Goal: Task Accomplishment & Management: Manage account settings

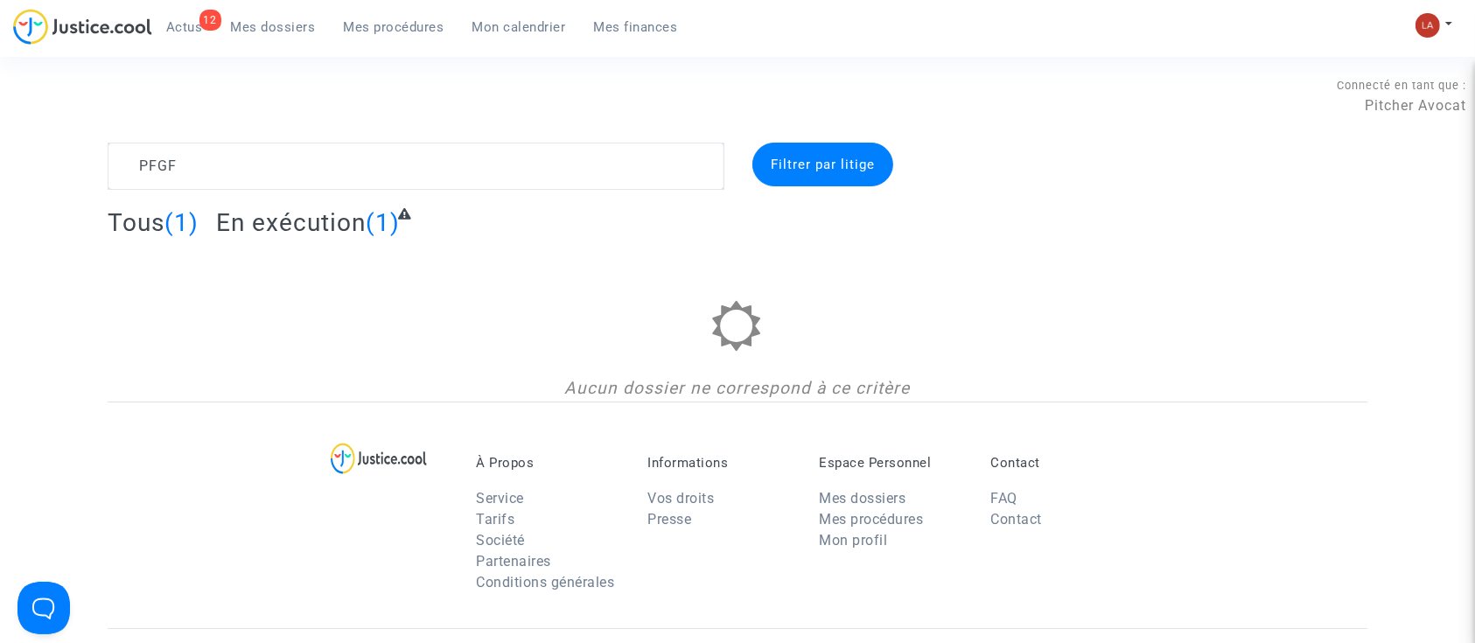
click at [172, 31] on span "Actus" at bounding box center [184, 27] width 37 height 16
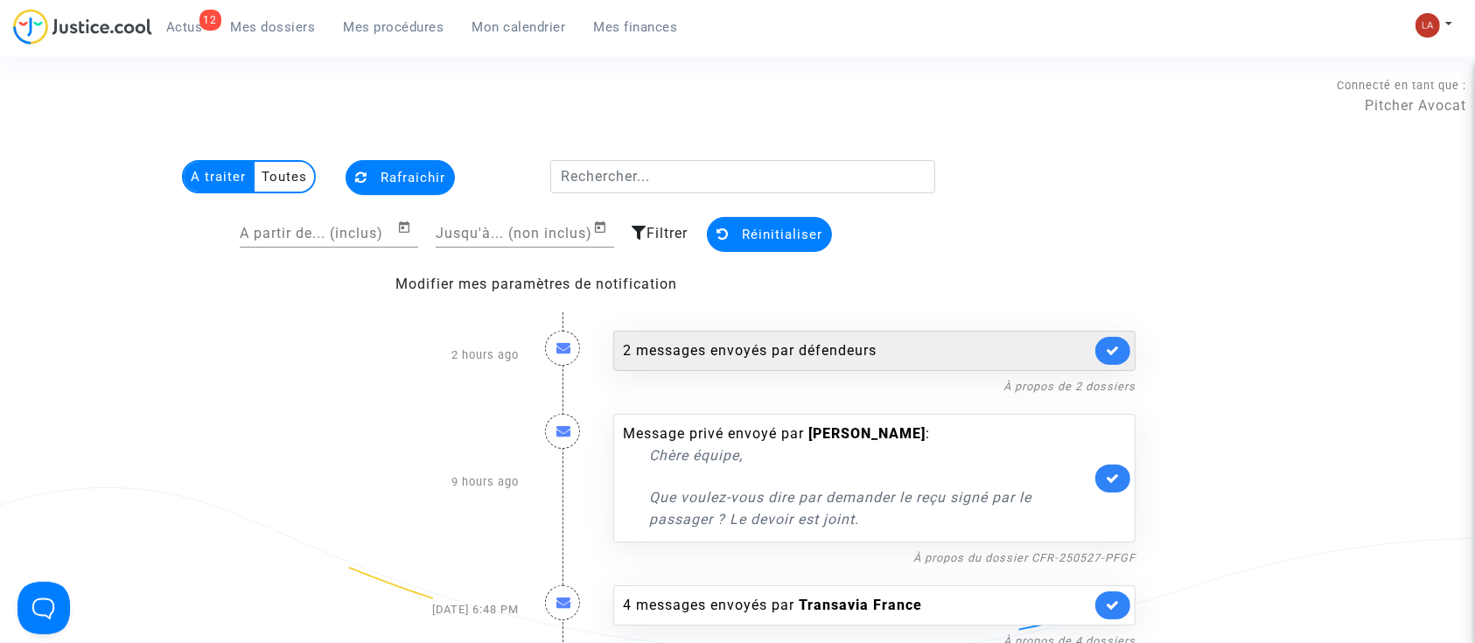
click at [1029, 336] on div "2 messages envoyés par défendeurs" at bounding box center [874, 351] width 522 height 40
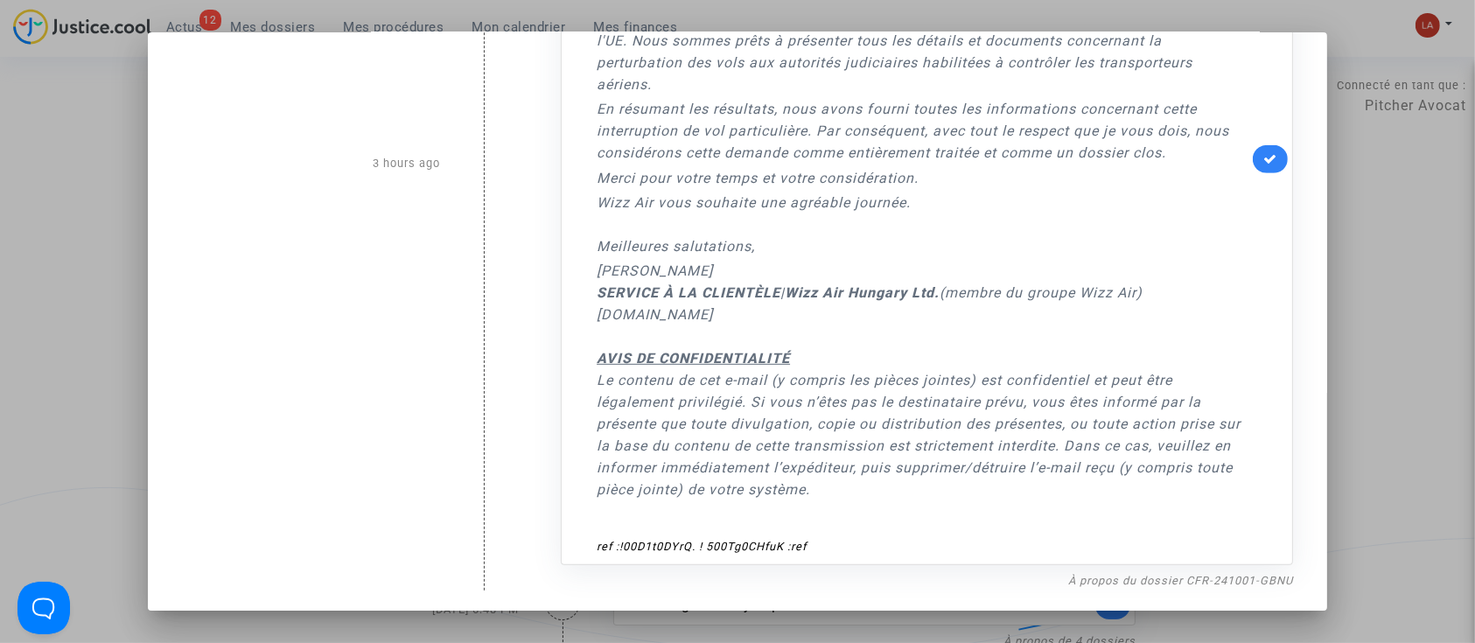
scroll to position [762, 0]
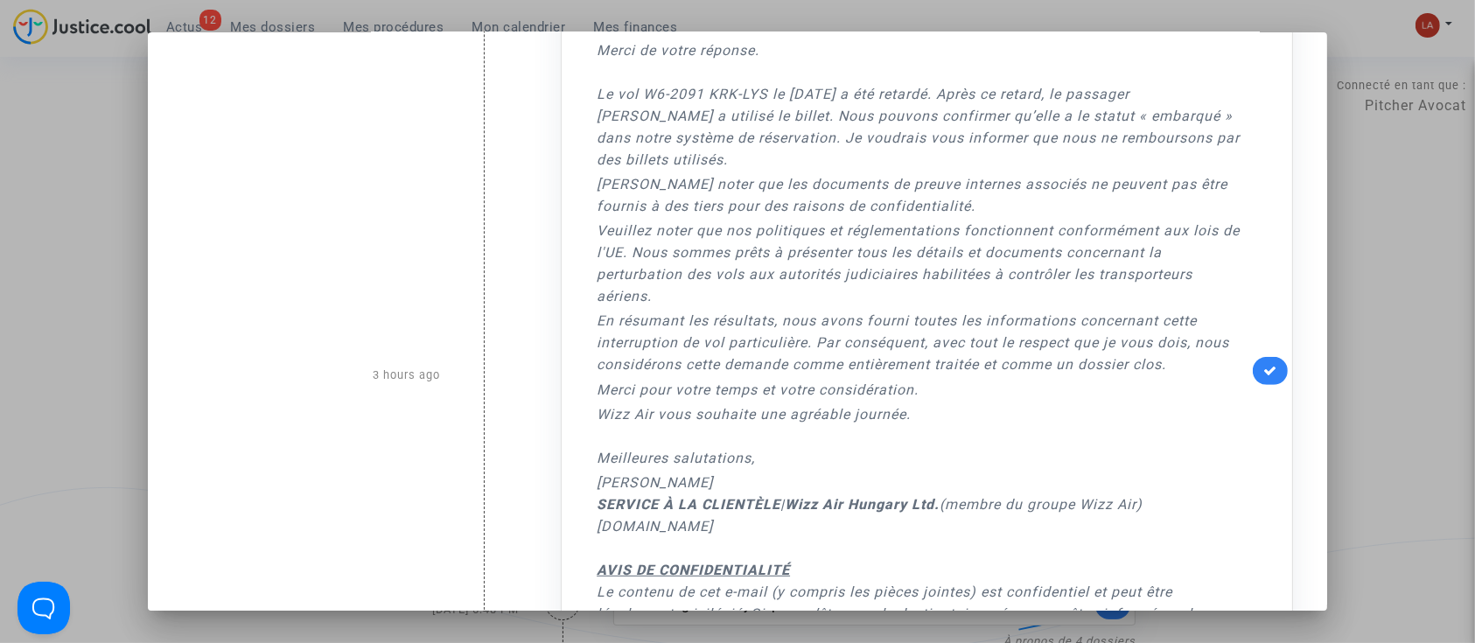
click at [1428, 247] on div at bounding box center [737, 321] width 1475 height 643
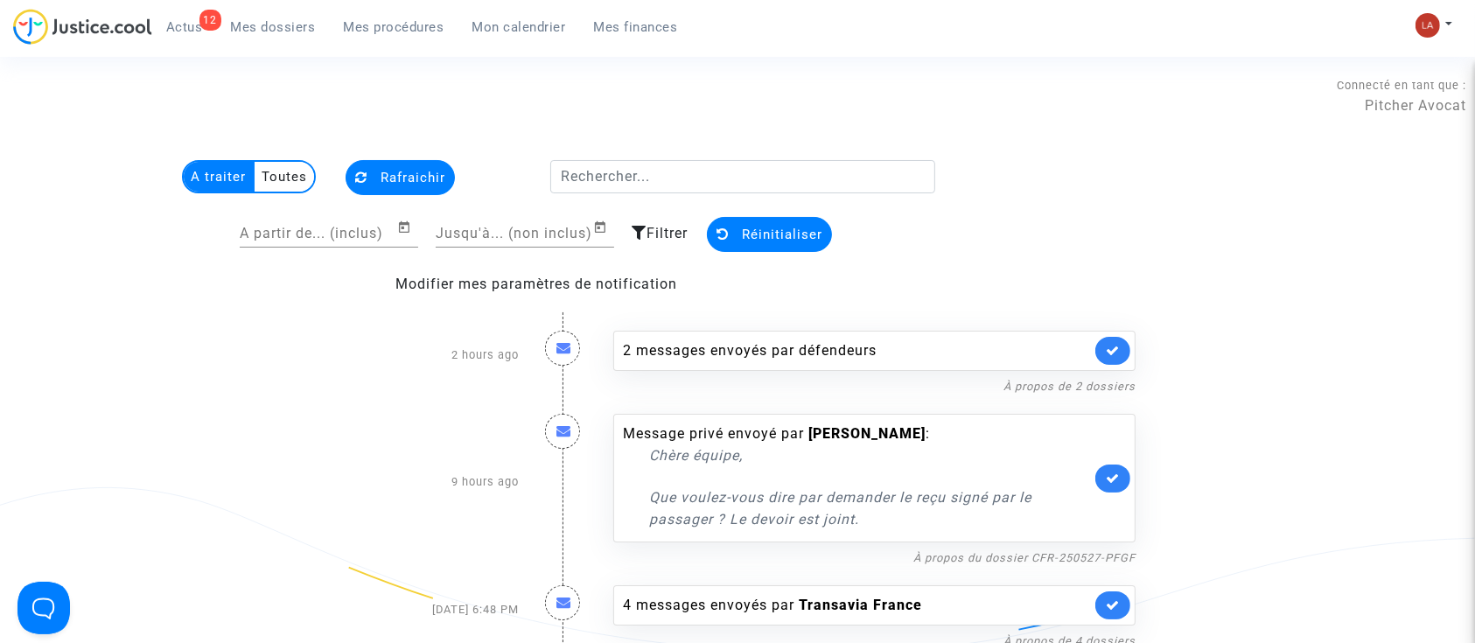
click at [381, 31] on span "Mes procédures" at bounding box center [394, 27] width 101 height 16
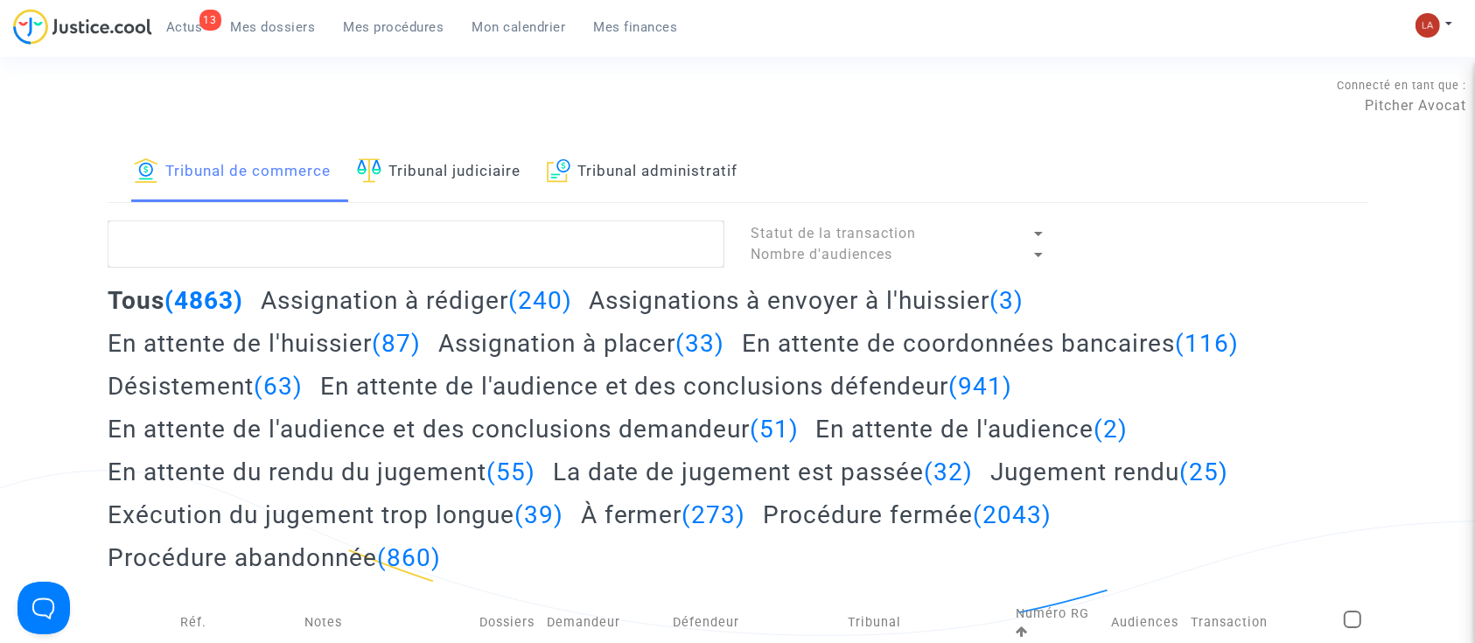
drag, startPoint x: 428, startPoint y: 187, endPoint x: 441, endPoint y: 180, distance: 14.9
click at [428, 187] on link "Tribunal judiciaire" at bounding box center [439, 173] width 164 height 60
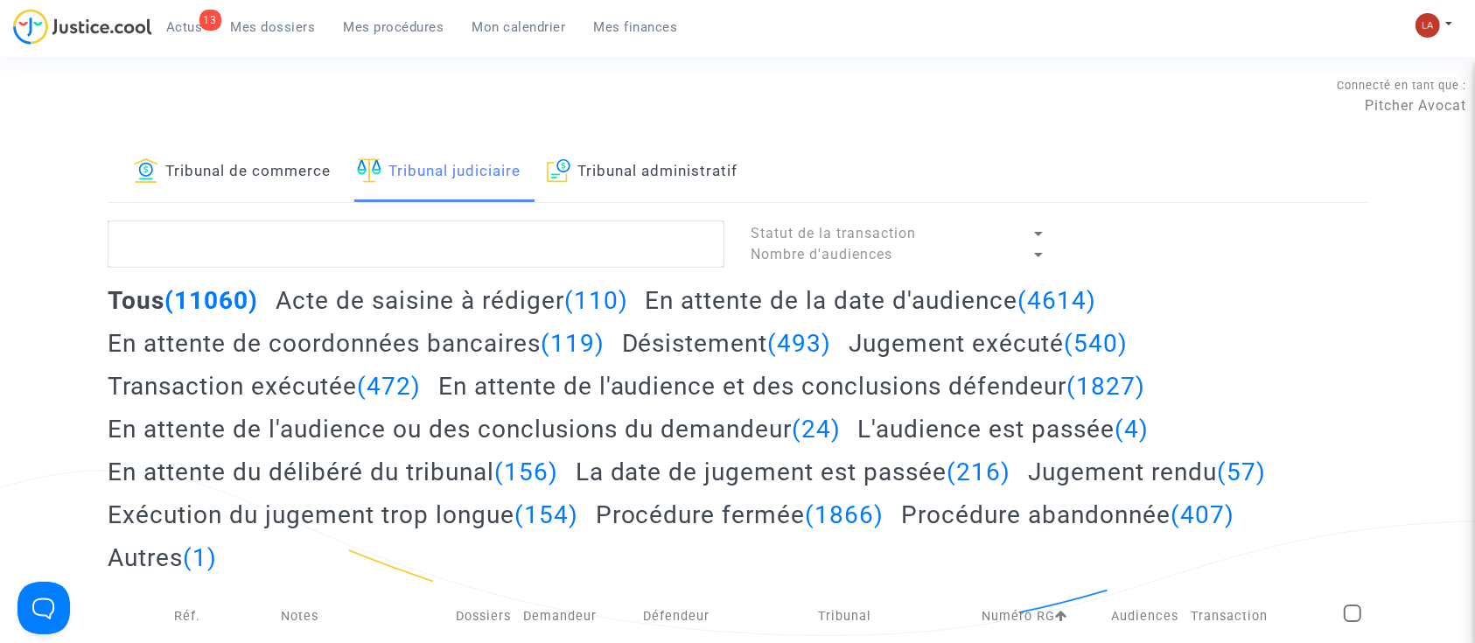
drag, startPoint x: 252, startPoint y: 167, endPoint x: 284, endPoint y: 165, distance: 31.6
click at [250, 167] on link "Tribunal de commerce" at bounding box center [232, 173] width 197 height 60
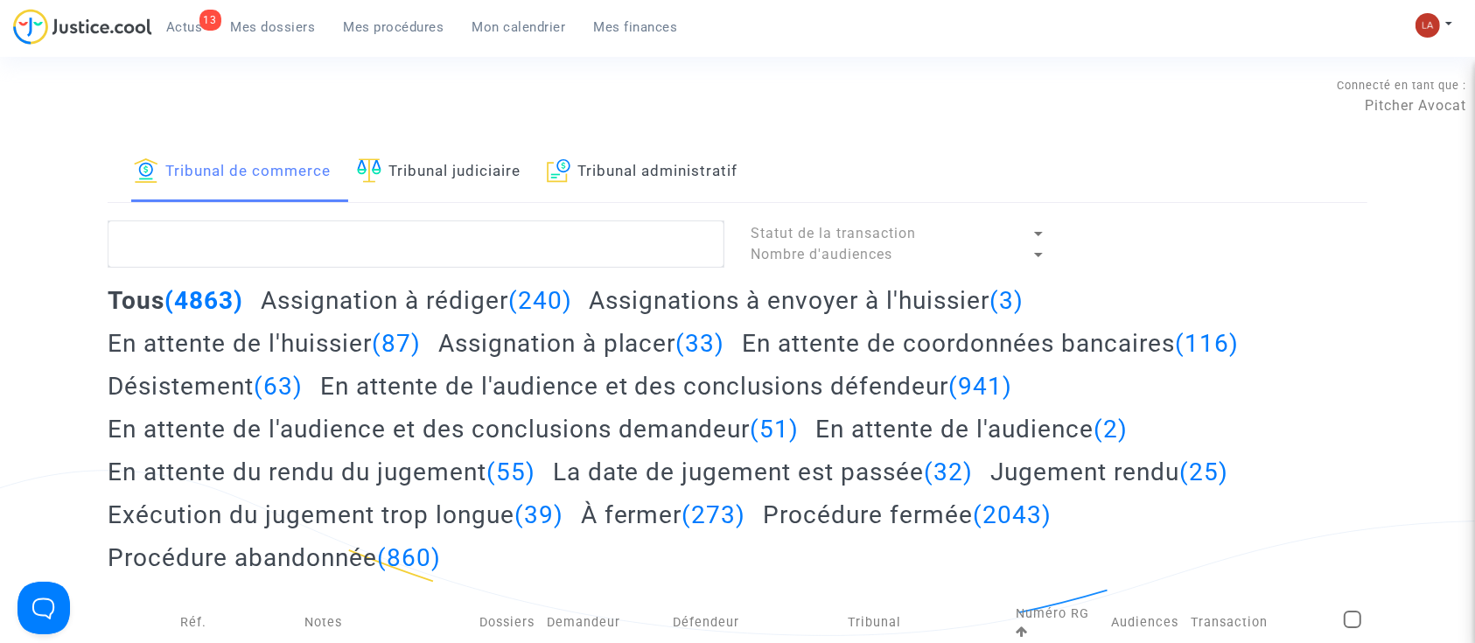
click at [456, 184] on link "Tribunal judiciaire" at bounding box center [439, 173] width 164 height 60
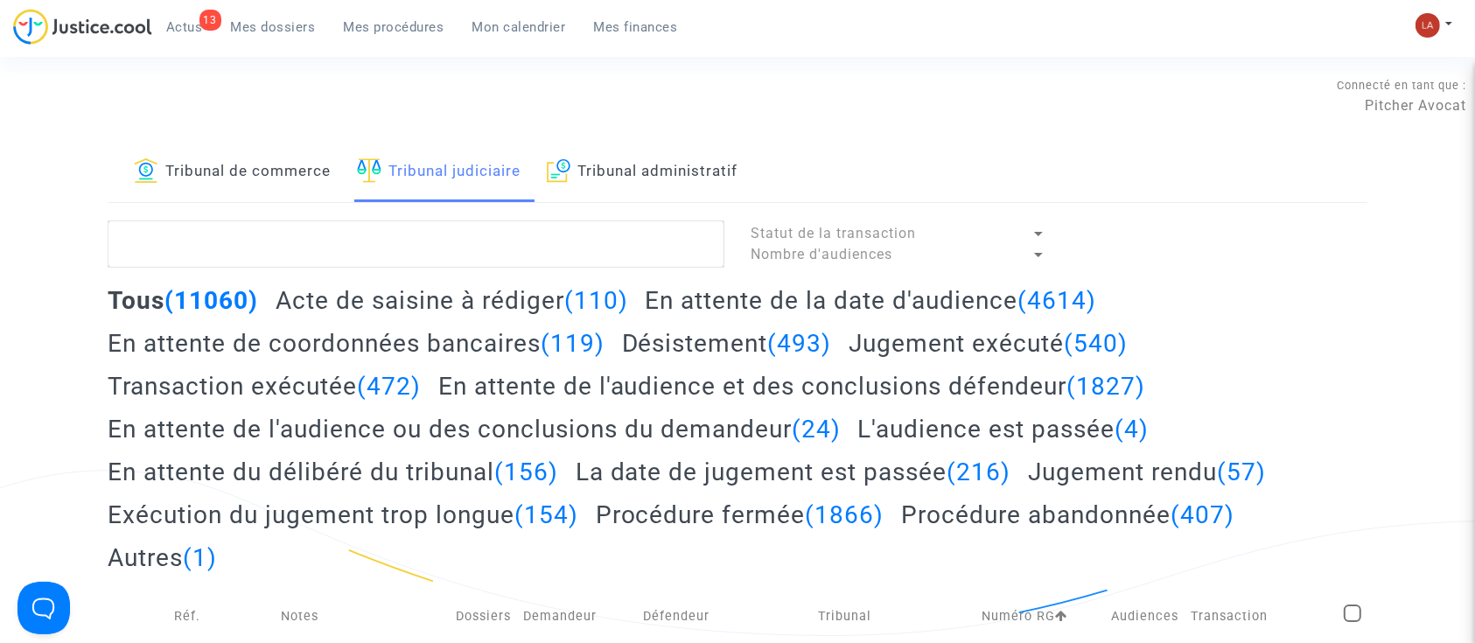
drag, startPoint x: 1003, startPoint y: 298, endPoint x: 1018, endPoint y: 294, distance: 15.5
click at [1003, 298] on h2 "En attente de la date d'audience (4614)" at bounding box center [871, 300] width 452 height 31
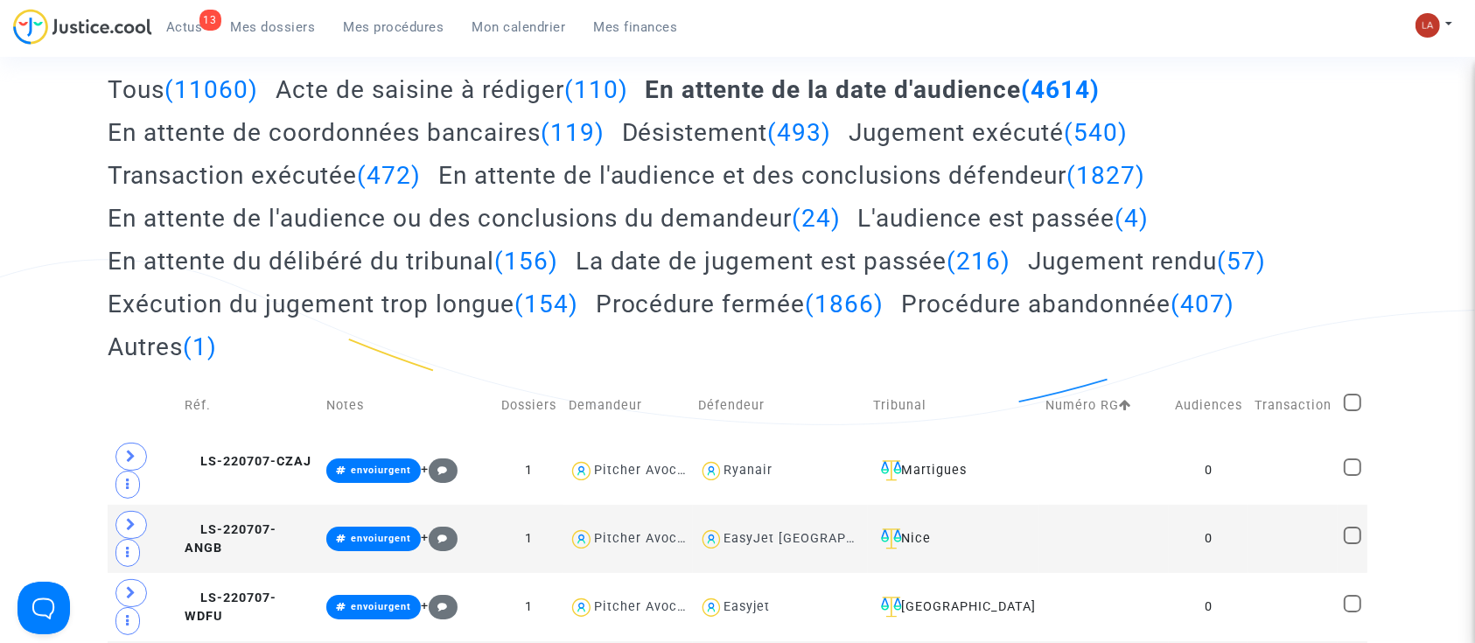
scroll to position [233, 0]
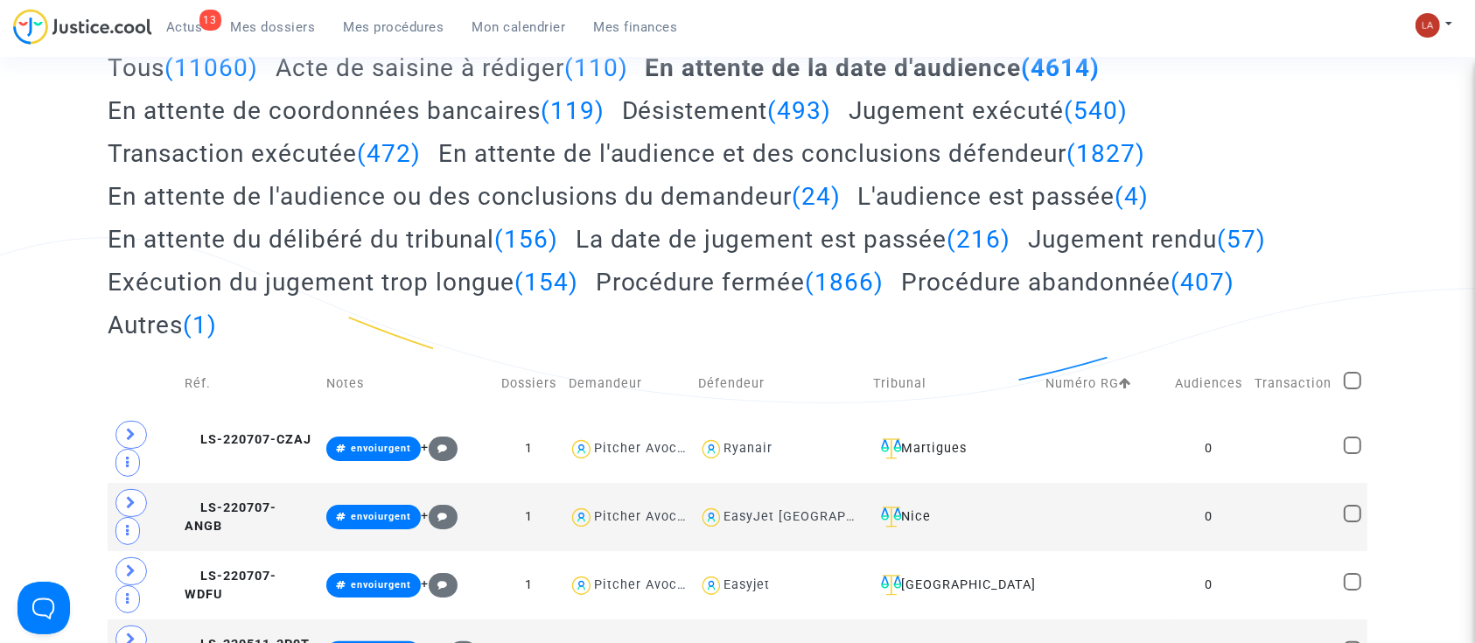
click at [1346, 373] on span at bounding box center [1353, 381] width 18 height 18
click at [1352, 389] on input "checkbox" at bounding box center [1352, 389] width 1 height 1
checkbox input "true"
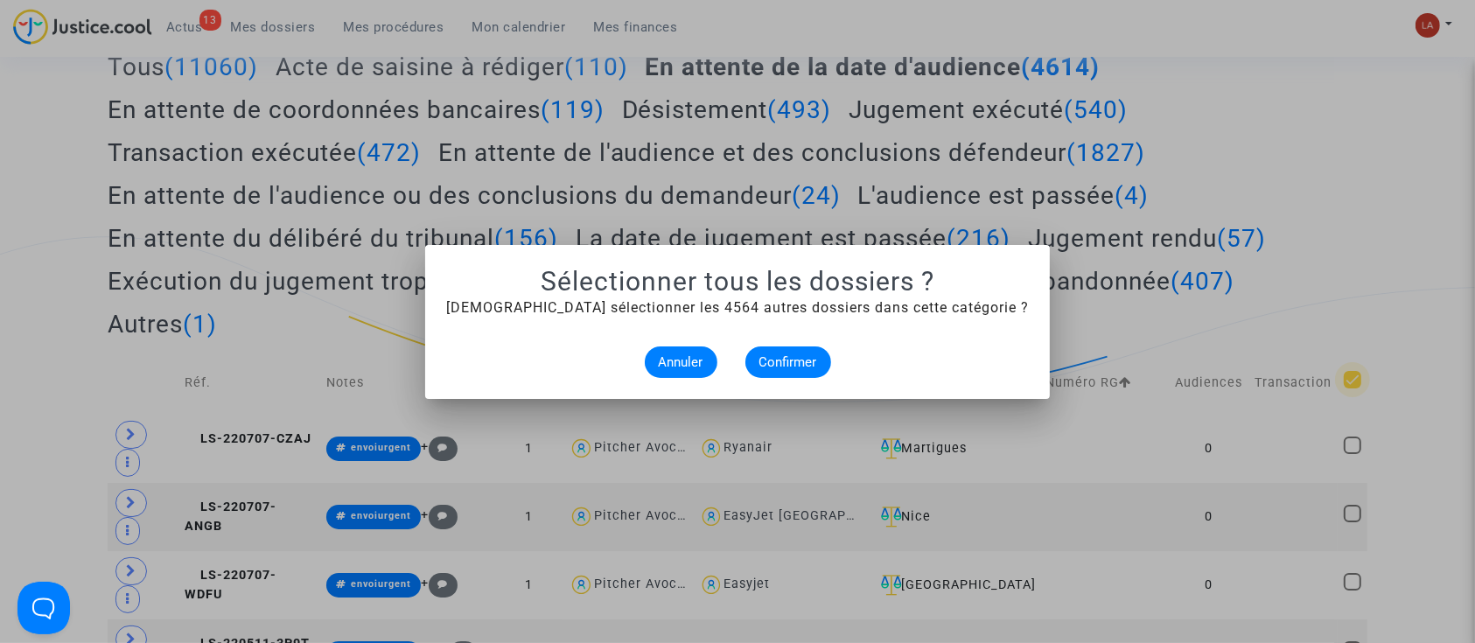
scroll to position [0, 0]
click at [804, 340] on alert-dialogs "Sélectionner tous les dossiers ? Aussi sélectionner les 4564 autres dossiers da…" at bounding box center [737, 322] width 583 height 112
click at [795, 360] on span "Confirmer" at bounding box center [789, 362] width 58 height 16
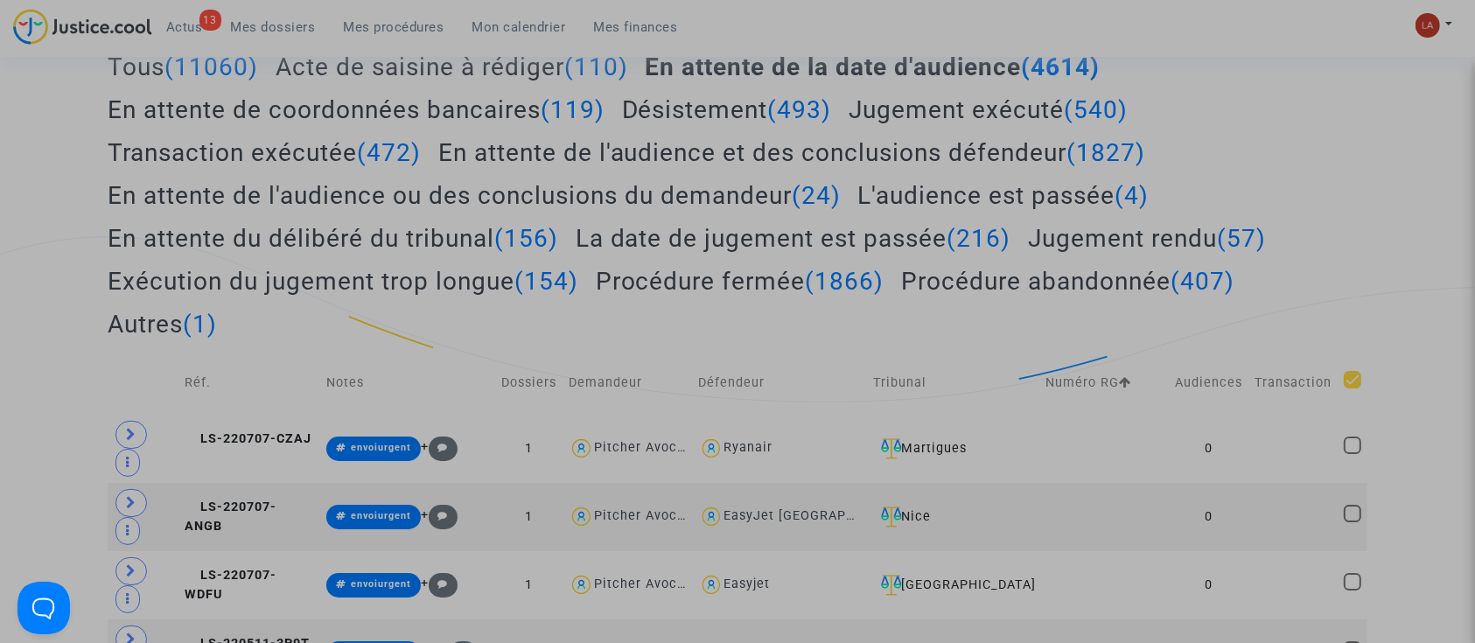
checkbox input "true"
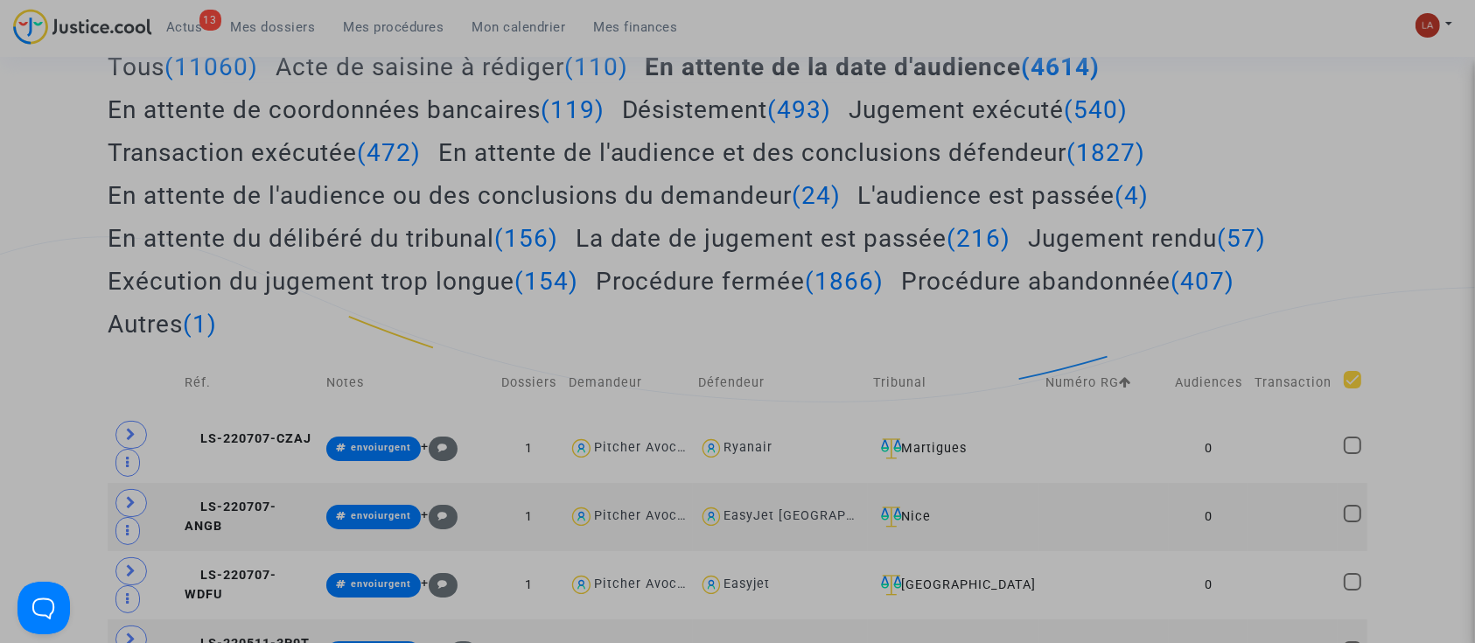
checkbox input "true"
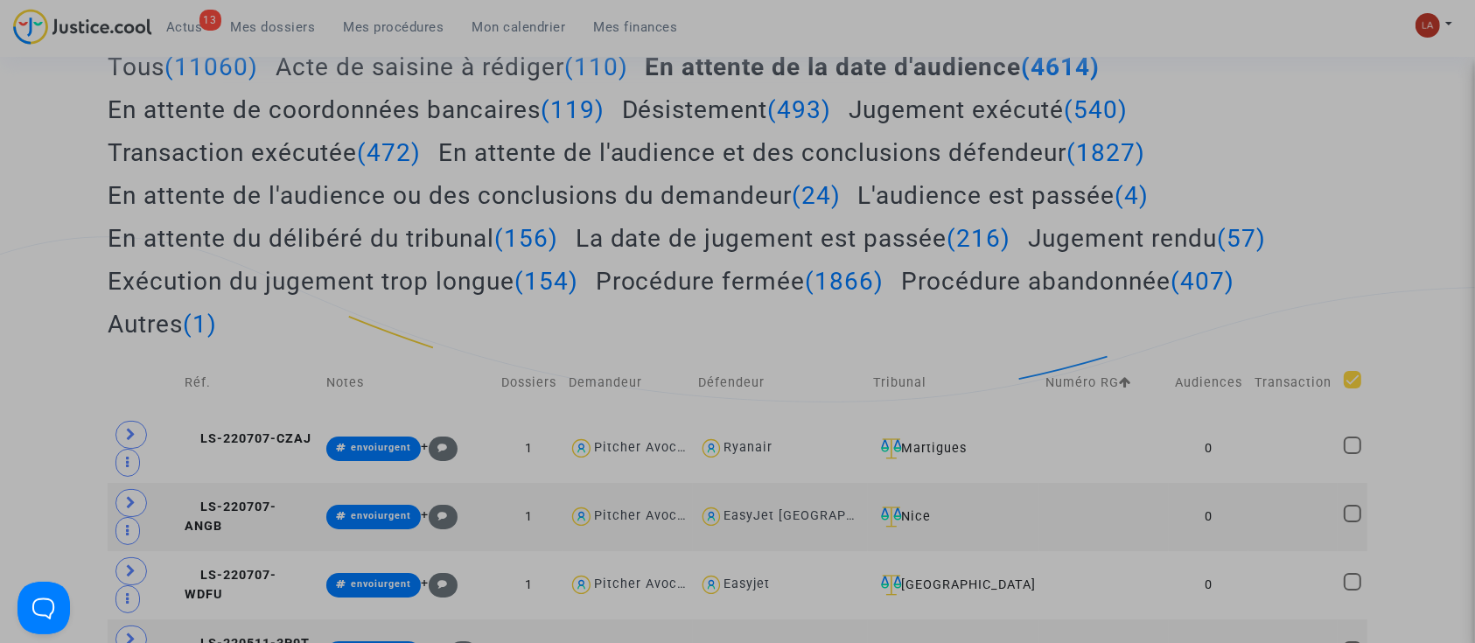
checkbox input "true"
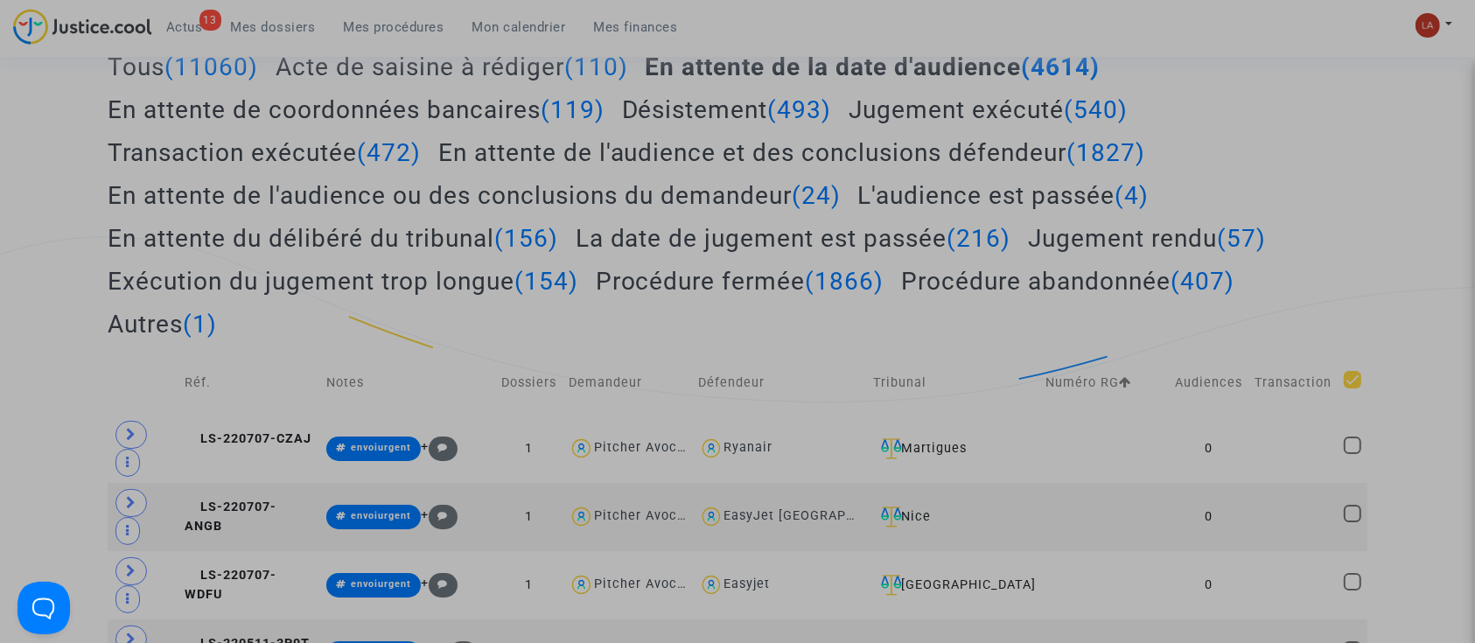
checkbox input "true"
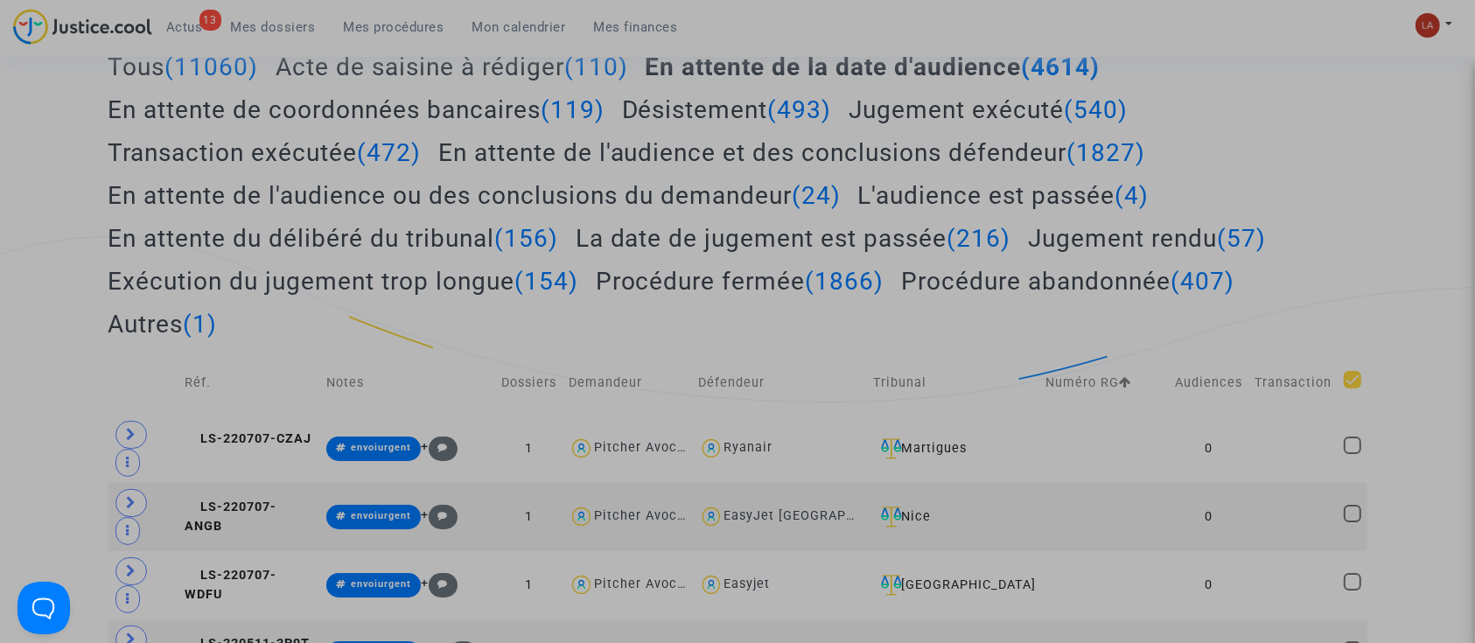
checkbox input "true"
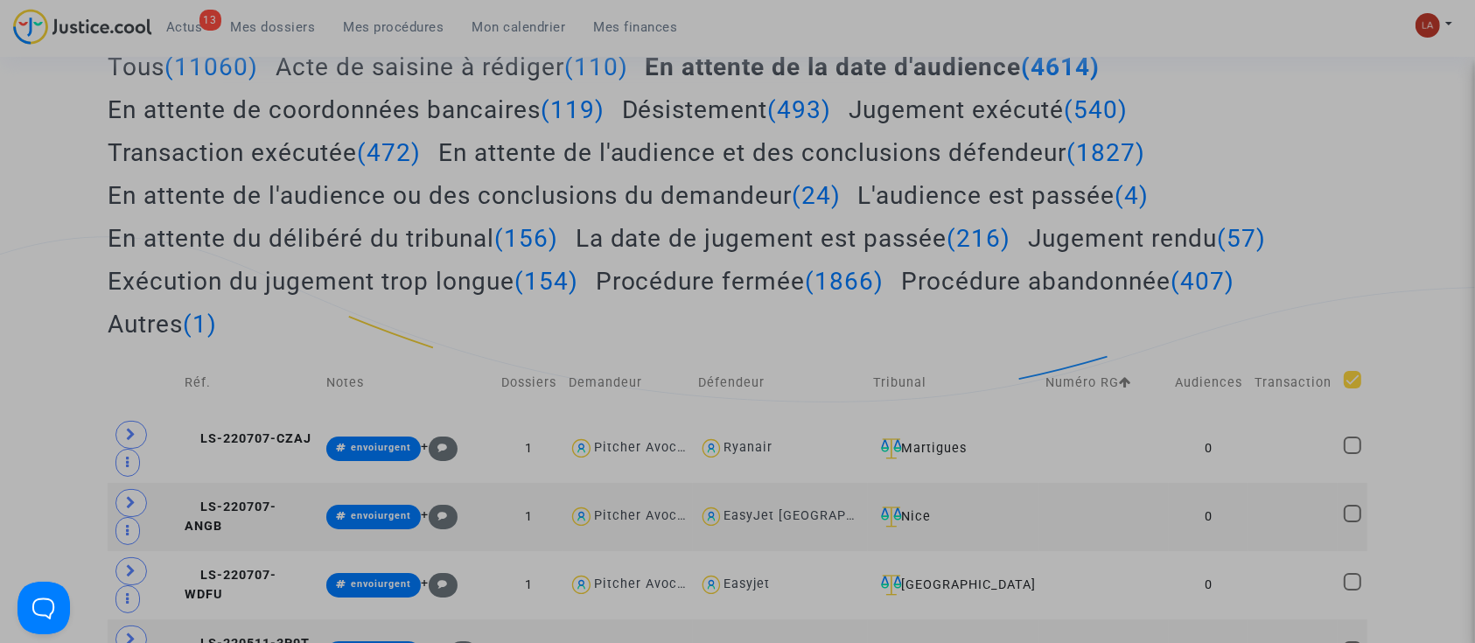
checkbox input "true"
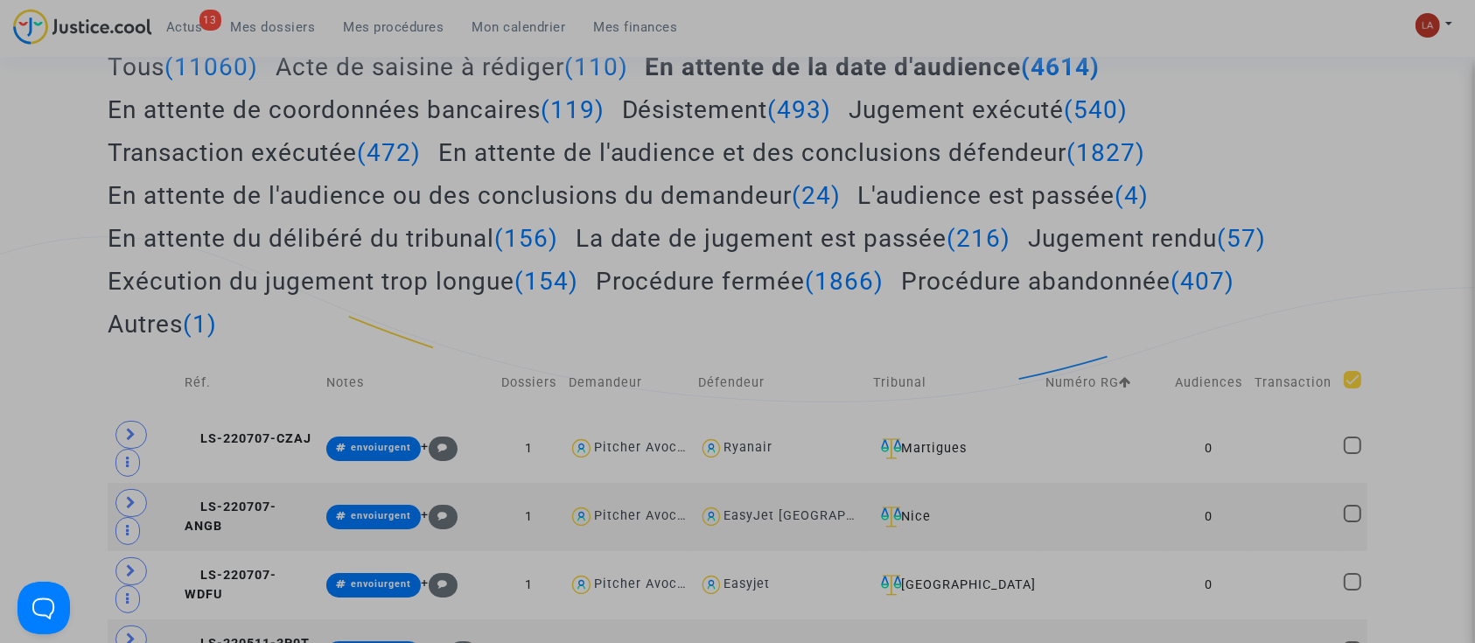
checkbox input "true"
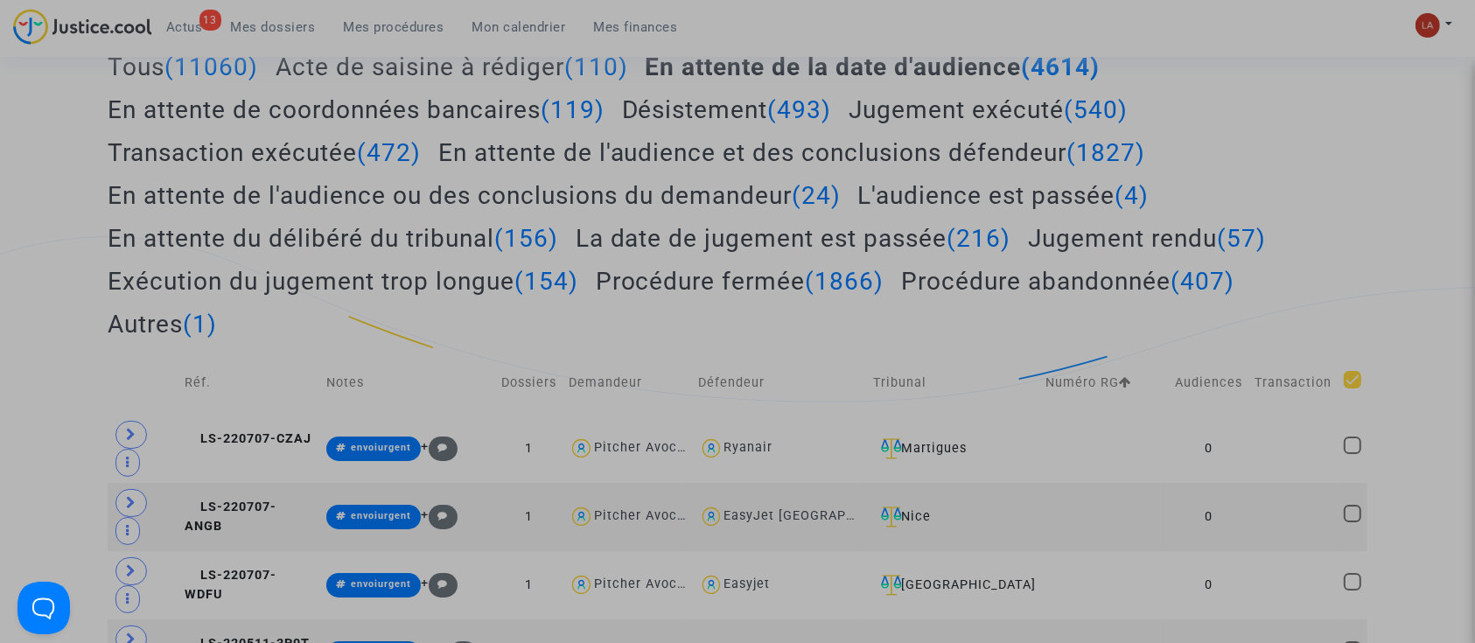
checkbox input "true"
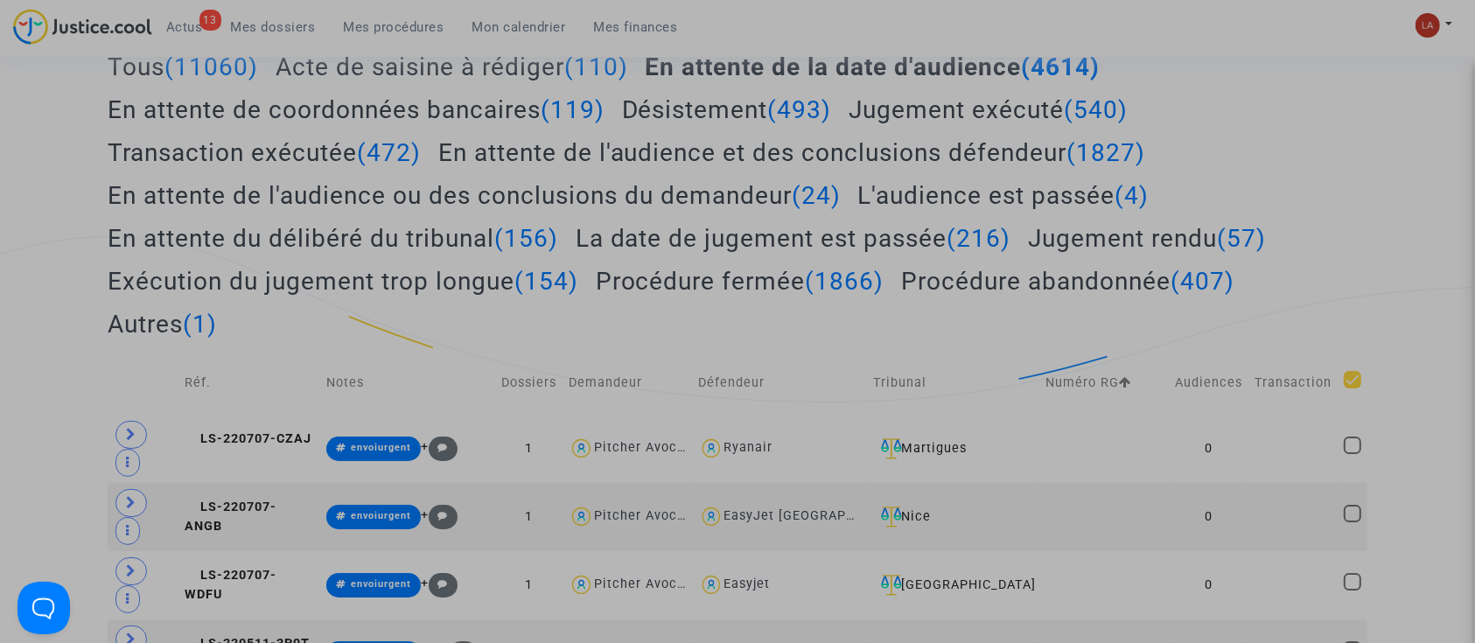
checkbox input "true"
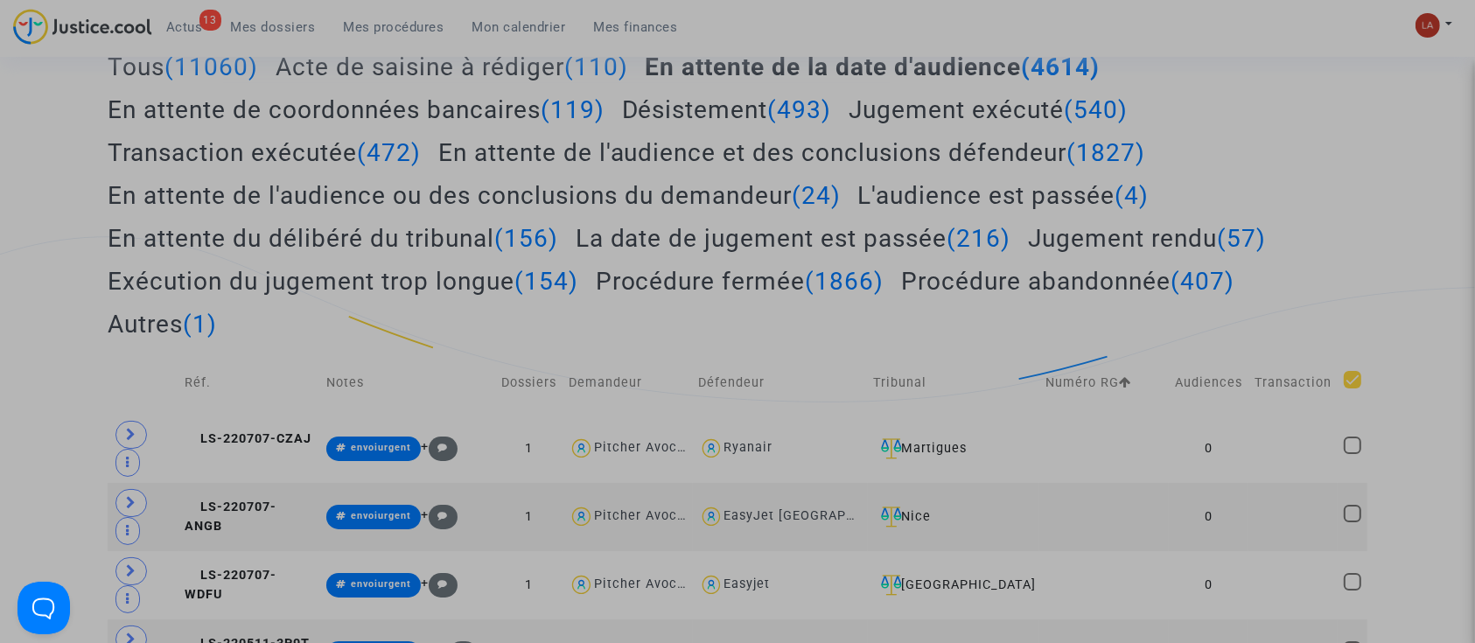
checkbox input "true"
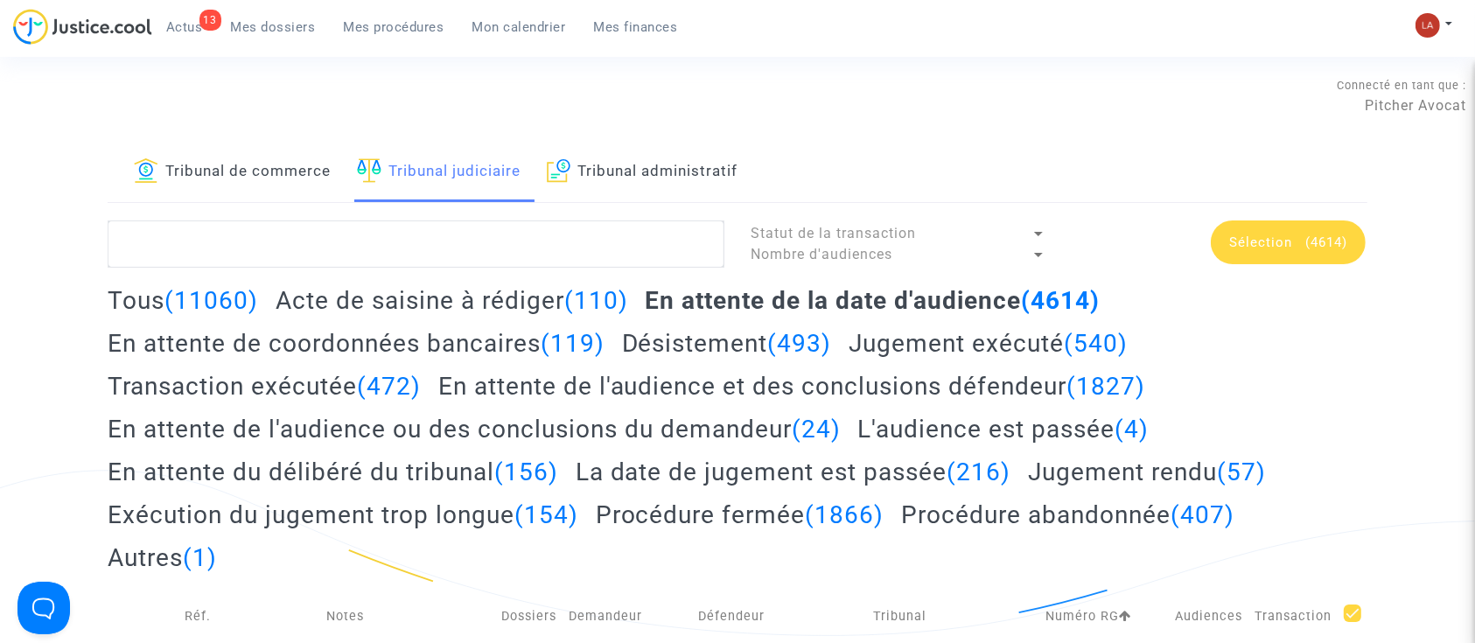
click at [1363, 317] on div "Tous (11060) Acte de saisine à rédiger (110) En attente de la date d'audience (…" at bounding box center [738, 435] width 1260 height 300
click at [1316, 256] on div "Sélection (4614)" at bounding box center [1288, 243] width 155 height 44
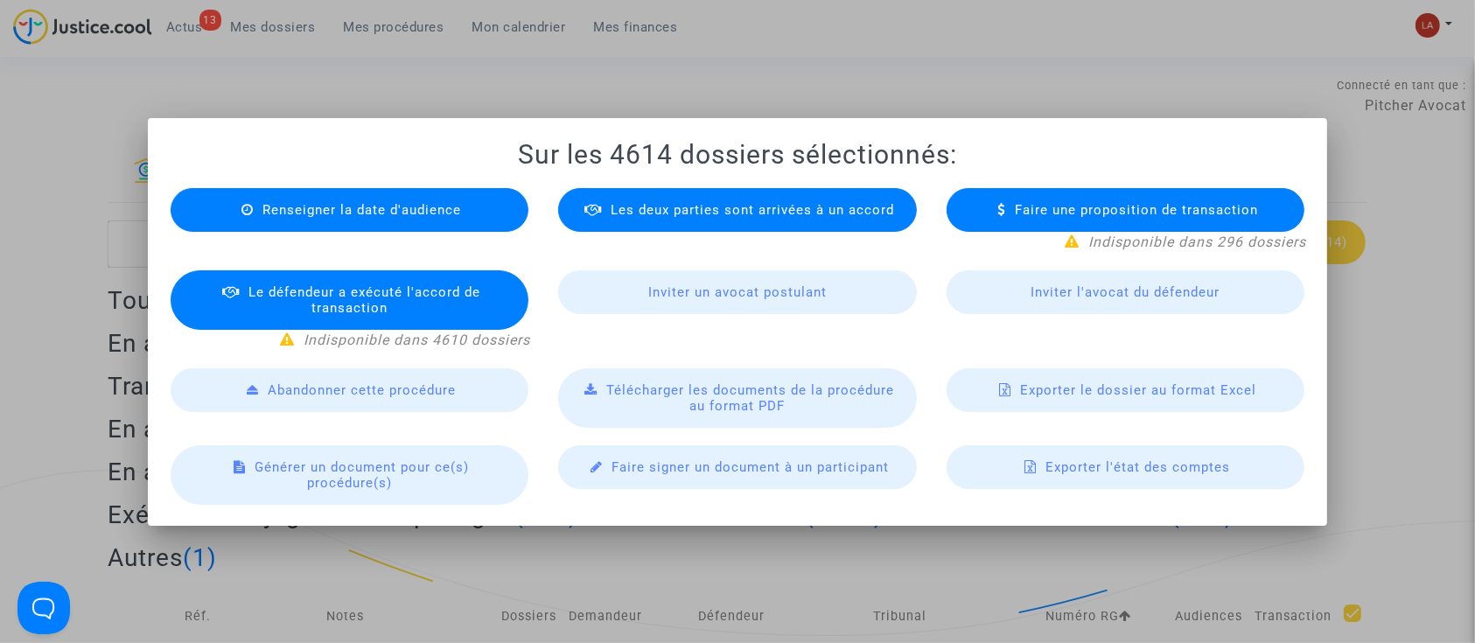
click at [1123, 390] on span "Exporter le dossier au format Excel" at bounding box center [1138, 390] width 236 height 16
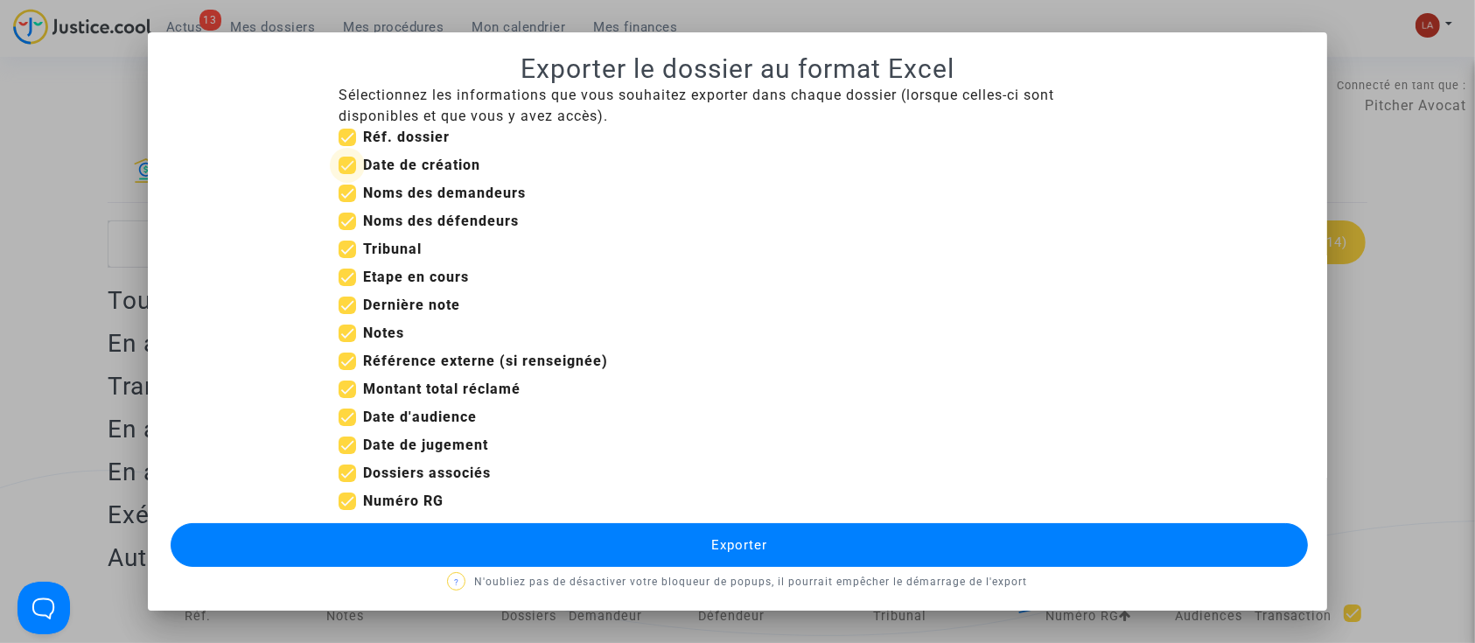
click at [407, 158] on b "Date de création" at bounding box center [421, 165] width 117 height 17
click at [347, 174] on input "Date de création" at bounding box center [347, 174] width 1 height 1
checkbox input "false"
click at [438, 274] on b "Etape en cours" at bounding box center [416, 277] width 106 height 17
click at [347, 286] on input "Etape en cours" at bounding box center [347, 286] width 1 height 1
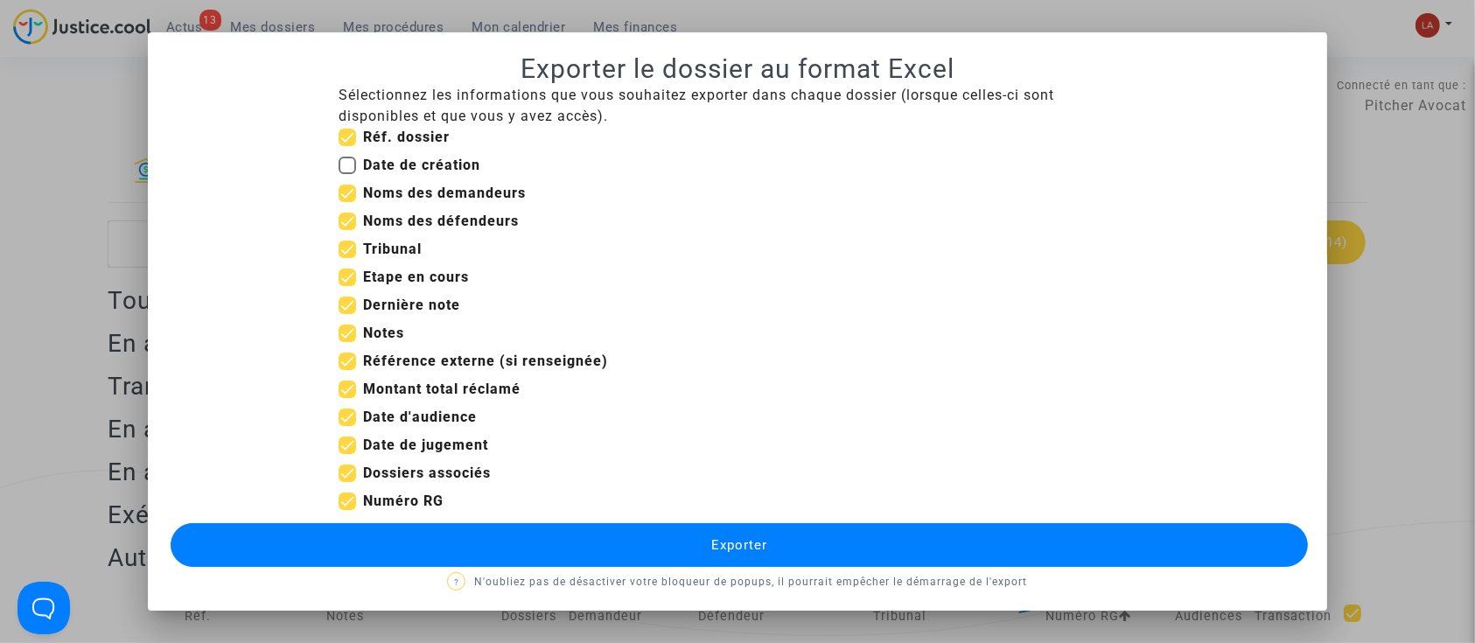
checkbox input "false"
click at [363, 323] on span "Notes" at bounding box center [383, 333] width 41 height 21
click at [347, 342] on input "Notes" at bounding box center [347, 342] width 1 height 1
checkbox input "false"
click at [389, 364] on b "Référence externe (si renseignée)" at bounding box center [485, 361] width 245 height 17
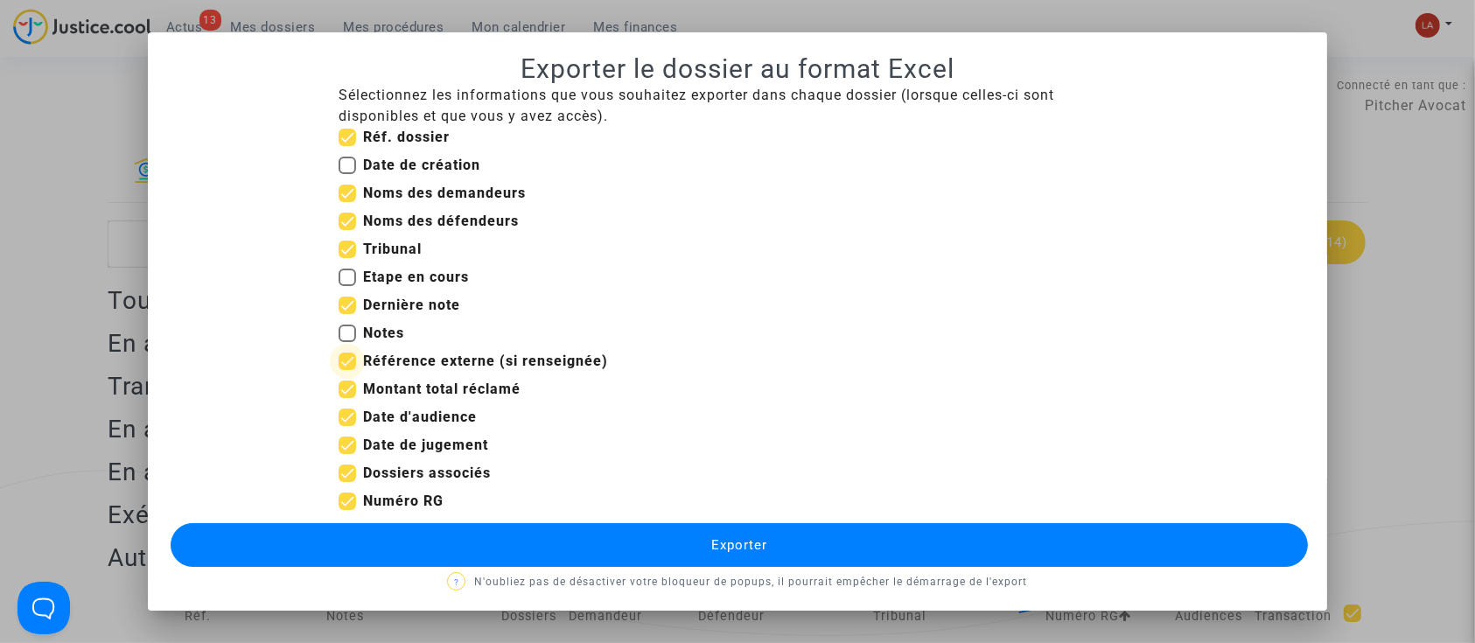
click at [347, 370] on input "Référence externe (si renseignée)" at bounding box center [347, 370] width 1 height 1
checkbox input "false"
click at [395, 386] on b "Montant total réclamé" at bounding box center [442, 389] width 158 height 17
click at [347, 398] on input "Montant total réclamé" at bounding box center [347, 398] width 1 height 1
checkbox input "false"
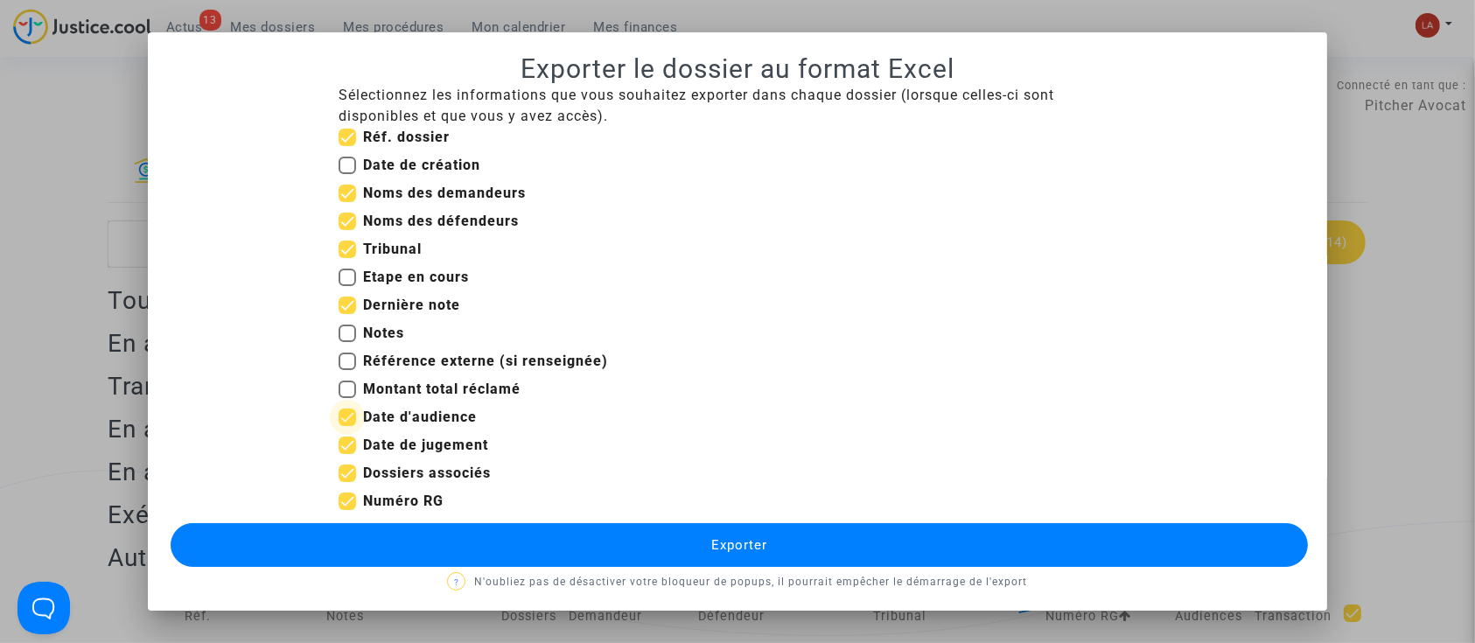
click at [448, 420] on b "Date d'audience" at bounding box center [420, 417] width 114 height 17
click at [347, 426] on input "Date d'audience" at bounding box center [347, 426] width 1 height 1
checkbox input "false"
click at [438, 449] on b "Date de jugement" at bounding box center [425, 445] width 125 height 17
click at [347, 454] on input "Date de jugement" at bounding box center [347, 454] width 1 height 1
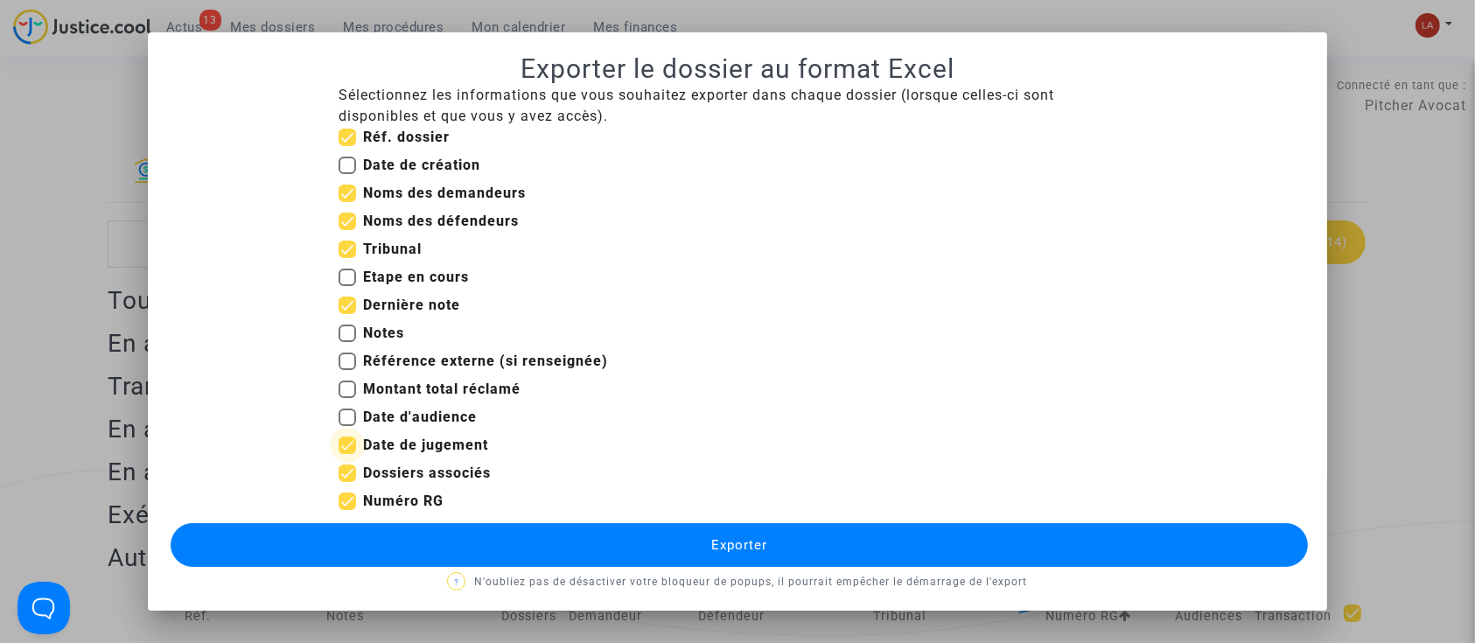
checkbox input "false"
click at [411, 502] on b "Numéro RG" at bounding box center [403, 501] width 81 height 17
click at [347, 510] on input "Numéro RG" at bounding box center [347, 510] width 1 height 1
checkbox input "false"
click at [703, 564] on button "Exporter" at bounding box center [740, 545] width 1138 height 44
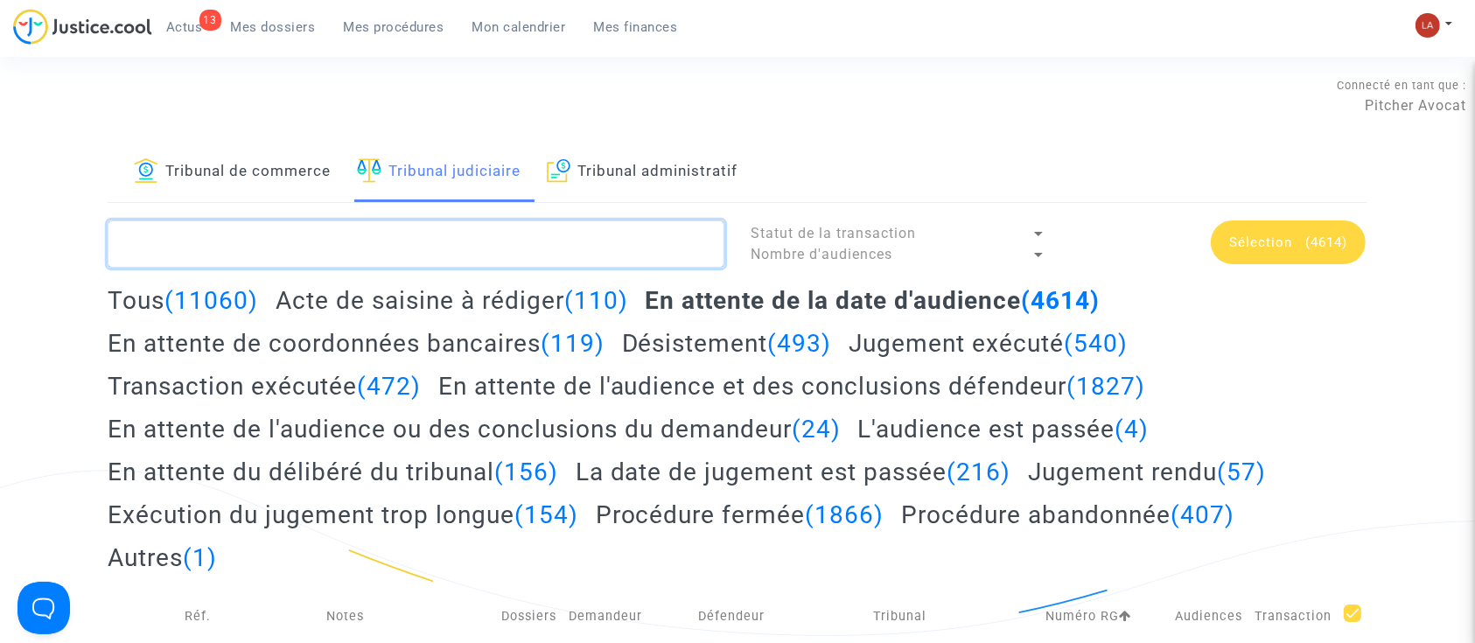
click at [616, 235] on textarea at bounding box center [416, 244] width 617 height 47
click at [469, 263] on textarea at bounding box center [416, 244] width 617 height 47
paste textarea "LS-240726-A8EK"
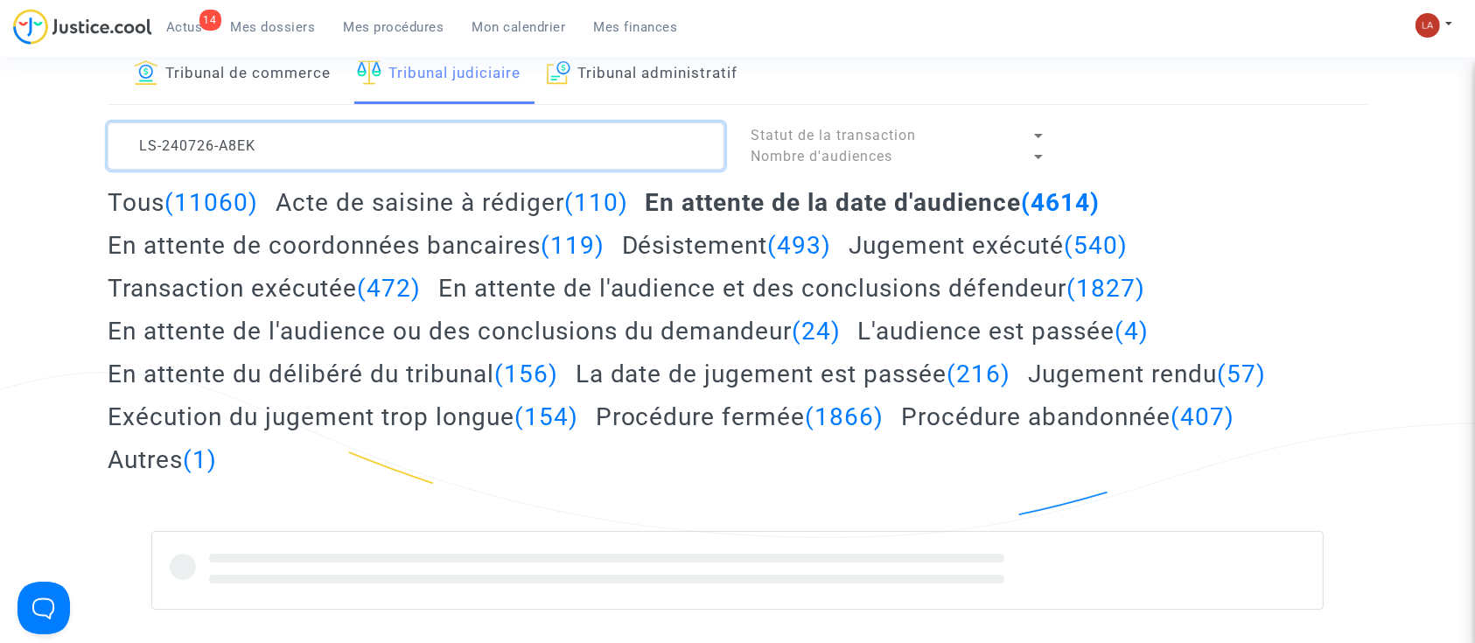
scroll to position [233, 0]
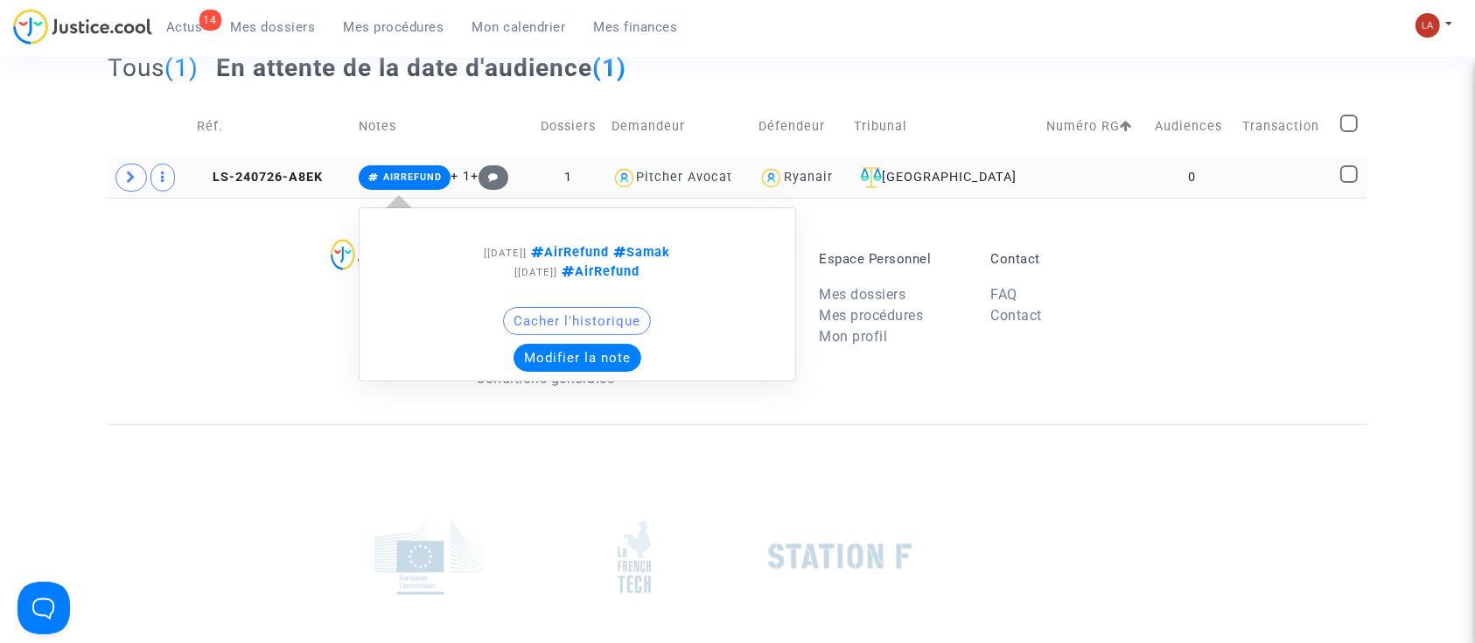
type textarea "LS-240726-A8EK"
click at [557, 349] on button "Modifier la note" at bounding box center [578, 358] width 128 height 28
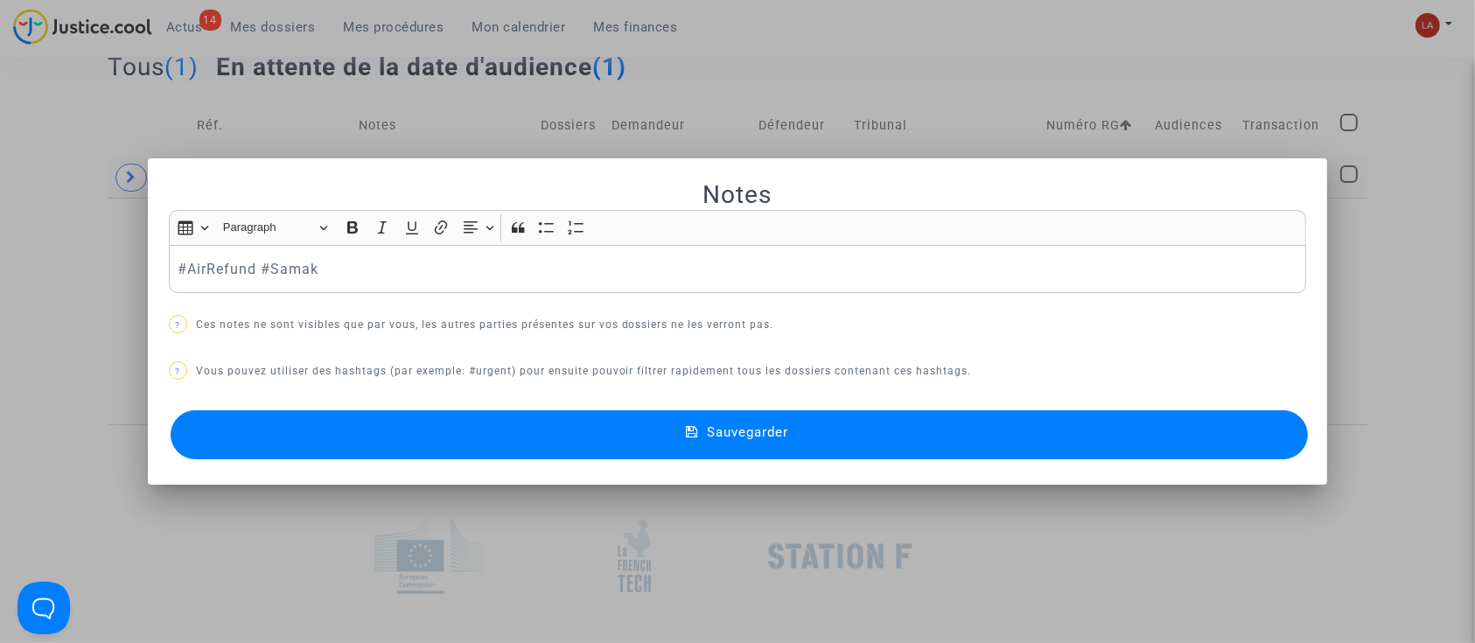
scroll to position [0, 0]
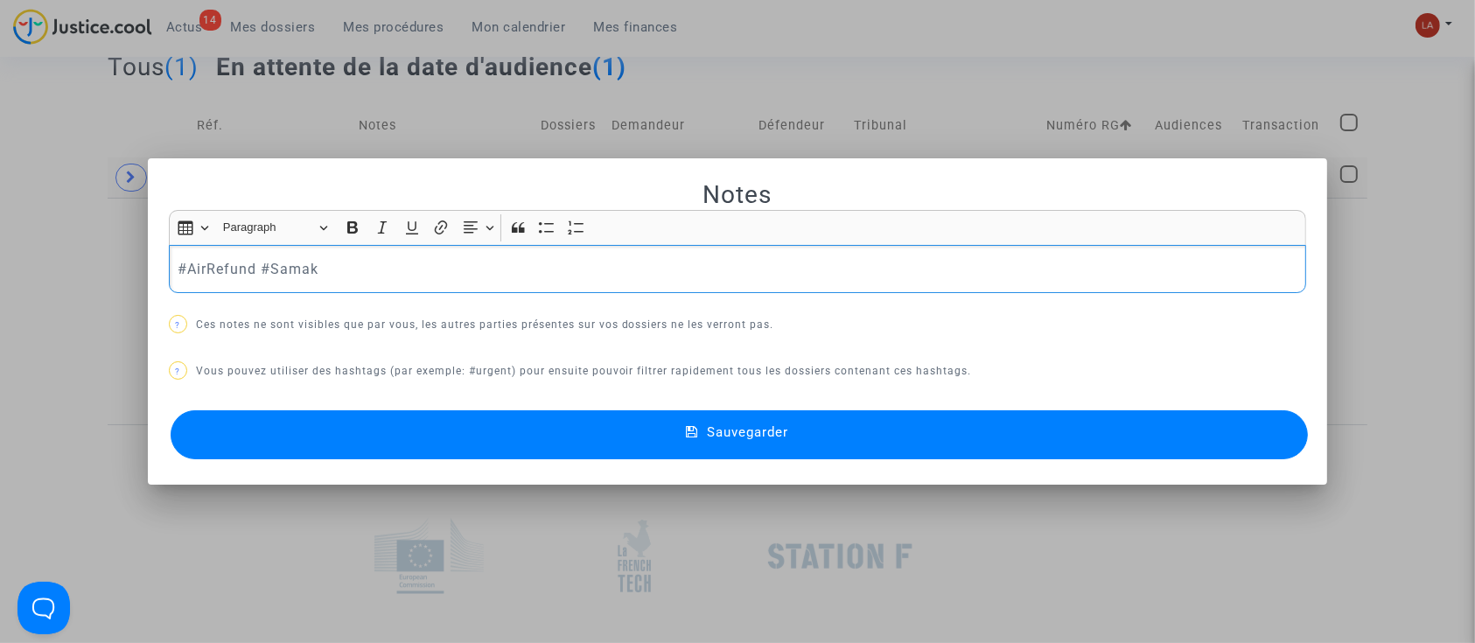
click at [426, 252] on div "#AirRefund #Samak" at bounding box center [738, 269] width 1138 height 49
click at [425, 424] on button "Sauvegarder" at bounding box center [740, 434] width 1138 height 49
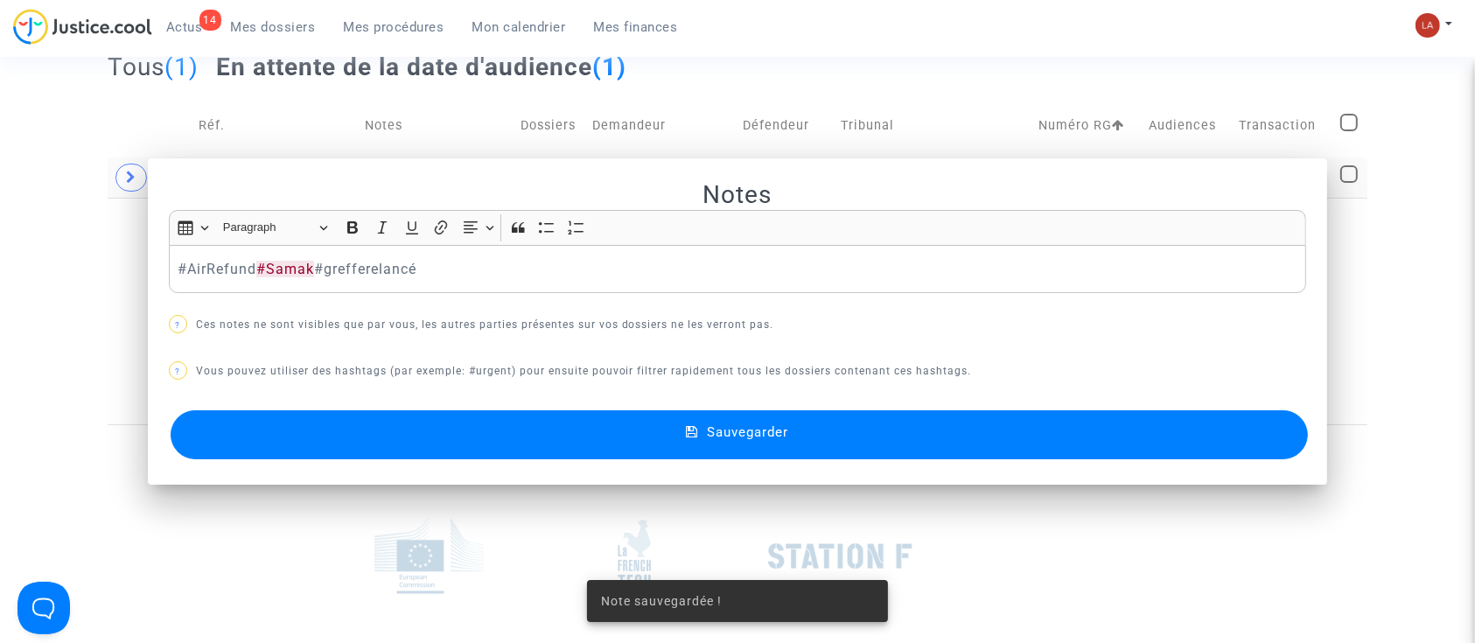
scroll to position [233, 0]
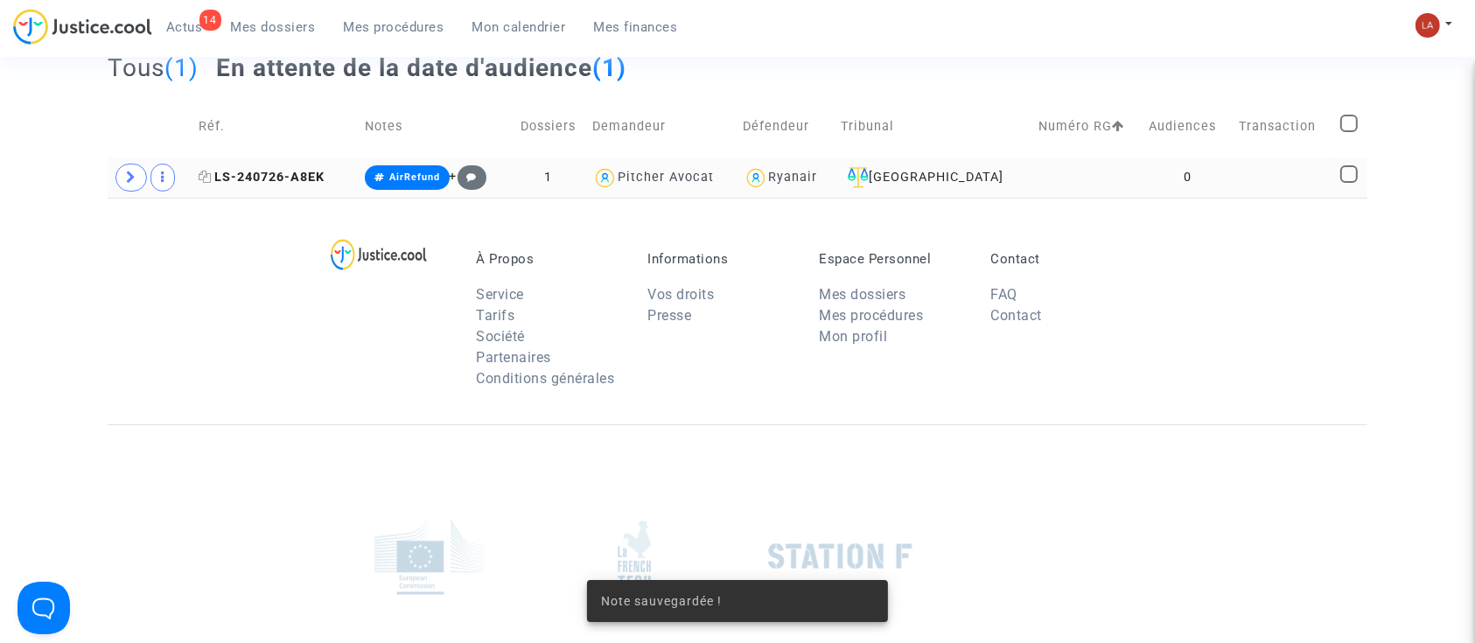
click at [209, 179] on icon at bounding box center [205, 177] width 13 height 12
click at [245, 179] on span "LS-240726-A8EK" at bounding box center [262, 177] width 126 height 15
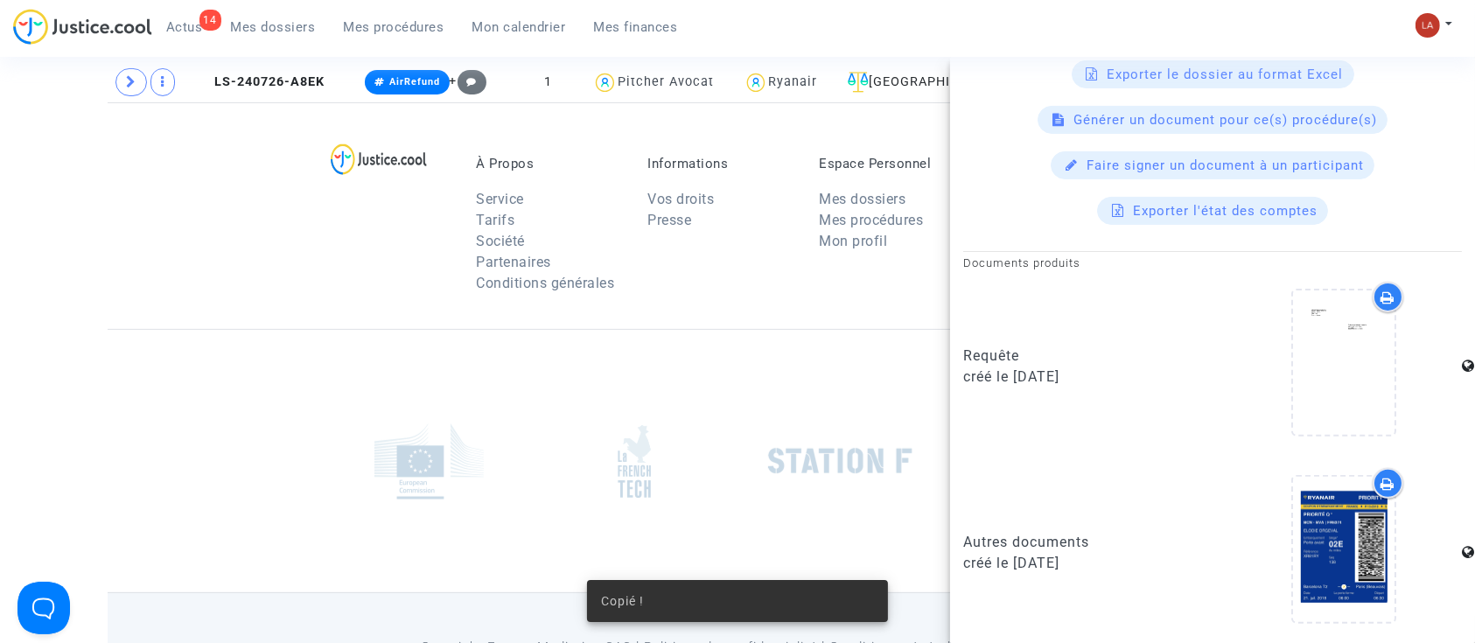
scroll to position [436, 0]
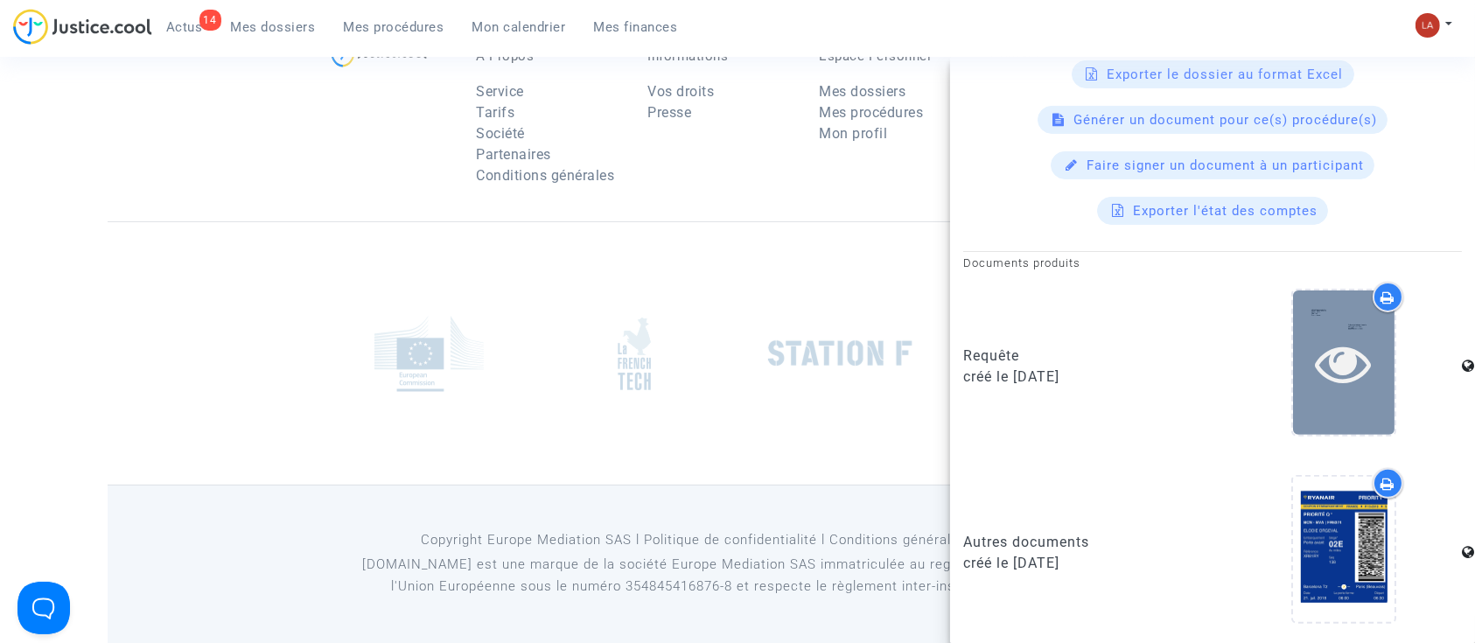
click at [1345, 367] on icon at bounding box center [1344, 363] width 57 height 56
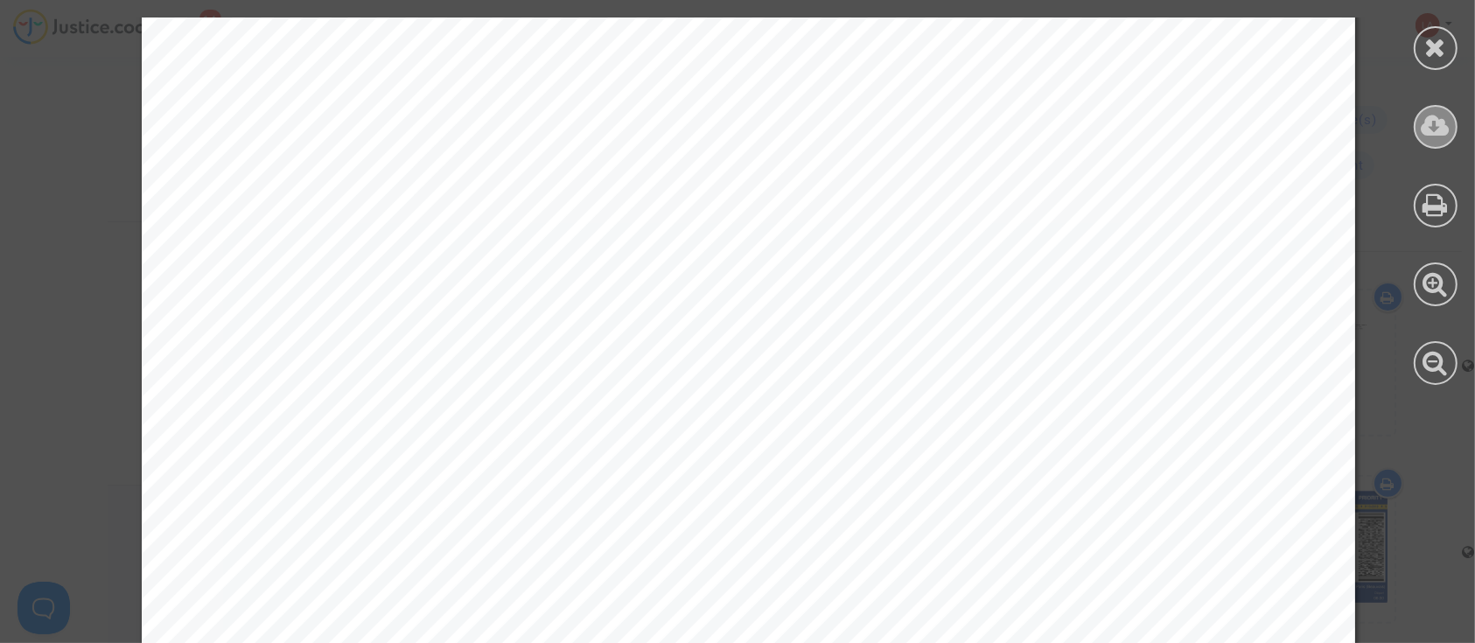
scroll to position [2100, 0]
click at [1439, 134] on icon at bounding box center [1436, 126] width 29 height 26
drag, startPoint x: 1447, startPoint y: 44, endPoint x: 1407, endPoint y: 46, distance: 40.3
click at [1447, 43] on div at bounding box center [1436, 48] width 44 height 44
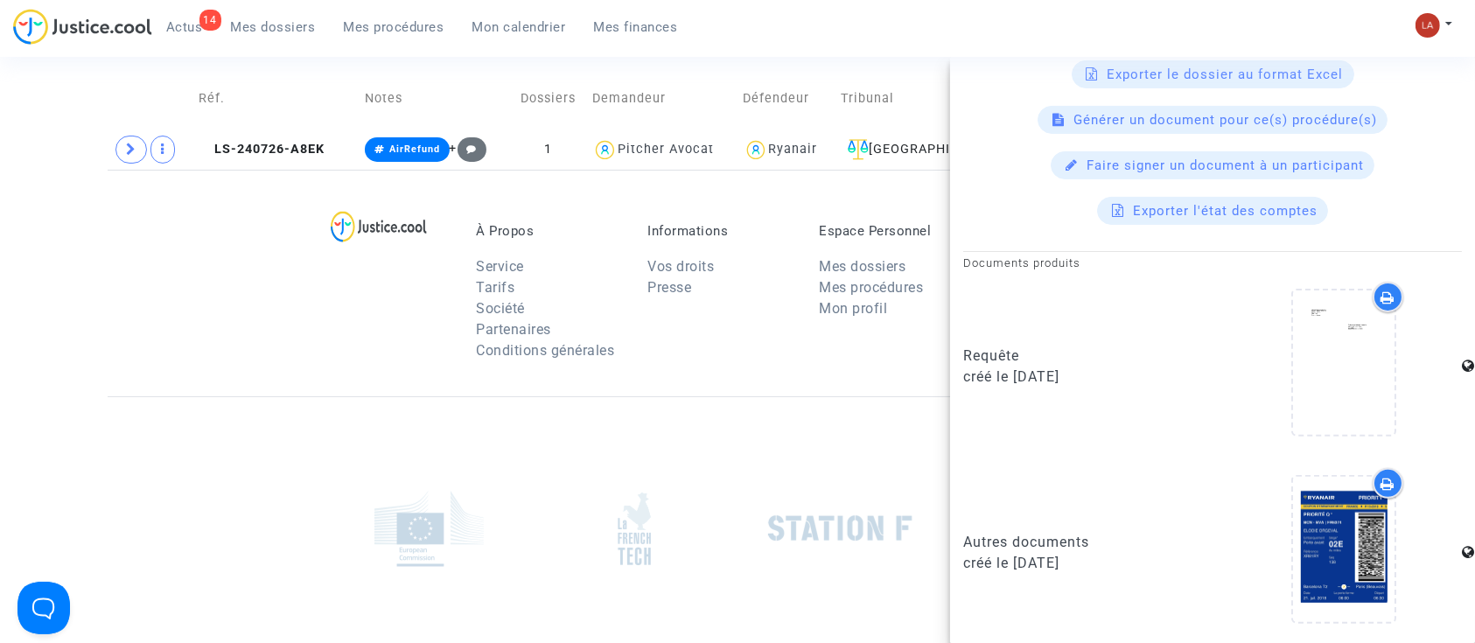
scroll to position [0, 0]
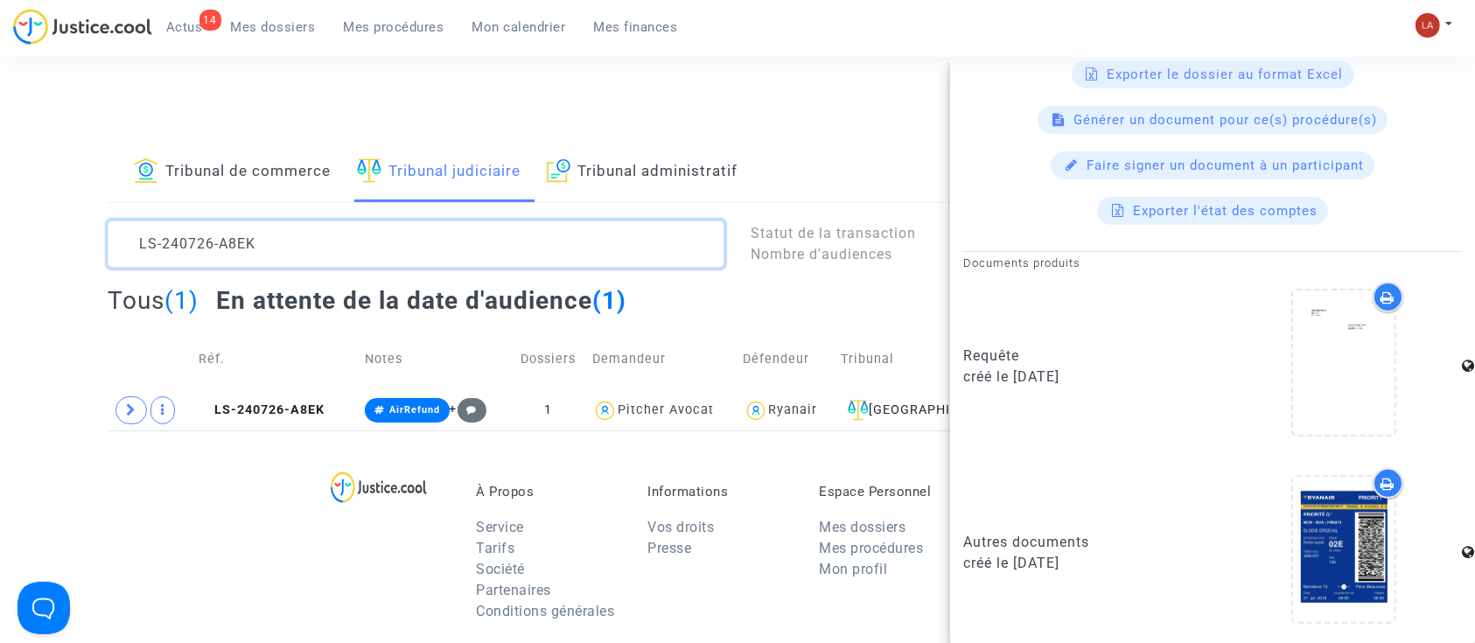
click at [268, 242] on textarea at bounding box center [416, 244] width 617 height 47
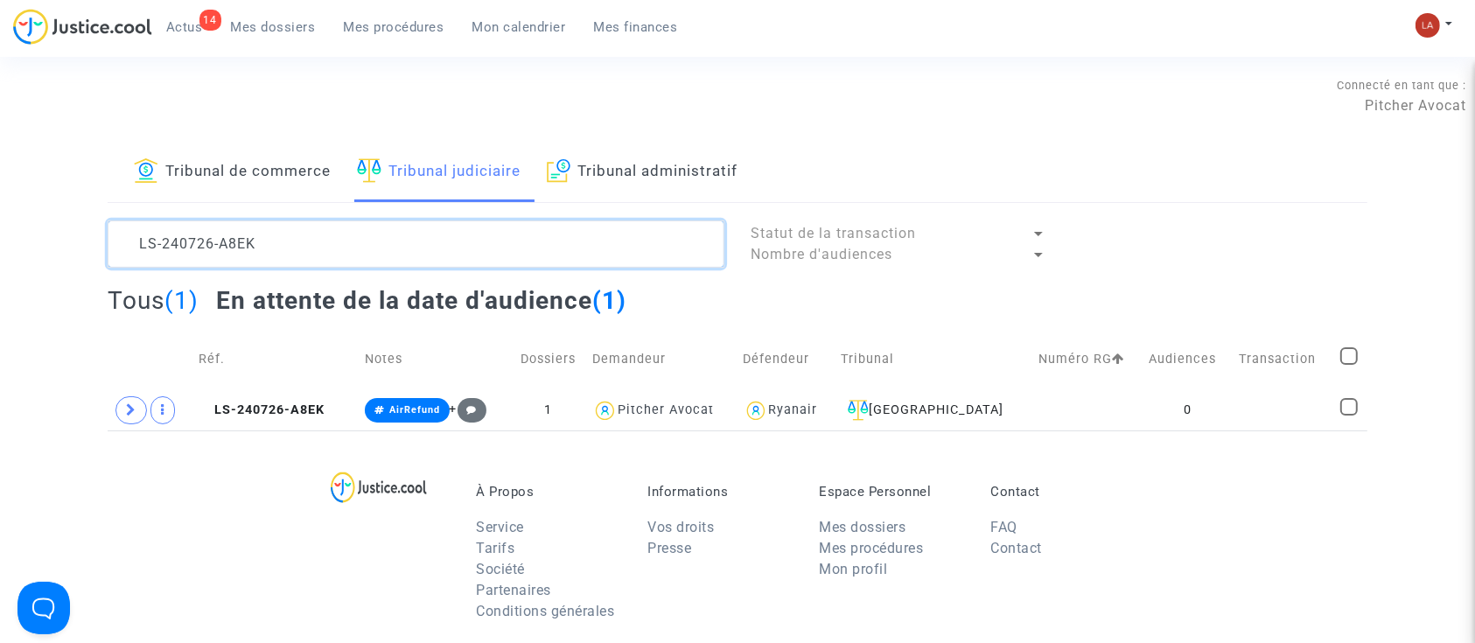
click at [268, 242] on textarea at bounding box center [416, 244] width 617 height 47
paste textarea "502-DHYD"
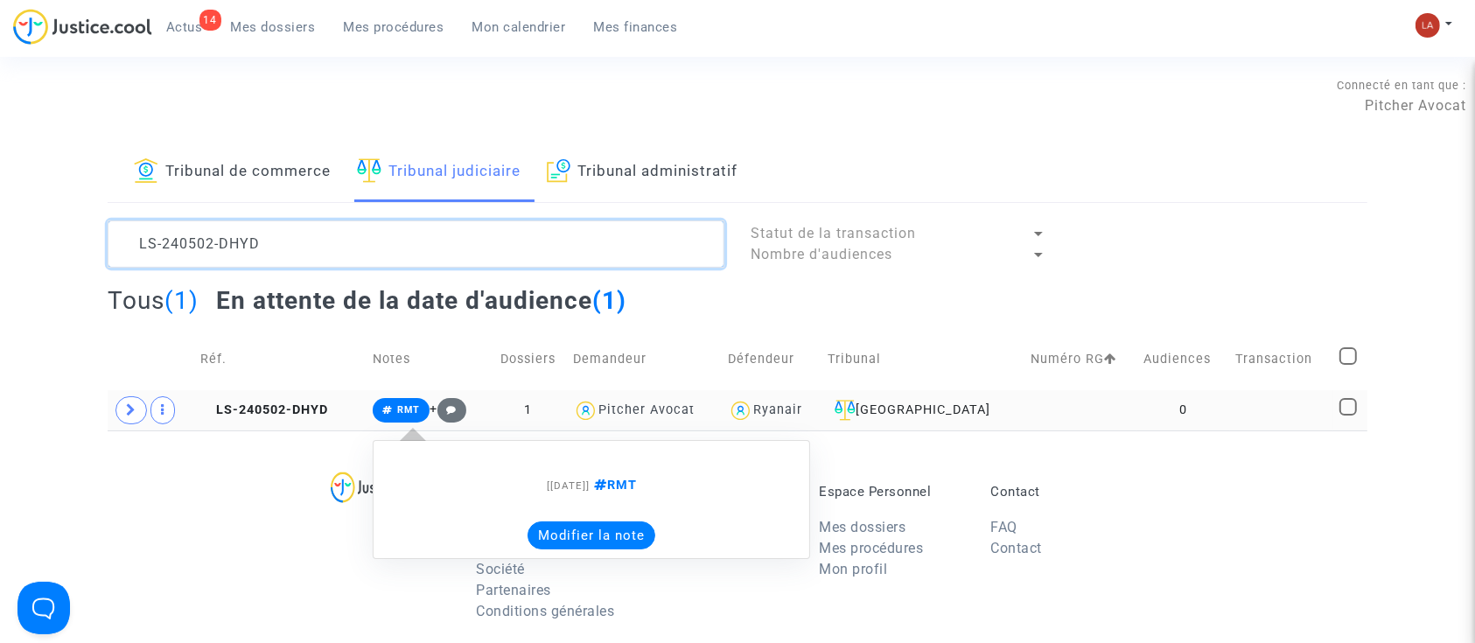
type textarea "LS-240502-DHYD"
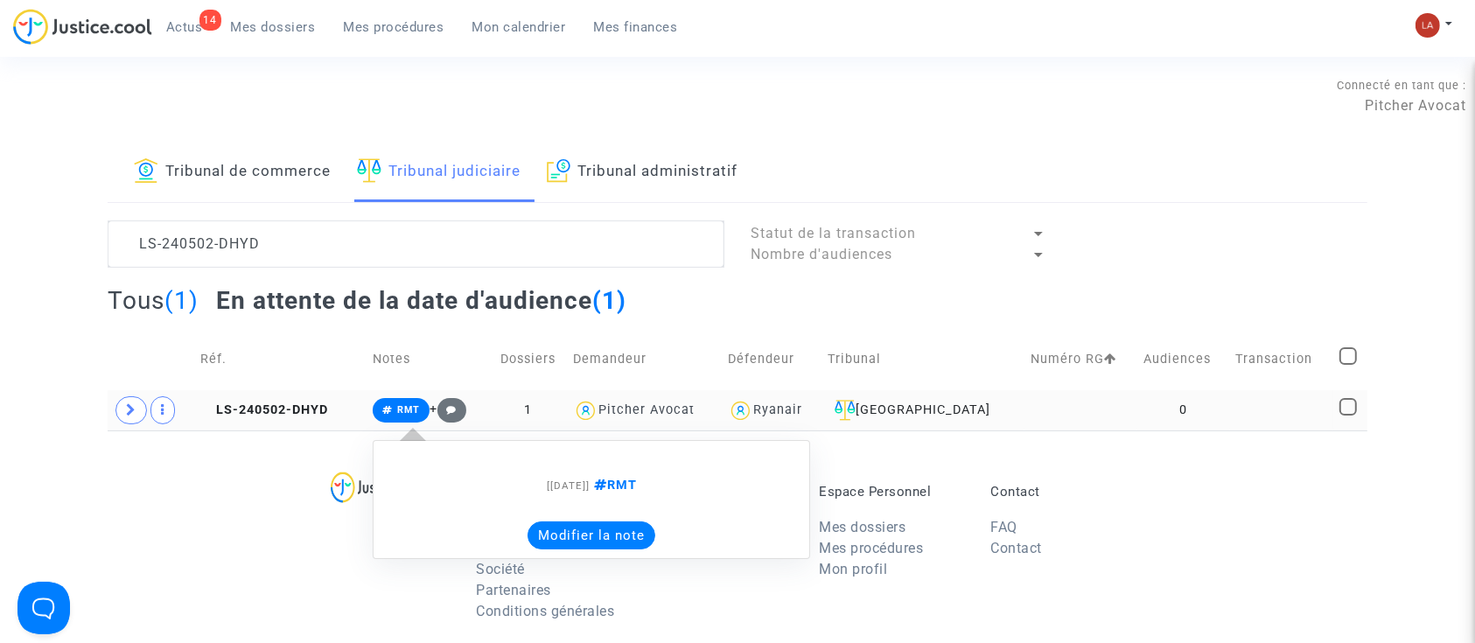
click at [585, 538] on button "Modifier la note" at bounding box center [592, 536] width 128 height 28
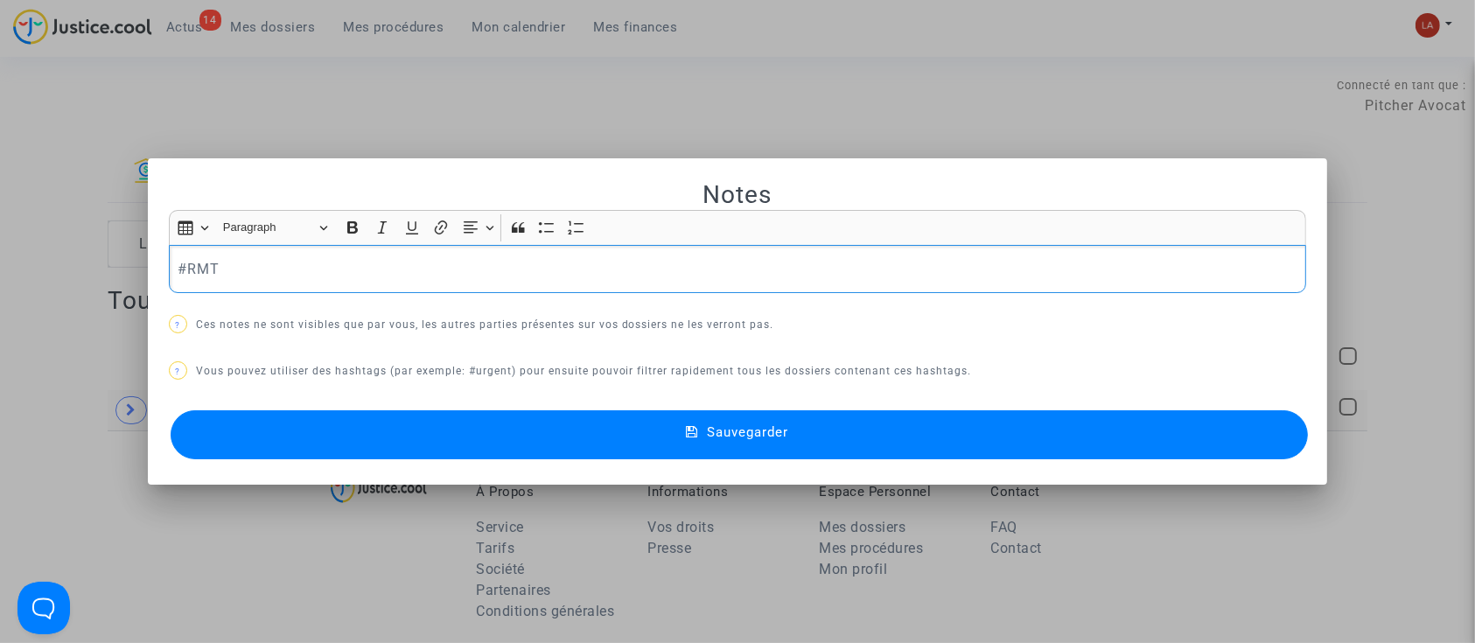
click at [436, 290] on div "#RMT" at bounding box center [738, 269] width 1138 height 49
click at [395, 414] on button "Sauvegarder" at bounding box center [740, 434] width 1138 height 49
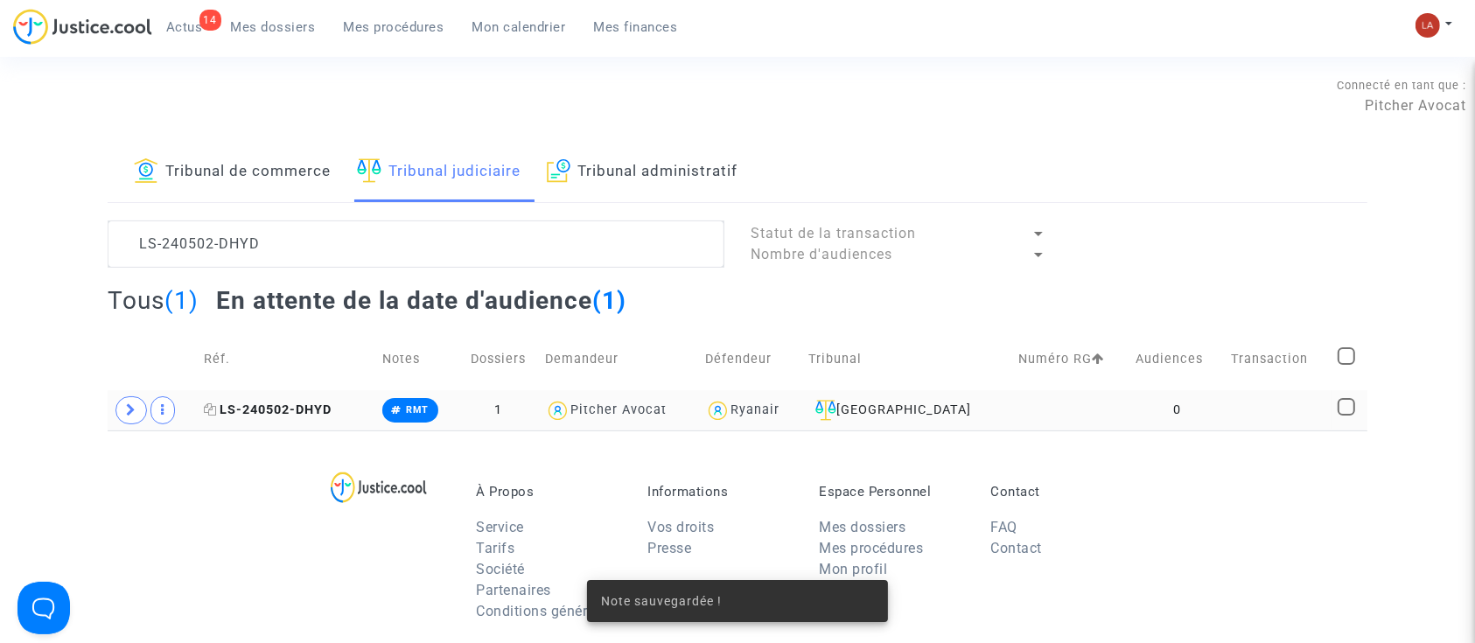
click at [210, 411] on icon at bounding box center [210, 409] width 13 height 12
click at [269, 410] on span "LS-240502-DHYD" at bounding box center [268, 410] width 128 height 15
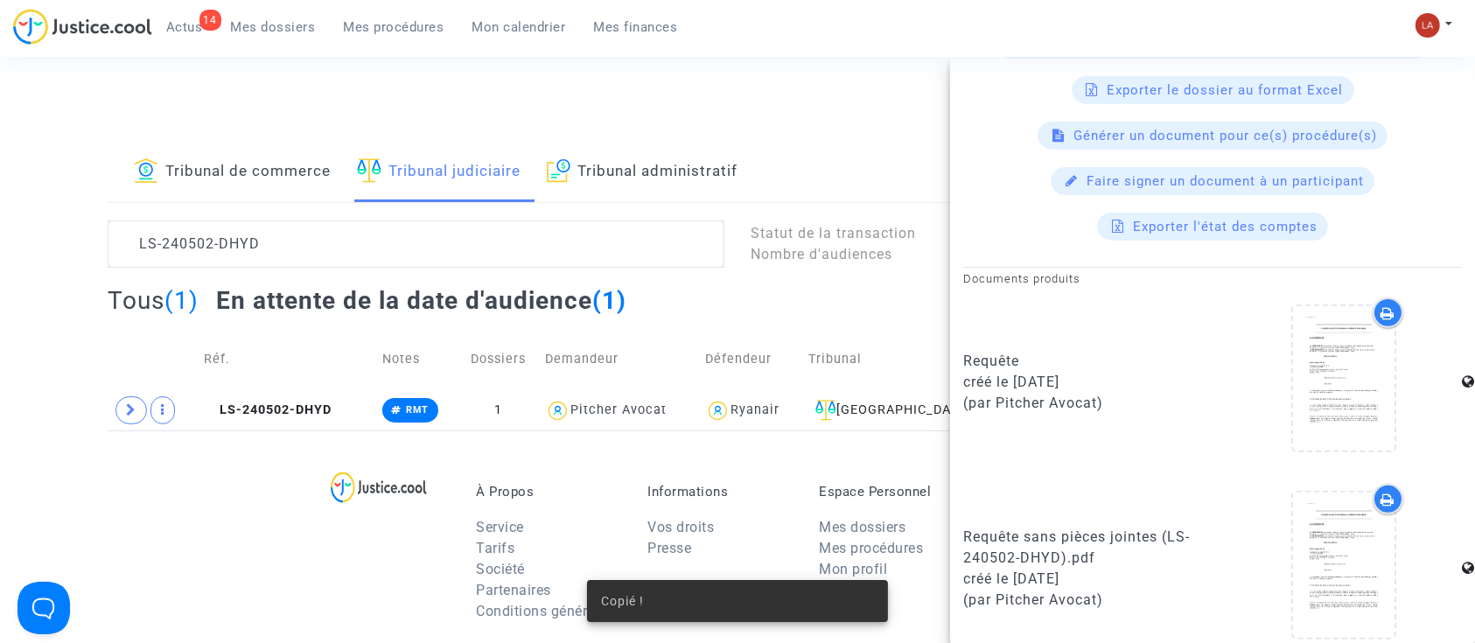
scroll to position [784, 0]
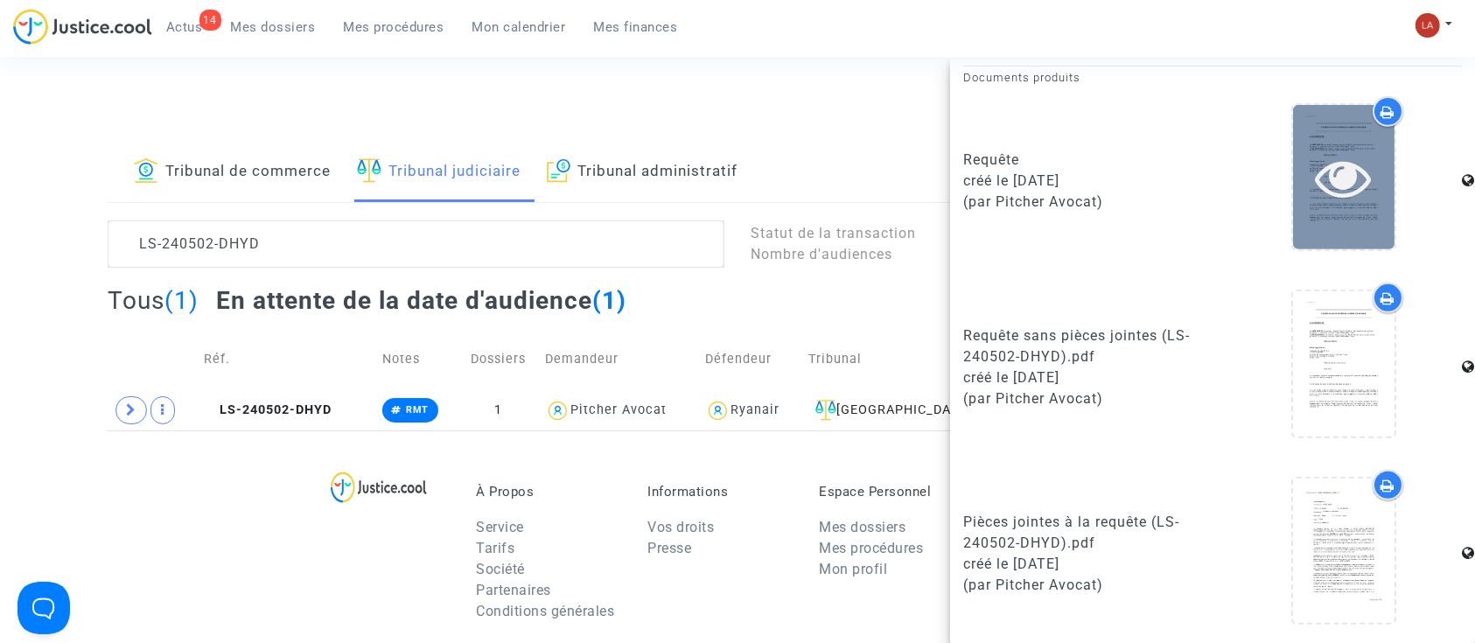
click at [1362, 206] on div at bounding box center [1344, 177] width 102 height 144
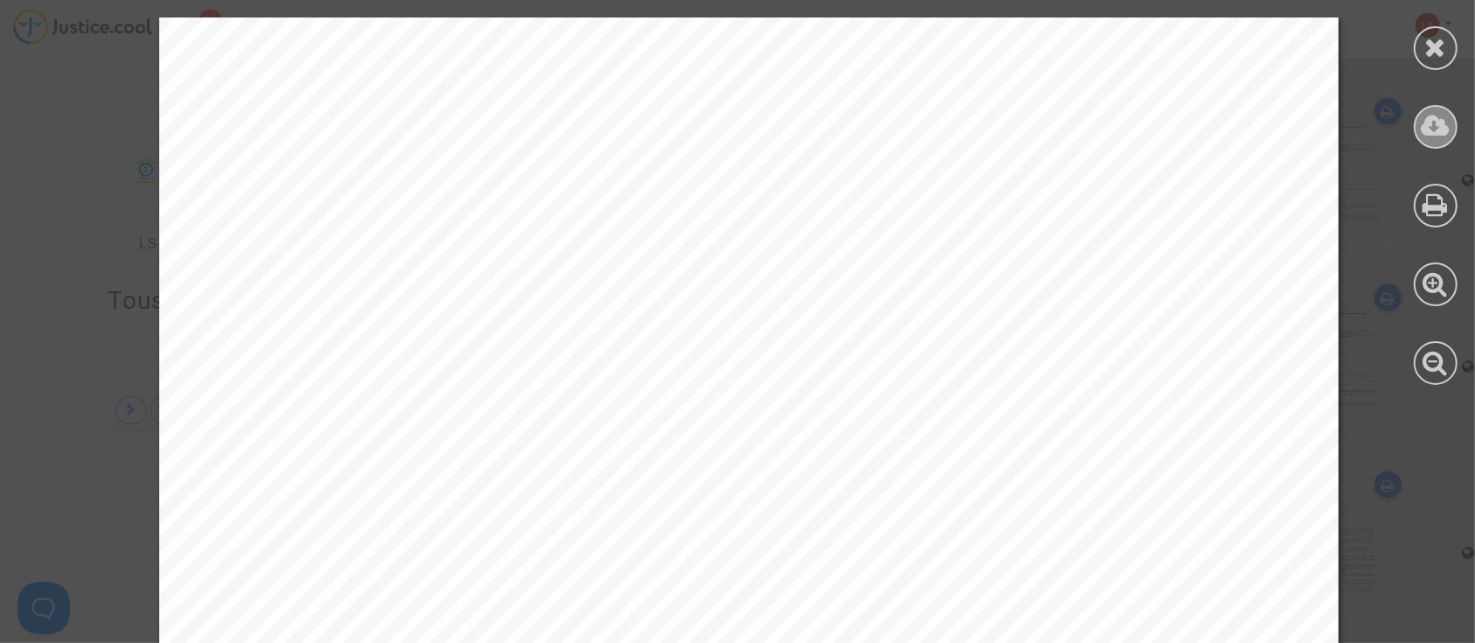
click at [1449, 123] on icon at bounding box center [1436, 126] width 29 height 26
click at [1425, 60] on icon at bounding box center [1436, 47] width 22 height 26
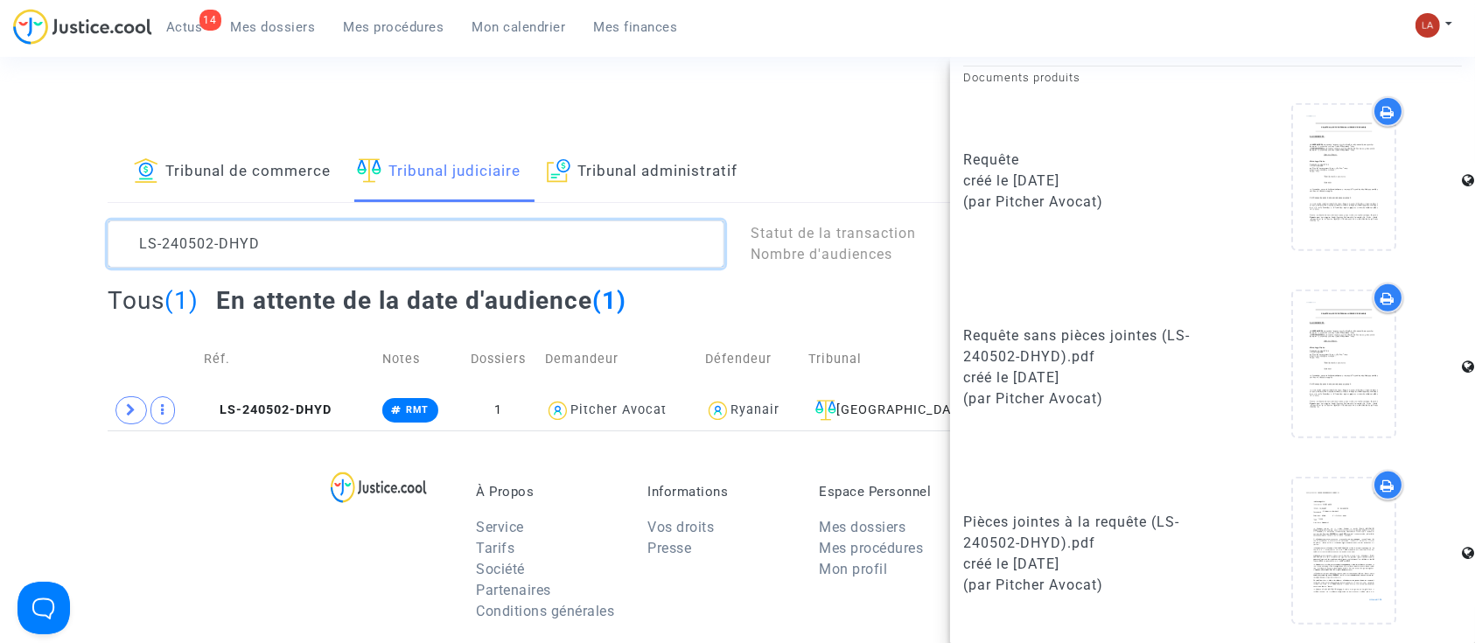
click at [312, 255] on textarea at bounding box center [416, 244] width 617 height 47
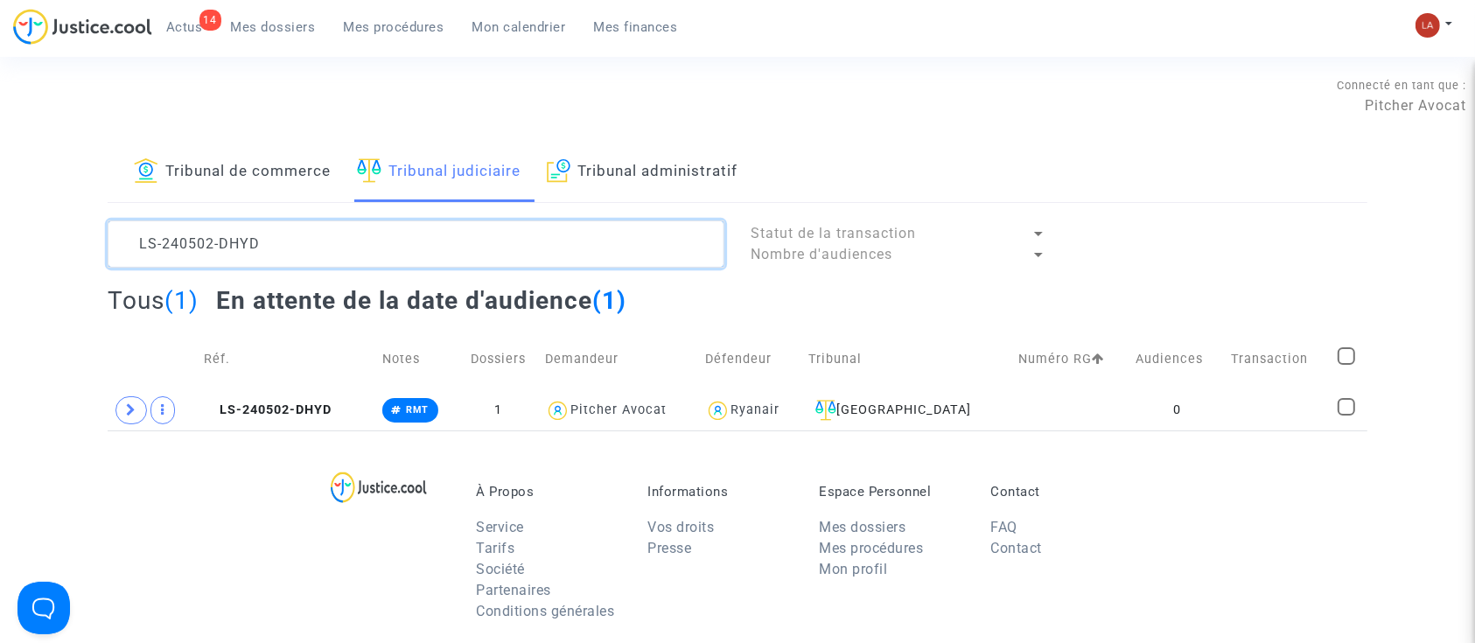
scroll to position [0, 0]
click at [312, 255] on textarea at bounding box center [416, 244] width 617 height 47
paste textarea "30206-DCEV"
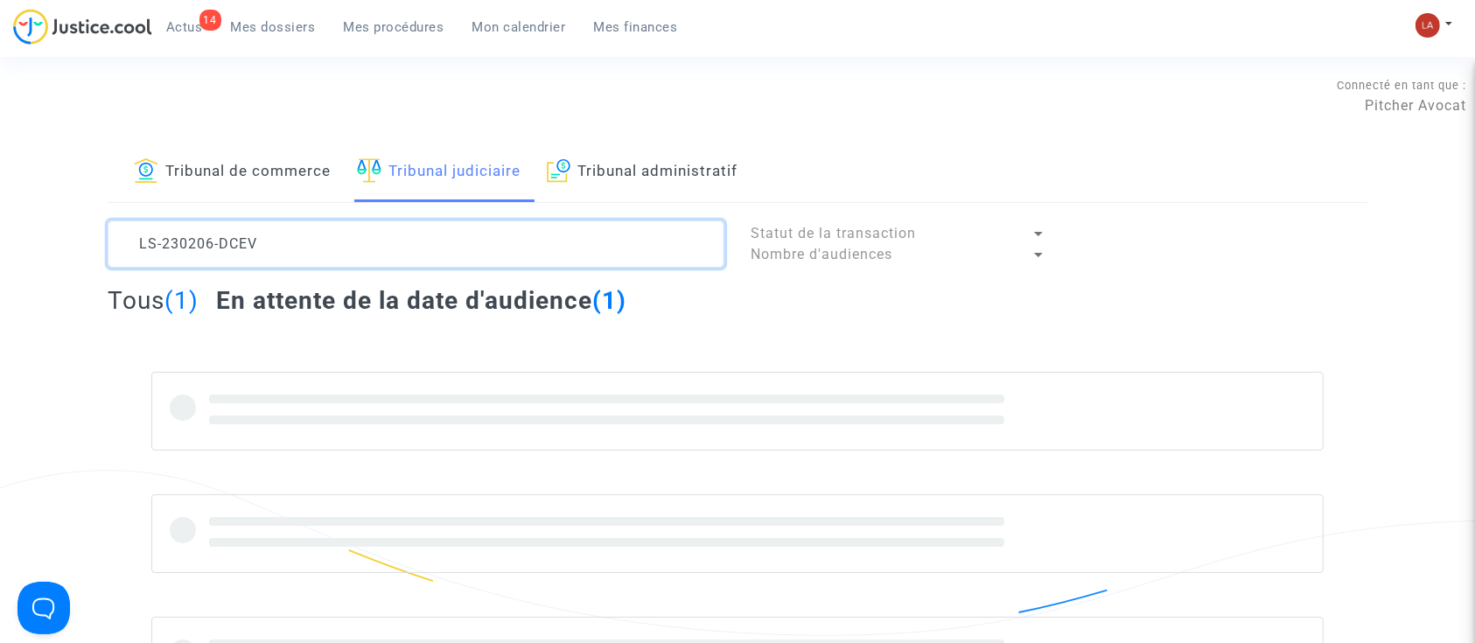
type textarea "LS-230206-DCEV"
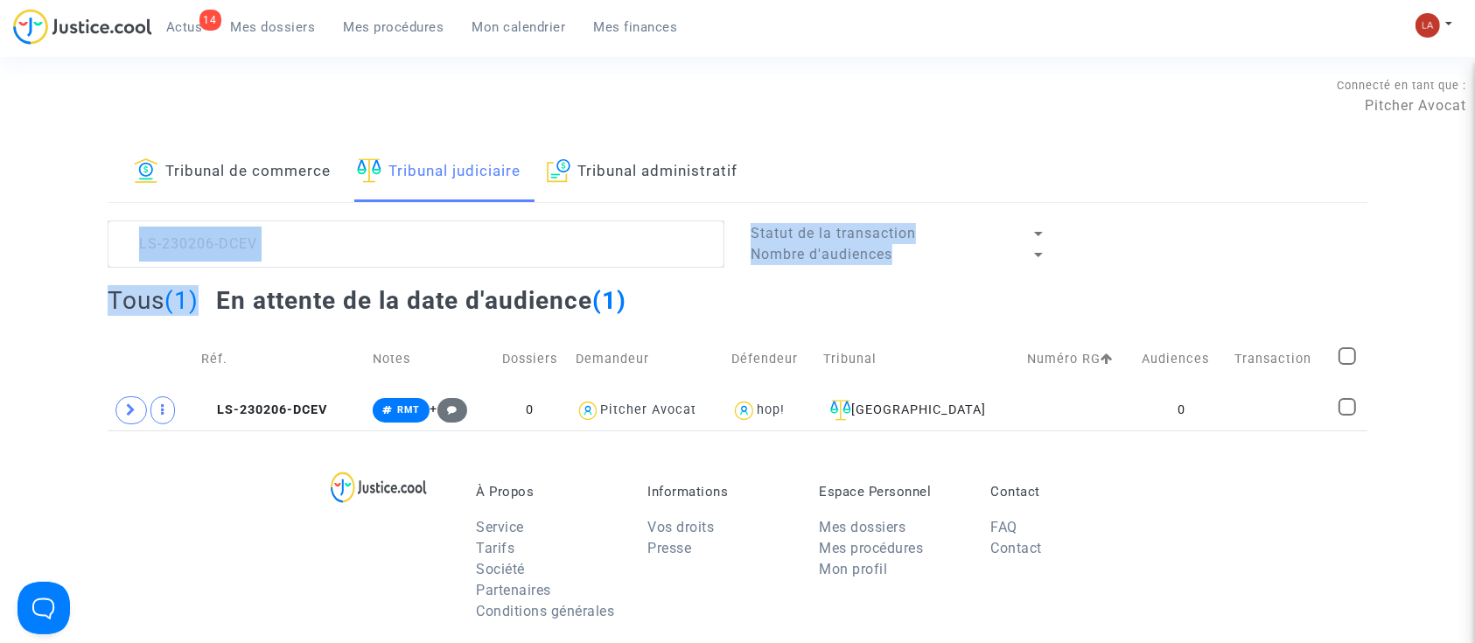
drag, startPoint x: 494, startPoint y: 237, endPoint x: 510, endPoint y: 277, distance: 42.4
click at [510, 277] on div "Tribunal de commerce Tribunal judiciaire Tribunal administratif LS-230206-DCEV …" at bounding box center [738, 287] width 1260 height 288
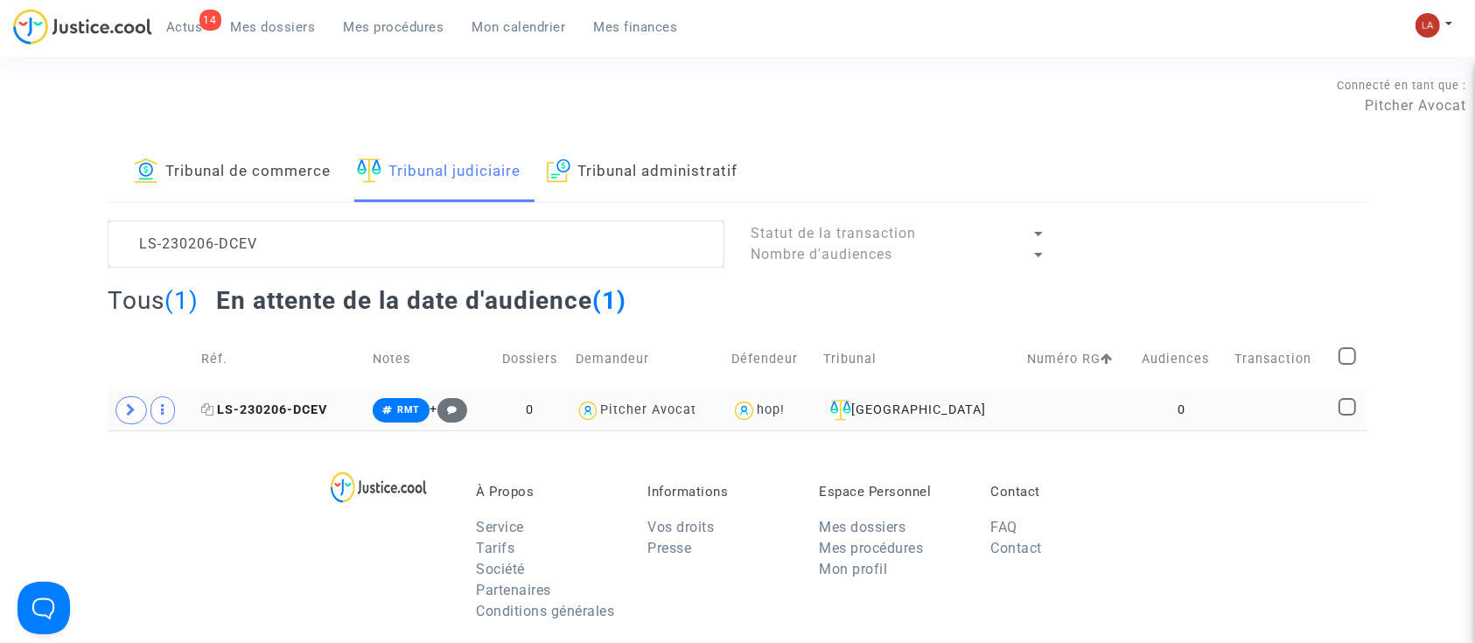
click at [305, 414] on span "LS-230206-DCEV" at bounding box center [264, 410] width 126 height 15
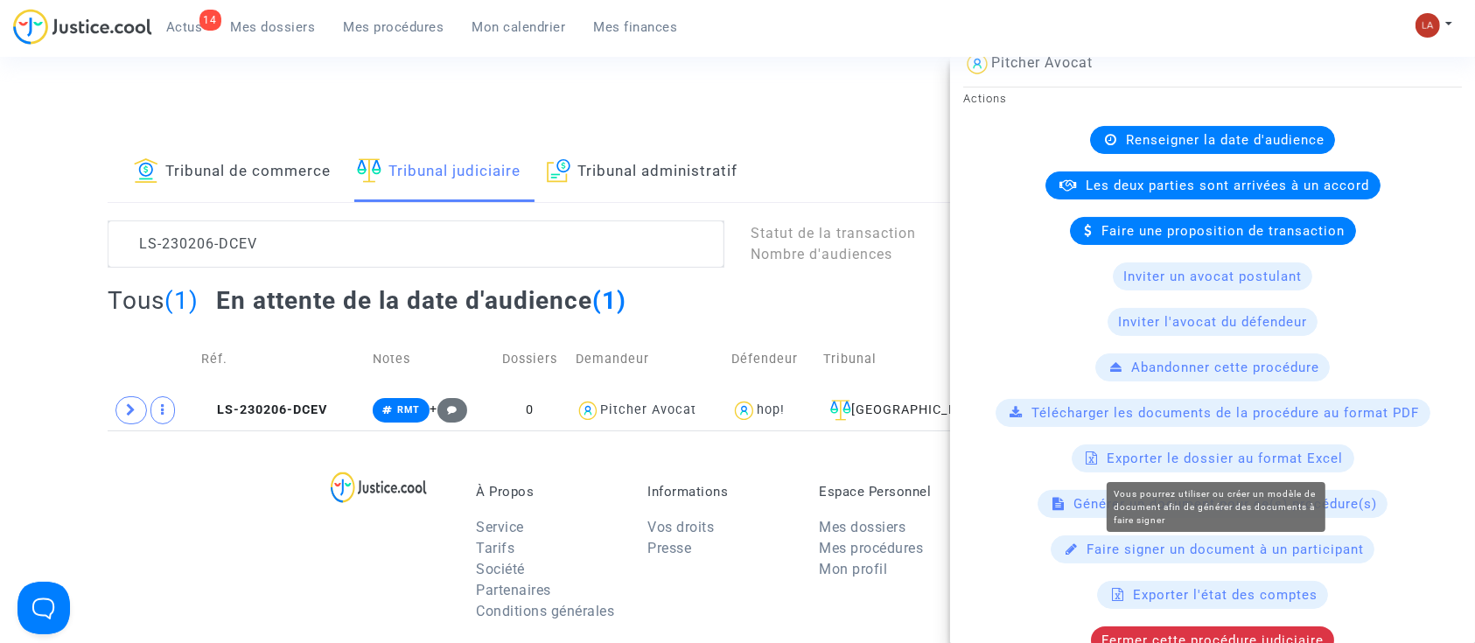
scroll to position [466, 0]
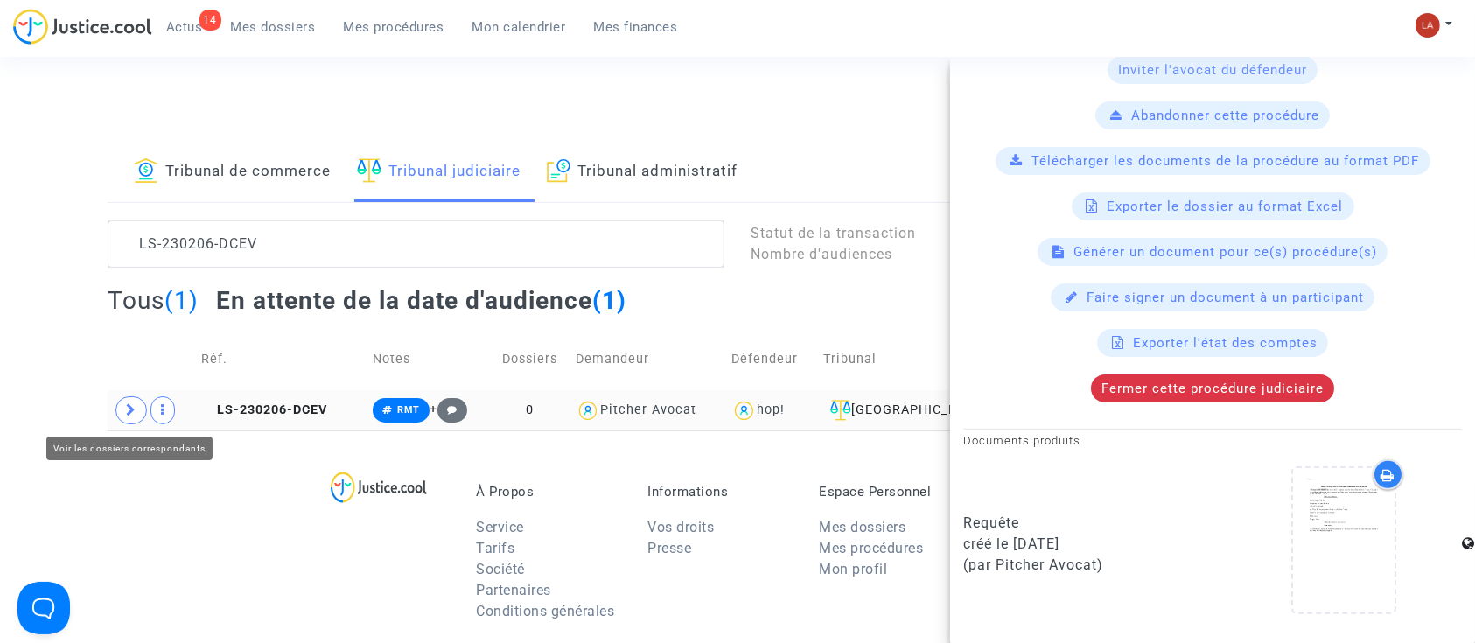
click at [140, 411] on span at bounding box center [132, 410] width 32 height 28
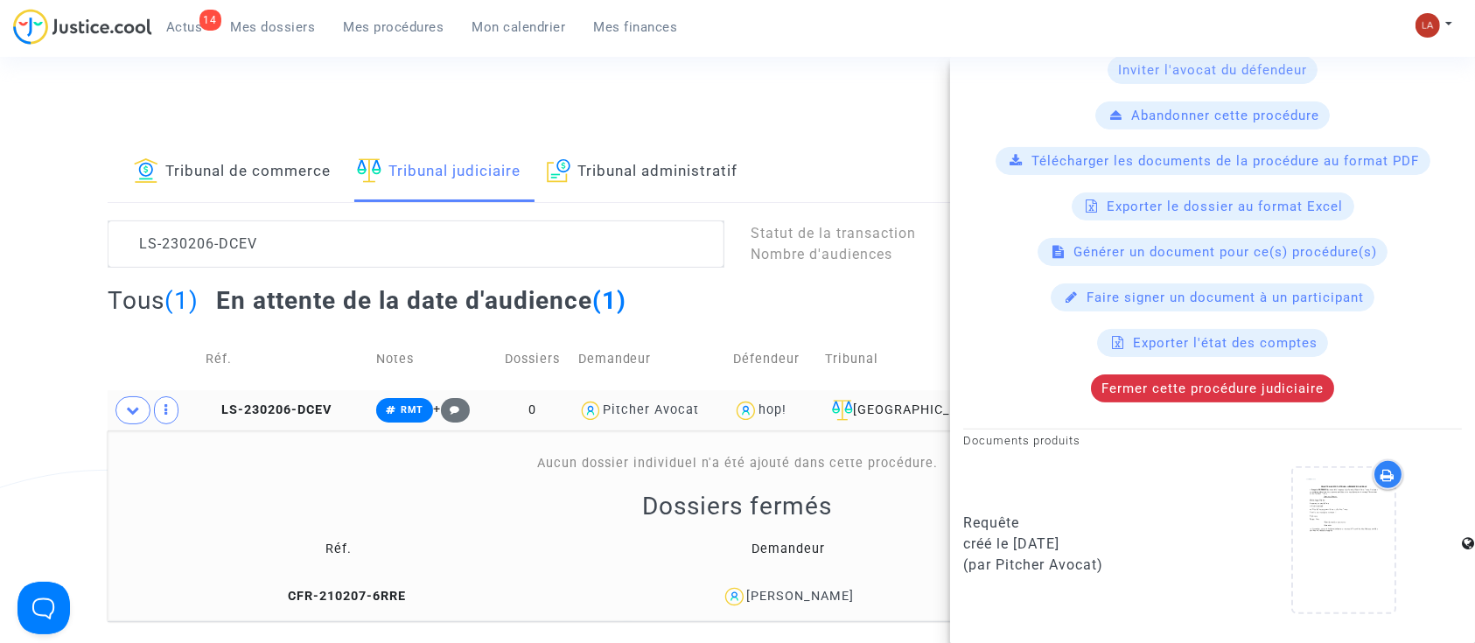
click at [321, 420] on td "LS-230206-DCEV" at bounding box center [285, 410] width 171 height 40
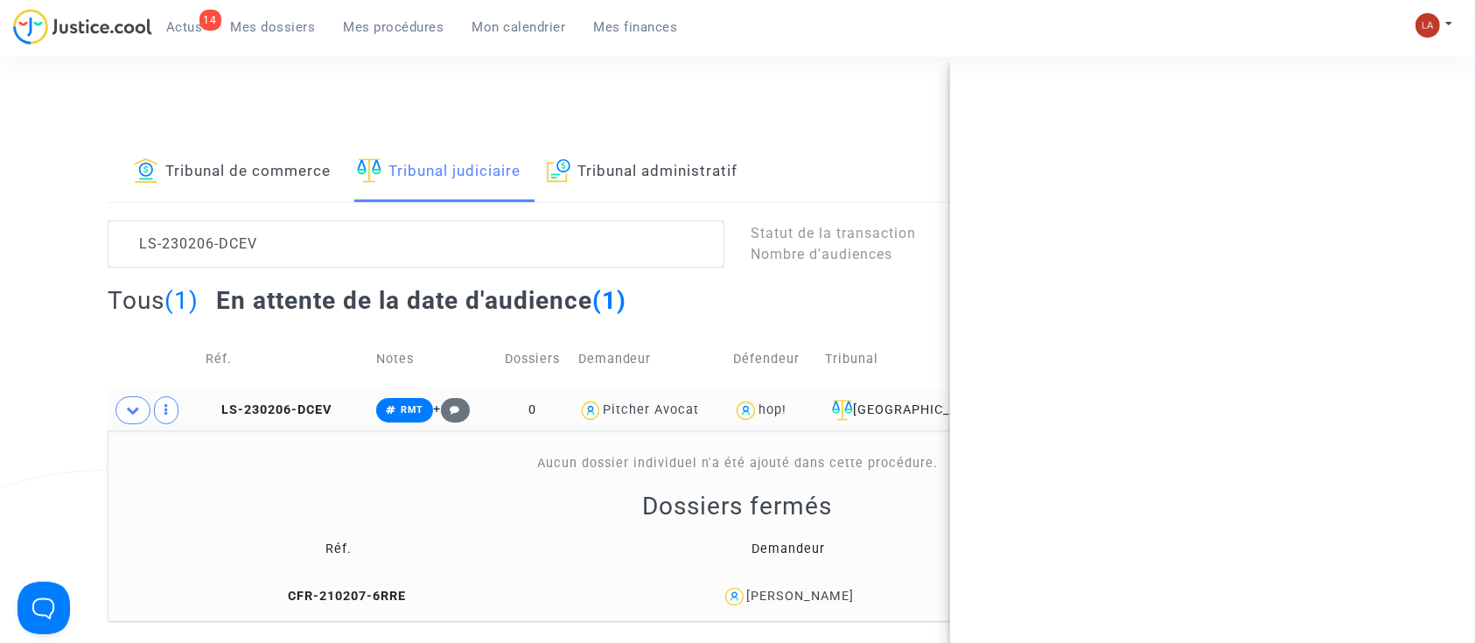
scroll to position [0, 0]
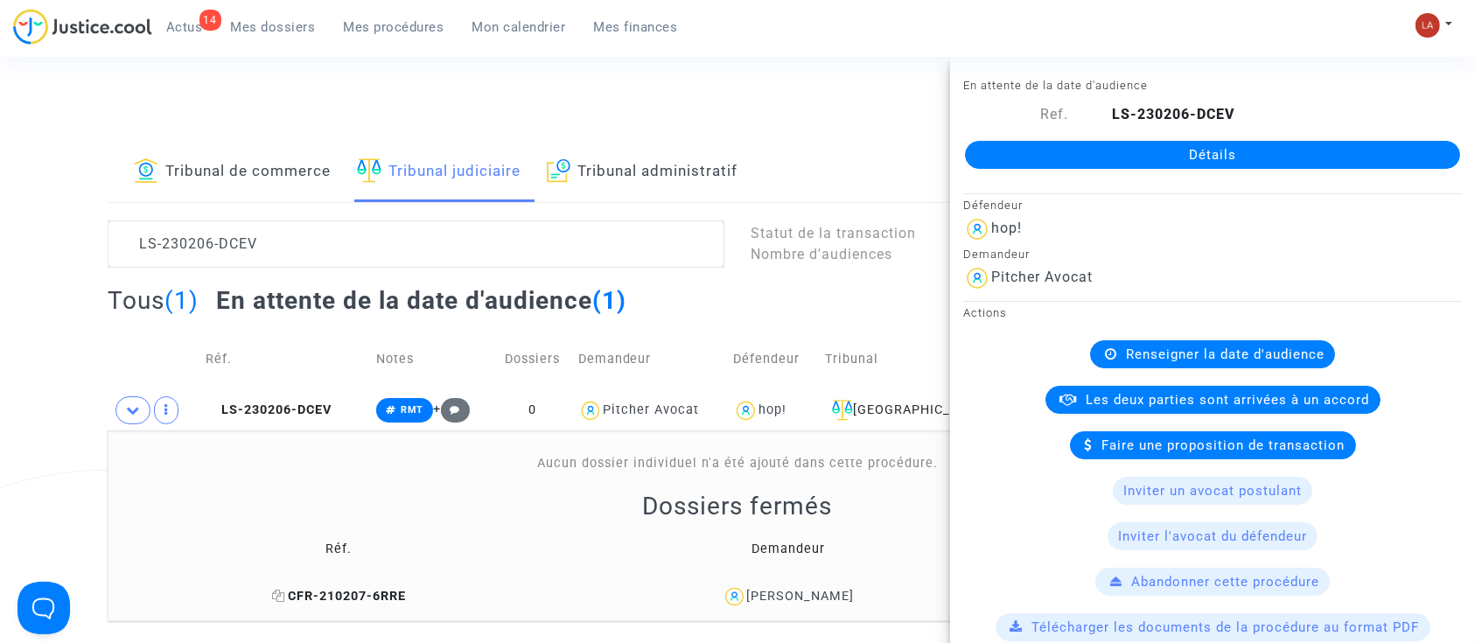
click at [373, 589] on span "CFR-210207-6RRE" at bounding box center [339, 596] width 134 height 15
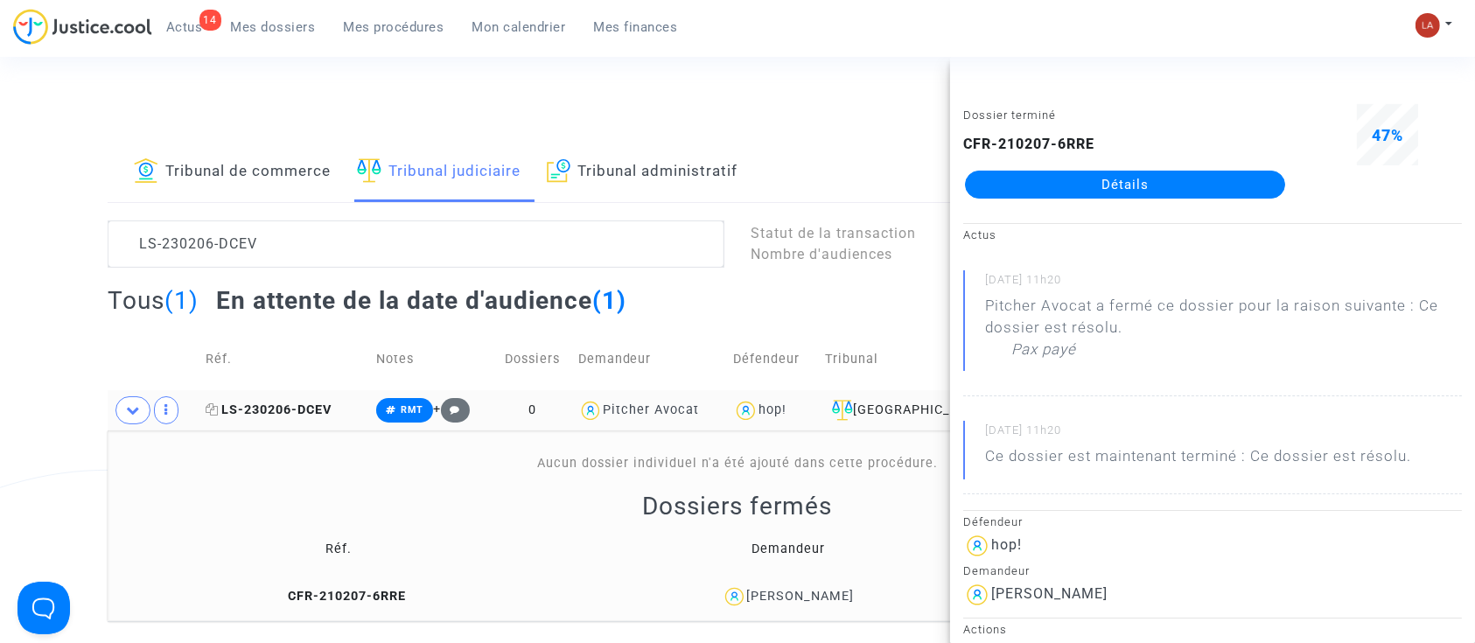
click at [309, 407] on span "LS-230206-DCEV" at bounding box center [269, 410] width 126 height 15
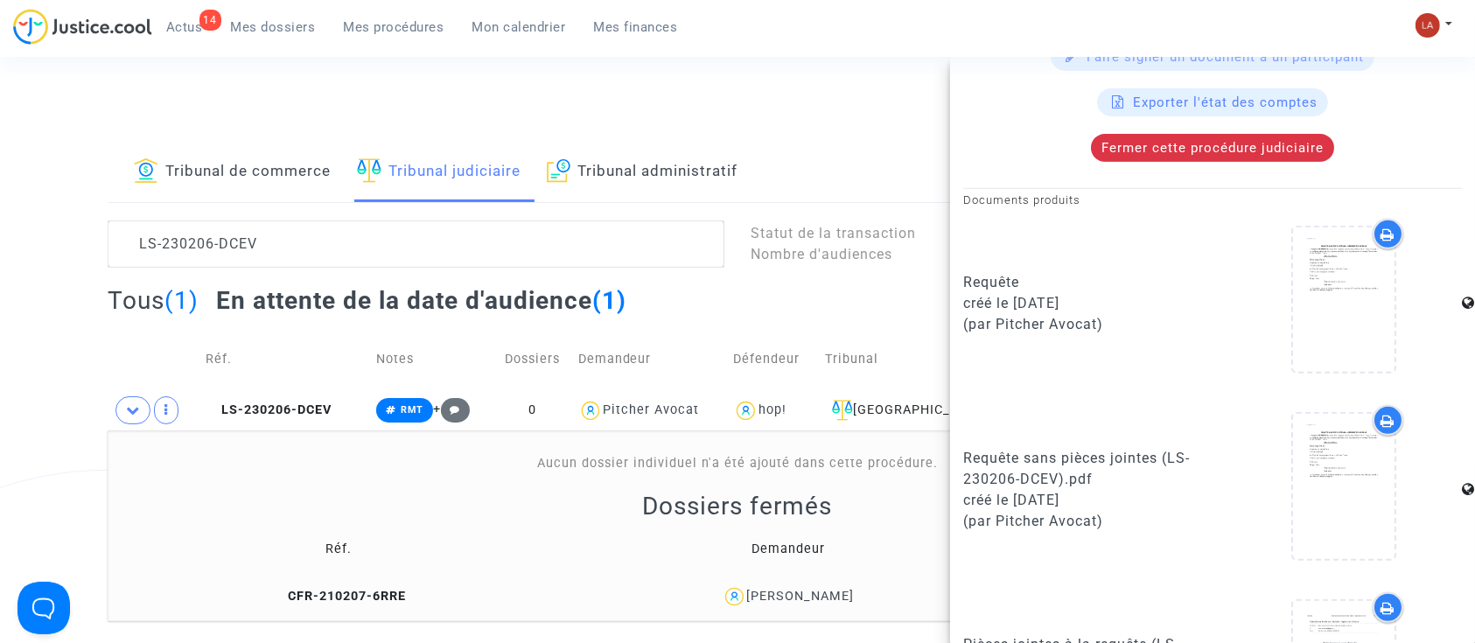
scroll to position [830, 0]
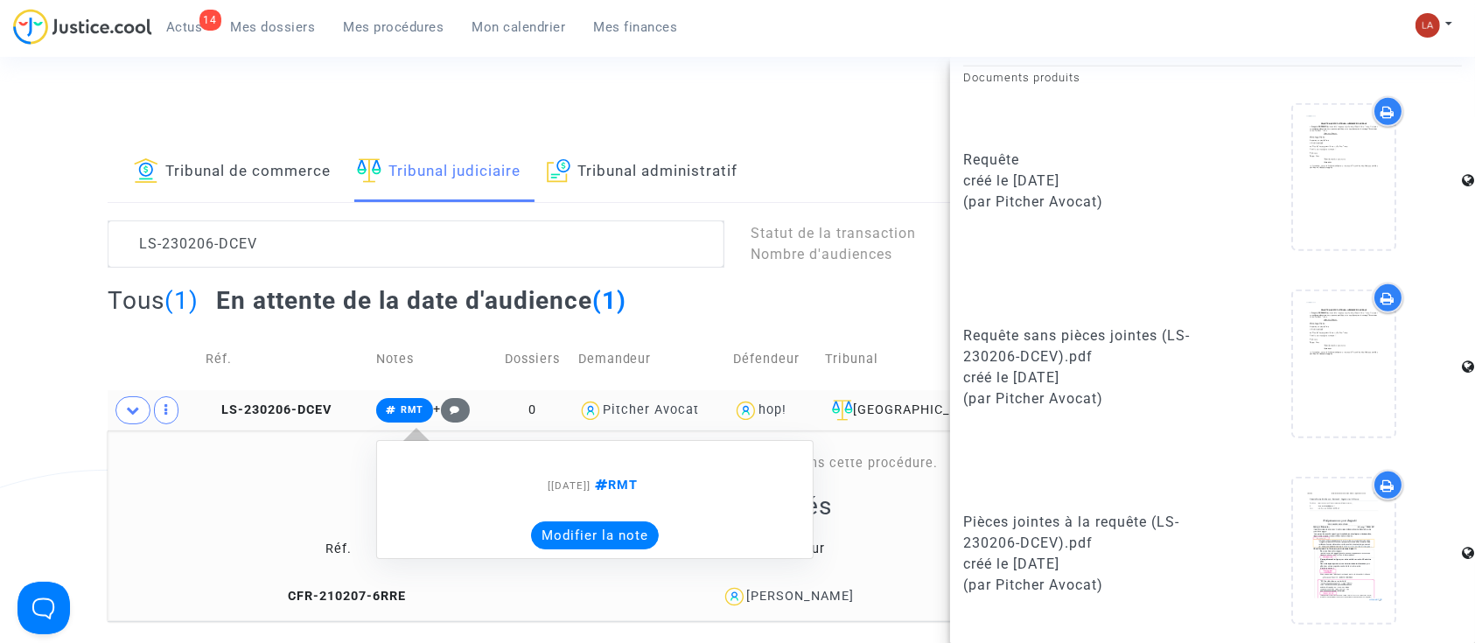
click at [553, 533] on button "Modifier la note" at bounding box center [595, 536] width 128 height 28
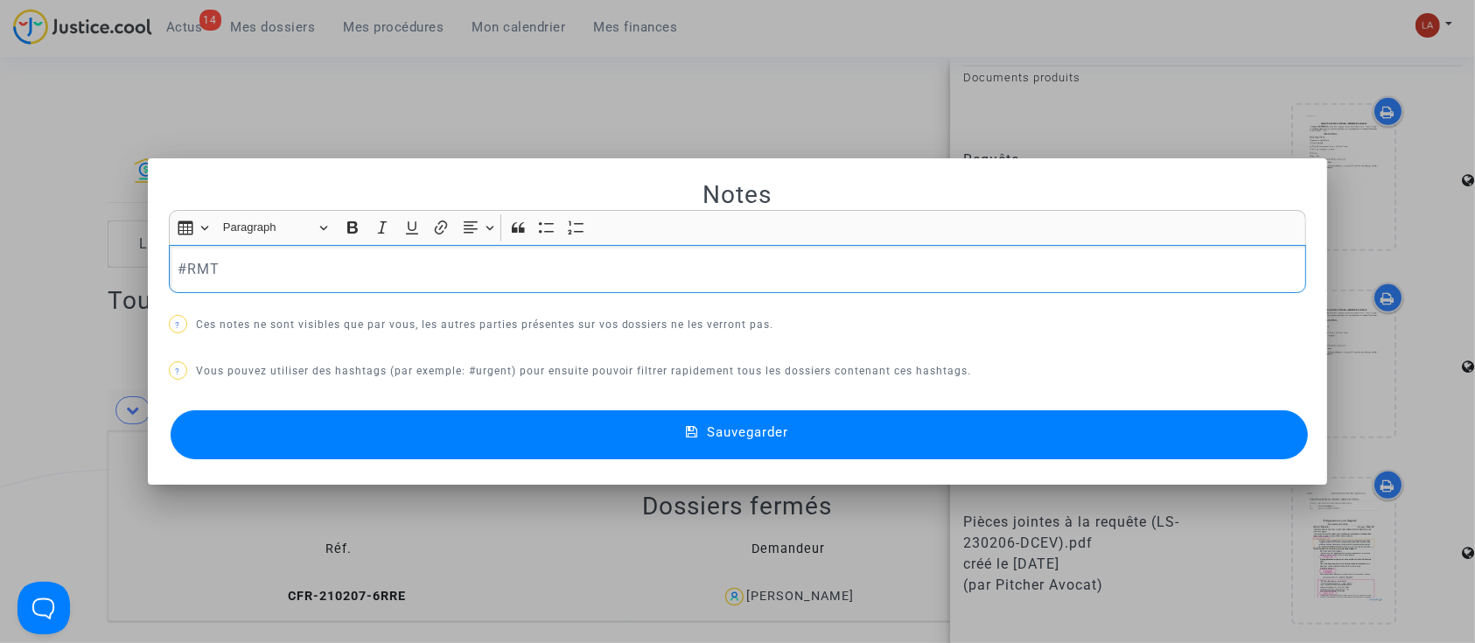
click at [350, 263] on p "#RMT" at bounding box center [738, 269] width 1120 height 22
click at [427, 423] on button "Sauvegarder" at bounding box center [740, 434] width 1138 height 49
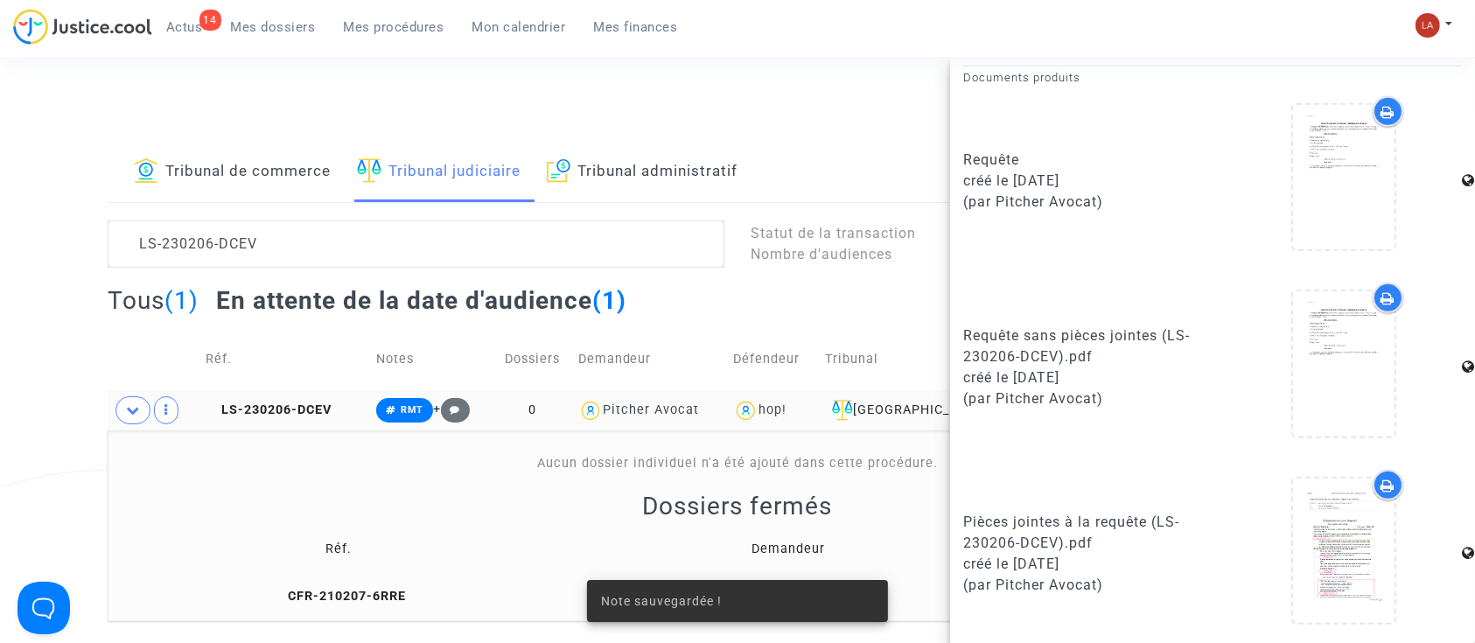
click at [318, 584] on td "CFR-210207-6RRE" at bounding box center [339, 597] width 451 height 38
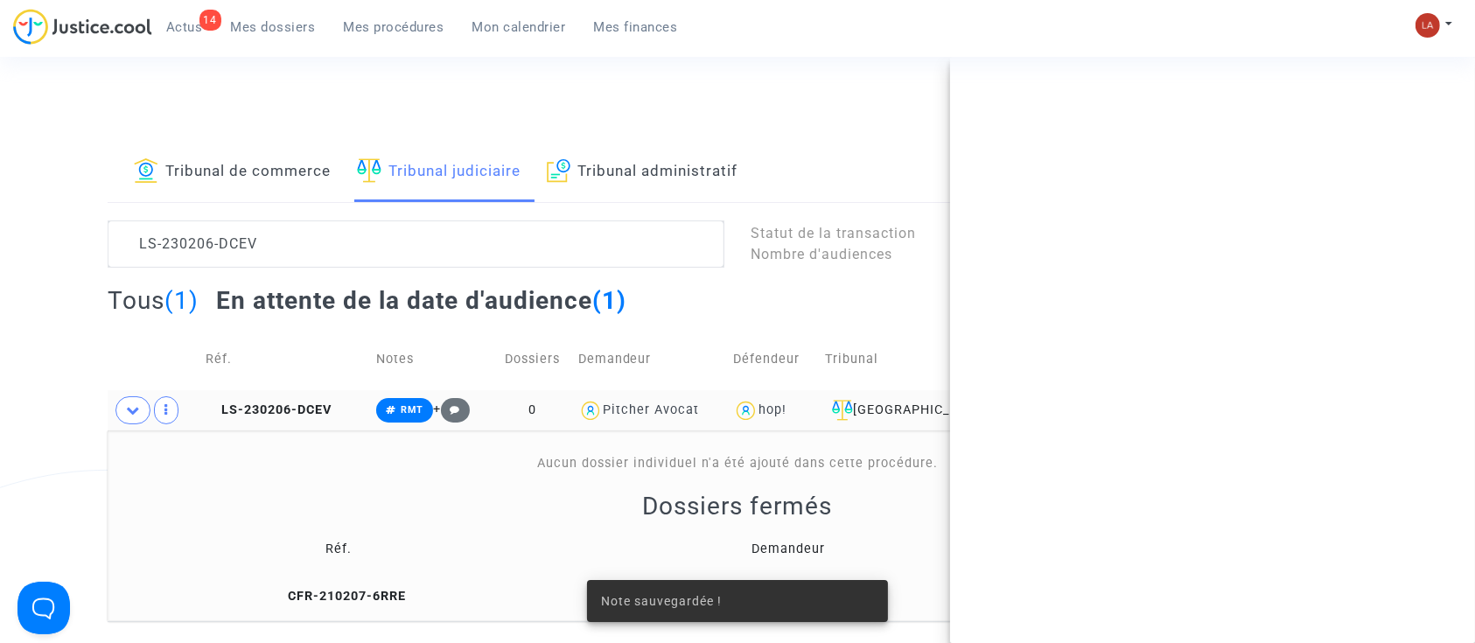
scroll to position [0, 0]
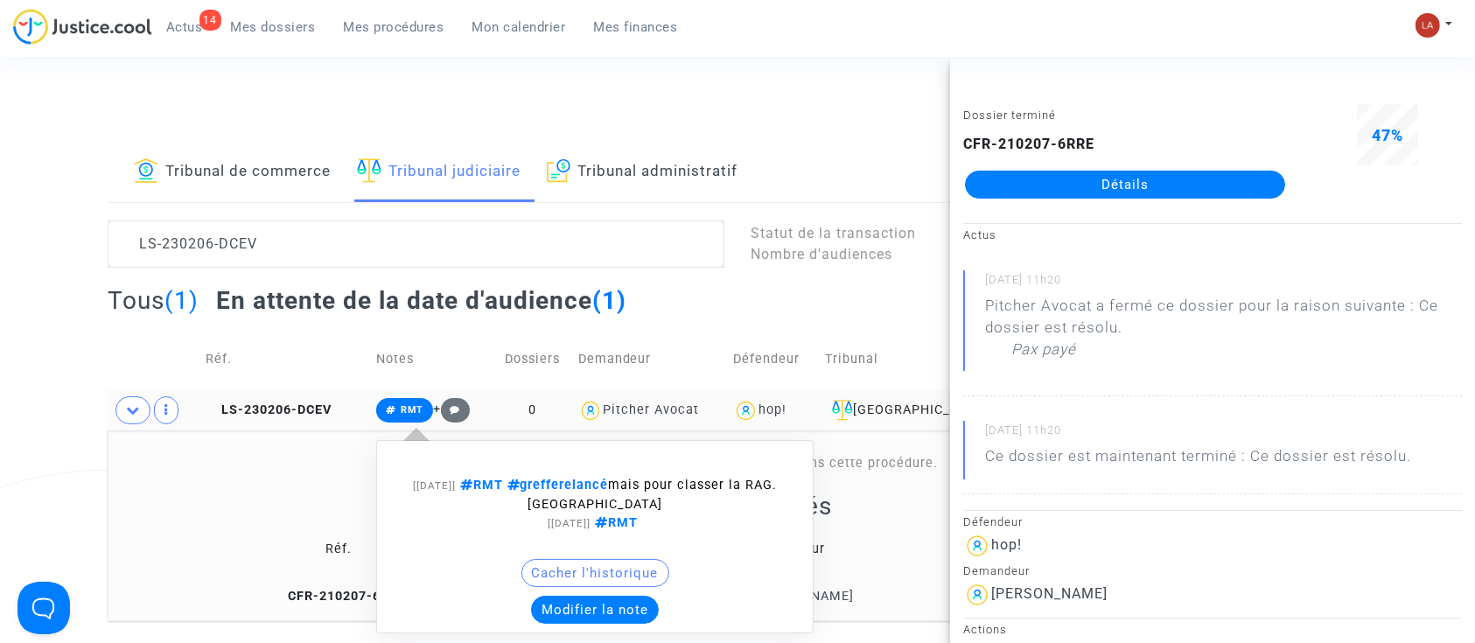
click at [602, 618] on button "Modifier la note" at bounding box center [595, 610] width 128 height 28
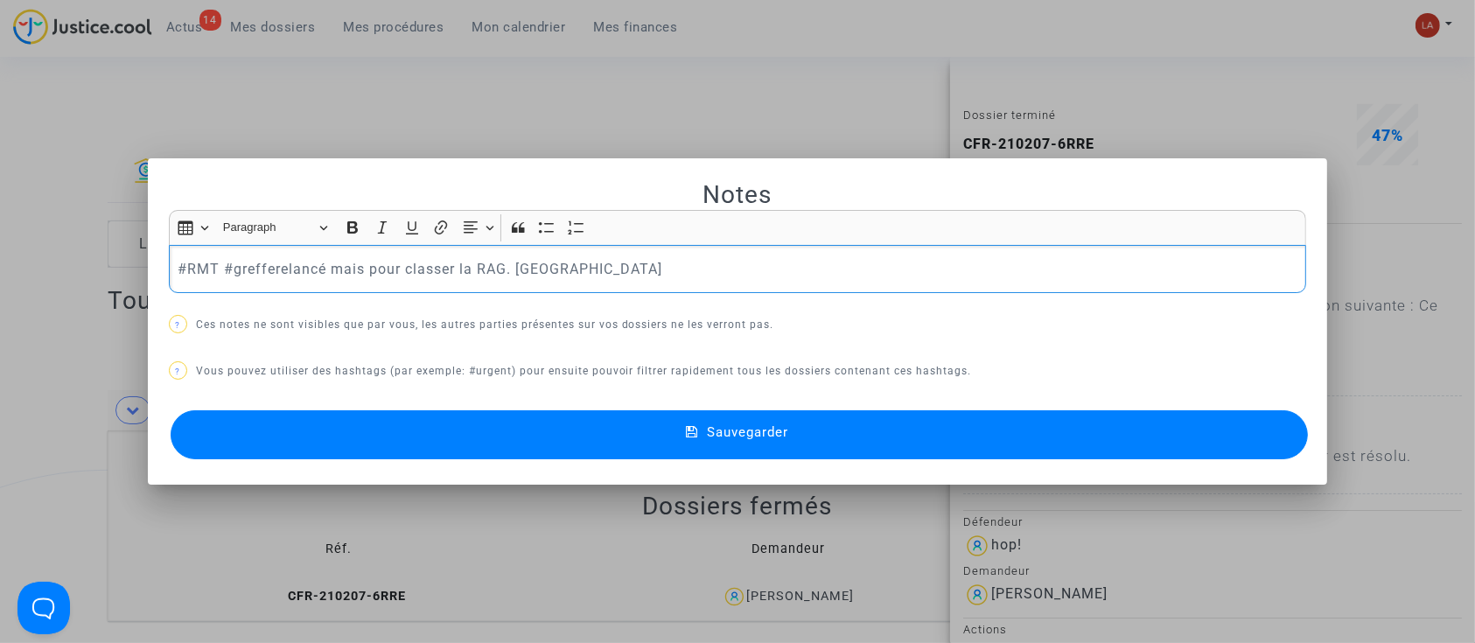
drag, startPoint x: 325, startPoint y: 257, endPoint x: 725, endPoint y: 270, distance: 400.1
click at [725, 270] on p "#RMT #grefferelancé mais pour classer la RAG. Laurène" at bounding box center [738, 269] width 1120 height 22
click at [808, 417] on button "Sauvegarder" at bounding box center [740, 434] width 1138 height 49
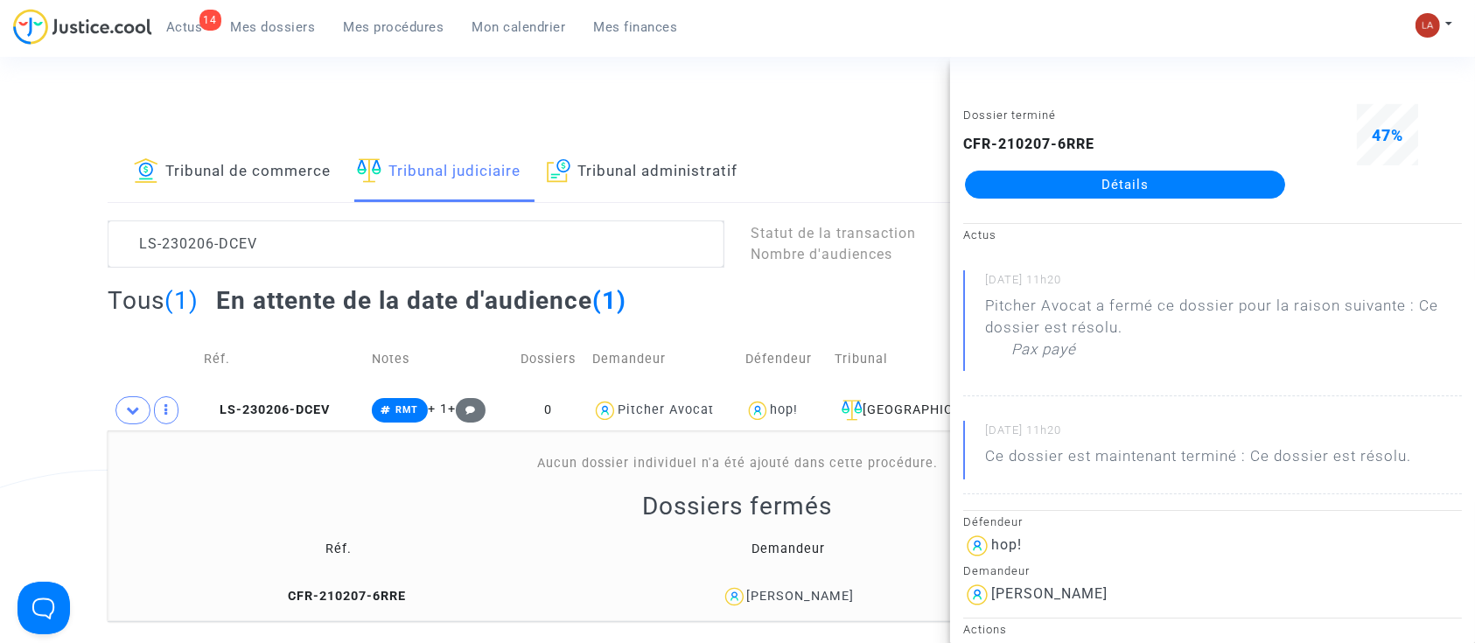
drag, startPoint x: 297, startPoint y: 411, endPoint x: 394, endPoint y: 428, distance: 98.5
click at [297, 411] on span "LS-230206-DCEV" at bounding box center [267, 410] width 126 height 15
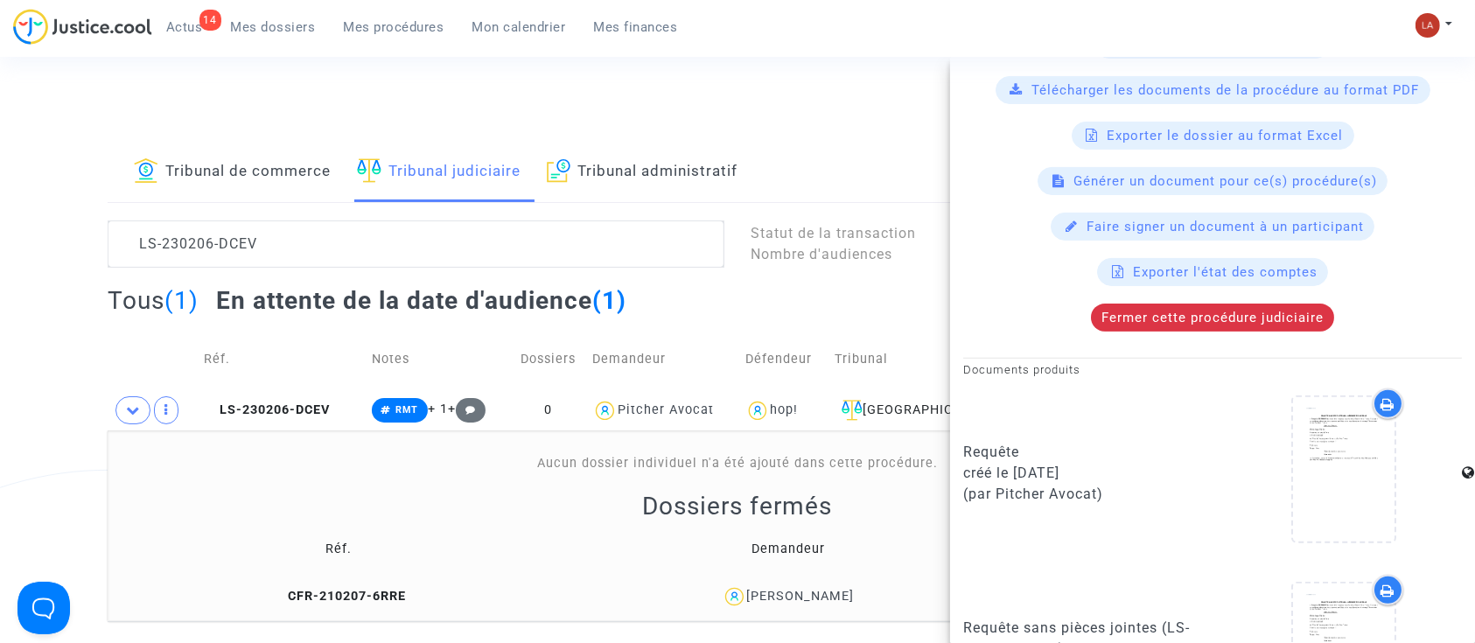
scroll to position [816, 0]
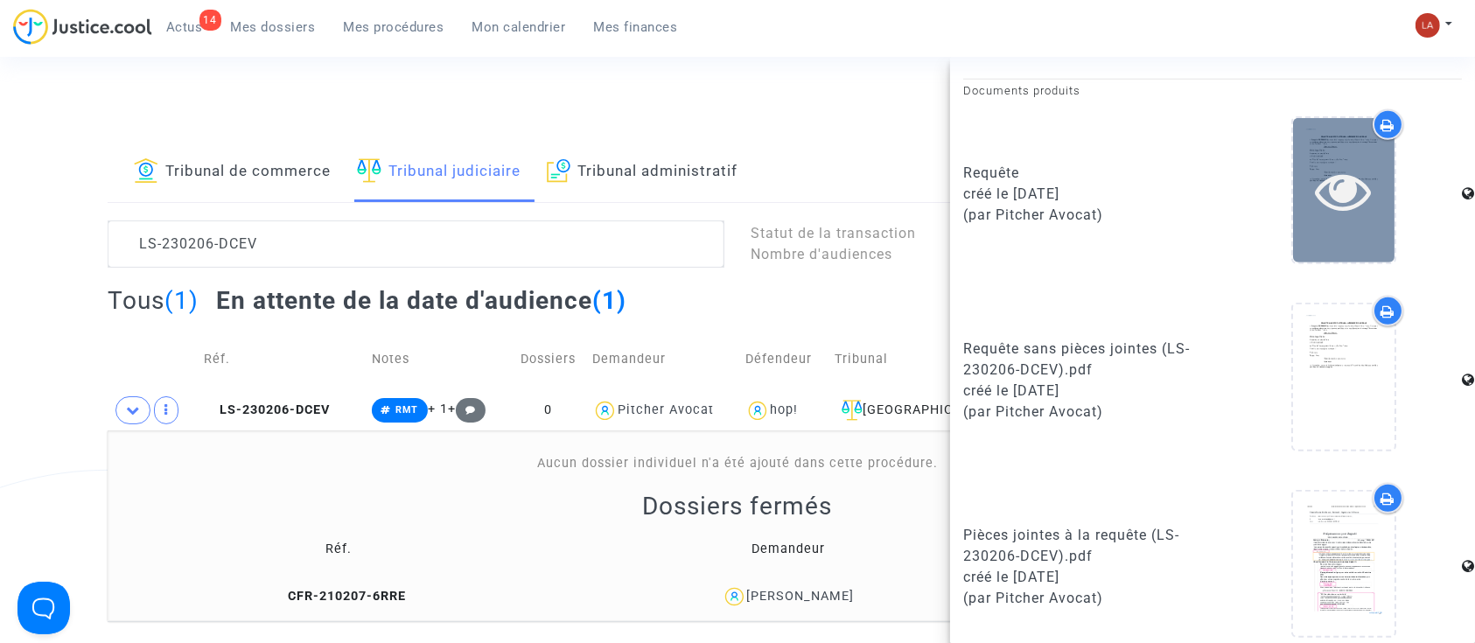
click at [1351, 193] on icon at bounding box center [1344, 191] width 57 height 56
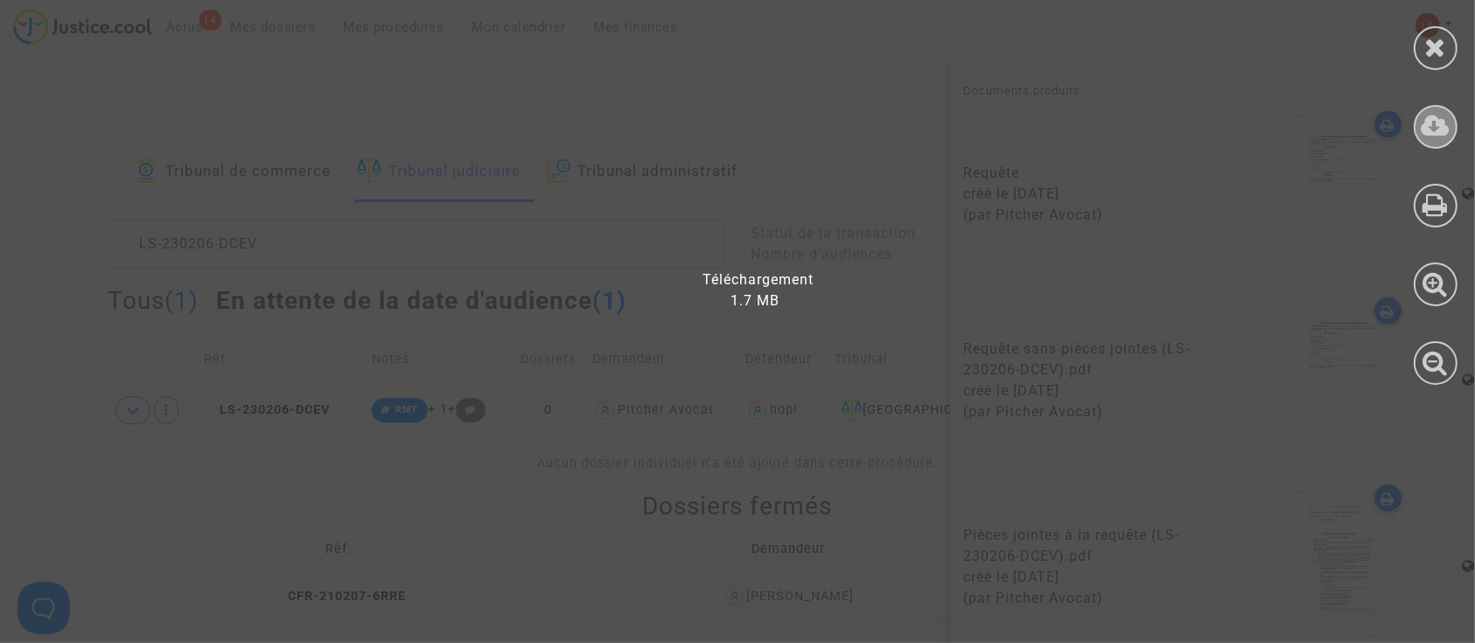
click at [1448, 116] on icon at bounding box center [1436, 126] width 29 height 26
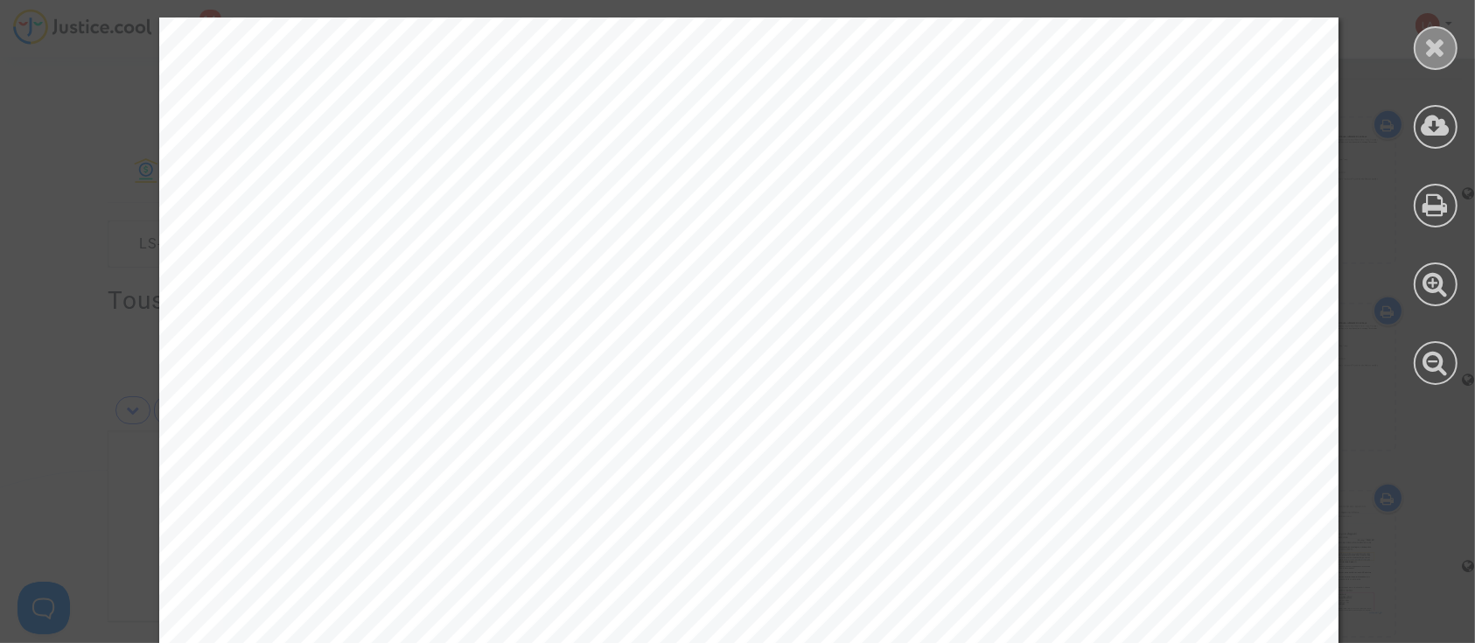
drag, startPoint x: 1433, startPoint y: 60, endPoint x: 561, endPoint y: 291, distance: 902.5
click at [1430, 60] on icon at bounding box center [1436, 47] width 22 height 26
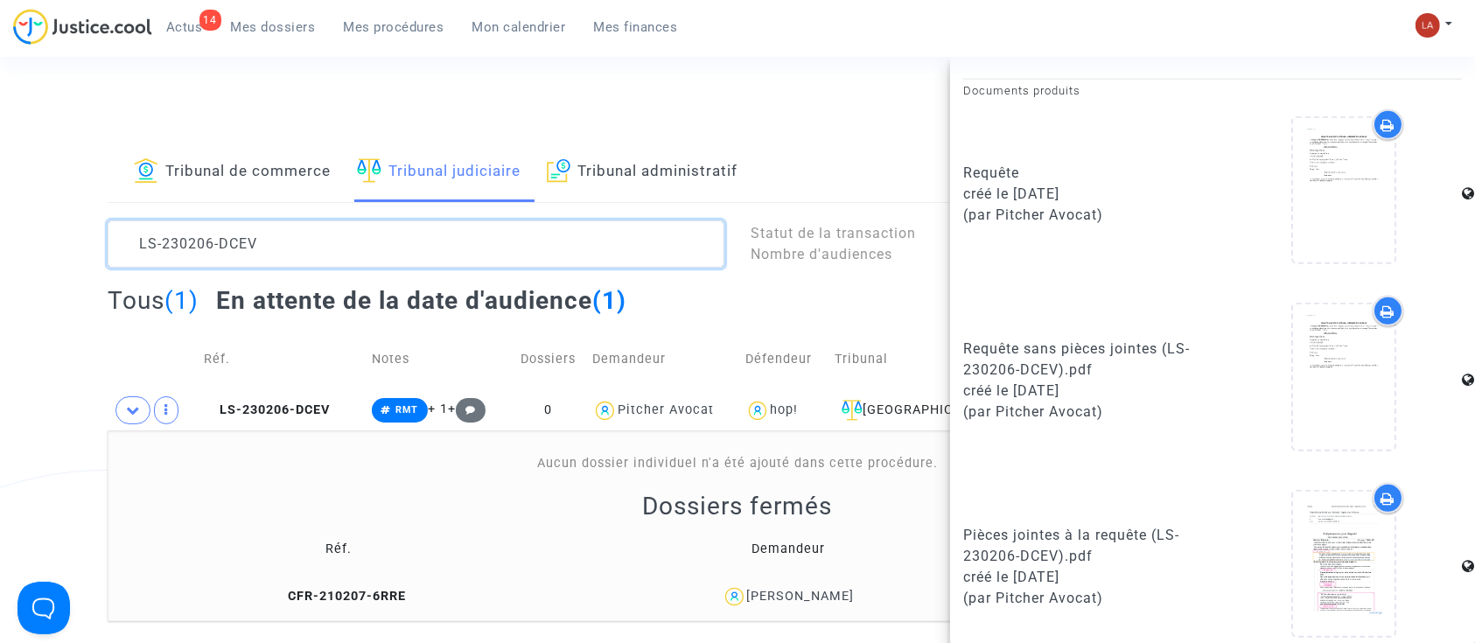
click at [332, 241] on textarea at bounding box center [416, 244] width 617 height 47
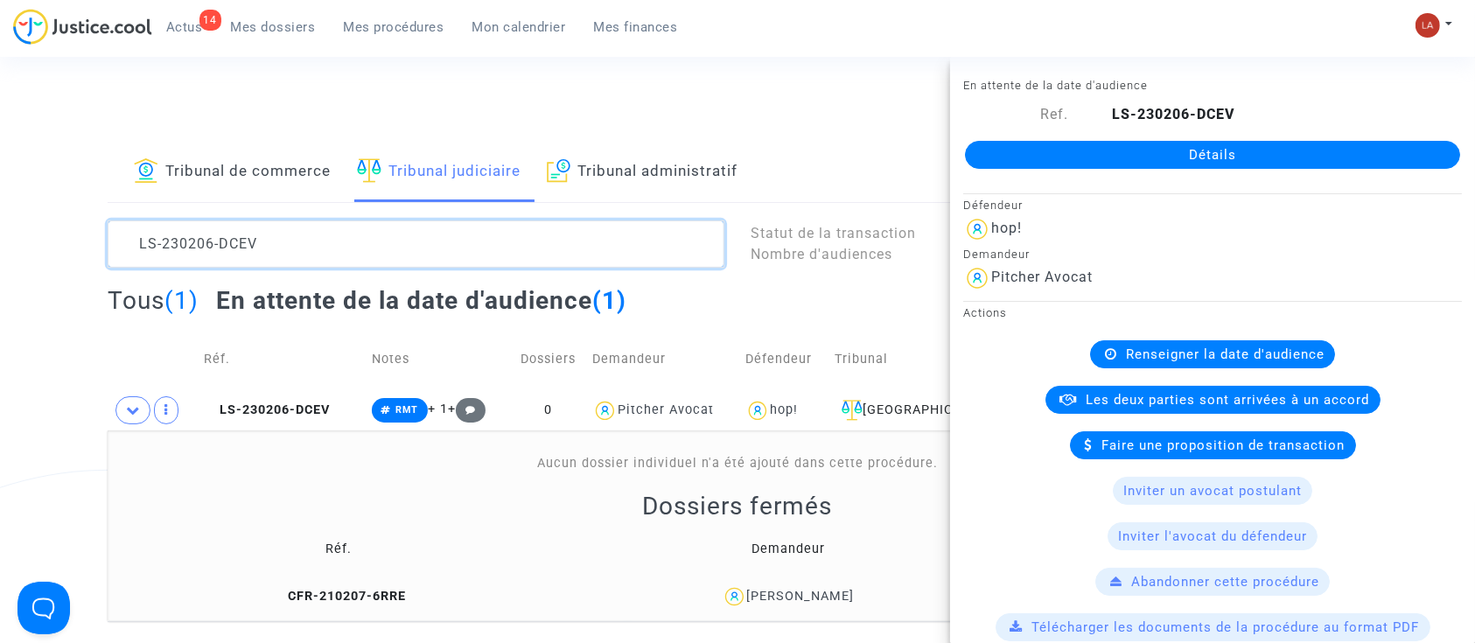
click at [332, 241] on textarea at bounding box center [416, 244] width 617 height 47
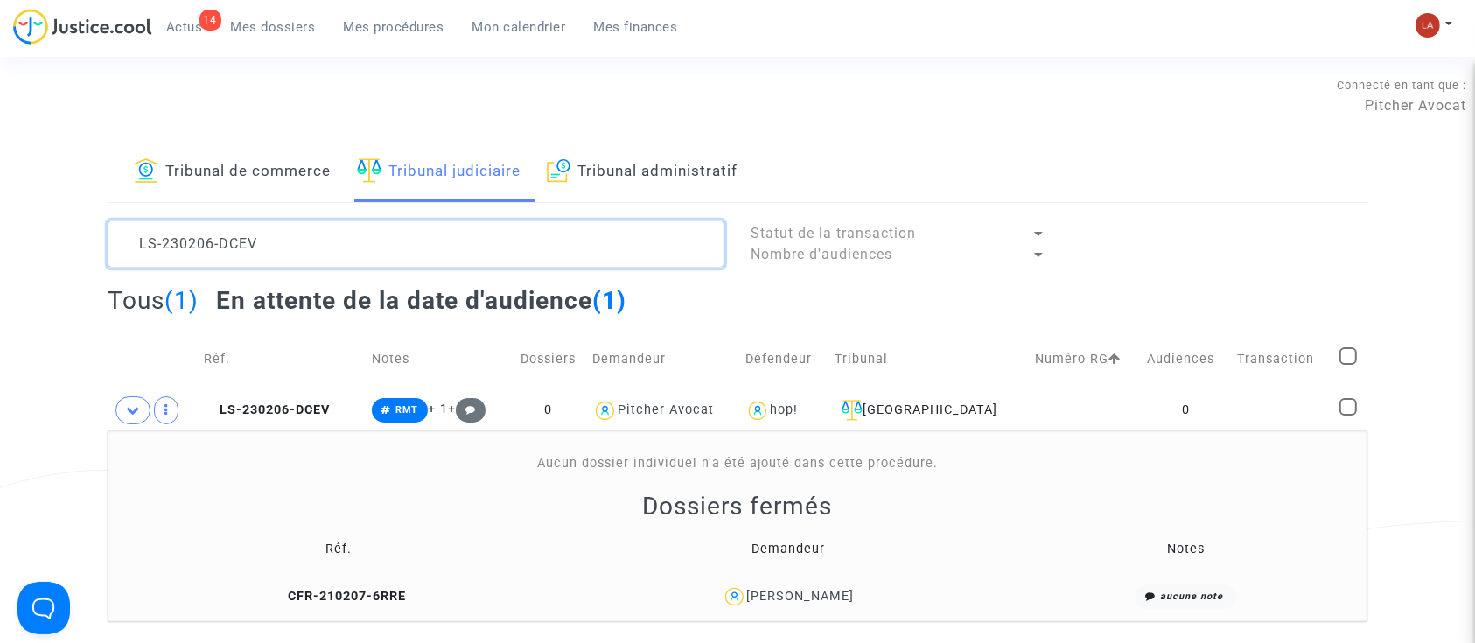
click at [332, 241] on textarea at bounding box center [416, 244] width 617 height 47
paste textarea "721-NMTE"
type textarea "LS-230721-NMTE"
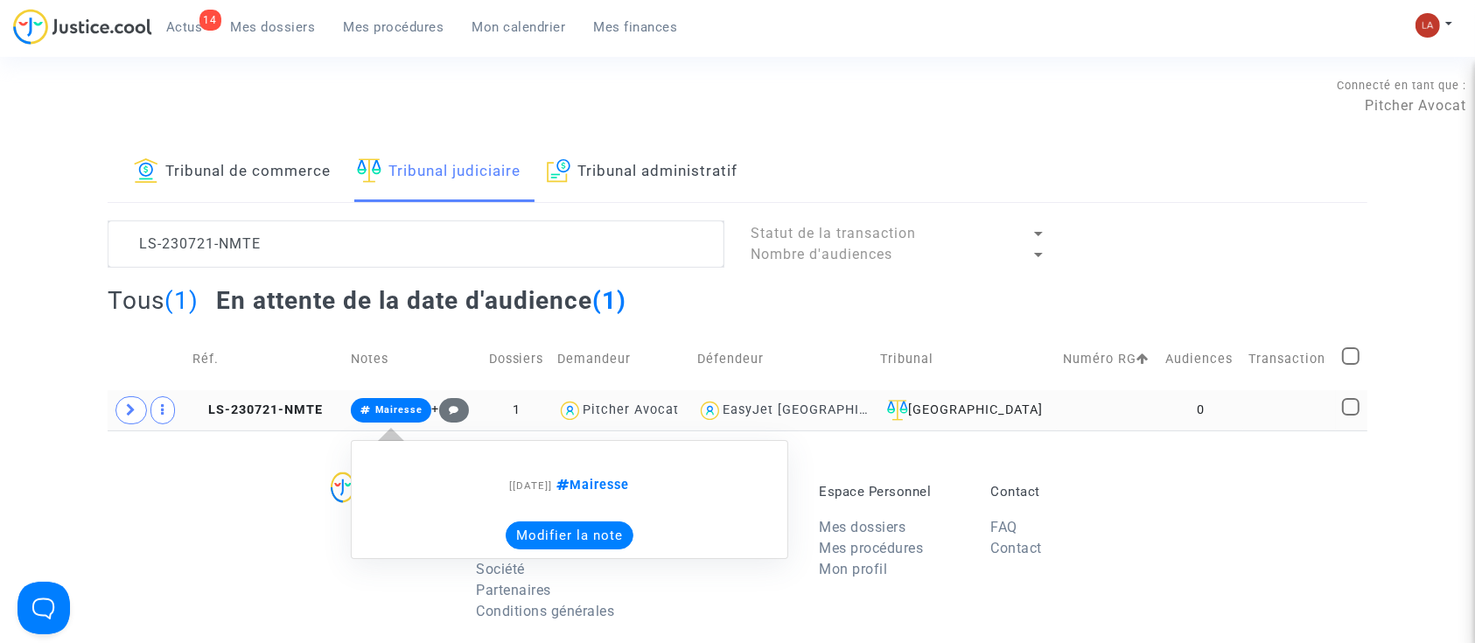
click at [587, 542] on button "Modifier la note" at bounding box center [570, 536] width 128 height 28
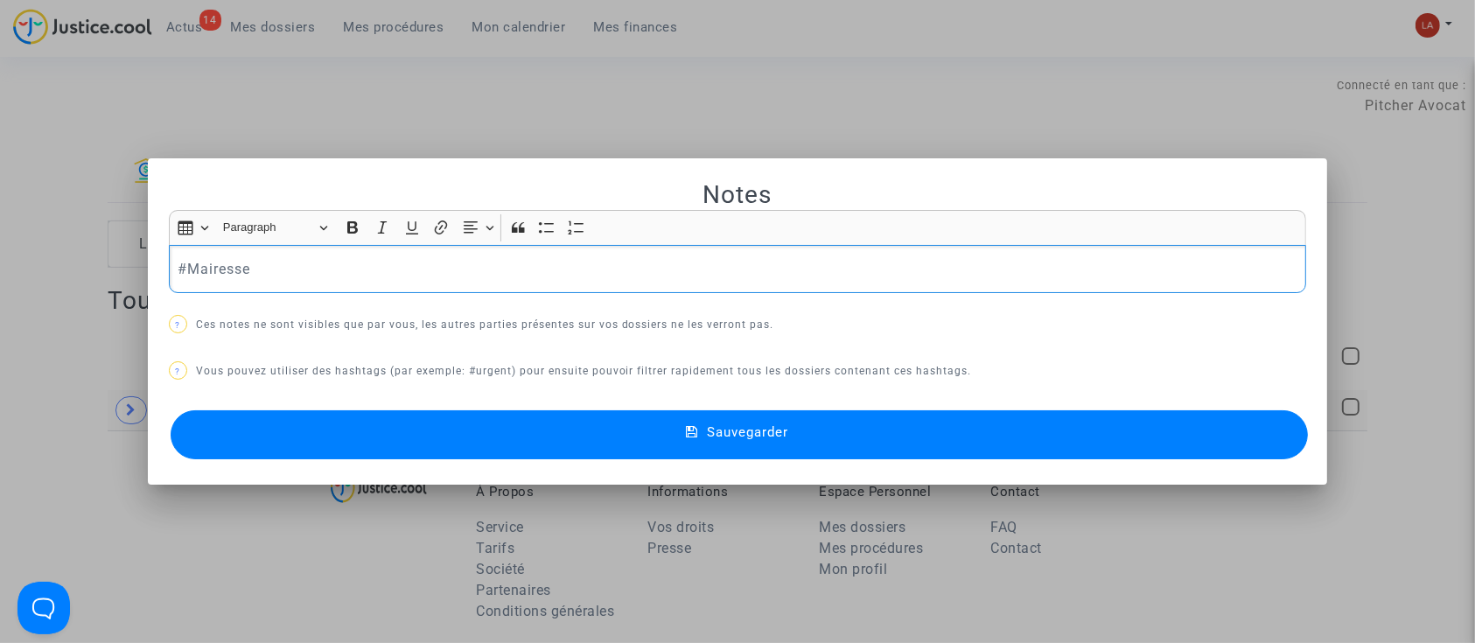
click at [585, 542] on div at bounding box center [737, 321] width 1475 height 643
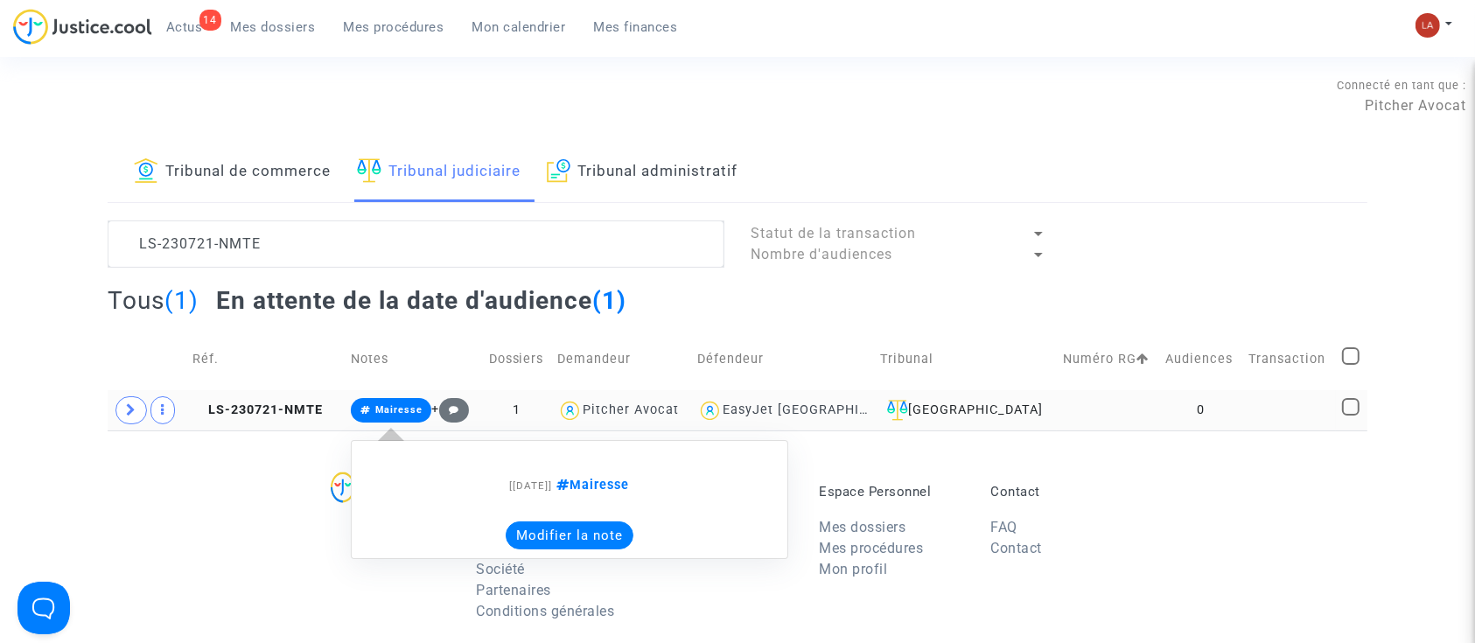
click at [535, 531] on button "Modifier la note" at bounding box center [570, 536] width 128 height 28
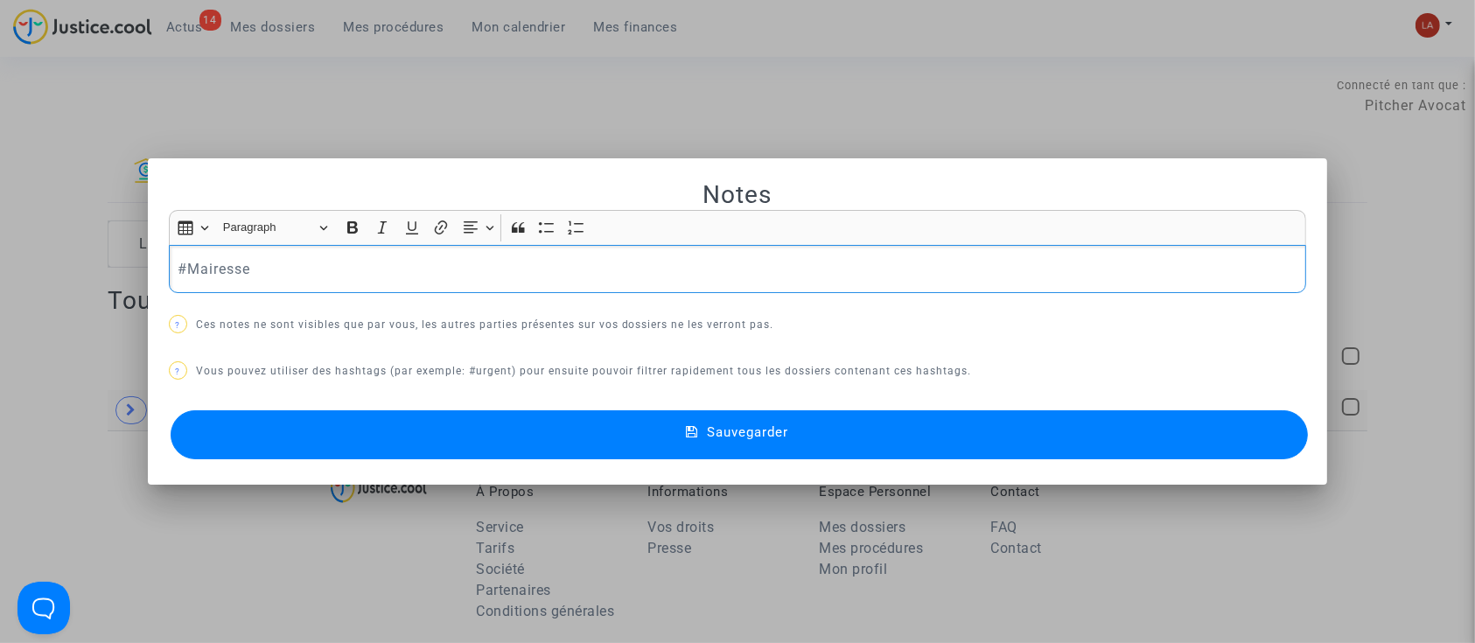
click at [367, 285] on div "#Mairesse" at bounding box center [738, 269] width 1138 height 49
click at [424, 444] on button "Sauvegarder" at bounding box center [740, 434] width 1138 height 49
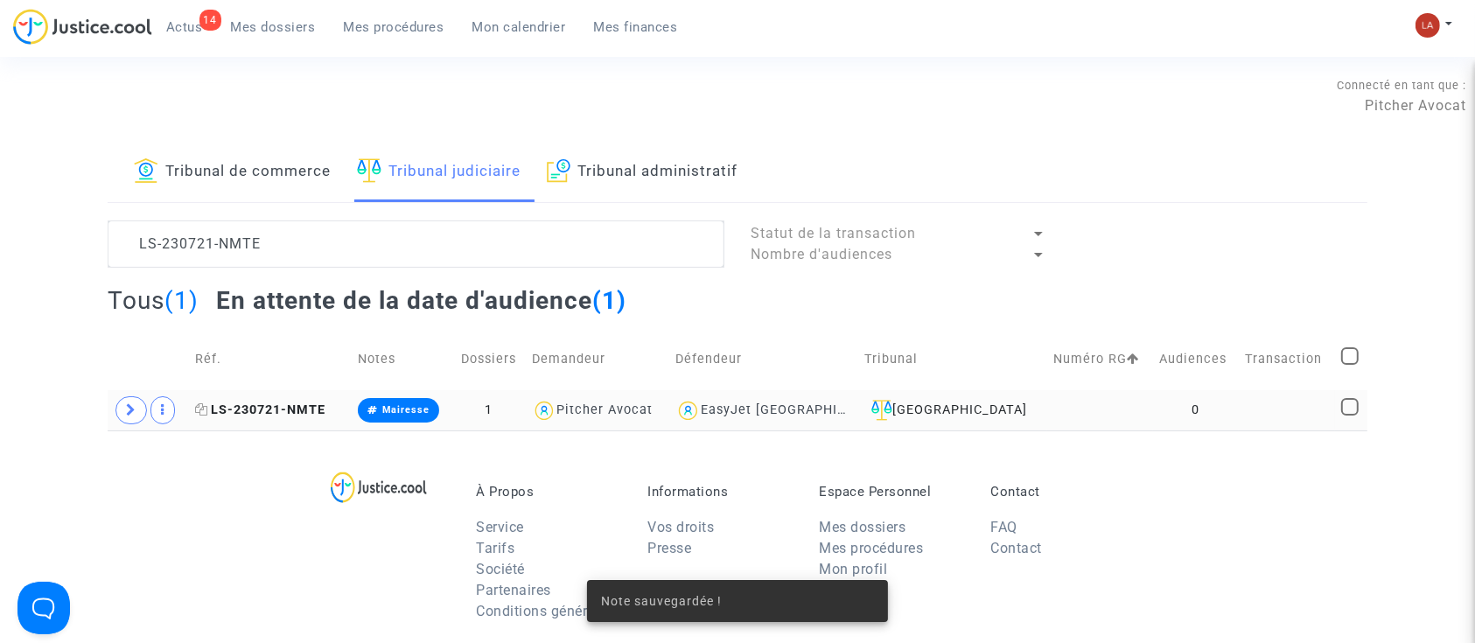
click at [208, 413] on icon at bounding box center [201, 409] width 13 height 12
drag, startPoint x: 258, startPoint y: 413, endPoint x: 298, endPoint y: 411, distance: 39.4
click at [258, 411] on span "LS-230721-NMTE" at bounding box center [260, 410] width 130 height 15
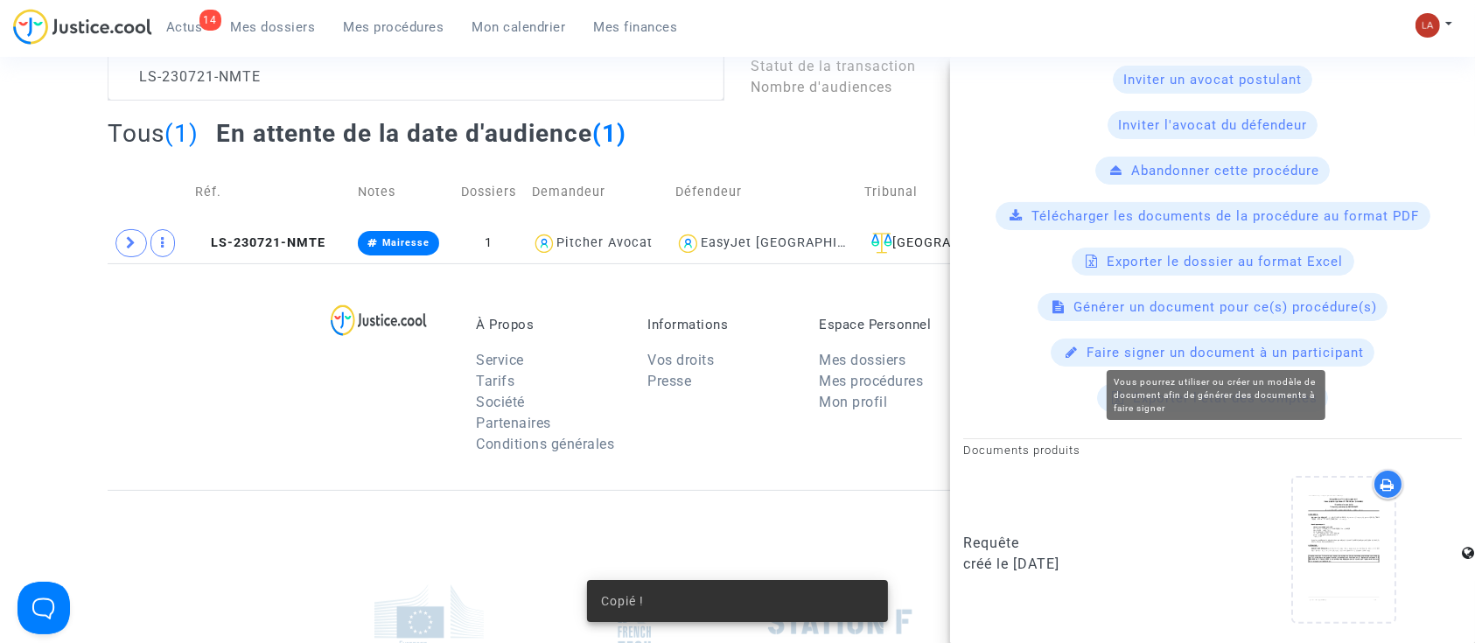
scroll to position [436, 0]
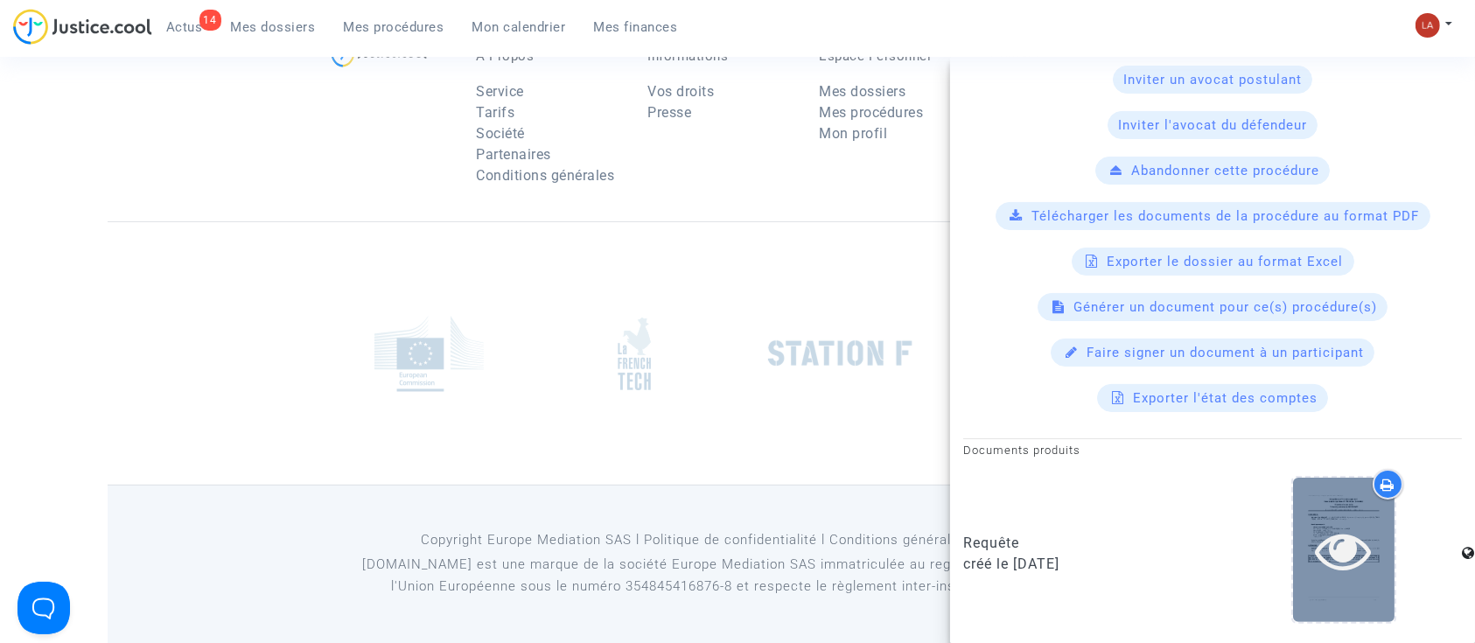
click at [1340, 560] on icon at bounding box center [1344, 550] width 57 height 56
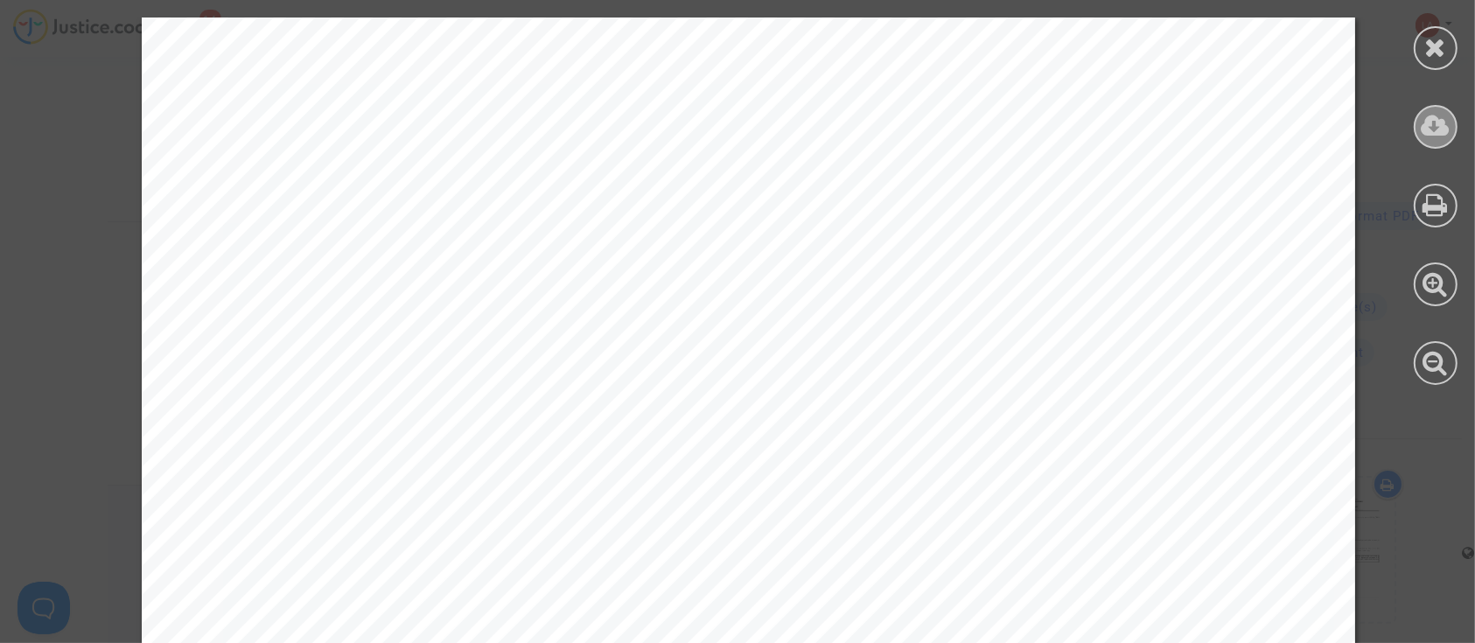
click at [1448, 123] on icon at bounding box center [1436, 126] width 29 height 26
click at [1430, 32] on div at bounding box center [1436, 48] width 44 height 44
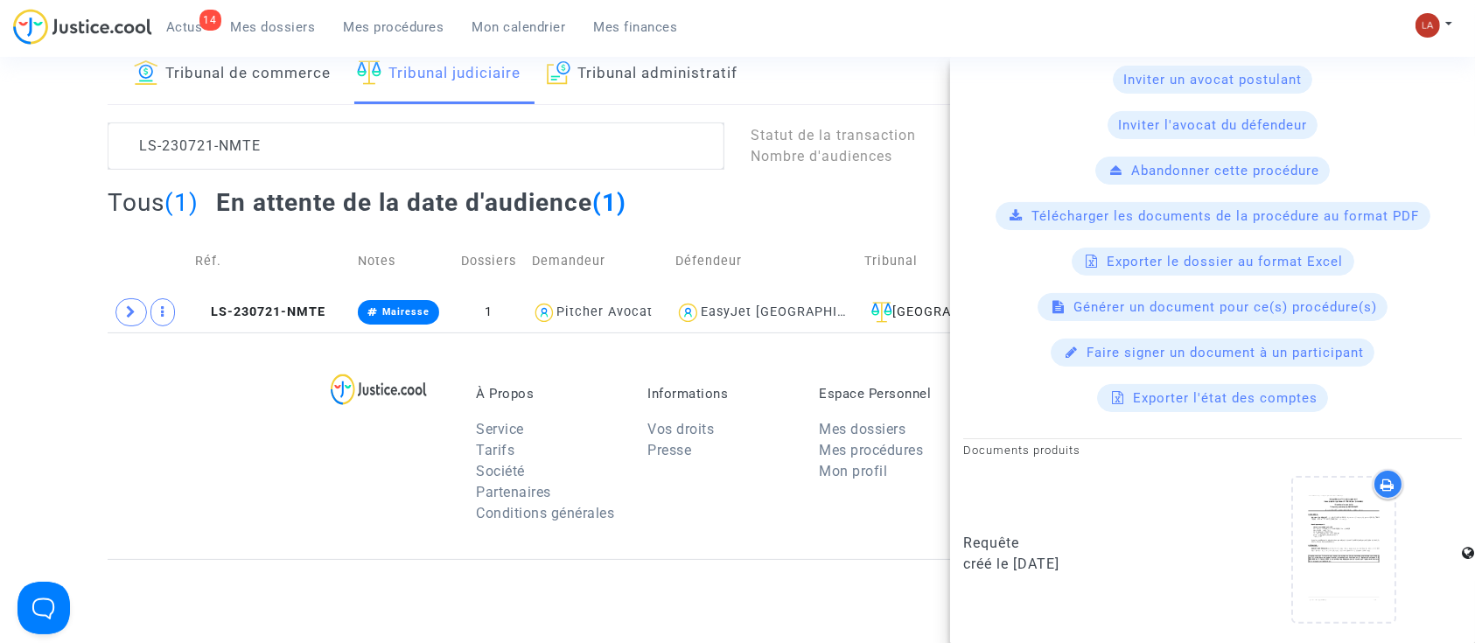
scroll to position [0, 0]
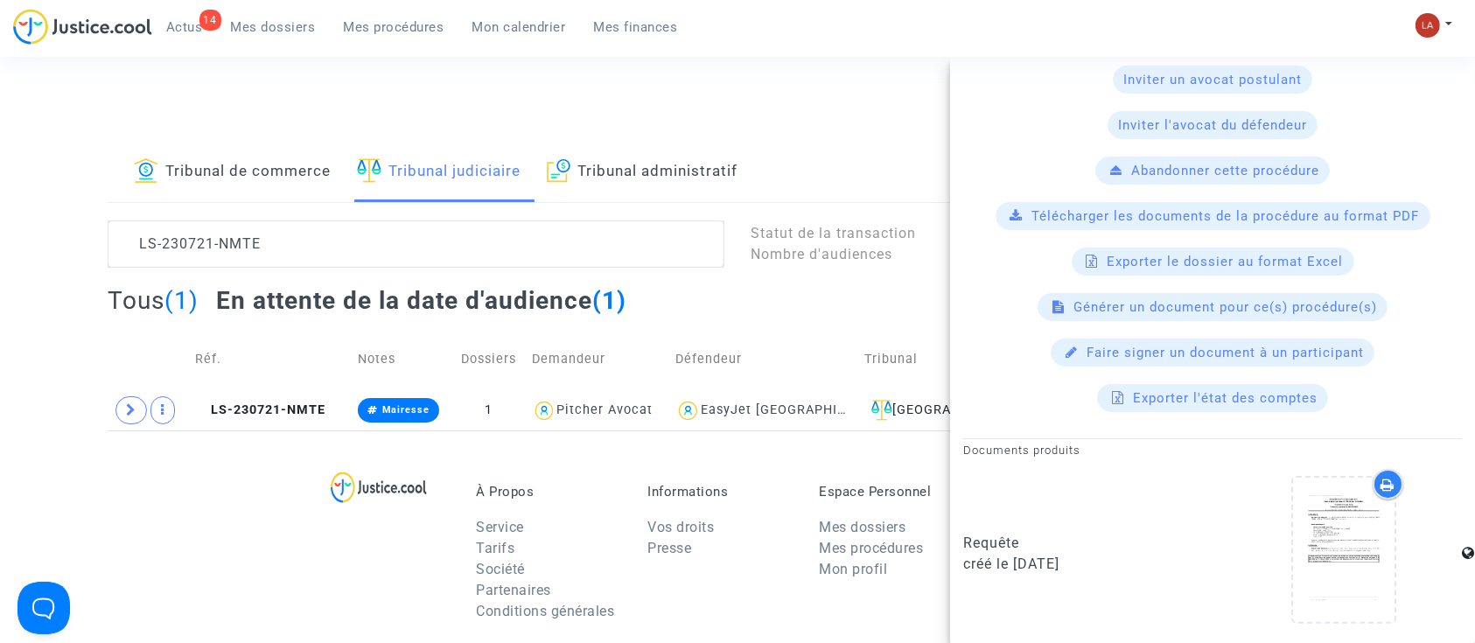
drag, startPoint x: 326, startPoint y: 287, endPoint x: 330, endPoint y: 278, distance: 9.4
click at [326, 287] on h2 "En attente de la date d'audience (1)" at bounding box center [421, 300] width 410 height 31
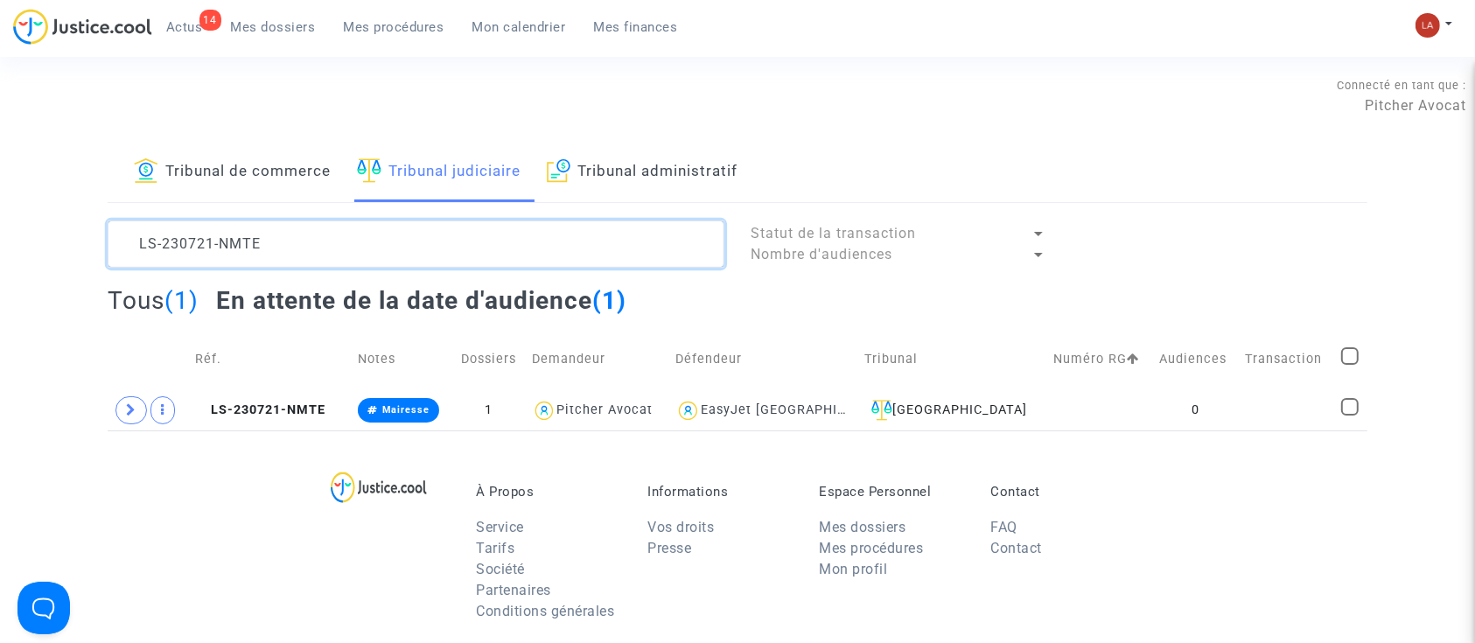
click at [330, 259] on textarea at bounding box center [416, 244] width 617 height 47
paste textarea "40515-K9VP"
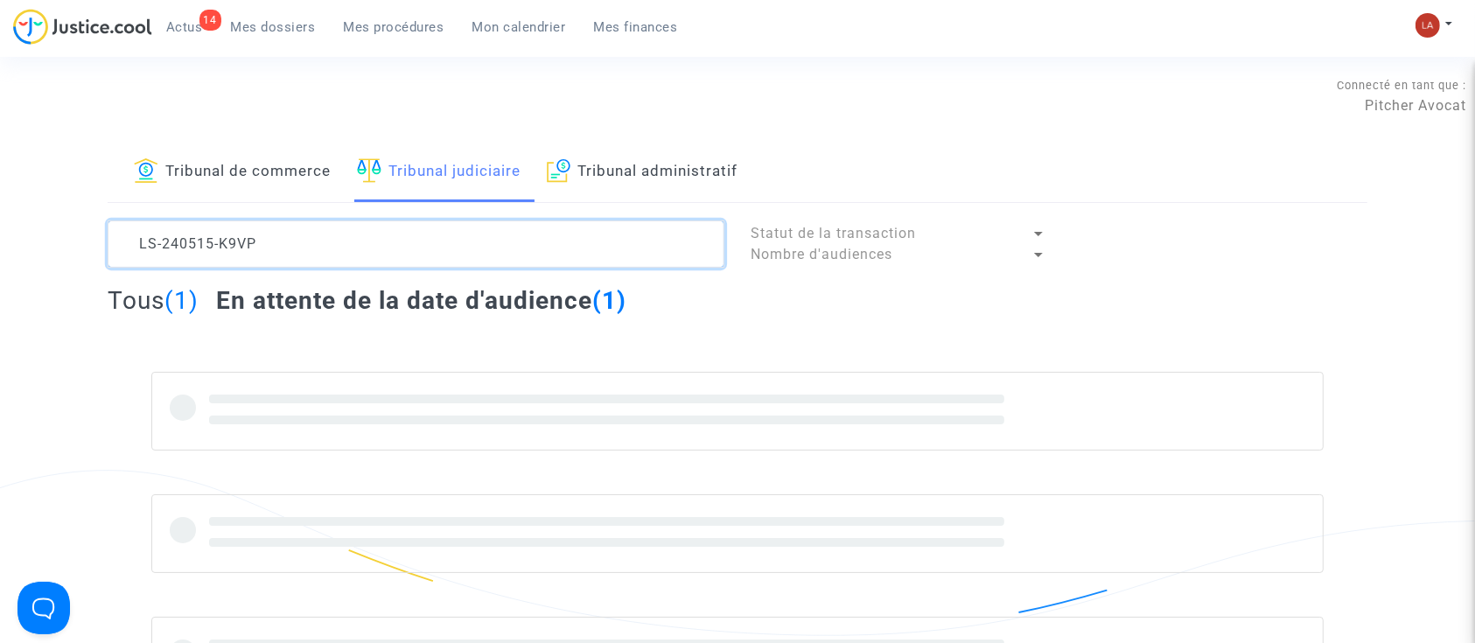
scroll to position [35, 0]
drag, startPoint x: 340, startPoint y: 254, endPoint x: 618, endPoint y: 361, distance: 298.0
click at [618, 361] on lawsuits-list "LS-240515-K9VP Statut de la transaction Nombre d'audiences Tous (1) En attente …" at bounding box center [738, 458] width 1260 height 475
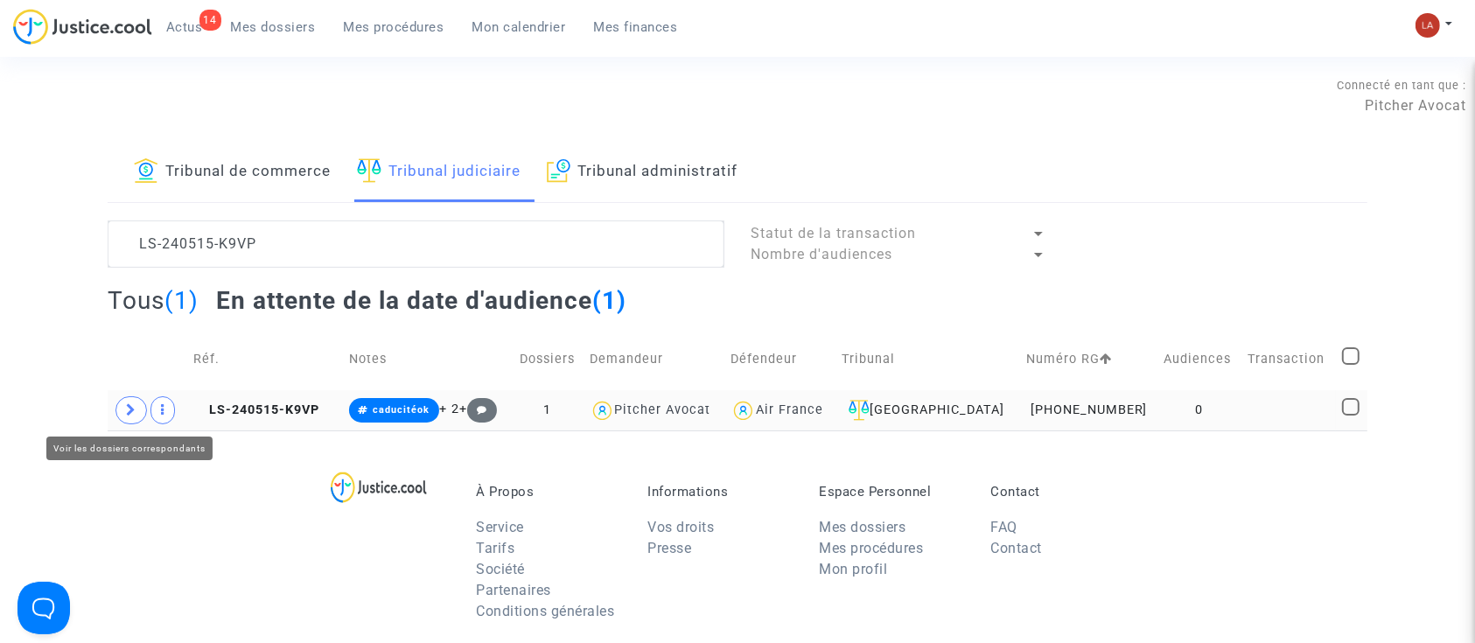
click at [121, 413] on span at bounding box center [132, 410] width 32 height 28
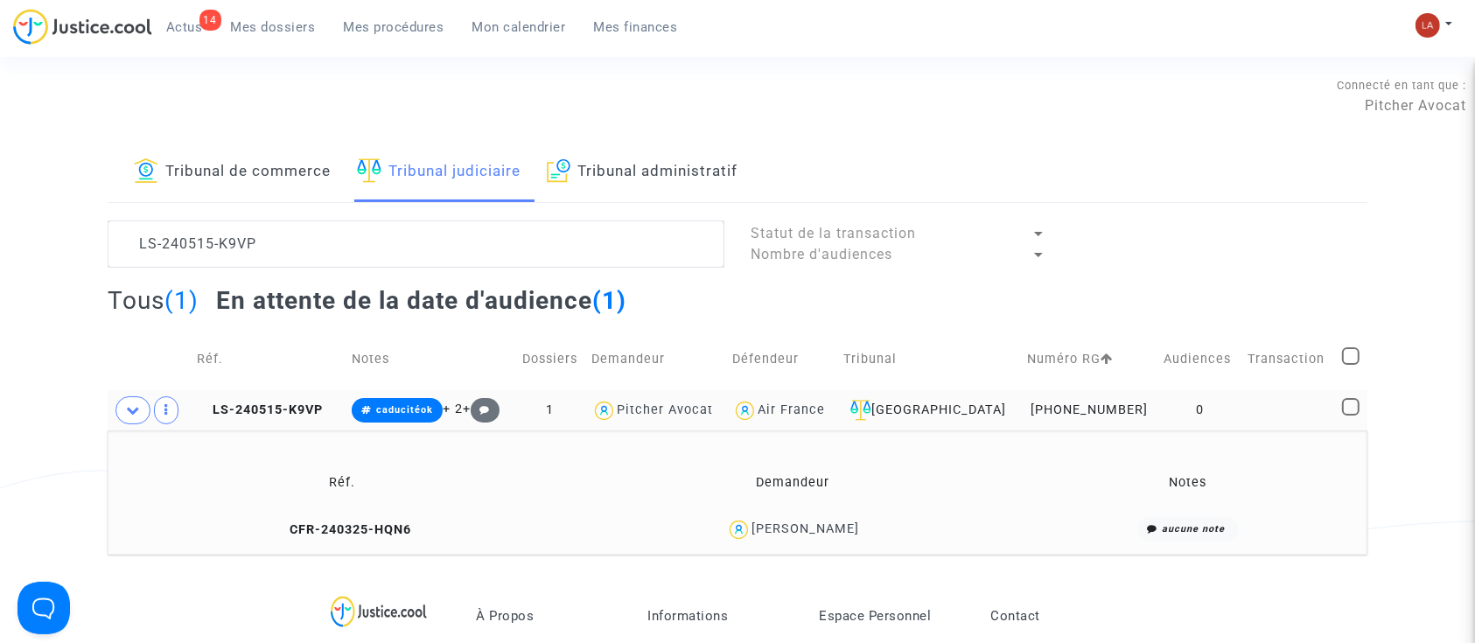
drag, startPoint x: 1079, startPoint y: 411, endPoint x: 1034, endPoint y: 411, distance: 44.6
click at [1034, 411] on td "11-24-000412" at bounding box center [1090, 410] width 137 height 40
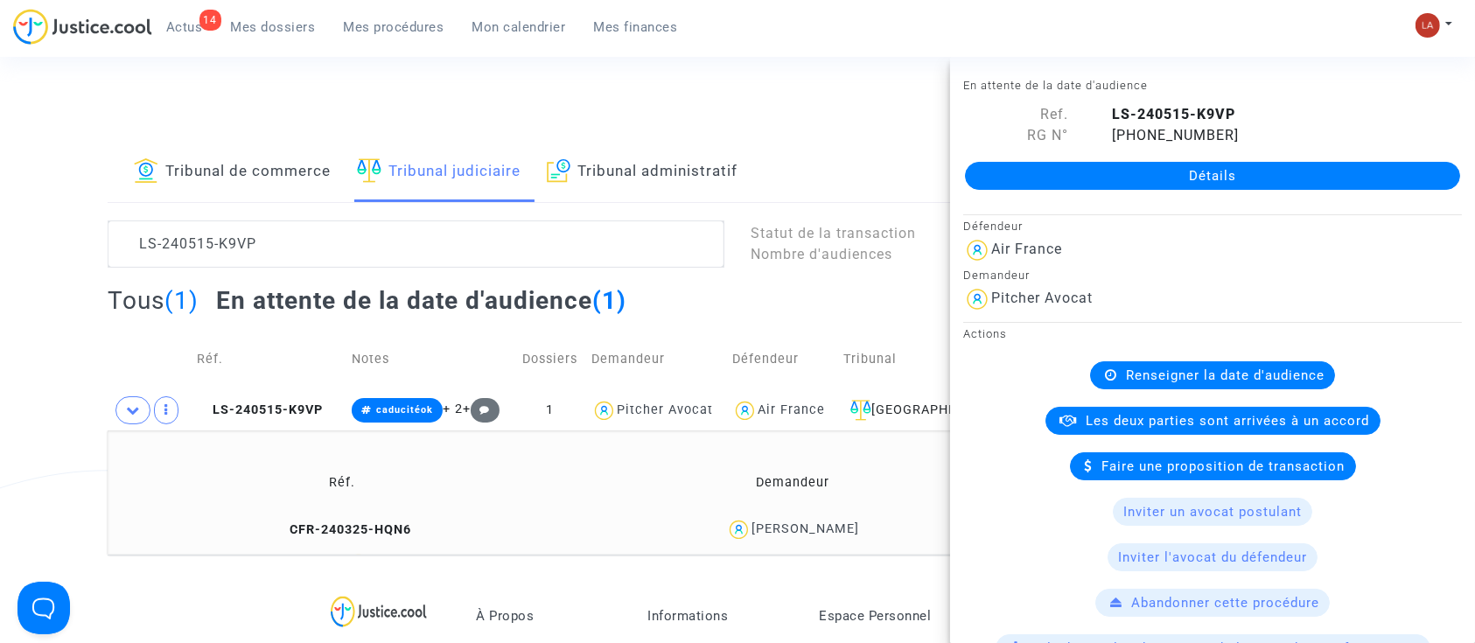
drag, startPoint x: 429, startPoint y: 531, endPoint x: 268, endPoint y: 531, distance: 161.0
click at [268, 531] on td "CFR-240325-HQN6" at bounding box center [343, 530] width 458 height 38
copy span "CFR-240325-HQN6"
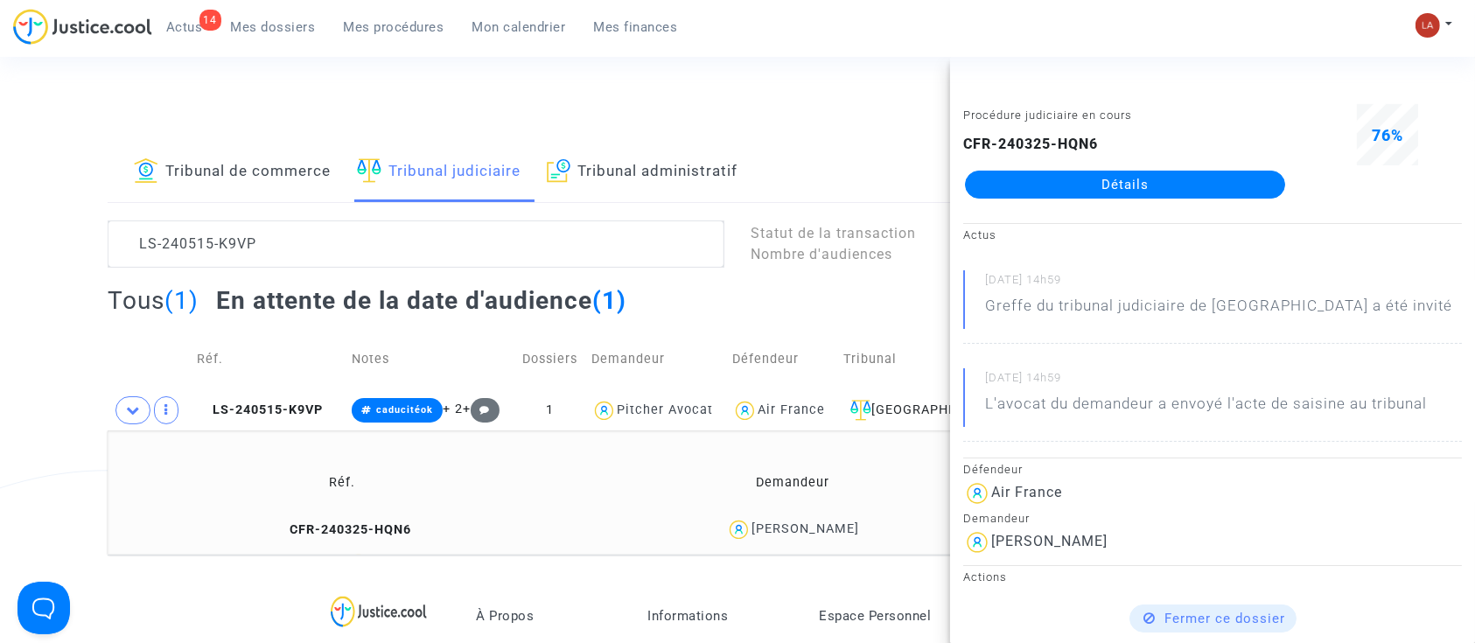
click at [862, 117] on div "Connecté en tant que : Pitcher Avocat" at bounding box center [733, 122] width 1467 height 42
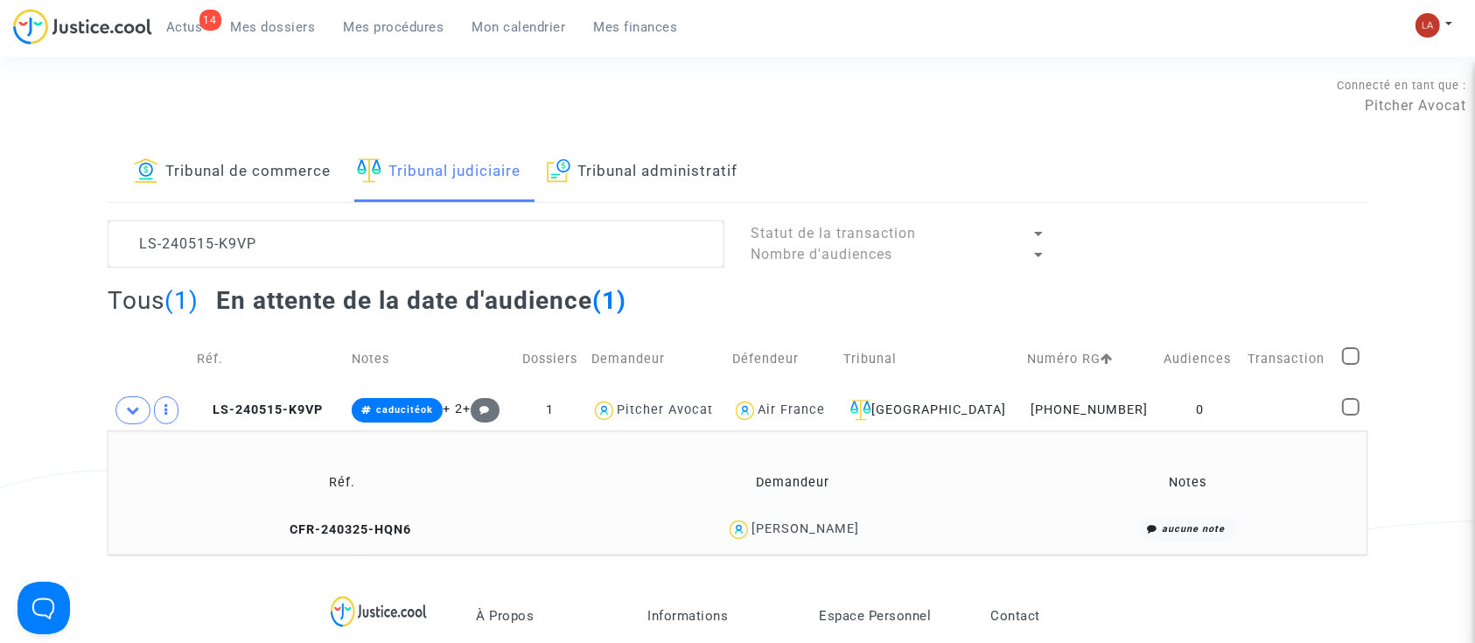
click at [333, 431] on td "Réf. Demandeur Notes CFR-240325-HQN6 Gérald Le mestre aucune note" at bounding box center [738, 493] width 1260 height 124
click at [312, 419] on td "LS-240515-K9VP" at bounding box center [268, 410] width 155 height 40
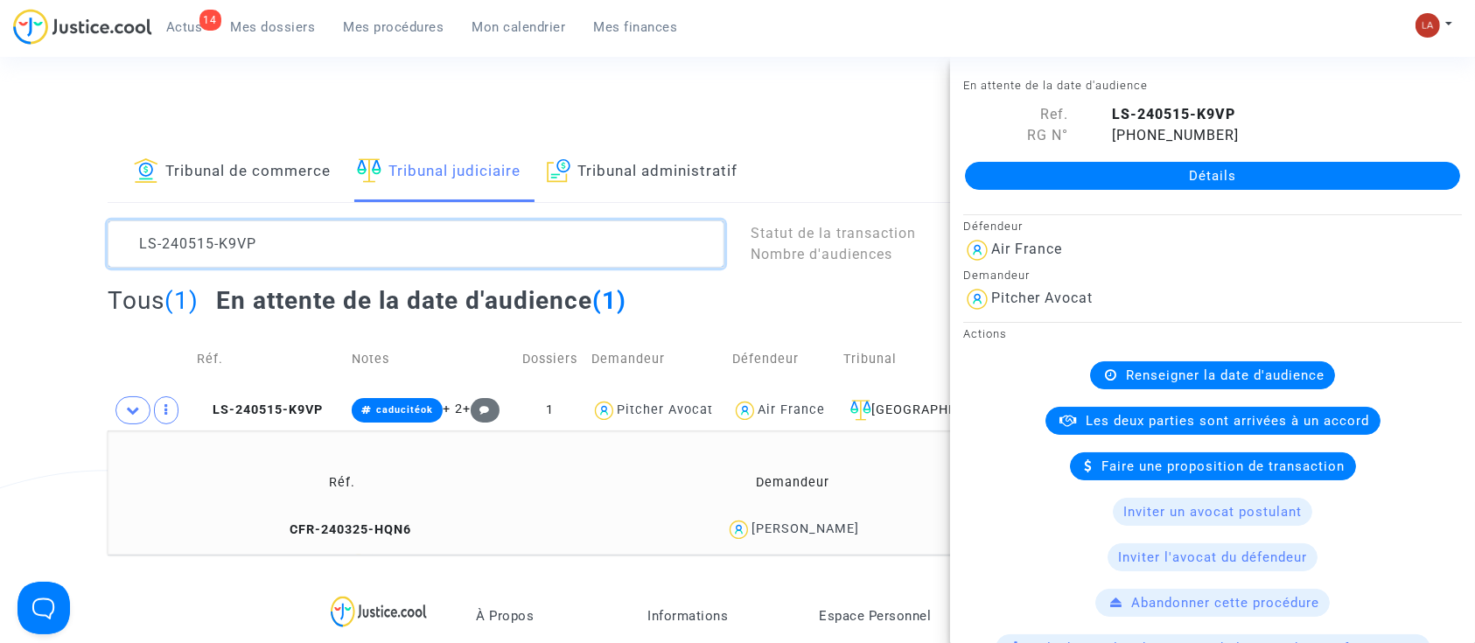
click at [364, 255] on textarea at bounding box center [416, 244] width 617 height 47
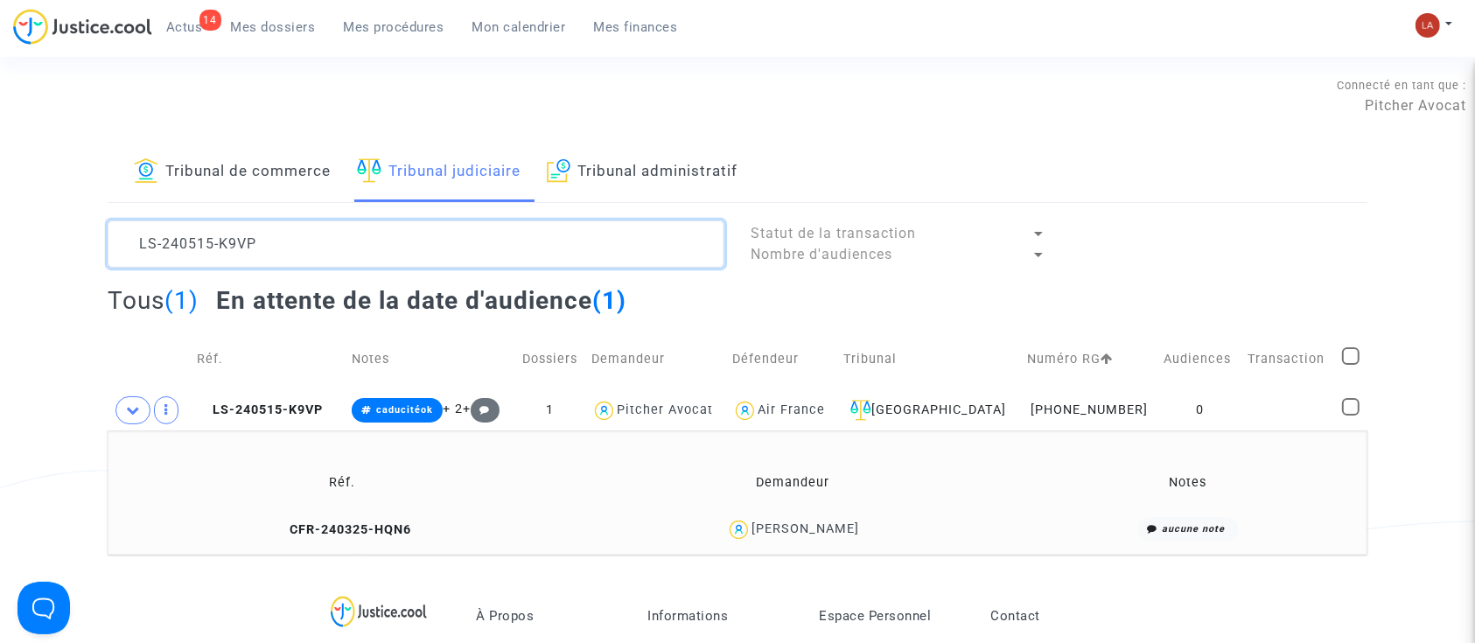
click at [364, 255] on textarea at bounding box center [416, 244] width 617 height 47
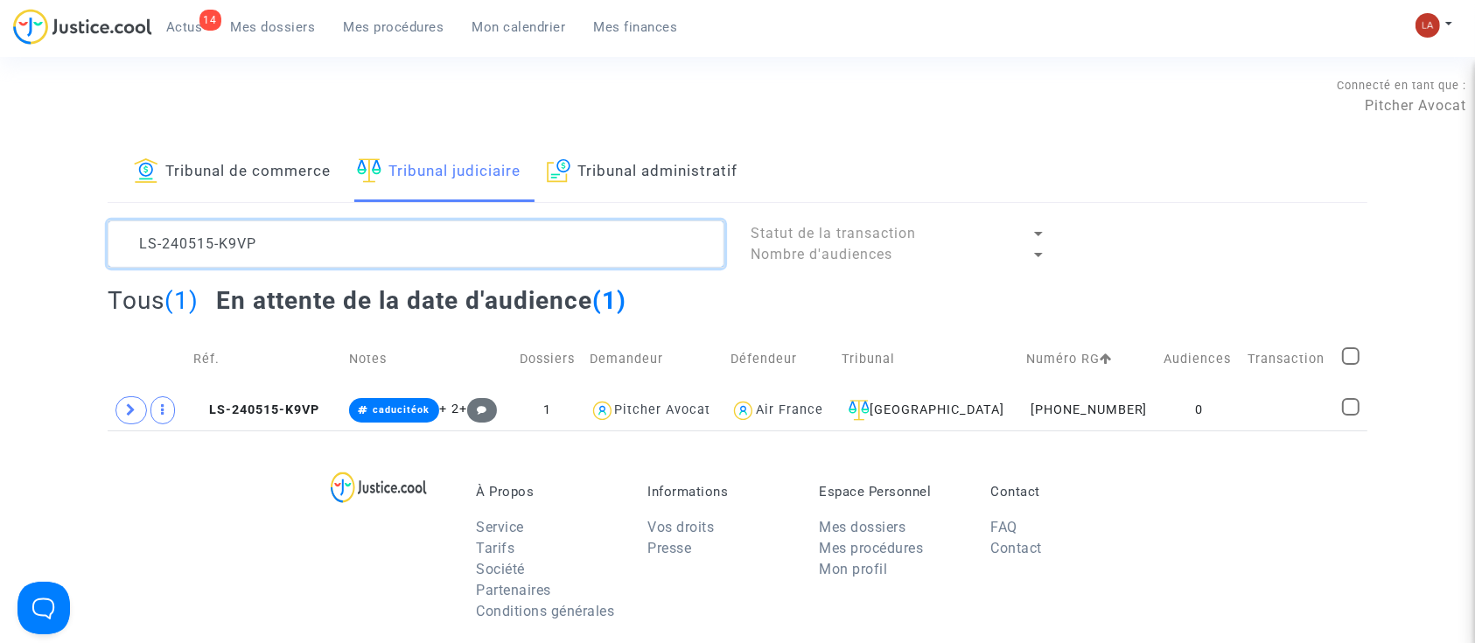
click at [205, 232] on textarea at bounding box center [416, 244] width 617 height 47
paste textarea "8FQJ"
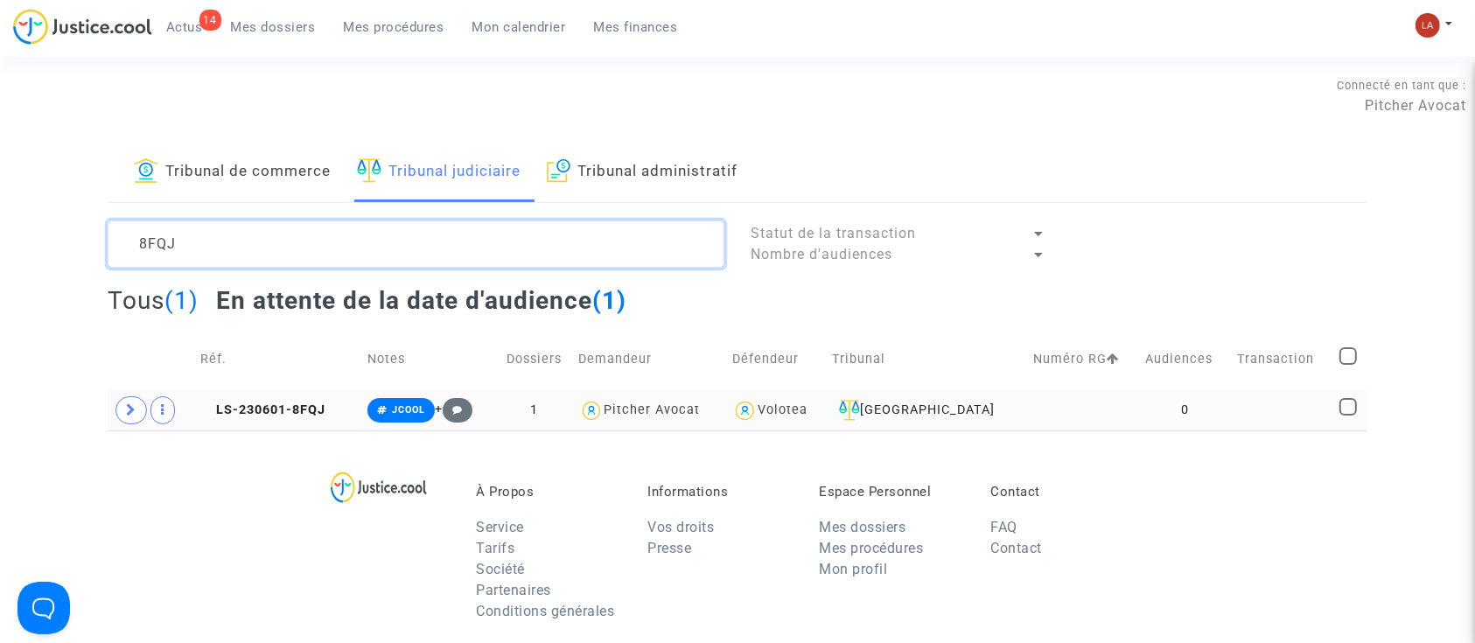
type textarea "8FQJ"
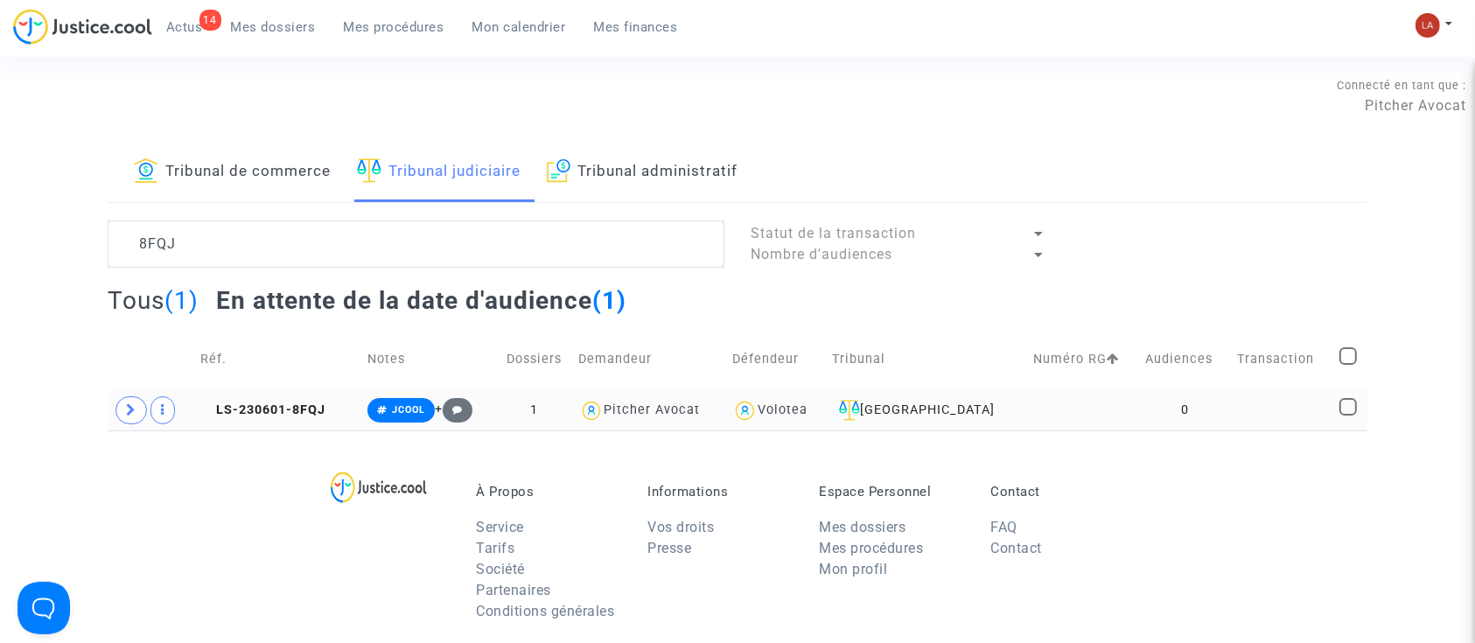
click at [315, 424] on td "LS-230601-8FQJ" at bounding box center [278, 410] width 168 height 40
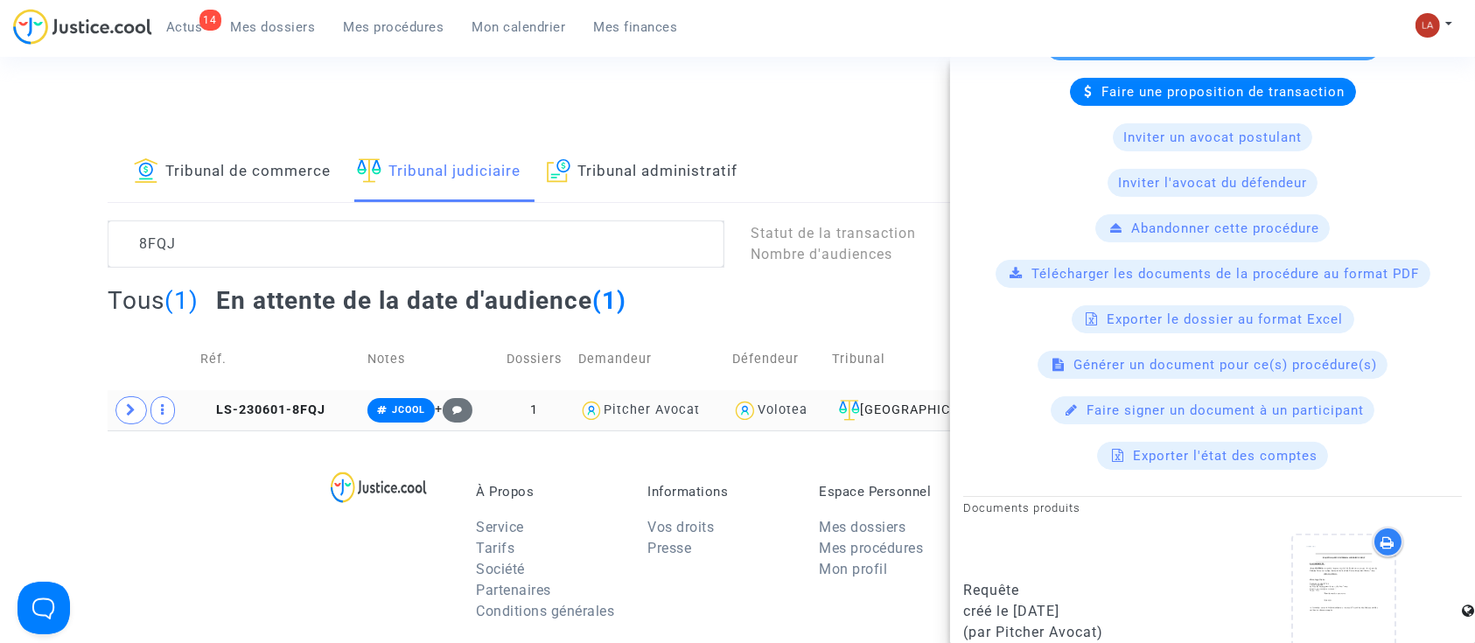
scroll to position [466, 0]
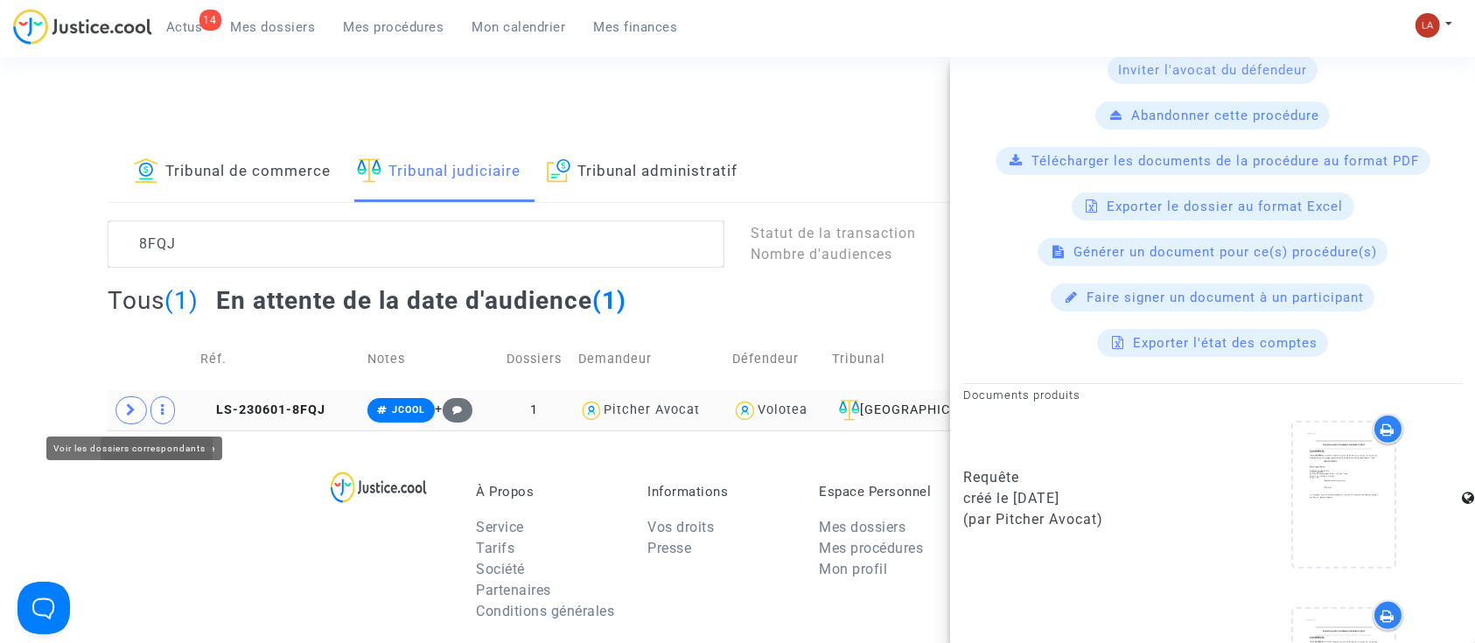
click at [127, 396] on span at bounding box center [132, 410] width 32 height 28
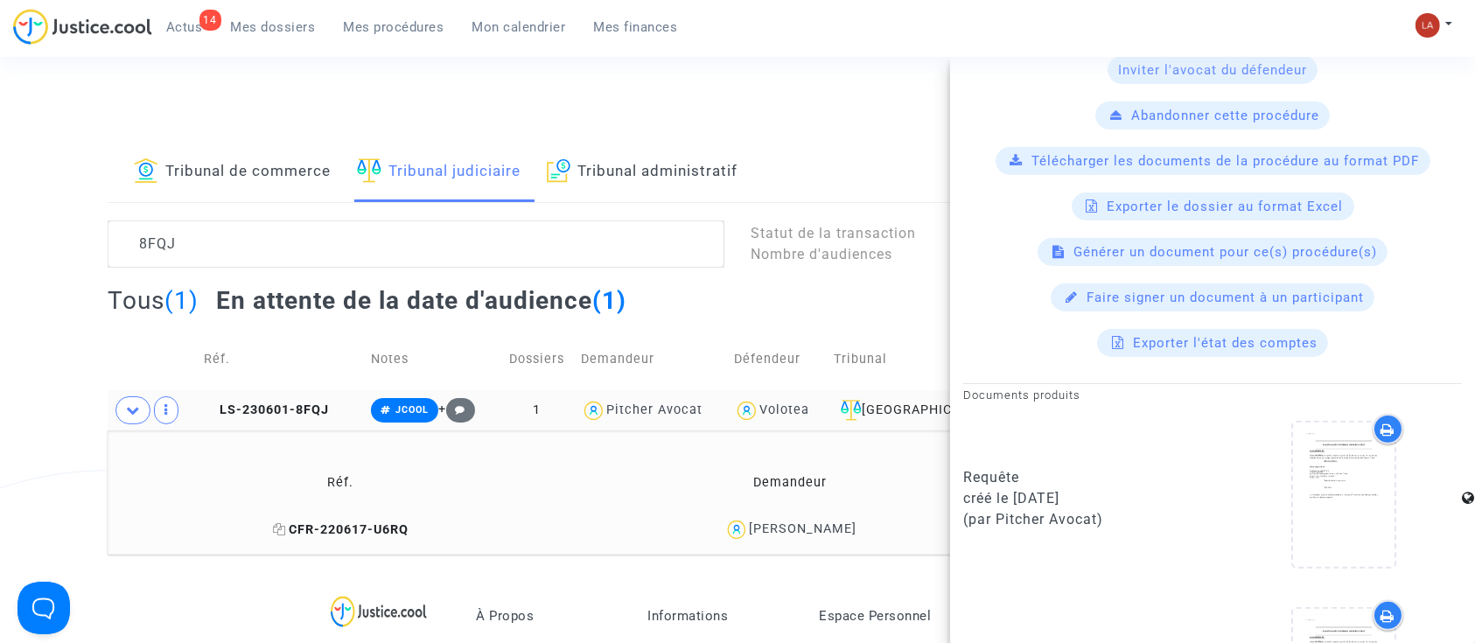
click at [309, 529] on span "CFR-220617-U6RQ" at bounding box center [341, 529] width 136 height 15
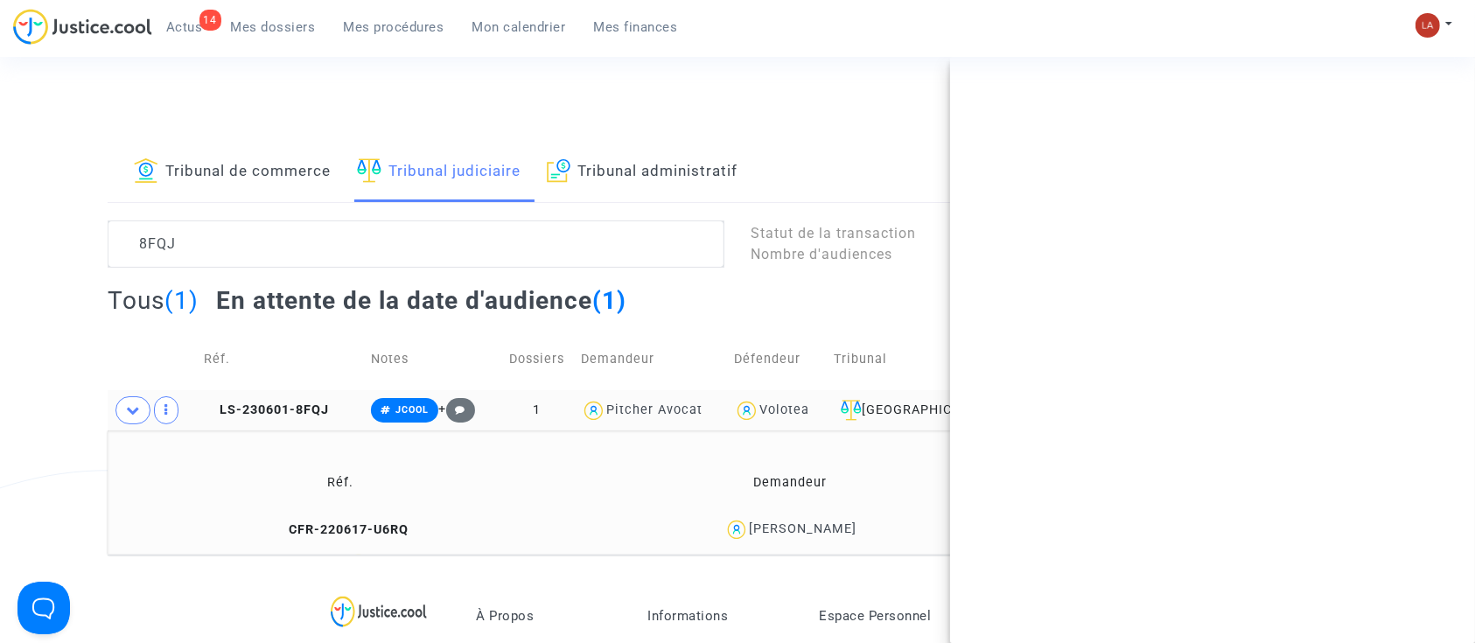
scroll to position [0, 0]
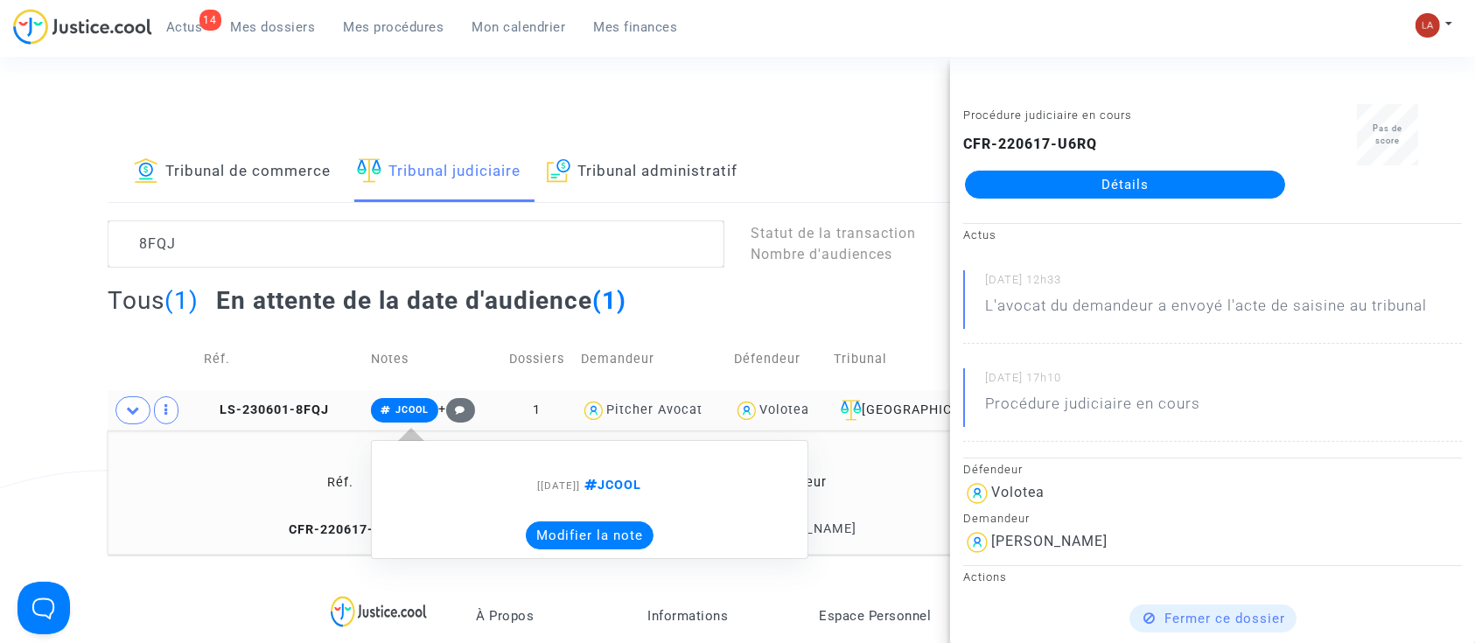
click at [626, 539] on button "Modifier la note" at bounding box center [590, 536] width 128 height 28
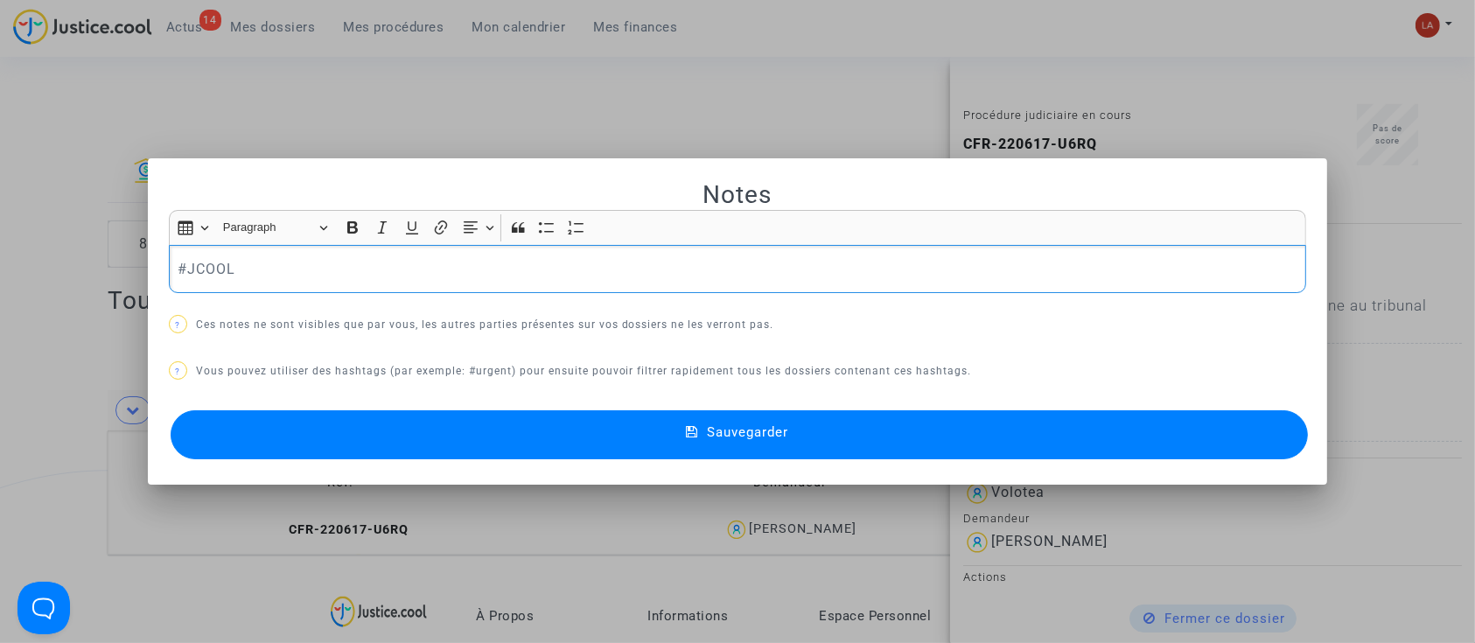
click at [562, 242] on div "Insert table Insert table Heading Paragraph Paragraph Heading 1 Heading 2 Headi…" at bounding box center [737, 227] width 1130 height 33
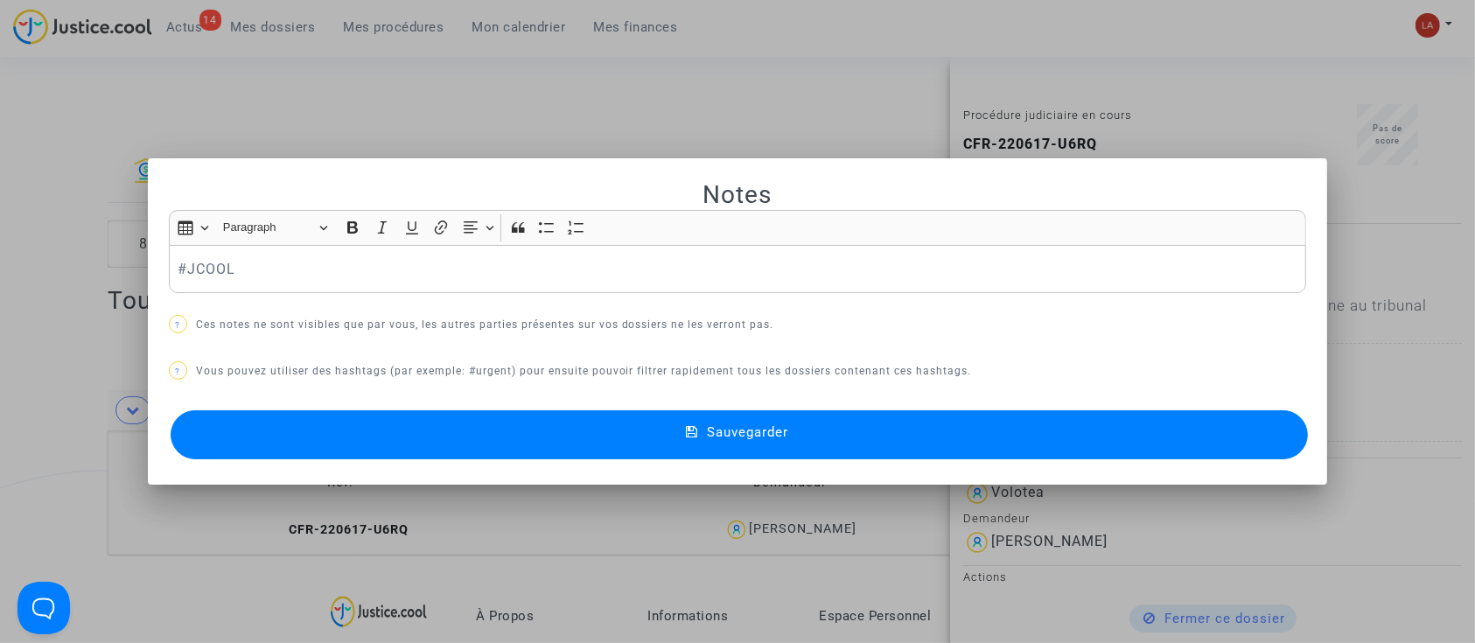
click at [553, 270] on p "#JCOOL" at bounding box center [738, 269] width 1120 height 22
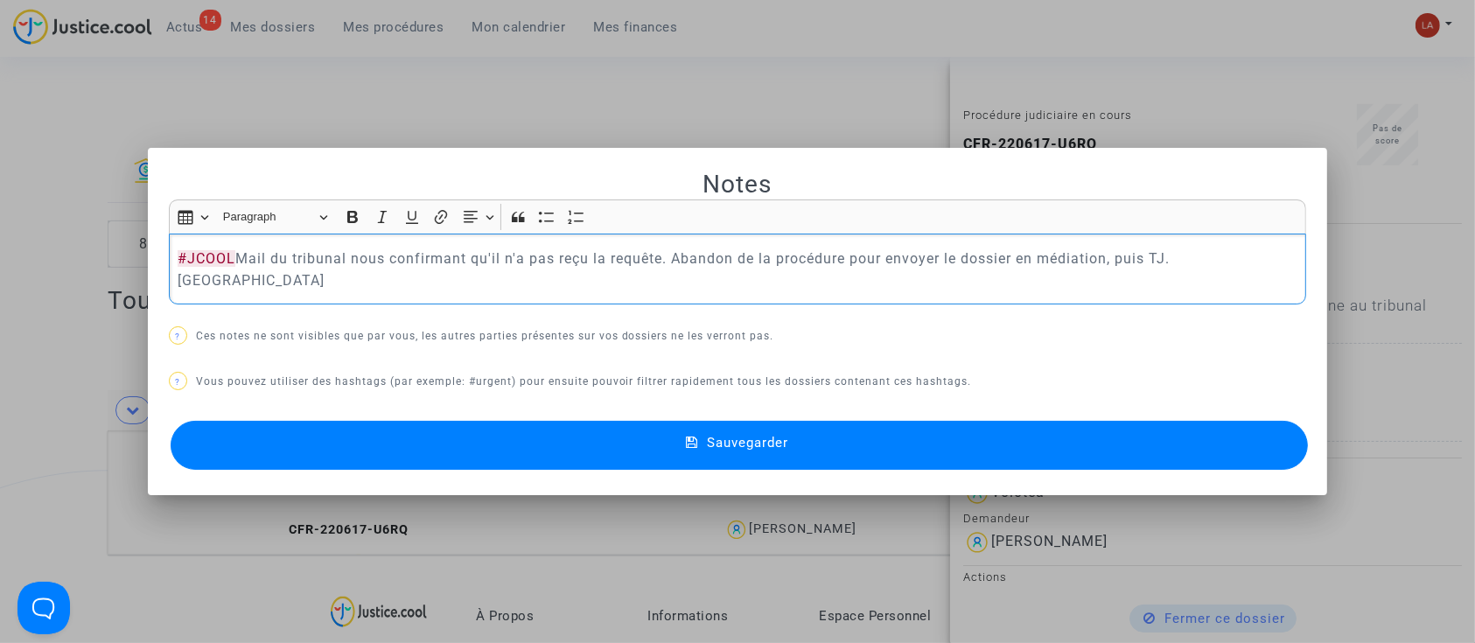
click at [518, 445] on button "Sauvegarder" at bounding box center [740, 445] width 1138 height 49
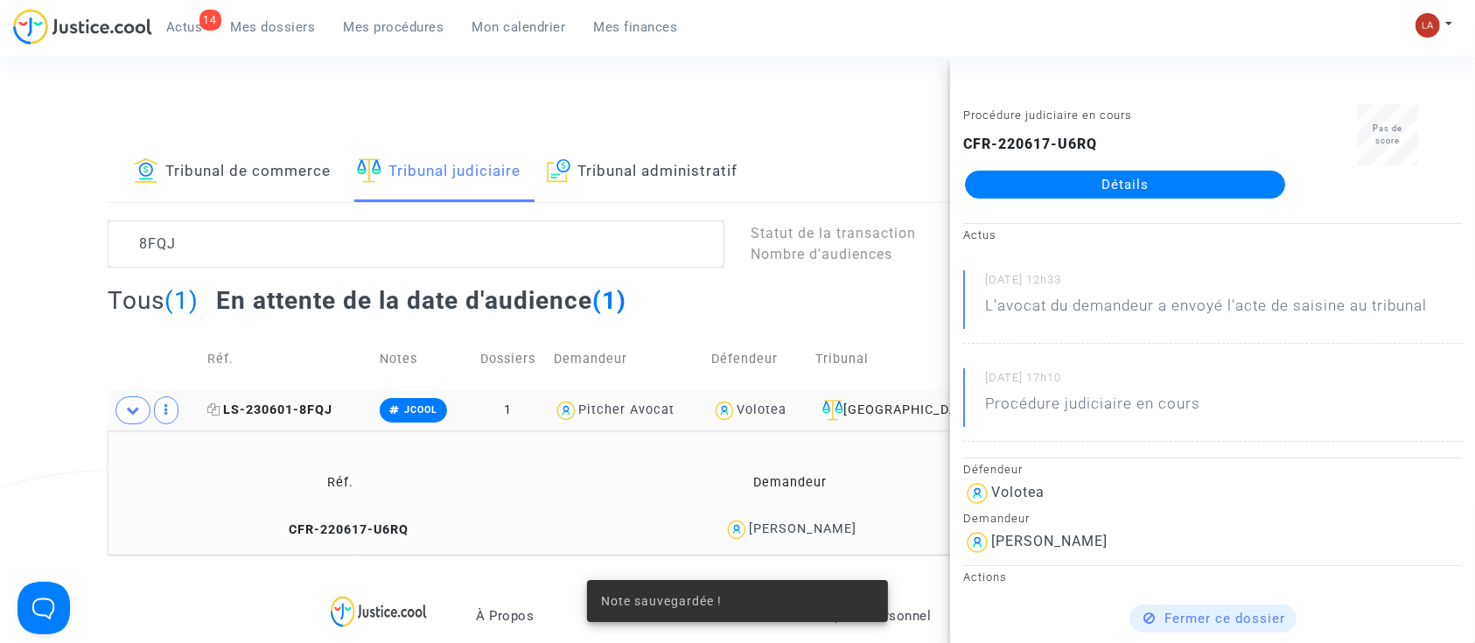
click at [319, 406] on span "LS-230601-8FQJ" at bounding box center [269, 410] width 125 height 15
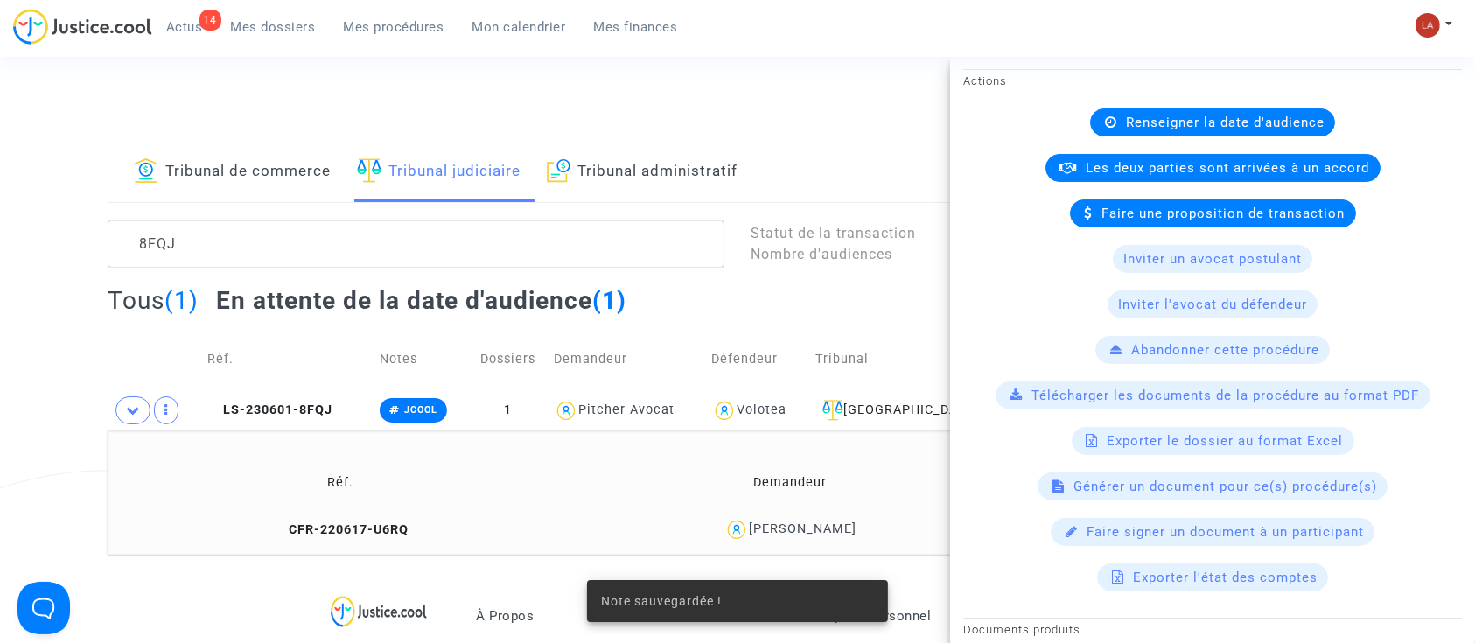
scroll to position [350, 0]
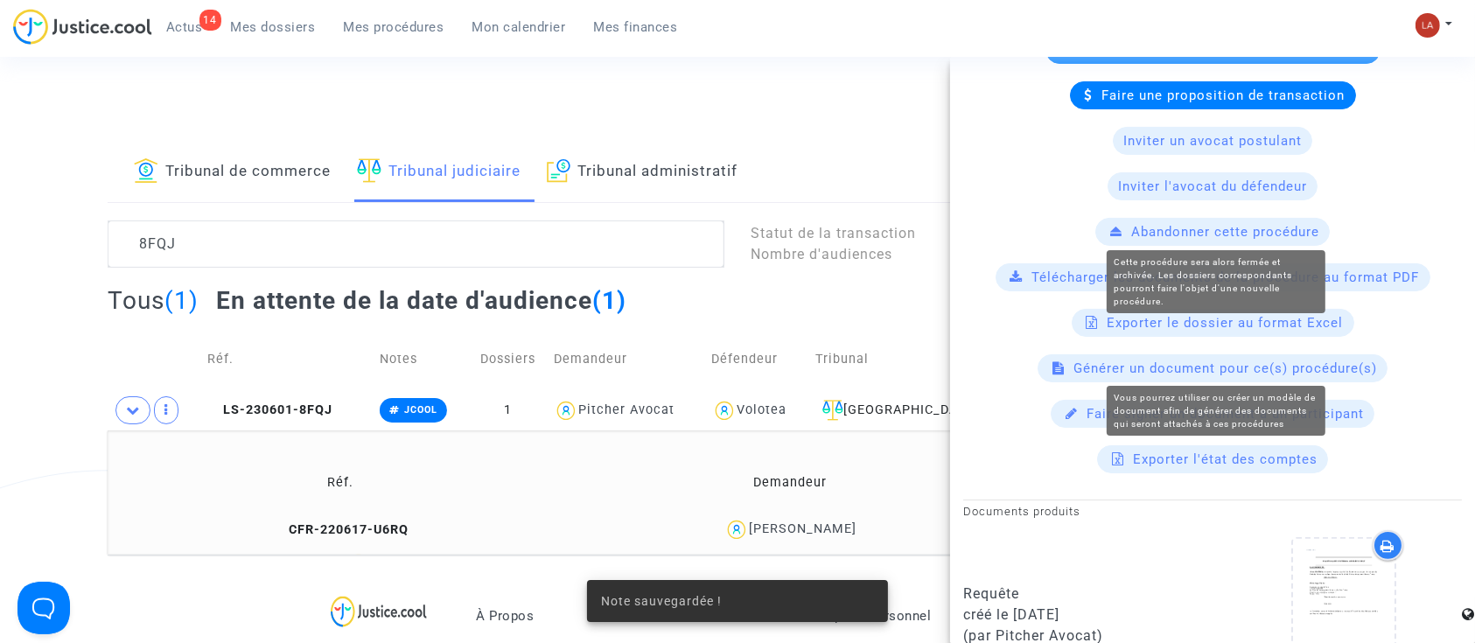
click at [1251, 227] on span "Abandonner cette procédure" at bounding box center [1225, 232] width 188 height 16
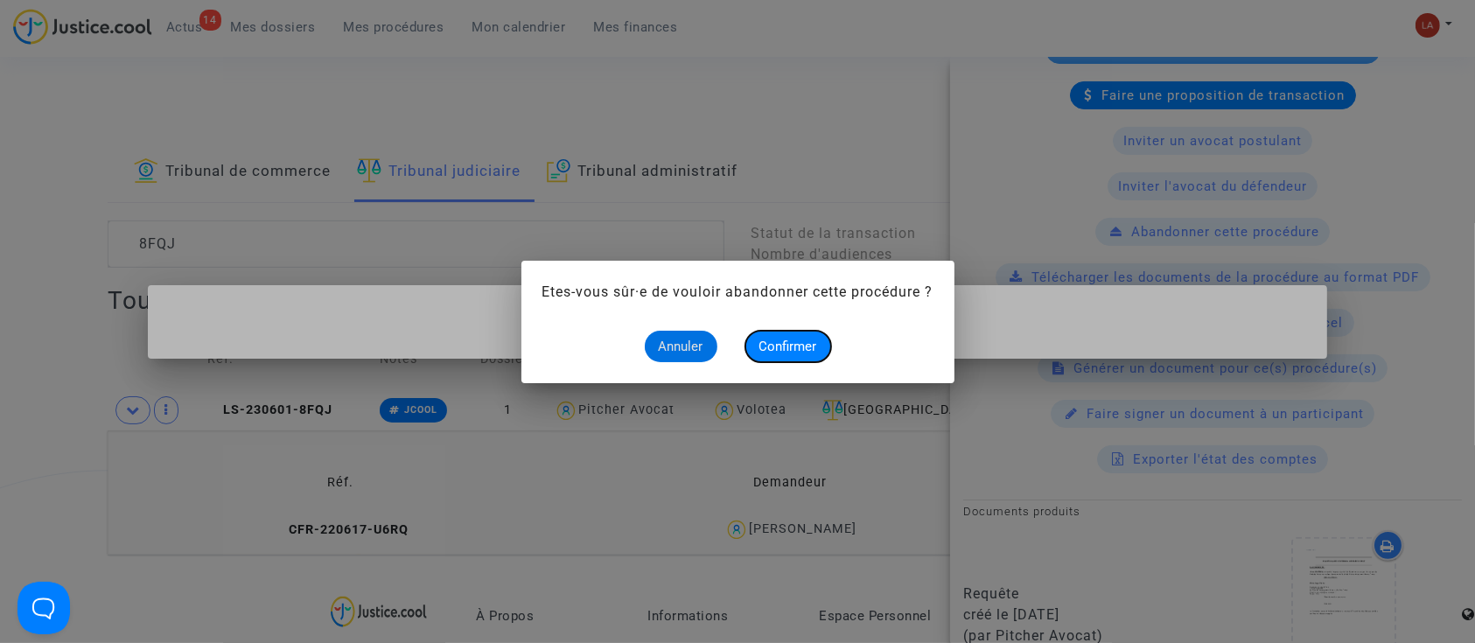
click at [790, 331] on button "Confirmer" at bounding box center [789, 347] width 86 height 32
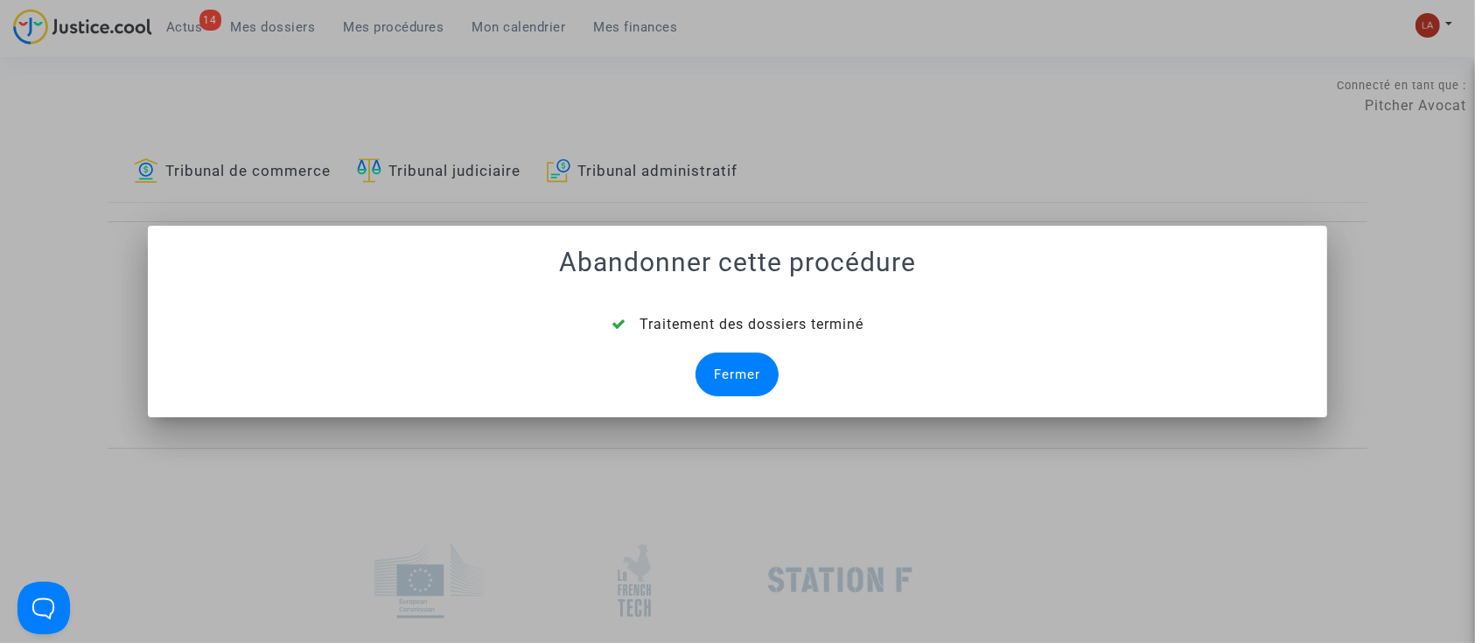
drag, startPoint x: 742, startPoint y: 376, endPoint x: 687, endPoint y: 363, distance: 56.7
click at [742, 376] on div "Fermer" at bounding box center [737, 375] width 83 height 44
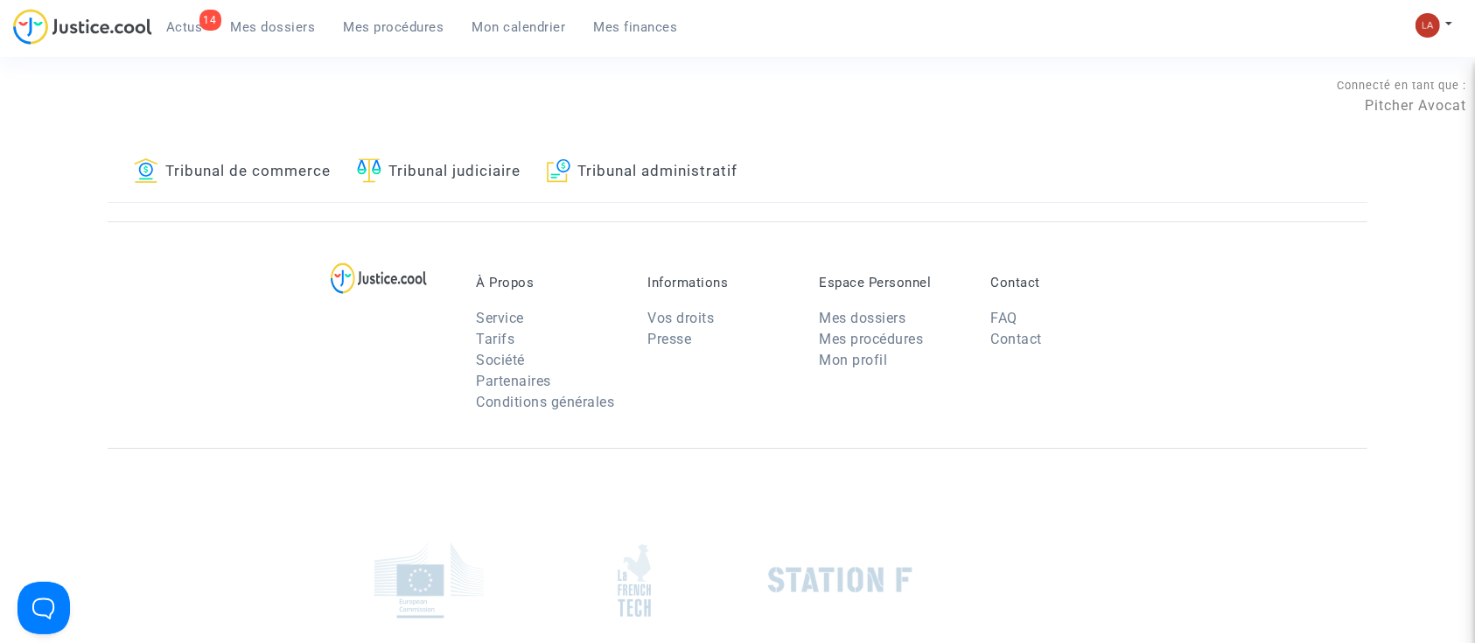
click at [495, 165] on link "Tribunal judiciaire" at bounding box center [439, 173] width 164 height 60
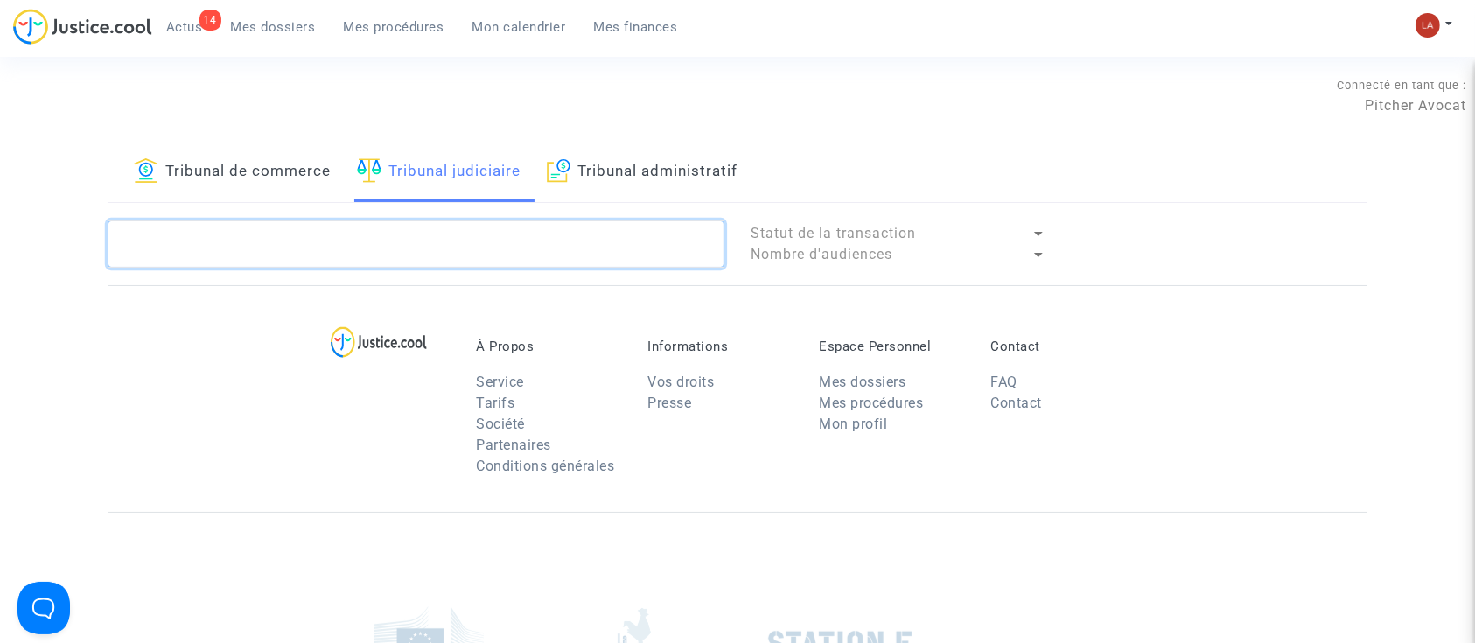
click at [481, 239] on textarea at bounding box center [416, 244] width 617 height 47
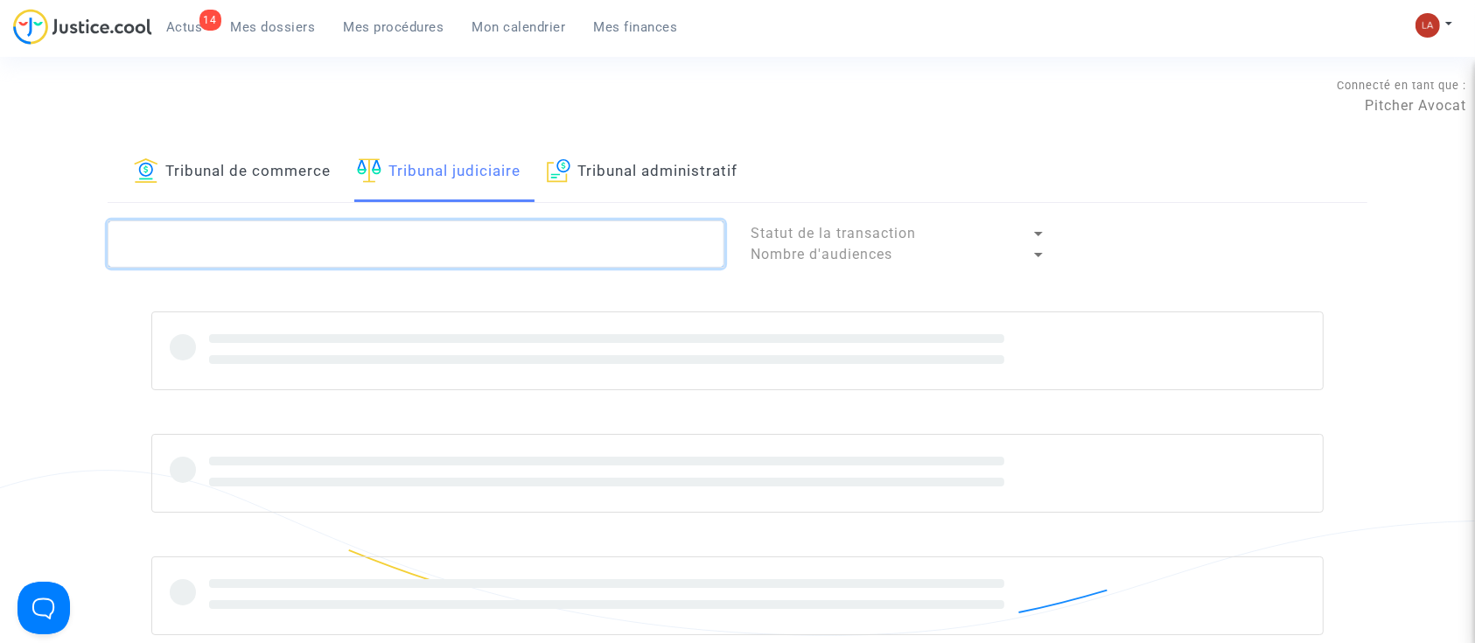
paste textarea "KCN2"
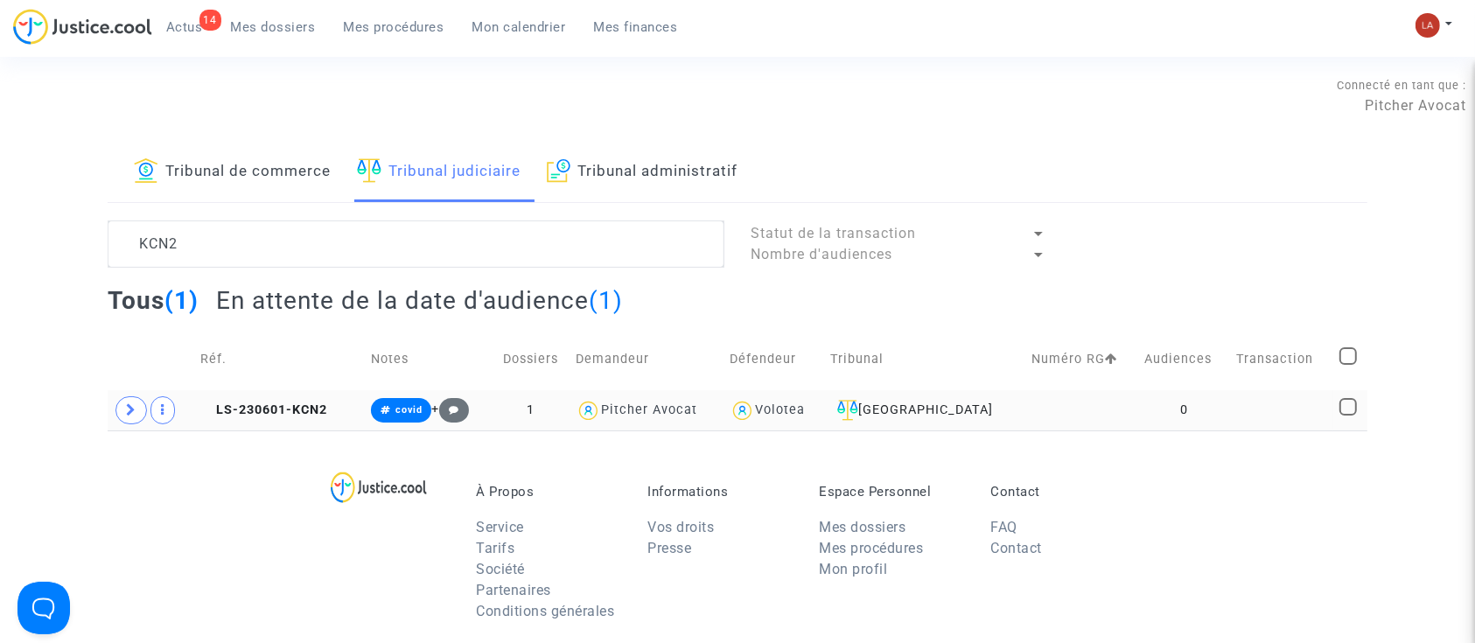
click at [137, 410] on span at bounding box center [132, 410] width 32 height 28
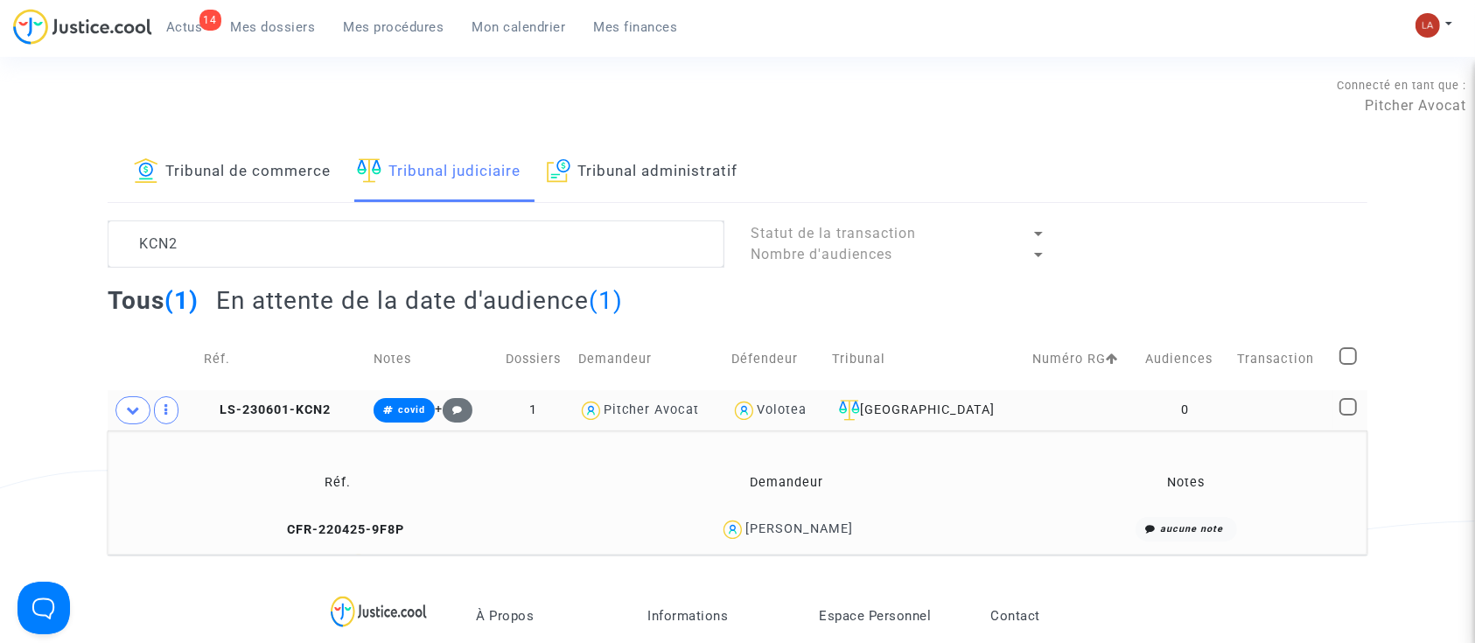
click at [352, 548] on td "Réf. Demandeur Notes CFR-220425-9F8P Patrice CLOITRE aucune note" at bounding box center [738, 493] width 1260 height 124
click at [358, 534] on span "CFR-220425-9F8P" at bounding box center [338, 529] width 133 height 15
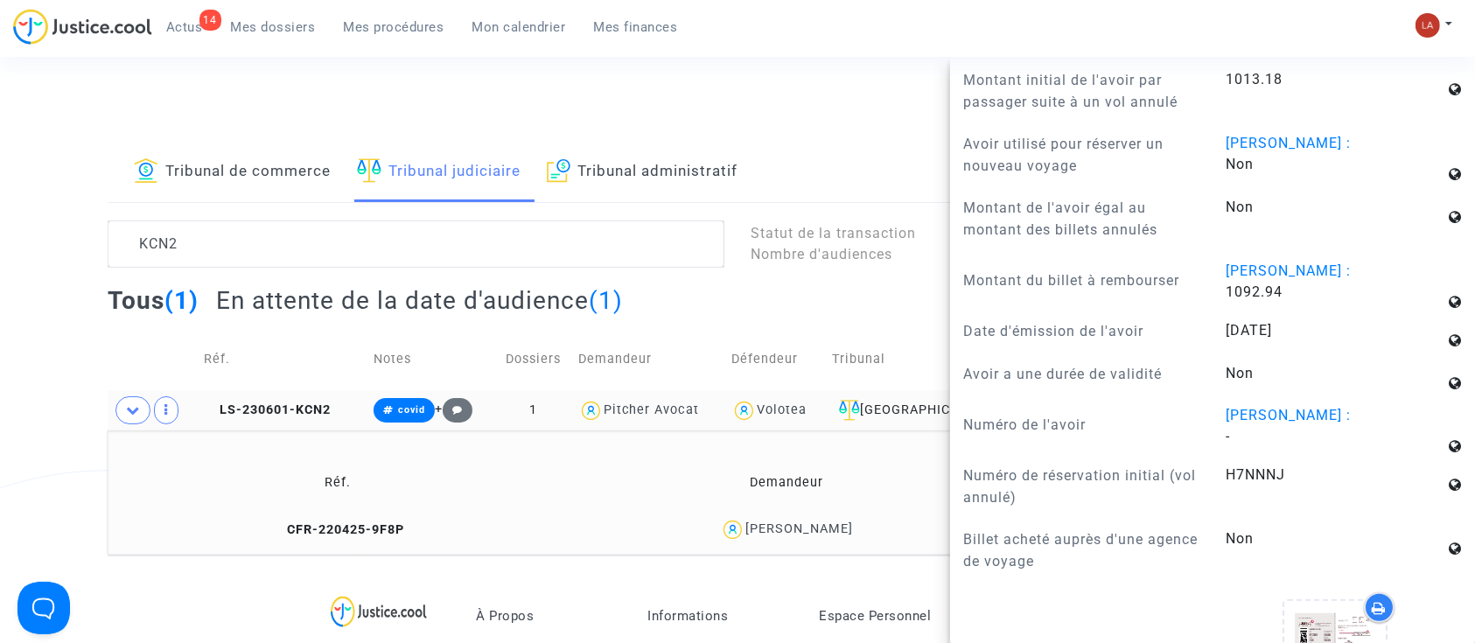
scroll to position [1750, 0]
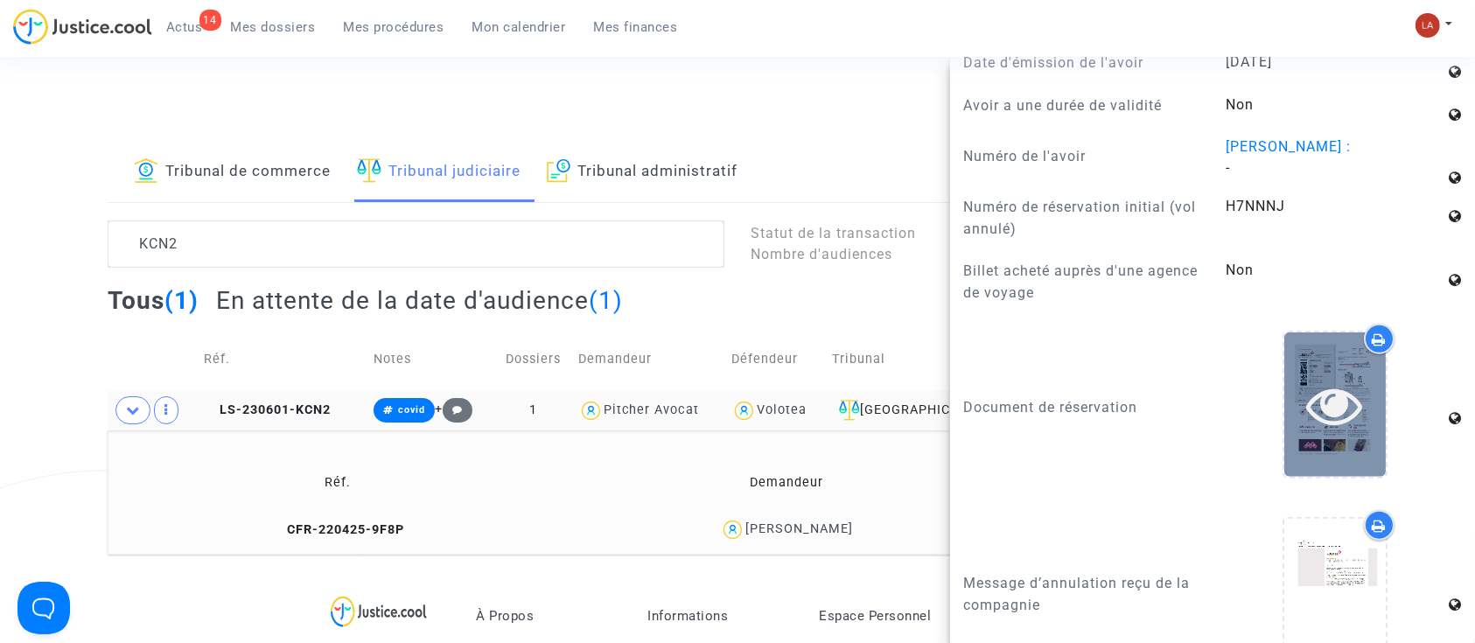
click at [1290, 398] on div at bounding box center [1336, 405] width 102 height 56
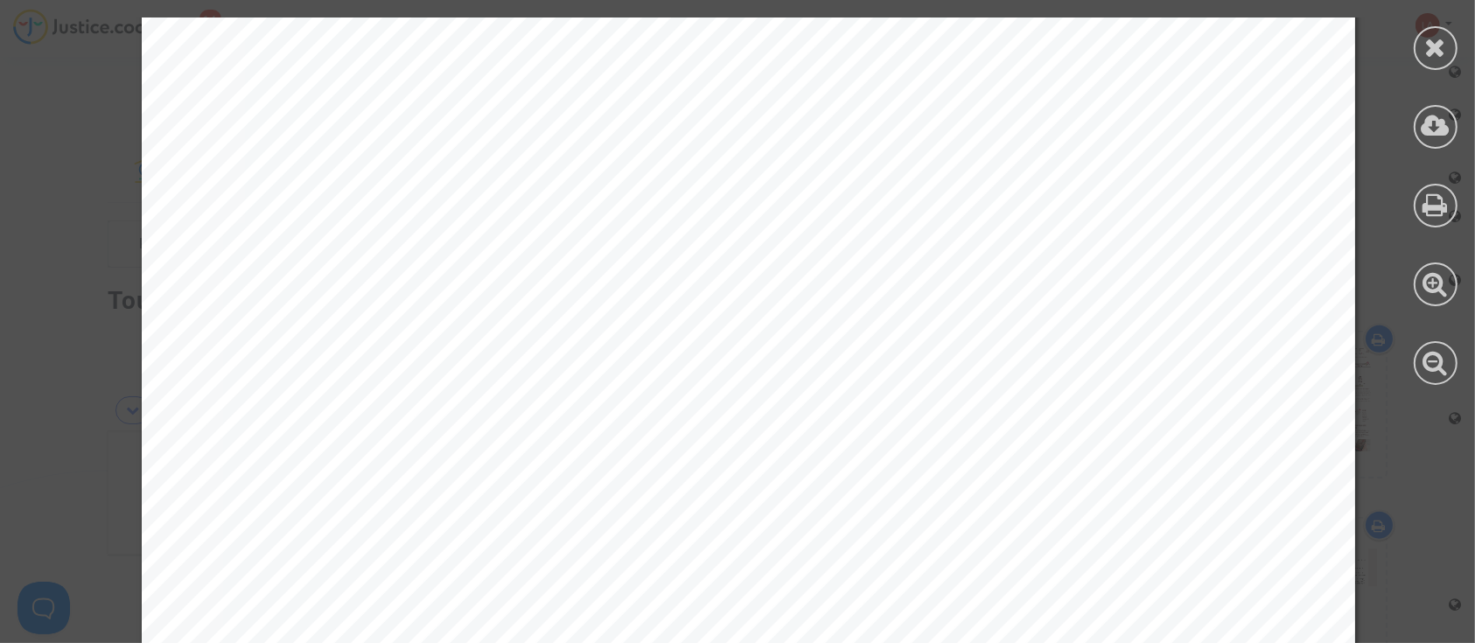
scroll to position [12027, 0]
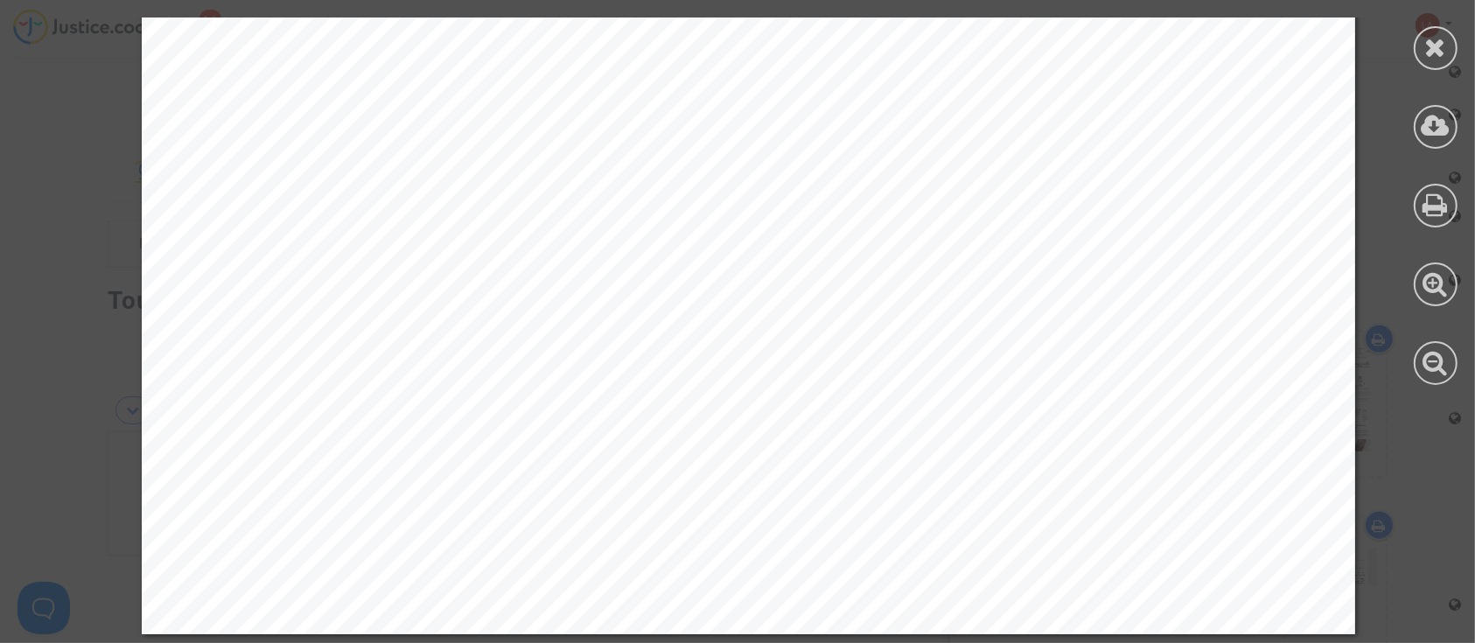
click at [1439, 42] on icon at bounding box center [1436, 47] width 22 height 26
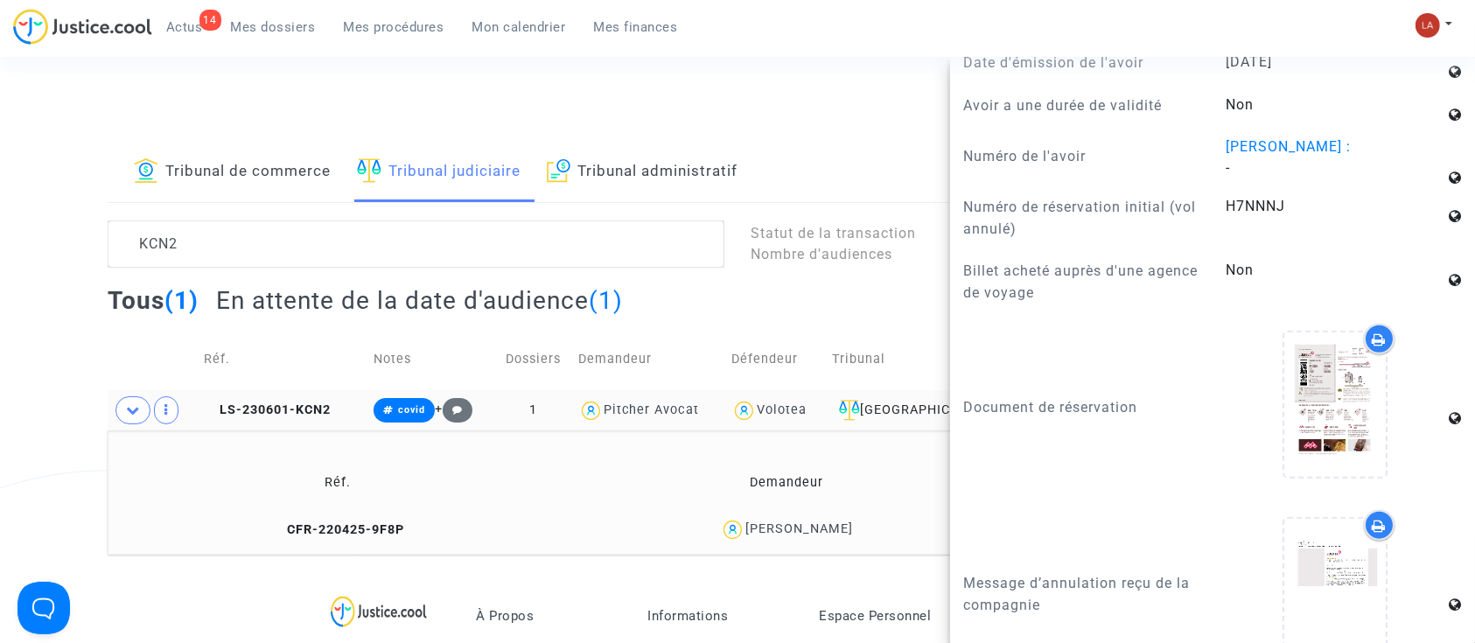
click at [309, 393] on td "LS-230601-KCN2" at bounding box center [283, 410] width 170 height 40
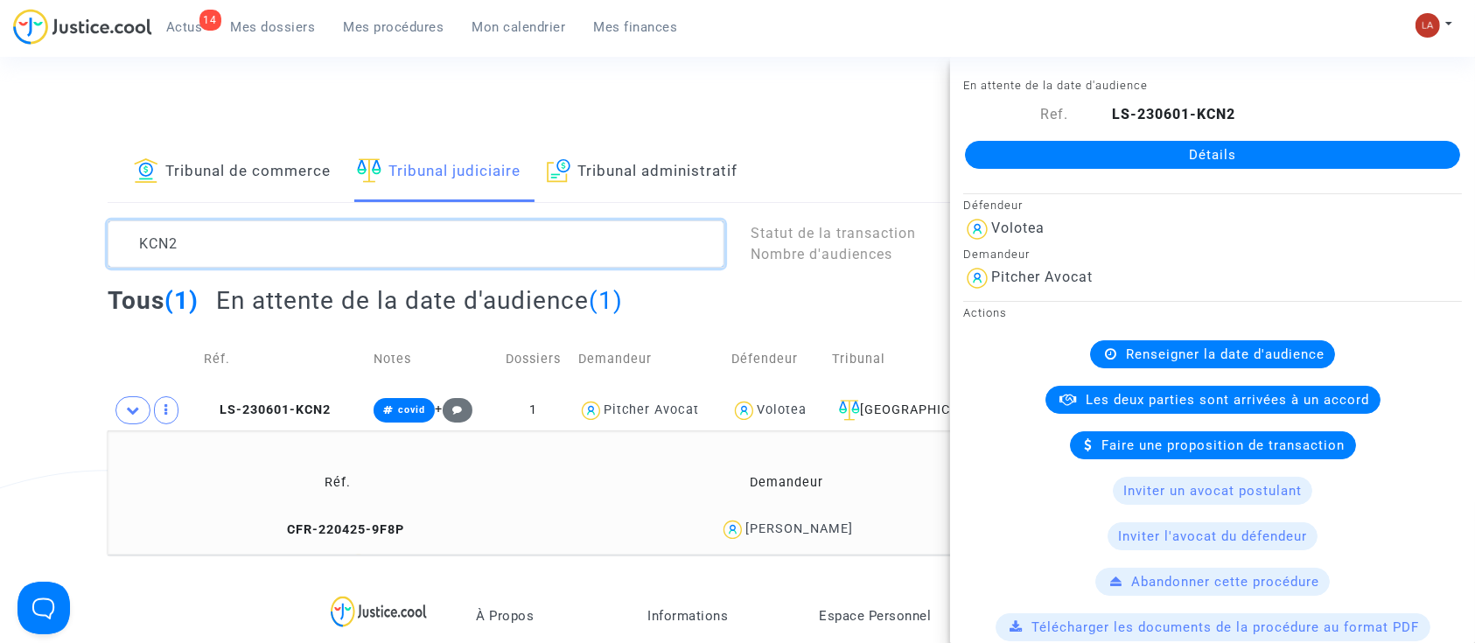
click at [259, 256] on textarea at bounding box center [416, 244] width 617 height 47
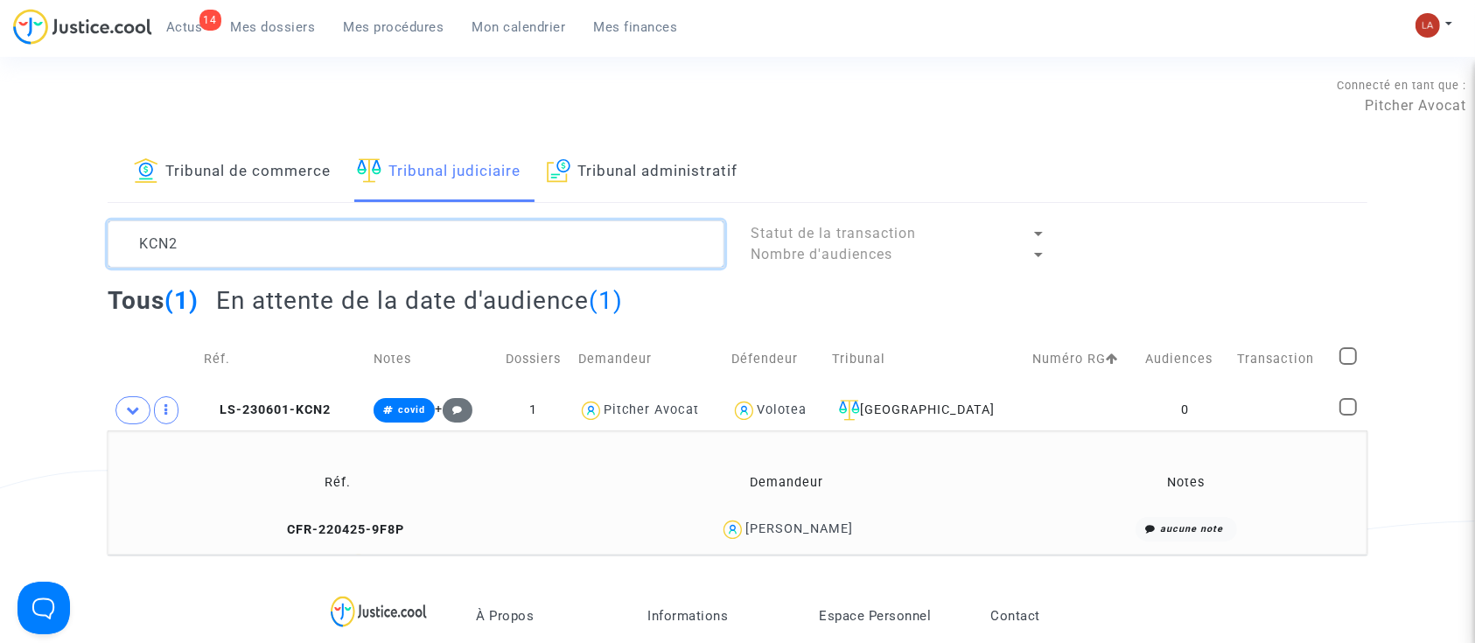
click at [259, 256] on textarea at bounding box center [416, 244] width 617 height 47
paste textarea "TMED"
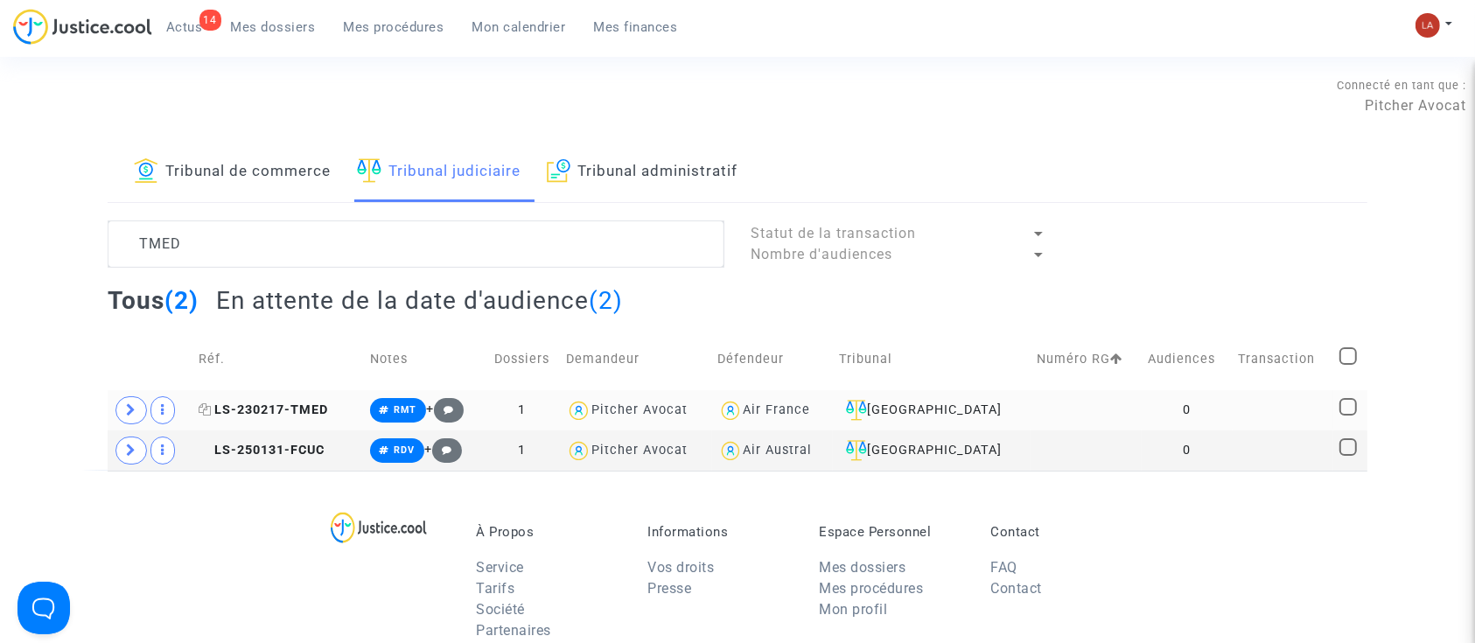
click at [299, 413] on span "LS-230217-TMED" at bounding box center [265, 410] width 130 height 15
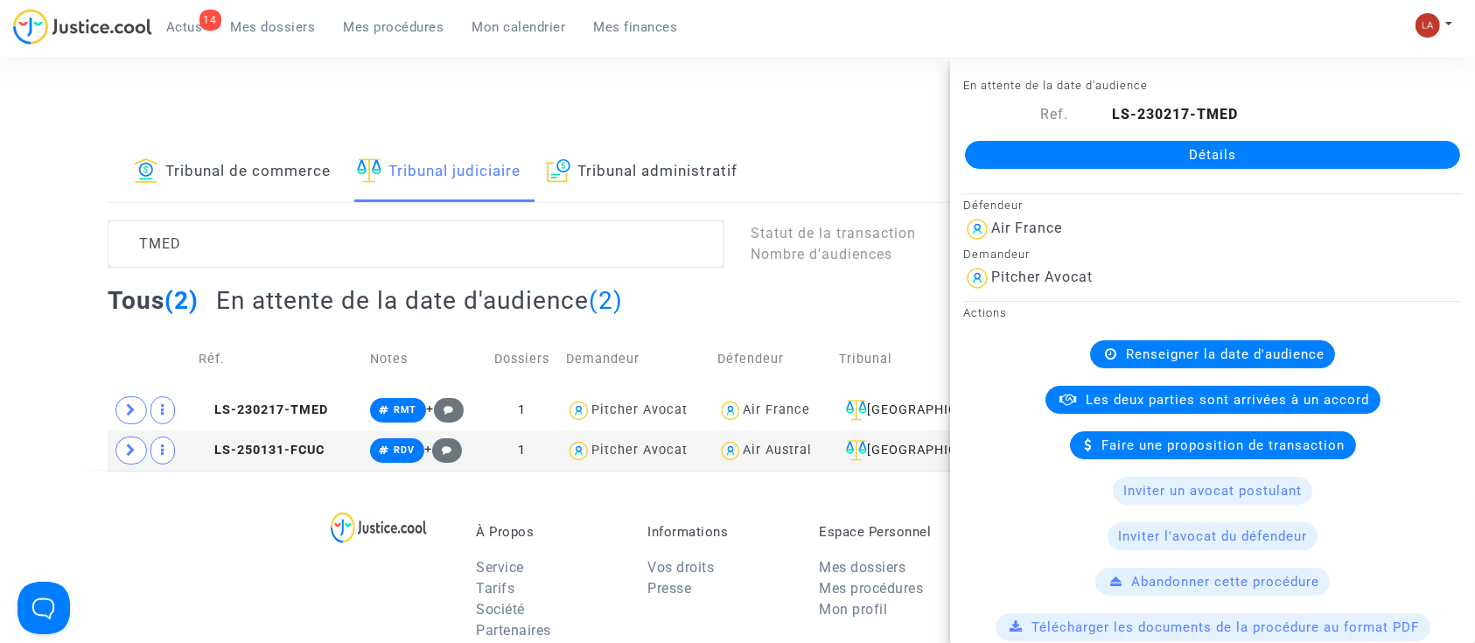
drag, startPoint x: 997, startPoint y: 137, endPoint x: 977, endPoint y: 149, distance: 22.8
click at [228, 275] on lawsuits-list "TMED Statut de la transaction Nombre d'audiences Tous (2) En attente de la date…" at bounding box center [738, 346] width 1260 height 250
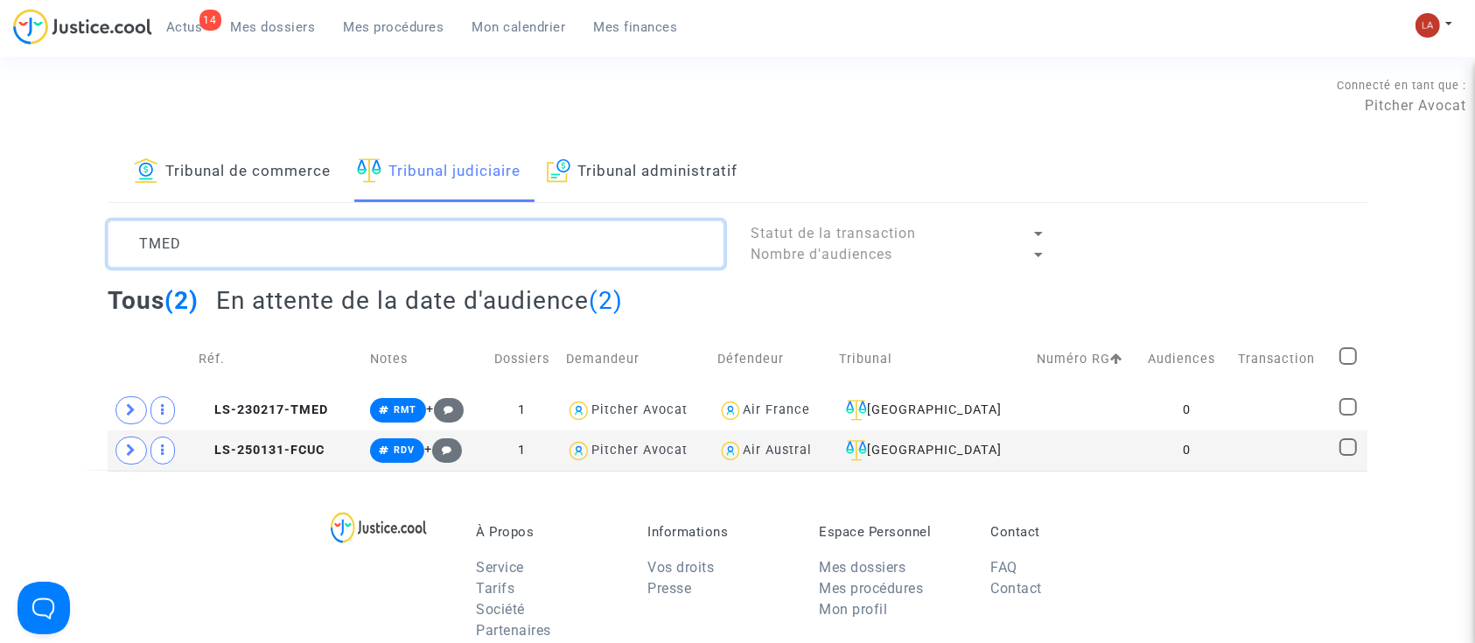
click at [226, 263] on textarea at bounding box center [416, 244] width 617 height 47
click at [224, 260] on textarea at bounding box center [416, 244] width 617 height 47
paste textarea "LS-240724-2NJQ"
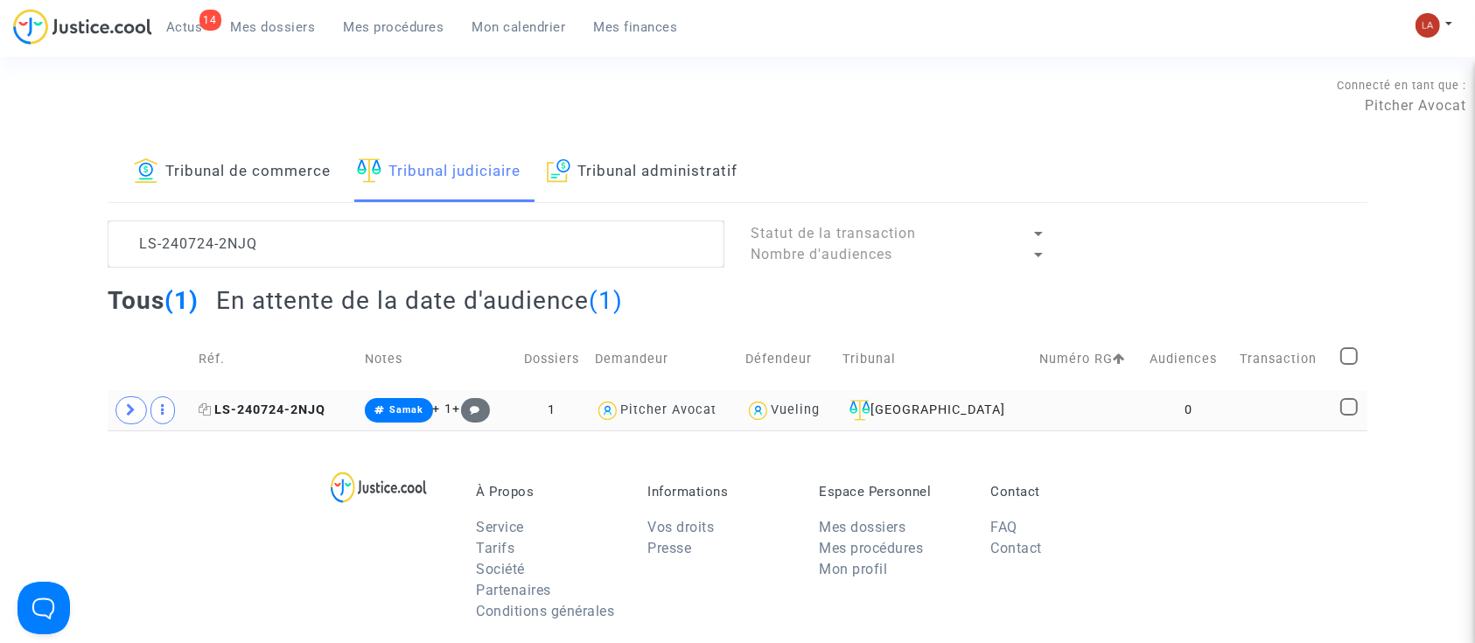
click at [305, 403] on span "LS-240724-2NJQ" at bounding box center [262, 410] width 127 height 15
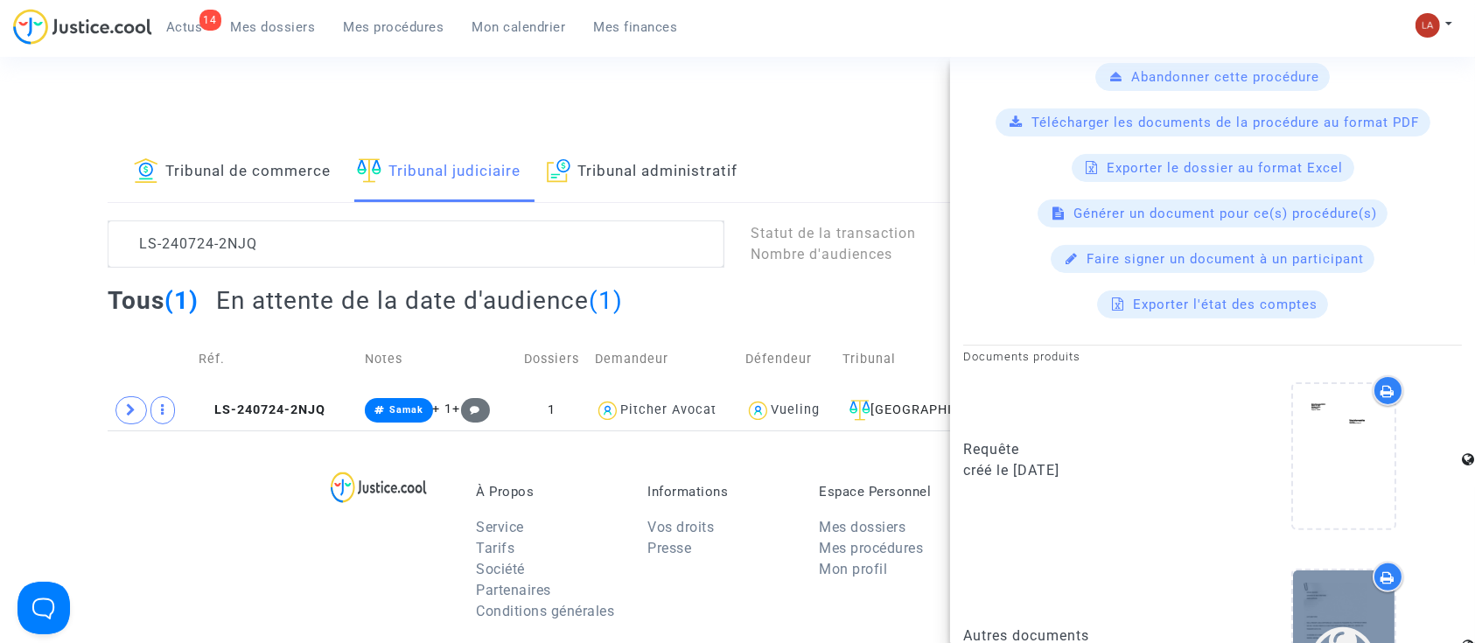
scroll to position [553, 0]
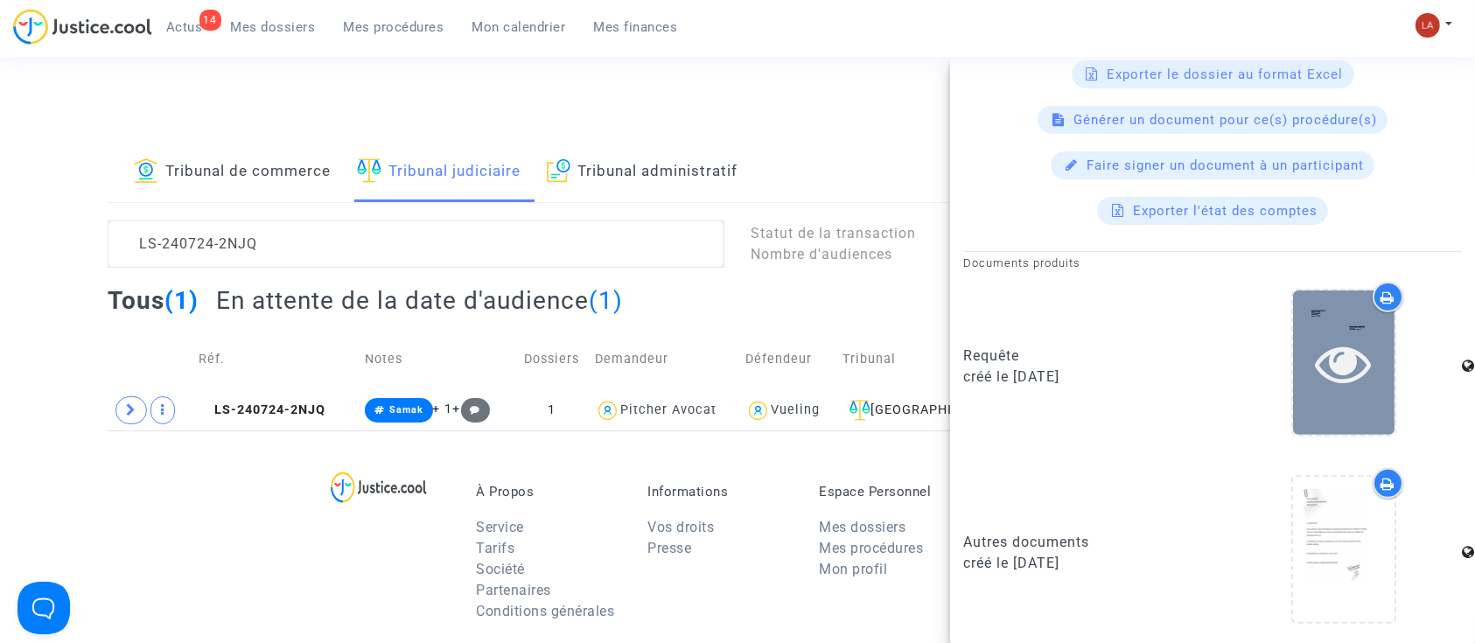
click at [1362, 403] on div at bounding box center [1344, 363] width 102 height 144
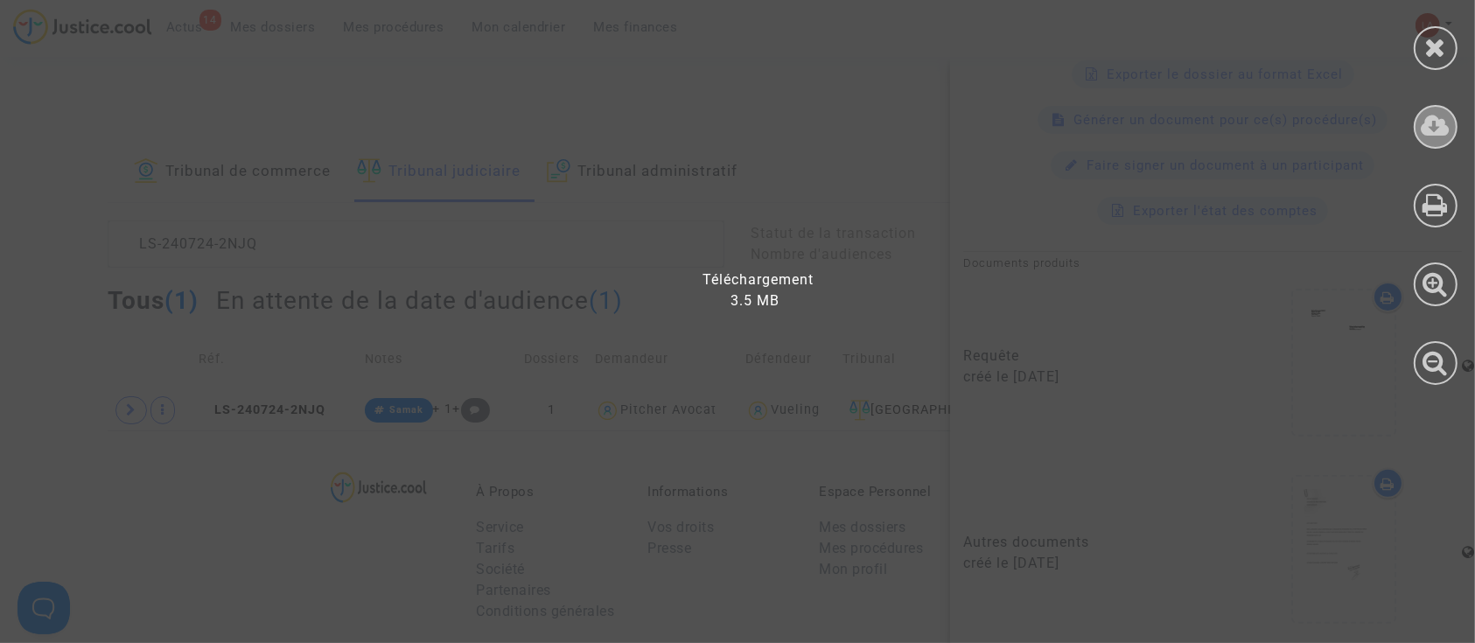
click at [1447, 129] on icon at bounding box center [1436, 126] width 29 height 26
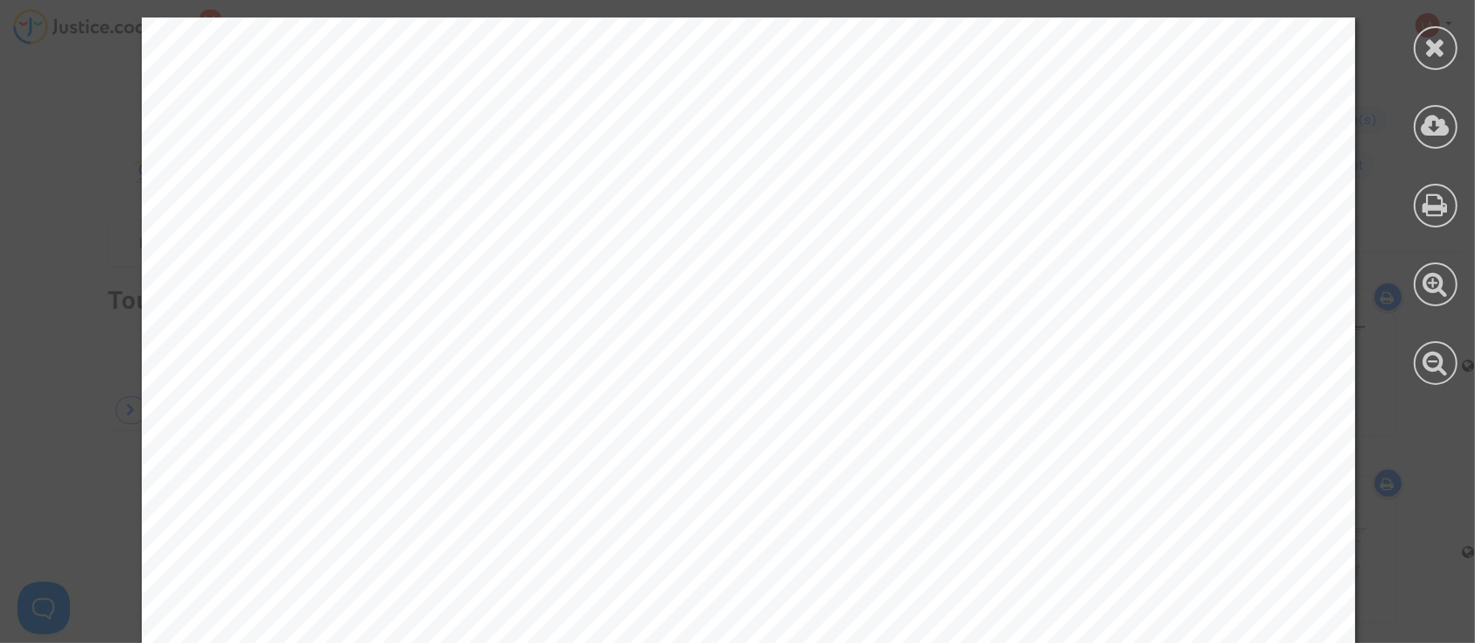
drag, startPoint x: 1438, startPoint y: 51, endPoint x: 1330, endPoint y: 74, distance: 110.0
click at [1438, 50] on icon at bounding box center [1436, 47] width 22 height 26
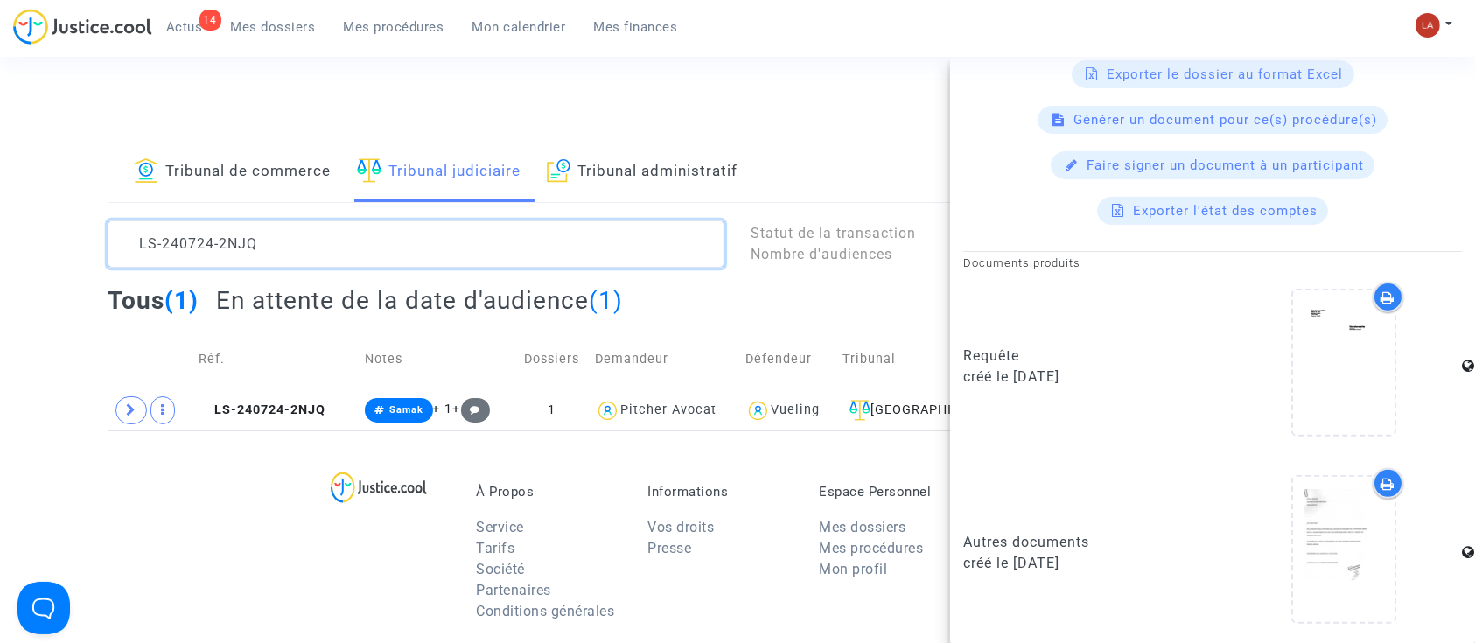
scroll to position [0, 0]
drag, startPoint x: 209, startPoint y: 224, endPoint x: 80, endPoint y: 182, distance: 136.2
click at [81, 186] on div "Tribunal de commerce Tribunal judiciaire Tribunal administratif LS-240724-2NJQ …" at bounding box center [737, 287] width 1475 height 288
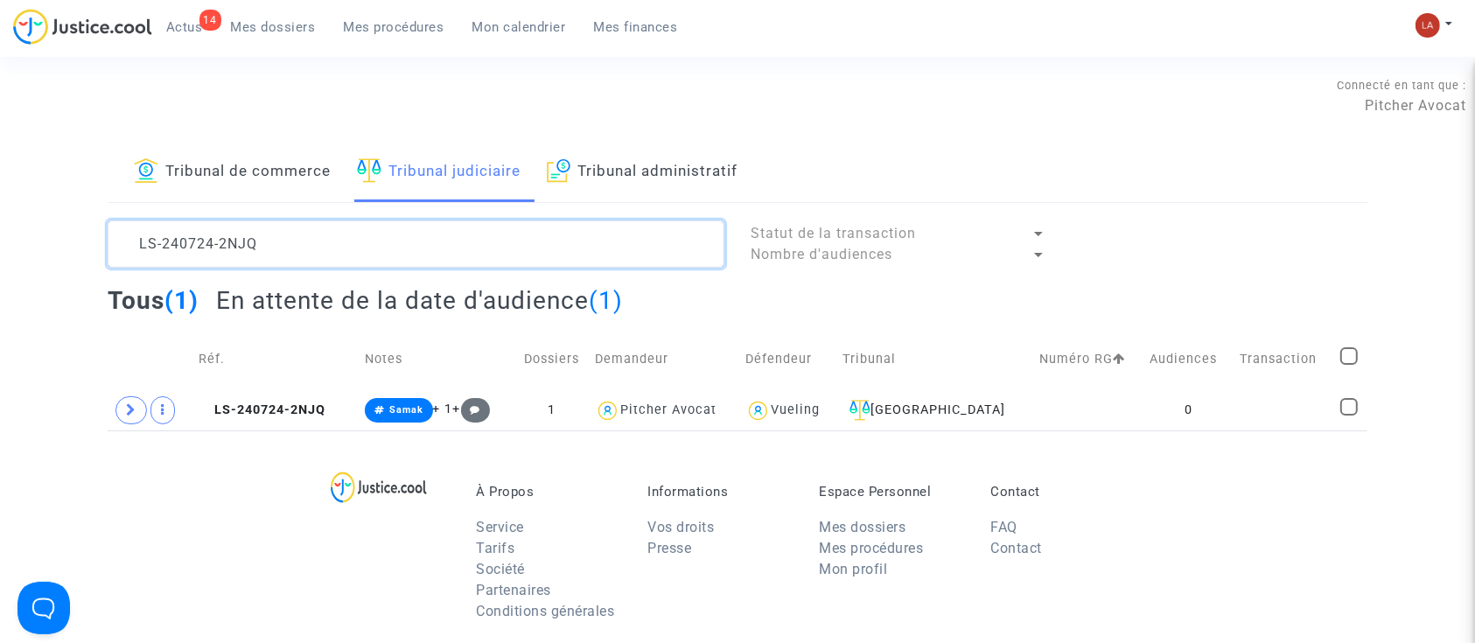
paste textarea "31123-R7TU"
type textarea "LS-231123-R7TU"
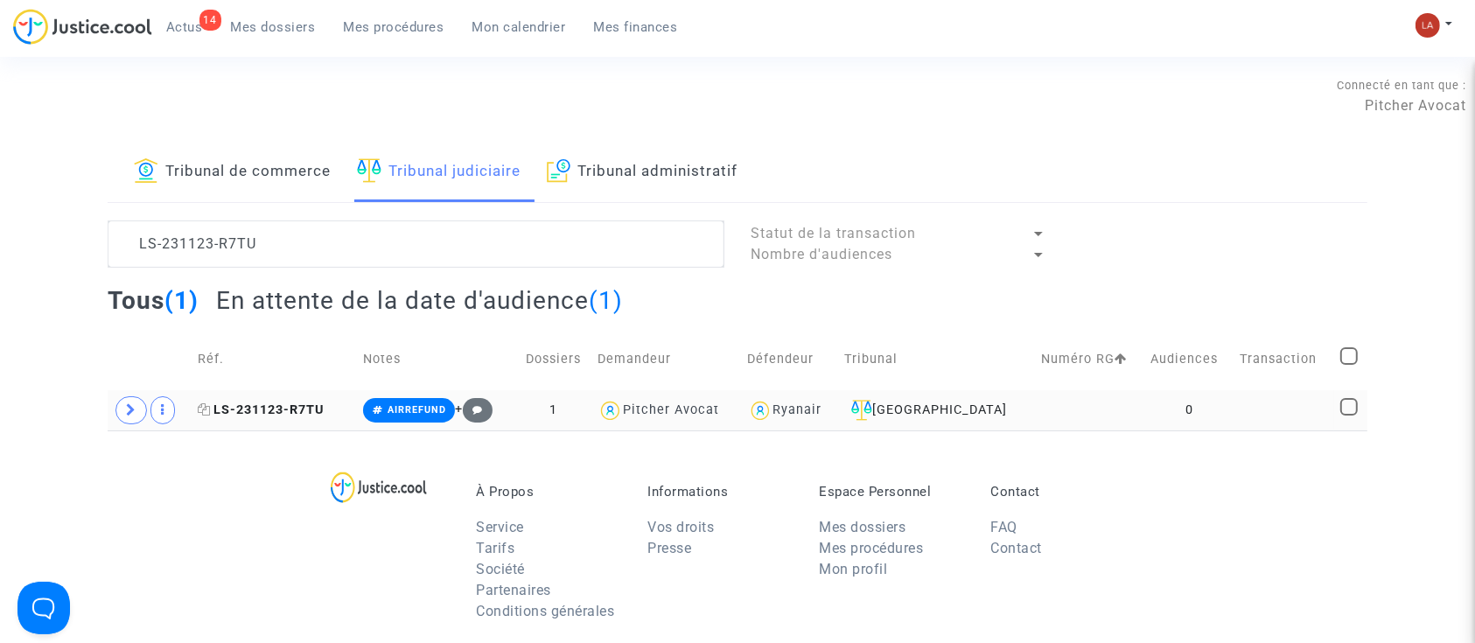
click at [320, 405] on span "LS-231123-R7TU" at bounding box center [261, 410] width 126 height 15
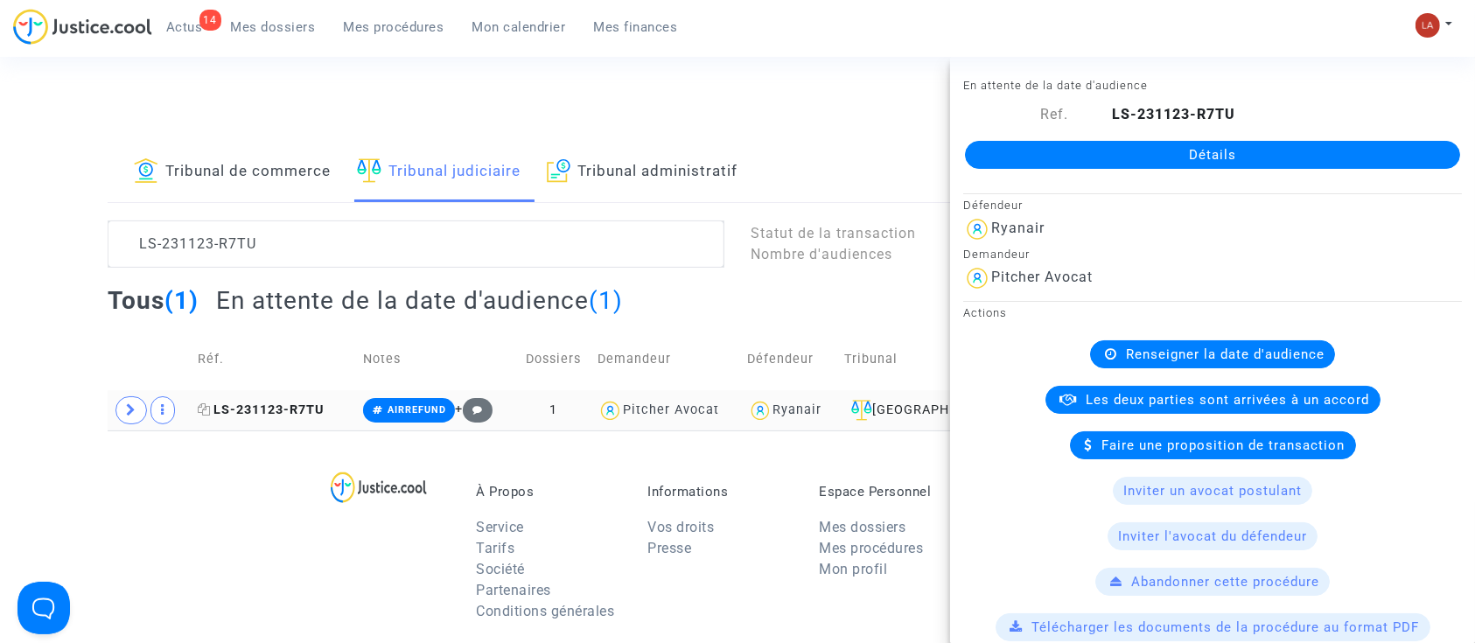
click at [210, 410] on icon at bounding box center [204, 409] width 13 height 12
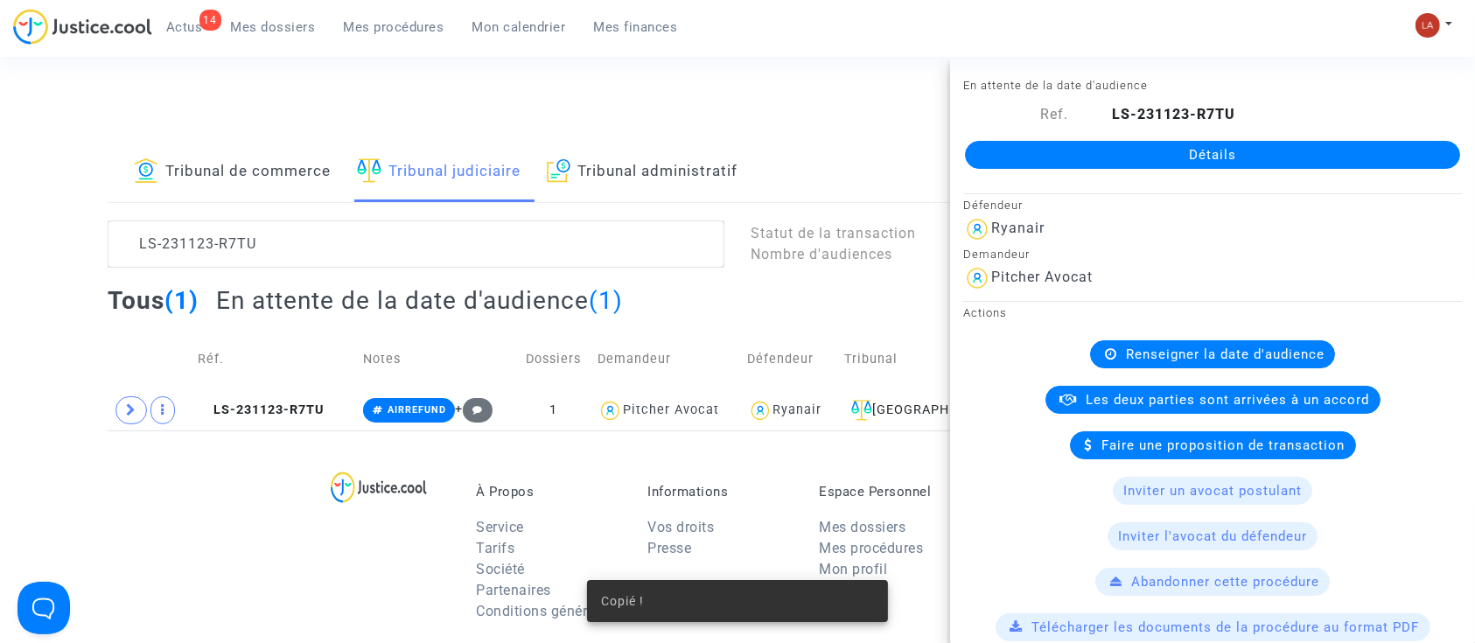
scroll to position [583, 0]
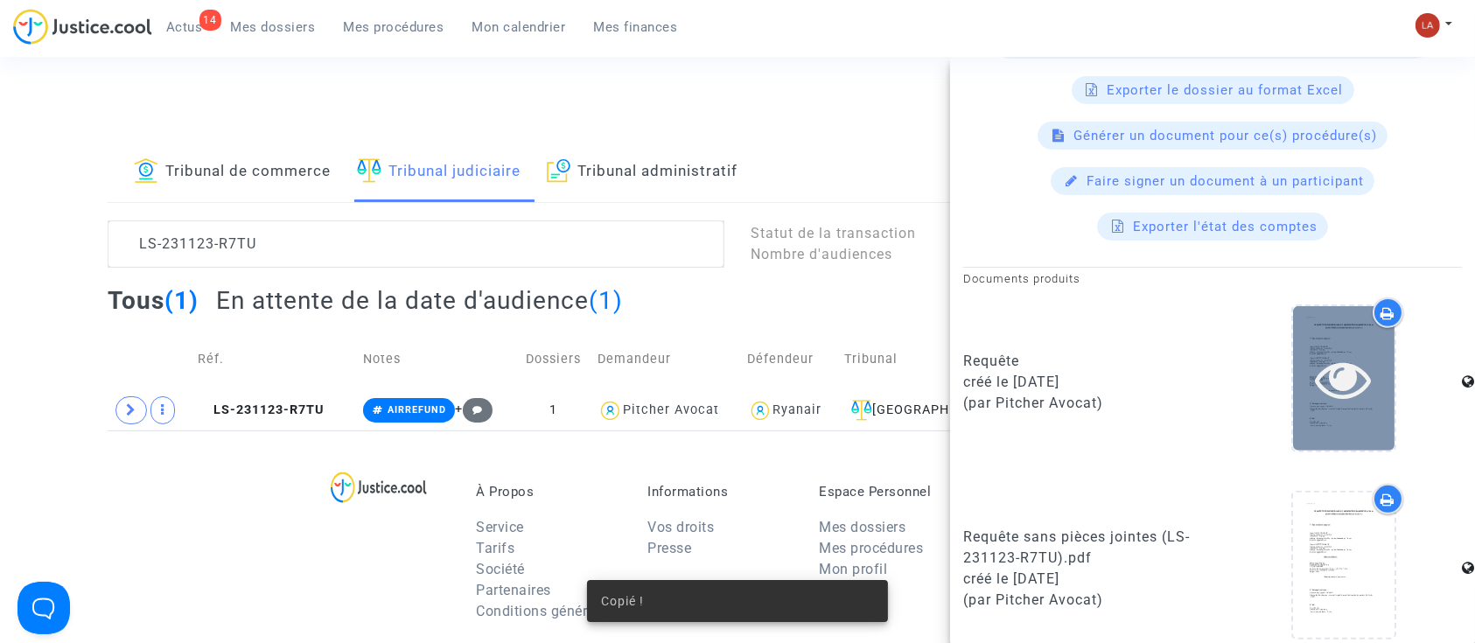
click at [1358, 434] on div at bounding box center [1344, 378] width 102 height 144
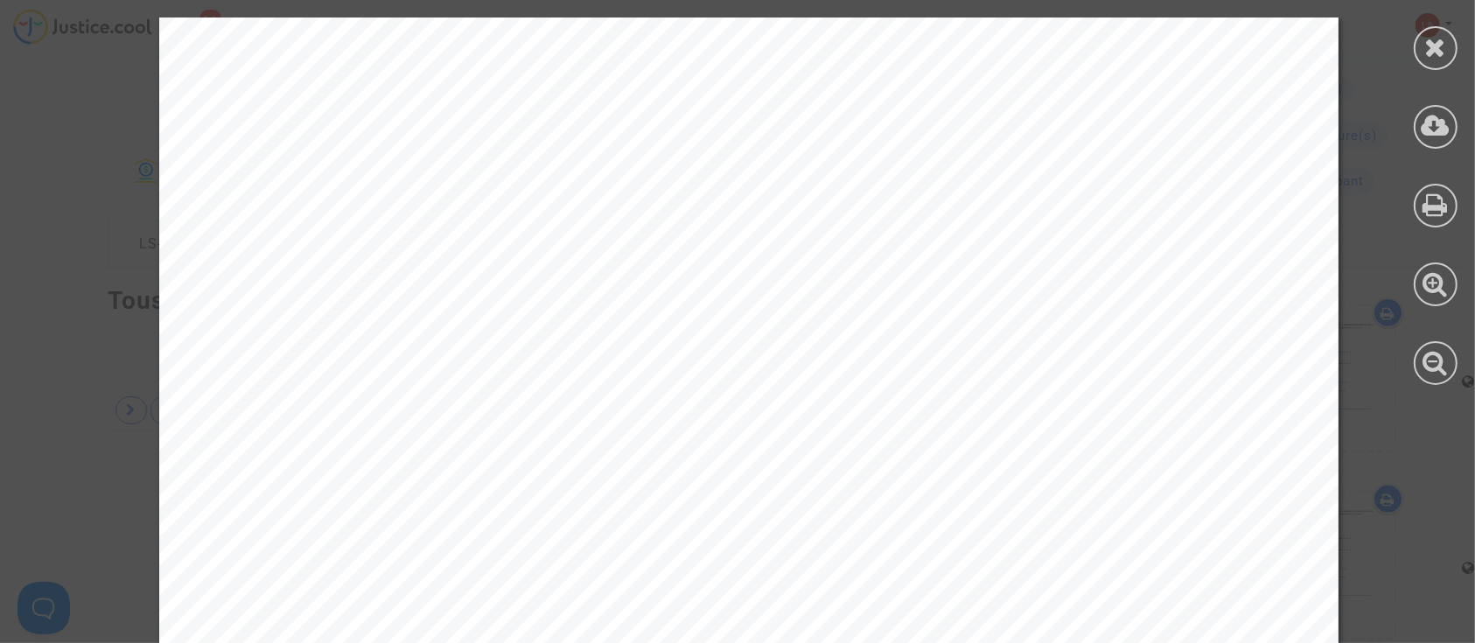
click at [1425, 151] on div at bounding box center [1436, 201] width 79 height 403
click at [1429, 130] on icon at bounding box center [1436, 126] width 29 height 26
click at [1431, 46] on icon at bounding box center [1436, 47] width 22 height 26
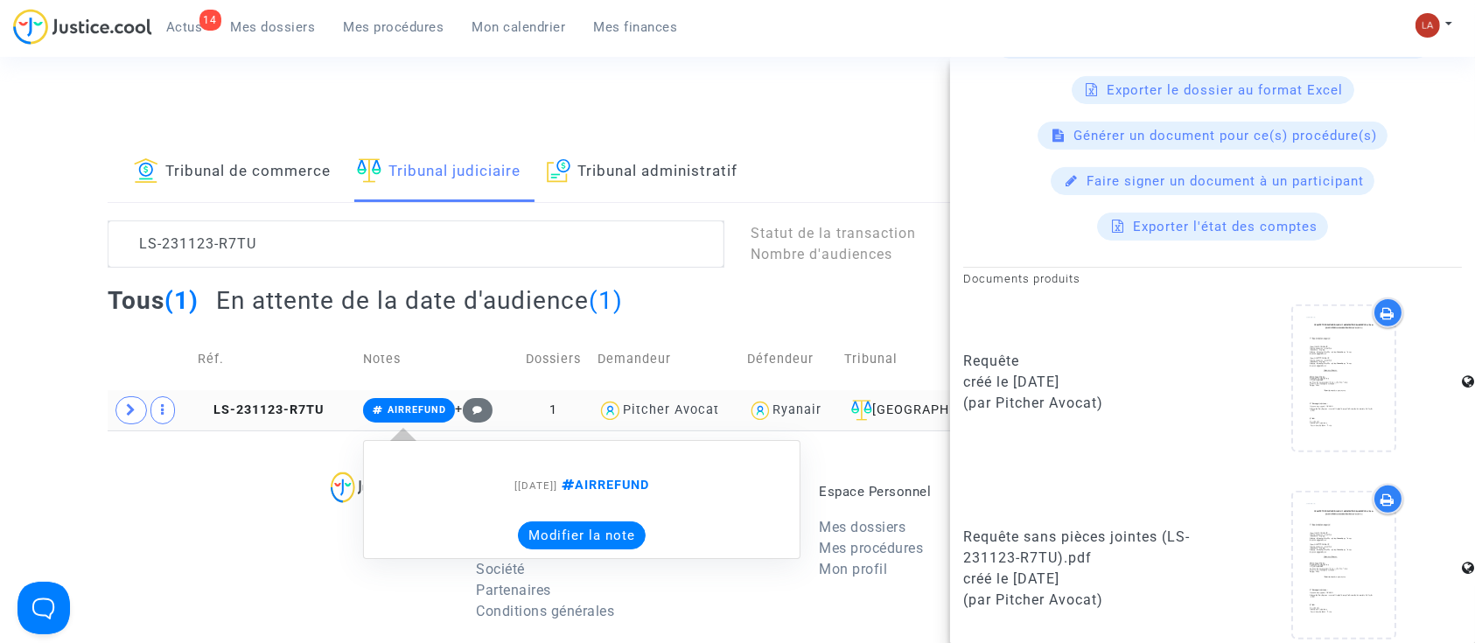
click at [529, 544] on button "Modifier la note" at bounding box center [582, 536] width 128 height 28
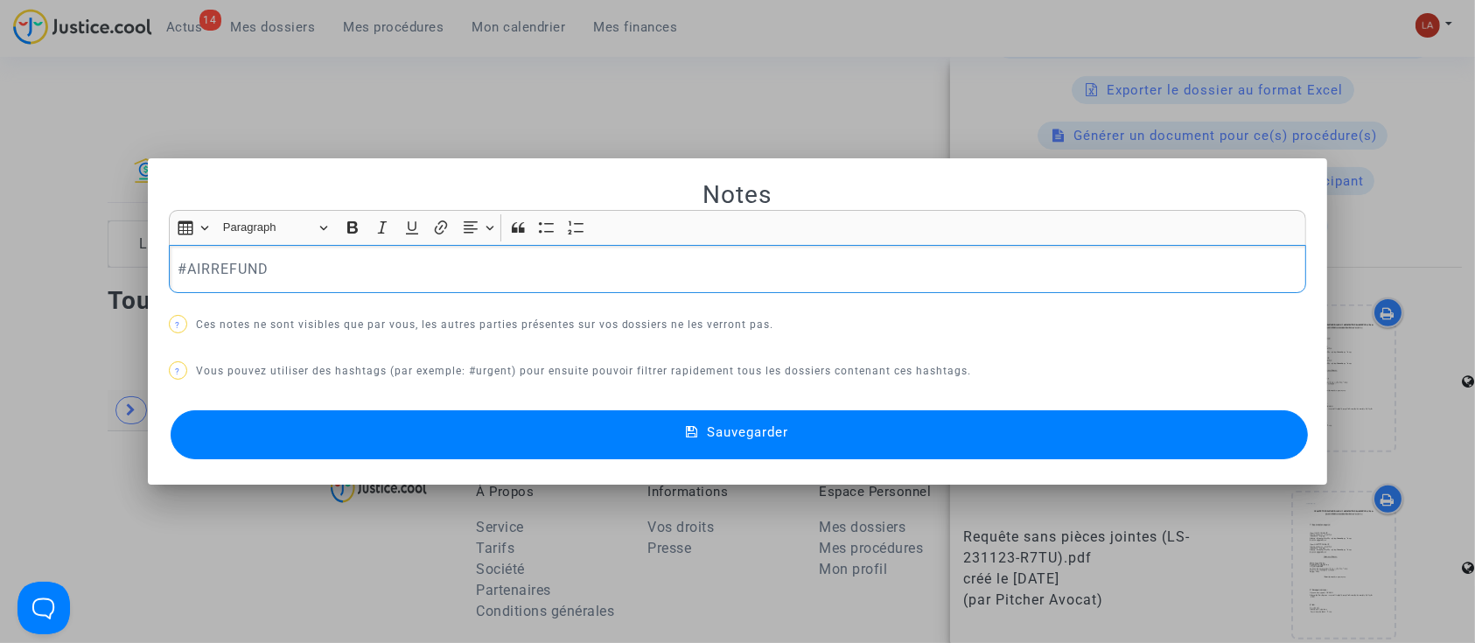
click at [397, 288] on div "#AIRREFUND" at bounding box center [738, 269] width 1138 height 49
click at [371, 426] on button "Sauvegarder" at bounding box center [740, 434] width 1138 height 49
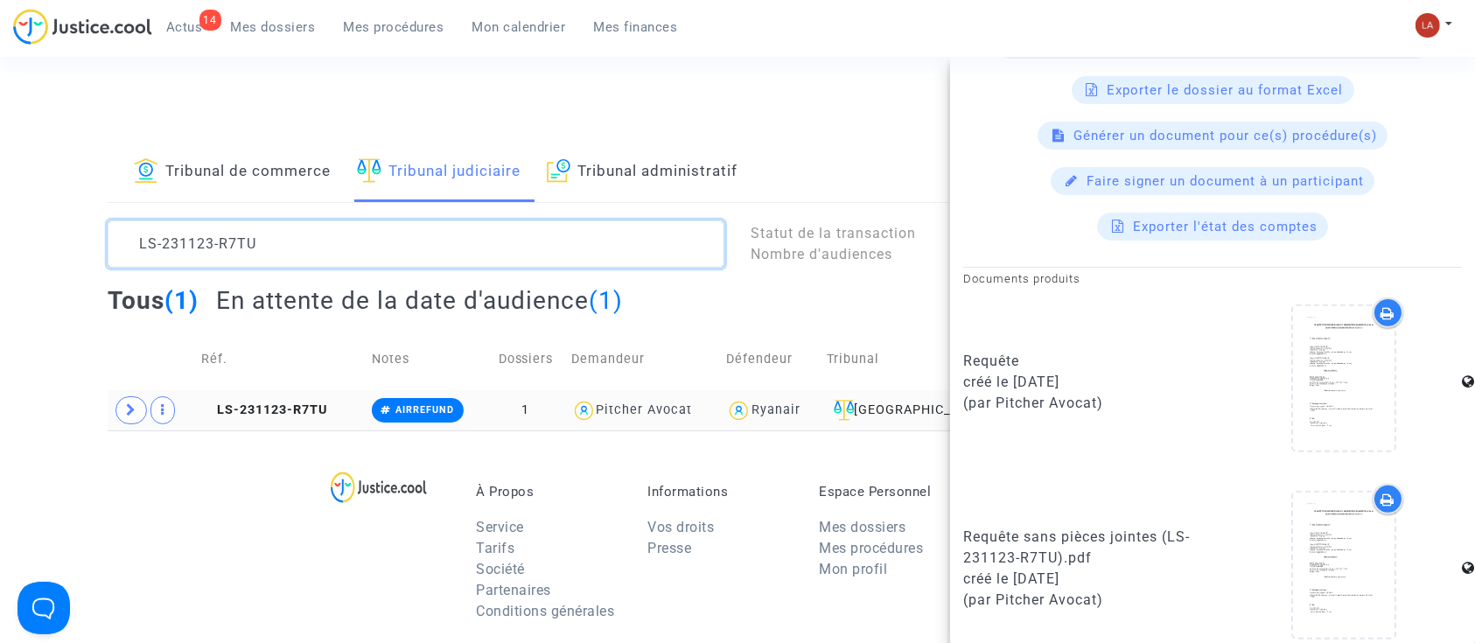
click at [386, 221] on textarea at bounding box center [416, 244] width 617 height 47
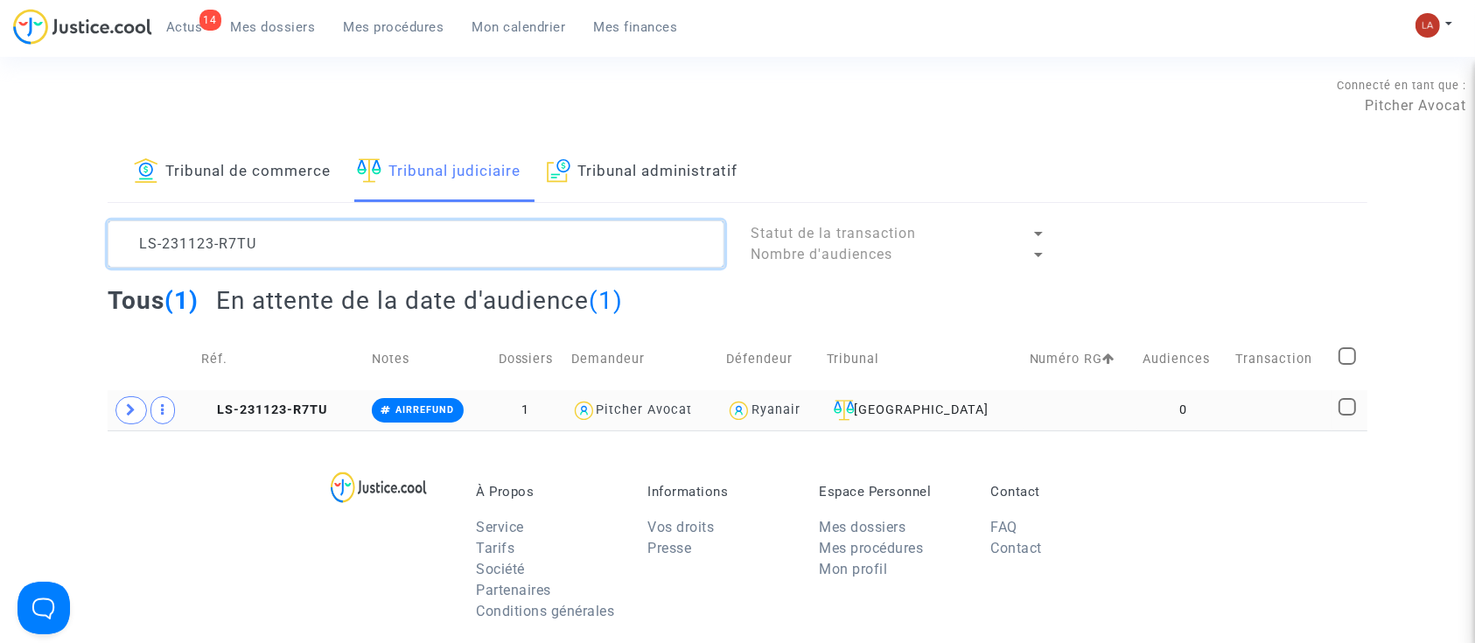
click at [386, 221] on textarea at bounding box center [416, 244] width 617 height 47
paste textarea "20719-BMRD"
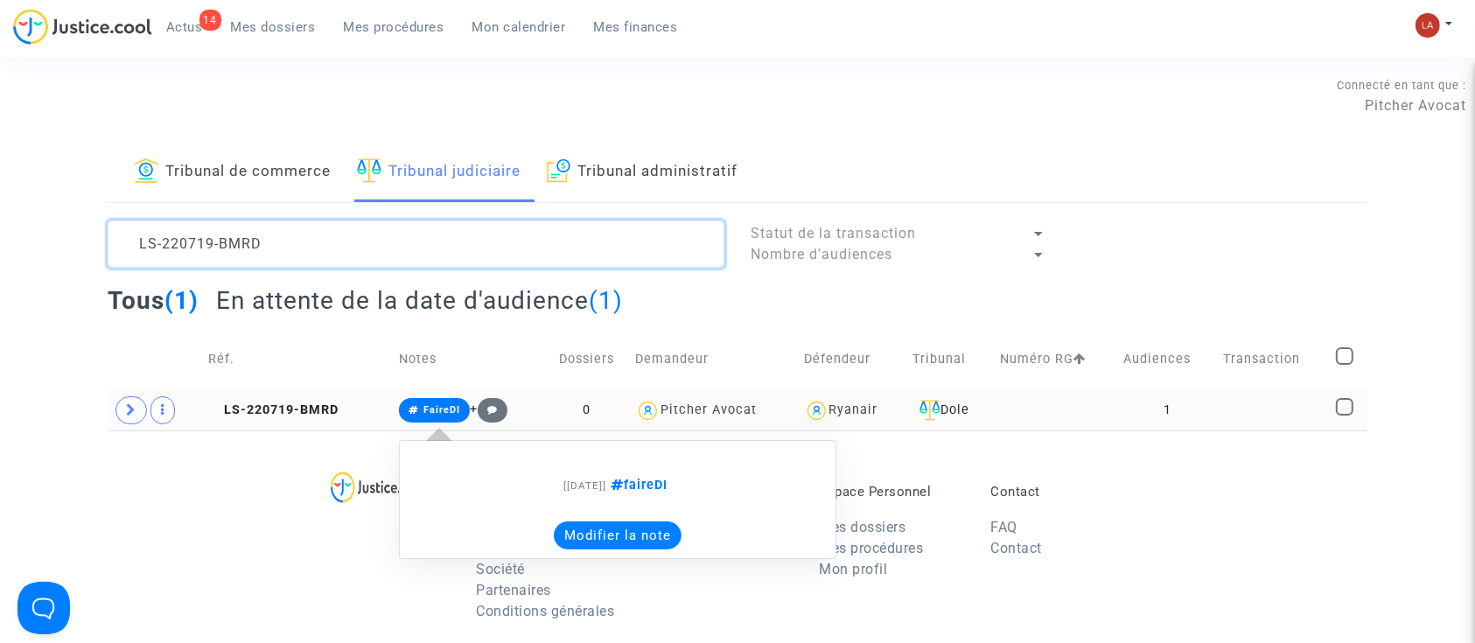
type textarea "LS-220719-BMRD"
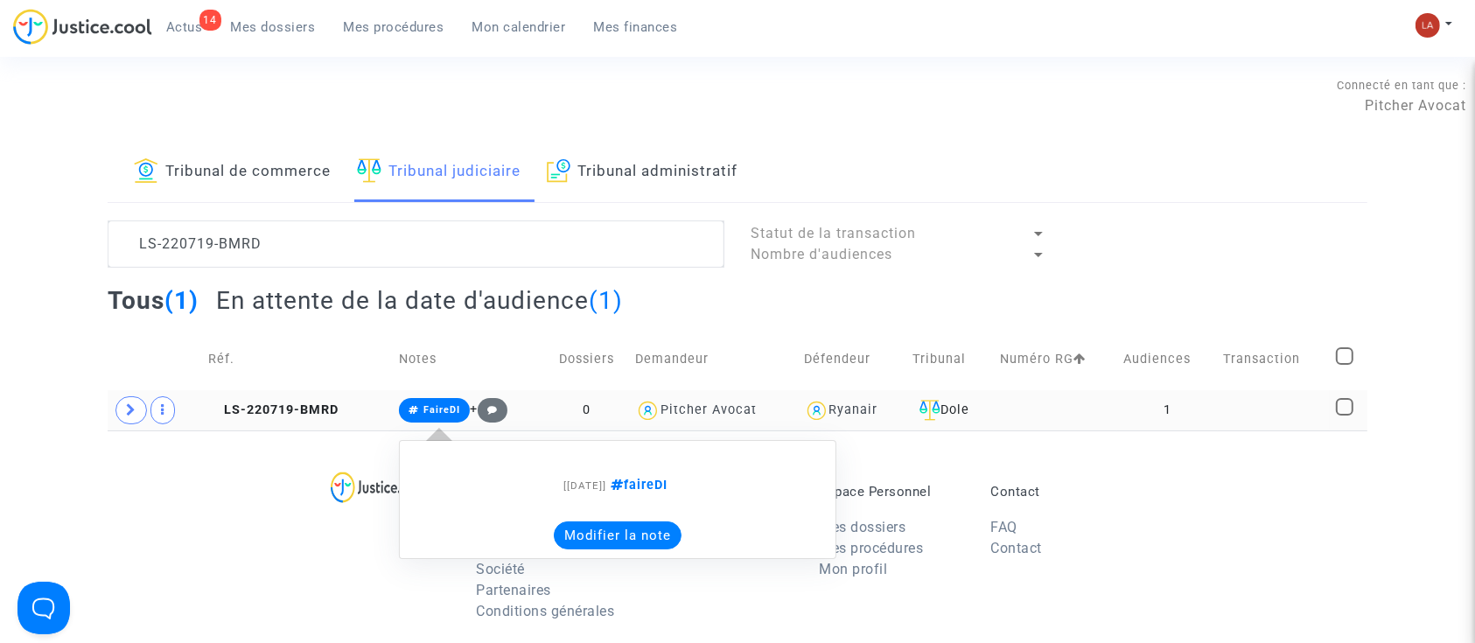
click at [633, 522] on button "Modifier la note" at bounding box center [618, 536] width 128 height 28
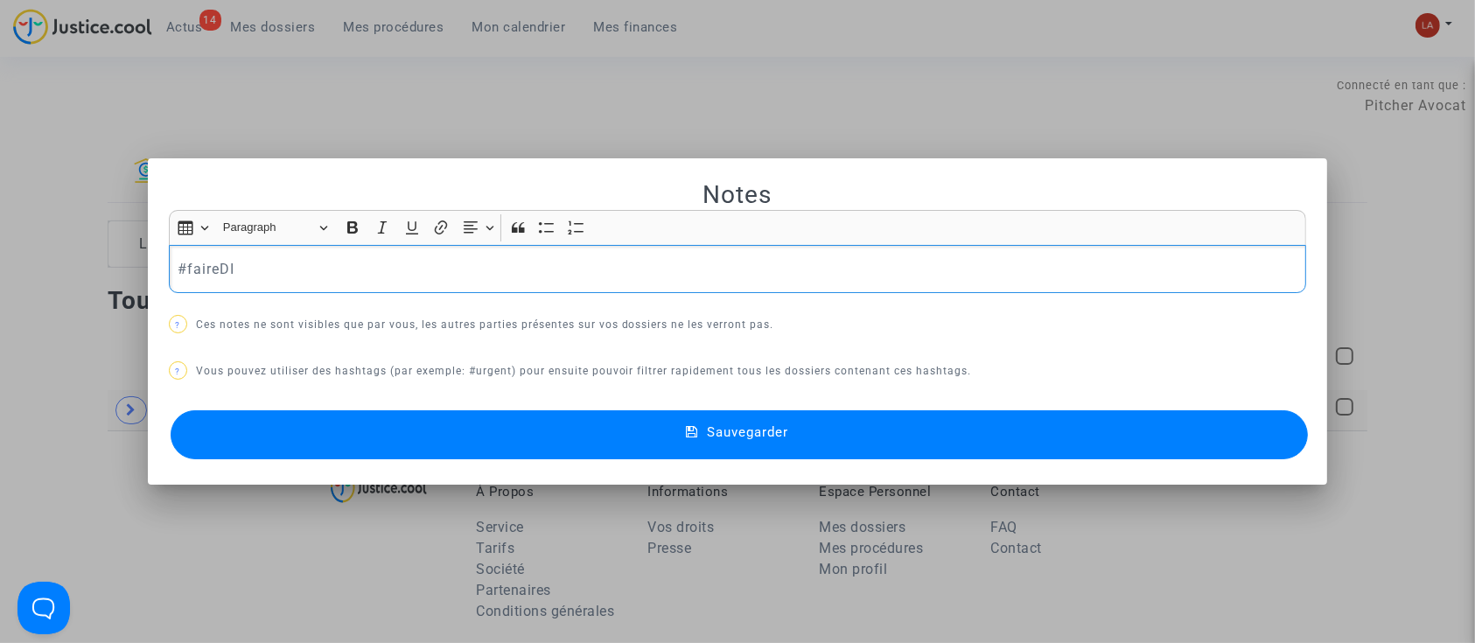
click at [489, 277] on p "#faireDI" at bounding box center [738, 269] width 1120 height 22
click at [832, 445] on button "Sauvegarder" at bounding box center [740, 434] width 1138 height 49
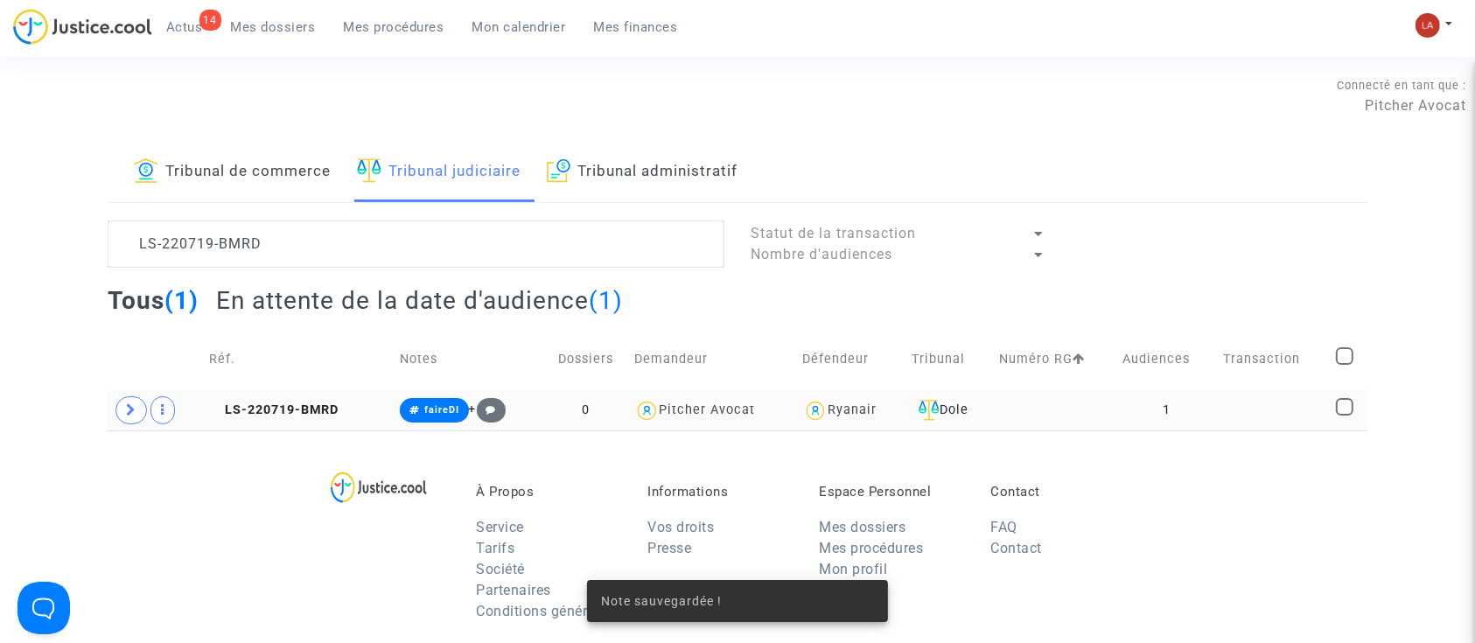
click at [277, 410] on span "LS-220719-BMRD" at bounding box center [274, 410] width 130 height 15
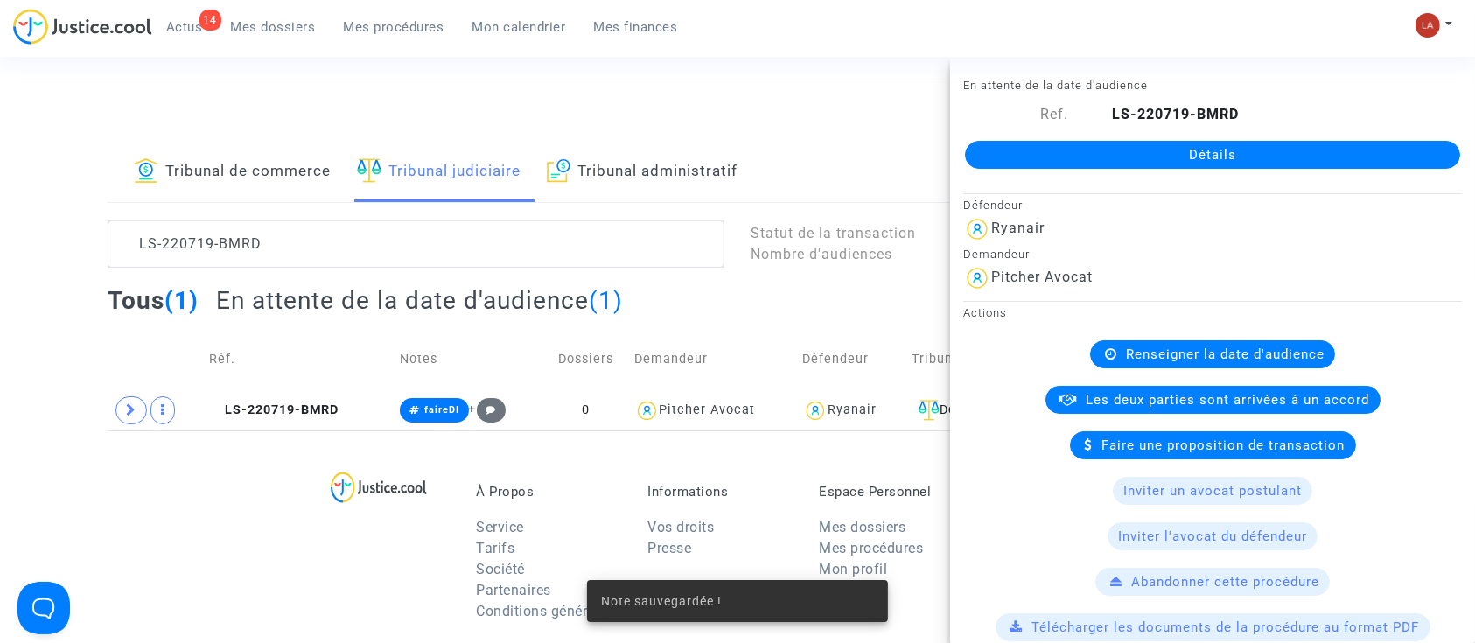
scroll to position [583, 0]
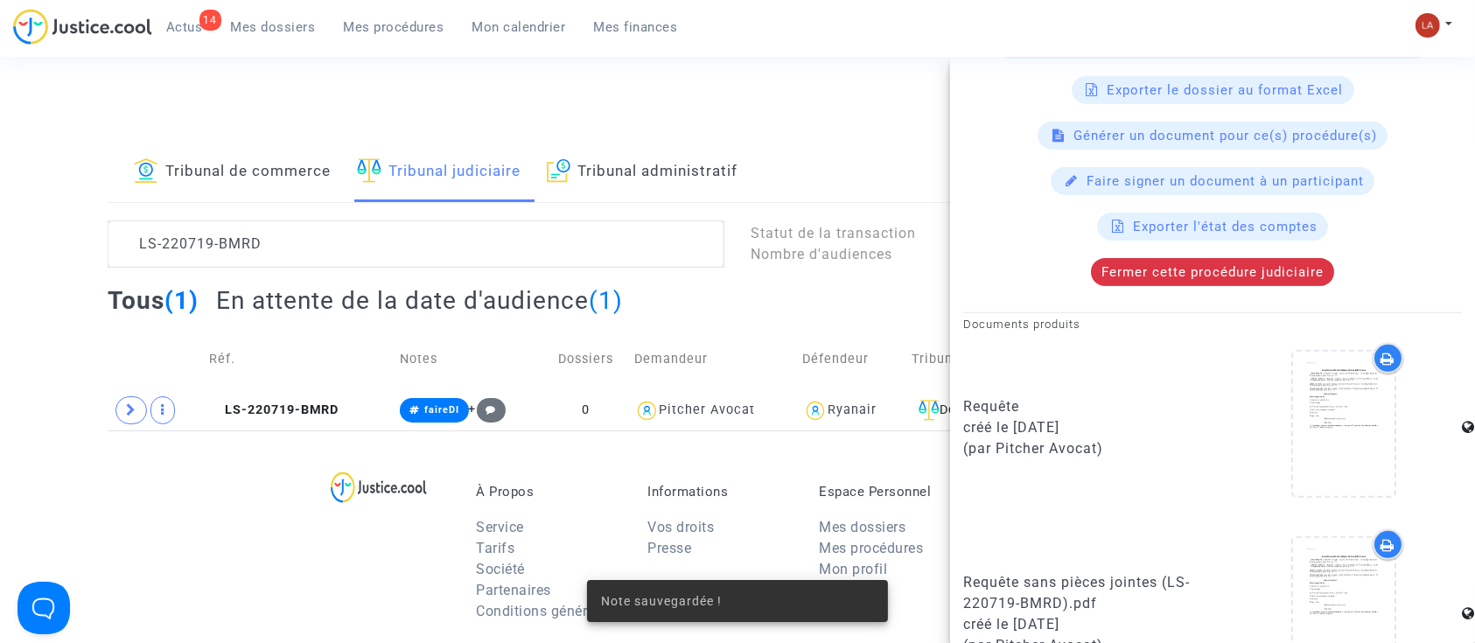
click at [1232, 303] on div "En attente de la date d'audience Ref. LS-220719-BMRD Détails Défendeur Ryanair …" at bounding box center [1212, 100] width 525 height 1216
click at [1241, 282] on div "Fermer cette procédure judiciaire" at bounding box center [1212, 272] width 243 height 28
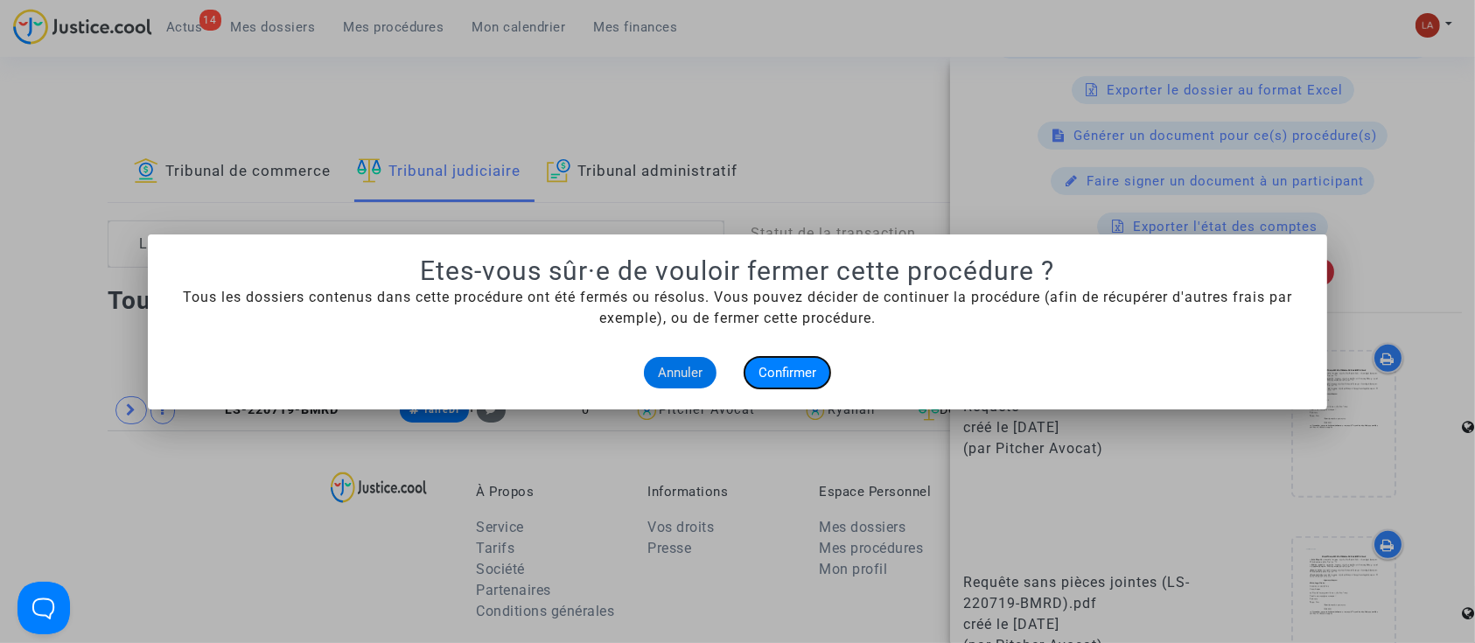
click at [816, 370] on span "Confirmer" at bounding box center [788, 373] width 58 height 16
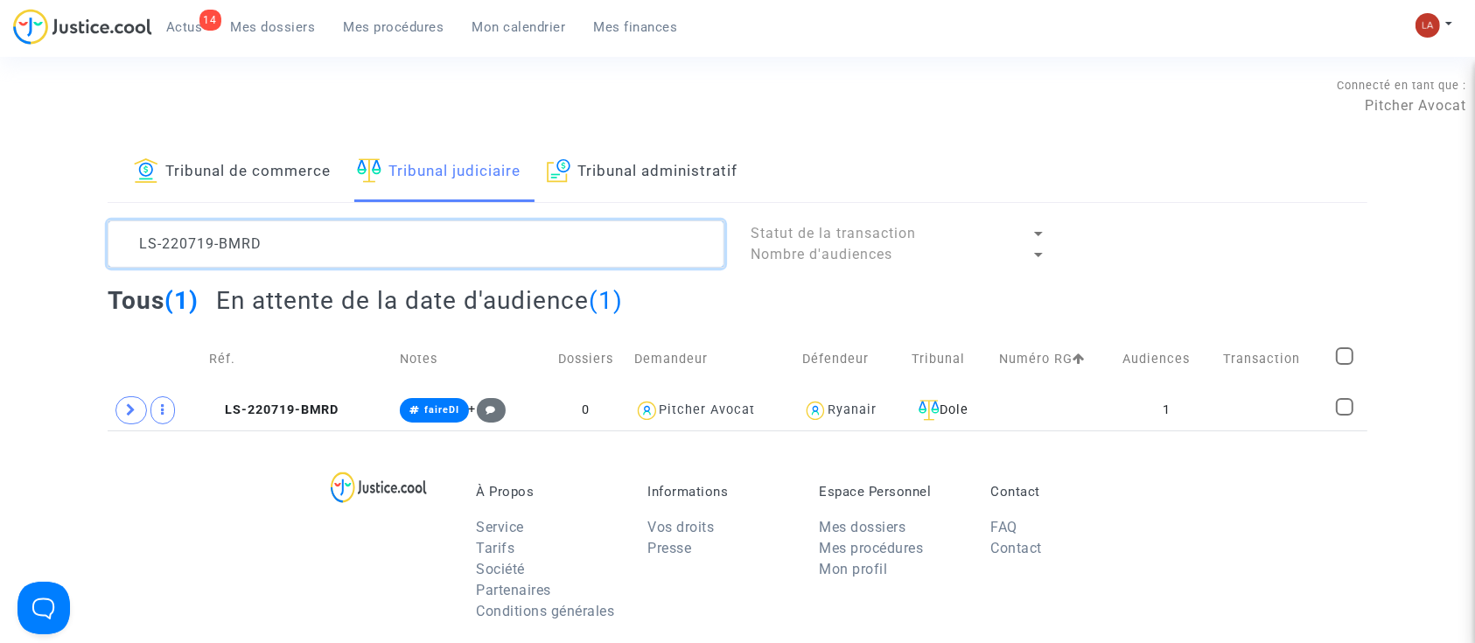
click at [214, 242] on textarea at bounding box center [416, 244] width 617 height 47
paste textarea "3MGJ"
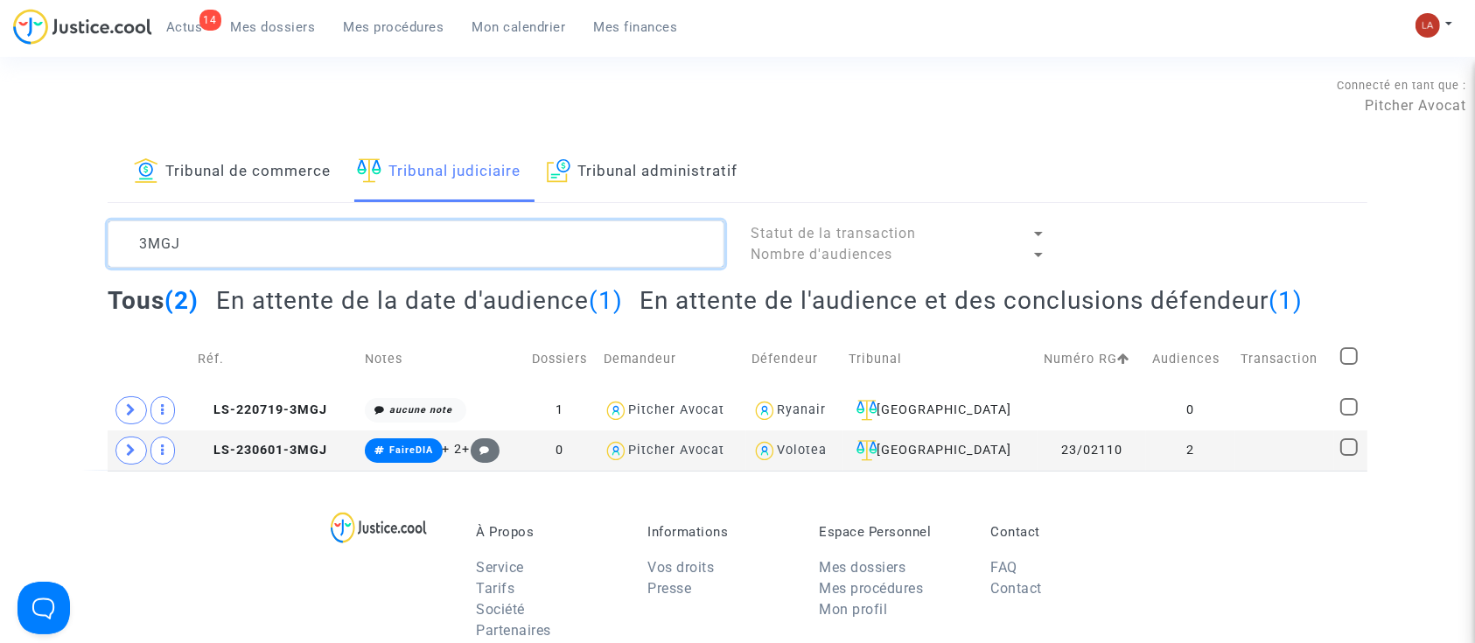
type textarea "3MGJ"
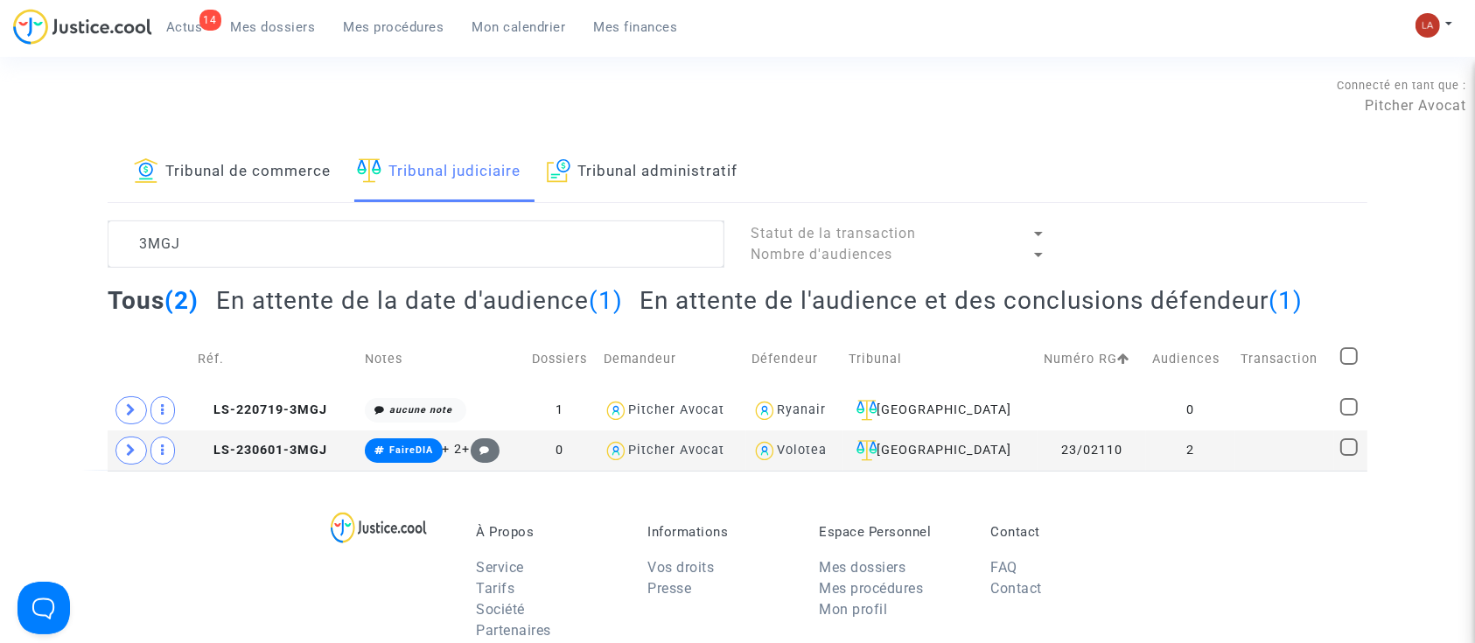
click at [568, 314] on h2 "En attente de la date d'audience (1)" at bounding box center [419, 300] width 407 height 31
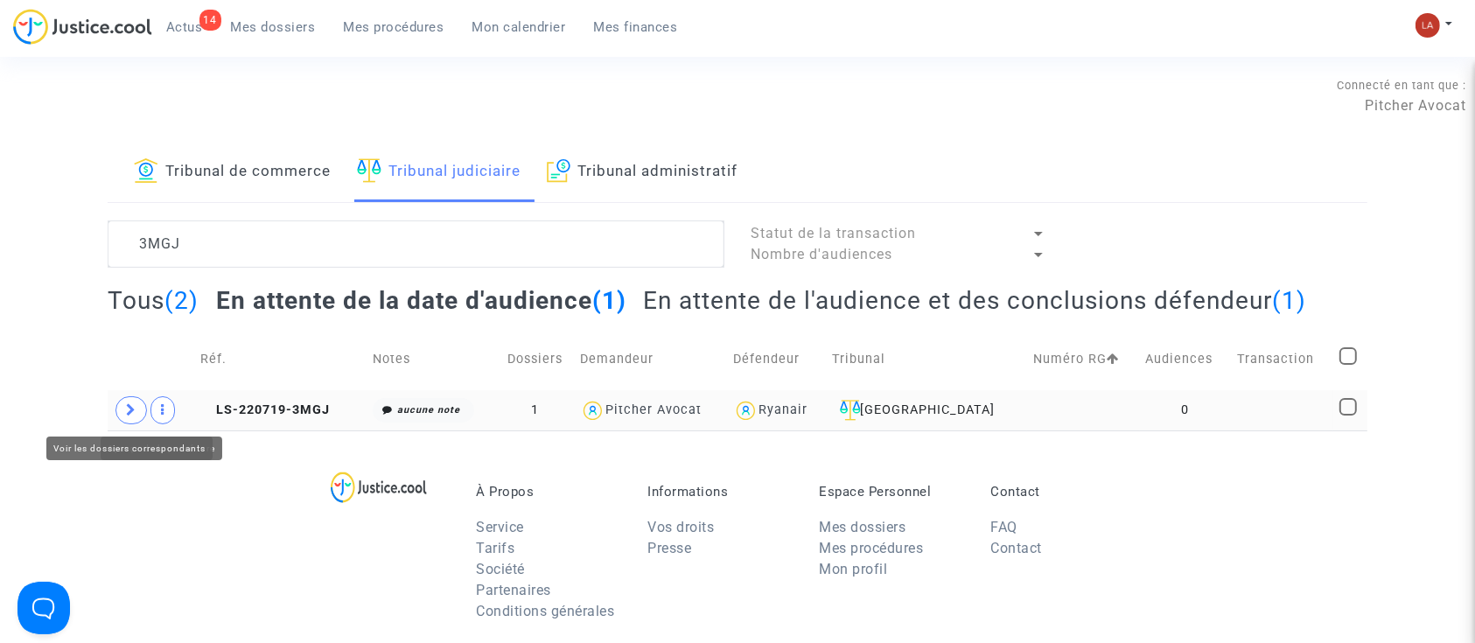
drag, startPoint x: 139, startPoint y: 408, endPoint x: 476, endPoint y: 417, distance: 337.0
click at [139, 409] on span at bounding box center [132, 410] width 32 height 28
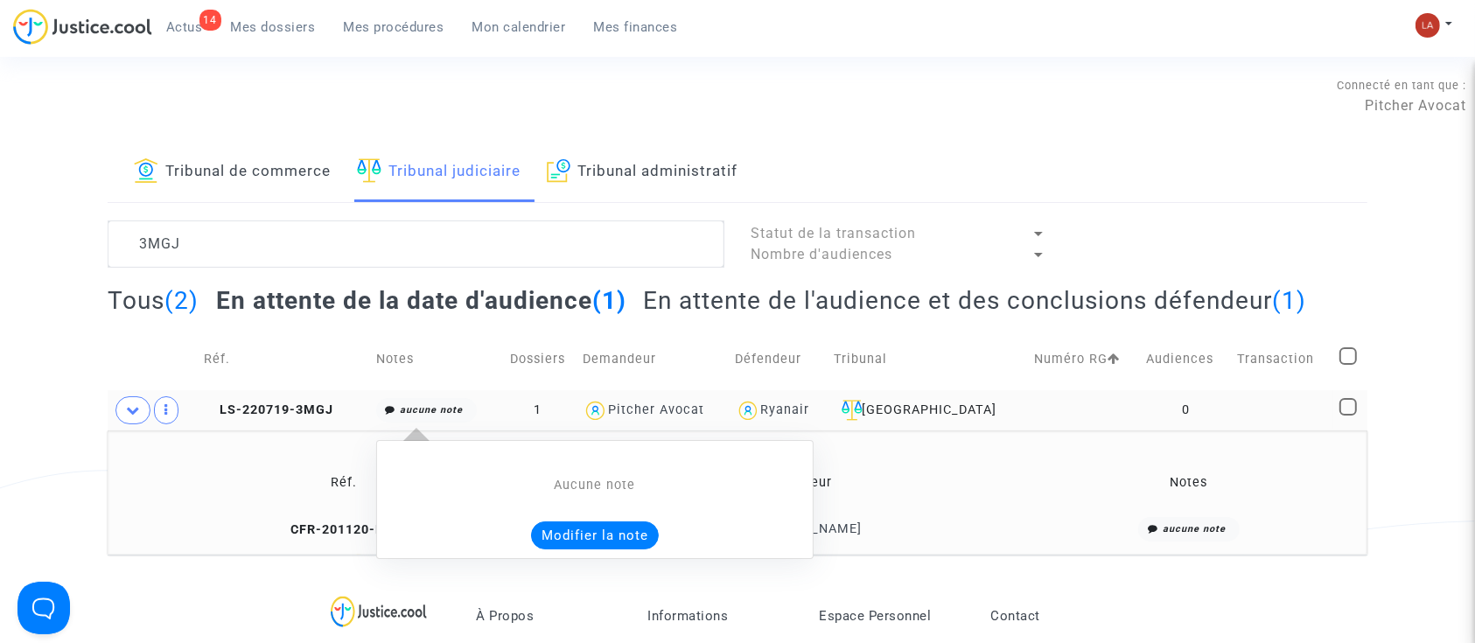
click at [602, 533] on button "Modifier la note" at bounding box center [595, 536] width 128 height 28
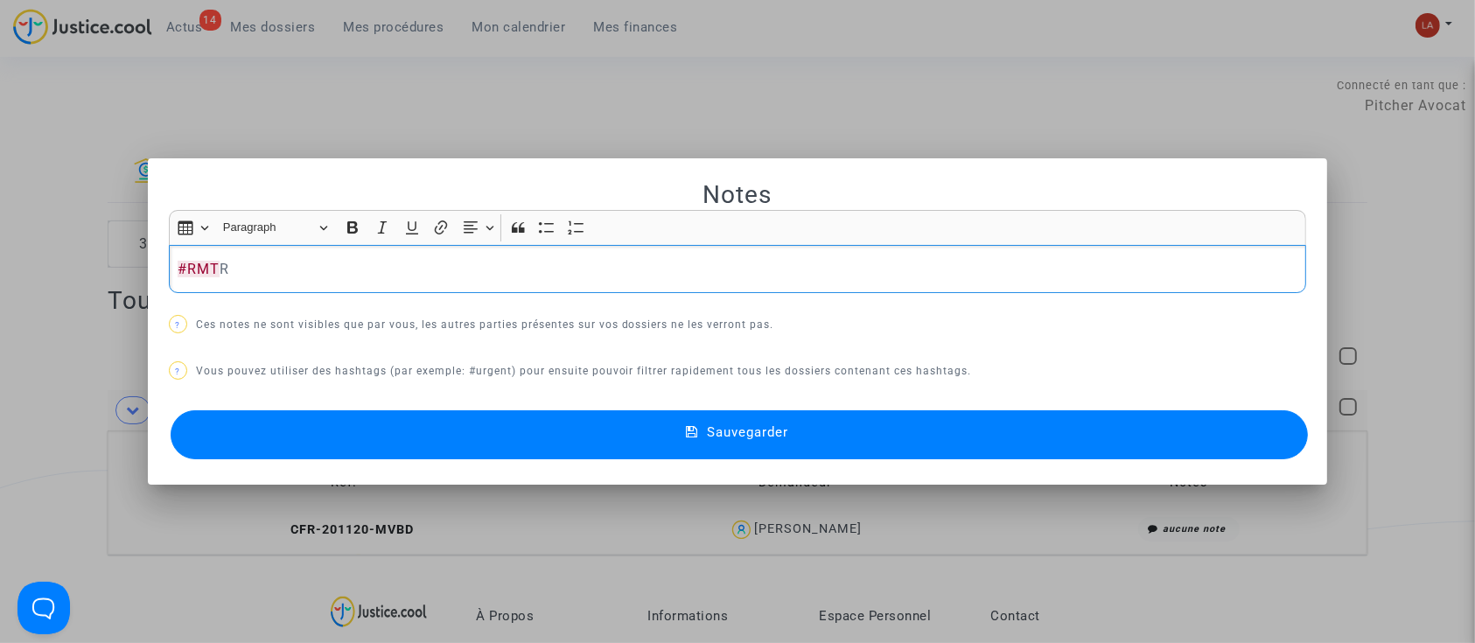
click at [380, 276] on p "#RMT R" at bounding box center [738, 269] width 1120 height 22
click at [392, 466] on mat-dialog-container "Notes Rich Text Editor Insert table Insert table Heading Paragraph Paragraph He…" at bounding box center [738, 321] width 1180 height 326
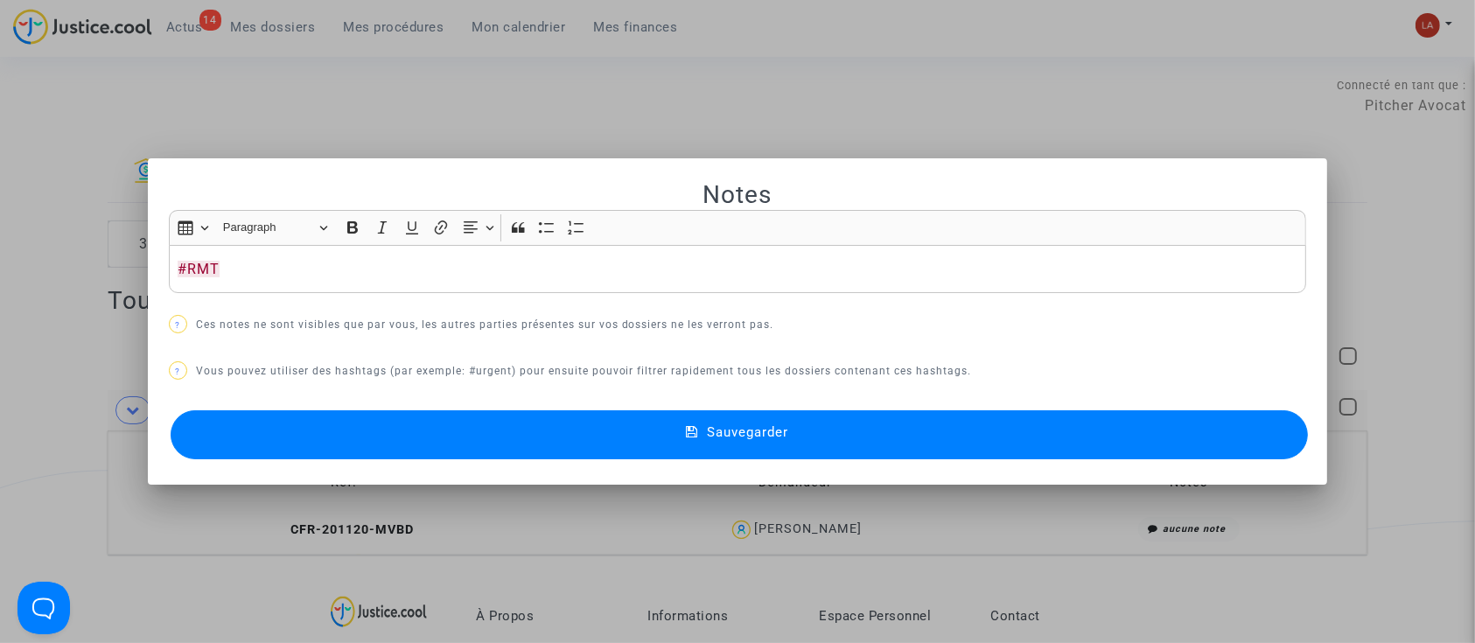
click at [410, 445] on button "Sauvegarder" at bounding box center [740, 434] width 1138 height 49
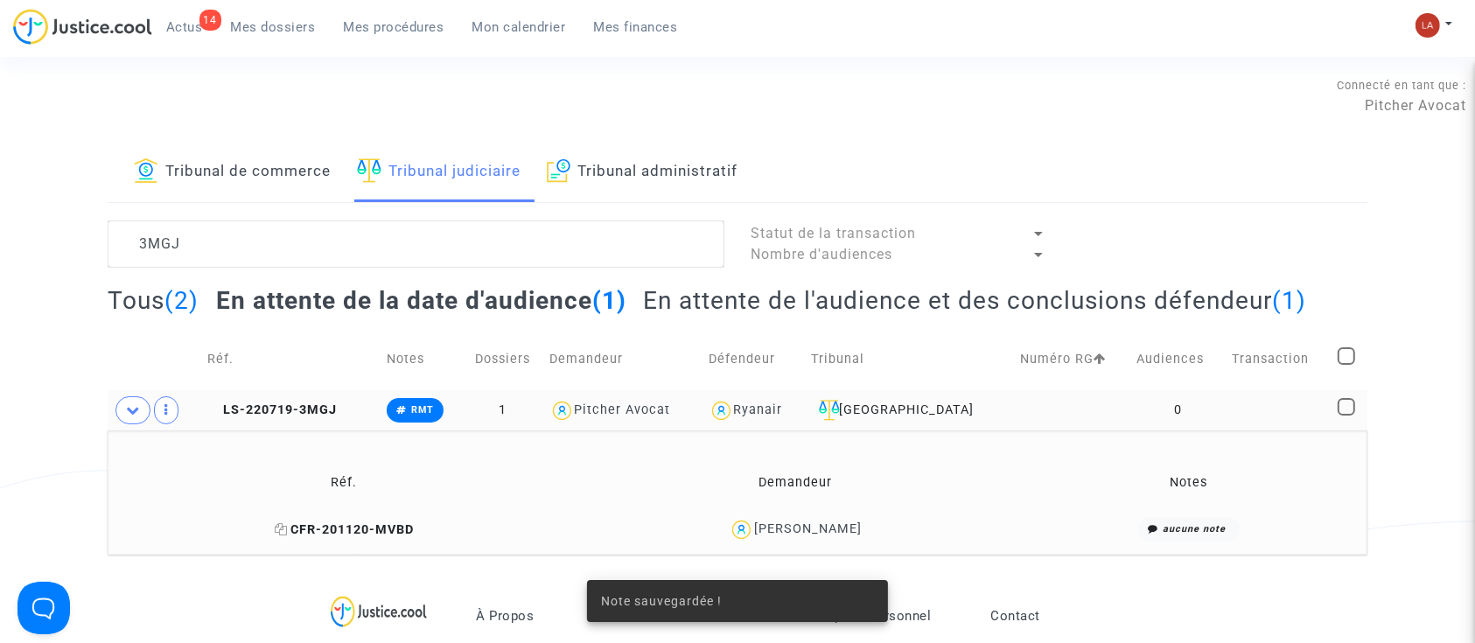
click at [388, 528] on span "CFR-201120-MVBD" at bounding box center [344, 529] width 139 height 15
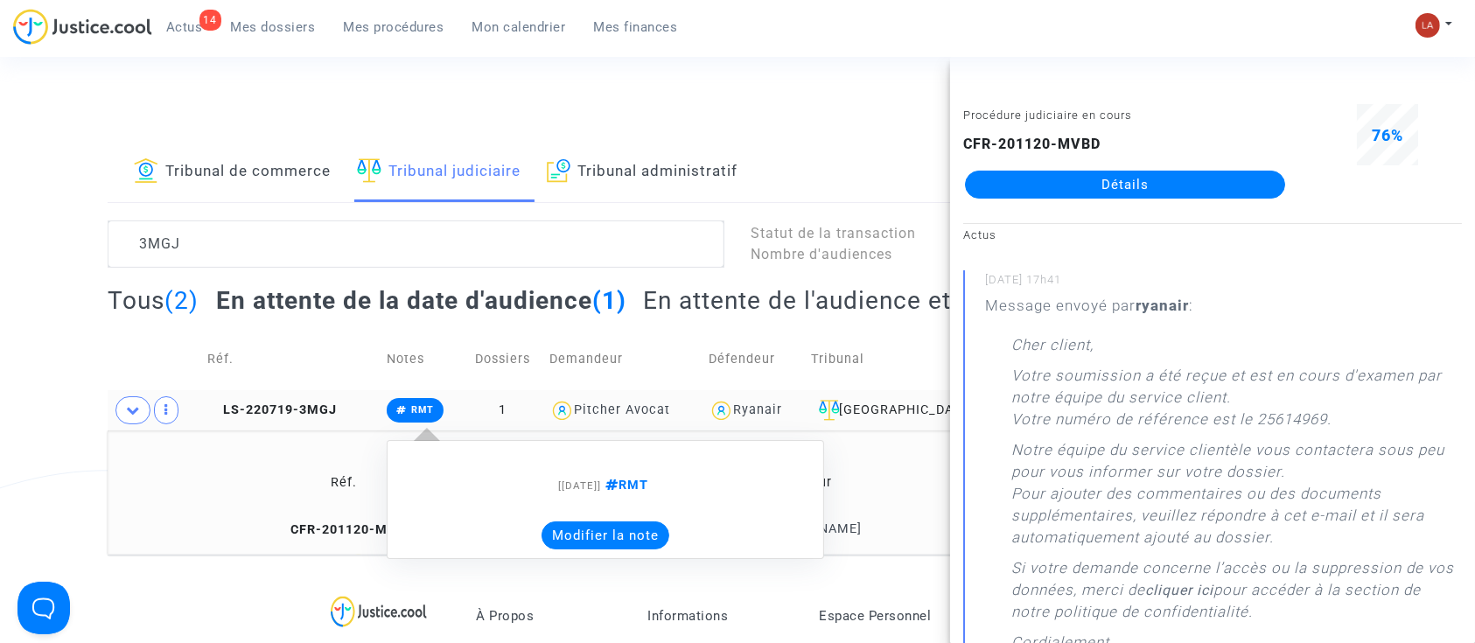
click at [584, 536] on button "Modifier la note" at bounding box center [606, 536] width 128 height 28
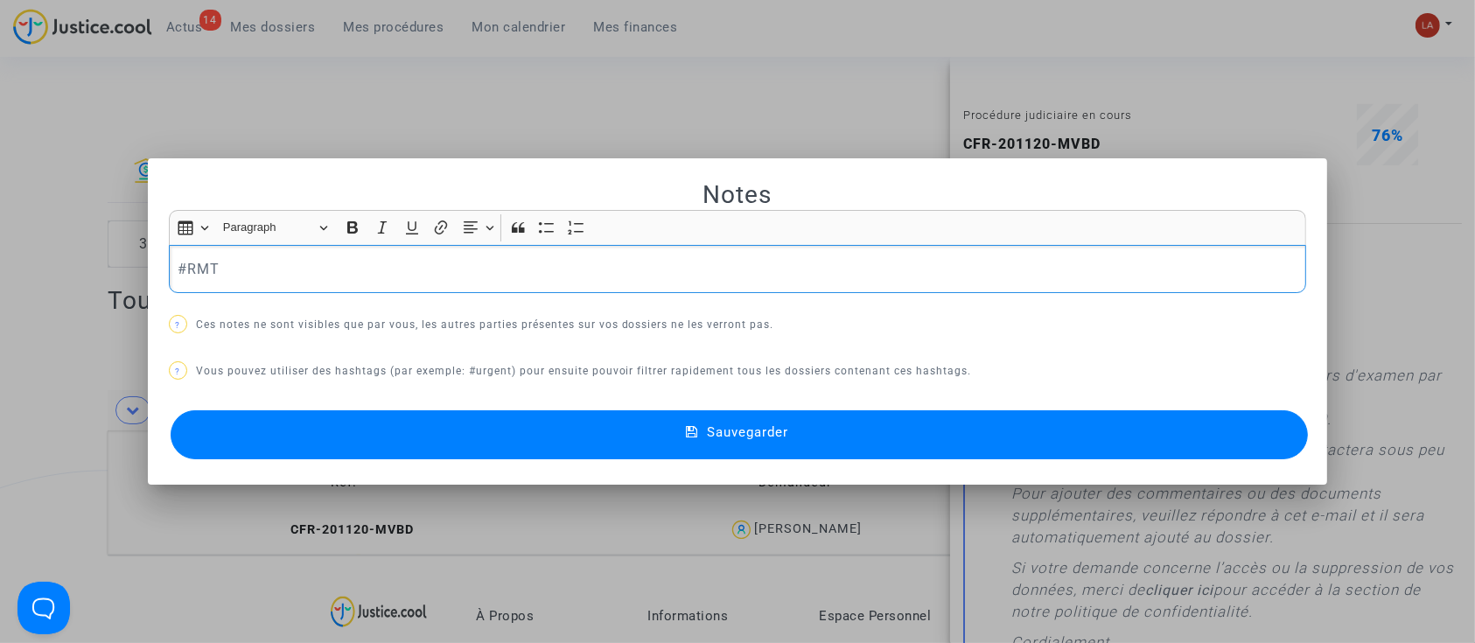
click at [398, 248] on div "#RMT" at bounding box center [738, 269] width 1138 height 49
click at [482, 421] on button "Sauvegarder" at bounding box center [740, 434] width 1138 height 49
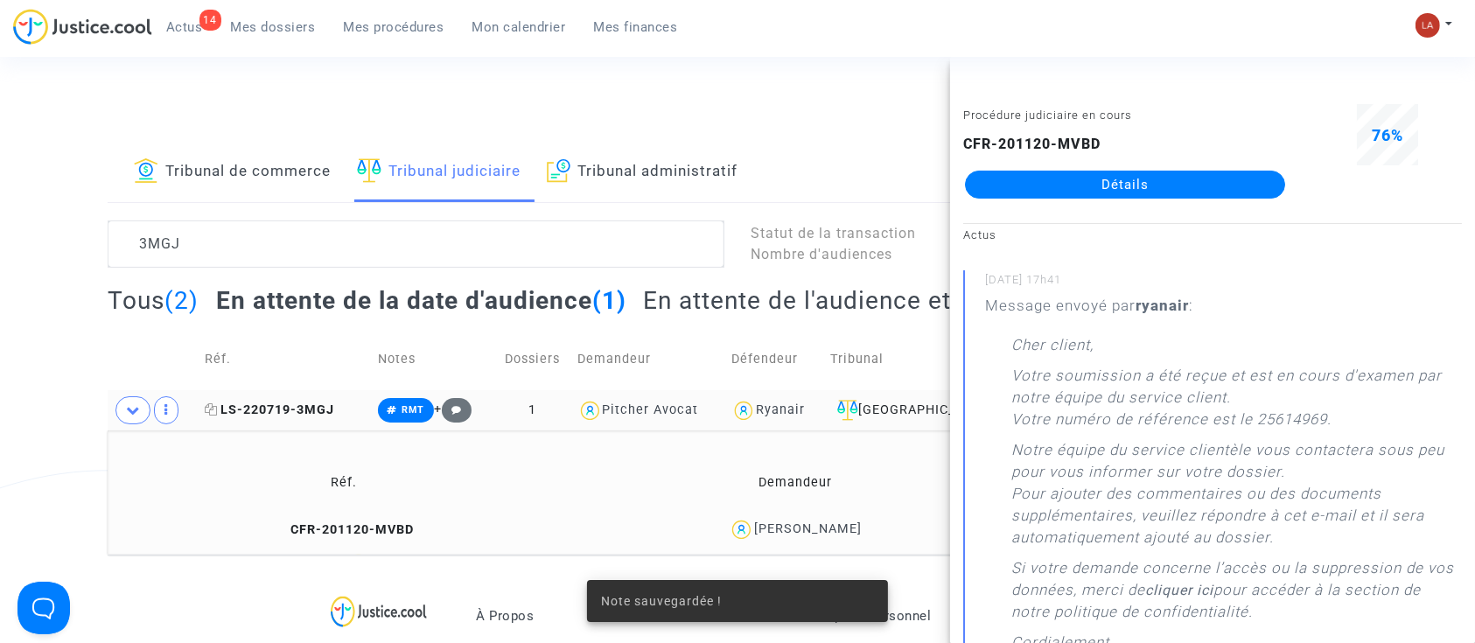
click at [279, 410] on span "LS-220719-3MGJ" at bounding box center [270, 410] width 130 height 15
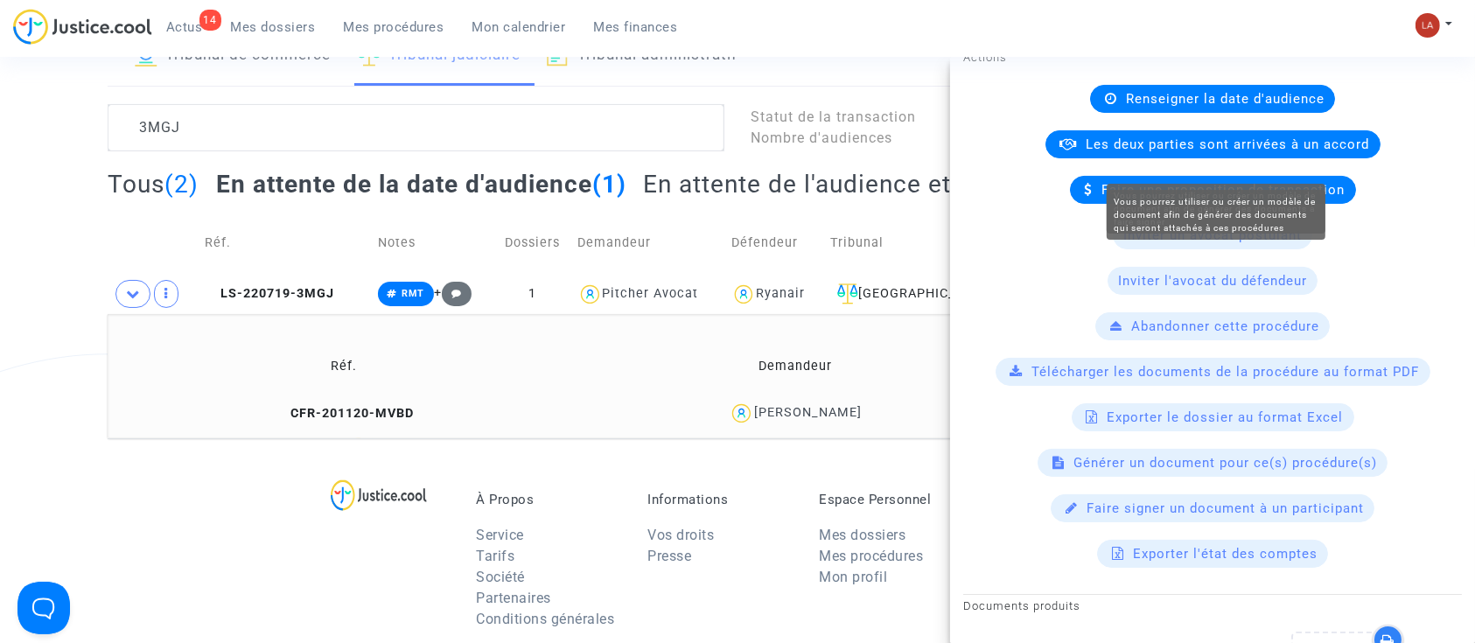
scroll to position [131, 0]
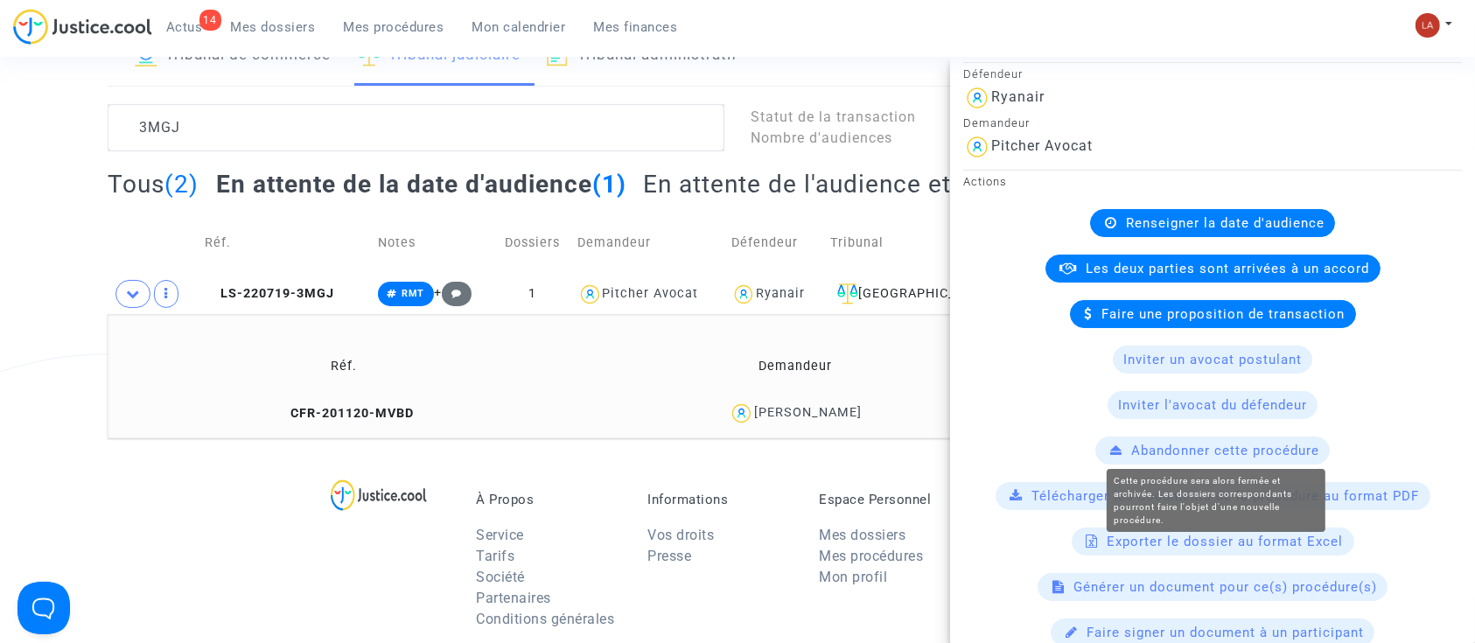
click at [1187, 453] on span "Abandonner cette procédure" at bounding box center [1225, 451] width 188 height 16
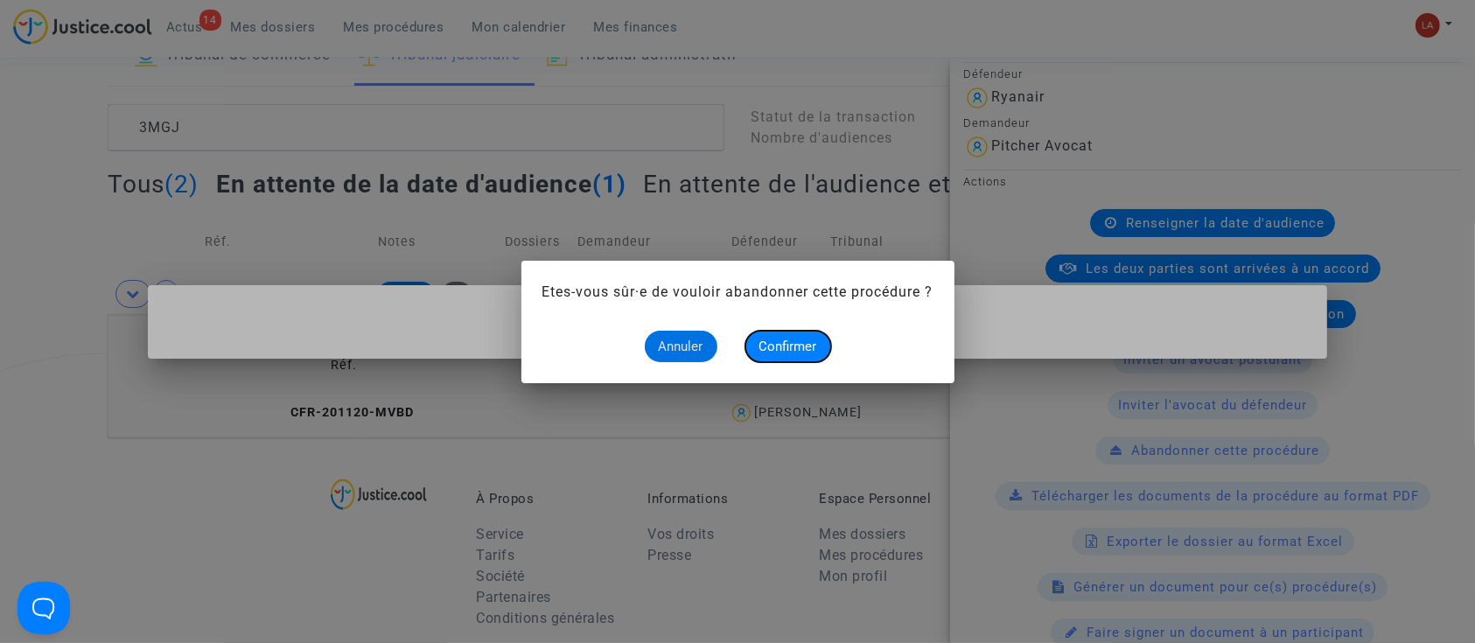
click at [792, 356] on button "Confirmer" at bounding box center [789, 347] width 86 height 32
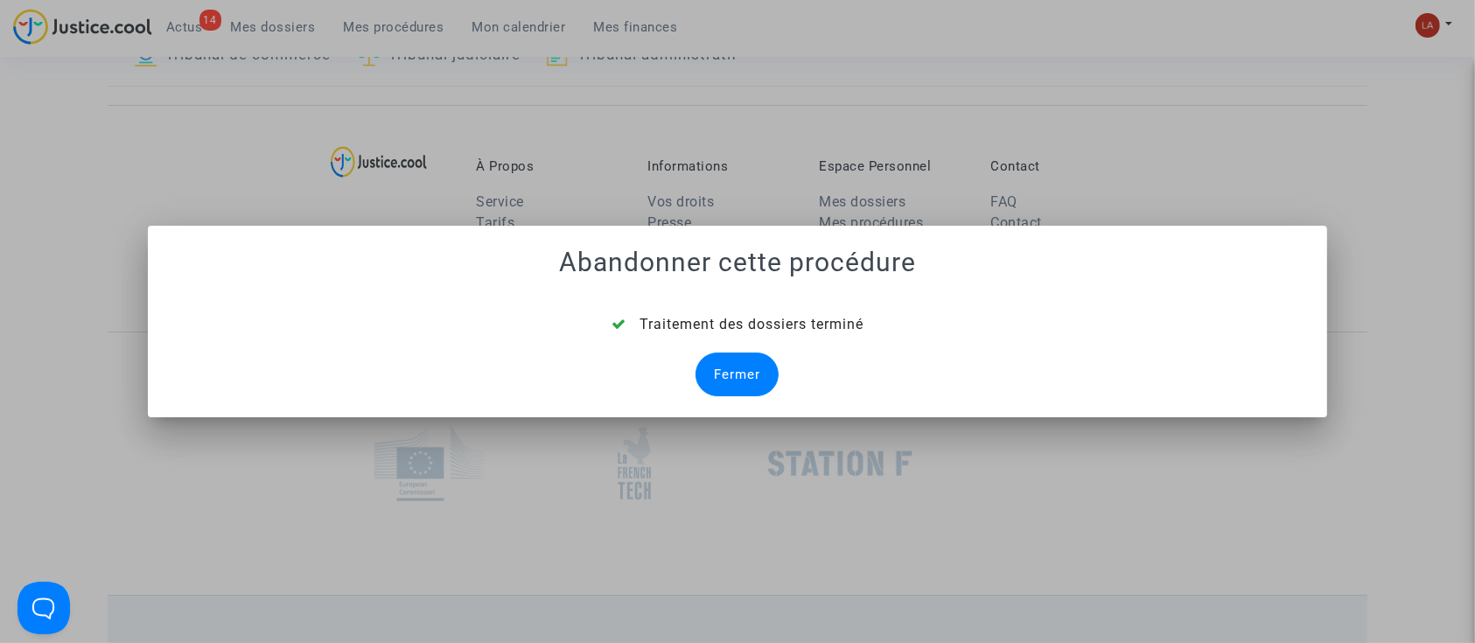
click at [738, 370] on div "Fermer" at bounding box center [737, 375] width 83 height 44
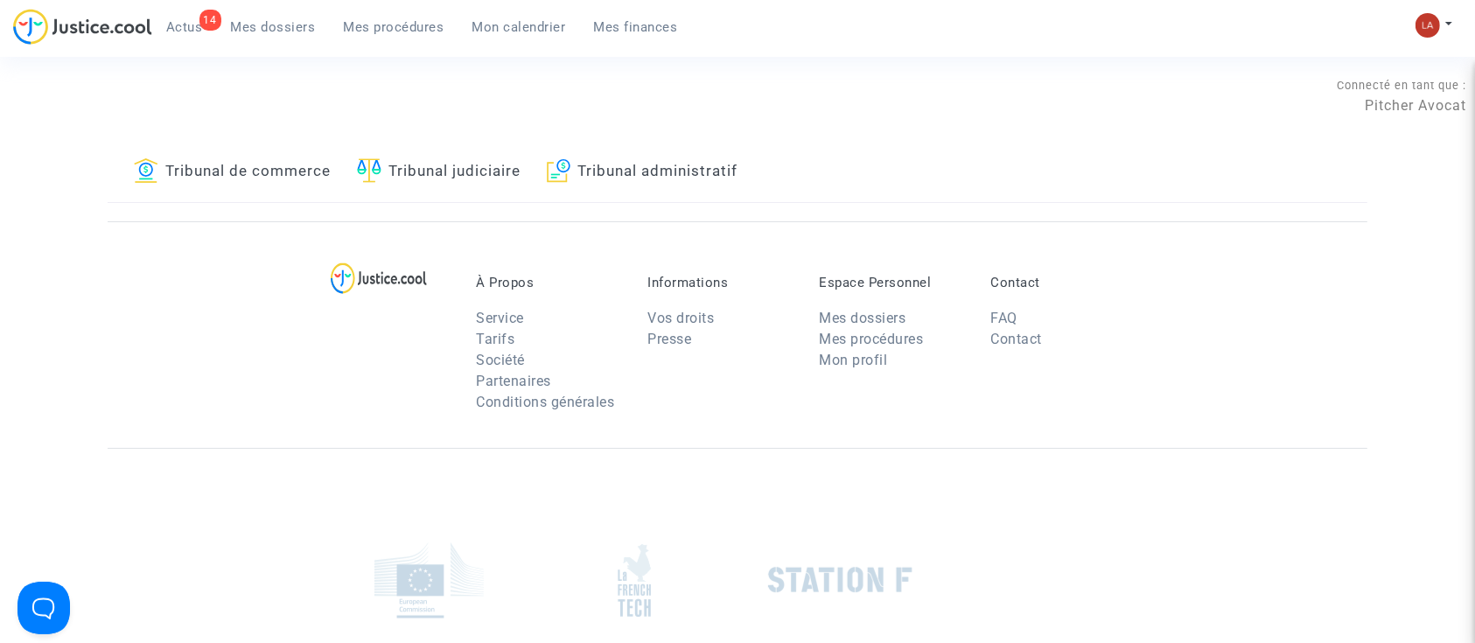
drag, startPoint x: 415, startPoint y: 178, endPoint x: 349, endPoint y: 214, distance: 74.8
click at [415, 178] on link "Tribunal judiciaire" at bounding box center [439, 173] width 164 height 60
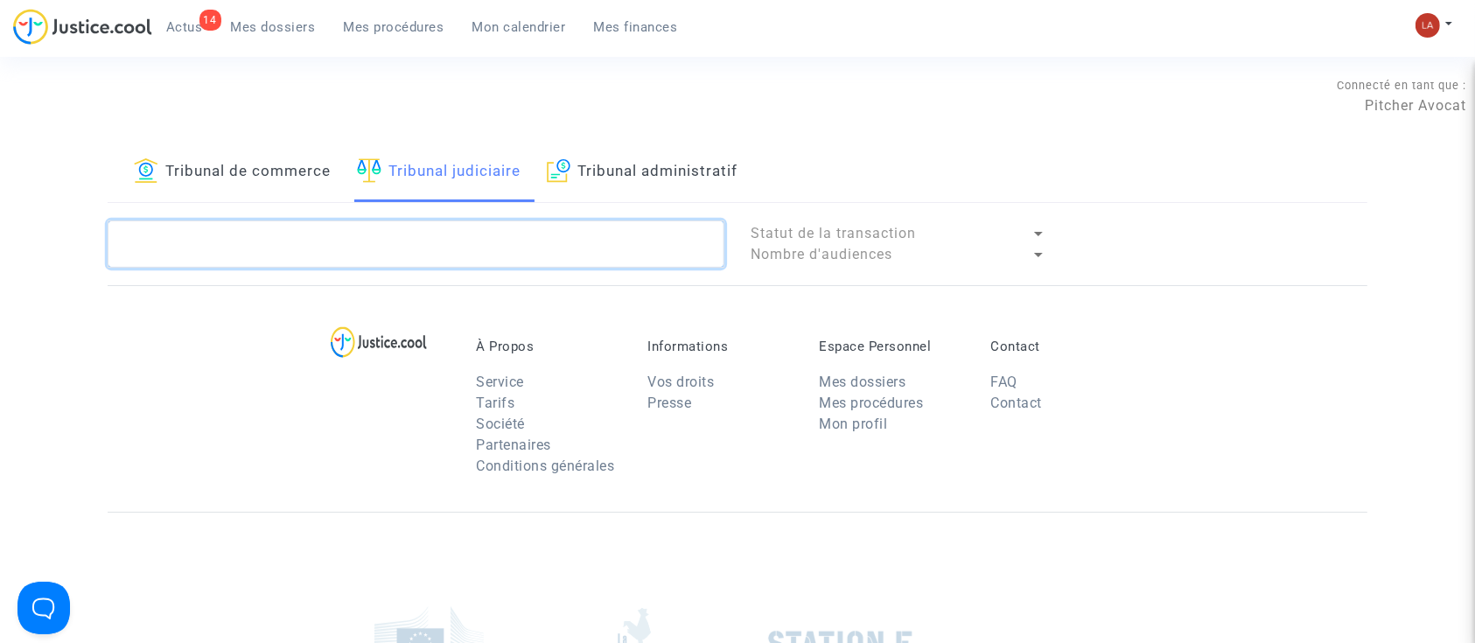
drag, startPoint x: 163, startPoint y: 249, endPoint x: 105, endPoint y: 243, distance: 58.1
click at [105, 243] on div at bounding box center [416, 244] width 643 height 47
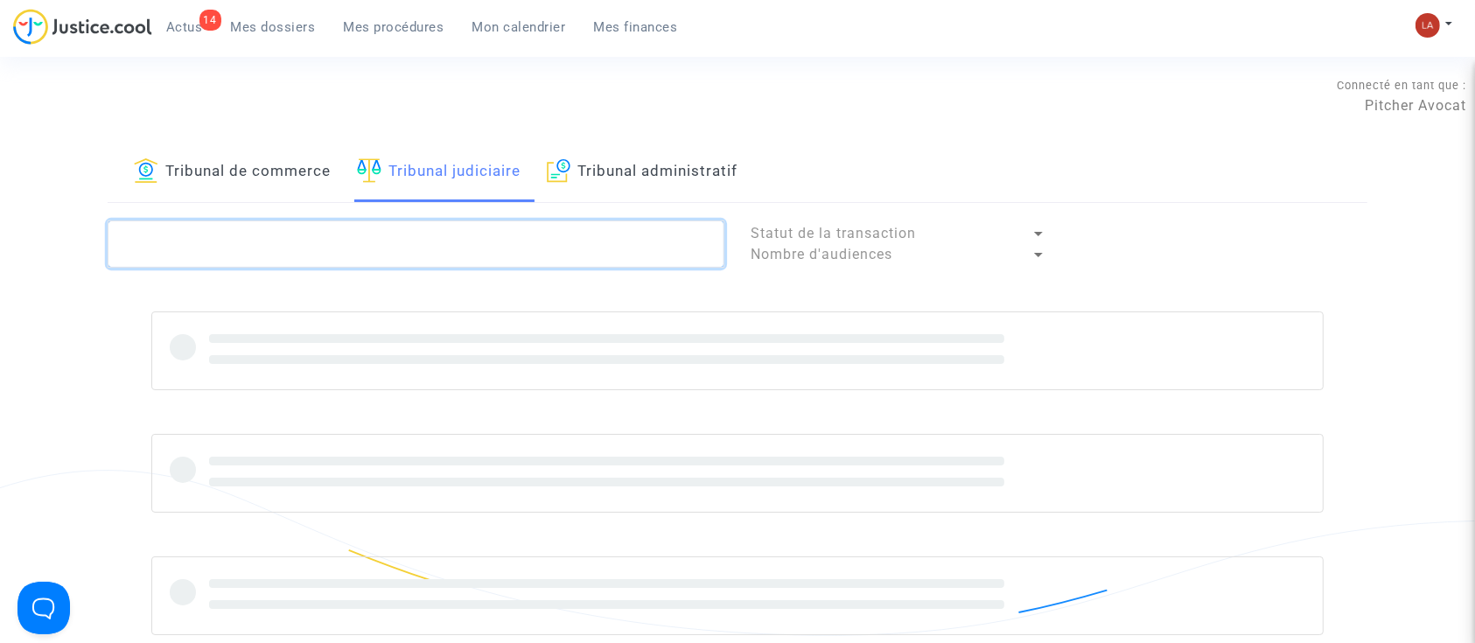
paste textarea "WU28"
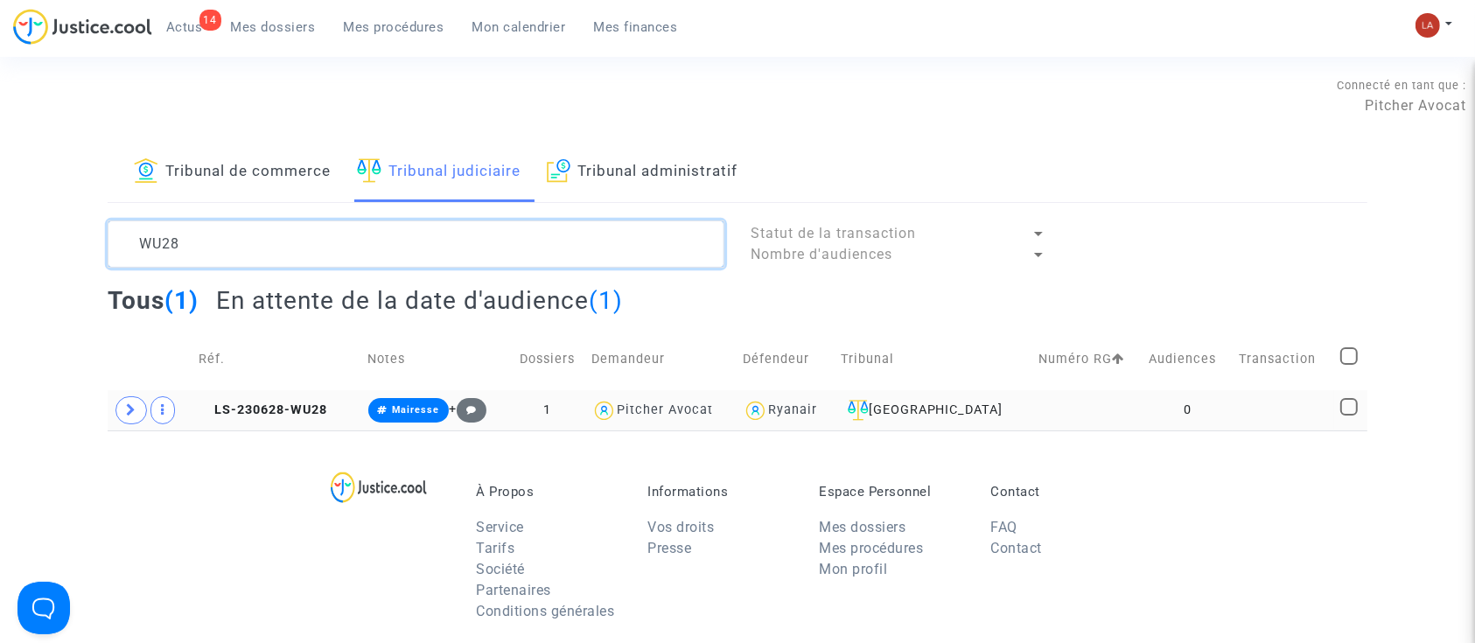
type textarea "WU28"
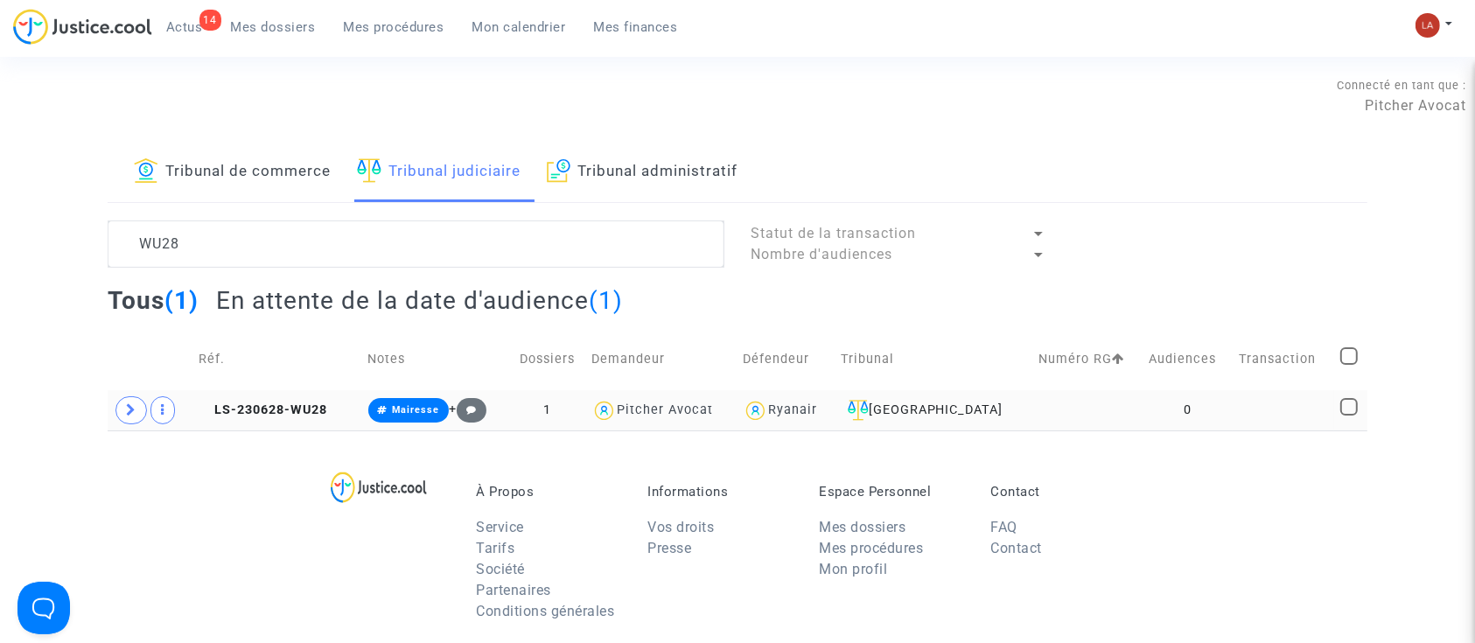
click at [314, 401] on td "LS-230628-WU28" at bounding box center [277, 410] width 169 height 40
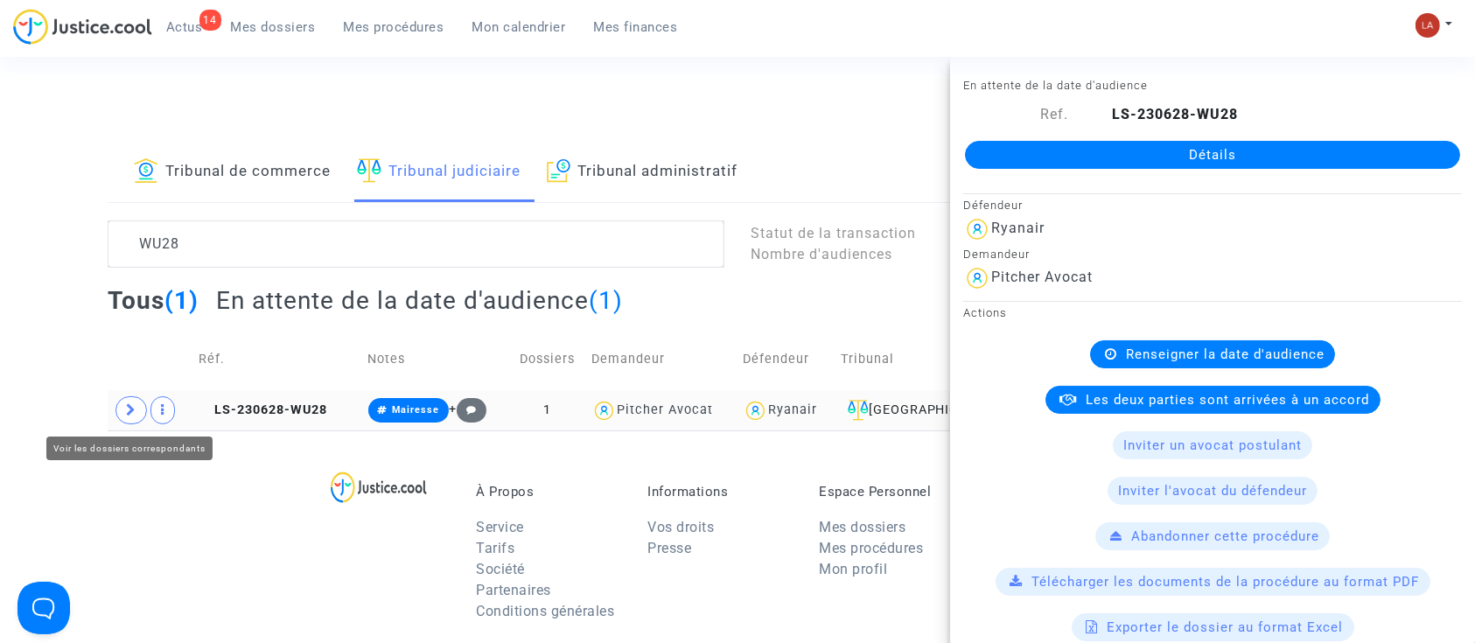
click at [137, 406] on span at bounding box center [132, 410] width 32 height 28
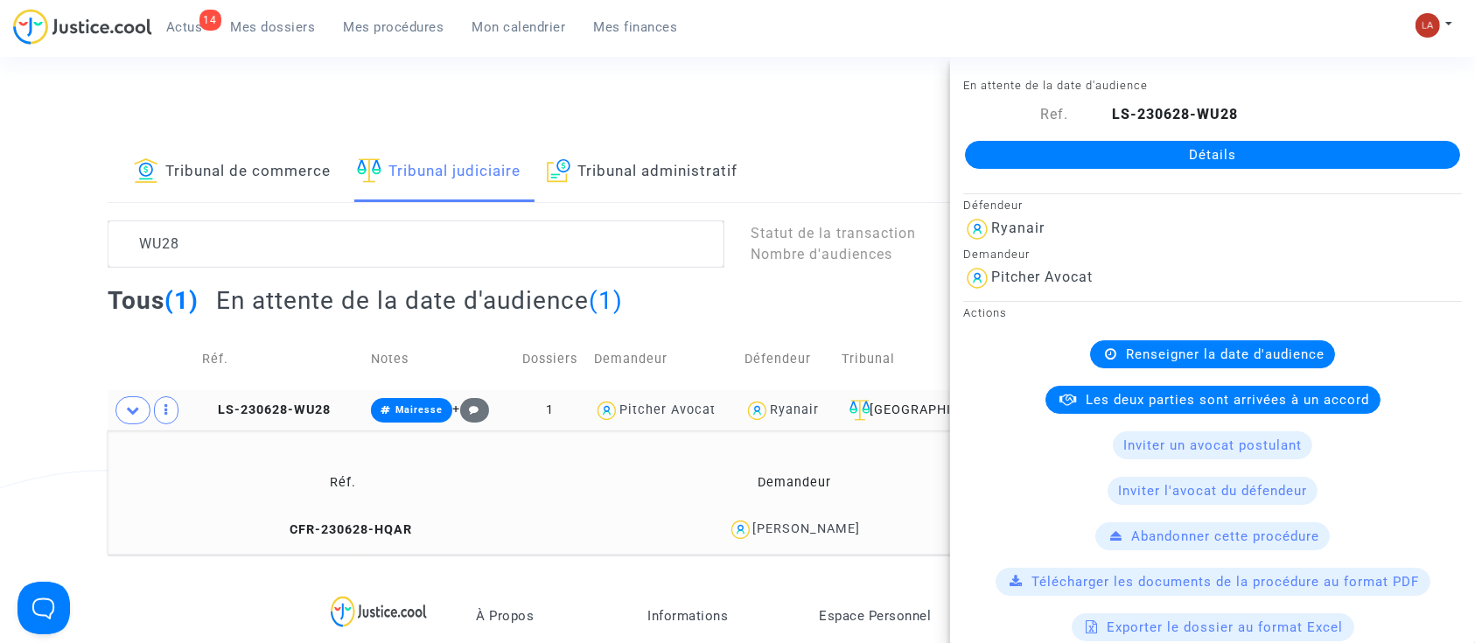
click at [364, 545] on td "CFR-230628-HQAR" at bounding box center [343, 530] width 459 height 38
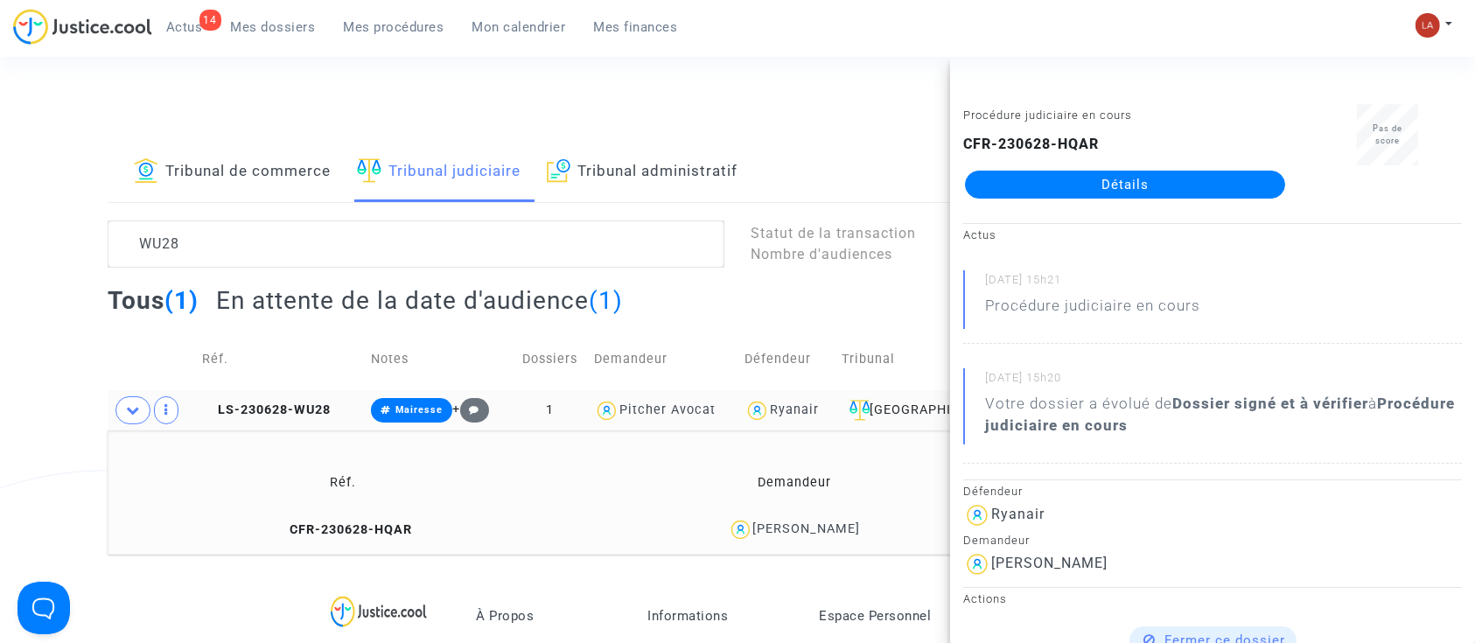
drag, startPoint x: 1095, startPoint y: 166, endPoint x: 1151, endPoint y: 172, distance: 56.3
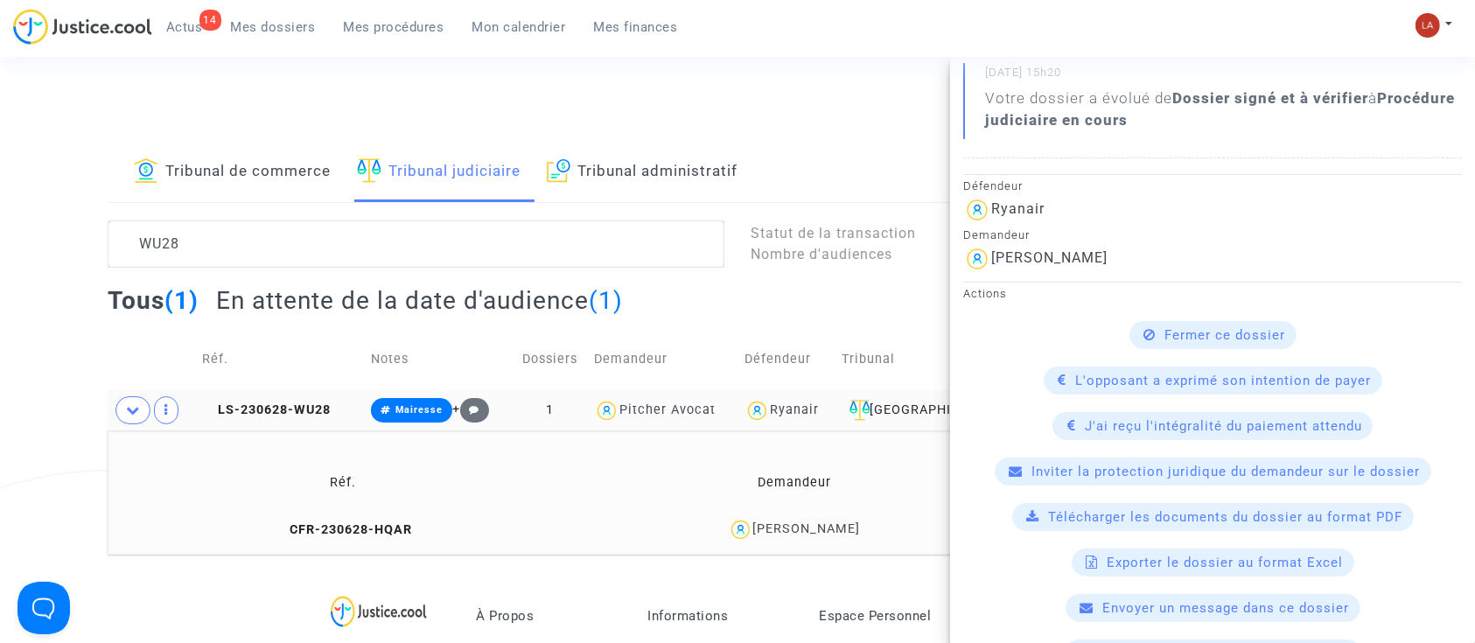
scroll to position [466, 0]
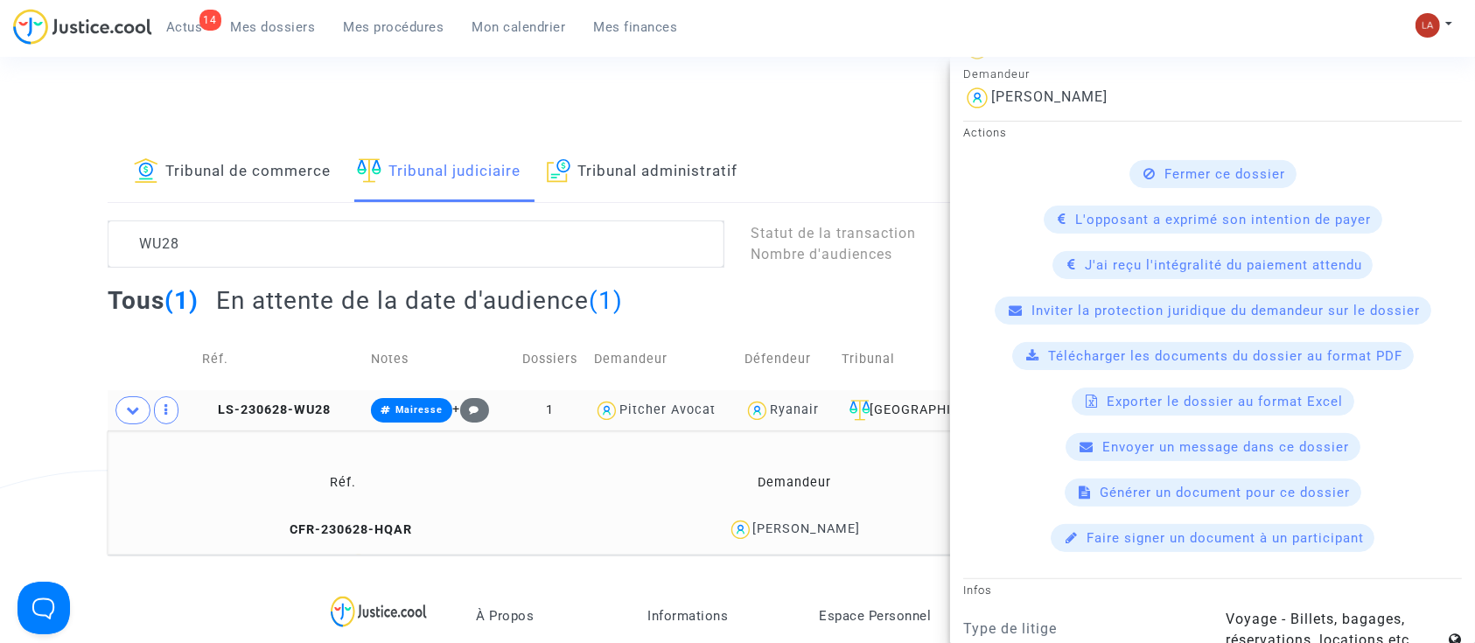
click at [277, 376] on td "Réf." at bounding box center [280, 359] width 169 height 62
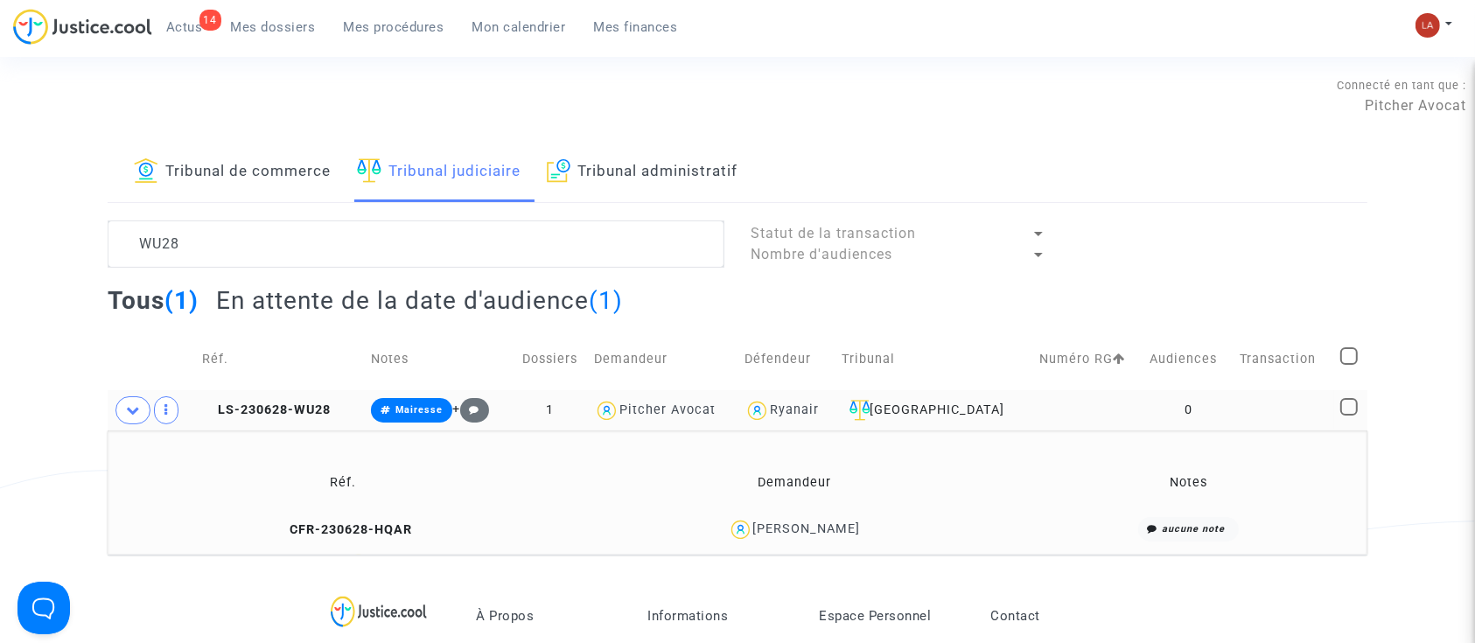
scroll to position [0, 0]
click at [269, 391] on td "LS-230628-WU28" at bounding box center [280, 410] width 169 height 40
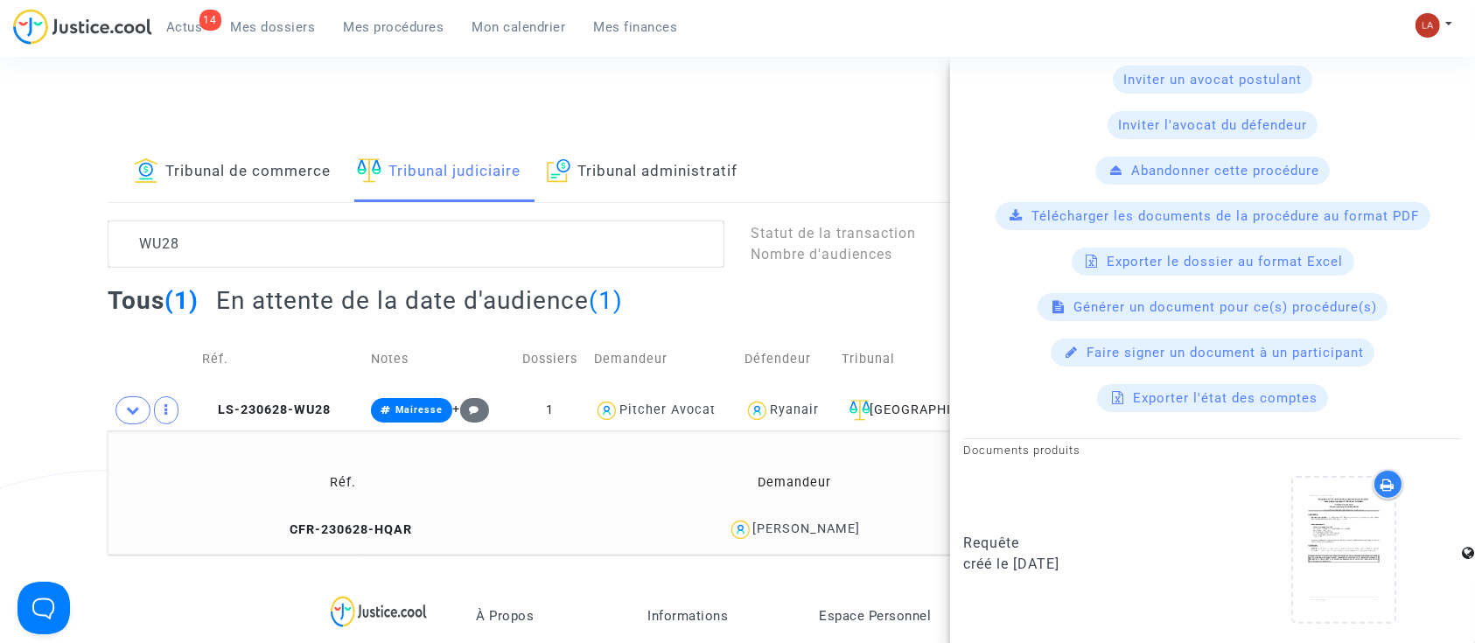
scroll to position [350, 0]
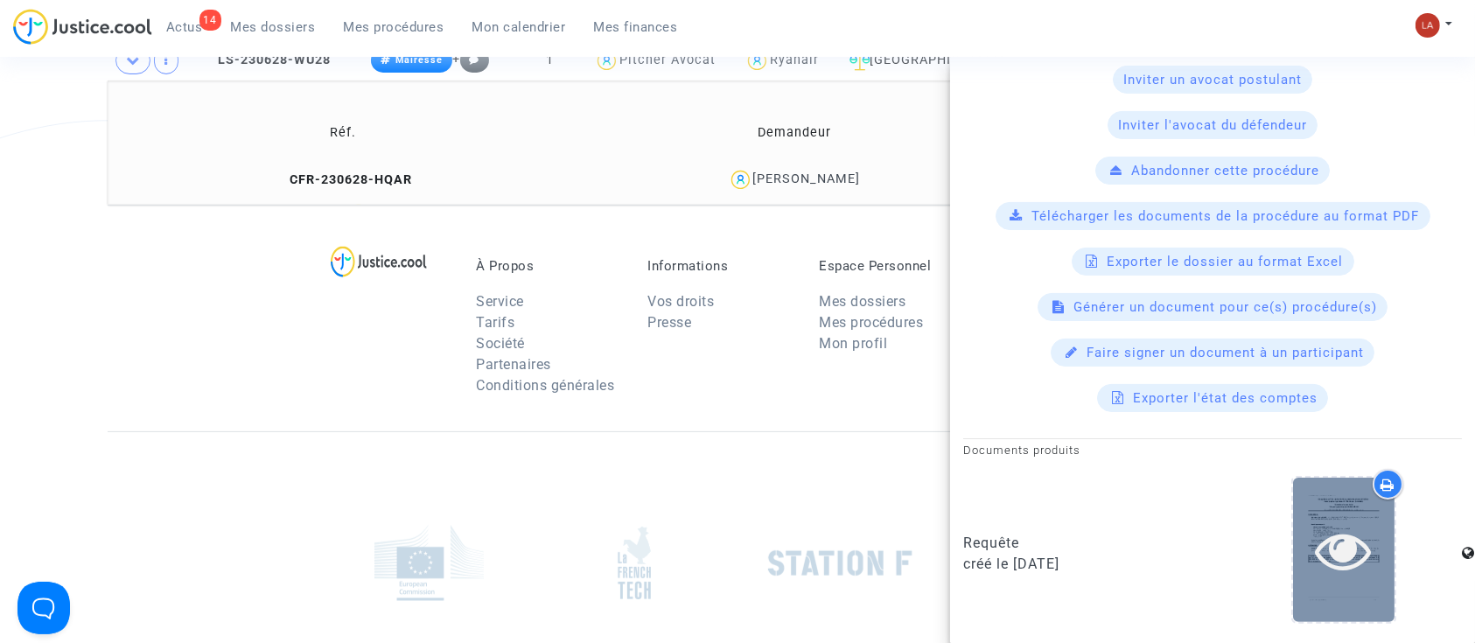
click at [1320, 502] on div at bounding box center [1344, 550] width 102 height 144
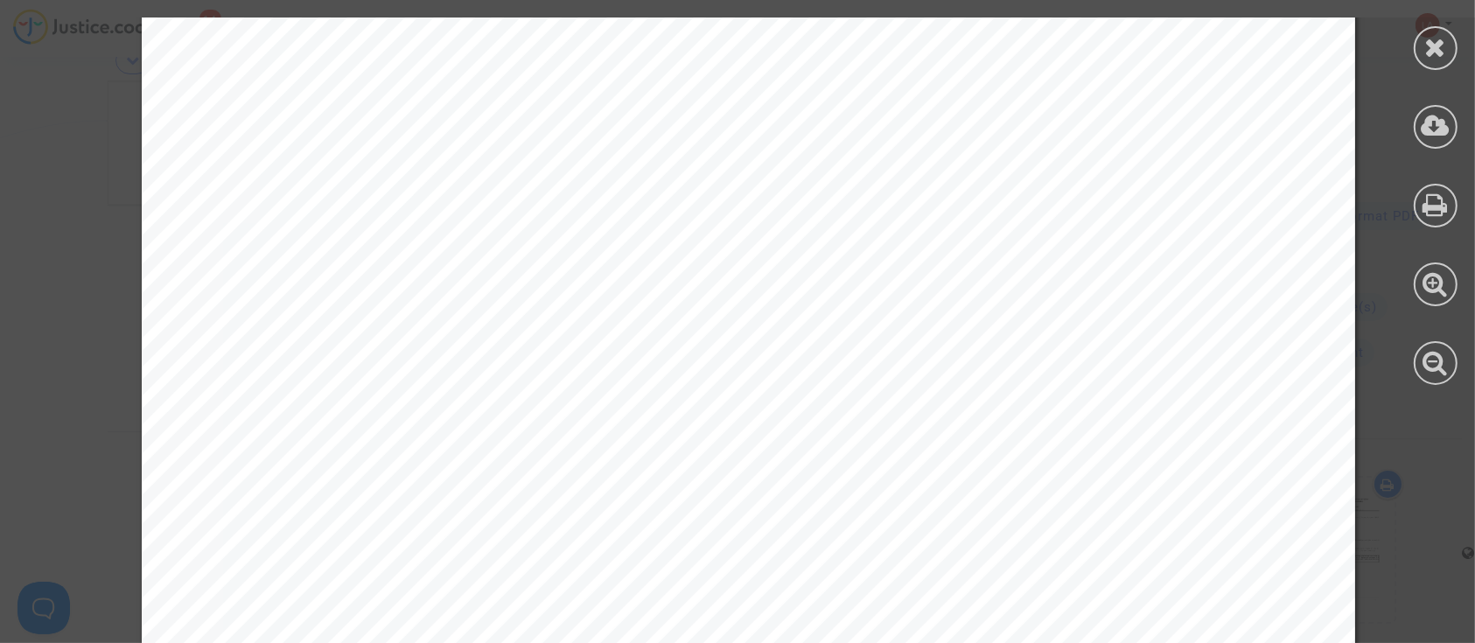
scroll to position [5133, 0]
click at [1432, 148] on div at bounding box center [1436, 127] width 44 height 44
click at [1429, 43] on icon at bounding box center [1436, 47] width 22 height 26
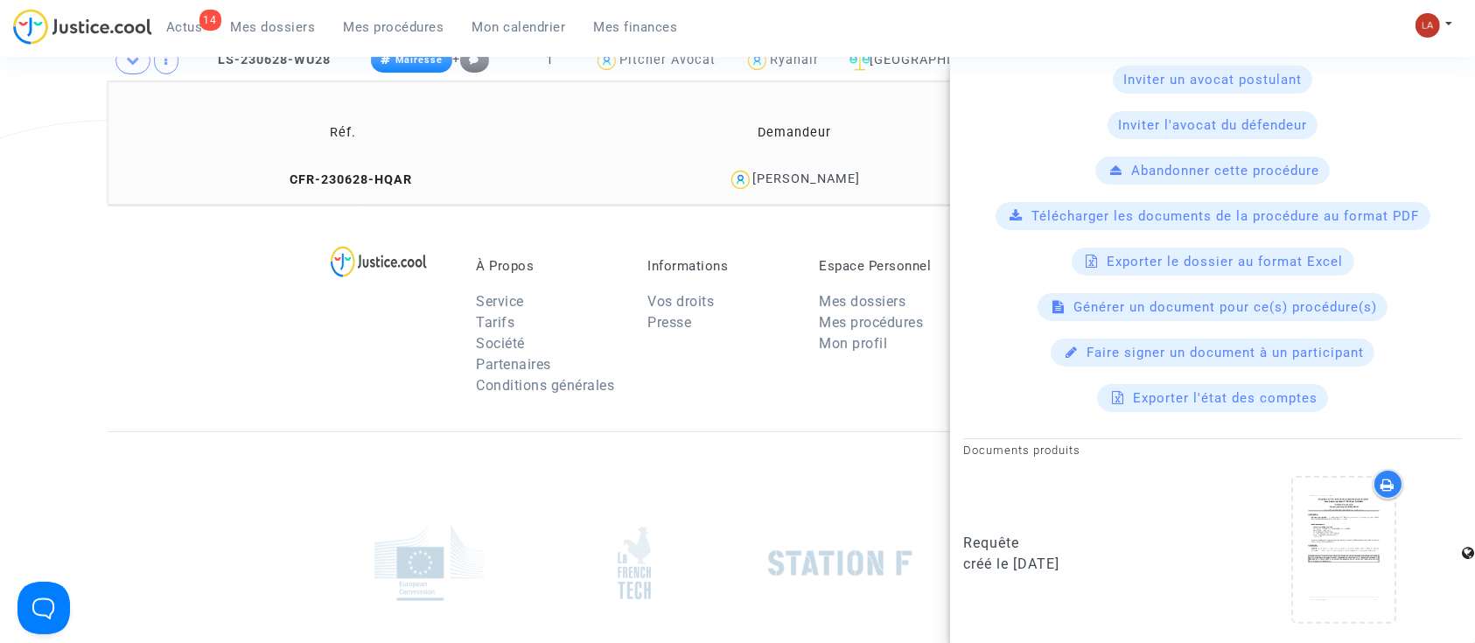
click at [403, 207] on div "À Propos Service Tarifs Société Partenaires Conditions générales Informations V…" at bounding box center [738, 318] width 1260 height 227
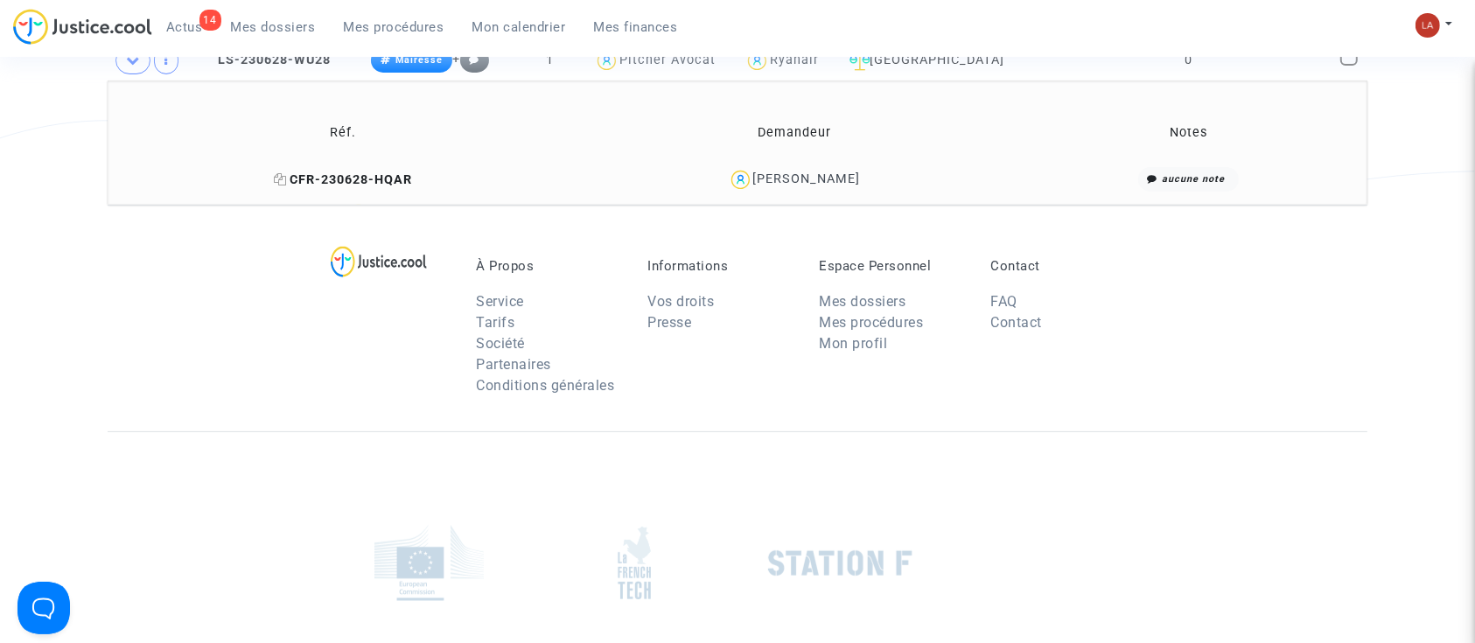
click at [397, 172] on span "CFR-230628-HQAR" at bounding box center [343, 179] width 138 height 15
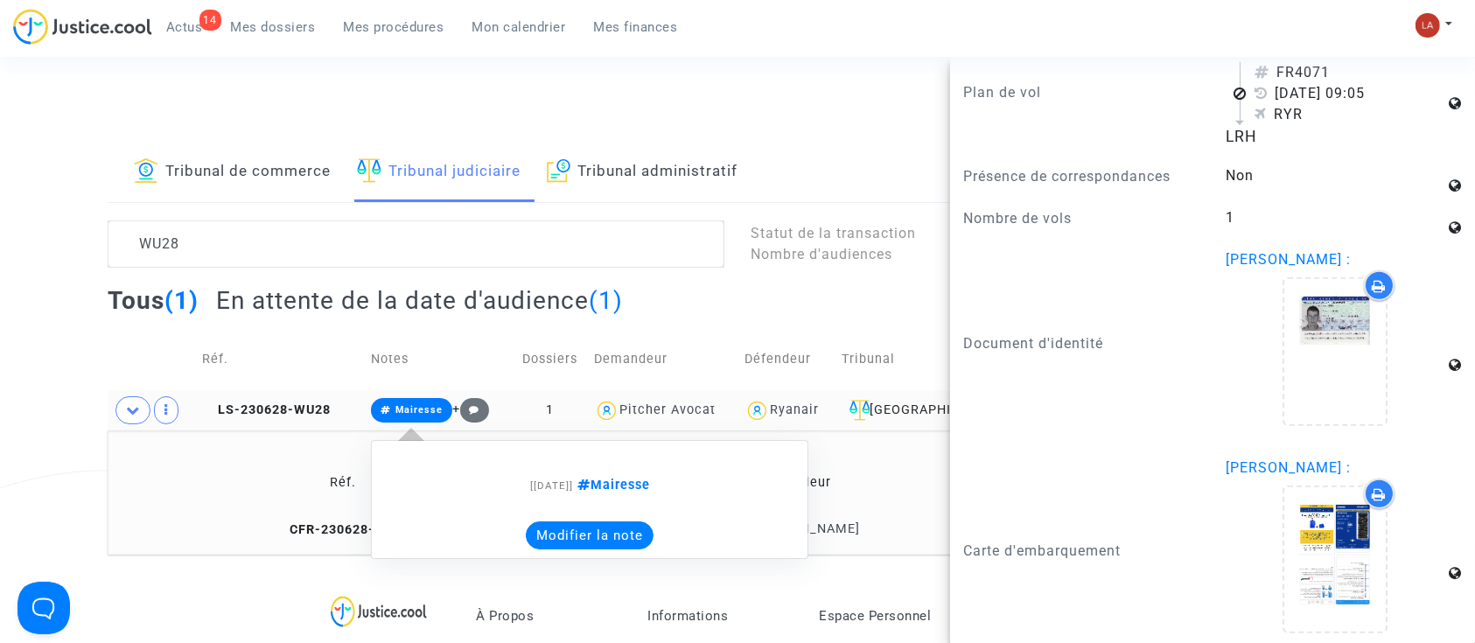
click at [638, 533] on button "Modifier la note" at bounding box center [590, 536] width 128 height 28
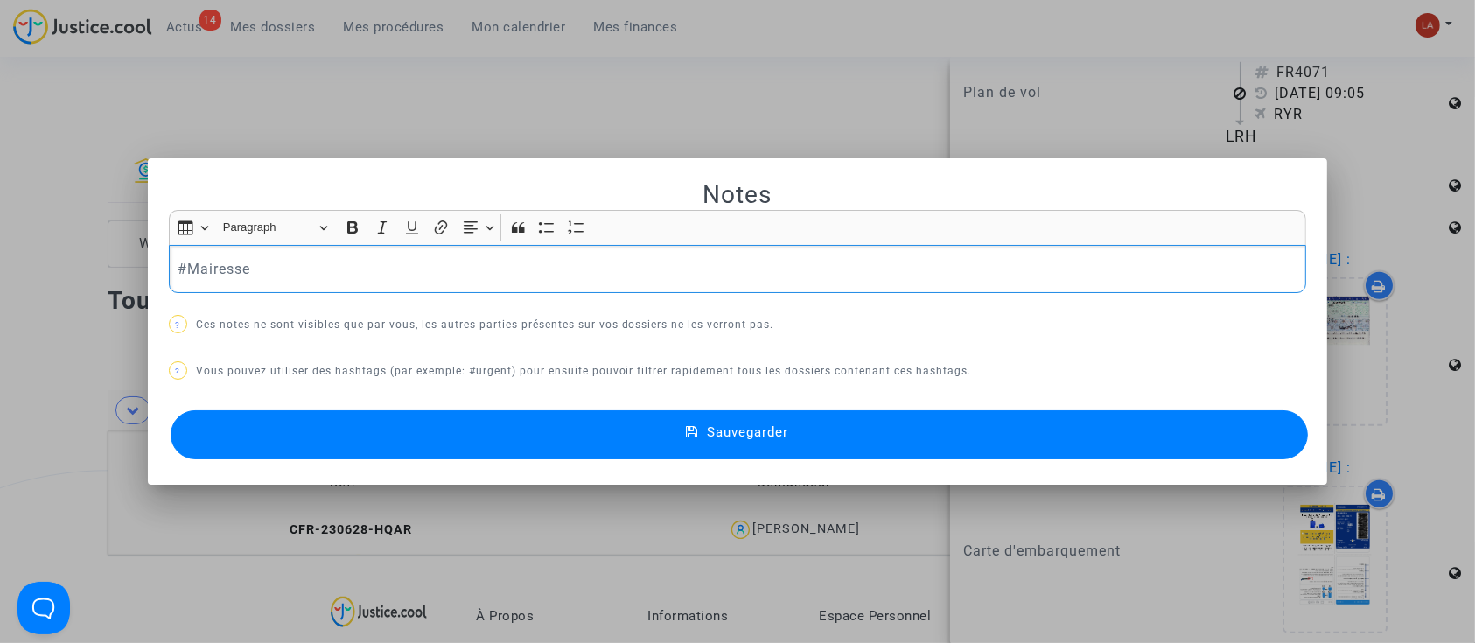
click at [392, 275] on p "#Mairesse" at bounding box center [738, 269] width 1120 height 22
click at [413, 439] on button "Sauvegarder" at bounding box center [740, 434] width 1138 height 49
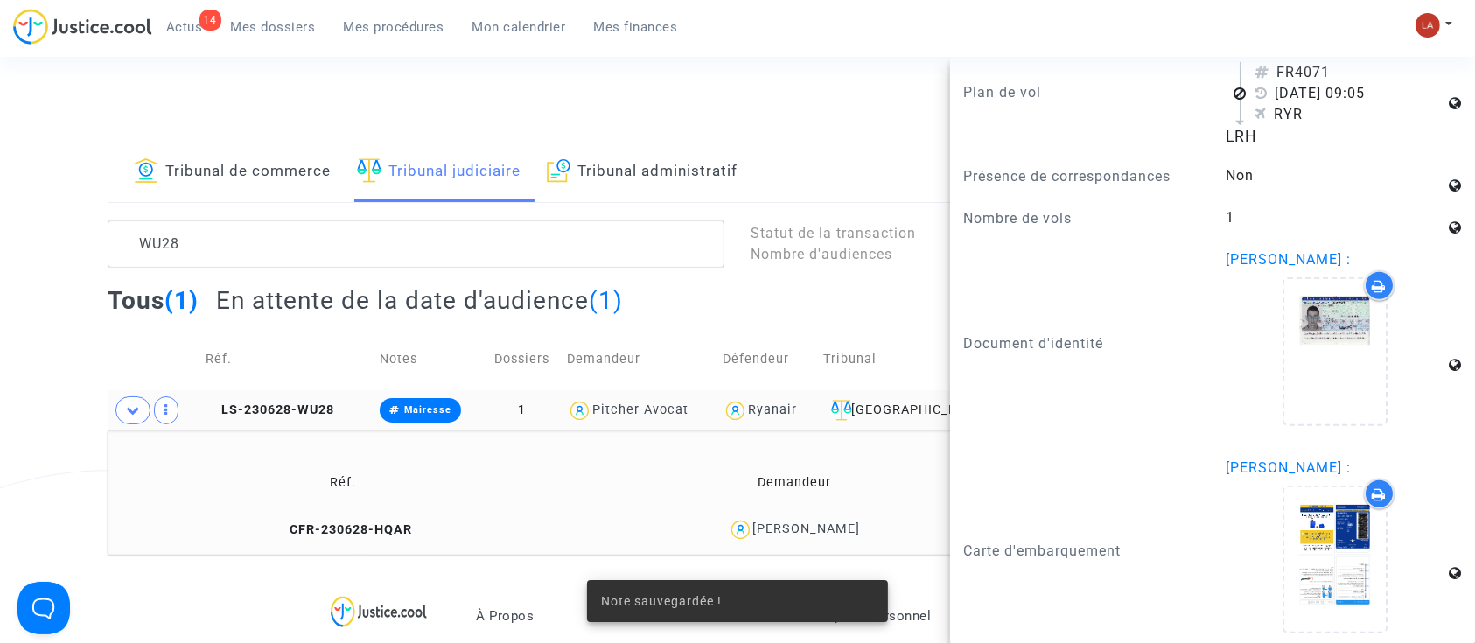
click at [346, 434] on td "Réf. Demandeur Notes CFR-230628-HQAR Julien DUCHE aucune note" at bounding box center [738, 493] width 1260 height 124
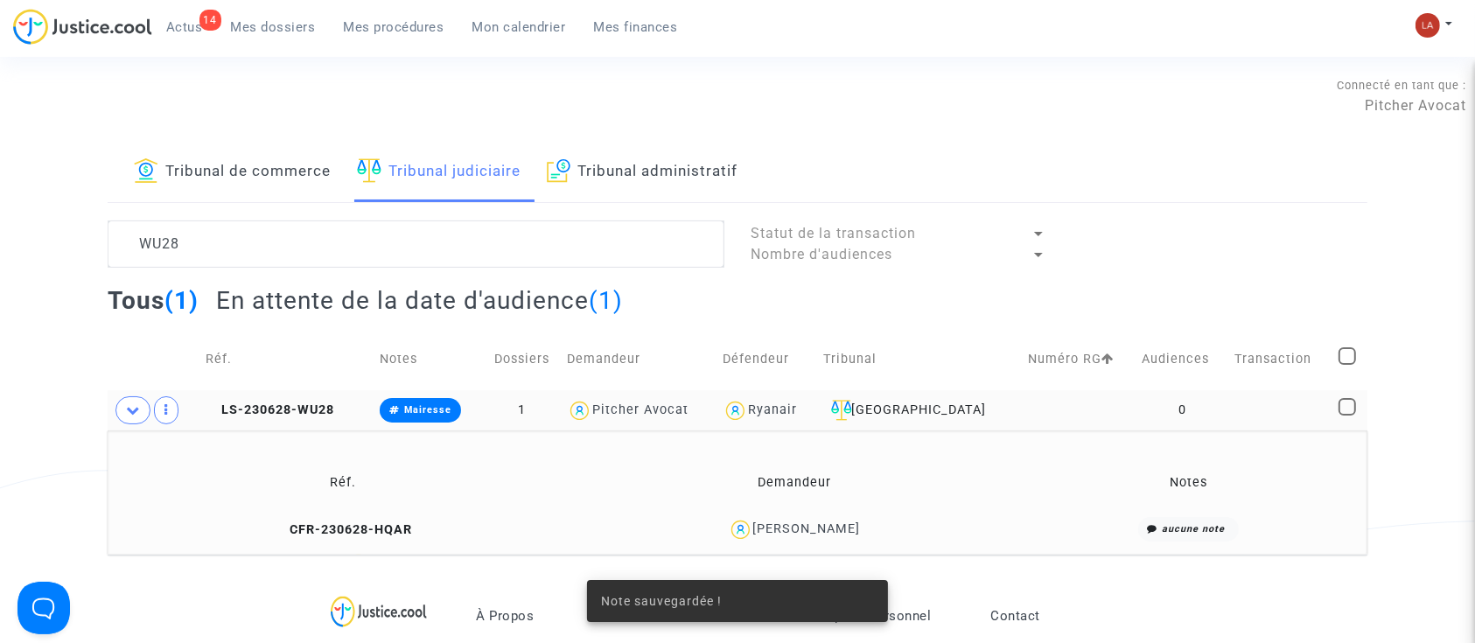
click at [284, 395] on td "LS-230628-WU28" at bounding box center [287, 410] width 174 height 40
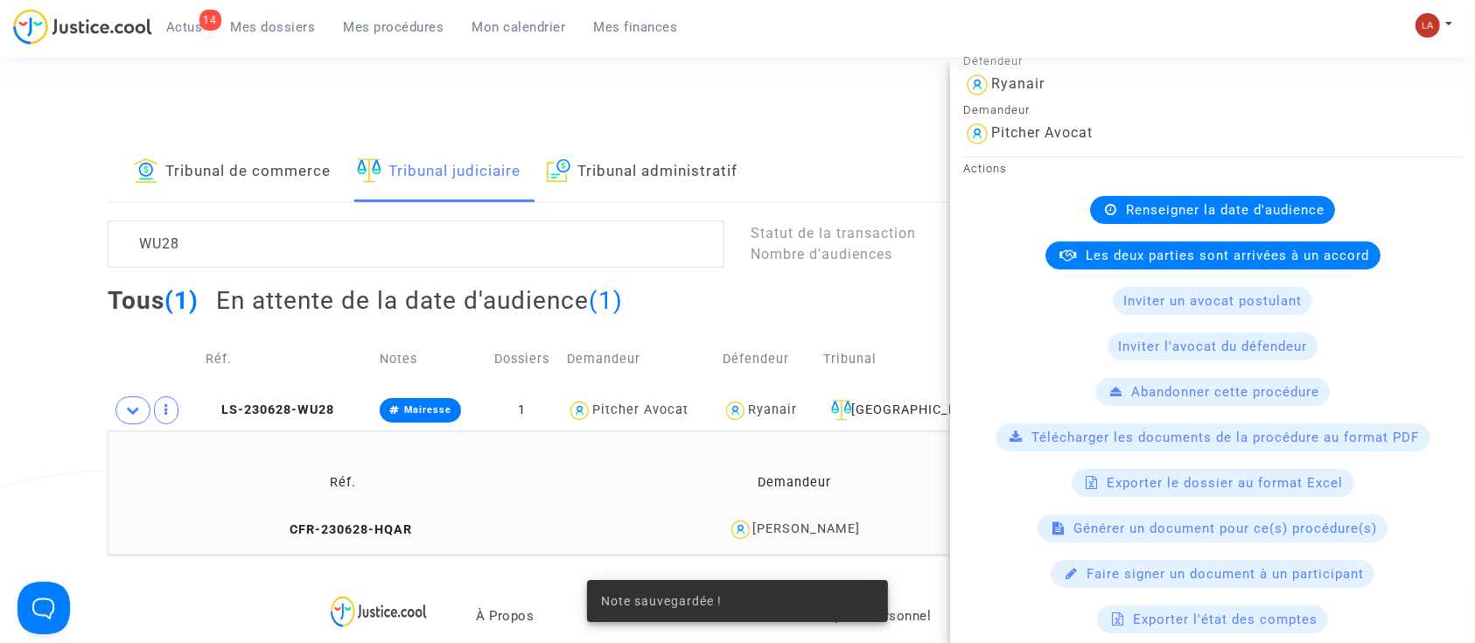
scroll to position [412, 0]
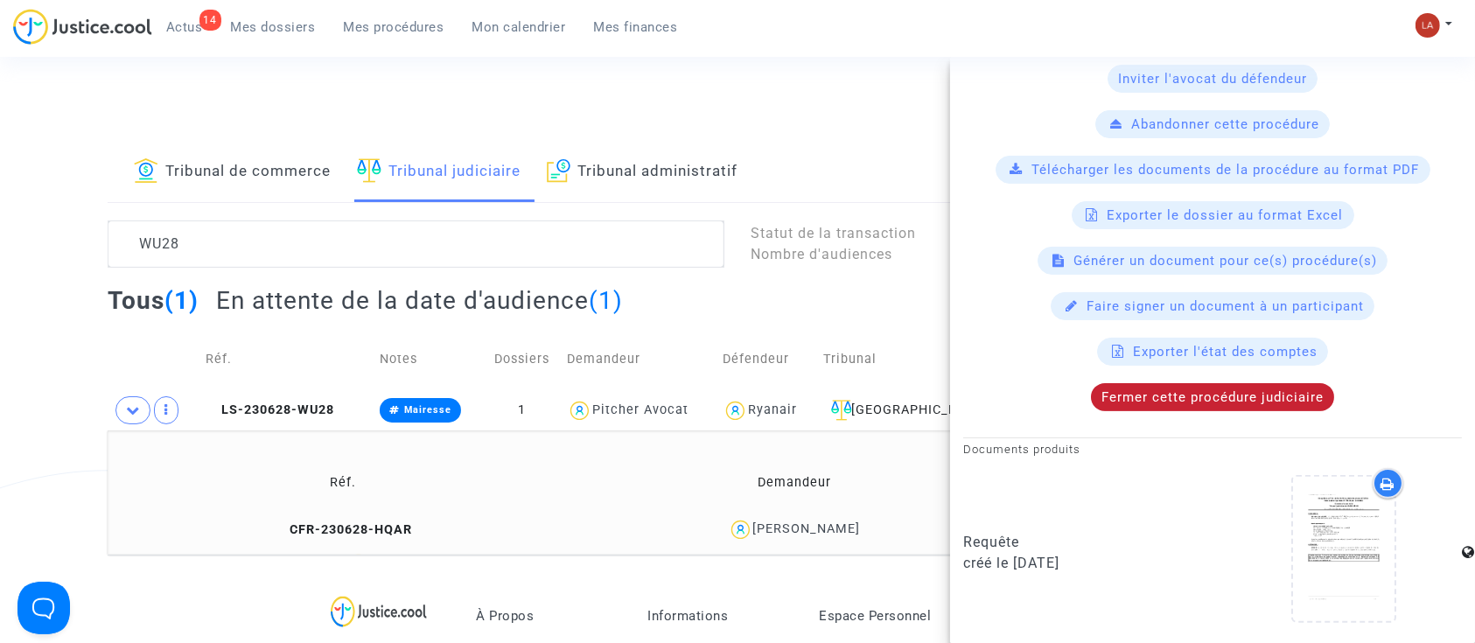
click at [1180, 404] on div "Fermer cette procédure judiciaire" at bounding box center [1212, 397] width 243 height 28
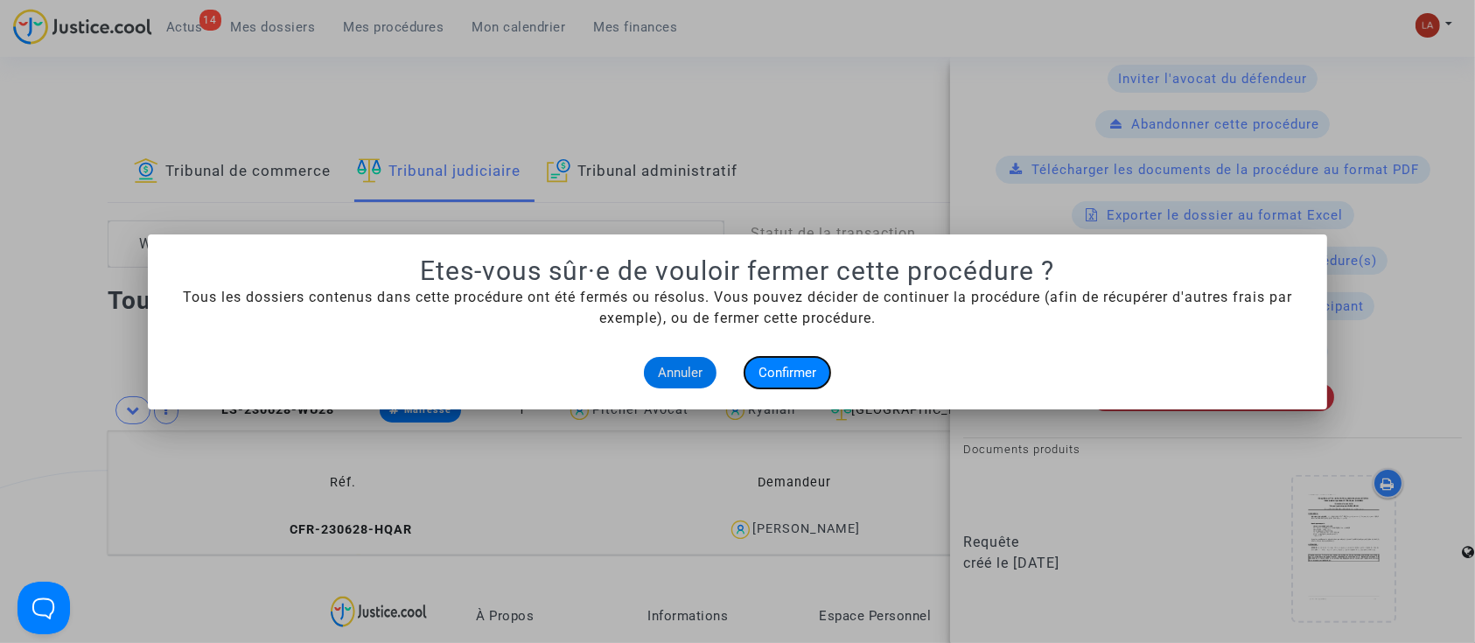
click at [806, 375] on span "Confirmer" at bounding box center [788, 373] width 58 height 16
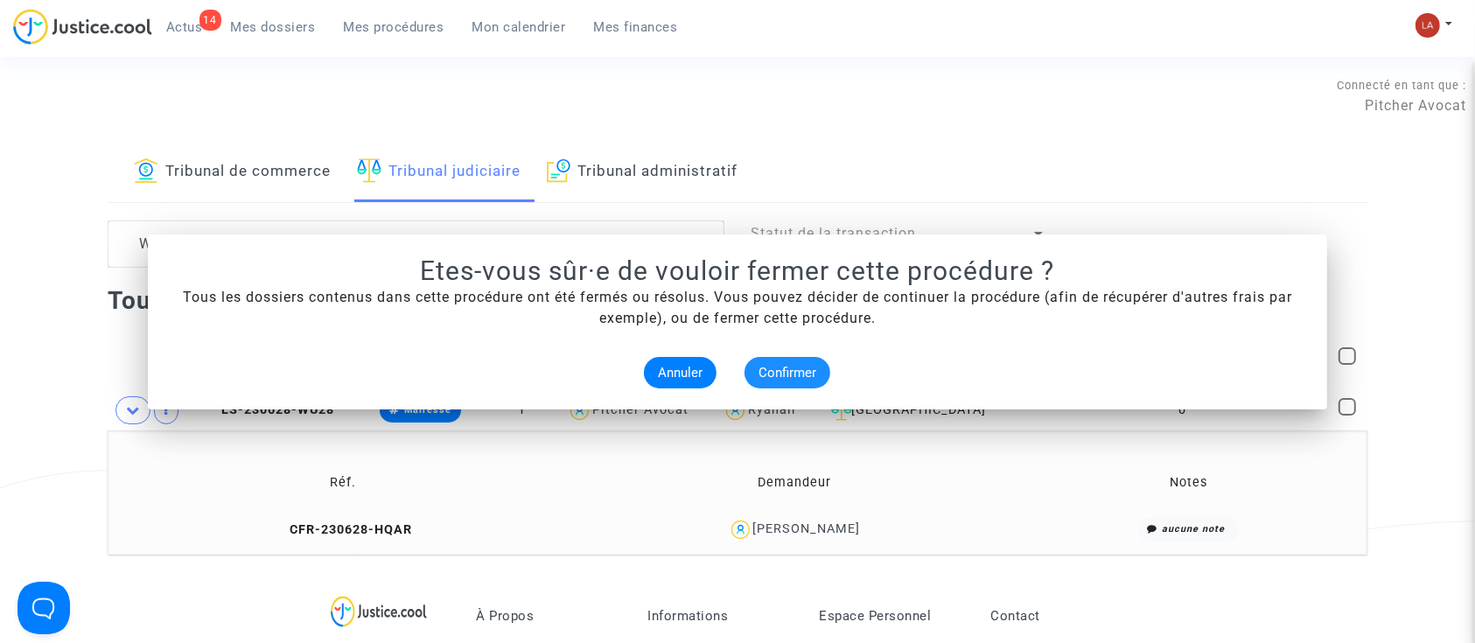
scroll to position [0, 0]
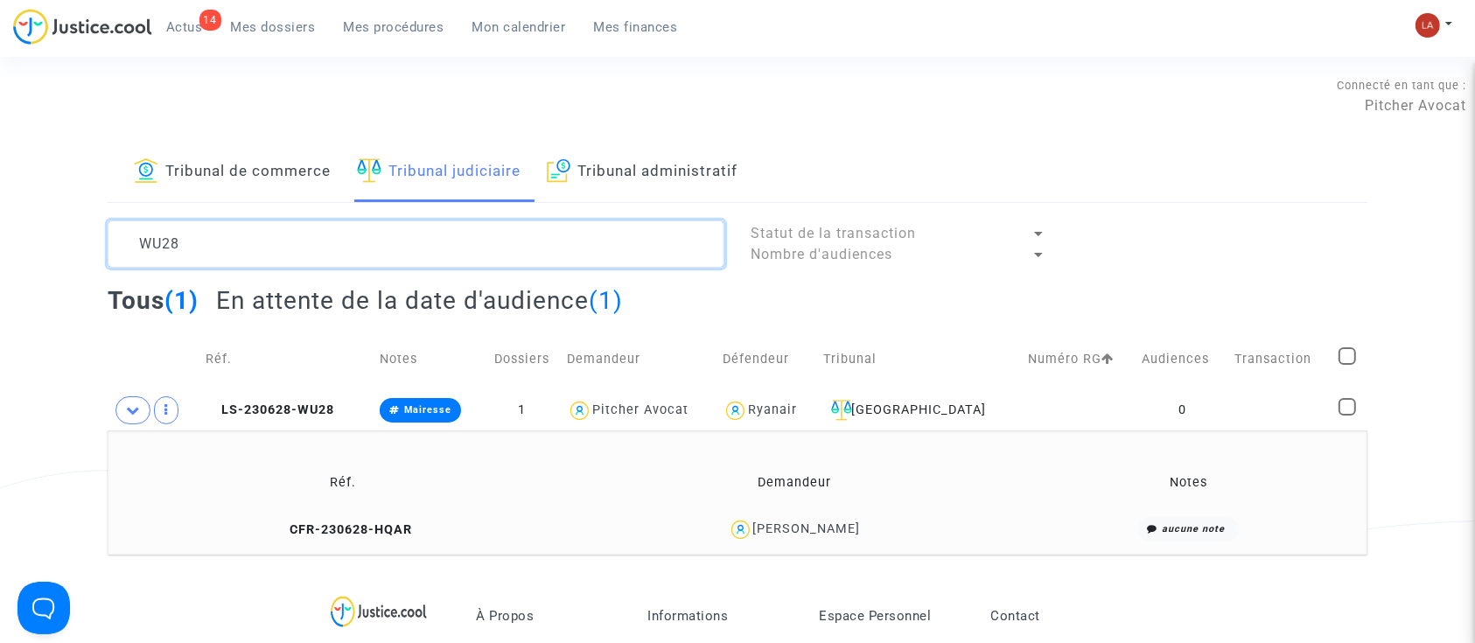
click at [217, 254] on textarea at bounding box center [416, 244] width 617 height 47
click at [222, 256] on textarea at bounding box center [416, 244] width 617 height 47
paste textarea "3MGJ"
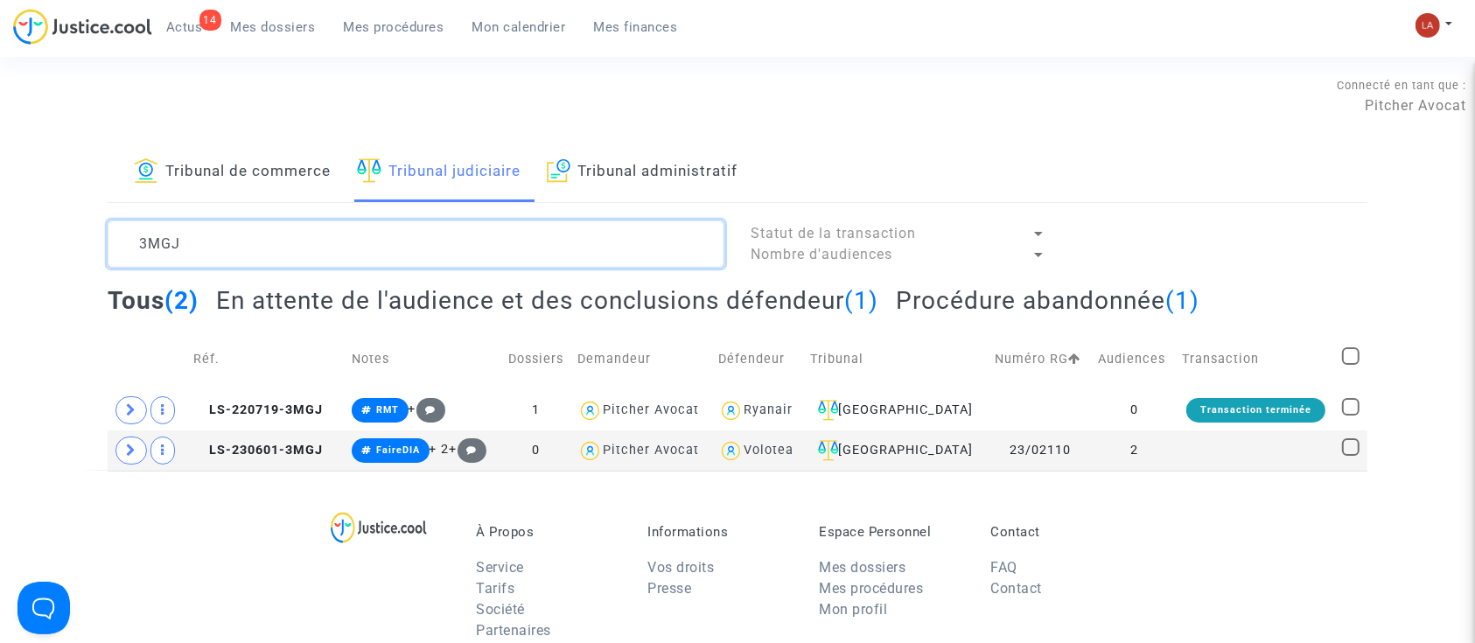
type textarea "3MGJ"
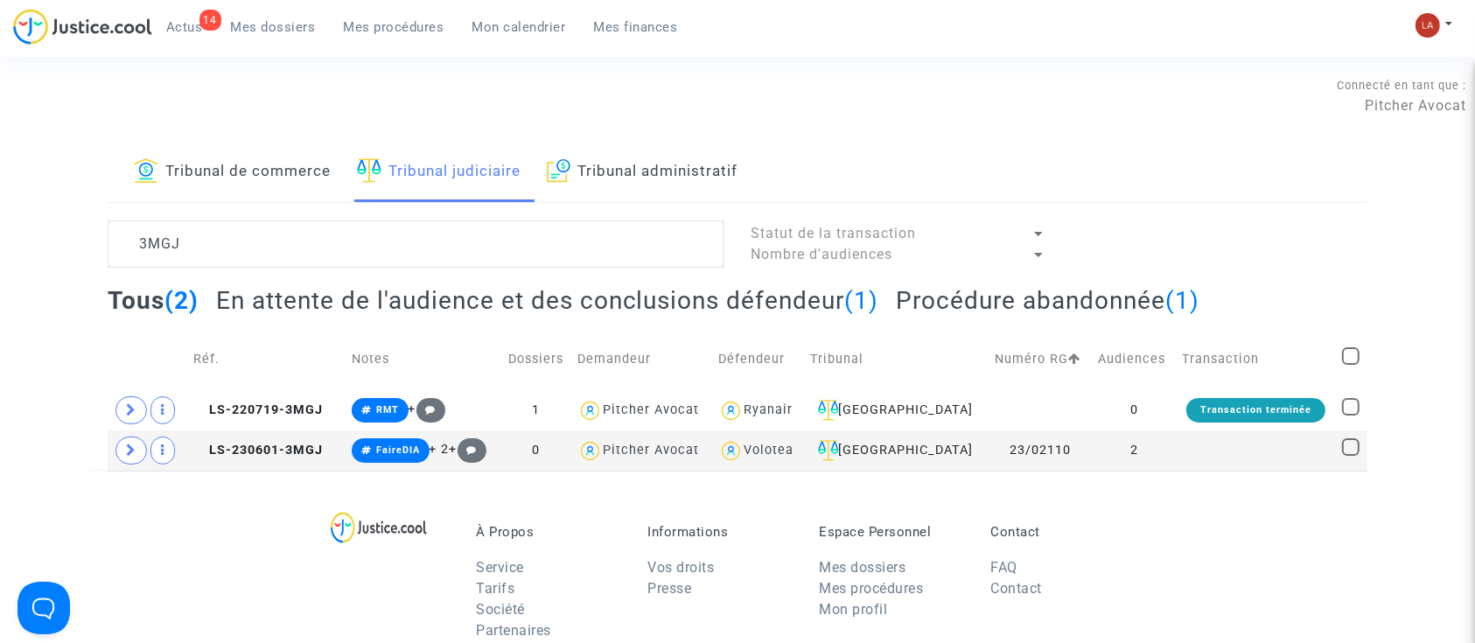
click at [332, 286] on h2 "En attente de l'audience et des conclusions défendeur (1)" at bounding box center [547, 300] width 663 height 31
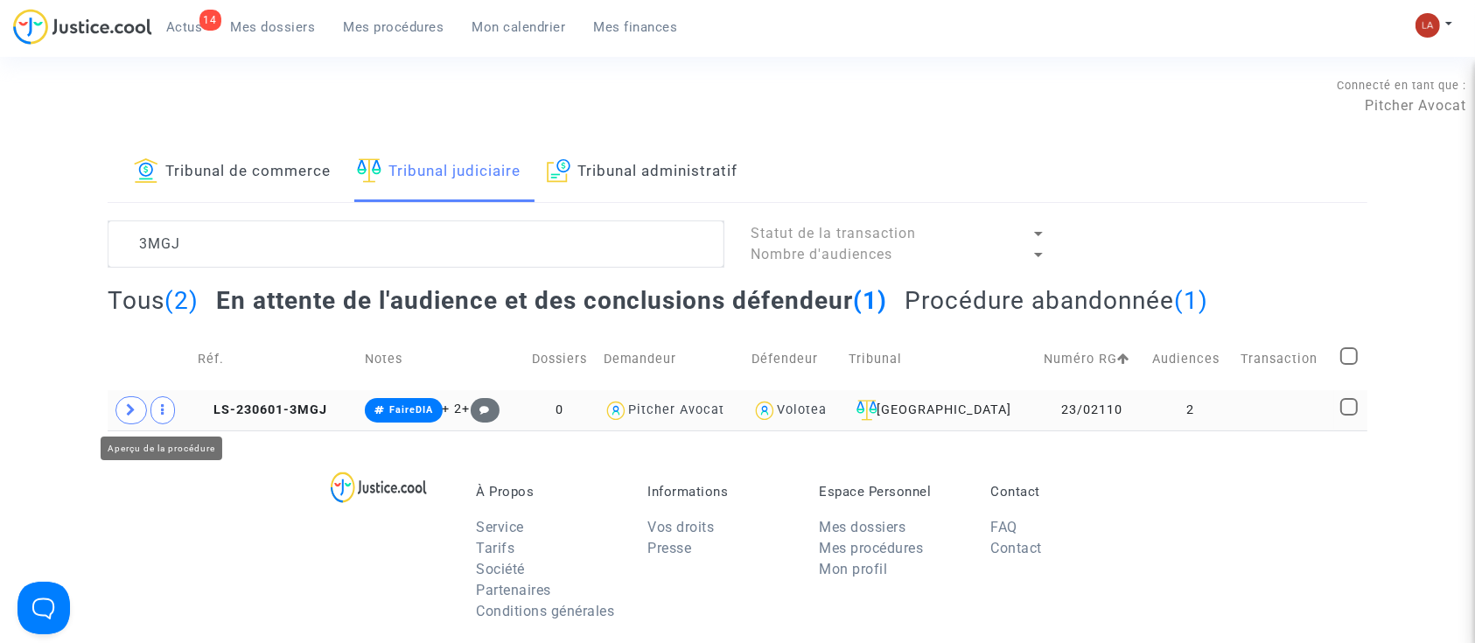
click at [140, 409] on span at bounding box center [132, 410] width 32 height 28
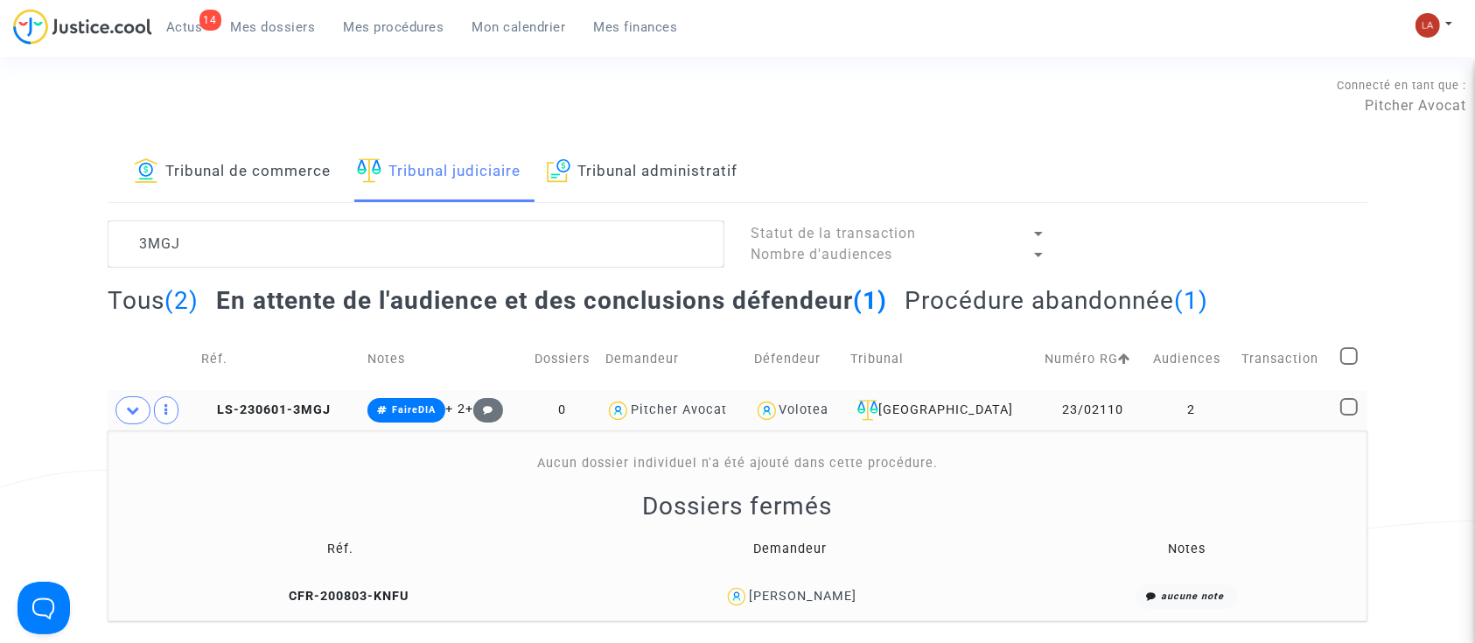
click at [340, 586] on td "CFR-200803-KNFU" at bounding box center [341, 597] width 454 height 38
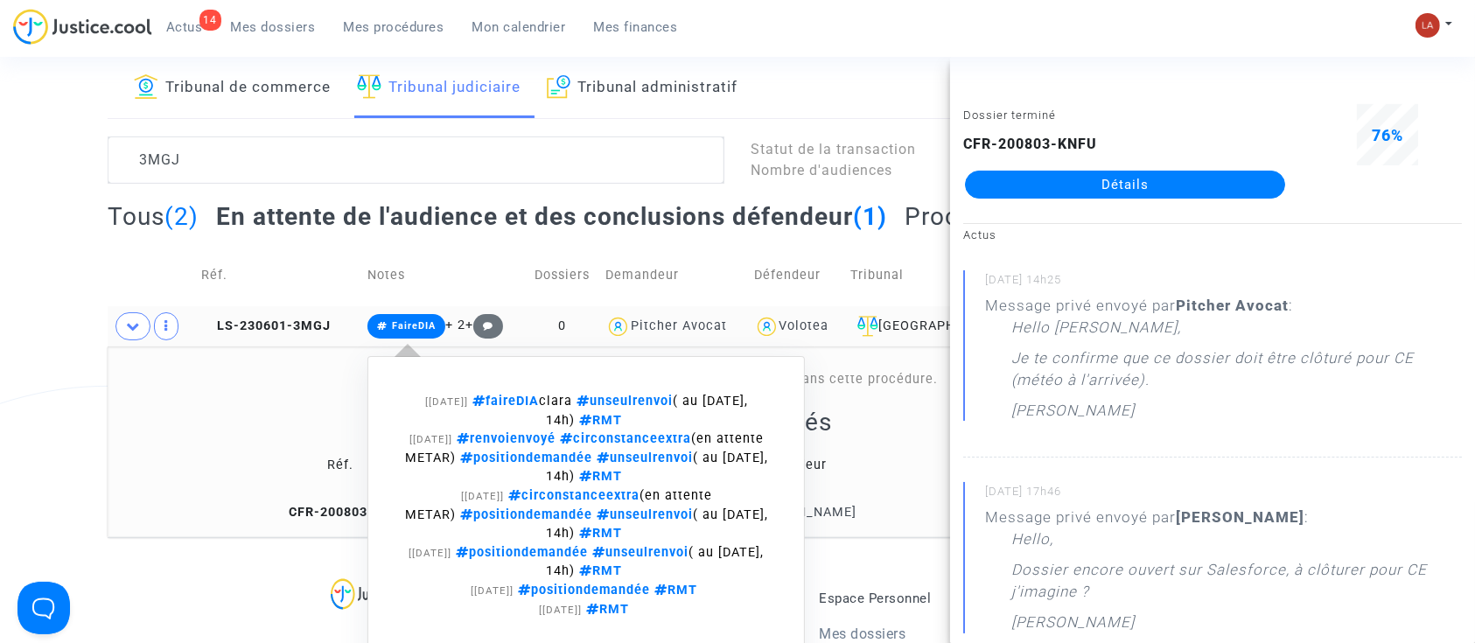
scroll to position [233, 0]
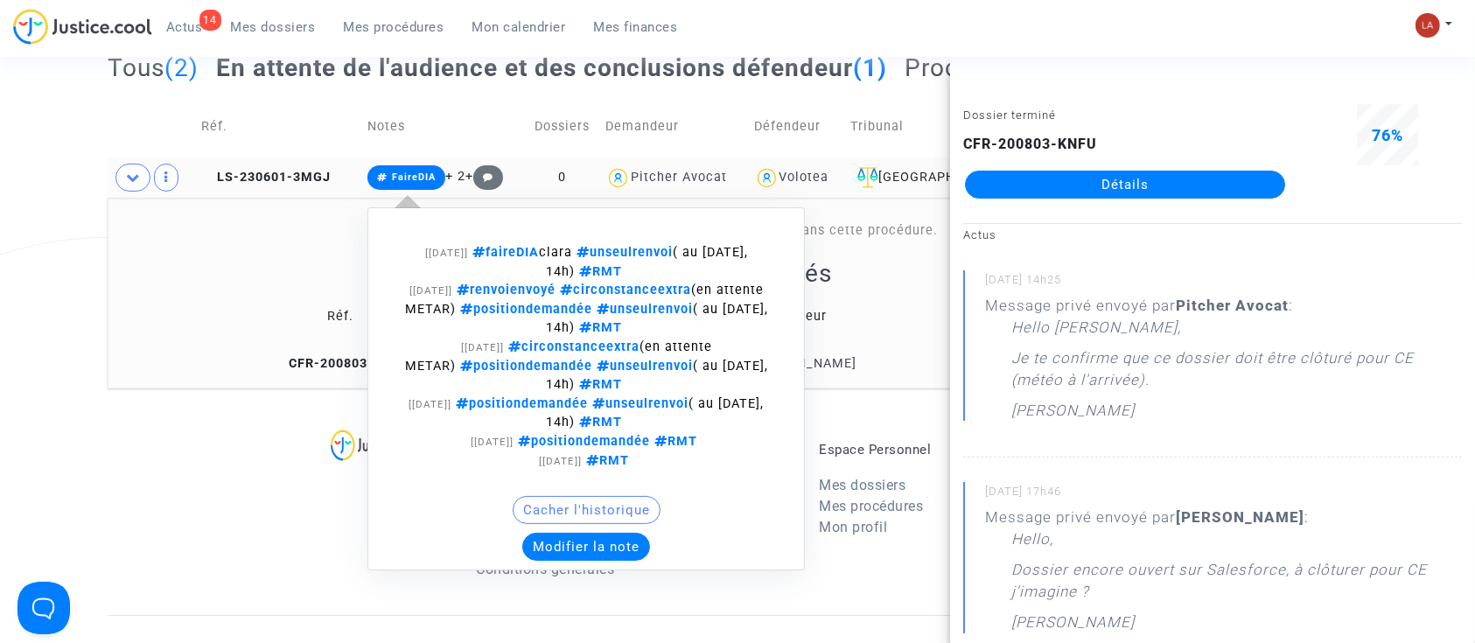
click at [564, 543] on button "Modifier la note" at bounding box center [586, 547] width 128 height 28
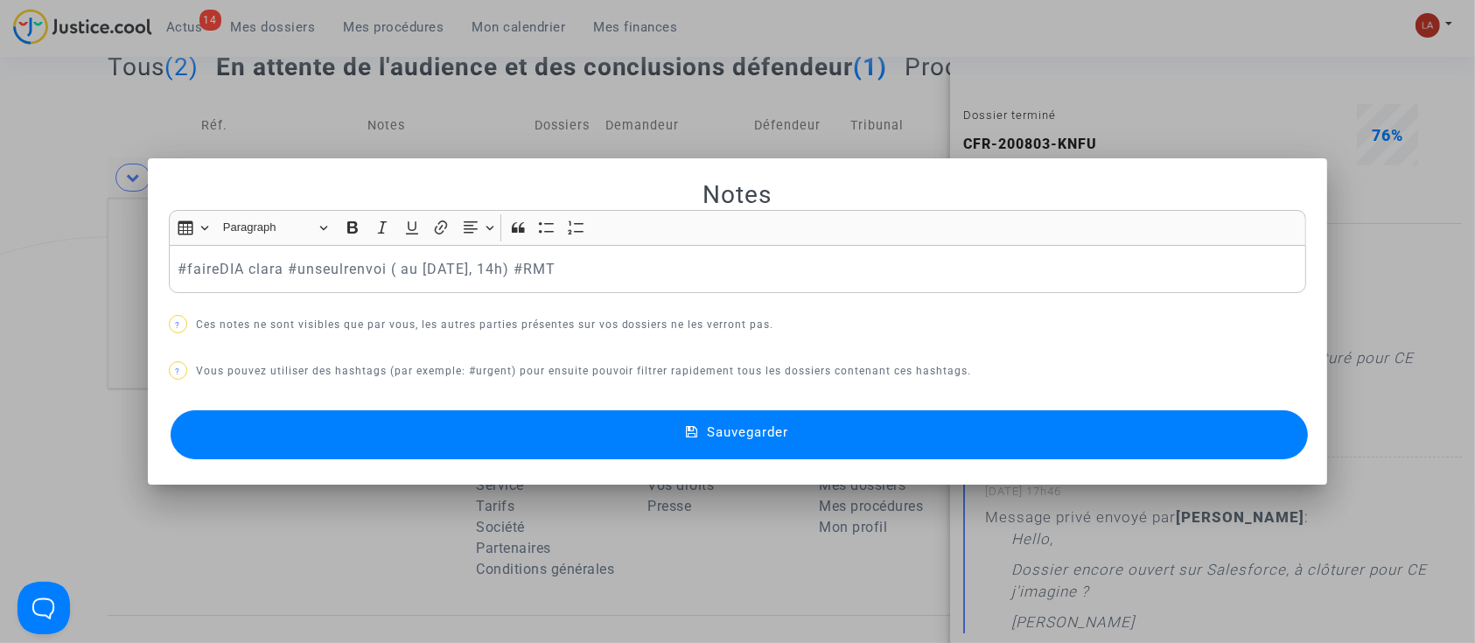
scroll to position [0, 0]
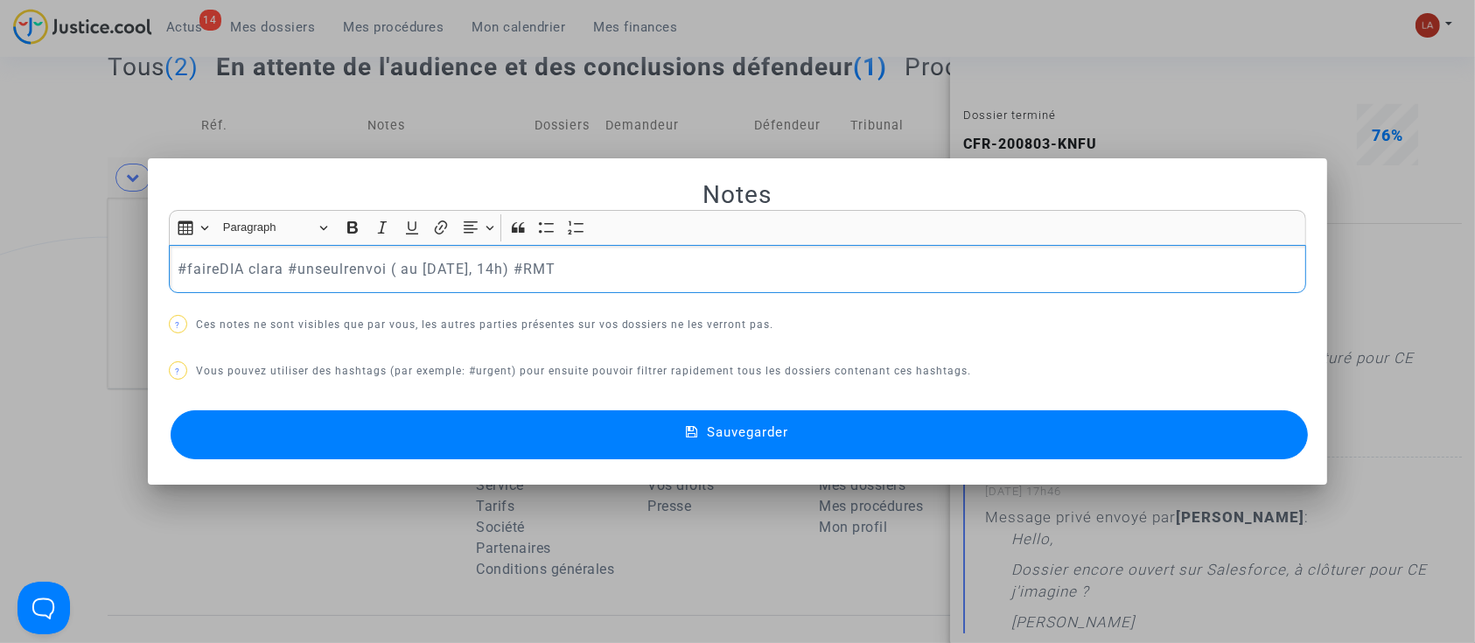
click at [856, 263] on p "#faireDIA clara #unseulrenvoi ( au 25 septembre 2024, 14h) #RMT" at bounding box center [738, 269] width 1120 height 22
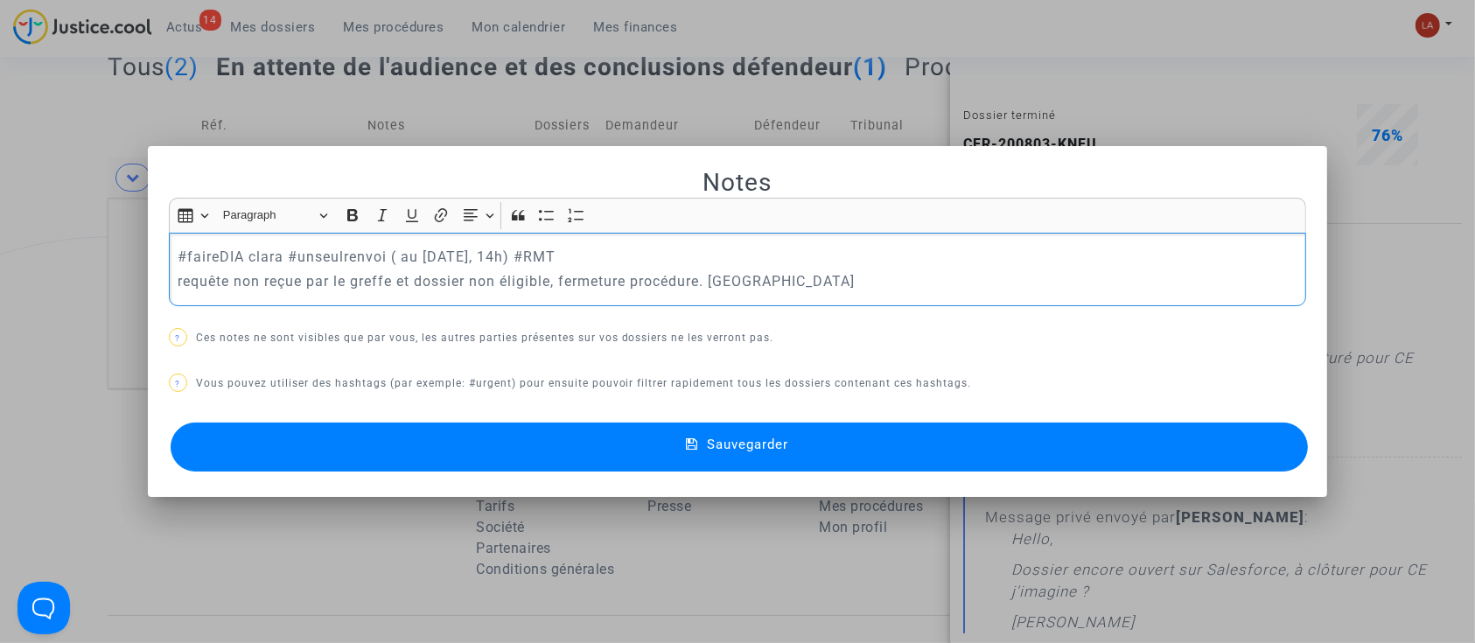
click at [681, 450] on button "Sauvegarder" at bounding box center [740, 447] width 1138 height 49
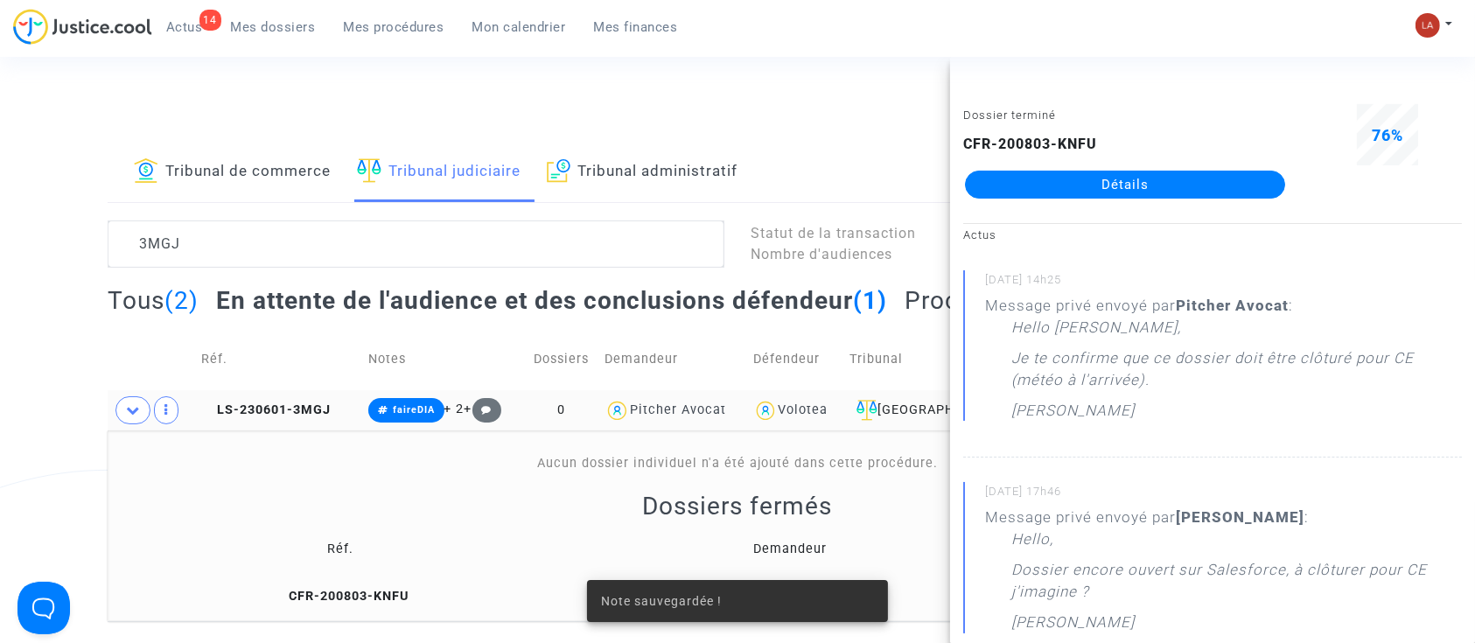
scroll to position [233, 0]
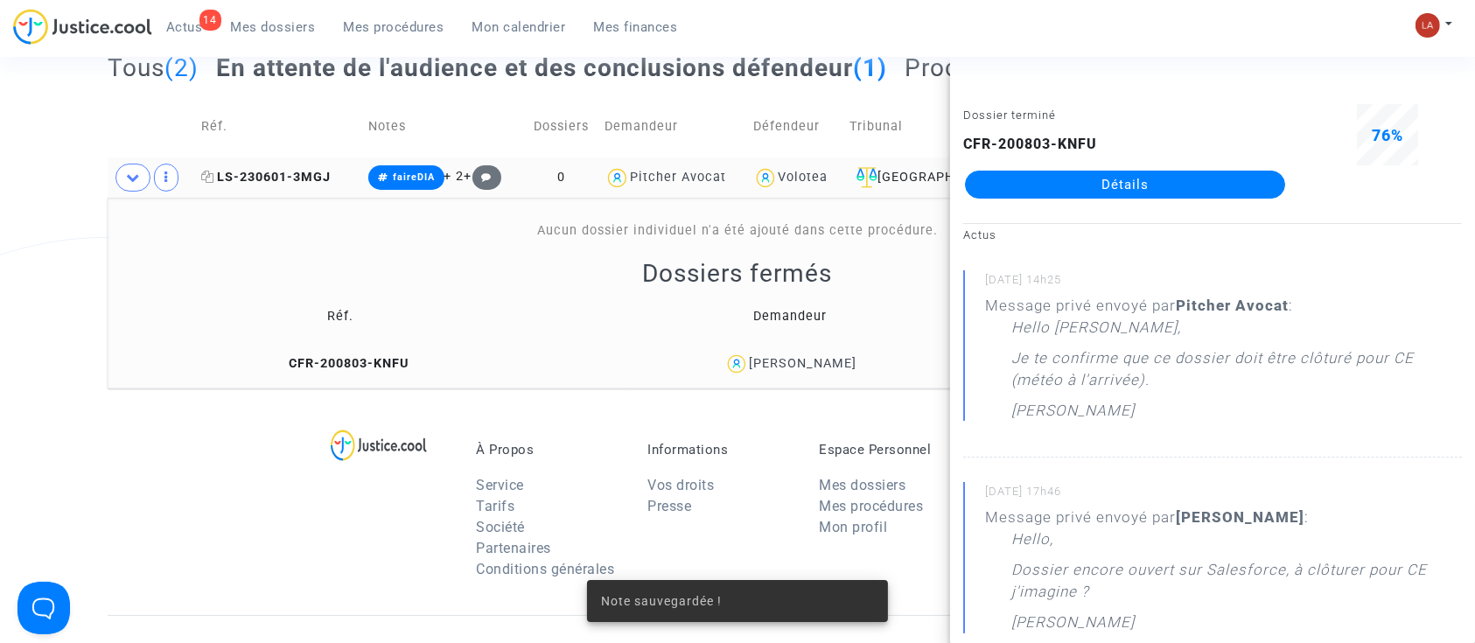
click at [301, 176] on span "LS-230601-3MGJ" at bounding box center [266, 177] width 130 height 15
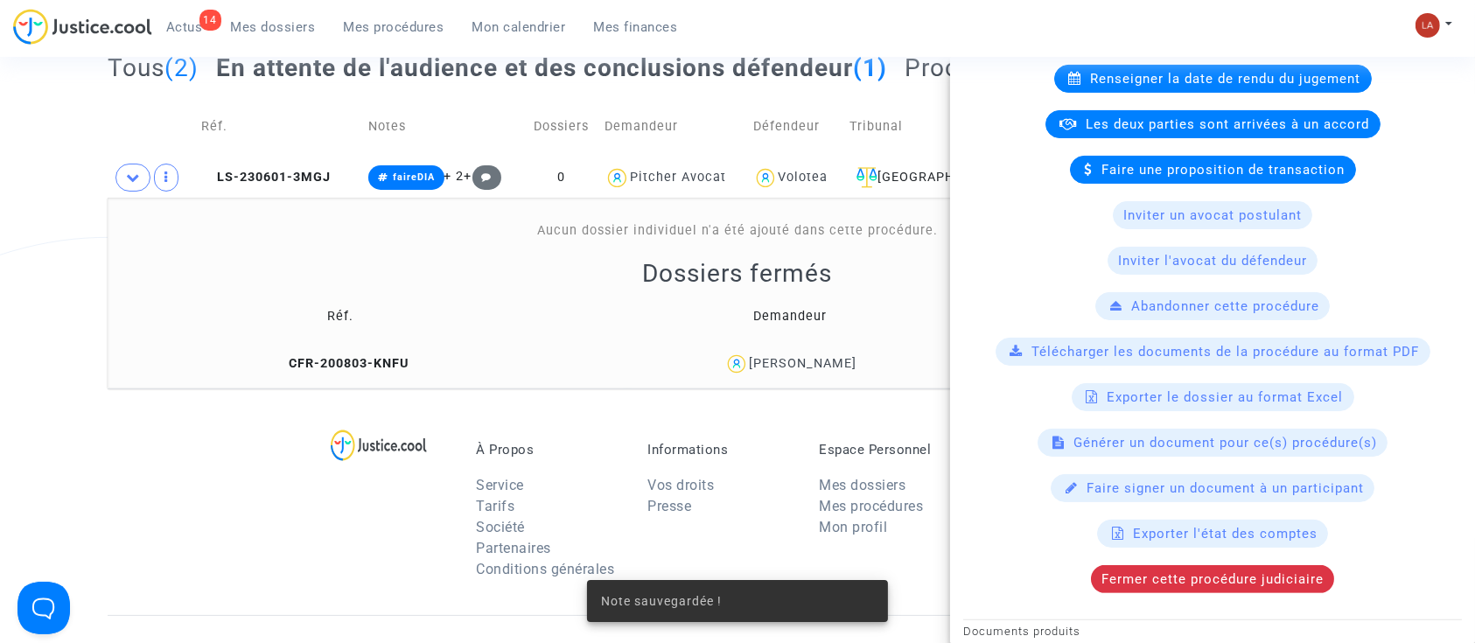
scroll to position [583, 0]
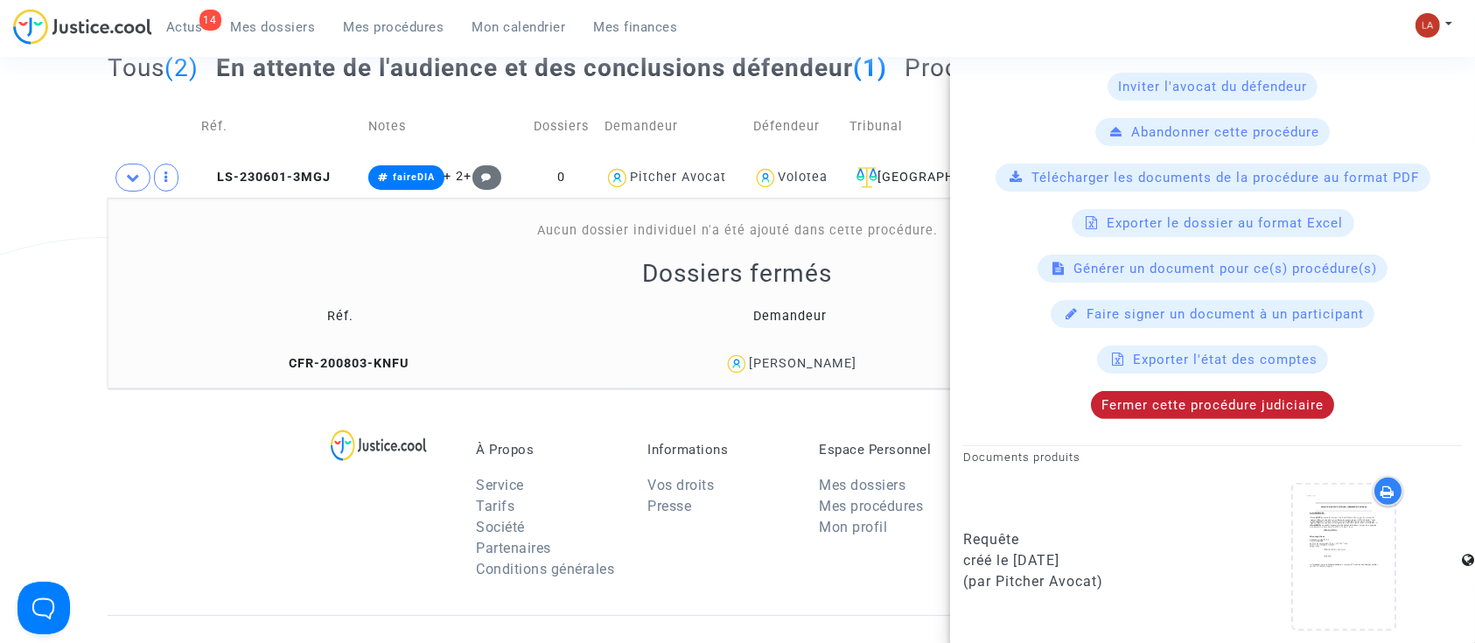
click at [1190, 403] on span "Fermer cette procédure judiciaire" at bounding box center [1213, 405] width 222 height 16
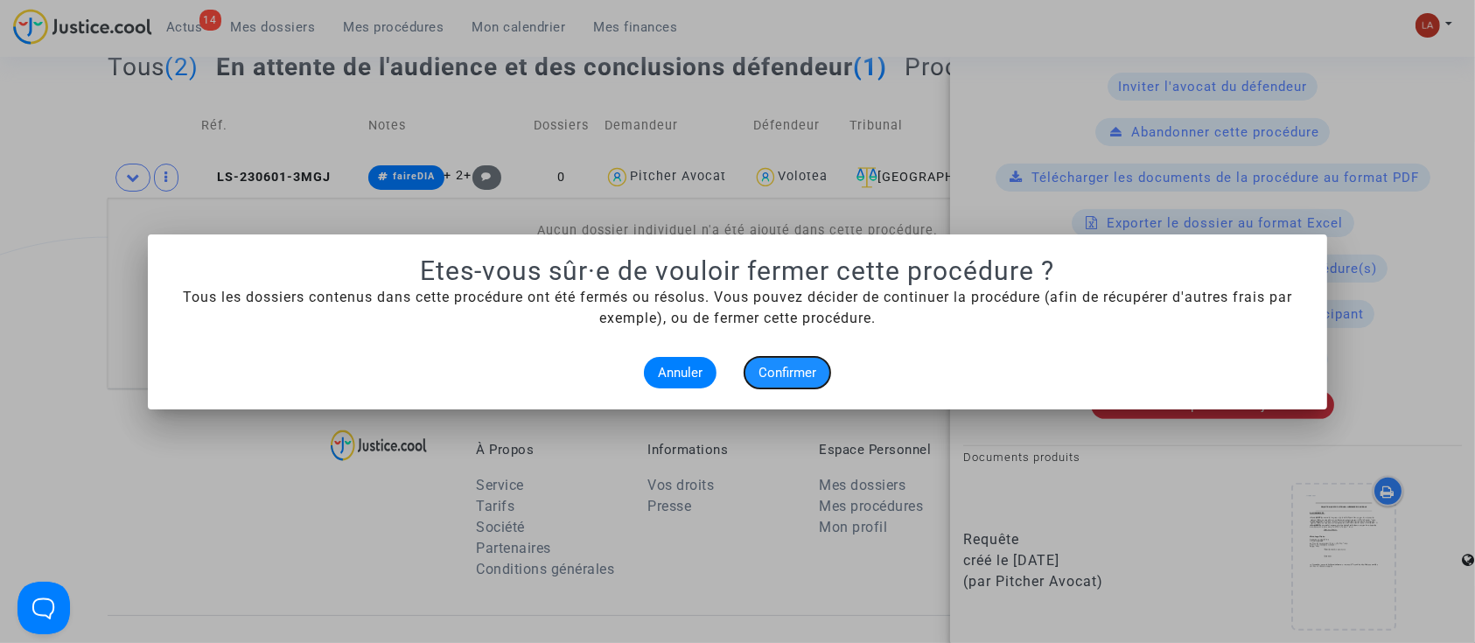
click at [769, 371] on span "Confirmer" at bounding box center [788, 373] width 58 height 16
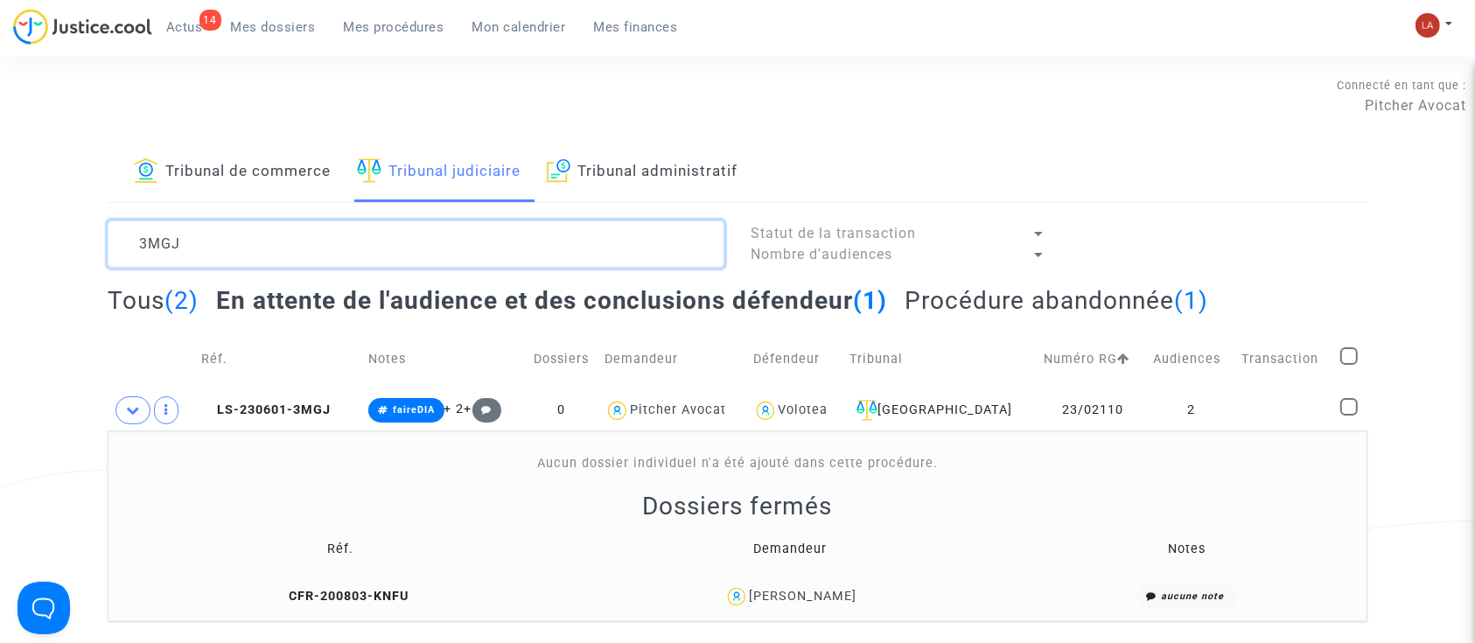
click at [220, 236] on textarea at bounding box center [416, 244] width 617 height 47
click at [218, 236] on textarea at bounding box center [416, 244] width 617 height 47
paste textarea "QBZK"
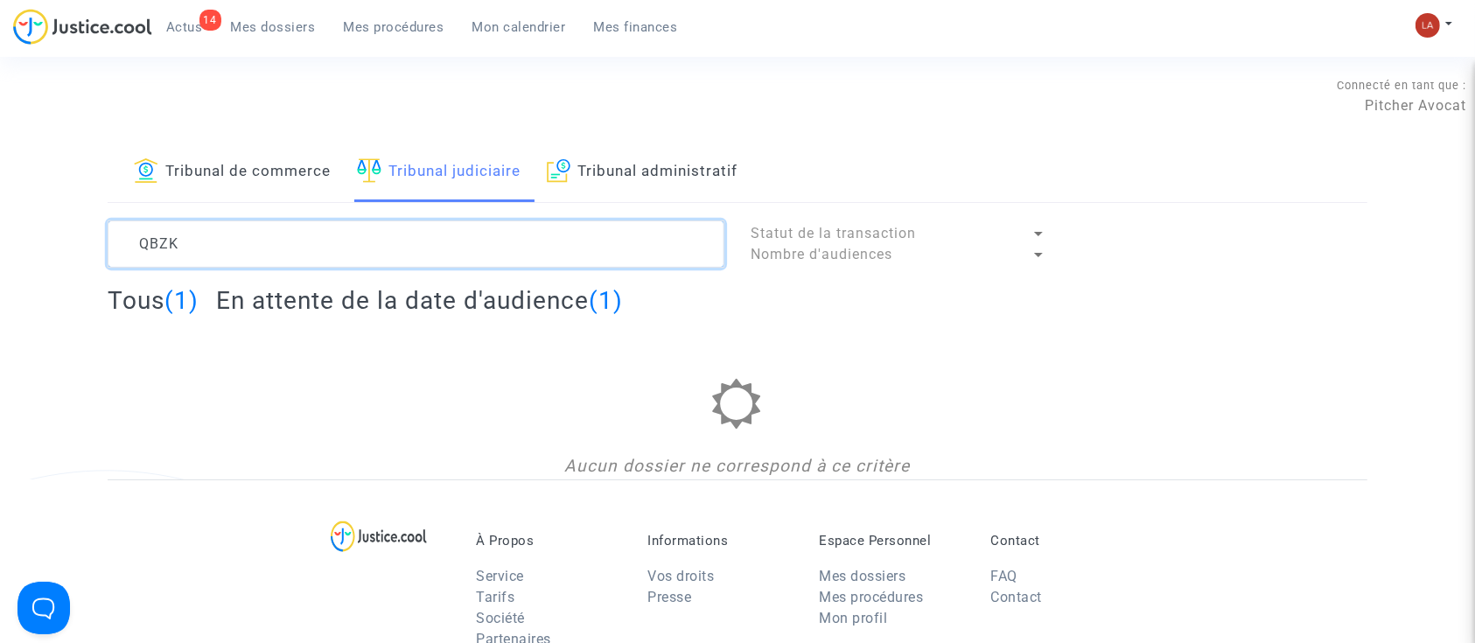
type textarea "QBZK"
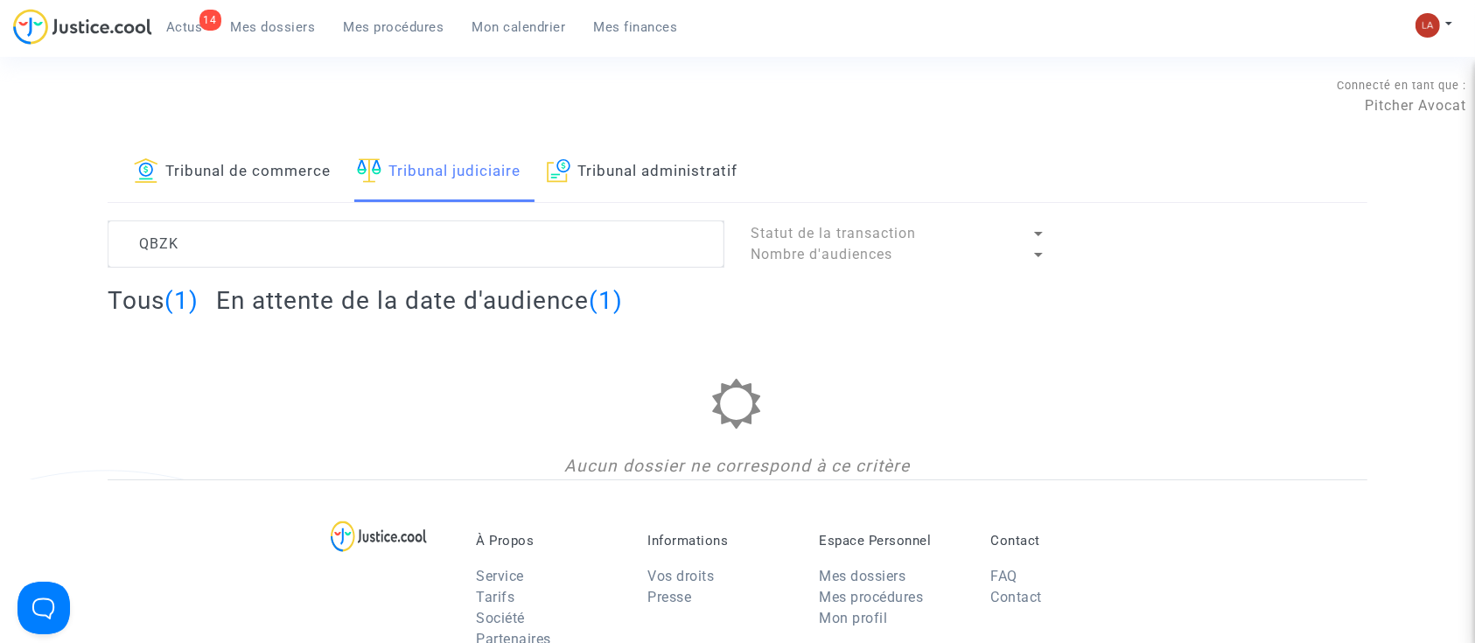
click at [315, 307] on h2 "En attente de la date d'audience (1)" at bounding box center [419, 300] width 407 height 31
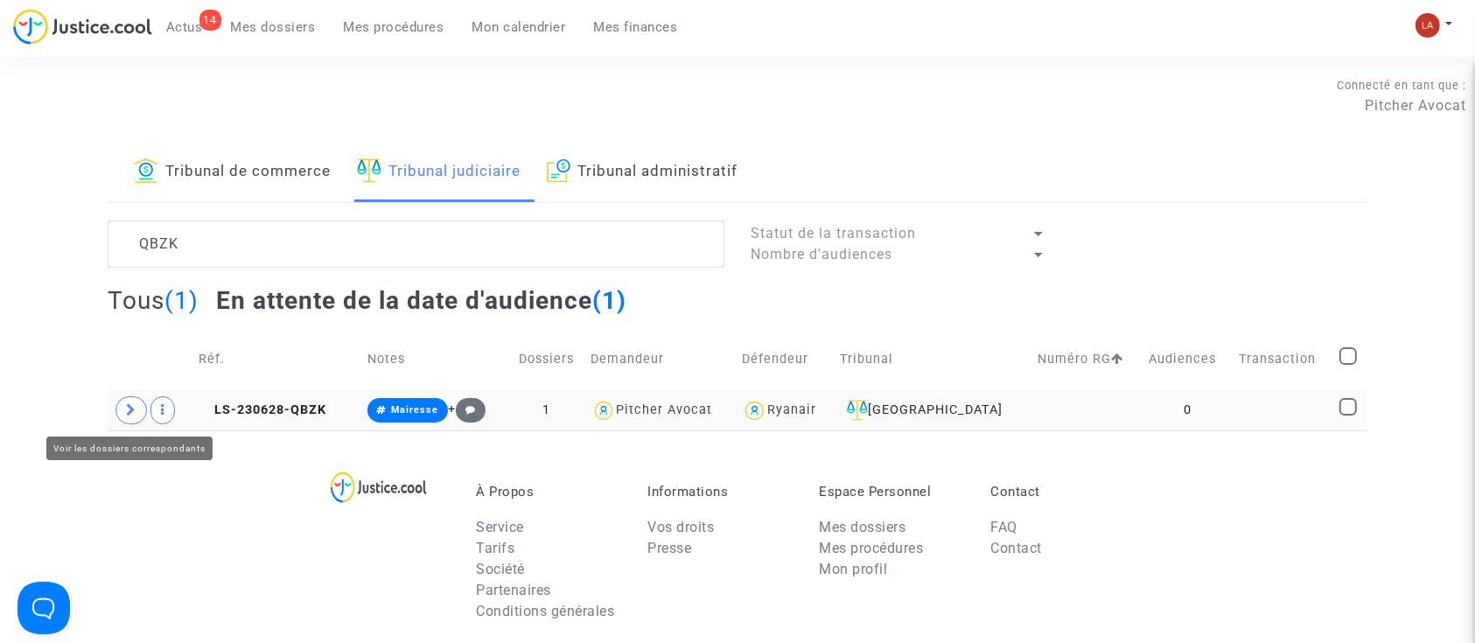
click at [140, 408] on span at bounding box center [132, 410] width 32 height 28
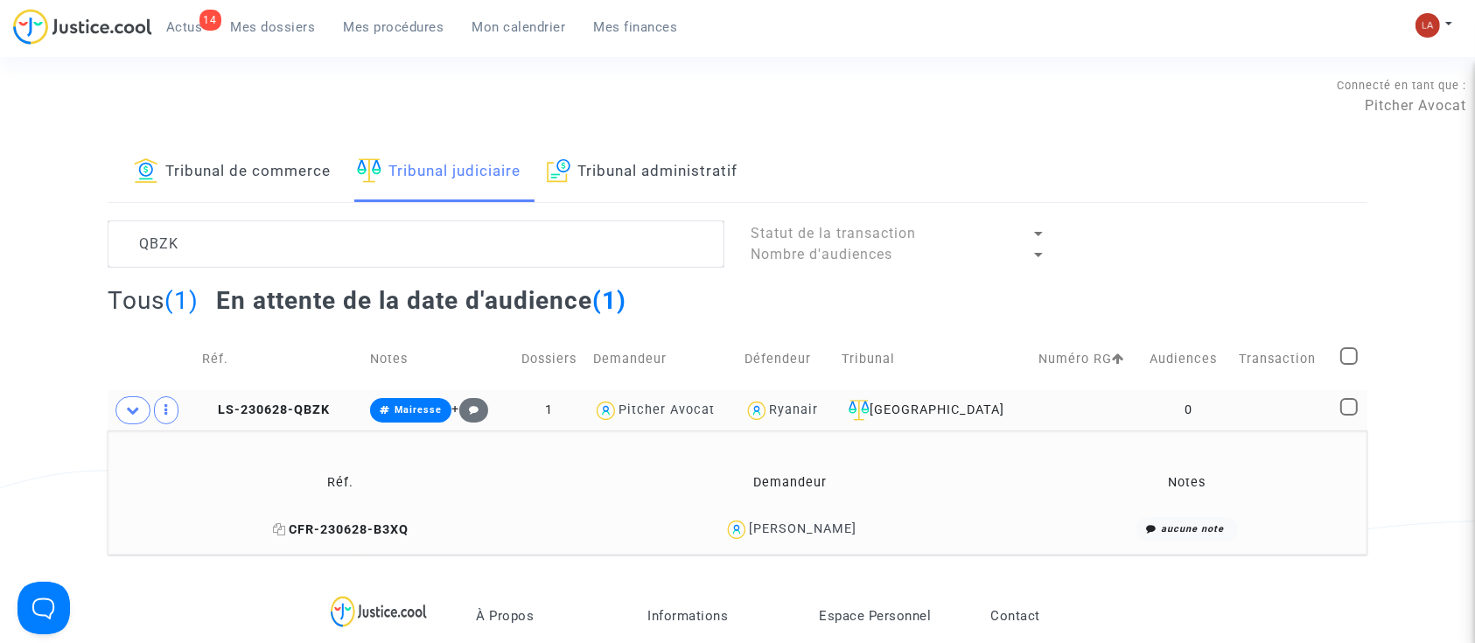
drag, startPoint x: 329, startPoint y: 529, endPoint x: 361, endPoint y: 529, distance: 32.4
click at [327, 529] on span "CFR-230628-B3XQ" at bounding box center [341, 529] width 136 height 15
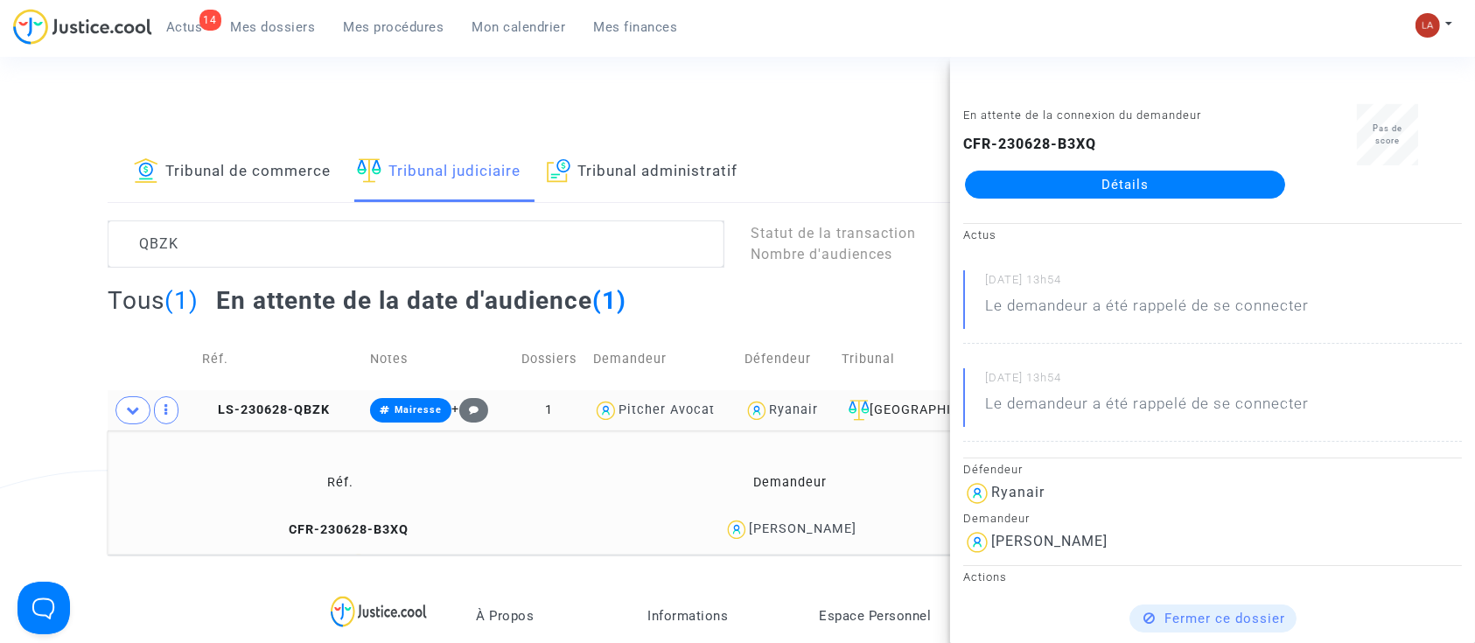
click at [277, 396] on td "LS-230628-QBZK" at bounding box center [281, 410] width 168 height 40
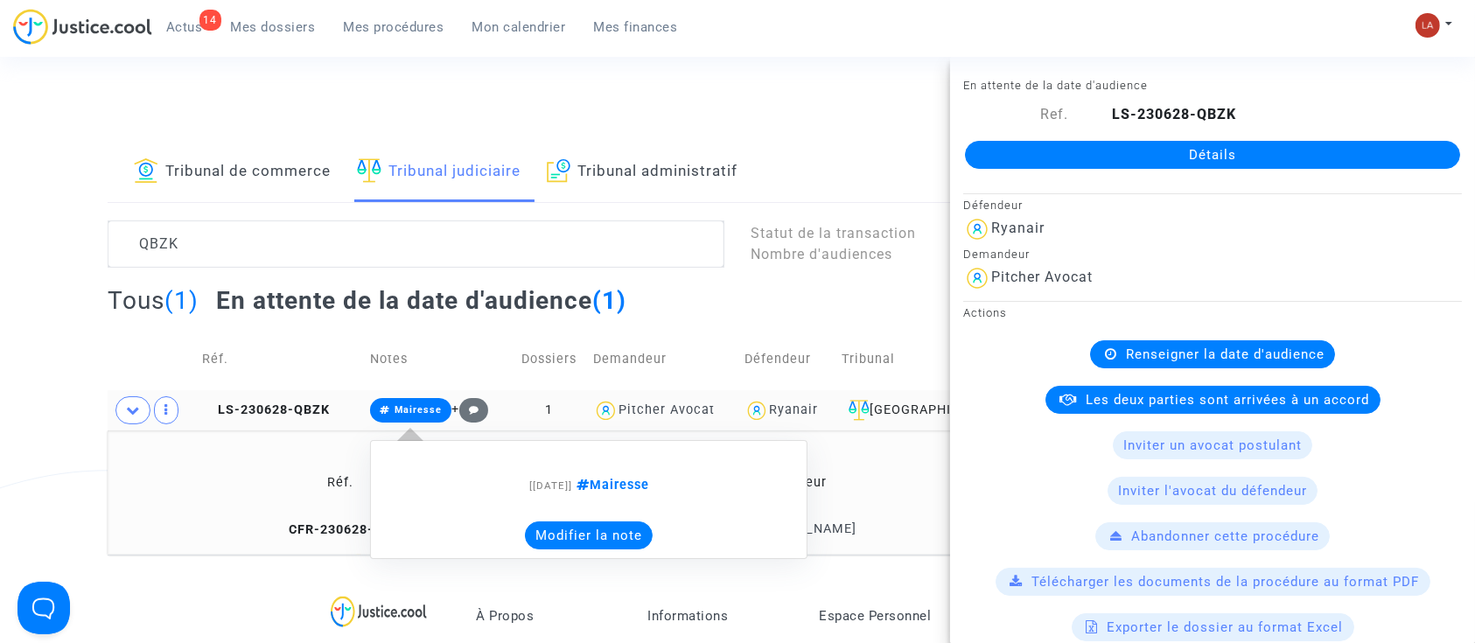
click at [585, 534] on button "Modifier la note" at bounding box center [589, 536] width 128 height 28
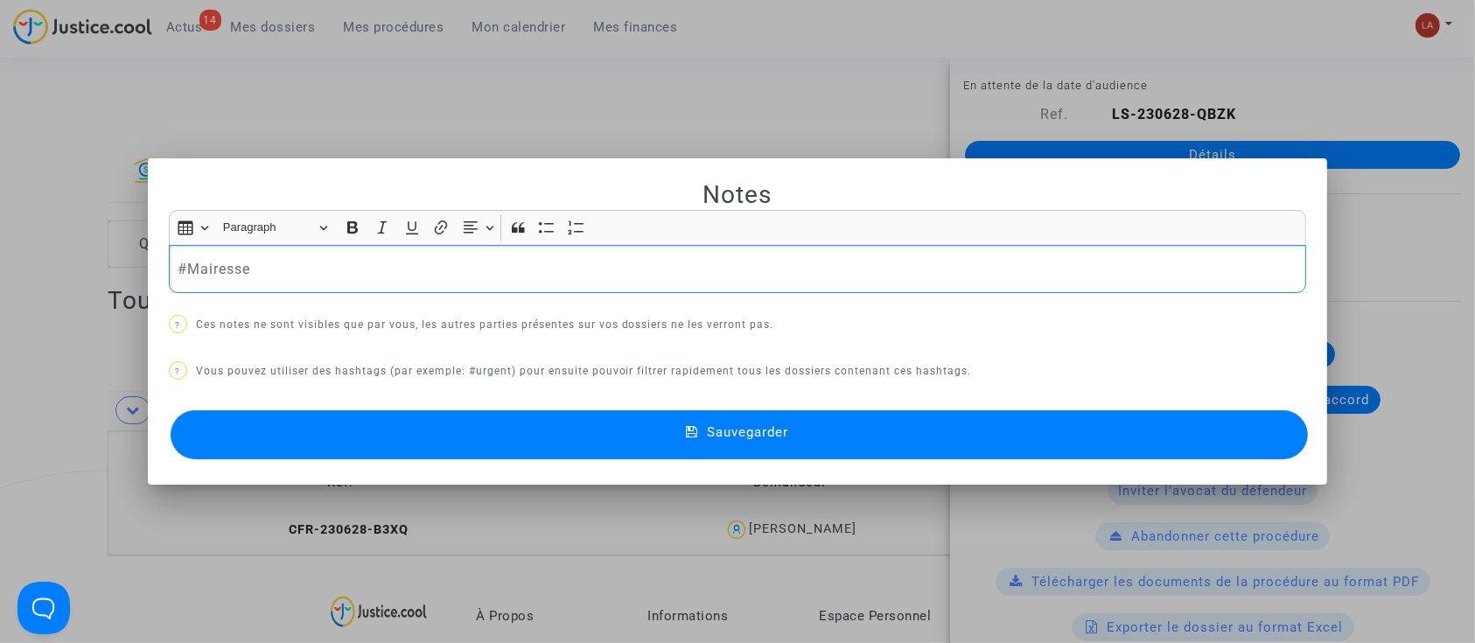
click at [266, 270] on p "#Mairesse" at bounding box center [738, 269] width 1120 height 22
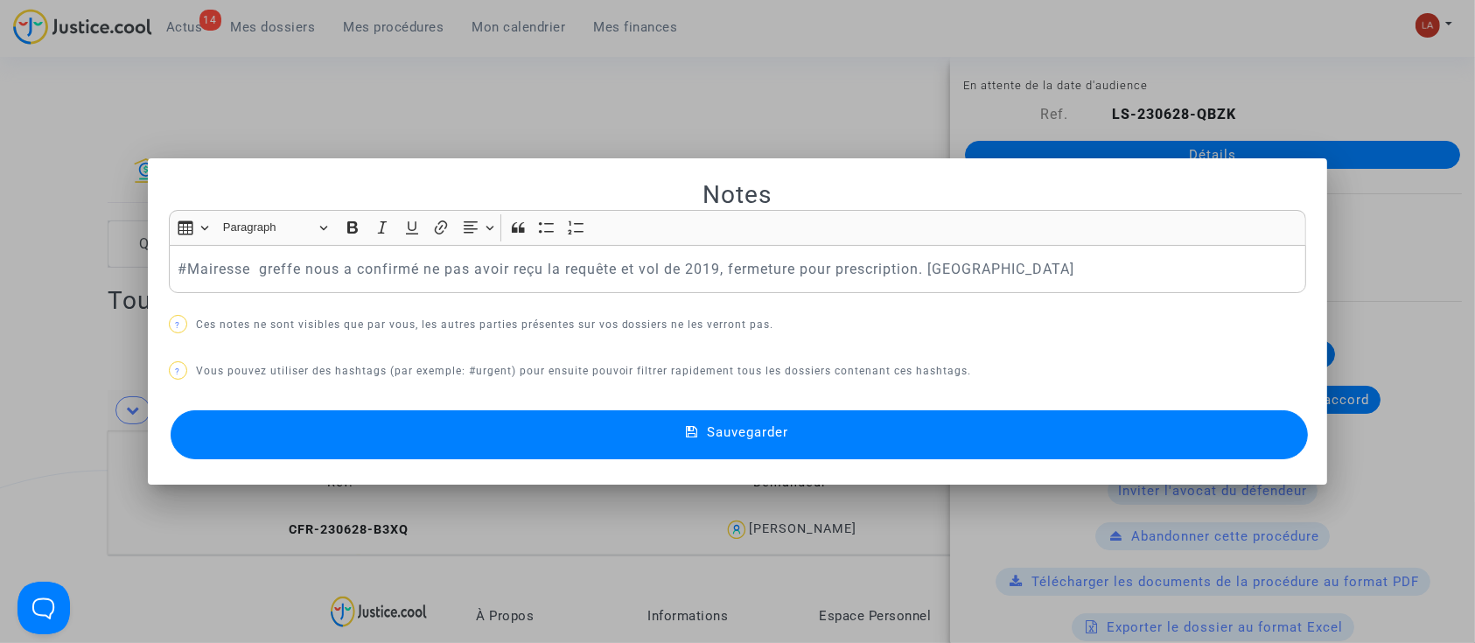
click at [380, 430] on button "Sauvegarder" at bounding box center [740, 434] width 1138 height 49
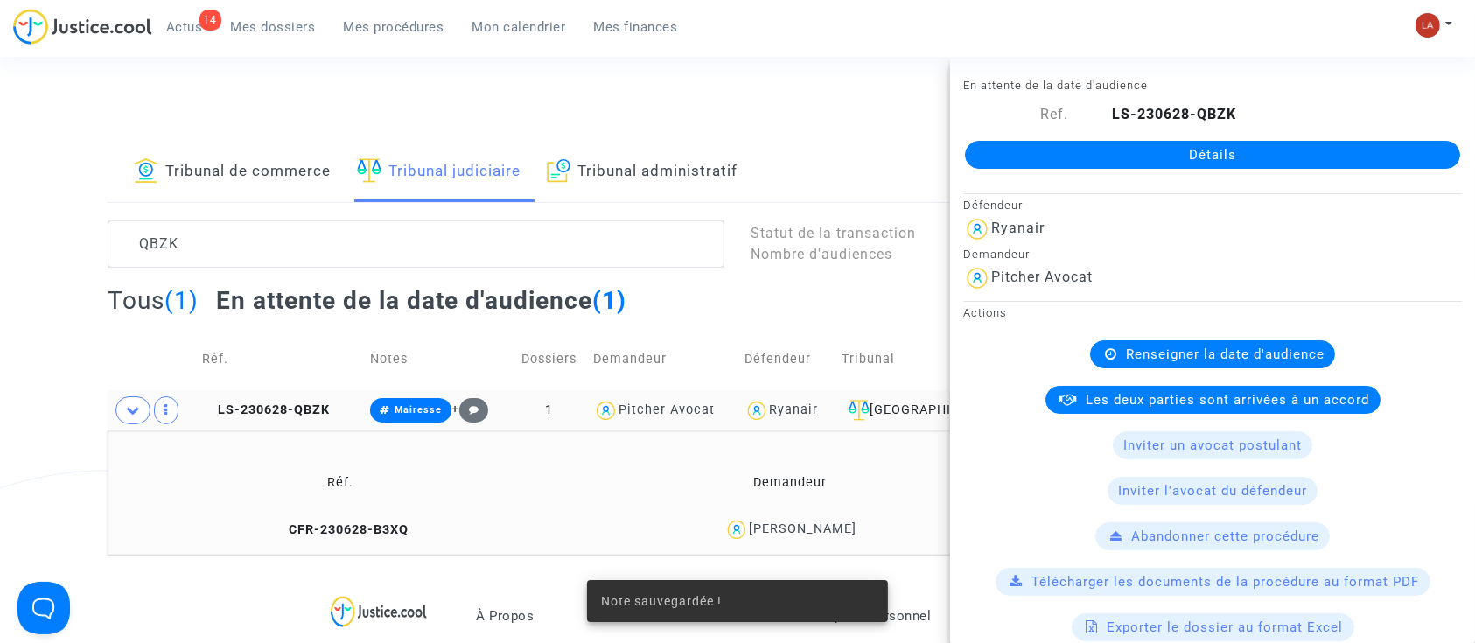
click at [301, 398] on td "LS-230628-QBZK" at bounding box center [281, 410] width 168 height 40
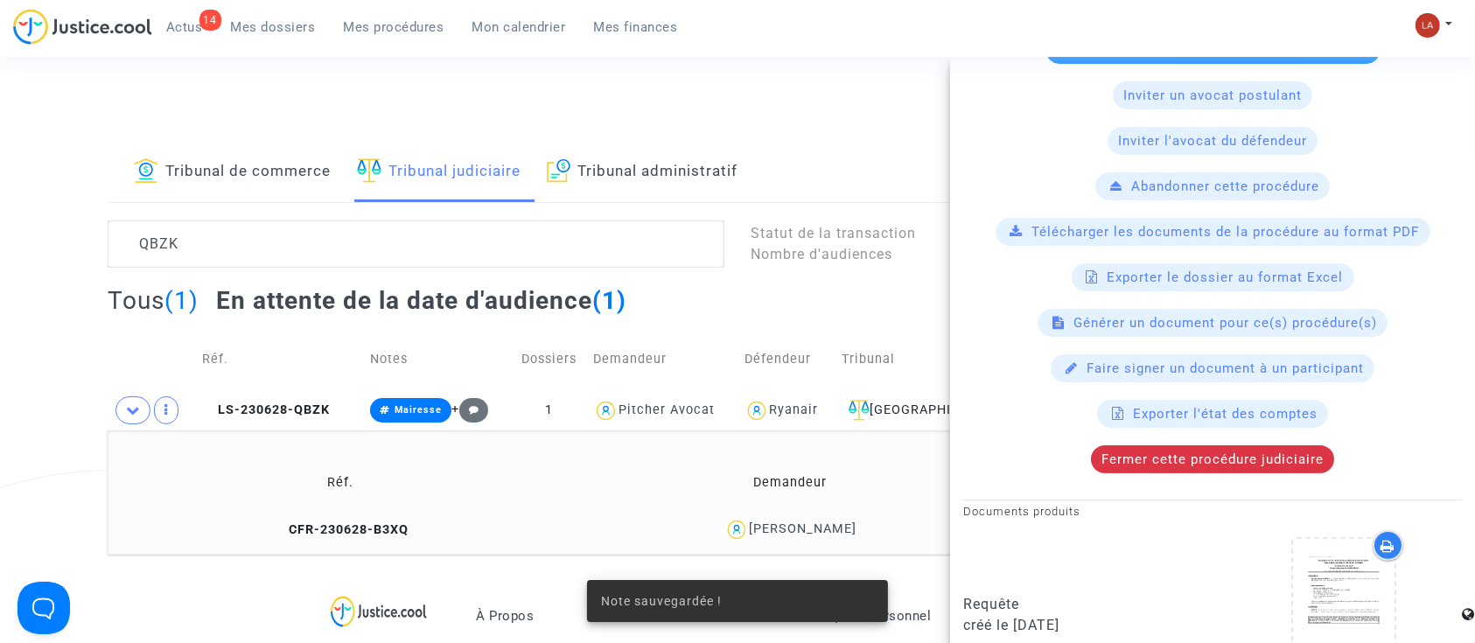
scroll to position [412, 0]
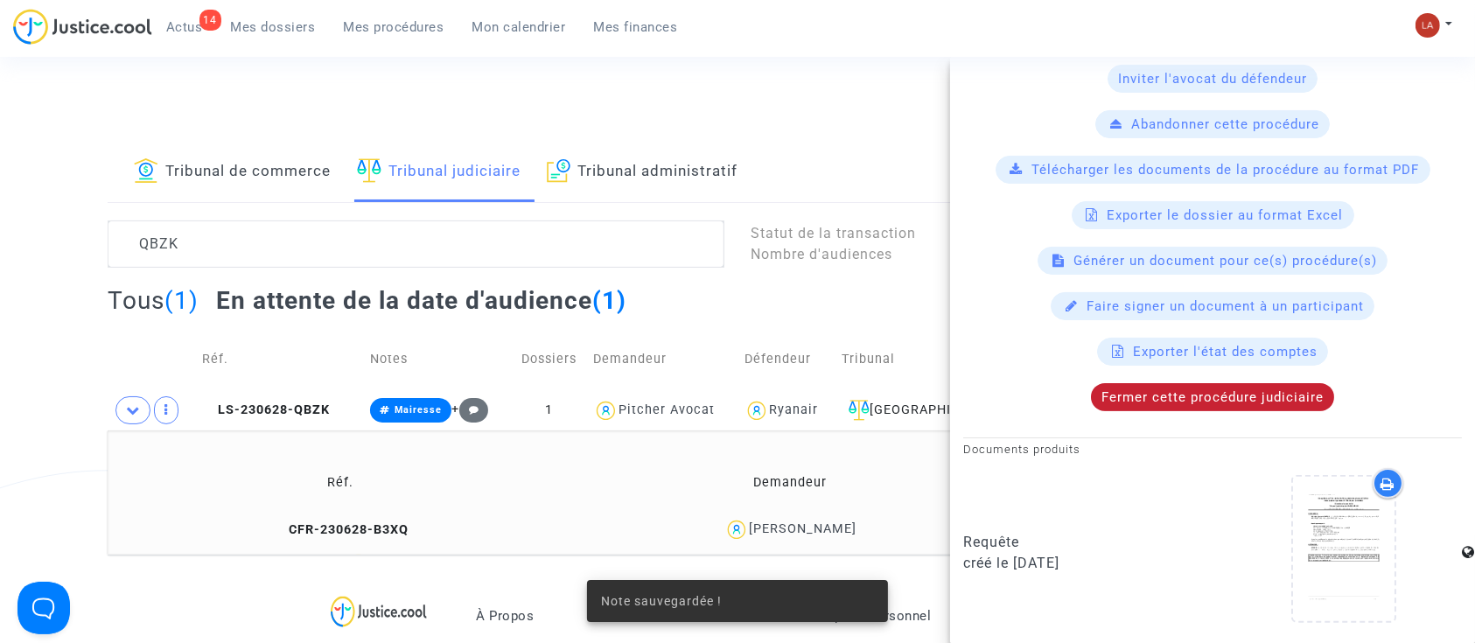
click at [1095, 383] on div "Fermer cette procédure judiciaire" at bounding box center [1212, 397] width 243 height 28
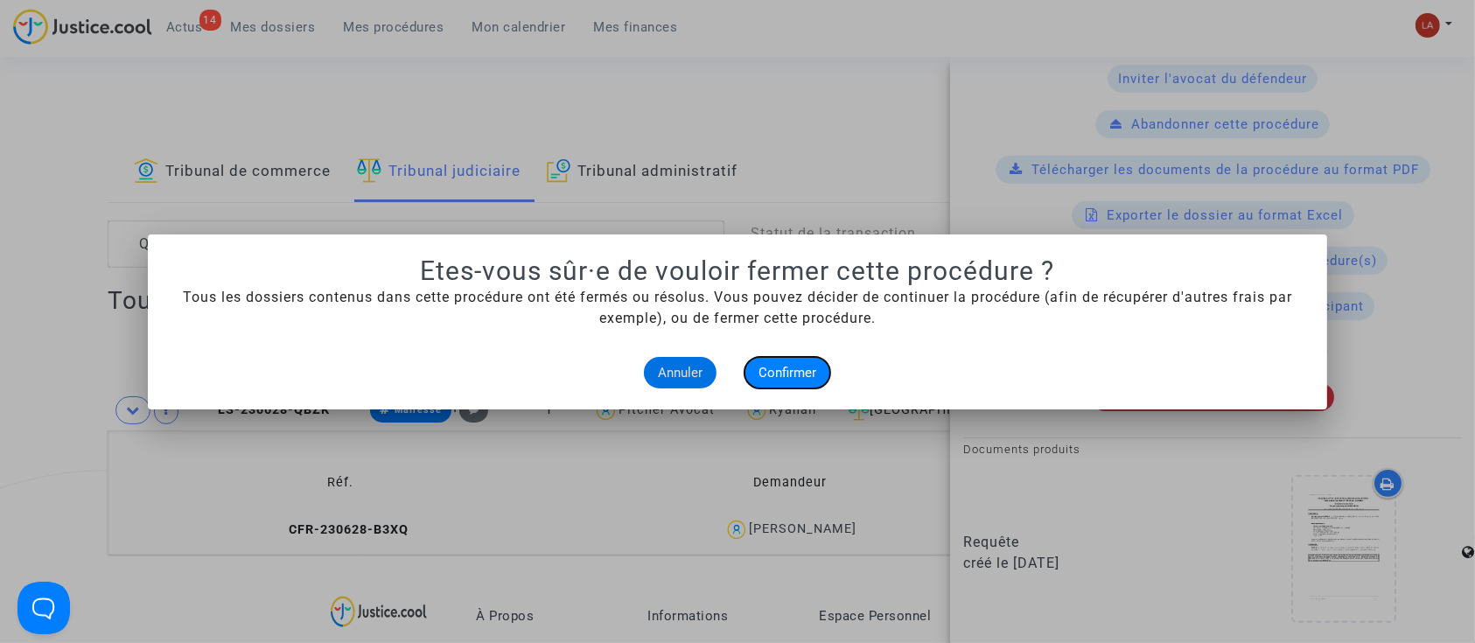
click at [802, 369] on span "Confirmer" at bounding box center [788, 373] width 58 height 16
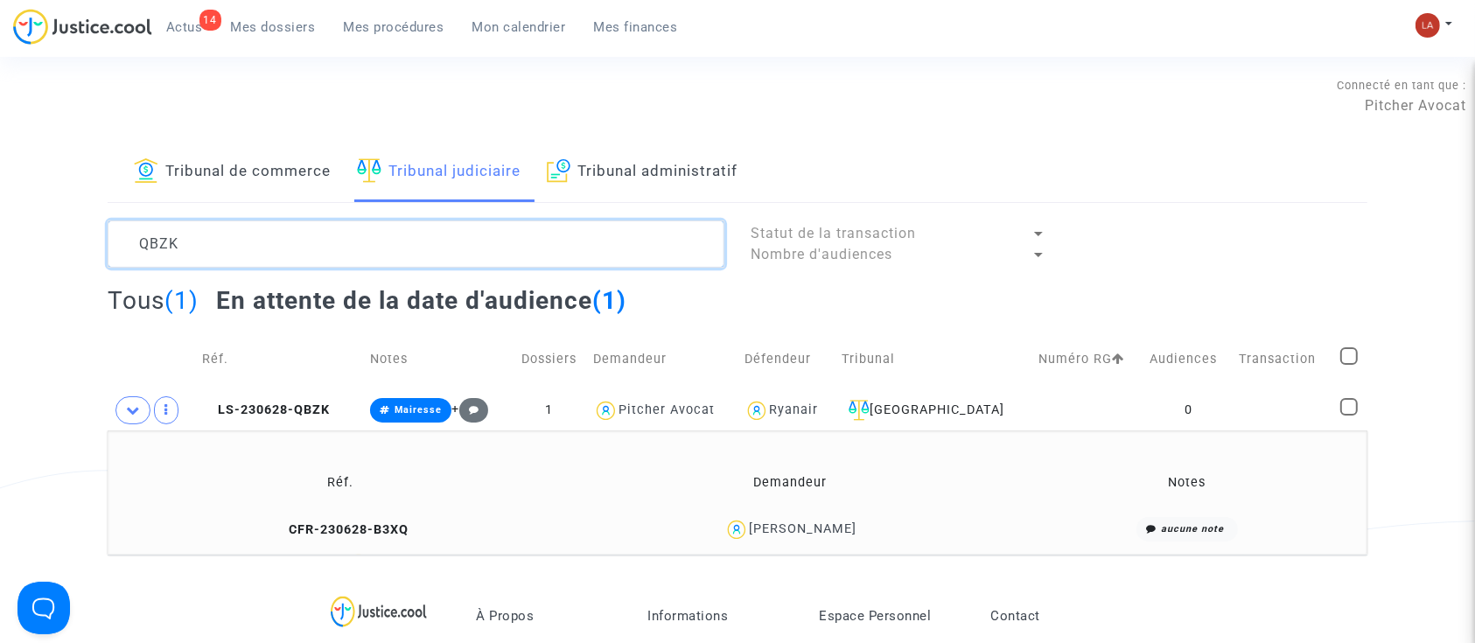
drag, startPoint x: 116, startPoint y: 243, endPoint x: 75, endPoint y: 228, distance: 43.7
click at [55, 242] on div "Tribunal de commerce Tribunal judiciaire Tribunal administratif QBZK Statut de …" at bounding box center [737, 349] width 1475 height 412
paste textarea "LS-240726-EKHF"
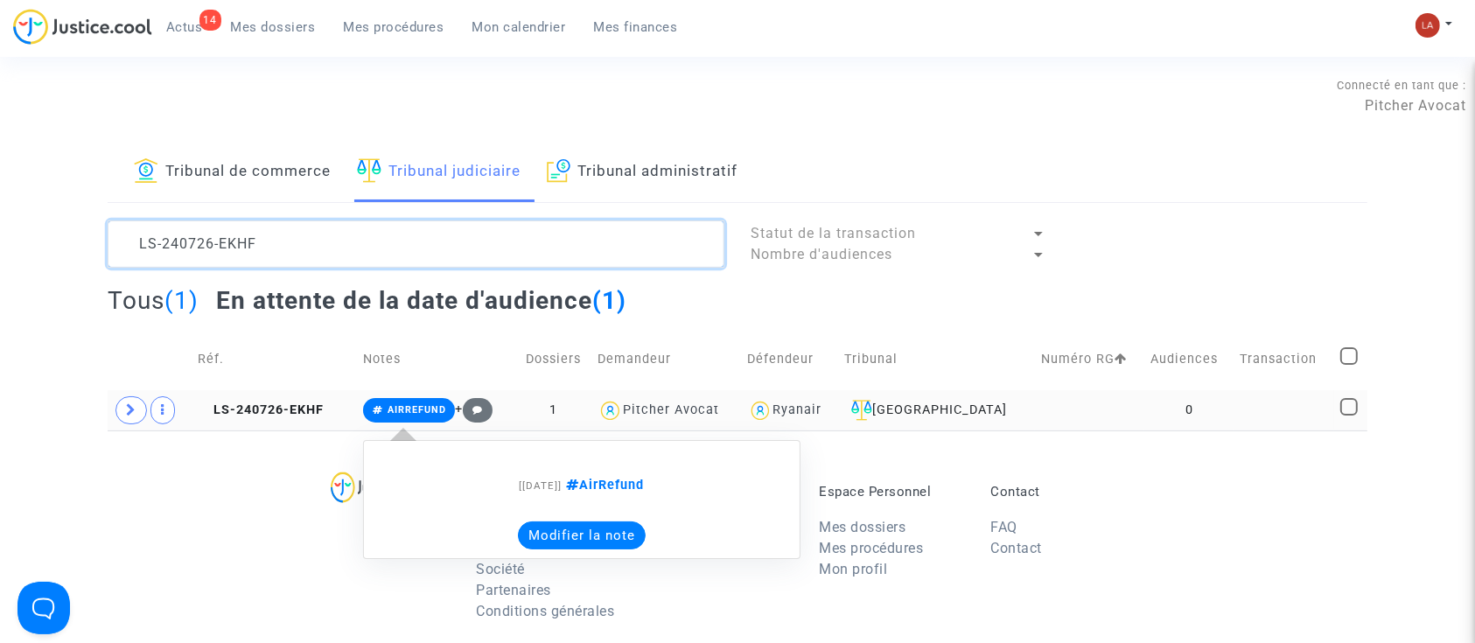
type textarea "LS-240726-EKHF"
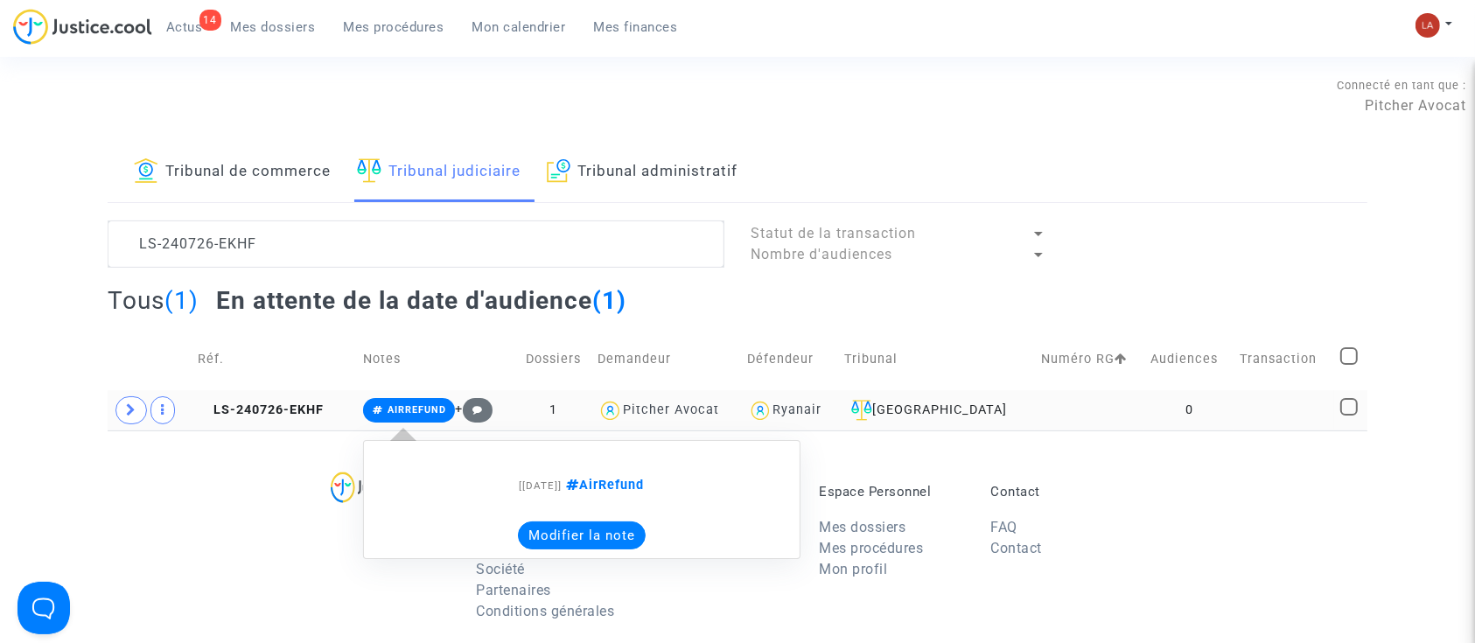
click at [564, 531] on button "Modifier la note" at bounding box center [582, 536] width 128 height 28
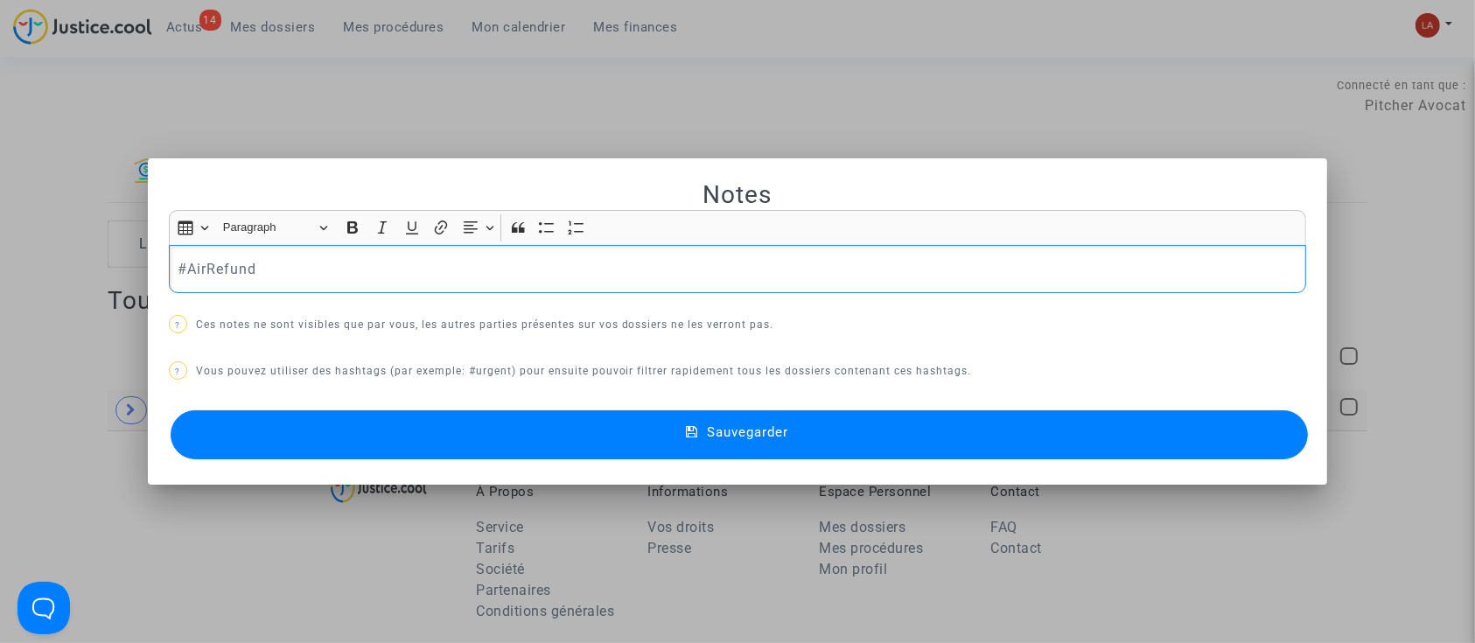
click at [324, 267] on p "#AirRefund" at bounding box center [738, 269] width 1120 height 22
click at [316, 447] on button "Sauvegarder" at bounding box center [740, 434] width 1138 height 49
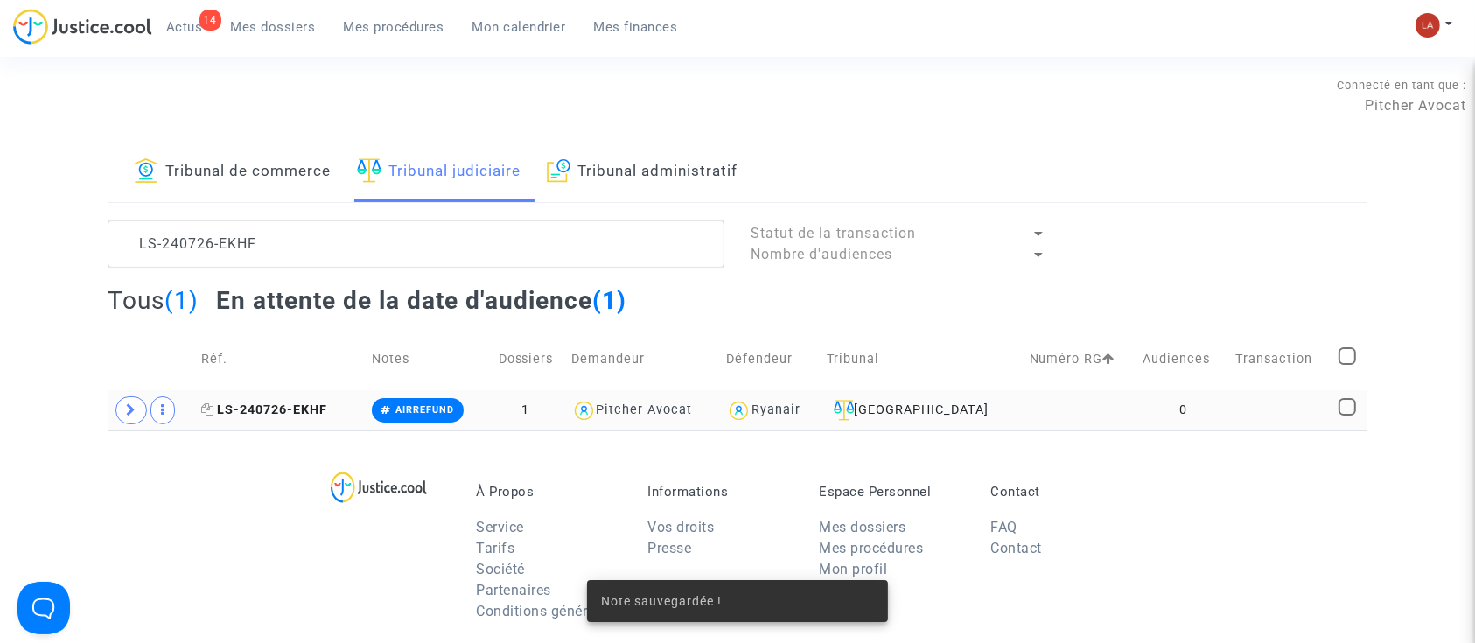
click at [210, 410] on icon at bounding box center [207, 409] width 13 height 12
click at [274, 405] on span "LS-240726-EKHF" at bounding box center [264, 410] width 126 height 15
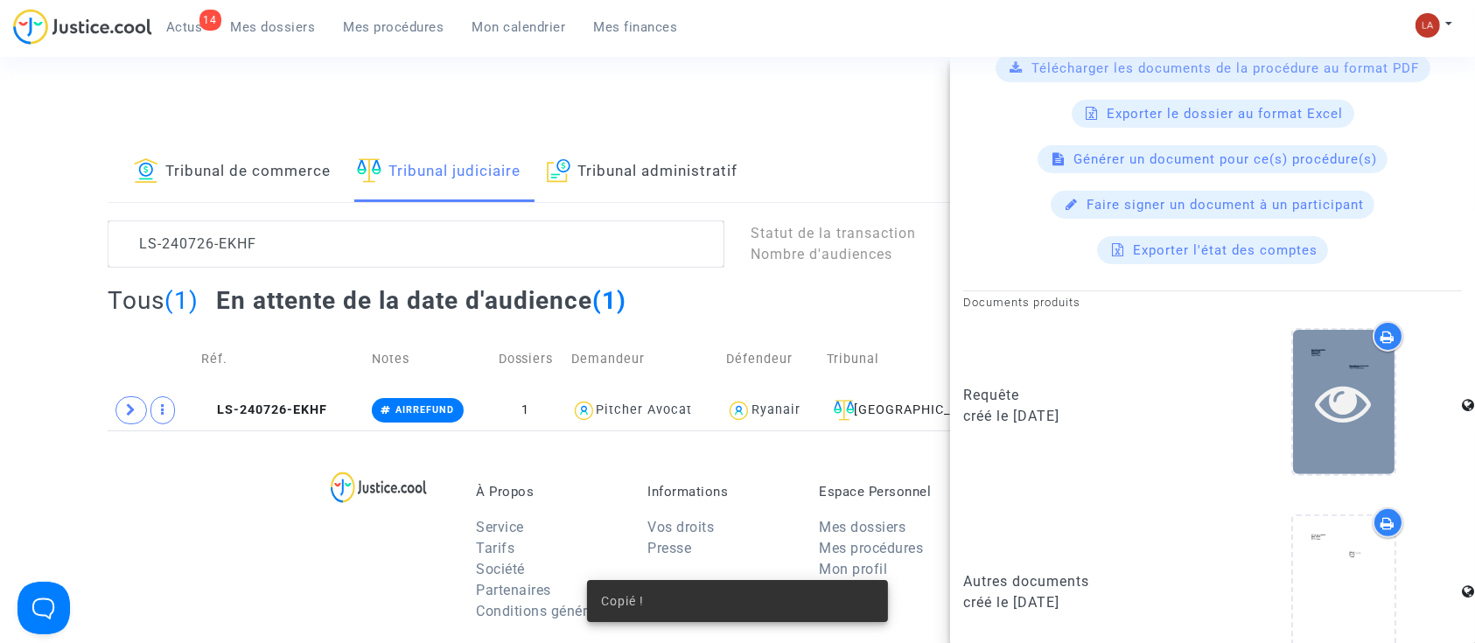
scroll to position [553, 0]
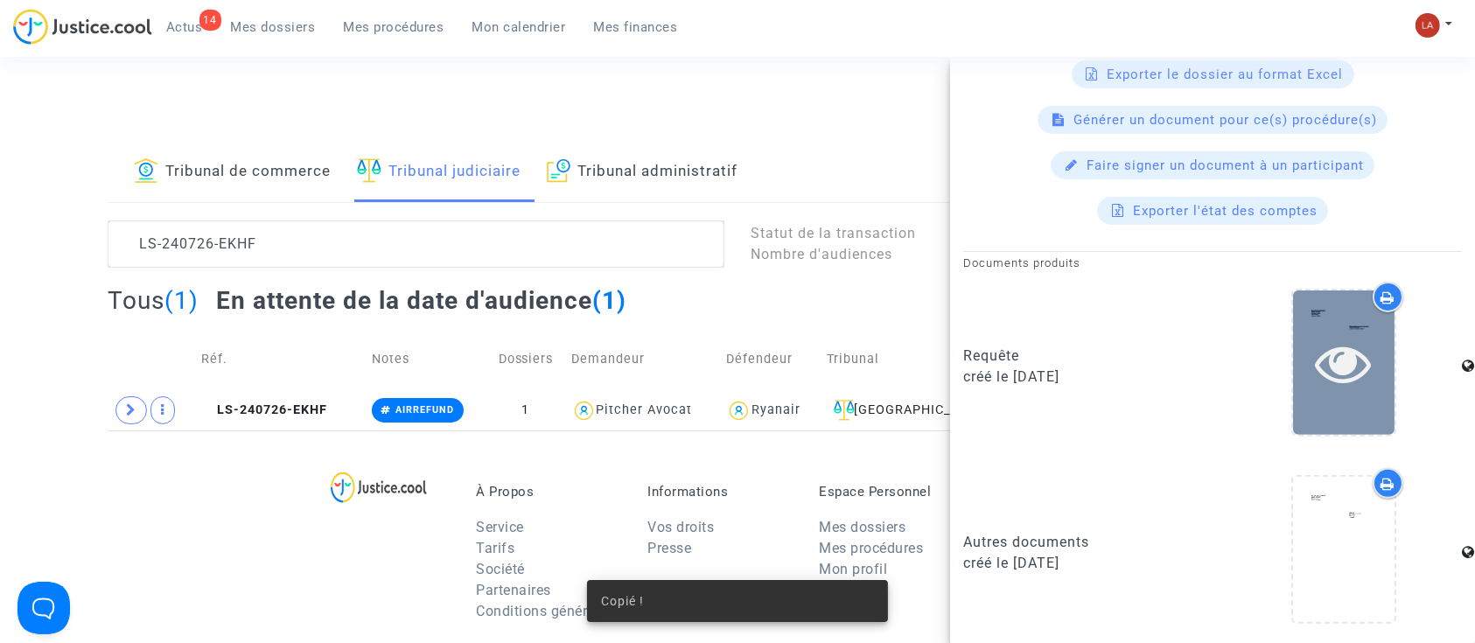
click at [1323, 389] on div at bounding box center [1344, 363] width 102 height 144
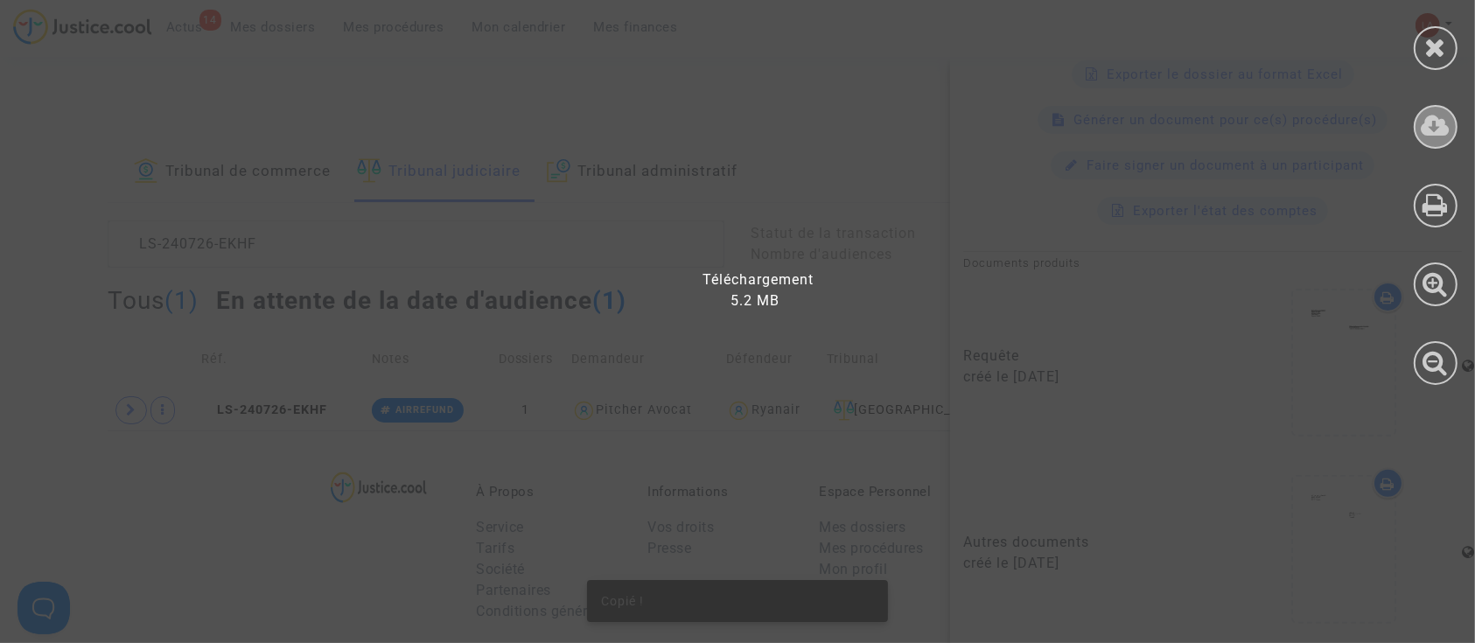
click at [1448, 134] on icon at bounding box center [1436, 126] width 29 height 26
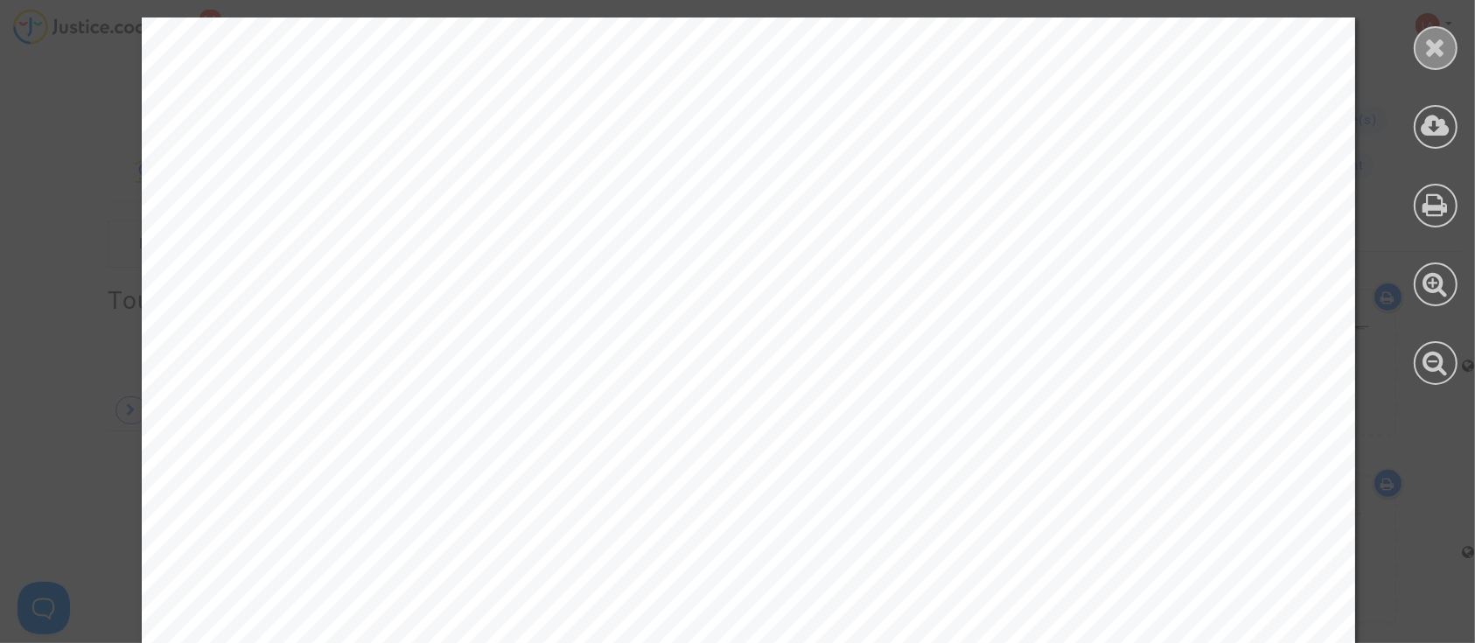
click at [1439, 34] on icon at bounding box center [1436, 47] width 22 height 26
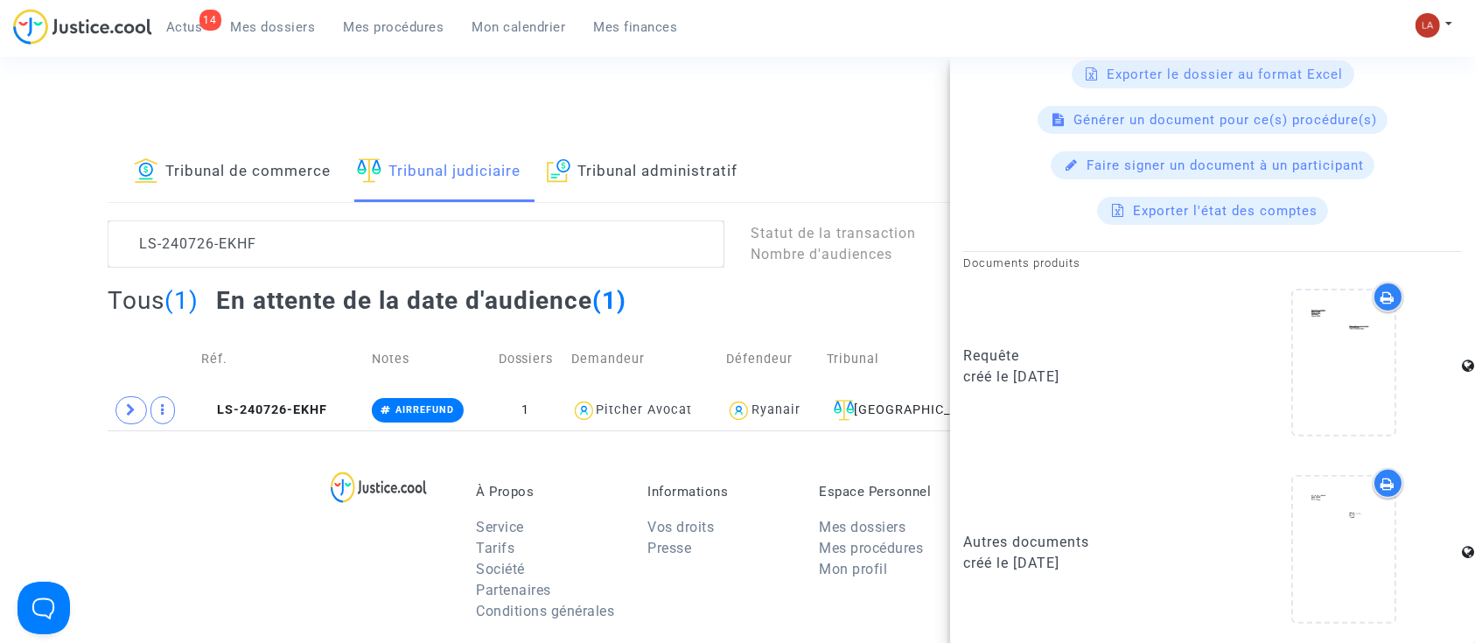
scroll to position [0, 0]
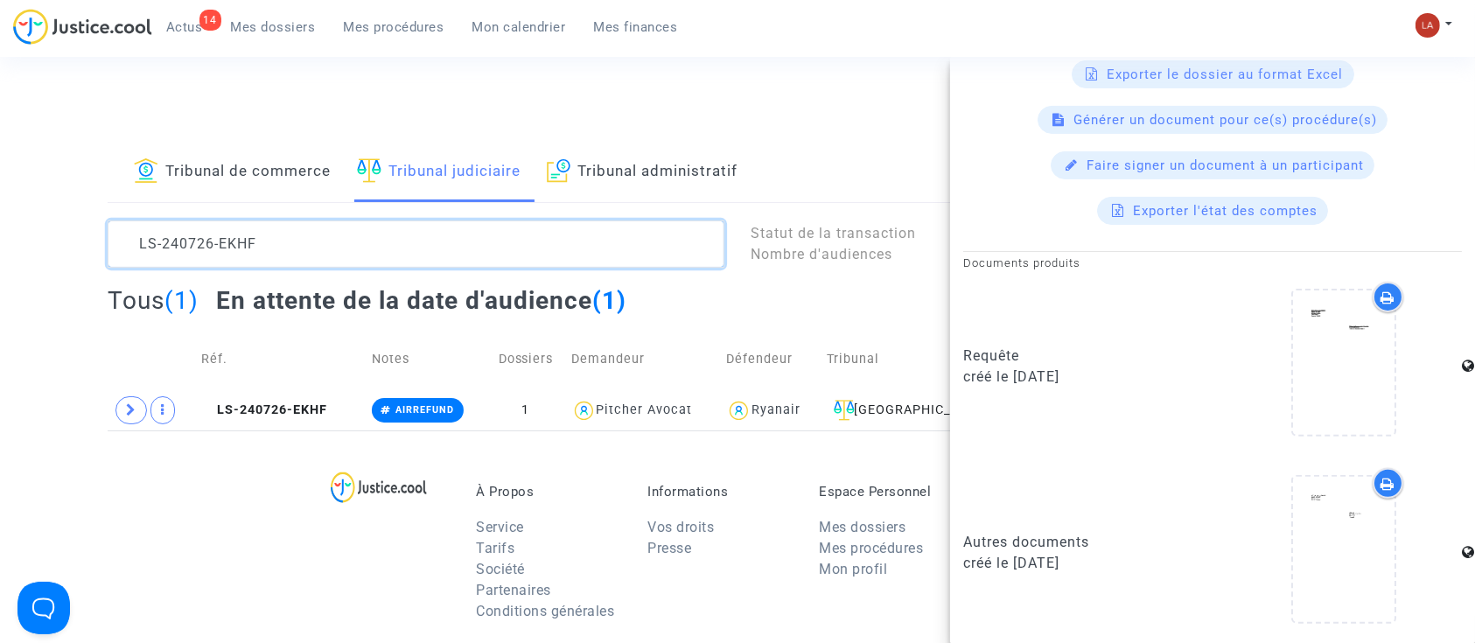
drag, startPoint x: 315, startPoint y: 246, endPoint x: 48, endPoint y: 246, distance: 266.9
click at [48, 246] on div "Tribunal de commerce Tribunal judiciaire Tribunal administratif LS-240726-EKHF …" at bounding box center [737, 287] width 1475 height 288
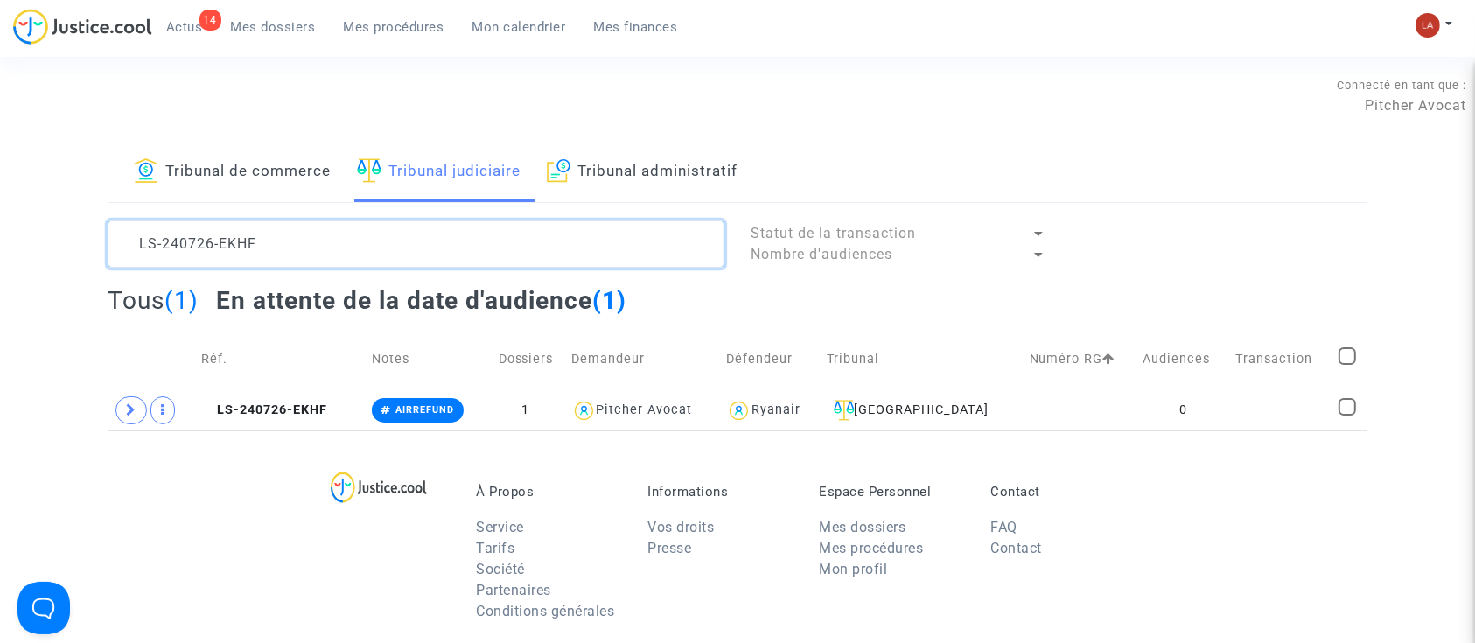
paste textarea "CCFB"
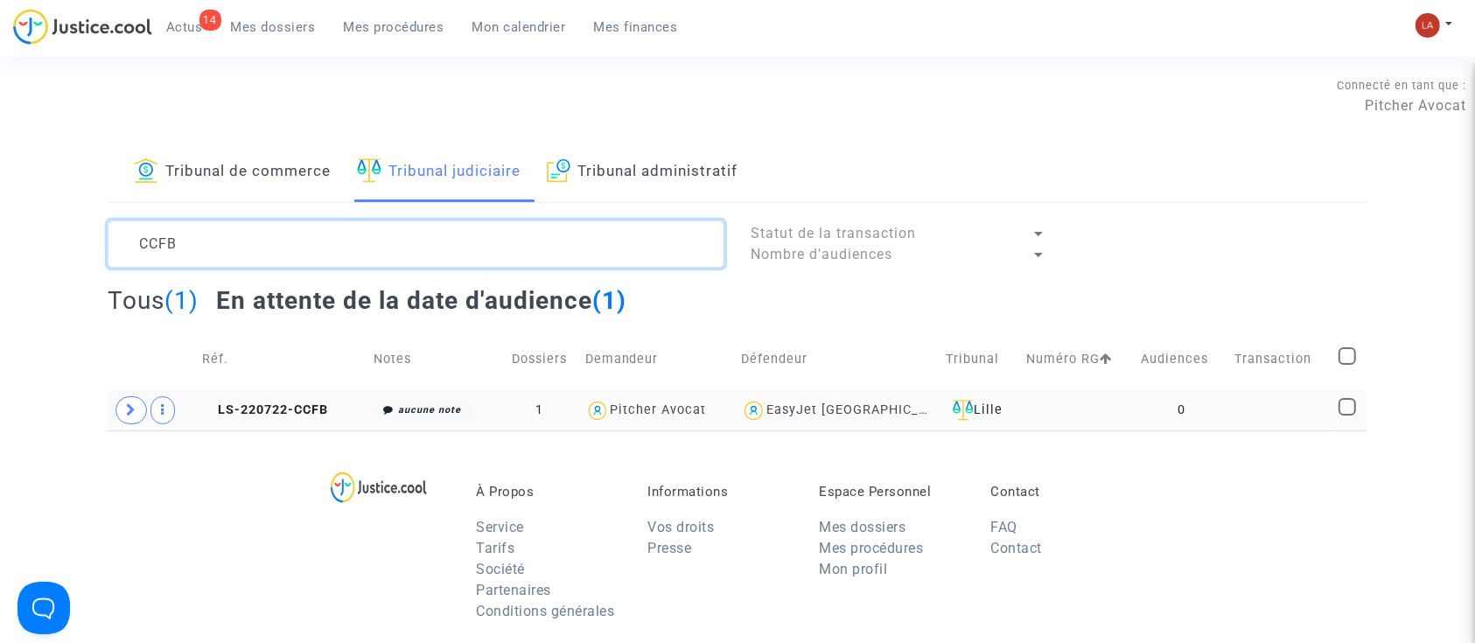
type textarea "CCFB"
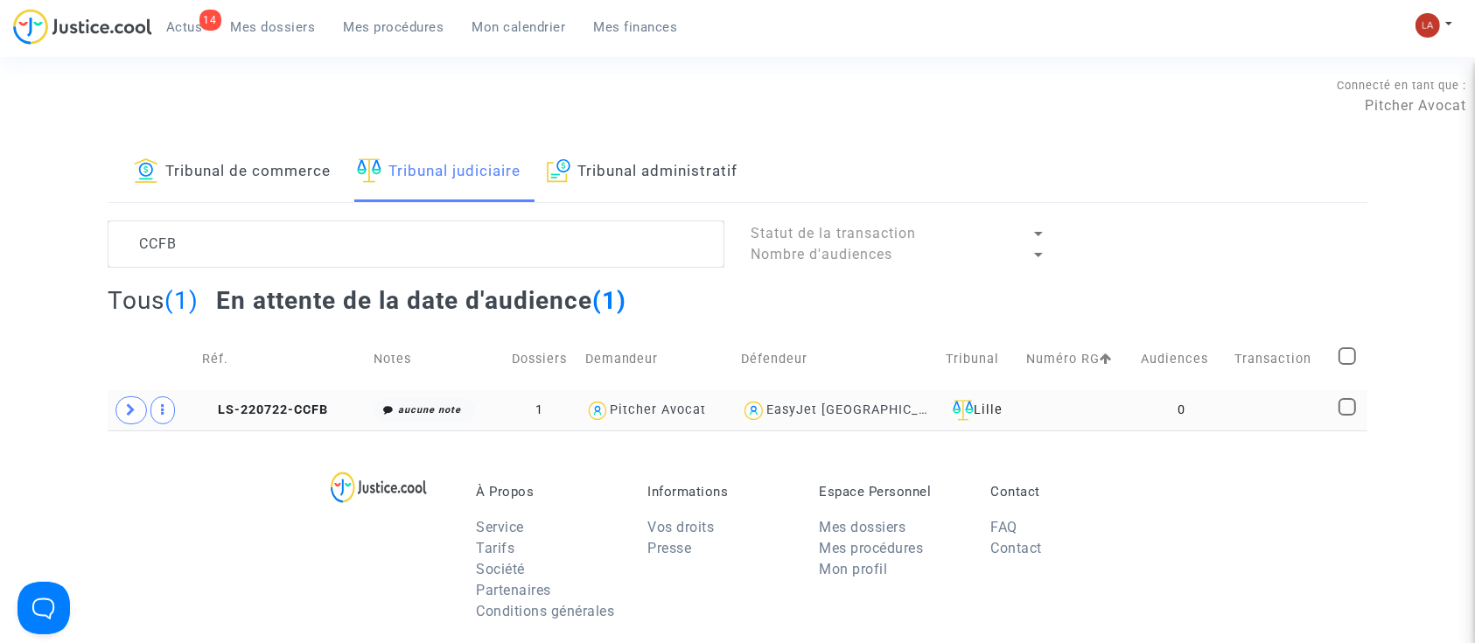
click at [119, 417] on span at bounding box center [132, 410] width 32 height 28
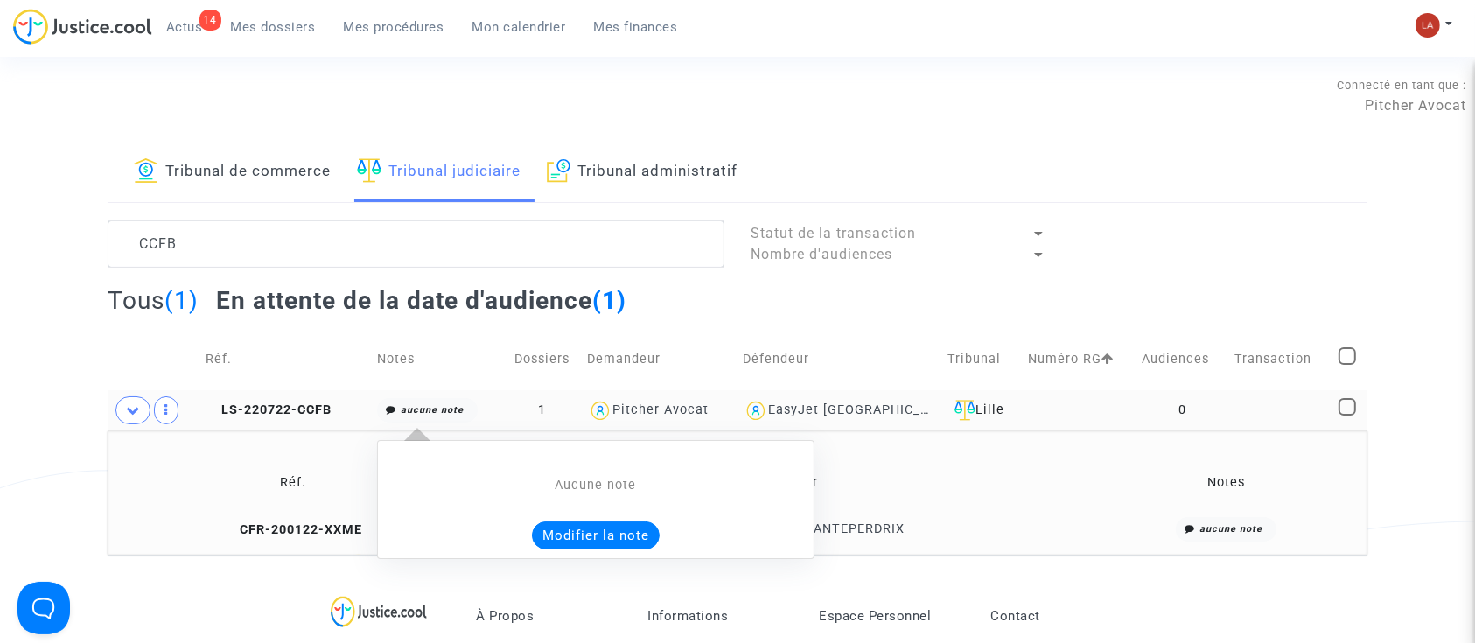
click at [606, 540] on button "Modifier la note" at bounding box center [596, 536] width 128 height 28
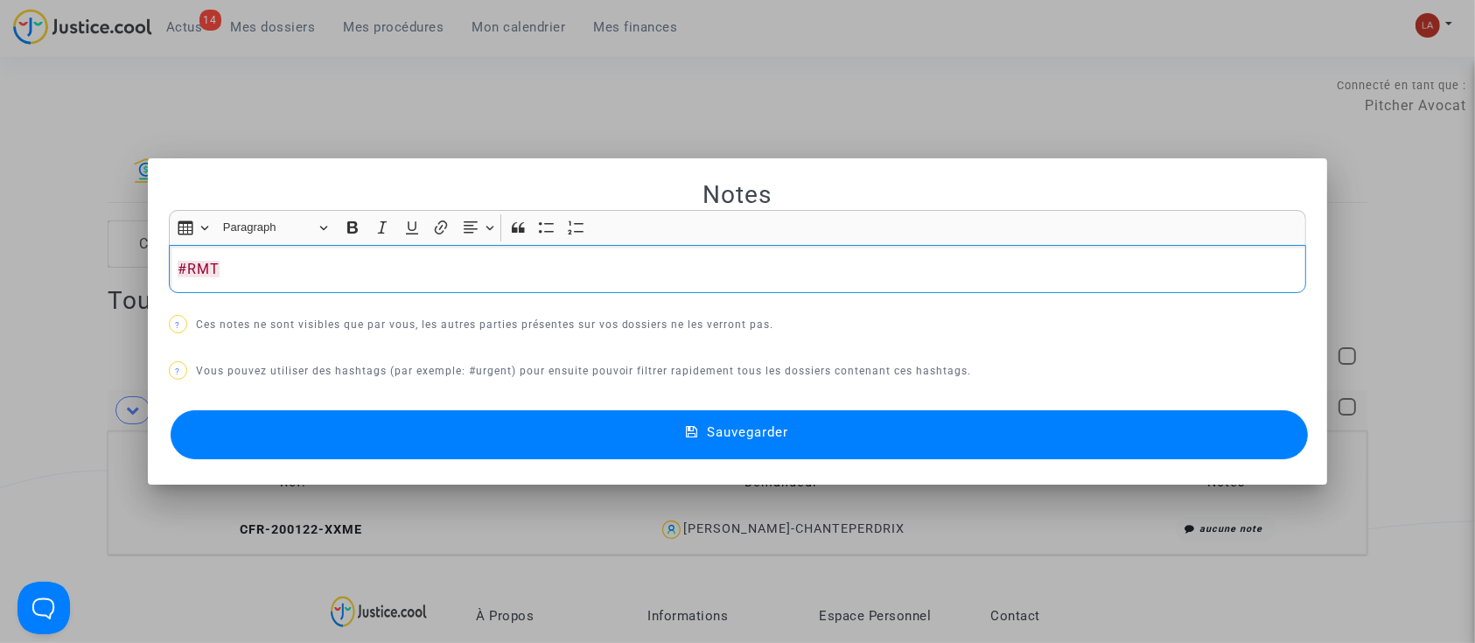
click at [360, 449] on button "Sauvegarder" at bounding box center [740, 434] width 1138 height 49
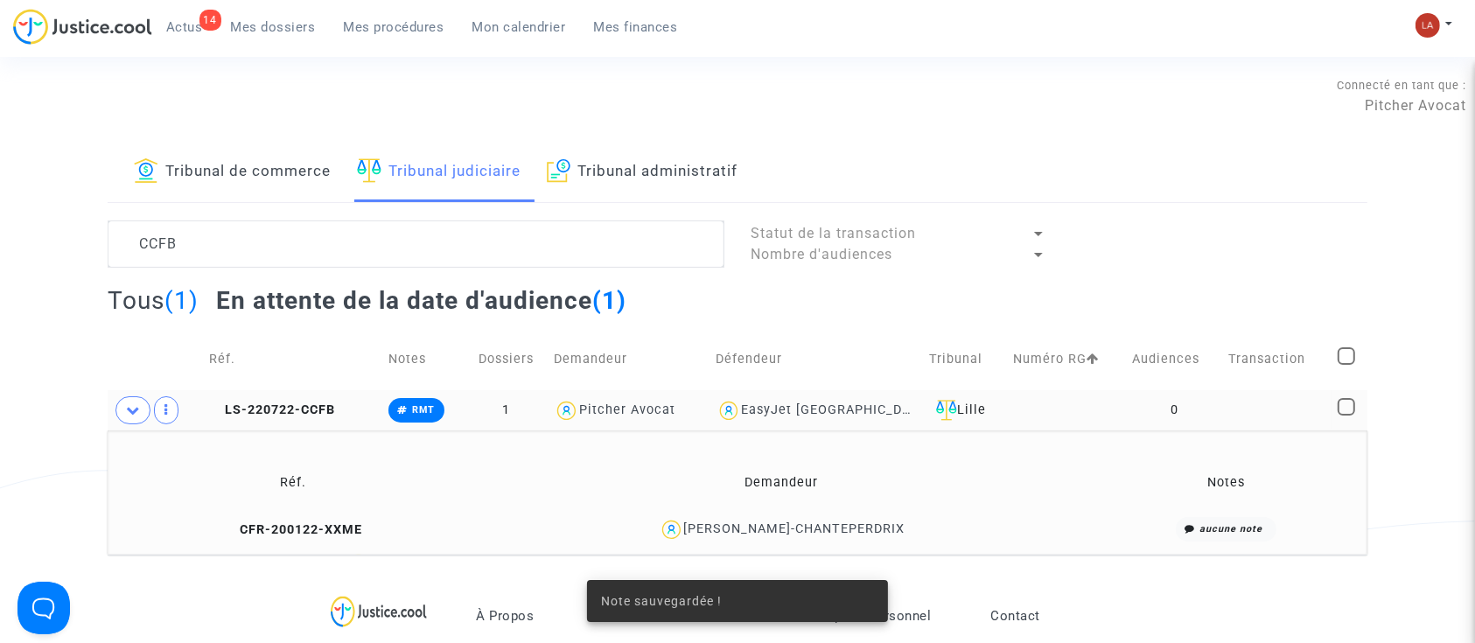
click at [281, 515] on td "CFR-200122-XXME" at bounding box center [294, 530] width 360 height 38
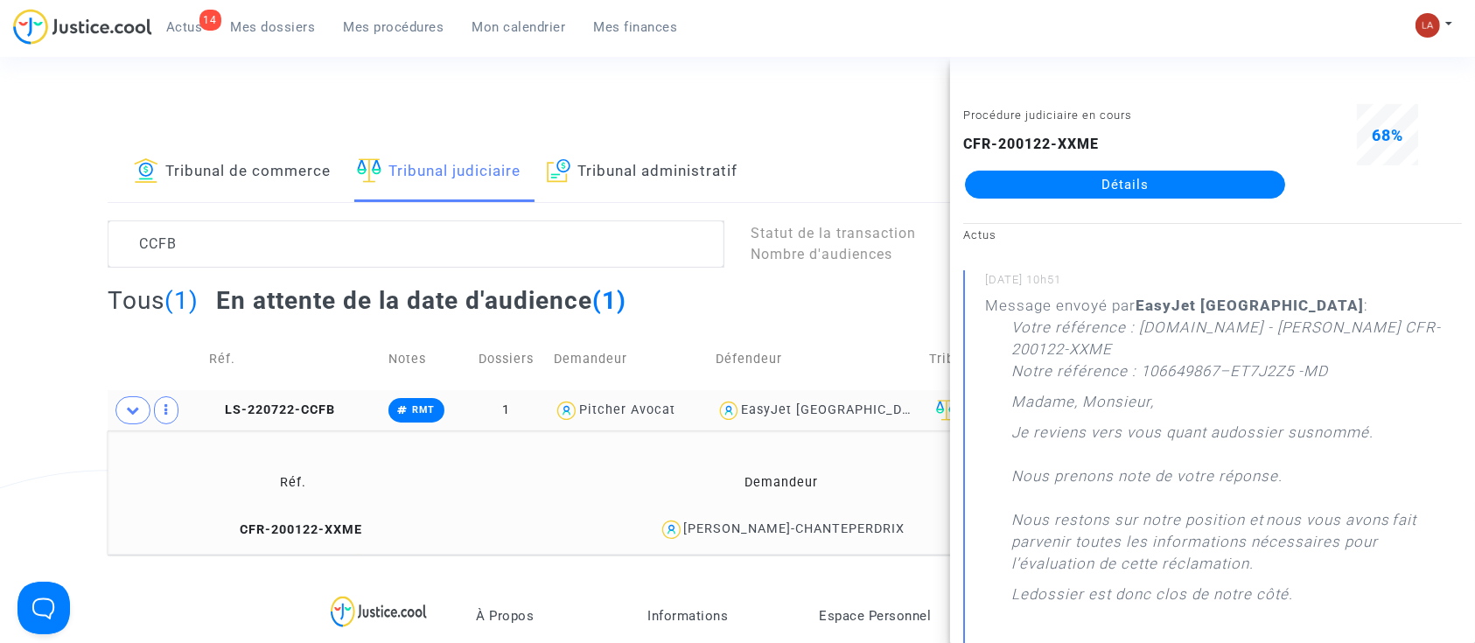
drag, startPoint x: 1176, startPoint y: 198, endPoint x: 1206, endPoint y: 181, distance: 34.1
click at [278, 403] on span "LS-220722-CCFB" at bounding box center [272, 410] width 126 height 15
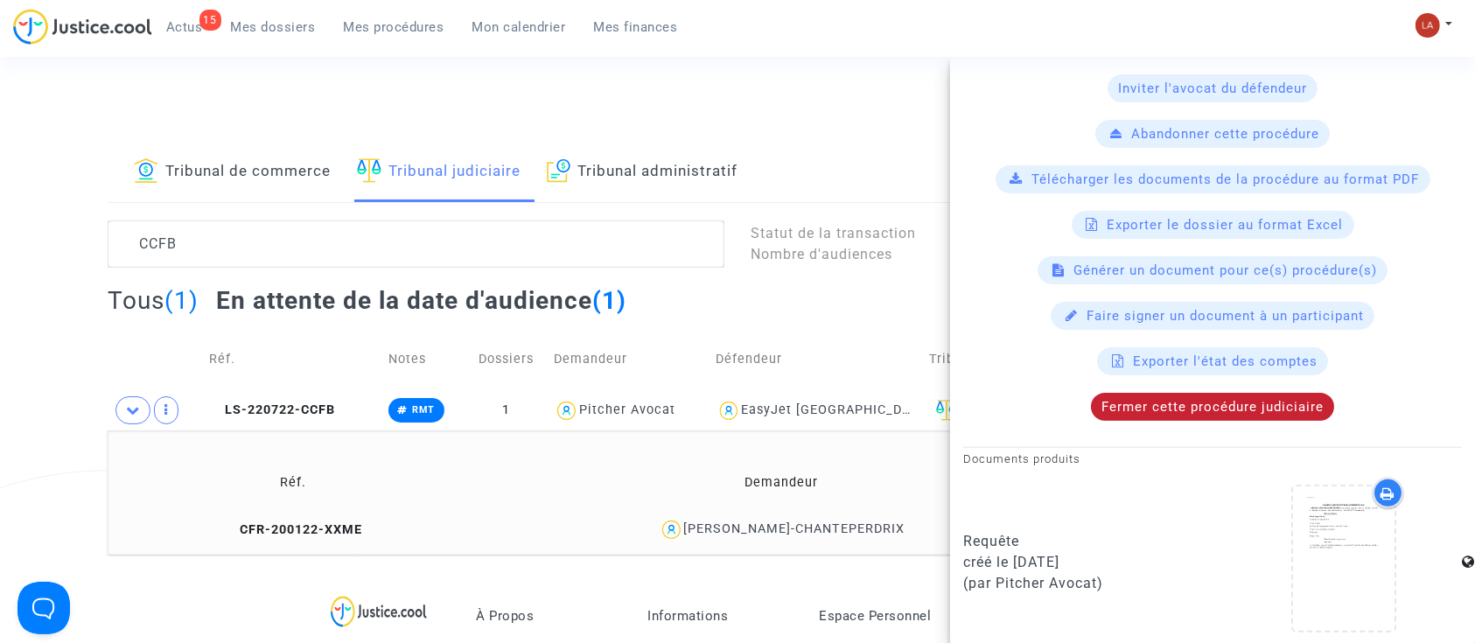
scroll to position [466, 0]
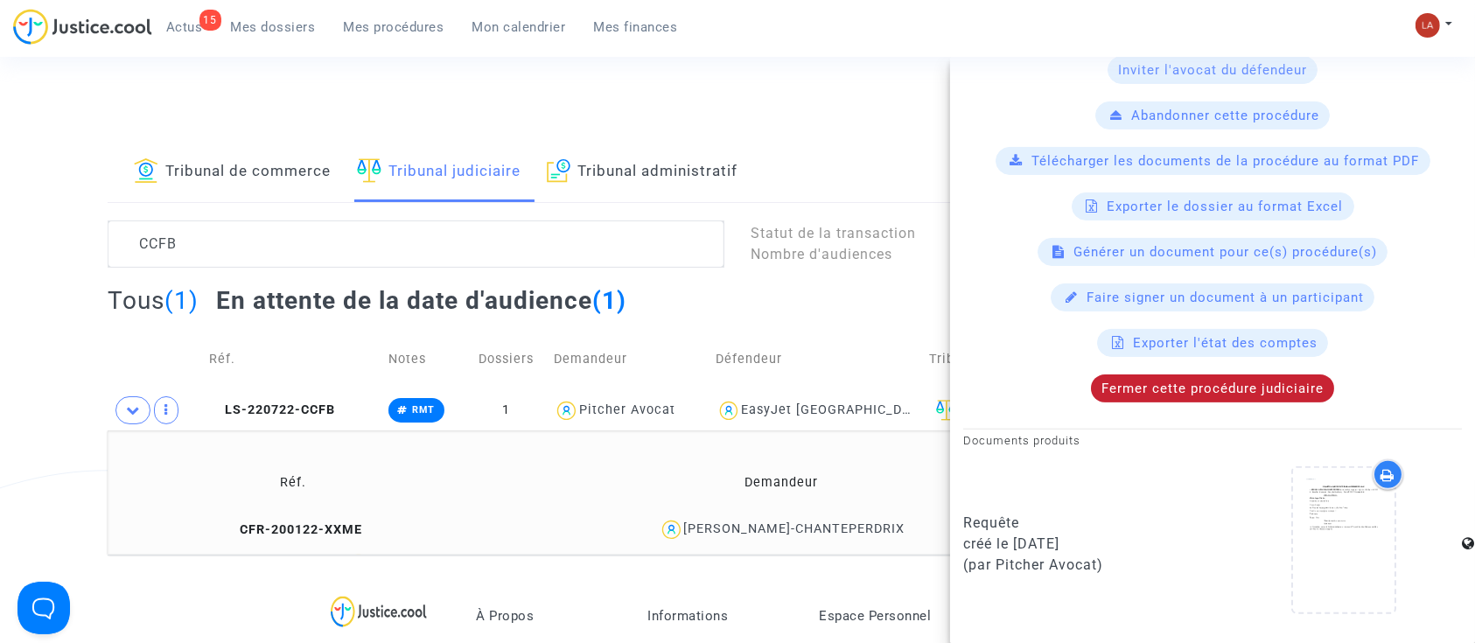
click at [1200, 382] on span "Fermer cette procédure judiciaire" at bounding box center [1213, 389] width 222 height 16
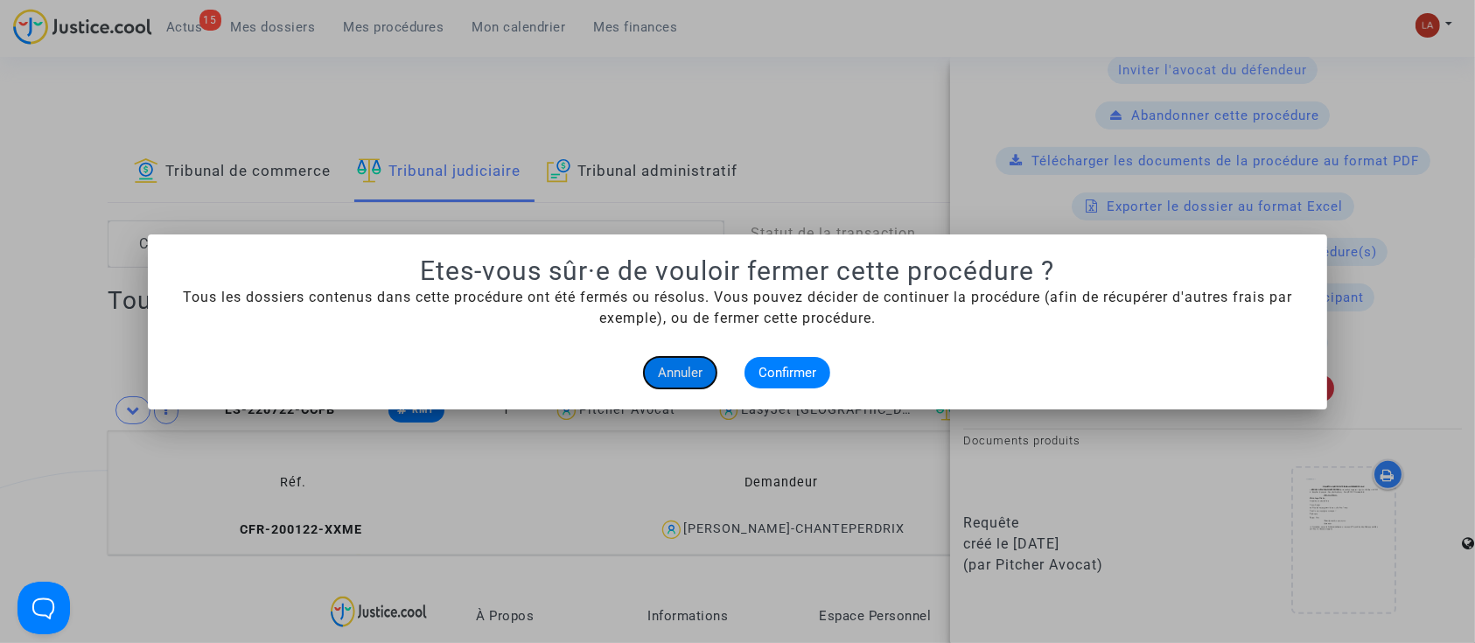
click at [688, 373] on span "Annuler" at bounding box center [680, 373] width 45 height 16
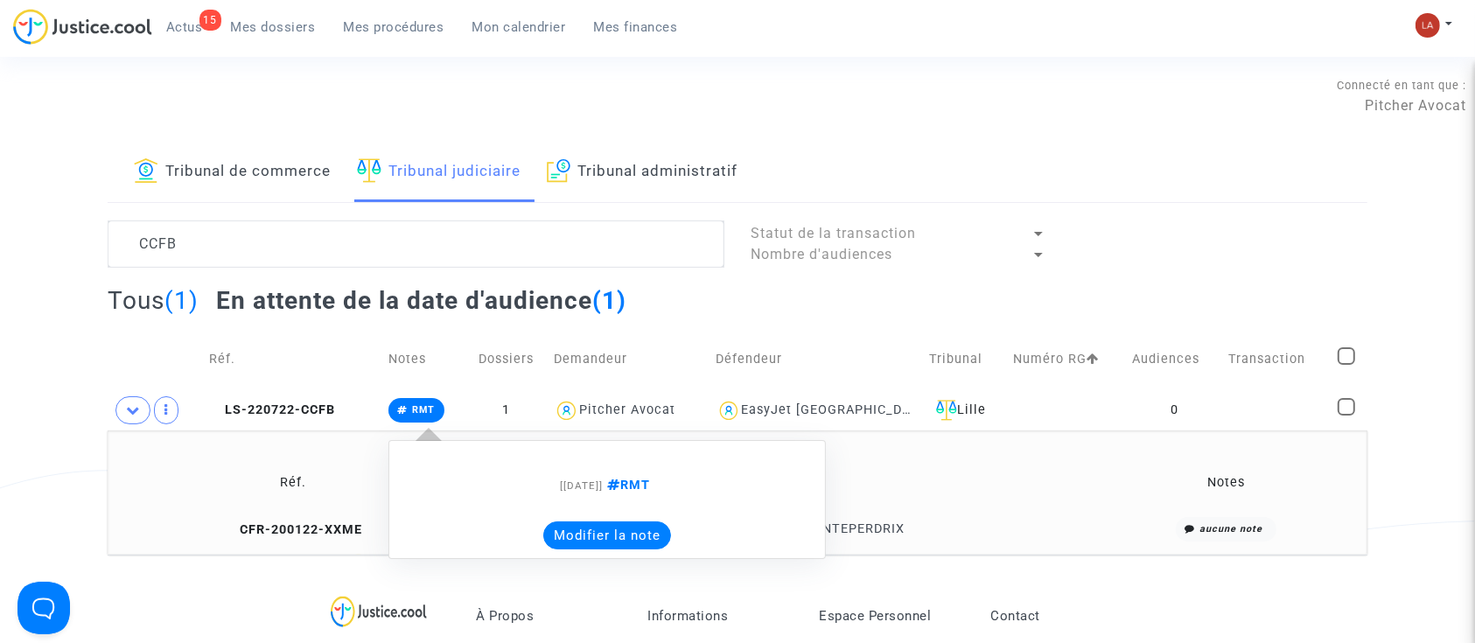
click at [630, 545] on button "Modifier la note" at bounding box center [607, 536] width 128 height 28
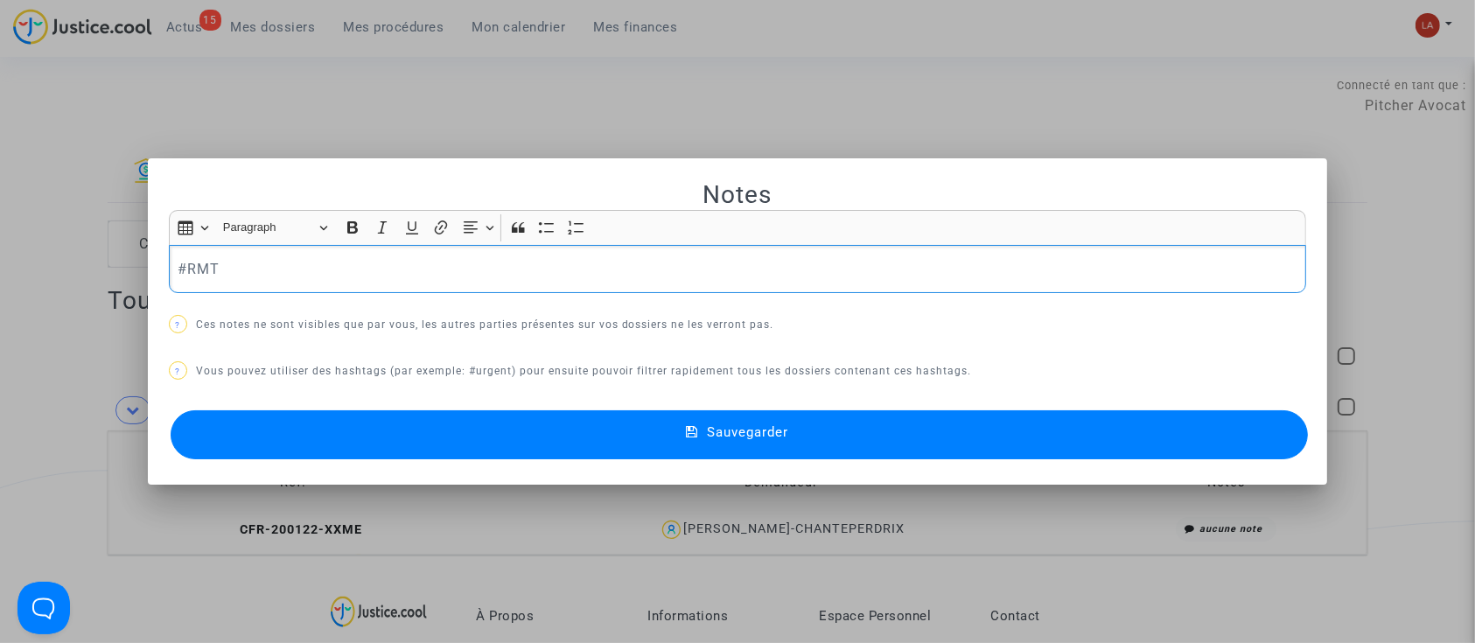
click at [441, 295] on div "Notes Rich Text Editor Insert table Insert table Heading Paragraph Paragraph He…" at bounding box center [738, 321] width 1138 height 284
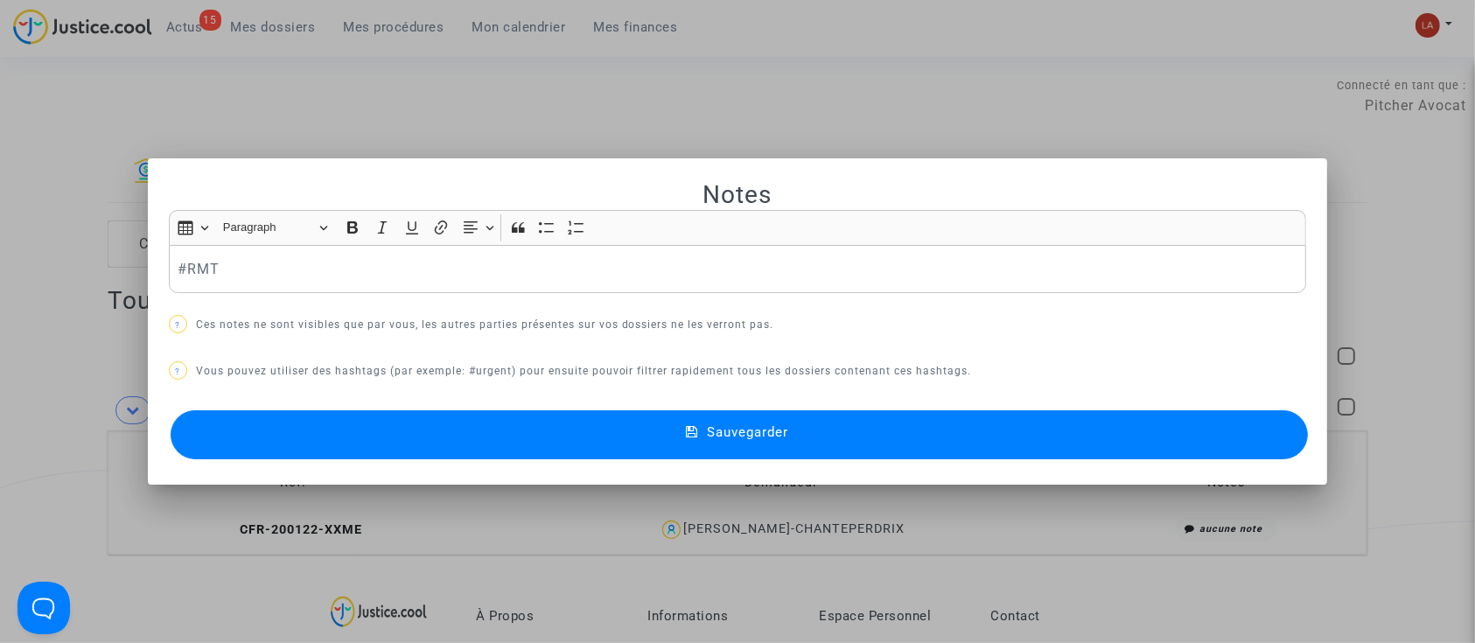
click at [450, 277] on p "#RMT" at bounding box center [738, 269] width 1120 height 22
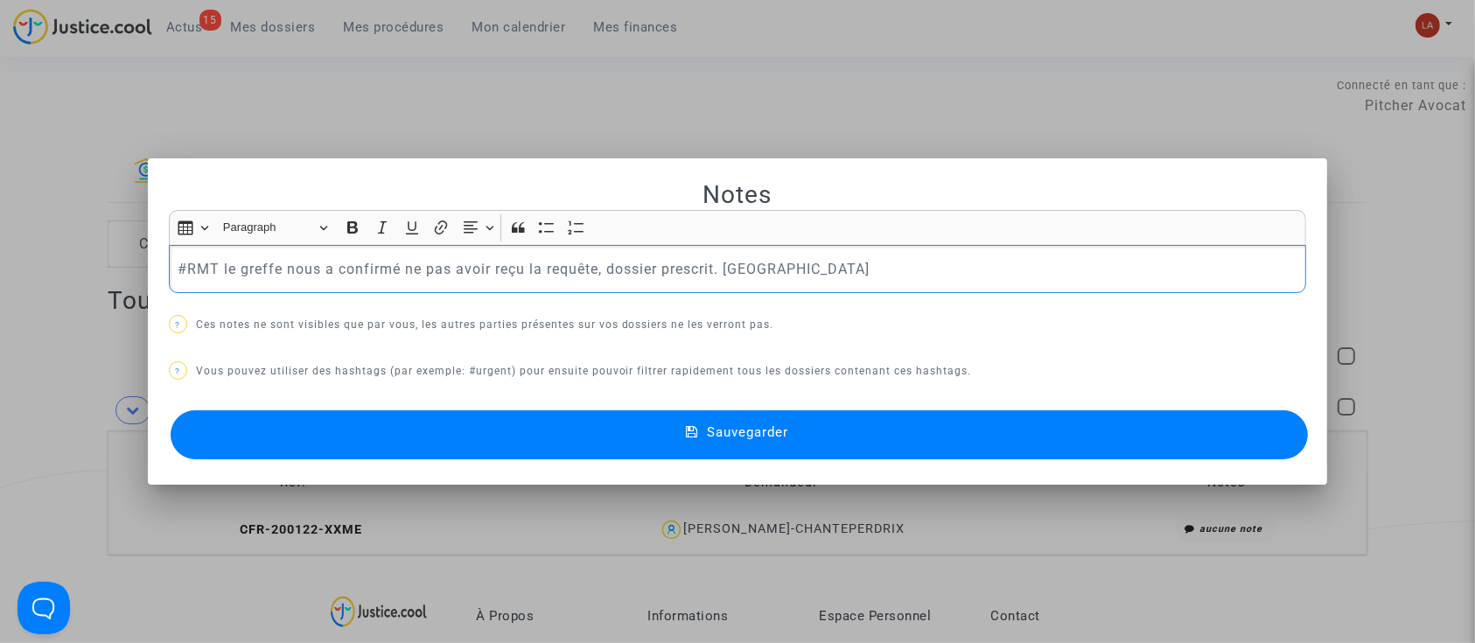
click at [360, 427] on button "Sauvegarder" at bounding box center [740, 434] width 1138 height 49
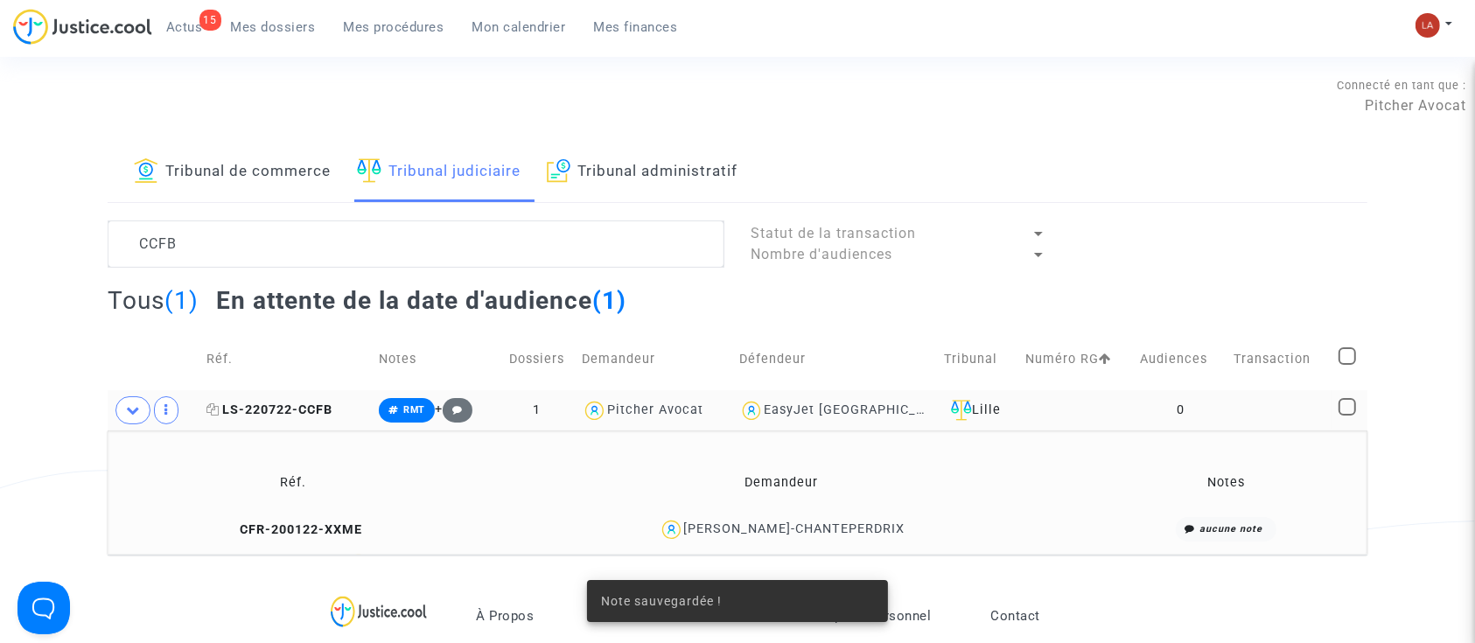
click at [294, 417] on span "LS-220722-CCFB" at bounding box center [270, 410] width 126 height 15
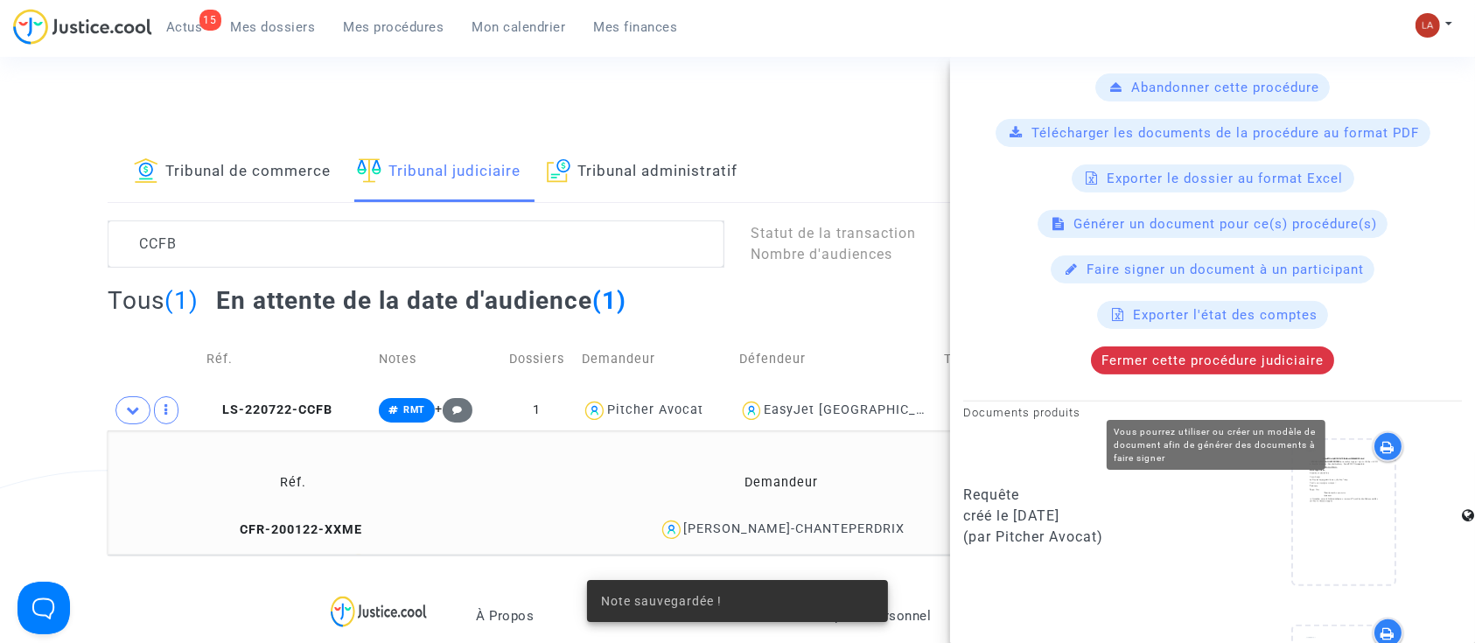
scroll to position [643, 0]
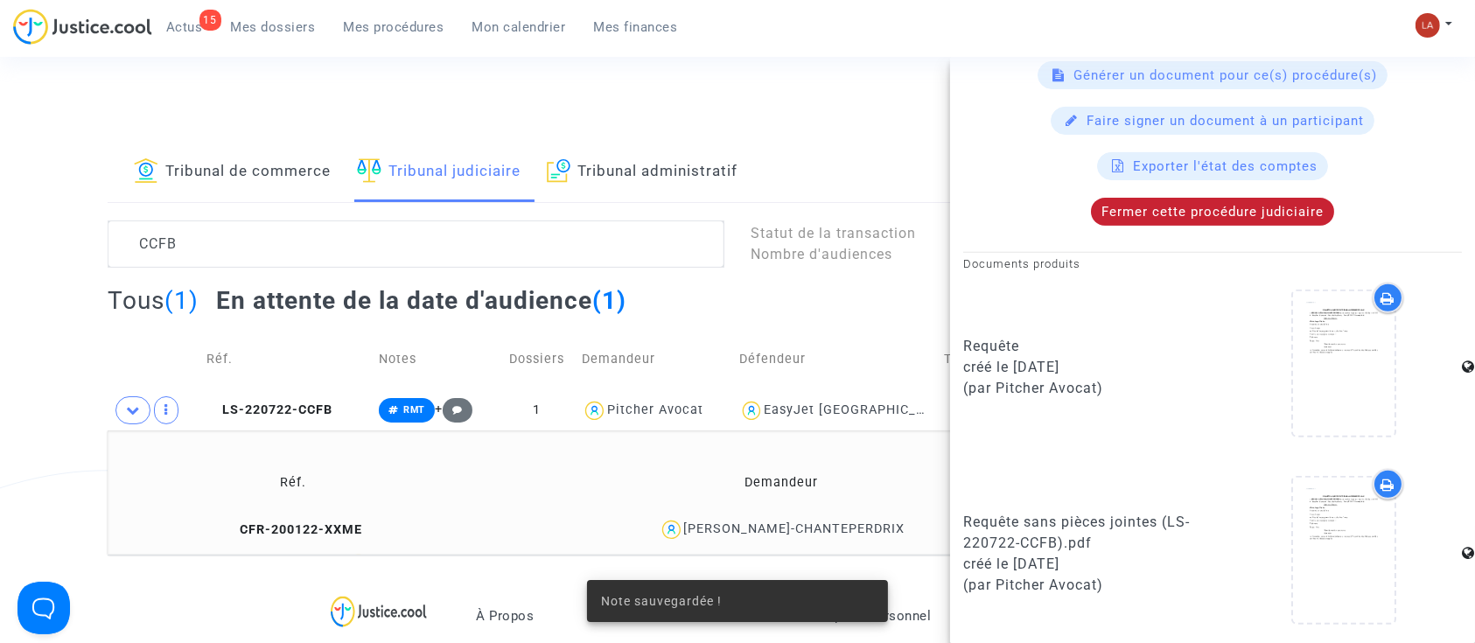
click at [1211, 214] on span "Fermer cette procédure judiciaire" at bounding box center [1213, 212] width 222 height 16
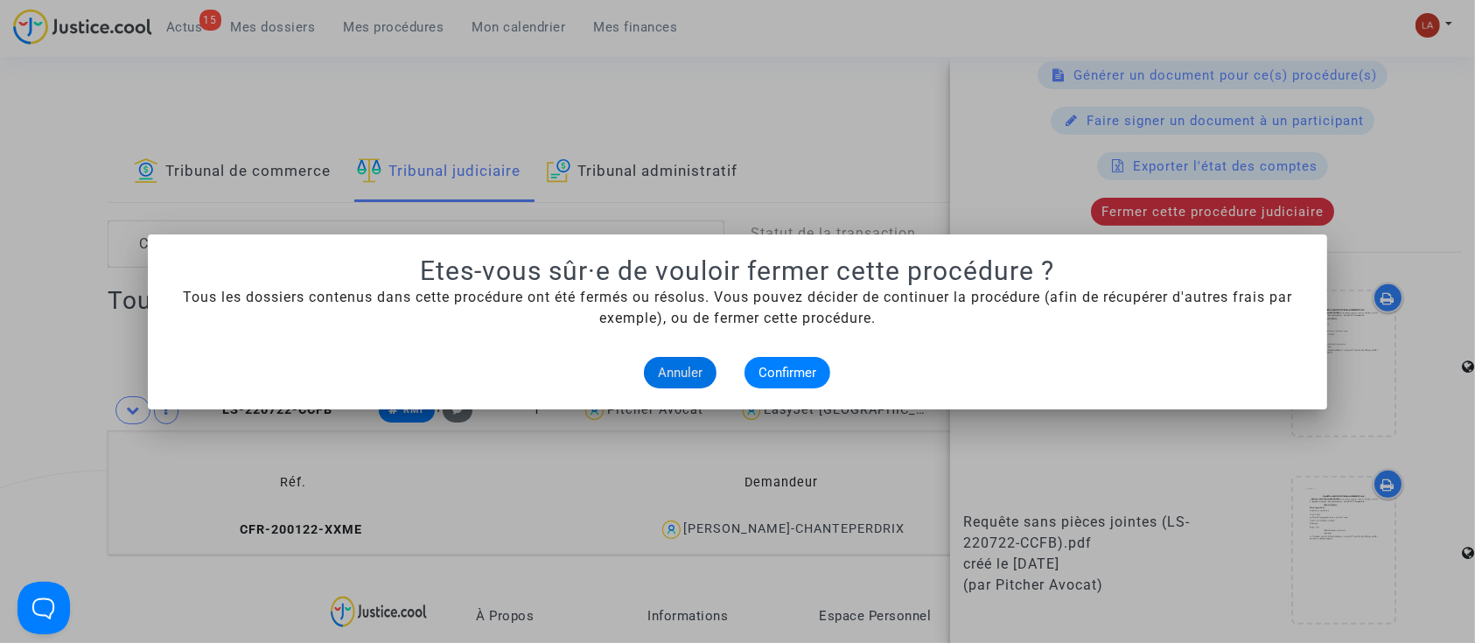
click at [772, 349] on alert-dialogs "Etes-vous sûr·e de vouloir fermer cette procédure ? Tous les dossiers contenus …" at bounding box center [738, 322] width 1138 height 133
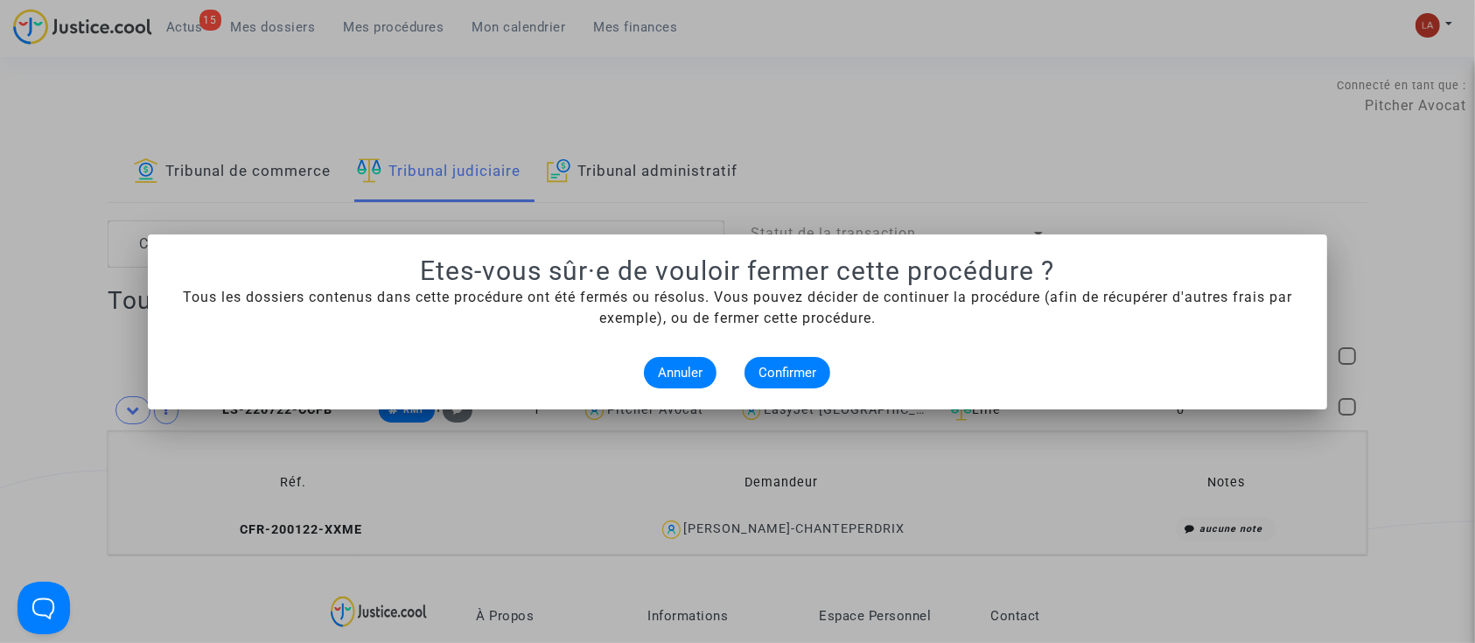
scroll to position [0, 0]
click at [790, 367] on span "Confirmer" at bounding box center [788, 373] width 58 height 16
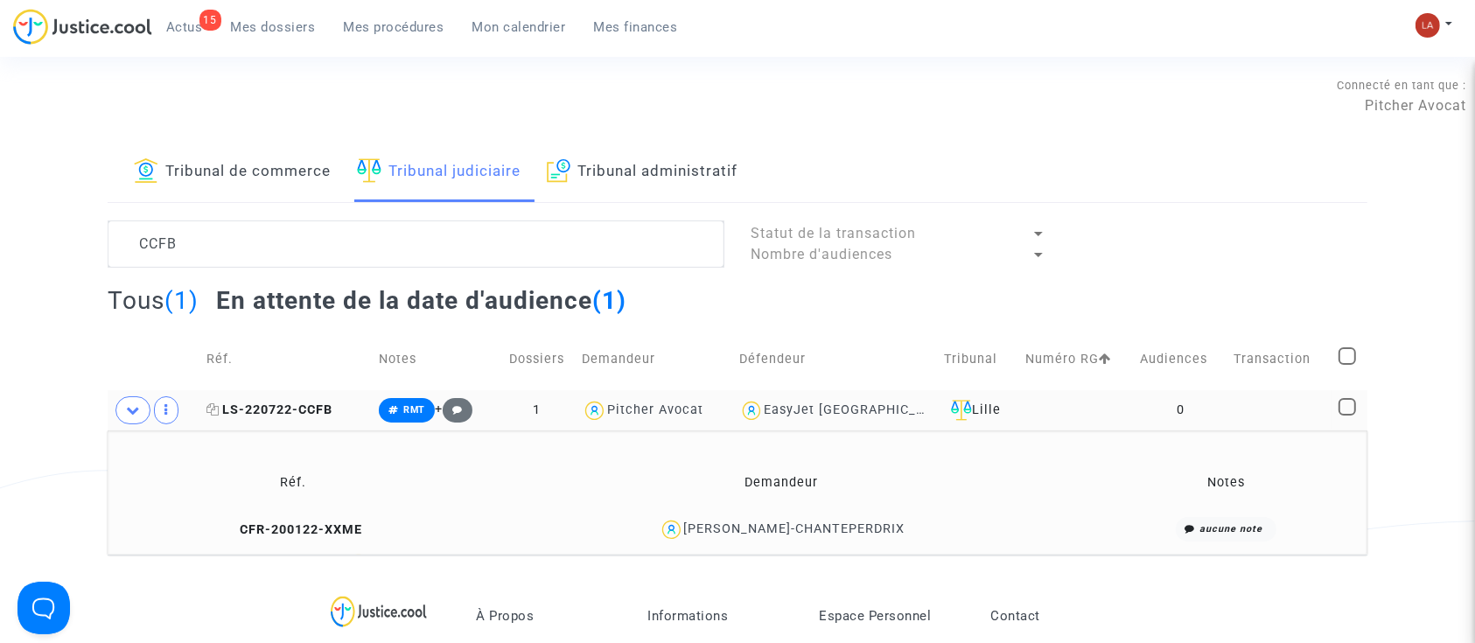
drag, startPoint x: 305, startPoint y: 410, endPoint x: 427, endPoint y: 417, distance: 121.8
click at [305, 410] on span "LS-220722-CCFB" at bounding box center [270, 410] width 126 height 15
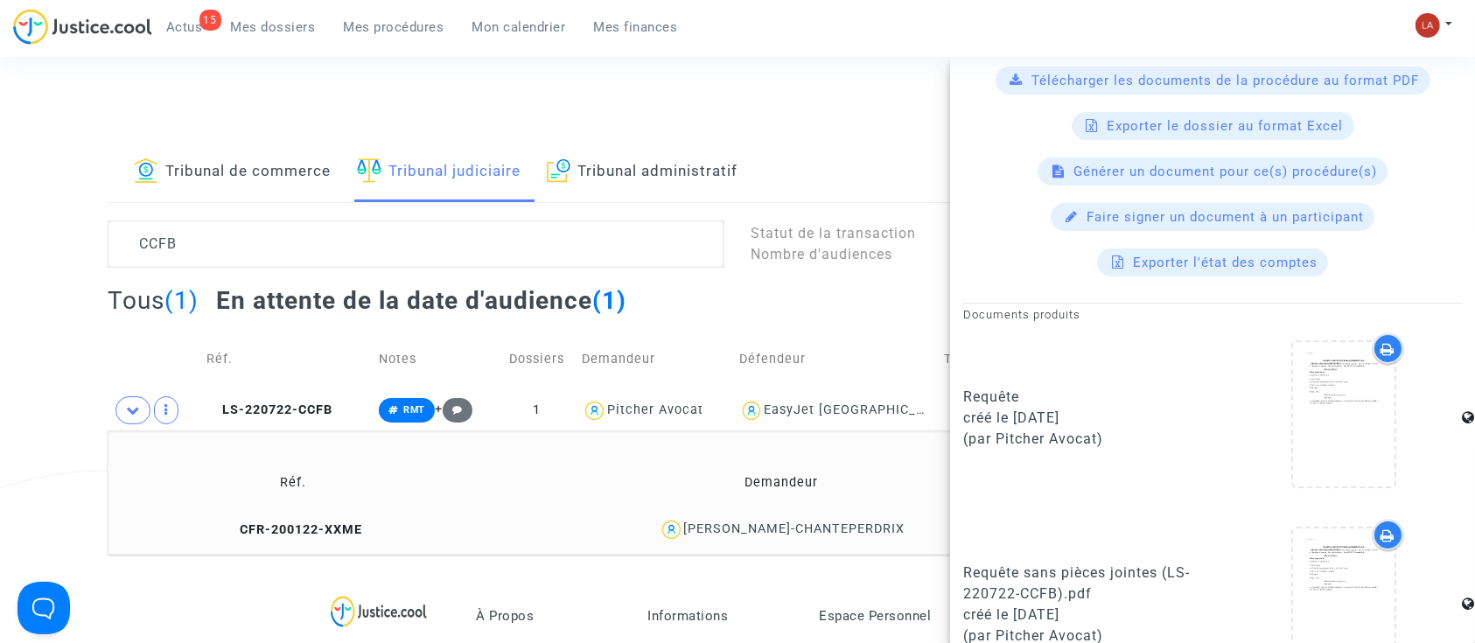
scroll to position [326, 0]
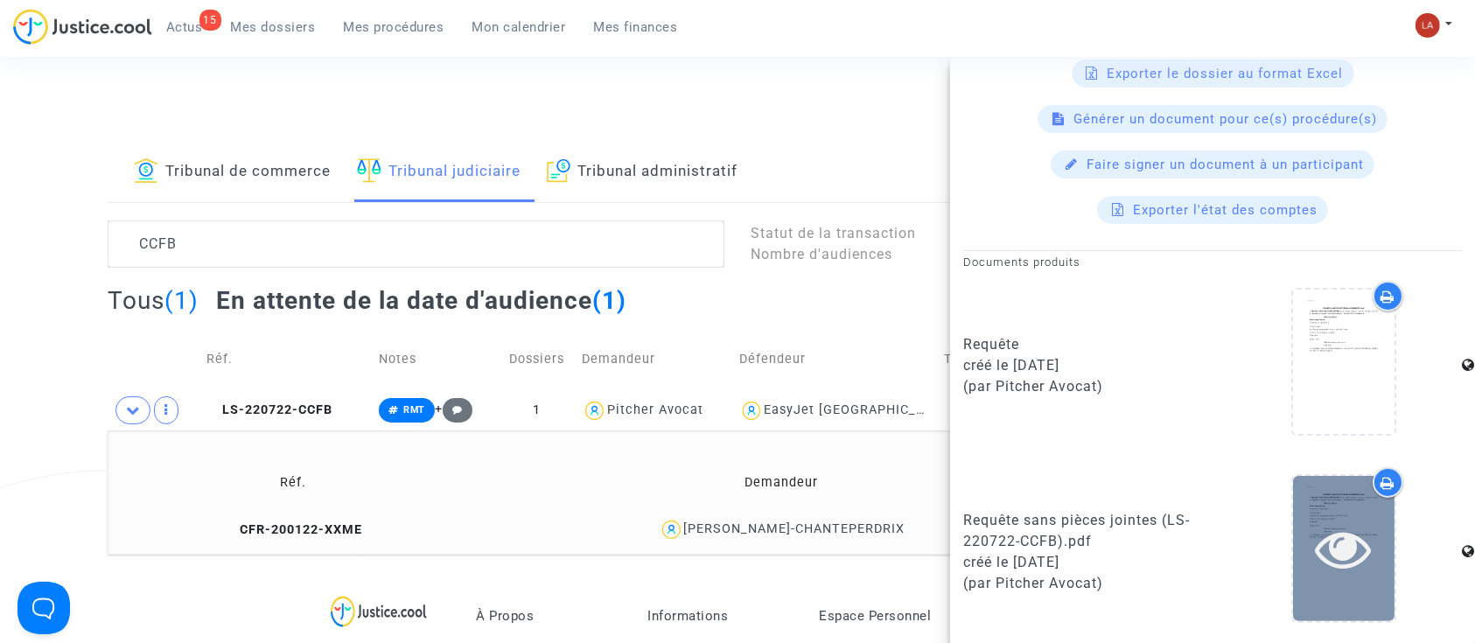
click at [1343, 531] on icon at bounding box center [1344, 549] width 57 height 56
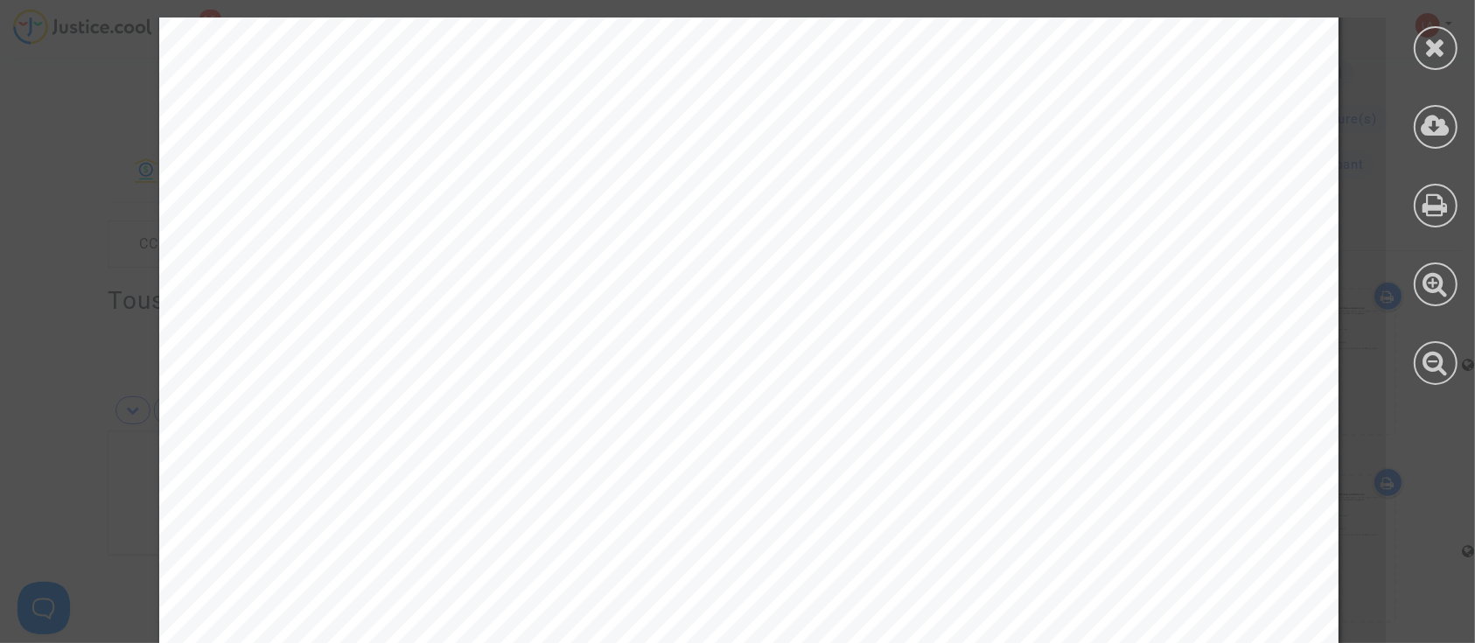
scroll to position [12251, 0]
click at [1438, 62] on div at bounding box center [1436, 48] width 44 height 44
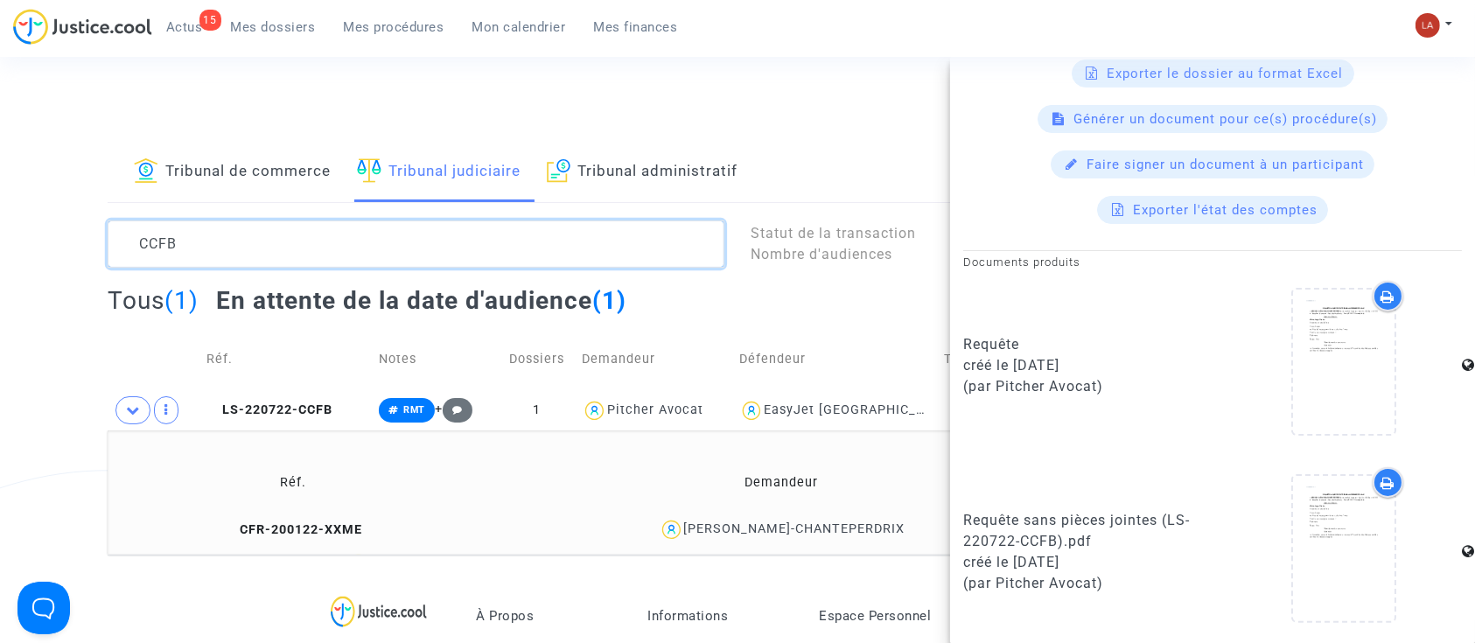
click at [179, 244] on textarea at bounding box center [416, 244] width 617 height 47
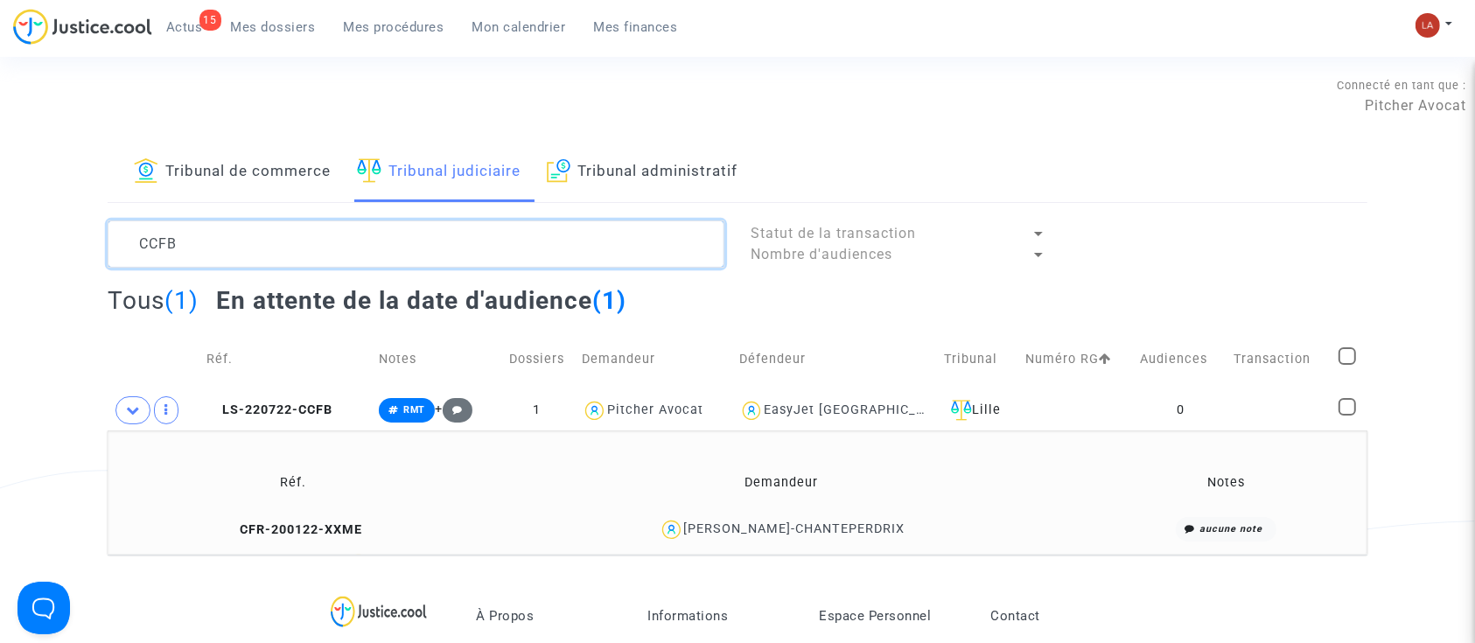
click at [179, 244] on textarea at bounding box center [416, 244] width 617 height 47
paste textarea "ZHRW"
type textarea "ZHRW"
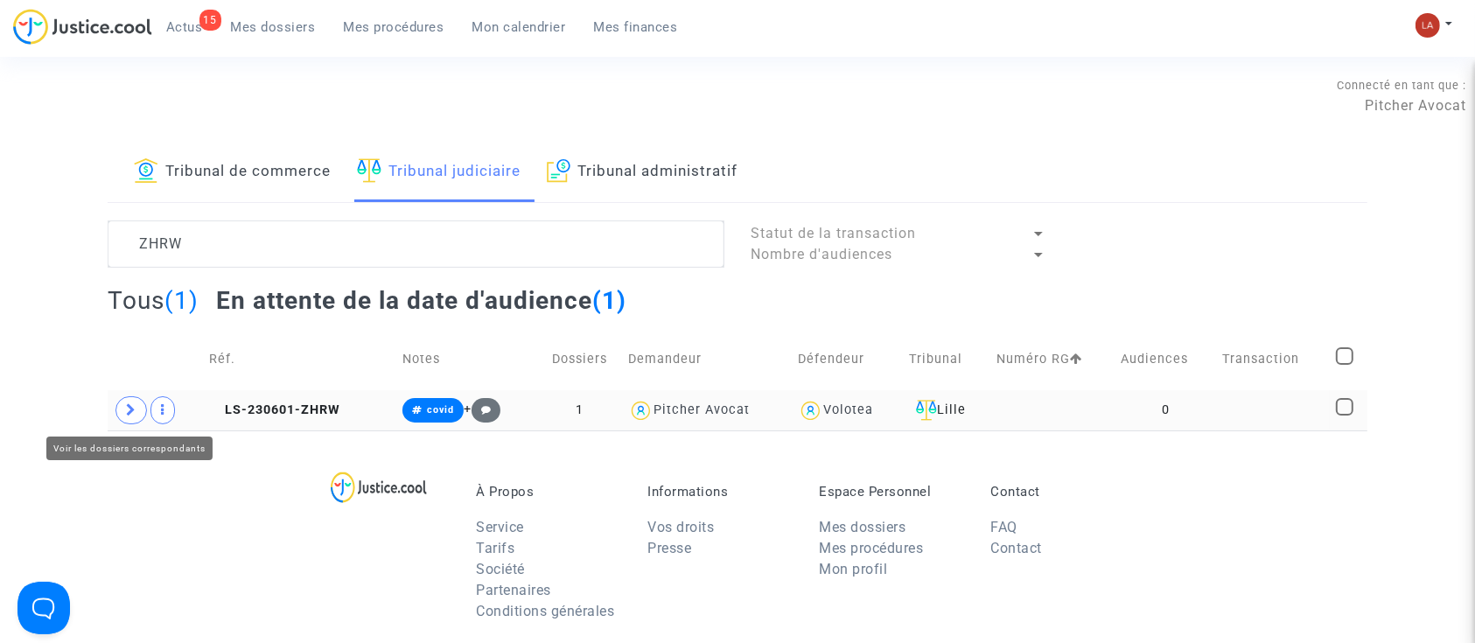
click at [123, 406] on span at bounding box center [132, 410] width 32 height 28
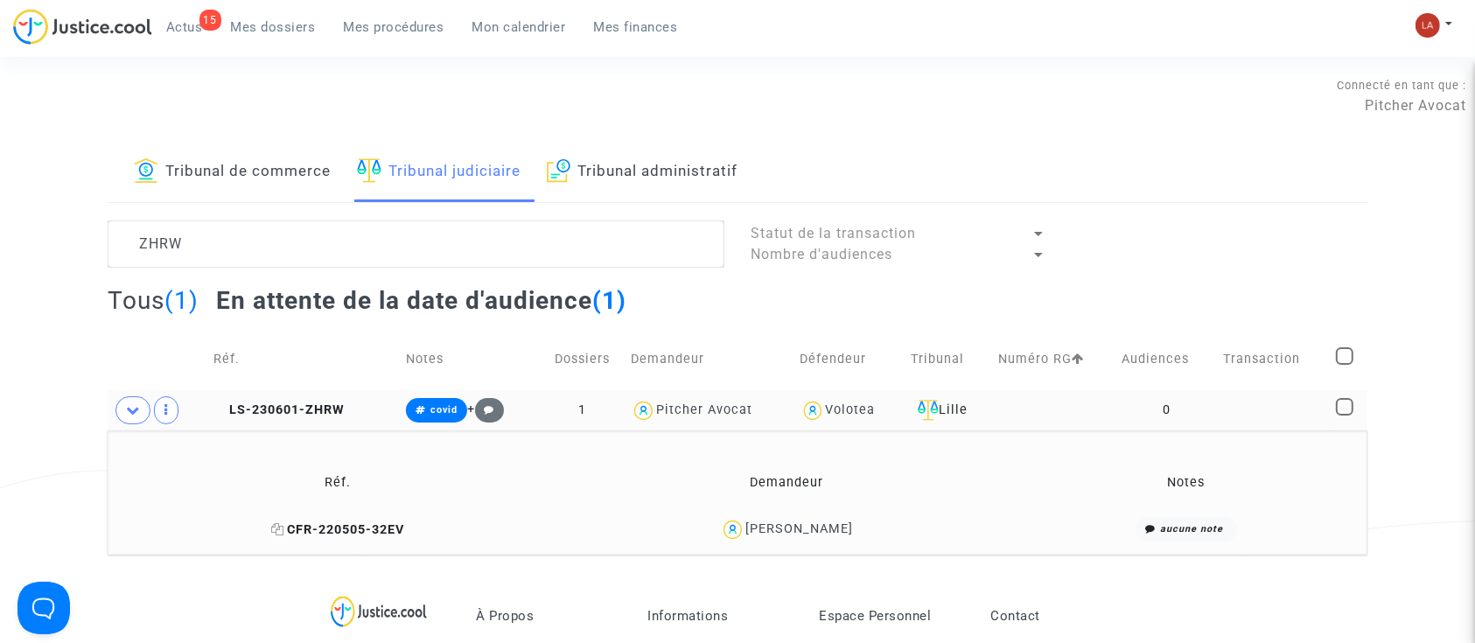
click at [380, 524] on span "CFR-220505-32EV" at bounding box center [338, 529] width 133 height 15
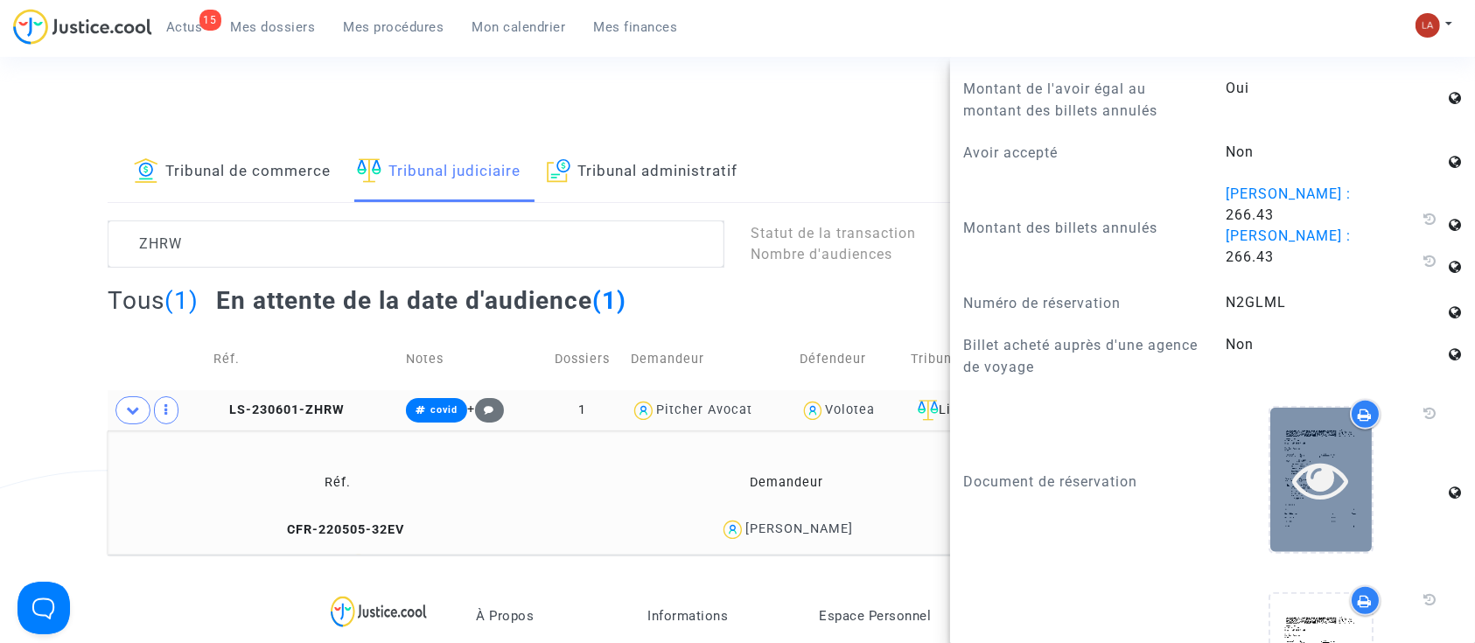
scroll to position [1516, 0]
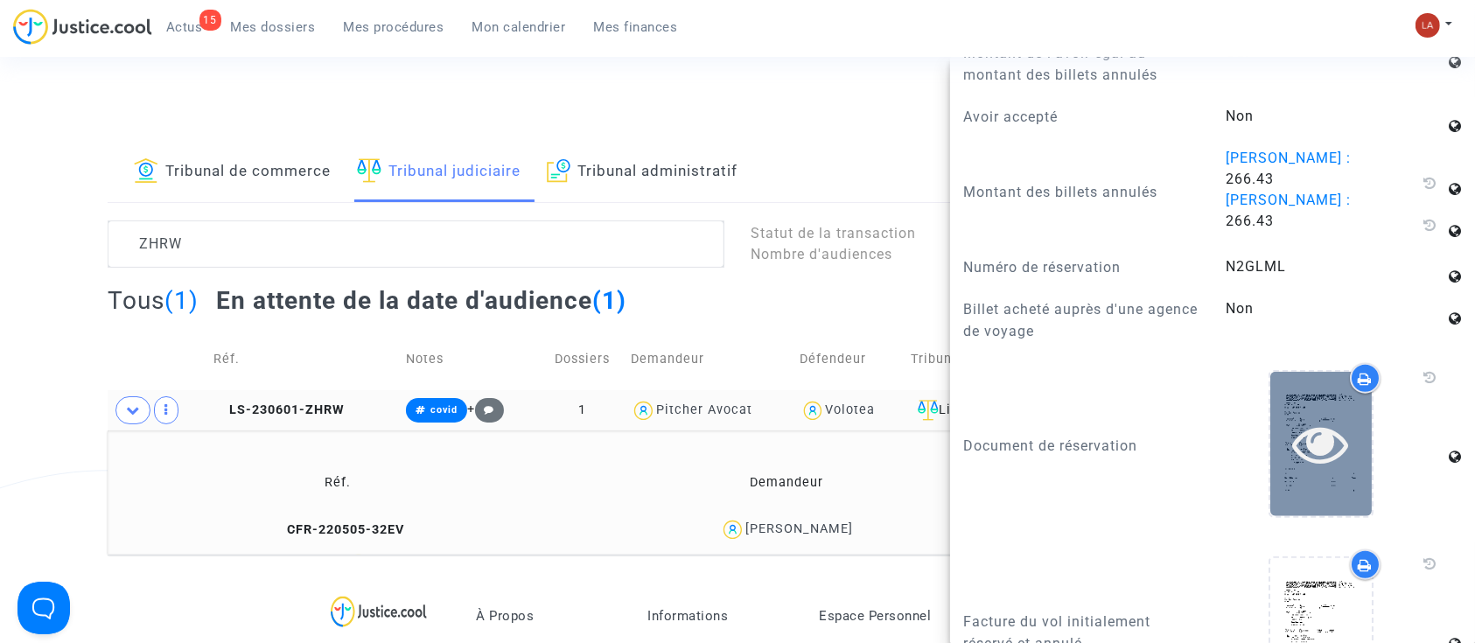
click at [1276, 494] on div at bounding box center [1322, 444] width 102 height 144
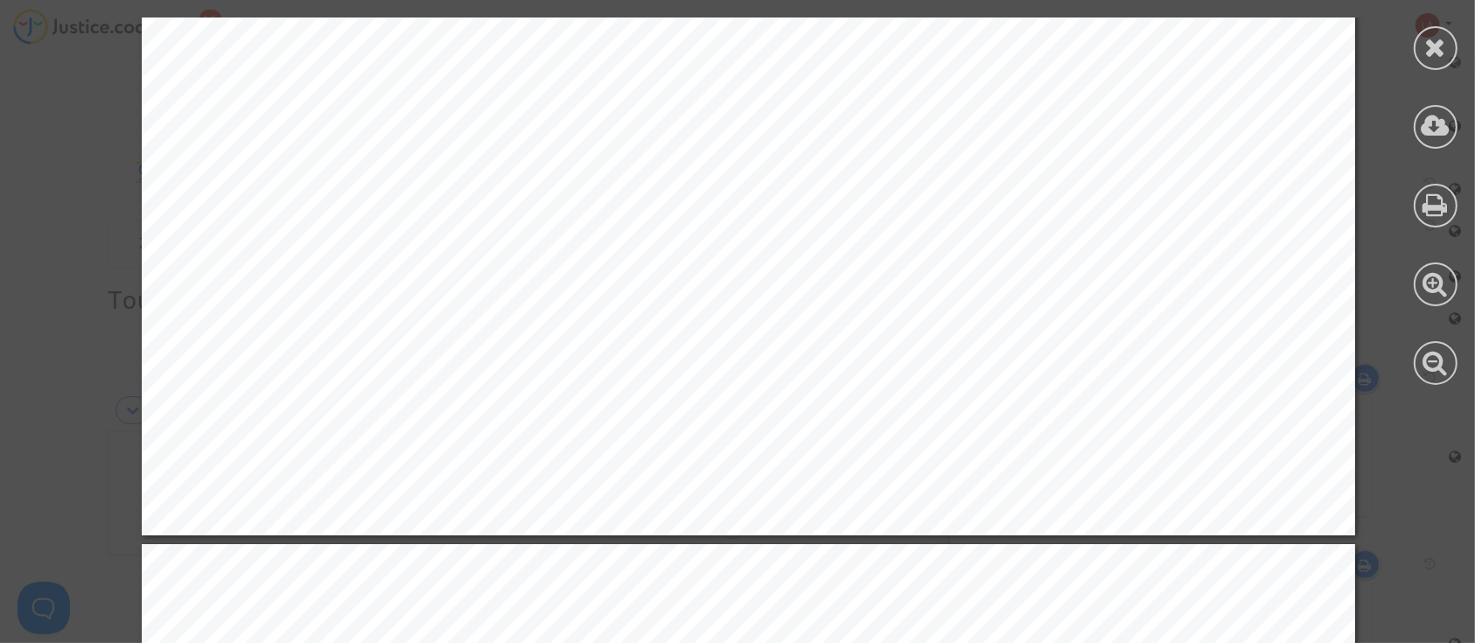
scroll to position [3967, 0]
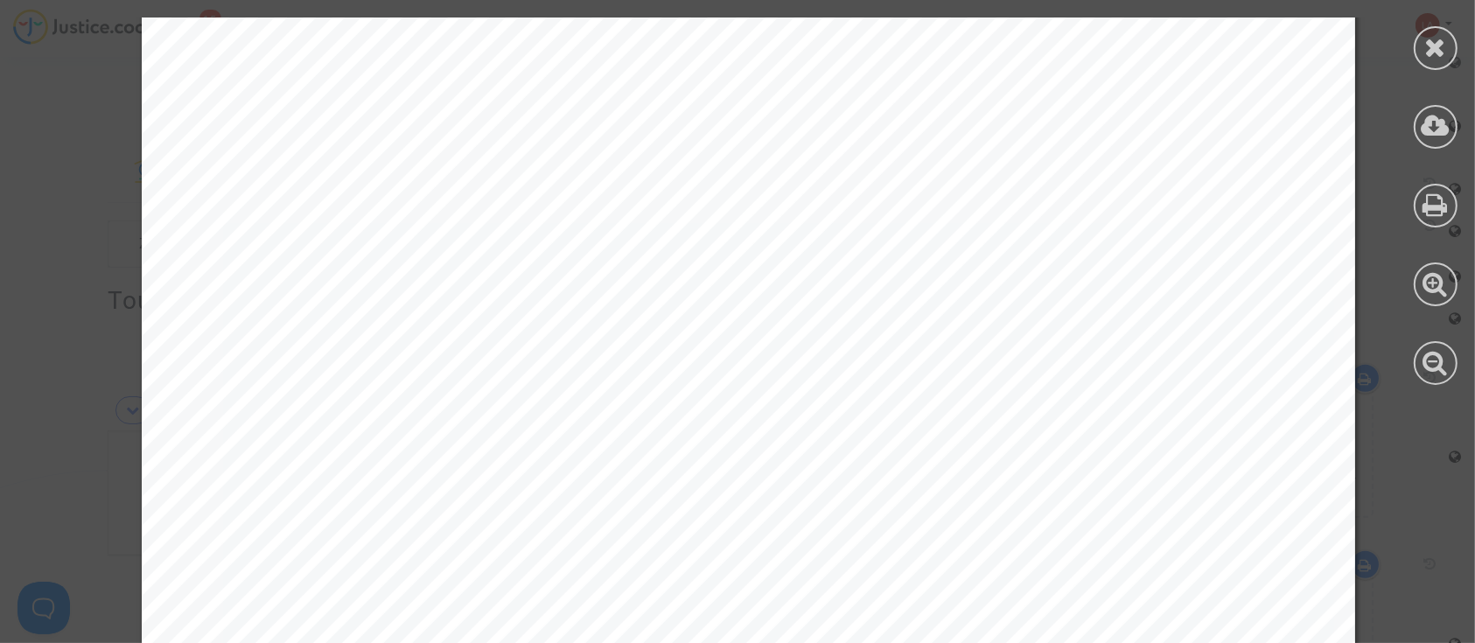
click at [1431, 39] on icon at bounding box center [1436, 47] width 22 height 26
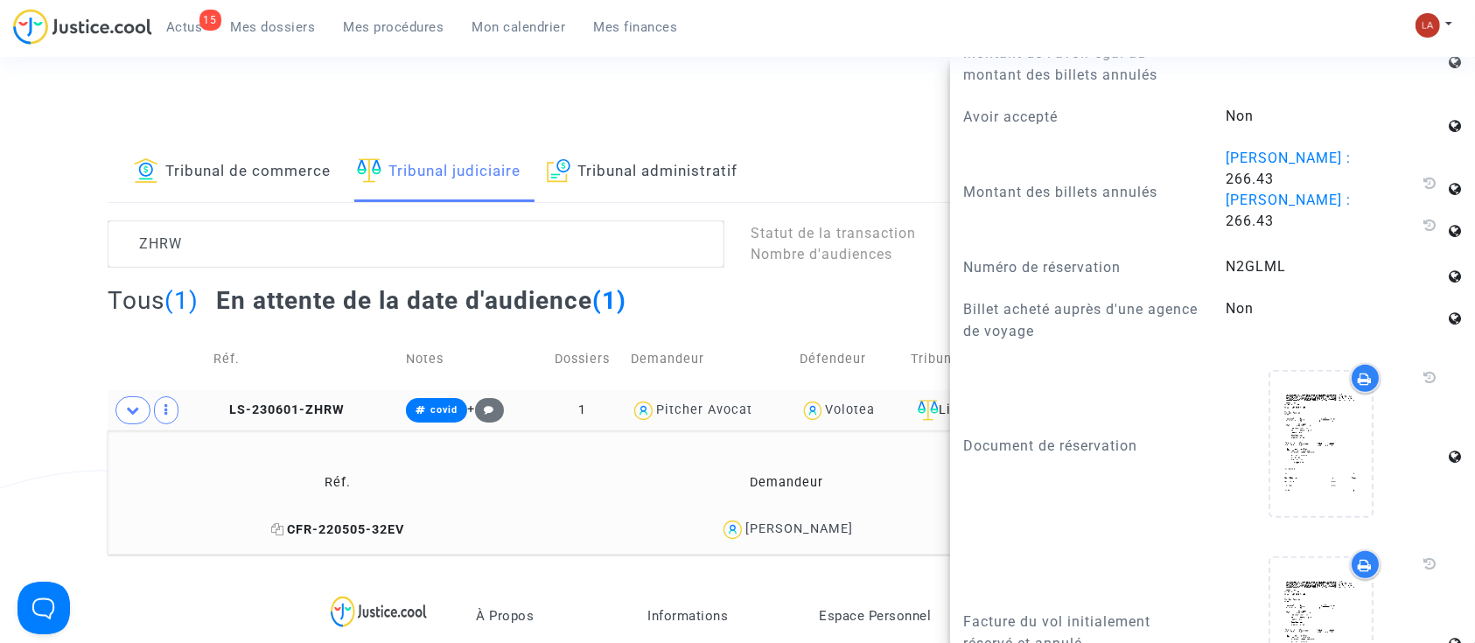
click at [398, 529] on span "CFR-220505-32EV" at bounding box center [338, 529] width 133 height 15
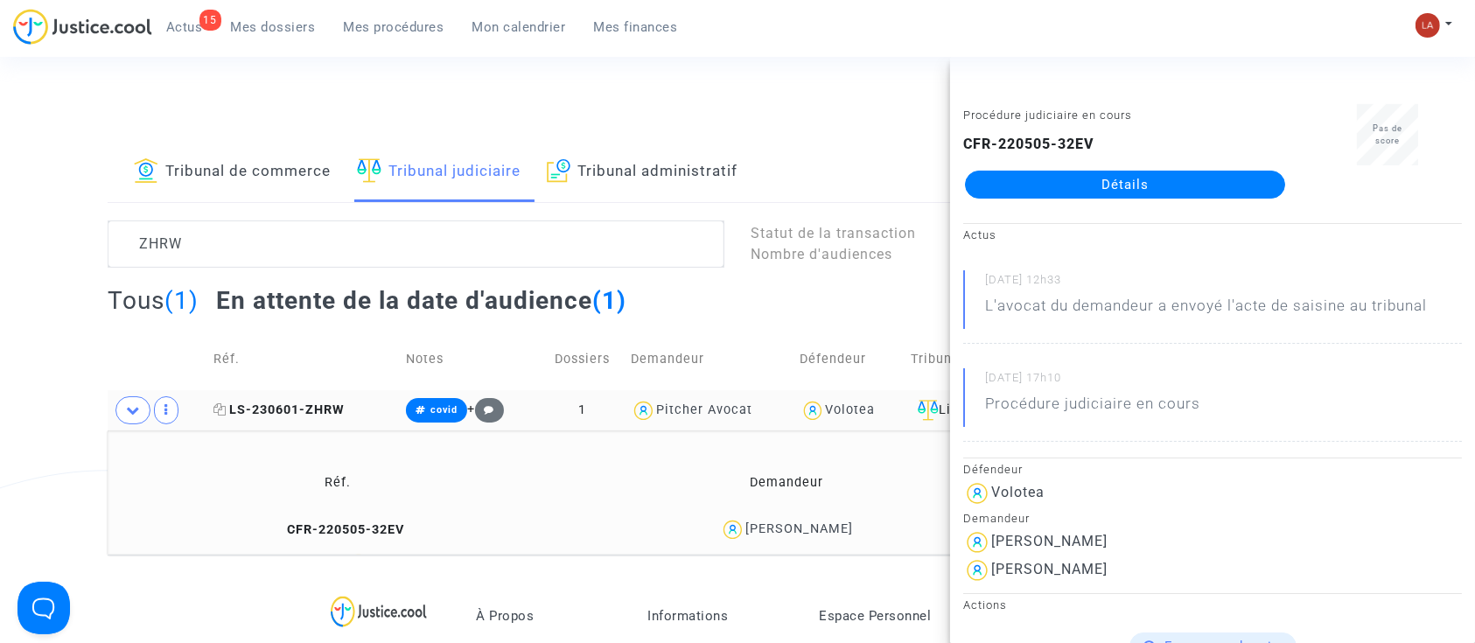
click at [326, 403] on span "LS-230601-ZHRW" at bounding box center [279, 410] width 131 height 15
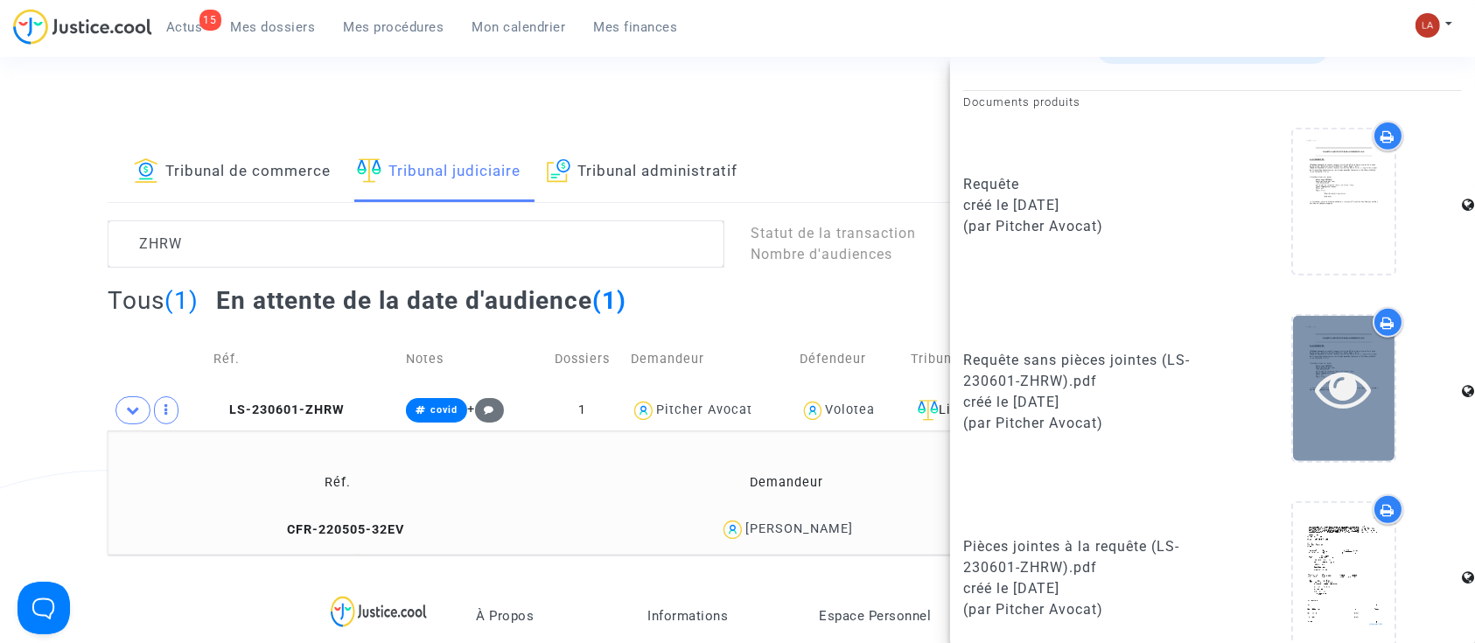
scroll to position [784, 0]
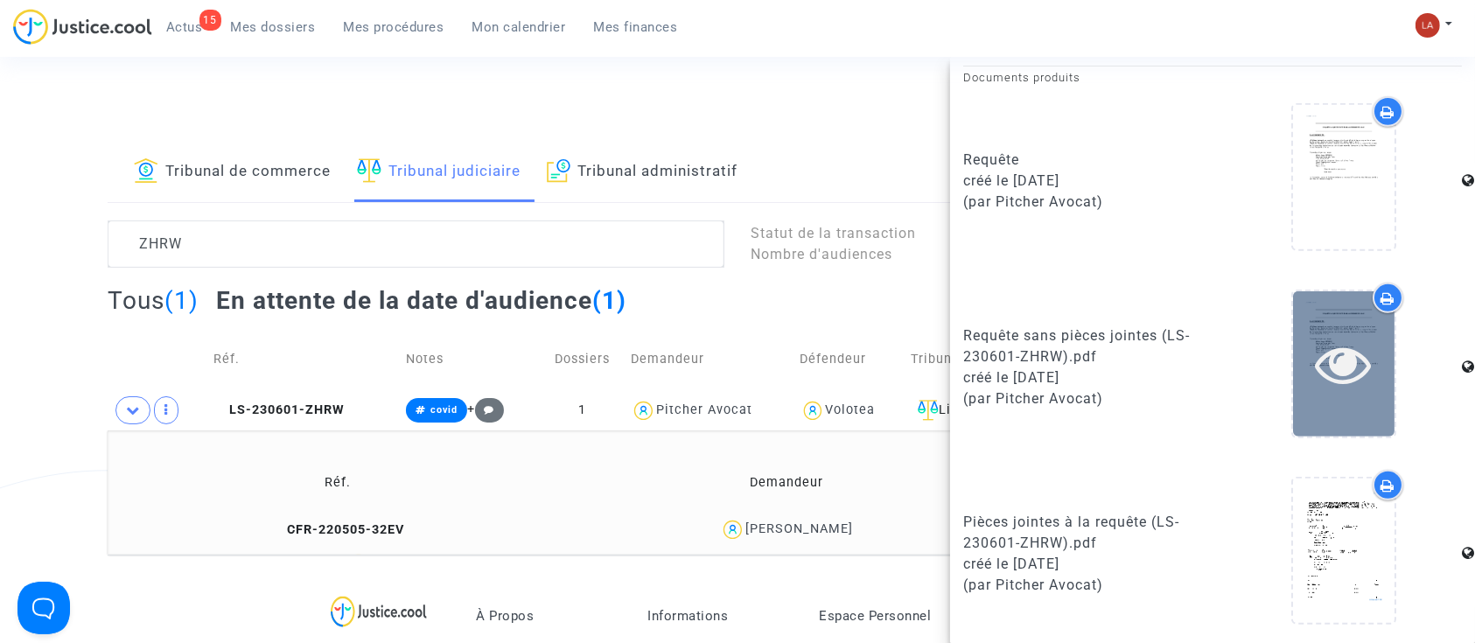
click at [1345, 347] on icon at bounding box center [1344, 364] width 57 height 56
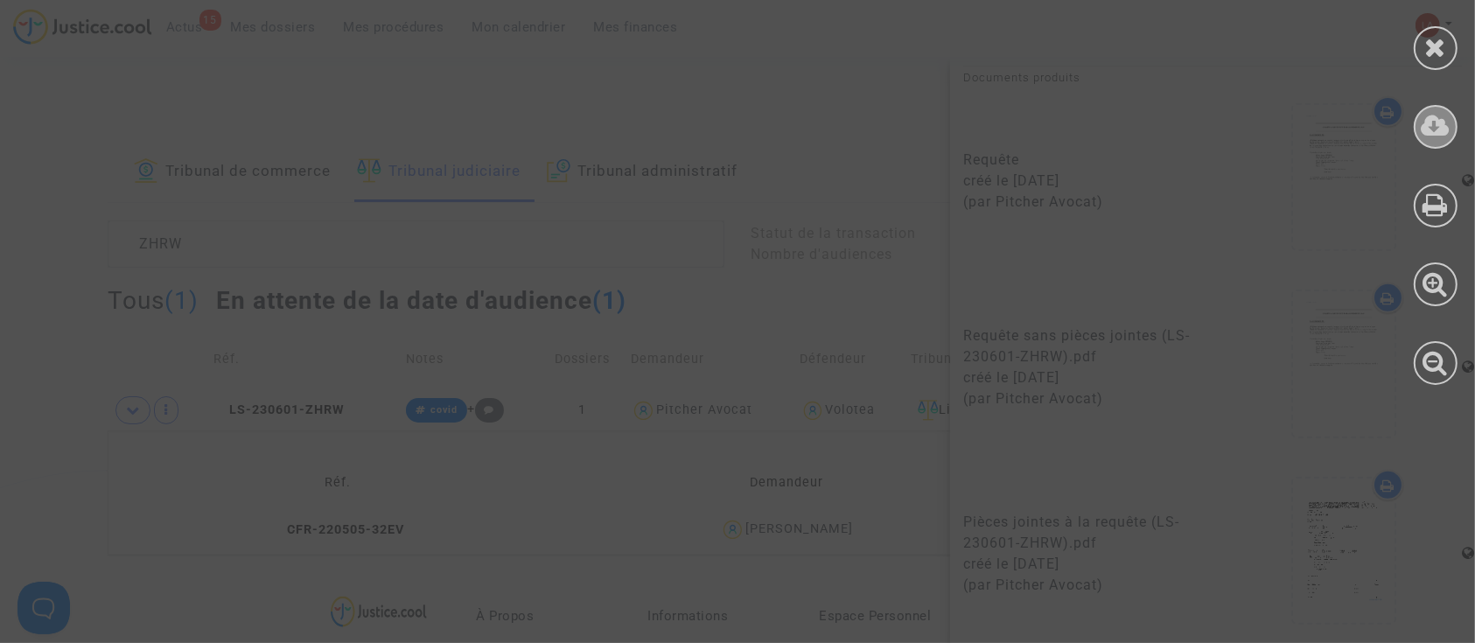
click at [1435, 123] on icon at bounding box center [1436, 126] width 29 height 26
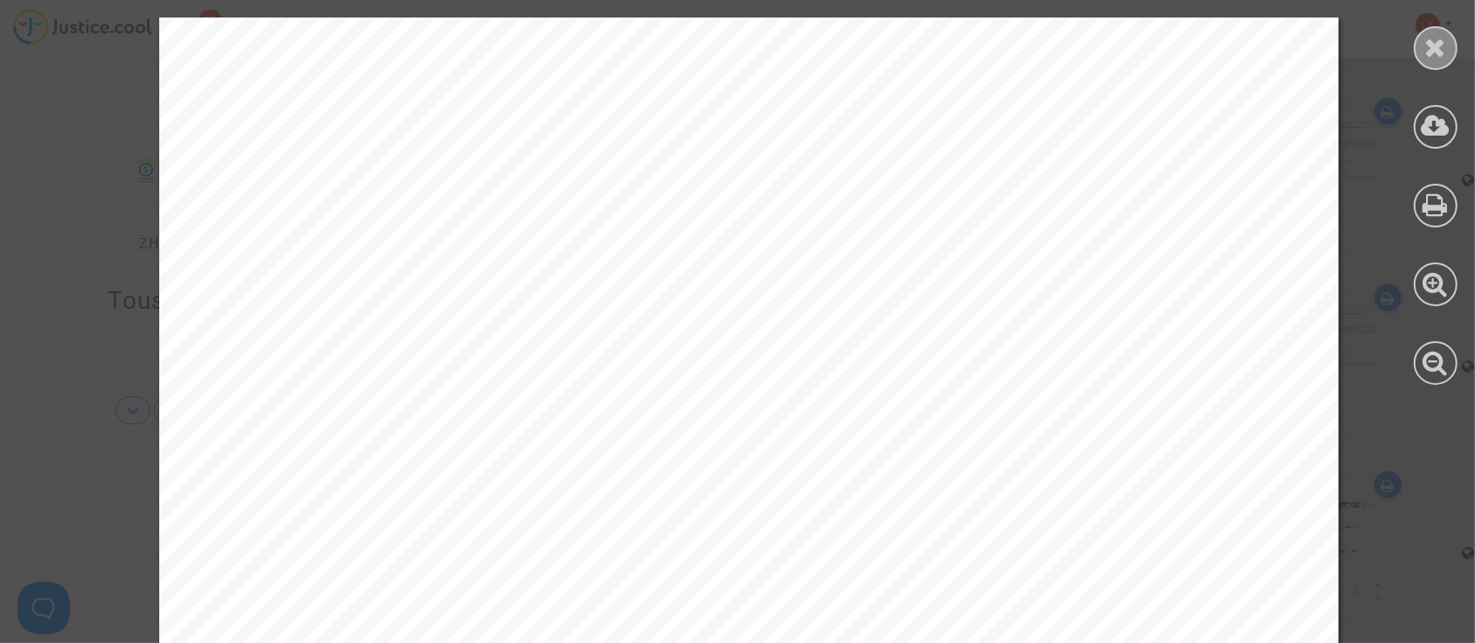
click at [1421, 45] on div at bounding box center [1436, 48] width 44 height 44
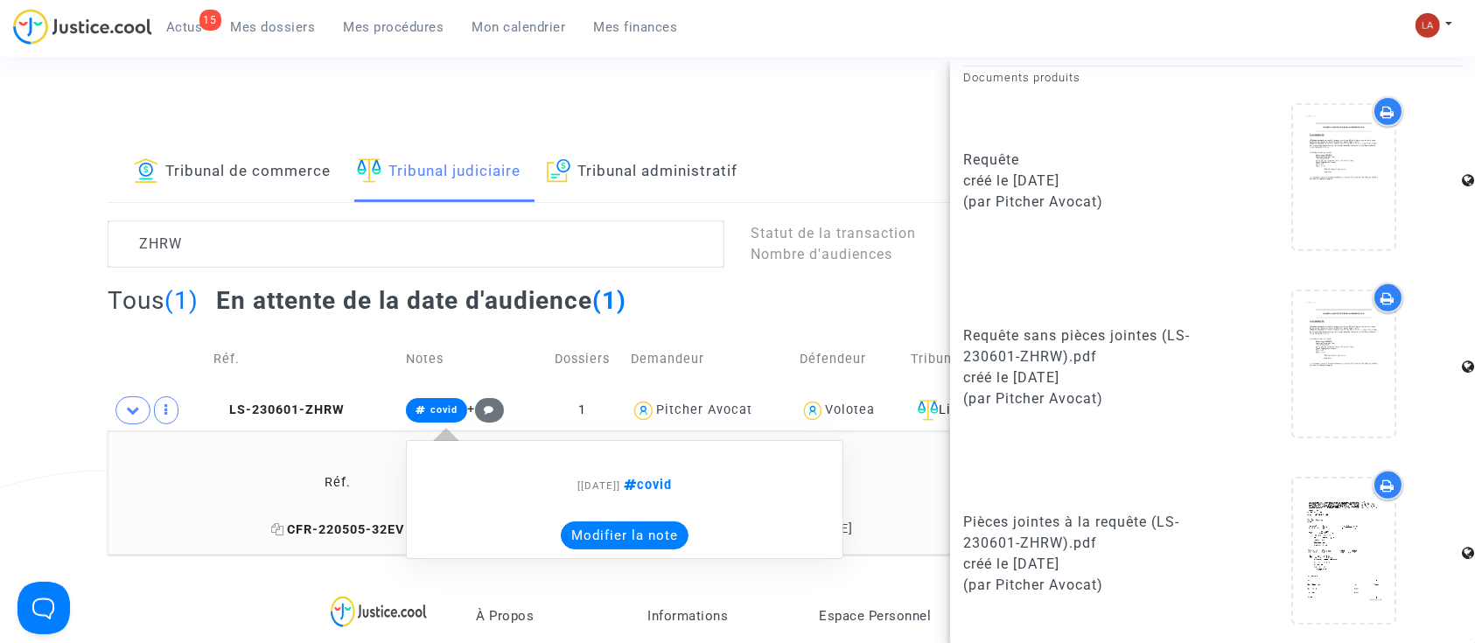
click at [378, 533] on span "CFR-220505-32EV" at bounding box center [338, 529] width 133 height 15
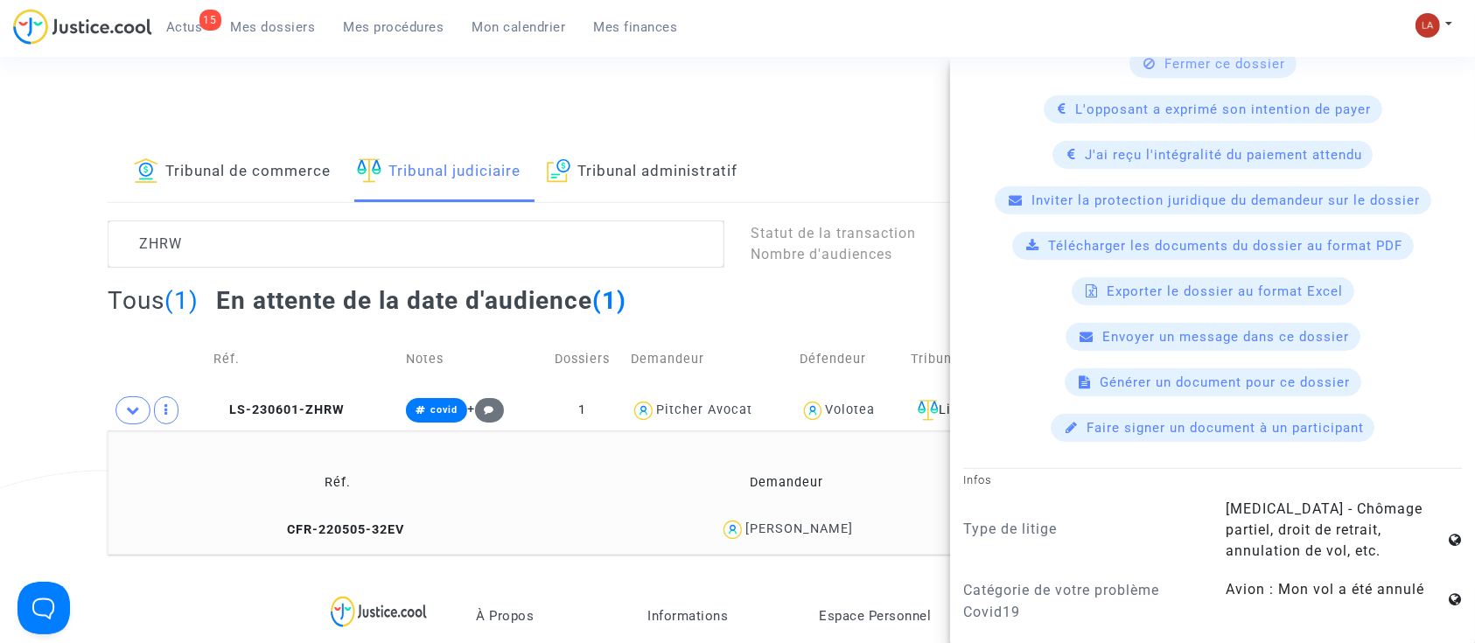
scroll to position [1400, 0]
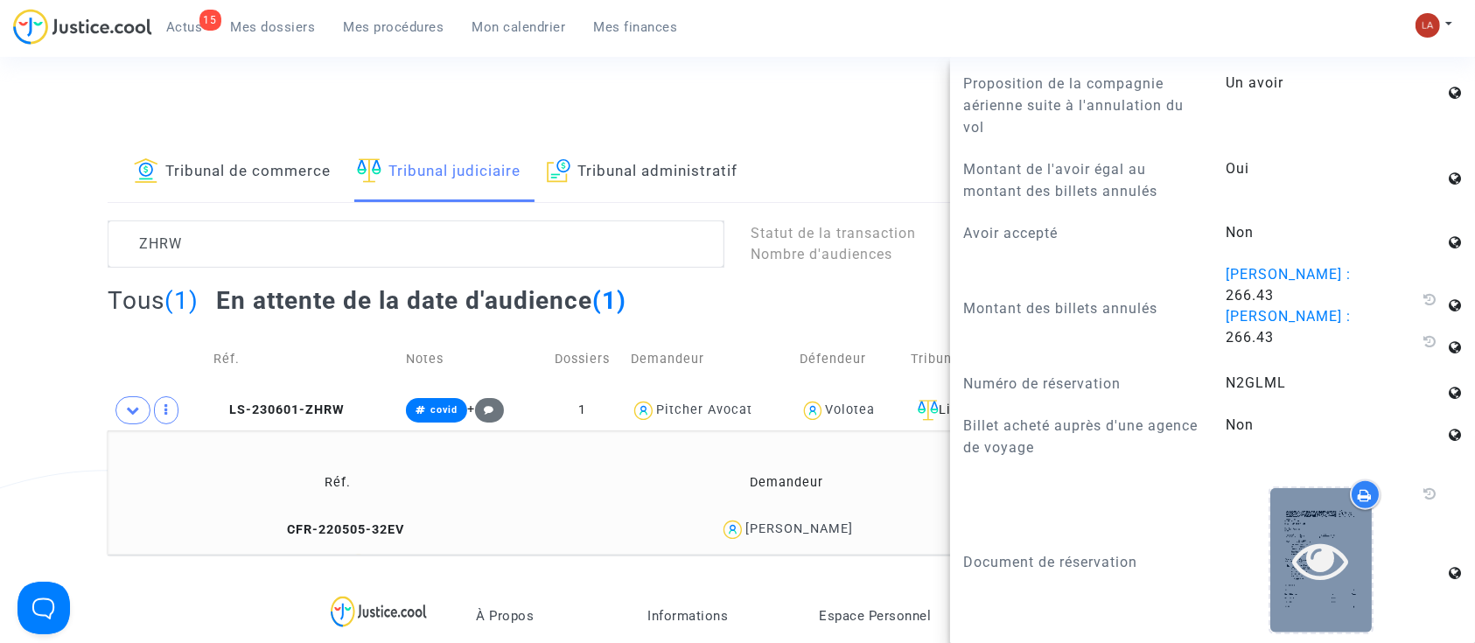
click at [1320, 598] on div at bounding box center [1322, 560] width 102 height 144
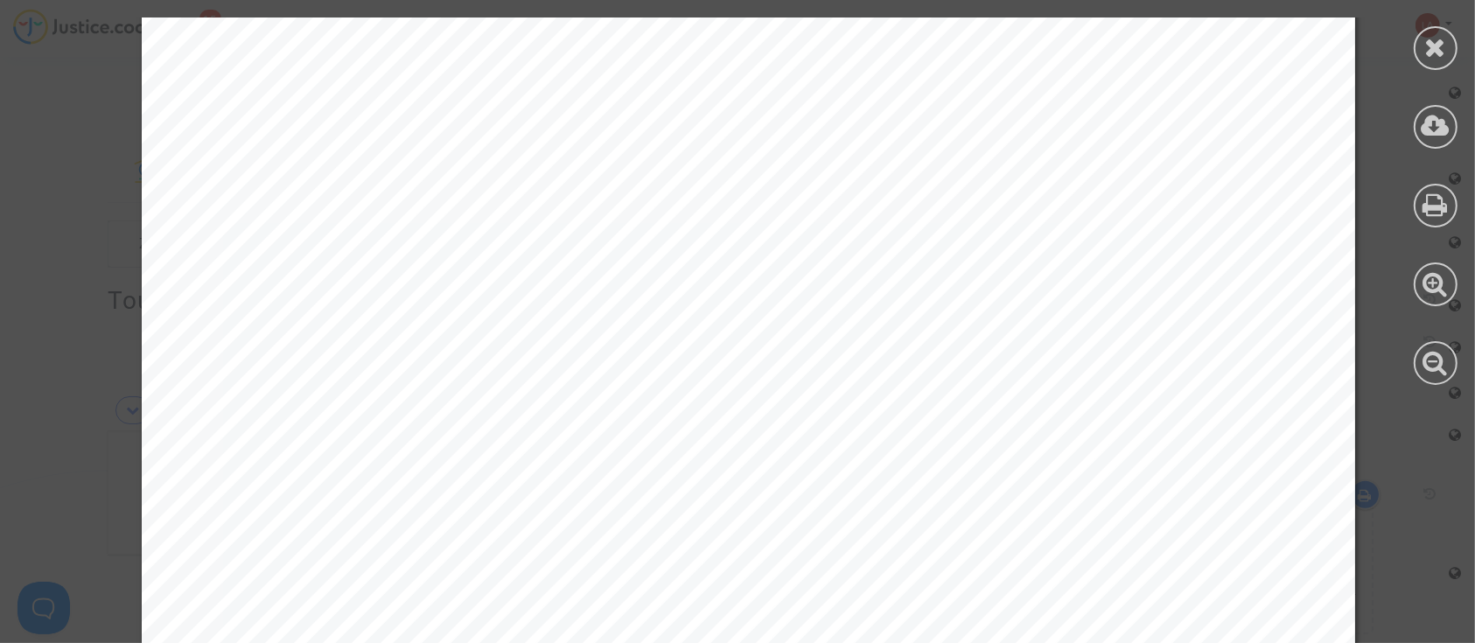
scroll to position [816, 0]
click at [1442, 53] on icon at bounding box center [1436, 47] width 22 height 26
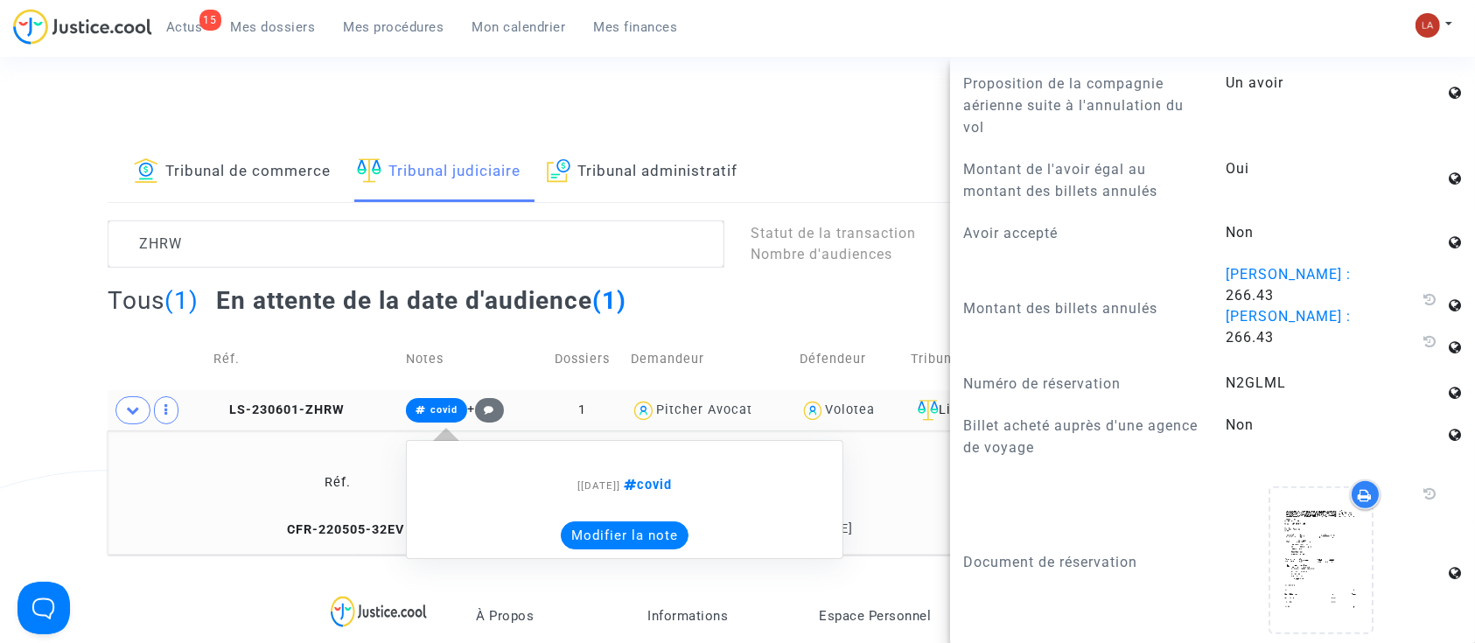
click at [637, 525] on button "Modifier la note" at bounding box center [625, 536] width 128 height 28
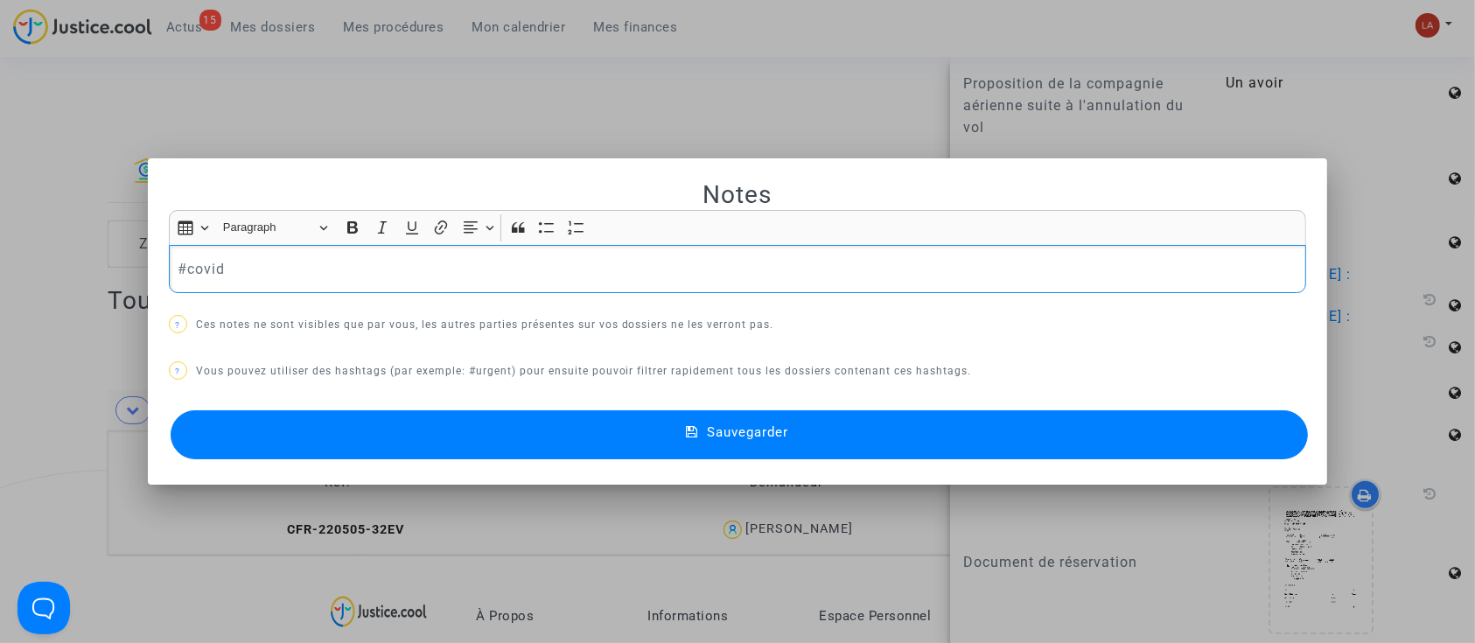
drag, startPoint x: 341, startPoint y: 280, endPoint x: 344, endPoint y: 262, distance: 18.6
click at [343, 278] on div "#covid" at bounding box center [738, 269] width 1138 height 49
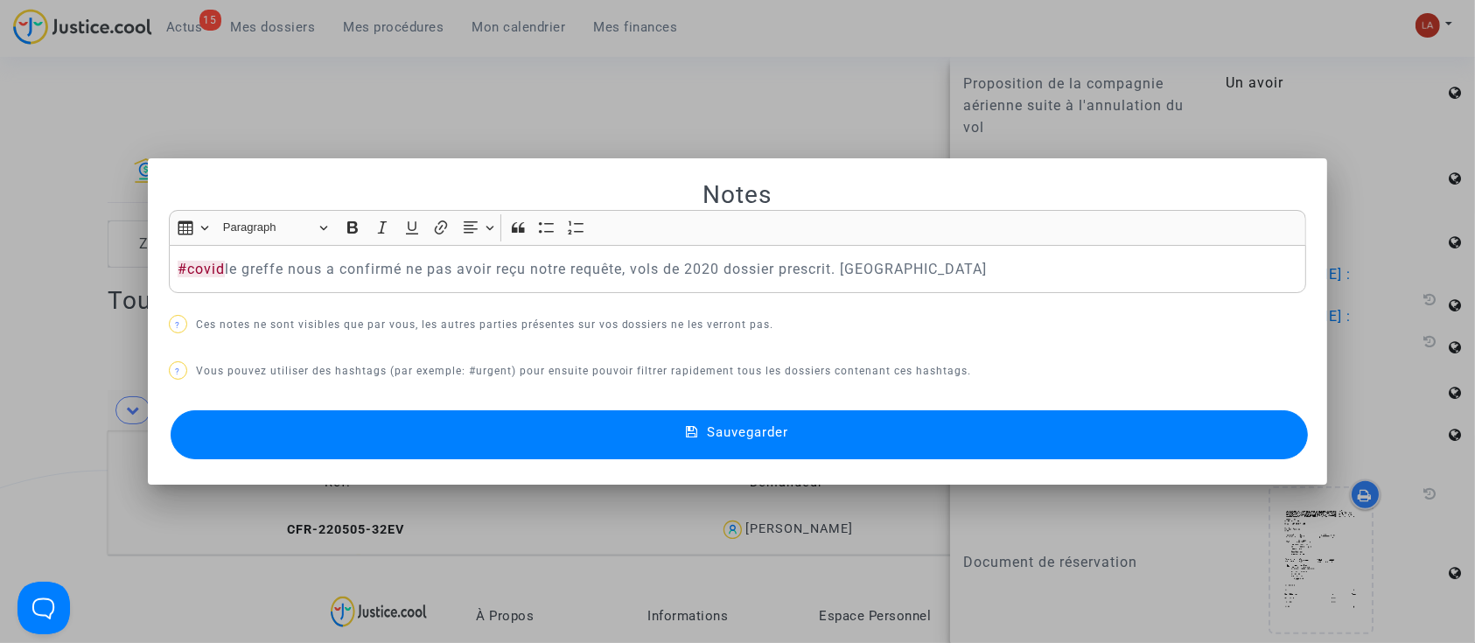
drag, startPoint x: 609, startPoint y: 421, endPoint x: 415, endPoint y: 424, distance: 194.3
click at [606, 423] on button "Sauvegarder" at bounding box center [740, 434] width 1138 height 49
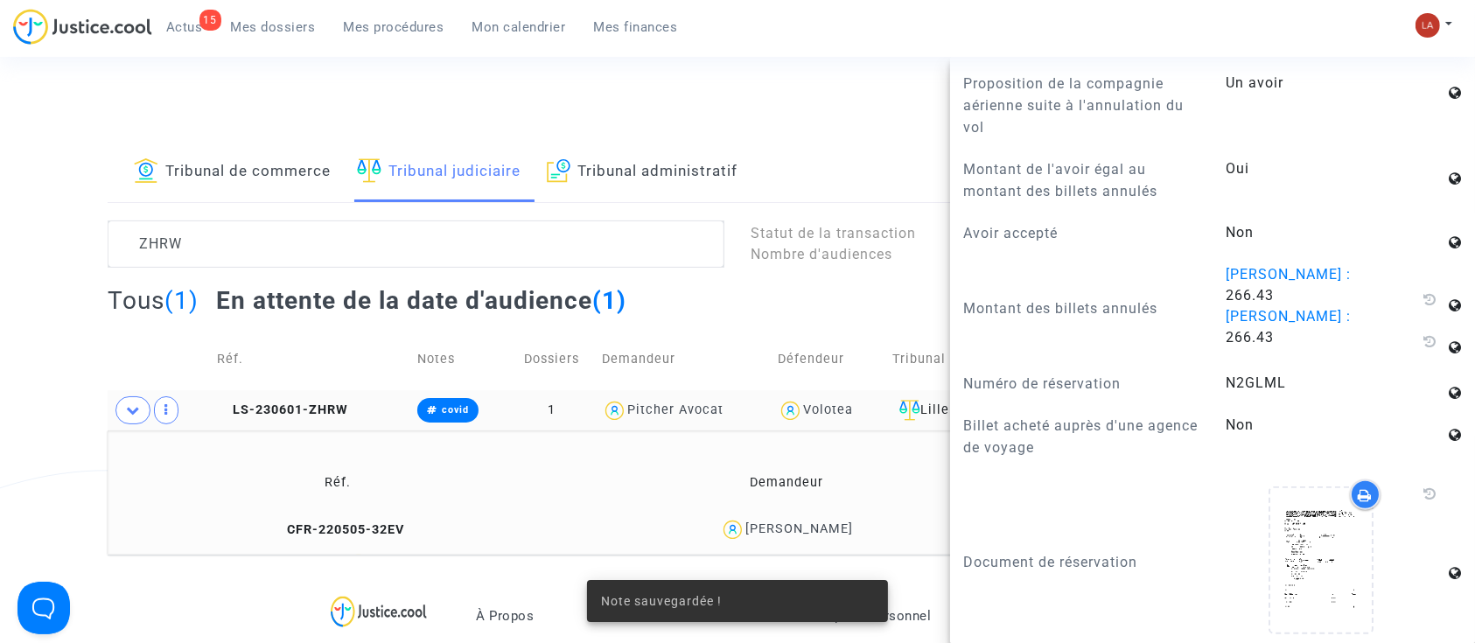
click at [336, 417] on td "LS-230601-ZHRW" at bounding box center [311, 410] width 200 height 40
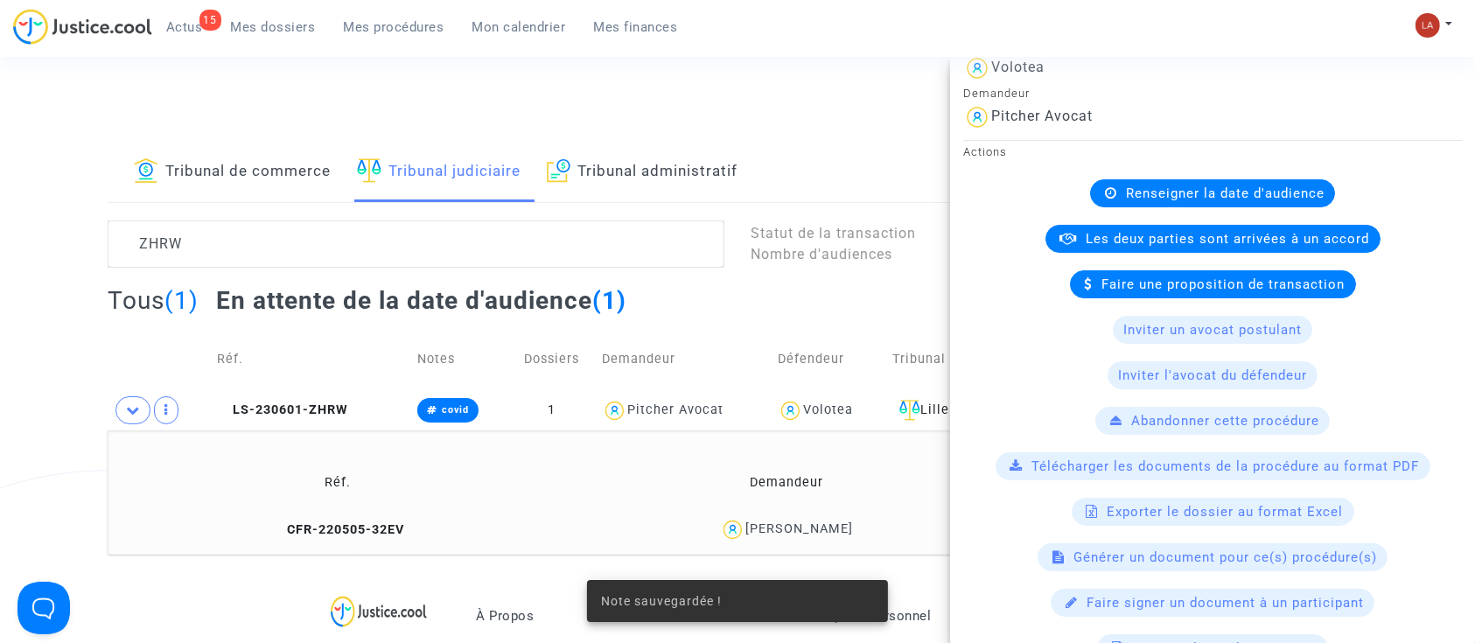
scroll to position [583, 0]
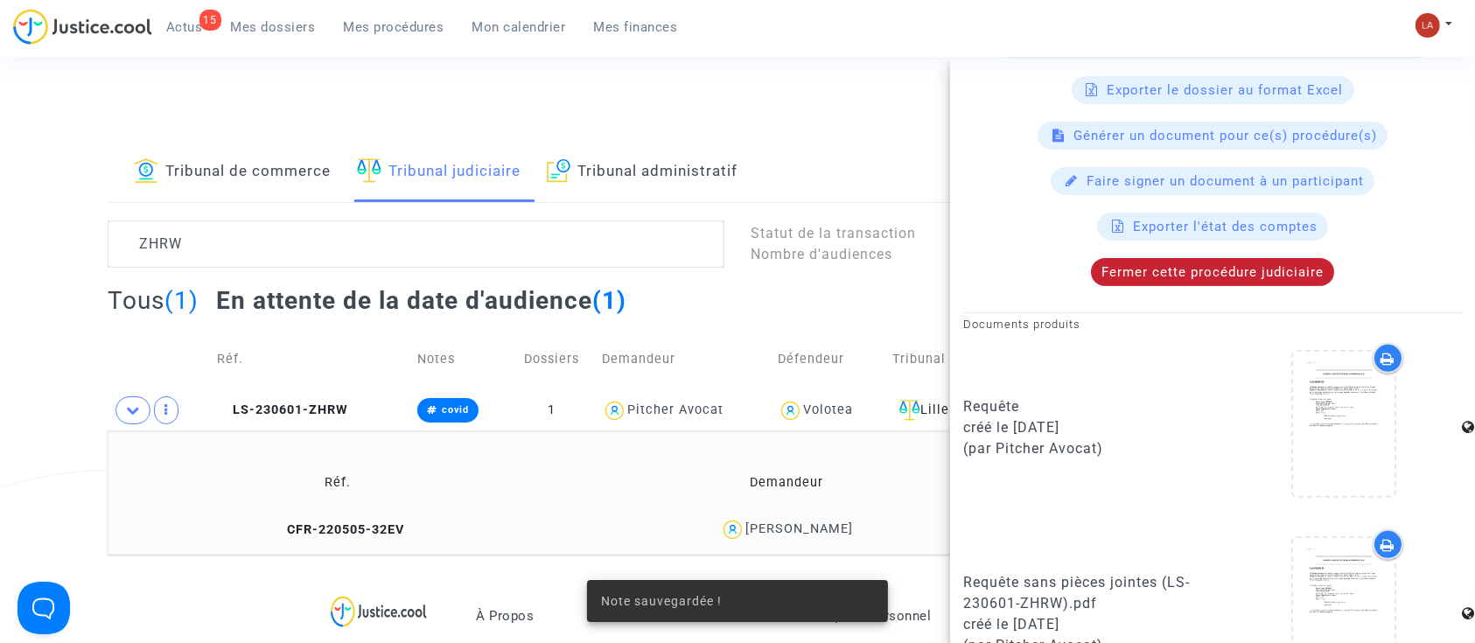
click at [1204, 281] on div "Fermer cette procédure judiciaire" at bounding box center [1212, 272] width 243 height 28
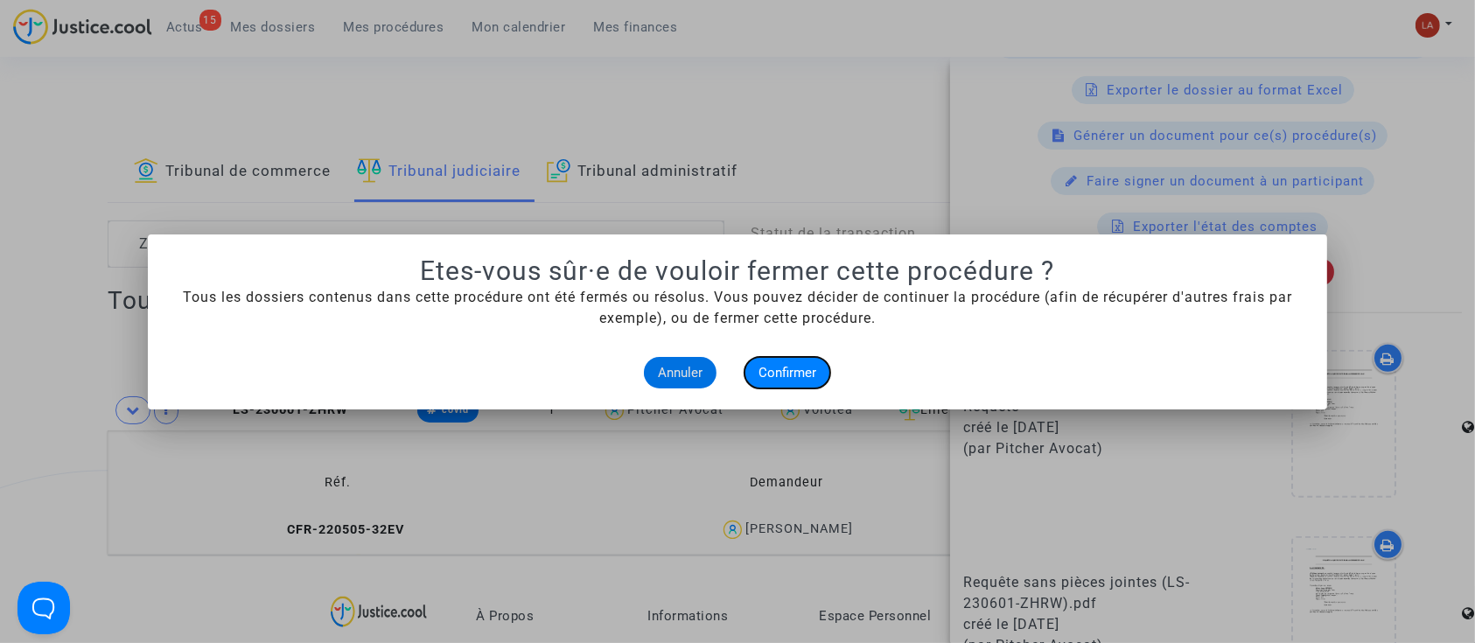
click at [797, 381] on button "Confirmer" at bounding box center [788, 373] width 86 height 32
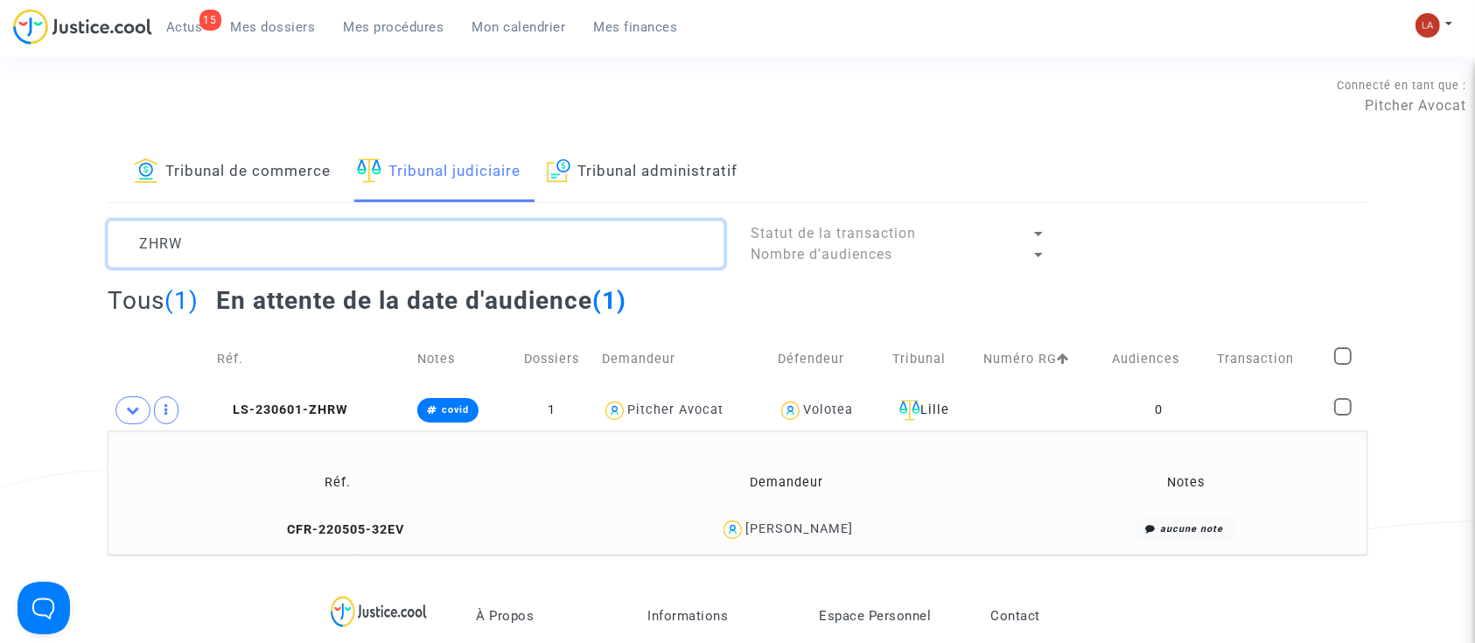
click at [193, 235] on textarea at bounding box center [416, 244] width 617 height 47
paste textarea "U8M6"
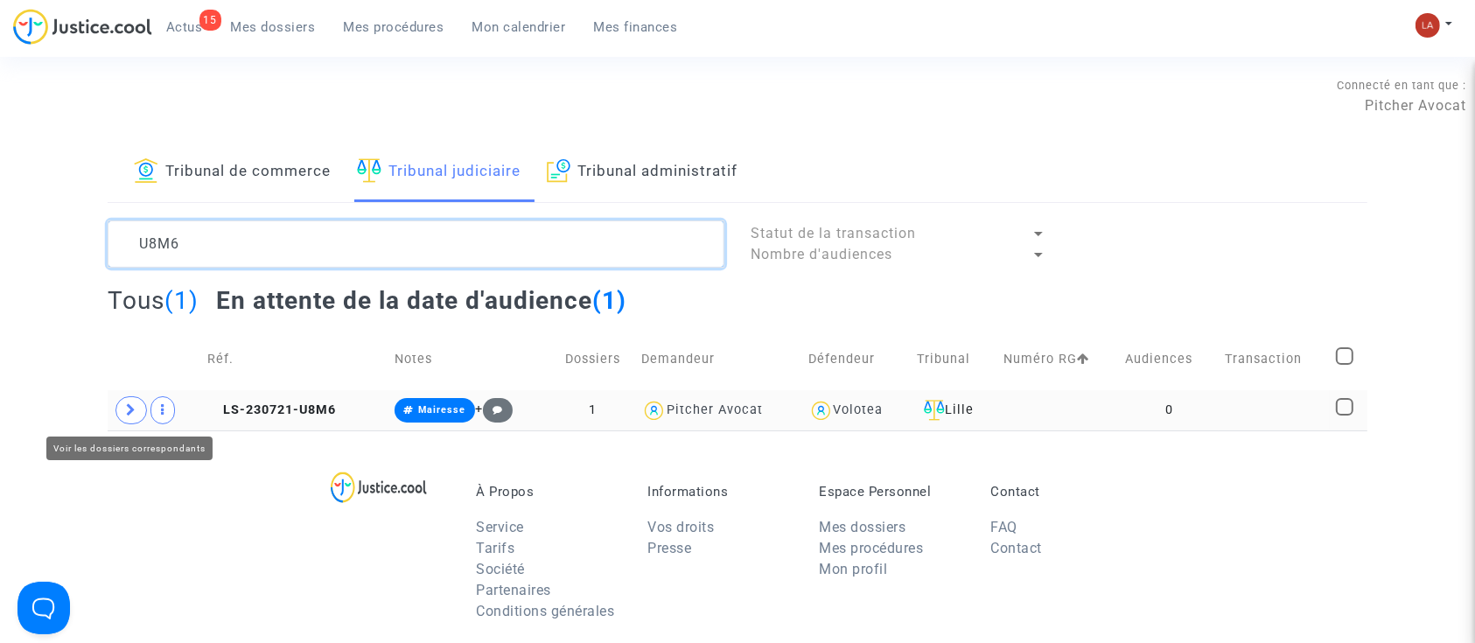
type textarea "U8M6"
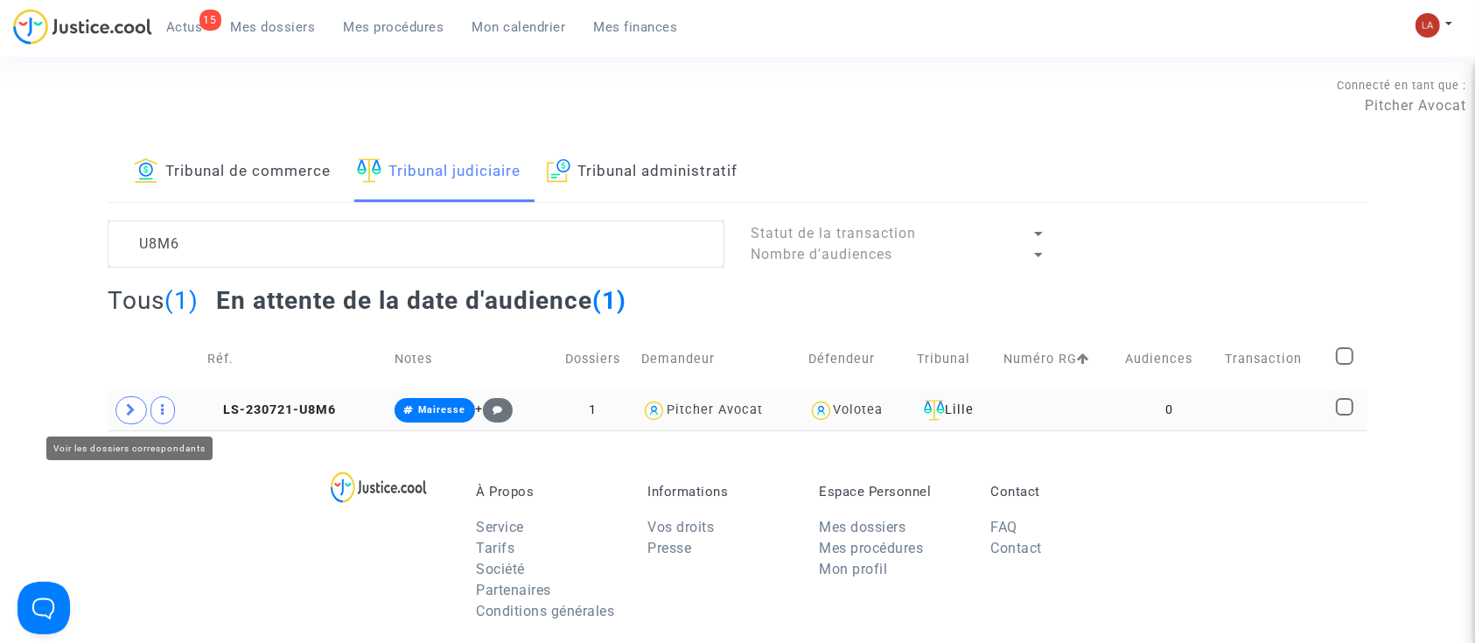
click at [127, 413] on icon at bounding box center [131, 409] width 11 height 13
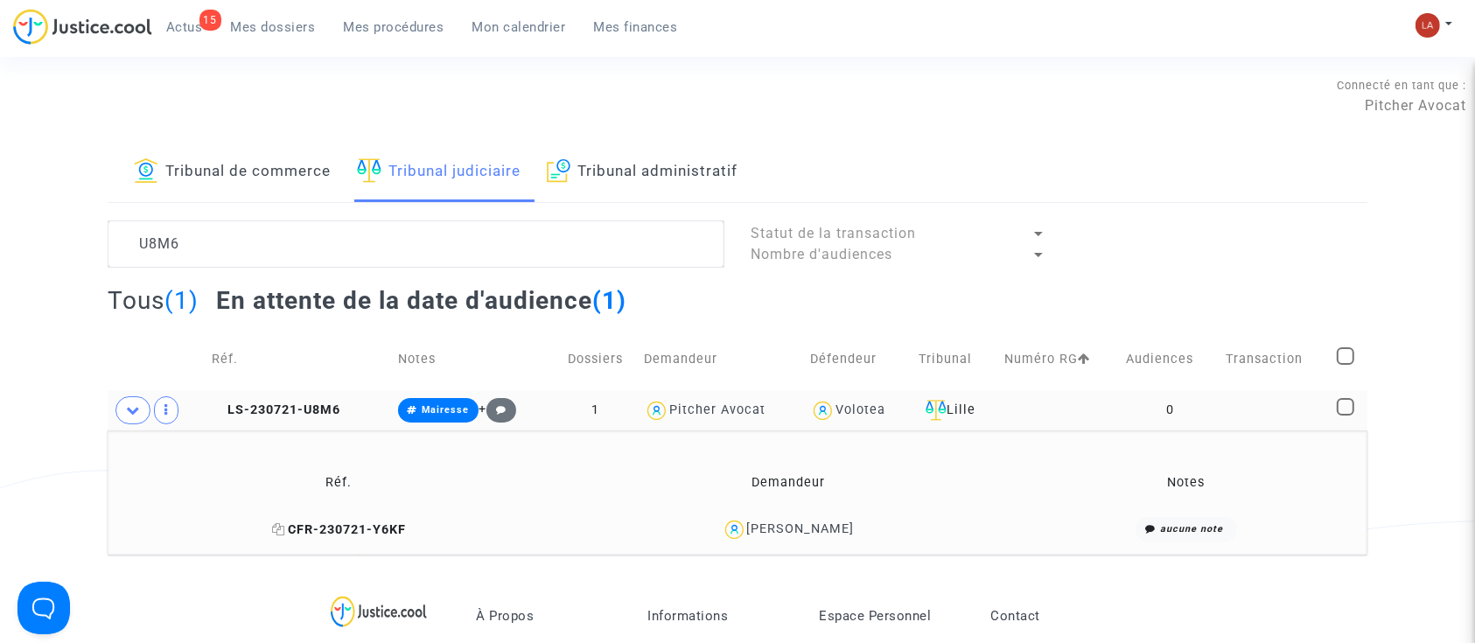
click at [368, 529] on span "CFR-230721-Y6KF" at bounding box center [339, 529] width 134 height 15
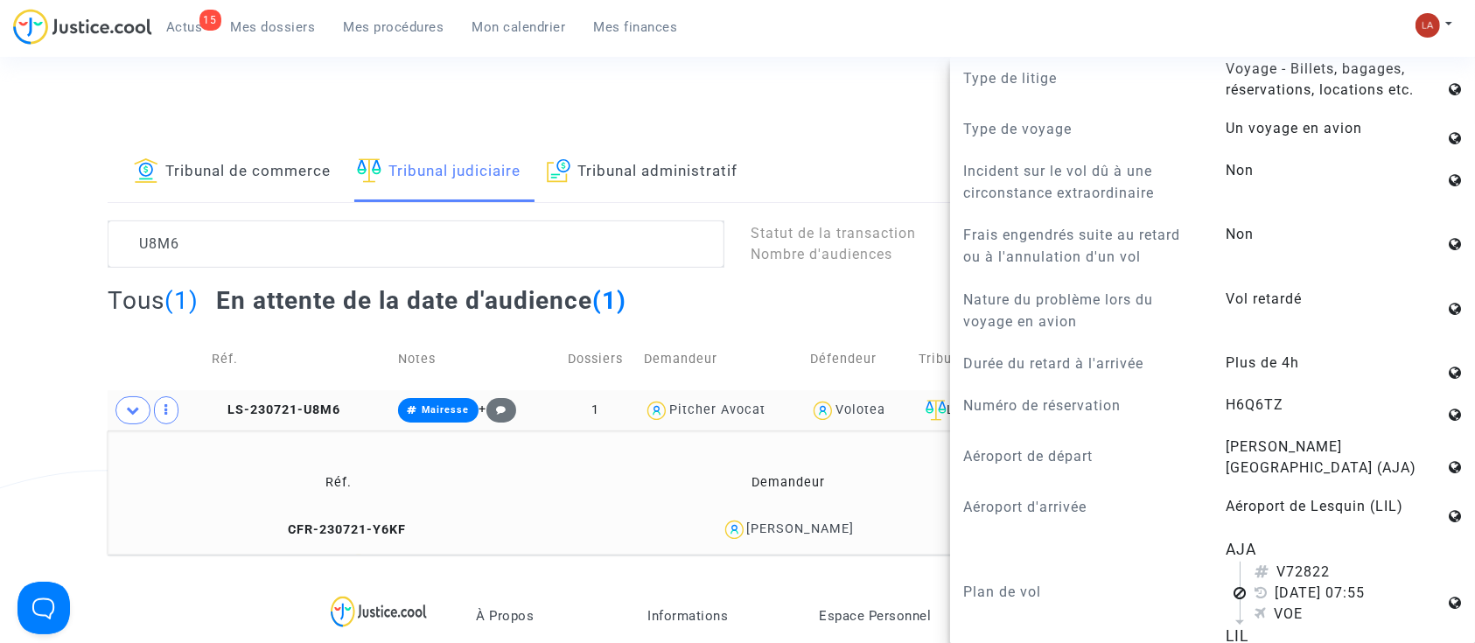
scroll to position [1160, 0]
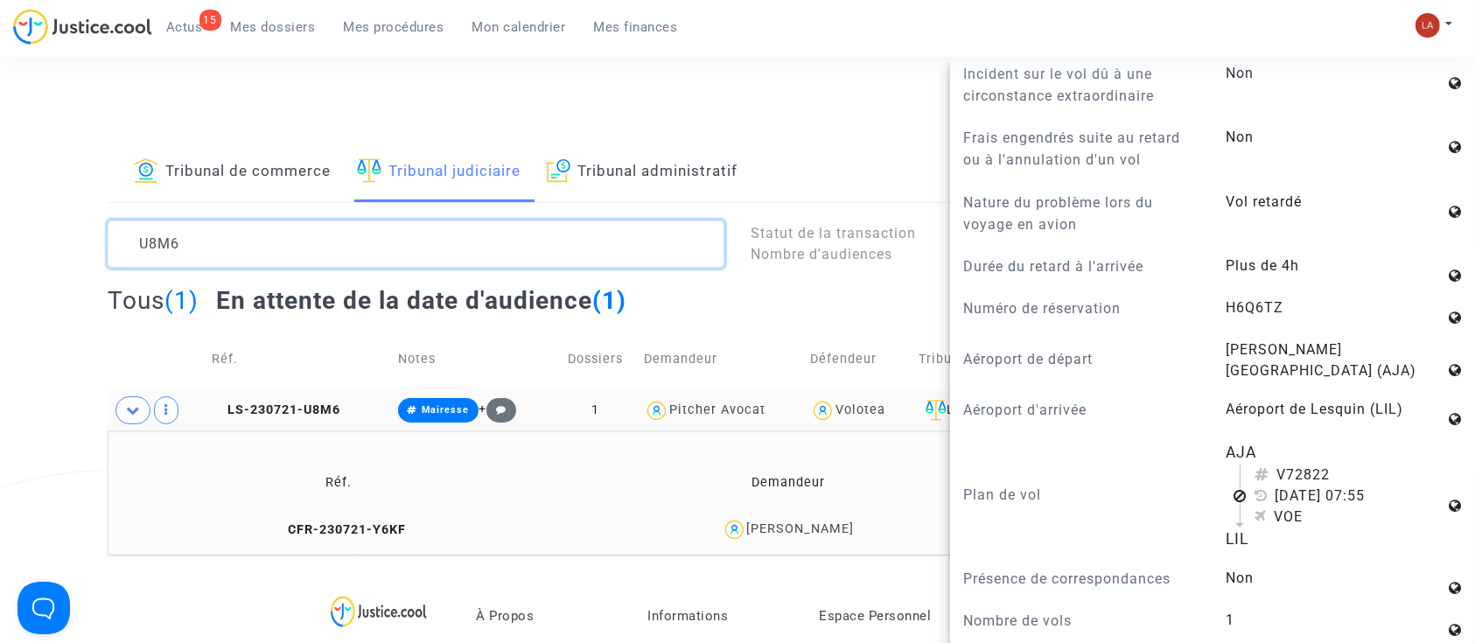
click at [324, 242] on textarea at bounding box center [416, 244] width 617 height 47
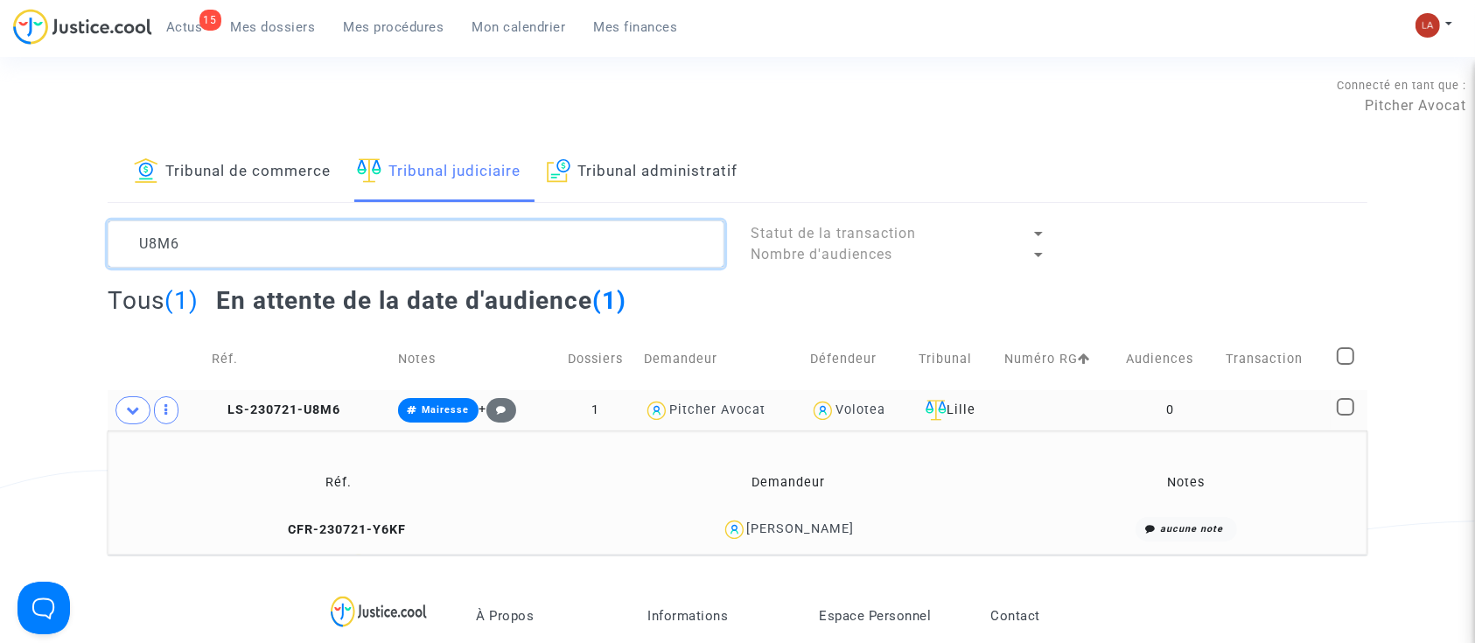
scroll to position [0, 0]
click at [321, 242] on textarea at bounding box center [416, 244] width 617 height 47
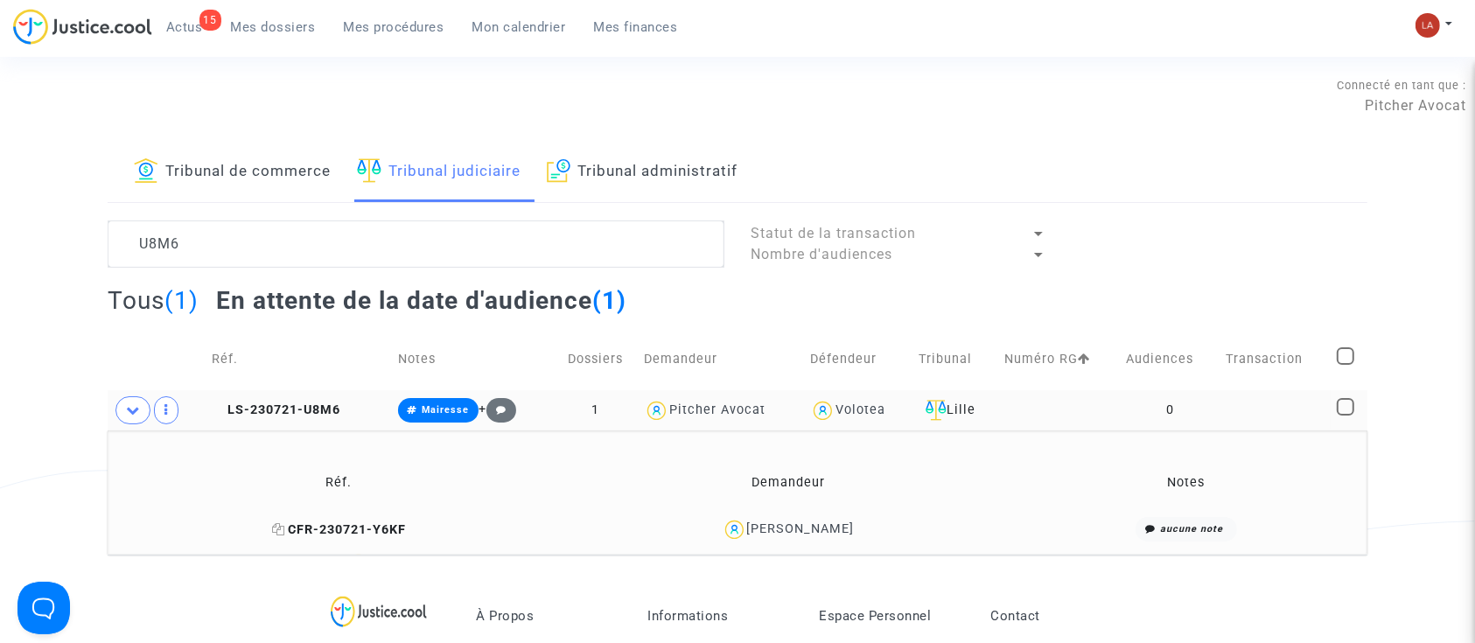
click at [372, 522] on span "CFR-230721-Y6KF" at bounding box center [339, 529] width 134 height 15
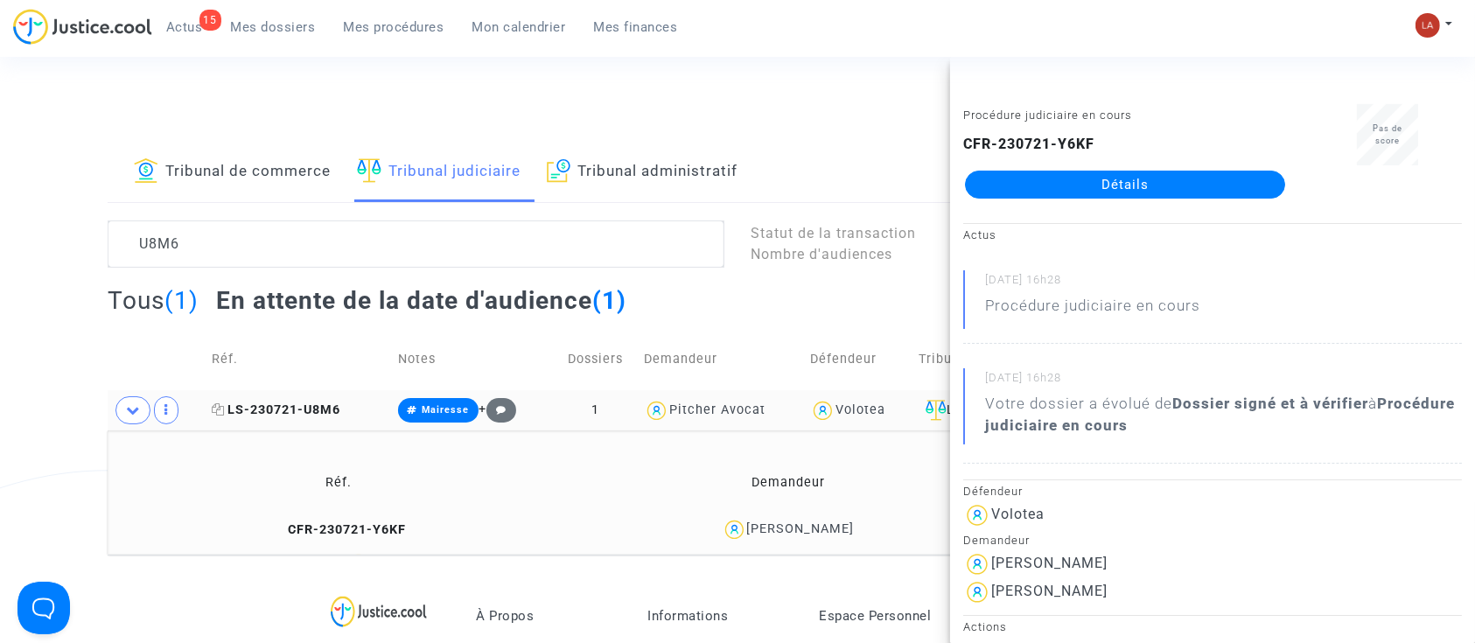
click at [325, 415] on span "LS-230721-U8M6" at bounding box center [276, 410] width 129 height 15
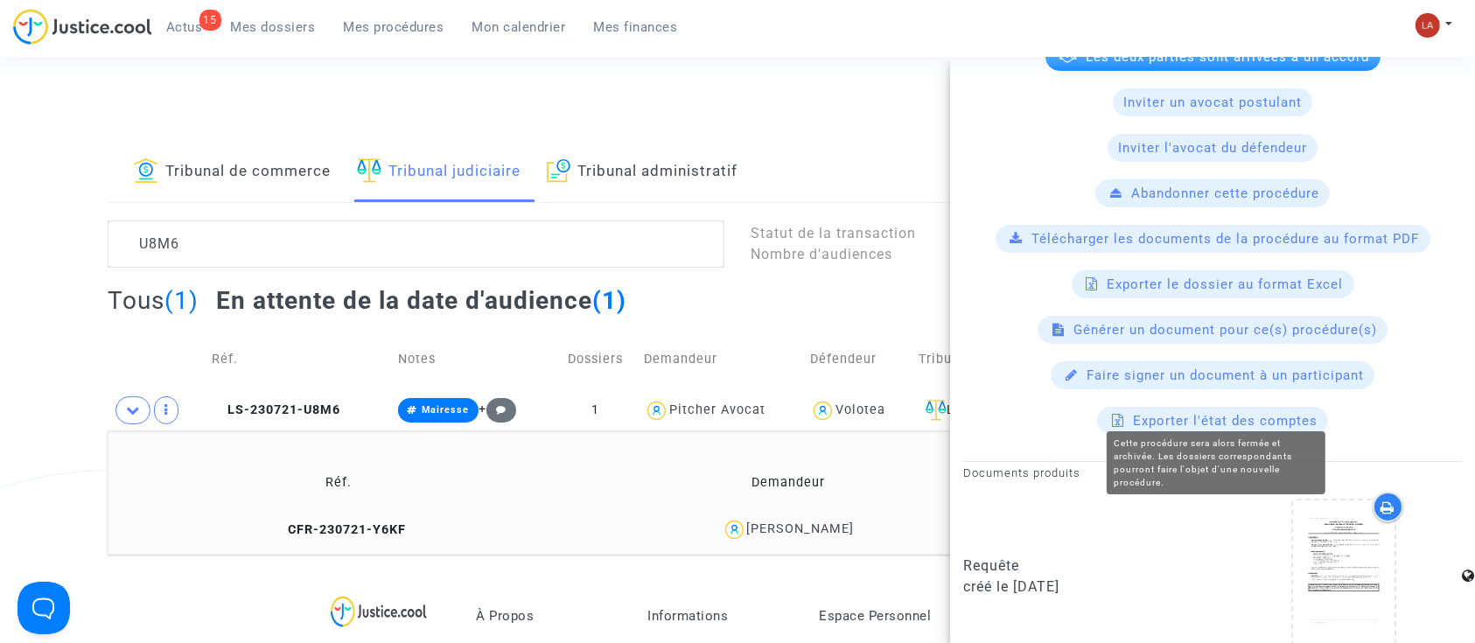
scroll to position [366, 0]
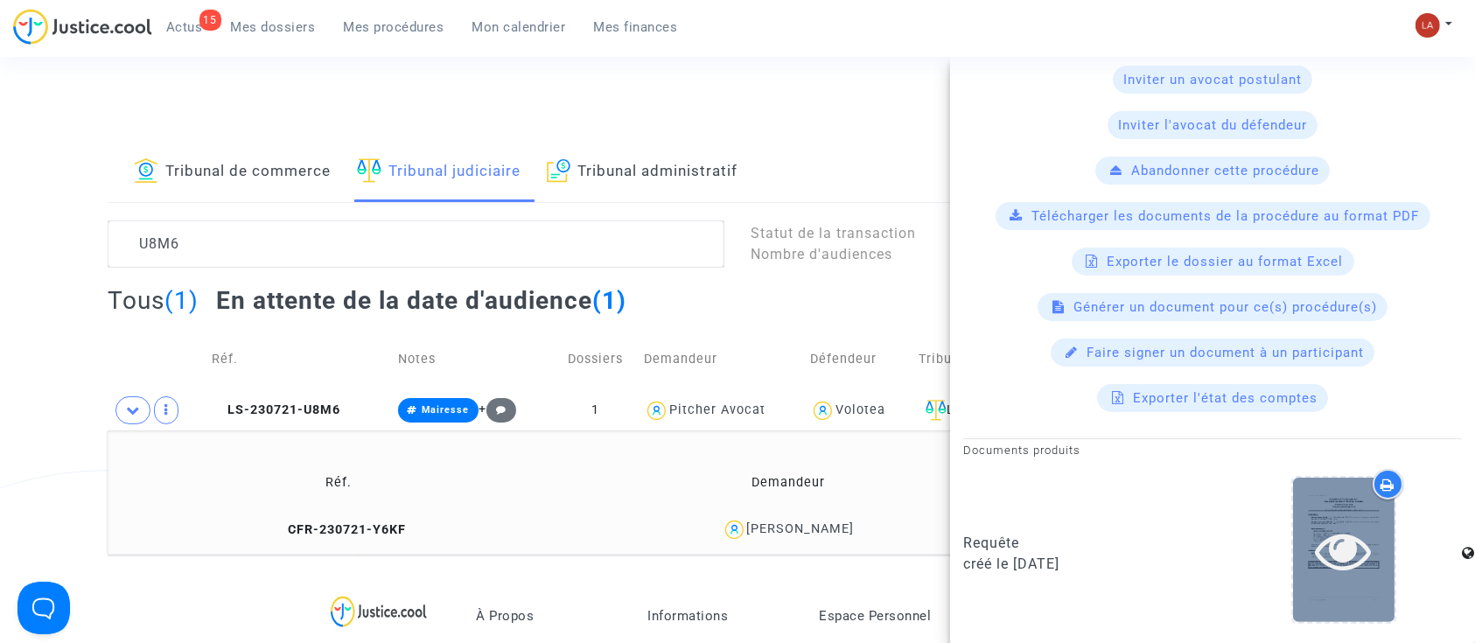
click at [1301, 522] on div at bounding box center [1344, 550] width 102 height 56
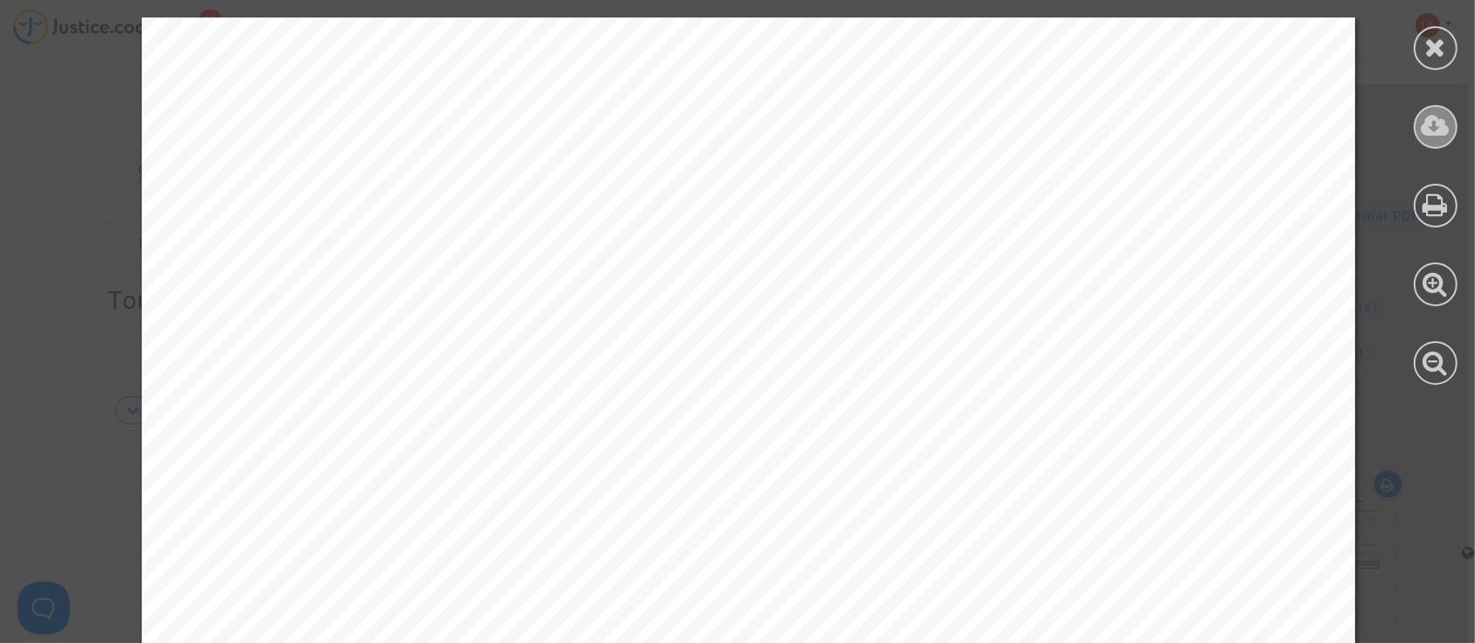
click at [1453, 132] on div at bounding box center [1436, 127] width 44 height 44
click at [1442, 48] on icon at bounding box center [1436, 47] width 22 height 26
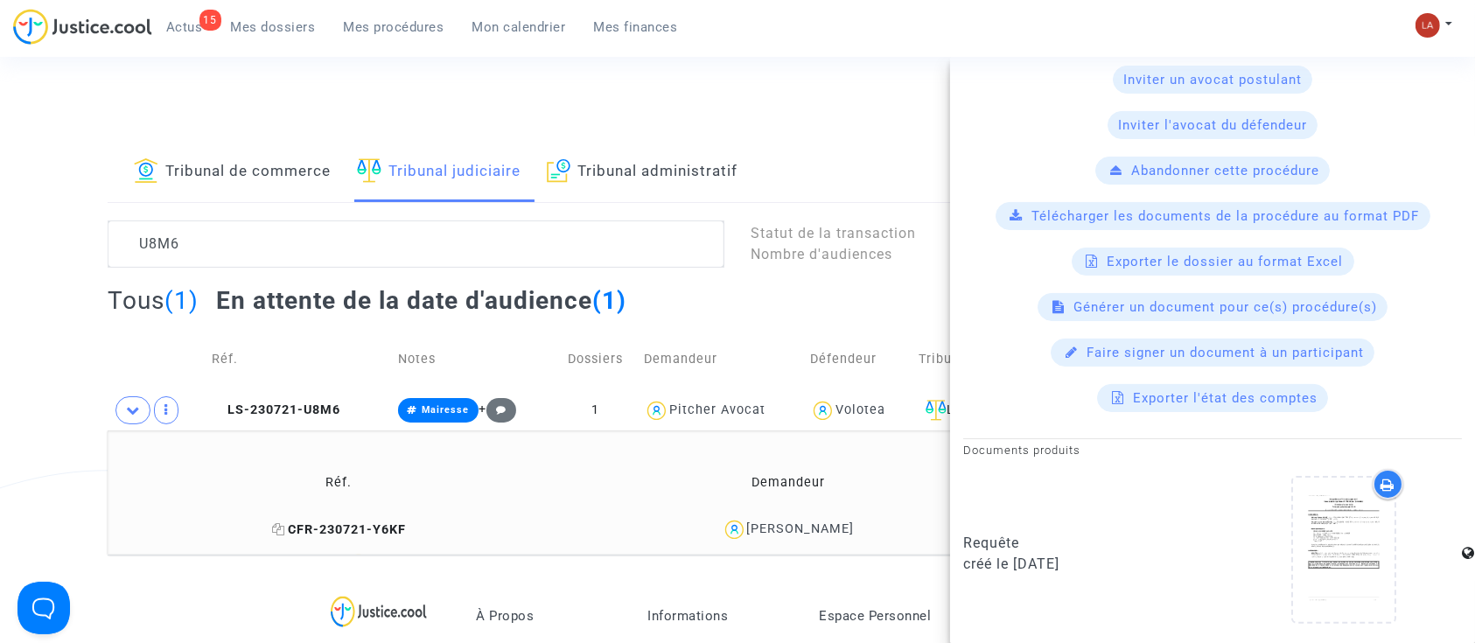
click at [342, 531] on span "CFR-230721-Y6KF" at bounding box center [339, 529] width 134 height 15
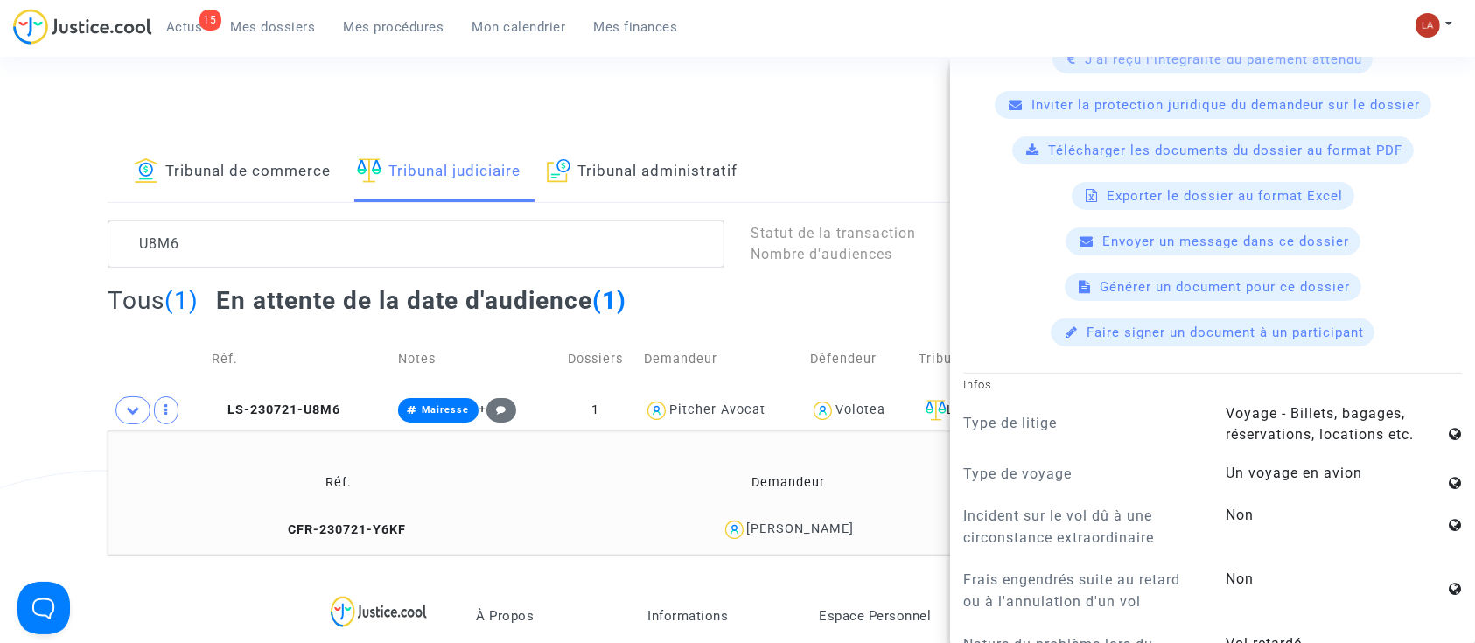
scroll to position [1160, 0]
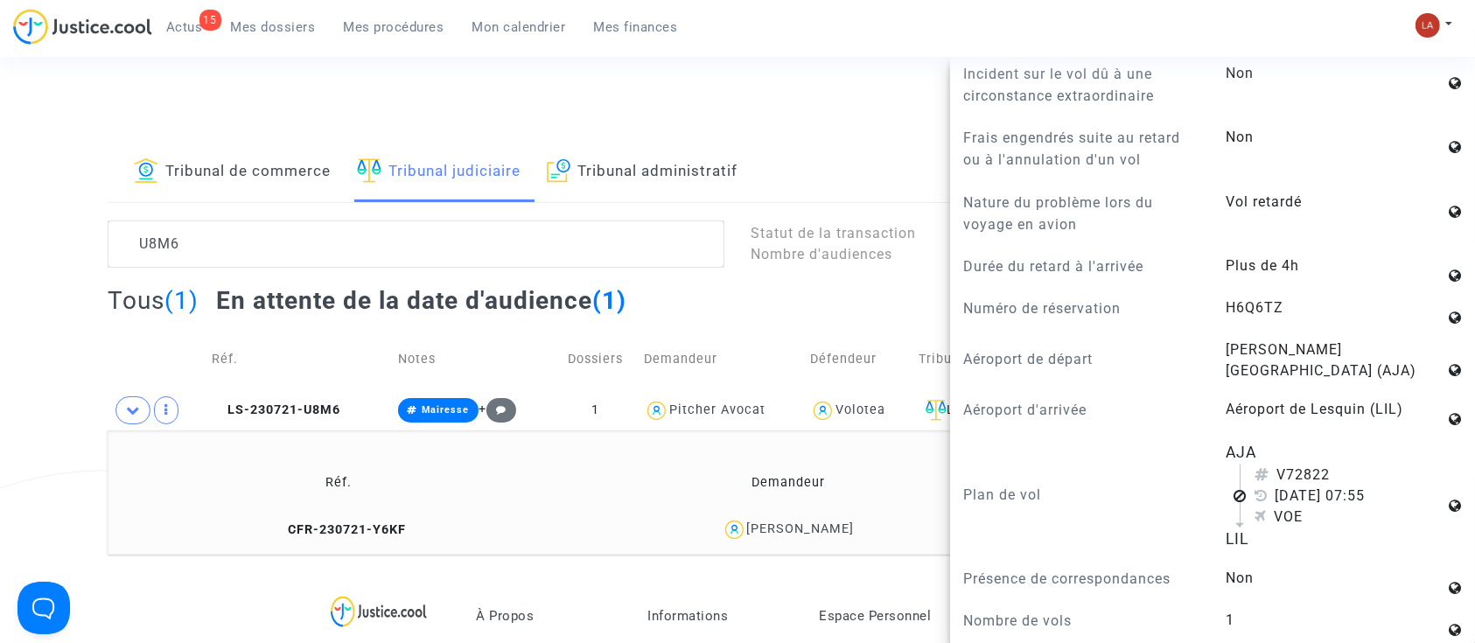
drag, startPoint x: 1381, startPoint y: 469, endPoint x: 1294, endPoint y: 477, distance: 87.0
click at [1294, 486] on div "18 octobre 2016 07:55" at bounding box center [1350, 496] width 190 height 21
copy div "octobre 2016"
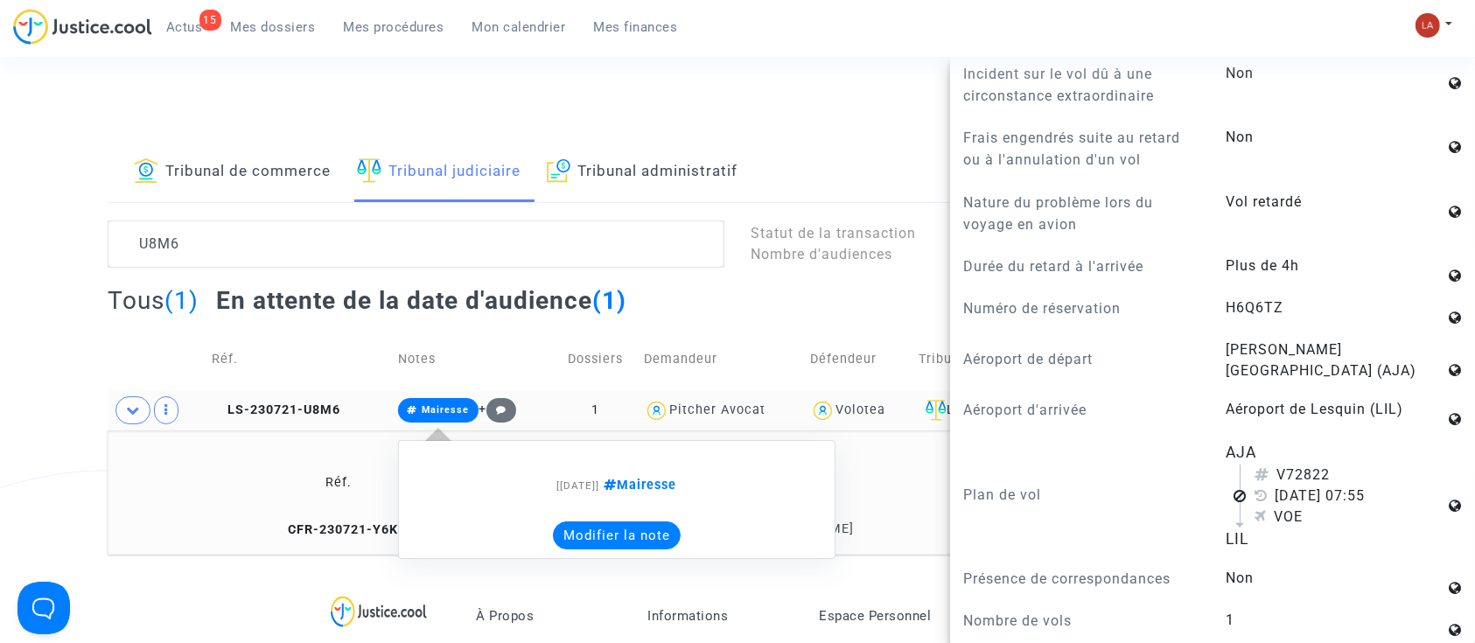
click at [572, 509] on note-viewer "[21/07/2023] Mairesse Modifier la note" at bounding box center [617, 500] width 418 height 100
click at [574, 522] on button "Modifier la note" at bounding box center [617, 536] width 128 height 28
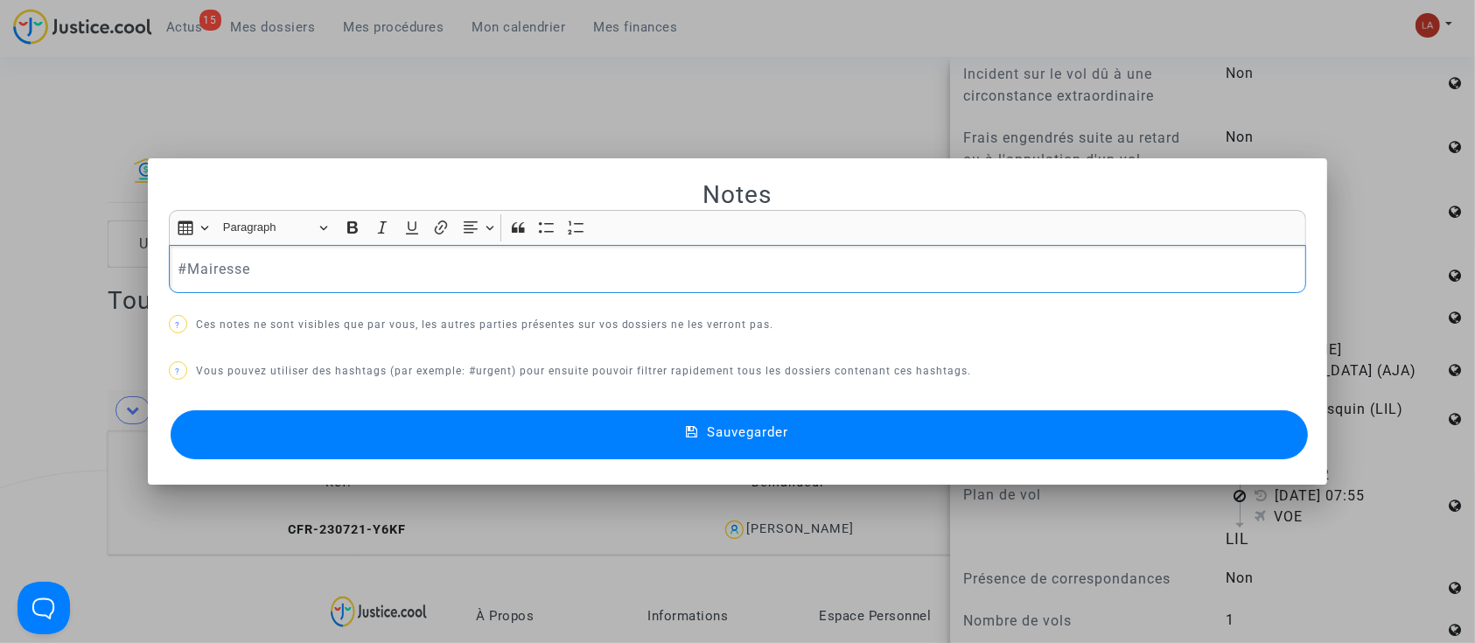
click at [458, 268] on p "#Mairesse" at bounding box center [738, 269] width 1120 height 22
click at [350, 436] on button "Sauvegarder" at bounding box center [740, 434] width 1138 height 49
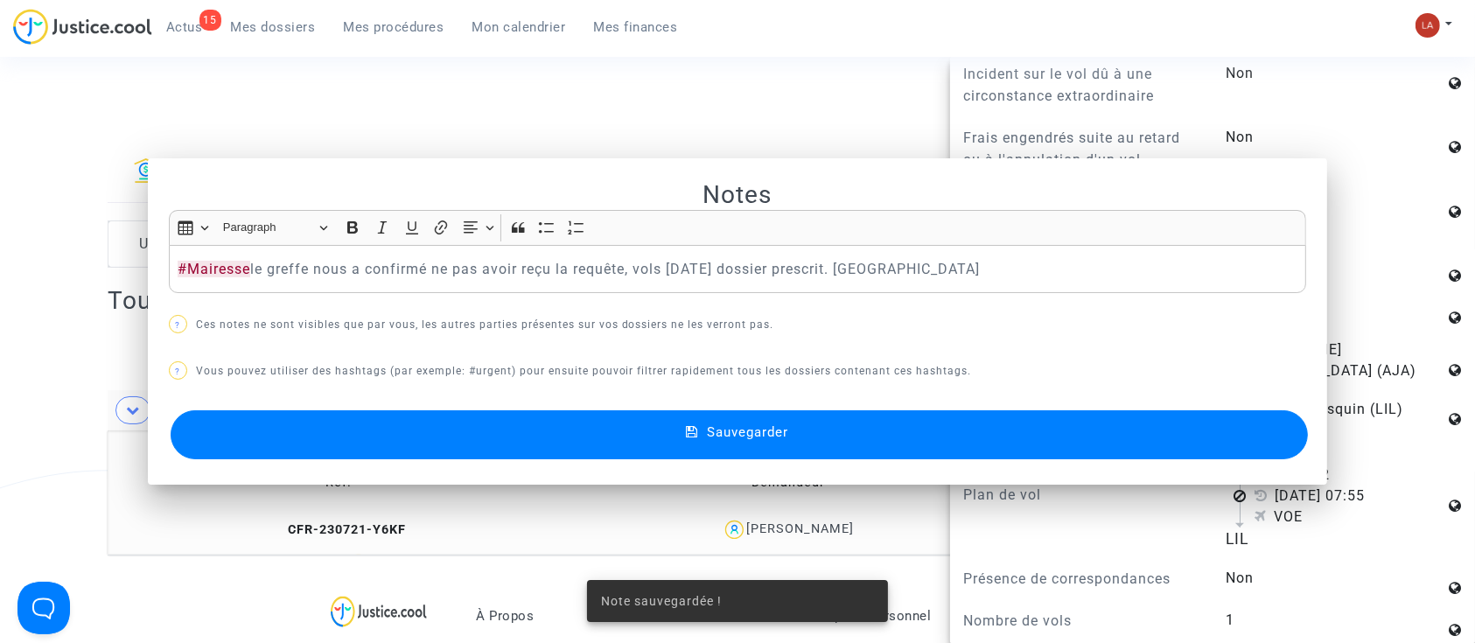
click at [295, 417] on span "LS-230721-U8M6" at bounding box center [279, 410] width 129 height 15
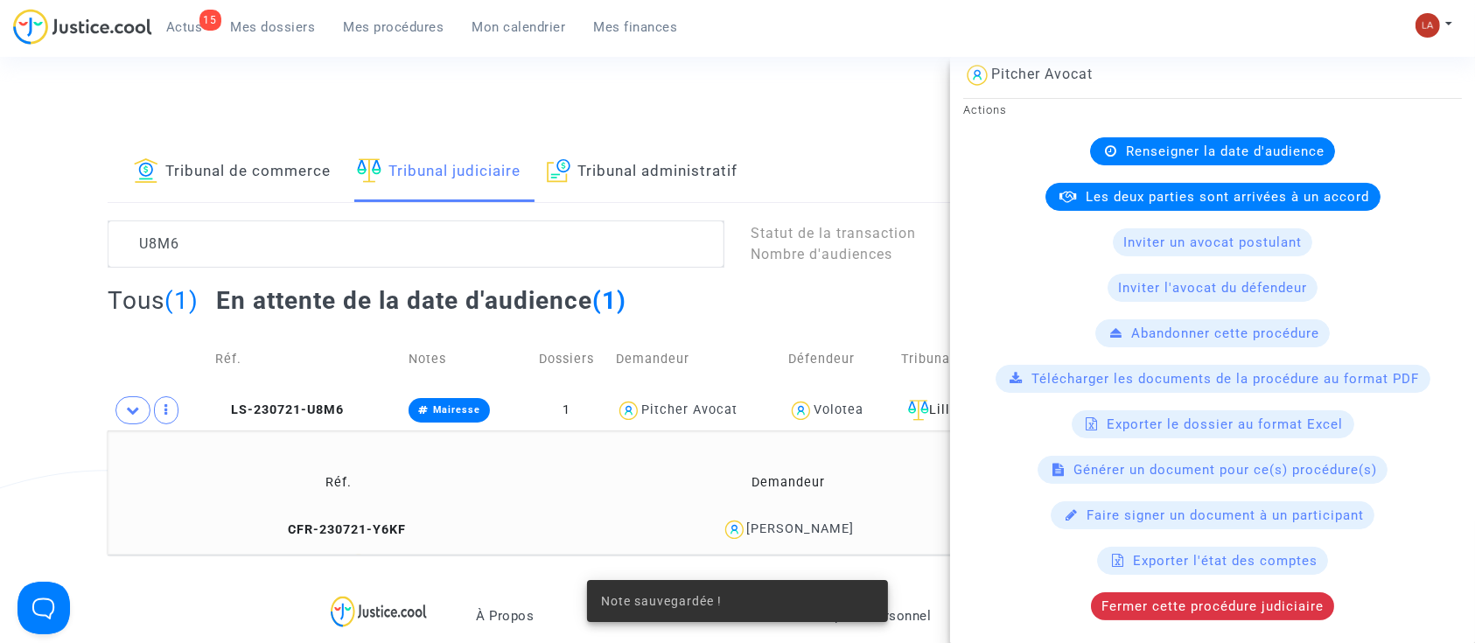
scroll to position [412, 0]
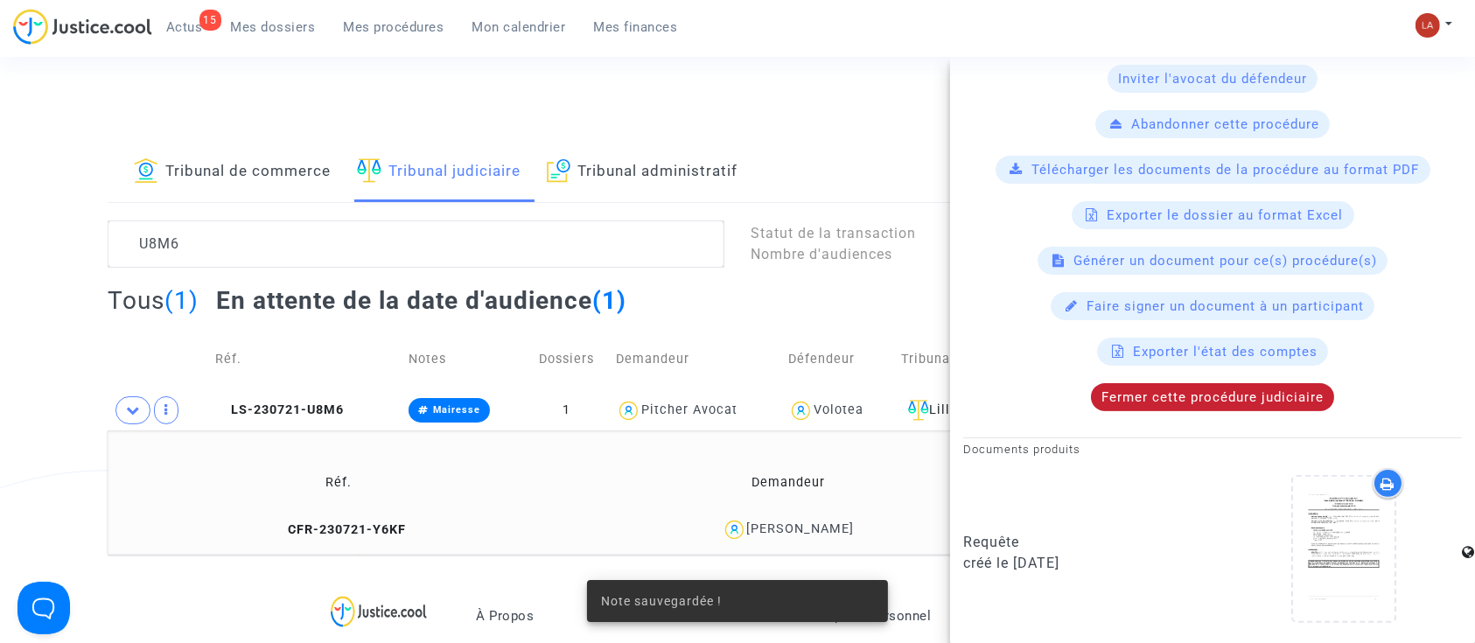
click at [1117, 389] on span "Fermer cette procédure judiciaire" at bounding box center [1213, 397] width 222 height 16
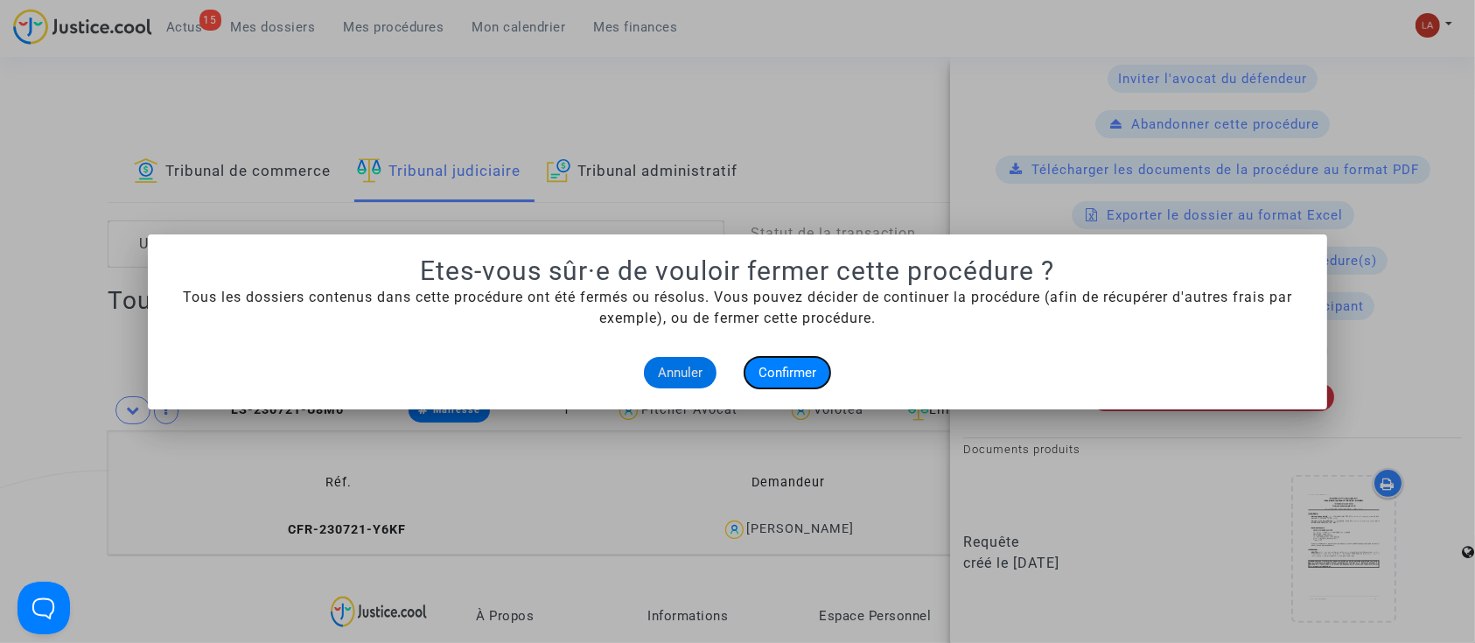
click at [778, 373] on span "Confirmer" at bounding box center [788, 373] width 58 height 16
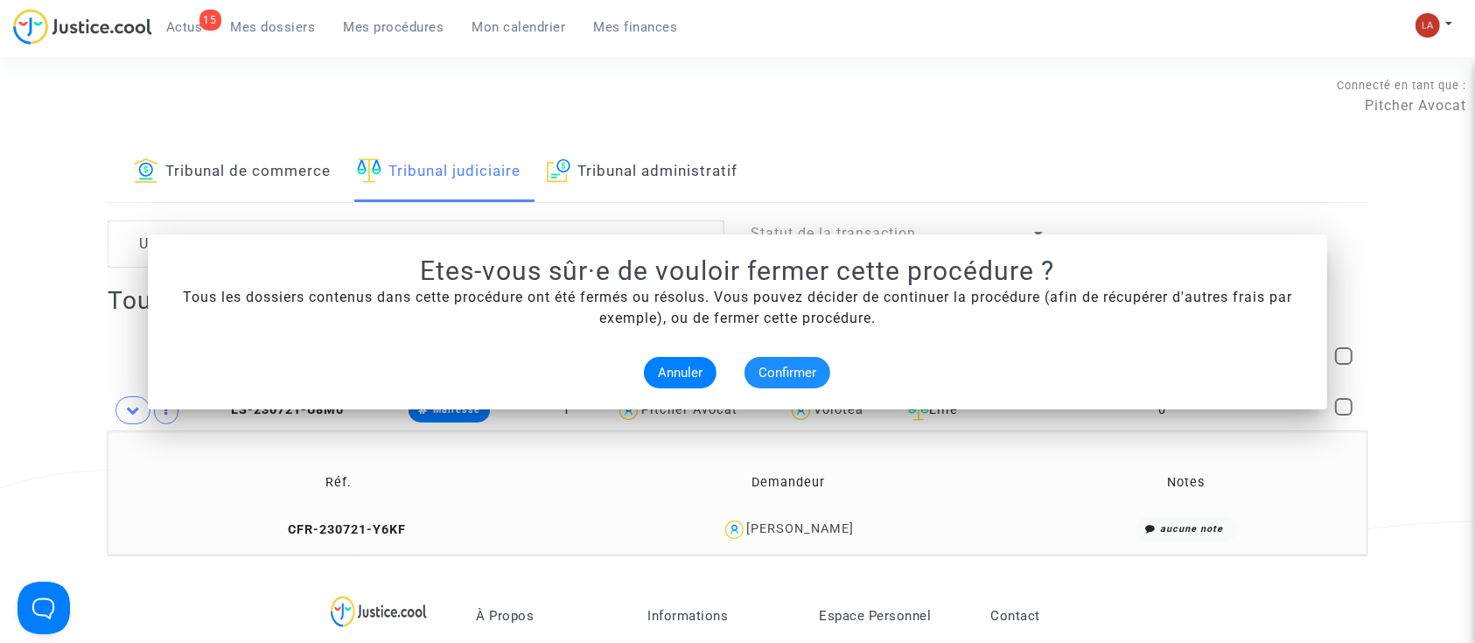
scroll to position [0, 0]
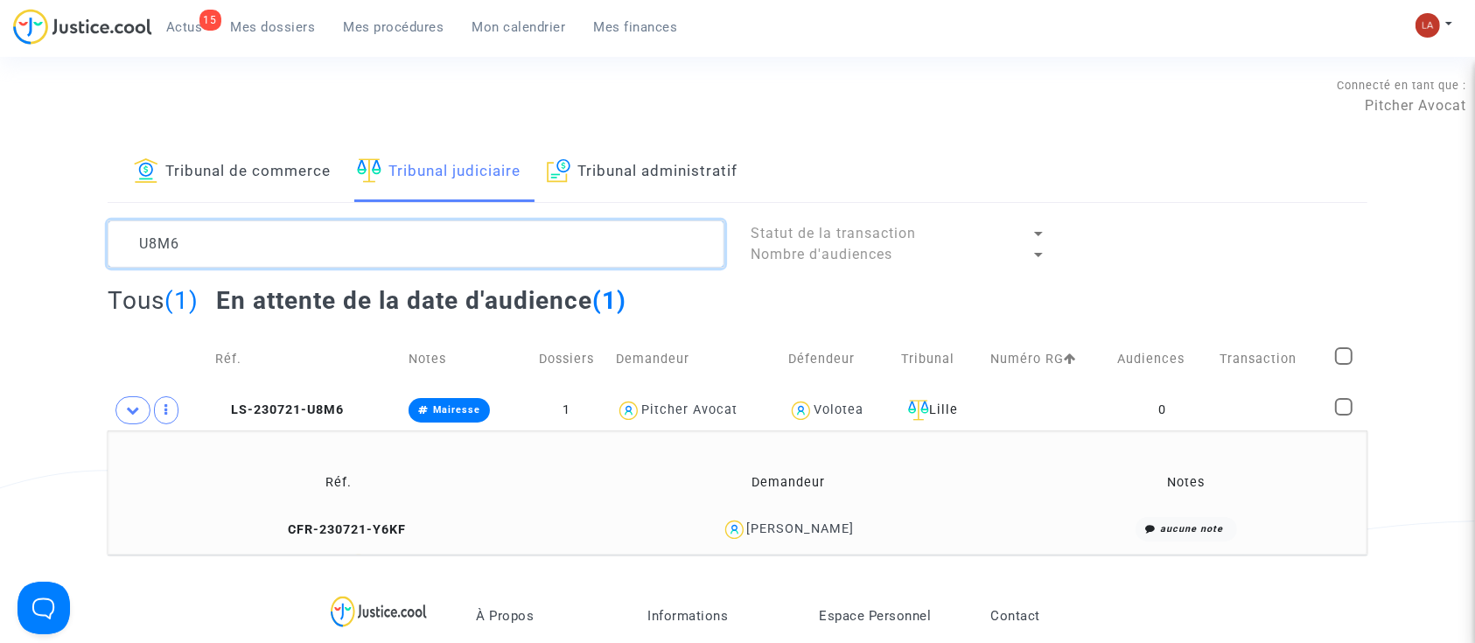
click at [219, 227] on textarea at bounding box center [416, 244] width 617 height 47
paste textarea "AJMD"
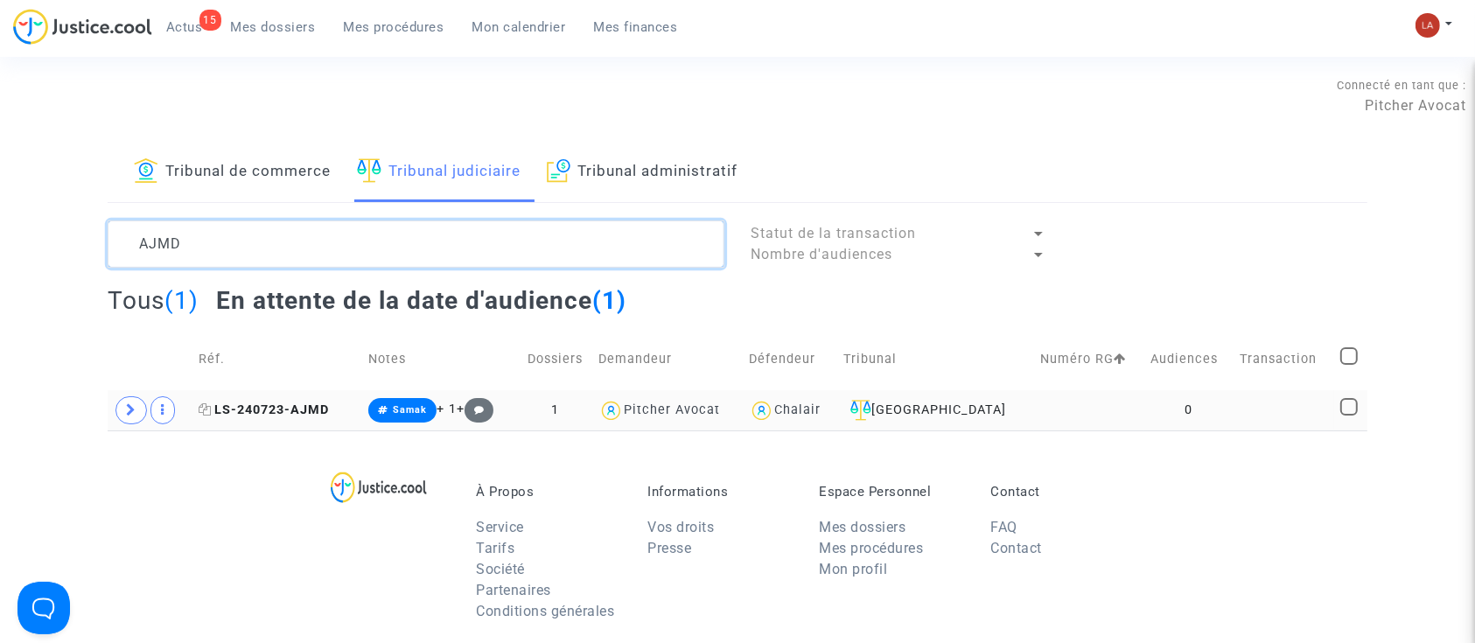
type textarea "AJMD"
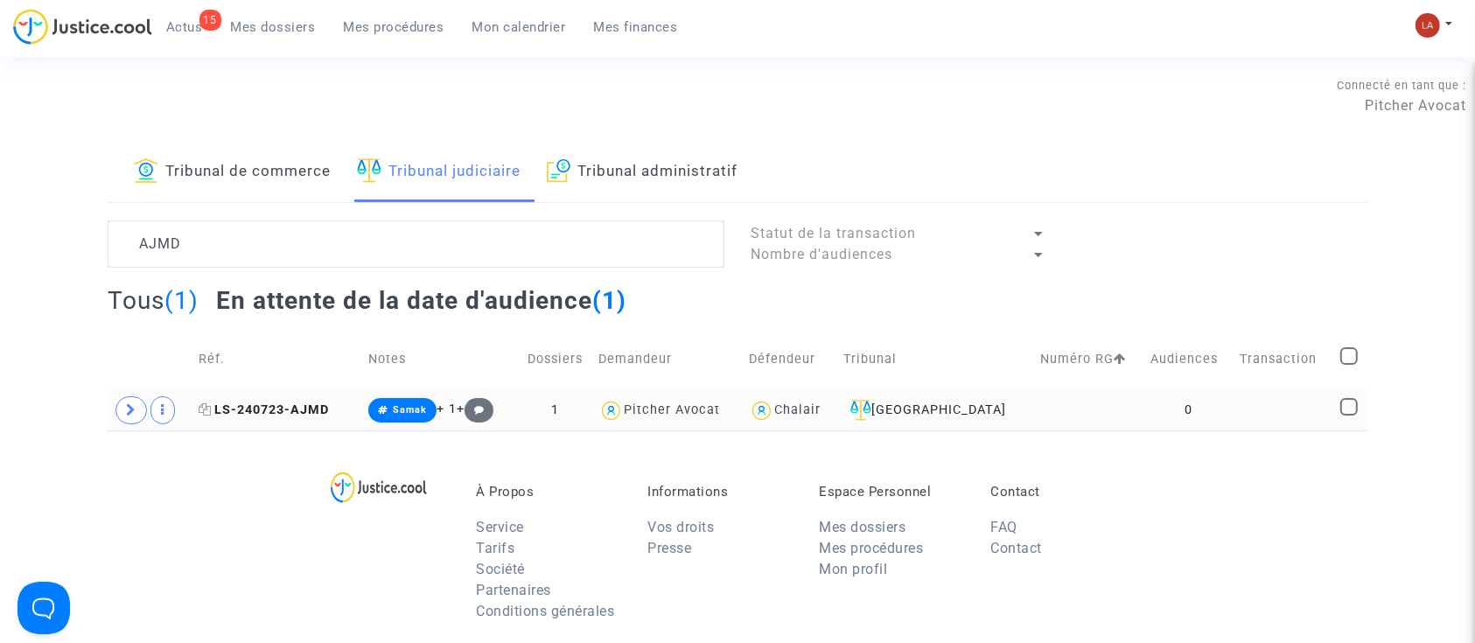
click at [203, 410] on icon at bounding box center [205, 409] width 13 height 12
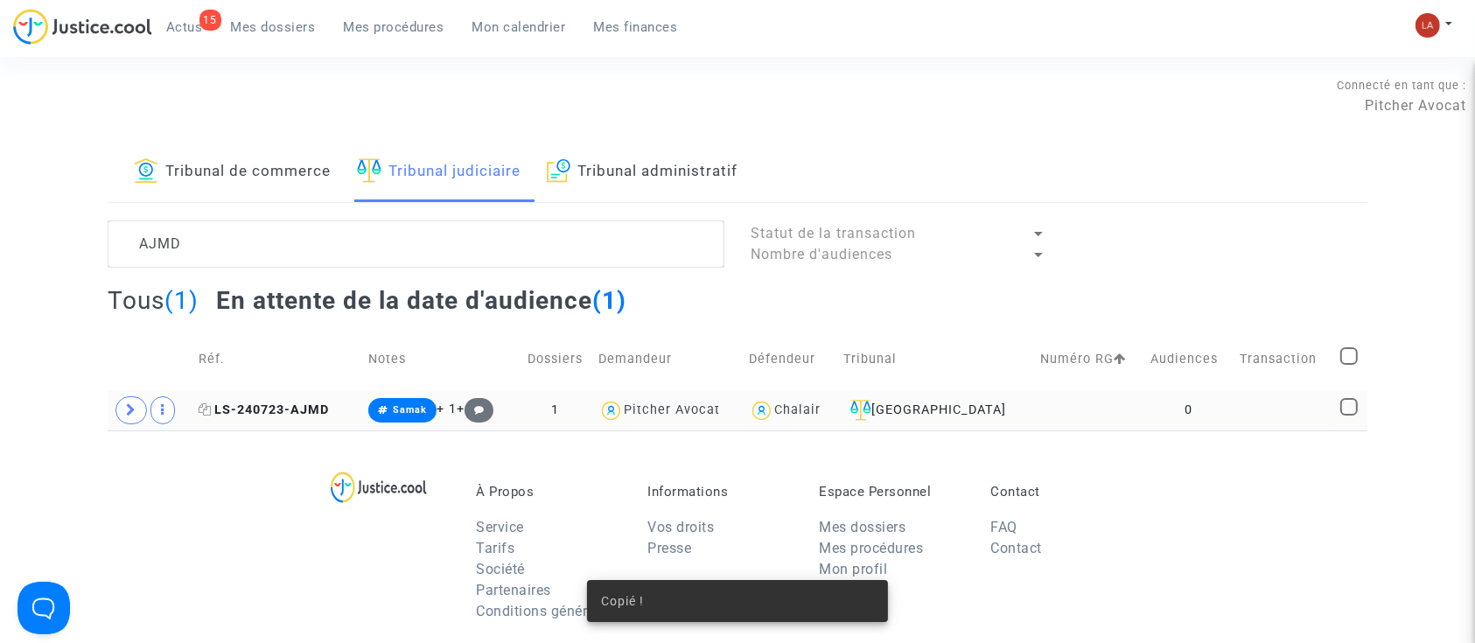
click at [273, 410] on span "LS-240723-AJMD" at bounding box center [264, 410] width 130 height 15
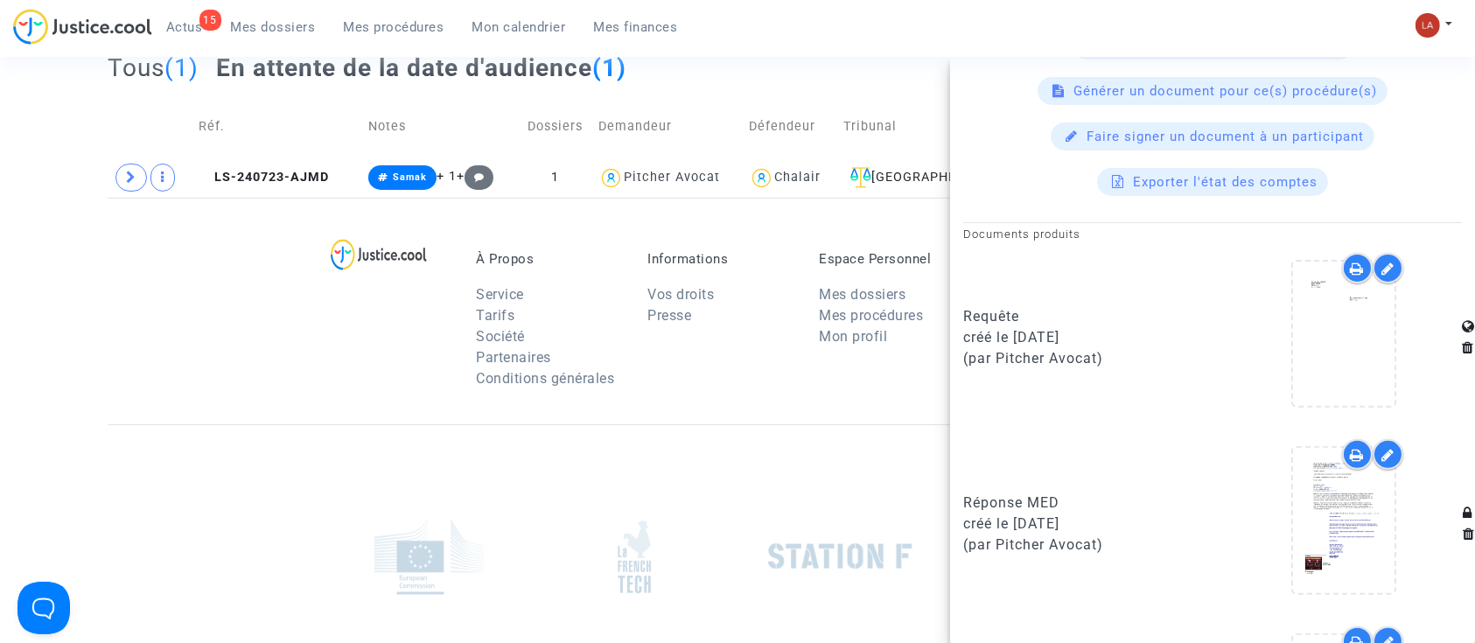
scroll to position [583, 0]
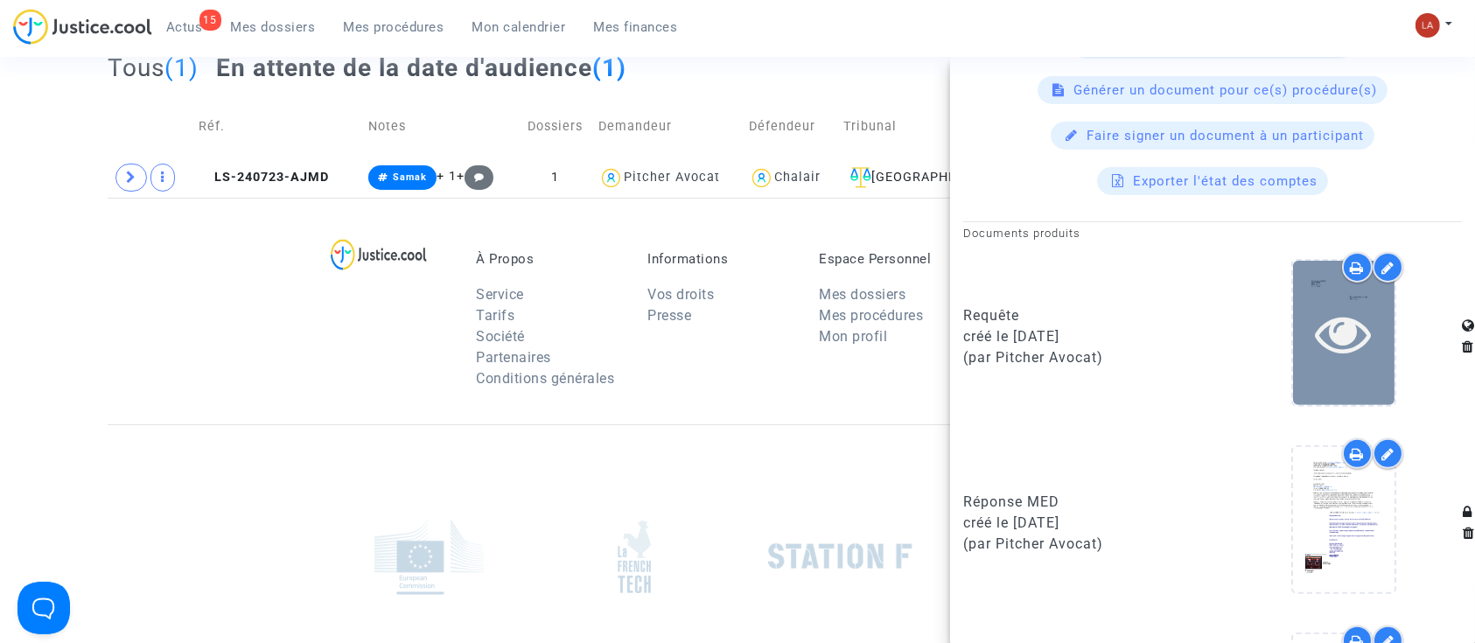
click at [1293, 317] on div at bounding box center [1344, 333] width 102 height 56
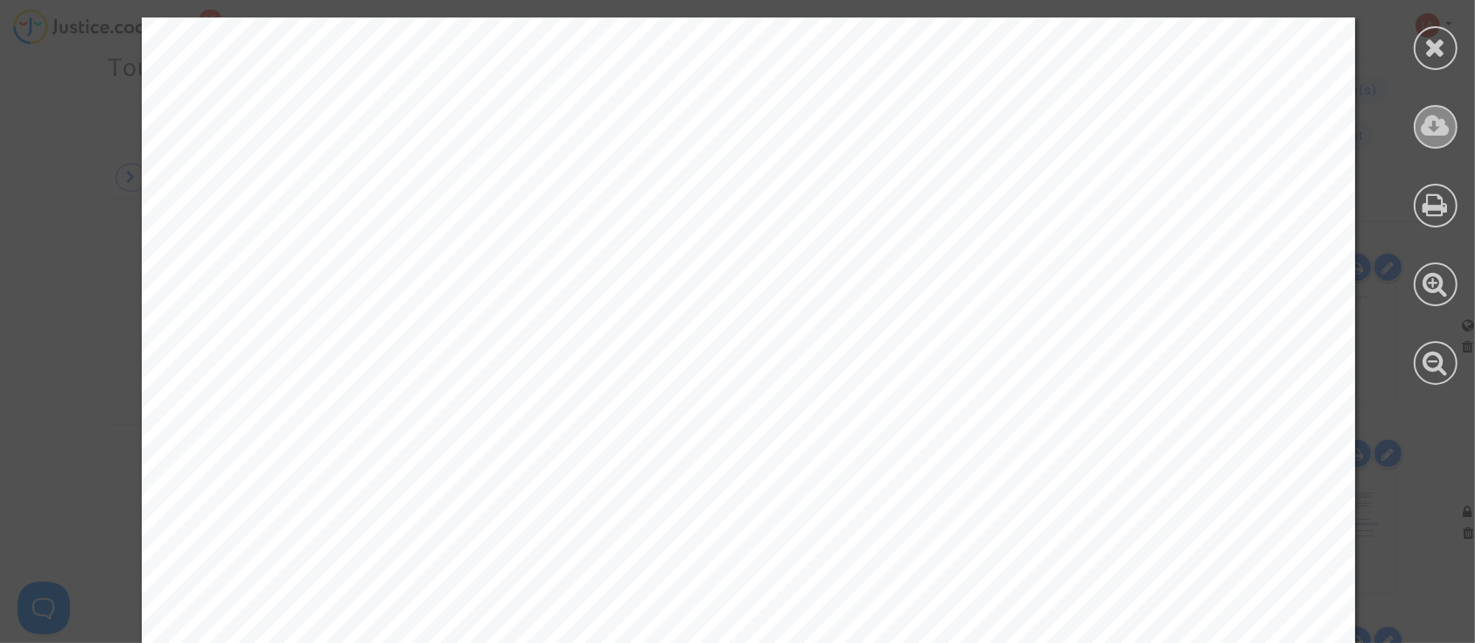
click at [1436, 123] on icon at bounding box center [1436, 126] width 29 height 26
click at [1456, 39] on div at bounding box center [1436, 48] width 44 height 44
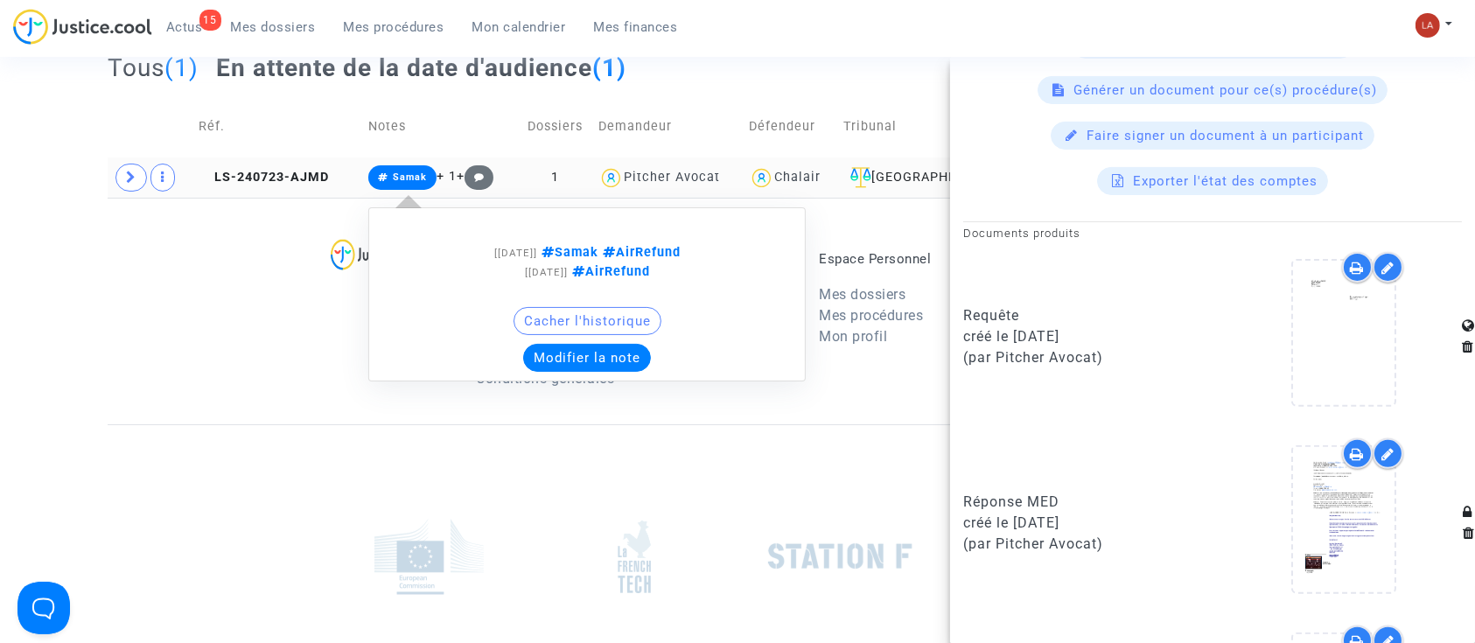
click at [577, 369] on button "Modifier la note" at bounding box center [587, 358] width 128 height 28
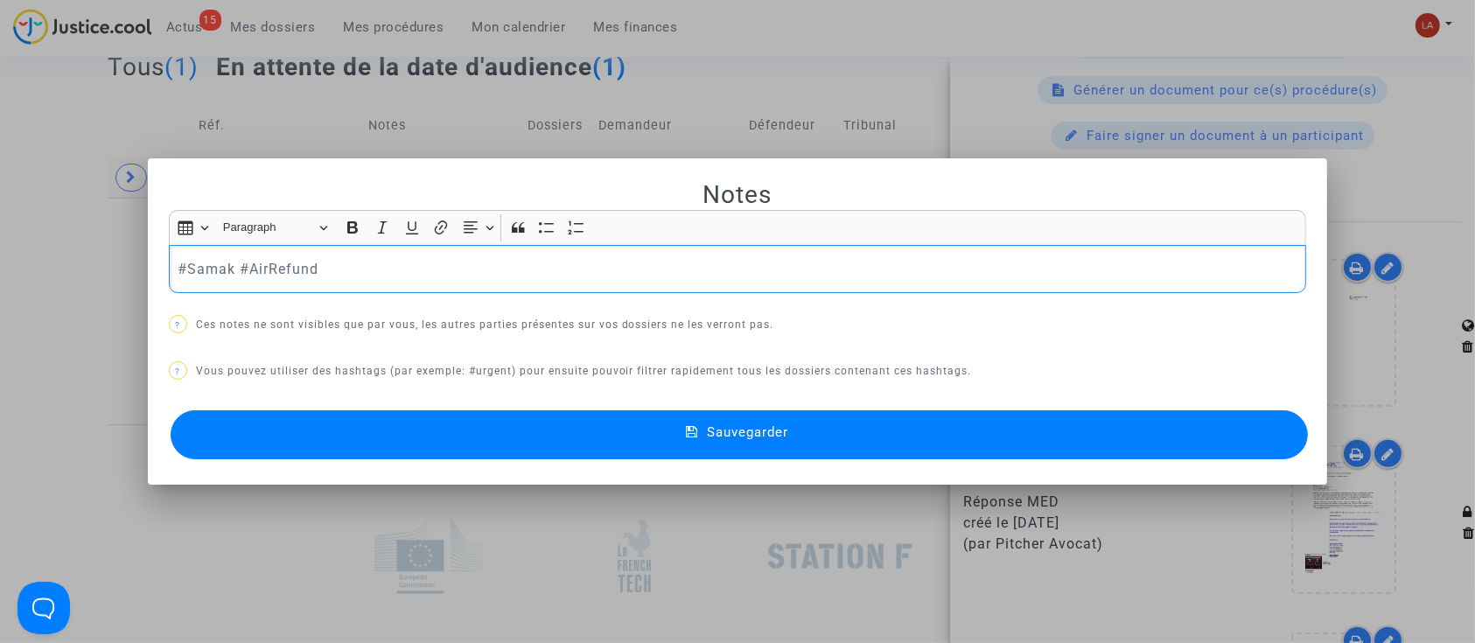
click at [407, 256] on div "#Samak #AirRefund" at bounding box center [738, 269] width 1138 height 49
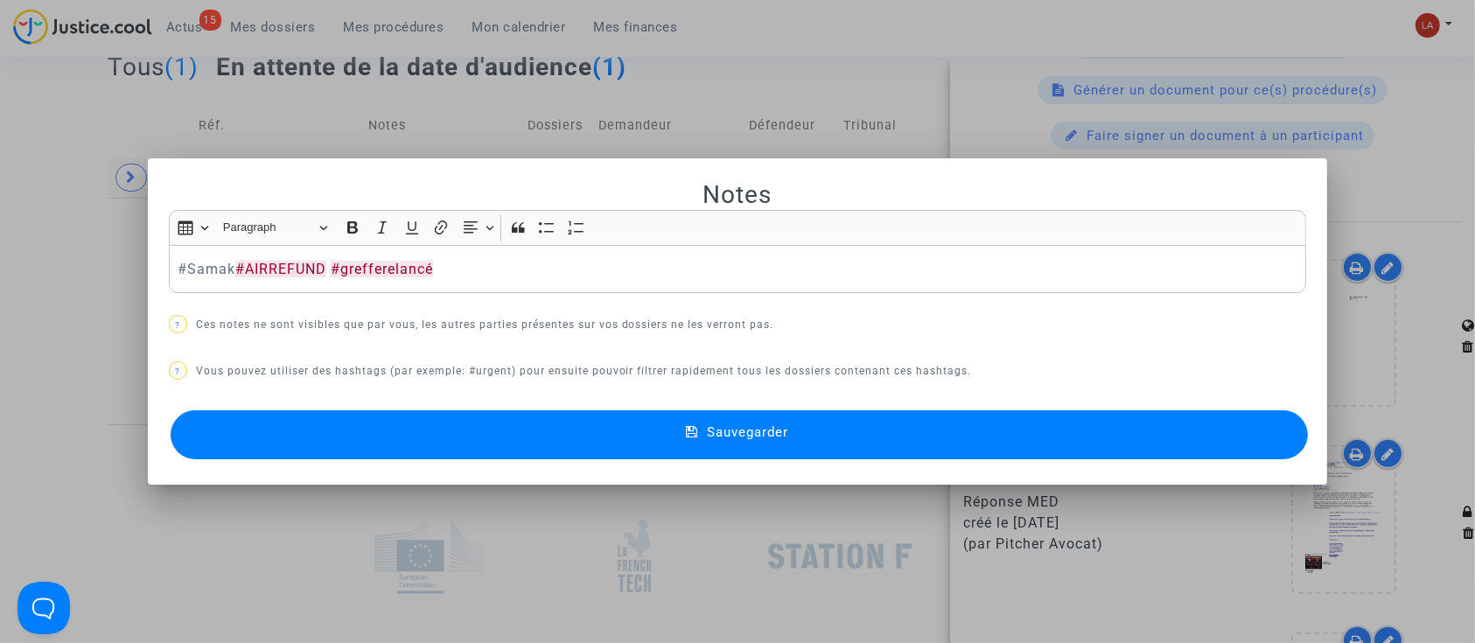
click at [378, 403] on div "Notes Rich Text Editor Insert table Insert table Heading Paragraph Paragraph He…" at bounding box center [738, 321] width 1138 height 284
click at [370, 417] on button "Sauvegarder" at bounding box center [740, 434] width 1138 height 49
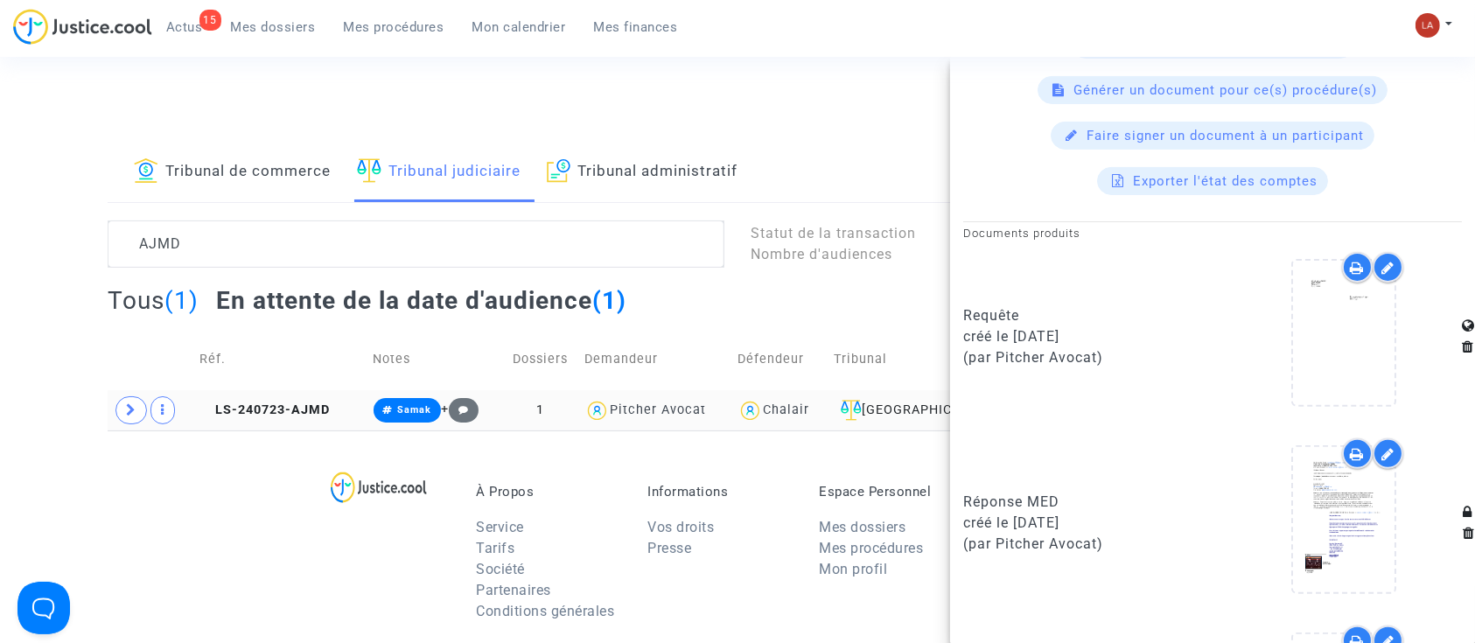
drag, startPoint x: 217, startPoint y: 207, endPoint x: 31, endPoint y: 212, distance: 186.4
click at [31, 212] on div "Tribunal de commerce Tribunal judiciaire Tribunal administratif AJMD Statut de …" at bounding box center [737, 287] width 1475 height 288
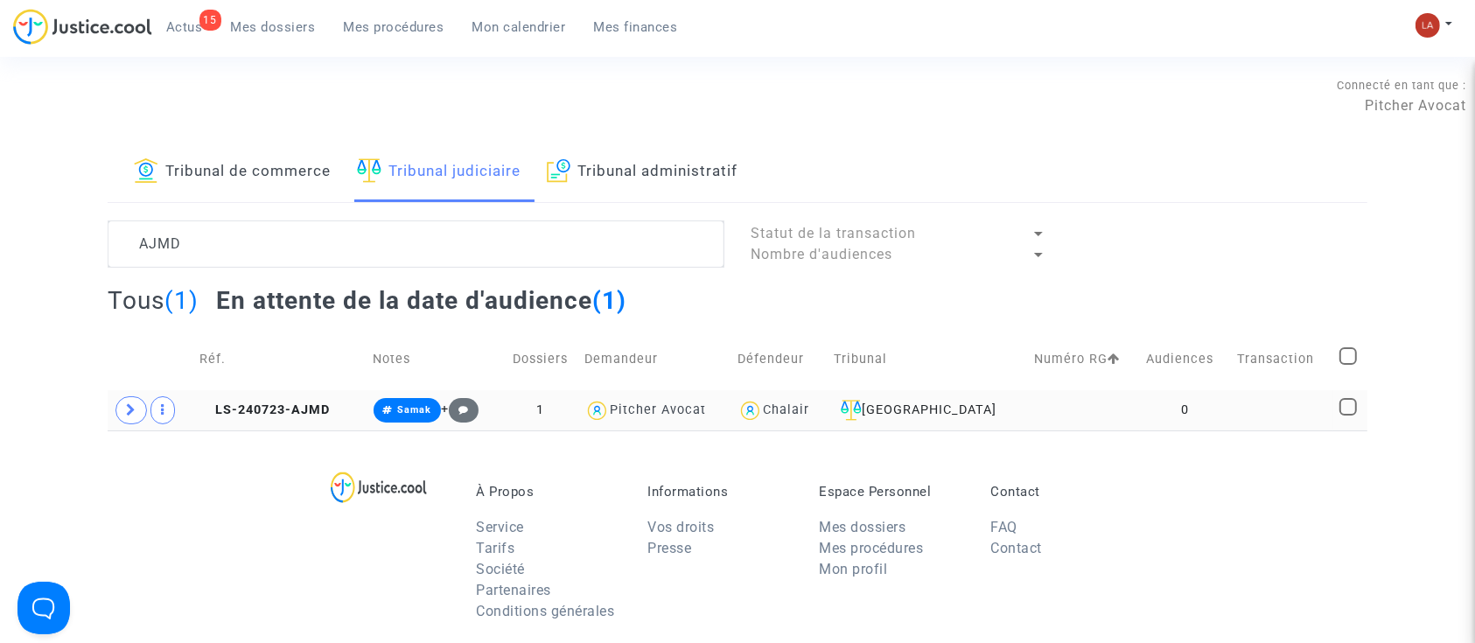
click at [305, 277] on lawsuits-list "AJMD Statut de la transaction Nombre d'audiences Tous (1) En attente de la date…" at bounding box center [738, 326] width 1260 height 210
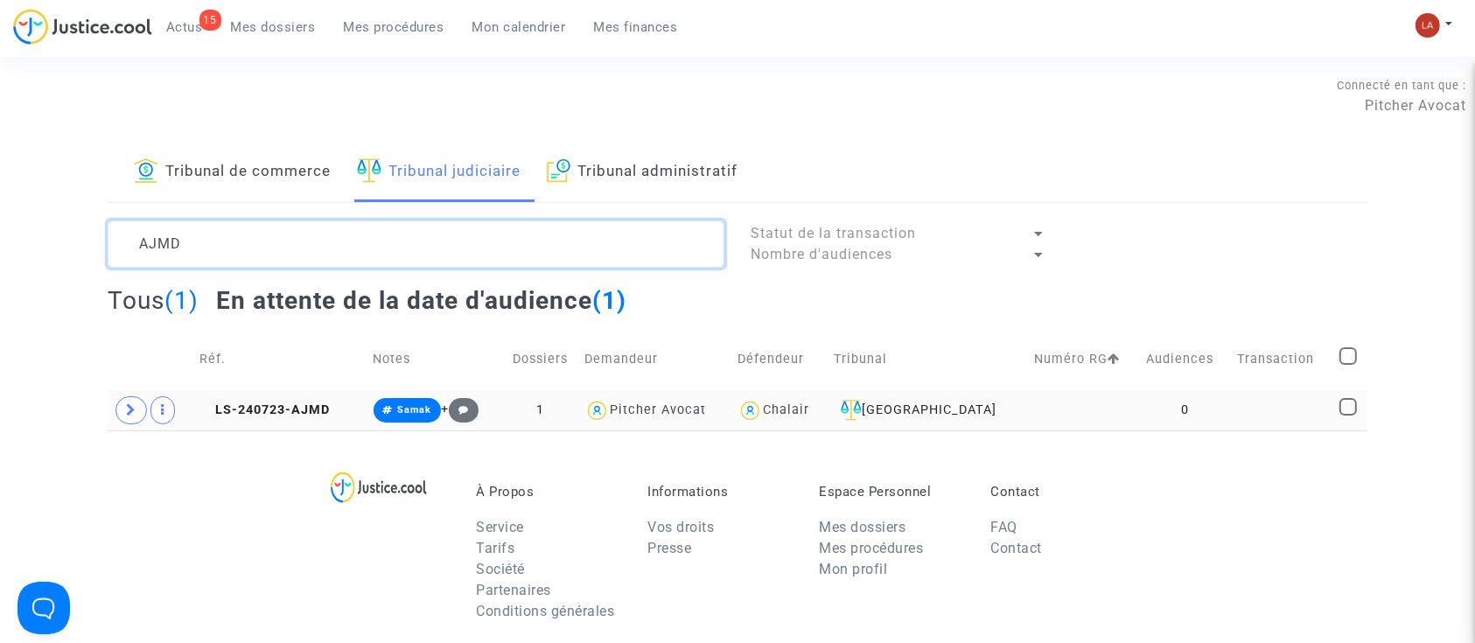
click at [289, 250] on textarea at bounding box center [416, 244] width 617 height 47
click at [287, 250] on textarea at bounding box center [416, 244] width 617 height 47
paste textarea
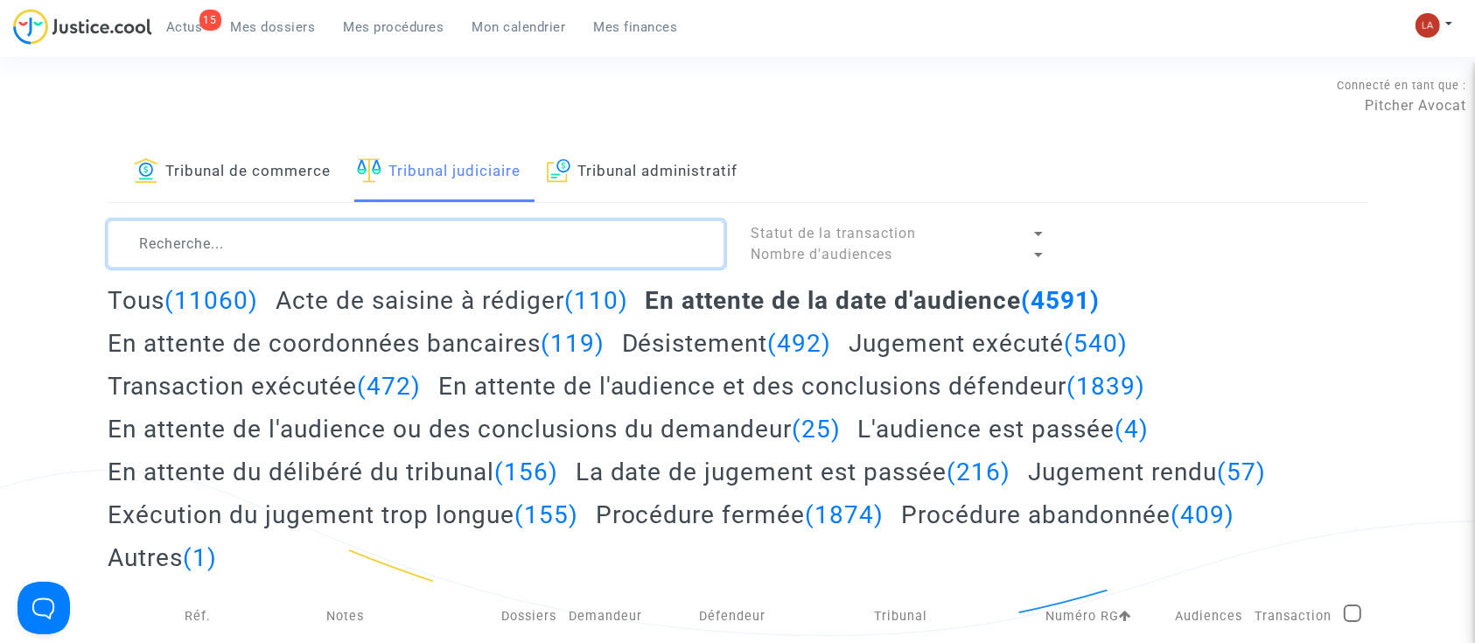
click at [367, 258] on textarea at bounding box center [416, 244] width 617 height 47
click at [411, 221] on textarea at bounding box center [416, 244] width 617 height 47
paste textarea "LS-230627-D9M6"
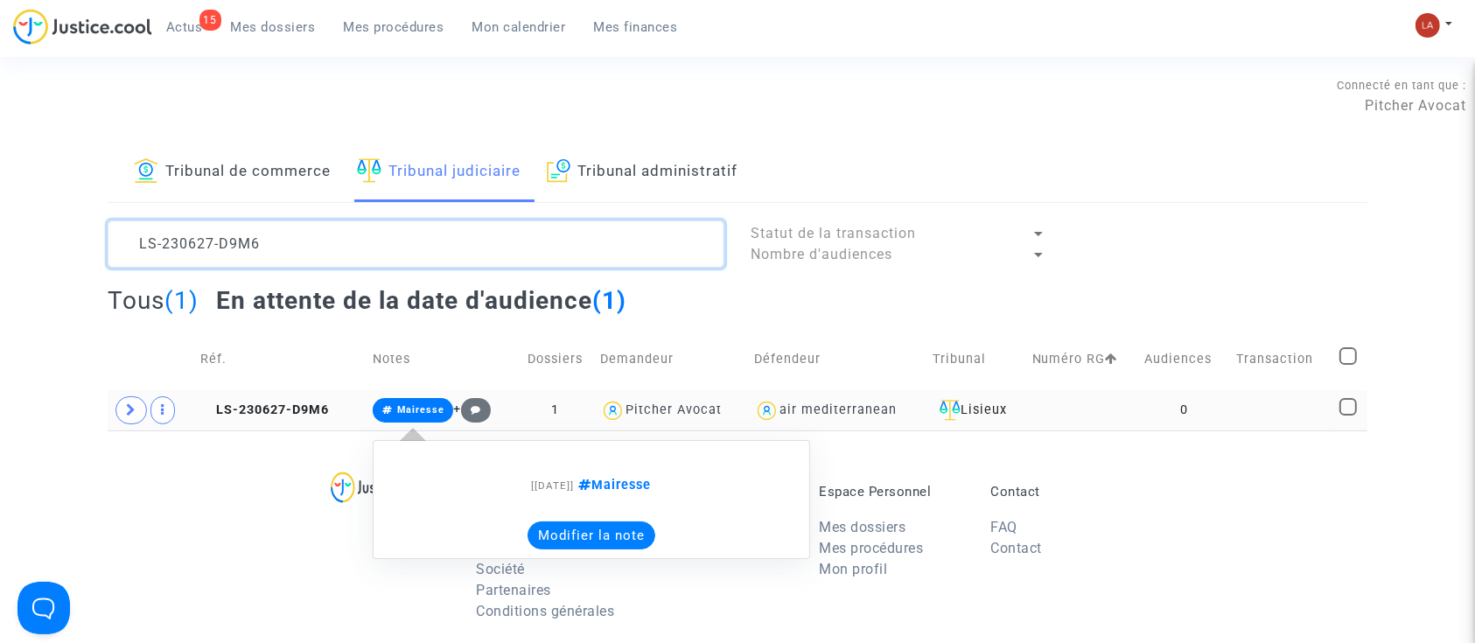
type textarea "LS-230627-D9M6"
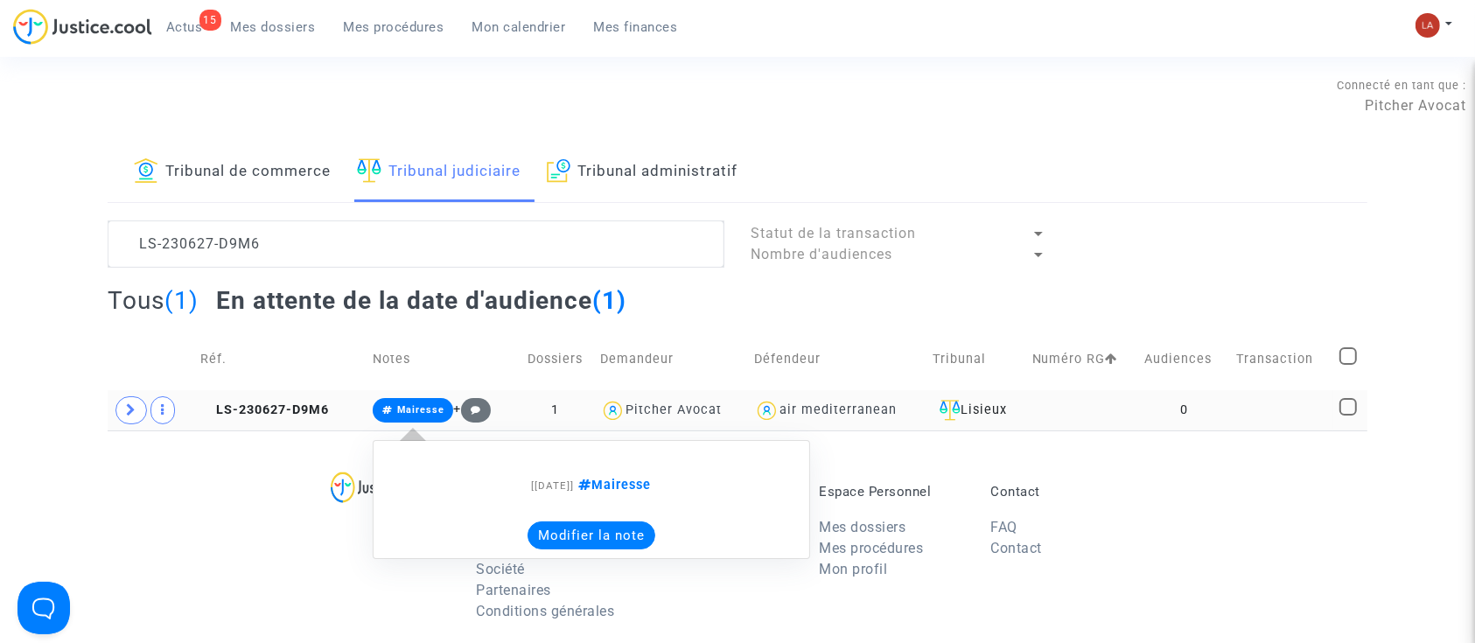
click at [616, 528] on button "Modifier la note" at bounding box center [592, 536] width 128 height 28
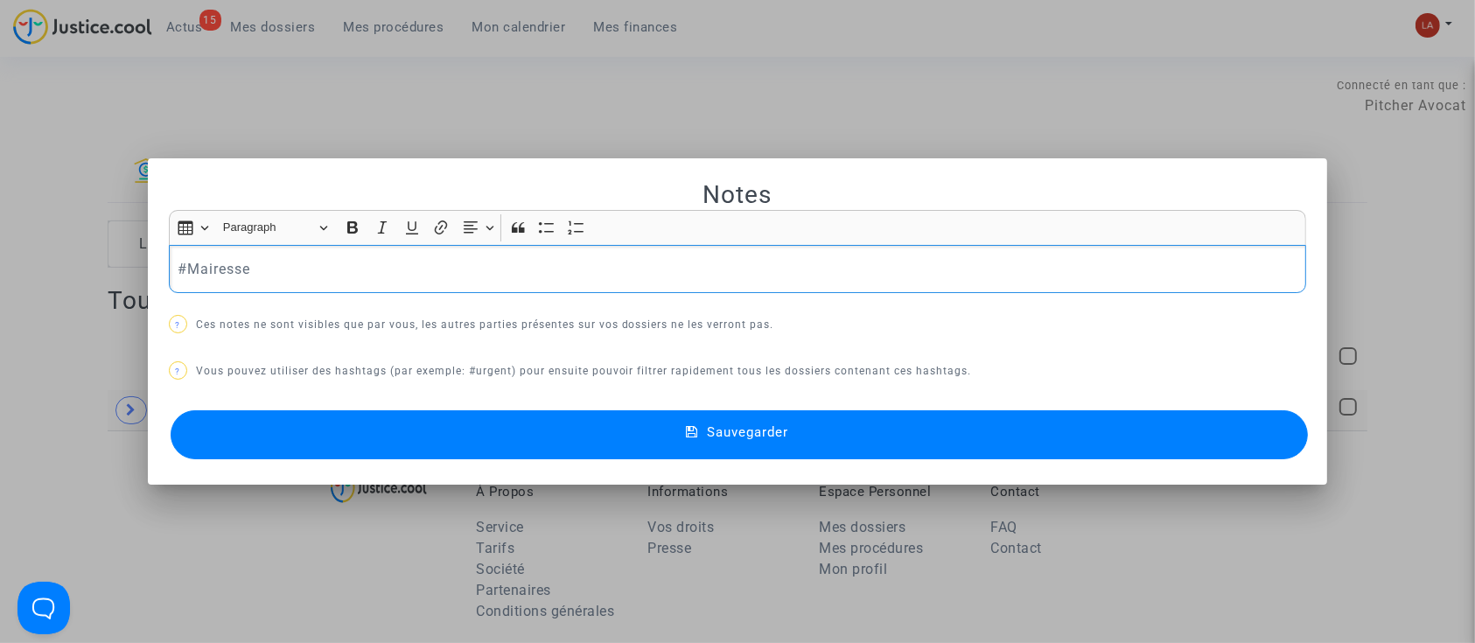
click at [325, 263] on p "#Mairesse" at bounding box center [738, 269] width 1120 height 22
click at [329, 429] on button "Sauvegarder" at bounding box center [740, 434] width 1138 height 49
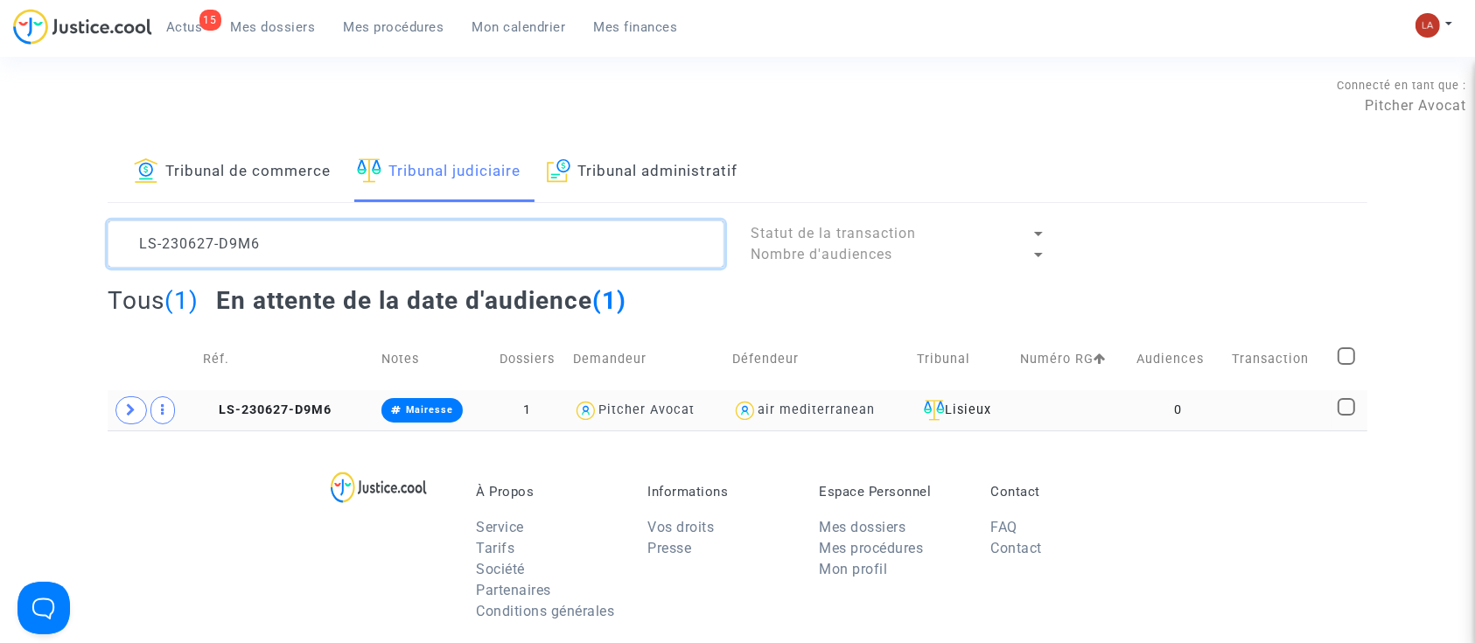
click at [322, 243] on textarea at bounding box center [416, 244] width 617 height 47
paste textarea "41028-MQAR"
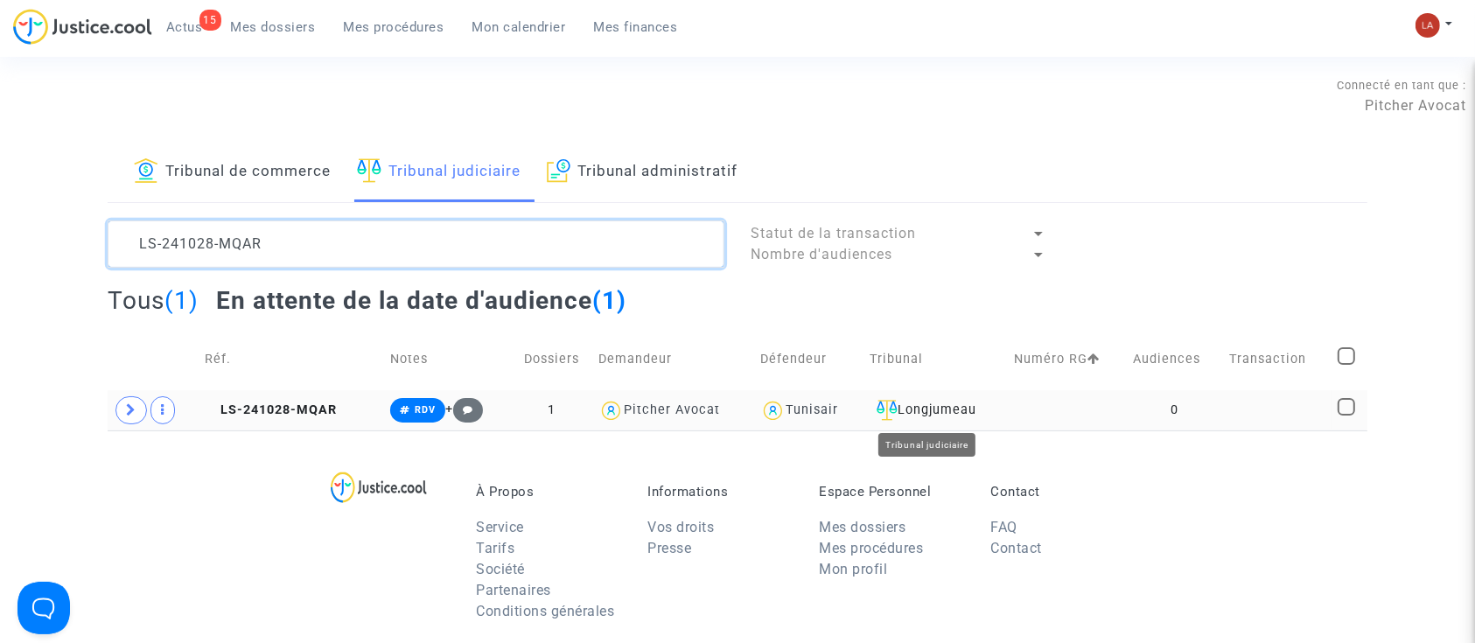
type textarea "LS-241028-MQAR"
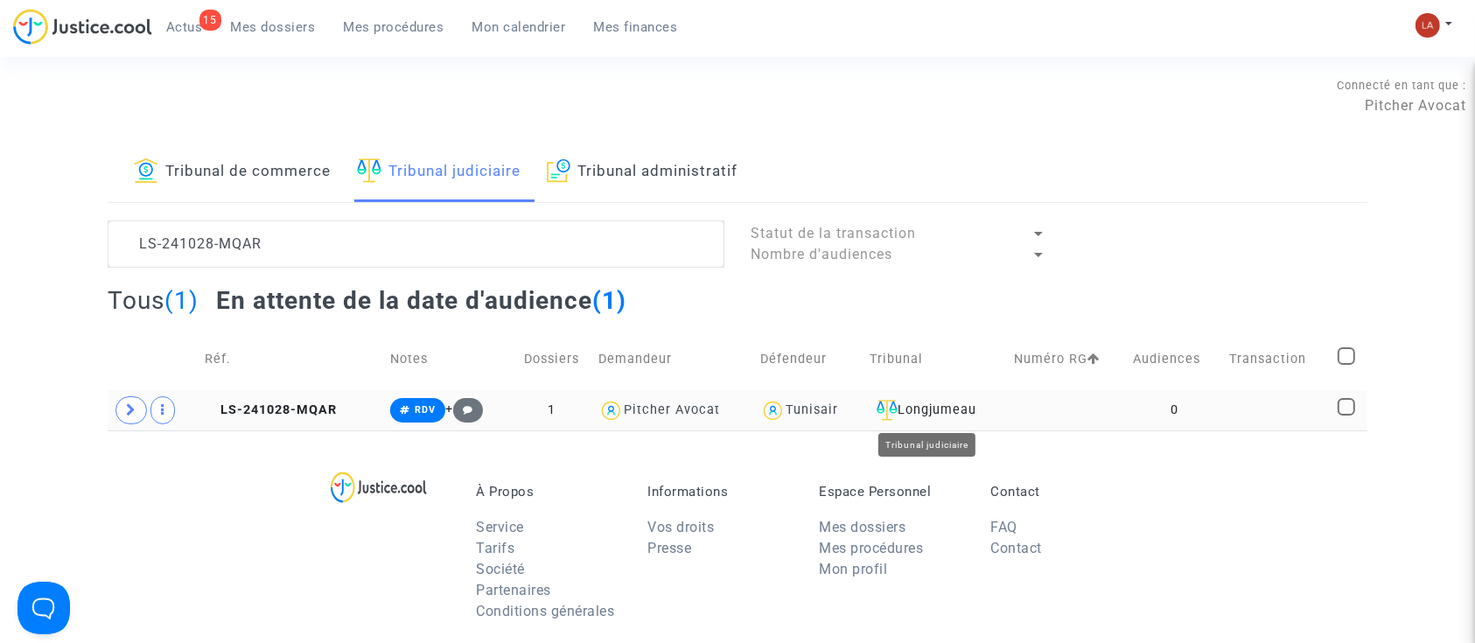
click at [949, 403] on div "Longjumeau" at bounding box center [936, 410] width 132 height 21
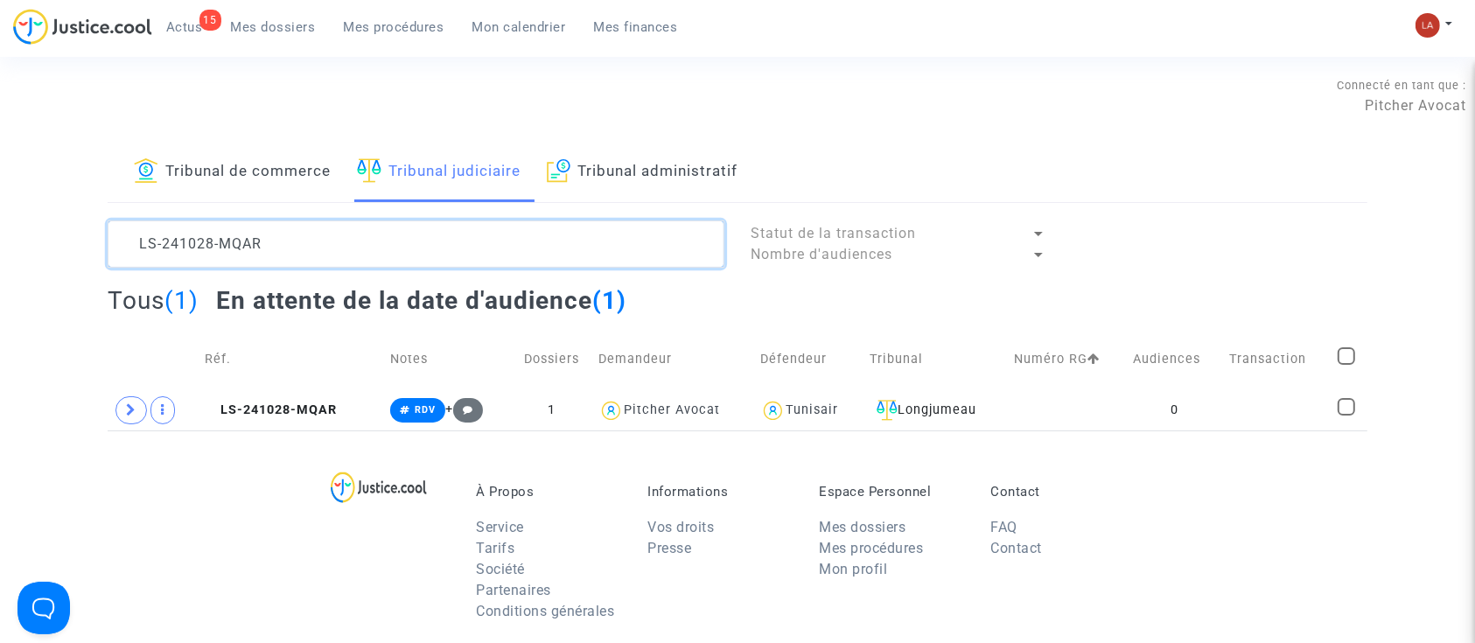
drag, startPoint x: 273, startPoint y: 242, endPoint x: -230, endPoint y: 197, distance: 505.1
click at [0, 197] on html "15 Actus Mes dossiers Mes procédures Mon calendrier Mes finances Mon profil Cha…" at bounding box center [737, 540] width 1475 height 1081
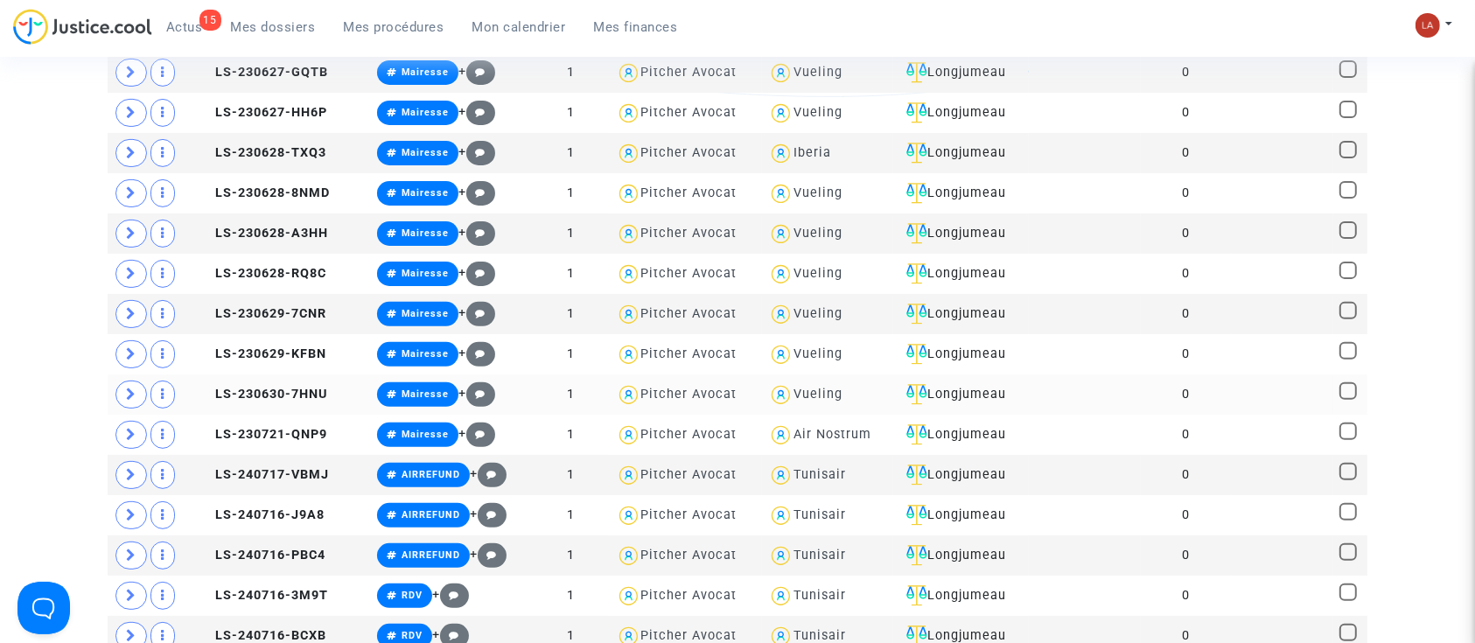
scroll to position [233, 0]
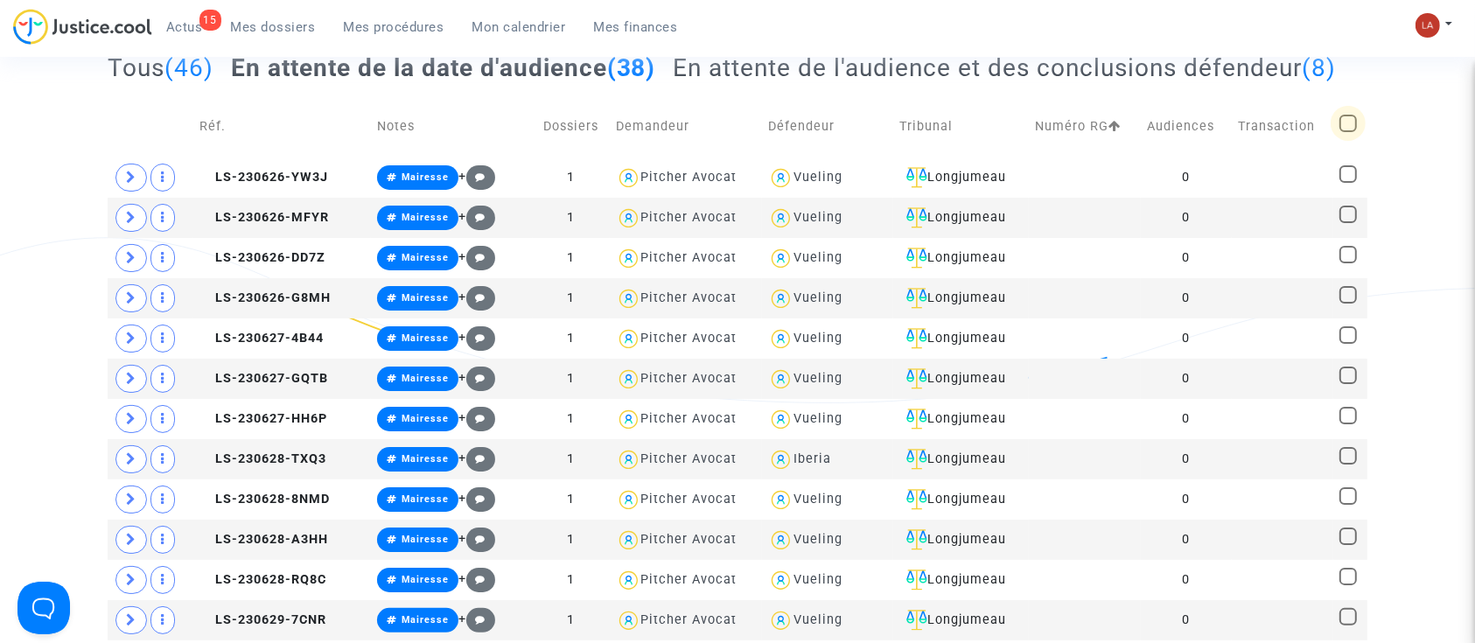
click at [1344, 132] on span at bounding box center [1349, 124] width 18 height 18
click at [1348, 133] on input "checkbox" at bounding box center [1348, 132] width 1 height 1
checkbox input "true"
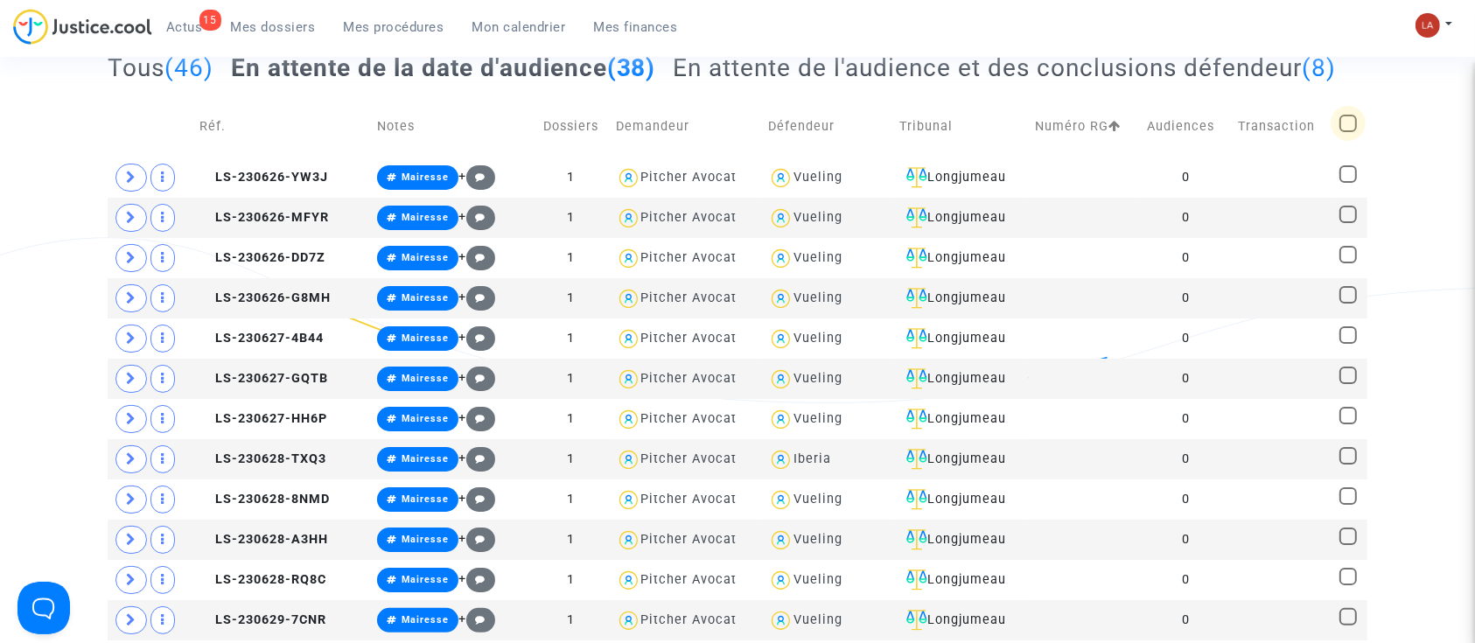
checkbox input "true"
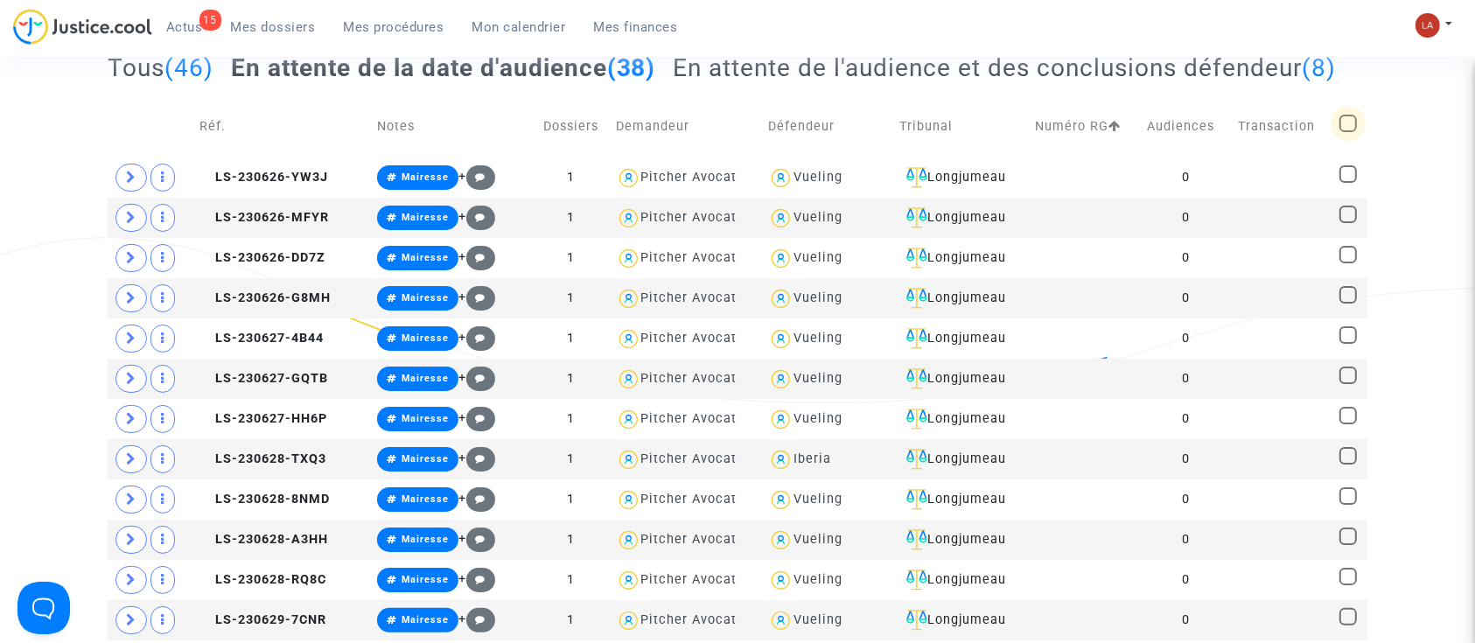
checkbox input "true"
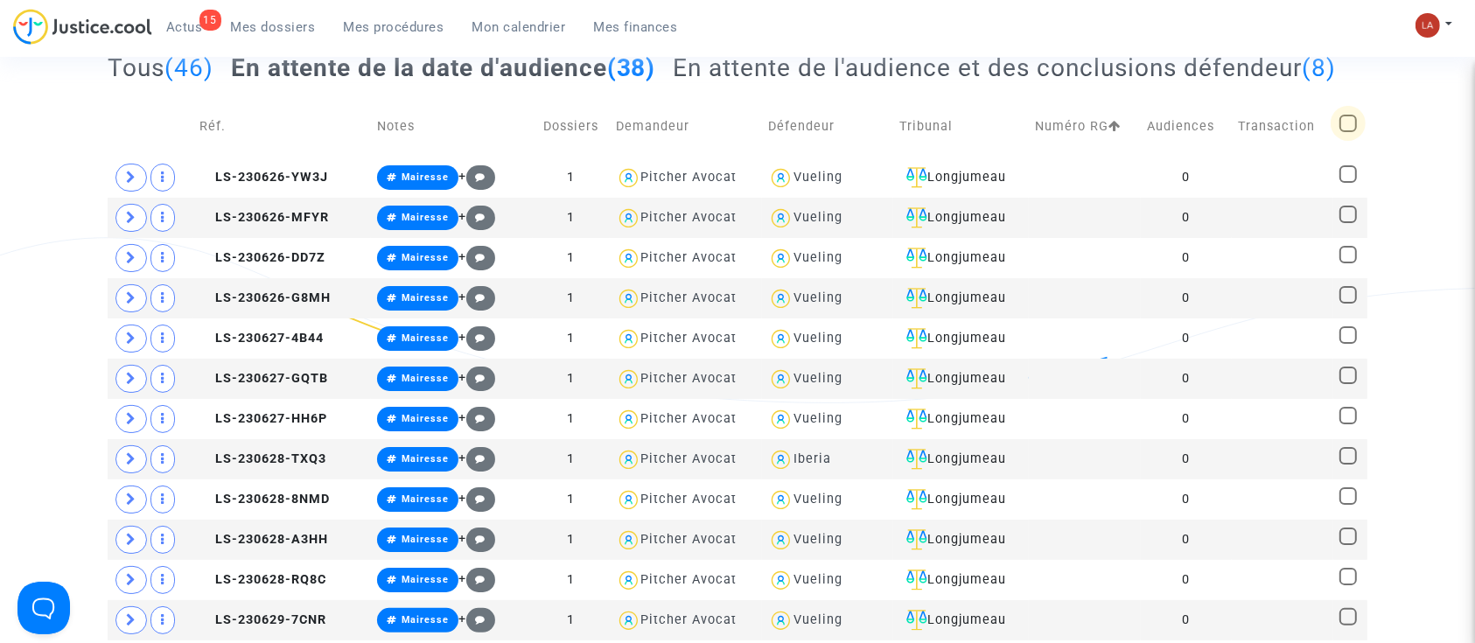
checkbox input "true"
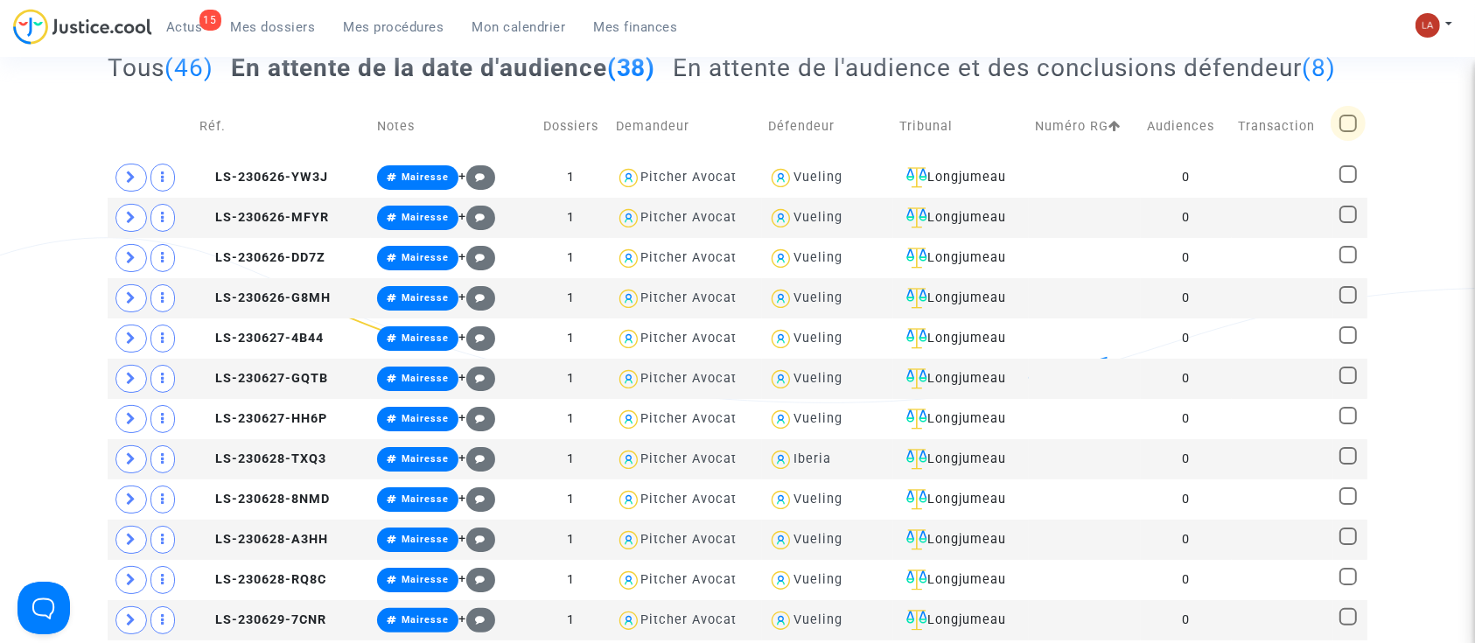
checkbox input "true"
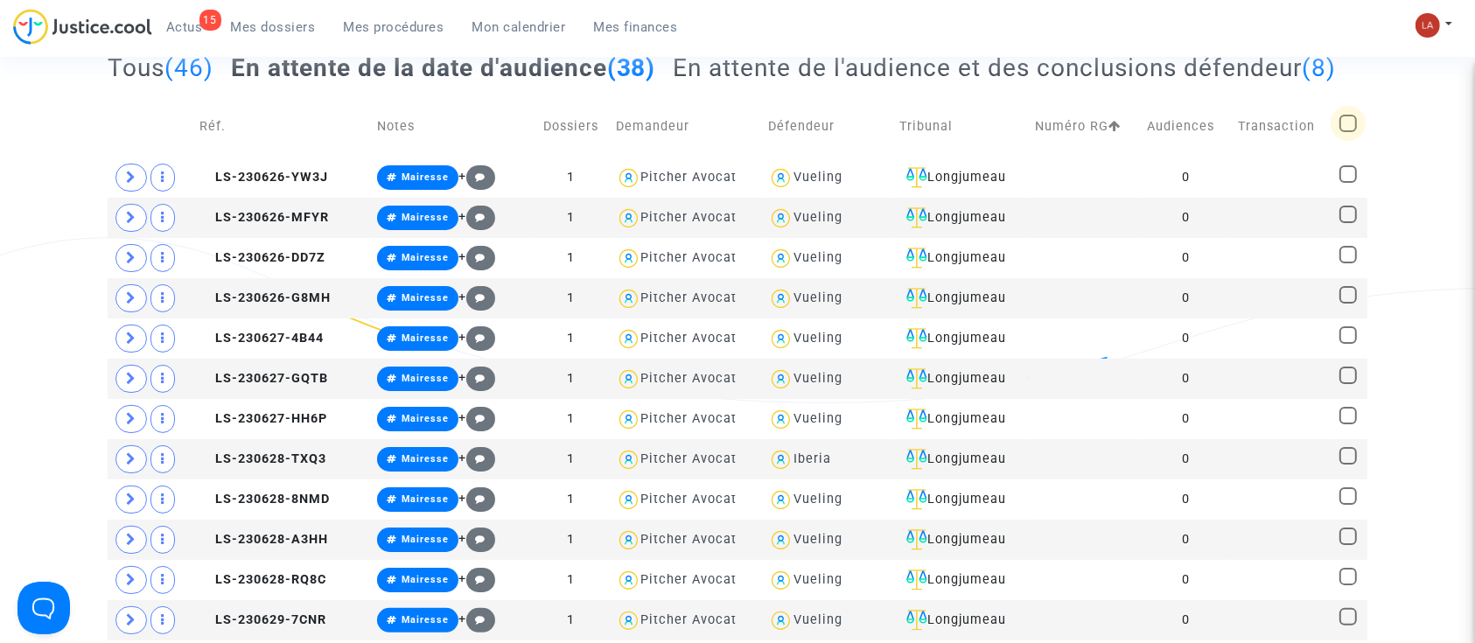
checkbox input "true"
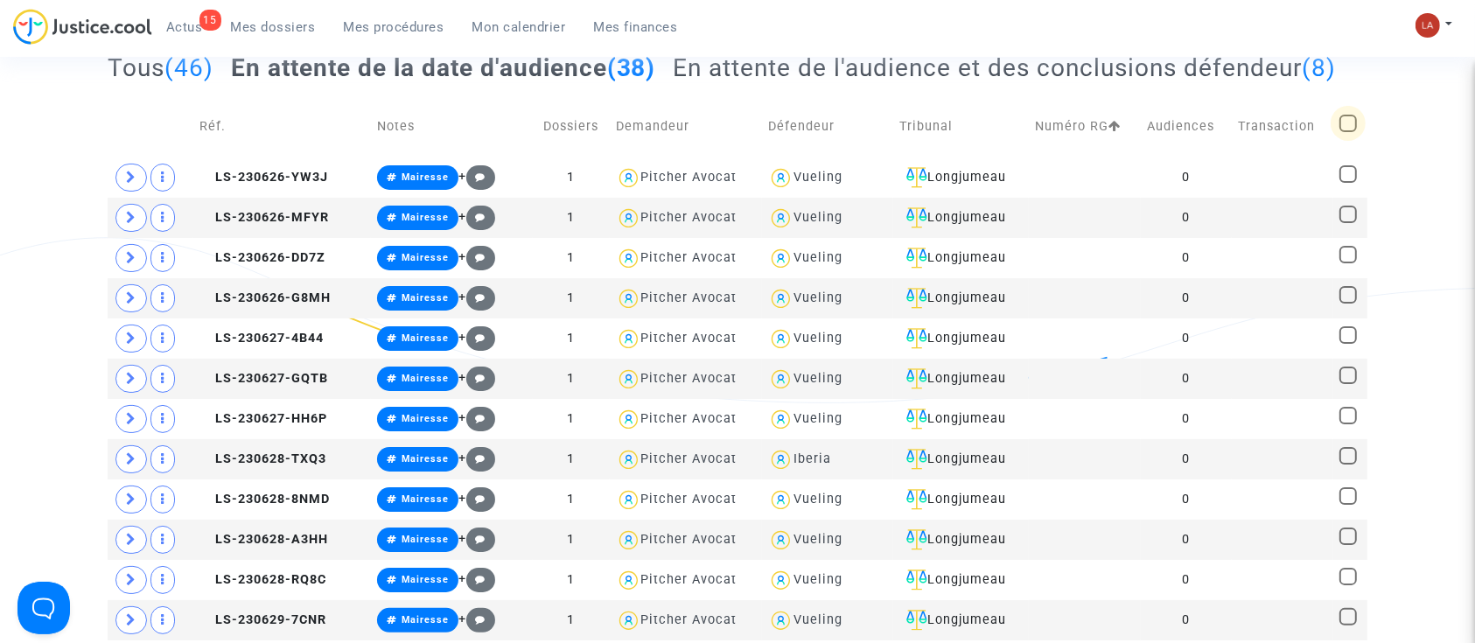
checkbox input "true"
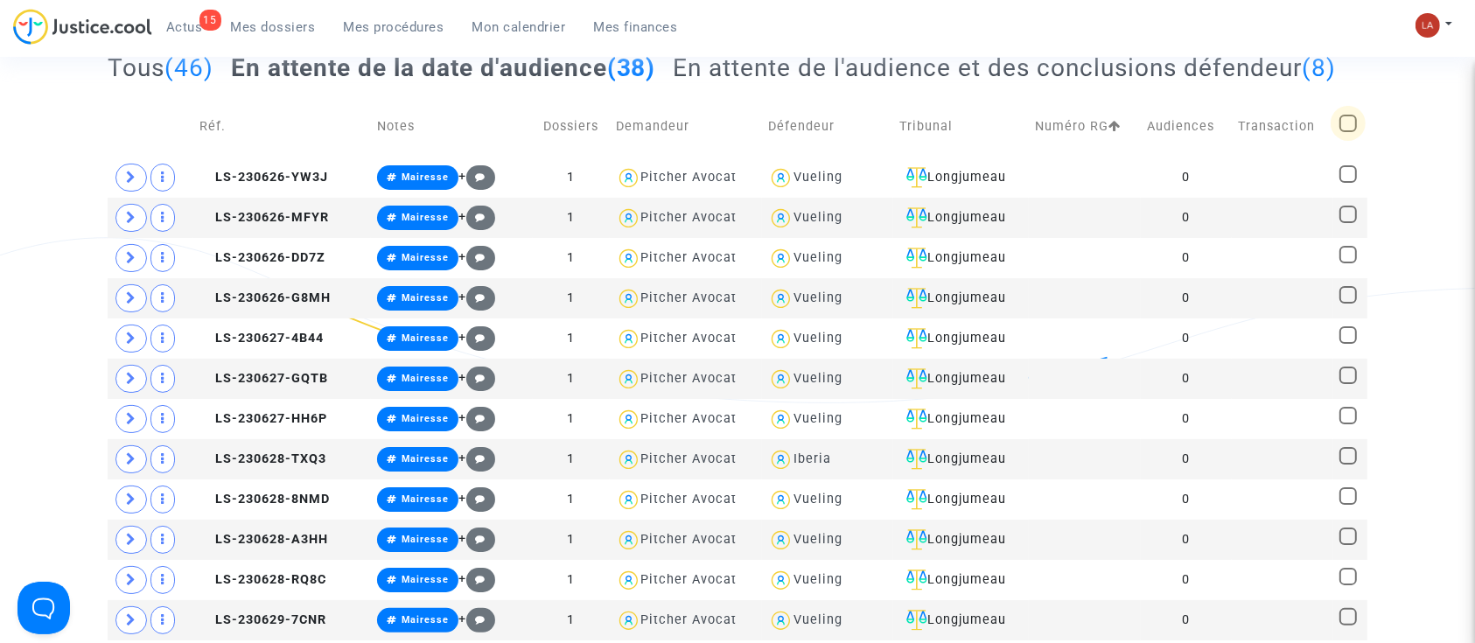
checkbox input "true"
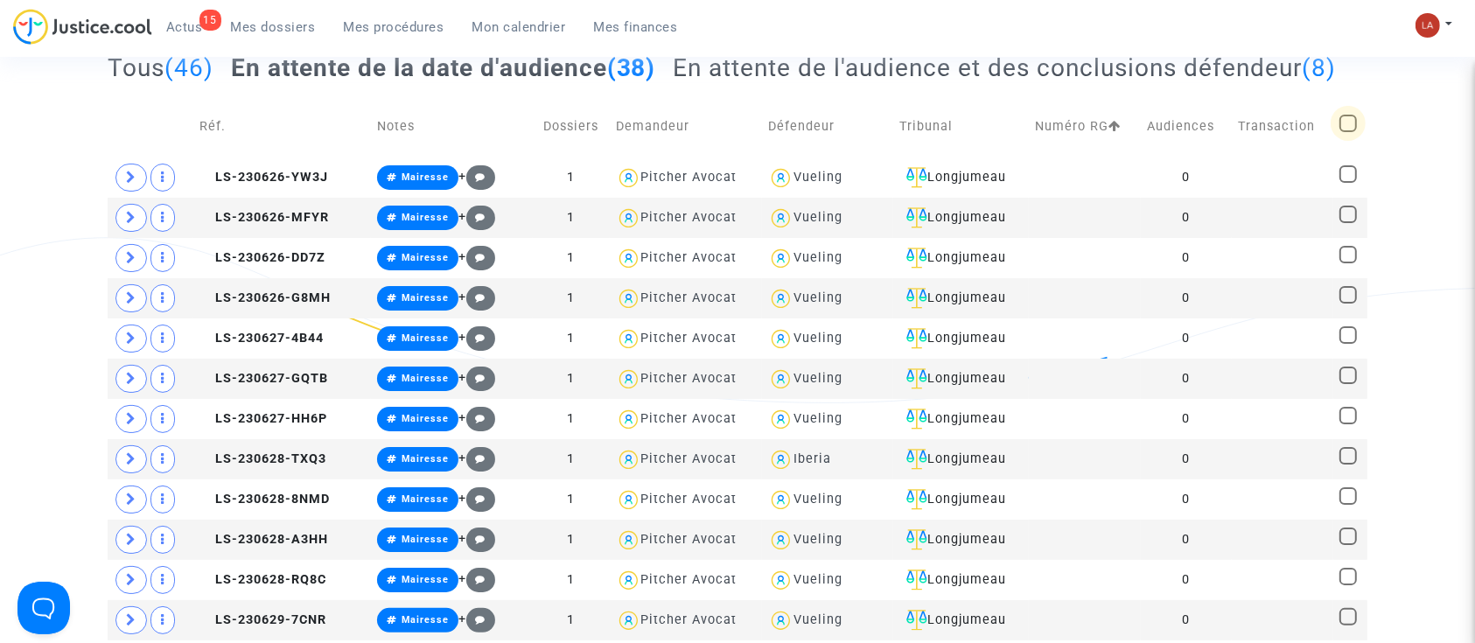
checkbox input "true"
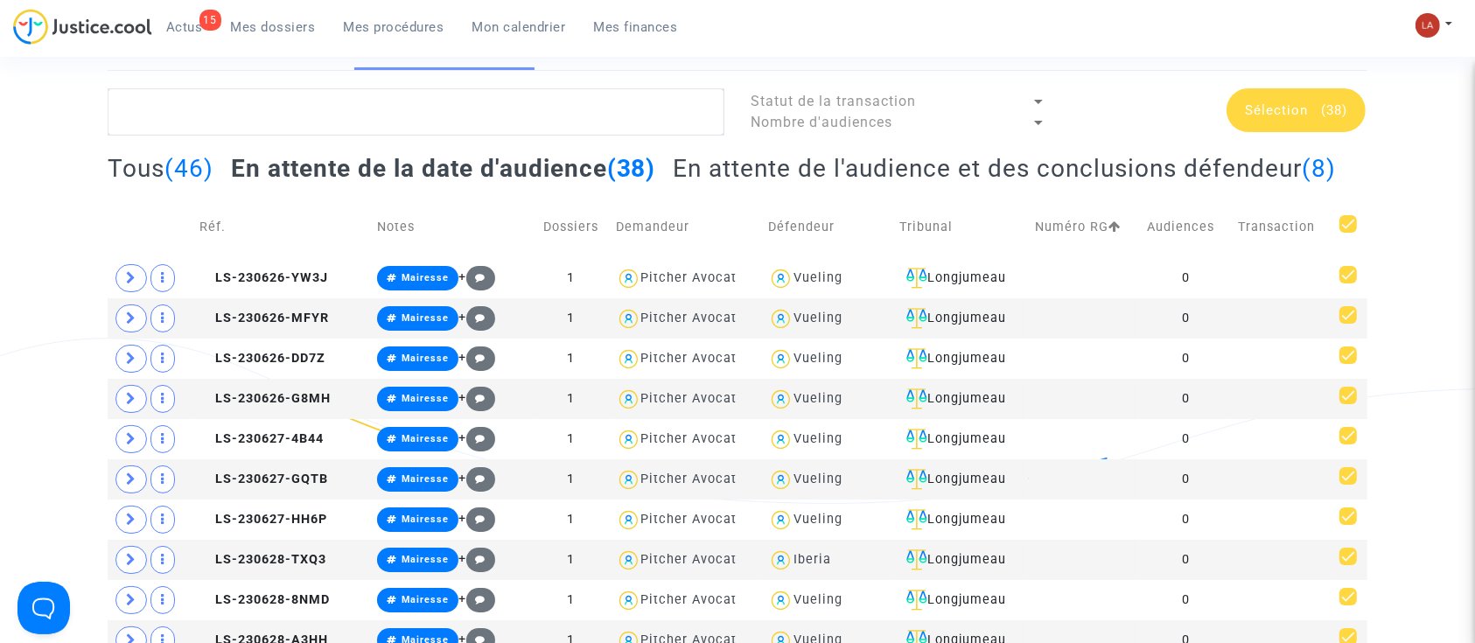
scroll to position [0, 0]
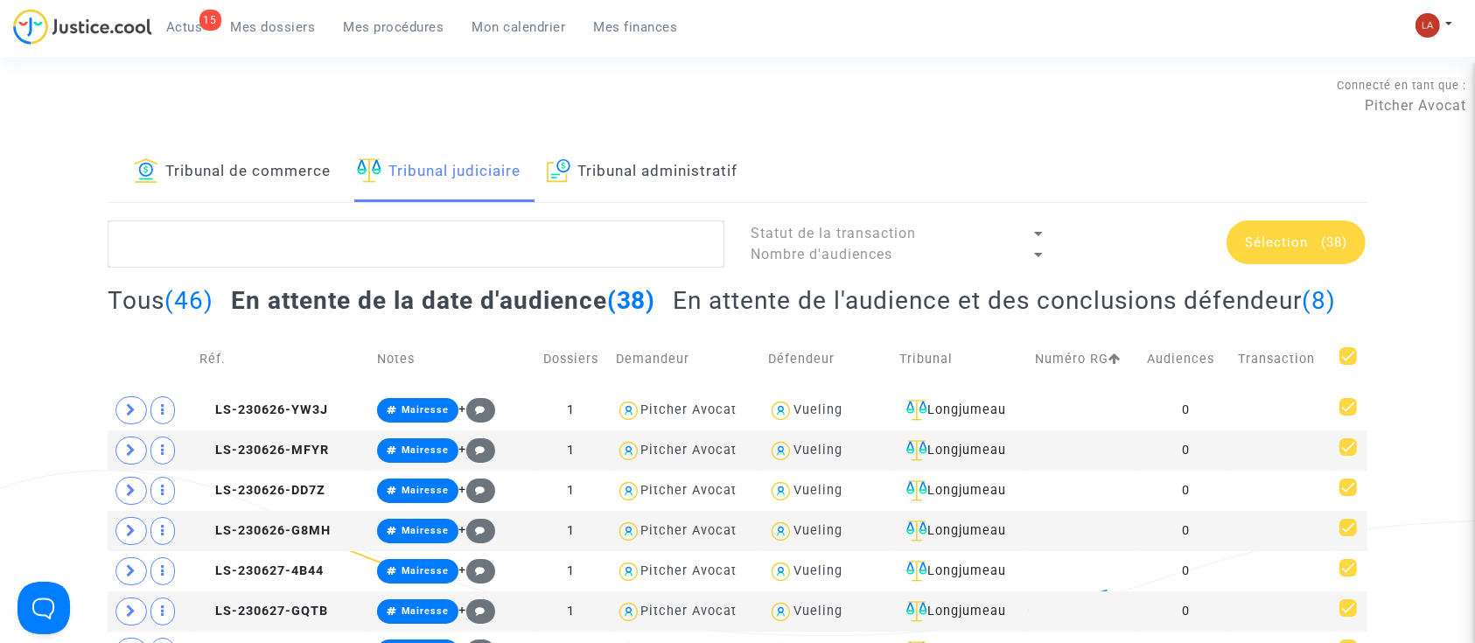
click at [1311, 240] on span "Sélection (38)" at bounding box center [1296, 243] width 102 height 16
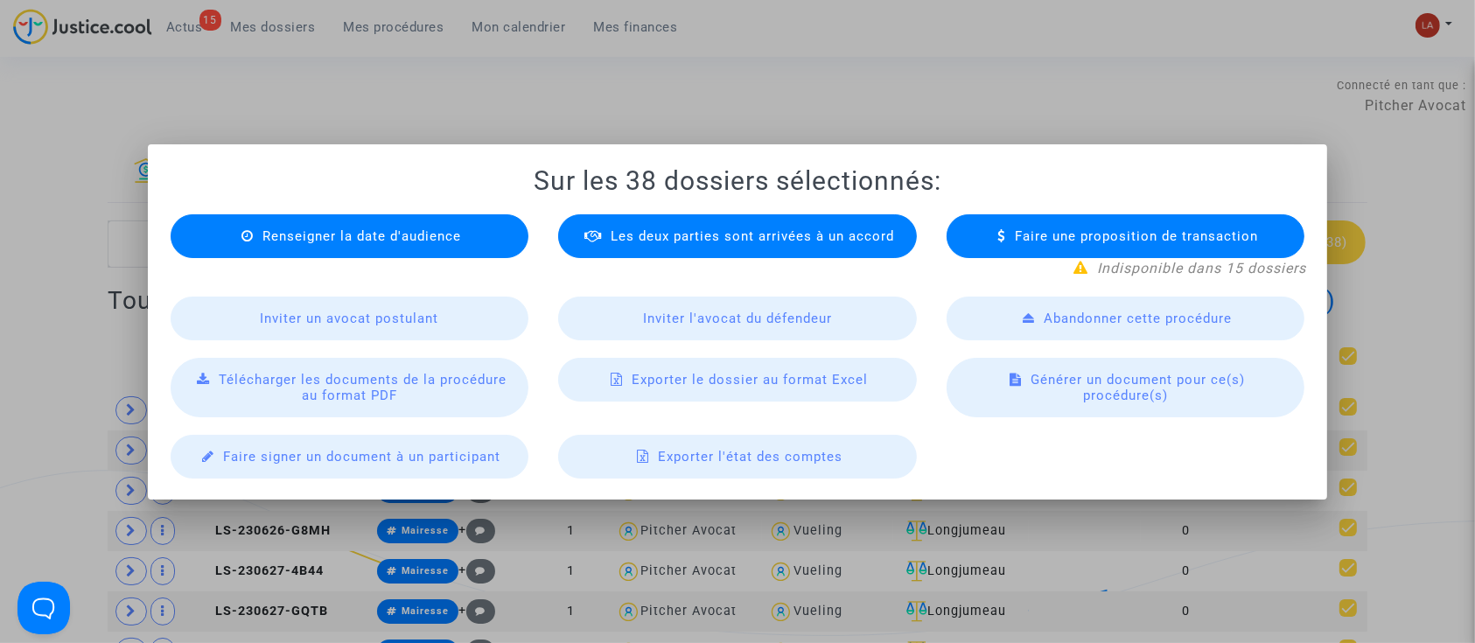
click at [415, 374] on span "Télécharger les documents de la procédure au format PDF" at bounding box center [363, 388] width 288 height 32
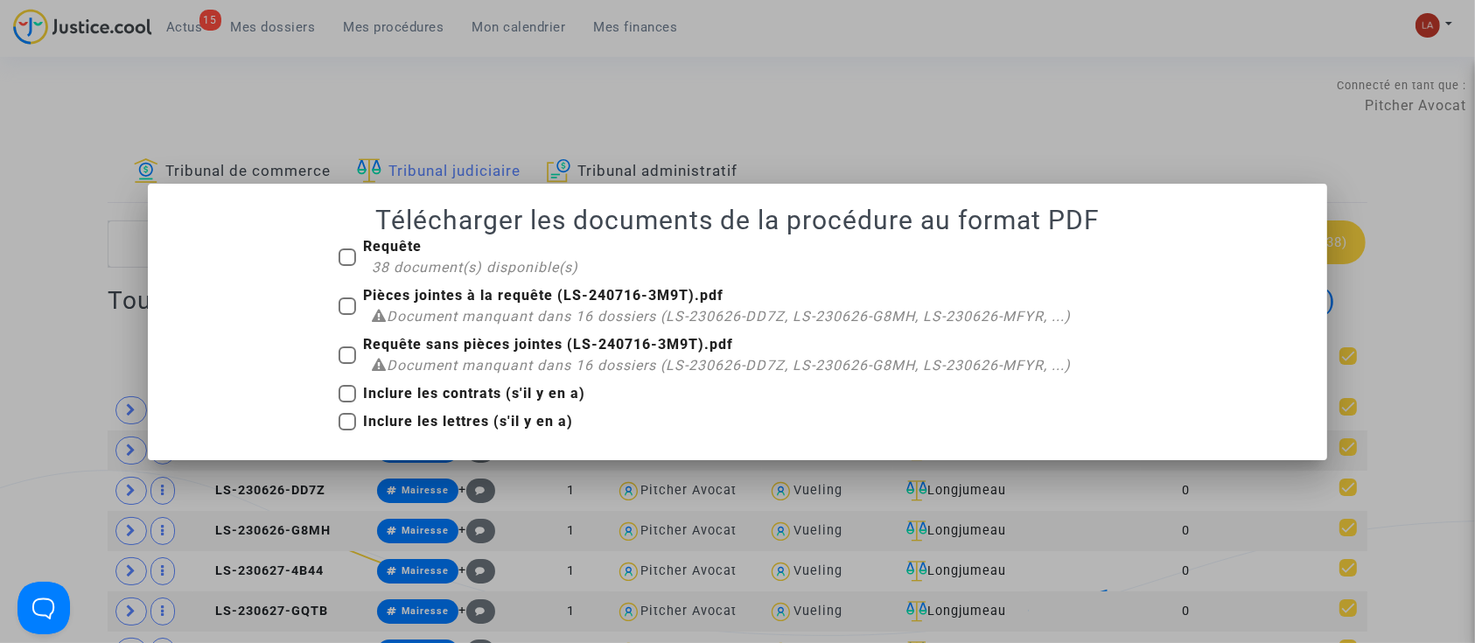
click at [448, 262] on span "38 document(s) disponible(s)" at bounding box center [475, 267] width 207 height 17
click at [347, 266] on input "Requête 38 document(s) disponible(s)" at bounding box center [347, 266] width 1 height 1
checkbox input "true"
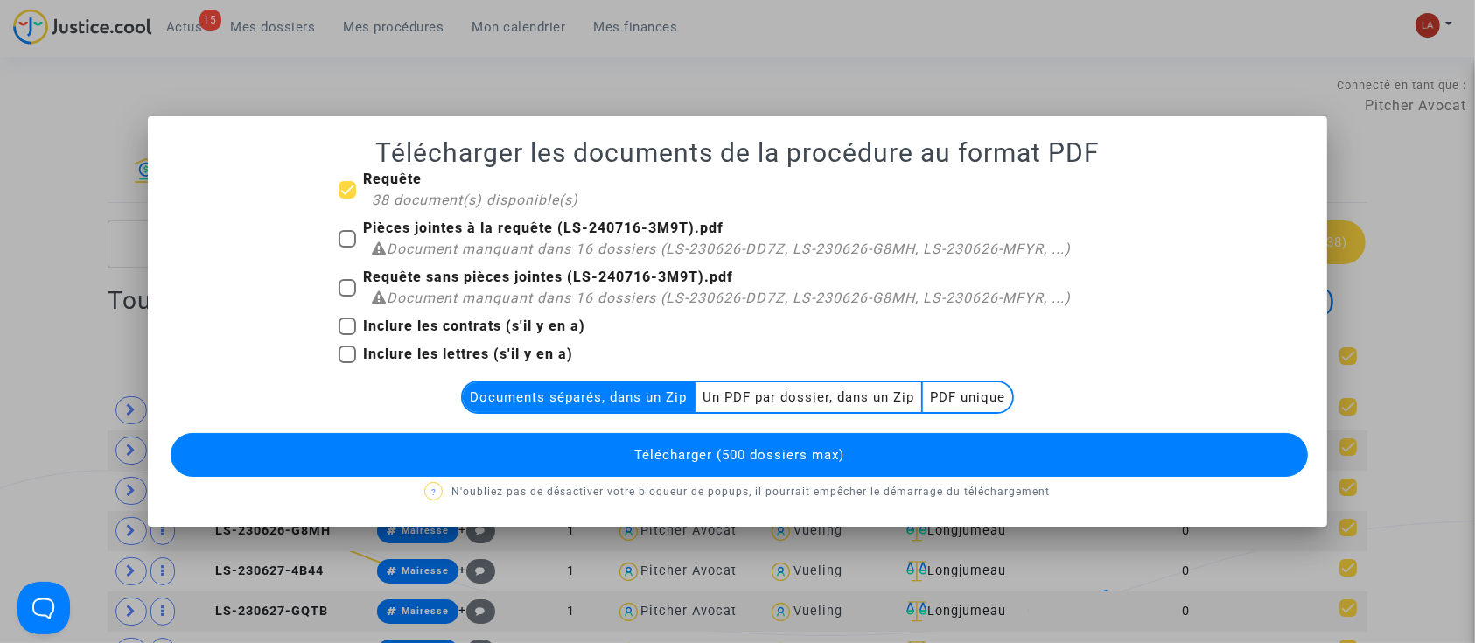
click at [747, 394] on multi-toggle-item "Un PDF par dossier, dans un Zip" at bounding box center [810, 397] width 228 height 30
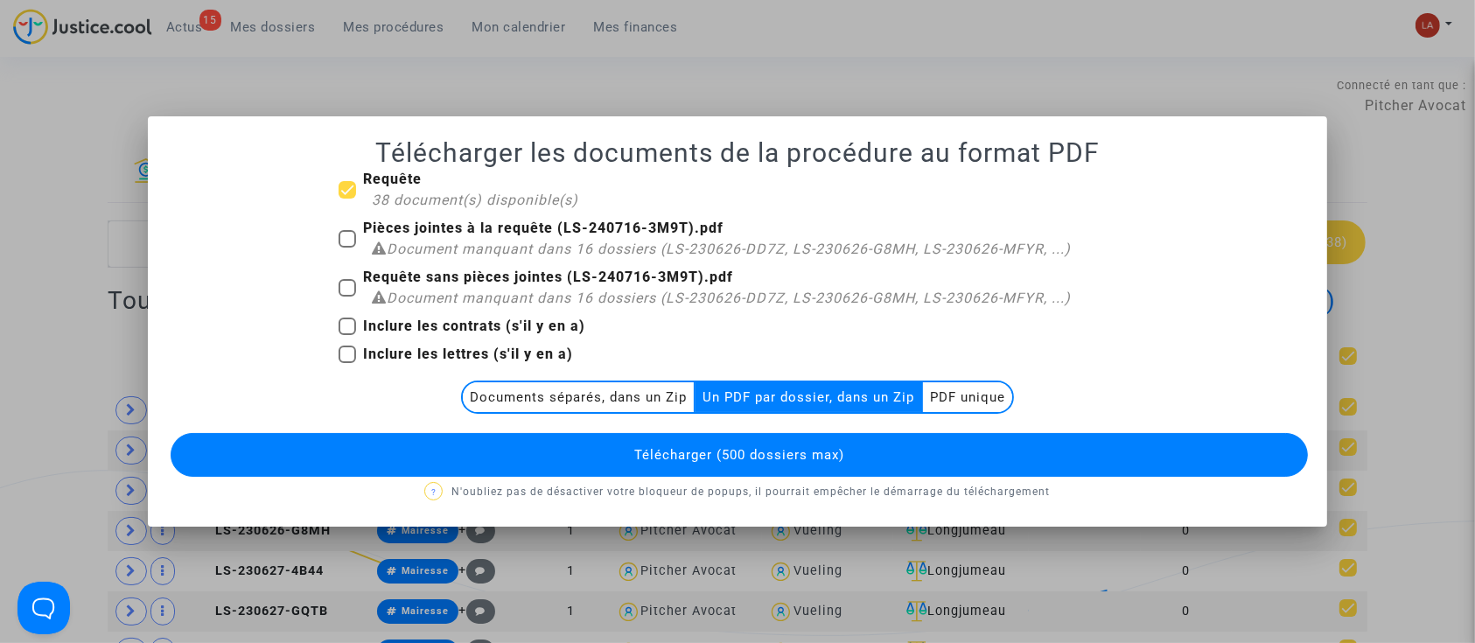
click at [820, 473] on button "Télécharger (500 dossiers max)" at bounding box center [740, 455] width 1138 height 44
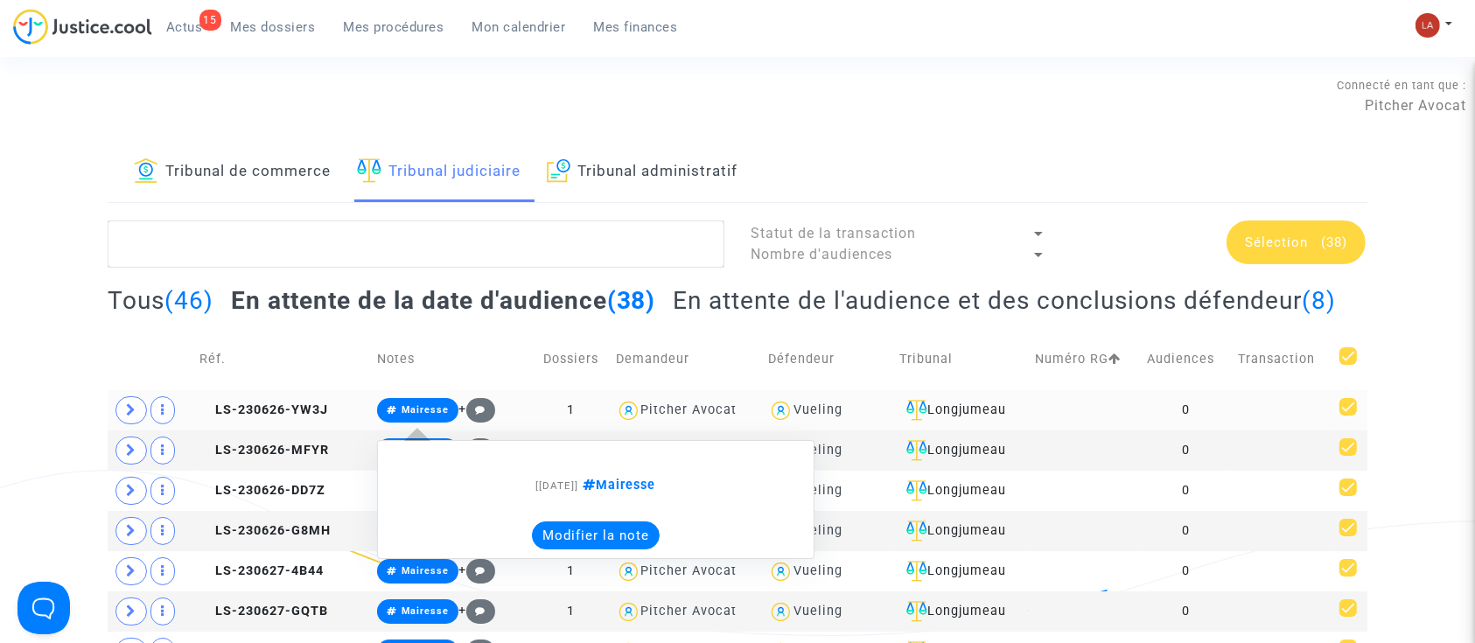
click at [557, 550] on button "Modifier la note" at bounding box center [596, 536] width 128 height 28
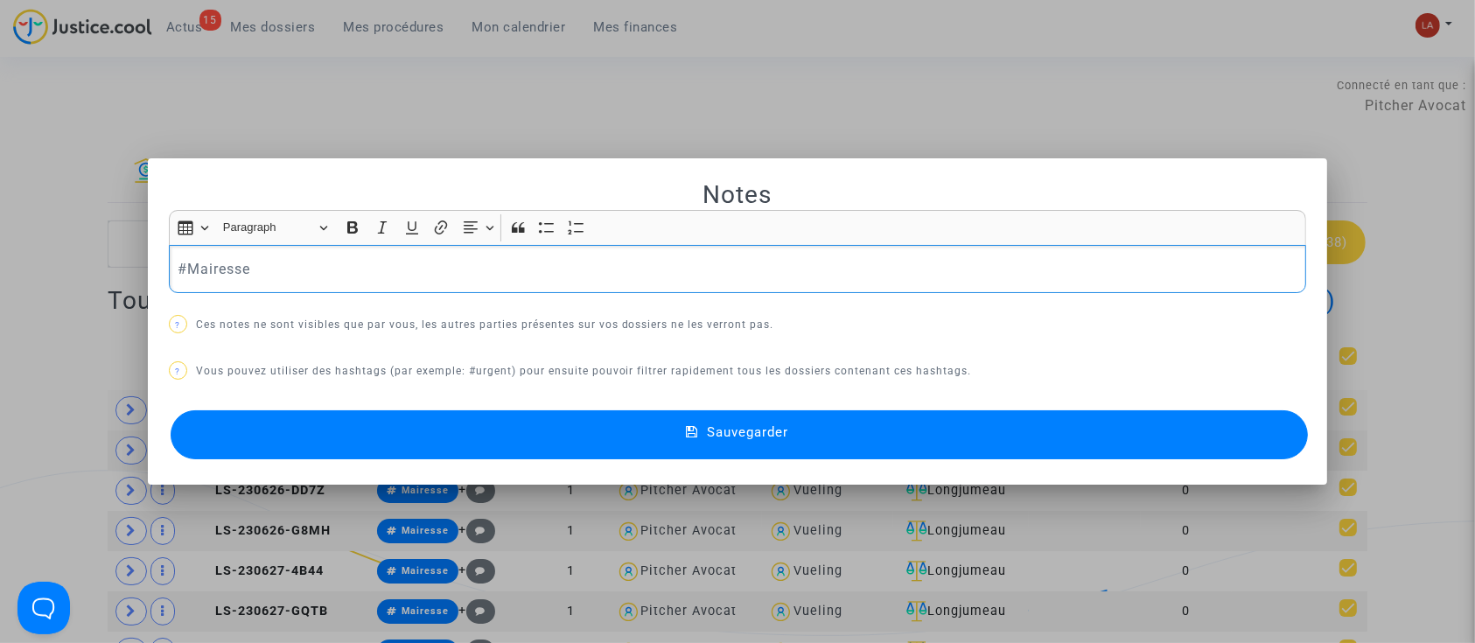
click at [345, 261] on p "#Mairesse" at bounding box center [738, 269] width 1120 height 22
click at [469, 447] on button "Sauvegarder" at bounding box center [740, 434] width 1138 height 49
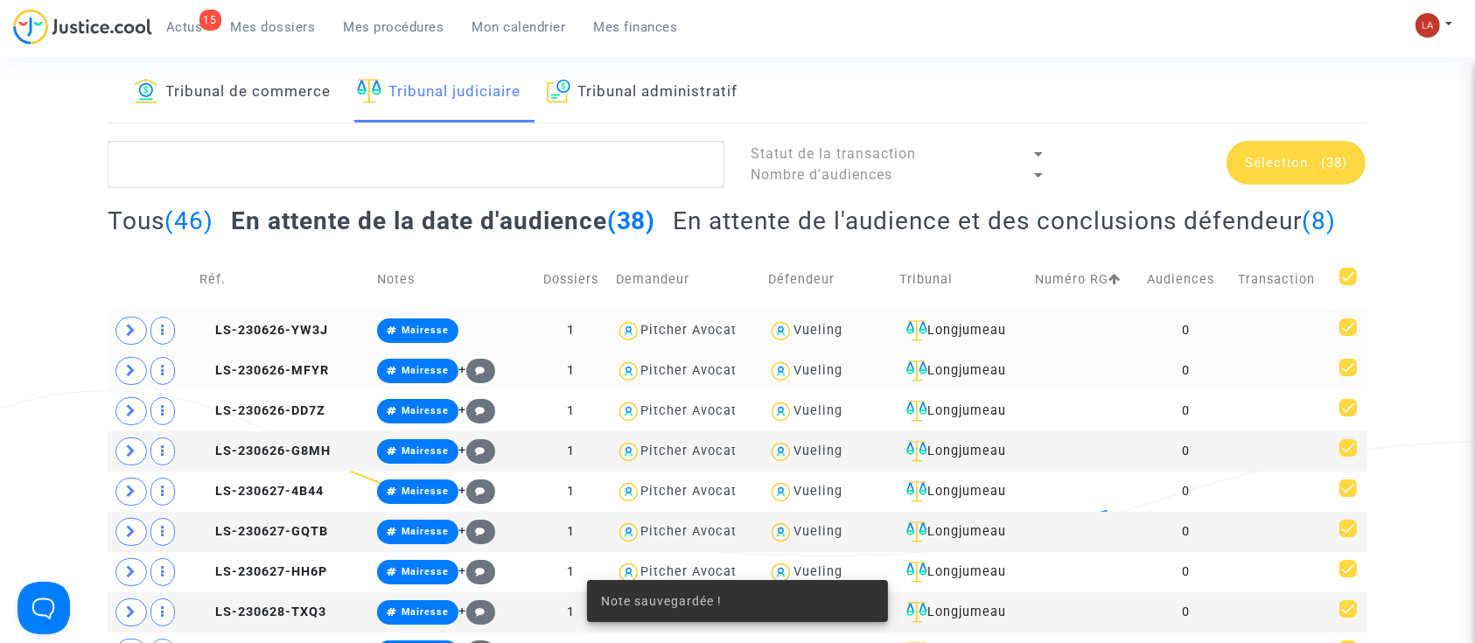
scroll to position [116, 0]
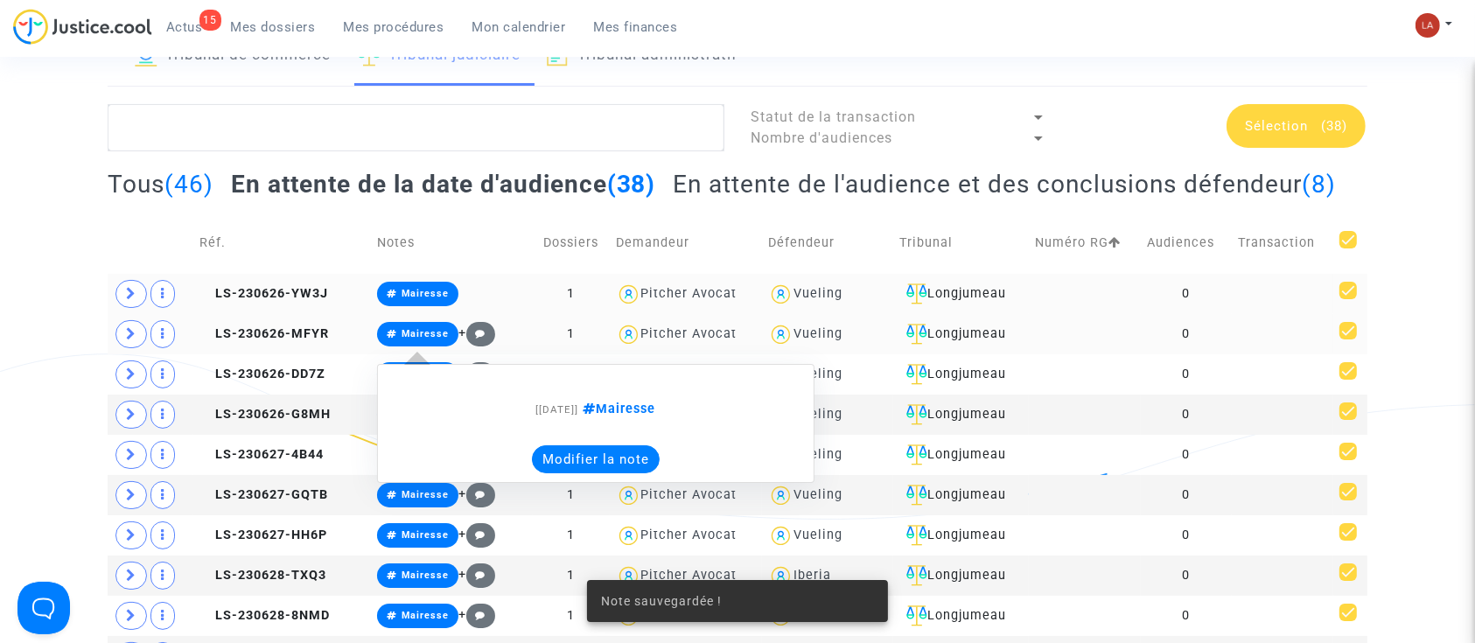
click at [606, 473] on button "Modifier la note" at bounding box center [596, 459] width 128 height 28
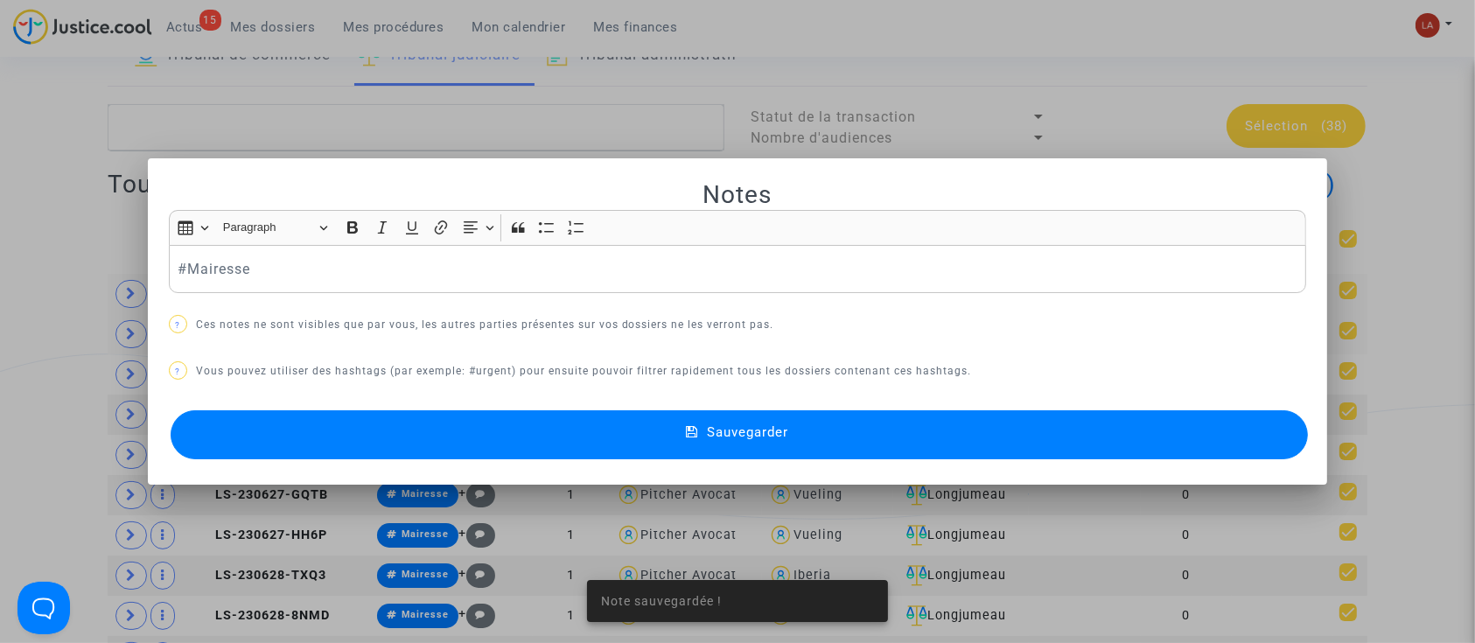
scroll to position [0, 0]
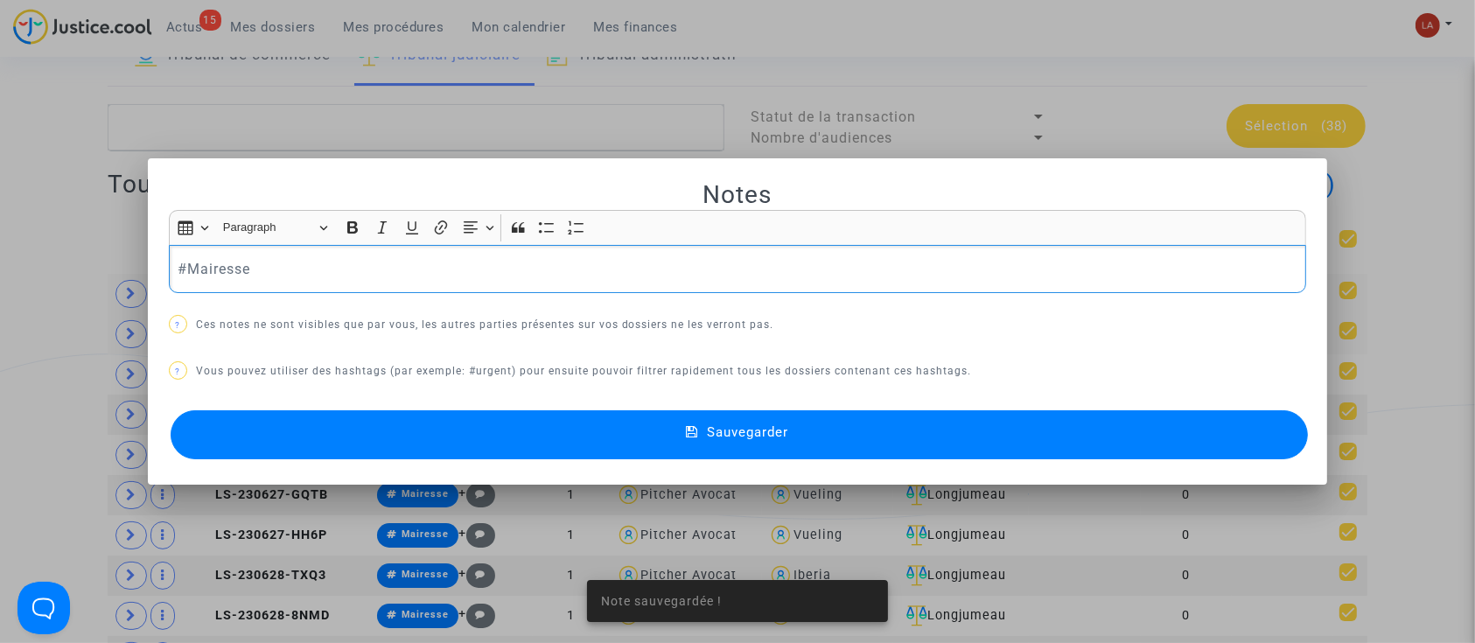
click at [331, 281] on div "#Mairesse" at bounding box center [738, 269] width 1138 height 49
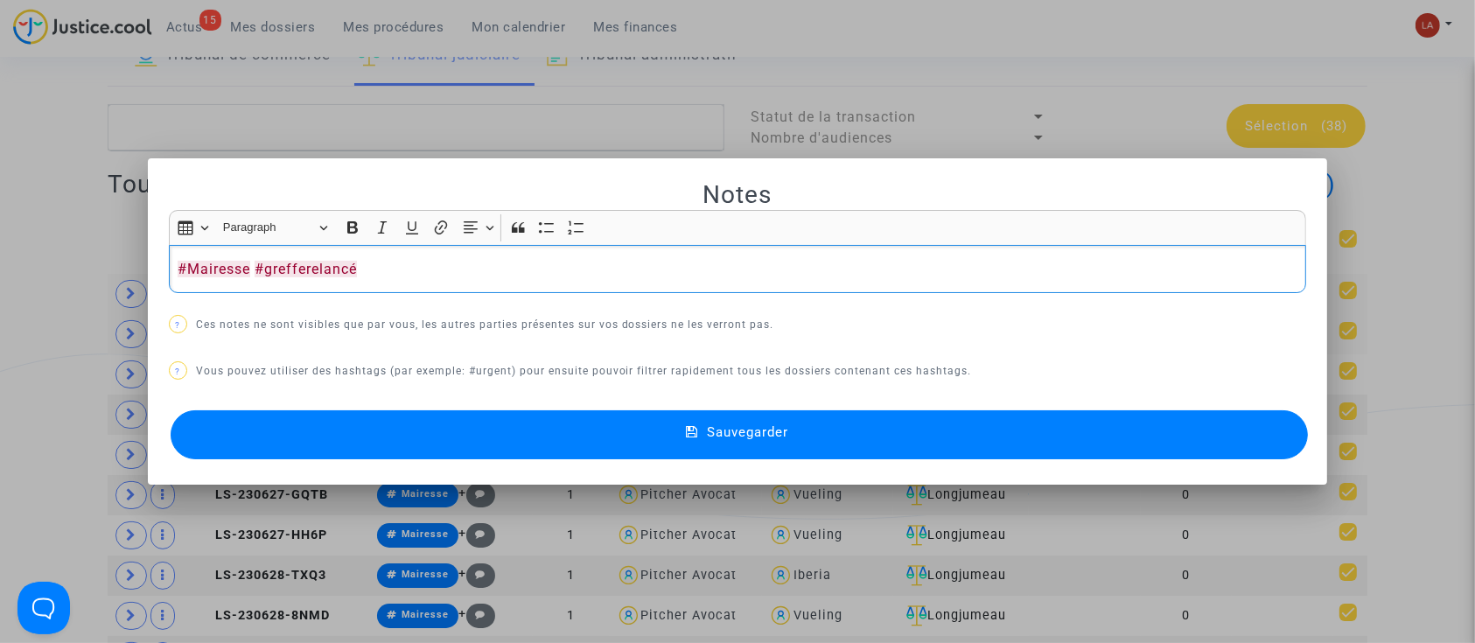
click at [347, 413] on button "Sauvegarder" at bounding box center [740, 434] width 1138 height 49
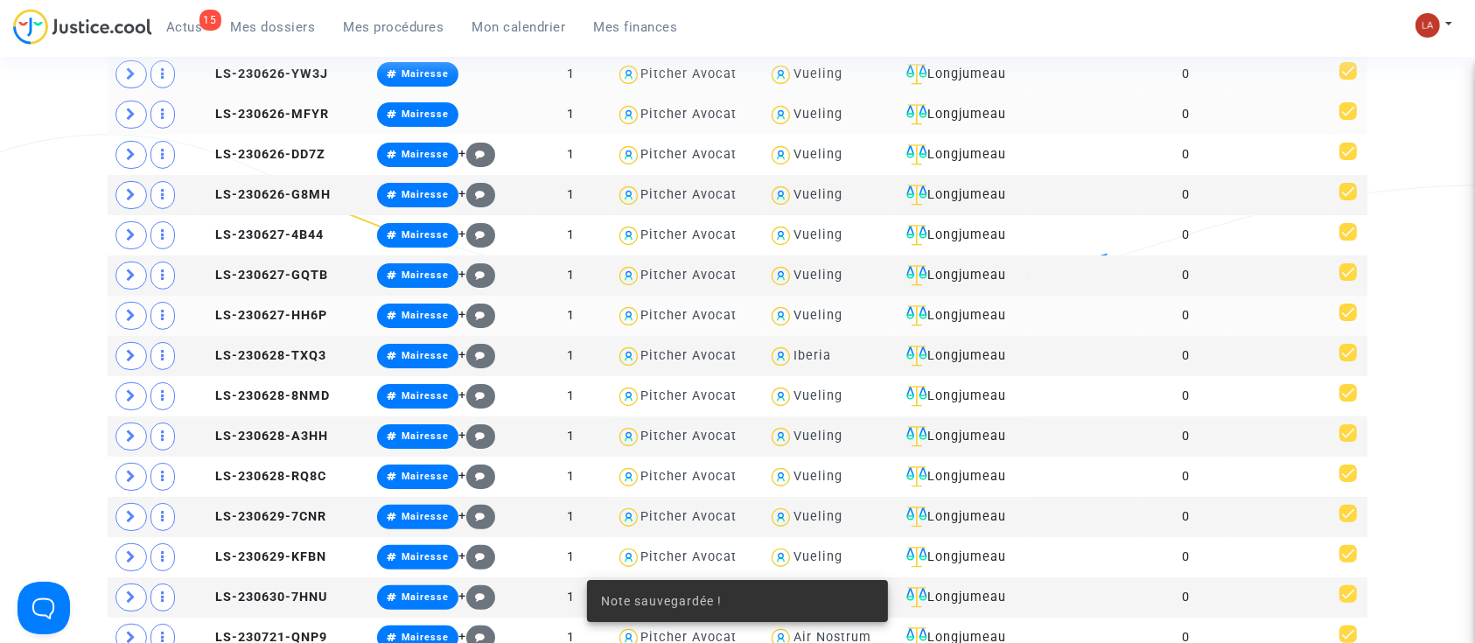
scroll to position [350, 0]
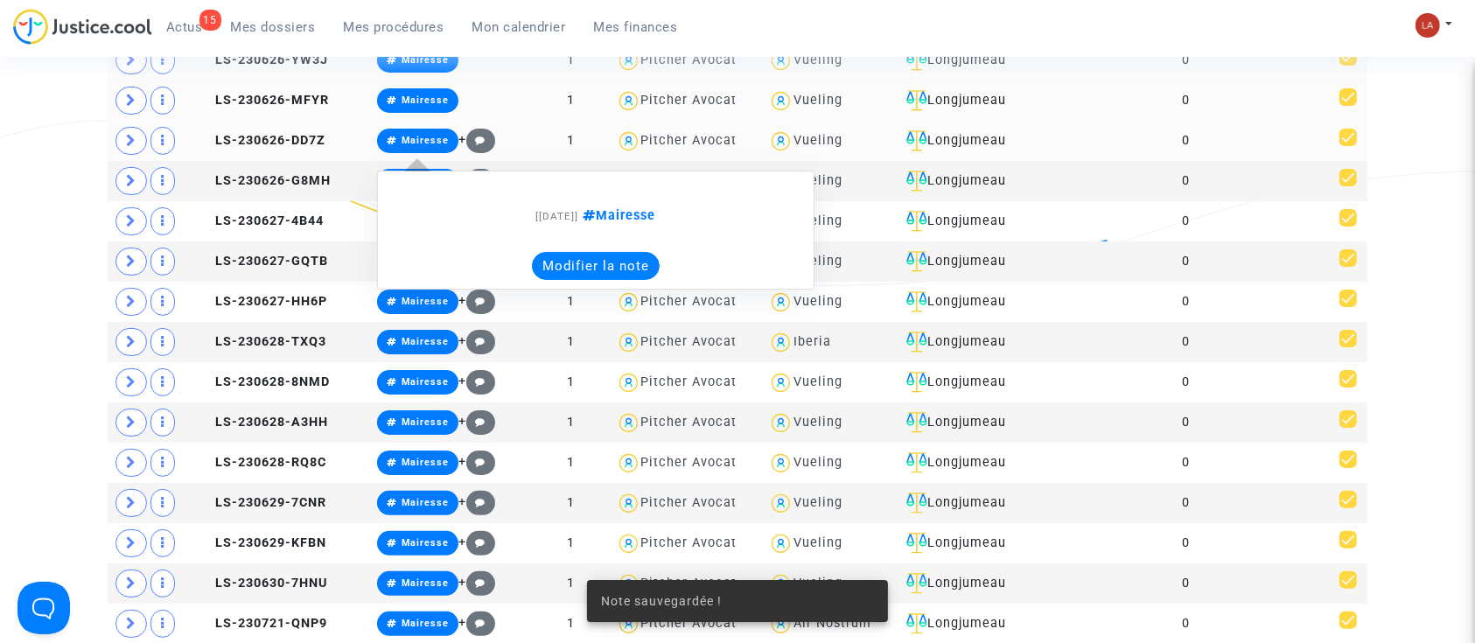
click at [550, 280] on button "Modifier la note" at bounding box center [596, 266] width 128 height 28
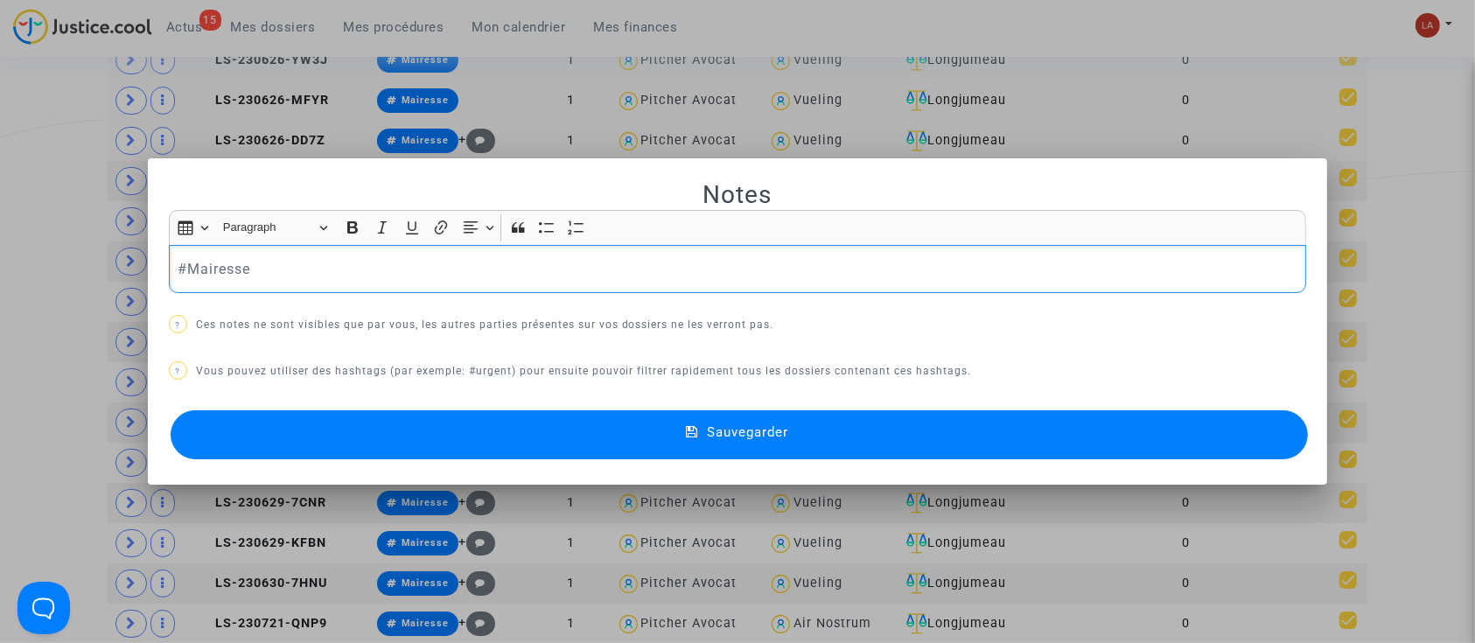
click at [571, 279] on p "#Mairesse" at bounding box center [738, 269] width 1120 height 22
click at [517, 429] on button "Sauvegarder" at bounding box center [740, 434] width 1138 height 49
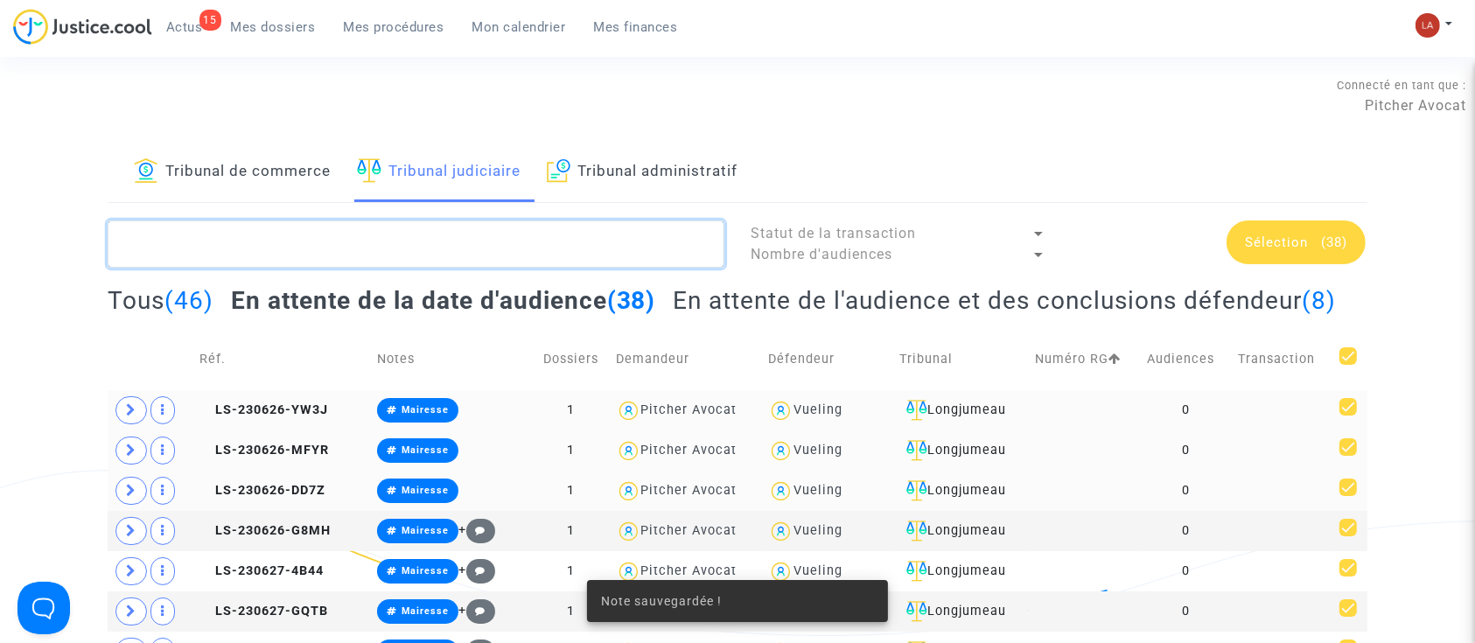
click at [471, 251] on textarea at bounding box center [416, 244] width 617 height 47
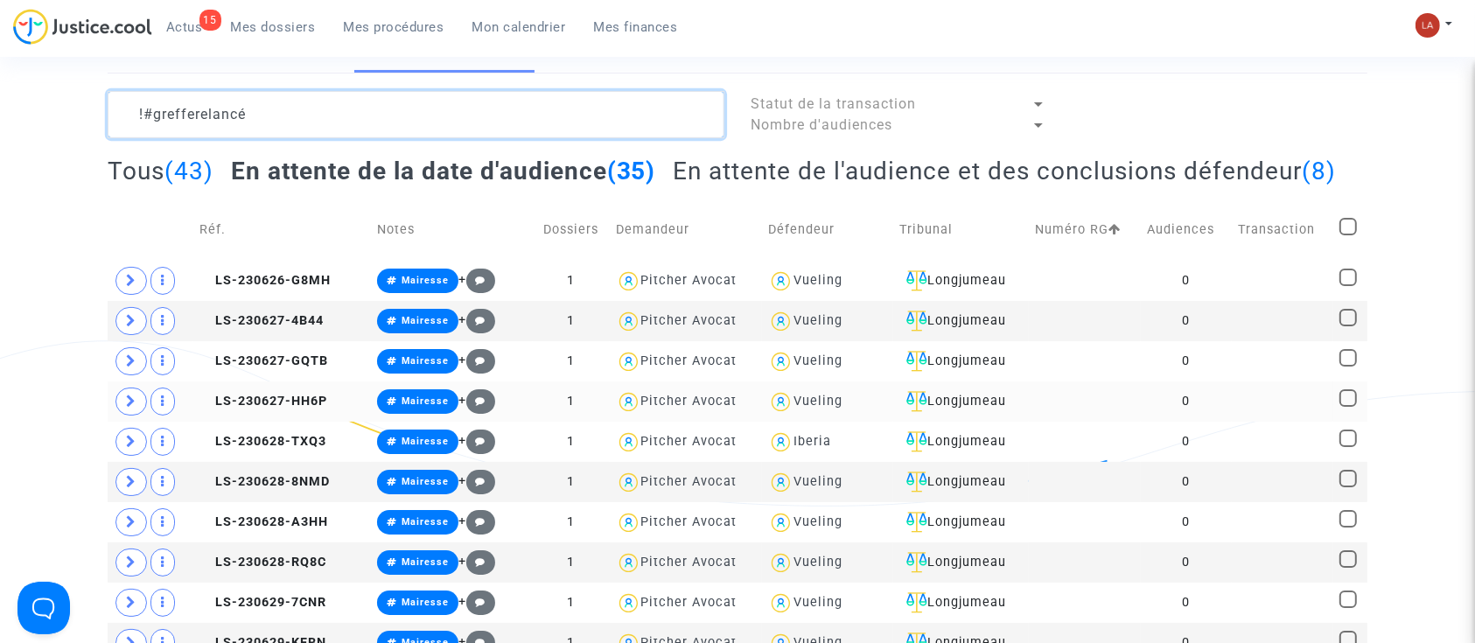
scroll to position [233, 0]
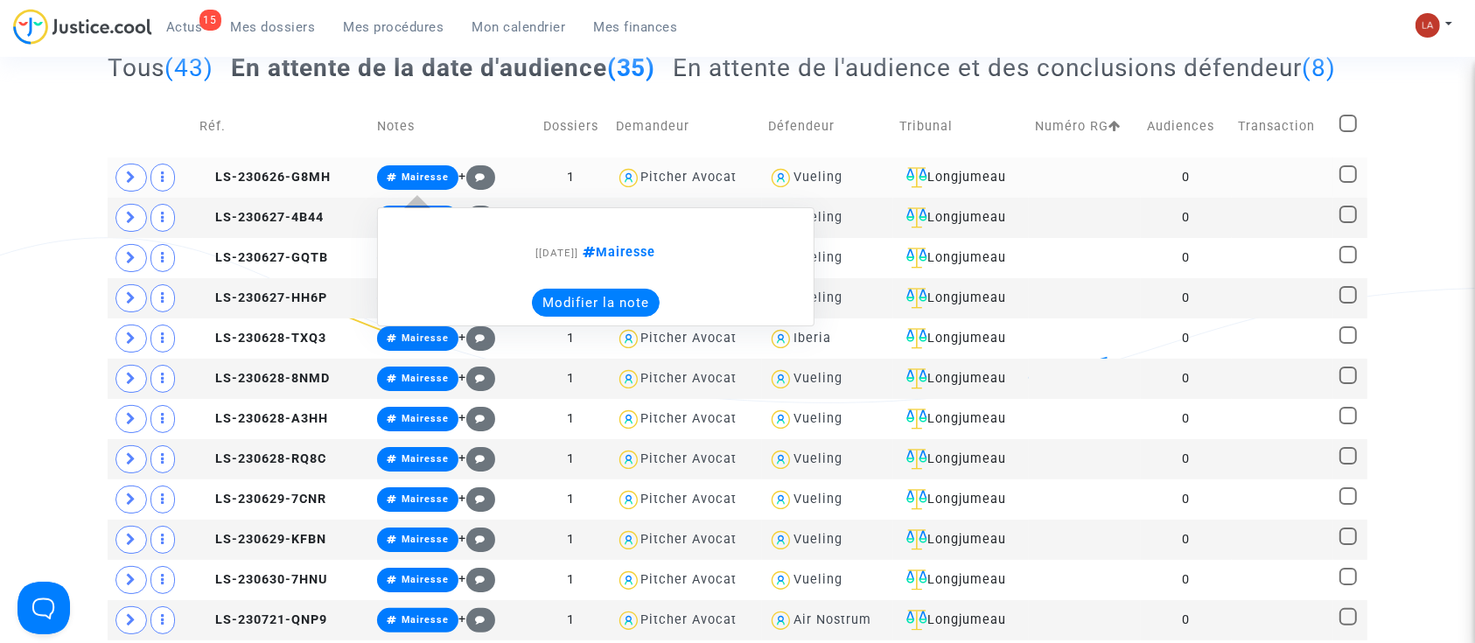
type textarea "!#grefferelancé"
click at [574, 317] on button "Modifier la note" at bounding box center [596, 303] width 128 height 28
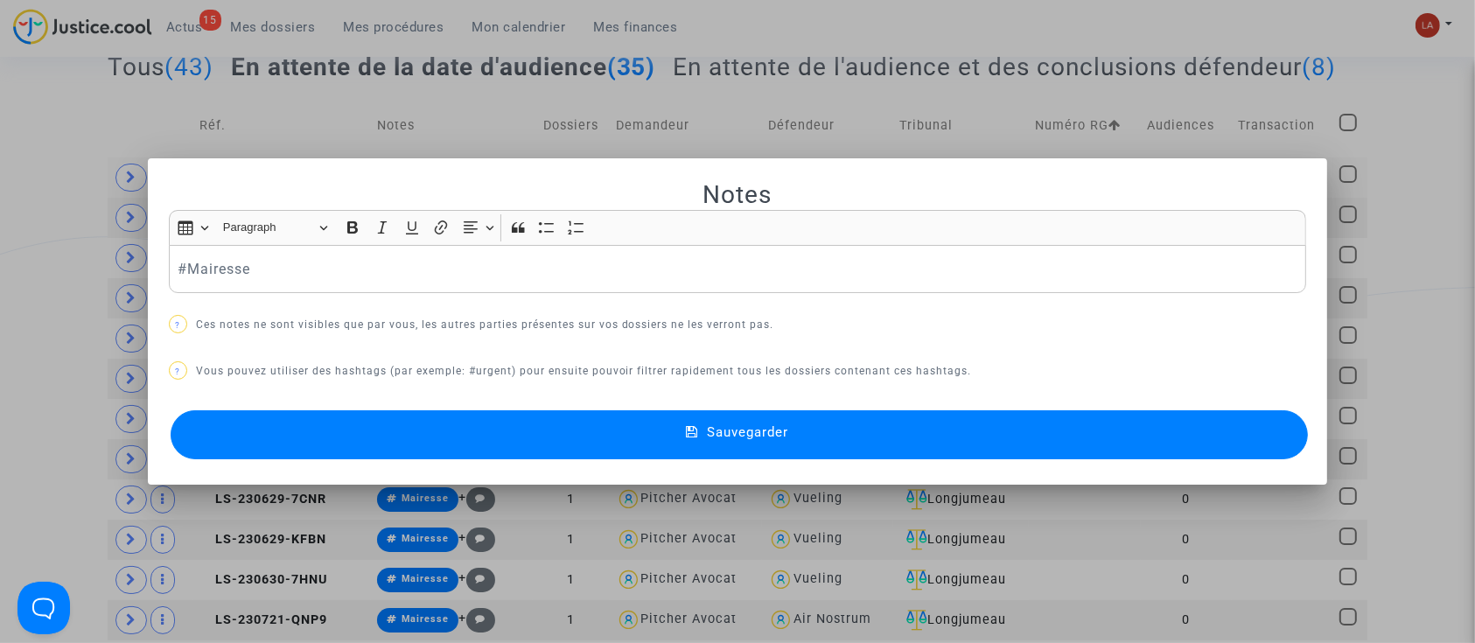
scroll to position [0, 0]
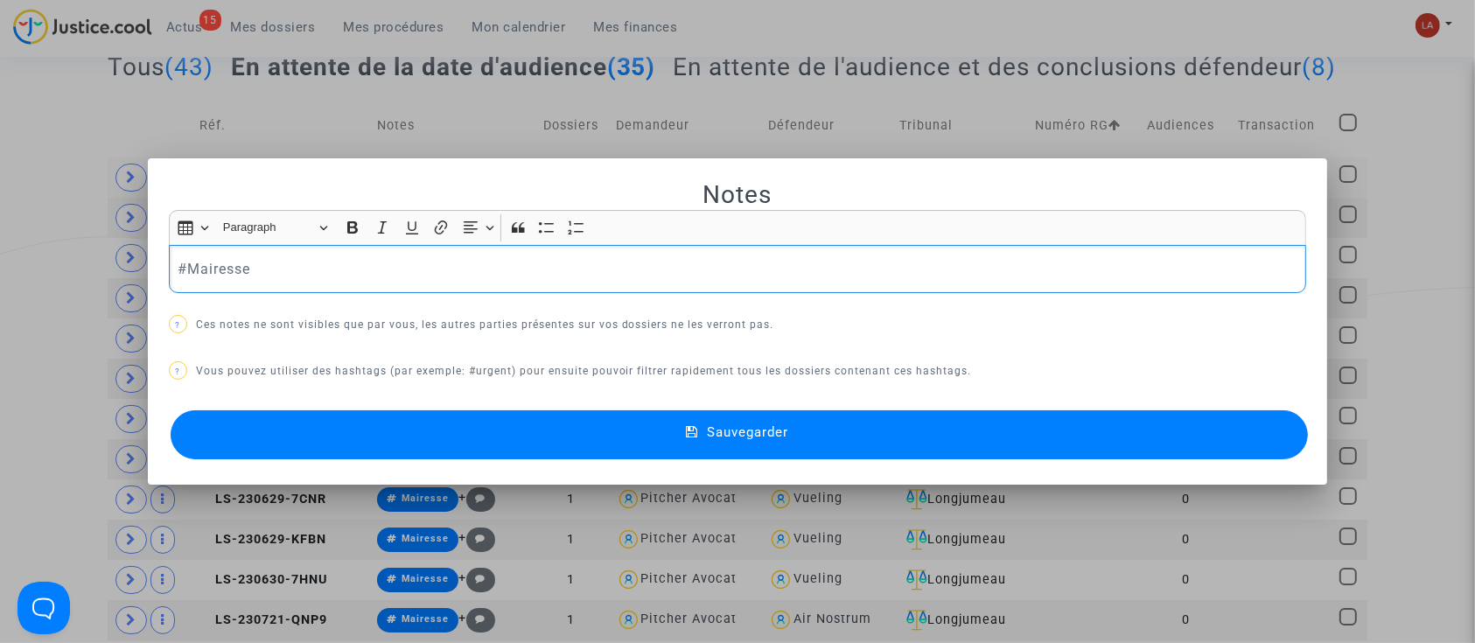
click at [562, 284] on div "#Mairesse" at bounding box center [738, 269] width 1138 height 49
click at [516, 427] on button "Sauvegarder" at bounding box center [740, 434] width 1138 height 49
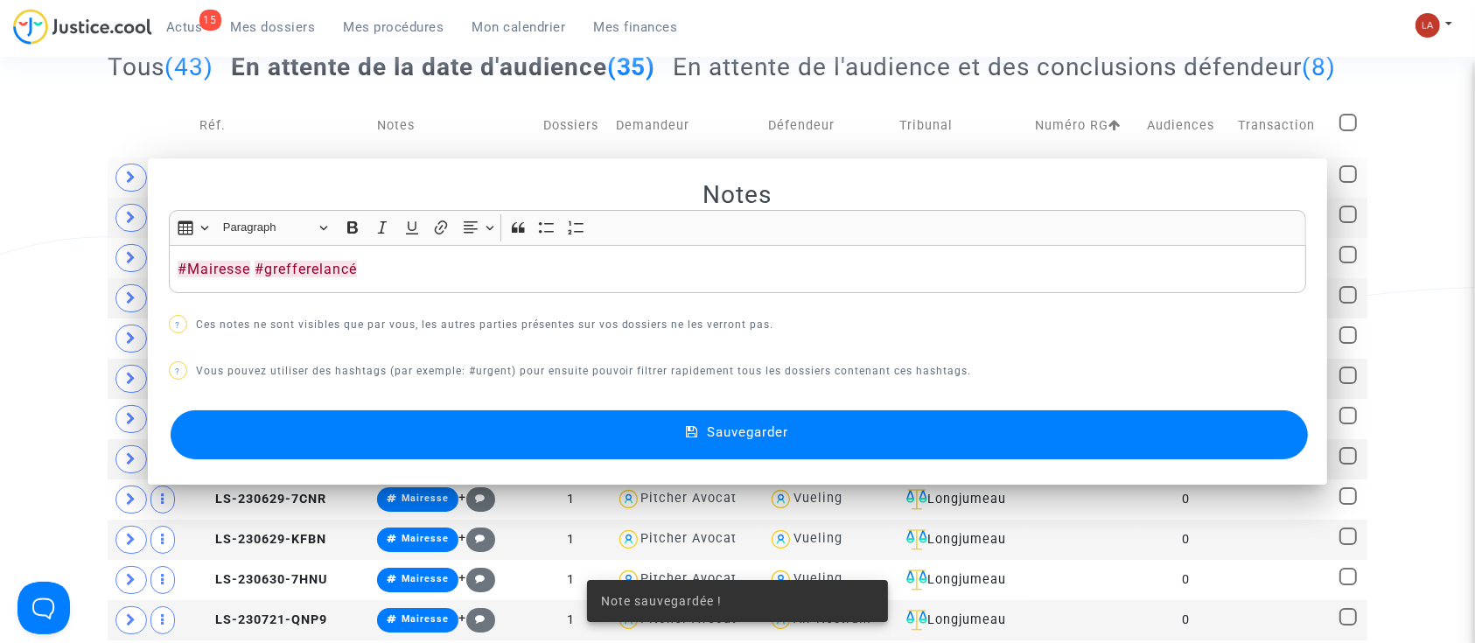
scroll to position [233, 0]
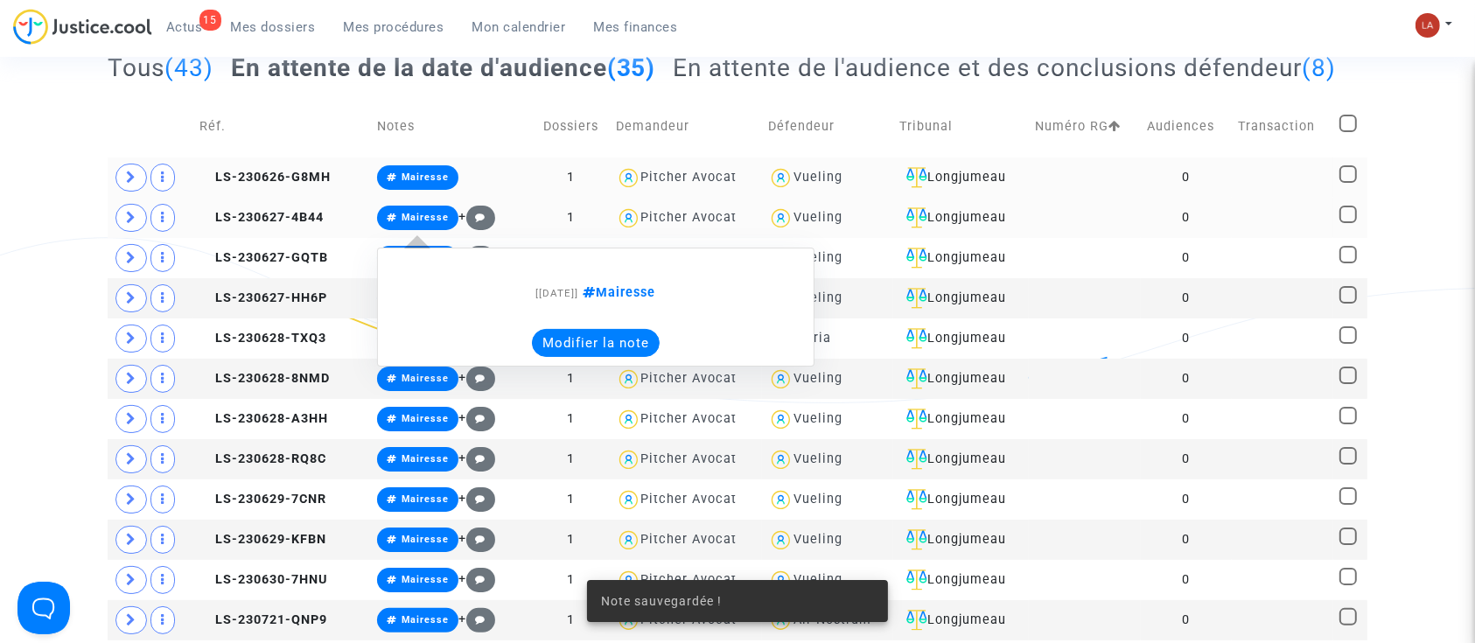
click at [569, 357] on button "Modifier la note" at bounding box center [596, 343] width 128 height 28
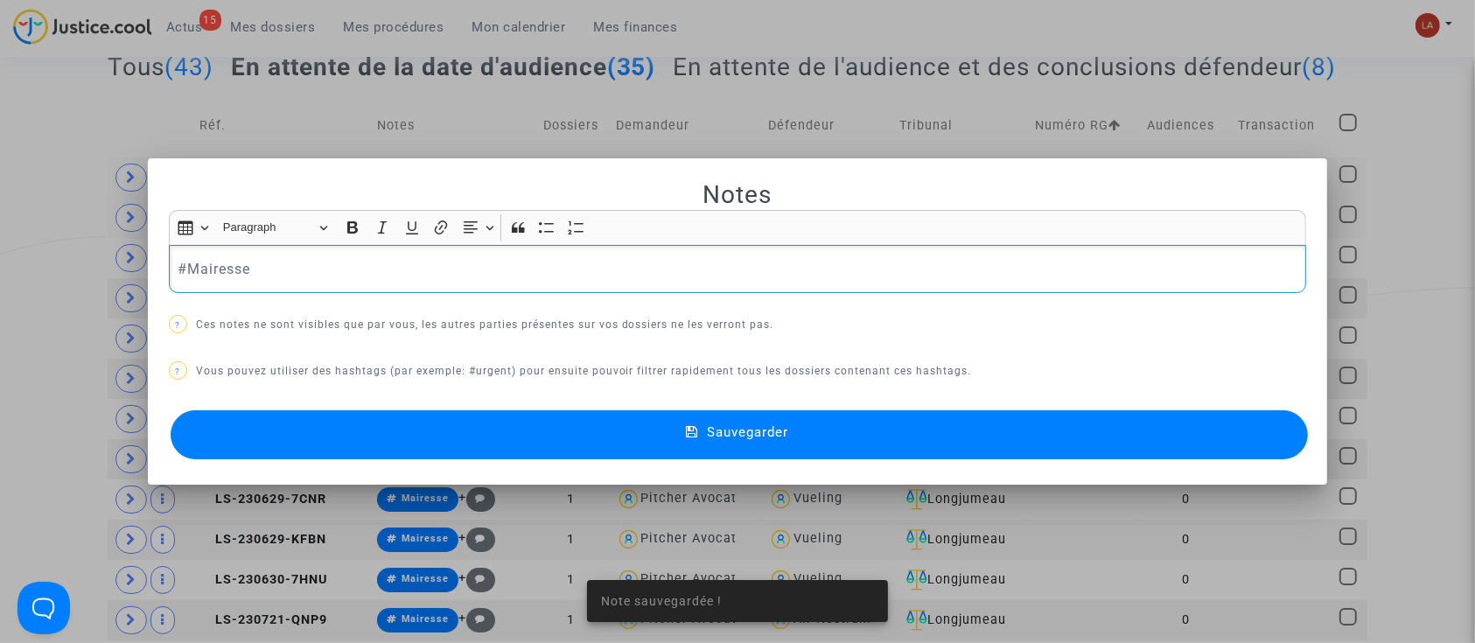
click at [457, 263] on p "#Mairesse" at bounding box center [738, 269] width 1120 height 22
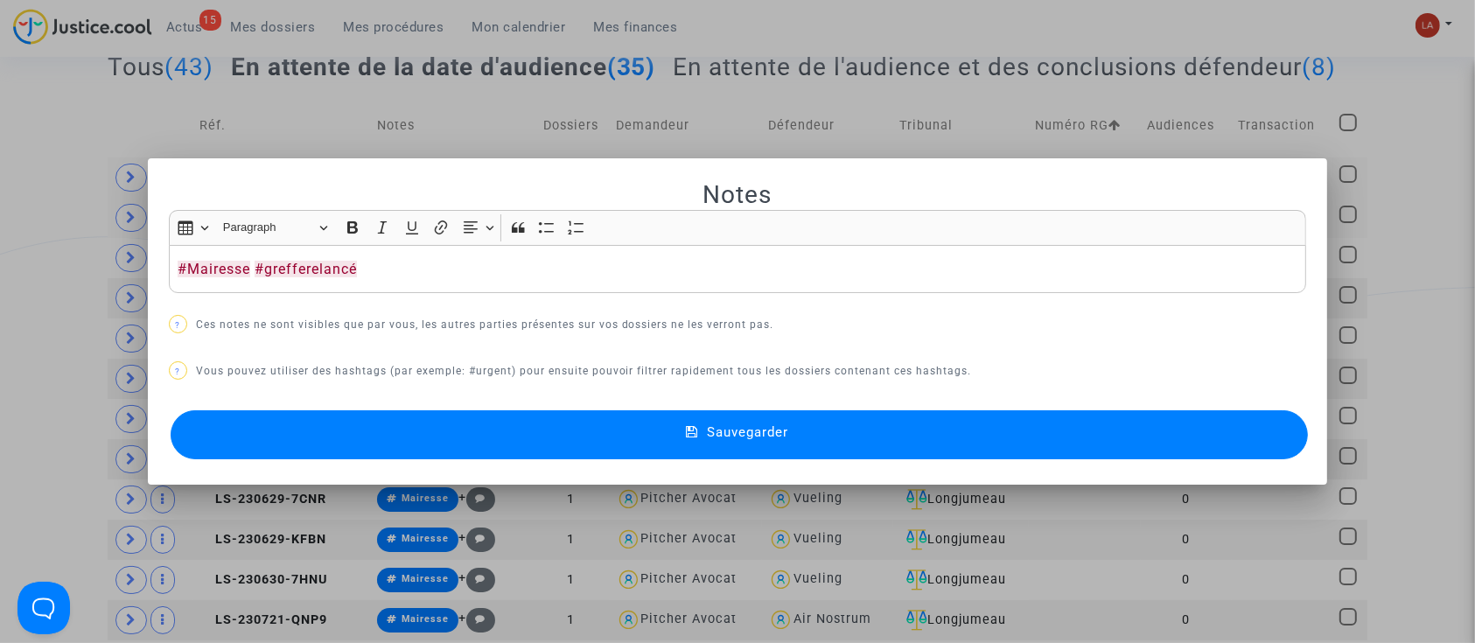
click at [455, 417] on button "Sauvegarder" at bounding box center [740, 434] width 1138 height 49
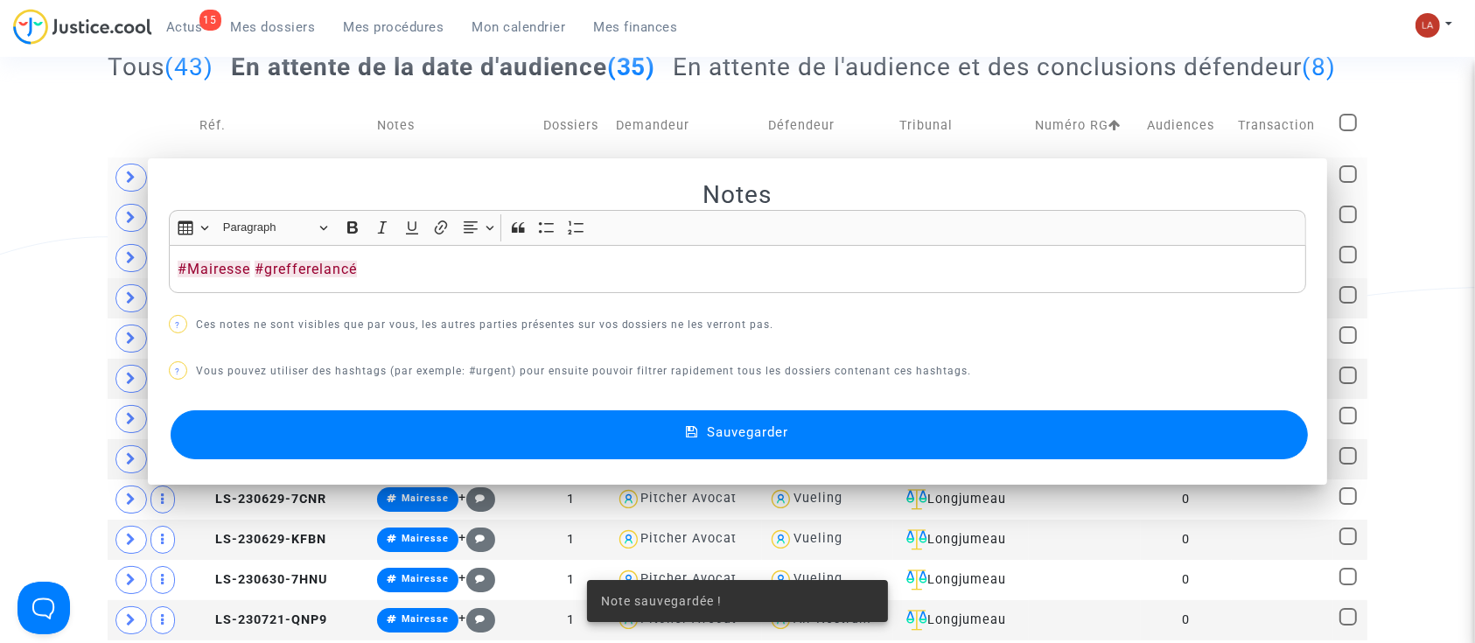
scroll to position [233, 0]
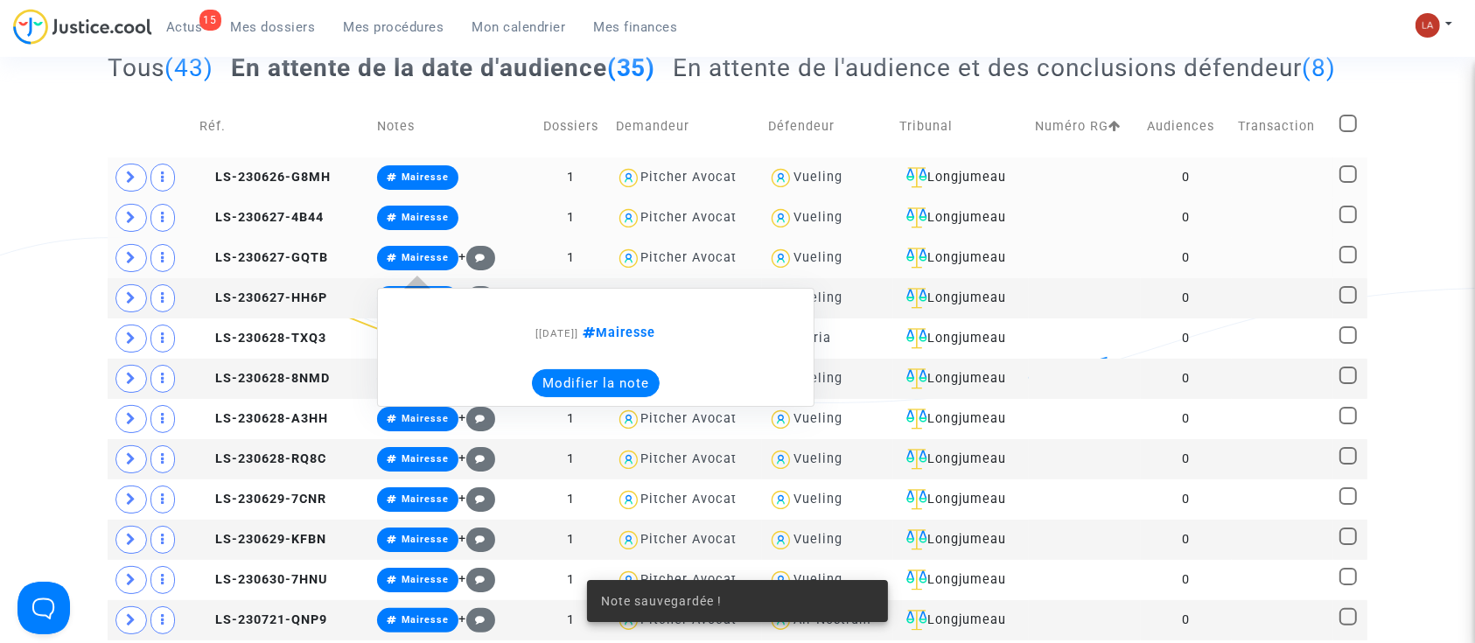
click at [543, 397] on button "Modifier la note" at bounding box center [596, 383] width 128 height 28
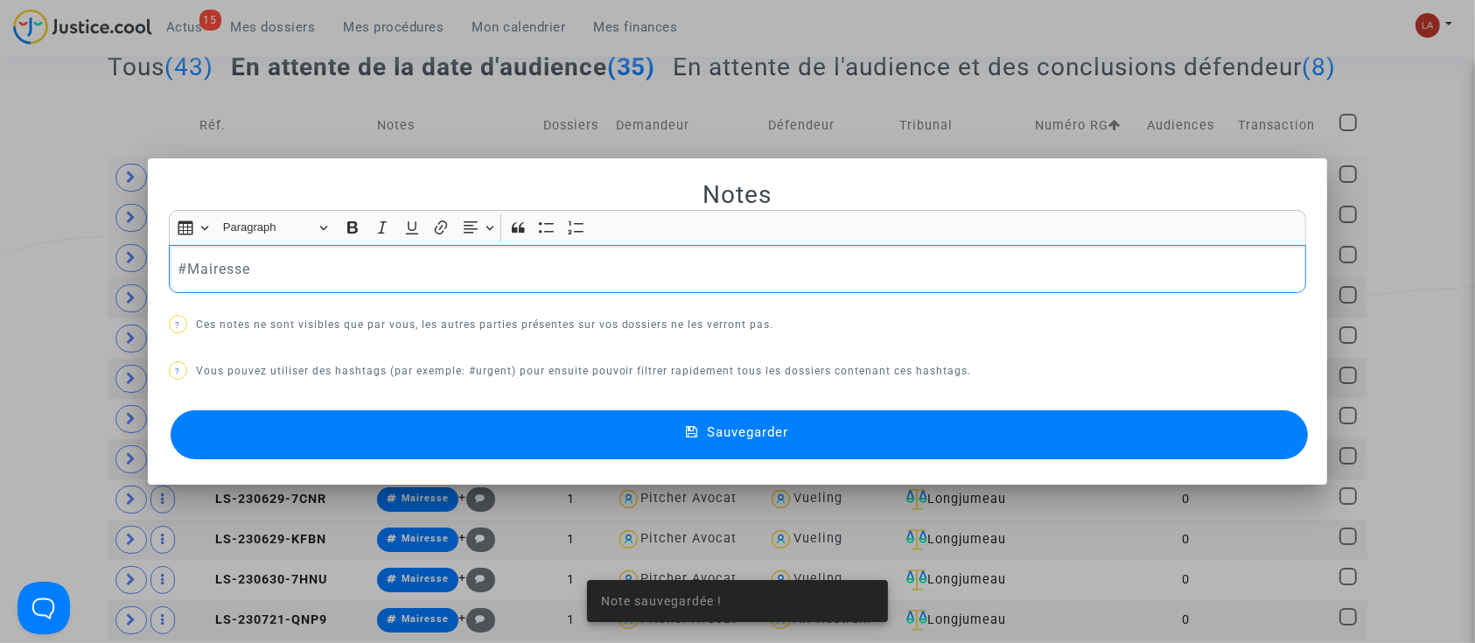
scroll to position [0, 0]
click at [382, 281] on div "#Mairesse" at bounding box center [738, 269] width 1138 height 49
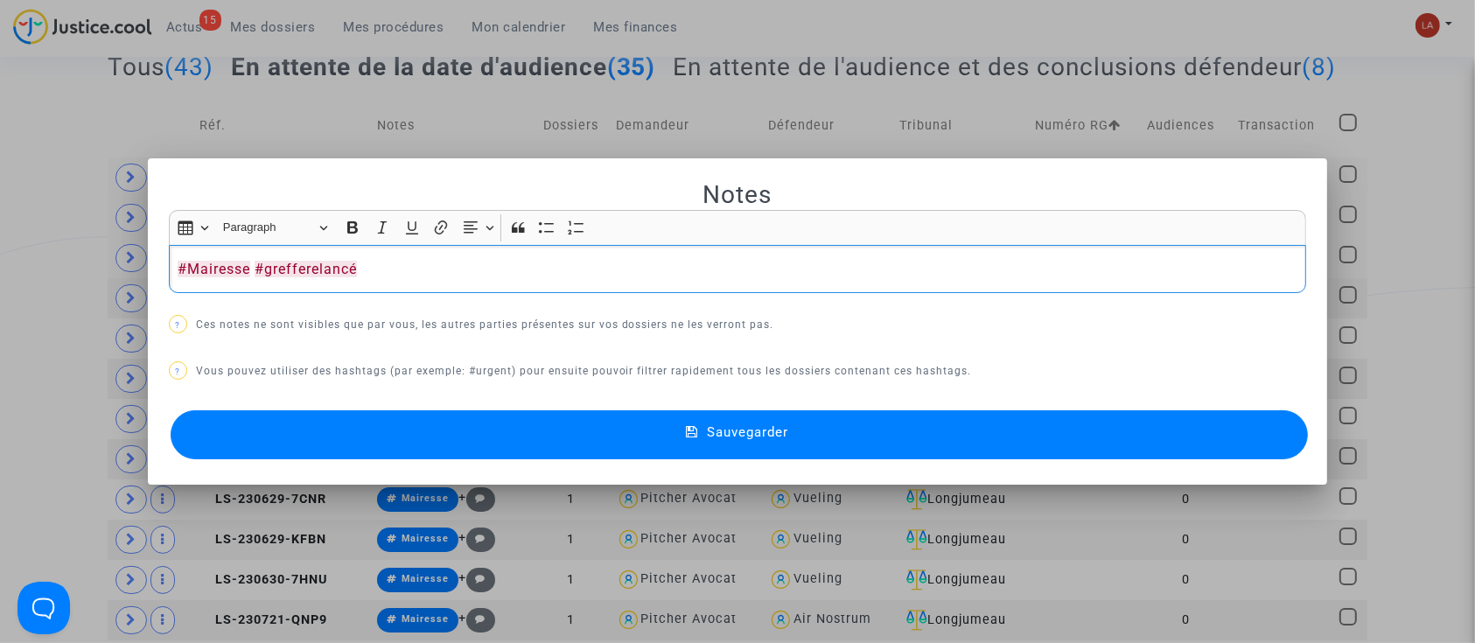
click at [459, 452] on button "Sauvegarder" at bounding box center [740, 434] width 1138 height 49
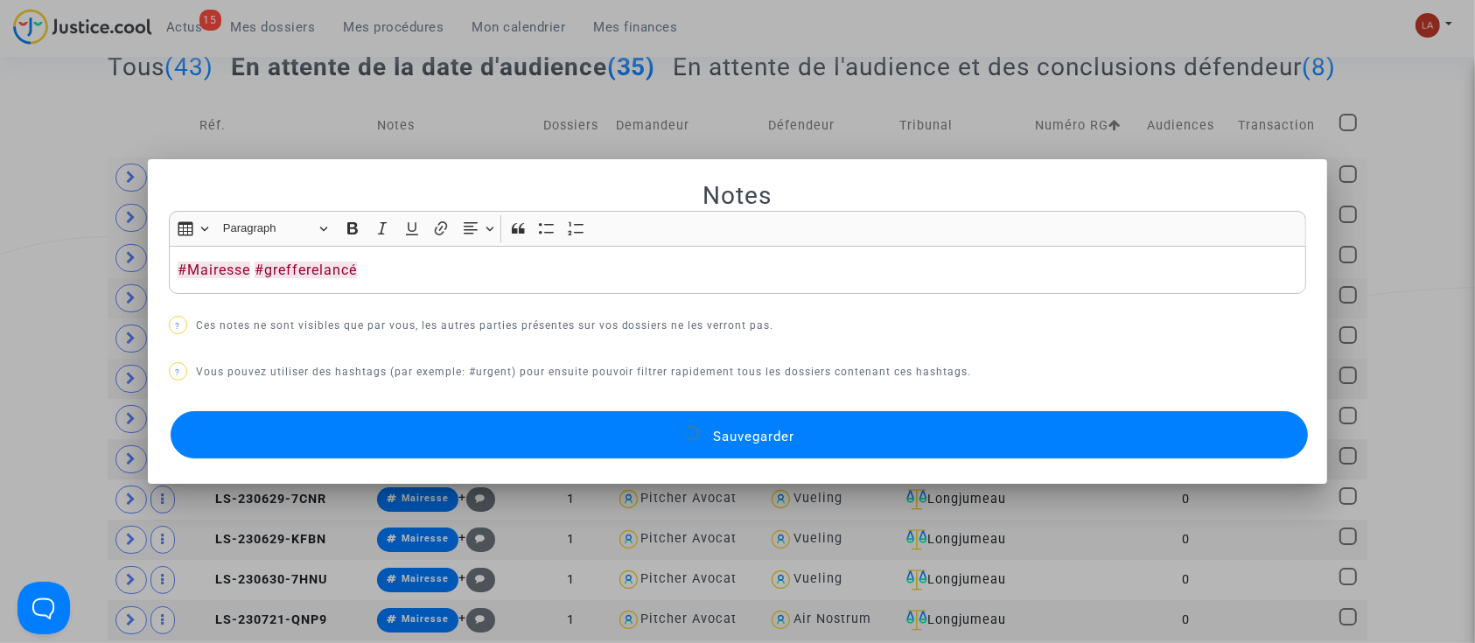
scroll to position [233, 0]
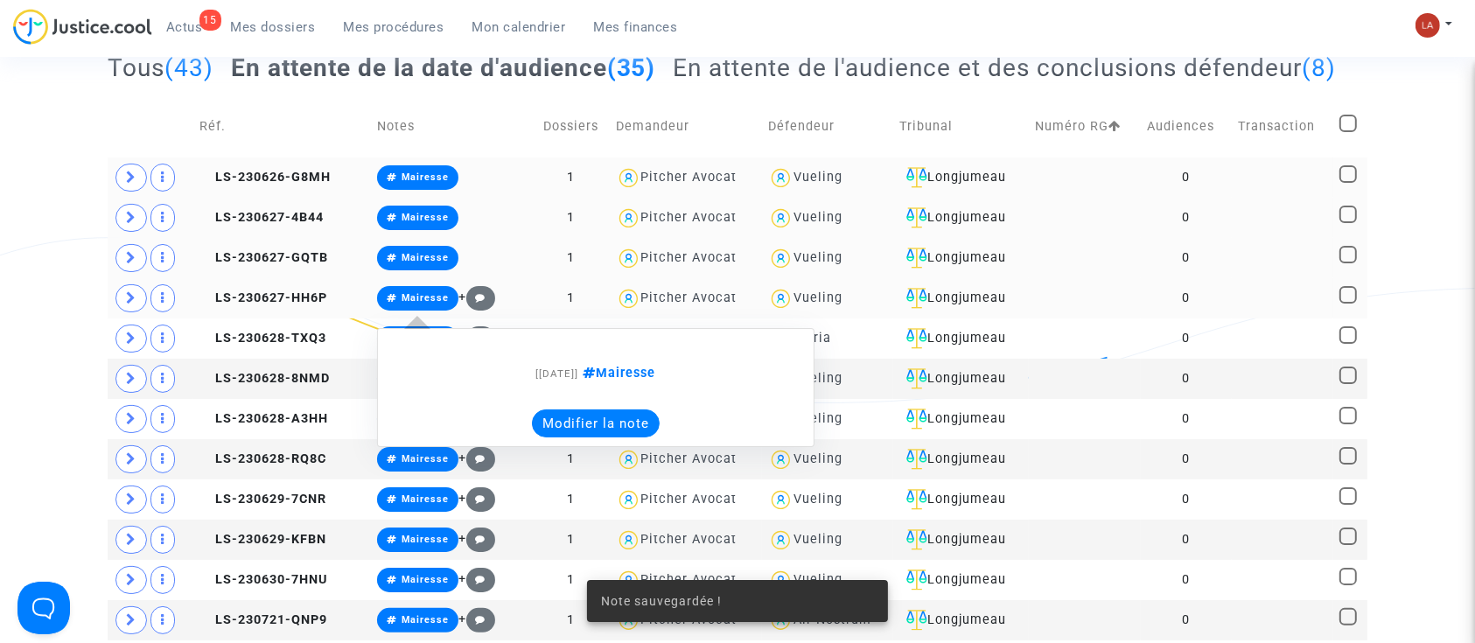
click at [607, 438] on button "Modifier la note" at bounding box center [596, 424] width 128 height 28
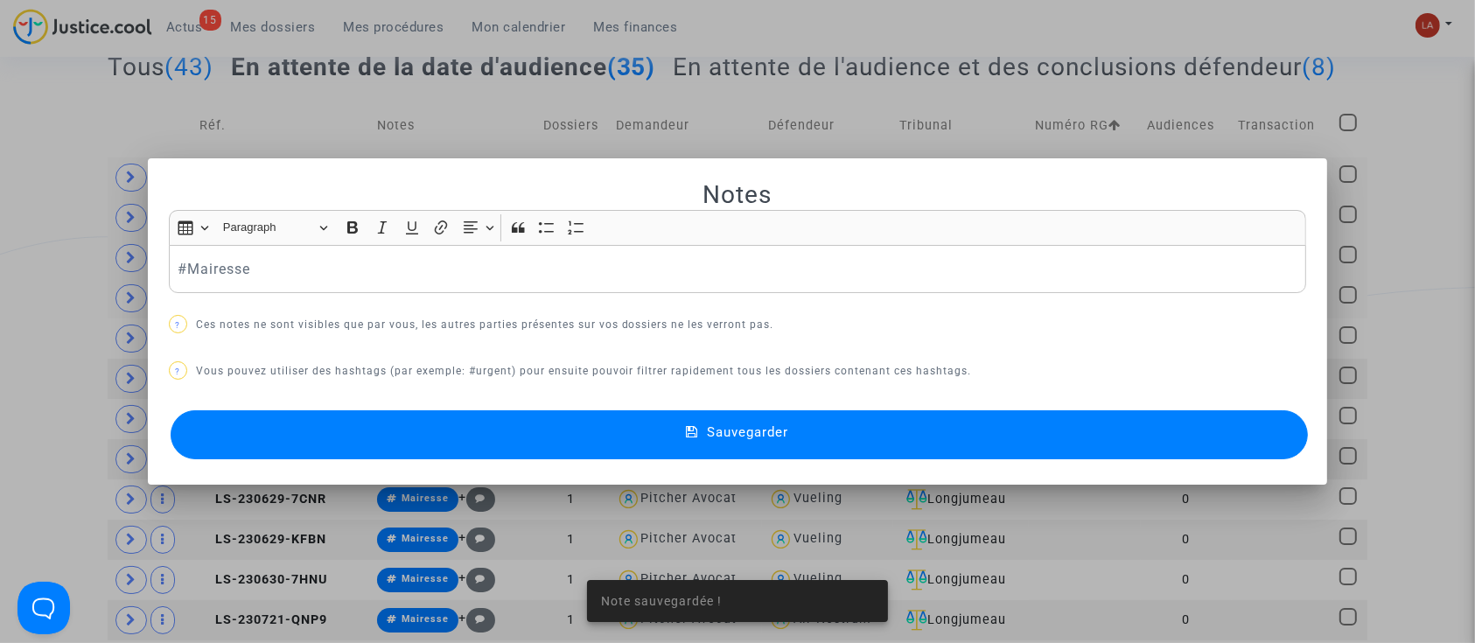
scroll to position [0, 0]
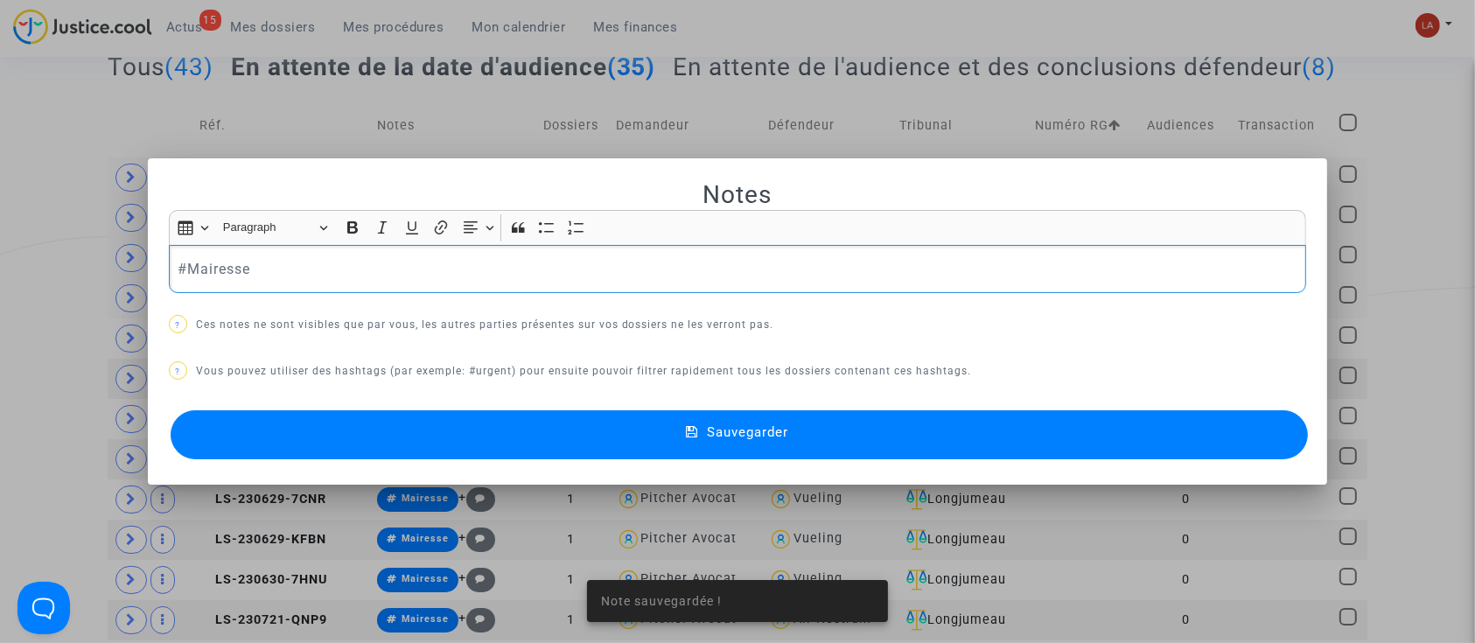
click at [404, 273] on p "#Mairesse" at bounding box center [738, 269] width 1120 height 22
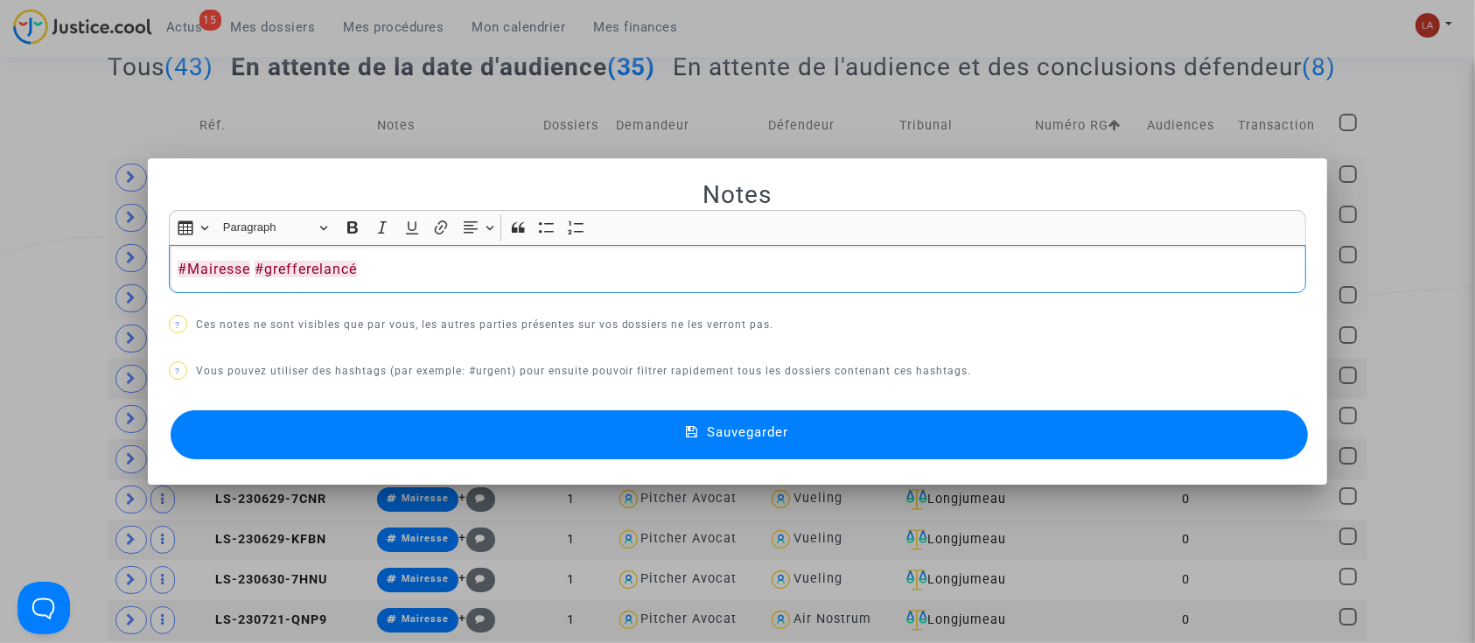
click at [368, 417] on button "Sauvegarder" at bounding box center [740, 434] width 1138 height 49
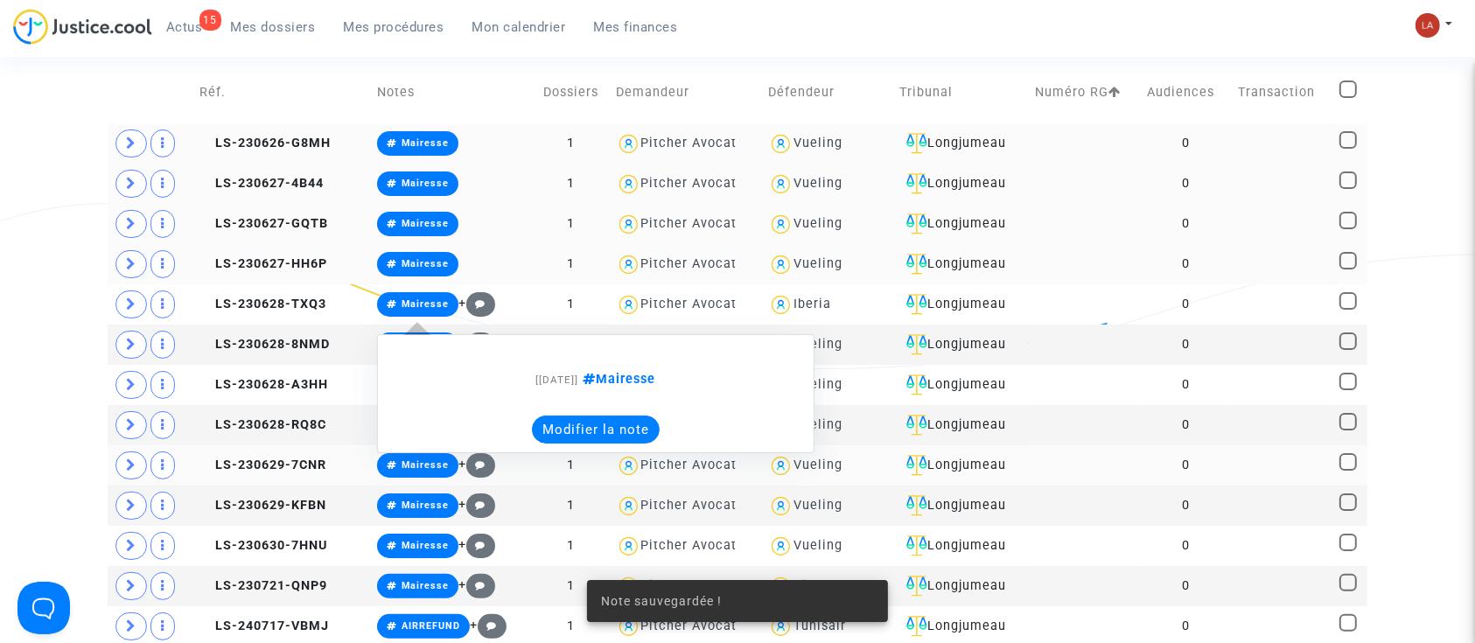
scroll to position [466, 0]
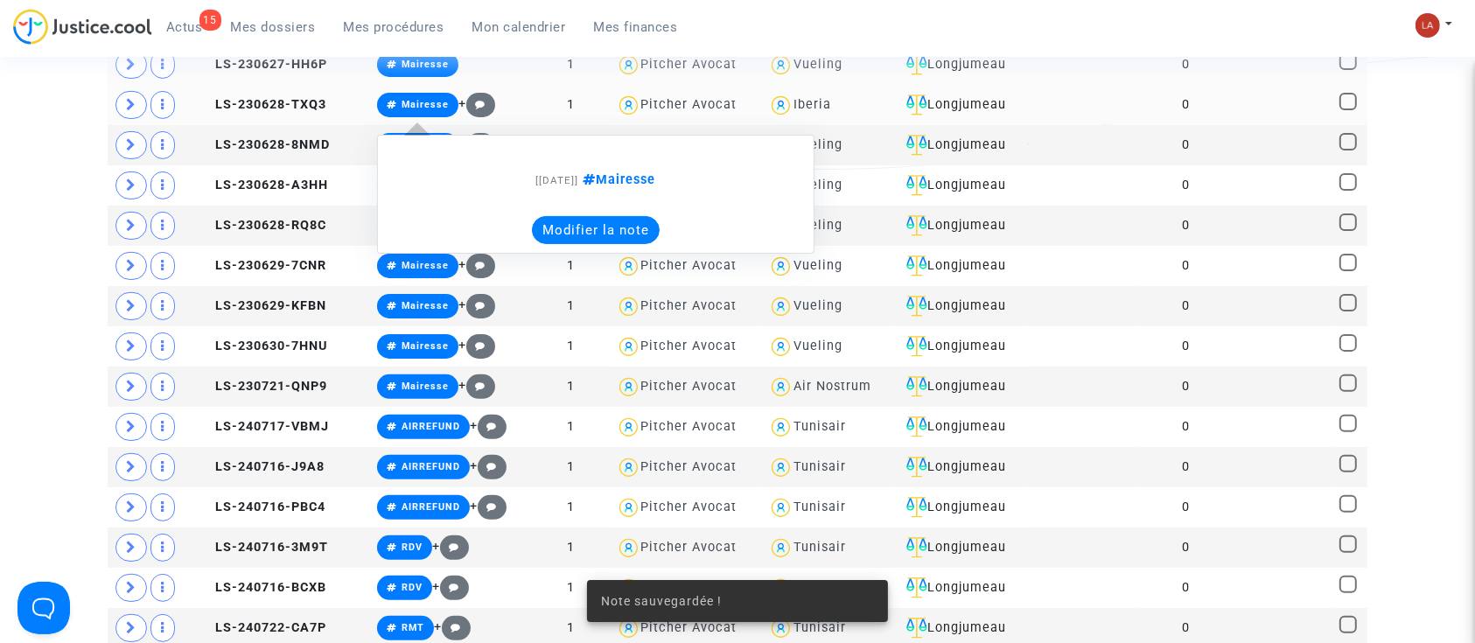
click at [539, 244] on button "Modifier la note" at bounding box center [596, 230] width 128 height 28
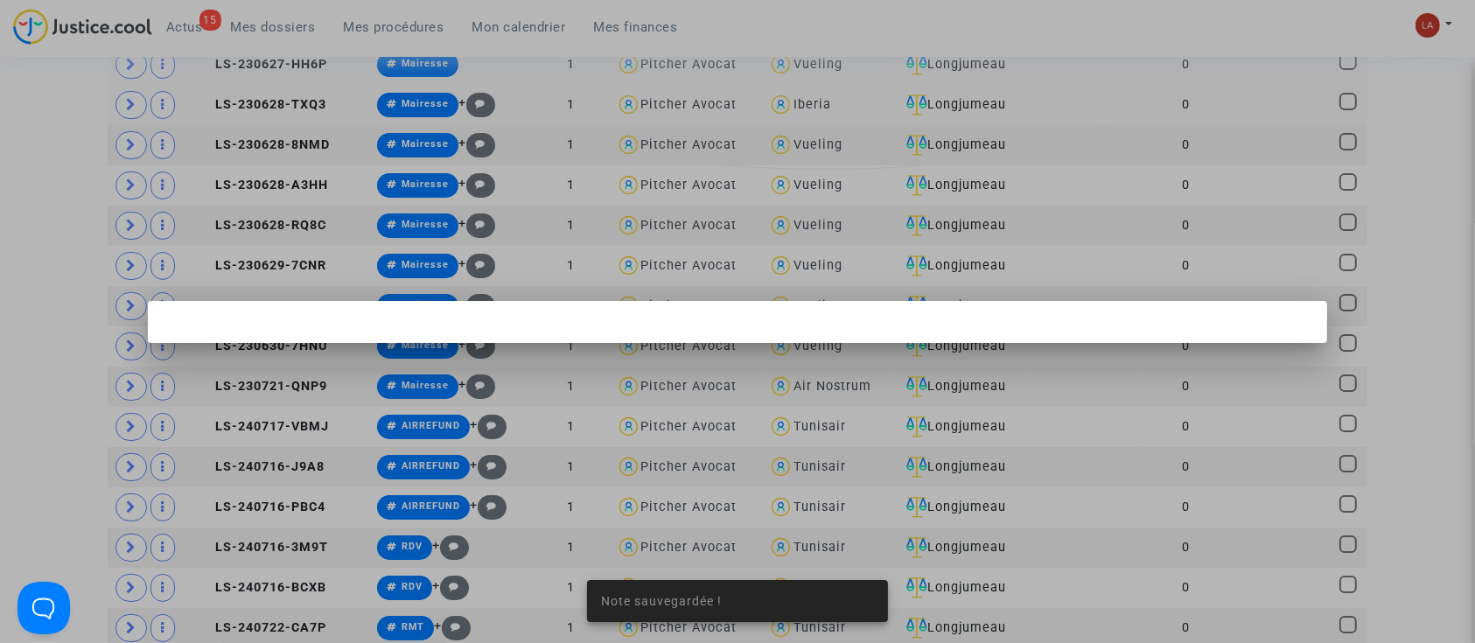
scroll to position [0, 0]
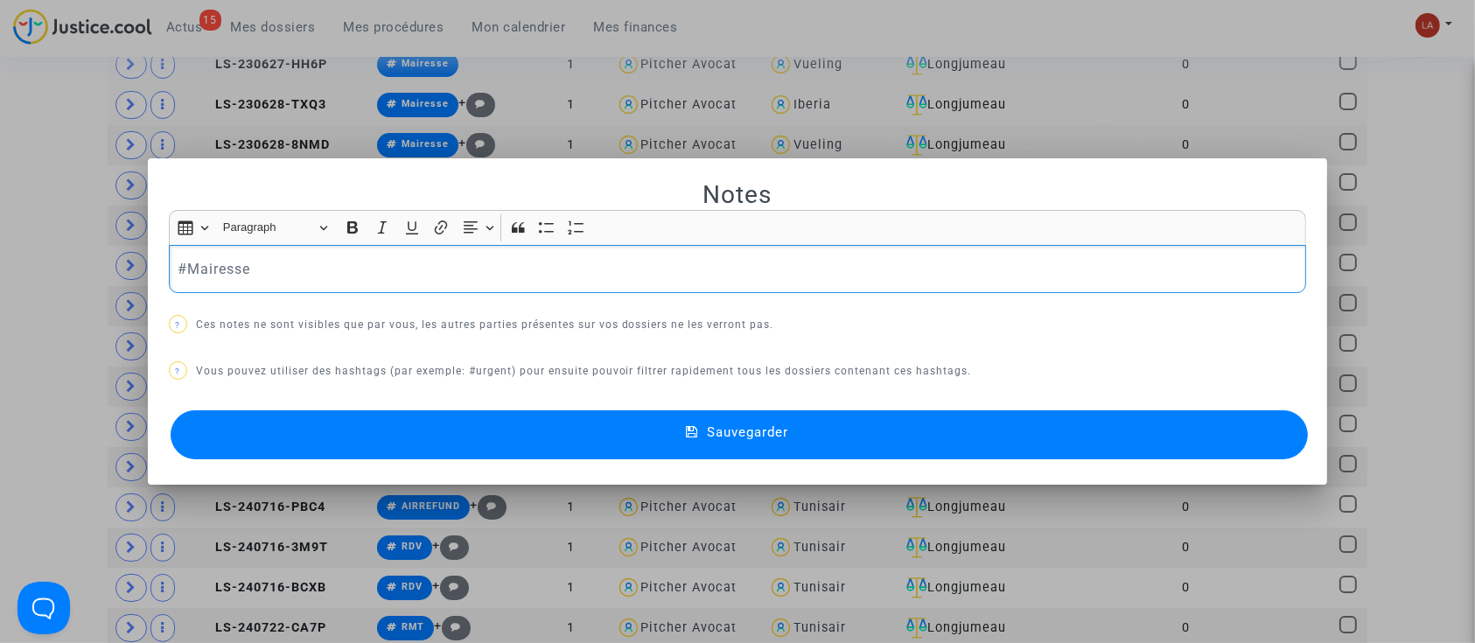
click at [478, 265] on p "#Mairesse" at bounding box center [738, 269] width 1120 height 22
click at [336, 271] on p "#Mairesse" at bounding box center [738, 269] width 1120 height 22
click at [405, 420] on button "Sauvegarder" at bounding box center [740, 434] width 1138 height 49
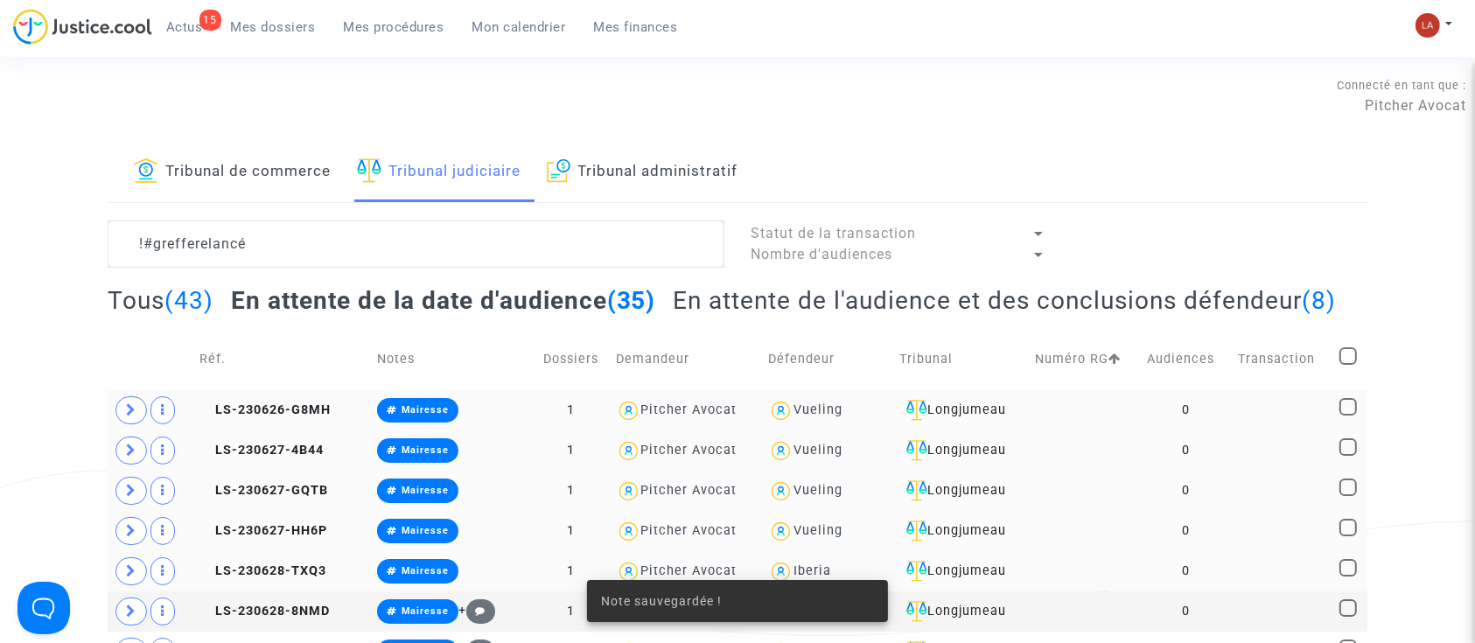
scroll to position [466, 0]
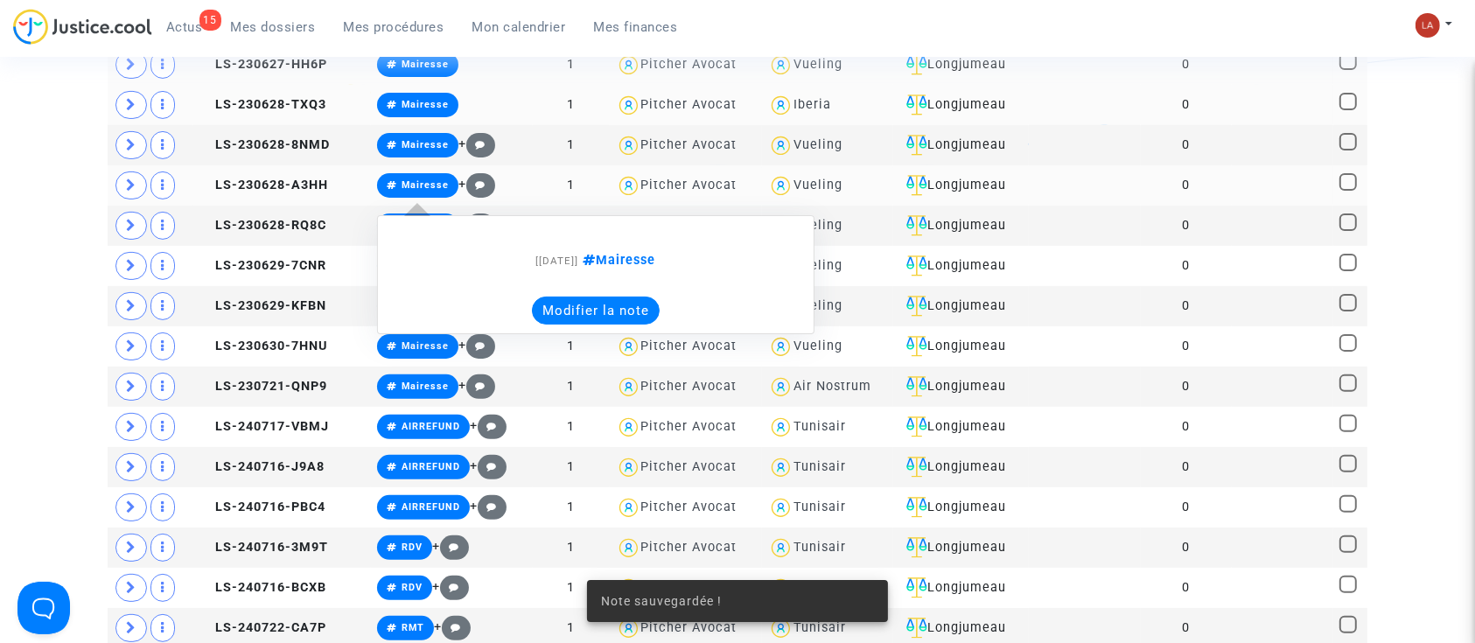
click at [544, 325] on button "Modifier la note" at bounding box center [596, 311] width 128 height 28
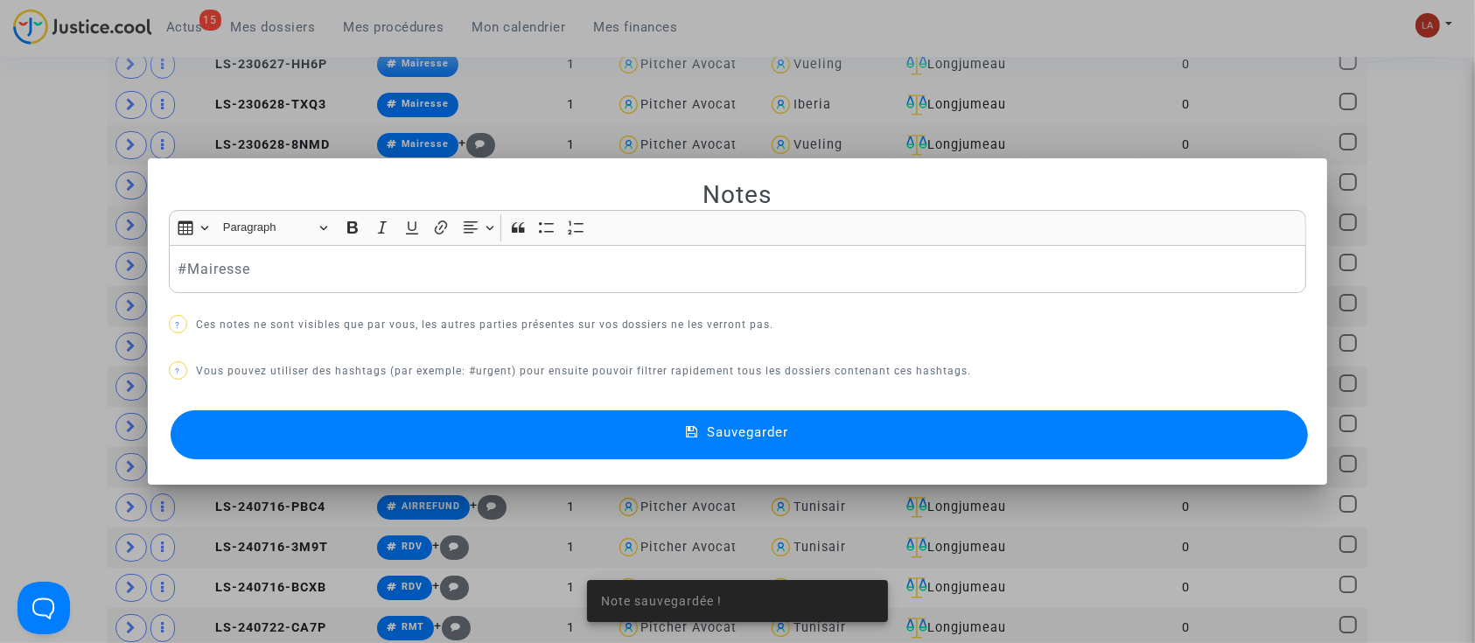
scroll to position [0, 0]
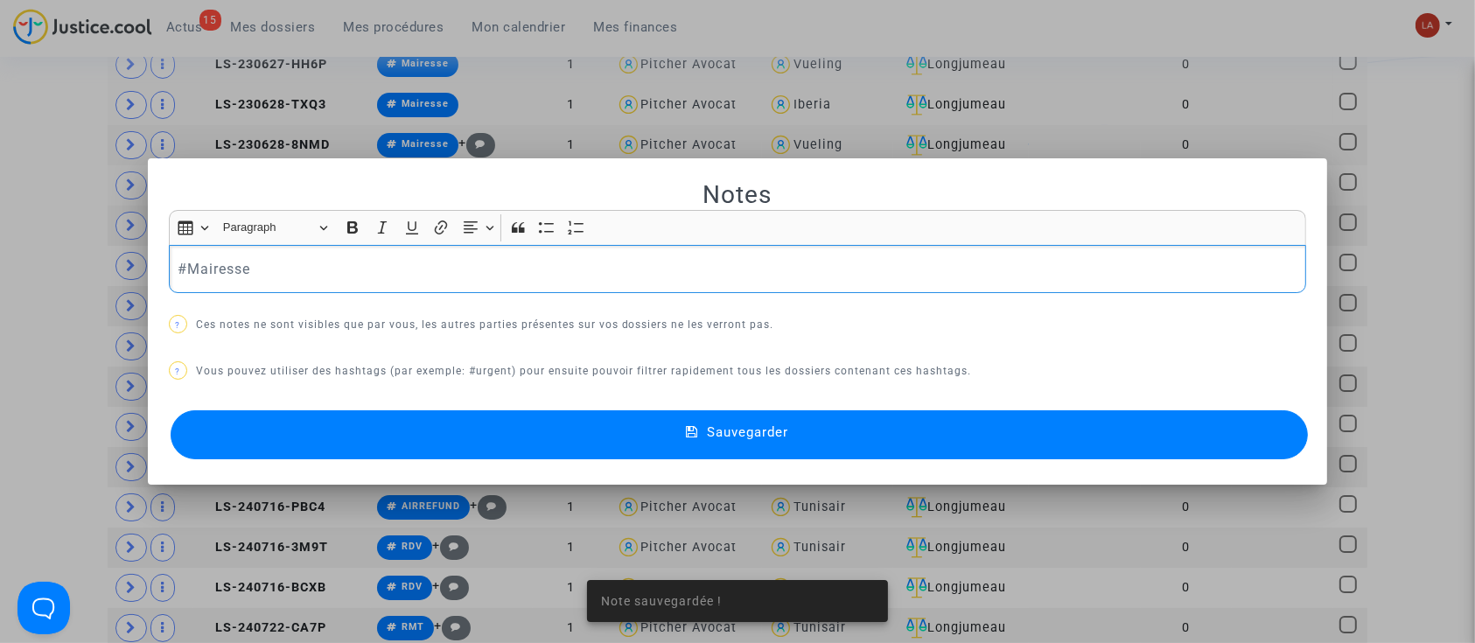
click at [346, 287] on div "#Mairesse" at bounding box center [738, 269] width 1138 height 49
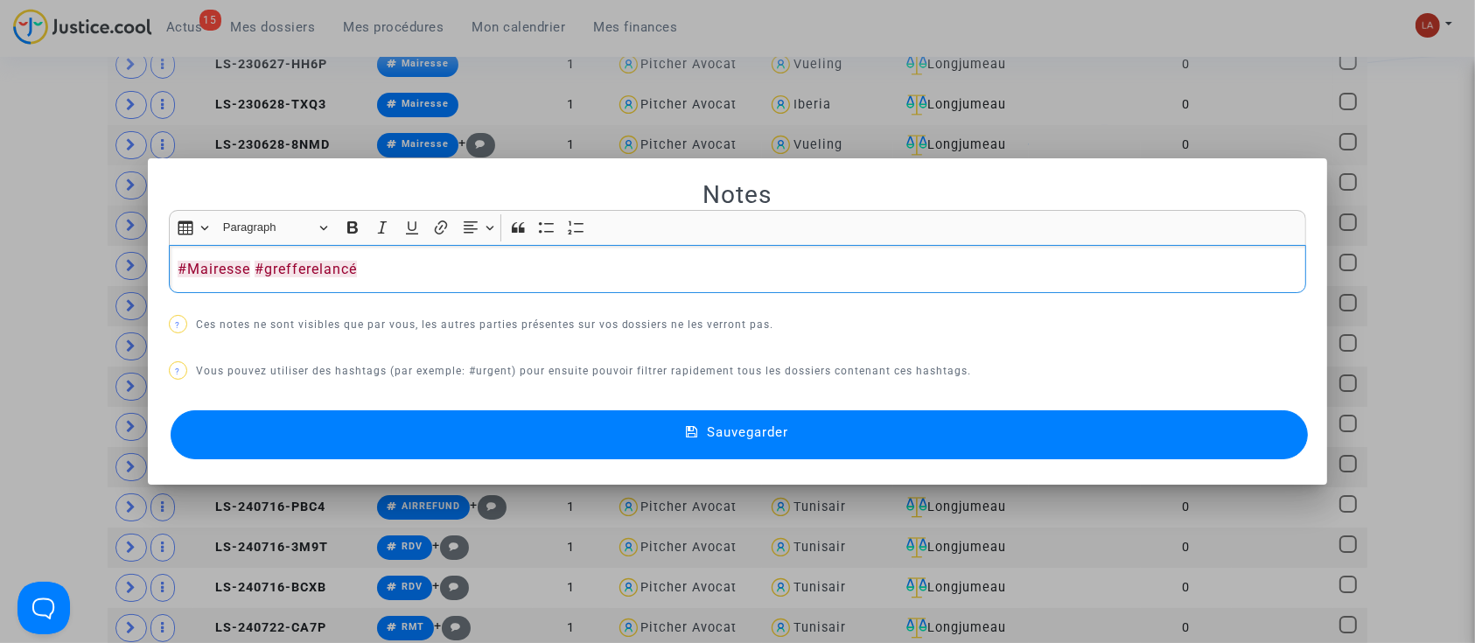
click at [432, 421] on button "Sauvegarder" at bounding box center [740, 434] width 1138 height 49
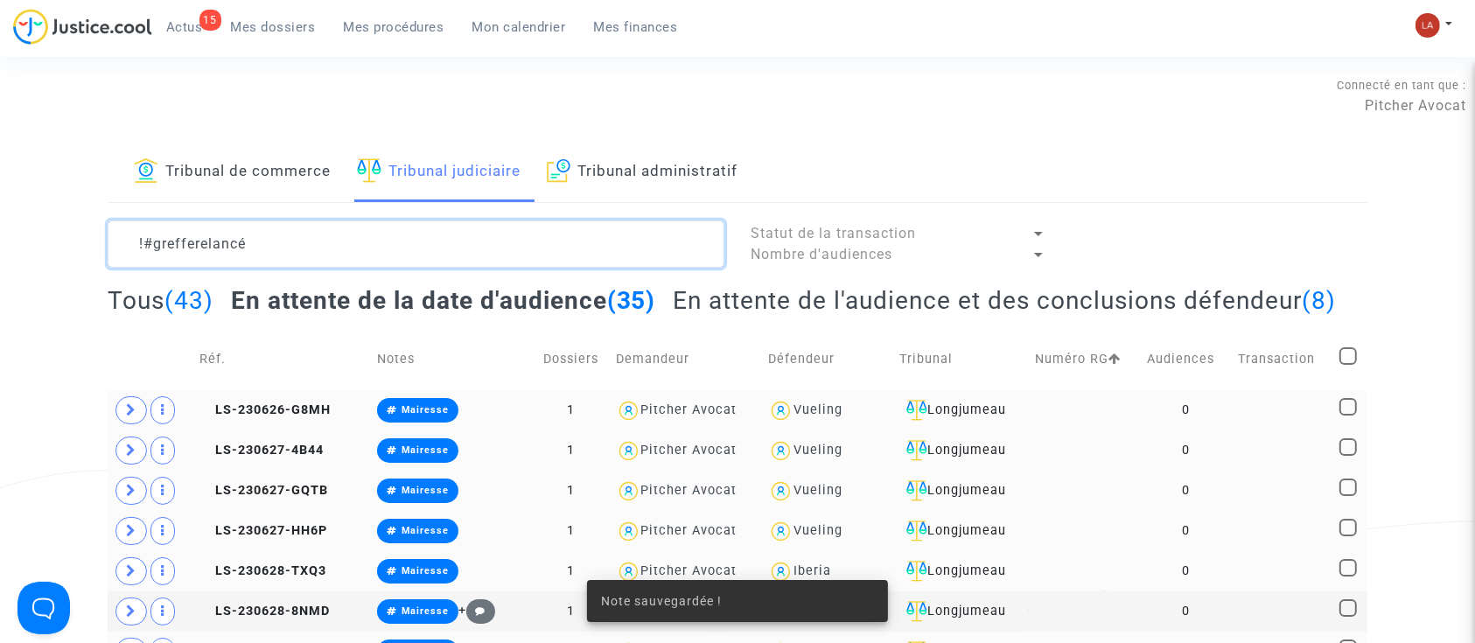
click at [420, 251] on textarea at bounding box center [416, 244] width 617 height 47
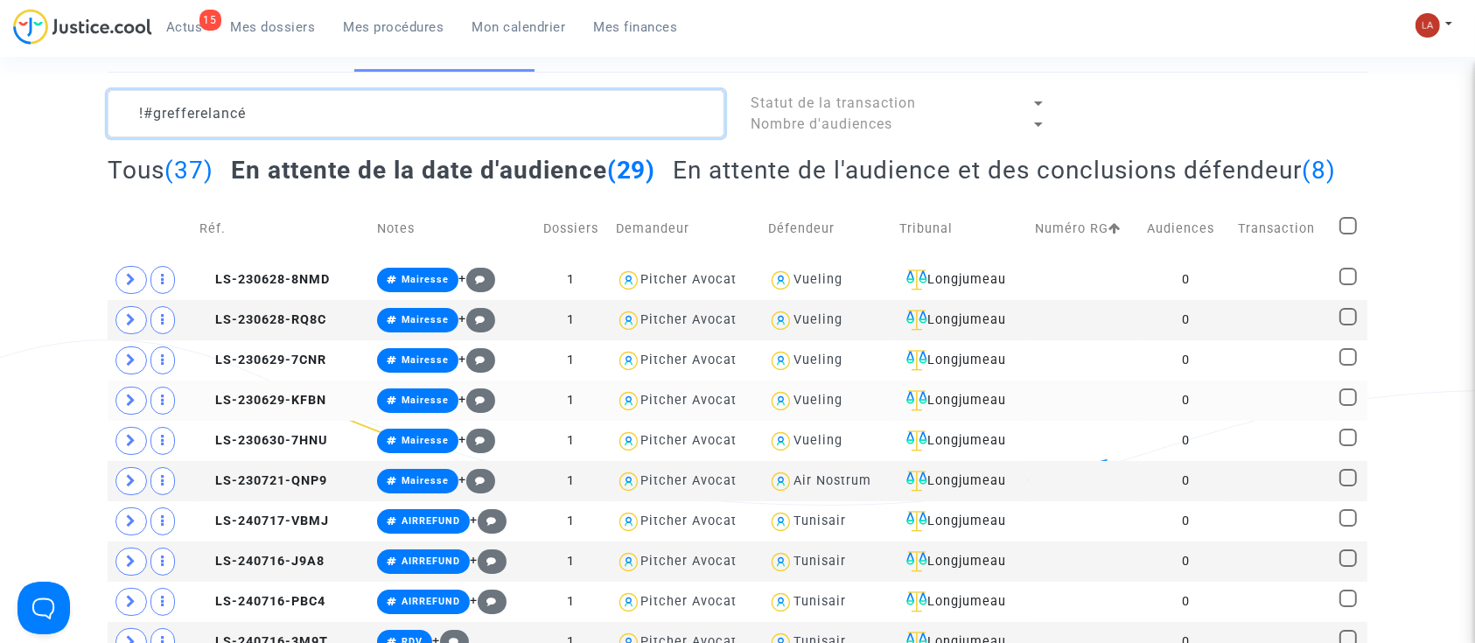
scroll to position [350, 0]
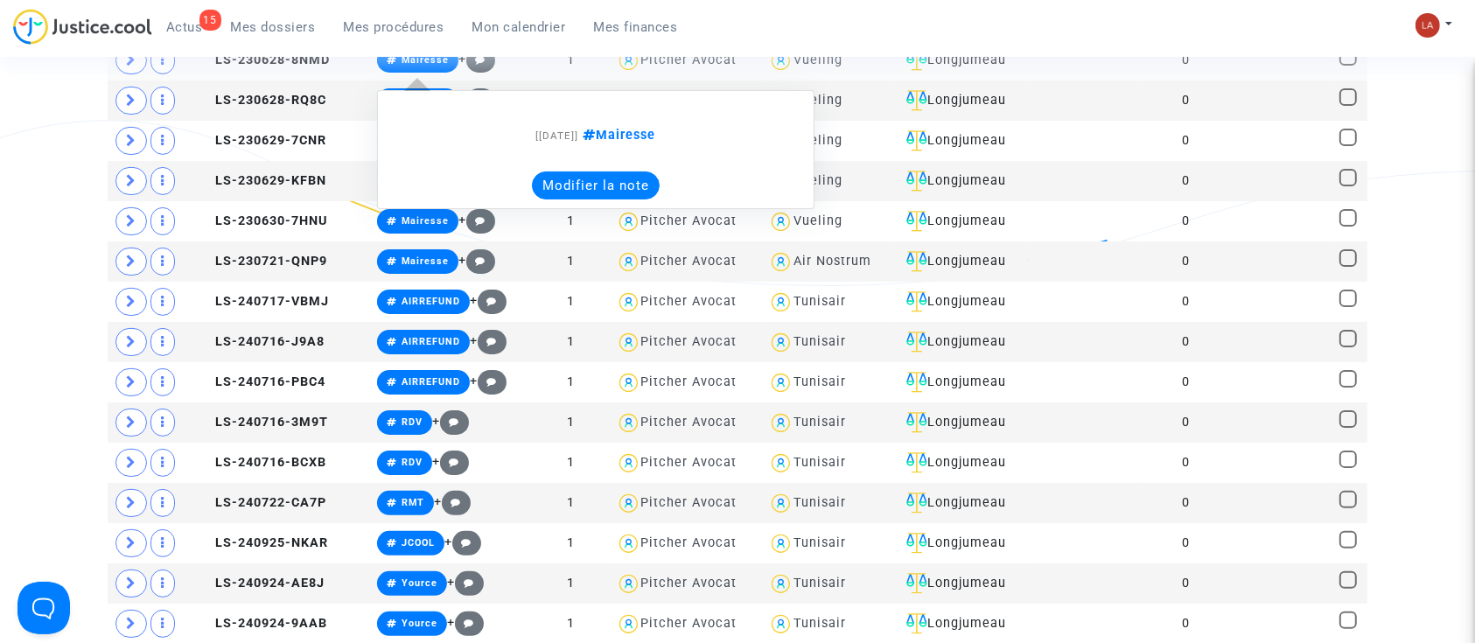
type textarea "!#grefferelancé"
click at [539, 200] on button "Modifier la note" at bounding box center [596, 186] width 128 height 28
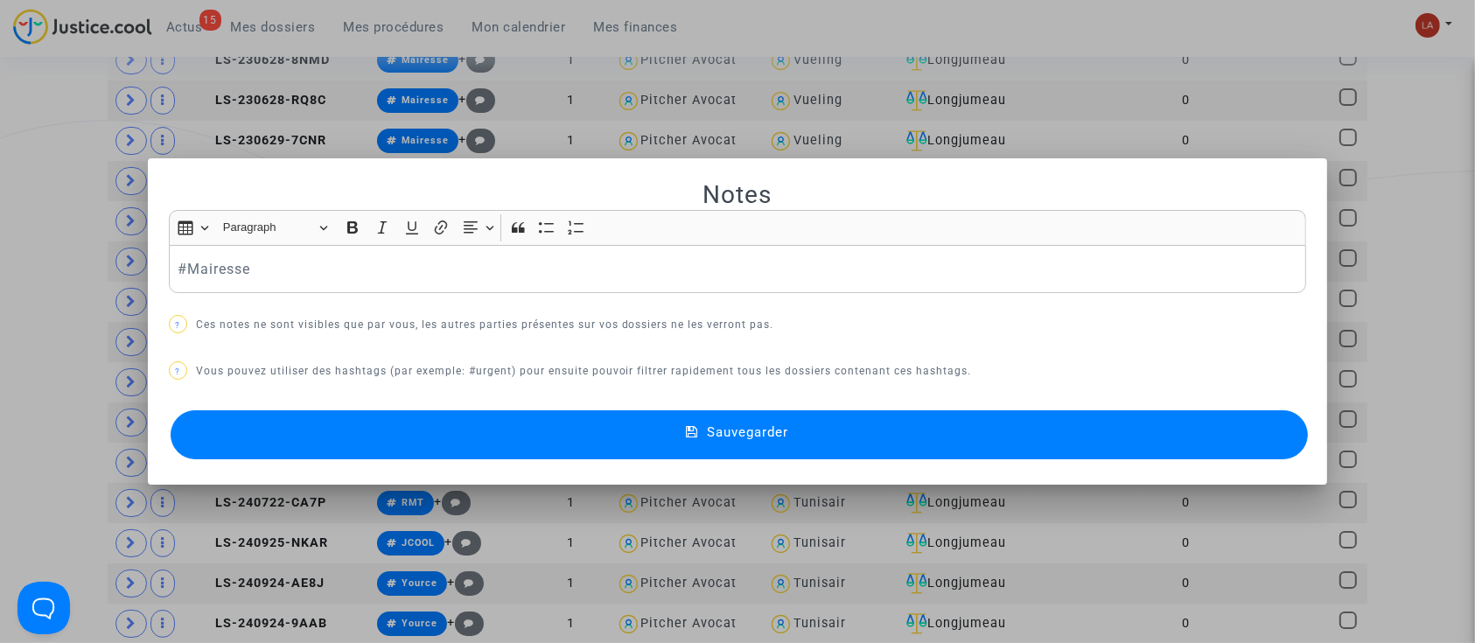
scroll to position [0, 0]
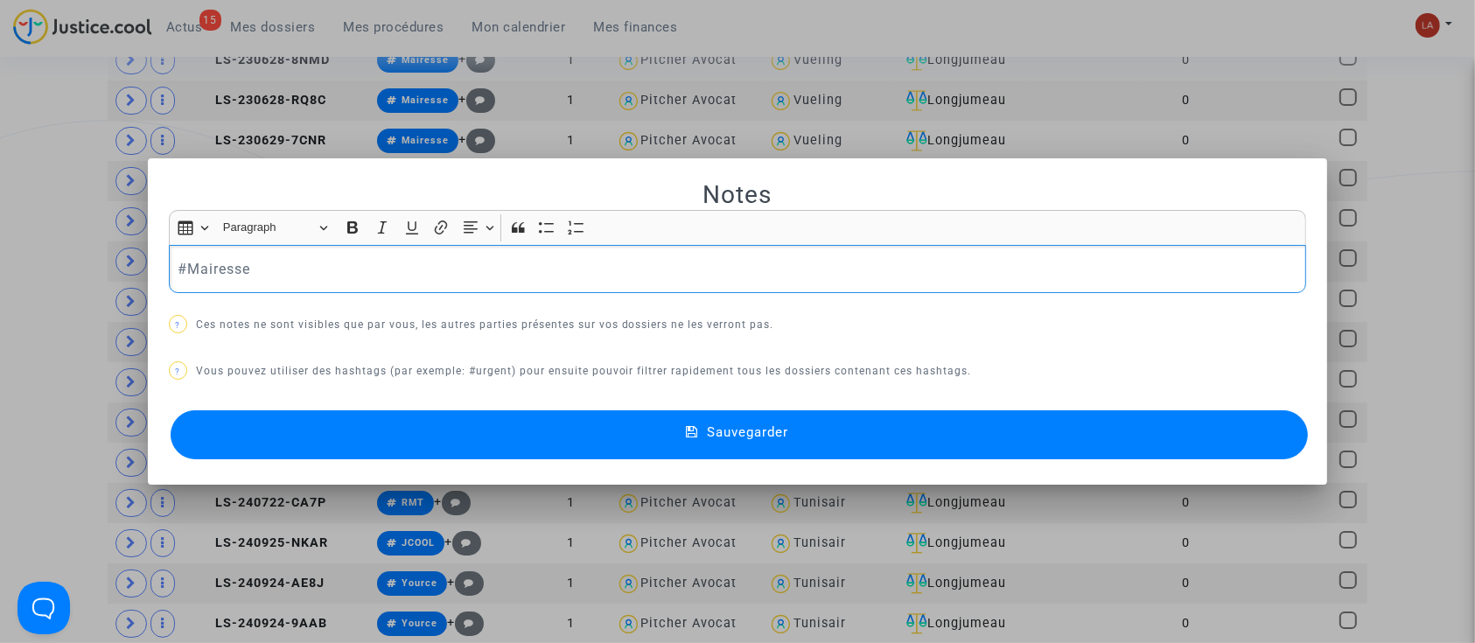
click at [345, 245] on div "#Mairesse" at bounding box center [738, 269] width 1138 height 49
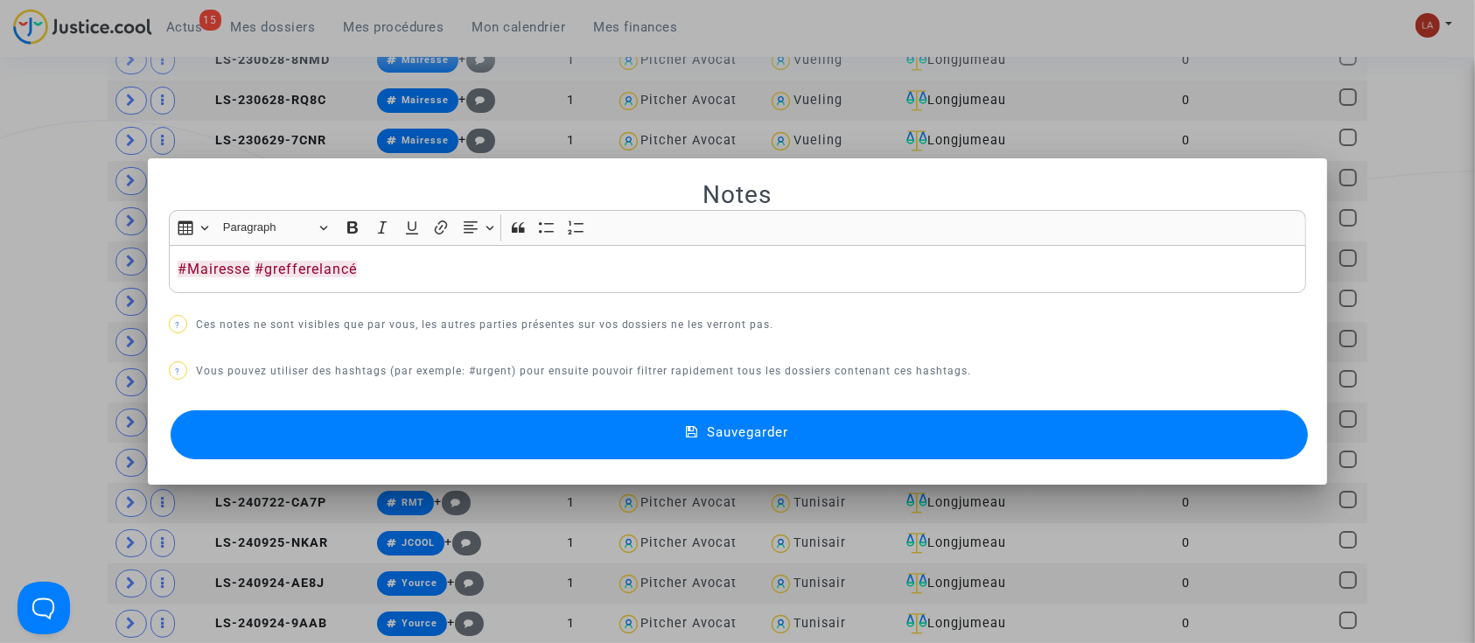
click at [317, 408] on div "Sauvegarder" at bounding box center [738, 435] width 1138 height 58
click at [399, 451] on button "Sauvegarder" at bounding box center [740, 434] width 1138 height 49
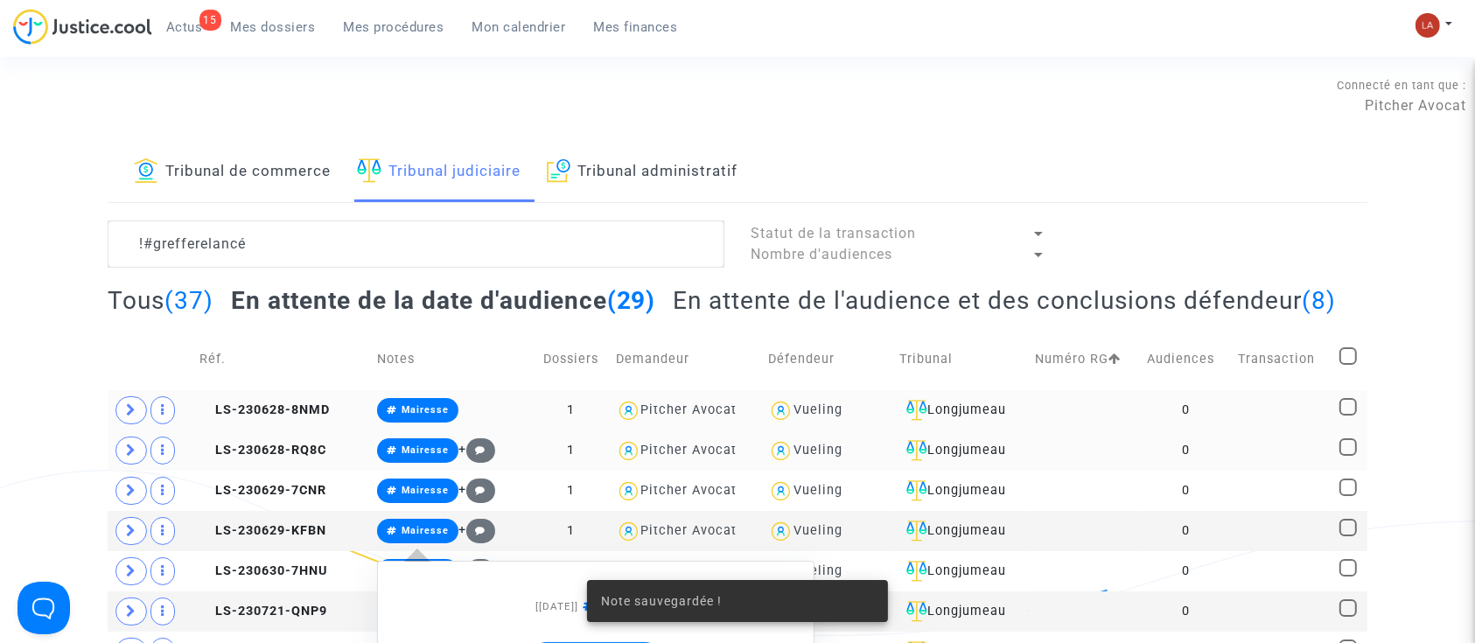
scroll to position [350, 0]
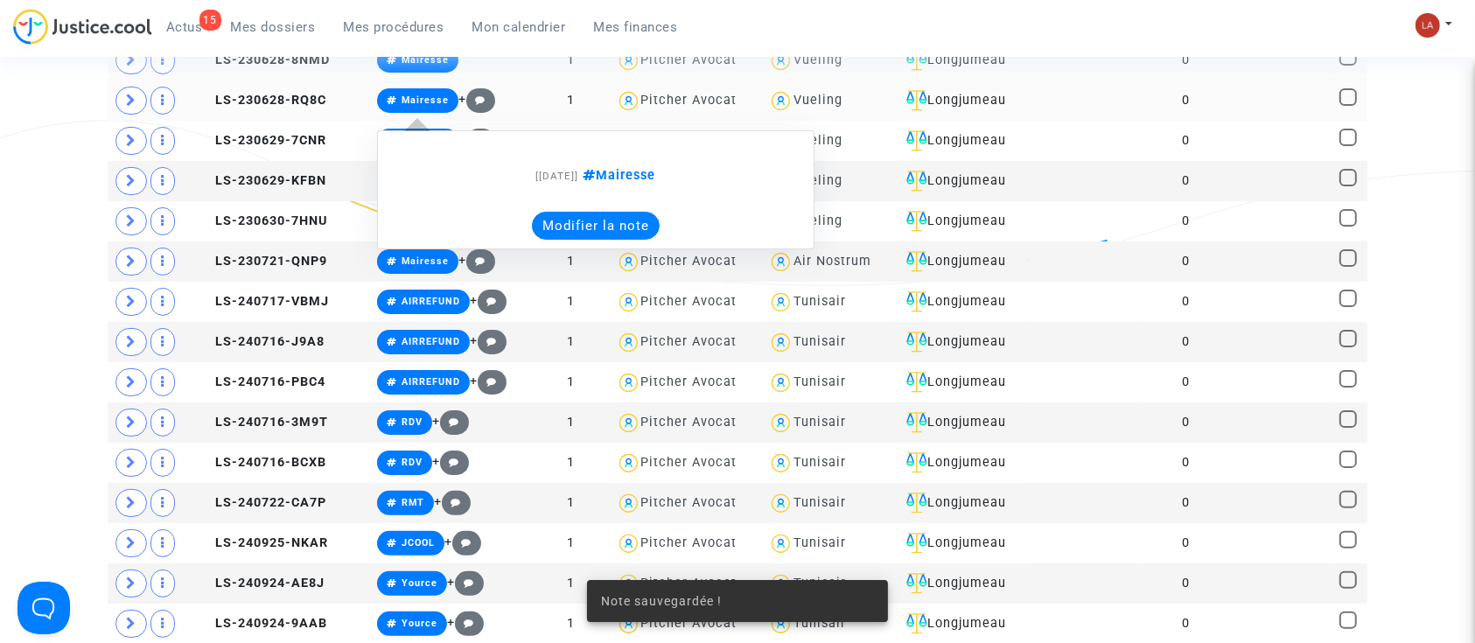
click at [585, 240] on button "Modifier la note" at bounding box center [596, 226] width 128 height 28
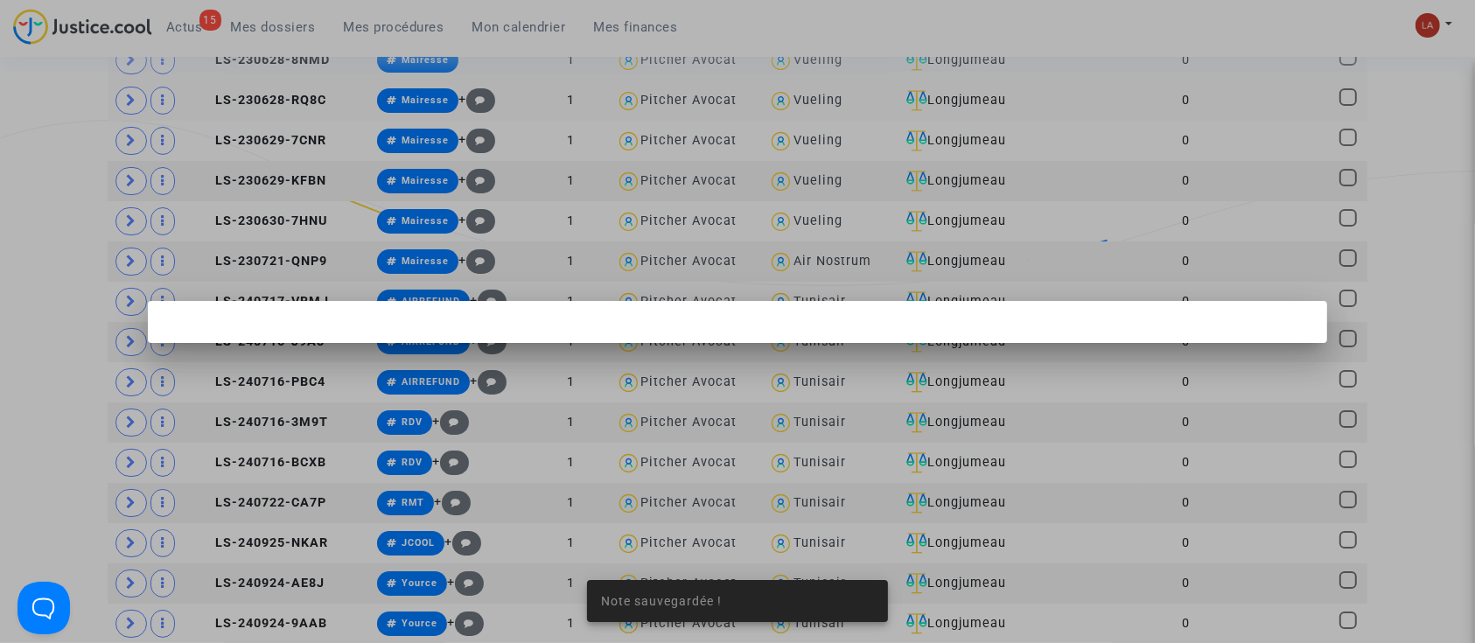
scroll to position [0, 0]
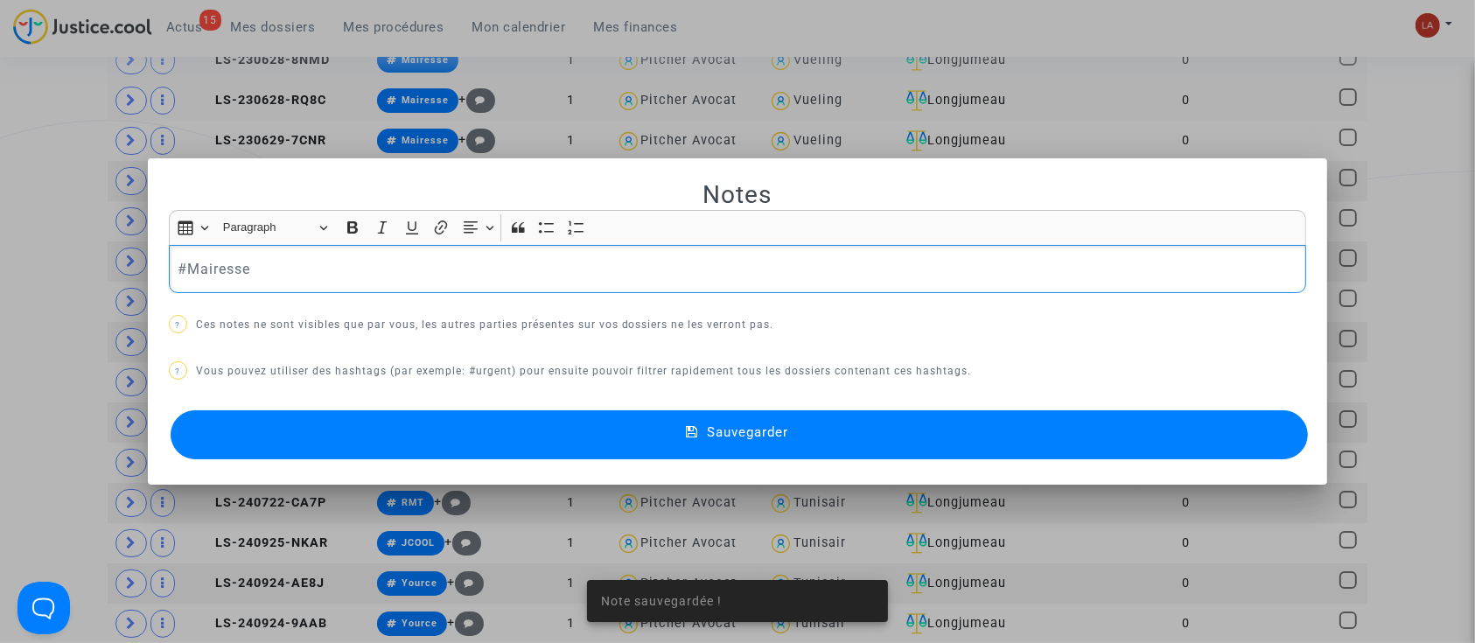
click at [917, 269] on p "#Mairesse" at bounding box center [738, 269] width 1120 height 22
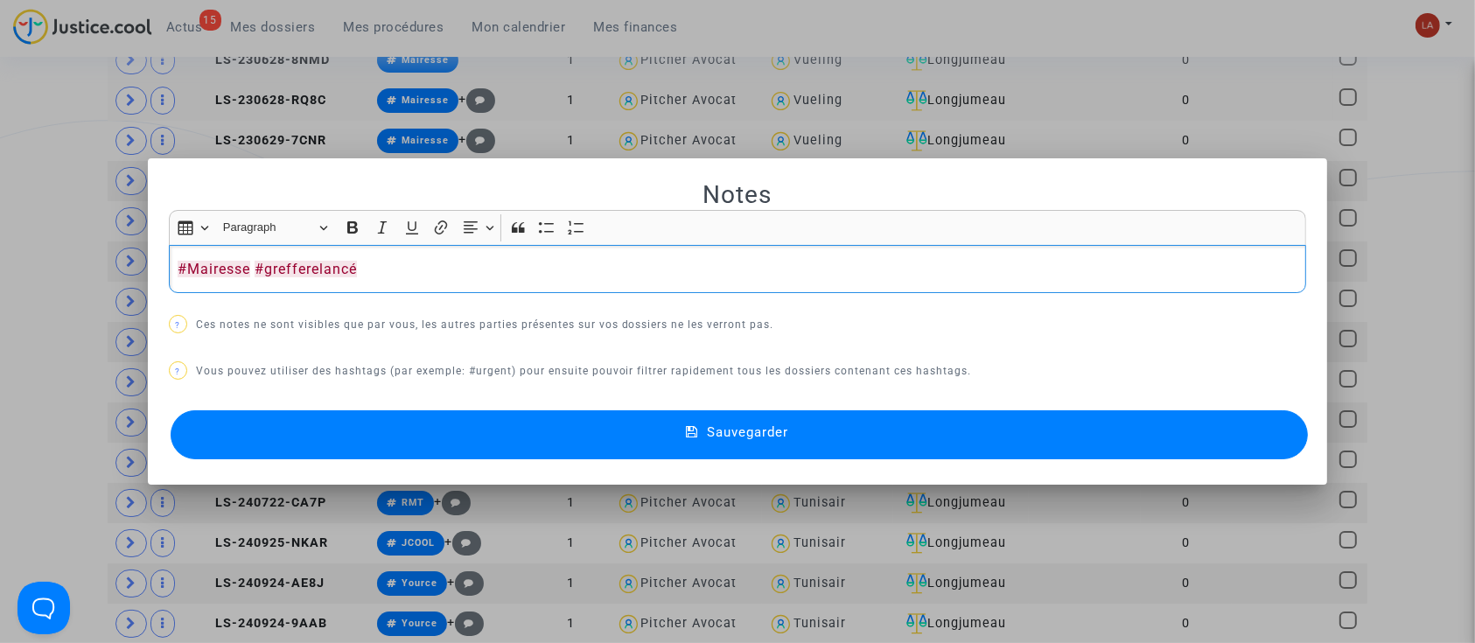
click at [852, 448] on button "Sauvegarder" at bounding box center [740, 434] width 1138 height 49
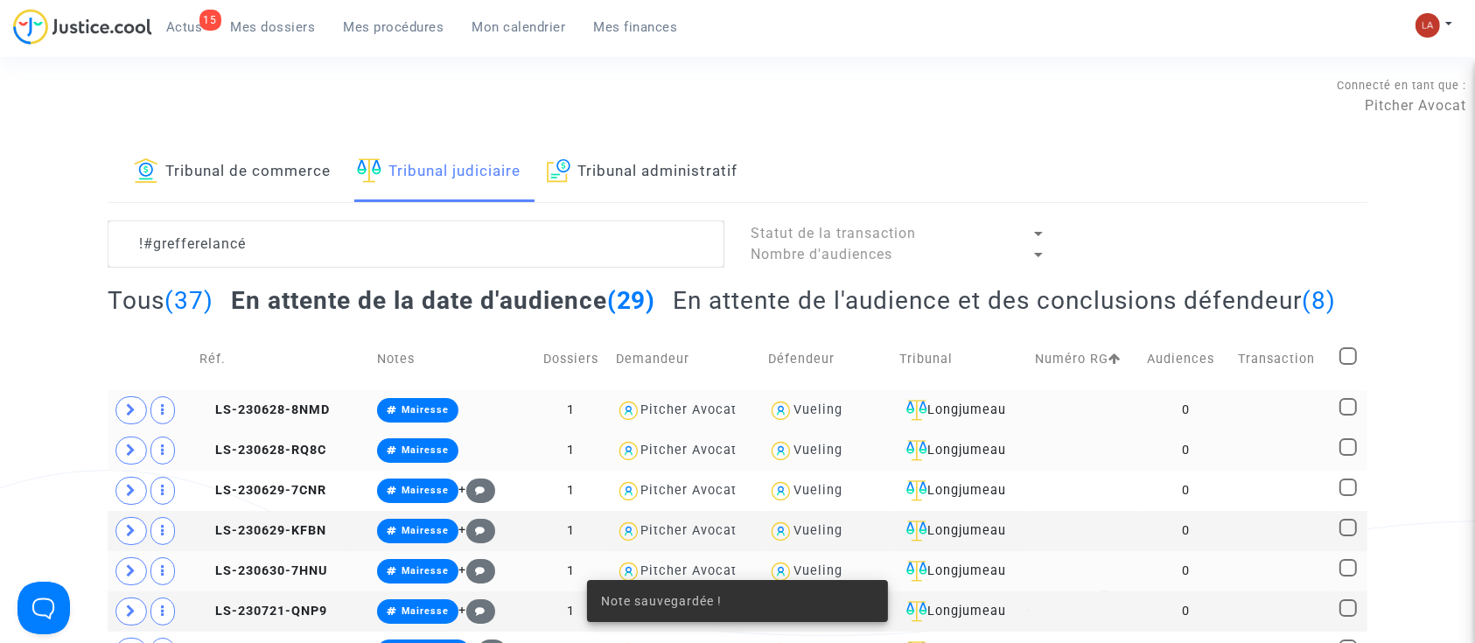
scroll to position [350, 0]
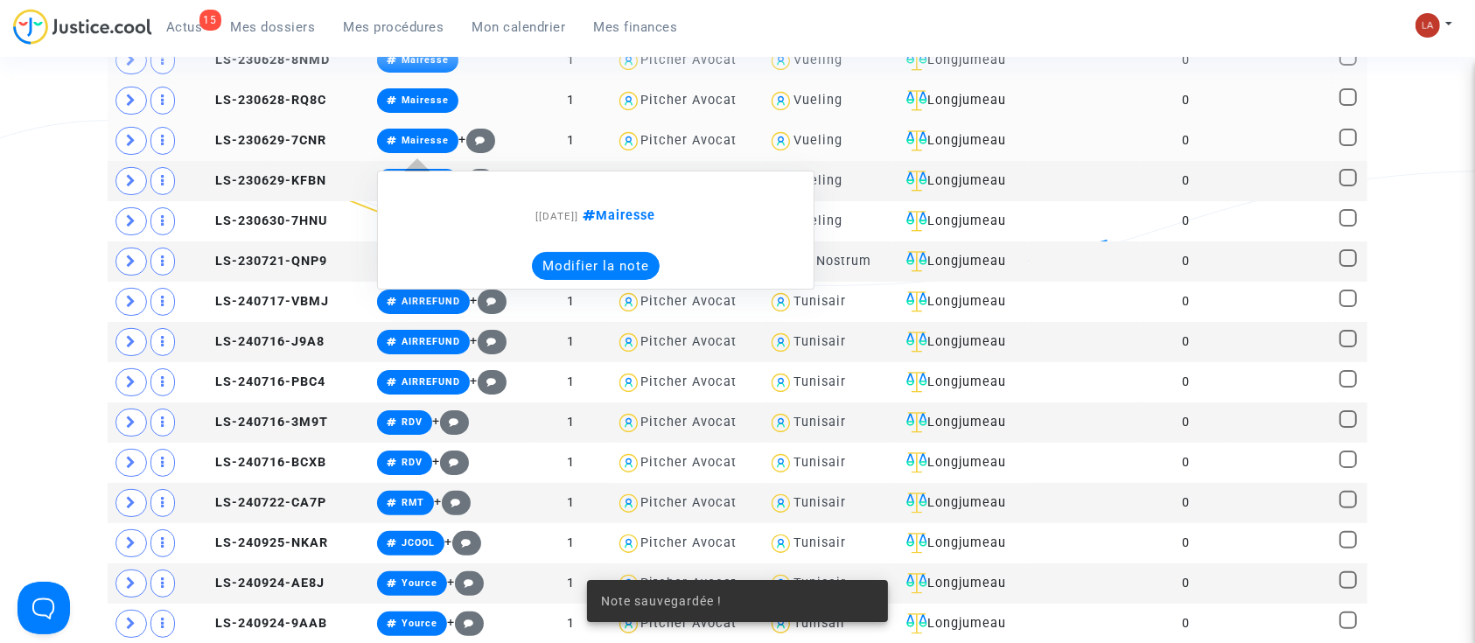
click at [556, 280] on button "Modifier la note" at bounding box center [596, 266] width 128 height 28
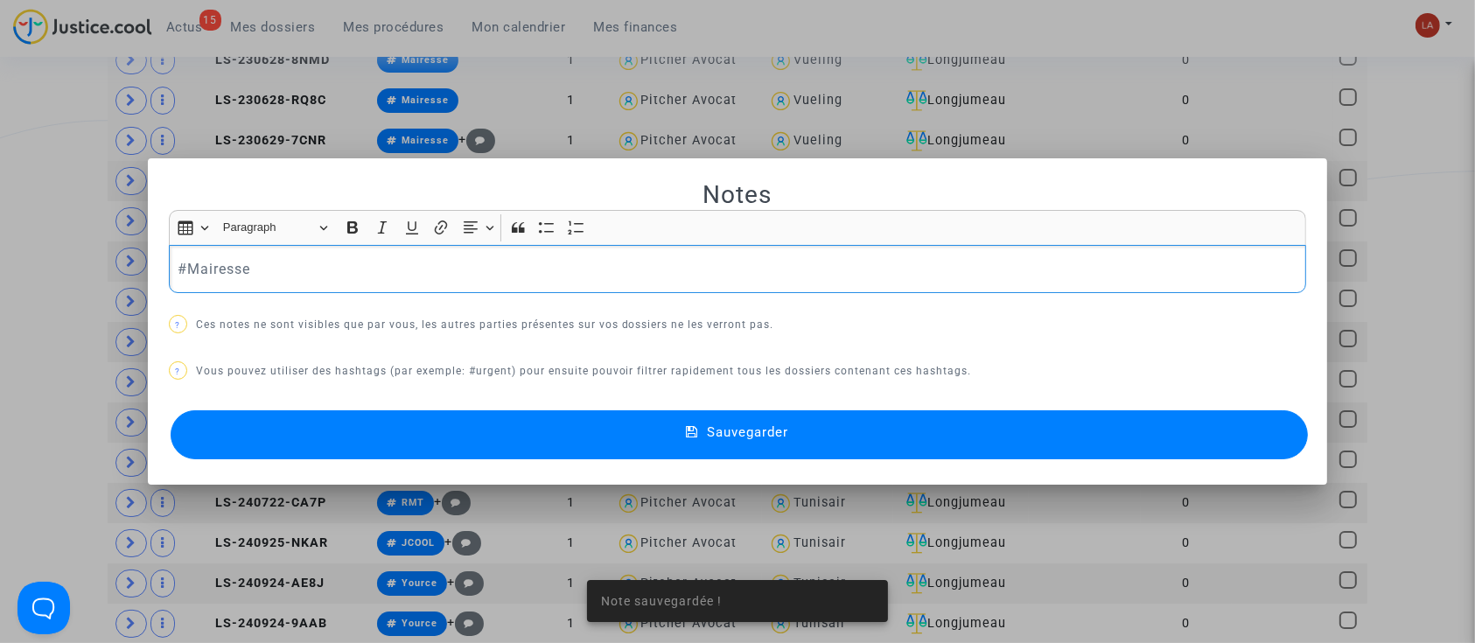
click at [368, 249] on div "#Mairesse" at bounding box center [738, 269] width 1138 height 49
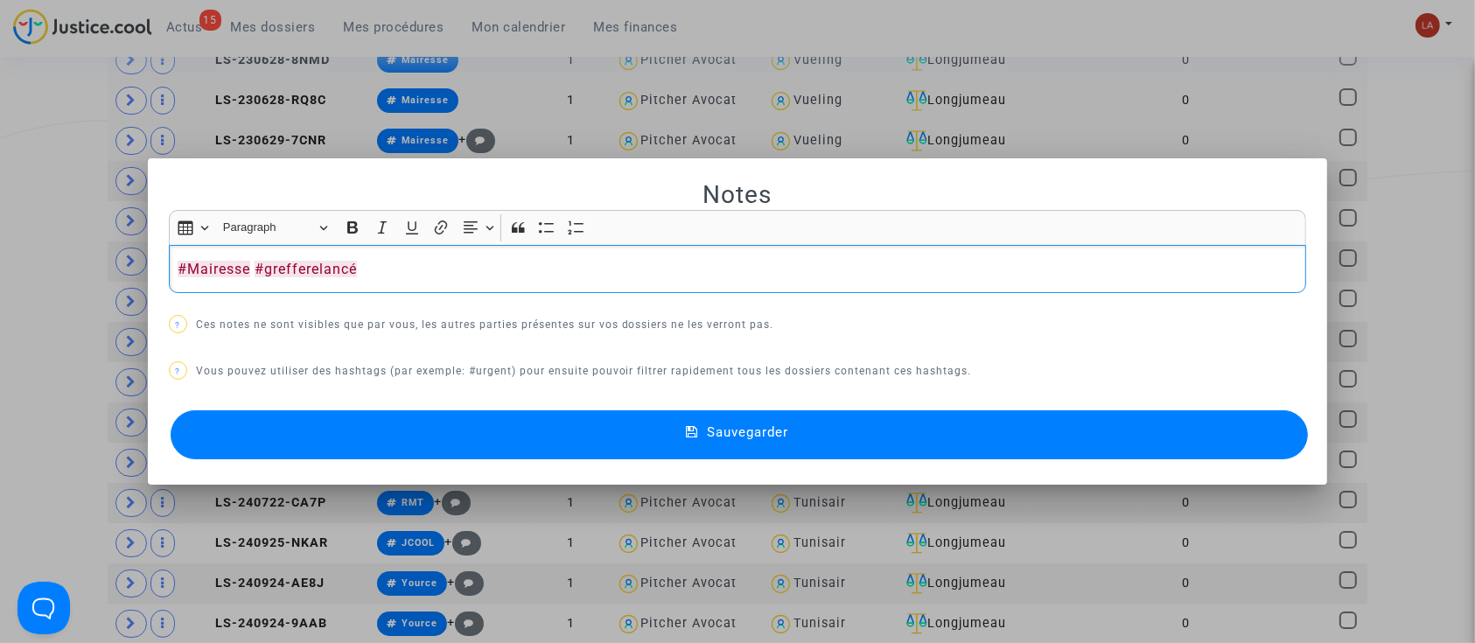
click at [371, 424] on button "Sauvegarder" at bounding box center [740, 434] width 1138 height 49
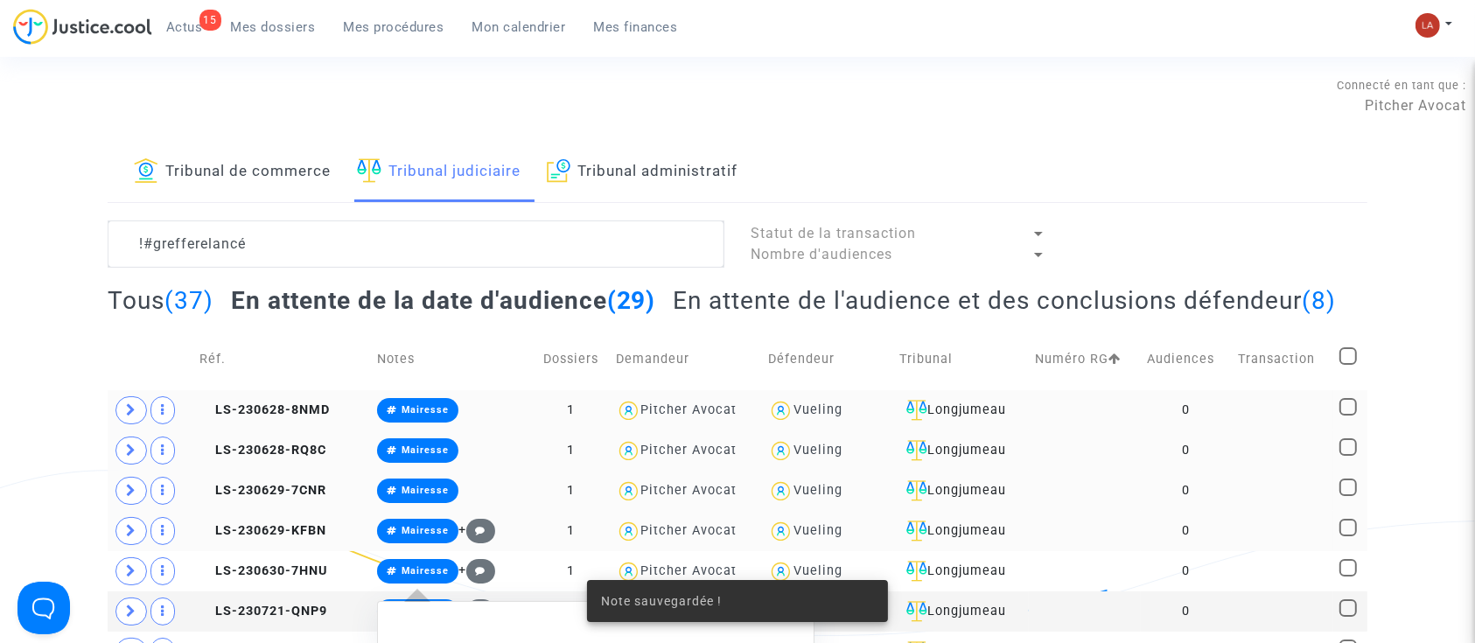
scroll to position [350, 0]
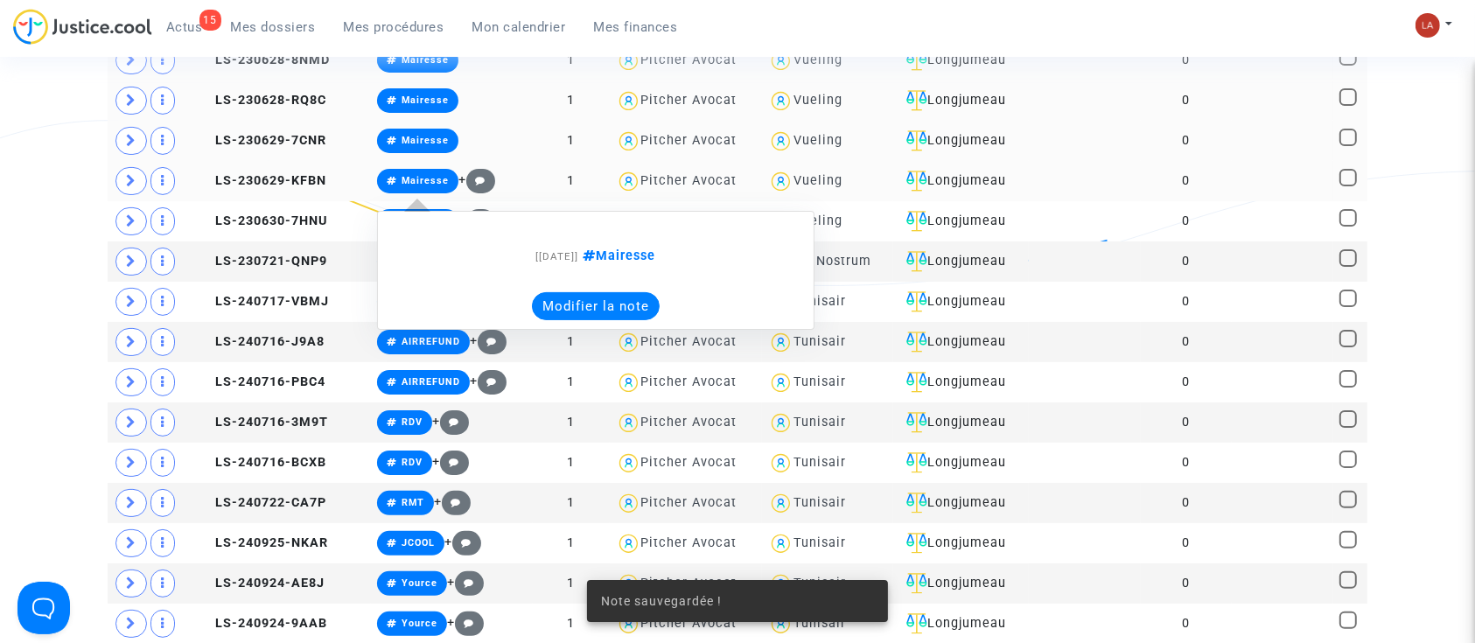
click at [548, 320] on button "Modifier la note" at bounding box center [596, 306] width 128 height 28
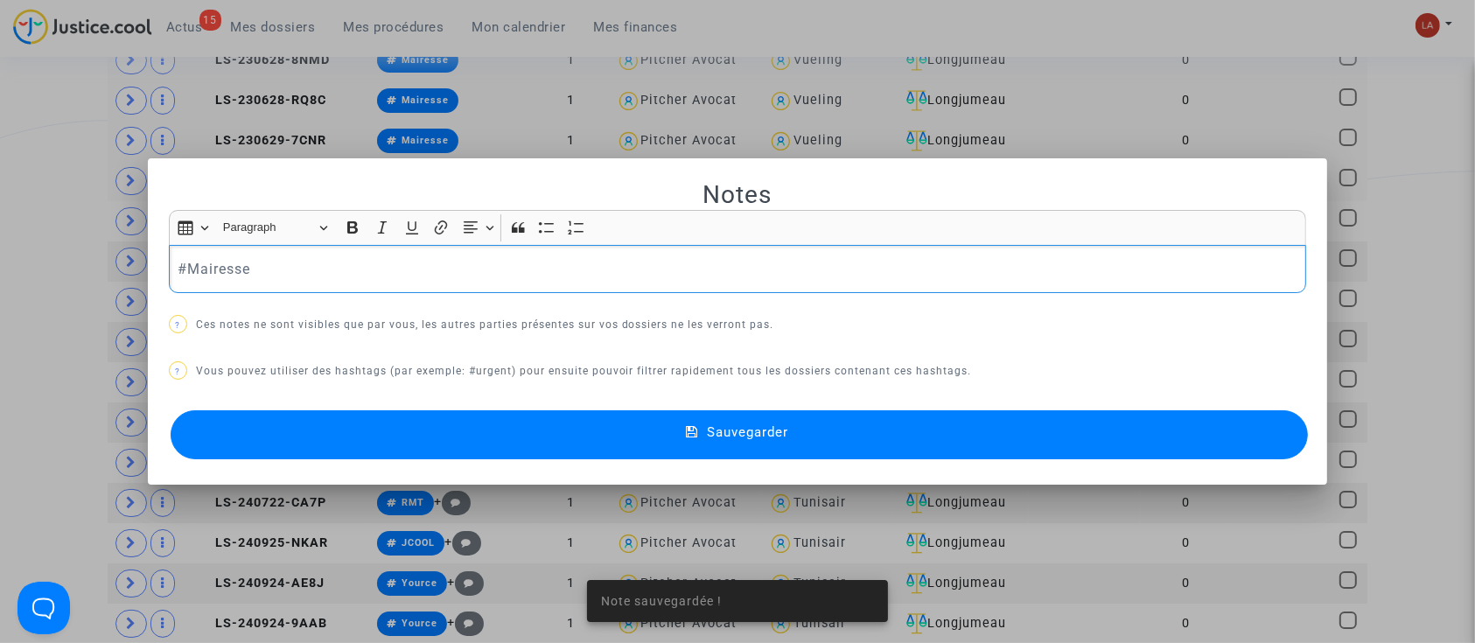
click at [274, 274] on p "#Mairesse" at bounding box center [738, 269] width 1120 height 22
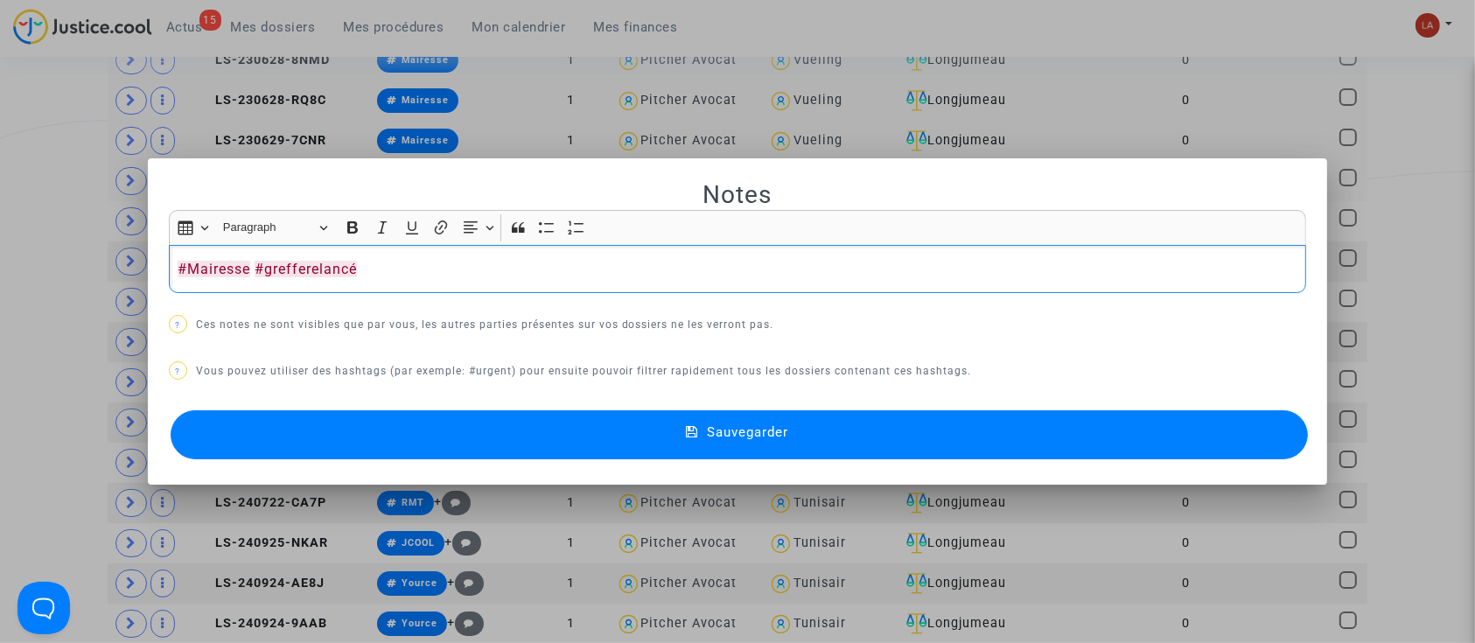
click at [305, 438] on button "Sauvegarder" at bounding box center [740, 434] width 1138 height 49
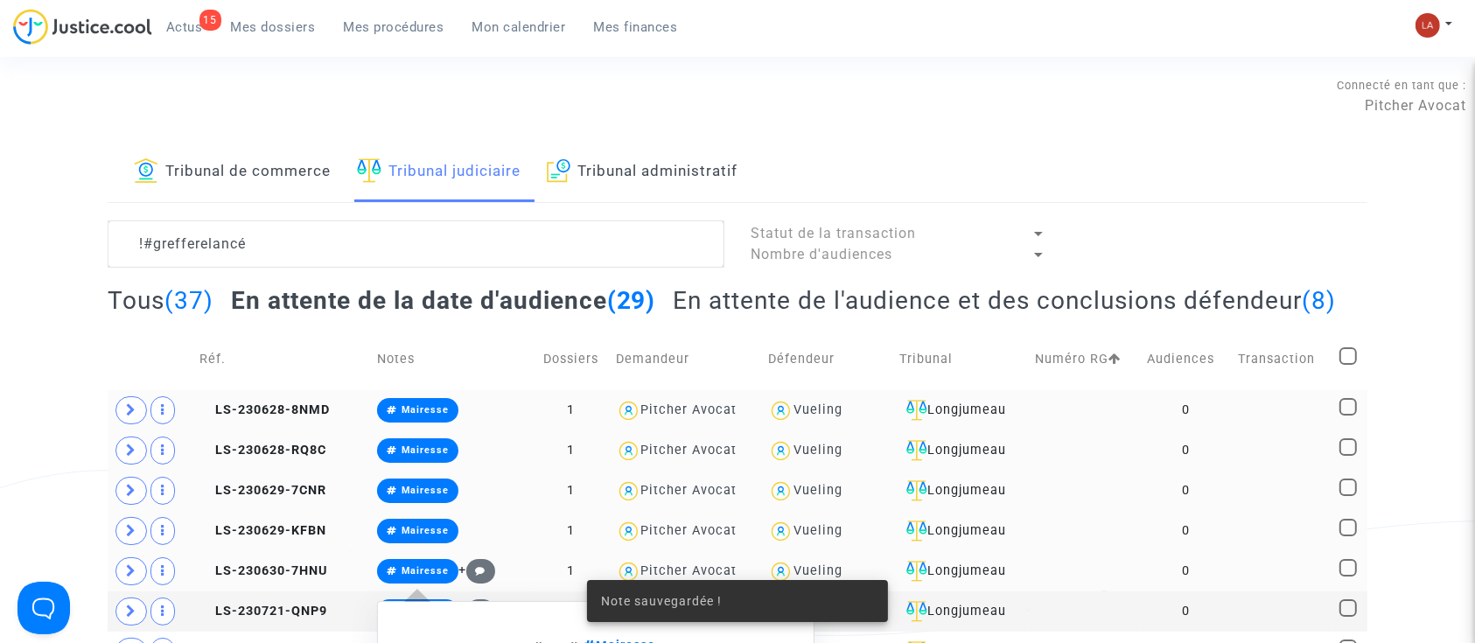
scroll to position [350, 0]
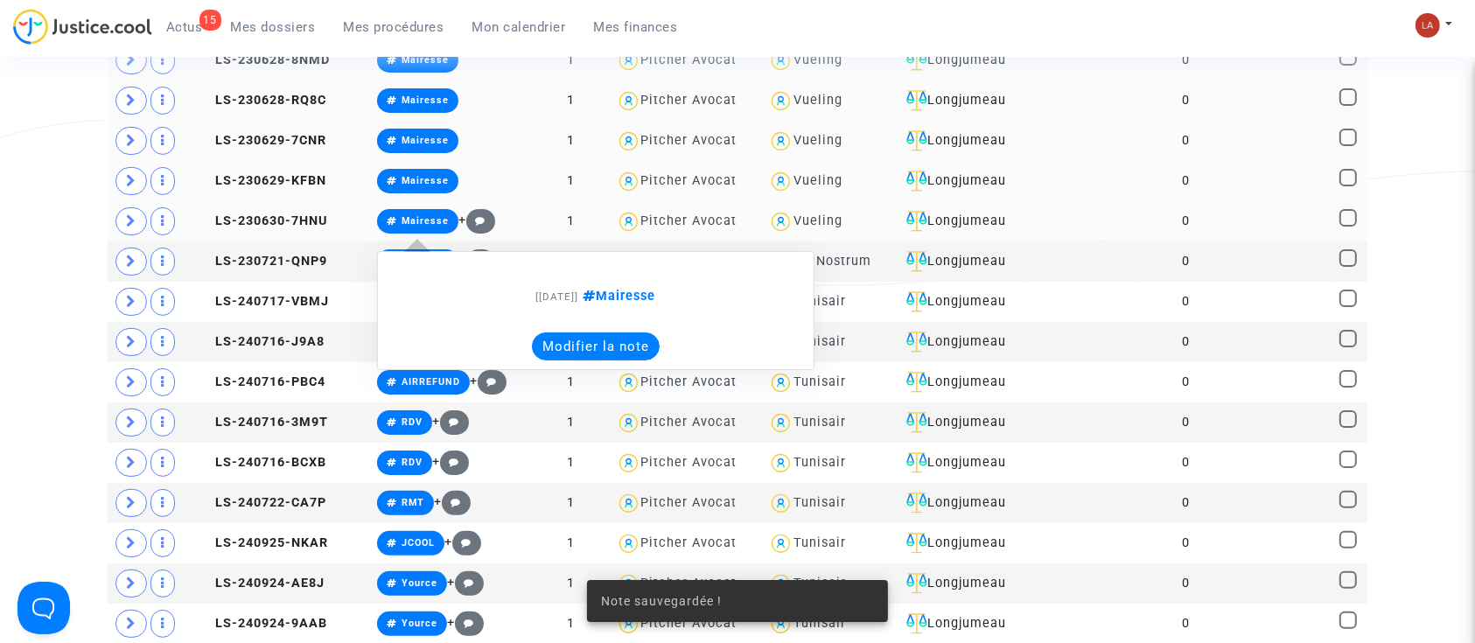
click at [565, 361] on button "Modifier la note" at bounding box center [596, 347] width 128 height 28
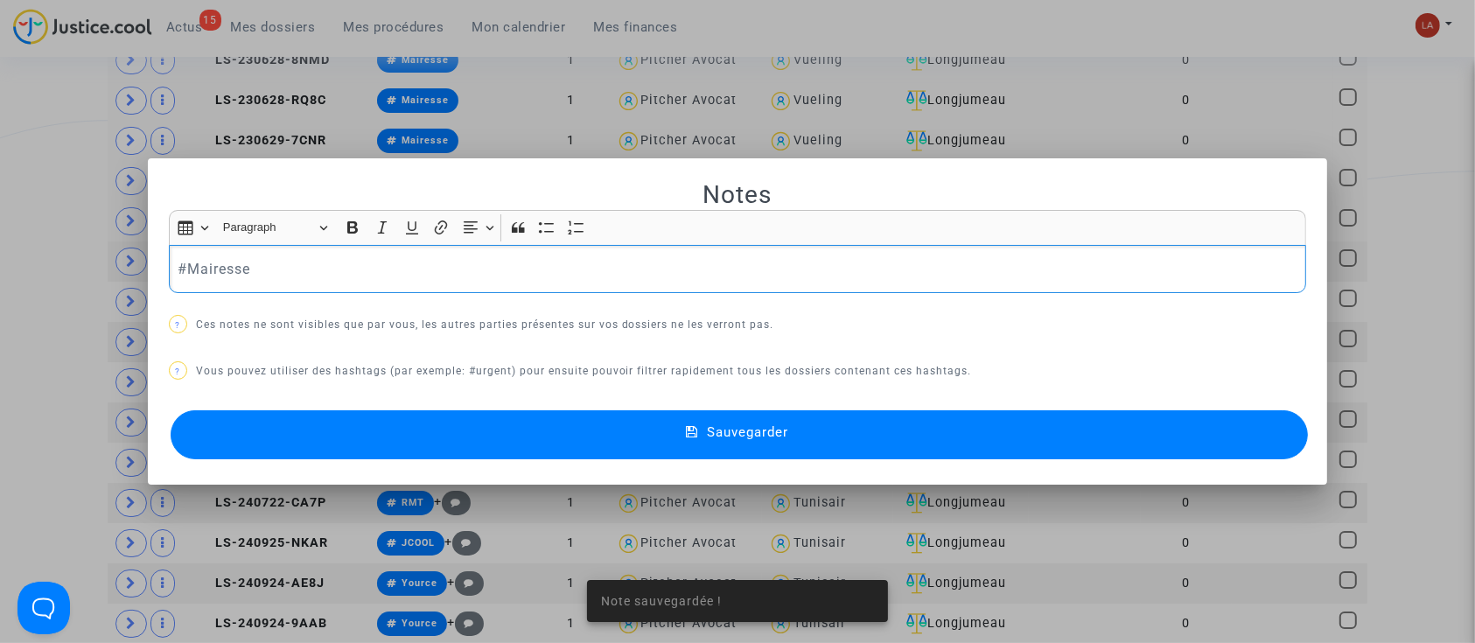
click at [364, 277] on p "#Mairesse" at bounding box center [738, 269] width 1120 height 22
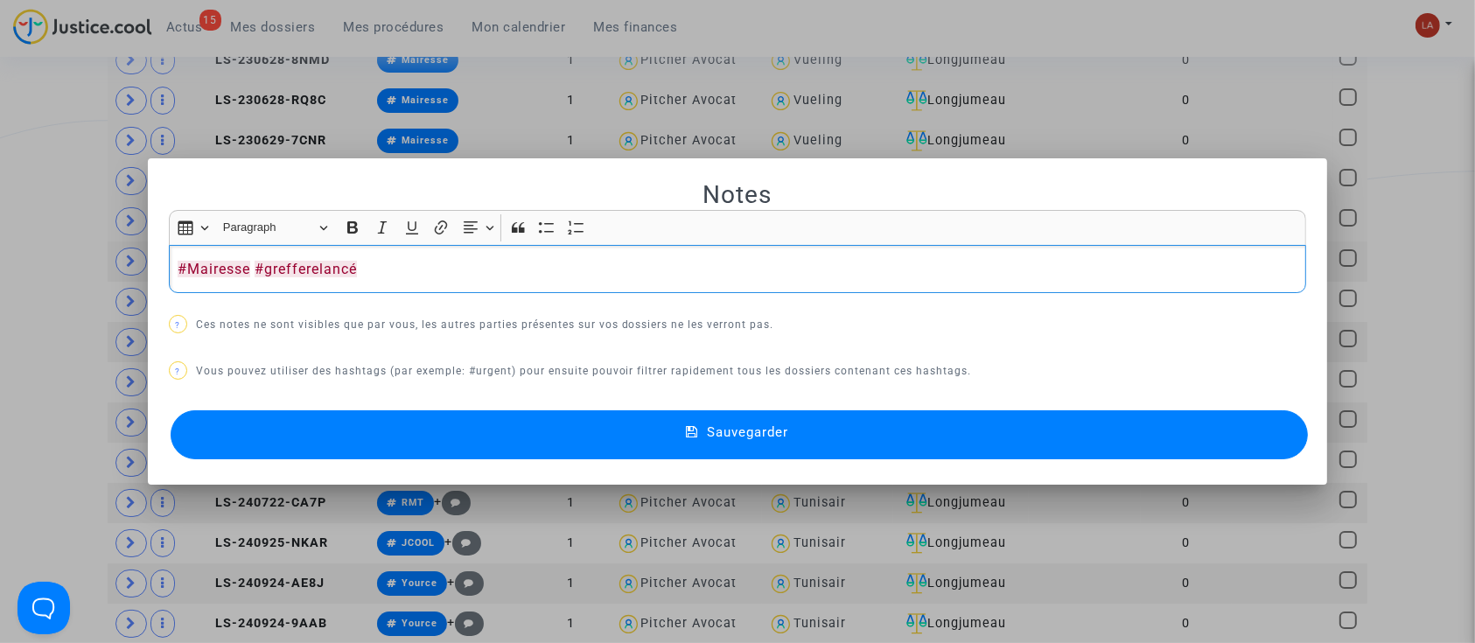
click at [399, 438] on button "Sauvegarder" at bounding box center [740, 434] width 1138 height 49
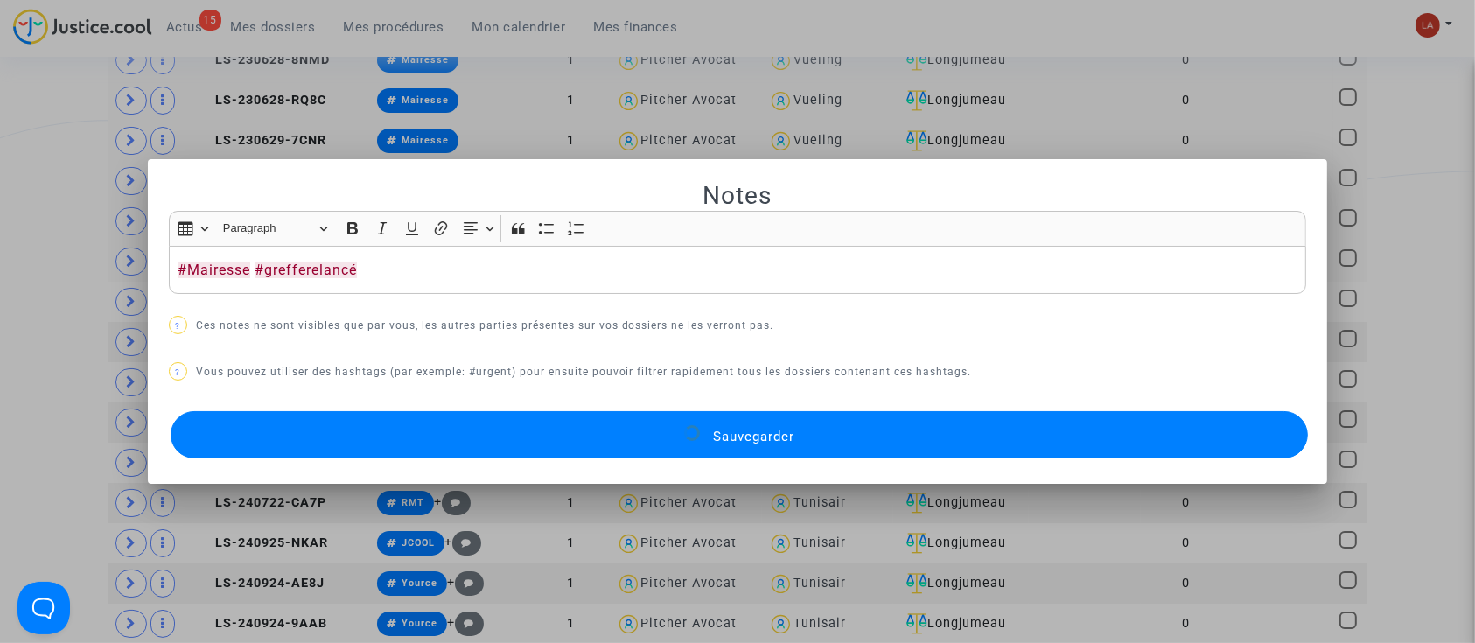
scroll to position [350, 0]
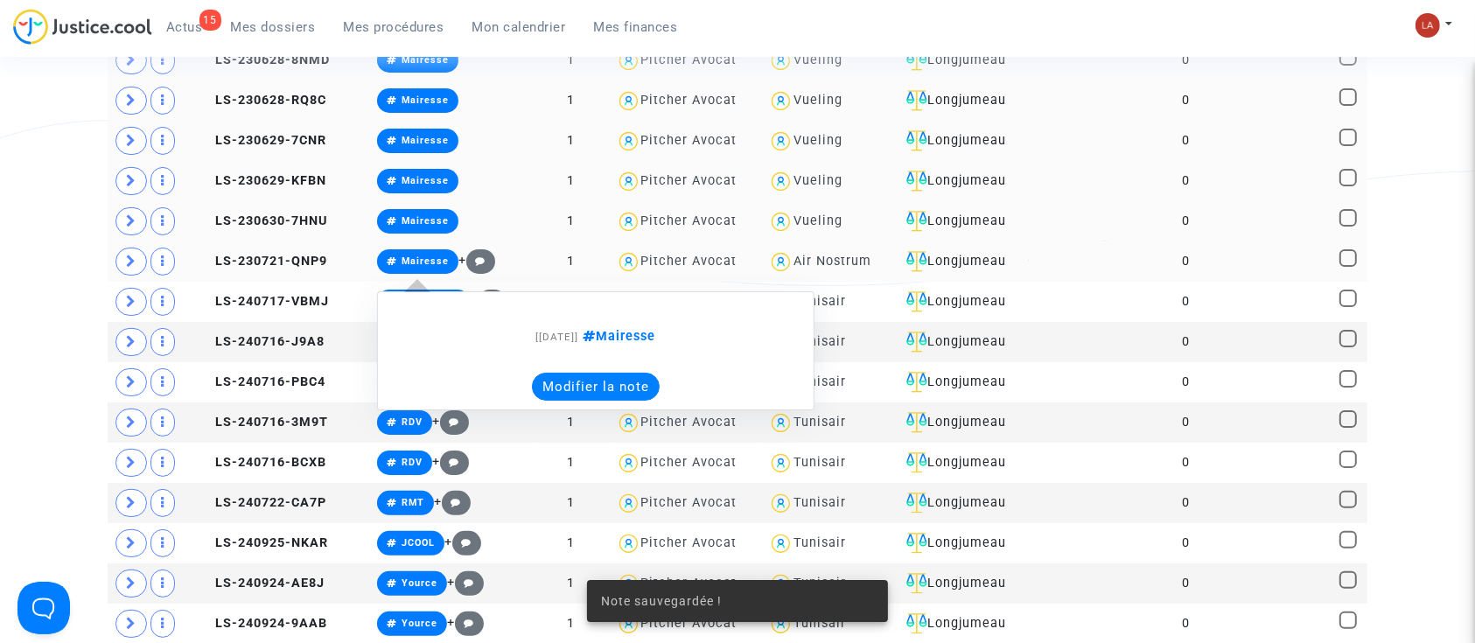
click at [550, 401] on button "Modifier la note" at bounding box center [596, 387] width 128 height 28
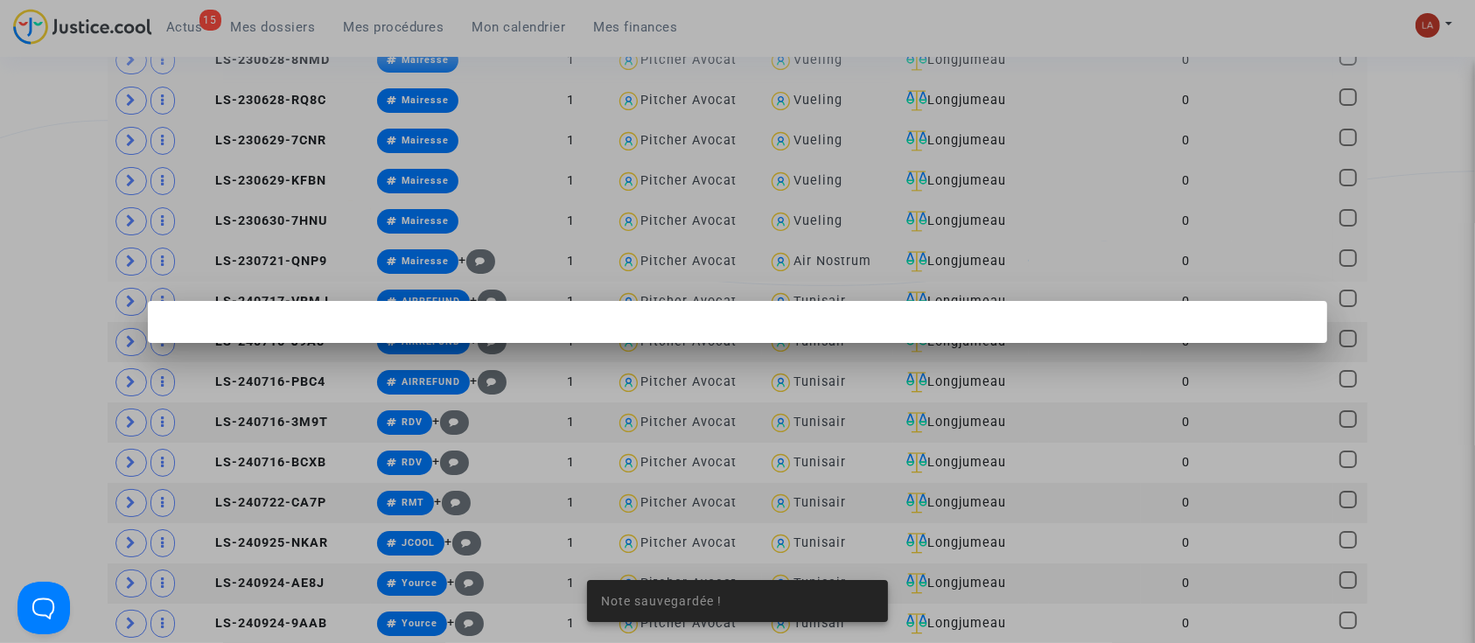
scroll to position [0, 0]
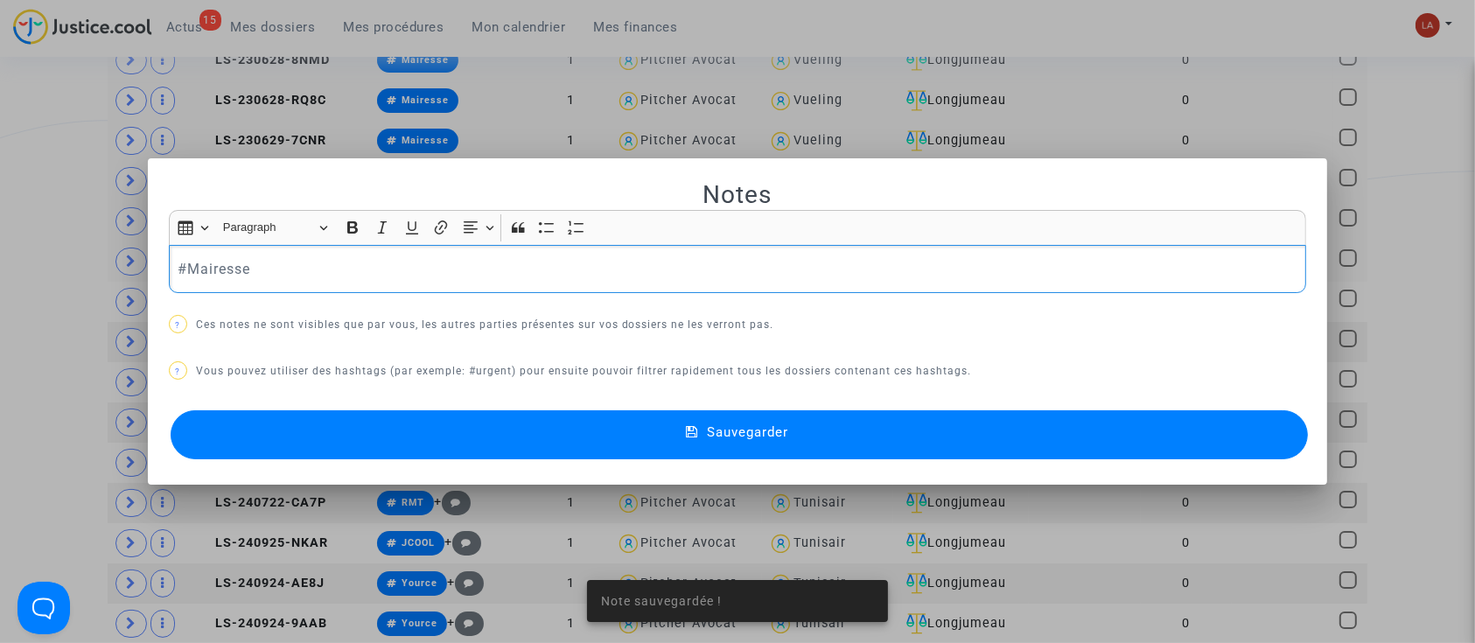
click at [350, 277] on p "#Mairesse" at bounding box center [738, 269] width 1120 height 22
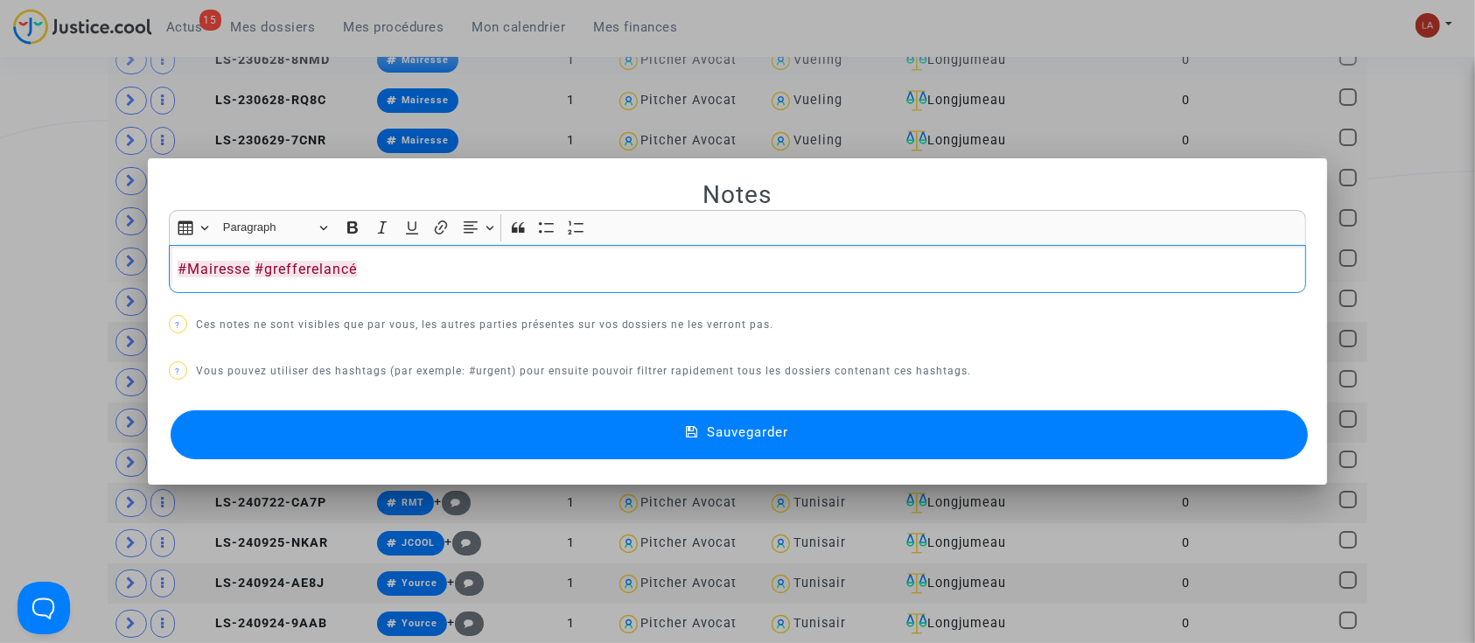
click at [404, 420] on button "Sauvegarder" at bounding box center [740, 434] width 1138 height 49
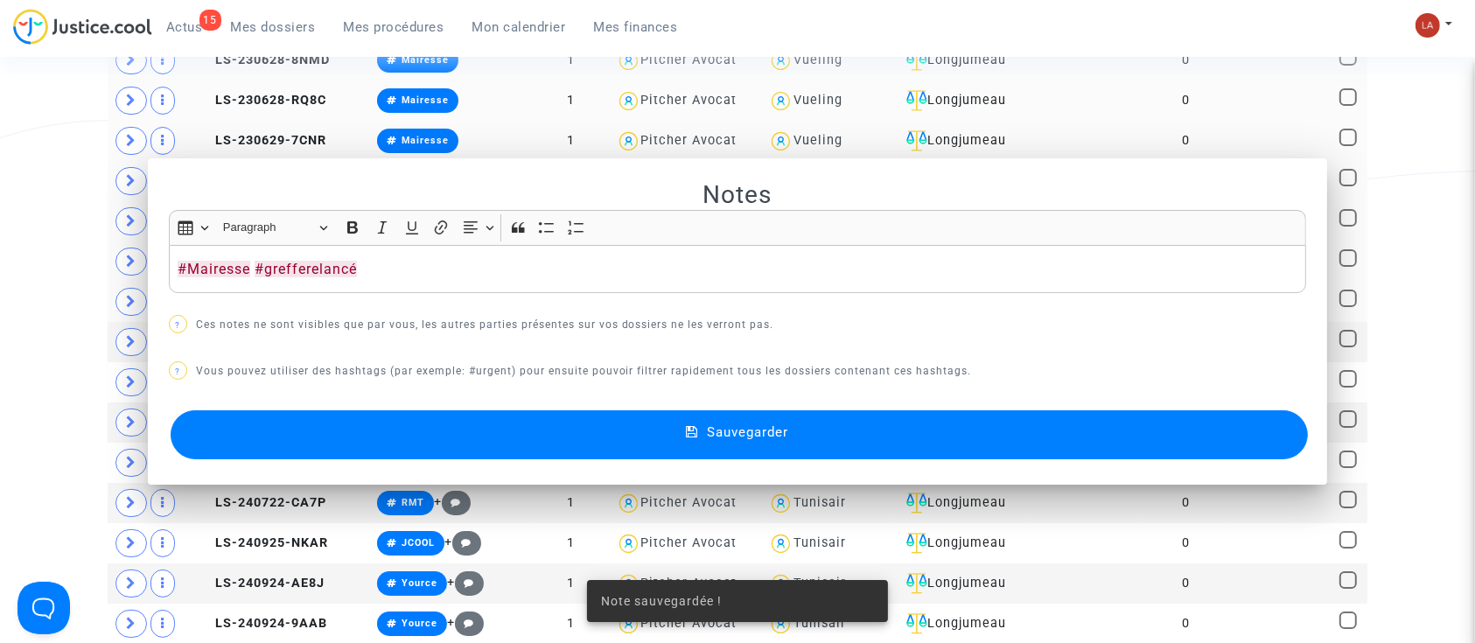
scroll to position [350, 0]
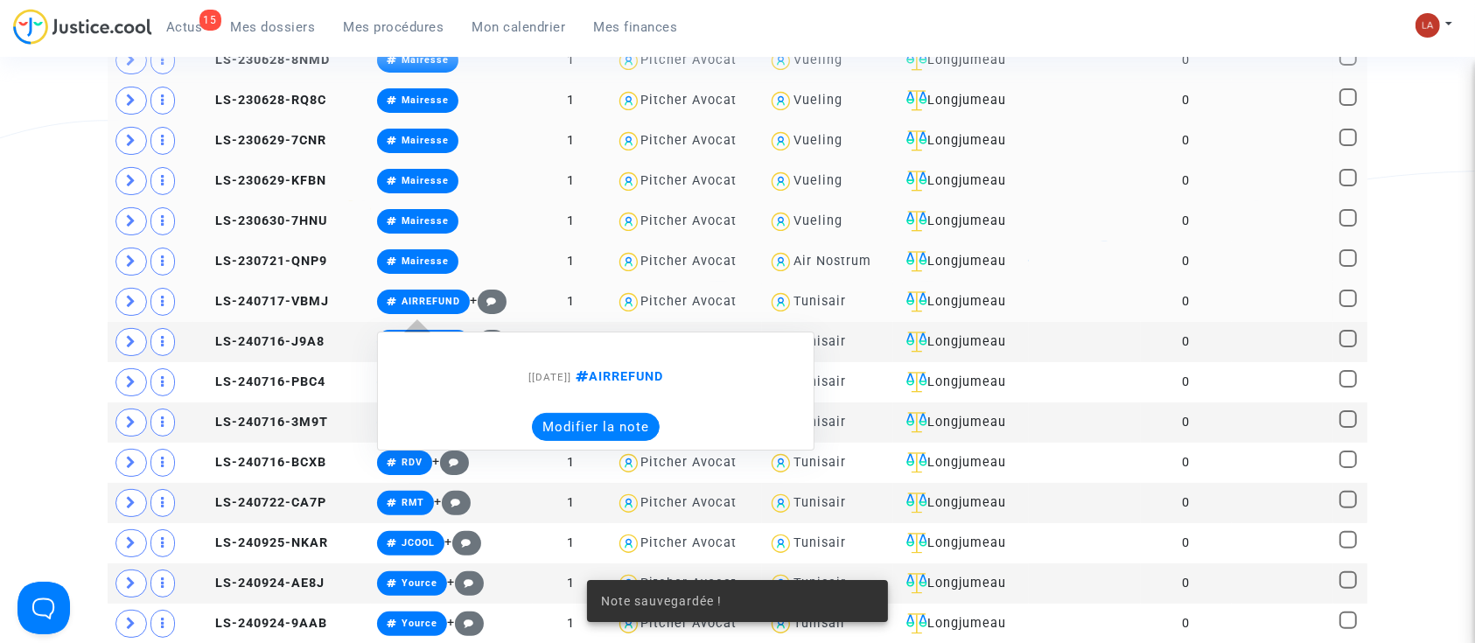
click at [535, 441] on button "Modifier la note" at bounding box center [596, 427] width 128 height 28
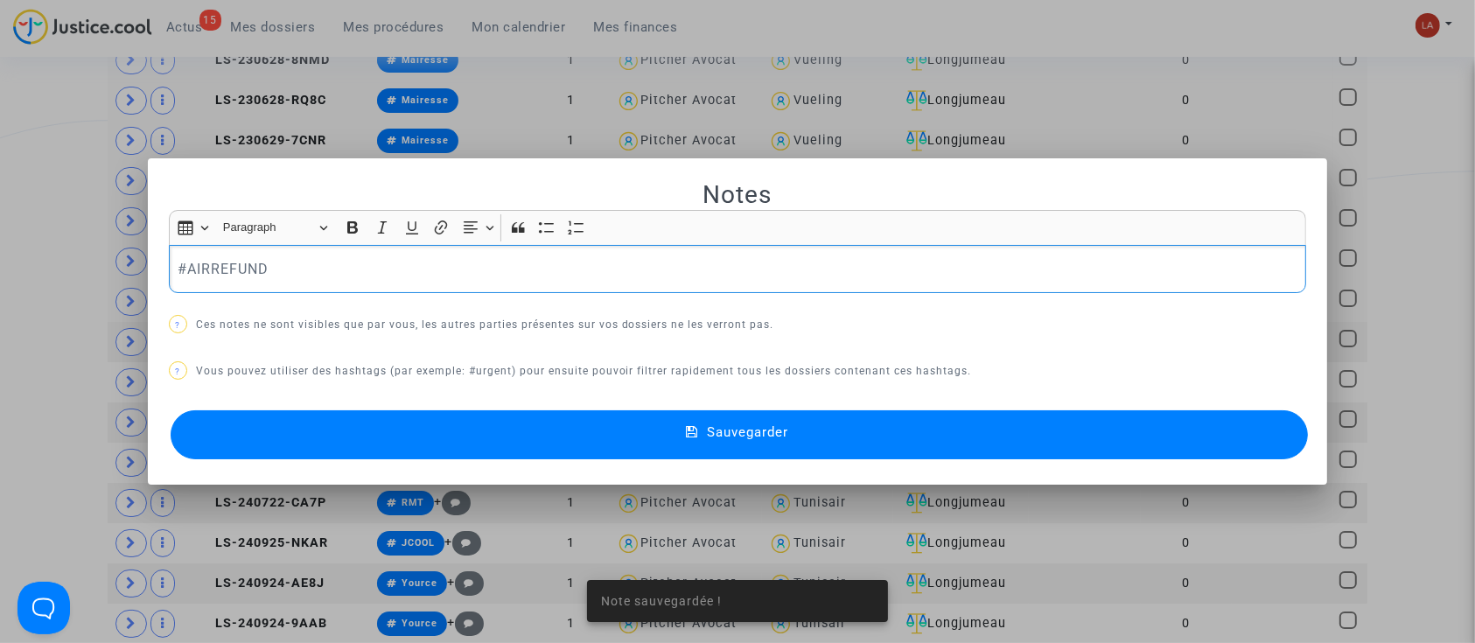
click at [376, 280] on div "#AIRREFUND" at bounding box center [738, 269] width 1138 height 49
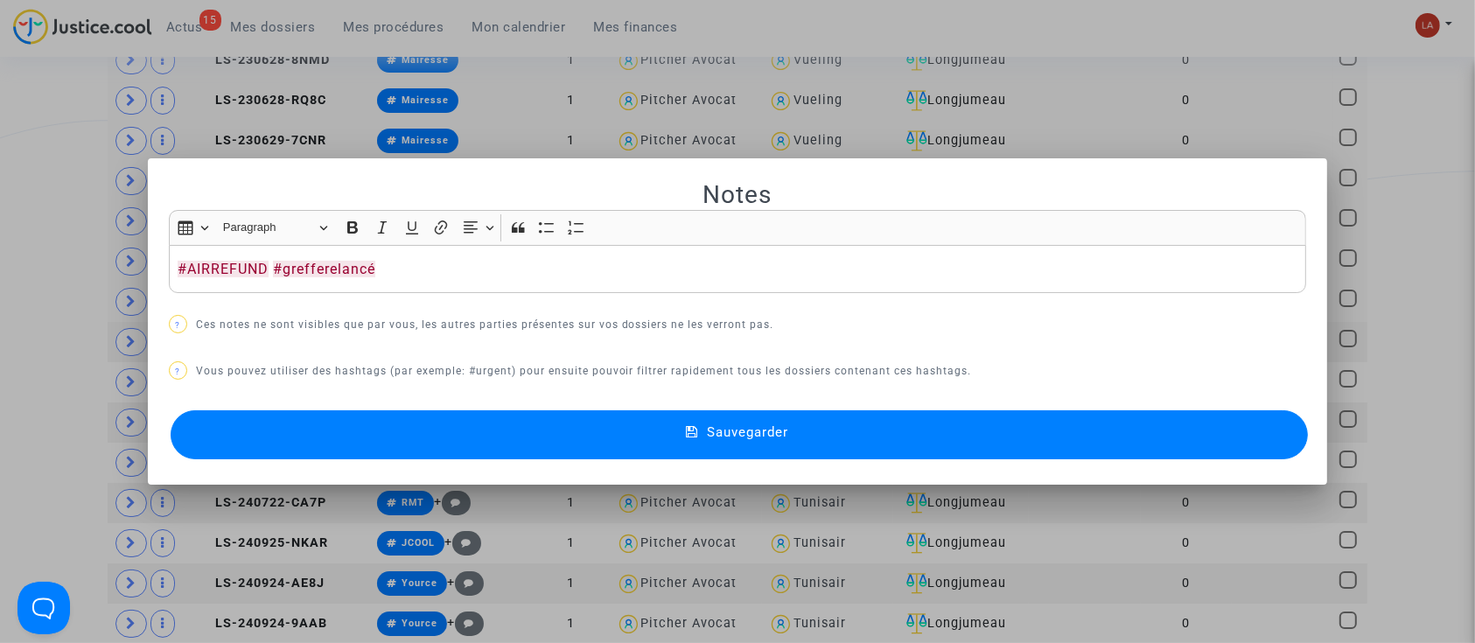
click at [357, 417] on button "Sauvegarder" at bounding box center [740, 434] width 1138 height 49
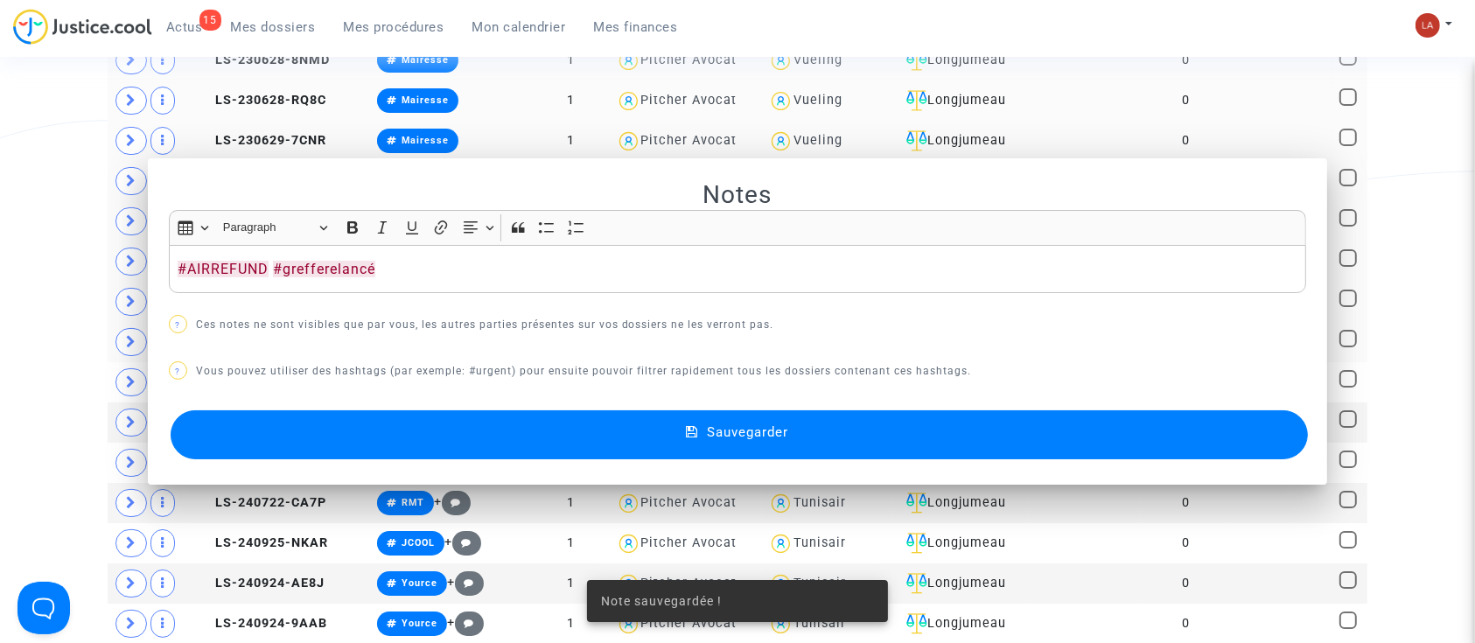
scroll to position [350, 0]
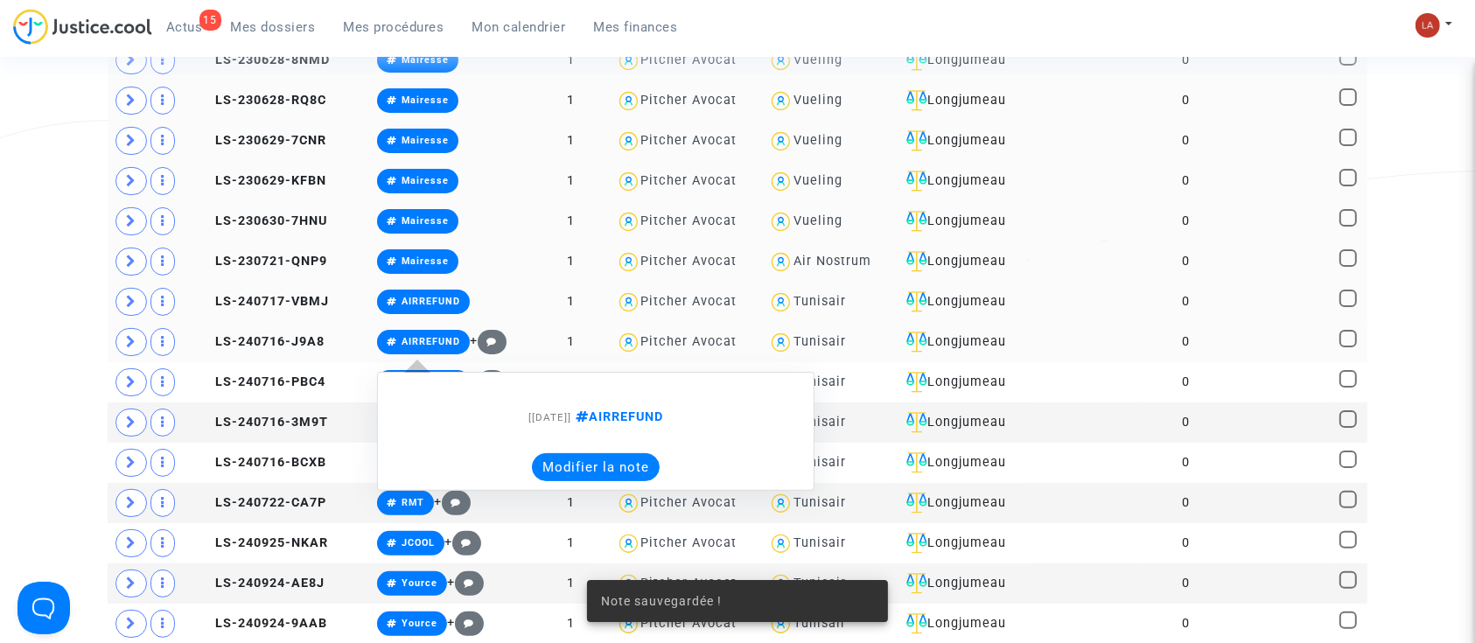
click at [565, 481] on button "Modifier la note" at bounding box center [596, 467] width 128 height 28
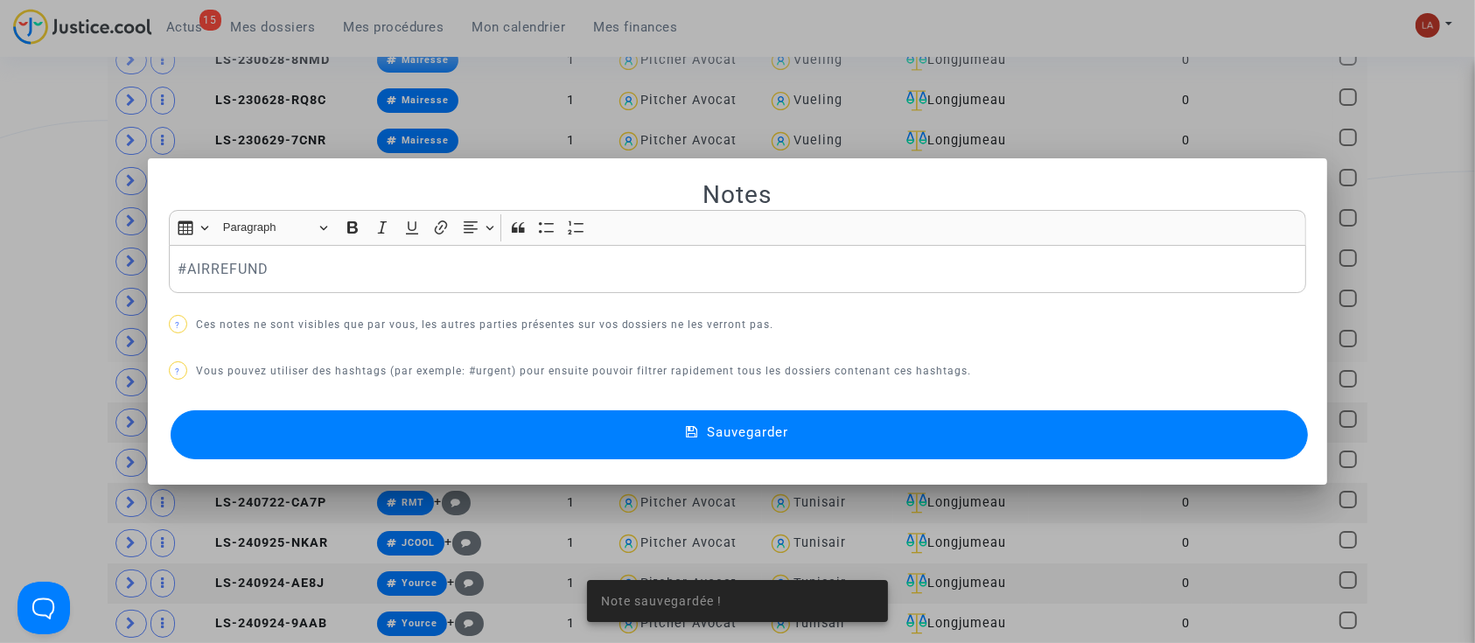
scroll to position [0, 0]
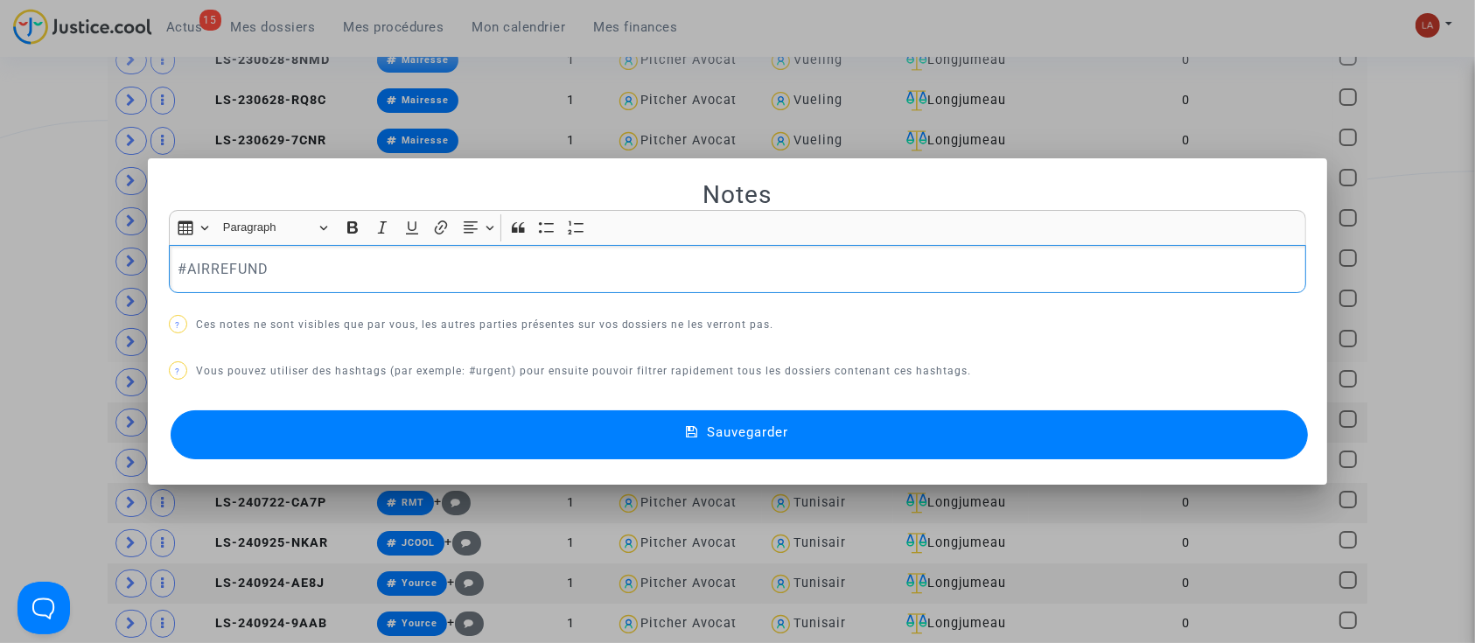
click at [351, 269] on p "#AIRREFUND" at bounding box center [738, 269] width 1120 height 22
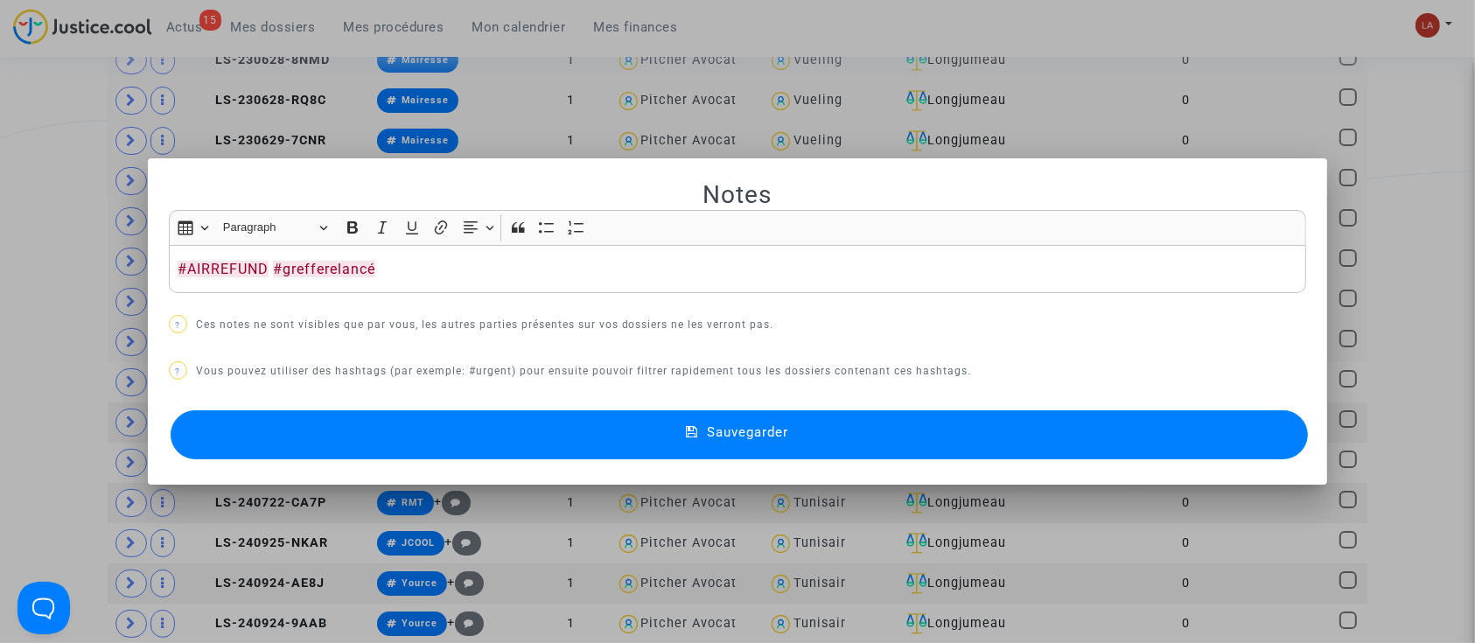
click at [452, 431] on button "Sauvegarder" at bounding box center [740, 434] width 1138 height 49
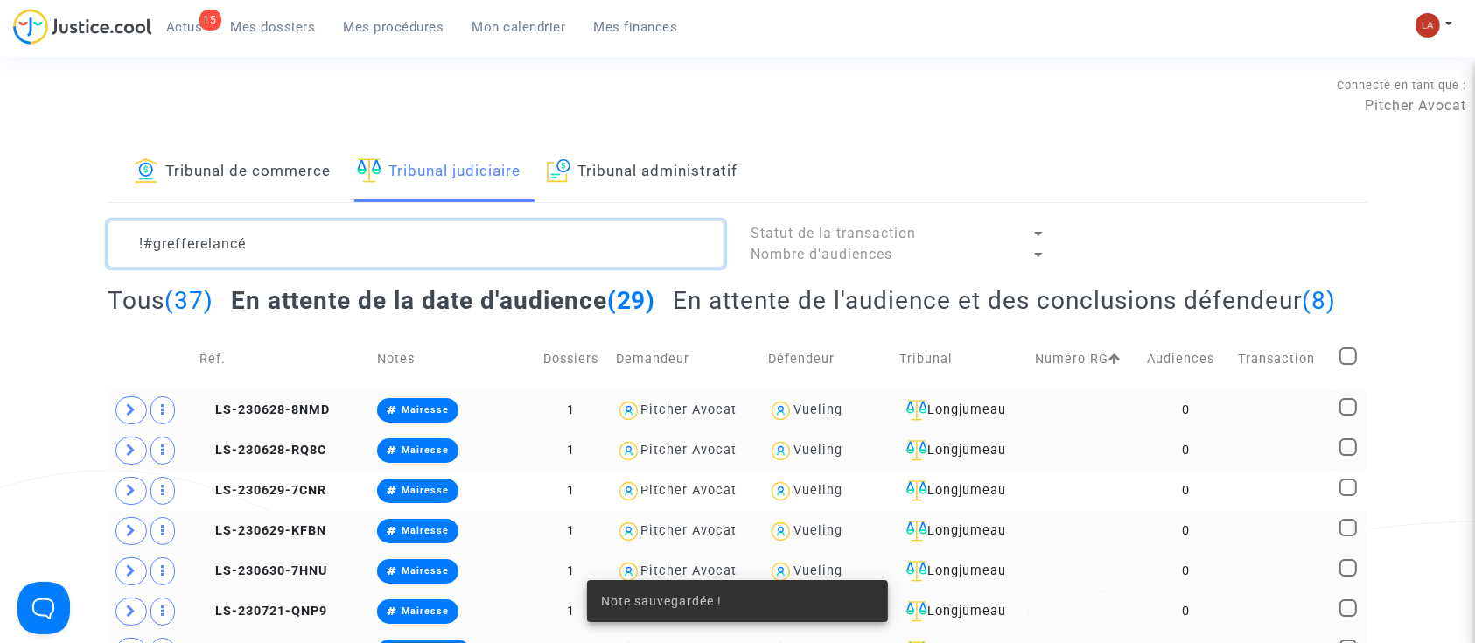
click at [478, 235] on textarea at bounding box center [416, 244] width 617 height 47
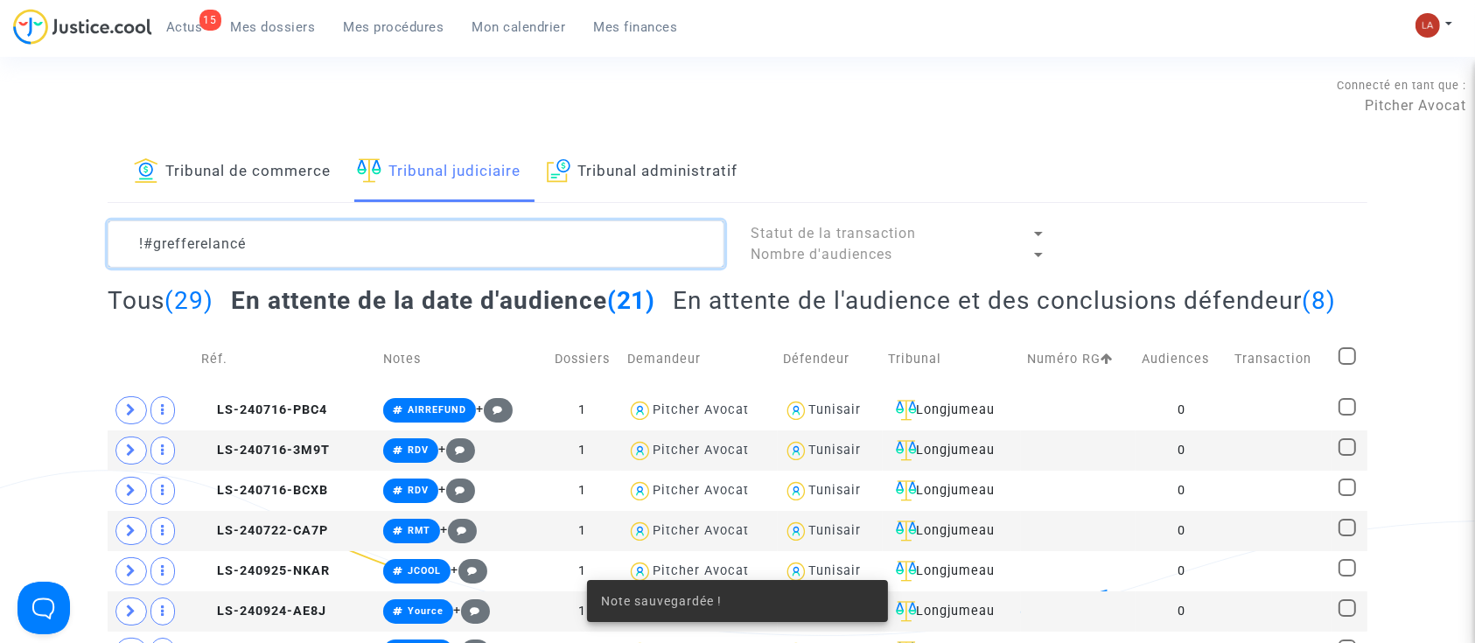
scroll to position [116, 0]
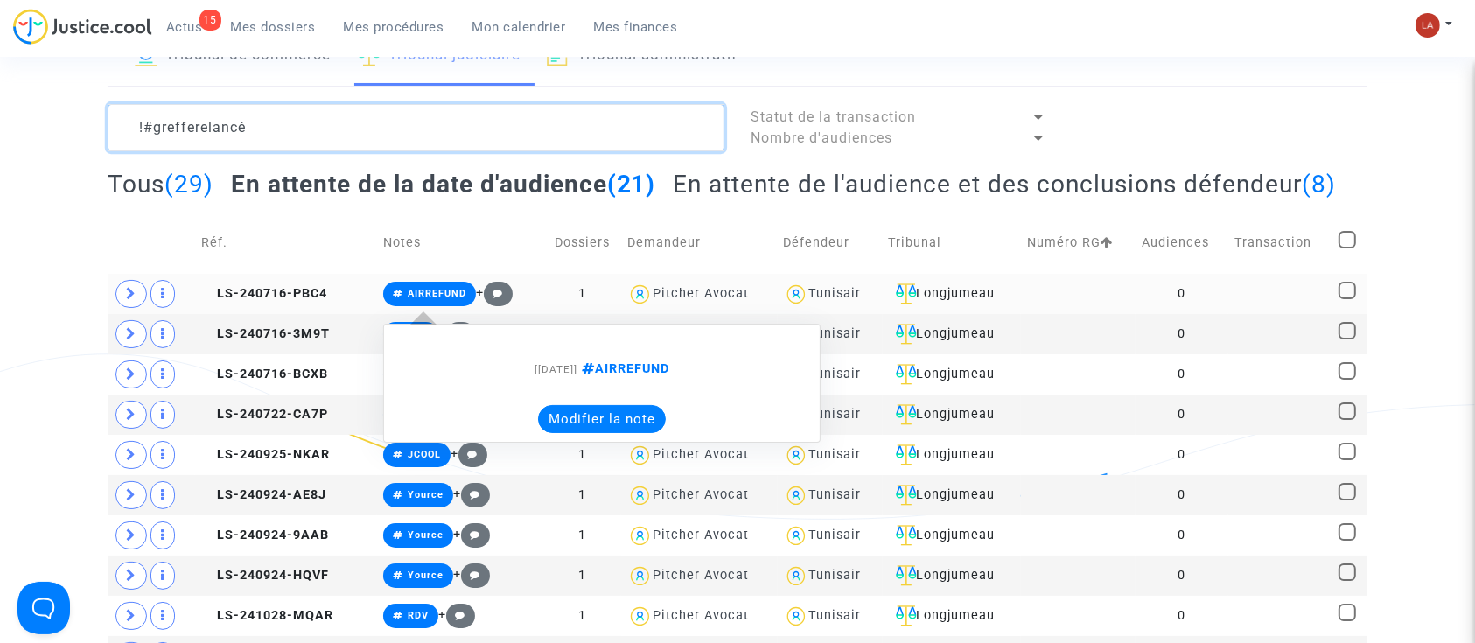
type textarea "!#grefferelancé"
click at [578, 433] on button "Modifier la note" at bounding box center [602, 419] width 128 height 28
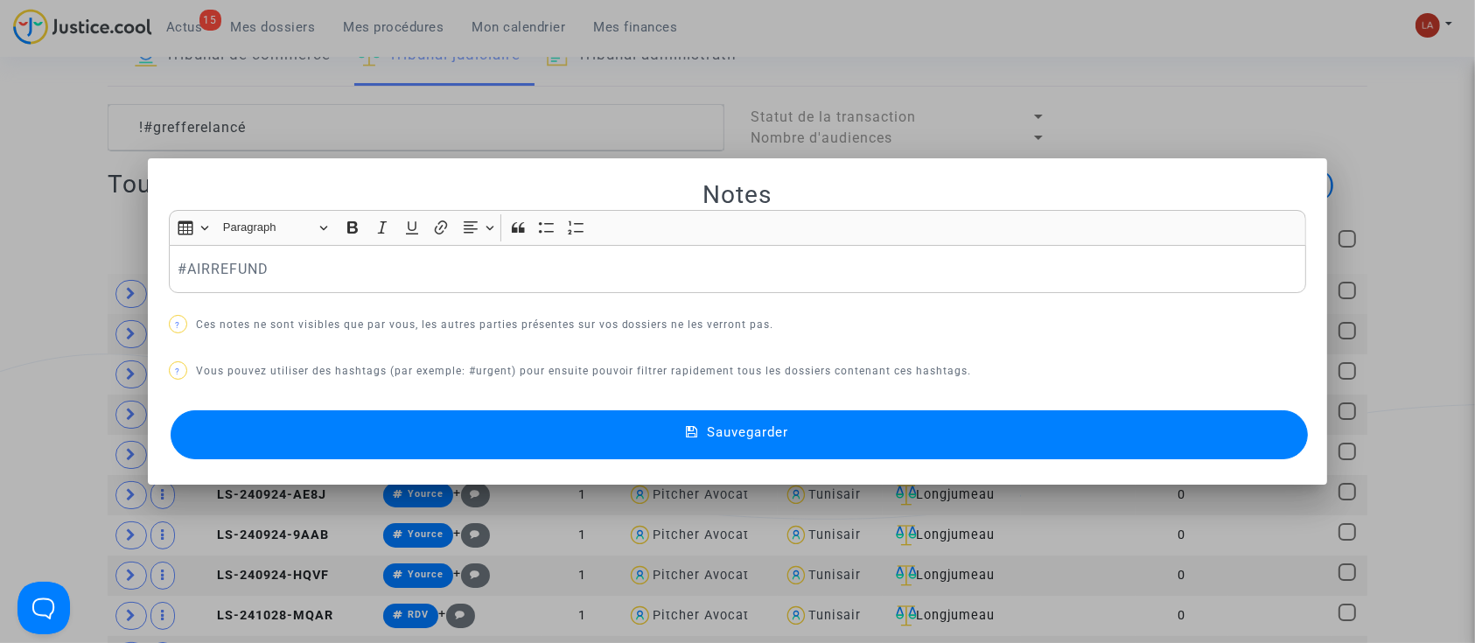
scroll to position [0, 0]
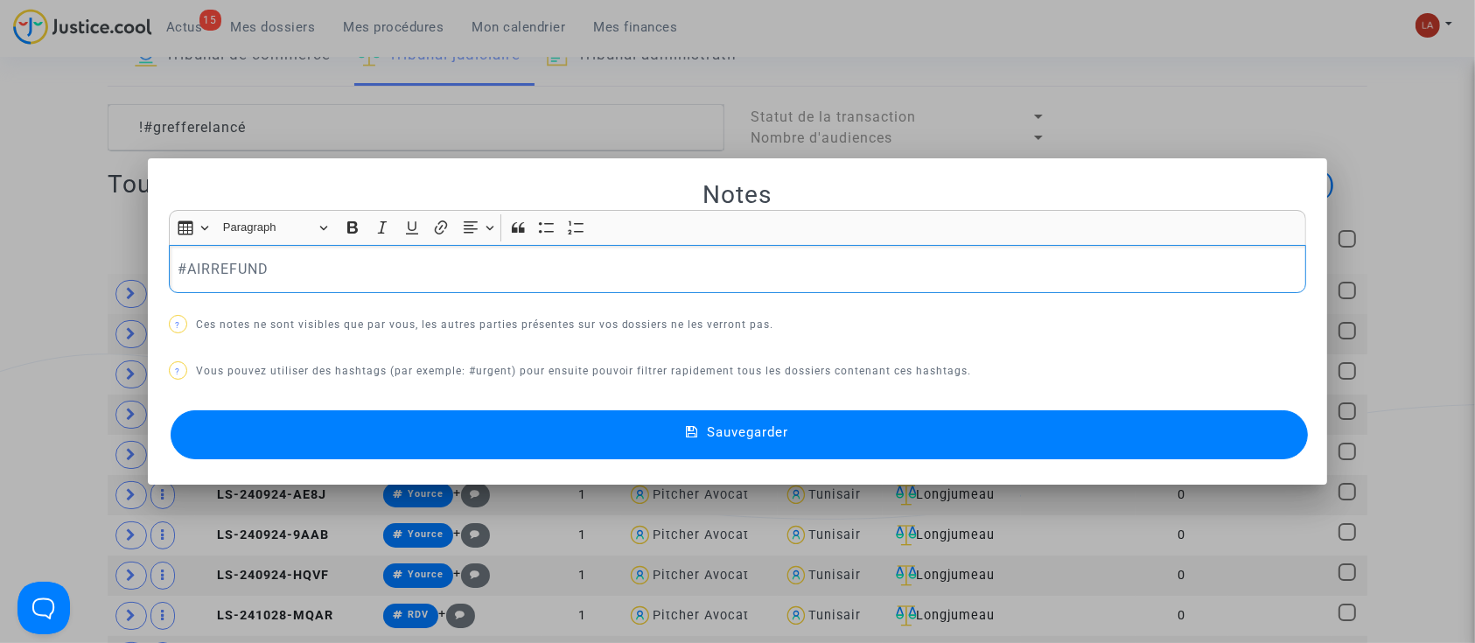
click at [399, 277] on p "#AIRREFUND" at bounding box center [738, 269] width 1120 height 22
click at [414, 421] on button "Sauvegarder" at bounding box center [740, 434] width 1138 height 49
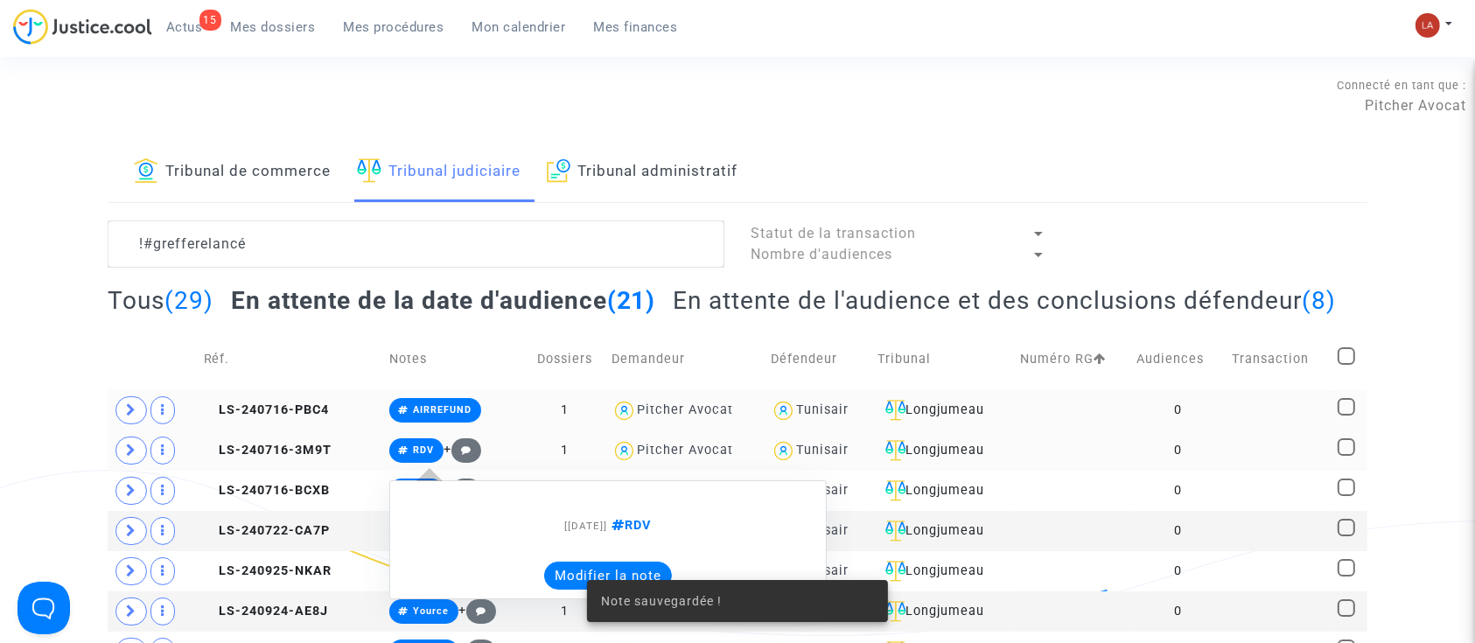
scroll to position [116, 0]
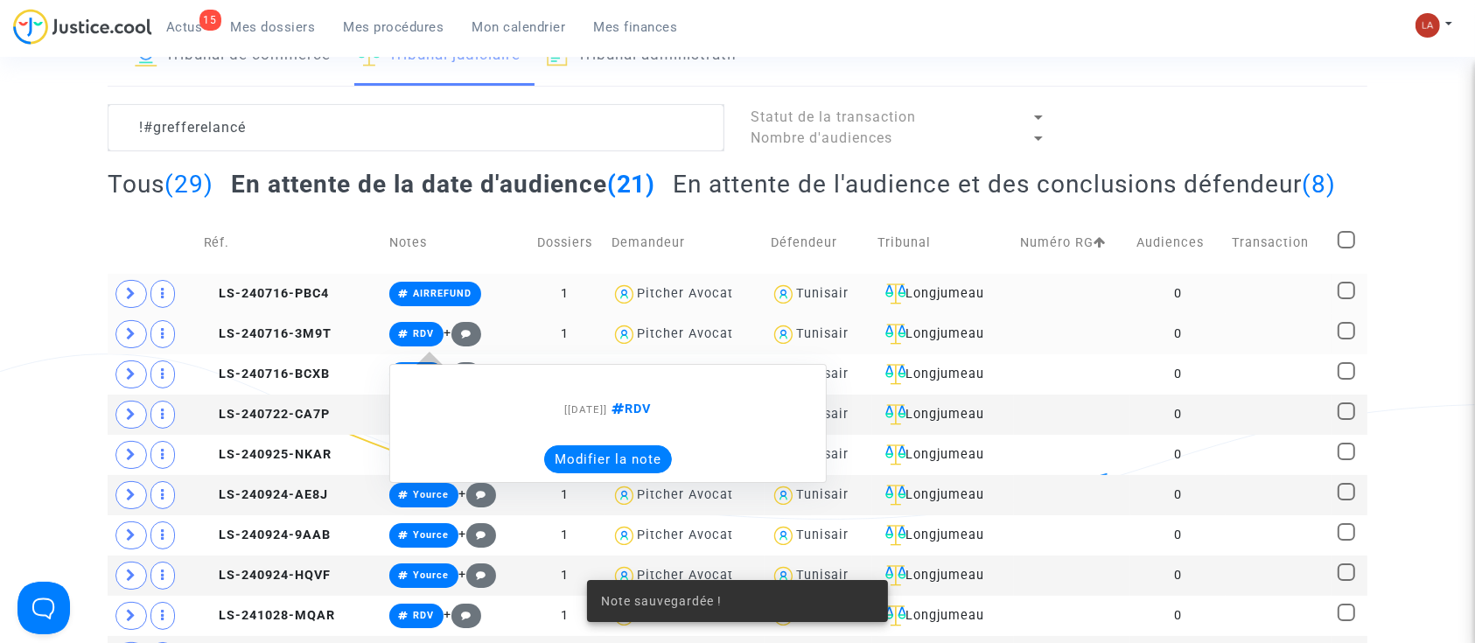
click at [578, 473] on button "Modifier la note" at bounding box center [608, 459] width 128 height 28
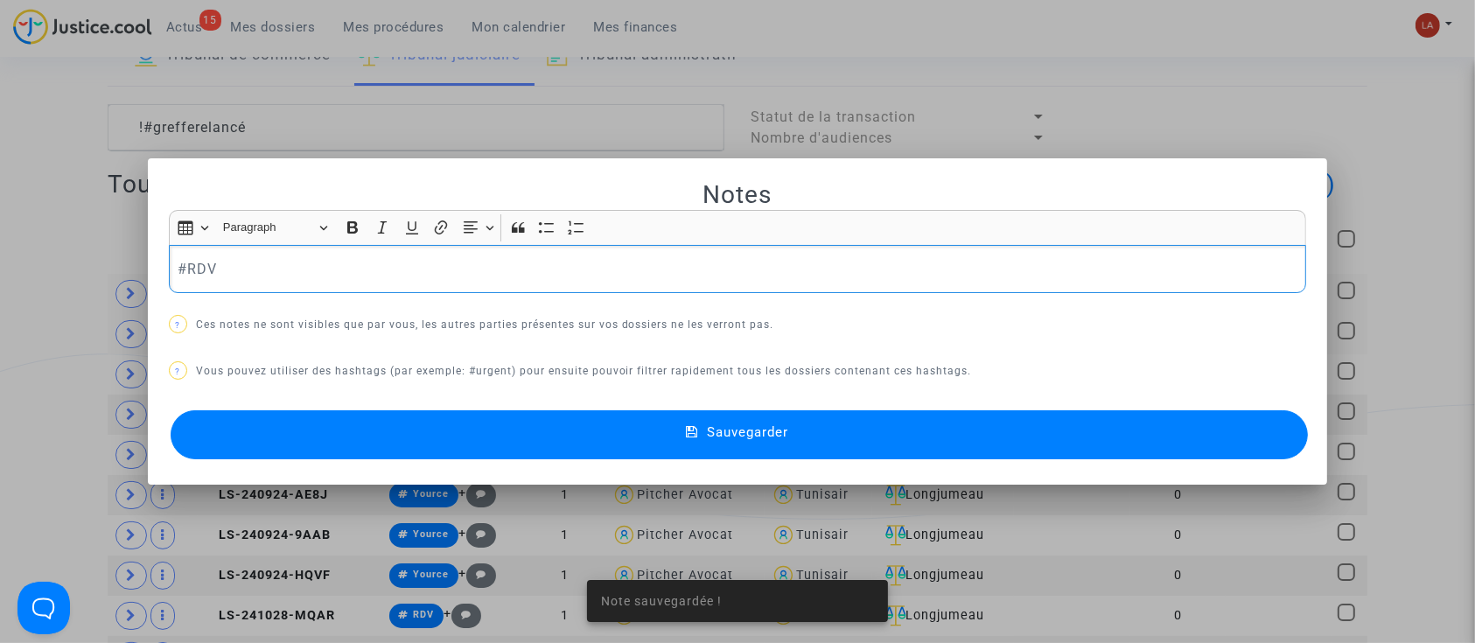
click at [375, 298] on div "Notes Rich Text Editor Insert table Insert table Heading Paragraph Paragraph He…" at bounding box center [738, 321] width 1138 height 284
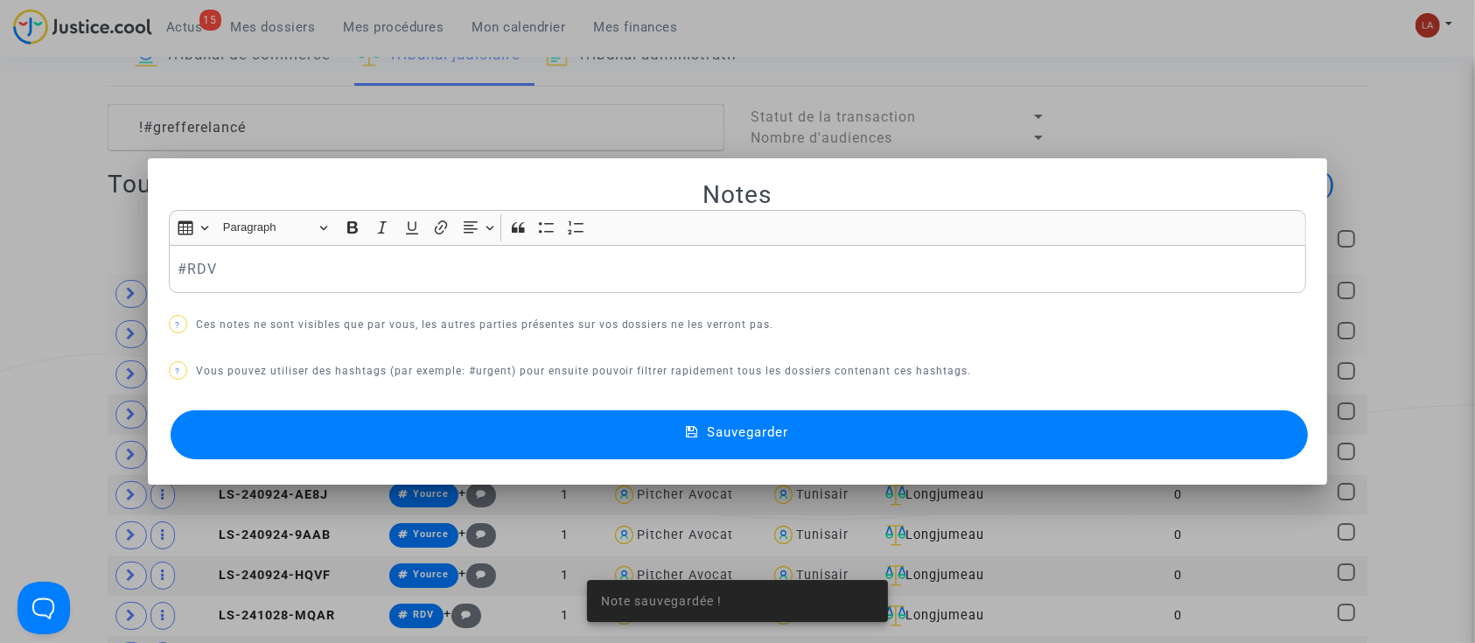
click at [505, 305] on div "Notes Rich Text Editor Insert table Insert table Heading Paragraph Paragraph He…" at bounding box center [738, 321] width 1138 height 284
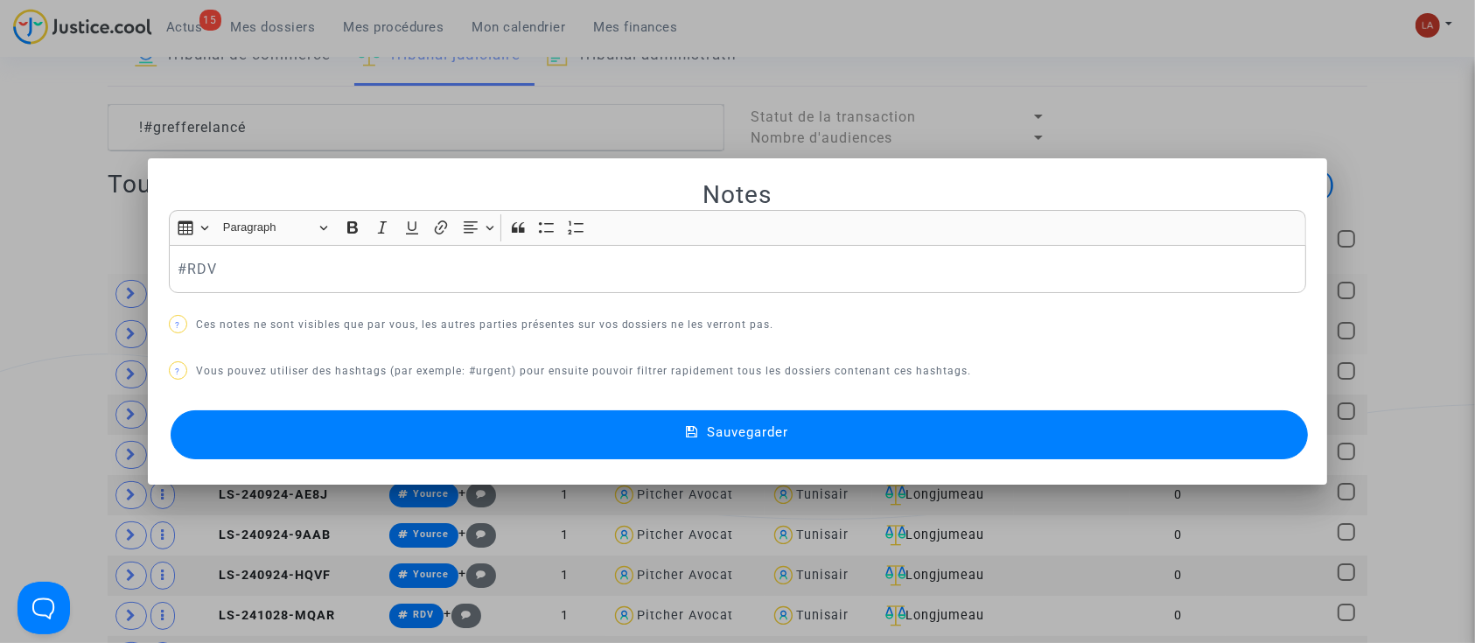
click at [508, 256] on div "#RDV" at bounding box center [738, 269] width 1138 height 49
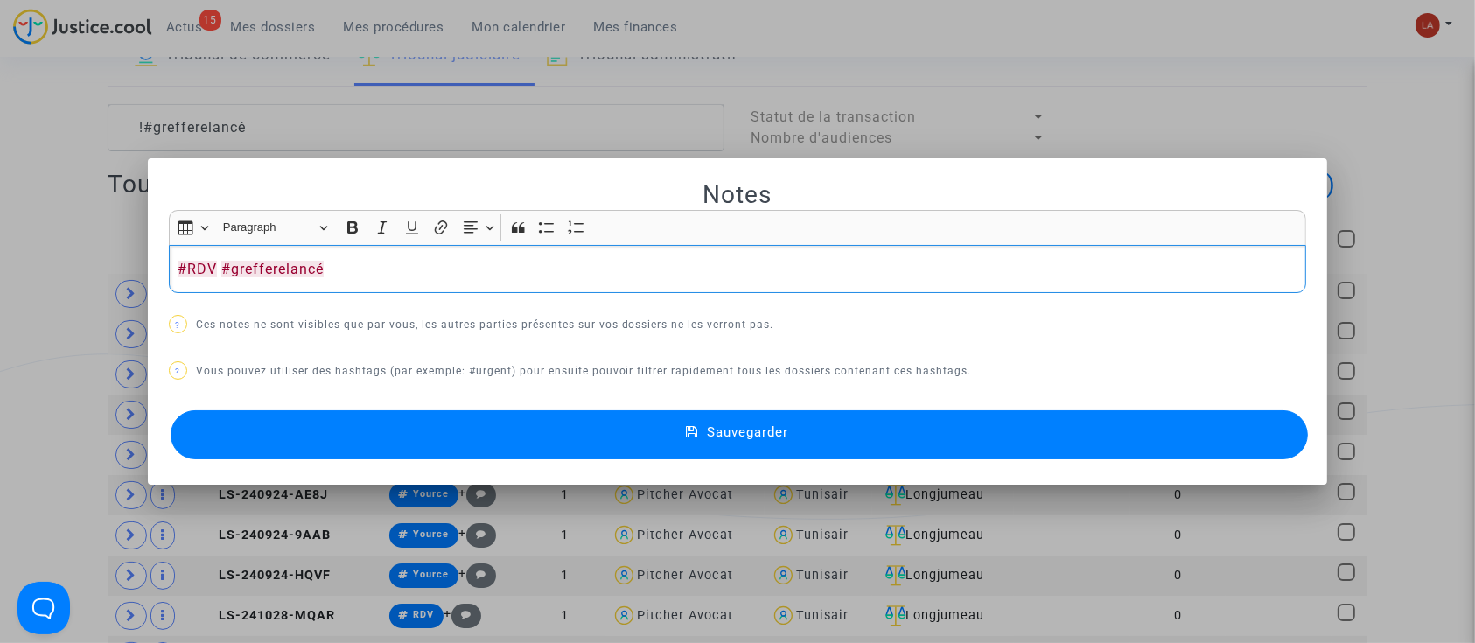
click at [564, 438] on button "Sauvegarder" at bounding box center [740, 434] width 1138 height 49
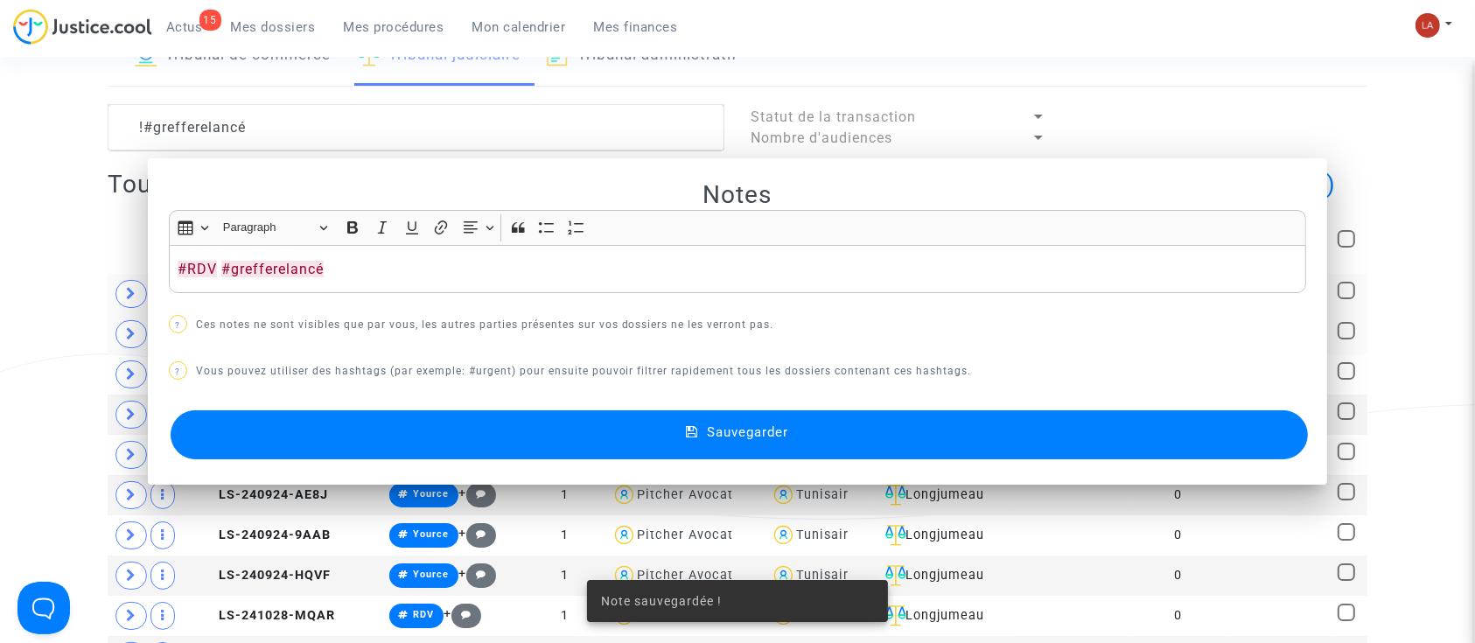
scroll to position [116, 0]
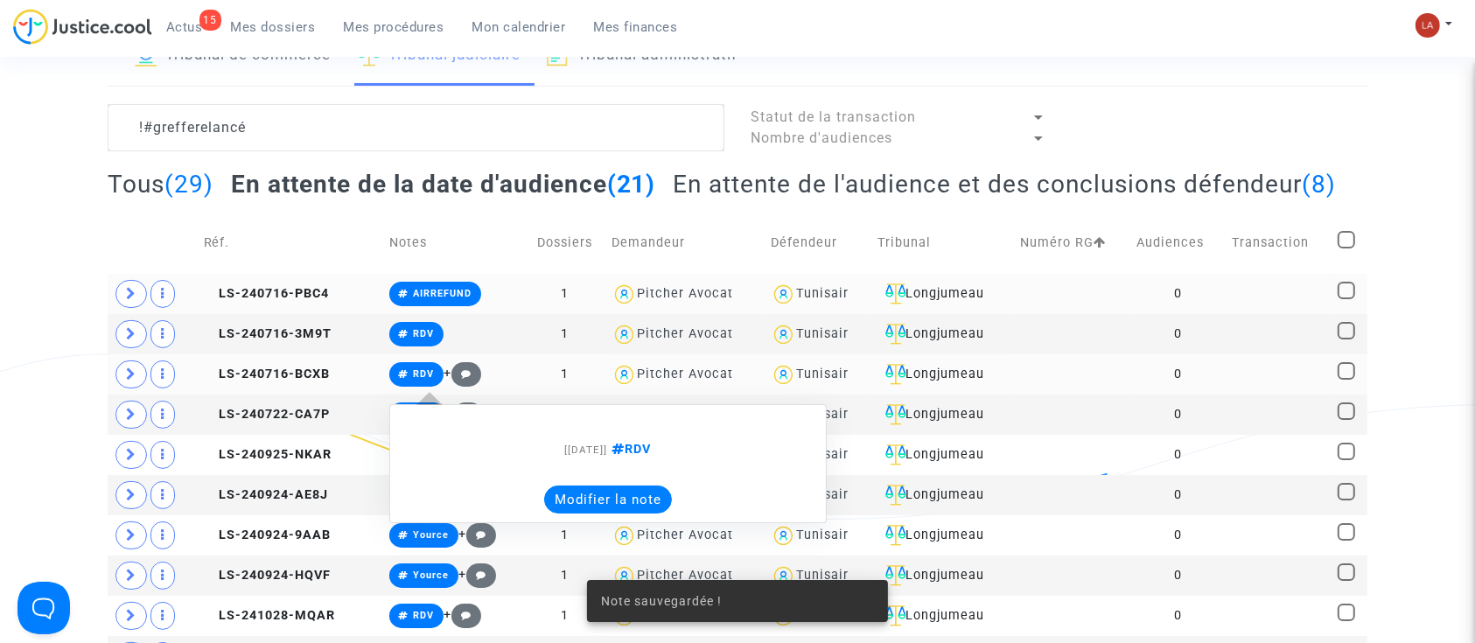
click at [599, 514] on button "Modifier la note" at bounding box center [608, 500] width 128 height 28
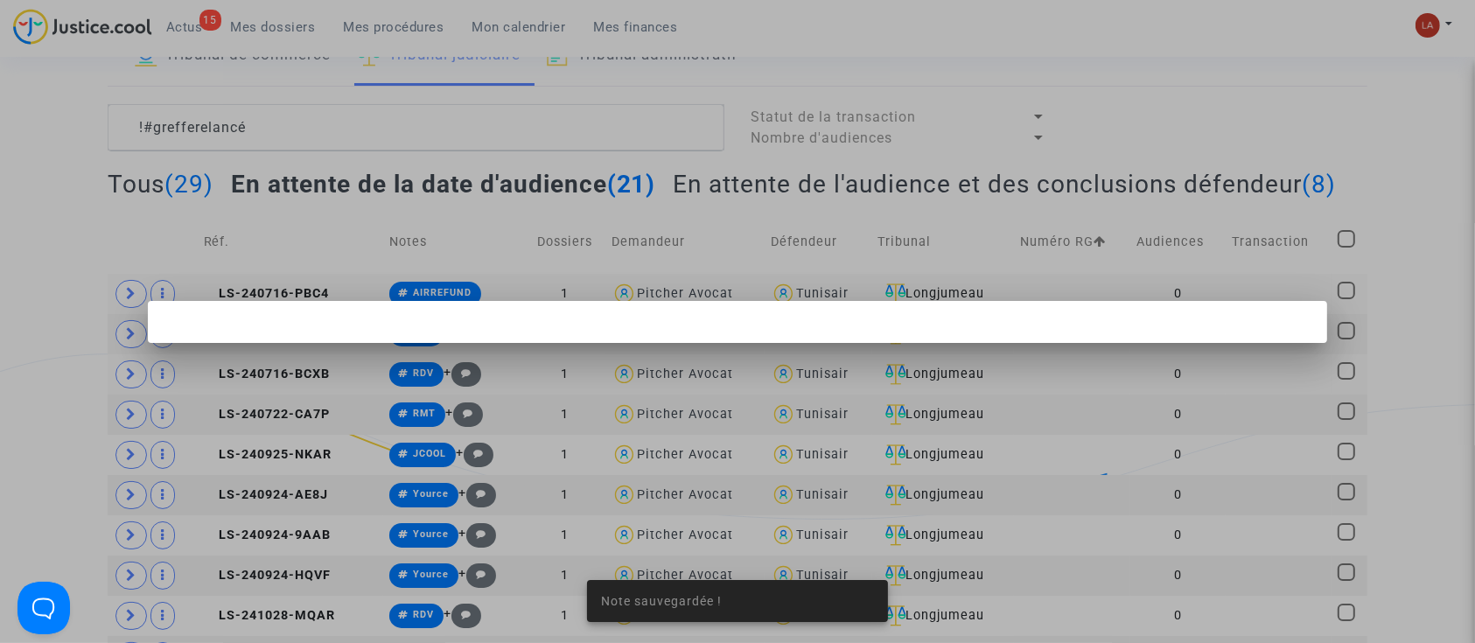
scroll to position [0, 0]
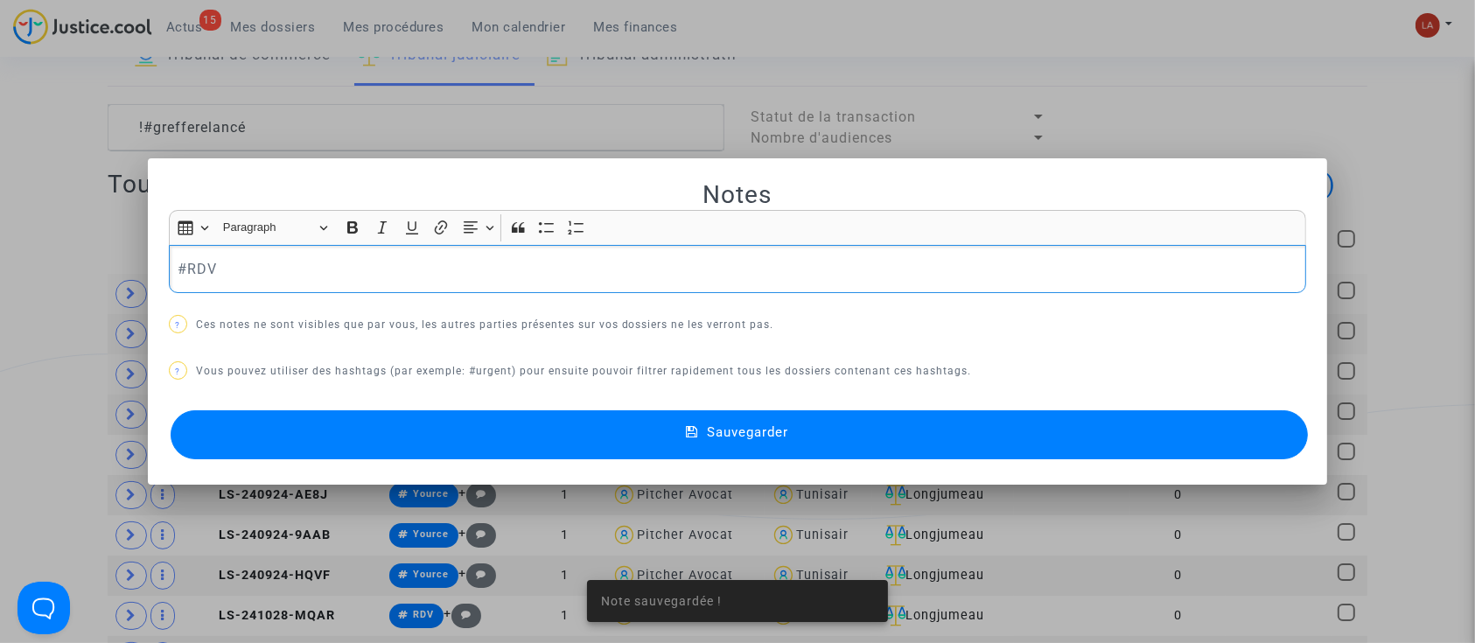
click at [362, 275] on p "#RDV" at bounding box center [738, 269] width 1120 height 22
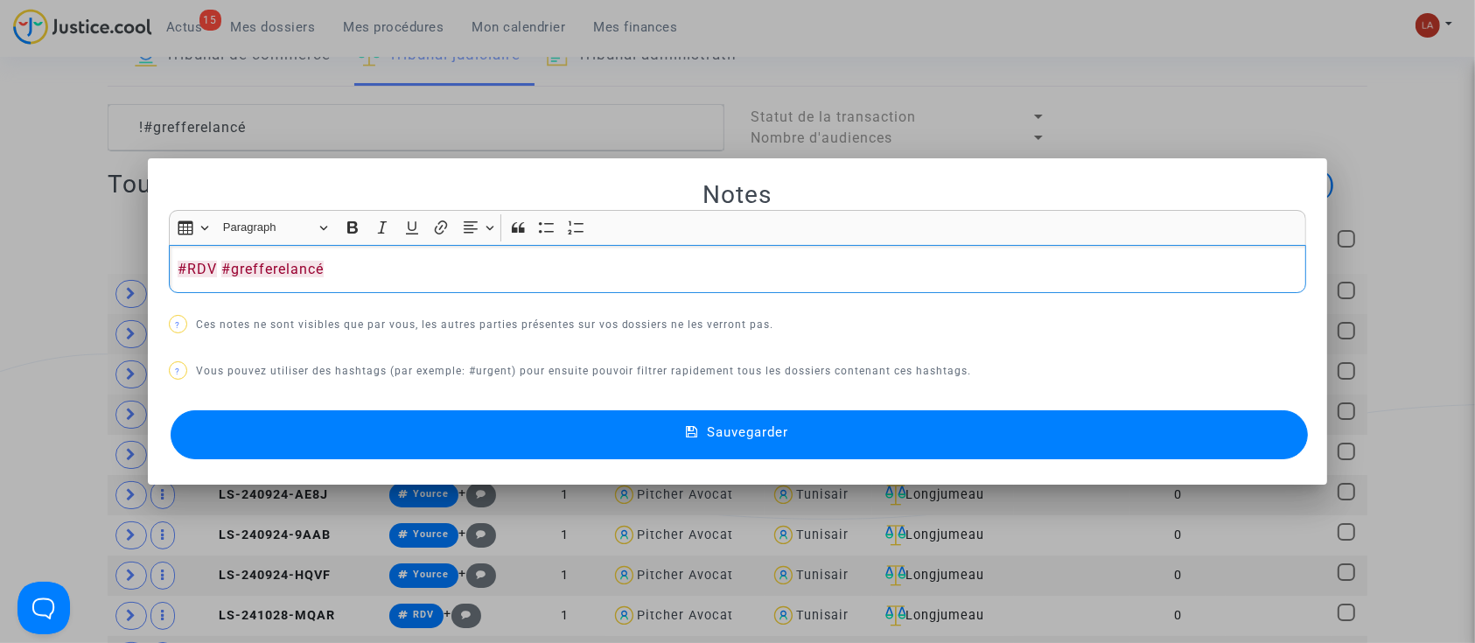
click at [413, 432] on button "Sauvegarder" at bounding box center [740, 434] width 1138 height 49
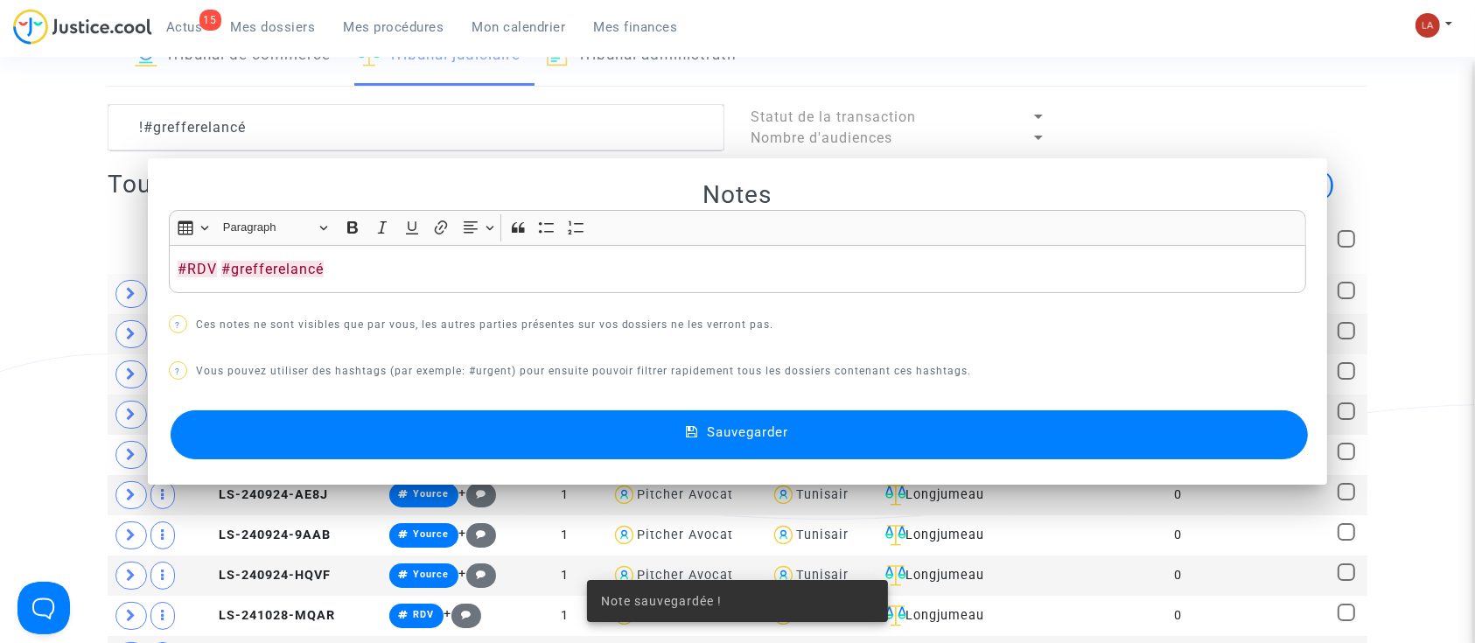
scroll to position [116, 0]
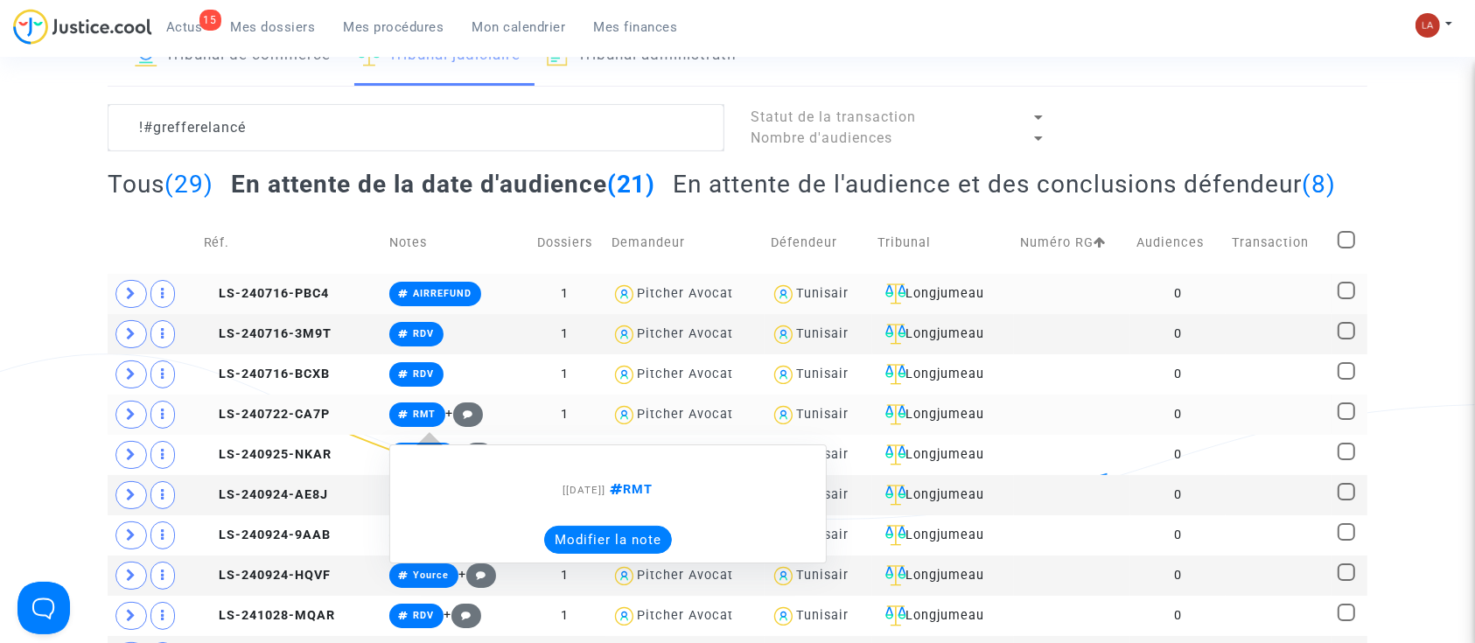
click at [552, 554] on button "Modifier la note" at bounding box center [608, 540] width 128 height 28
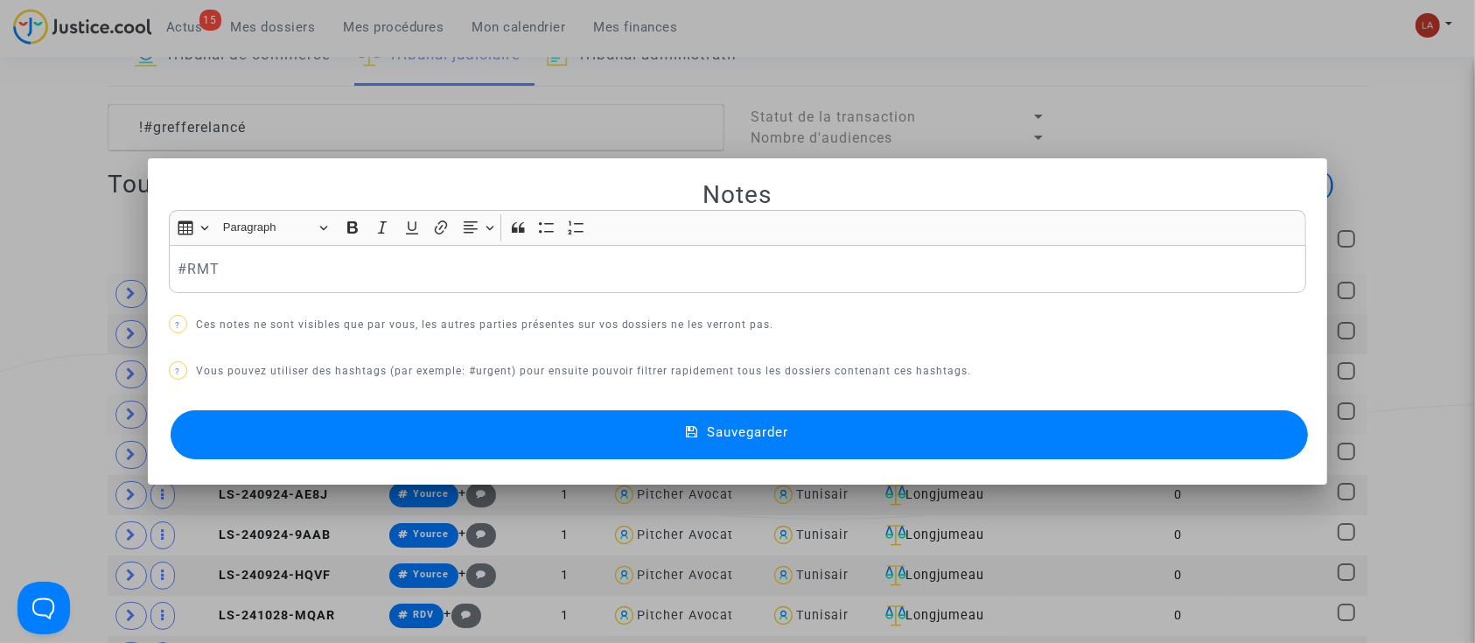
scroll to position [0, 0]
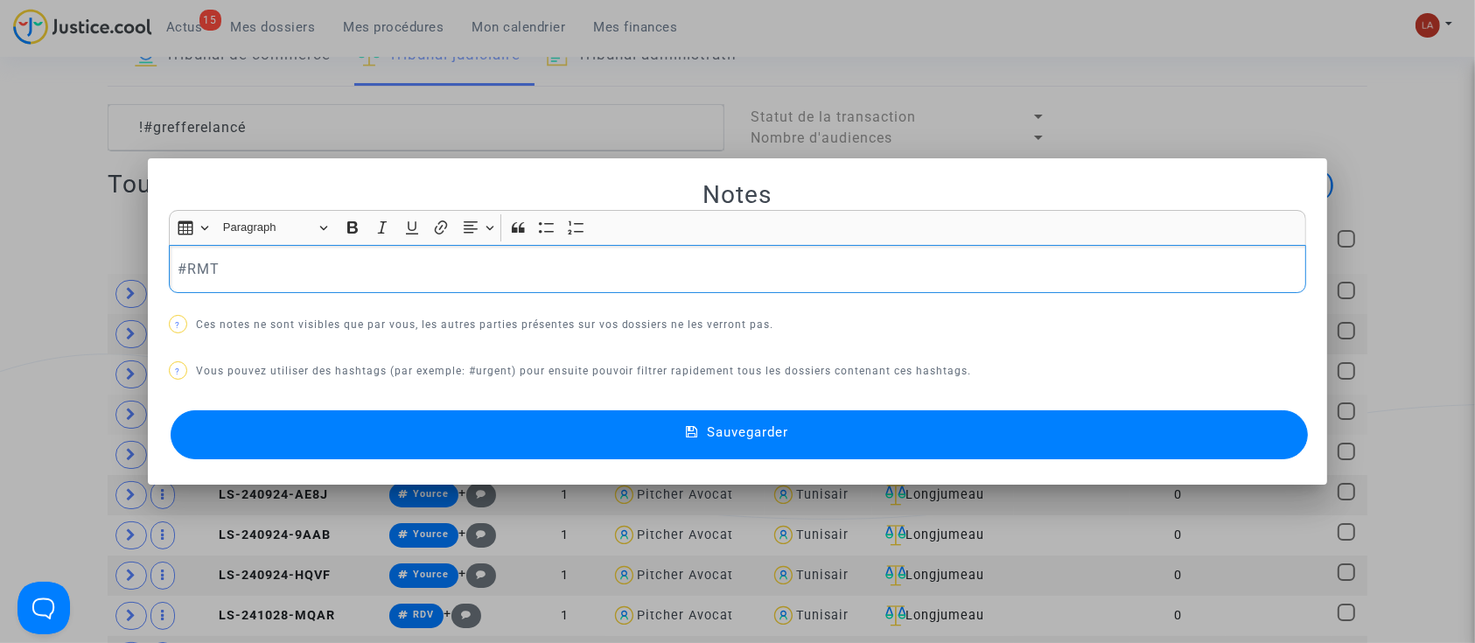
click at [366, 300] on div "Notes Rich Text Editor Insert table Insert table Heading Paragraph Paragraph He…" at bounding box center [738, 321] width 1138 height 284
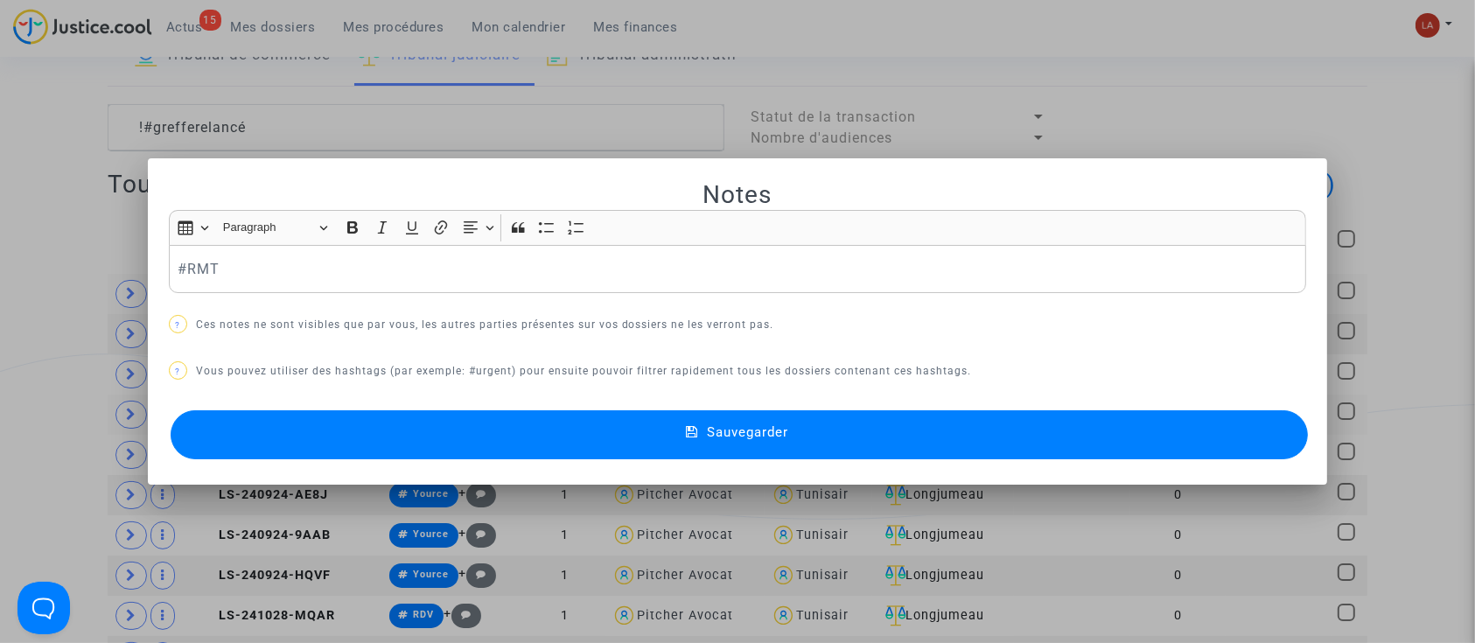
click at [361, 275] on p "#RMT" at bounding box center [738, 269] width 1120 height 22
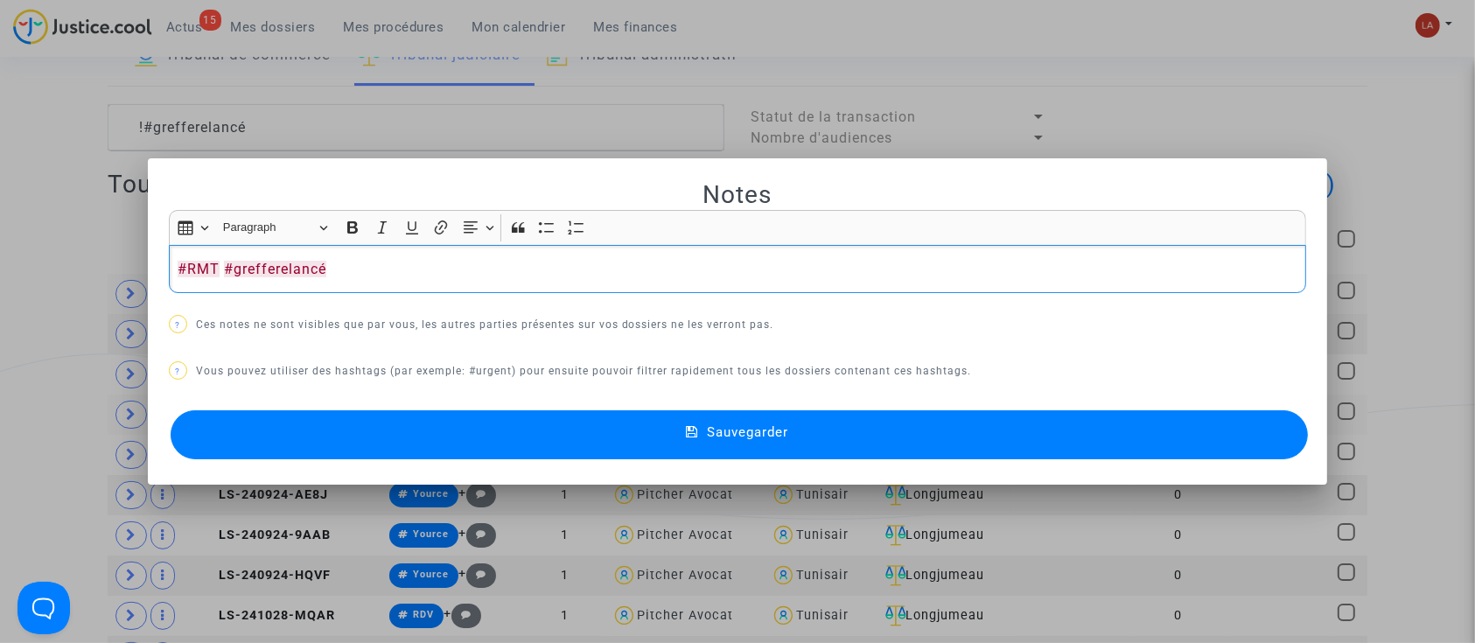
click at [316, 434] on button "Sauvegarder" at bounding box center [740, 434] width 1138 height 49
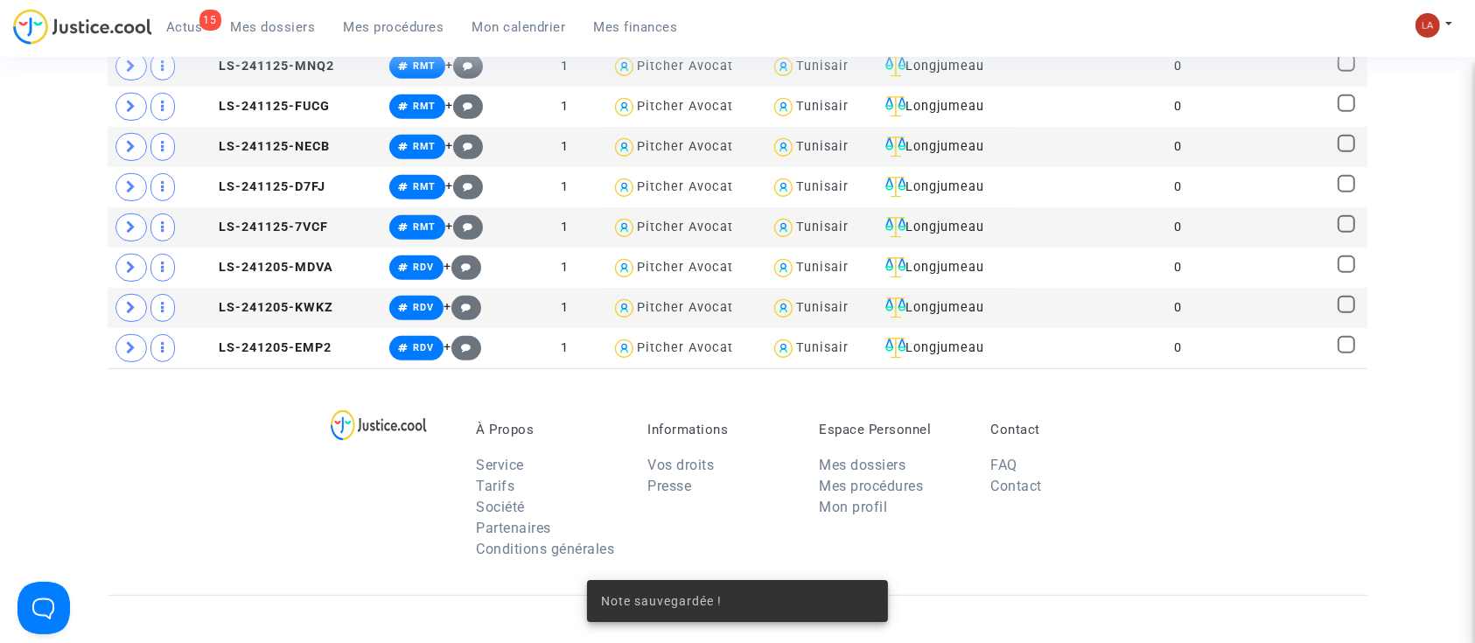
scroll to position [933, 0]
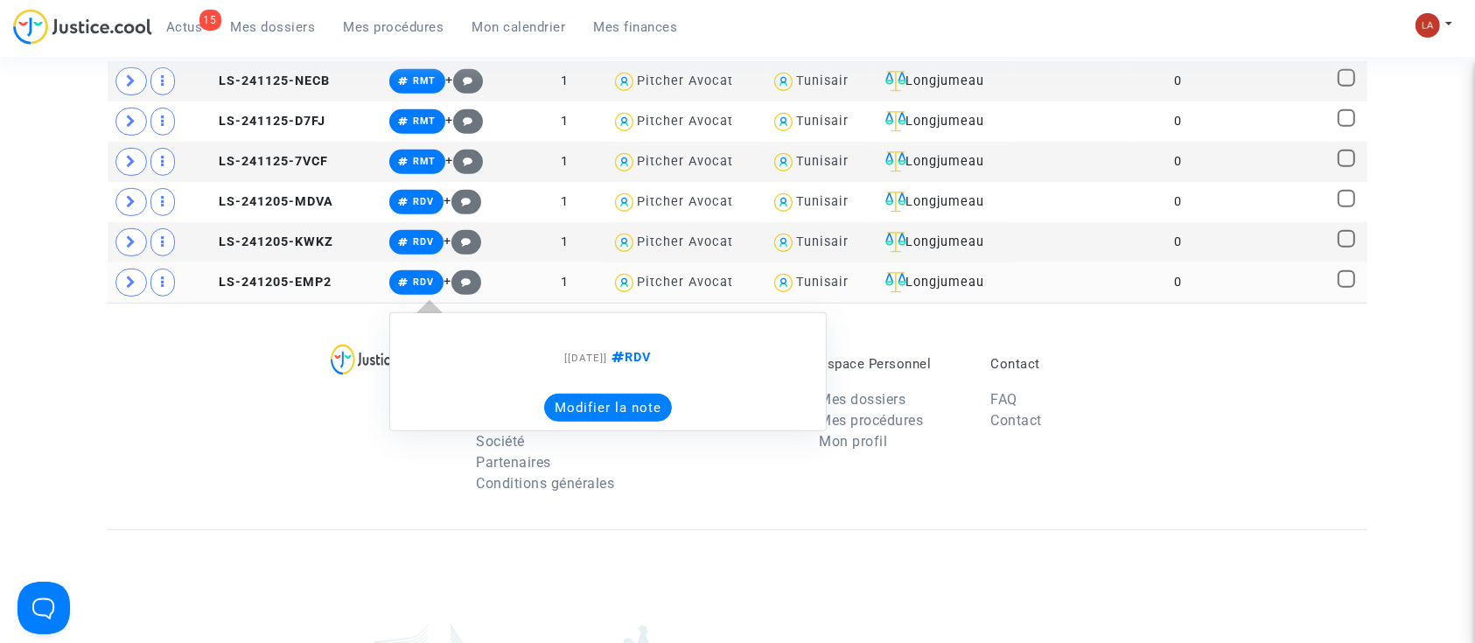
click at [586, 422] on button "Modifier la note" at bounding box center [608, 408] width 128 height 28
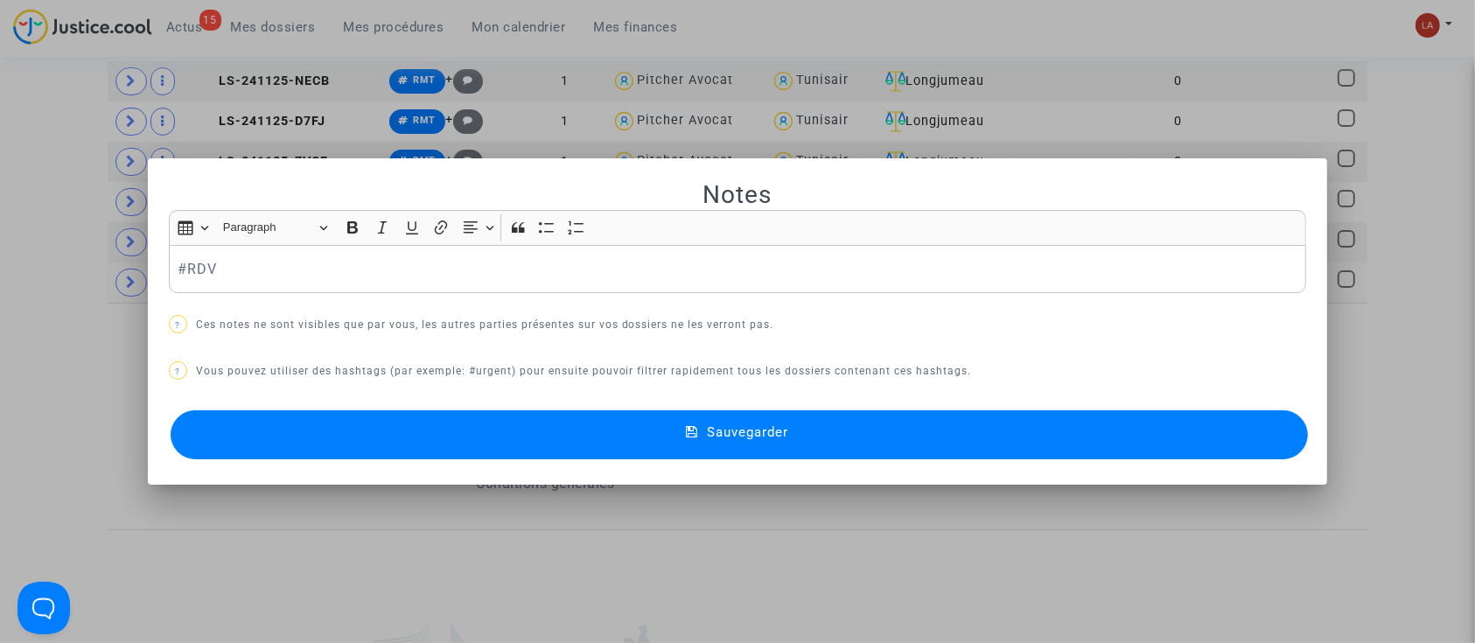
scroll to position [0, 0]
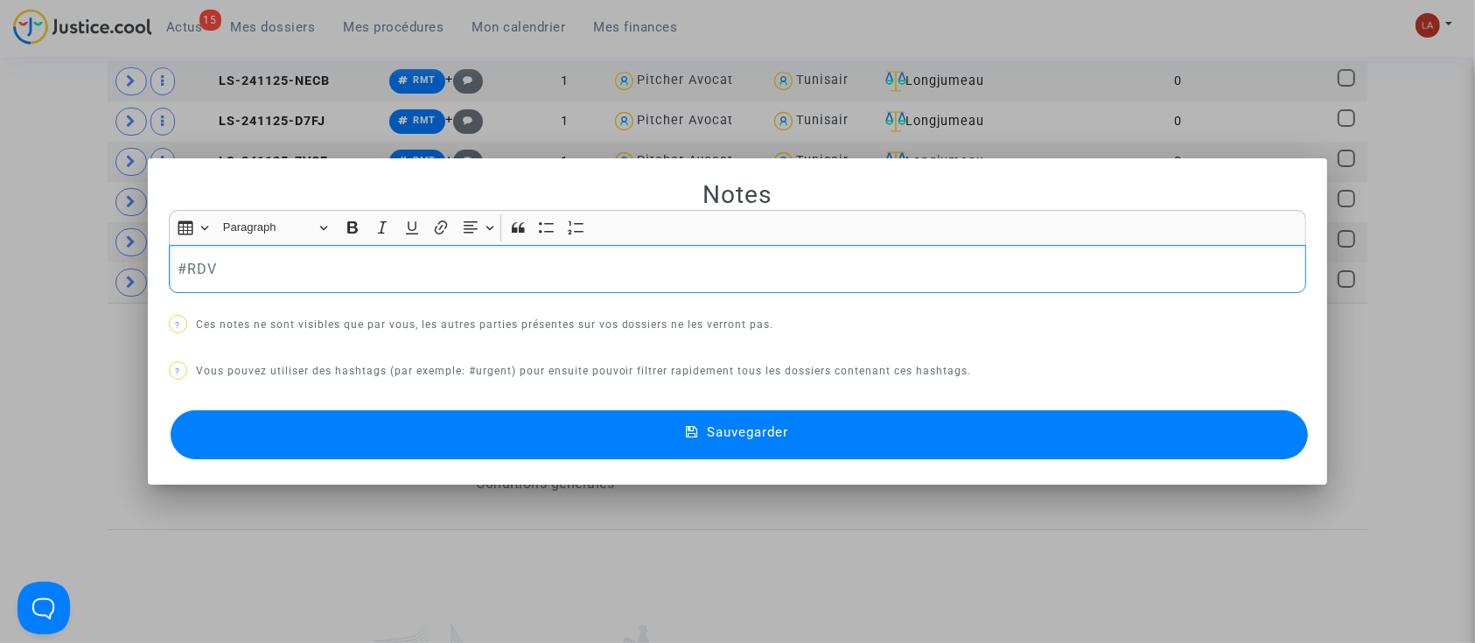
click at [381, 284] on div "#RDV" at bounding box center [738, 269] width 1138 height 49
click at [798, 411] on button "Sauvegarder" at bounding box center [740, 434] width 1138 height 49
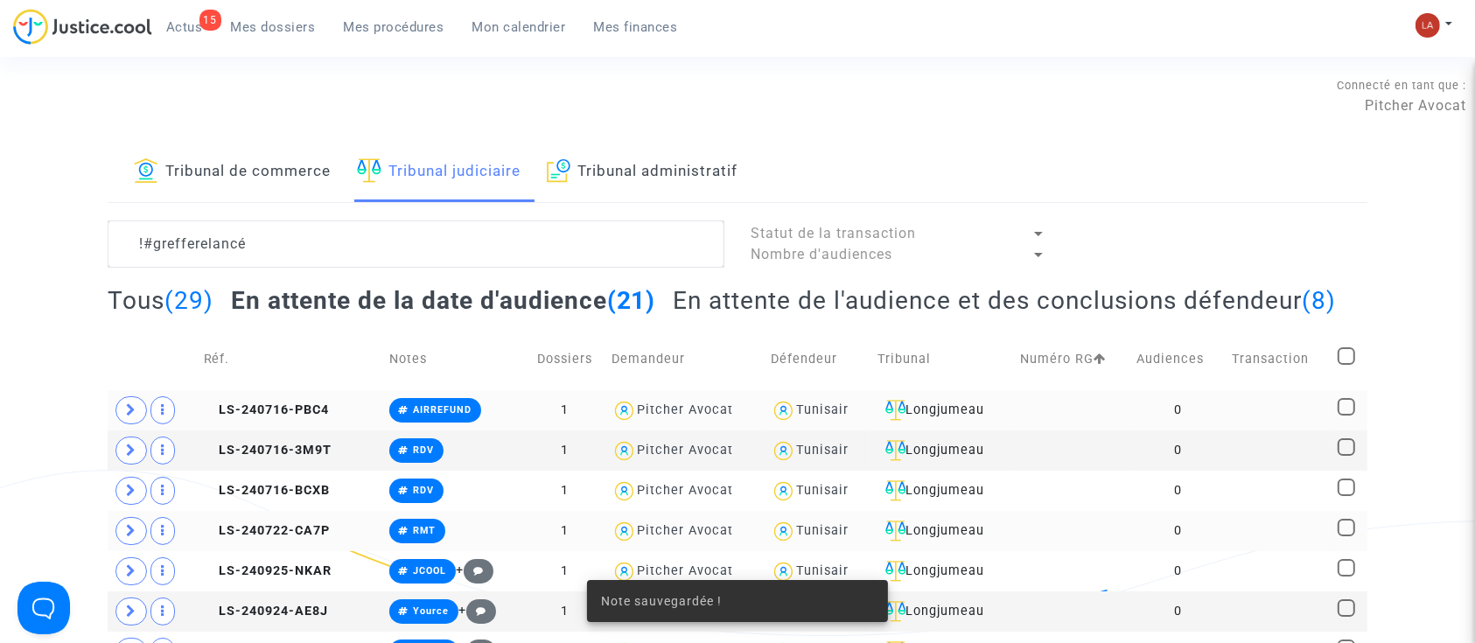
scroll to position [933, 0]
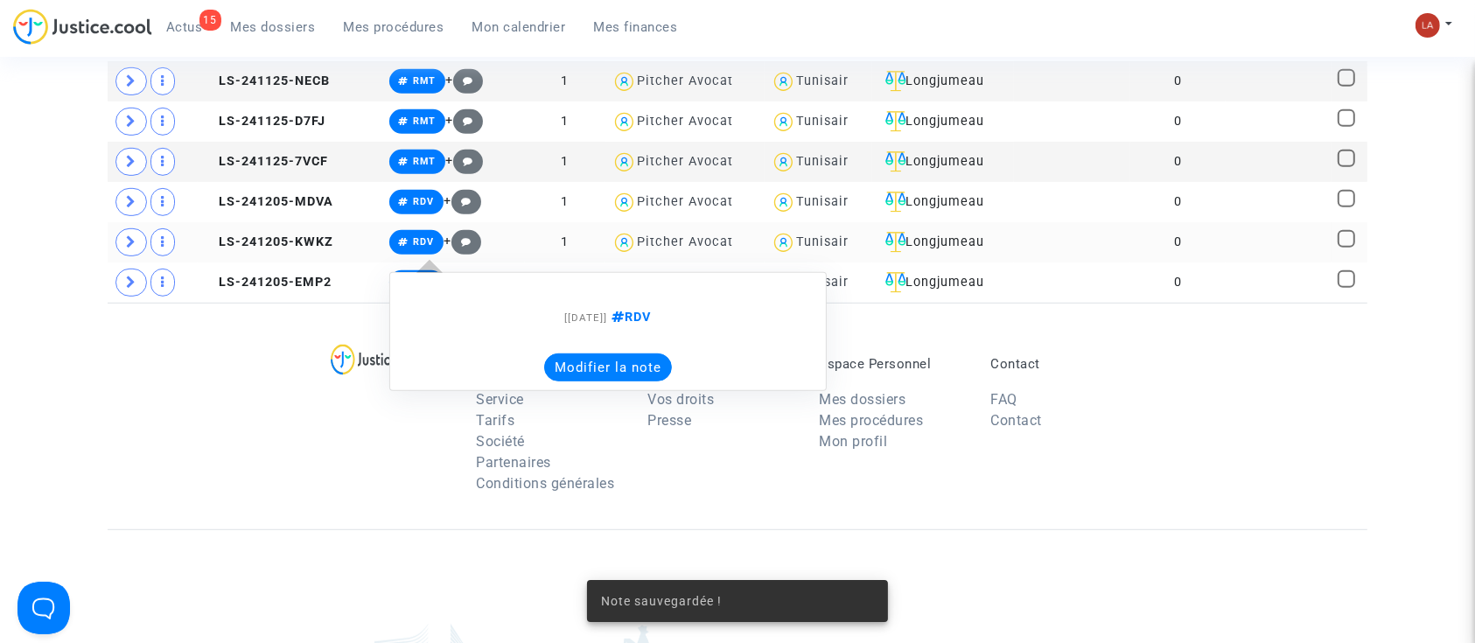
click at [586, 382] on button "Modifier la note" at bounding box center [608, 368] width 128 height 28
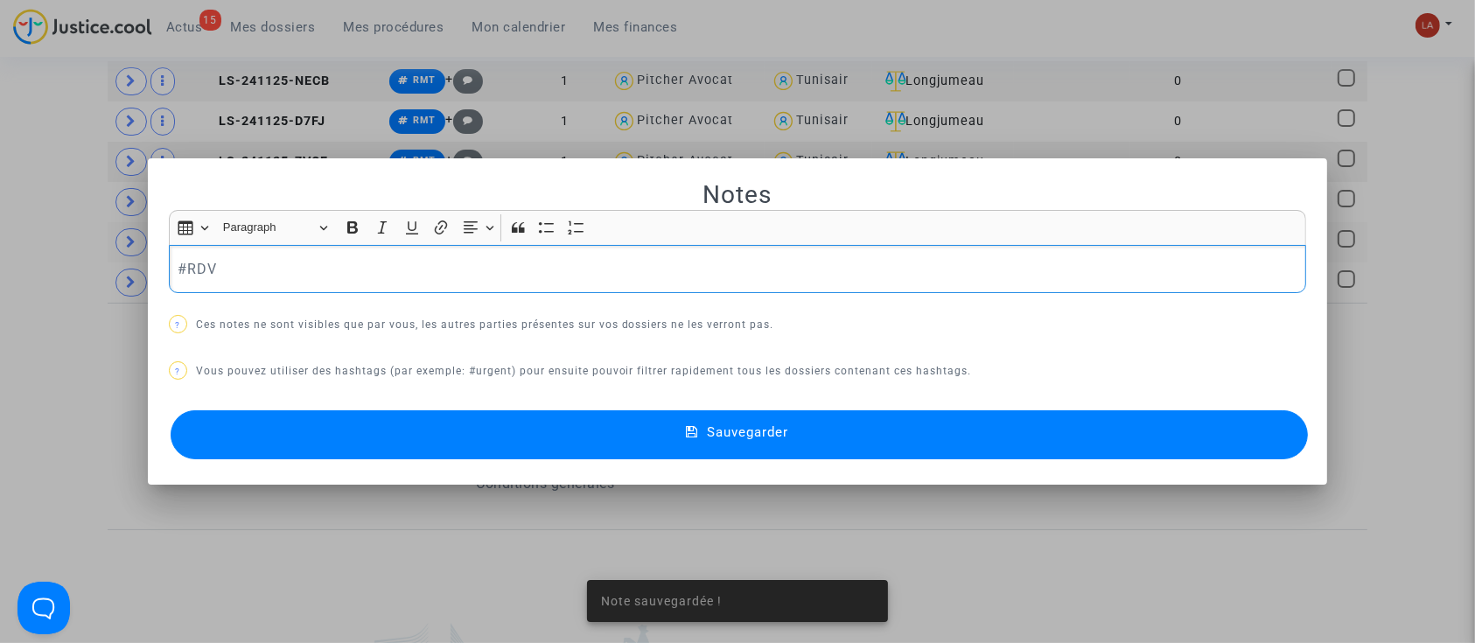
click at [424, 276] on p "#RDV" at bounding box center [738, 269] width 1120 height 22
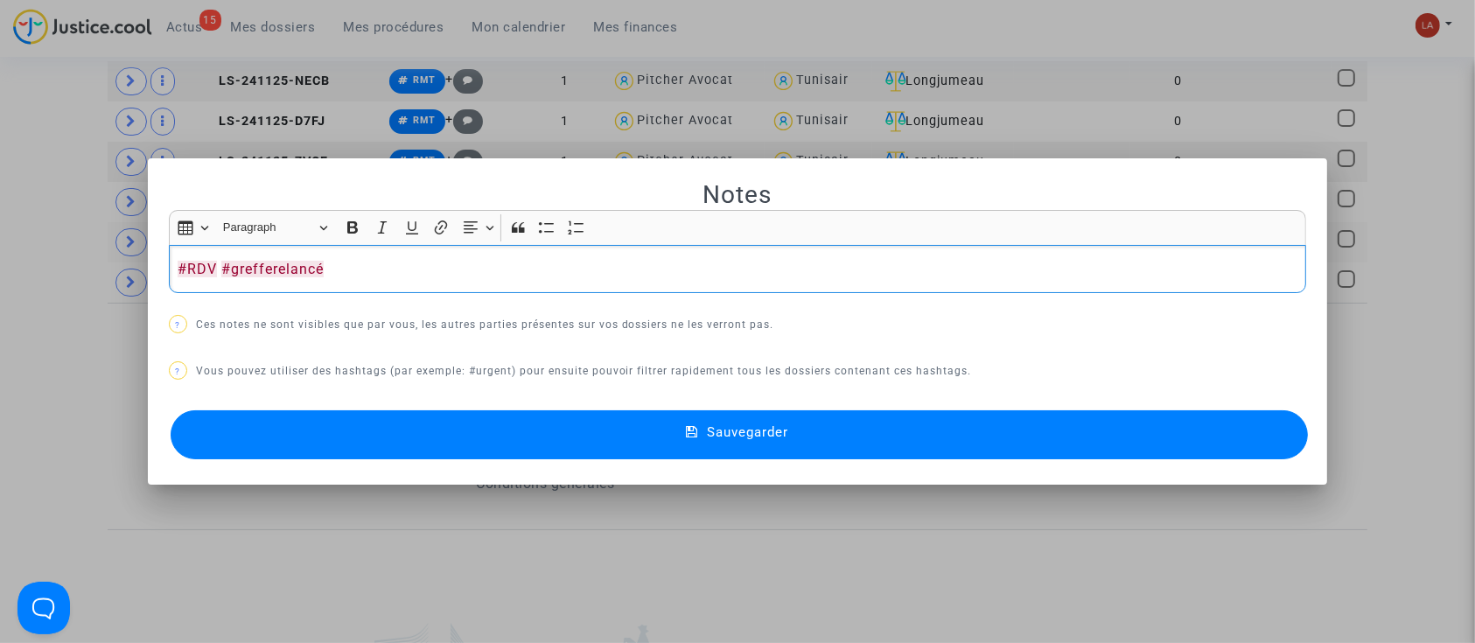
click at [497, 425] on button "Sauvegarder" at bounding box center [740, 434] width 1138 height 49
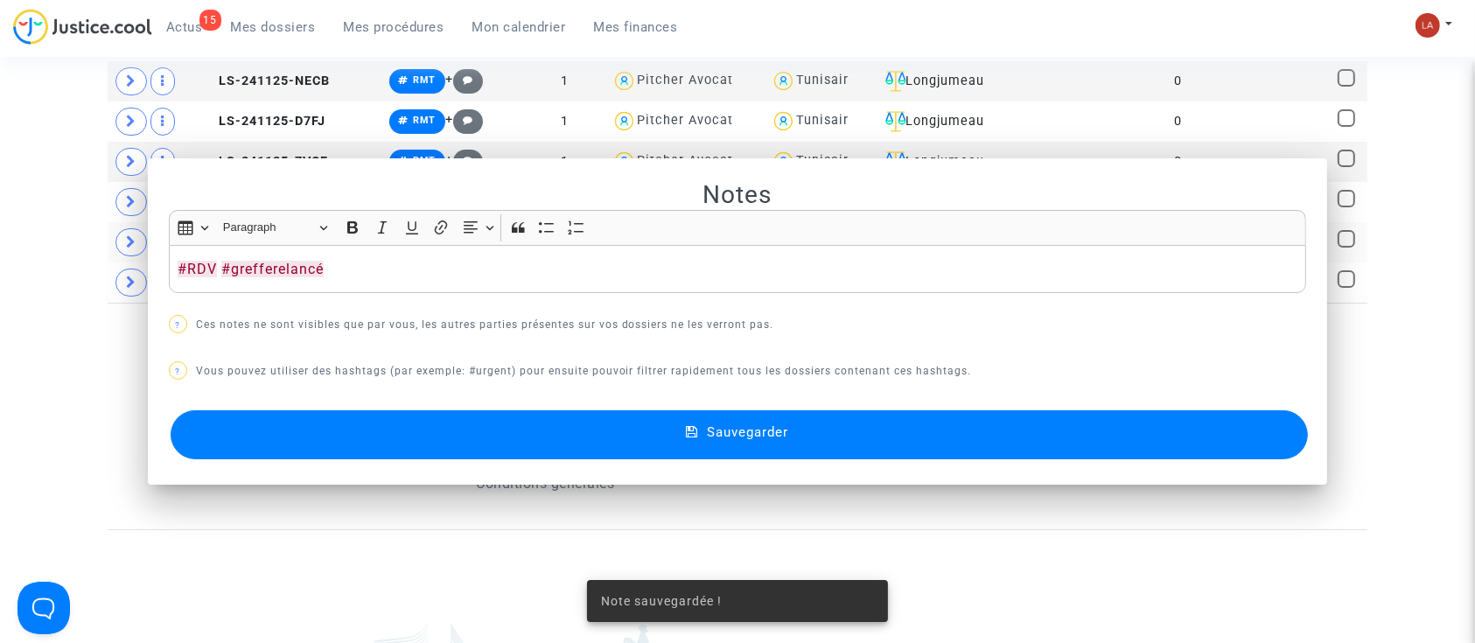
scroll to position [933, 0]
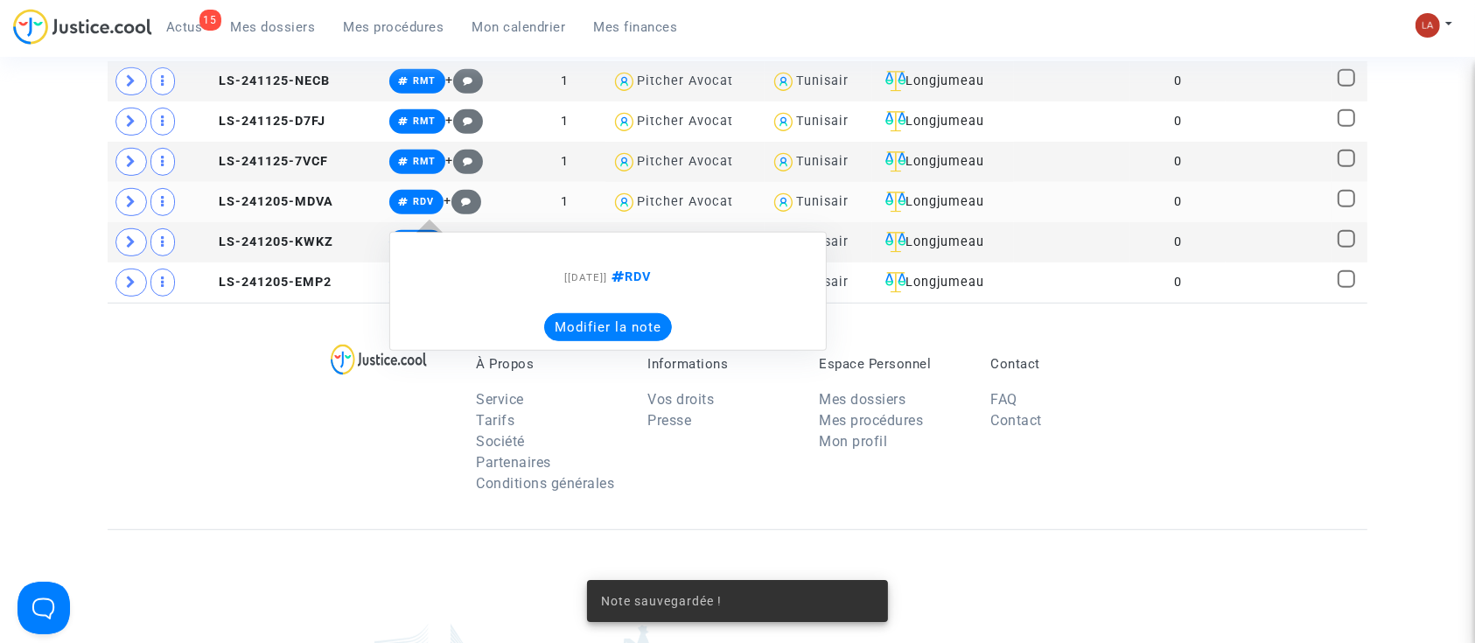
click at [588, 341] on button "Modifier la note" at bounding box center [608, 327] width 128 height 28
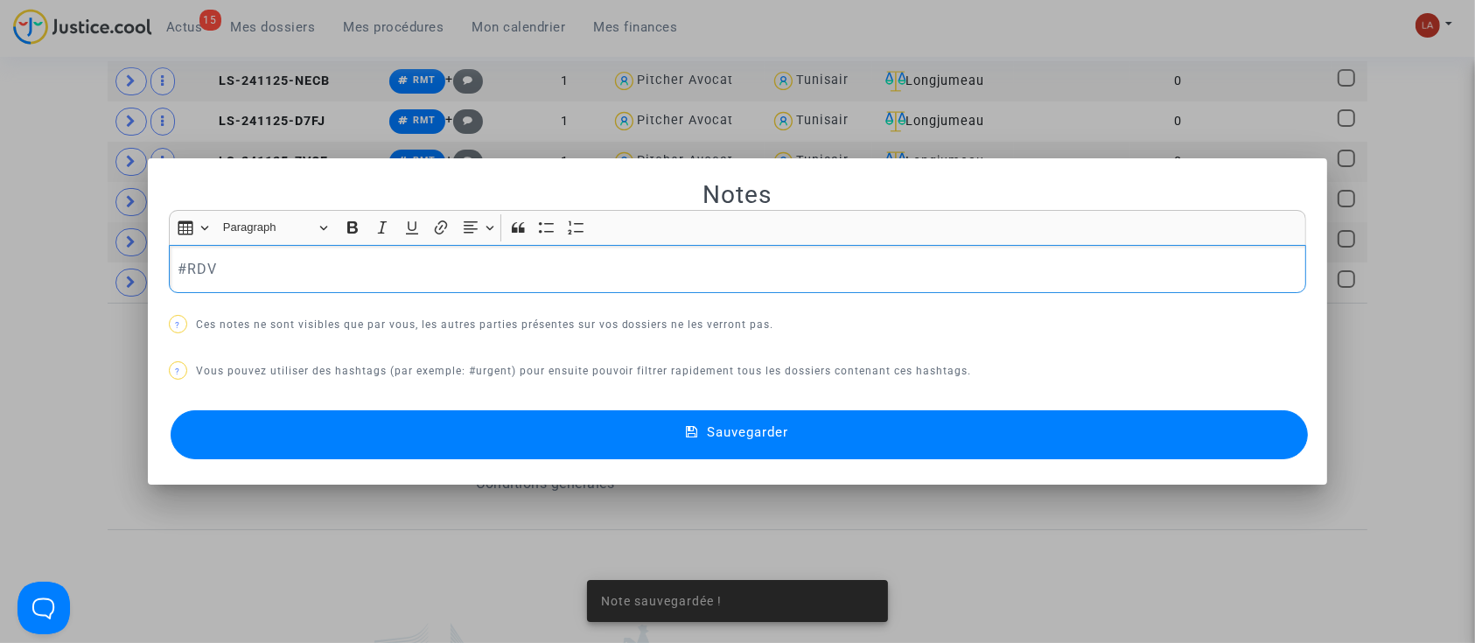
click at [420, 285] on div "#RDV" at bounding box center [738, 269] width 1138 height 49
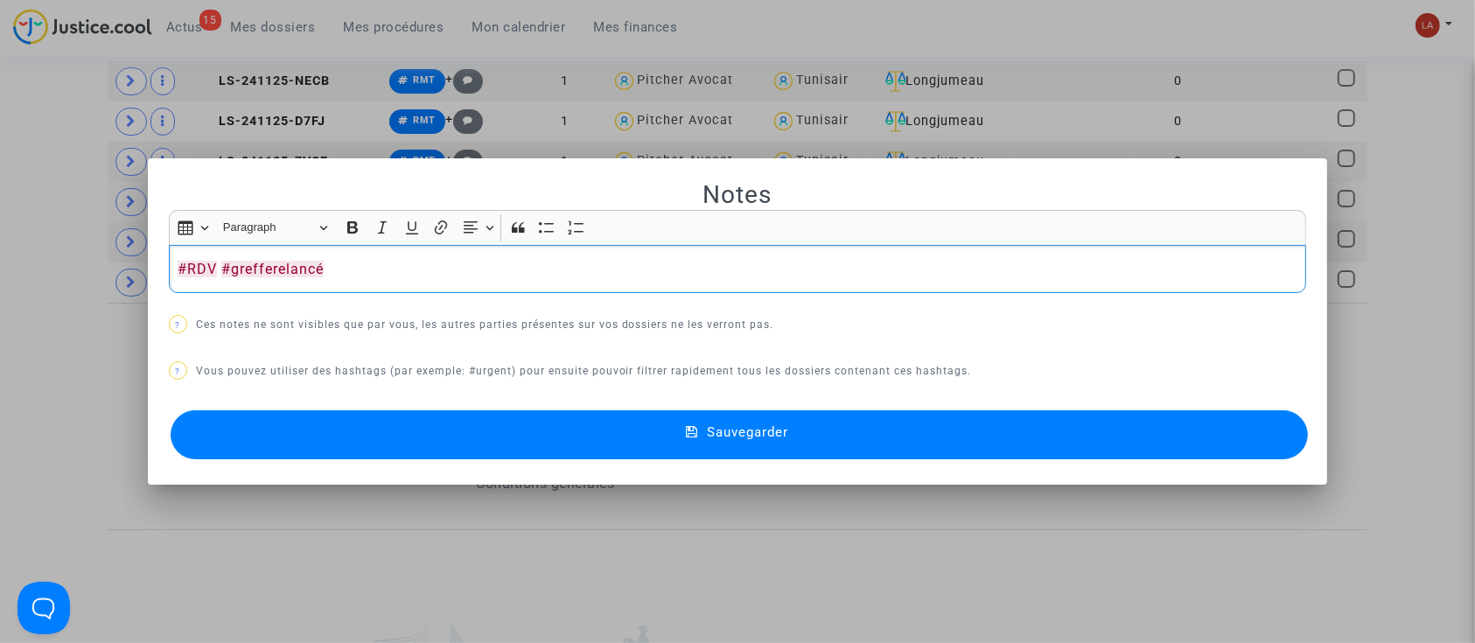
click at [426, 440] on button "Sauvegarder" at bounding box center [740, 434] width 1138 height 49
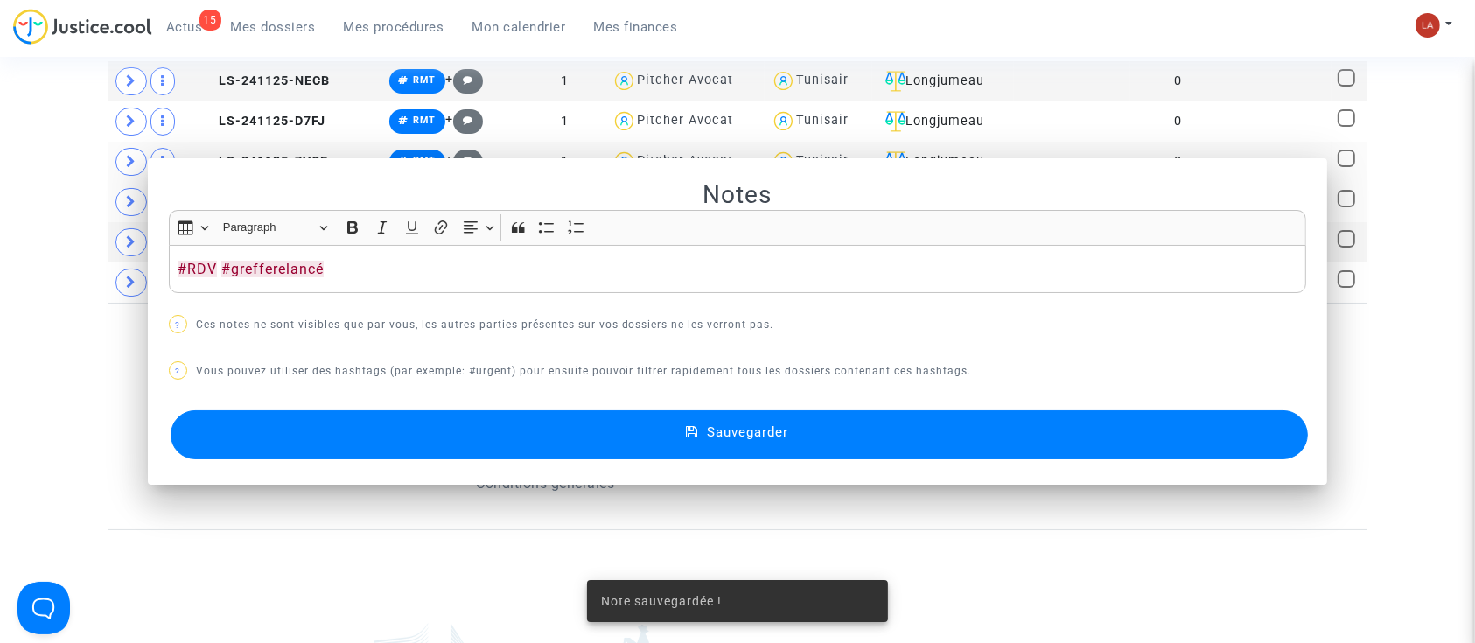
scroll to position [933, 0]
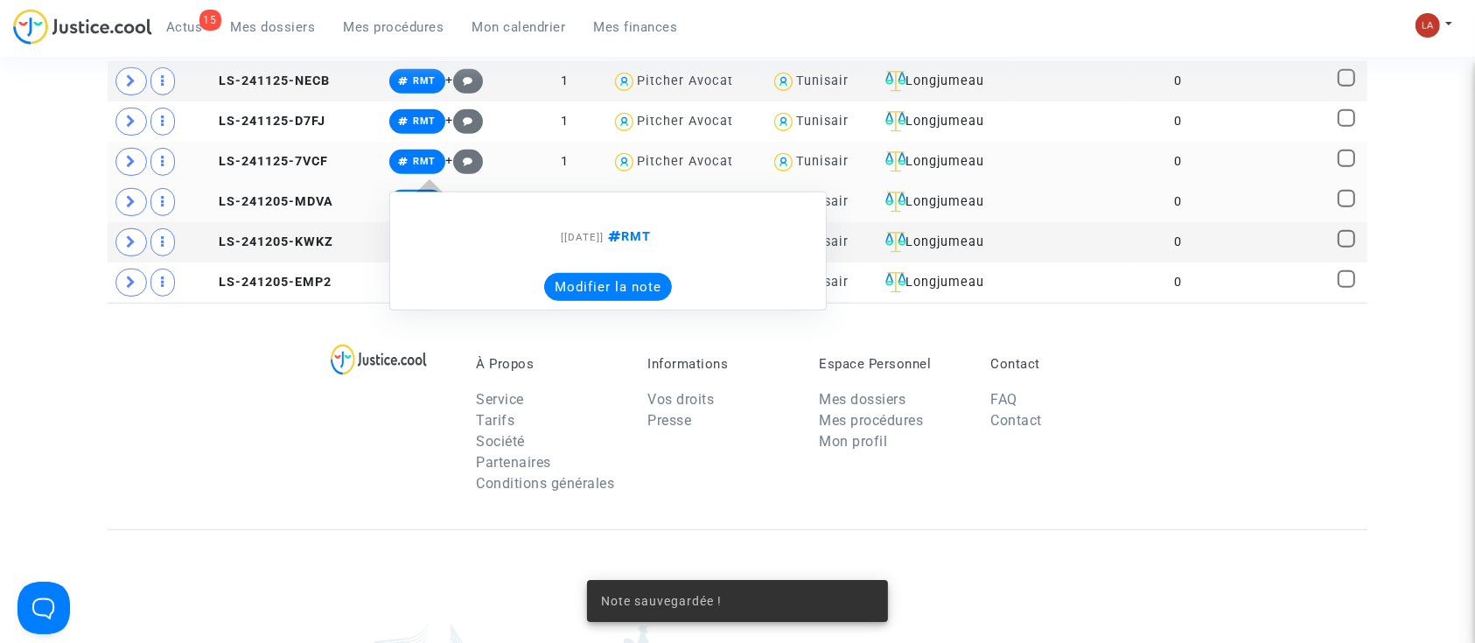
click at [557, 301] on button "Modifier la note" at bounding box center [608, 287] width 128 height 28
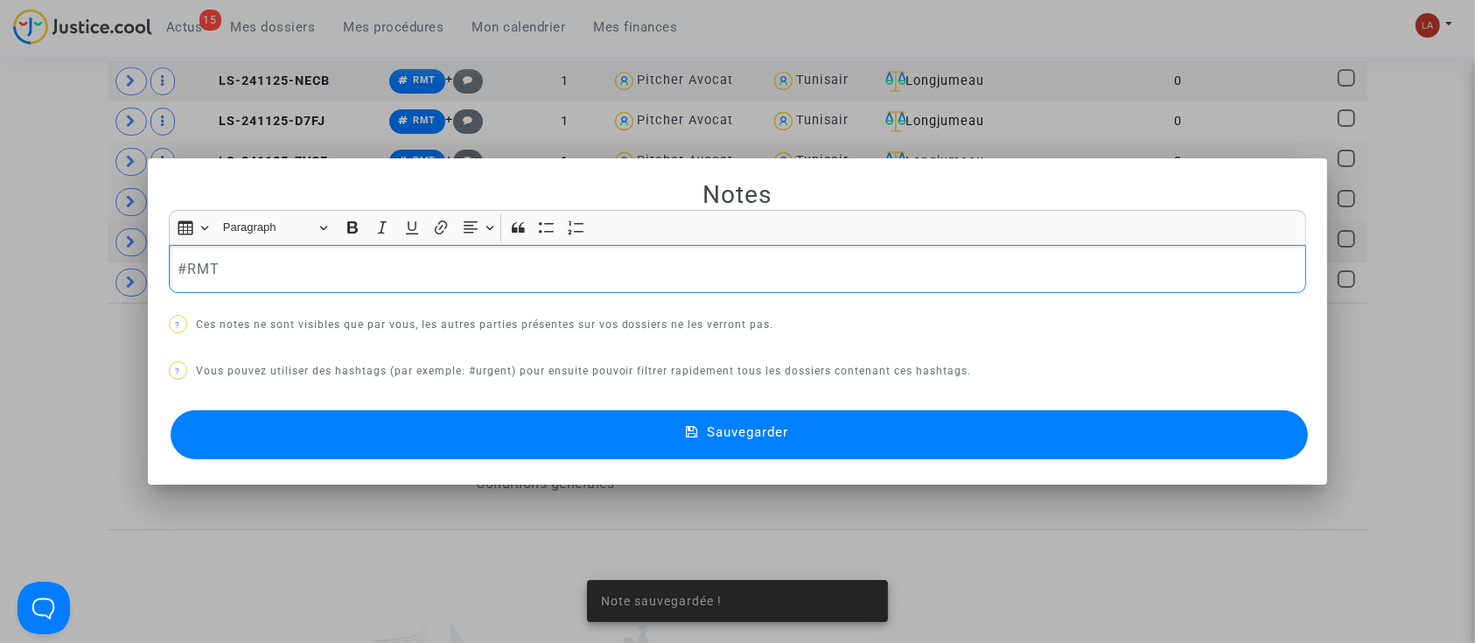
click at [292, 286] on div "#RMT" at bounding box center [738, 269] width 1138 height 49
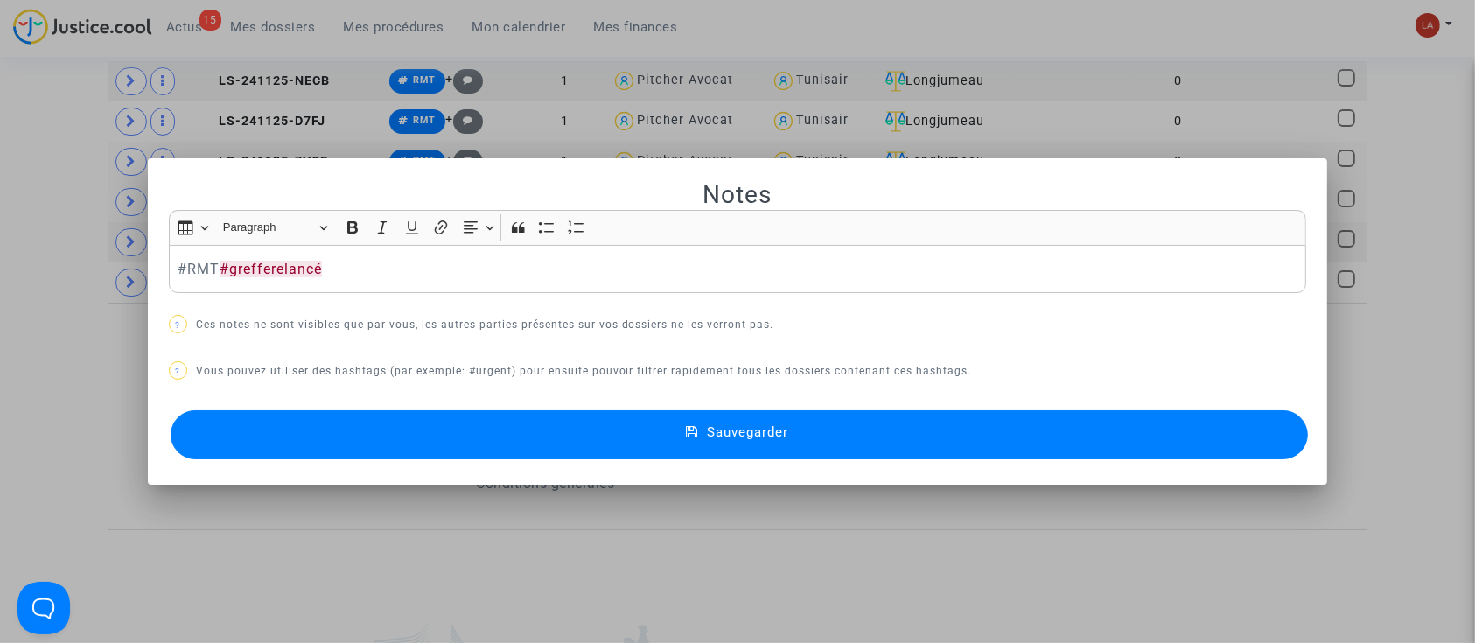
click at [434, 438] on button "Sauvegarder" at bounding box center [740, 434] width 1138 height 49
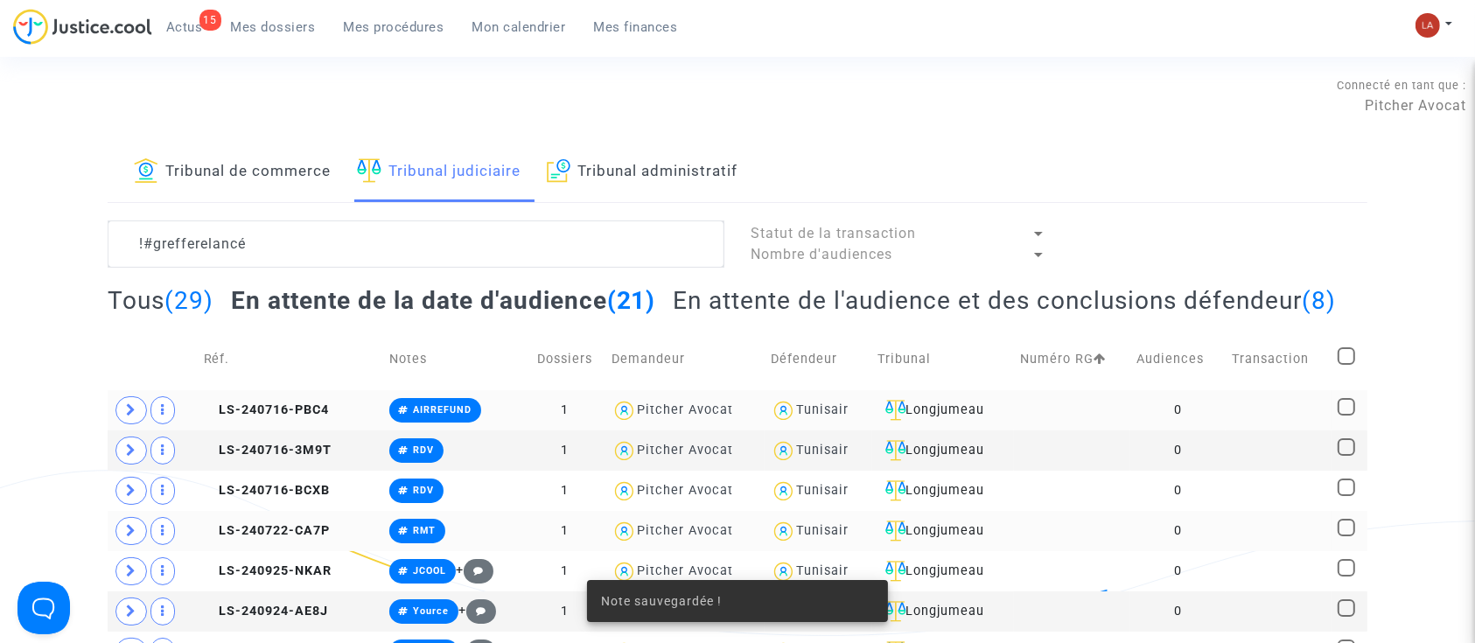
scroll to position [933, 0]
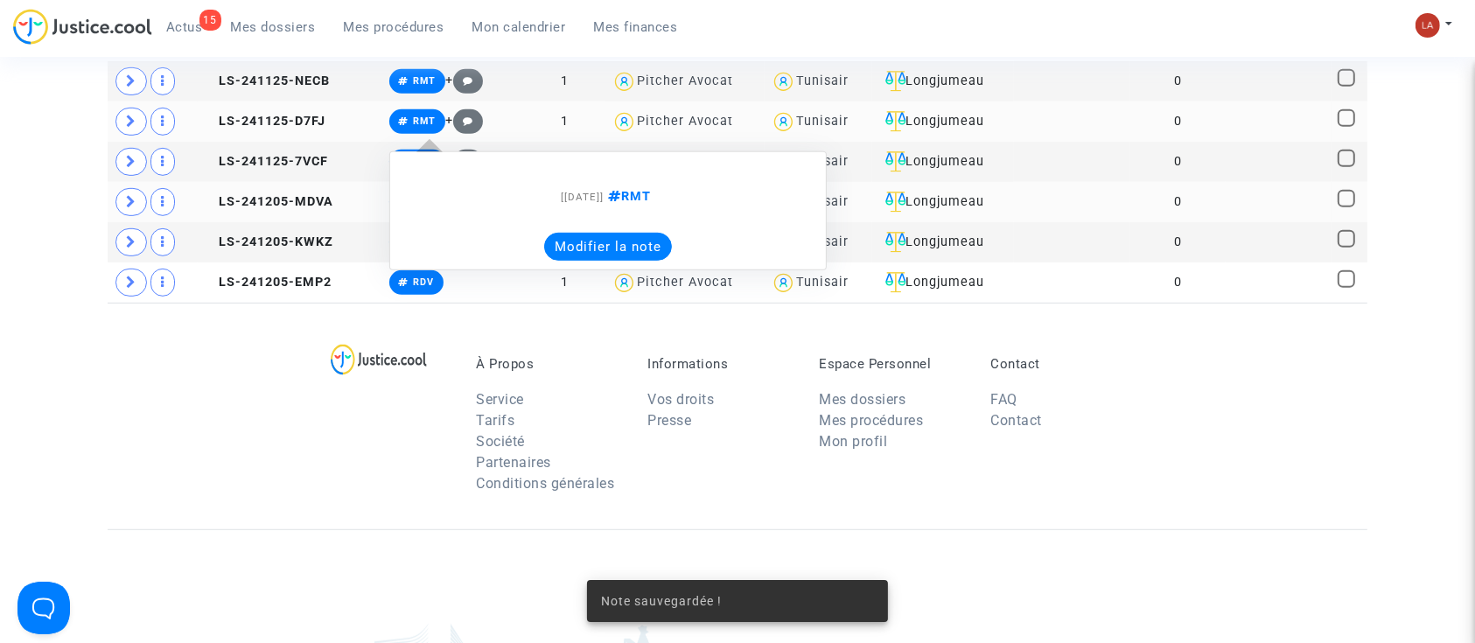
click at [587, 261] on button "Modifier la note" at bounding box center [608, 247] width 128 height 28
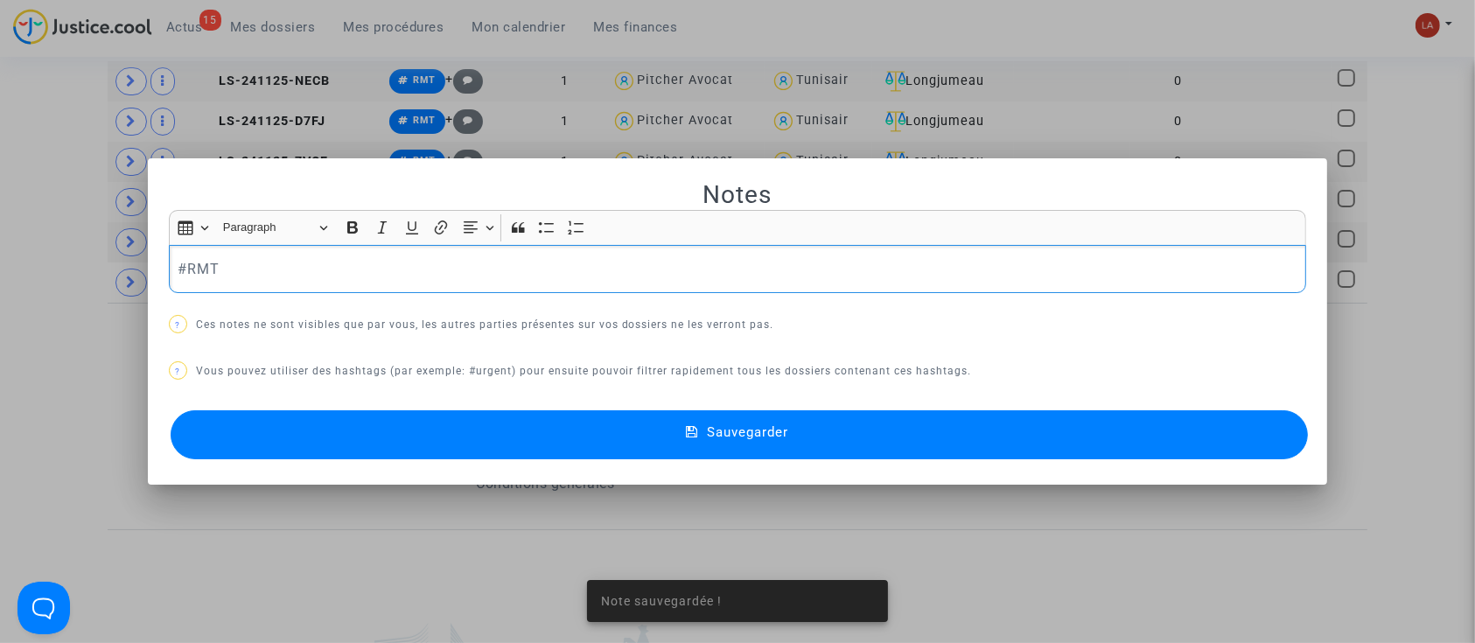
scroll to position [0, 0]
click at [286, 279] on p "#RMT" at bounding box center [738, 269] width 1120 height 22
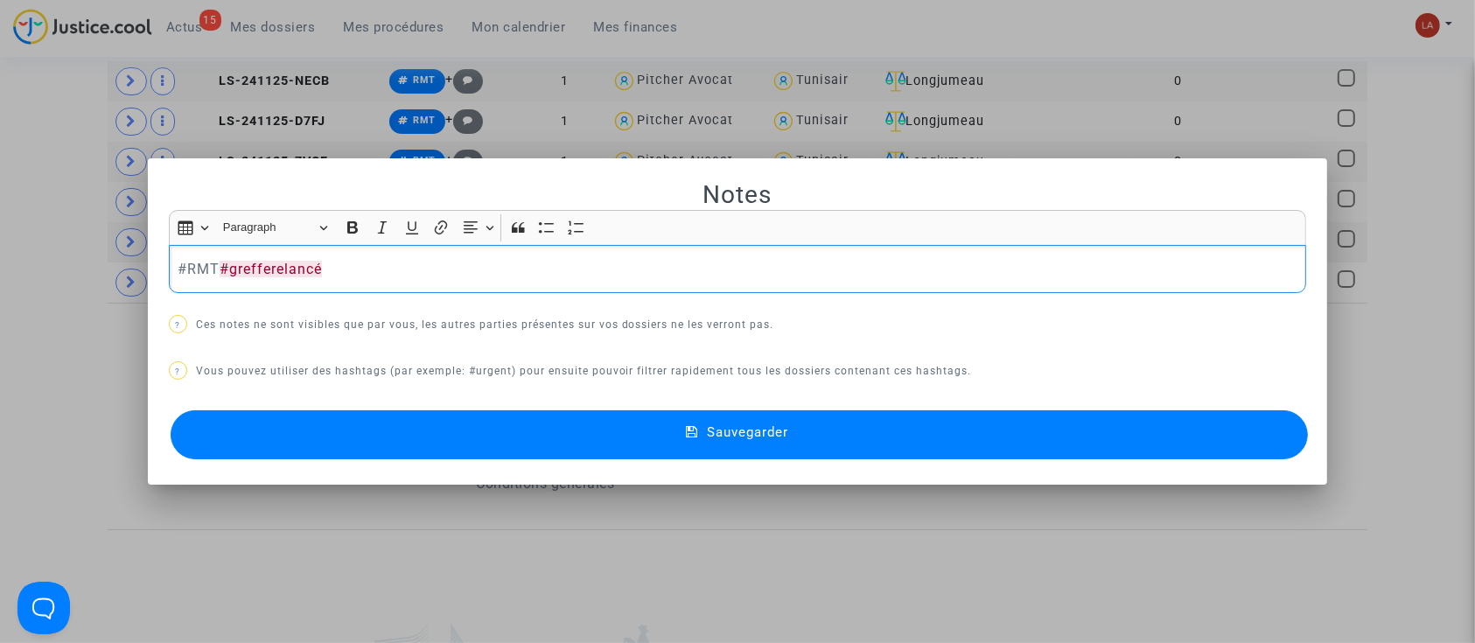
click at [457, 407] on div "Notes Rich Text Editor Insert table Insert table Heading Paragraph Paragraph He…" at bounding box center [738, 321] width 1138 height 284
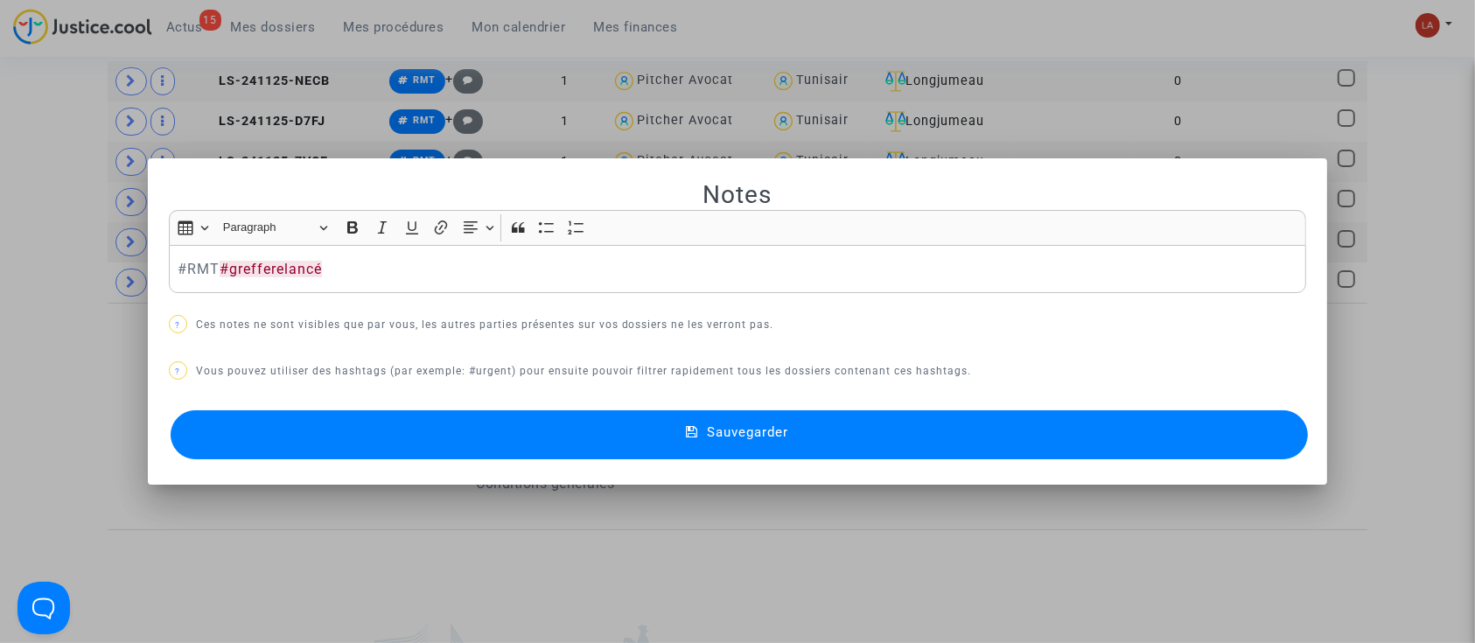
click at [467, 428] on button "Sauvegarder" at bounding box center [740, 434] width 1138 height 49
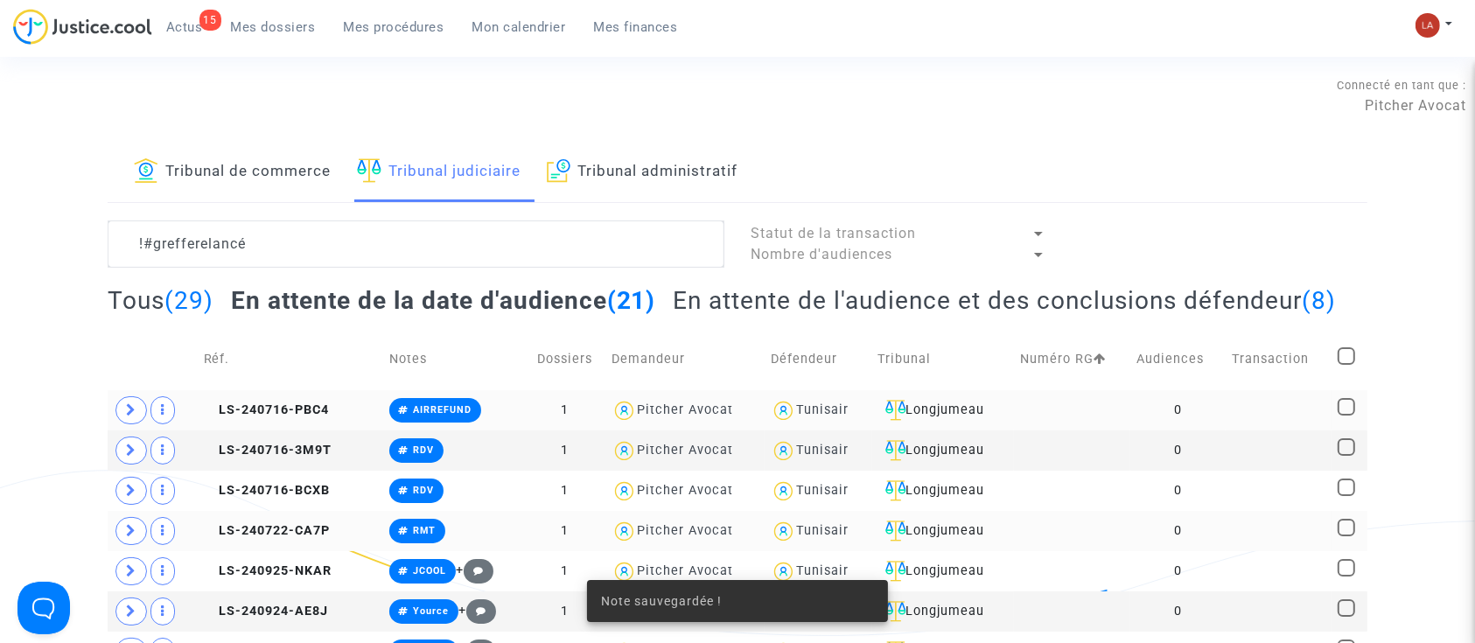
scroll to position [933, 0]
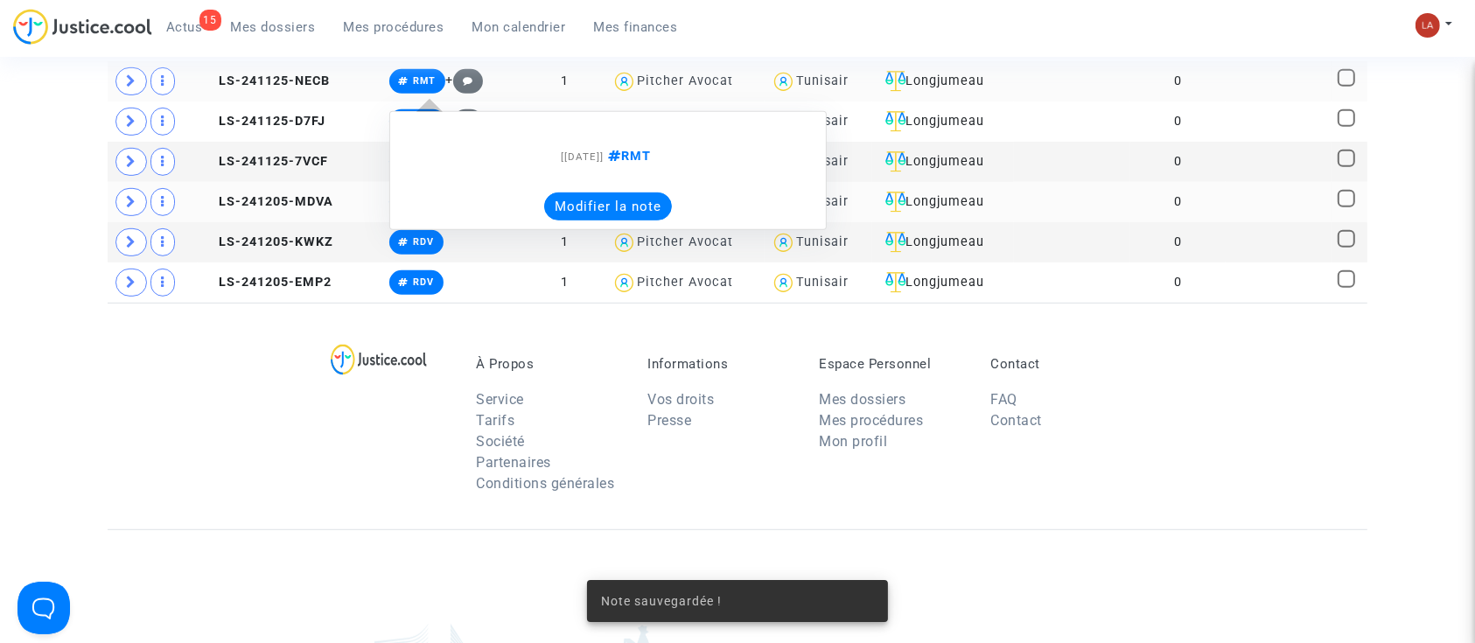
click at [578, 221] on button "Modifier la note" at bounding box center [608, 207] width 128 height 28
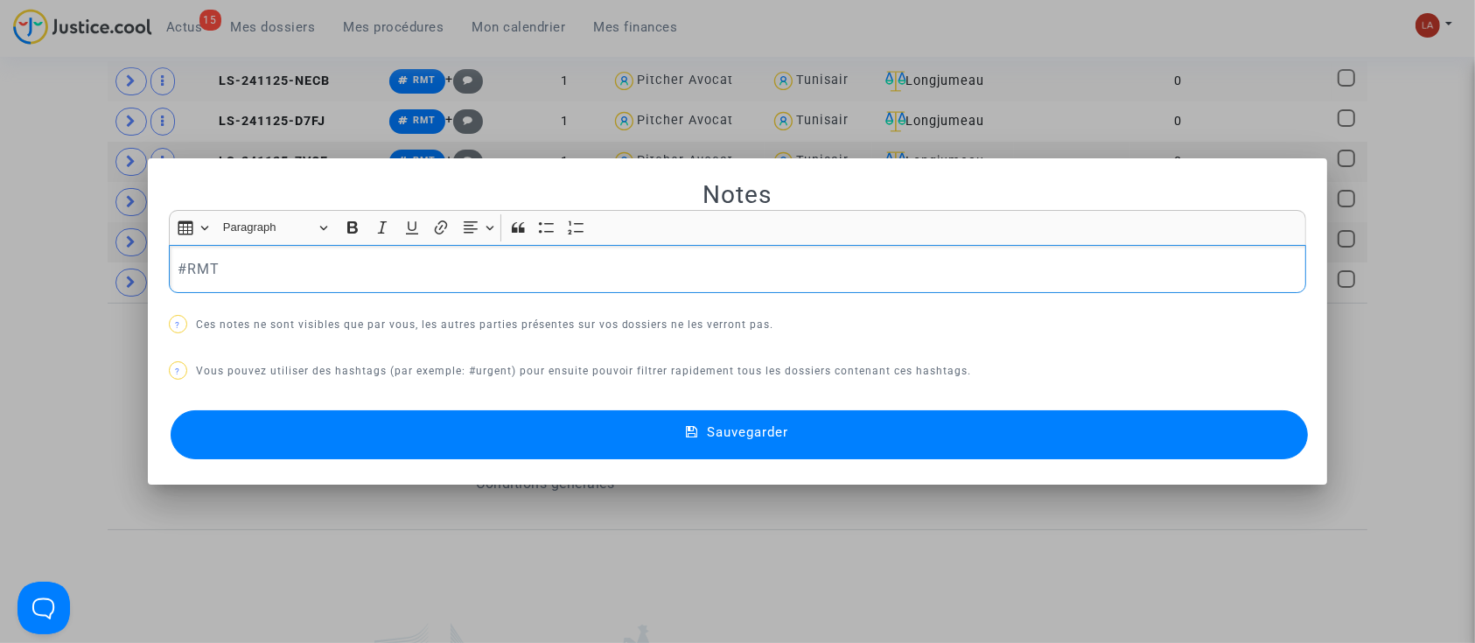
scroll to position [0, 0]
click at [308, 269] on p "#RMT" at bounding box center [738, 269] width 1120 height 22
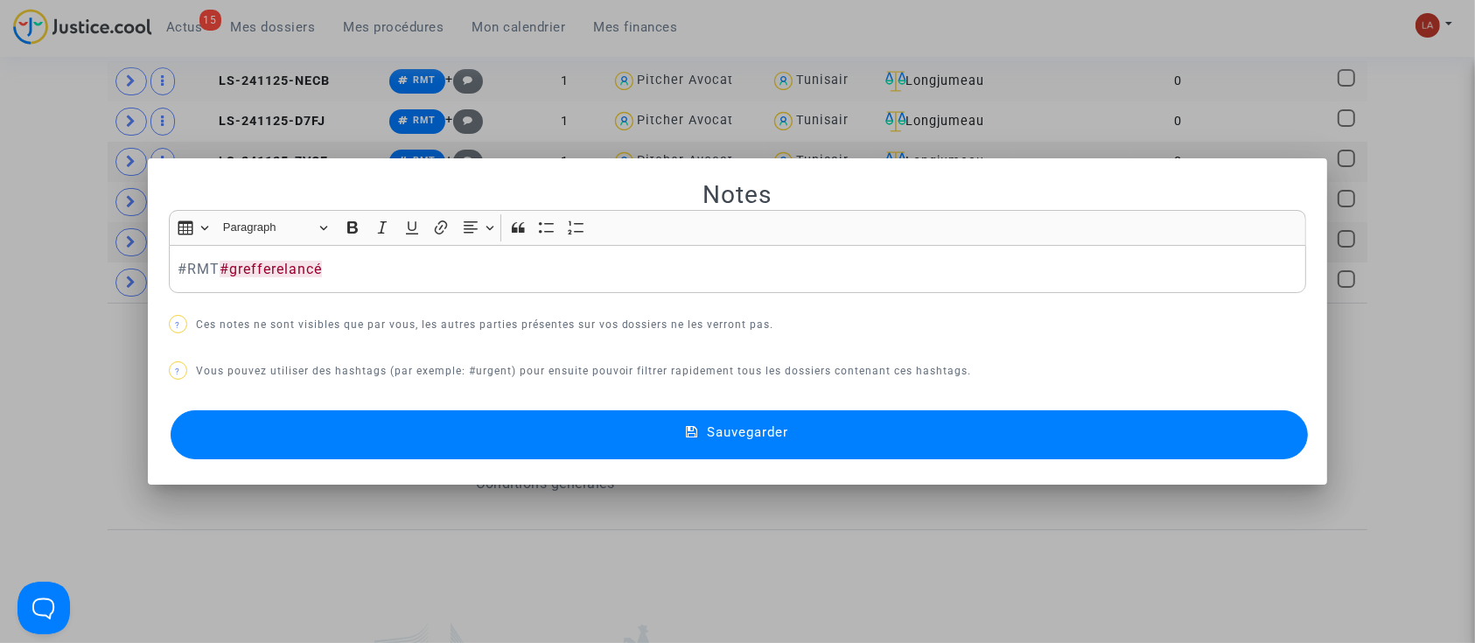
click at [475, 447] on button "Sauvegarder" at bounding box center [740, 434] width 1138 height 49
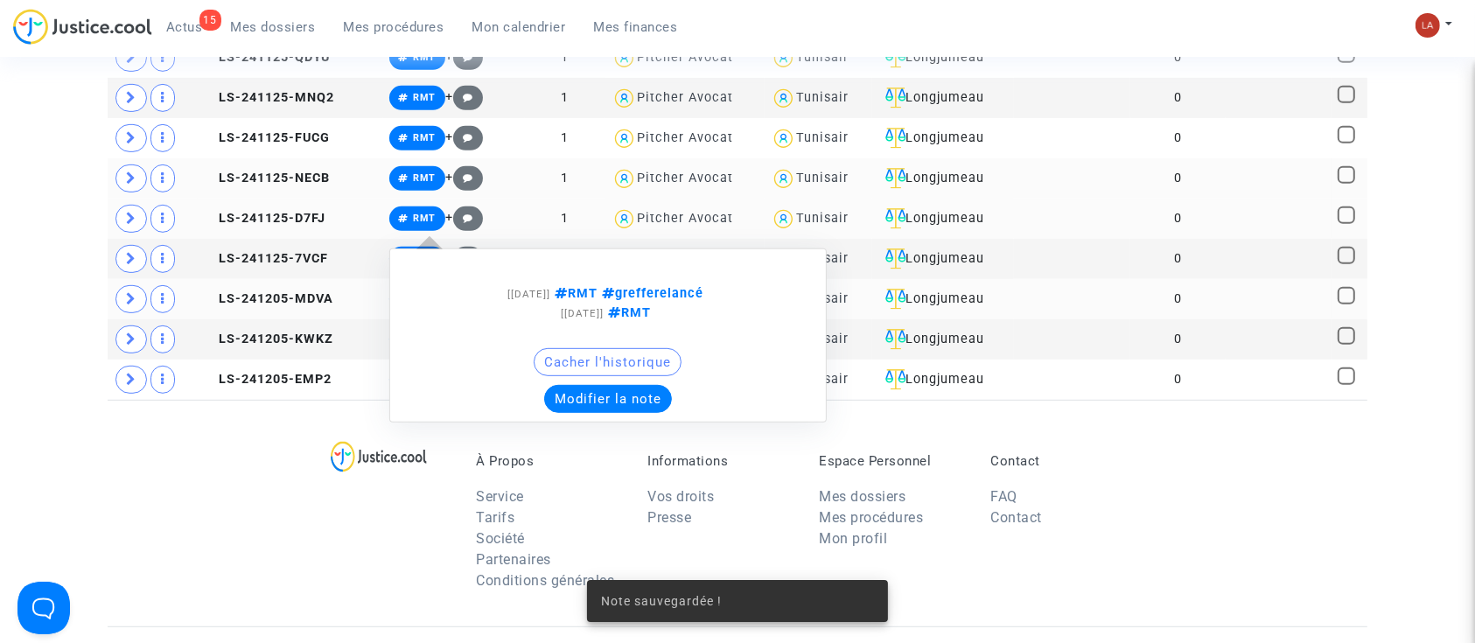
scroll to position [816, 0]
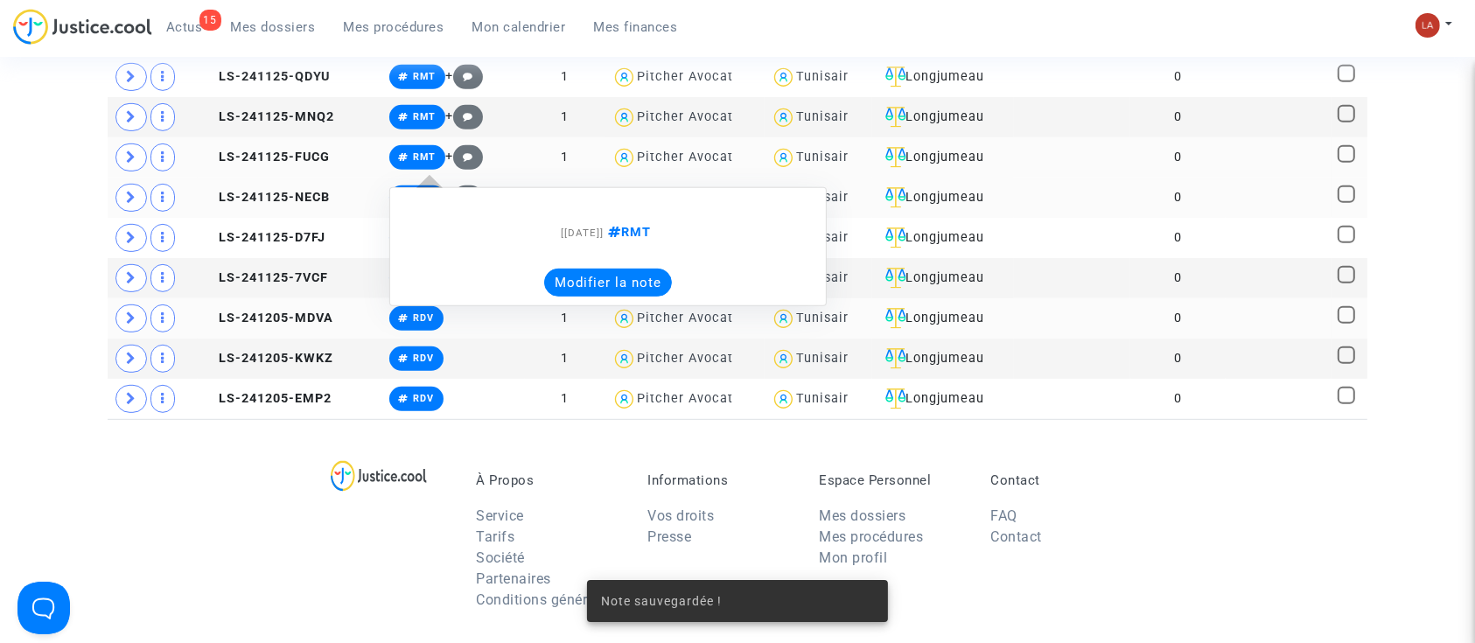
click at [608, 306] on div "[25/11/2024] RMT Modifier la note" at bounding box center [608, 246] width 438 height 119
click at [567, 297] on button "Modifier la note" at bounding box center [608, 283] width 128 height 28
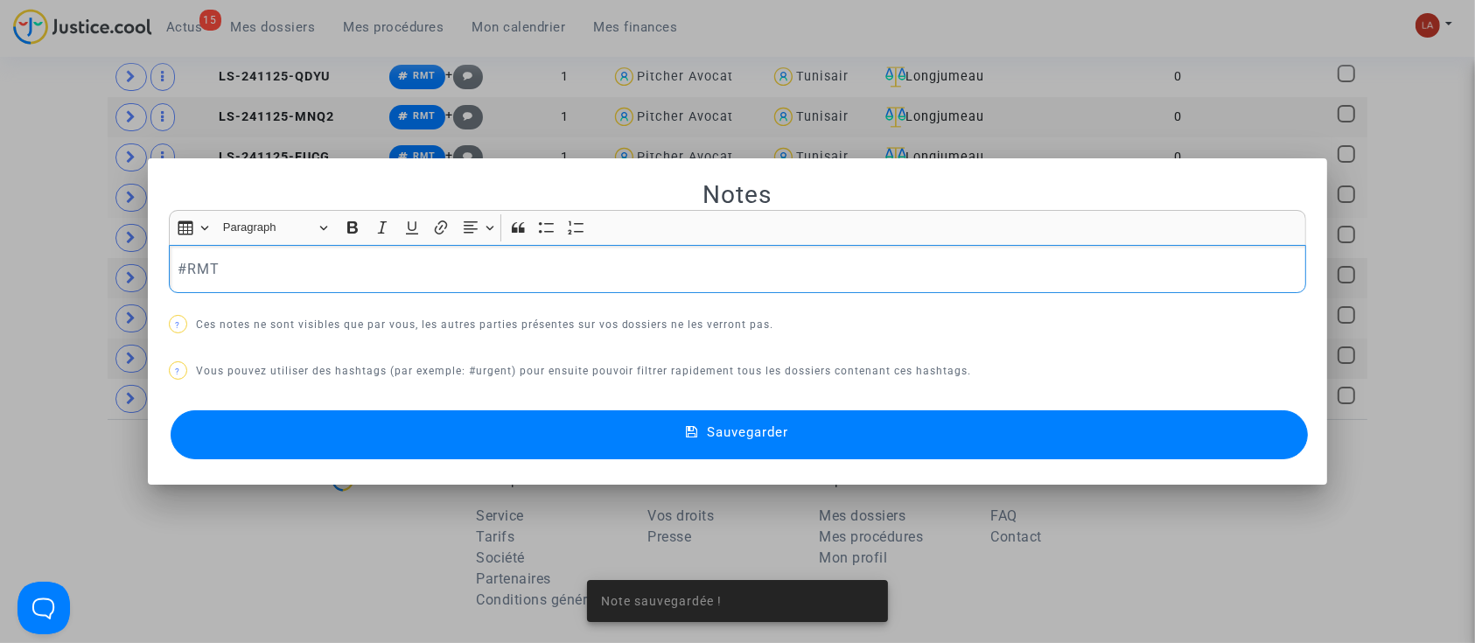
click at [308, 277] on p "#RMT" at bounding box center [738, 269] width 1120 height 22
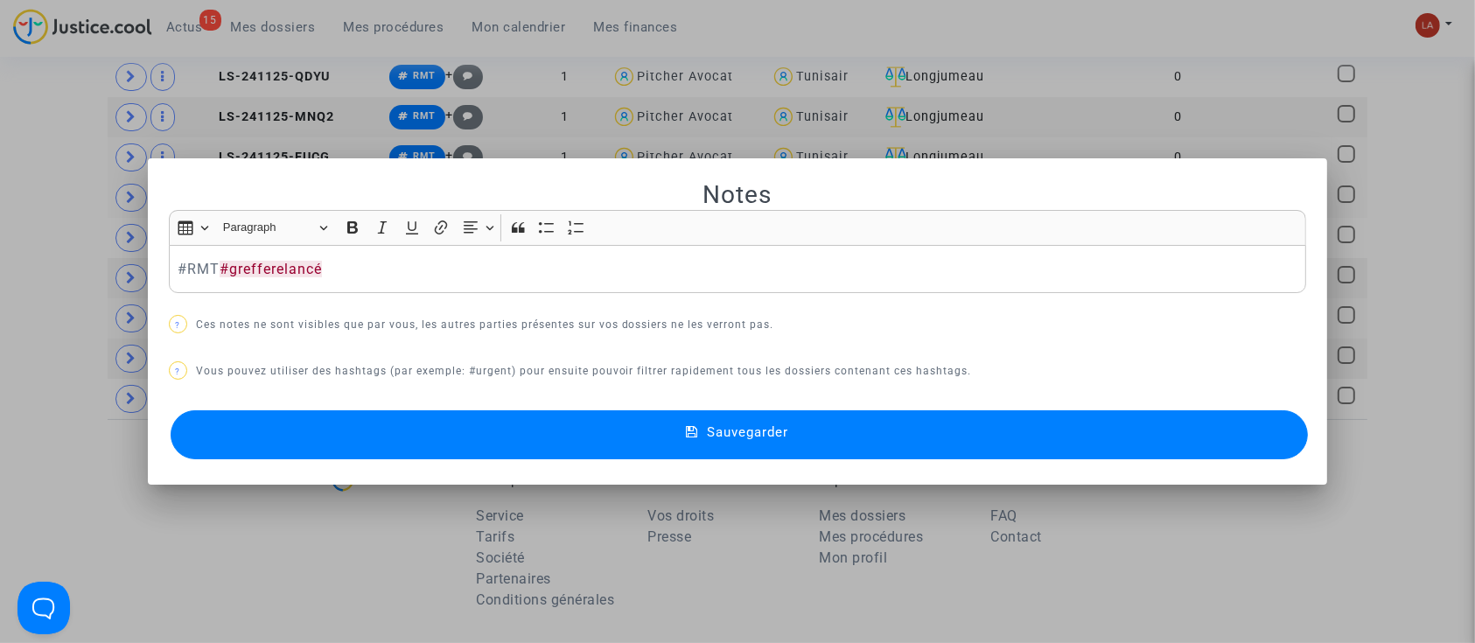
drag, startPoint x: 327, startPoint y: 438, endPoint x: 514, endPoint y: 264, distance: 255.1
click at [327, 438] on button "Sauvegarder" at bounding box center [740, 434] width 1138 height 49
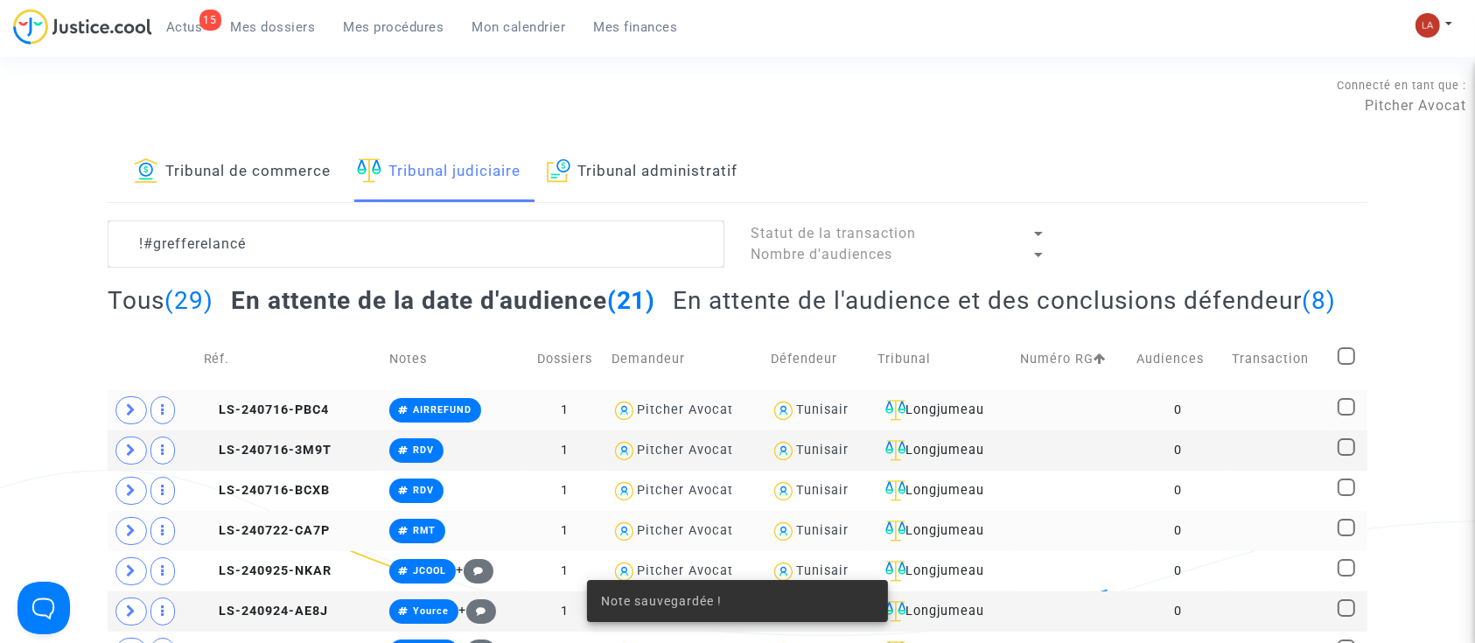
scroll to position [816, 0]
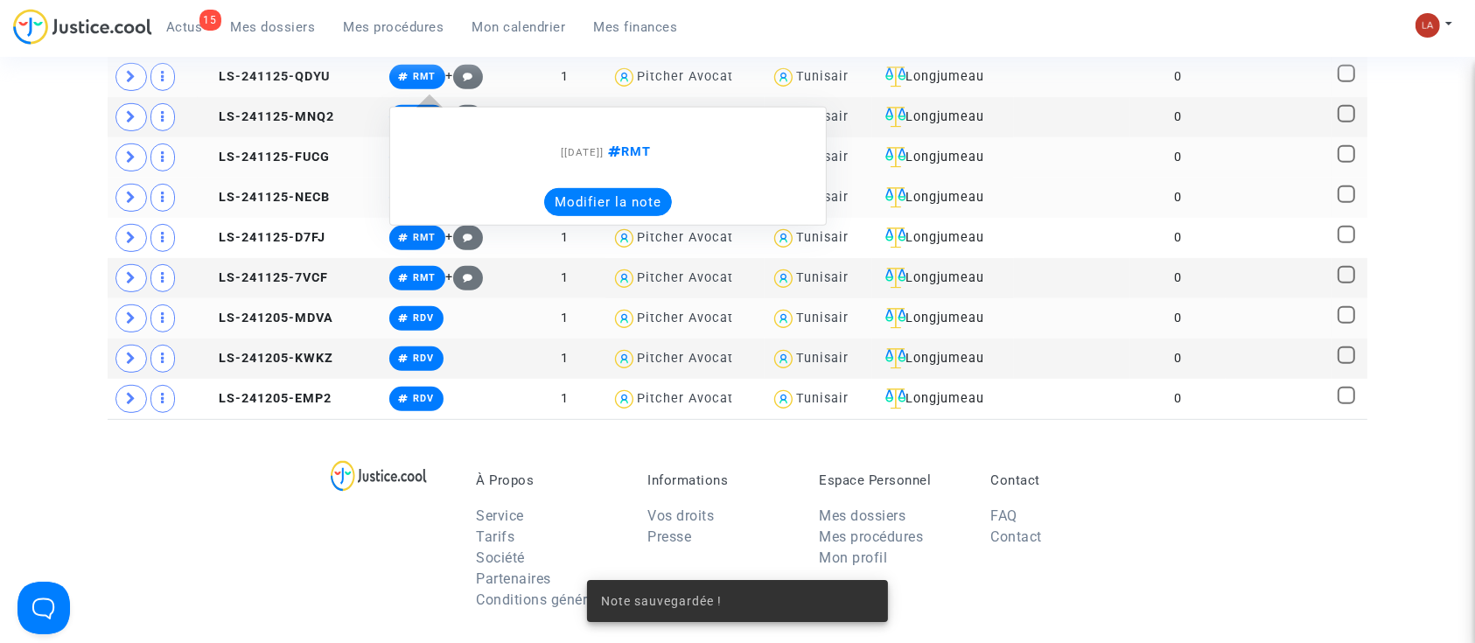
click at [592, 216] on button "Modifier la note" at bounding box center [608, 202] width 128 height 28
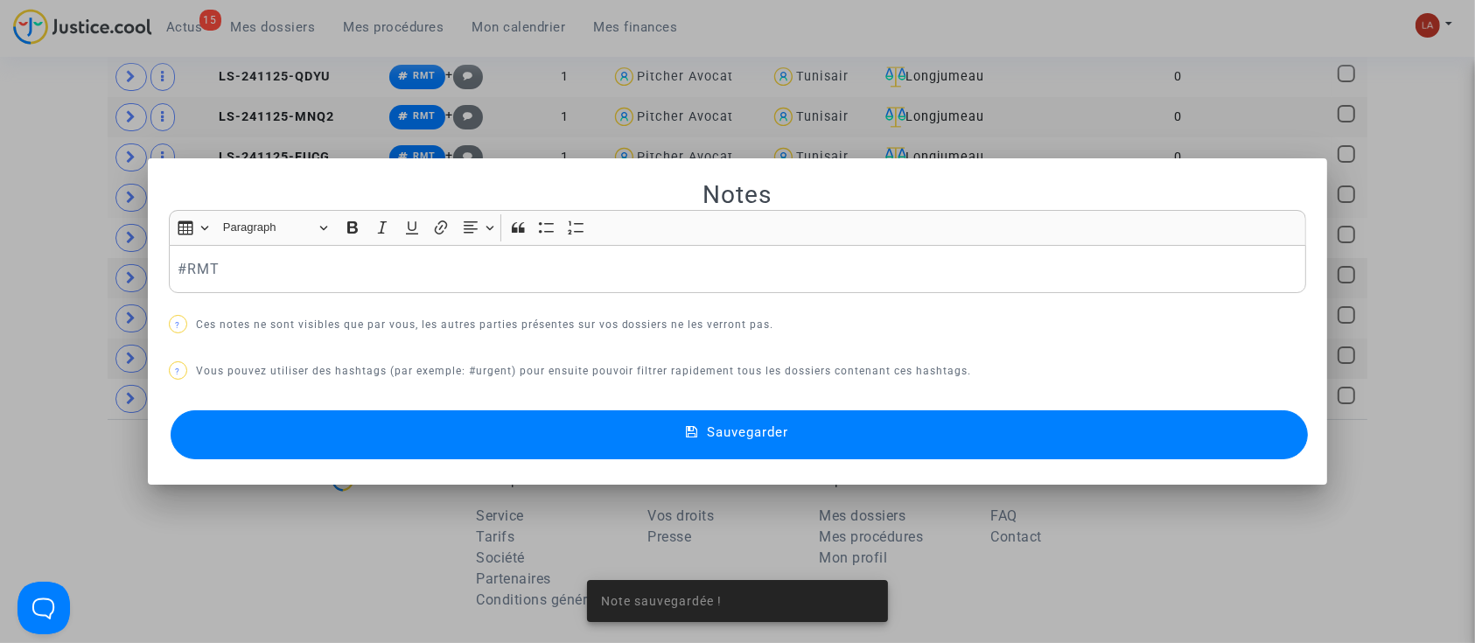
scroll to position [0, 0]
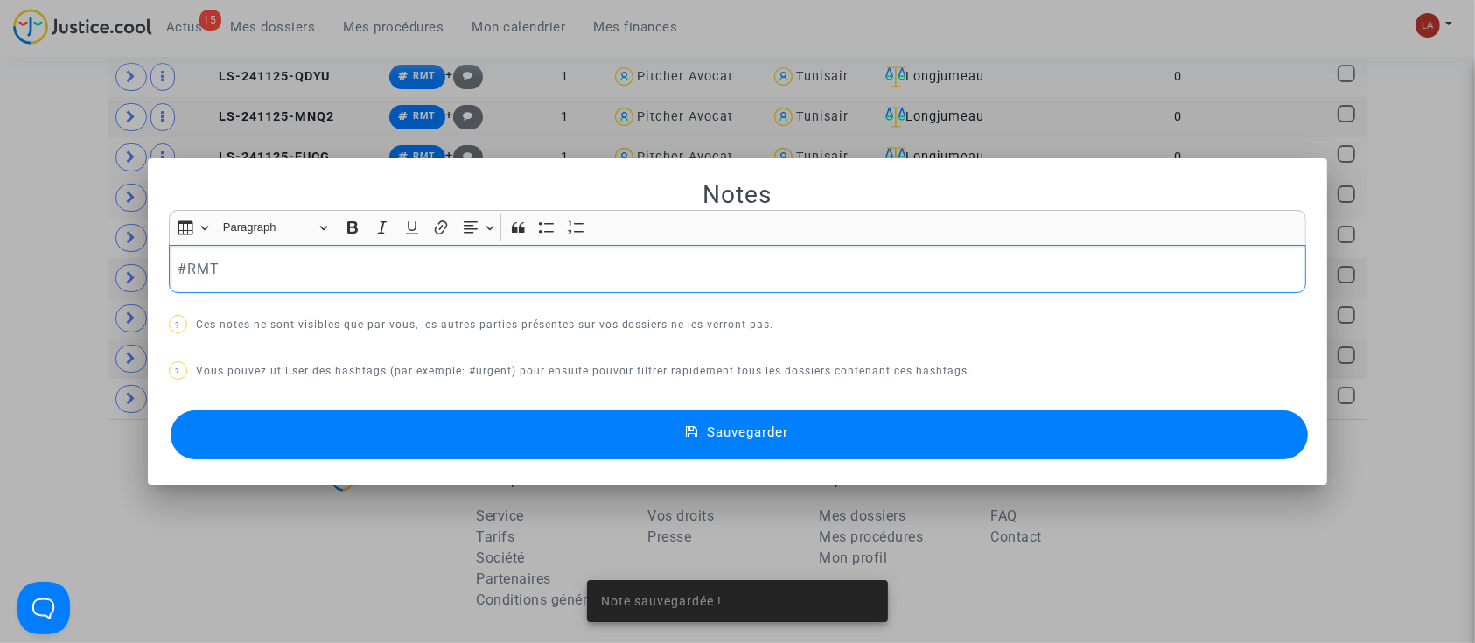
click at [345, 276] on p "#RMT" at bounding box center [738, 269] width 1120 height 22
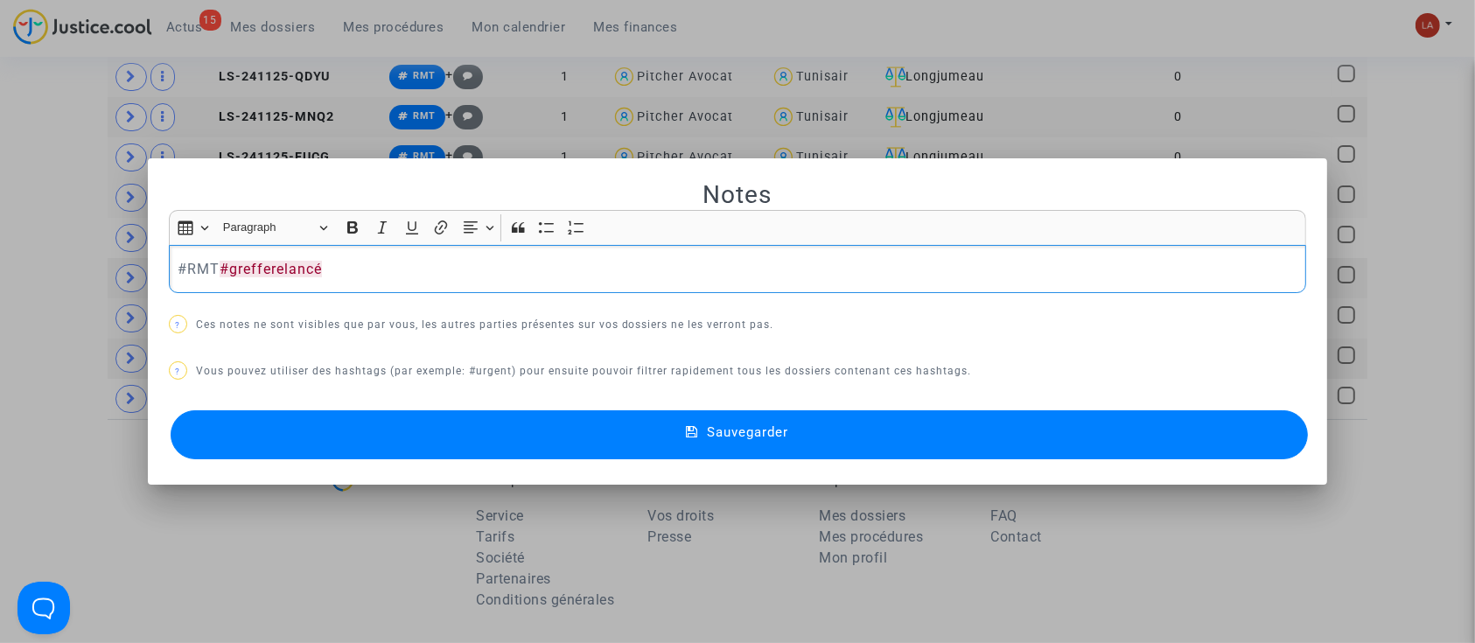
click at [378, 417] on button "Sauvegarder" at bounding box center [740, 434] width 1138 height 49
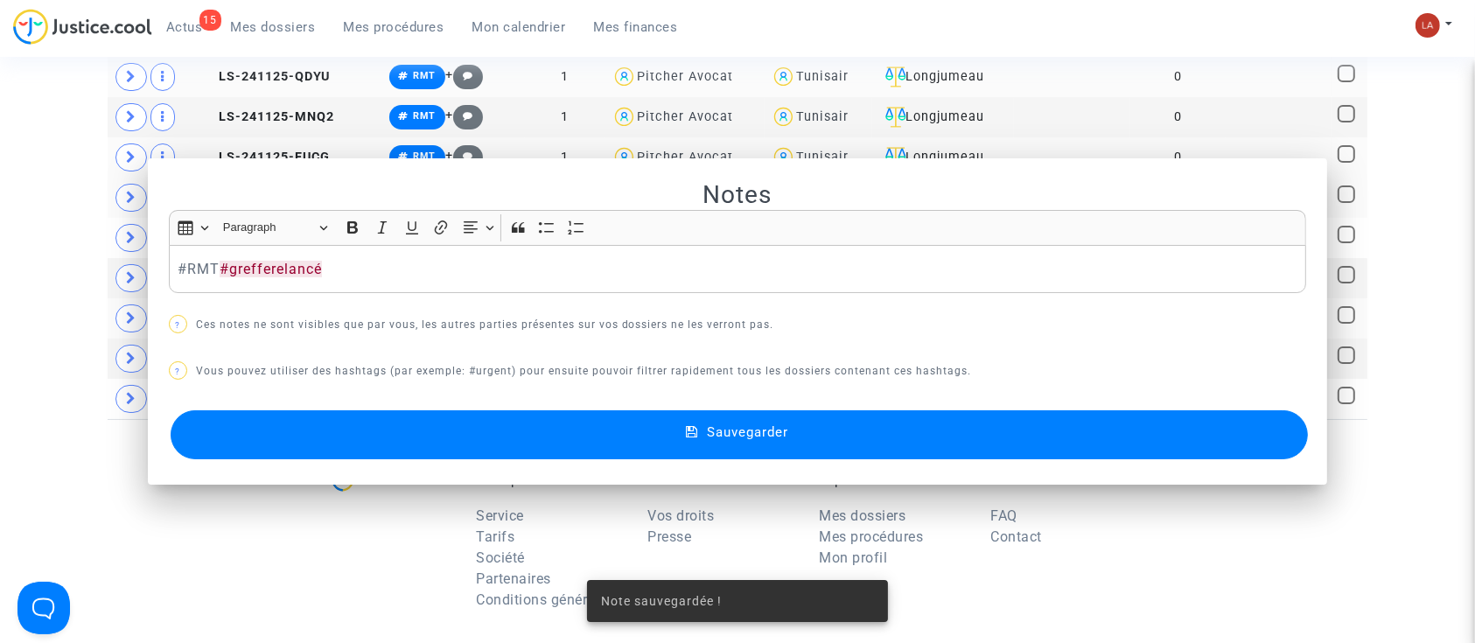
scroll to position [816, 0]
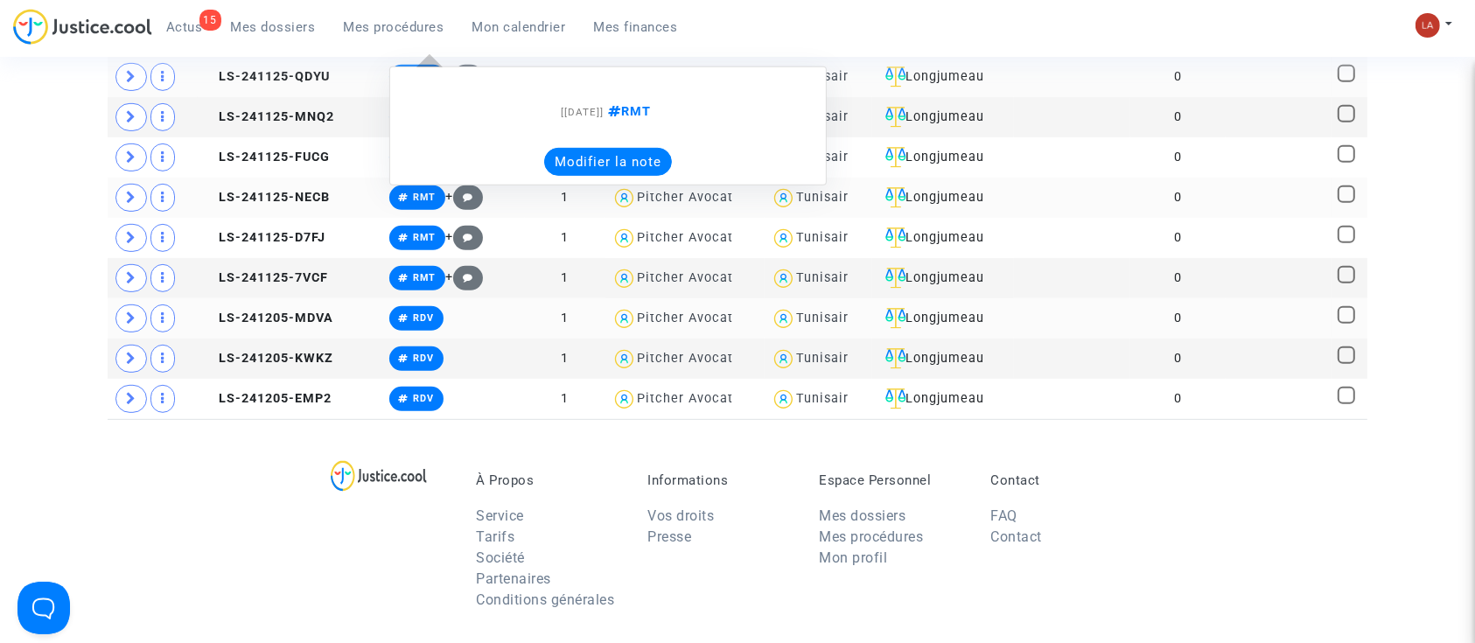
click at [590, 176] on button "Modifier la note" at bounding box center [608, 162] width 128 height 28
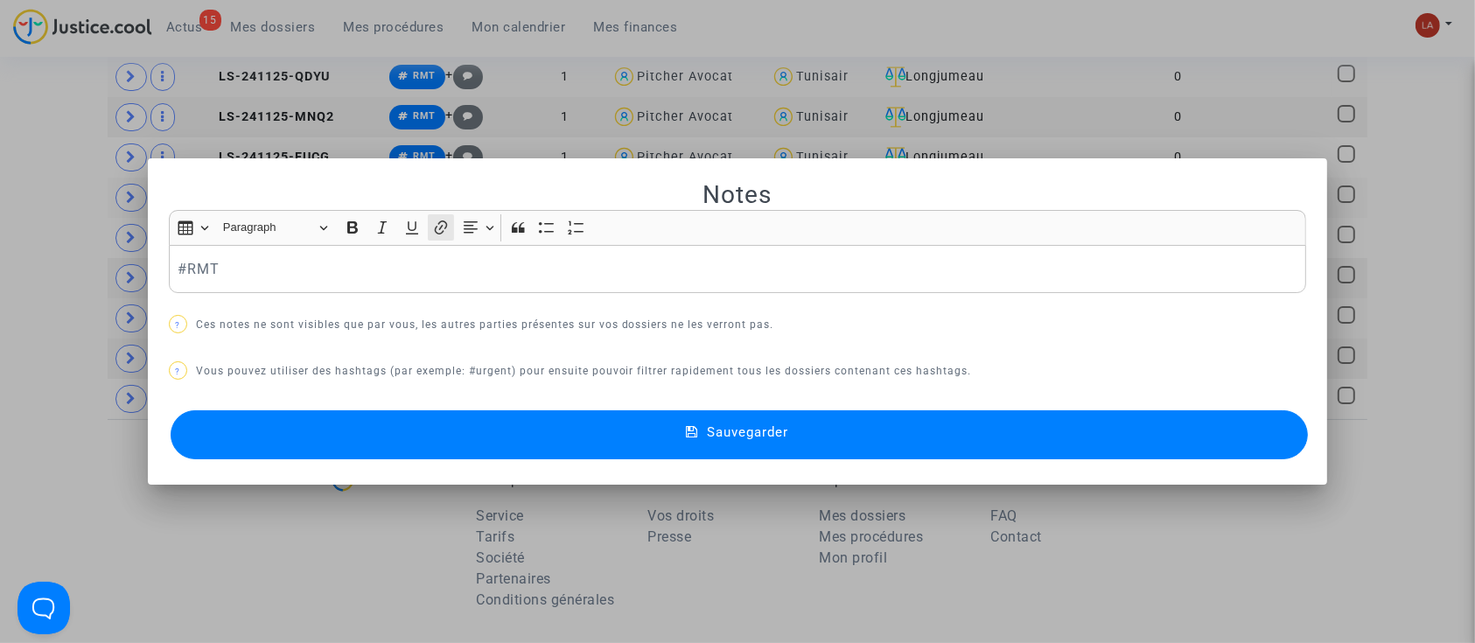
scroll to position [0, 0]
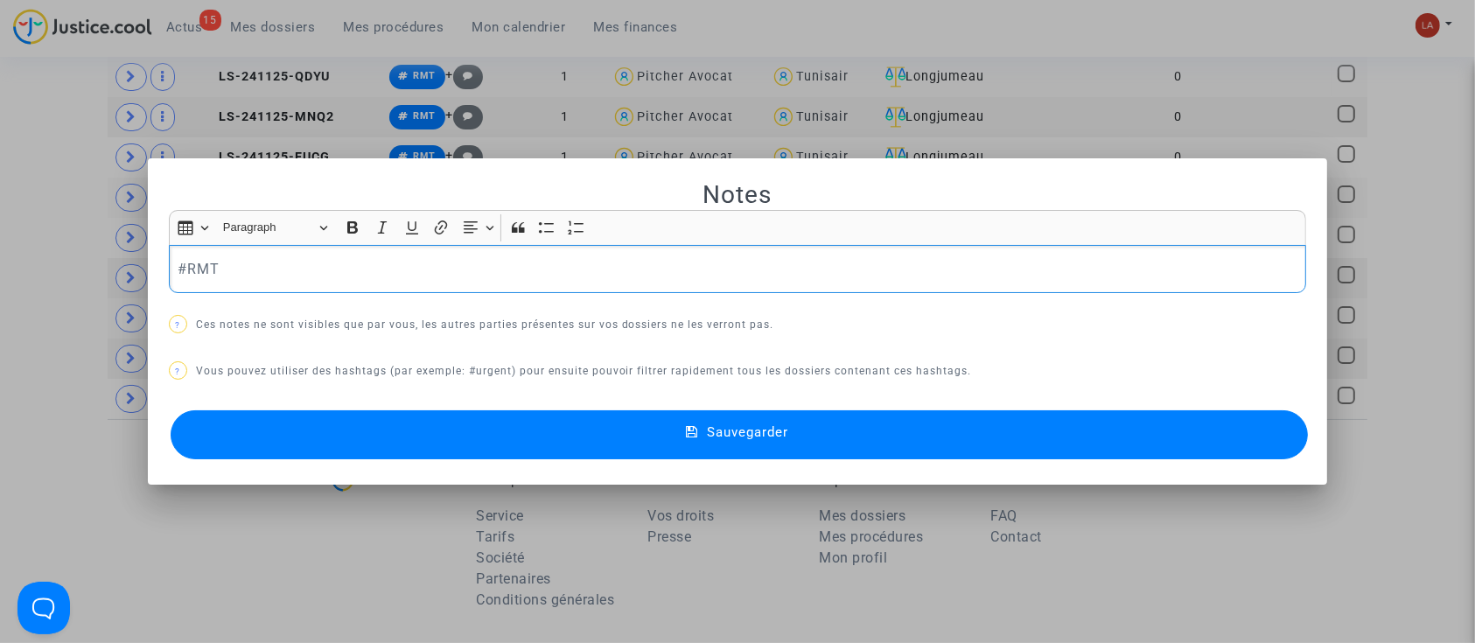
click at [403, 249] on div "#RMT" at bounding box center [738, 269] width 1138 height 49
click at [424, 403] on div "Notes Rich Text Editor Insert table Insert table Heading Paragraph Paragraph He…" at bounding box center [738, 321] width 1138 height 284
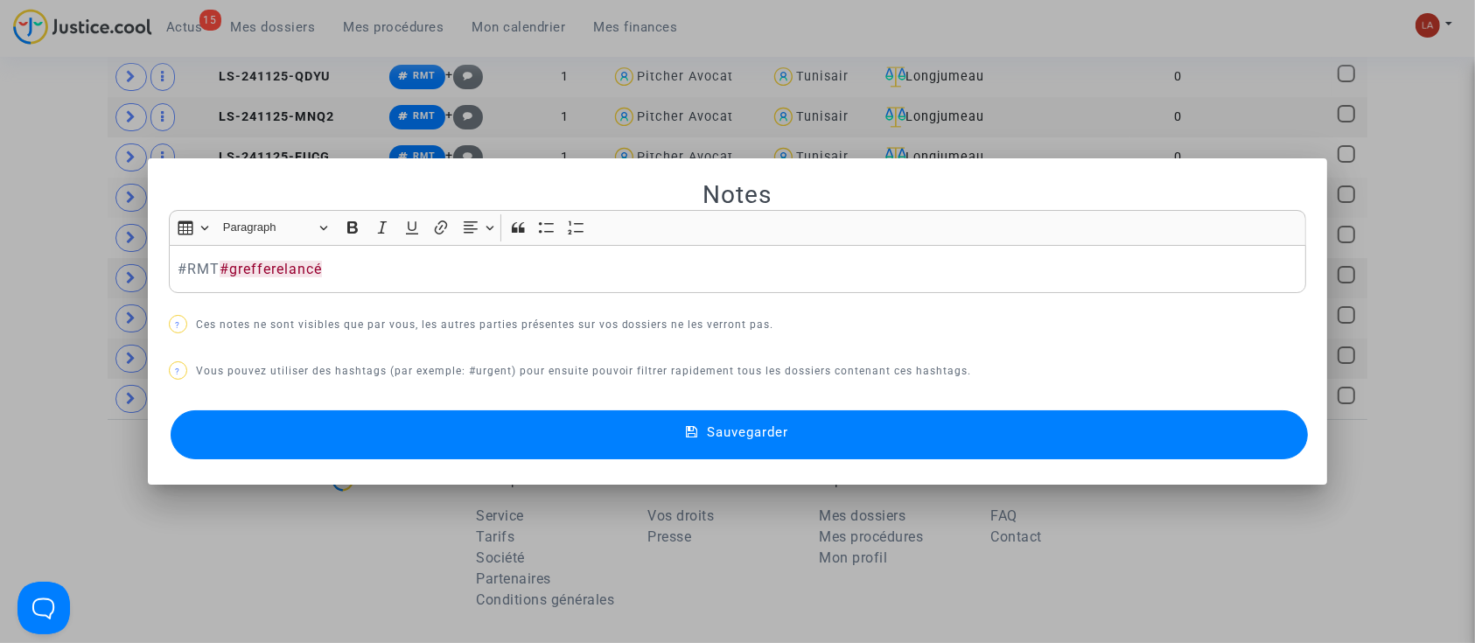
click at [443, 430] on button "Sauvegarder" at bounding box center [740, 434] width 1138 height 49
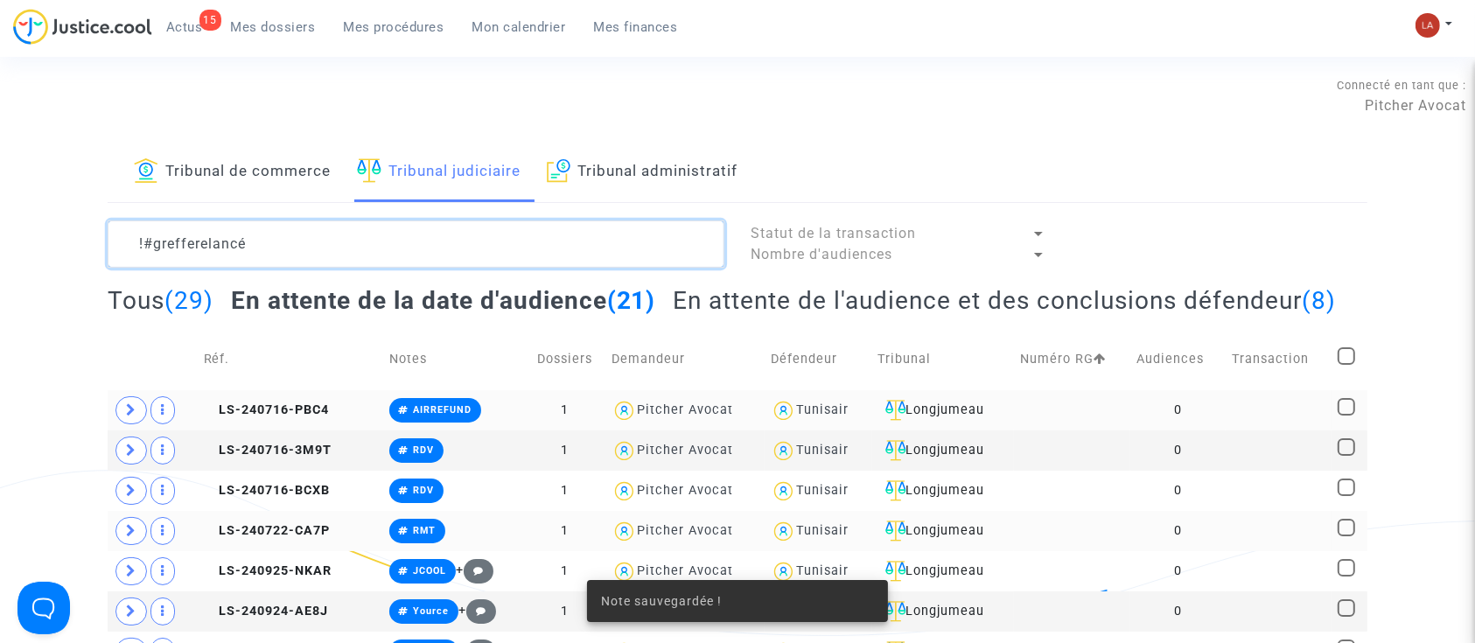
click at [466, 239] on textarea at bounding box center [416, 244] width 617 height 47
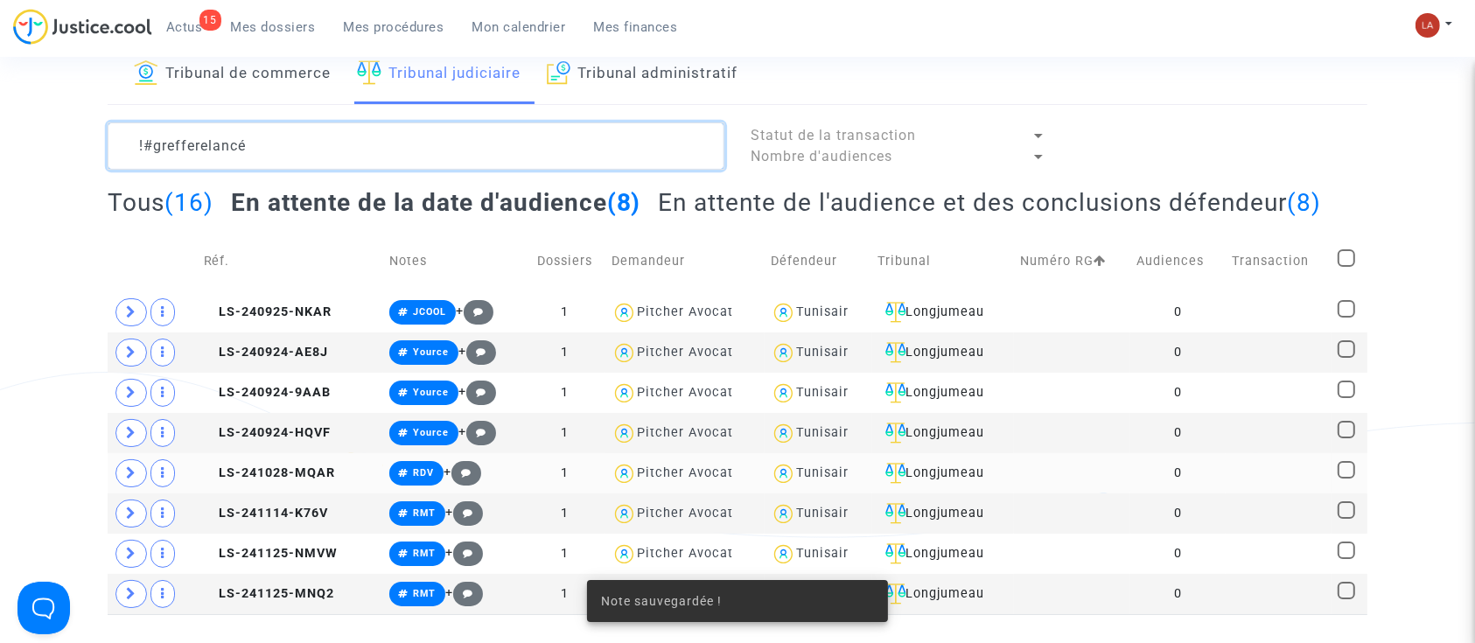
scroll to position [233, 0]
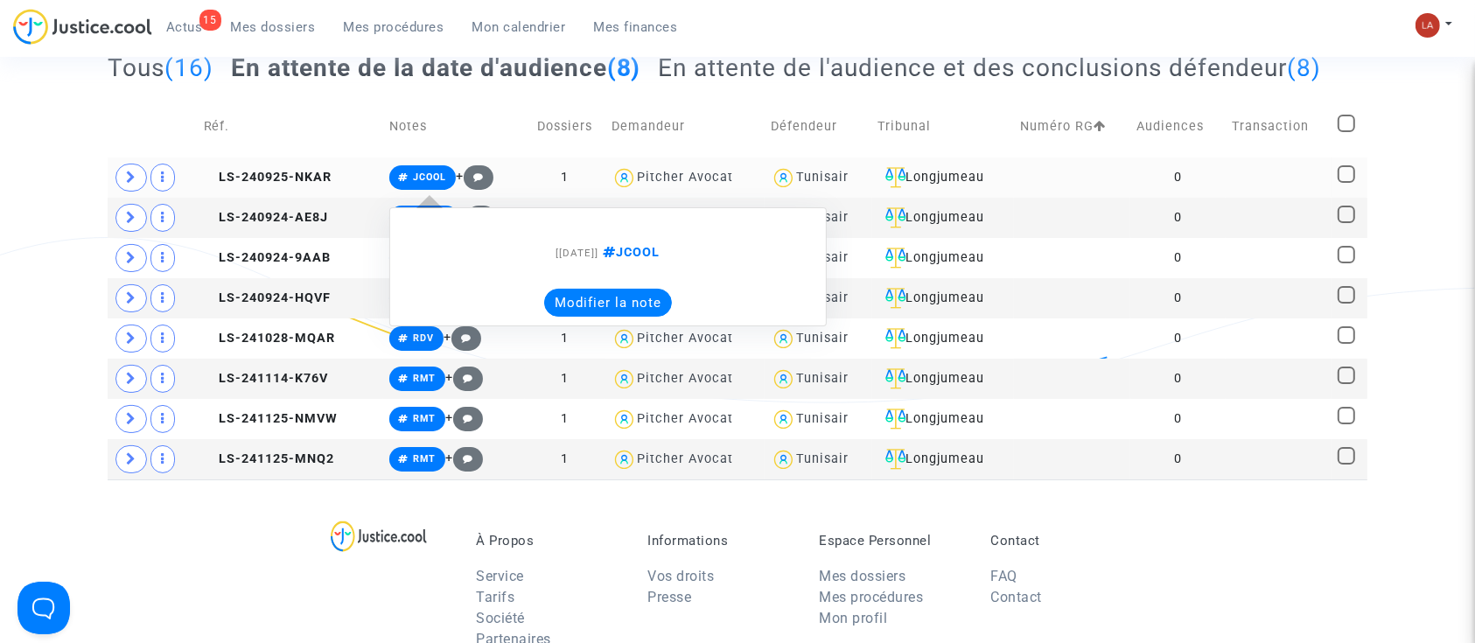
type textarea "!#grefferelancé"
click at [598, 314] on button "Modifier la note" at bounding box center [608, 303] width 128 height 28
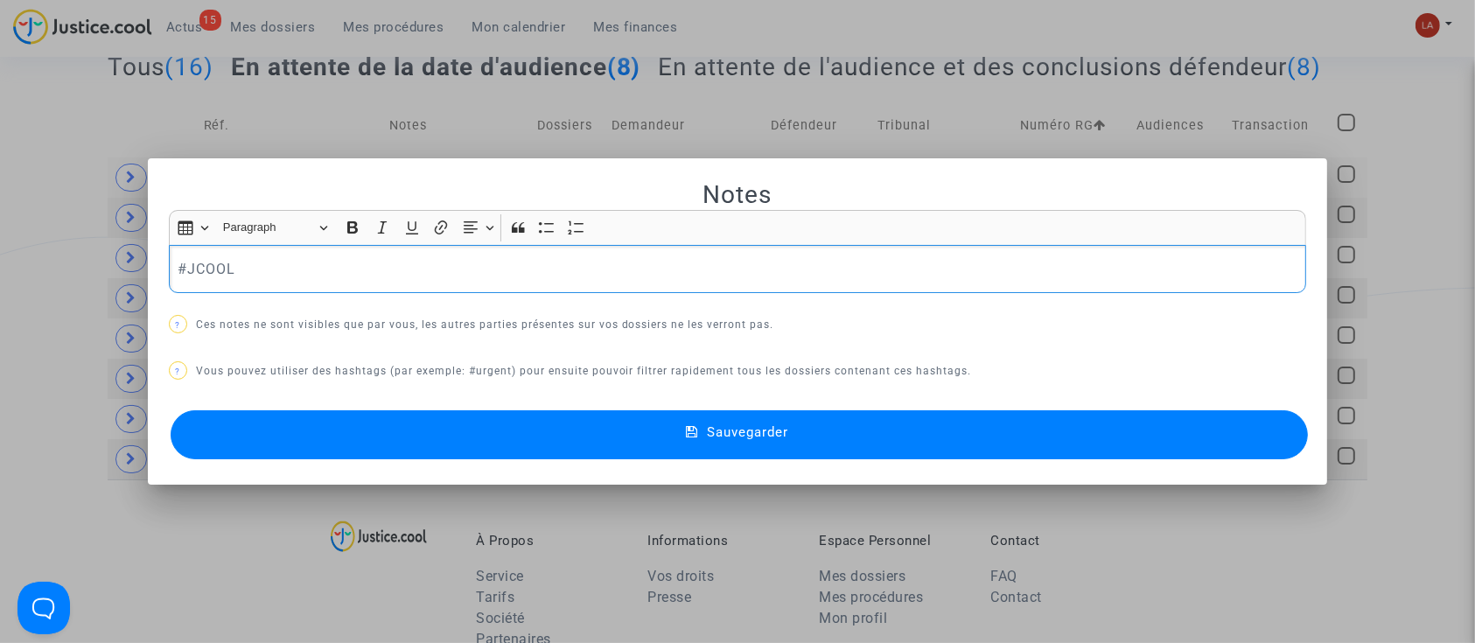
click at [316, 269] on p "#JCOOL" at bounding box center [738, 269] width 1120 height 22
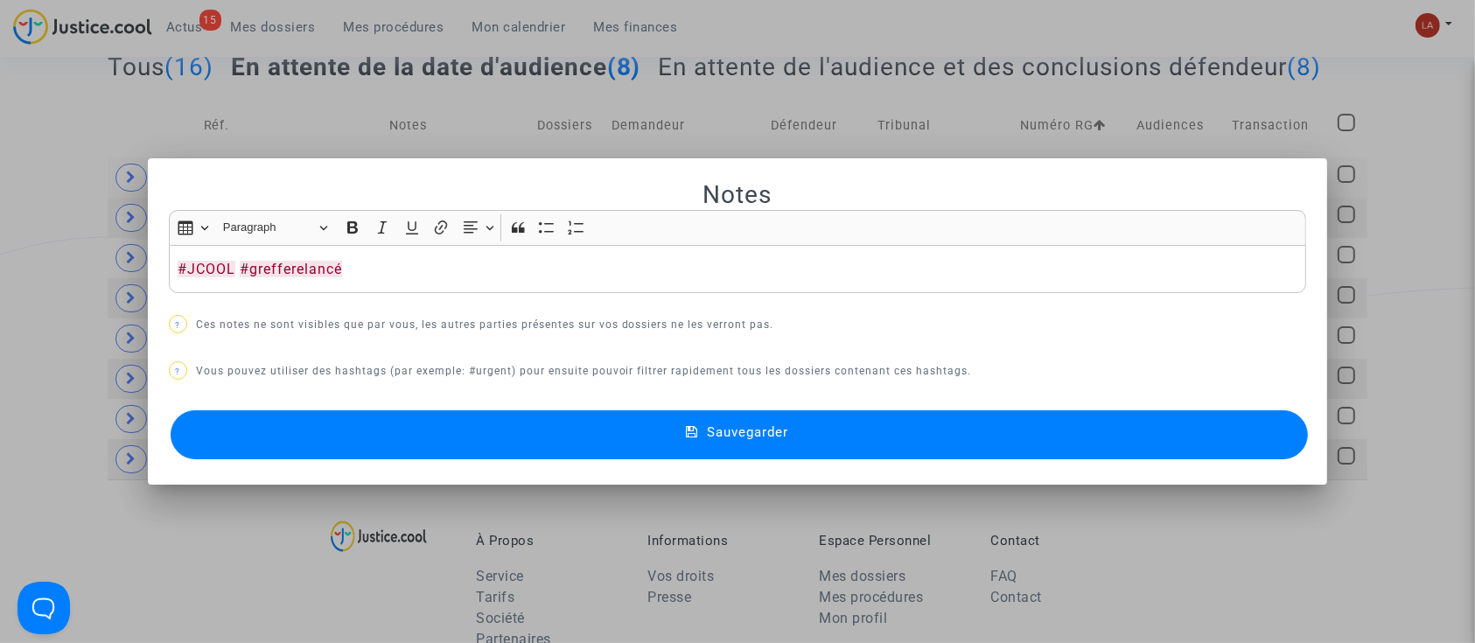
click at [289, 421] on button "Sauvegarder" at bounding box center [740, 434] width 1138 height 49
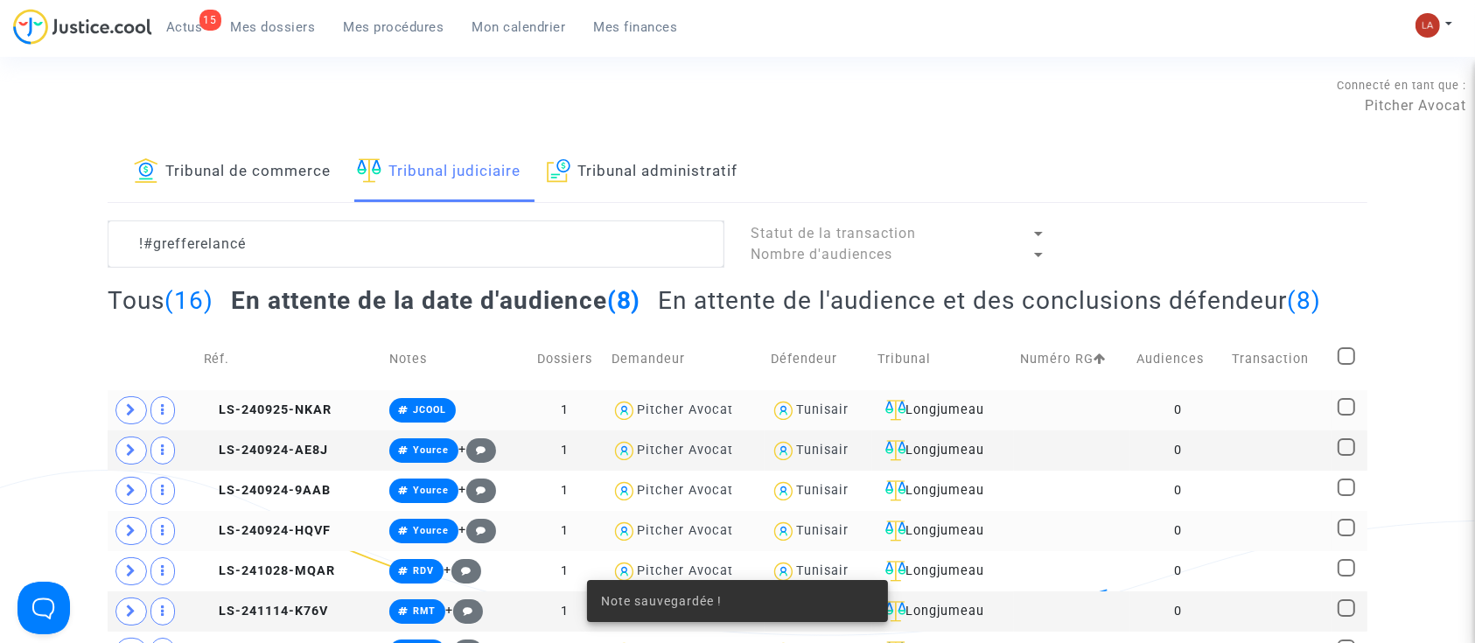
scroll to position [233, 0]
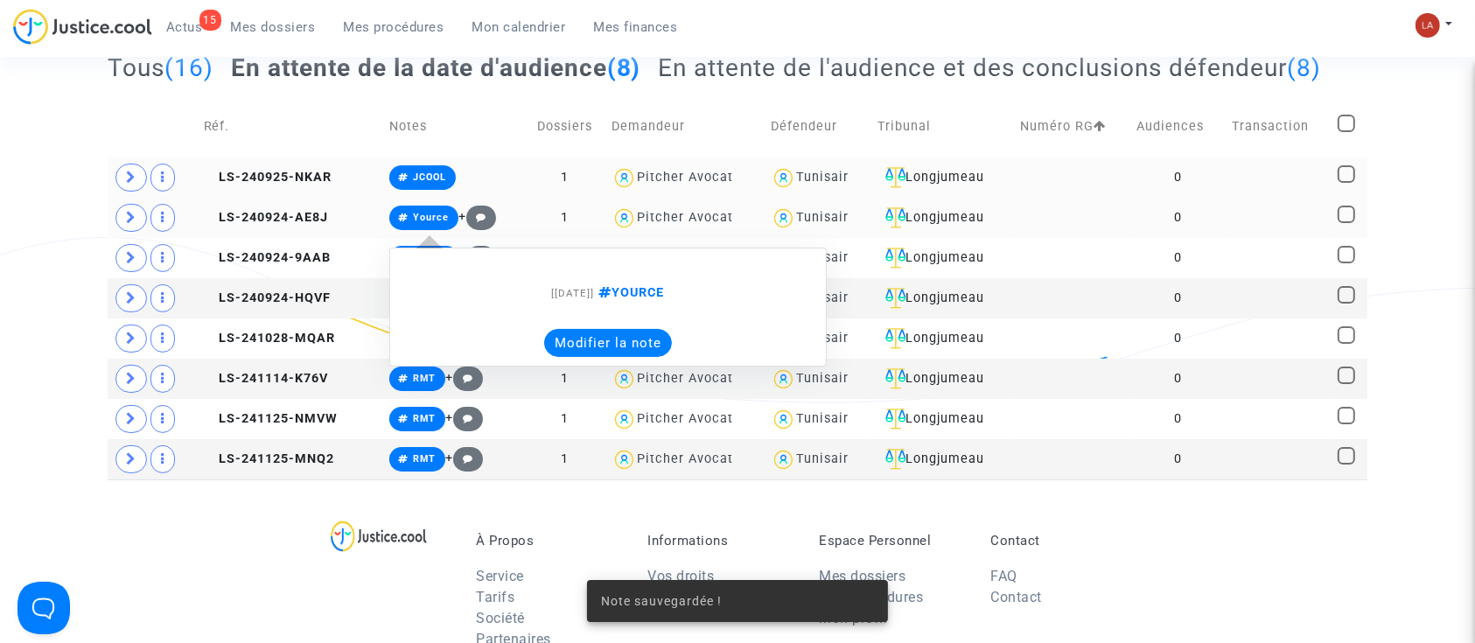
click at [604, 323] on note-viewer "[24/09/2024] YOURCE Modifier la note" at bounding box center [608, 307] width 418 height 100
click at [613, 341] on button "Modifier la note" at bounding box center [608, 343] width 128 height 28
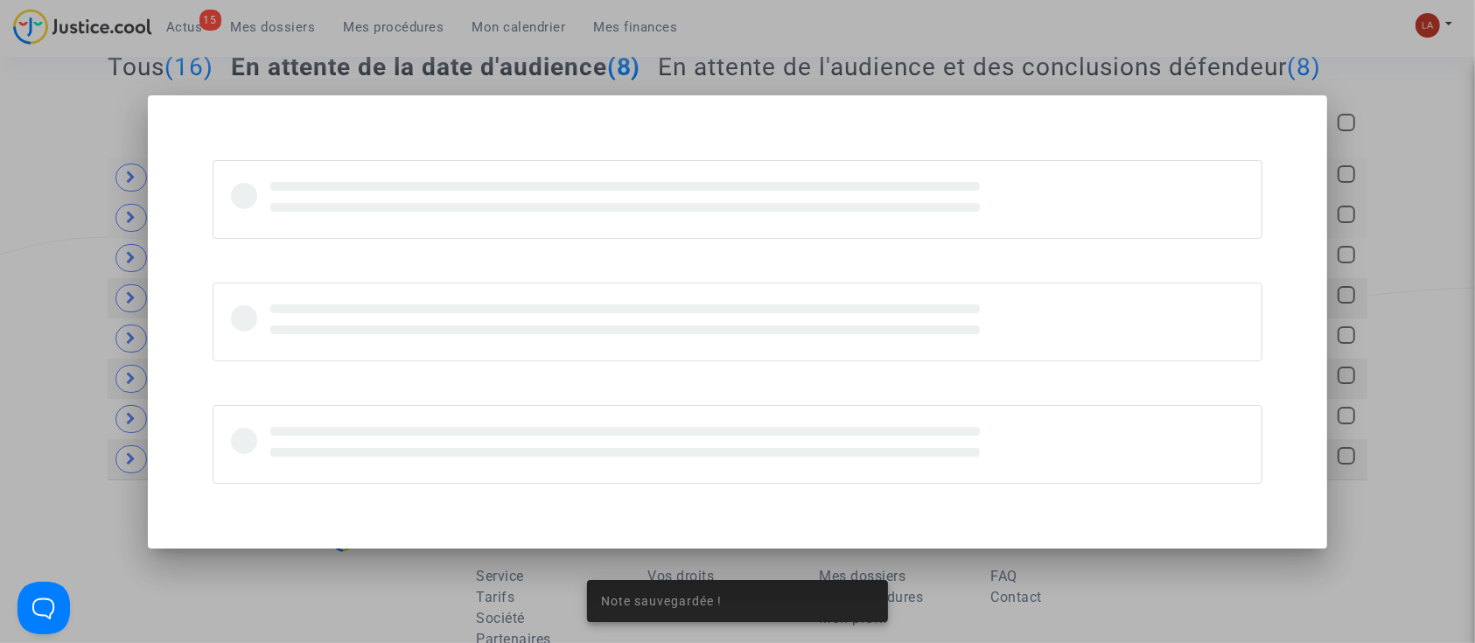
scroll to position [0, 0]
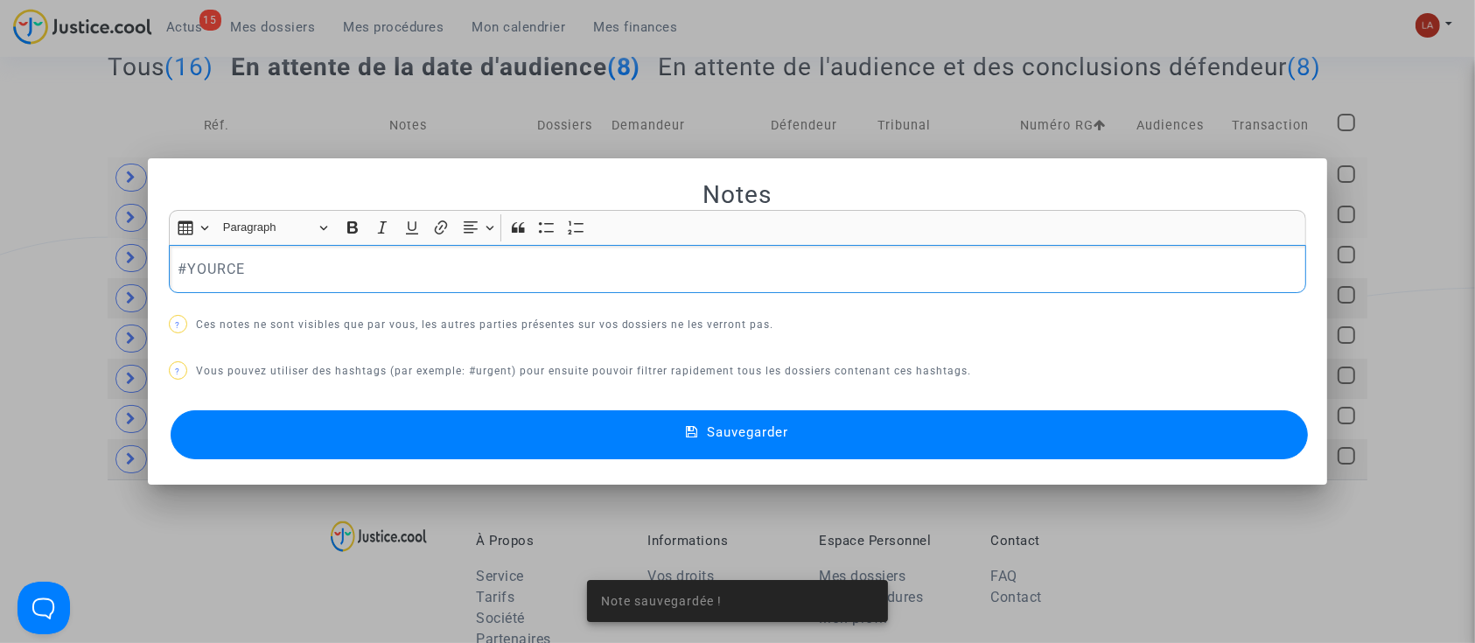
click at [408, 284] on div "#YOURCE" at bounding box center [738, 269] width 1138 height 49
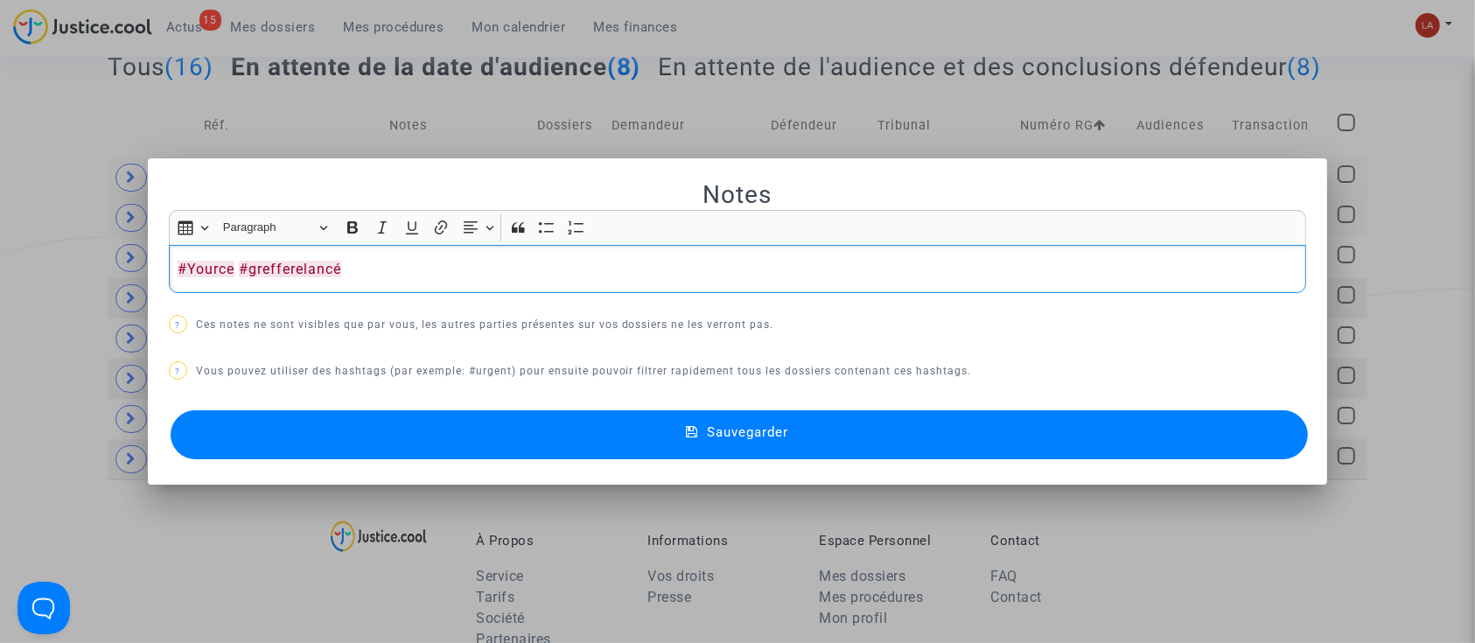
click at [398, 424] on button "Sauvegarder" at bounding box center [740, 434] width 1138 height 49
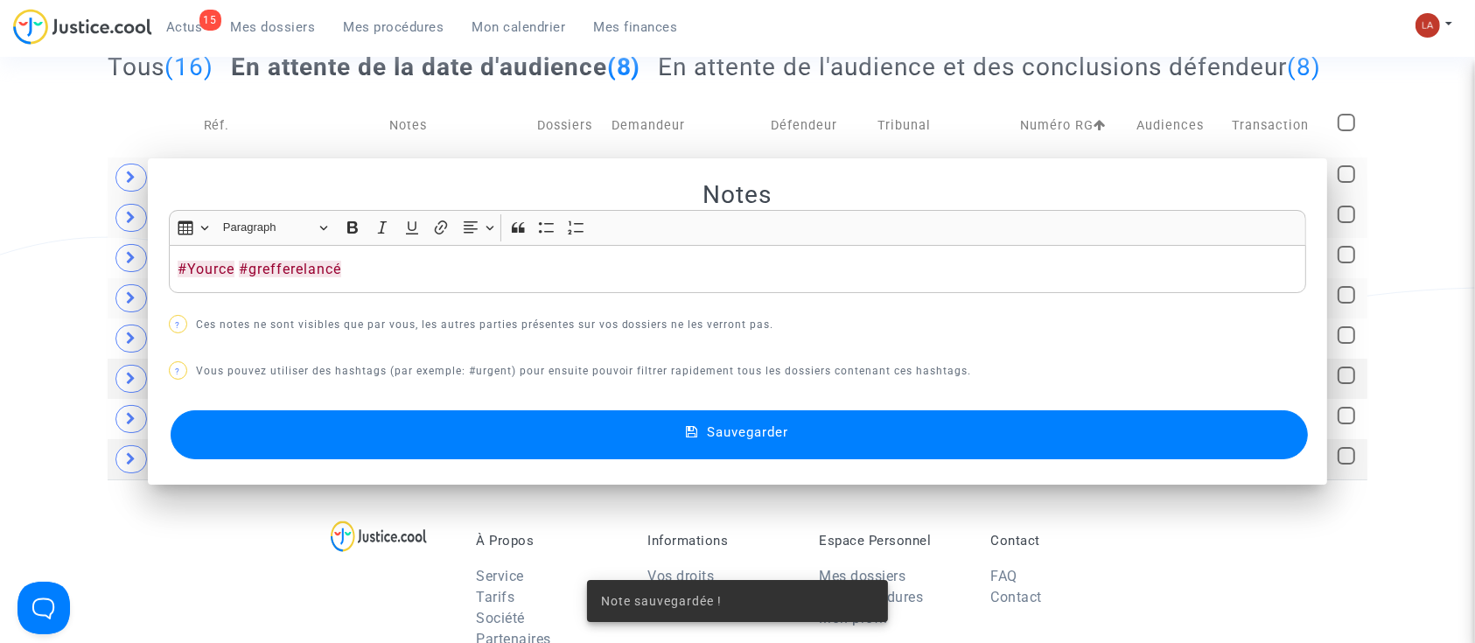
scroll to position [233, 0]
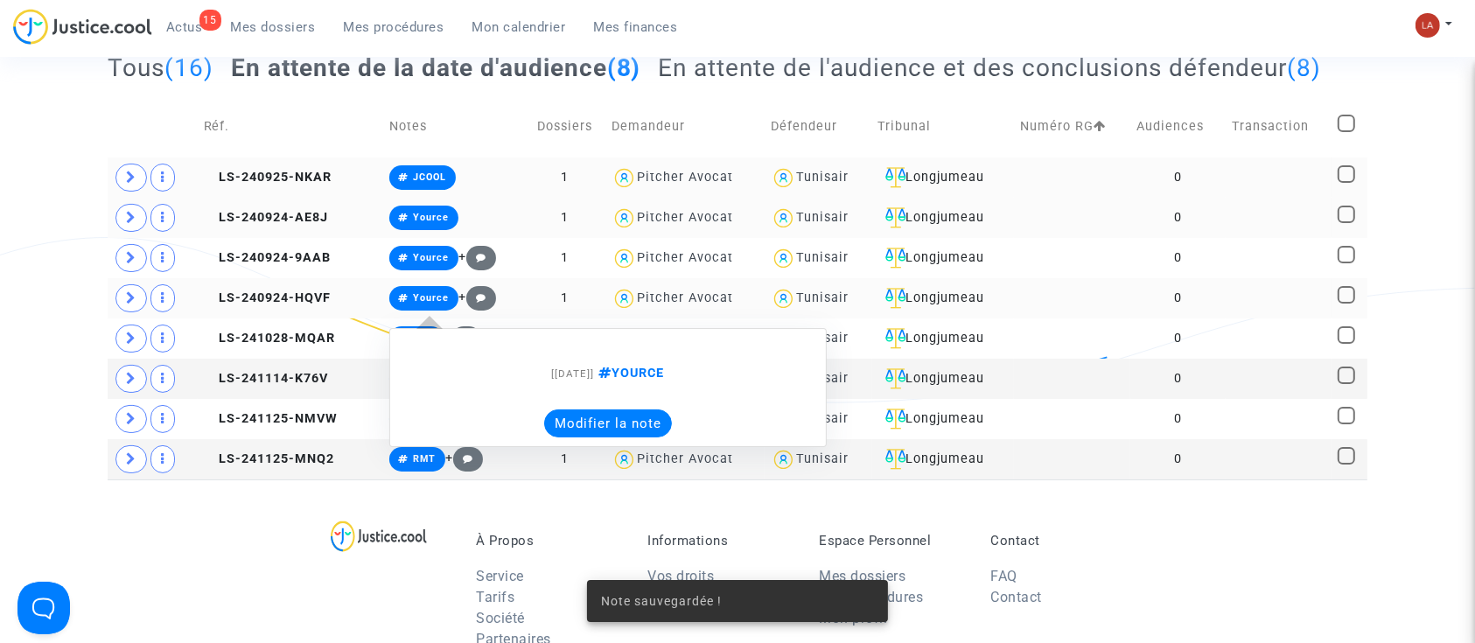
click at [577, 424] on button "Modifier la note" at bounding box center [608, 424] width 128 height 28
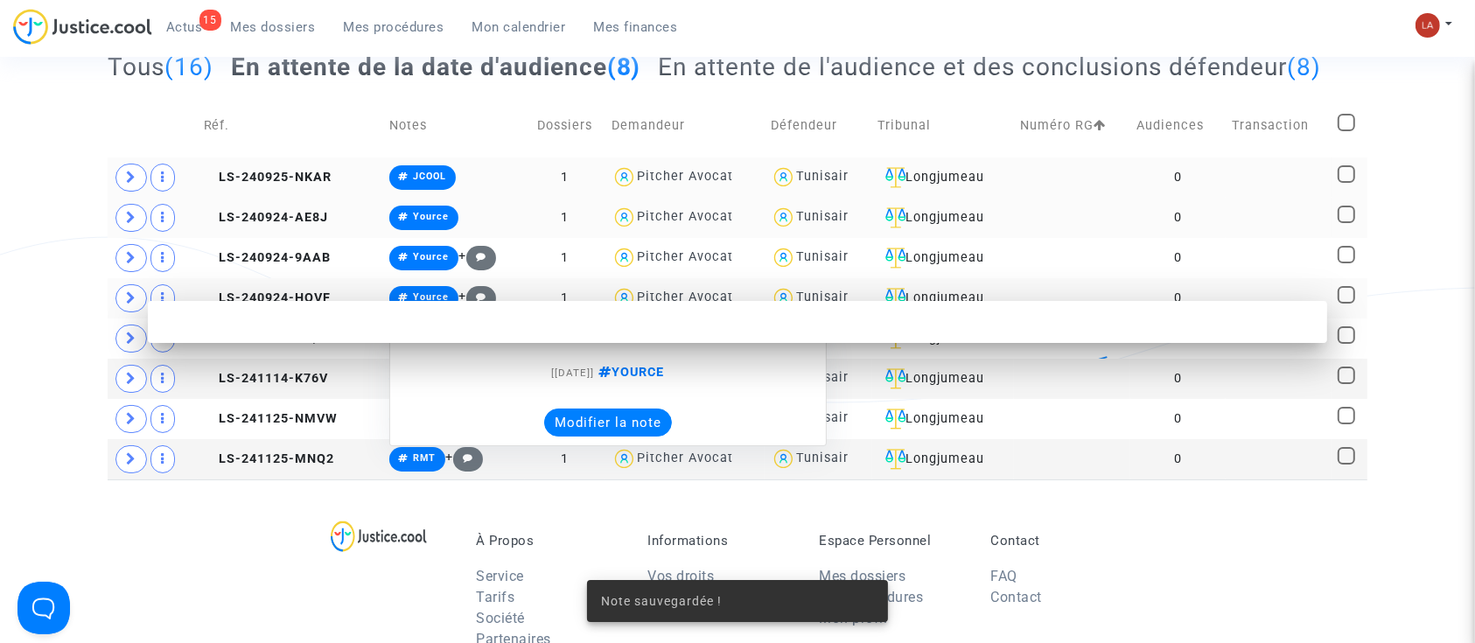
scroll to position [0, 0]
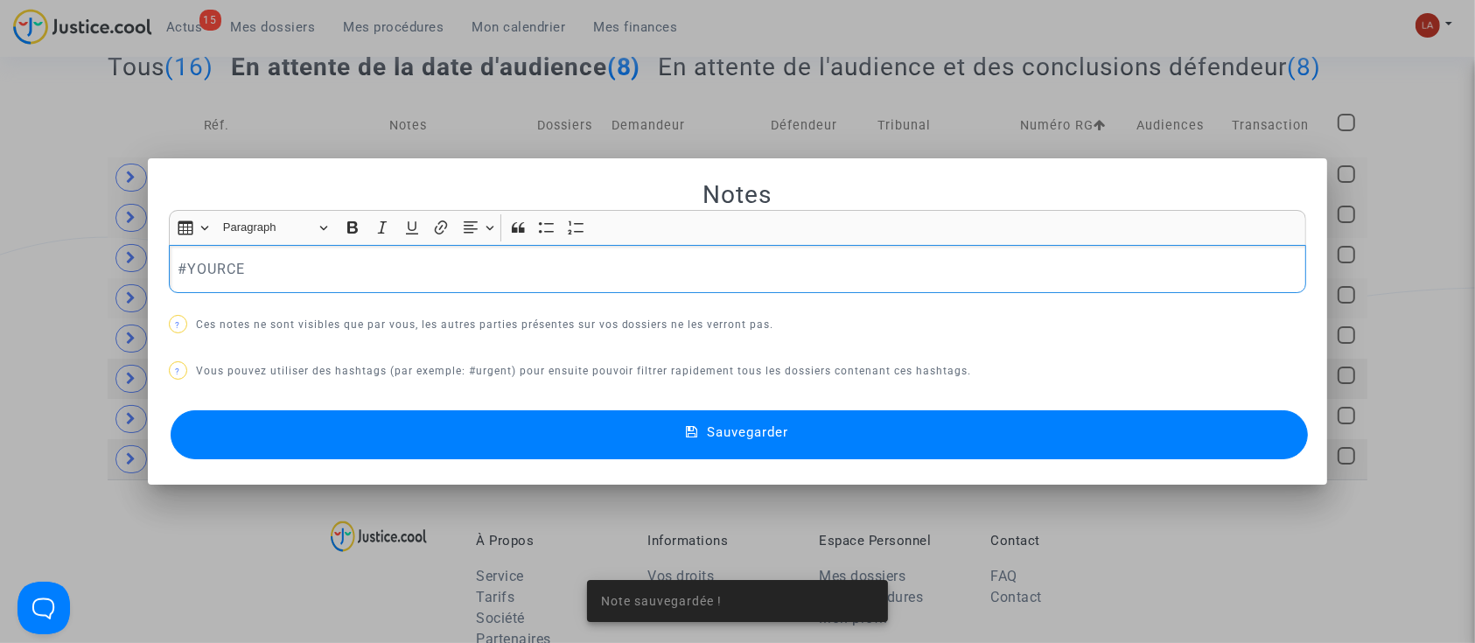
click at [348, 275] on p "#YOURCE" at bounding box center [738, 269] width 1120 height 22
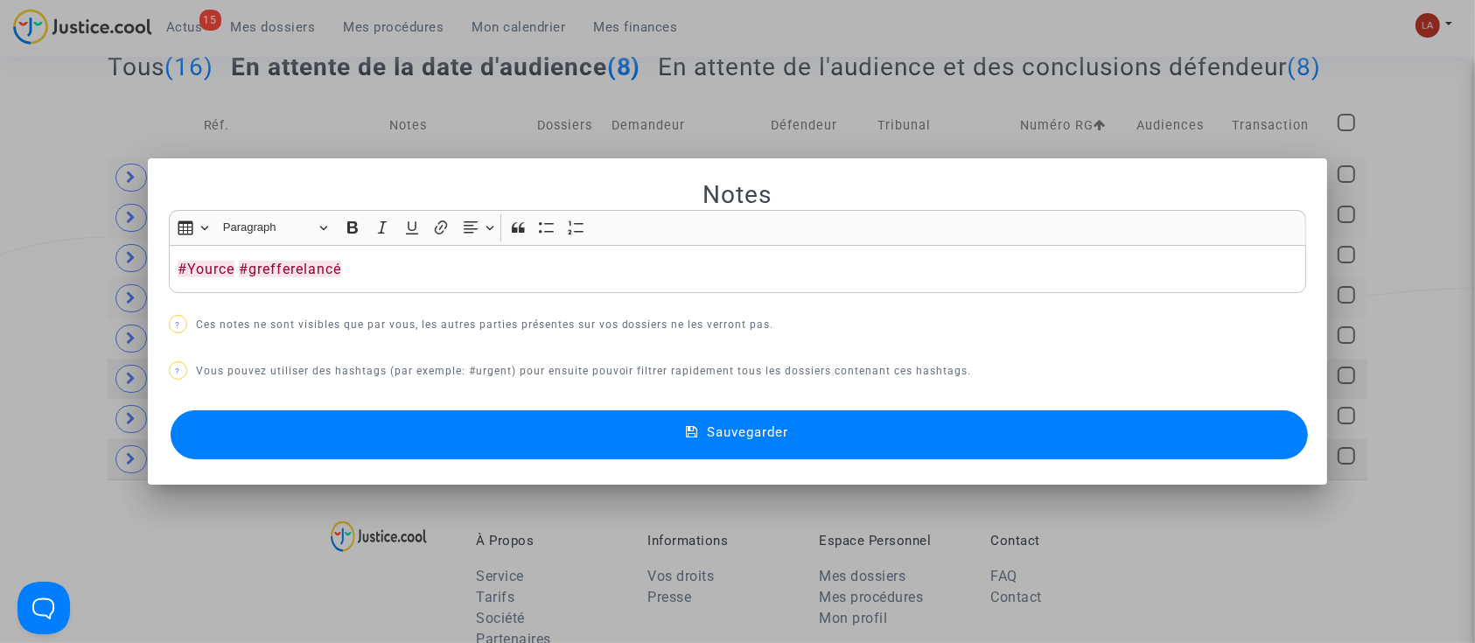
drag, startPoint x: 493, startPoint y: 431, endPoint x: 488, endPoint y: 423, distance: 9.0
click at [493, 431] on button "Sauvegarder" at bounding box center [740, 434] width 1138 height 49
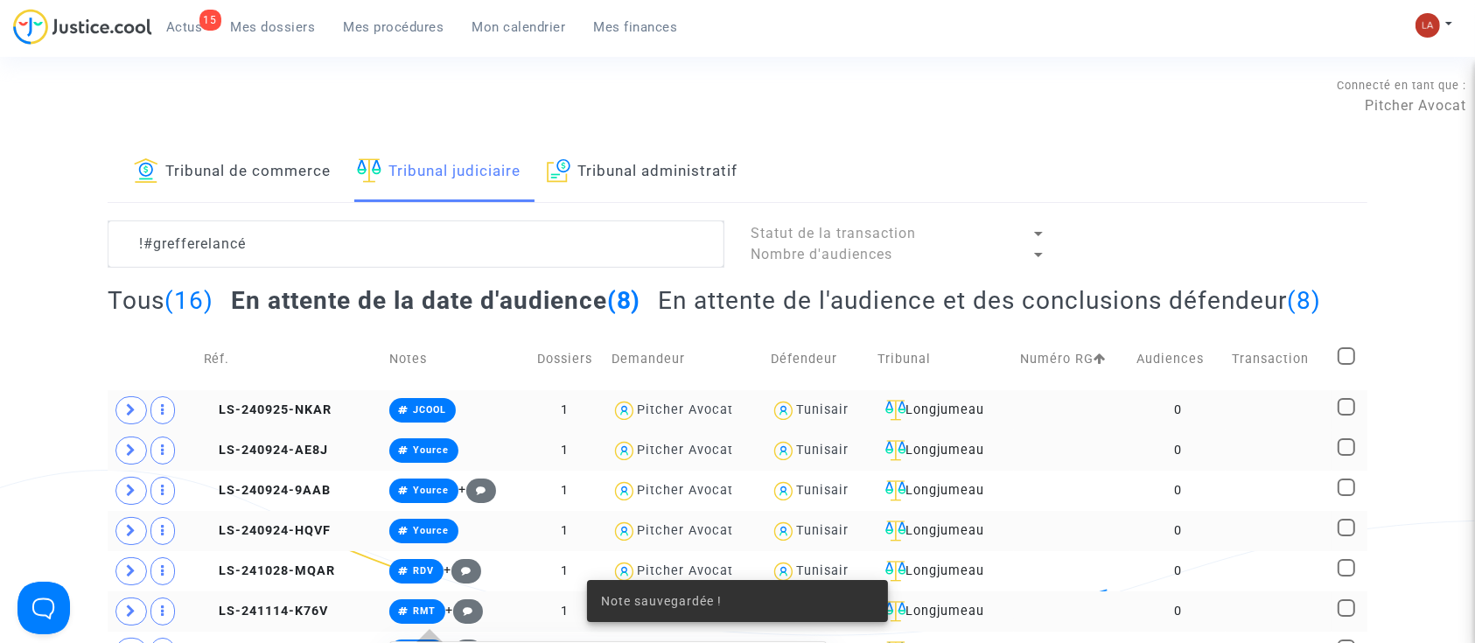
scroll to position [233, 0]
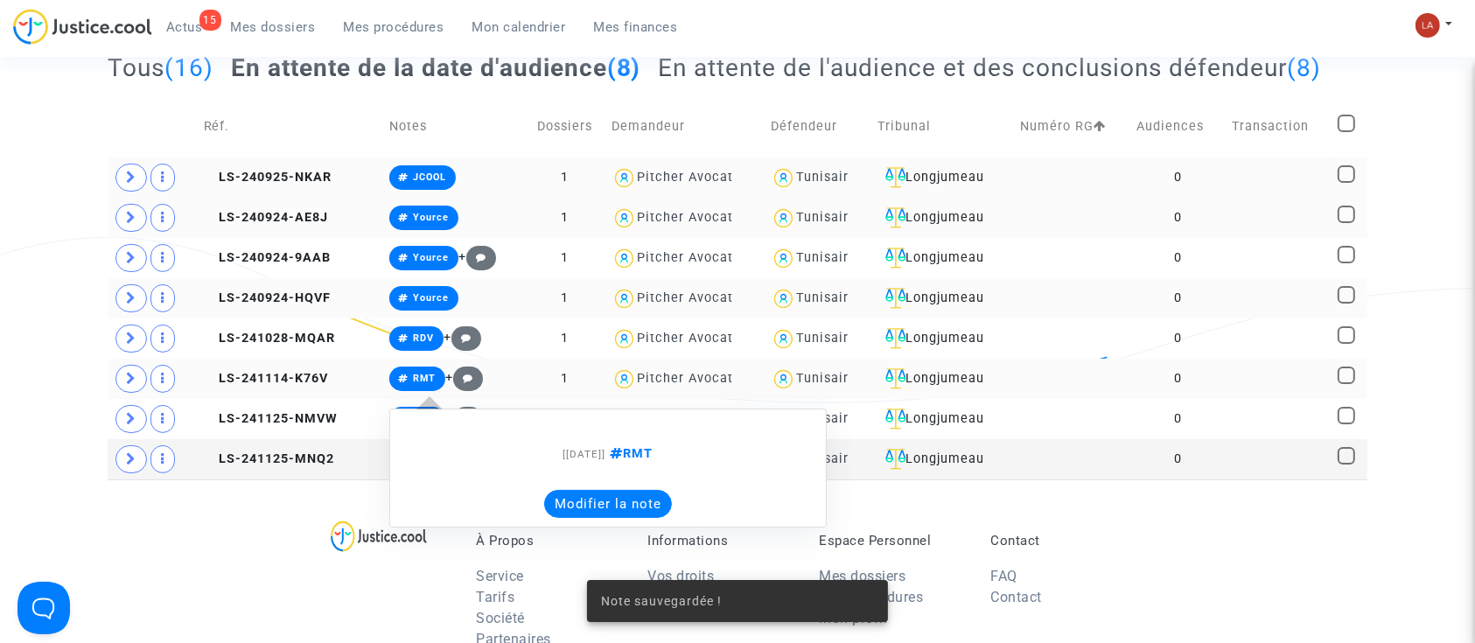
click at [554, 515] on button "Modifier la note" at bounding box center [608, 504] width 128 height 28
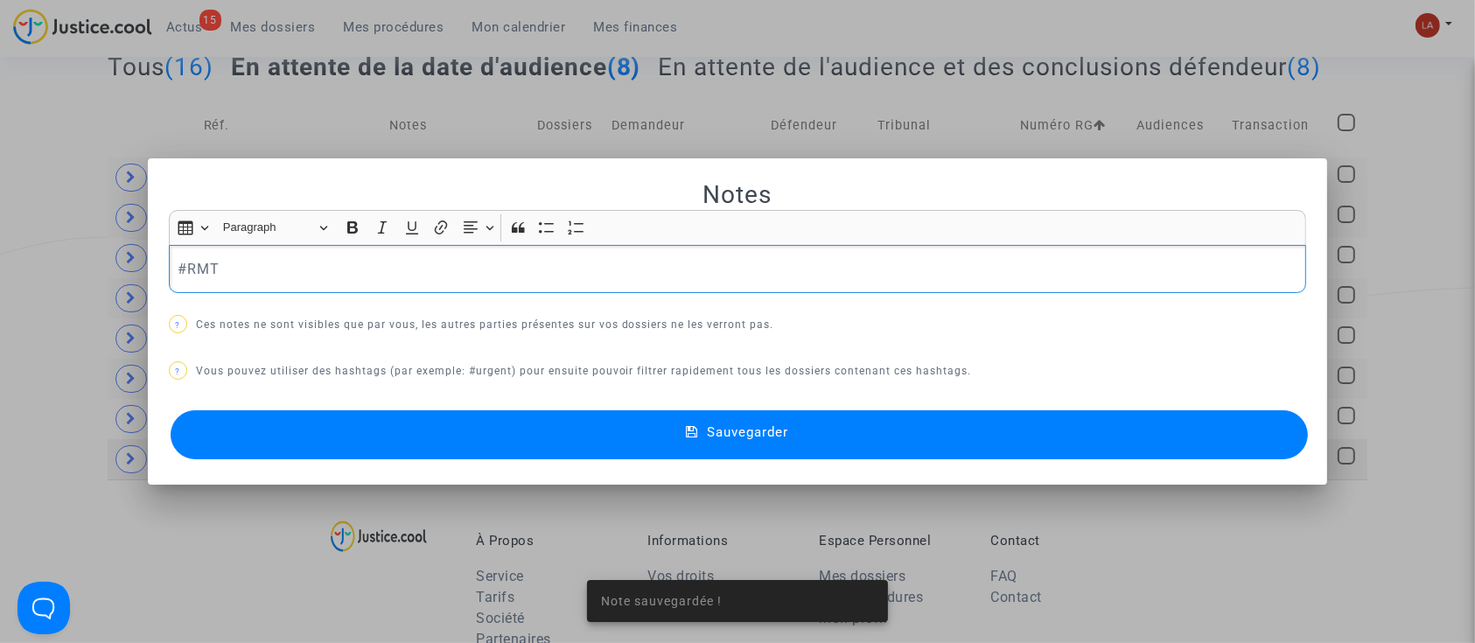
click at [368, 260] on p "#RMT" at bounding box center [738, 269] width 1120 height 22
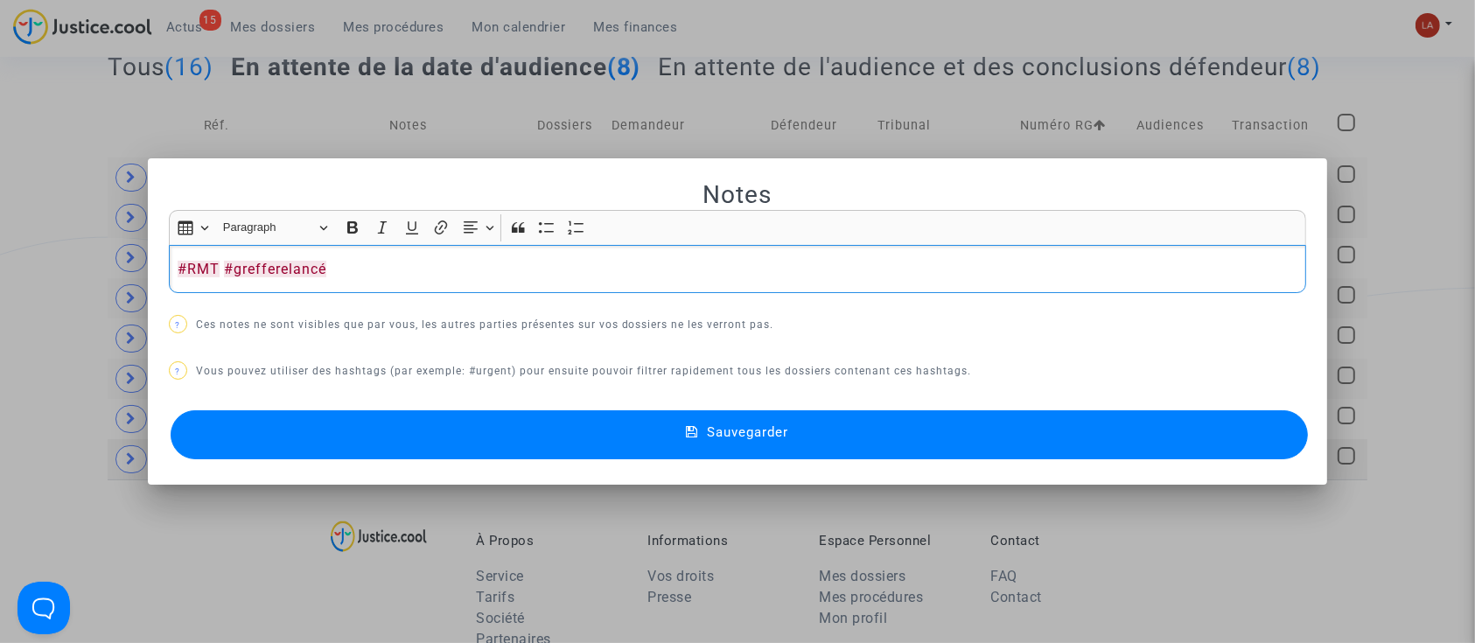
click at [427, 431] on button "Sauvegarder" at bounding box center [740, 434] width 1138 height 49
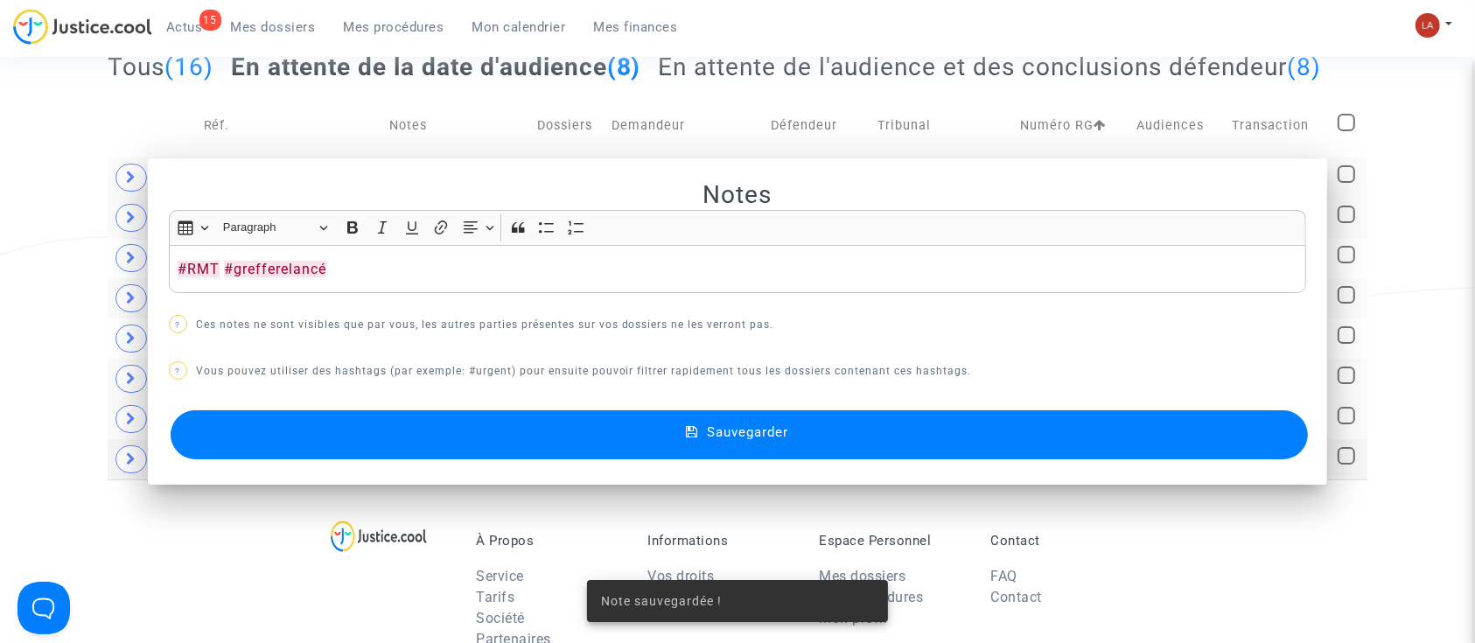
scroll to position [233, 0]
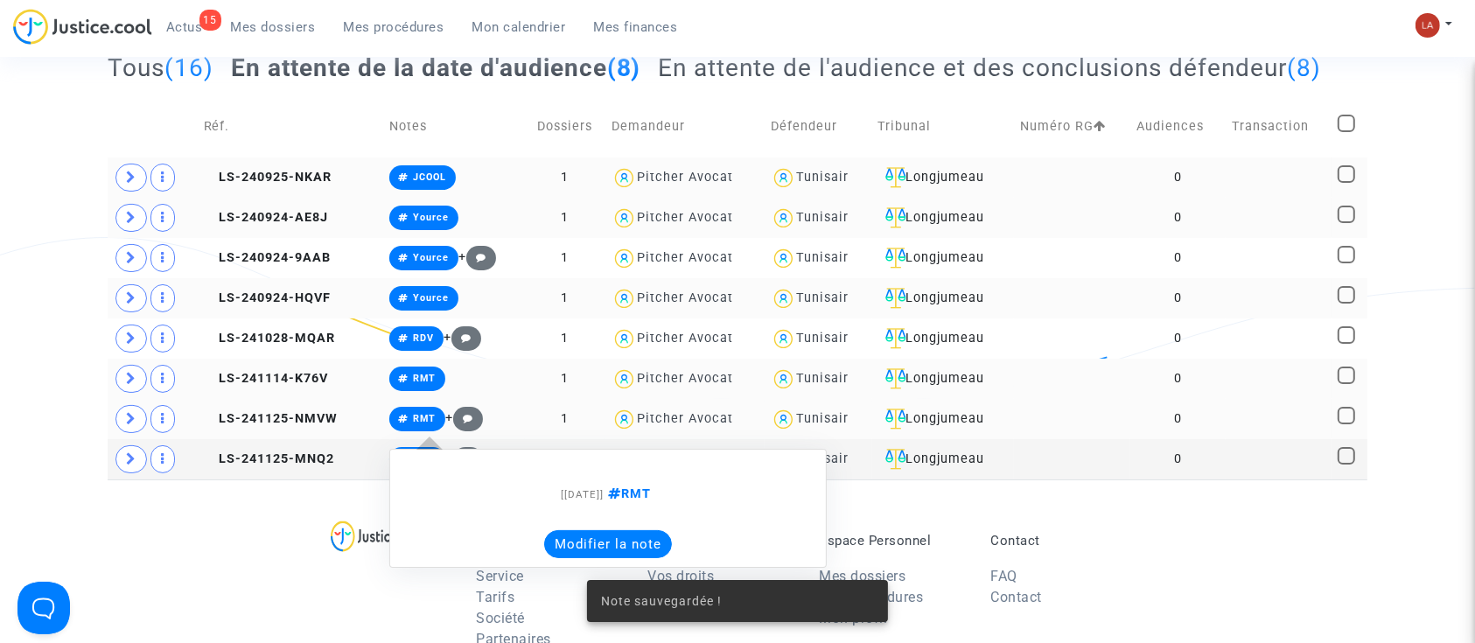
click at [598, 546] on button "Modifier la note" at bounding box center [608, 544] width 128 height 28
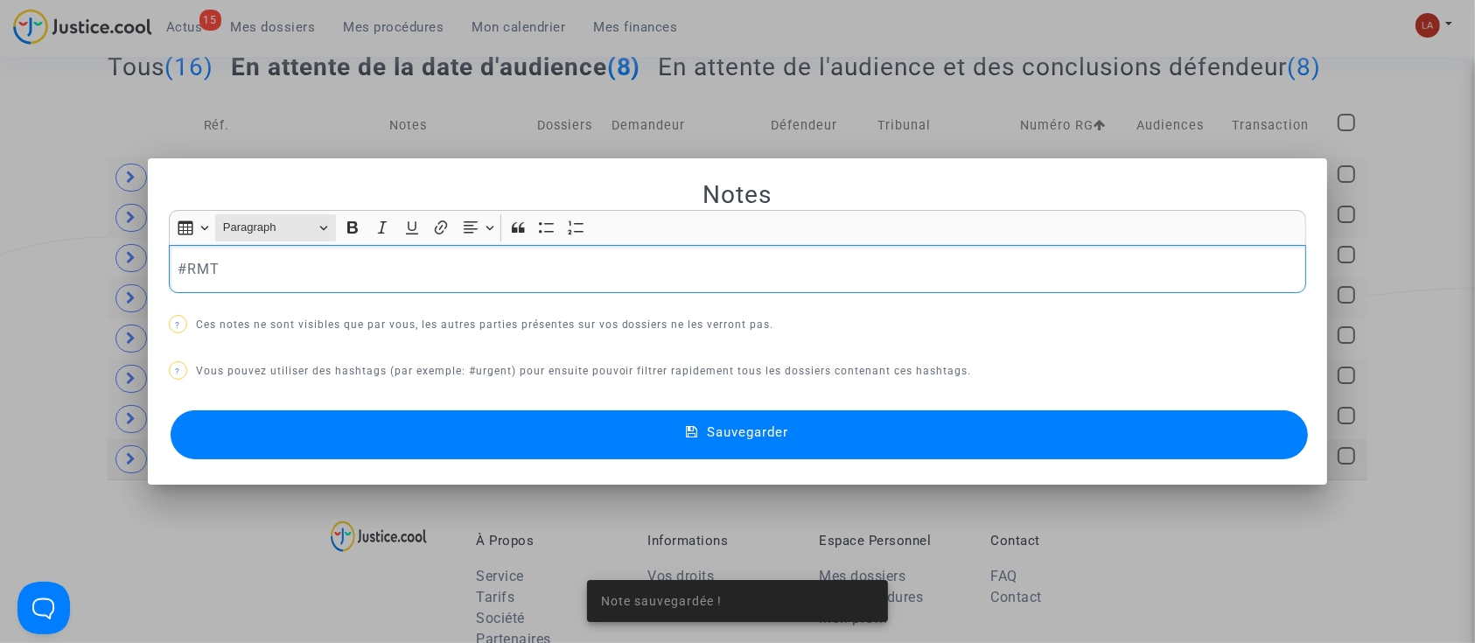
click at [229, 222] on span "Paragraph" at bounding box center [268, 227] width 91 height 21
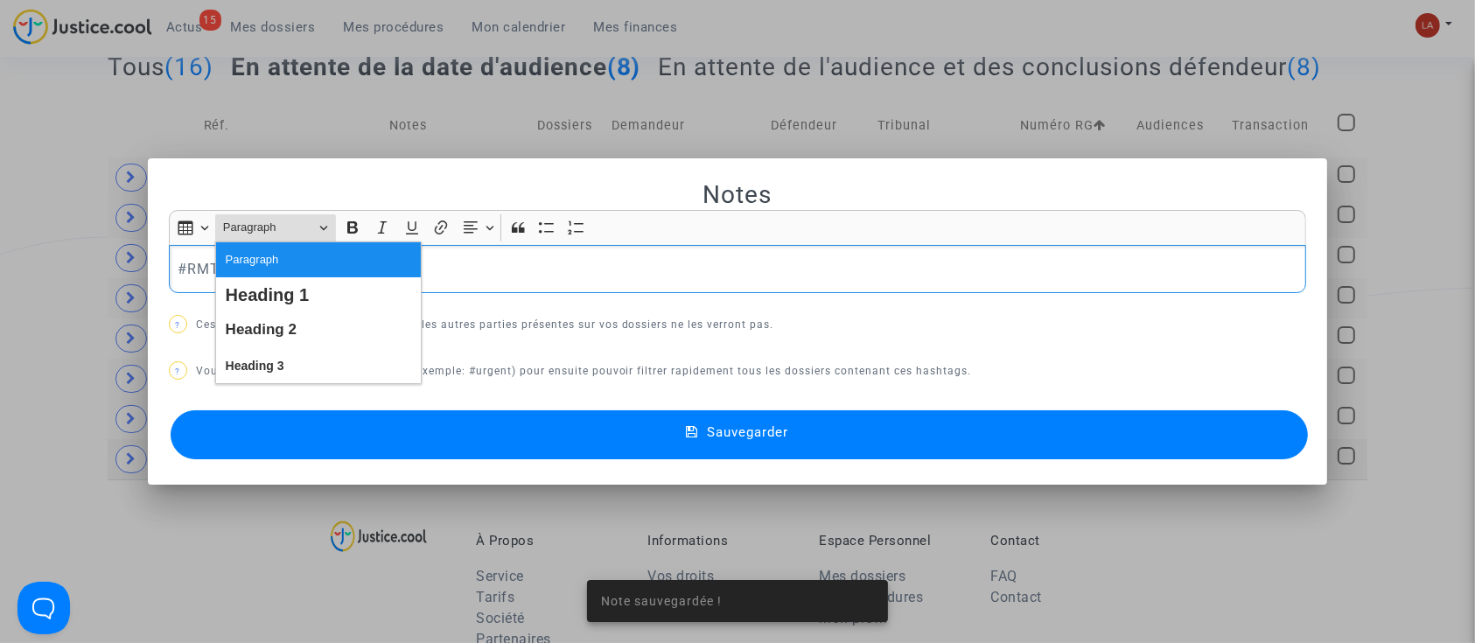
click at [484, 270] on p "#RMT" at bounding box center [738, 269] width 1120 height 22
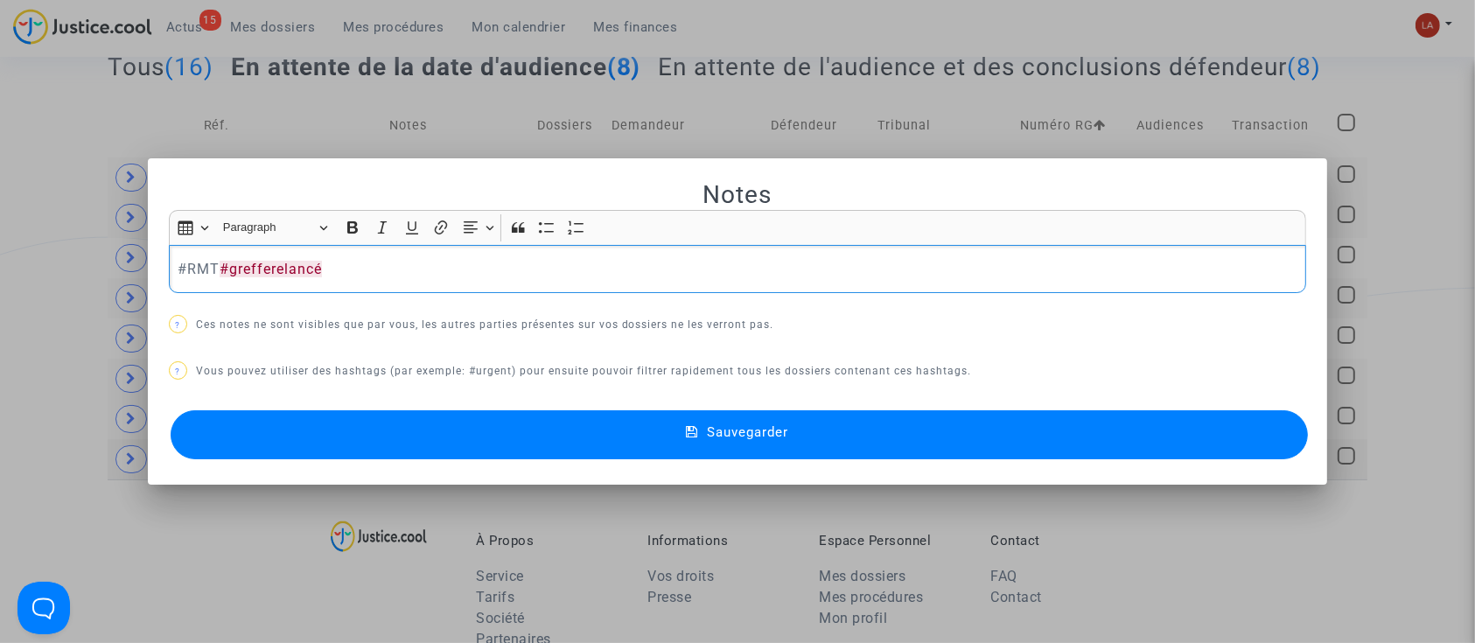
click at [380, 421] on button "Sauvegarder" at bounding box center [740, 434] width 1138 height 49
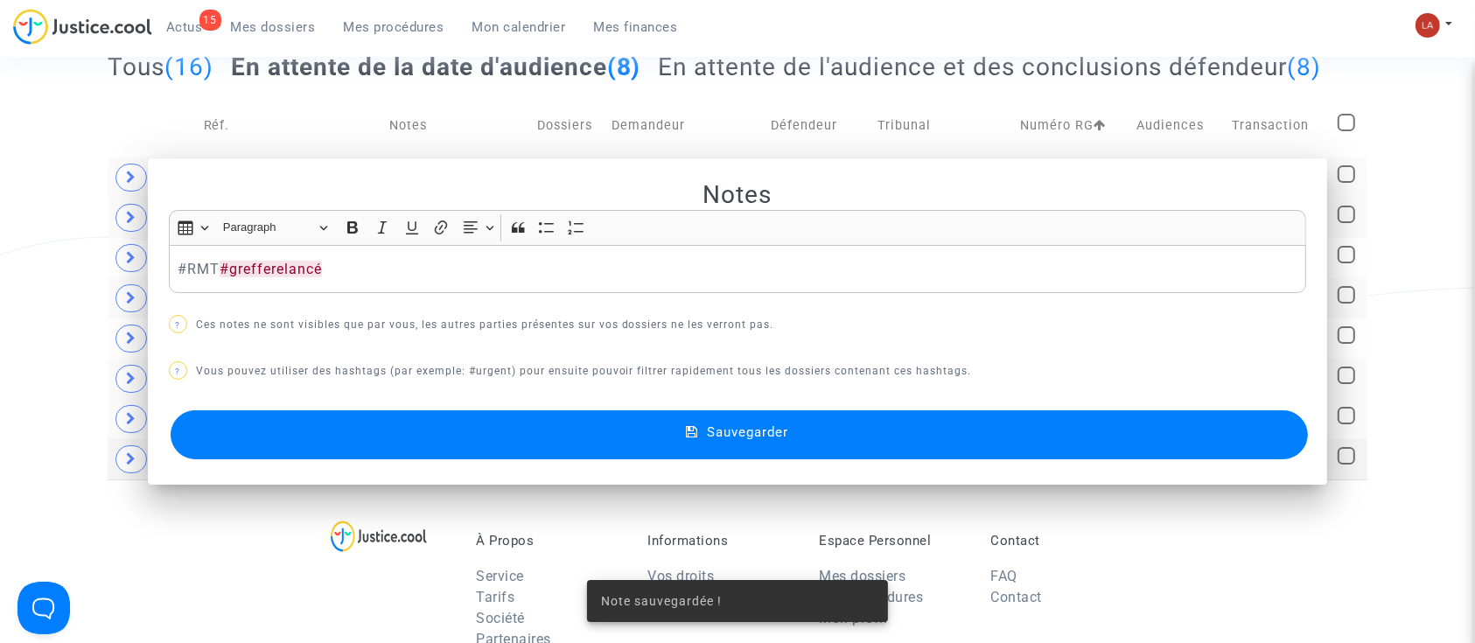
scroll to position [233, 0]
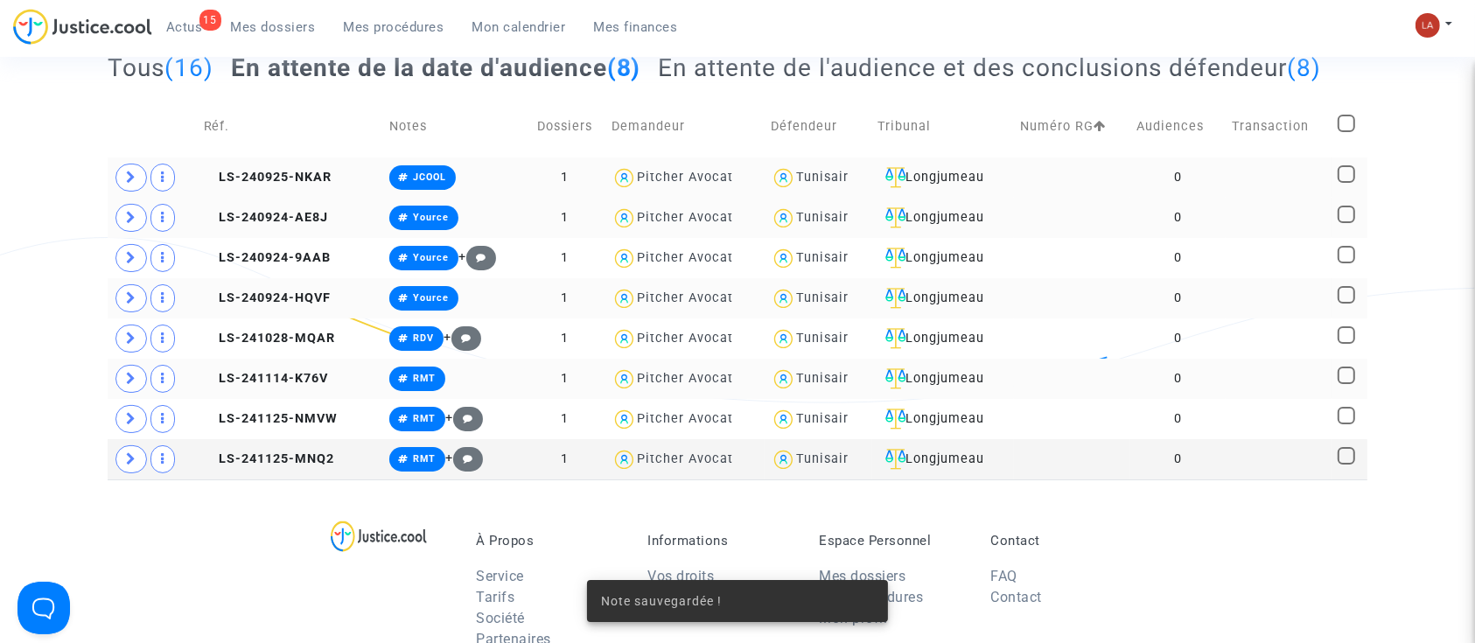
click at [602, 577] on div "Note sauvegardée !" at bounding box center [737, 601] width 343 height 84
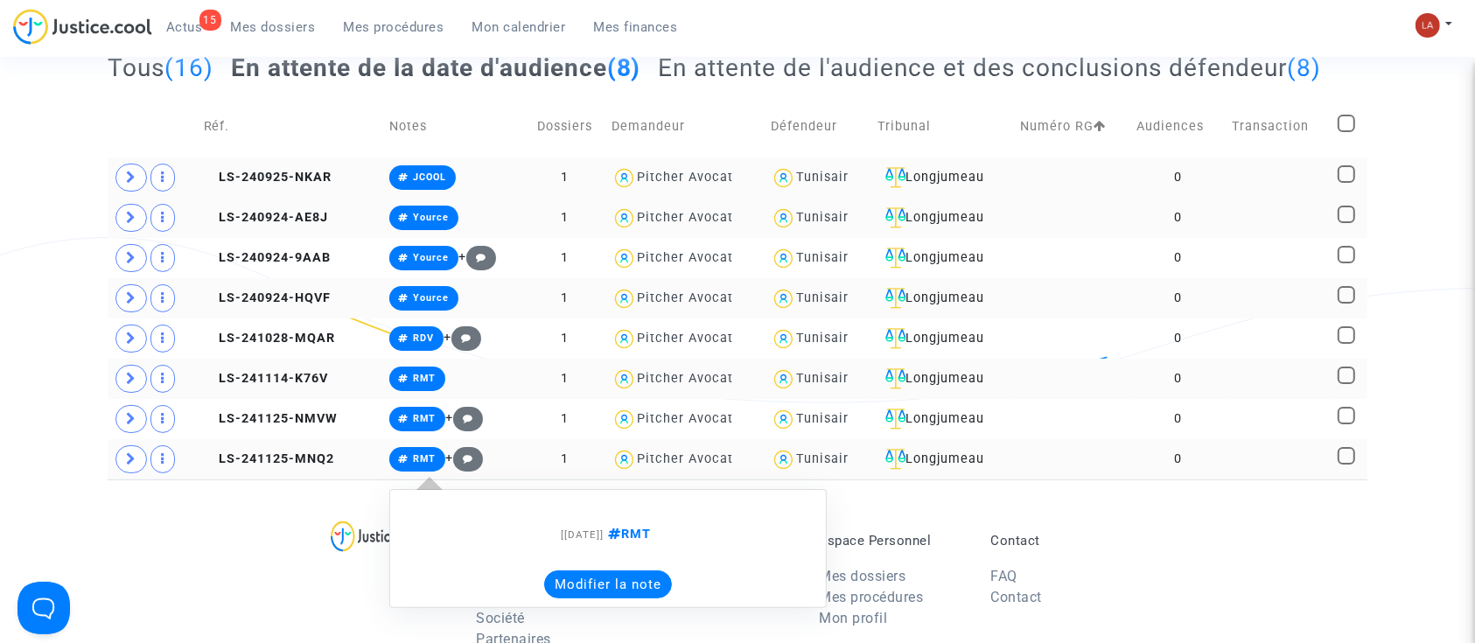
click at [555, 578] on button "Modifier la note" at bounding box center [608, 585] width 128 height 28
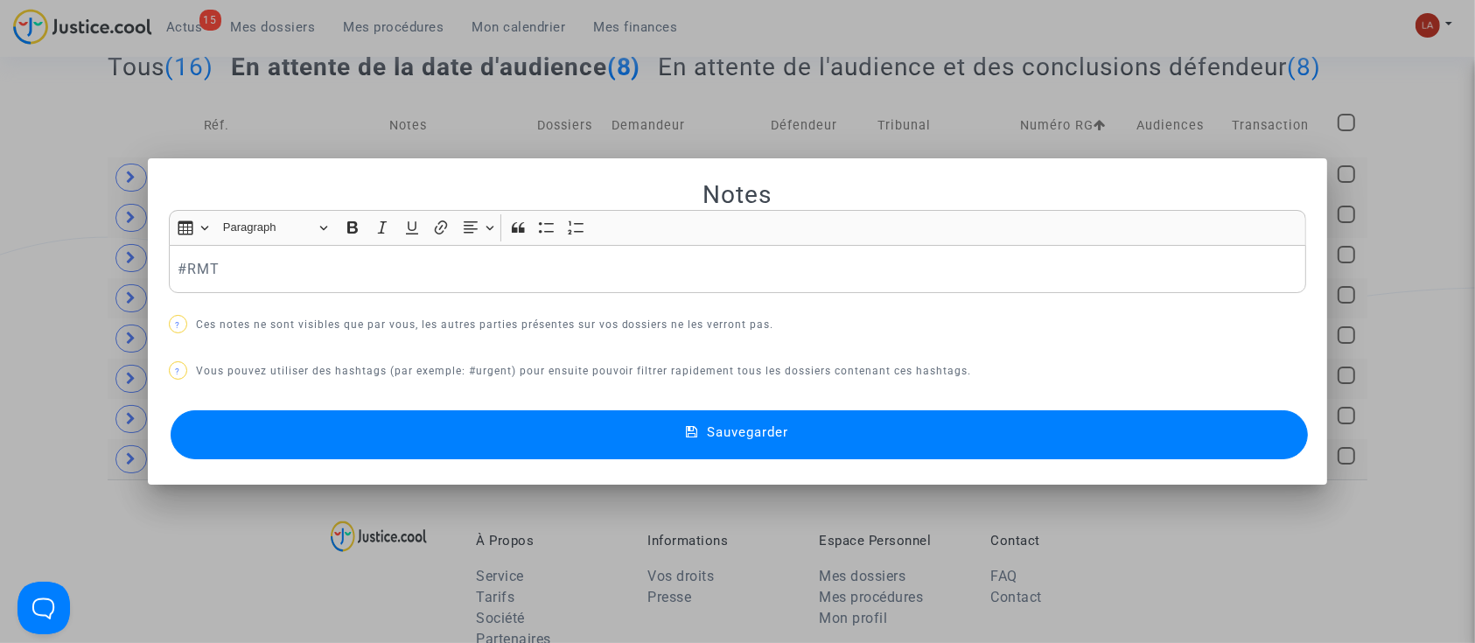
scroll to position [0, 0]
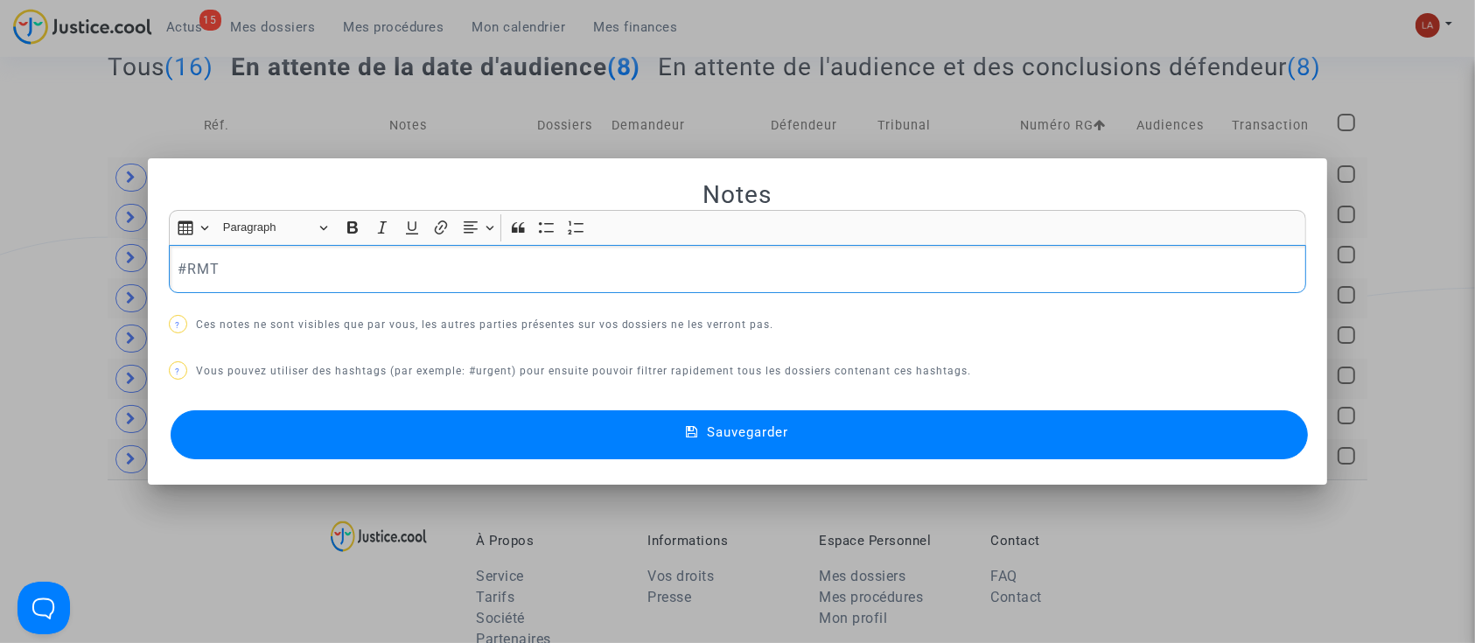
click at [399, 295] on div "Notes Rich Text Editor Insert table Insert table Heading Paragraph Paragraph He…" at bounding box center [738, 321] width 1138 height 284
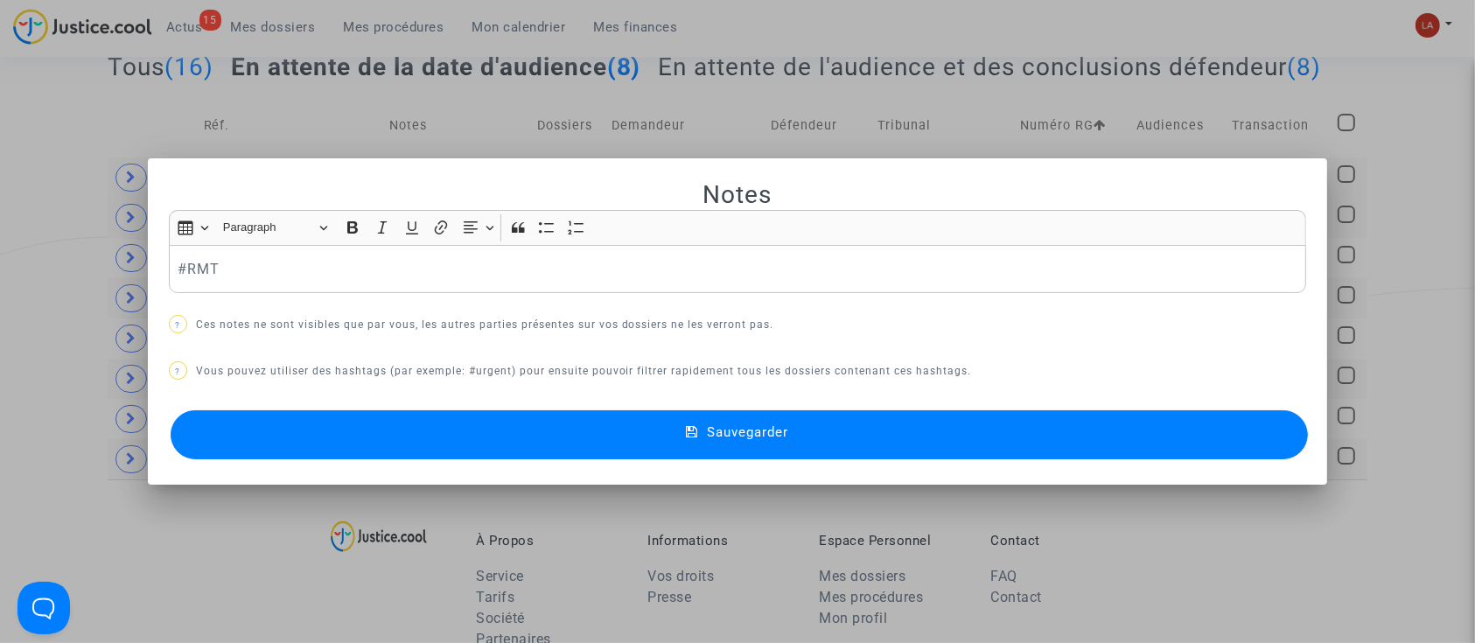
click at [393, 270] on p "#RMT" at bounding box center [738, 269] width 1120 height 22
click at [426, 439] on button "Sauvegarder" at bounding box center [740, 434] width 1138 height 49
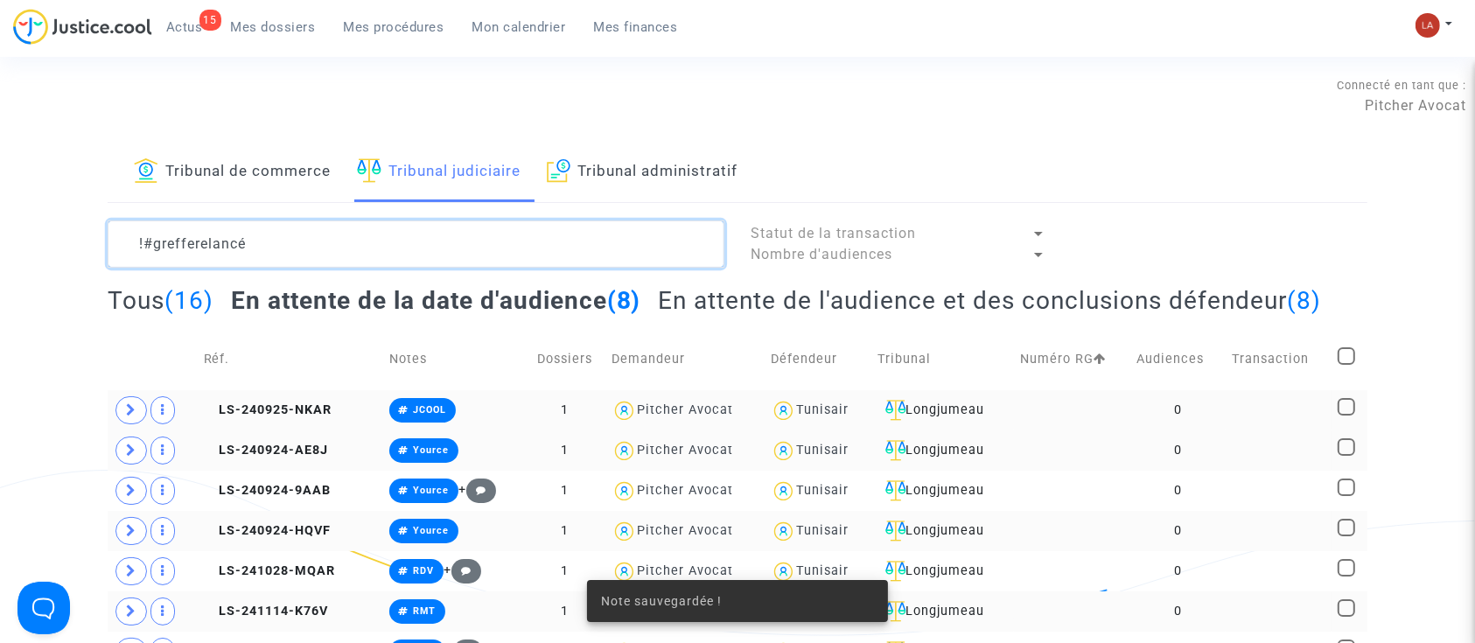
click at [462, 221] on textarea at bounding box center [416, 244] width 617 height 47
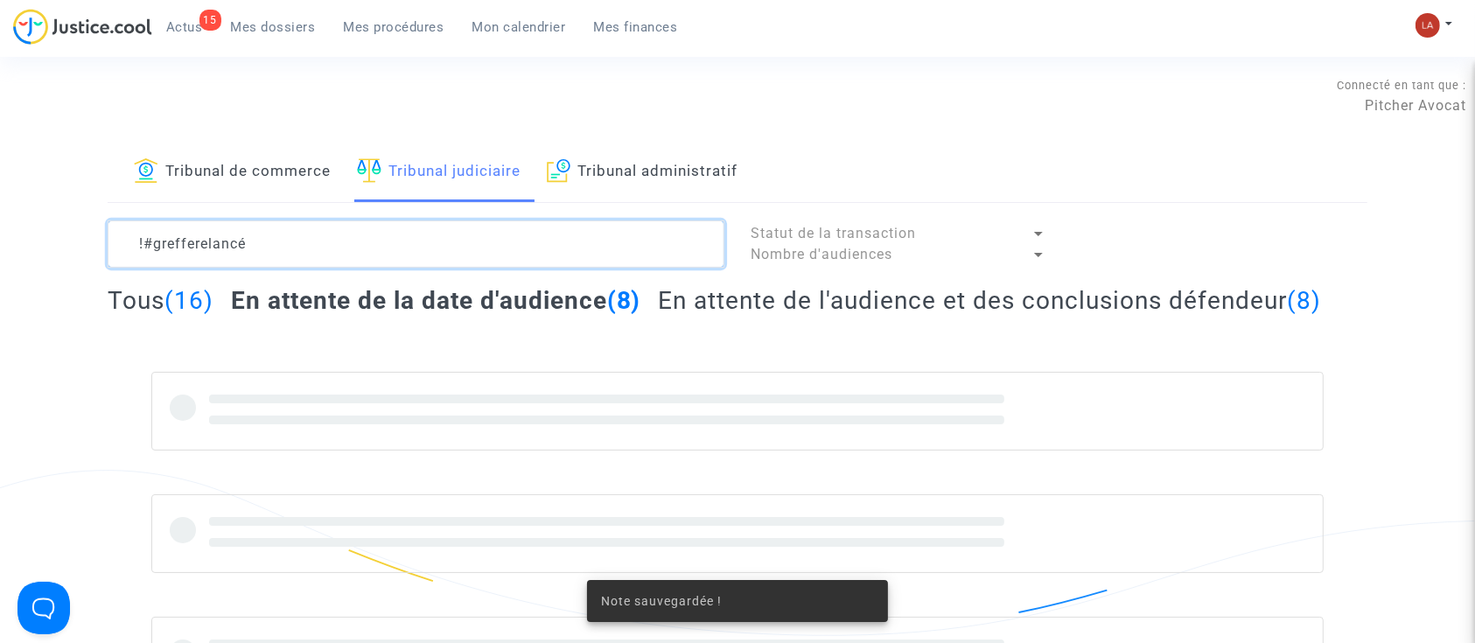
scroll to position [116, 0]
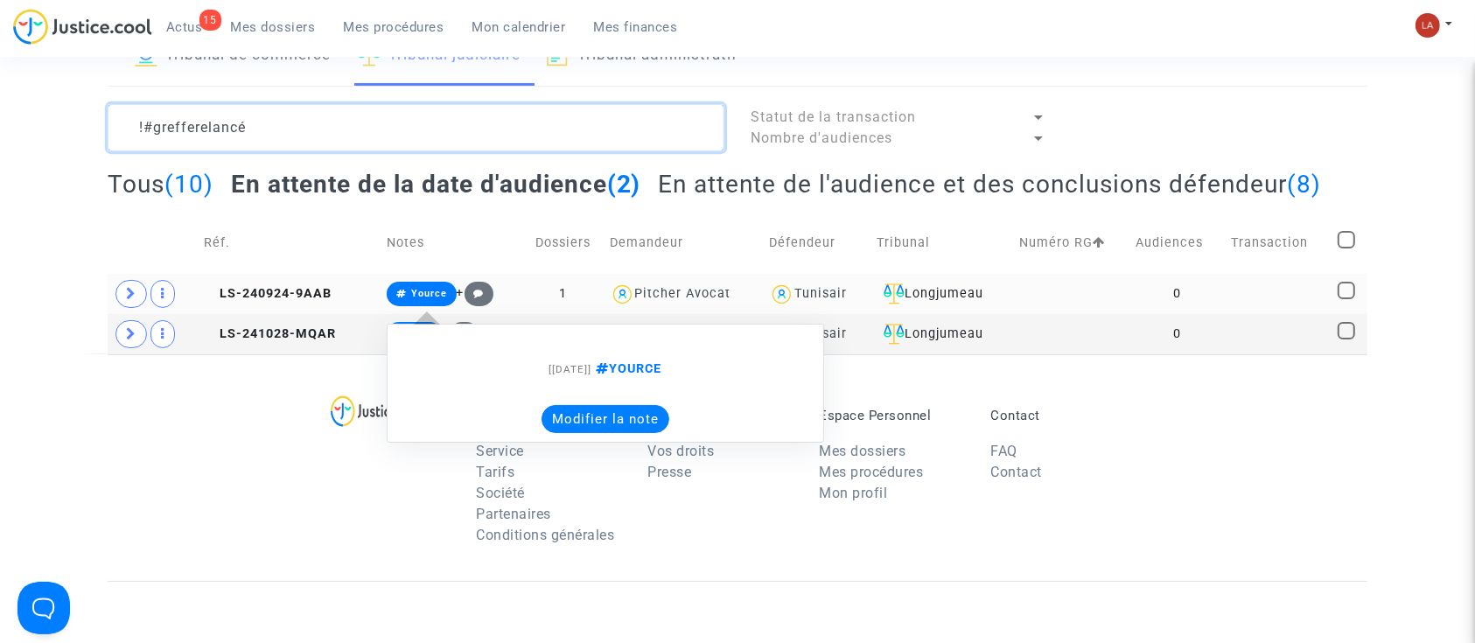
type textarea "!#grefferelancé"
click at [590, 424] on button "Modifier la note" at bounding box center [606, 419] width 128 height 28
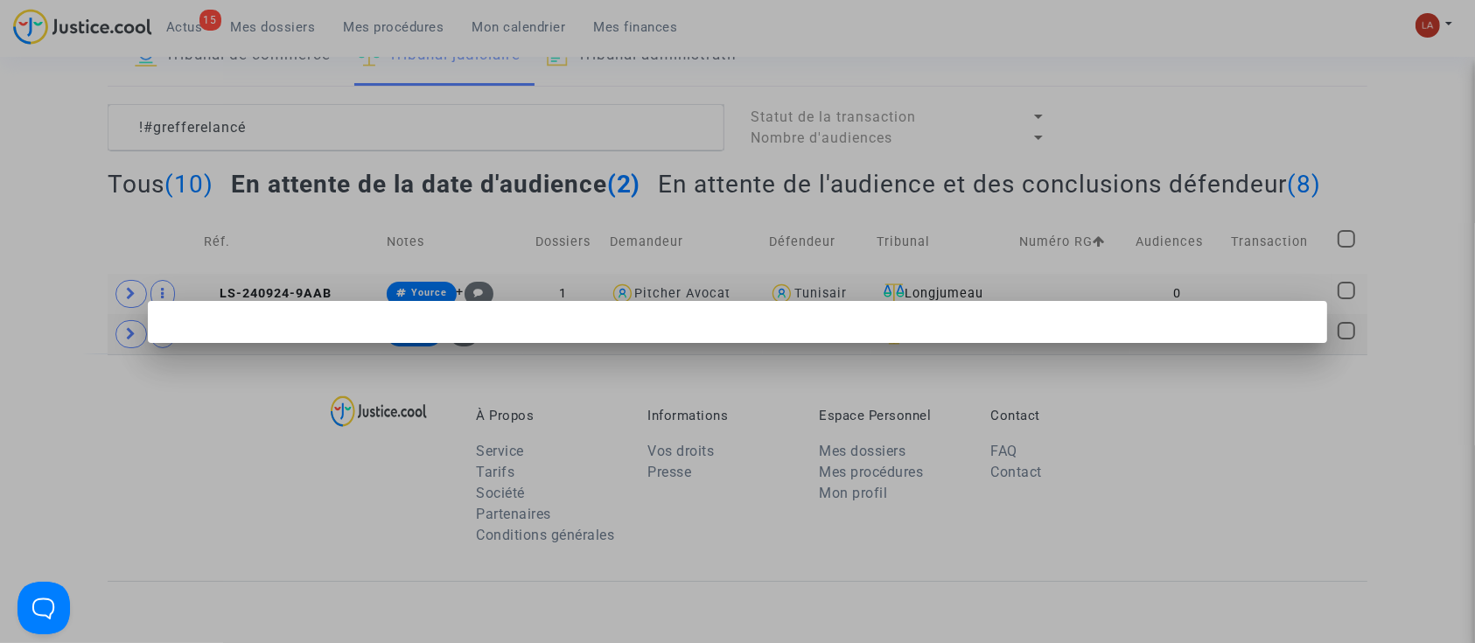
scroll to position [0, 0]
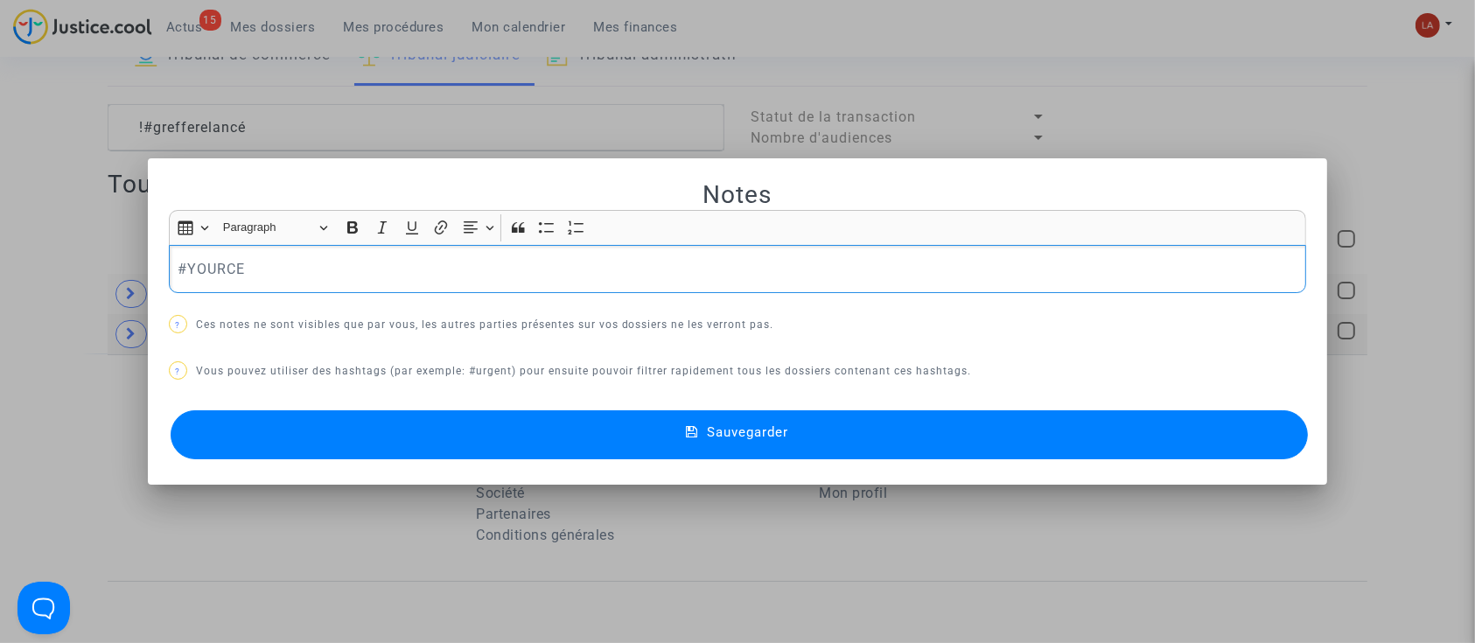
click at [281, 284] on div "#YOURCE" at bounding box center [738, 269] width 1138 height 49
click at [333, 410] on button "Sauvegarder" at bounding box center [740, 434] width 1138 height 49
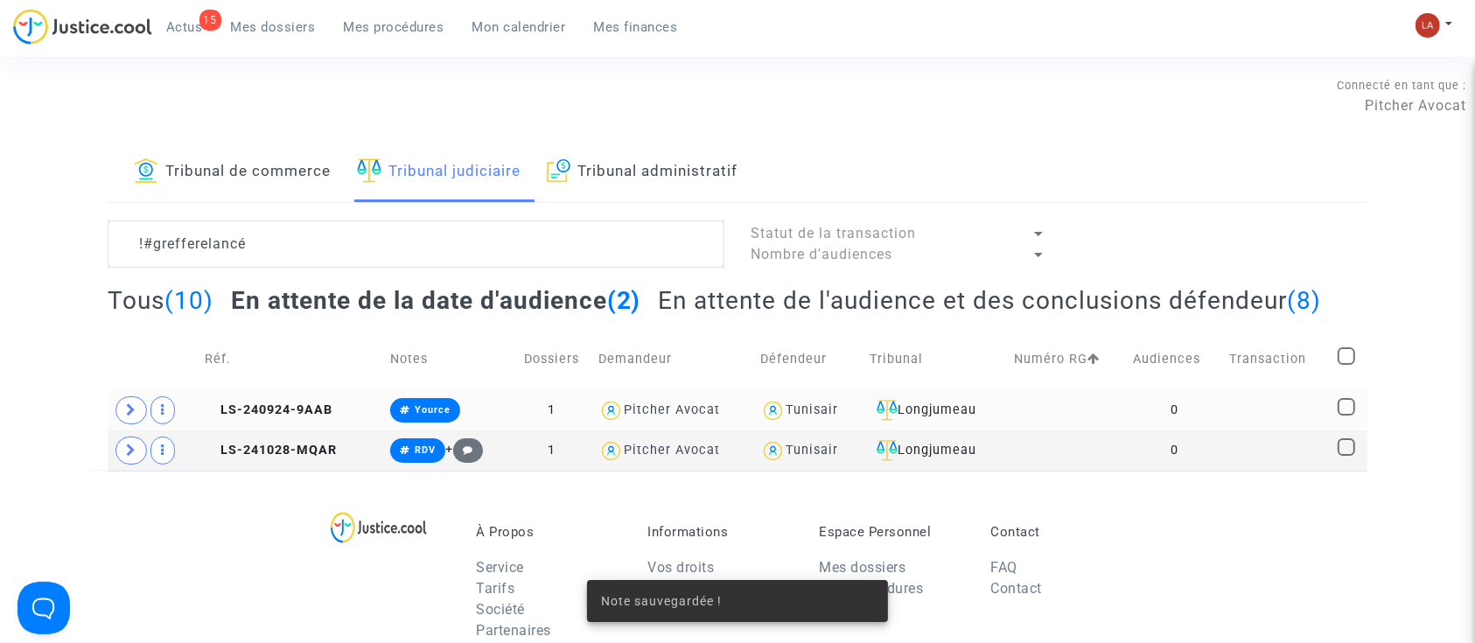
scroll to position [116, 0]
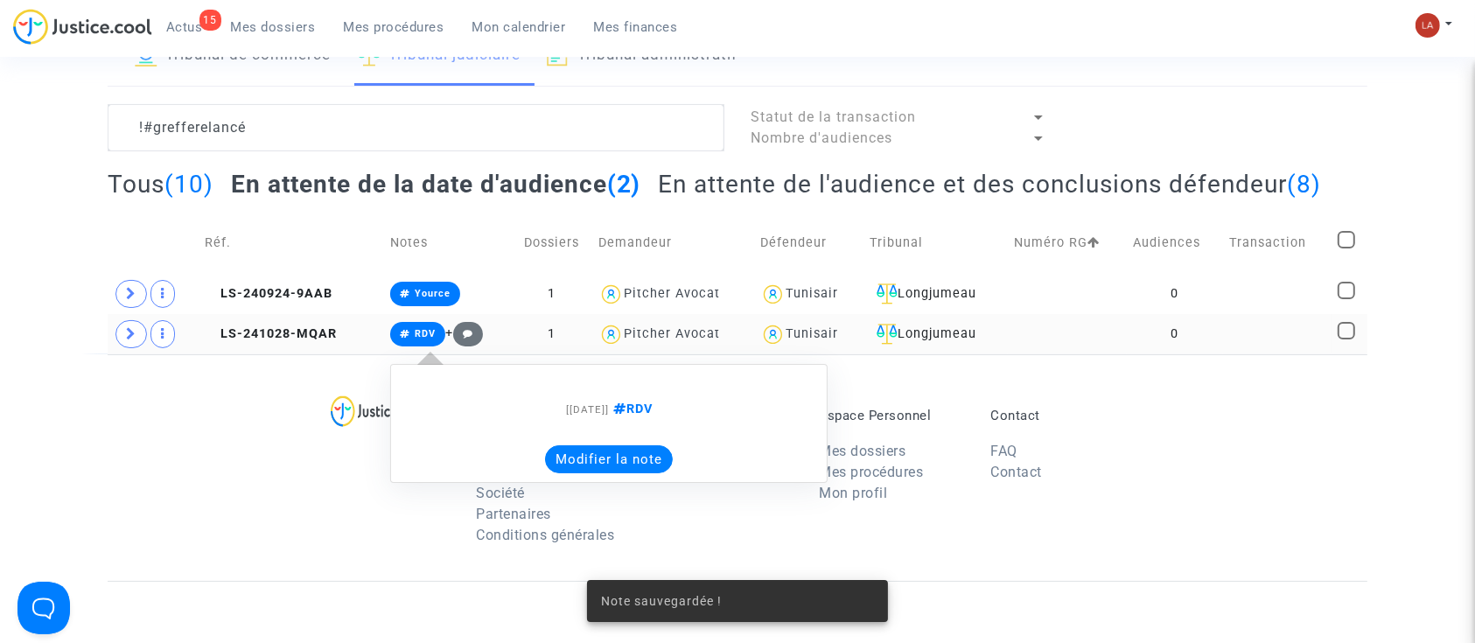
click at [605, 480] on div "[28/10/2024] RDV Modifier la note" at bounding box center [609, 424] width 438 height 154
click at [603, 445] on button "Modifier la note" at bounding box center [609, 459] width 128 height 28
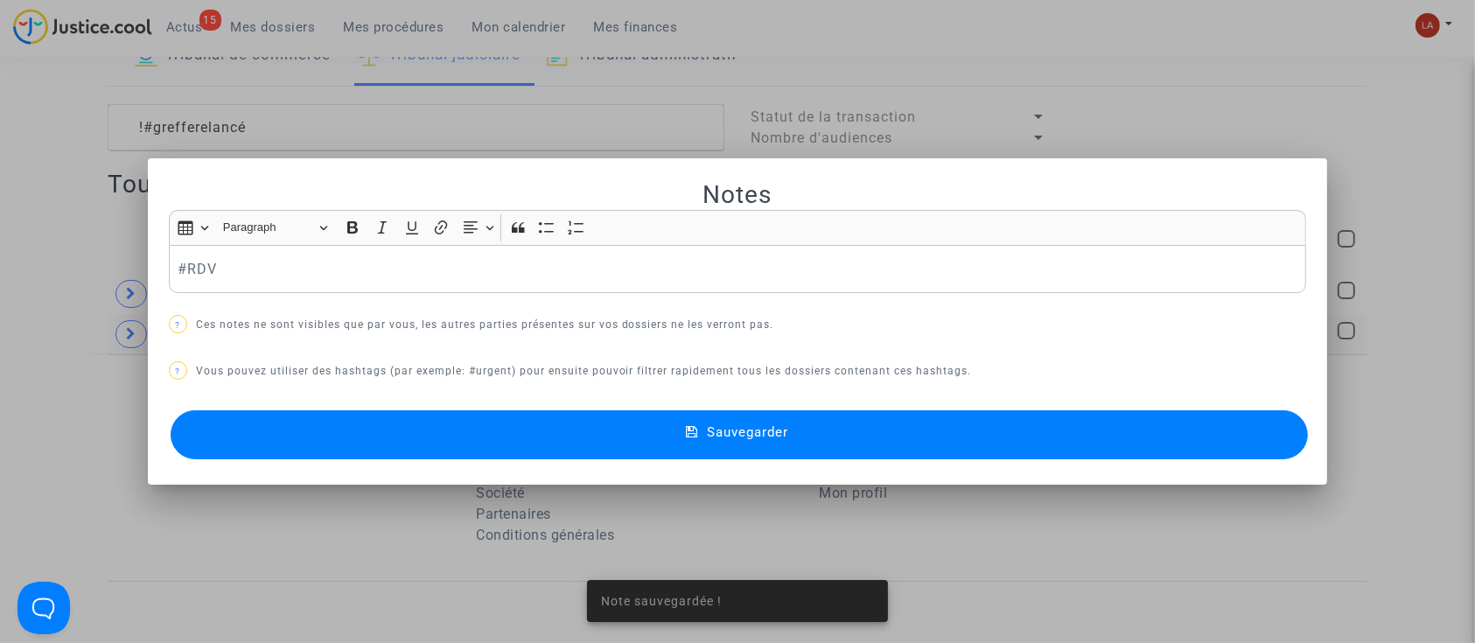
scroll to position [0, 0]
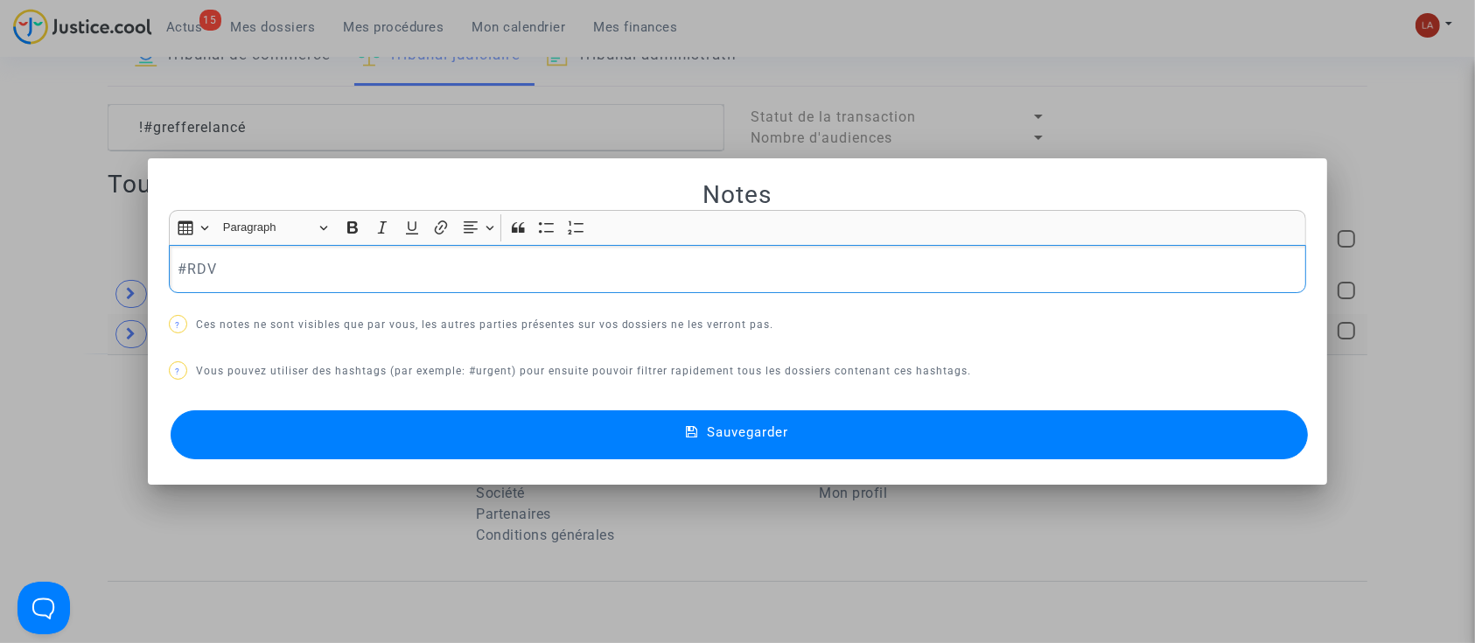
click at [362, 265] on p "#RDV" at bounding box center [738, 269] width 1120 height 22
click at [407, 420] on button "Sauvegarder" at bounding box center [740, 434] width 1138 height 49
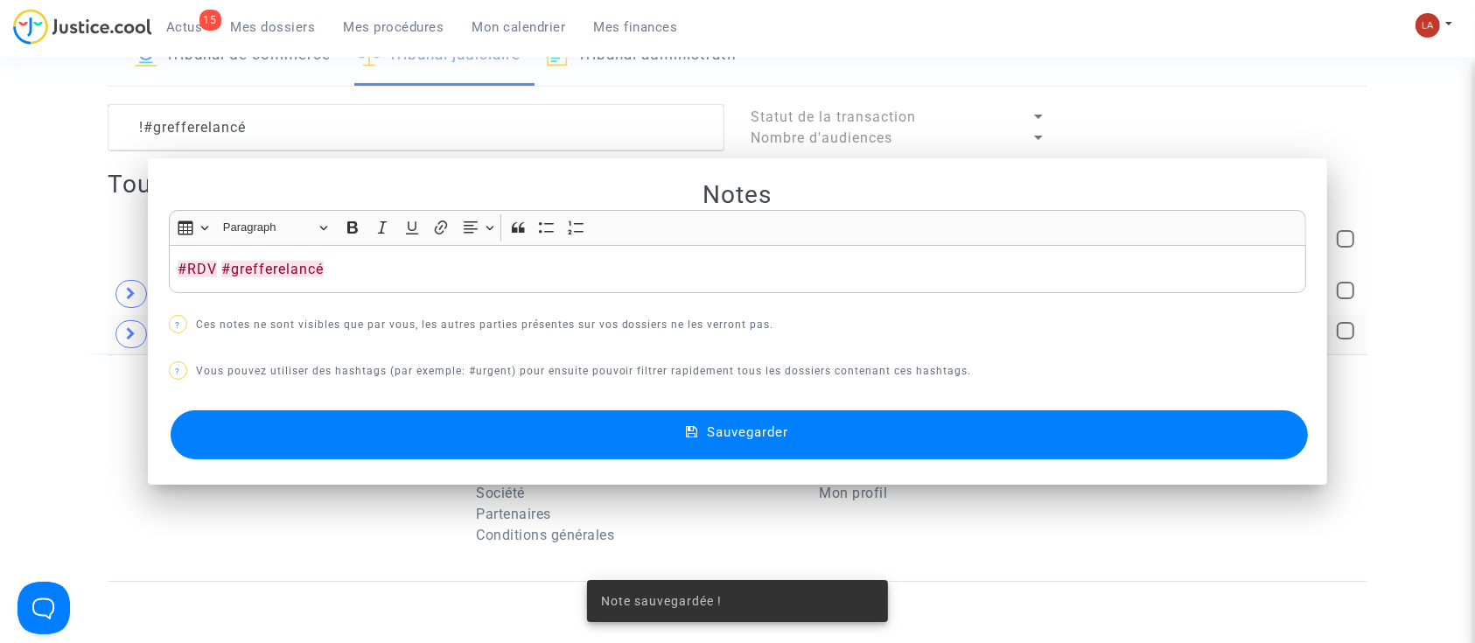
scroll to position [116, 0]
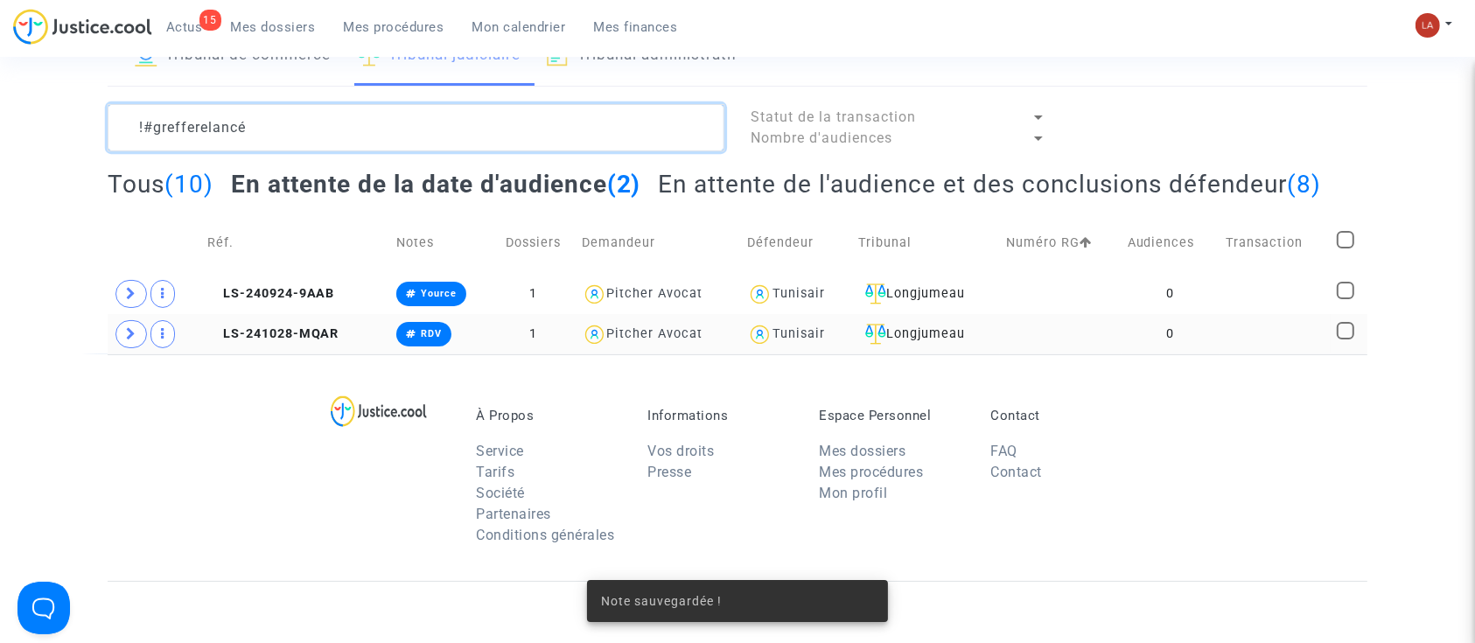
click at [452, 121] on textarea at bounding box center [416, 127] width 617 height 47
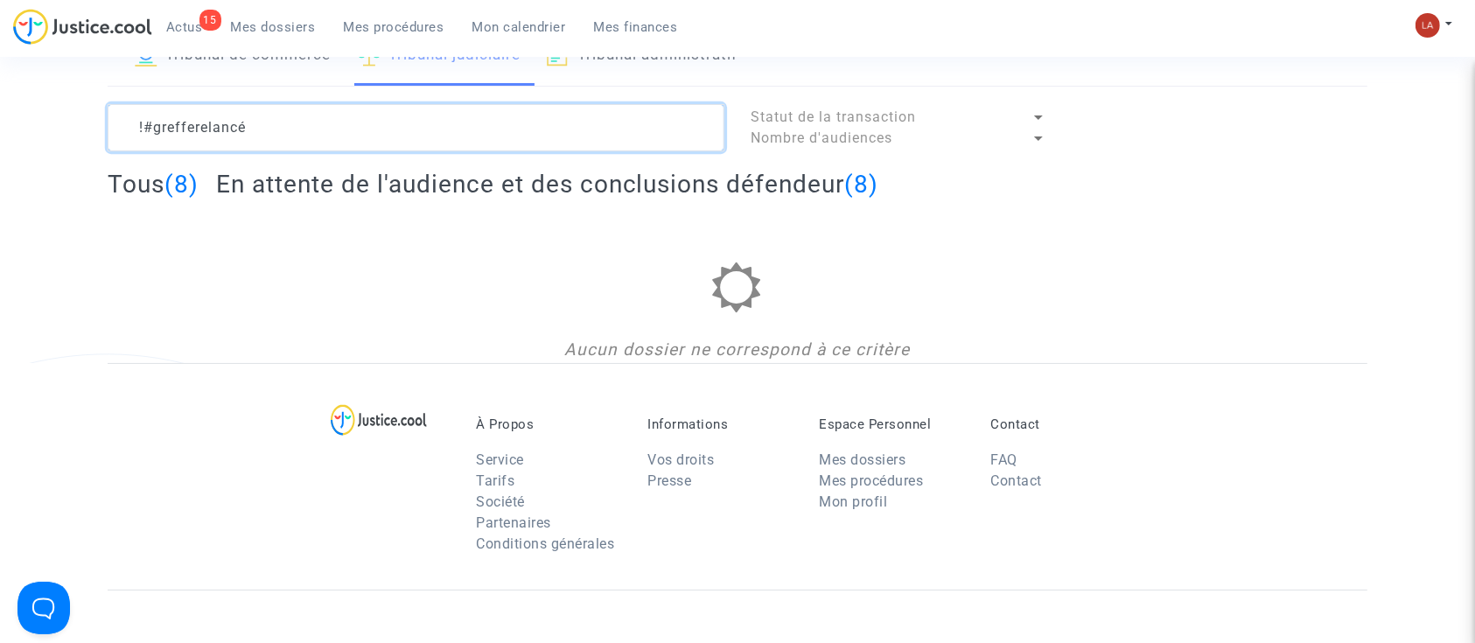
click at [139, 123] on textarea at bounding box center [416, 127] width 617 height 47
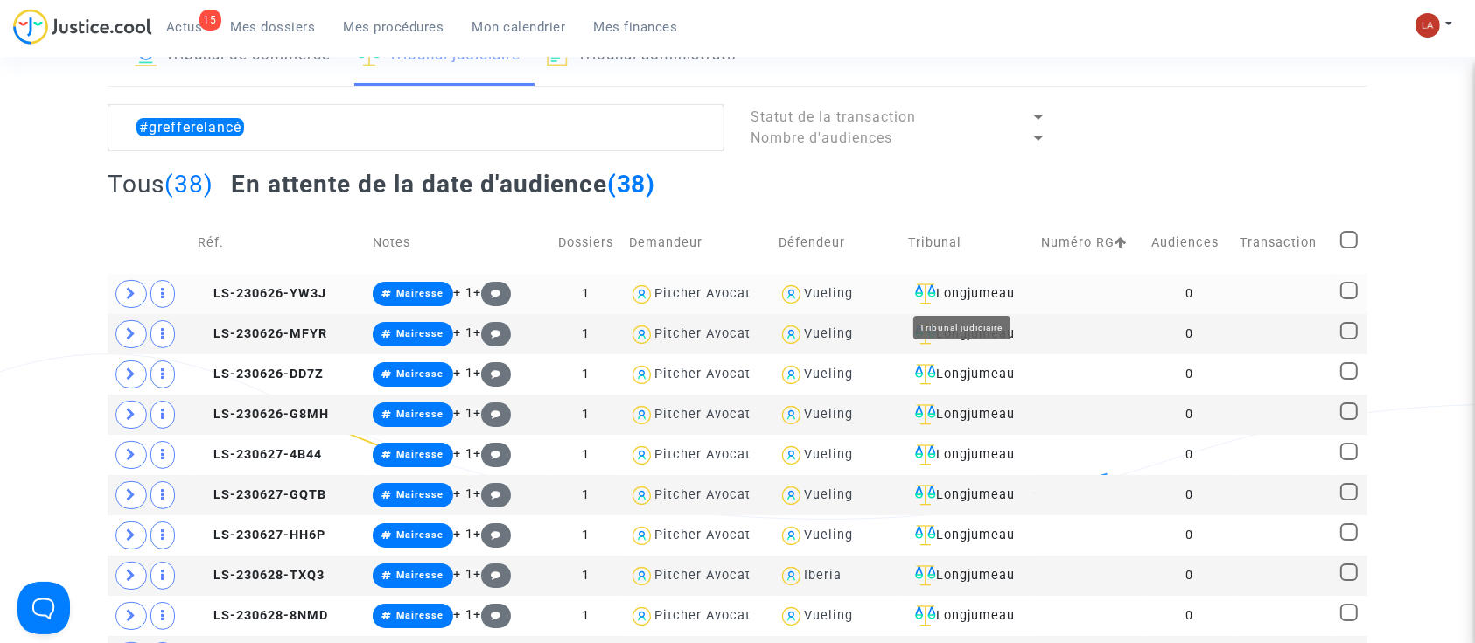
click at [969, 292] on div "Longjumeau" at bounding box center [968, 294] width 121 height 21
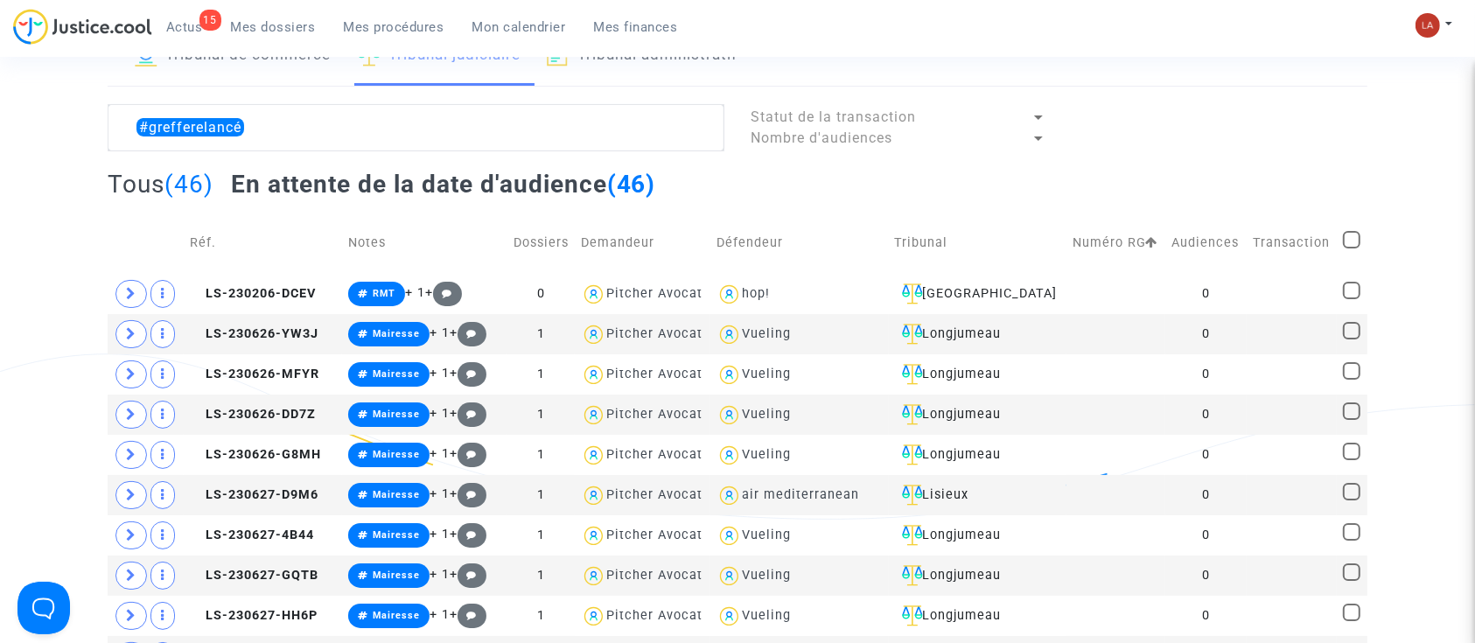
drag, startPoint x: 236, startPoint y: 128, endPoint x: 144, endPoint y: 114, distance: 92.9
click at [291, 128] on textarea at bounding box center [416, 127] width 617 height 47
click at [290, 128] on textarea at bounding box center [416, 127] width 617 height 47
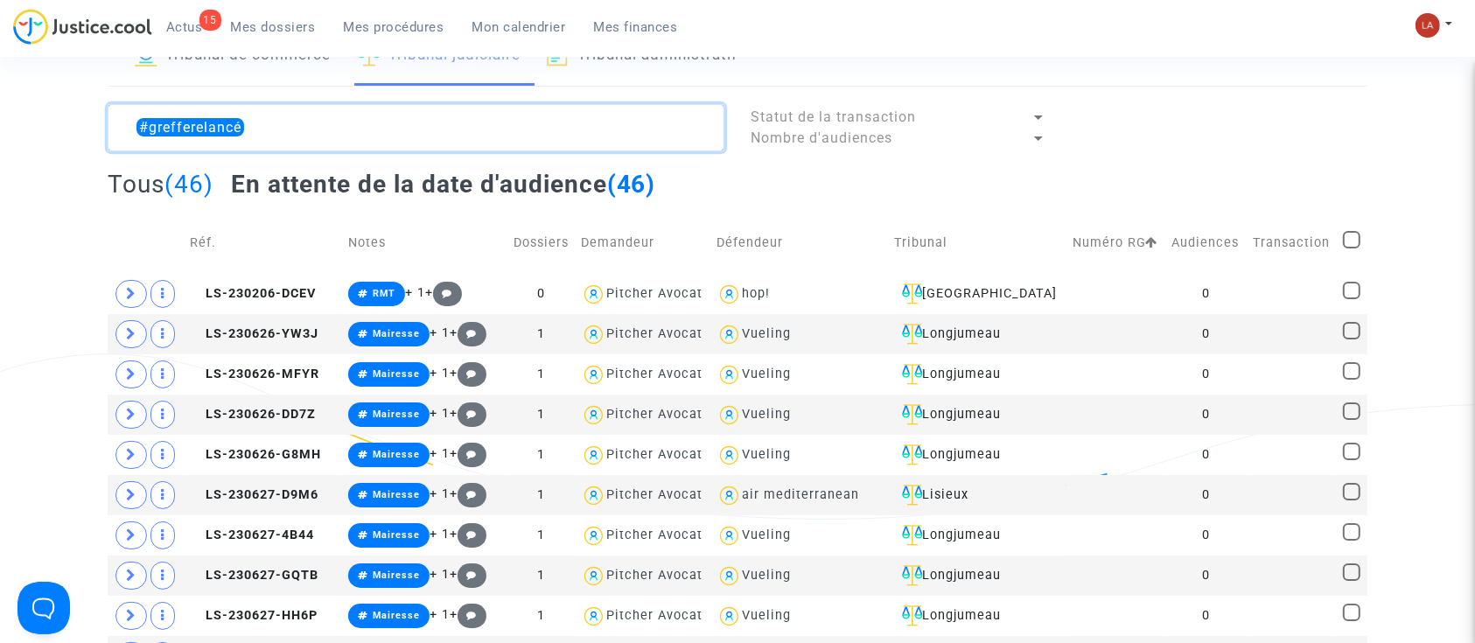
click at [291, 128] on textarea at bounding box center [416, 127] width 617 height 47
paste textarea "JBNP"
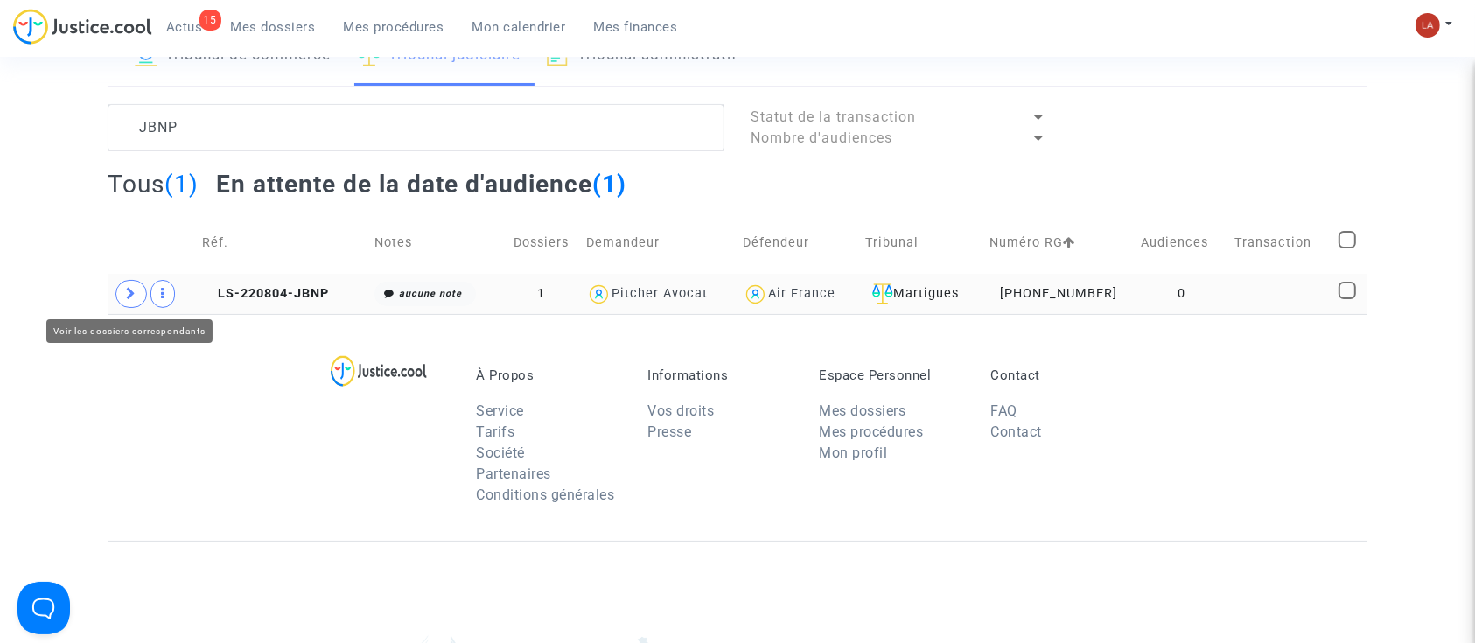
click at [127, 294] on icon at bounding box center [131, 293] width 11 height 13
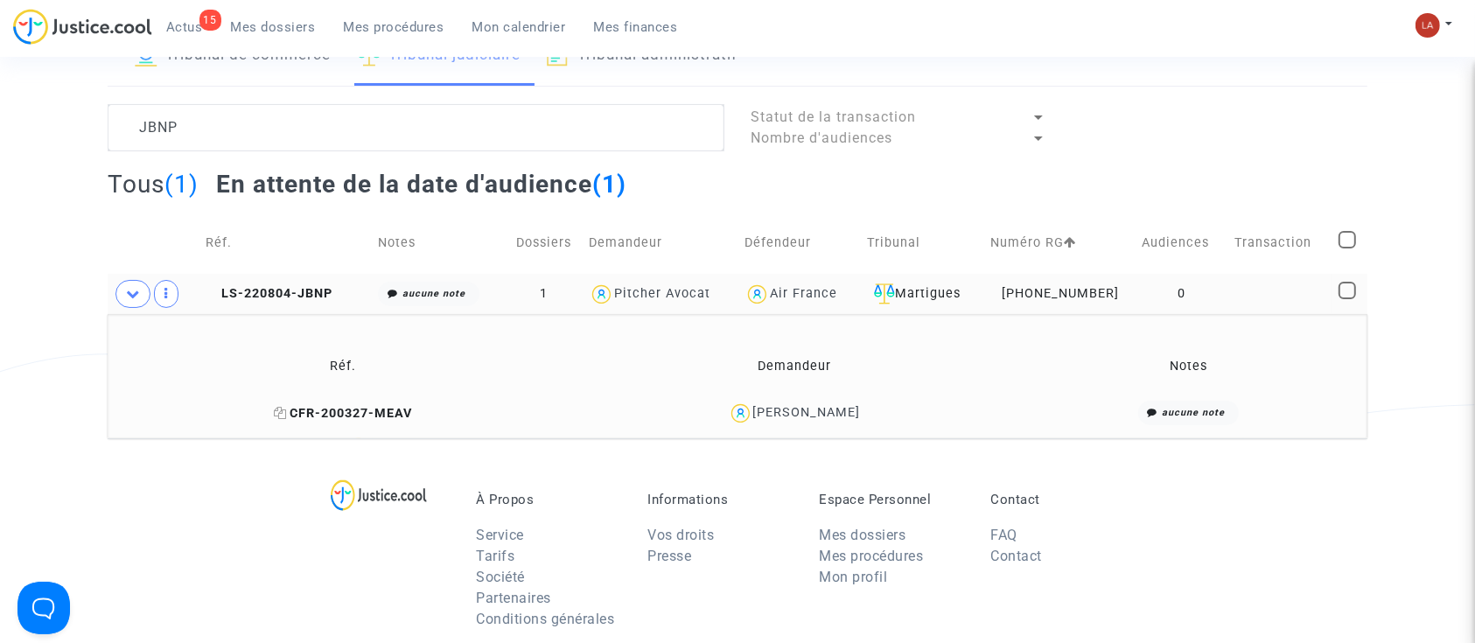
click at [400, 409] on span "CFR-200327-MEAV" at bounding box center [343, 413] width 138 height 15
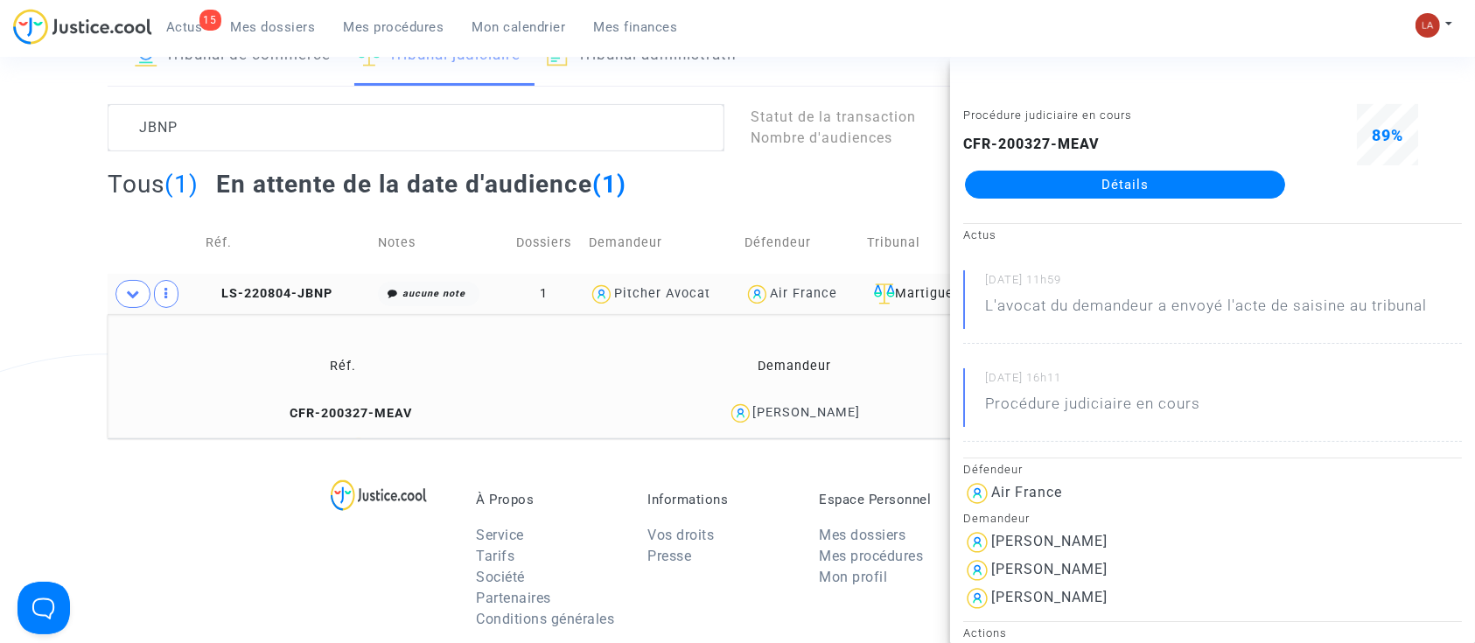
click at [265, 155] on lawsuits-list "JBNP Statut de la transaction Nombre d'audiences Tous (1) En attente de la date…" at bounding box center [738, 271] width 1260 height 334
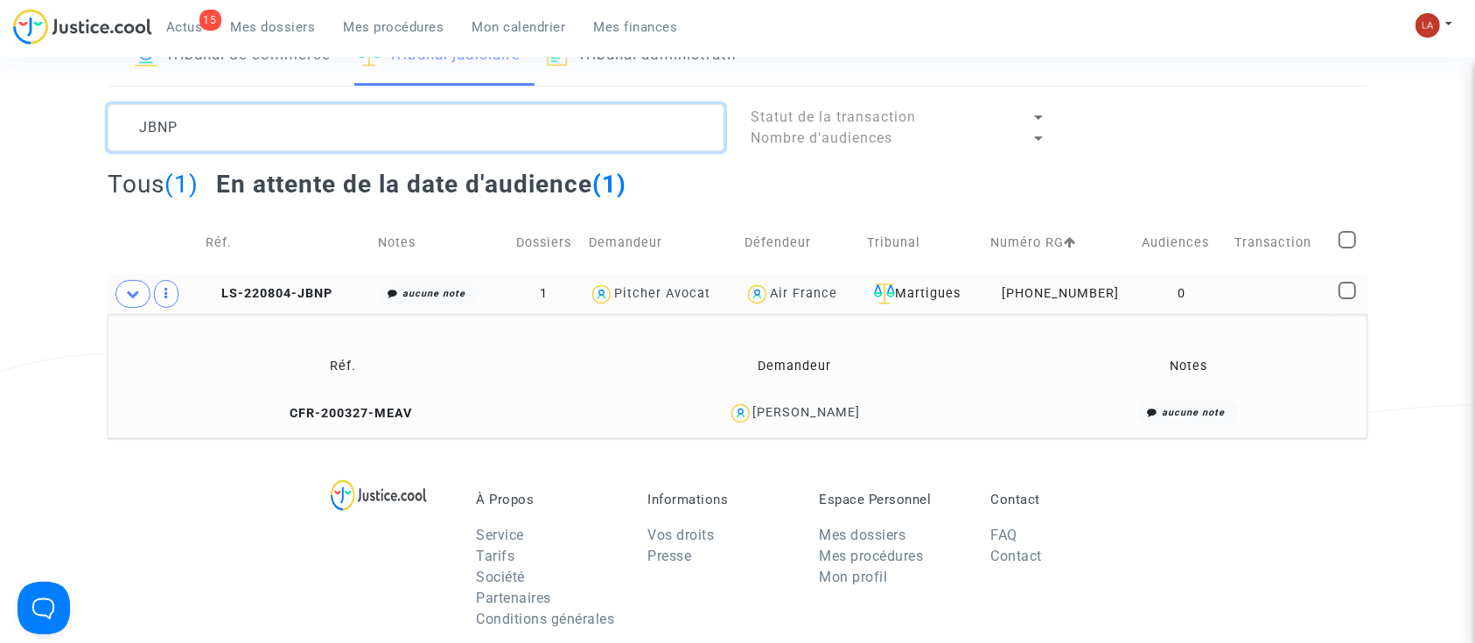
click at [263, 146] on textarea at bounding box center [416, 127] width 617 height 47
click at [263, 144] on textarea at bounding box center [416, 127] width 617 height 47
paste textarea "H4GK"
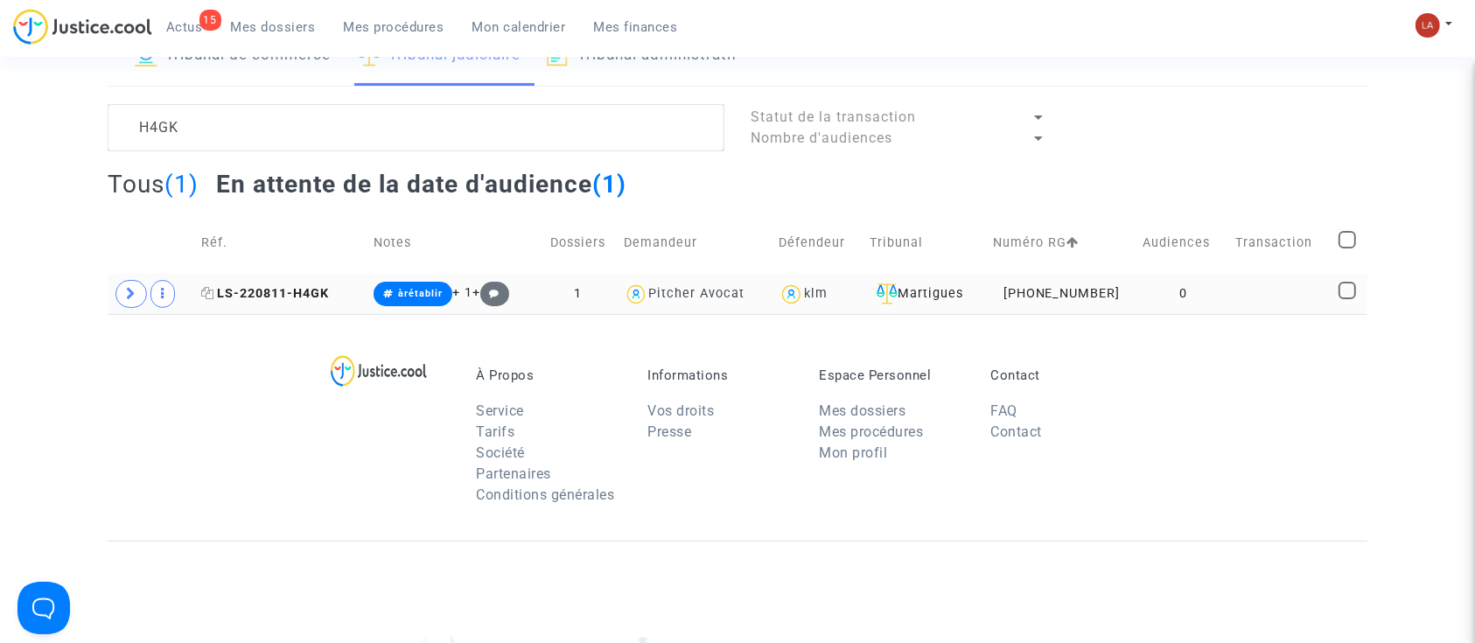
click at [300, 298] on span "LS-220811-H4GK" at bounding box center [265, 293] width 128 height 15
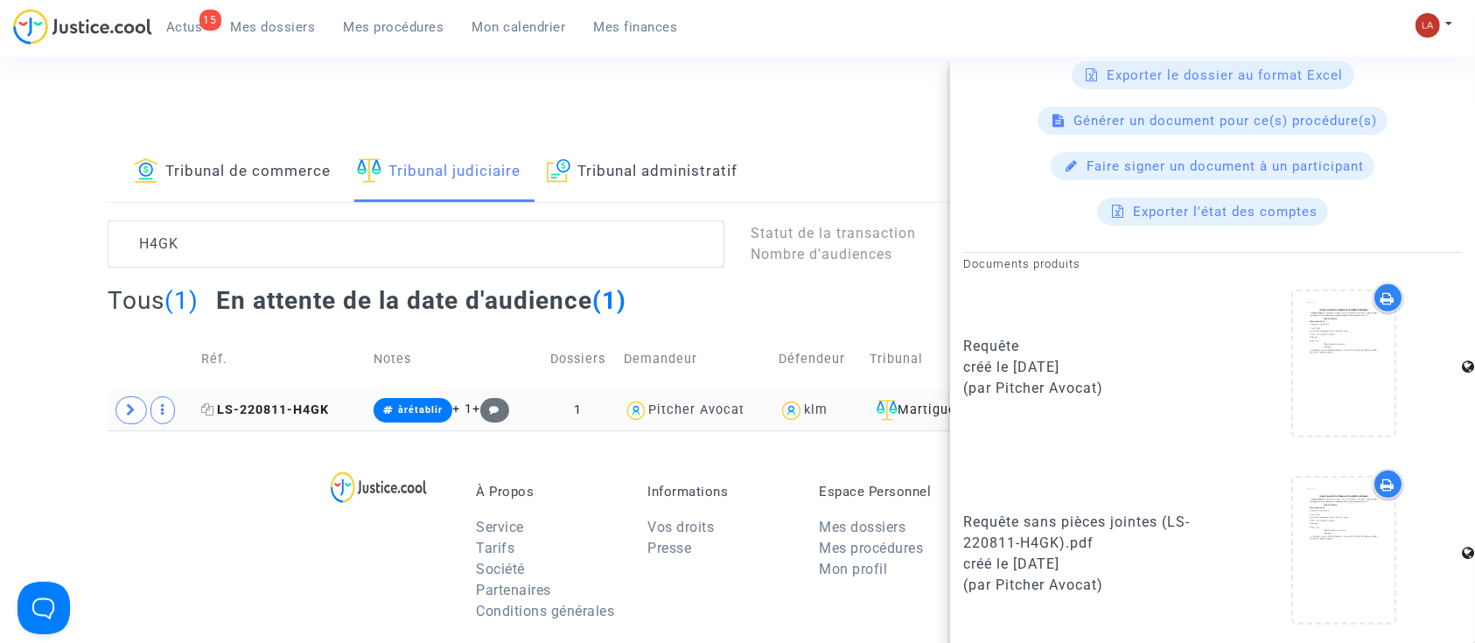
click at [263, 410] on span "LS-220811-H4GK" at bounding box center [265, 410] width 128 height 15
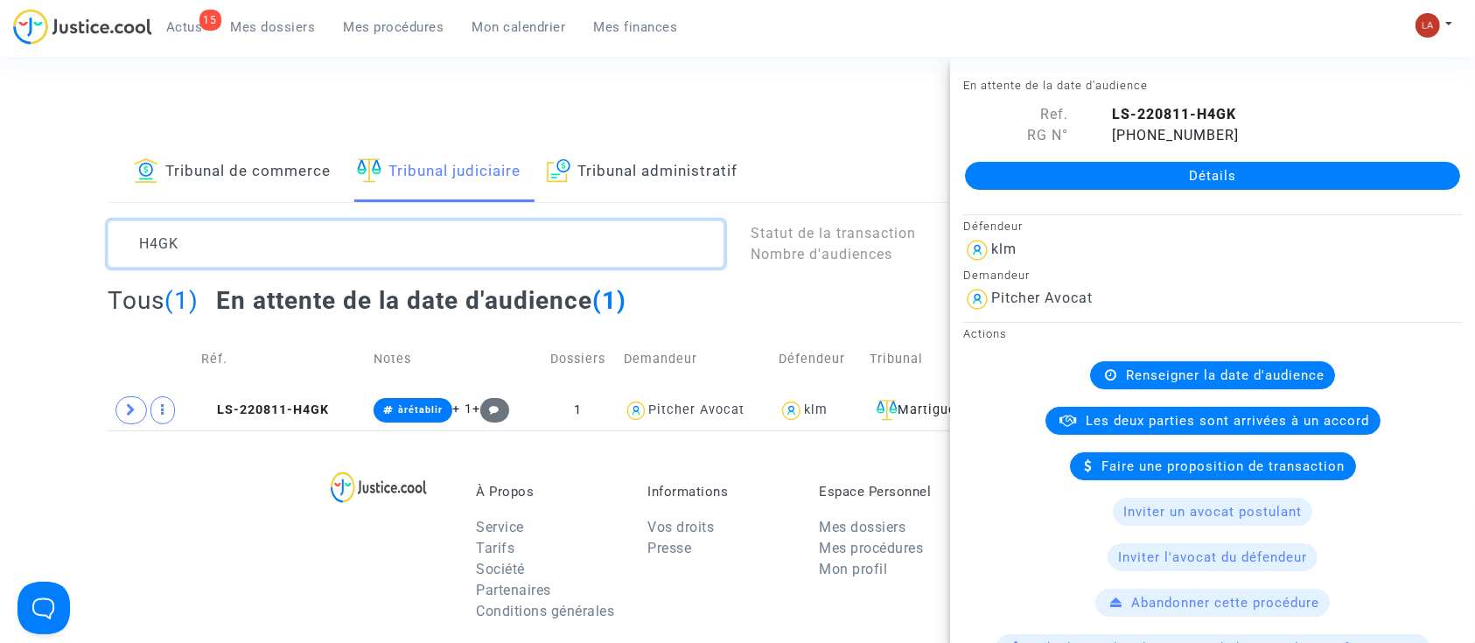
click at [308, 251] on textarea at bounding box center [416, 244] width 617 height 47
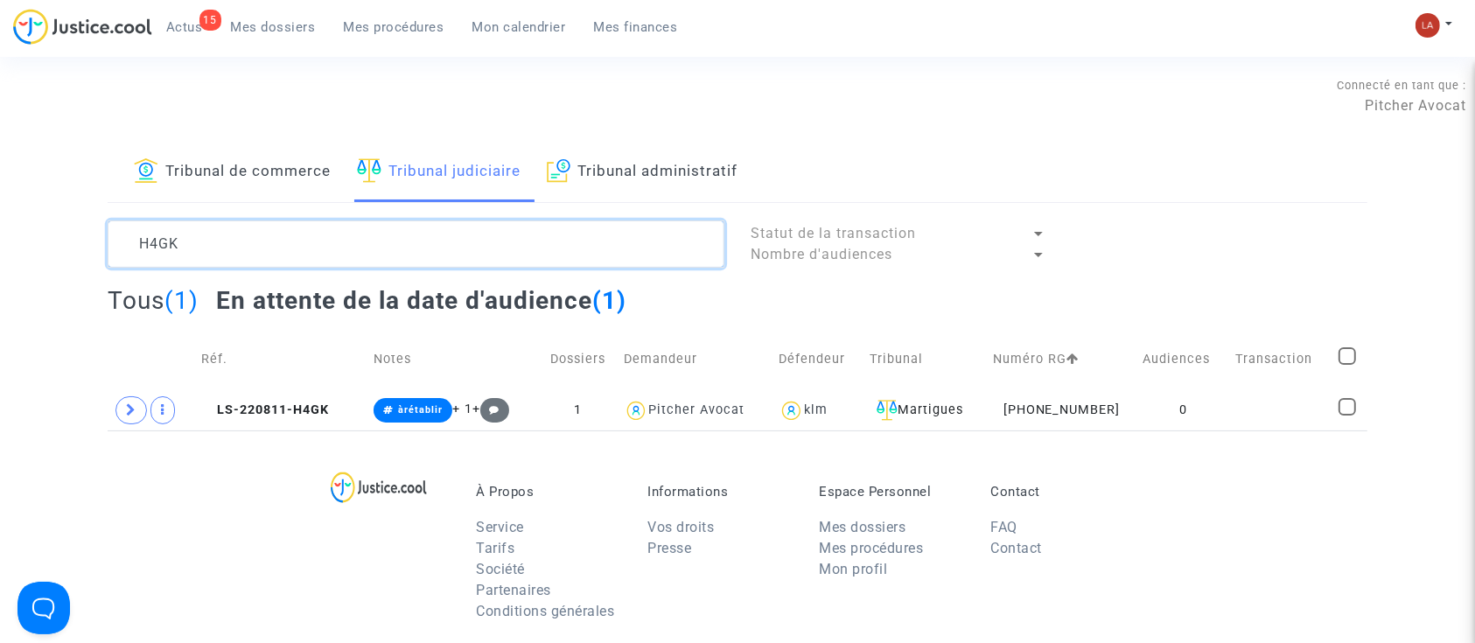
click at [293, 247] on textarea at bounding box center [416, 244] width 617 height 47
click at [291, 247] on textarea at bounding box center [416, 244] width 617 height 47
paste textarea "JKRW"
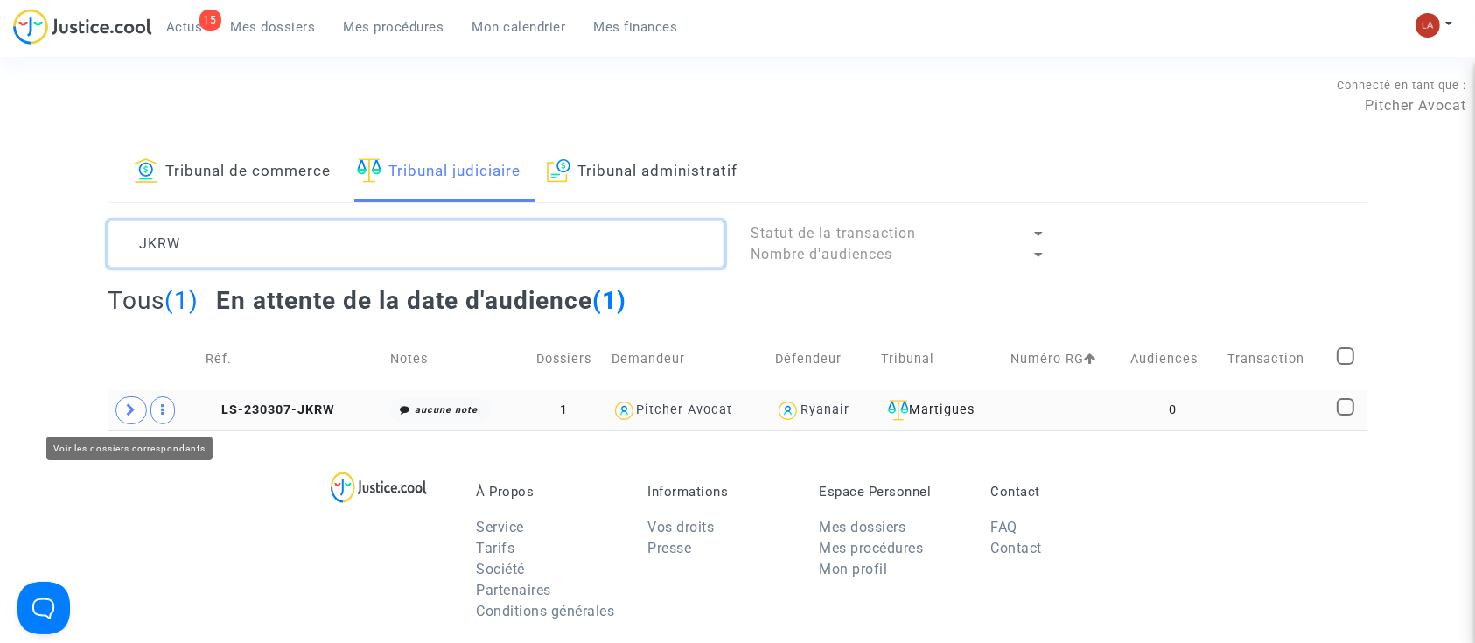
type textarea "JKRW"
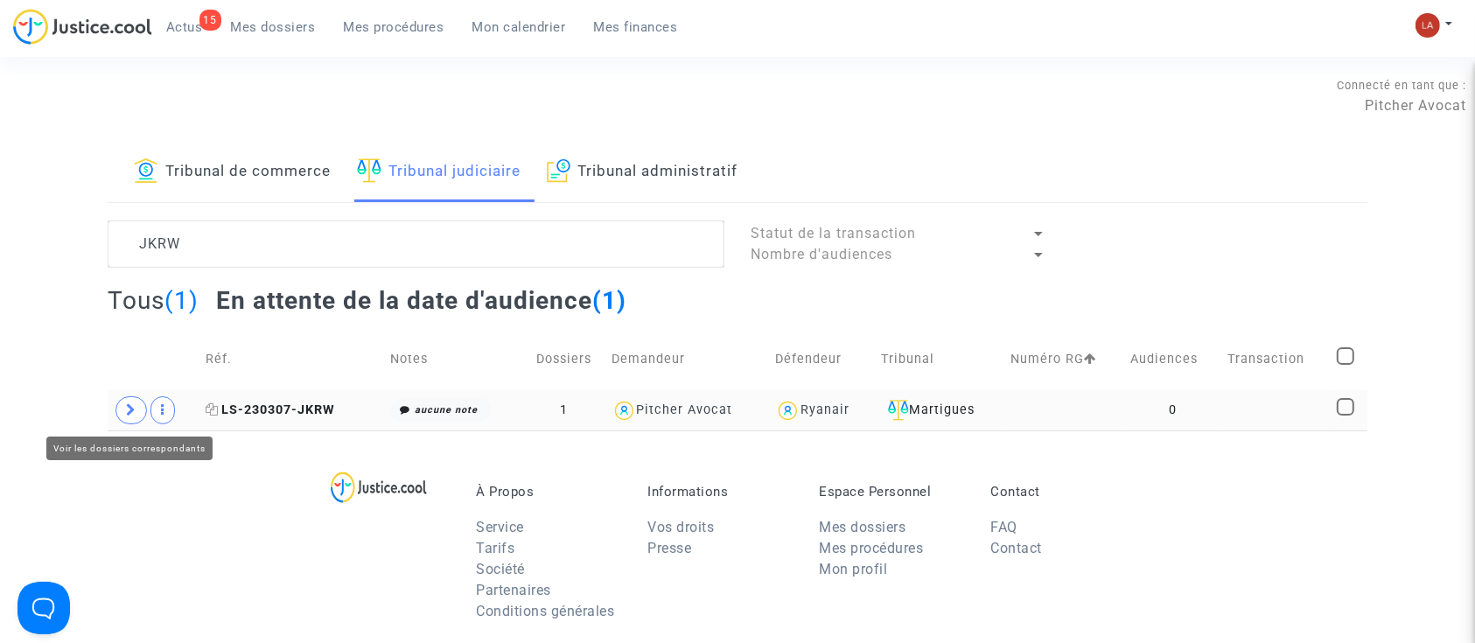
drag, startPoint x: 144, startPoint y: 417, endPoint x: 293, endPoint y: 412, distance: 149.7
click at [144, 417] on span at bounding box center [132, 410] width 32 height 28
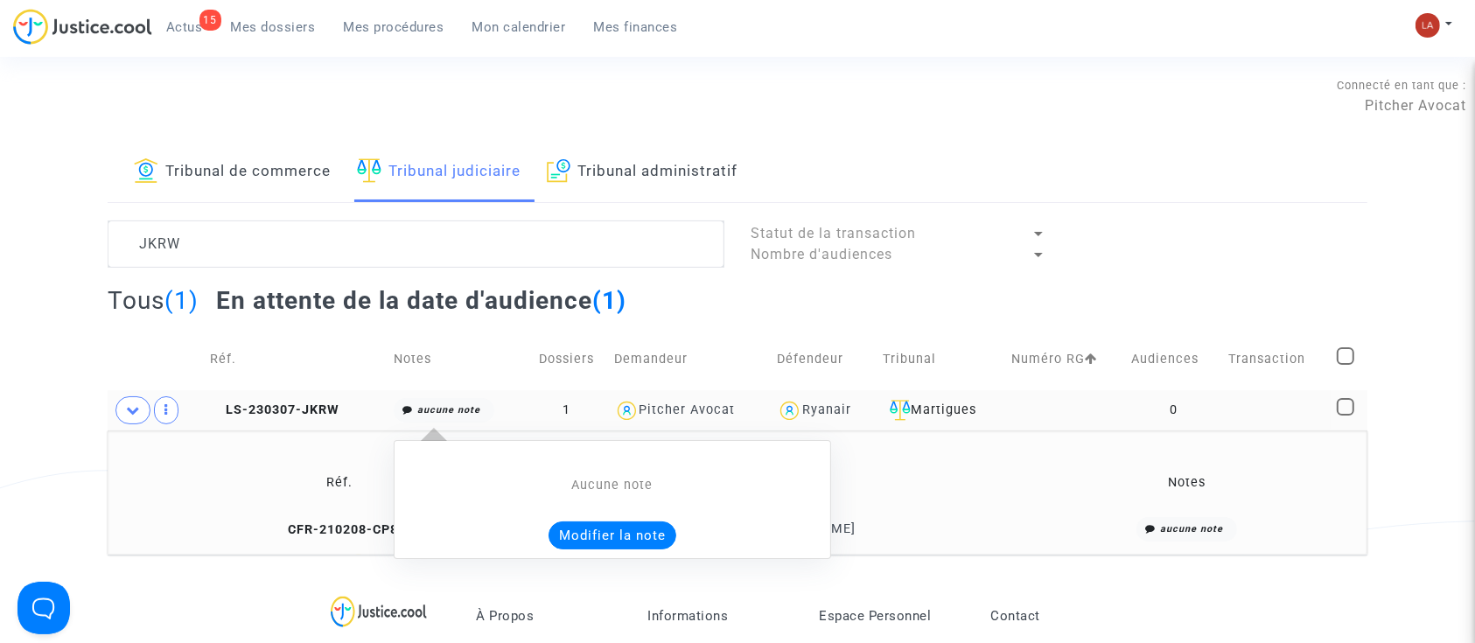
click at [598, 527] on button "Modifier la note" at bounding box center [613, 536] width 128 height 28
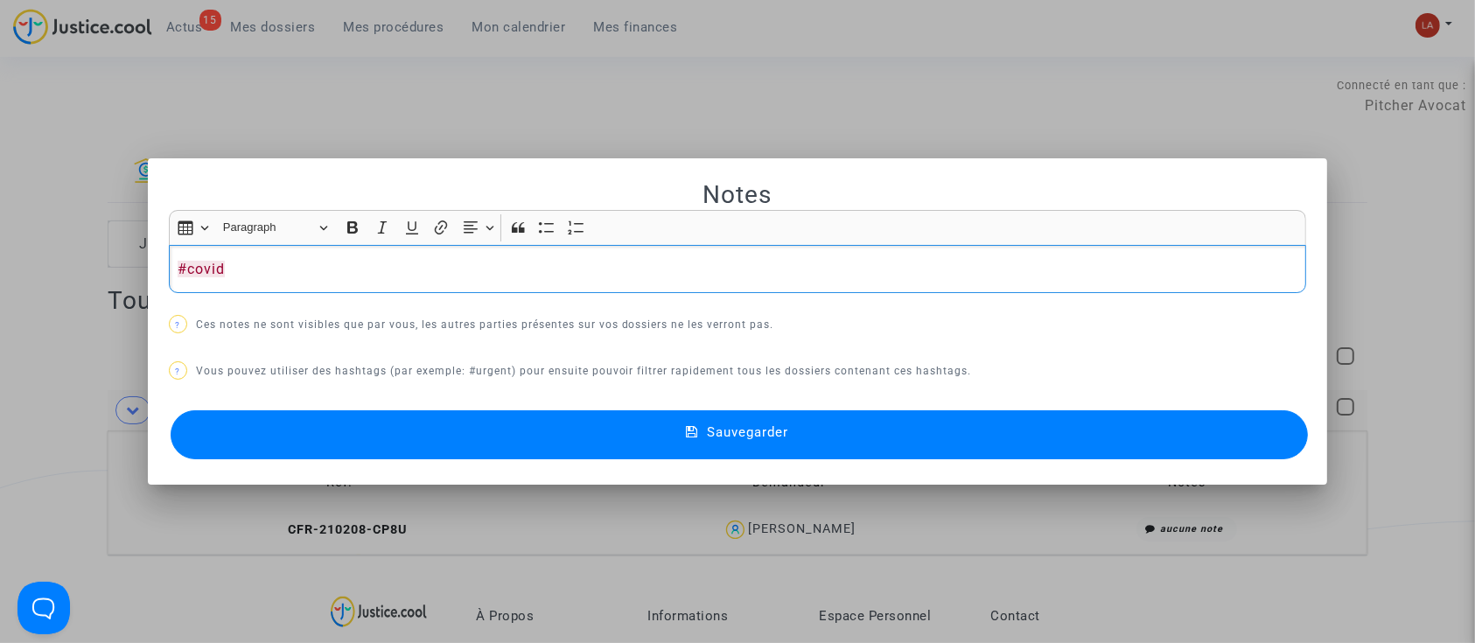
click at [297, 403] on div "Notes Rich Text Editor Insert table Insert table Heading Paragraph Paragraph He…" at bounding box center [738, 321] width 1138 height 284
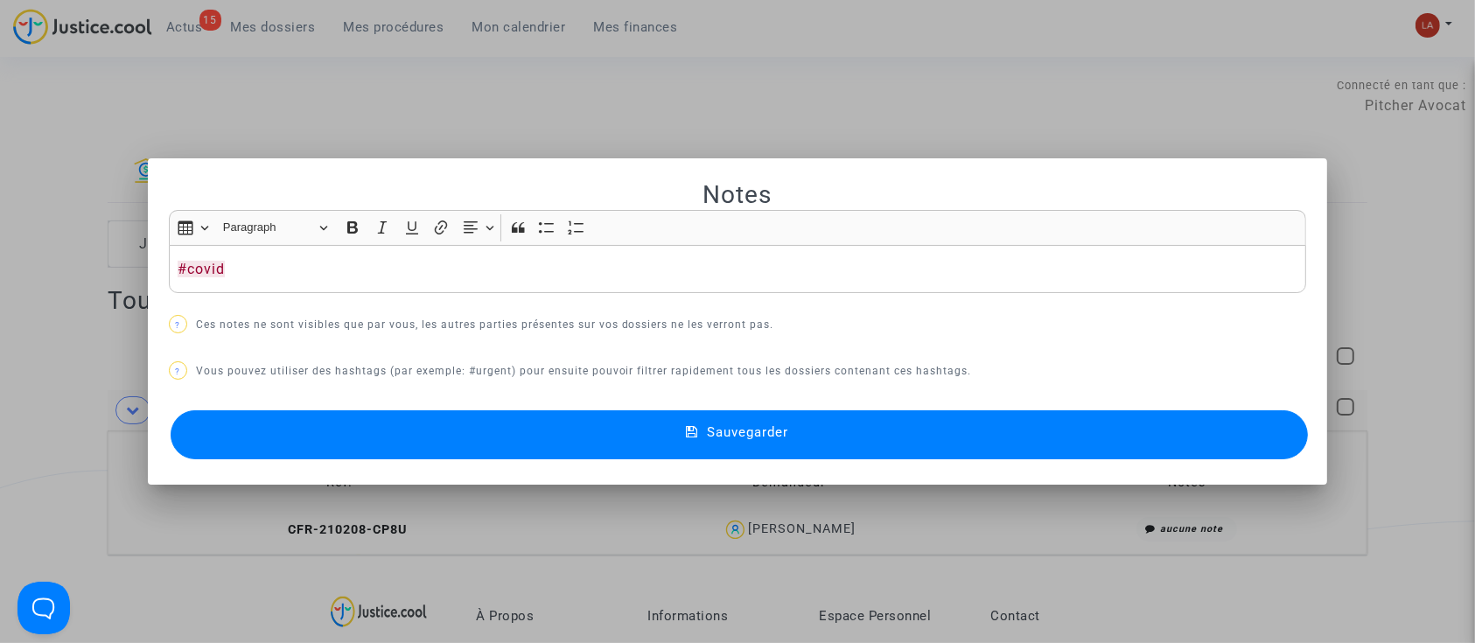
click at [310, 419] on button "Sauvegarder" at bounding box center [740, 434] width 1138 height 49
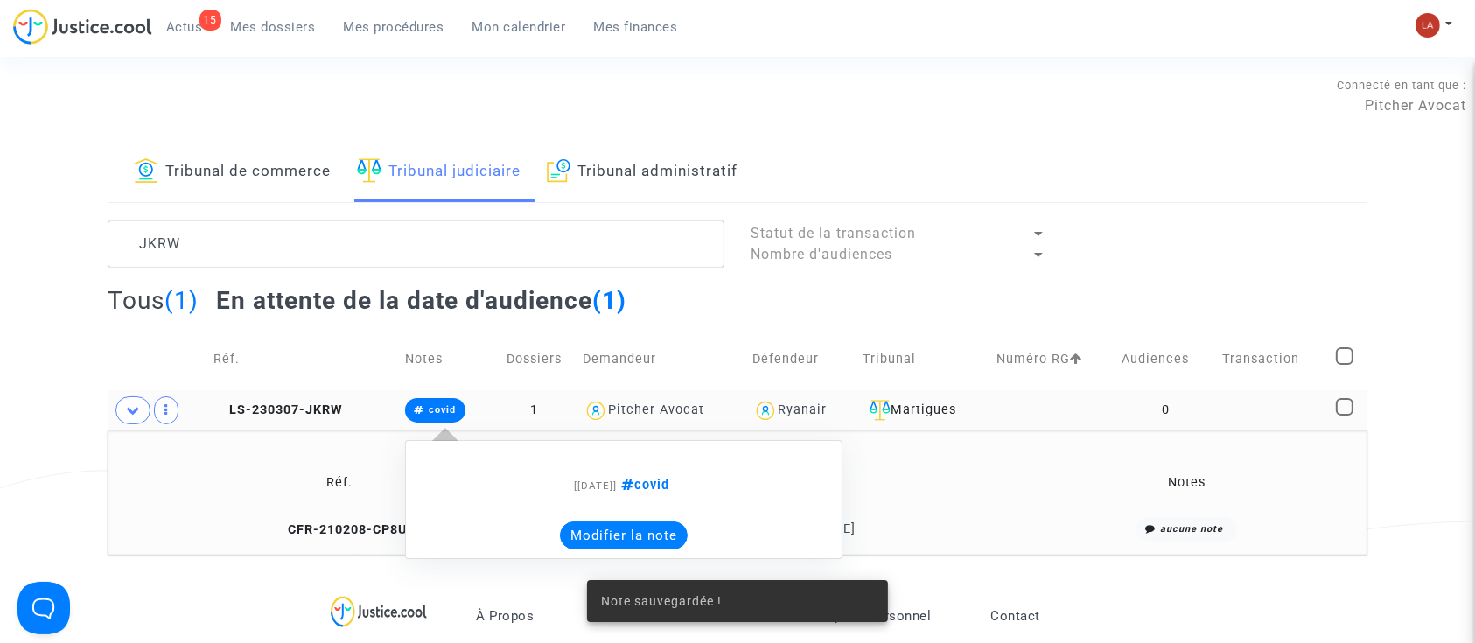
click at [626, 529] on button "Modifier la note" at bounding box center [624, 536] width 128 height 28
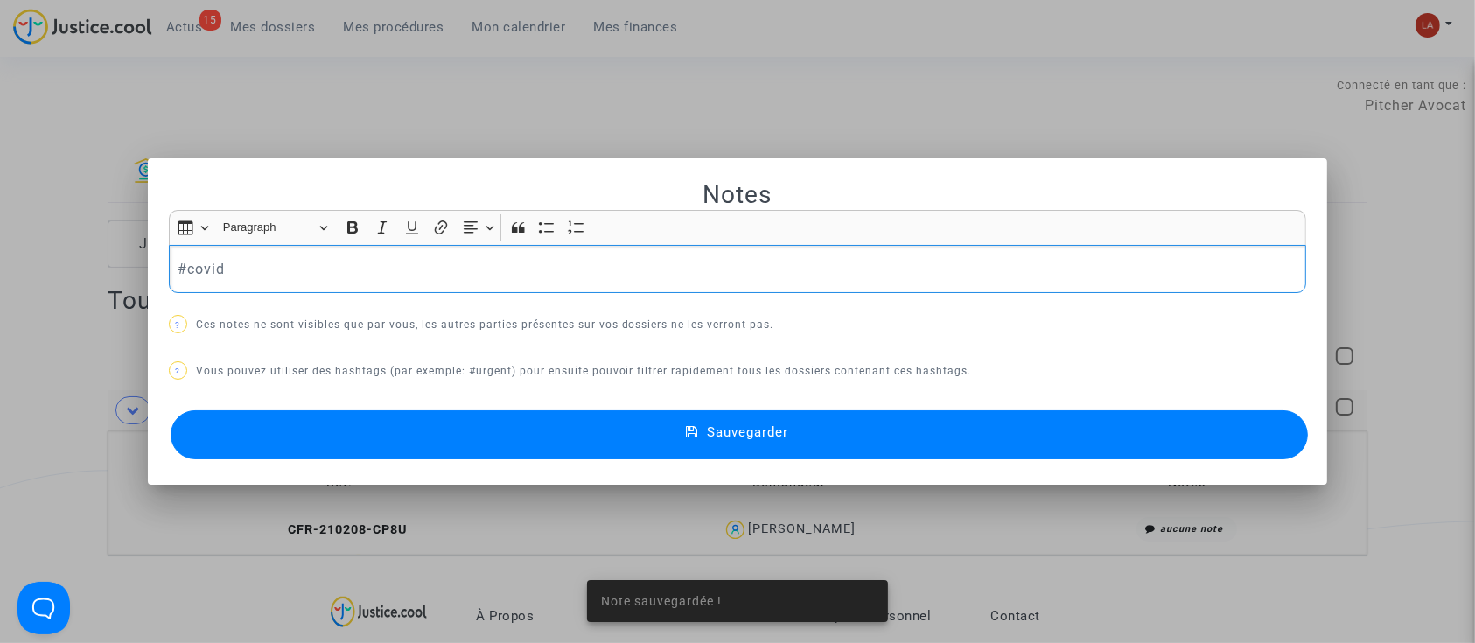
click at [435, 61] on div at bounding box center [737, 321] width 1475 height 643
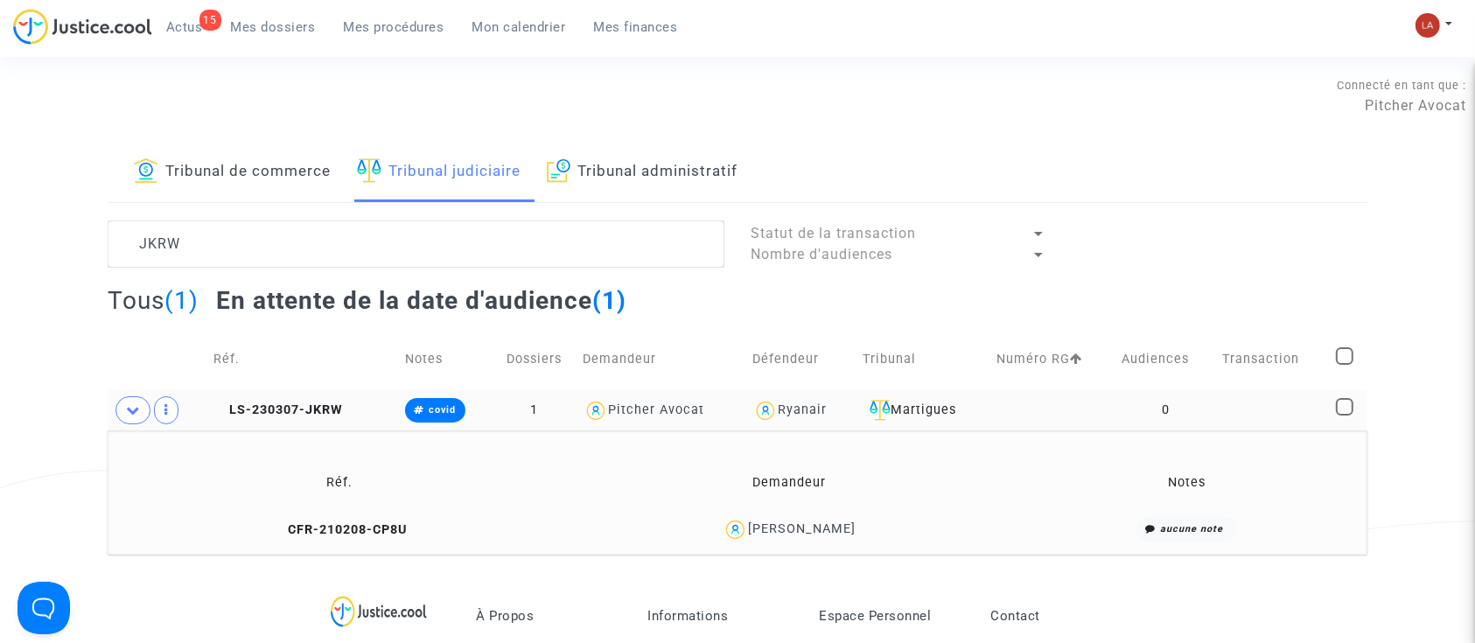
drag, startPoint x: 343, startPoint y: 521, endPoint x: 453, endPoint y: 507, distance: 111.1
click at [343, 522] on span "CFR-210208-CP8U" at bounding box center [339, 529] width 135 height 15
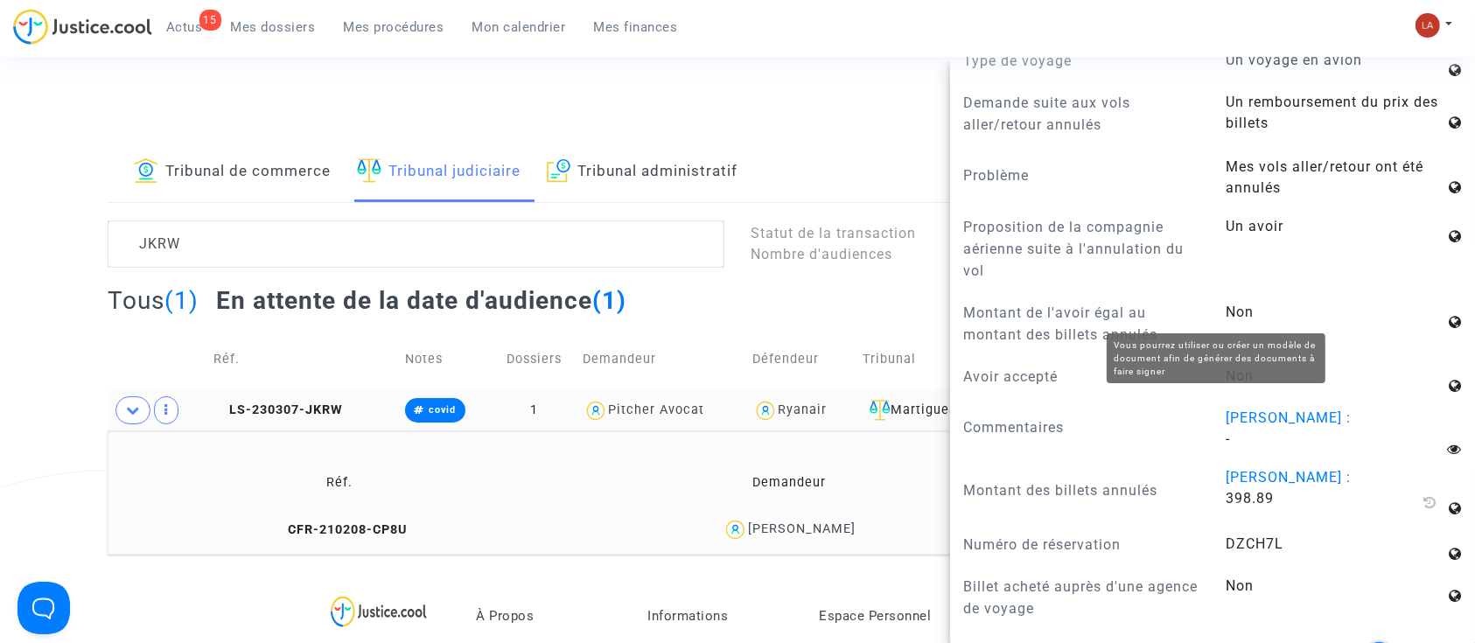
scroll to position [1283, 0]
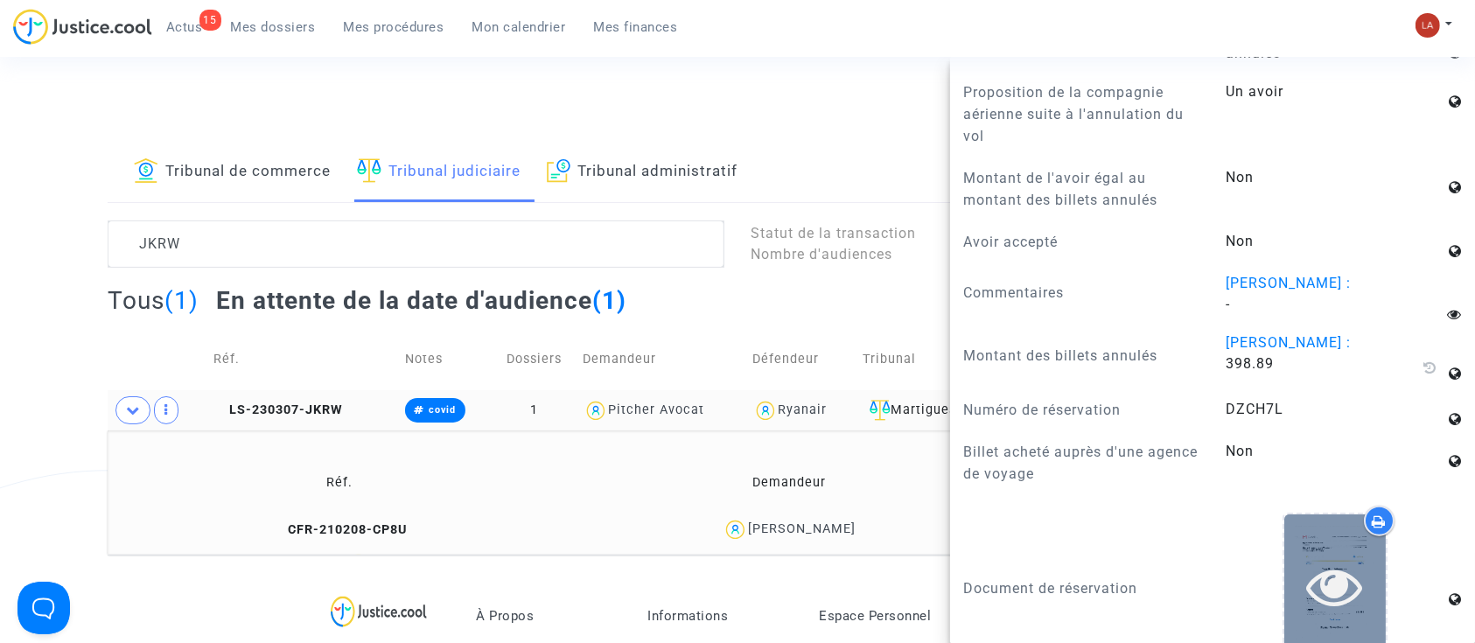
click at [1341, 606] on icon at bounding box center [1335, 586] width 57 height 56
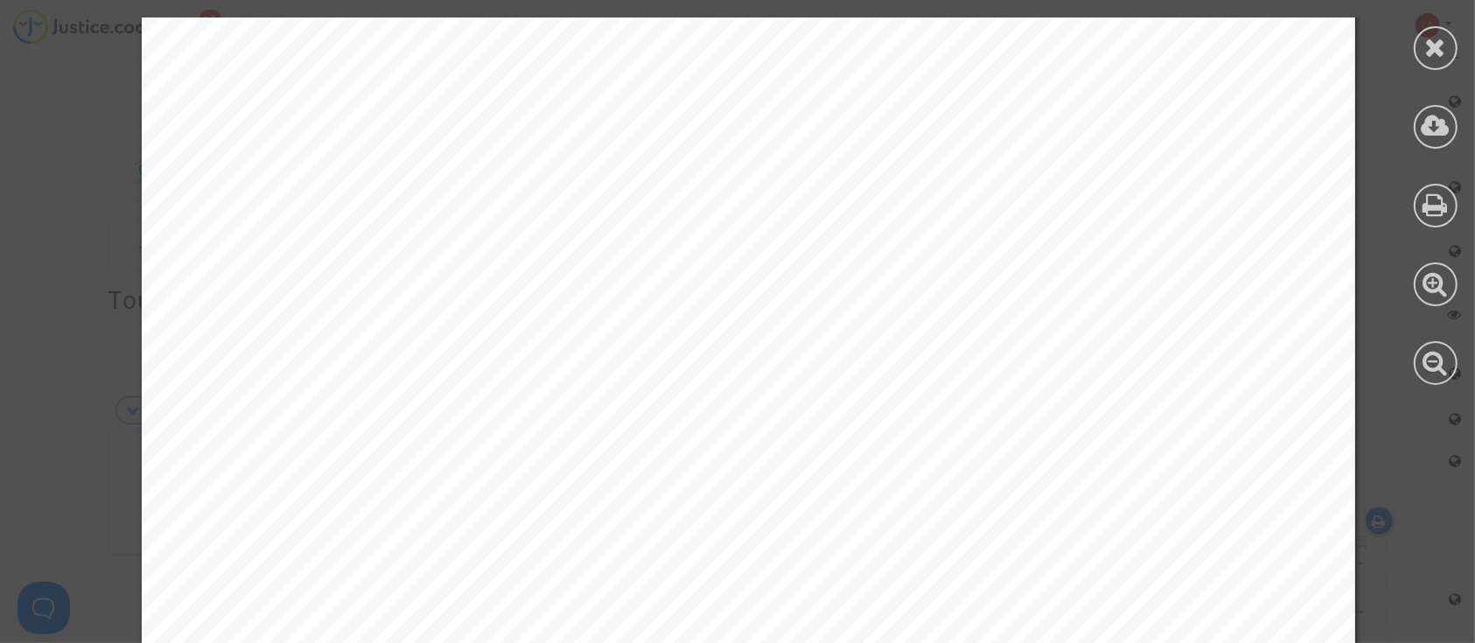
scroll to position [2550, 0]
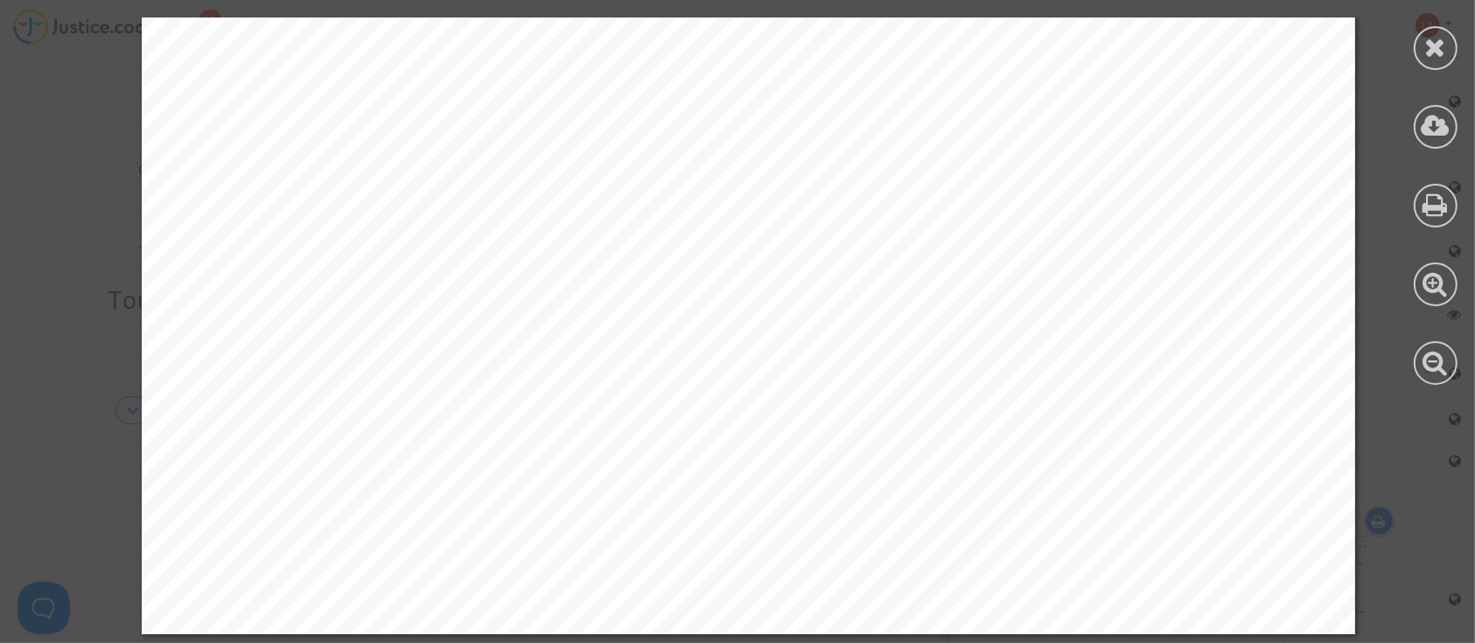
click at [1446, 59] on div at bounding box center [1436, 48] width 44 height 44
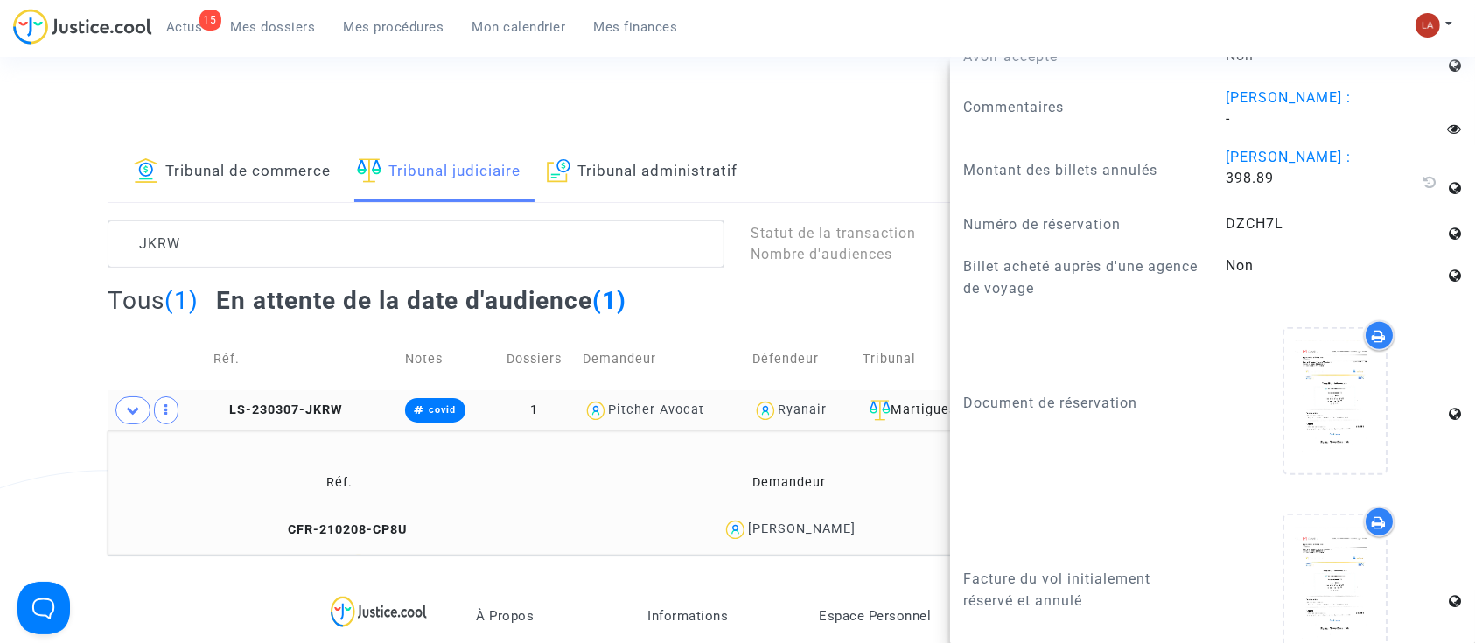
scroll to position [1750, 0]
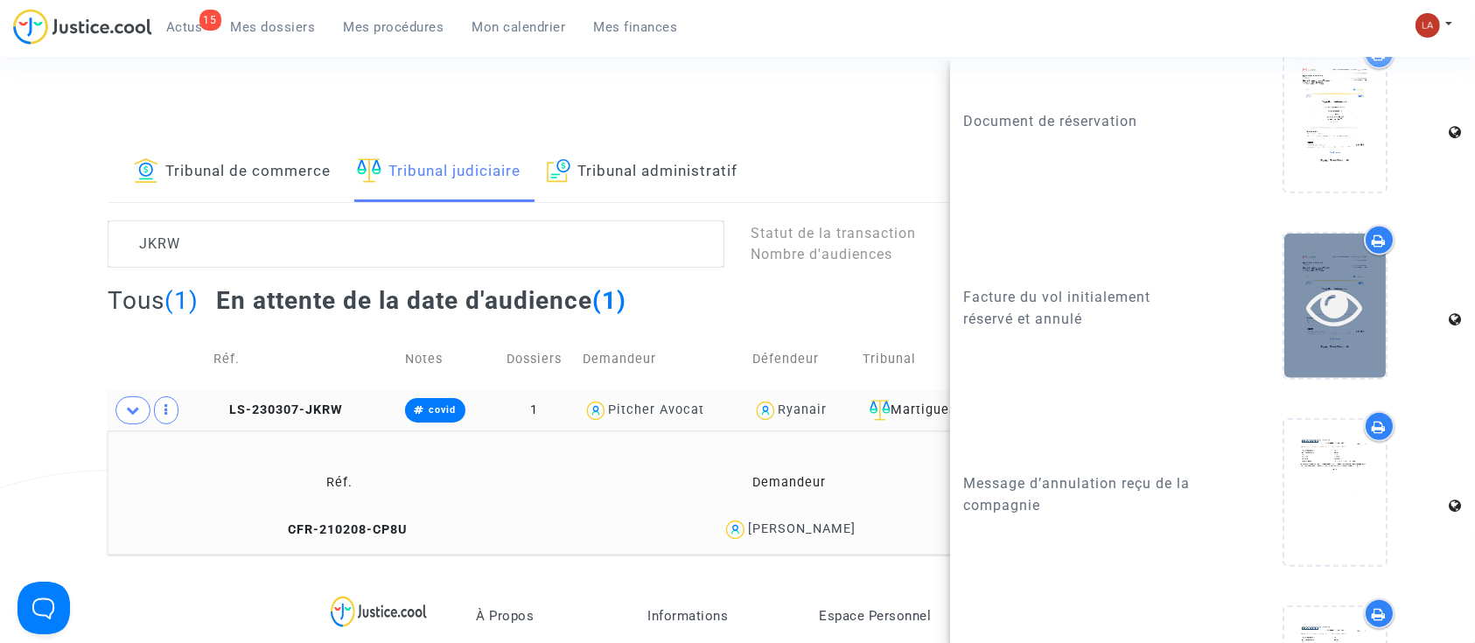
click at [1286, 350] on div at bounding box center [1336, 306] width 102 height 144
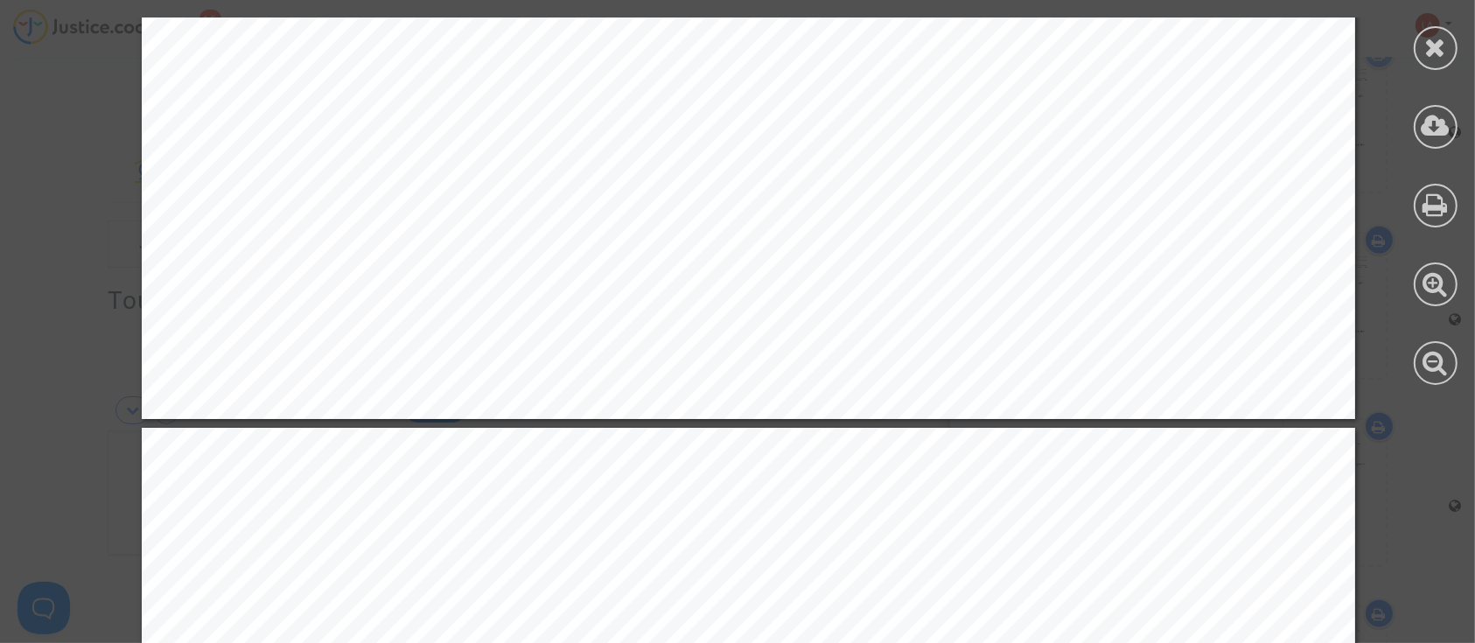
scroll to position [1283, 0]
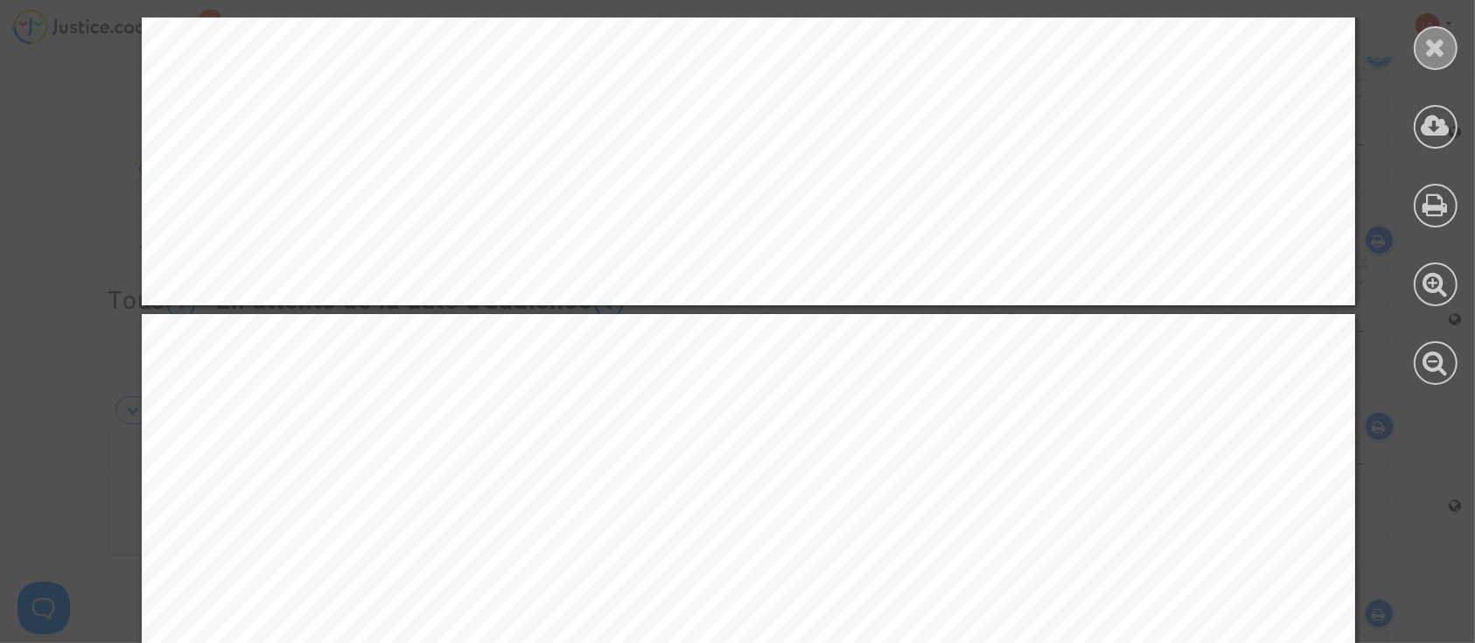
click at [1422, 59] on div at bounding box center [1436, 48] width 44 height 44
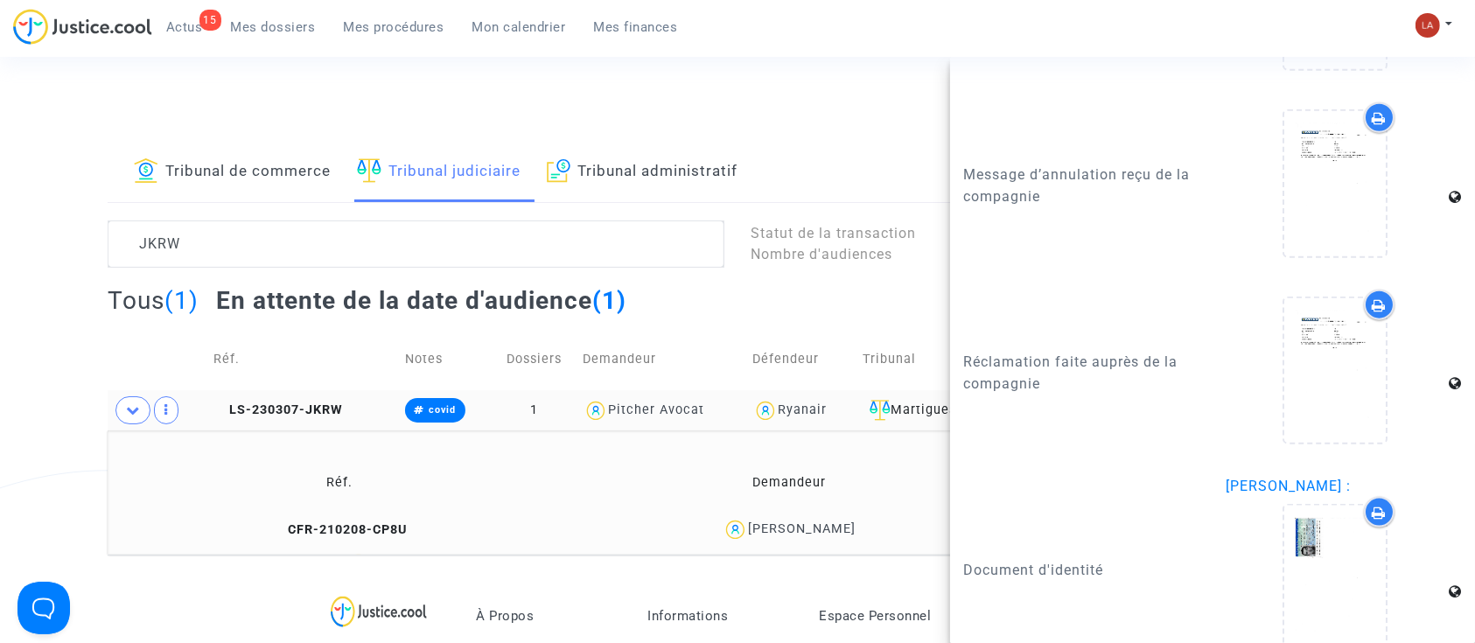
scroll to position [2086, 0]
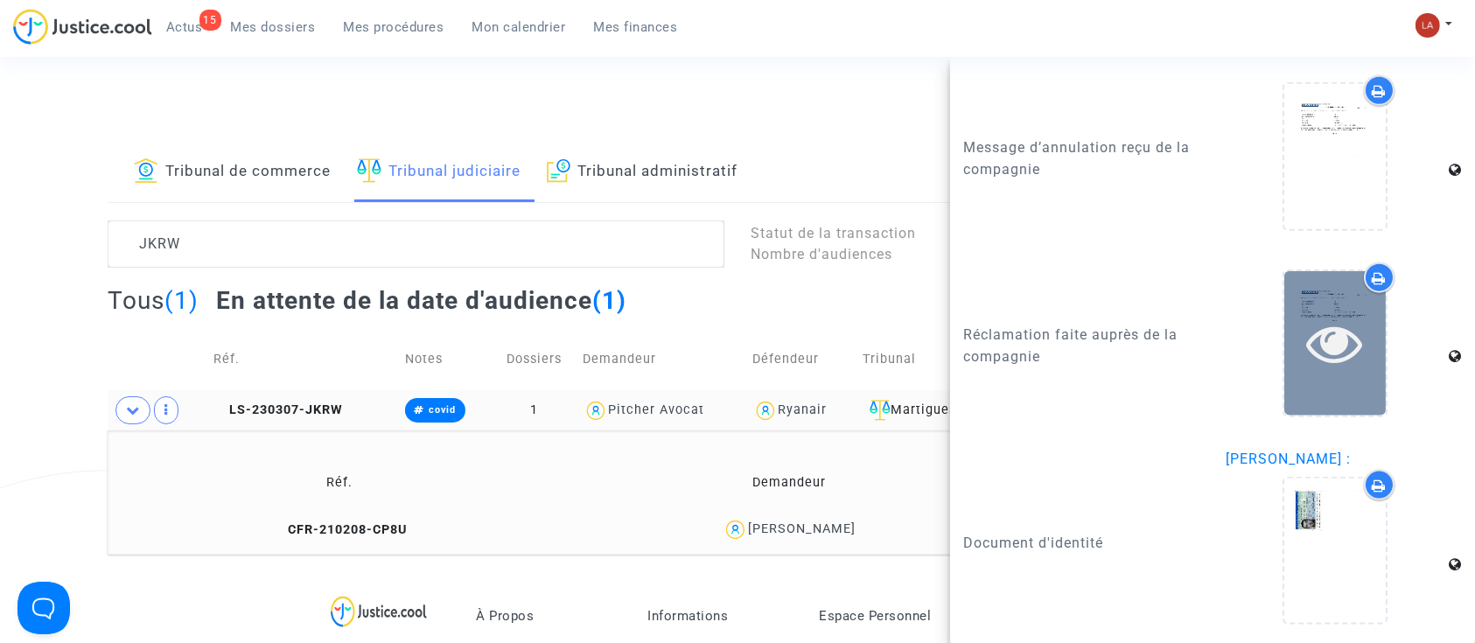
click at [1299, 386] on div at bounding box center [1336, 343] width 102 height 144
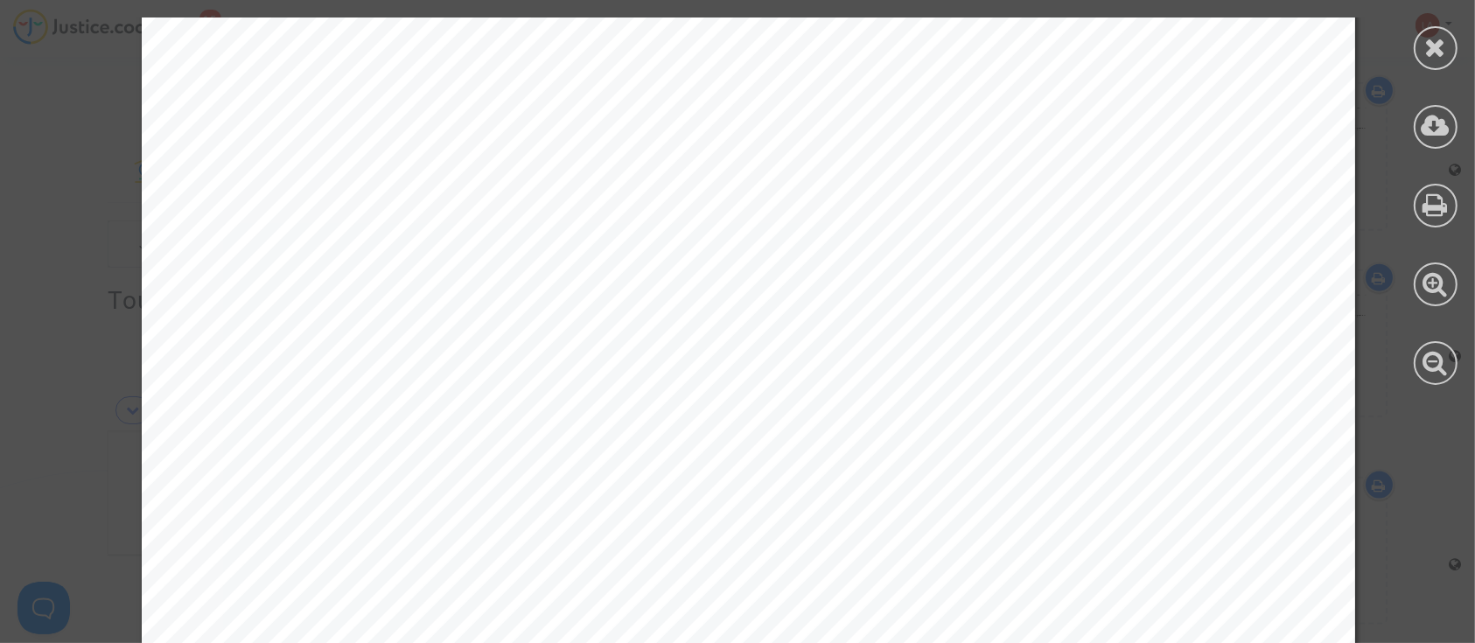
scroll to position [971, 0]
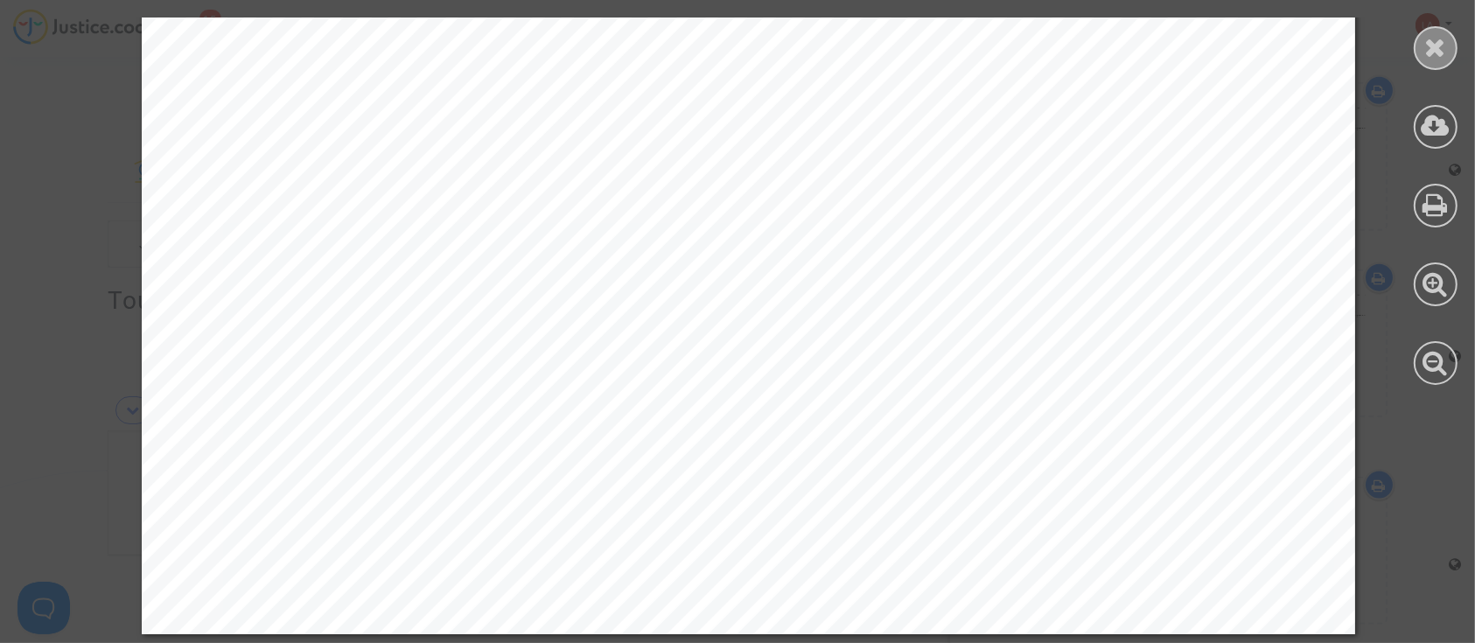
click at [1439, 46] on icon at bounding box center [1436, 47] width 22 height 26
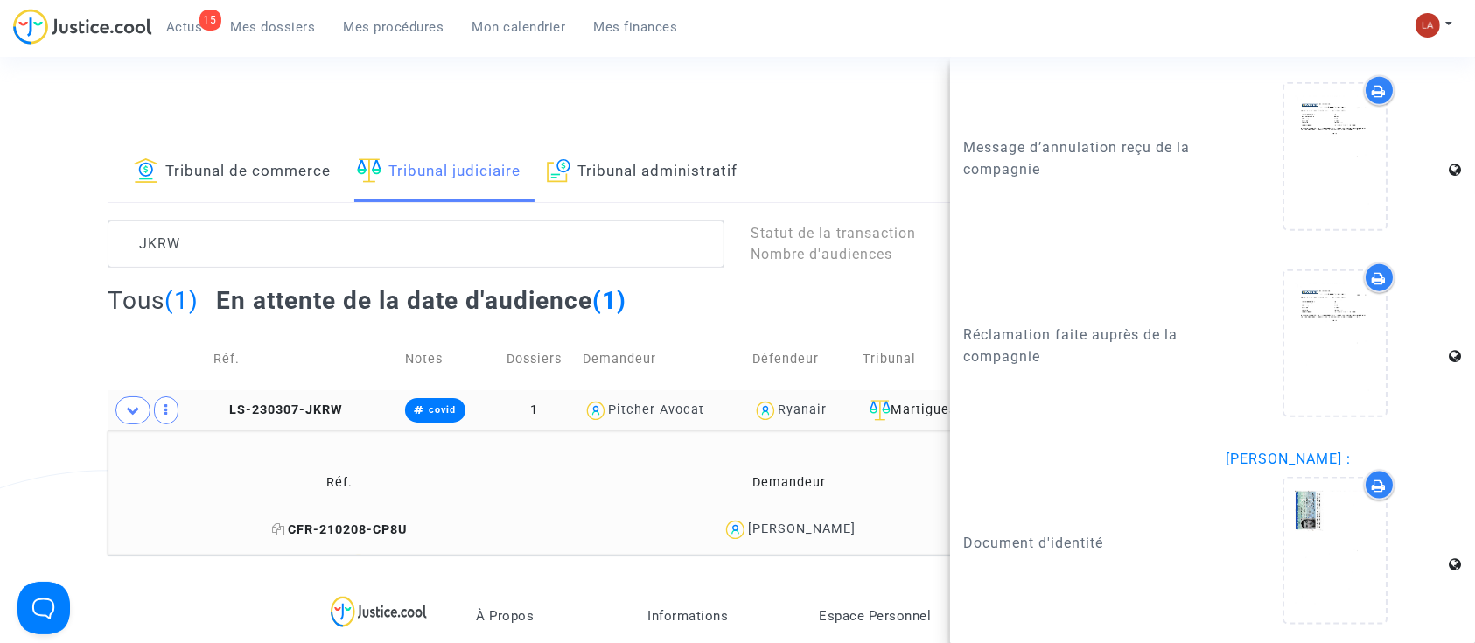
click at [358, 525] on span "CFR-210208-CP8U" at bounding box center [339, 529] width 135 height 15
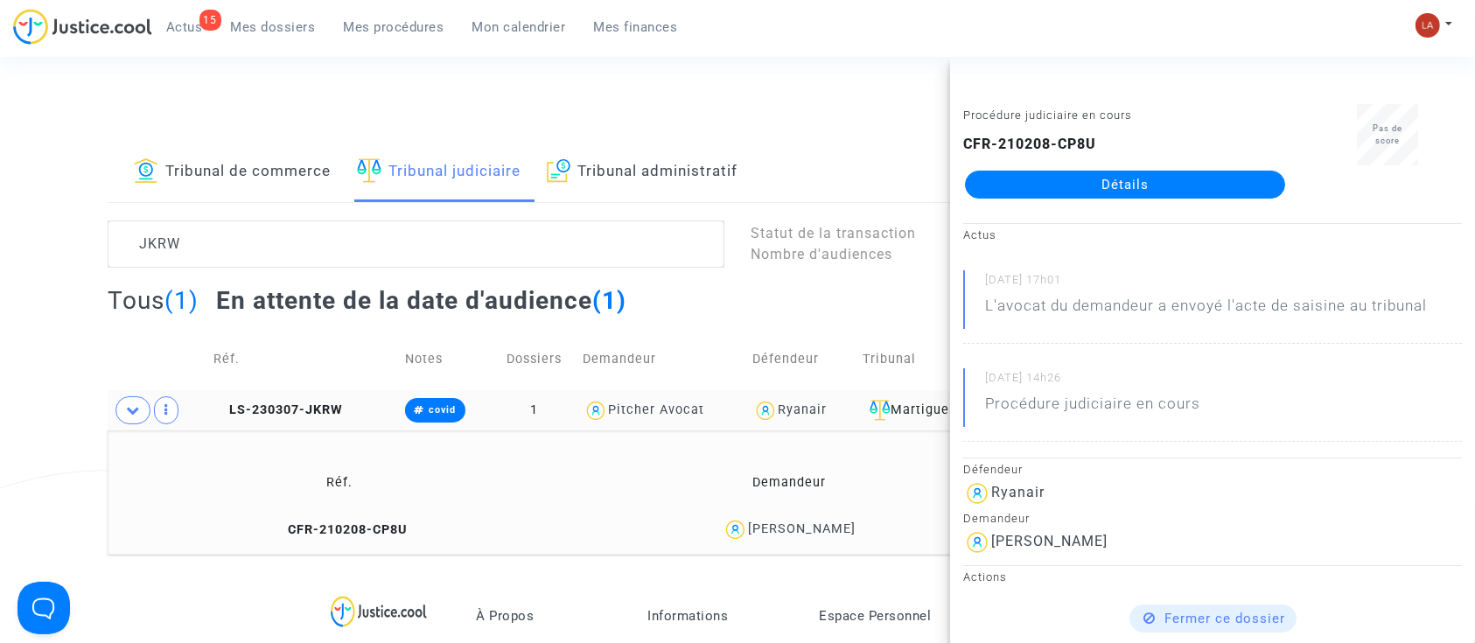
drag, startPoint x: 1107, startPoint y: 181, endPoint x: 1104, endPoint y: 209, distance: 28.1
click at [1106, 209] on div "Procédure judiciaire en cours CFR-210208-CP8U Détails" at bounding box center [1125, 159] width 350 height 110
click at [280, 396] on td "LS-230307-JKRW" at bounding box center [302, 410] width 191 height 40
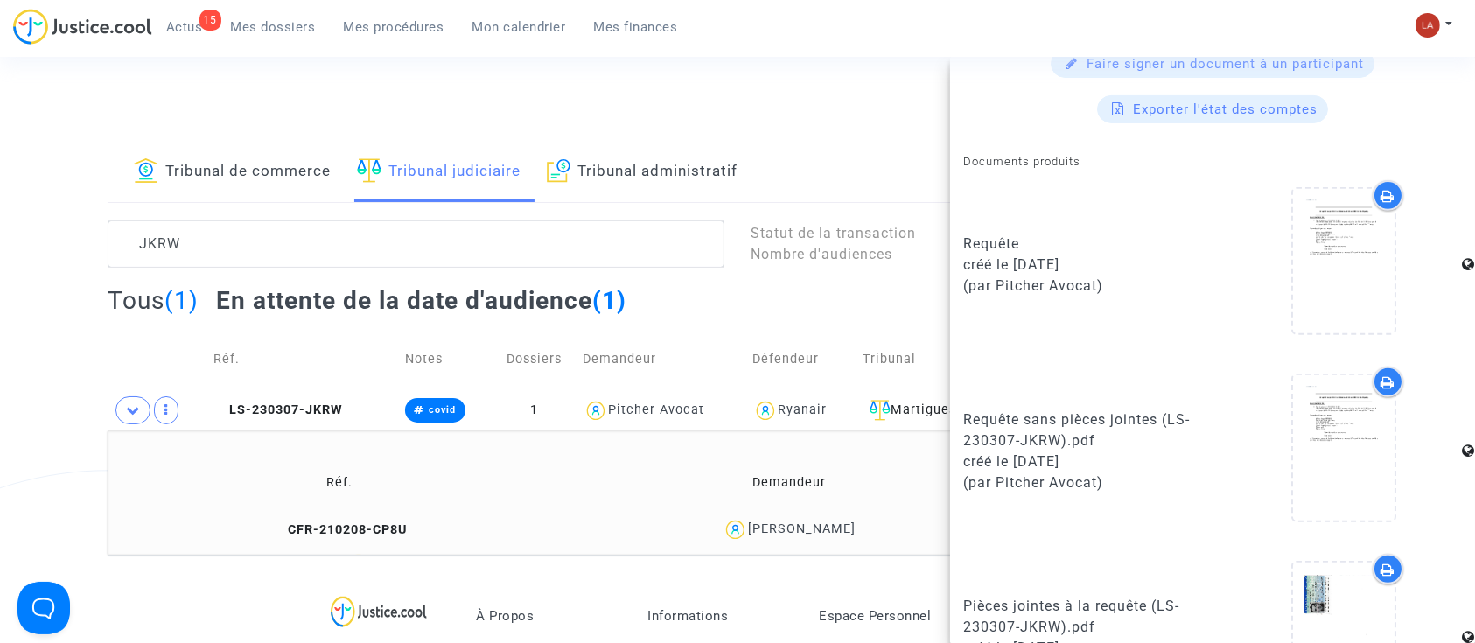
scroll to position [784, 0]
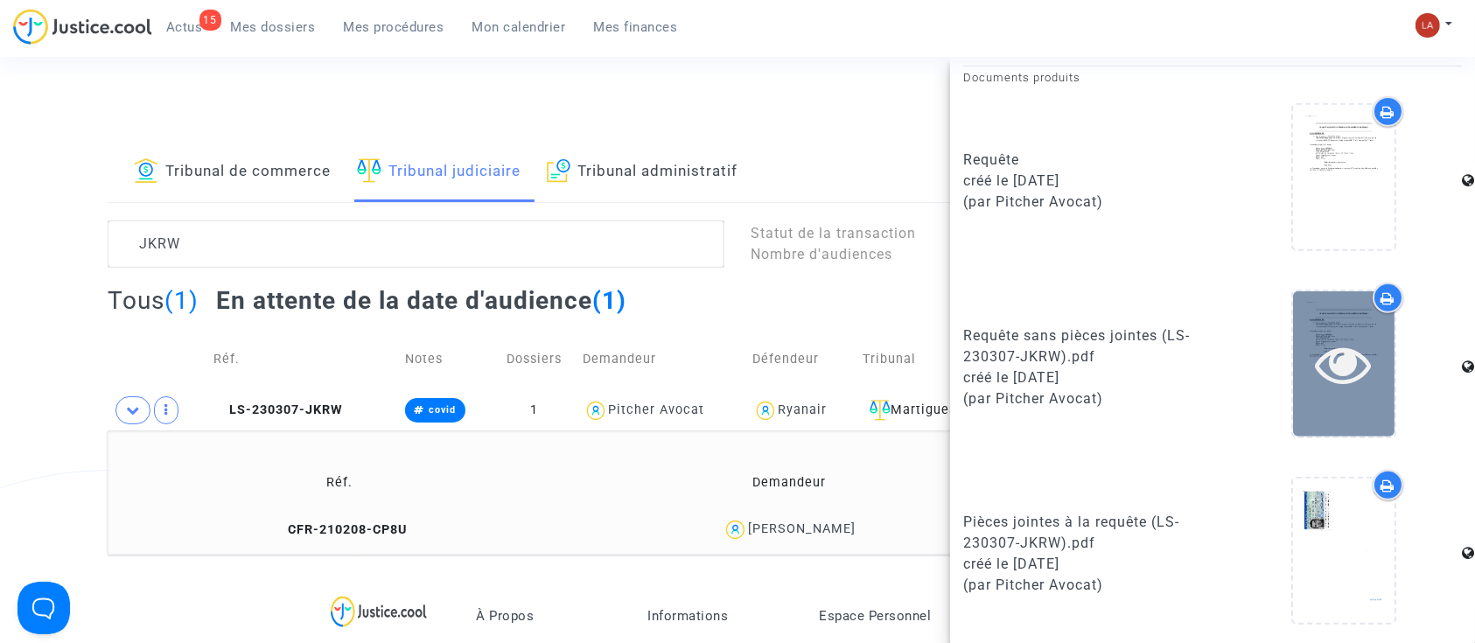
click at [1293, 390] on div at bounding box center [1344, 363] width 102 height 144
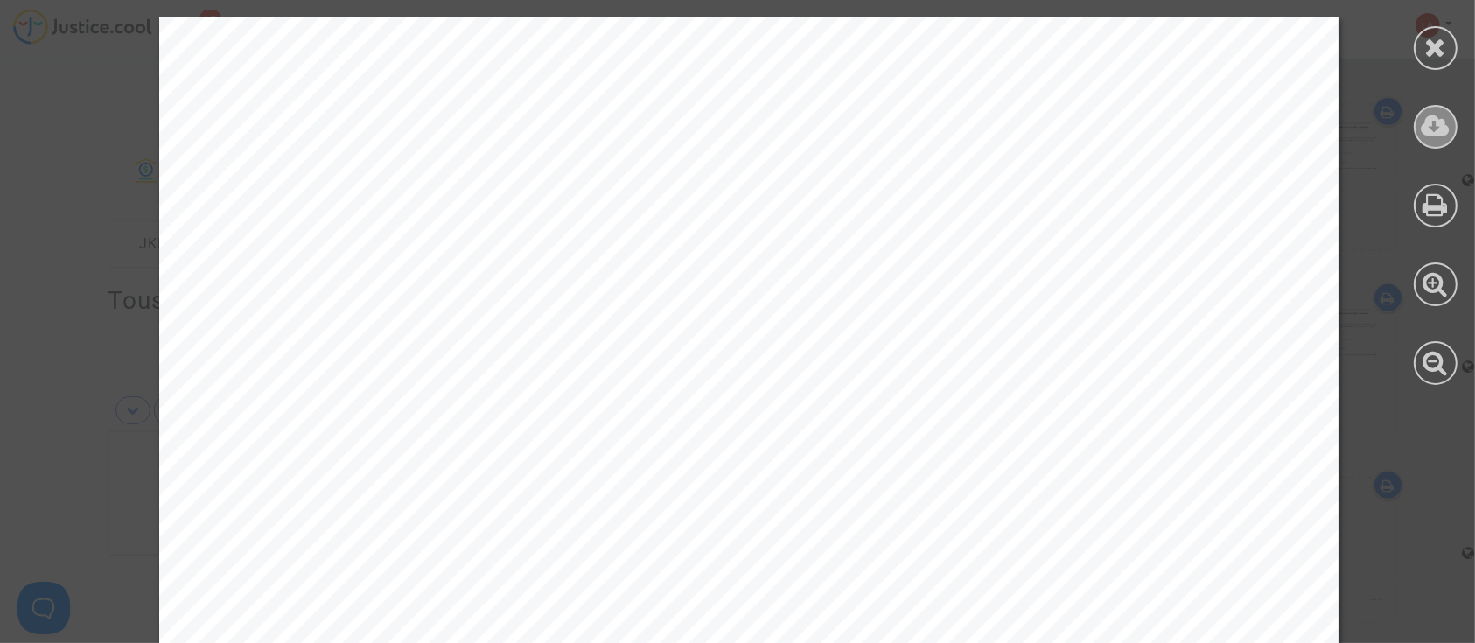
click at [1418, 130] on div at bounding box center [1436, 127] width 44 height 44
click at [1431, 21] on div at bounding box center [1436, 201] width 79 height 403
click at [1435, 42] on icon at bounding box center [1436, 47] width 22 height 26
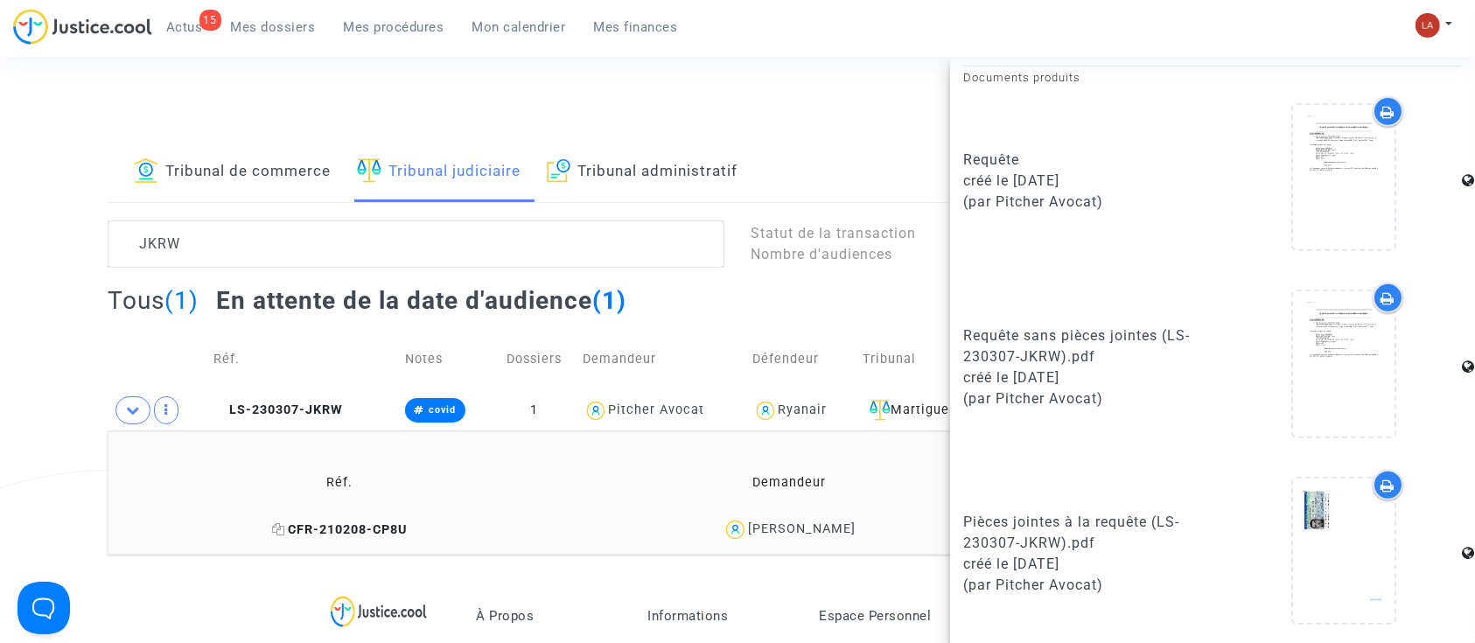
click at [323, 536] on span "CFR-210208-CP8U" at bounding box center [339, 529] width 135 height 15
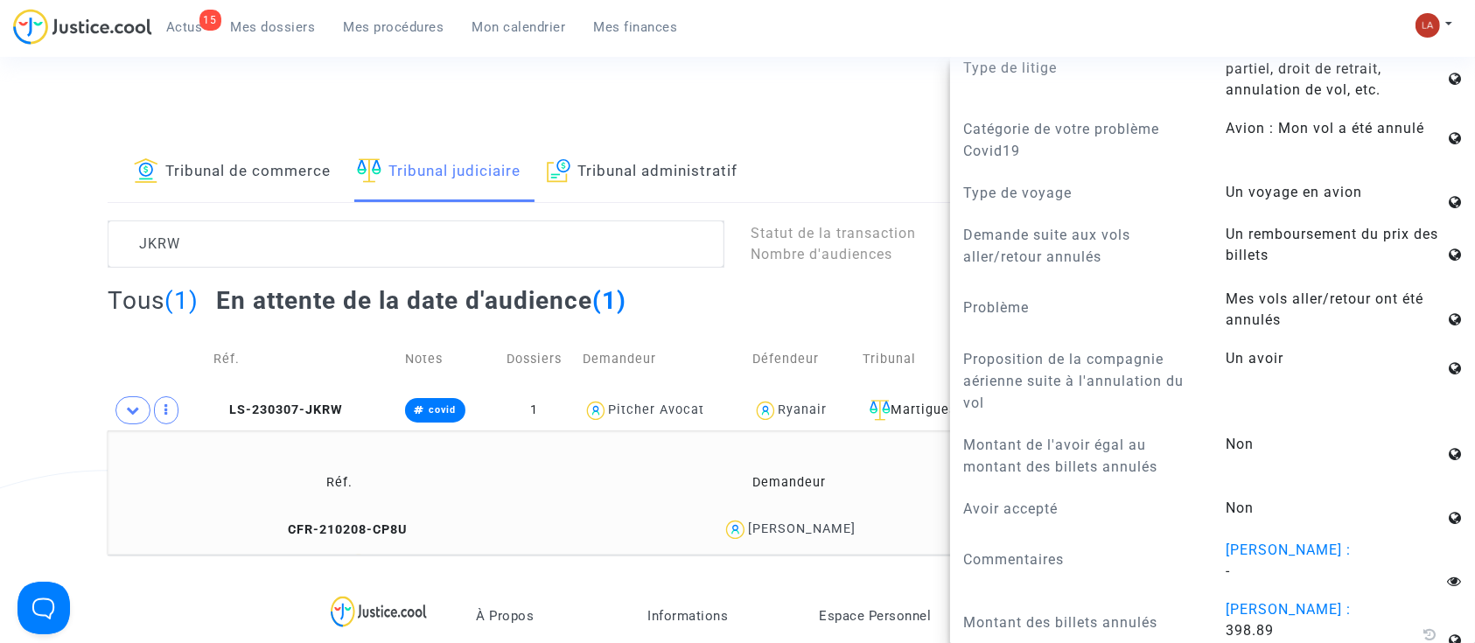
scroll to position [1283, 0]
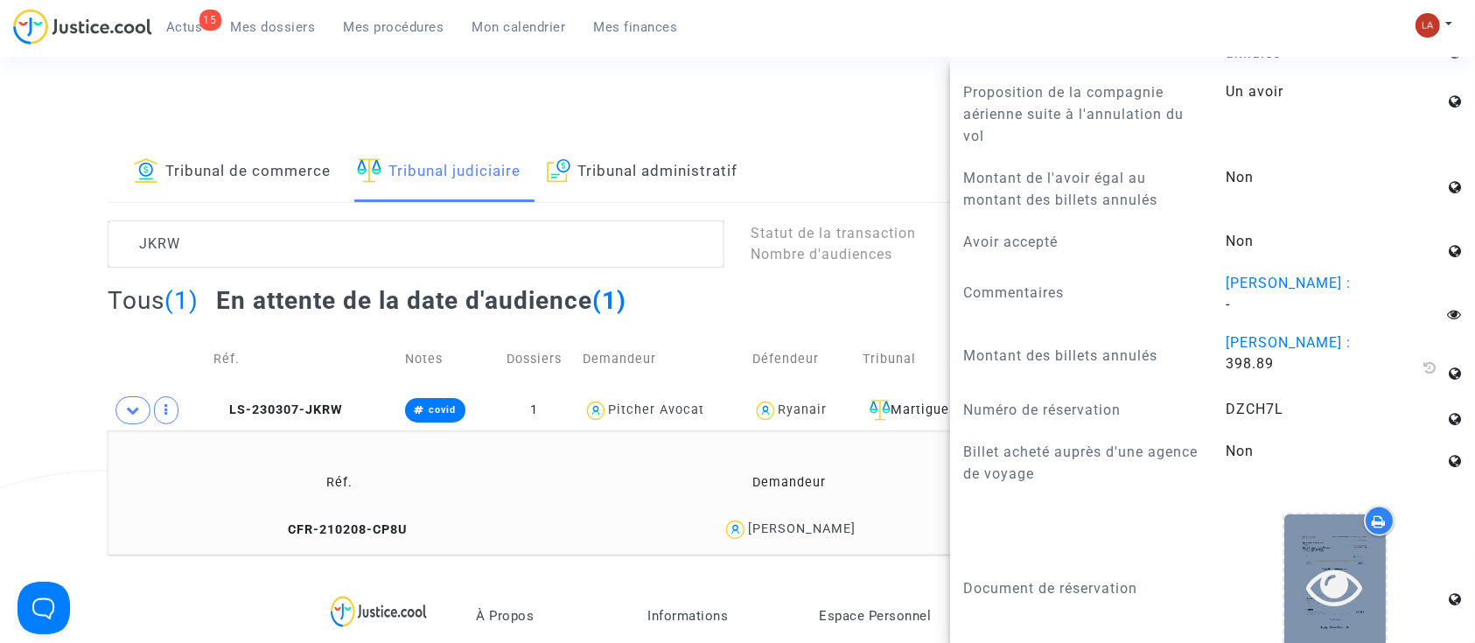
click at [1307, 604] on icon at bounding box center [1335, 586] width 57 height 56
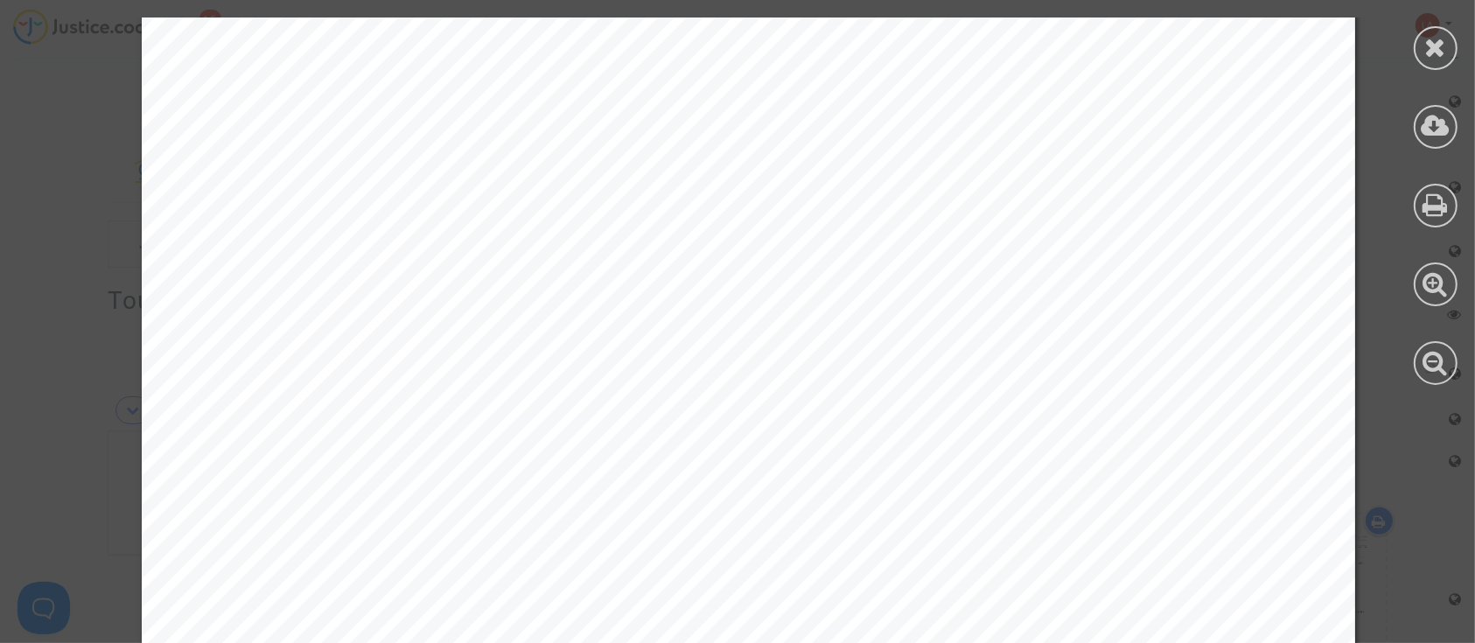
scroll to position [583, 0]
click at [1442, 50] on icon at bounding box center [1436, 47] width 22 height 26
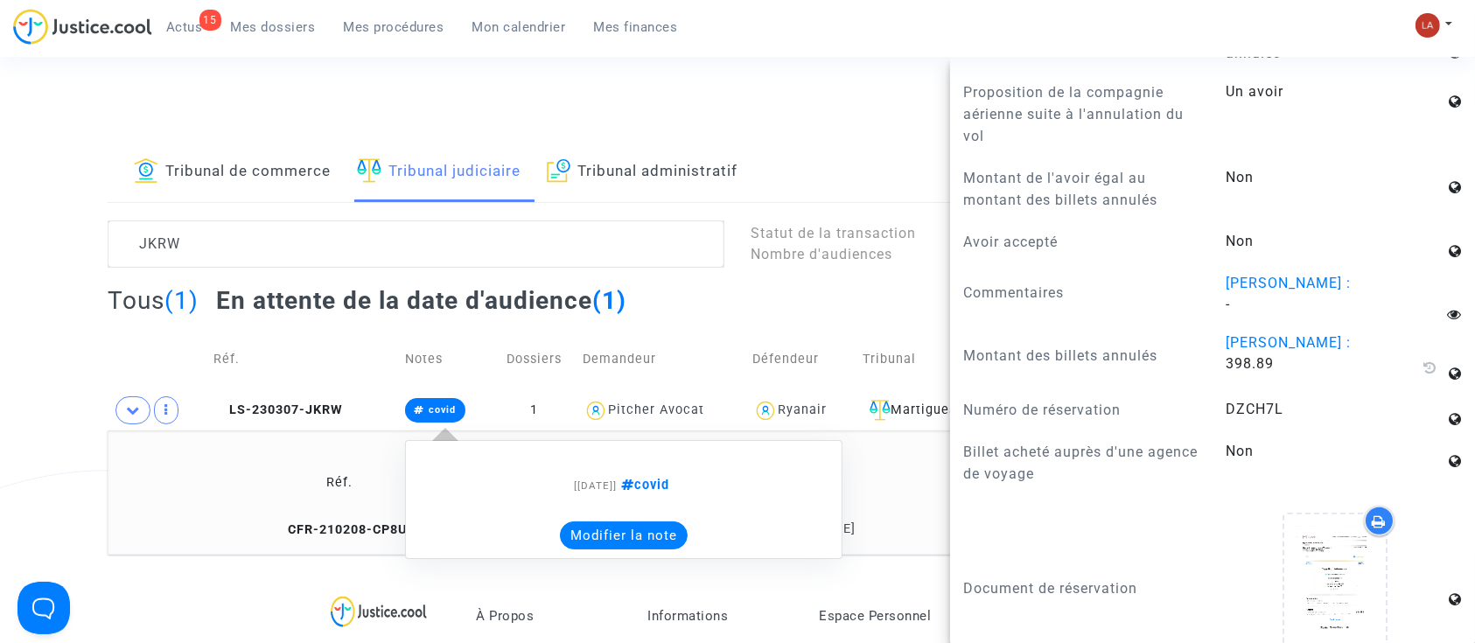
click at [653, 534] on button "Modifier la note" at bounding box center [624, 536] width 128 height 28
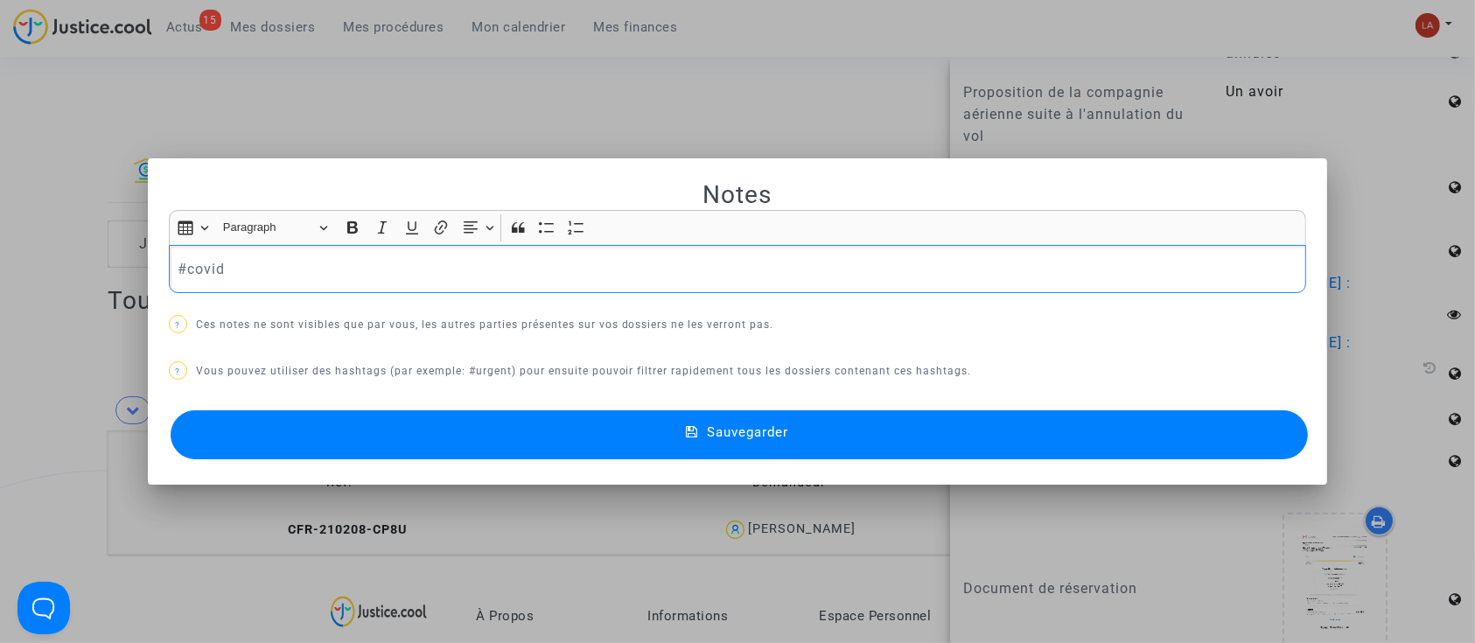
click at [415, 278] on p "#covid" at bounding box center [738, 269] width 1120 height 22
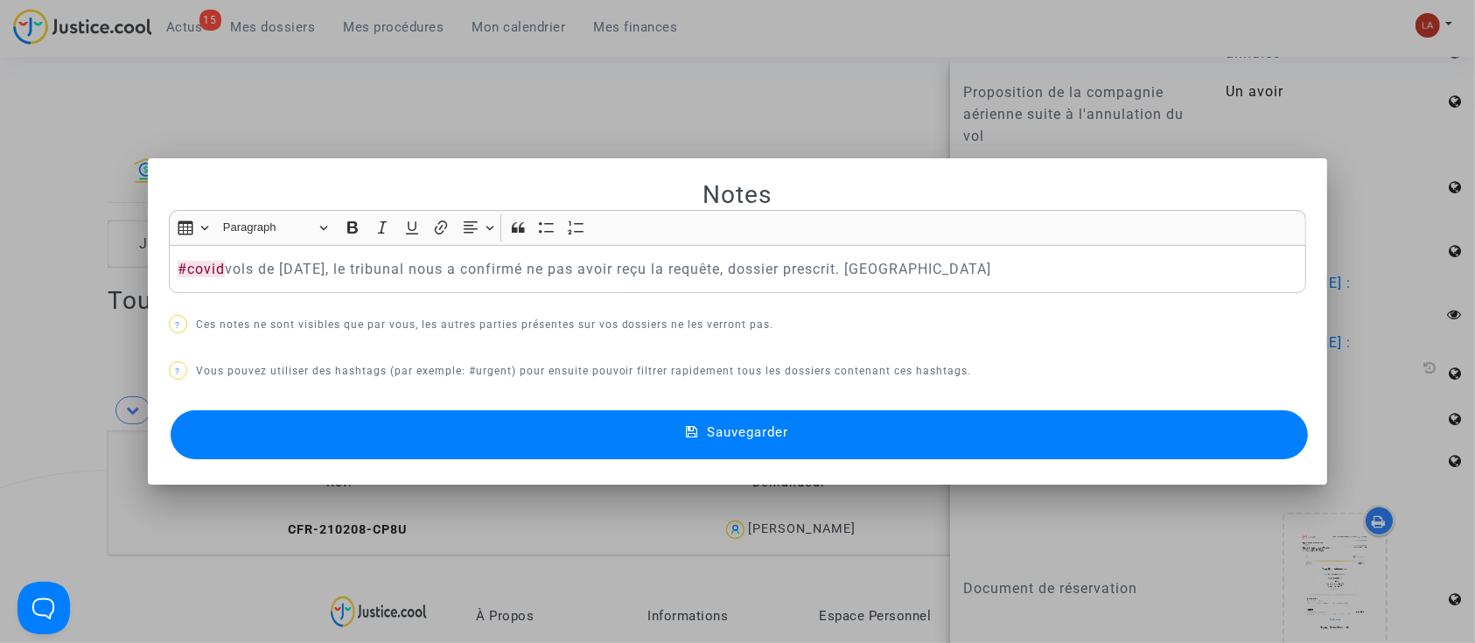
click at [359, 440] on button "Sauvegarder" at bounding box center [740, 434] width 1138 height 49
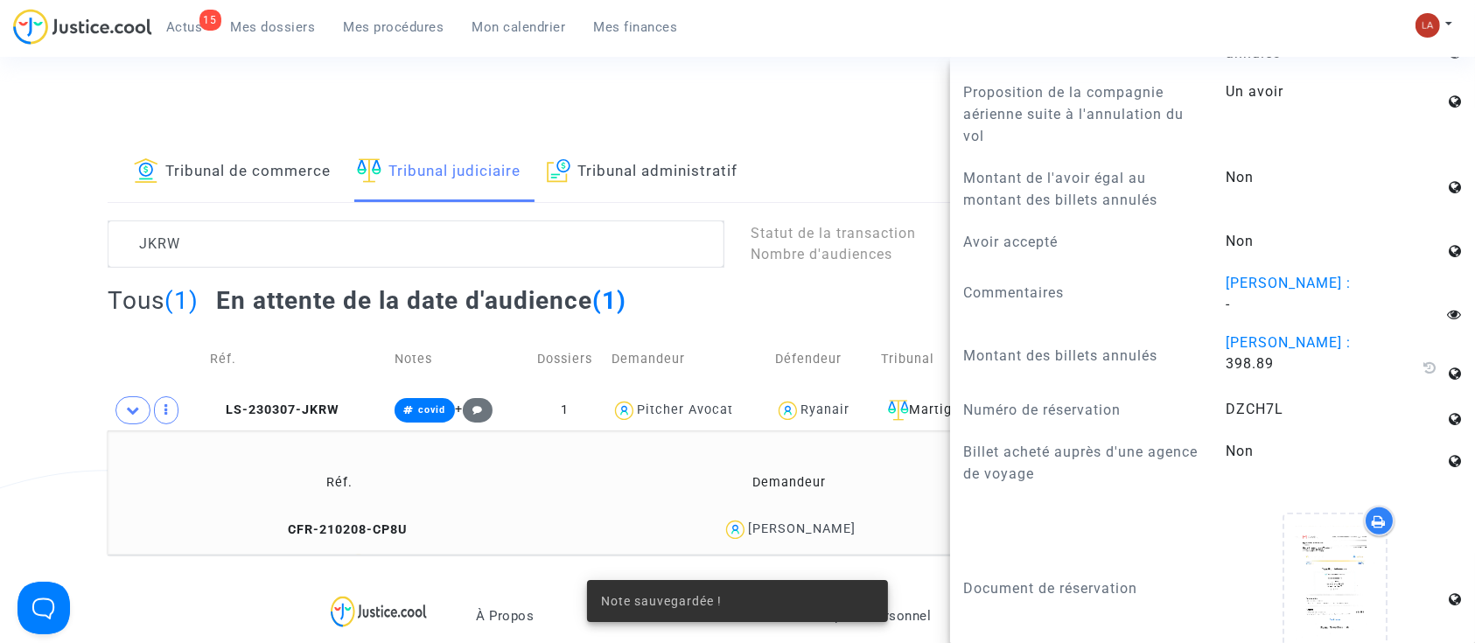
click at [298, 438] on td "Réf. Demandeur Notes CFR-210208-CP8U benoit levavasseur aucune note" at bounding box center [738, 493] width 1260 height 124
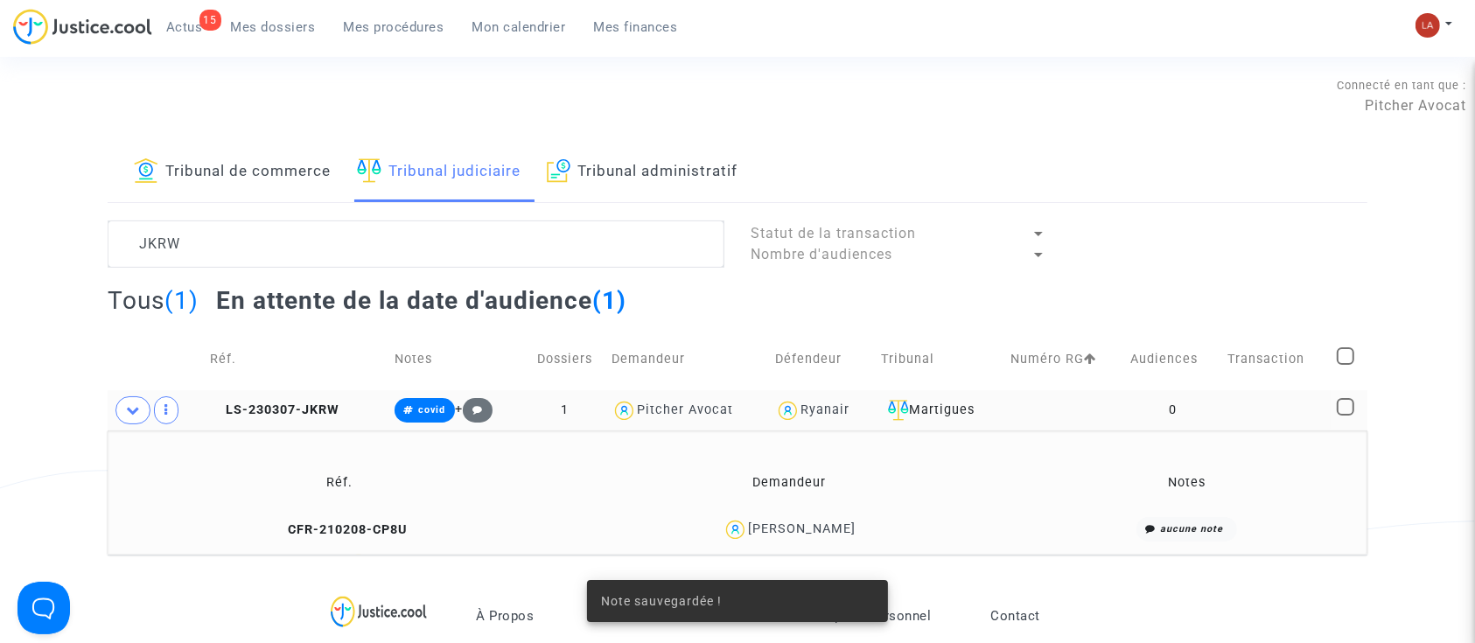
scroll to position [0, 0]
click at [301, 398] on td "LS-230307-JKRW" at bounding box center [296, 410] width 184 height 40
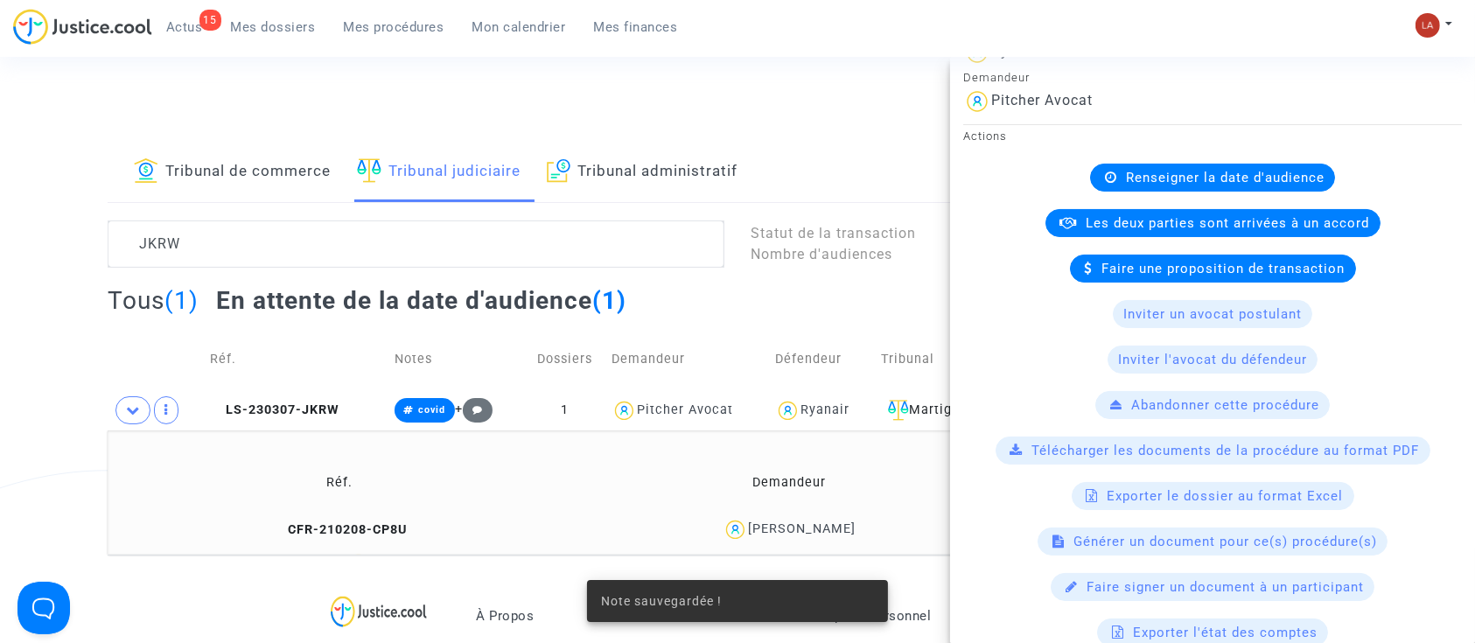
scroll to position [700, 0]
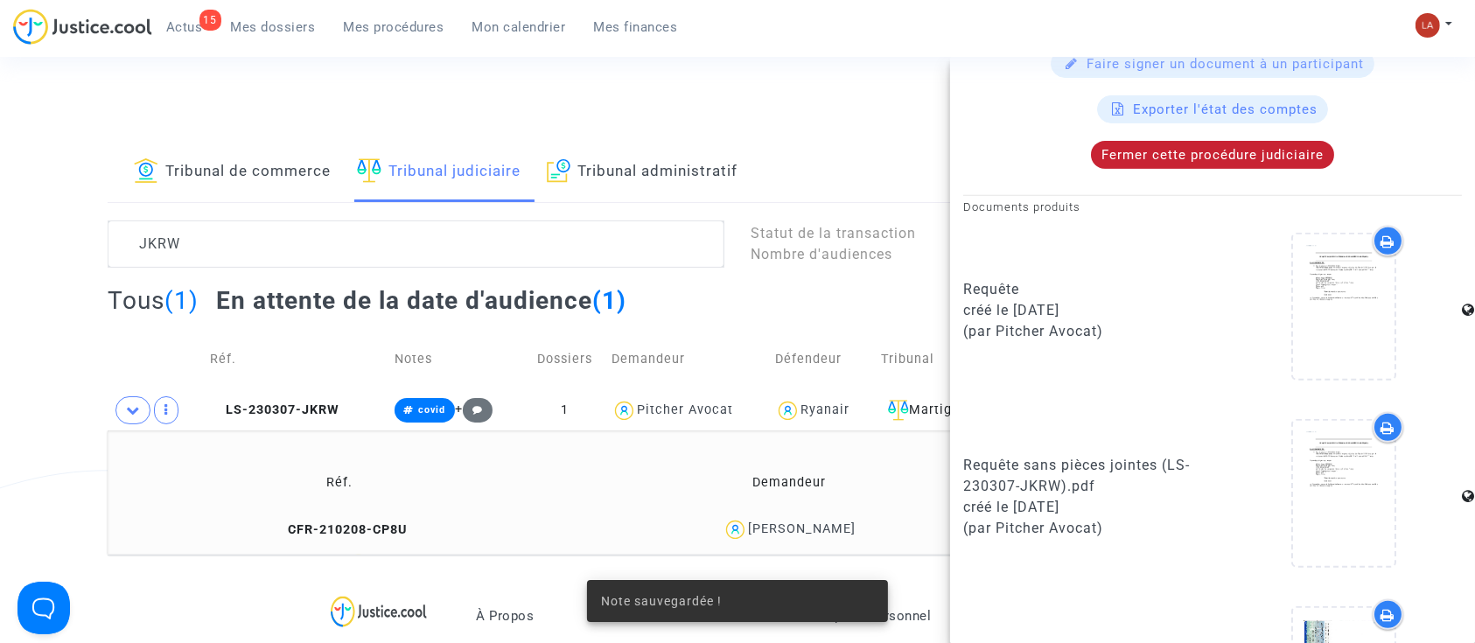
click at [1196, 164] on div "Fermer cette procédure judiciaire" at bounding box center [1212, 155] width 243 height 28
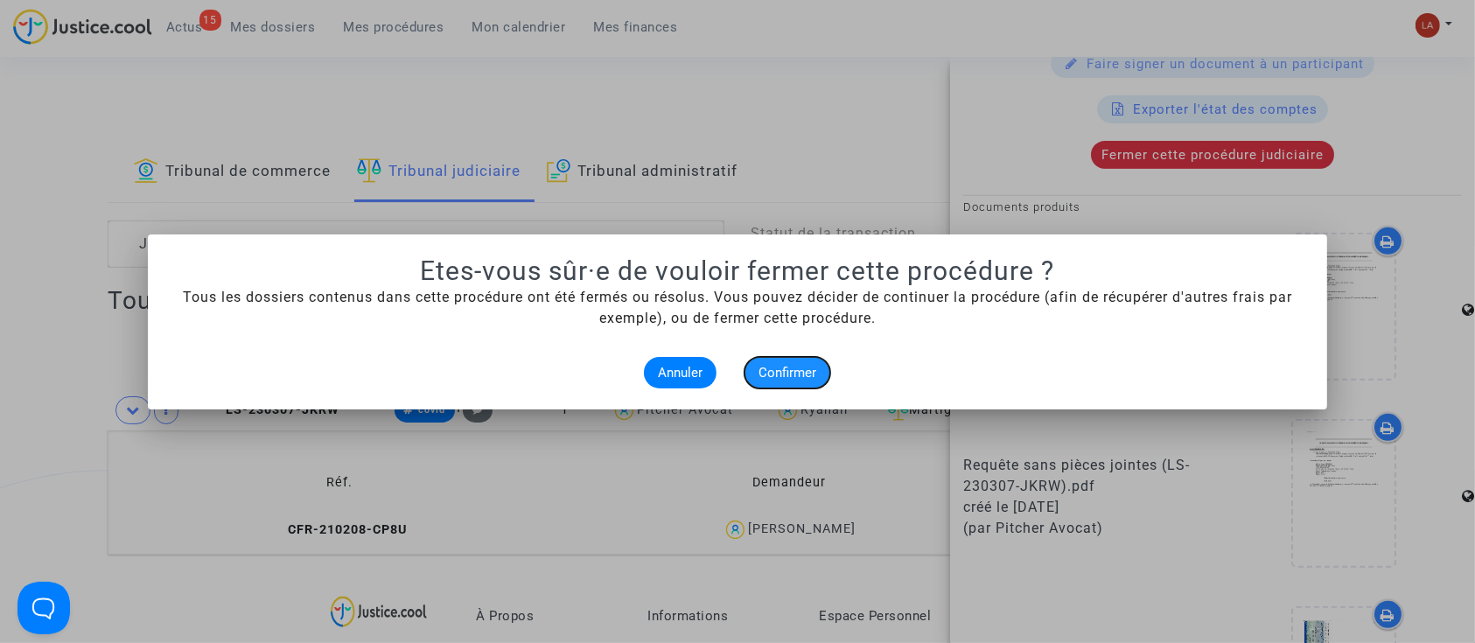
click at [805, 357] on button "Confirmer" at bounding box center [788, 373] width 86 height 32
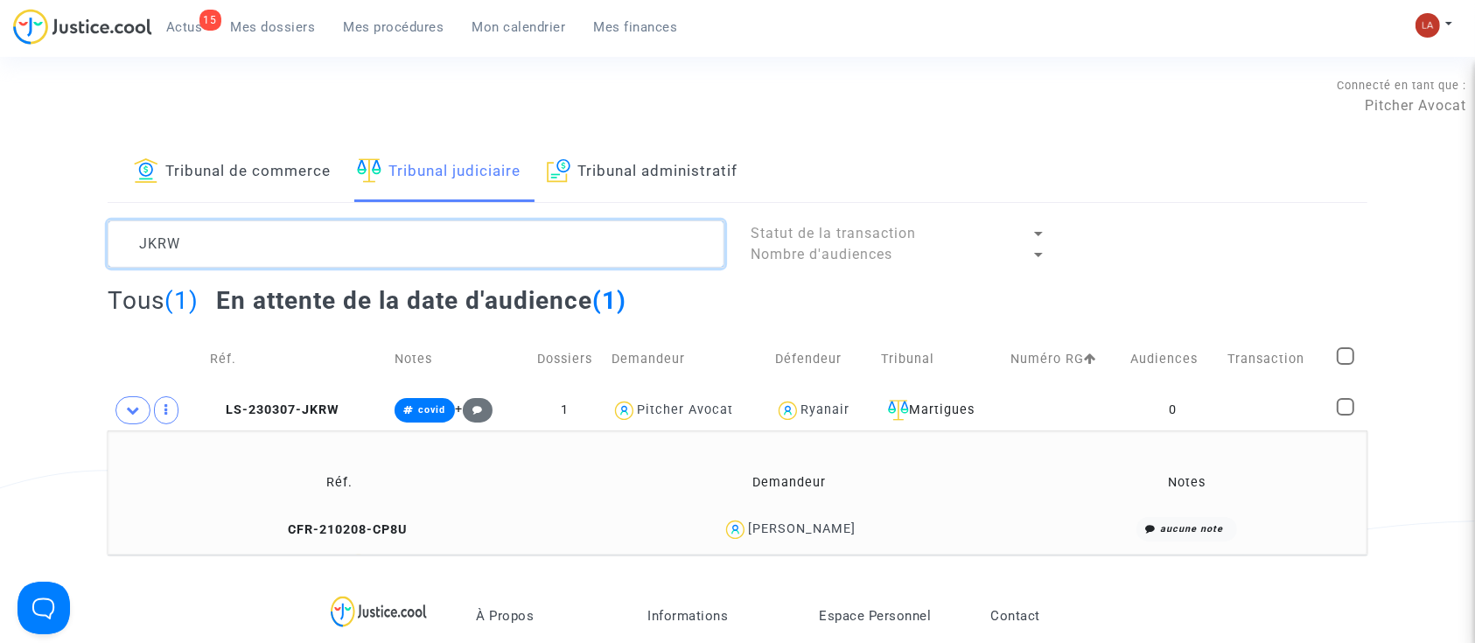
click at [244, 226] on textarea at bounding box center [416, 244] width 617 height 47
paste textarea "T8J9"
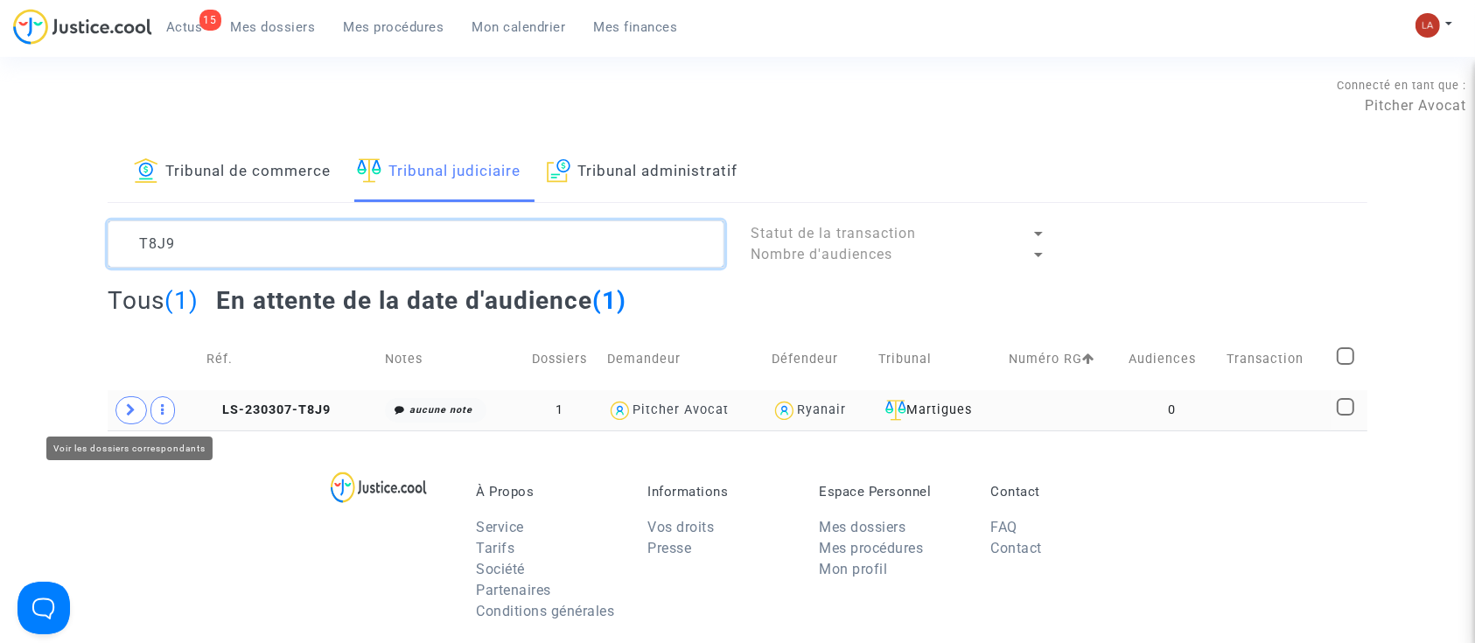
type textarea "T8J9"
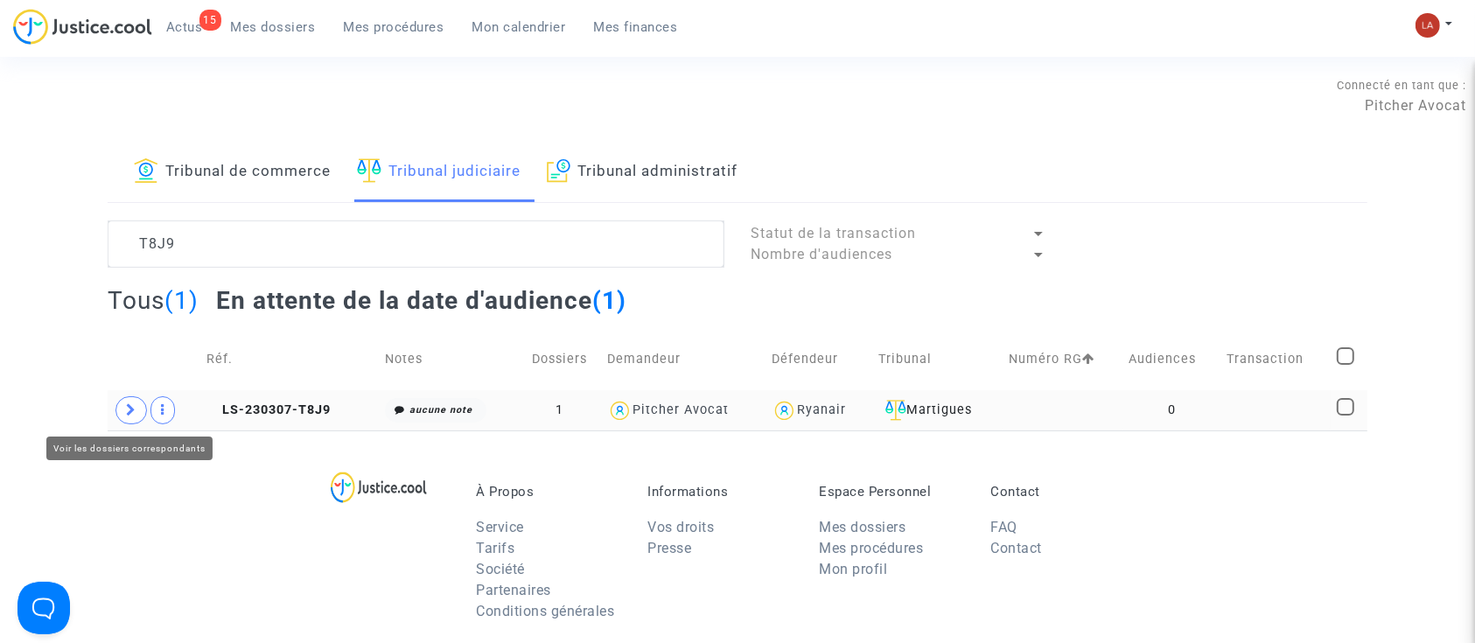
click at [130, 405] on icon at bounding box center [131, 409] width 11 height 13
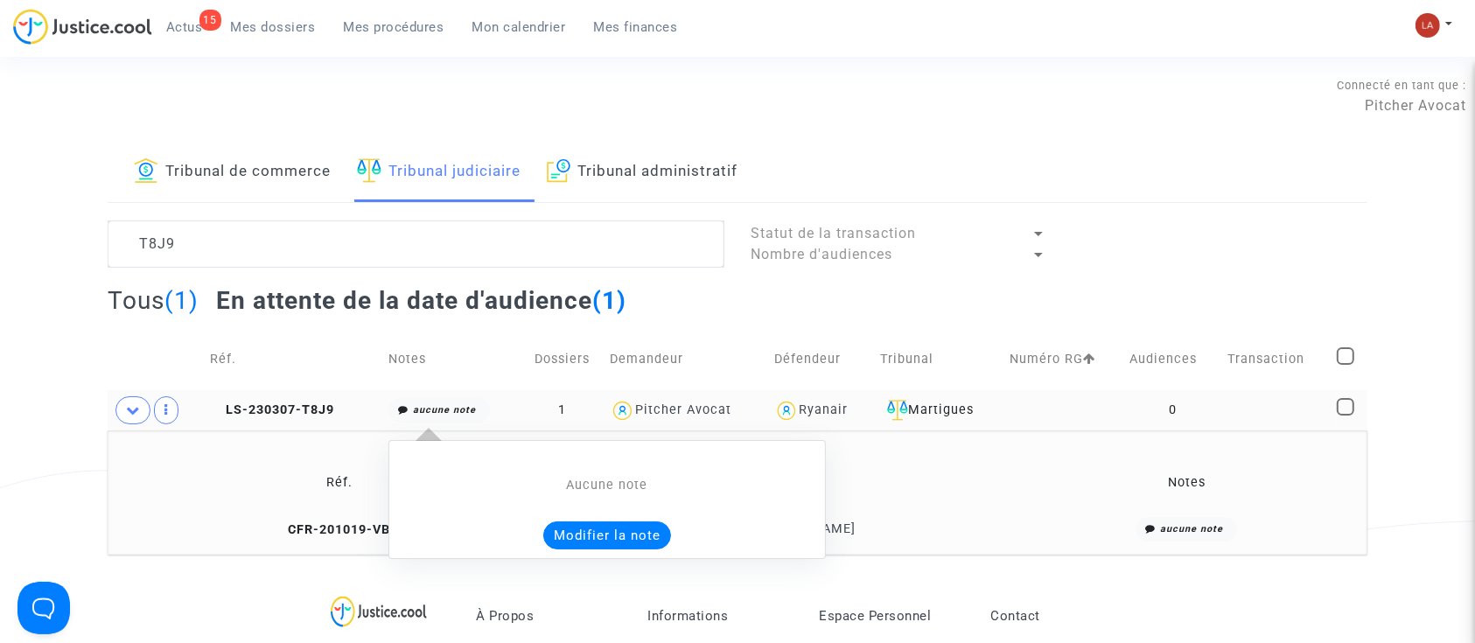
click at [575, 529] on button "Modifier la note" at bounding box center [607, 536] width 128 height 28
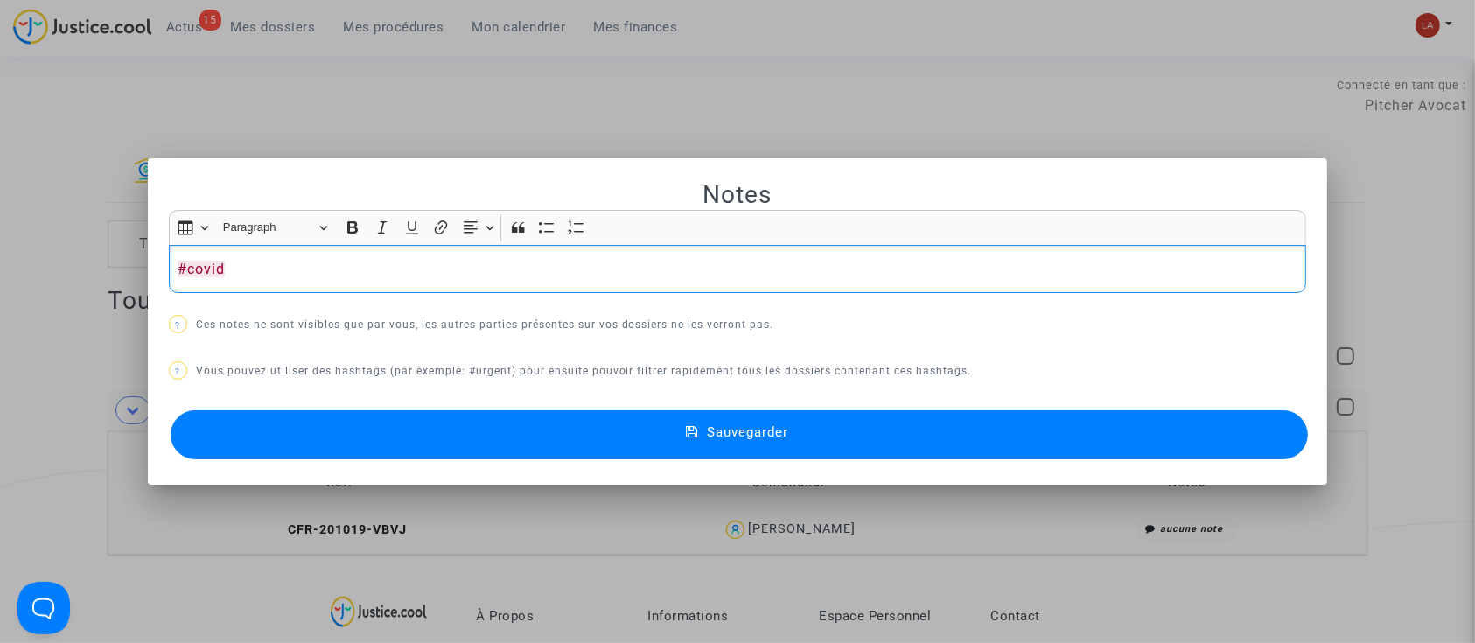
click at [342, 442] on button "Sauvegarder" at bounding box center [740, 434] width 1138 height 49
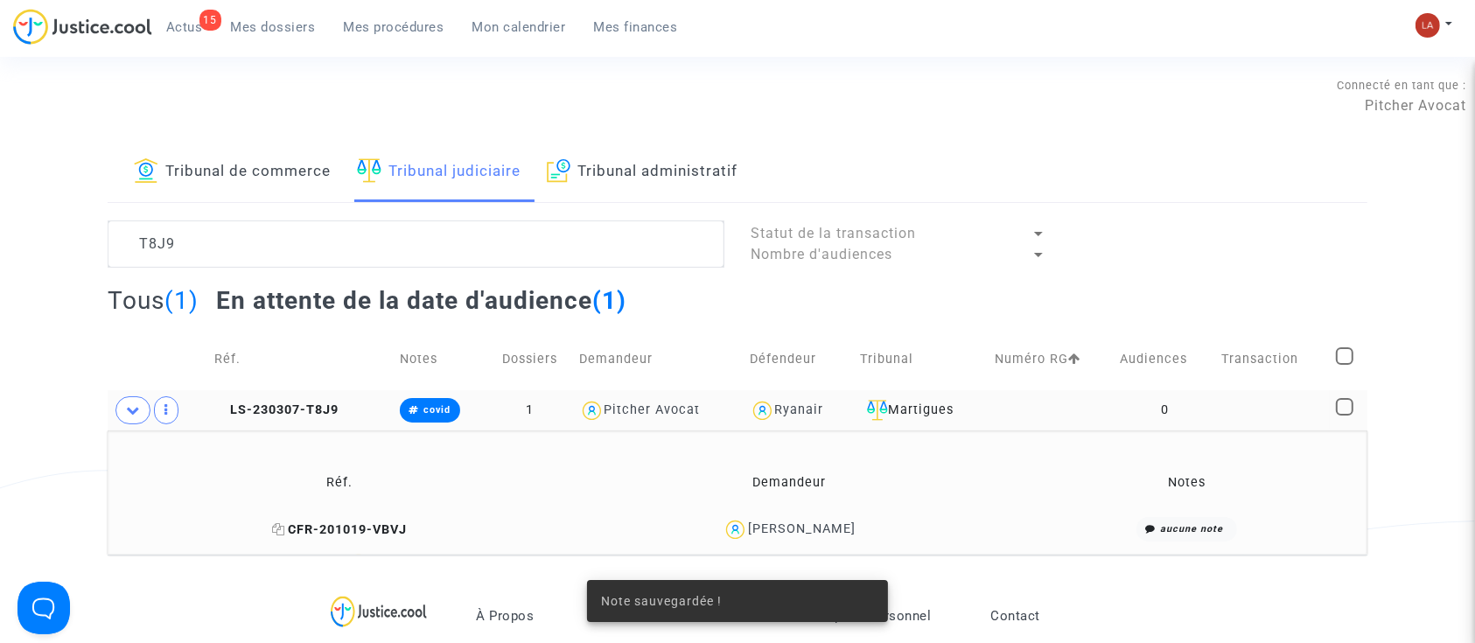
click at [354, 526] on span "CFR-201019-VBVJ" at bounding box center [339, 529] width 135 height 15
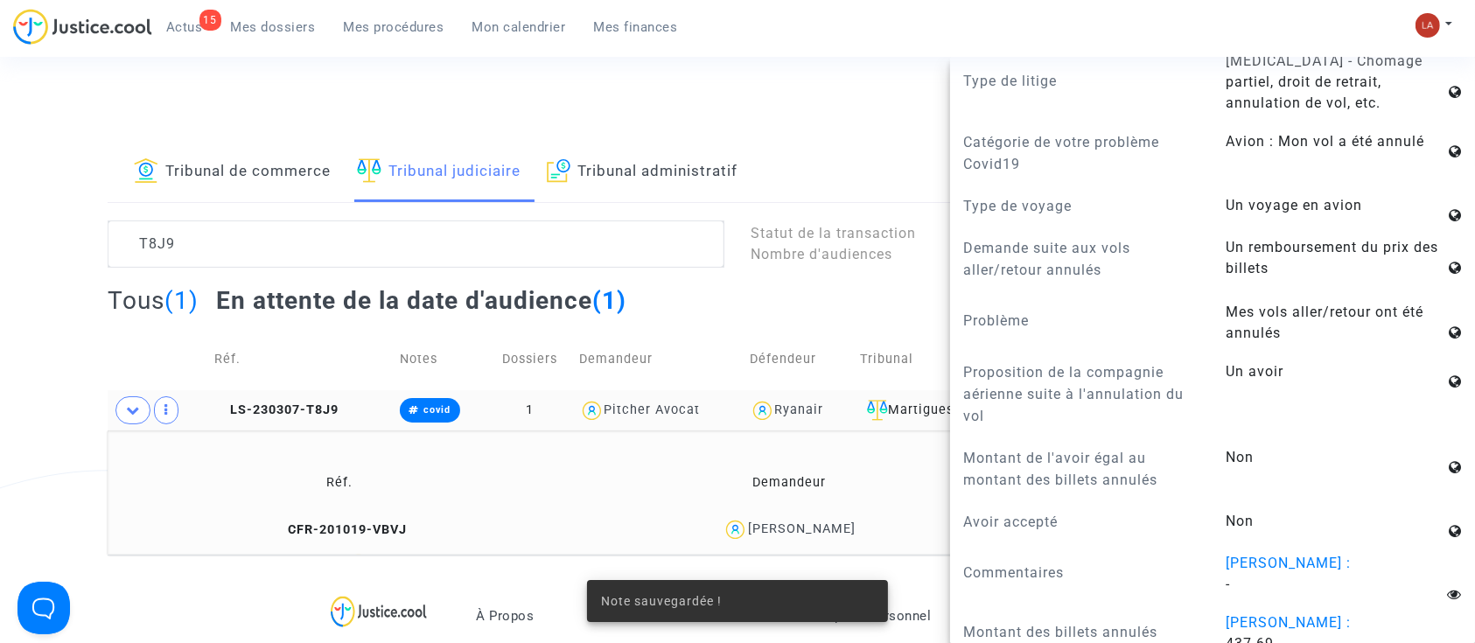
scroll to position [1166, 0]
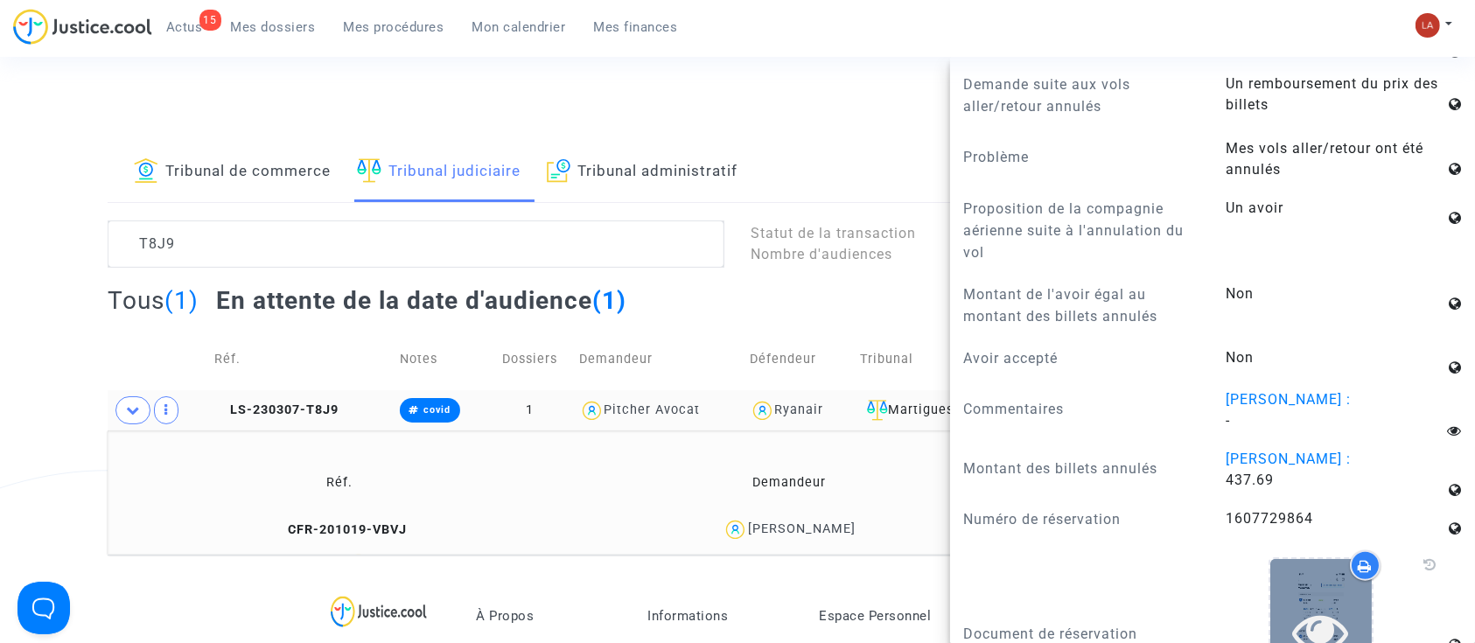
click at [1301, 593] on div at bounding box center [1322, 631] width 102 height 144
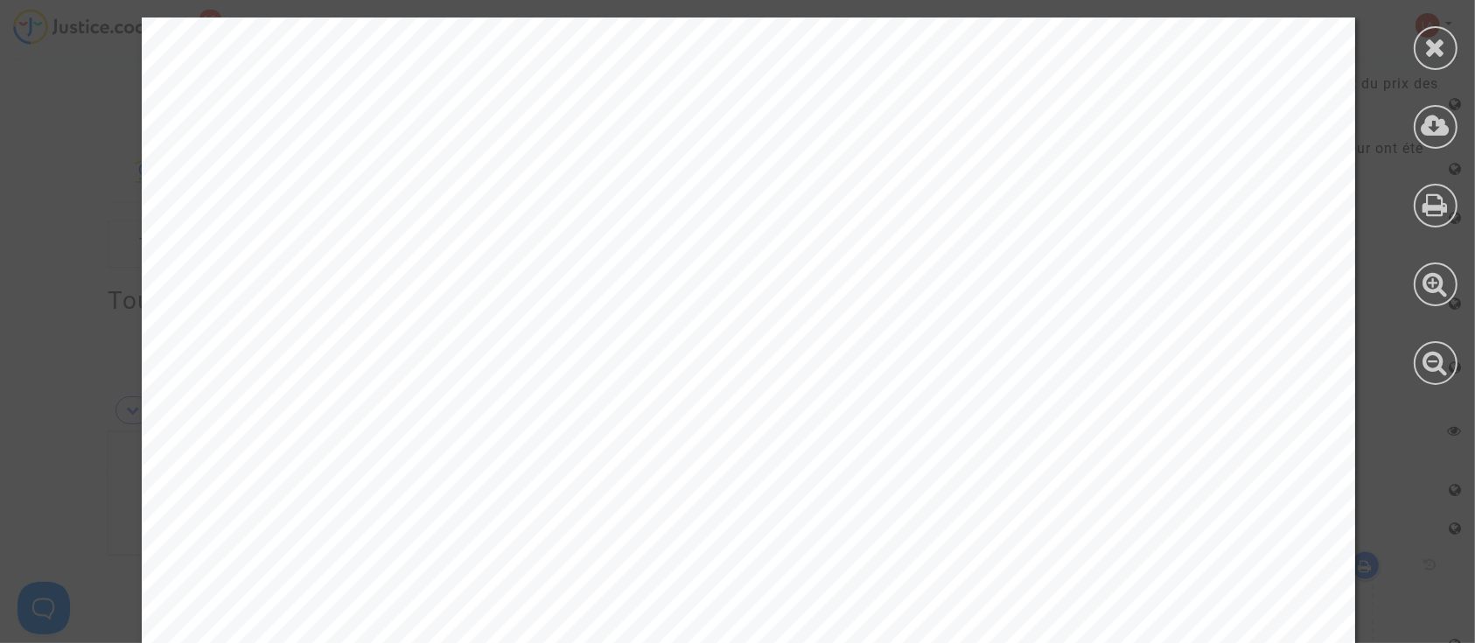
scroll to position [116, 0]
click at [1456, 42] on div at bounding box center [1436, 48] width 44 height 44
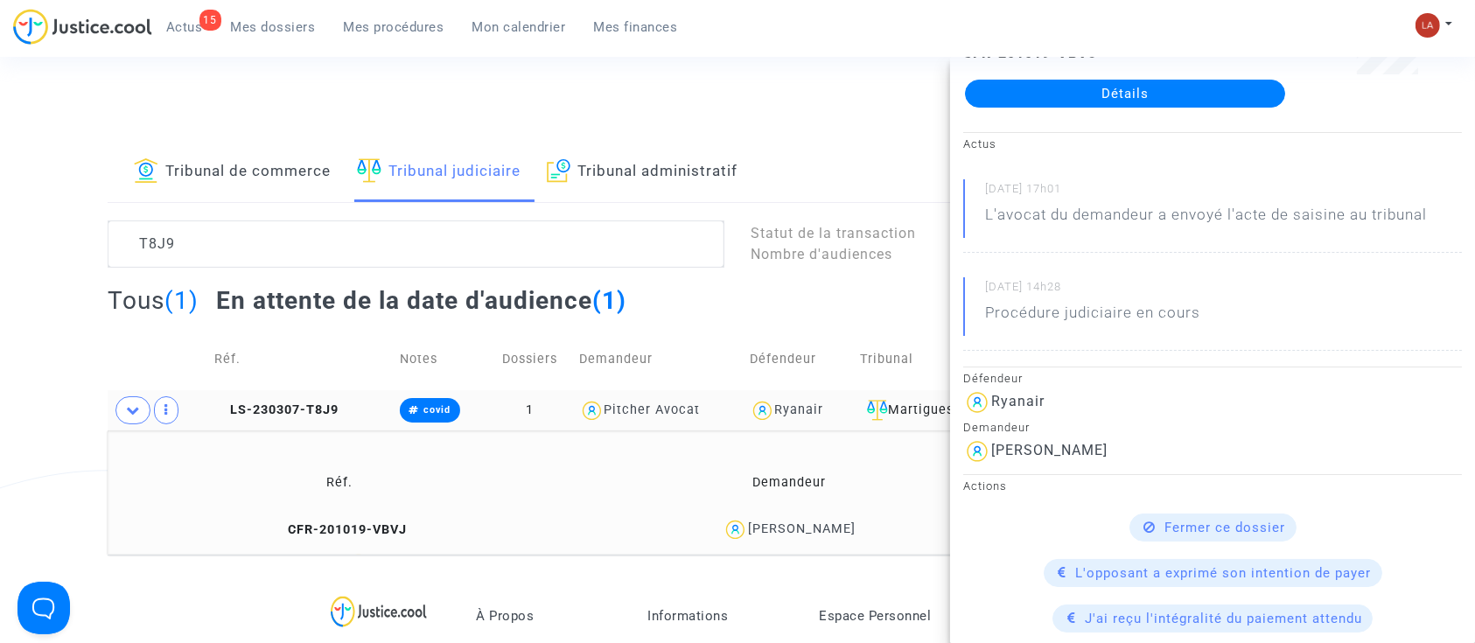
scroll to position [0, 0]
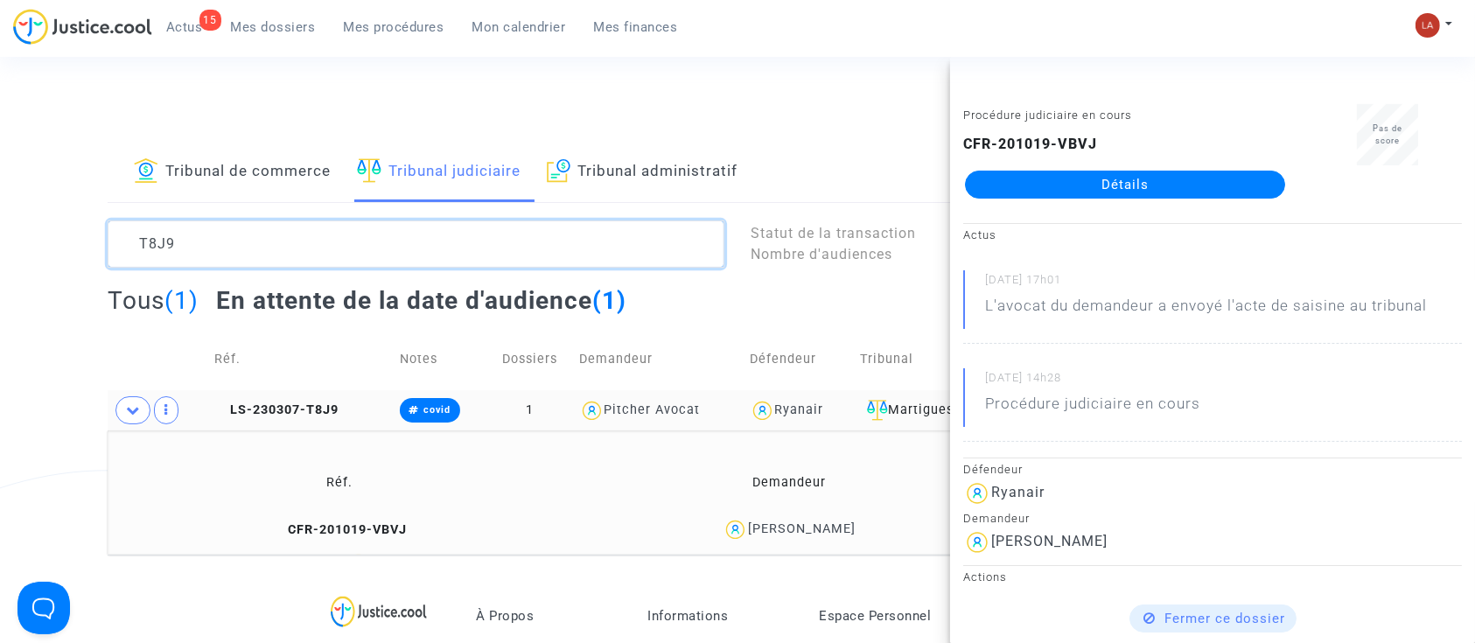
click at [241, 242] on textarea at bounding box center [416, 244] width 617 height 47
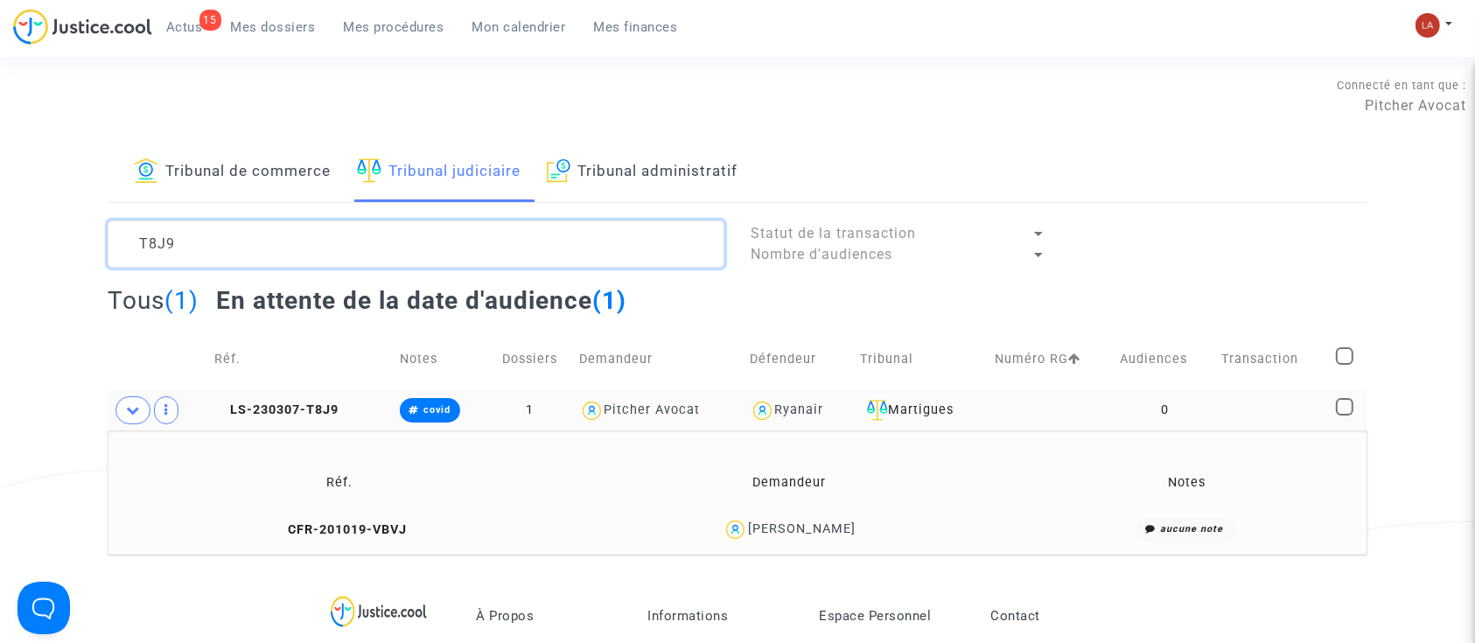
click at [241, 242] on textarea at bounding box center [416, 244] width 617 height 47
paste textarea "JKRW"
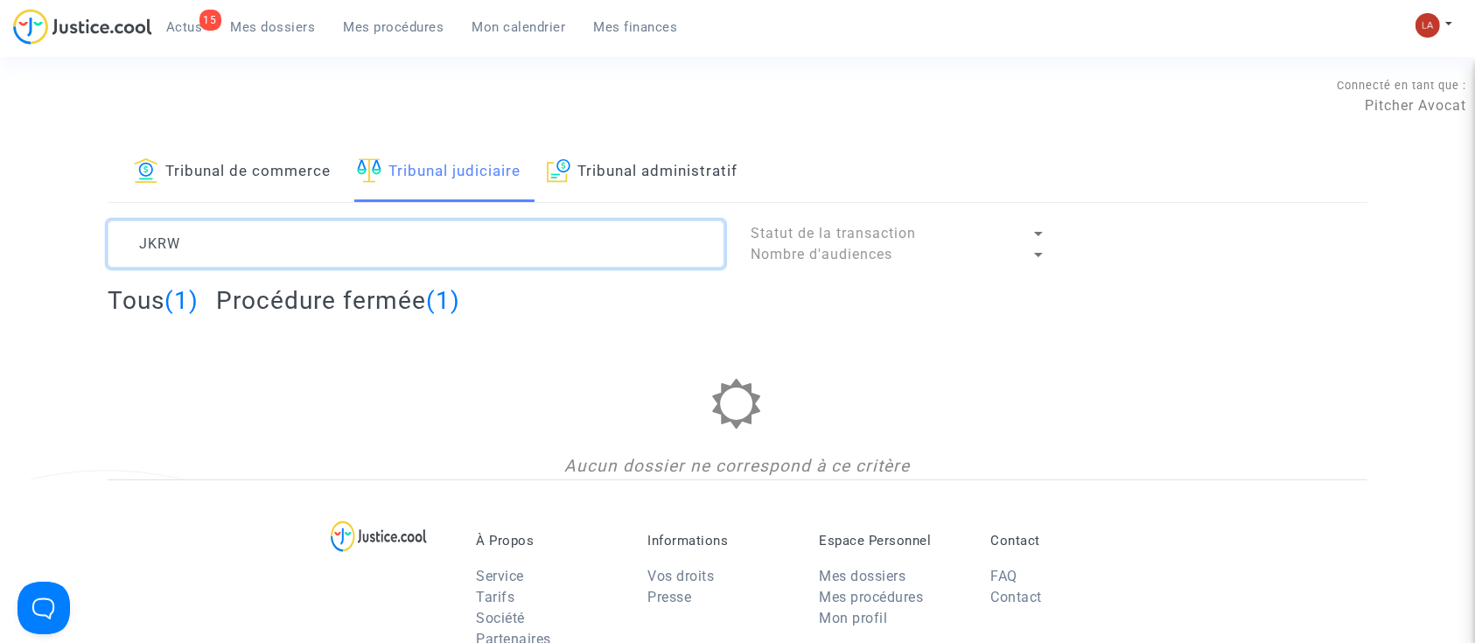
type textarea "JKRW"
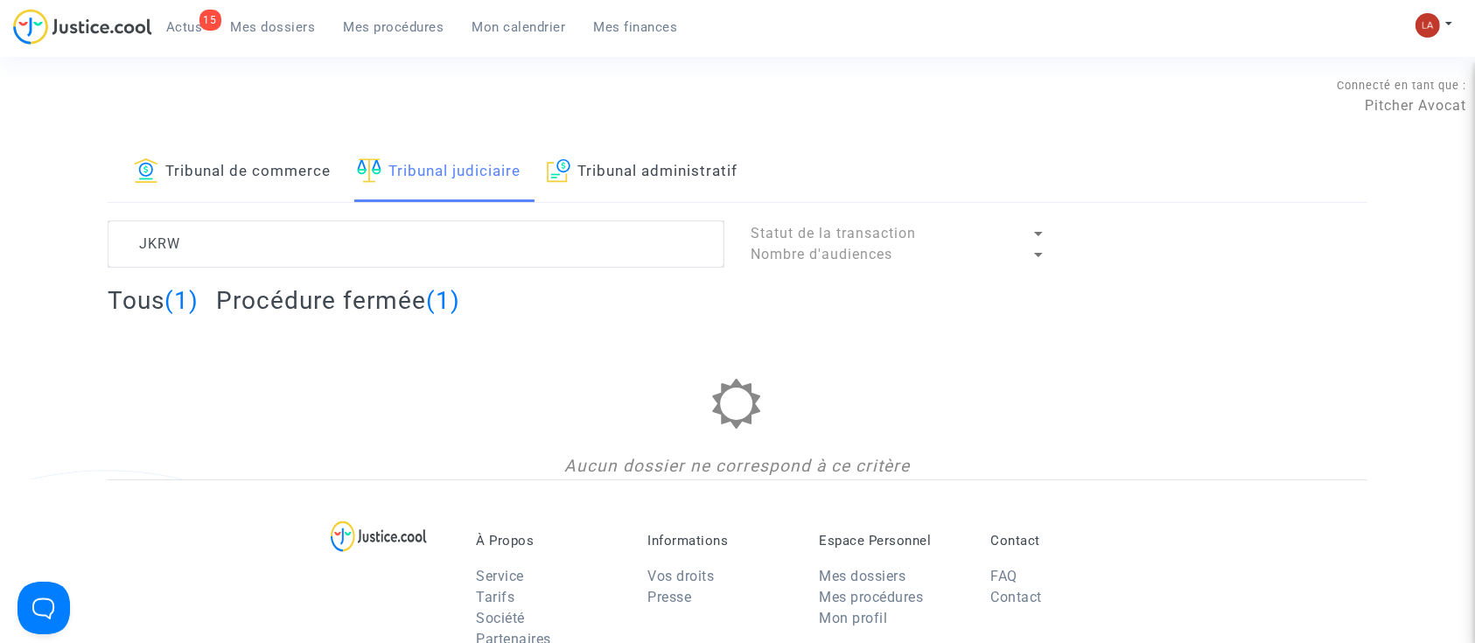
click at [337, 303] on h2 "Procédure fermée (1)" at bounding box center [338, 300] width 244 height 31
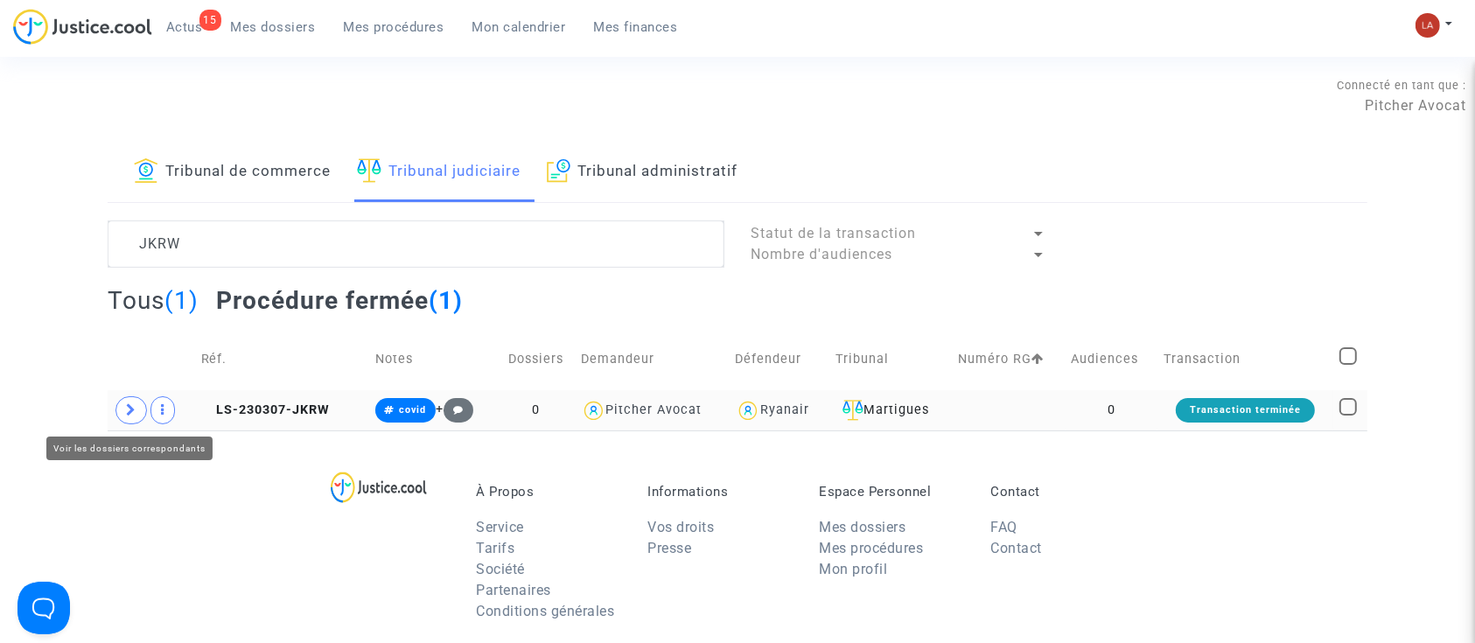
click at [140, 406] on span at bounding box center [132, 410] width 32 height 28
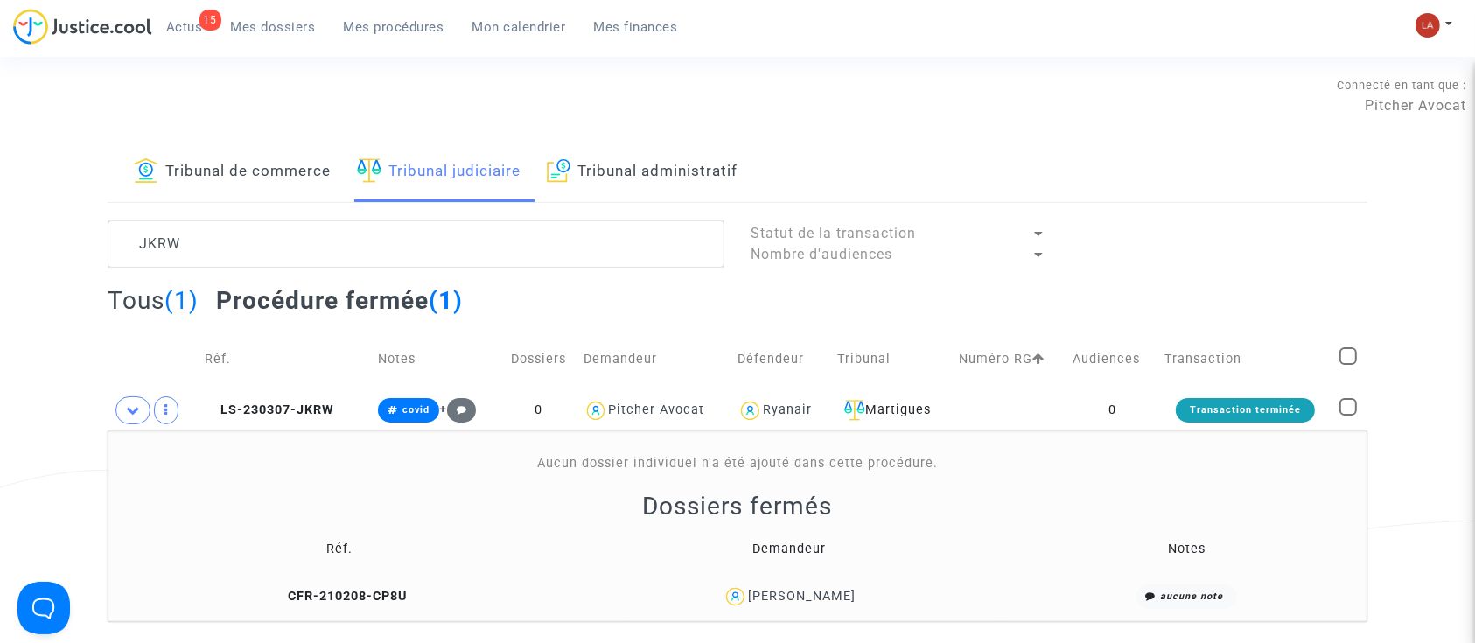
click at [362, 582] on td "CFR-210208-CP8U" at bounding box center [340, 597] width 452 height 38
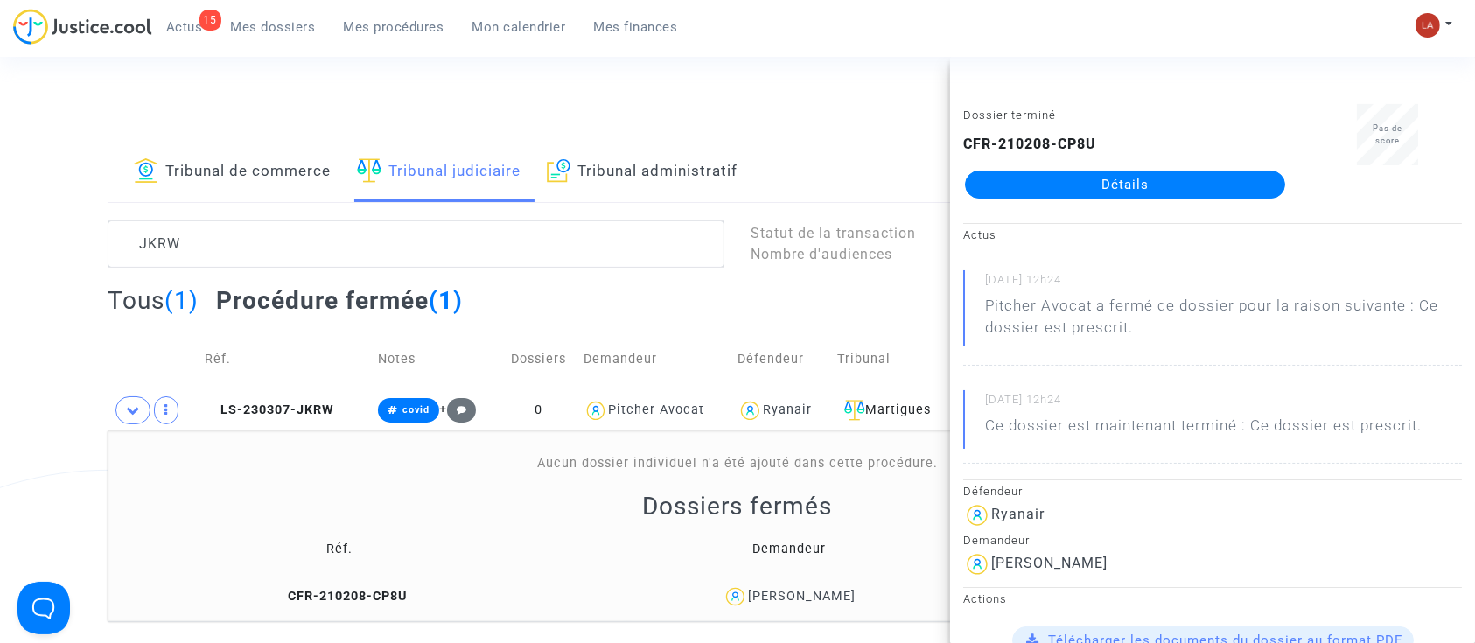
click at [1145, 184] on link "Détails" at bounding box center [1125, 185] width 320 height 28
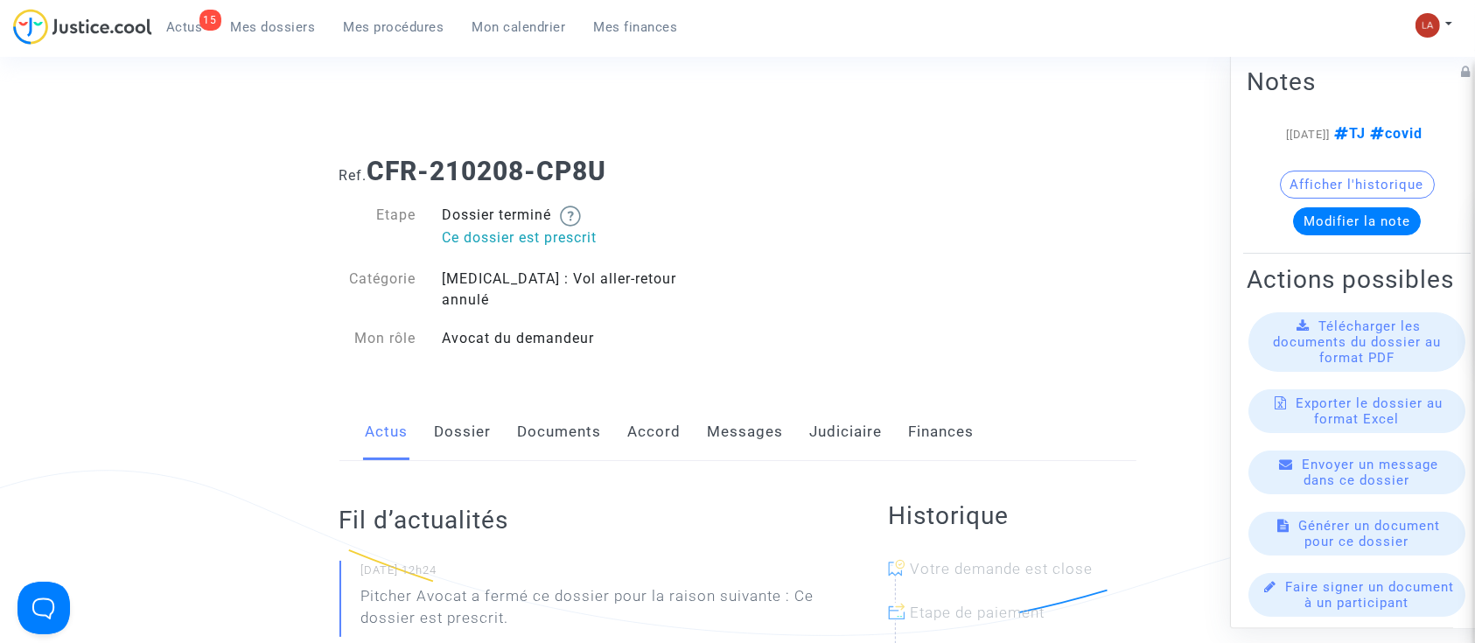
click at [725, 403] on link "Messages" at bounding box center [746, 432] width 76 height 58
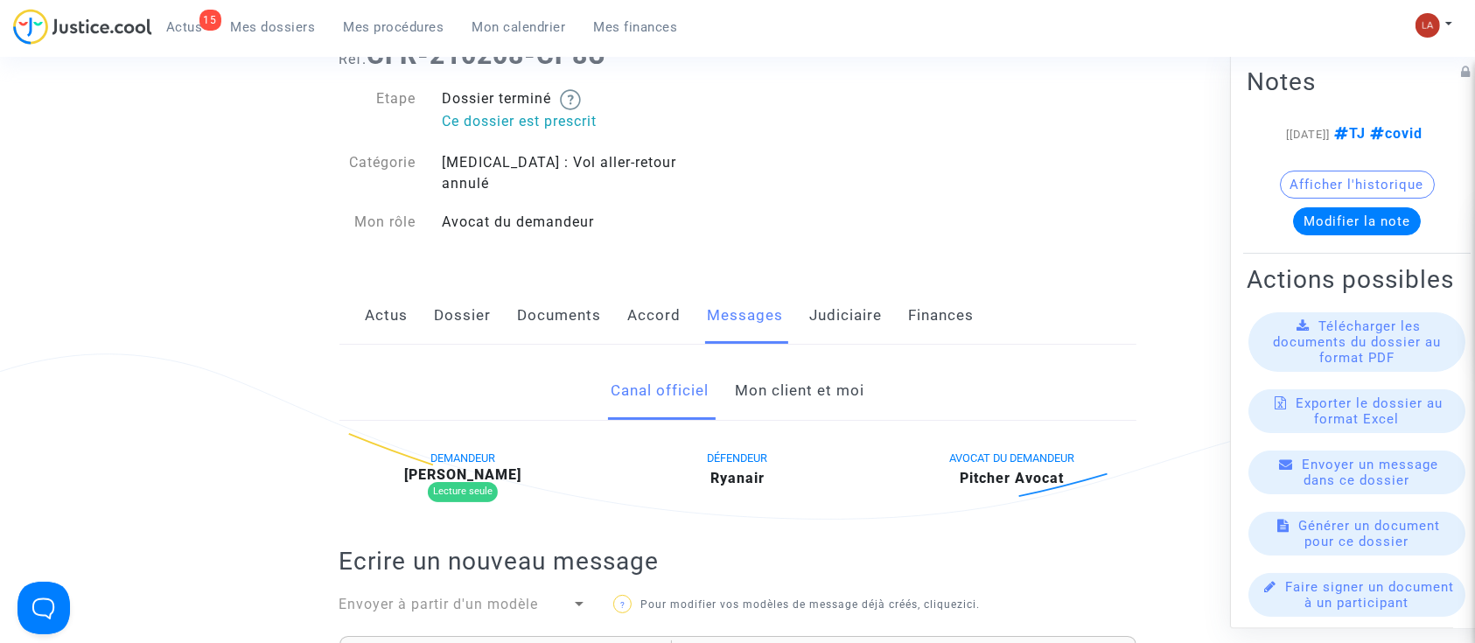
click at [825, 362] on link "Mon client et moi" at bounding box center [800, 391] width 130 height 58
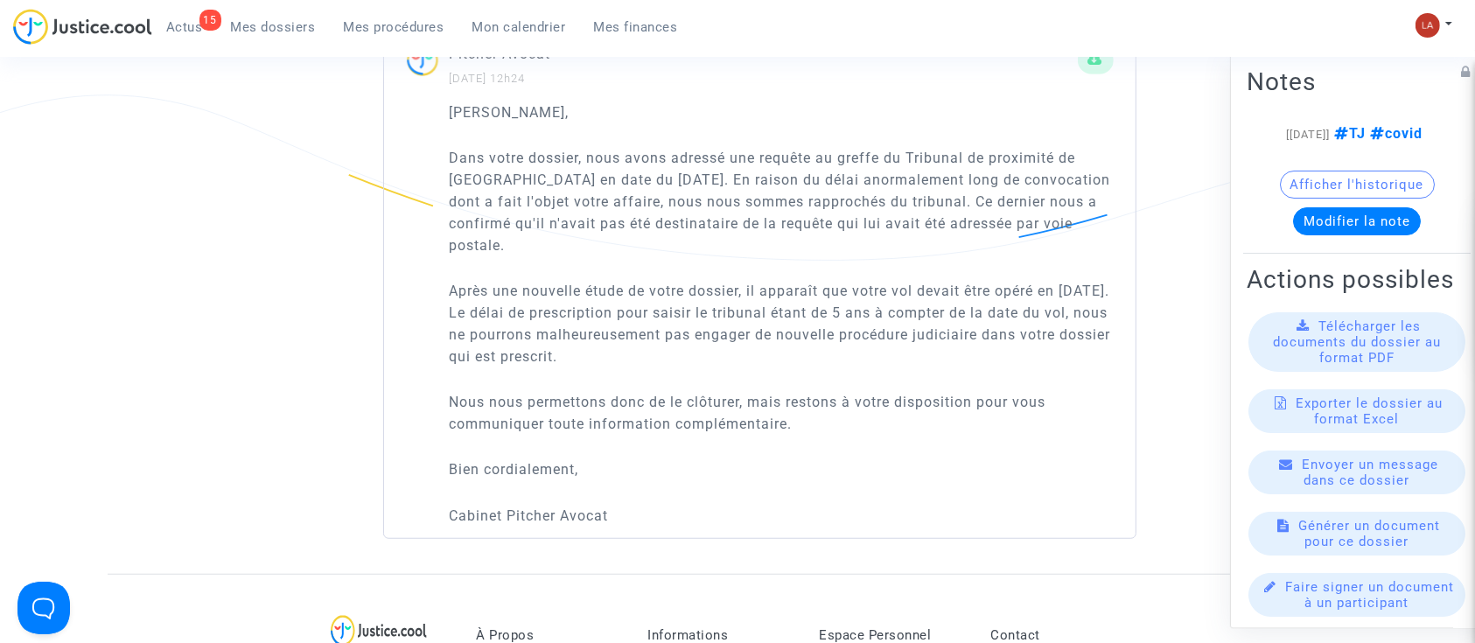
scroll to position [1166, 0]
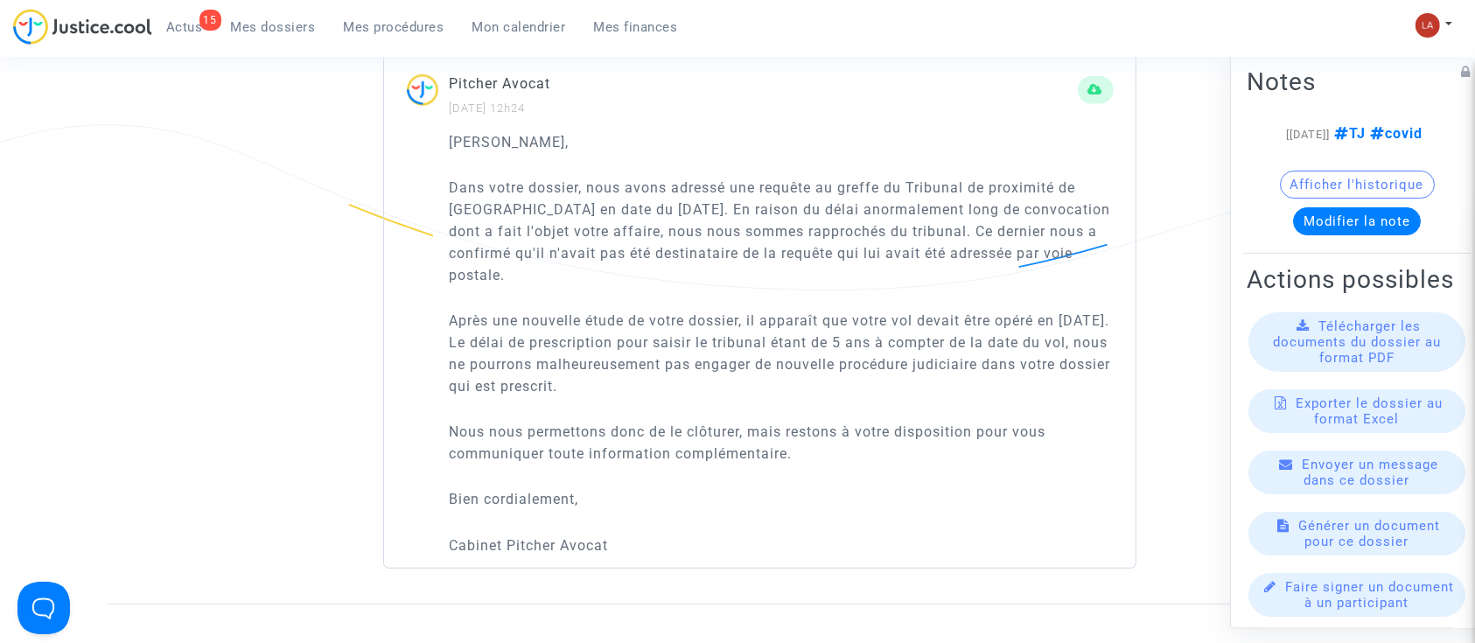
drag, startPoint x: 451, startPoint y: 165, endPoint x: 751, endPoint y: 511, distance: 457.8
click at [751, 511] on div "Cher Monsieur, Dans votre dossier, nous avons adressé une requête au greffe du …" at bounding box center [782, 343] width 664 height 425
copy div "Dans votre dossier, nous avons adressé une requête au greffe du Tribunal de pro…"
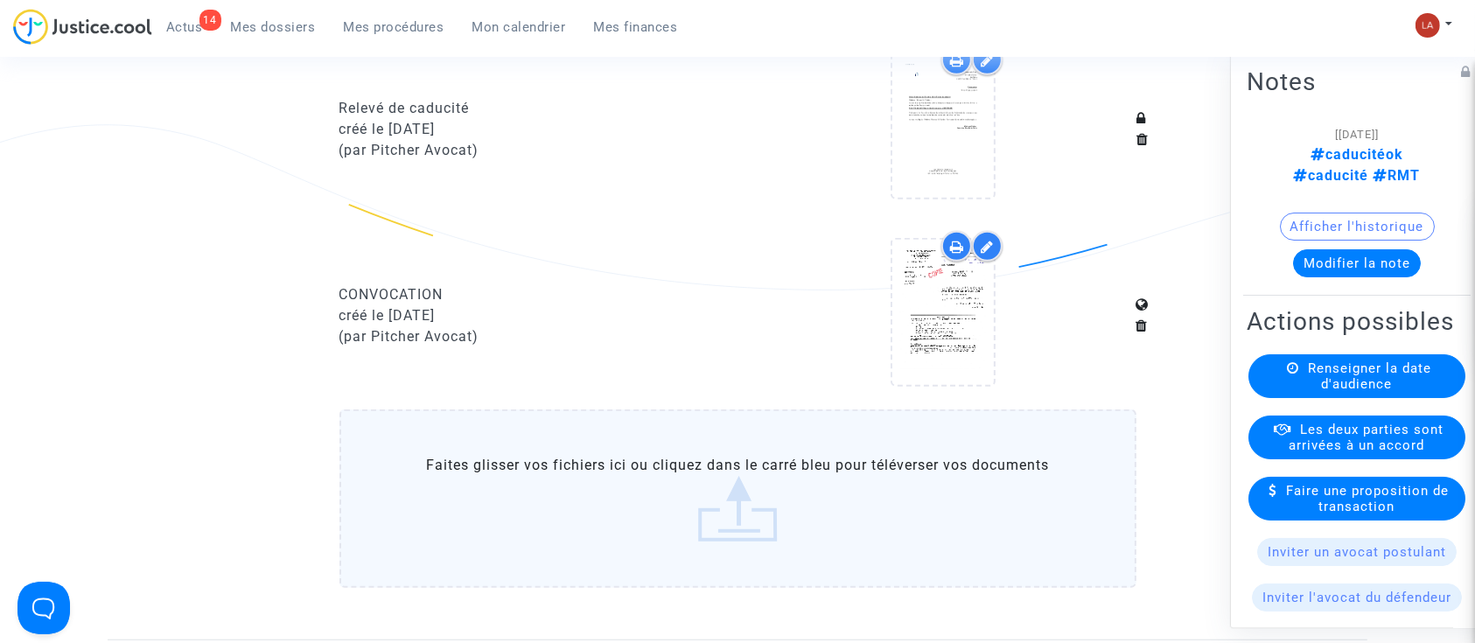
scroll to position [1050, 0]
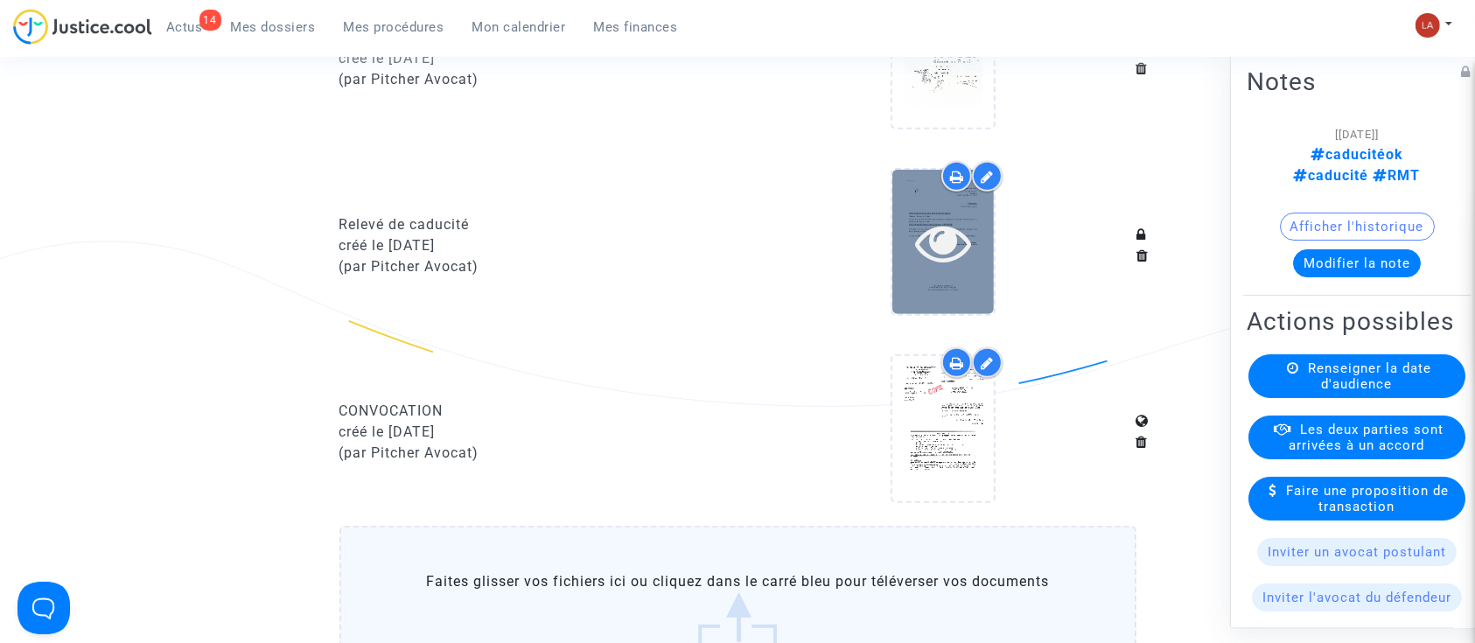
click at [930, 256] on icon at bounding box center [943, 242] width 57 height 56
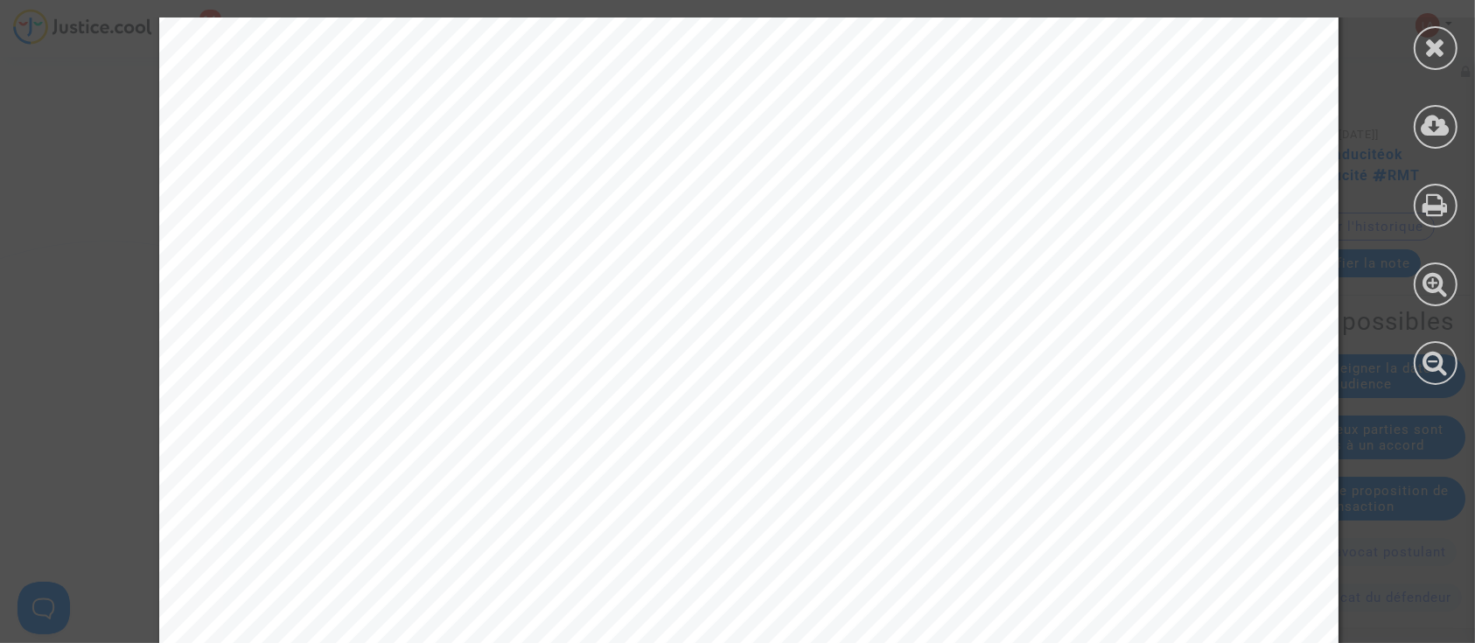
scroll to position [116, 0]
click at [1425, 45] on icon at bounding box center [1436, 47] width 22 height 26
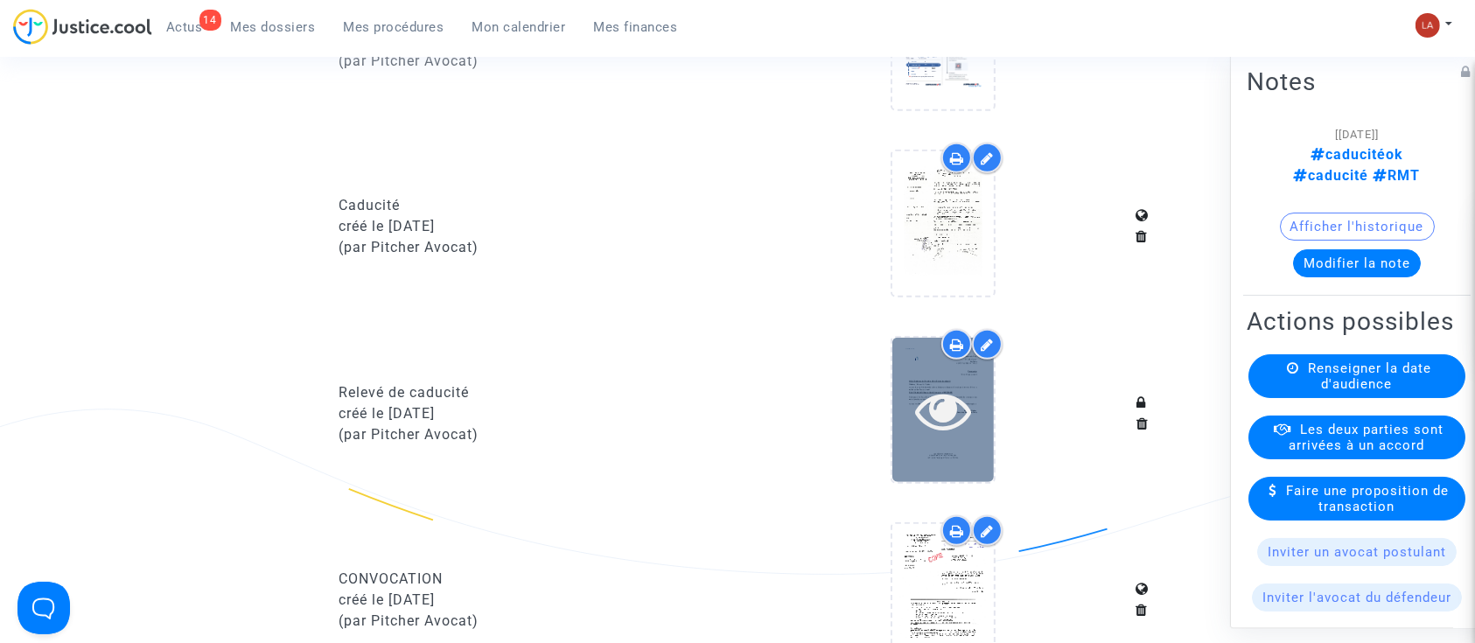
scroll to position [933, 0]
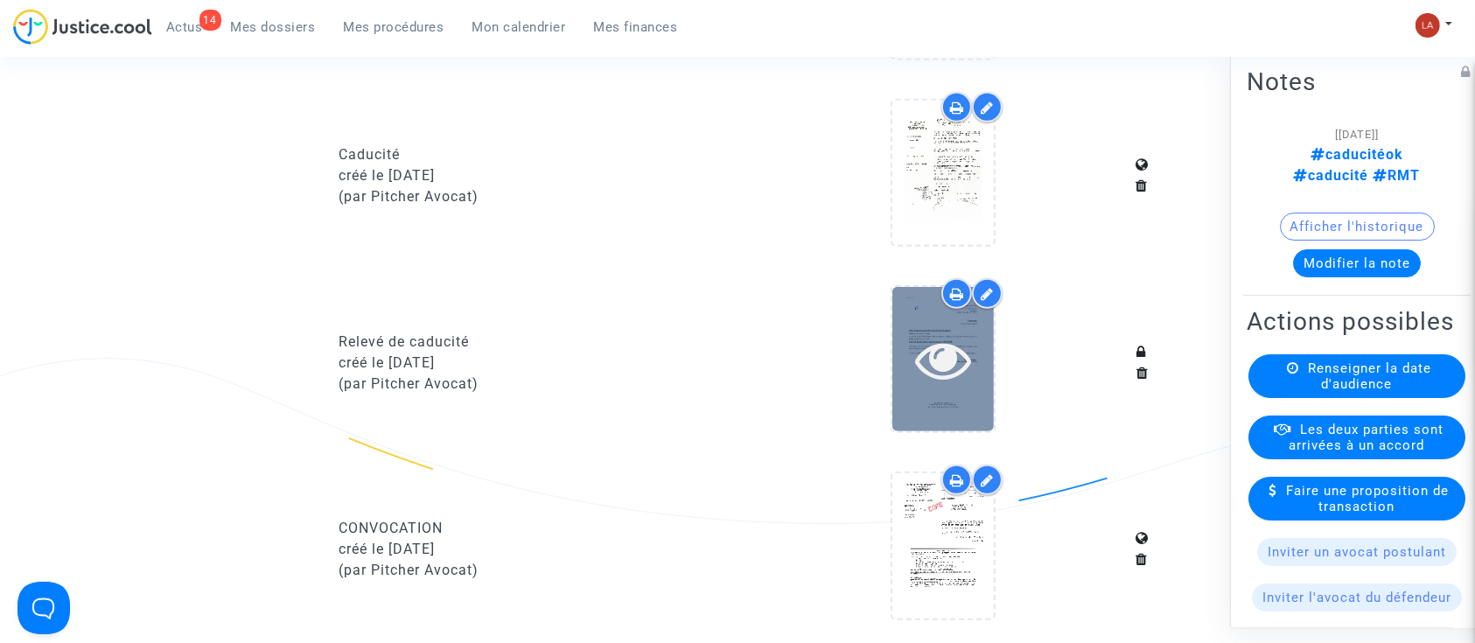
click at [980, 388] on div at bounding box center [944, 360] width 102 height 56
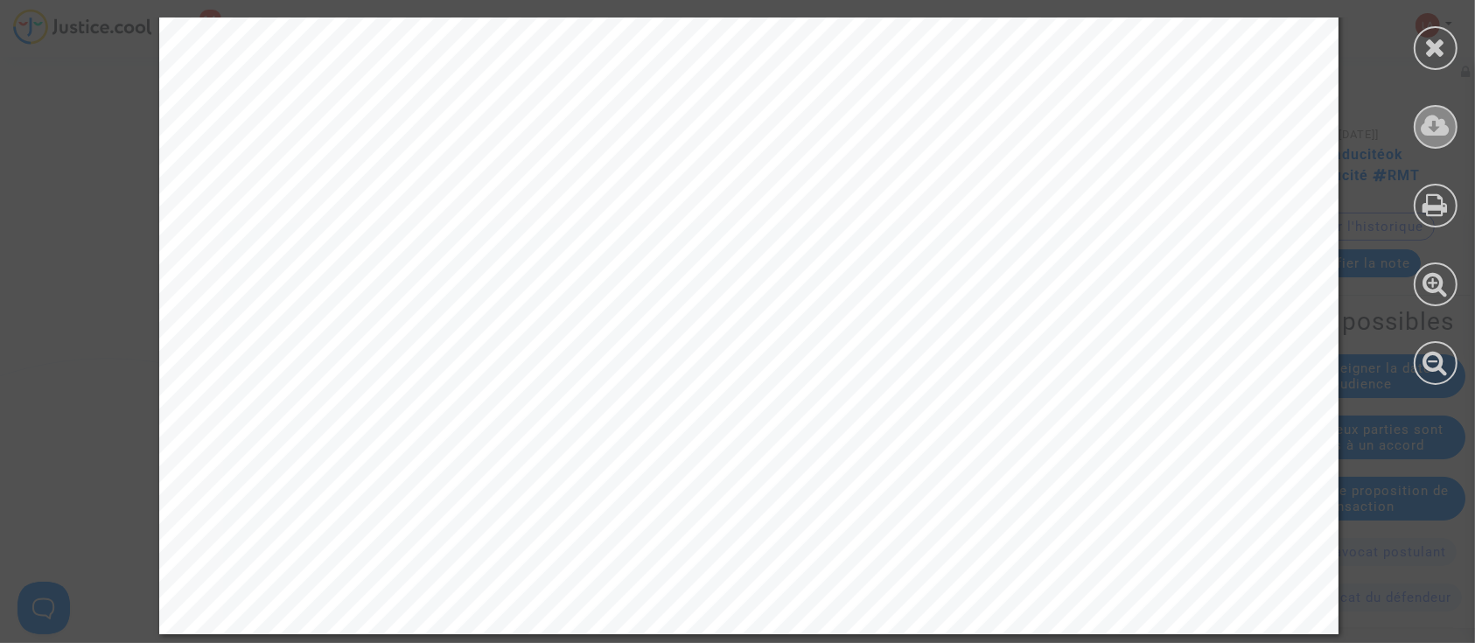
scroll to position [1070, 0]
click at [1441, 41] on icon at bounding box center [1436, 47] width 22 height 26
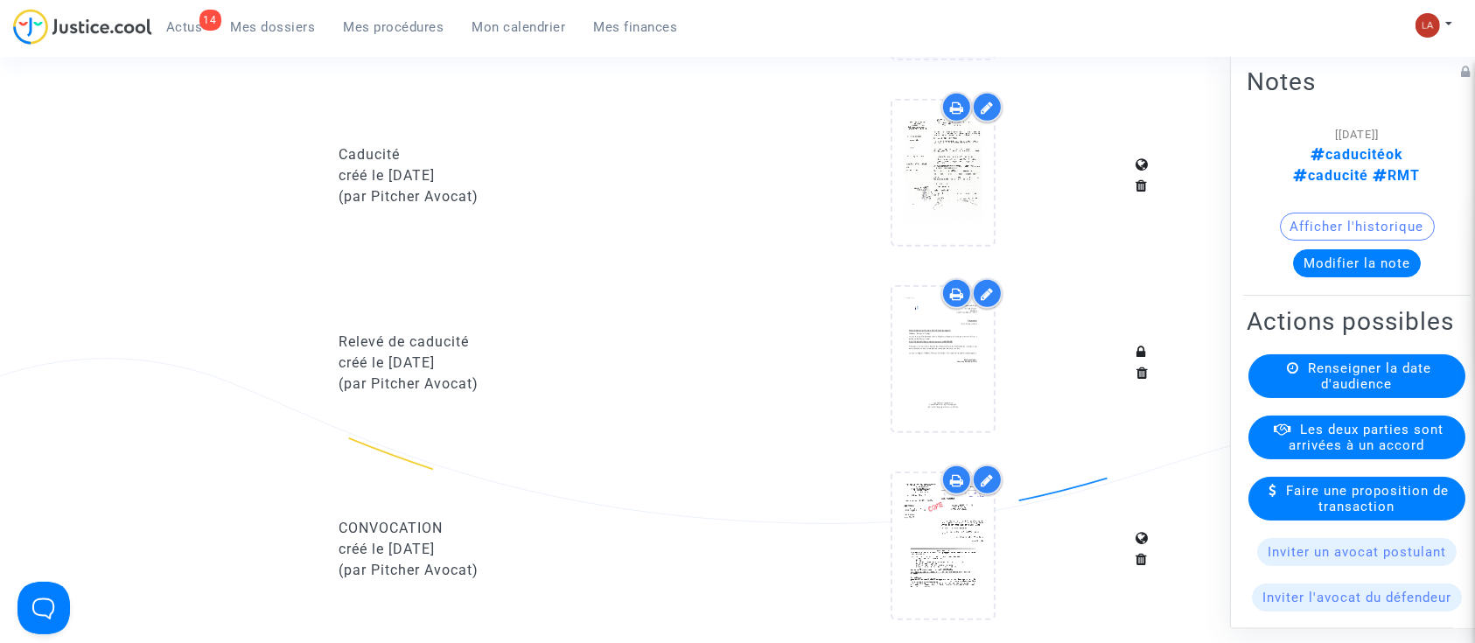
scroll to position [1050, 0]
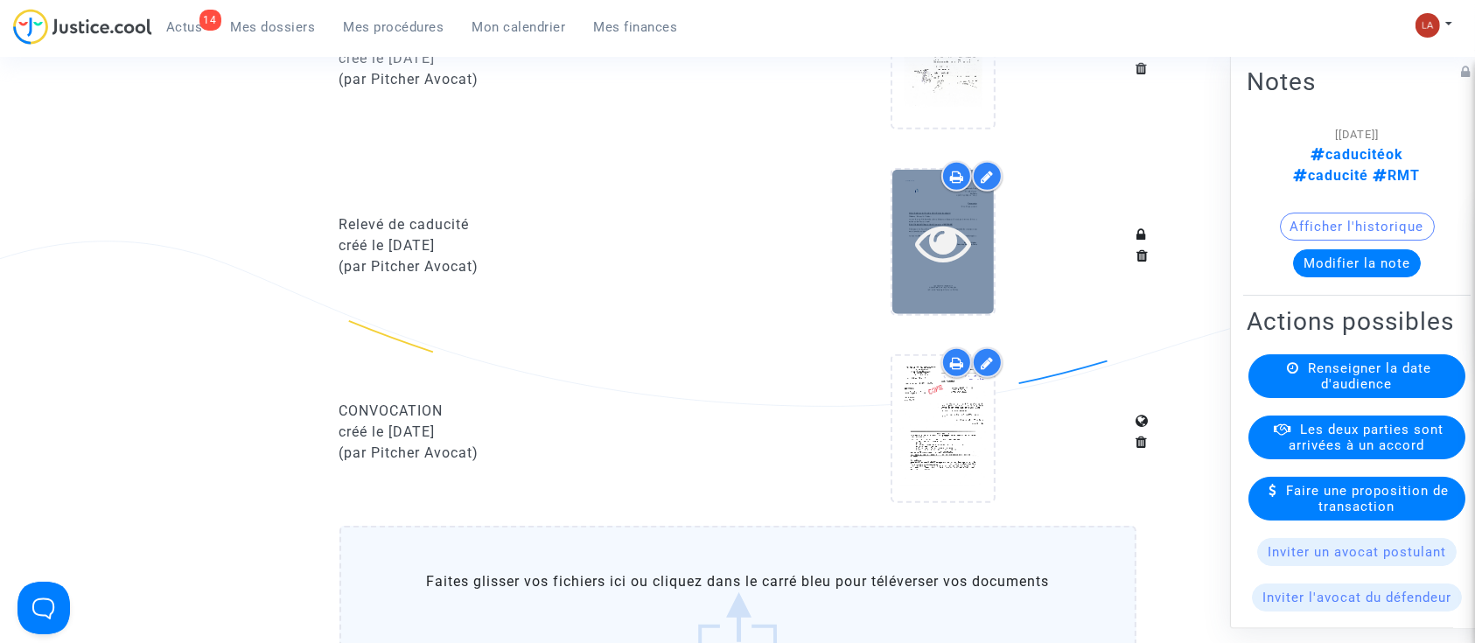
click at [966, 270] on icon at bounding box center [943, 242] width 57 height 56
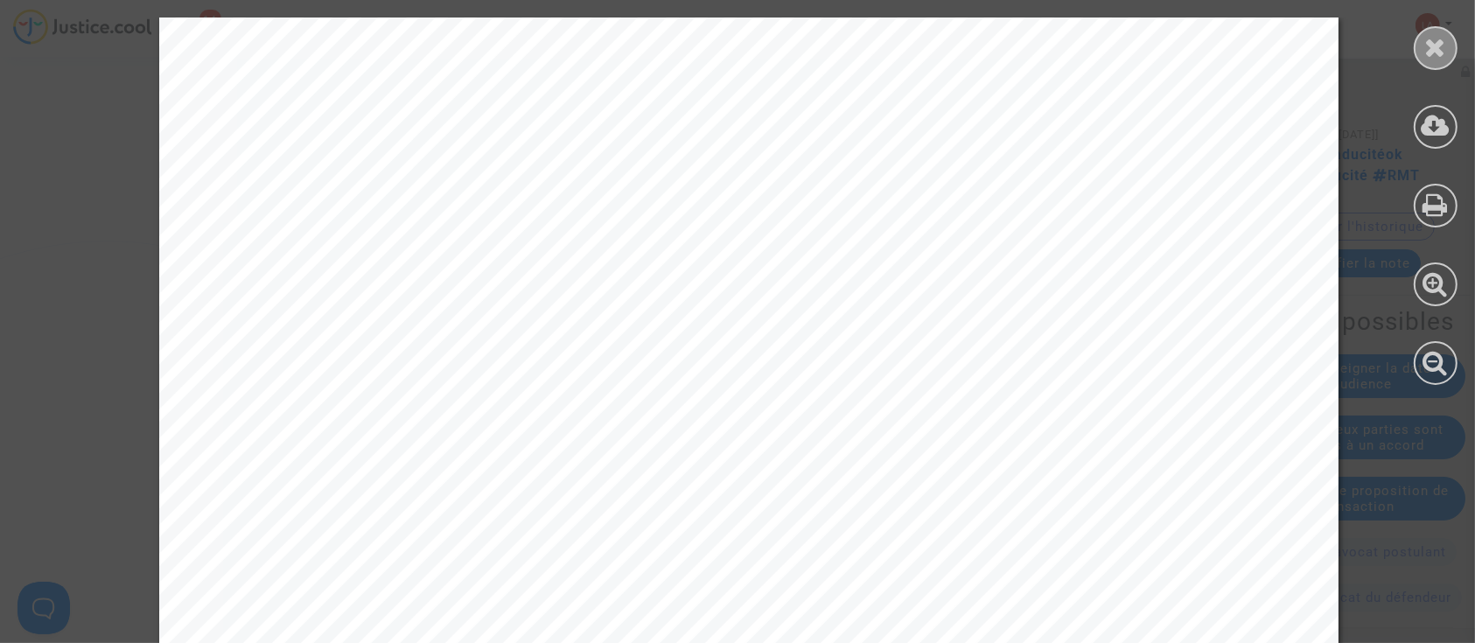
click at [1421, 39] on div at bounding box center [1436, 48] width 44 height 44
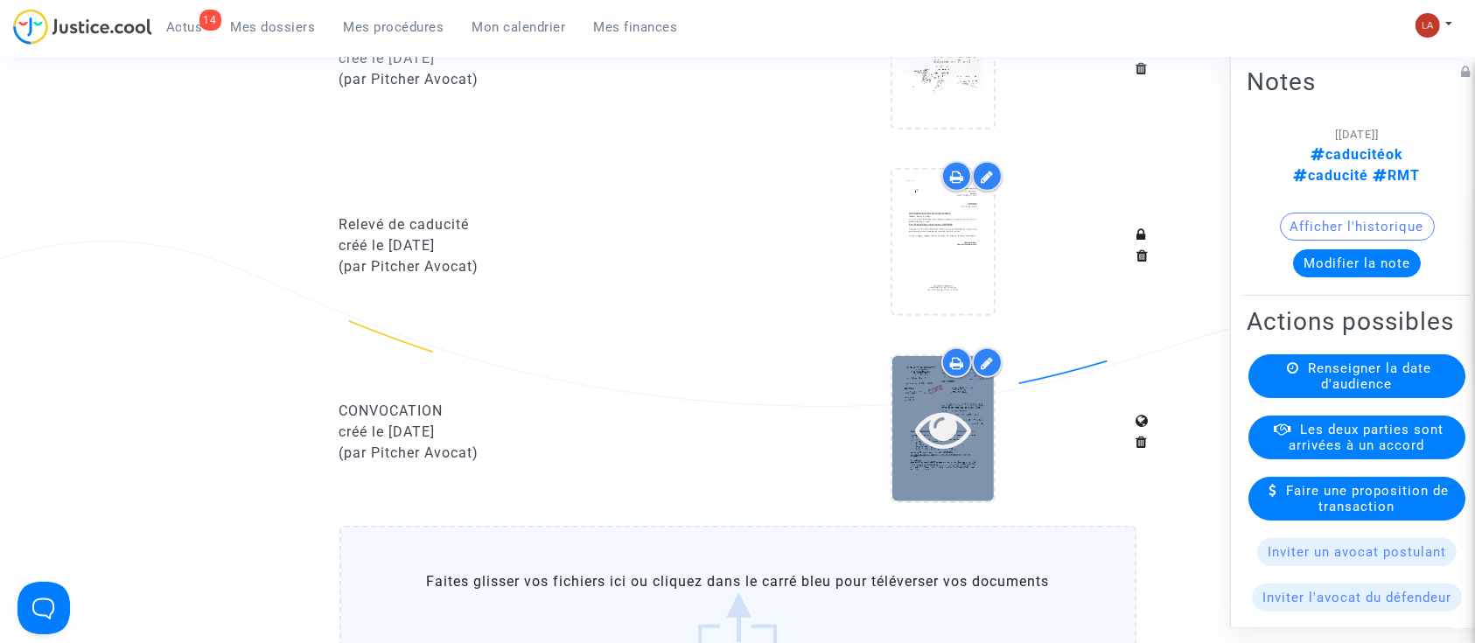
click at [967, 501] on div at bounding box center [944, 428] width 102 height 144
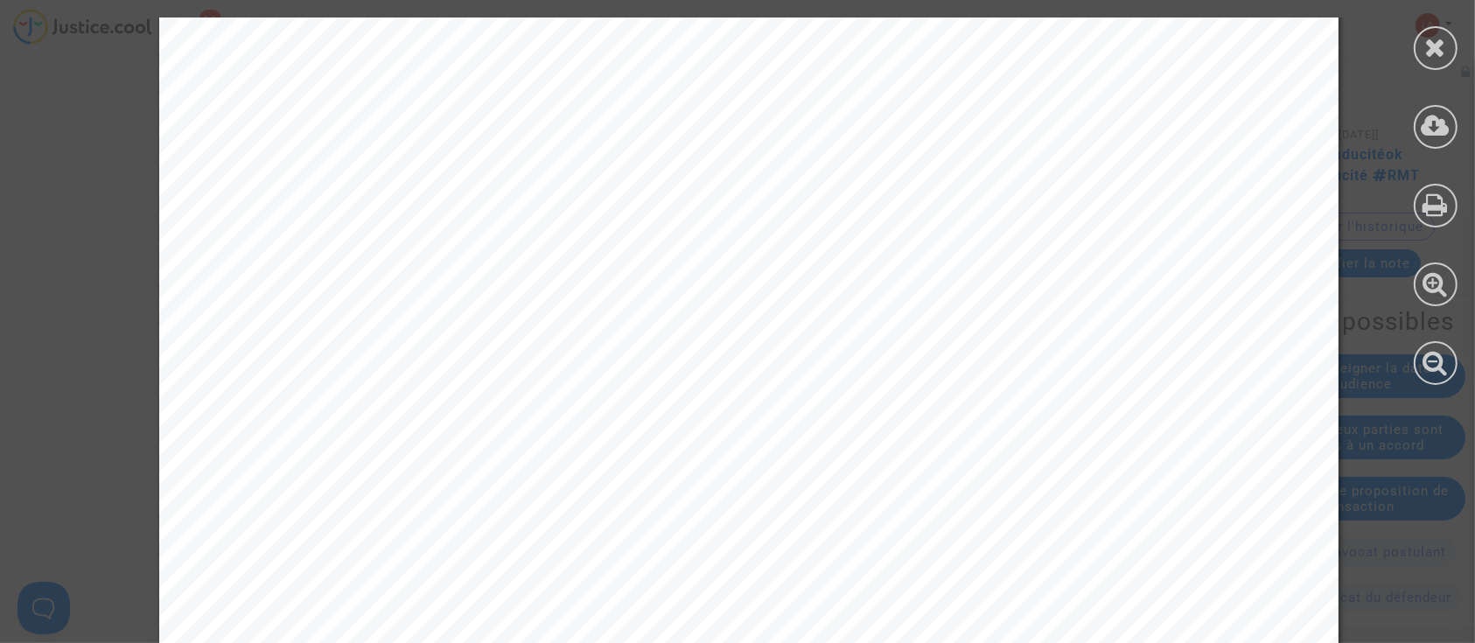
scroll to position [0, 0]
click at [1432, 18] on div at bounding box center [1436, 201] width 79 height 403
click at [1419, 39] on div at bounding box center [1436, 48] width 44 height 44
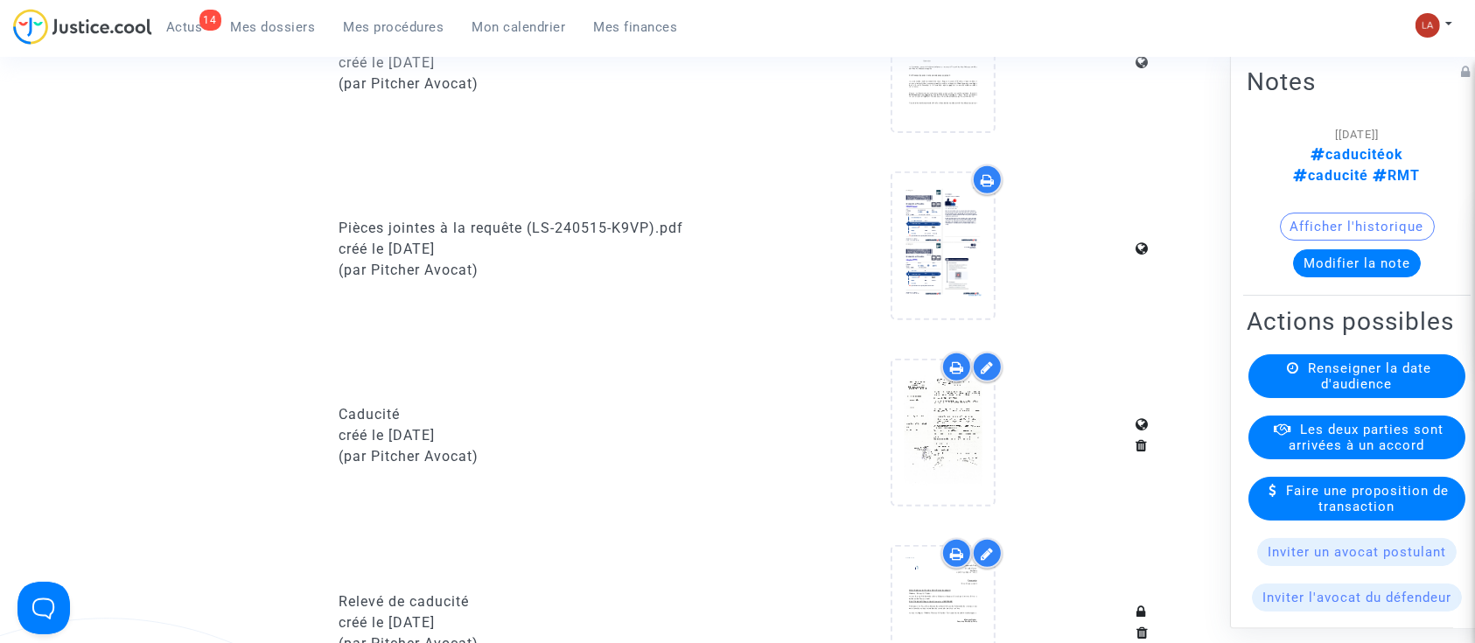
scroll to position [816, 0]
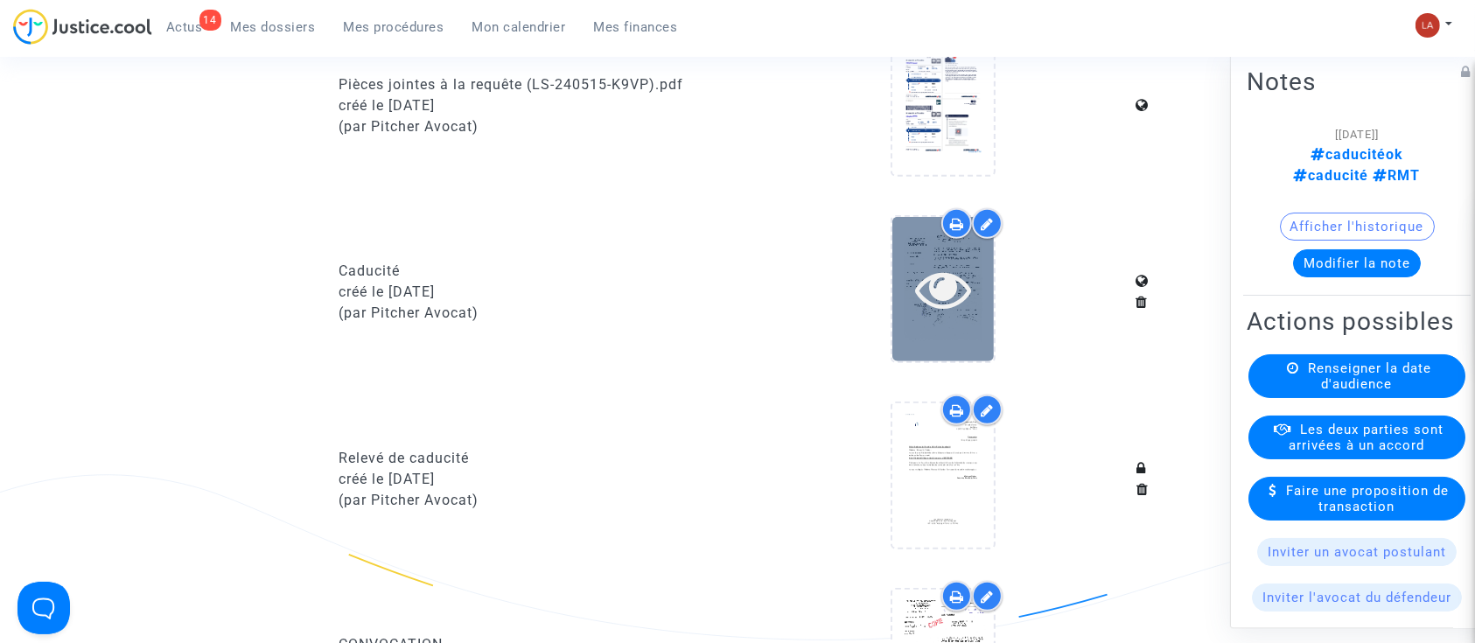
click at [930, 361] on div at bounding box center [944, 289] width 102 height 144
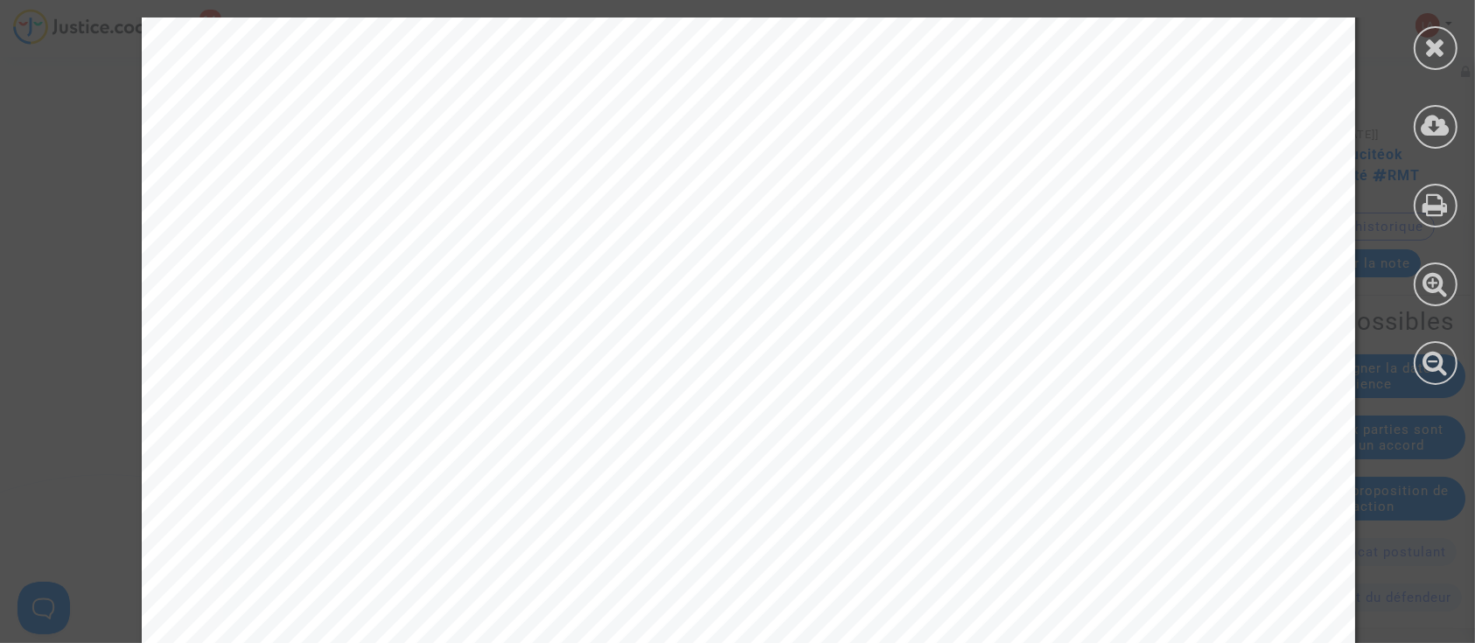
scroll to position [466, 0]
click at [1426, 32] on div at bounding box center [1436, 48] width 44 height 44
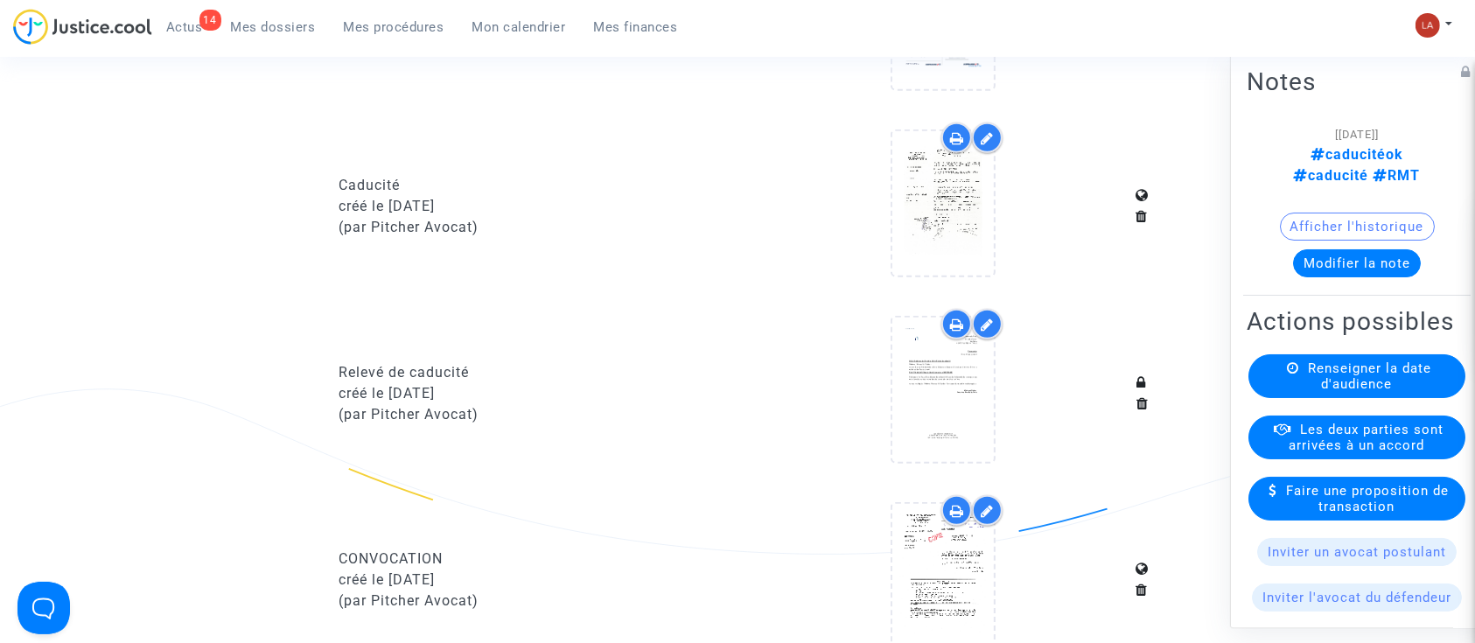
scroll to position [1050, 0]
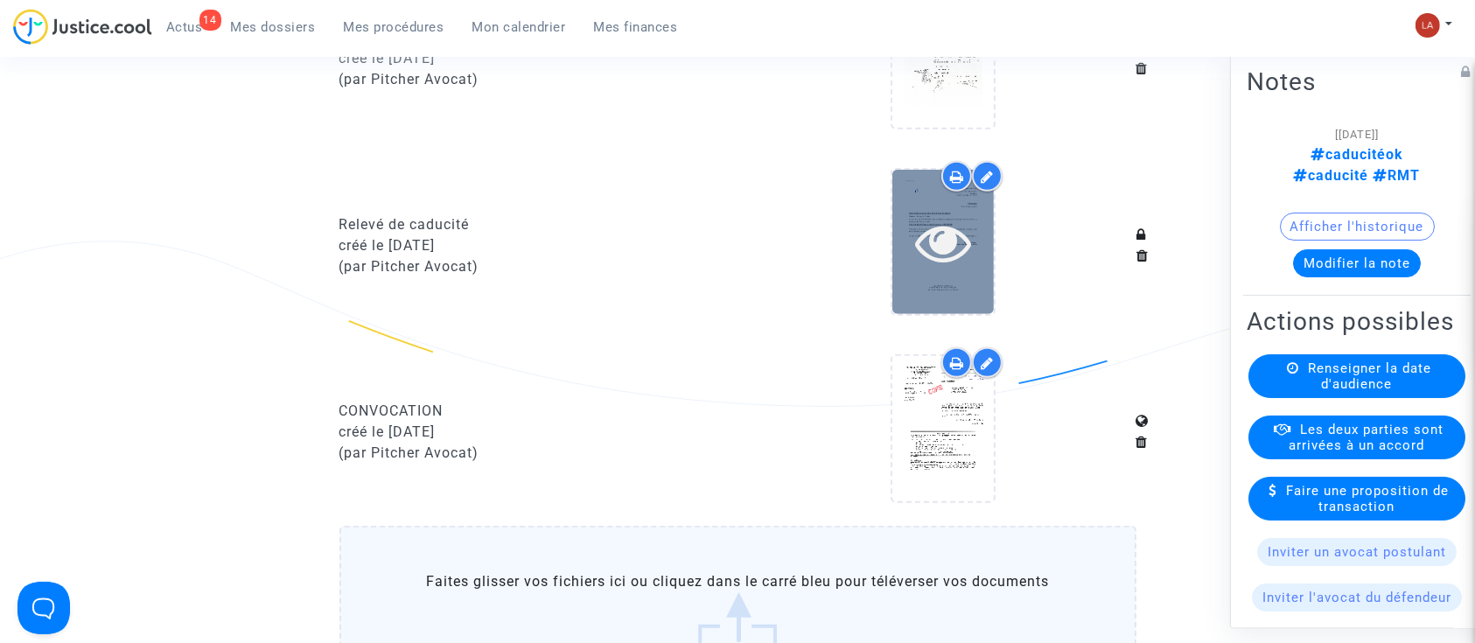
click at [945, 314] on div at bounding box center [944, 242] width 102 height 144
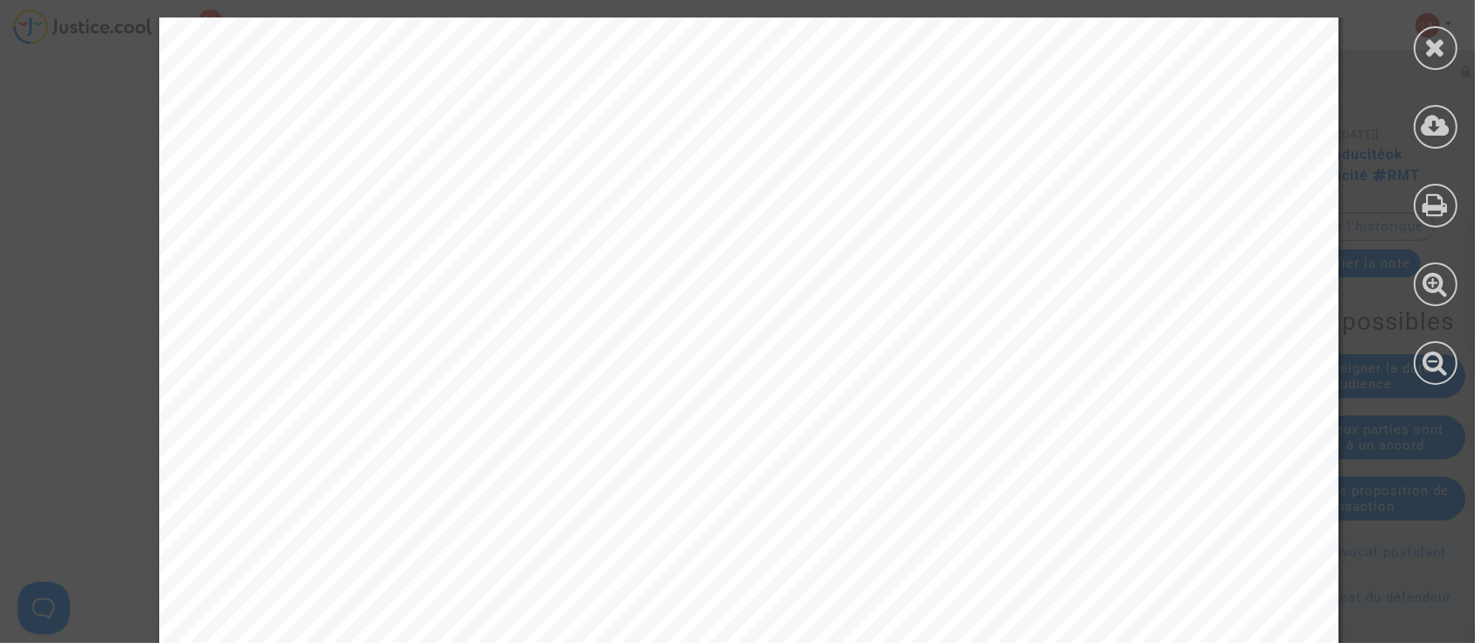
scroll to position [0, 0]
click at [1425, 39] on icon at bounding box center [1436, 47] width 22 height 26
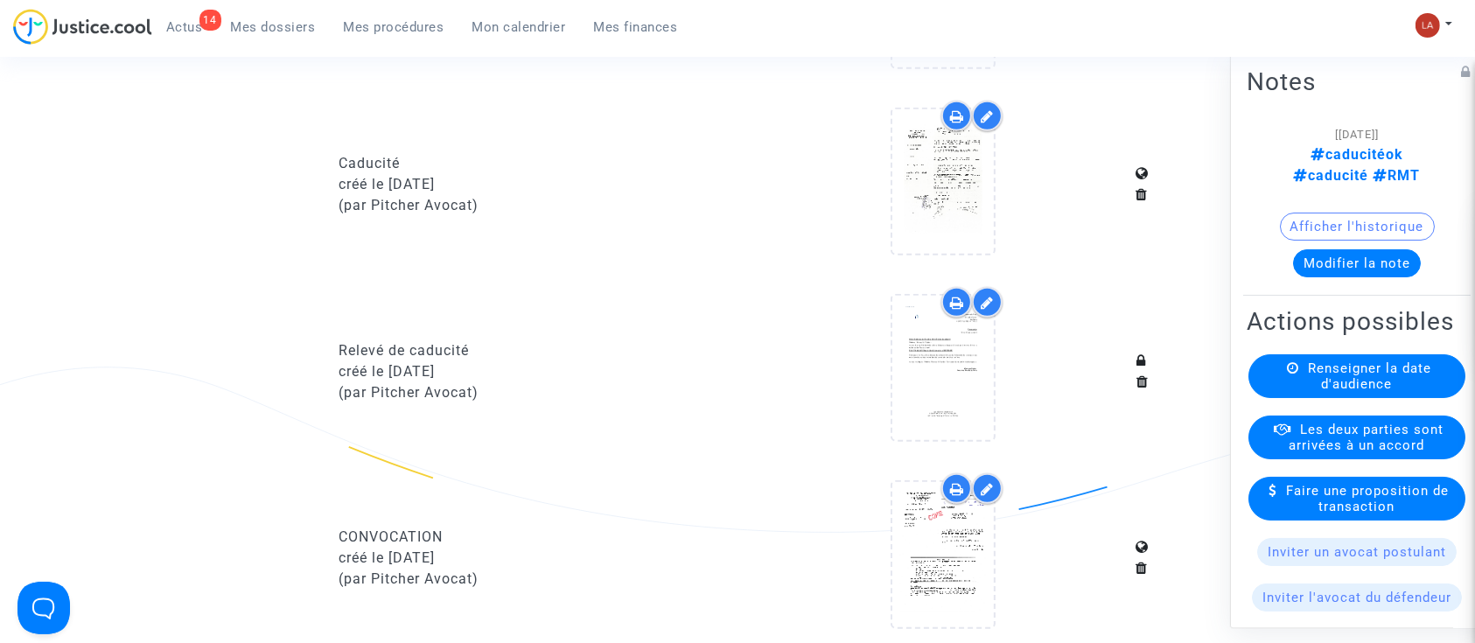
scroll to position [816, 0]
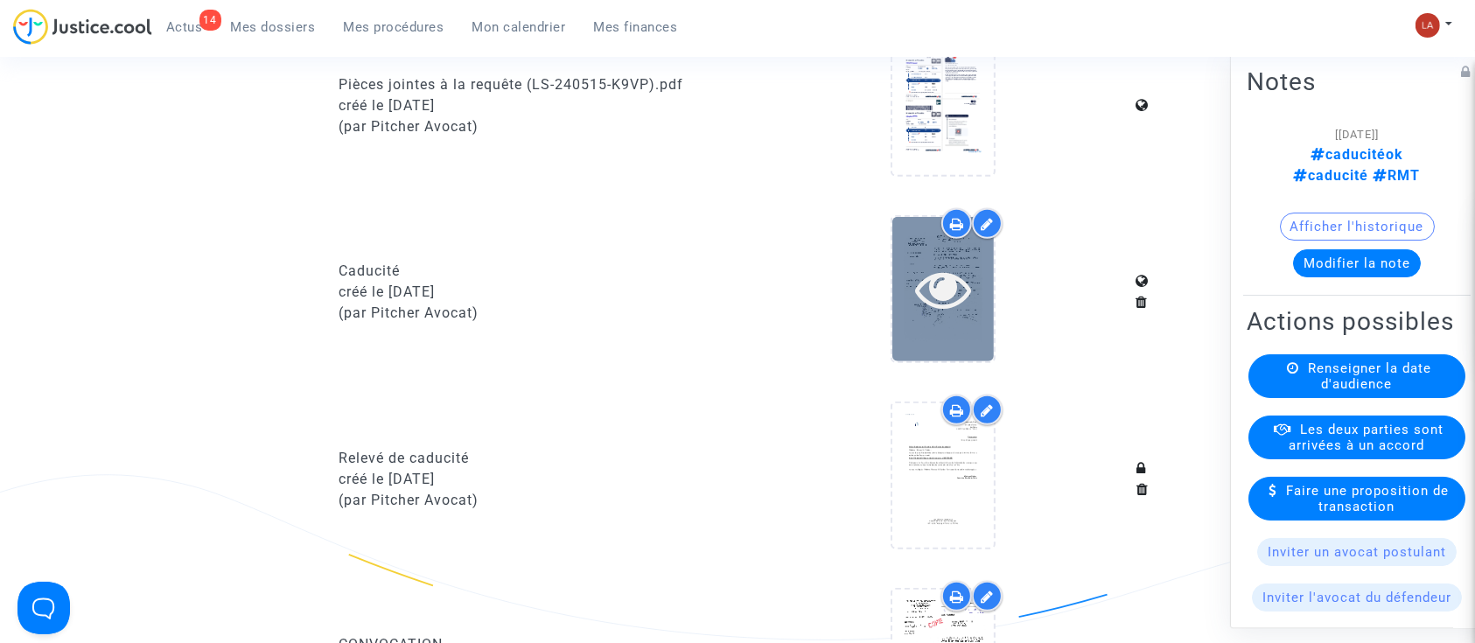
click at [967, 317] on icon at bounding box center [943, 289] width 57 height 56
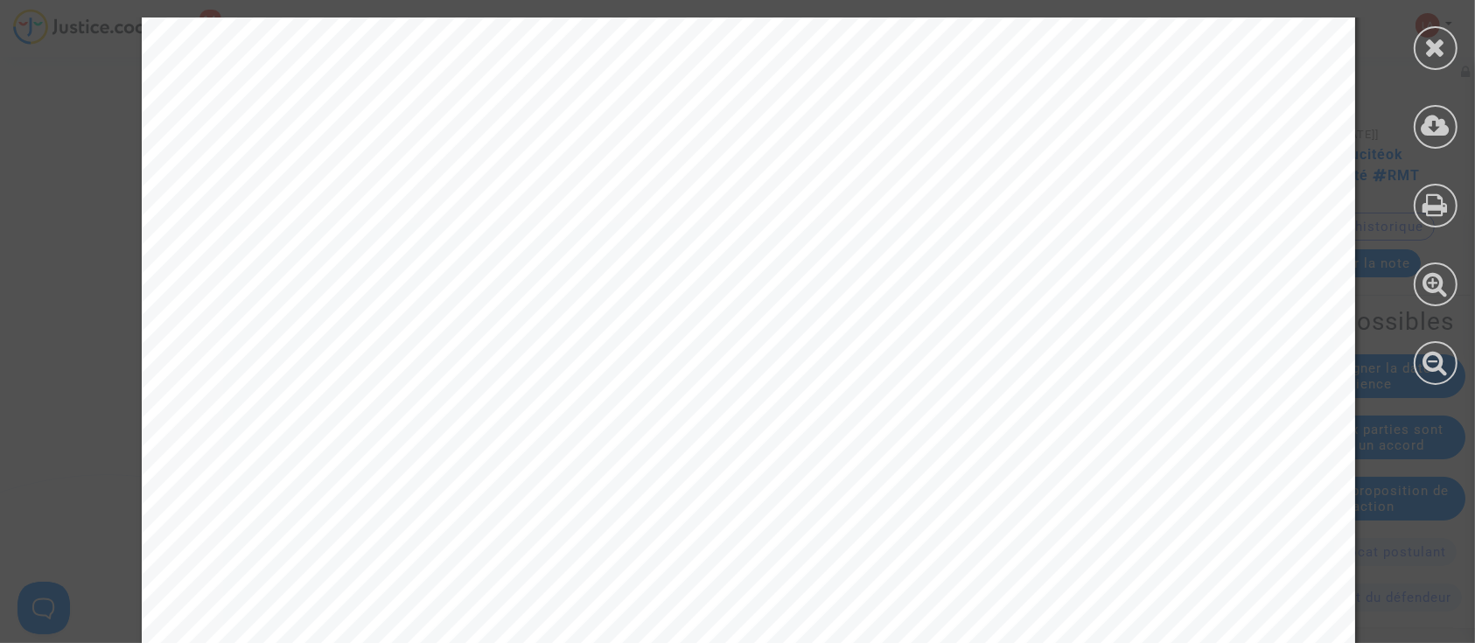
scroll to position [466, 0]
click at [1440, 32] on div at bounding box center [1436, 48] width 44 height 44
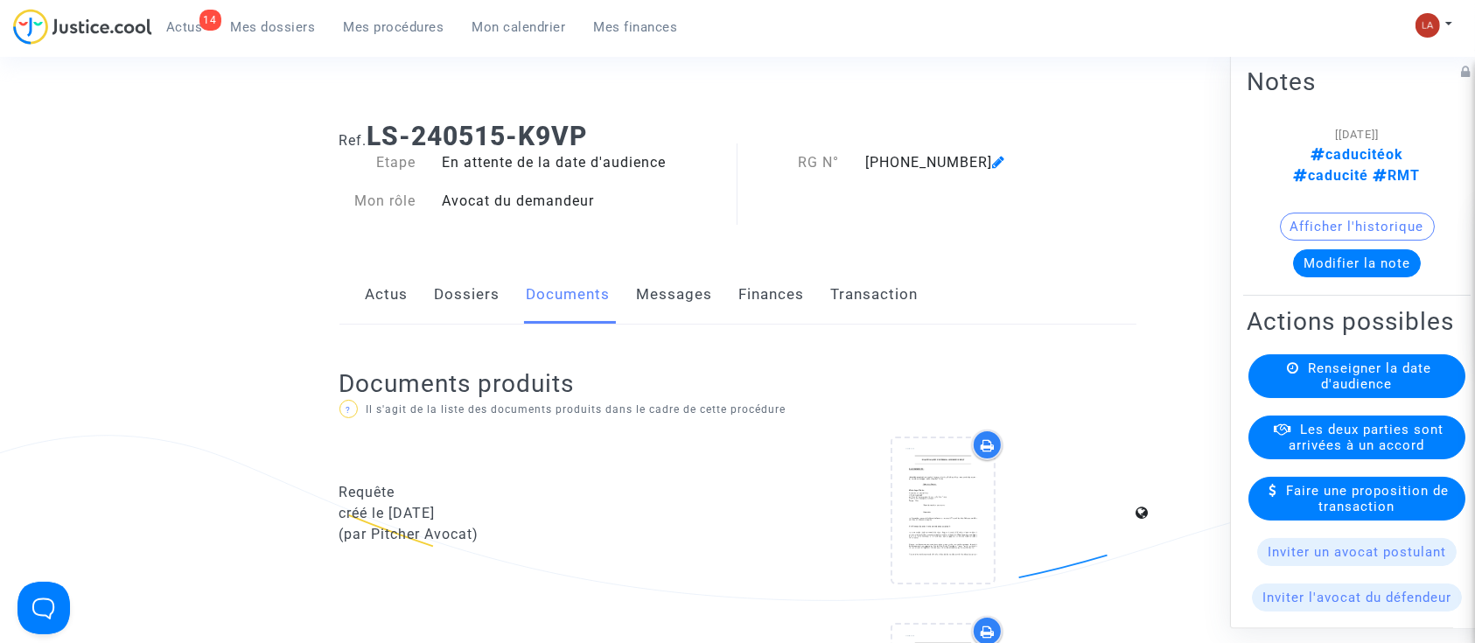
scroll to position [0, 0]
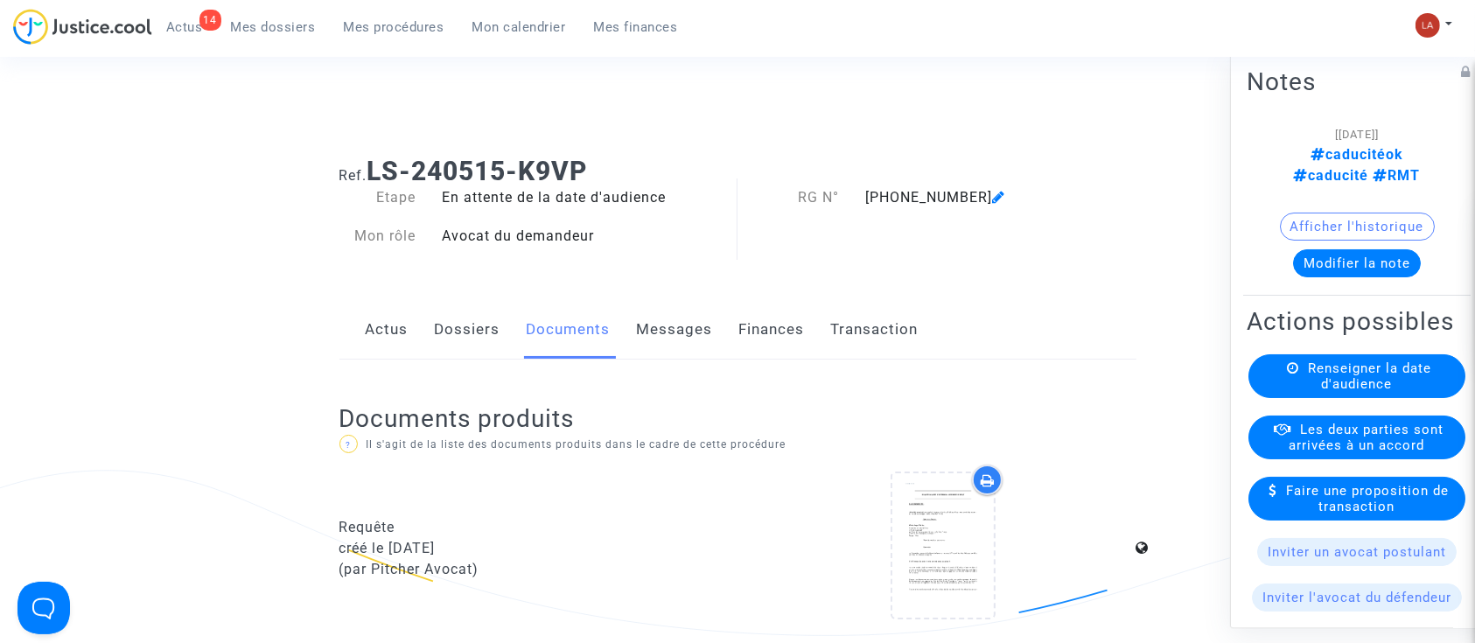
click at [466, 326] on link "Dossiers" at bounding box center [468, 330] width 66 height 58
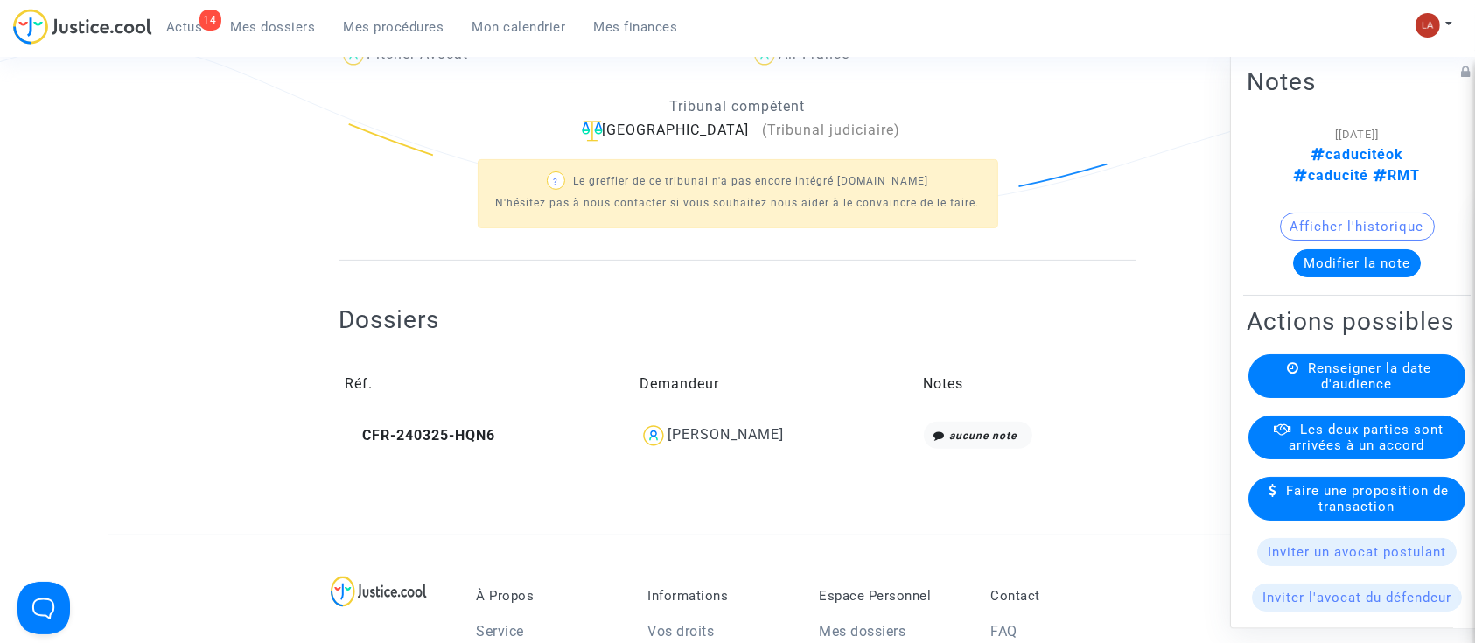
scroll to position [466, 0]
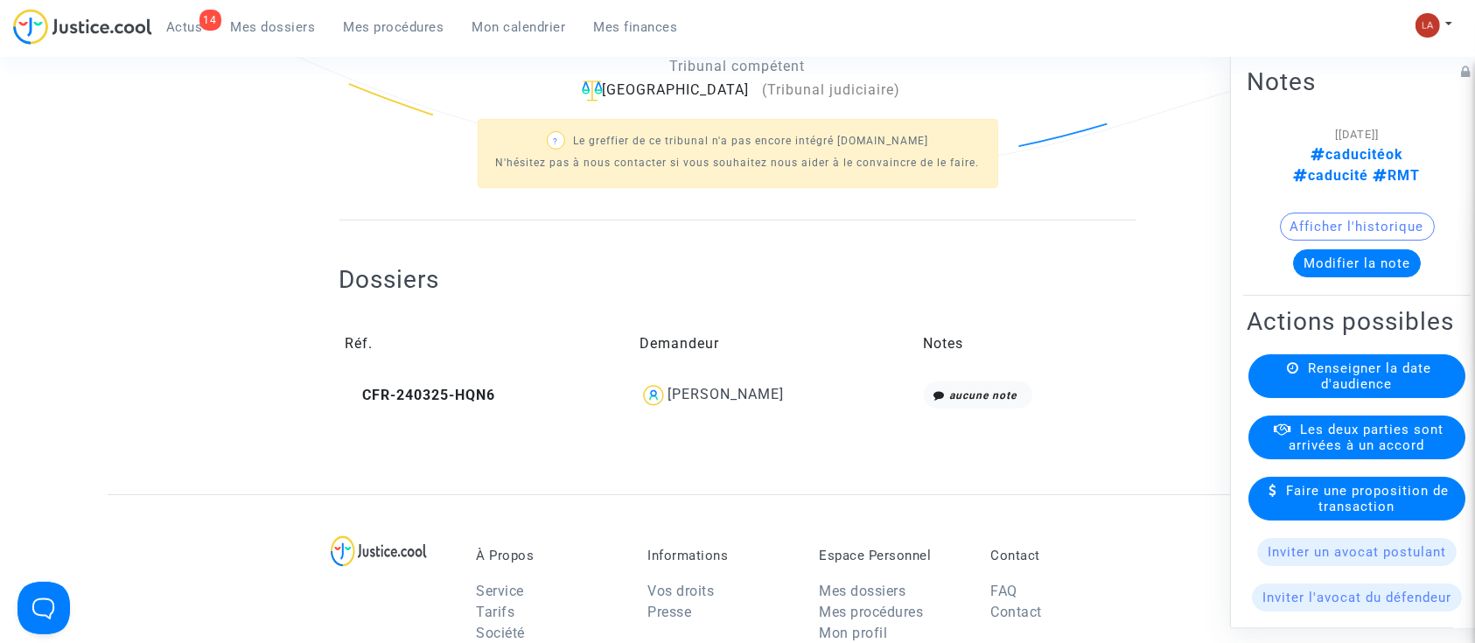
click at [481, 403] on td "CFR-240325-HQN6" at bounding box center [487, 395] width 295 height 40
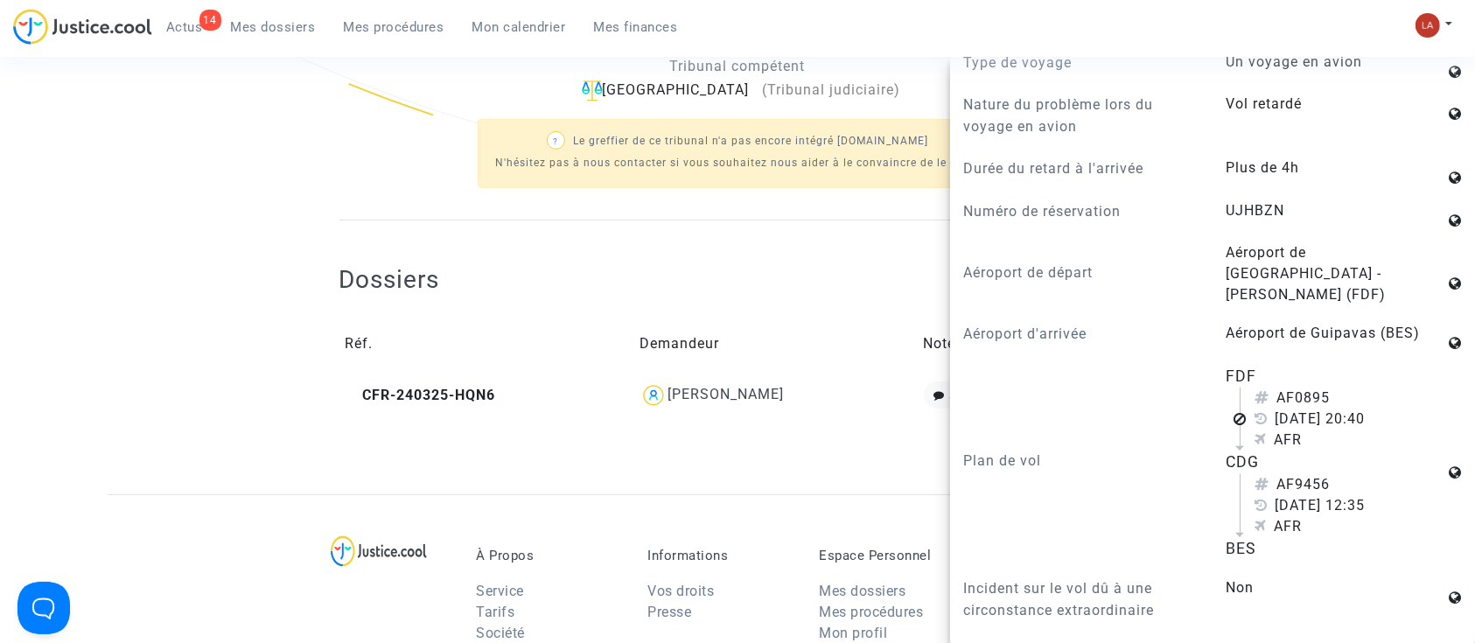
scroll to position [1166, 0]
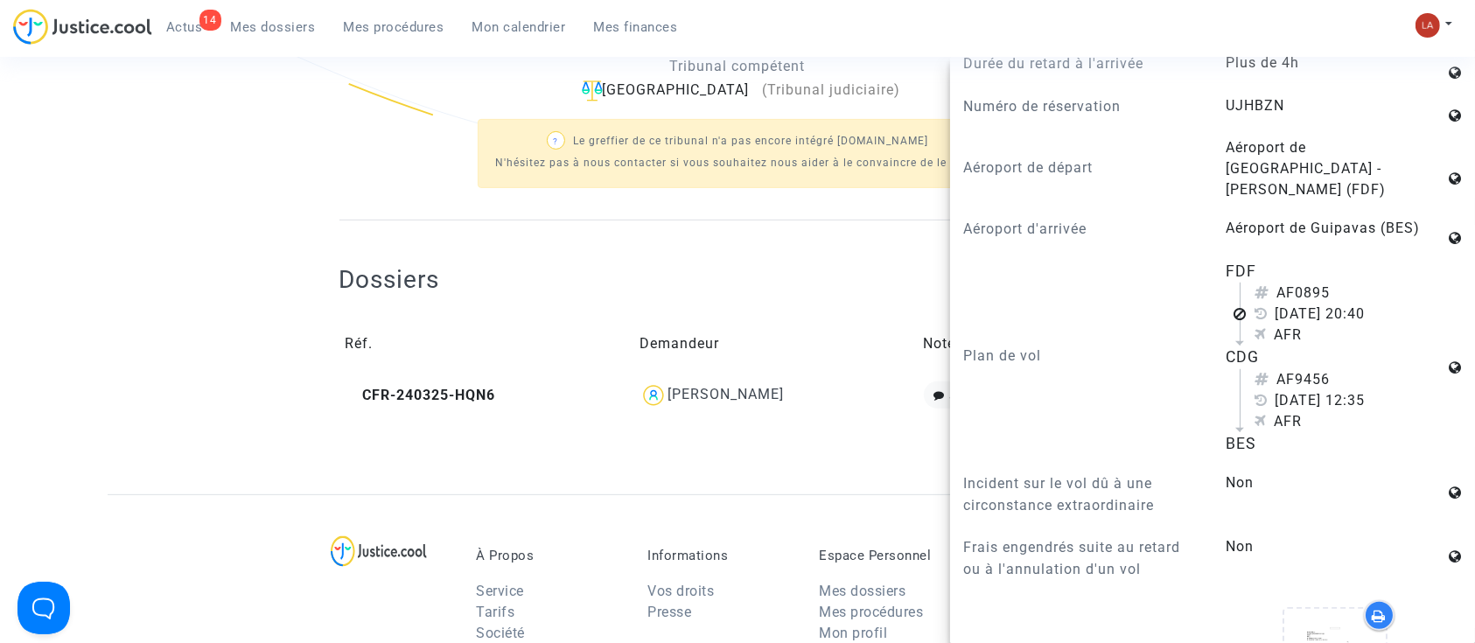
click at [231, 181] on ng-component "Ref. LS-240515-K9VP Etape En attente de la date d'audience Mon rôle Avocat du d…" at bounding box center [738, 85] width 1260 height 818
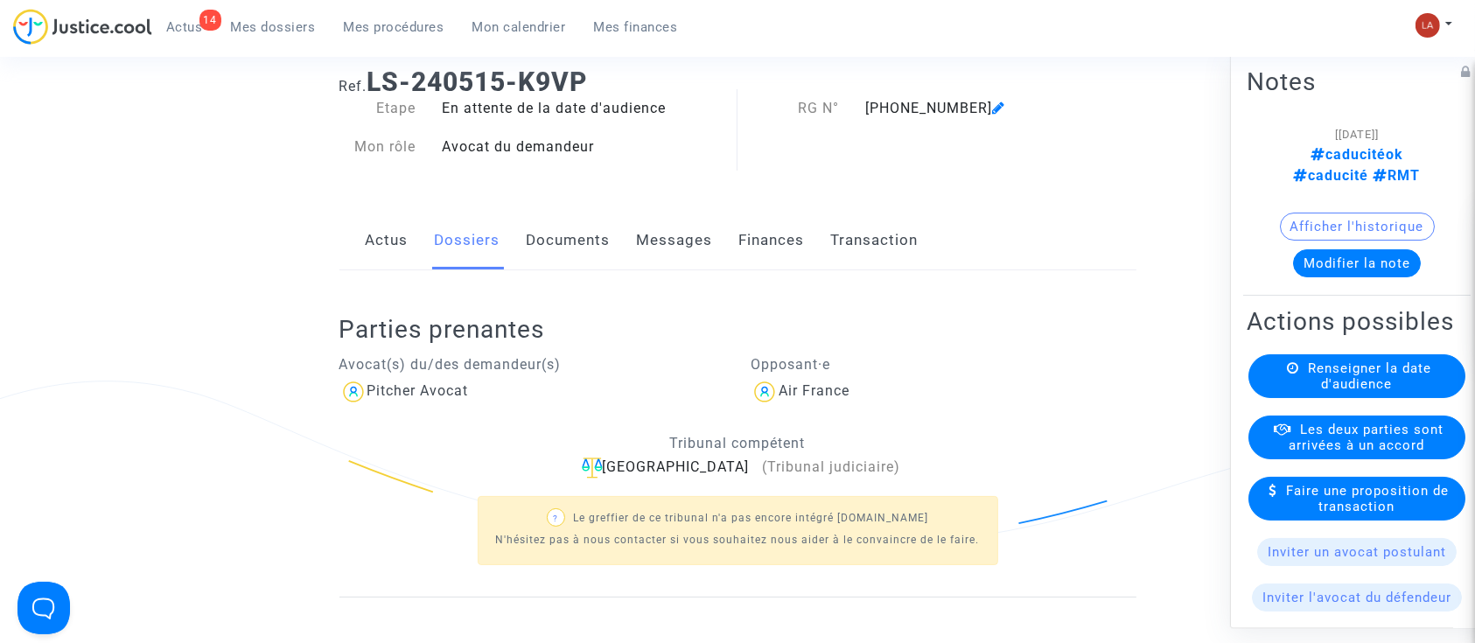
scroll to position [0, 0]
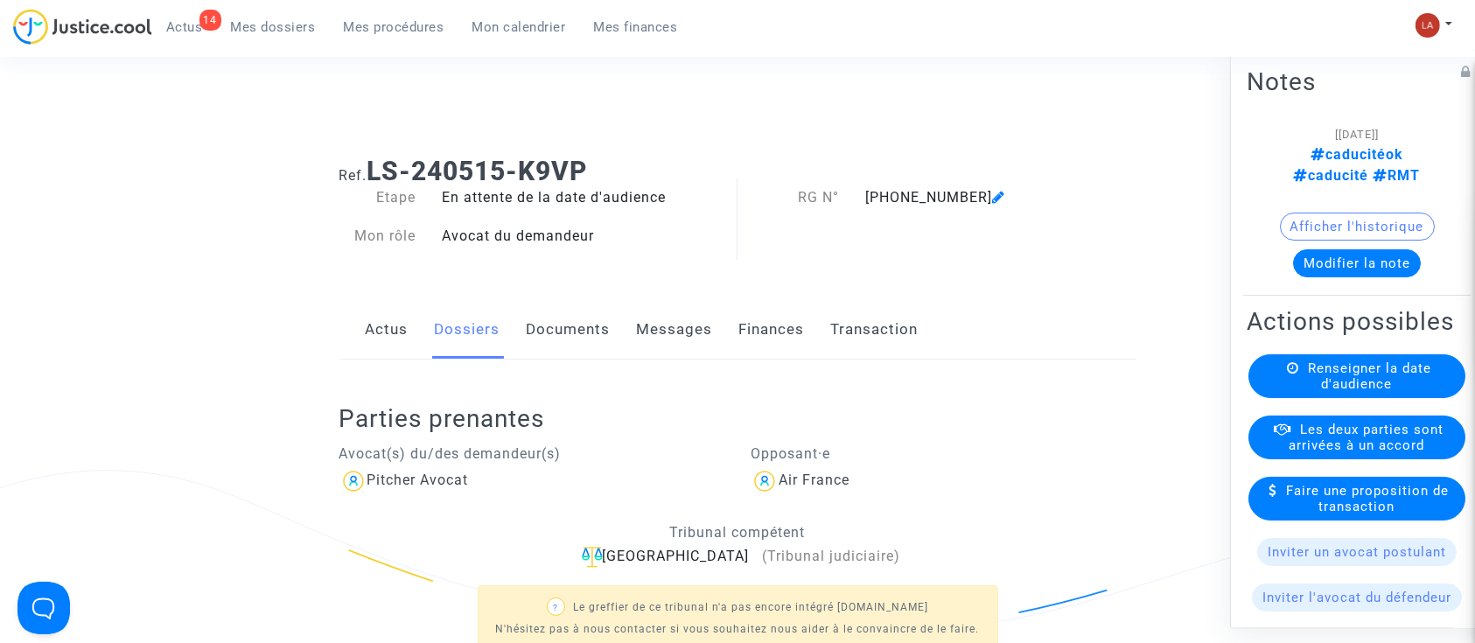
drag, startPoint x: 574, startPoint y: 319, endPoint x: 599, endPoint y: 319, distance: 24.5
click at [573, 319] on link "Documents" at bounding box center [569, 330] width 84 height 58
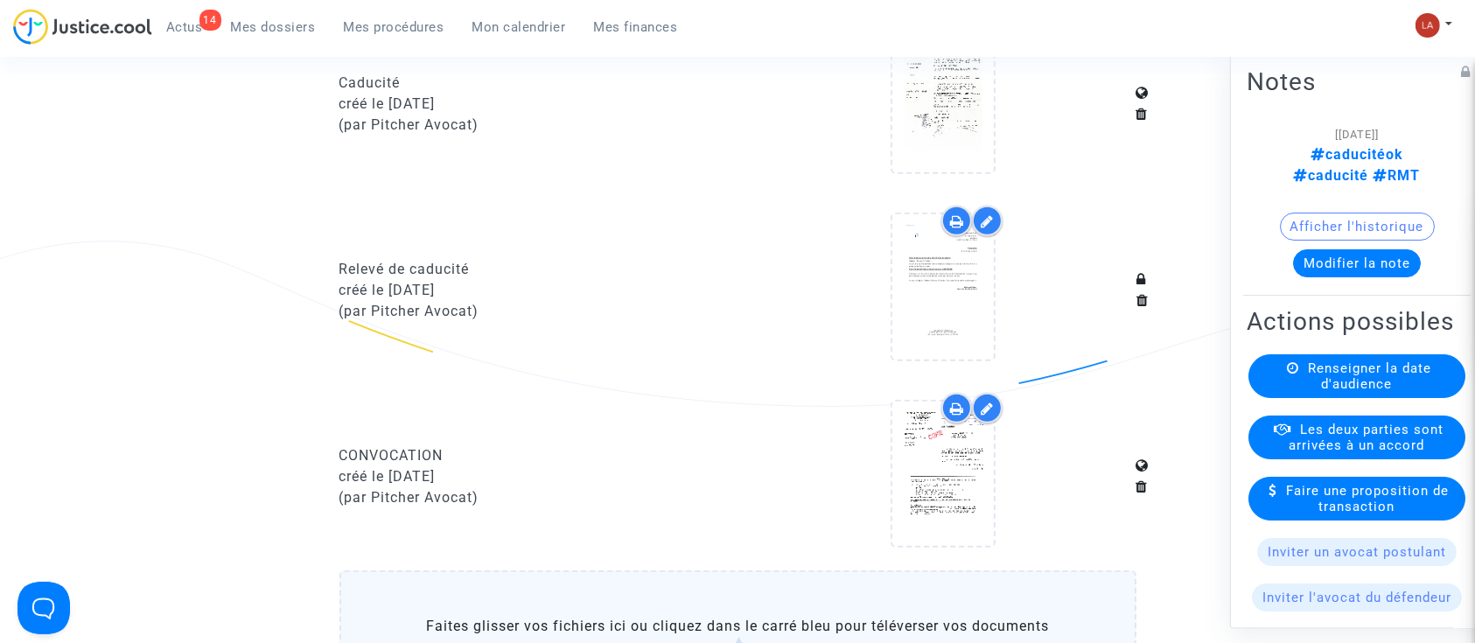
click at [862, 484] on div at bounding box center [944, 477] width 386 height 169
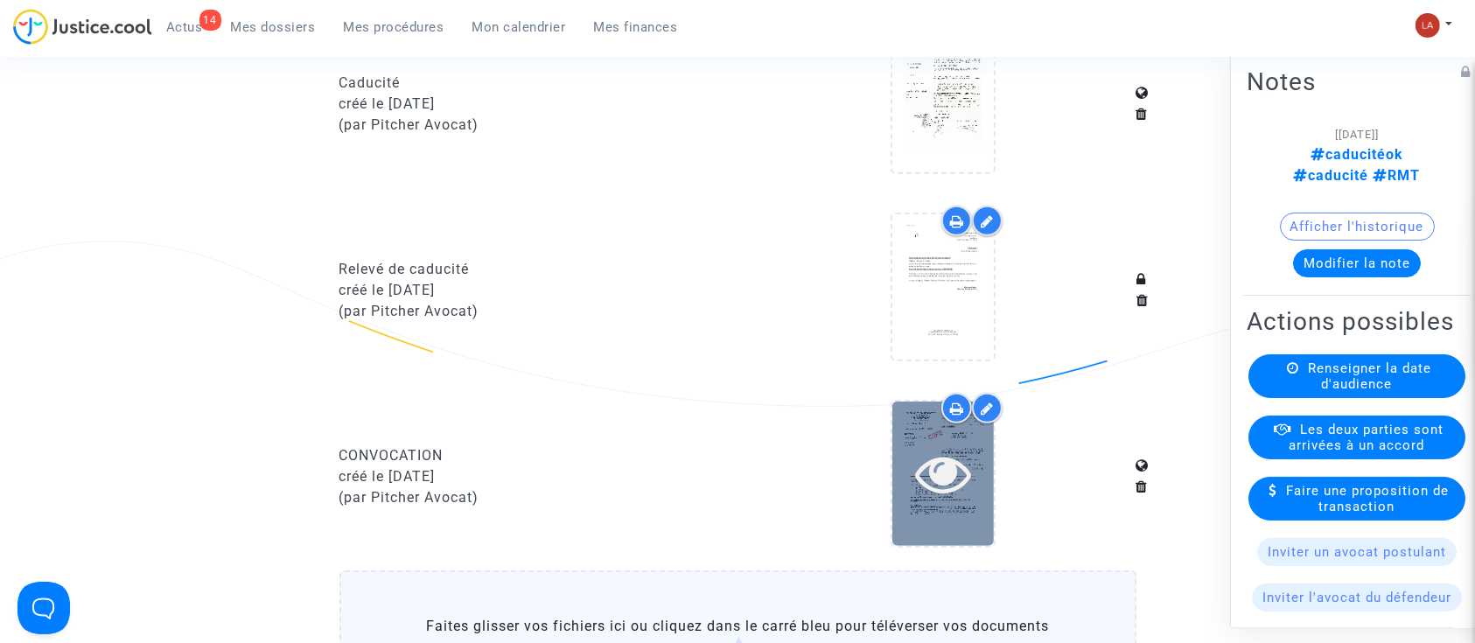
click at [918, 484] on icon at bounding box center [943, 473] width 57 height 56
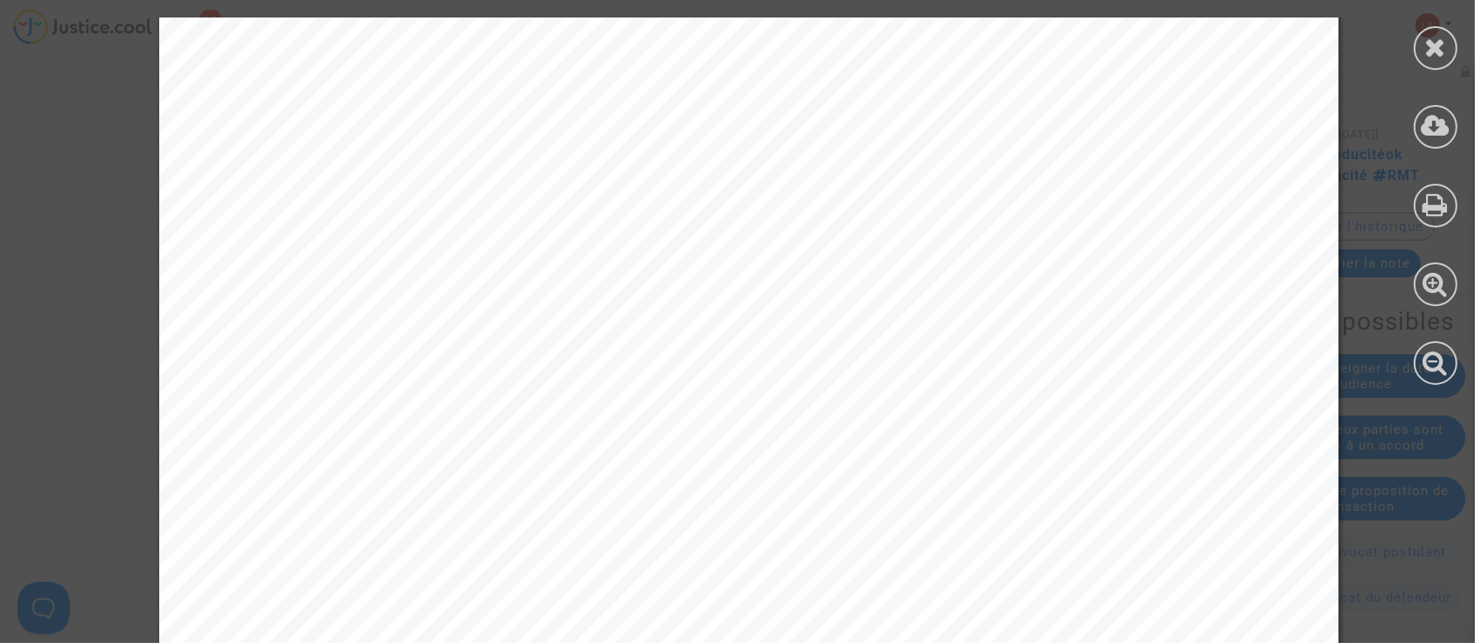
scroll to position [583, 0]
click at [1438, 45] on icon at bounding box center [1436, 47] width 22 height 26
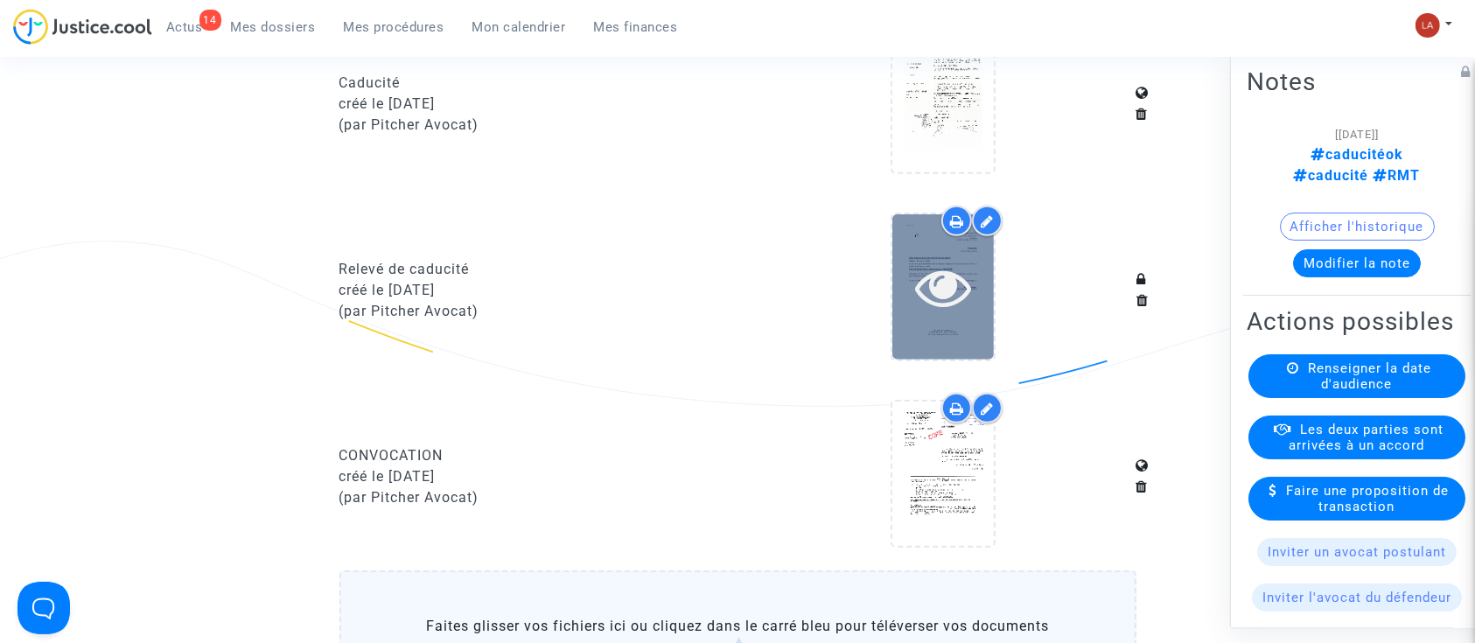
click at [955, 326] on div at bounding box center [944, 286] width 102 height 144
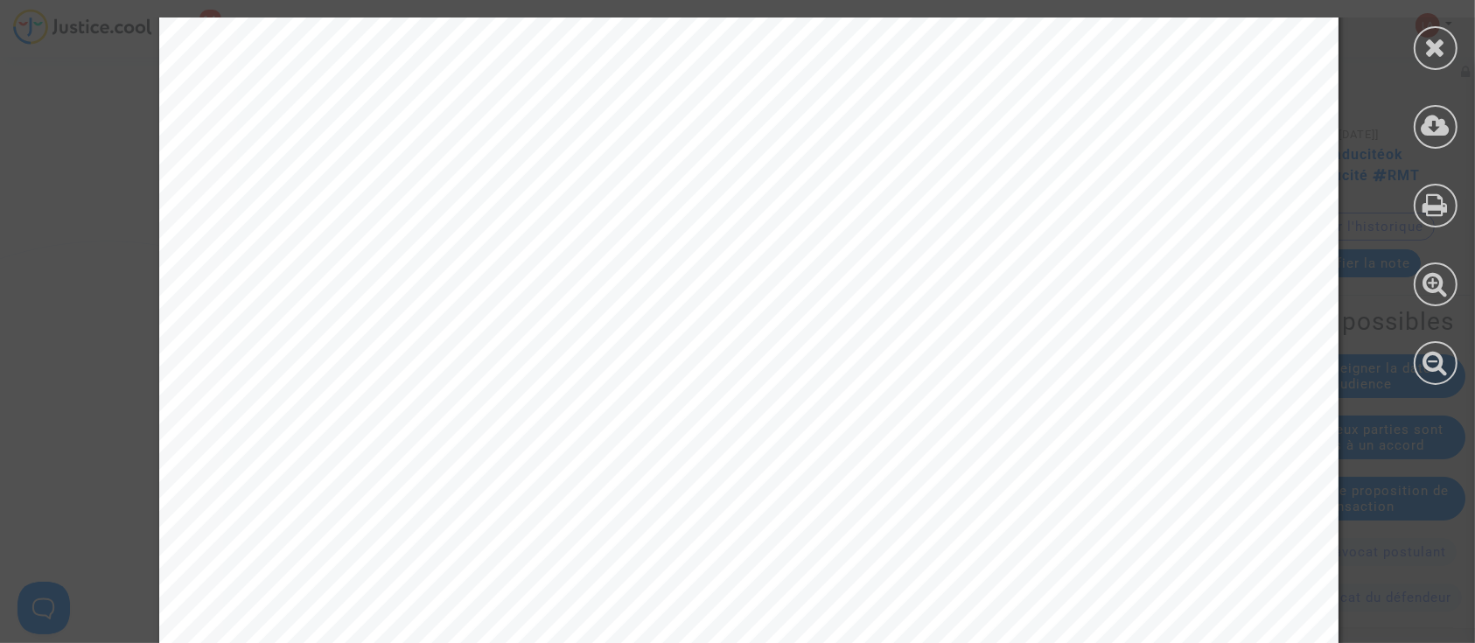
scroll to position [233, 0]
click at [1431, 43] on icon at bounding box center [1436, 47] width 22 height 26
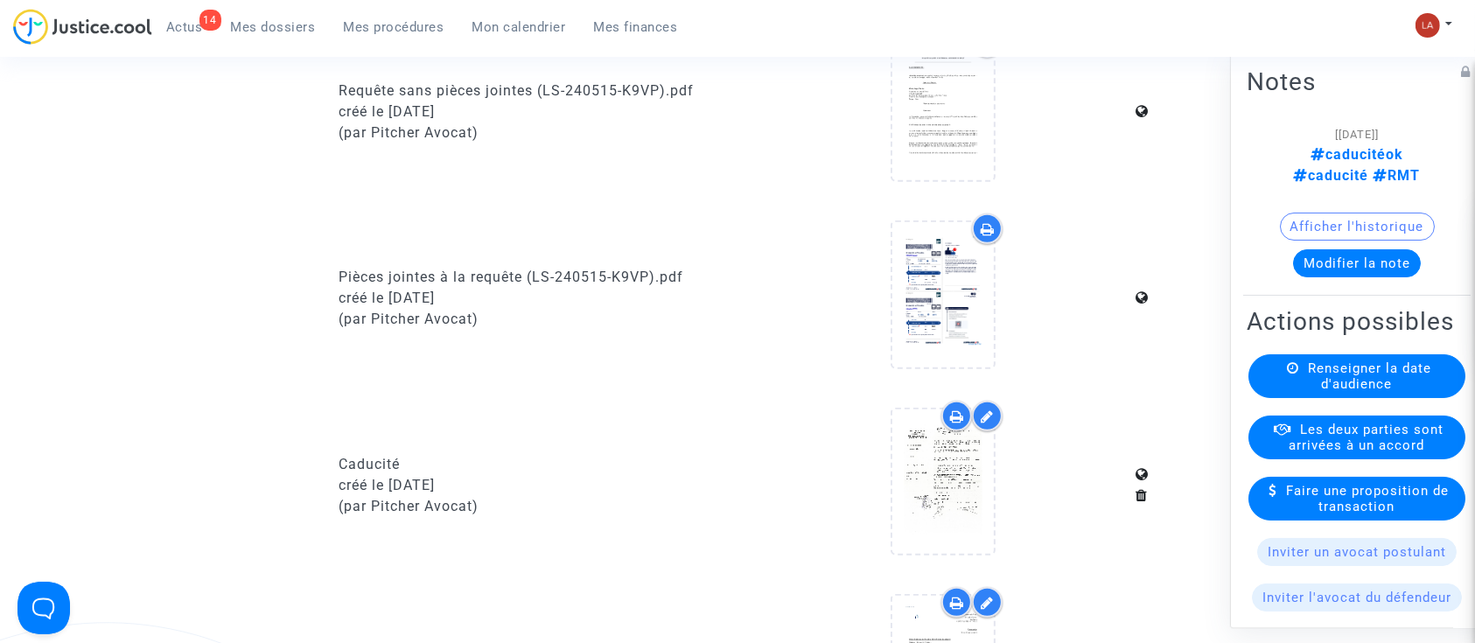
scroll to position [933, 0]
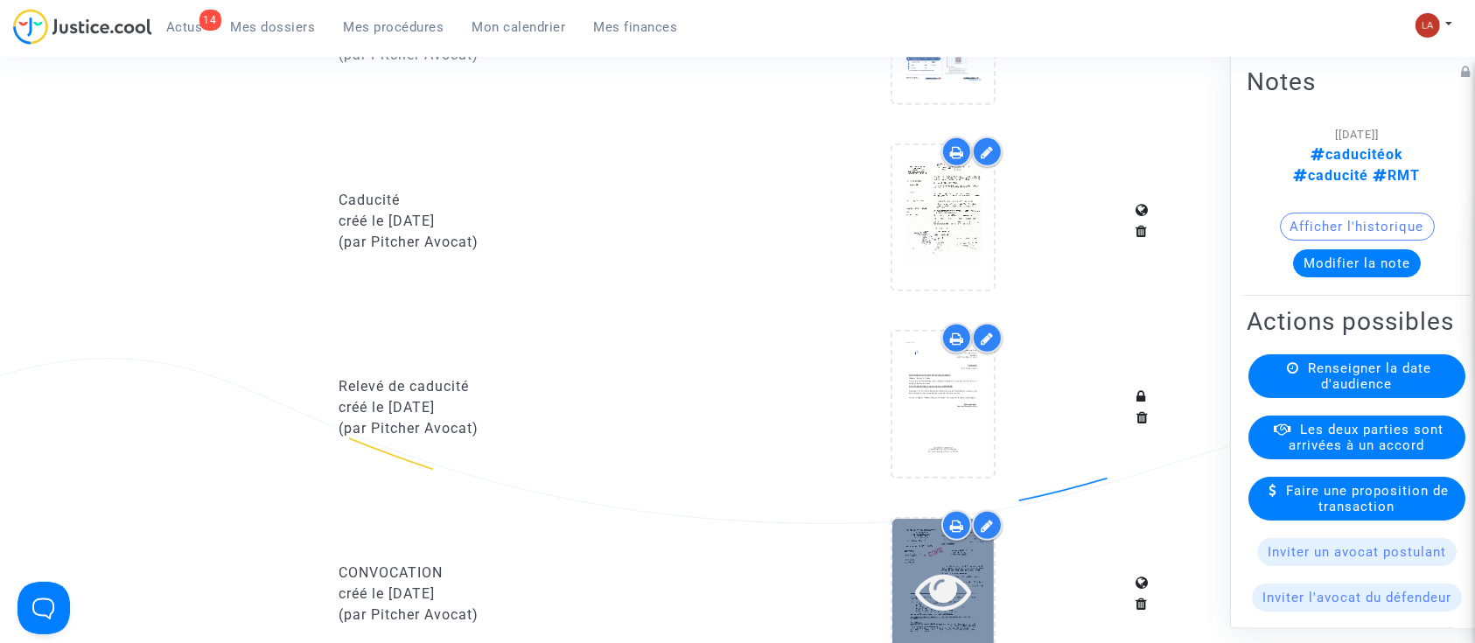
click at [962, 608] on icon at bounding box center [943, 591] width 57 height 56
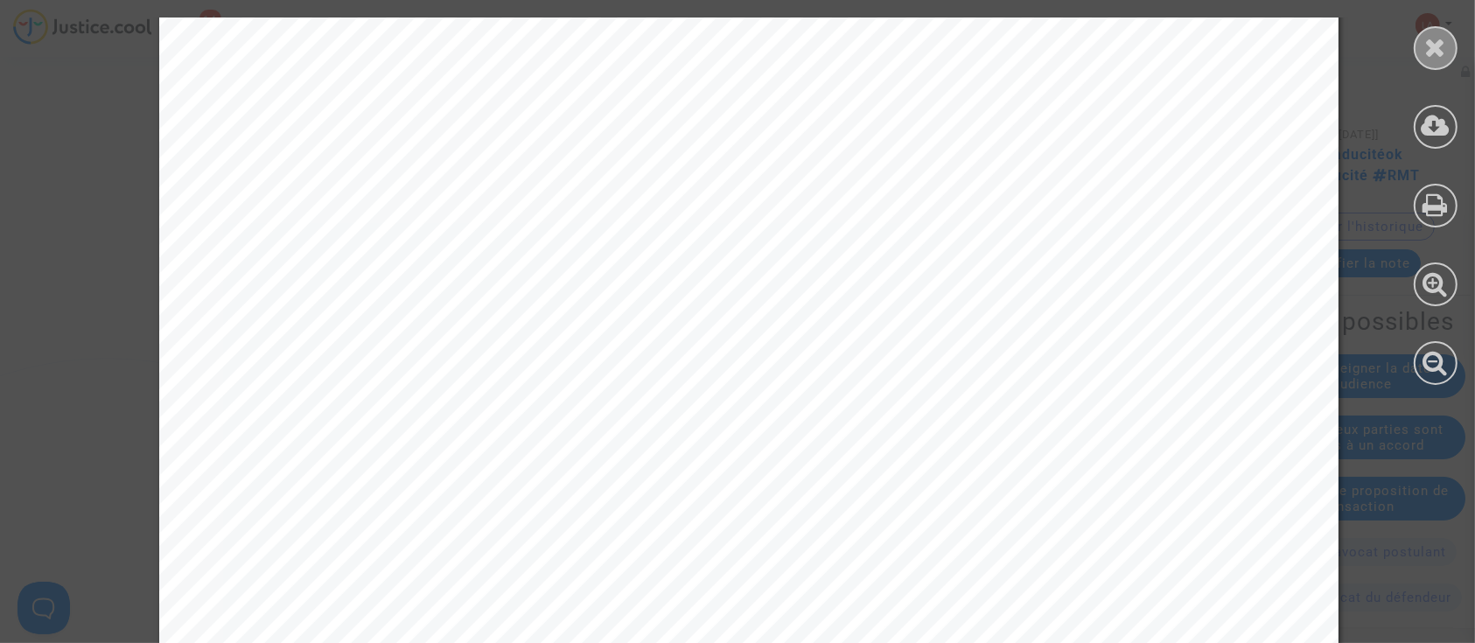
click at [1431, 39] on icon at bounding box center [1436, 47] width 22 height 26
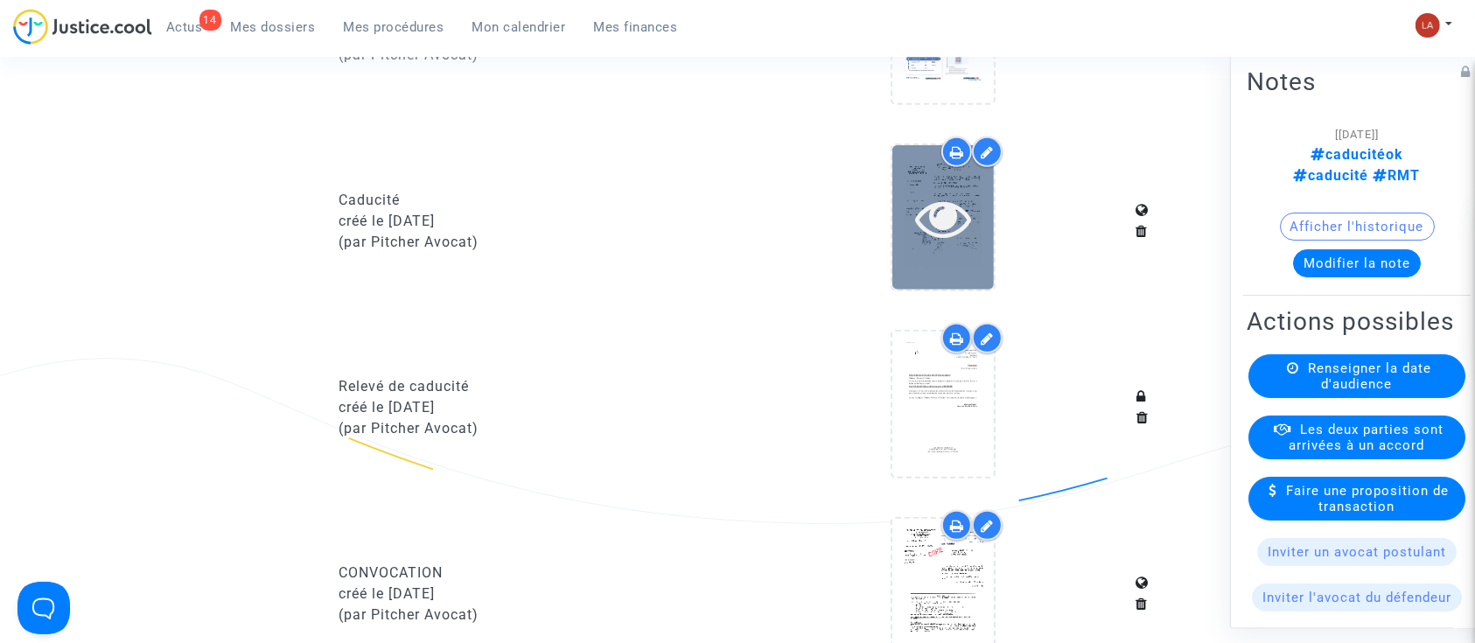
click at [985, 211] on div at bounding box center [944, 218] width 102 height 56
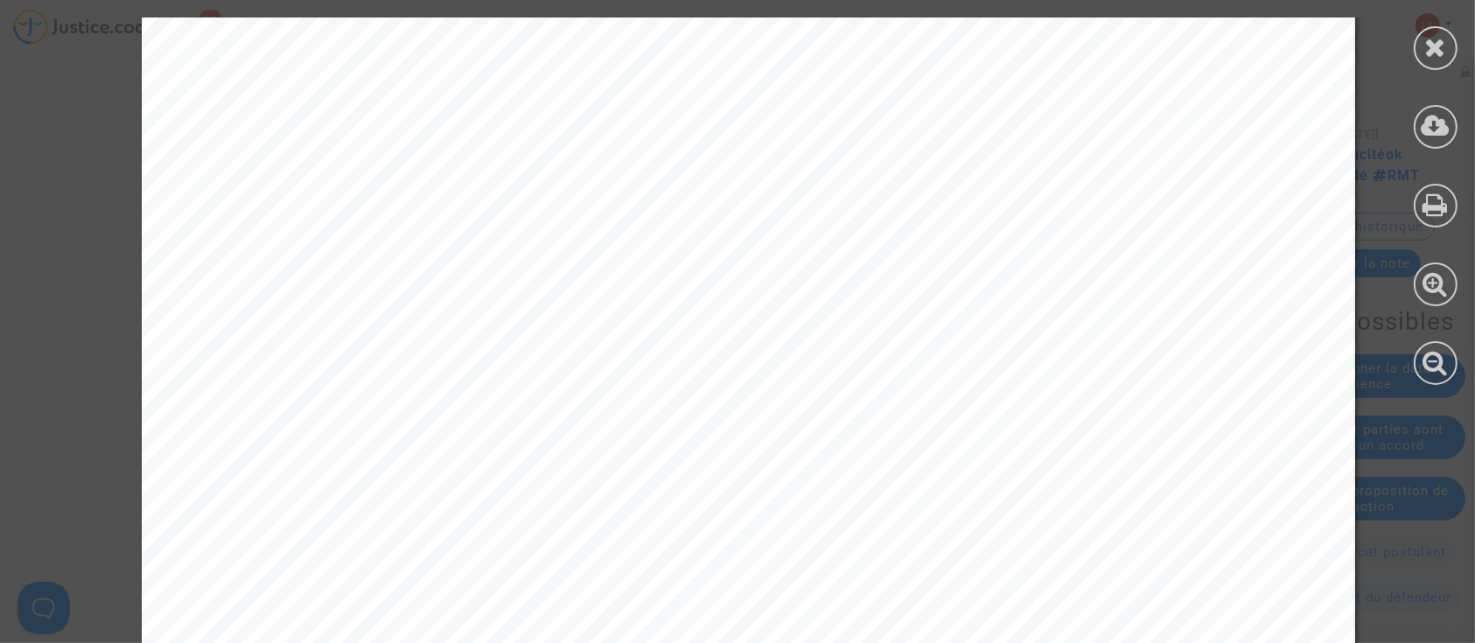
scroll to position [350, 0]
click at [1429, 60] on div at bounding box center [1436, 48] width 44 height 44
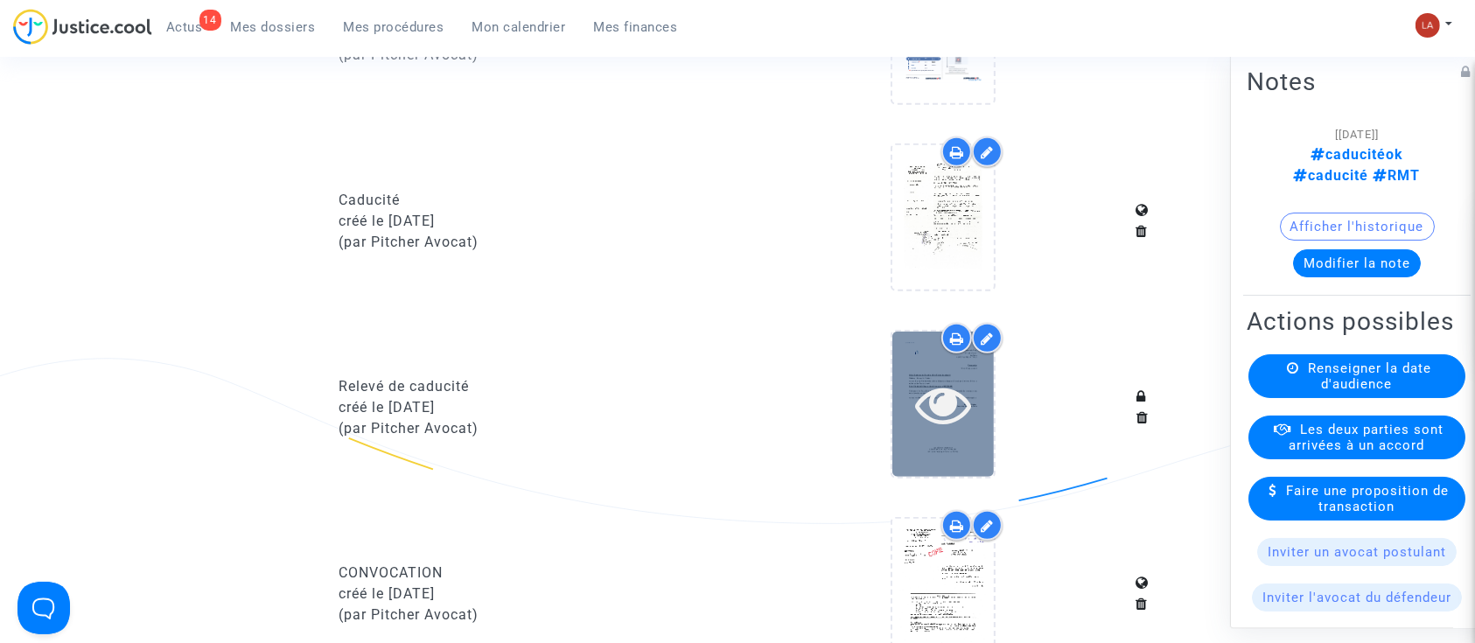
click at [927, 459] on div at bounding box center [944, 404] width 102 height 144
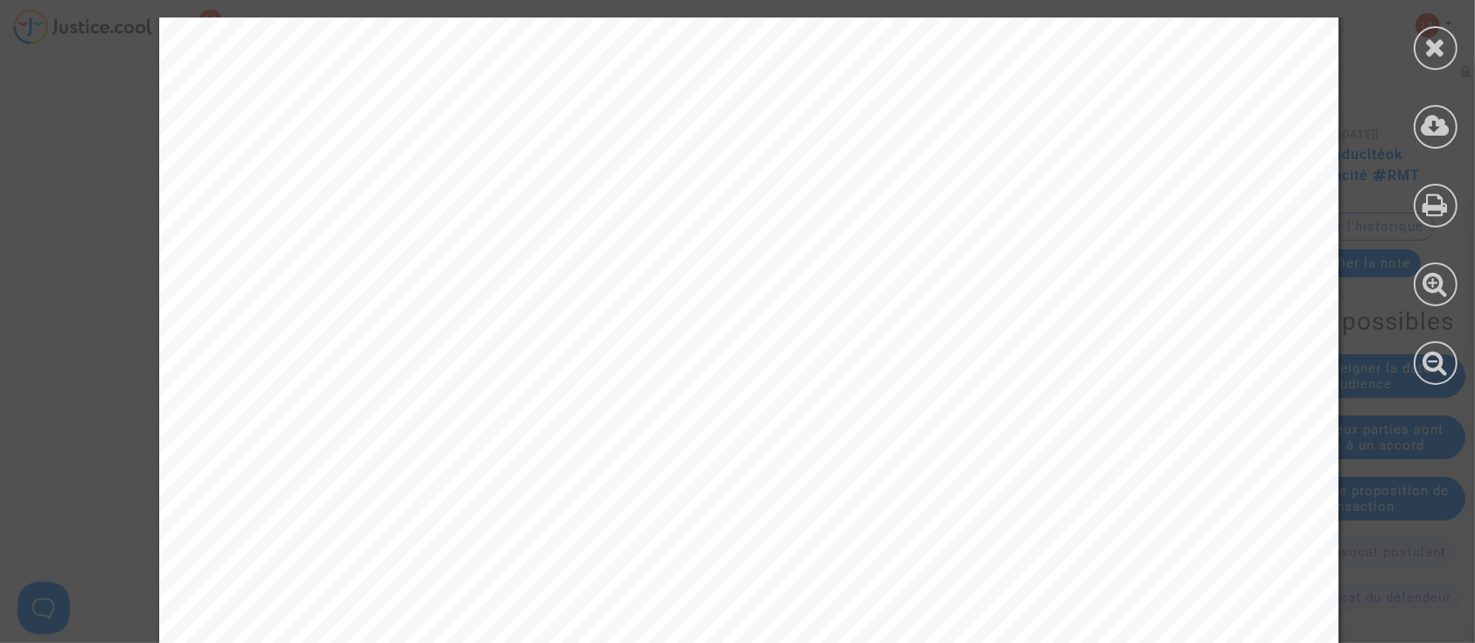
scroll to position [253, 0]
click at [1435, 43] on icon at bounding box center [1436, 47] width 22 height 26
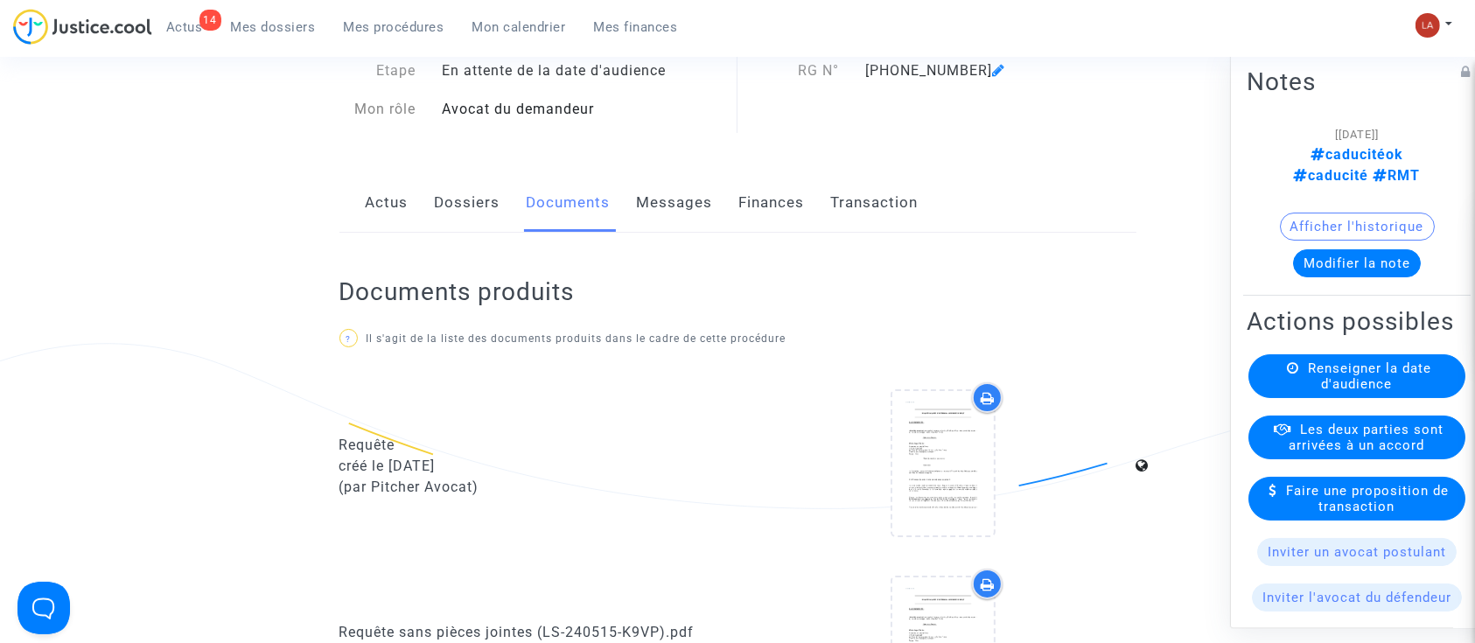
scroll to position [0, 0]
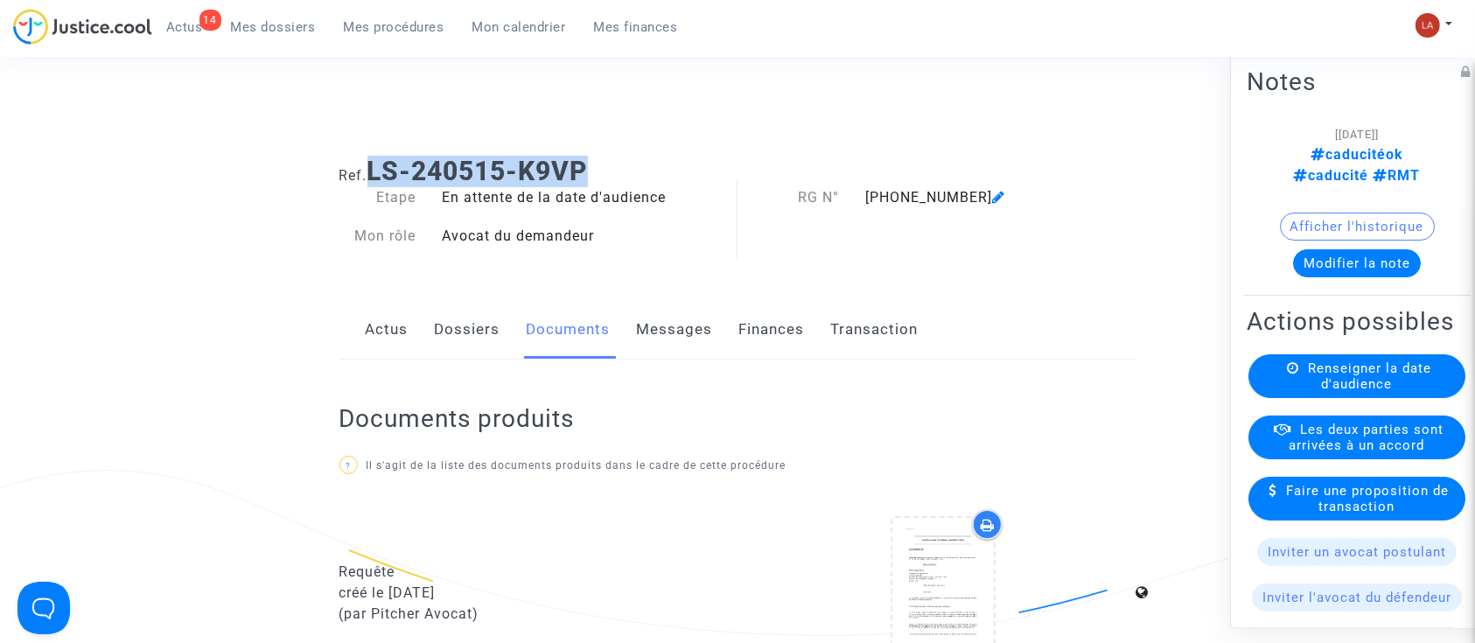
drag, startPoint x: 601, startPoint y: 164, endPoint x: 379, endPoint y: 156, distance: 222.4
click at [371, 154] on div "Ref. LS-240515-K9VP" at bounding box center [737, 165] width 823 height 45
copy b "LS-240515-K9VP"
drag, startPoint x: 572, startPoint y: 119, endPoint x: 590, endPoint y: 142, distance: 28.7
click at [573, 121] on div "Connecté en tant que : Pitcher Avocat" at bounding box center [733, 122] width 1467 height 42
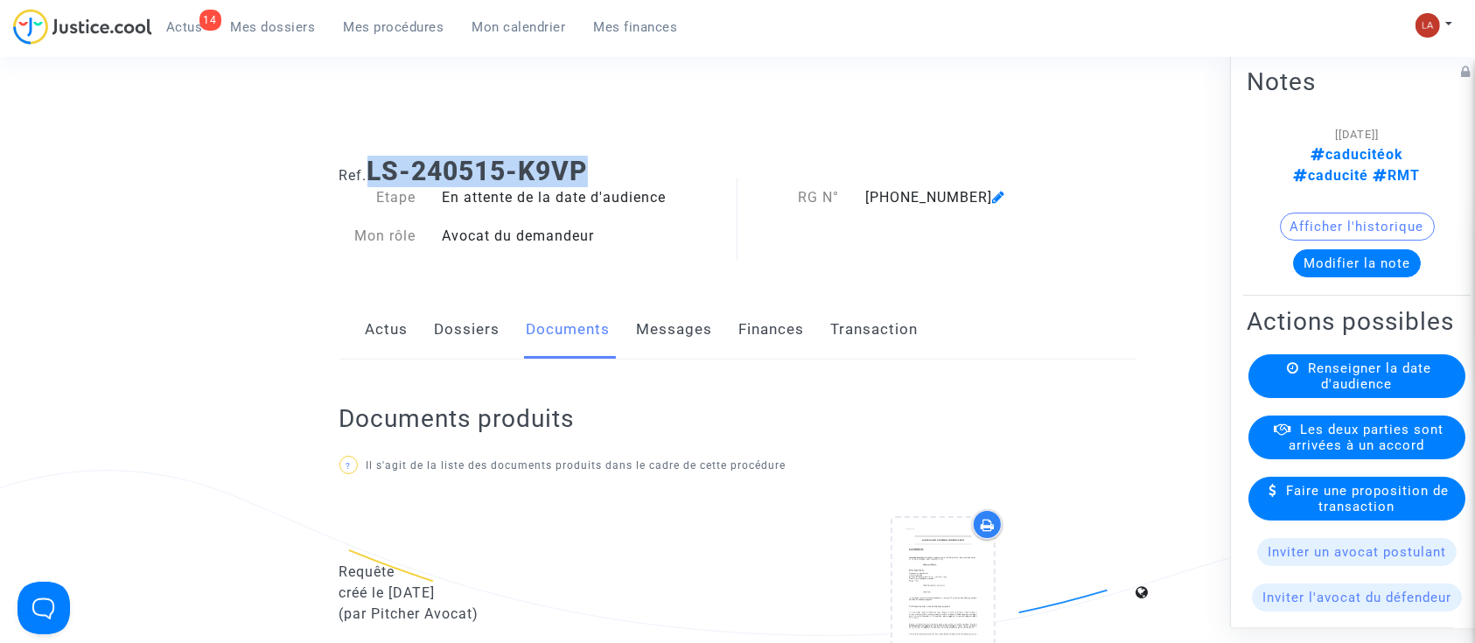
drag, startPoint x: 599, startPoint y: 156, endPoint x: 373, endPoint y: 152, distance: 225.8
click at [373, 152] on div "Ref. LS-240515-K9VP" at bounding box center [737, 165] width 823 height 45
copy b "LS-240515-K9VP"
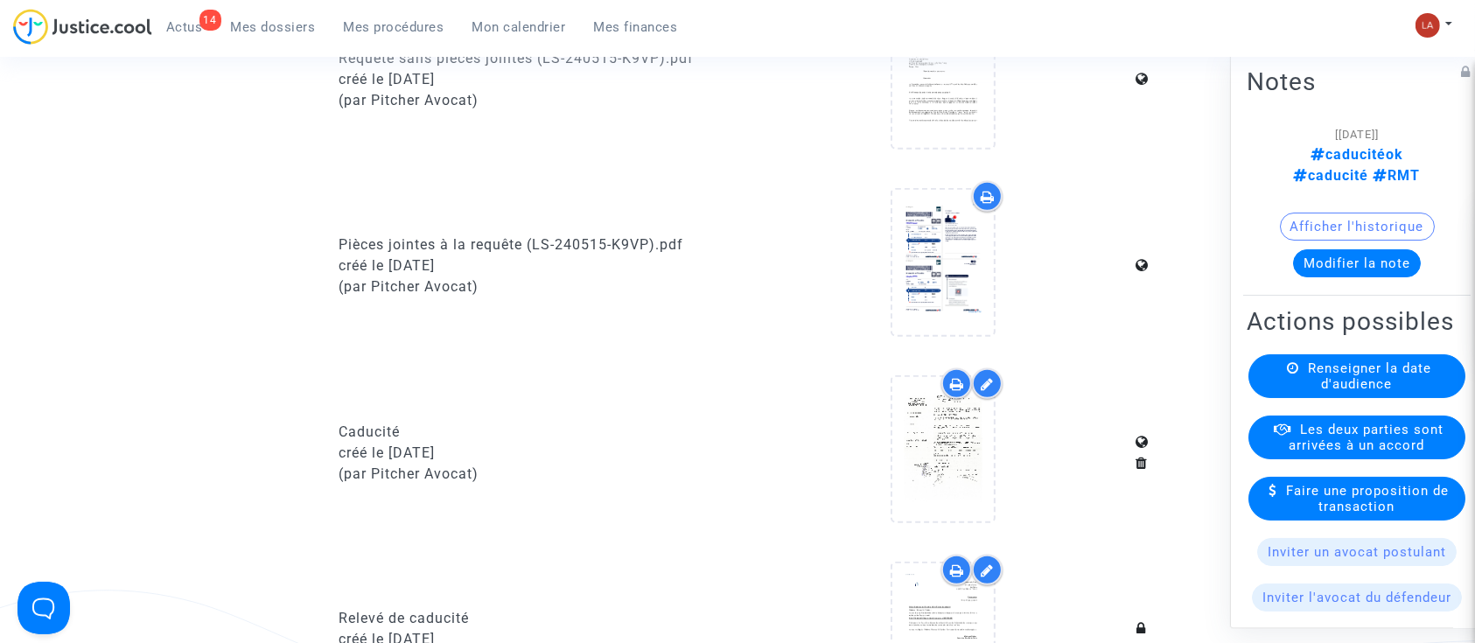
scroll to position [816, 0]
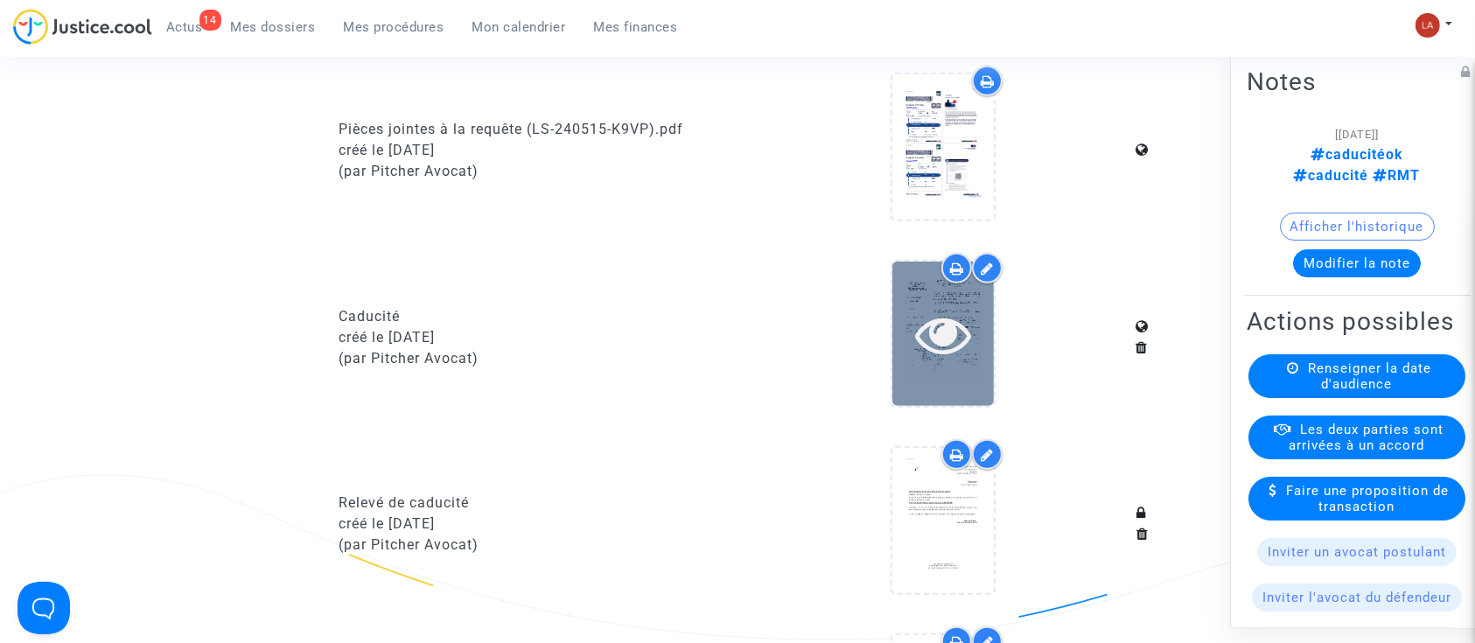
click at [936, 347] on icon at bounding box center [943, 334] width 57 height 56
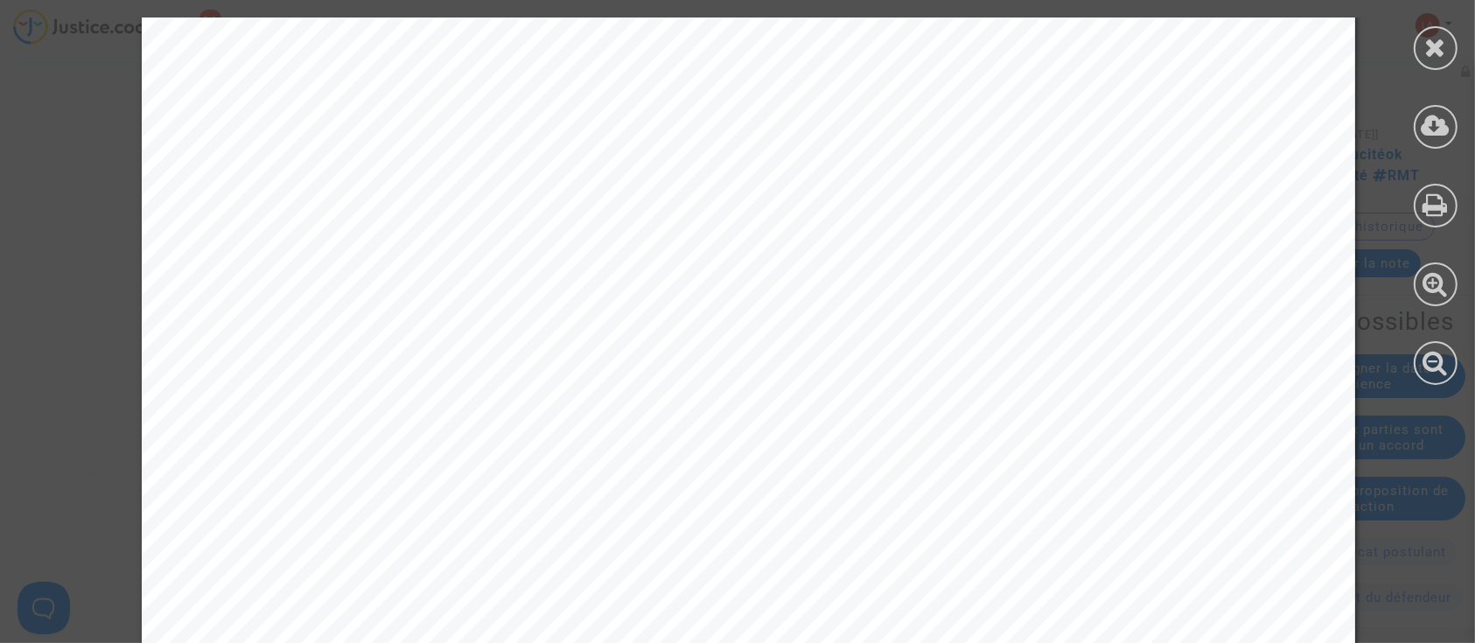
scroll to position [233, 0]
click at [1422, 53] on div at bounding box center [1436, 48] width 44 height 44
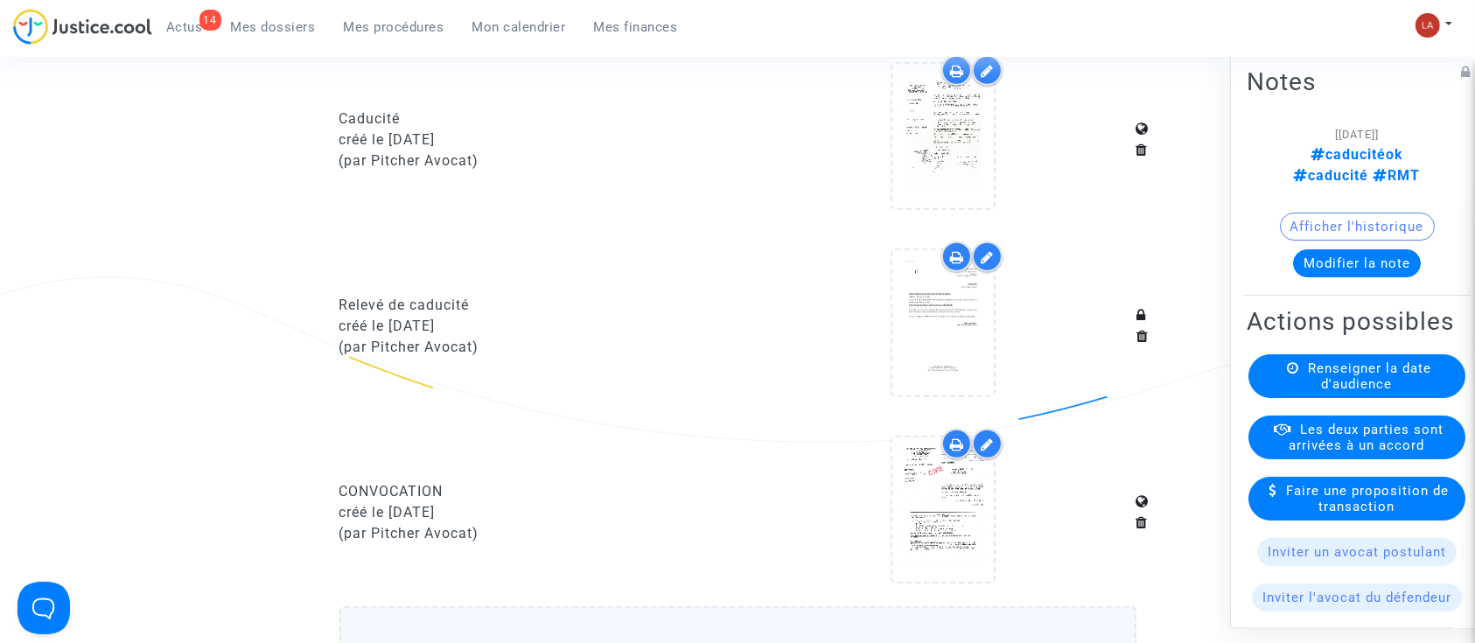
scroll to position [1050, 0]
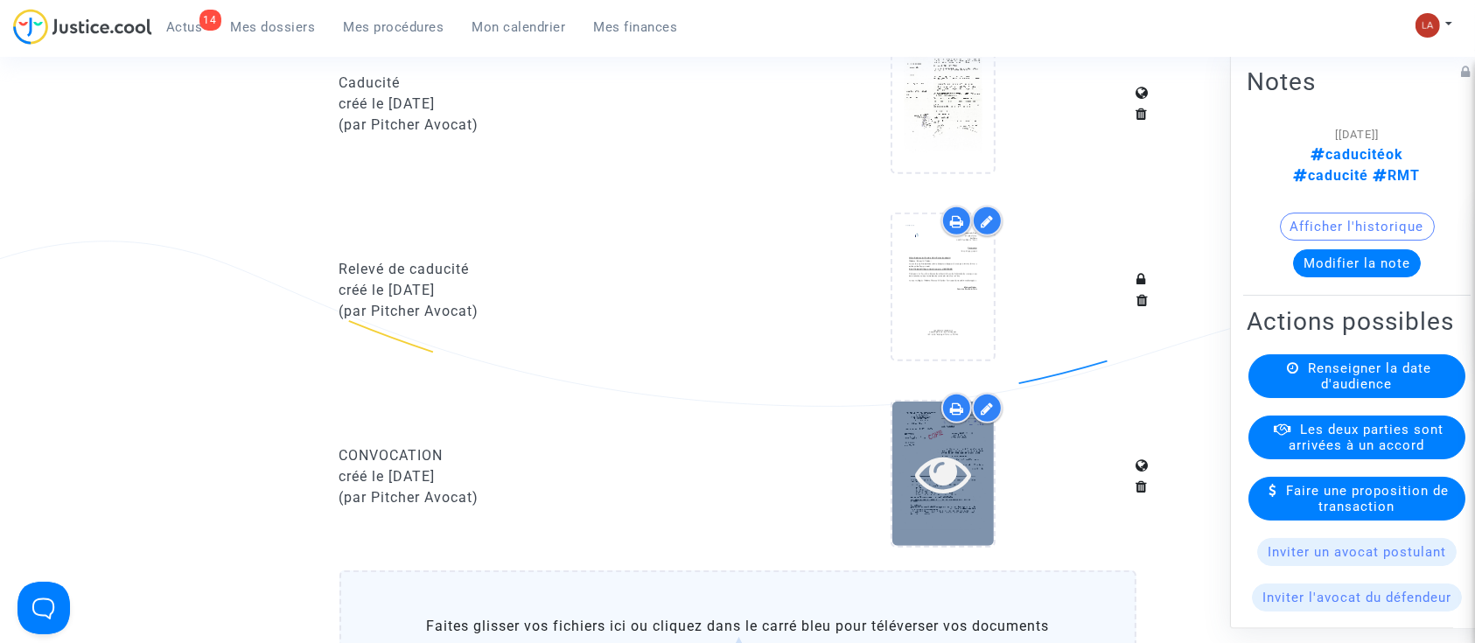
click at [946, 452] on icon at bounding box center [943, 473] width 57 height 56
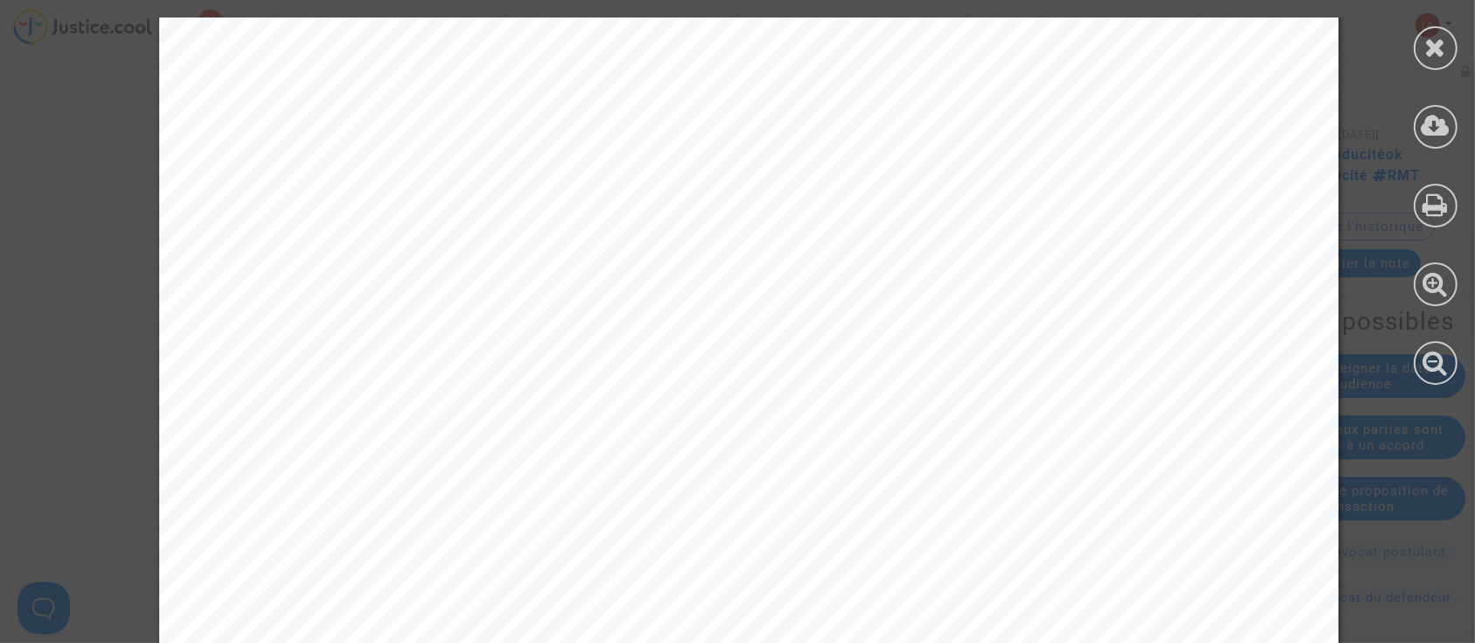
scroll to position [350, 0]
click at [1430, 25] on div at bounding box center [1436, 201] width 79 height 403
click at [1461, 48] on div at bounding box center [1436, 201] width 79 height 403
click at [1456, 48] on div at bounding box center [1436, 201] width 79 height 403
click at [1453, 46] on div at bounding box center [1436, 48] width 44 height 44
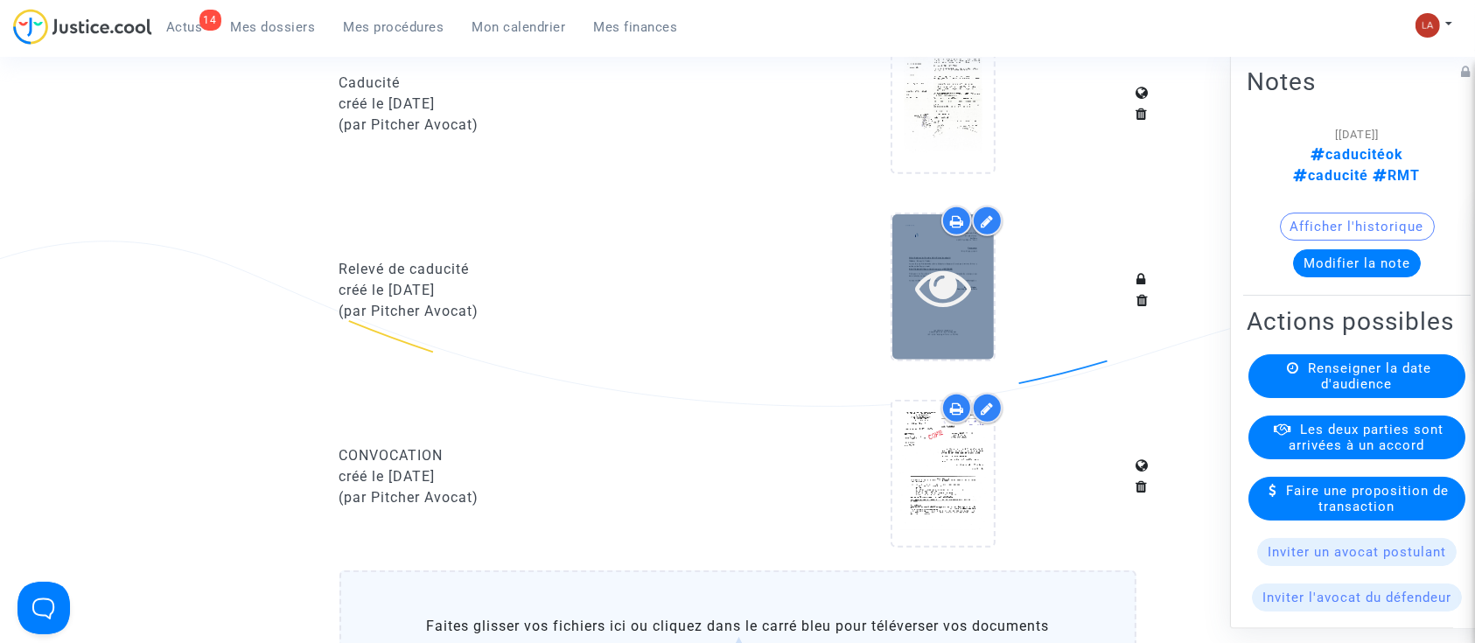
click at [945, 319] on div at bounding box center [944, 286] width 102 height 144
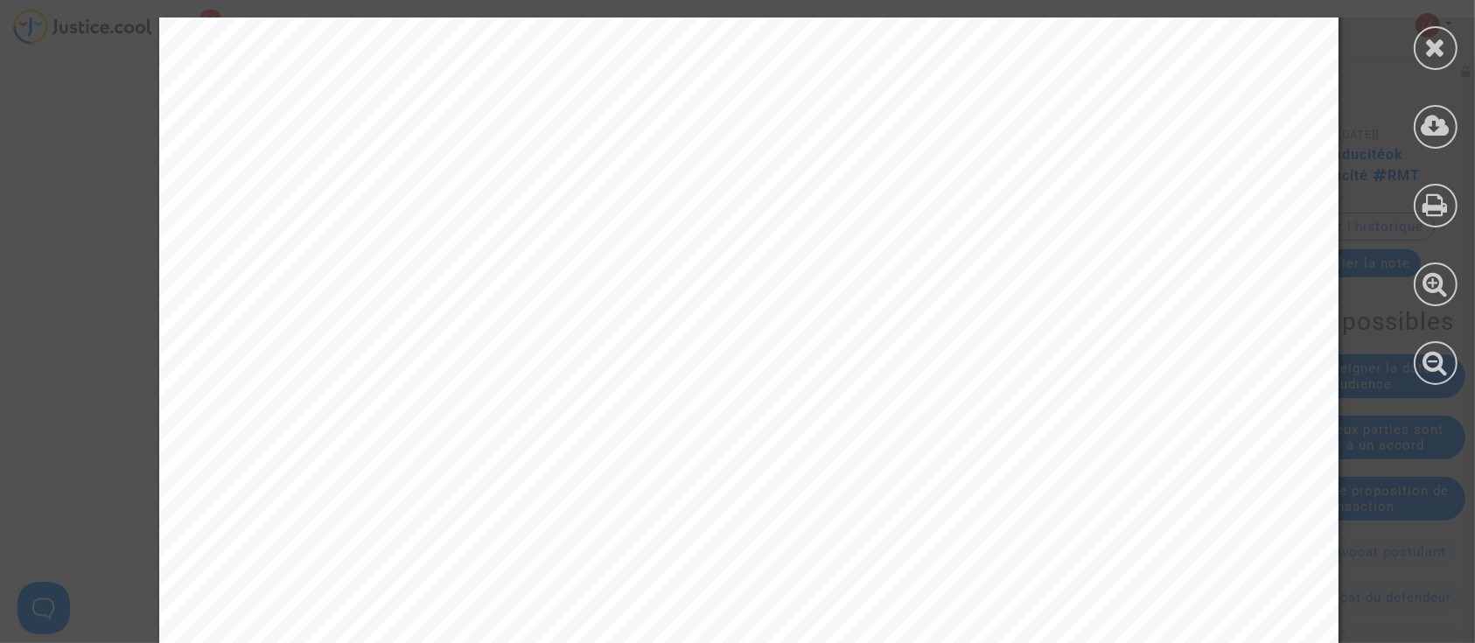
scroll to position [466, 0]
click at [1429, 39] on icon at bounding box center [1436, 47] width 22 height 26
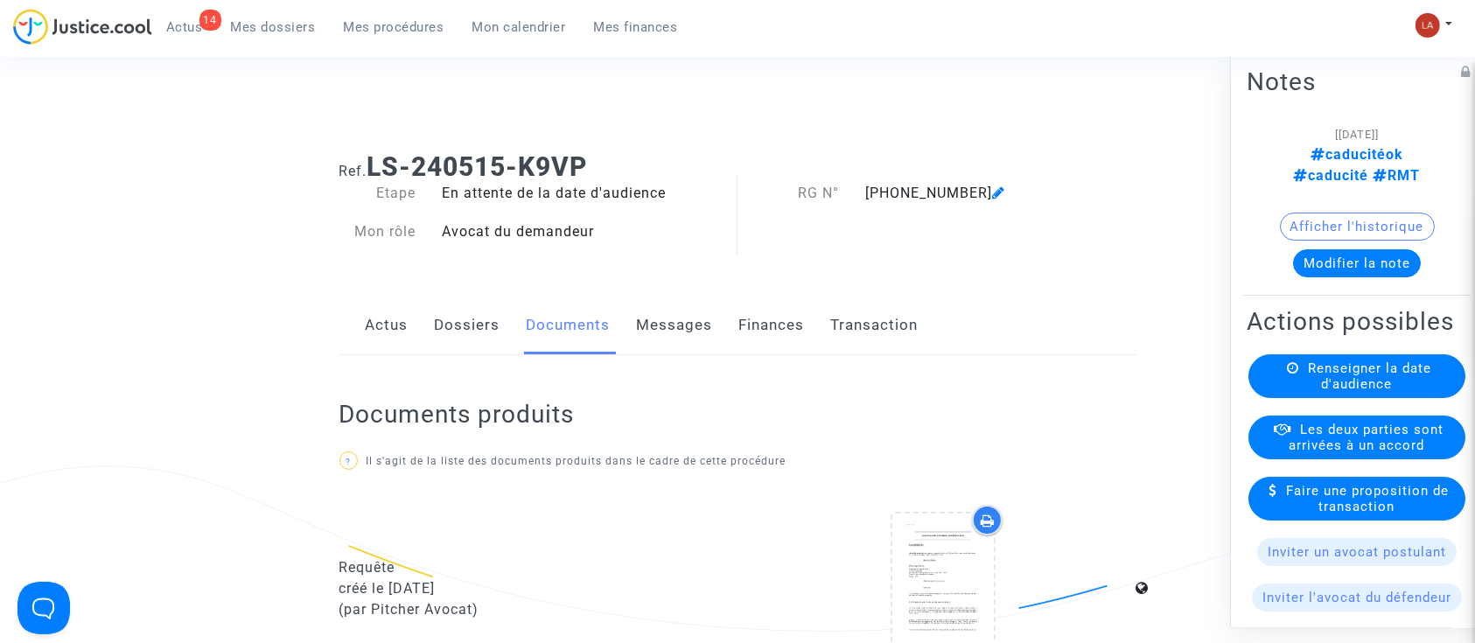
scroll to position [0, 0]
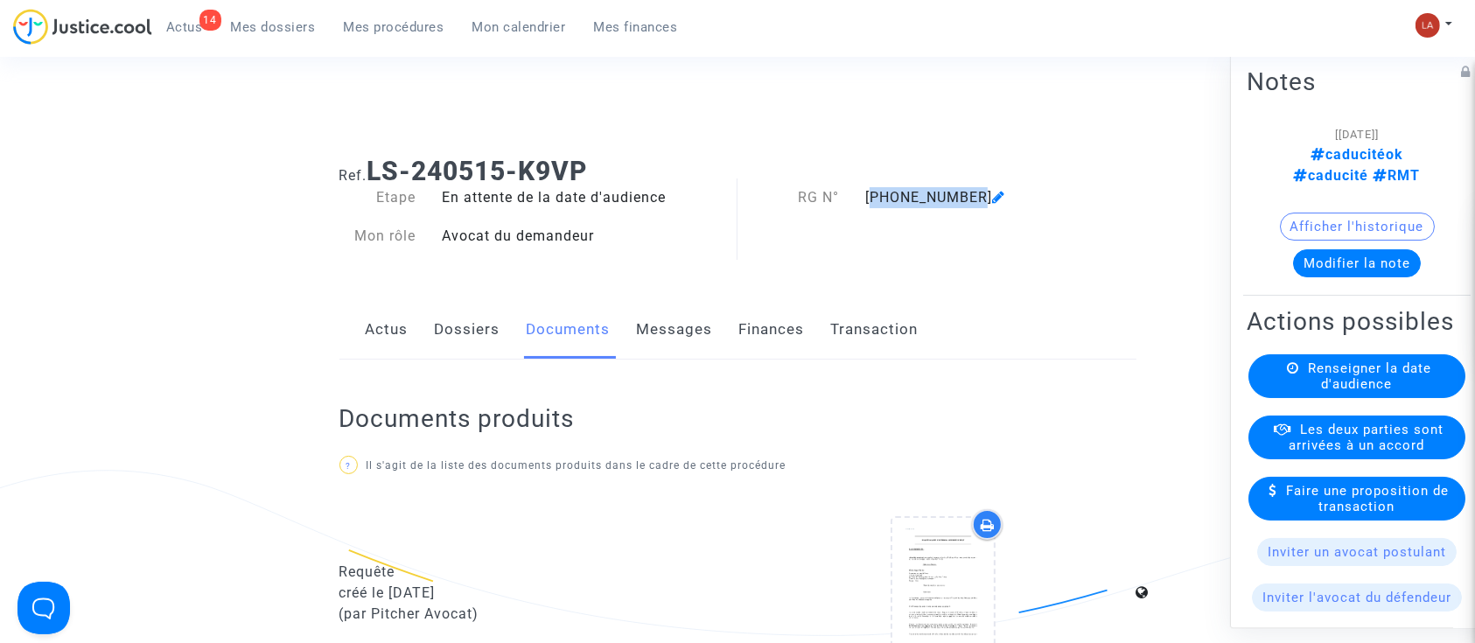
drag, startPoint x: 865, startPoint y: 193, endPoint x: 960, endPoint y: 193, distance: 95.4
click at [960, 193] on div "11-24-000412" at bounding box center [966, 197] width 228 height 21
copy div "11-24-000412"
click at [459, 338] on link "Dossiers" at bounding box center [468, 330] width 66 height 58
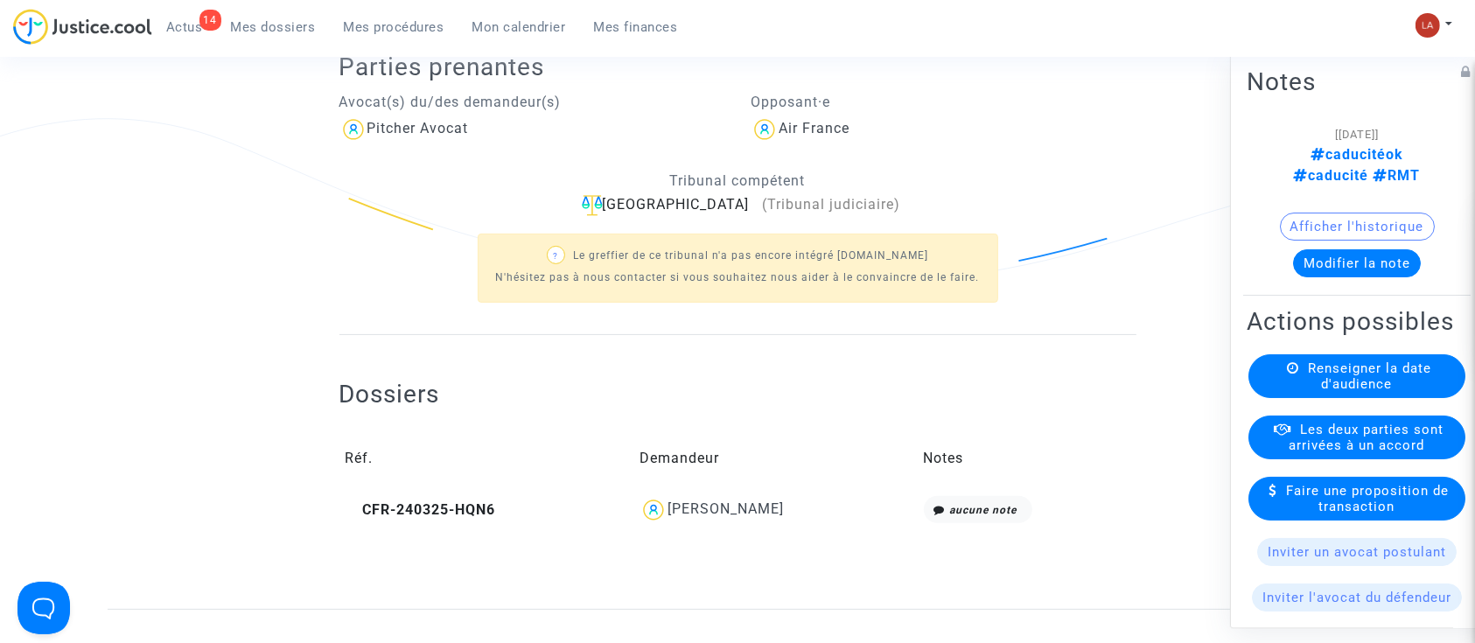
scroll to position [583, 0]
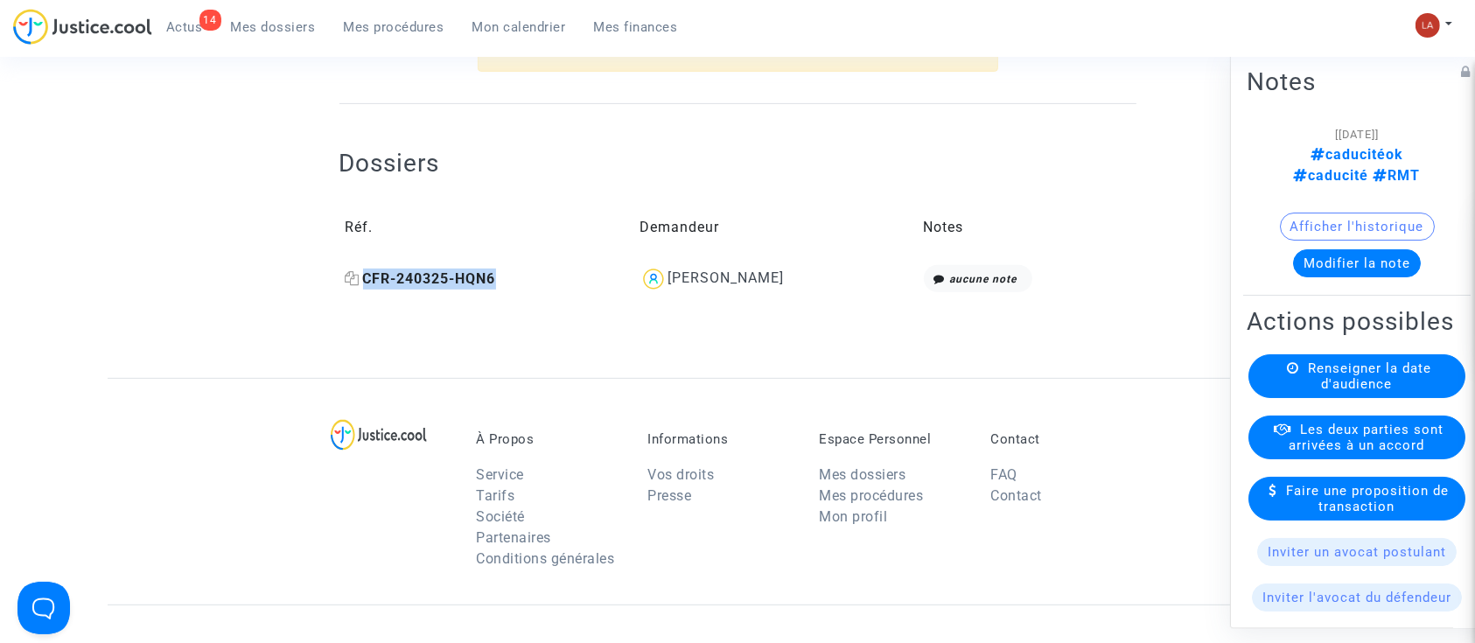
drag, startPoint x: 502, startPoint y: 270, endPoint x: 345, endPoint y: 270, distance: 157.5
click at [345, 270] on td "CFR-240325-HQN6" at bounding box center [487, 279] width 295 height 40
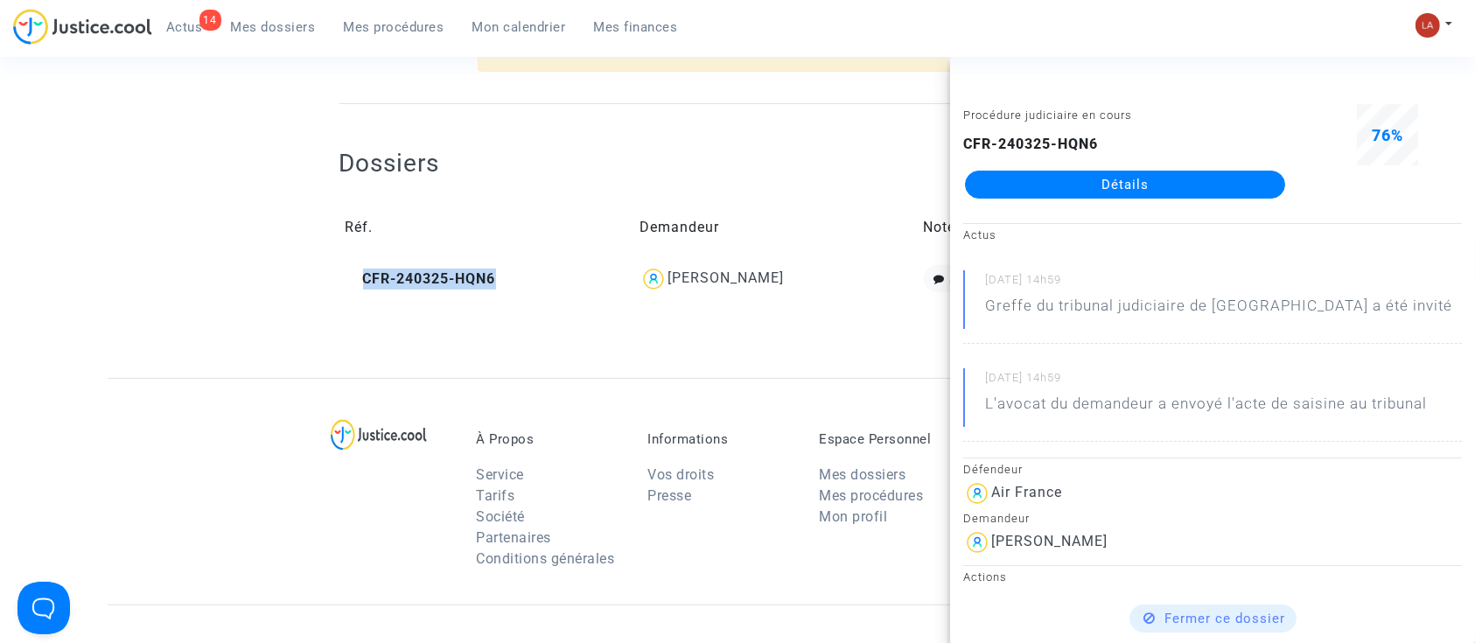
copy span "CFR-240325-HQN6"
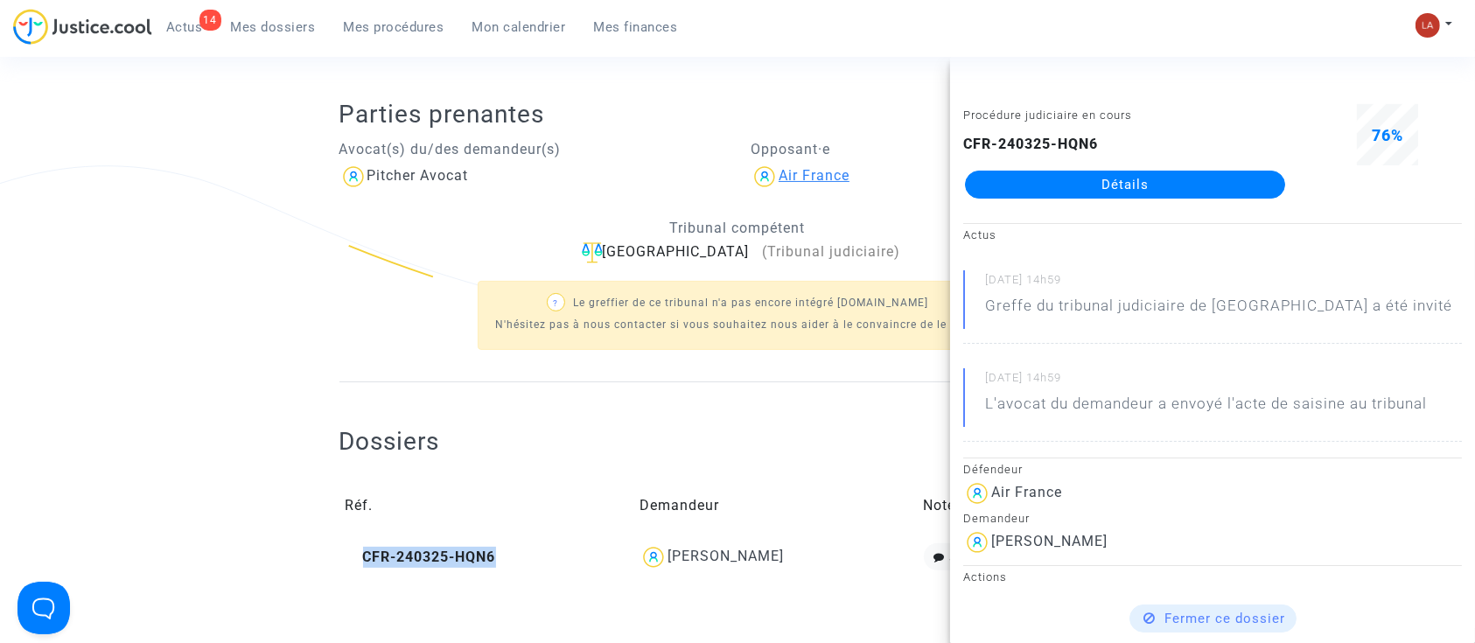
scroll to position [0, 0]
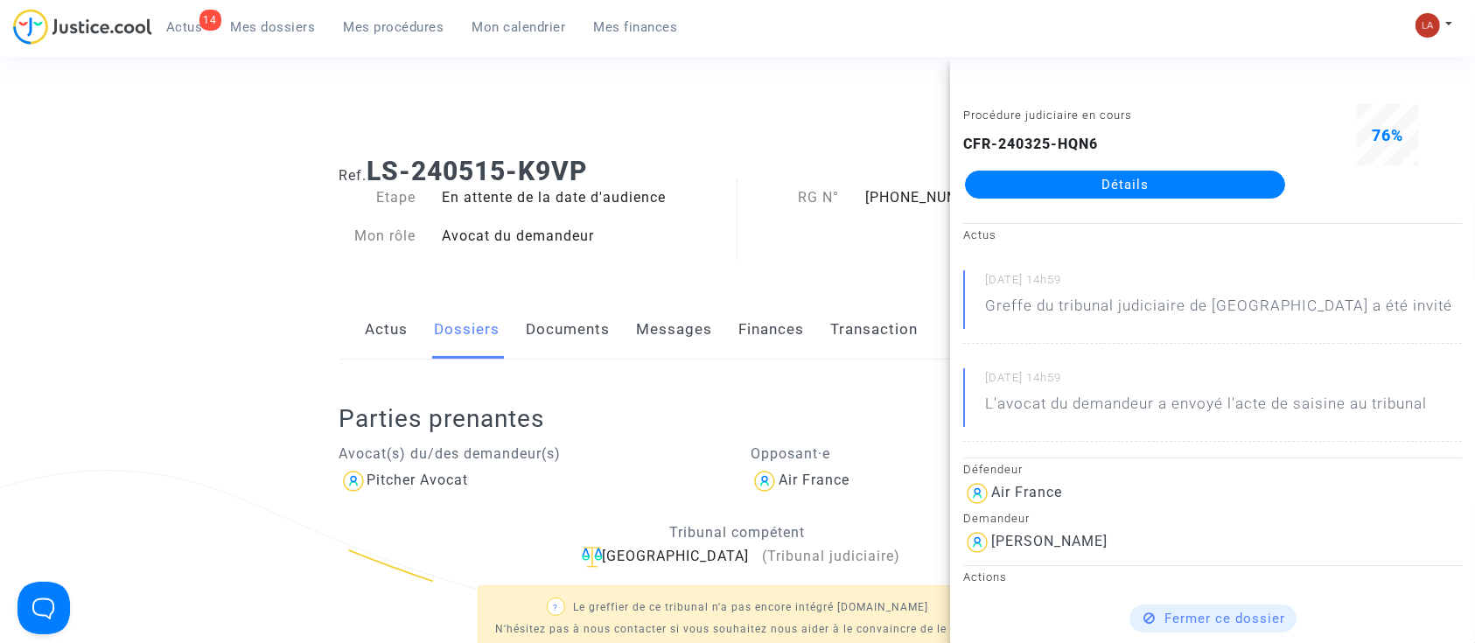
drag, startPoint x: 392, startPoint y: 331, endPoint x: 424, endPoint y: 335, distance: 31.8
click at [392, 330] on link "Actus" at bounding box center [387, 330] width 43 height 58
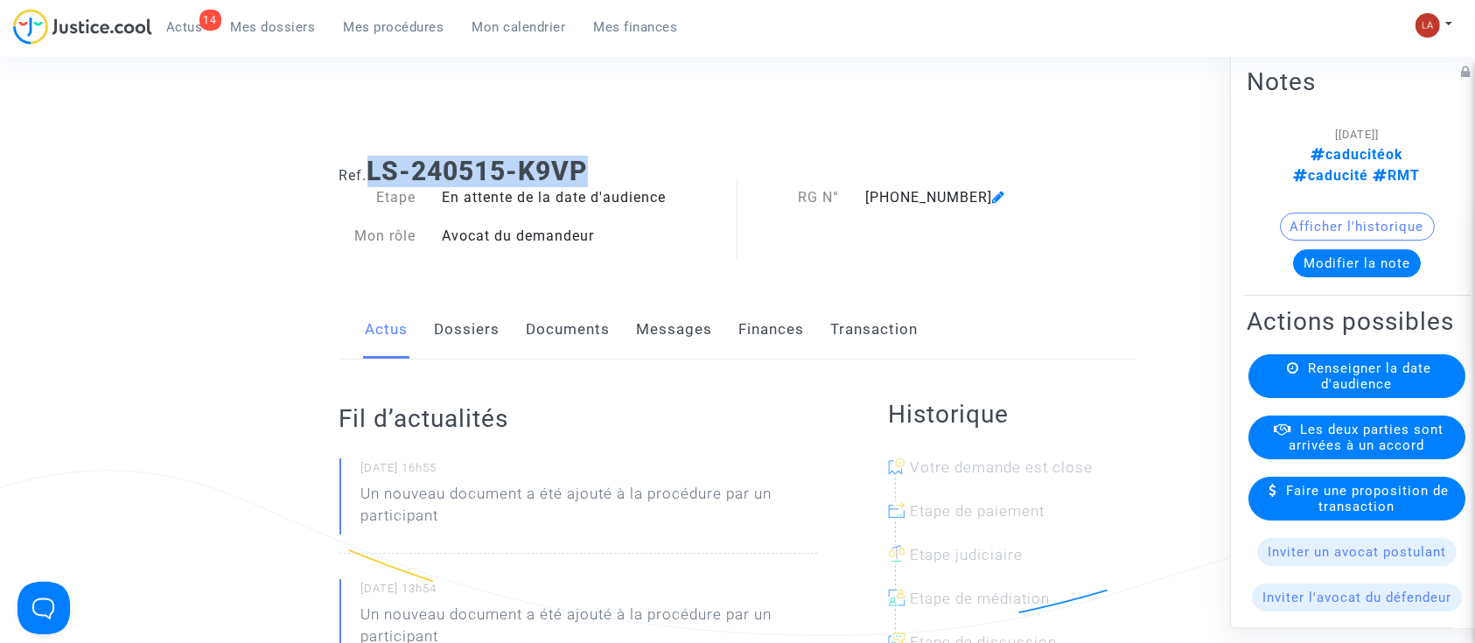
drag, startPoint x: 644, startPoint y: 173, endPoint x: 376, endPoint y: 172, distance: 267.8
click at [376, 172] on h1 "Ref. LS-240515-K9VP" at bounding box center [738, 172] width 797 height 32
copy b "LS-240515-K9VP"
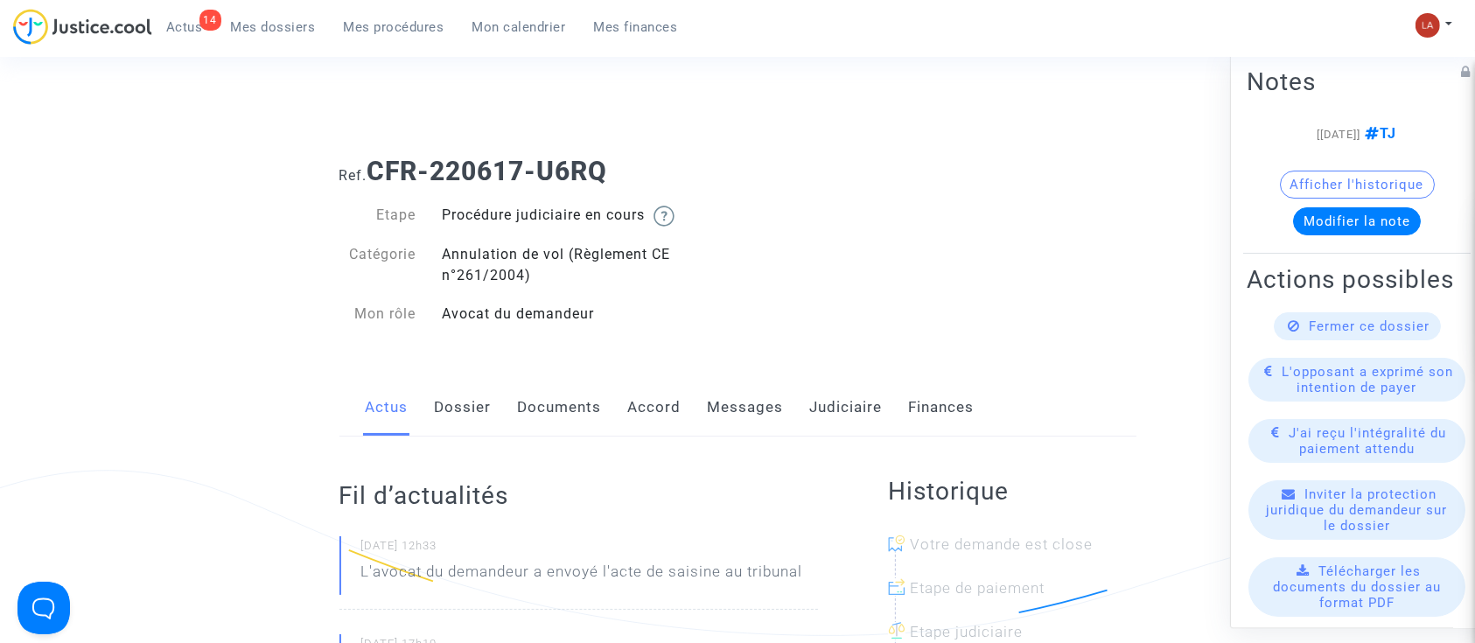
click at [751, 413] on link "Messages" at bounding box center [746, 408] width 76 height 58
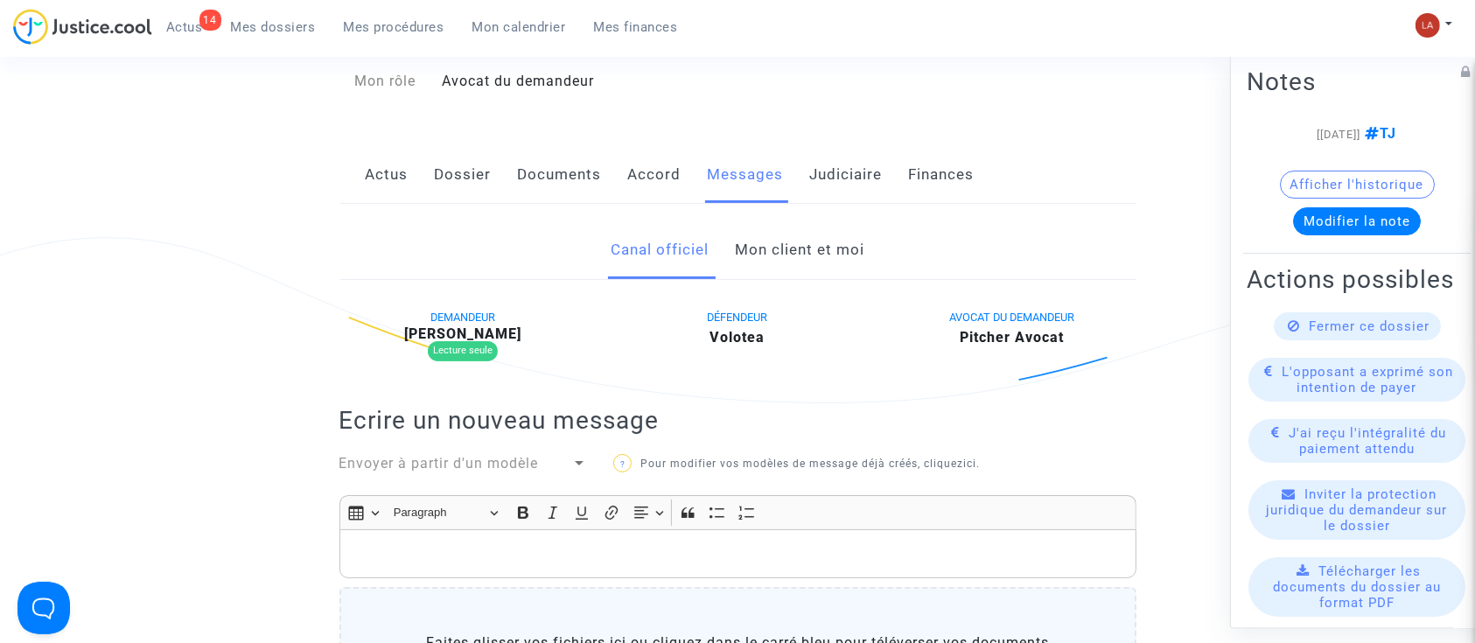
click at [825, 253] on link "Mon client et moi" at bounding box center [800, 250] width 130 height 58
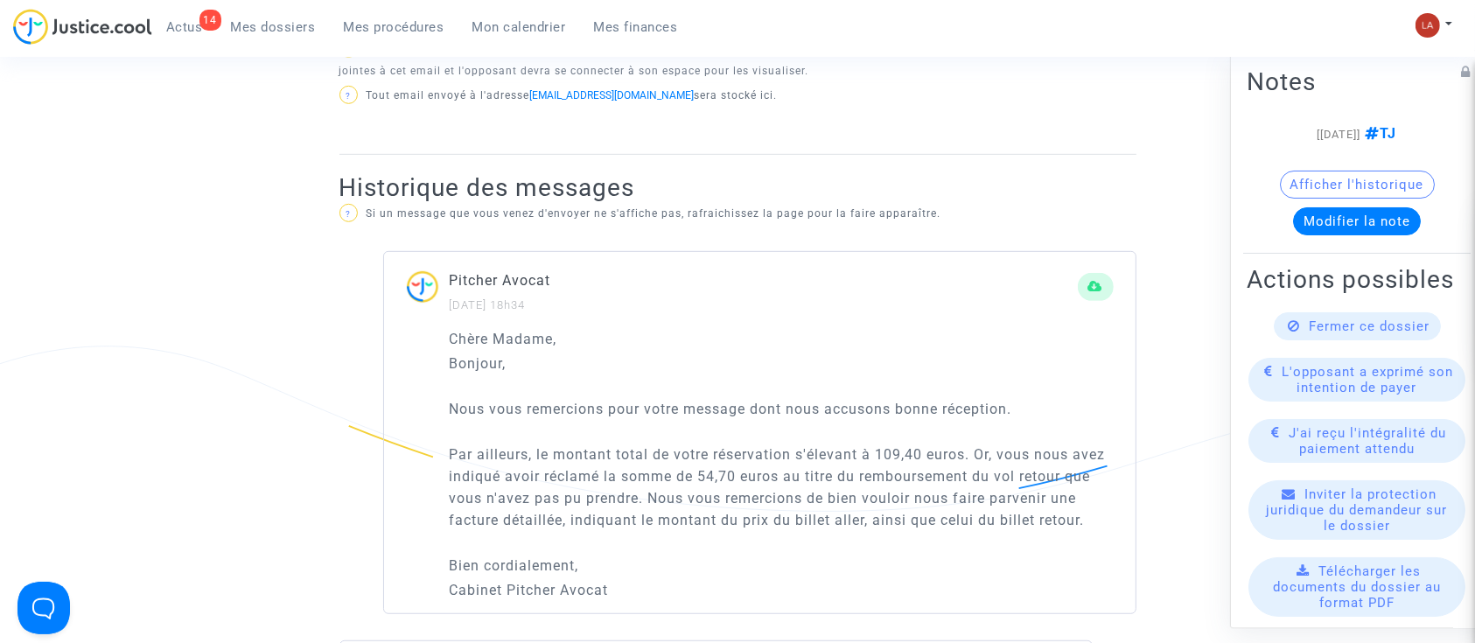
scroll to position [490, 0]
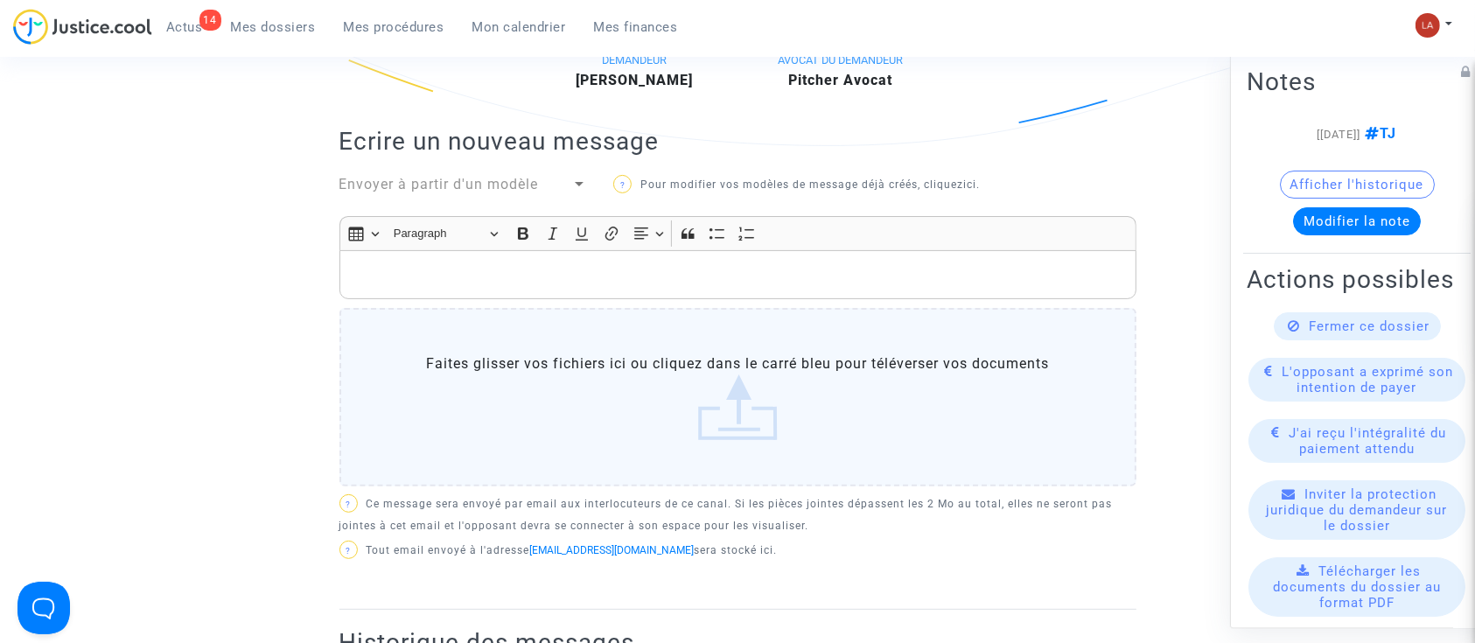
click at [629, 285] on div "Rich Text Editor, main" at bounding box center [738, 274] width 797 height 49
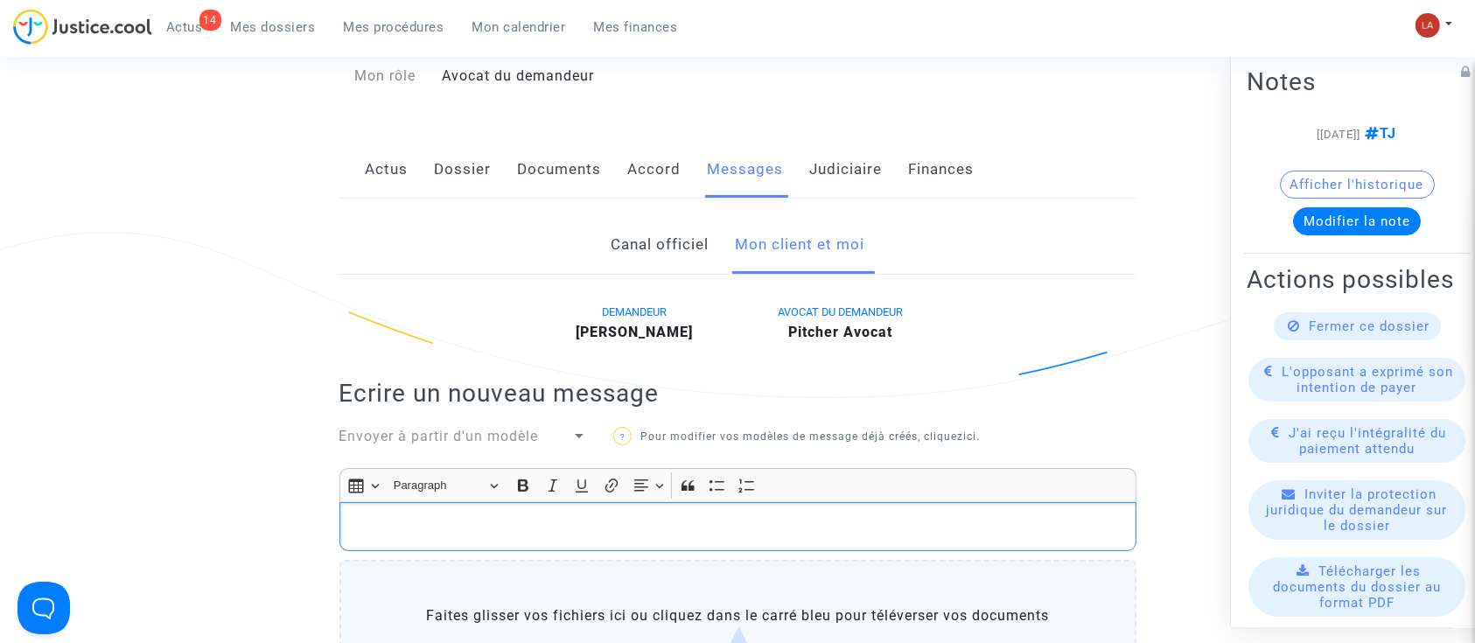
scroll to position [0, 0]
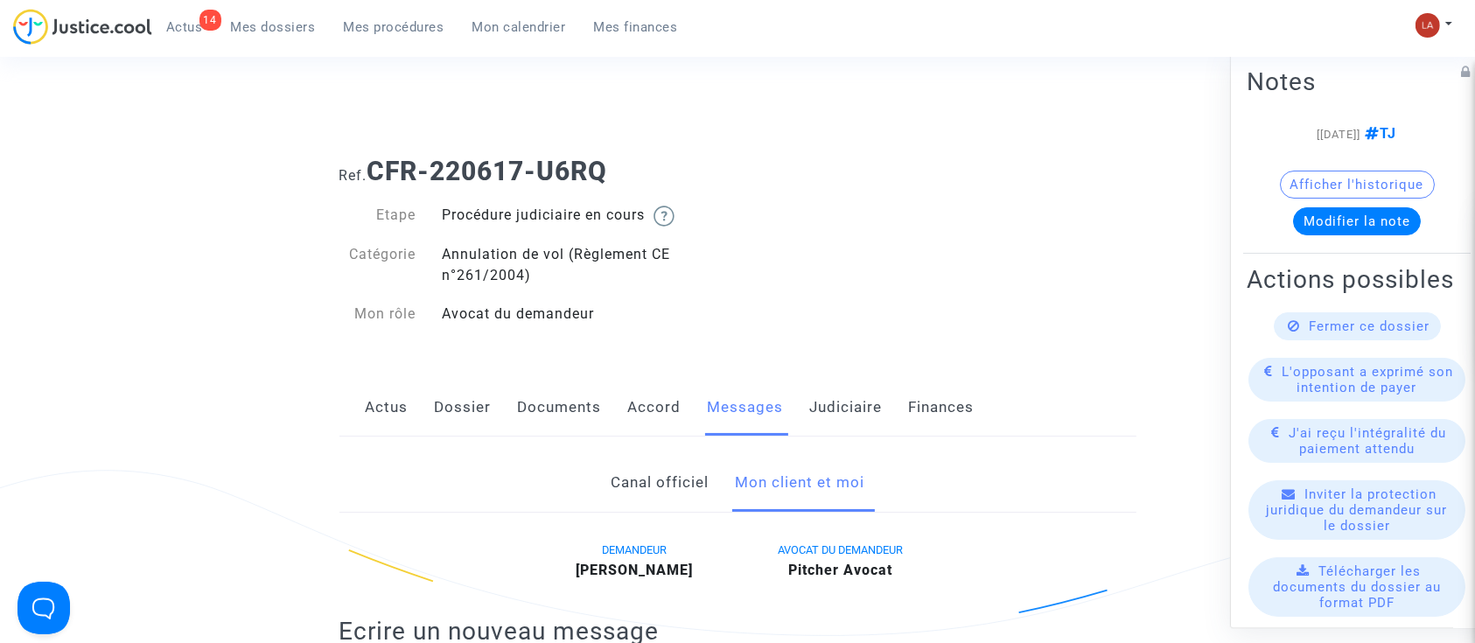
drag, startPoint x: 586, startPoint y: 410, endPoint x: 600, endPoint y: 399, distance: 17.5
click at [586, 410] on link "Documents" at bounding box center [560, 408] width 84 height 58
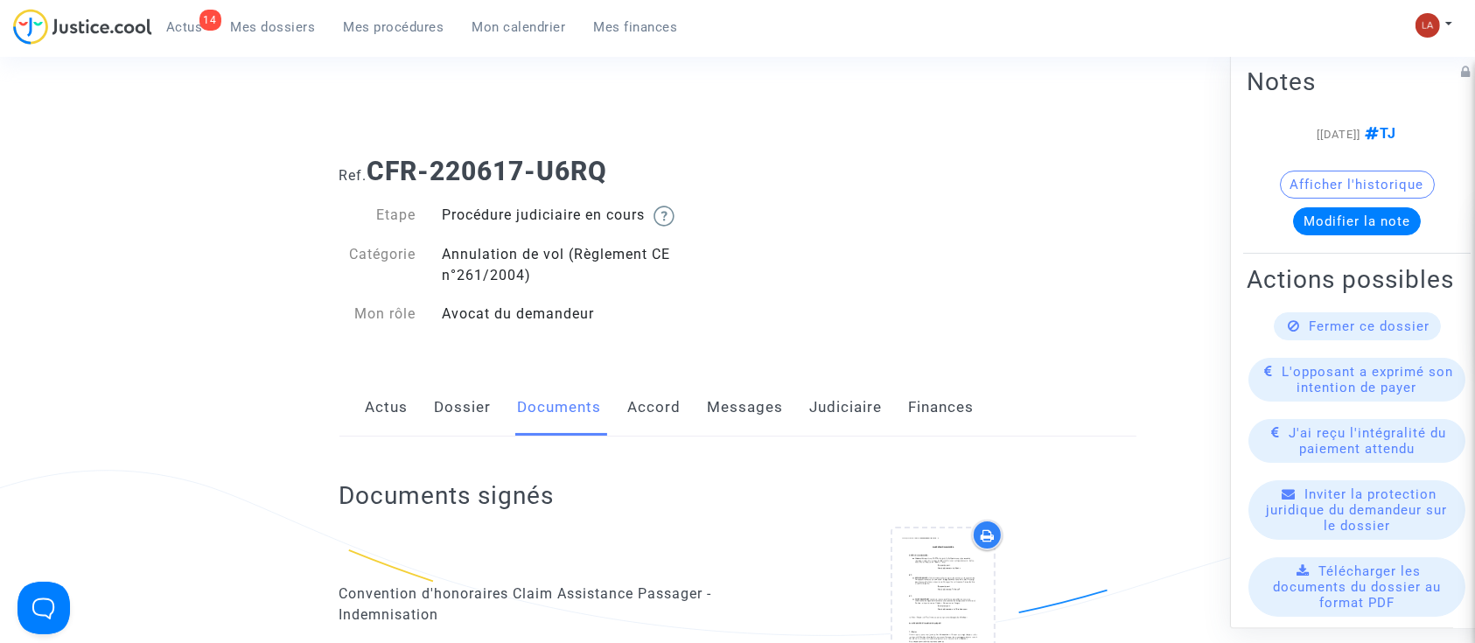
click at [620, 397] on div "Actus Dossier Documents Accord Messages Judiciaire Finances" at bounding box center [738, 408] width 797 height 59
click at [645, 396] on link "Accord" at bounding box center [654, 408] width 53 height 58
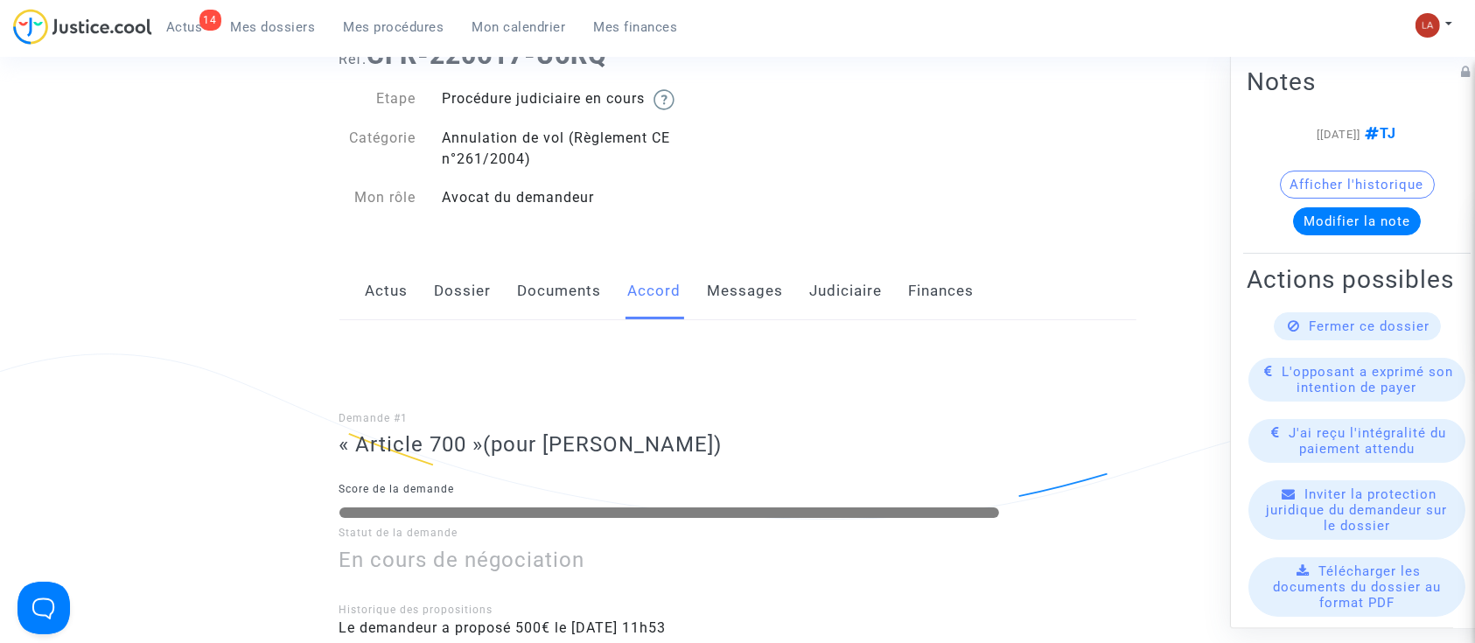
click at [570, 291] on link "Documents" at bounding box center [560, 292] width 84 height 58
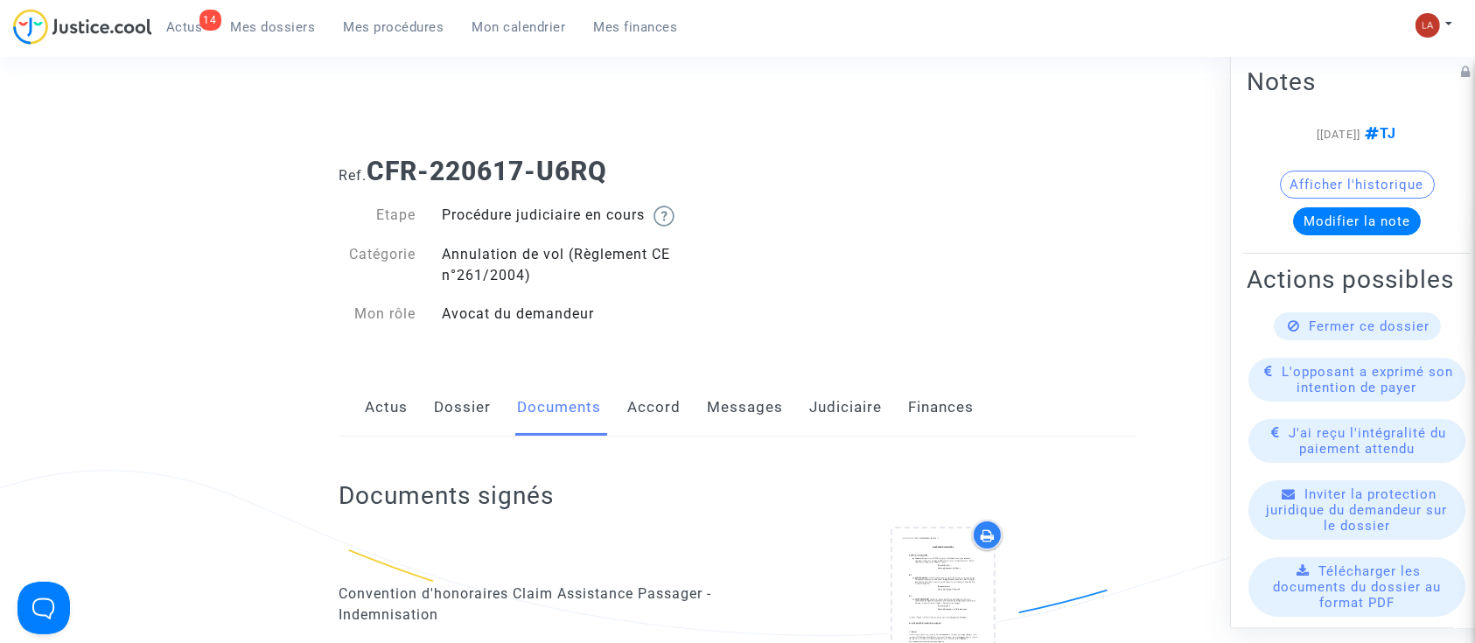
click at [453, 415] on link "Dossier" at bounding box center [463, 408] width 57 height 58
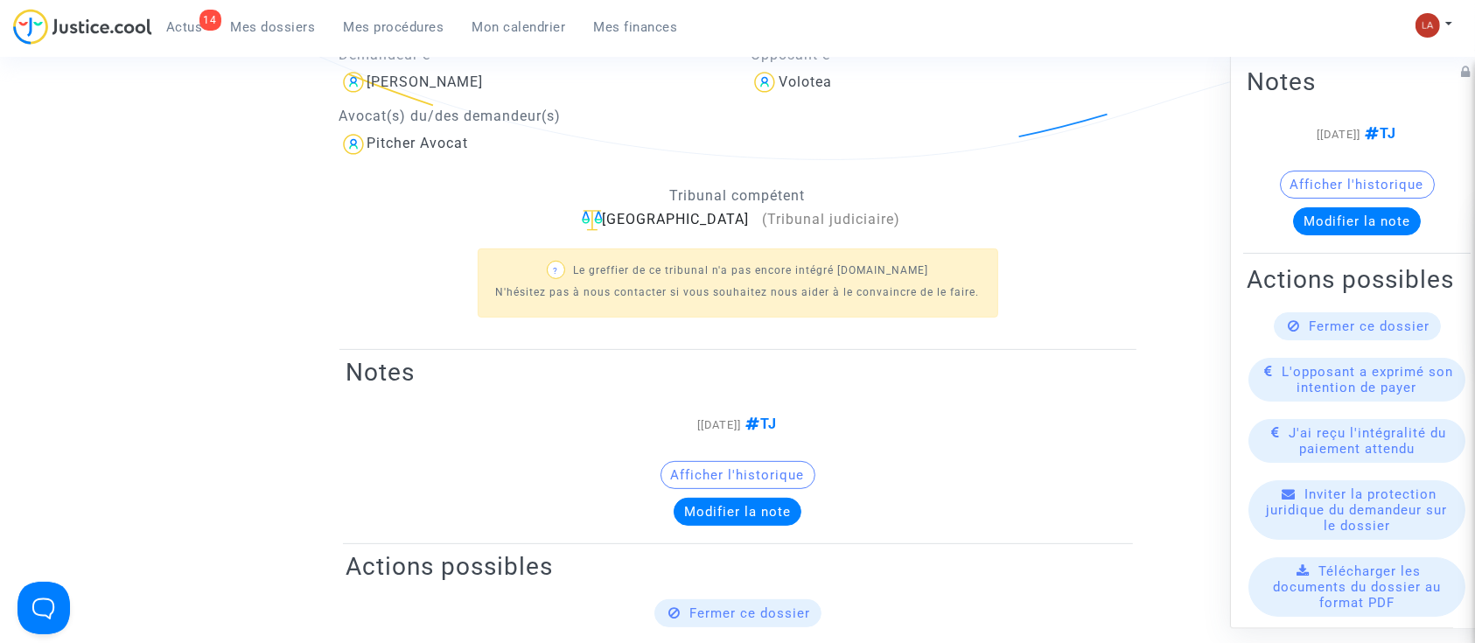
scroll to position [116, 0]
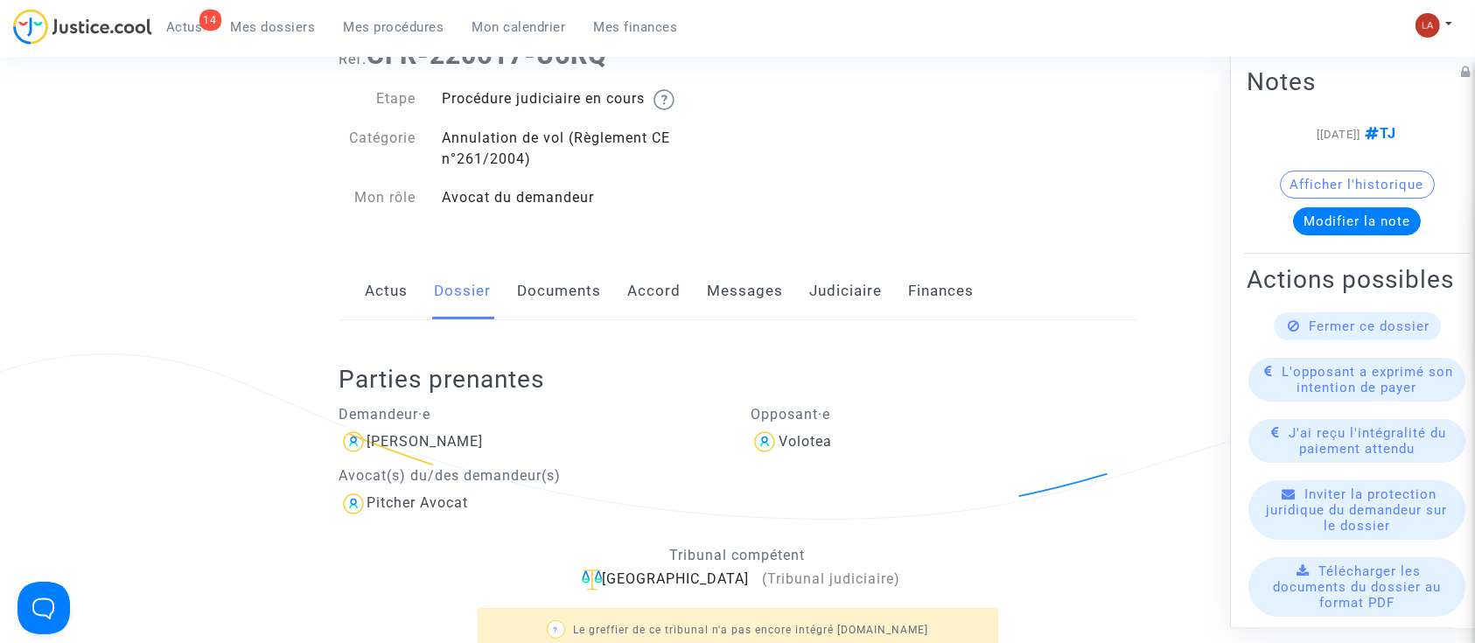
click at [481, 291] on link "Dossier" at bounding box center [463, 292] width 57 height 58
click at [584, 284] on link "Documents" at bounding box center [560, 292] width 84 height 58
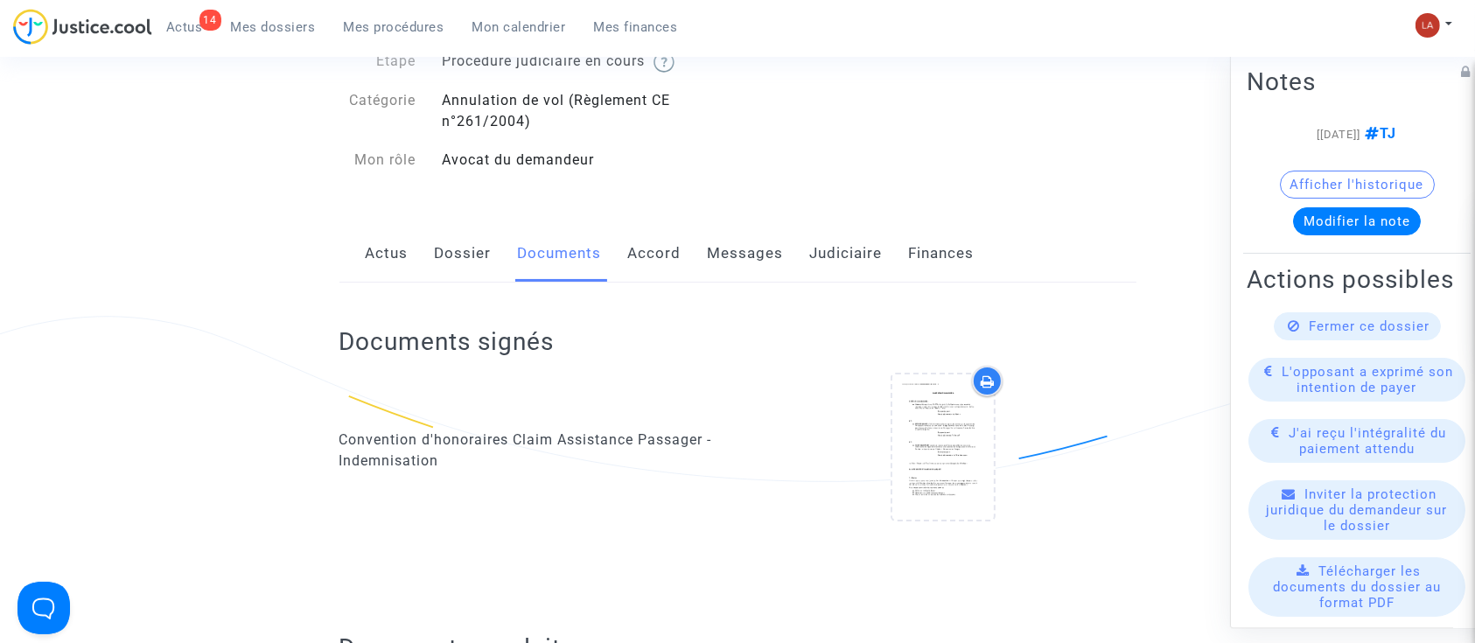
scroll to position [116, 0]
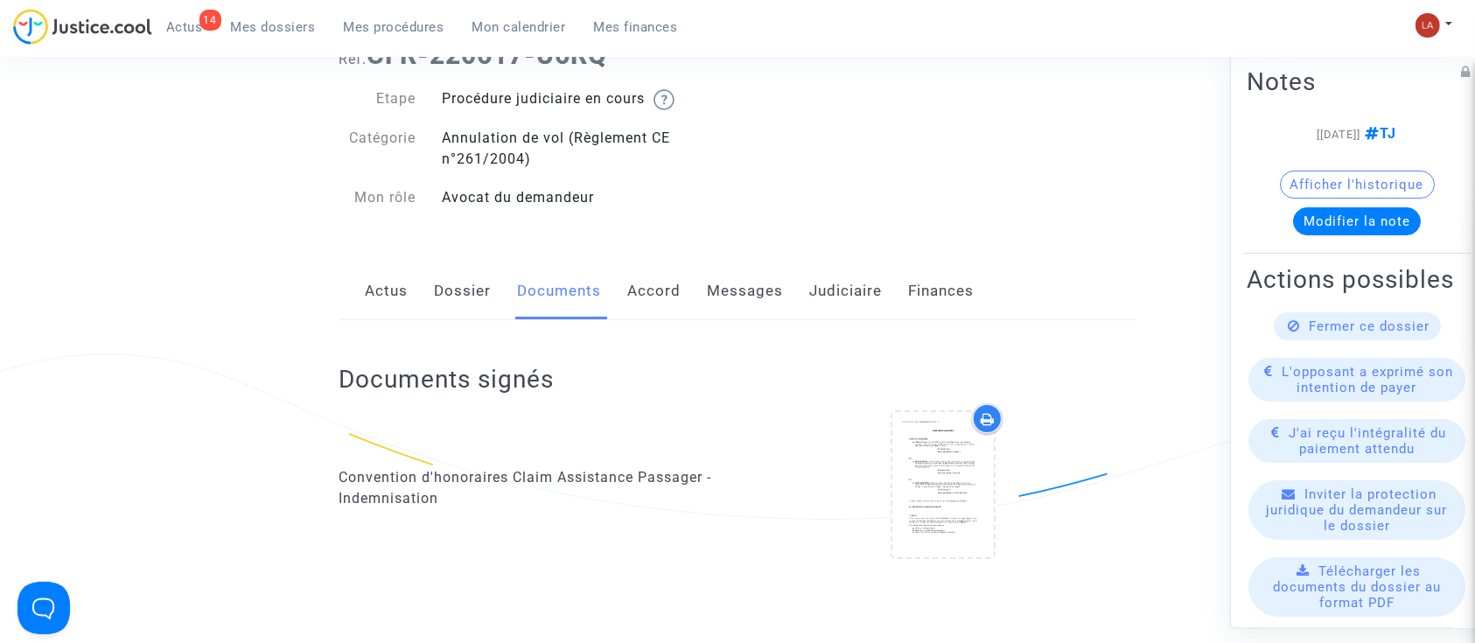
click at [734, 279] on link "Messages" at bounding box center [746, 292] width 76 height 58
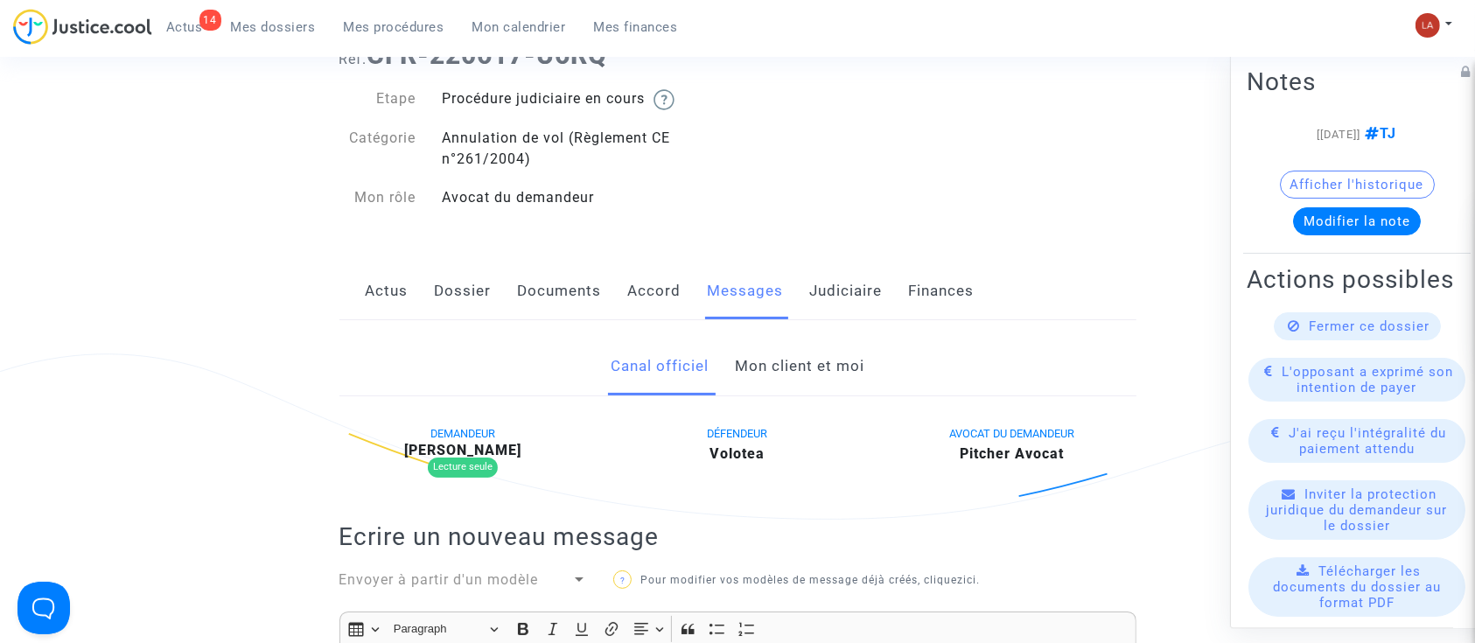
click at [773, 357] on link "Mon client et moi" at bounding box center [800, 367] width 130 height 58
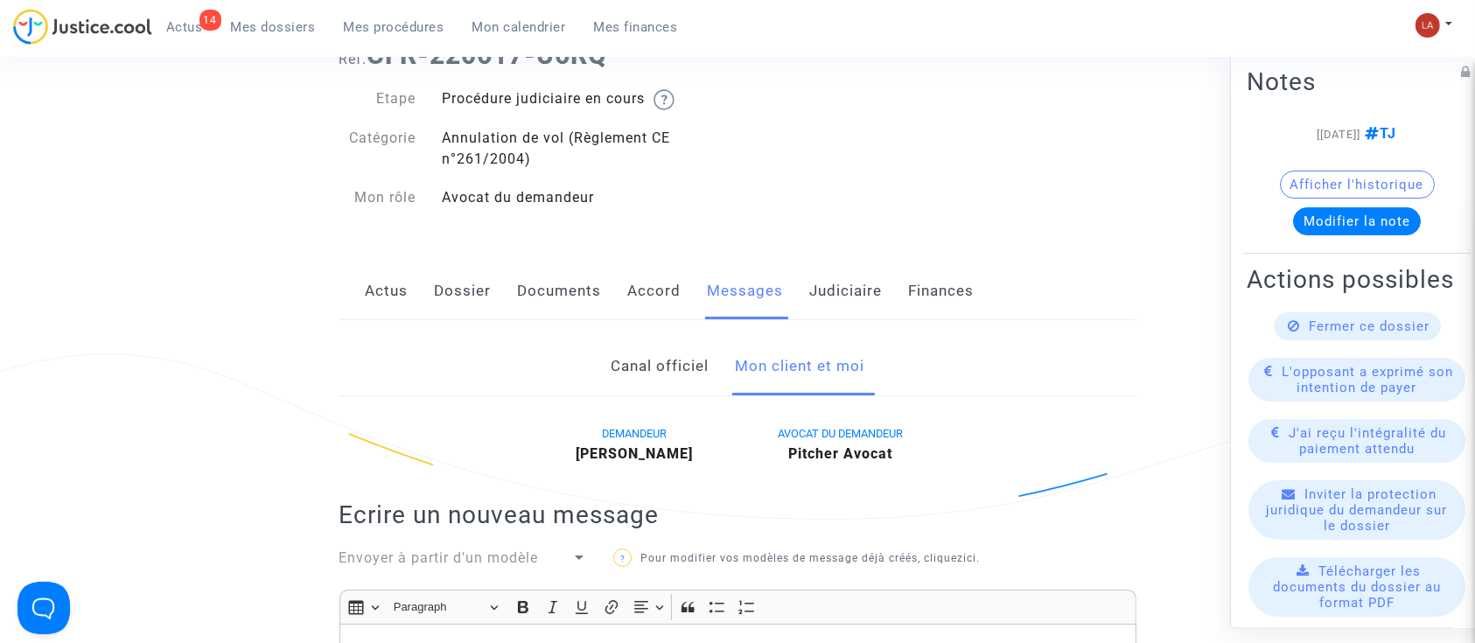
scroll to position [583, 0]
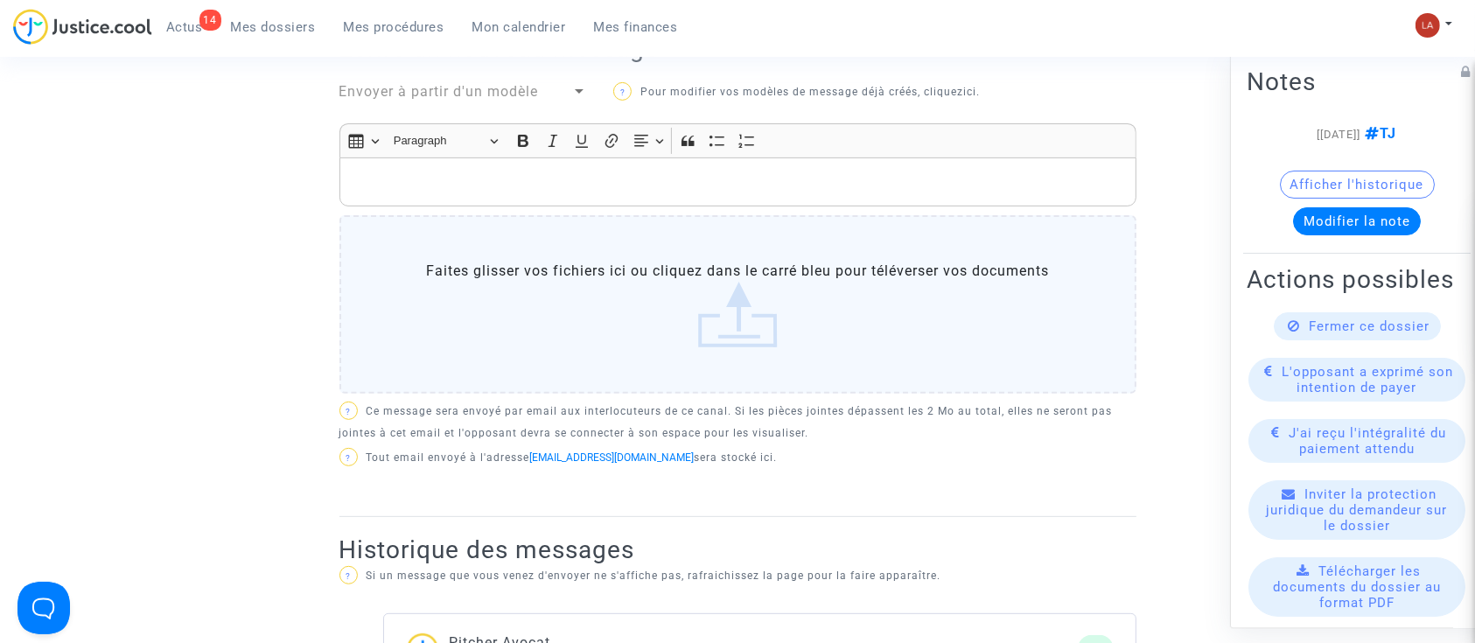
click at [747, 179] on p "Rich Text Editor, main" at bounding box center [737, 183] width 779 height 22
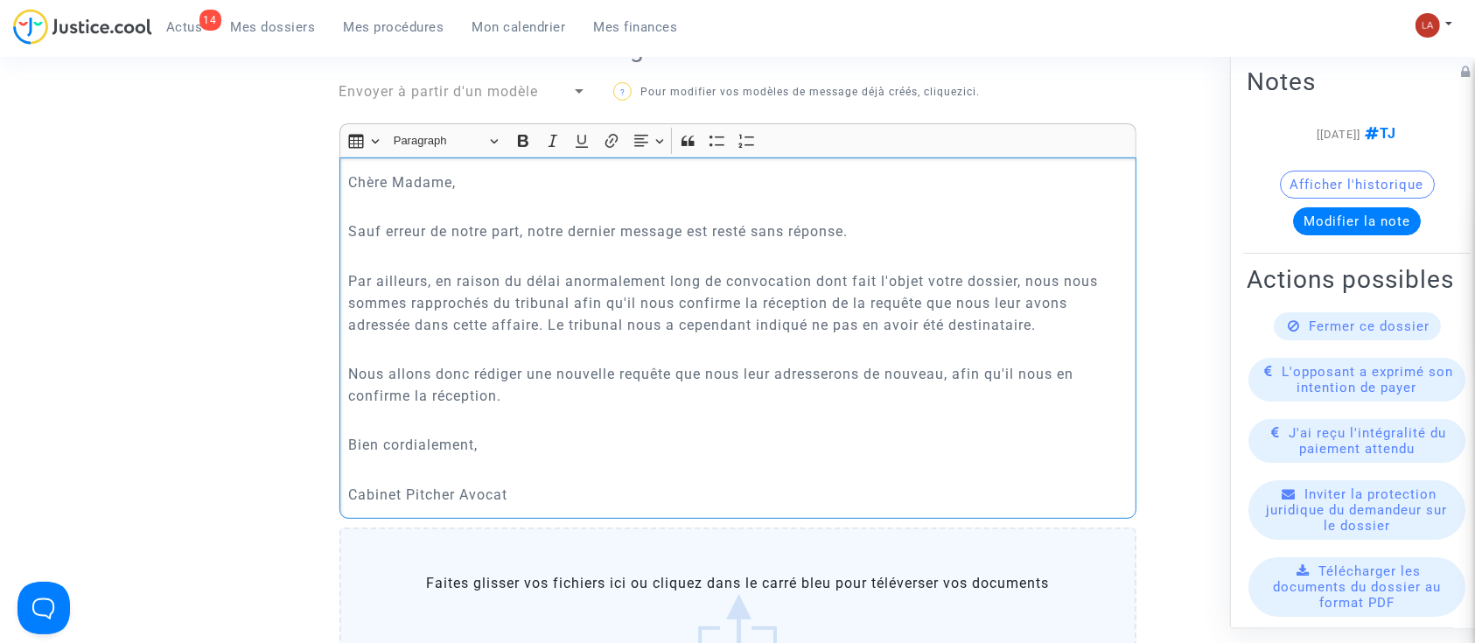
click at [539, 390] on p "Nous allons donc rédiger une nouvelle requête que nous leur adresserons de nouv…" at bounding box center [737, 385] width 779 height 44
click at [466, 363] on p "Nous allons donc rédiger une nouvelle requête que nous leur adresserons de nouv…" at bounding box center [737, 385] width 779 height 44
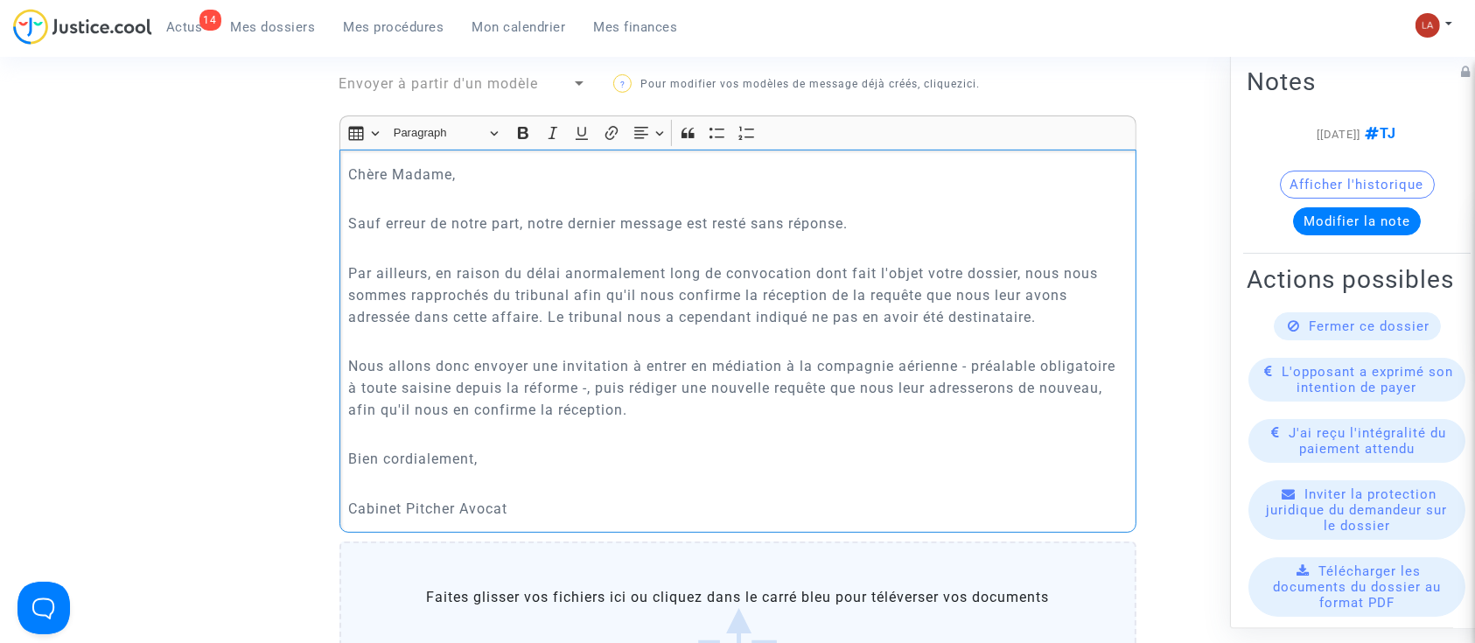
scroll to position [1050, 0]
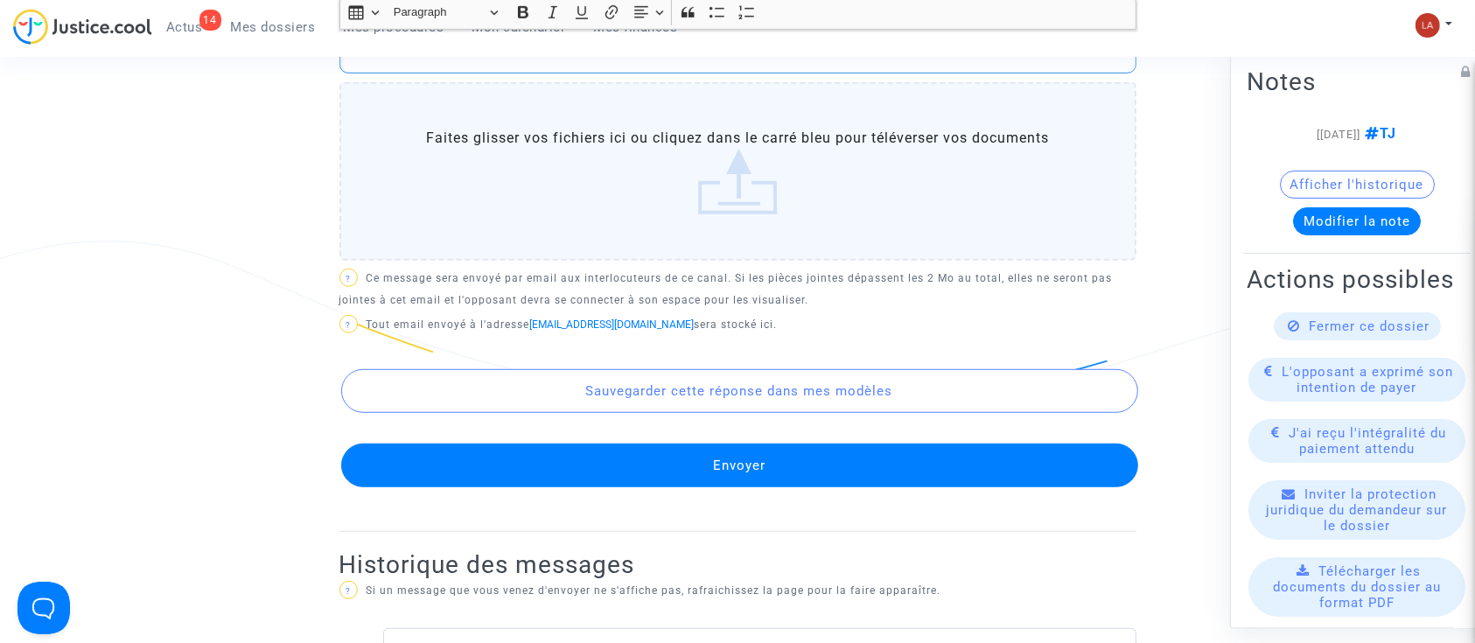
click at [968, 452] on button "Envoyer" at bounding box center [739, 466] width 797 height 44
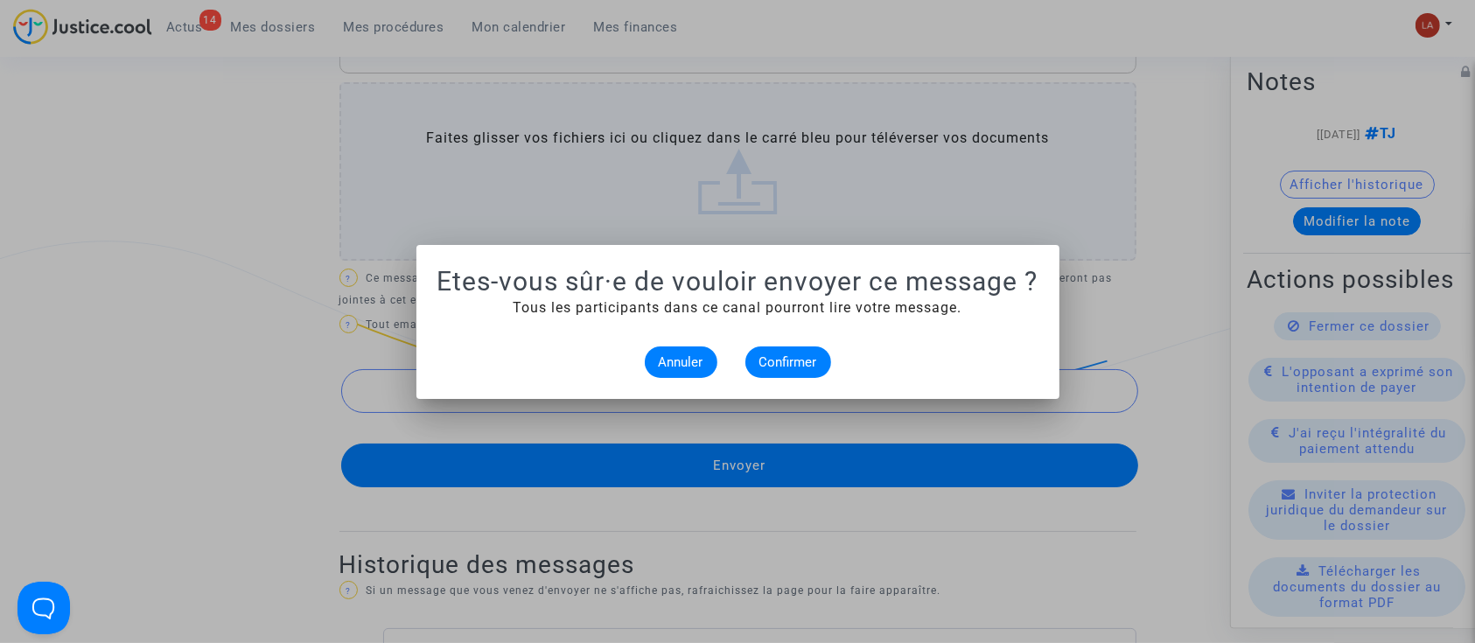
scroll to position [0, 0]
click at [799, 367] on span "Confirmer" at bounding box center [789, 362] width 58 height 16
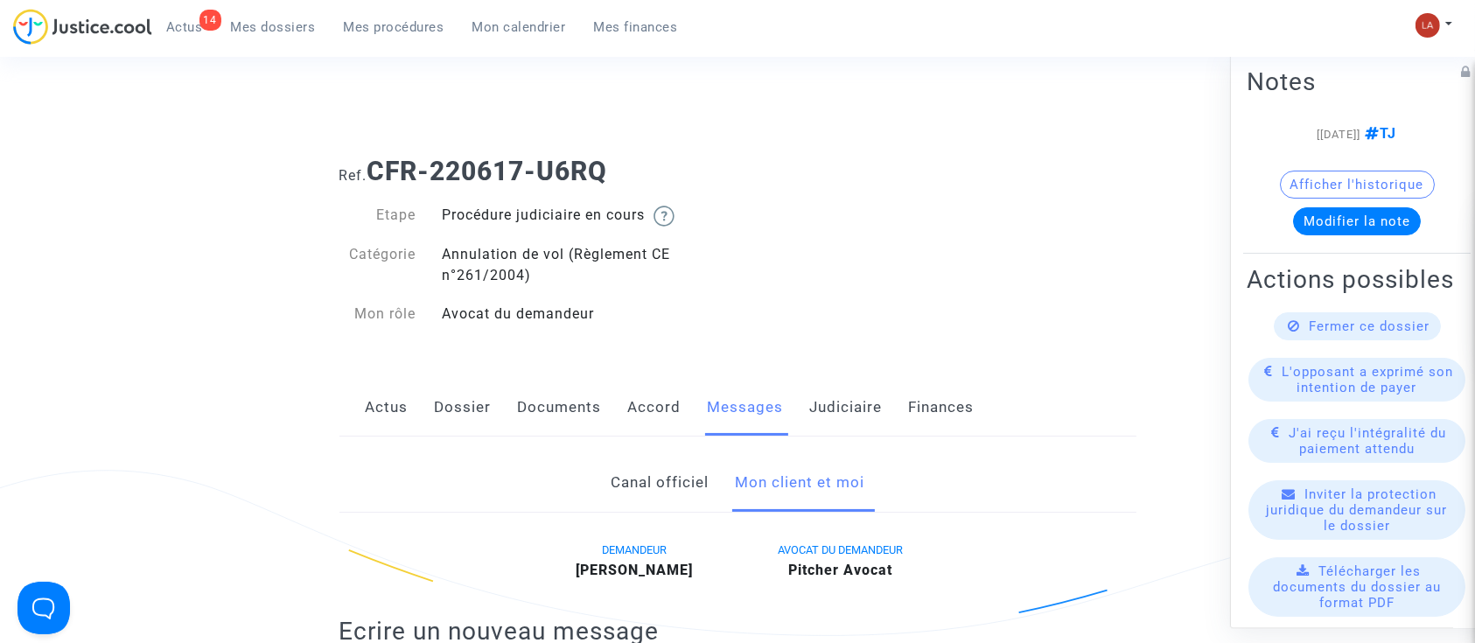
scroll to position [1050, 0]
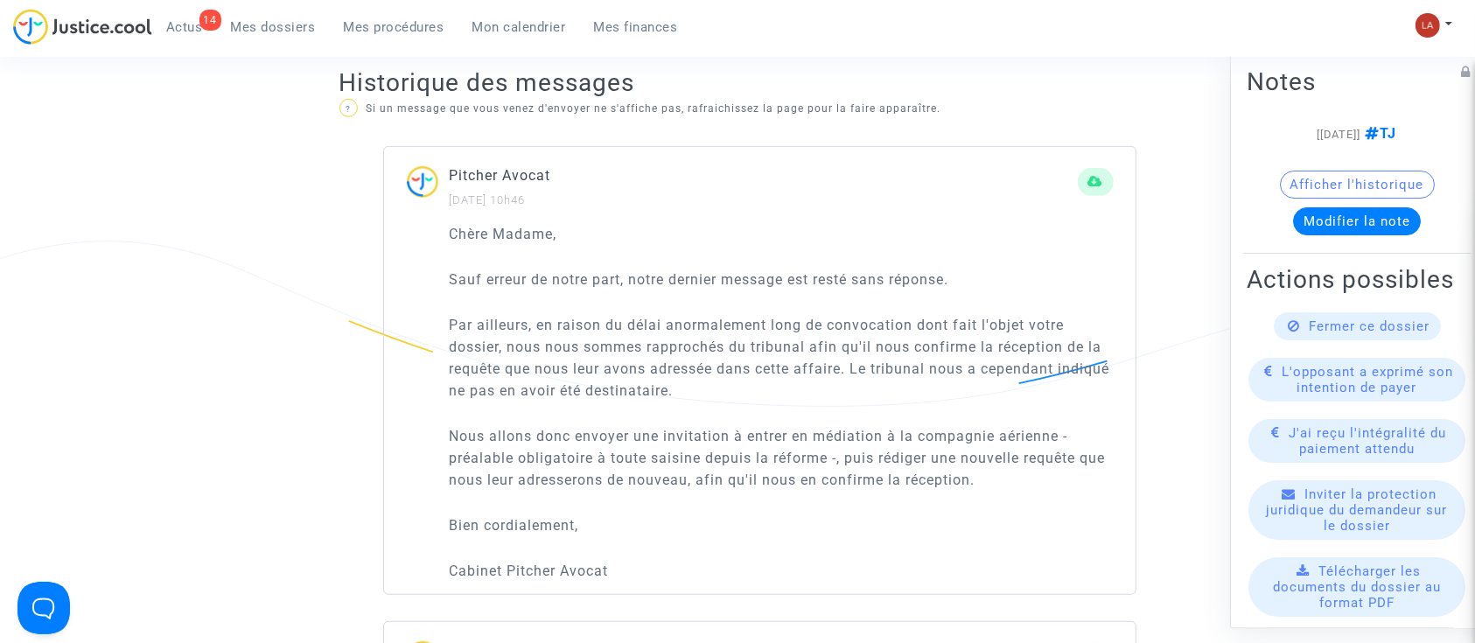
click at [1309, 218] on button "Modifier la note" at bounding box center [1357, 221] width 128 height 28
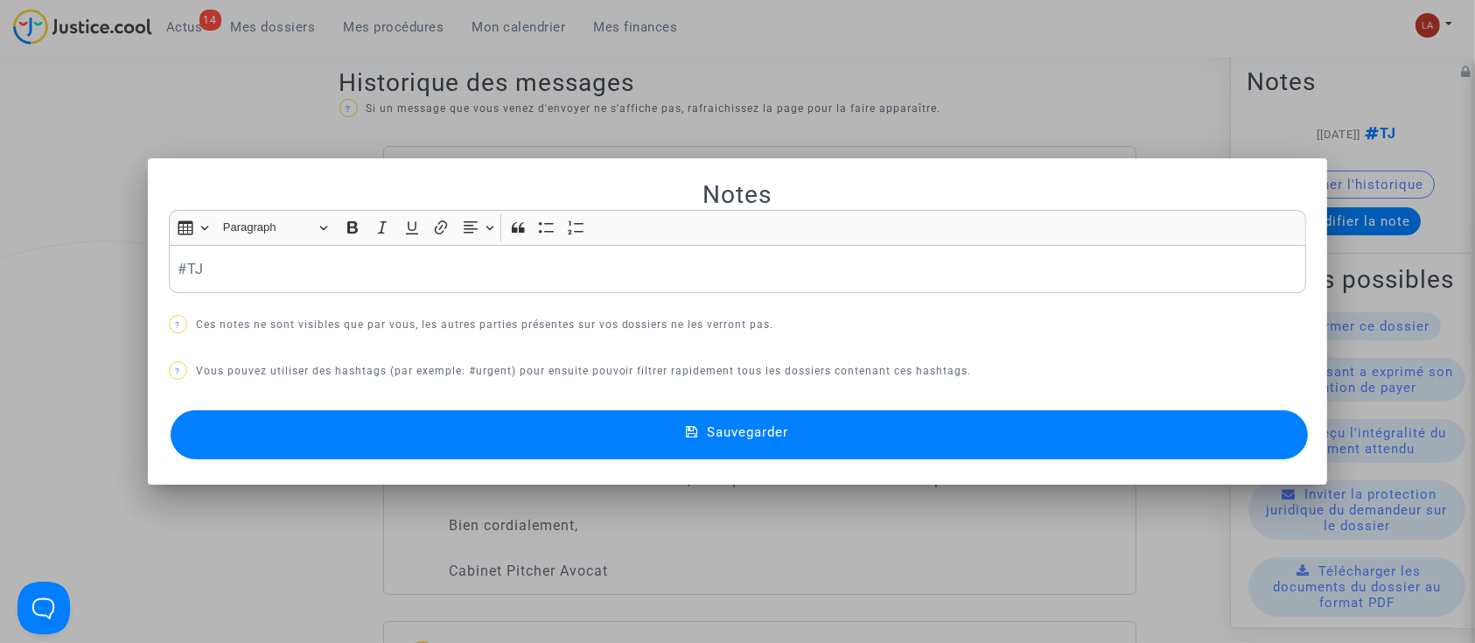
scroll to position [0, 0]
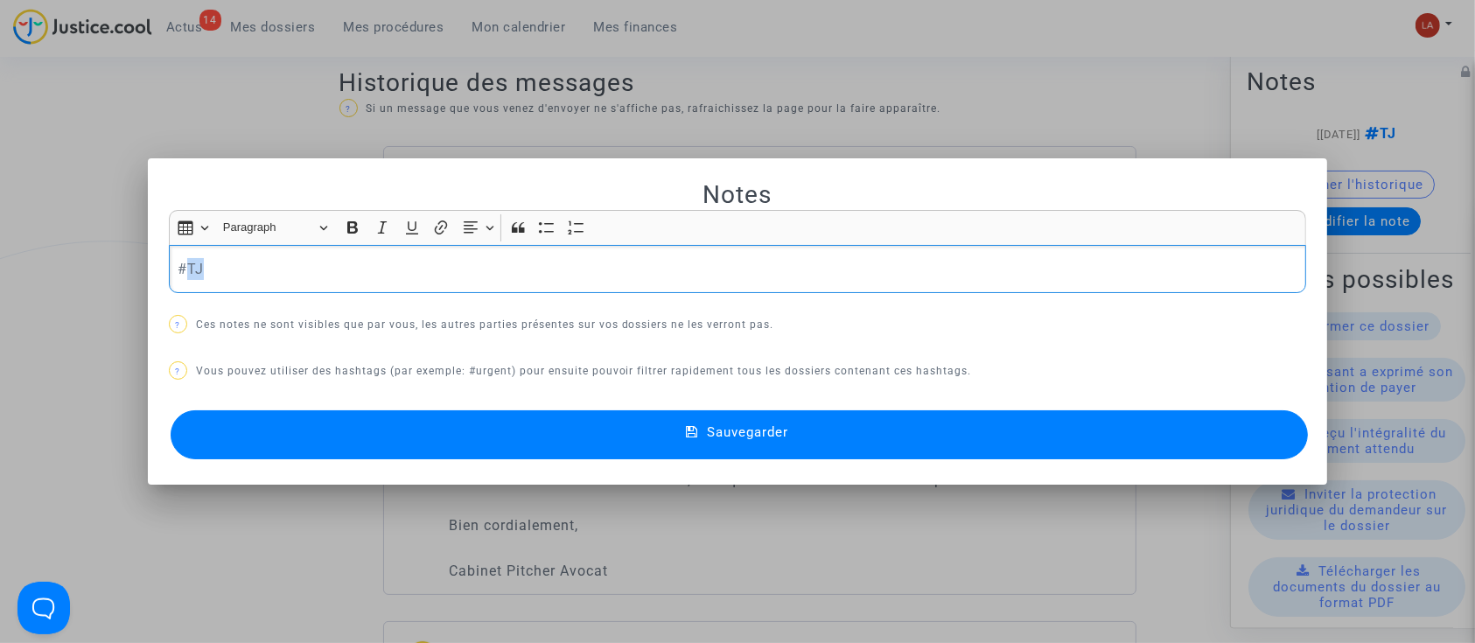
drag, startPoint x: 180, startPoint y: 263, endPoint x: 384, endPoint y: 256, distance: 204.0
click at [382, 258] on p "#TJ" at bounding box center [738, 269] width 1120 height 22
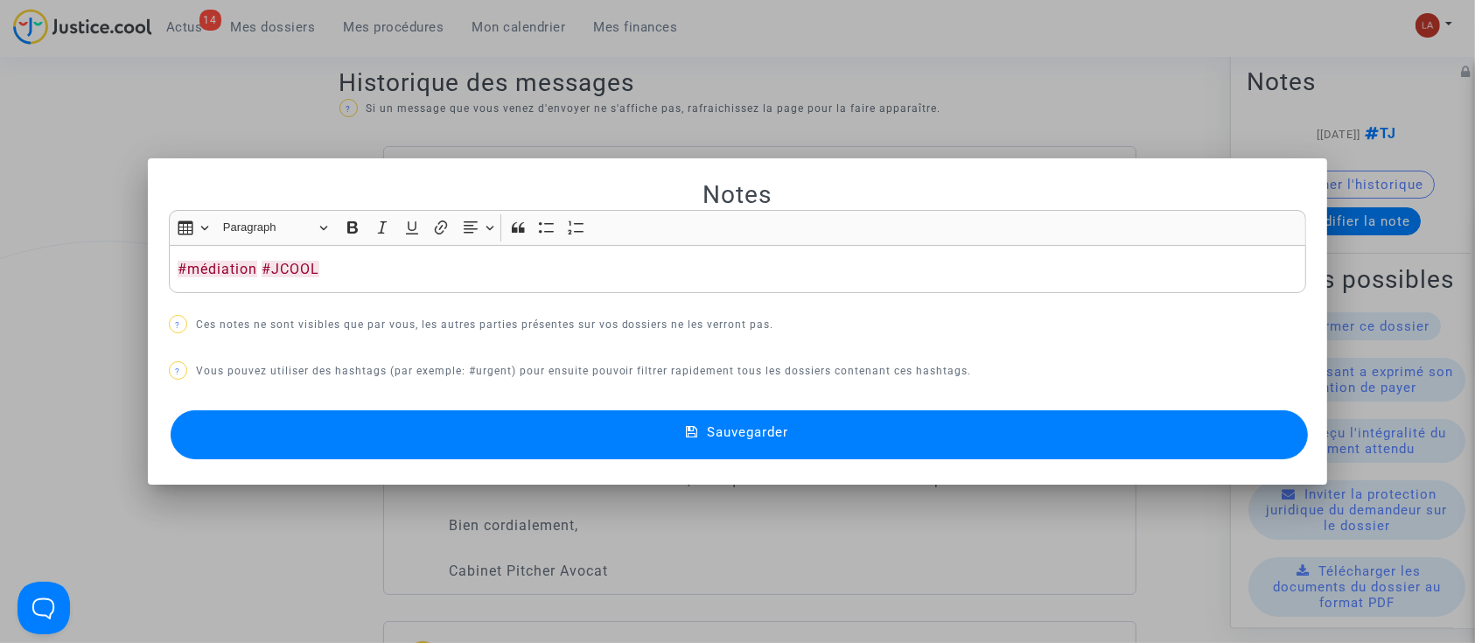
click at [418, 438] on button "Sauvegarder" at bounding box center [740, 434] width 1138 height 49
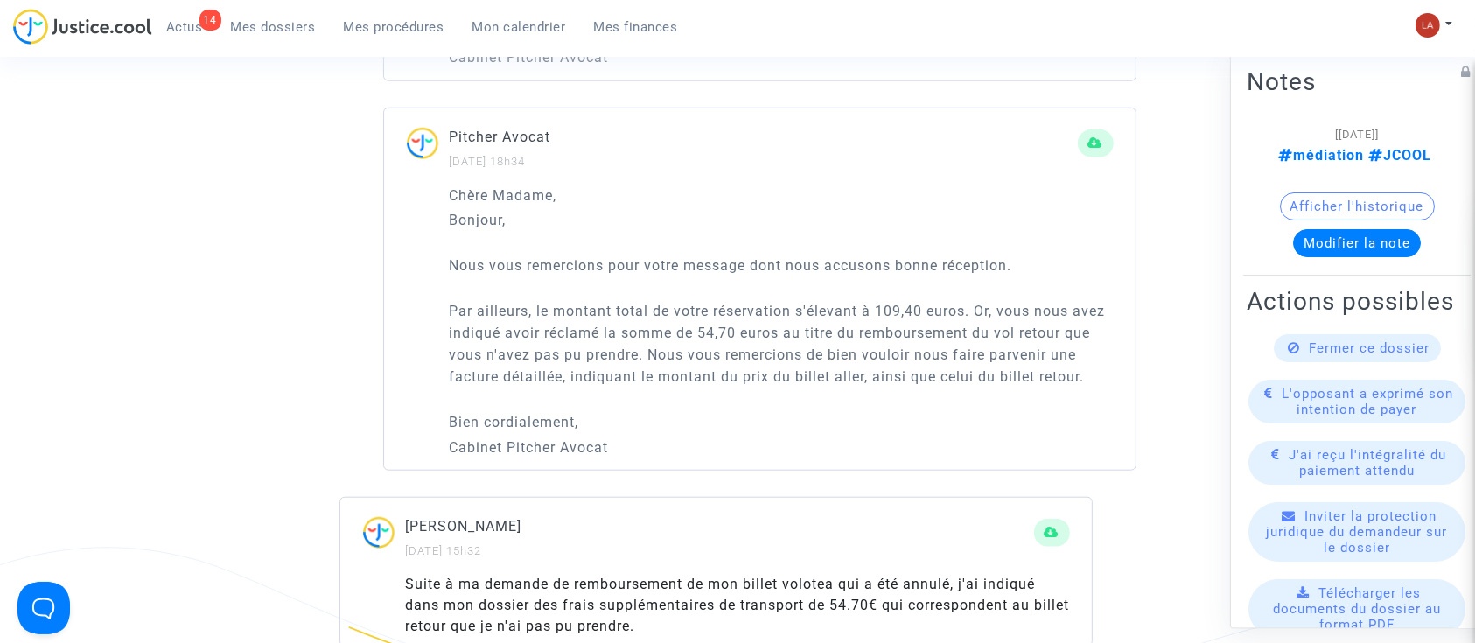
scroll to position [1633, 0]
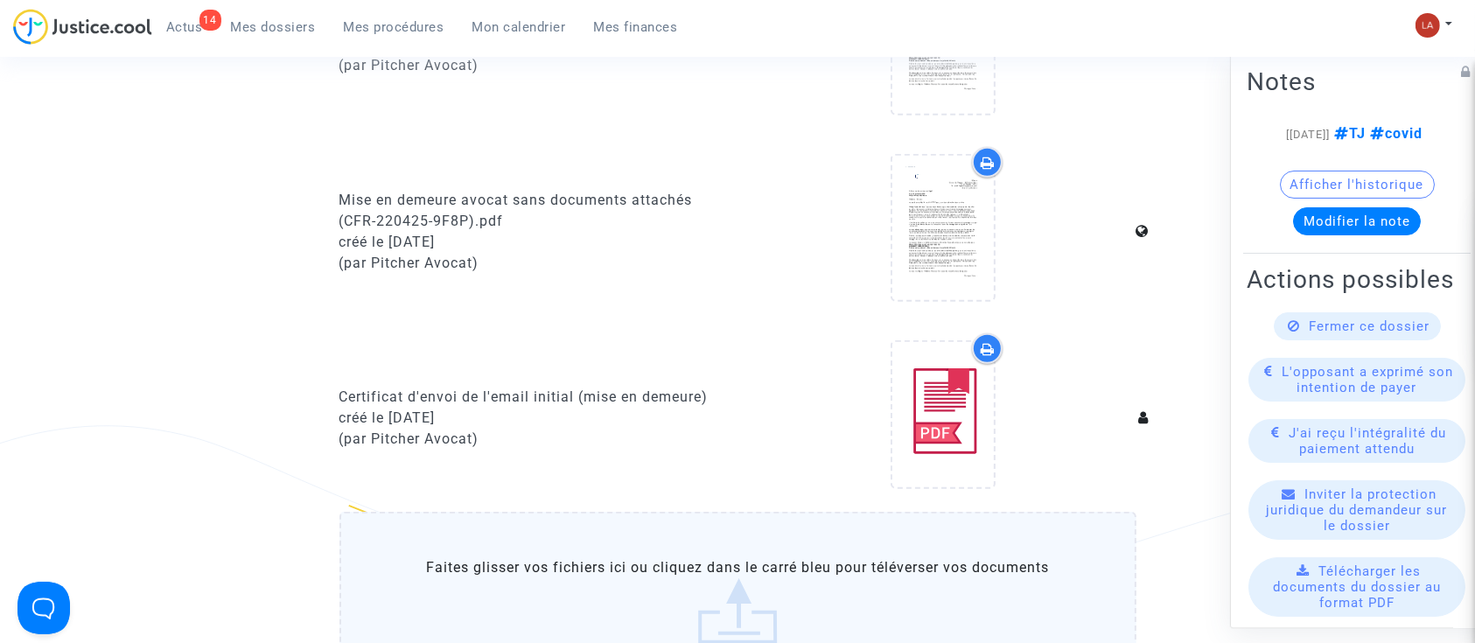
scroll to position [933, 0]
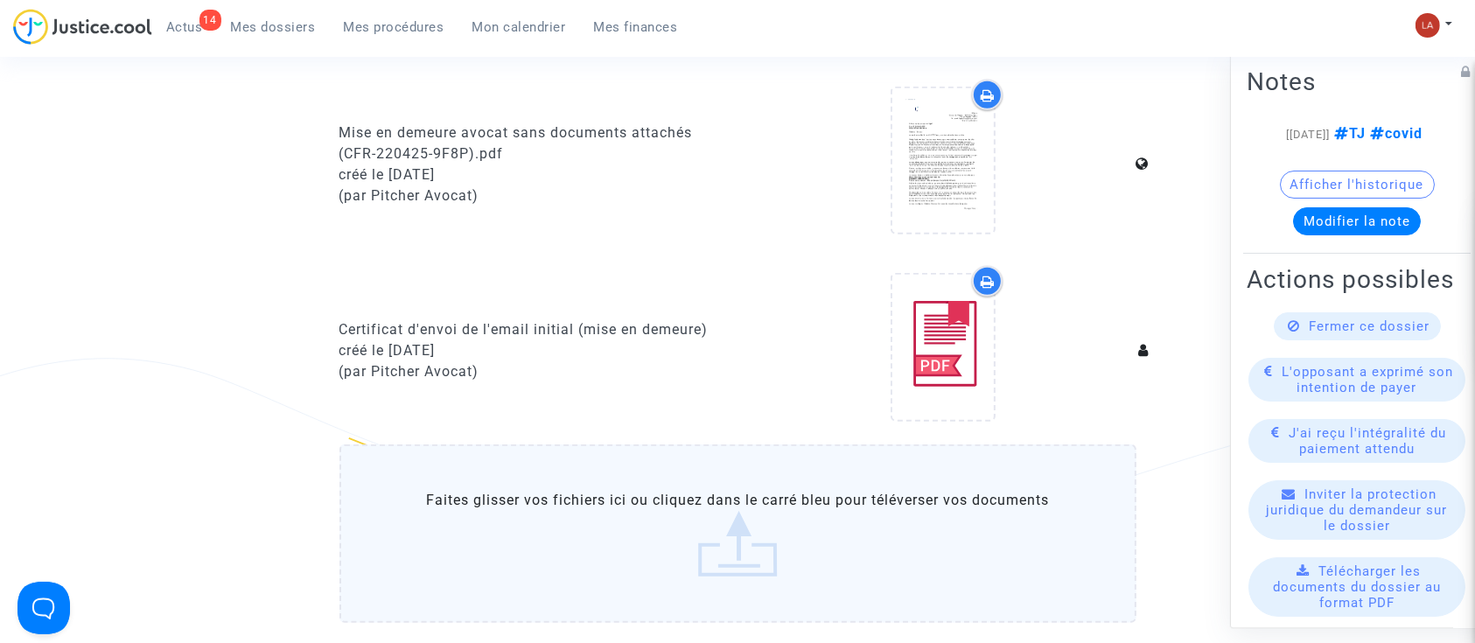
click at [1395, 235] on button "Modifier la note" at bounding box center [1357, 221] width 128 height 28
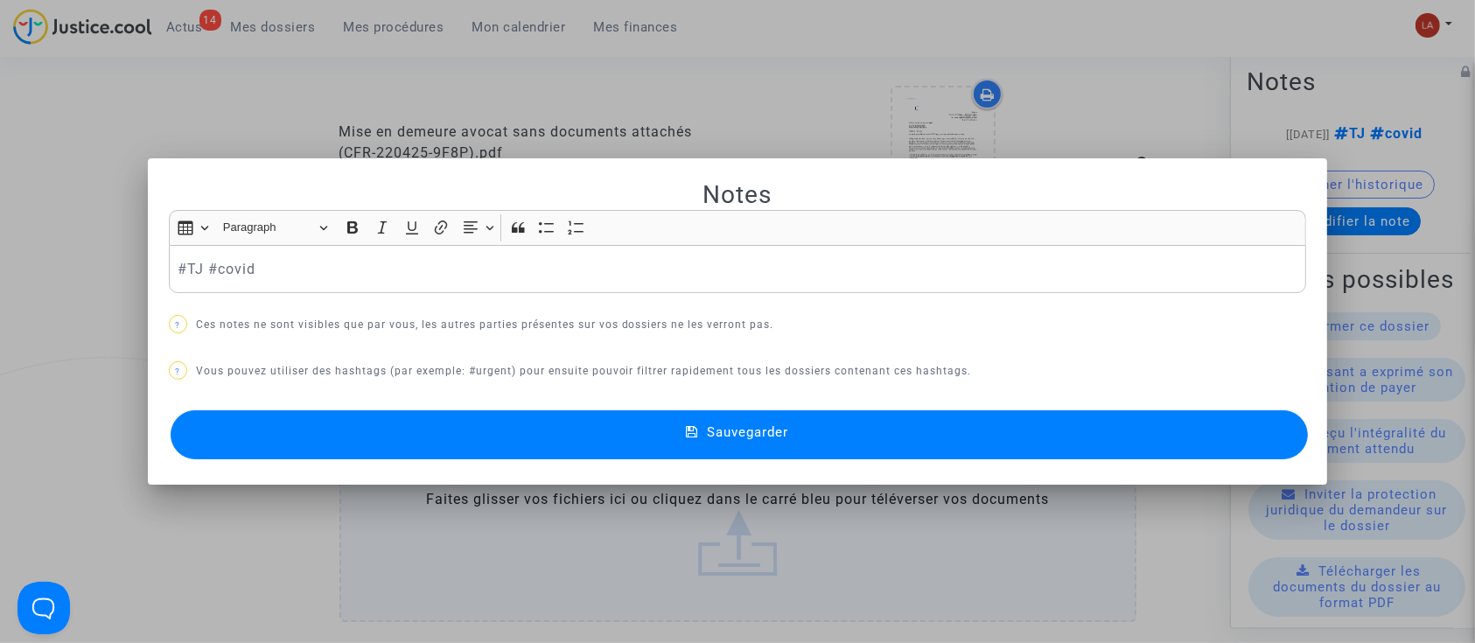
scroll to position [0, 0]
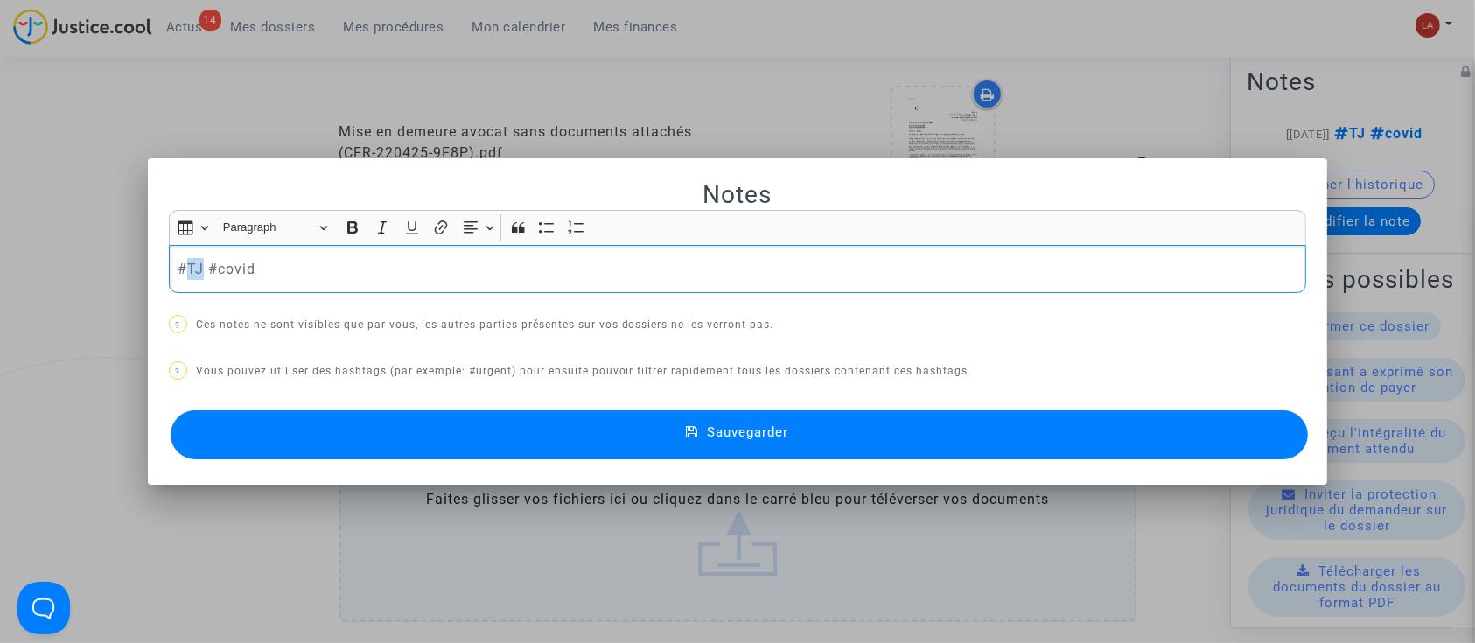
drag, startPoint x: 182, startPoint y: 258, endPoint x: 193, endPoint y: 263, distance: 12.2
click at [193, 263] on p "#TJ #covid" at bounding box center [738, 269] width 1120 height 22
click at [382, 412] on button "Sauvegarder" at bounding box center [740, 434] width 1138 height 49
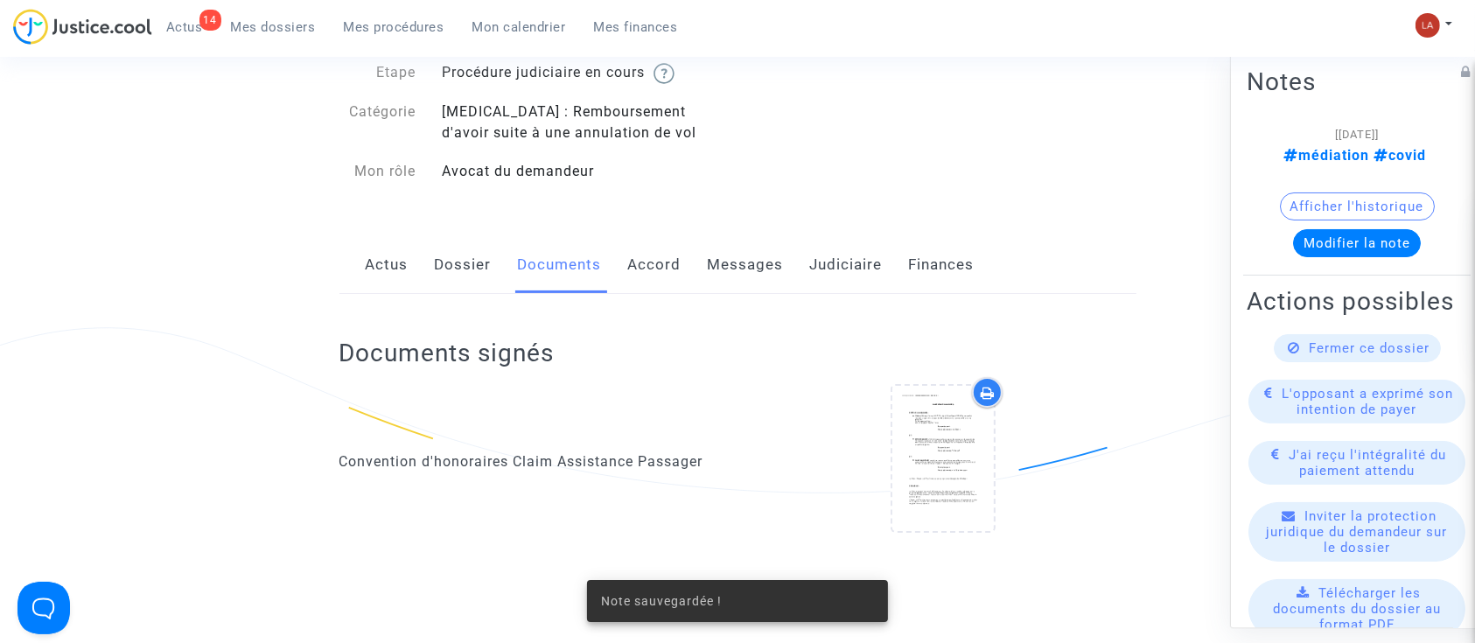
scroll to position [116, 0]
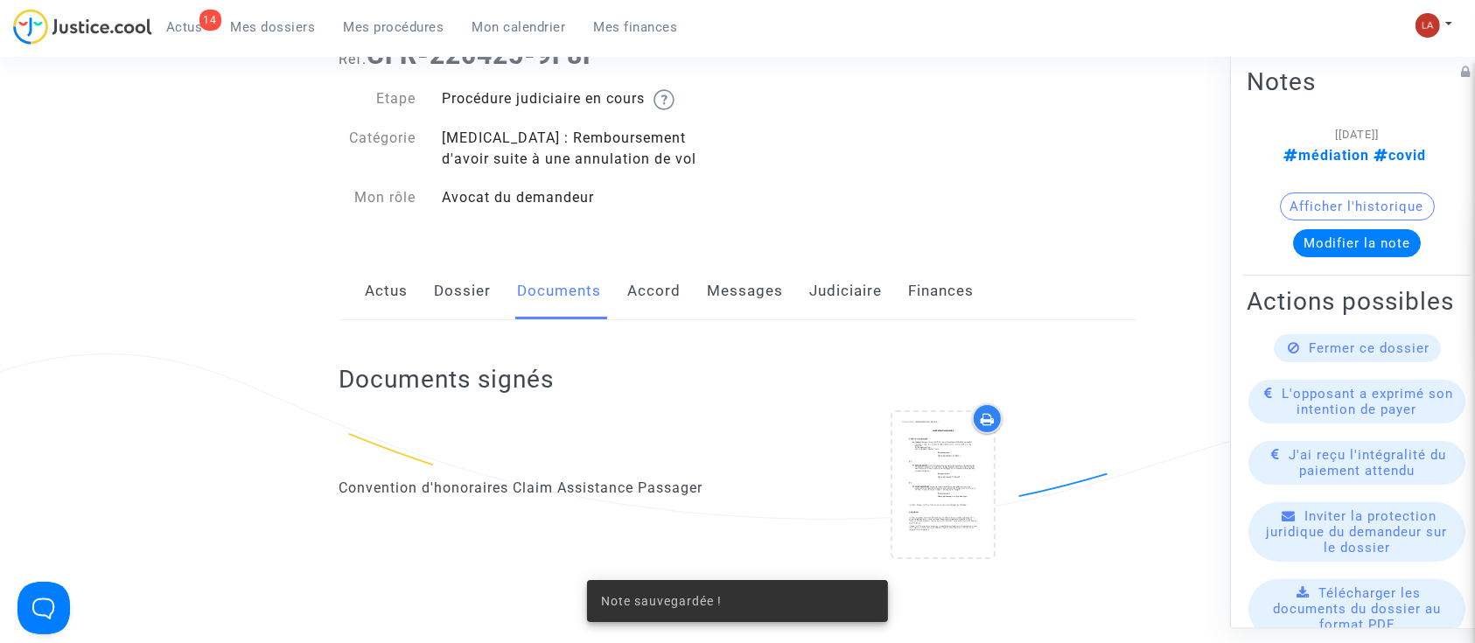
click at [443, 293] on link "Dossier" at bounding box center [463, 292] width 57 height 58
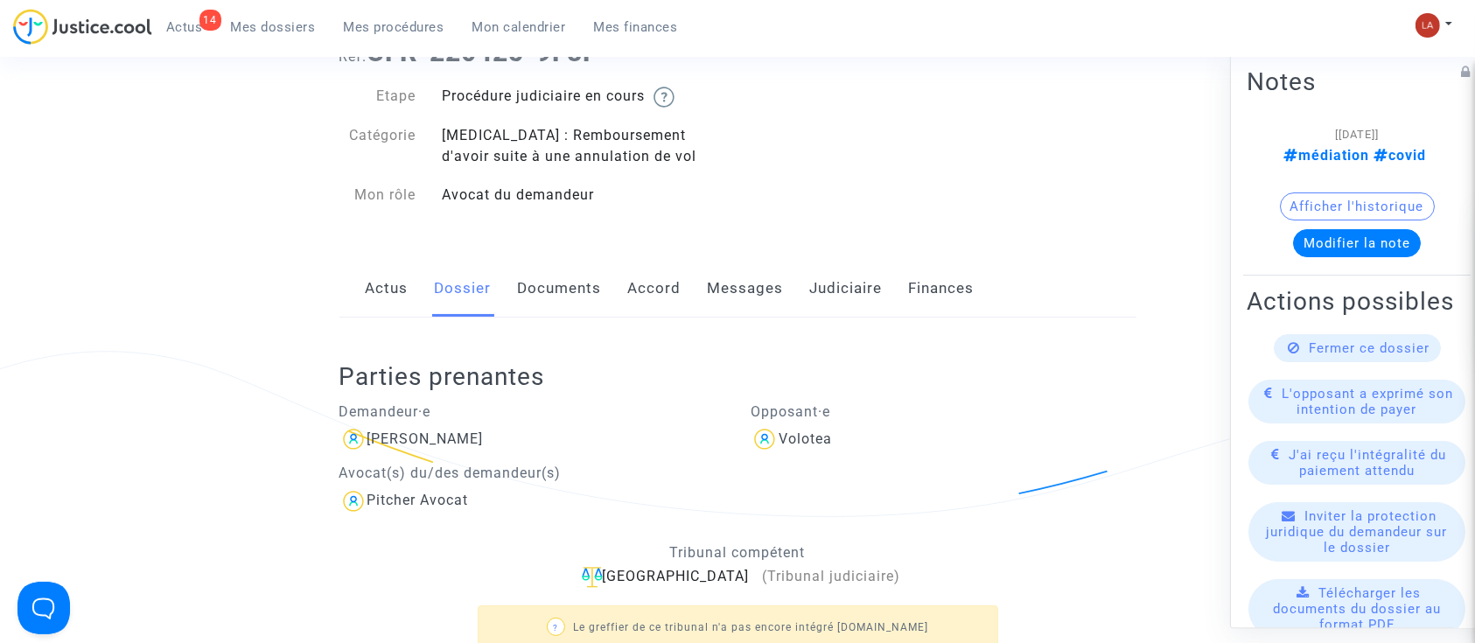
scroll to position [116, 0]
click at [592, 291] on link "Documents" at bounding box center [560, 292] width 84 height 58
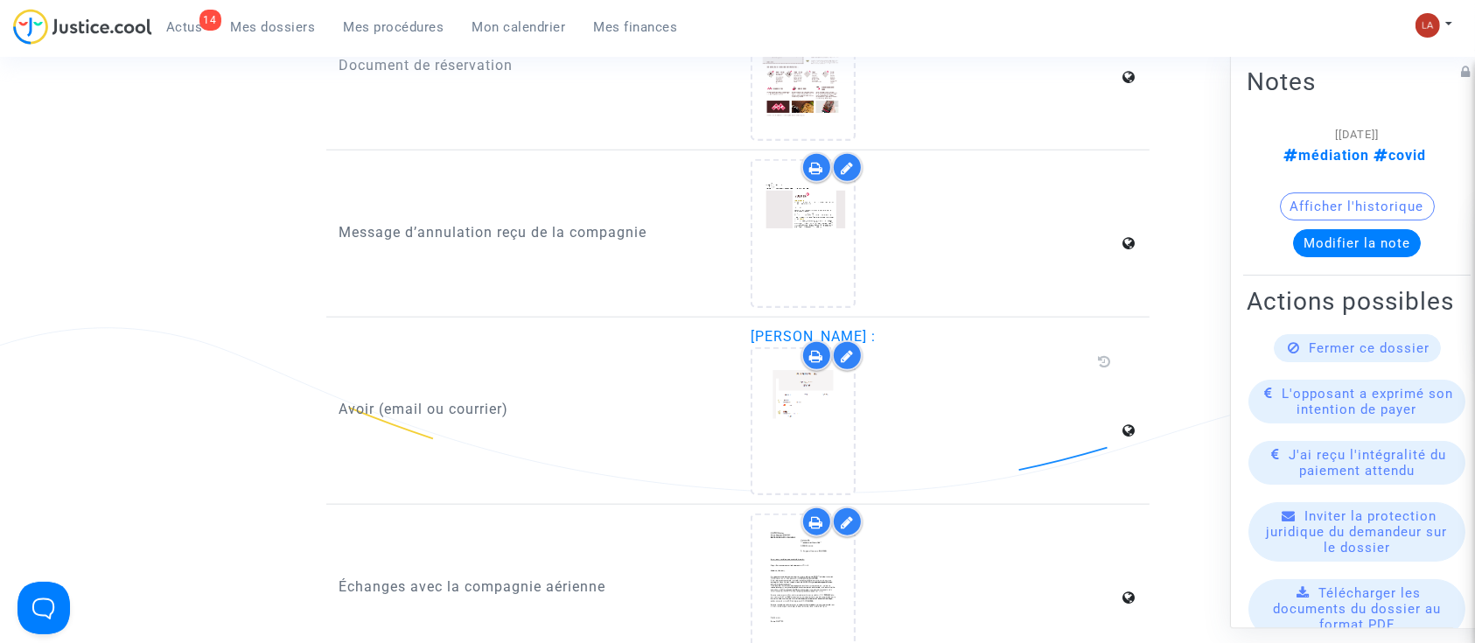
scroll to position [1750, 0]
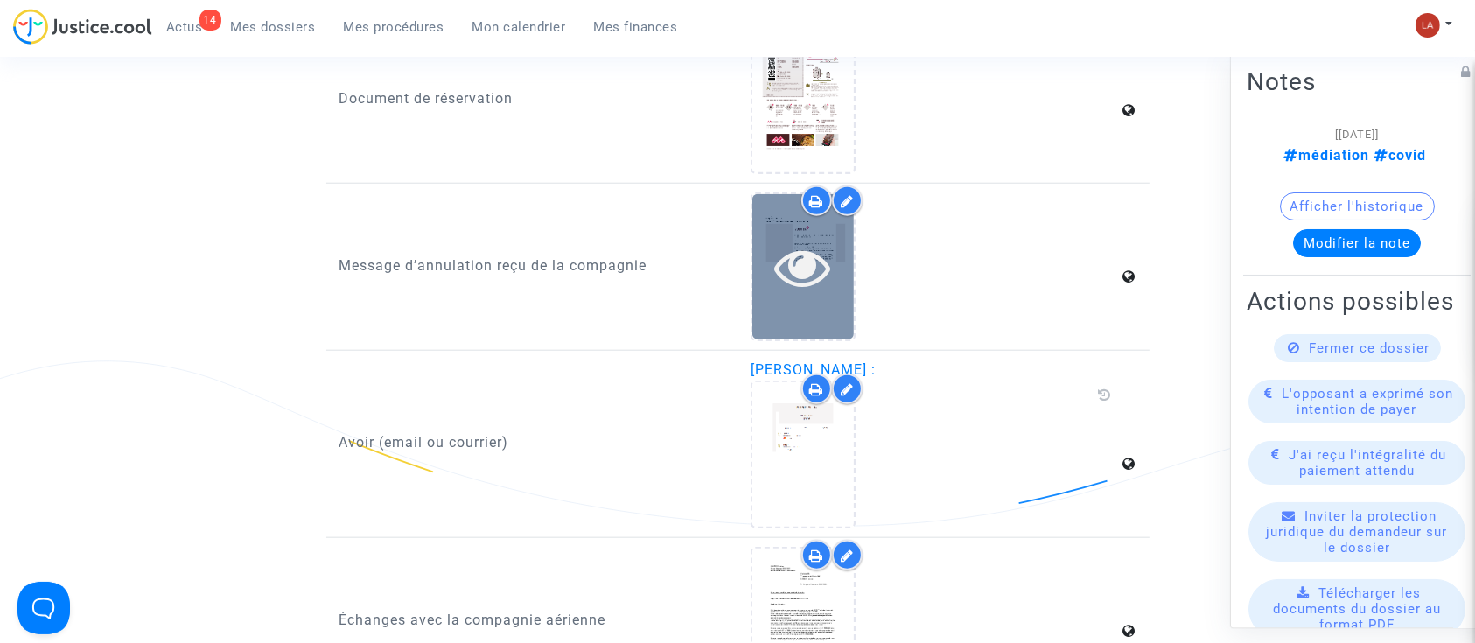
click at [772, 282] on div at bounding box center [804, 267] width 102 height 56
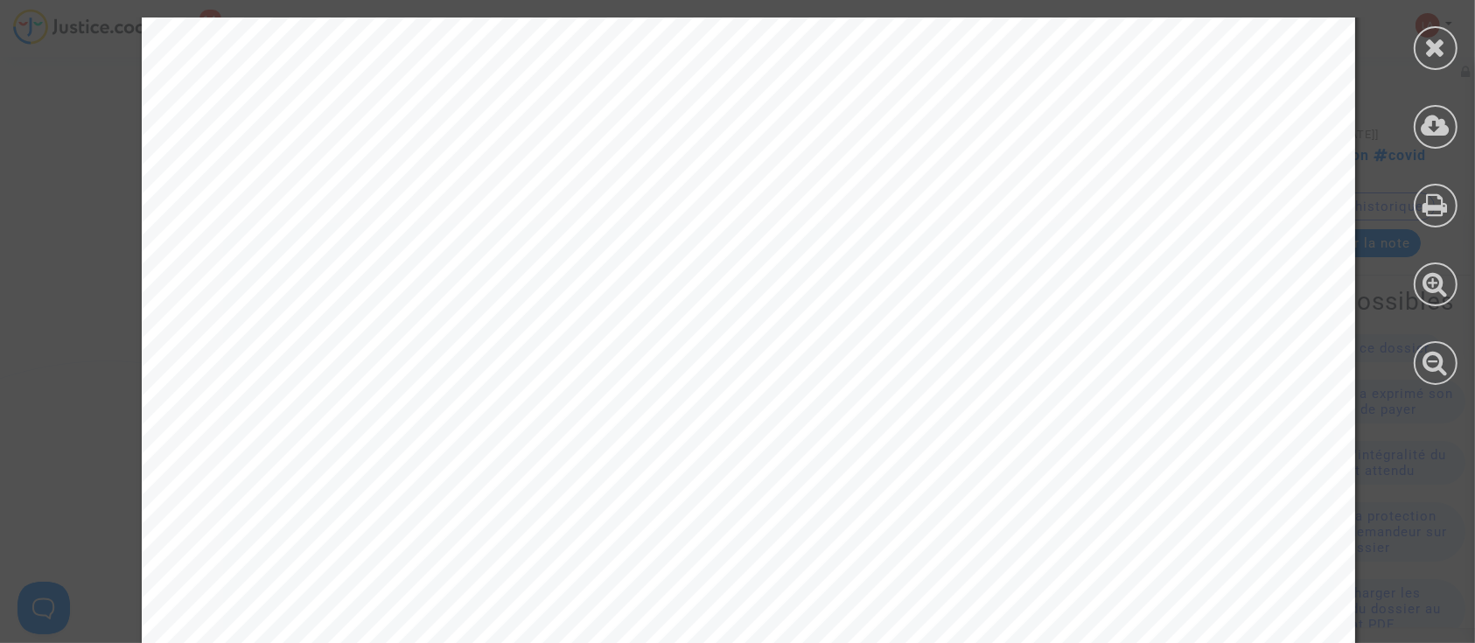
scroll to position [971, 0]
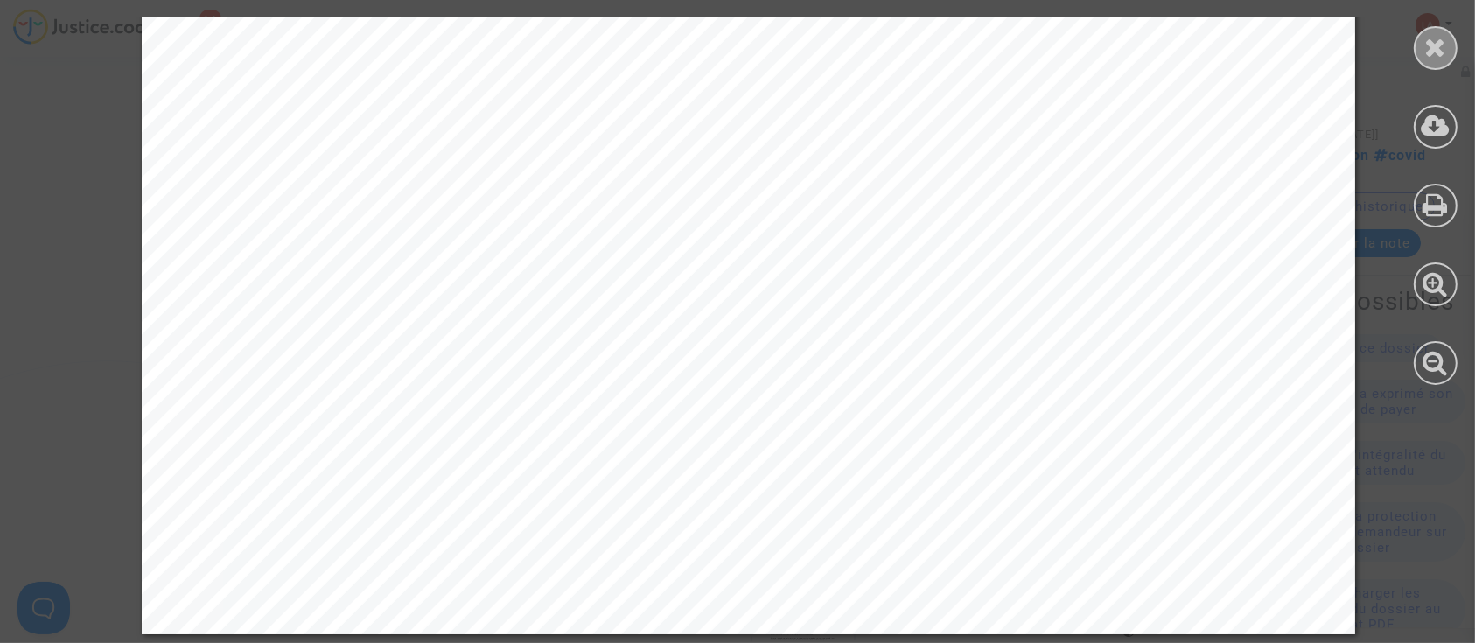
click at [1432, 53] on icon at bounding box center [1436, 47] width 22 height 26
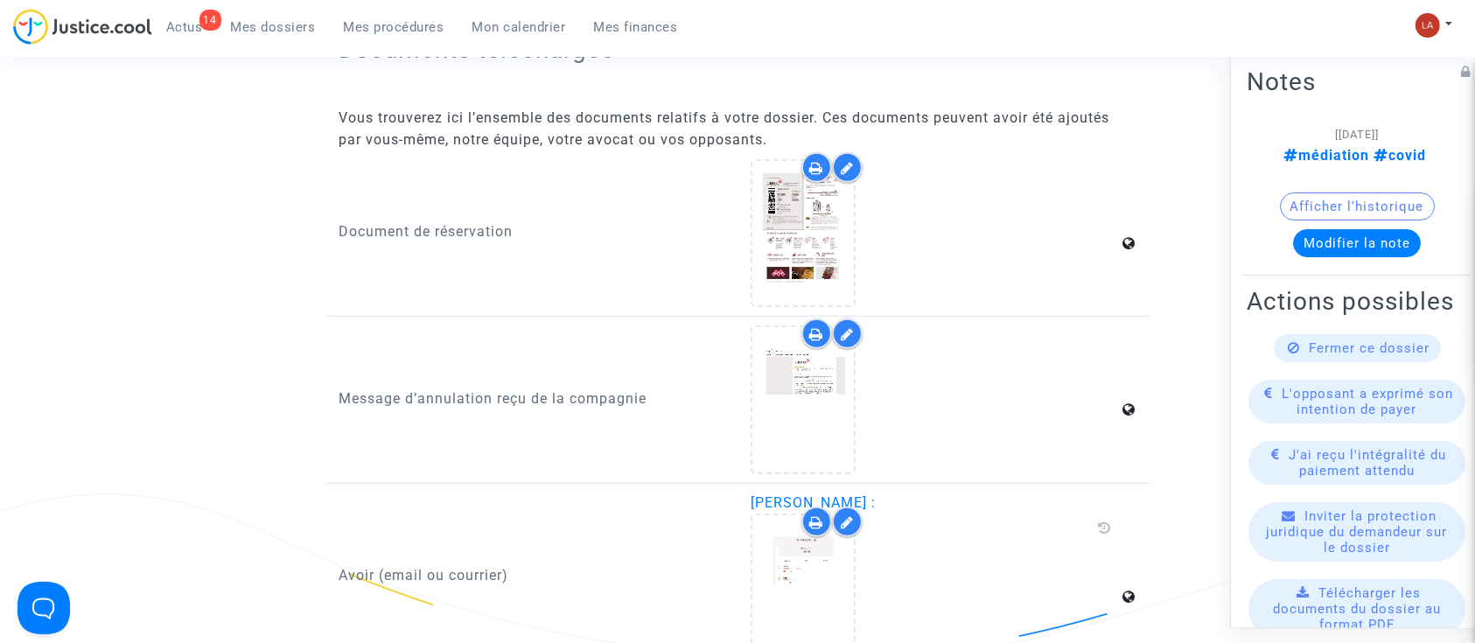
scroll to position [1516, 0]
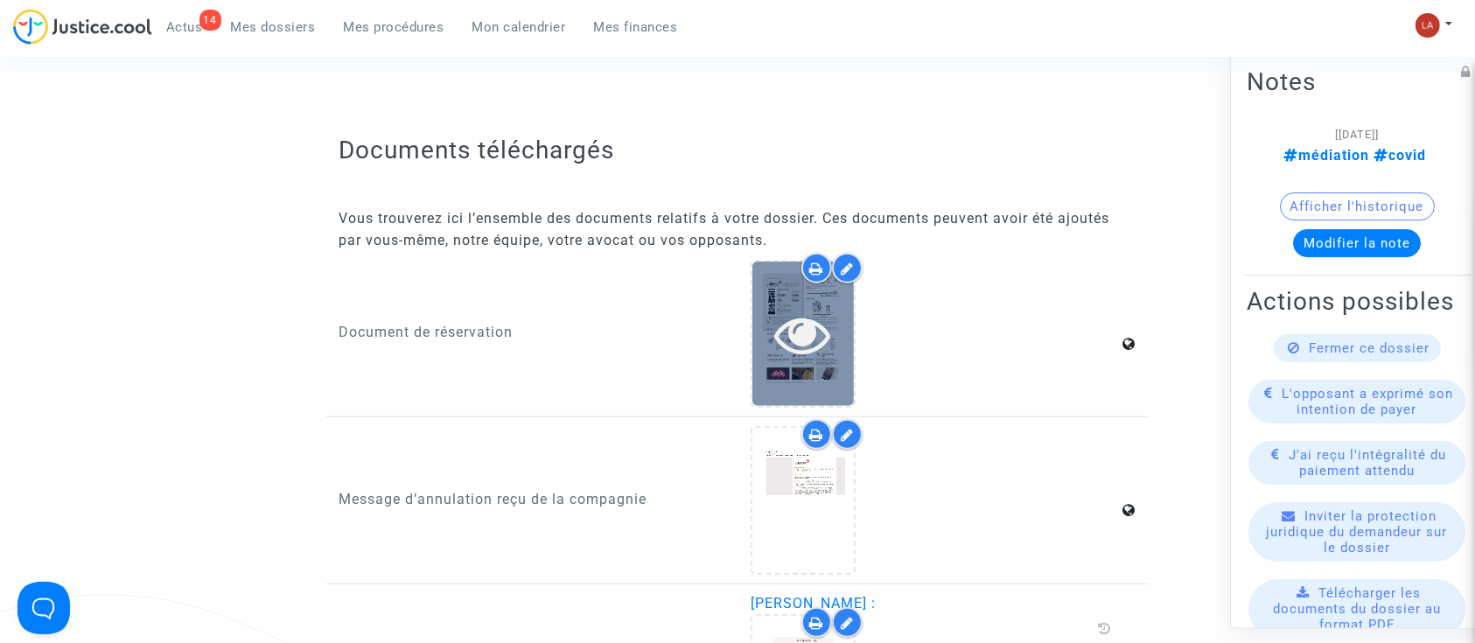
click at [754, 328] on div at bounding box center [804, 334] width 102 height 56
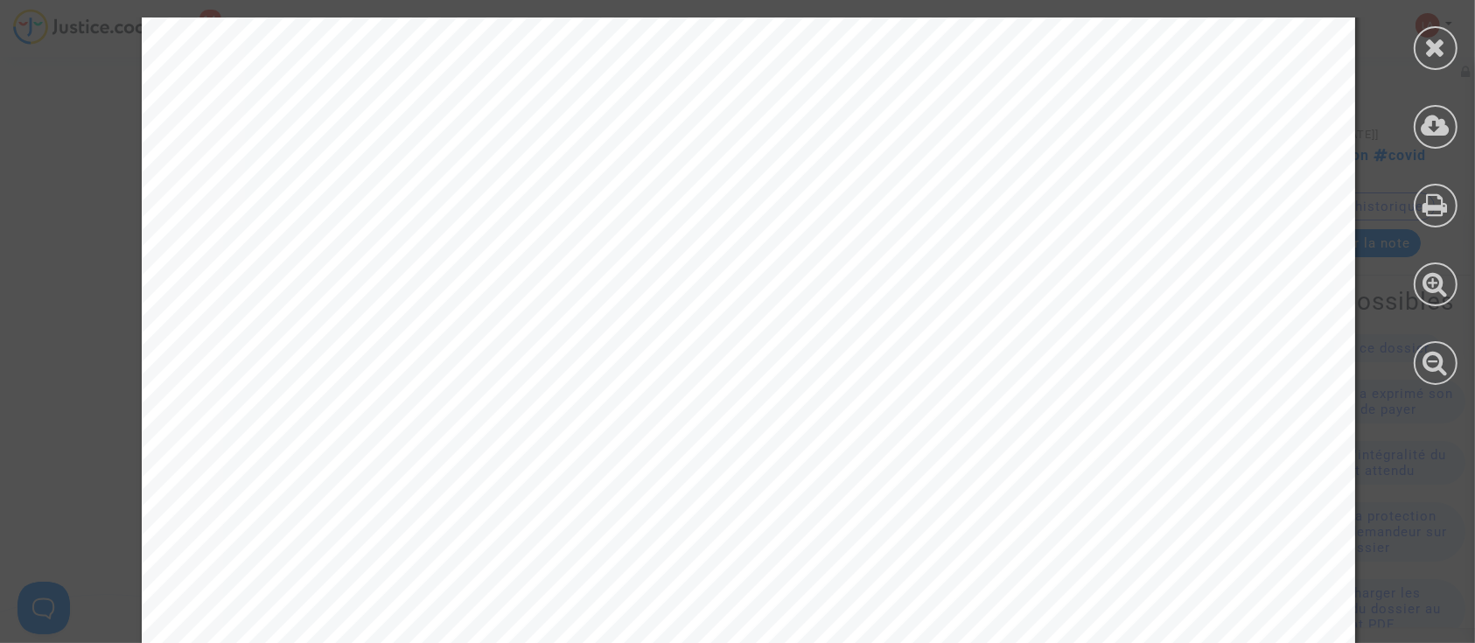
scroll to position [8751, 0]
click at [1423, 66] on div at bounding box center [1436, 48] width 44 height 44
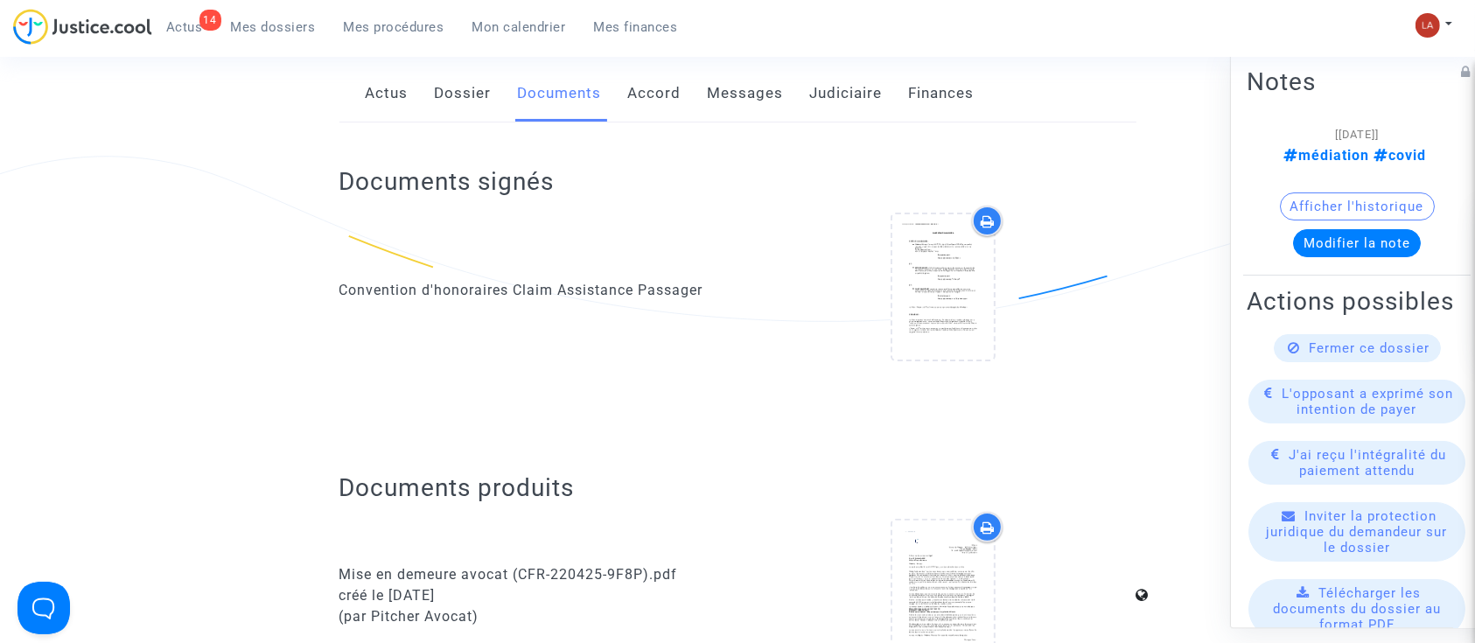
scroll to position [0, 0]
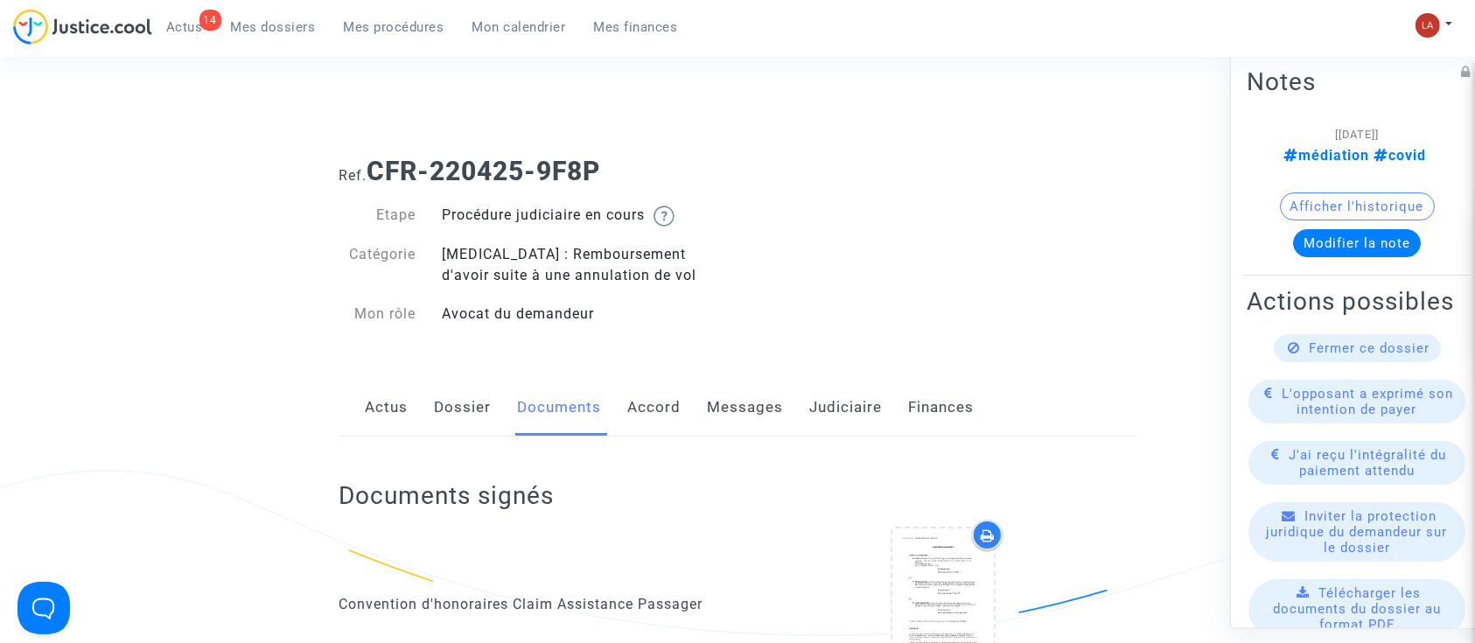
click at [476, 403] on link "Dossier" at bounding box center [463, 408] width 57 height 58
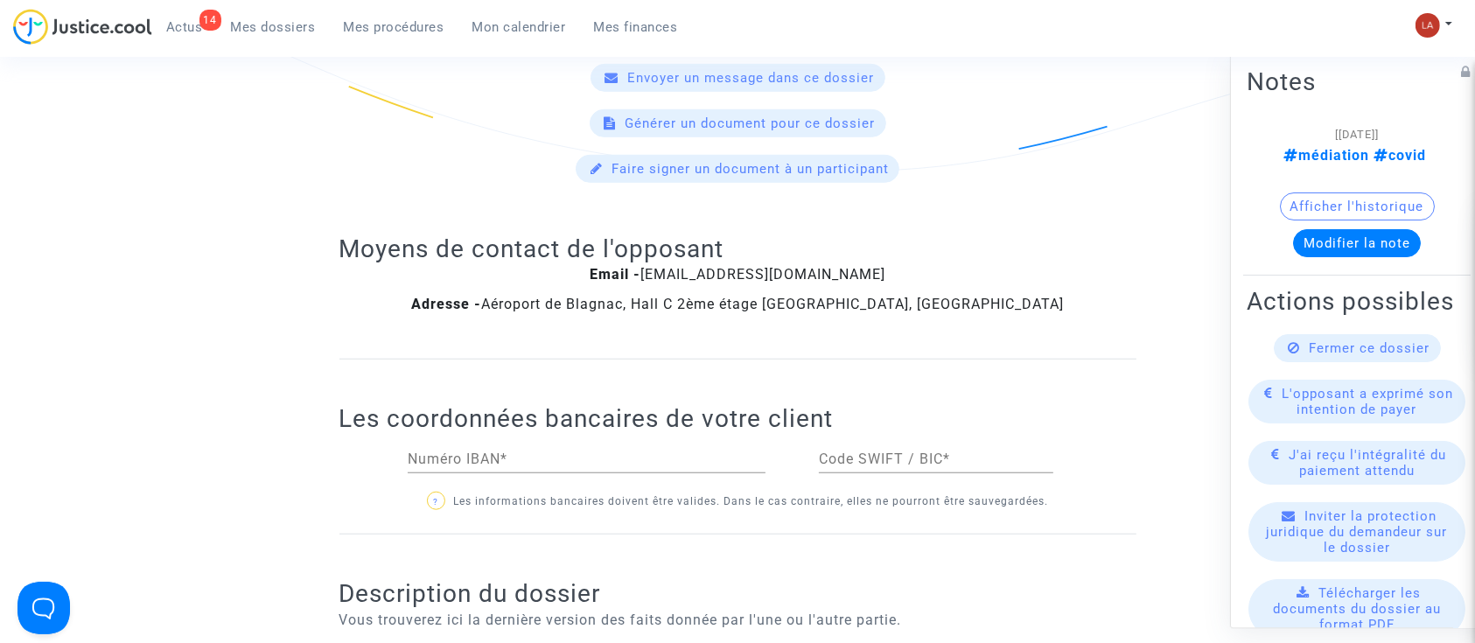
scroll to position [1867, 0]
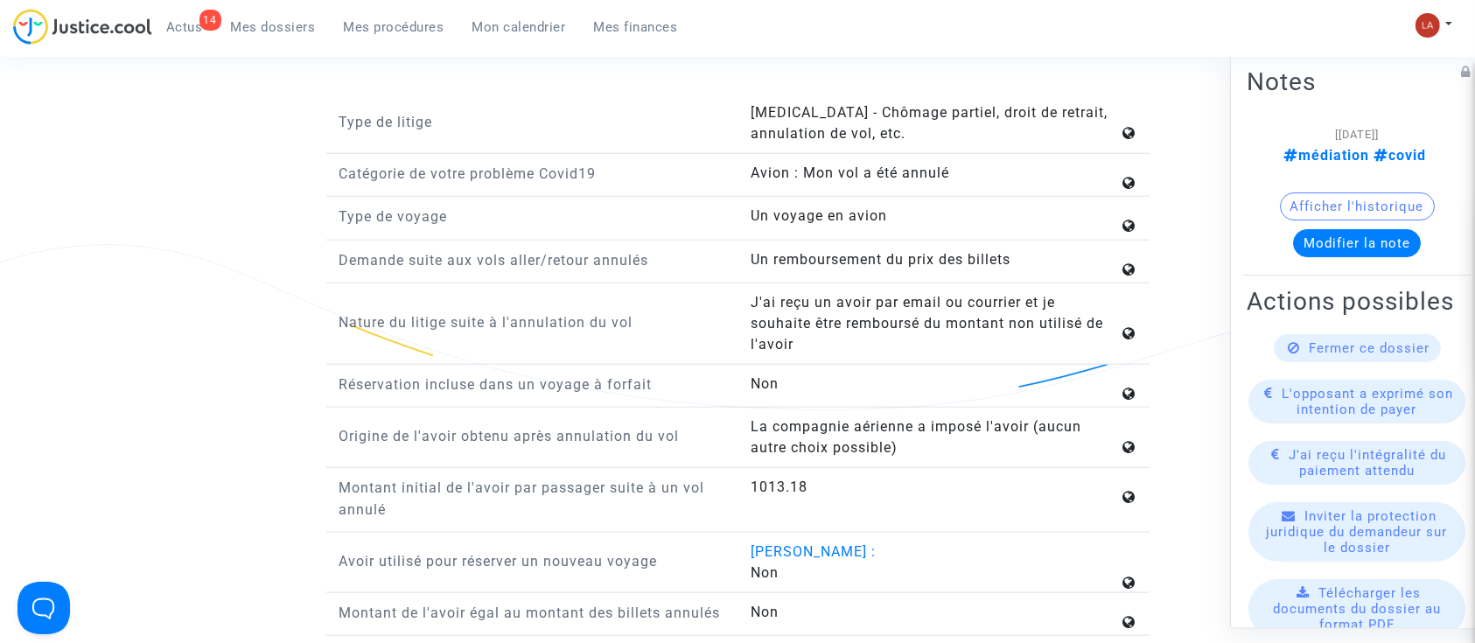
click at [1376, 237] on button "Modifier la note" at bounding box center [1357, 243] width 128 height 28
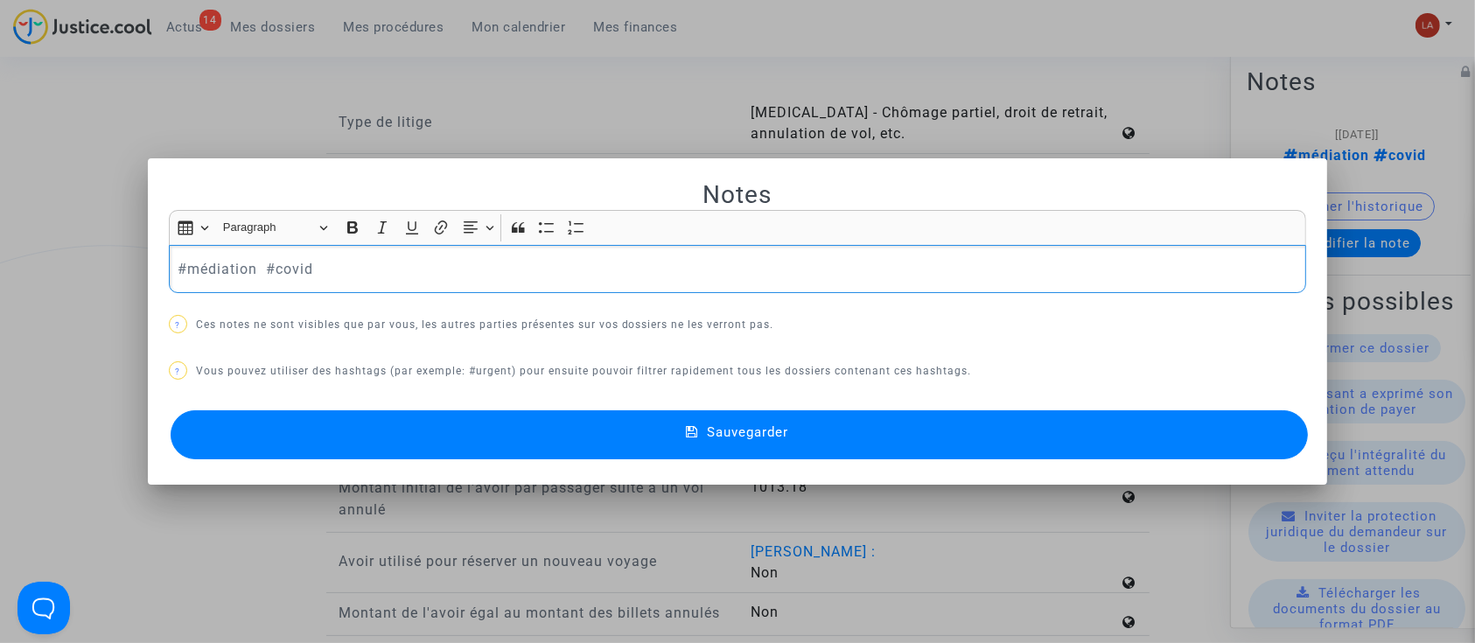
click at [221, 277] on p "#médiation #covid" at bounding box center [738, 269] width 1120 height 22
click at [252, 411] on button "Sauvegarder" at bounding box center [740, 434] width 1138 height 49
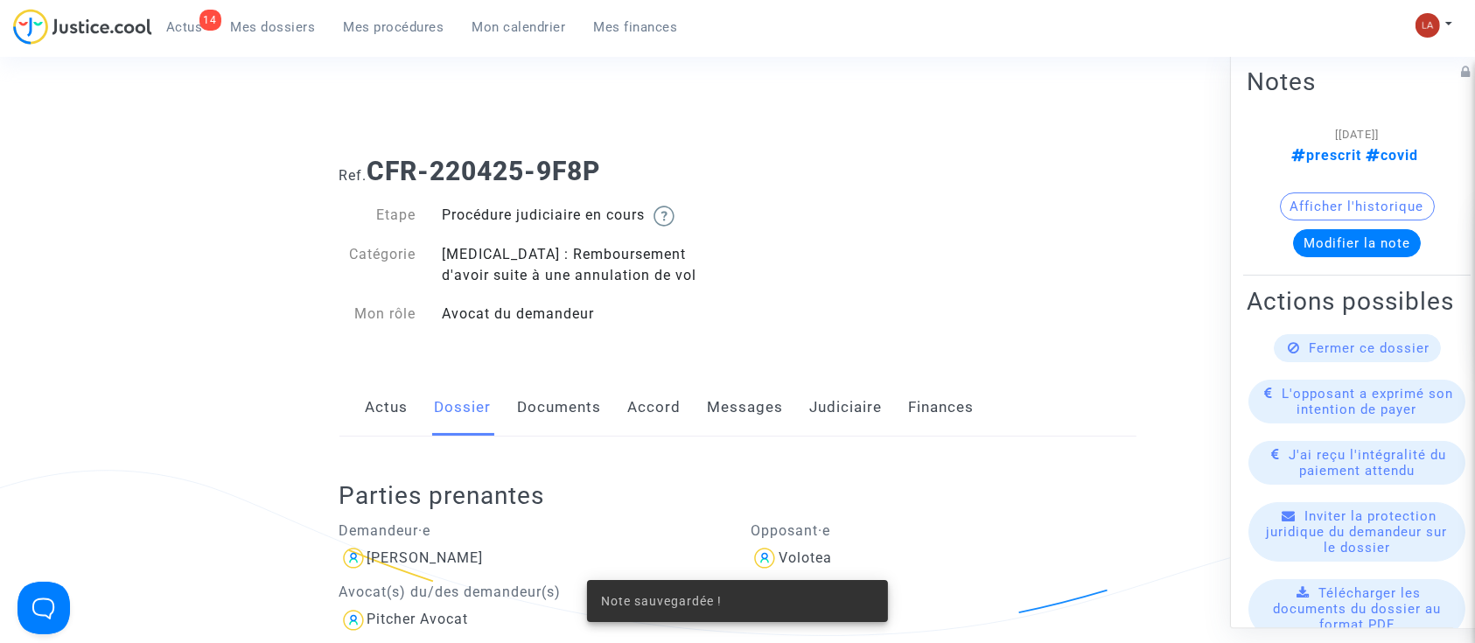
click at [752, 428] on link "Messages" at bounding box center [746, 408] width 76 height 58
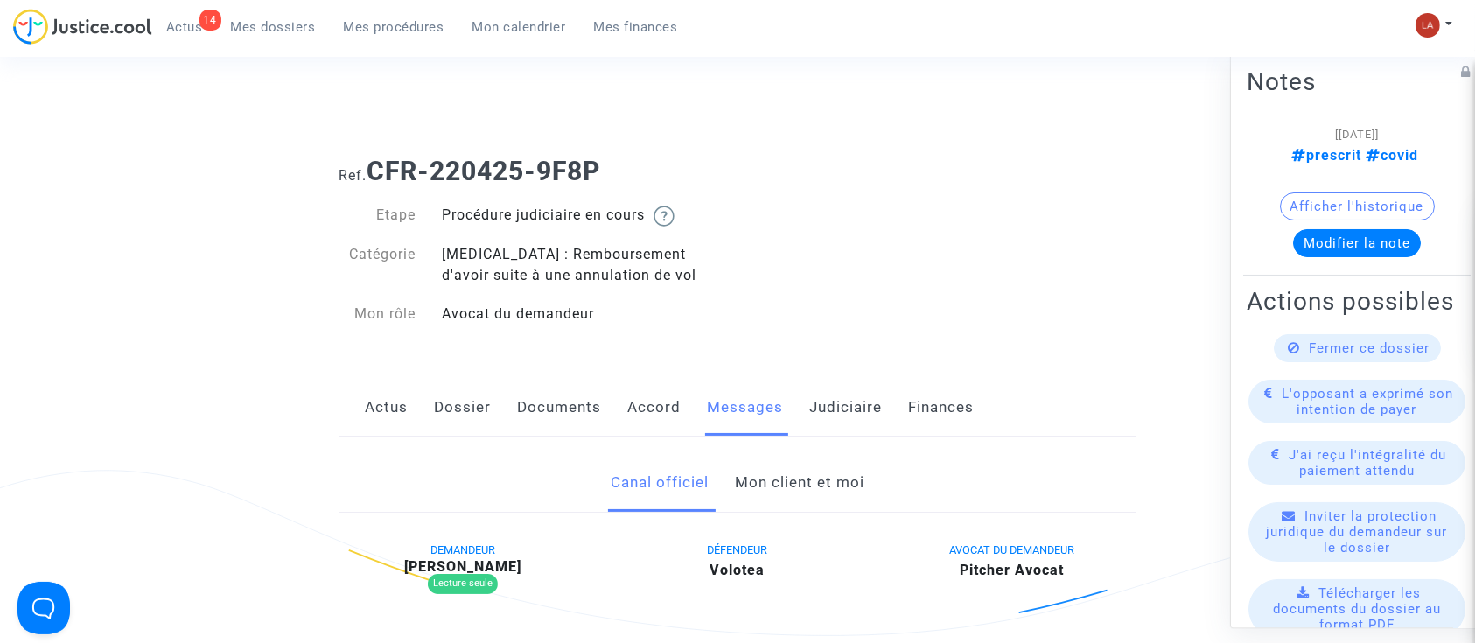
click at [760, 477] on link "Mon client et moi" at bounding box center [800, 483] width 130 height 58
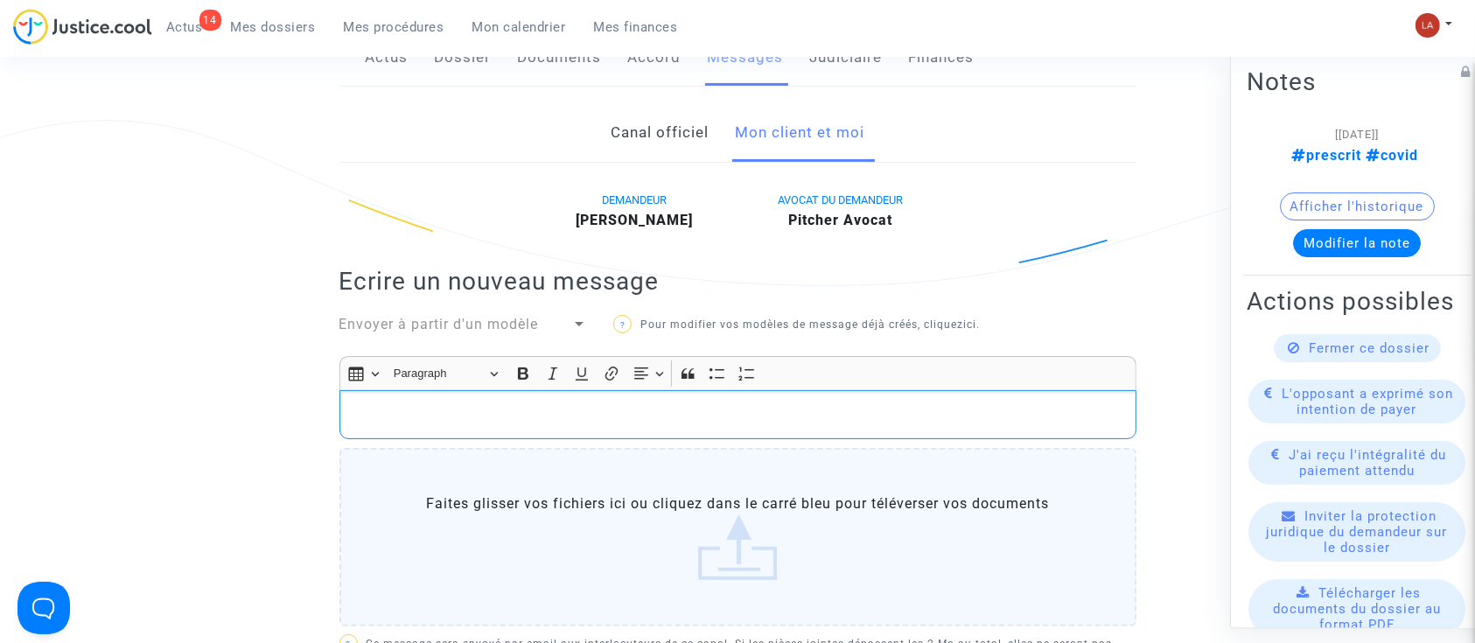
click at [809, 410] on p "Rich Text Editor, main" at bounding box center [737, 415] width 779 height 22
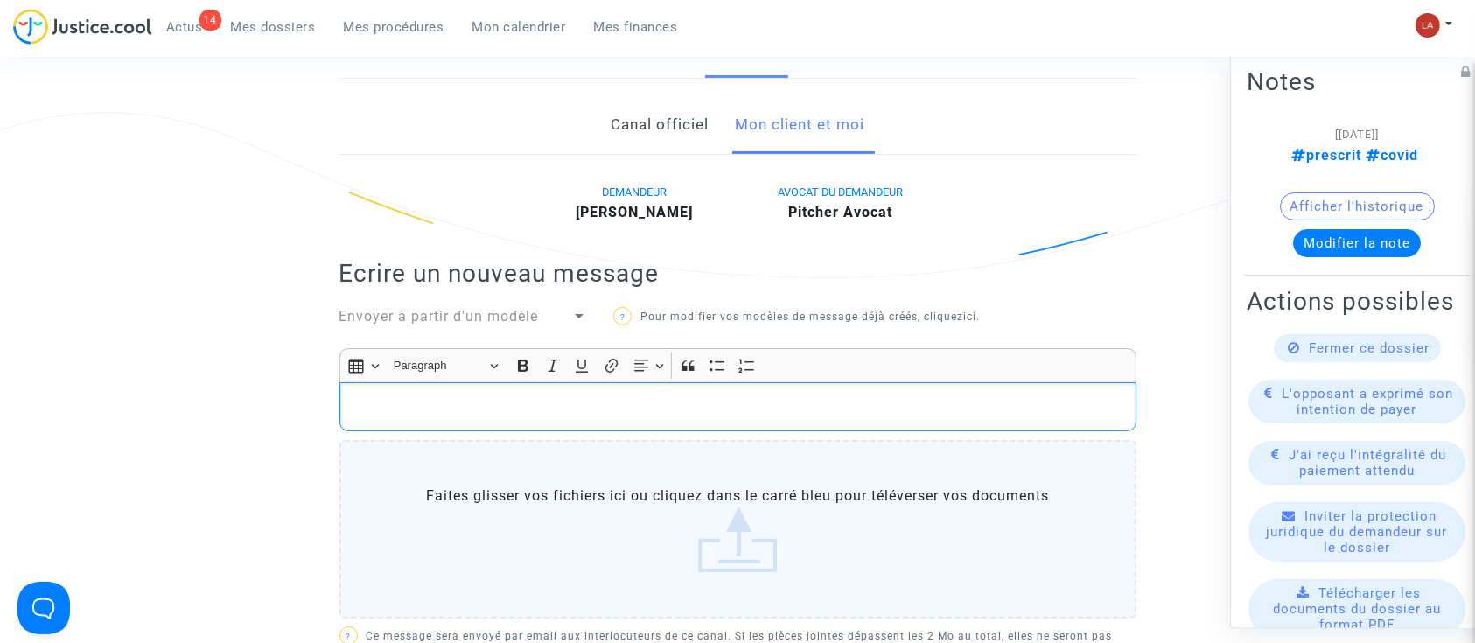
scroll to position [350, 0]
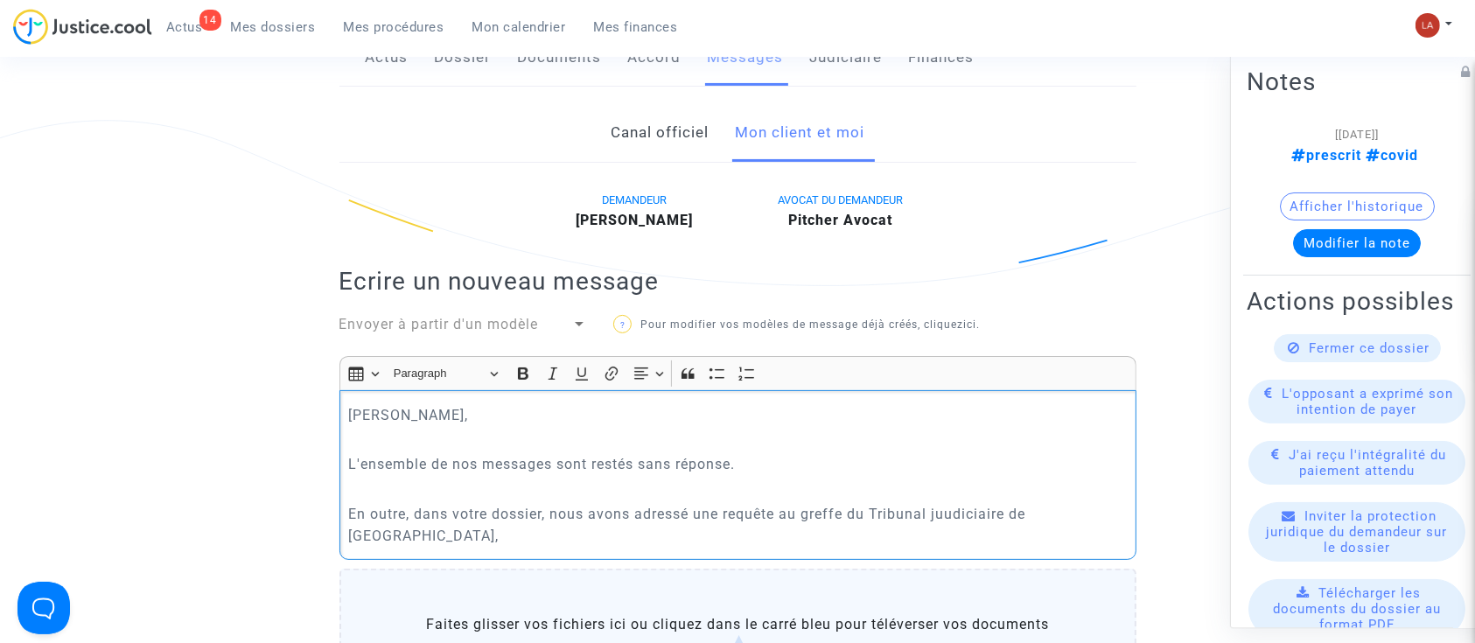
click at [953, 510] on p "En outre, dans votre dossier, nous avons adressé une requête au greffe du Tribu…" at bounding box center [737, 525] width 779 height 44
click at [1075, 508] on p "En outre, dans votre dossier, nous avons adressé une requête au greffe du Tribu…" at bounding box center [737, 525] width 779 height 44
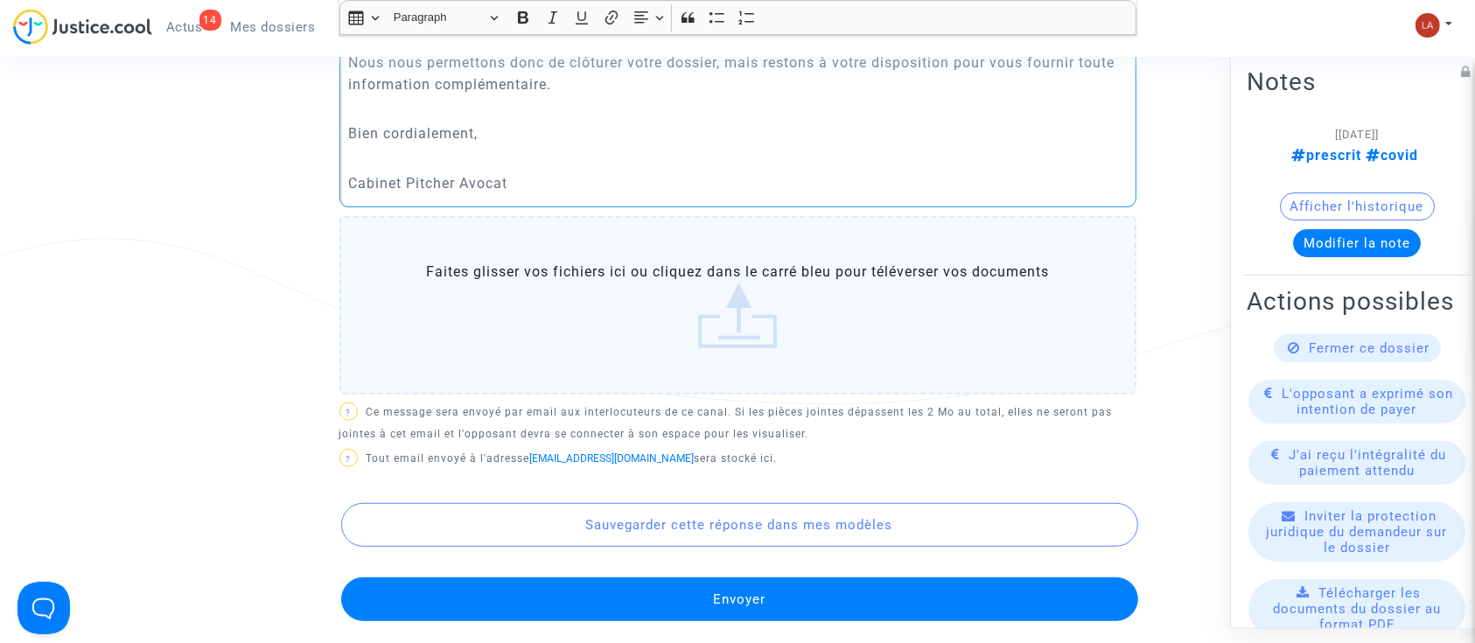
scroll to position [1204, 0]
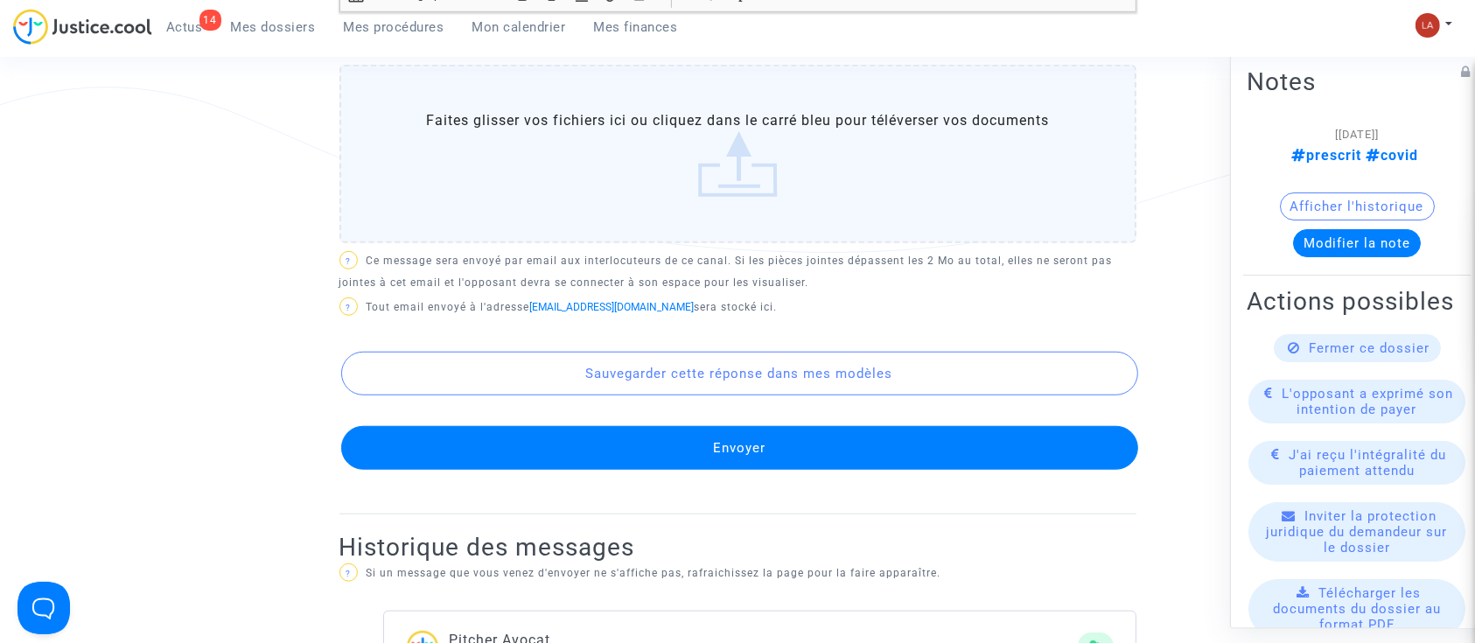
click at [910, 415] on div "Sauvegarder cette réponse dans mes modèles Envoyer" at bounding box center [738, 395] width 797 height 149
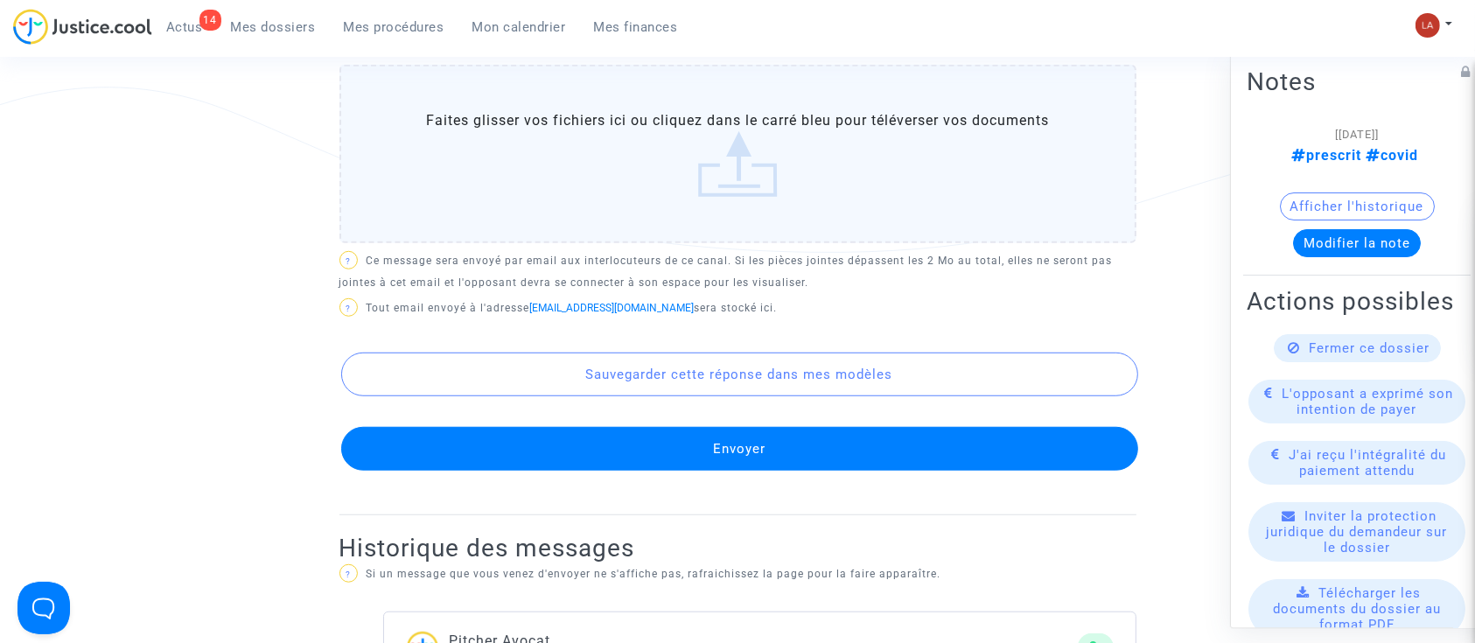
click at [910, 433] on button "Envoyer" at bounding box center [739, 449] width 797 height 44
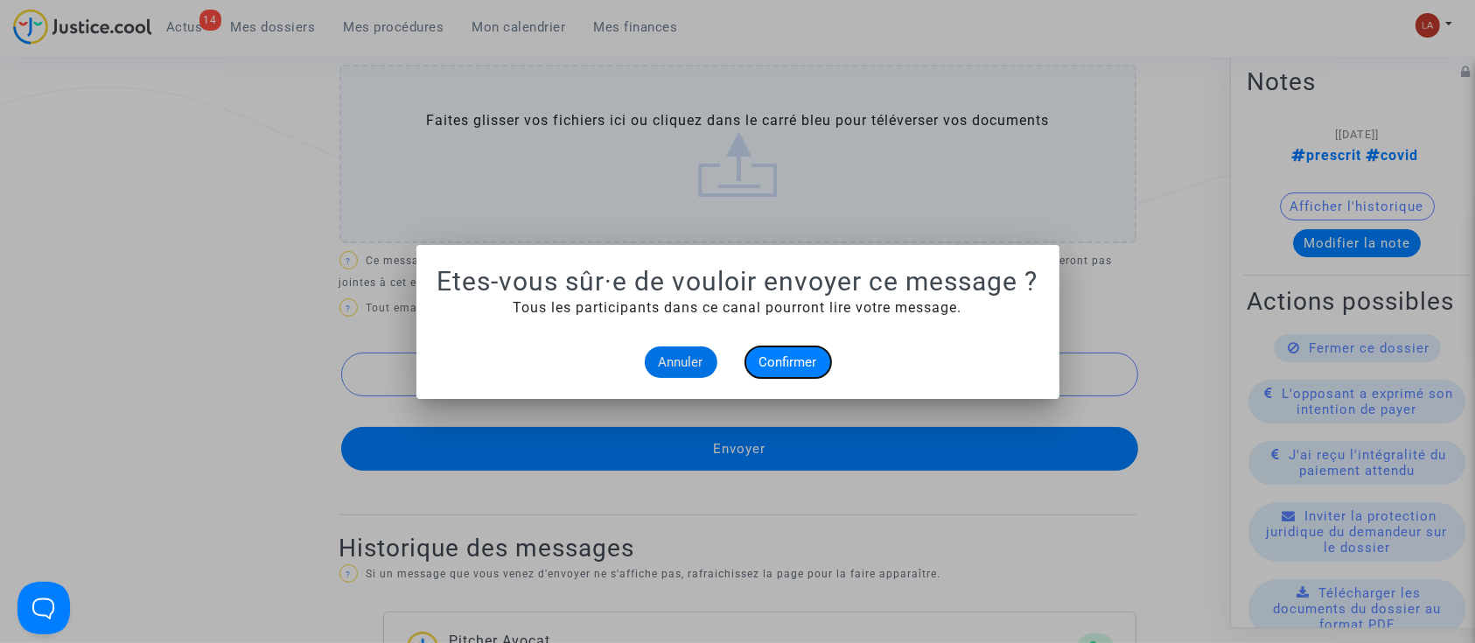
drag, startPoint x: 791, startPoint y: 356, endPoint x: 1250, endPoint y: 375, distance: 458.9
click at [793, 356] on span "Confirmer" at bounding box center [789, 362] width 58 height 16
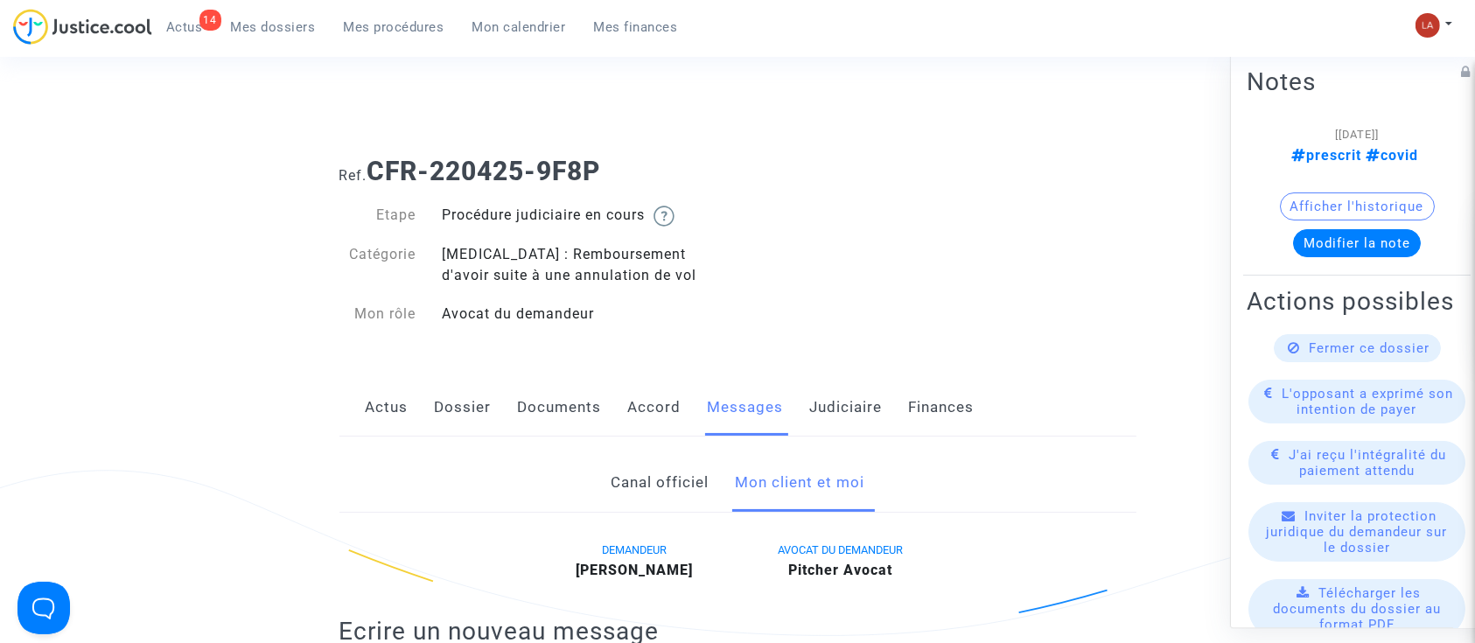
scroll to position [1204, 0]
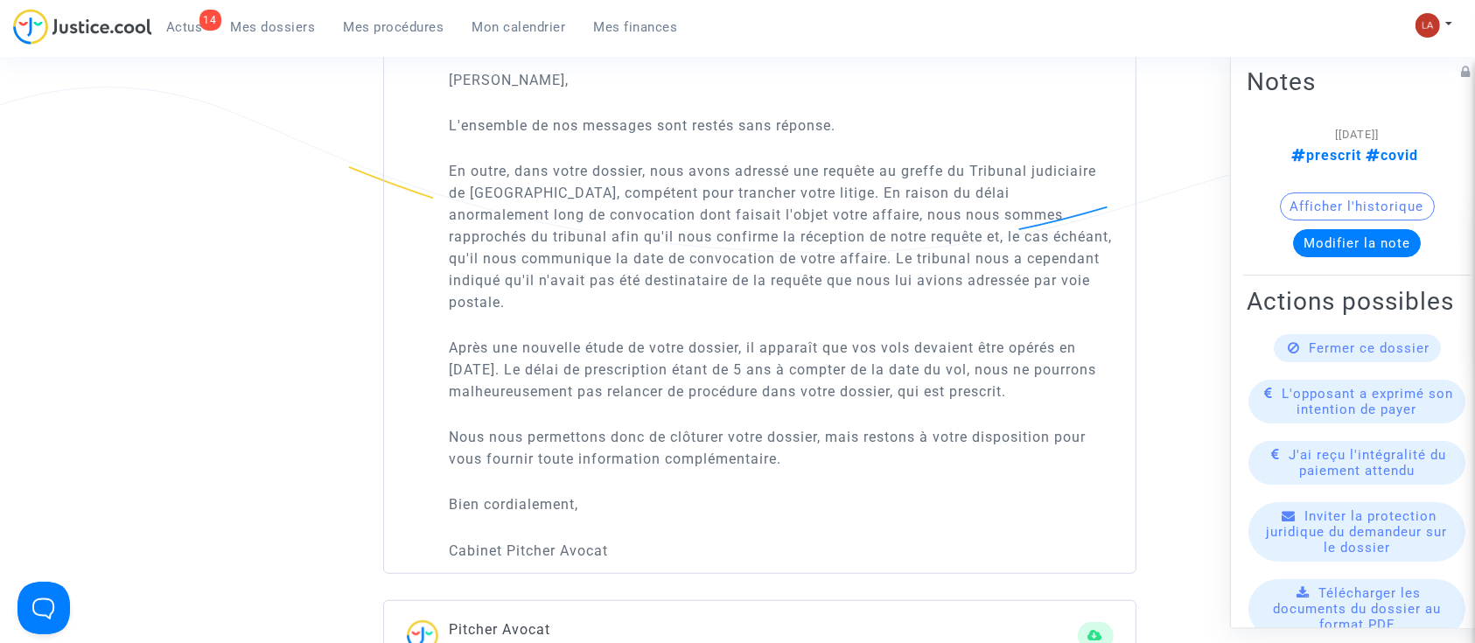
click at [1402, 356] on span "Fermer ce dossier" at bounding box center [1370, 348] width 121 height 16
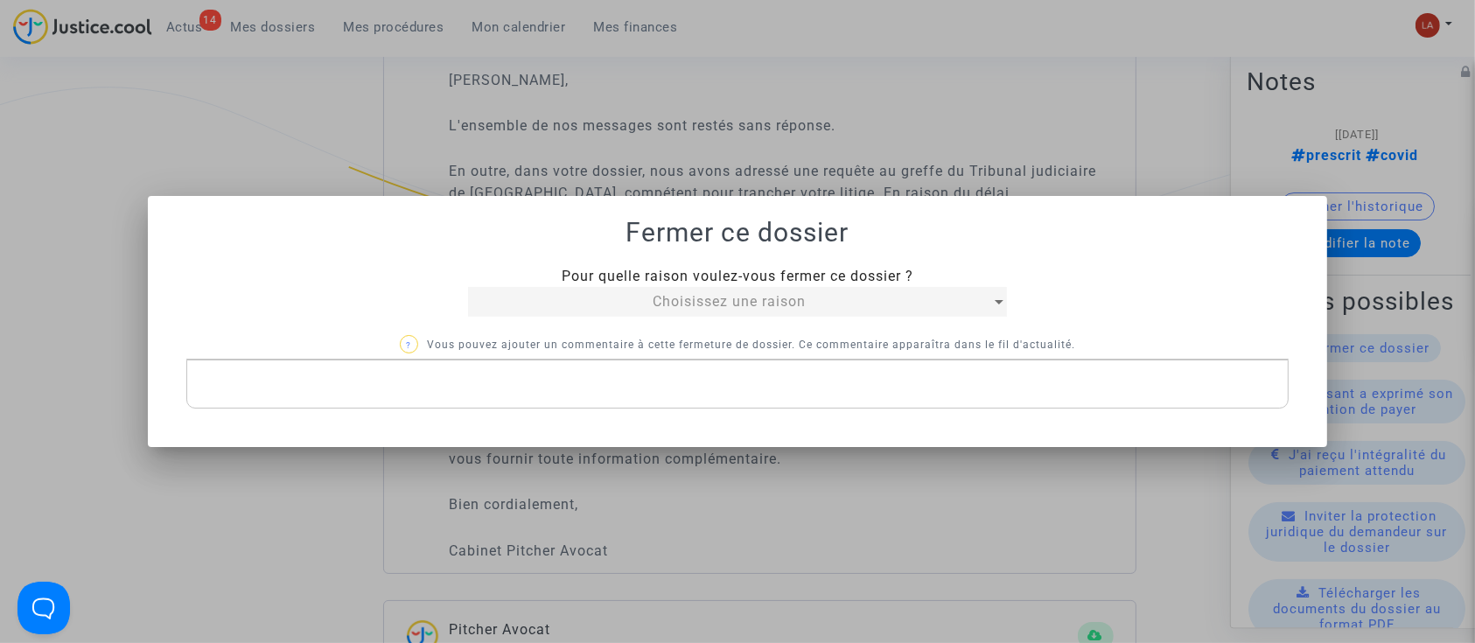
click at [791, 316] on mat-select "Choisissez une raison" at bounding box center [737, 302] width 538 height 30
click at [791, 308] on span "Choisissez une raison" at bounding box center [729, 301] width 153 height 17
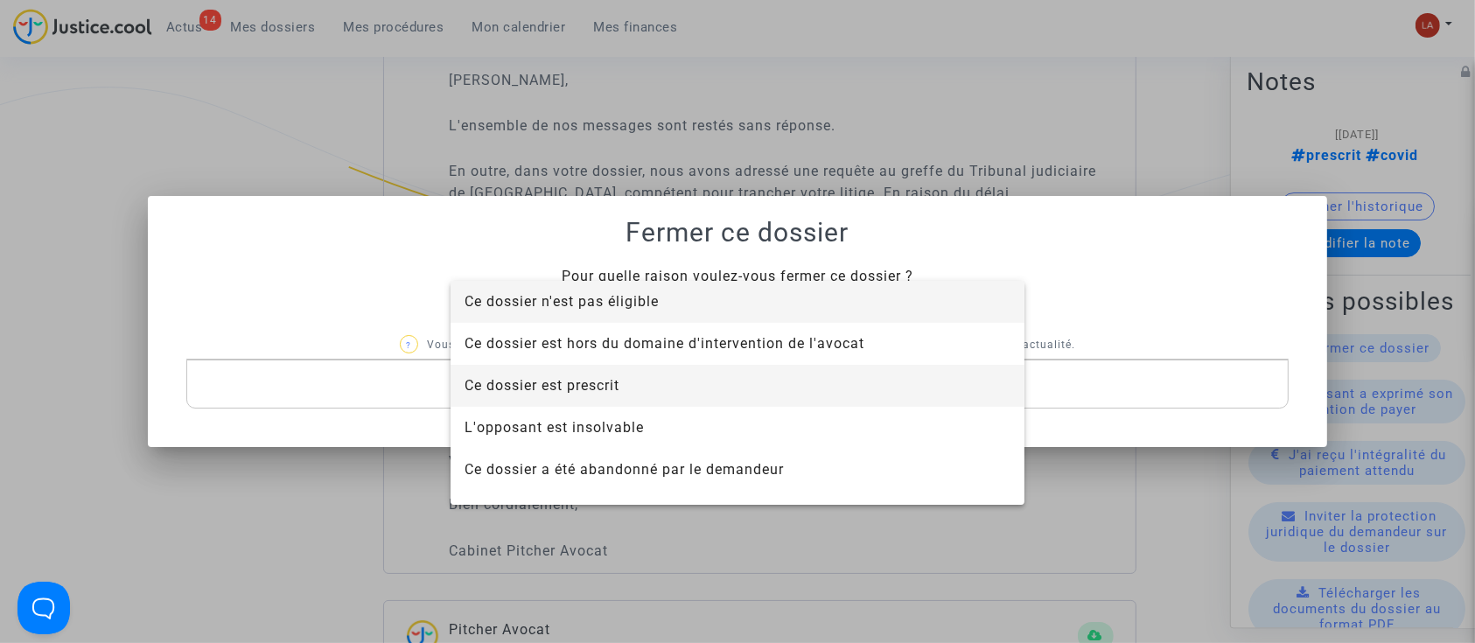
click at [681, 377] on span "Ce dossier est prescrit" at bounding box center [738, 386] width 546 height 42
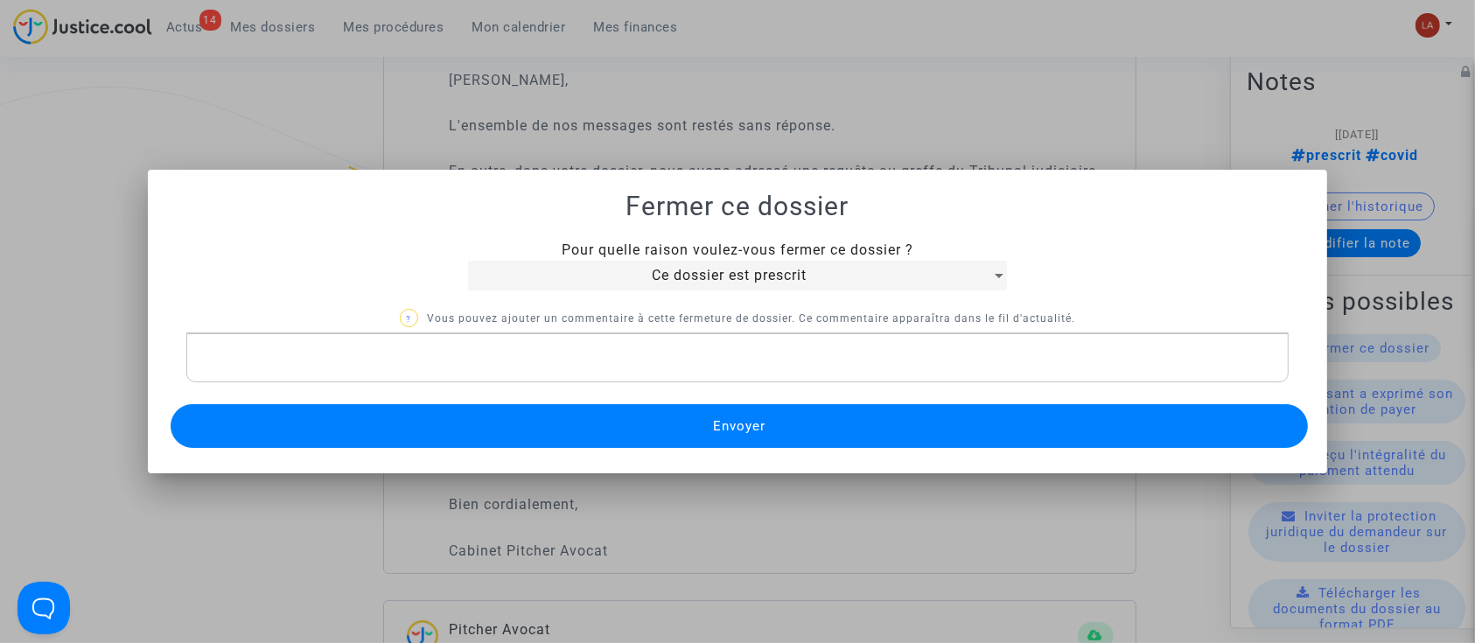
drag, startPoint x: 690, startPoint y: 382, endPoint x: 833, endPoint y: 435, distance: 152.8
click at [833, 435] on button "Envoyer" at bounding box center [740, 426] width 1138 height 44
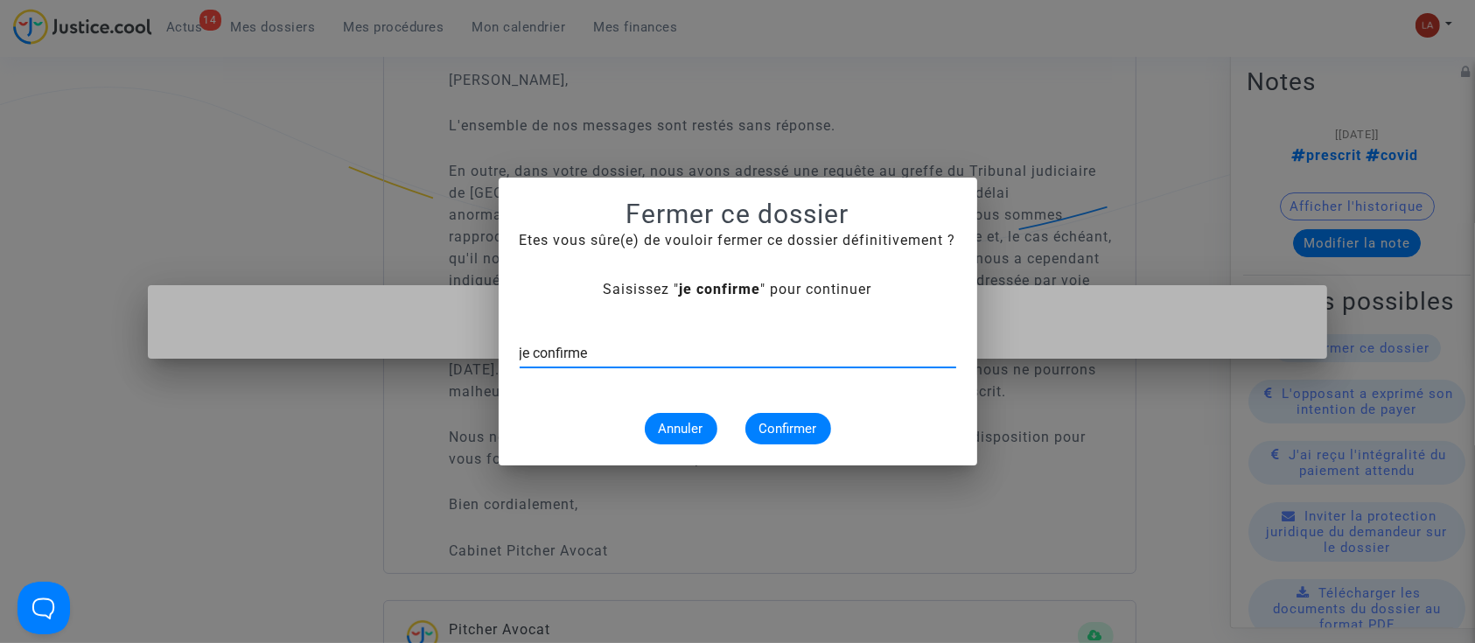
type input "je confirme"
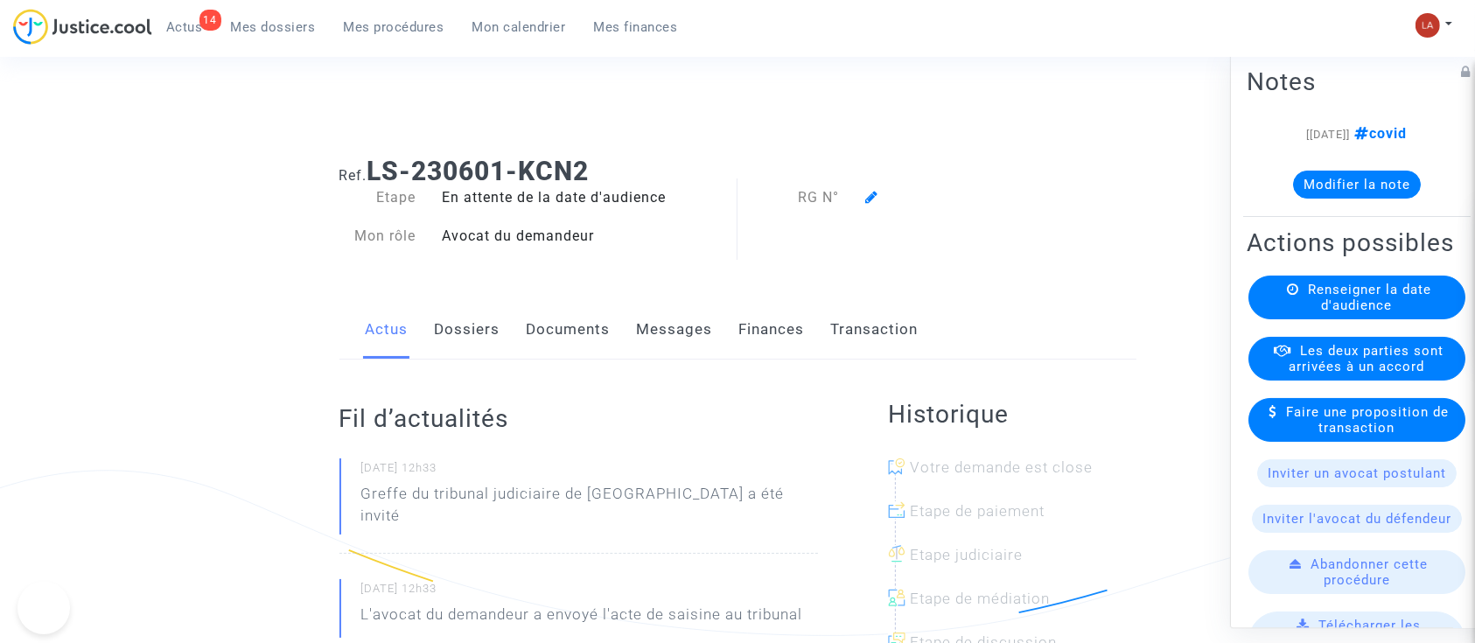
click at [1351, 173] on button "Modifier la note" at bounding box center [1357, 185] width 128 height 28
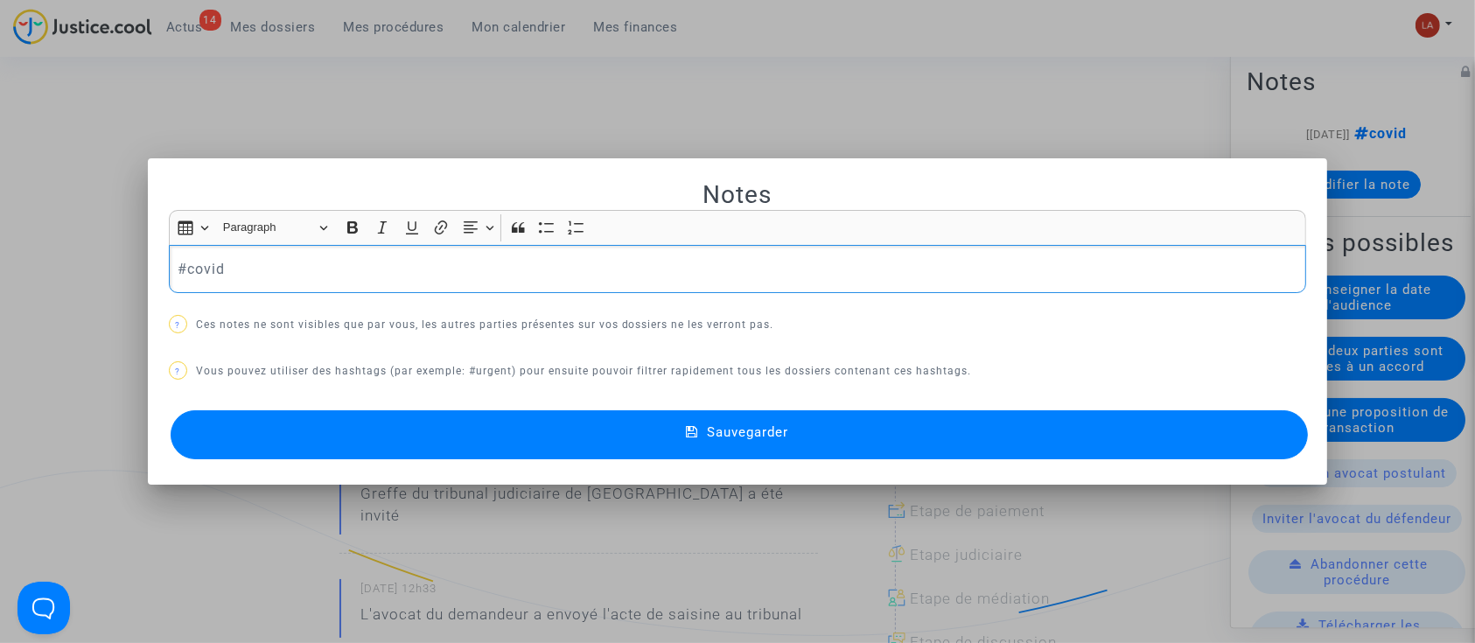
click at [518, 263] on p "#covid" at bounding box center [738, 269] width 1120 height 22
click at [543, 469] on mat-dialog-container "Notes Rich Text Editor Insert table Insert table Heading Paragraph Paragraph He…" at bounding box center [738, 321] width 1180 height 326
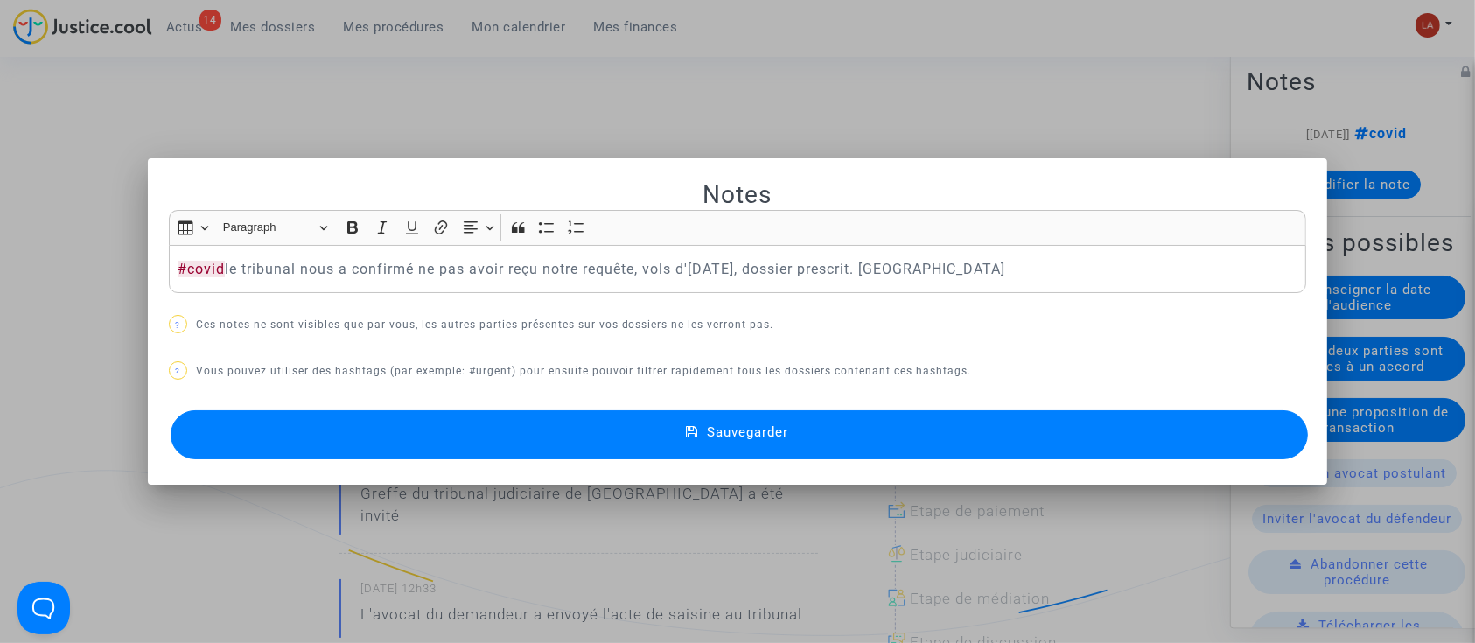
click at [566, 452] on button "Sauvegarder" at bounding box center [740, 434] width 1138 height 49
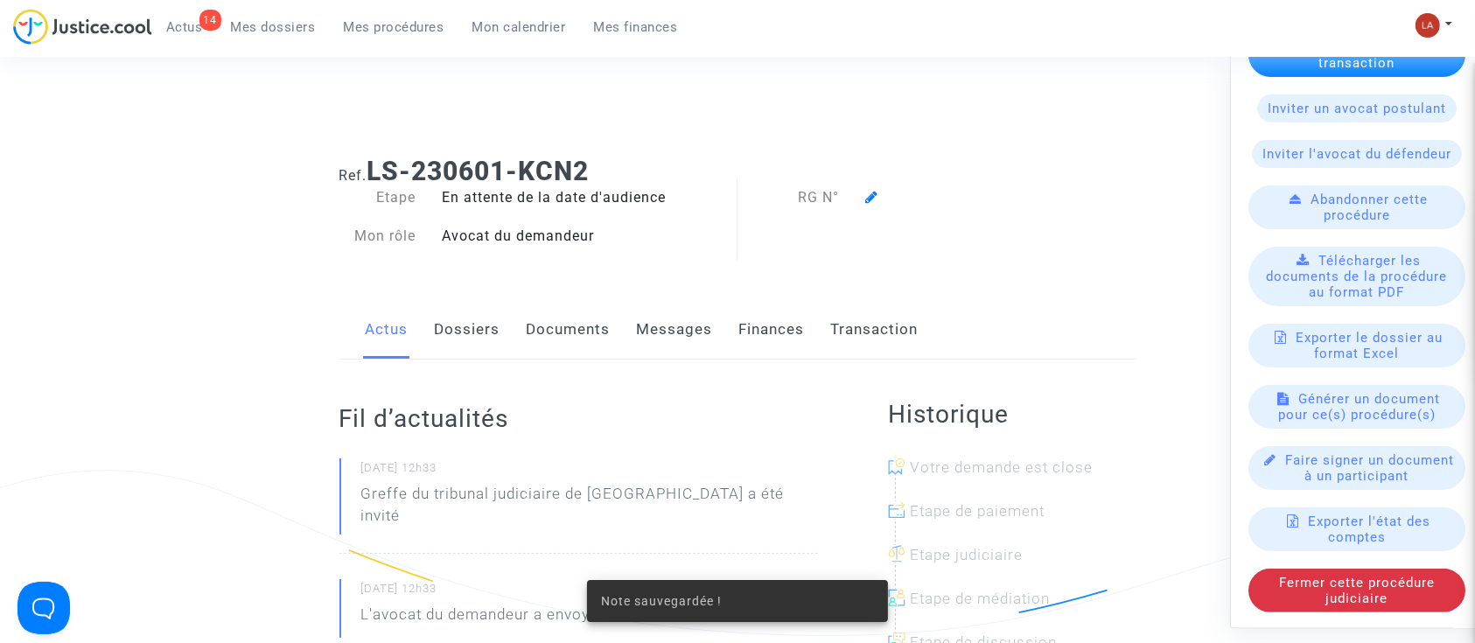
scroll to position [577, 0]
click at [1288, 599] on div "Fermer cette procédure judiciaire" at bounding box center [1357, 591] width 217 height 44
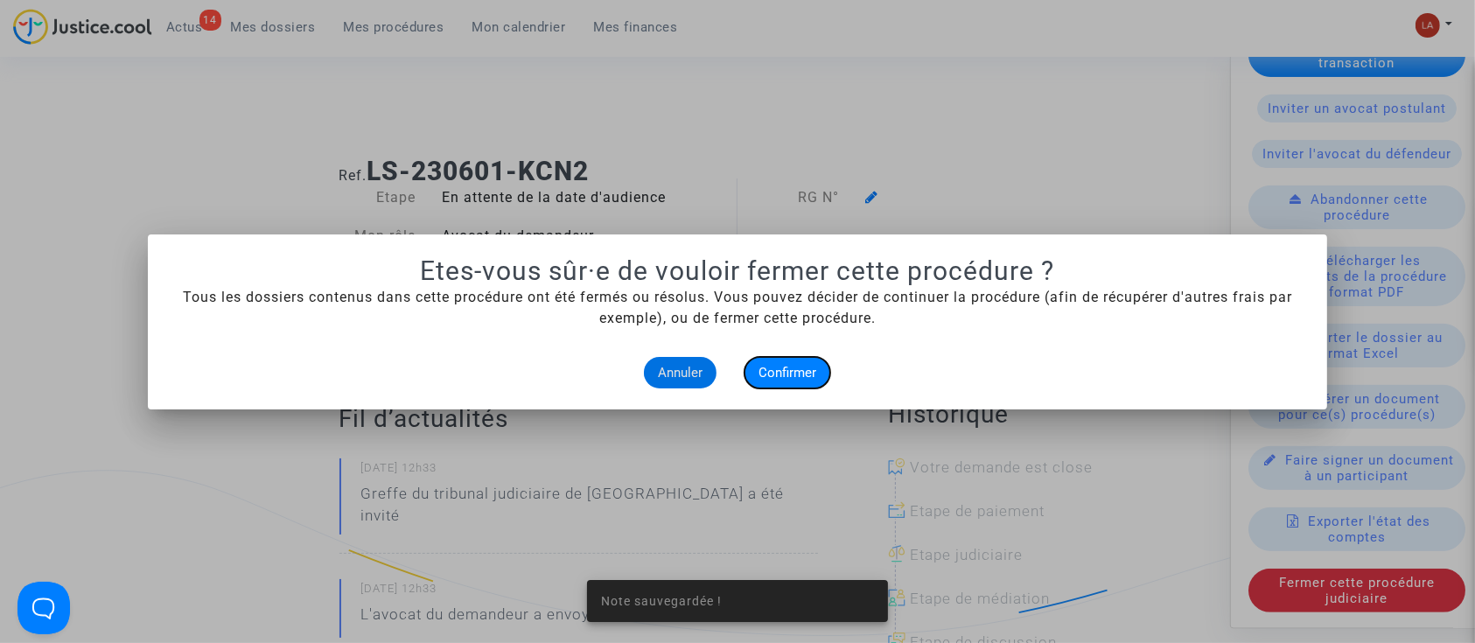
click at [793, 369] on span "Confirmer" at bounding box center [788, 373] width 58 height 16
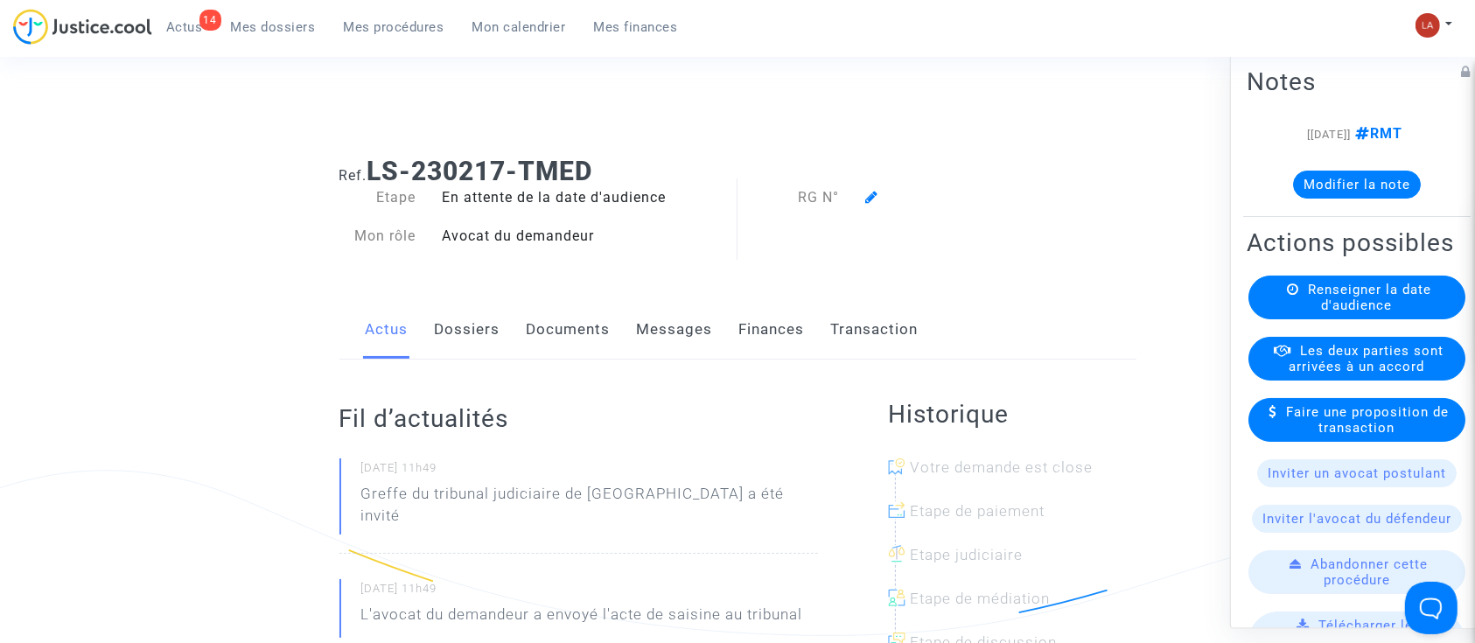
click at [472, 323] on link "Dossiers" at bounding box center [468, 330] width 66 height 58
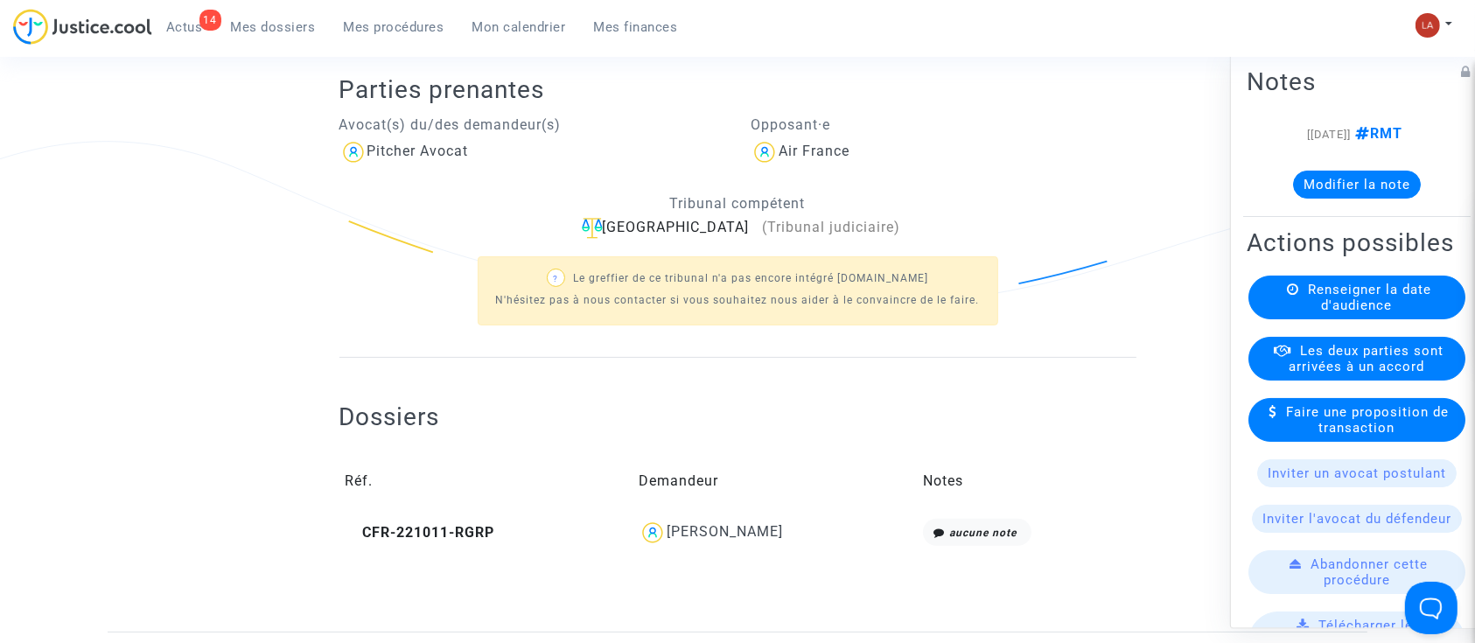
scroll to position [466, 0]
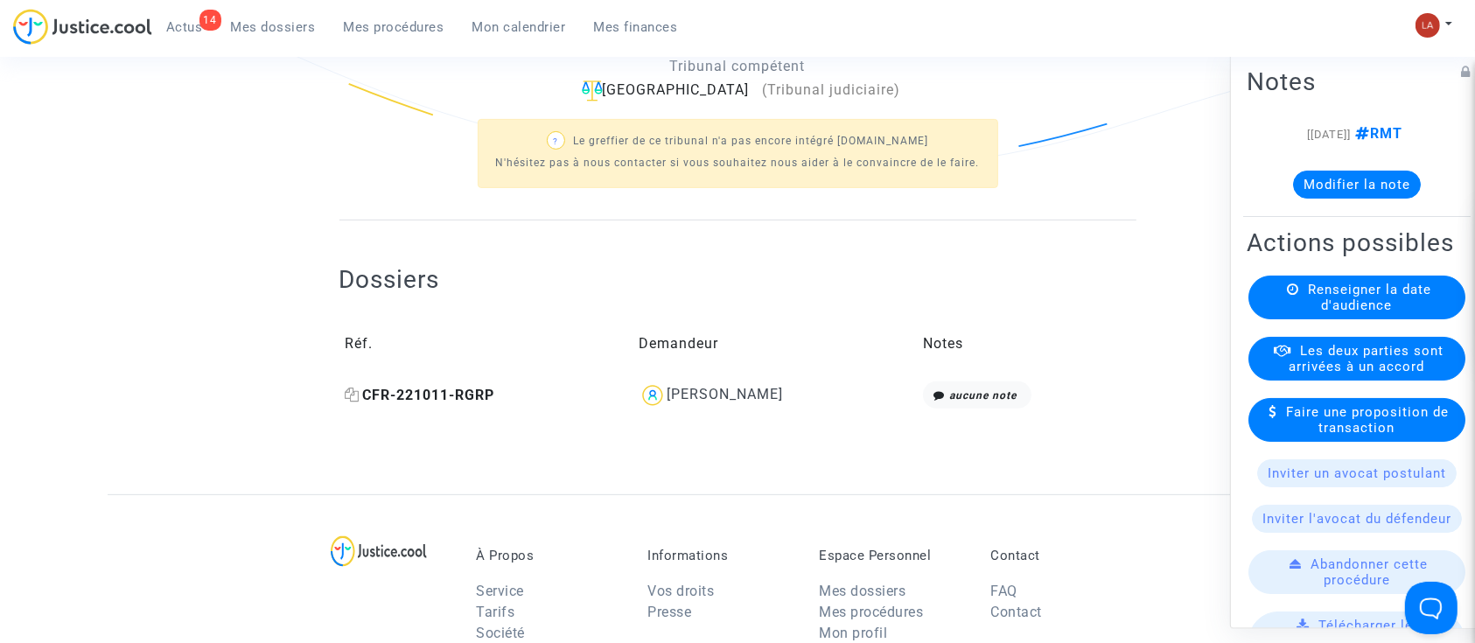
click at [426, 399] on span "CFR-221011-RGRP" at bounding box center [421, 395] width 150 height 17
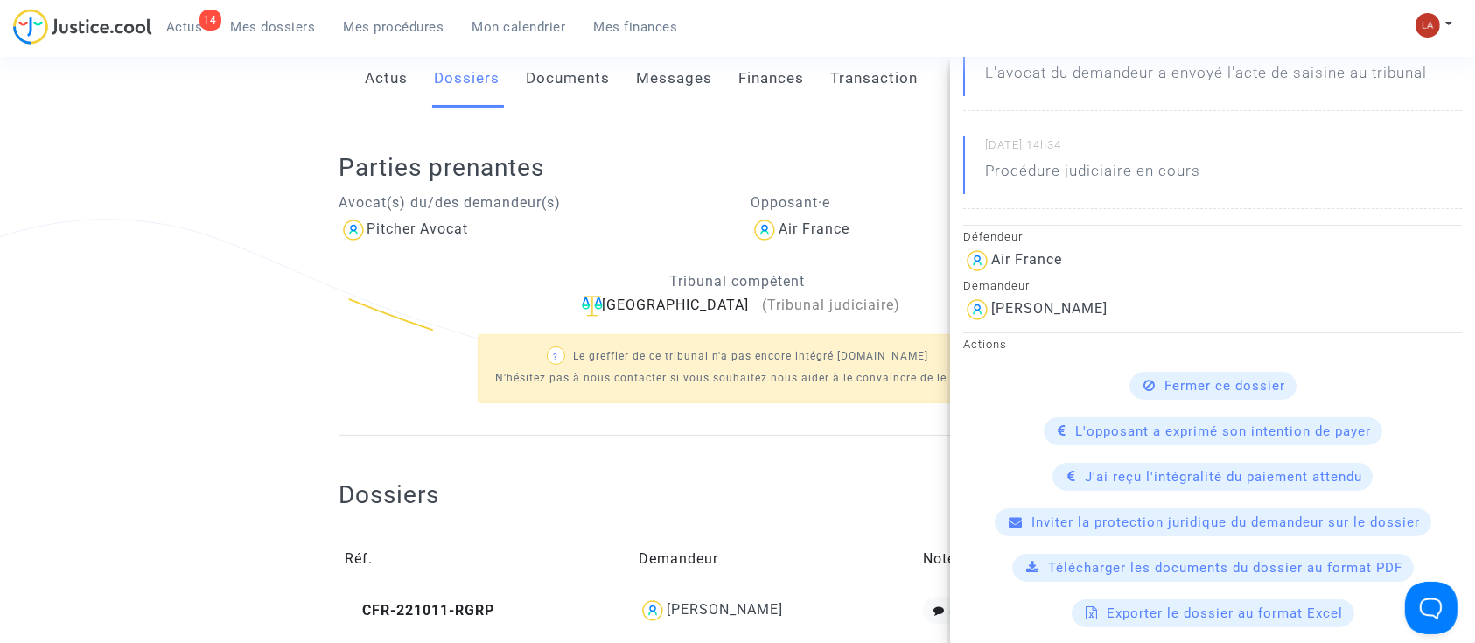
scroll to position [116, 0]
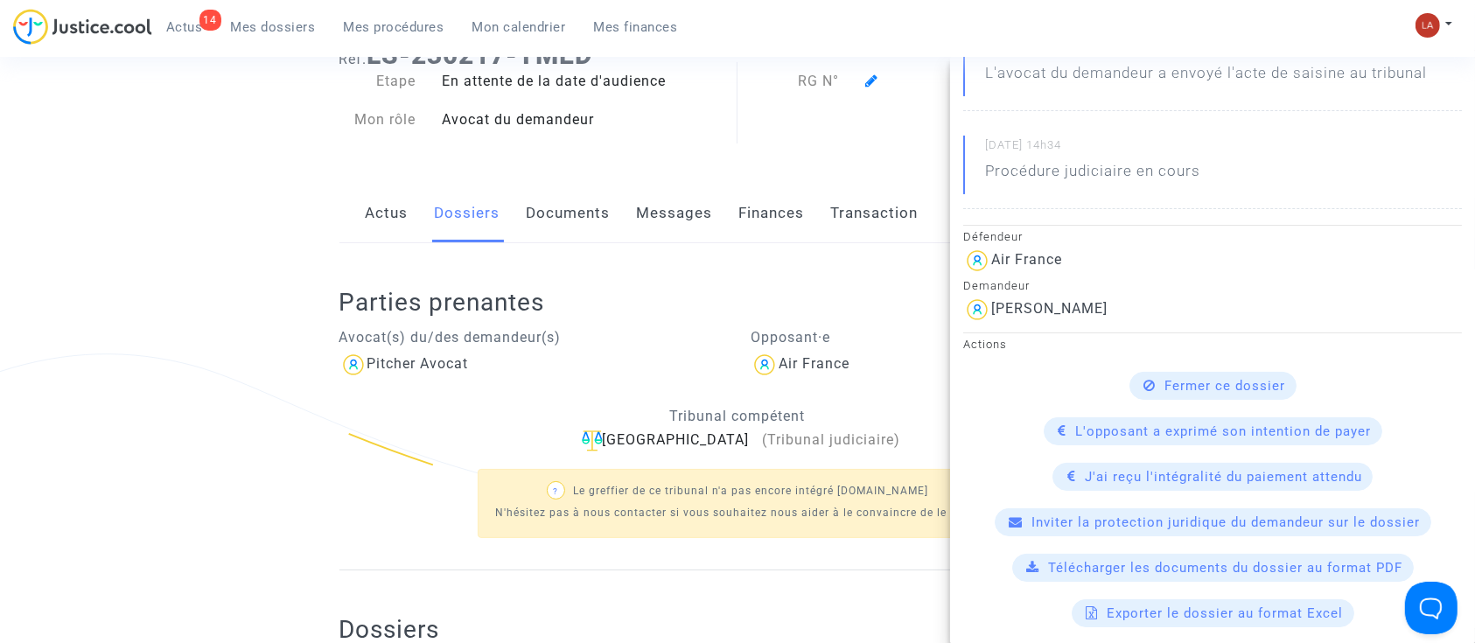
click at [194, 305] on ng-component "Ref. LS-230217-TMED Etape En attente de la date d'audience Mon rôle Avocat du d…" at bounding box center [738, 435] width 1260 height 818
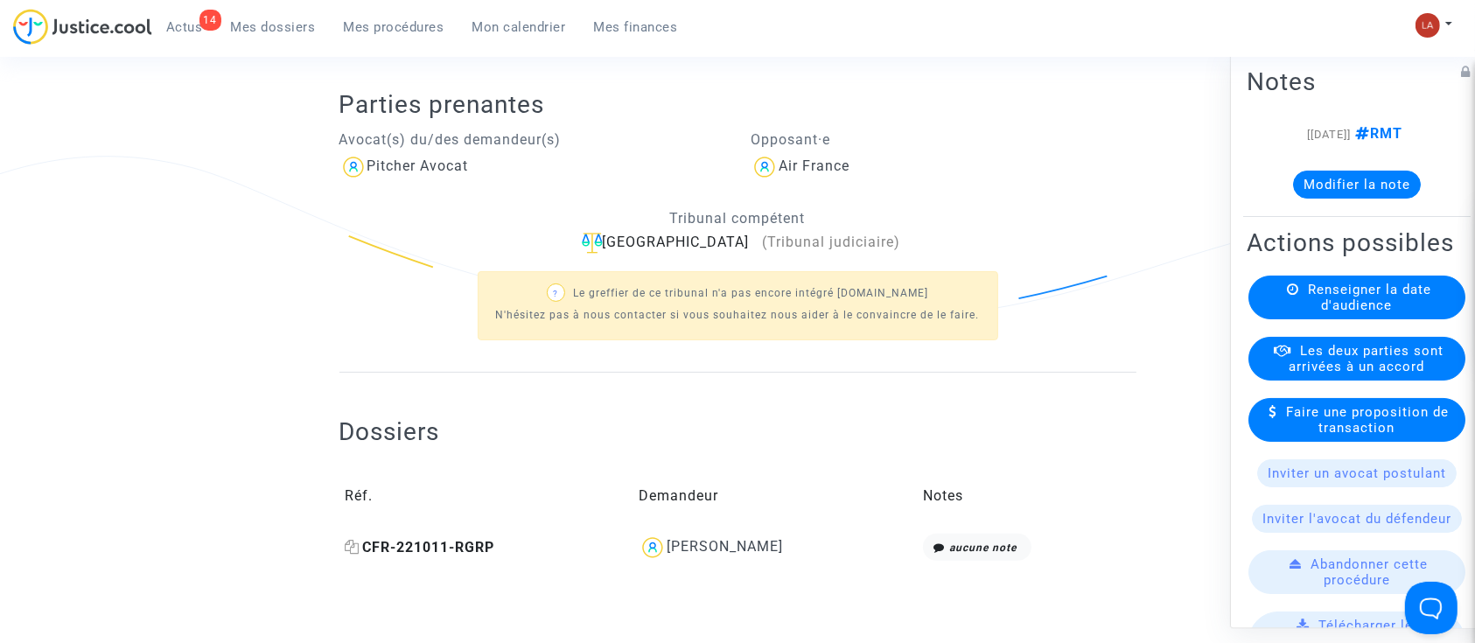
scroll to position [350, 0]
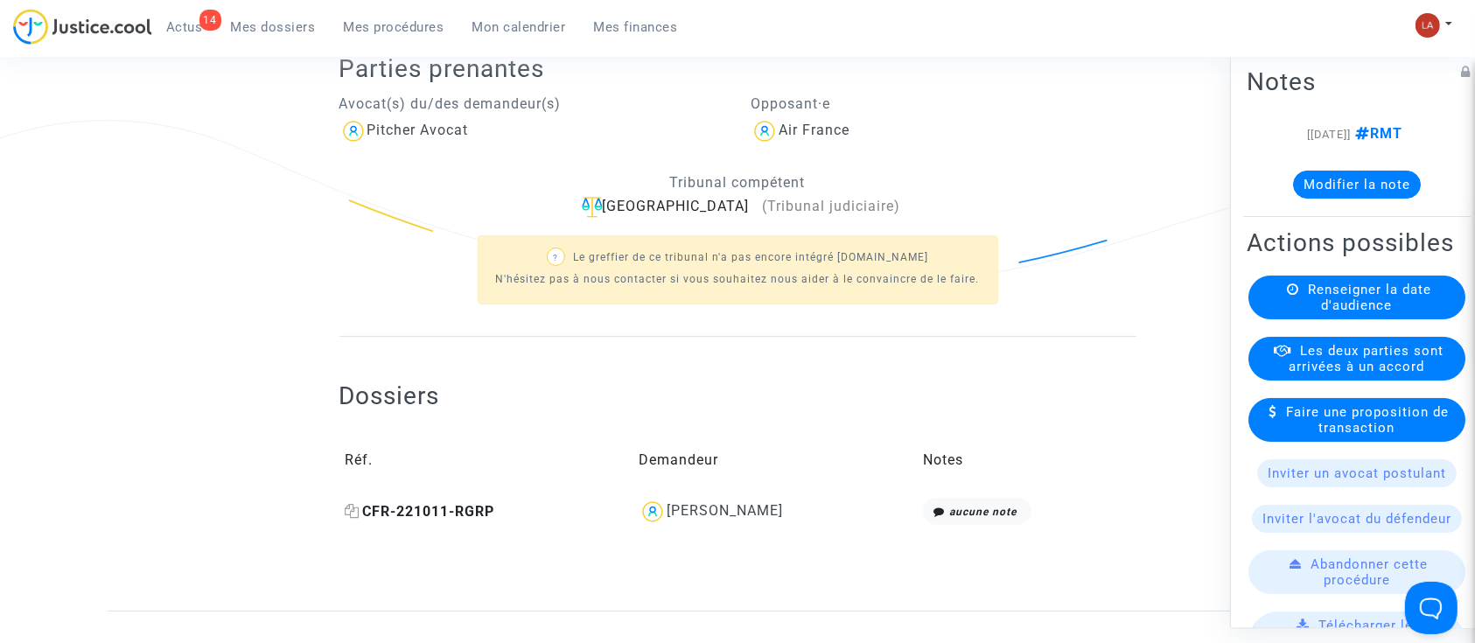
click at [455, 504] on span "CFR-221011-RGRP" at bounding box center [421, 511] width 150 height 17
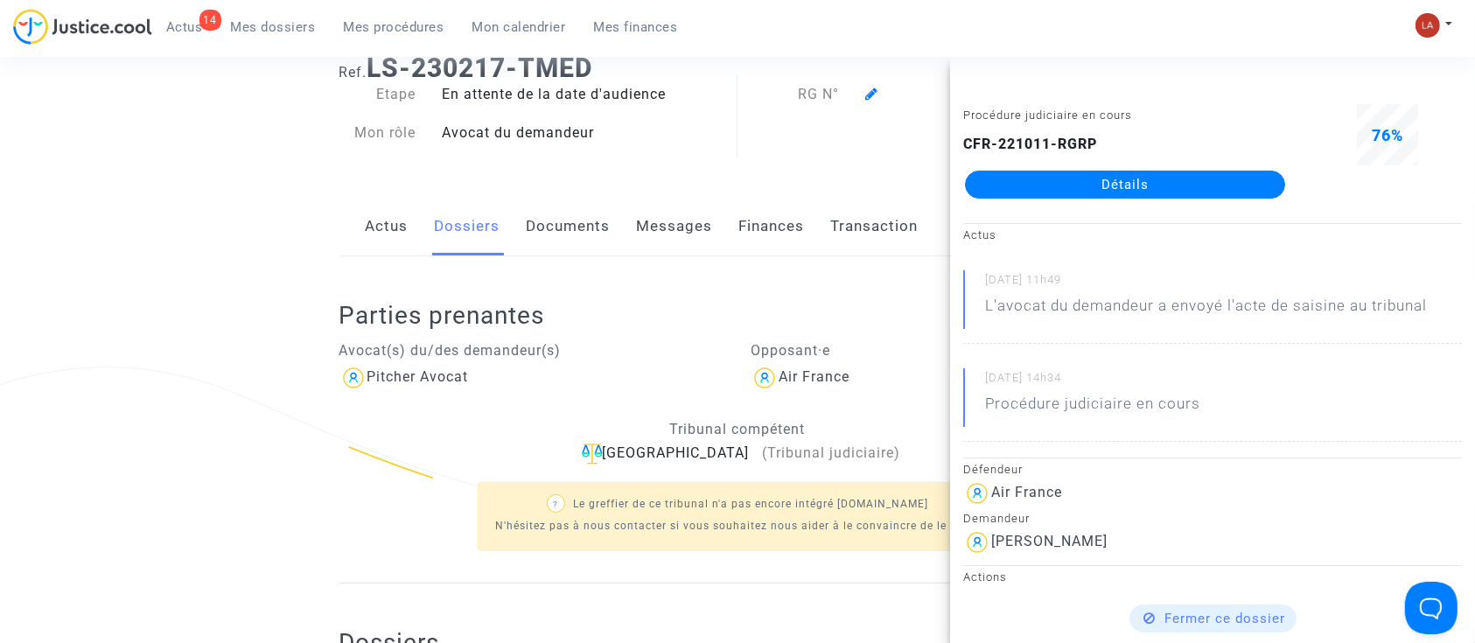
scroll to position [0, 0]
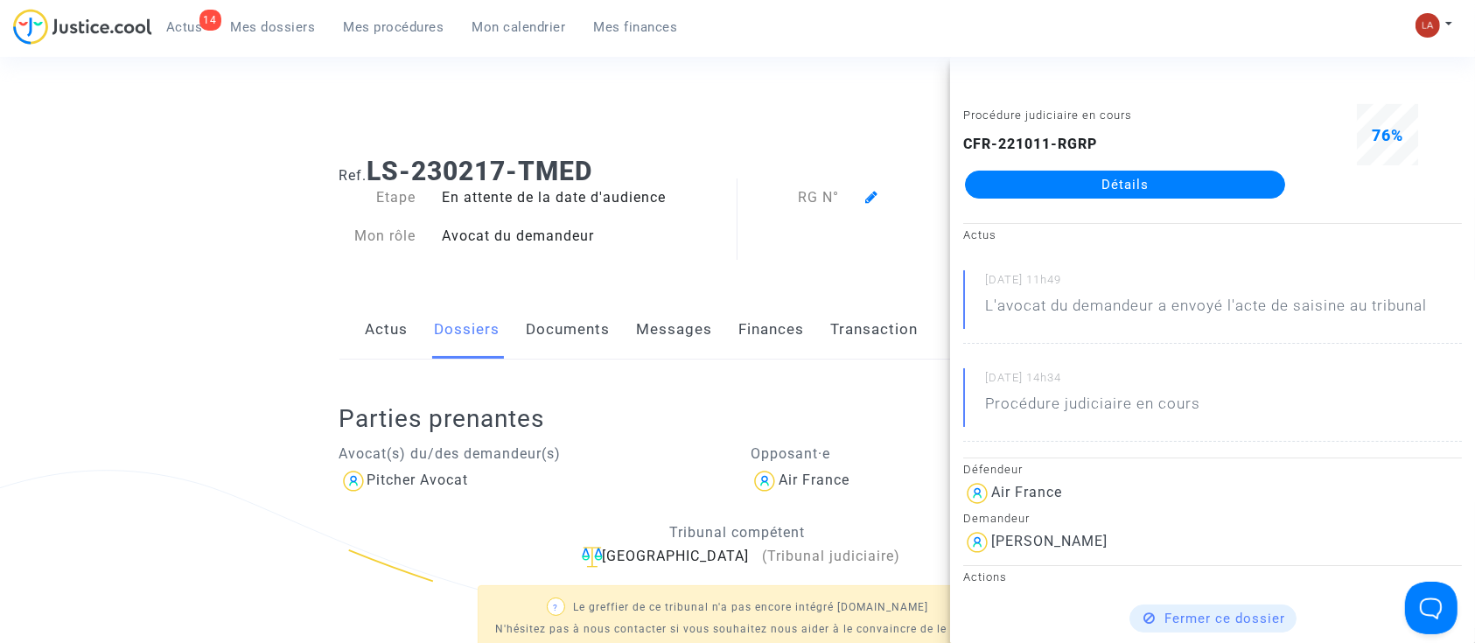
click at [207, 253] on ng-component "Ref. LS-230217-TMED Etape En attente de la date d'audience Mon rôle Avocat du d…" at bounding box center [738, 552] width 1260 height 818
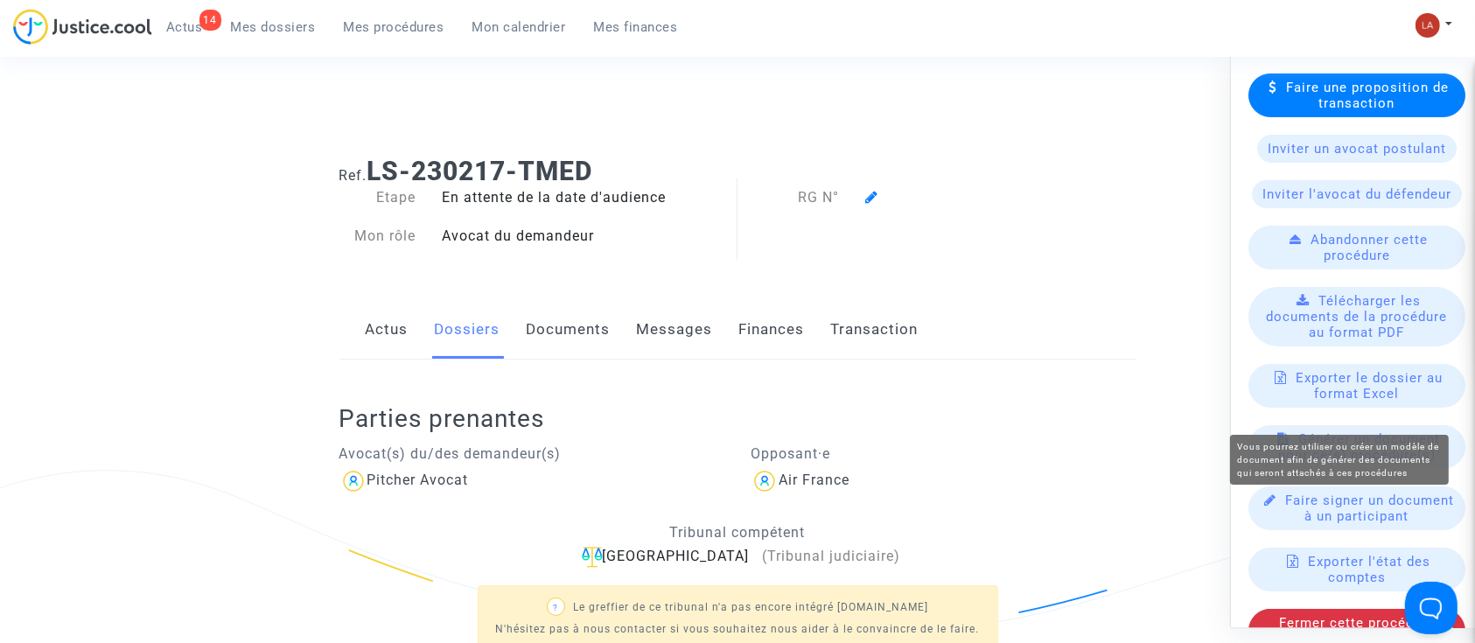
scroll to position [292, 0]
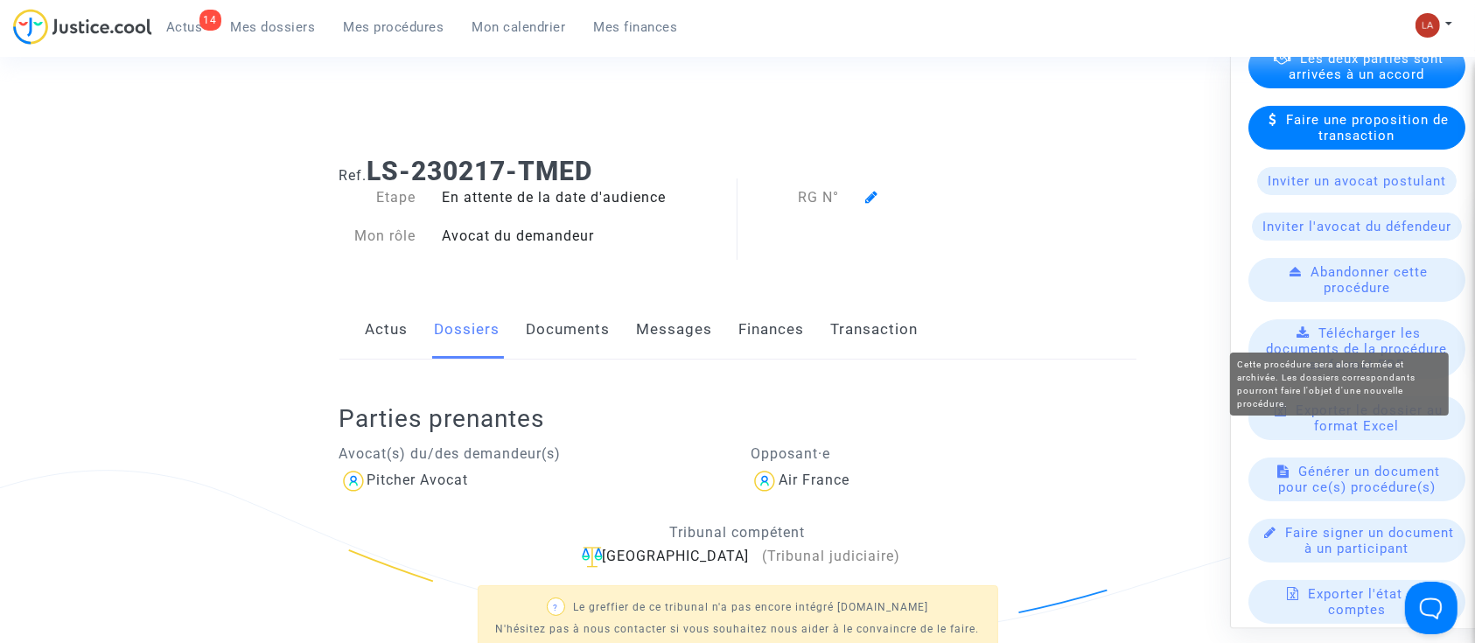
click at [1330, 296] on span "Abandonner cette procédure" at bounding box center [1370, 280] width 117 height 32
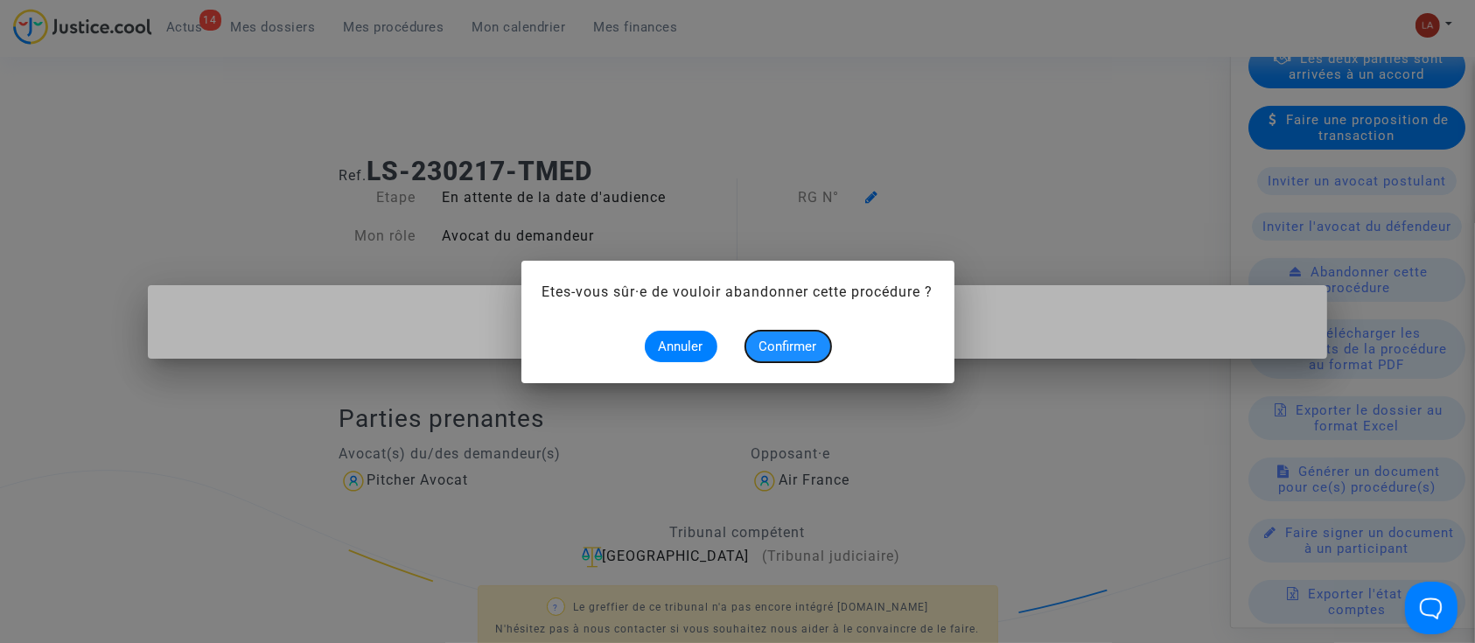
click at [787, 341] on span "Confirmer" at bounding box center [789, 347] width 58 height 16
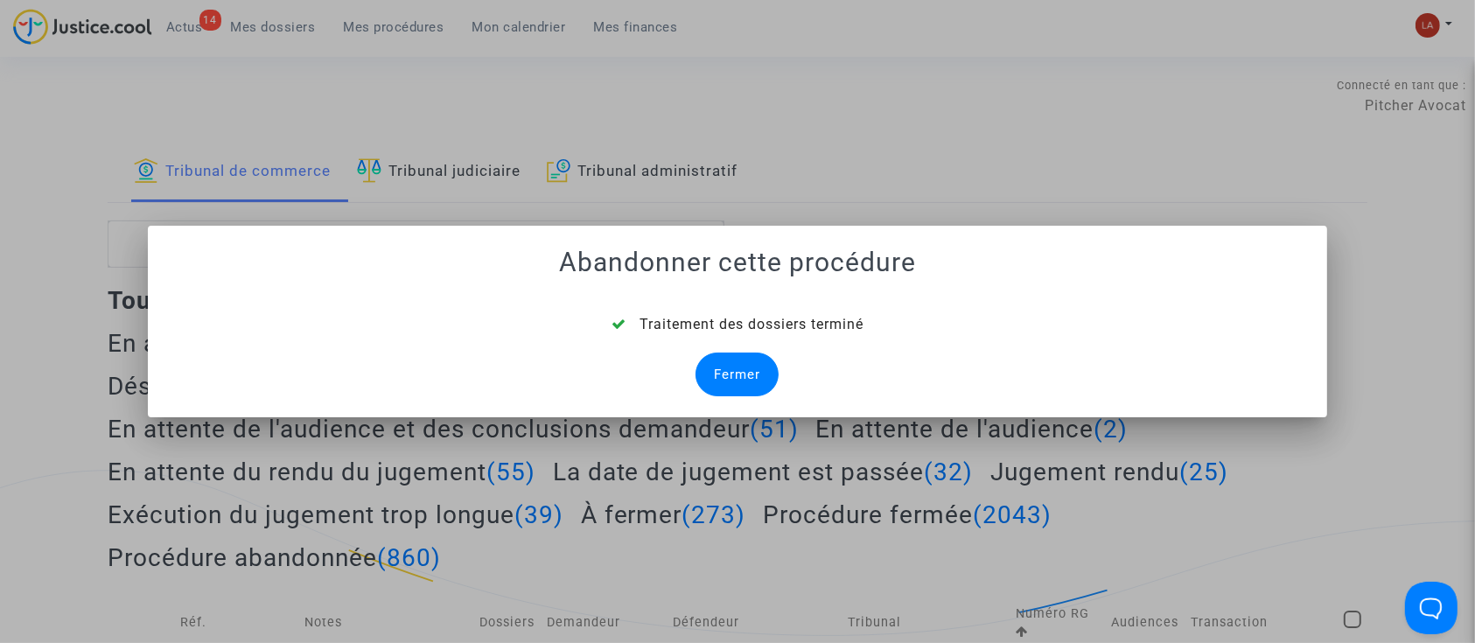
click at [756, 390] on div "Fermer" at bounding box center [737, 375] width 83 height 44
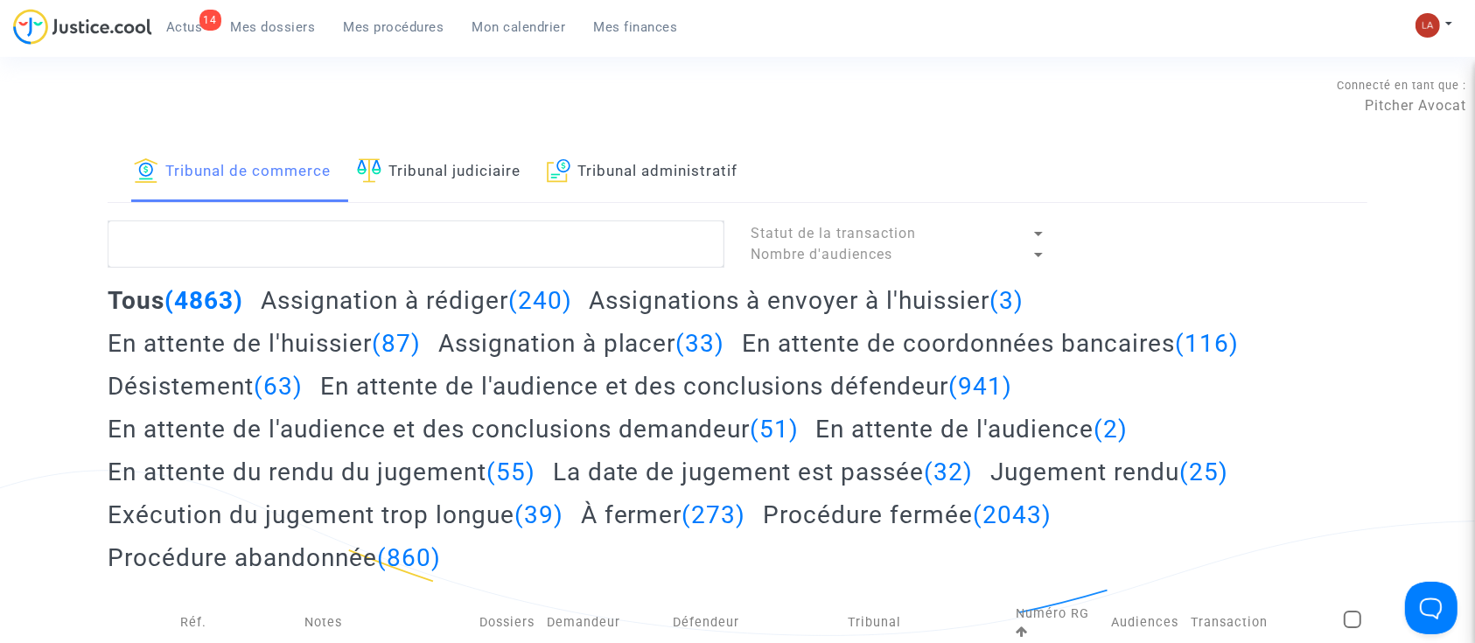
drag, startPoint x: 462, startPoint y: 158, endPoint x: 461, endPoint y: 219, distance: 61.3
click at [462, 158] on link "Tribunal judiciaire" at bounding box center [439, 173] width 164 height 60
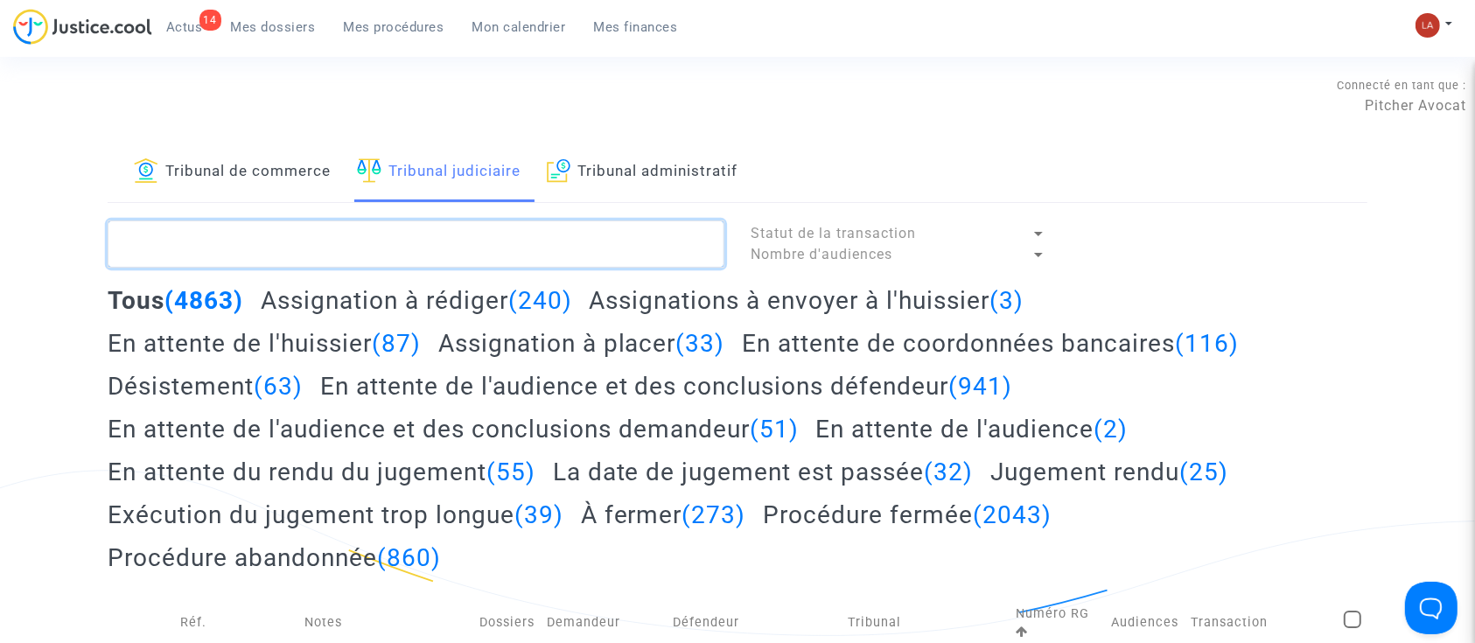
click at [451, 252] on textarea at bounding box center [416, 244] width 617 height 47
paste textarea "LS-230217-TMED"
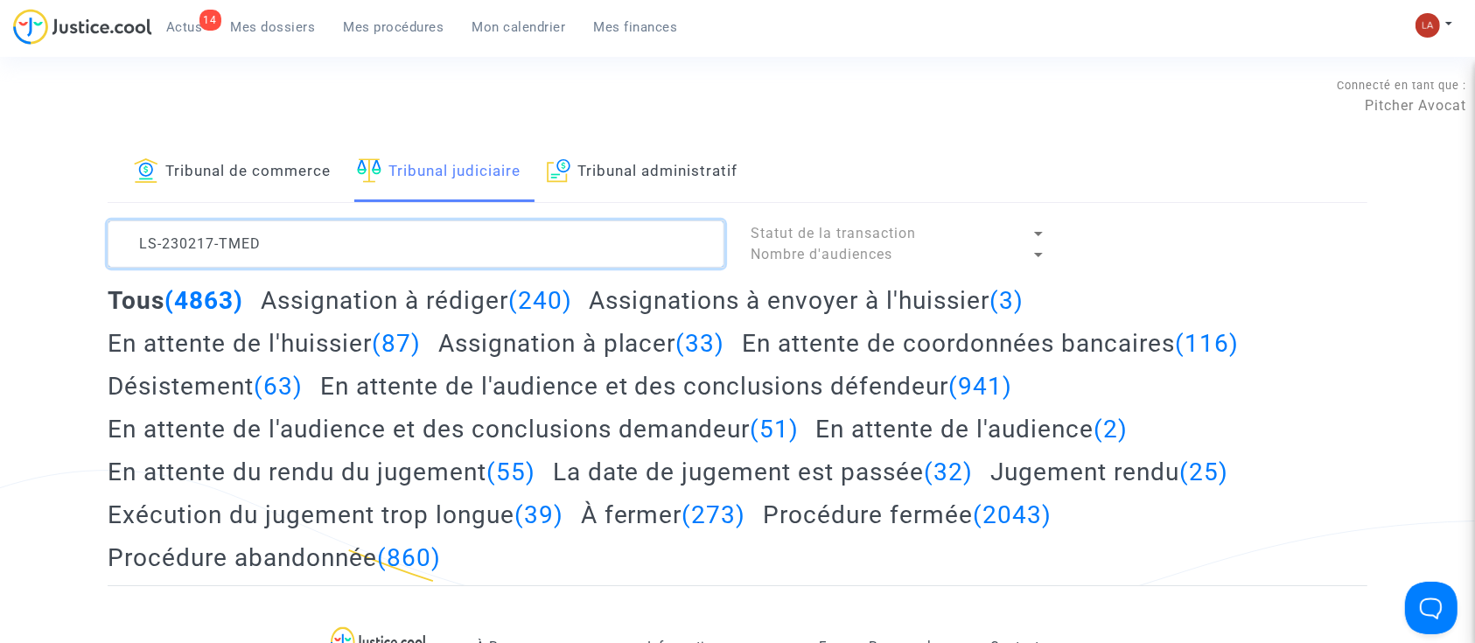
scroll to position [21, 0]
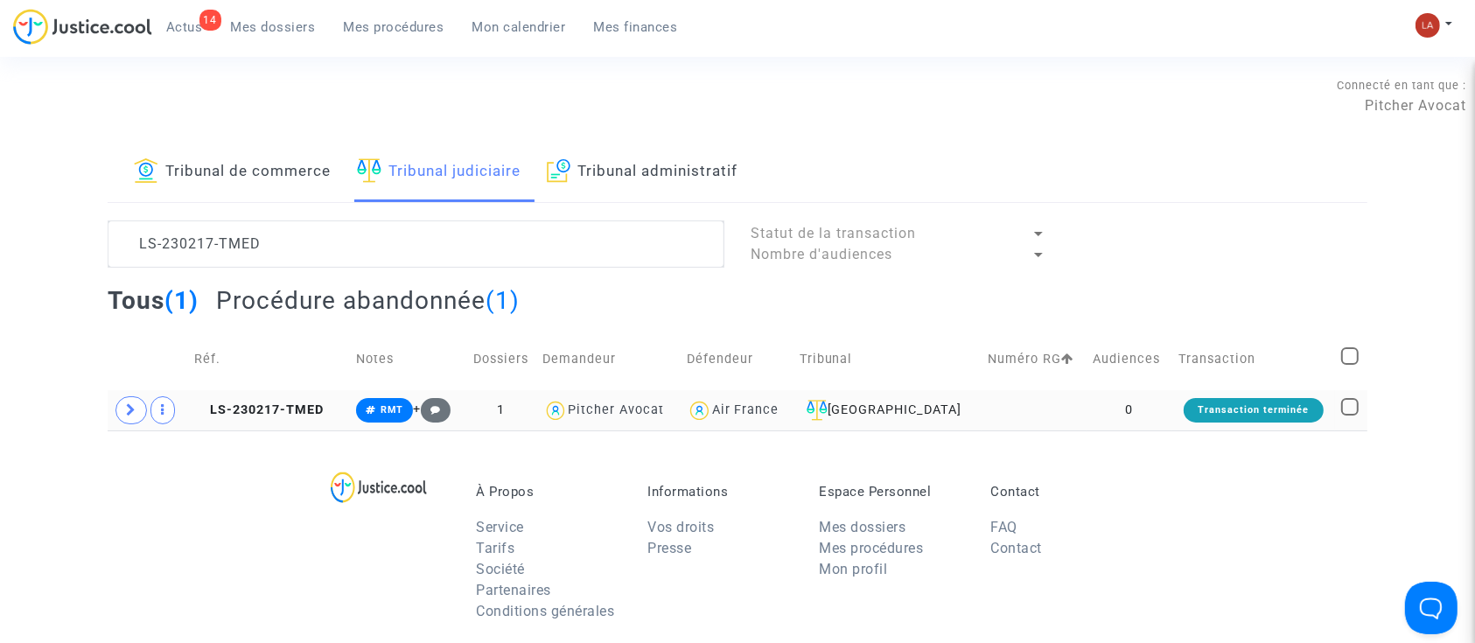
click at [297, 417] on td "LS-230217-TMED" at bounding box center [269, 410] width 162 height 40
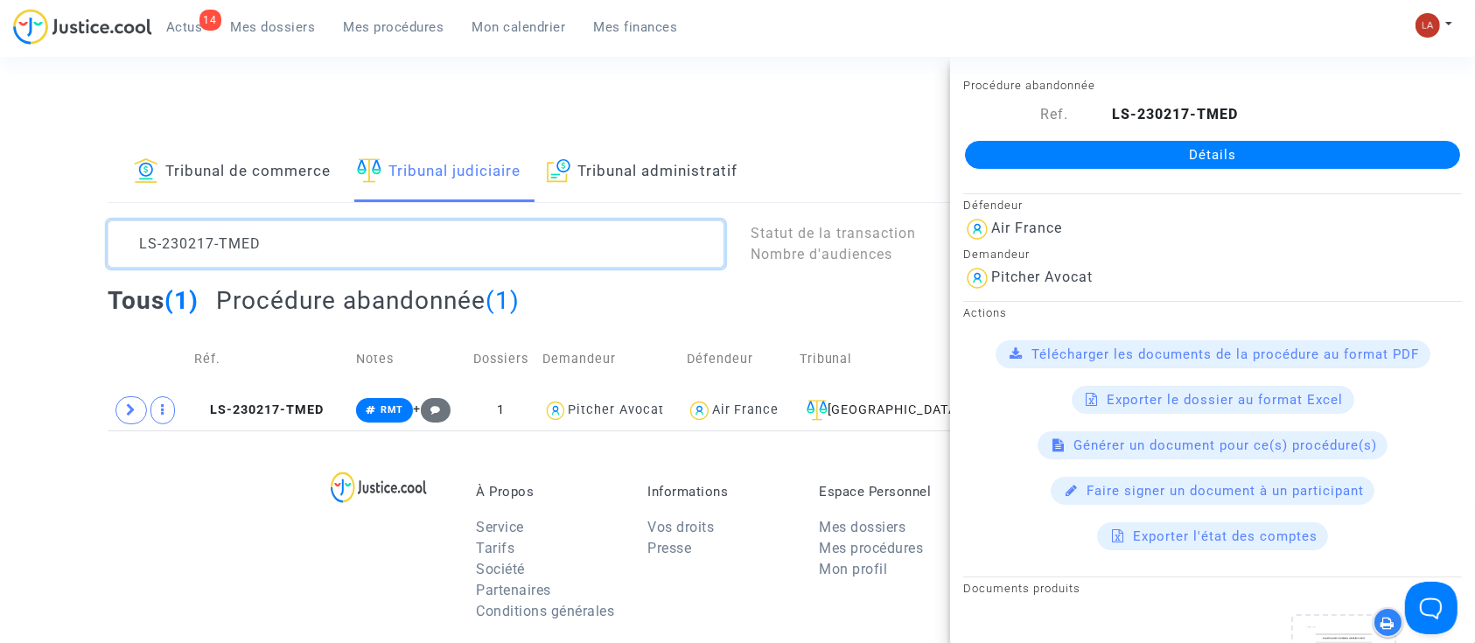
click at [206, 235] on textarea at bounding box center [416, 244] width 617 height 47
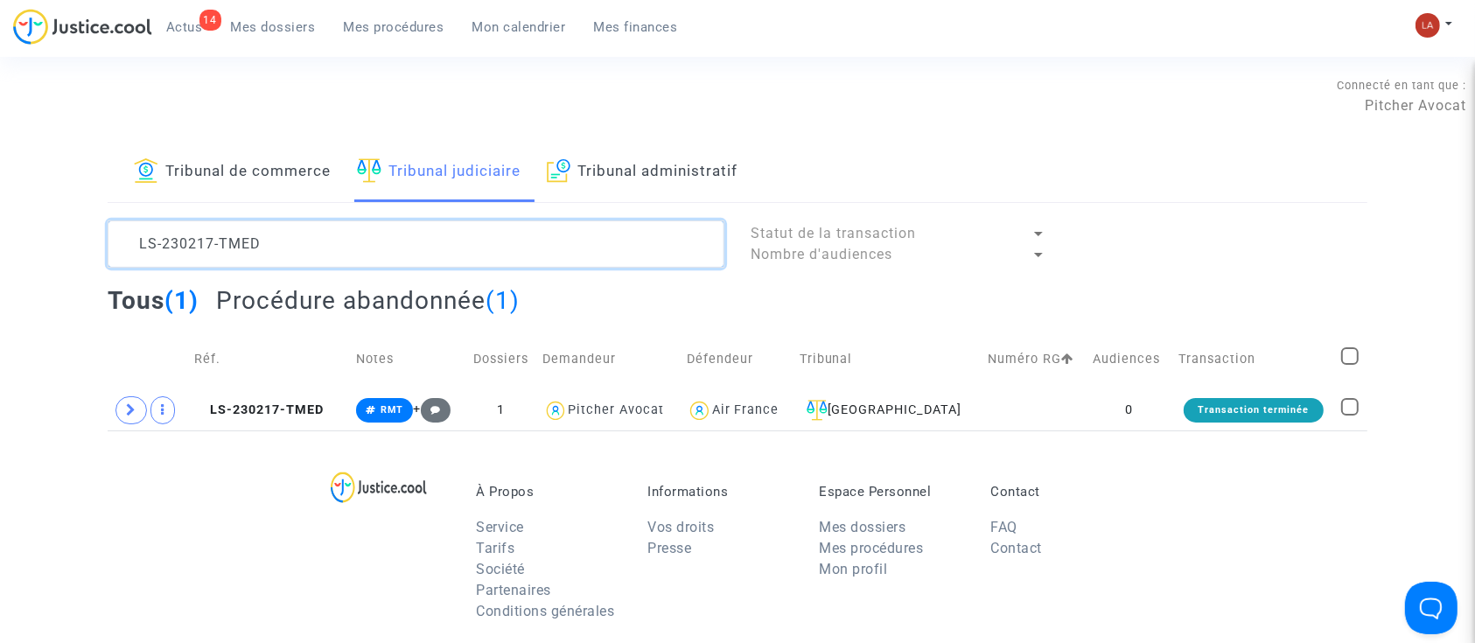
click at [206, 235] on textarea at bounding box center [416, 244] width 617 height 47
paste textarea "40712-JTJQ"
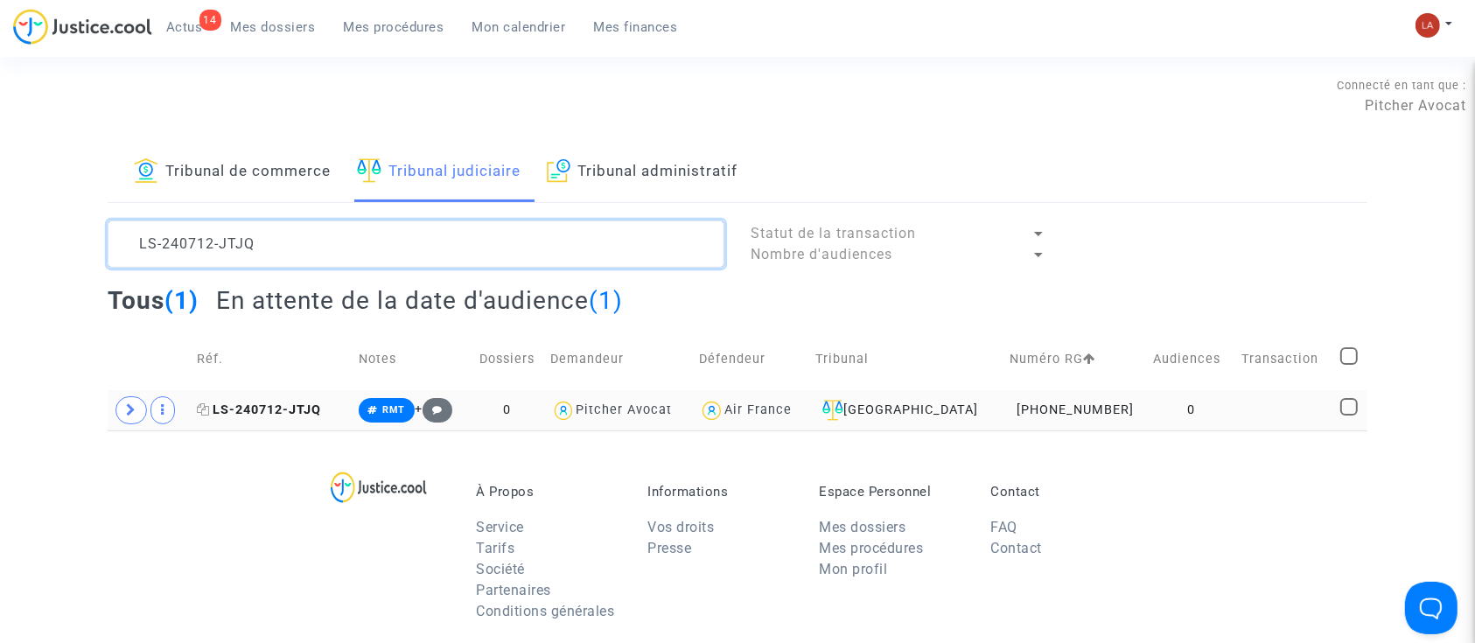
type textarea "LS-240712-JTJQ"
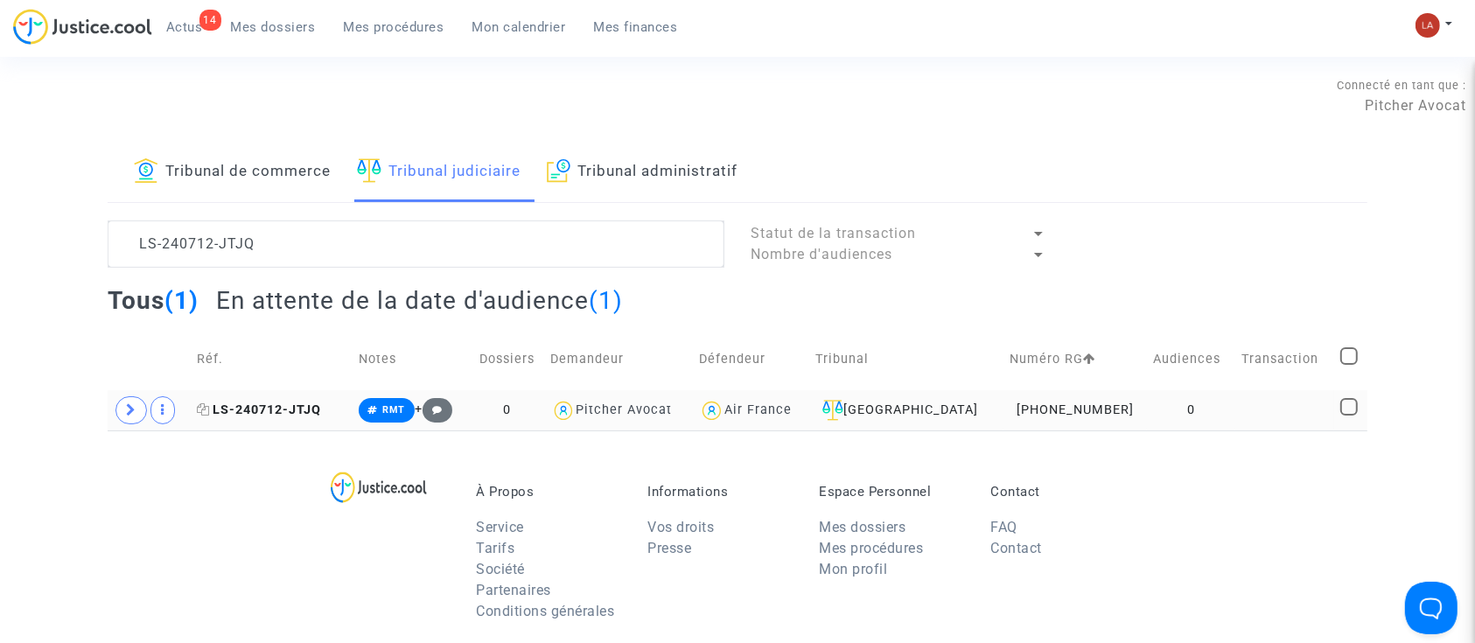
click at [319, 416] on span "LS-240712-JTJQ" at bounding box center [259, 410] width 124 height 15
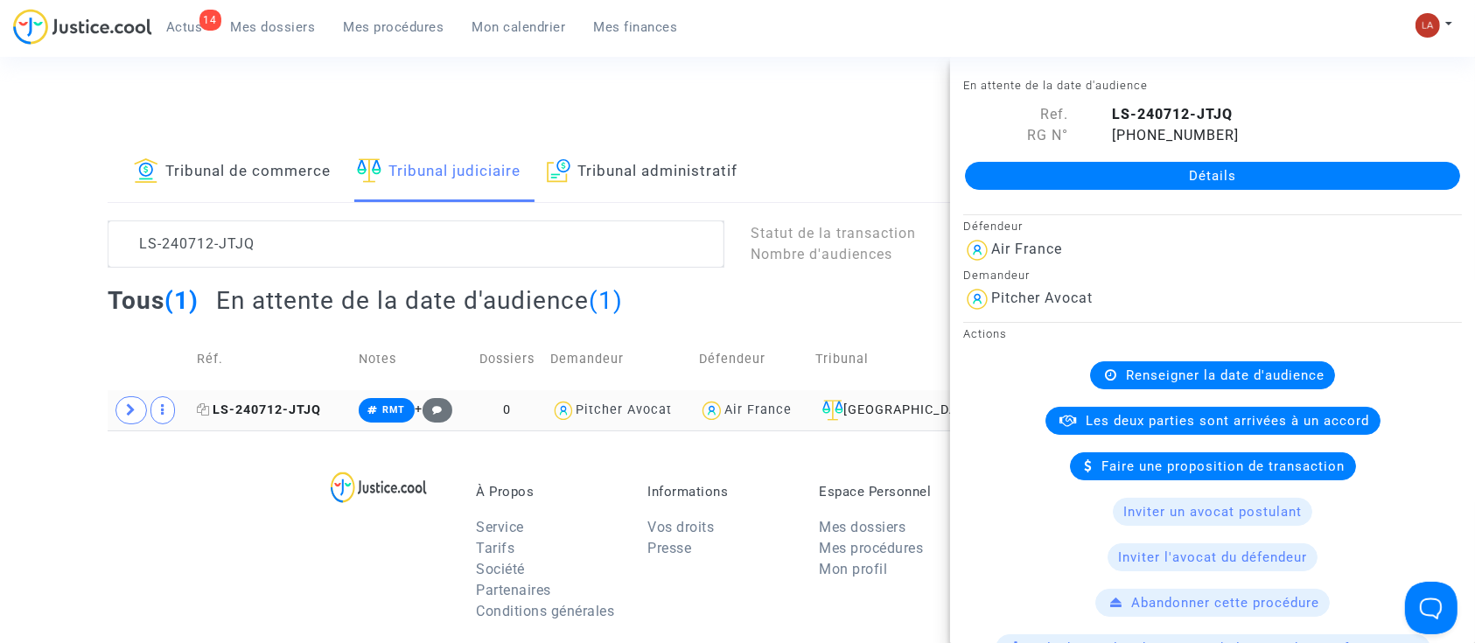
click at [210, 410] on icon at bounding box center [203, 409] width 13 height 12
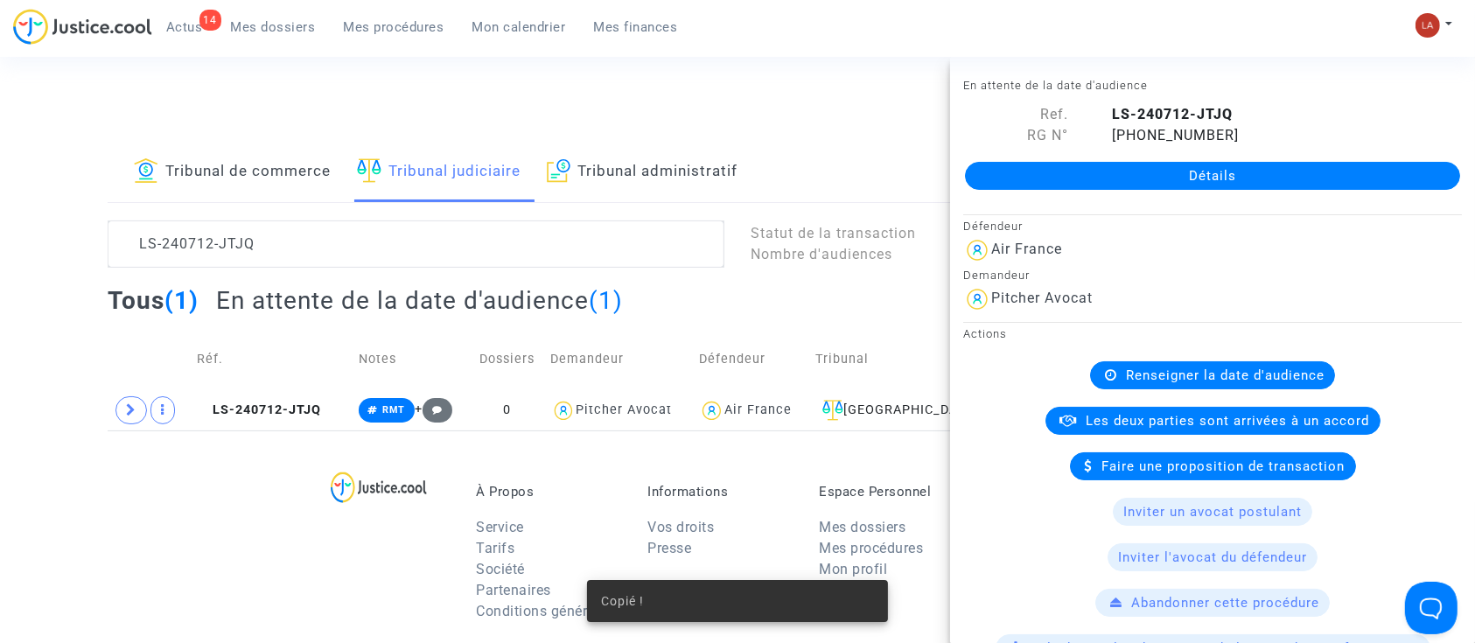
scroll to position [816, 0]
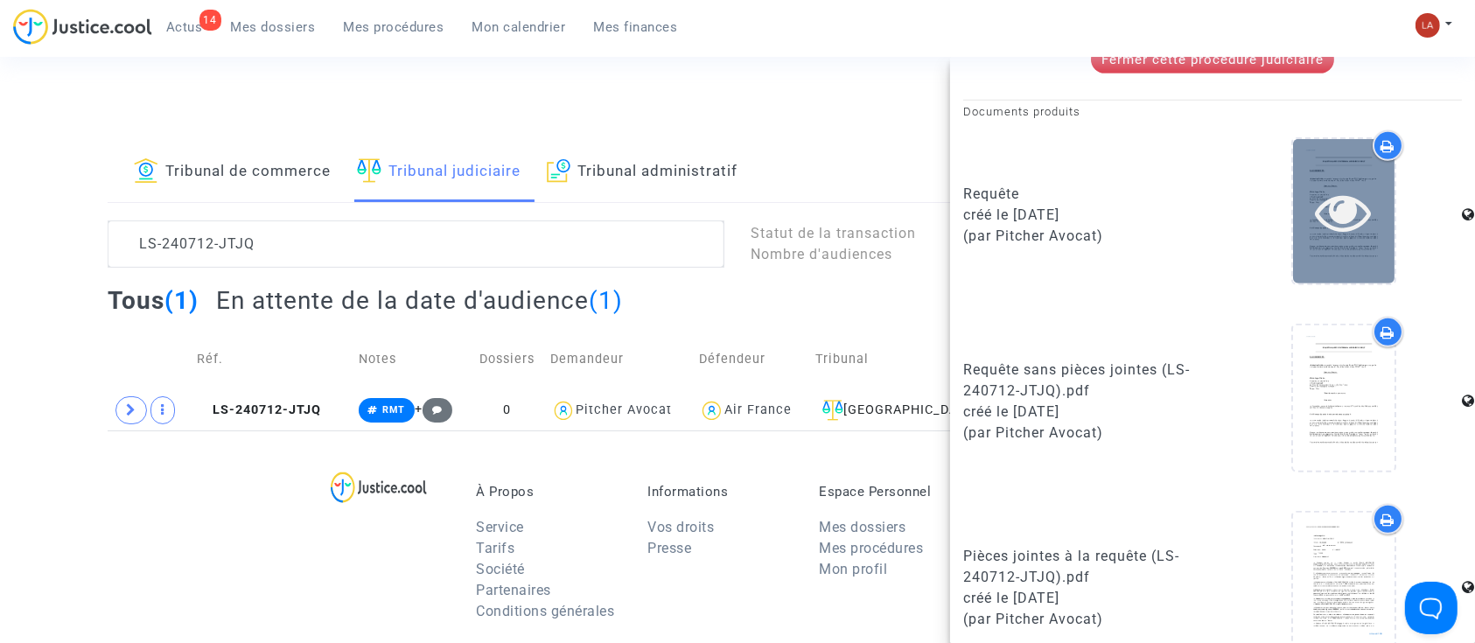
click at [1361, 235] on div at bounding box center [1344, 212] width 102 height 56
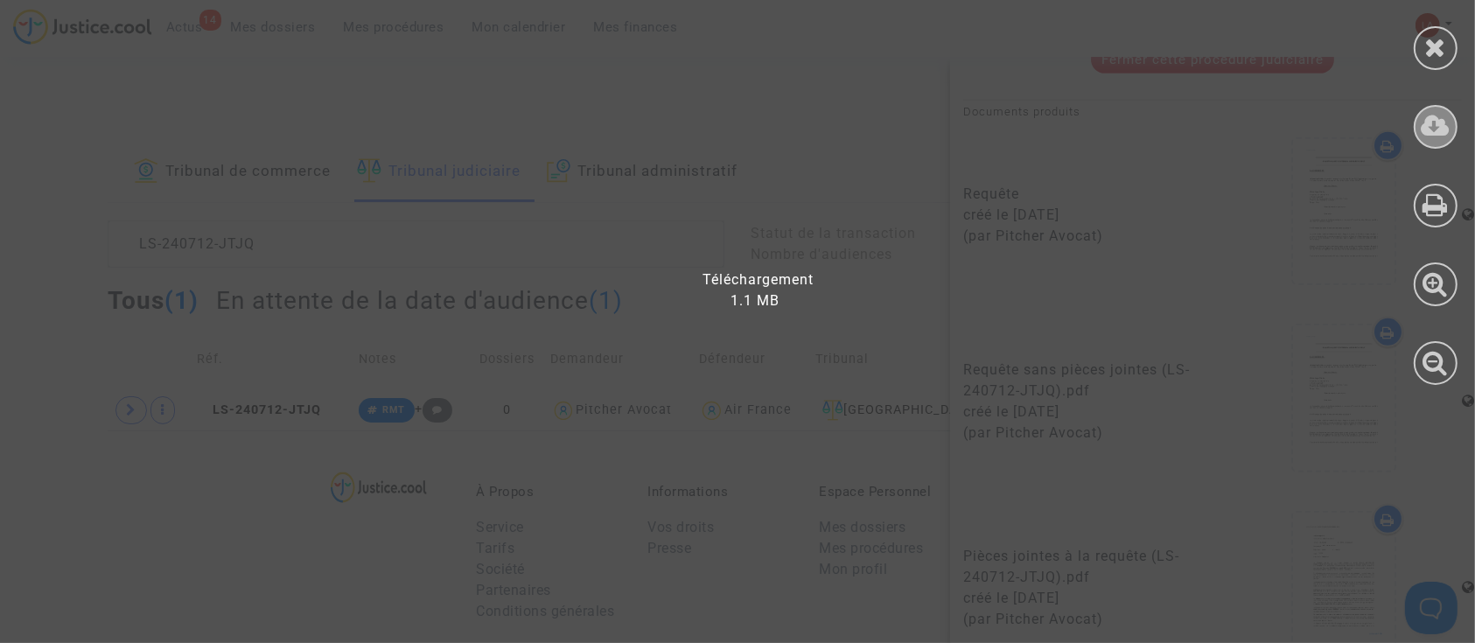
click at [1427, 116] on icon at bounding box center [1436, 126] width 29 height 26
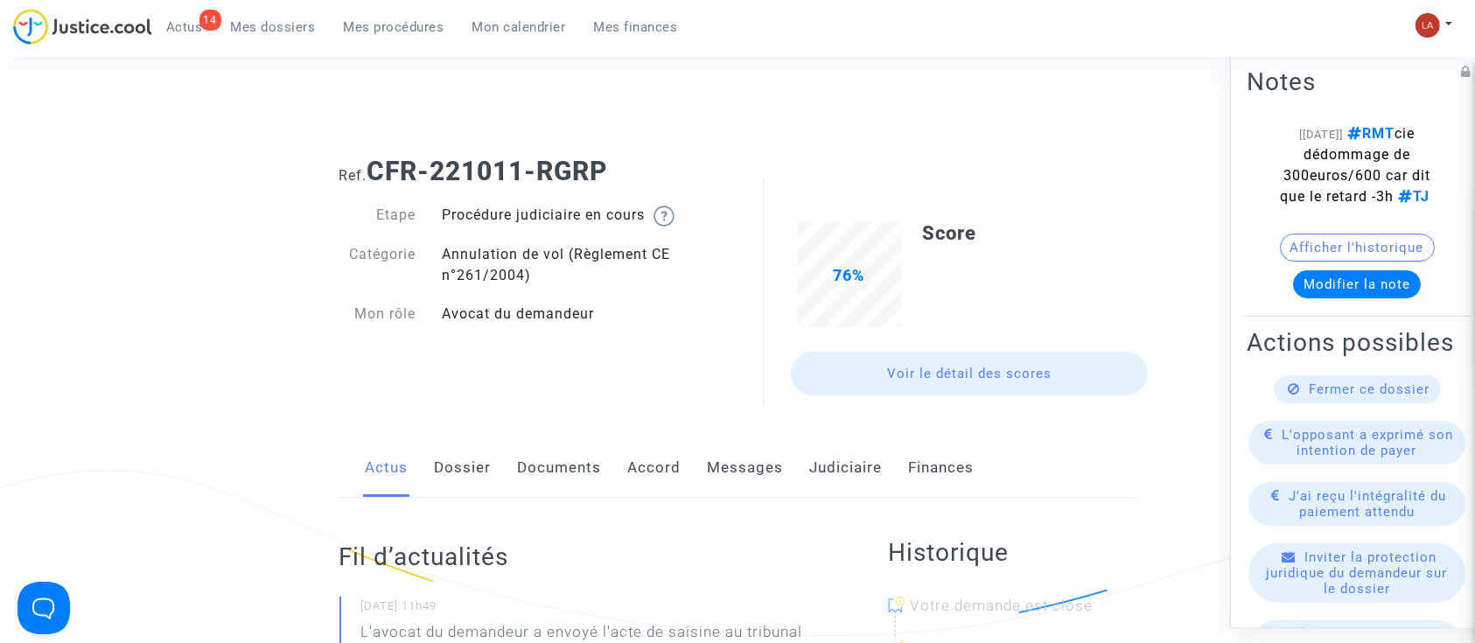
click at [481, 468] on link "Dossier" at bounding box center [463, 468] width 57 height 58
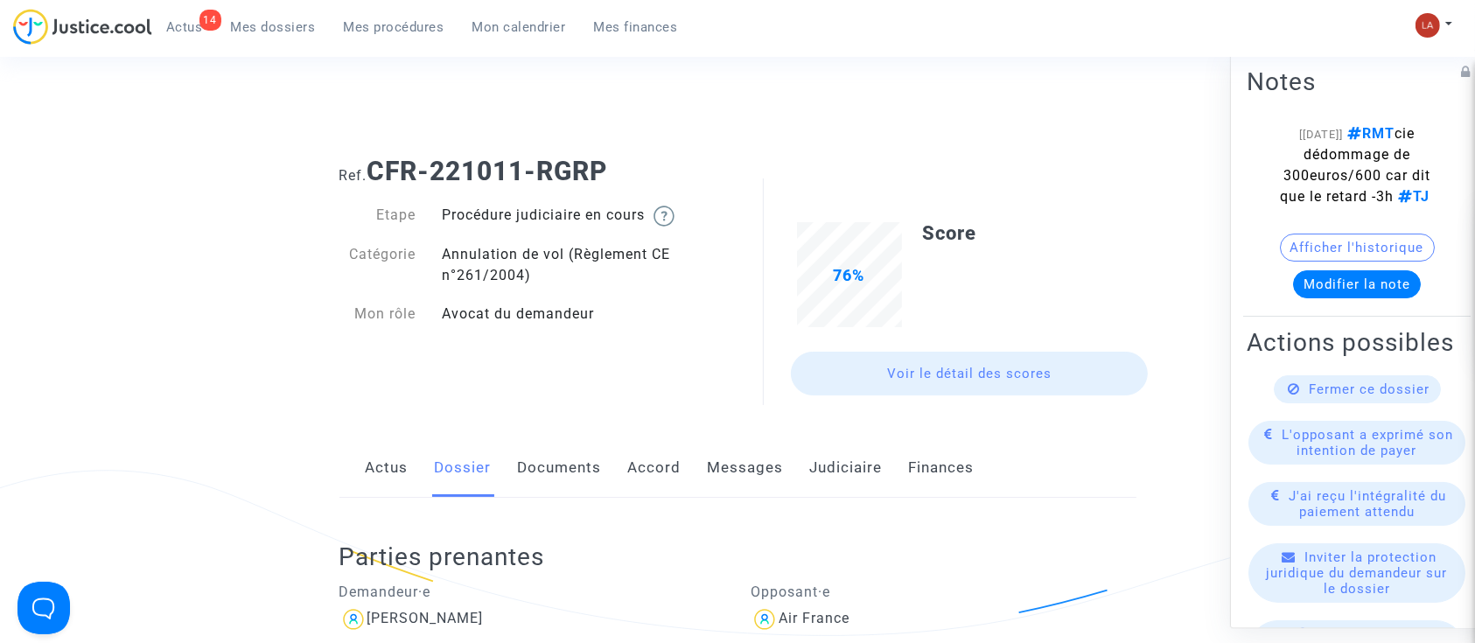
click at [636, 472] on link "Accord" at bounding box center [654, 468] width 53 height 58
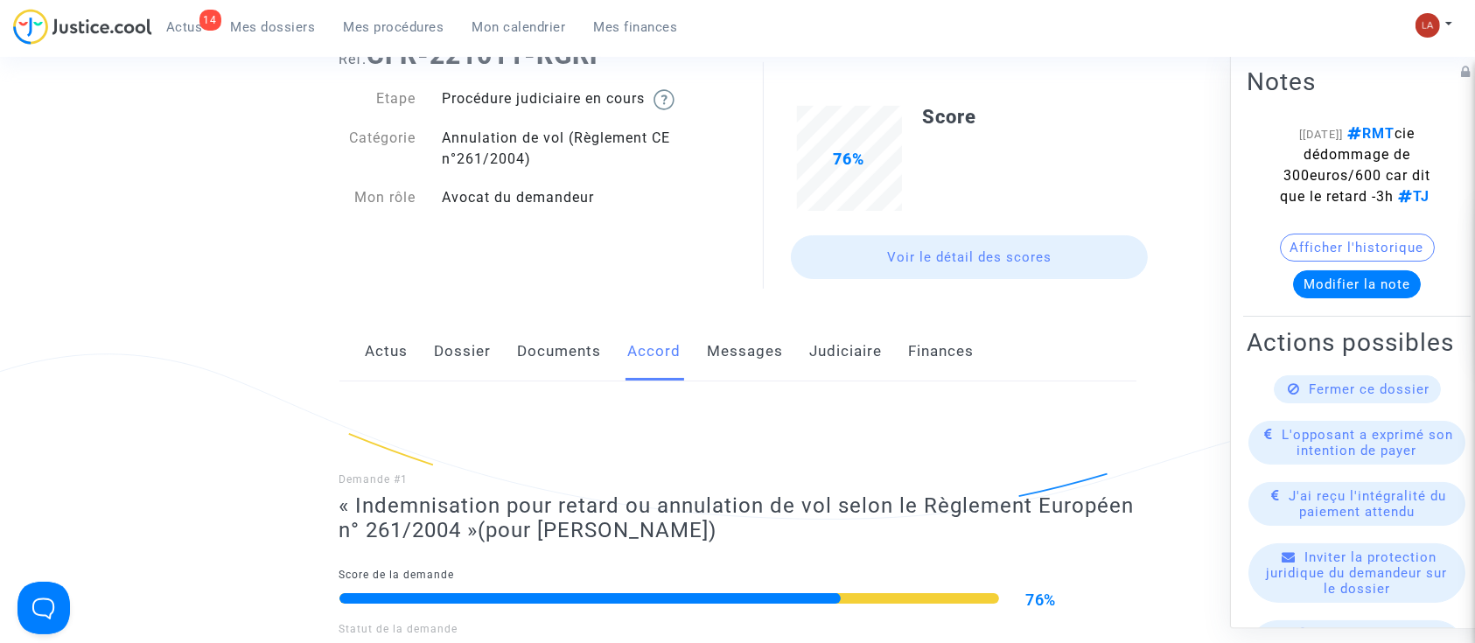
click at [573, 379] on link "Documents" at bounding box center [560, 352] width 84 height 58
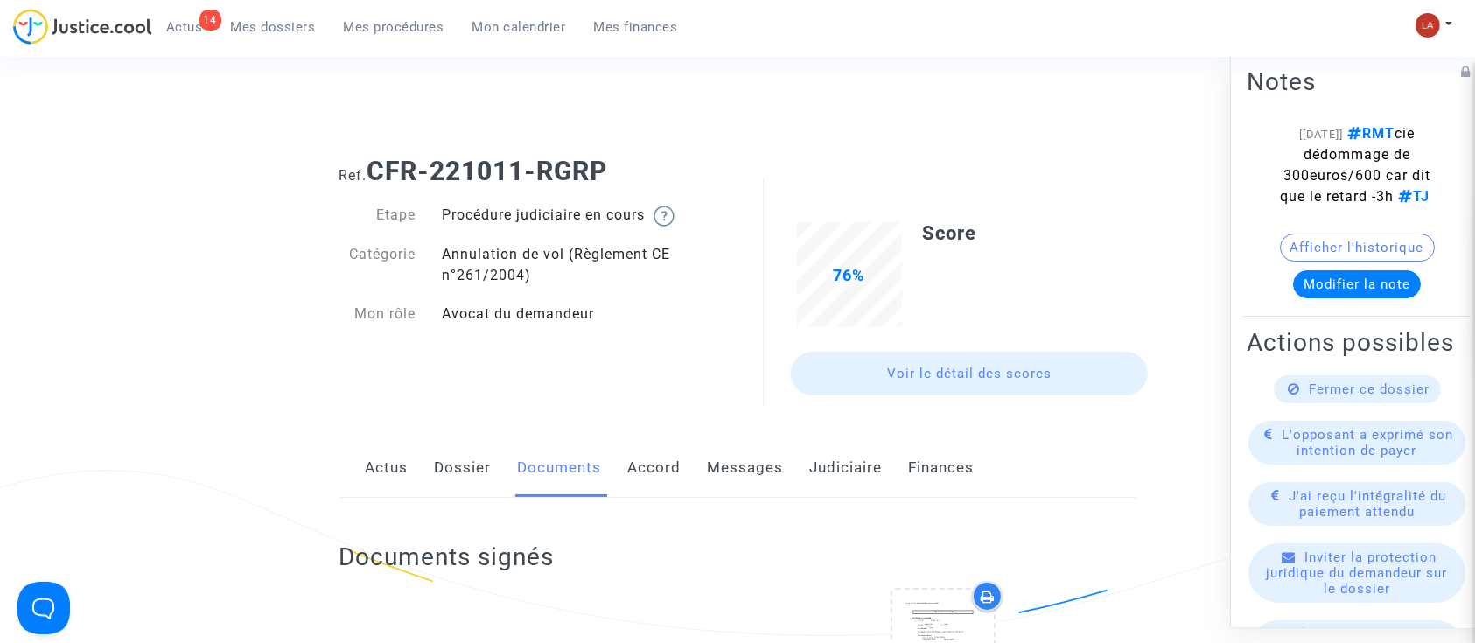
click at [466, 481] on link "Dossier" at bounding box center [463, 468] width 57 height 58
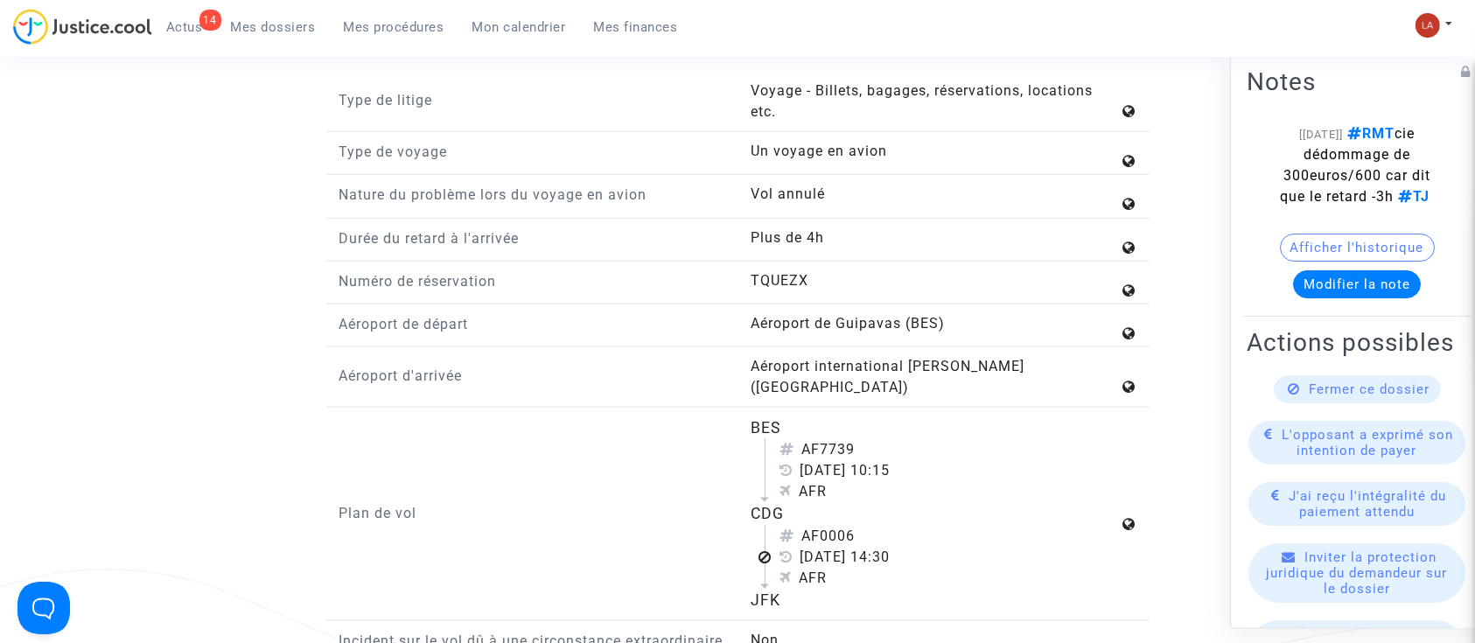
scroll to position [2567, 0]
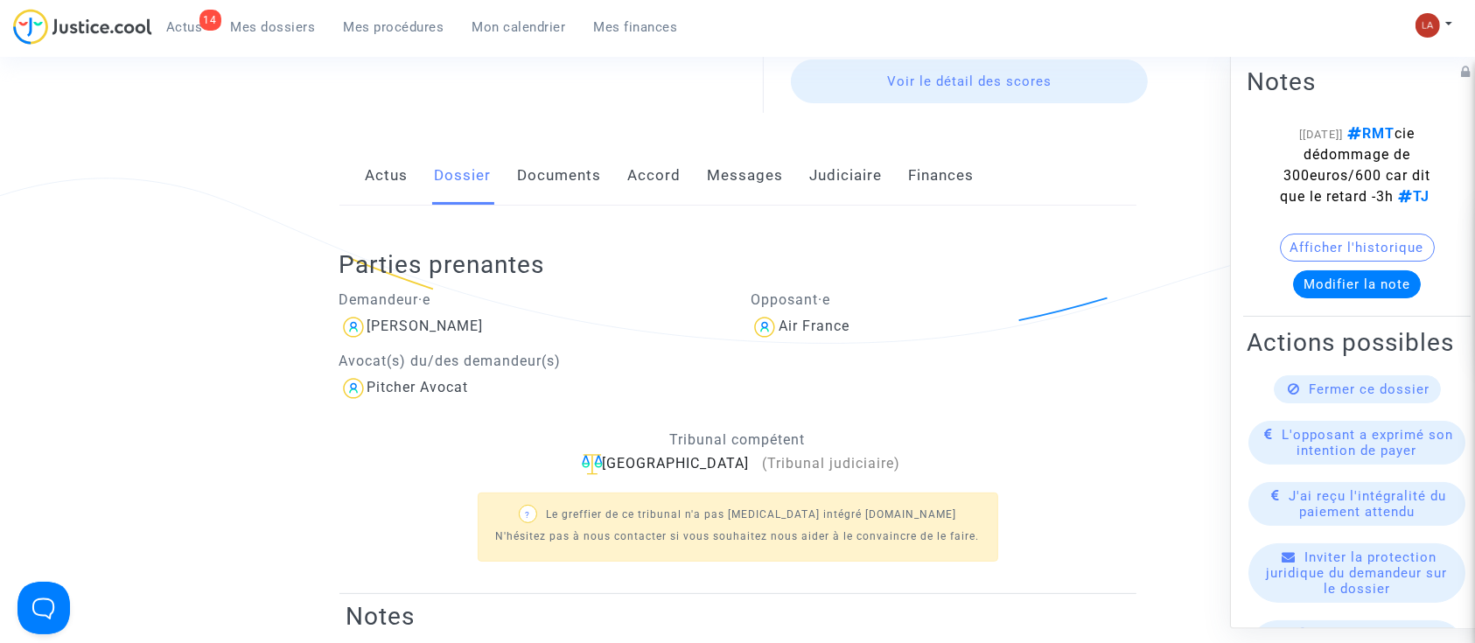
scroll to position [0, 0]
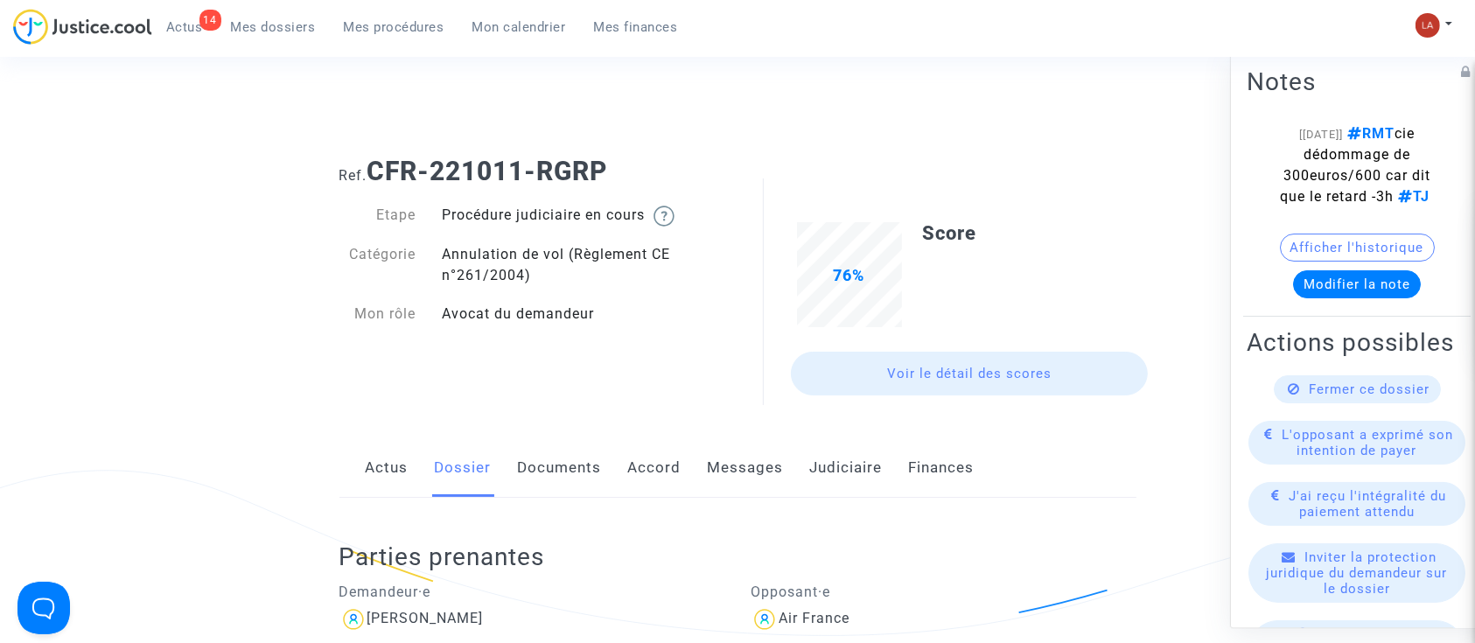
click at [558, 479] on link "Documents" at bounding box center [560, 468] width 84 height 58
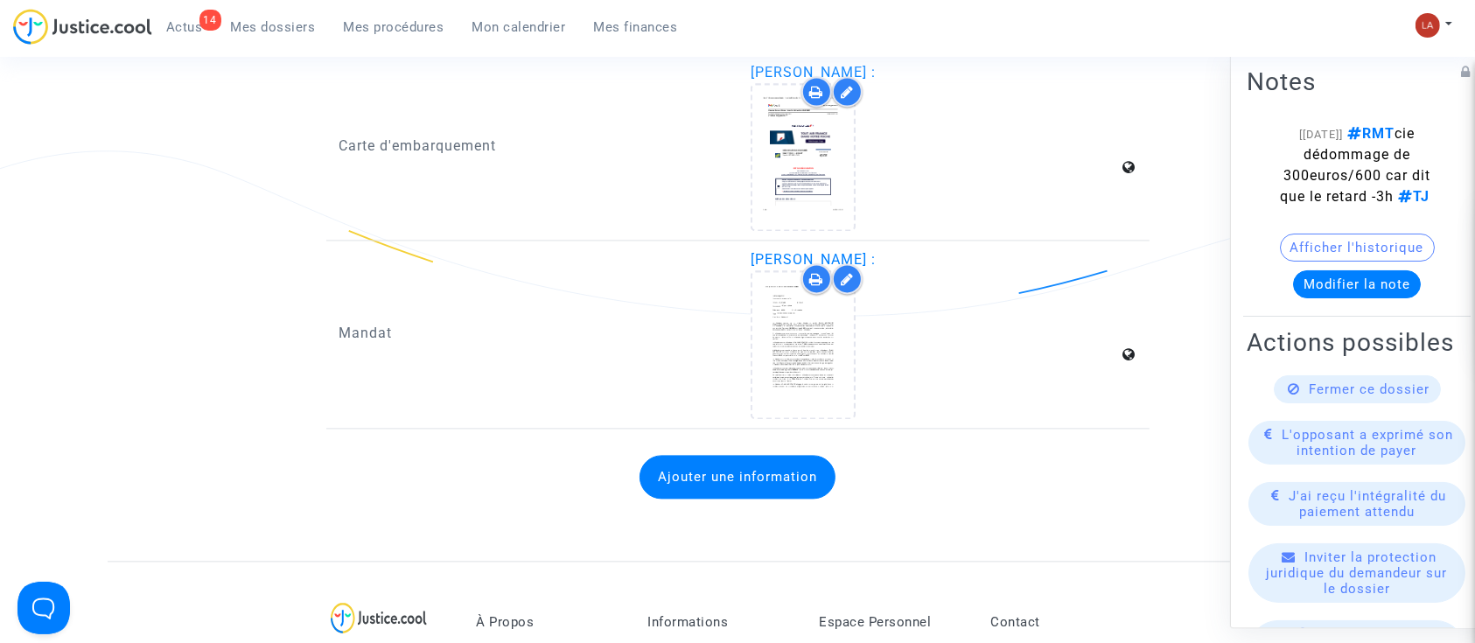
scroll to position [3733, 0]
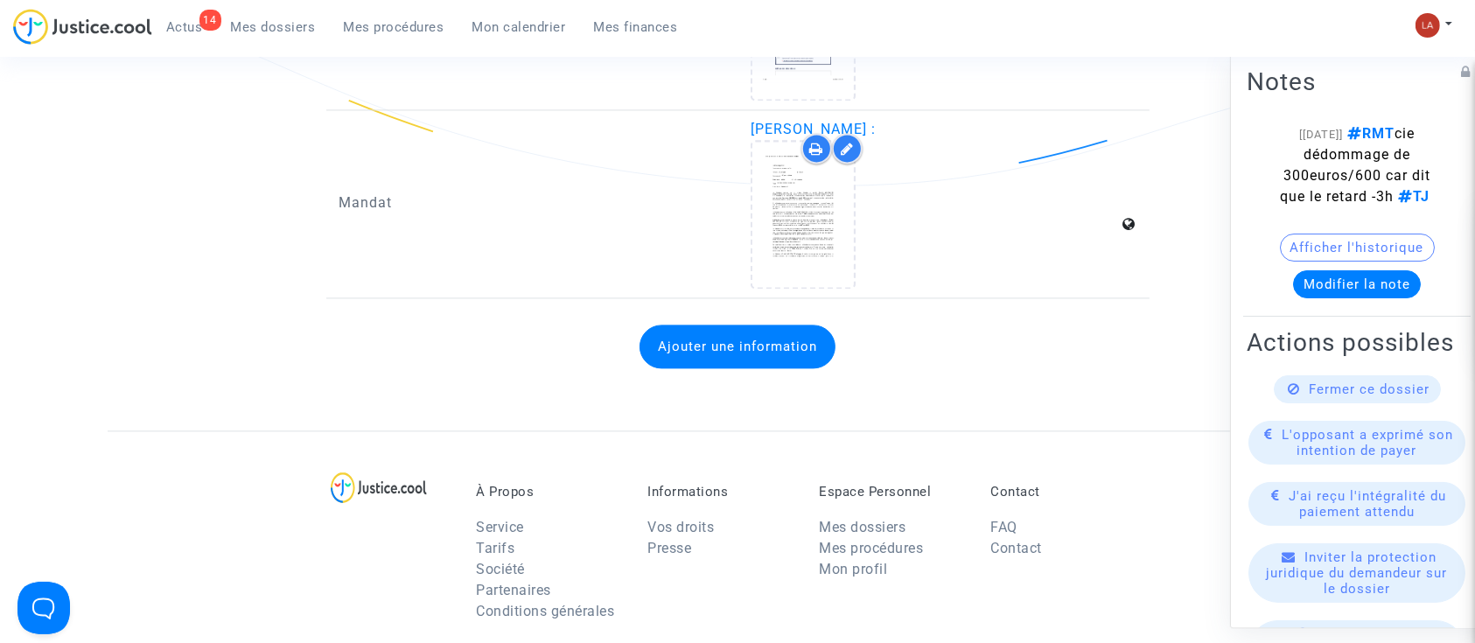
click at [763, 361] on div "Ajouter une information" at bounding box center [738, 346] width 797 height 79
click at [766, 342] on button "Ajouter une information" at bounding box center [738, 347] width 196 height 44
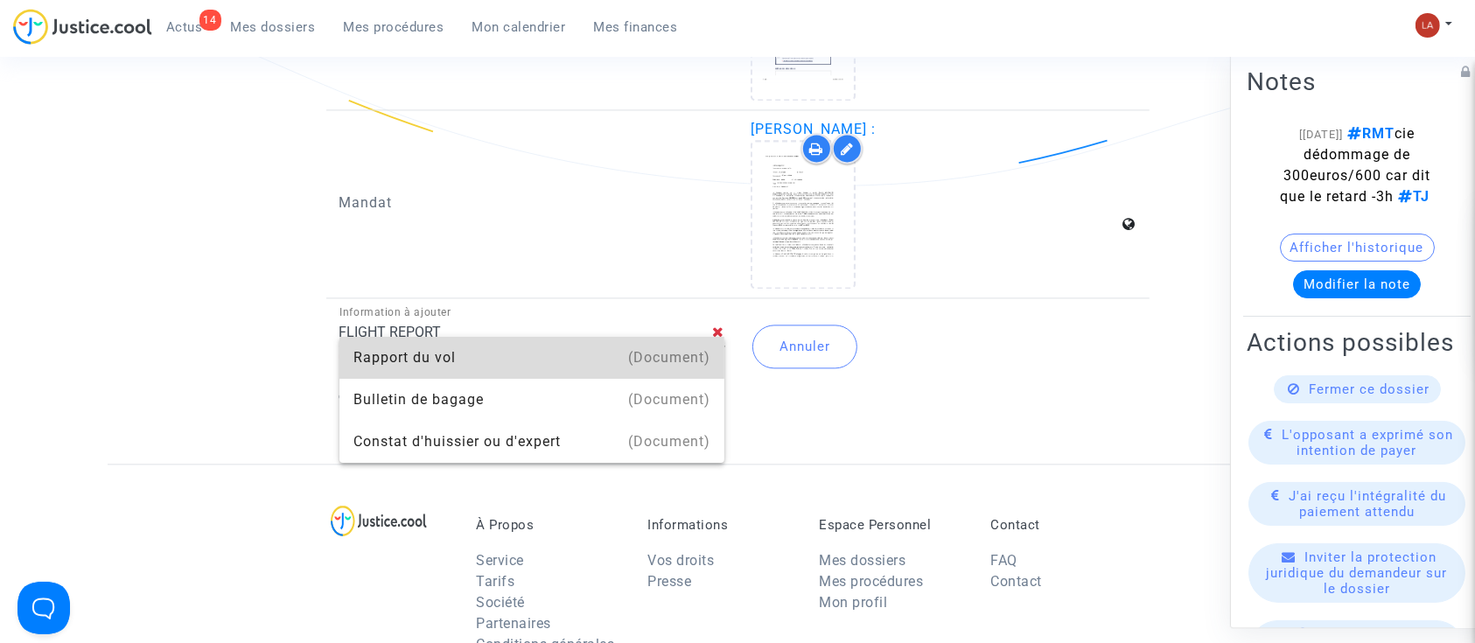
click at [520, 352] on div "Rapport du vol" at bounding box center [533, 358] width 358 height 42
type input "Rapport du vol"
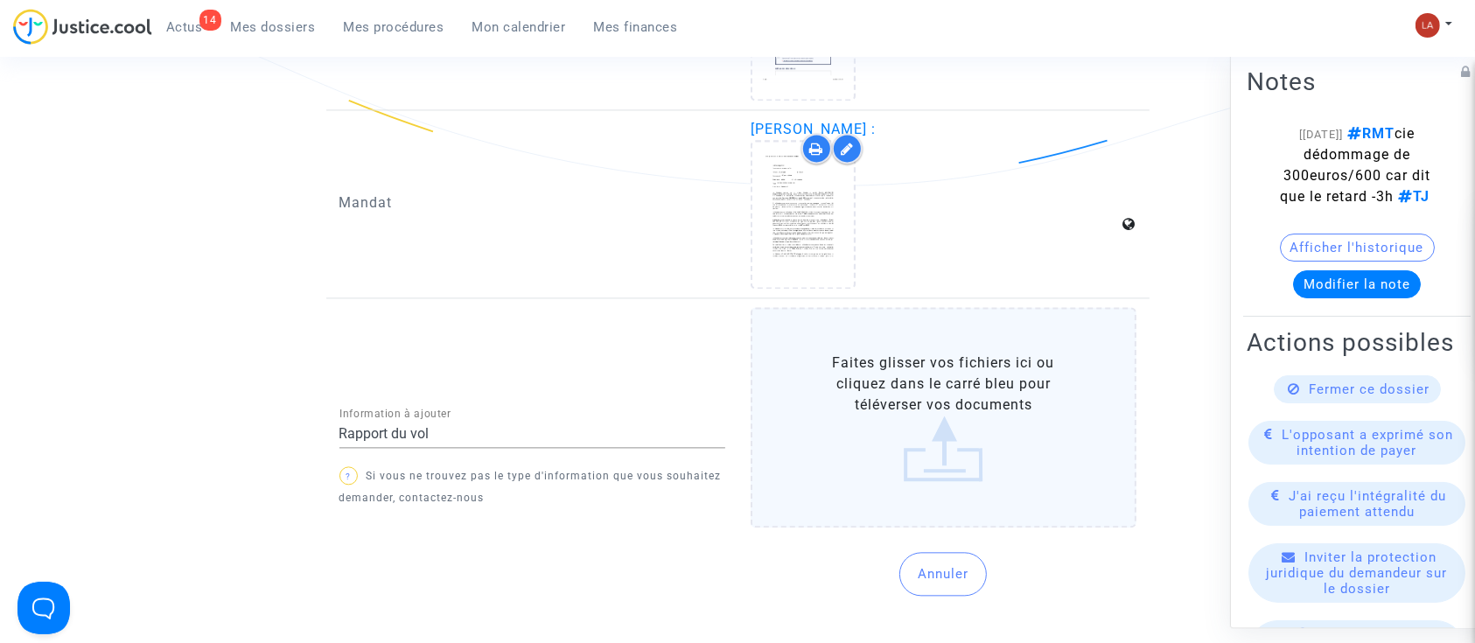
click at [890, 380] on label "Faites glisser vos fichiers ici ou cliquez dans le carré bleu pour téléverser v…" at bounding box center [944, 417] width 386 height 221
click at [0, 0] on input "Faites glisser vos fichiers ici ou cliquez dans le carré bleu pour téléverser v…" at bounding box center [0, 0] width 0 height 0
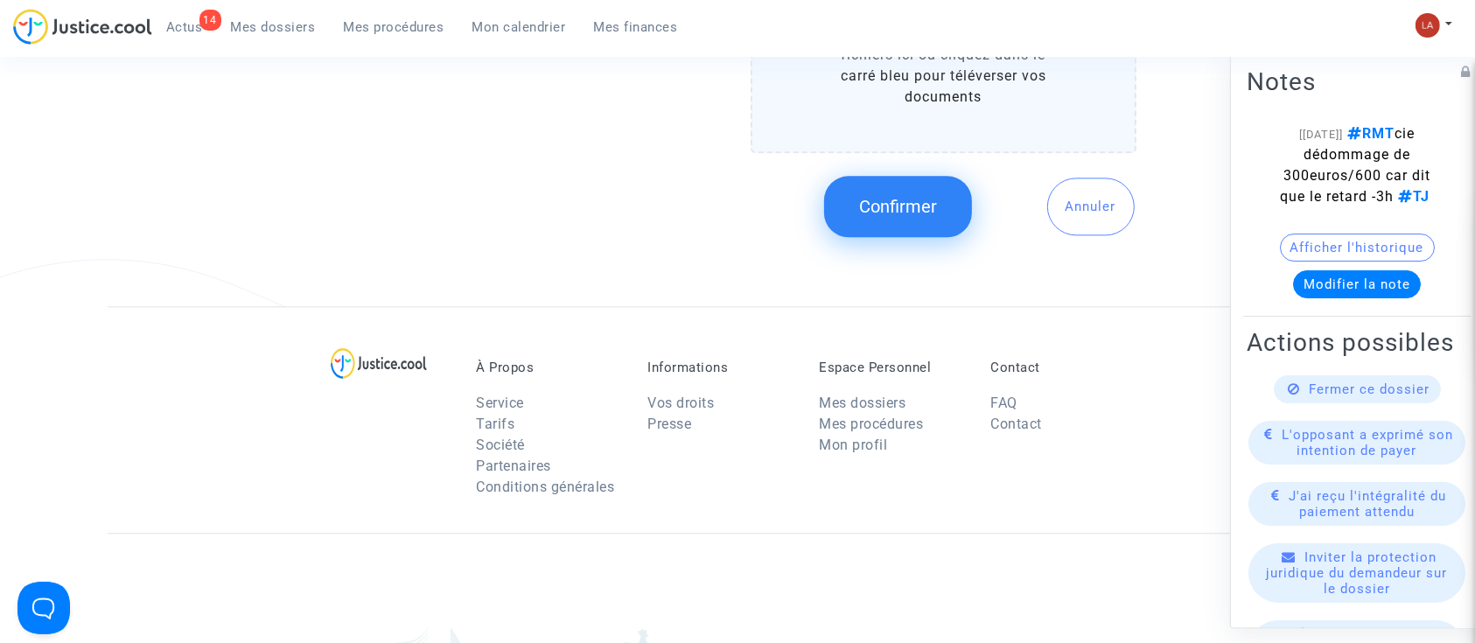
scroll to position [4317, 0]
click at [882, 181] on button "Confirmer" at bounding box center [898, 204] width 148 height 61
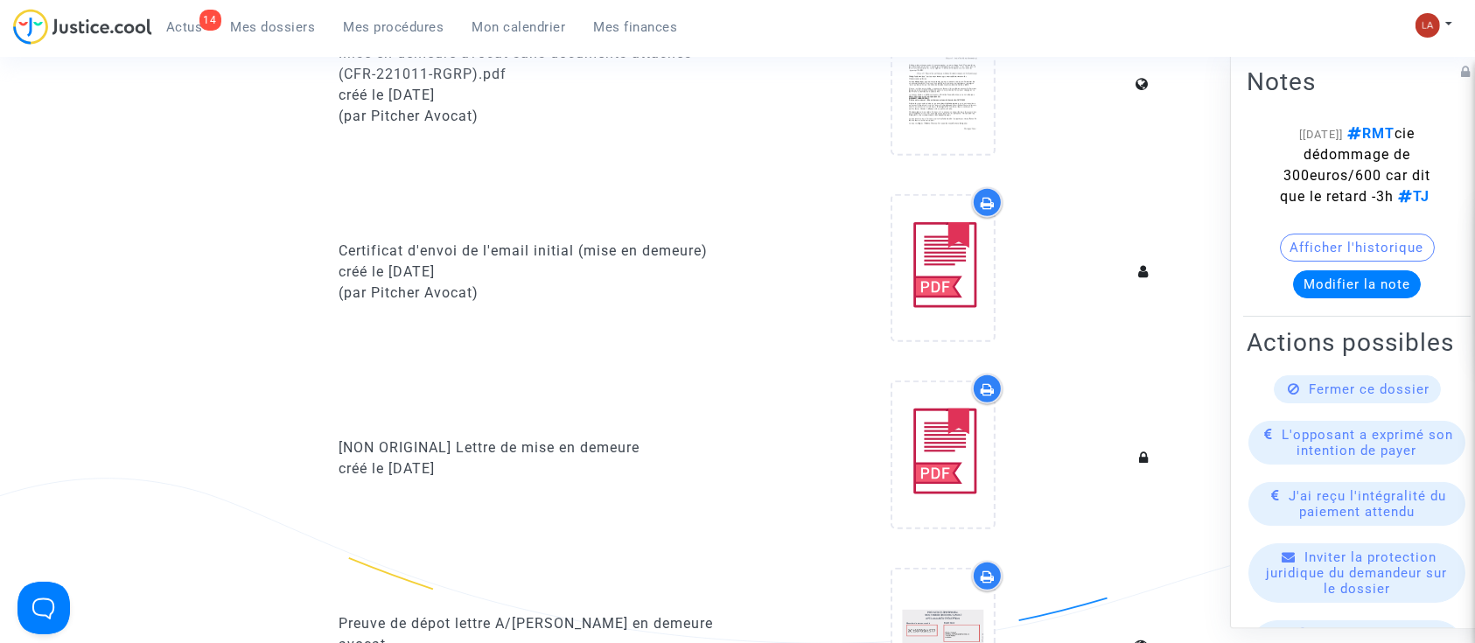
scroll to position [1983, 0]
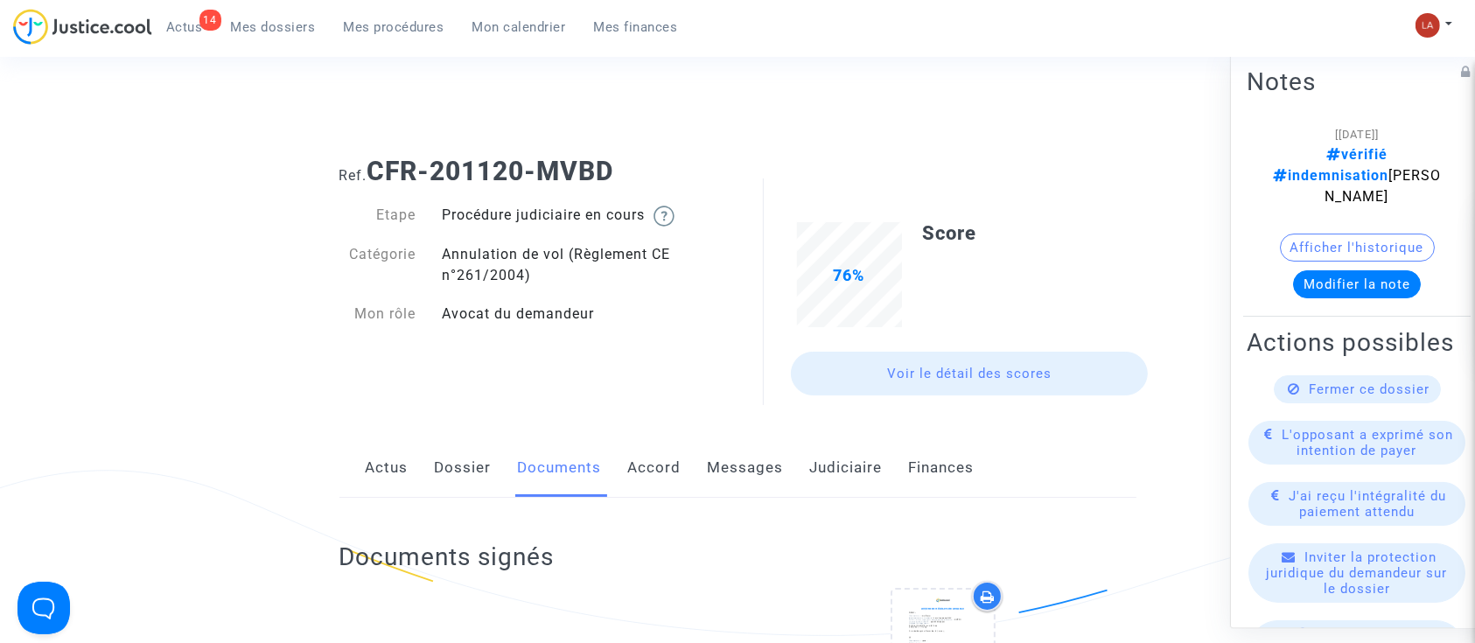
click at [458, 471] on link "Dossier" at bounding box center [463, 468] width 57 height 58
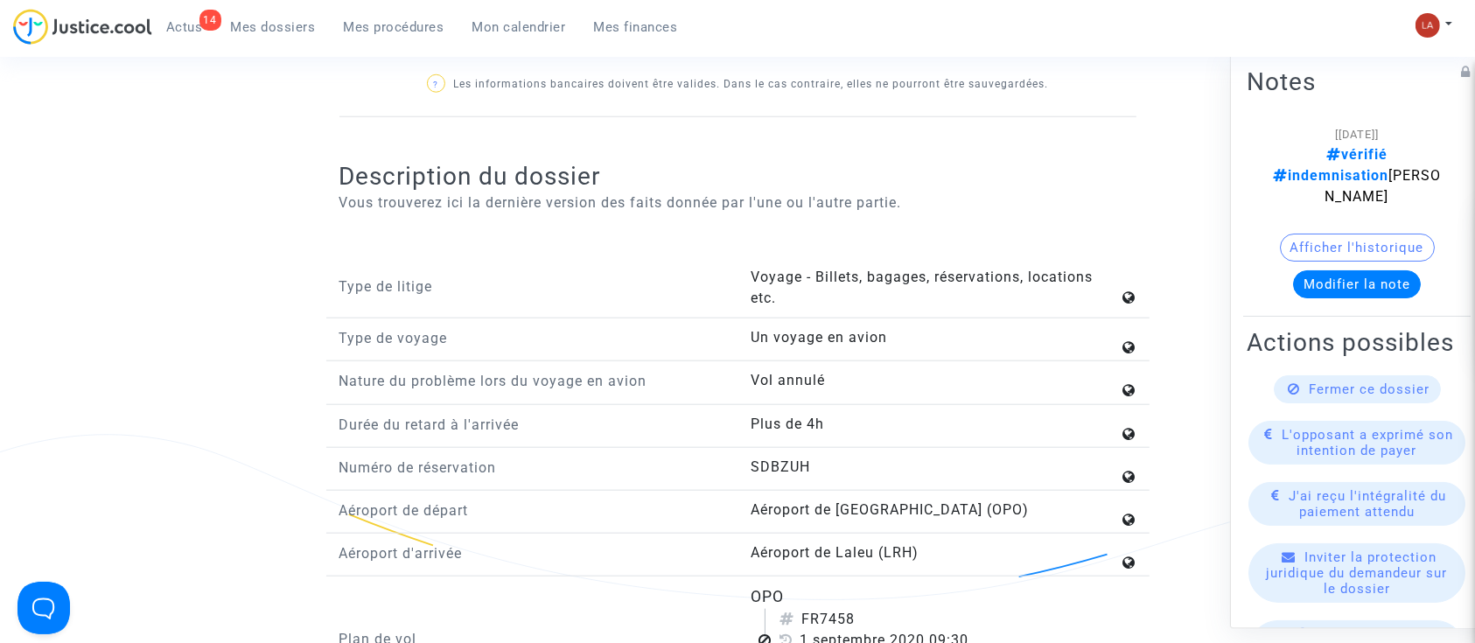
scroll to position [1983, 0]
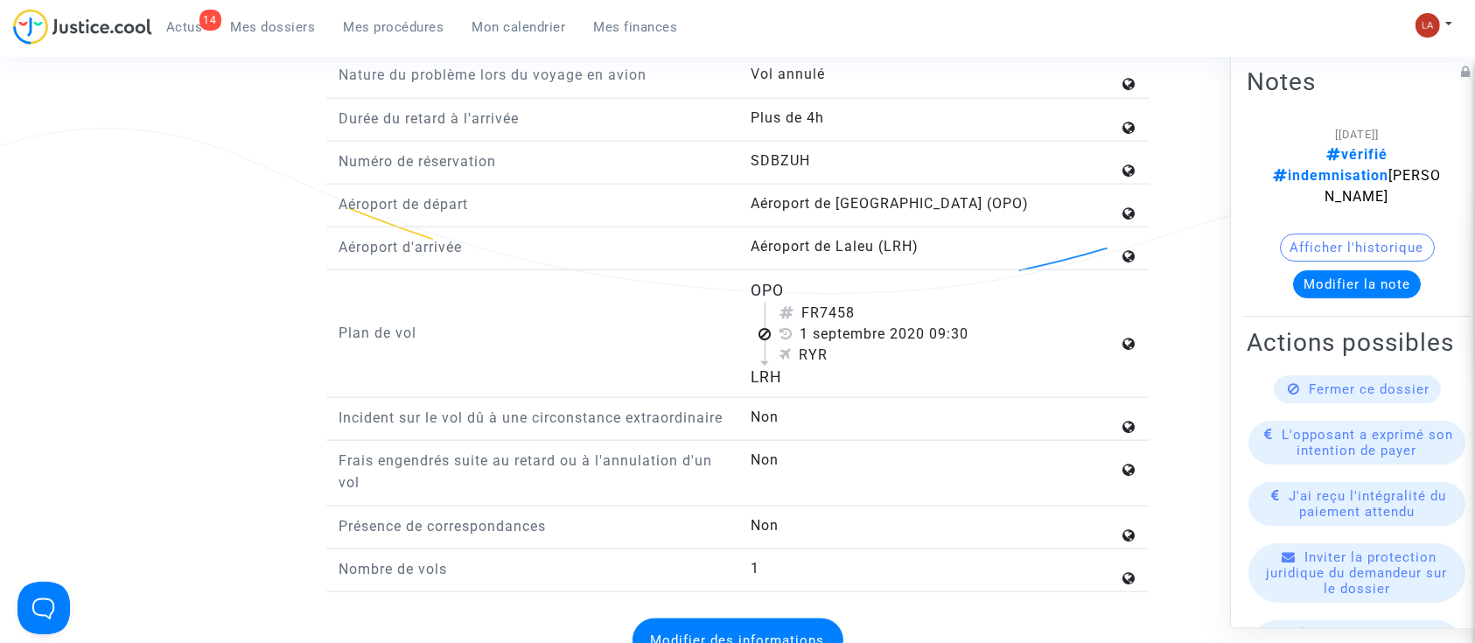
click at [815, 312] on div "FR7458" at bounding box center [950, 313] width 340 height 21
drag, startPoint x: 826, startPoint y: 304, endPoint x: 884, endPoint y: 298, distance: 58.1
click at [882, 303] on div "FR7458" at bounding box center [950, 313] width 340 height 21
click at [875, 305] on div "FR7458" at bounding box center [950, 313] width 340 height 21
drag, startPoint x: 884, startPoint y: 301, endPoint x: 824, endPoint y: 310, distance: 60.1
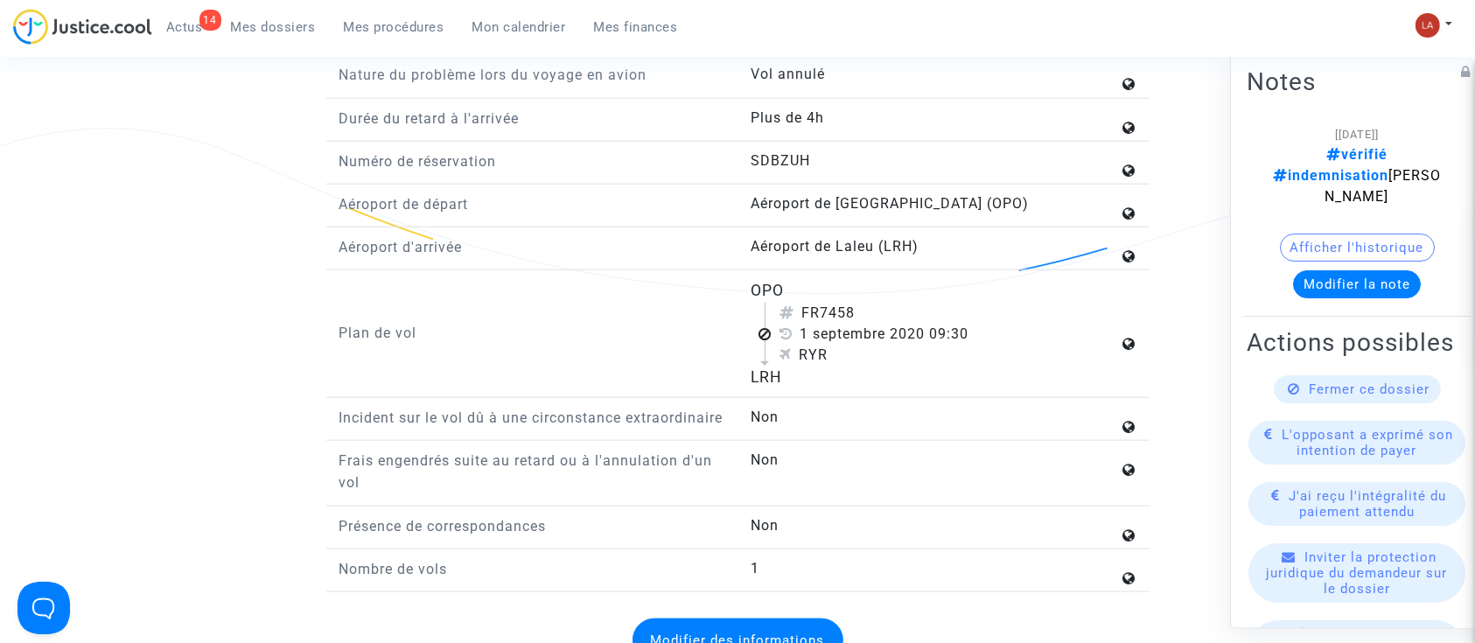
click at [824, 310] on div "FR7458" at bounding box center [950, 313] width 340 height 21
copy div "7458"
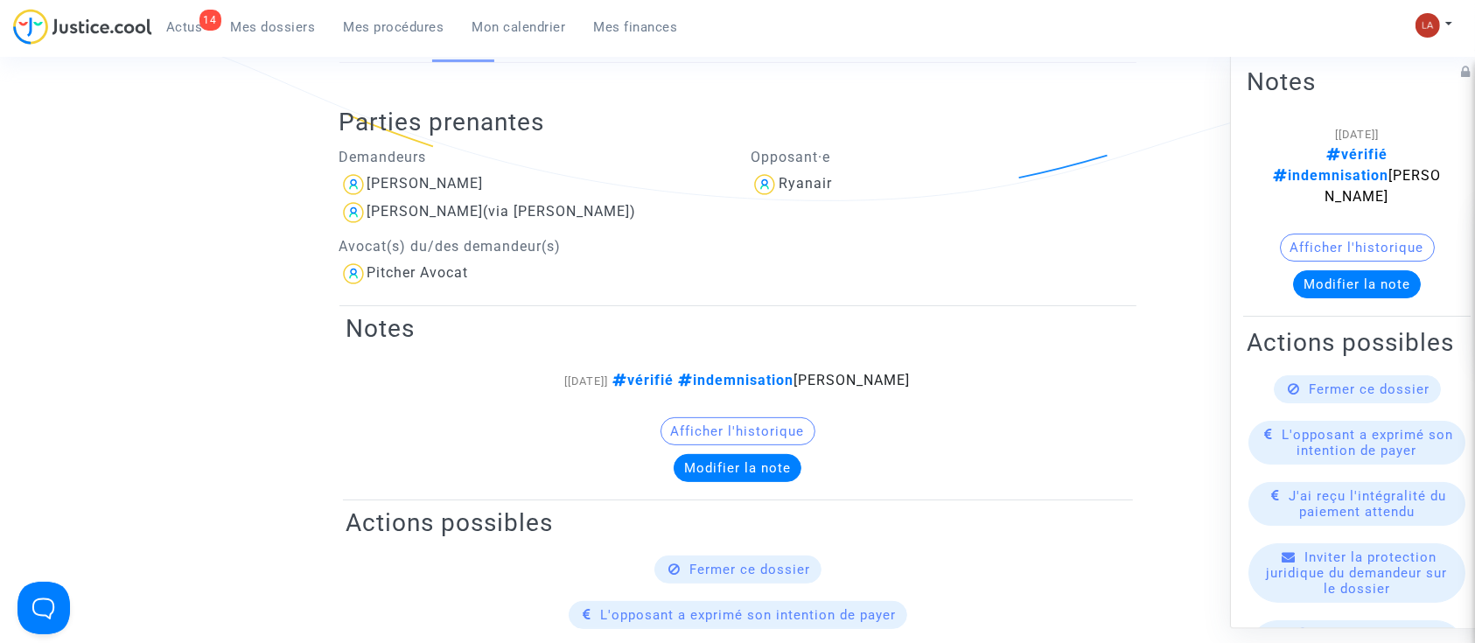
scroll to position [116, 0]
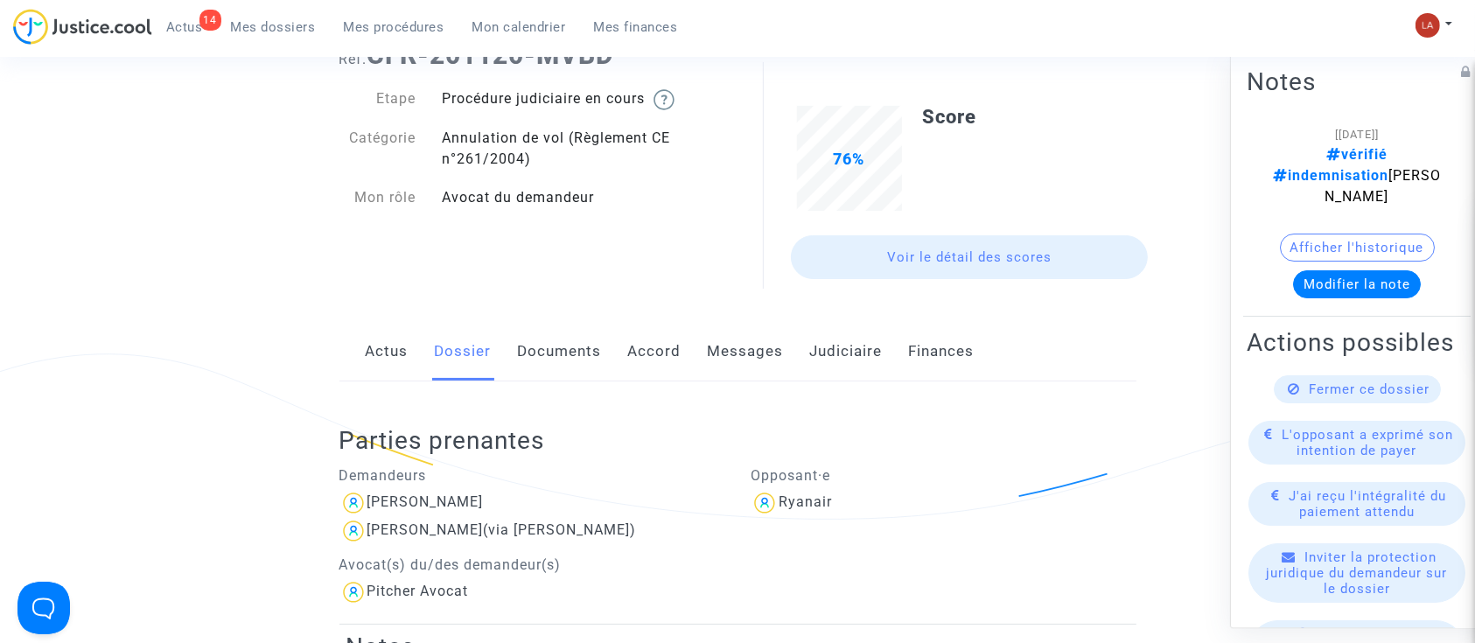
click at [551, 373] on link "Documents" at bounding box center [560, 352] width 84 height 58
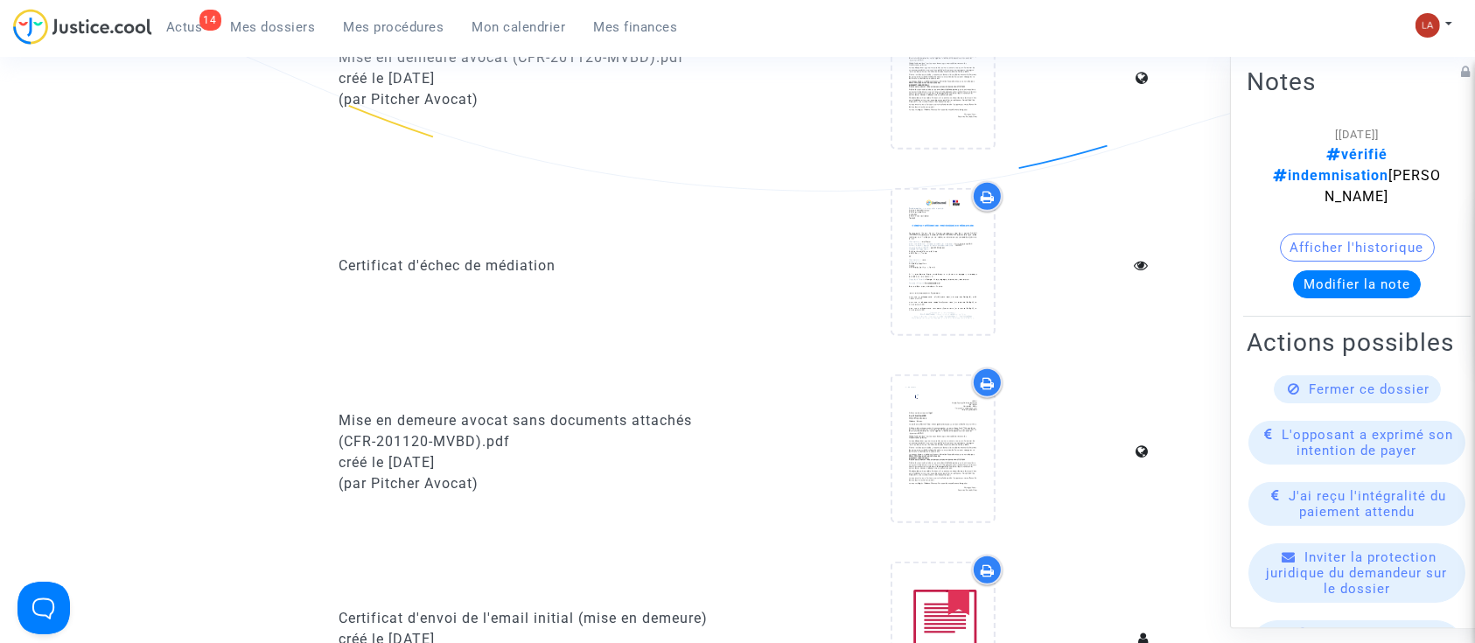
scroll to position [1283, 0]
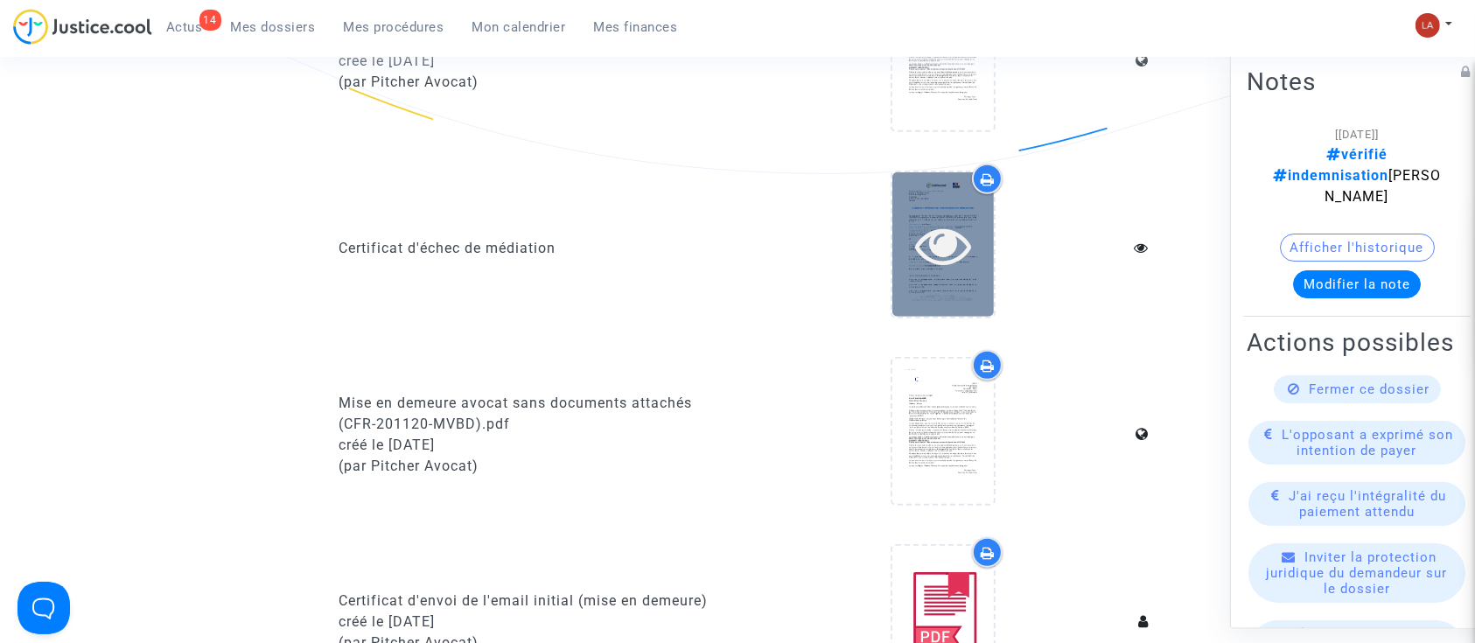
click at [976, 217] on div at bounding box center [944, 245] width 102 height 56
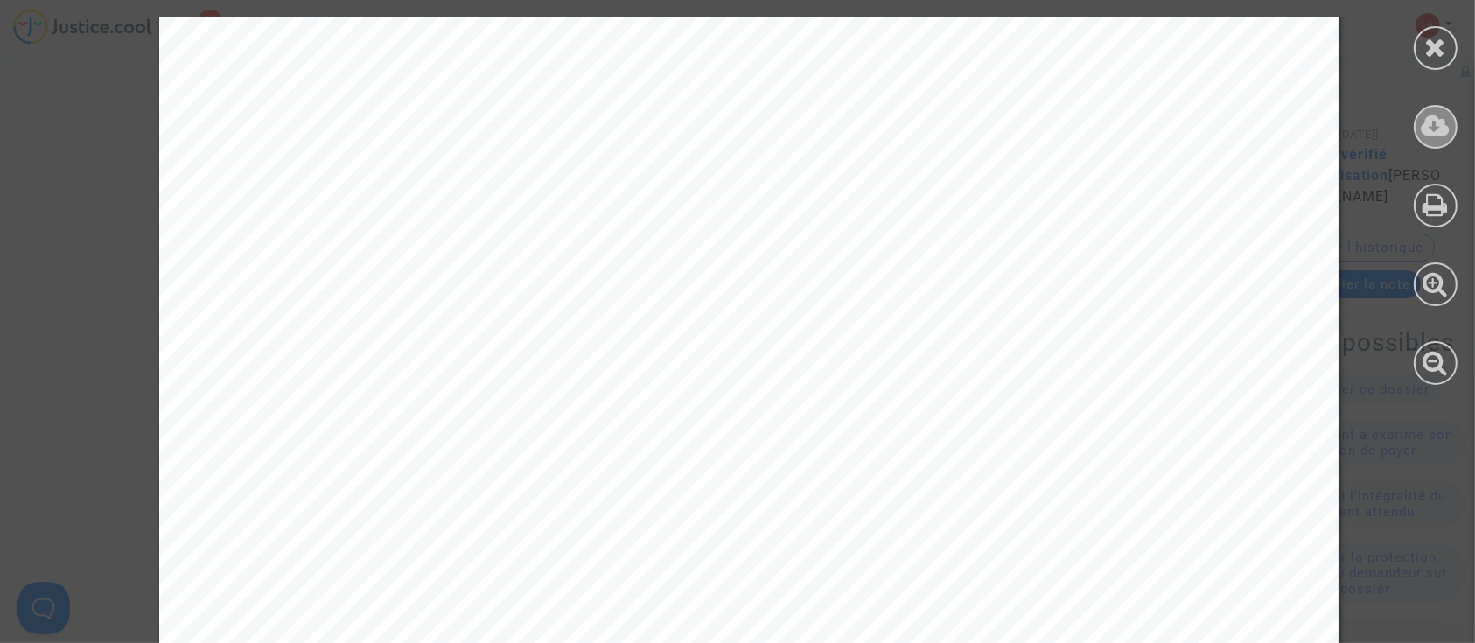
scroll to position [4426, 0]
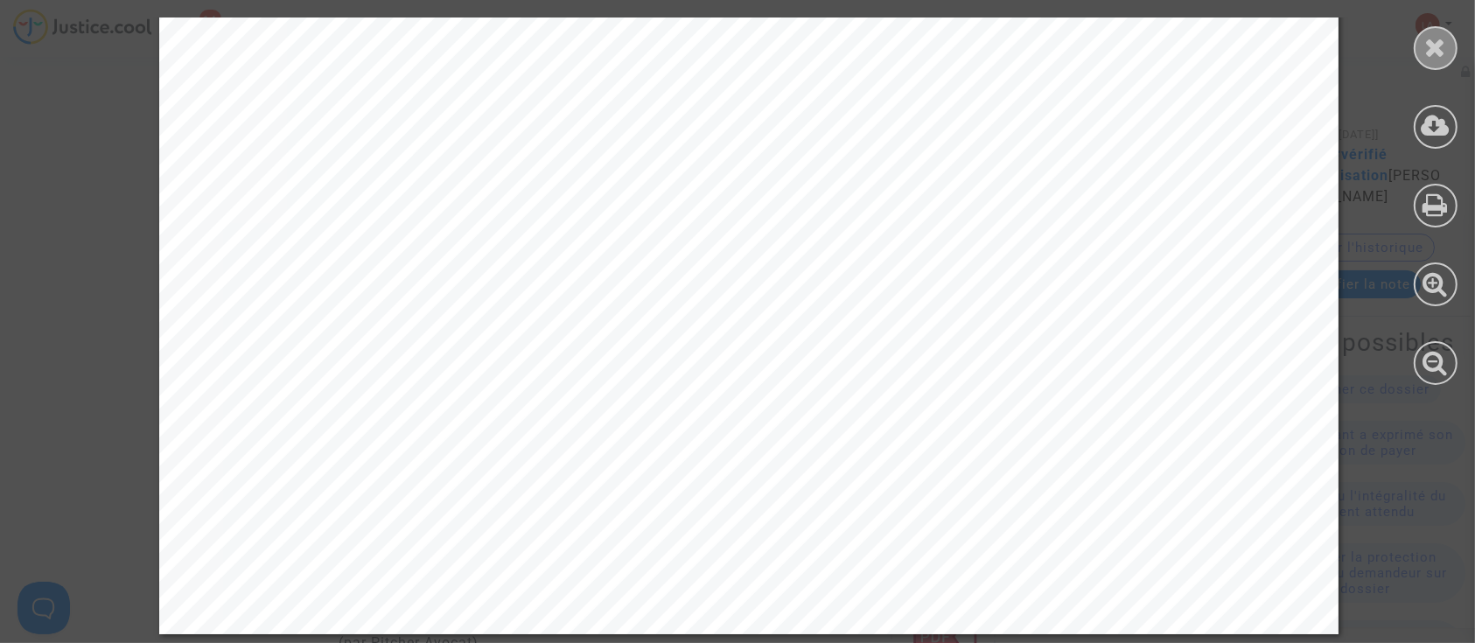
click at [1444, 32] on div at bounding box center [1436, 48] width 44 height 44
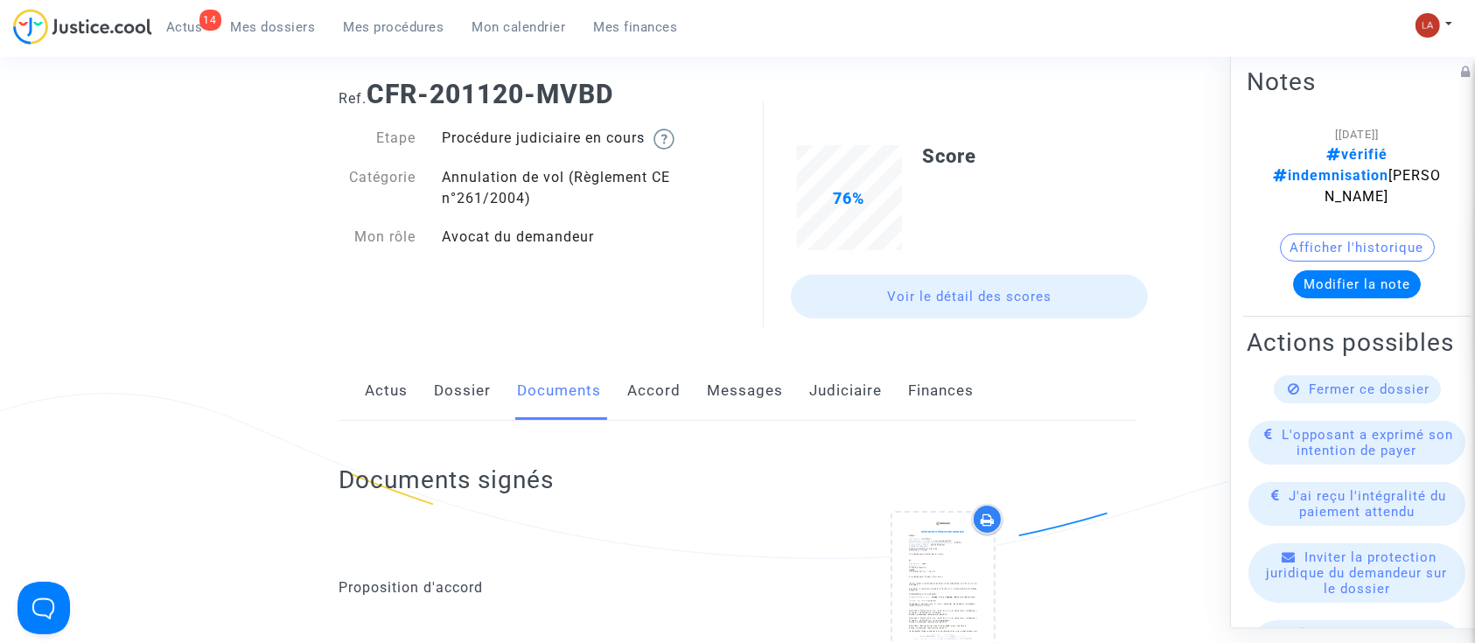
scroll to position [0, 0]
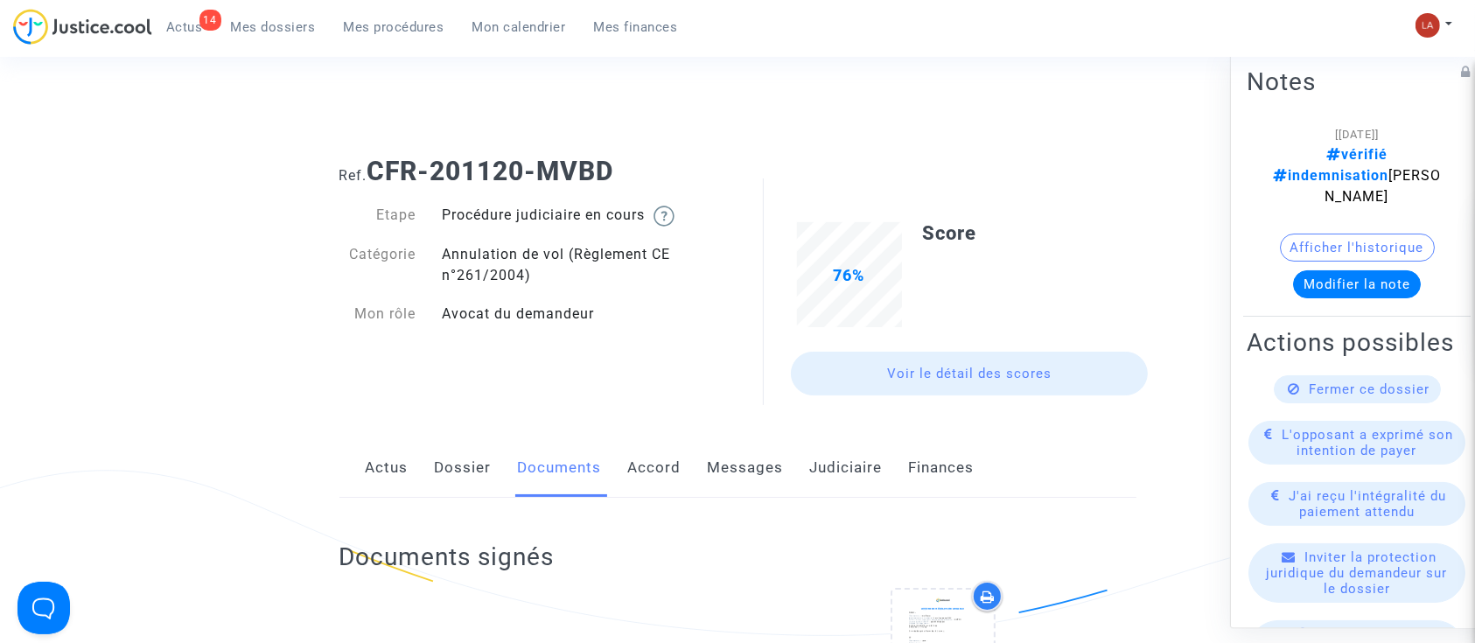
click at [481, 482] on link "Dossier" at bounding box center [463, 468] width 57 height 58
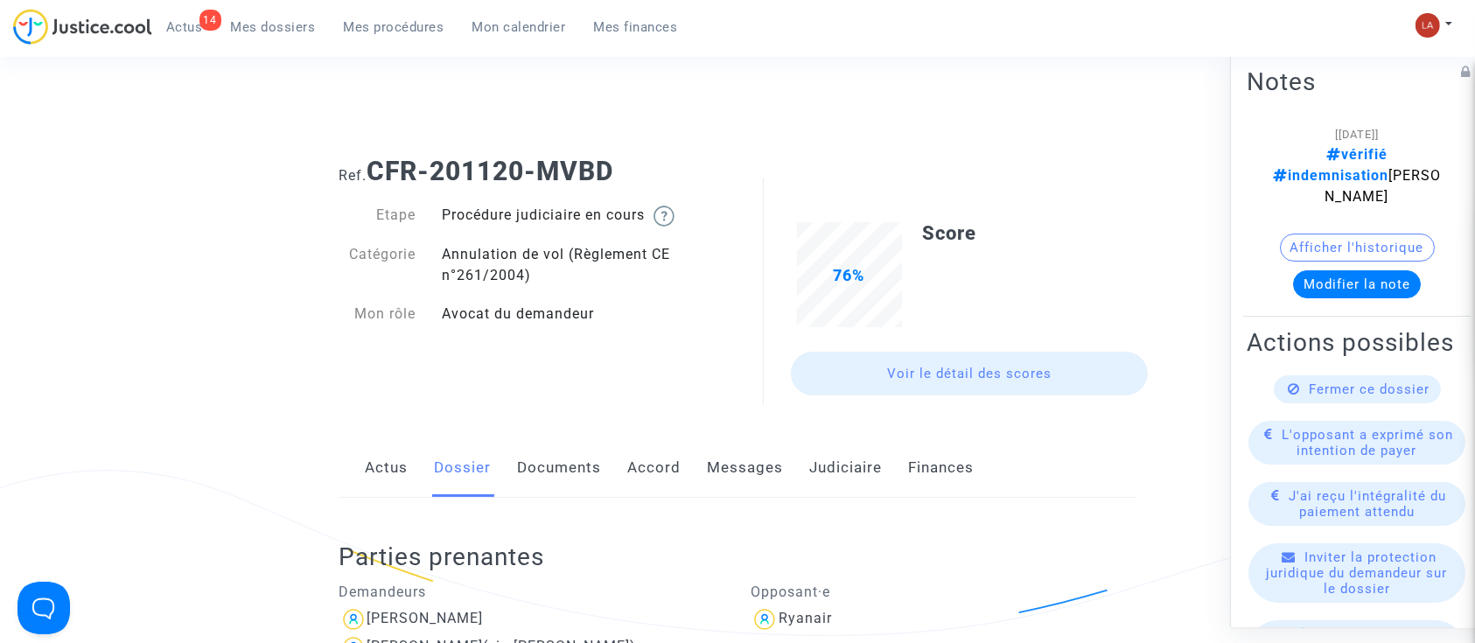
click at [573, 463] on link "Documents" at bounding box center [560, 468] width 84 height 58
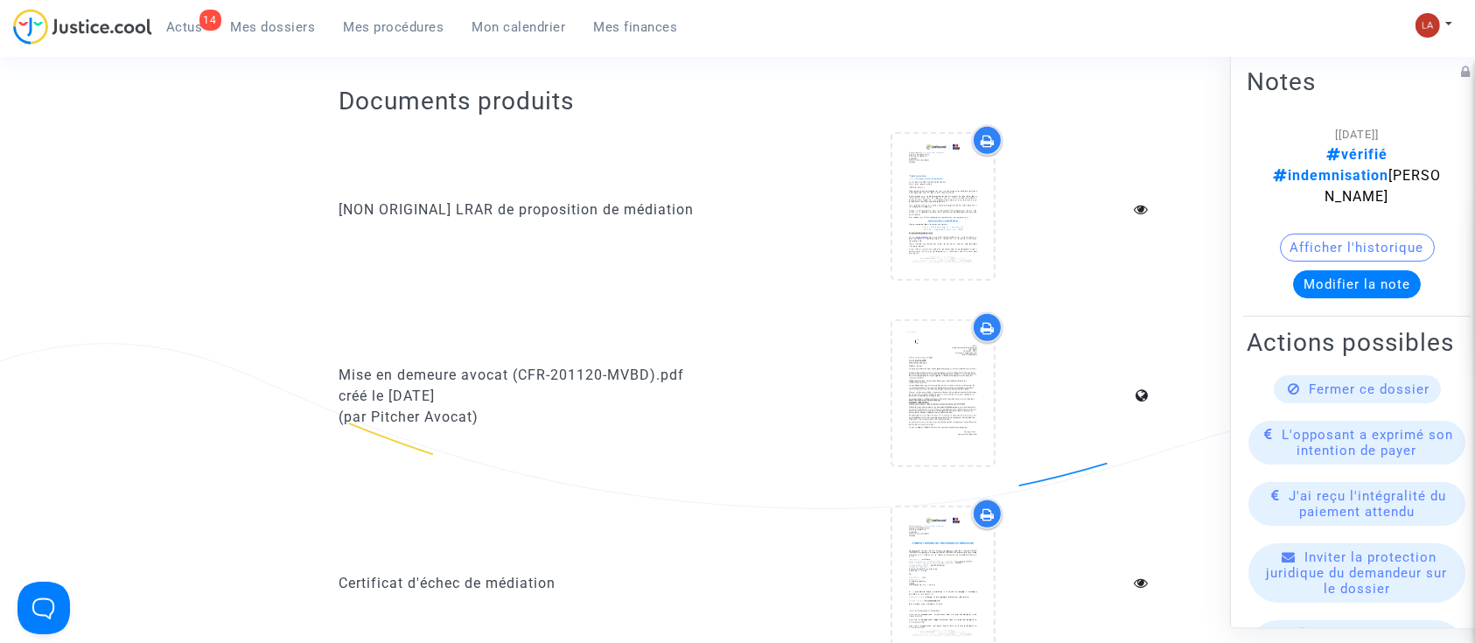
scroll to position [816, 0]
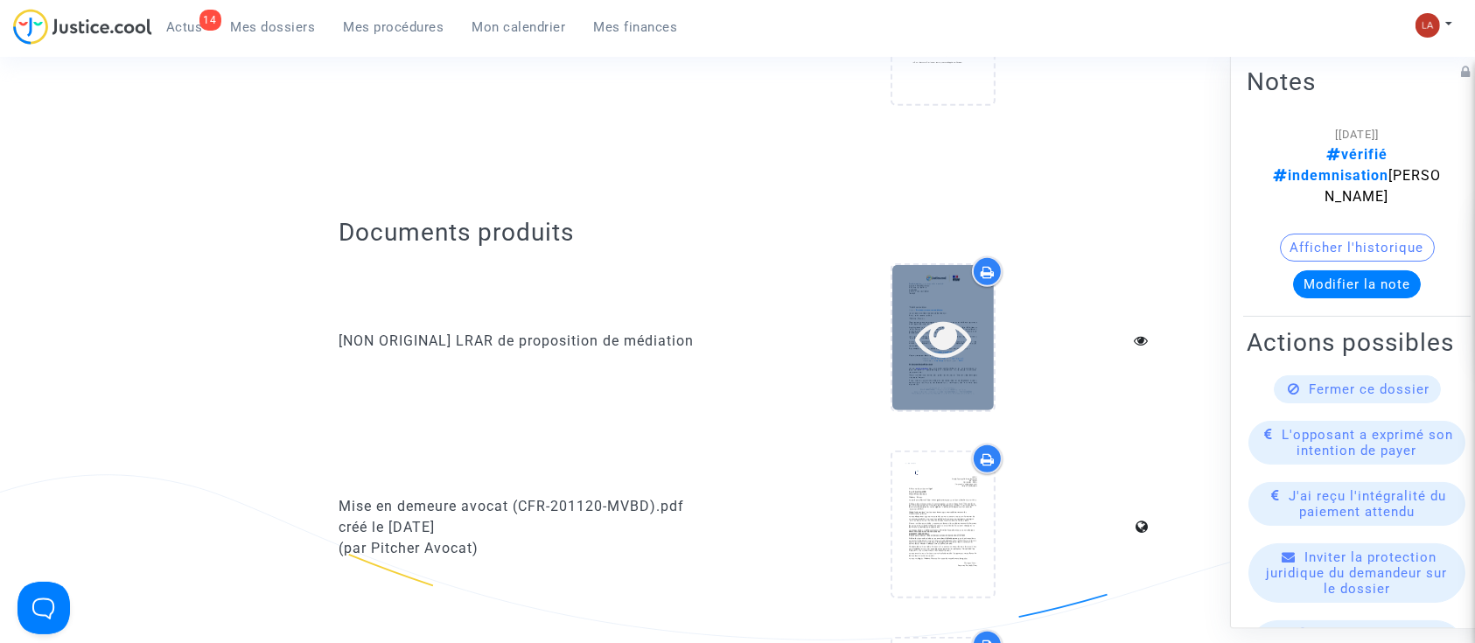
click at [921, 347] on icon at bounding box center [943, 338] width 57 height 56
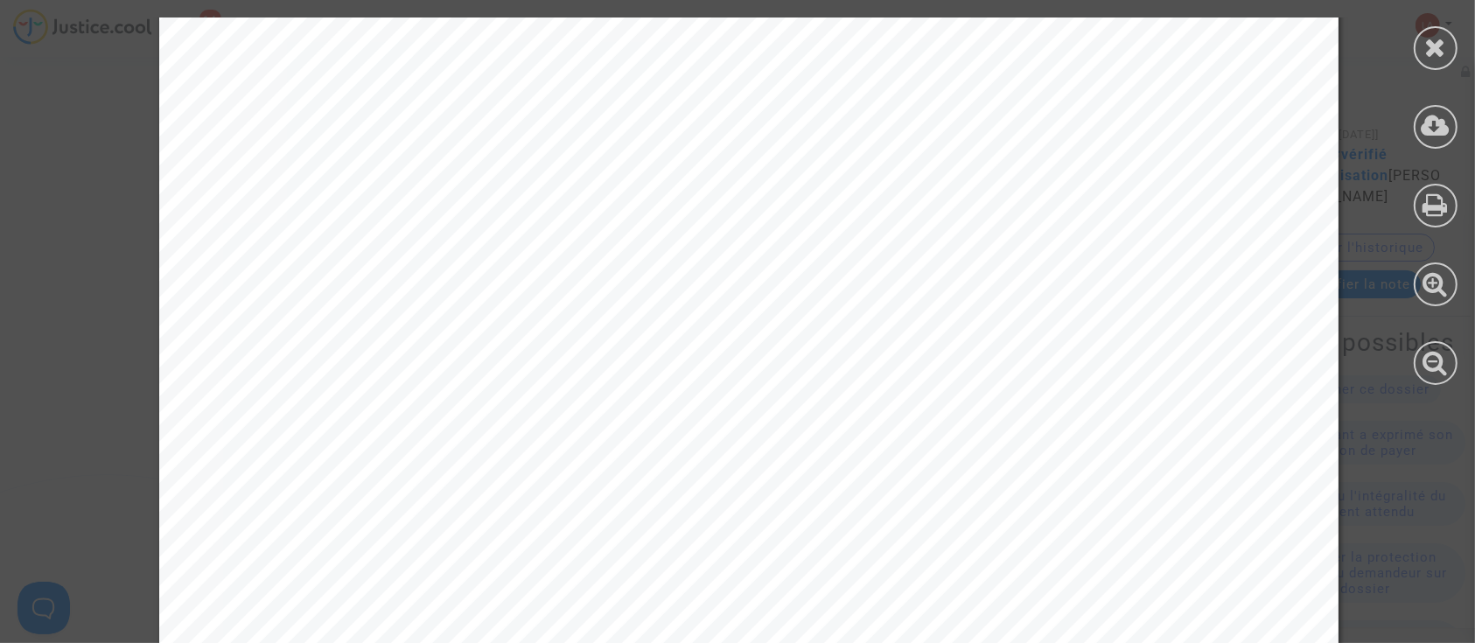
scroll to position [0, 0]
drag, startPoint x: 1411, startPoint y: 51, endPoint x: 1146, endPoint y: 98, distance: 269.3
click at [1411, 51] on div at bounding box center [1436, 201] width 79 height 403
click at [1439, 32] on div at bounding box center [1436, 48] width 44 height 44
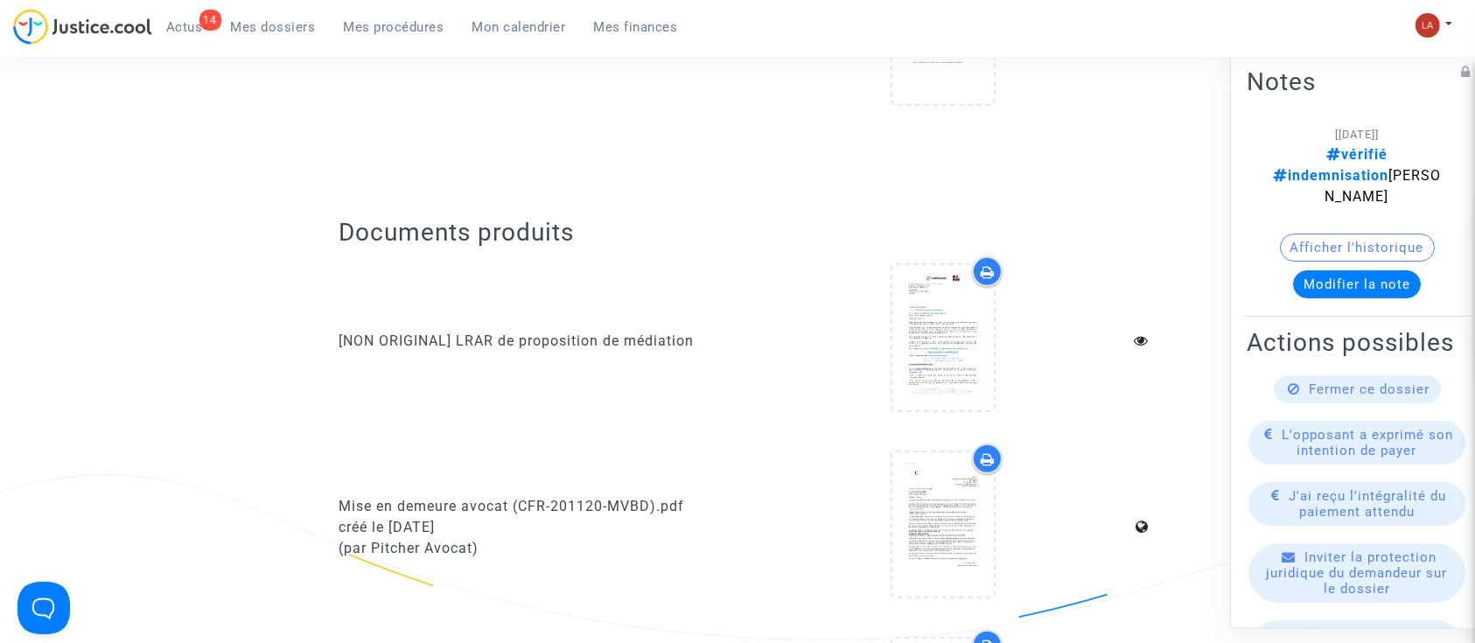
click at [1349, 270] on button "Modifier la note" at bounding box center [1357, 284] width 128 height 28
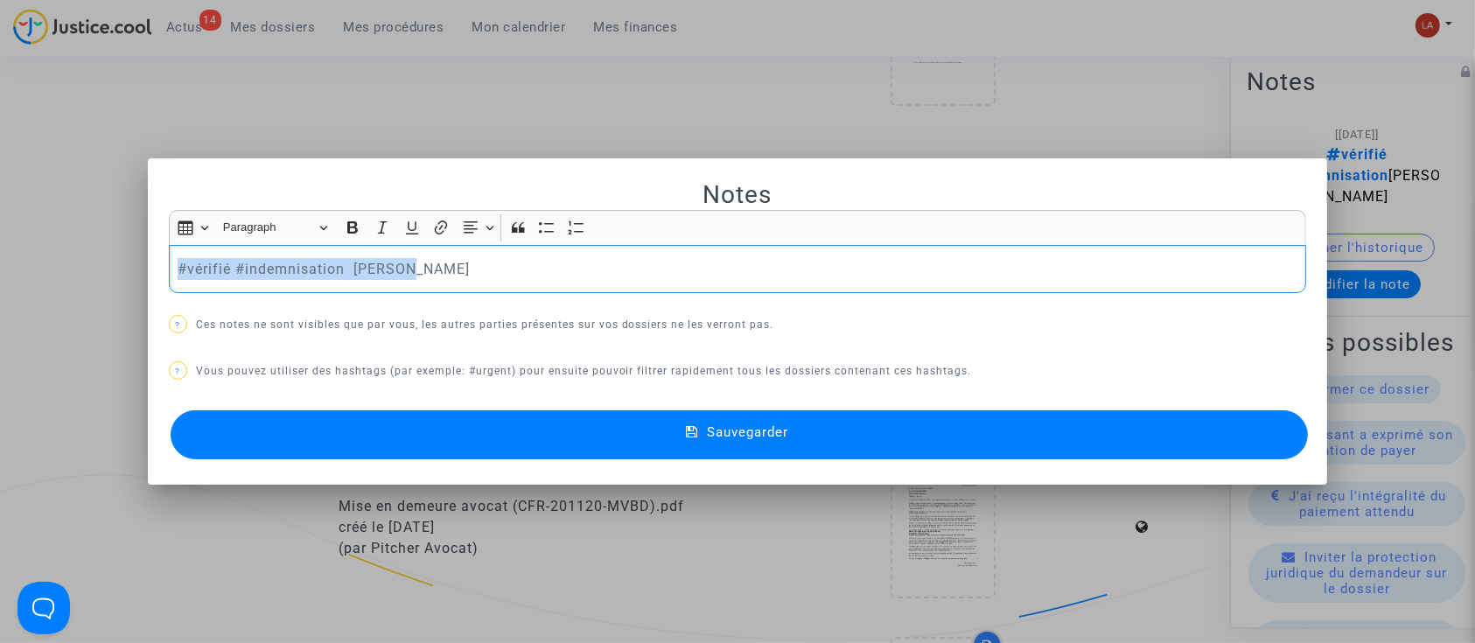
drag, startPoint x: 434, startPoint y: 284, endPoint x: -310, endPoint y: 238, distance: 745.2
click at [717, 434] on span "Sauvegarder" at bounding box center [747, 432] width 81 height 16
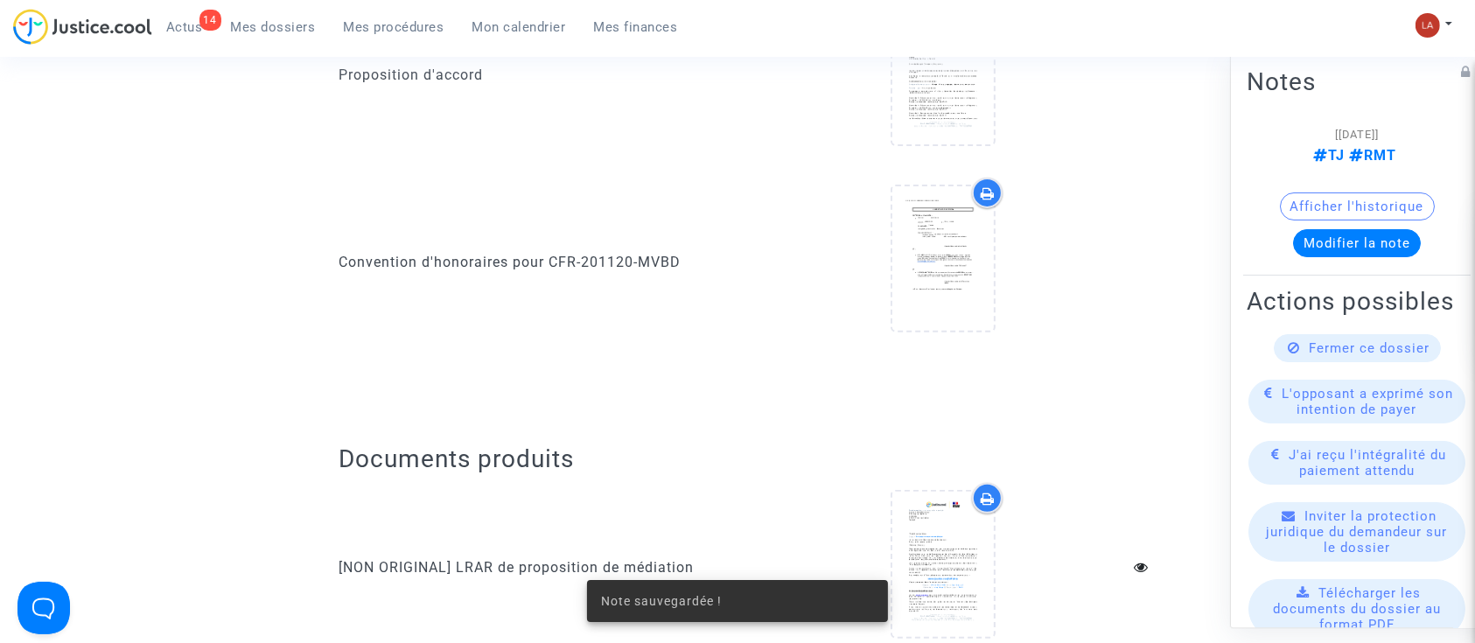
scroll to position [583, 0]
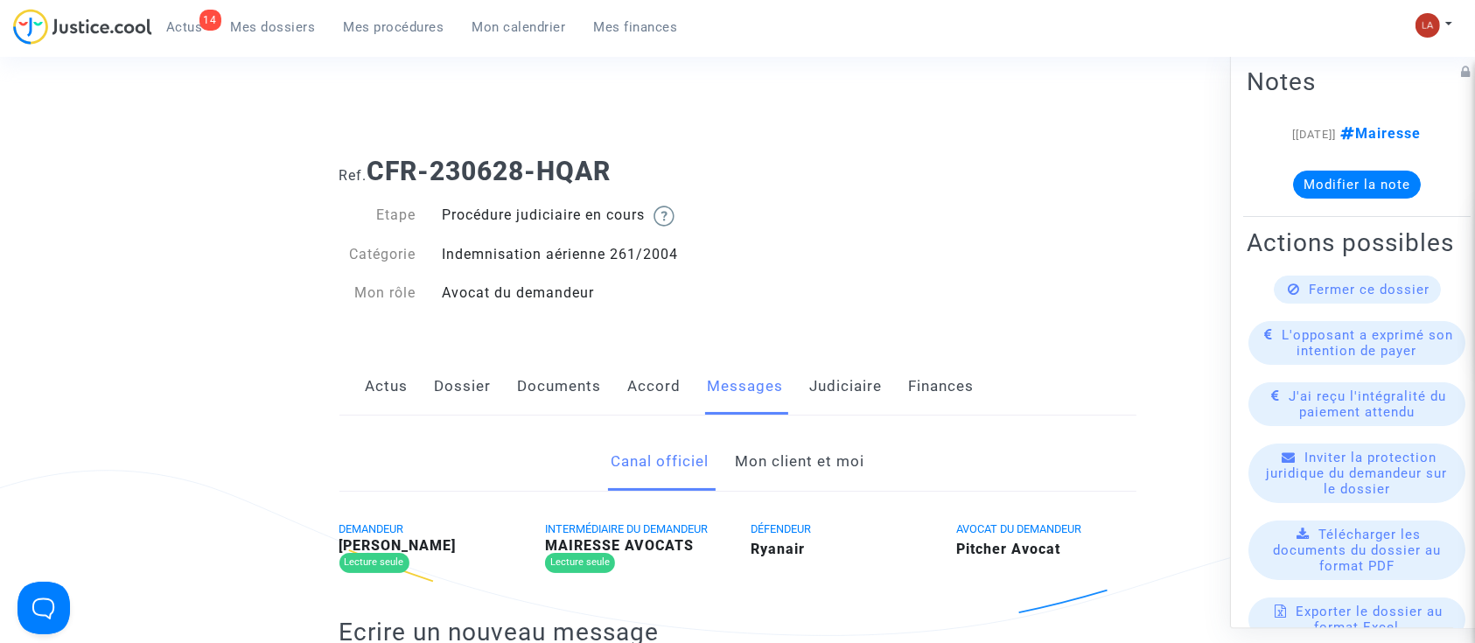
click at [786, 459] on link "Mon client et moi" at bounding box center [800, 462] width 130 height 58
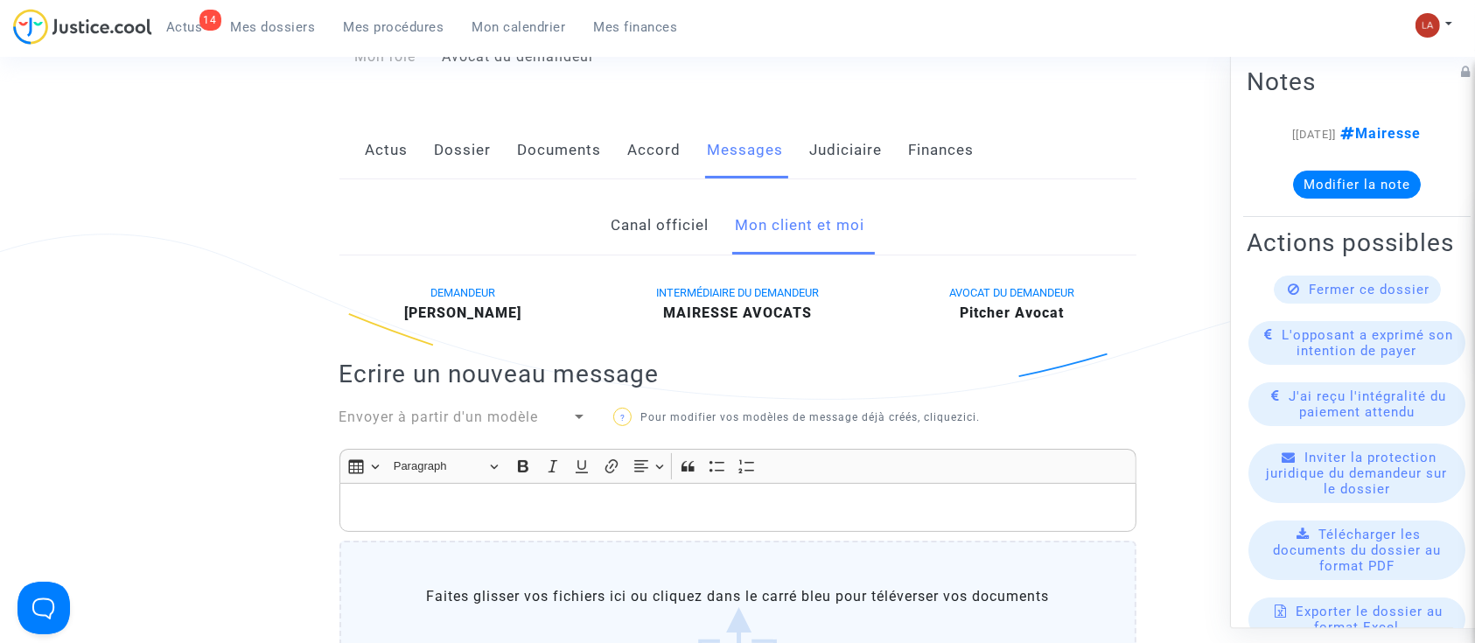
scroll to position [233, 0]
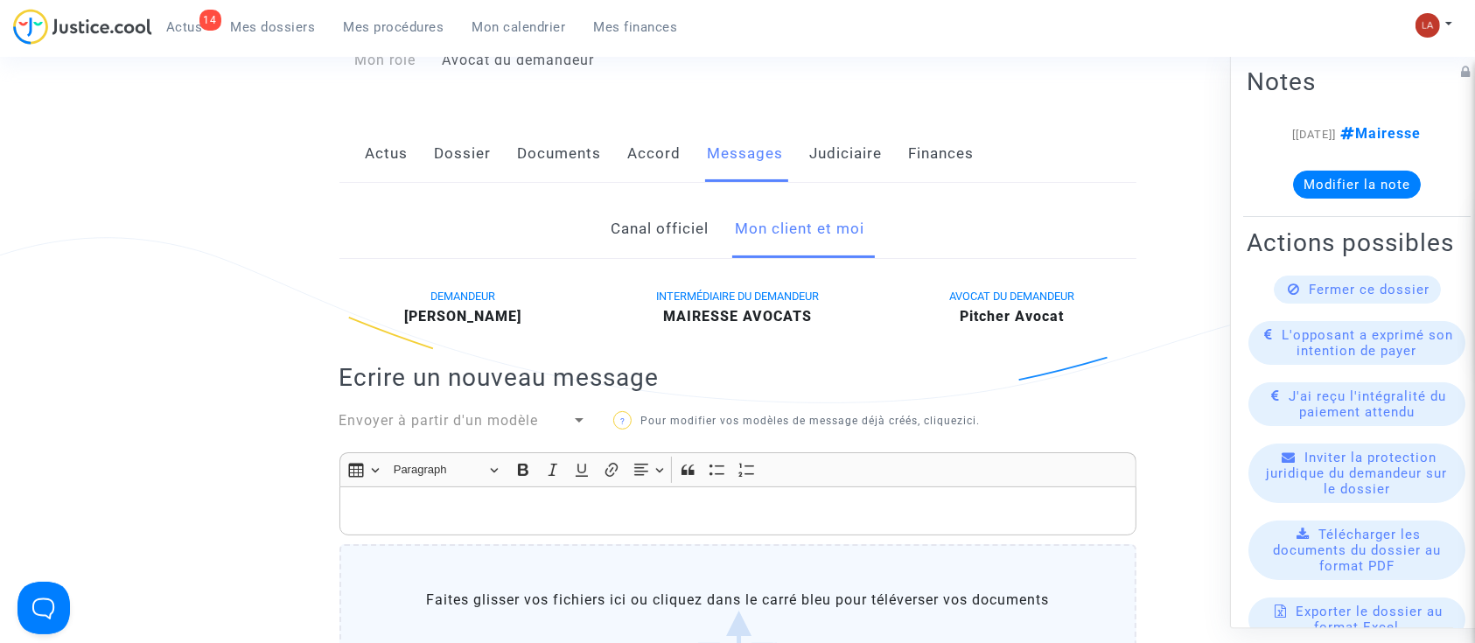
click at [724, 511] on p "Rich Text Editor, main" at bounding box center [737, 512] width 779 height 22
click at [631, 507] on p "Rich Text Editor, main" at bounding box center [737, 512] width 779 height 22
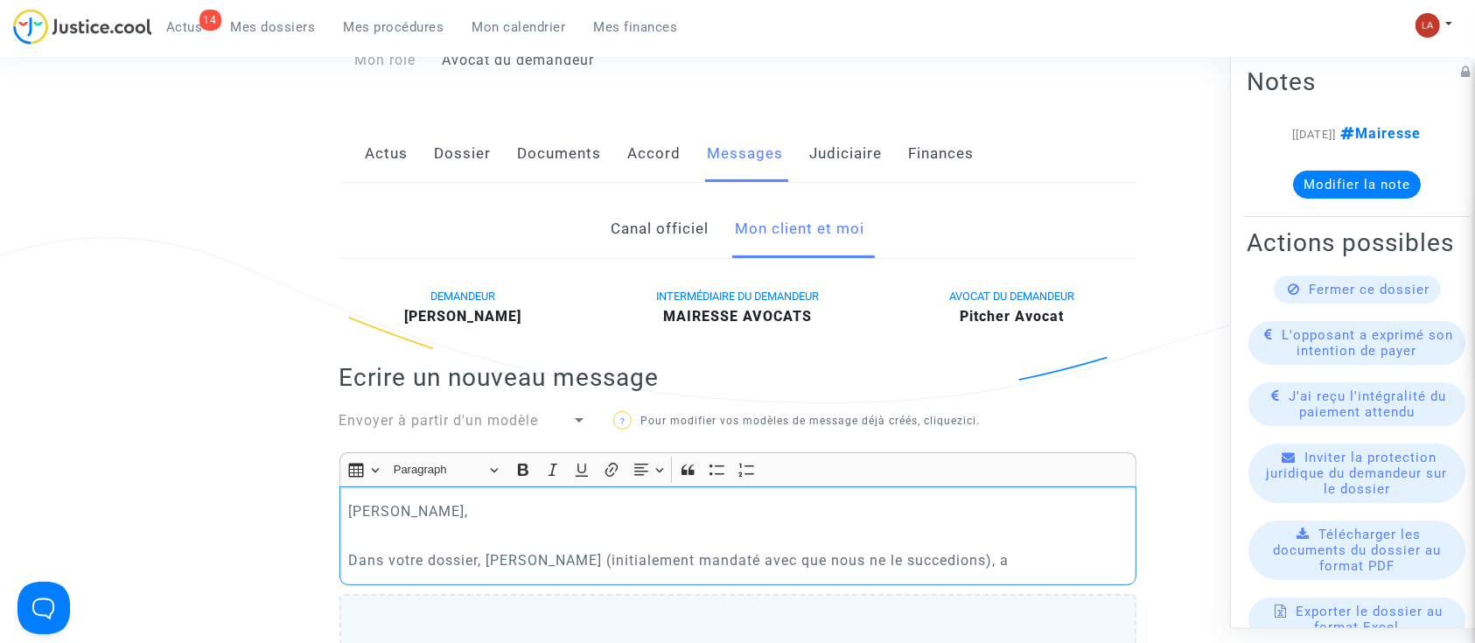
click at [959, 564] on p "Dans votre dossier, [PERSON_NAME] (initialement mandaté avec que nous ne le suc…" at bounding box center [737, 561] width 779 height 22
click at [1030, 560] on p "Dans votre dossier, [PERSON_NAME] (initialement mandaté avec que nous ne le suc…" at bounding box center [737, 561] width 779 height 22
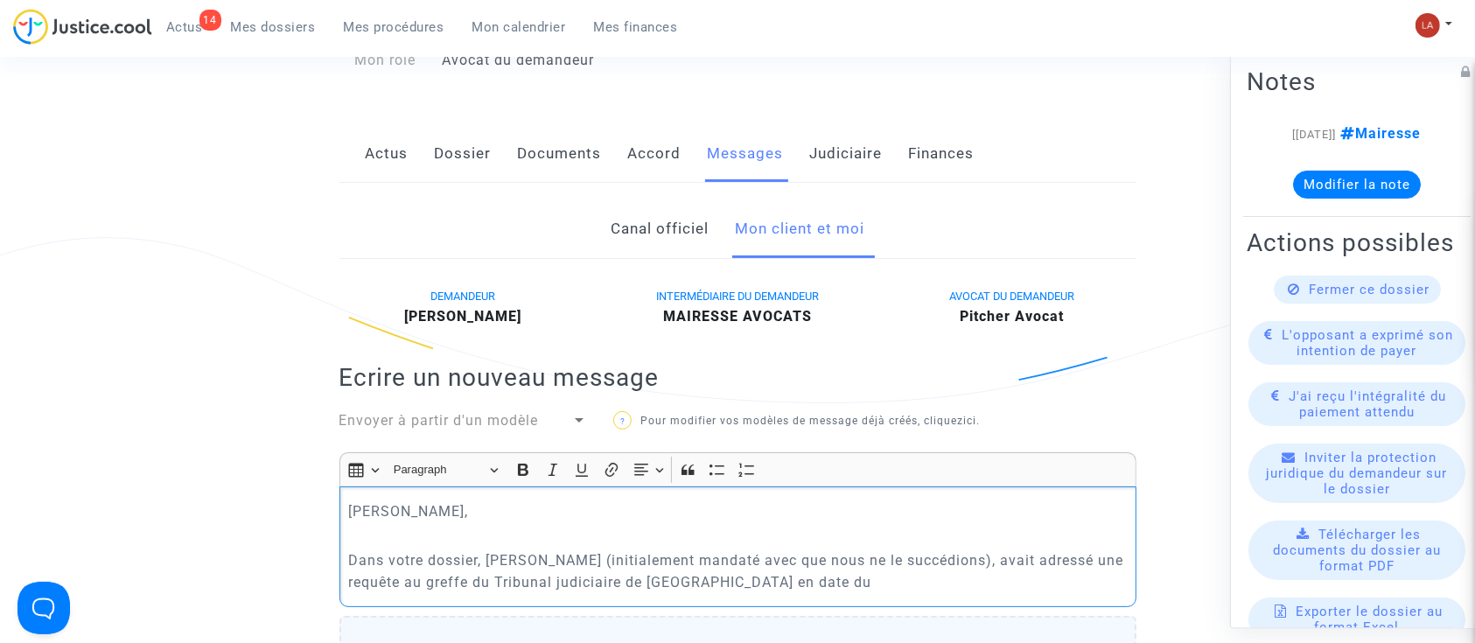
click at [835, 584] on p "Dans votre dossier, [PERSON_NAME] (initialement mandaté avec que nous ne le suc…" at bounding box center [737, 572] width 779 height 44
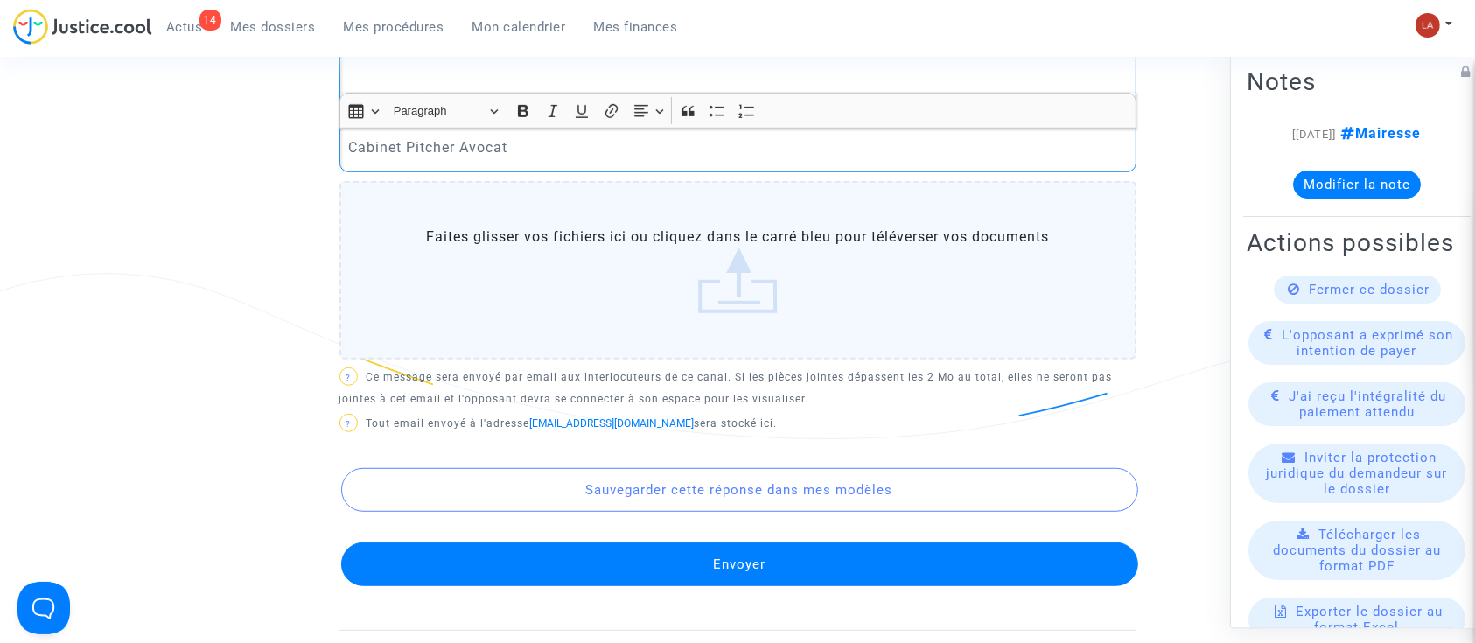
scroll to position [1134, 0]
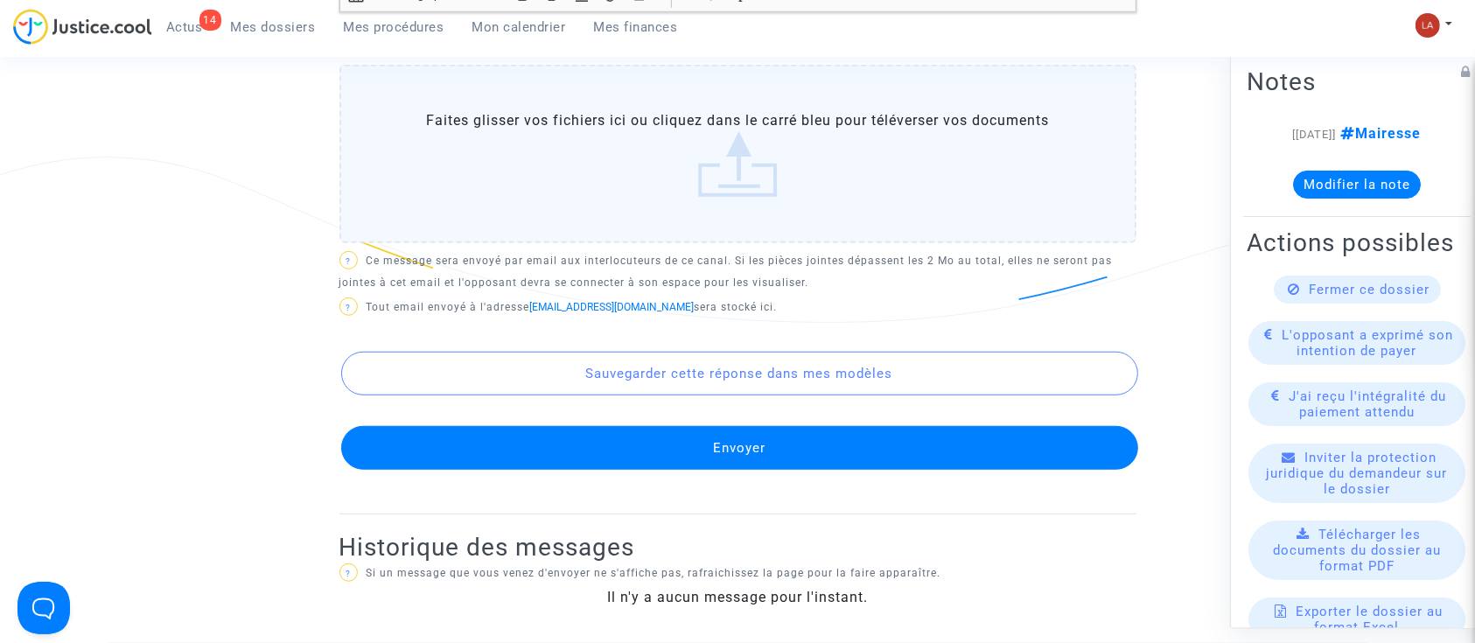
click at [604, 442] on button "Envoyer" at bounding box center [739, 448] width 797 height 44
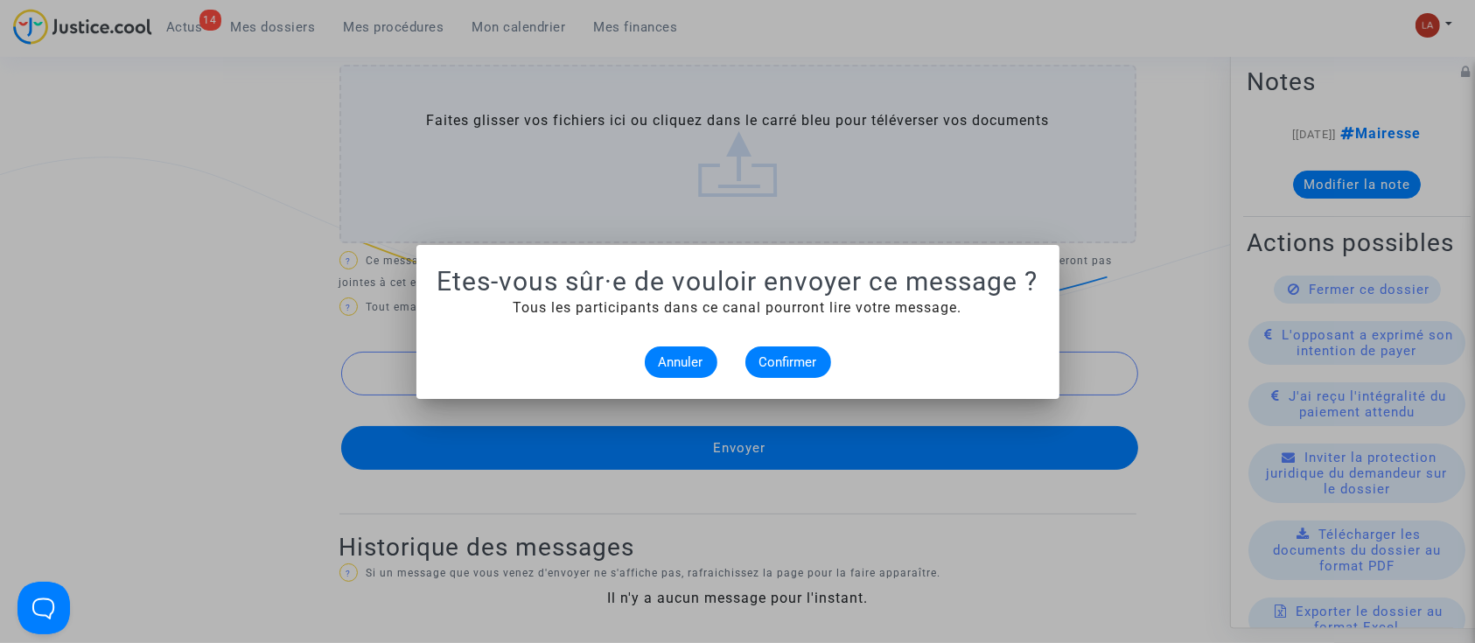
scroll to position [0, 0]
click at [807, 377] on mat-dialog-container "Etes-vous sûr·e de vouloir envoyer ce message ? Tous les participants dans ce c…" at bounding box center [738, 322] width 643 height 154
click at [806, 368] on span "Confirmer" at bounding box center [789, 362] width 58 height 16
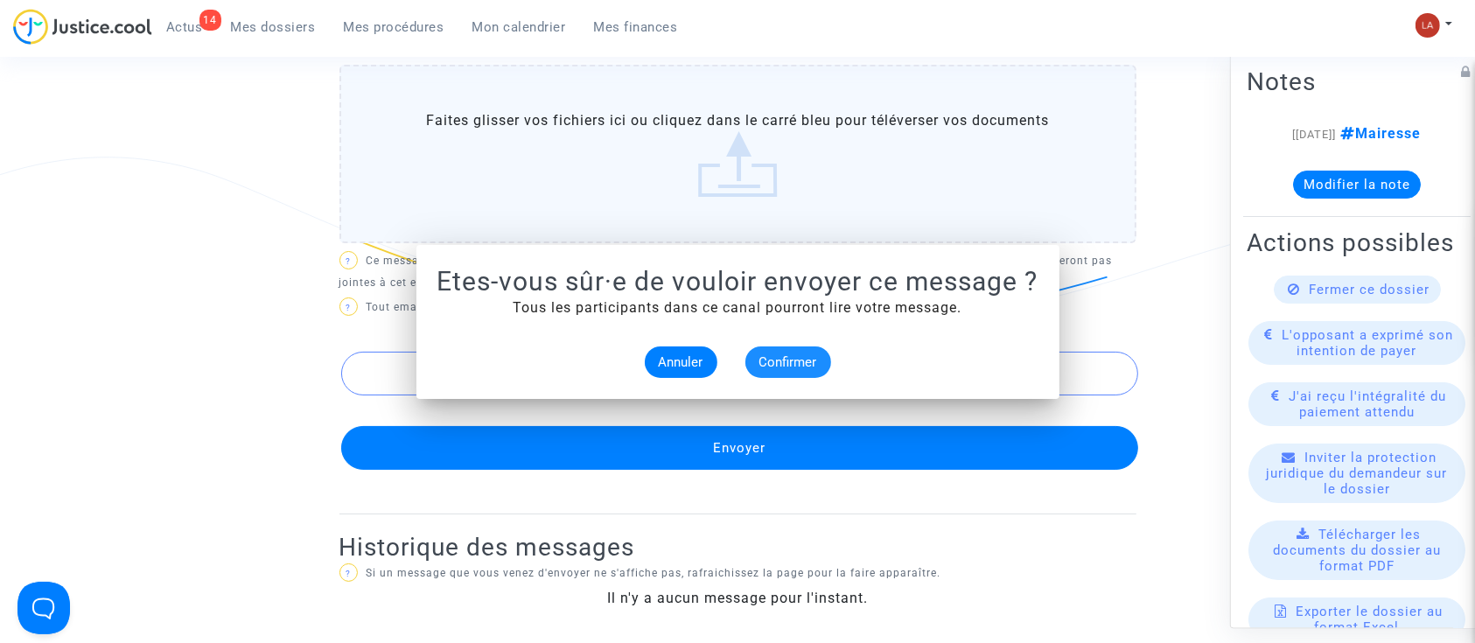
scroll to position [1134, 0]
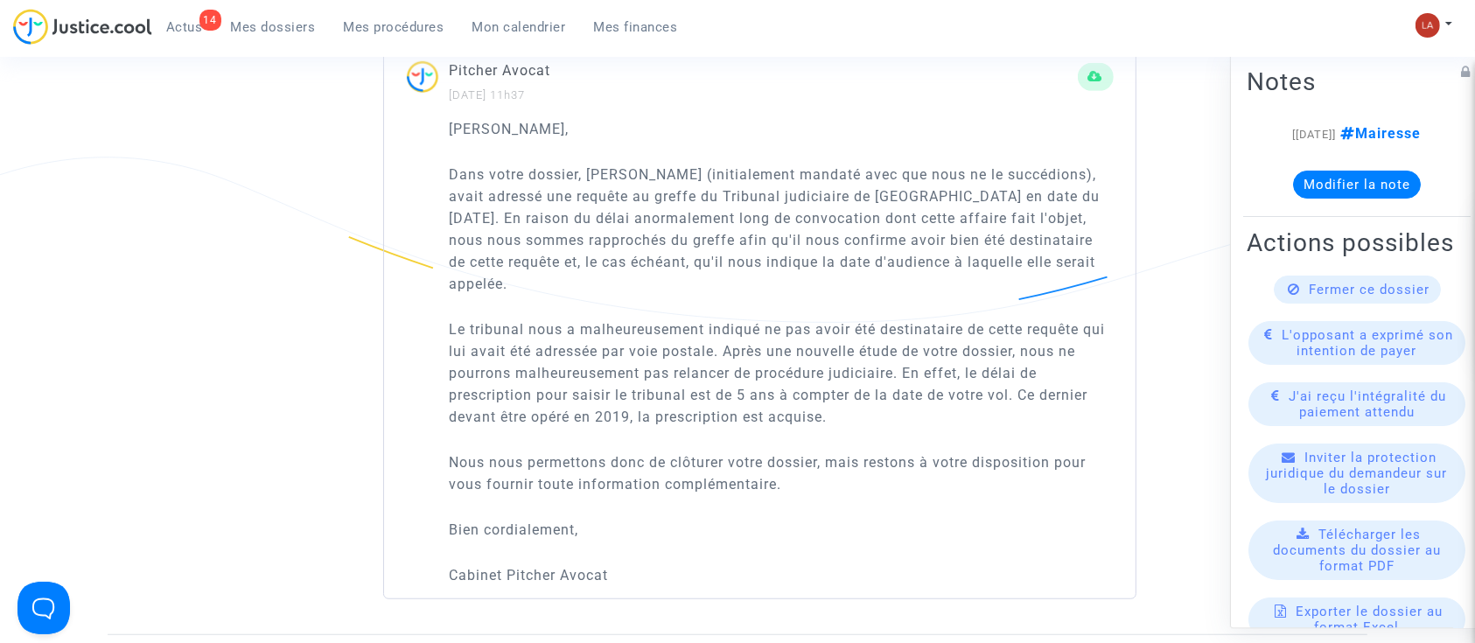
click at [1332, 304] on div "Fermer ce dossier" at bounding box center [1357, 290] width 167 height 28
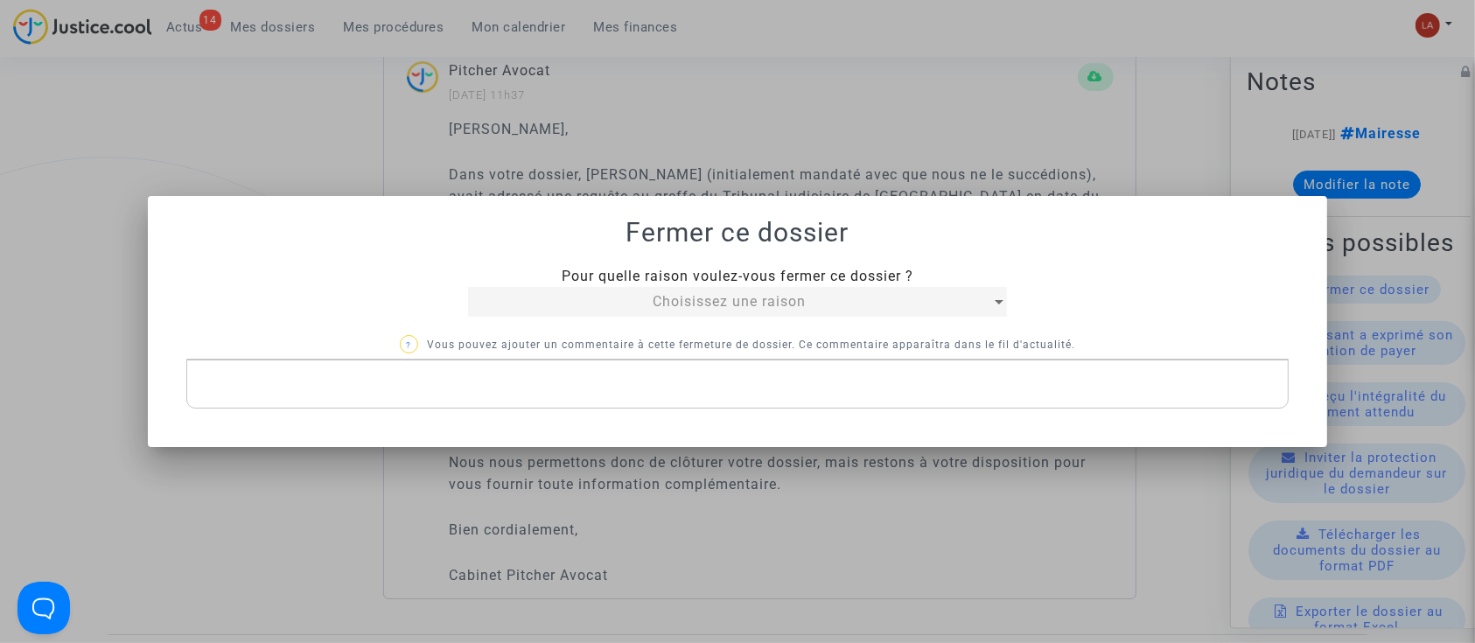
scroll to position [0, 0]
click at [633, 312] on div "Choisissez une raison" at bounding box center [729, 301] width 522 height 21
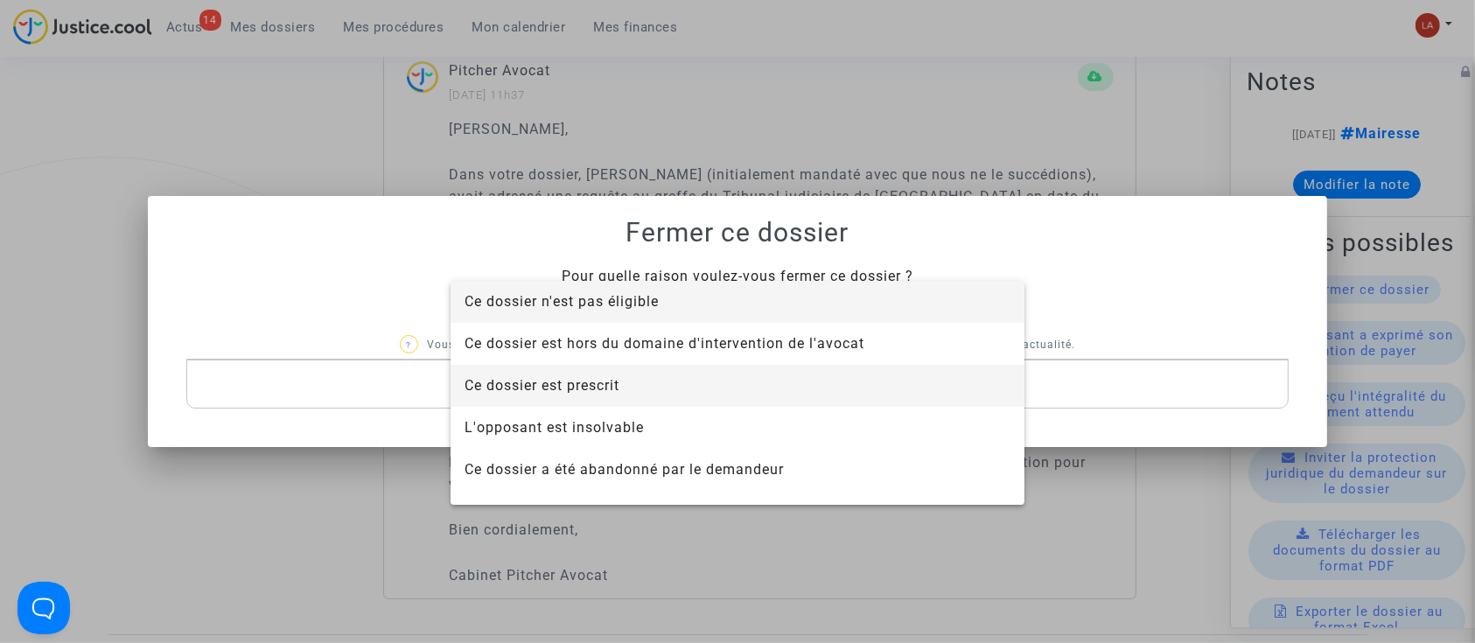
click at [644, 368] on span "Ce dossier est prescrit" at bounding box center [738, 386] width 546 height 42
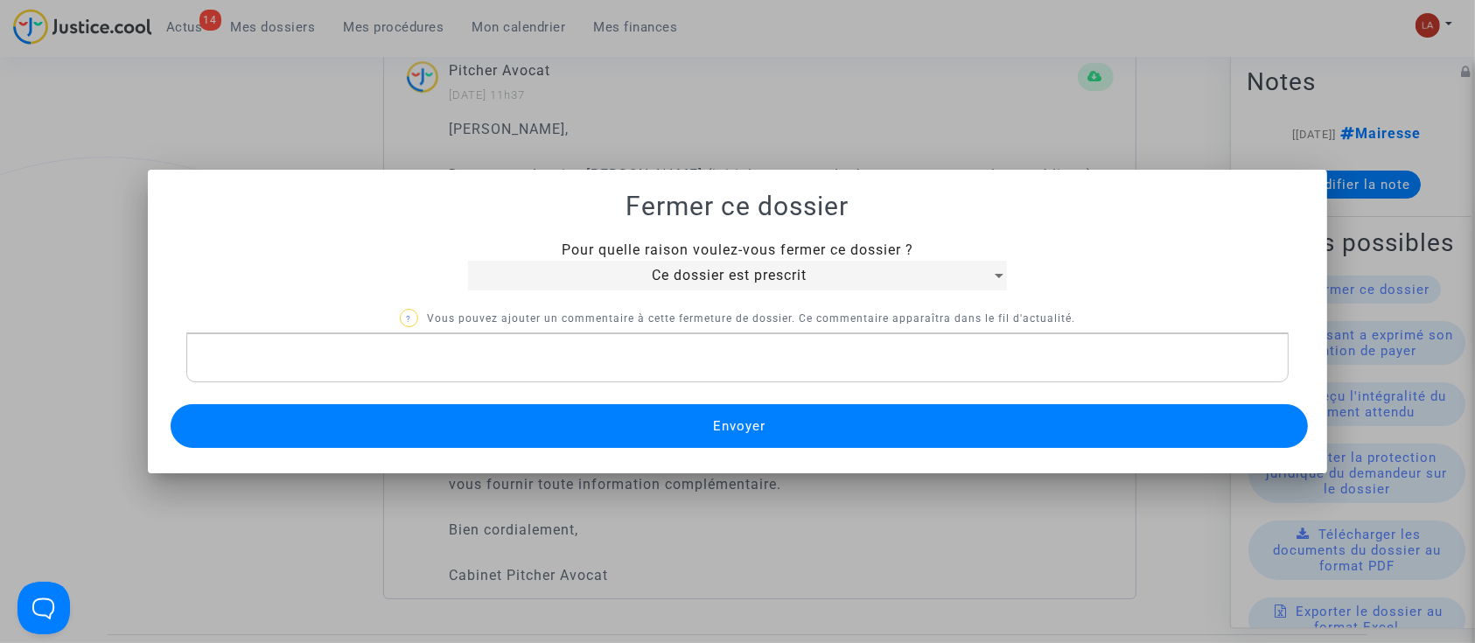
click at [644, 418] on button "Envoyer" at bounding box center [740, 426] width 1138 height 44
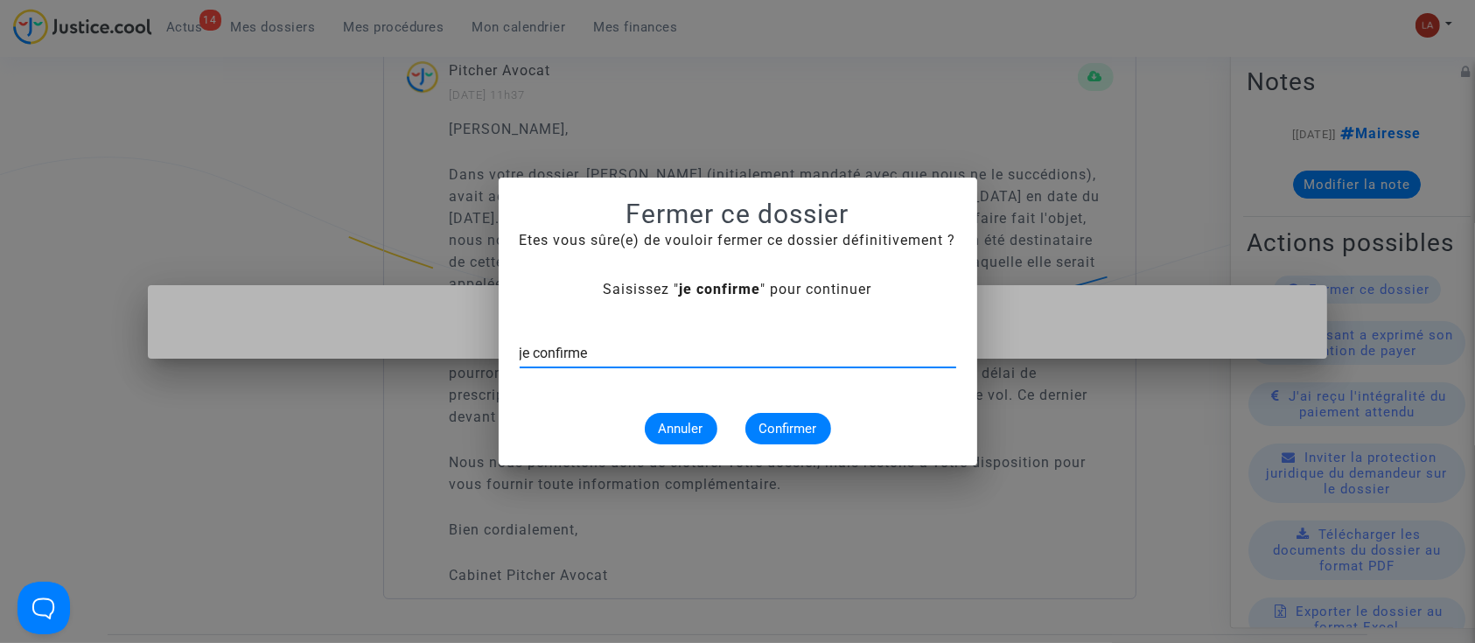
type input "je confirme"
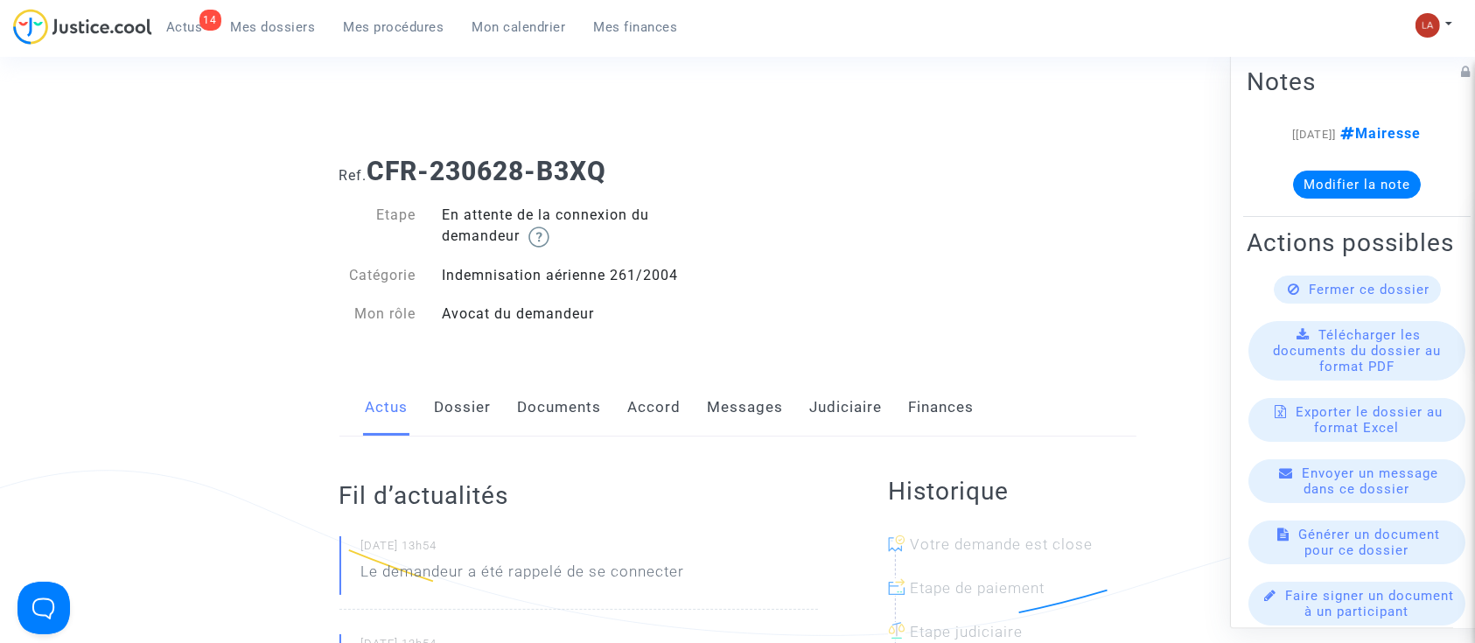
drag, startPoint x: 441, startPoint y: 412, endPoint x: 487, endPoint y: 415, distance: 46.5
click at [441, 412] on link "Dossier" at bounding box center [463, 408] width 57 height 58
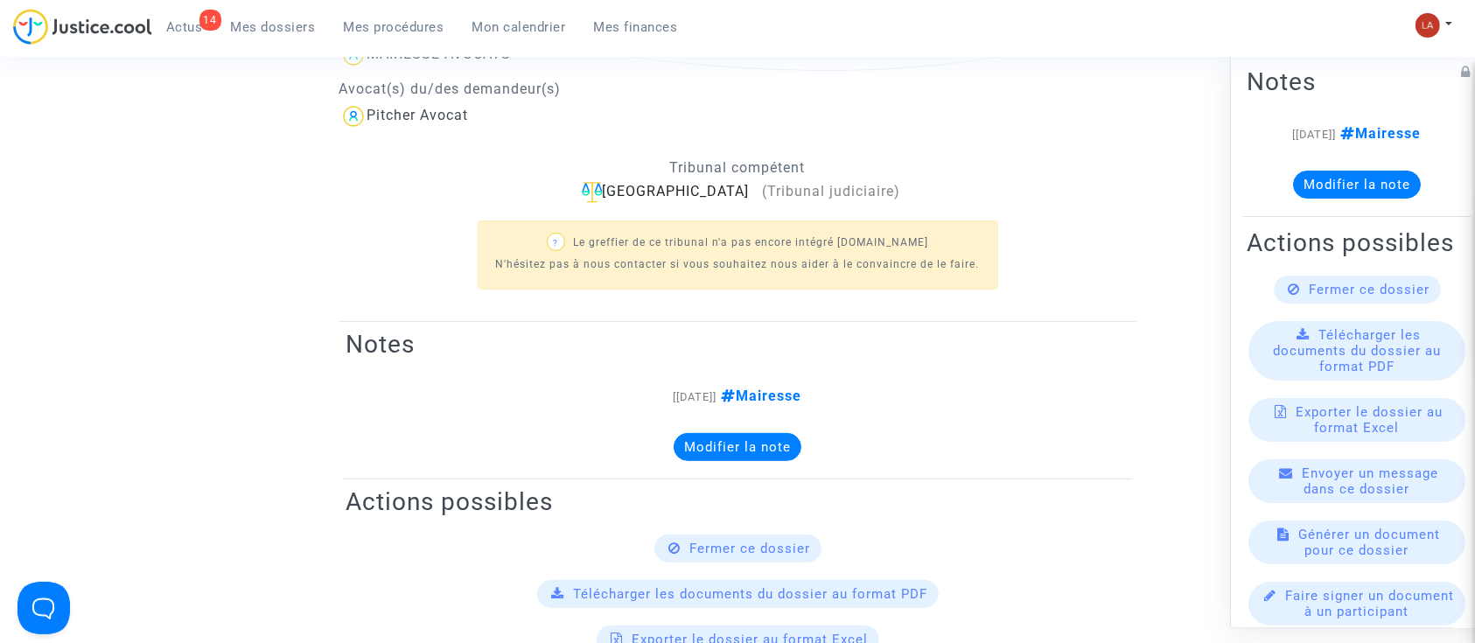
scroll to position [116, 0]
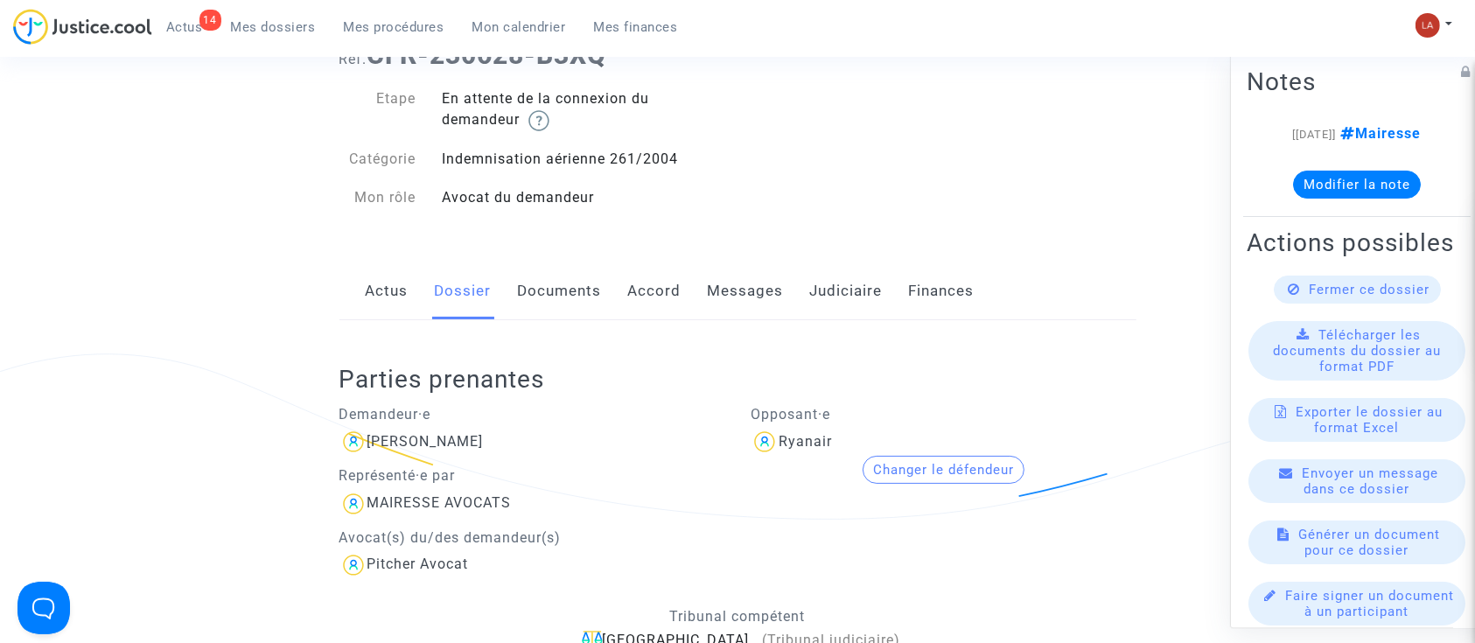
click at [748, 289] on link "Messages" at bounding box center [746, 292] width 76 height 58
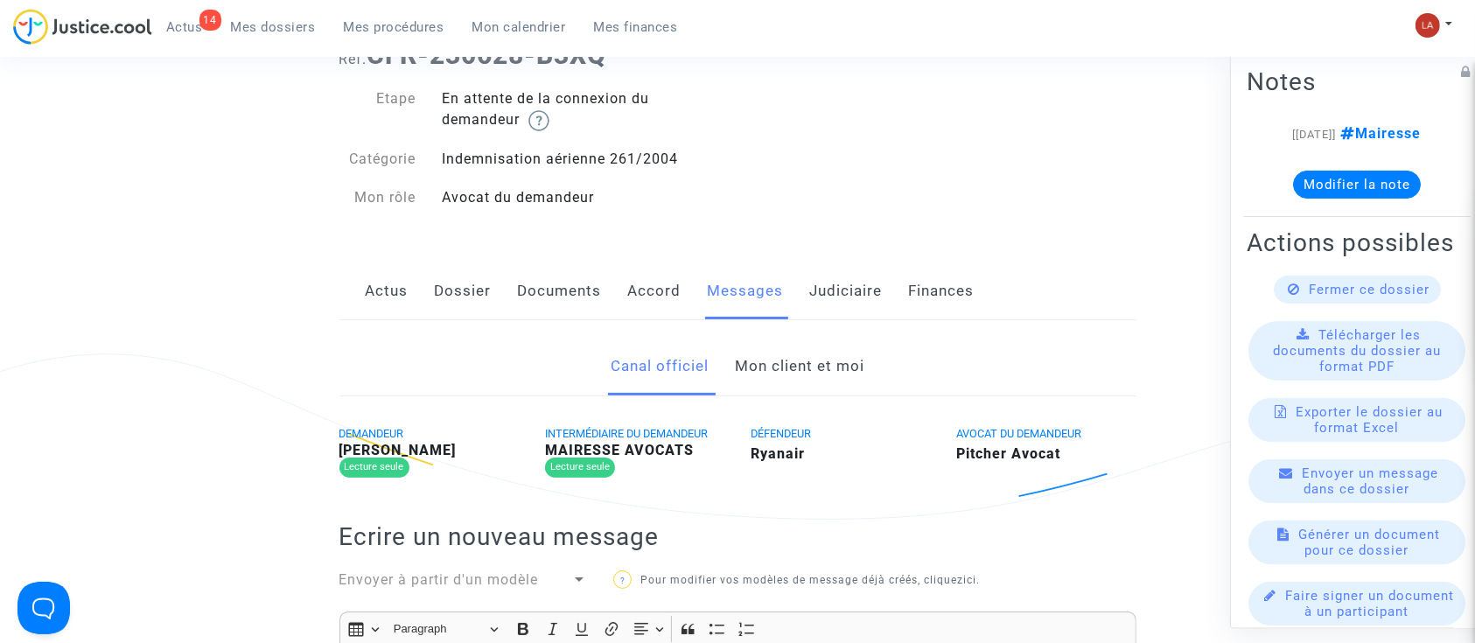
click at [775, 361] on link "Mon client et moi" at bounding box center [800, 367] width 130 height 58
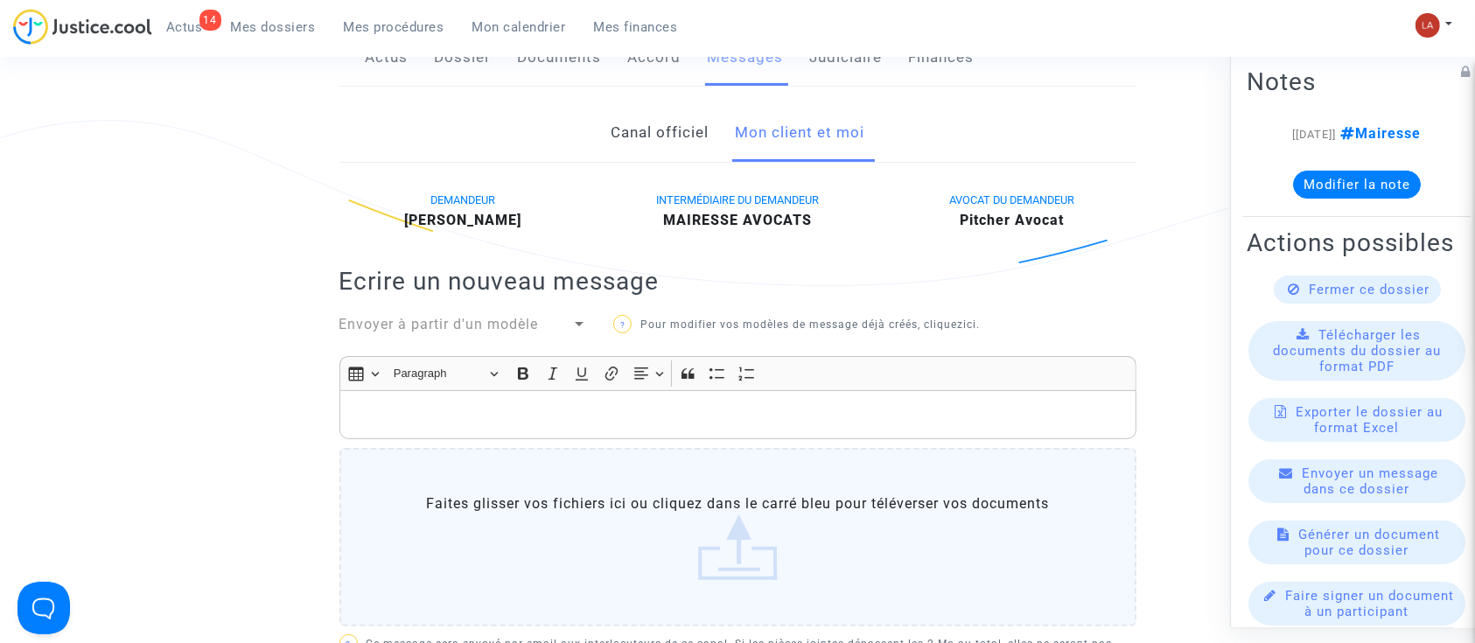
click at [723, 404] on p "Rich Text Editor, main" at bounding box center [737, 415] width 779 height 22
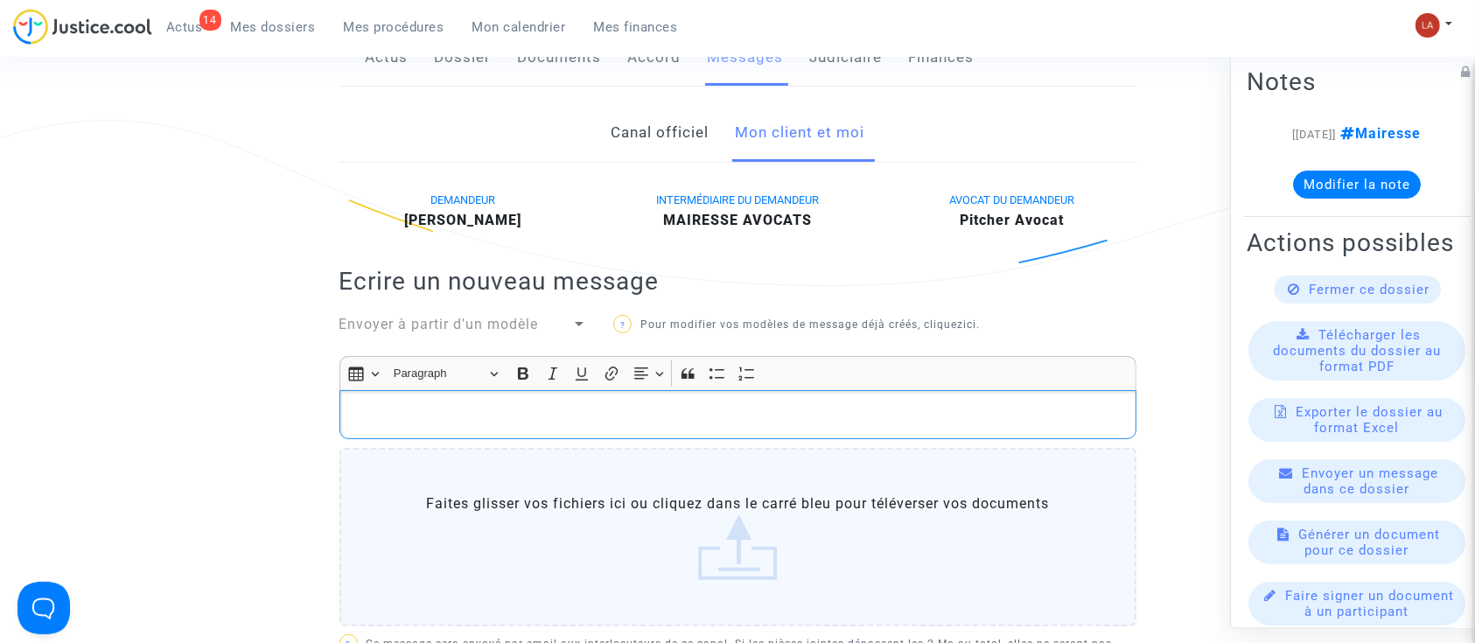
scroll to position [445, 0]
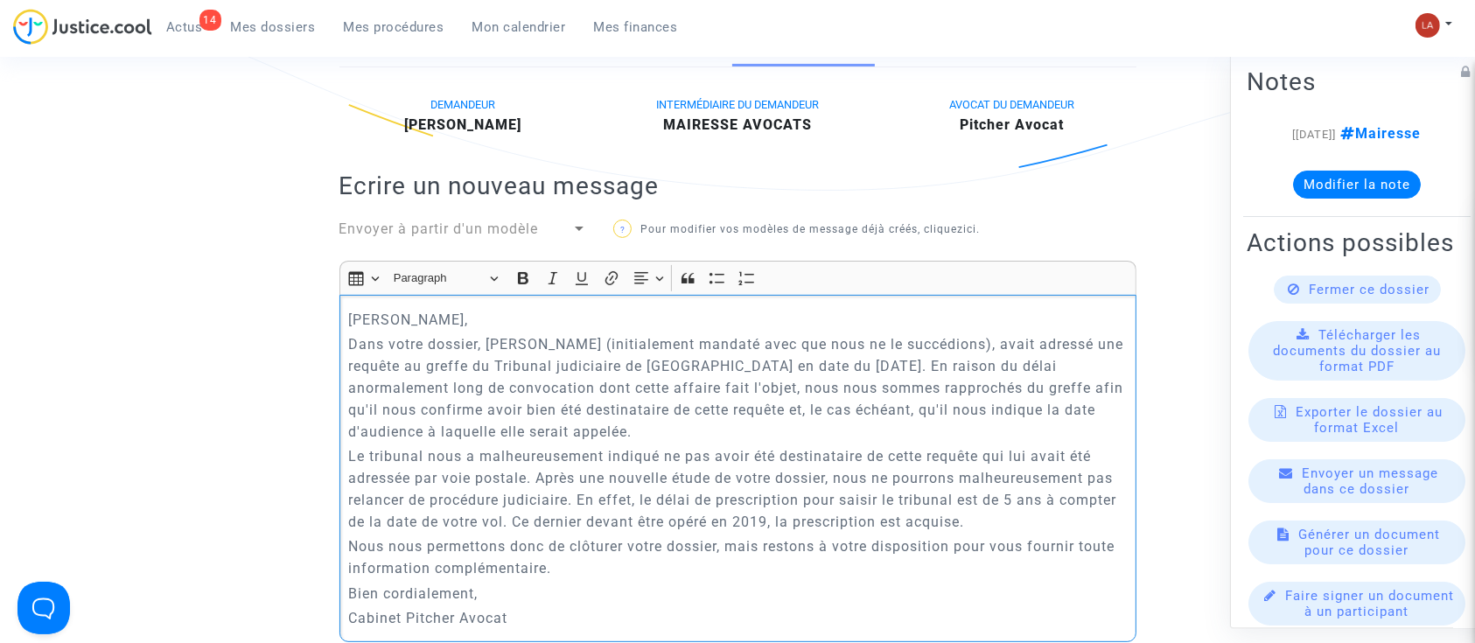
click at [342, 341] on div "Cher Monsieur, Dans votre dossier, Maître Mairesse (initialement mandaté avec q…" at bounding box center [738, 468] width 797 height 347
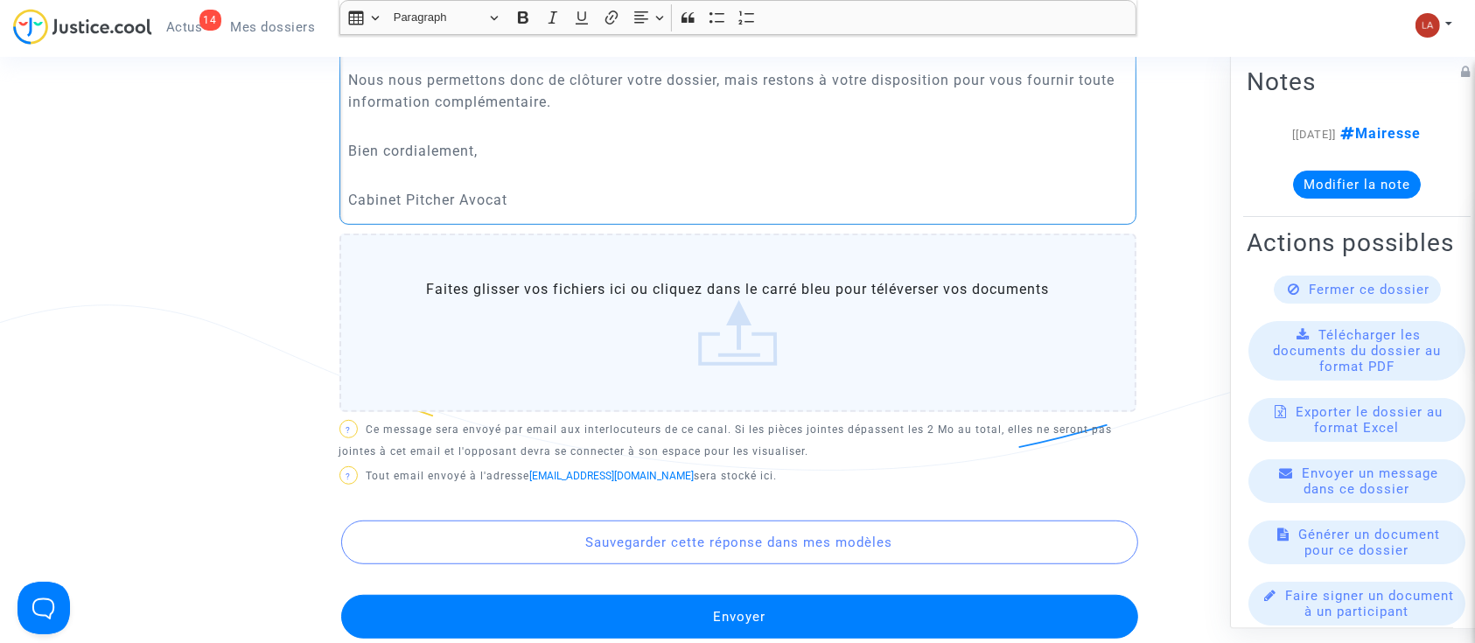
scroll to position [1035, 0]
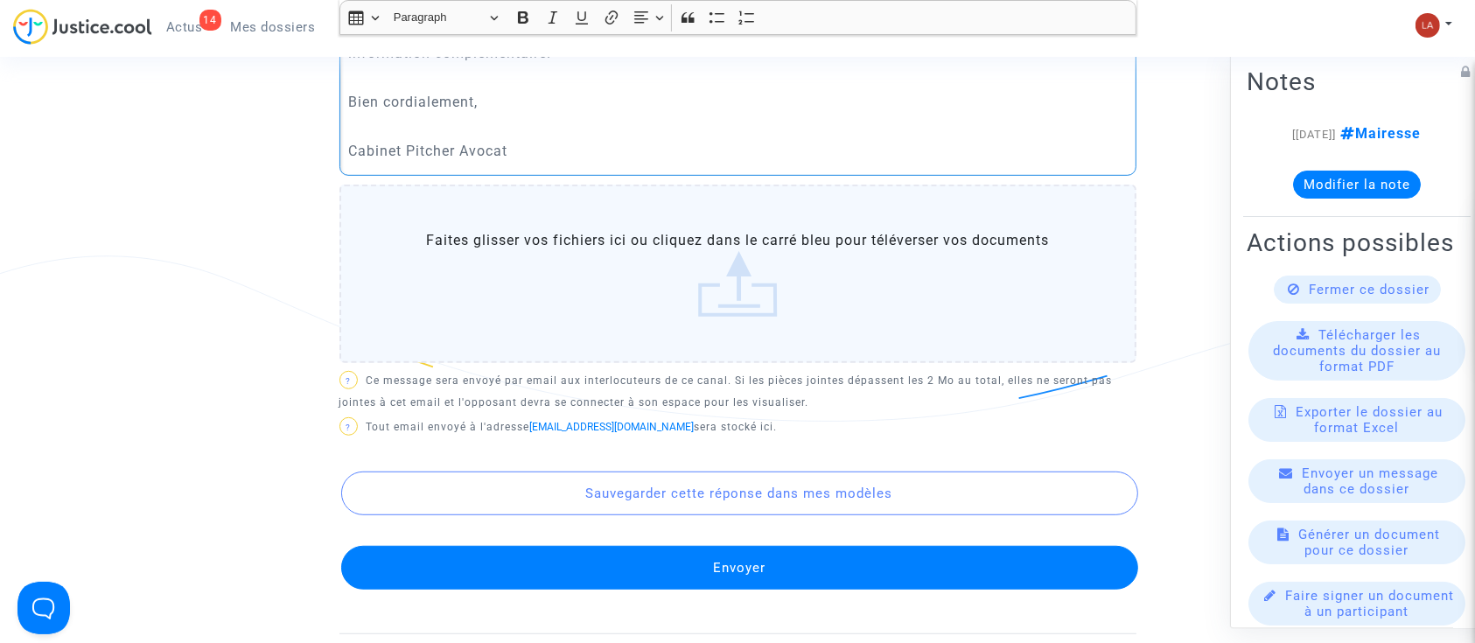
click at [771, 547] on button "Envoyer" at bounding box center [739, 568] width 797 height 44
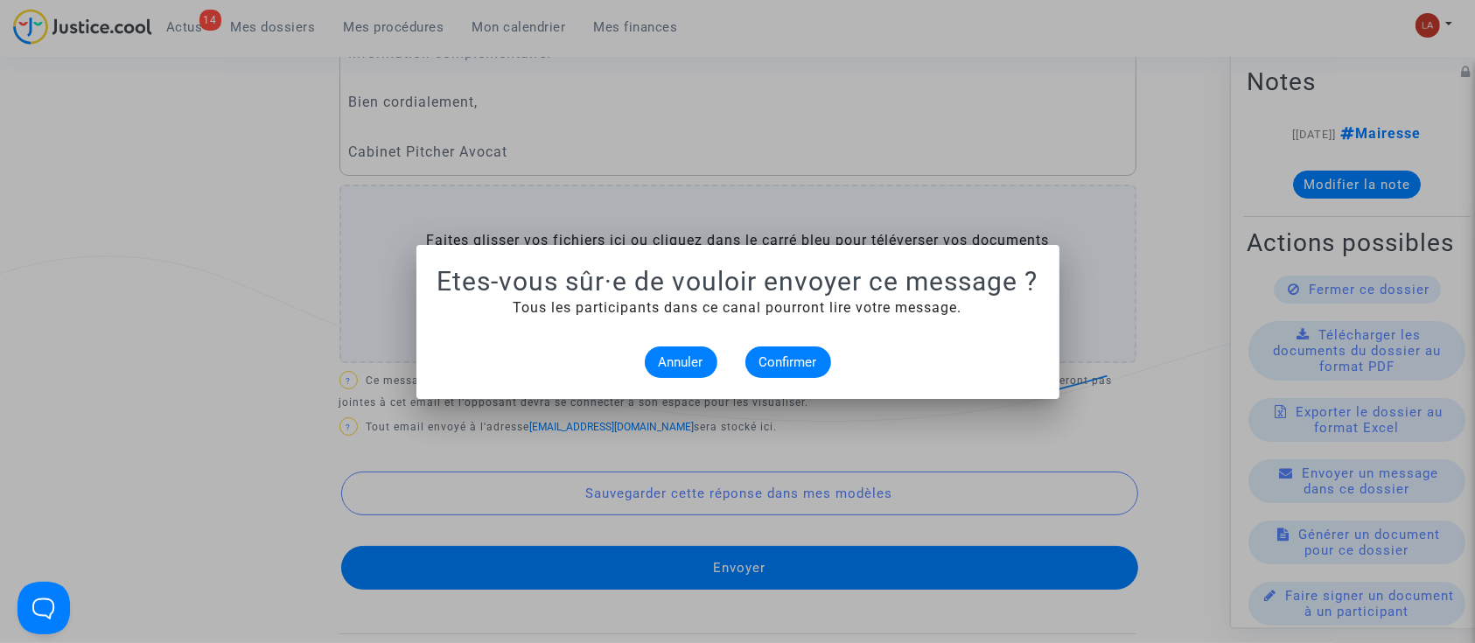
scroll to position [0, 0]
click at [773, 370] on button "Confirmer" at bounding box center [789, 363] width 86 height 32
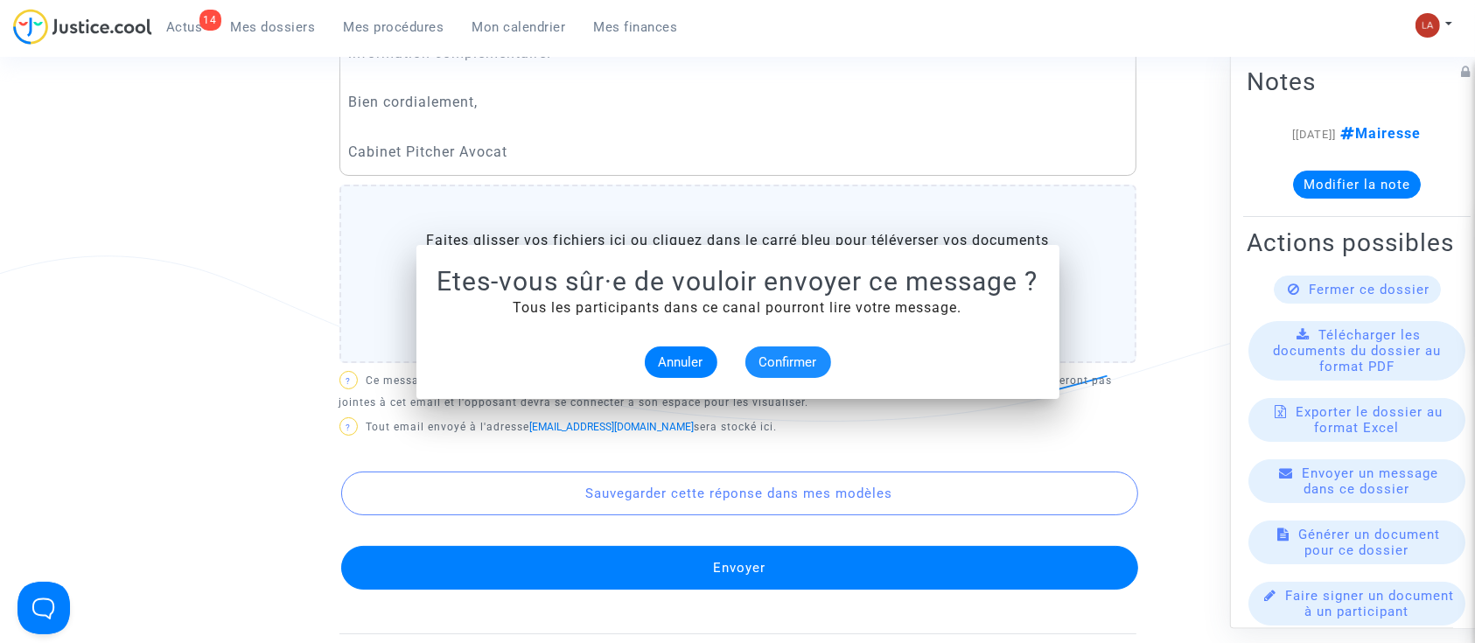
scroll to position [1035, 0]
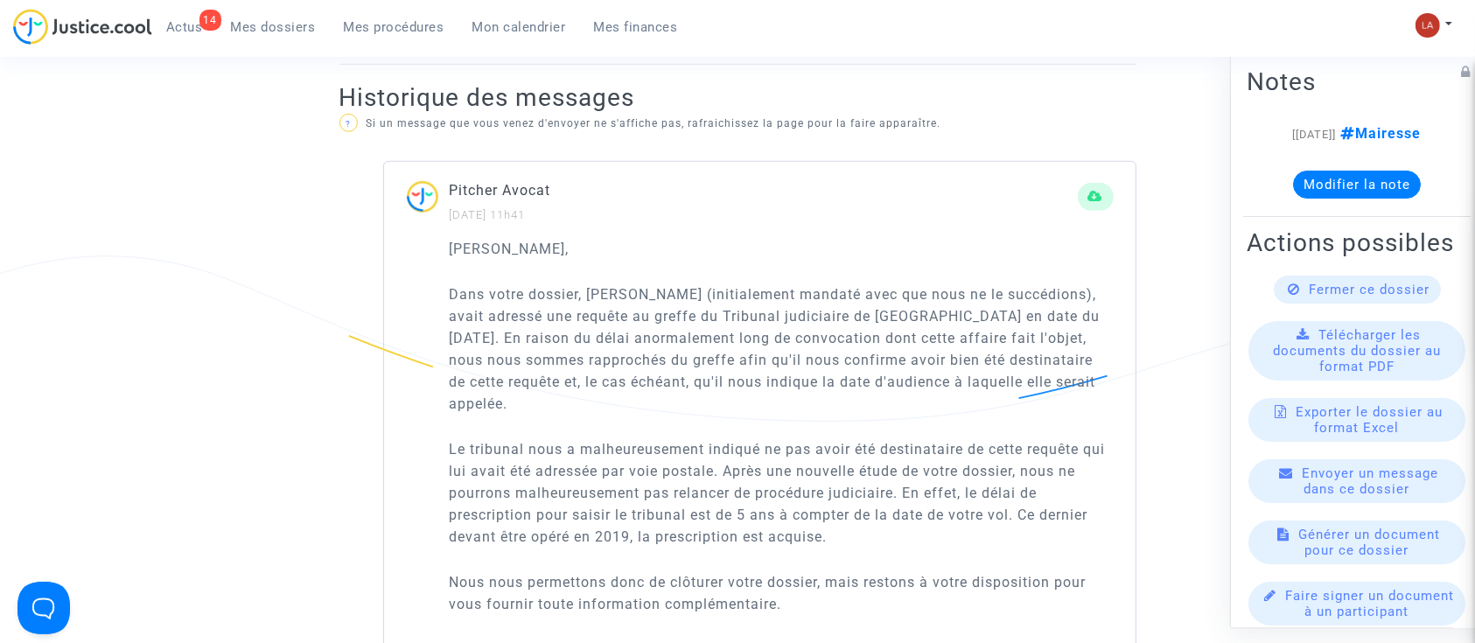
click at [1274, 304] on div "Fermer ce dossier" at bounding box center [1357, 290] width 167 height 28
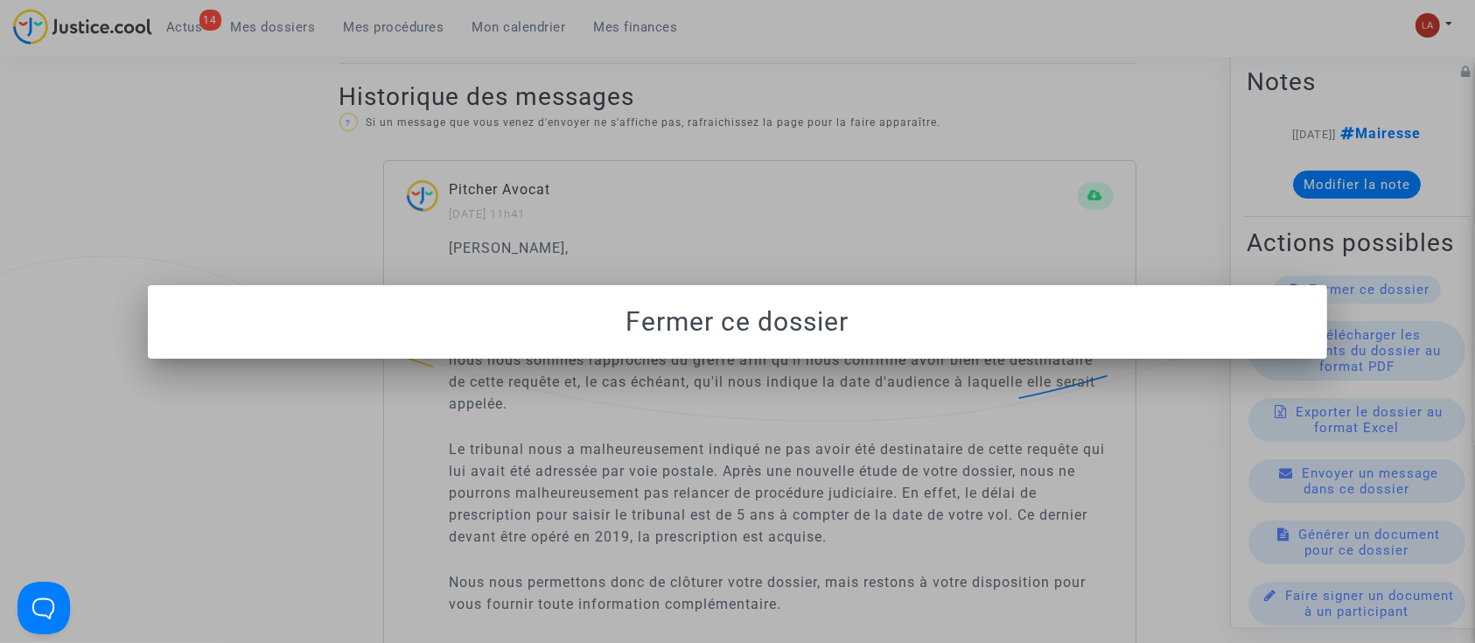
scroll to position [0, 0]
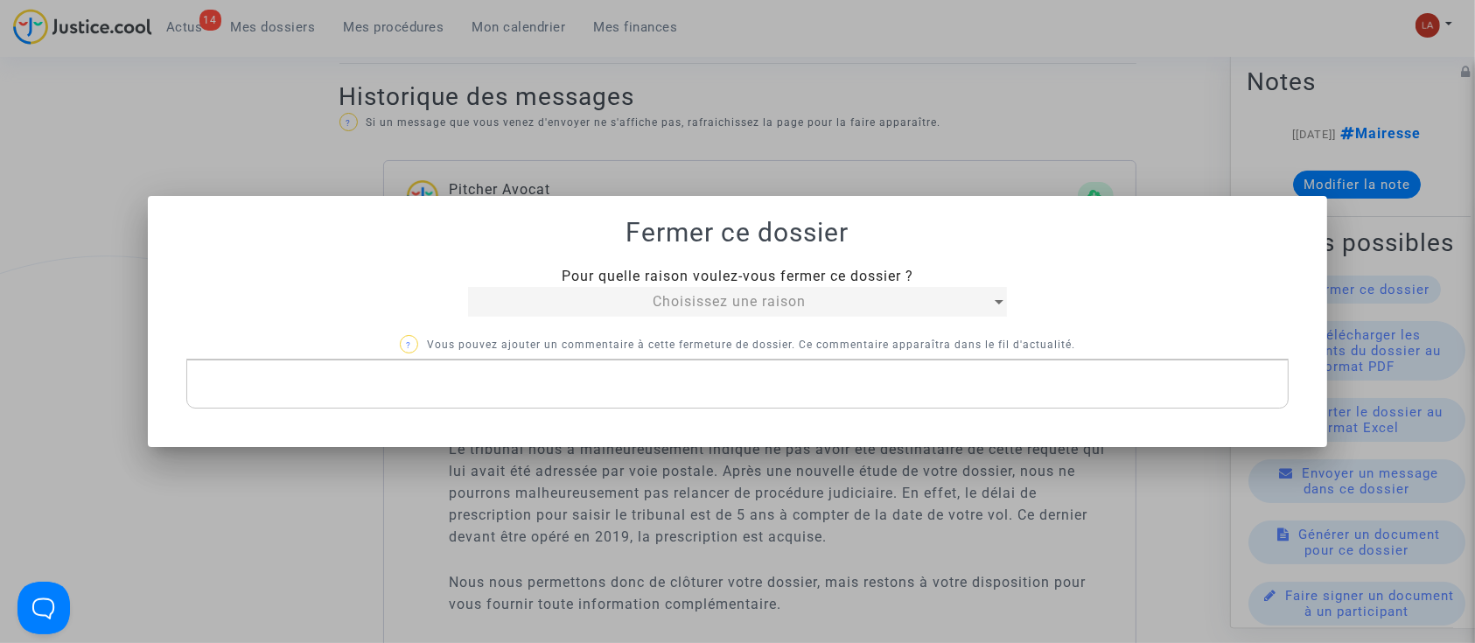
click at [632, 306] on div "Choisissez une raison" at bounding box center [729, 301] width 522 height 21
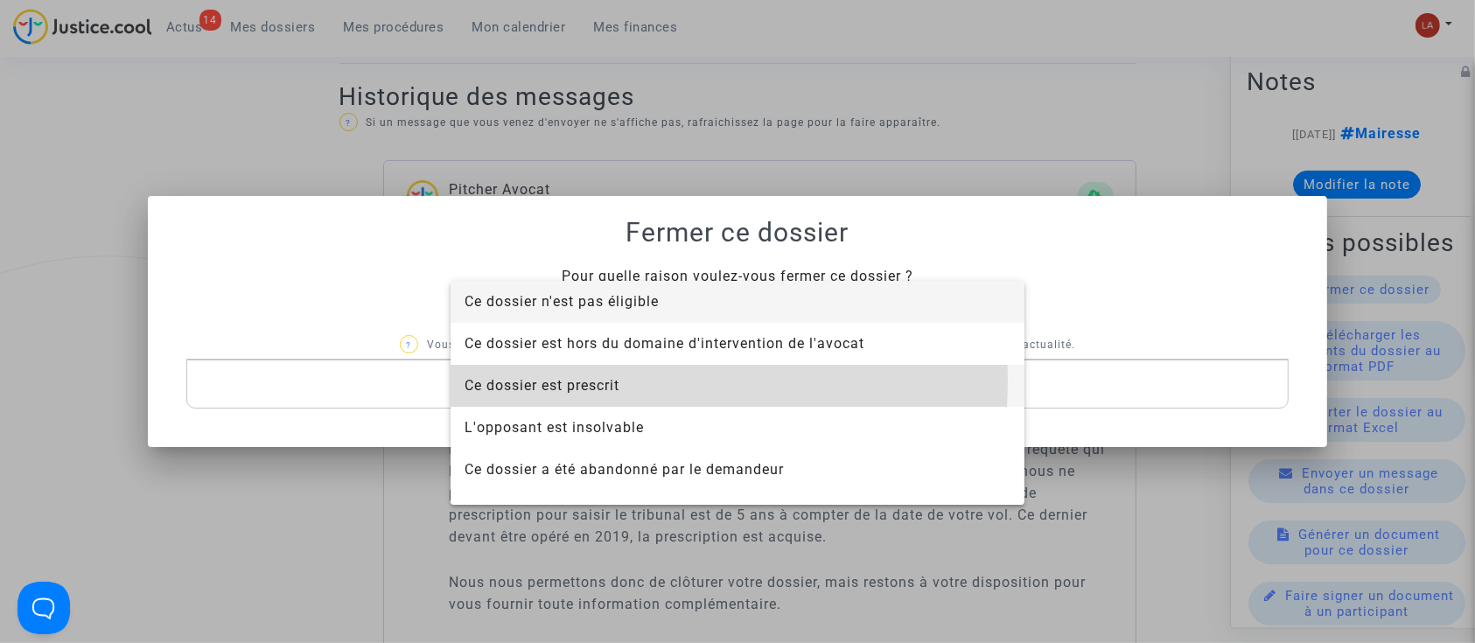
click at [636, 382] on span "Ce dossier est prescrit" at bounding box center [738, 386] width 546 height 42
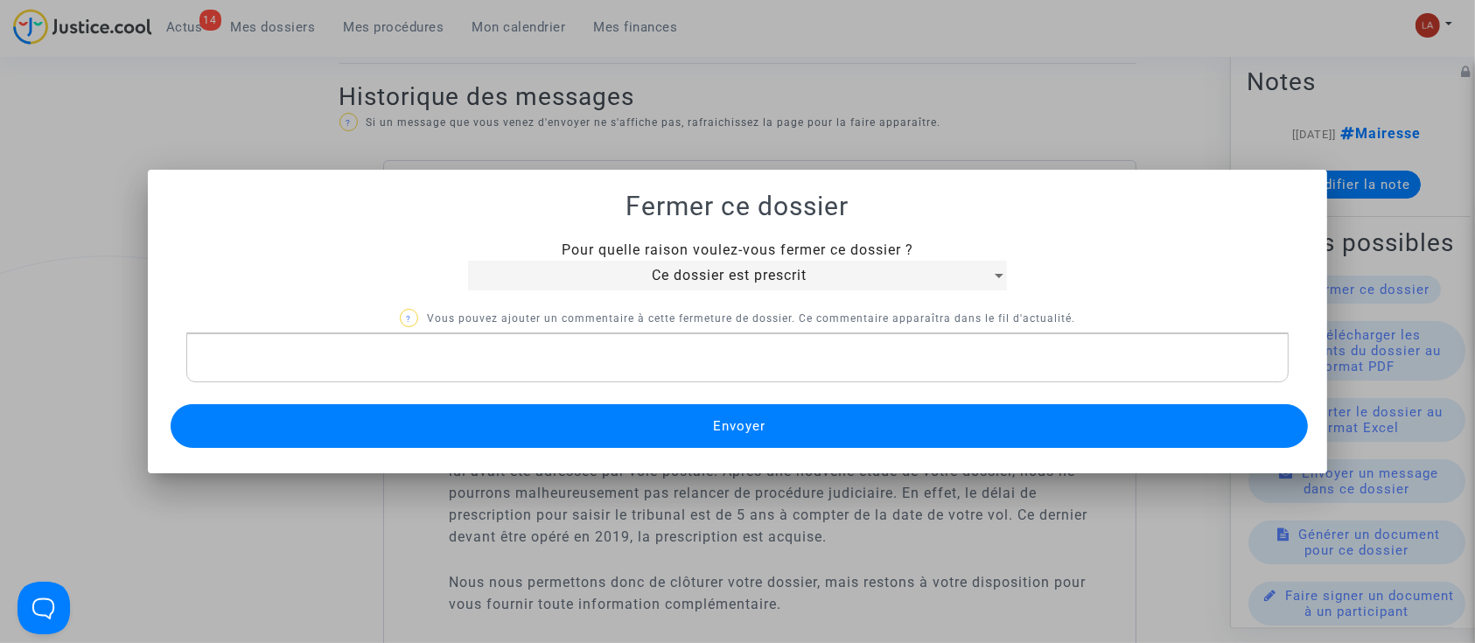
click at [615, 410] on button "Envoyer" at bounding box center [740, 426] width 1138 height 44
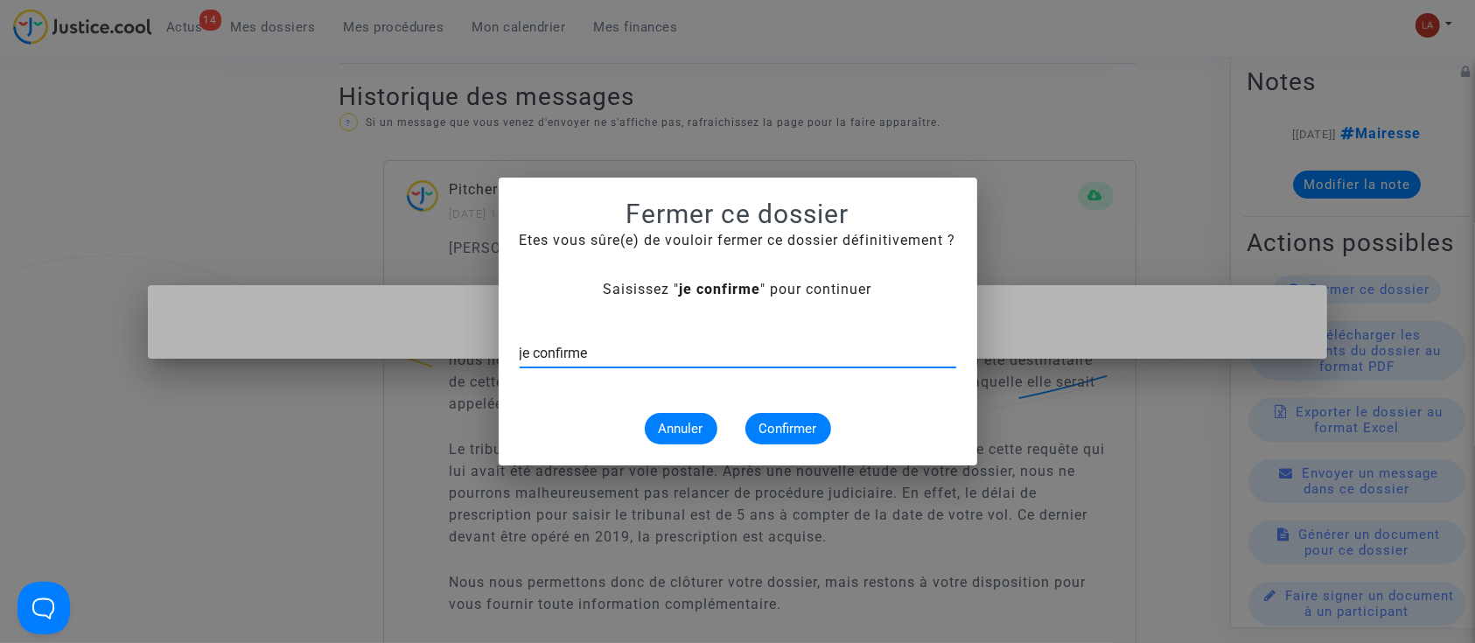
type input "je confirme"
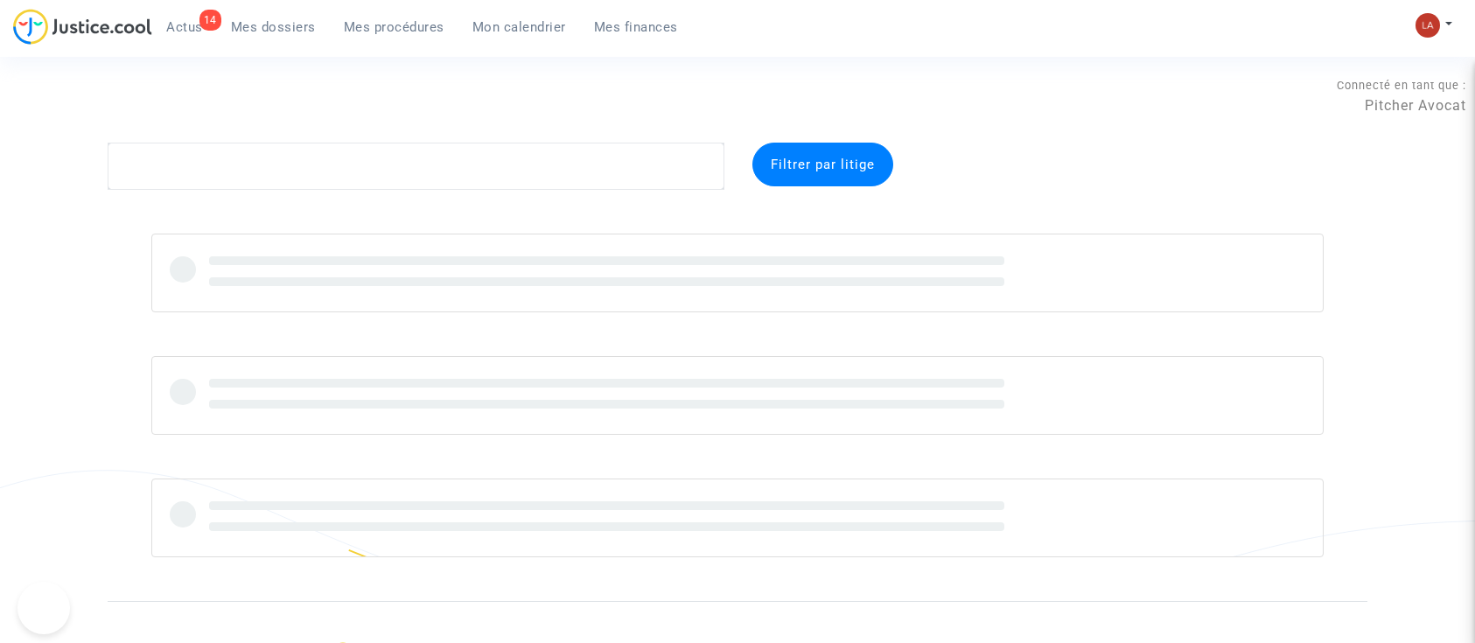
click at [392, 11] on ul "14 Actus Mes dossiers Mes procédures Mon calendrier Mes finances" at bounding box center [422, 25] width 540 height 32
click at [390, 19] on span "Mes procédures" at bounding box center [394, 27] width 101 height 16
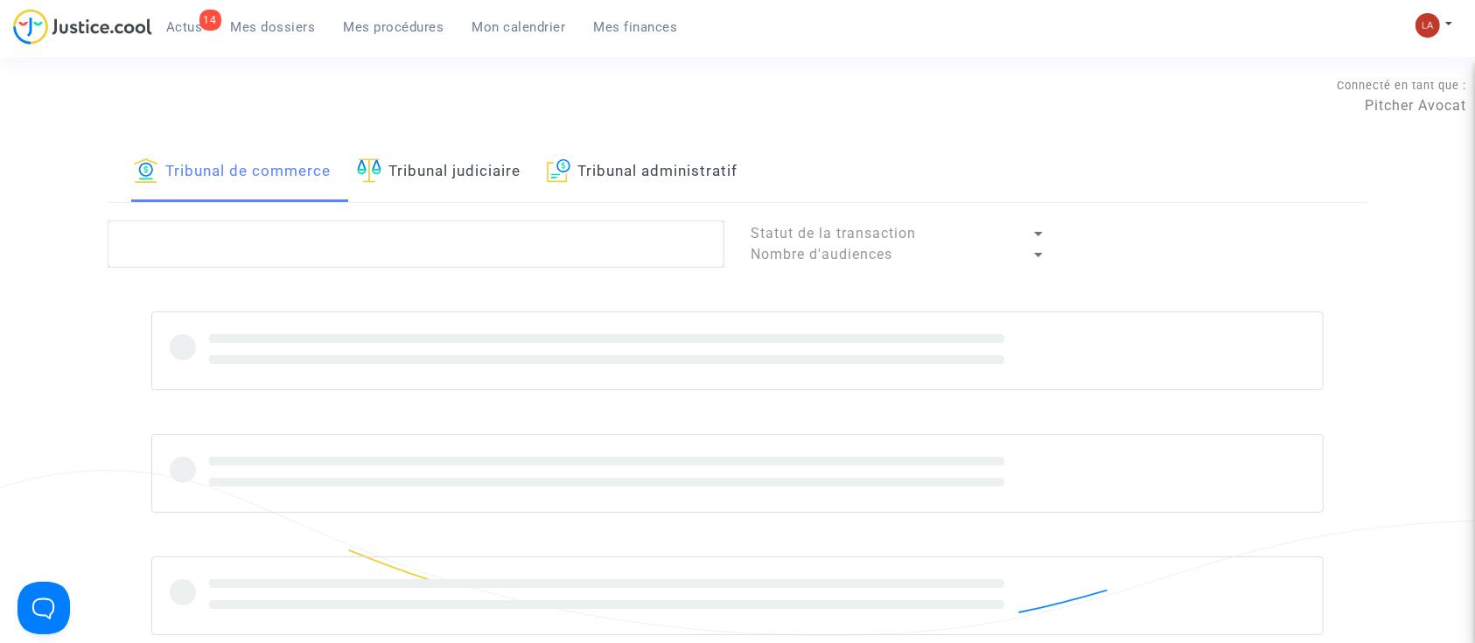
click at [430, 167] on link "Tribunal judiciaire" at bounding box center [439, 173] width 164 height 60
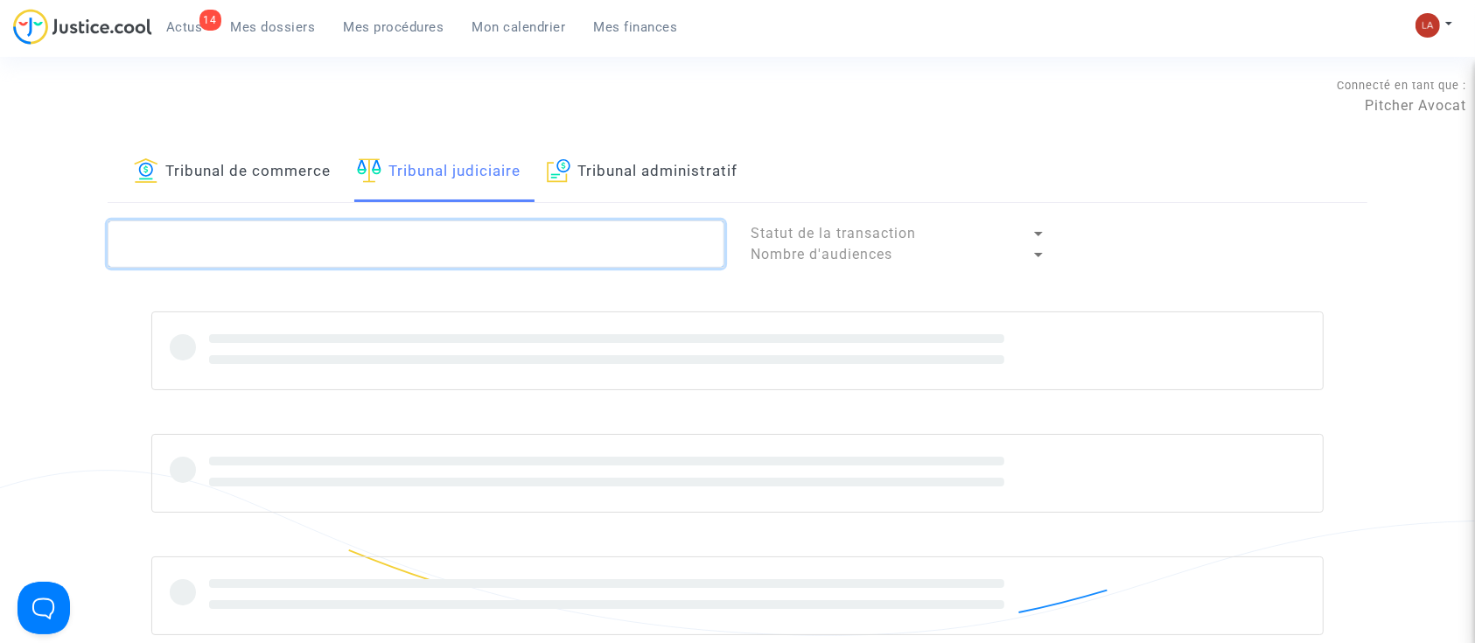
click at [387, 236] on textarea at bounding box center [416, 244] width 617 height 47
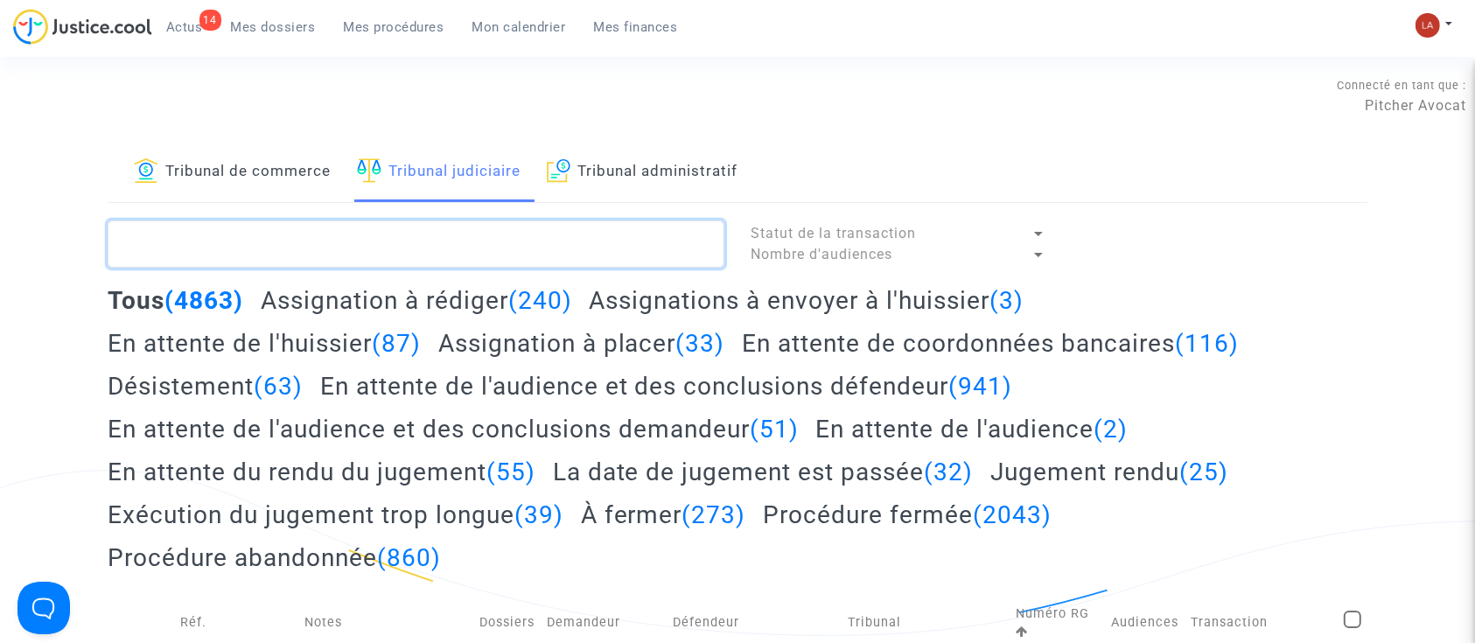
paste textarea "WU28"
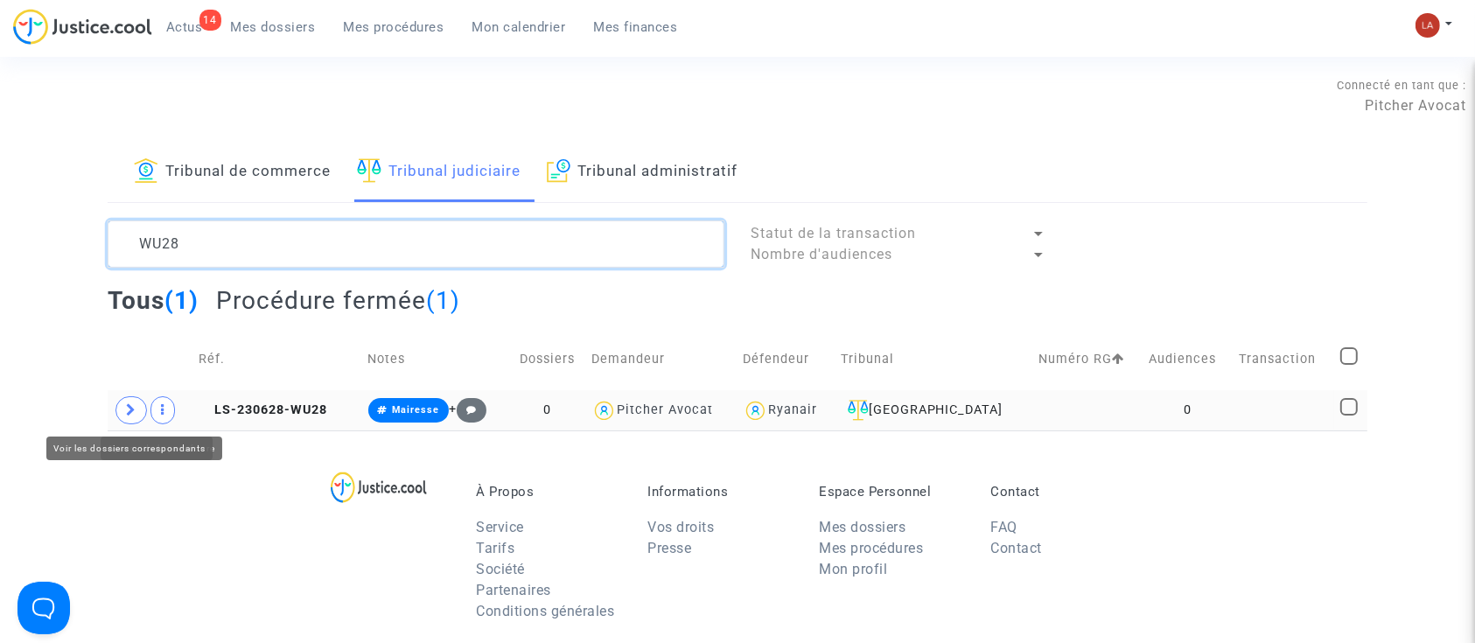
type textarea "WU28"
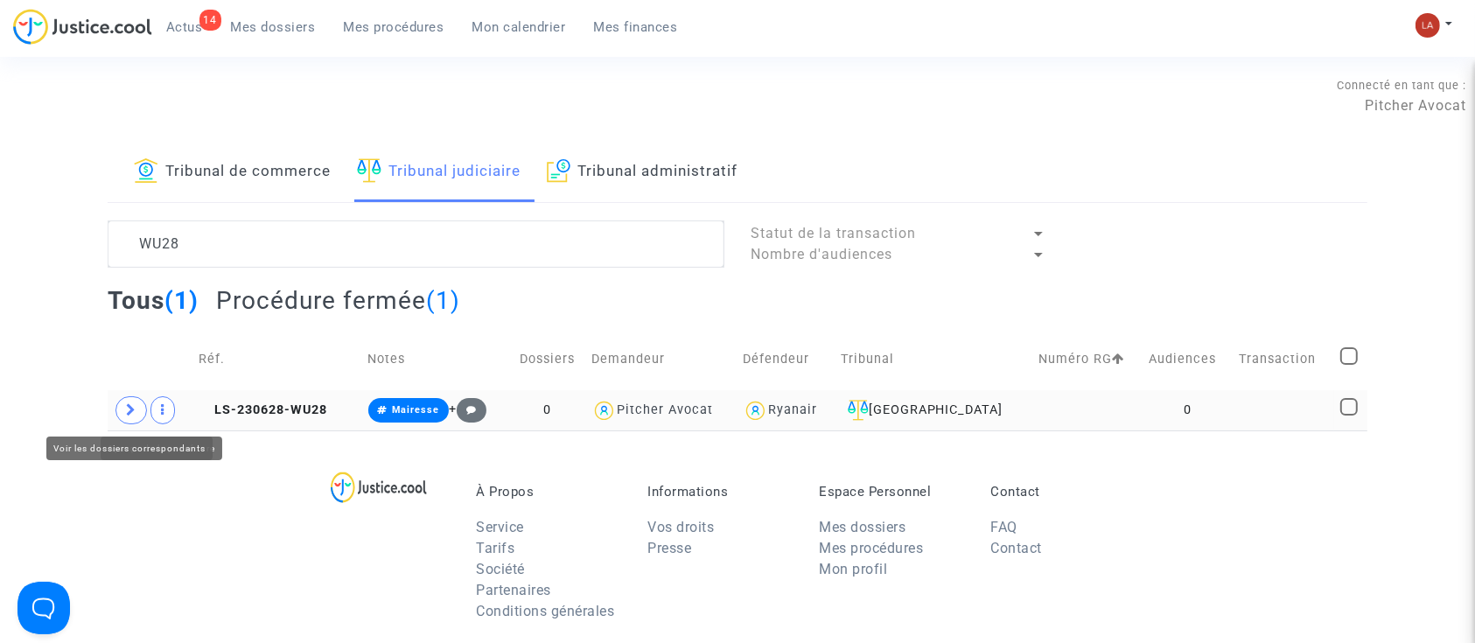
click at [142, 410] on span at bounding box center [132, 410] width 32 height 28
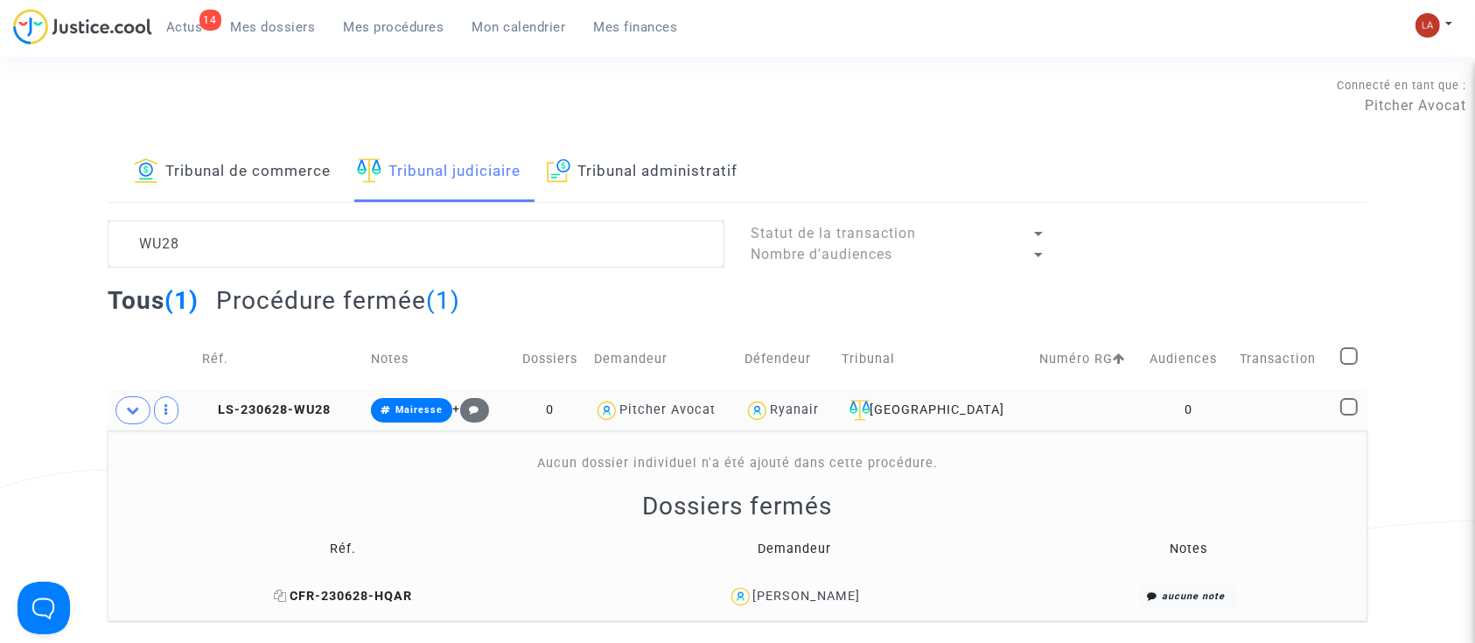
click at [358, 601] on span "CFR-230628-HQAR" at bounding box center [343, 596] width 138 height 15
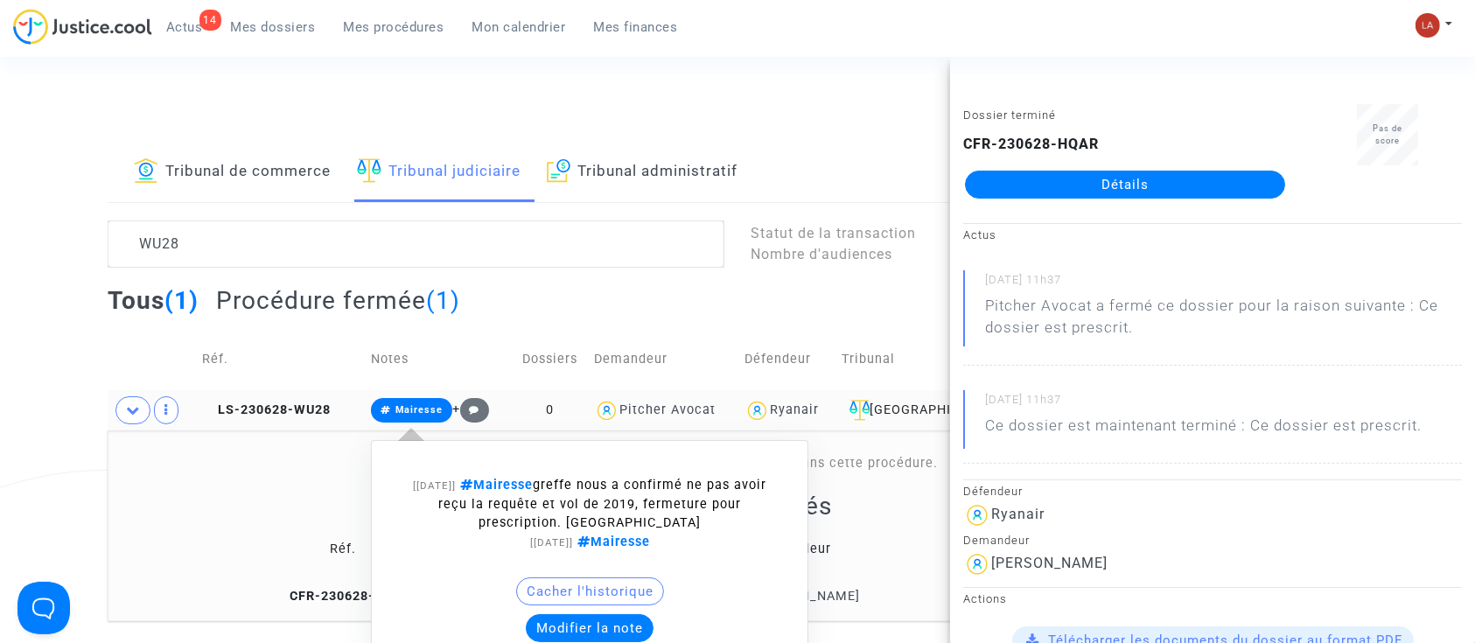
click at [636, 628] on button "Modifier la note" at bounding box center [590, 628] width 128 height 28
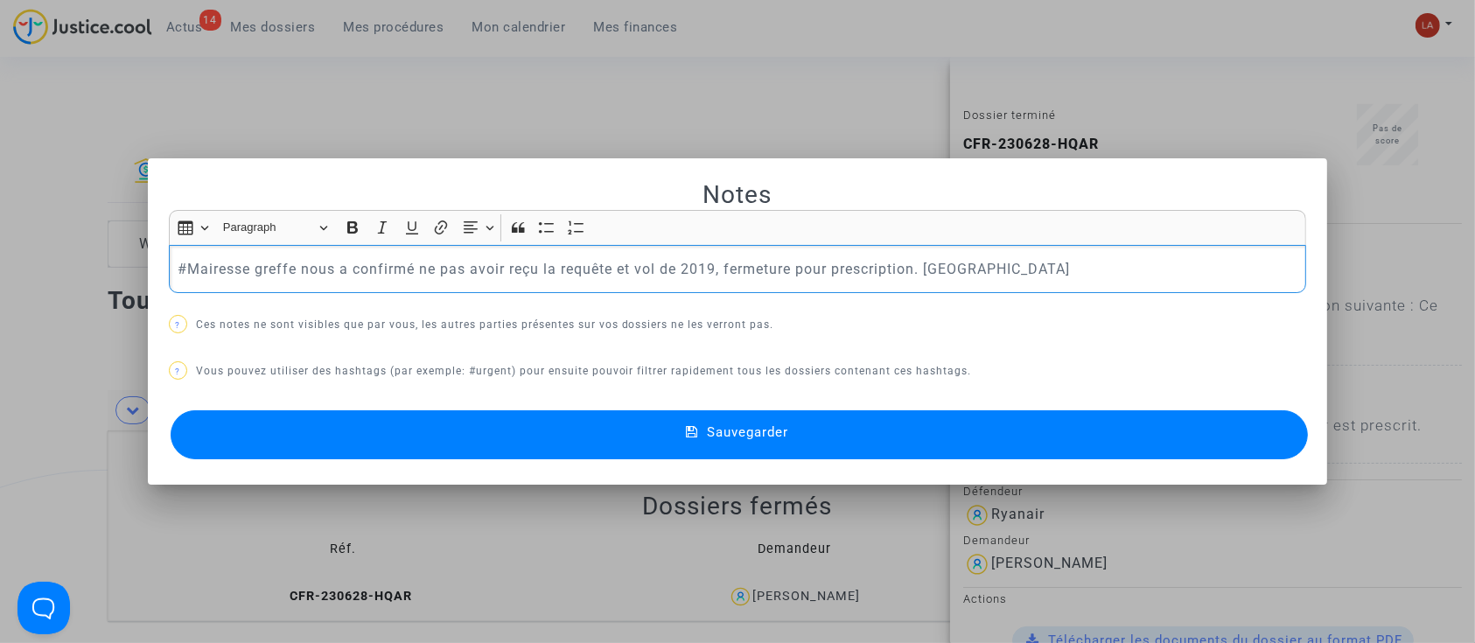
drag, startPoint x: 245, startPoint y: 267, endPoint x: 1014, endPoint y: 261, distance: 769.2
click at [1005, 261] on p "#Mairesse greffe nous a confirmé ne pas avoir reçu la requête et vol de 2019, f…" at bounding box center [738, 269] width 1120 height 22
copy p "greffe nous a confirmé ne pas avoir reçu la requête et vol de 2019, fermeture p…"
click at [875, 419] on button "Sauvegarder" at bounding box center [740, 434] width 1138 height 49
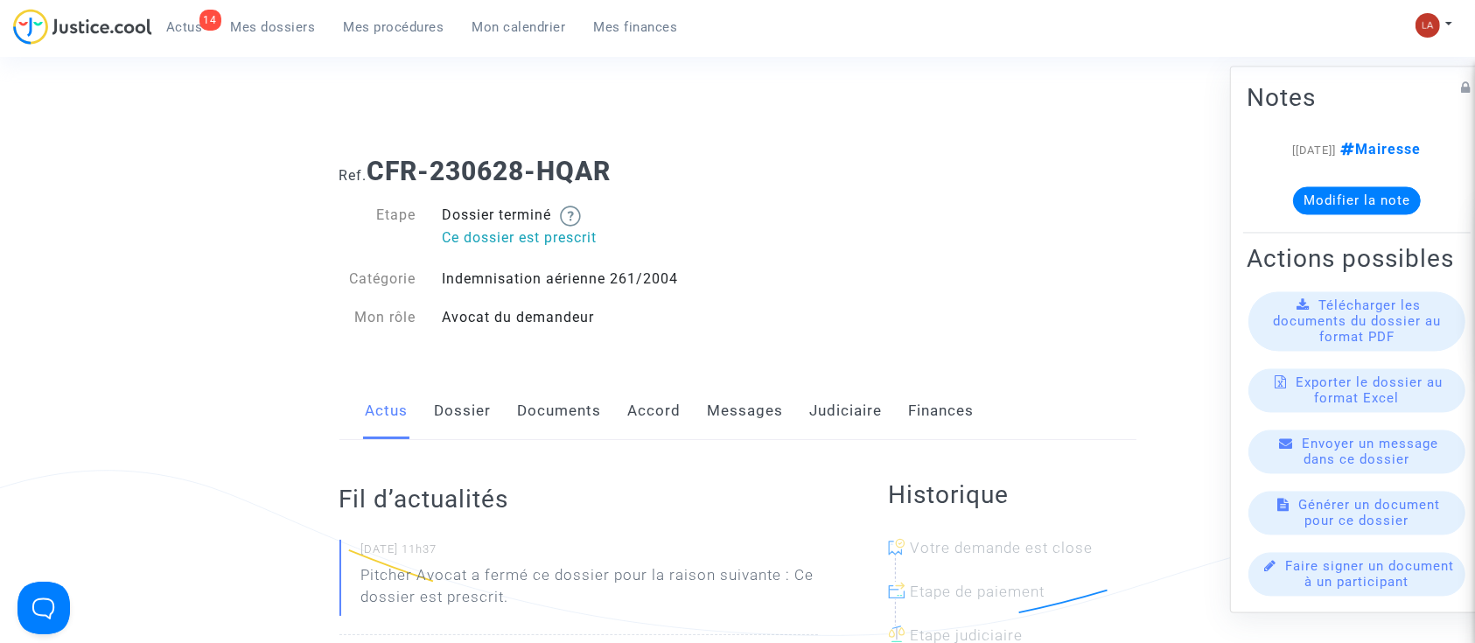
click at [781, 413] on div "Actus Dossier Documents Accord Messages Judiciaire Finances" at bounding box center [738, 411] width 797 height 59
click at [746, 418] on link "Messages" at bounding box center [746, 411] width 76 height 58
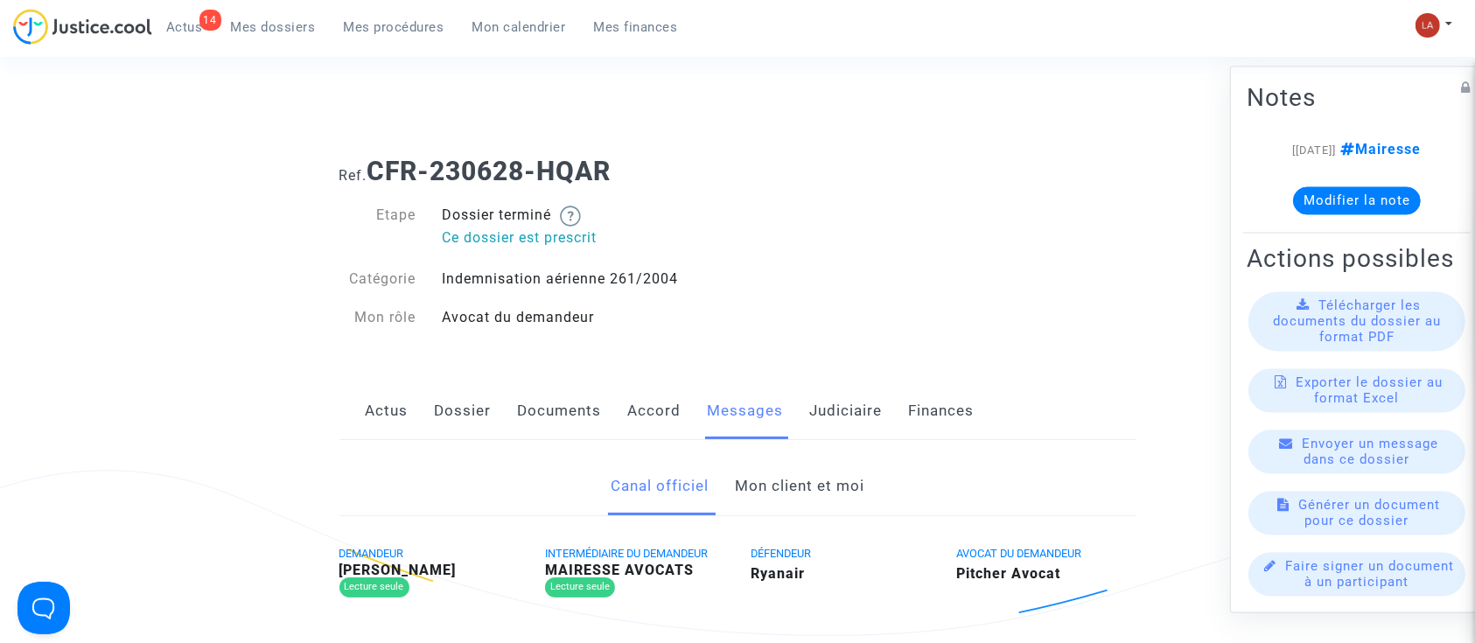
click at [793, 481] on link "Mon client et moi" at bounding box center [800, 487] width 130 height 58
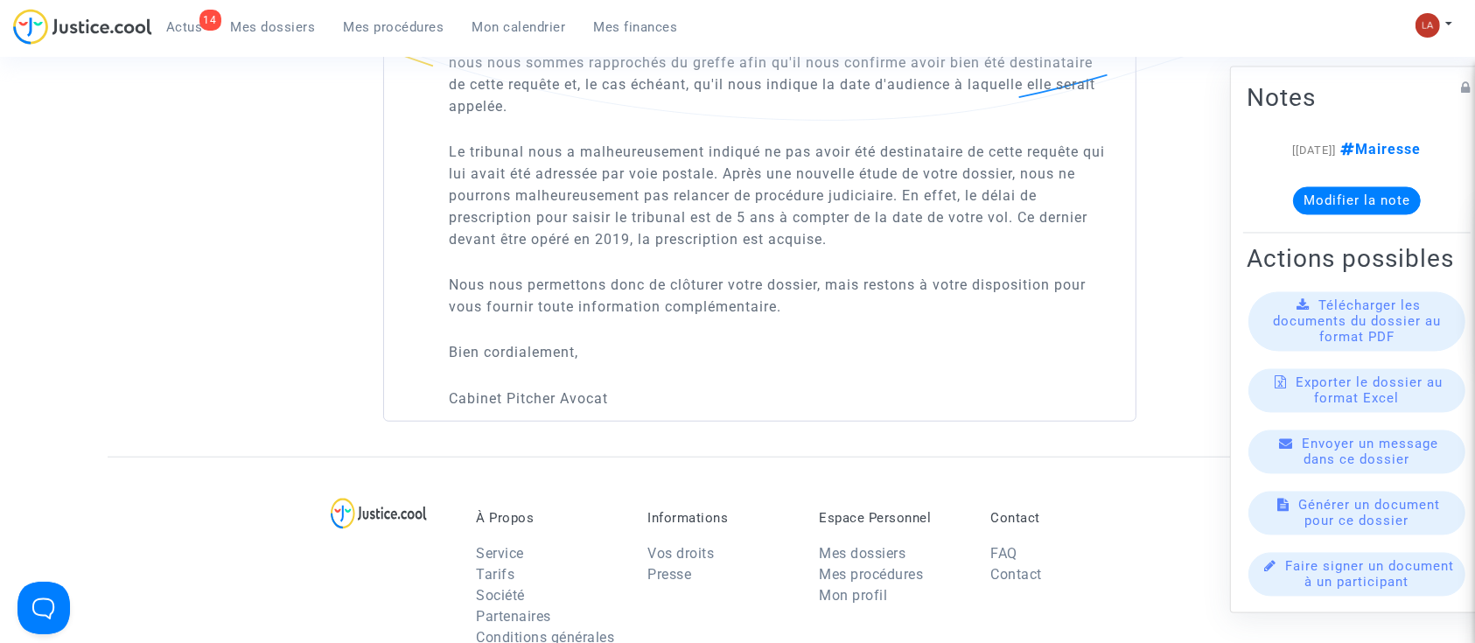
scroll to position [1537, 0]
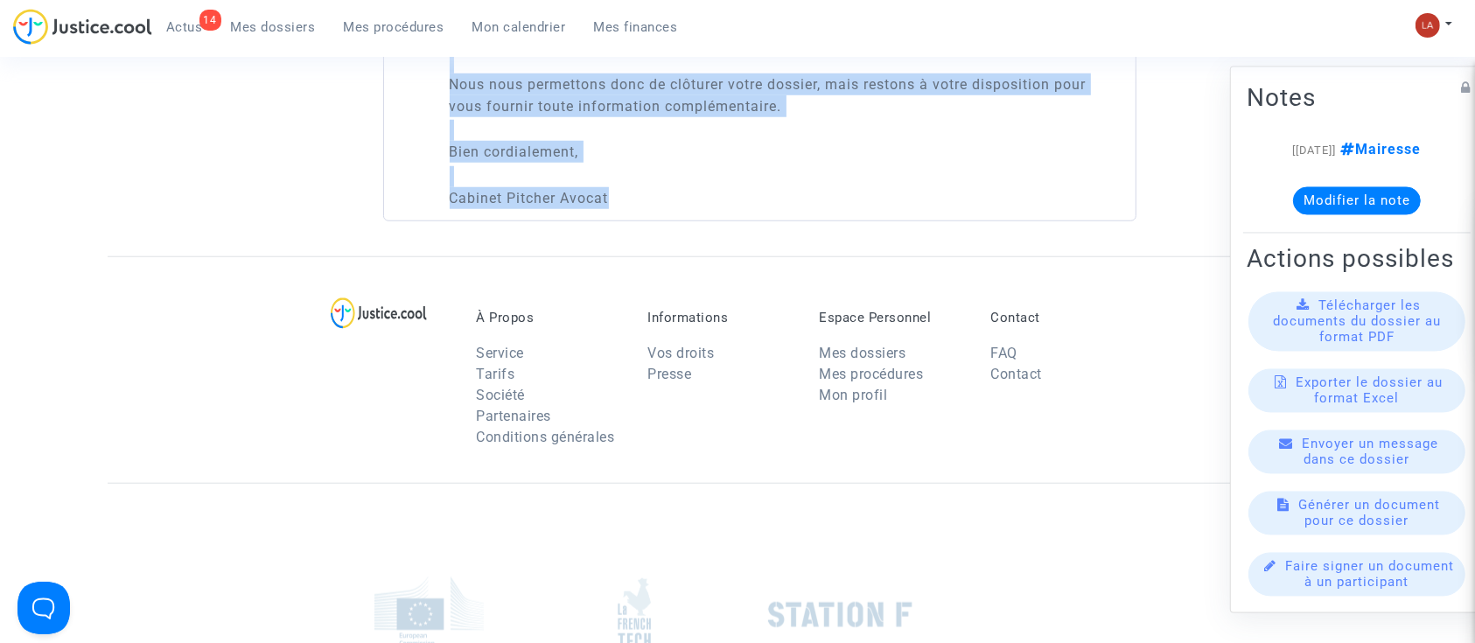
drag, startPoint x: 449, startPoint y: 350, endPoint x: 725, endPoint y: 204, distance: 312.0
copy div "Cher Monsieur, Dans votre dossier, Maître Mairesse (initialement mandaté avec q…"
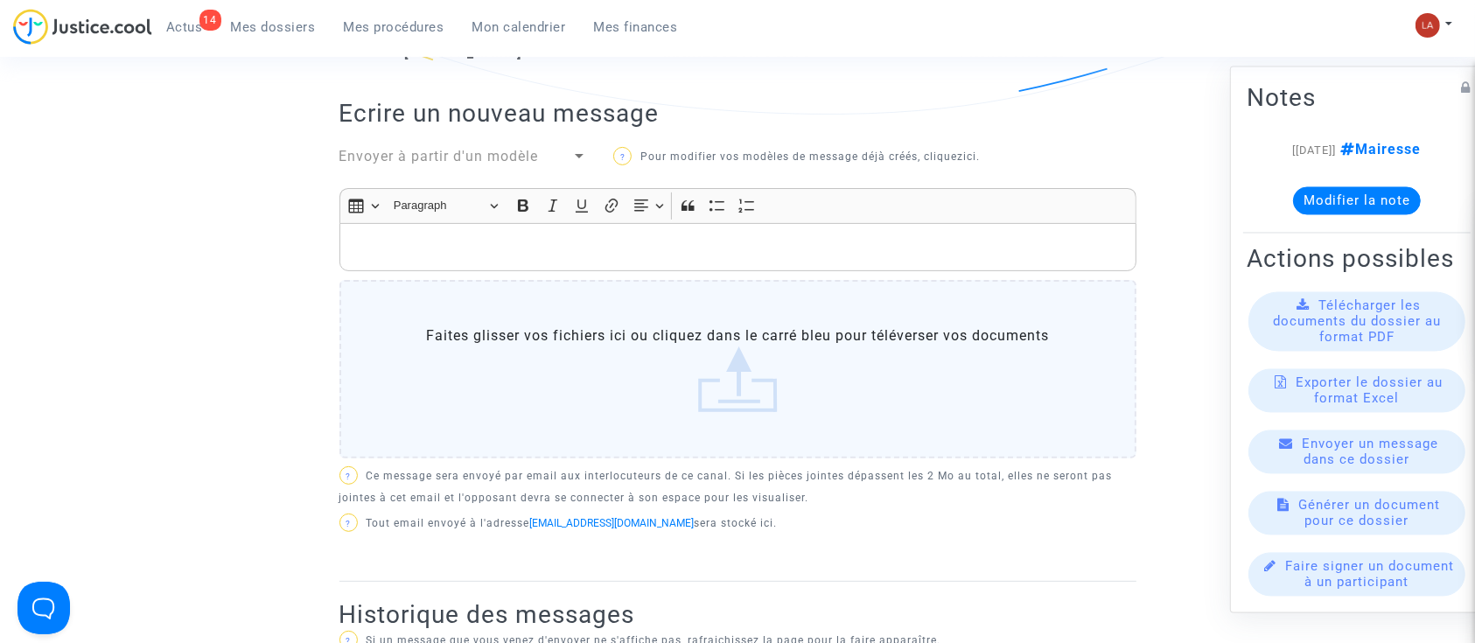
scroll to position [253, 0]
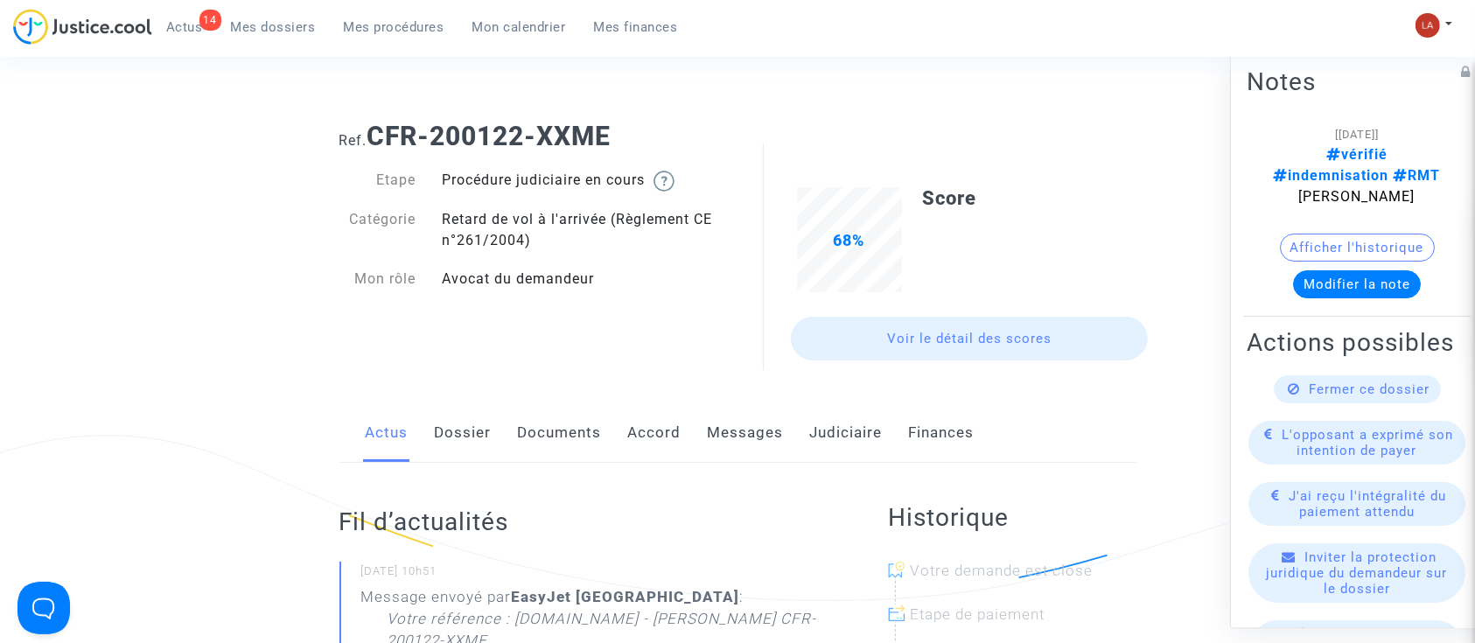
scroll to position [116, 0]
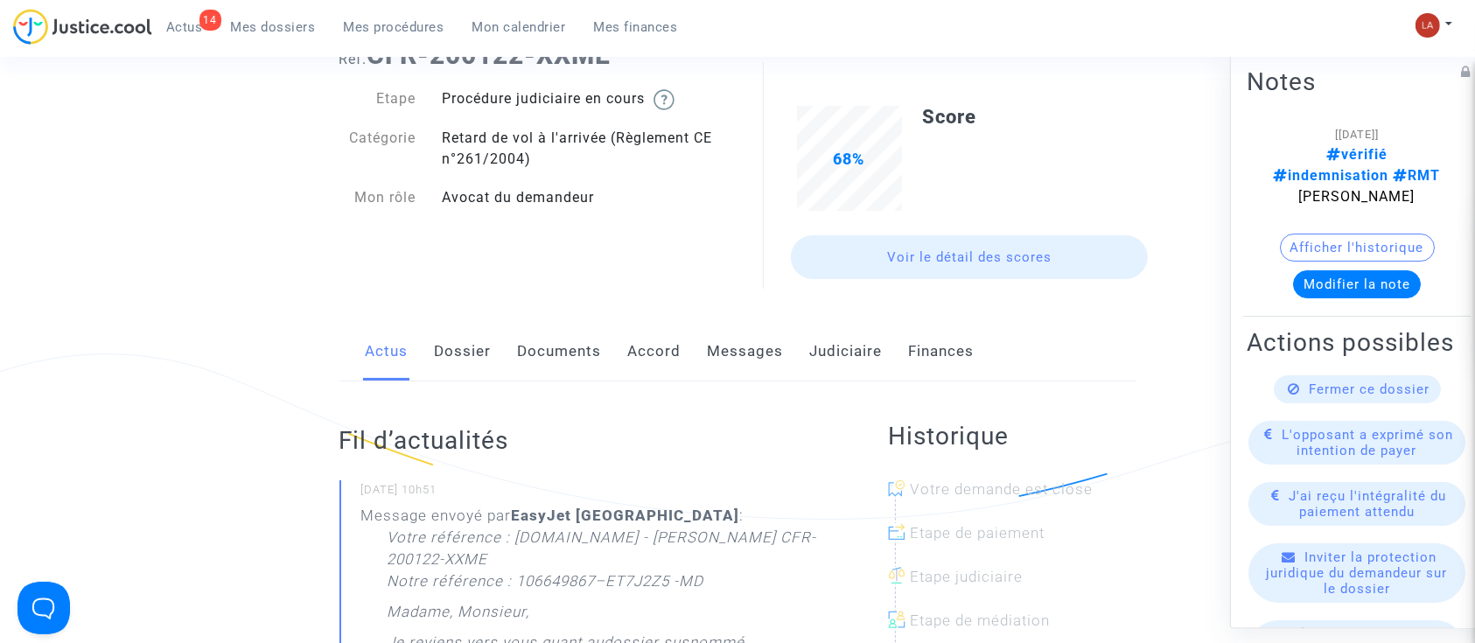
click at [829, 347] on link "Judiciaire" at bounding box center [846, 352] width 73 height 58
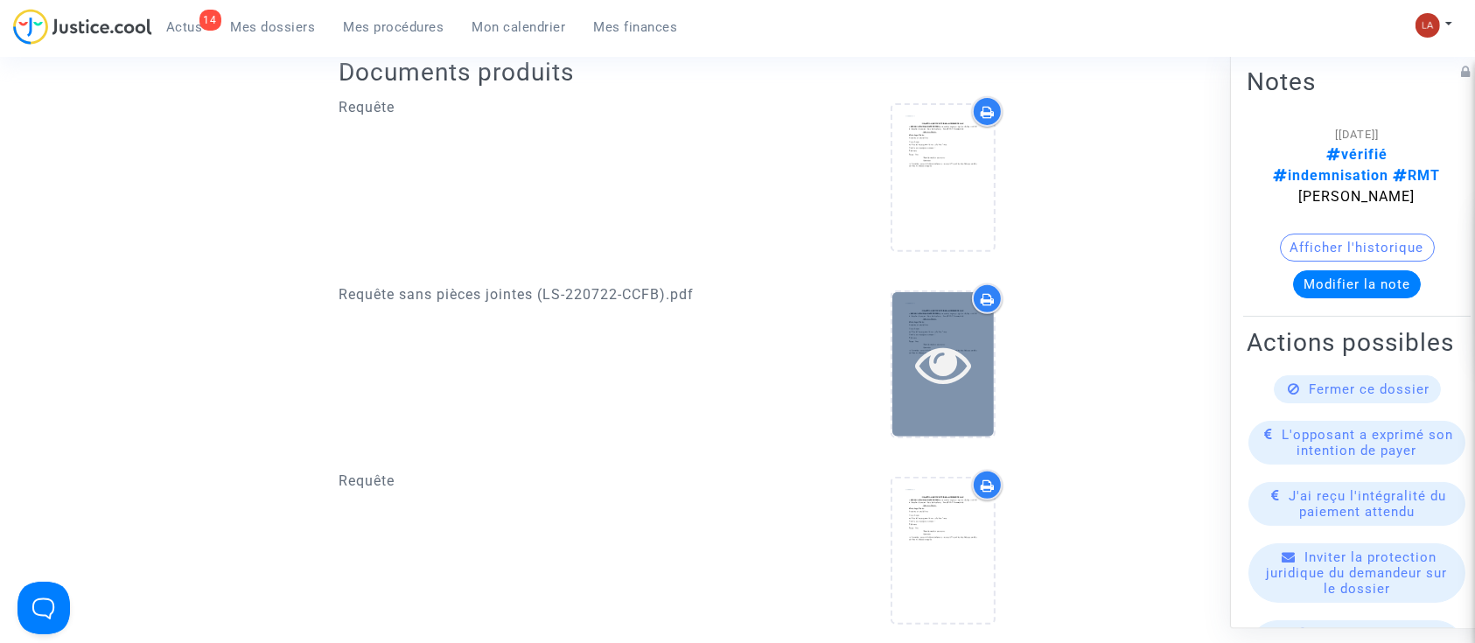
scroll to position [466, 0]
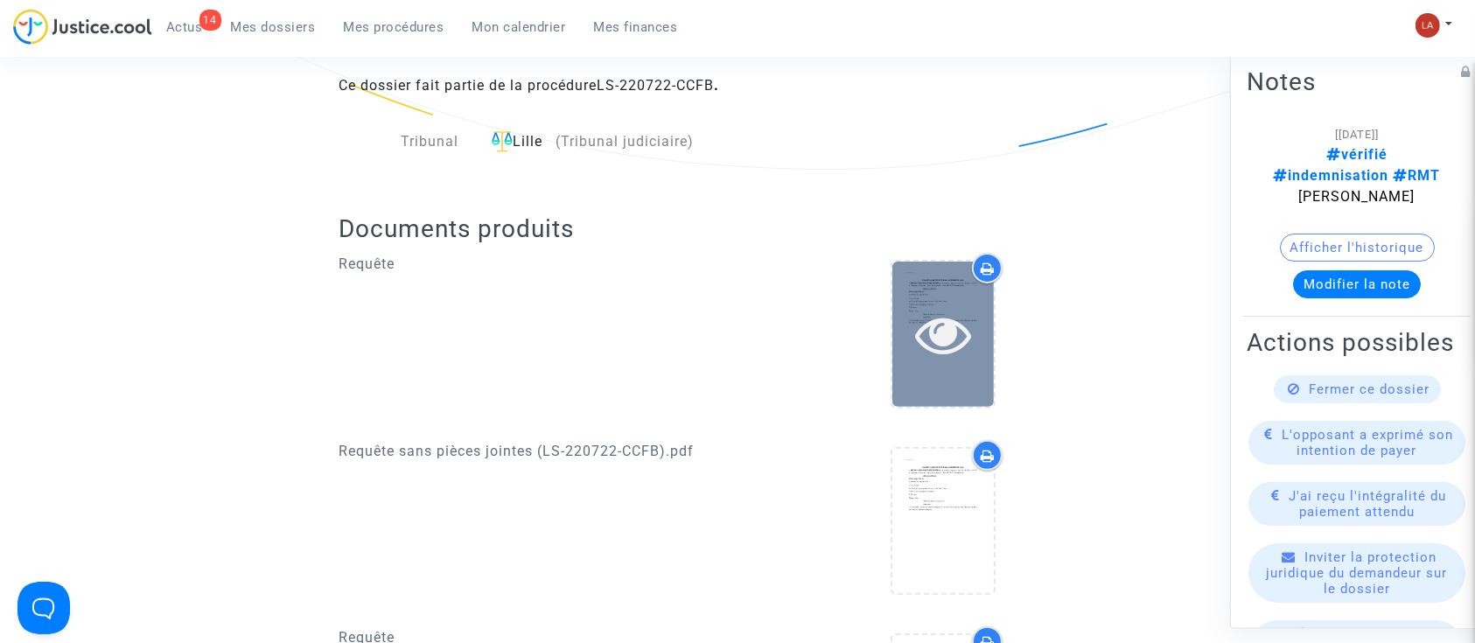
click at [945, 354] on icon at bounding box center [943, 334] width 57 height 56
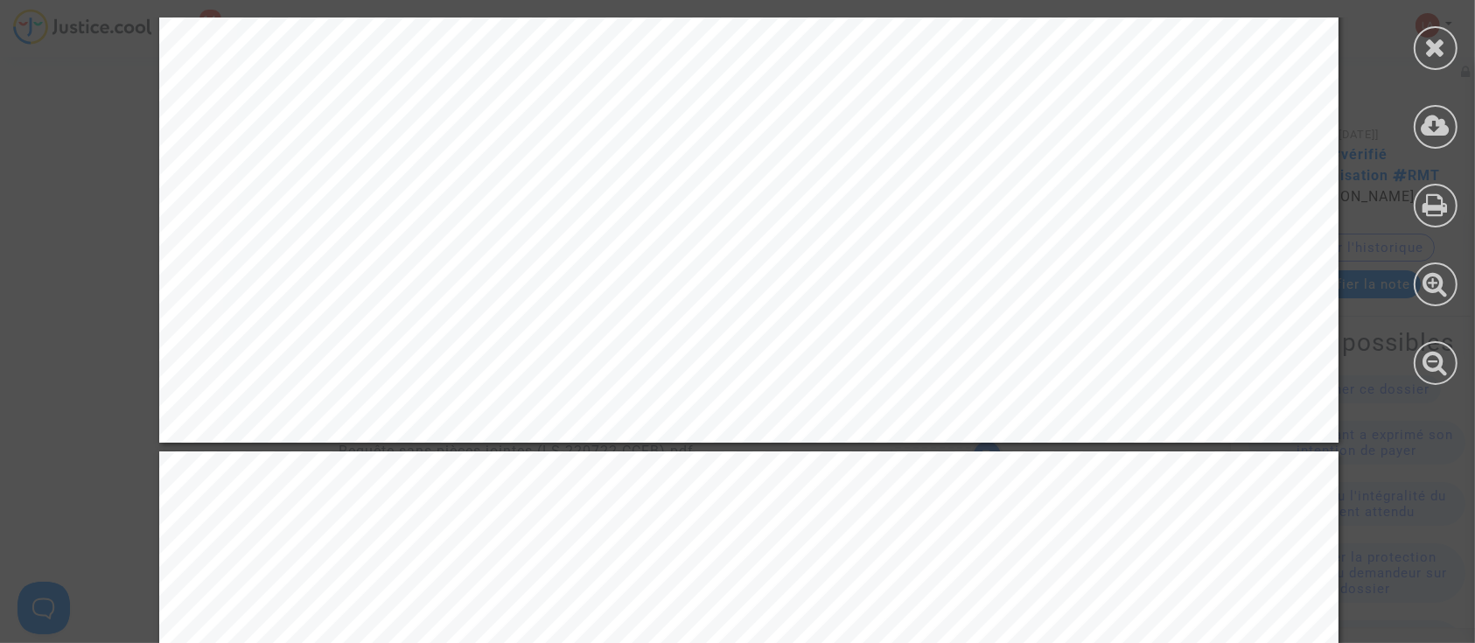
scroll to position [12717, 0]
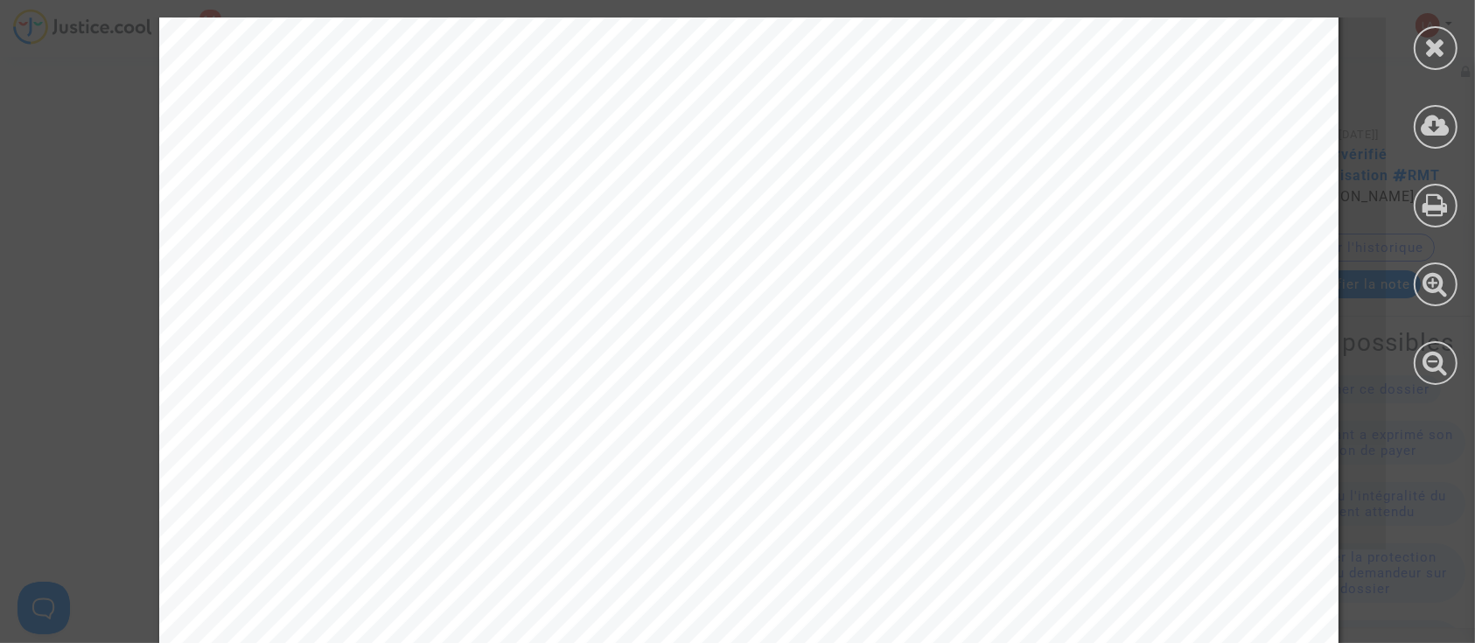
click at [1427, 60] on div at bounding box center [1436, 48] width 44 height 44
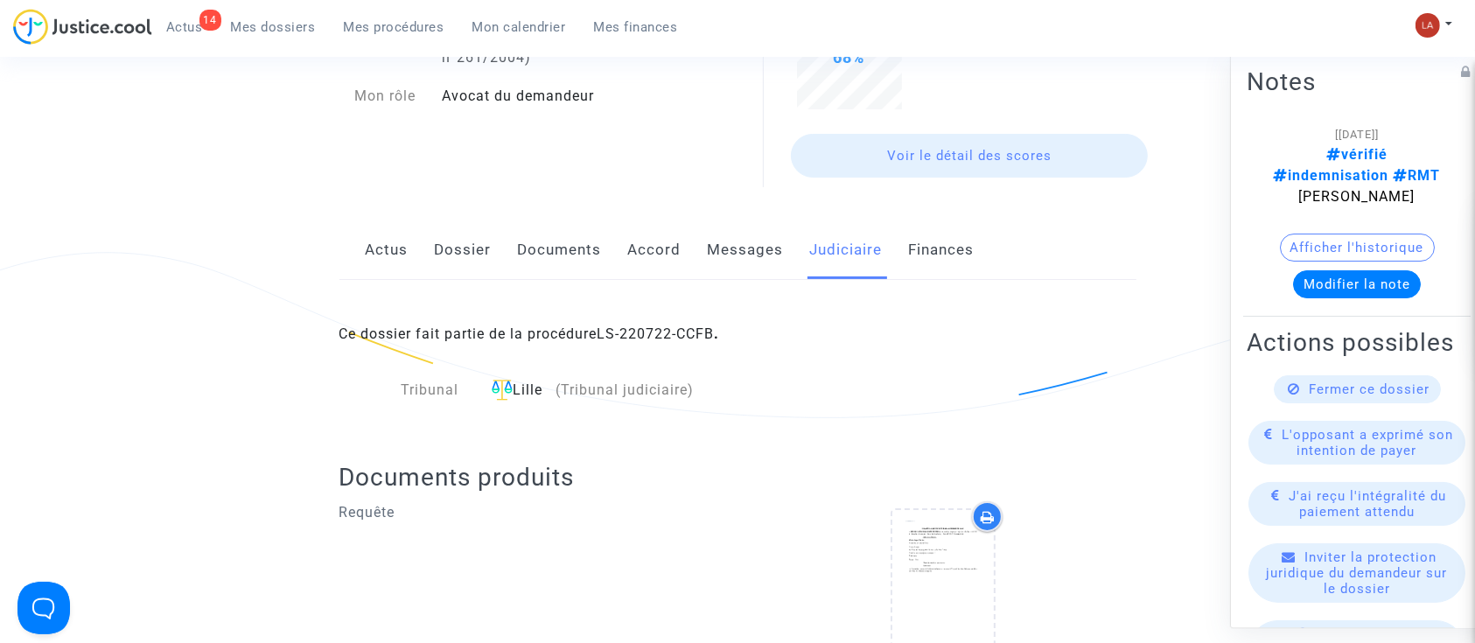
scroll to position [0, 0]
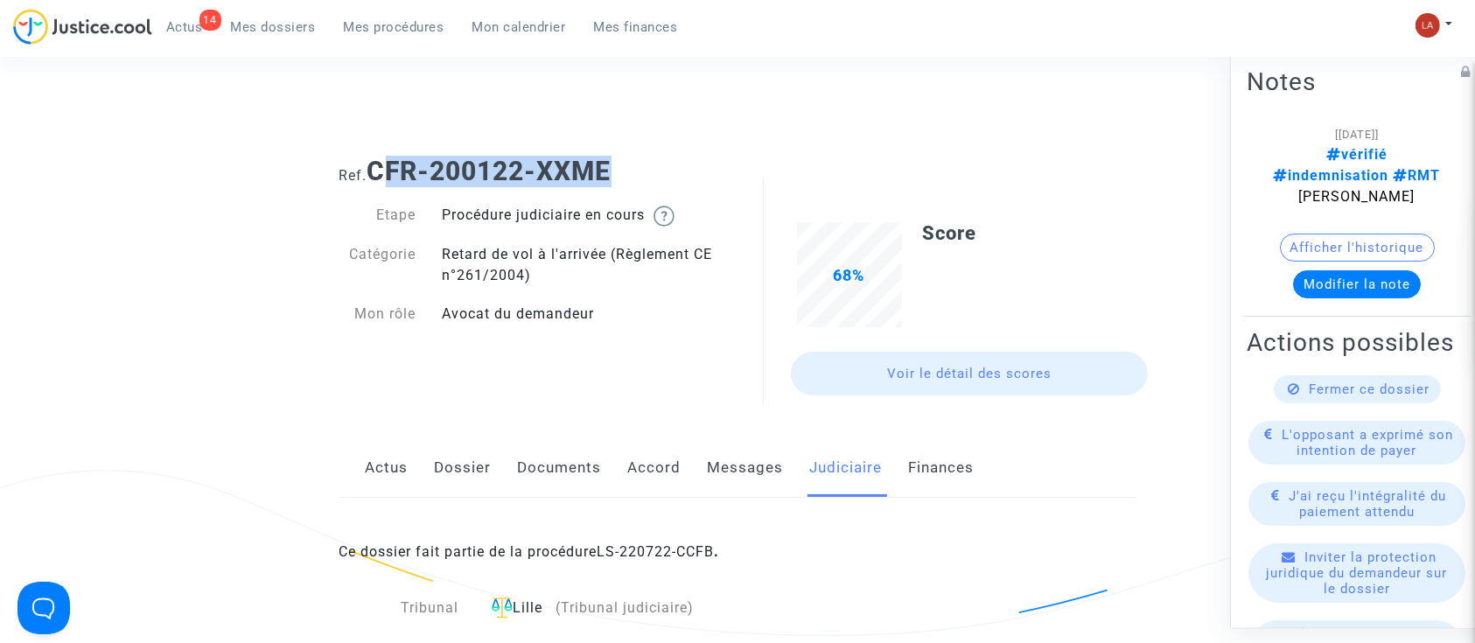
drag, startPoint x: 511, startPoint y: 178, endPoint x: 383, endPoint y: 176, distance: 127.8
click at [383, 176] on h1 "Ref. CFR-200122-XXME" at bounding box center [738, 172] width 797 height 32
click at [459, 166] on b "CFR-200122-XXME" at bounding box center [490, 171] width 244 height 31
drag, startPoint x: 369, startPoint y: 170, endPoint x: 680, endPoint y: 160, distance: 310.8
click at [680, 160] on h1 "Ref. CFR-200122-XXME" at bounding box center [738, 172] width 797 height 32
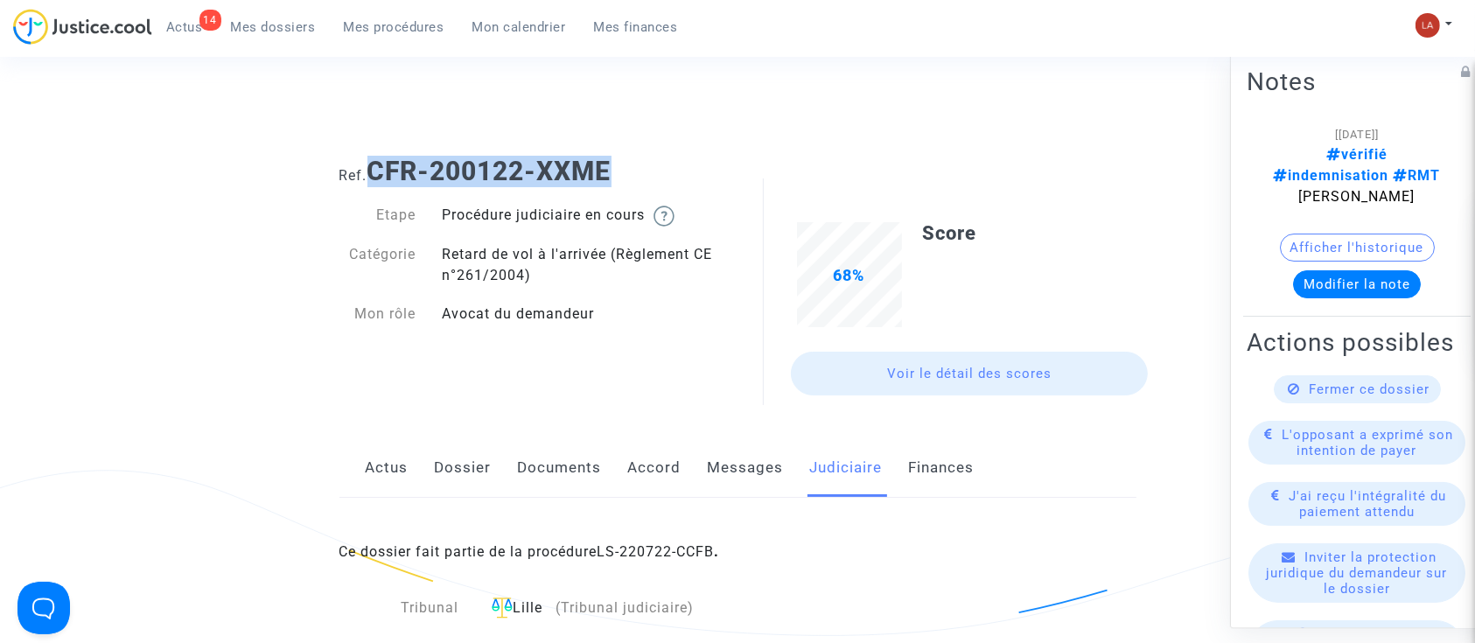
copy h1 "CFR-200122-XXME"
click at [368, 231] on div "Etape Procédure judiciaire en cours Catégorie Retard de vol à l'arrivée (Règlem…" at bounding box center [533, 273] width 386 height 137
drag, startPoint x: 410, startPoint y: 167, endPoint x: 647, endPoint y: 145, distance: 237.3
click at [644, 145] on div "Ref. CFR-200122-XXME" at bounding box center [737, 165] width 823 height 45
copy b "CFR-200122-XXME"
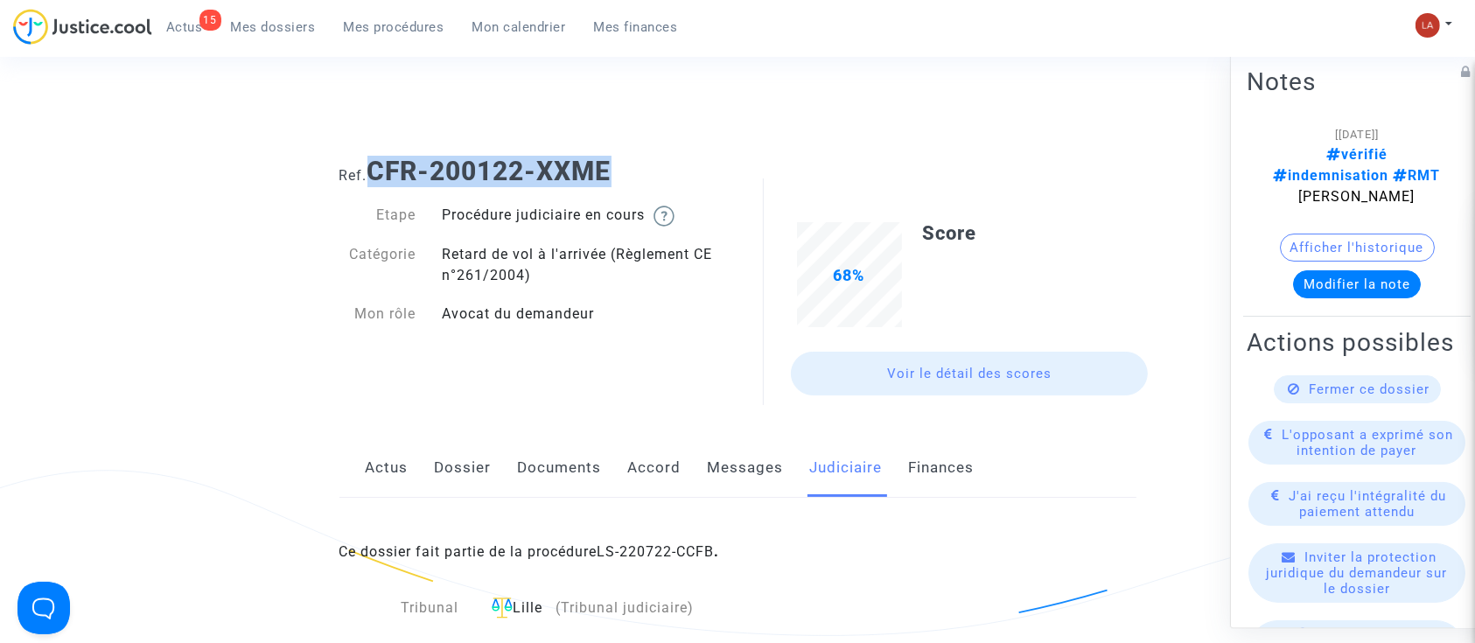
copy b "CFR-200122-XXME"
click at [708, 449] on link "Messages" at bounding box center [746, 468] width 76 height 58
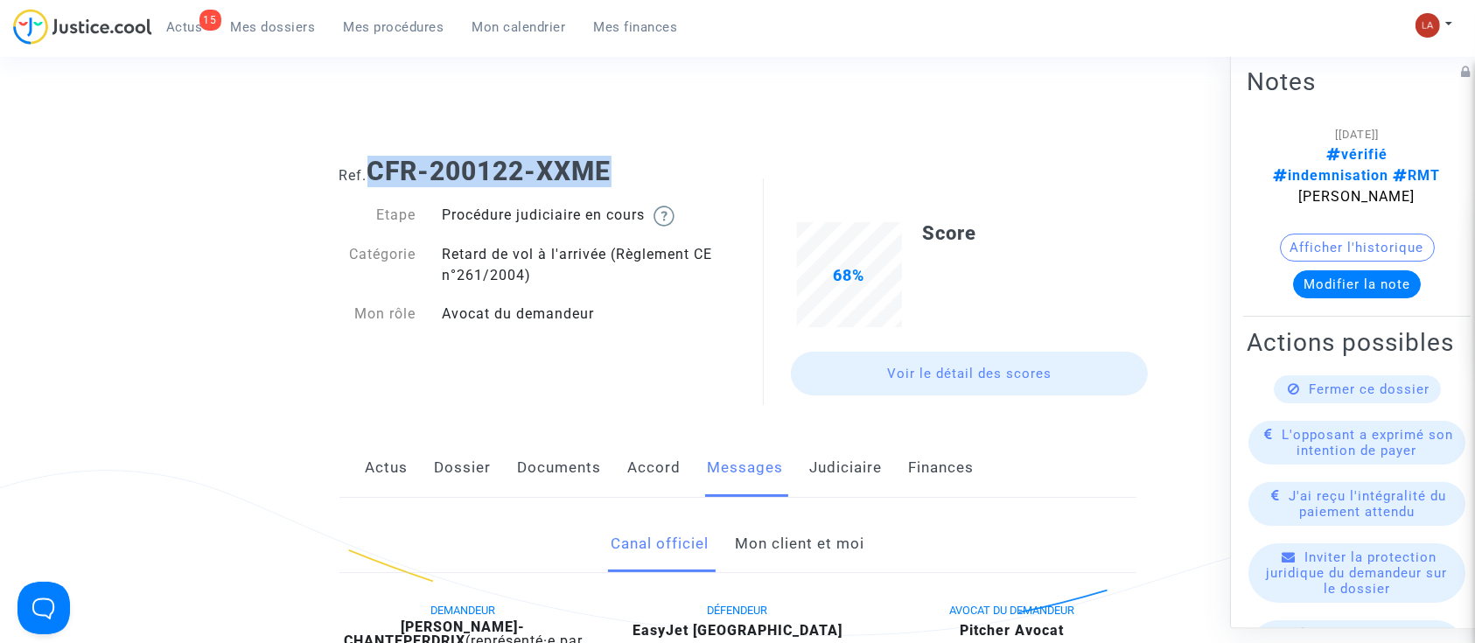
scroll to position [350, 0]
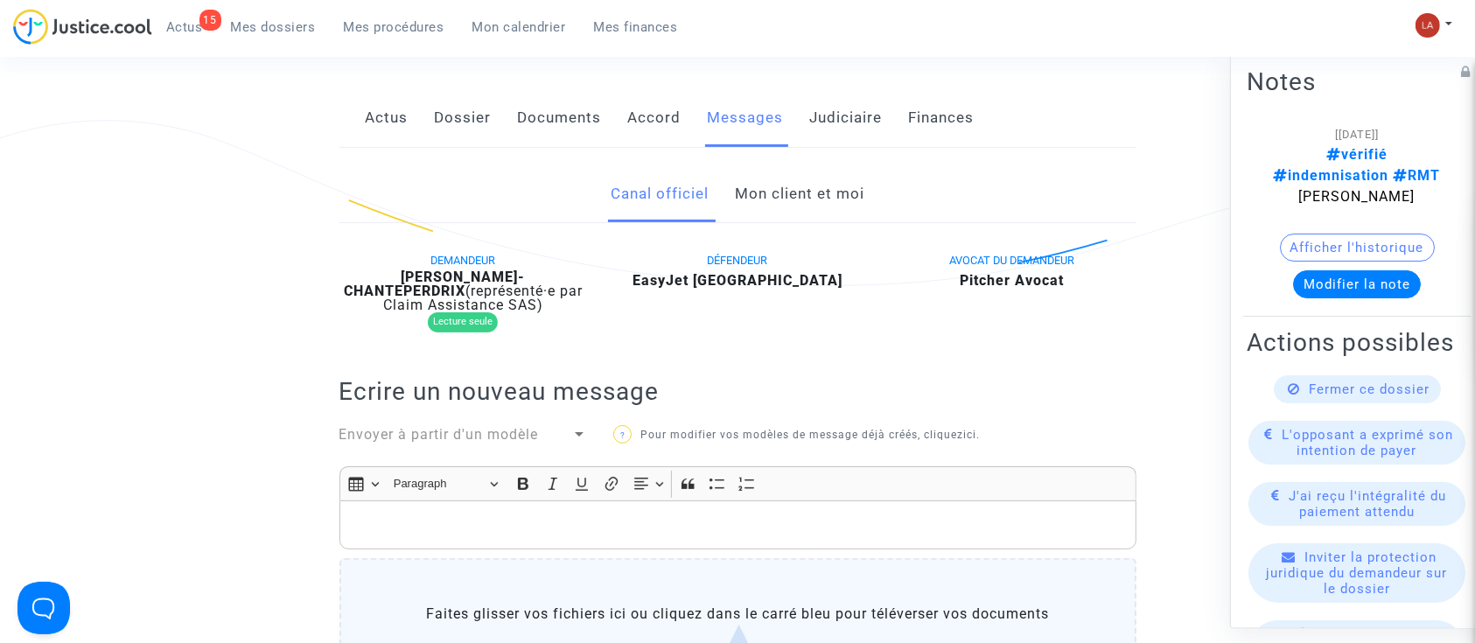
drag, startPoint x: 470, startPoint y: 286, endPoint x: 390, endPoint y: 268, distance: 81.7
click at [384, 269] on b "[PERSON_NAME]-CHANTEPERDRIX" at bounding box center [435, 284] width 182 height 31
drag, startPoint x: 479, startPoint y: 297, endPoint x: 417, endPoint y: 290, distance: 62.5
click at [410, 291] on div "MICKAEL ANTOLINOS-CHANTEPERDRIX (représenté·e par Claim Assistance SAS)" at bounding box center [464, 291] width 249 height 42
drag, startPoint x: 417, startPoint y: 290, endPoint x: 494, endPoint y: 291, distance: 77.0
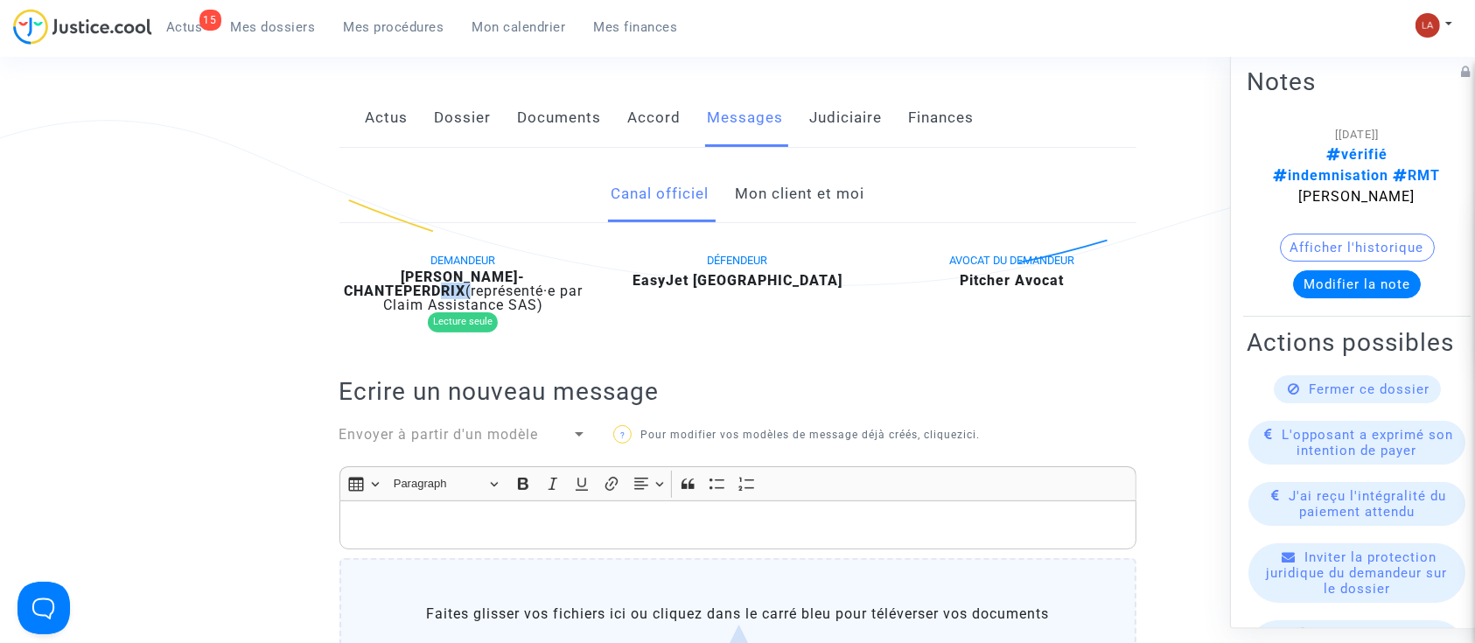
click at [418, 290] on b "MICKAEL ANTOLINOS-CHANTEPERDRIX" at bounding box center [435, 284] width 182 height 31
click at [479, 291] on span "(représenté·e par Claim Assistance SAS)" at bounding box center [483, 298] width 200 height 31
drag, startPoint x: 812, startPoint y: 275, endPoint x: 661, endPoint y: 277, distance: 151.4
click at [661, 277] on div "EasyJet Switzerland" at bounding box center [737, 280] width 249 height 21
copy b "EasyJet Switzerland"
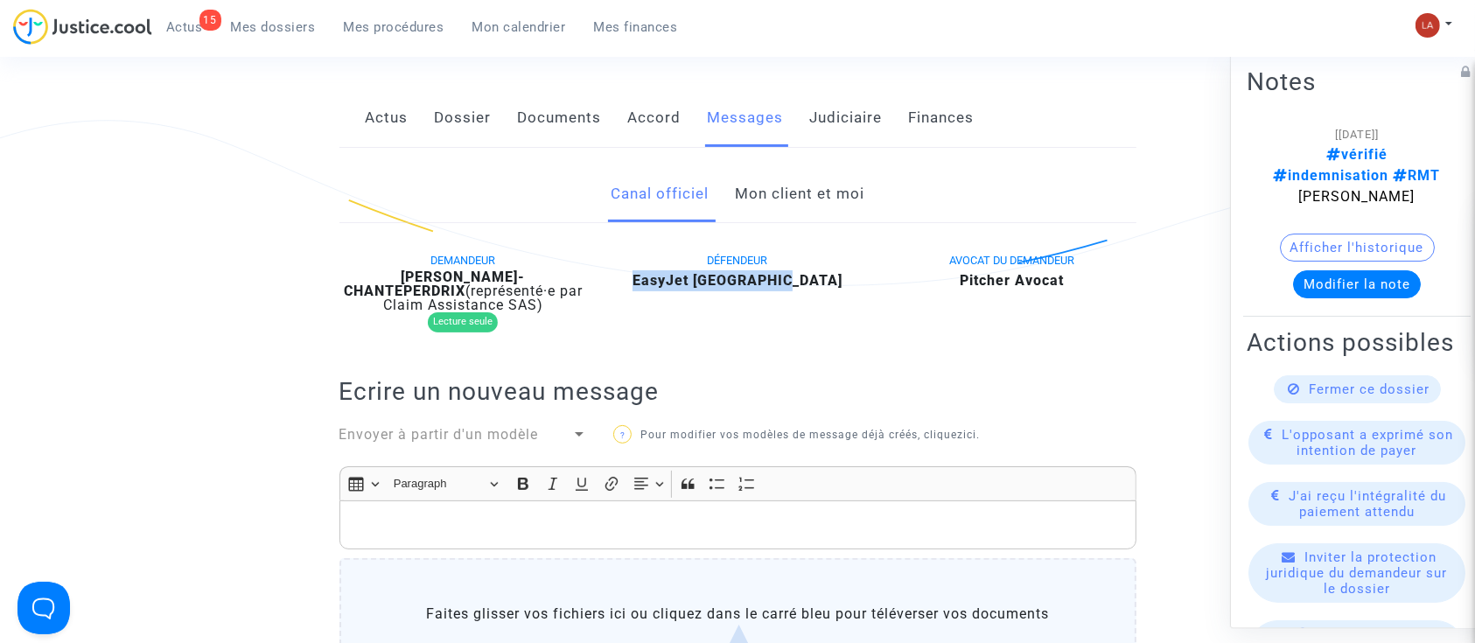
click at [1331, 390] on span "Fermer ce dossier" at bounding box center [1370, 390] width 121 height 16
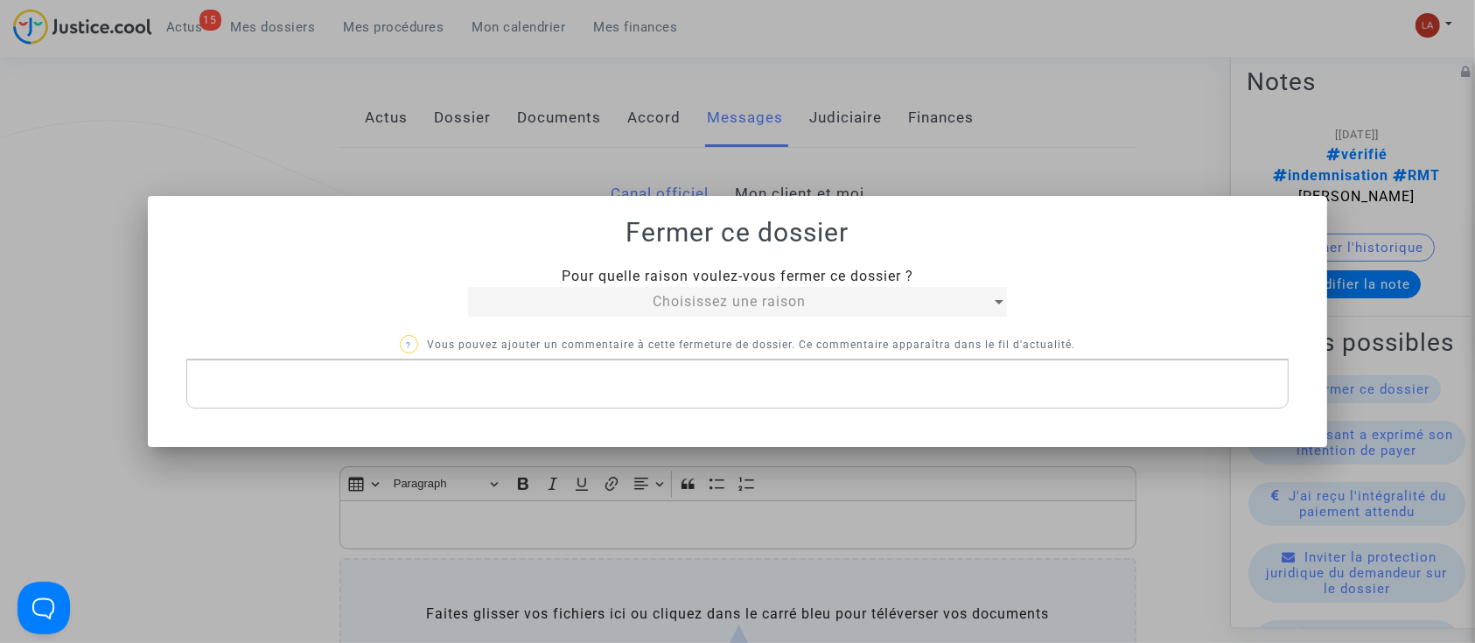
click at [501, 300] on div "Choisissez une raison" at bounding box center [729, 301] width 522 height 21
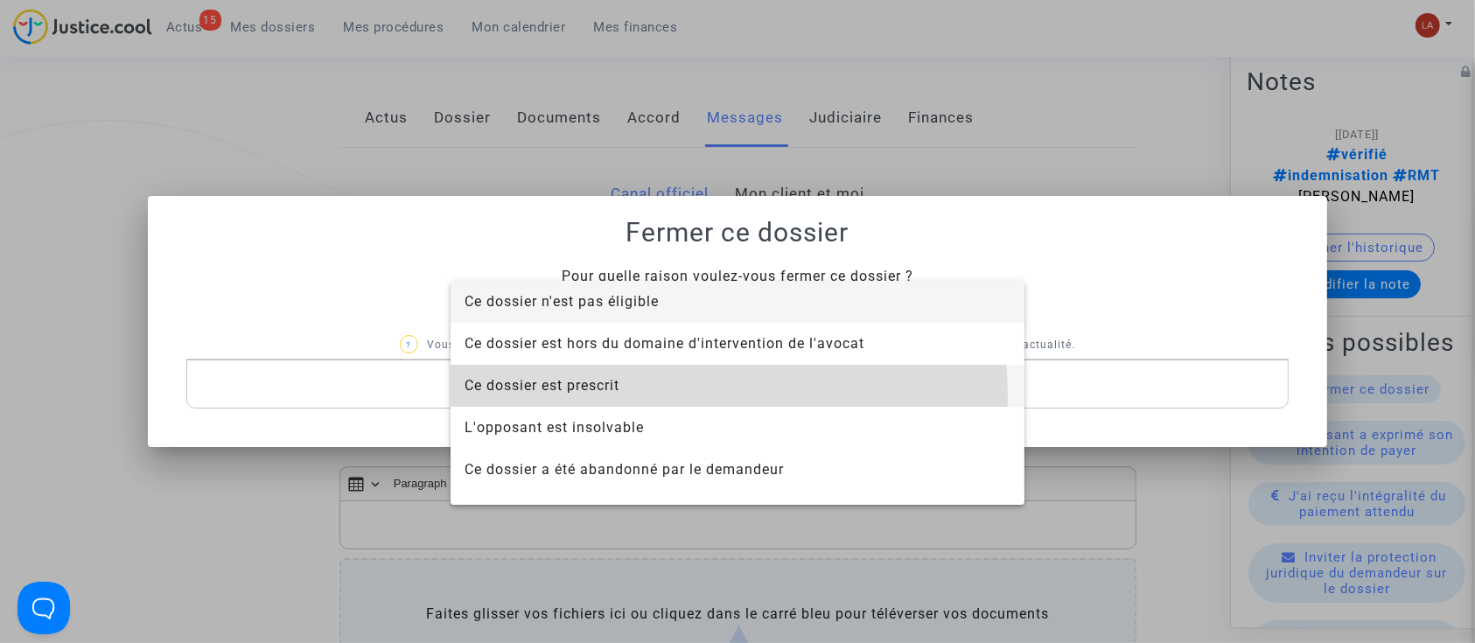
click at [705, 394] on span "Ce dossier est prescrit" at bounding box center [738, 386] width 546 height 42
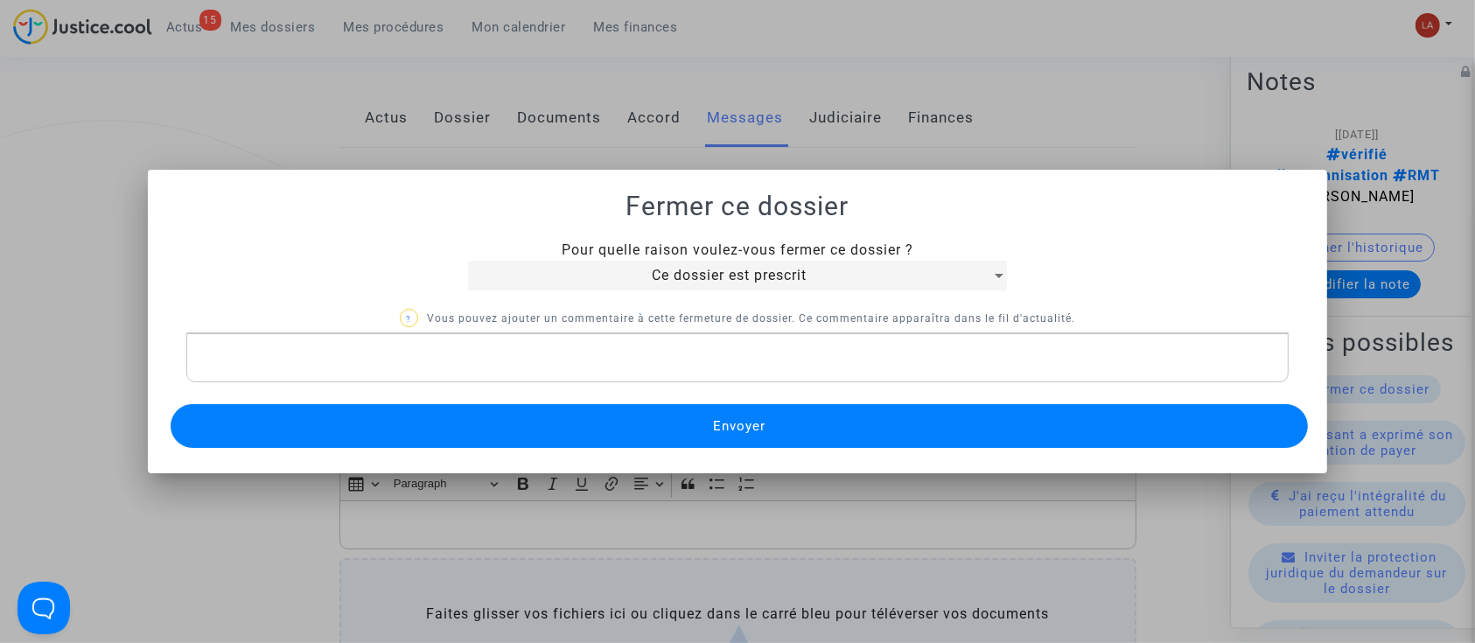
click at [767, 452] on mat-dialog-container "Fermer ce dossier Pour quelle raison voulez-vous fermer ce dossier ? Ce dossier…" at bounding box center [738, 322] width 1180 height 304
click at [746, 423] on span "Envoyer" at bounding box center [739, 426] width 53 height 16
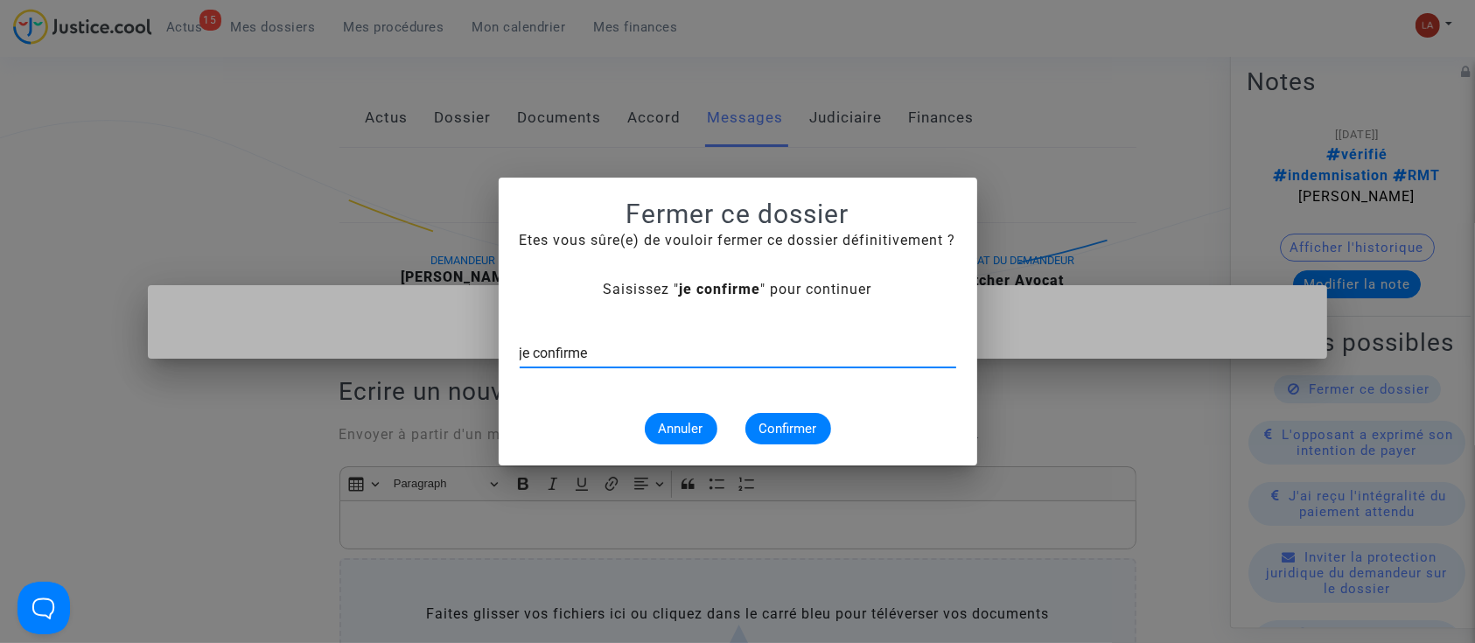
type input "je confirme"
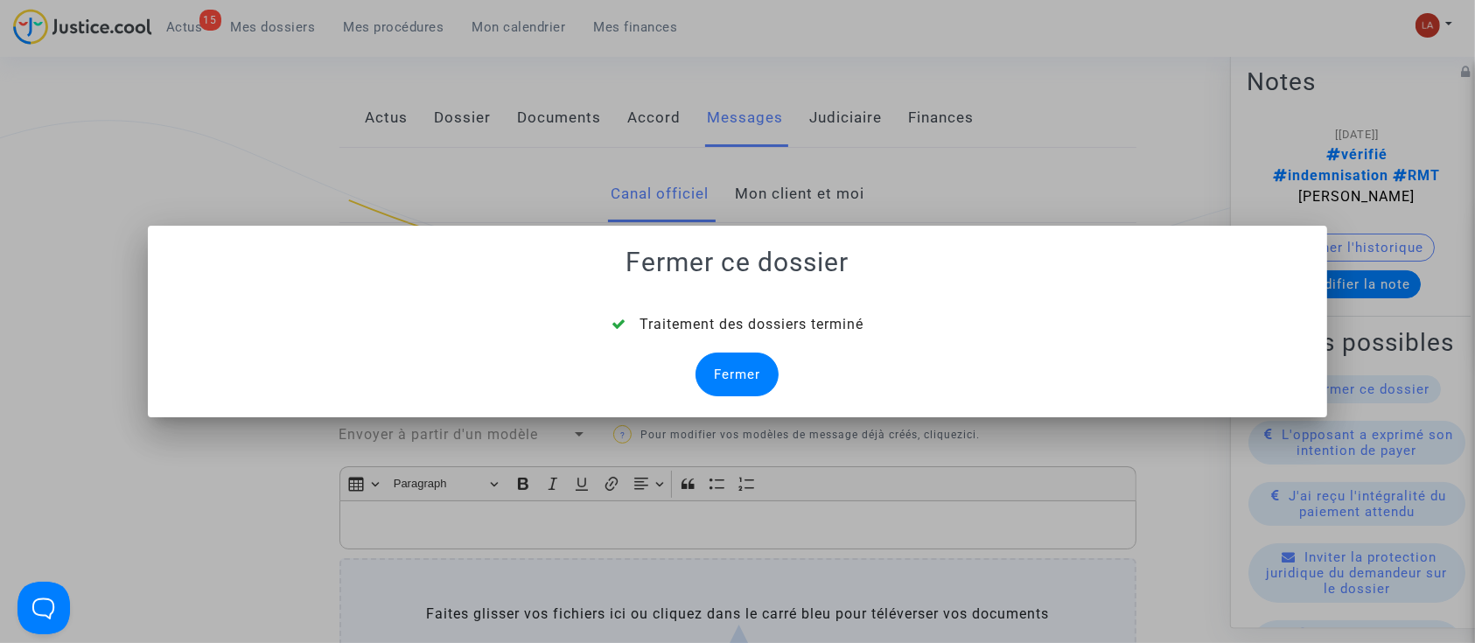
click at [743, 404] on mat-dialog-container "Fermer ce dossier Traitement des dossiers terminé Fermer" at bounding box center [738, 322] width 1180 height 192
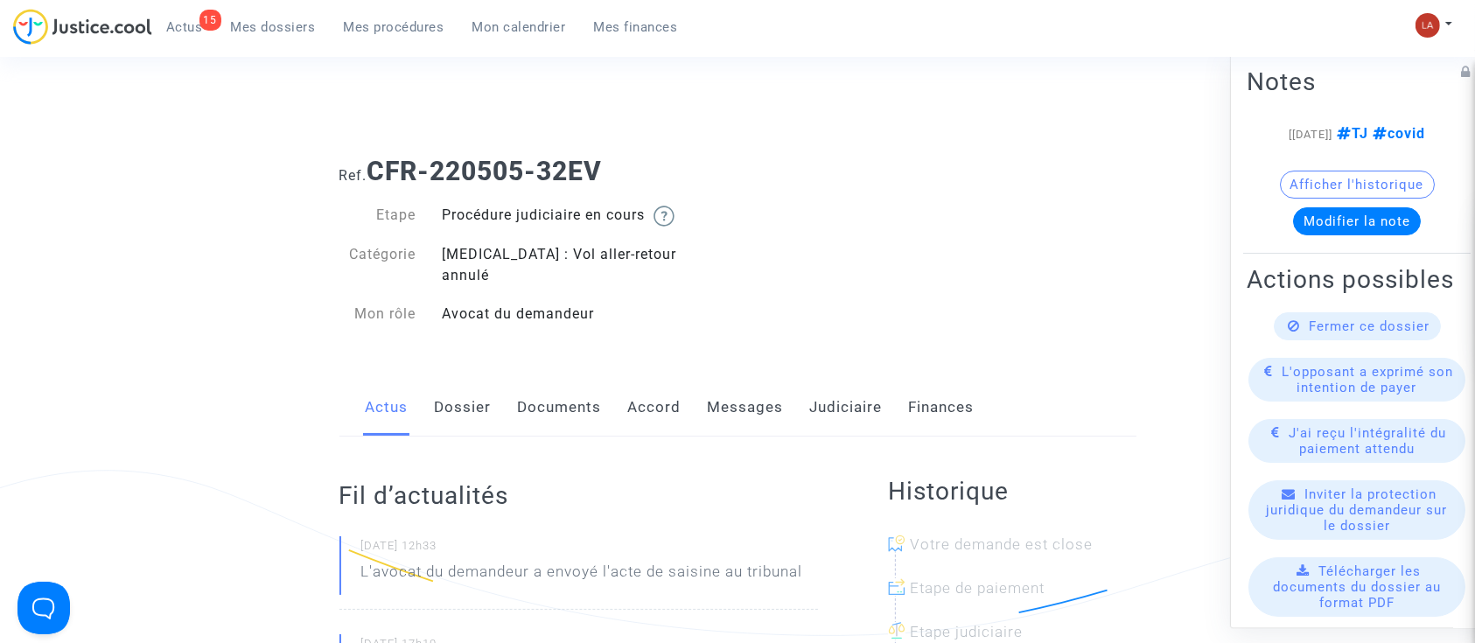
click at [672, 389] on link "Accord" at bounding box center [654, 408] width 53 height 58
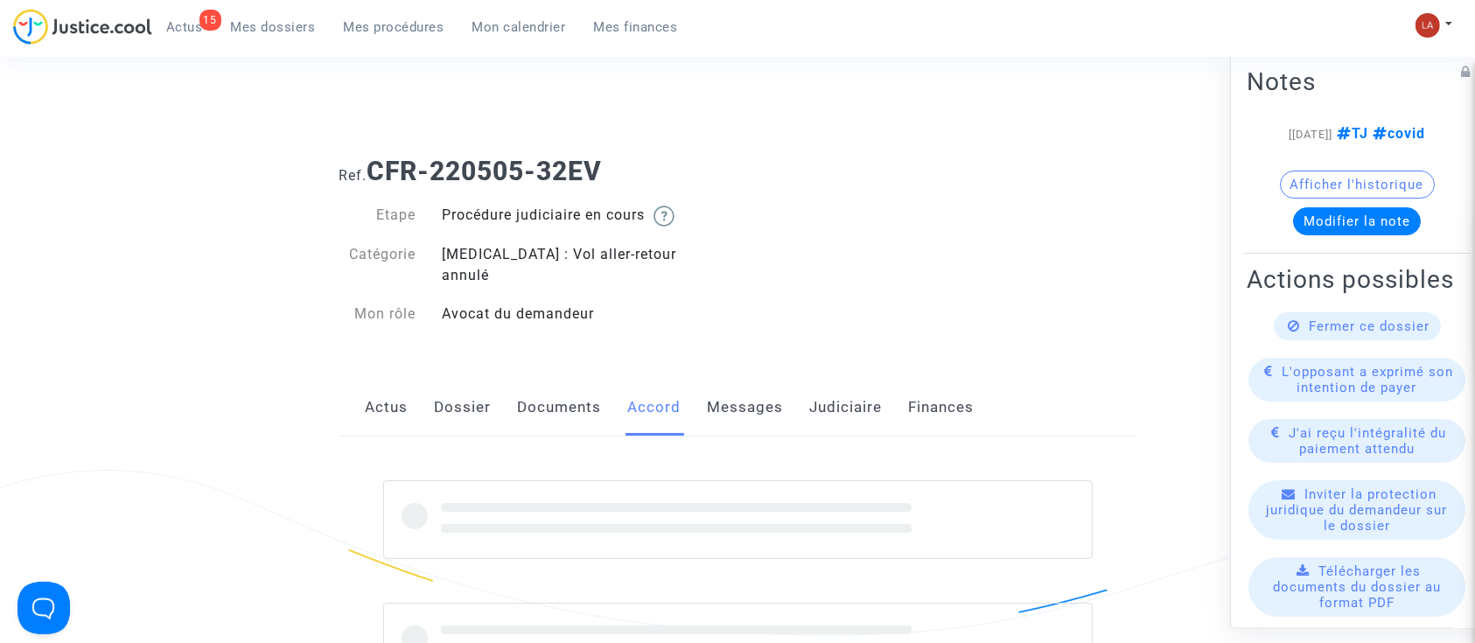
click at [746, 382] on link "Messages" at bounding box center [746, 408] width 76 height 58
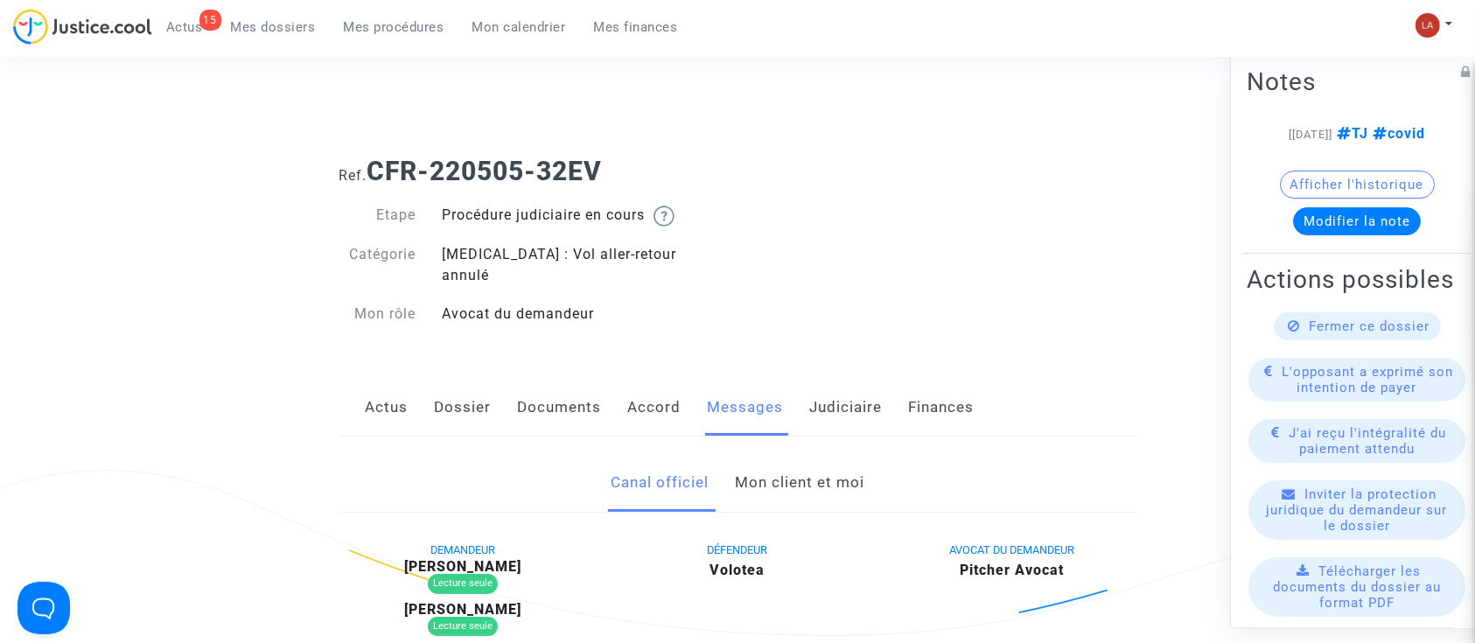
click at [798, 454] on link "Mon client et moi" at bounding box center [800, 483] width 130 height 58
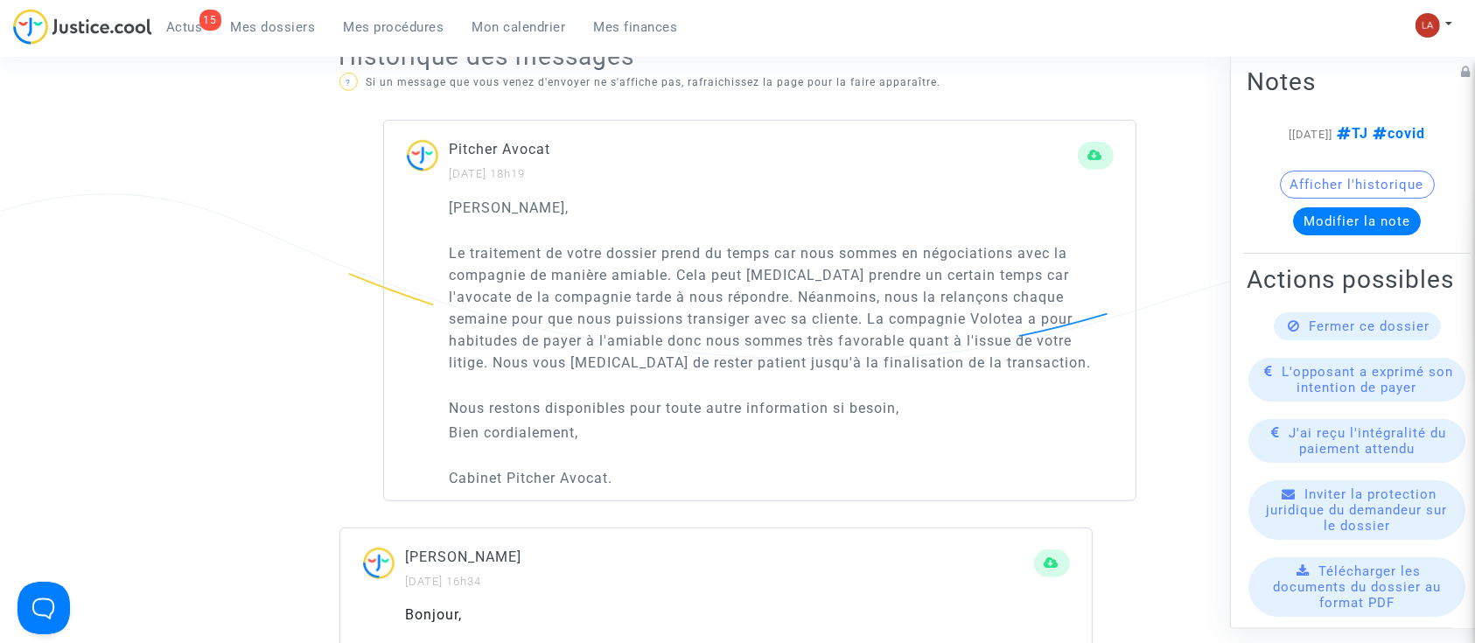
scroll to position [1283, 0]
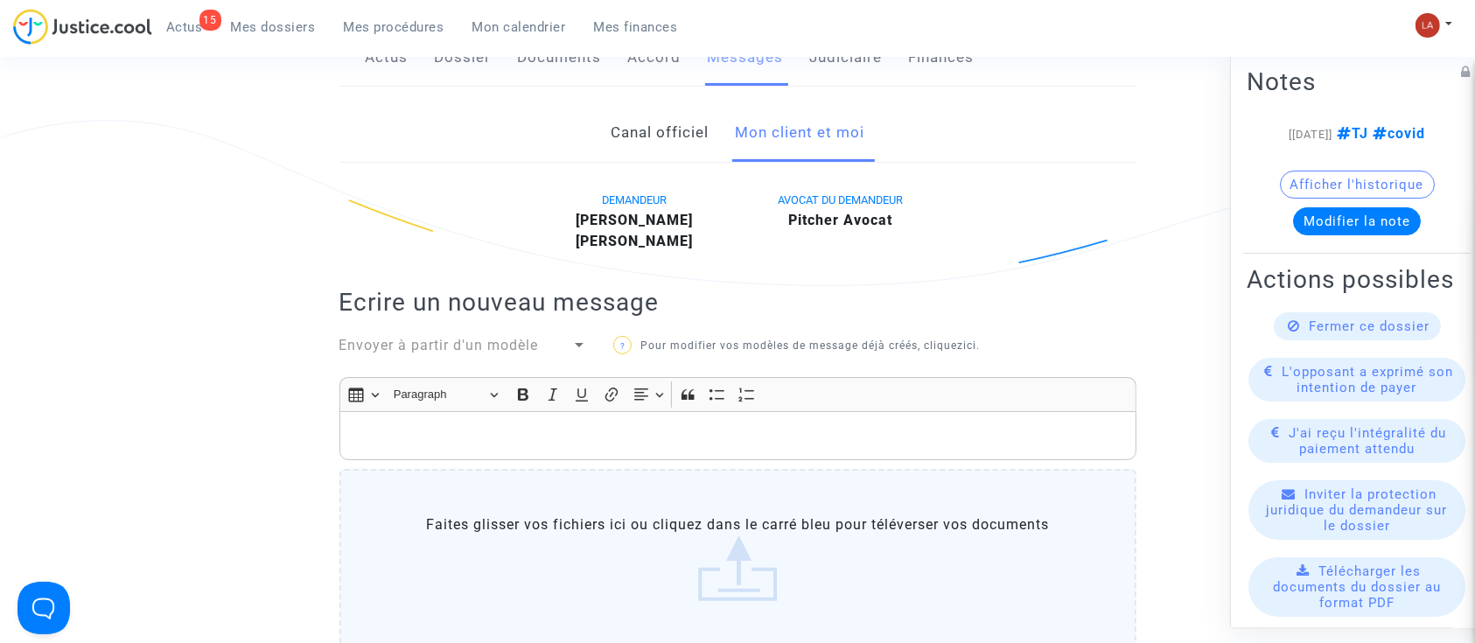
click at [763, 411] on div "Rich Text Editor, main" at bounding box center [738, 435] width 797 height 49
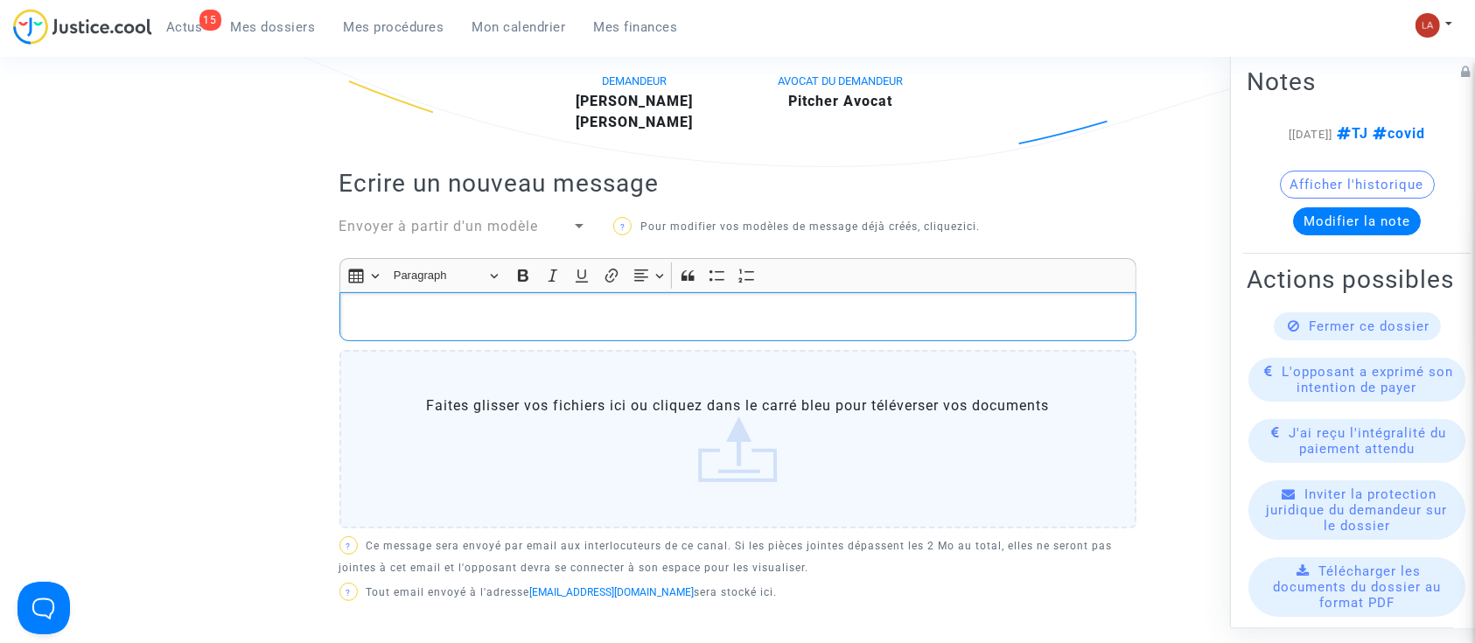
scroll to position [583, 0]
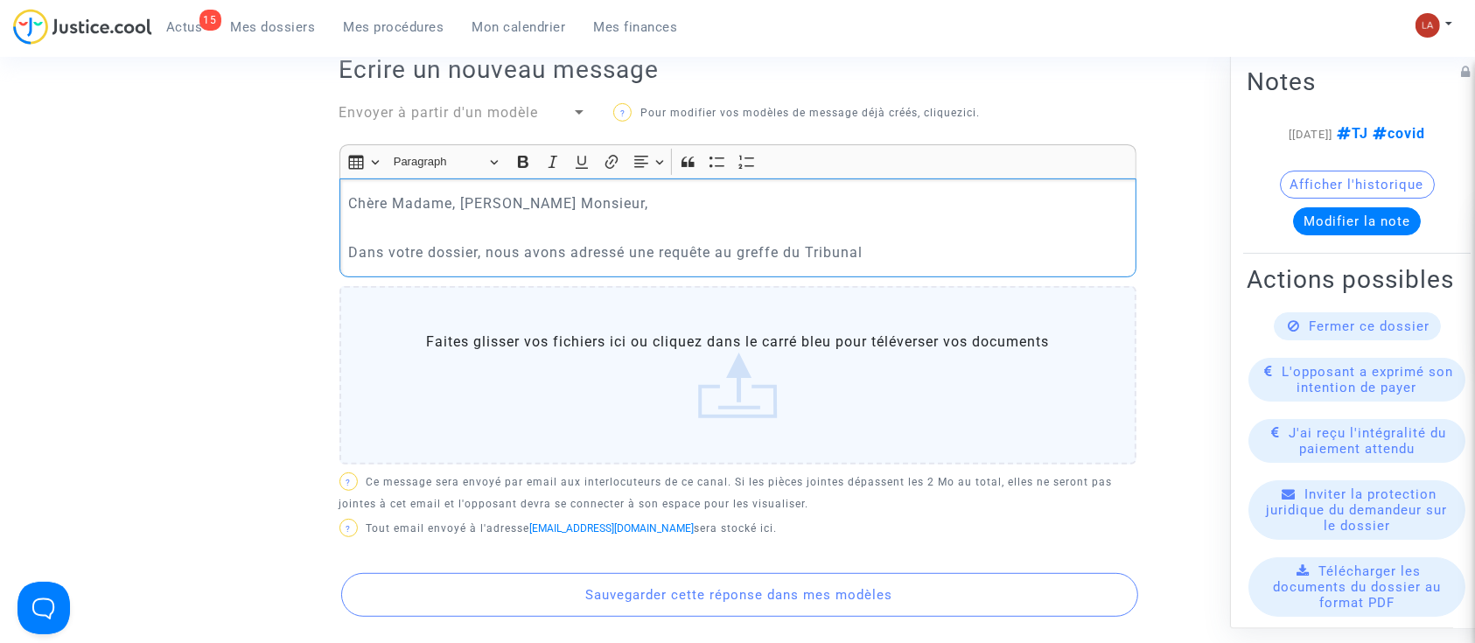
click at [954, 242] on p "Dans votre dossier, nous avons adressé une requête au greffe du Tribunal" at bounding box center [737, 253] width 779 height 22
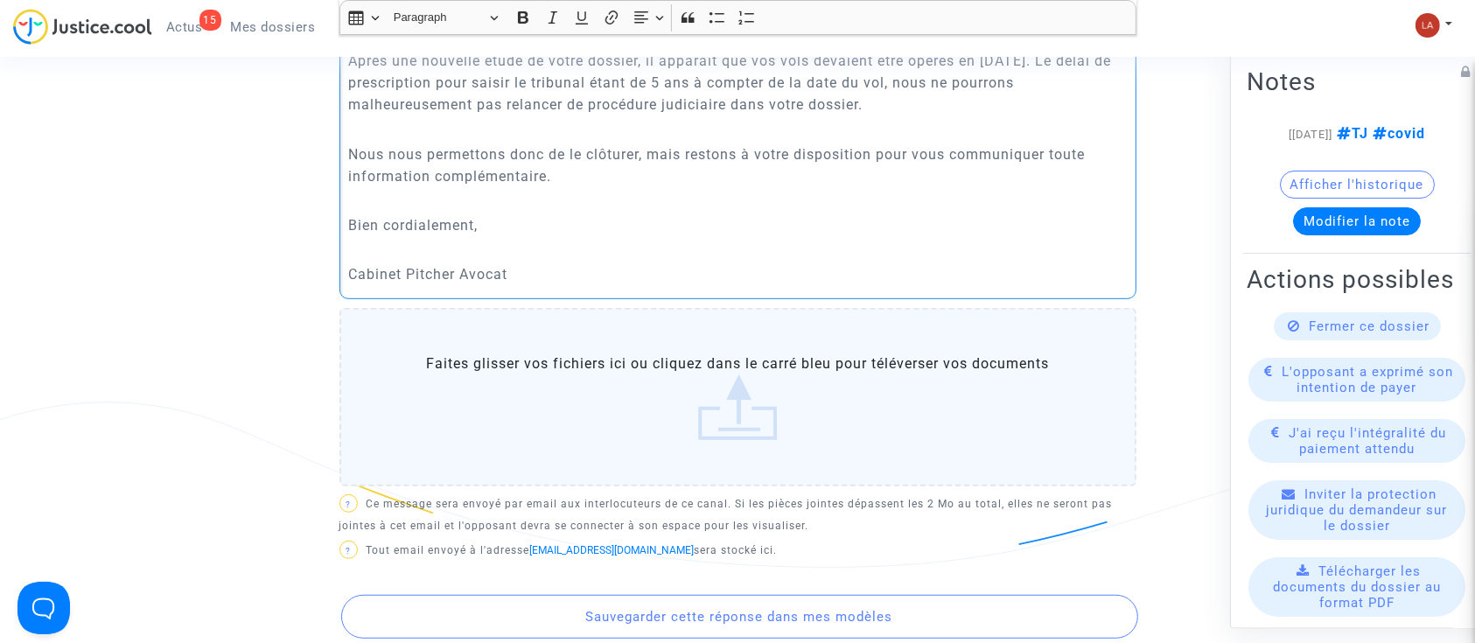
scroll to position [1050, 0]
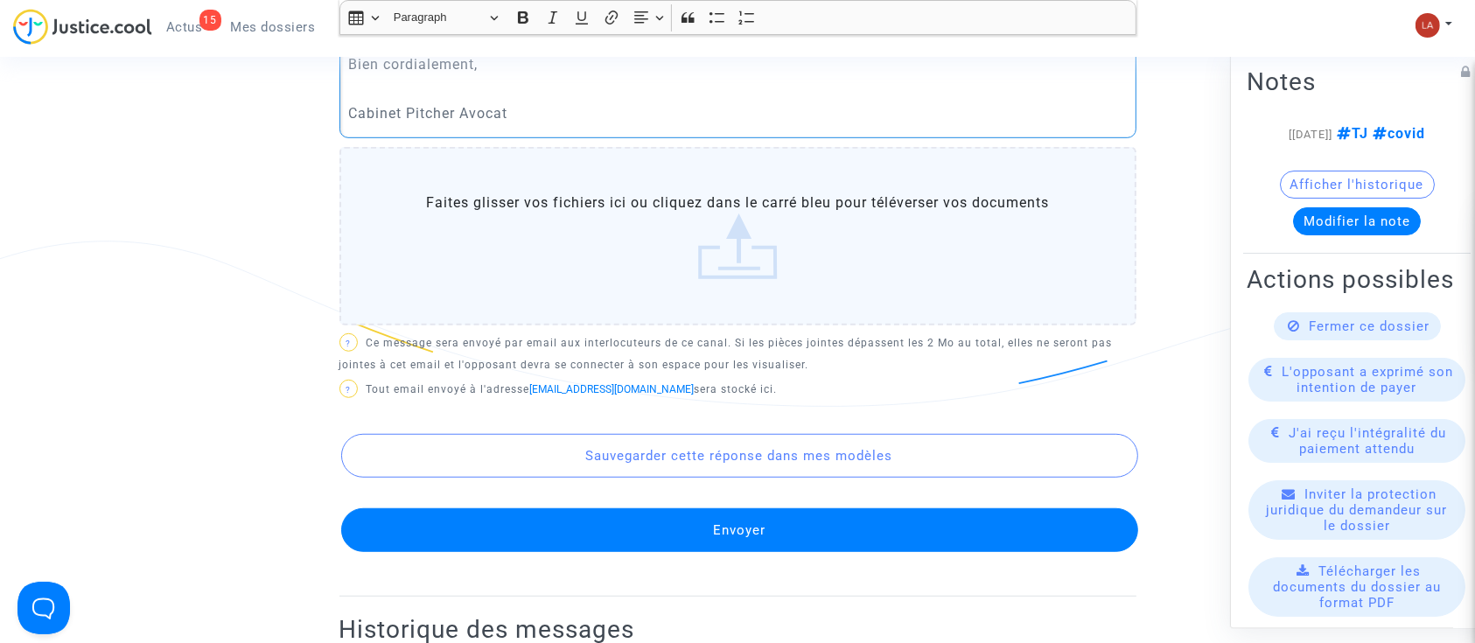
click at [783, 508] on button "Envoyer" at bounding box center [739, 530] width 797 height 44
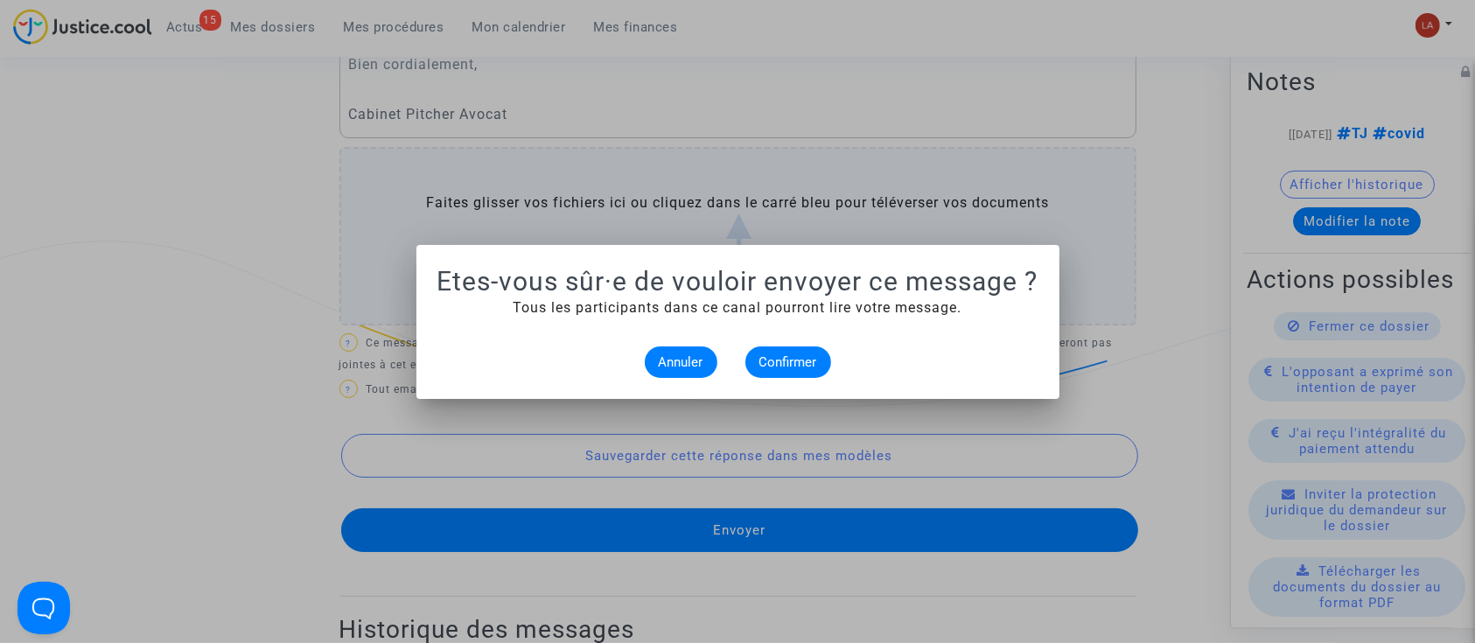
scroll to position [0, 0]
click at [795, 361] on span "Confirmer" at bounding box center [789, 362] width 58 height 16
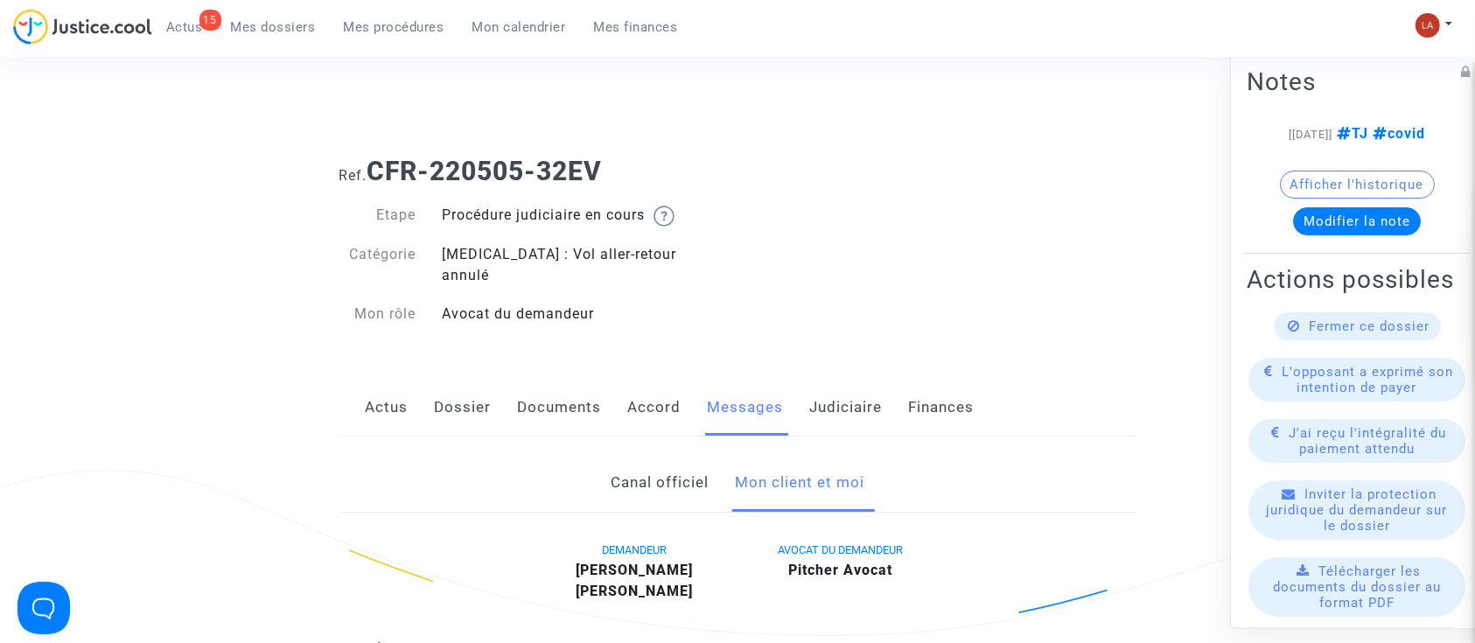
scroll to position [1050, 0]
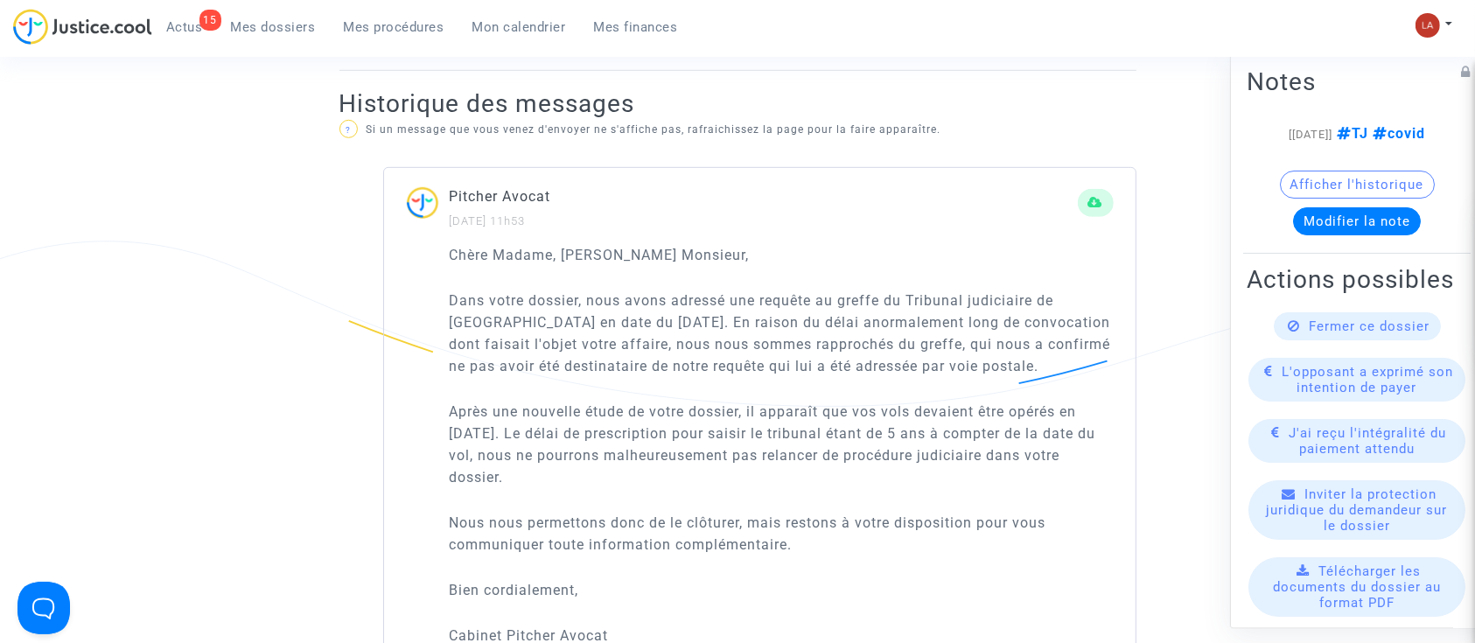
click at [1310, 334] on span "Fermer ce dossier" at bounding box center [1370, 327] width 121 height 16
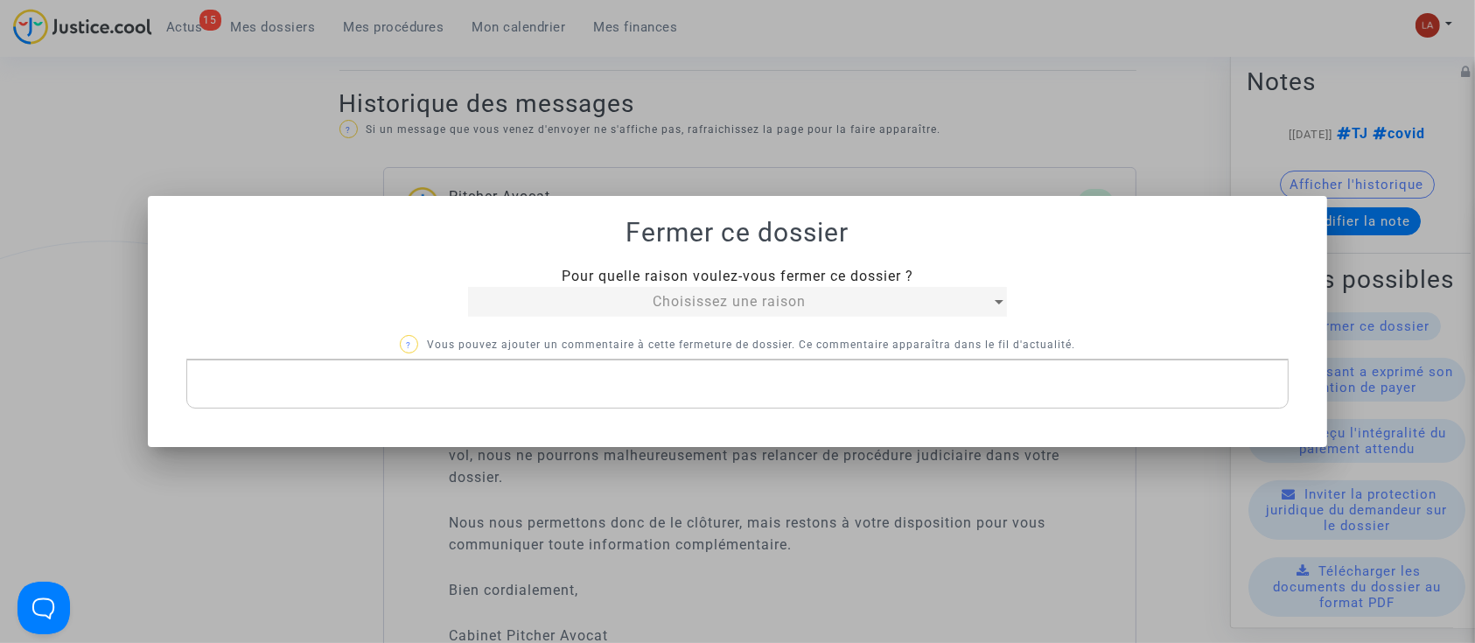
click at [669, 305] on span "Choisissez une raison" at bounding box center [729, 301] width 153 height 17
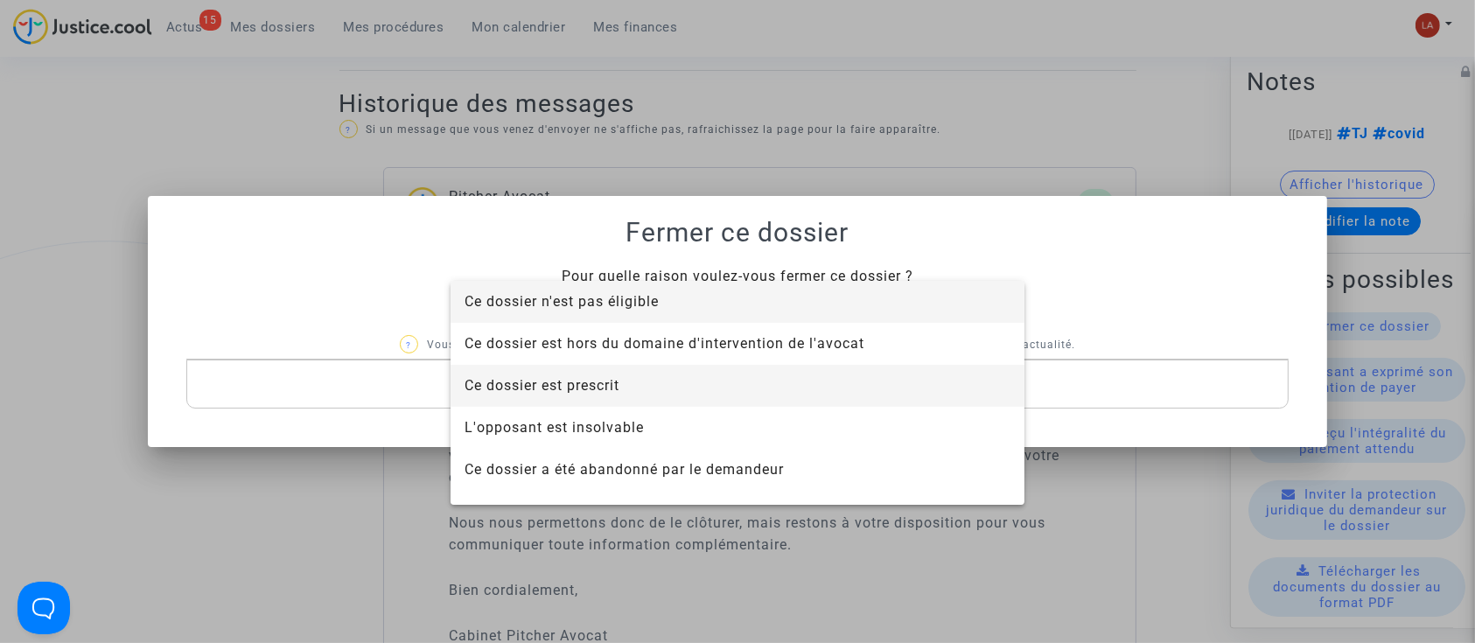
click at [652, 373] on span "Ce dossier est prescrit" at bounding box center [738, 386] width 546 height 42
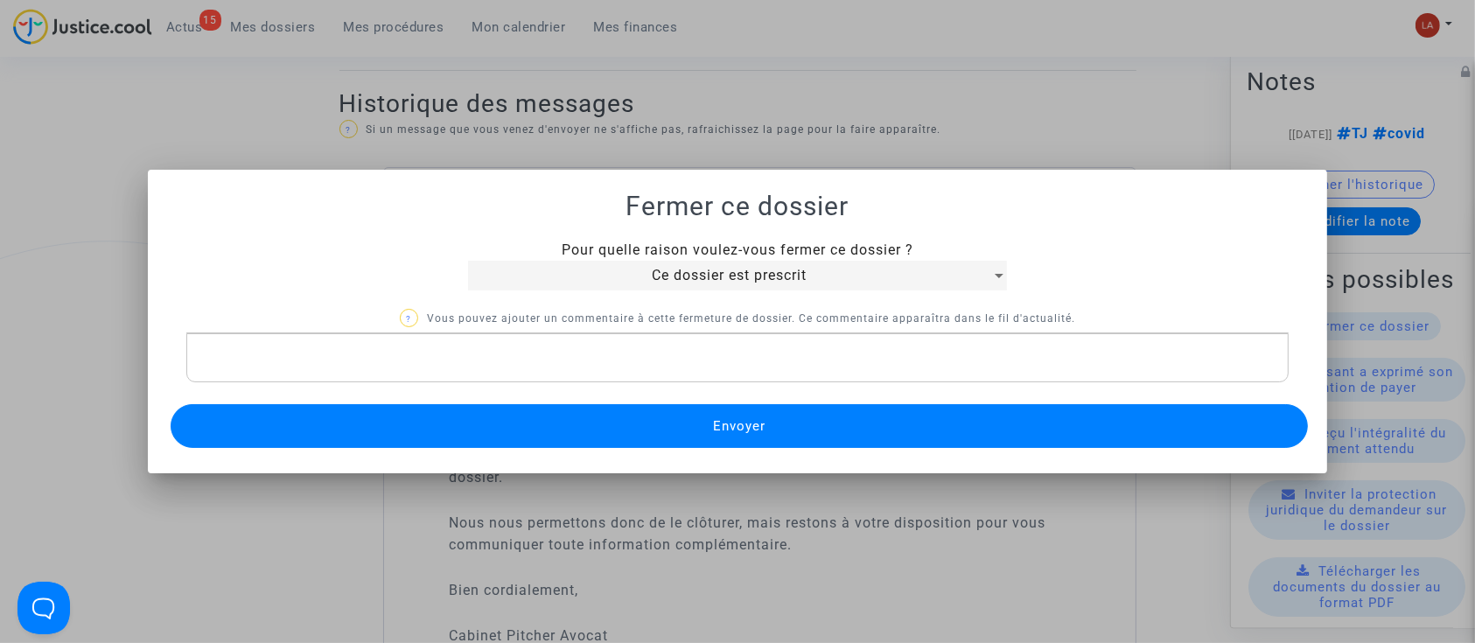
click at [646, 430] on button "Envoyer" at bounding box center [740, 426] width 1138 height 44
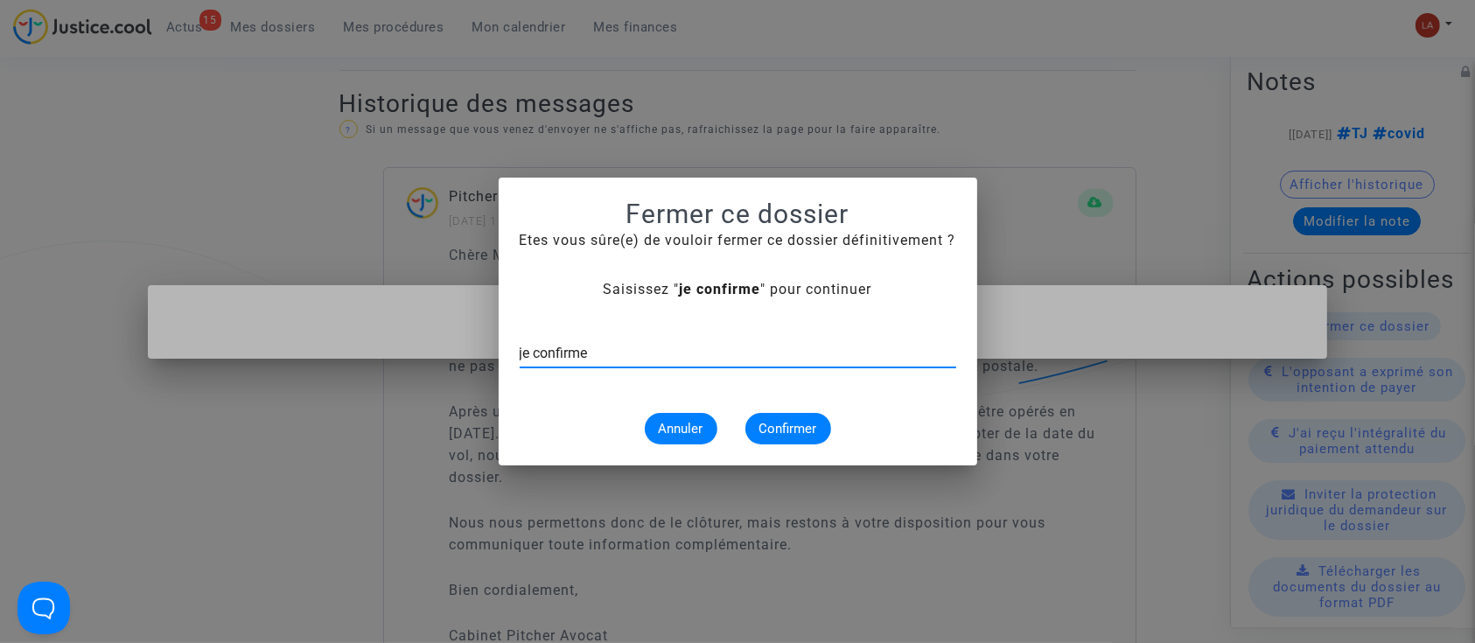
type input "je confirme"
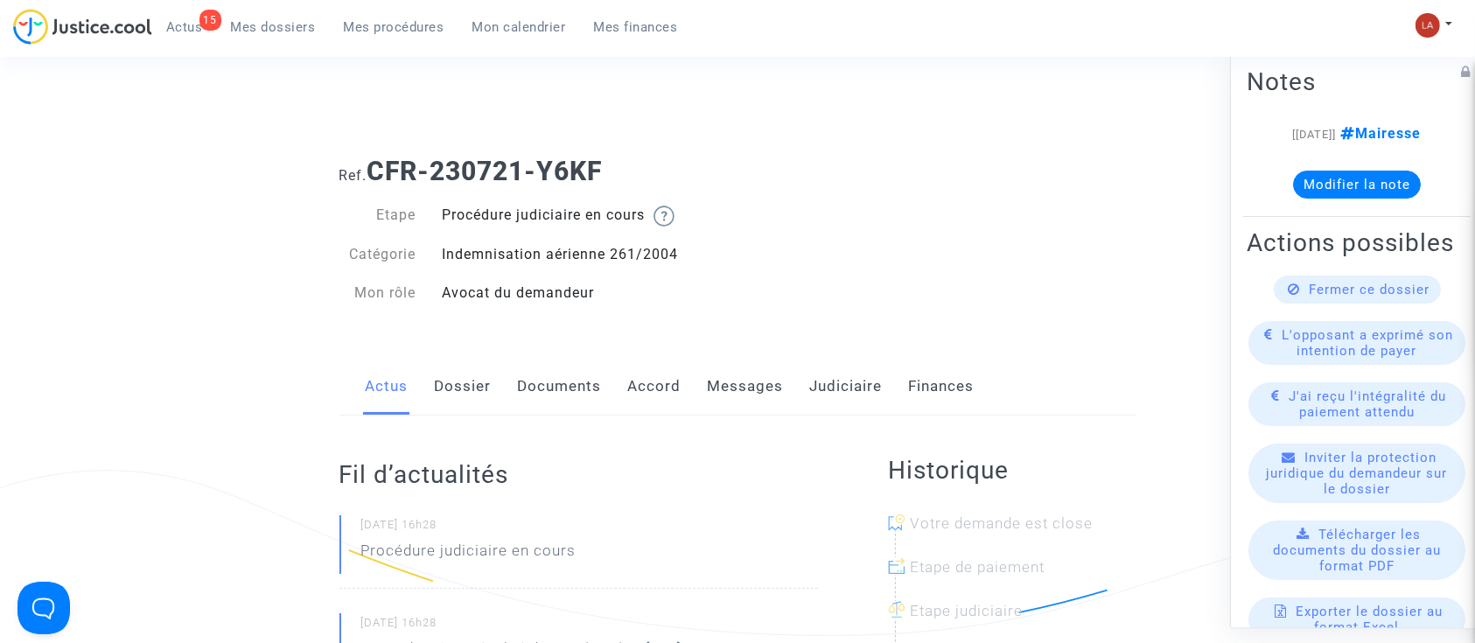
drag, startPoint x: 711, startPoint y: 375, endPoint x: 721, endPoint y: 377, distance: 9.8
click at [711, 375] on link "Messages" at bounding box center [746, 387] width 76 height 58
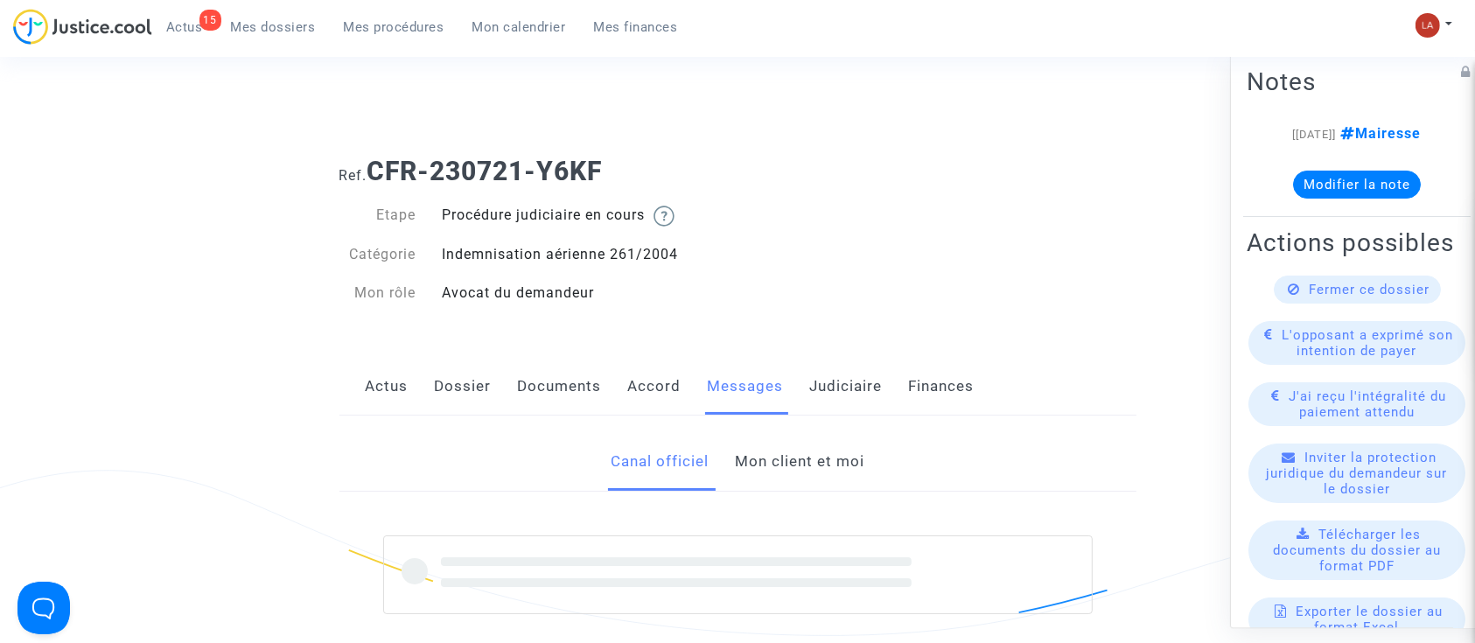
click at [776, 464] on link "Mon client et moi" at bounding box center [800, 462] width 130 height 58
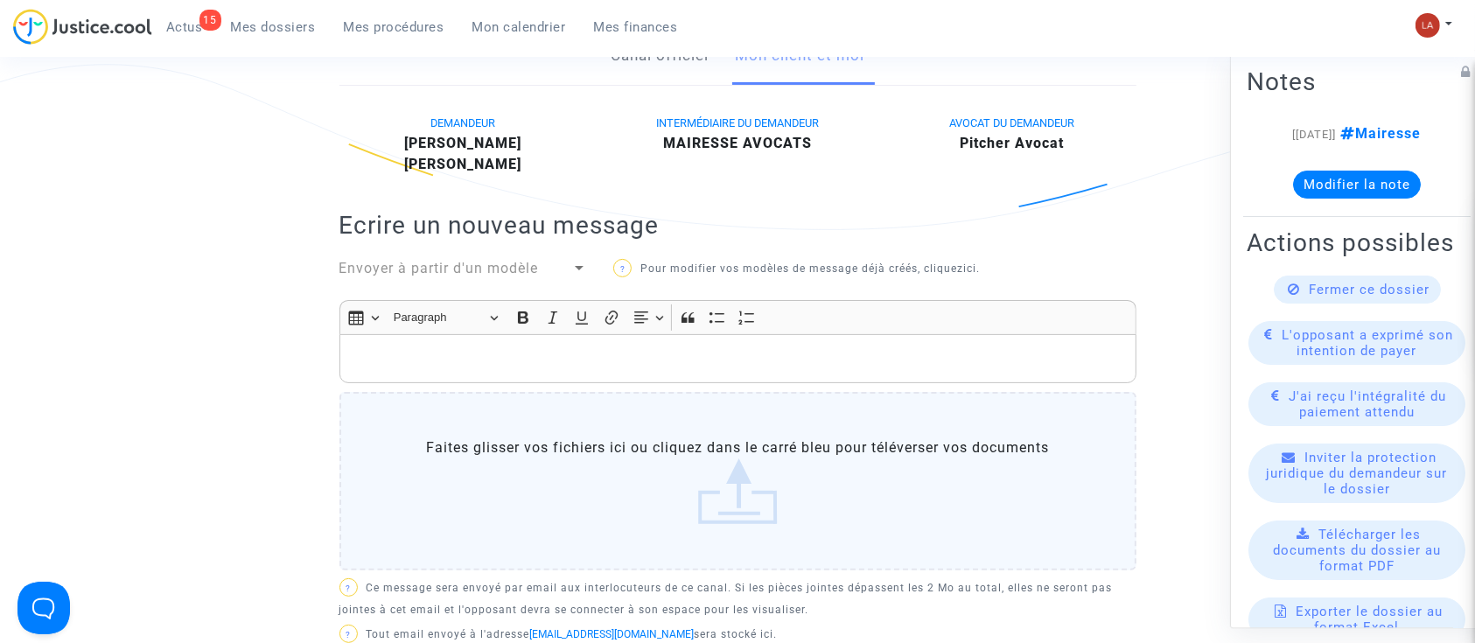
scroll to position [233, 0]
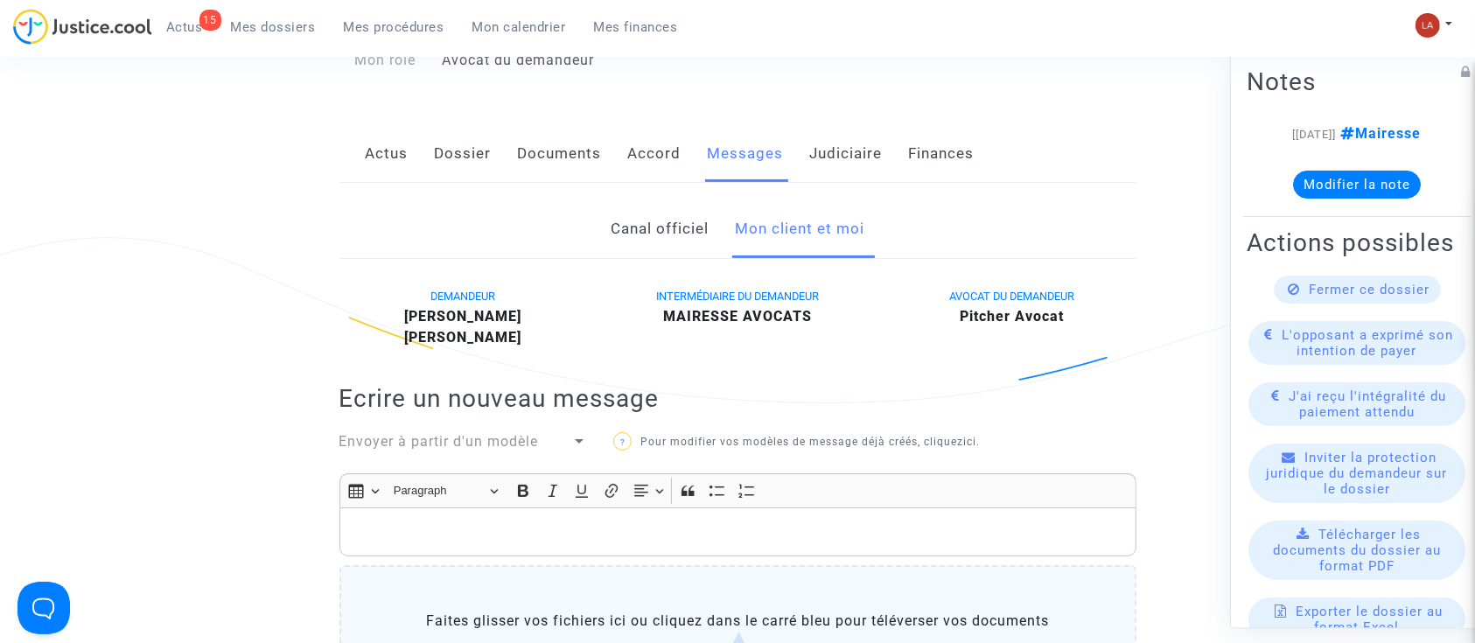
click at [620, 523] on p "Rich Text Editor, main" at bounding box center [737, 533] width 779 height 22
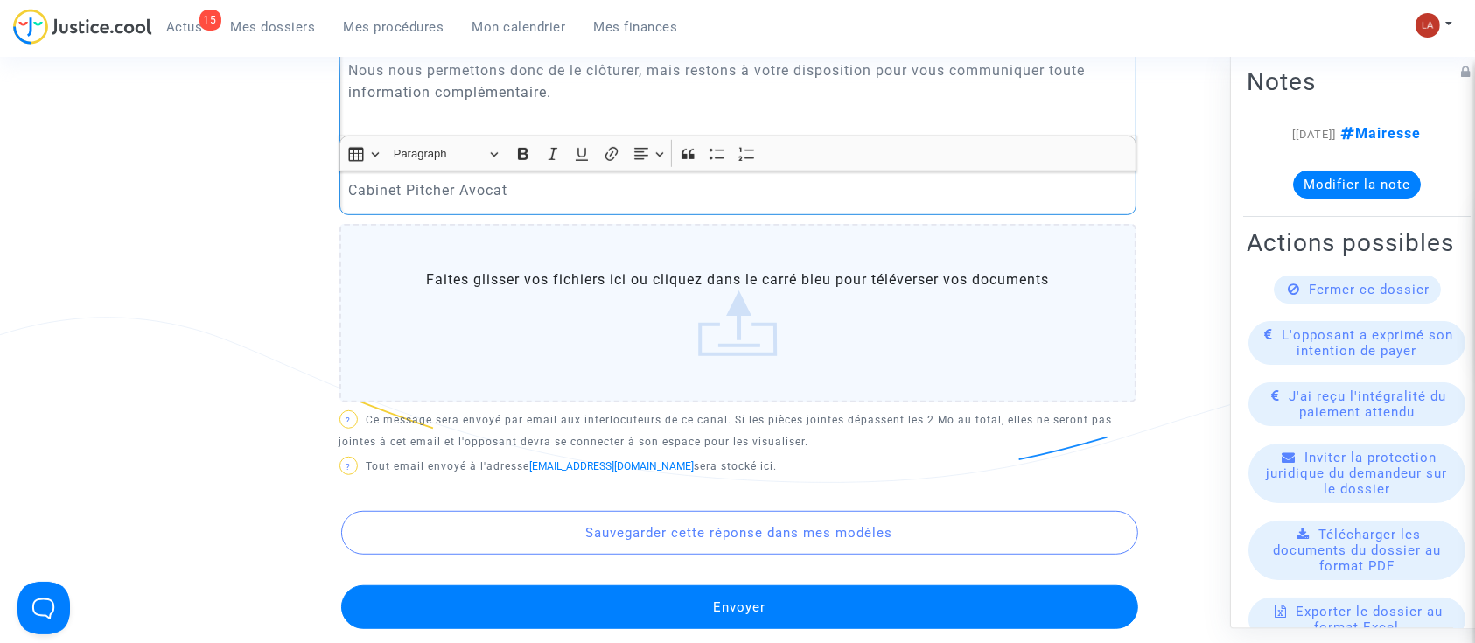
scroll to position [1110, 0]
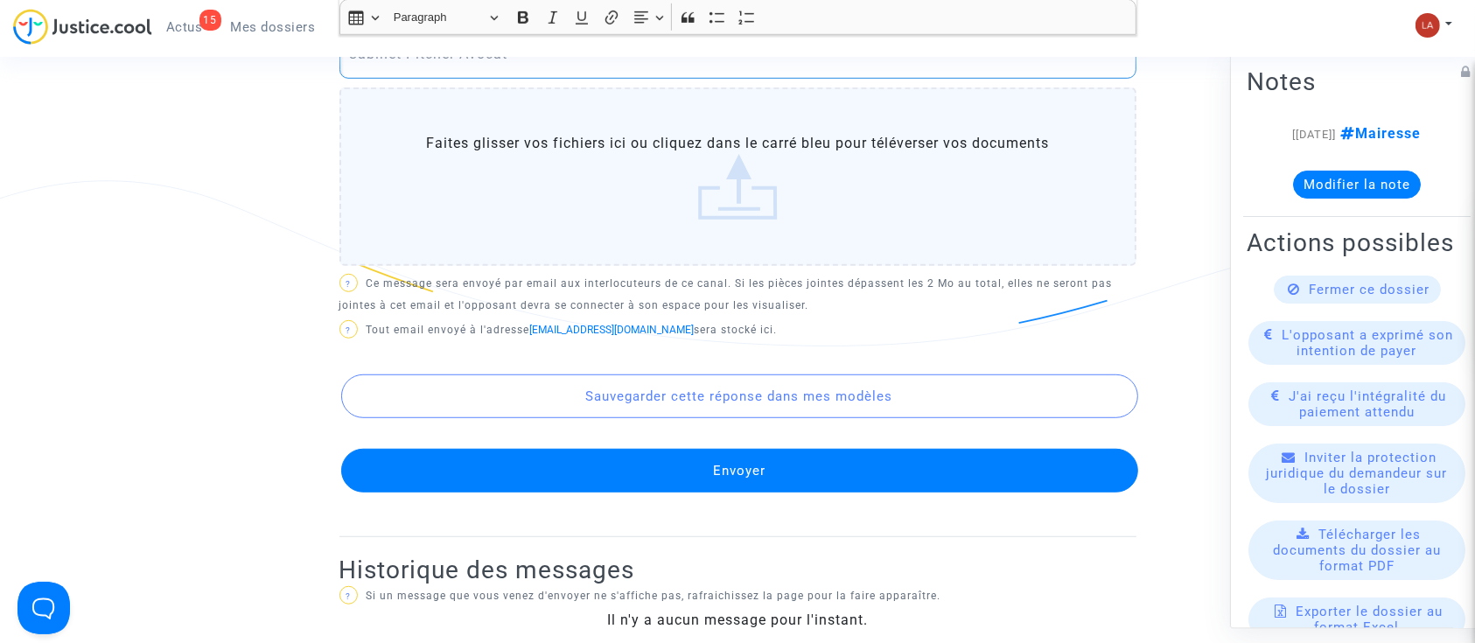
click at [777, 449] on button "Envoyer" at bounding box center [739, 471] width 797 height 44
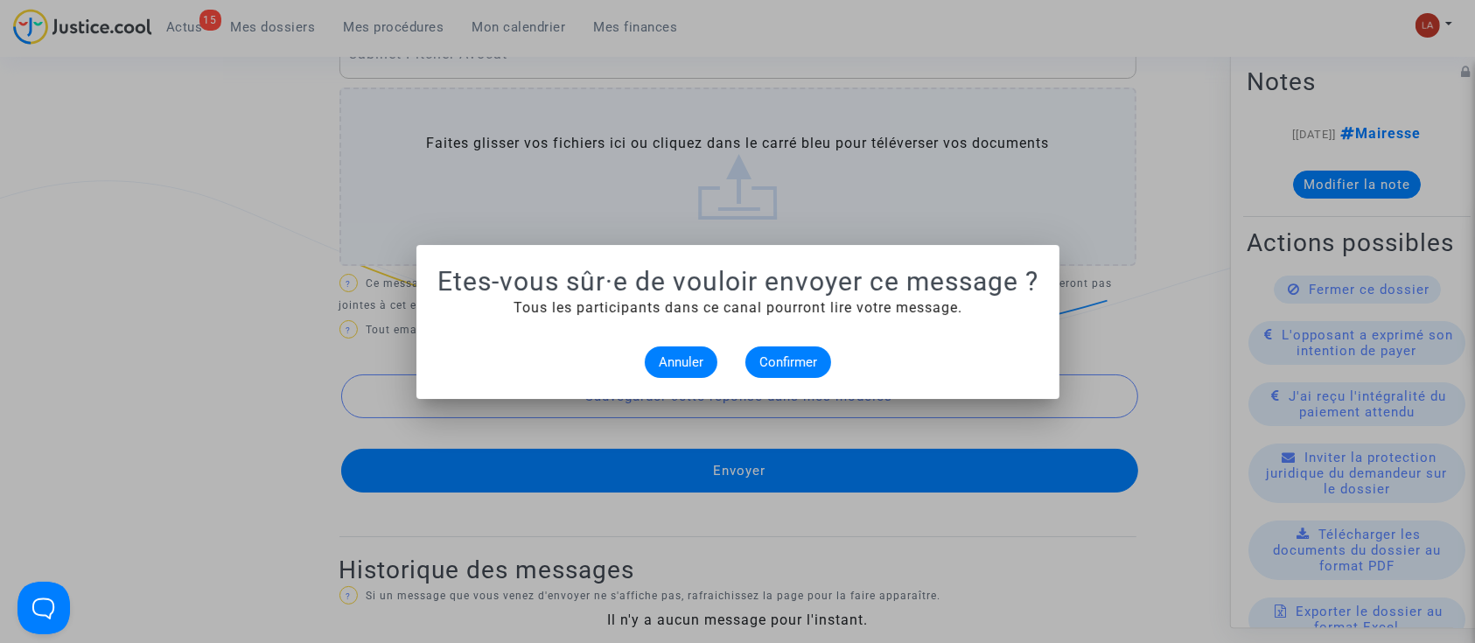
scroll to position [0, 0]
click at [777, 355] on span "Confirmer" at bounding box center [789, 362] width 58 height 16
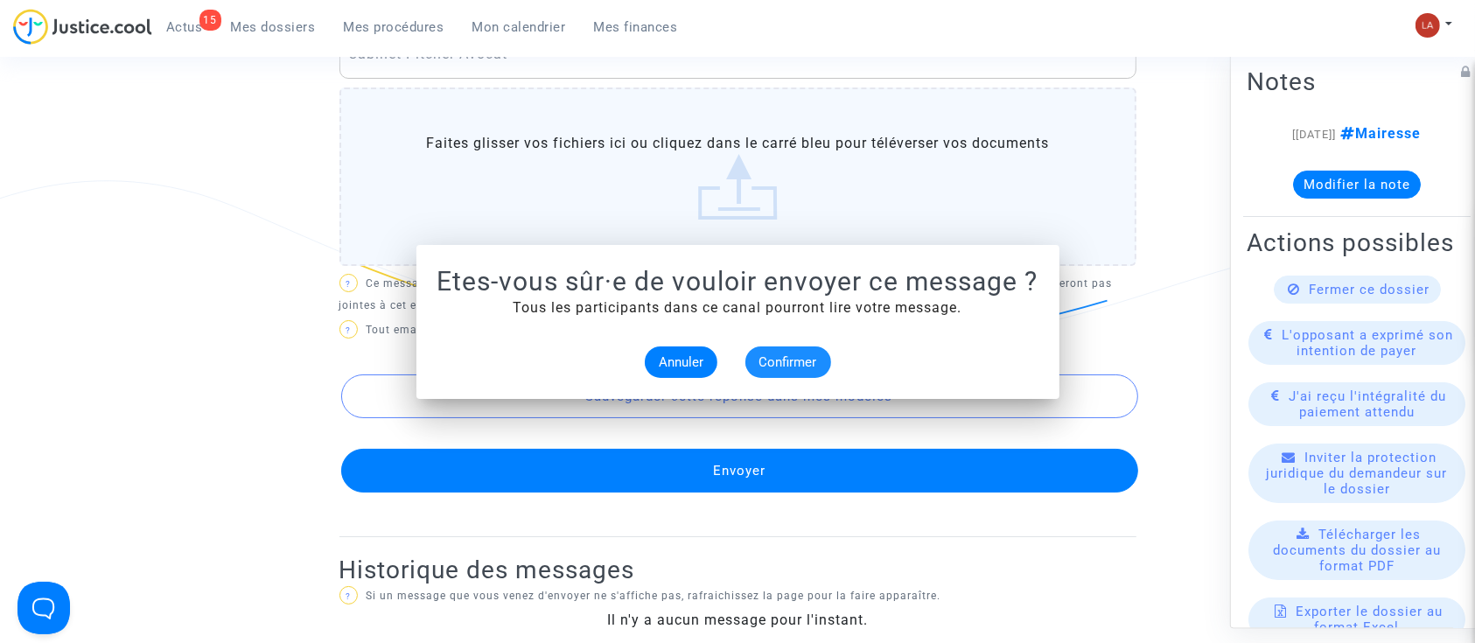
scroll to position [1110, 0]
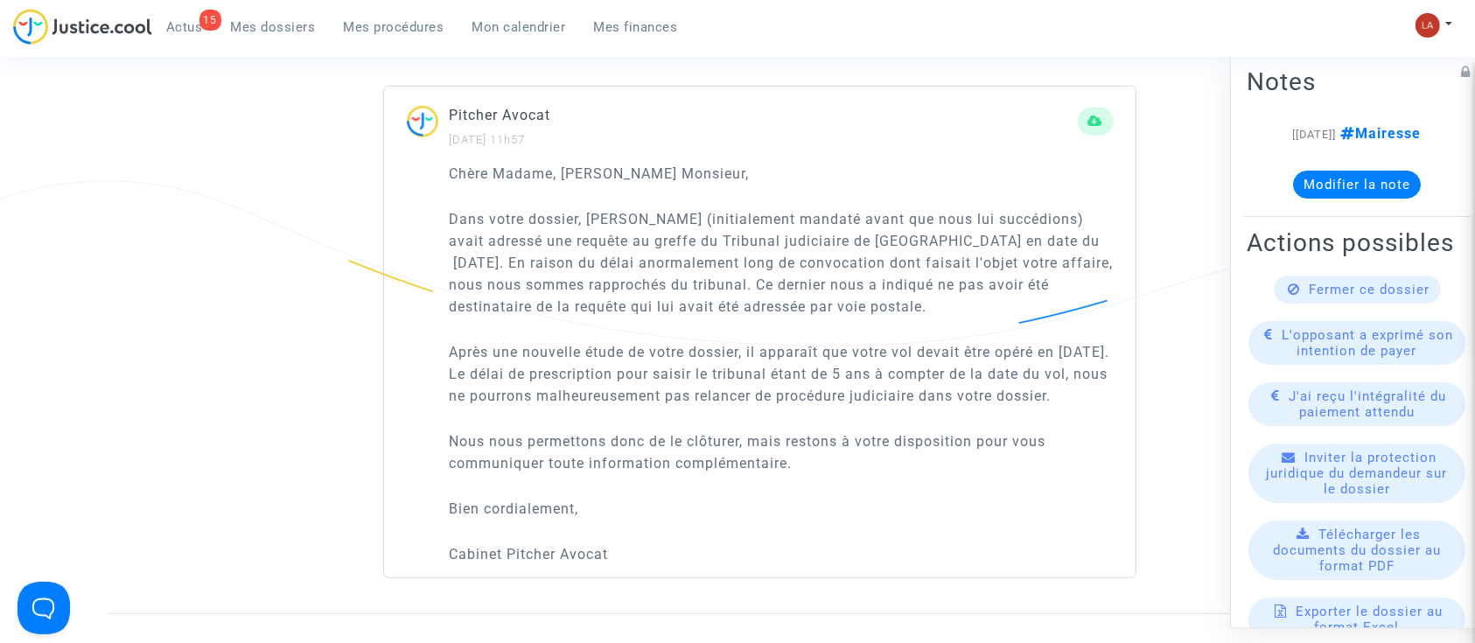
click at [1313, 304] on div "Fermer ce dossier" at bounding box center [1357, 290] width 167 height 28
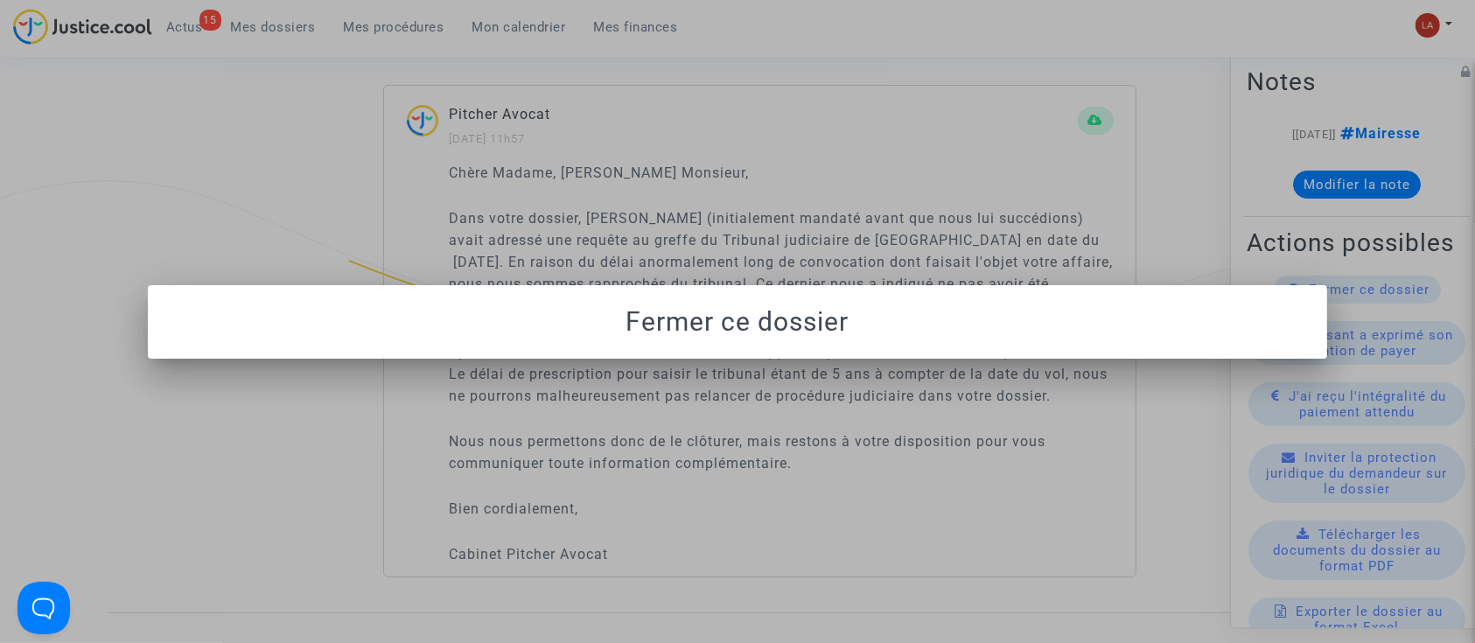
scroll to position [0, 0]
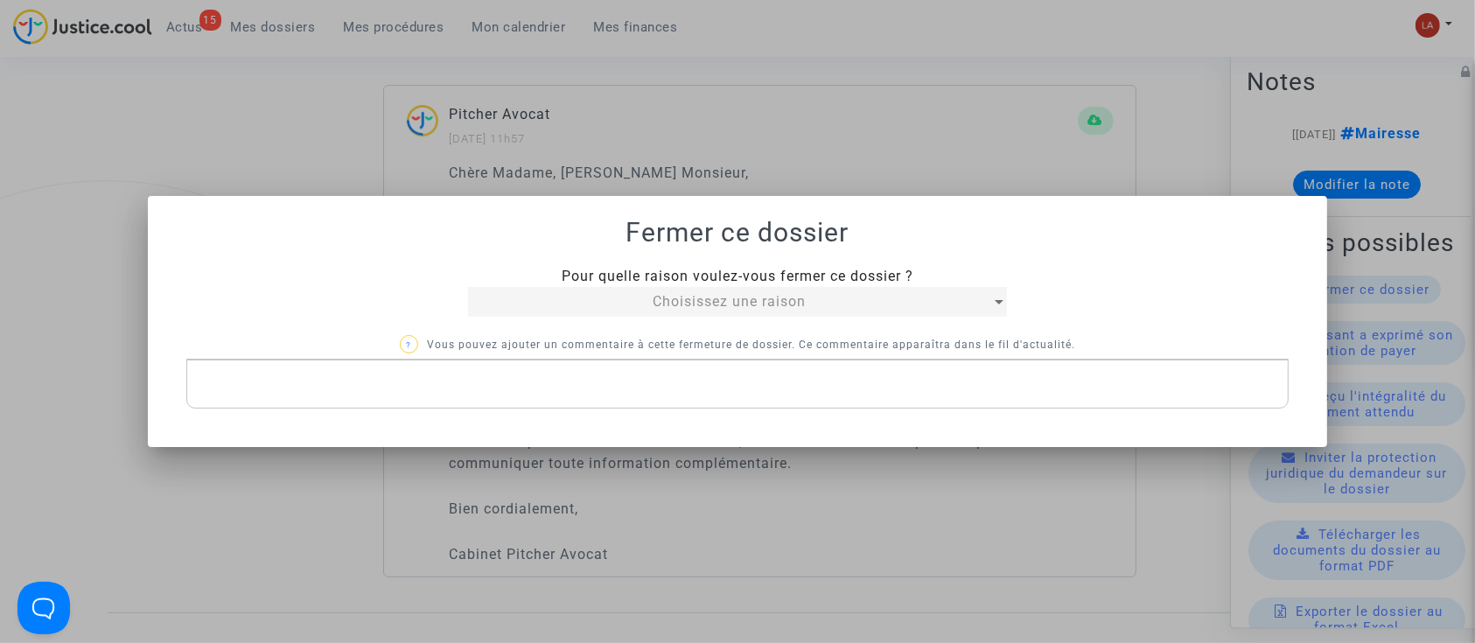
click at [743, 294] on span "Choisissez une raison" at bounding box center [729, 301] width 153 height 17
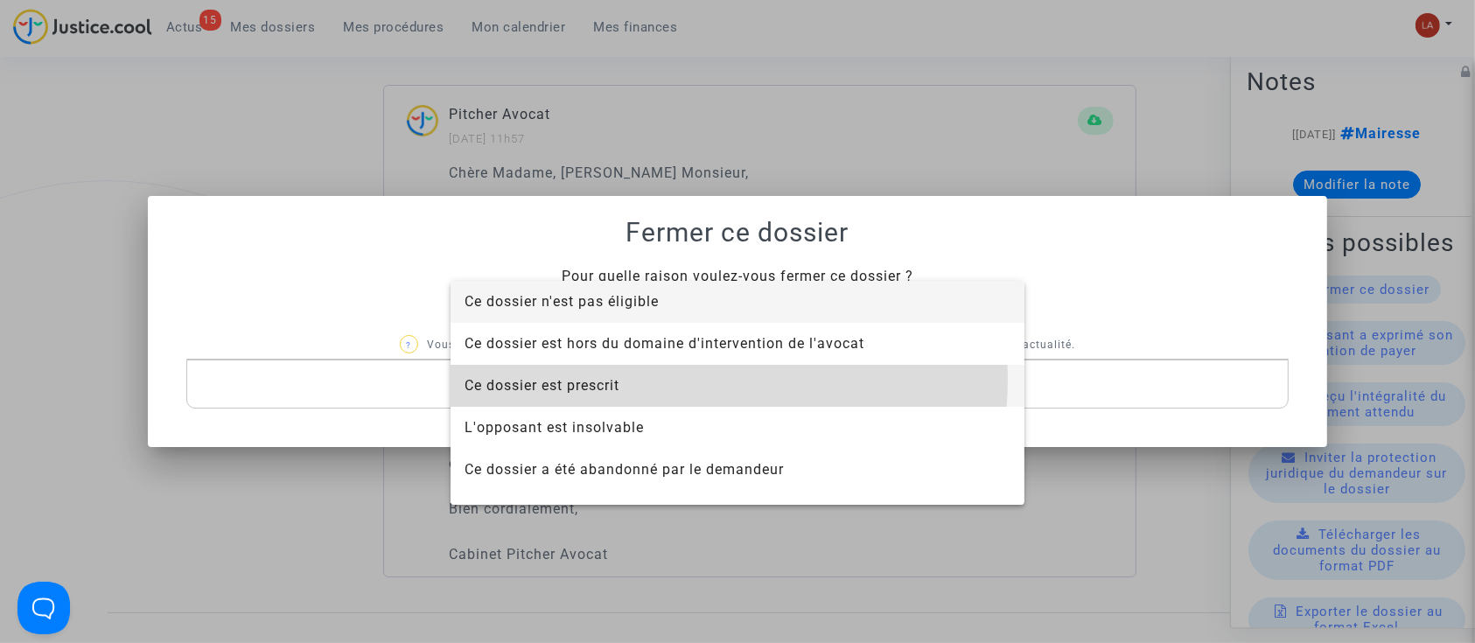
click at [715, 381] on span "Ce dossier est prescrit" at bounding box center [738, 386] width 546 height 42
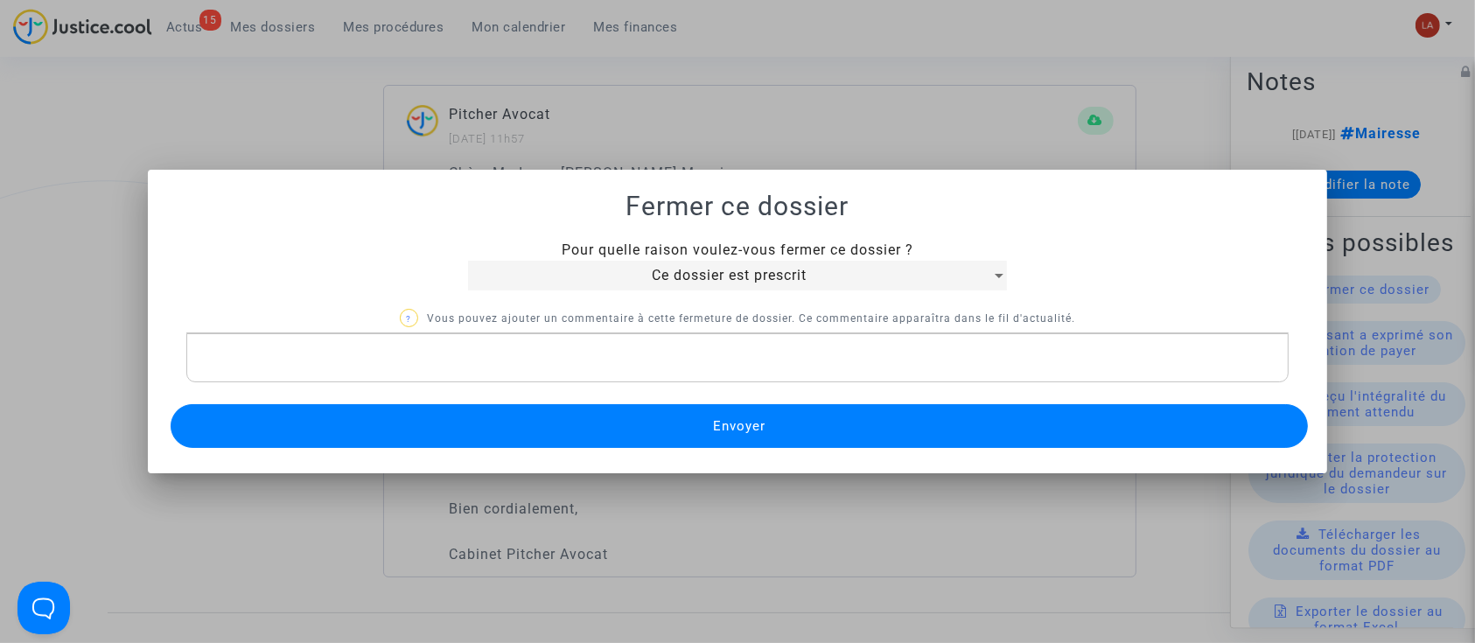
click at [810, 433] on button "Envoyer" at bounding box center [740, 426] width 1138 height 44
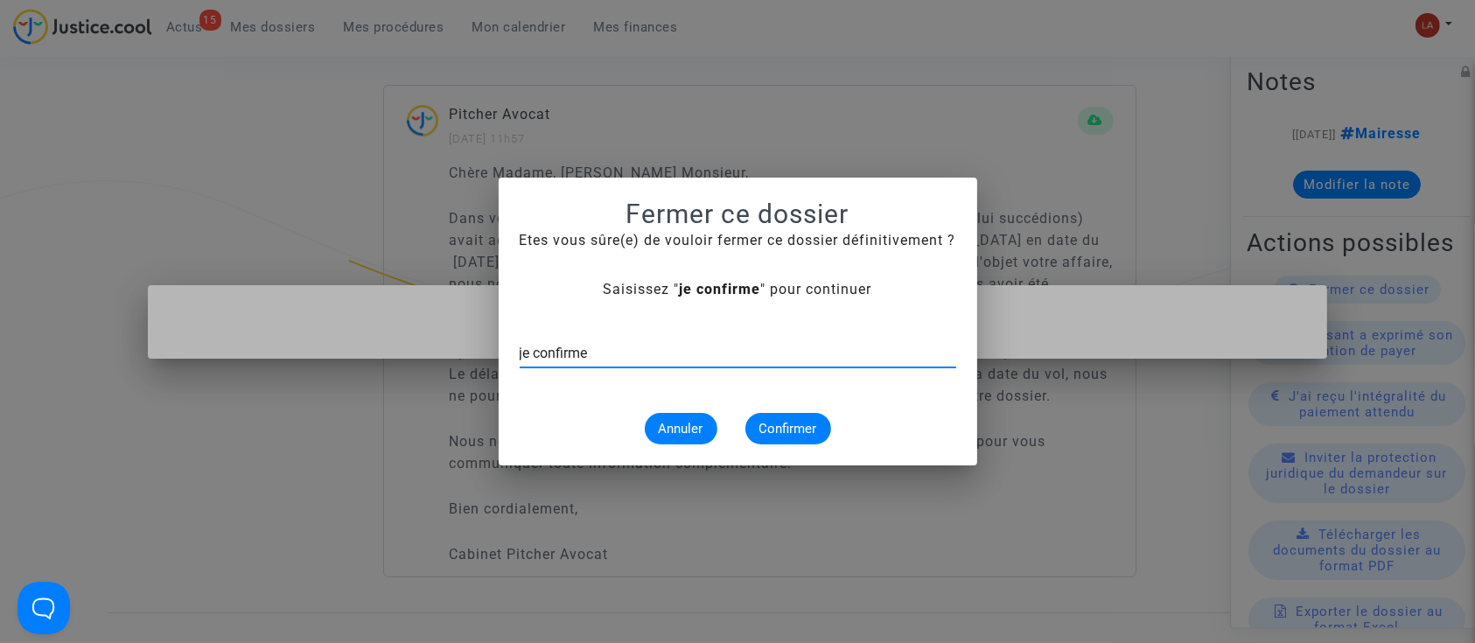
type input "je confirme"
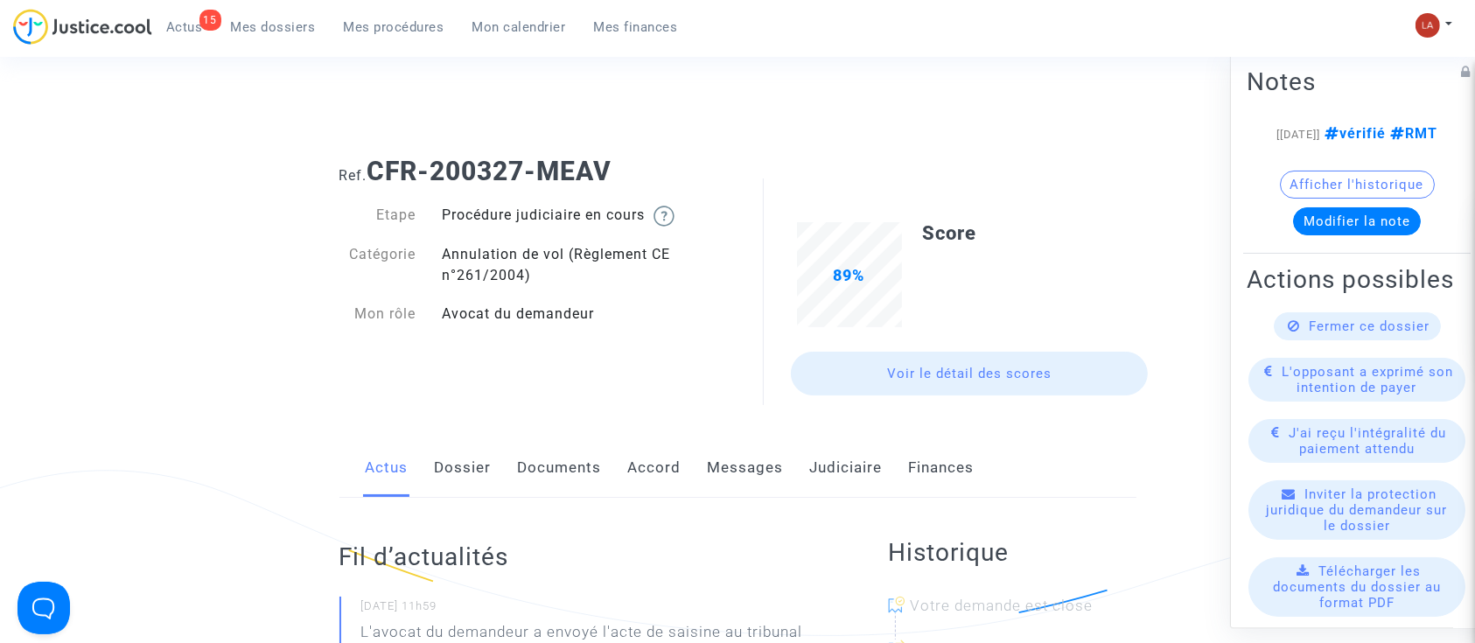
click at [824, 466] on link "Judiciaire" at bounding box center [846, 468] width 73 height 58
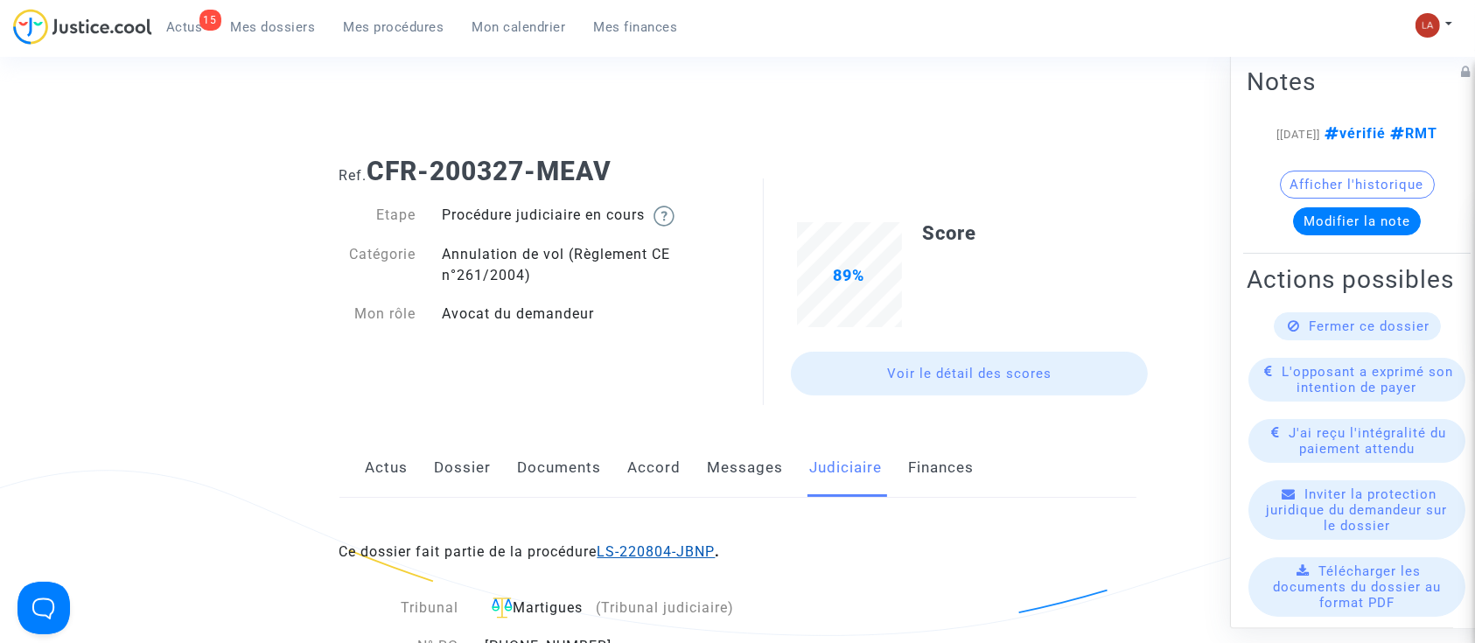
click at [685, 548] on link "LS-220804-JBNP" at bounding box center [657, 551] width 118 height 17
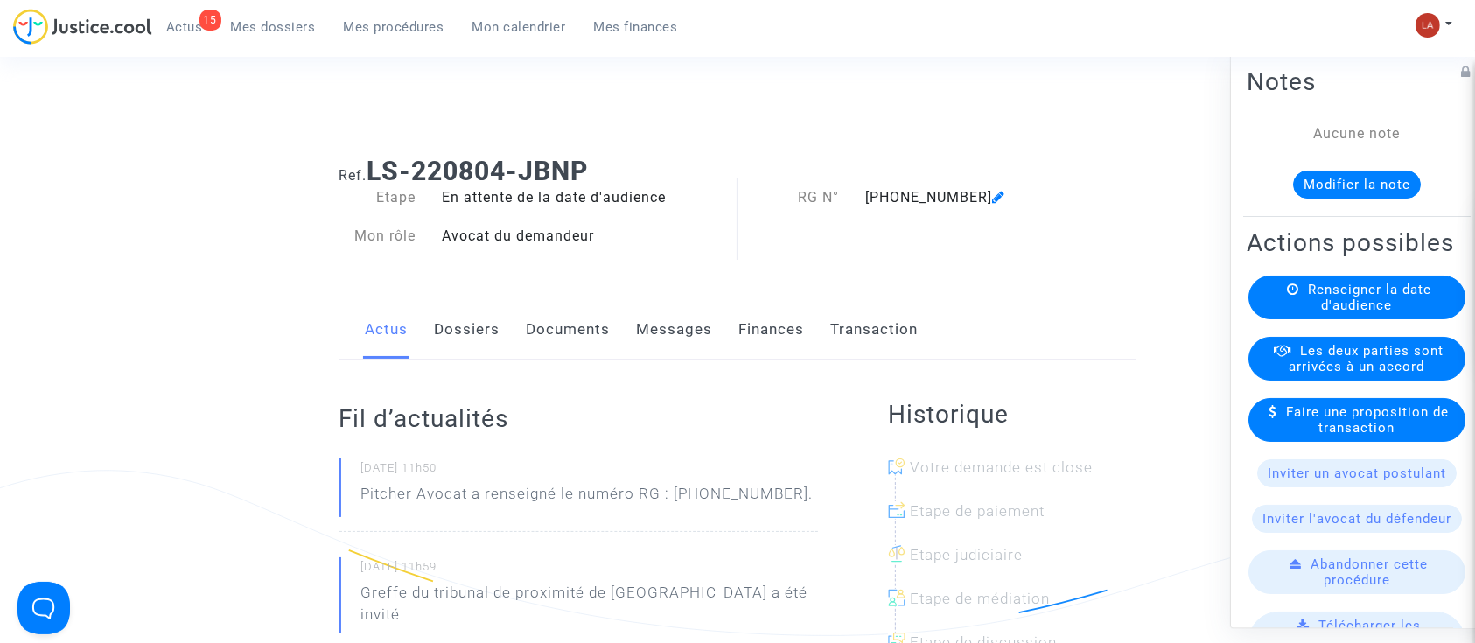
click at [597, 326] on link "Documents" at bounding box center [569, 330] width 84 height 58
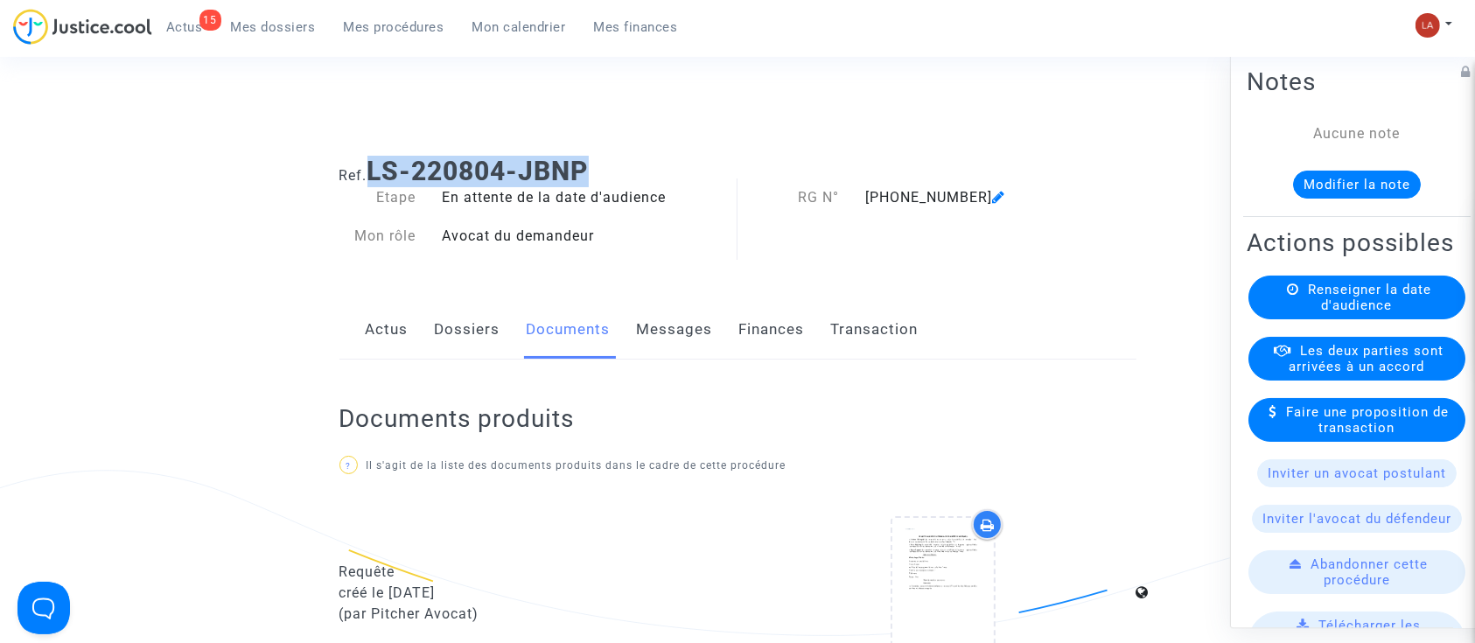
drag, startPoint x: 456, startPoint y: 164, endPoint x: 377, endPoint y: 165, distance: 78.8
click at [377, 165] on h1 "Ref. LS-220804-JBNP" at bounding box center [738, 172] width 797 height 32
copy b "LS-220804-JBNP"
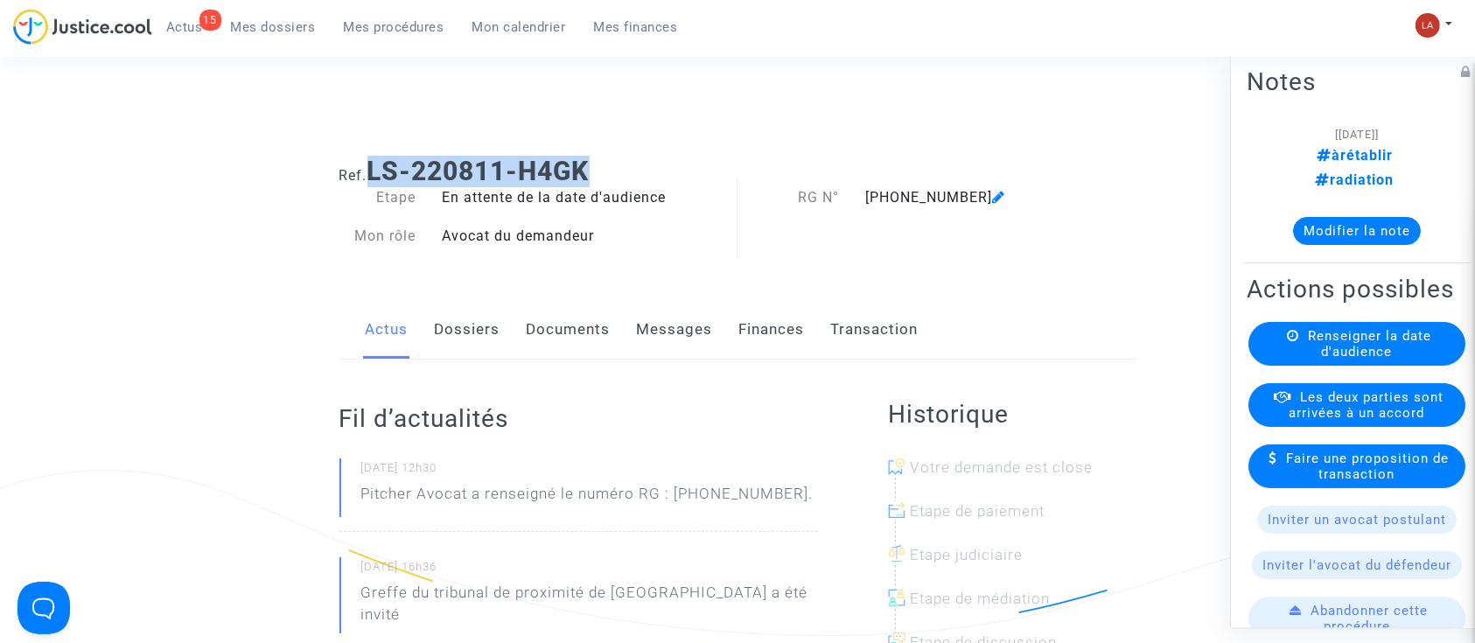
drag, startPoint x: 593, startPoint y: 158, endPoint x: 378, endPoint y: 171, distance: 215.7
click at [378, 171] on h1 "Ref. LS-220811-H4GK" at bounding box center [738, 172] width 797 height 32
copy b "LS-220811-H4GK"
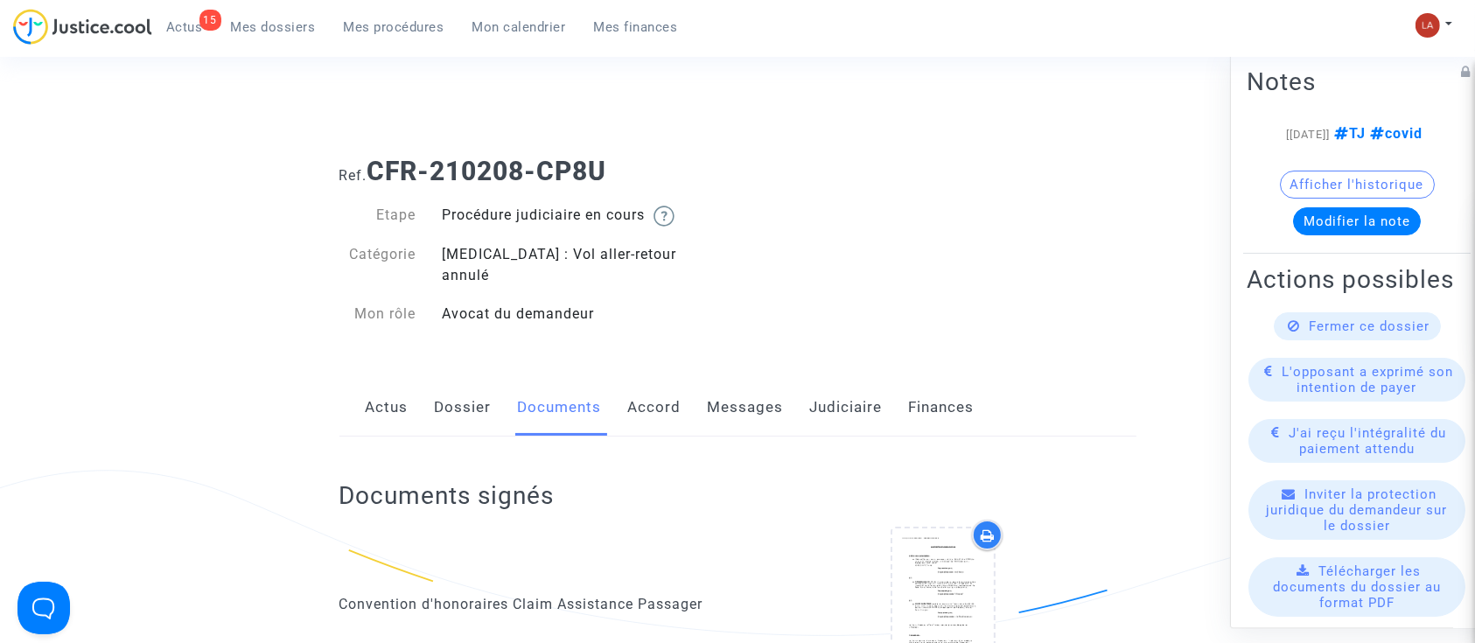
click at [758, 384] on link "Messages" at bounding box center [746, 408] width 76 height 58
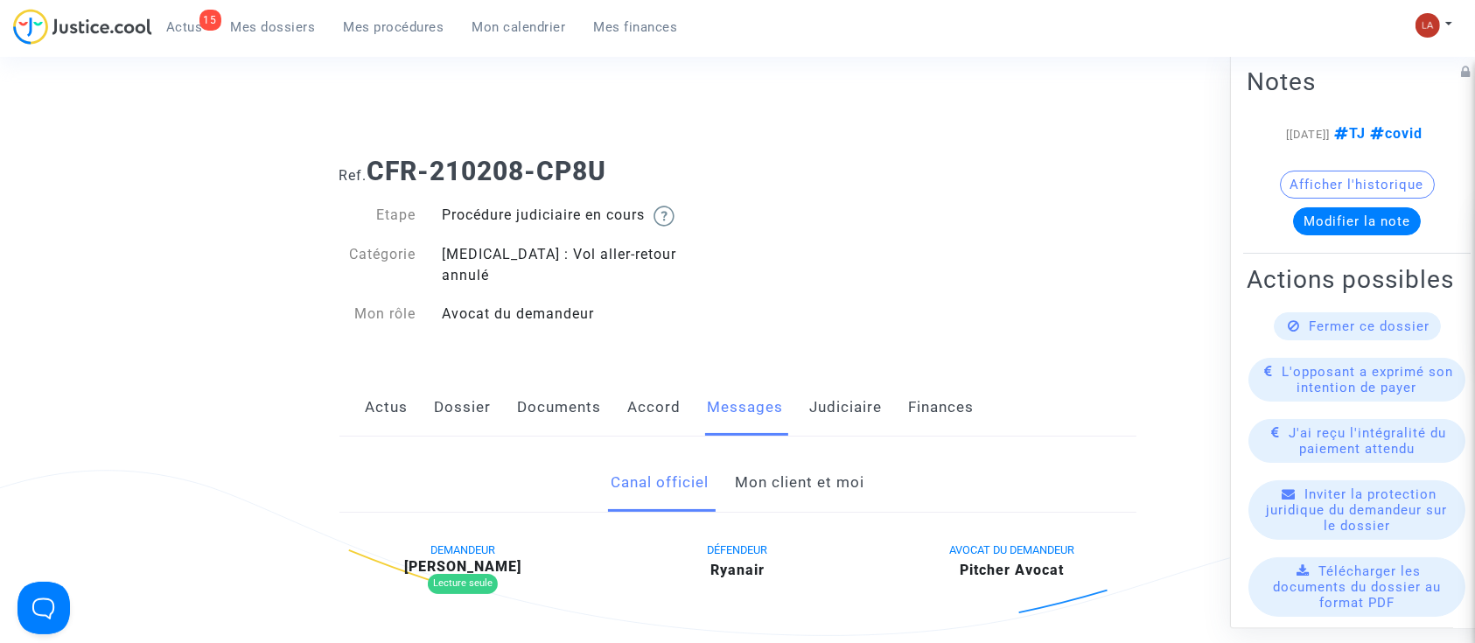
click at [771, 459] on link "Mon client et moi" at bounding box center [800, 483] width 130 height 58
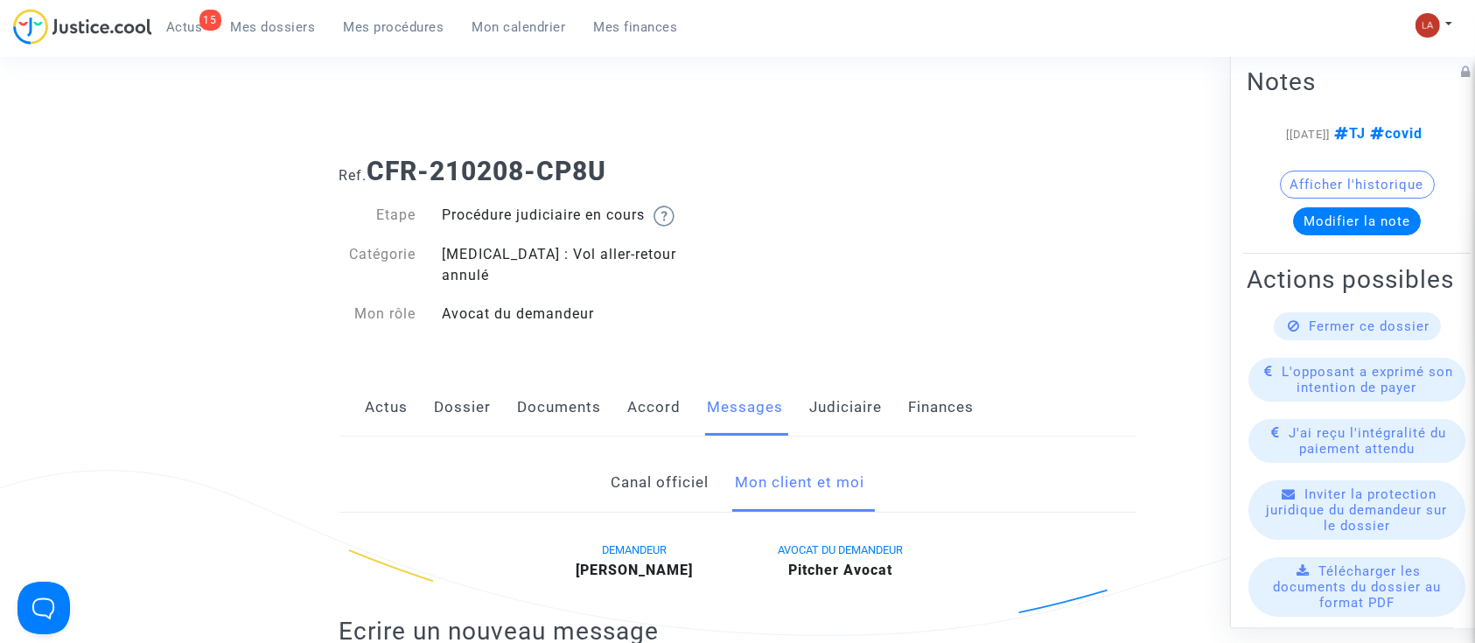
scroll to position [350, 0]
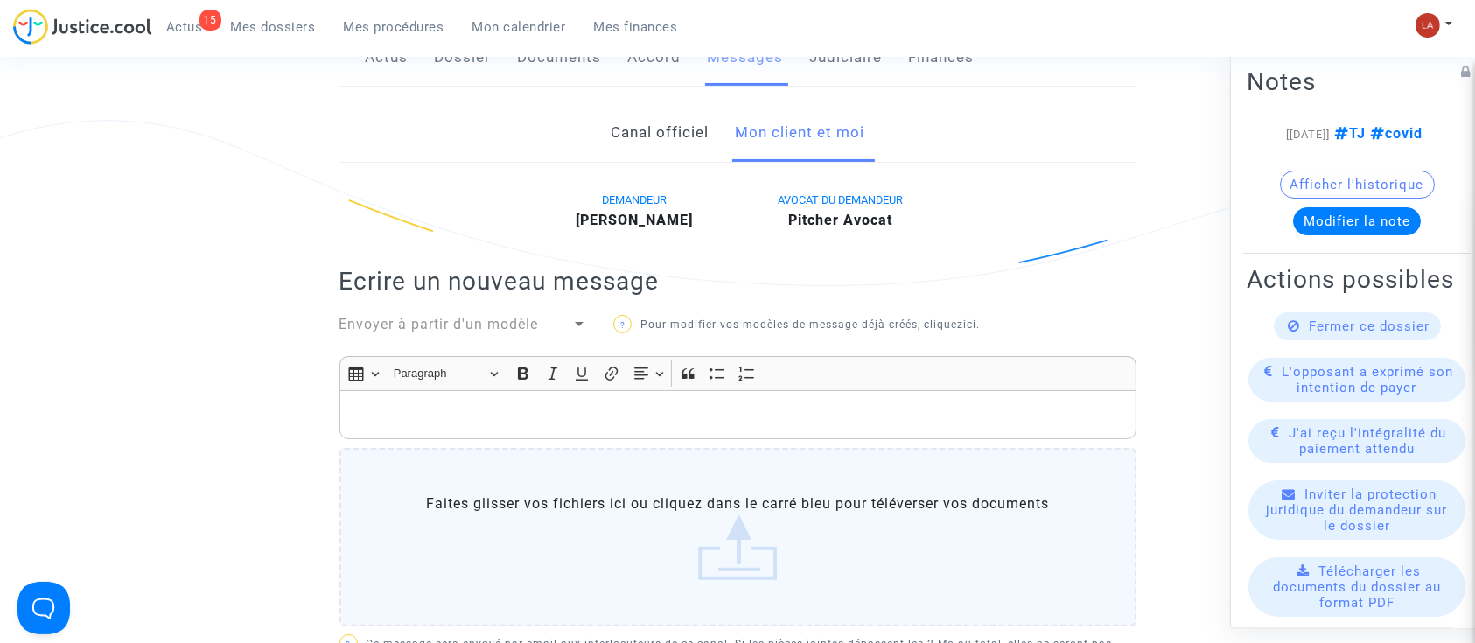
click at [771, 411] on div "Rich Text Editor, main" at bounding box center [738, 414] width 797 height 49
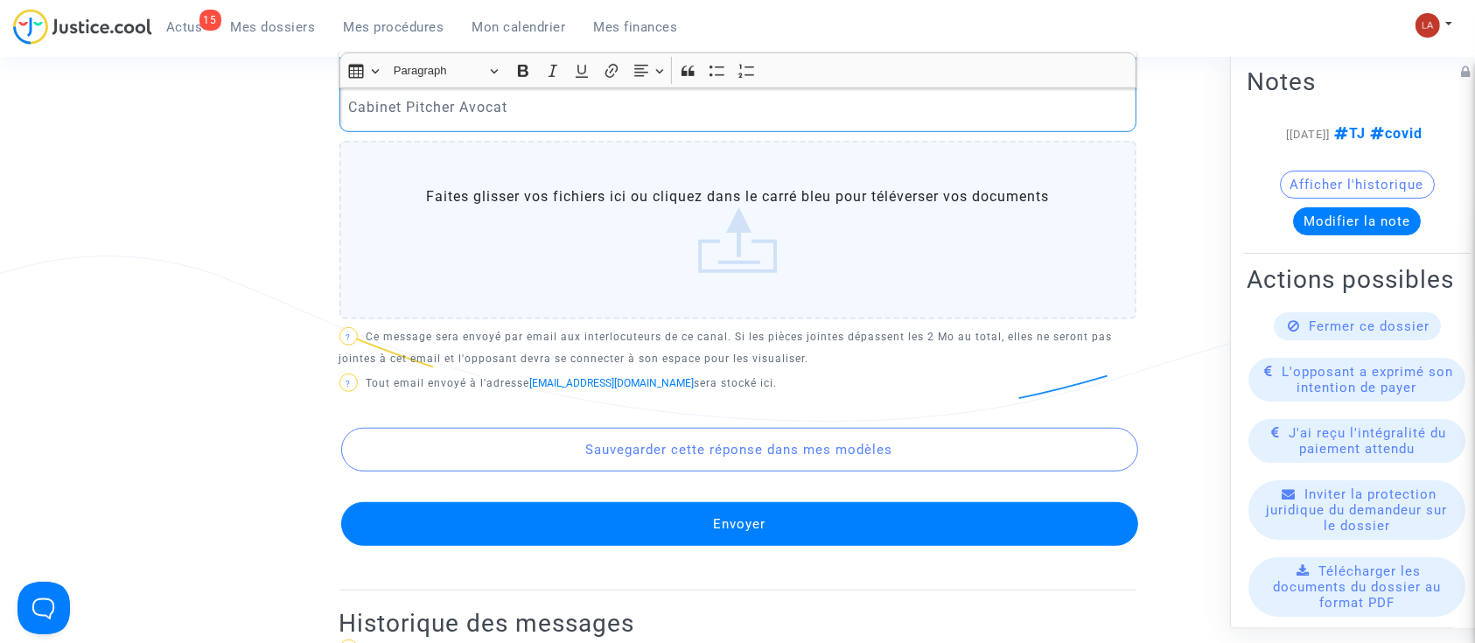
scroll to position [1089, 0]
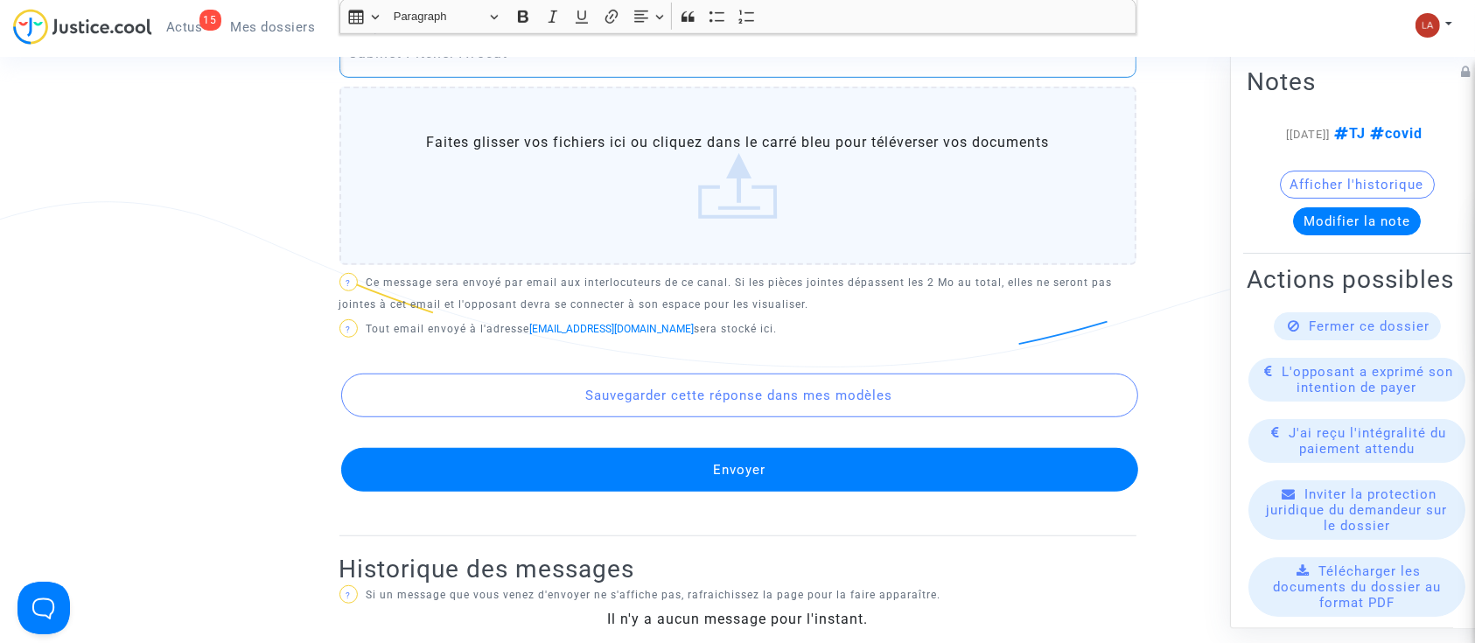
click at [707, 448] on button "Envoyer" at bounding box center [739, 470] width 797 height 44
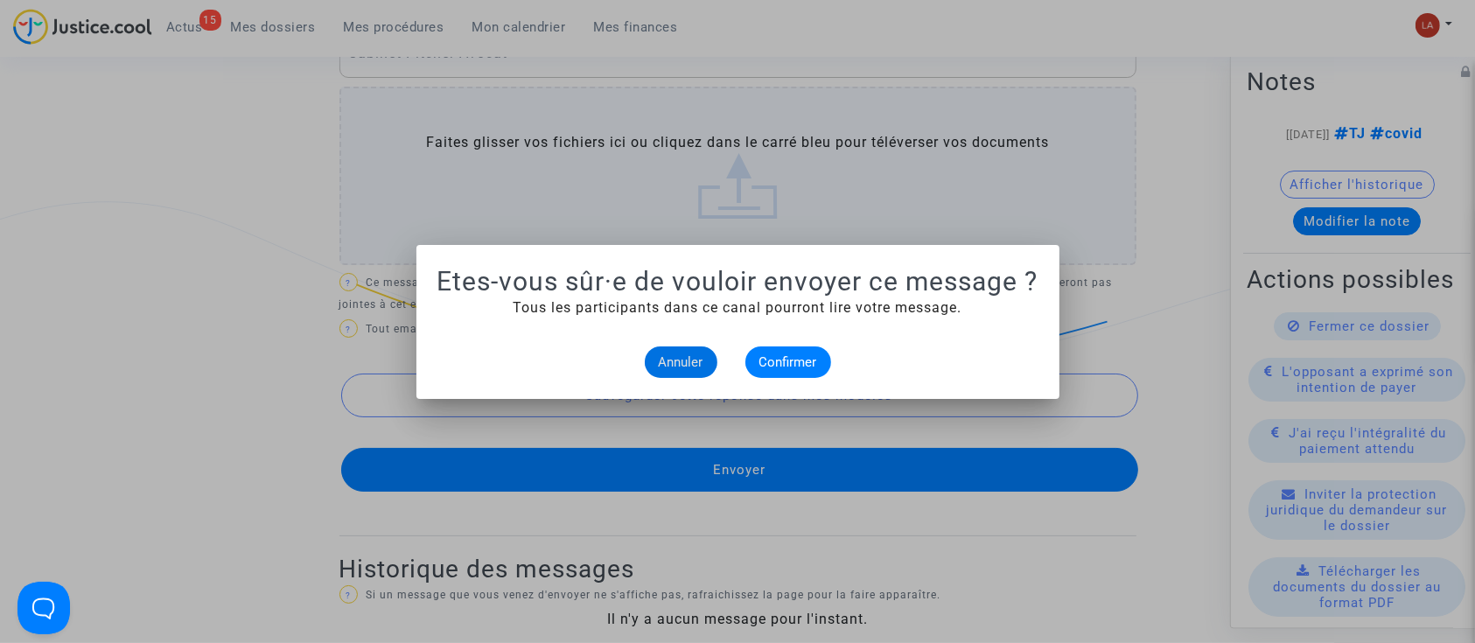
click at [770, 345] on alert-dialogs "Etes-vous sûr·e de vouloir envoyer ce message ? Tous les participants dans ce c…" at bounding box center [738, 322] width 601 height 112
click at [771, 350] on button "Confirmer" at bounding box center [789, 363] width 86 height 32
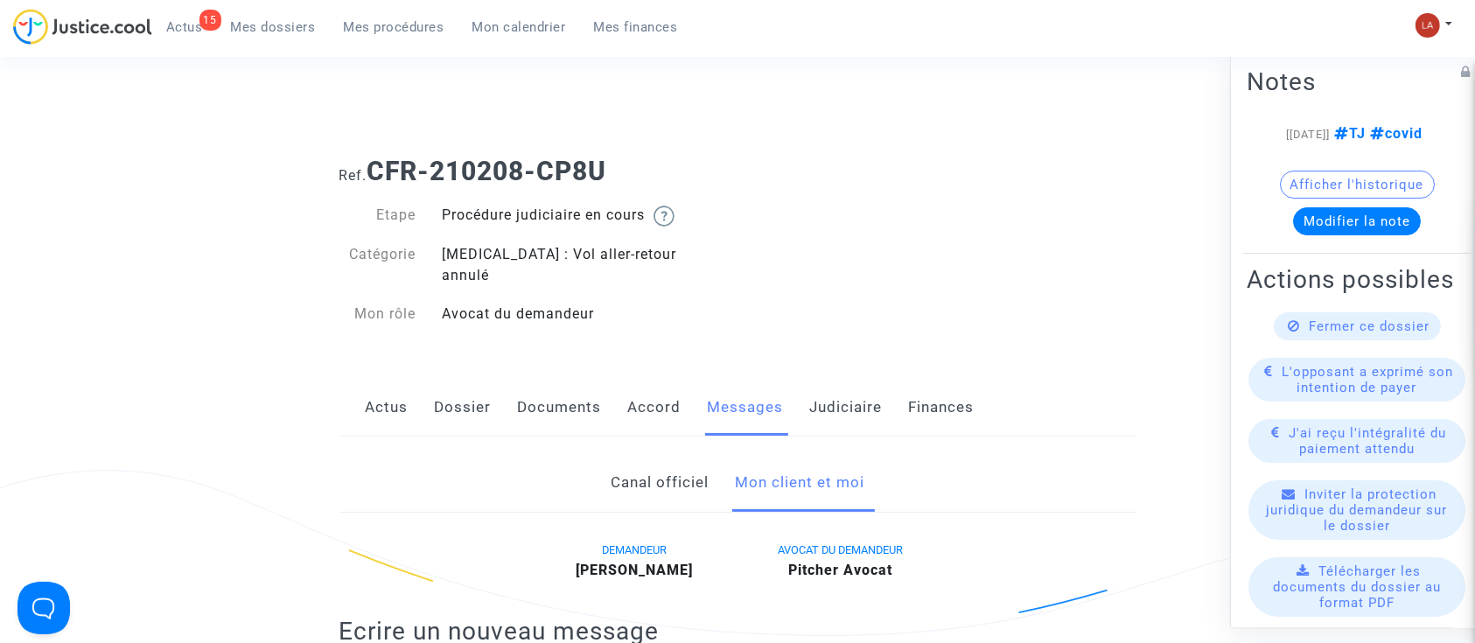
scroll to position [1089, 0]
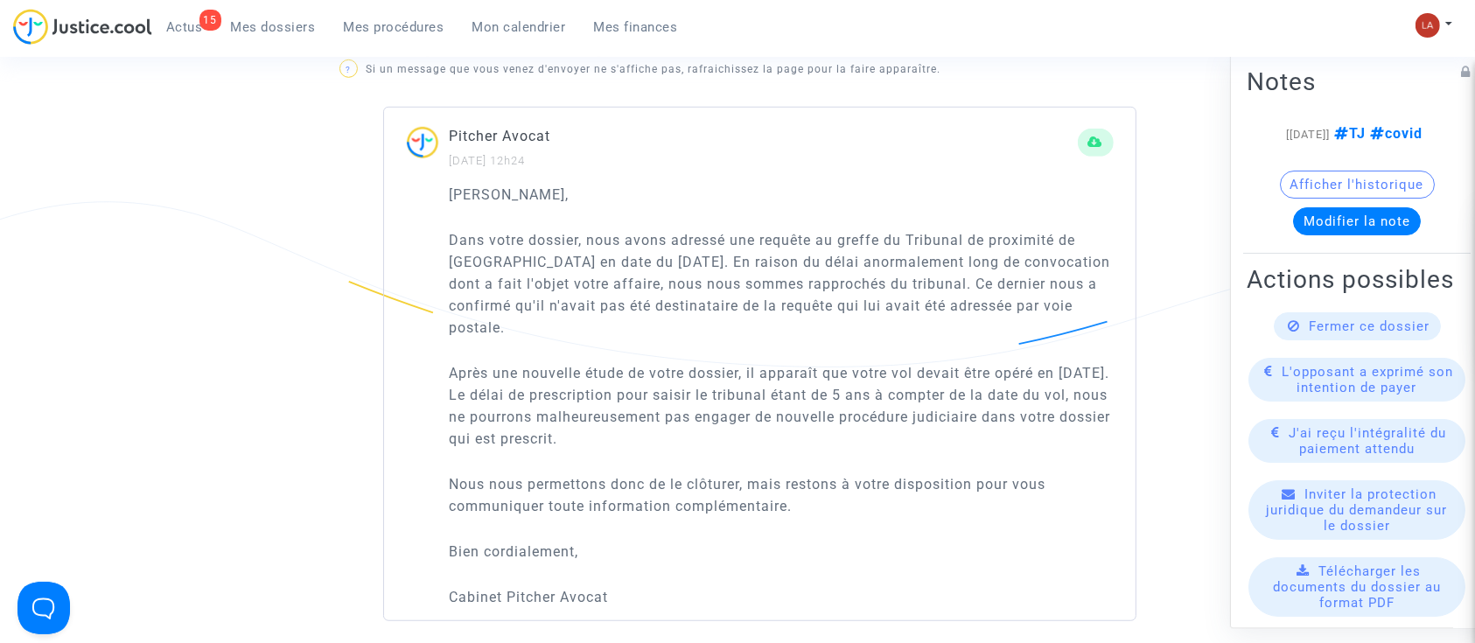
click at [1313, 340] on div "Fermer ce dossier" at bounding box center [1357, 326] width 167 height 28
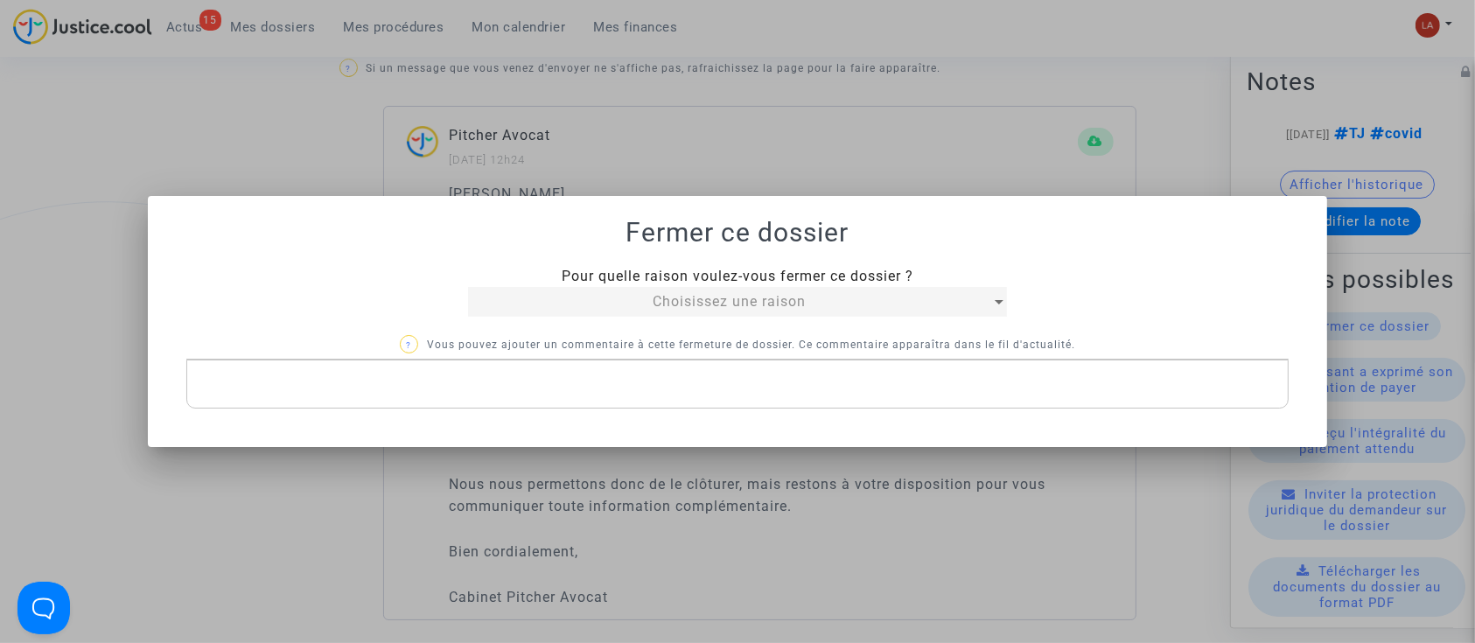
click at [694, 305] on span "Choisissez une raison" at bounding box center [729, 301] width 153 height 17
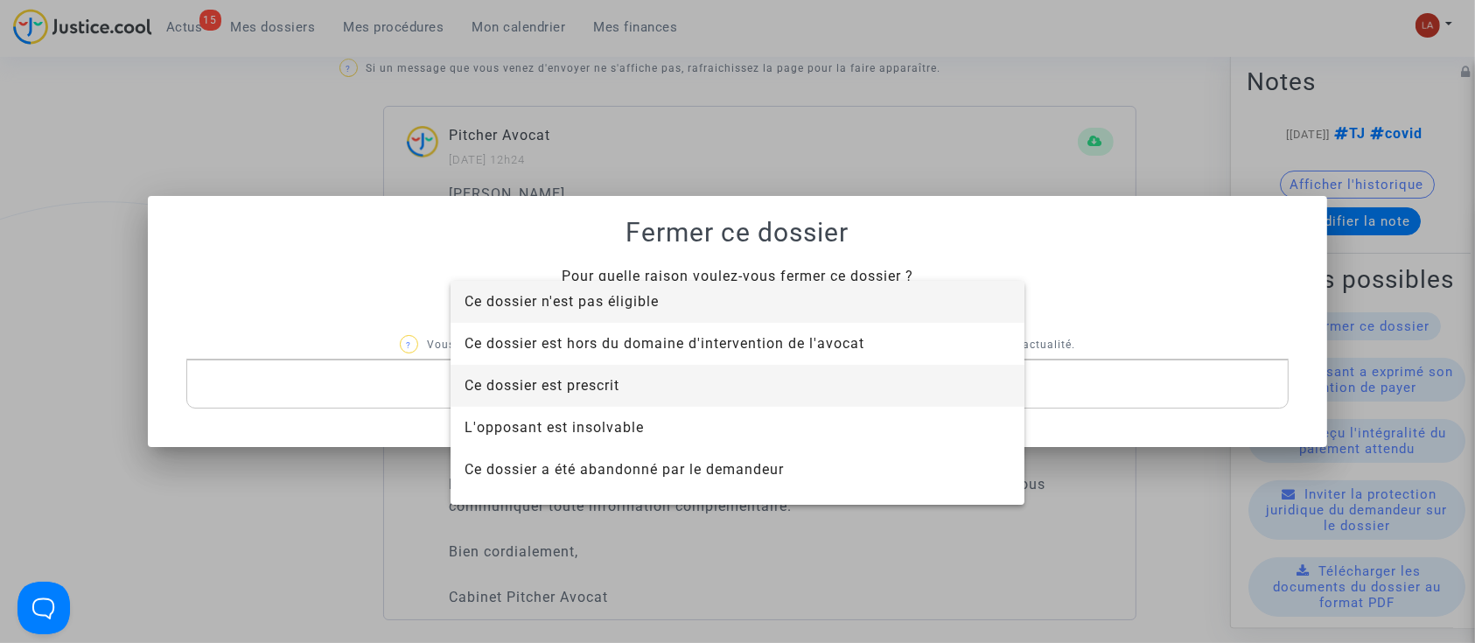
click at [643, 374] on span "Ce dossier est prescrit" at bounding box center [738, 386] width 546 height 42
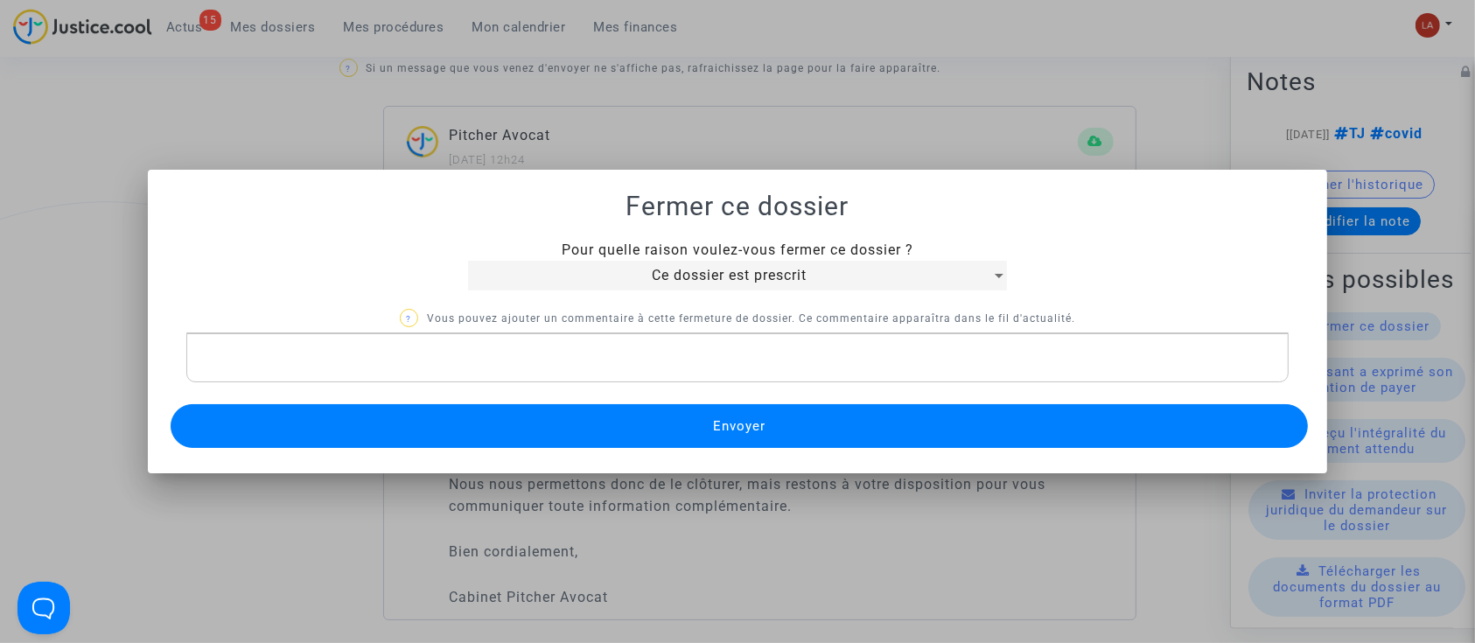
click at [732, 441] on button "Envoyer" at bounding box center [740, 426] width 1138 height 44
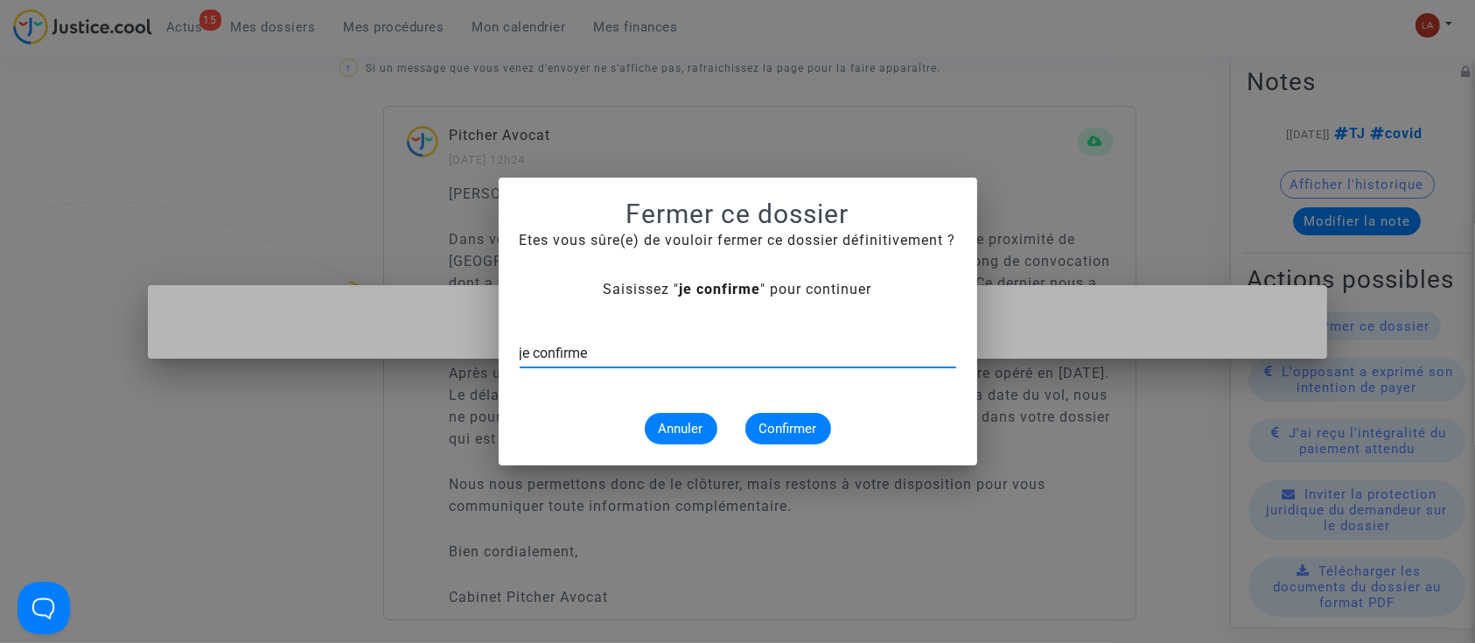
type input "je confirme"
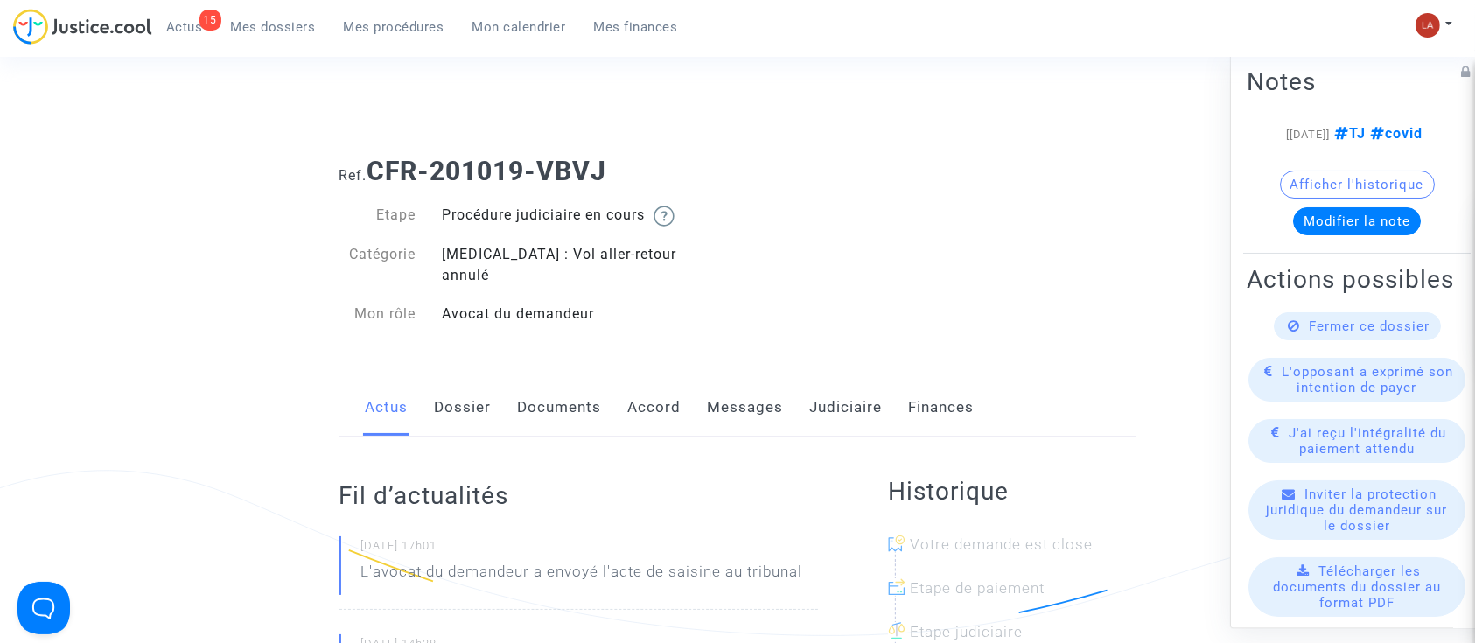
click at [753, 393] on link "Messages" at bounding box center [746, 408] width 76 height 58
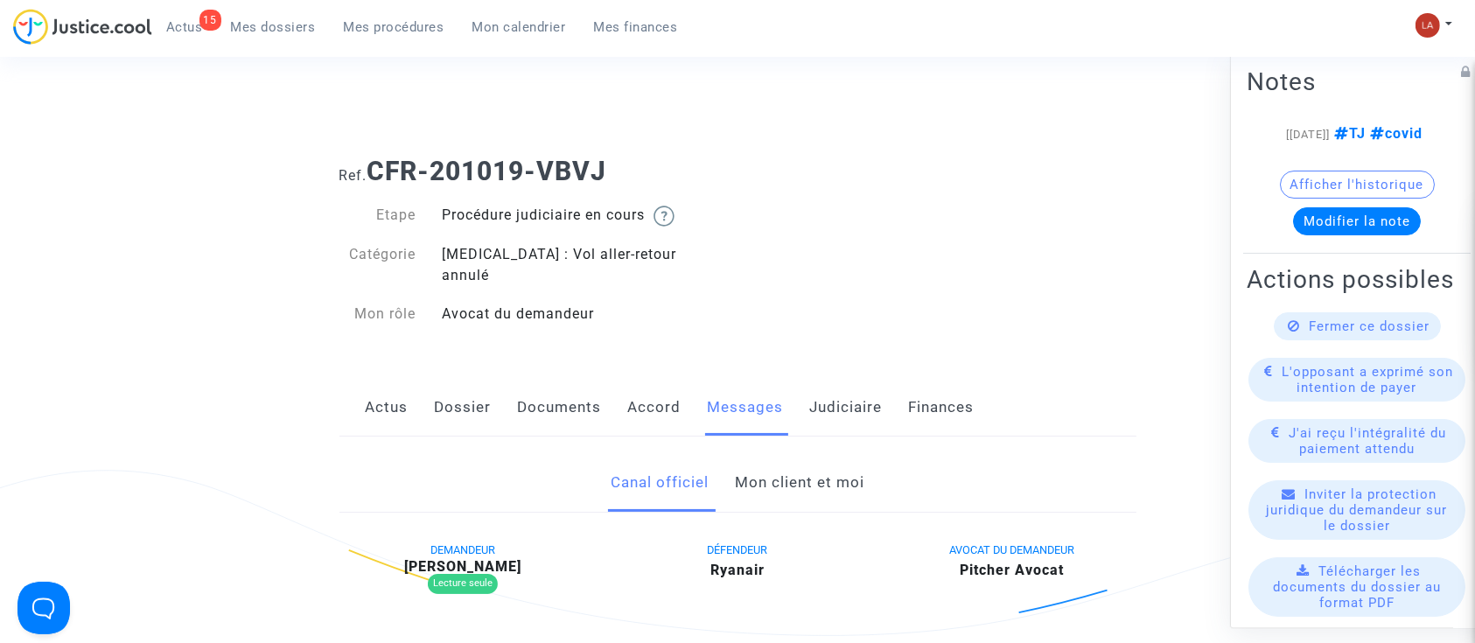
click at [782, 480] on link "Mon client et moi" at bounding box center [800, 483] width 130 height 58
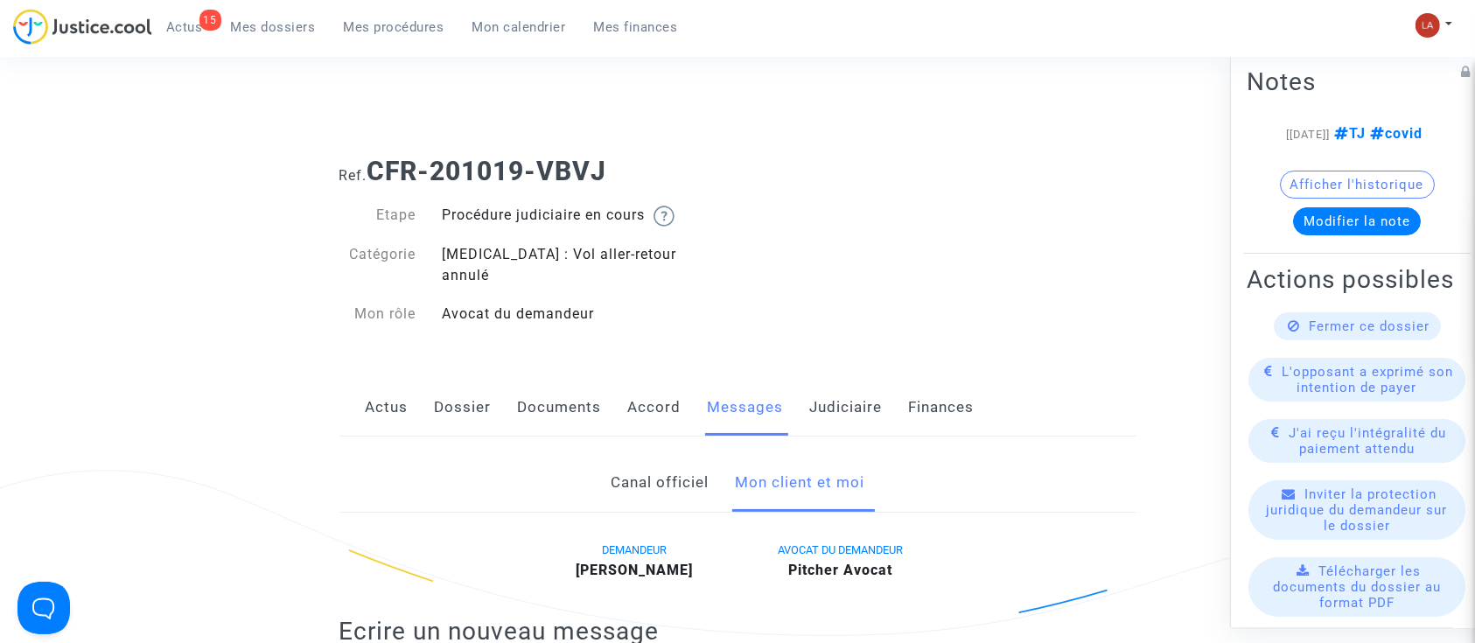
scroll to position [350, 0]
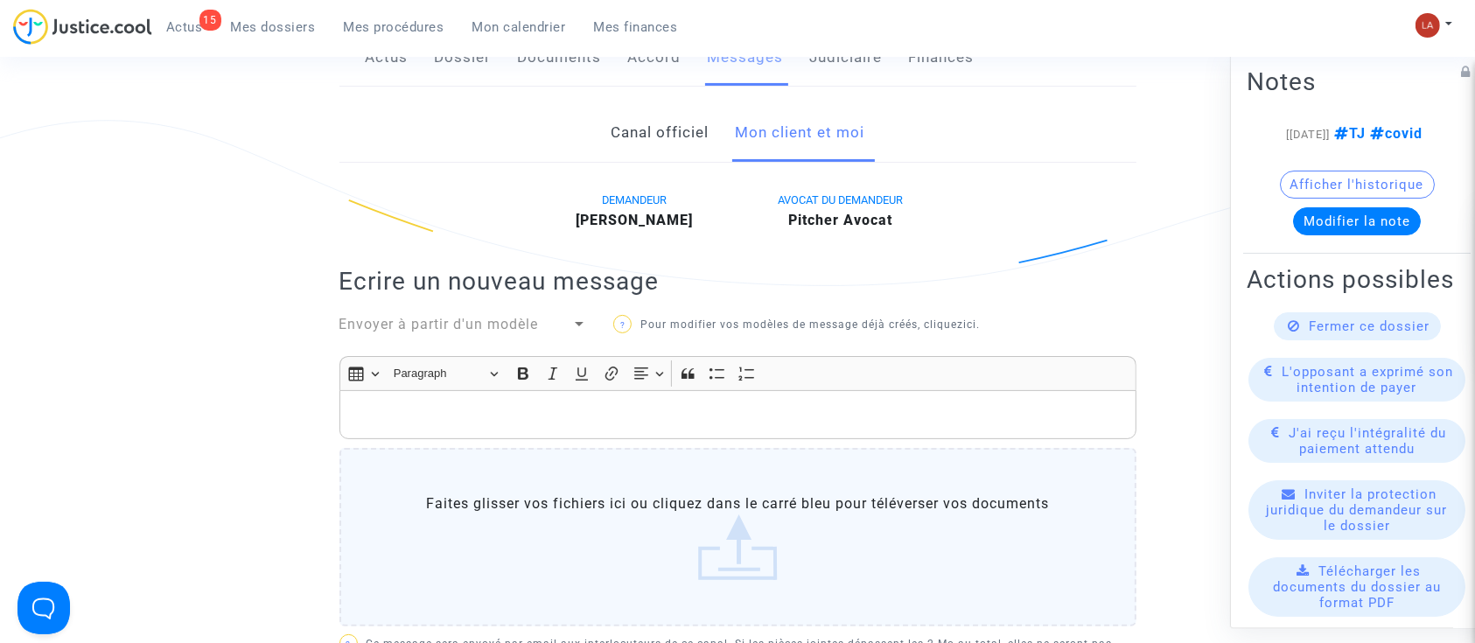
click at [750, 404] on p "Rich Text Editor, main" at bounding box center [737, 415] width 779 height 22
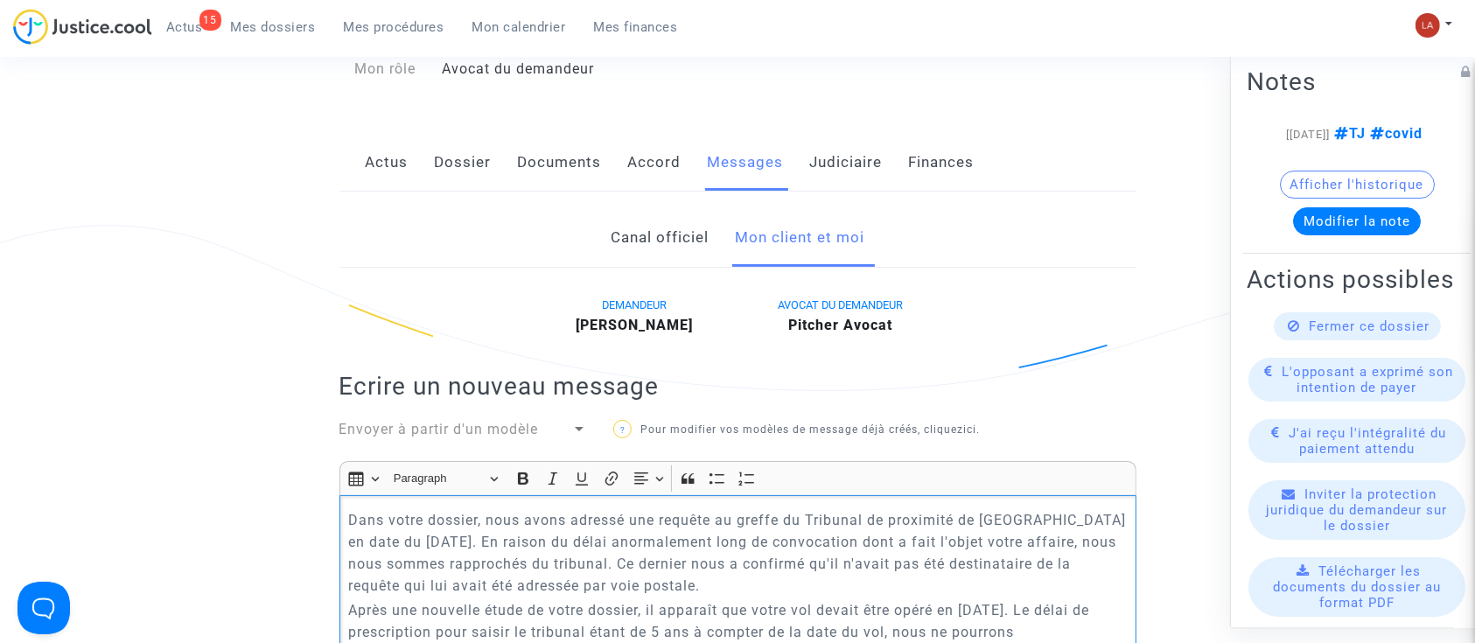
scroll to position [233, 0]
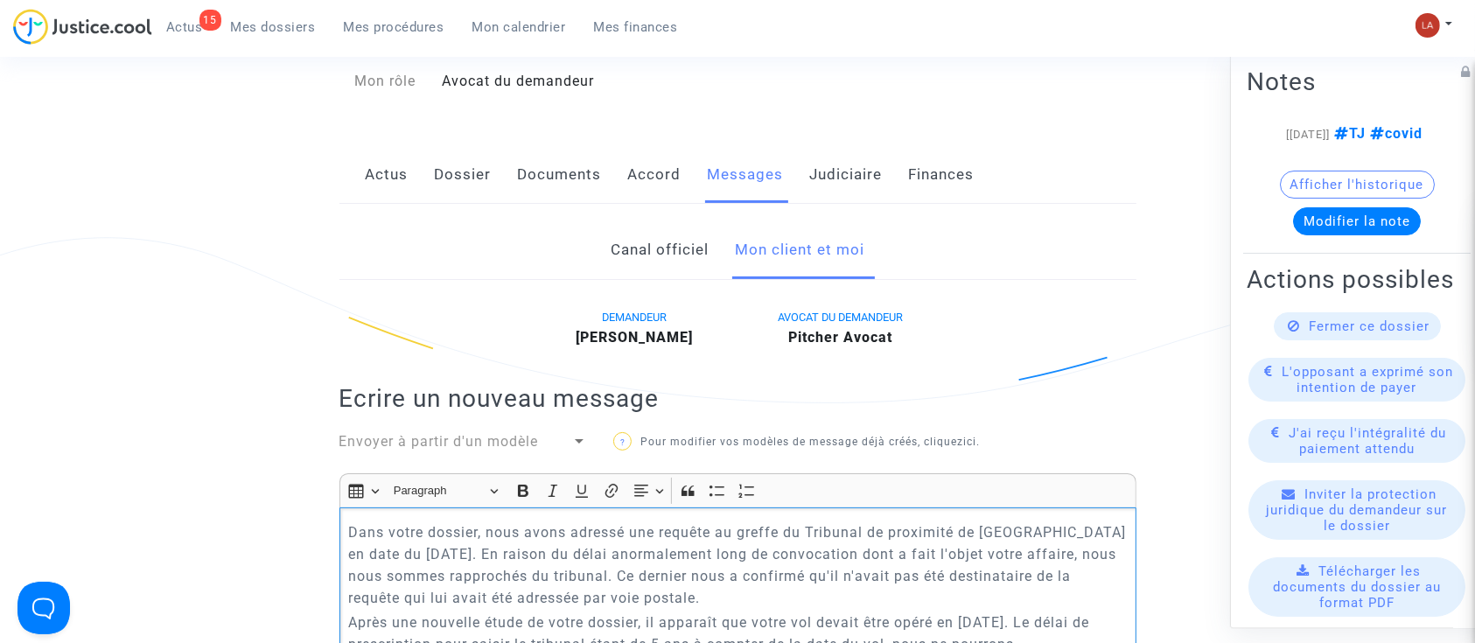
click at [353, 522] on p "Dans votre dossier, nous avons adressé une requête au greffe du Tribunal de pro…" at bounding box center [737, 566] width 779 height 88
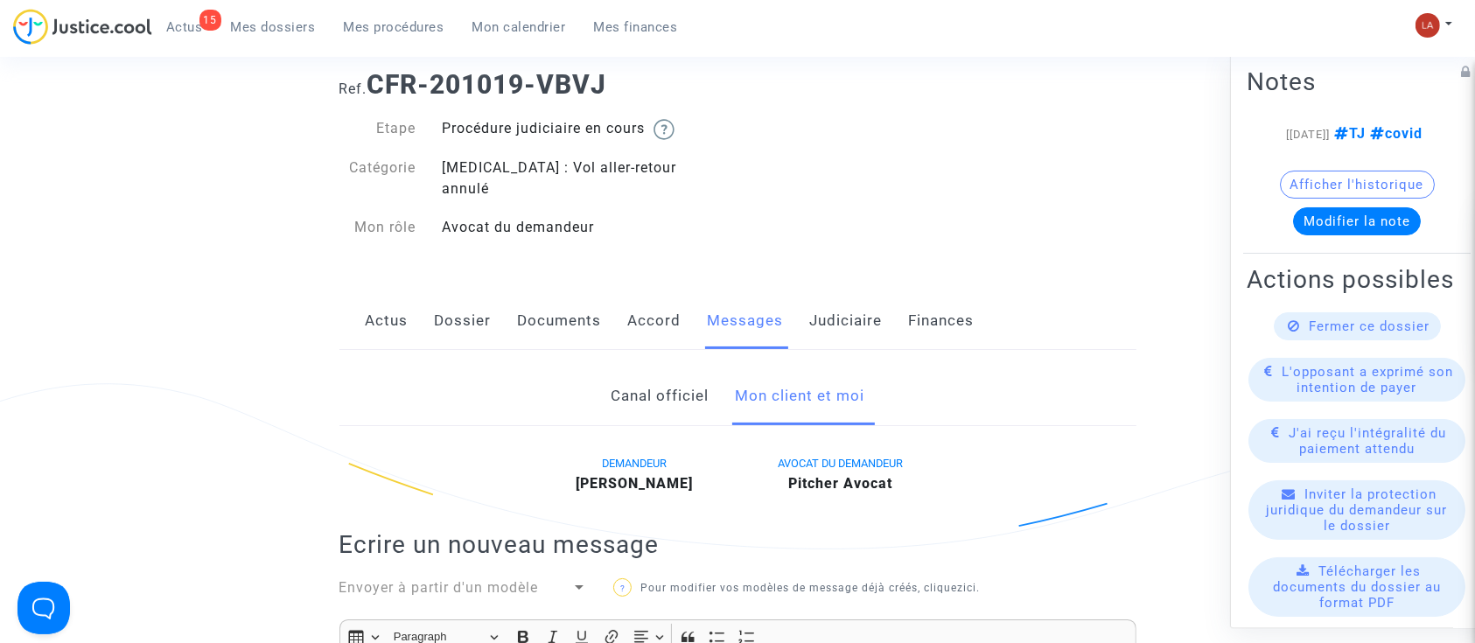
scroll to position [0, 0]
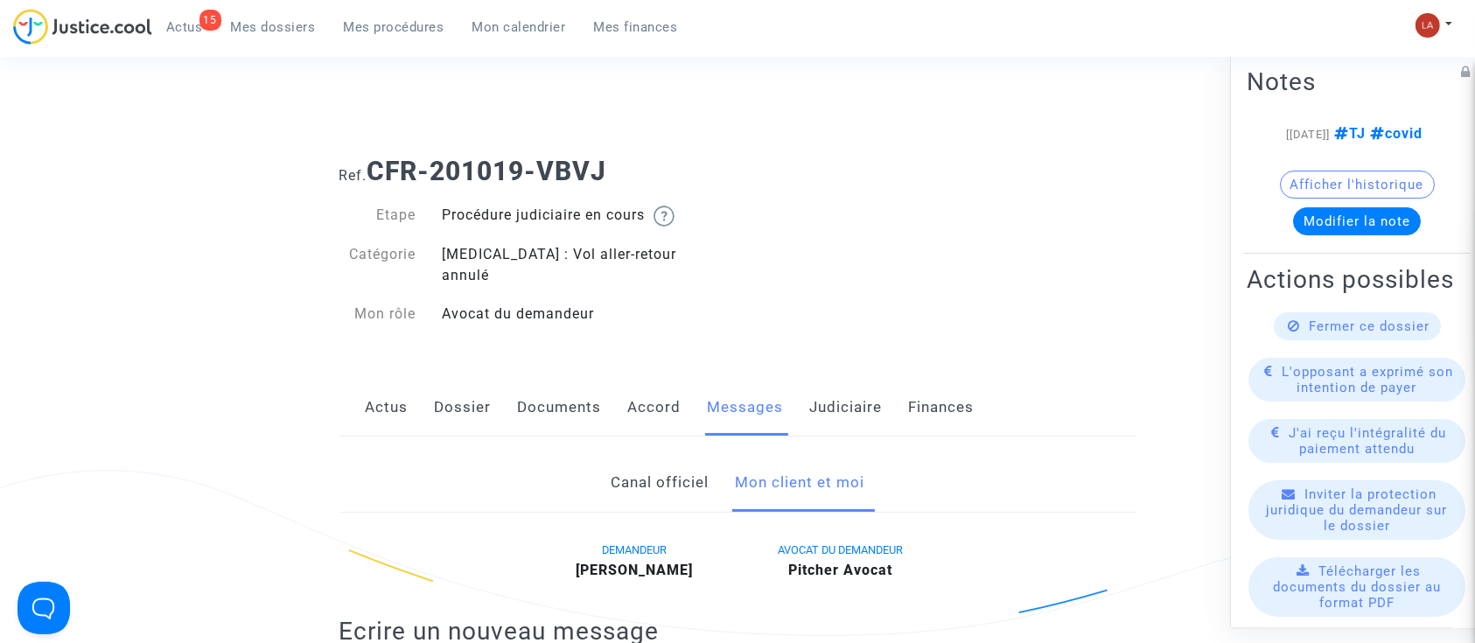
click at [824, 388] on link "Judiciaire" at bounding box center [846, 408] width 73 height 58
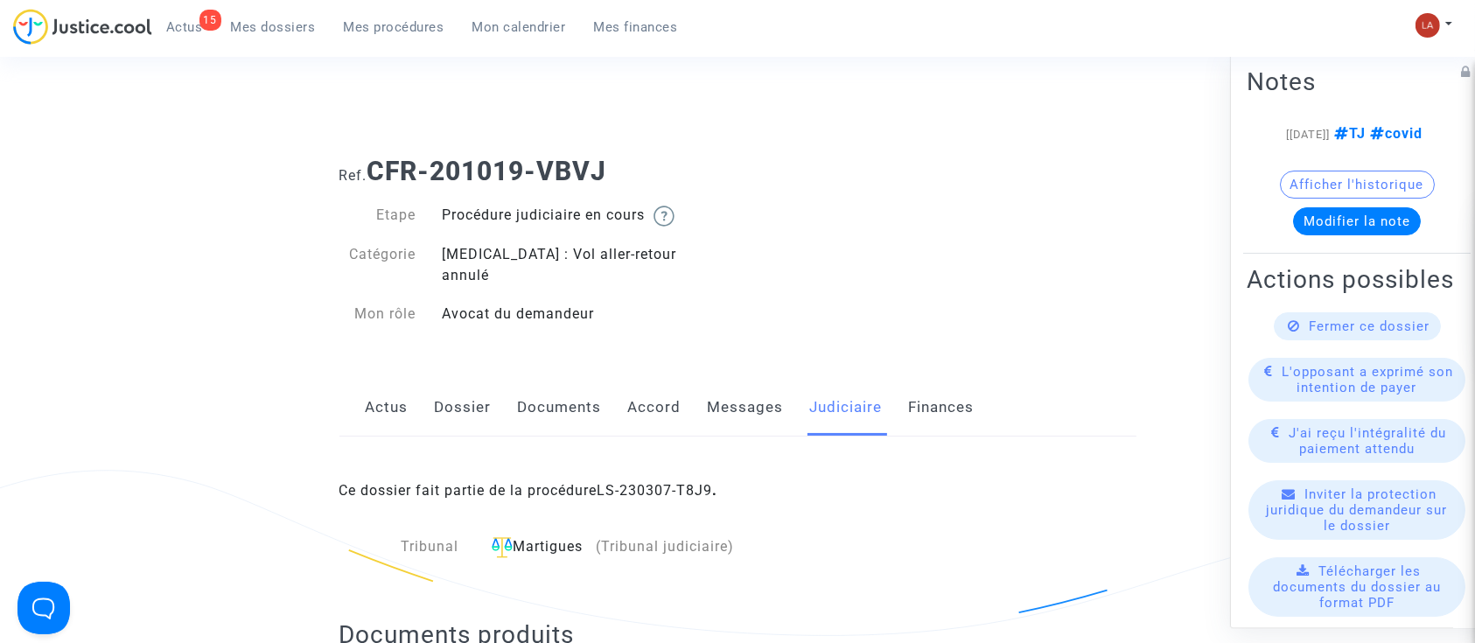
click at [711, 401] on link "Messages" at bounding box center [746, 408] width 76 height 58
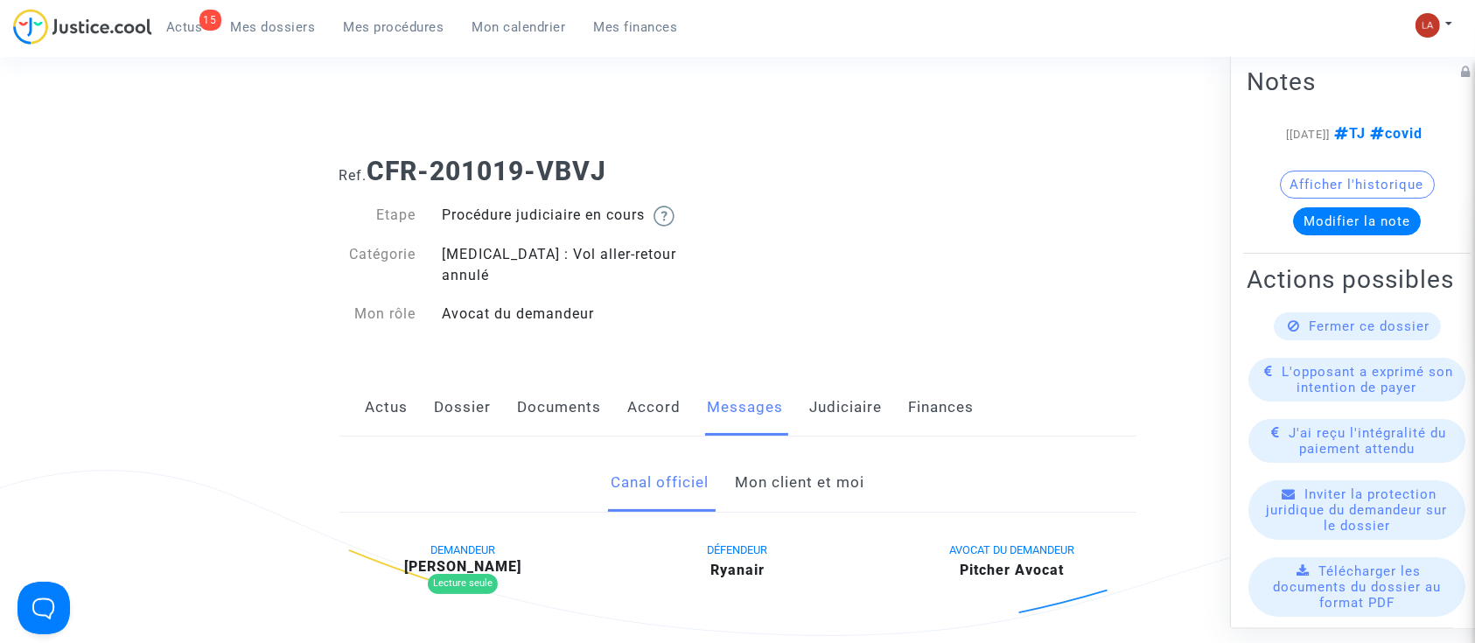
click at [757, 455] on link "Mon client et moi" at bounding box center [800, 483] width 130 height 58
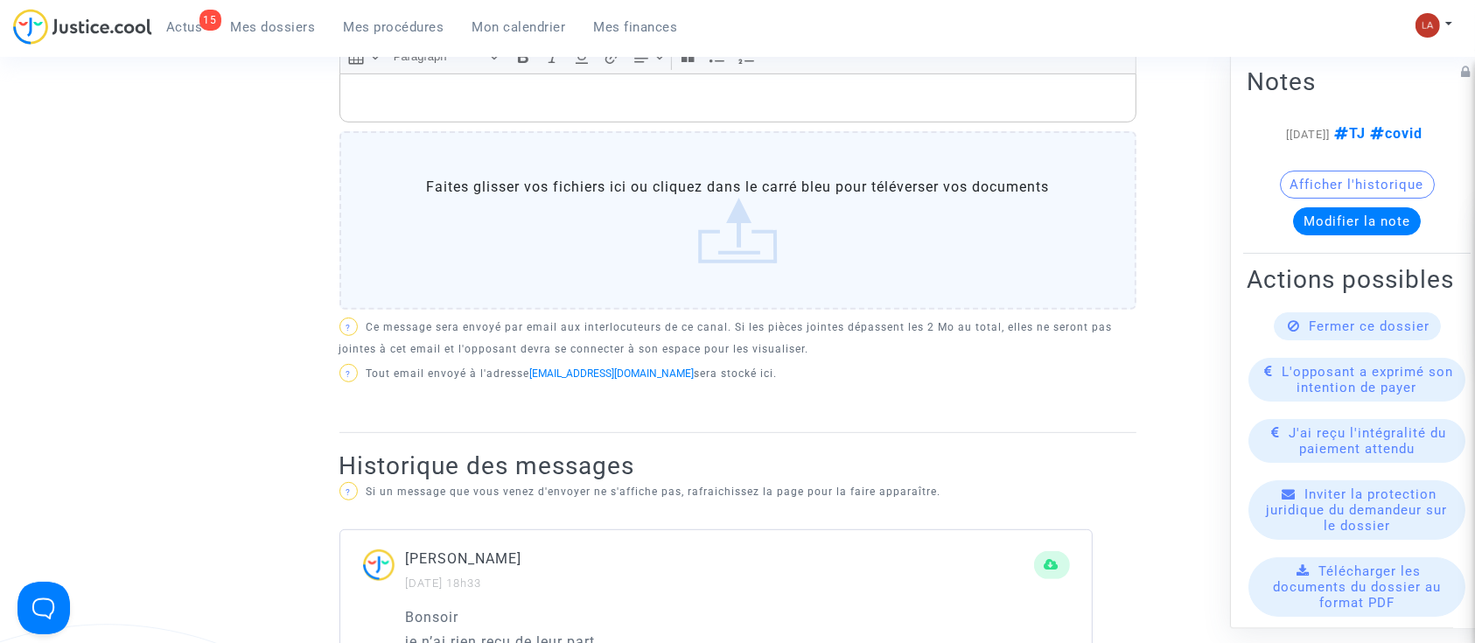
scroll to position [466, 0]
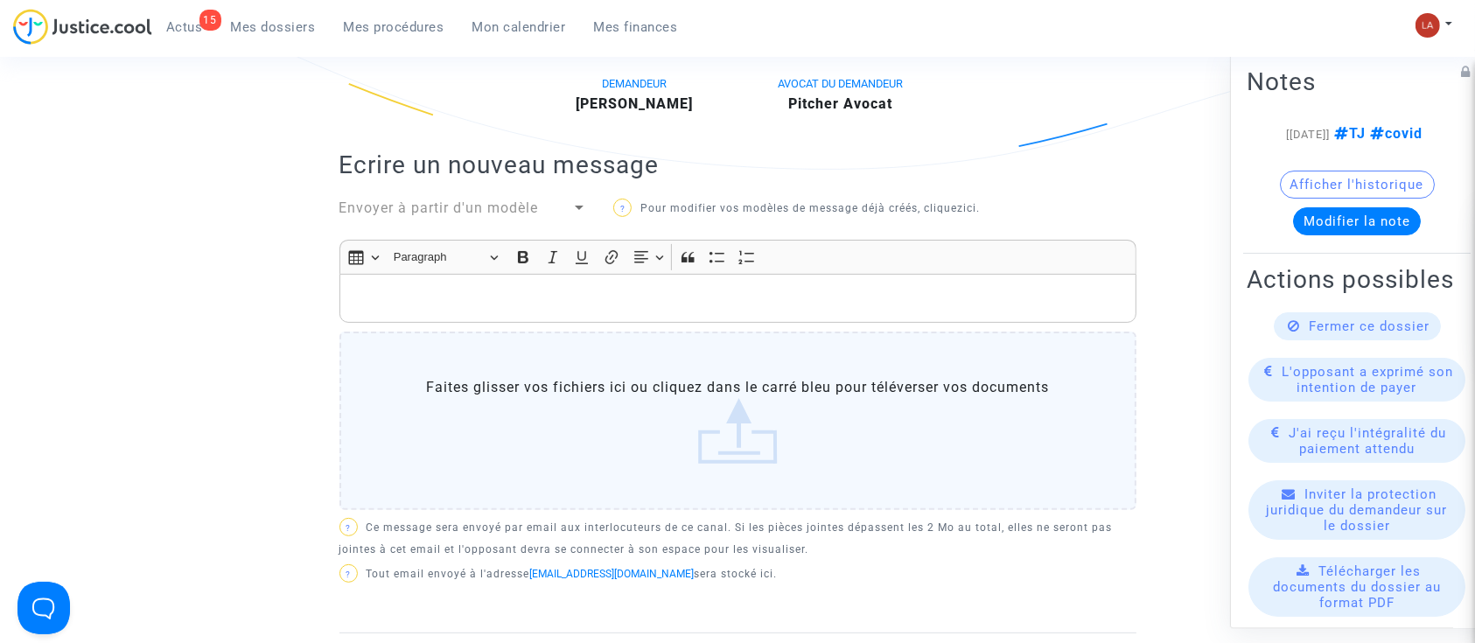
click at [697, 288] on p "Rich Text Editor, main" at bounding box center [737, 299] width 779 height 22
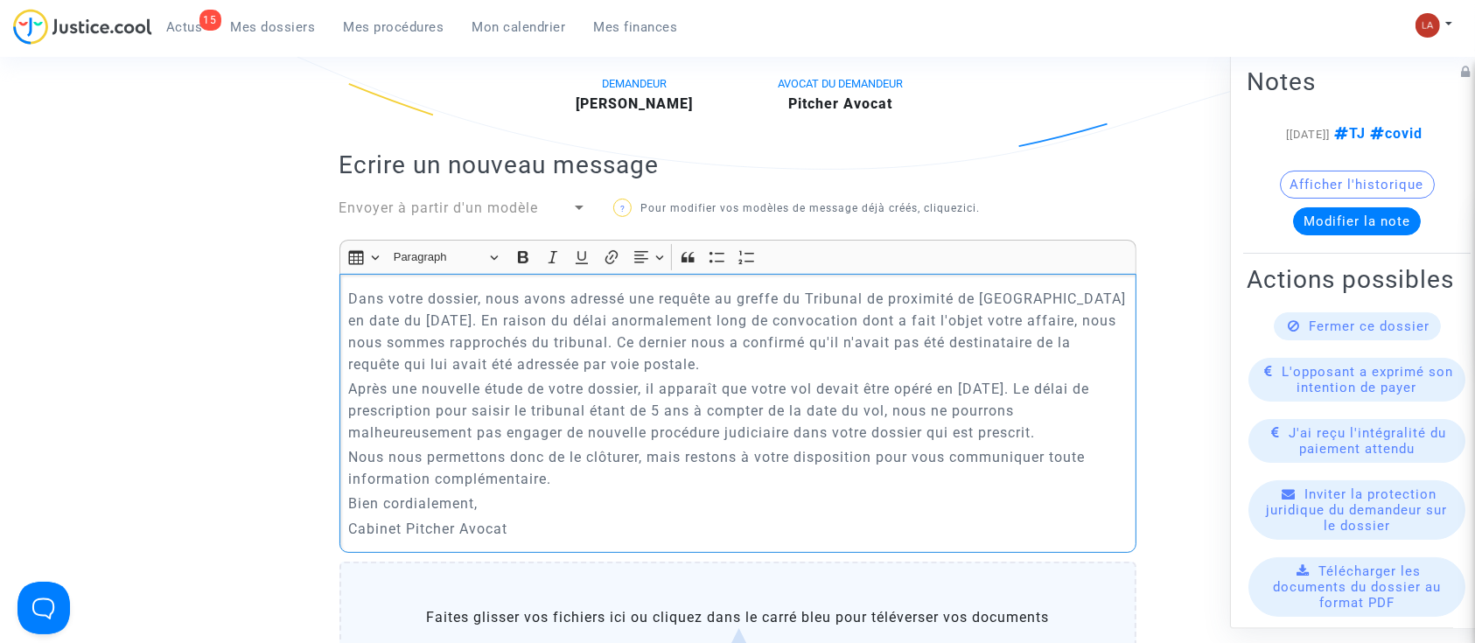
click at [342, 280] on div "Dans votre dossier, nous avons adressé une requête au greffe du Tribunal de pro…" at bounding box center [738, 413] width 797 height 279
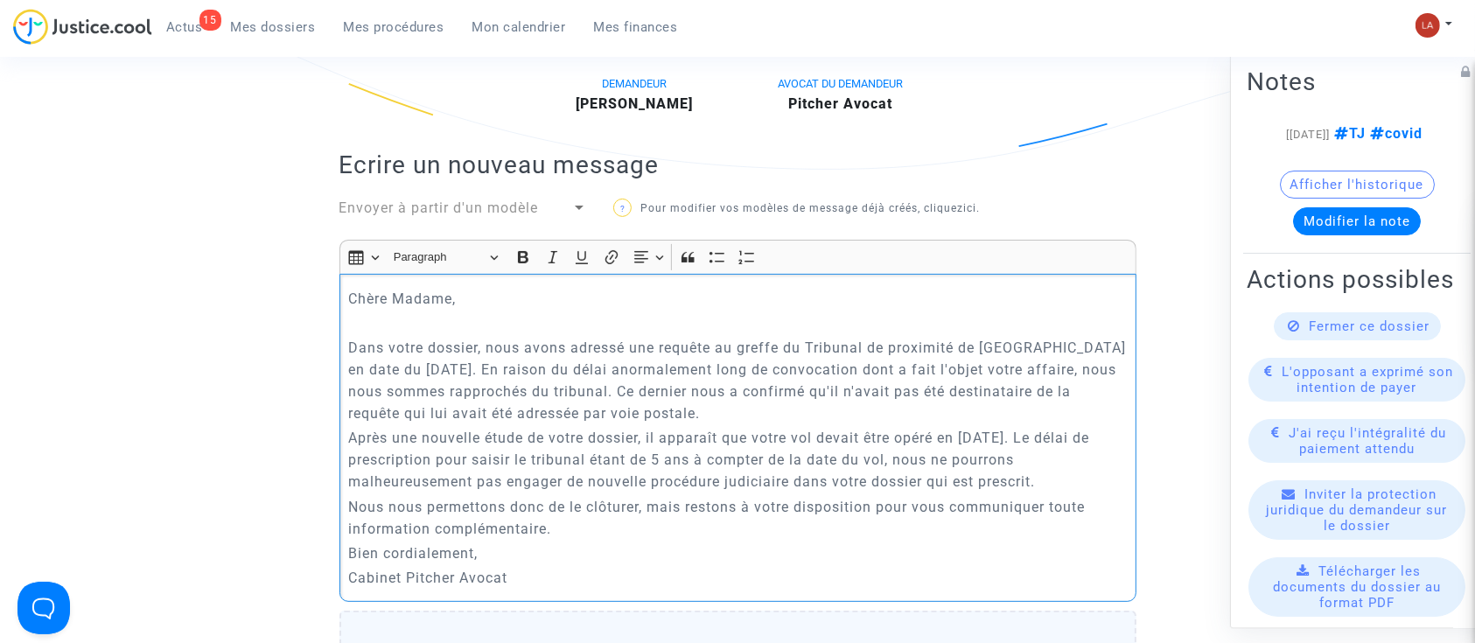
click at [796, 427] on p "Après une nouvelle étude de votre dossier, il apparaît que votre vol devait êtr…" at bounding box center [737, 460] width 779 height 66
click at [779, 387] on p "Dans votre dossier, nous avons adressé une requête au greffe du Tribunal de pro…" at bounding box center [737, 381] width 779 height 88
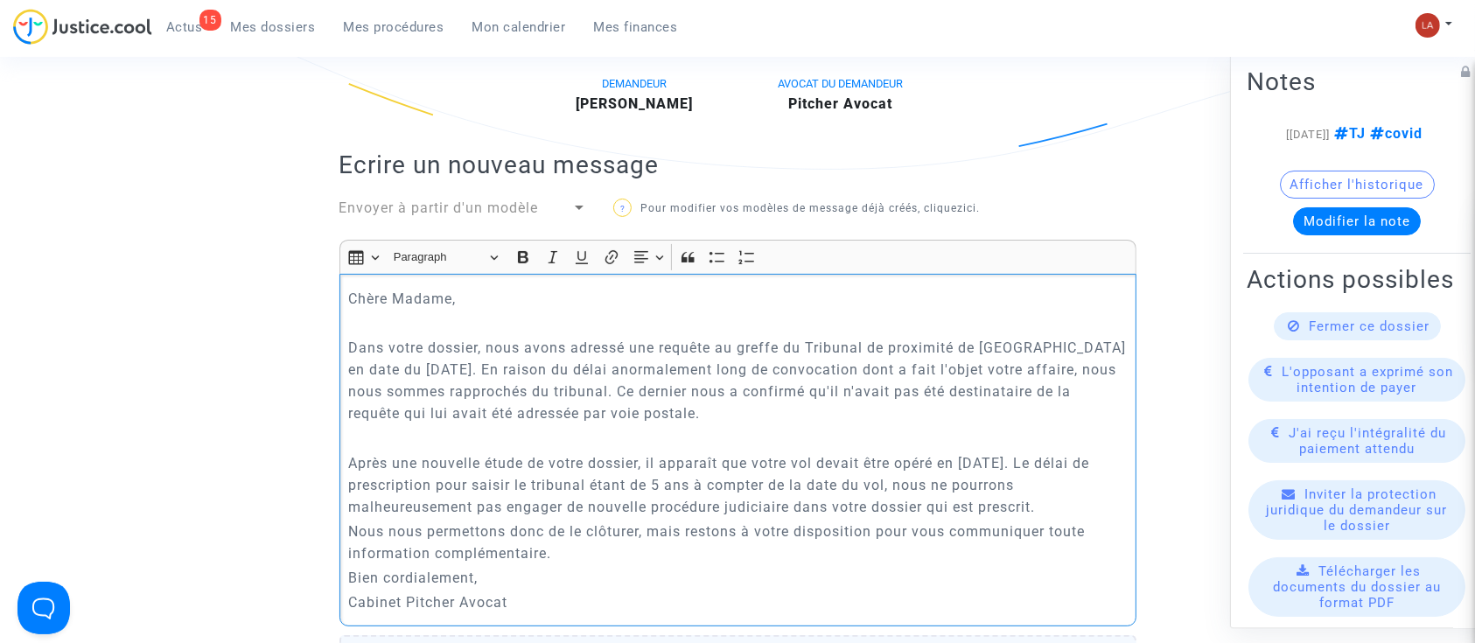
click at [1083, 480] on p "Après une nouvelle étude de votre dossier, il apparaît que votre vol devait êtr…" at bounding box center [737, 485] width 779 height 66
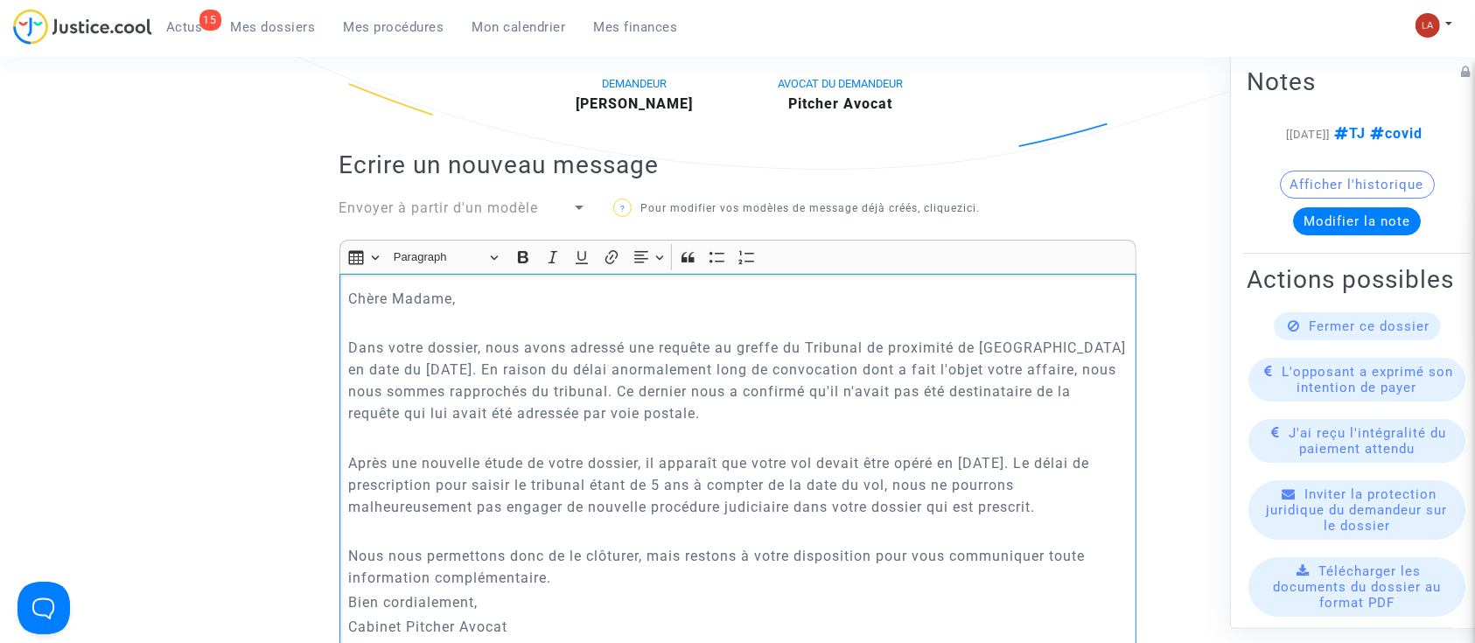
click at [598, 557] on p "Nous nous permettons donc de le clôturer, mais restons à votre disposition pour…" at bounding box center [737, 567] width 779 height 44
click at [552, 592] on p "Rich Text Editor, main" at bounding box center [737, 603] width 779 height 22
click at [546, 616] on p "Bien cordialement," at bounding box center [737, 627] width 779 height 22
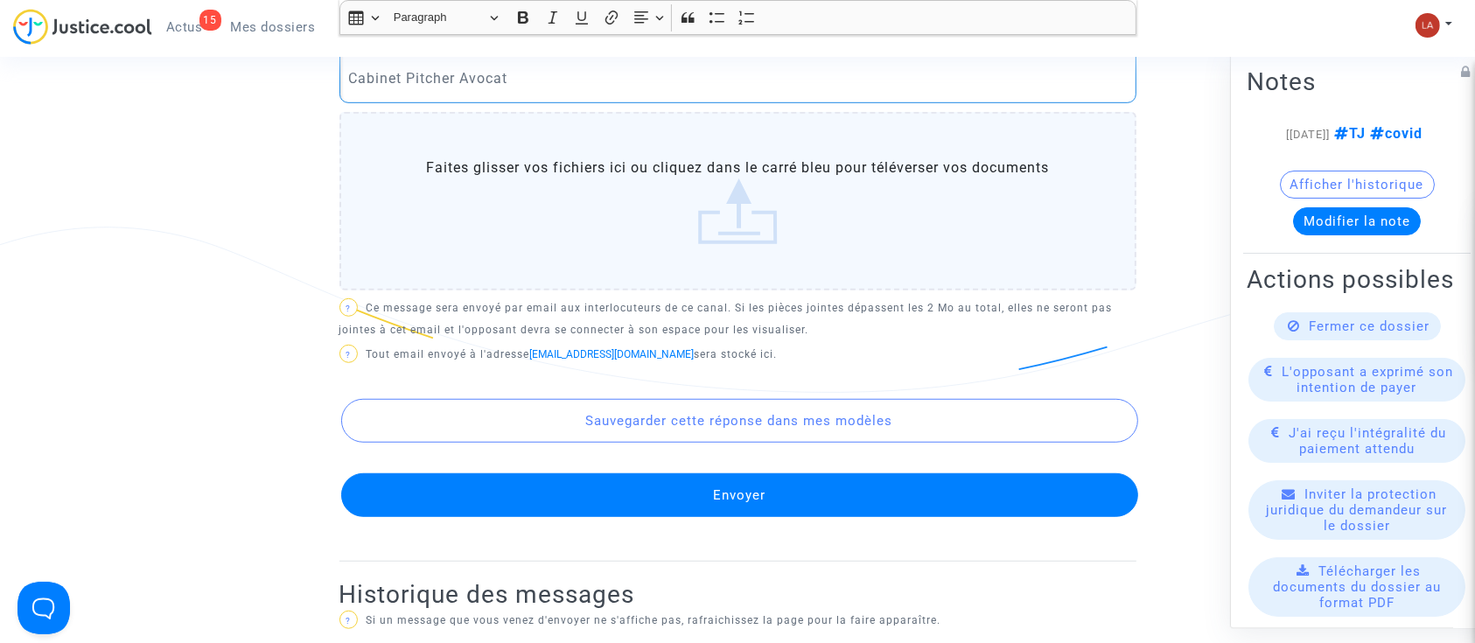
scroll to position [1065, 0]
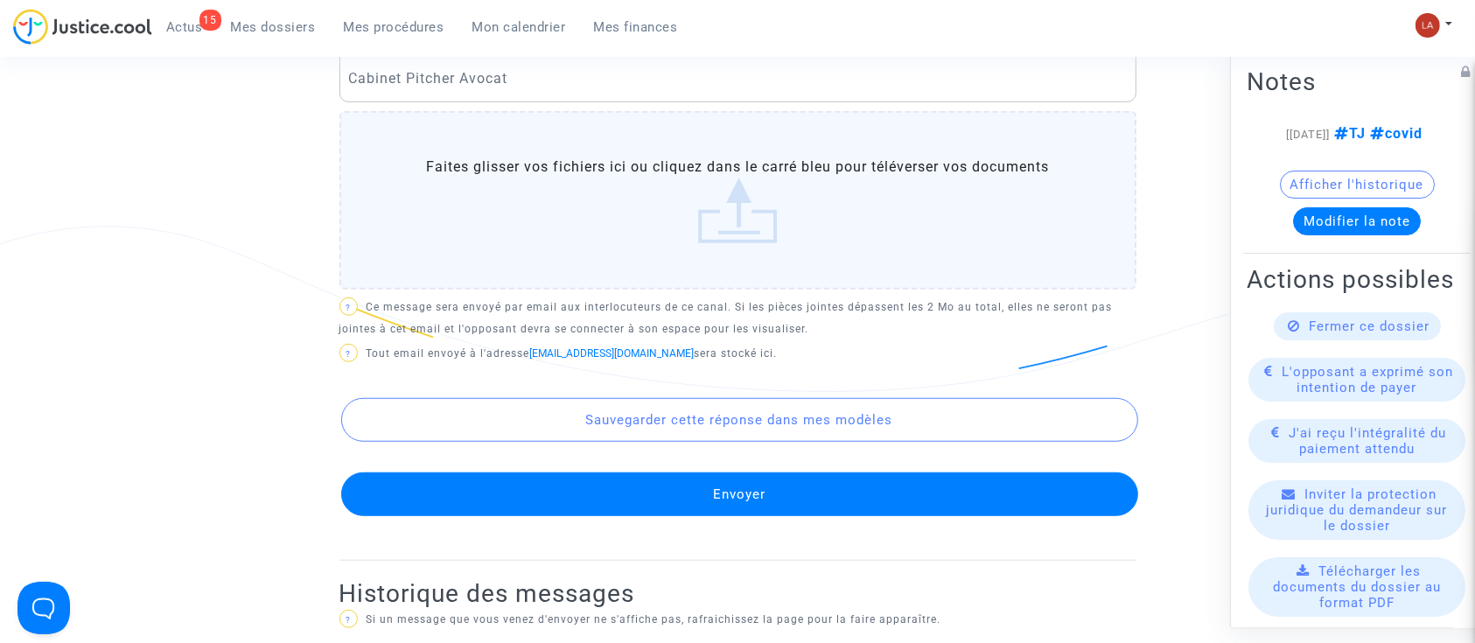
click at [919, 473] on button "Envoyer" at bounding box center [739, 495] width 797 height 44
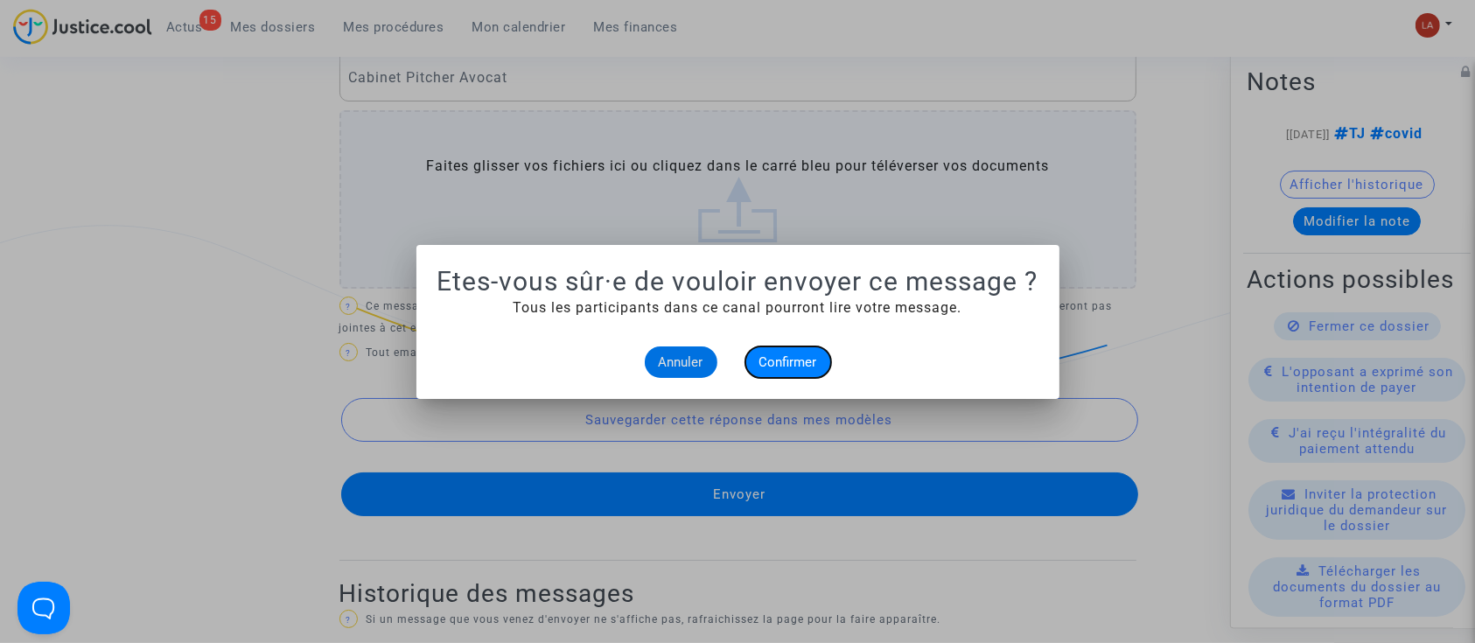
drag, startPoint x: 781, startPoint y: 361, endPoint x: 1133, endPoint y: 325, distance: 353.6
click at [783, 361] on span "Confirmer" at bounding box center [789, 362] width 58 height 16
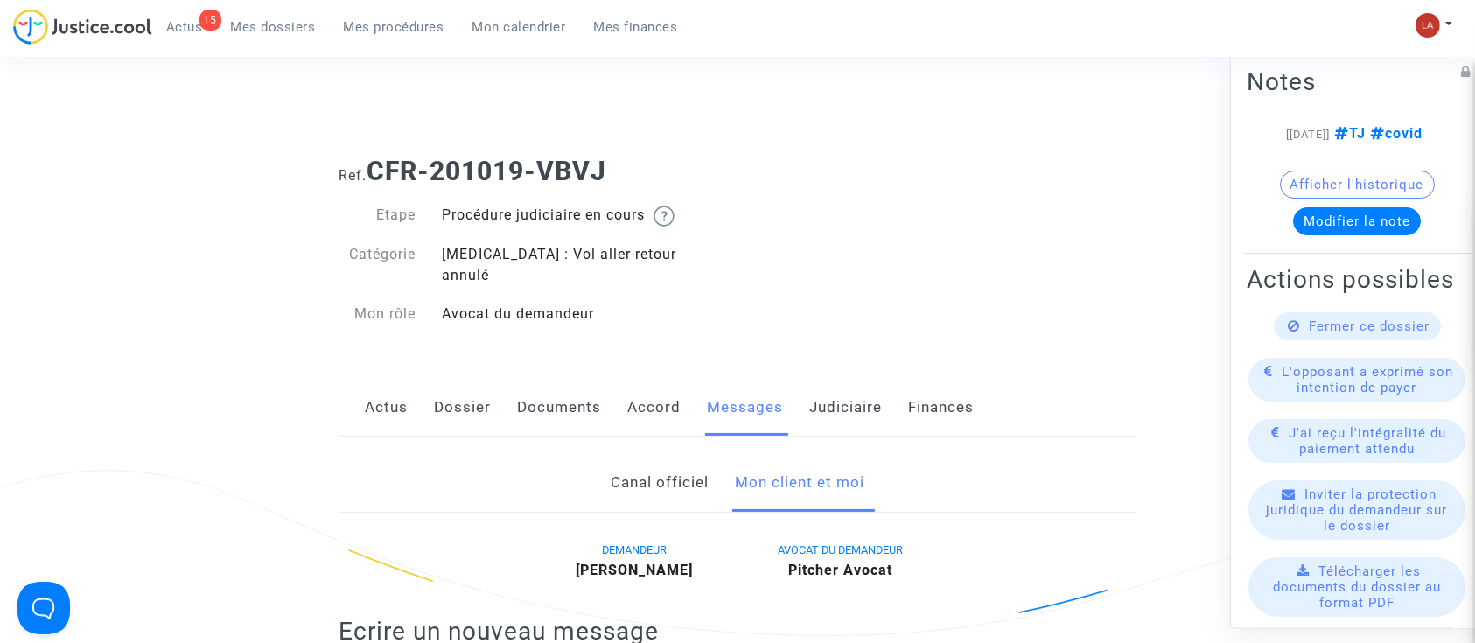
scroll to position [1065, 0]
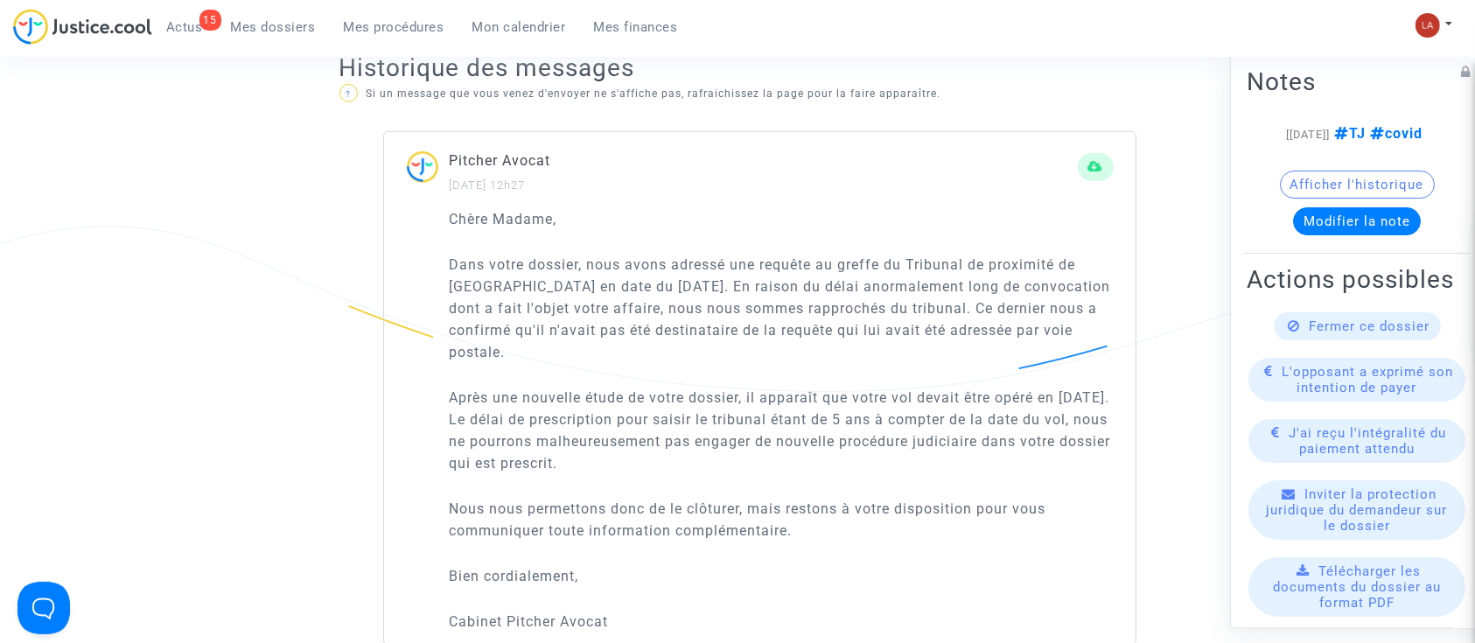
click at [1324, 334] on span "Fermer ce dossier" at bounding box center [1370, 327] width 121 height 16
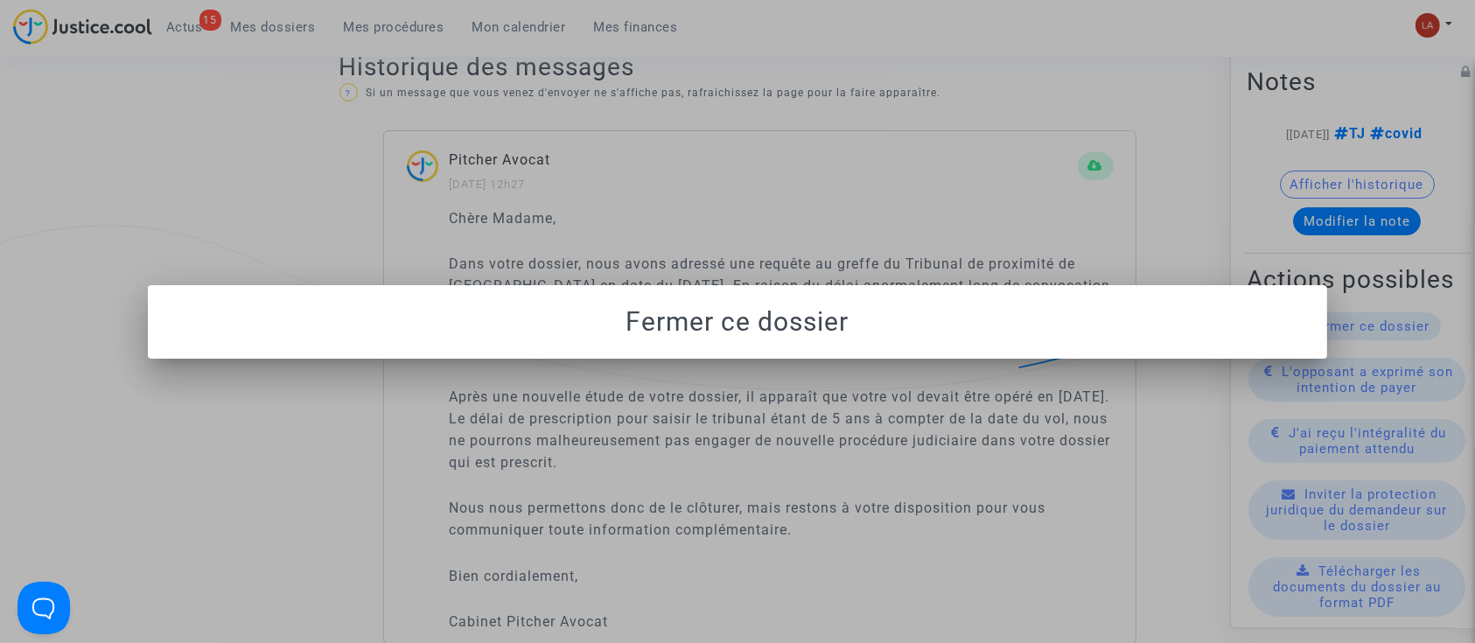
scroll to position [0, 0]
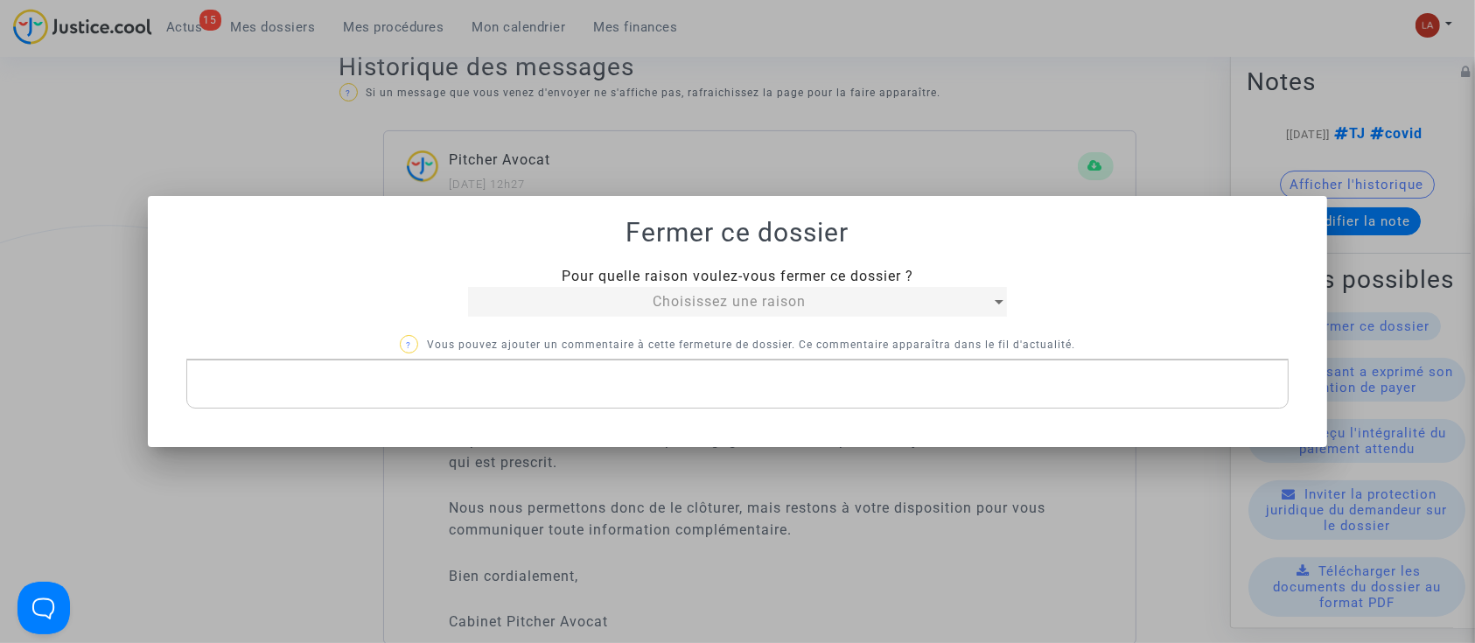
click at [505, 291] on div "Choisissez une raison" at bounding box center [729, 301] width 522 height 21
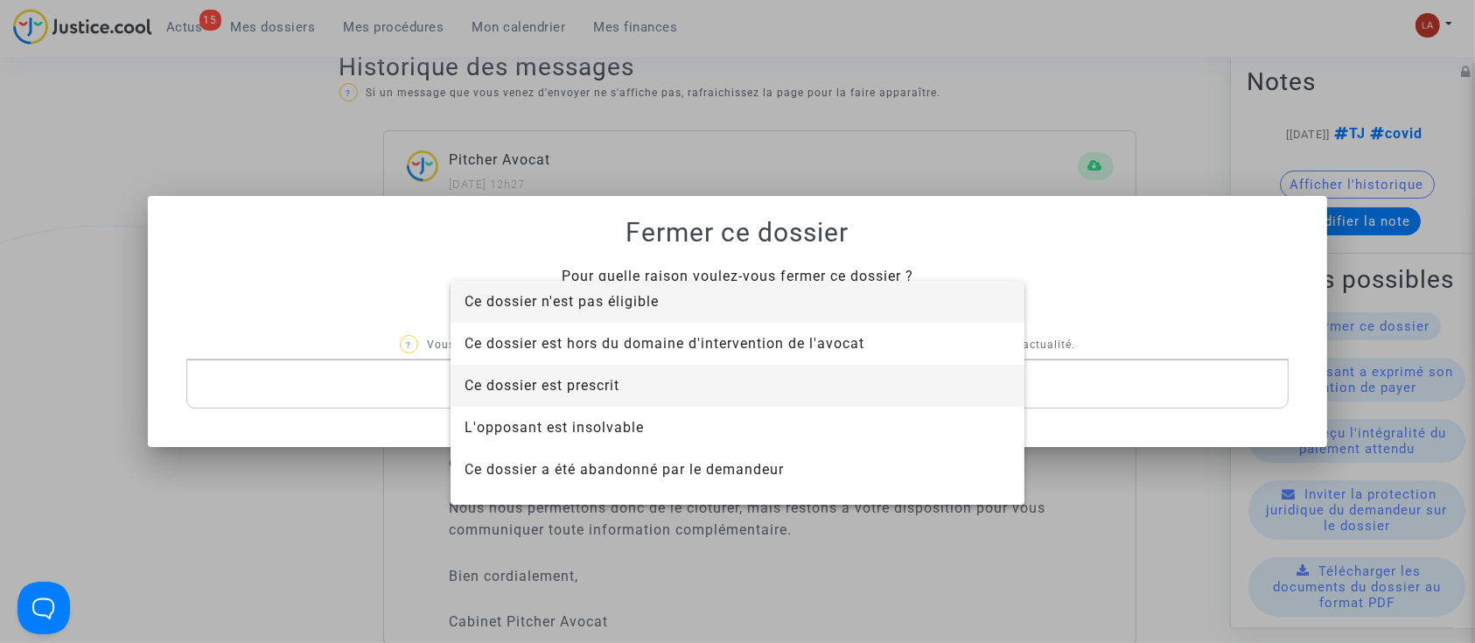
click at [653, 398] on span "Ce dossier est prescrit" at bounding box center [738, 386] width 546 height 42
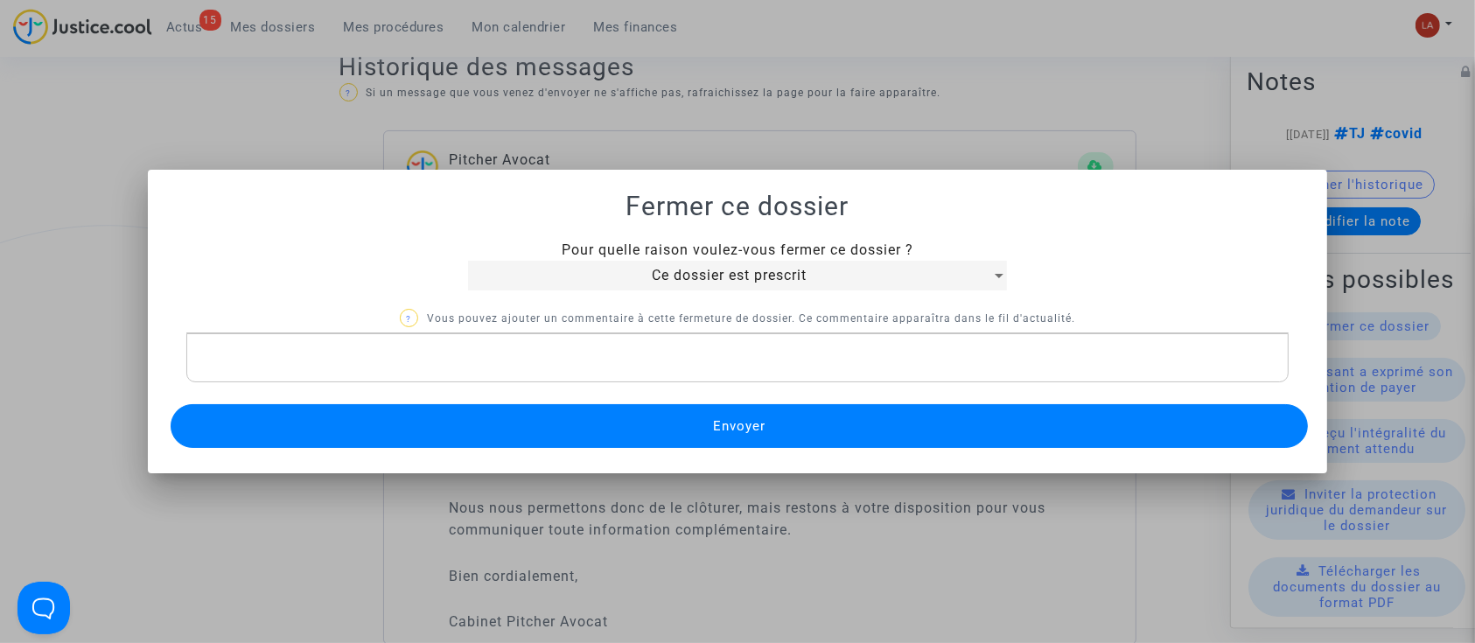
click at [667, 407] on button "Envoyer" at bounding box center [740, 426] width 1138 height 44
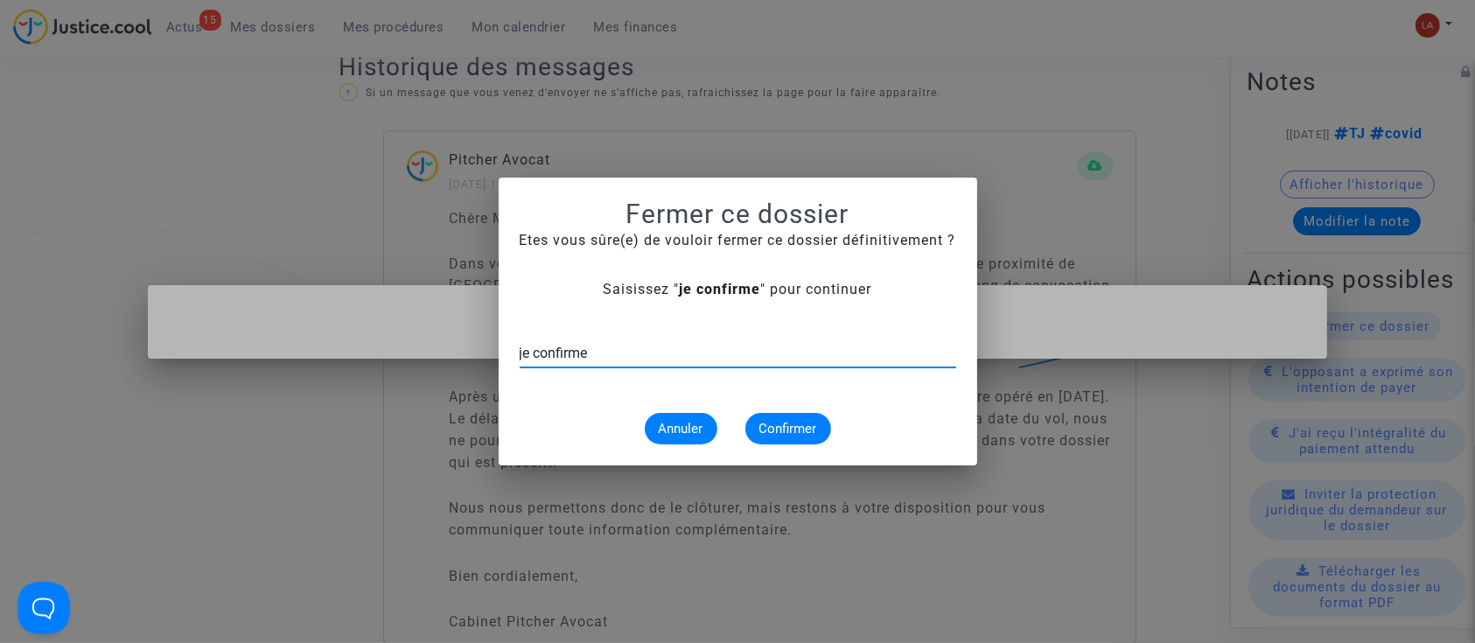
type input "je confirme"
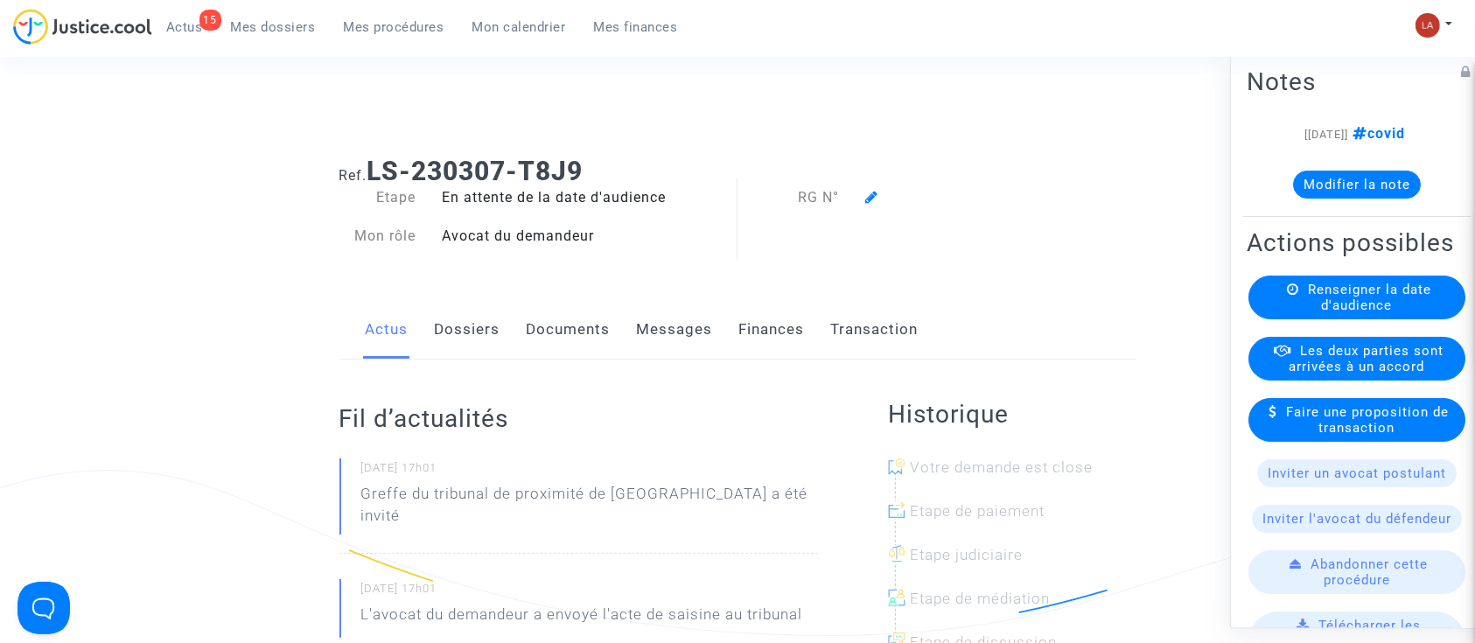
click at [575, 319] on link "Documents" at bounding box center [569, 330] width 84 height 58
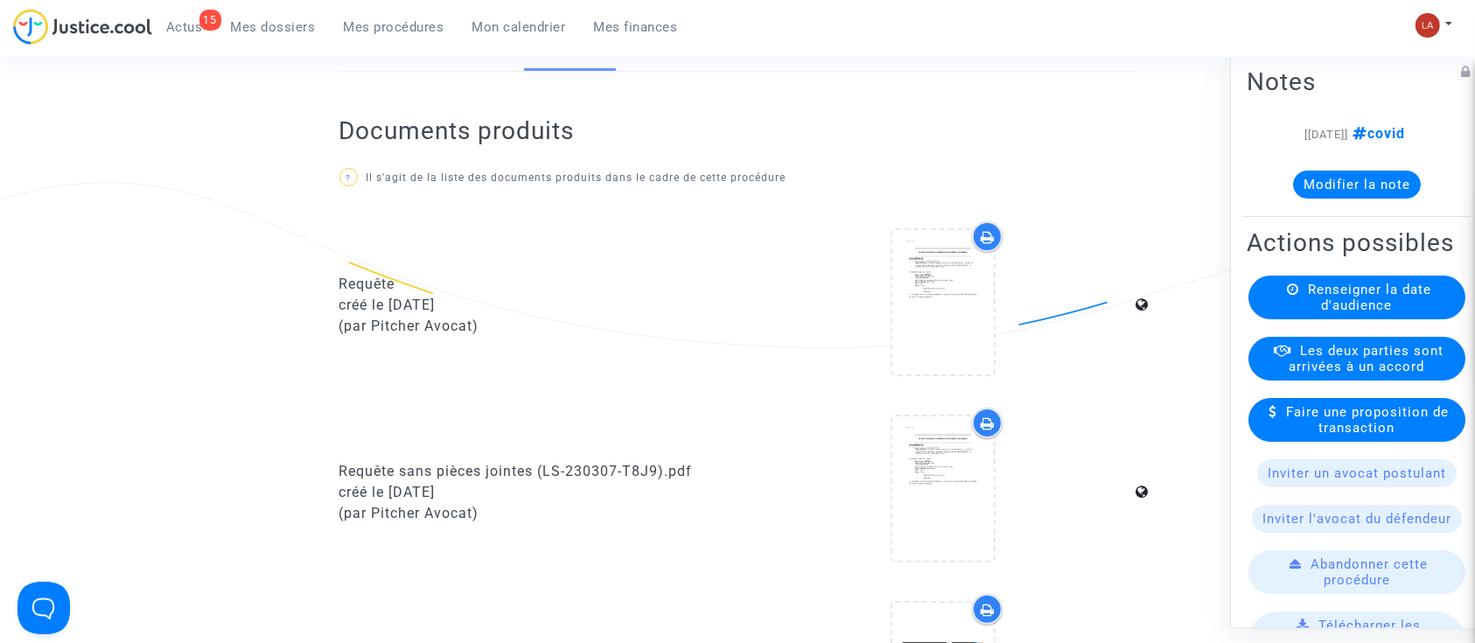
scroll to position [466, 0]
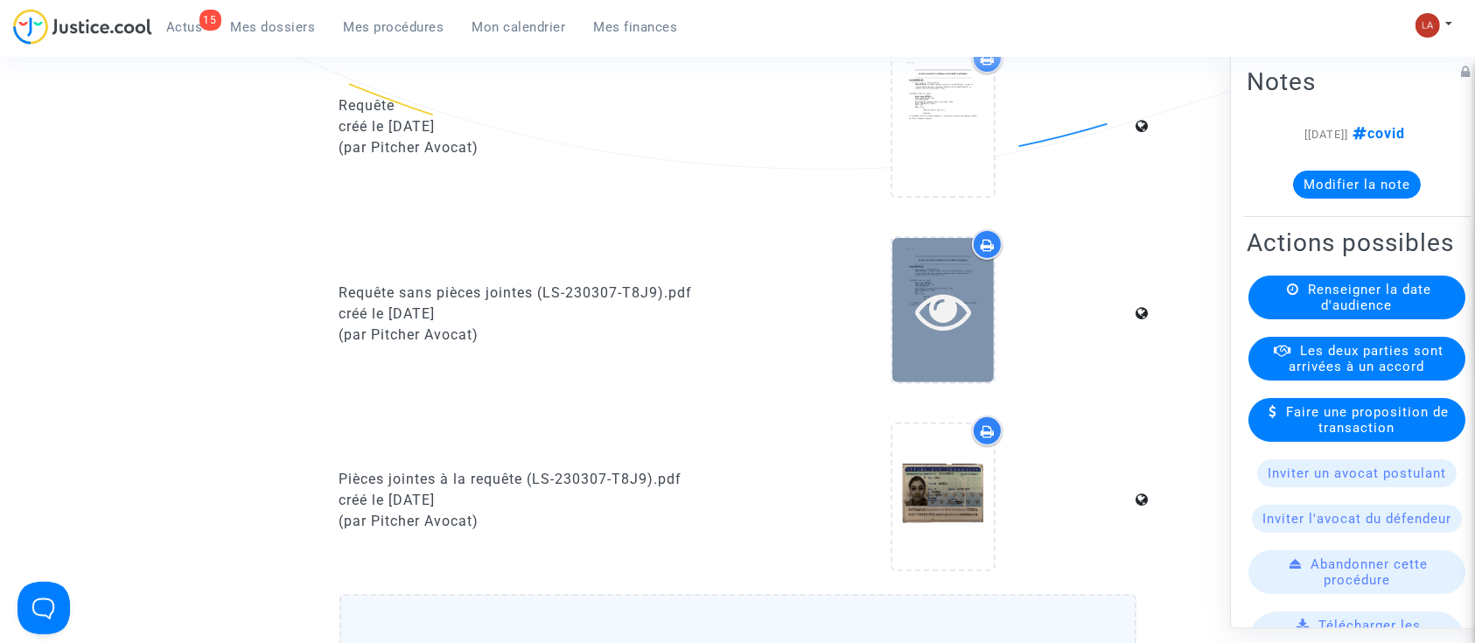
click at [963, 347] on div at bounding box center [944, 310] width 102 height 144
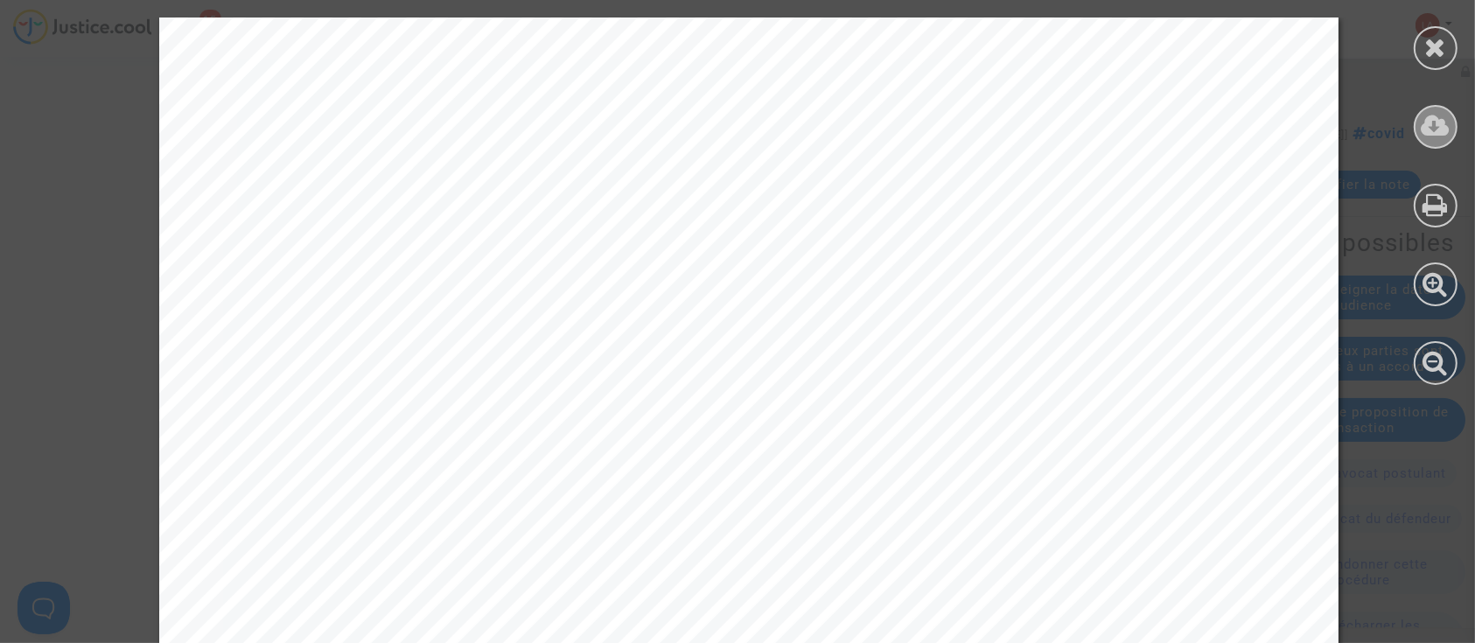
click at [1437, 125] on icon at bounding box center [1436, 126] width 29 height 26
click at [1435, 56] on icon at bounding box center [1436, 47] width 22 height 26
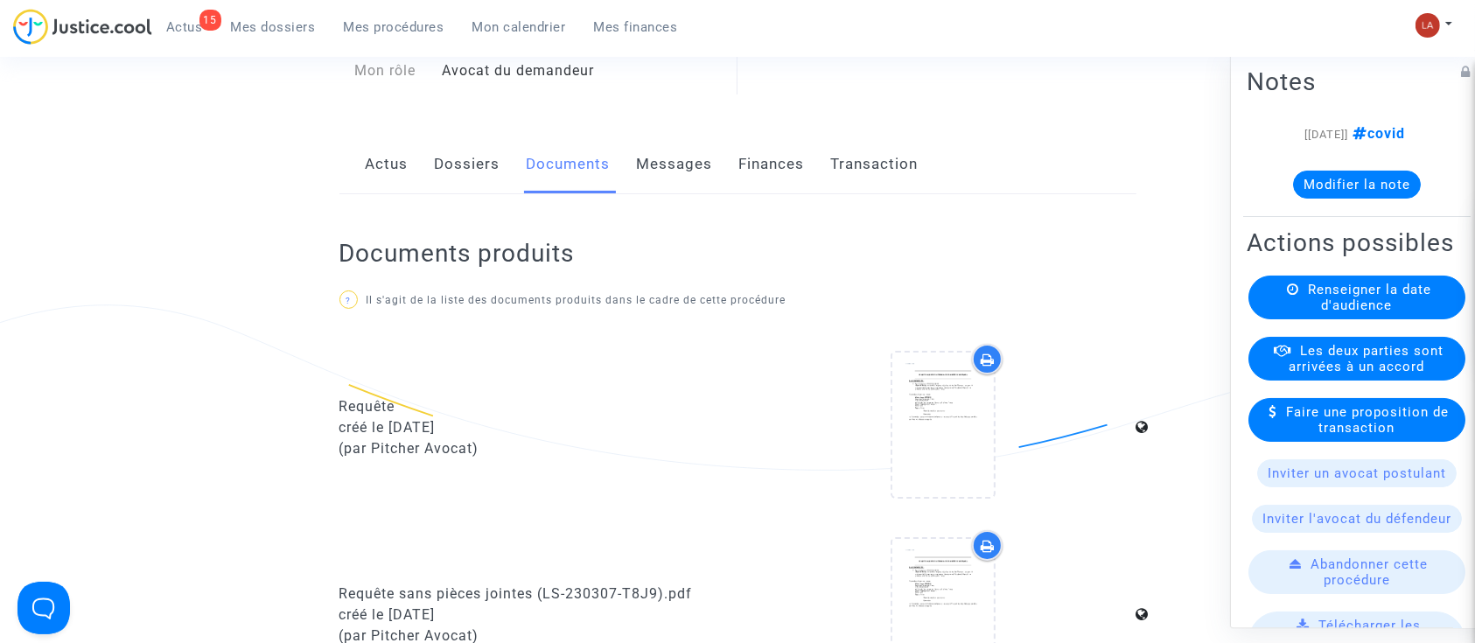
scroll to position [0, 0]
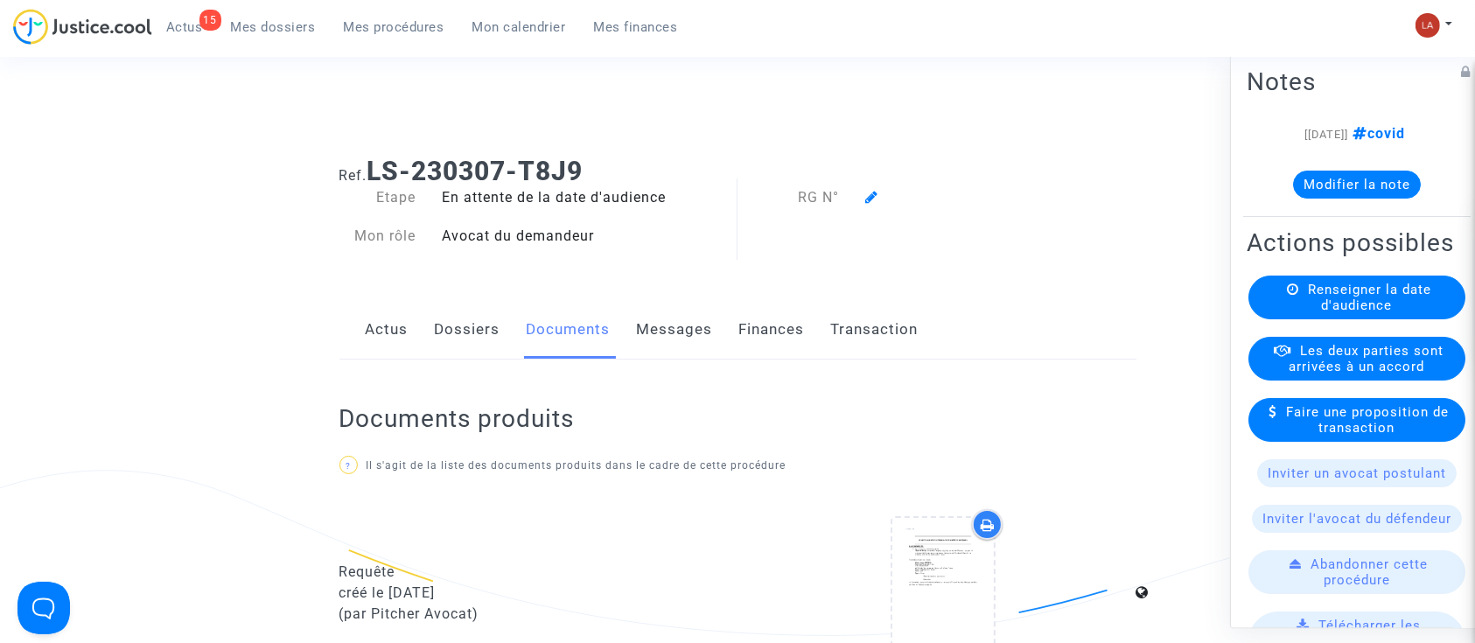
click at [457, 330] on link "Dossiers" at bounding box center [468, 330] width 66 height 58
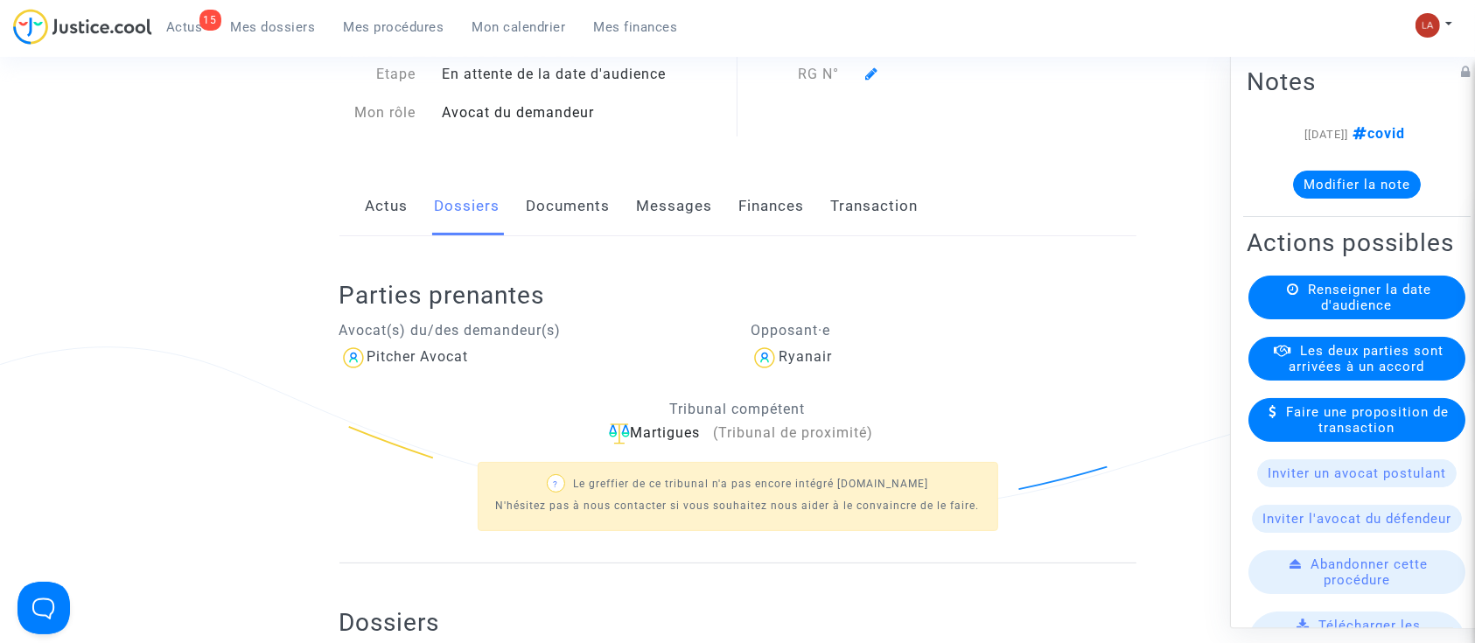
scroll to position [233, 0]
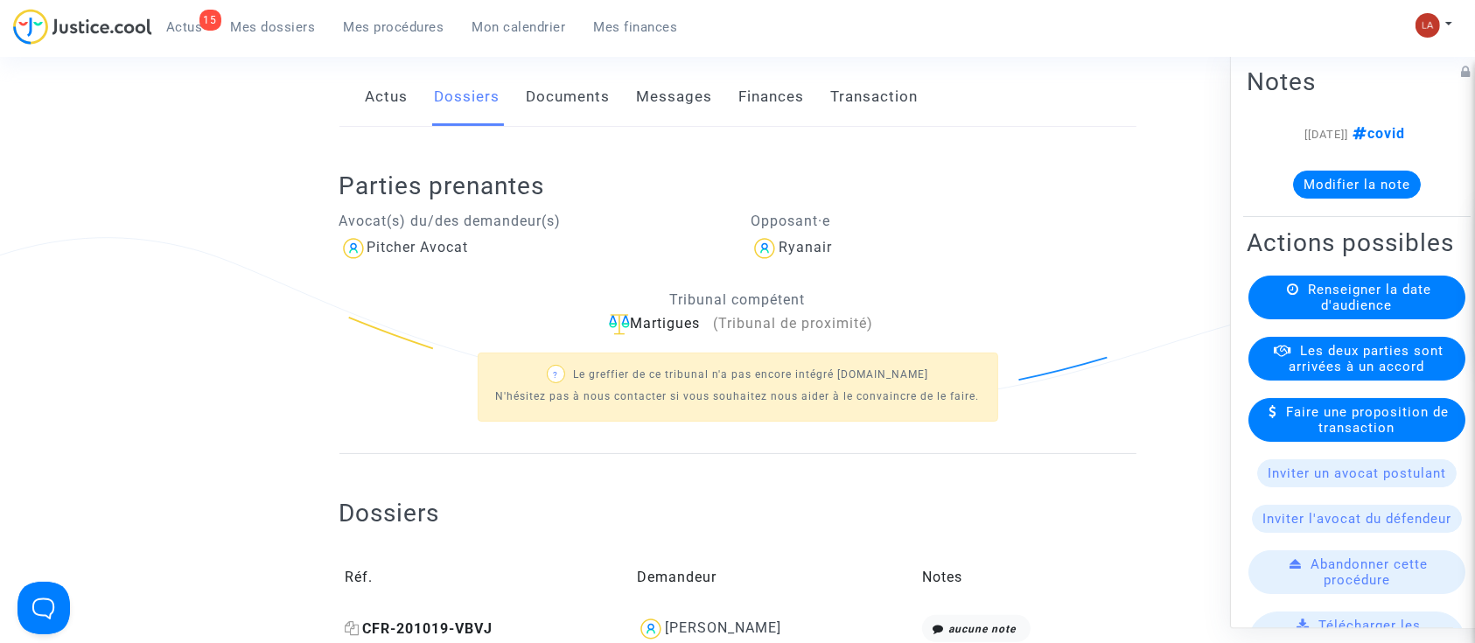
click at [444, 635] on span "CFR-201019-VBVJ" at bounding box center [420, 628] width 148 height 17
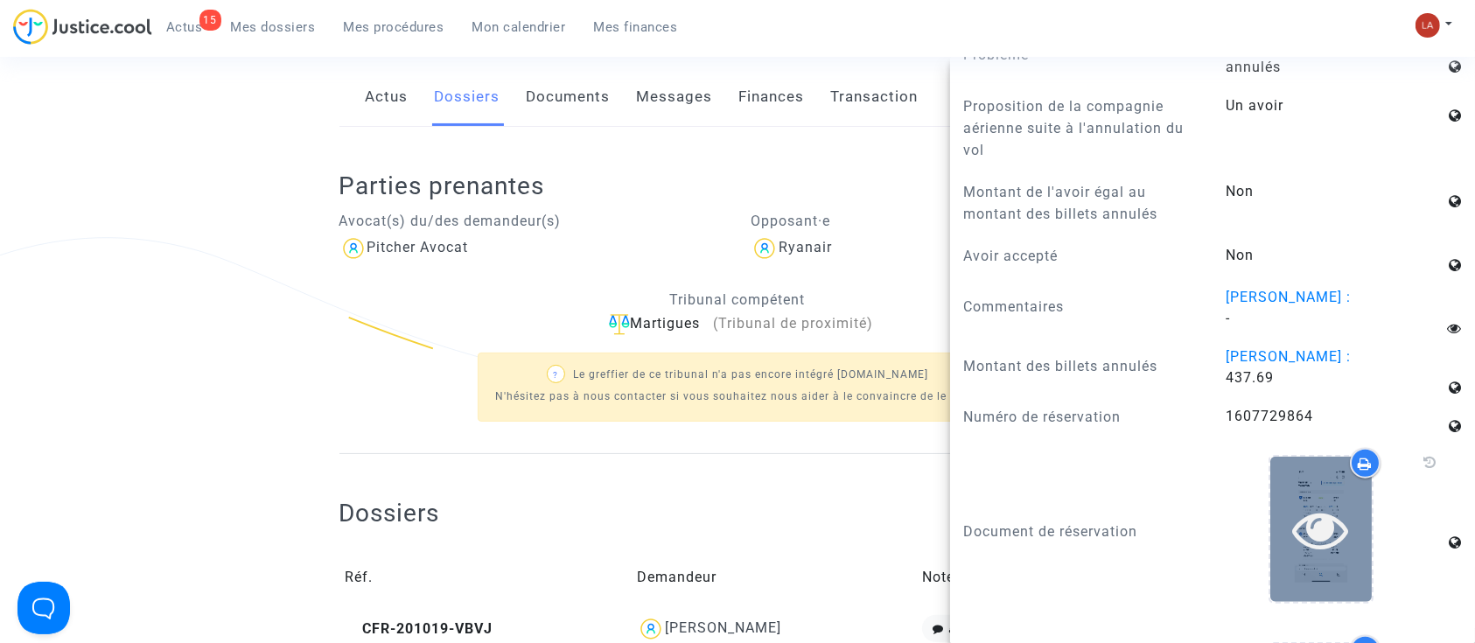
scroll to position [1400, 0]
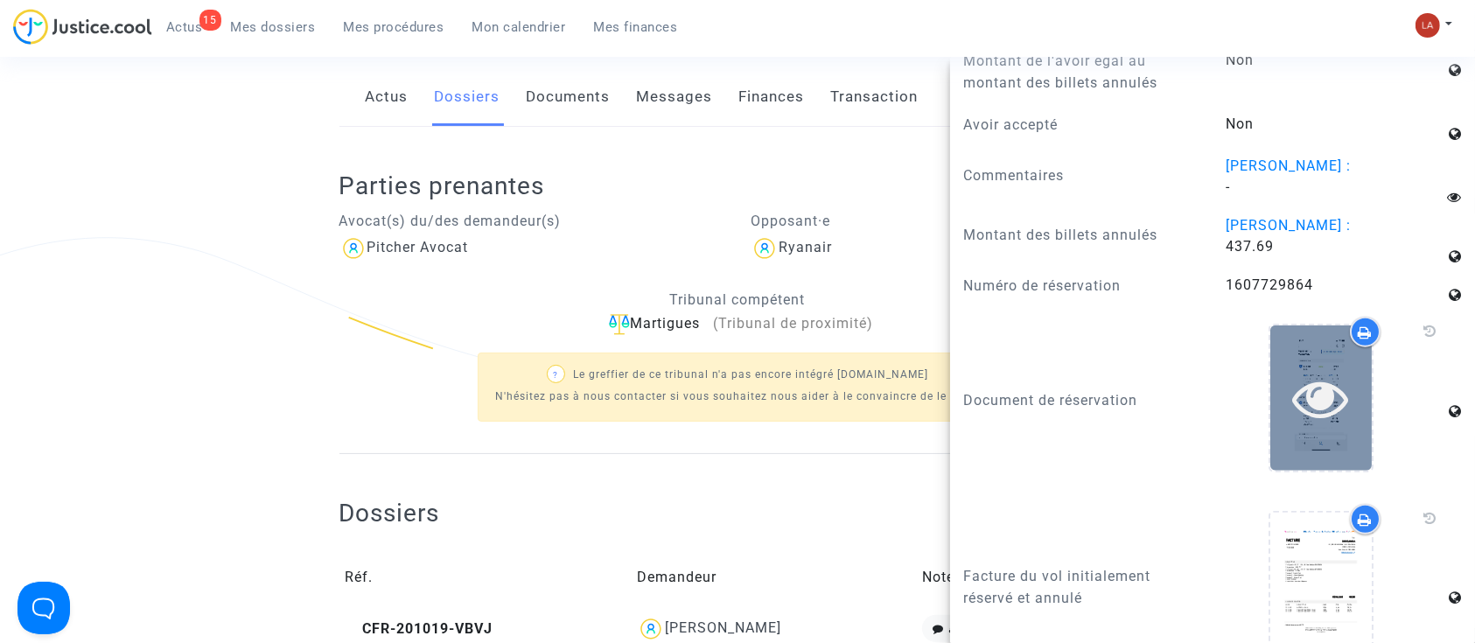
click at [1294, 428] on div at bounding box center [1322, 398] width 102 height 144
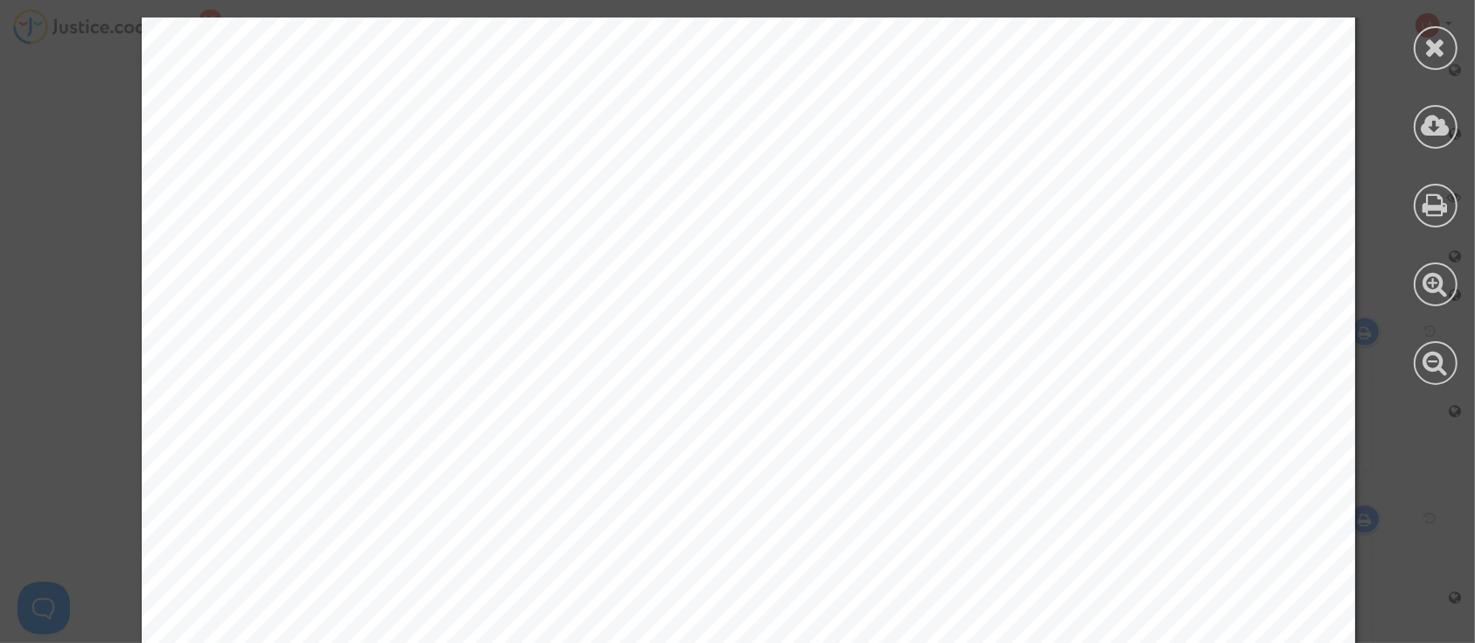
scroll to position [233, 0]
click at [1430, 39] on icon at bounding box center [1436, 47] width 22 height 26
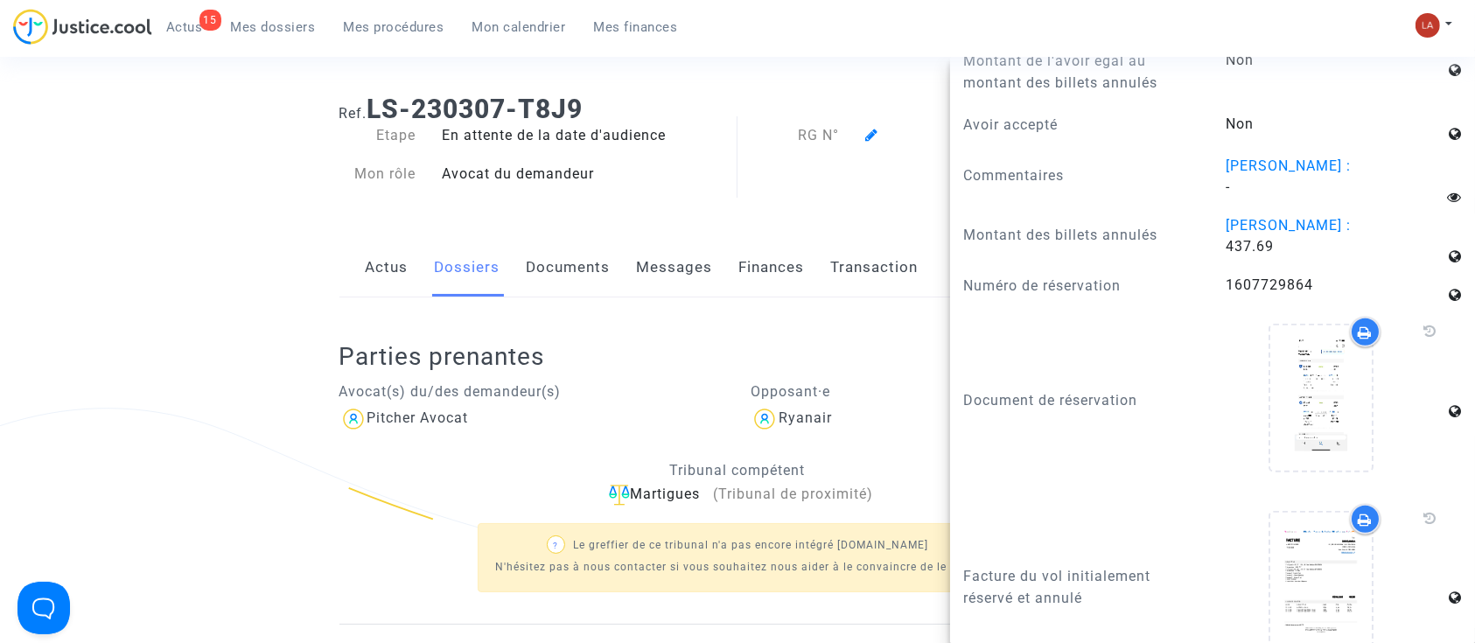
scroll to position [0, 0]
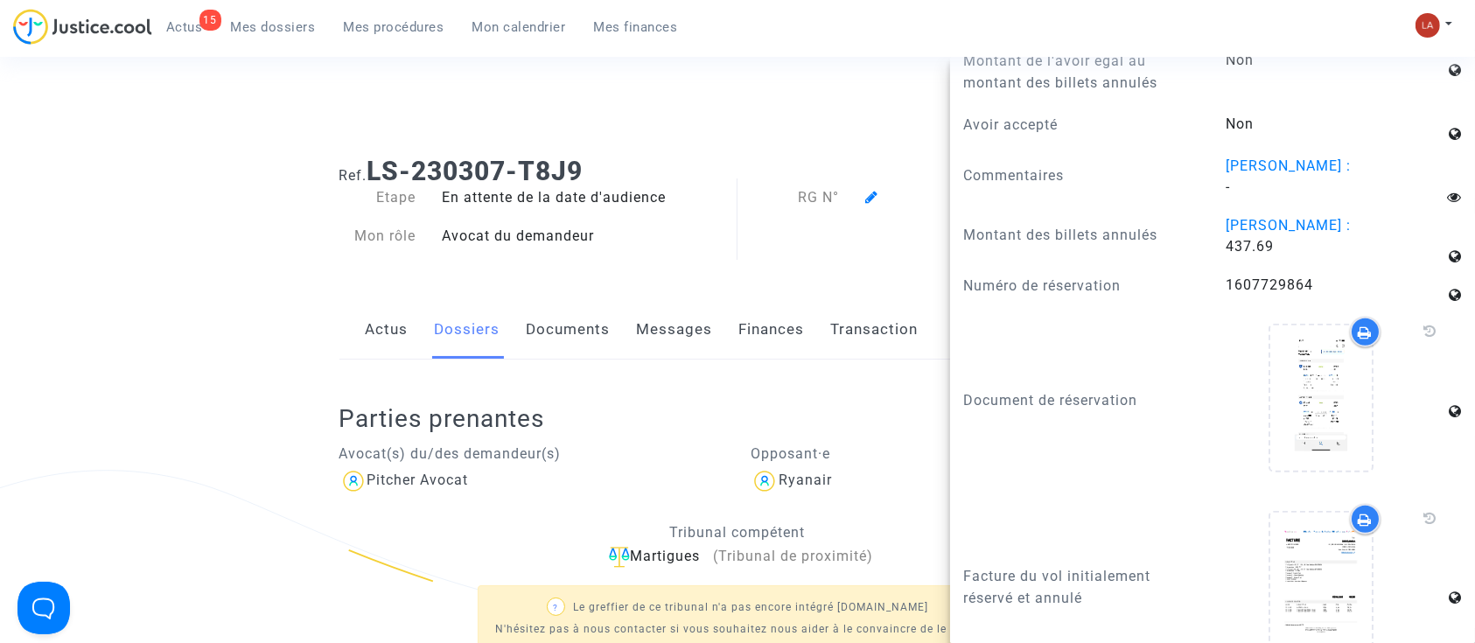
click at [574, 172] on b "LS-230307-T8J9" at bounding box center [476, 171] width 216 height 31
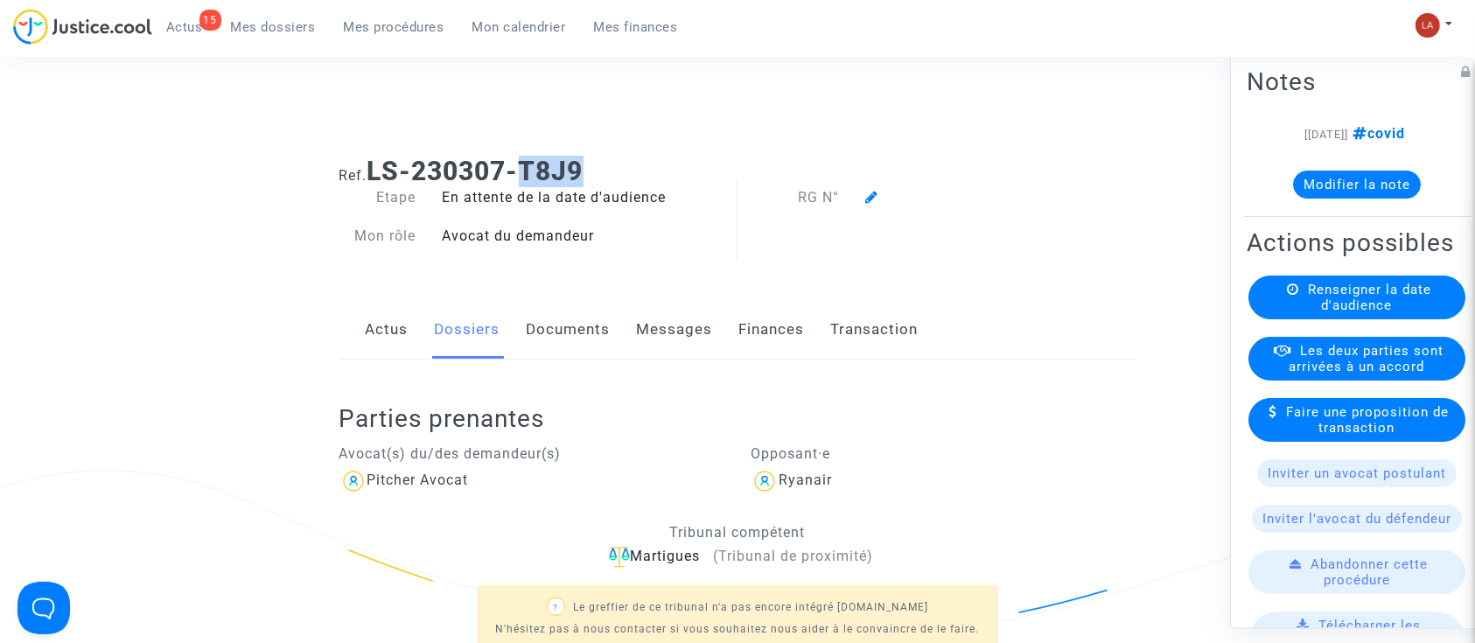
click at [574, 173] on b "LS-230307-T8J9" at bounding box center [476, 171] width 216 height 31
copy b "T8J9"
drag, startPoint x: 346, startPoint y: 20, endPoint x: 384, endPoint y: 26, distance: 39.0
click at [346, 20] on span "Mes procédures" at bounding box center [394, 27] width 101 height 16
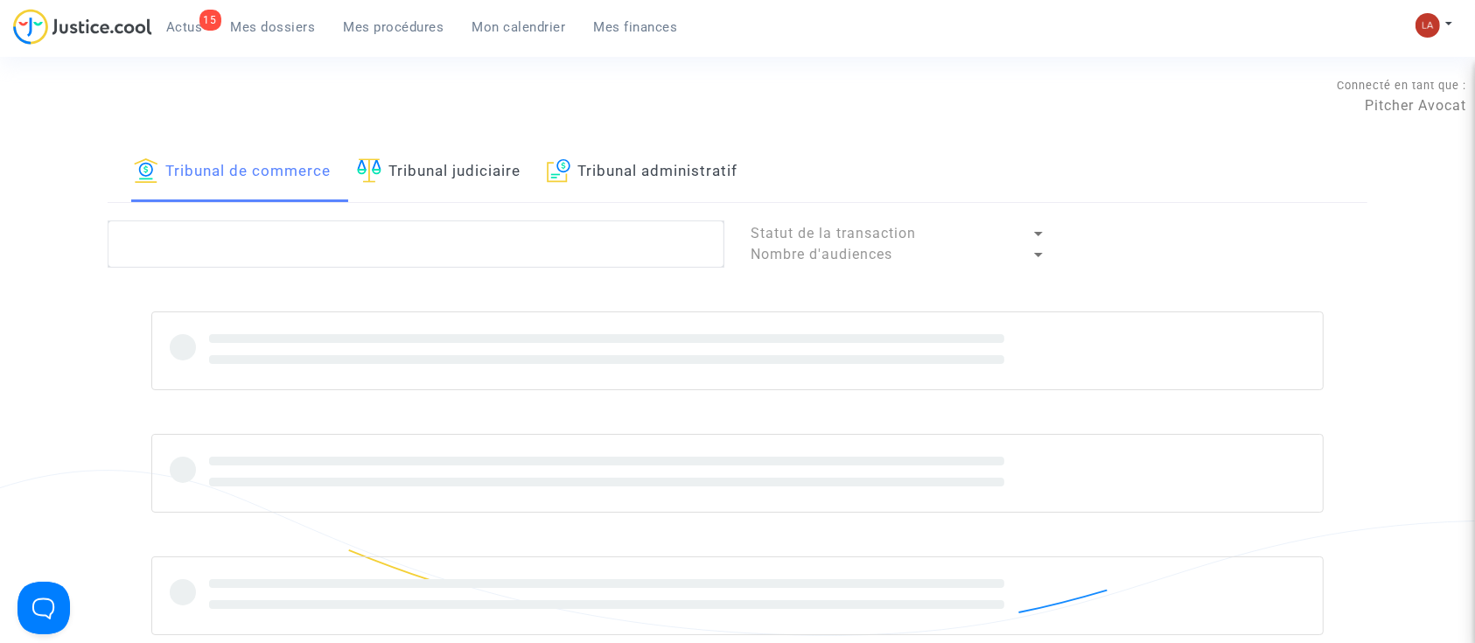
click at [424, 182] on link "Tribunal judiciaire" at bounding box center [439, 173] width 164 height 60
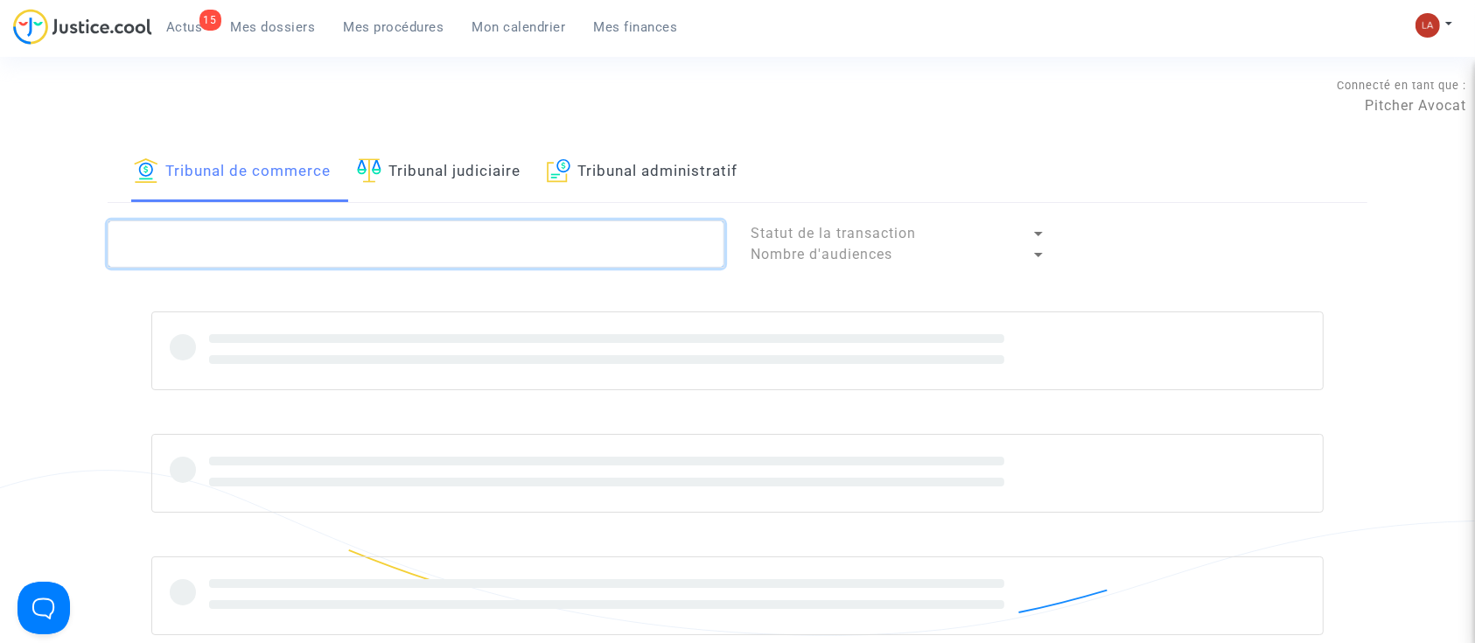
click at [438, 234] on textarea at bounding box center [416, 244] width 617 height 47
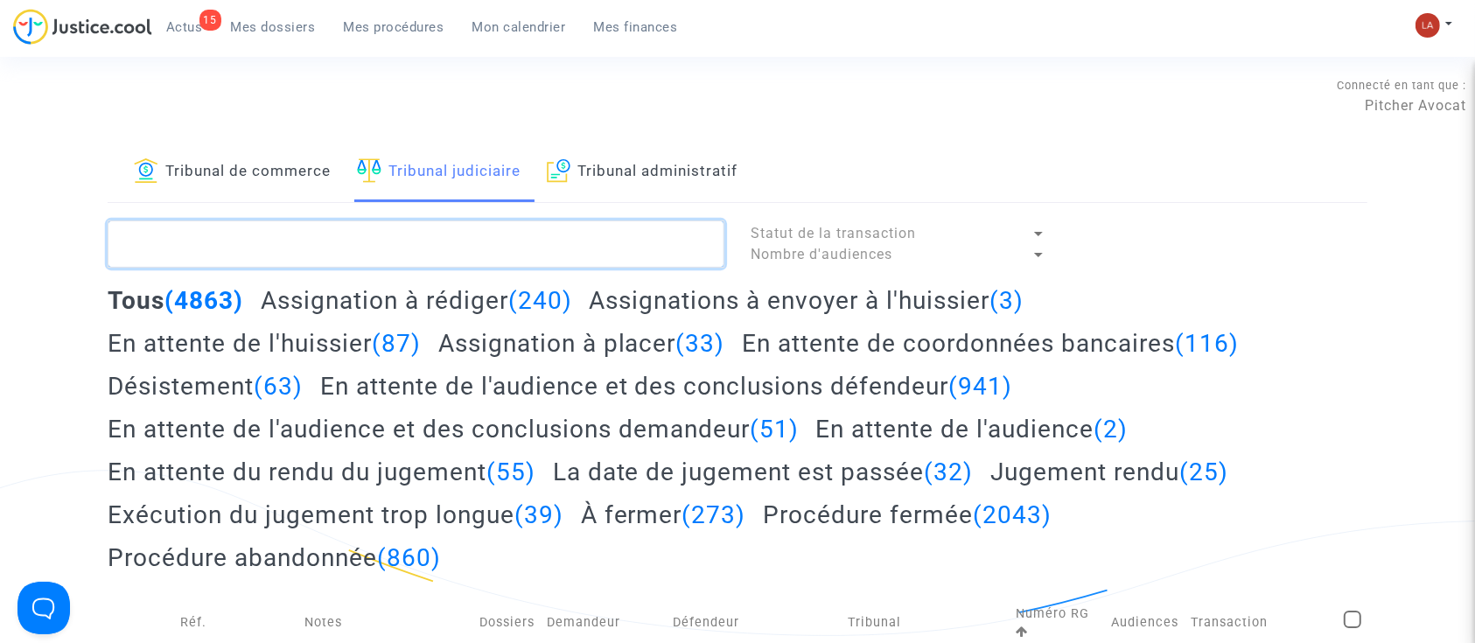
paste textarea "T8J9"
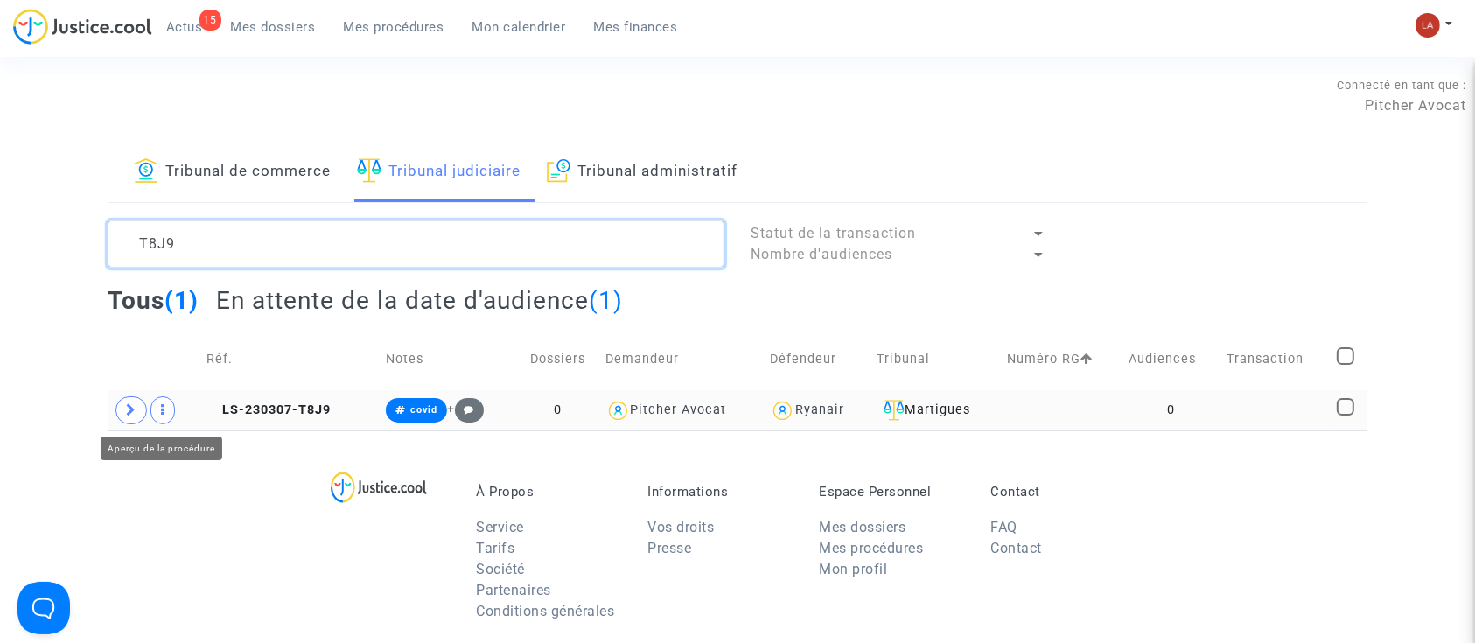
type textarea "T8J9"
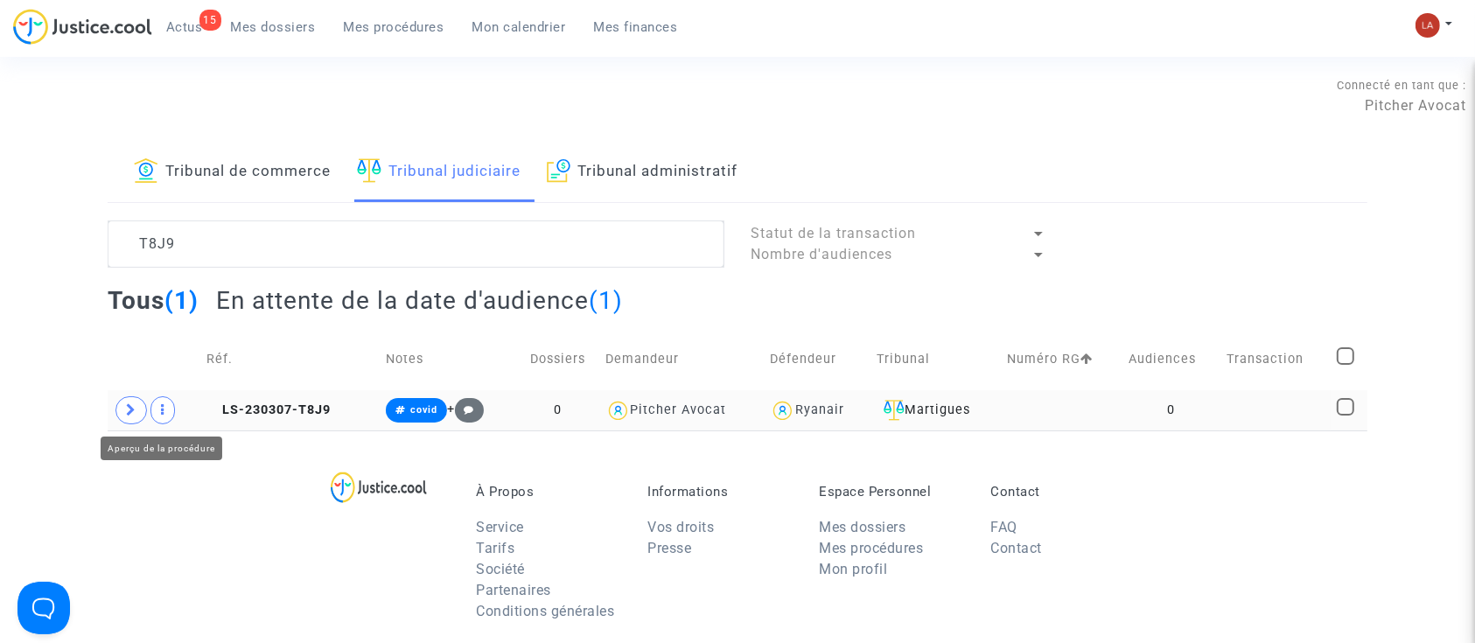
click at [141, 411] on span at bounding box center [132, 410] width 32 height 28
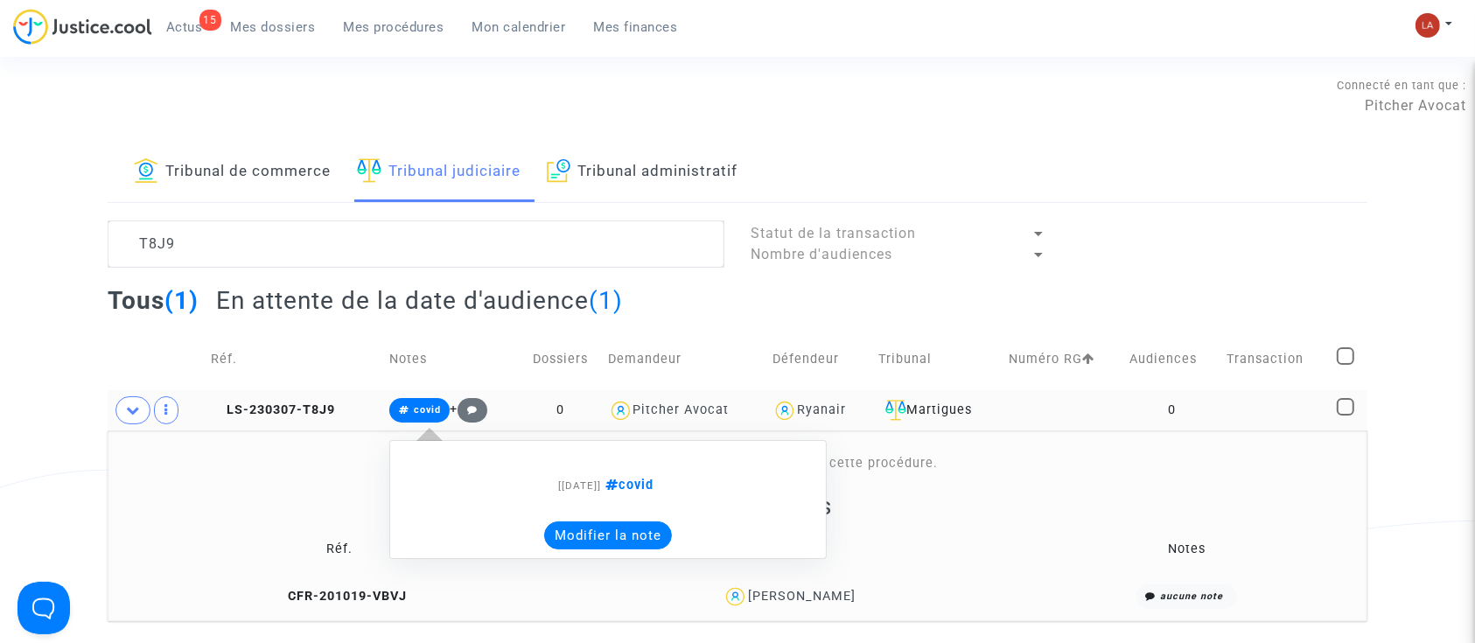
click at [585, 522] on button "Modifier la note" at bounding box center [608, 536] width 128 height 28
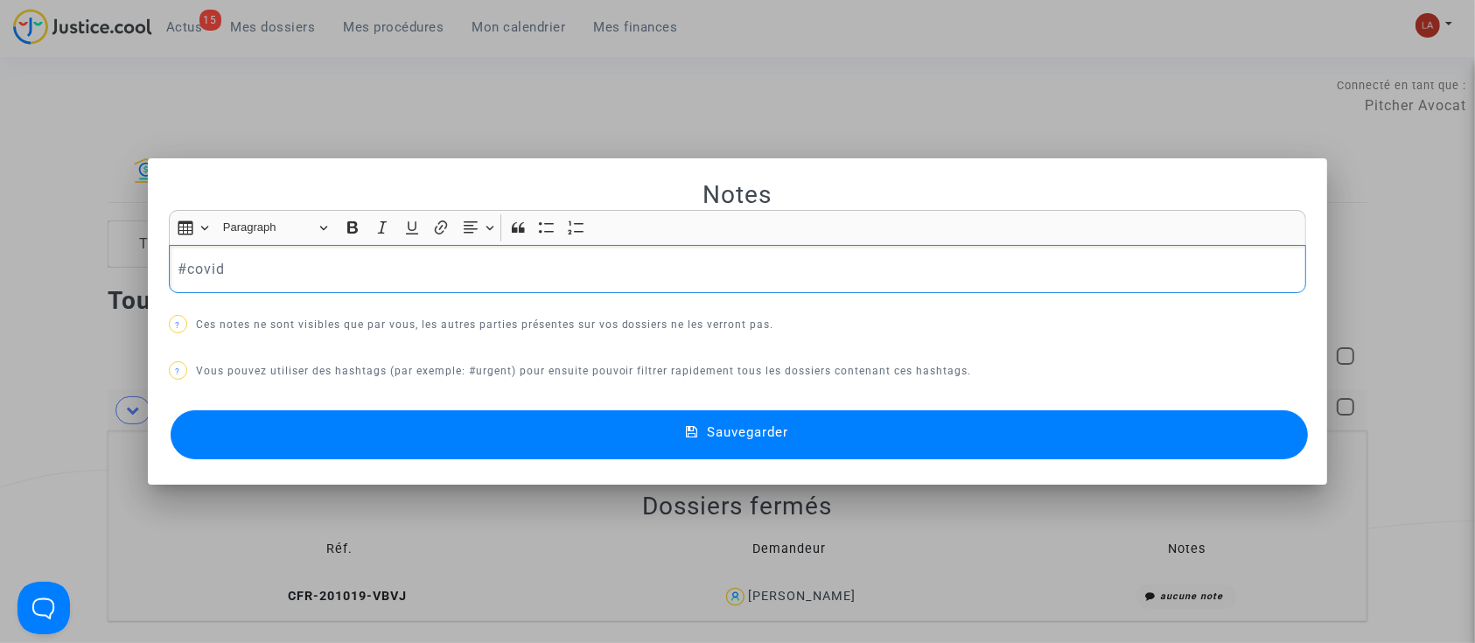
click at [464, 291] on div "#covid" at bounding box center [738, 269] width 1138 height 49
click at [480, 128] on div at bounding box center [737, 321] width 1475 height 643
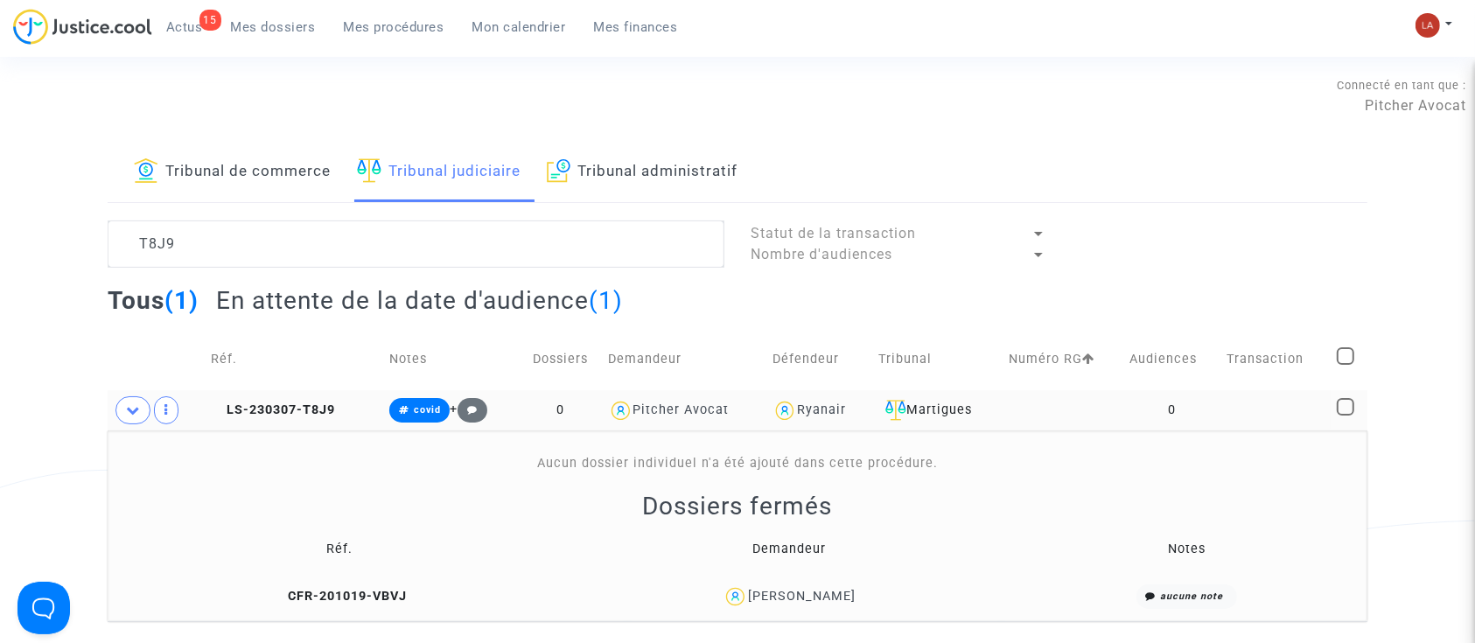
click at [344, 424] on td "LS-230307-T8J9" at bounding box center [294, 410] width 179 height 40
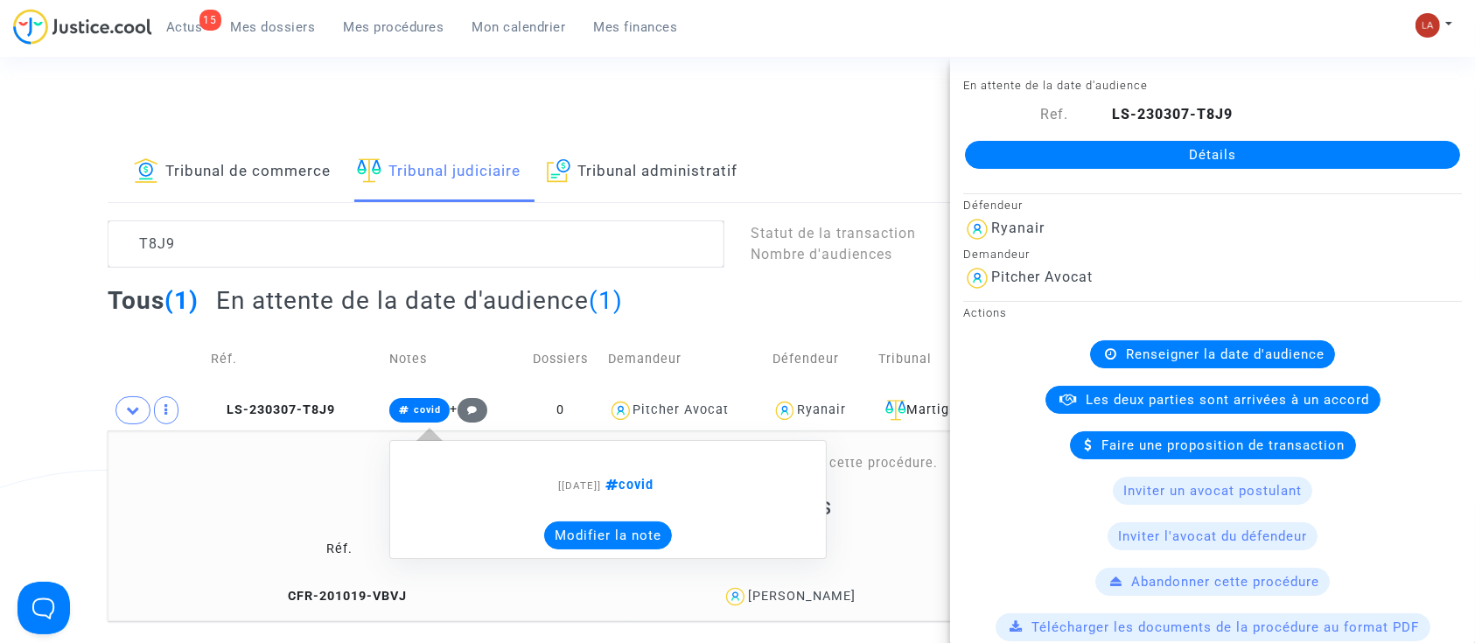
click at [571, 537] on button "Modifier la note" at bounding box center [608, 536] width 128 height 28
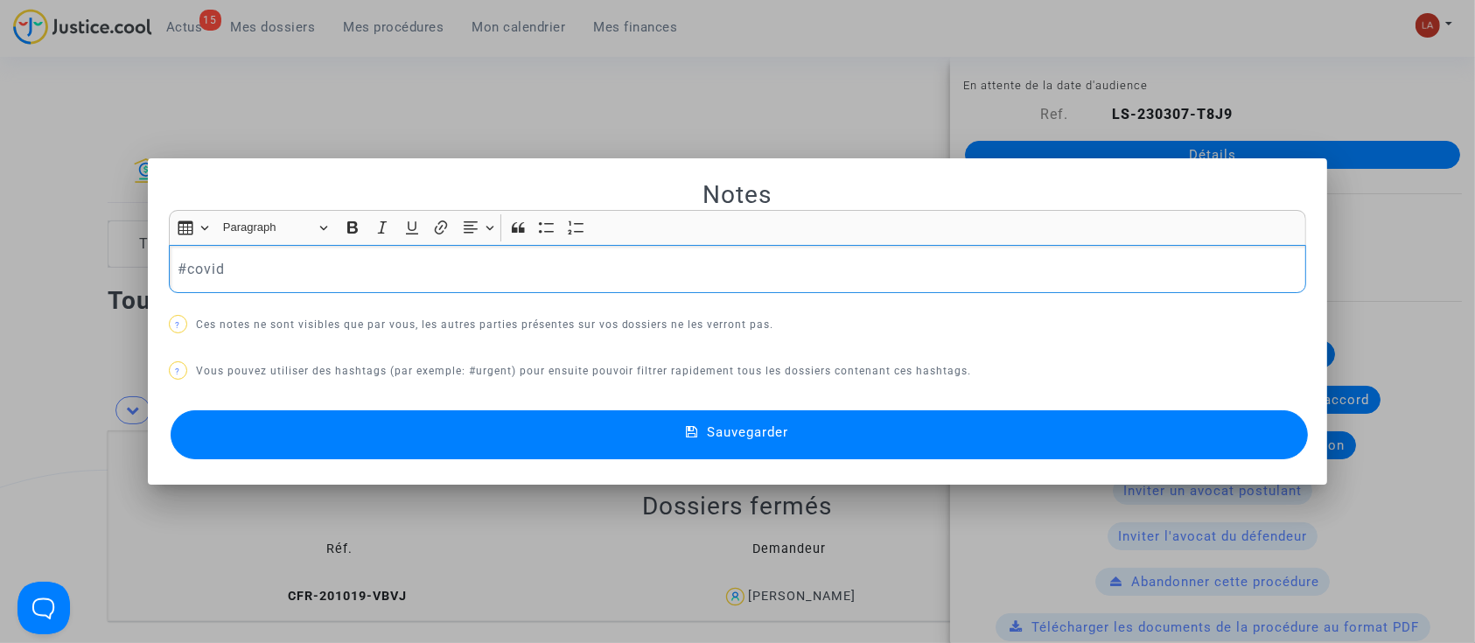
click at [305, 270] on p "#covid" at bounding box center [738, 269] width 1120 height 22
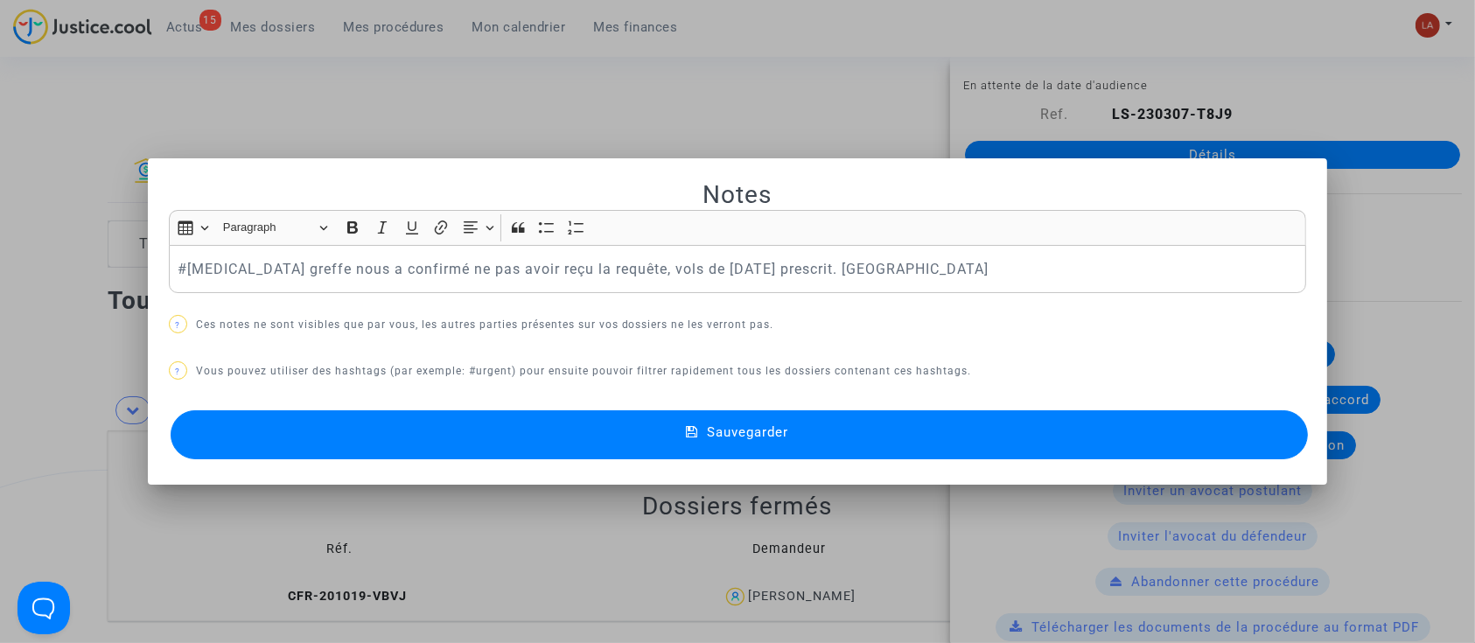
click at [343, 422] on button "Sauvegarder" at bounding box center [740, 434] width 1138 height 49
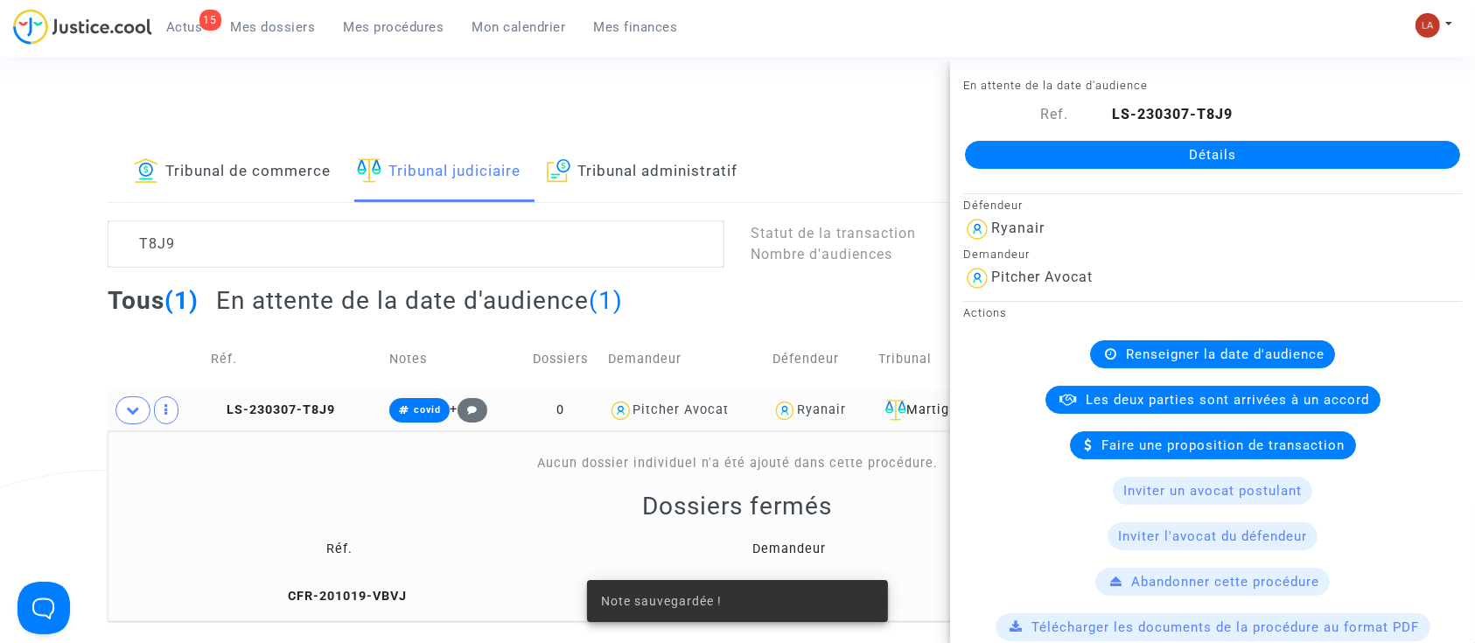
click at [258, 423] on td "LS-230307-T8J9" at bounding box center [294, 410] width 179 height 40
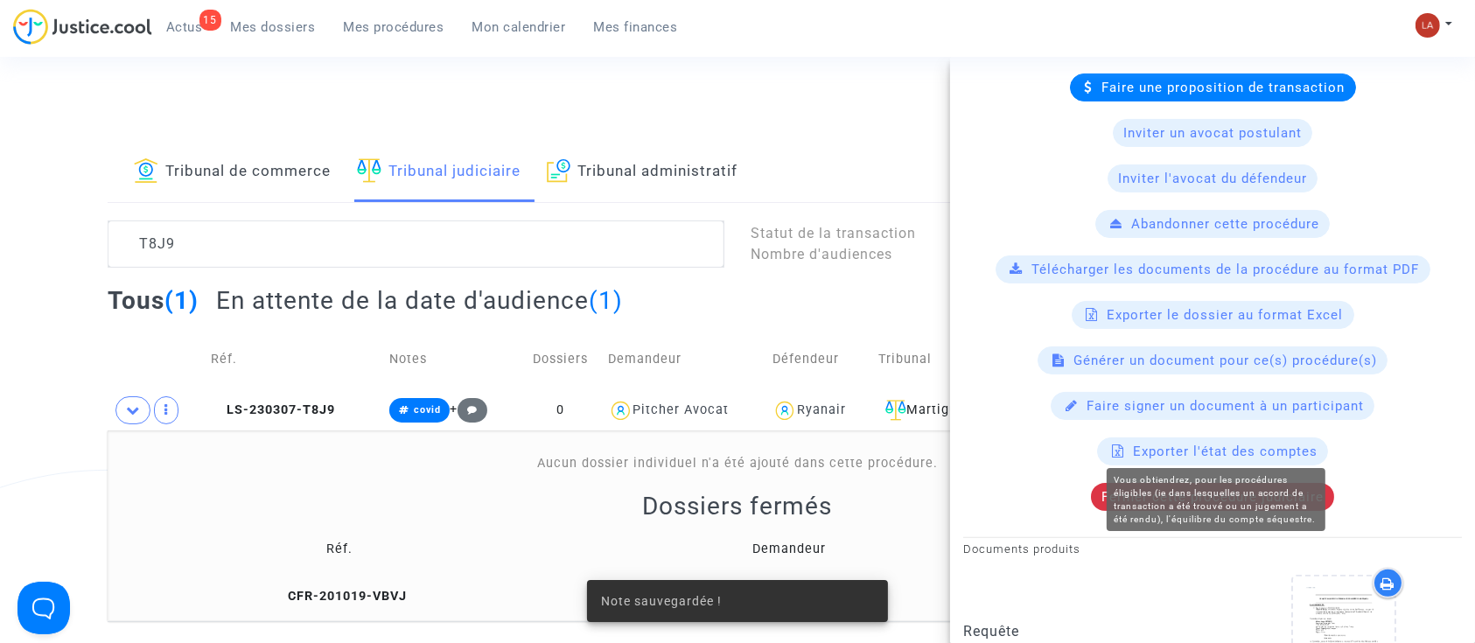
scroll to position [466, 0]
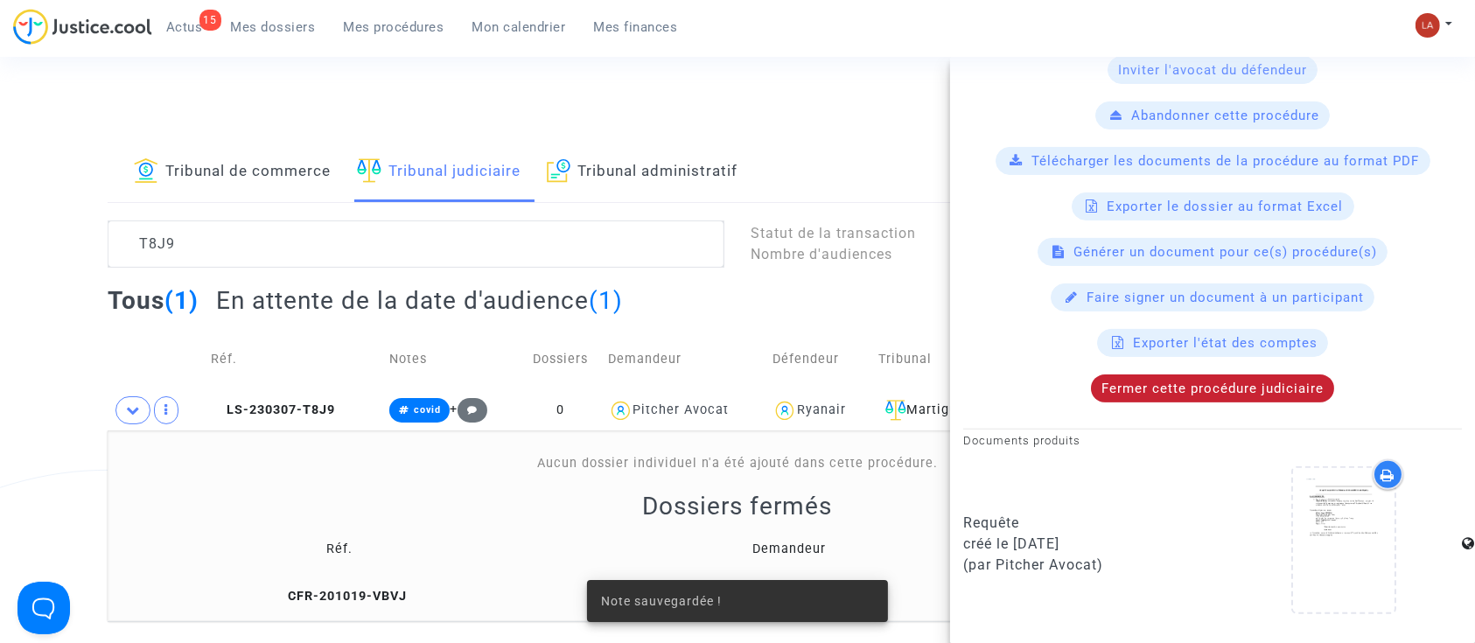
click at [1222, 381] on span "Fermer cette procédure judiciaire" at bounding box center [1213, 389] width 222 height 16
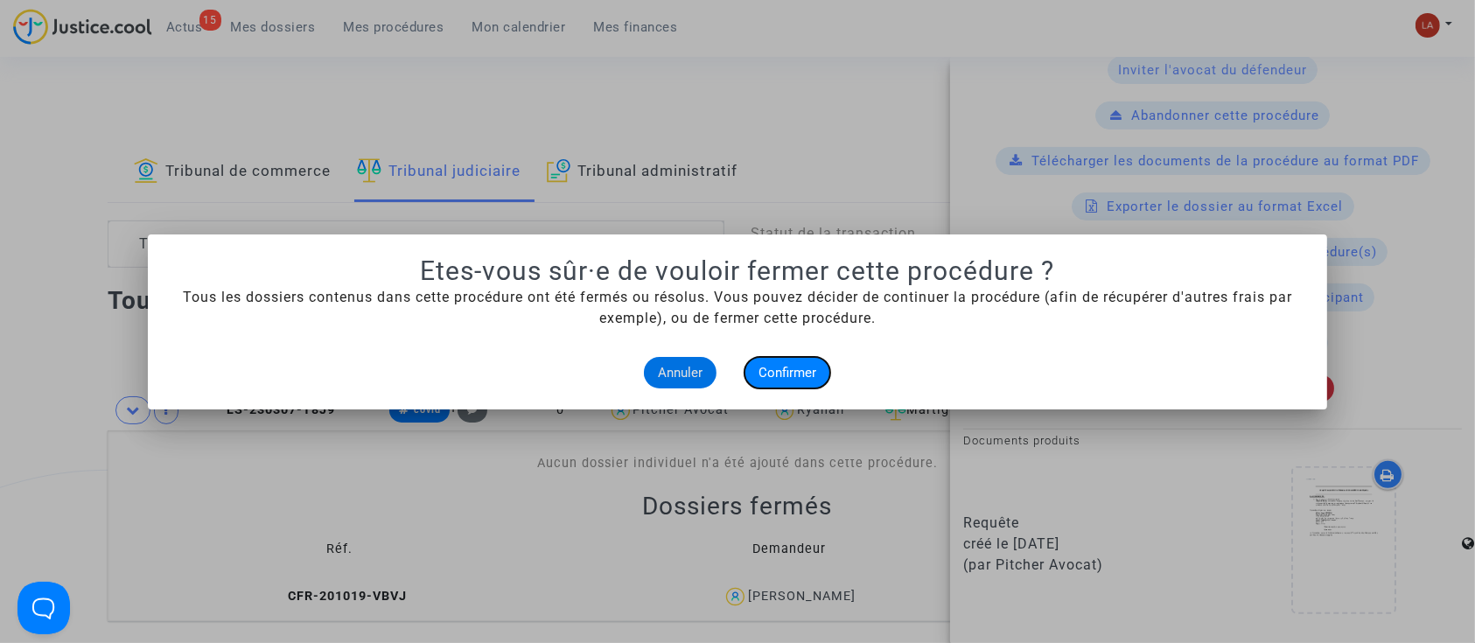
click at [770, 364] on button "Confirmer" at bounding box center [788, 373] width 86 height 32
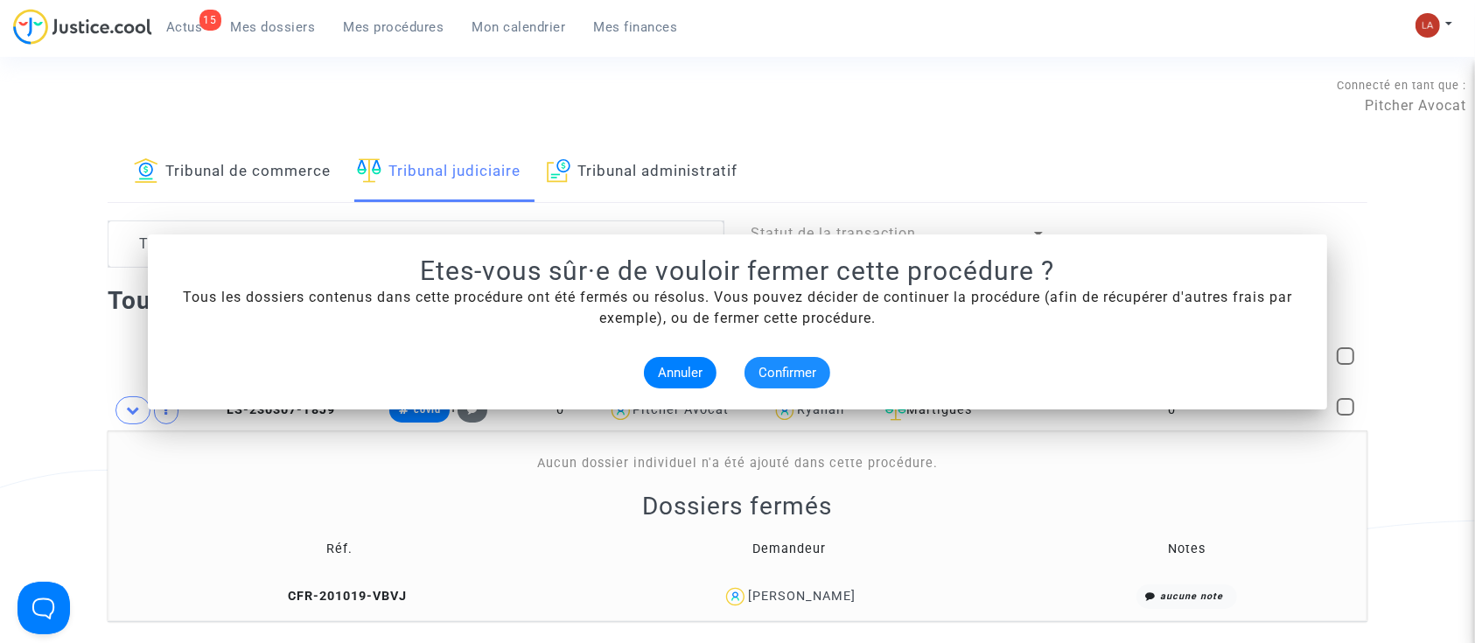
scroll to position [0, 0]
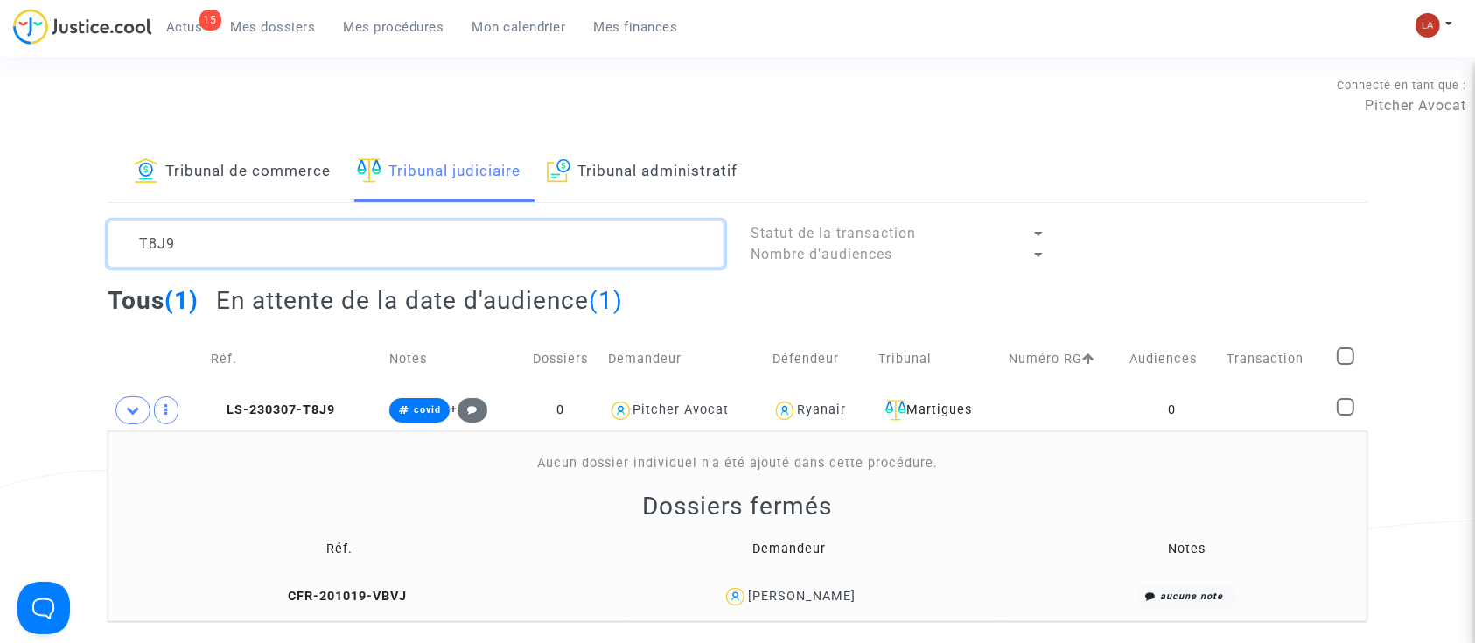
click at [287, 224] on textarea at bounding box center [416, 244] width 617 height 47
drag, startPoint x: 287, startPoint y: 224, endPoint x: 296, endPoint y: 221, distance: 9.1
click at [287, 224] on textarea at bounding box center [416, 244] width 617 height 47
paste textarea "QYGD"
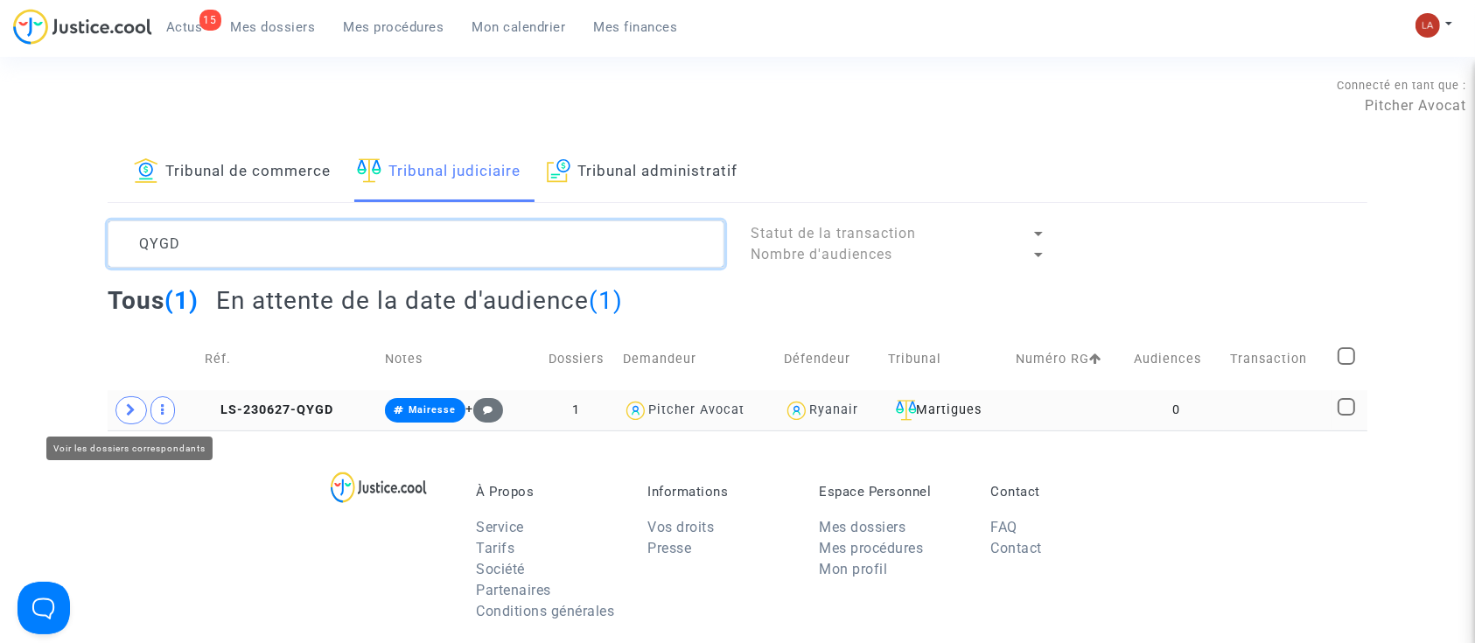
type textarea "QYGD"
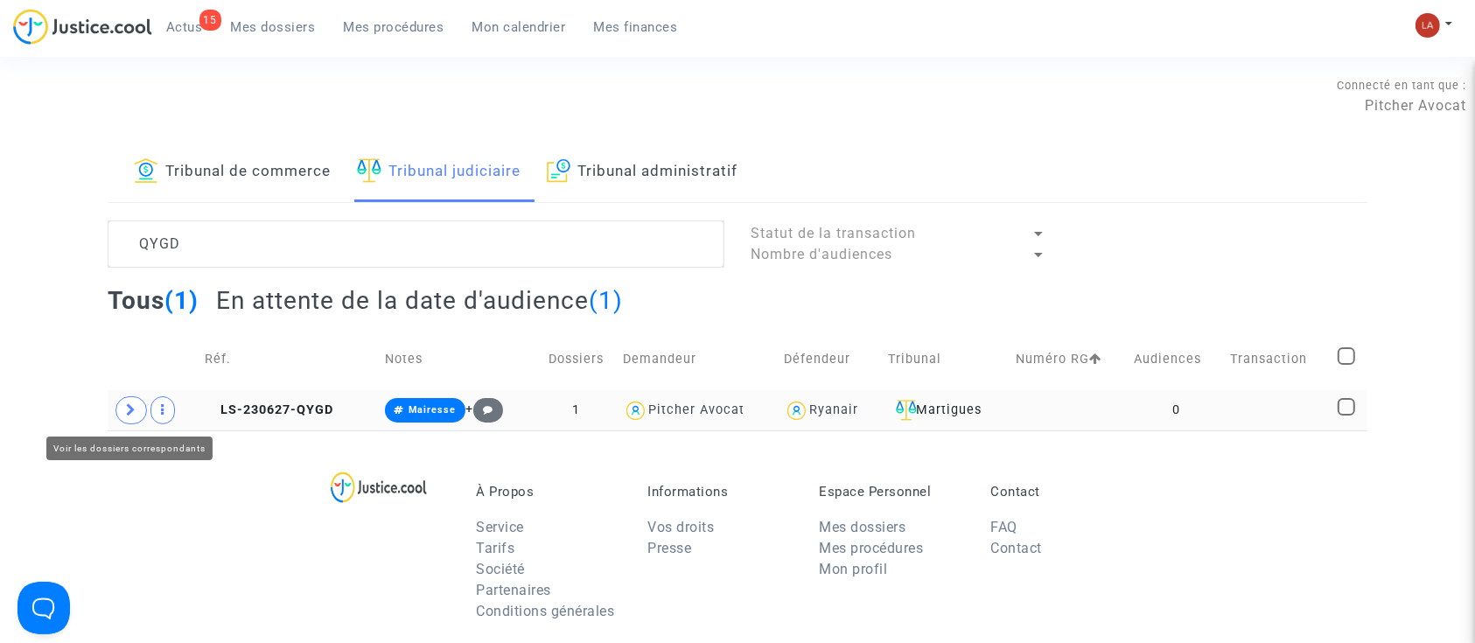
click at [132, 414] on icon at bounding box center [131, 409] width 11 height 13
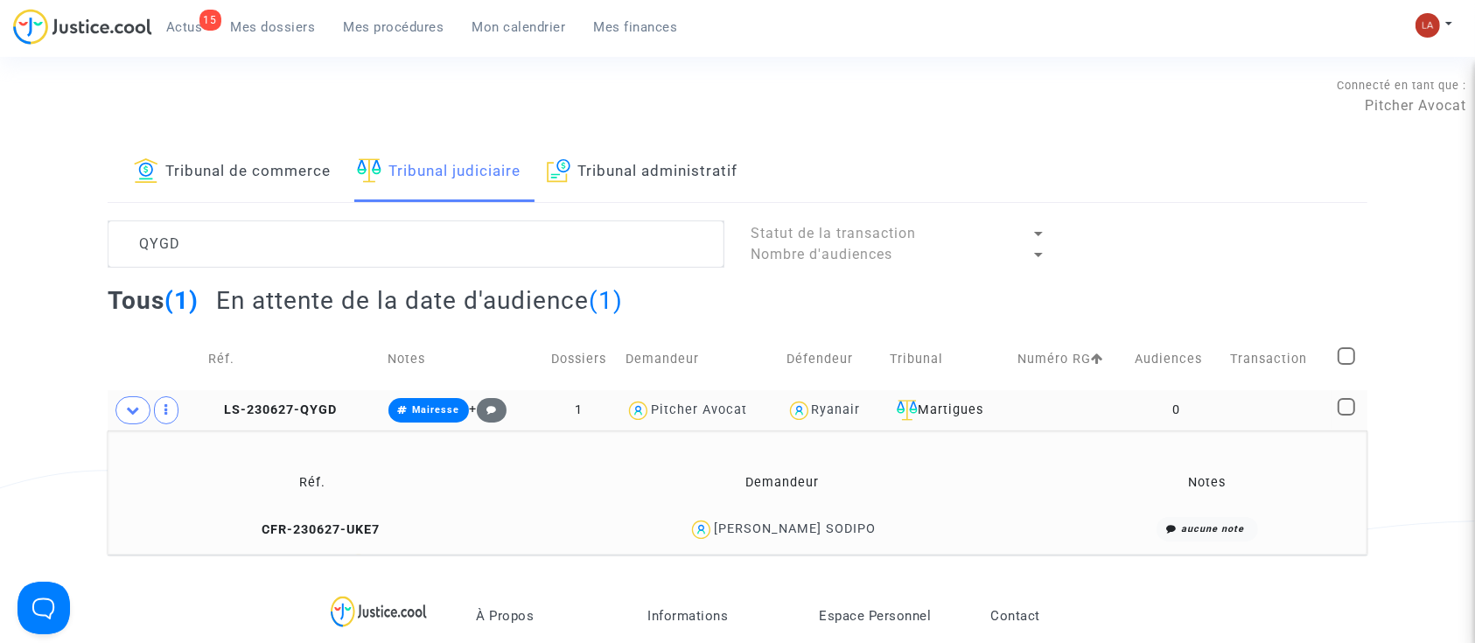
drag, startPoint x: 305, startPoint y: 522, endPoint x: 427, endPoint y: 492, distance: 125.2
click at [302, 522] on span "CFR-230627-UKE7" at bounding box center [313, 529] width 134 height 15
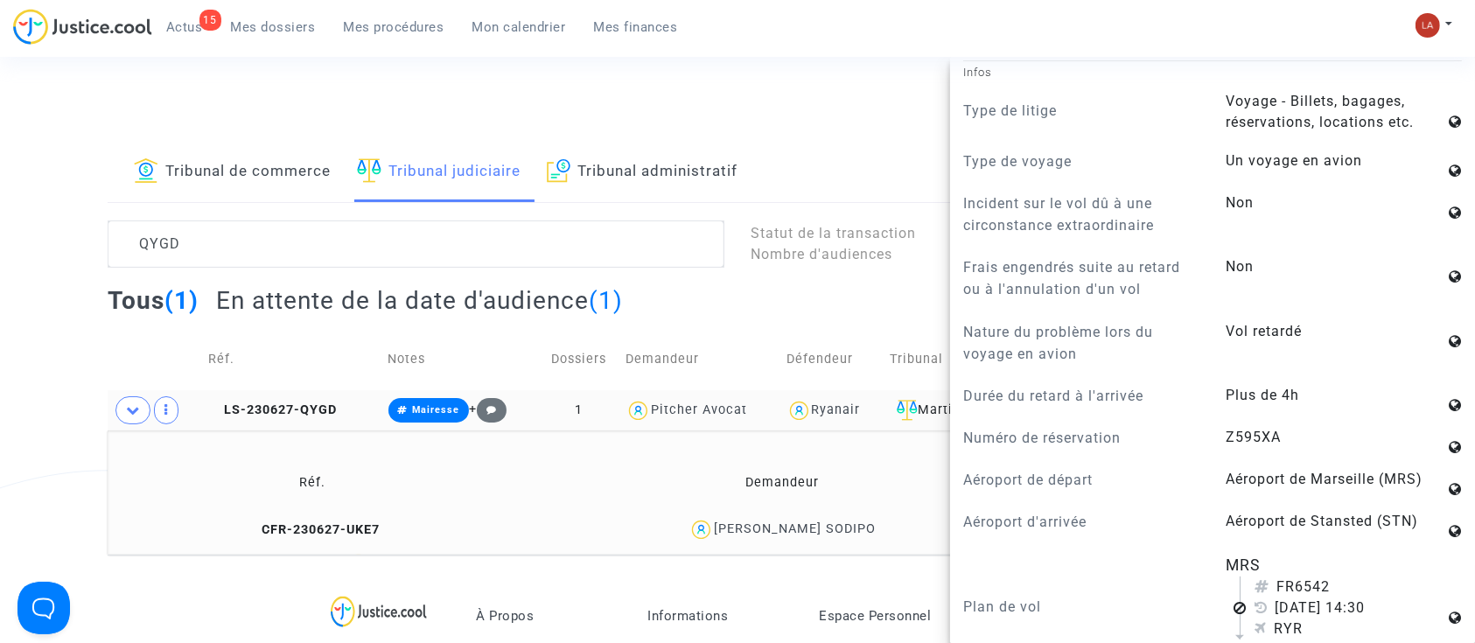
scroll to position [1165, 0]
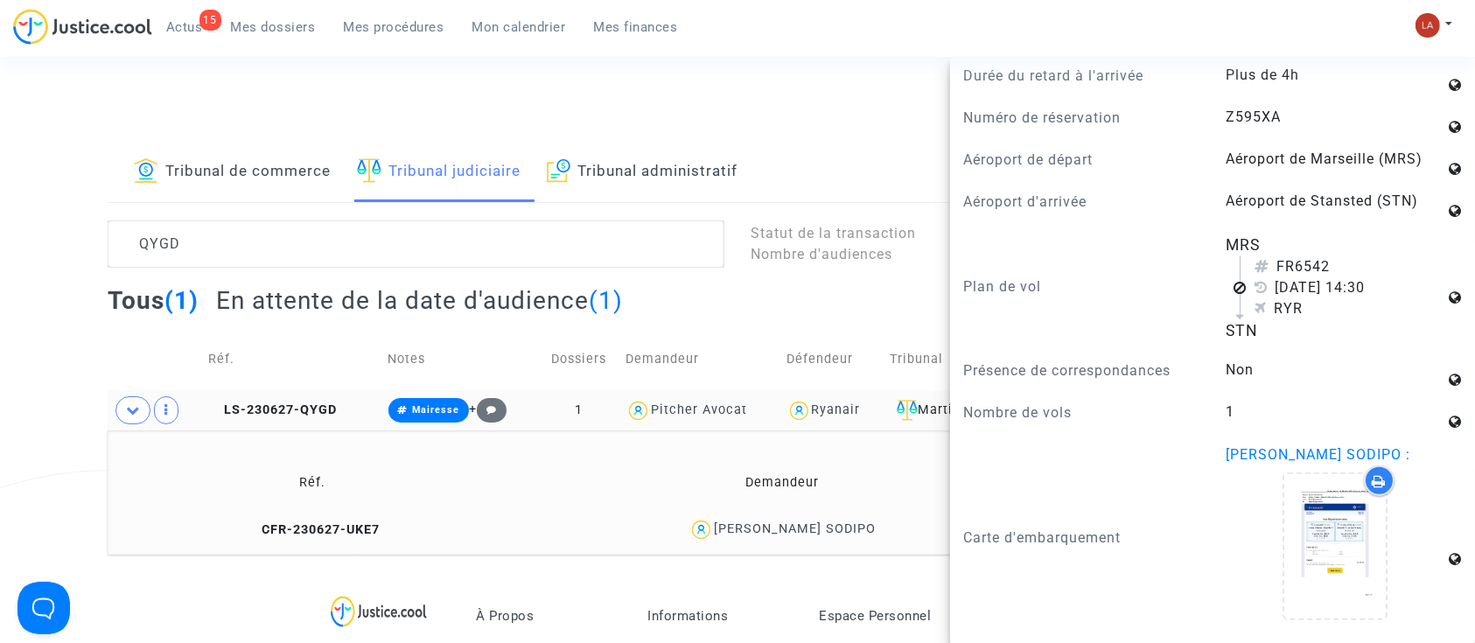
click at [316, 396] on td "LS-230627-QYGD" at bounding box center [291, 410] width 179 height 40
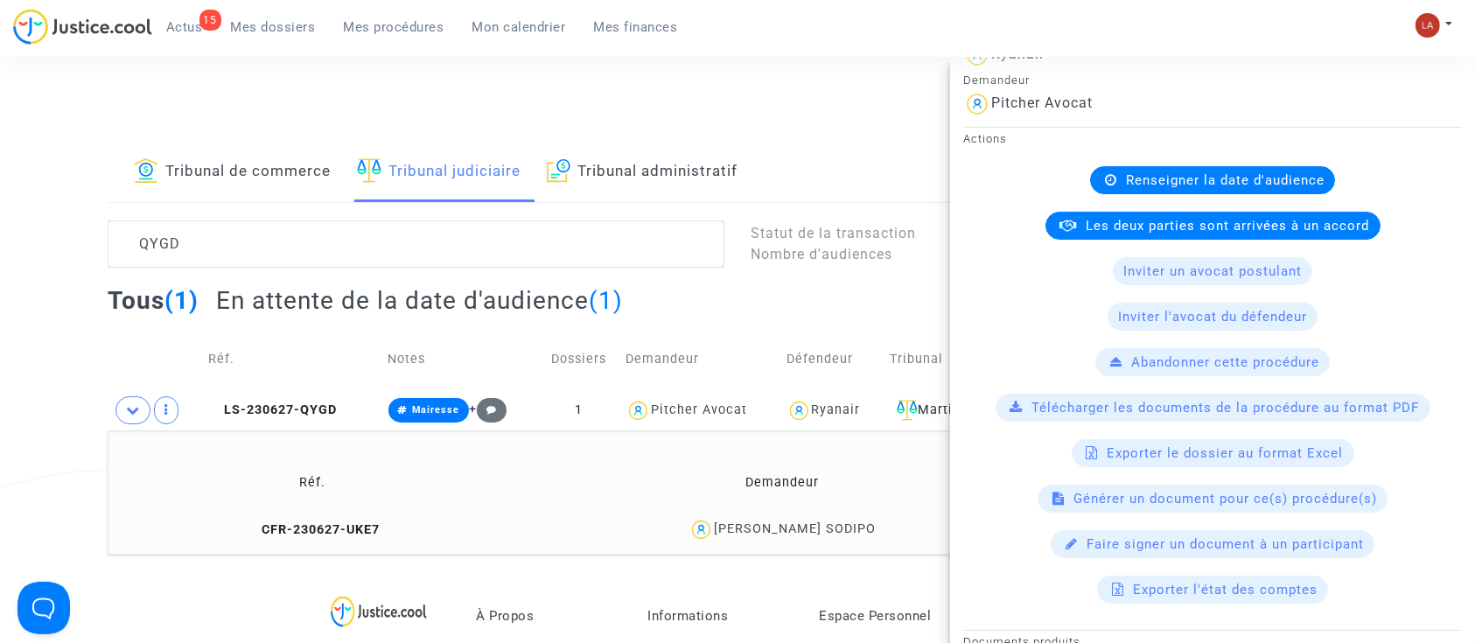
scroll to position [366, 0]
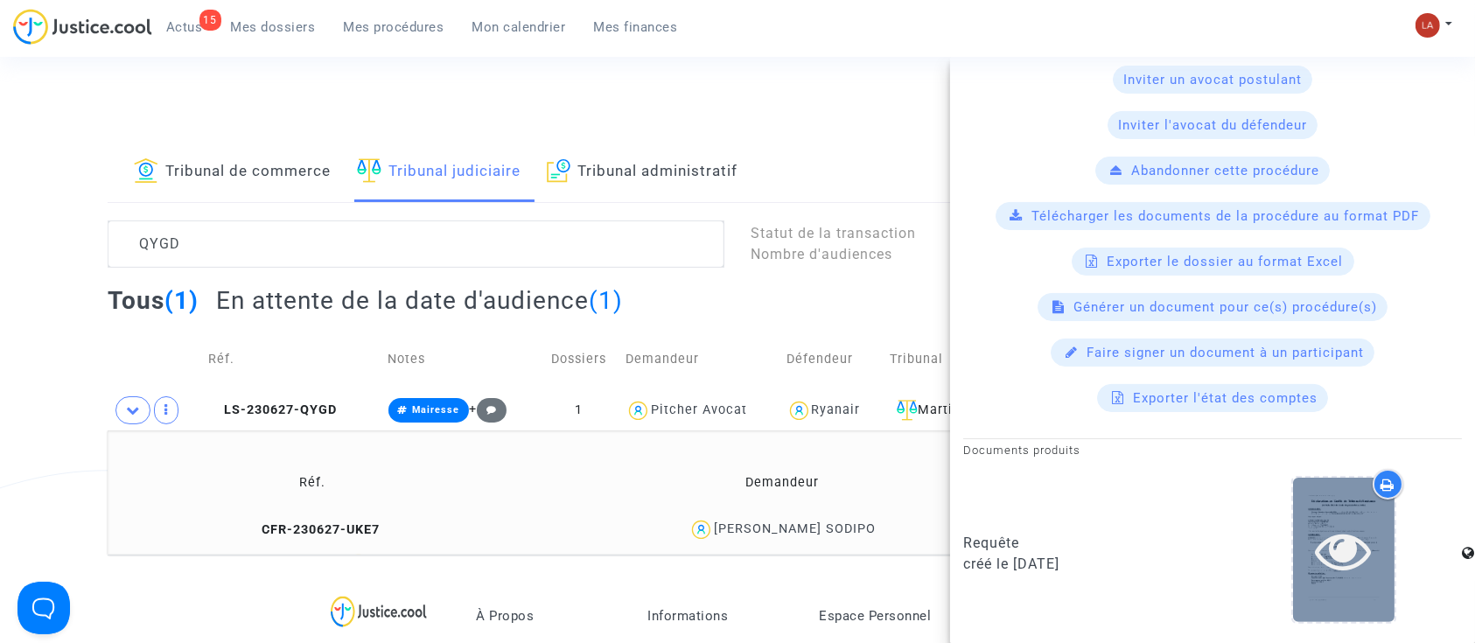
click at [1352, 594] on div at bounding box center [1344, 550] width 102 height 144
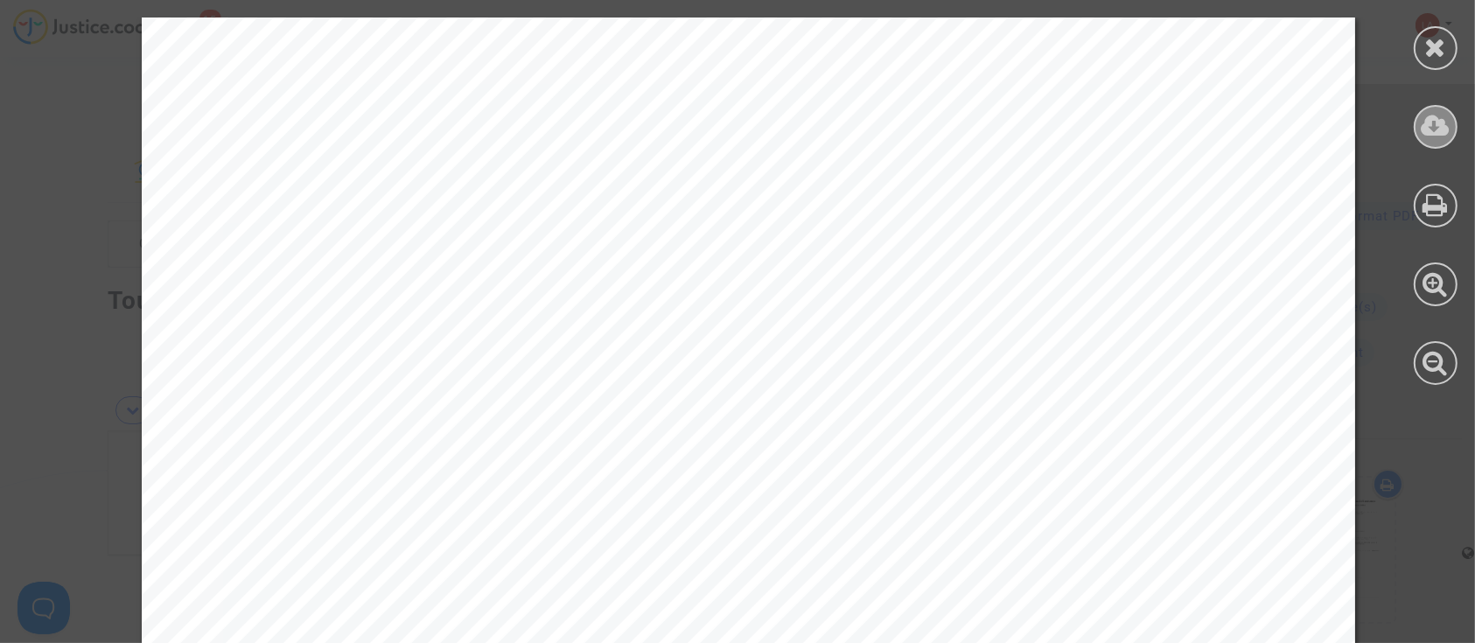
click at [1436, 130] on icon at bounding box center [1436, 126] width 29 height 26
click at [1415, 40] on div at bounding box center [1436, 48] width 44 height 44
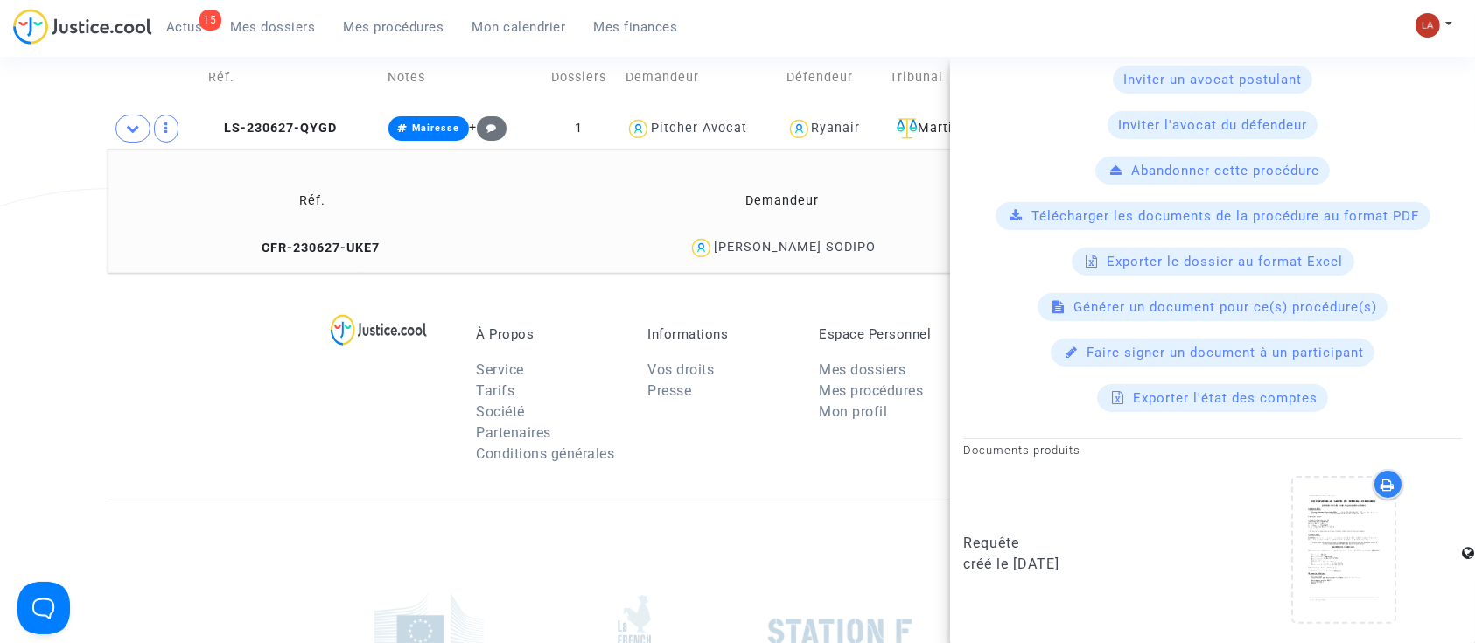
scroll to position [116, 0]
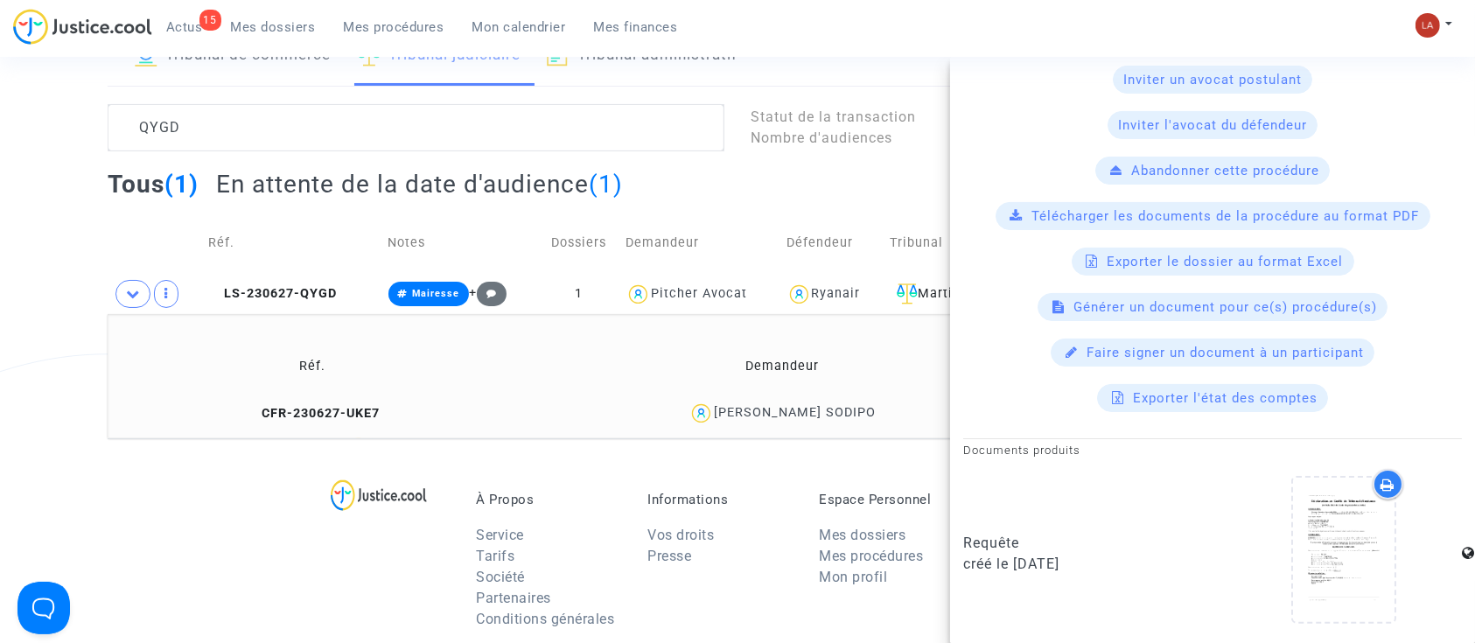
drag, startPoint x: 307, startPoint y: 421, endPoint x: 588, endPoint y: 354, distance: 288.9
click at [307, 421] on td "CFR-230627-UKE7" at bounding box center [312, 414] width 397 height 38
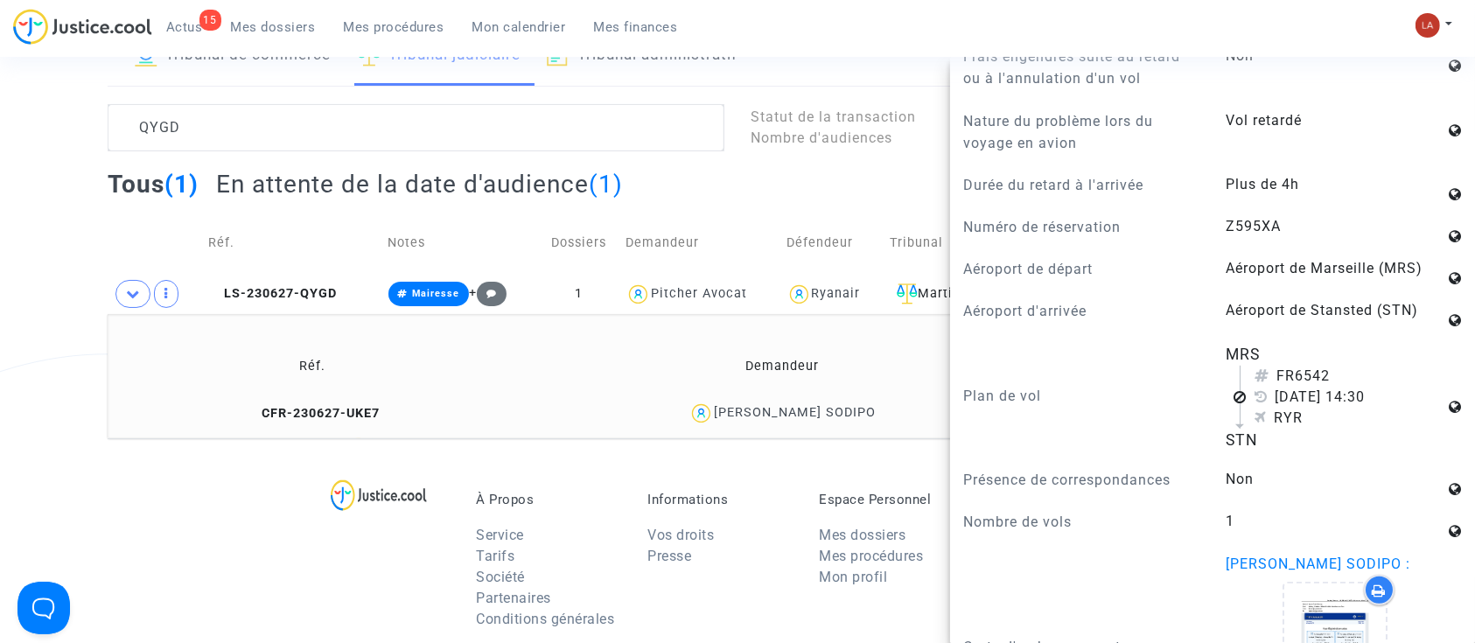
scroll to position [1165, 0]
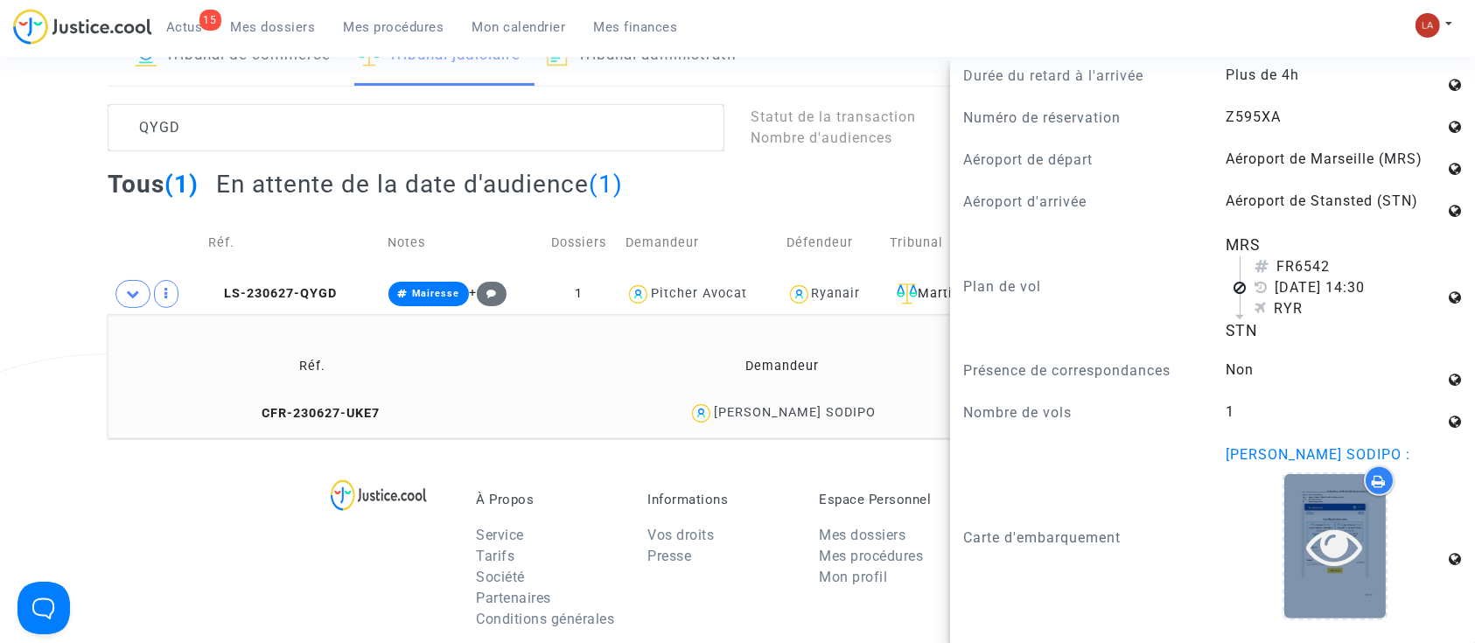
click at [1307, 571] on icon at bounding box center [1335, 546] width 57 height 56
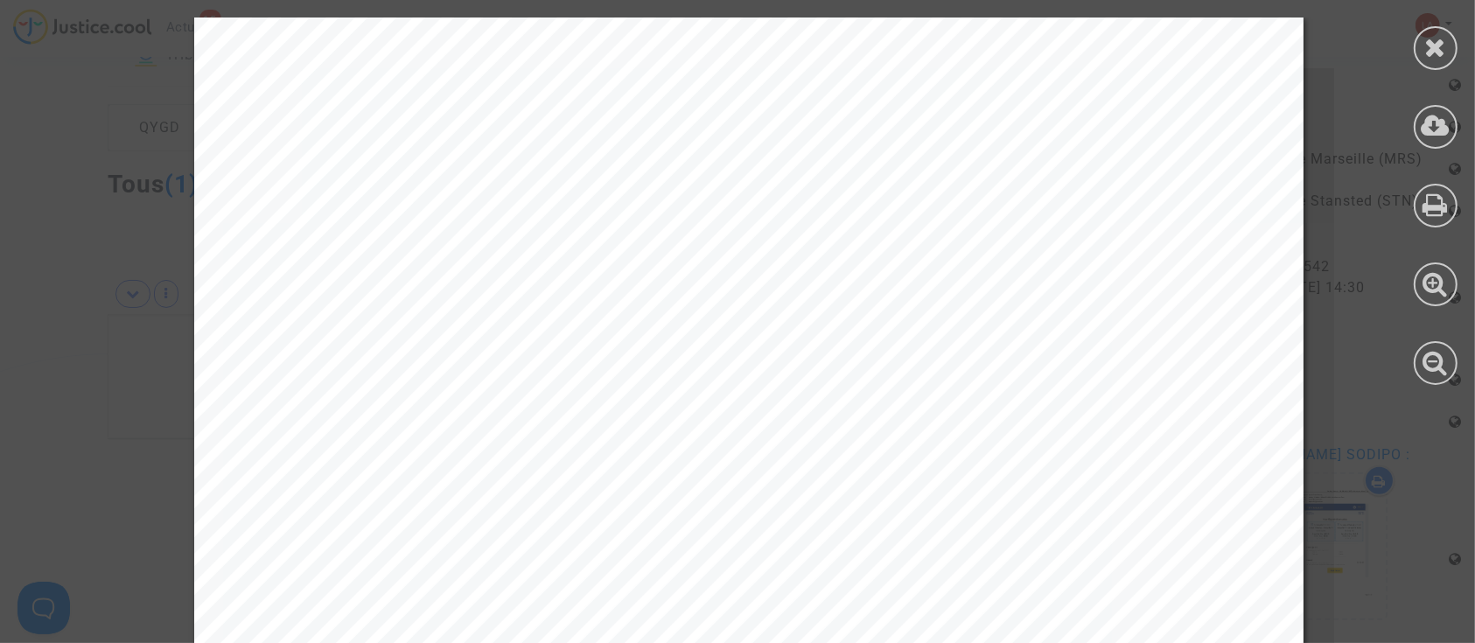
click at [1418, 111] on div at bounding box center [1436, 201] width 79 height 403
click at [1429, 116] on icon at bounding box center [1436, 126] width 29 height 26
click at [1453, 26] on div at bounding box center [1436, 201] width 79 height 403
click at [1421, 41] on div at bounding box center [1436, 48] width 44 height 44
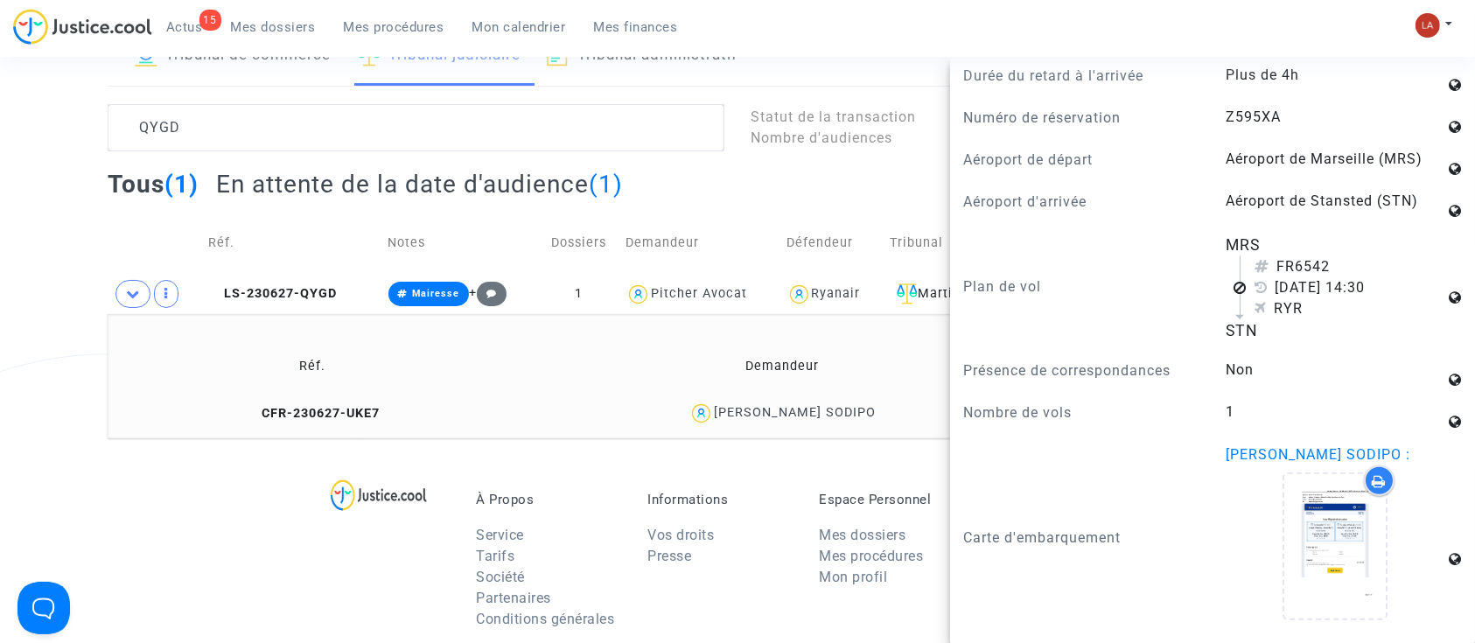
click at [348, 403] on td "CFR-230627-UKE7" at bounding box center [312, 414] width 397 height 38
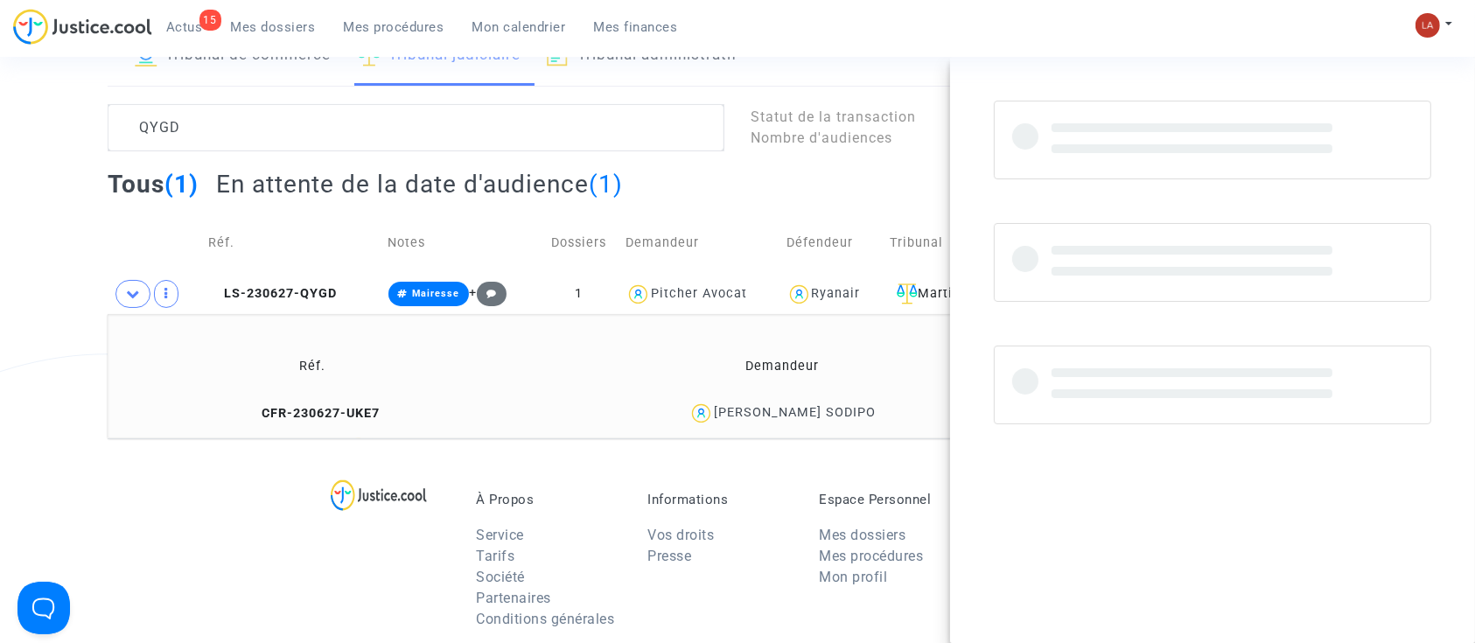
scroll to position [0, 0]
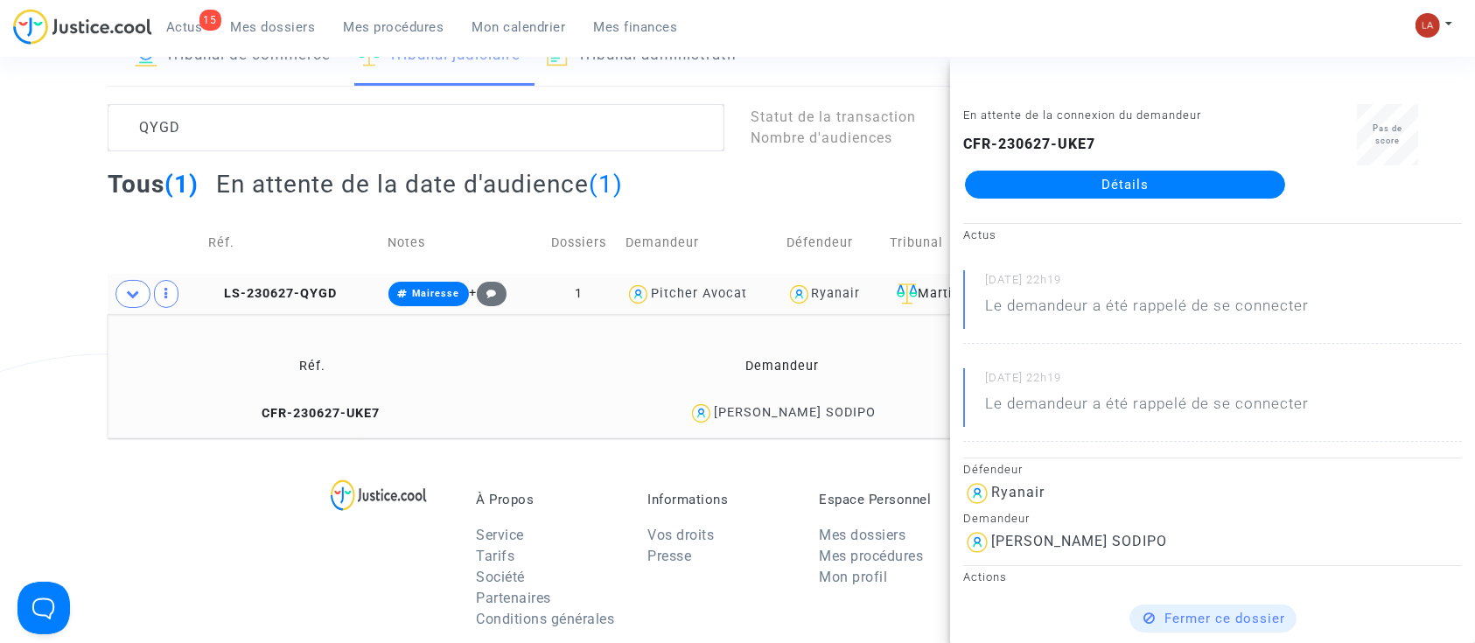
drag, startPoint x: 1246, startPoint y: 175, endPoint x: 543, endPoint y: 298, distance: 714.1
click at [569, 303] on td "1" at bounding box center [579, 294] width 81 height 40
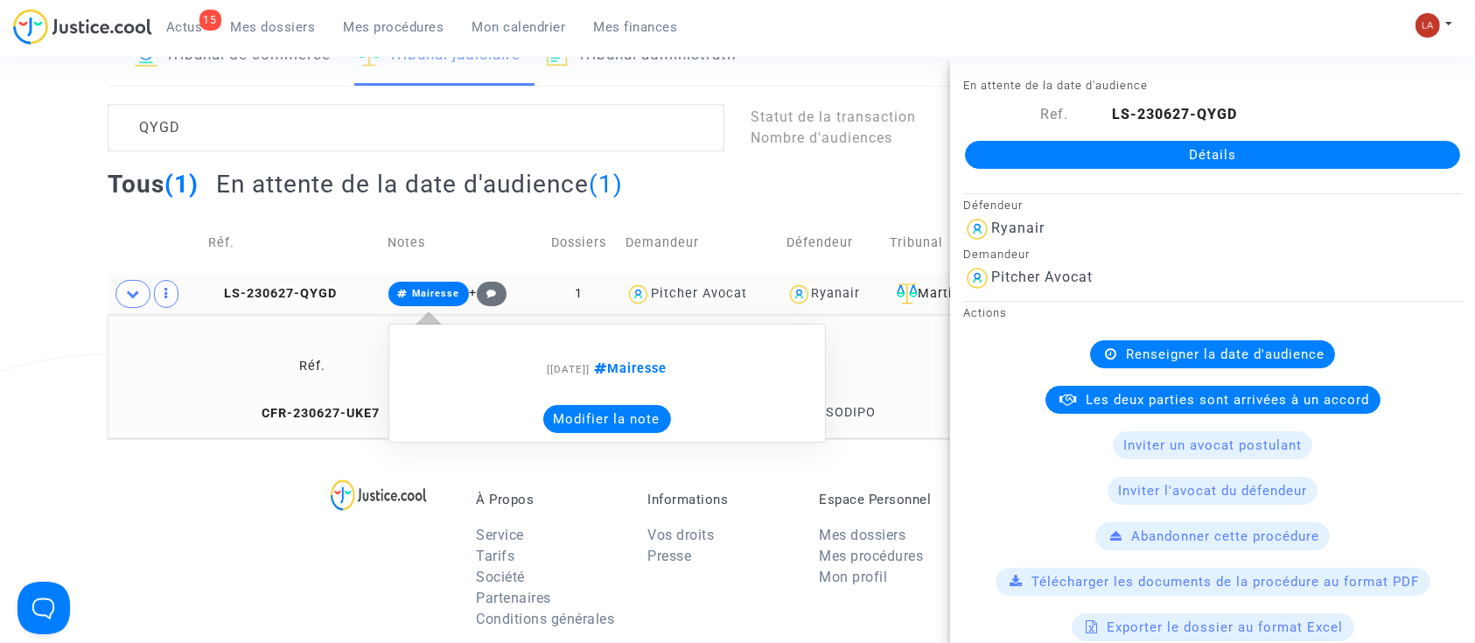
click at [586, 425] on button "Modifier la note" at bounding box center [607, 419] width 128 height 28
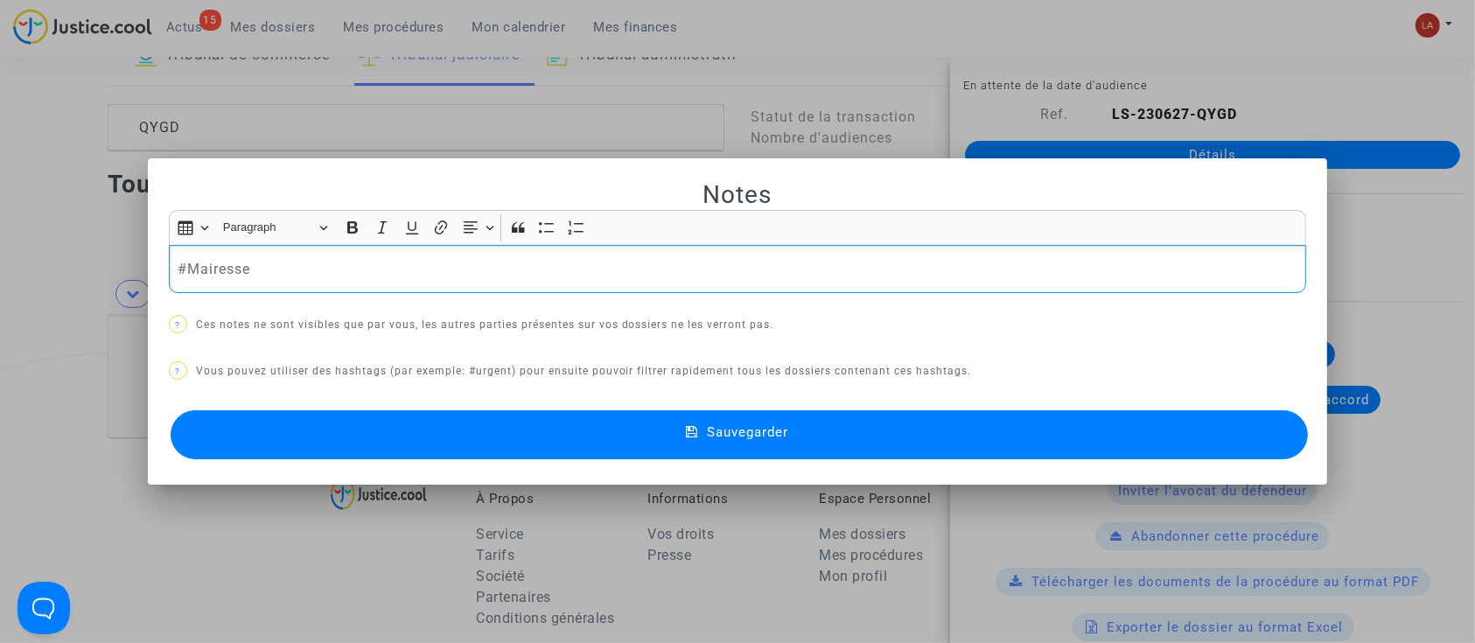
click at [323, 285] on div "#Mairesse" at bounding box center [738, 269] width 1138 height 49
click at [301, 417] on button "Sauvegarder" at bounding box center [740, 434] width 1138 height 49
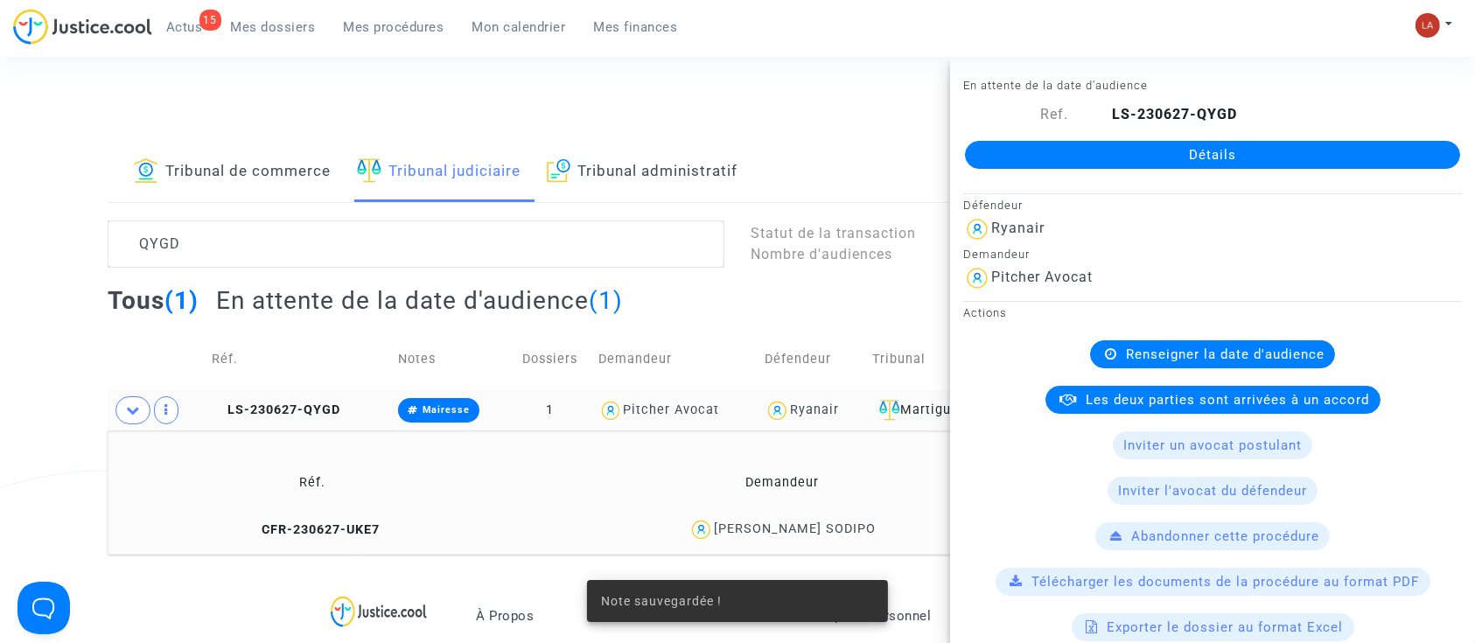
scroll to position [116, 0]
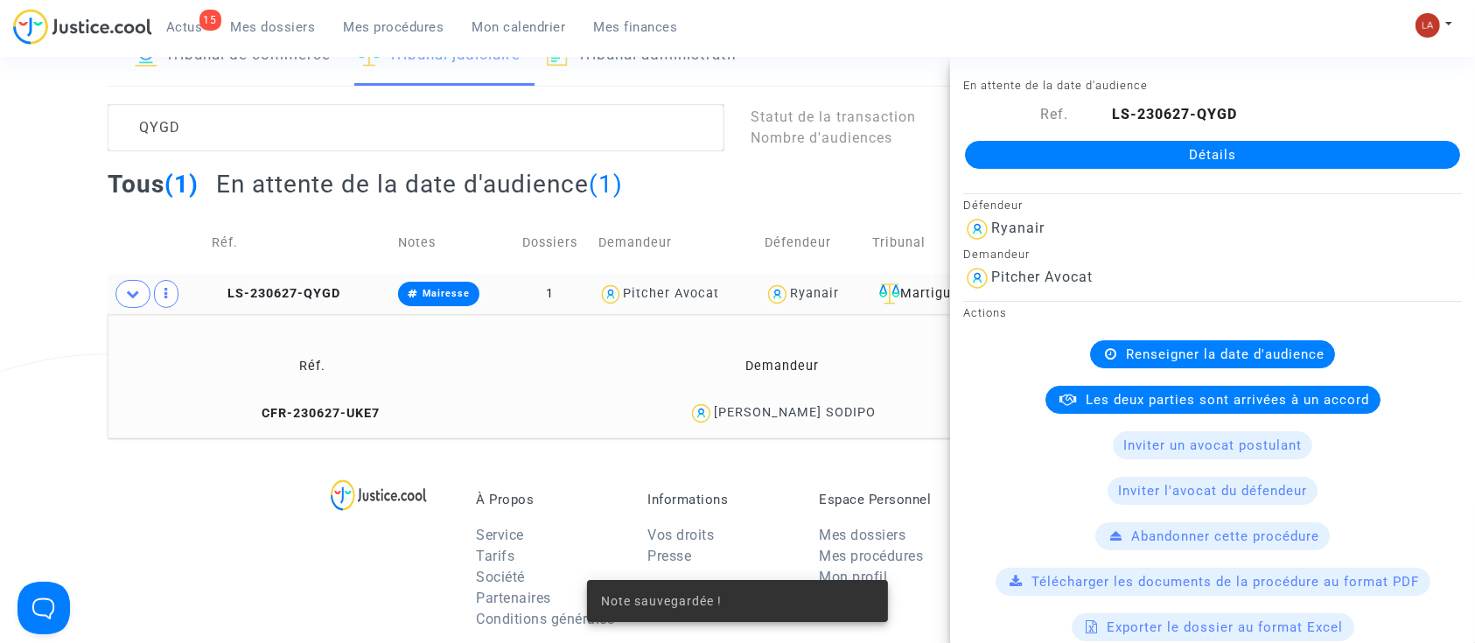
click at [331, 399] on td "CFR-230627-UKE7" at bounding box center [312, 414] width 397 height 38
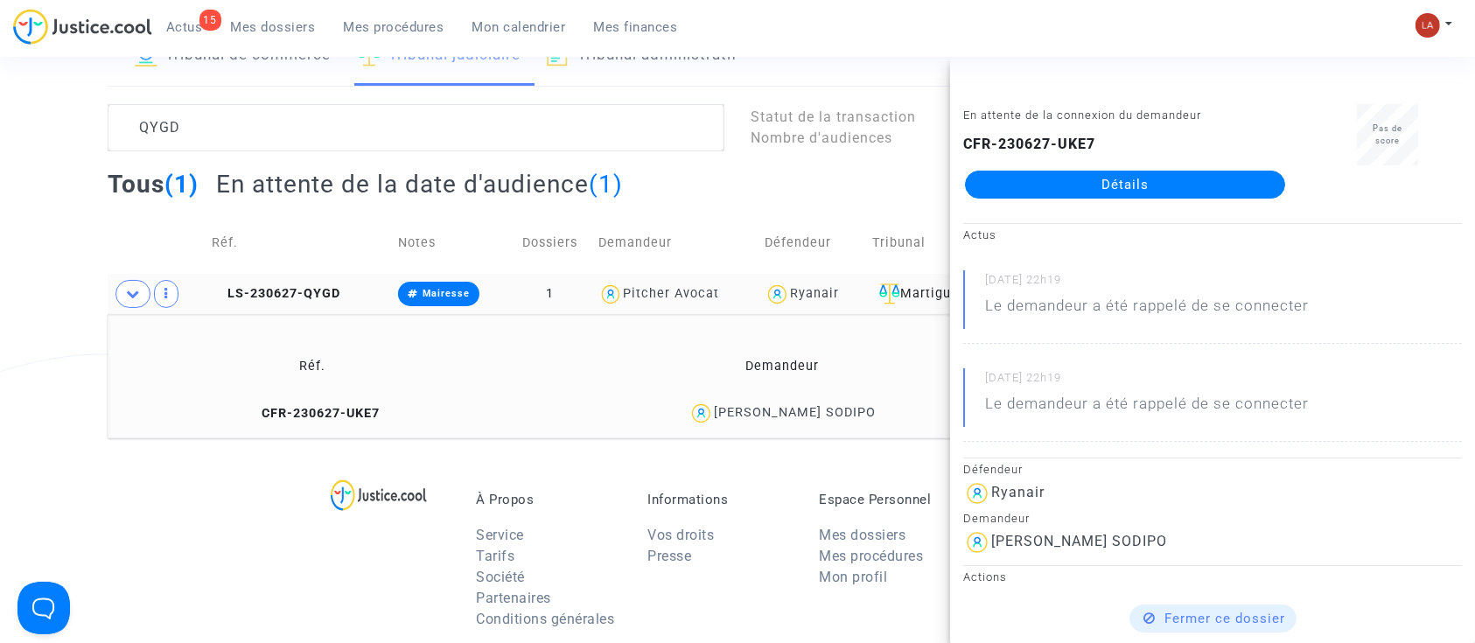
click at [280, 312] on td "LS-230627-QYGD" at bounding box center [299, 294] width 186 height 40
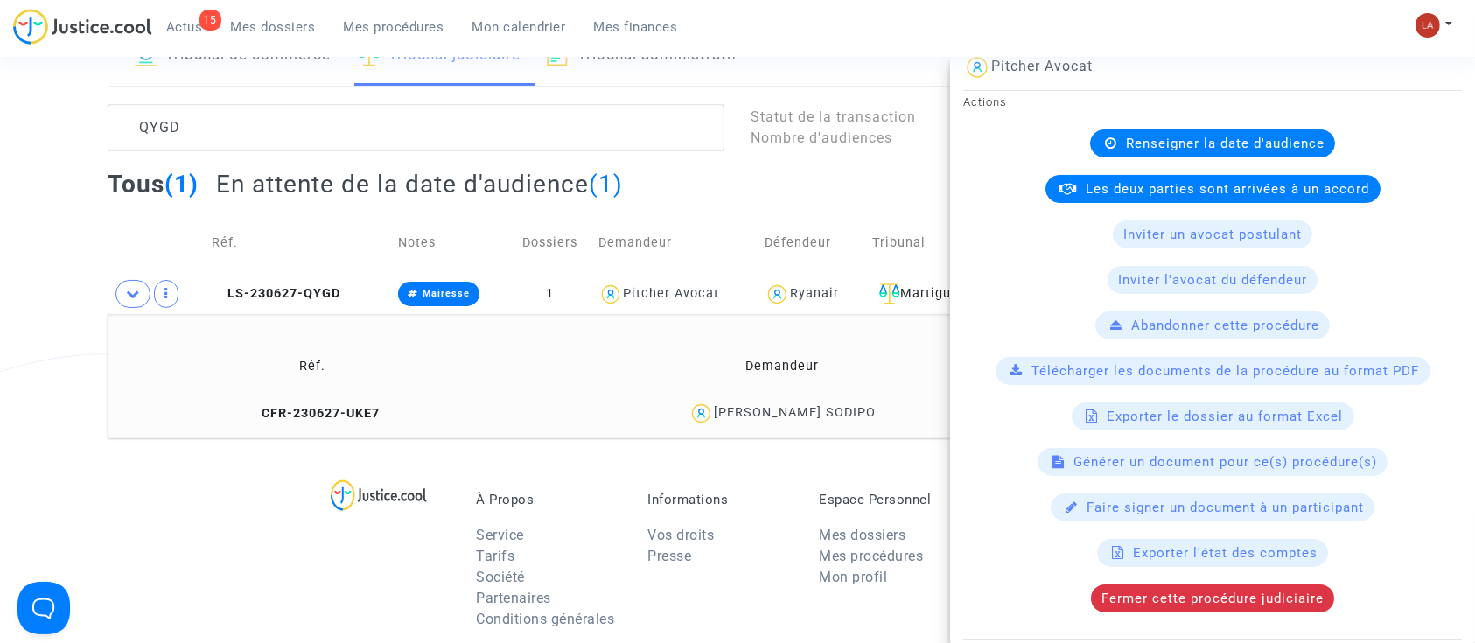
scroll to position [412, 0]
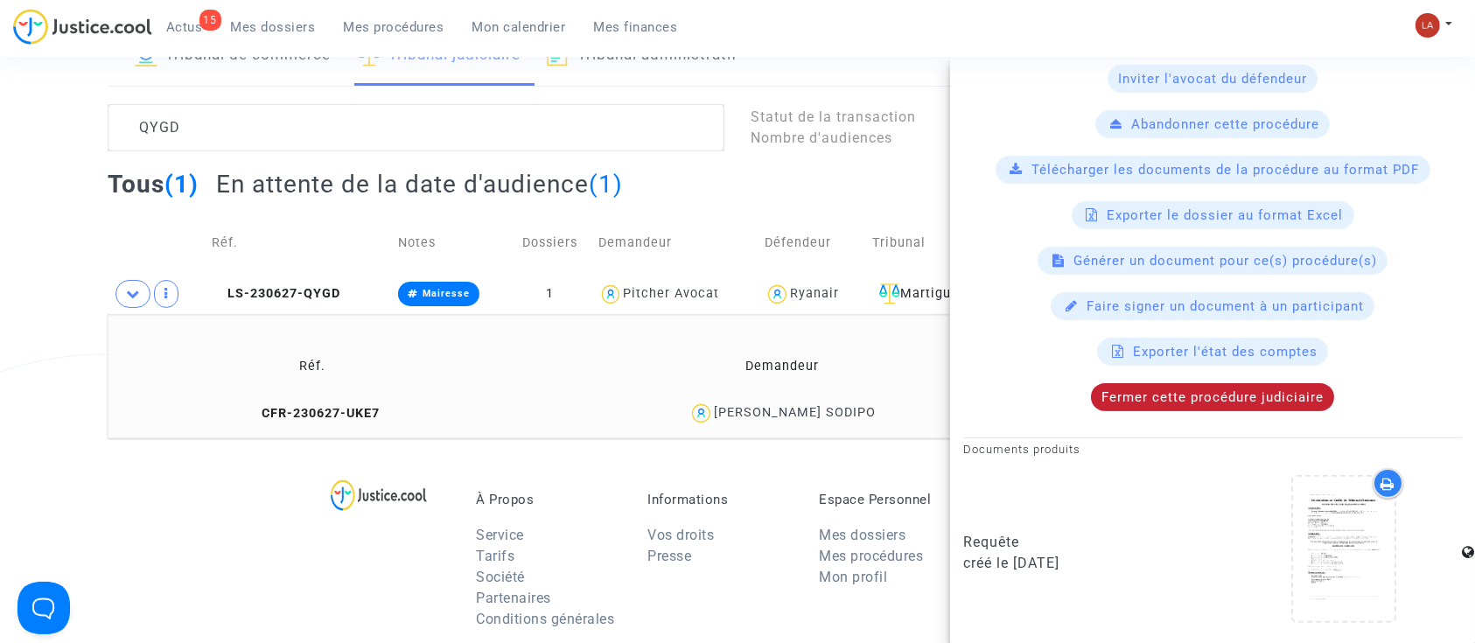
click at [1209, 395] on span "Fermer cette procédure judiciaire" at bounding box center [1213, 397] width 222 height 16
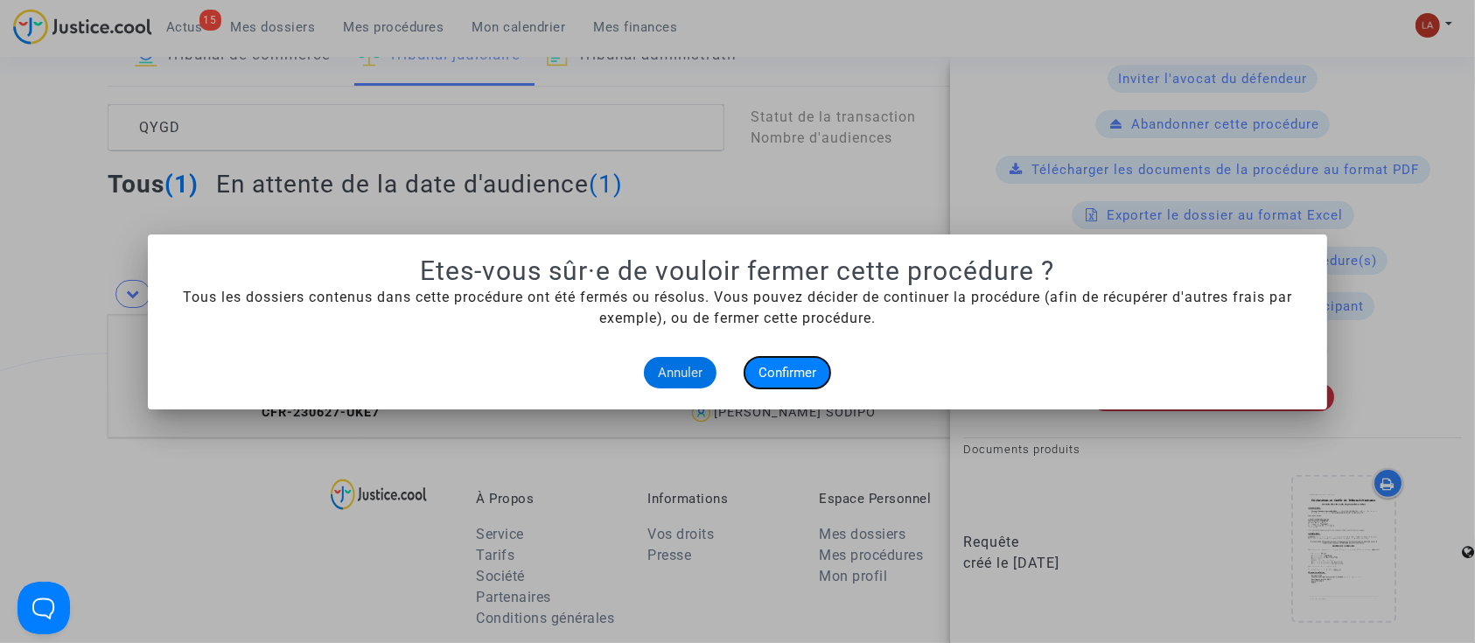
click at [777, 365] on span "Confirmer" at bounding box center [788, 373] width 58 height 16
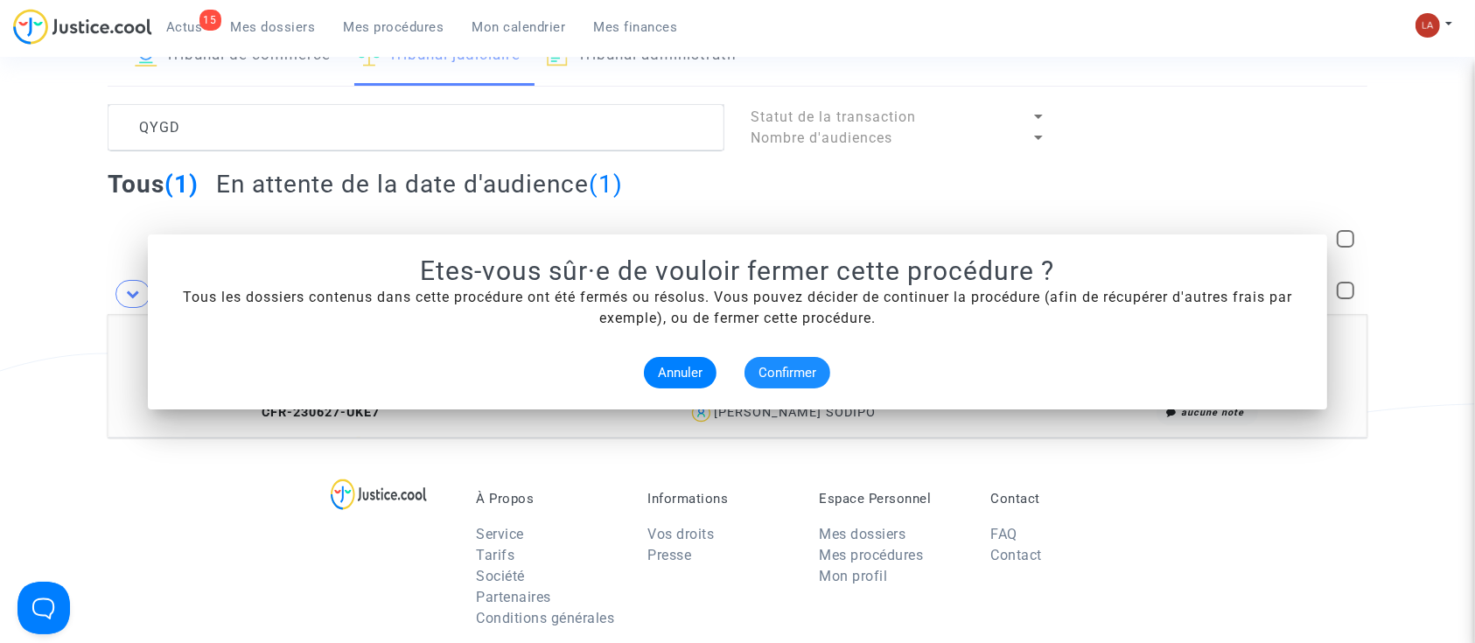
scroll to position [116, 0]
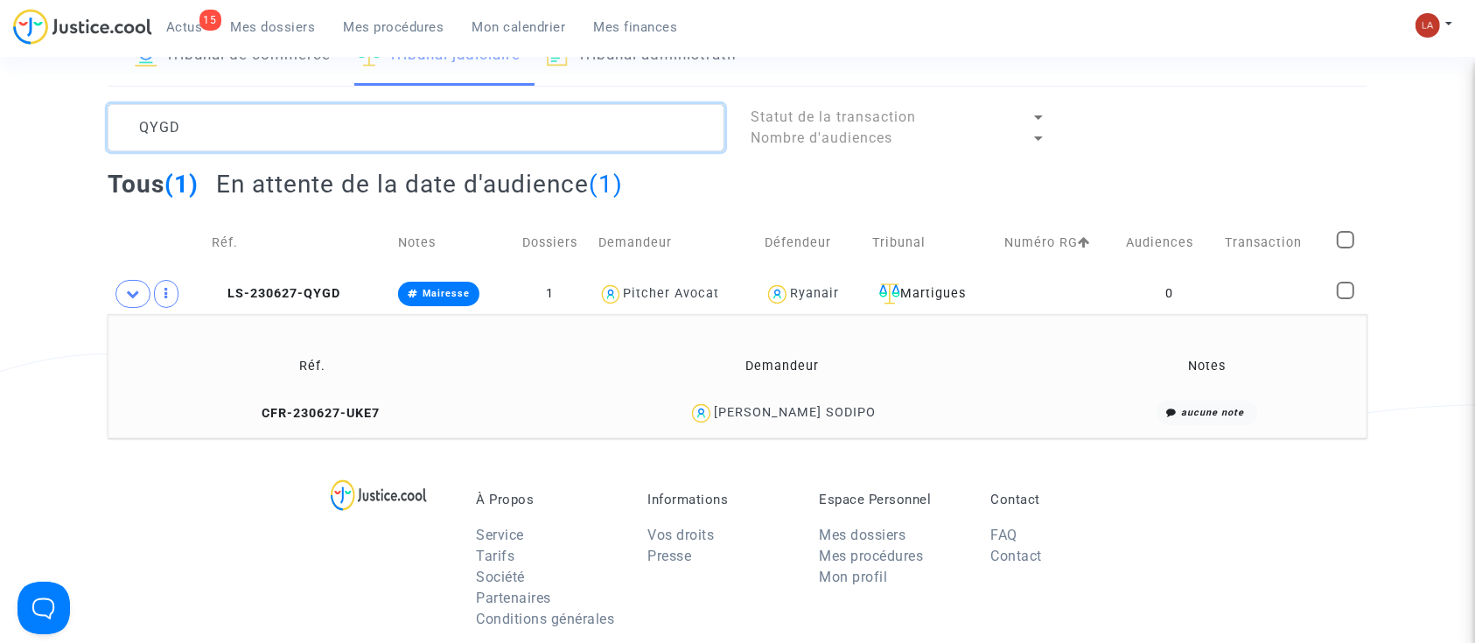
click at [322, 142] on textarea at bounding box center [416, 127] width 617 height 47
click at [326, 137] on textarea at bounding box center [416, 127] width 617 height 47
paste textarea "NUKN"
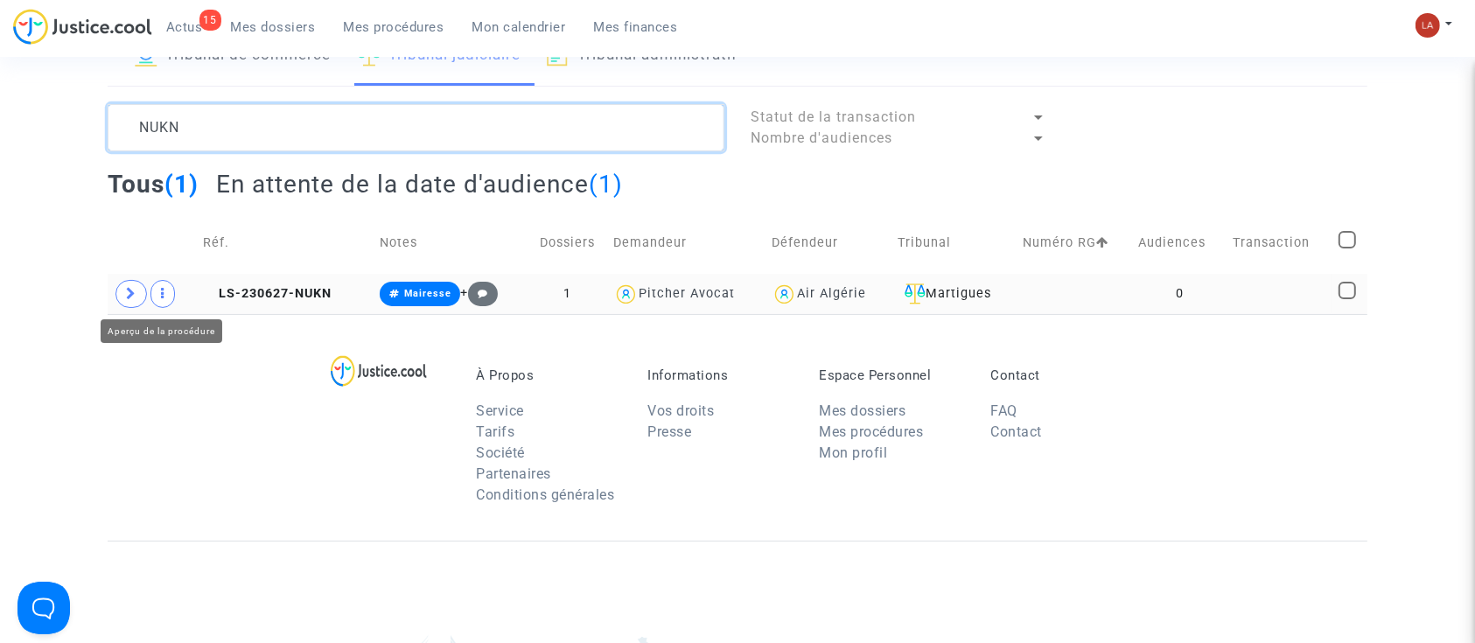
type textarea "NUKN"
click at [152, 297] on span at bounding box center [163, 294] width 25 height 28
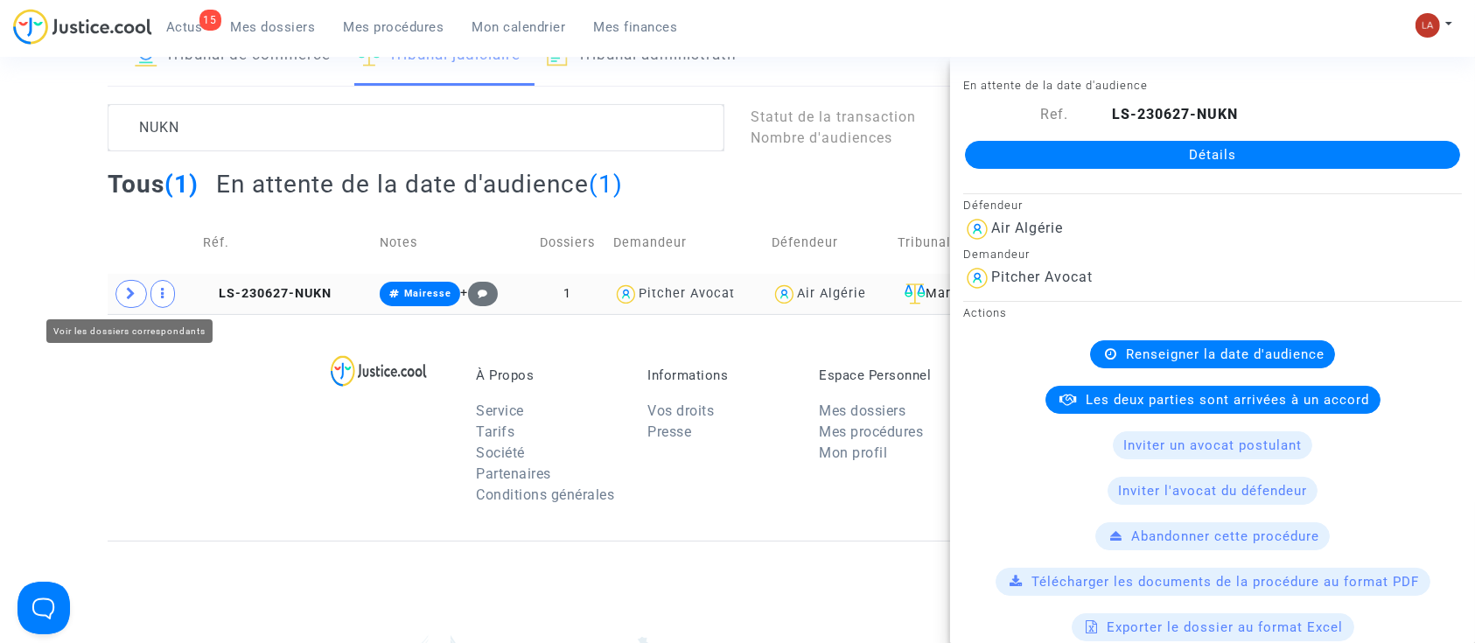
click at [130, 284] on span at bounding box center [132, 294] width 32 height 28
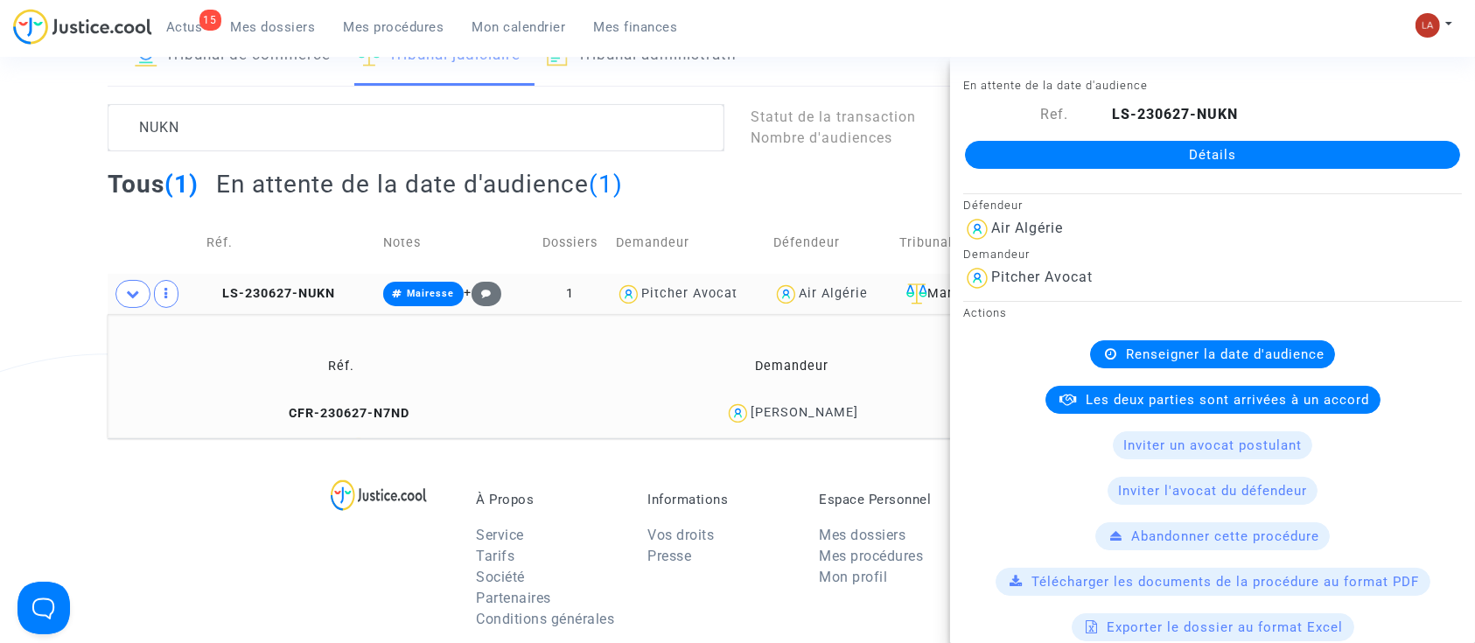
click at [340, 422] on td "CFR-230627-N7ND" at bounding box center [342, 414] width 456 height 38
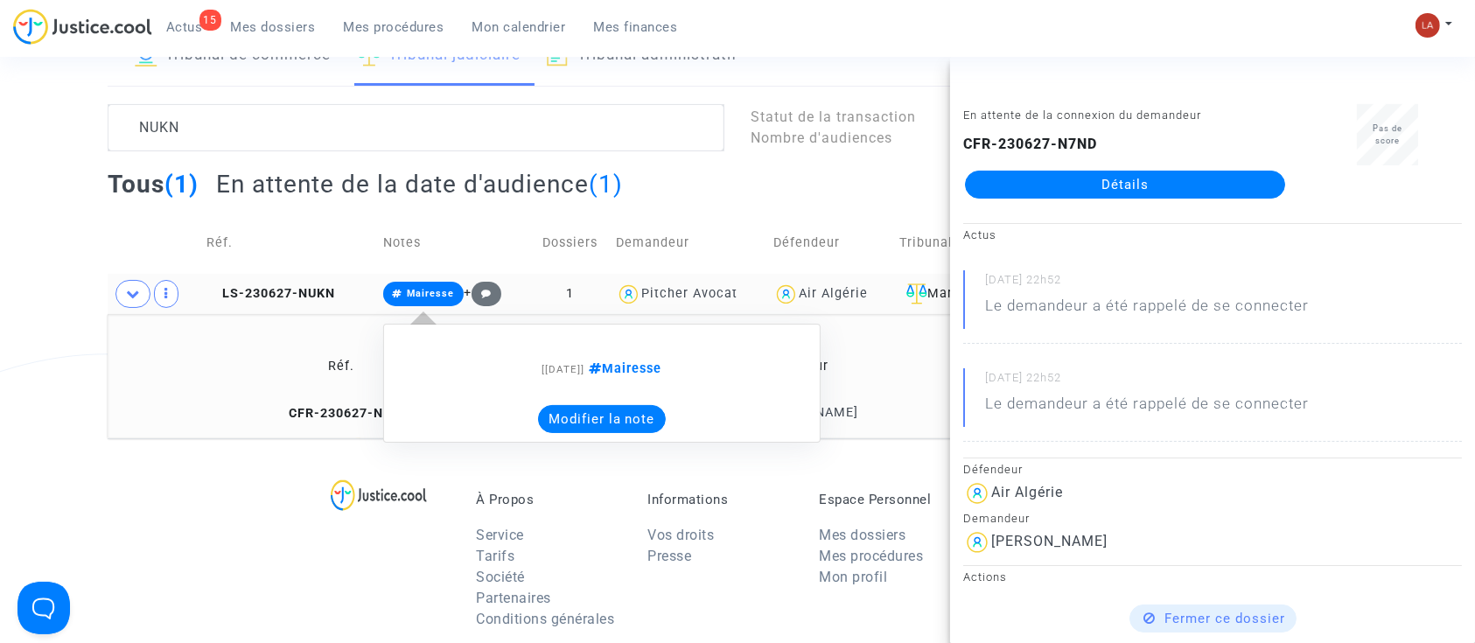
click at [565, 415] on button "Modifier la note" at bounding box center [602, 419] width 128 height 28
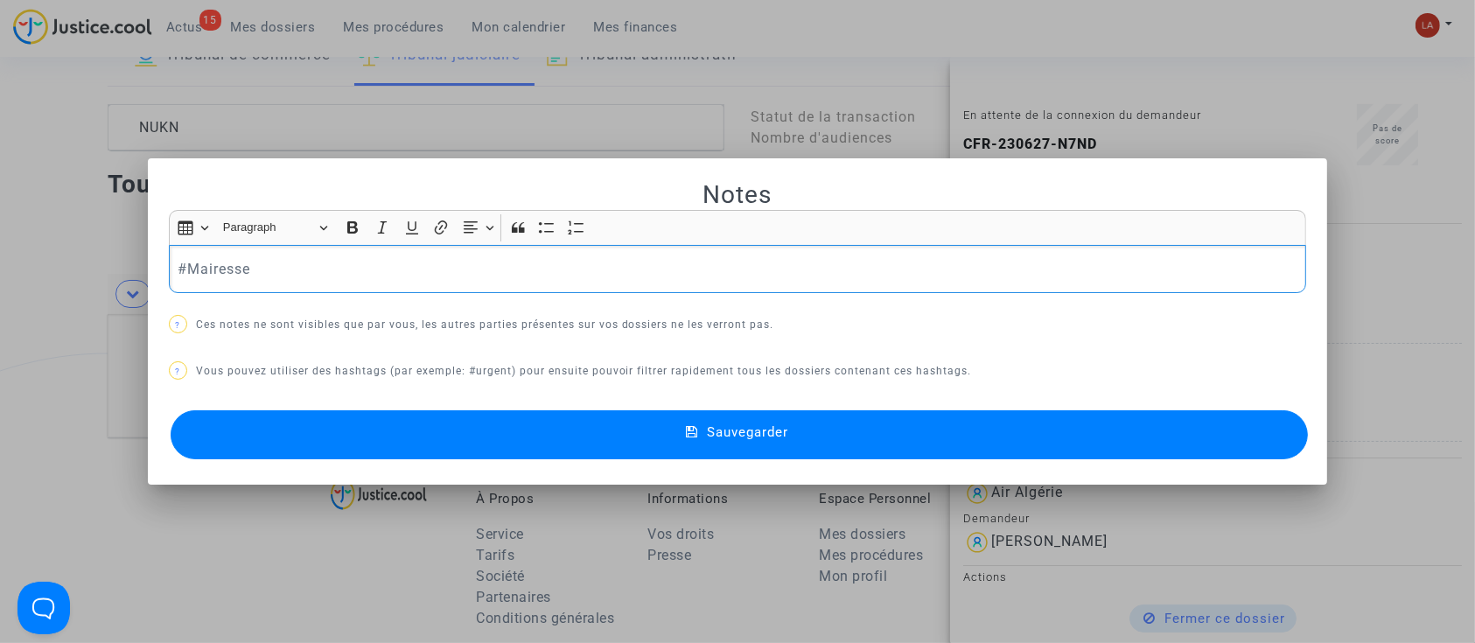
click at [336, 262] on p "#Mairesse" at bounding box center [738, 269] width 1120 height 22
click at [533, 265] on p "#Mairesse vol de [DATE], le greffe nous a confiirmé ne pas avoir reçu la DAG, p…" at bounding box center [738, 269] width 1120 height 22
click at [974, 274] on p "#Mairesse vol de [DATE], le greffe nous a confirmé ne pas avoir reçu la DAG, pr…" at bounding box center [738, 269] width 1120 height 22
click at [928, 422] on button "Sauvegarder" at bounding box center [740, 434] width 1138 height 49
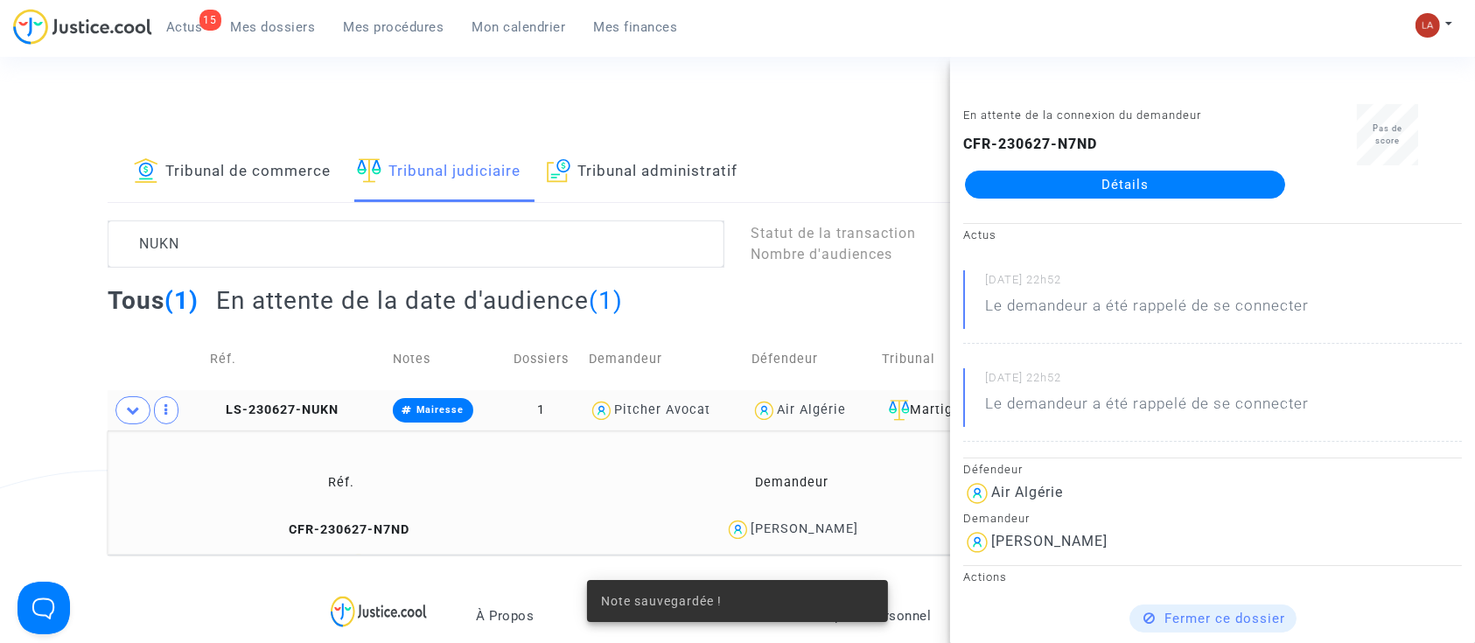
scroll to position [116, 0]
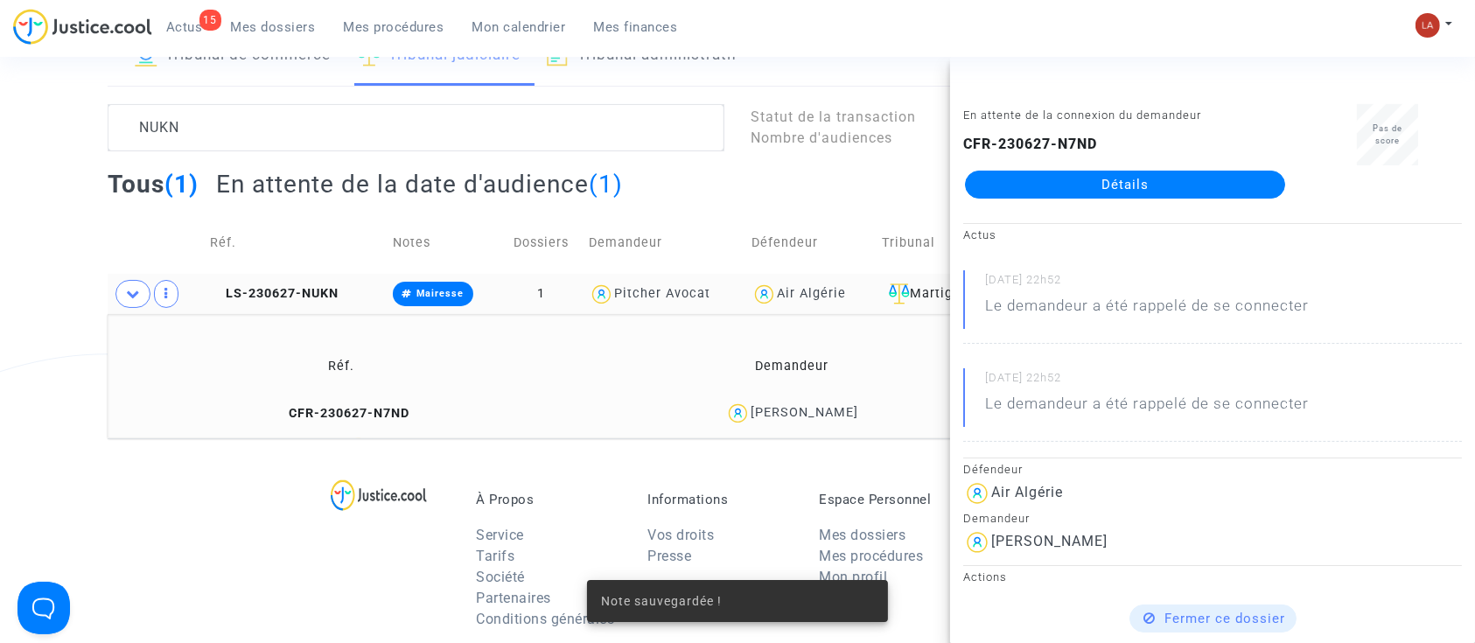
click at [296, 280] on td "LS-230627-NUKN" at bounding box center [295, 294] width 183 height 40
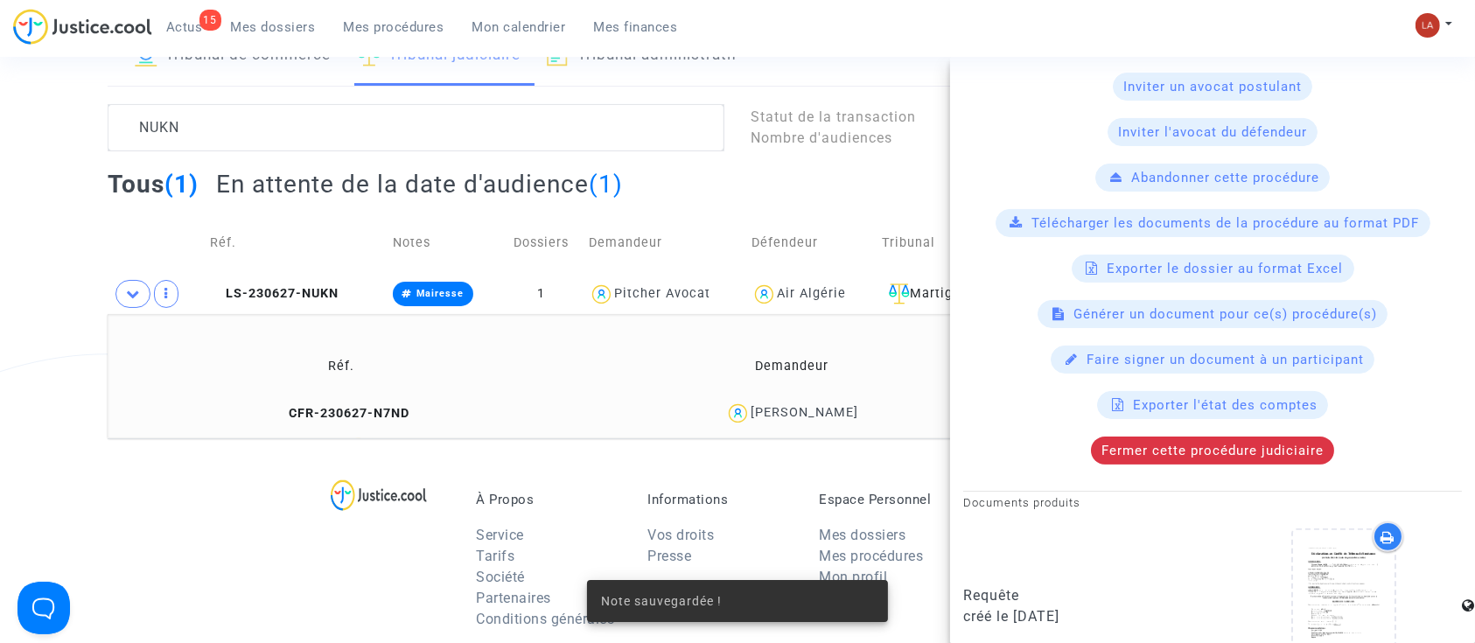
scroll to position [412, 0]
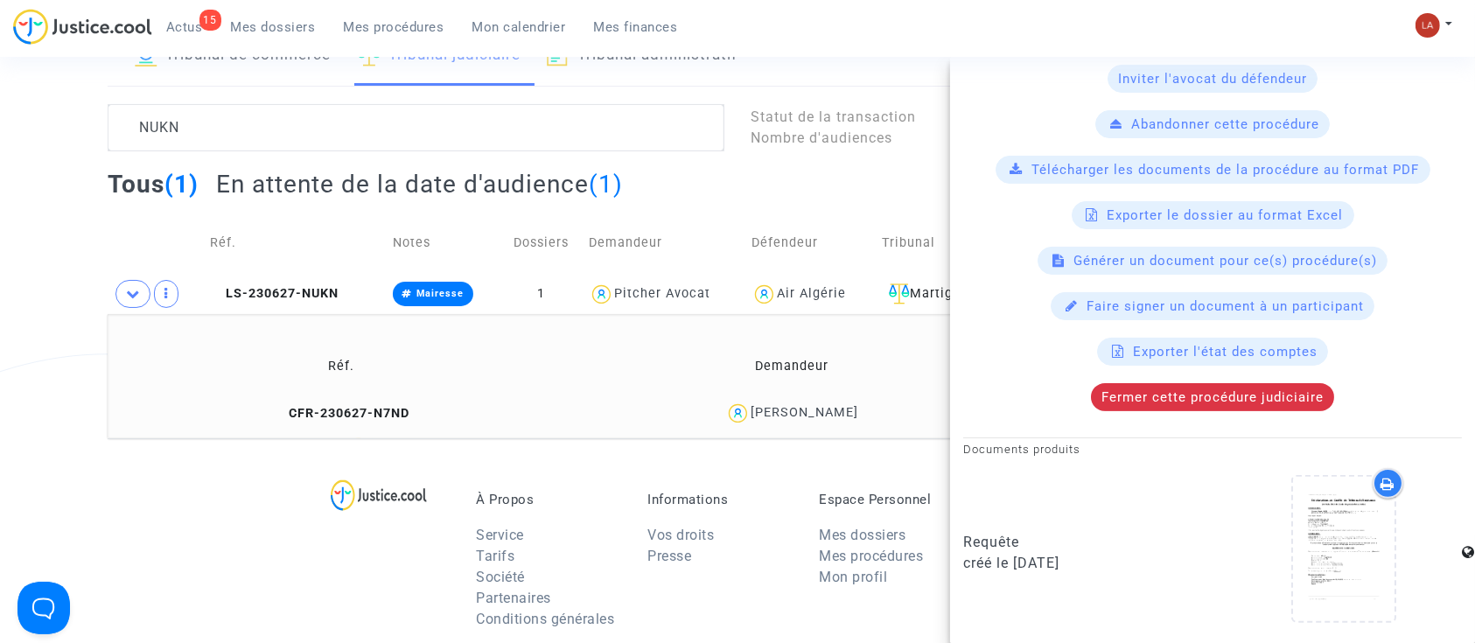
drag, startPoint x: 1257, startPoint y: 409, endPoint x: 1244, endPoint y: 409, distance: 12.3
click at [1254, 409] on div "En attente de la date d'audience Ref. LS-230627-NUKN Détails Défendeur Air Algé…" at bounding box center [1212, 154] width 525 height 984
click at [1159, 403] on div "Fermer cette procédure judiciaire" at bounding box center [1212, 397] width 243 height 28
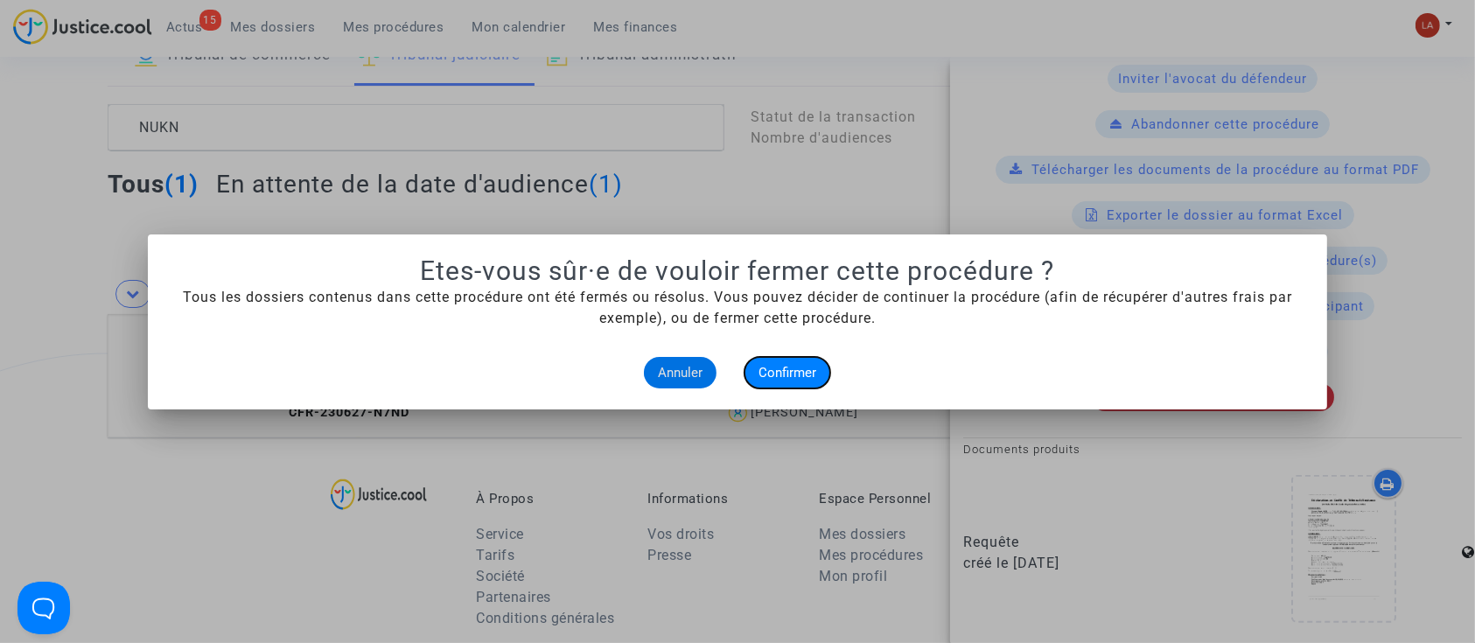
click at [800, 374] on span "Confirmer" at bounding box center [788, 373] width 58 height 16
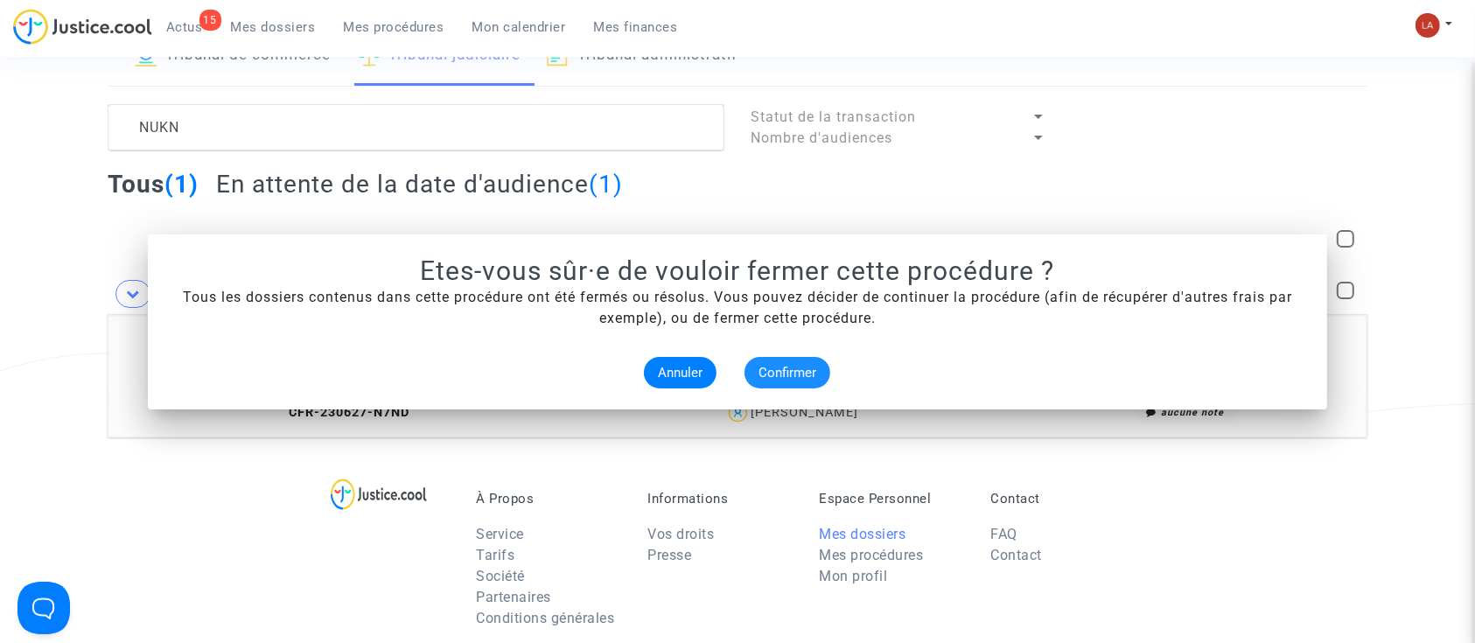
scroll to position [116, 0]
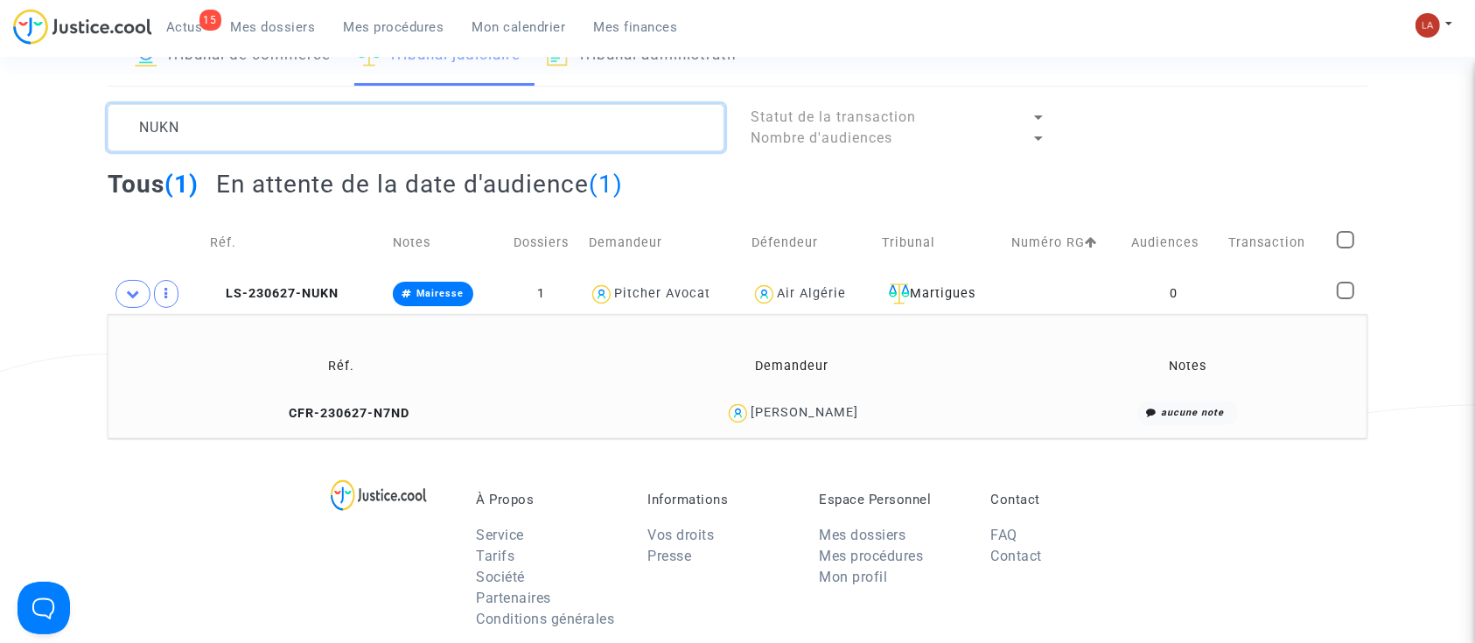
click at [186, 125] on textarea at bounding box center [416, 127] width 617 height 47
paste textarea "J9KG"
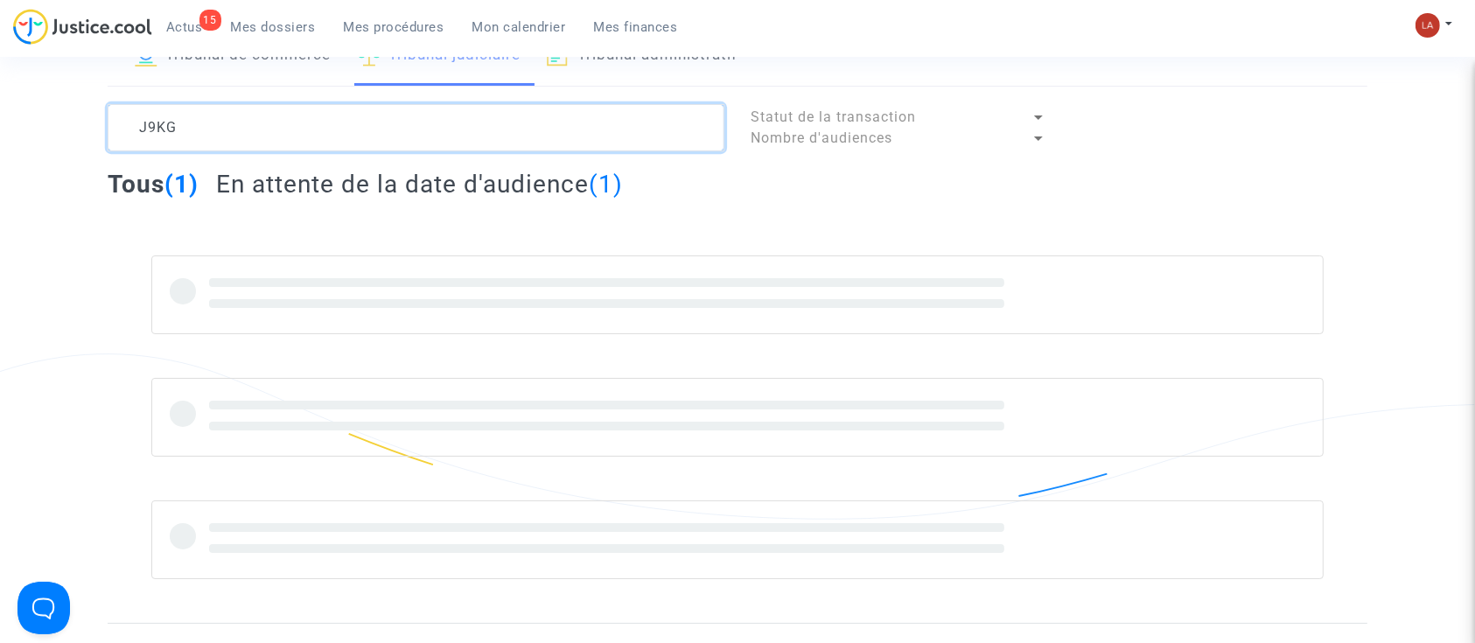
type textarea "J9KG"
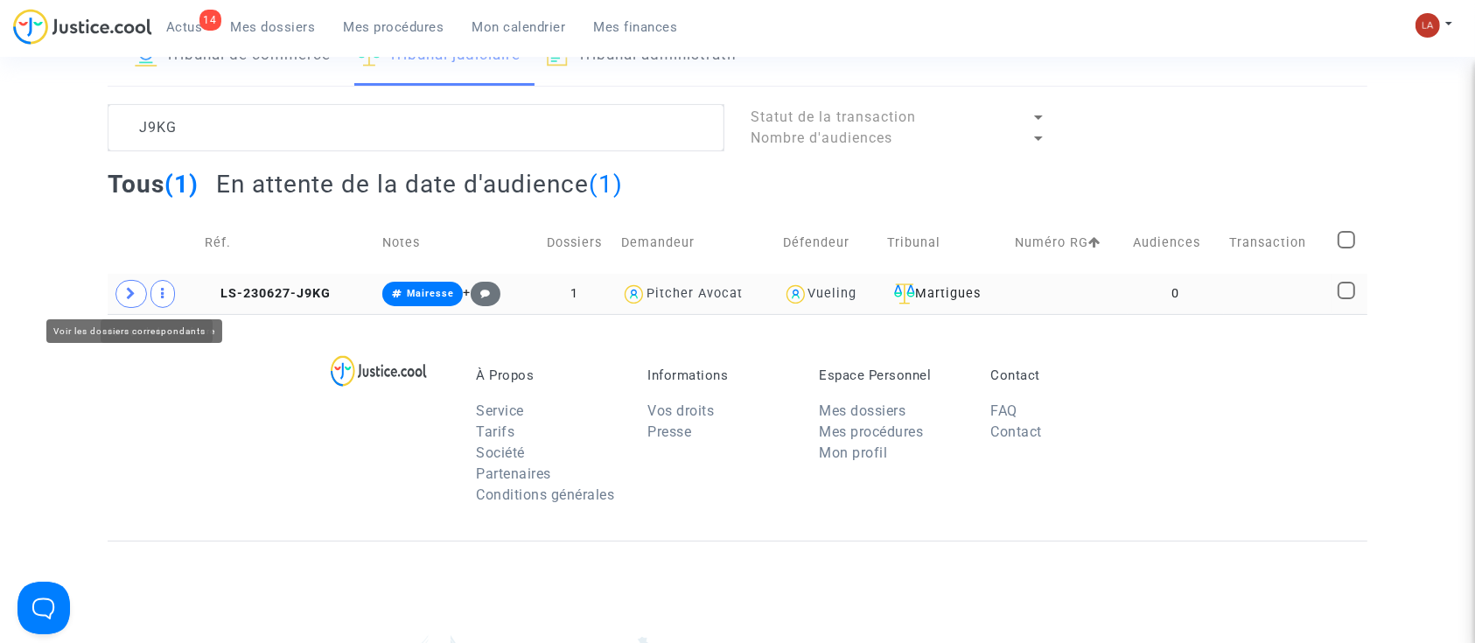
click at [133, 289] on icon at bounding box center [131, 293] width 11 height 13
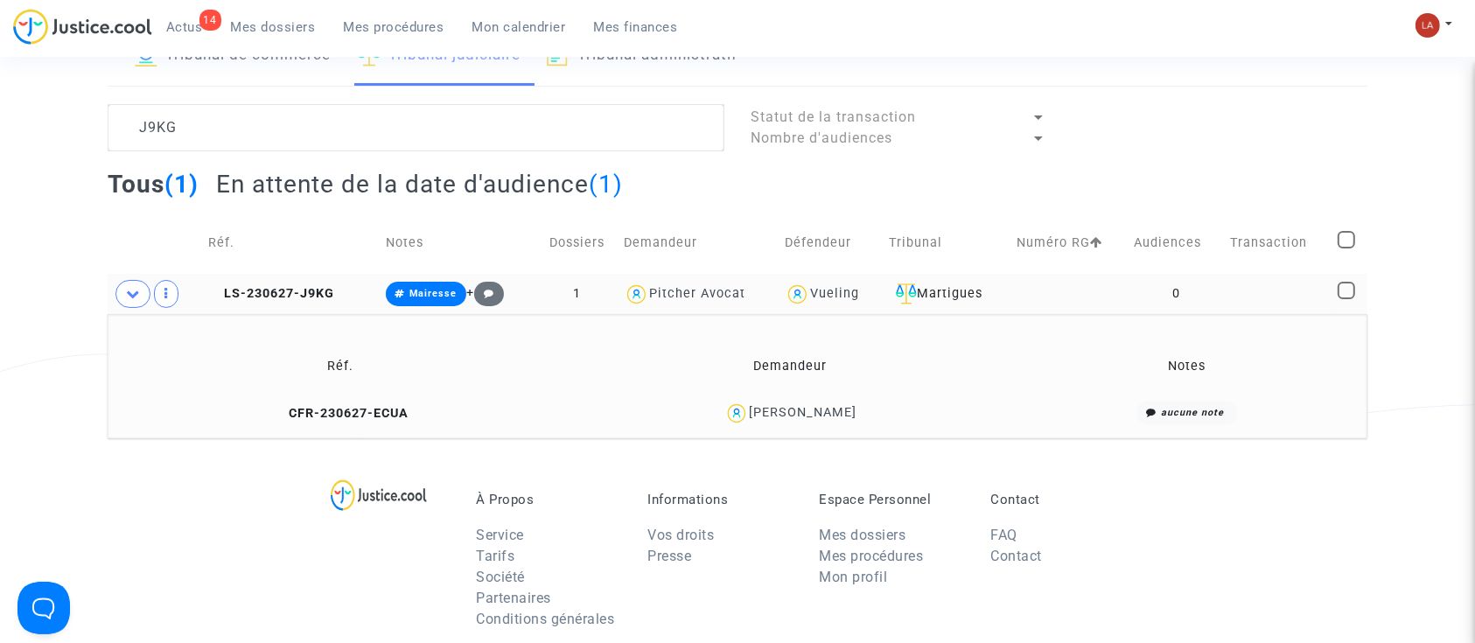
click at [341, 403] on td "CFR-230627-ECUA" at bounding box center [341, 414] width 454 height 38
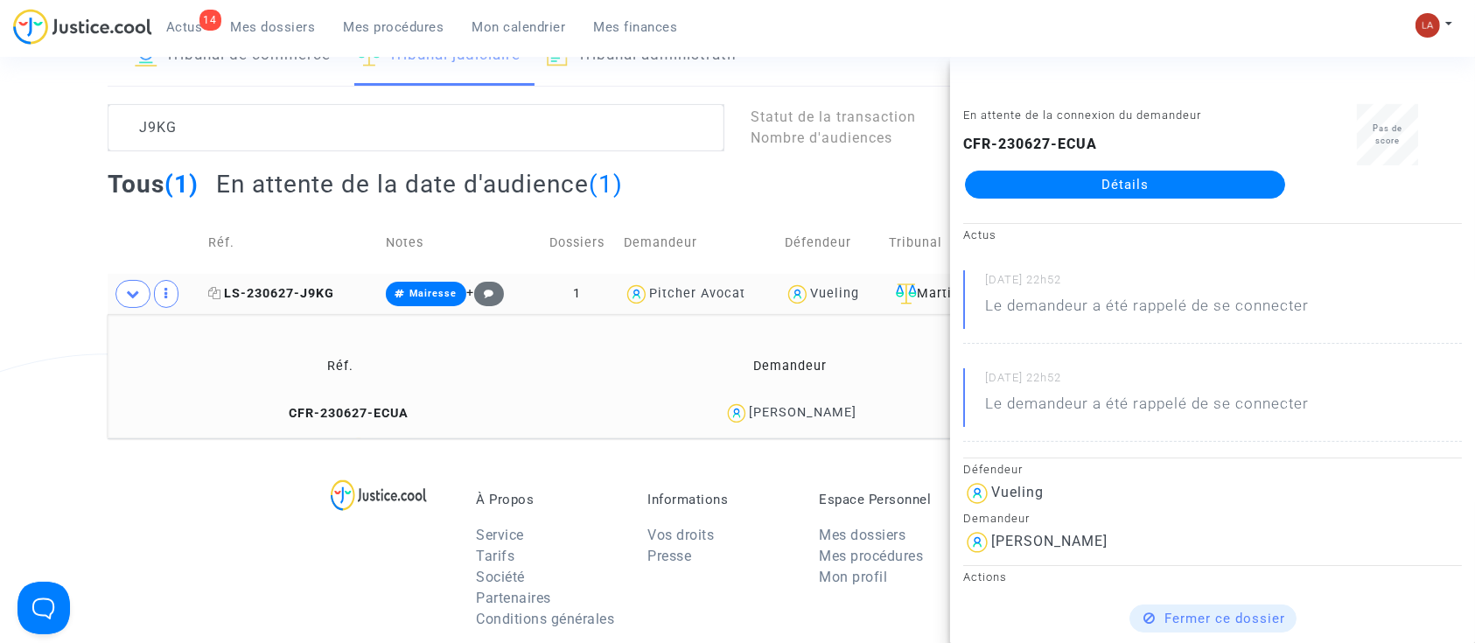
click at [295, 300] on td "LS-230627-J9KG" at bounding box center [290, 294] width 177 height 40
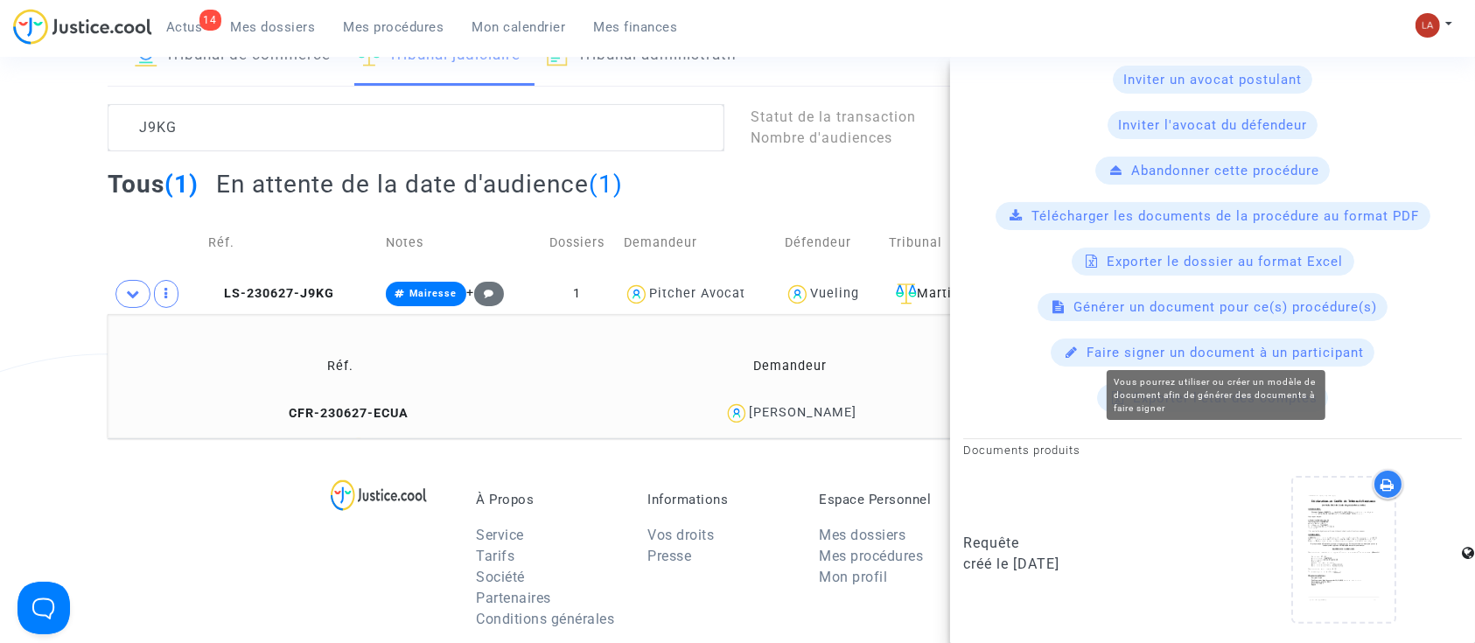
scroll to position [560, 0]
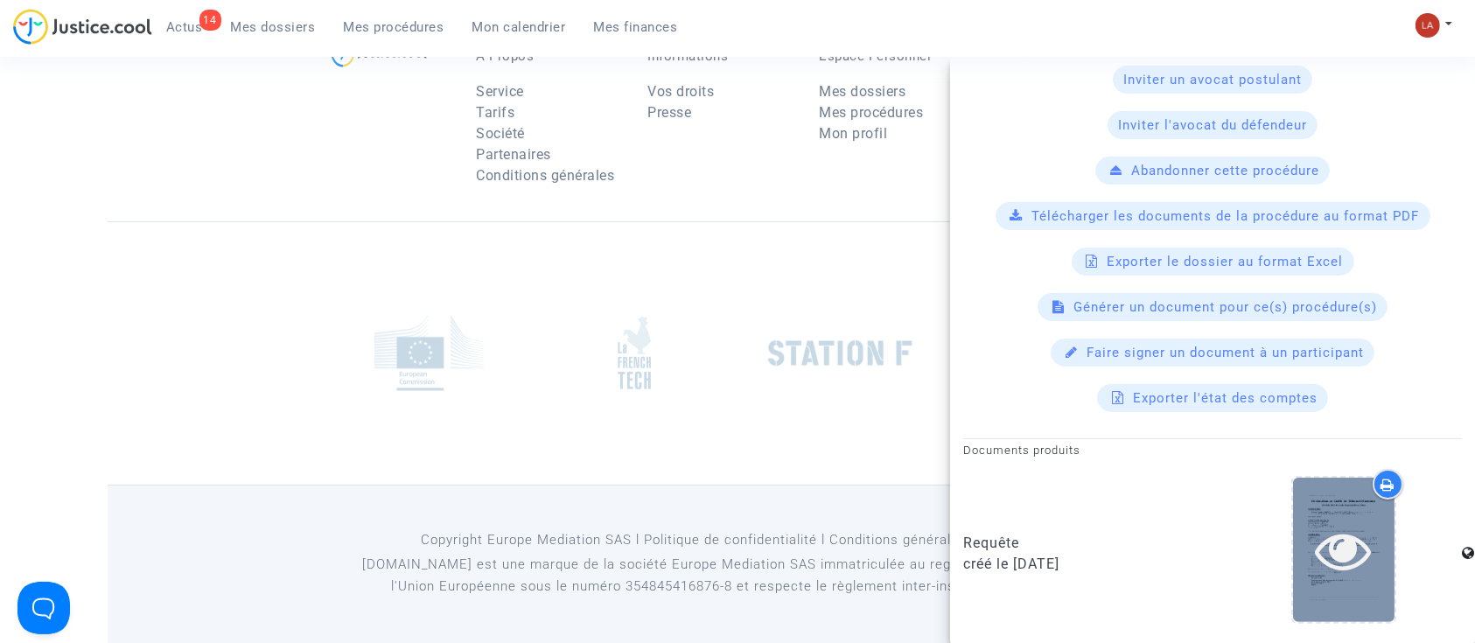
click at [1334, 550] on icon at bounding box center [1344, 550] width 57 height 56
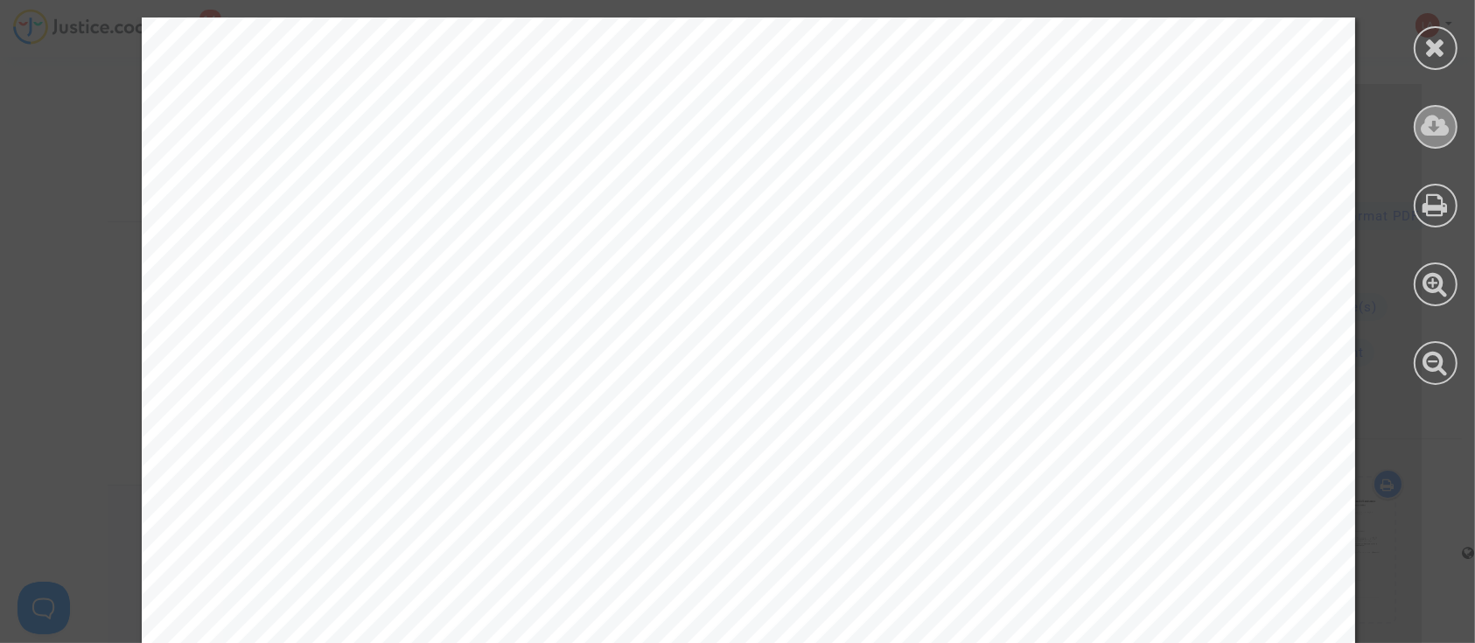
click at [1445, 119] on icon at bounding box center [1436, 126] width 29 height 26
click at [1421, 43] on div at bounding box center [1436, 48] width 44 height 44
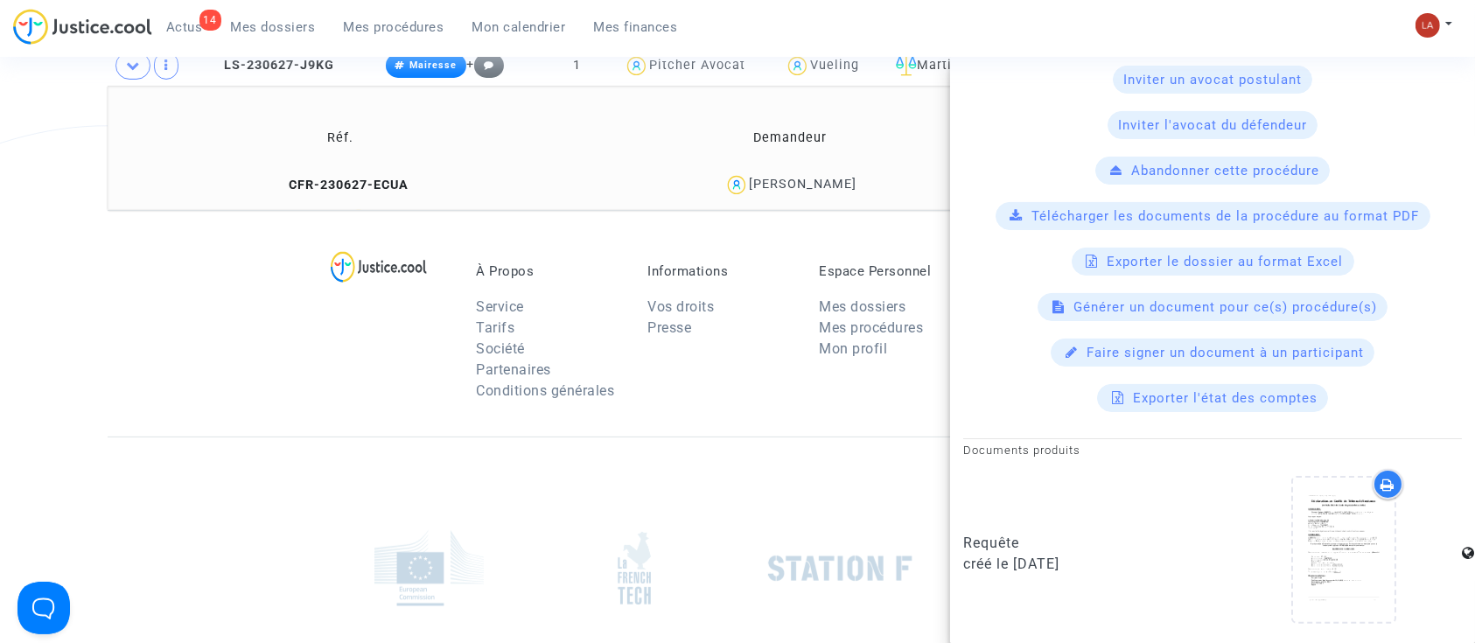
scroll to position [210, 0]
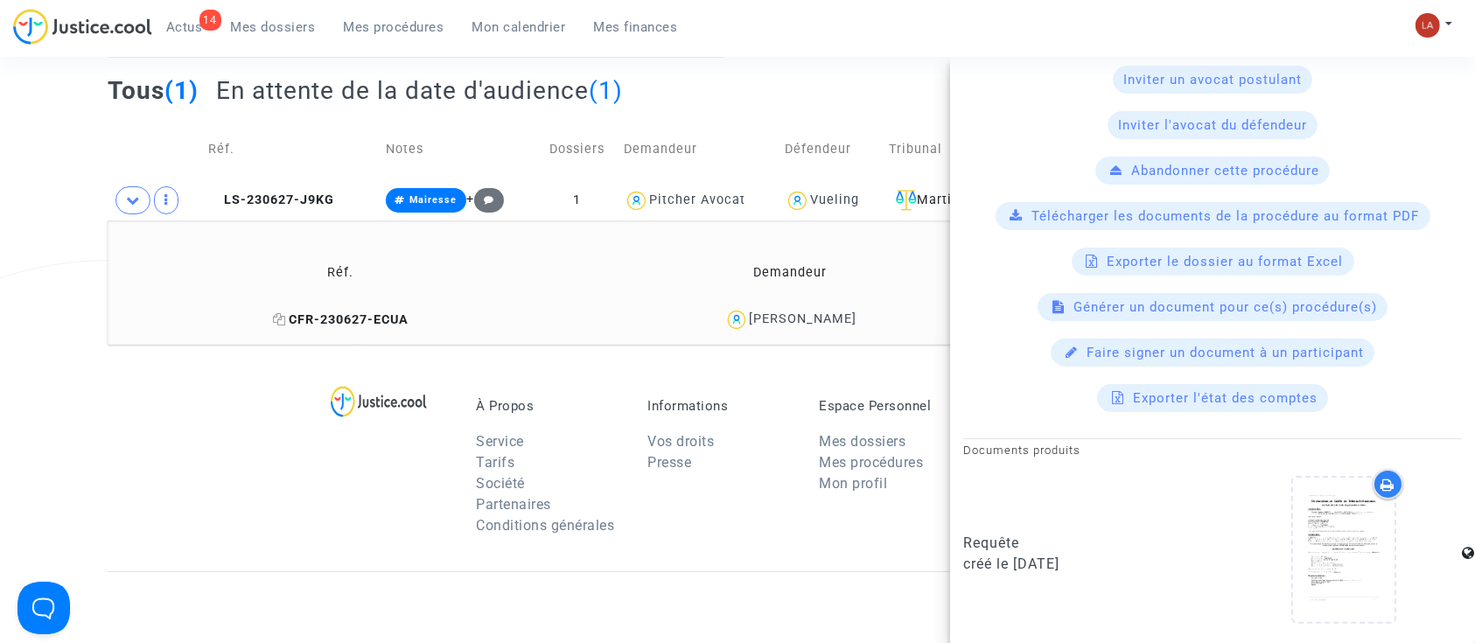
drag, startPoint x: 303, startPoint y: 326, endPoint x: 381, endPoint y: 323, distance: 77.9
click at [303, 326] on span "CFR-230627-ECUA" at bounding box center [341, 319] width 136 height 15
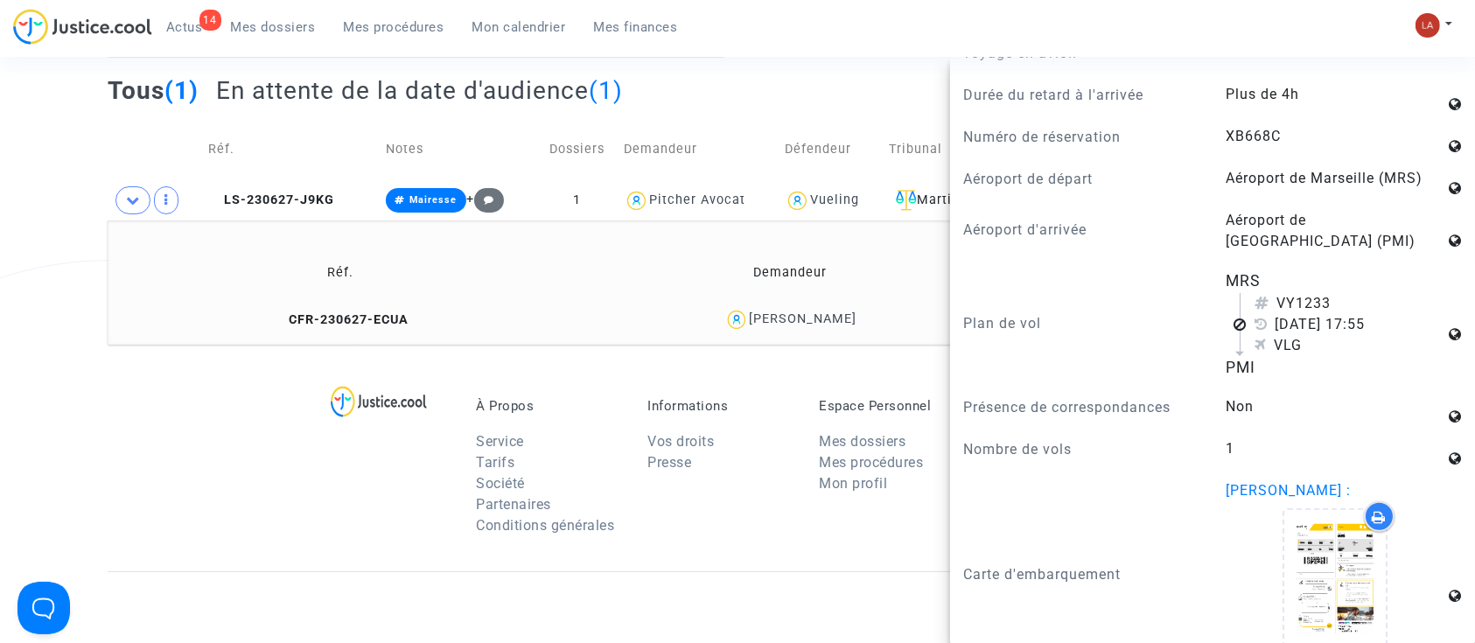
scroll to position [1161, 0]
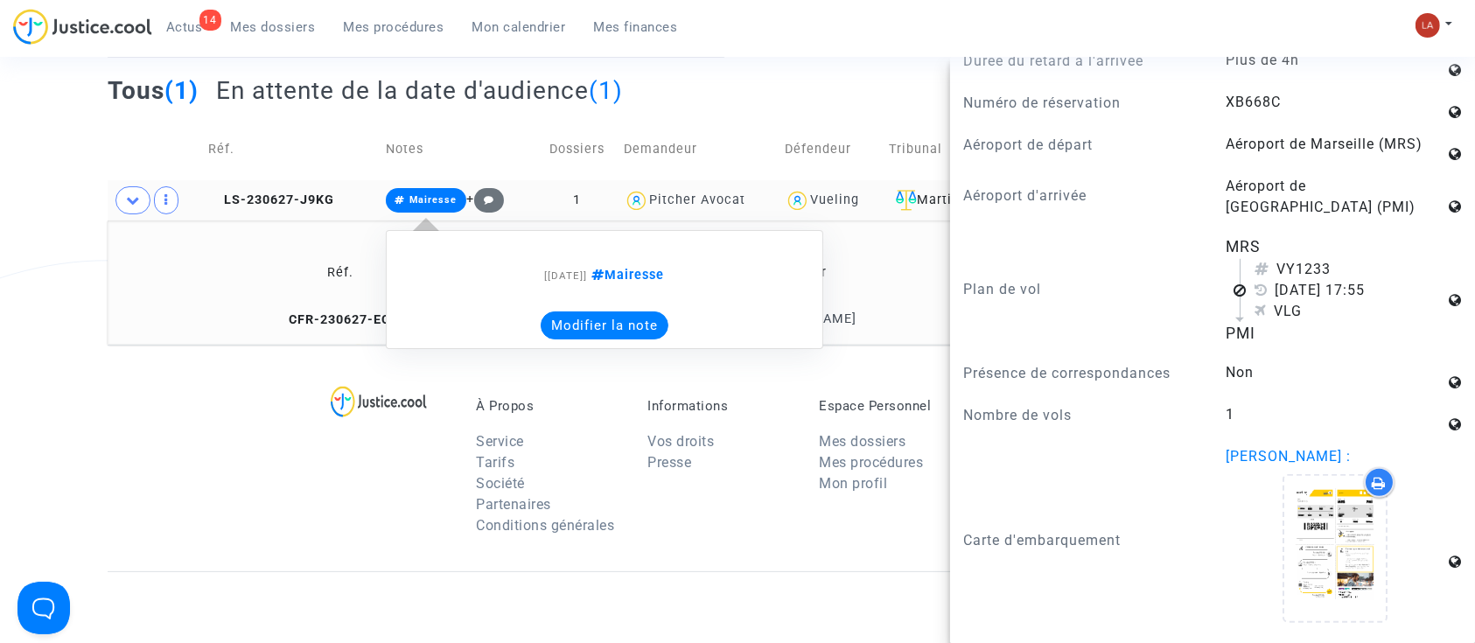
click at [568, 316] on button "Modifier la note" at bounding box center [605, 326] width 128 height 28
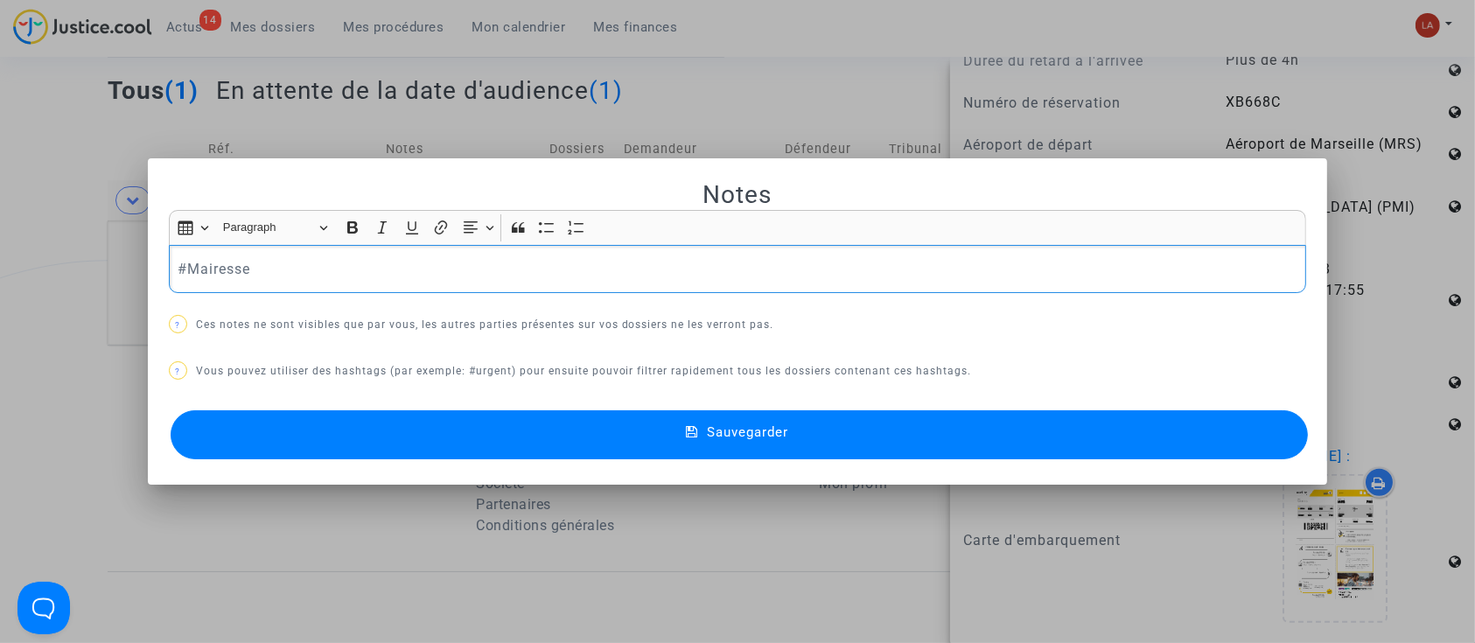
scroll to position [0, 0]
click at [368, 286] on div "#Mairesse" at bounding box center [738, 269] width 1138 height 49
click at [350, 417] on button "Sauvegarder" at bounding box center [740, 434] width 1138 height 49
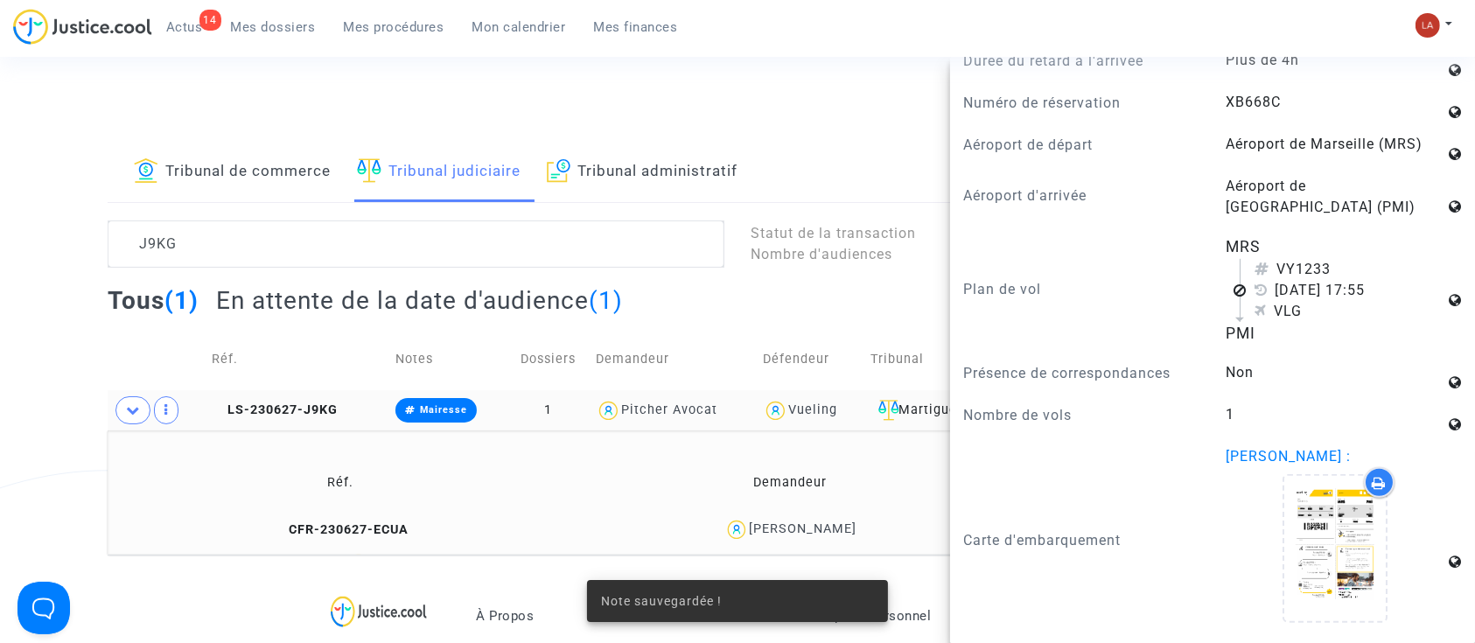
scroll to position [210, 0]
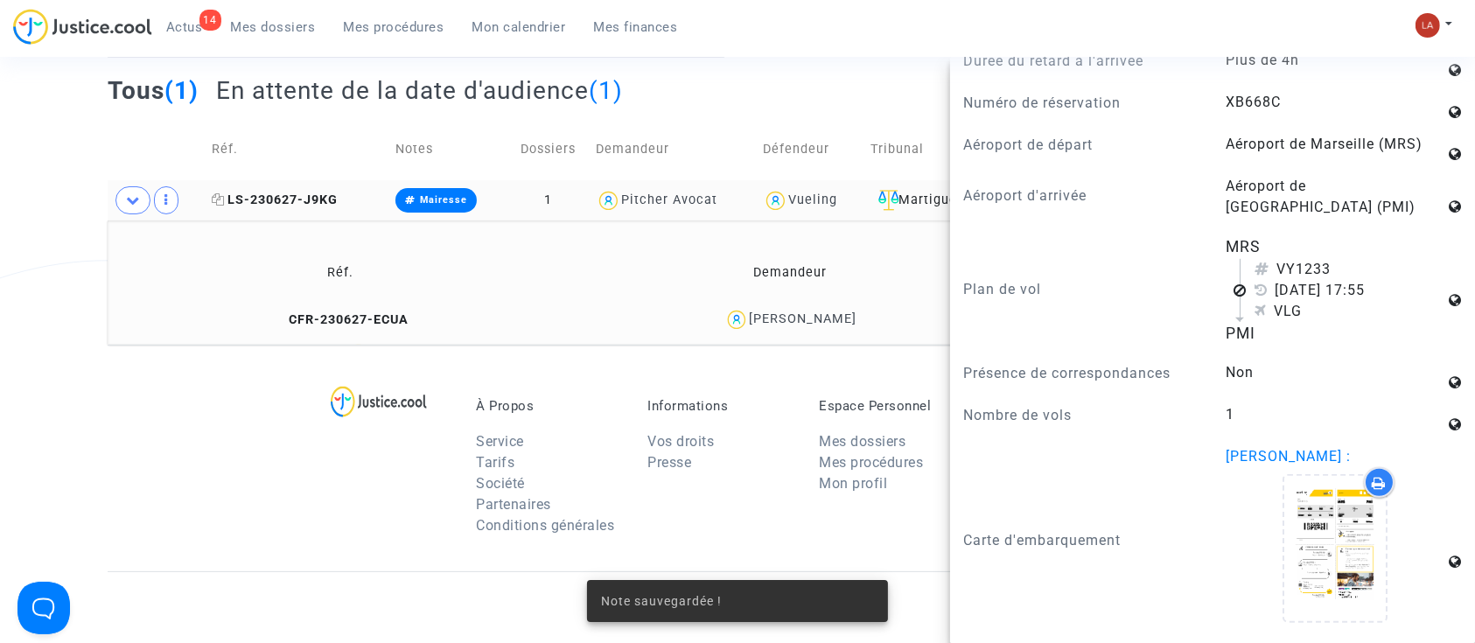
click at [270, 203] on span "LS-230627-J9KG" at bounding box center [275, 200] width 126 height 15
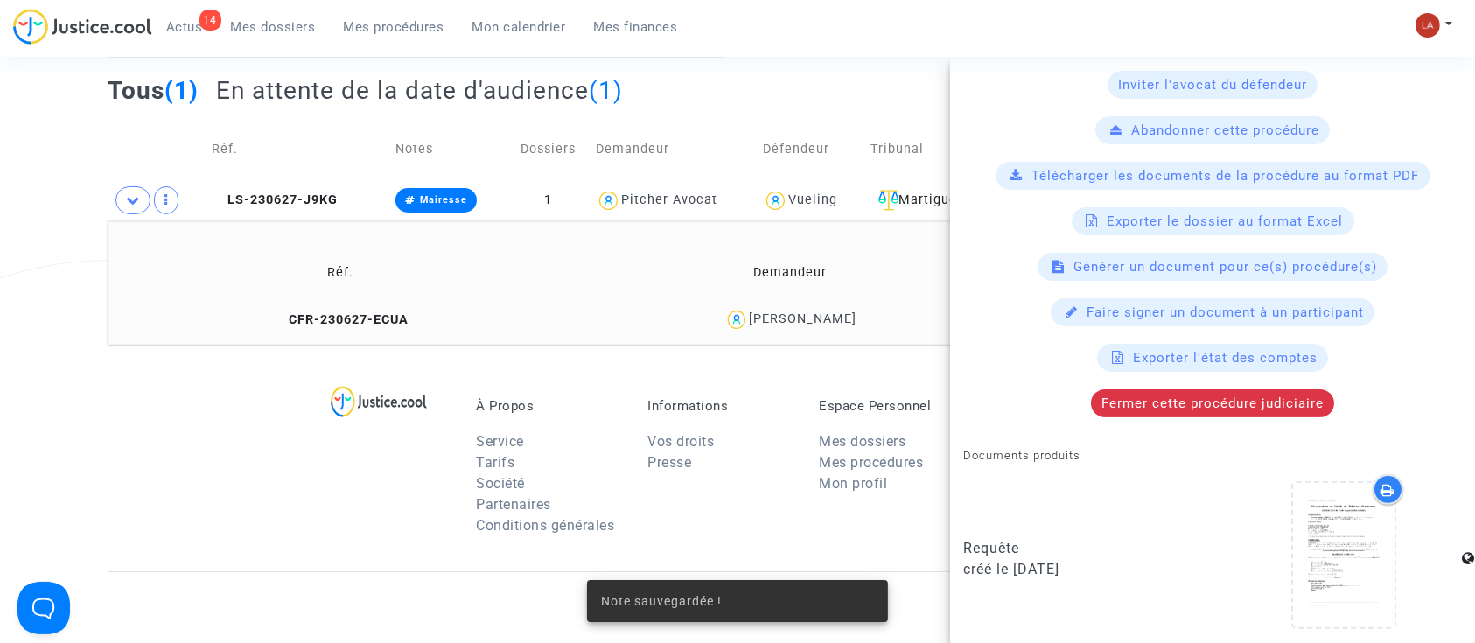
scroll to position [412, 0]
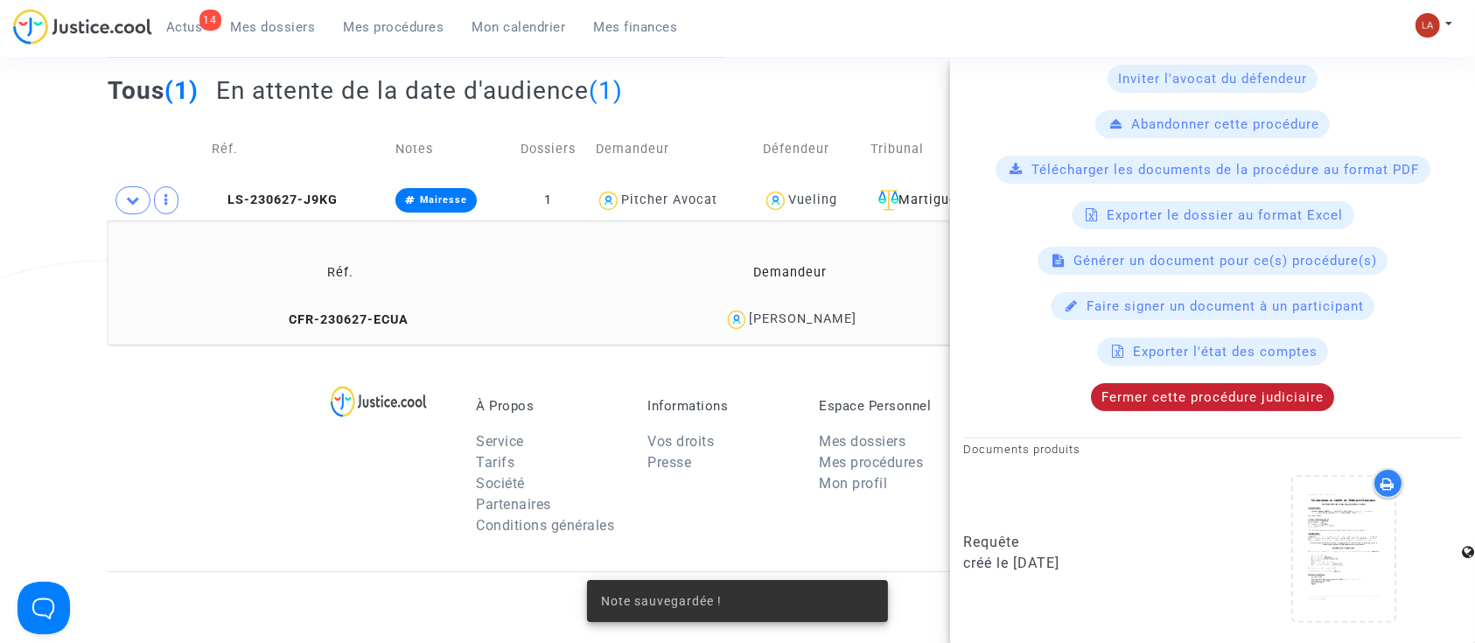
click at [1211, 389] on span "Fermer cette procédure judiciaire" at bounding box center [1213, 397] width 222 height 16
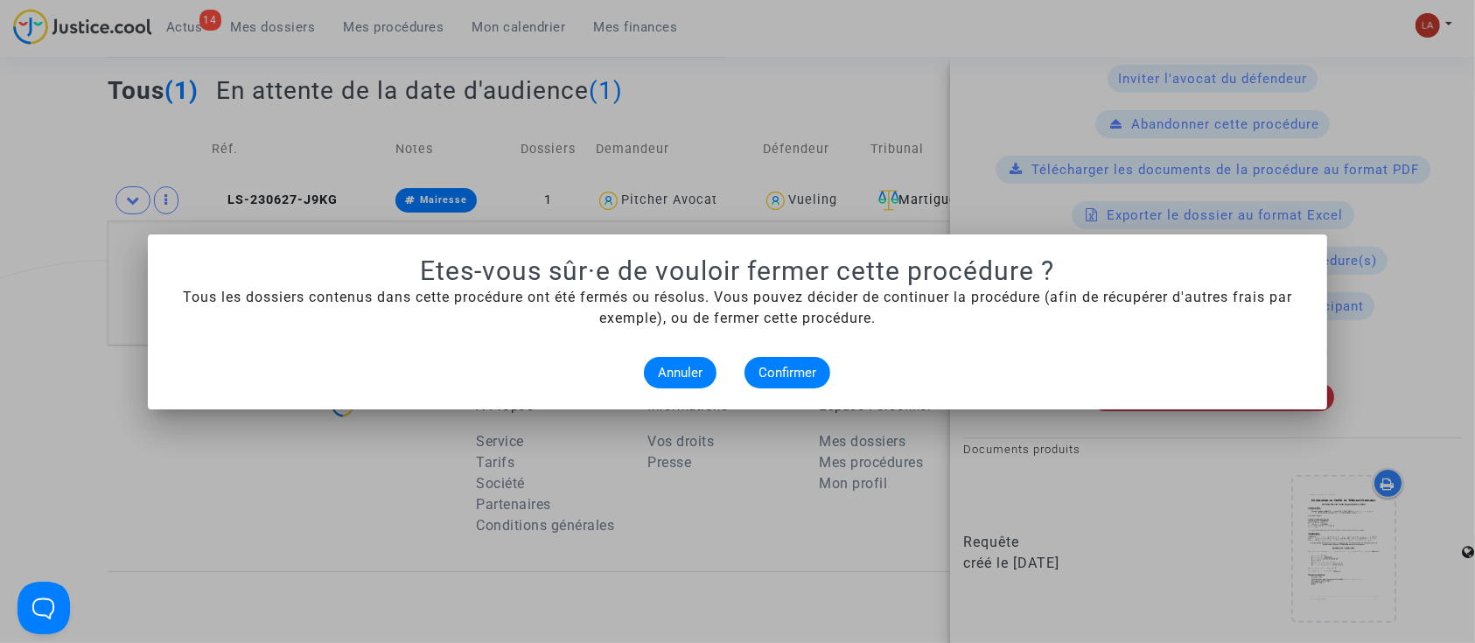
scroll to position [0, 0]
click at [762, 368] on span "Confirmer" at bounding box center [788, 373] width 58 height 16
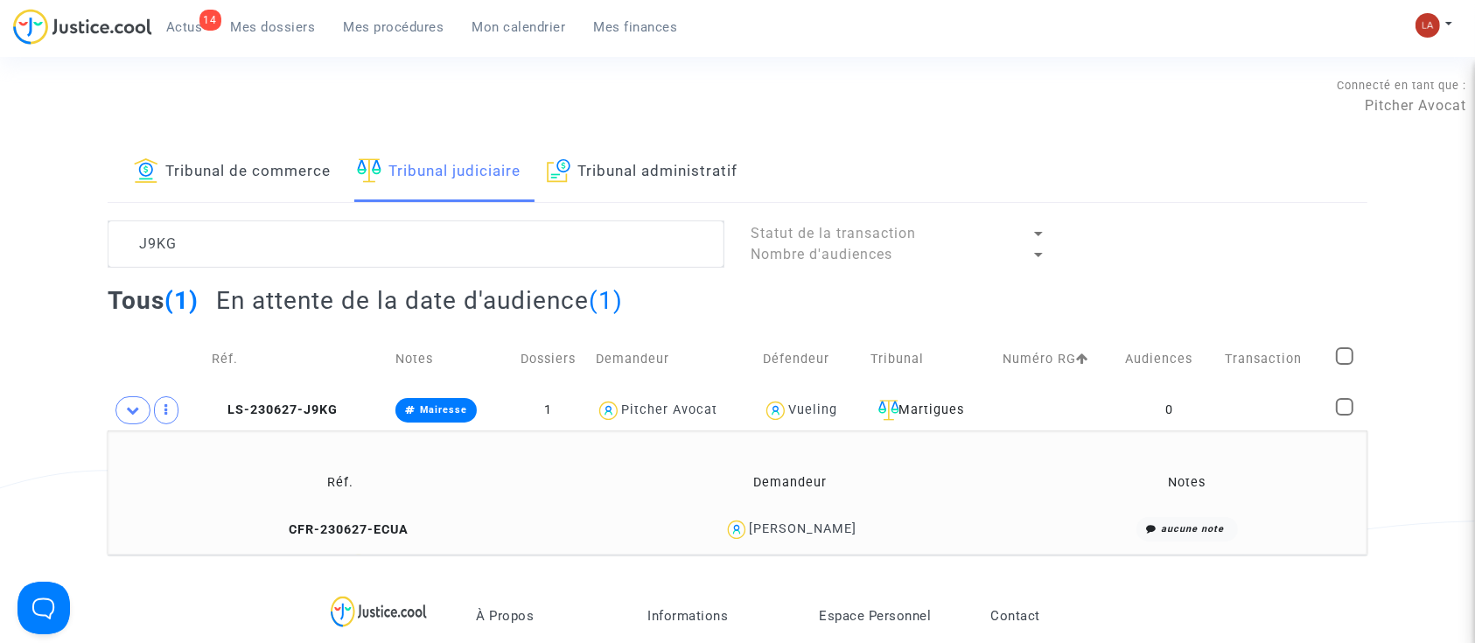
scroll to position [210, 0]
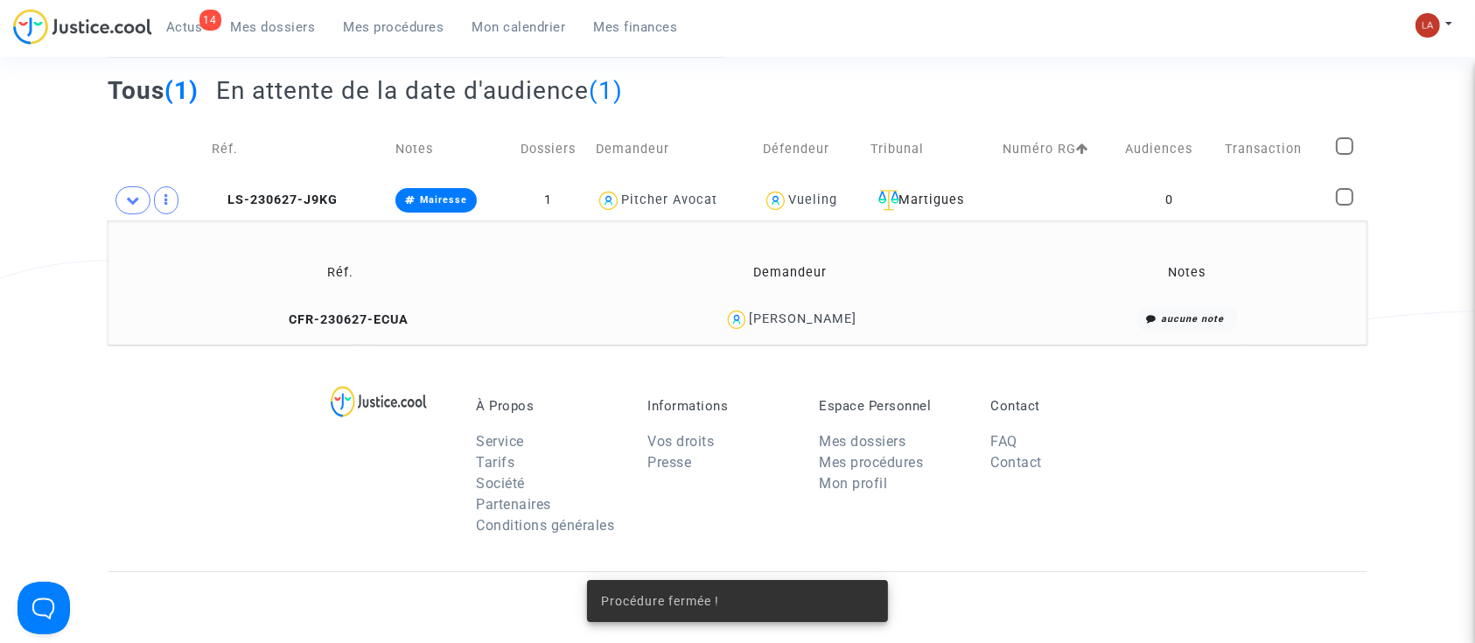
click at [219, 200] on icon at bounding box center [218, 199] width 13 height 12
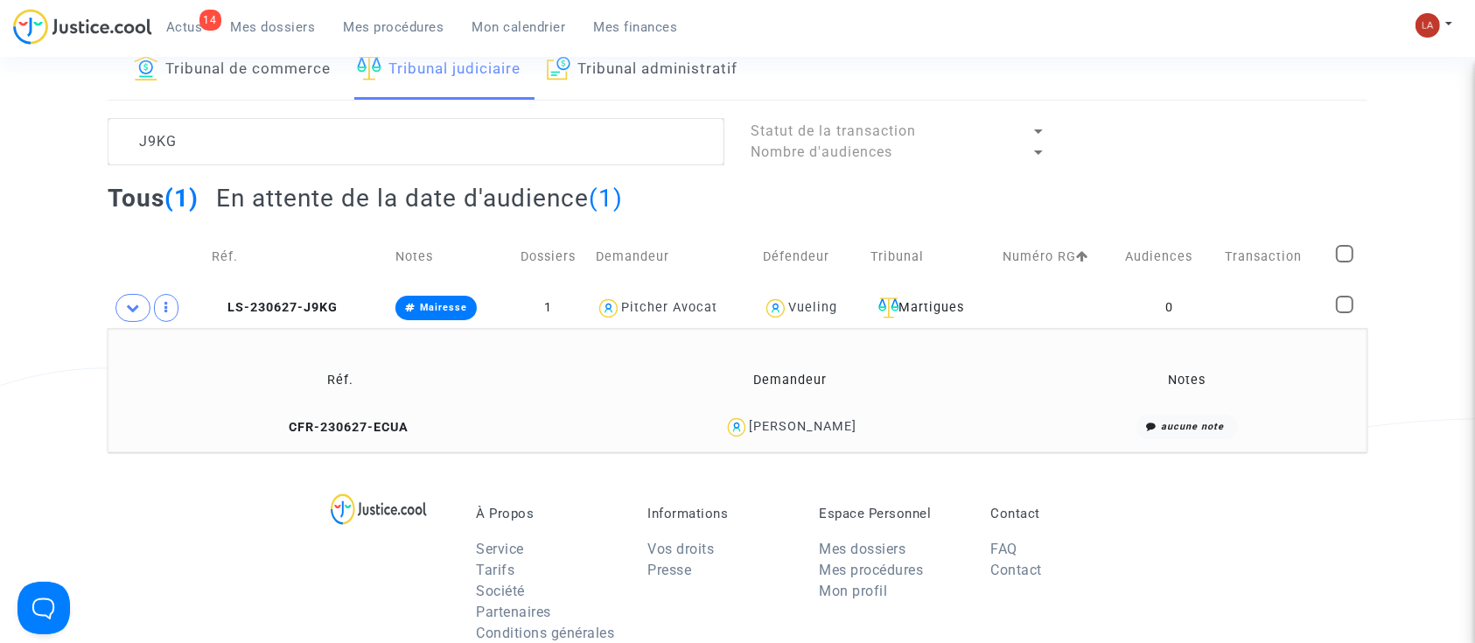
scroll to position [0, 0]
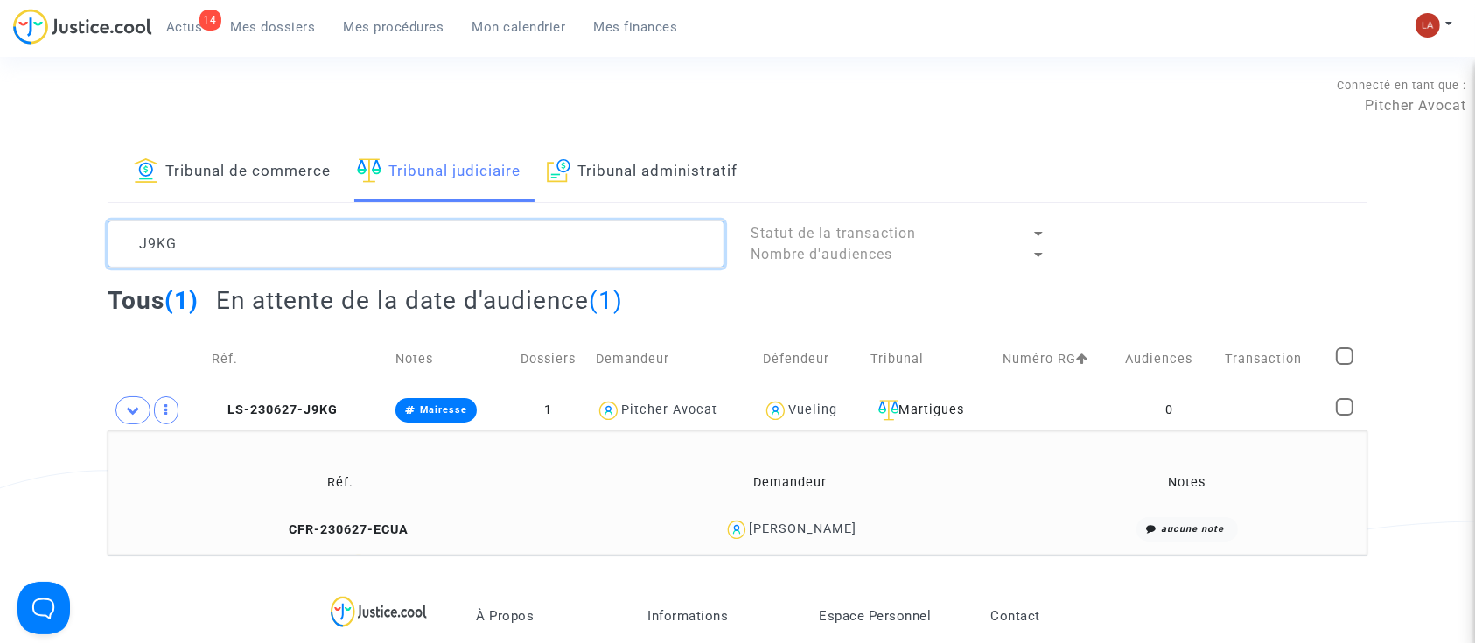
drag, startPoint x: 90, startPoint y: 223, endPoint x: -168, endPoint y: 189, distance: 260.4
click at [0, 189] on html "14 Actus Mes dossiers Mes procédures Mon calendrier Mes finances Mon profil Cha…" at bounding box center [737, 602] width 1475 height 1204
paste textarea "HT49"
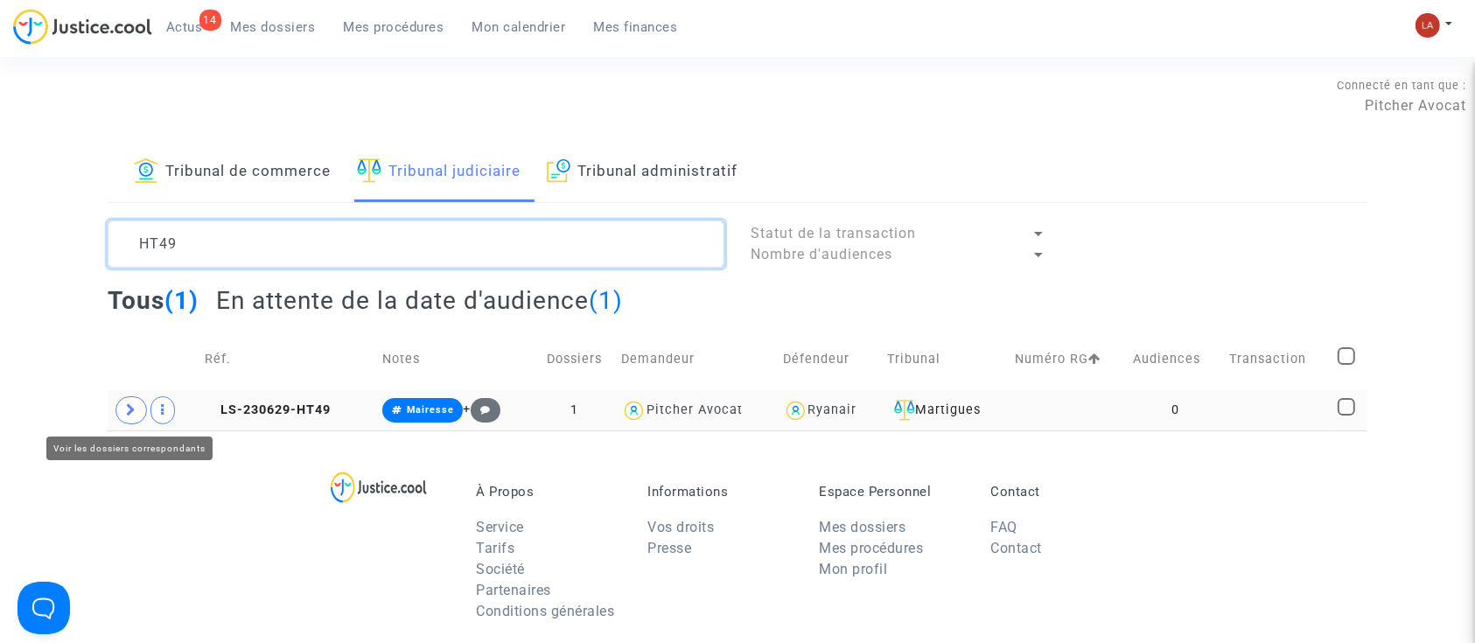
type textarea "HT49"
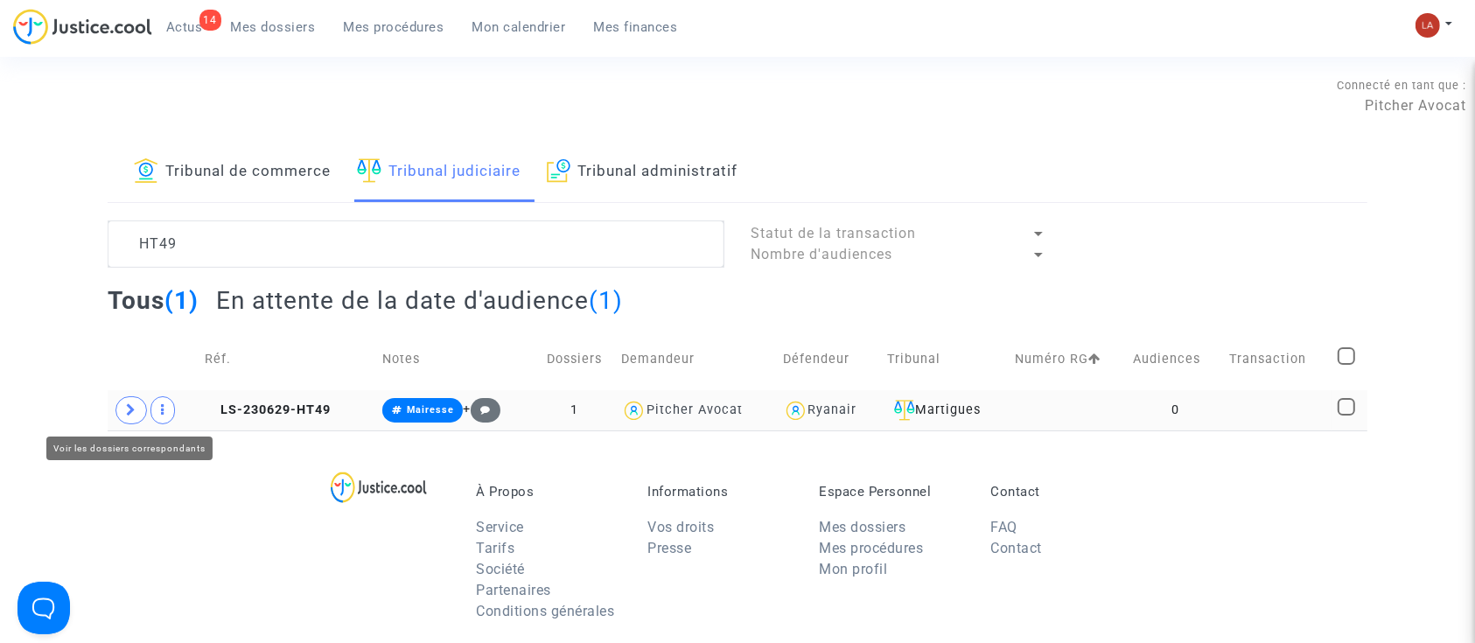
click at [130, 415] on icon at bounding box center [131, 409] width 11 height 13
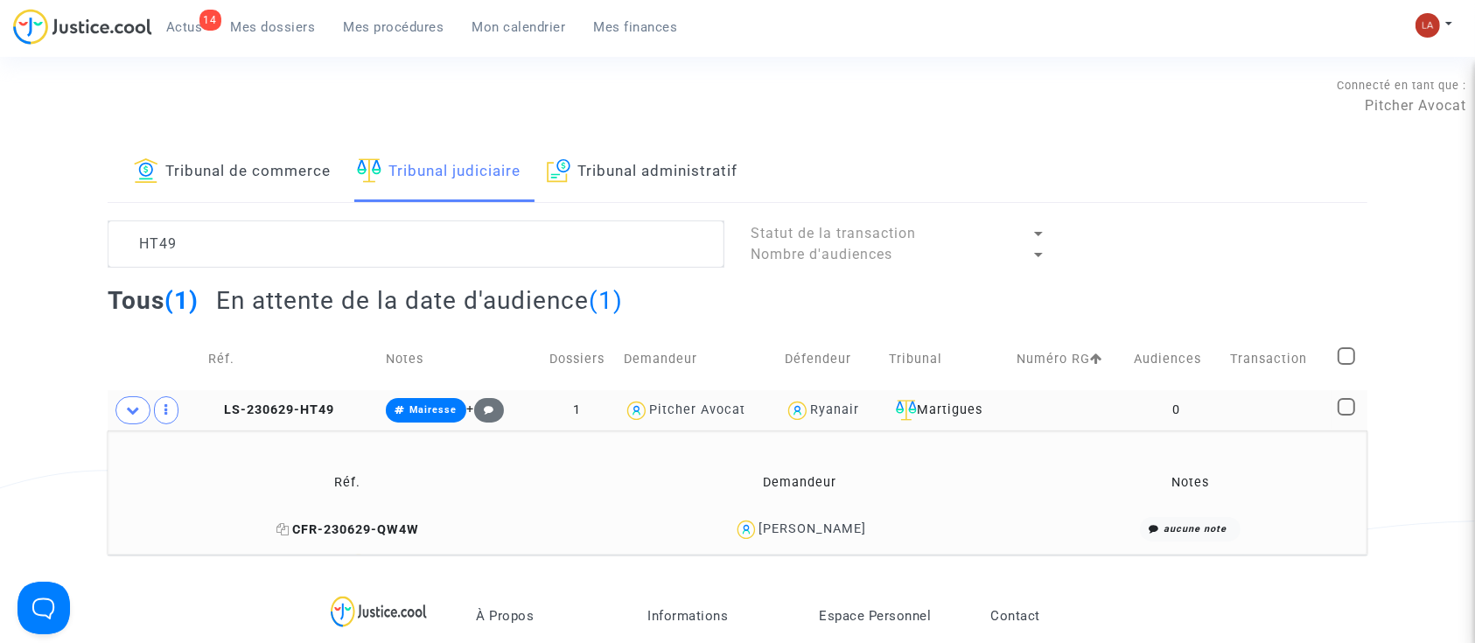
click at [357, 533] on span "CFR-230629-QW4W" at bounding box center [348, 529] width 143 height 15
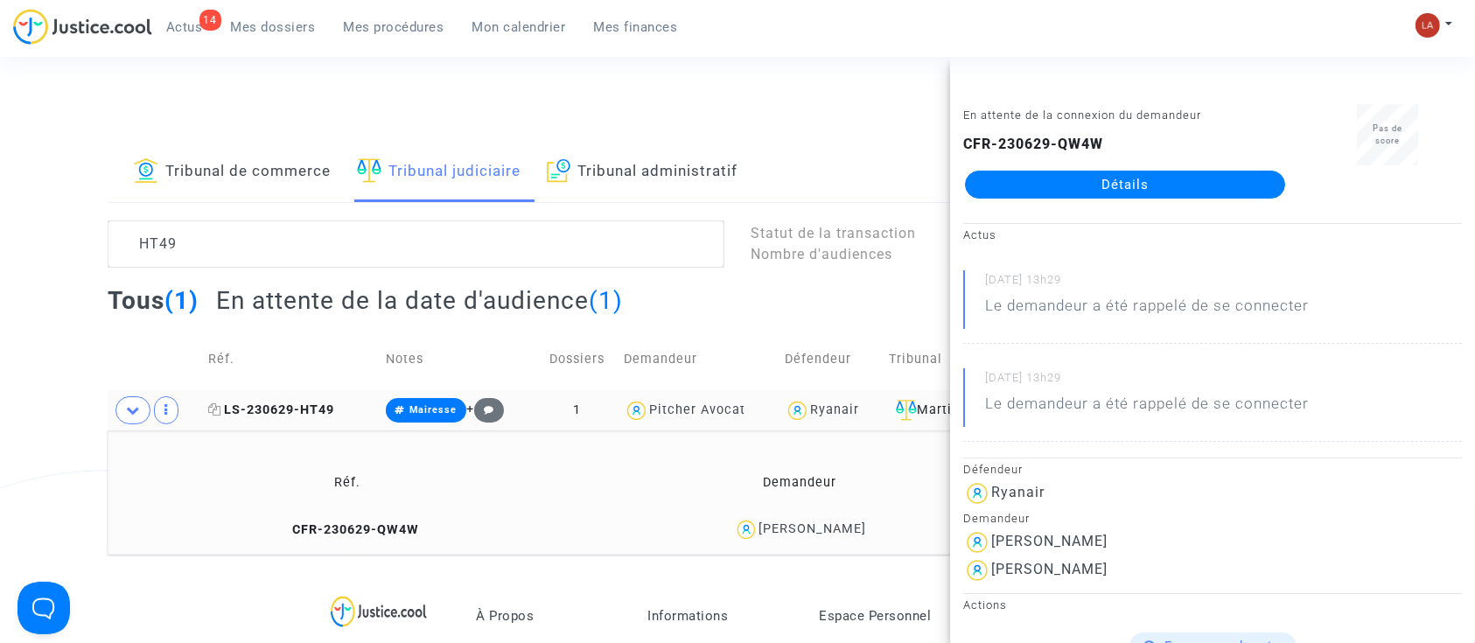
click at [257, 405] on span "LS-230629-HT49" at bounding box center [271, 410] width 126 height 15
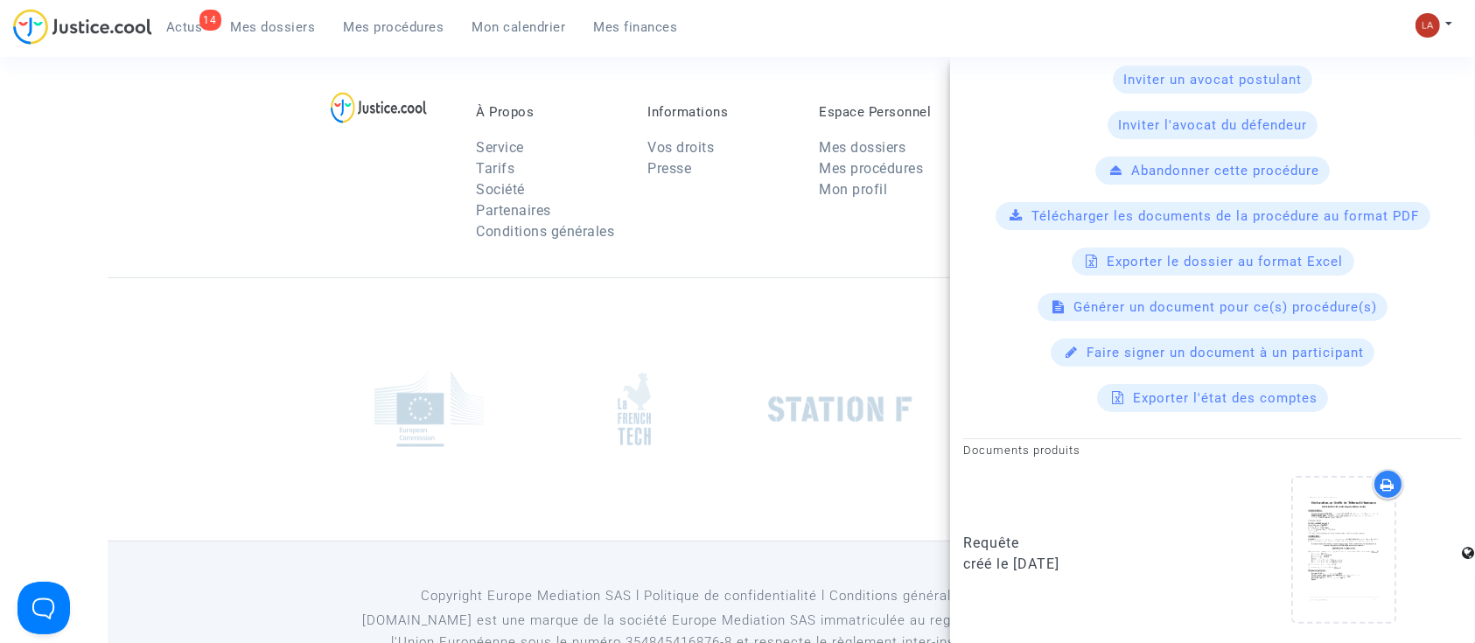
scroll to position [560, 0]
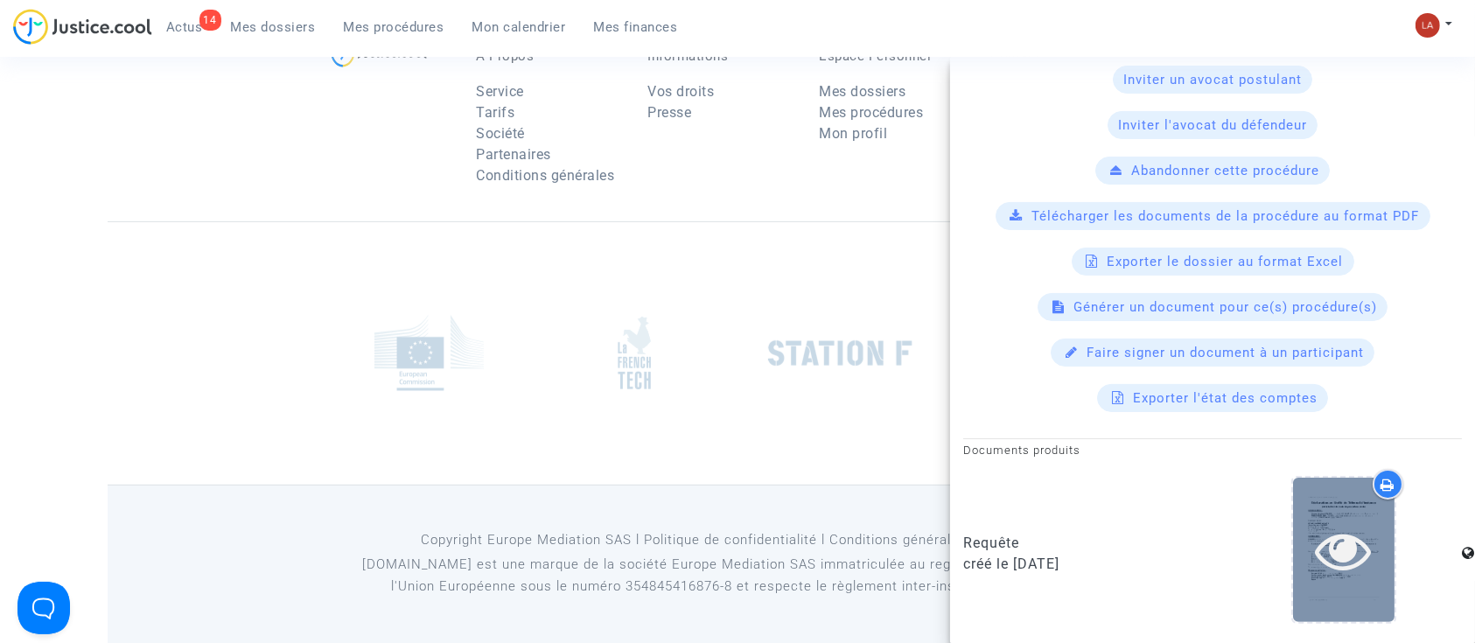
click at [1373, 565] on div at bounding box center [1344, 550] width 102 height 56
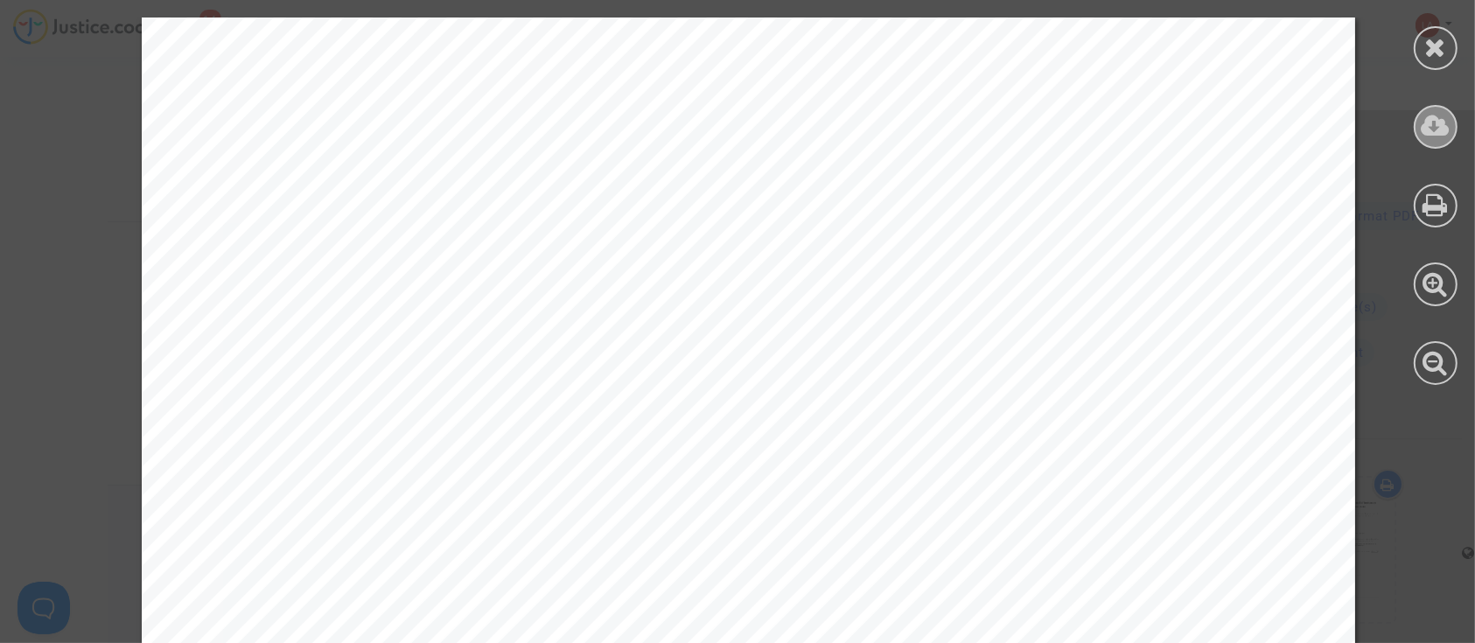
click at [1436, 124] on icon at bounding box center [1436, 126] width 29 height 26
click at [1460, 36] on div at bounding box center [1436, 201] width 79 height 403
click at [1428, 52] on icon at bounding box center [1436, 47] width 22 height 26
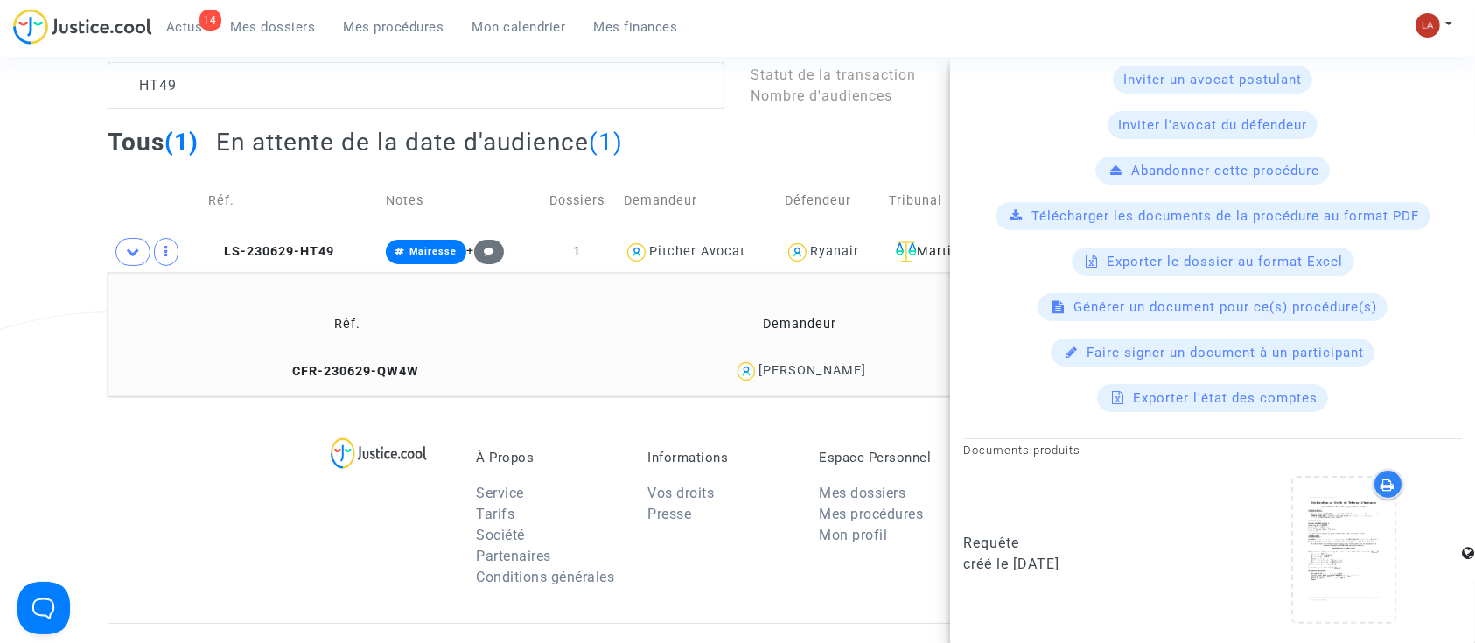
scroll to position [0, 0]
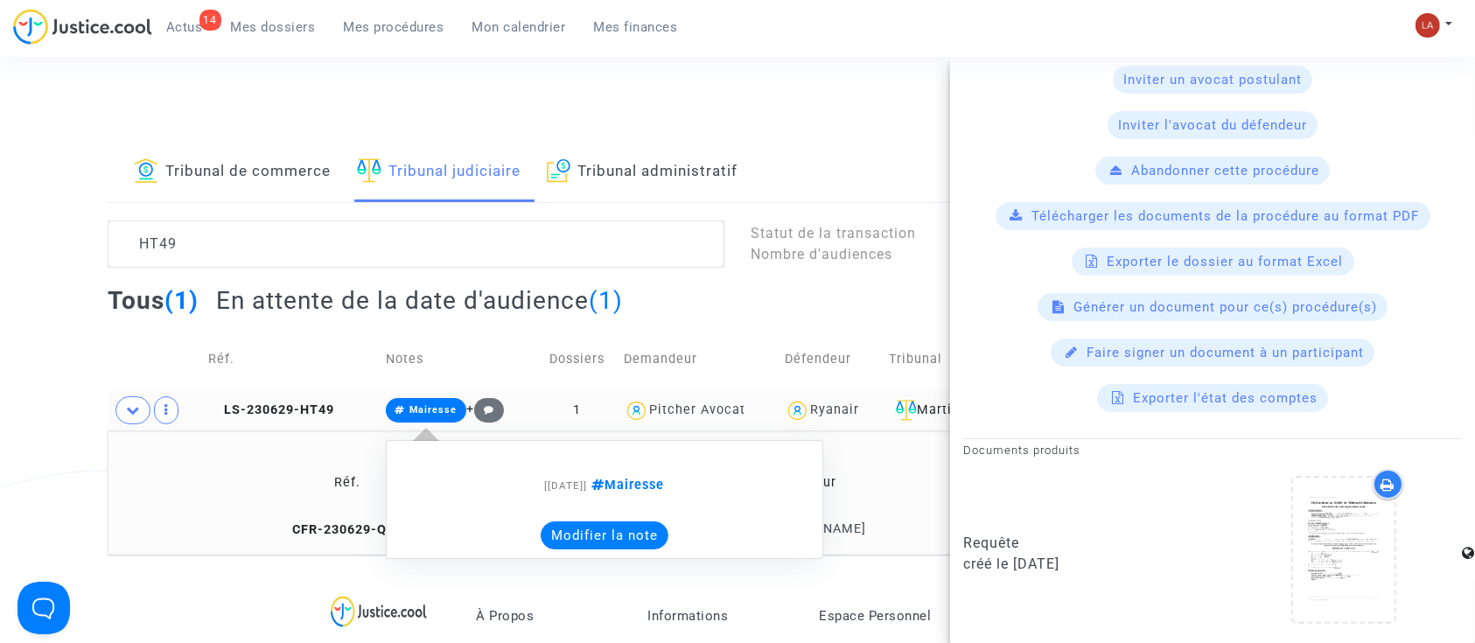
click at [644, 542] on button "Modifier la note" at bounding box center [605, 536] width 128 height 28
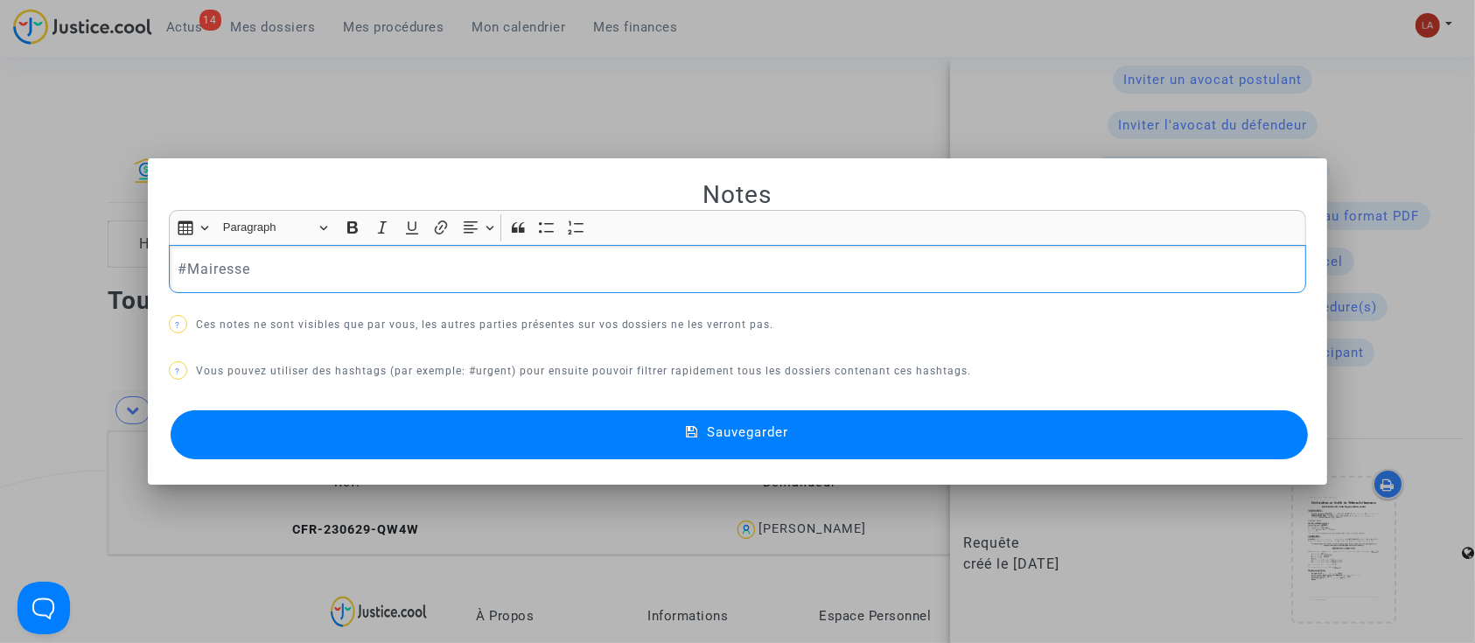
click at [296, 277] on p "#Mairesse" at bounding box center [738, 269] width 1120 height 22
click at [295, 423] on button "Sauvegarder" at bounding box center [740, 434] width 1138 height 49
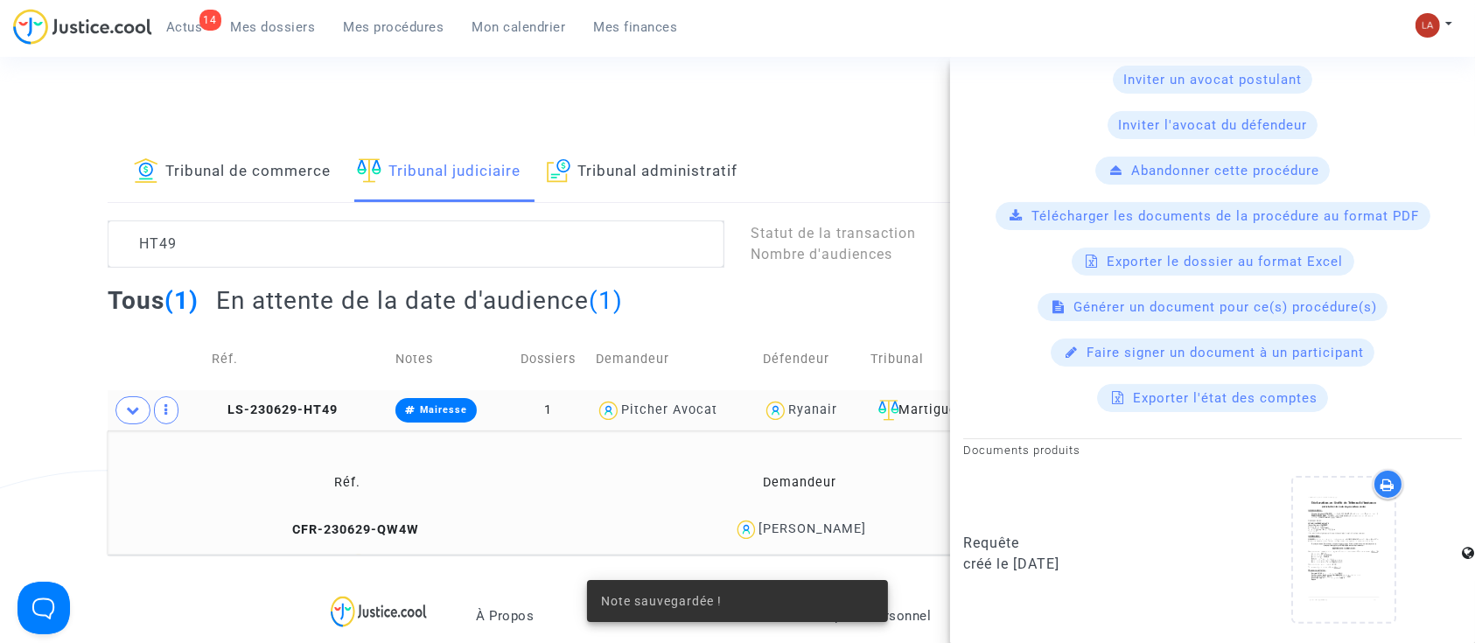
click at [249, 398] on td "LS-230629-HT49" at bounding box center [298, 410] width 184 height 40
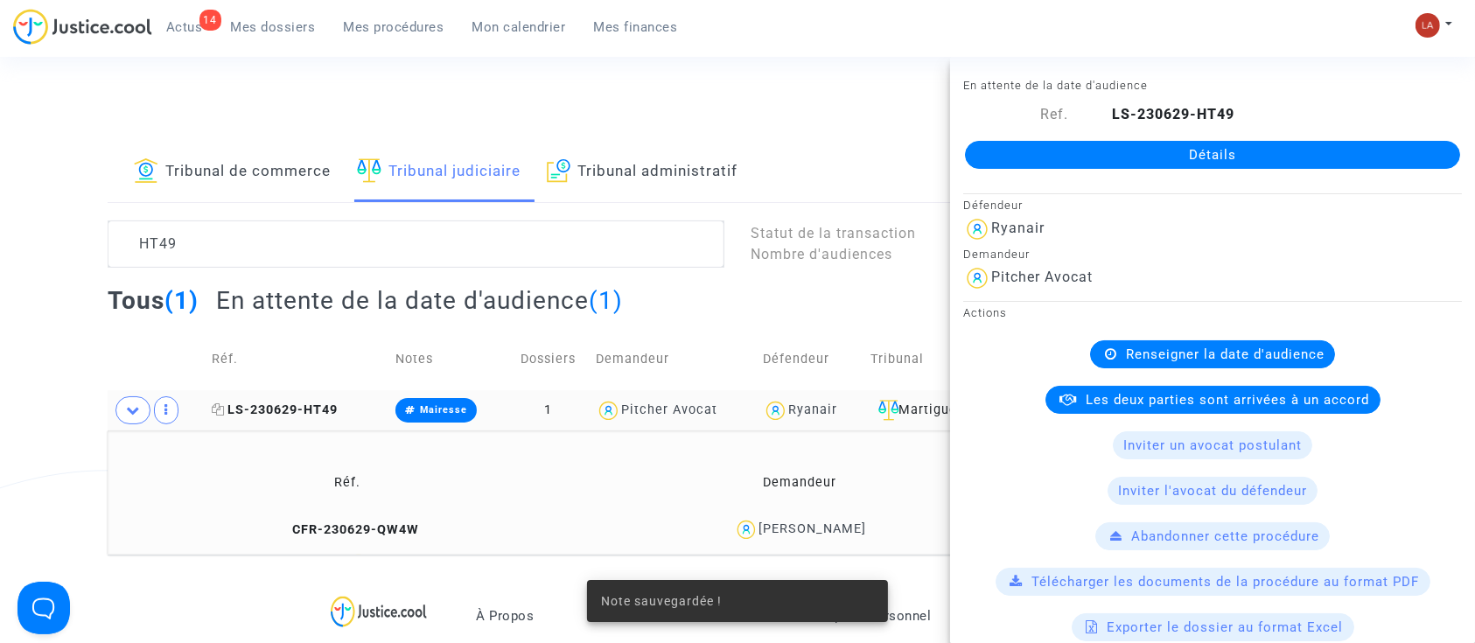
click at [221, 403] on icon at bounding box center [218, 409] width 13 height 12
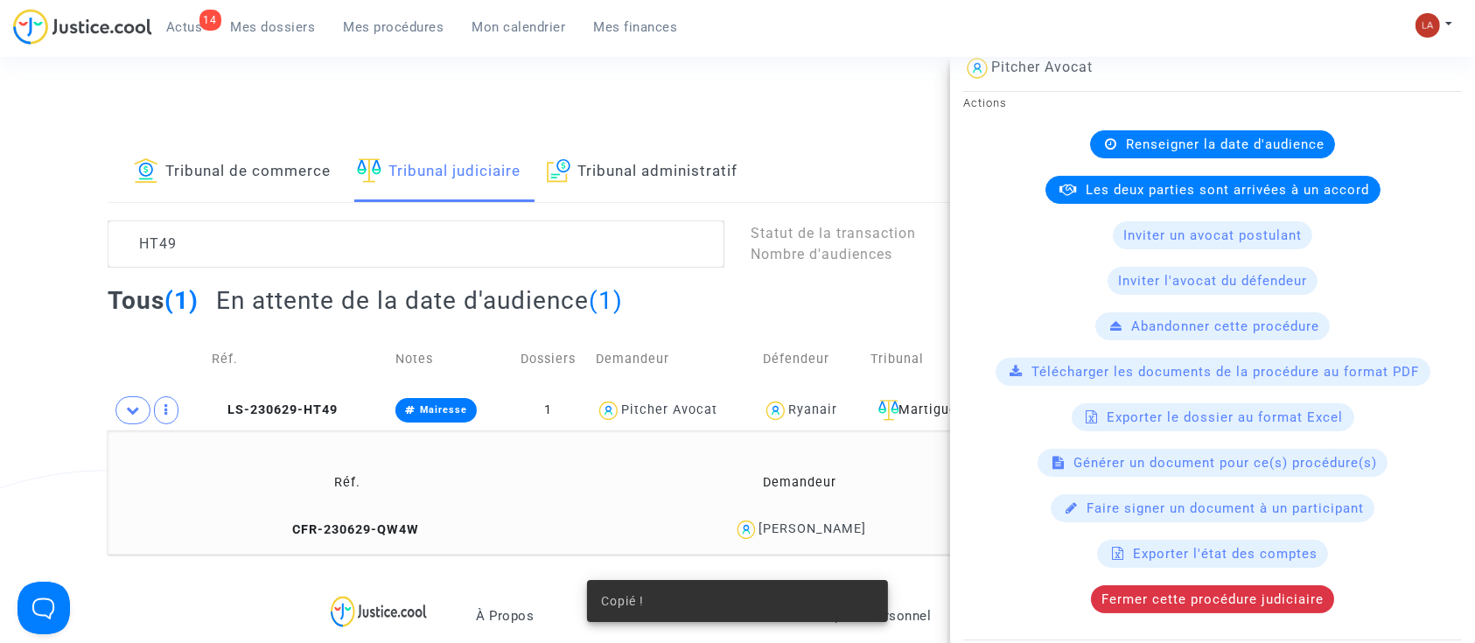
scroll to position [412, 0]
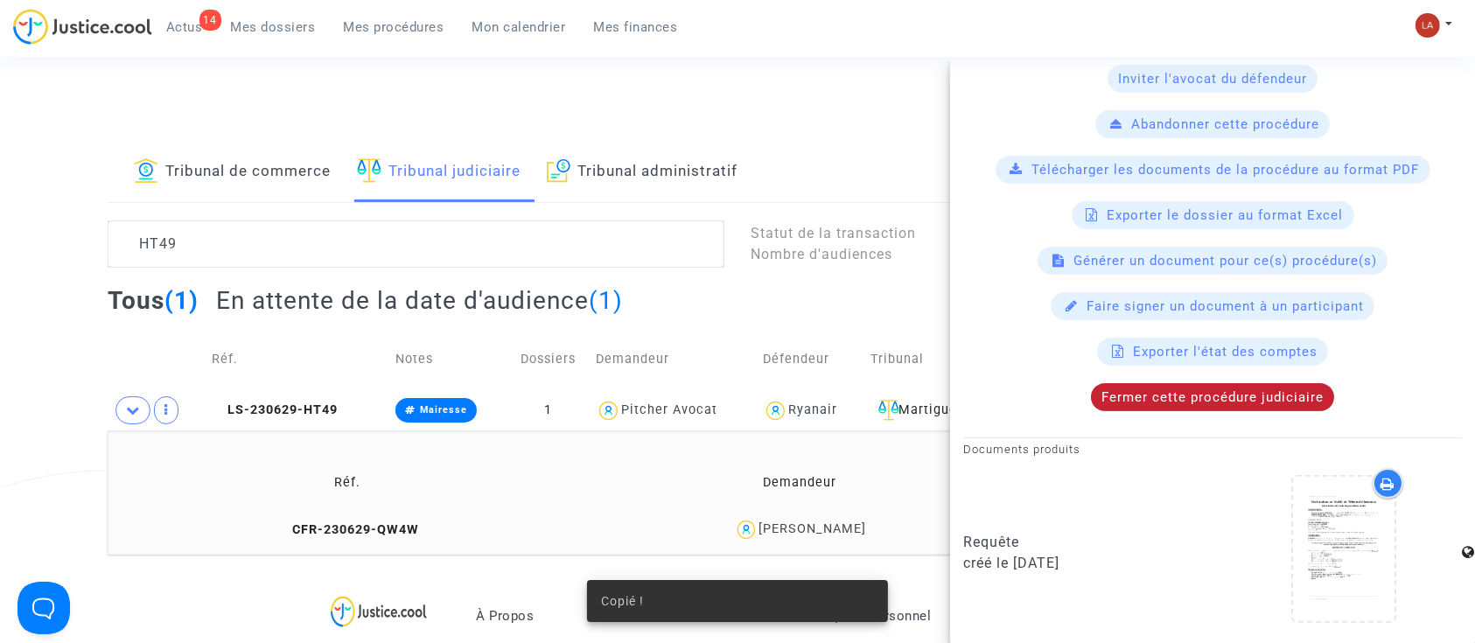
click at [1127, 389] on span "Fermer cette procédure judiciaire" at bounding box center [1213, 397] width 222 height 16
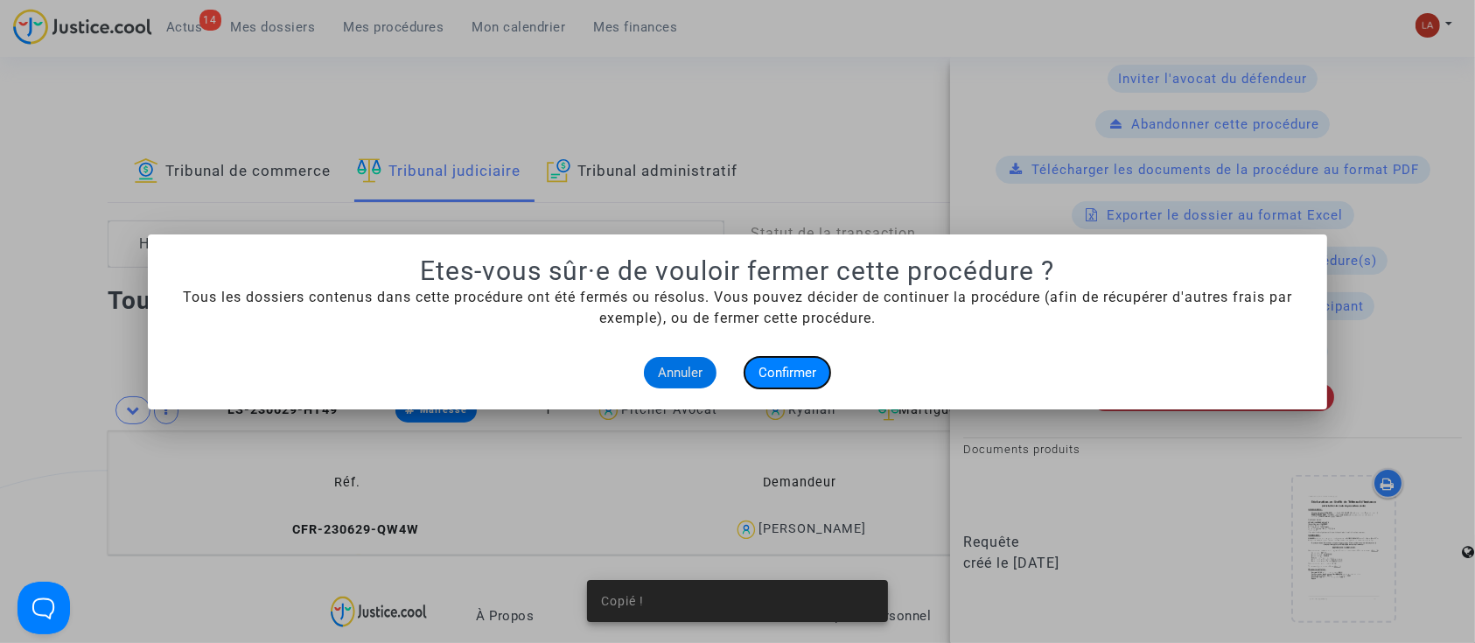
click at [789, 375] on span "Confirmer" at bounding box center [788, 373] width 58 height 16
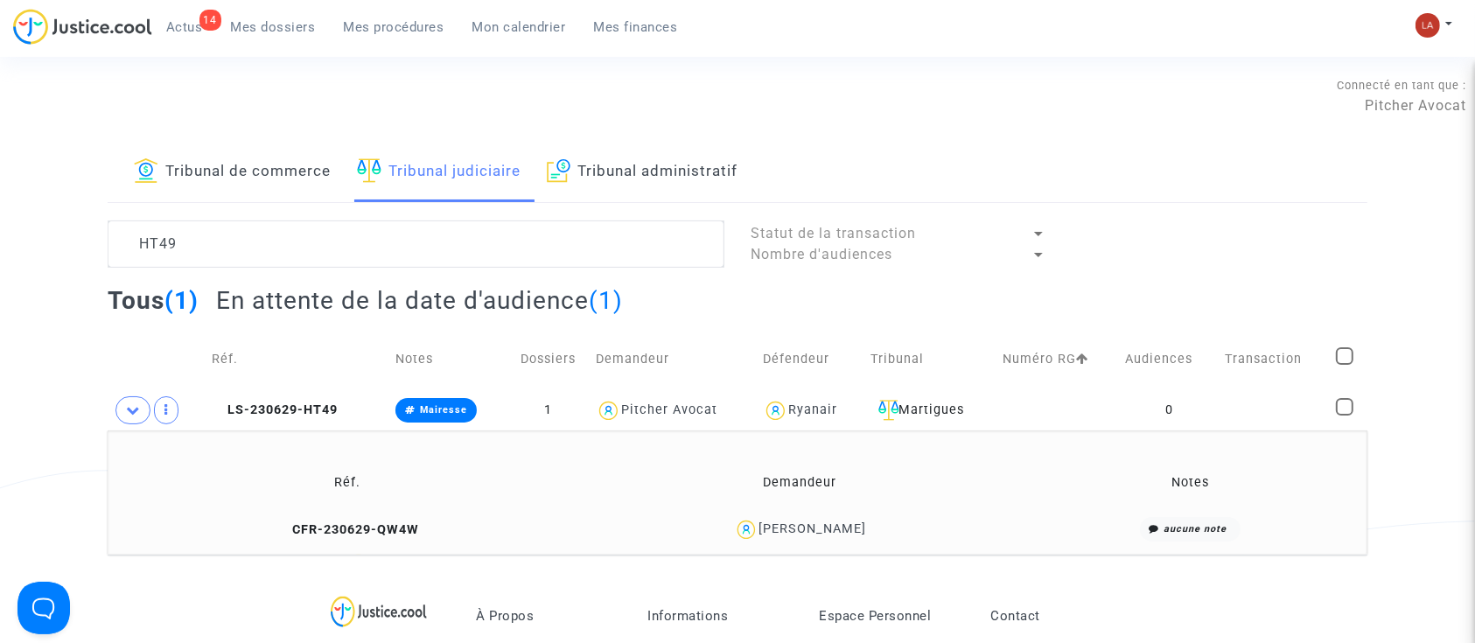
click at [258, 212] on div "Tribunal de commerce Tribunal judiciaire Tribunal administratif HT49 Statut de …" at bounding box center [738, 349] width 1260 height 412
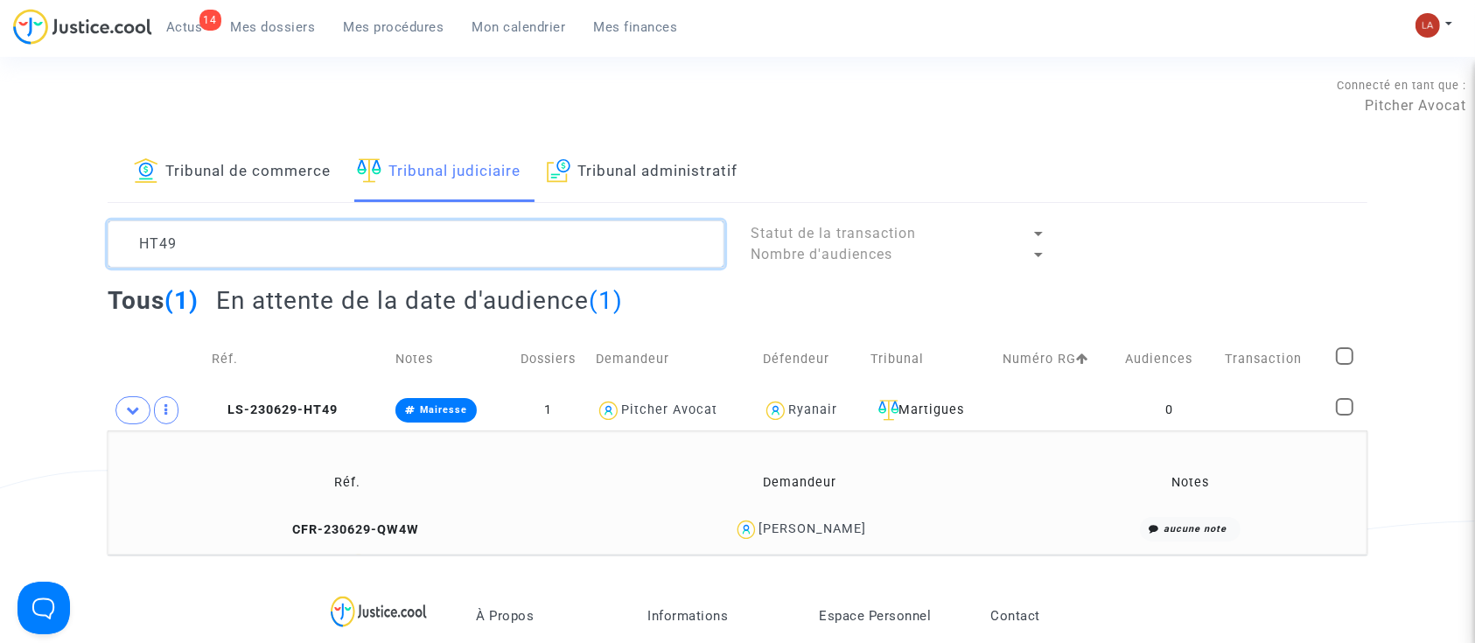
click at [243, 233] on textarea at bounding box center [416, 244] width 617 height 47
click at [245, 230] on textarea at bounding box center [416, 244] width 617 height 47
paste textarea "4JEH"
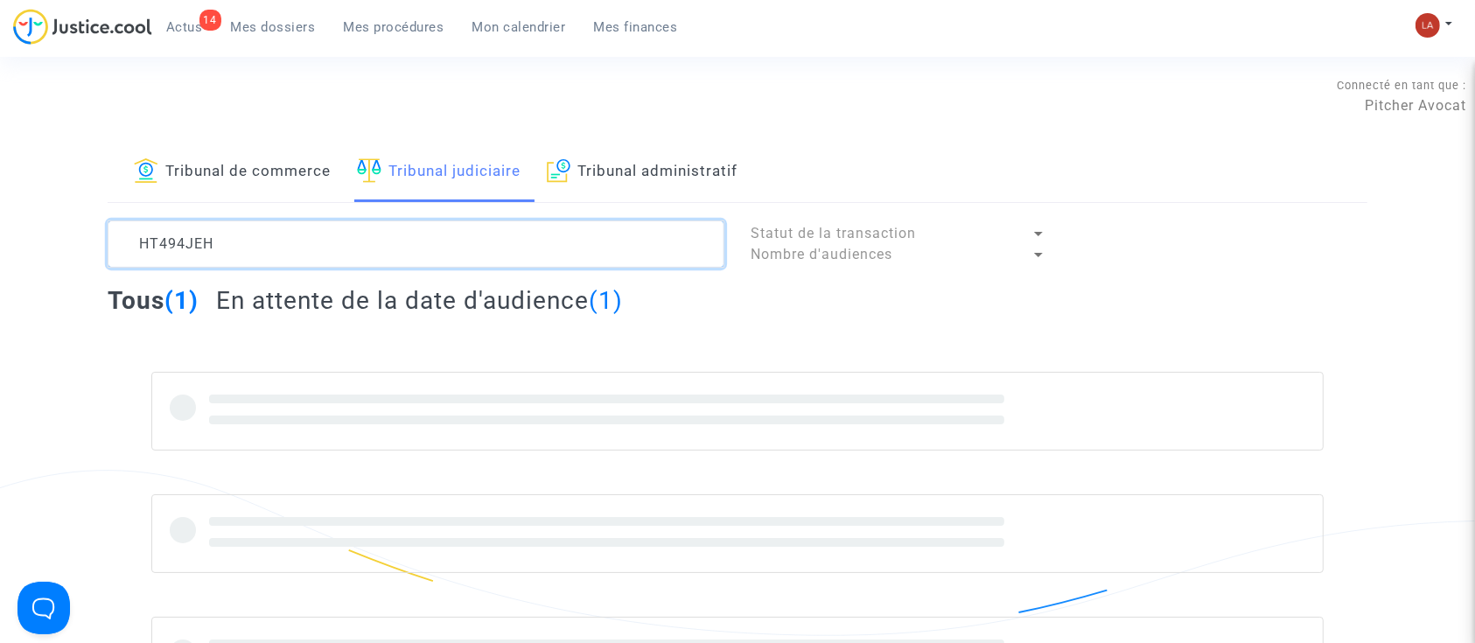
click at [278, 226] on textarea at bounding box center [416, 244] width 617 height 47
type textarea "4JEH"
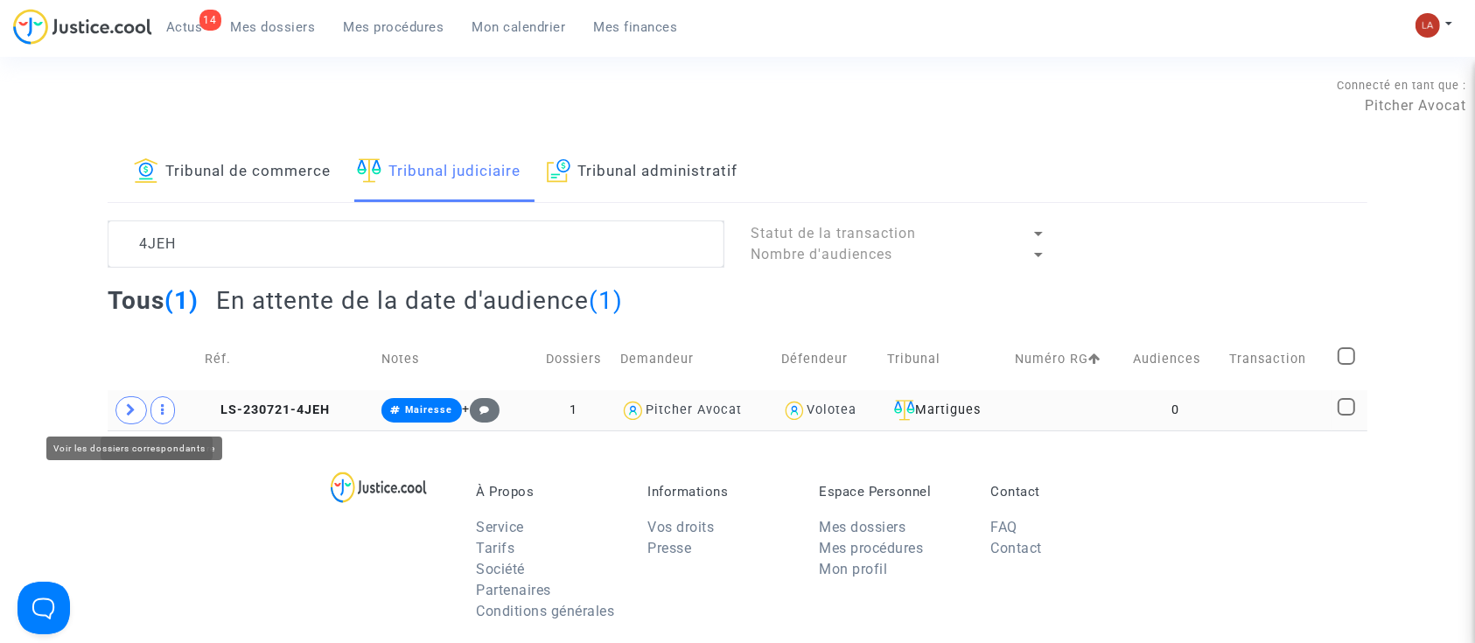
click at [141, 410] on span at bounding box center [132, 410] width 32 height 28
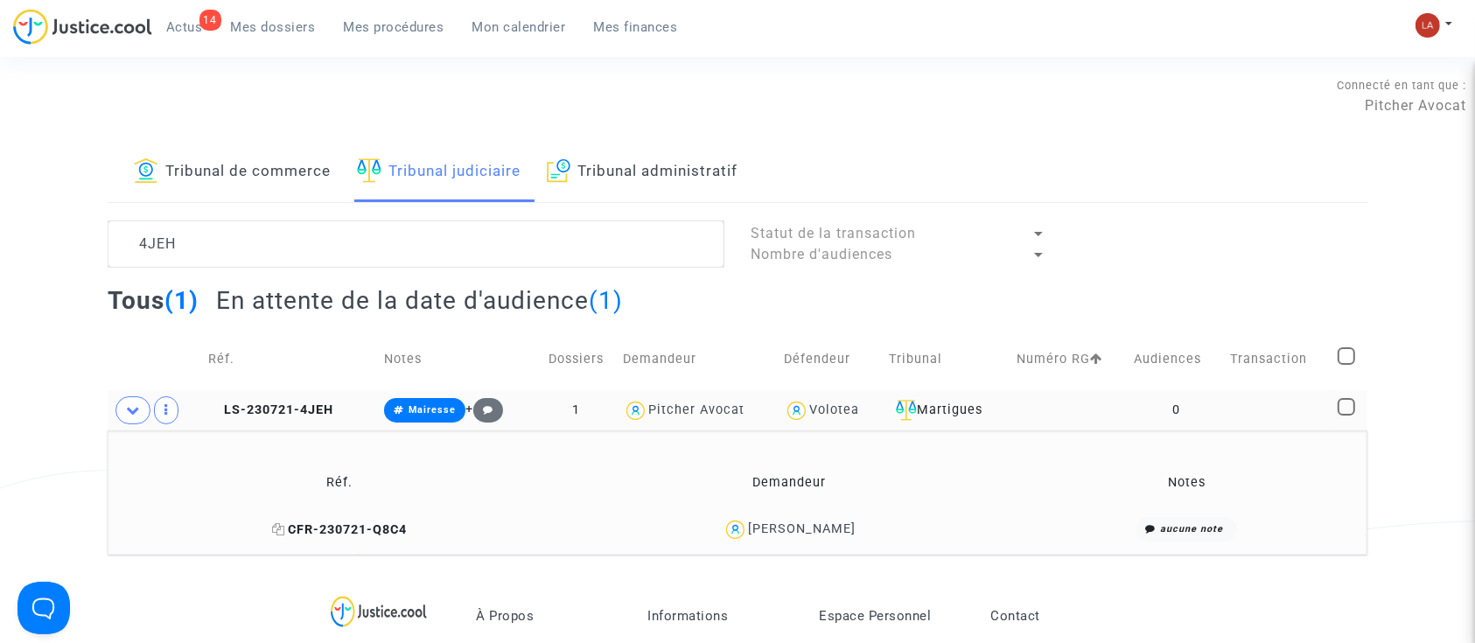
click at [373, 536] on span "CFR-230721-Q8C4" at bounding box center [339, 529] width 135 height 15
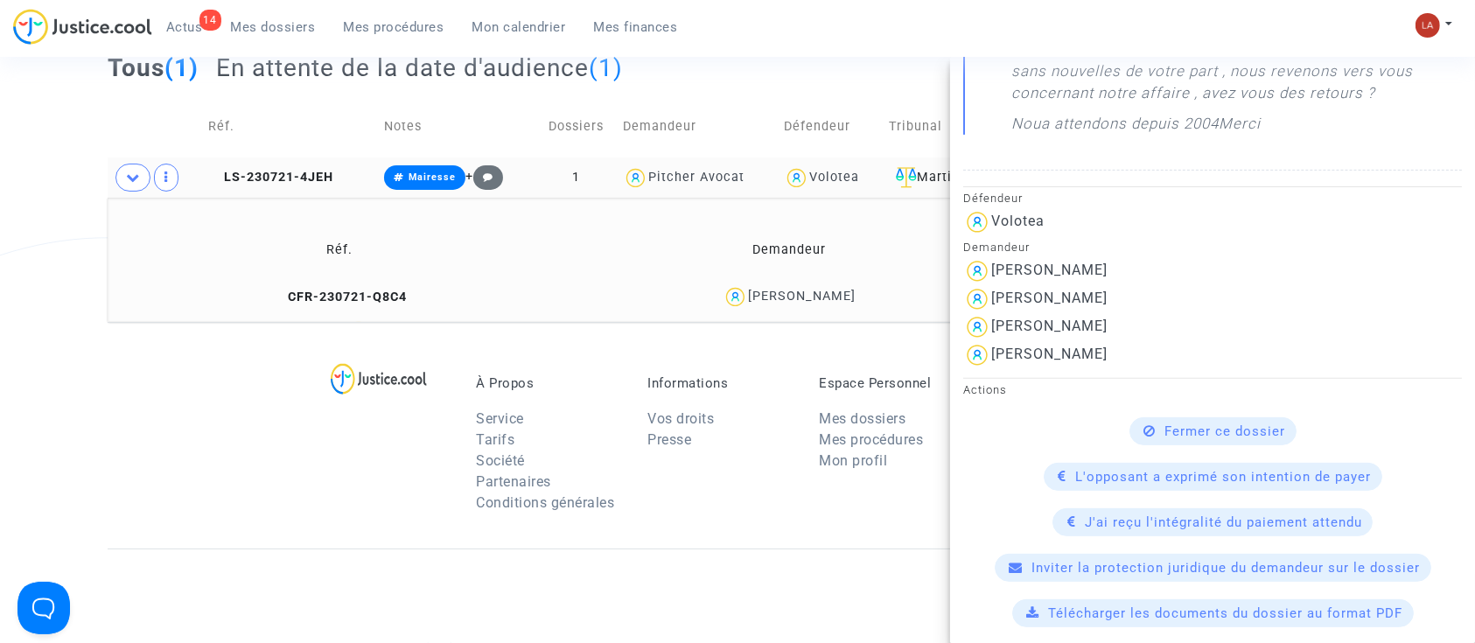
scroll to position [196, 0]
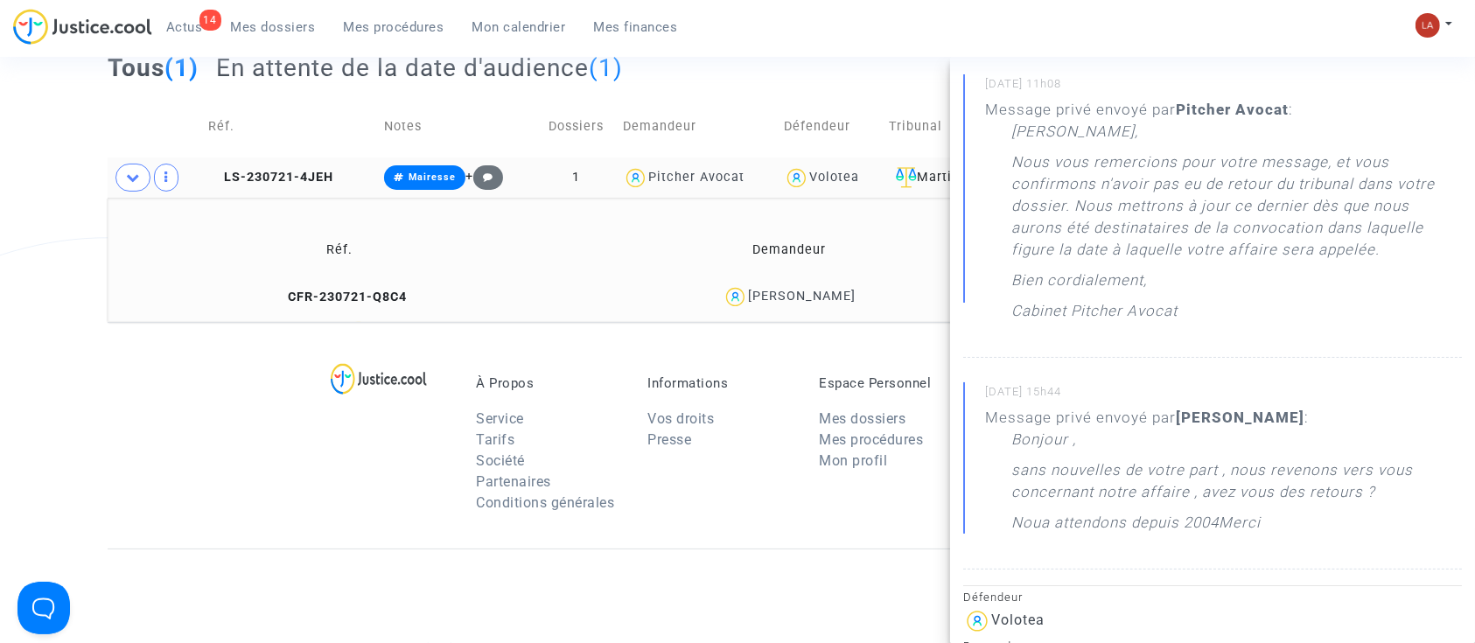
click at [281, 180] on span "LS-230721-4JEH" at bounding box center [270, 177] width 125 height 15
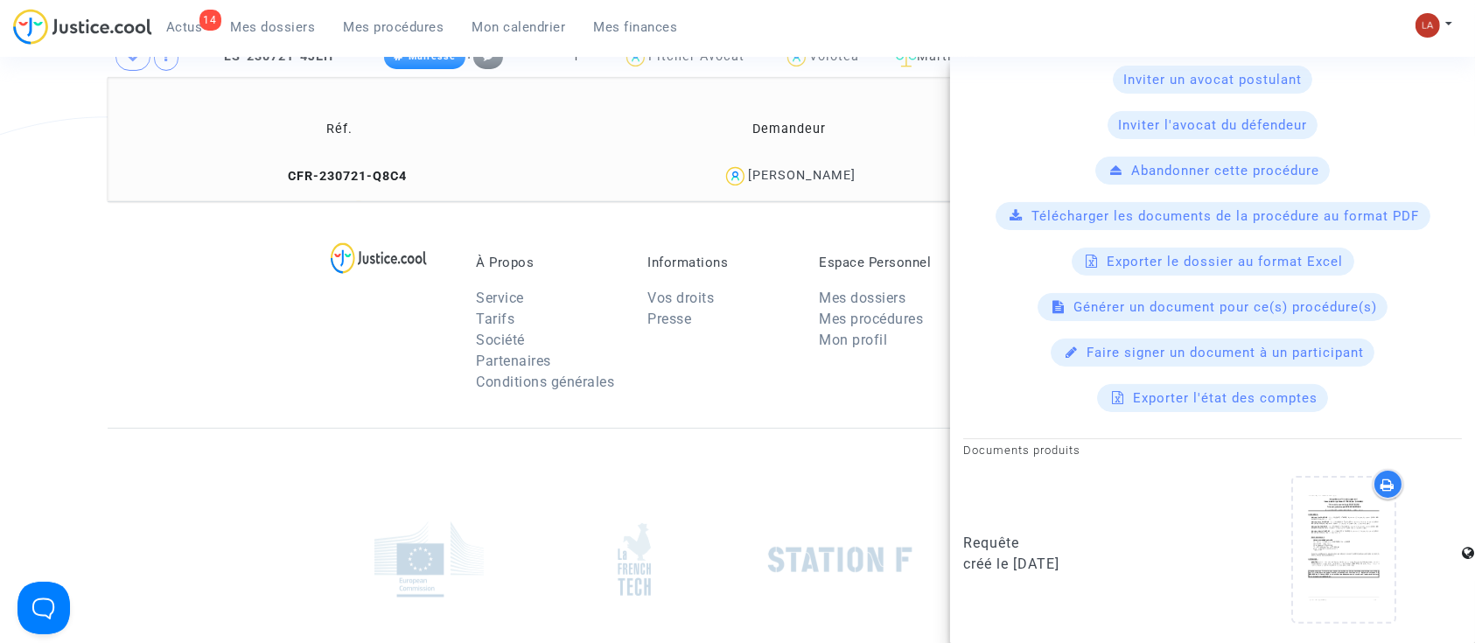
scroll to position [466, 0]
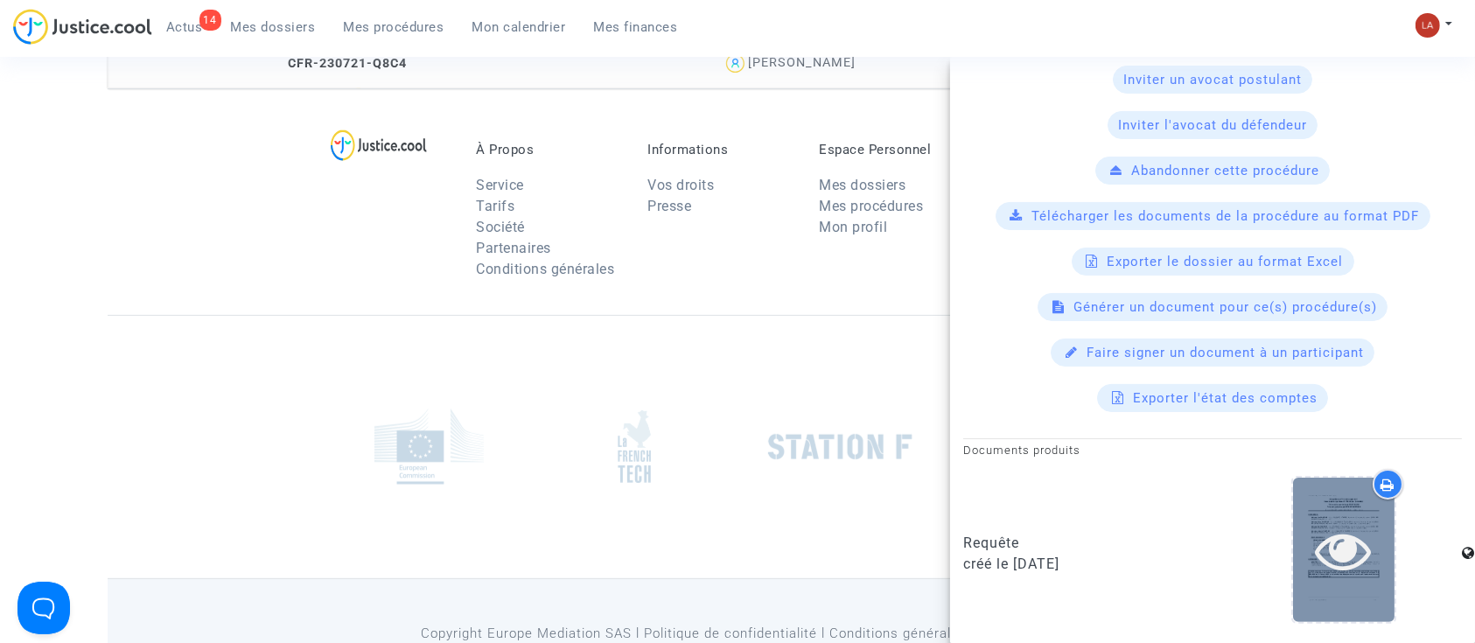
click at [1336, 540] on icon at bounding box center [1344, 550] width 57 height 56
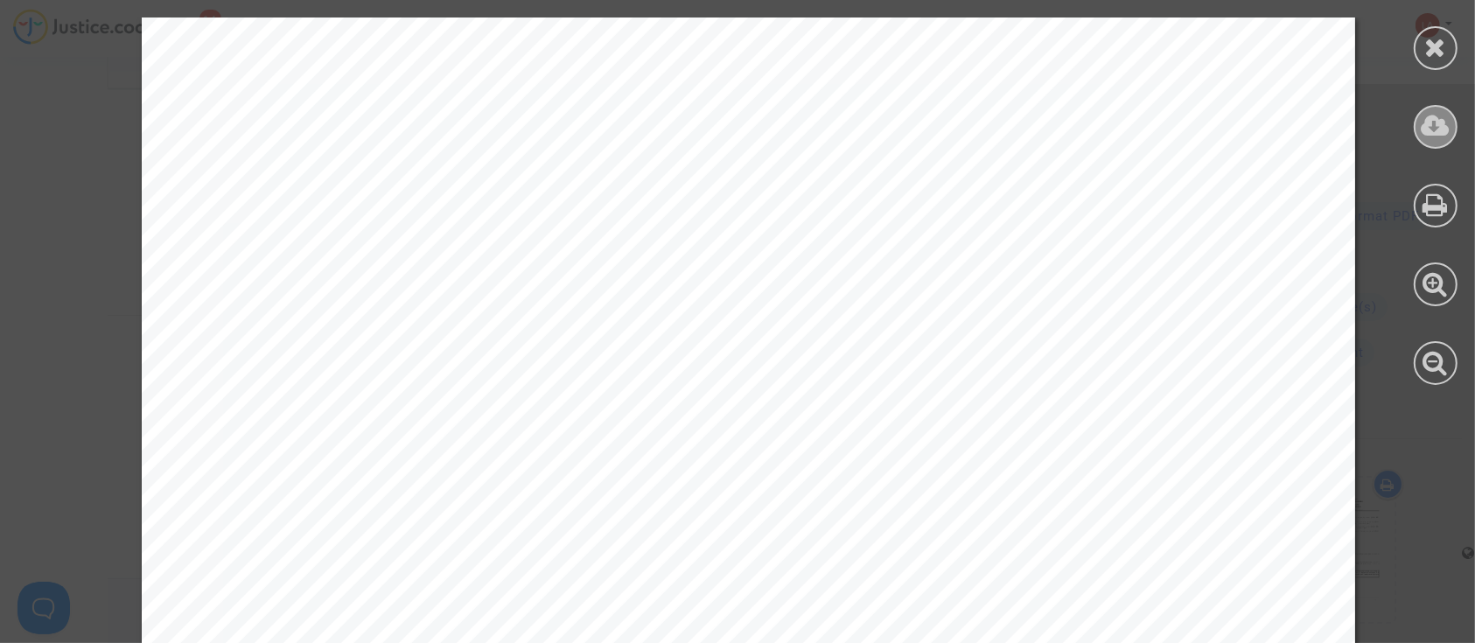
click at [1440, 109] on div at bounding box center [1436, 127] width 44 height 44
click at [1418, 45] on div at bounding box center [1436, 48] width 44 height 44
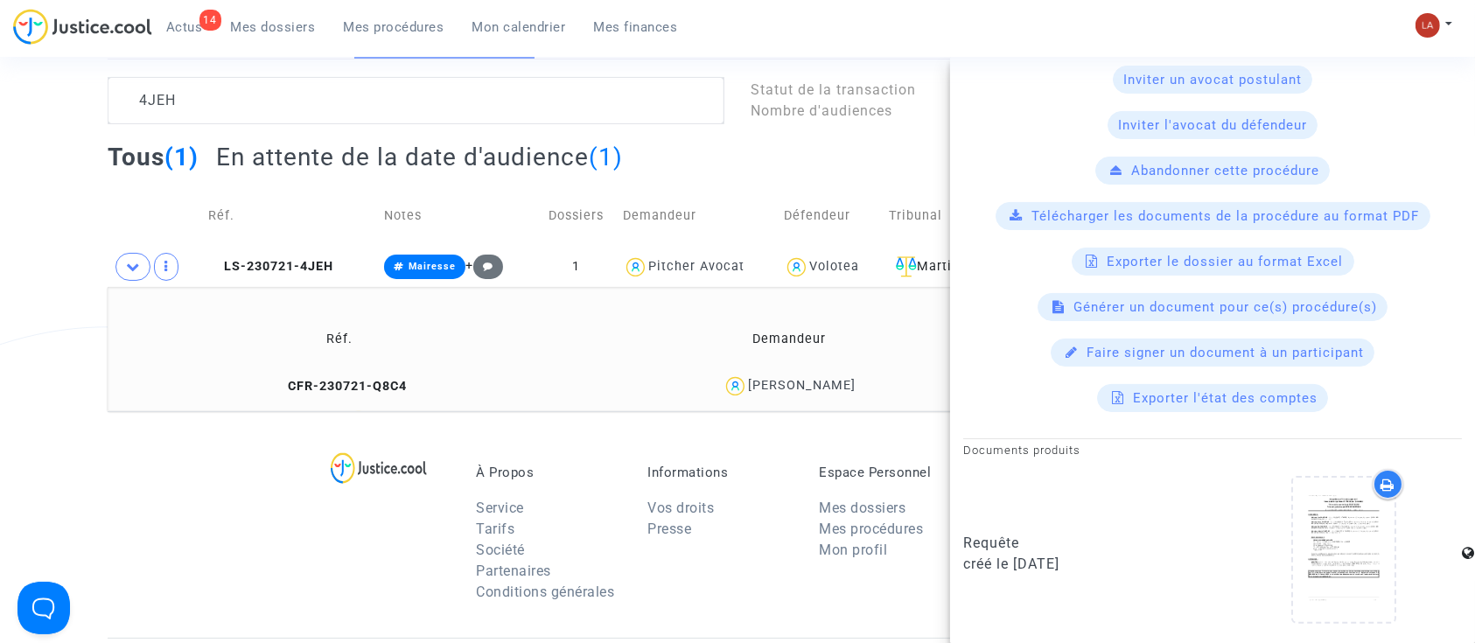
scroll to position [0, 0]
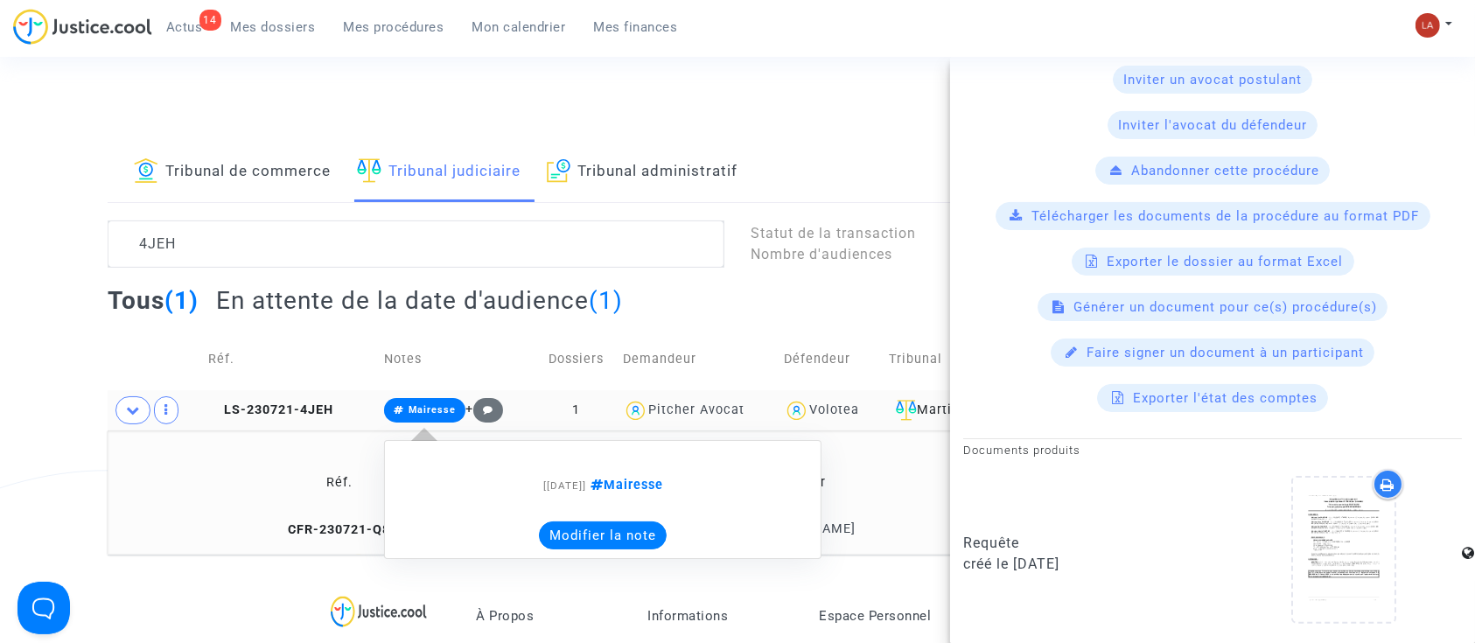
click at [562, 530] on button "Modifier la note" at bounding box center [603, 536] width 128 height 28
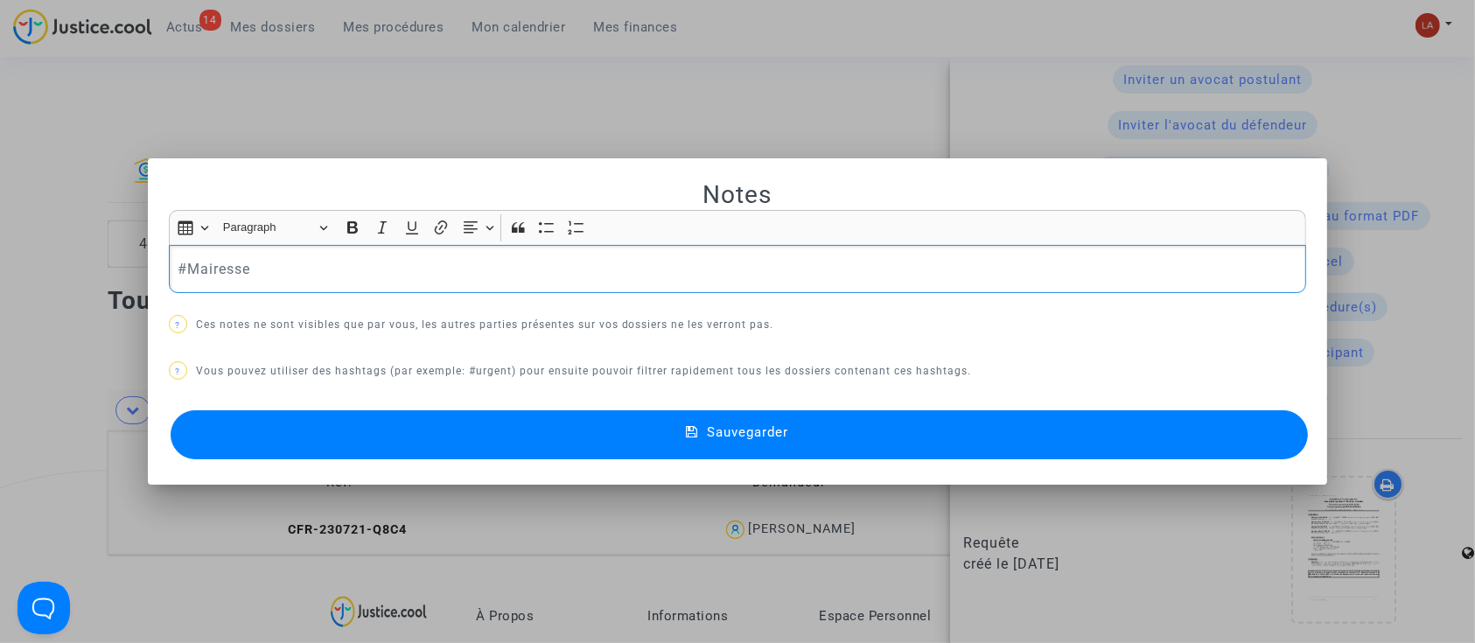
click at [411, 274] on p "#Mairesse" at bounding box center [738, 269] width 1120 height 22
click at [435, 424] on button "Sauvegarder" at bounding box center [740, 434] width 1138 height 49
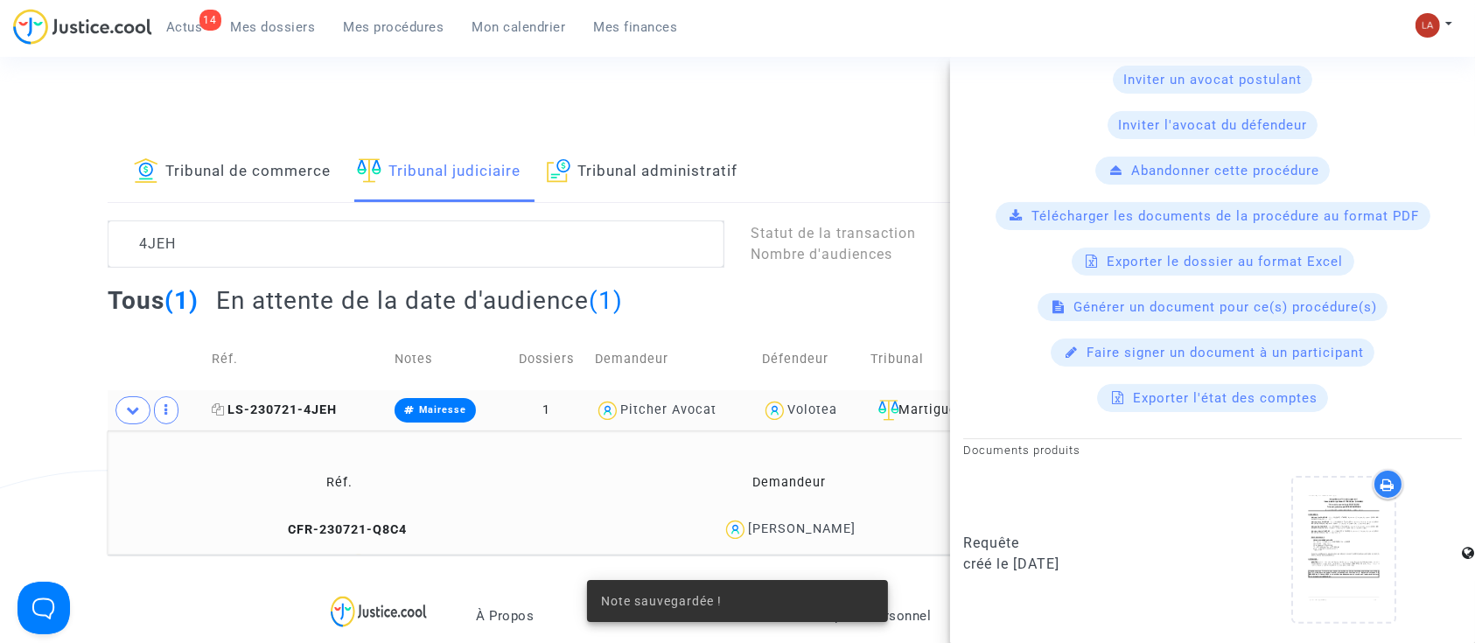
click at [264, 403] on span "LS-230721-4JEH" at bounding box center [274, 410] width 125 height 15
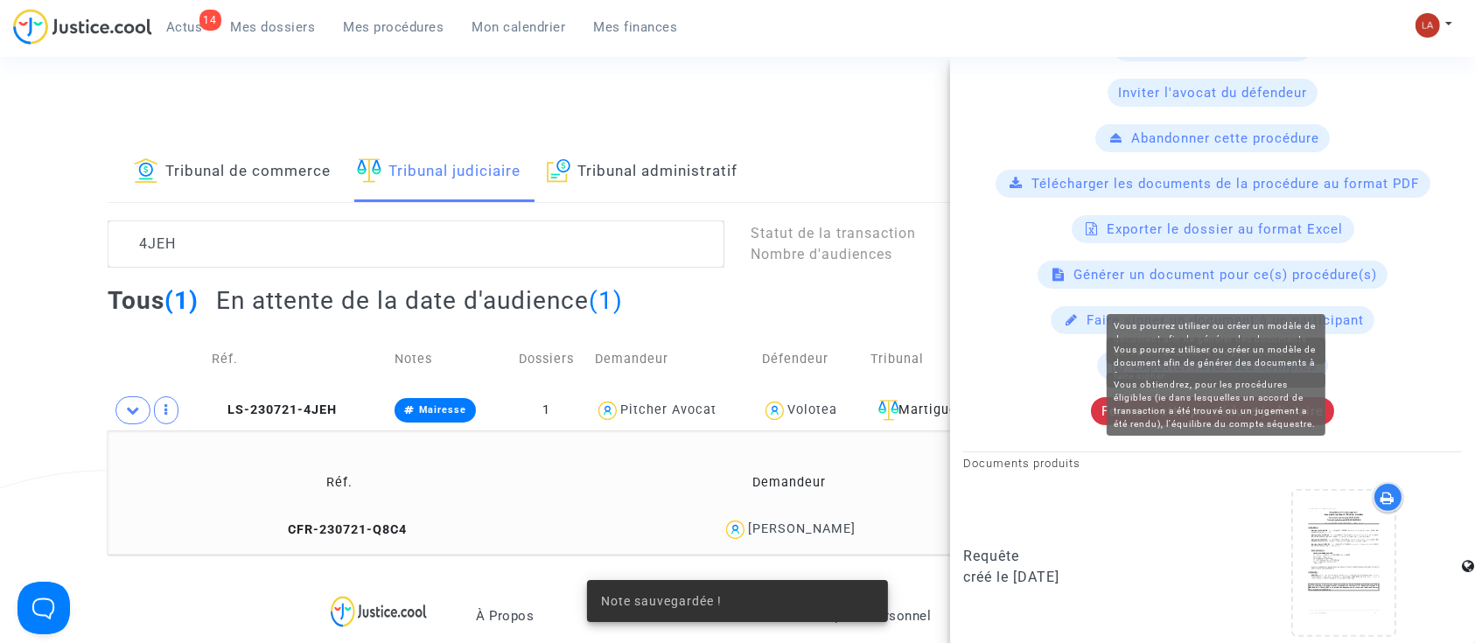
scroll to position [412, 0]
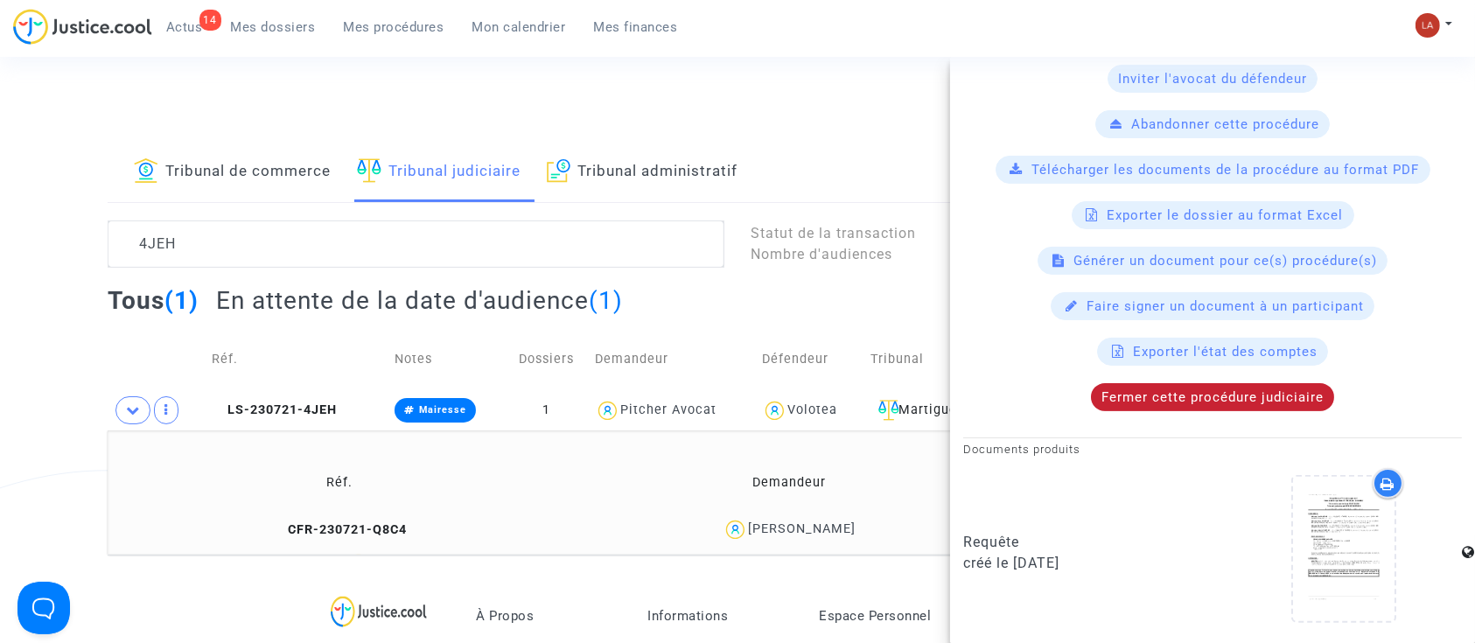
click at [1232, 398] on span "Fermer cette procédure judiciaire" at bounding box center [1213, 397] width 222 height 16
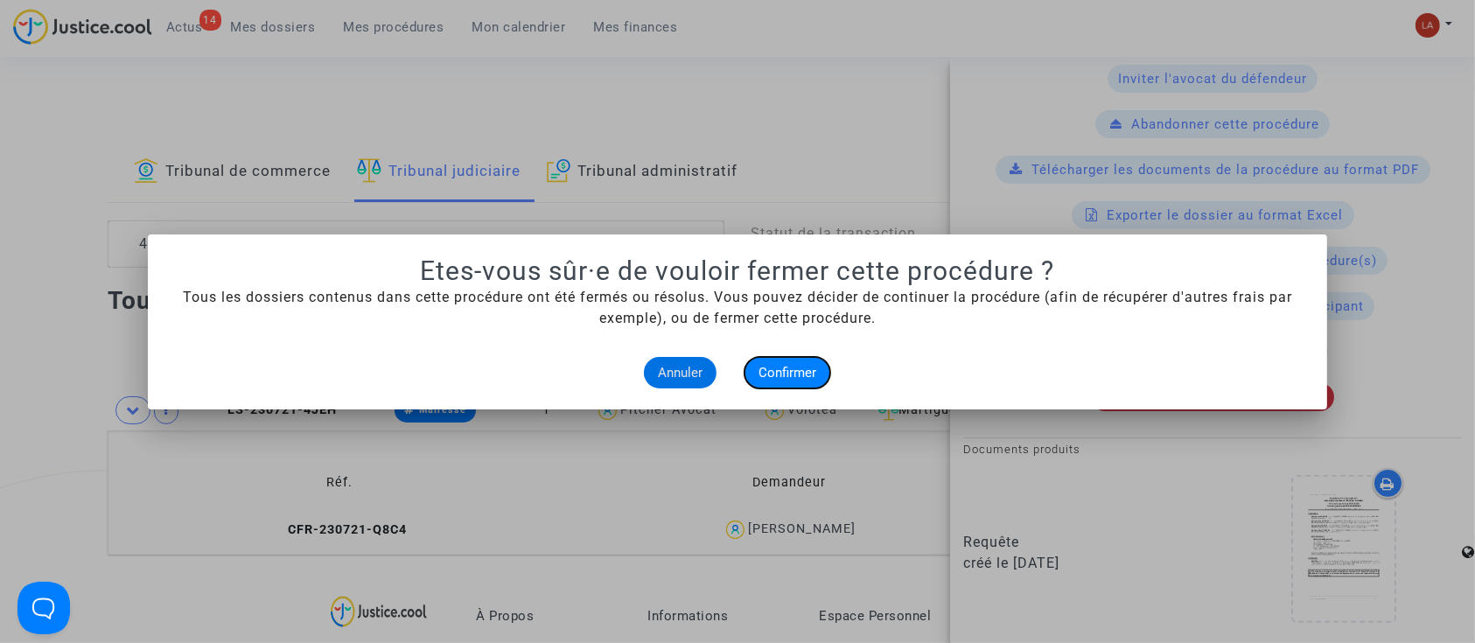
drag, startPoint x: 804, startPoint y: 376, endPoint x: 826, endPoint y: 375, distance: 21.9
click at [802, 376] on span "Confirmer" at bounding box center [788, 373] width 58 height 16
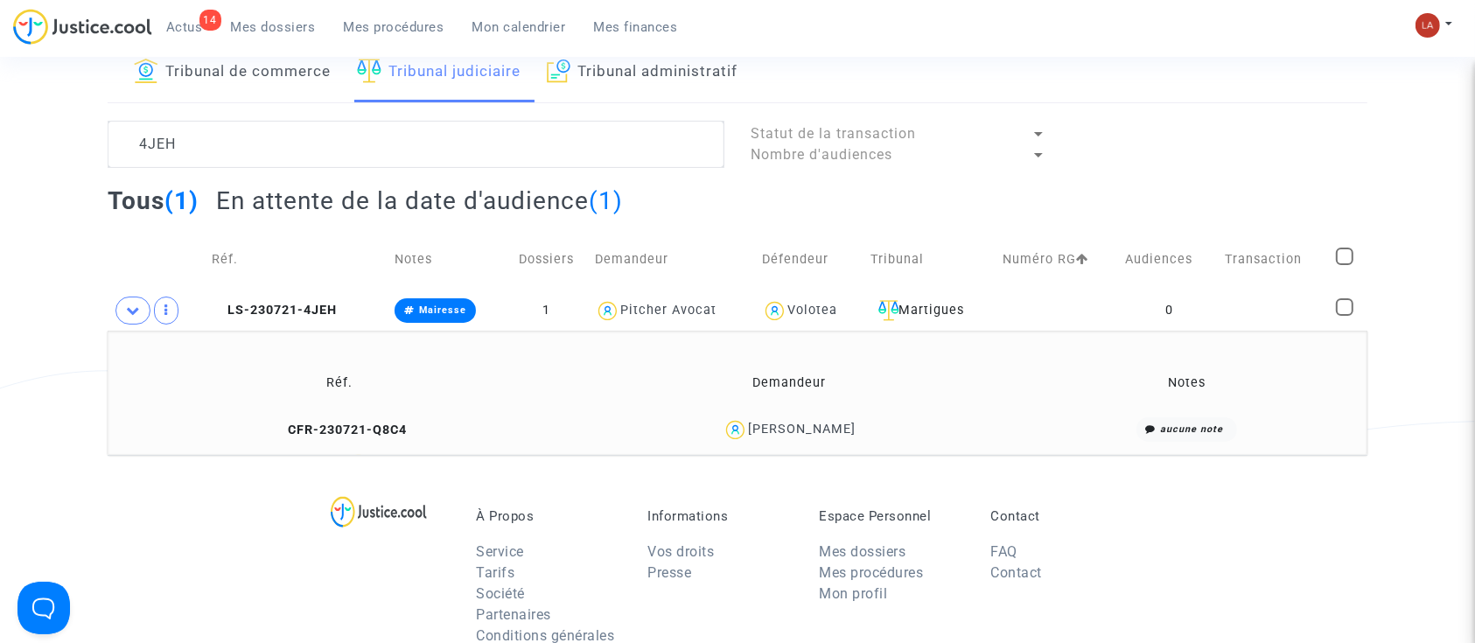
scroll to position [0, 0]
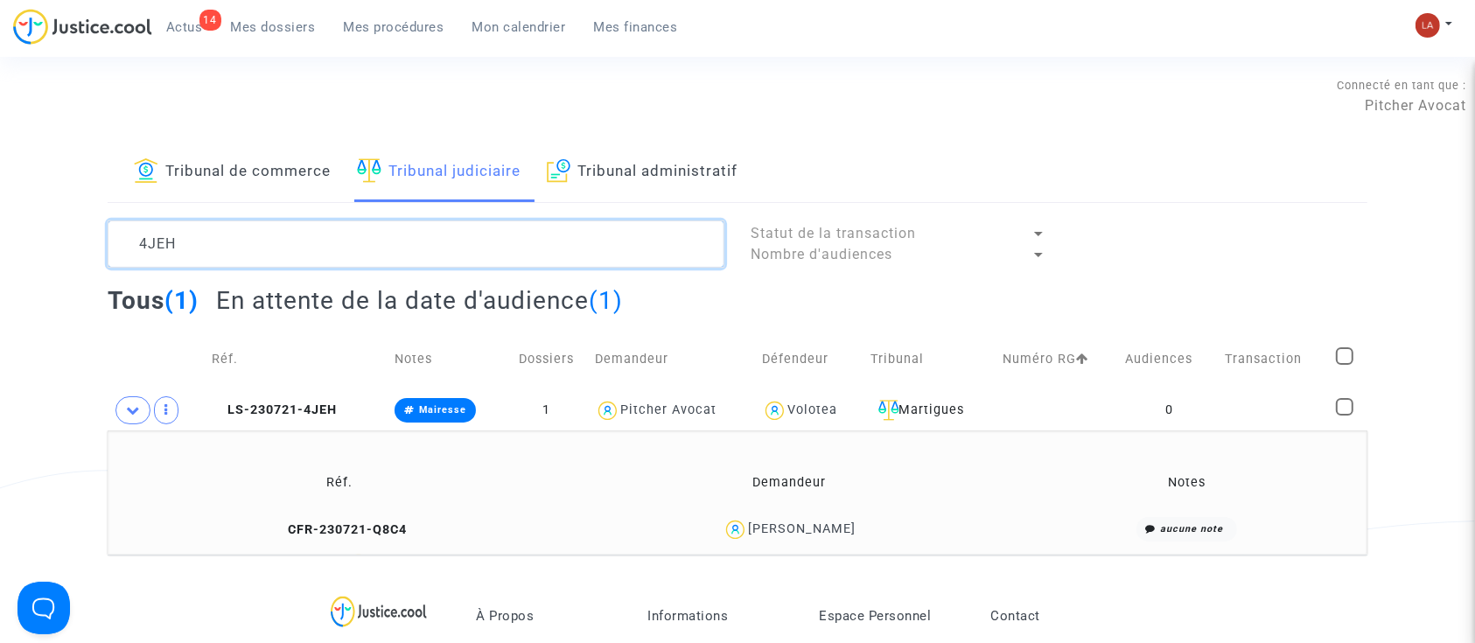
drag, startPoint x: 42, startPoint y: 248, endPoint x: -39, endPoint y: 248, distance: 80.5
click at [0, 248] on html "14 Actus Mes dossiers Mes procédures Mon calendrier Mes finances Mon profil Cha…" at bounding box center [737, 602] width 1475 height 1204
paste textarea "LS-241203-JCP6"
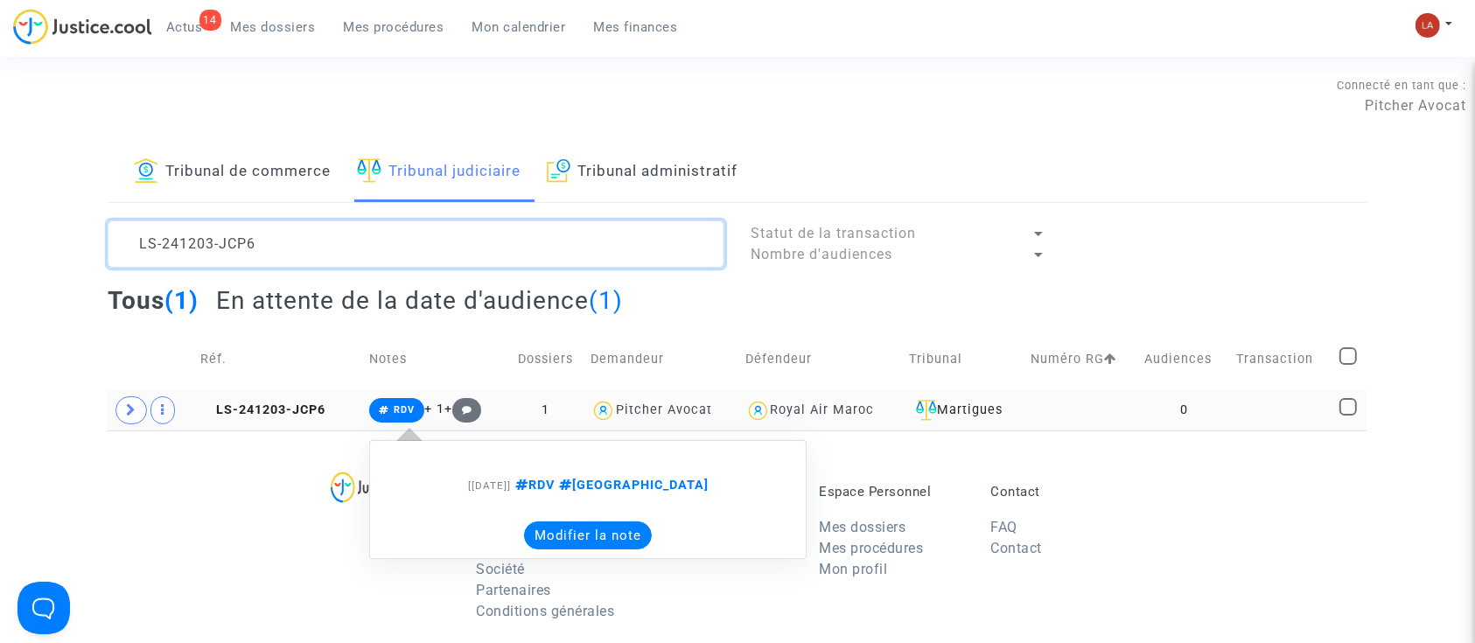
type textarea "LS-241203-JCP6"
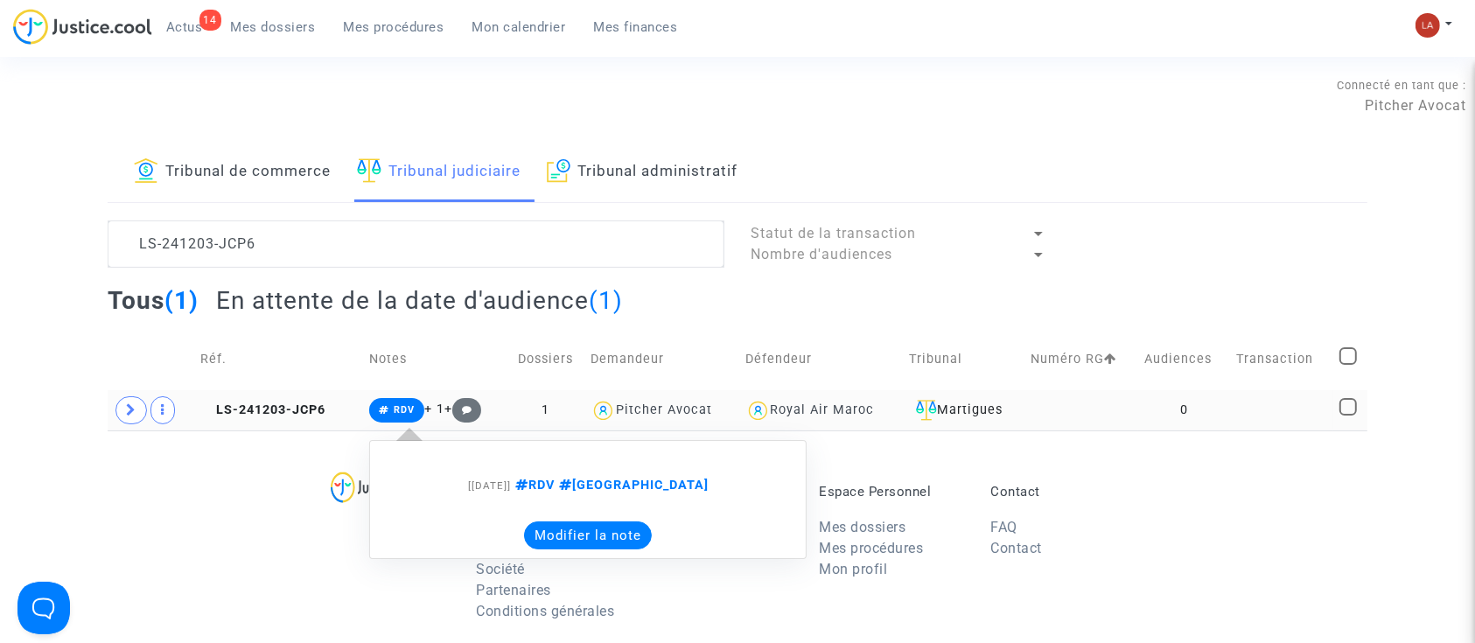
click at [581, 538] on button "Modifier la note" at bounding box center [588, 536] width 128 height 28
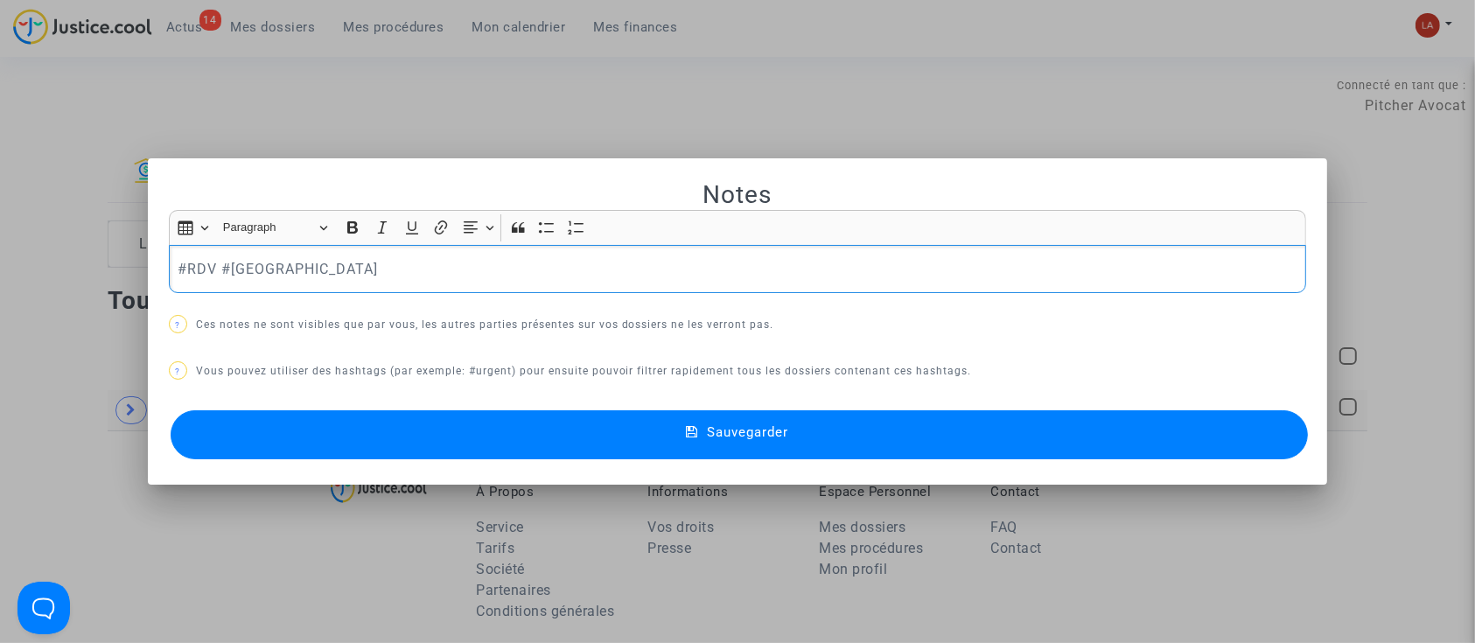
click at [427, 285] on div "#RDV #MONTREAL" at bounding box center [738, 269] width 1138 height 49
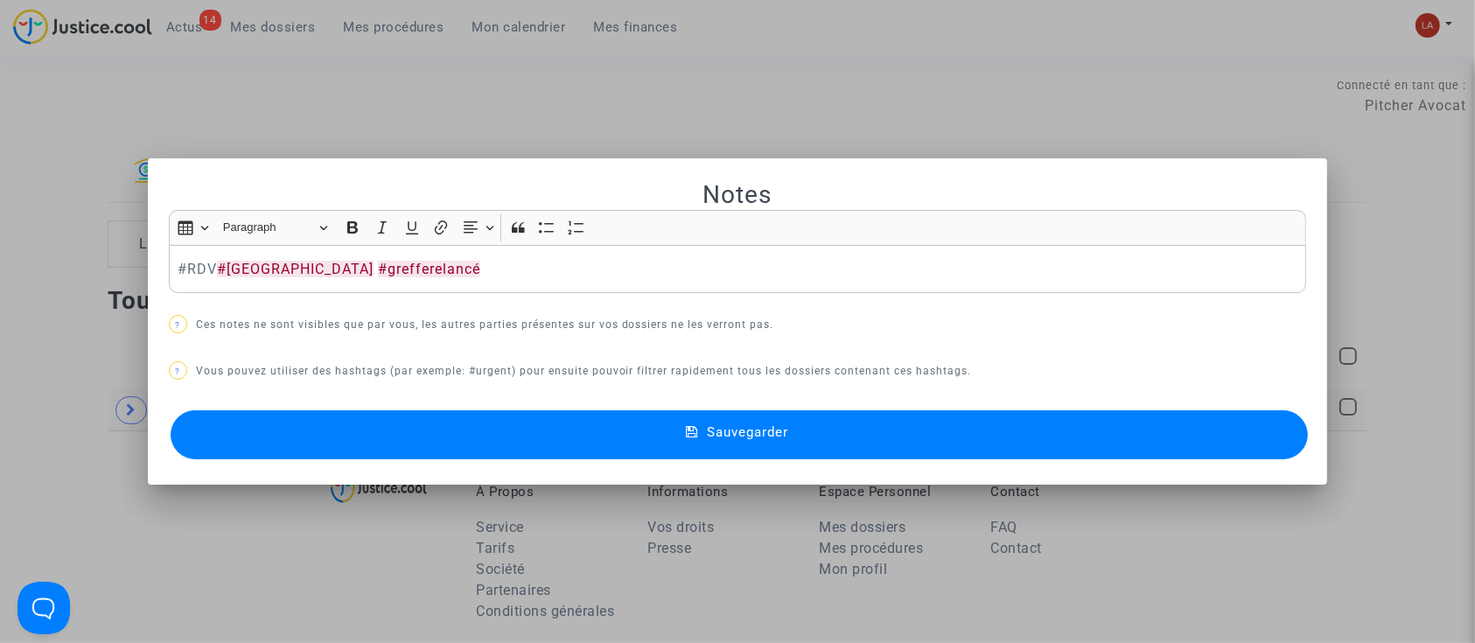
click at [362, 425] on button "Sauvegarder" at bounding box center [740, 434] width 1138 height 49
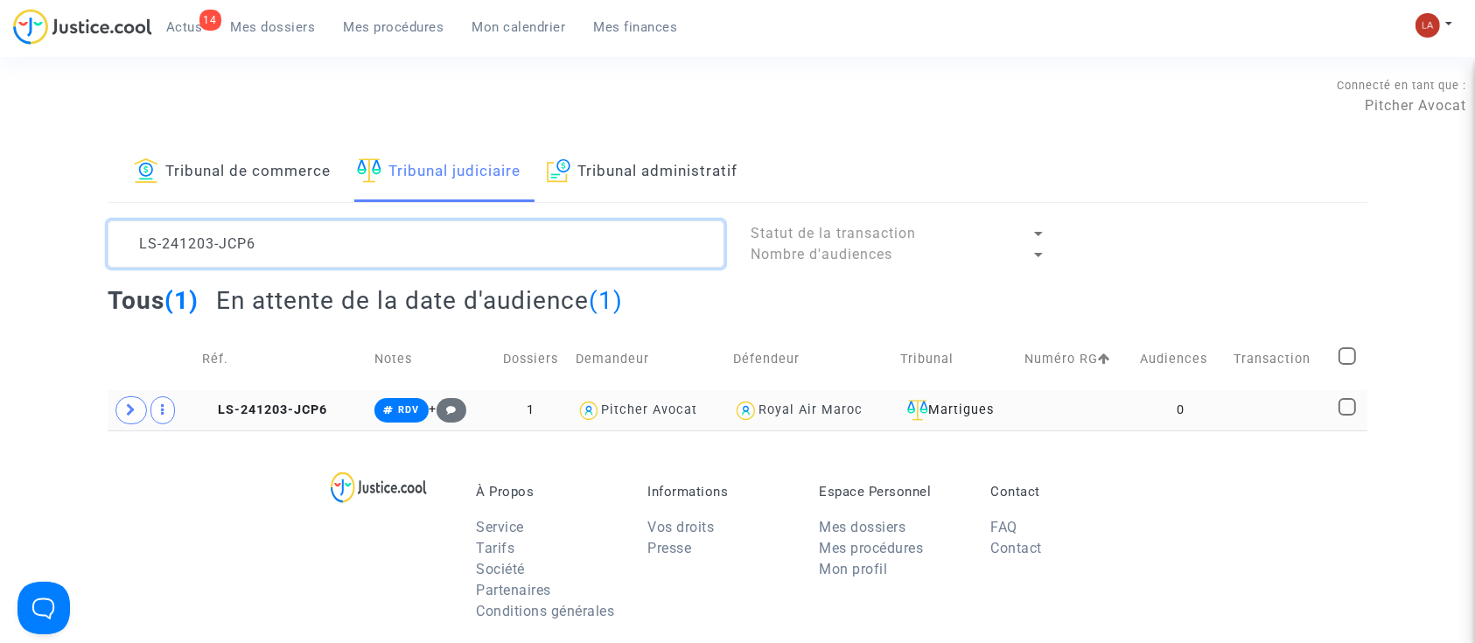
drag, startPoint x: 297, startPoint y: 263, endPoint x: 31, endPoint y: 200, distance: 273.4
click at [31, 200] on div "Tribunal de commerce Tribunal judiciaire Tribunal administratif LS-241203-JCP6 …" at bounding box center [737, 287] width 1475 height 288
paste textarea "XUUG"
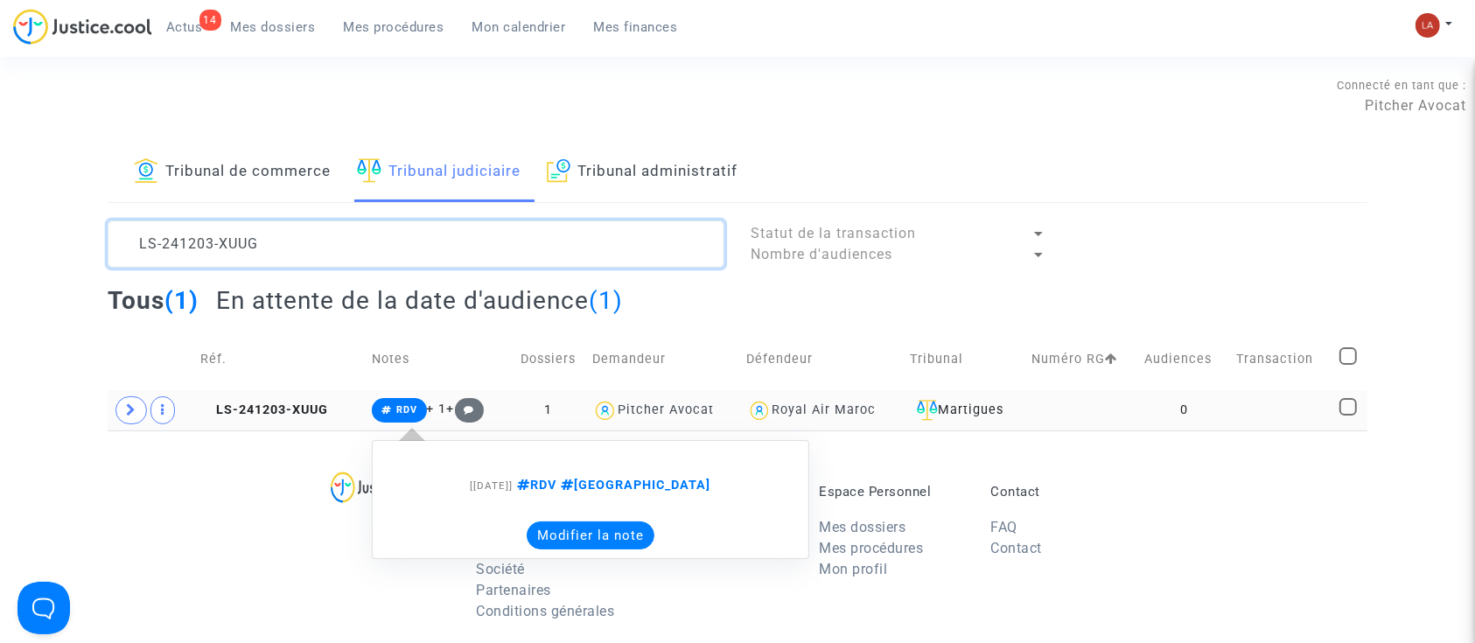
type textarea "LS-241203-XUUG"
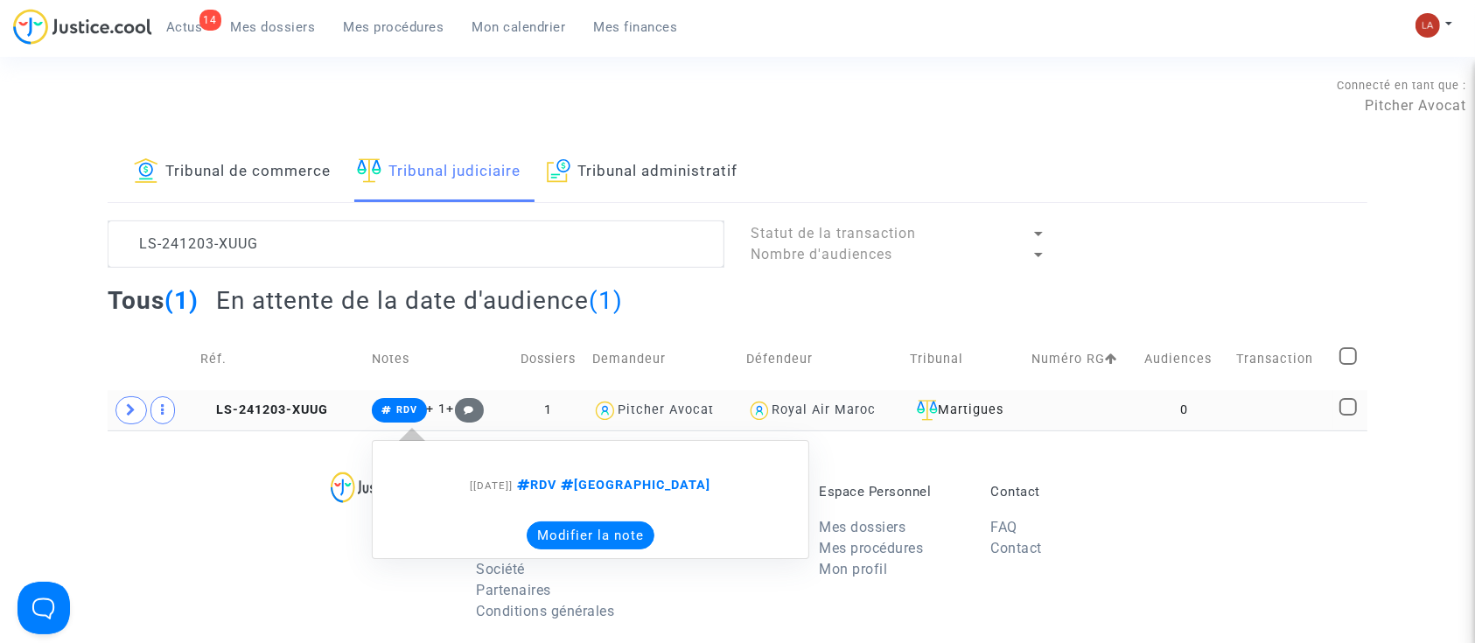
click at [553, 536] on button "Modifier la note" at bounding box center [591, 536] width 128 height 28
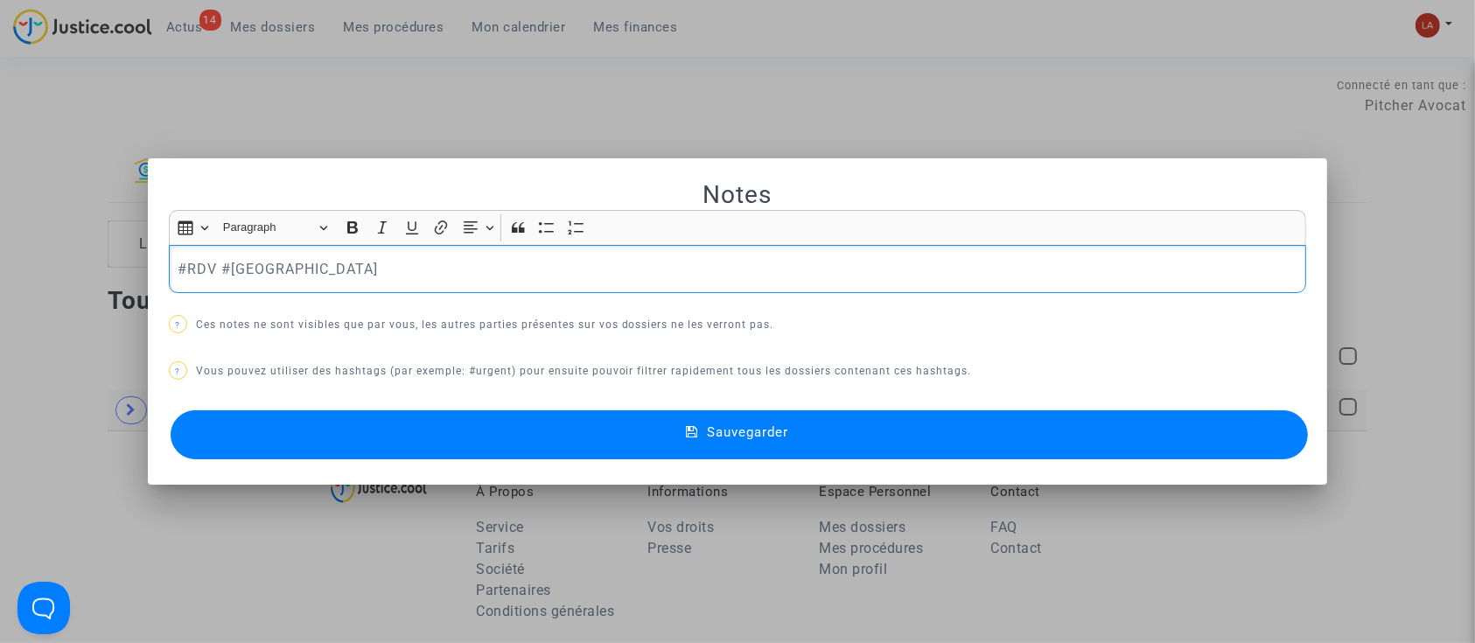
click at [481, 291] on div "#RDV #MONTREAL" at bounding box center [738, 269] width 1138 height 49
click at [427, 433] on button "Sauvegarder" at bounding box center [740, 434] width 1138 height 49
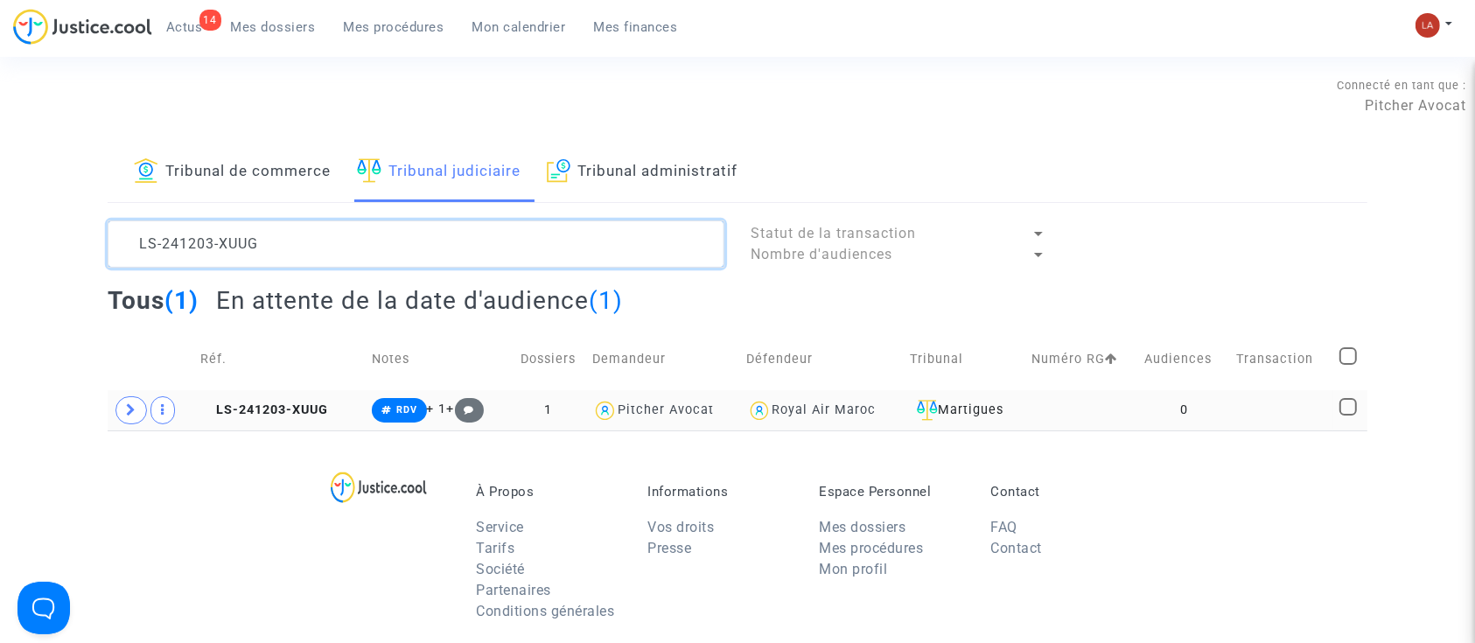
scroll to position [16, 0]
drag, startPoint x: 294, startPoint y: 252, endPoint x: 72, endPoint y: 249, distance: 222.3
click at [72, 250] on div "Tribunal de commerce Tribunal judiciaire Tribunal administratif LS-241203-XUUG …" at bounding box center [737, 287] width 1475 height 288
paste textarea "LS-241028-KVRE"
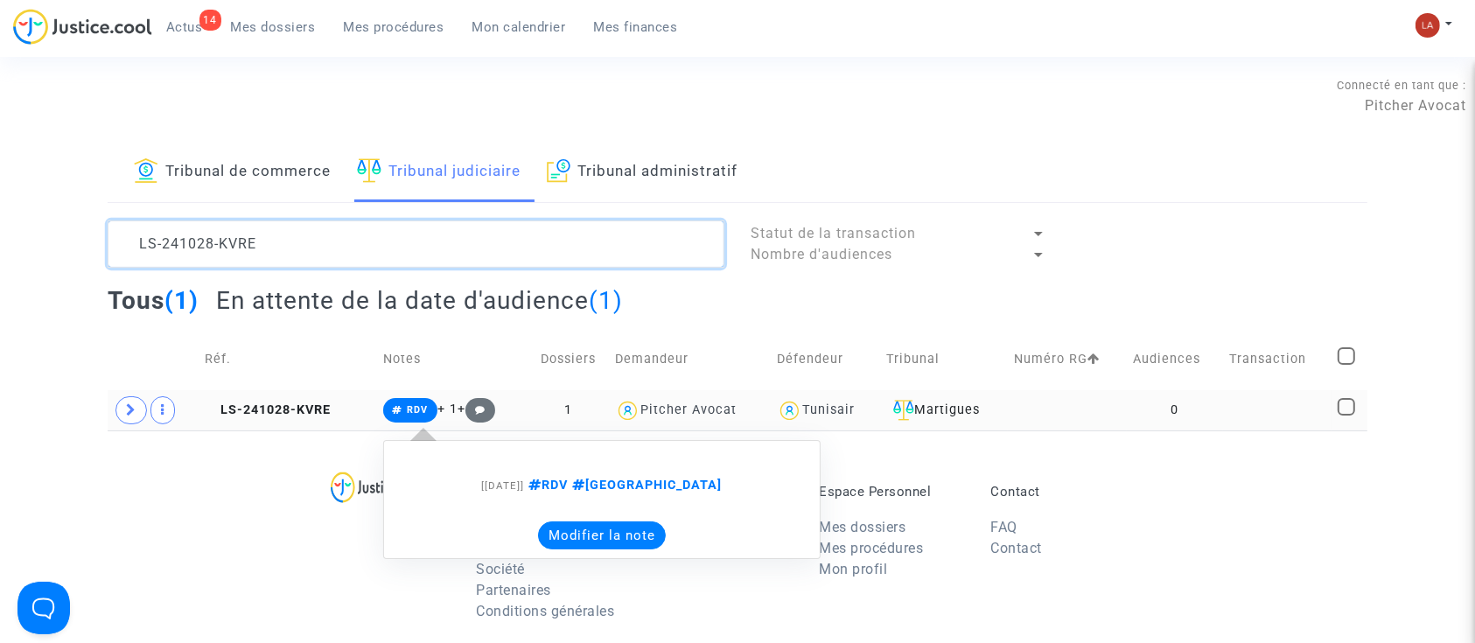
type textarea "LS-241028-KVRE"
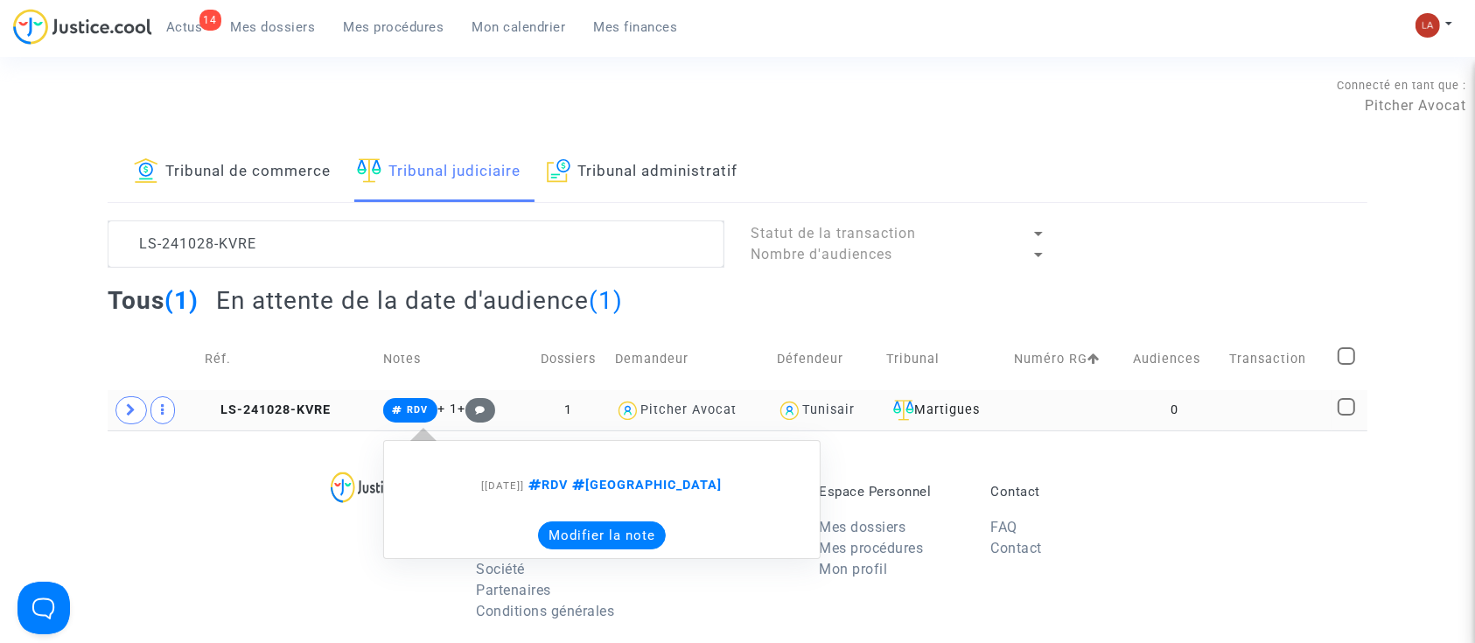
click at [616, 545] on button "Modifier la note" at bounding box center [602, 536] width 128 height 28
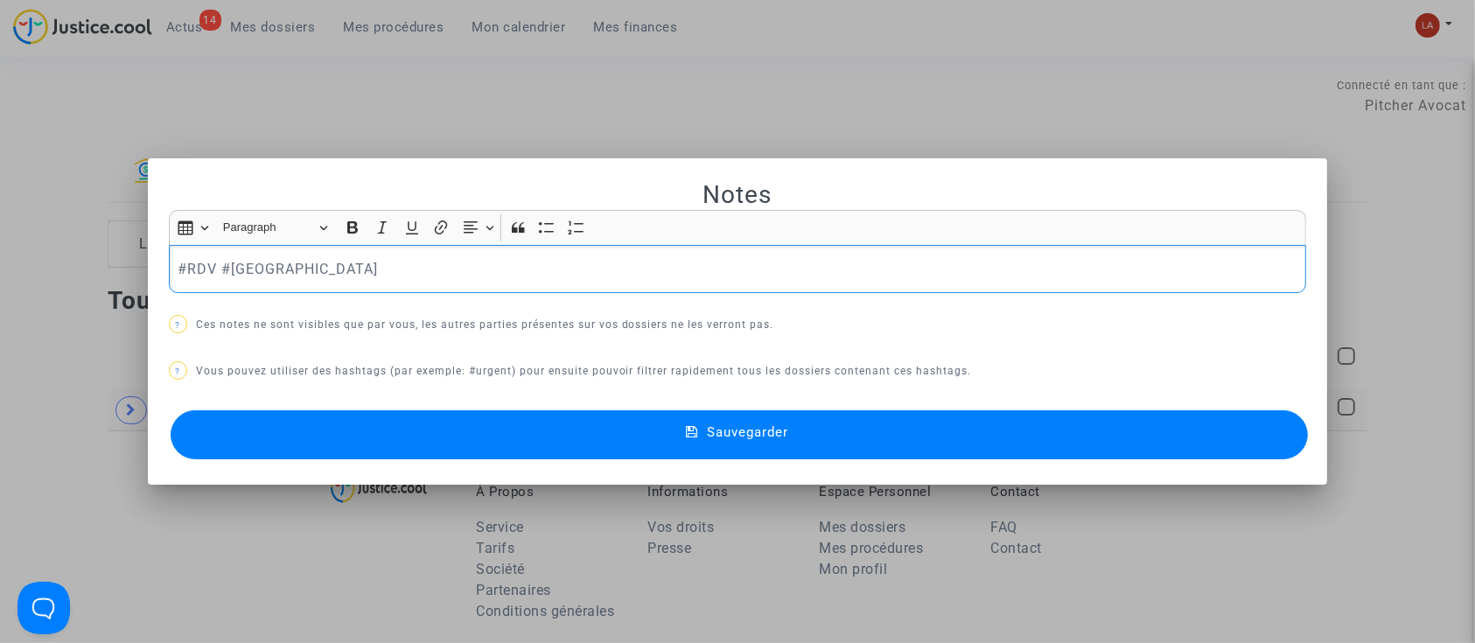
click at [424, 274] on p "#RDV #MONTREAL" at bounding box center [738, 269] width 1120 height 22
click at [333, 434] on button "Sauvegarder" at bounding box center [740, 434] width 1138 height 49
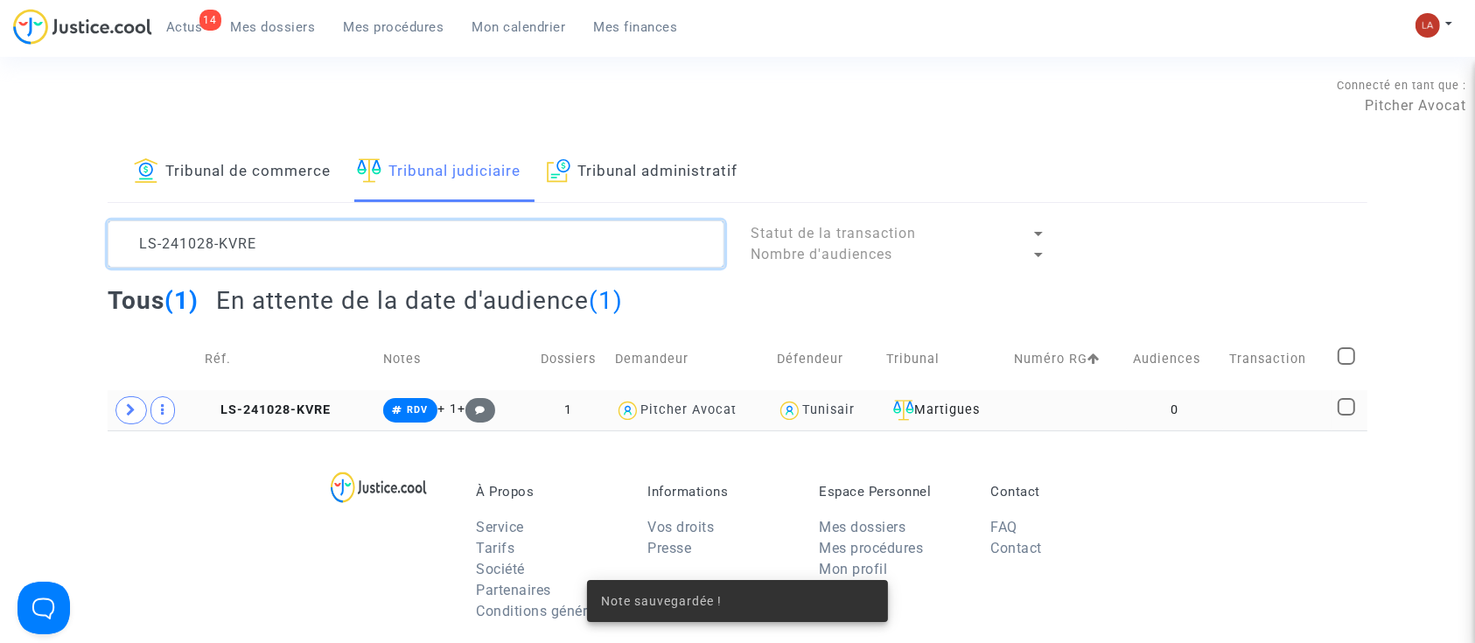
drag, startPoint x: 246, startPoint y: 239, endPoint x: 41, endPoint y: 232, distance: 204.9
click at [41, 232] on div "Tribunal de commerce Tribunal judiciaire Tribunal administratif LS-241028-KVRE …" at bounding box center [737, 287] width 1475 height 288
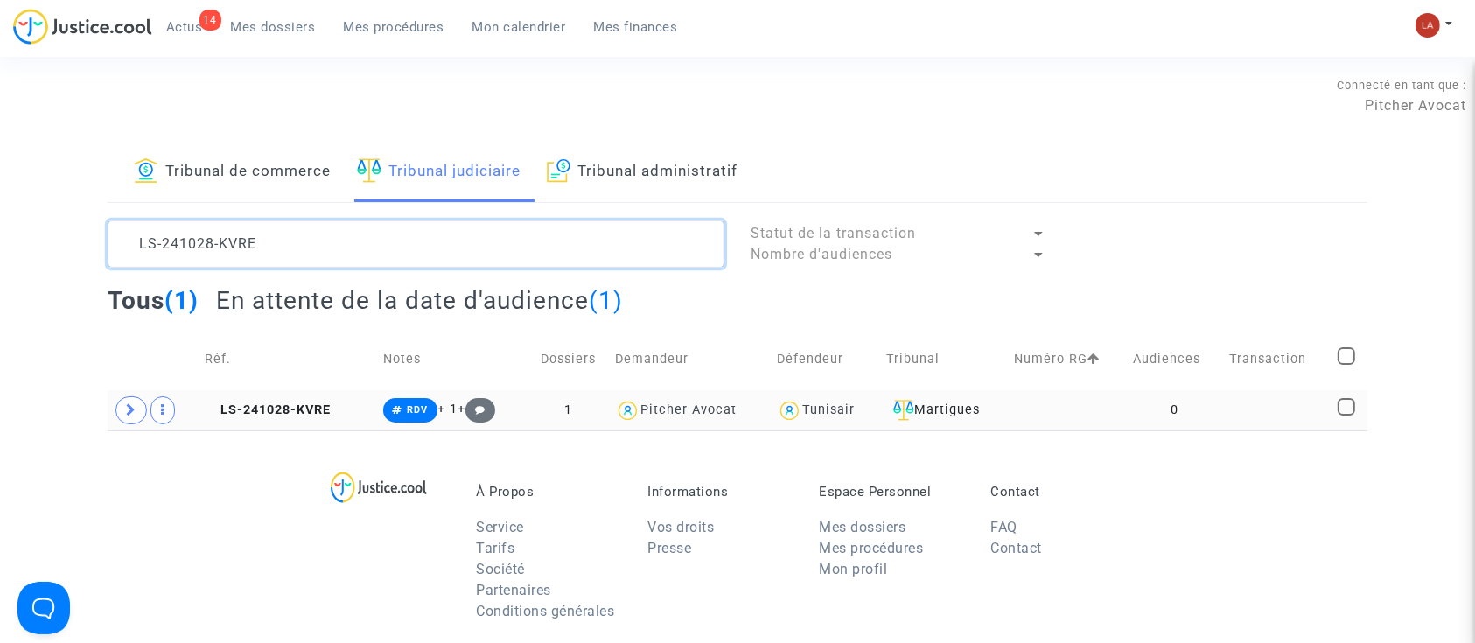
paste textarea "0724-TMKR"
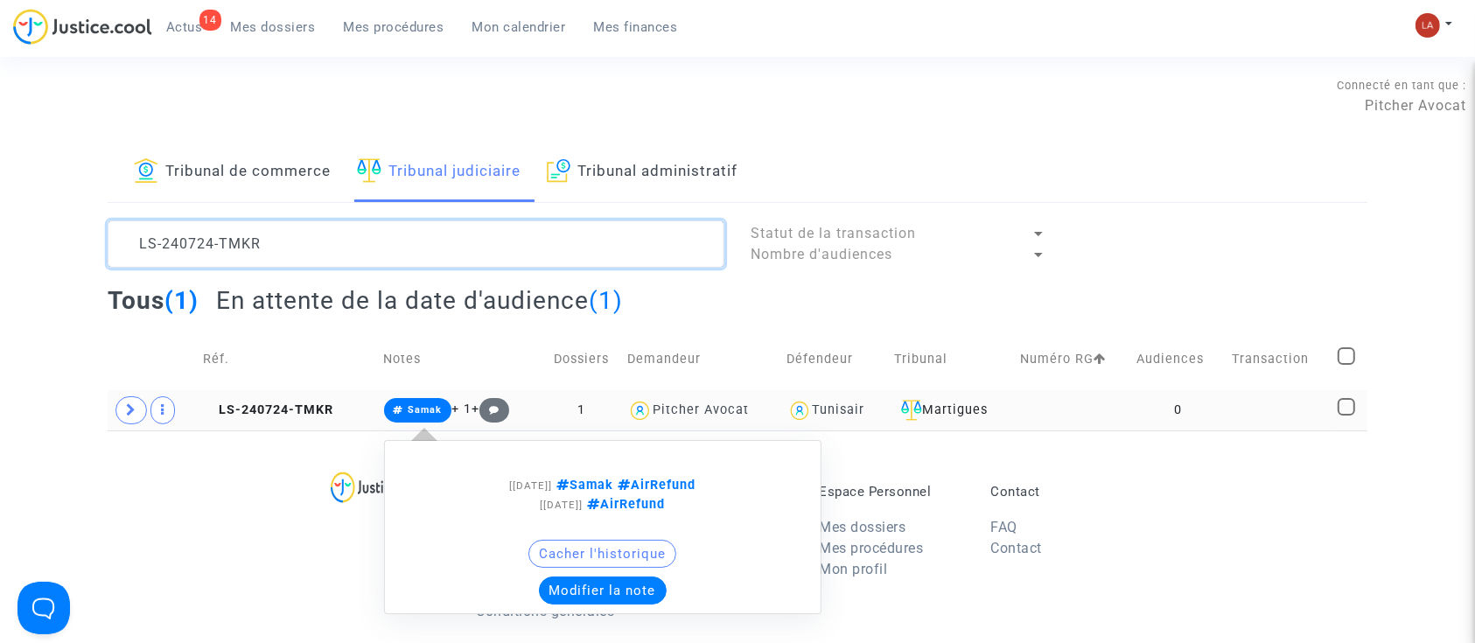
type textarea "LS-240724-TMKR"
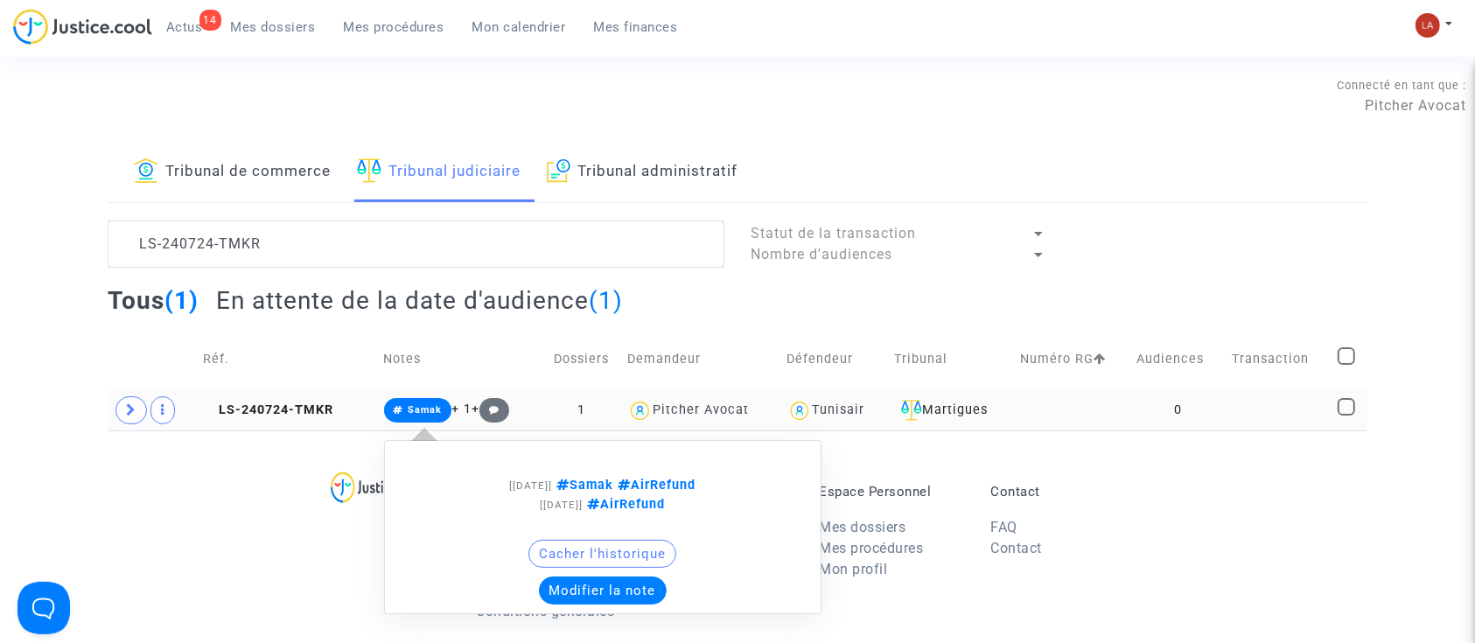
click at [616, 599] on button "Modifier la note" at bounding box center [603, 591] width 128 height 28
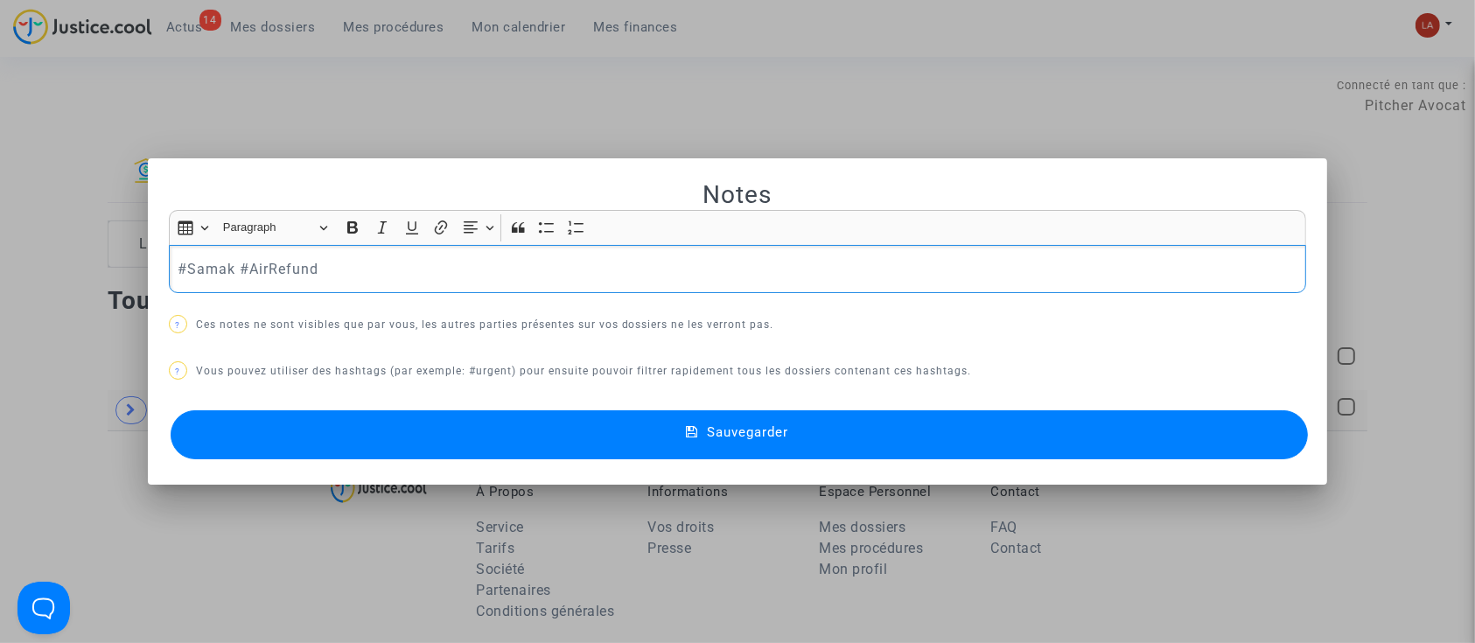
click at [514, 287] on div "#Samak #AirRefund" at bounding box center [738, 269] width 1138 height 49
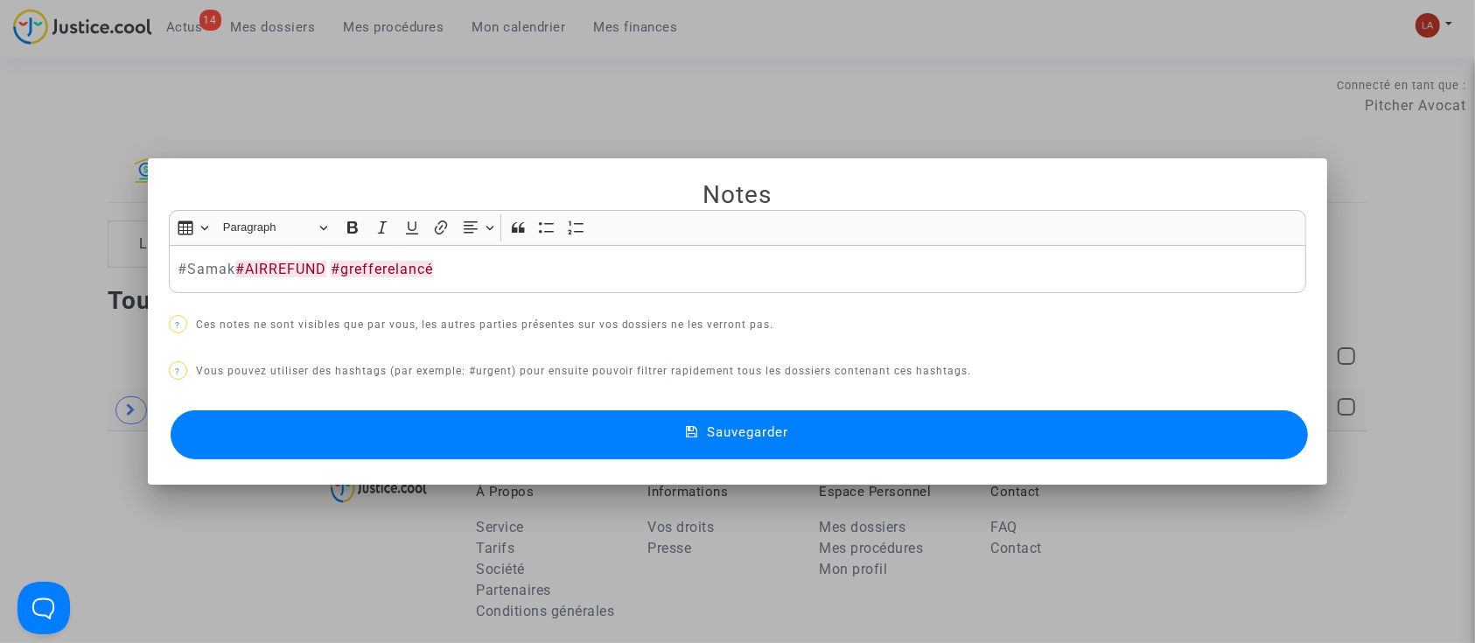
click at [458, 425] on button "Sauvegarder" at bounding box center [740, 434] width 1138 height 49
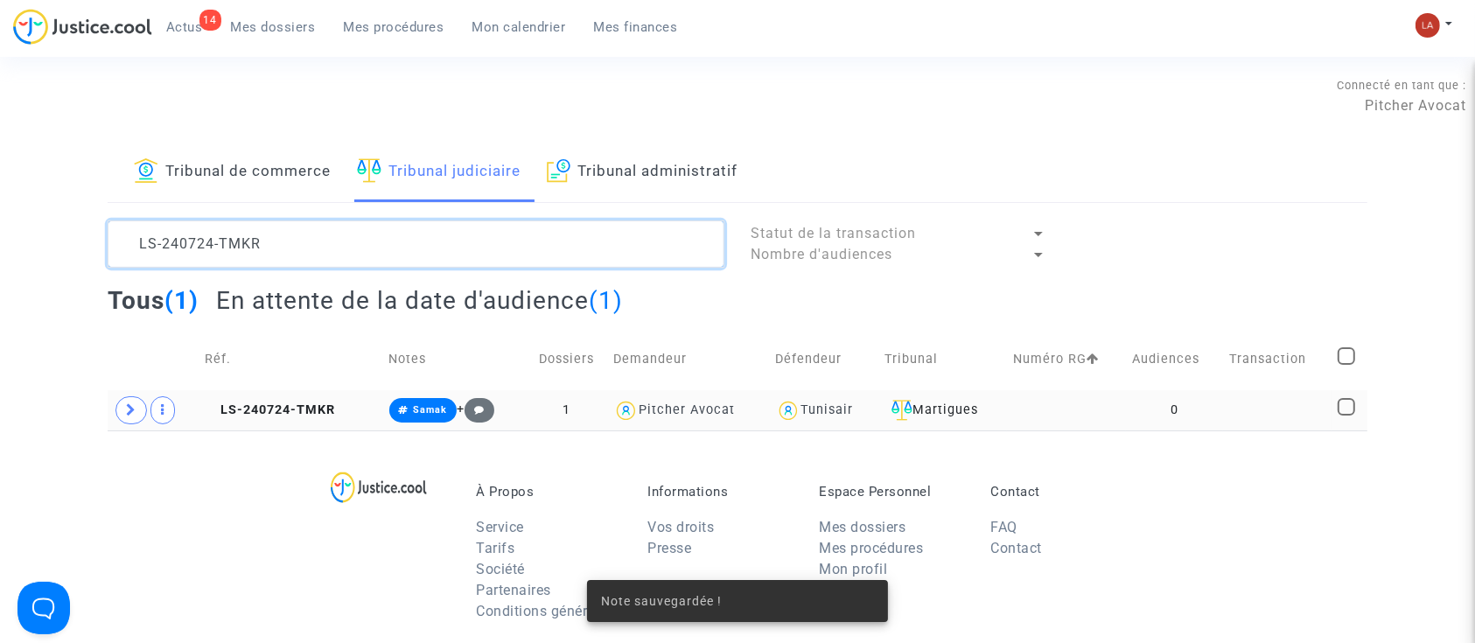
drag, startPoint x: 247, startPoint y: 249, endPoint x: 1, endPoint y: 183, distance: 254.5
click at [1, 183] on div "Tribunal de commerce Tribunal judiciaire Tribunal administratif LS-240724-TMKR …" at bounding box center [737, 287] width 1475 height 288
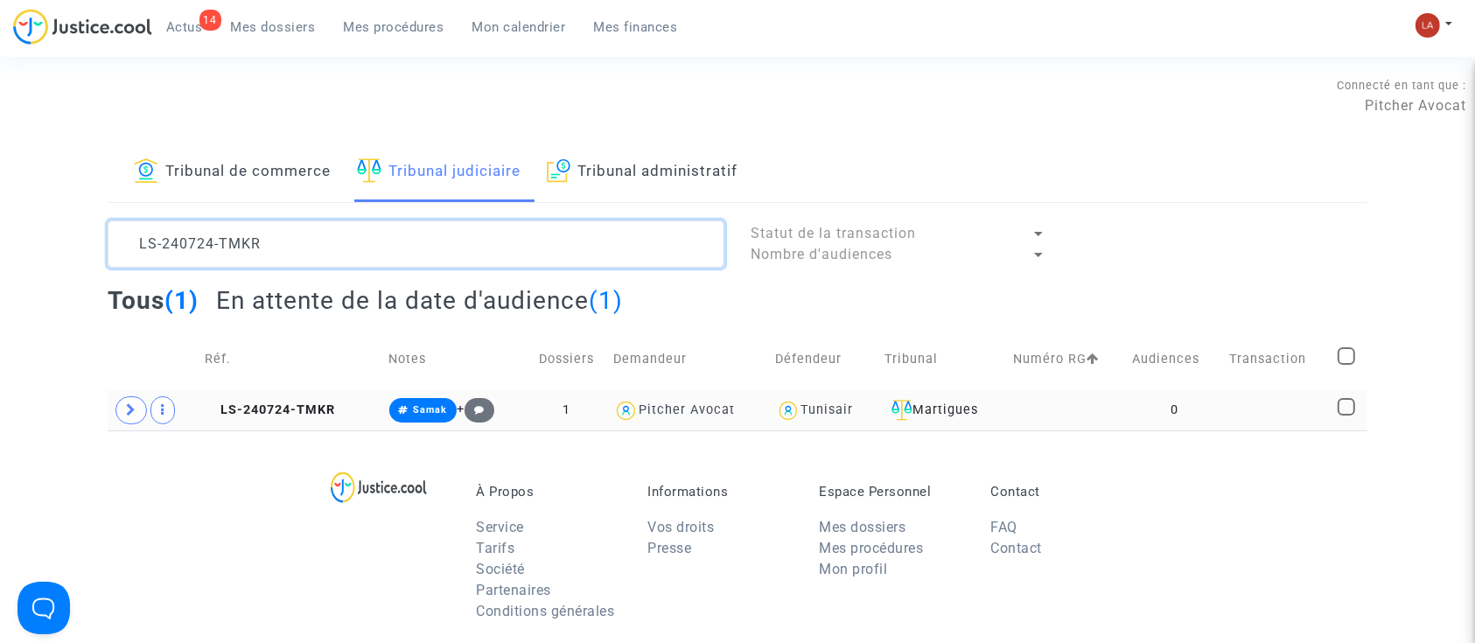
click at [322, 256] on textarea at bounding box center [416, 244] width 617 height 47
drag, startPoint x: 168, startPoint y: 247, endPoint x: 32, endPoint y: 214, distance: 139.7
click at [32, 215] on div "Tribunal de commerce Tribunal judiciaire Tribunal administratif LS-240724-TMKR …" at bounding box center [737, 287] width 1475 height 288
paste textarea "CEY4"
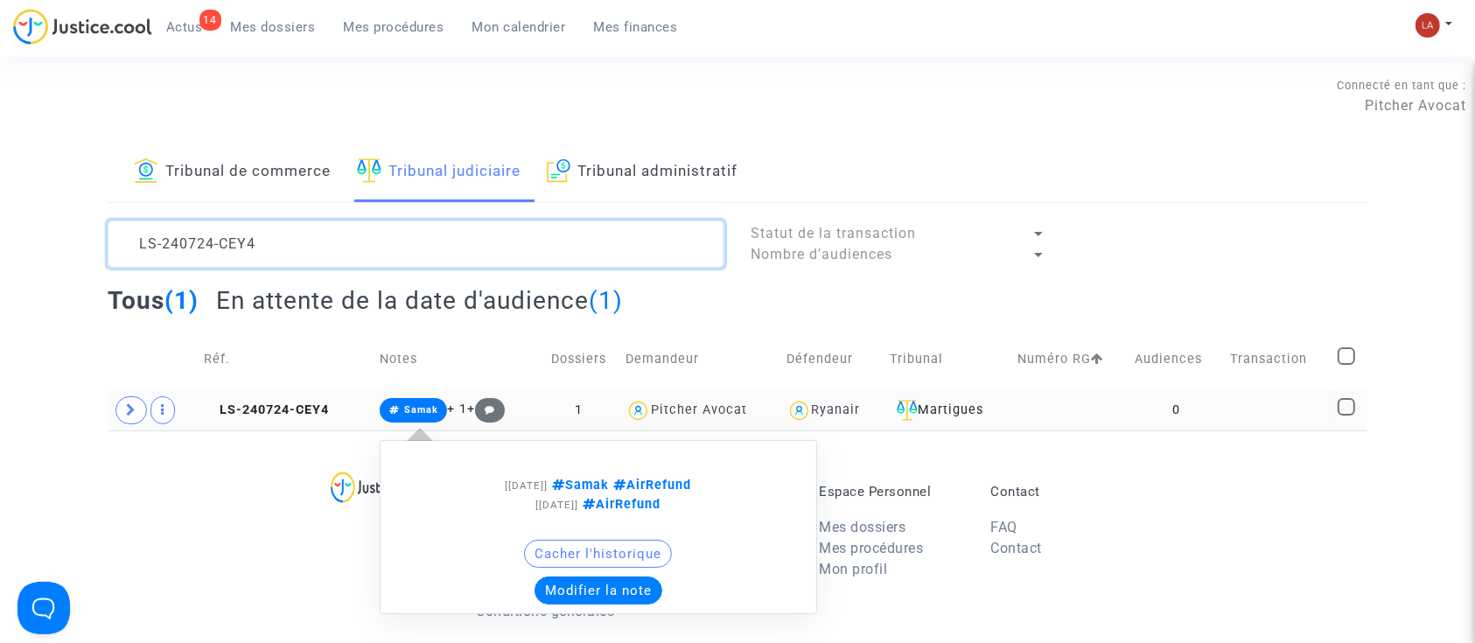
type textarea "LS-240724-CEY4"
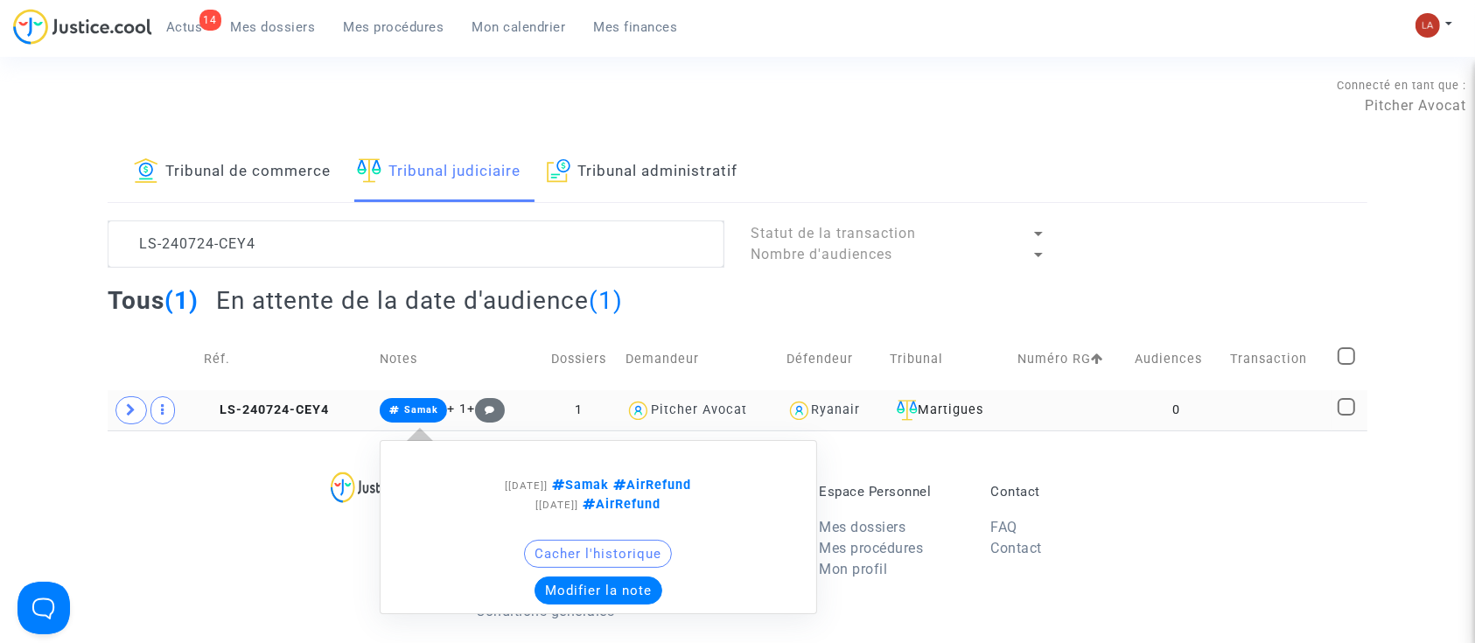
click at [604, 591] on button "Modifier la note" at bounding box center [599, 591] width 128 height 28
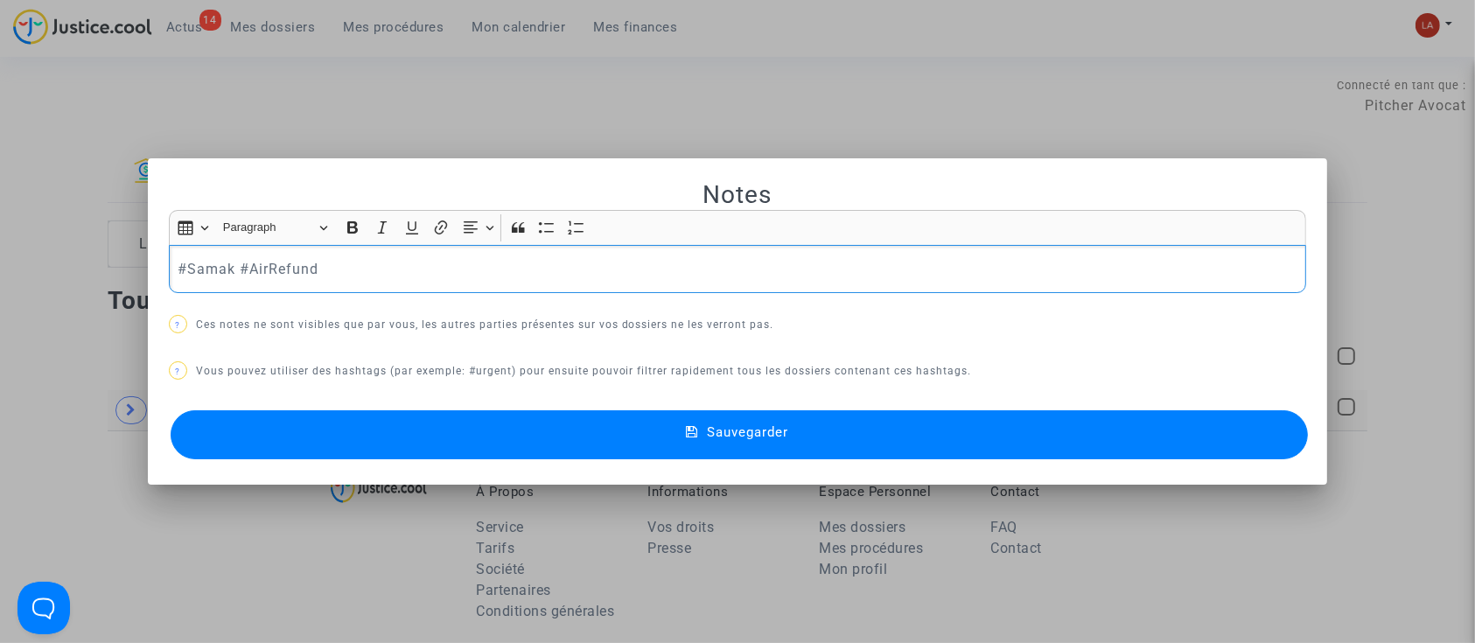
click at [368, 270] on p "#Samak #AirRefund" at bounding box center [738, 269] width 1120 height 22
click at [411, 438] on button "Sauvegarder" at bounding box center [740, 434] width 1138 height 49
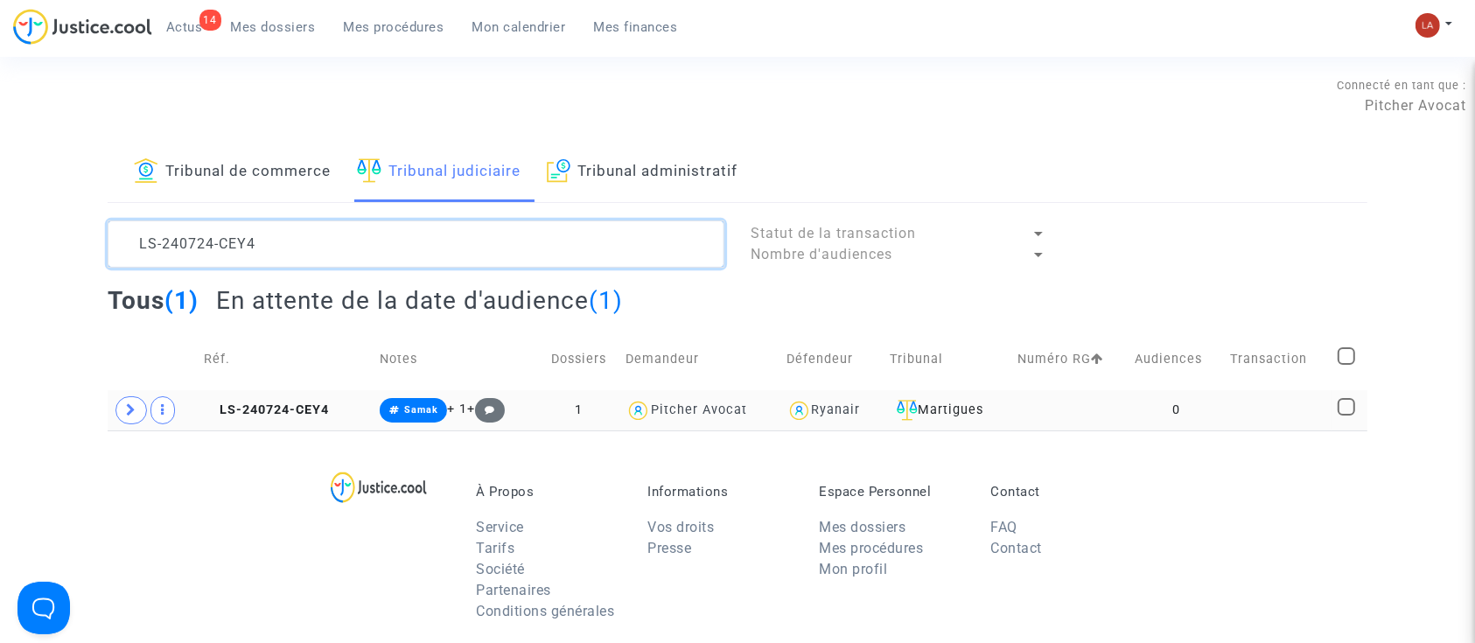
drag, startPoint x: 264, startPoint y: 256, endPoint x: 100, endPoint y: 209, distance: 171.2
click at [100, 209] on div "Tribunal de commerce Tribunal judiciaire Tribunal administratif LS-240724-CEY4 …" at bounding box center [737, 287] width 1475 height 288
paste textarea "3-HAJH"
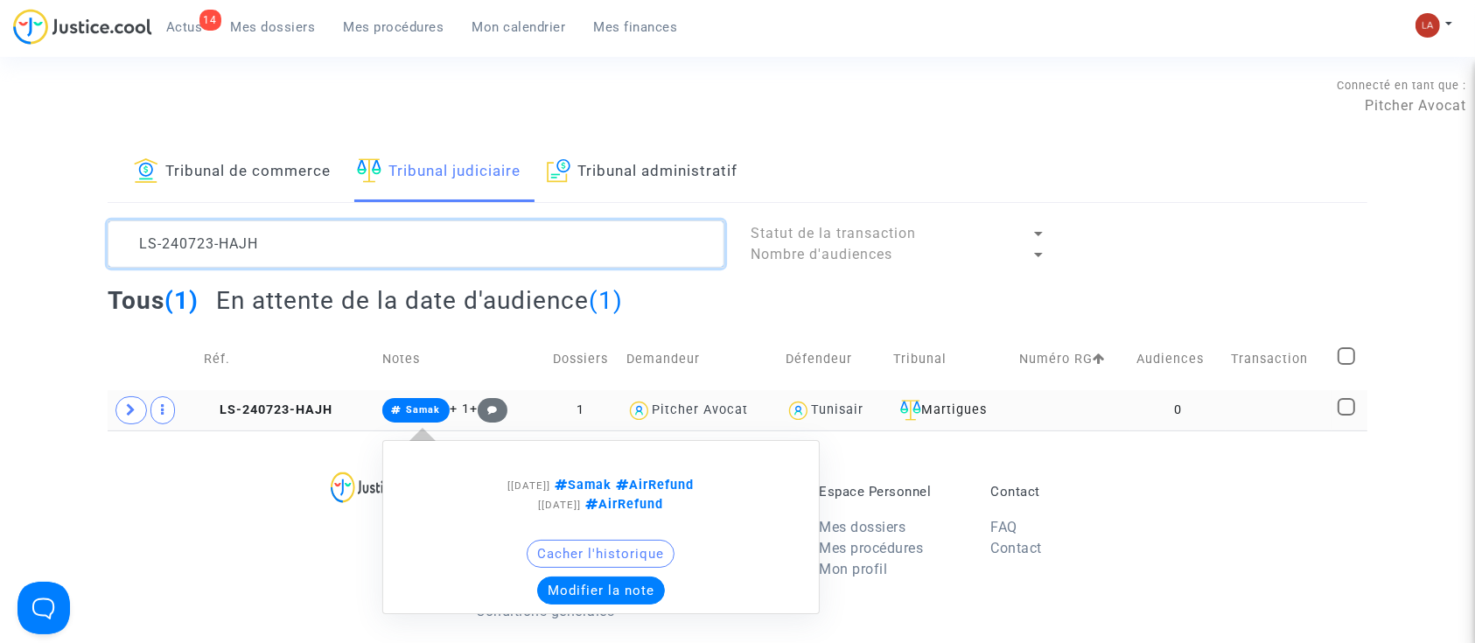
type textarea "LS-240723-HAJH"
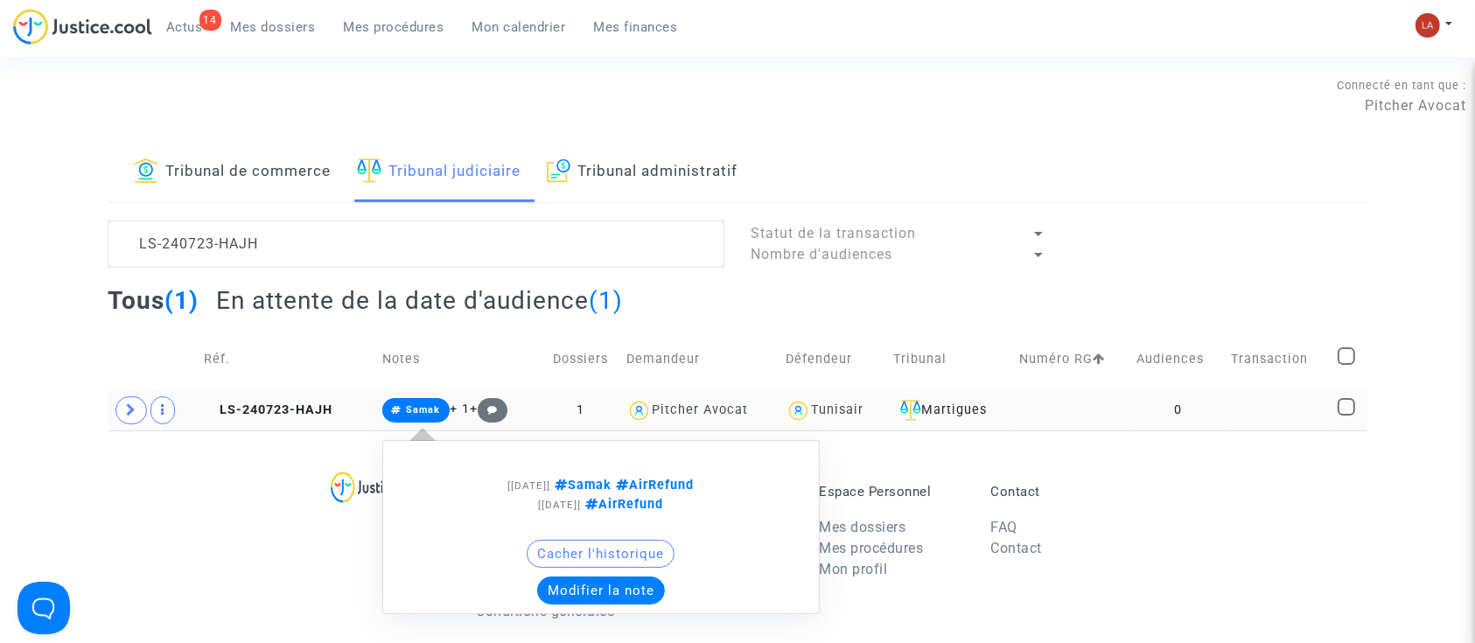
click at [581, 590] on button "Modifier la note" at bounding box center [601, 591] width 128 height 28
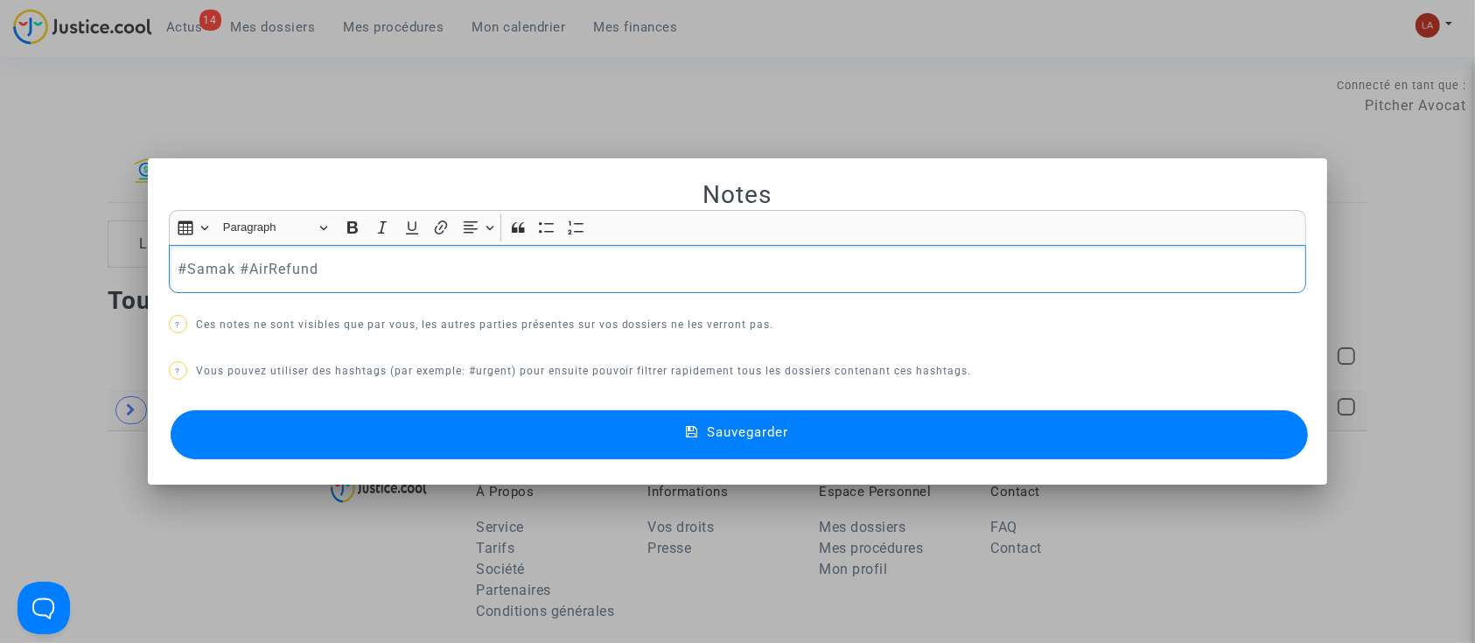
click at [563, 298] on div "Notes Rich Text Editor Insert table Insert table Heading Paragraph Paragraph He…" at bounding box center [738, 321] width 1138 height 284
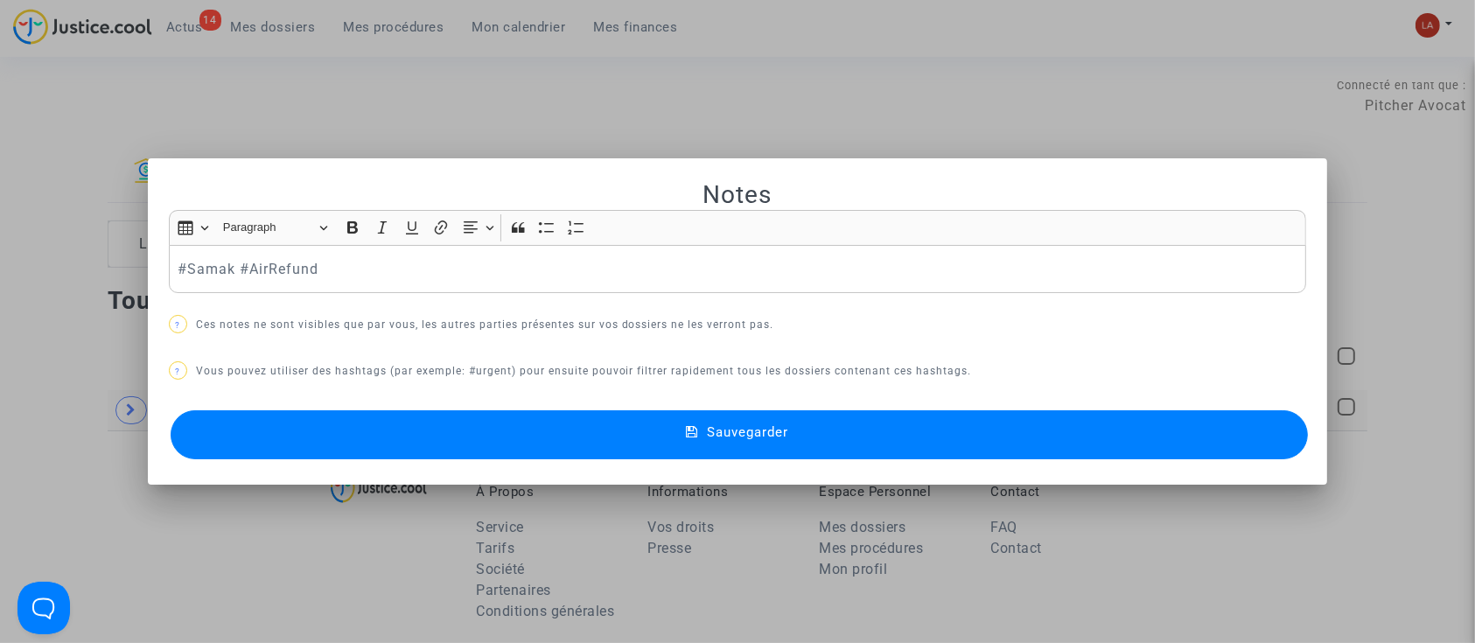
click at [557, 280] on div "#Samak #AirRefund" at bounding box center [738, 269] width 1138 height 49
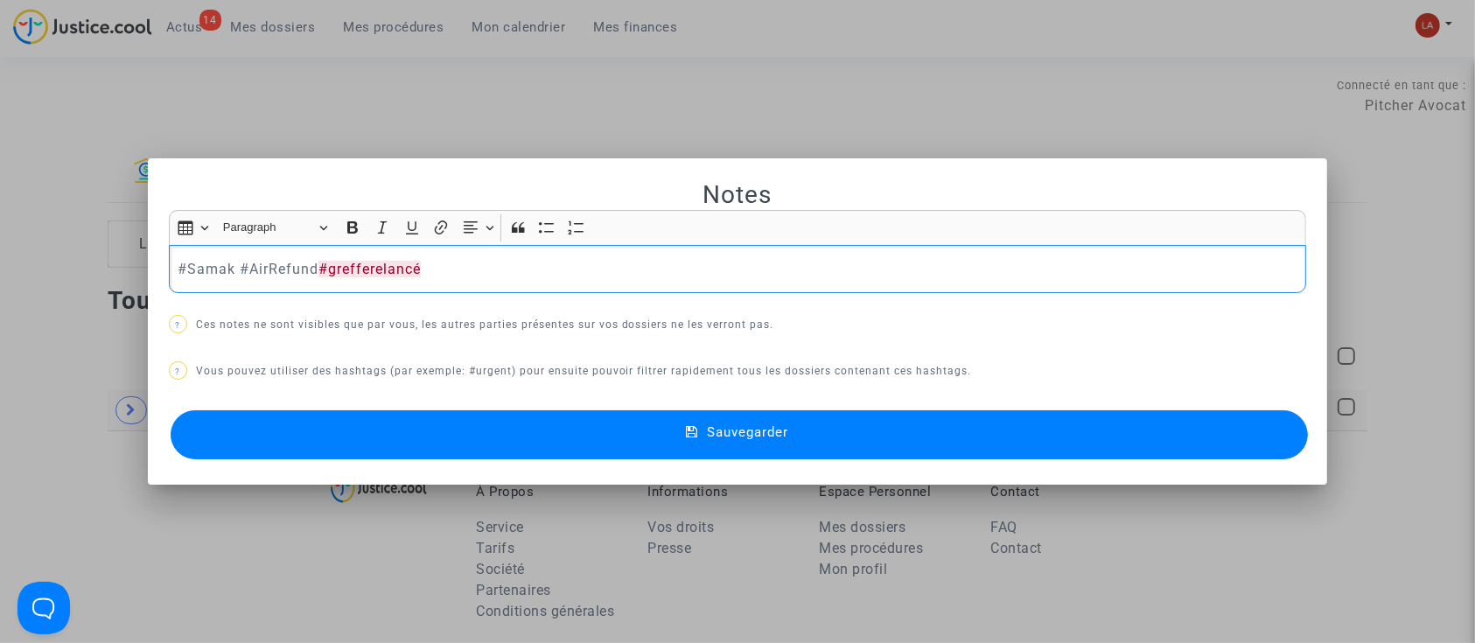
click at [473, 424] on button "Sauvegarder" at bounding box center [740, 434] width 1138 height 49
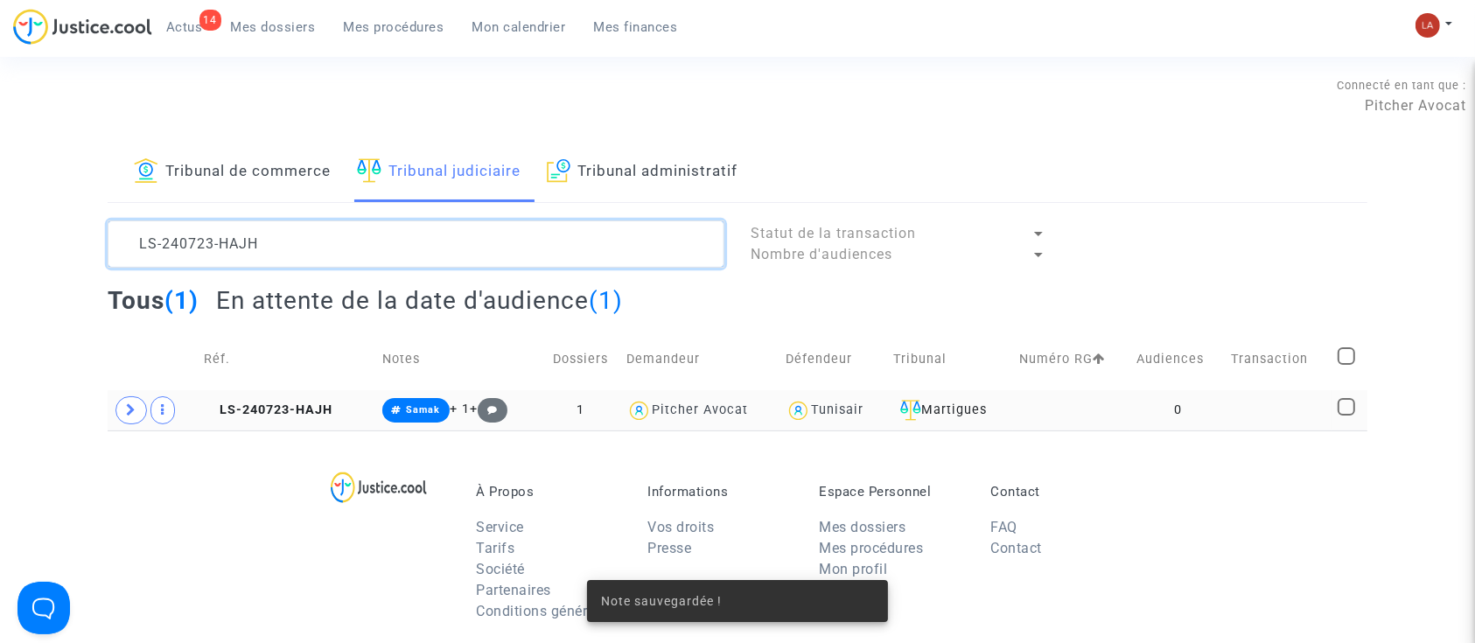
click at [368, 257] on textarea at bounding box center [416, 244] width 617 height 47
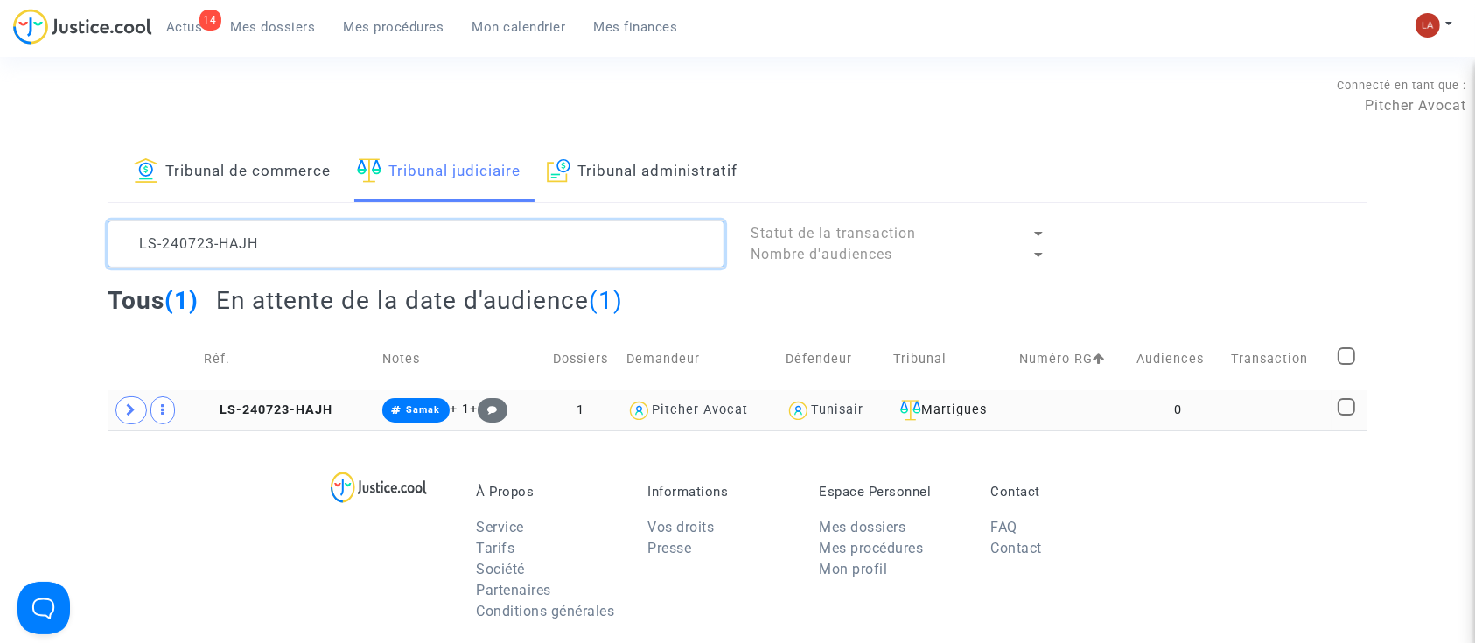
drag, startPoint x: 282, startPoint y: 252, endPoint x: 12, endPoint y: 167, distance: 282.6
click at [12, 167] on div "Tribunal de commerce Tribunal judiciaire Tribunal administratif LS-240723-HAJH …" at bounding box center [737, 287] width 1475 height 288
paste textarea "5-JP8T"
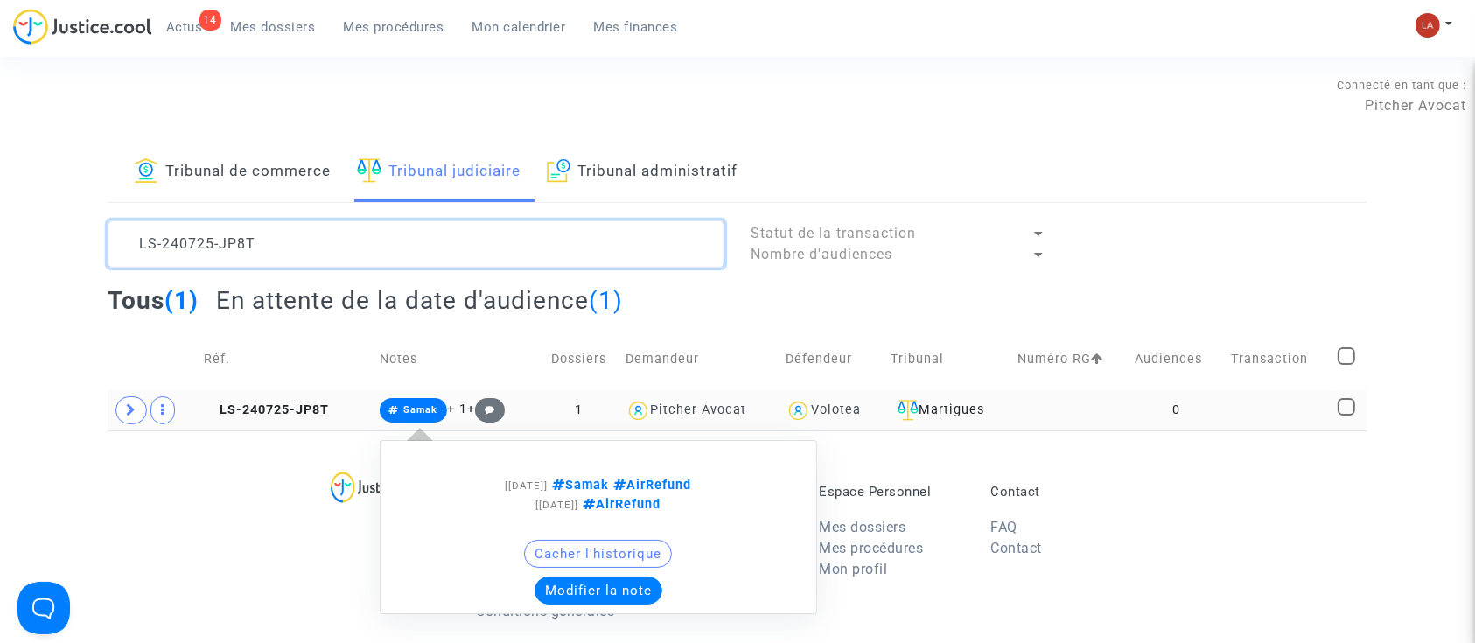
type textarea "LS-240725-JP8T"
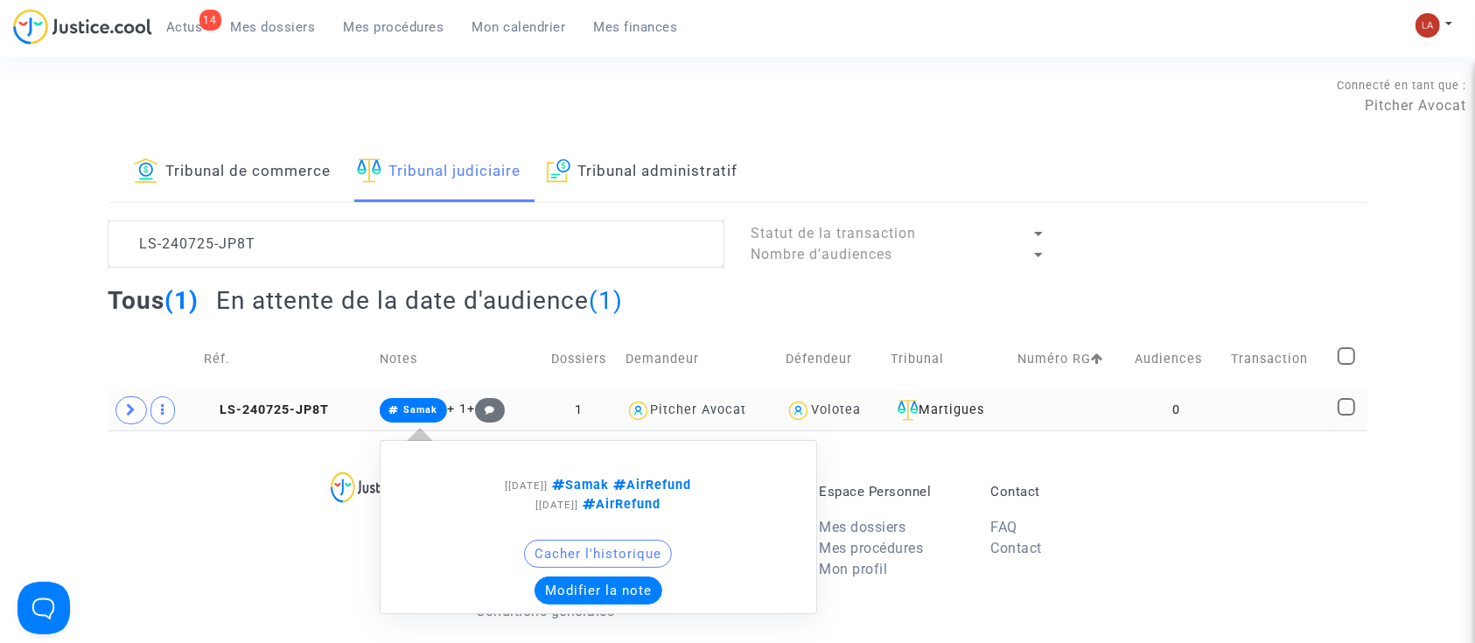
click at [551, 585] on button "Modifier la note" at bounding box center [599, 591] width 128 height 28
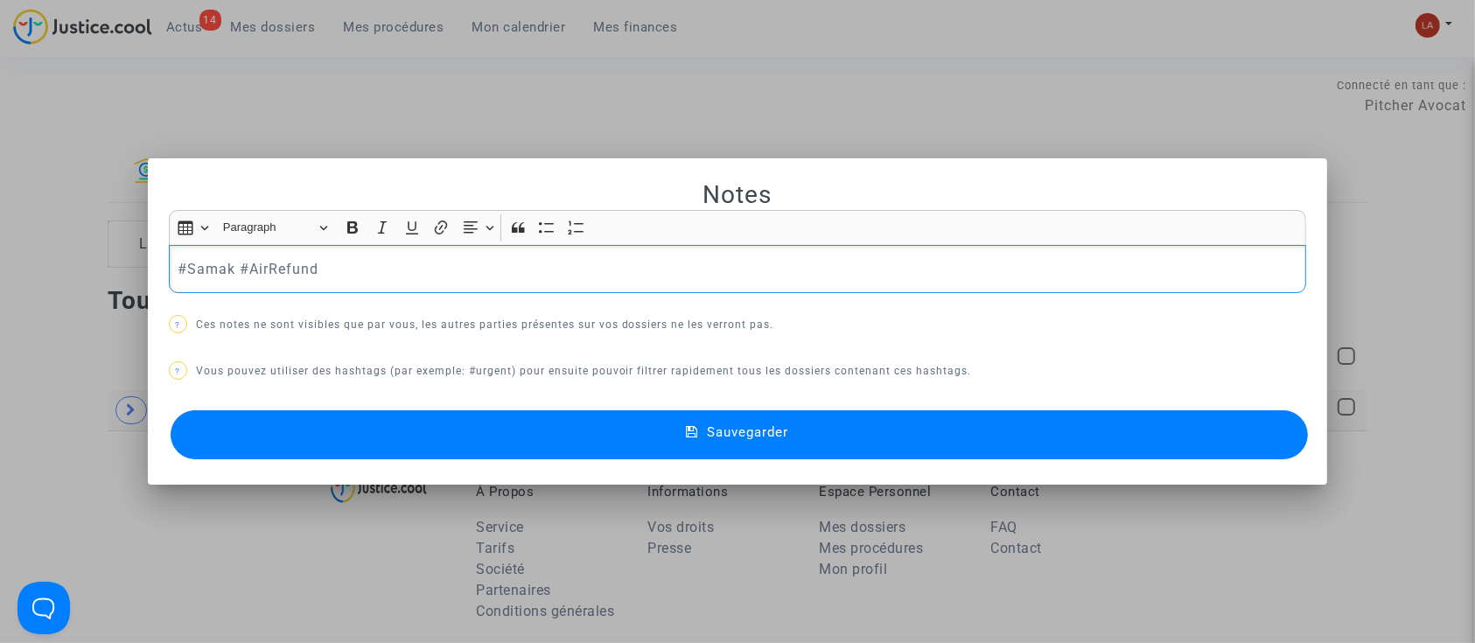
click at [437, 270] on p "#Samak #AirRefund" at bounding box center [738, 269] width 1120 height 22
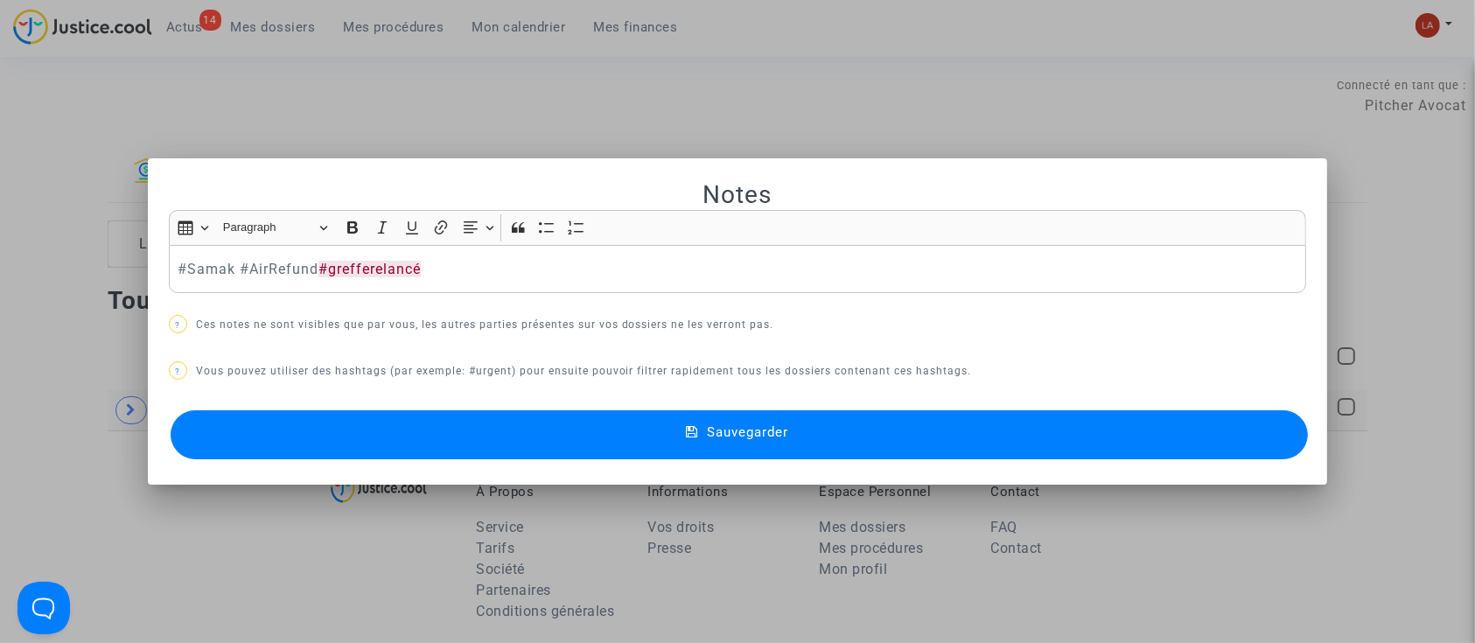
click at [399, 410] on button "Sauvegarder" at bounding box center [740, 434] width 1138 height 49
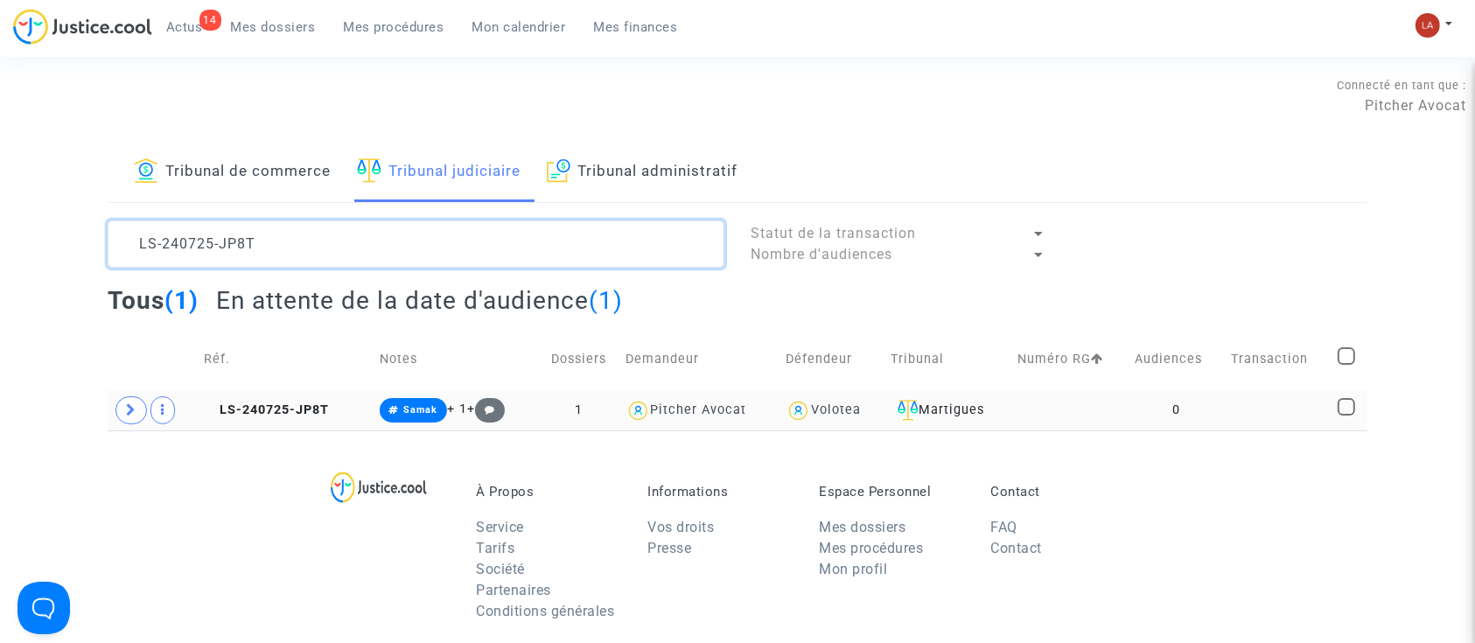
drag, startPoint x: 441, startPoint y: 251, endPoint x: -55, endPoint y: 183, distance: 500.8
click at [0, 183] on html "14 Actus Mes dossiers Mes procédures Mon calendrier Mes finances Mon profil Cha…" at bounding box center [737, 540] width 1475 height 1081
paste textarea "1203-MWAE"
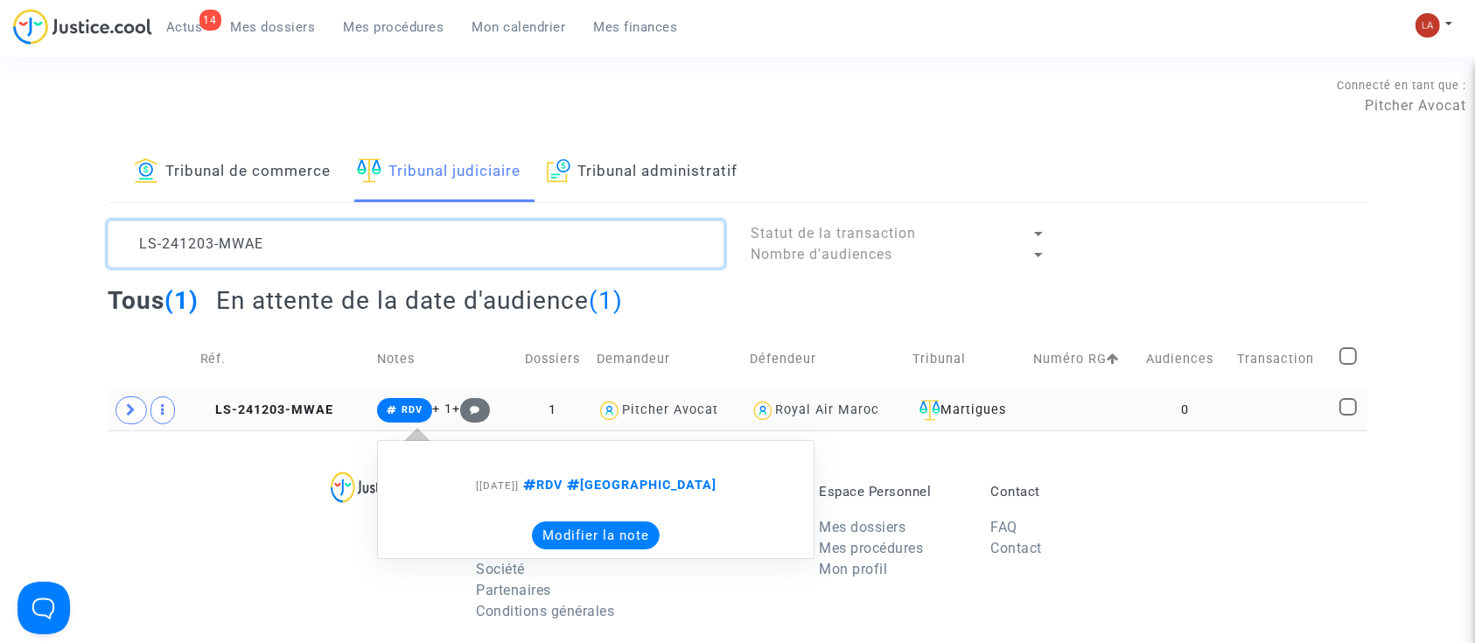
type textarea "LS-241203-MWAE"
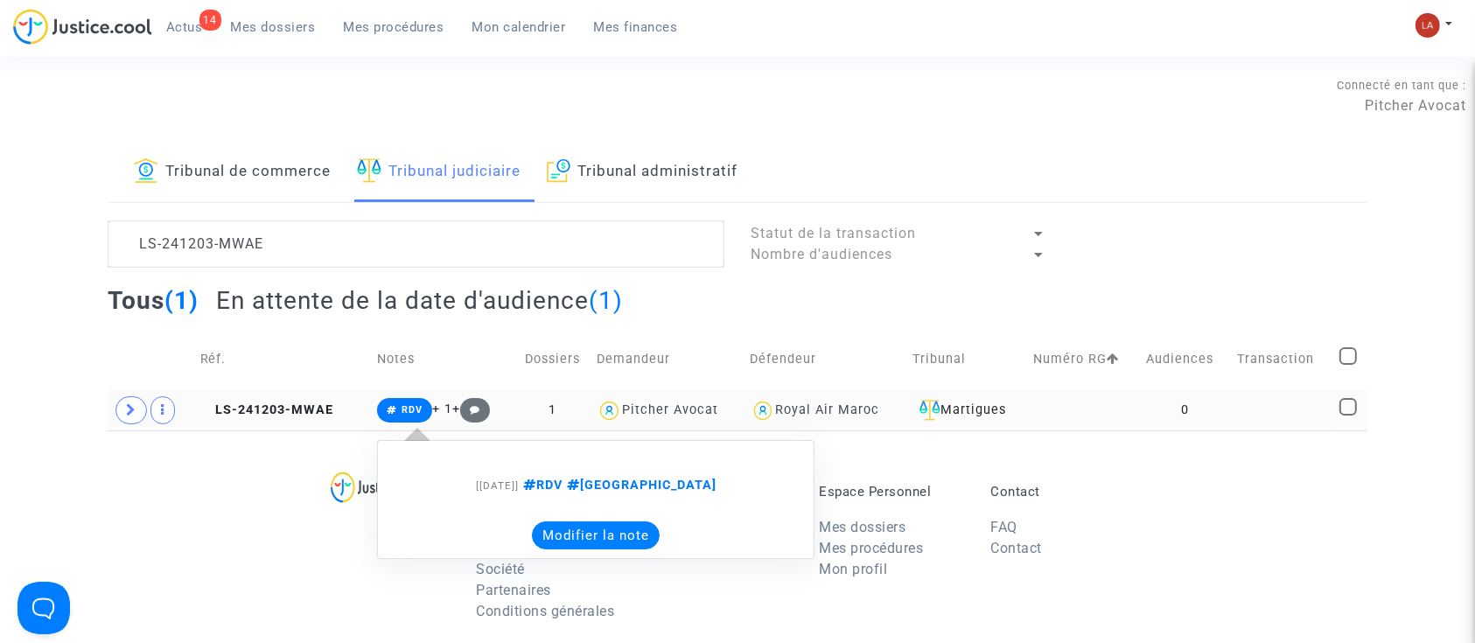
click at [545, 518] on note-viewer "[03/12/2024] RDV MONTREAL Modifier la note" at bounding box center [596, 500] width 418 height 100
click at [539, 534] on button "Modifier la note" at bounding box center [596, 536] width 128 height 28
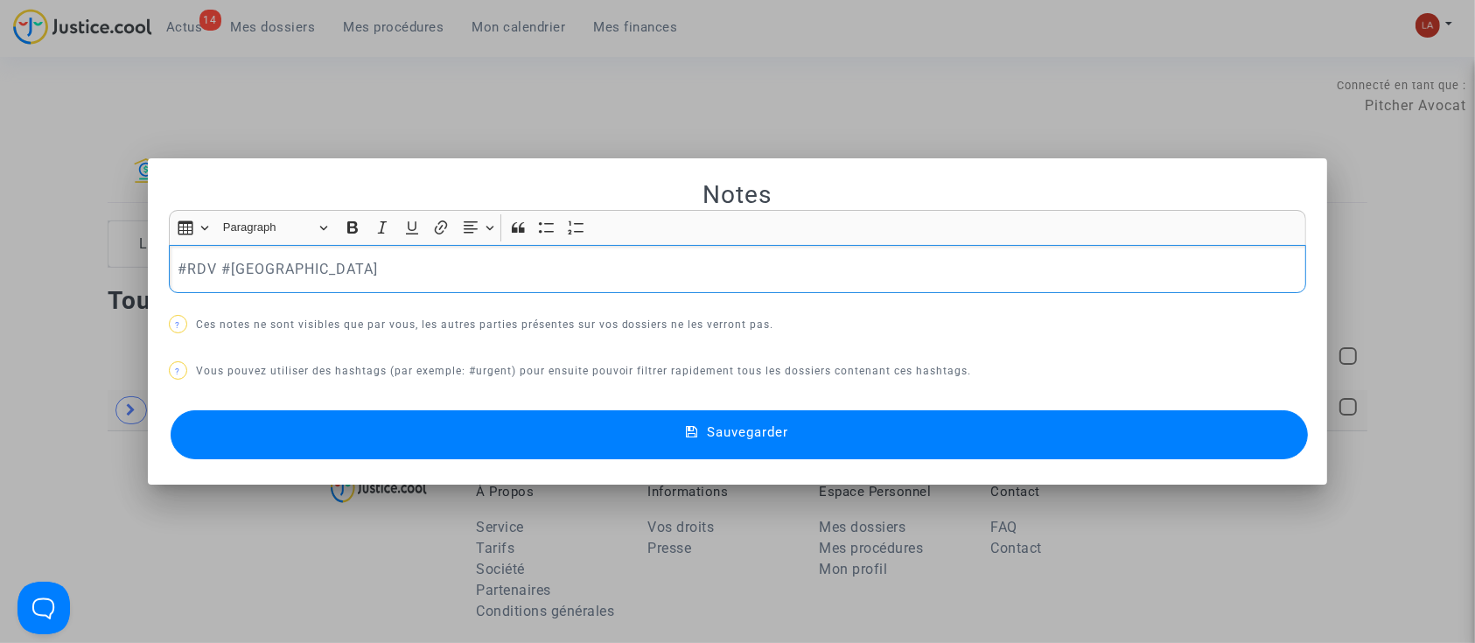
click at [363, 292] on div "#RDV #MONTREAL" at bounding box center [738, 269] width 1138 height 49
click at [431, 452] on button "Sauvegarder" at bounding box center [740, 434] width 1138 height 49
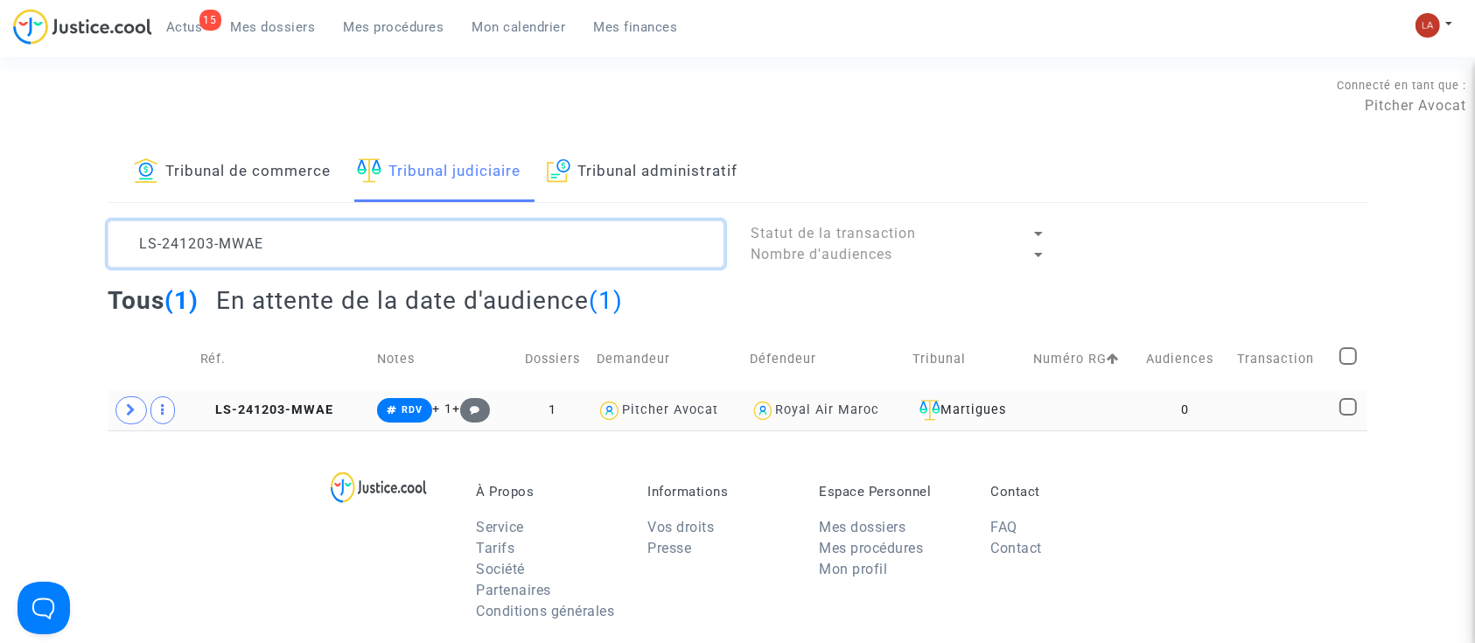
click at [317, 249] on textarea at bounding box center [416, 244] width 617 height 47
drag, startPoint x: 294, startPoint y: 245, endPoint x: 140, endPoint y: 216, distance: 156.7
click at [140, 216] on div "Tribunal de commerce Tribunal judiciaire Tribunal administratif LS-241203-MWAE …" at bounding box center [738, 287] width 1260 height 288
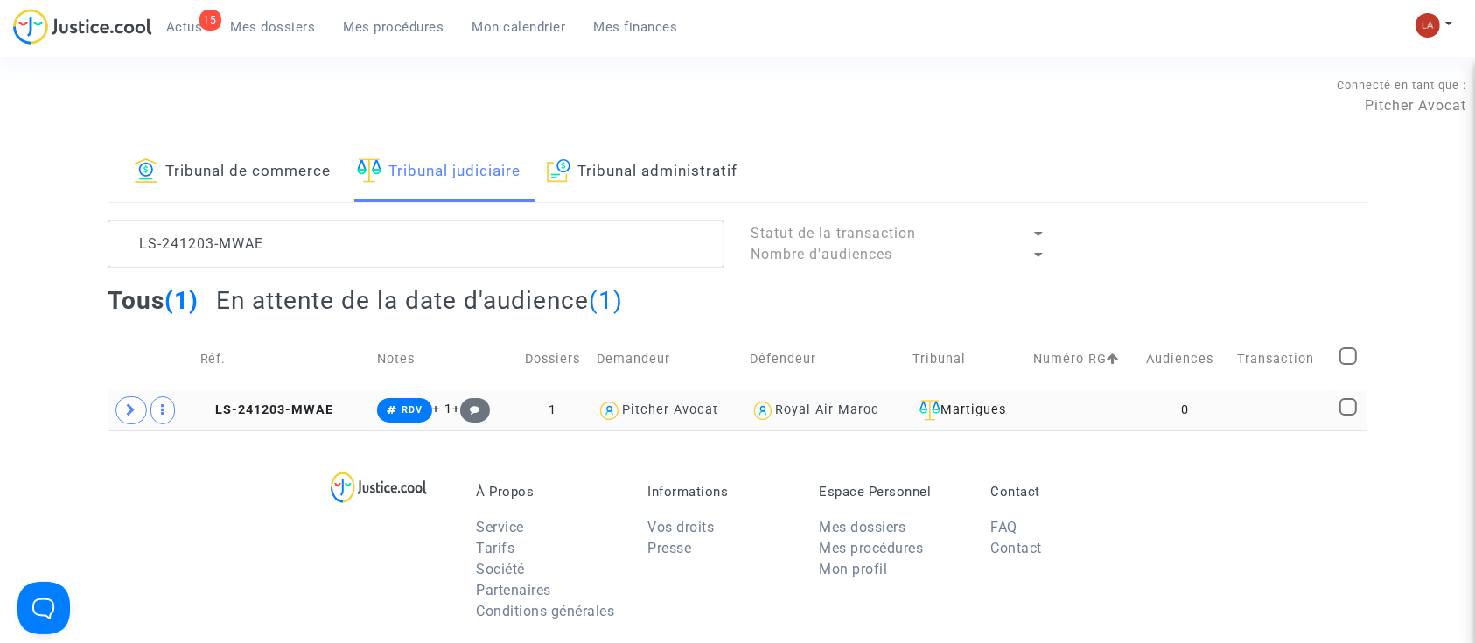
scroll to position [1, 0]
drag, startPoint x: 63, startPoint y: 204, endPoint x: 53, endPoint y: 200, distance: 10.2
click at [53, 200] on div "Tribunal de commerce Tribunal judiciaire Tribunal administratif LS-241203-MWAE …" at bounding box center [737, 287] width 1475 height 288
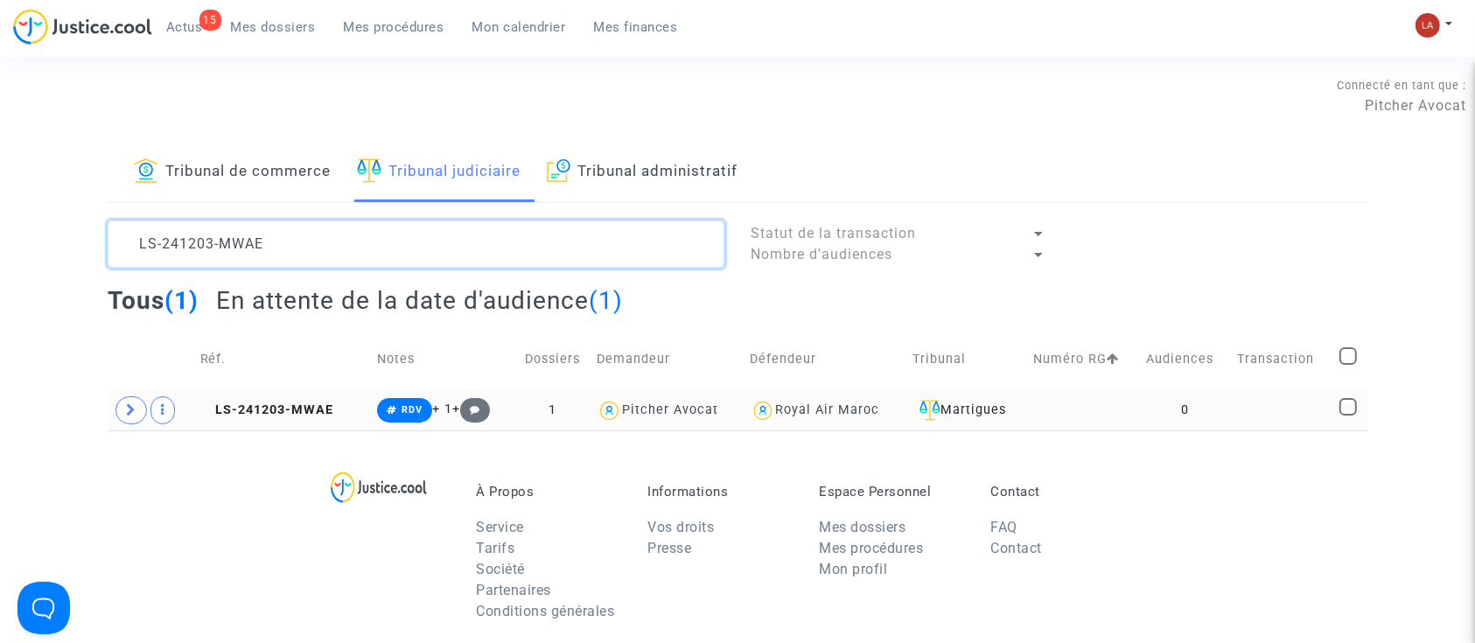
click at [221, 227] on textarea at bounding box center [416, 244] width 617 height 47
click at [219, 227] on textarea at bounding box center [416, 244] width 617 height 47
paste textarea "30601-9BV"
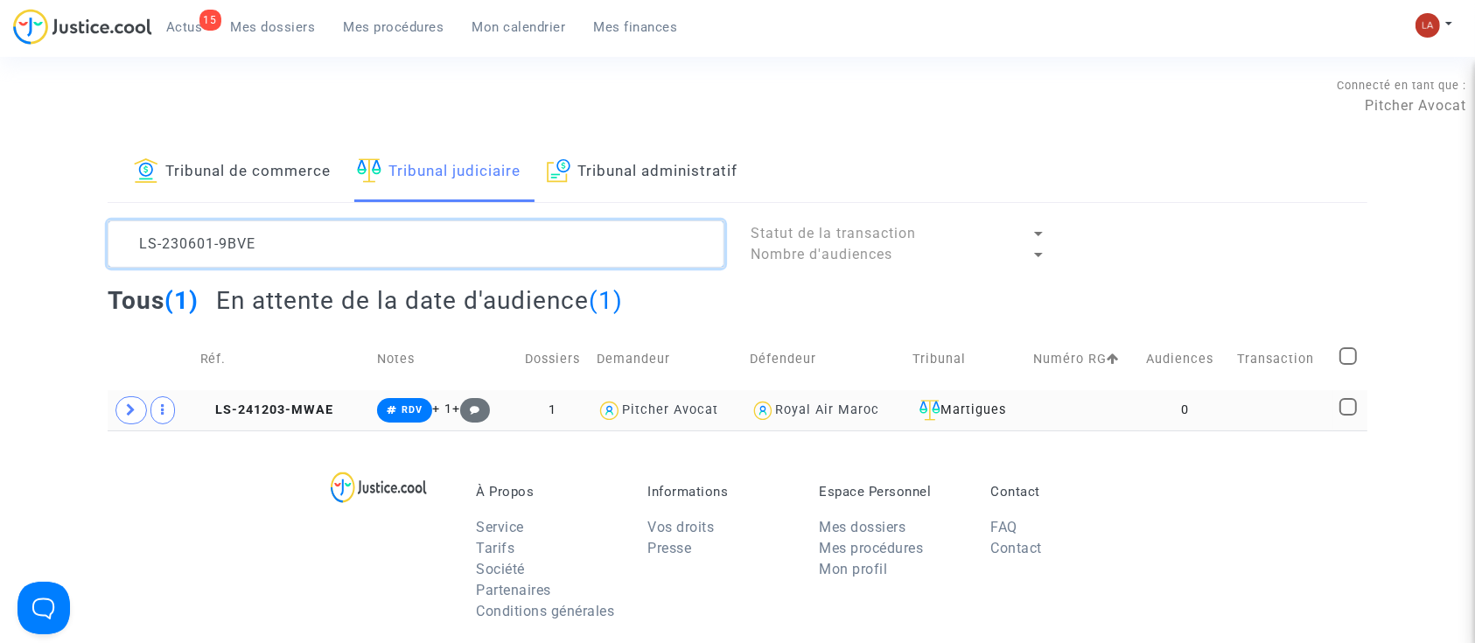
scroll to position [21, 0]
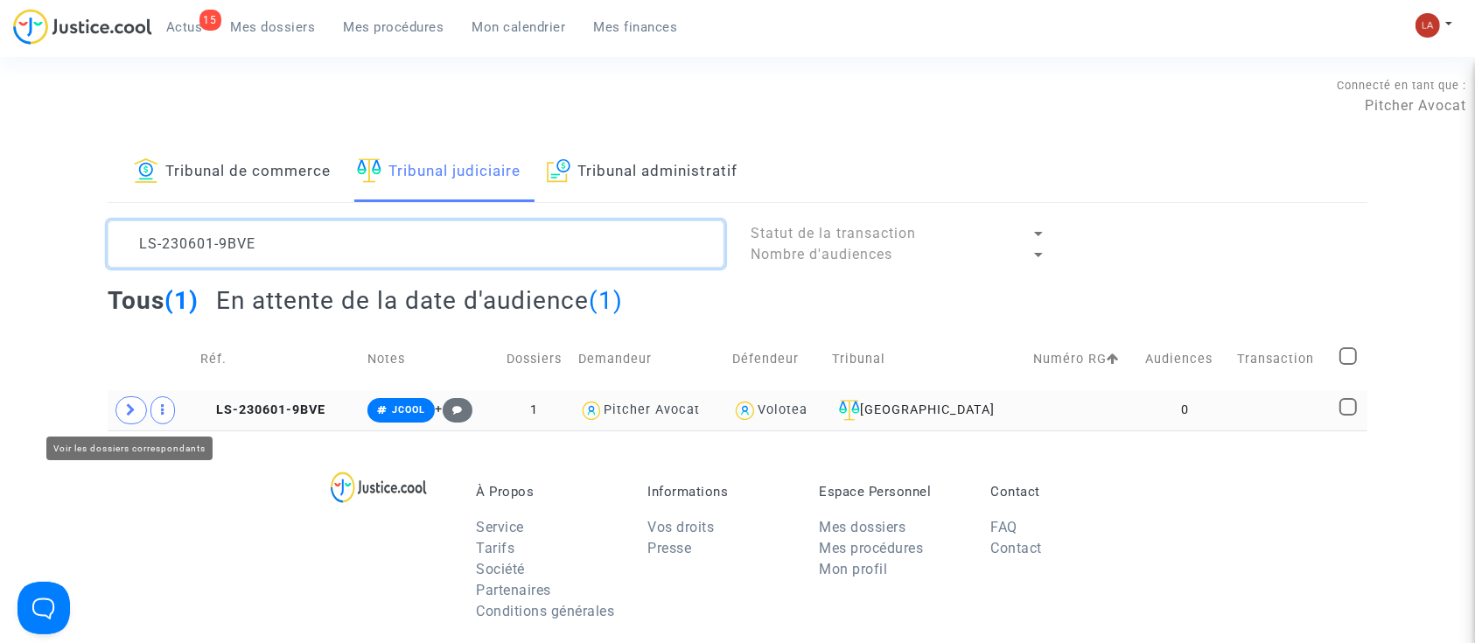
type textarea "LS-230601-9BVE"
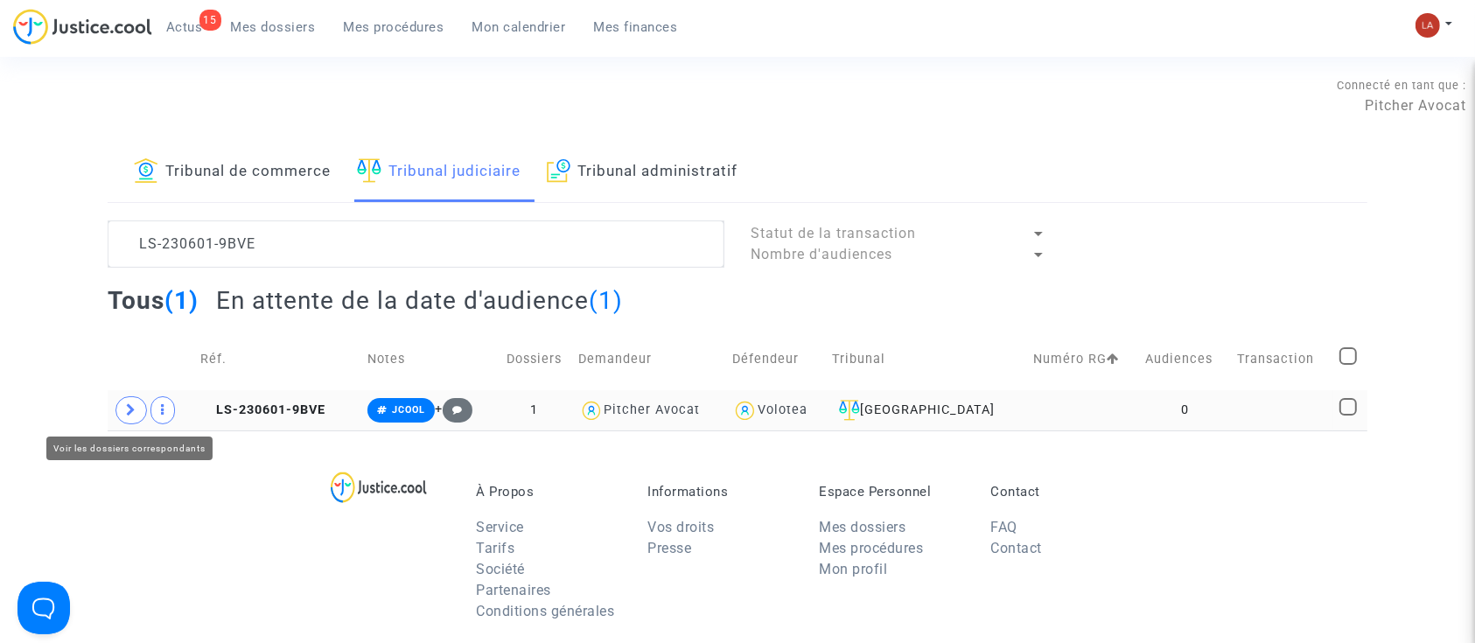
click at [150, 423] on td at bounding box center [151, 410] width 87 height 40
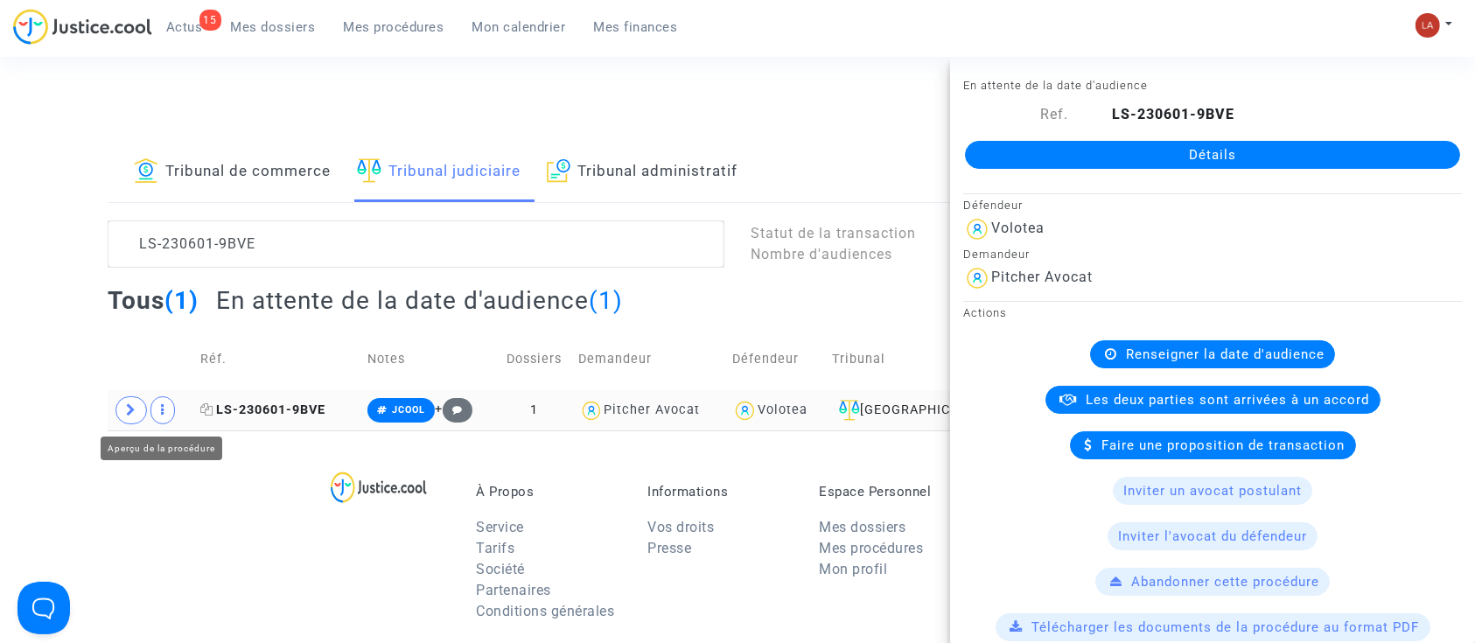
click at [262, 407] on span "LS-230601-9BVE" at bounding box center [262, 410] width 125 height 15
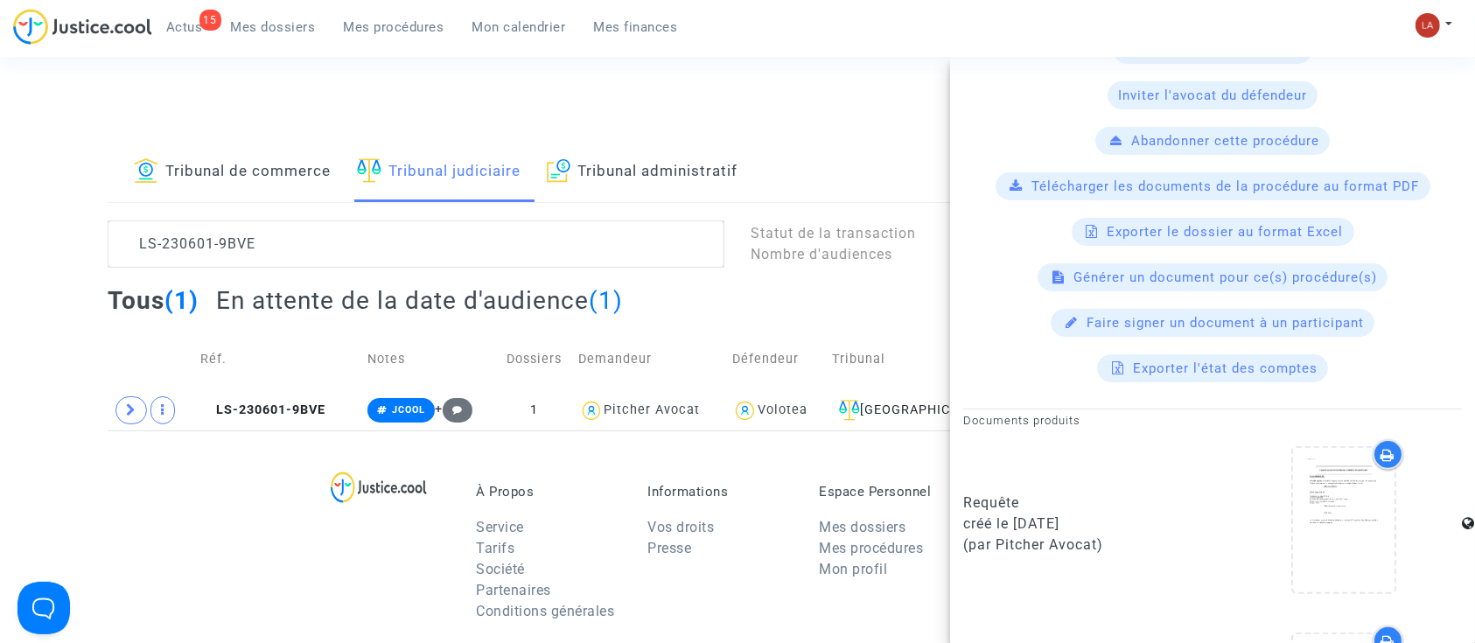
scroll to position [583, 0]
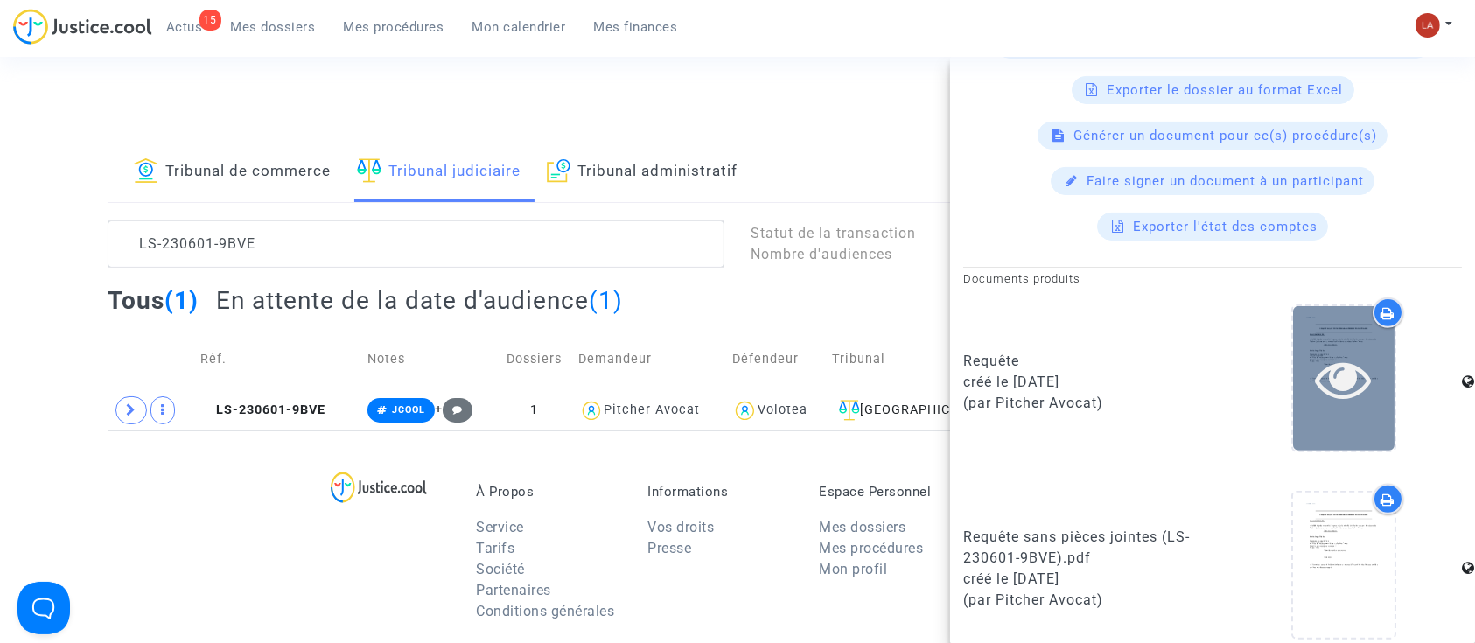
click at [1316, 386] on icon at bounding box center [1344, 379] width 57 height 56
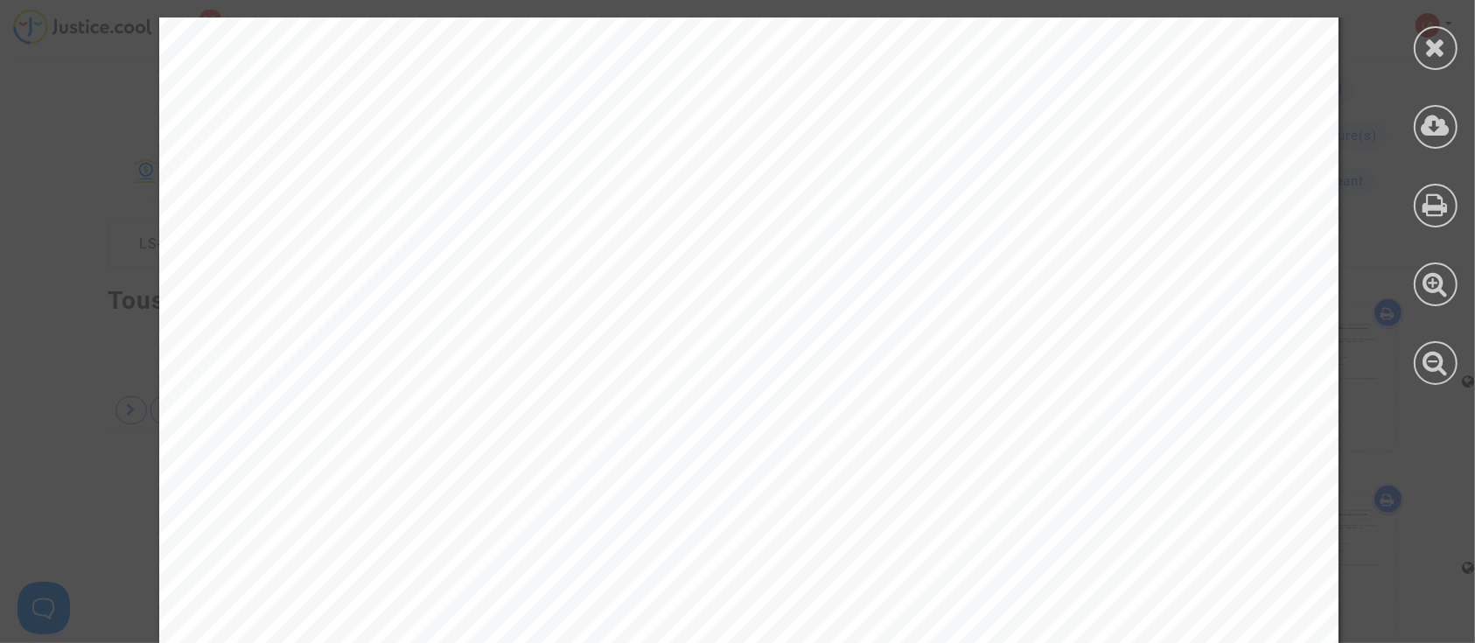
scroll to position [12601, 0]
click at [1426, 46] on icon at bounding box center [1436, 47] width 22 height 26
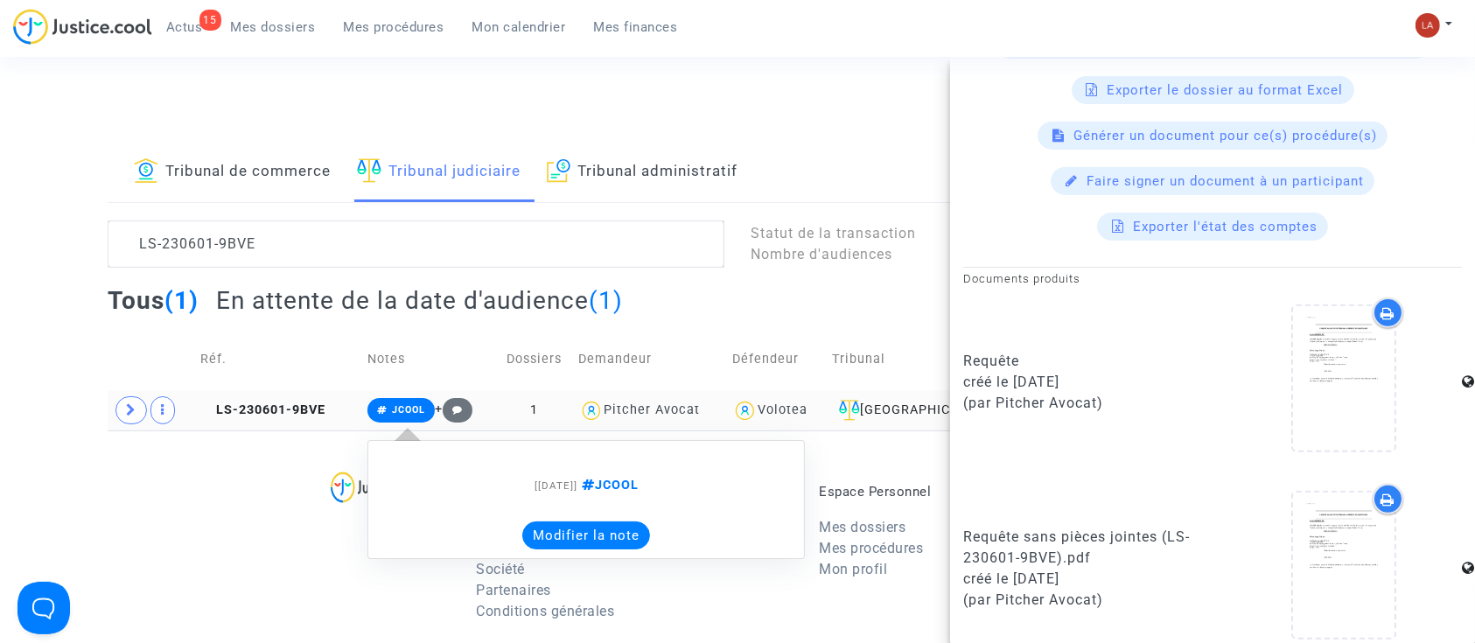
click at [600, 534] on button "Modifier la note" at bounding box center [586, 536] width 128 height 28
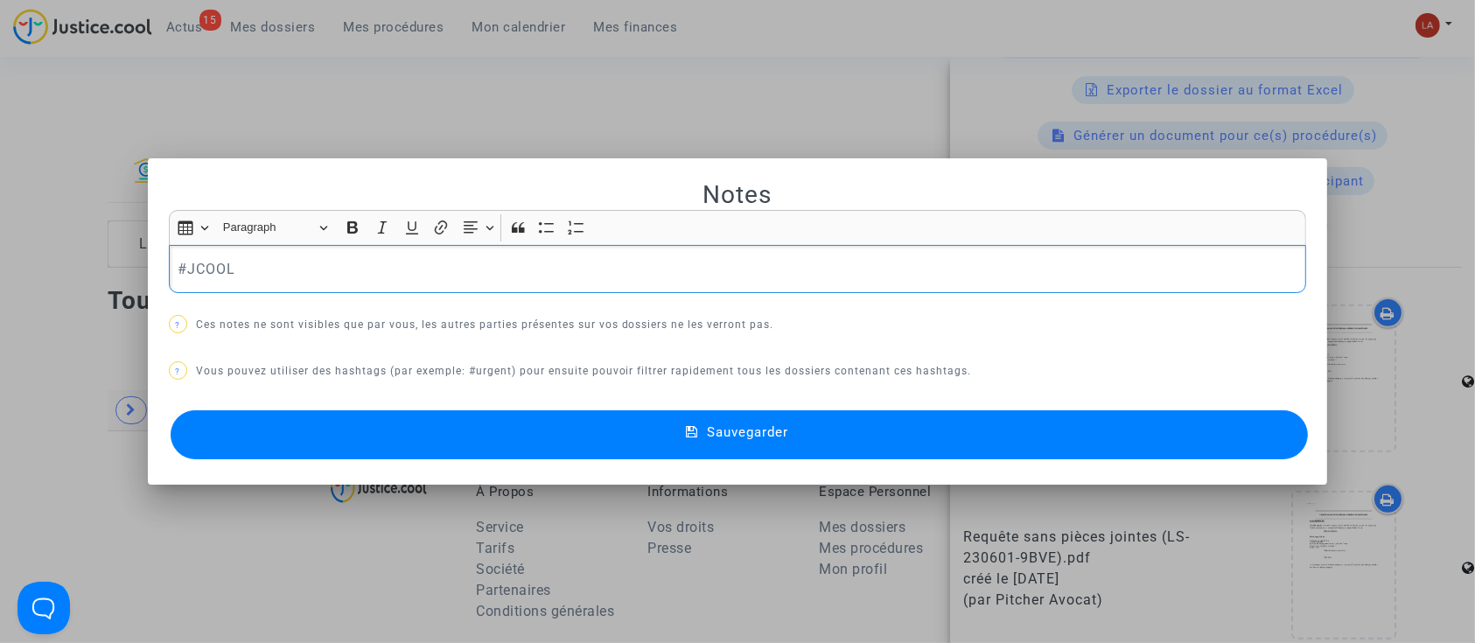
click at [333, 263] on p "#JCOOL" at bounding box center [738, 269] width 1120 height 22
drag, startPoint x: 311, startPoint y: 453, endPoint x: 252, endPoint y: 452, distance: 58.7
click at [310, 453] on button "Sauvegarder" at bounding box center [740, 434] width 1138 height 49
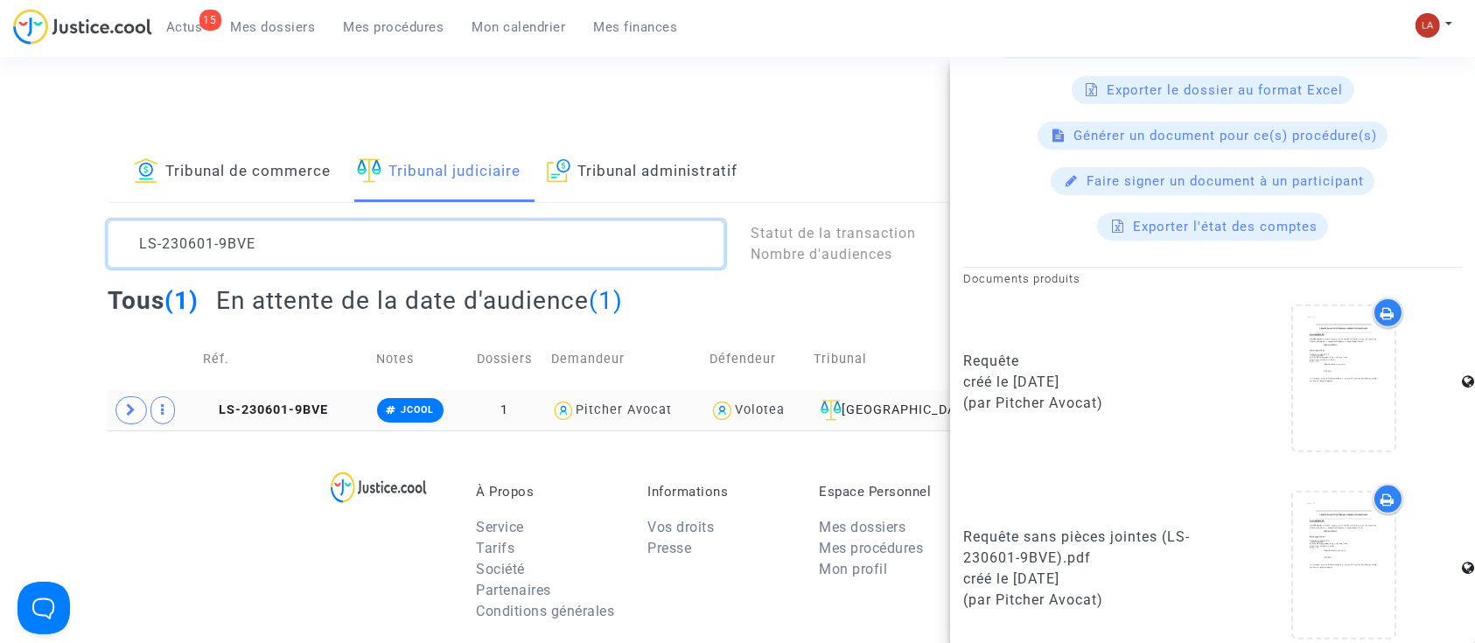
click at [263, 259] on textarea at bounding box center [416, 244] width 617 height 47
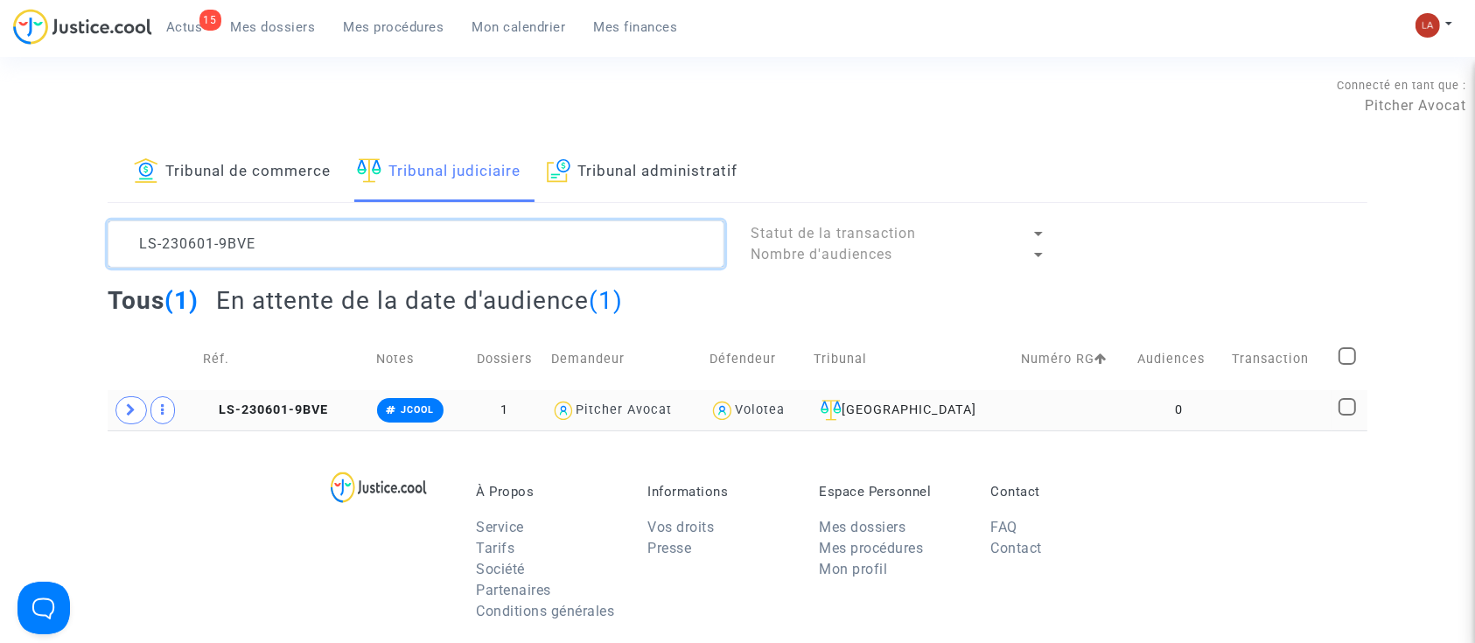
scroll to position [0, 0]
drag, startPoint x: 273, startPoint y: 250, endPoint x: 47, endPoint y: 211, distance: 229.2
click at [47, 211] on div "Tribunal de commerce Tribunal judiciaire Tribunal administratif LS-230601-9BVE …" at bounding box center [737, 287] width 1475 height 288
drag, startPoint x: 167, startPoint y: 238, endPoint x: 41, endPoint y: 217, distance: 127.7
click at [41, 217] on div "Tribunal de commerce Tribunal judiciaire Tribunal administratif LS-230601-9BVE …" at bounding box center [737, 287] width 1475 height 288
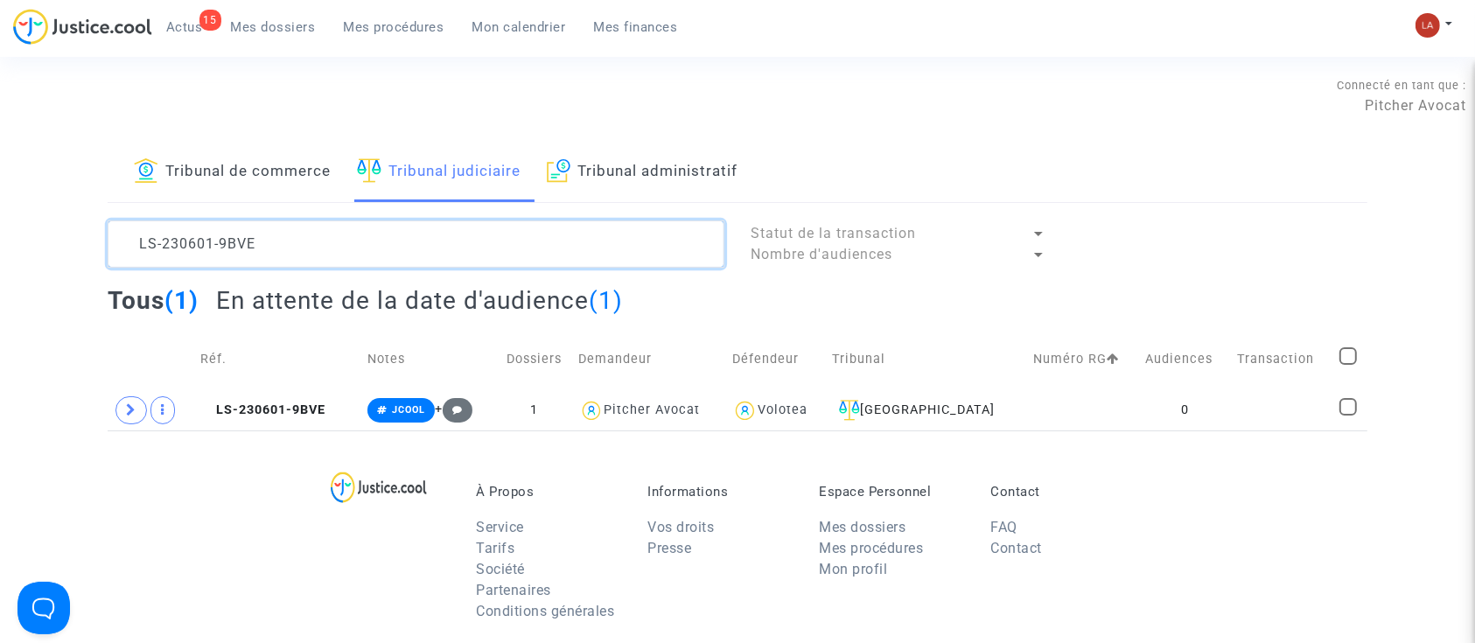
paste textarea "Z29D"
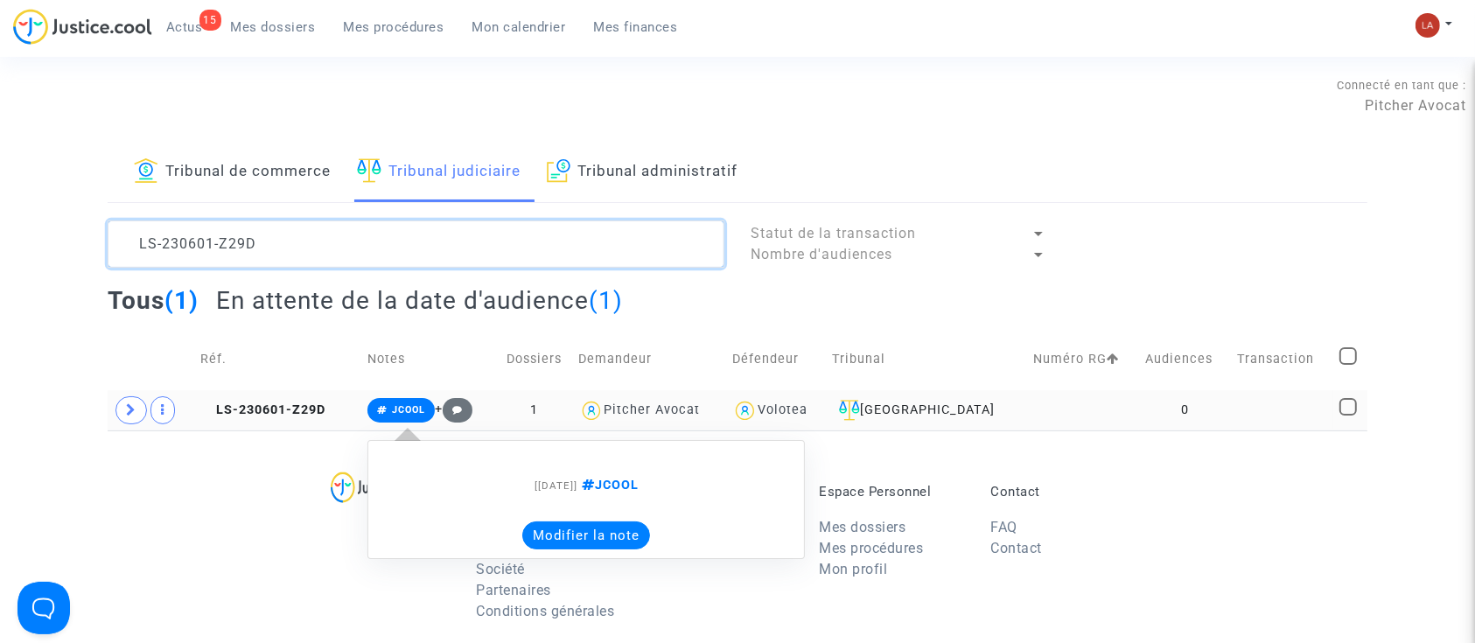
type textarea "LS-230601-Z29D"
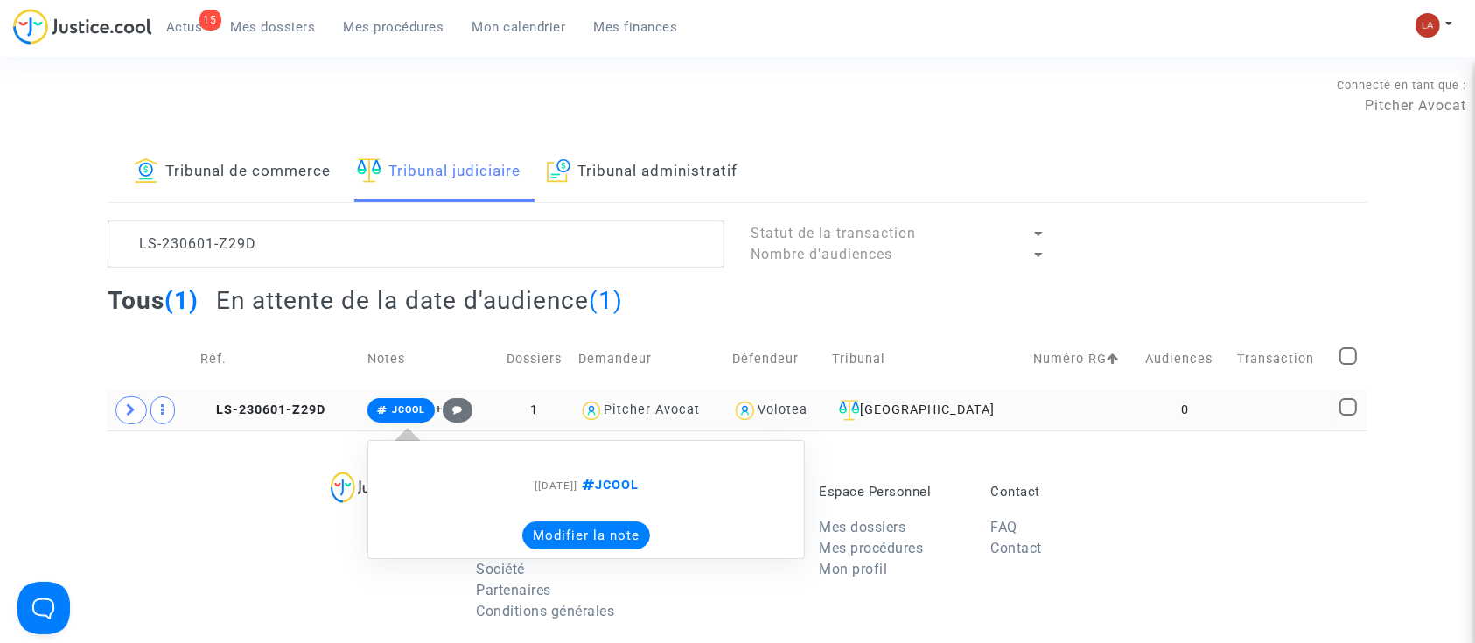
click at [631, 539] on button "Modifier la note" at bounding box center [586, 536] width 128 height 28
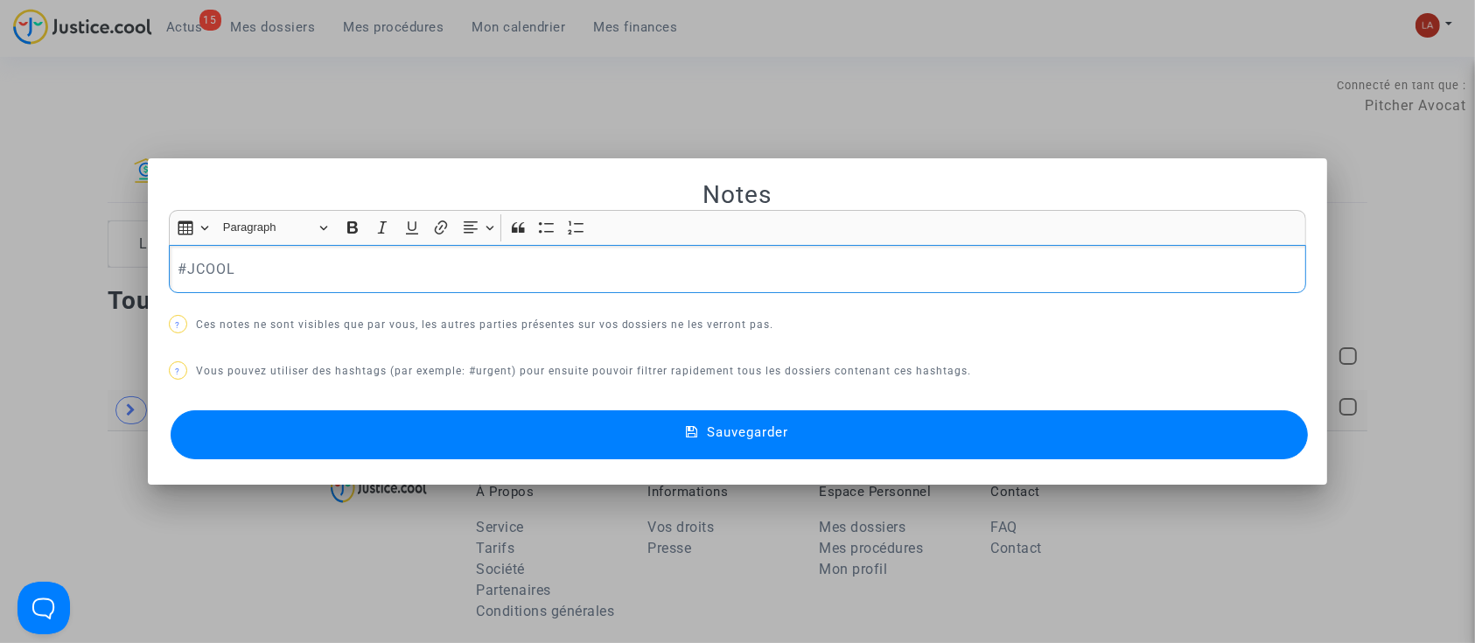
click at [392, 271] on p "#JCOOL" at bounding box center [738, 269] width 1120 height 22
click at [350, 432] on button "Sauvegarder" at bounding box center [740, 434] width 1138 height 49
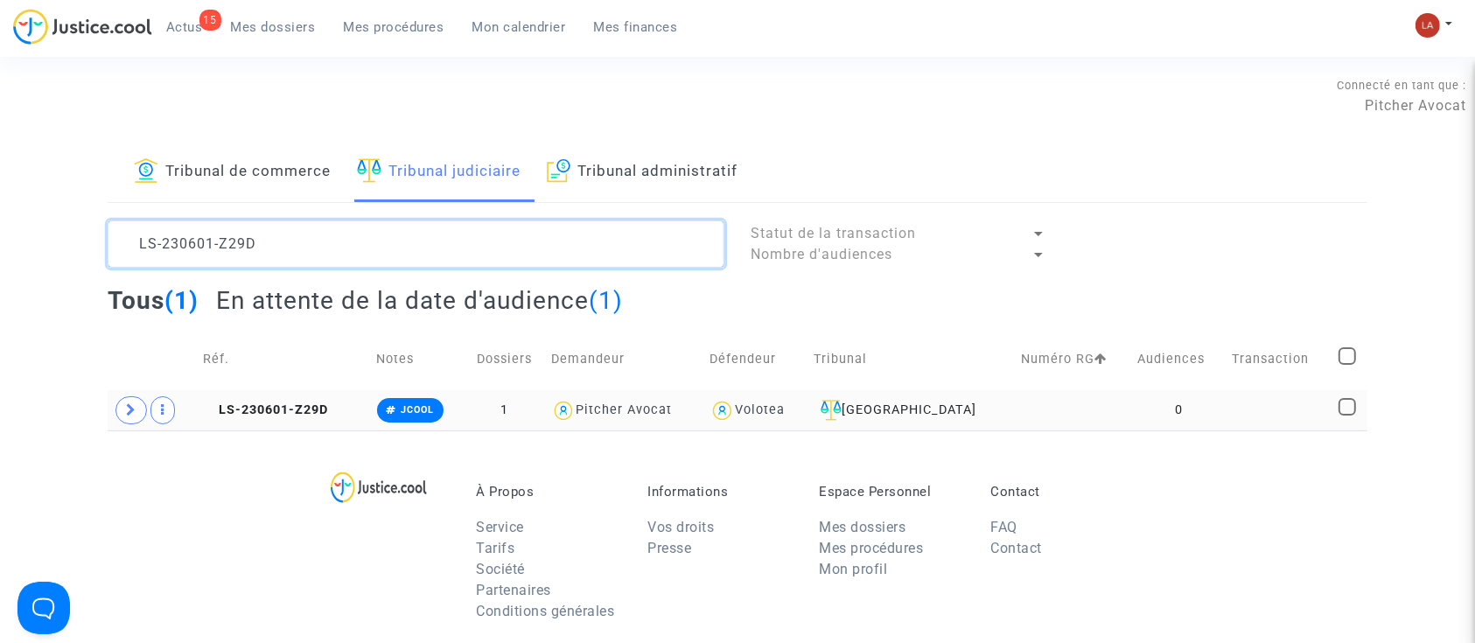
drag, startPoint x: 324, startPoint y: 233, endPoint x: -57, endPoint y: 188, distance: 383.3
click at [0, 188] on html "15 Actus Mes dossiers Mes procédures Mon calendrier Mes finances Mon profil Cha…" at bounding box center [737, 540] width 1475 height 1081
paste textarea "ET7E"
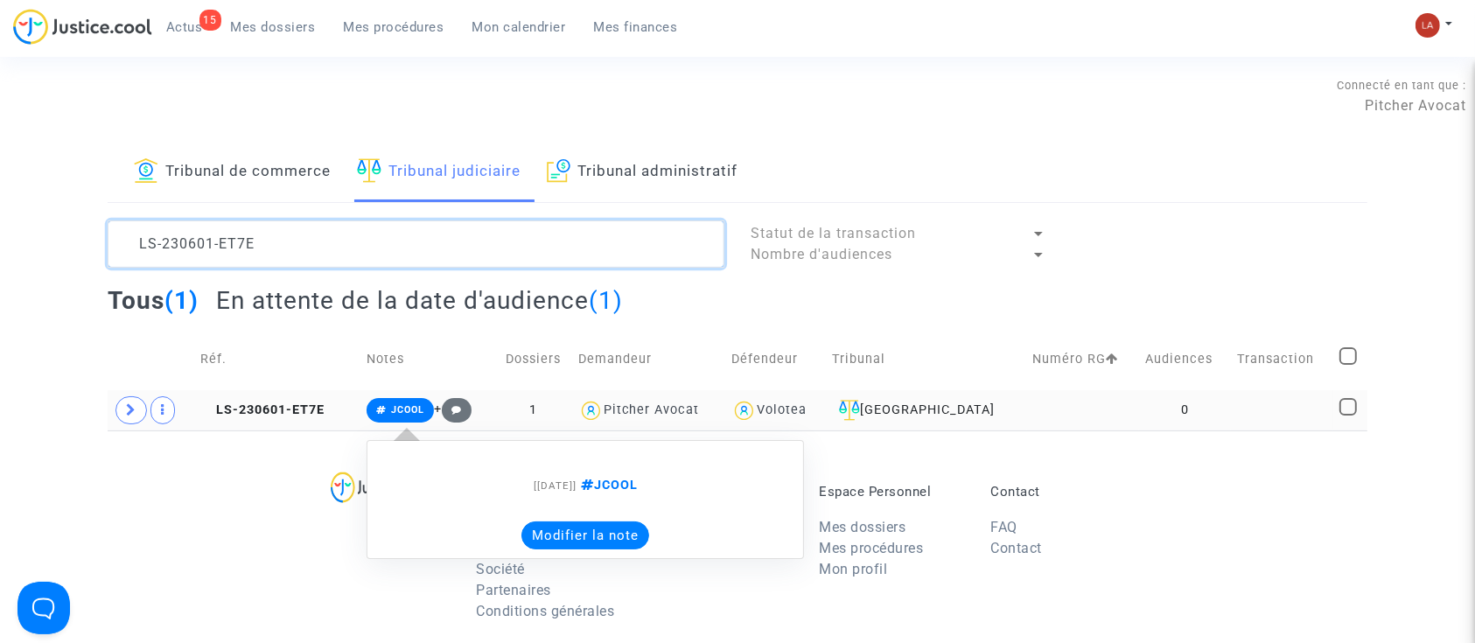
type textarea "LS-230601-ET7E"
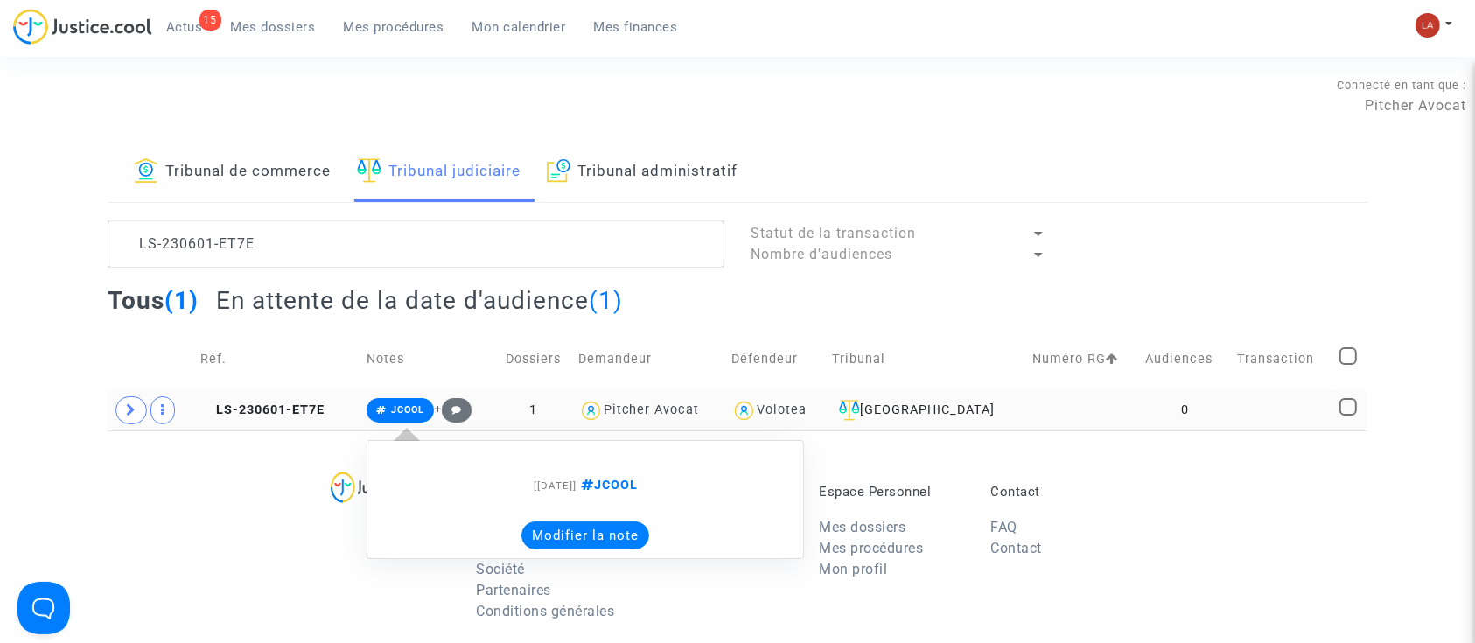
click at [571, 529] on button "Modifier la note" at bounding box center [586, 536] width 128 height 28
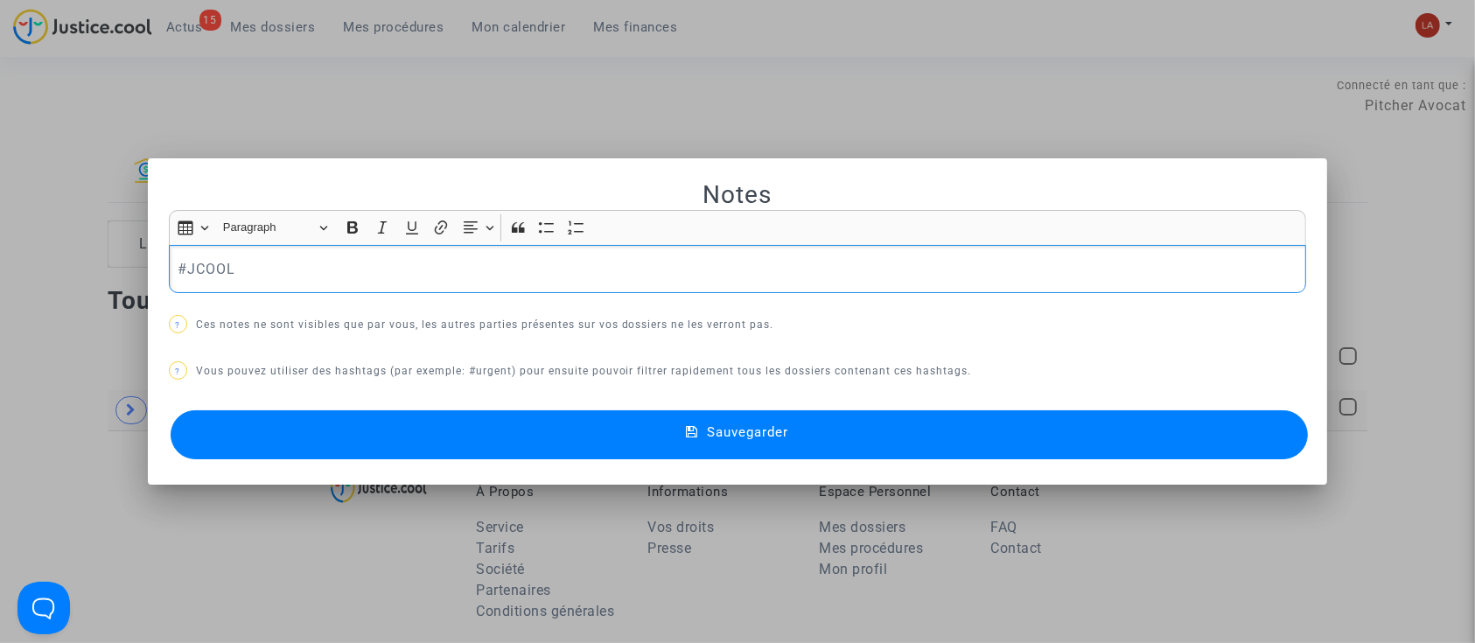
click at [483, 276] on p "#JCOOL" at bounding box center [738, 269] width 1120 height 22
click at [438, 424] on button "Sauvegarder" at bounding box center [740, 434] width 1138 height 49
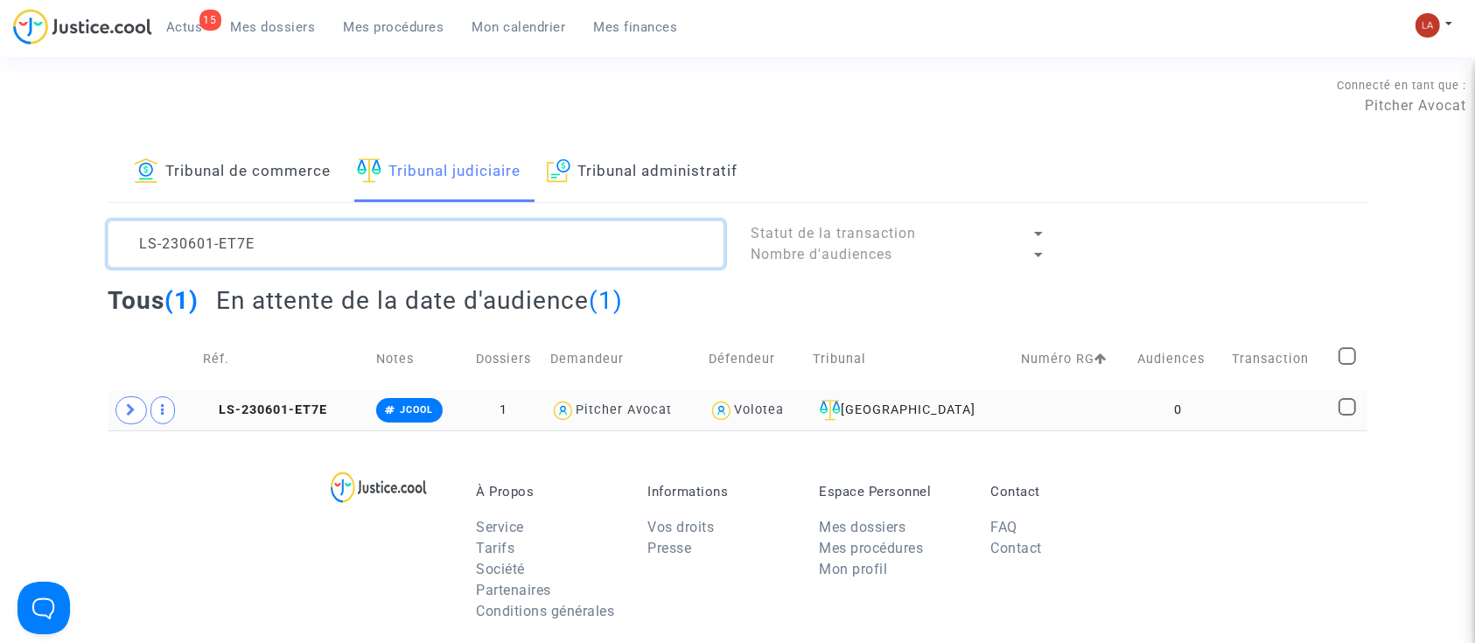
click at [327, 262] on textarea at bounding box center [416, 244] width 617 height 47
drag, startPoint x: 120, startPoint y: 216, endPoint x: 37, endPoint y: 201, distance: 84.5
click at [34, 207] on div "Tribunal de commerce Tribunal judiciaire Tribunal administratif LS-230601-ET7E …" at bounding box center [737, 287] width 1475 height 288
paste textarea "PE2T"
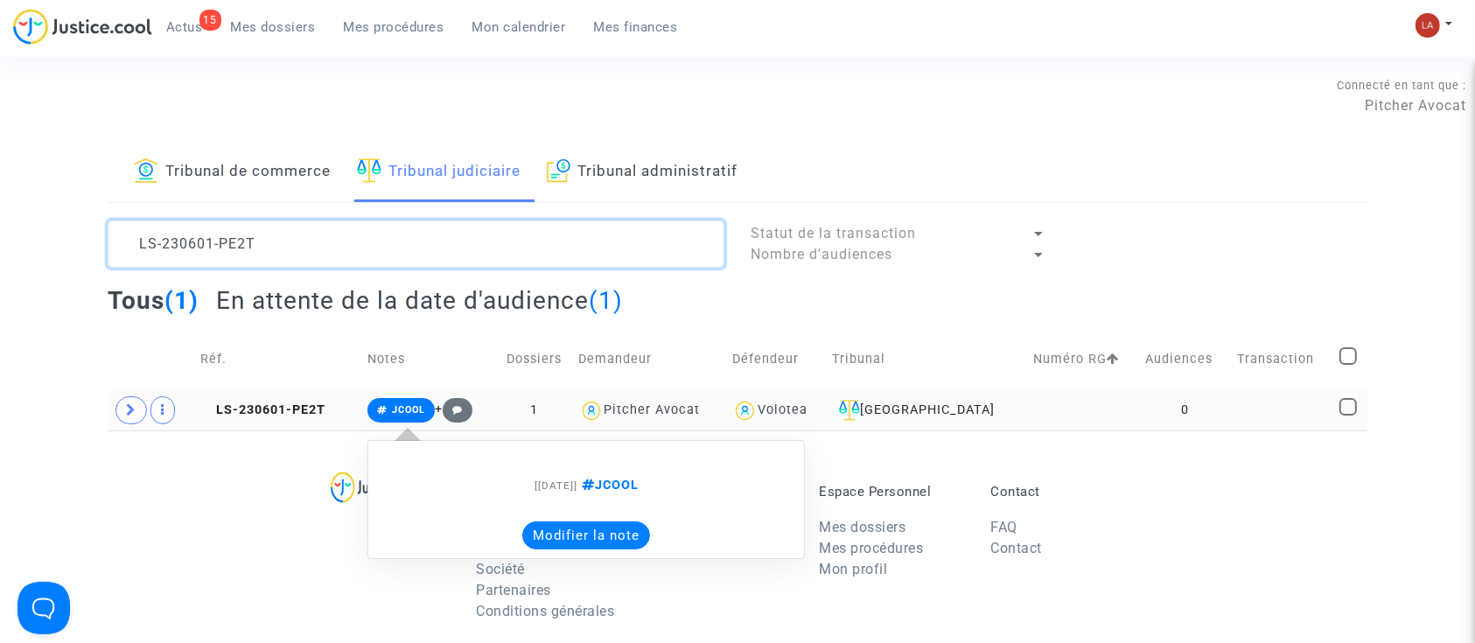
type textarea "LS-230601-PE2T"
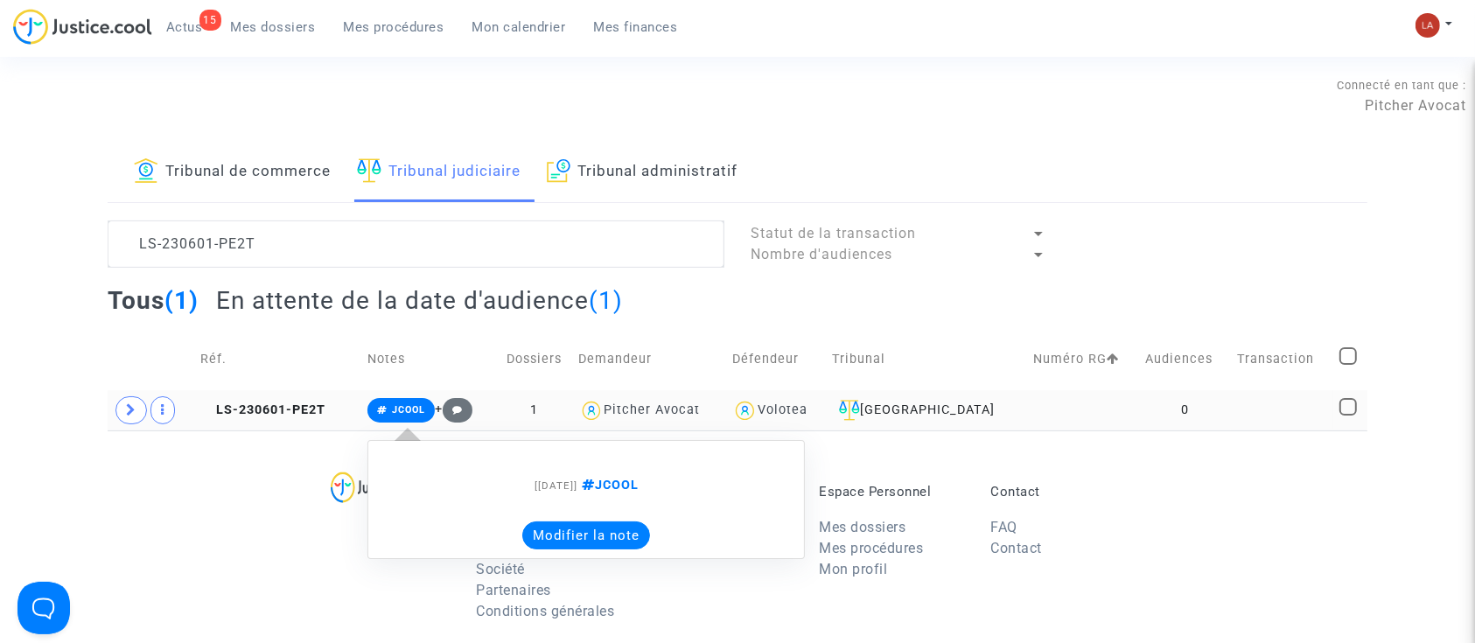
click at [650, 540] on button "Modifier la note" at bounding box center [586, 536] width 128 height 28
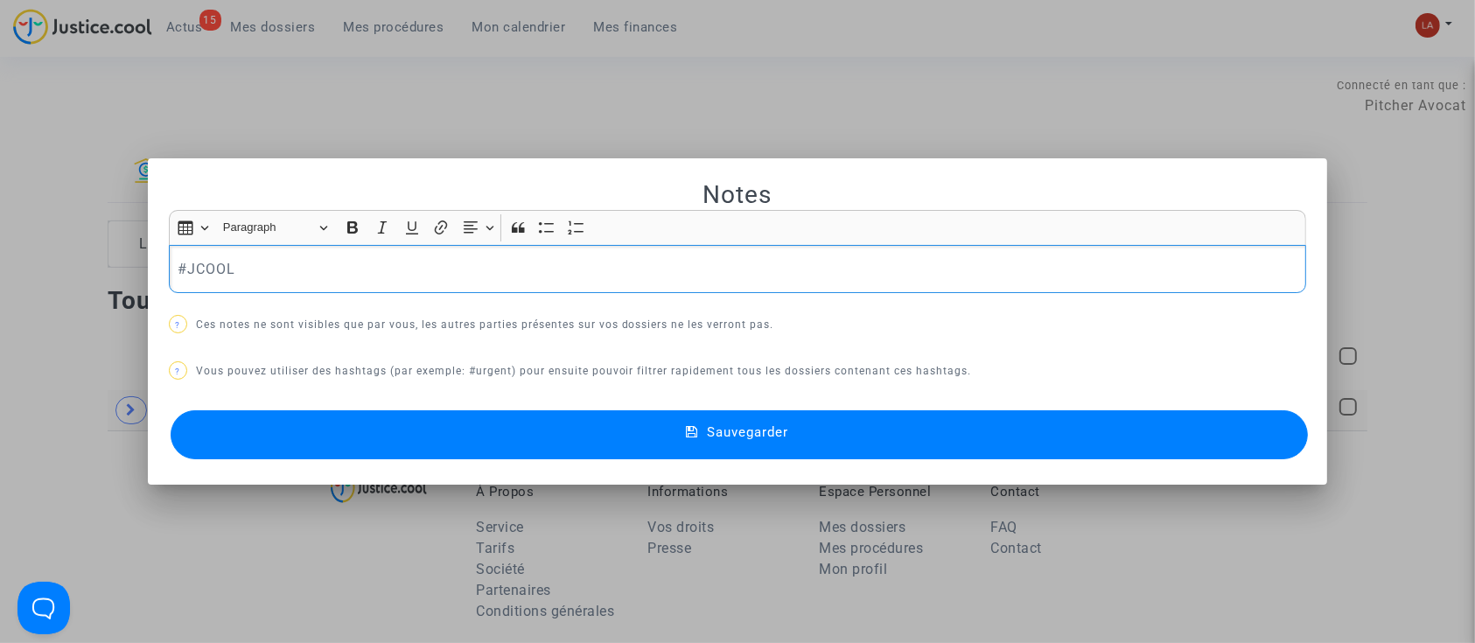
click at [442, 282] on div "#JCOOL" at bounding box center [738, 269] width 1138 height 49
click at [352, 422] on button "Sauvegarder" at bounding box center [740, 434] width 1138 height 49
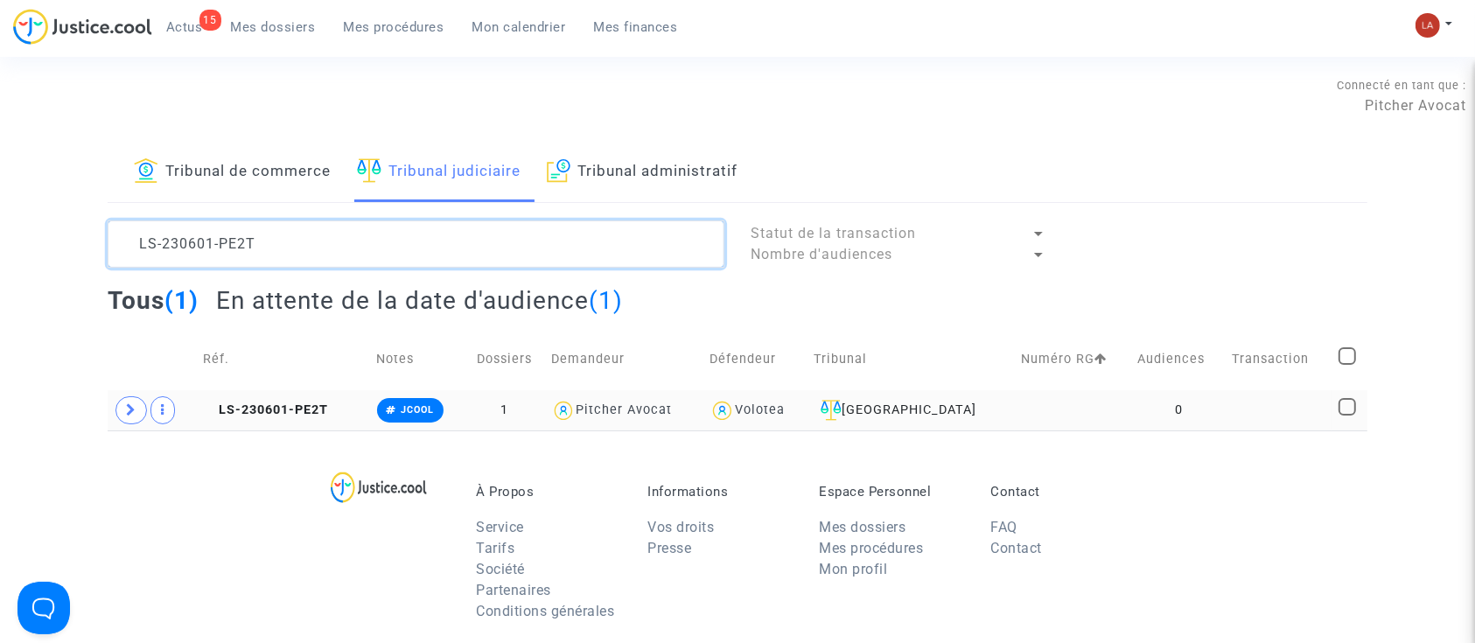
drag, startPoint x: 532, startPoint y: 250, endPoint x: 74, endPoint y: 137, distance: 472.4
click at [74, 137] on section "Connecté en tant que : Pitcher Avocat Tribunal de commerce Tribunal judiciaire …" at bounding box center [737, 540] width 1475 height 1081
paste textarea "XB7B"
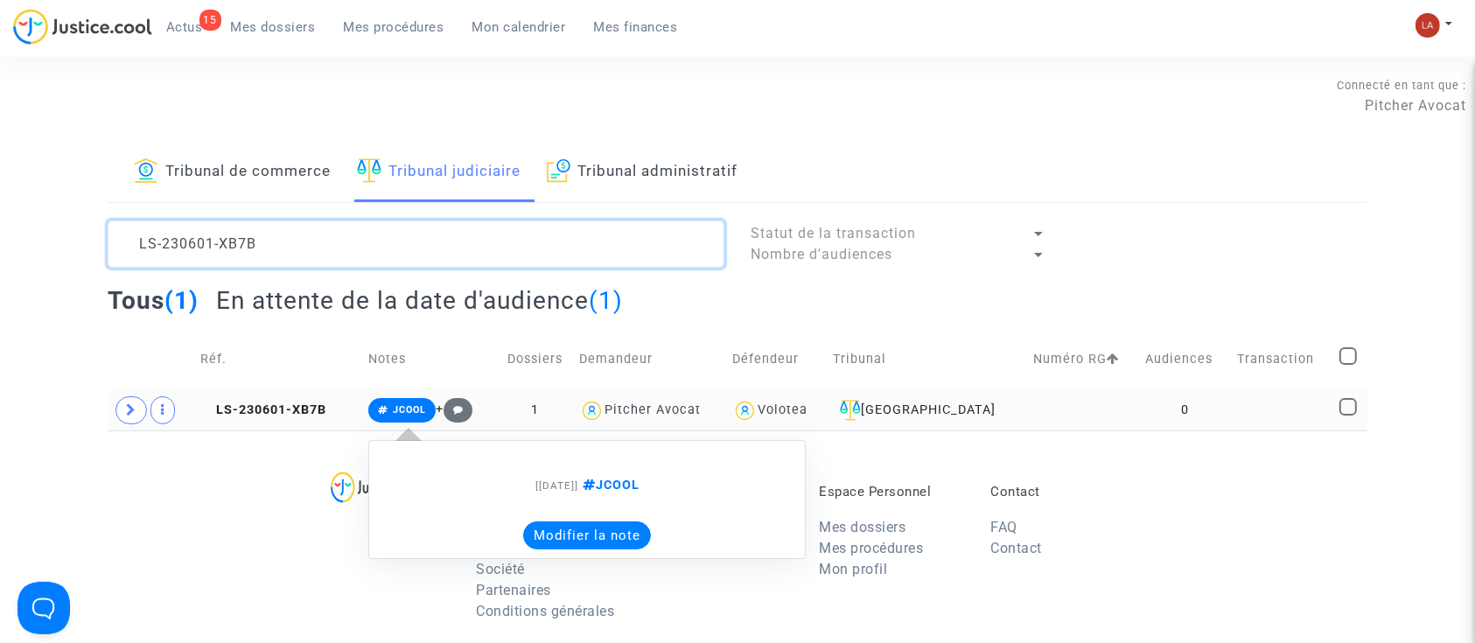
type textarea "LS-230601-XB7B"
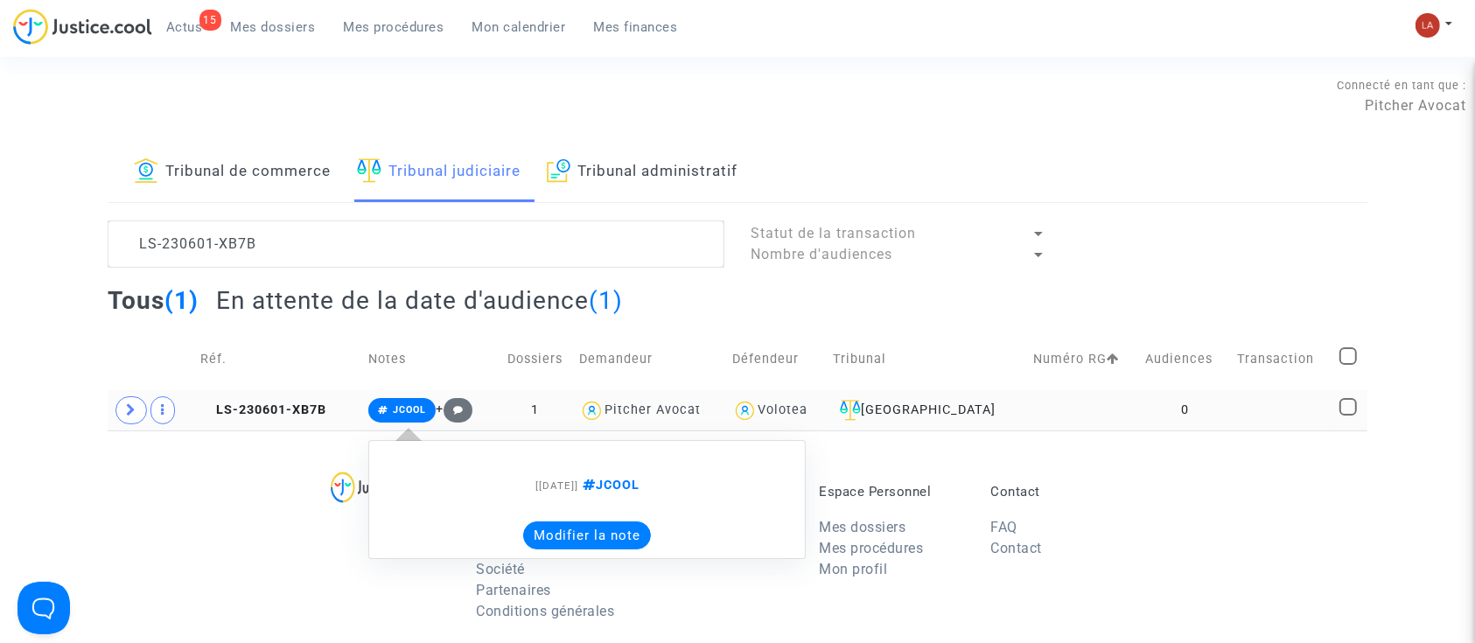
click at [572, 532] on button "Modifier la note" at bounding box center [587, 536] width 128 height 28
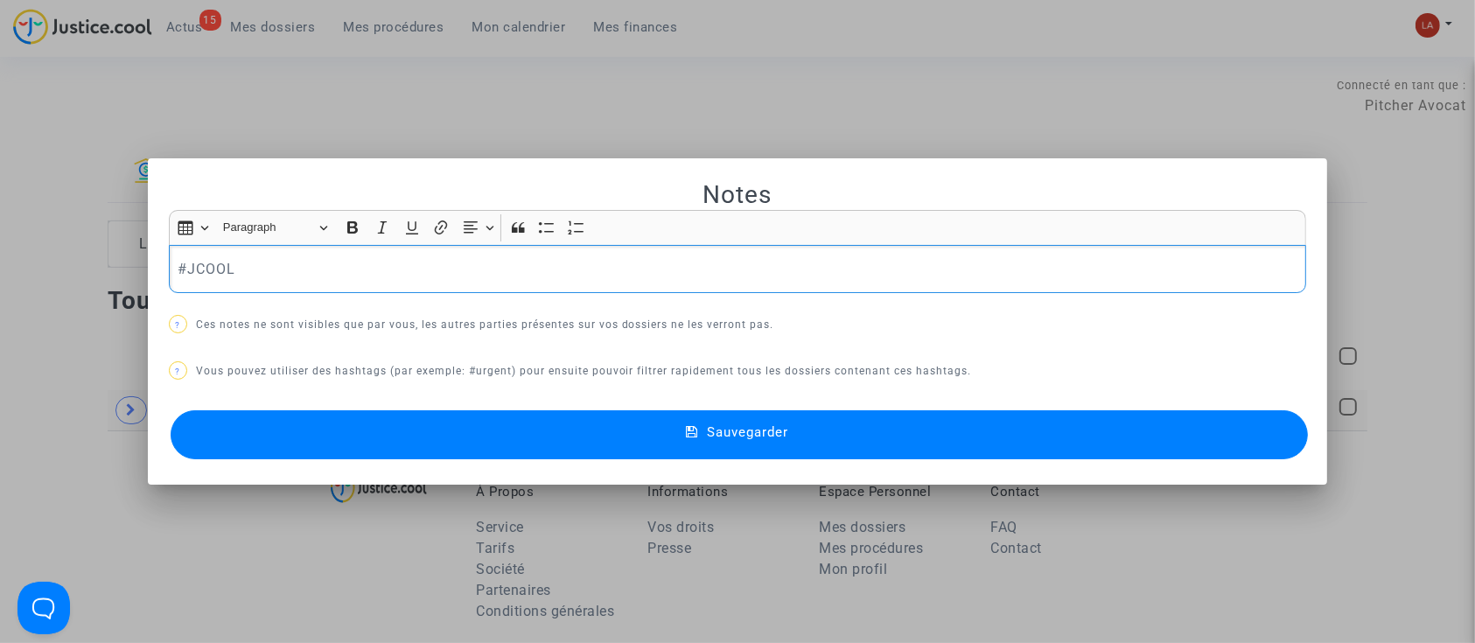
click at [434, 295] on div "Notes Rich Text Editor Insert table Insert table Heading Paragraph Paragraph He…" at bounding box center [738, 321] width 1138 height 284
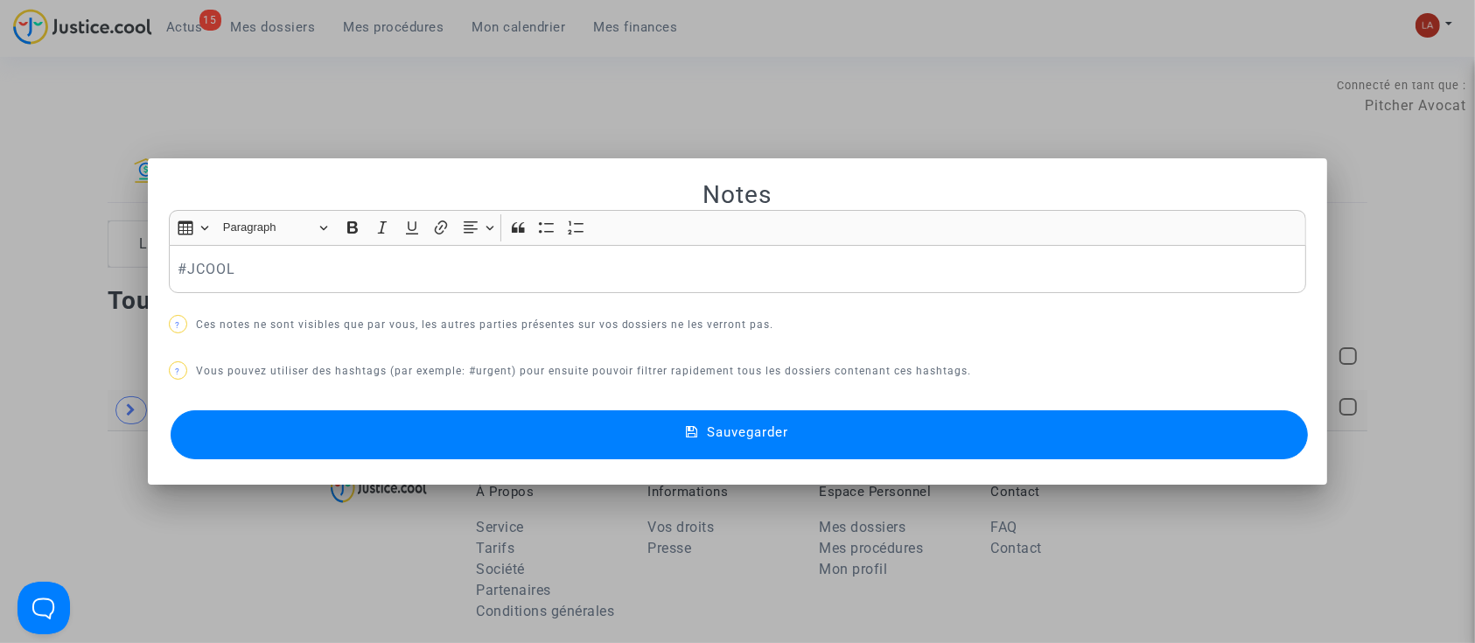
click at [283, 270] on p "#JCOOL" at bounding box center [738, 269] width 1120 height 22
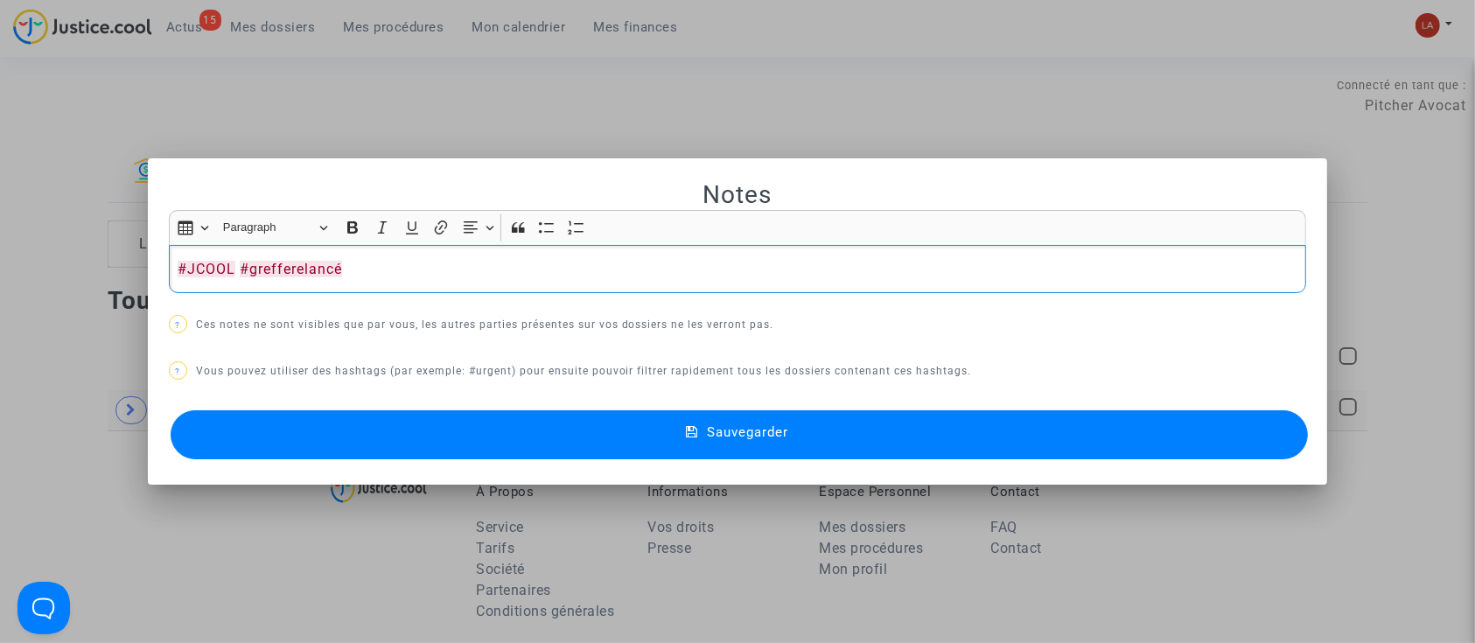
click at [451, 421] on button "Sauvegarder" at bounding box center [740, 434] width 1138 height 49
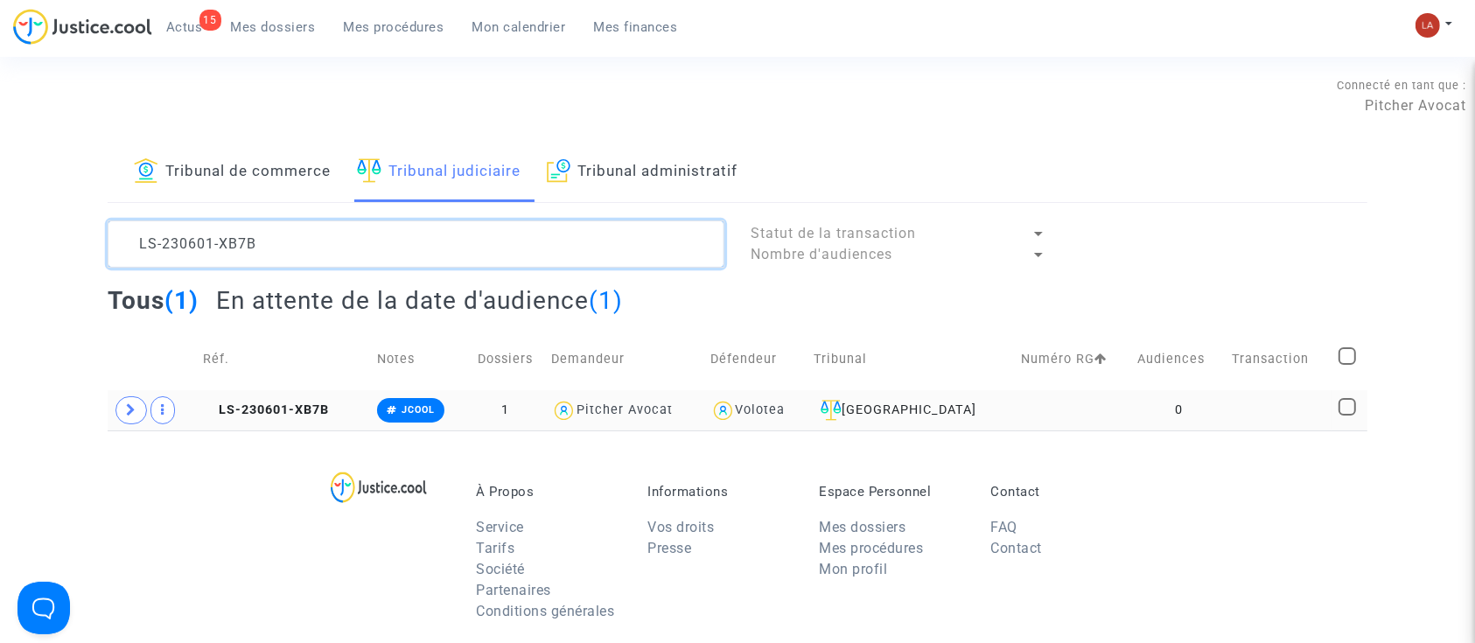
drag, startPoint x: 406, startPoint y: 249, endPoint x: 34, endPoint y: 191, distance: 376.4
click at [34, 191] on div "Tribunal de commerce Tribunal judiciaire Tribunal administratif LS-230601-XB7B …" at bounding box center [737, 287] width 1475 height 288
paste textarea "98BB"
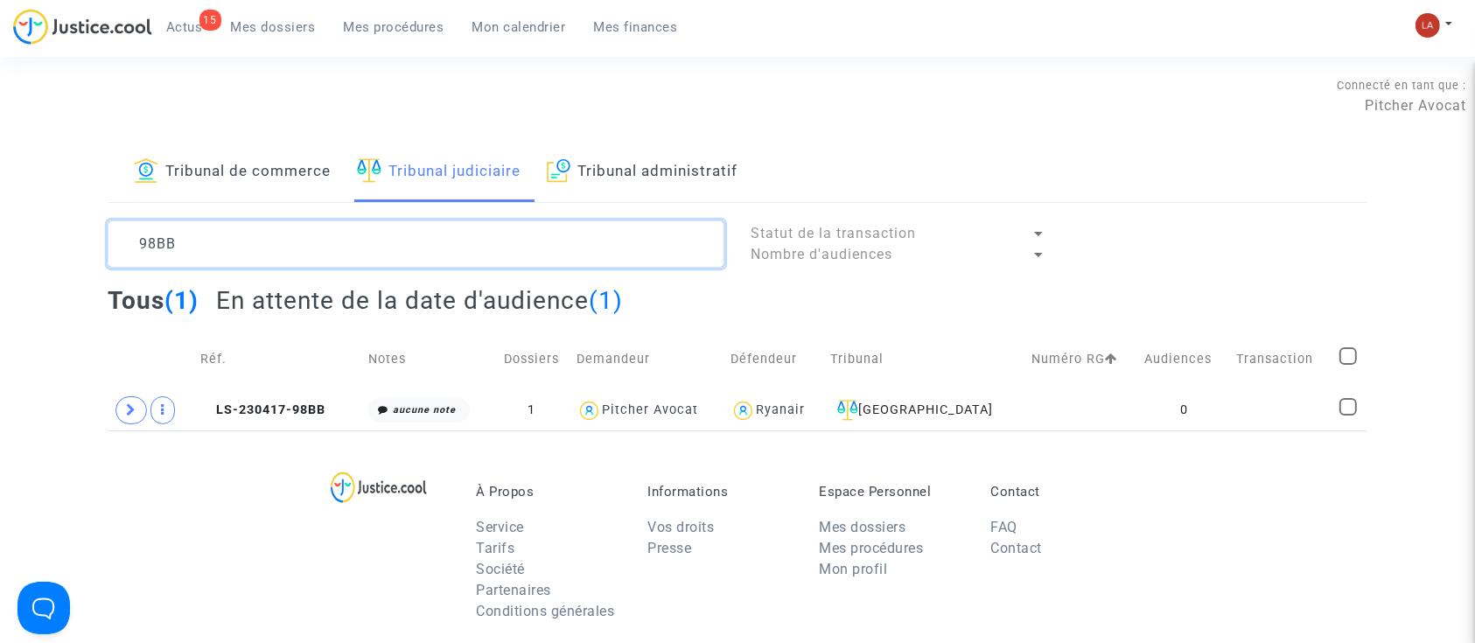
type textarea "98BB"
drag, startPoint x: 190, startPoint y: 220, endPoint x: 65, endPoint y: 204, distance: 126.1
click at [65, 204] on div "Tribunal de commerce Tribunal judiciaire Tribunal administratif 98BB Statut de …" at bounding box center [737, 287] width 1475 height 288
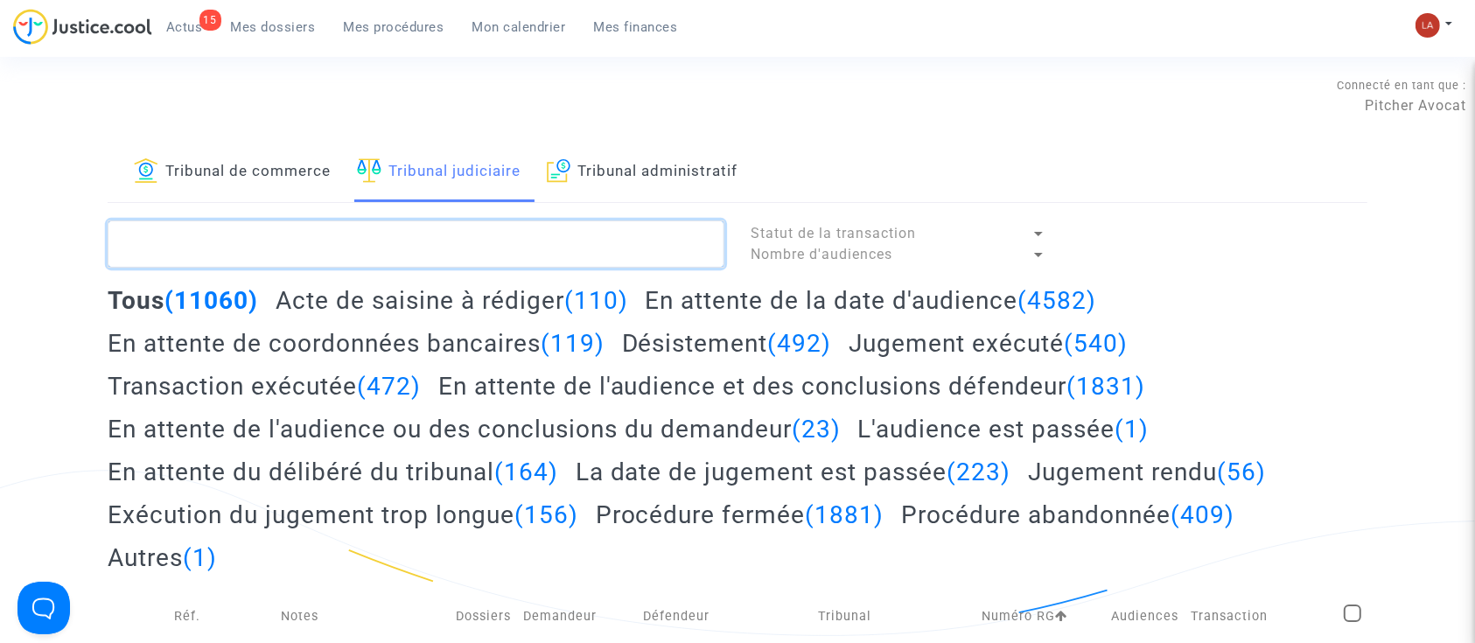
click at [537, 243] on textarea at bounding box center [416, 244] width 617 height 47
paste textarea "Q9K9"
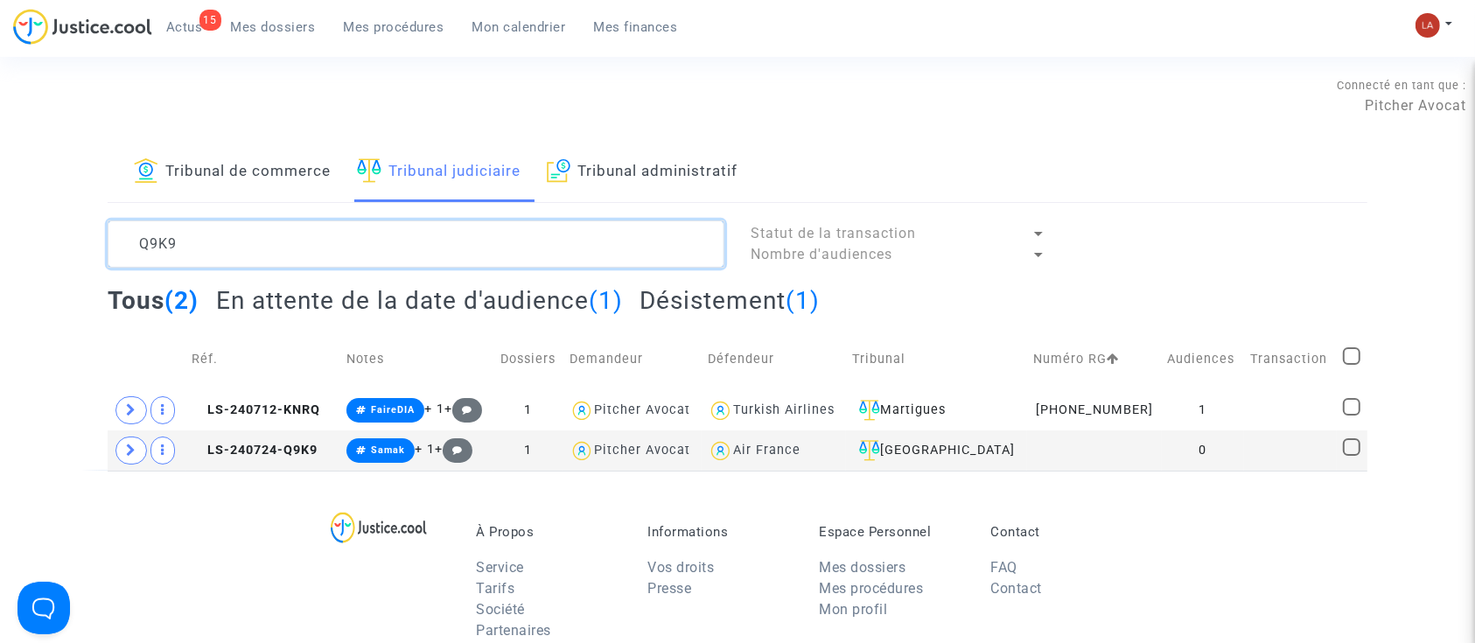
type textarea "Q9K9"
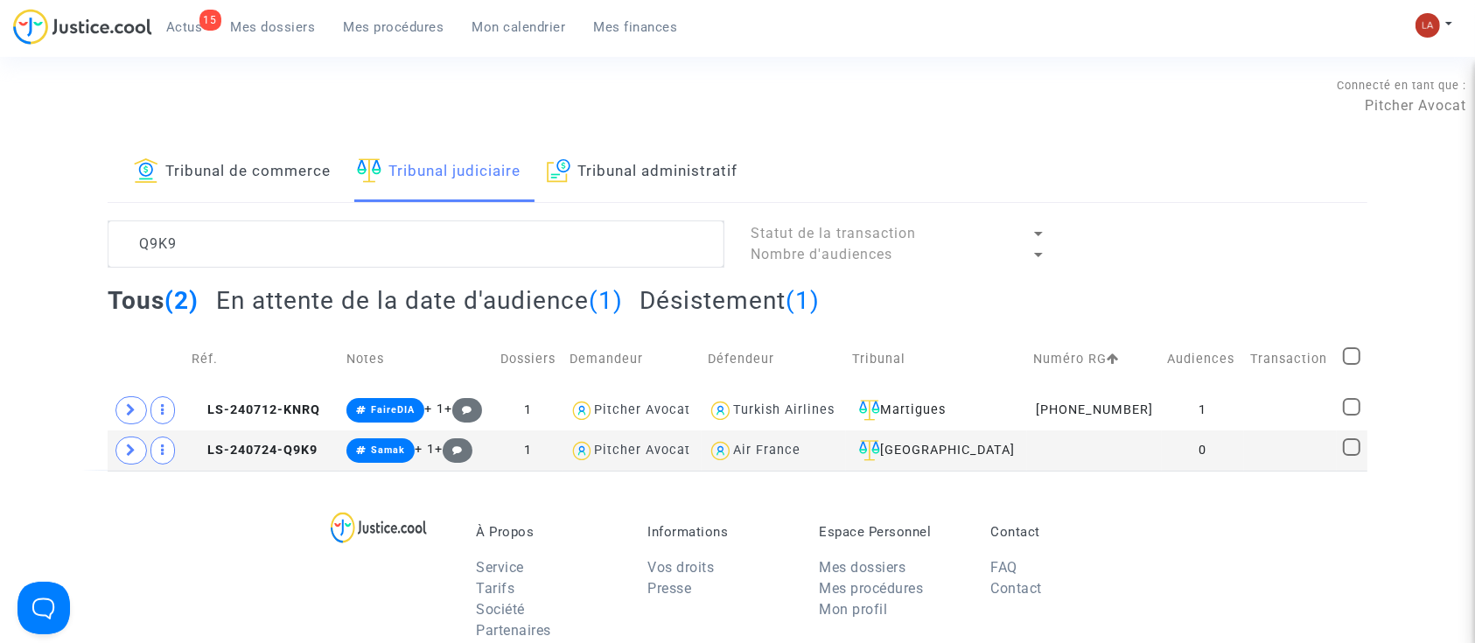
click at [441, 295] on h2 "En attente de la date d'audience (1)" at bounding box center [419, 300] width 407 height 31
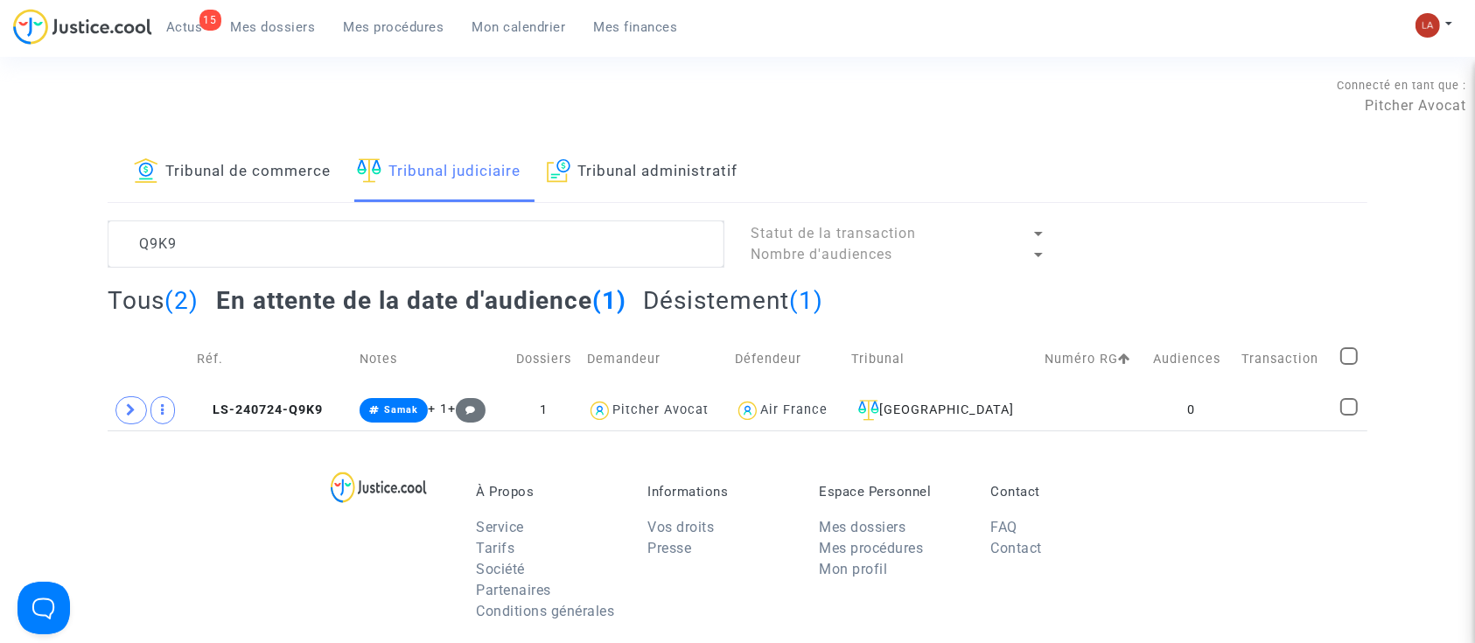
click at [267, 417] on td "LS-240724-Q9K9" at bounding box center [272, 410] width 163 height 40
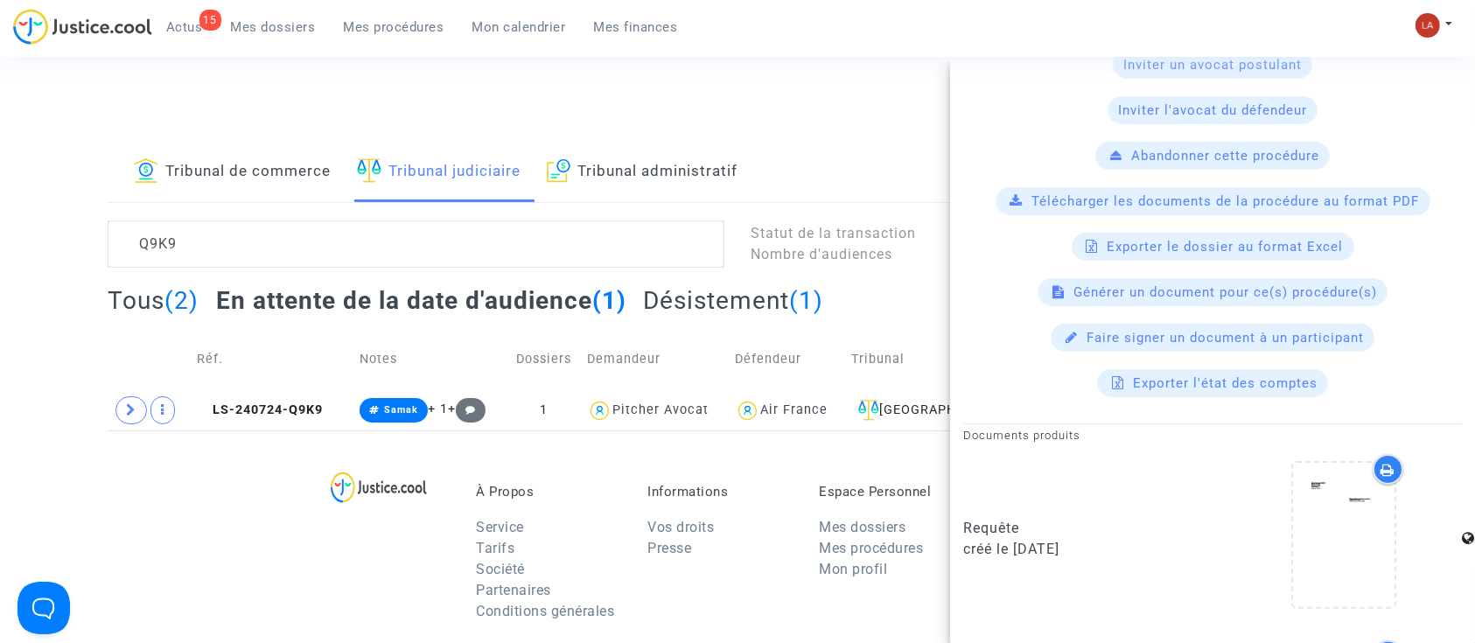
scroll to position [553, 0]
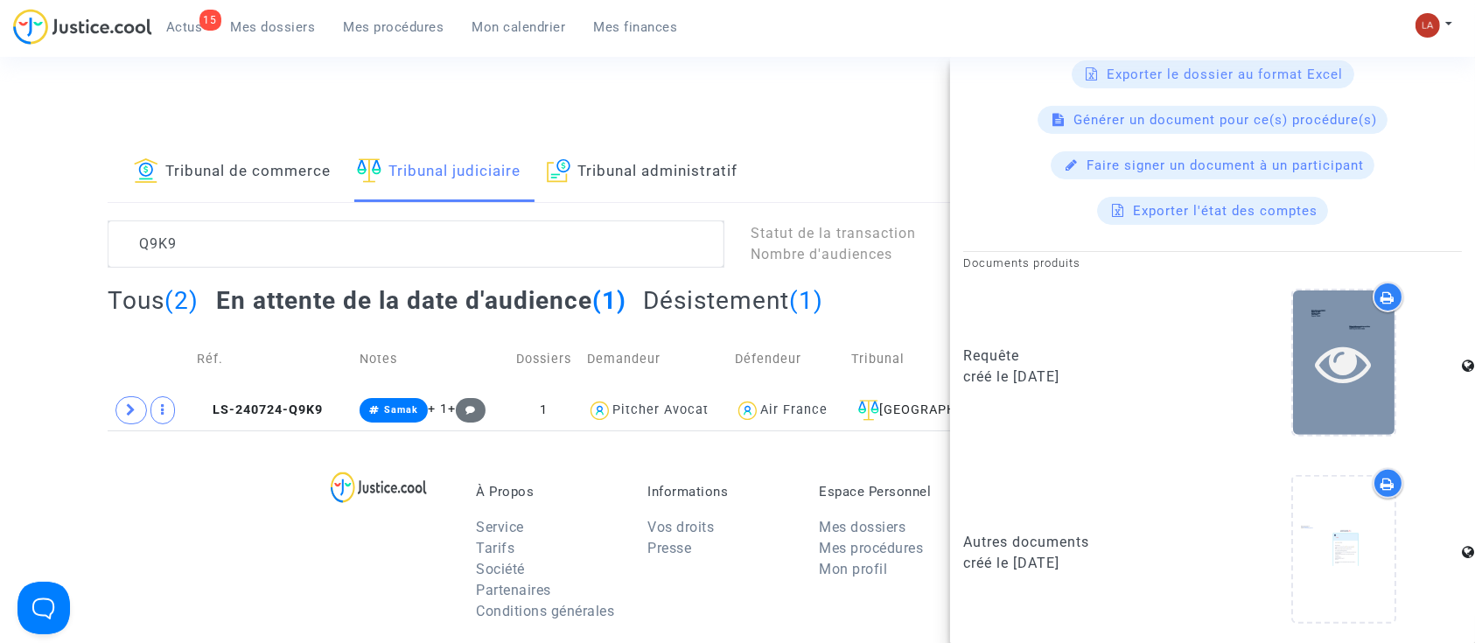
click at [1316, 371] on icon at bounding box center [1344, 363] width 57 height 56
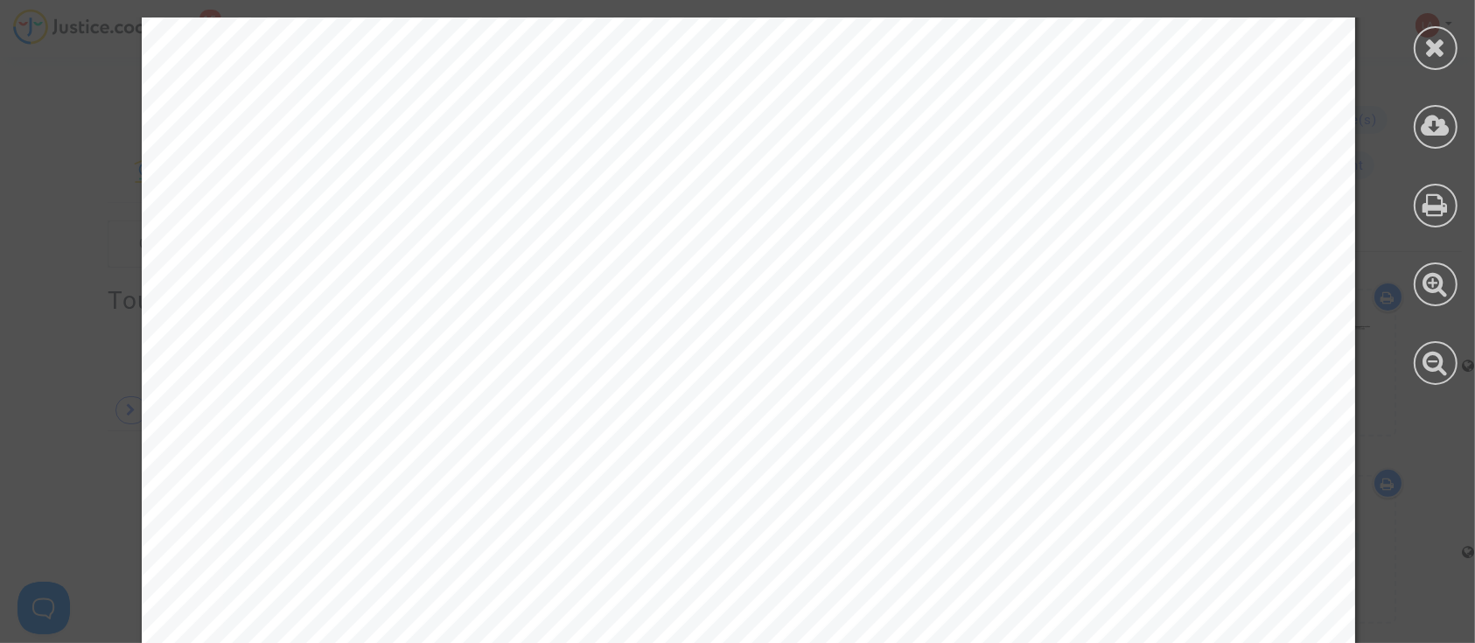
scroll to position [12951, 0]
drag, startPoint x: 1429, startPoint y: 32, endPoint x: 1407, endPoint y: 34, distance: 22.0
click at [1424, 32] on div at bounding box center [1436, 48] width 44 height 44
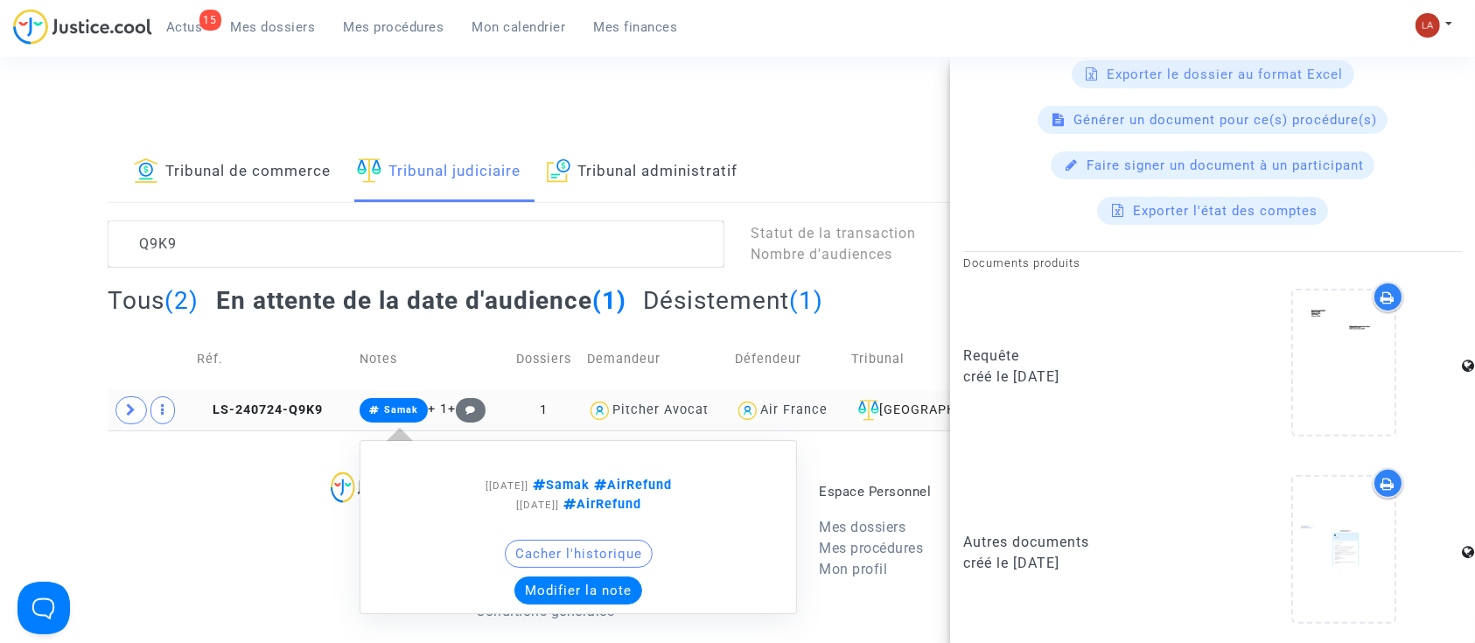
click at [581, 594] on button "Modifier la note" at bounding box center [579, 591] width 128 height 28
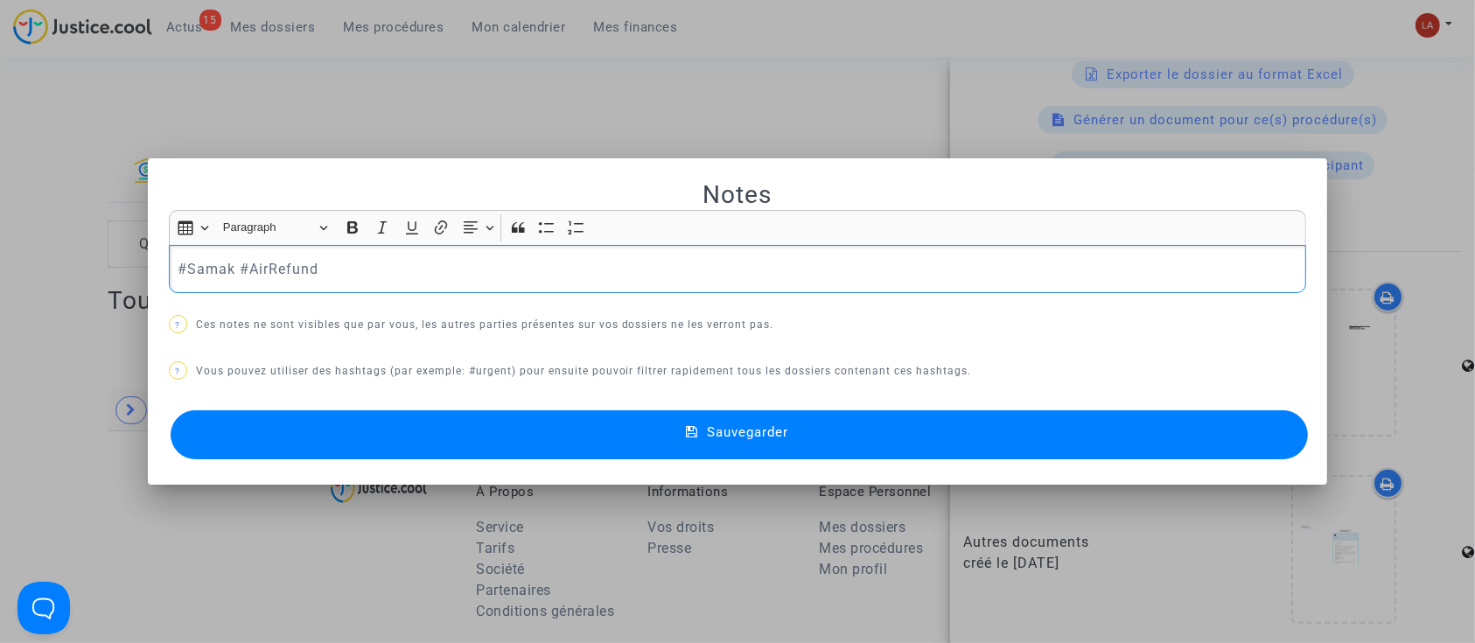
click at [350, 270] on p "#Samak #AirRefund" at bounding box center [738, 269] width 1120 height 22
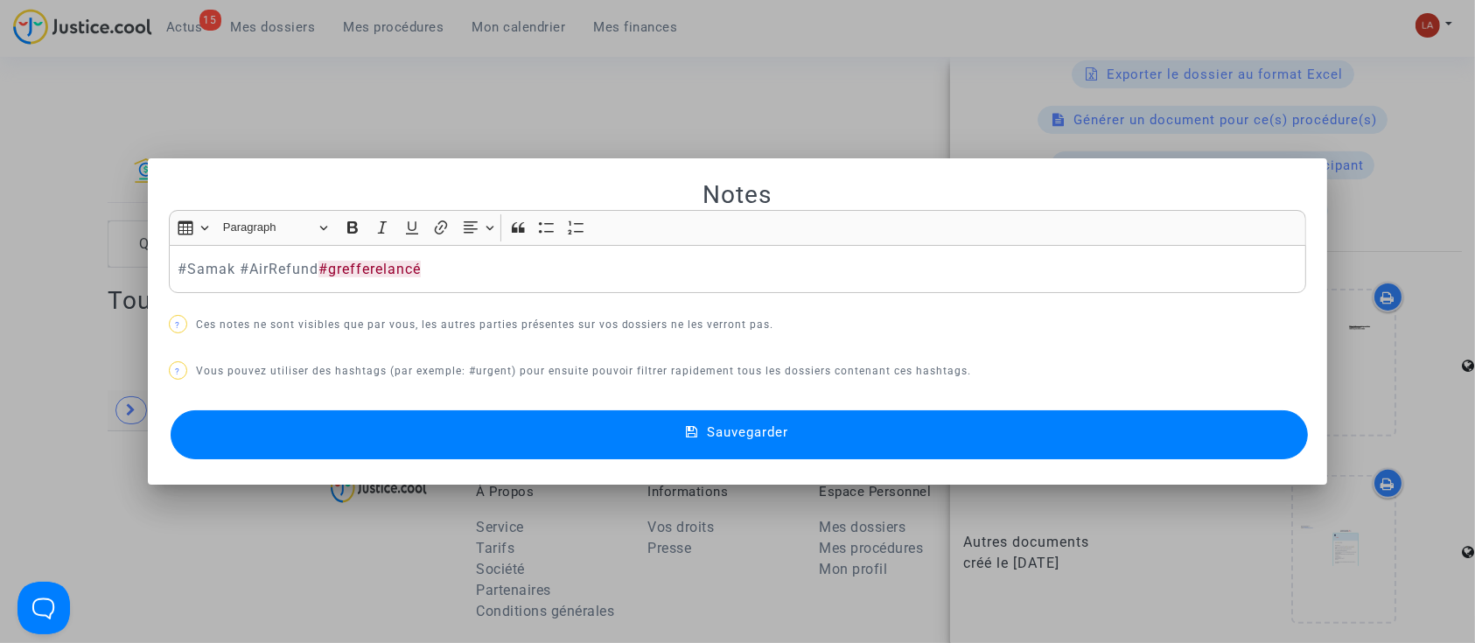
click at [463, 437] on button "Sauvegarder" at bounding box center [740, 434] width 1138 height 49
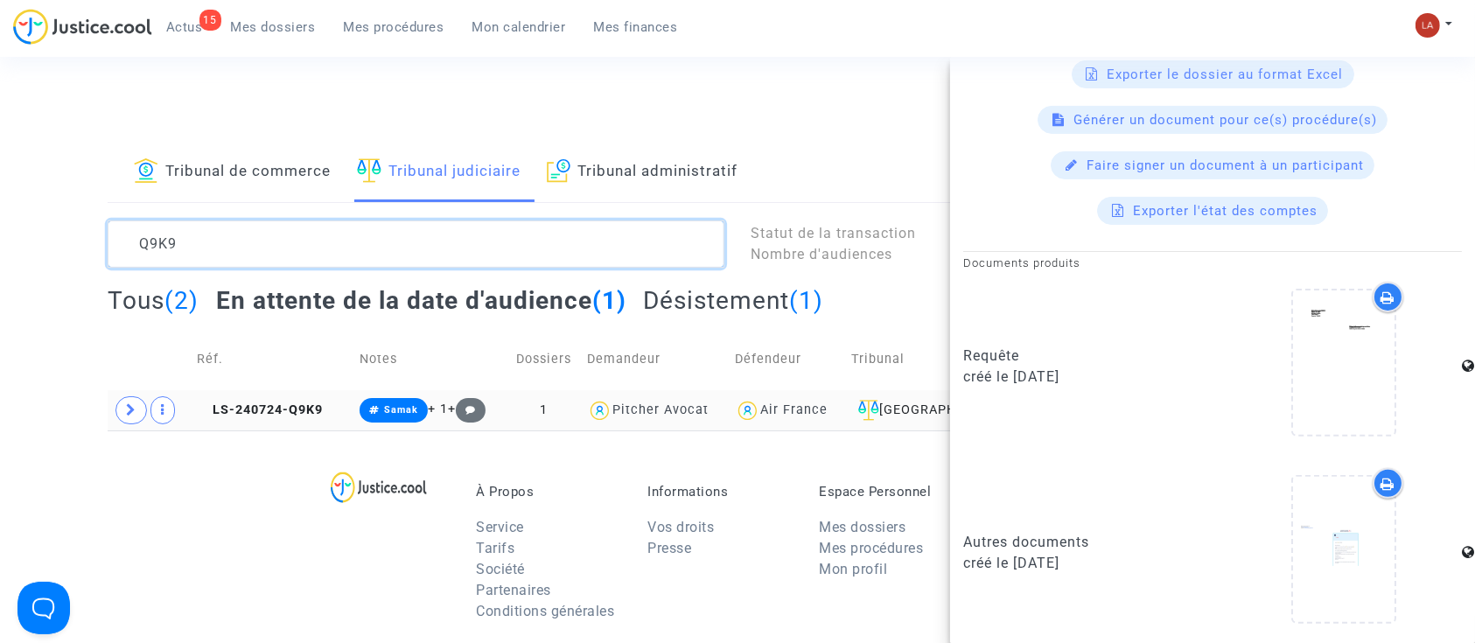
drag, startPoint x: 387, startPoint y: 242, endPoint x: 105, endPoint y: 236, distance: 281.8
click at [105, 238] on div "Q9K9" at bounding box center [416, 244] width 643 height 47
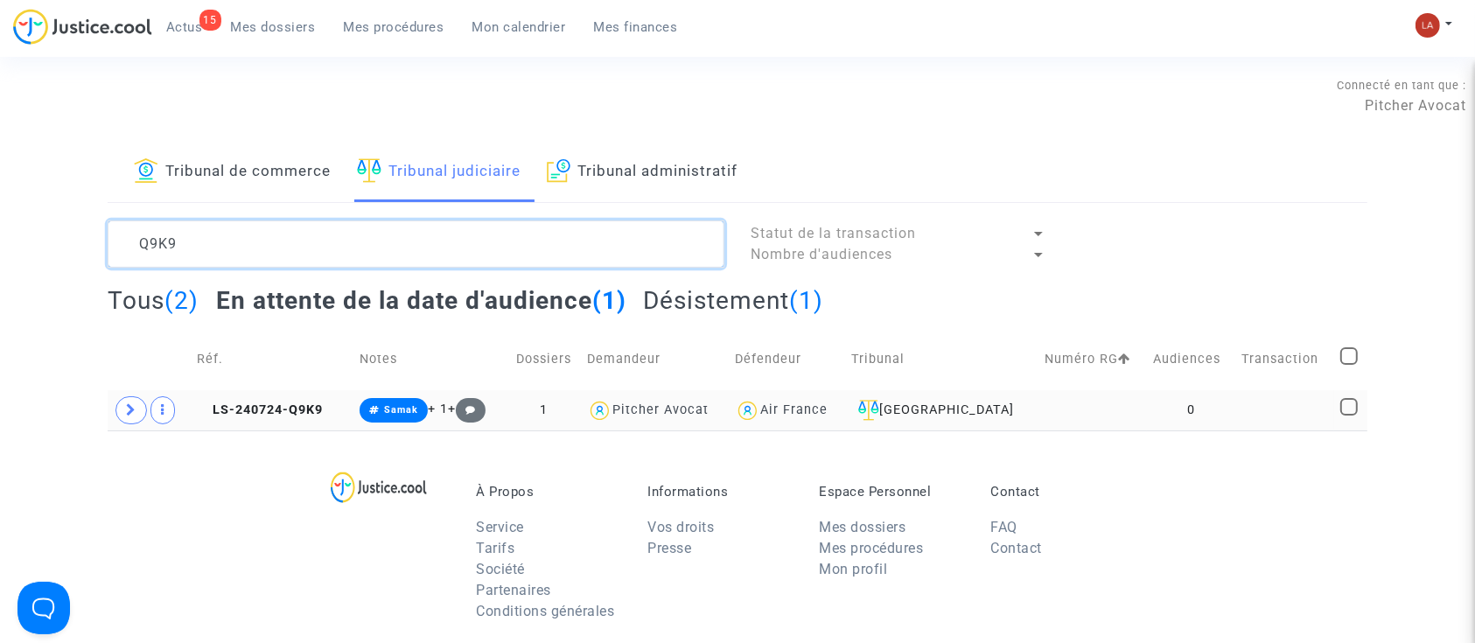
scroll to position [0, 0]
paste textarea "LS-230629-4GCM"
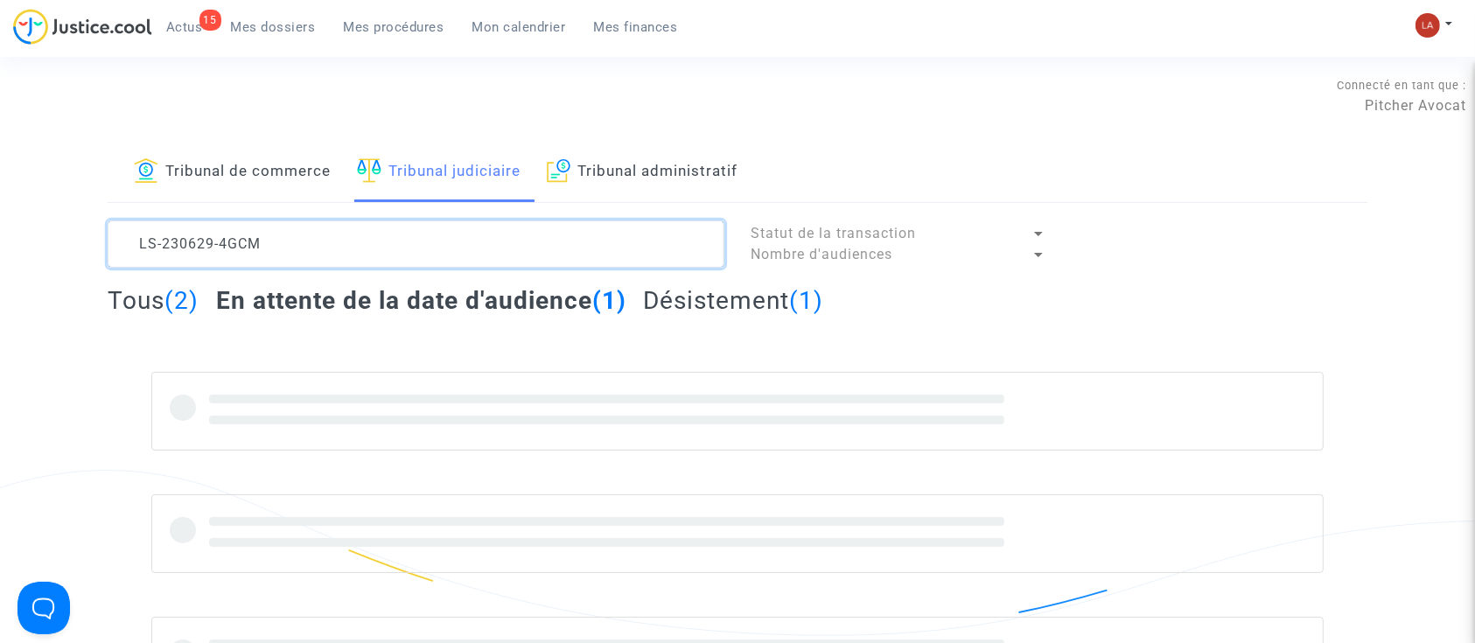
type textarea "LS-230629-4GCM"
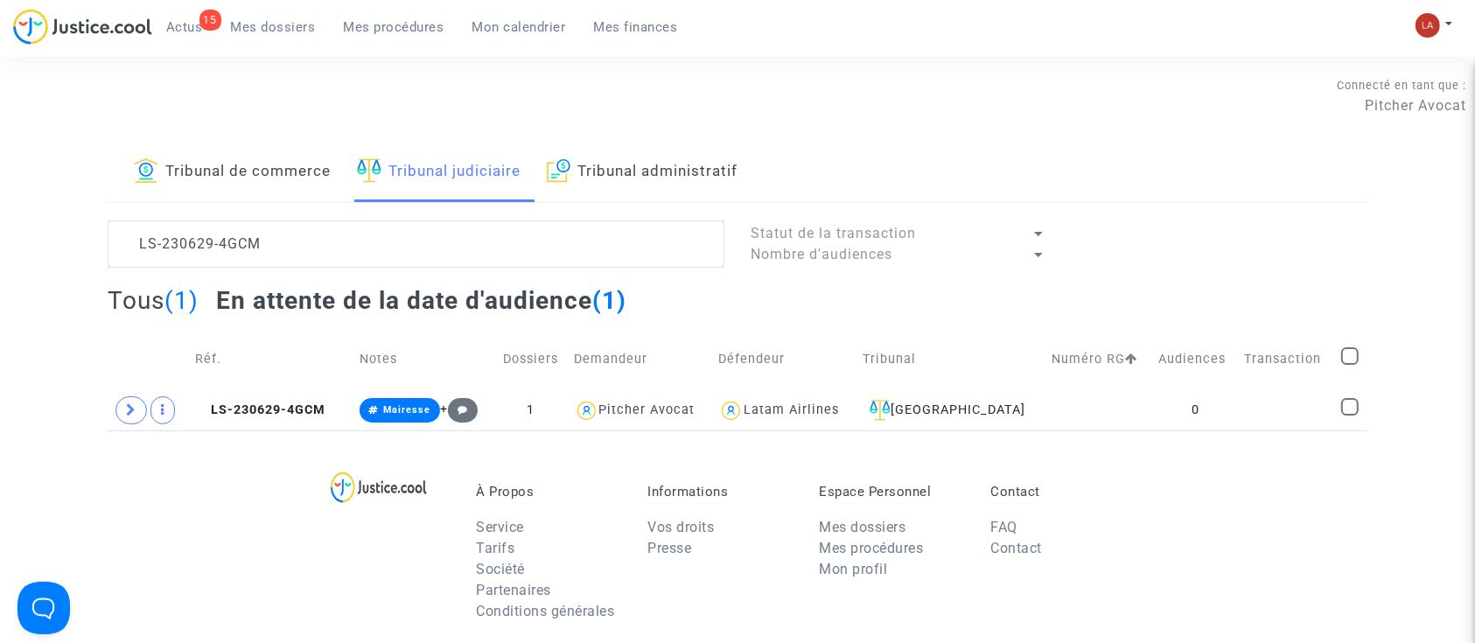
drag, startPoint x: 294, startPoint y: 417, endPoint x: 900, endPoint y: 475, distance: 609.2
click at [294, 417] on span "LS-230629-4GCM" at bounding box center [260, 410] width 130 height 15
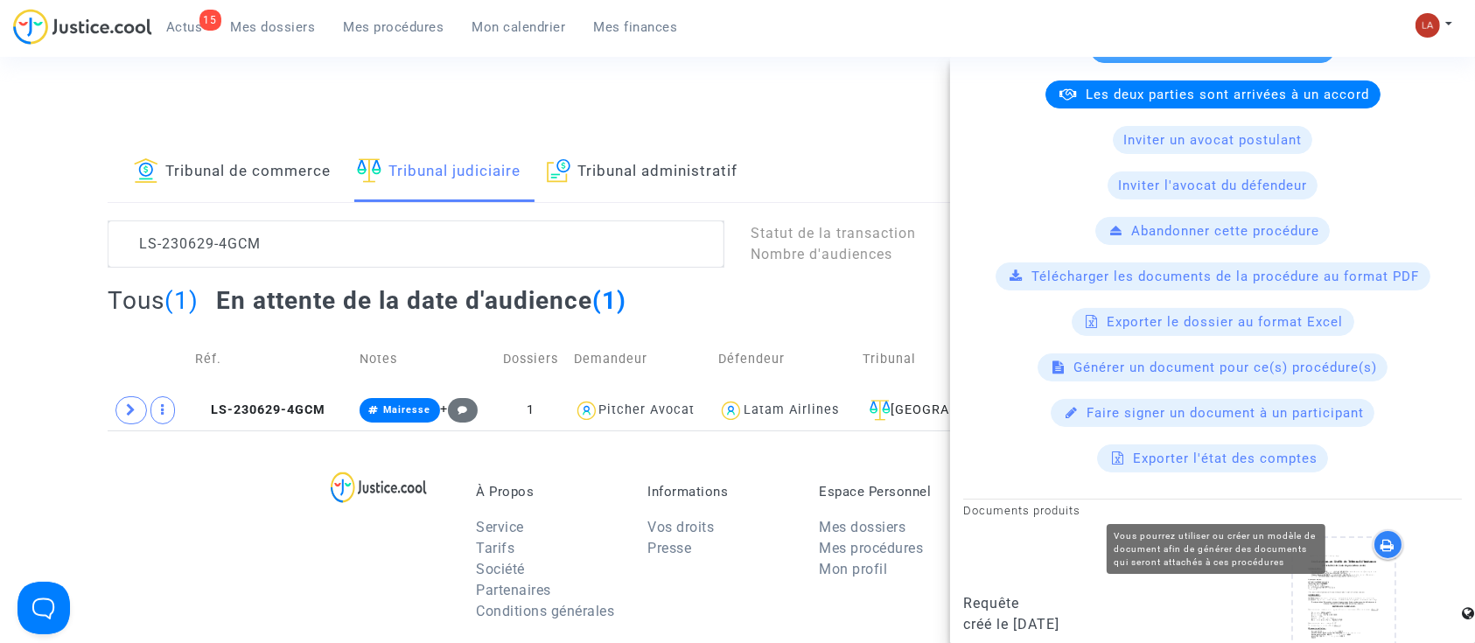
scroll to position [366, 0]
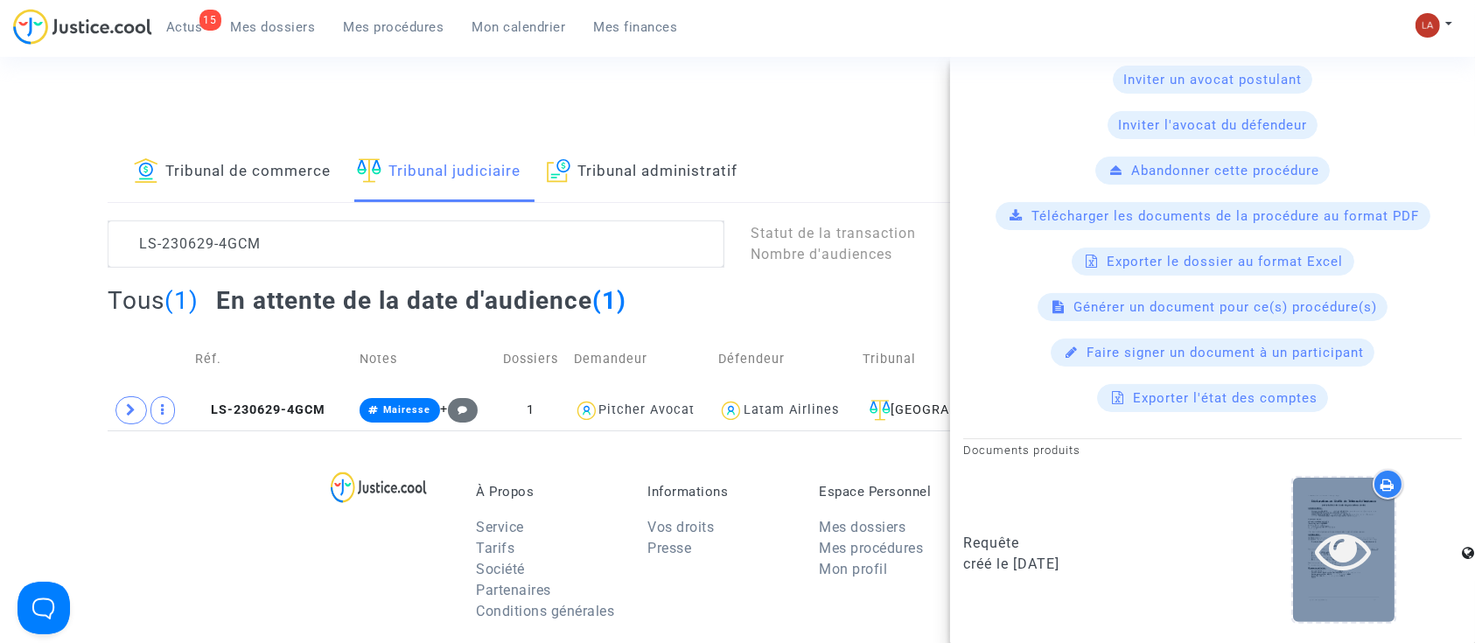
click at [1334, 545] on icon at bounding box center [1344, 550] width 57 height 56
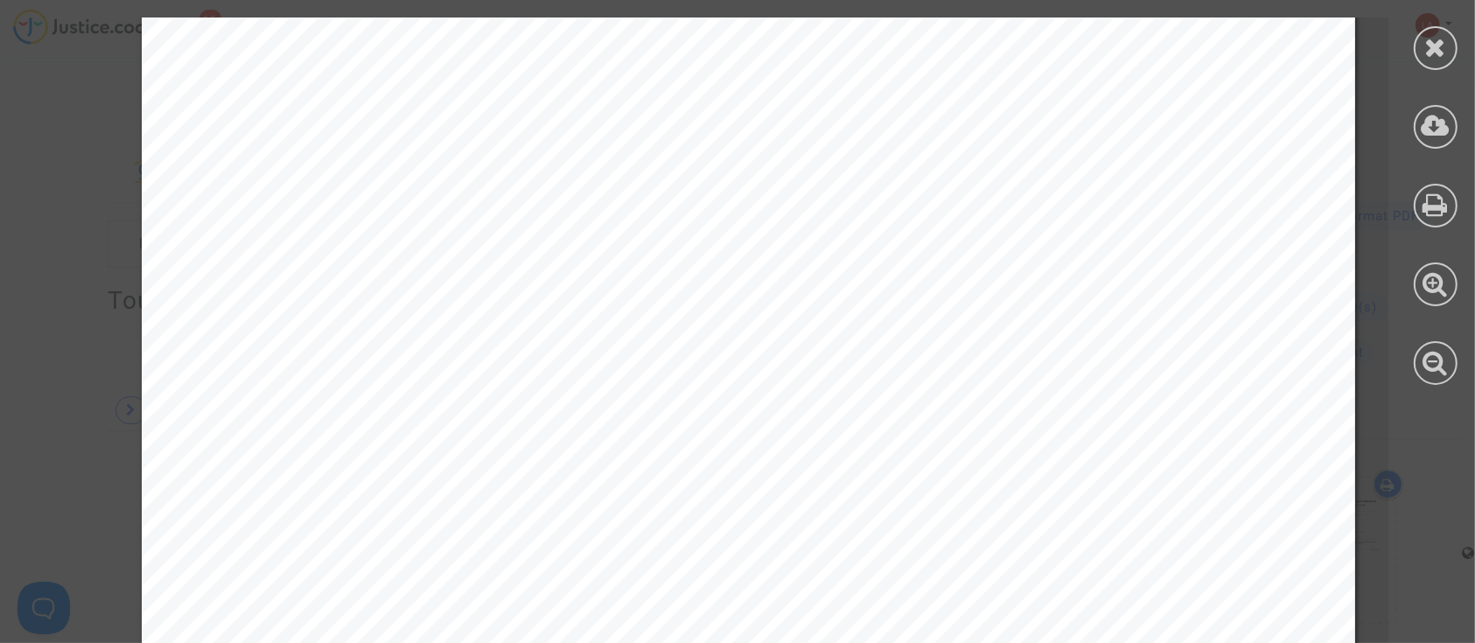
scroll to position [1983, 0]
click at [1434, 56] on icon at bounding box center [1436, 47] width 22 height 26
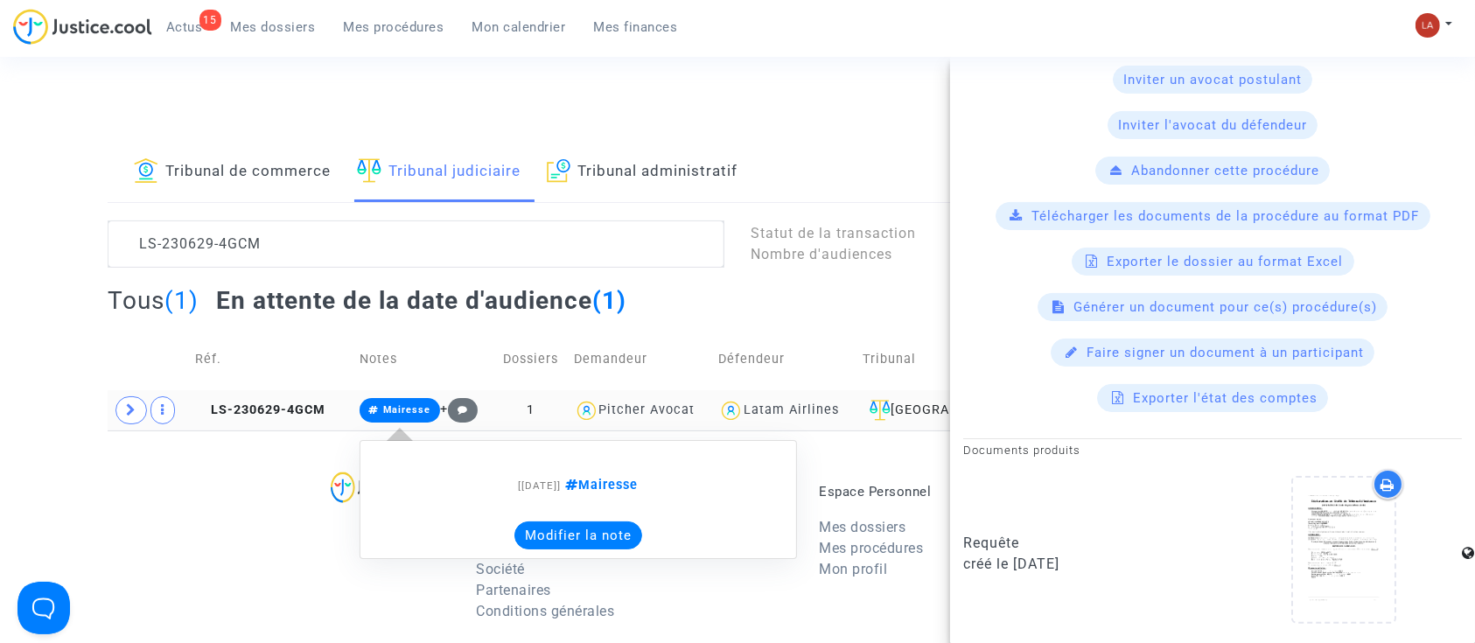
click at [611, 527] on button "Modifier la note" at bounding box center [579, 536] width 128 height 28
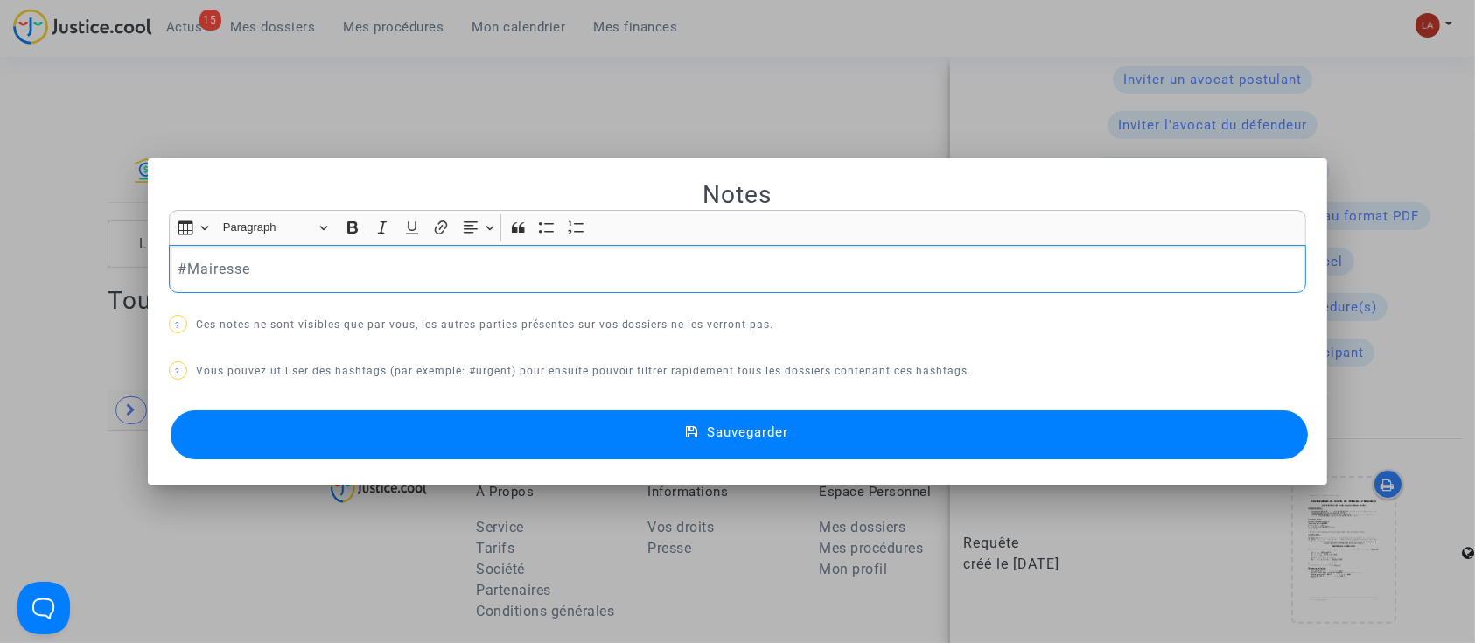
click at [329, 284] on div "#Mairesse" at bounding box center [738, 269] width 1138 height 49
click at [325, 428] on button "Sauvegarder" at bounding box center [740, 434] width 1138 height 49
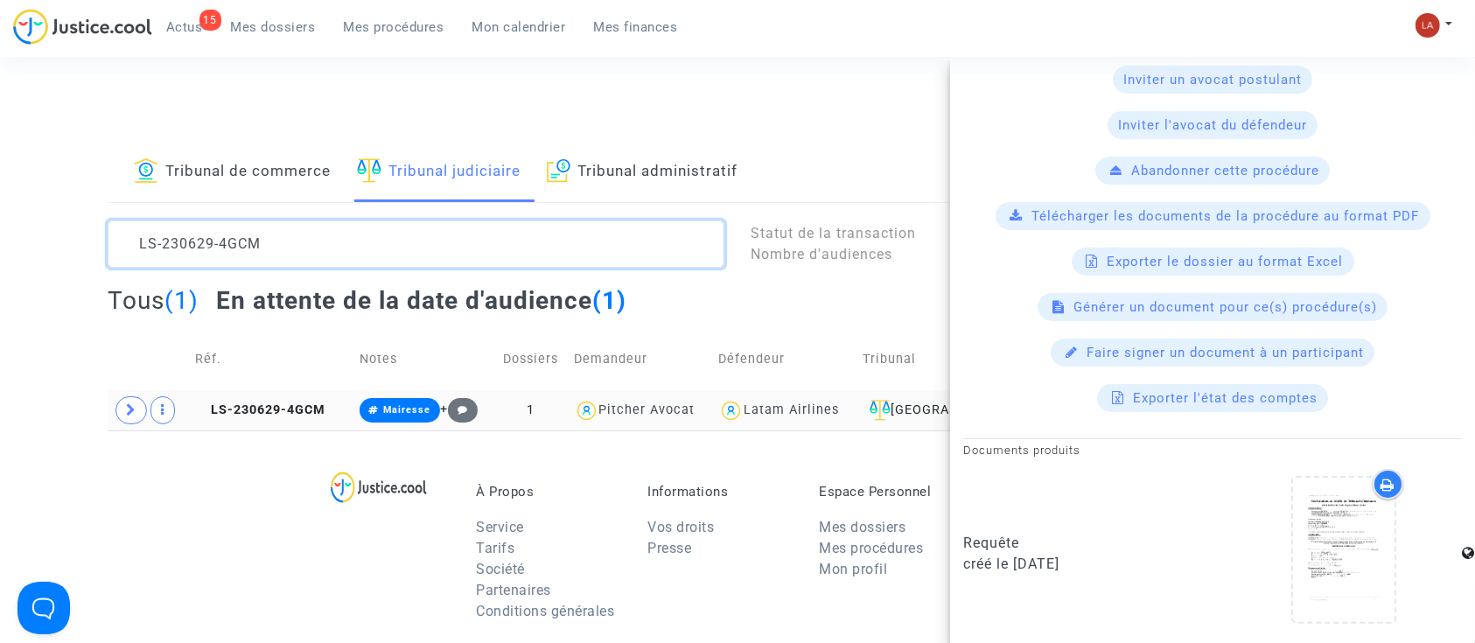
scroll to position [0, 0]
drag, startPoint x: 346, startPoint y: 261, endPoint x: -4, endPoint y: 170, distance: 360.8
click at [0, 170] on html "15 Actus Mes dossiers Mes procédures Mon calendrier Mes finances Mon profil Cha…" at bounding box center [737, 540] width 1475 height 1081
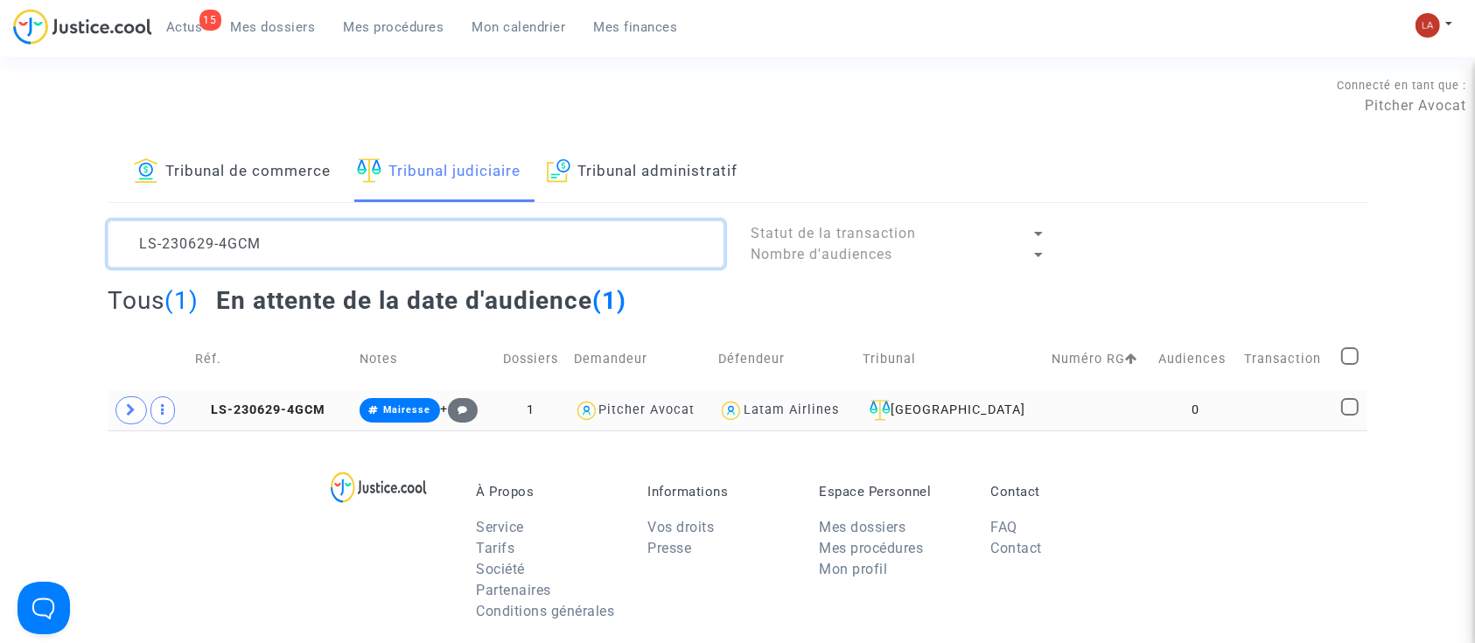
paste textarea "417-98BB"
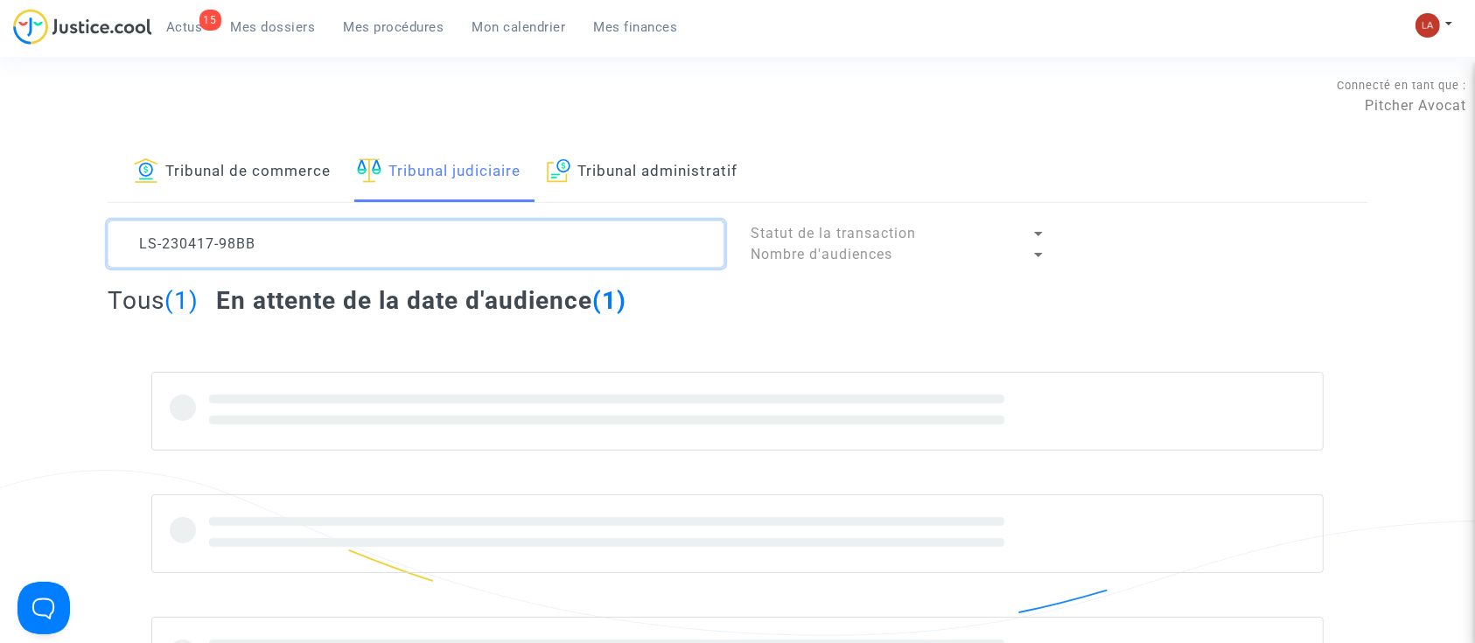
type textarea "LS-230417-98BB"
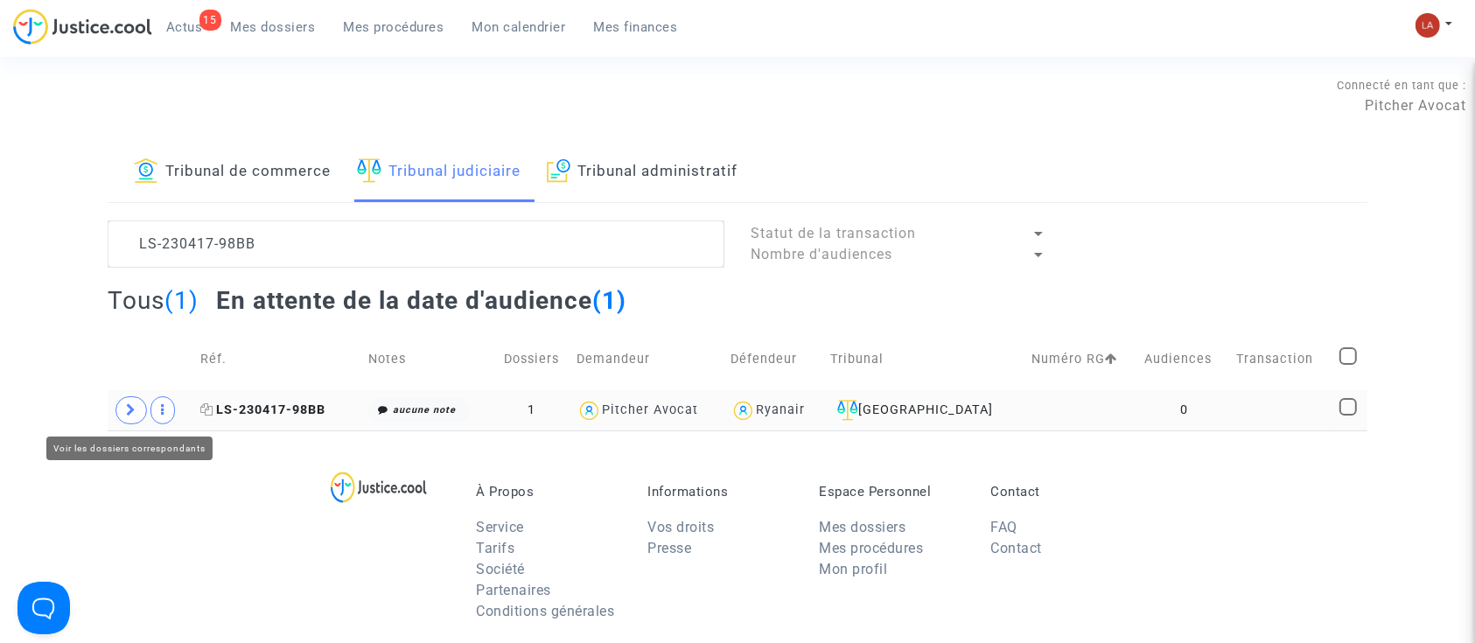
drag, startPoint x: 136, startPoint y: 410, endPoint x: 323, endPoint y: 410, distance: 187.3
click at [135, 410] on icon at bounding box center [131, 409] width 11 height 13
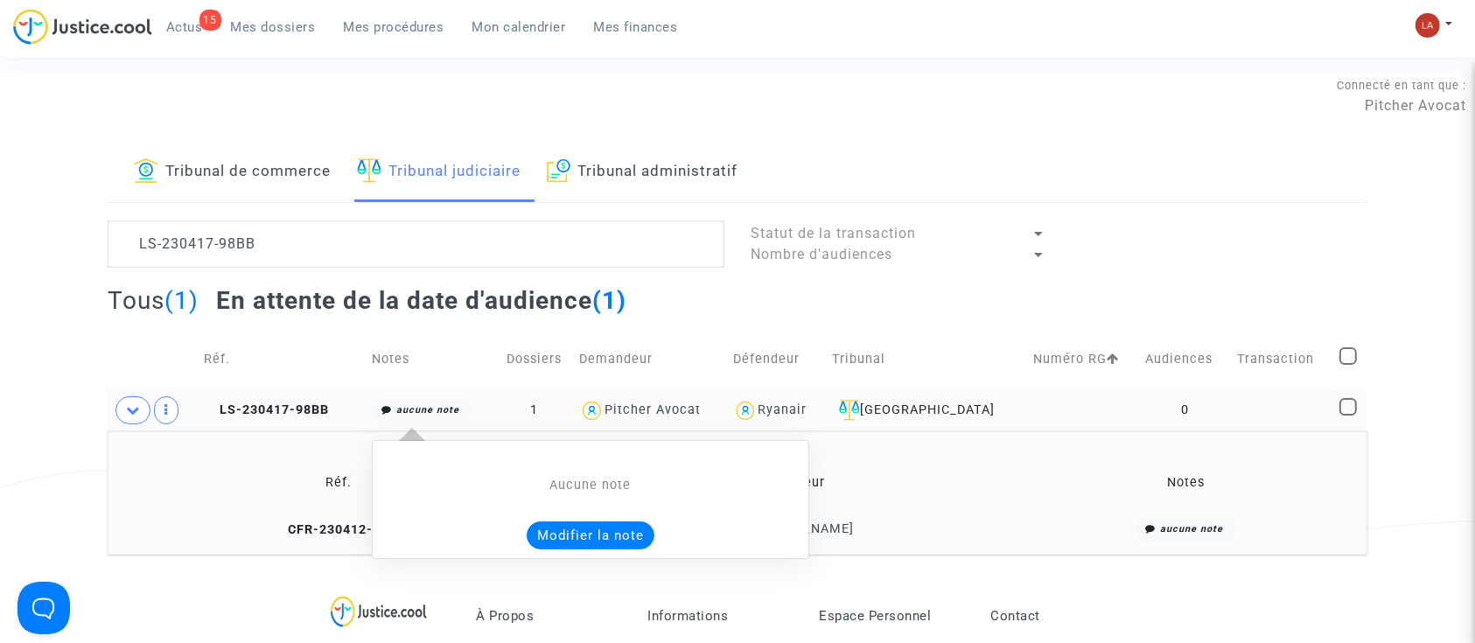
click at [637, 541] on button "Modifier la note" at bounding box center [591, 536] width 128 height 28
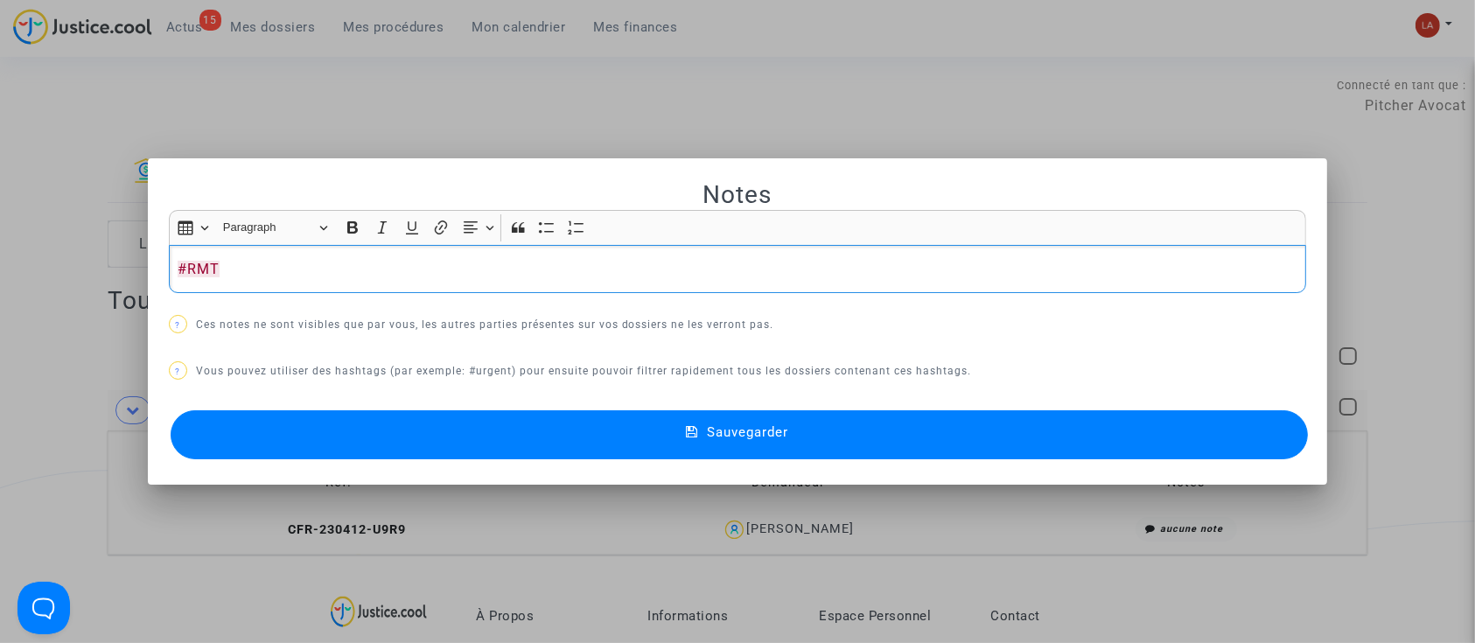
click at [354, 426] on button "Sauvegarder" at bounding box center [740, 434] width 1138 height 49
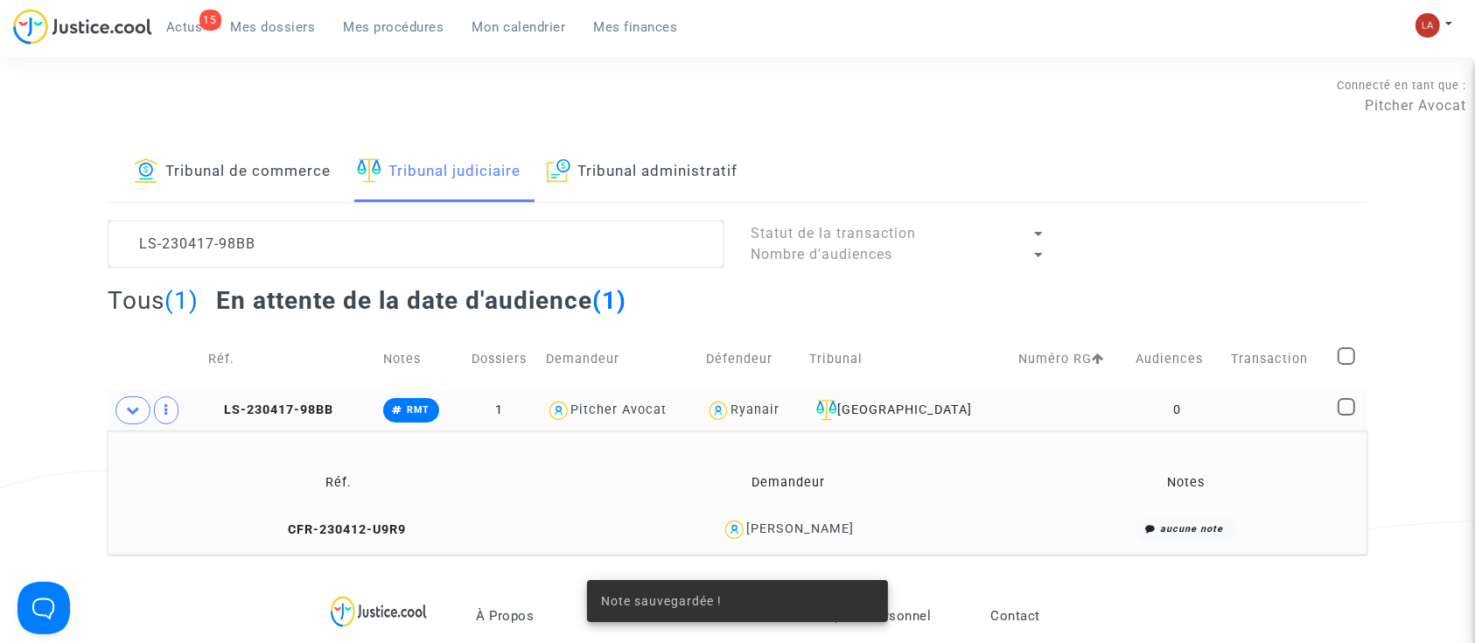
click at [301, 401] on td "LS-230417-98BB" at bounding box center [289, 410] width 175 height 40
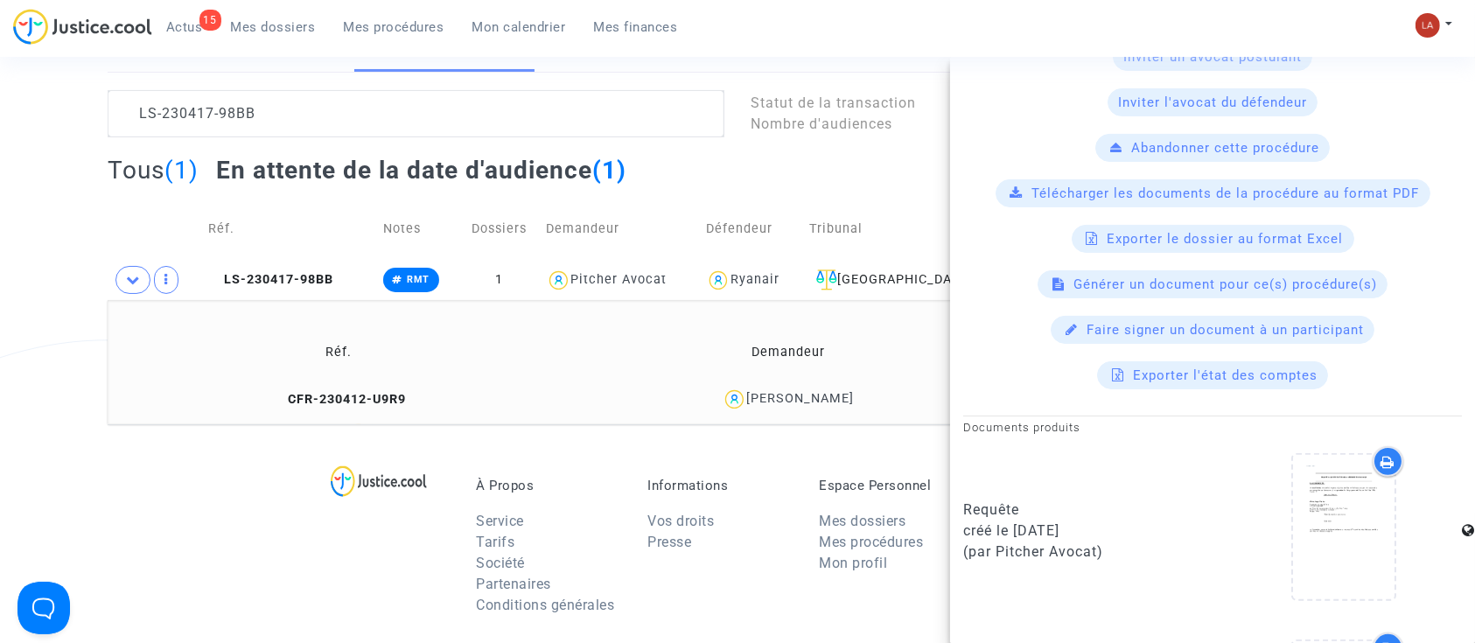
scroll to position [116, 0]
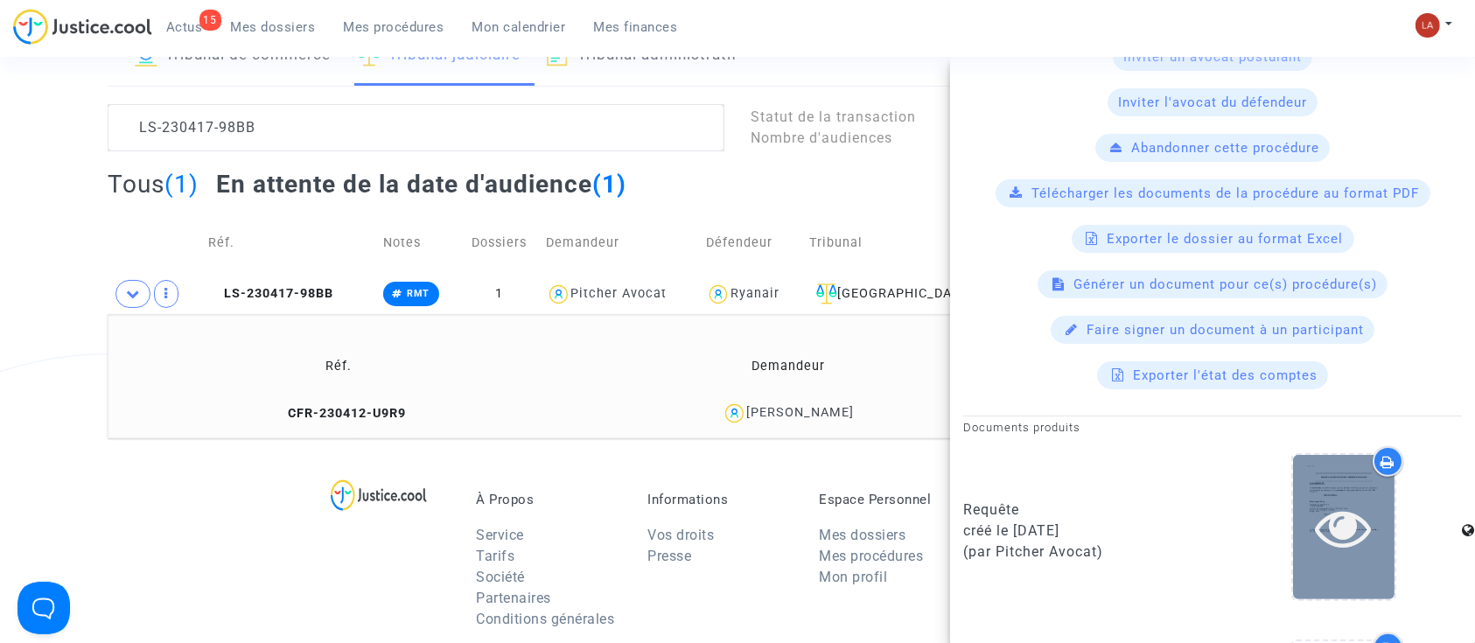
click at [1330, 511] on icon at bounding box center [1344, 528] width 57 height 56
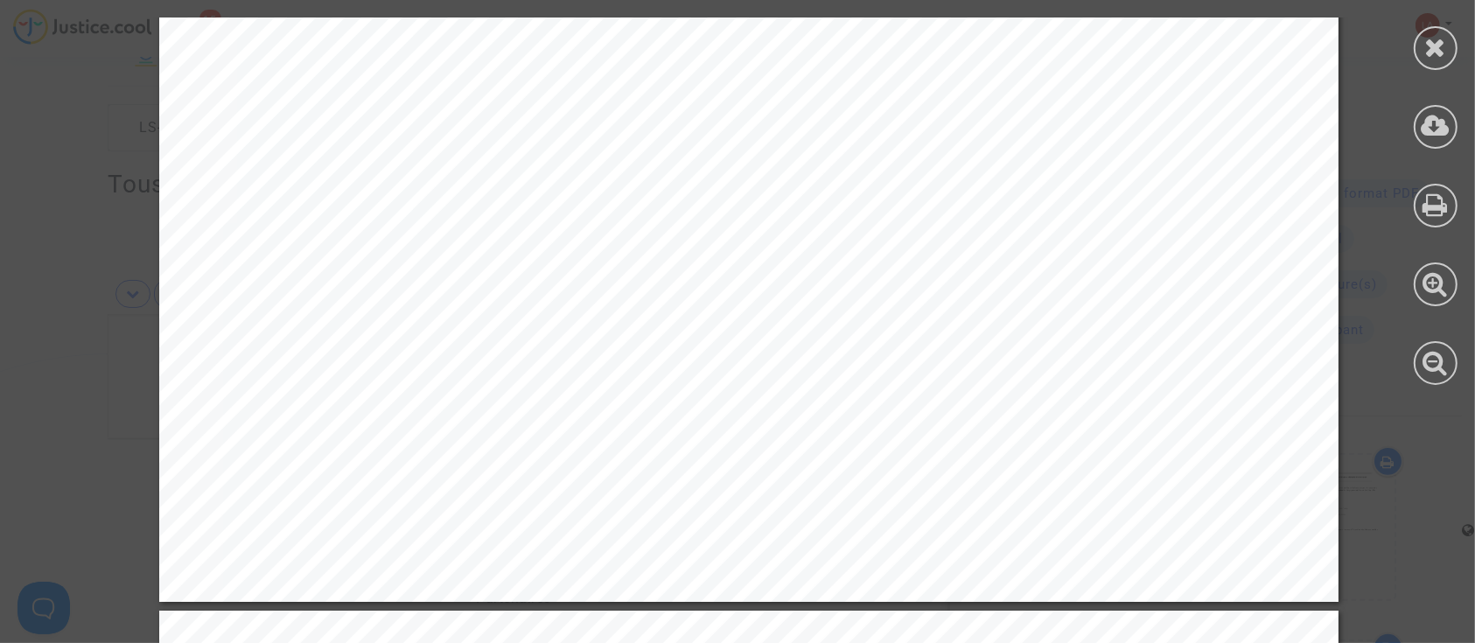
scroll to position [12951, 0]
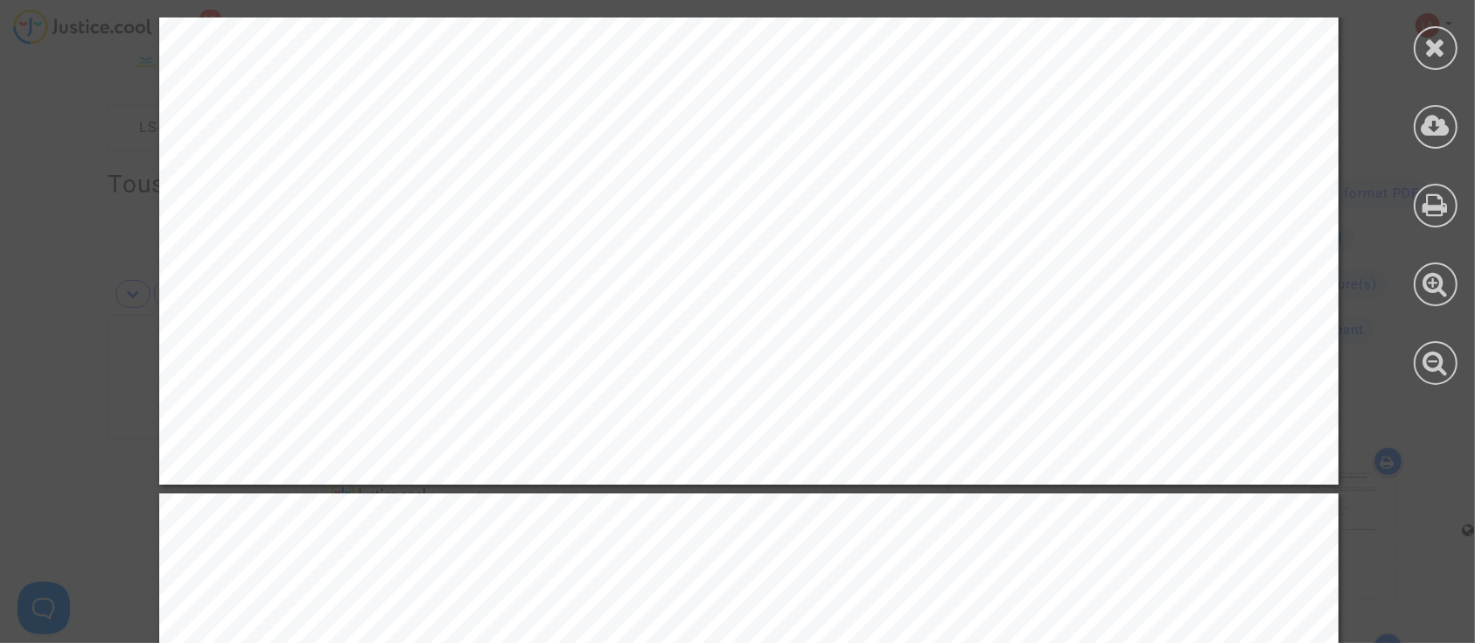
drag, startPoint x: 1443, startPoint y: 54, endPoint x: 1390, endPoint y: 63, distance: 53.2
click at [1443, 54] on icon at bounding box center [1436, 47] width 22 height 26
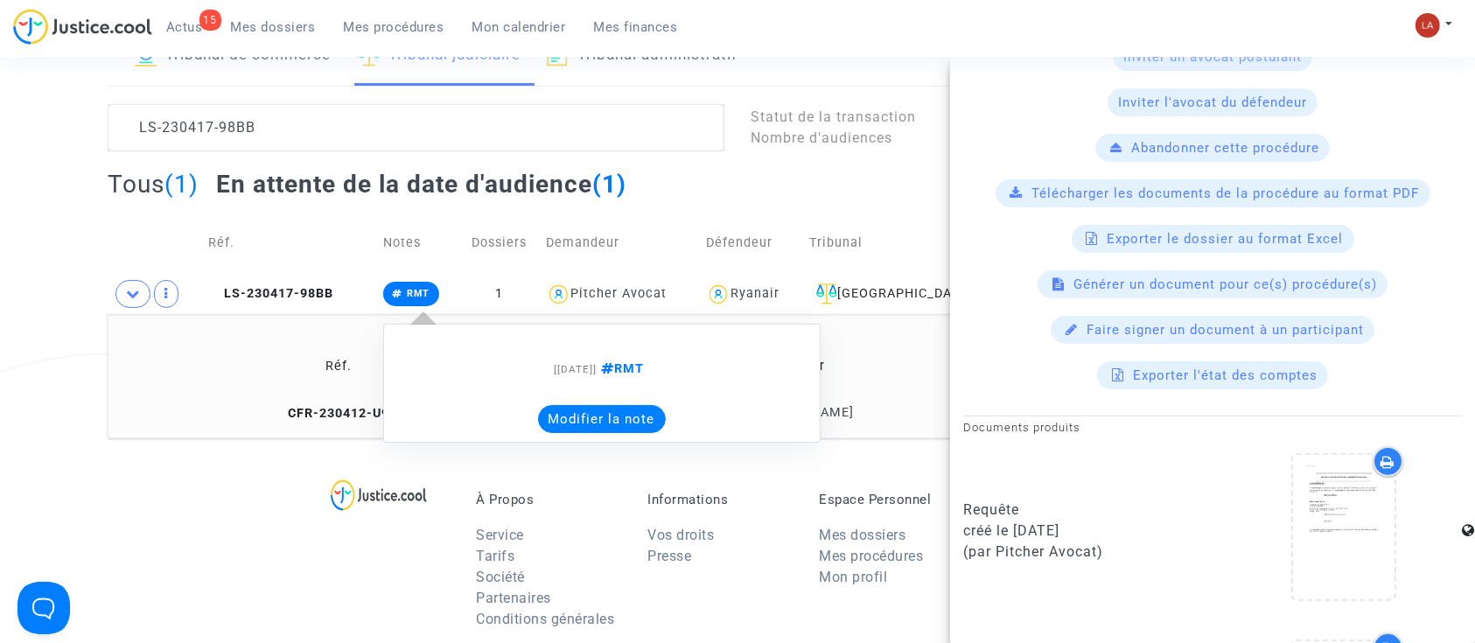
click at [594, 414] on button "Modifier la note" at bounding box center [602, 419] width 128 height 28
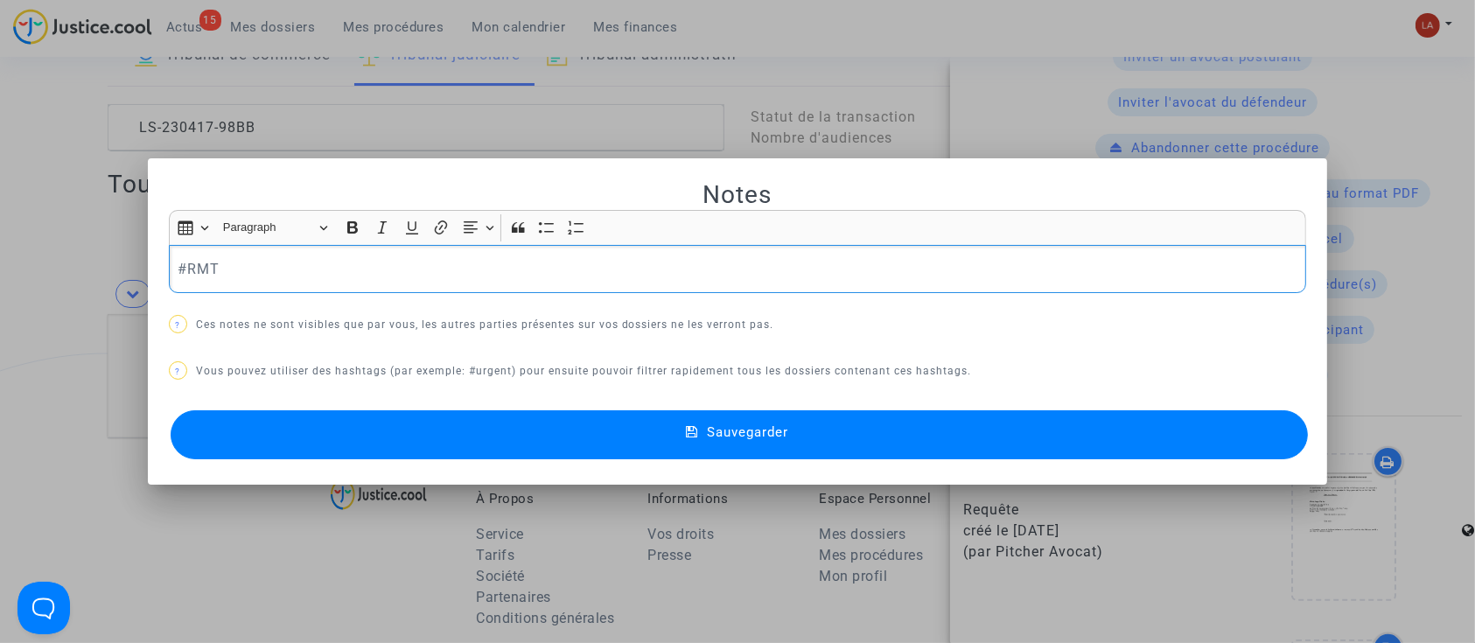
scroll to position [0, 0]
click at [375, 290] on div "#RMT" at bounding box center [738, 269] width 1138 height 49
click at [361, 431] on button "Sauvegarder" at bounding box center [740, 434] width 1138 height 49
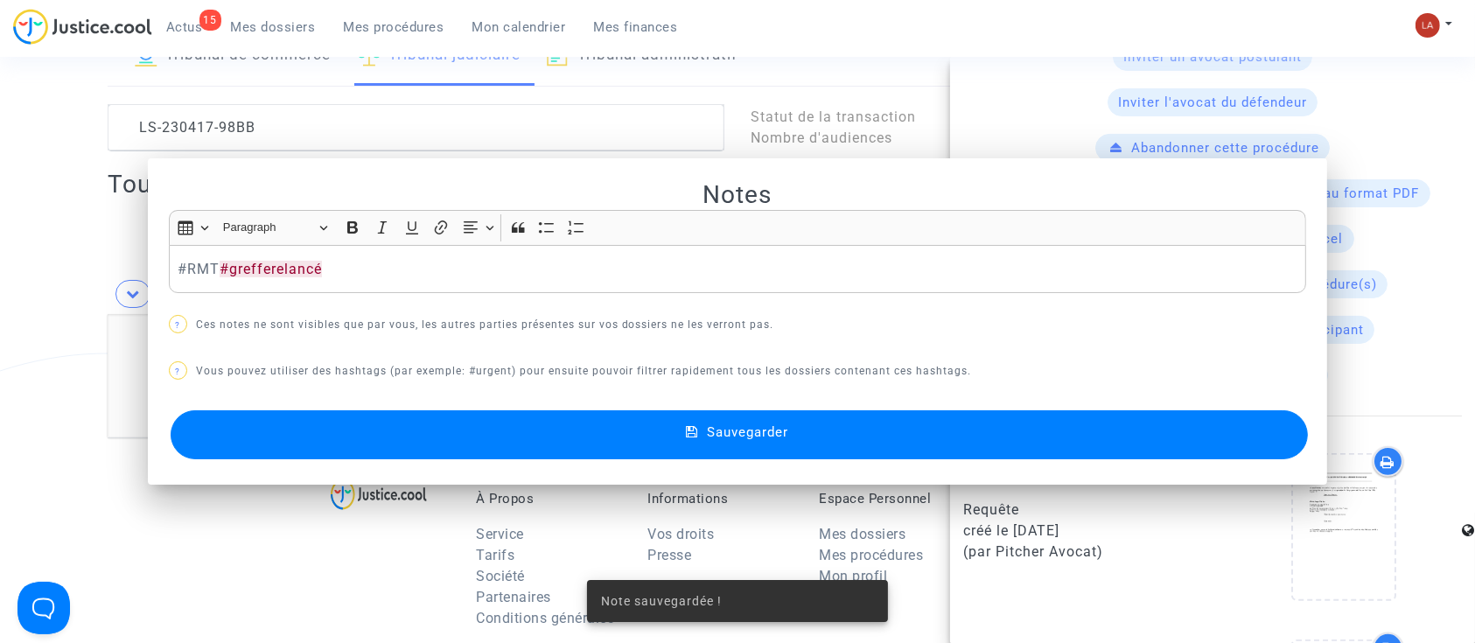
scroll to position [116, 0]
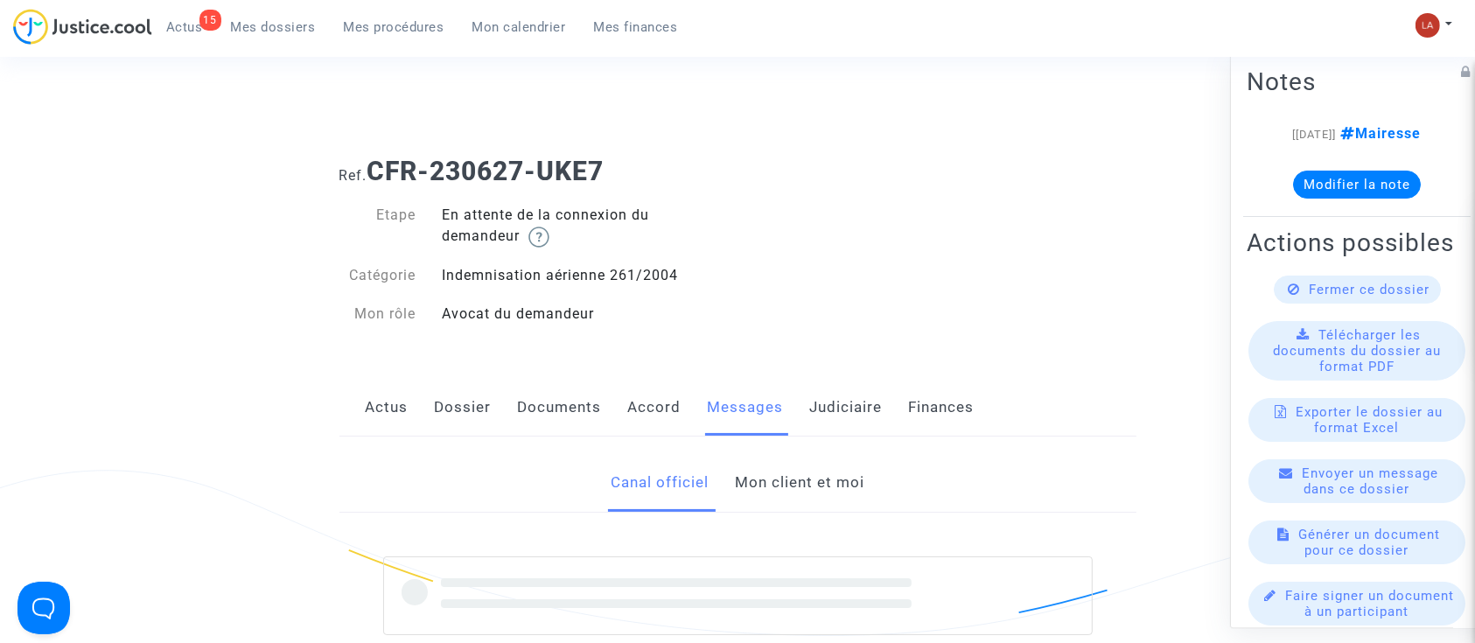
click at [786, 489] on link "Mon client et moi" at bounding box center [800, 483] width 130 height 58
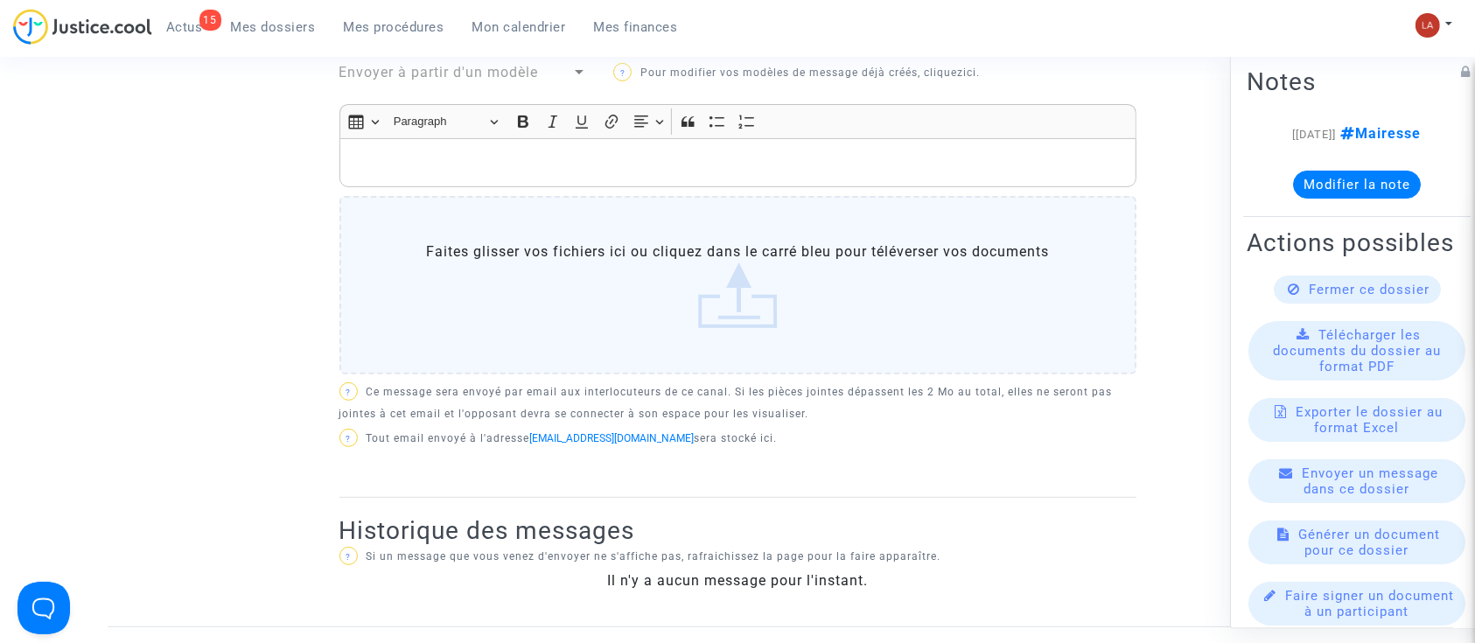
scroll to position [233, 0]
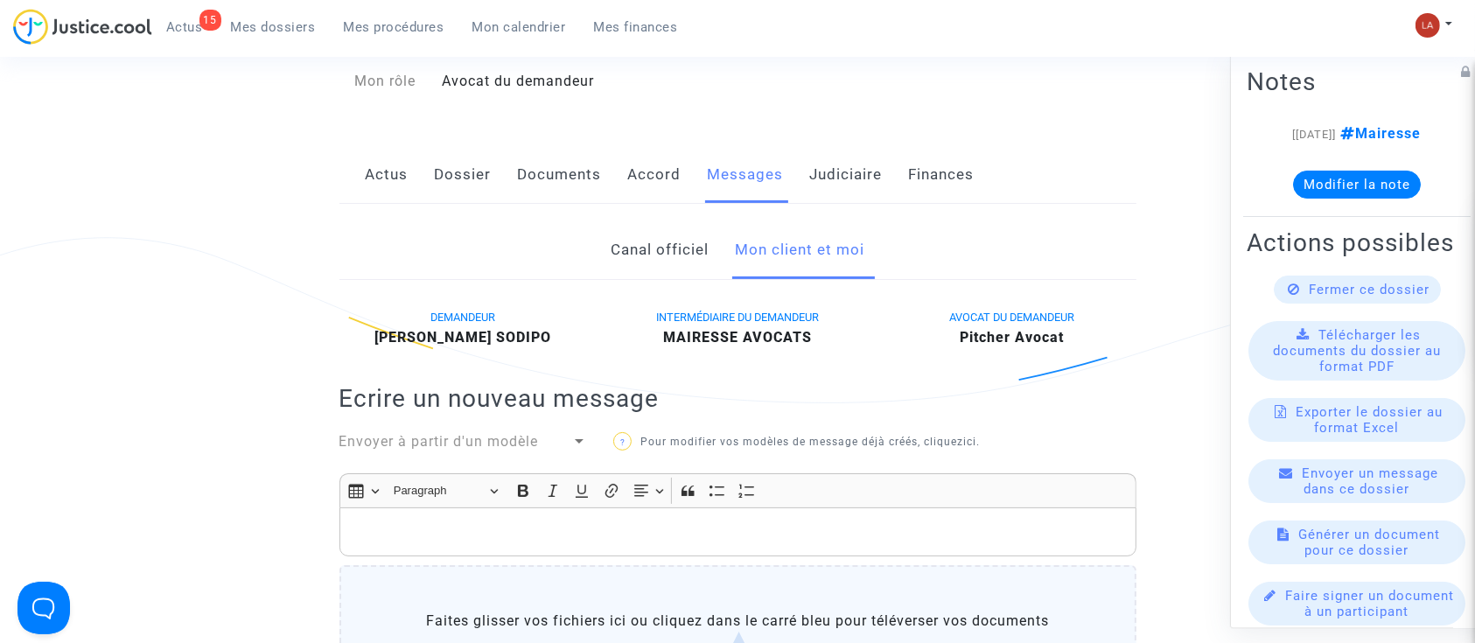
click at [802, 527] on p "Rich Text Editor, main" at bounding box center [737, 533] width 779 height 22
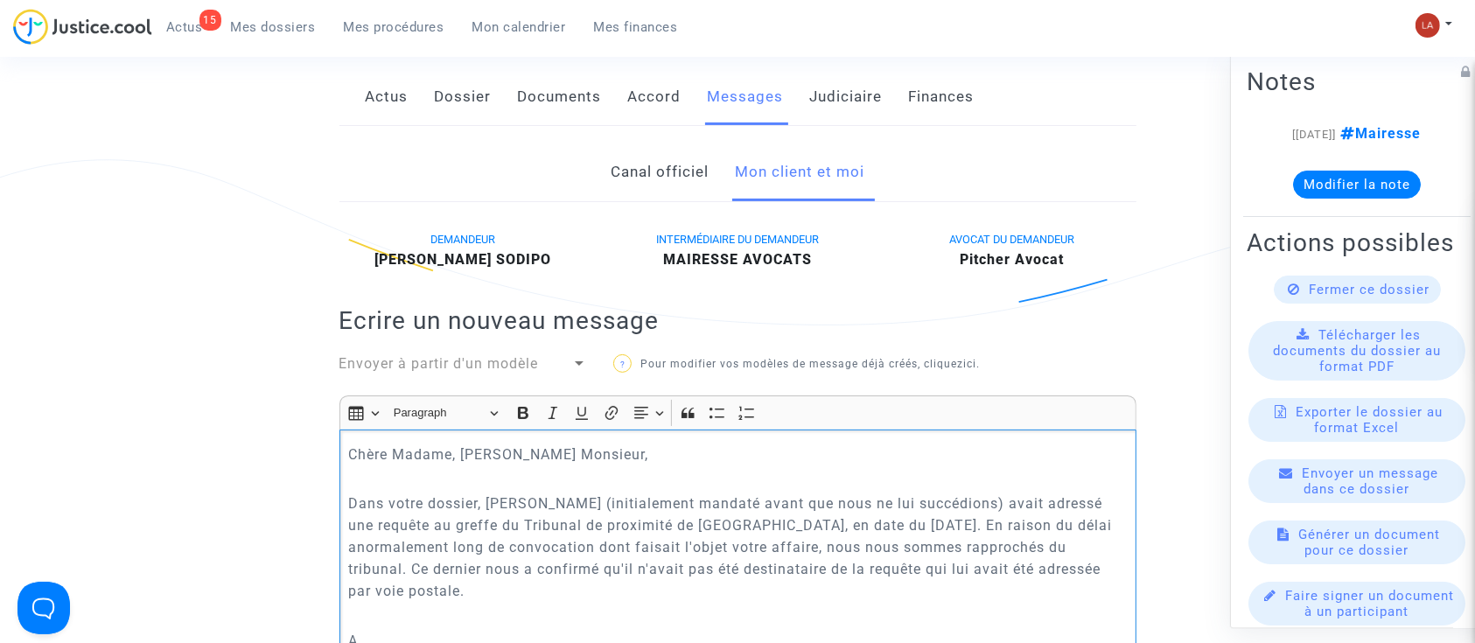
scroll to position [336, 0]
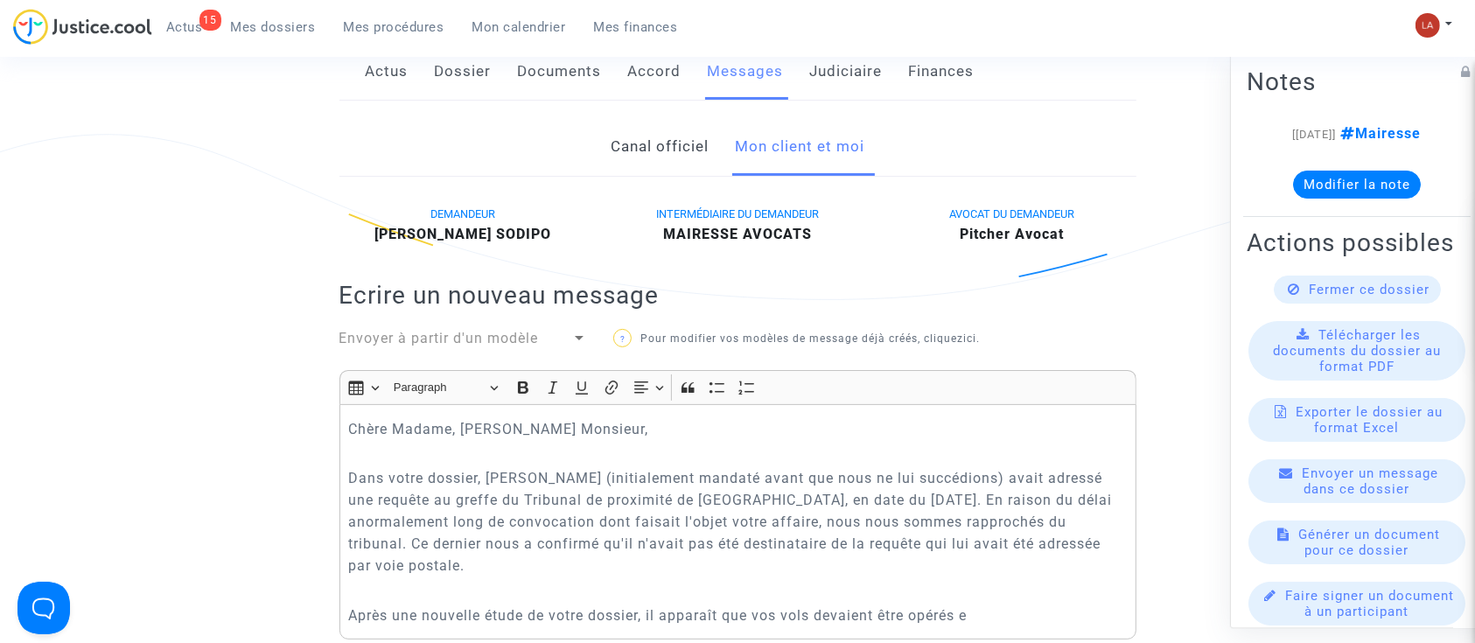
click at [1000, 626] on div "Chère Madame, [PERSON_NAME] Monsieur, Dans votre dossier, [PERSON_NAME] (initia…" at bounding box center [738, 521] width 797 height 235
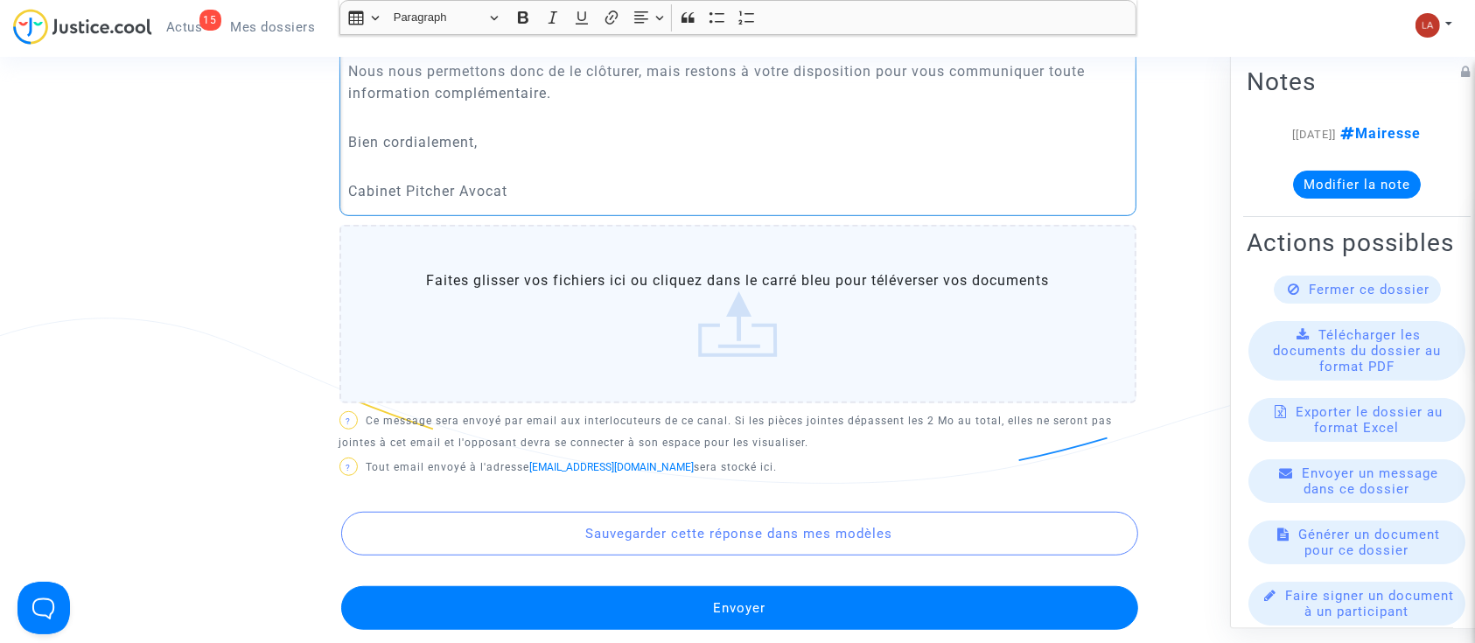
scroll to position [1249, 0]
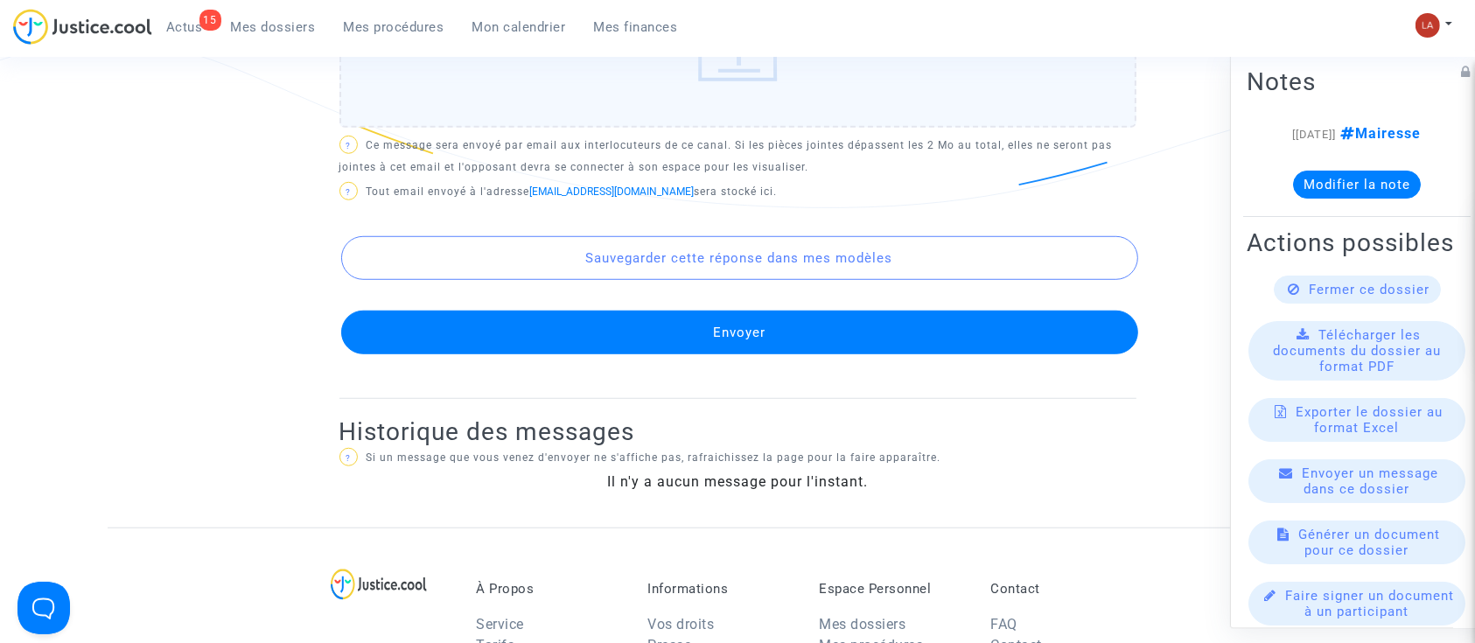
click at [811, 340] on button "Envoyer" at bounding box center [739, 333] width 797 height 44
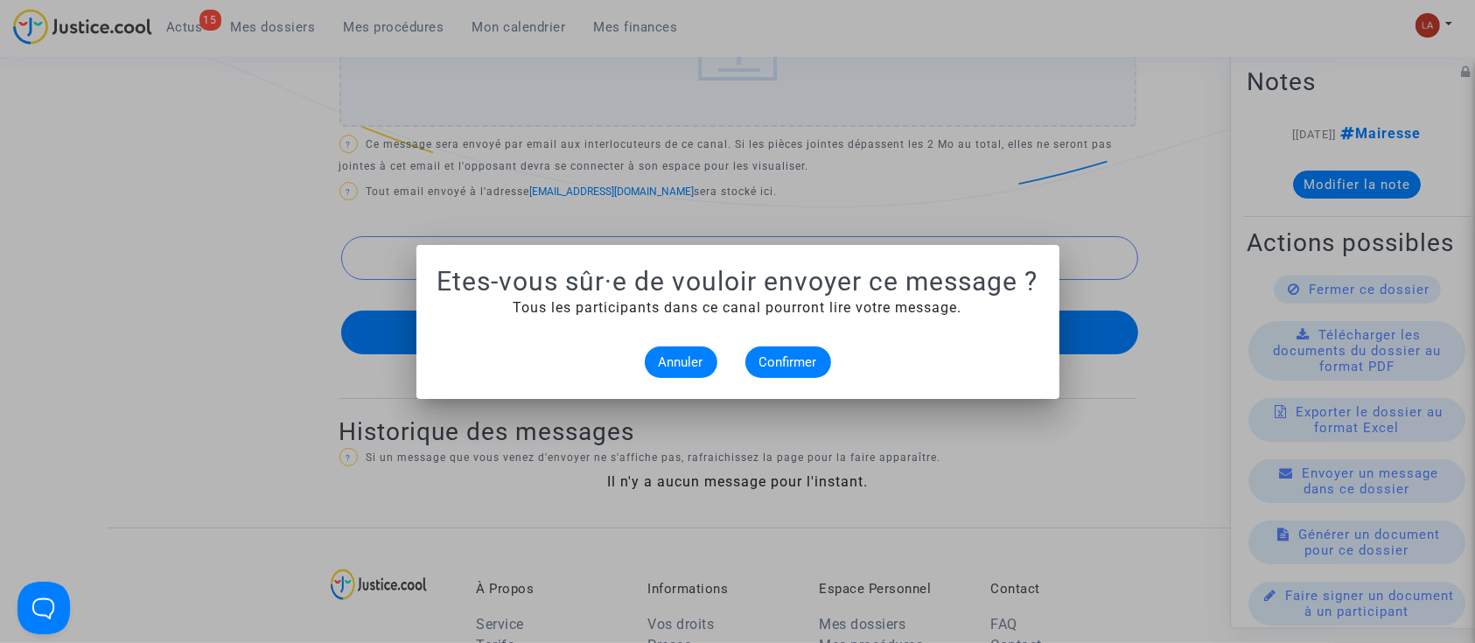
scroll to position [0, 0]
click at [795, 366] on span "Confirmer" at bounding box center [789, 362] width 58 height 16
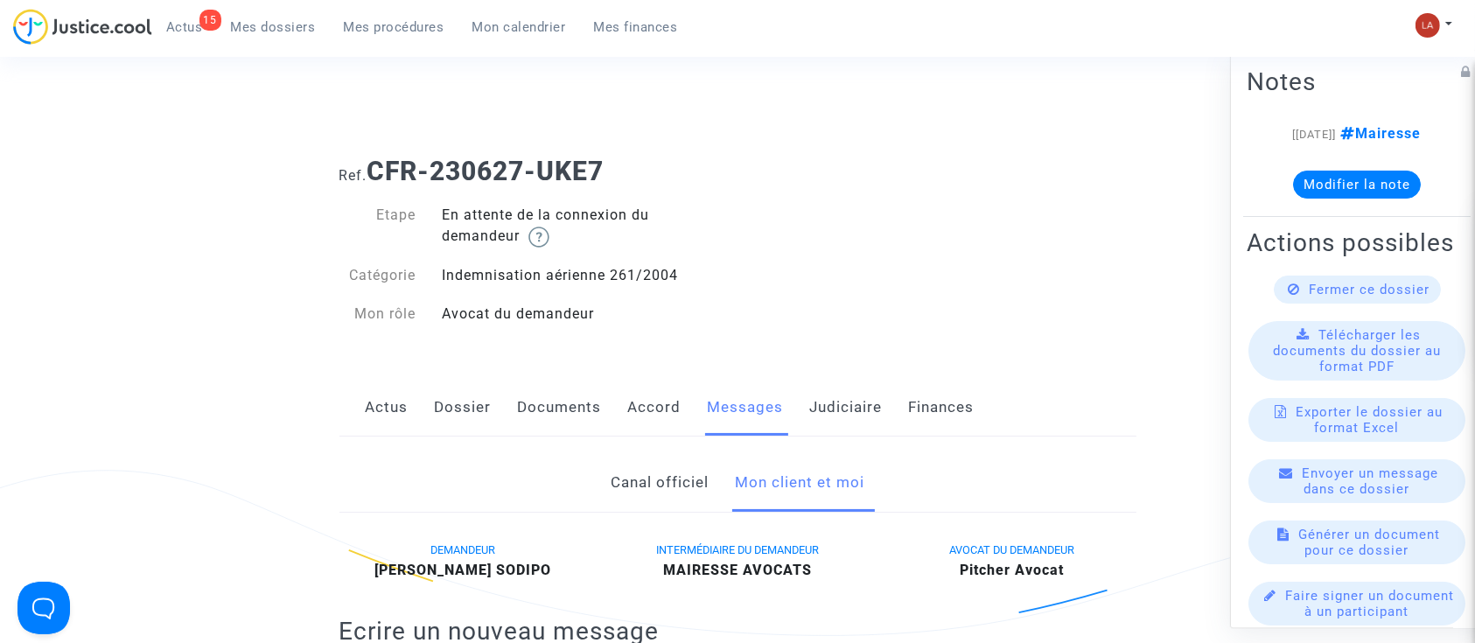
scroll to position [1249, 0]
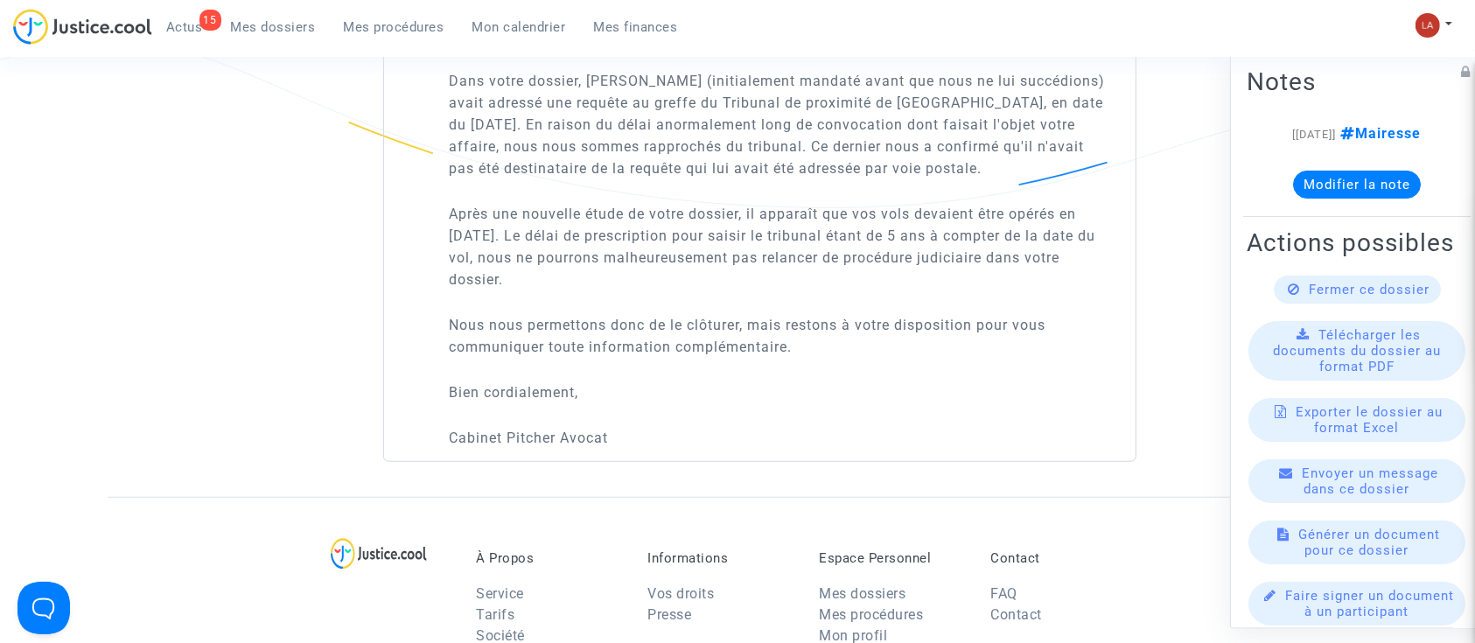
click at [1344, 298] on span "Fermer ce dossier" at bounding box center [1370, 290] width 121 height 16
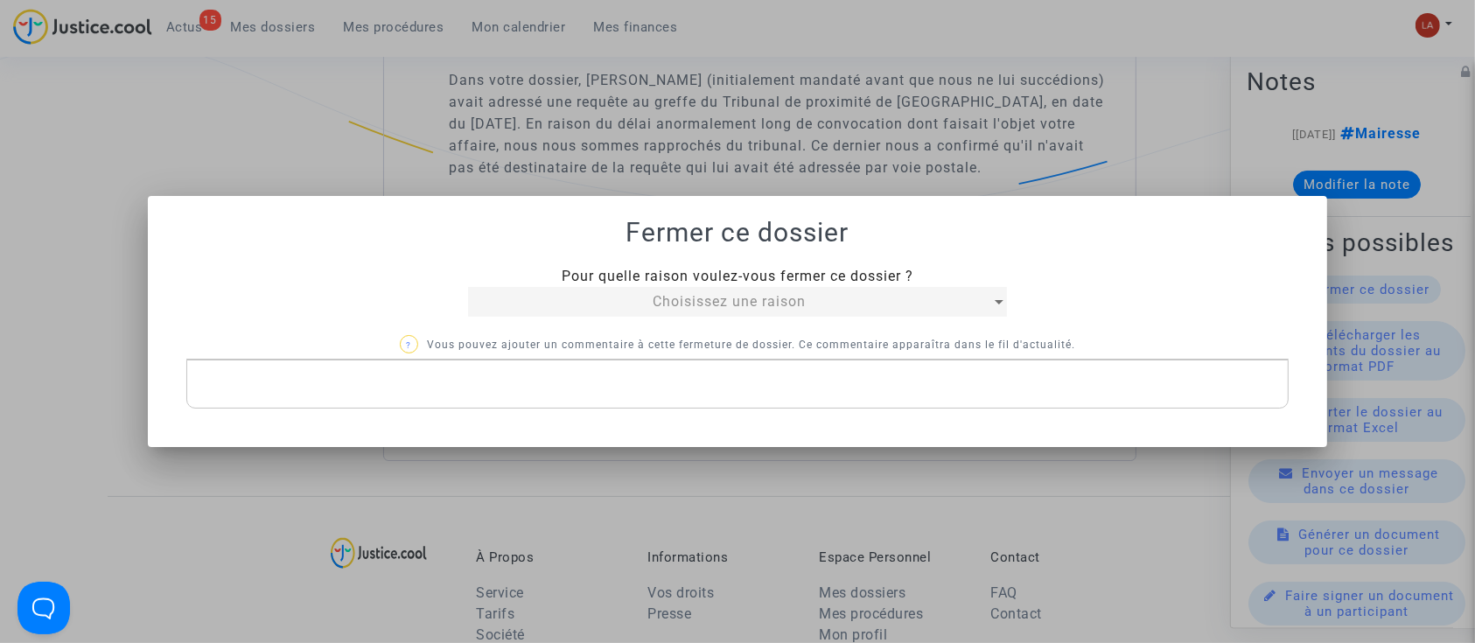
scroll to position [0, 0]
click at [732, 305] on span "Choisissez une raison" at bounding box center [729, 301] width 153 height 17
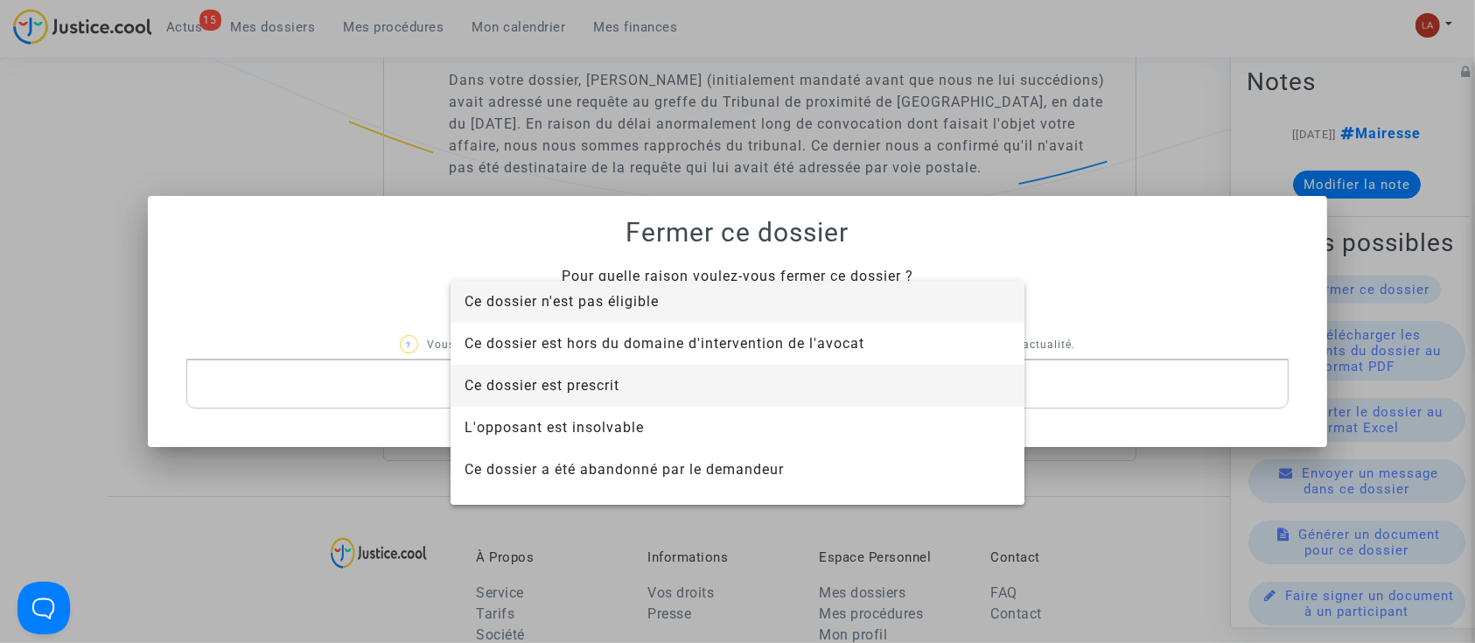
click at [690, 375] on span "Ce dossier est prescrit" at bounding box center [738, 386] width 546 height 42
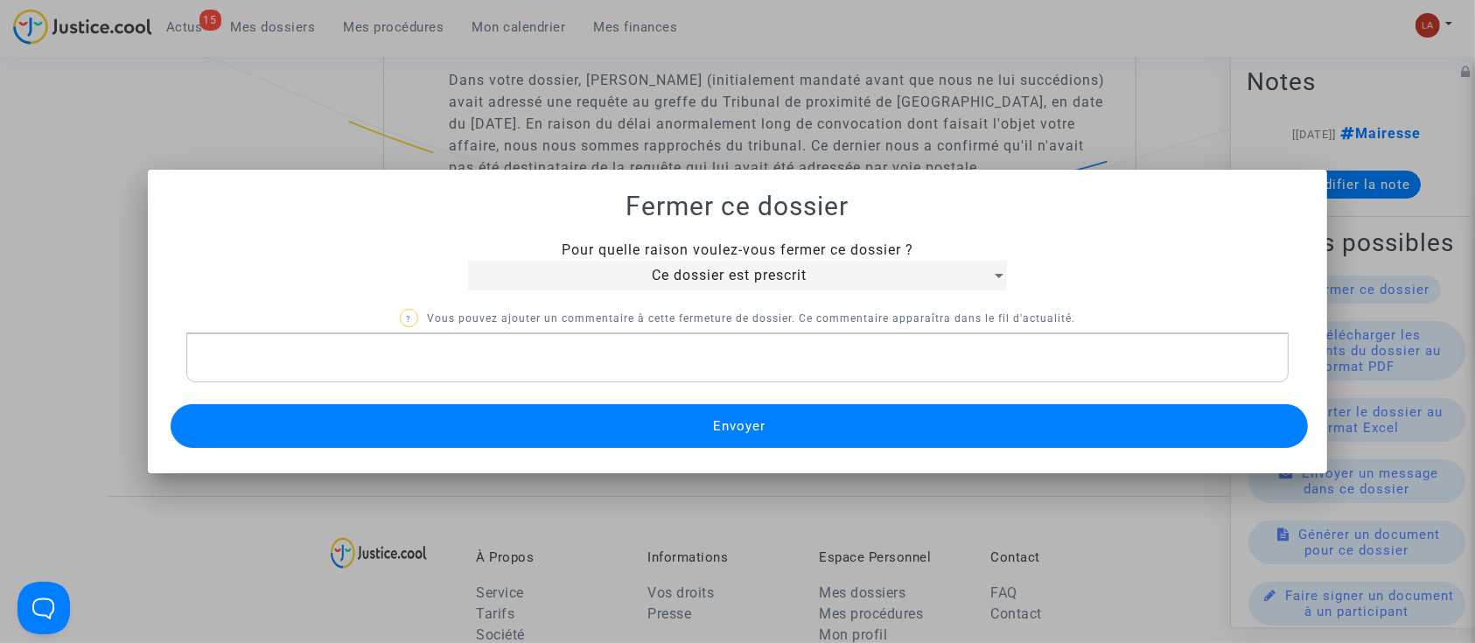
click at [621, 432] on button "Envoyer" at bounding box center [740, 426] width 1138 height 44
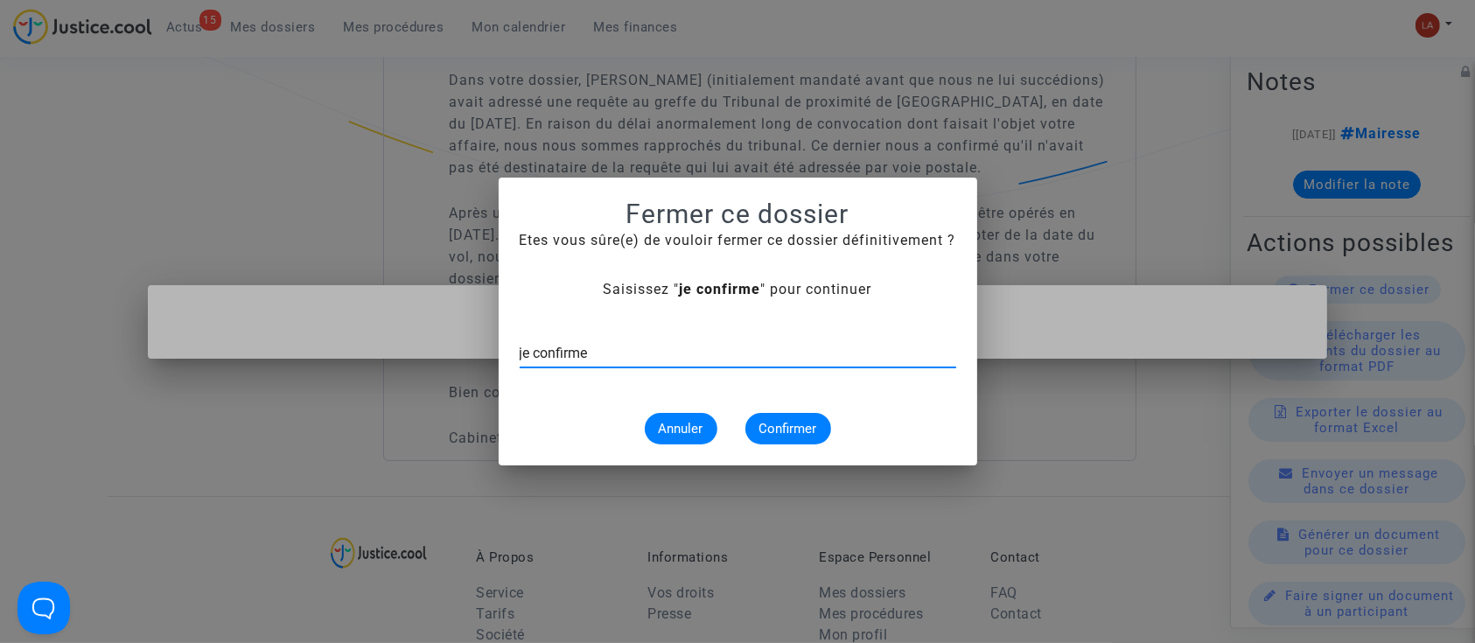
type input "je confirme"
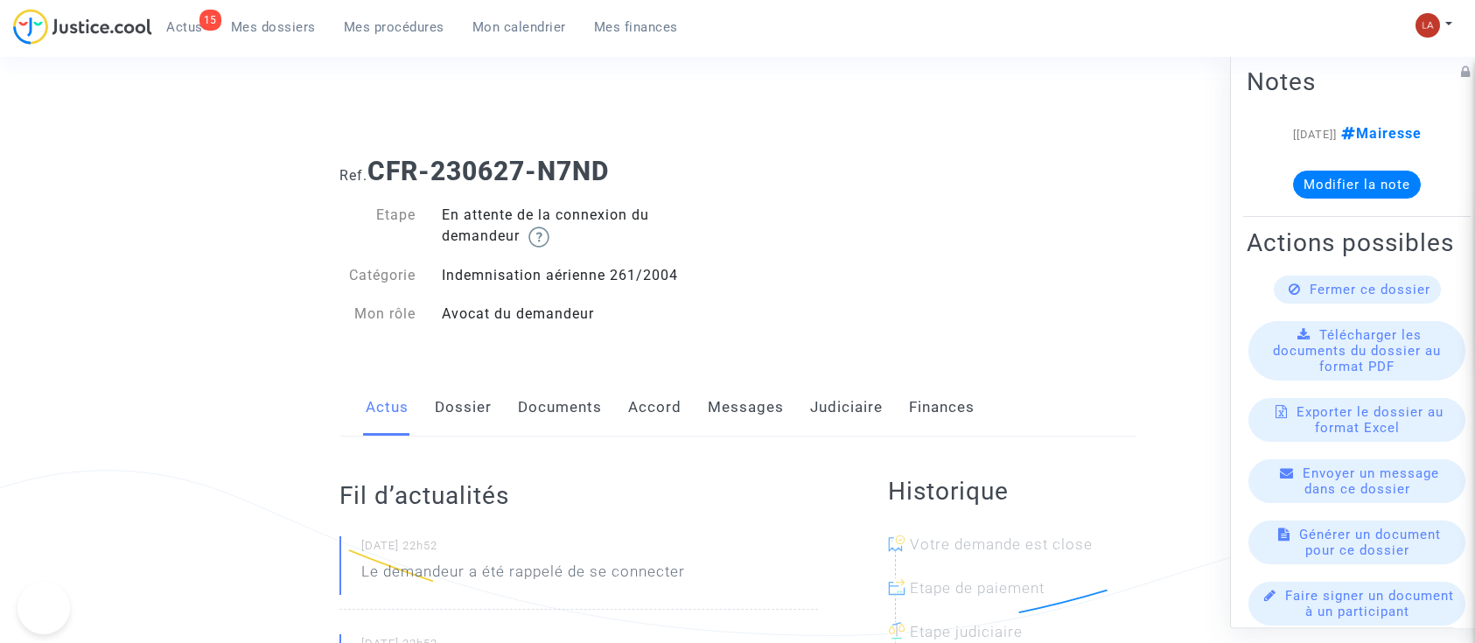
click at [475, 398] on link "Dossier" at bounding box center [463, 408] width 57 height 58
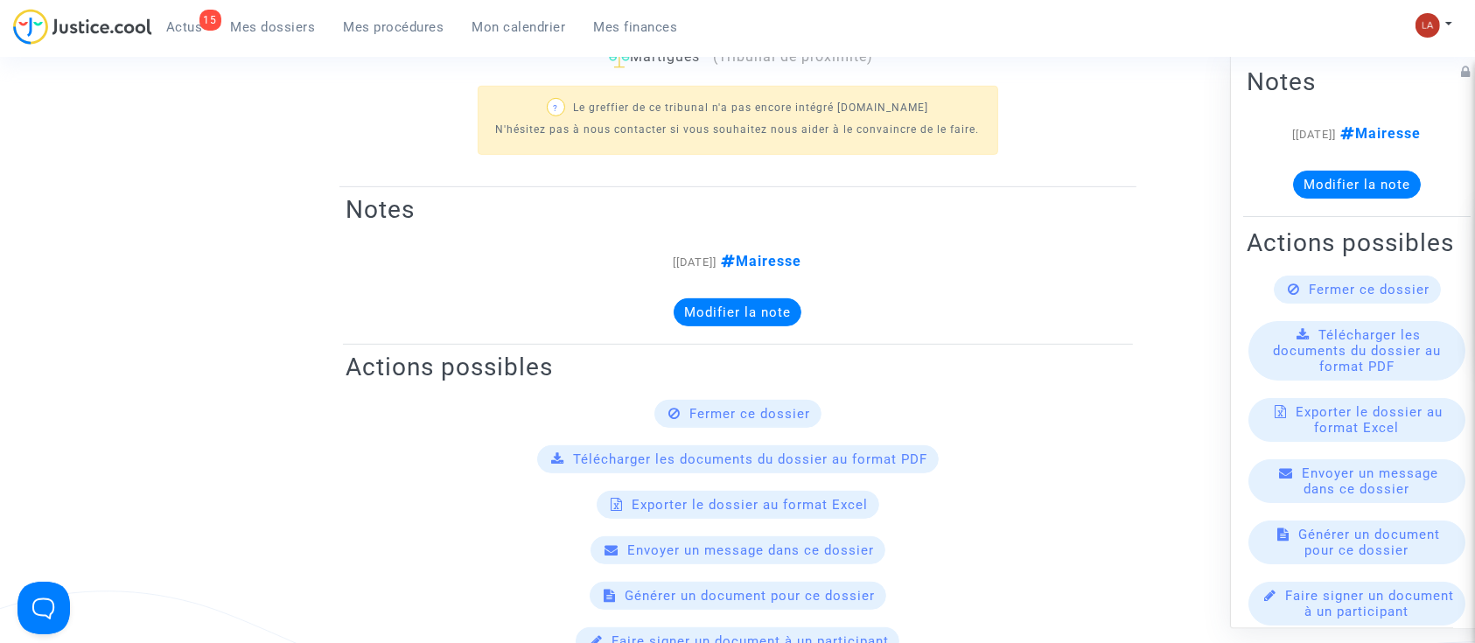
scroll to position [116, 0]
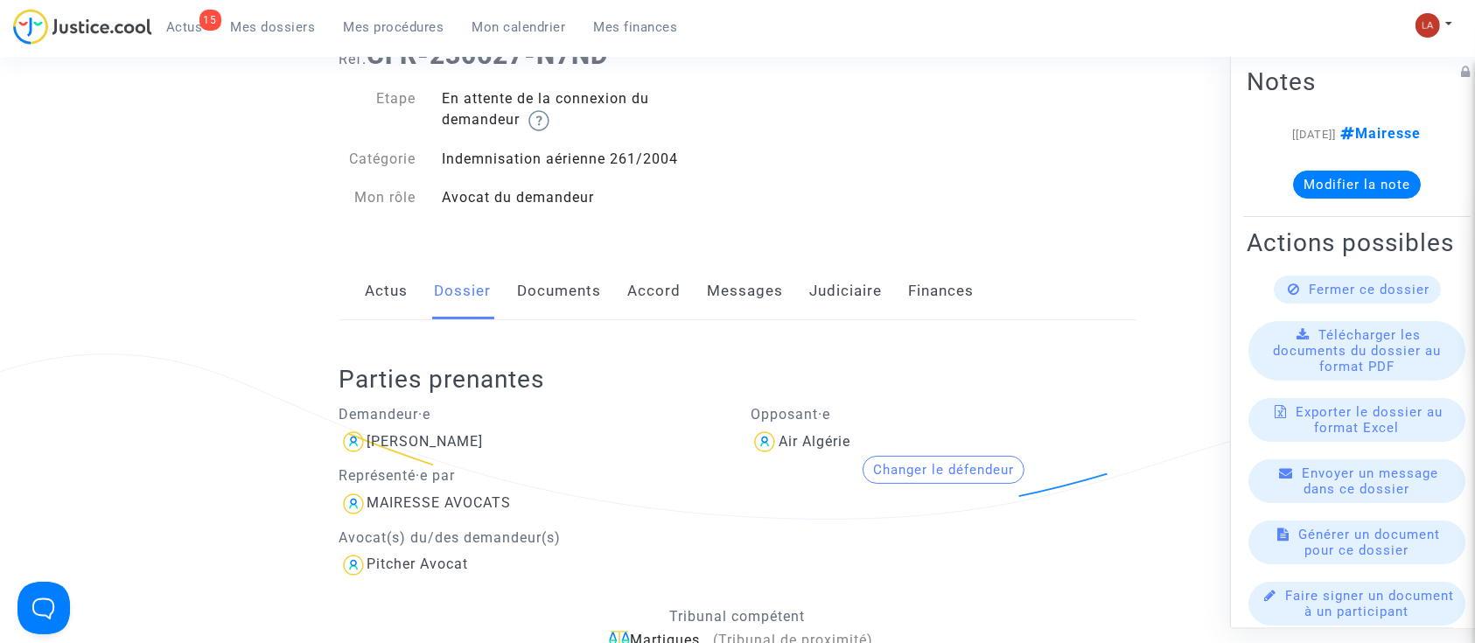
click at [723, 298] on link "Messages" at bounding box center [746, 292] width 76 height 58
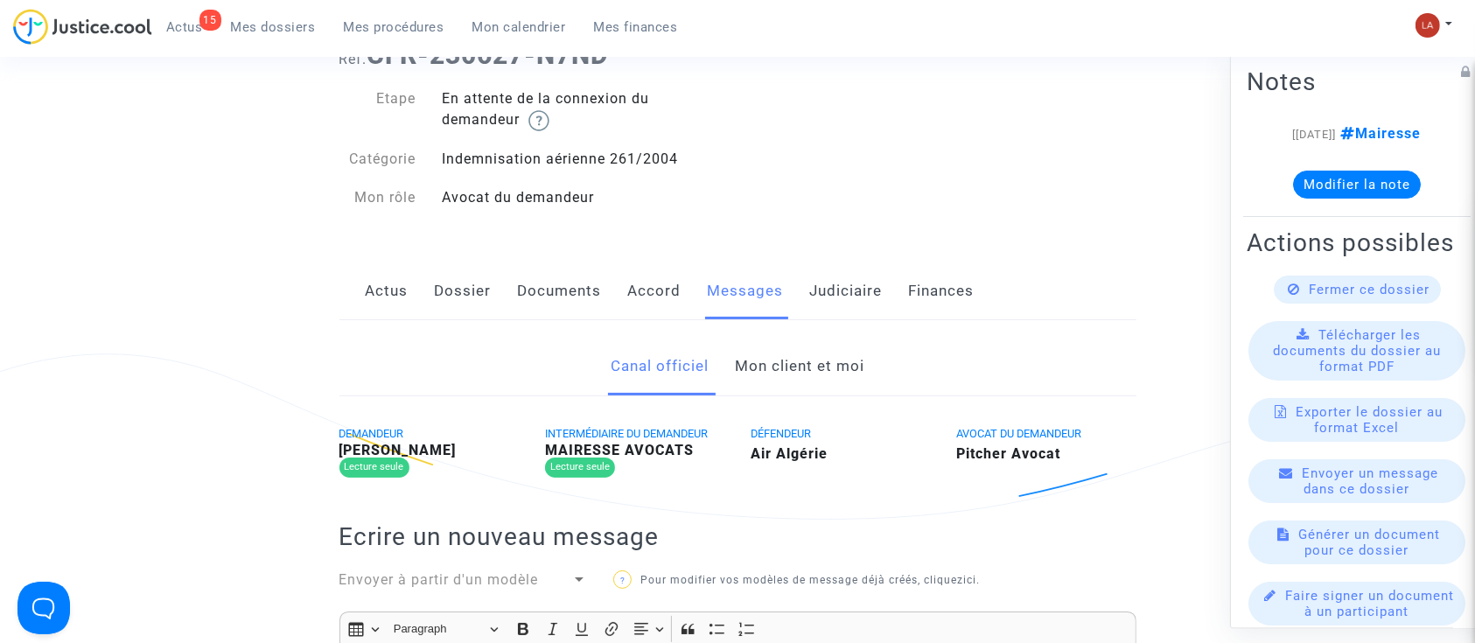
click at [798, 361] on link "Mon client et moi" at bounding box center [800, 367] width 130 height 58
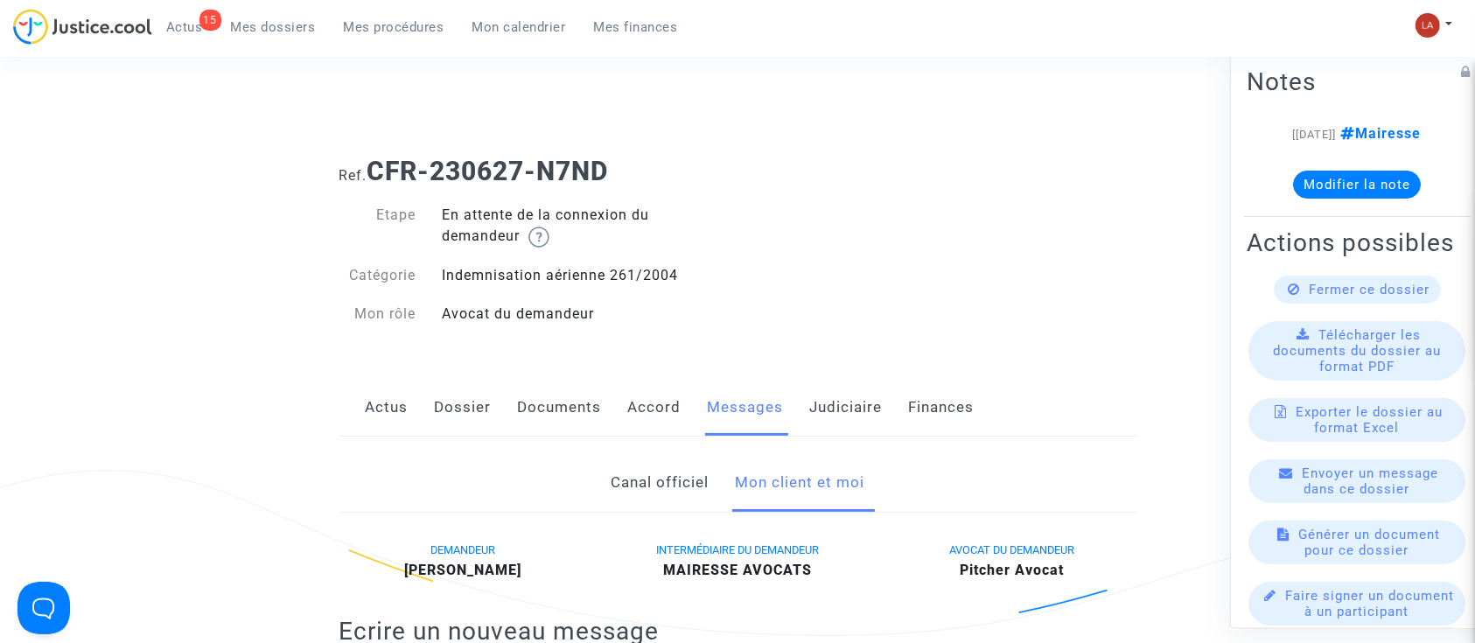
click at [893, 396] on div "Actus Dossier Documents Accord Messages Judiciaire Finances" at bounding box center [738, 408] width 797 height 59
click at [854, 403] on link "Judiciaire" at bounding box center [846, 408] width 73 height 58
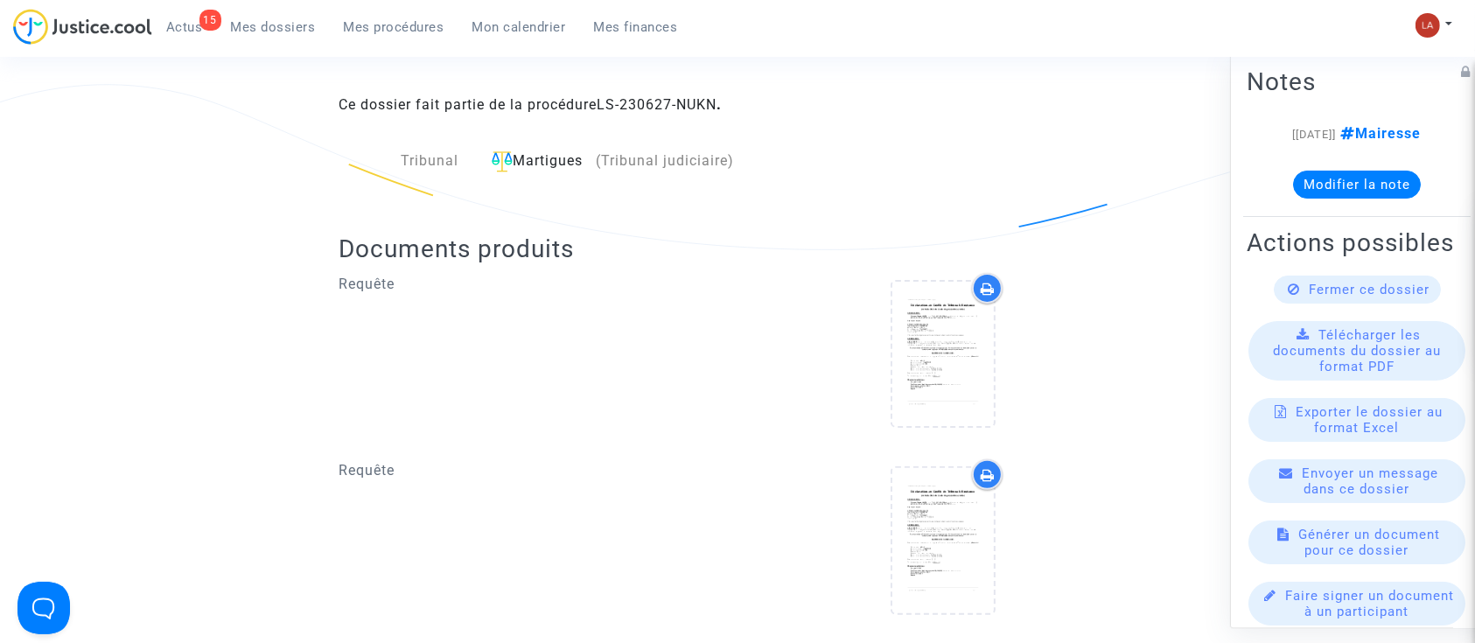
scroll to position [466, 0]
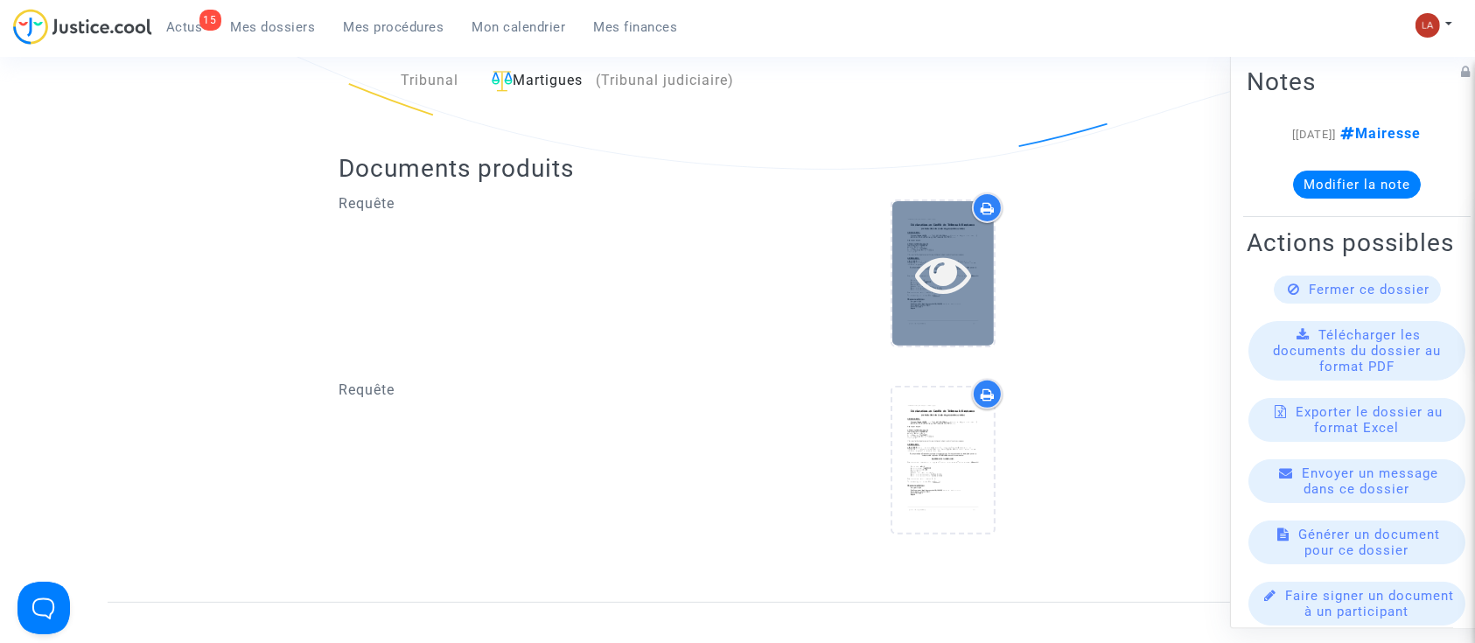
click at [942, 310] on div at bounding box center [944, 273] width 102 height 144
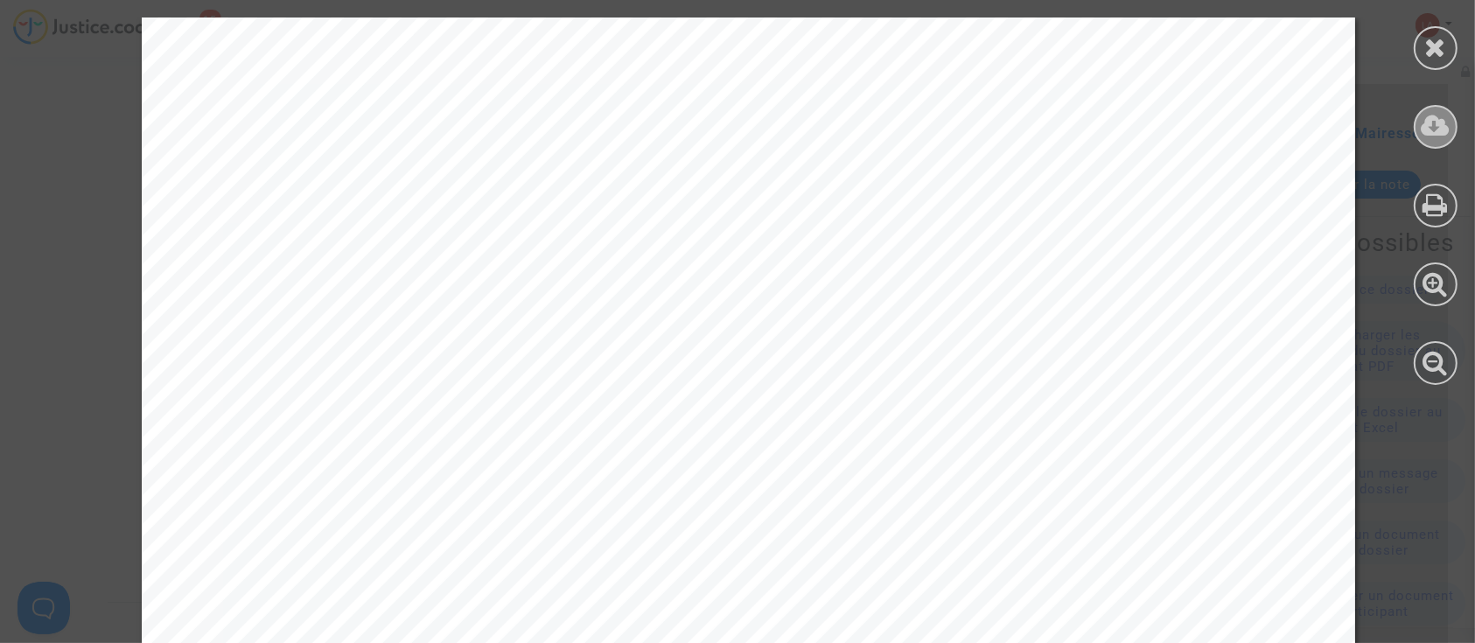
click at [1445, 132] on icon at bounding box center [1436, 126] width 29 height 26
click at [1432, 53] on icon at bounding box center [1436, 47] width 22 height 26
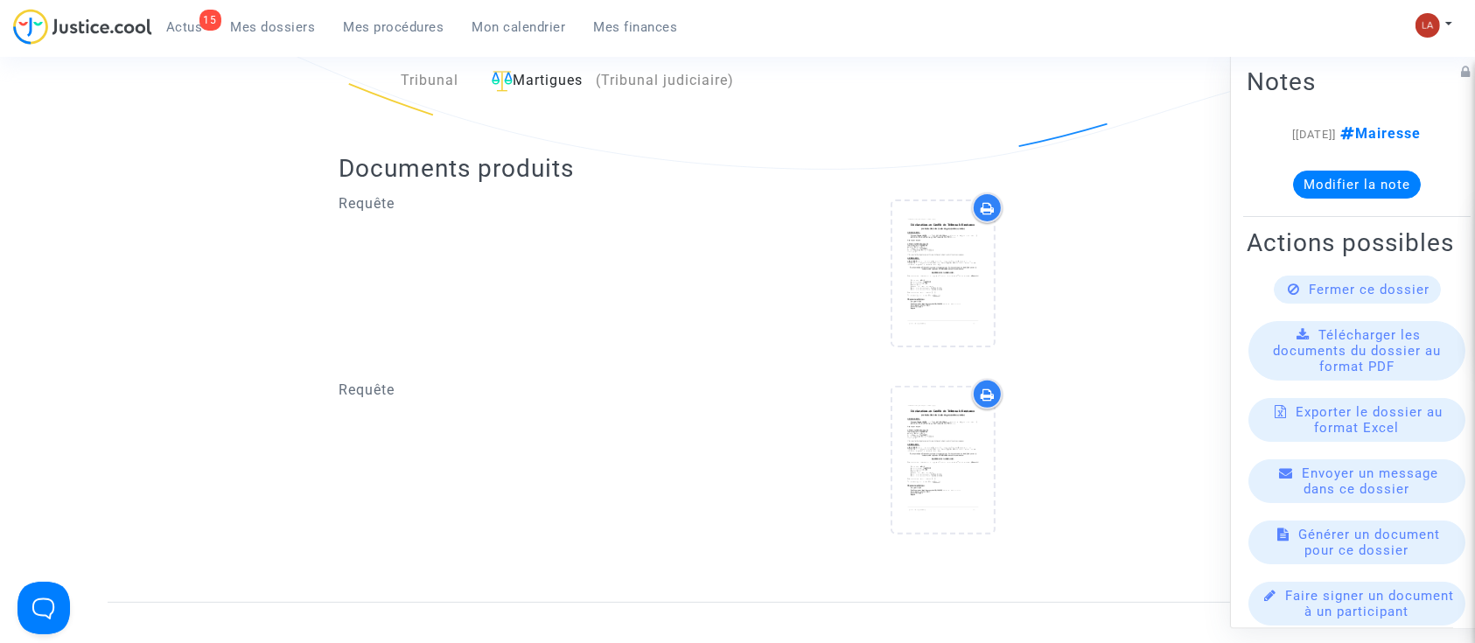
click at [936, 532] on div at bounding box center [943, 460] width 105 height 148
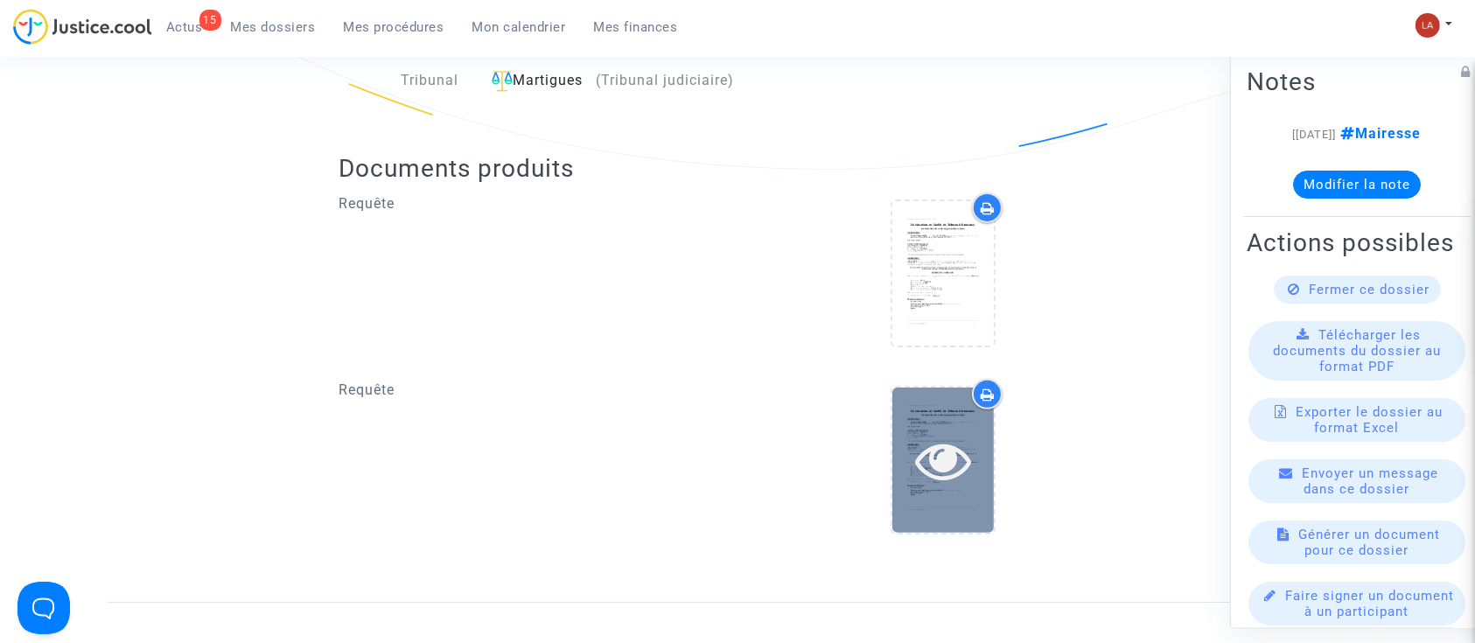
click at [939, 515] on div at bounding box center [944, 460] width 102 height 144
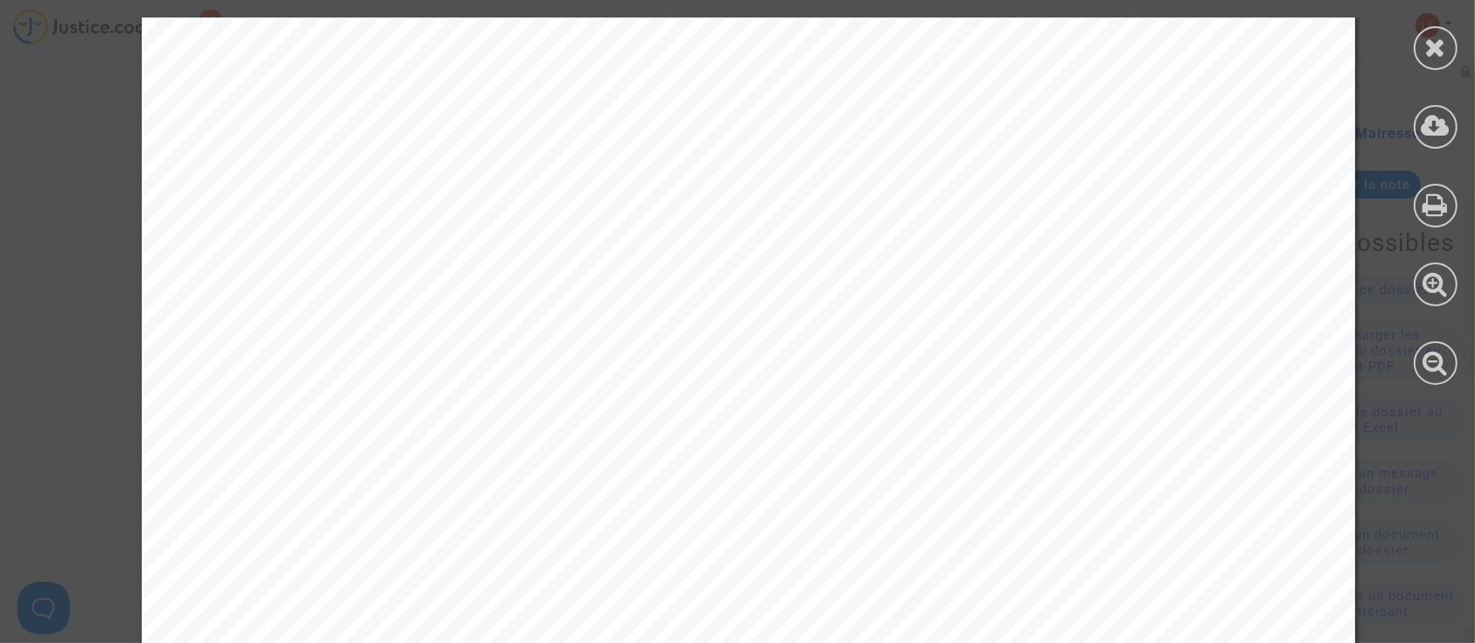
scroll to position [1633, 0]
click at [1429, 127] on icon at bounding box center [1436, 126] width 29 height 26
click at [1435, 32] on div at bounding box center [1436, 48] width 44 height 44
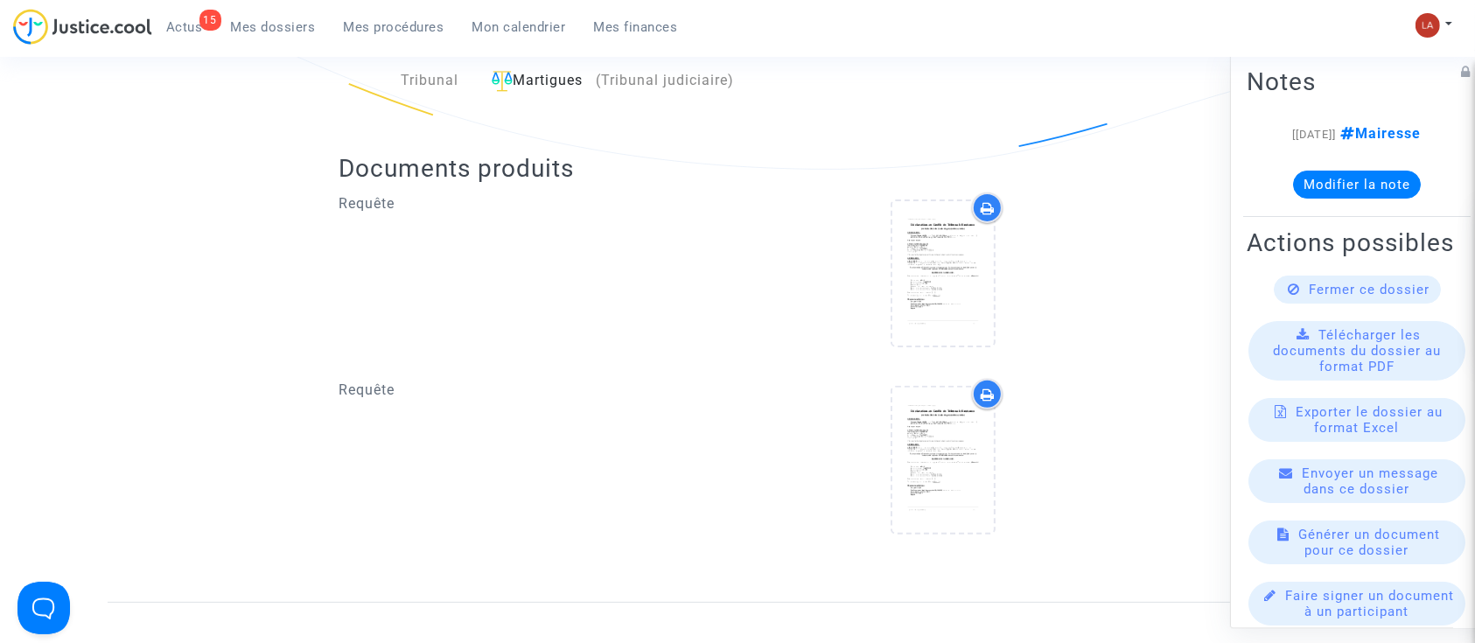
scroll to position [0, 0]
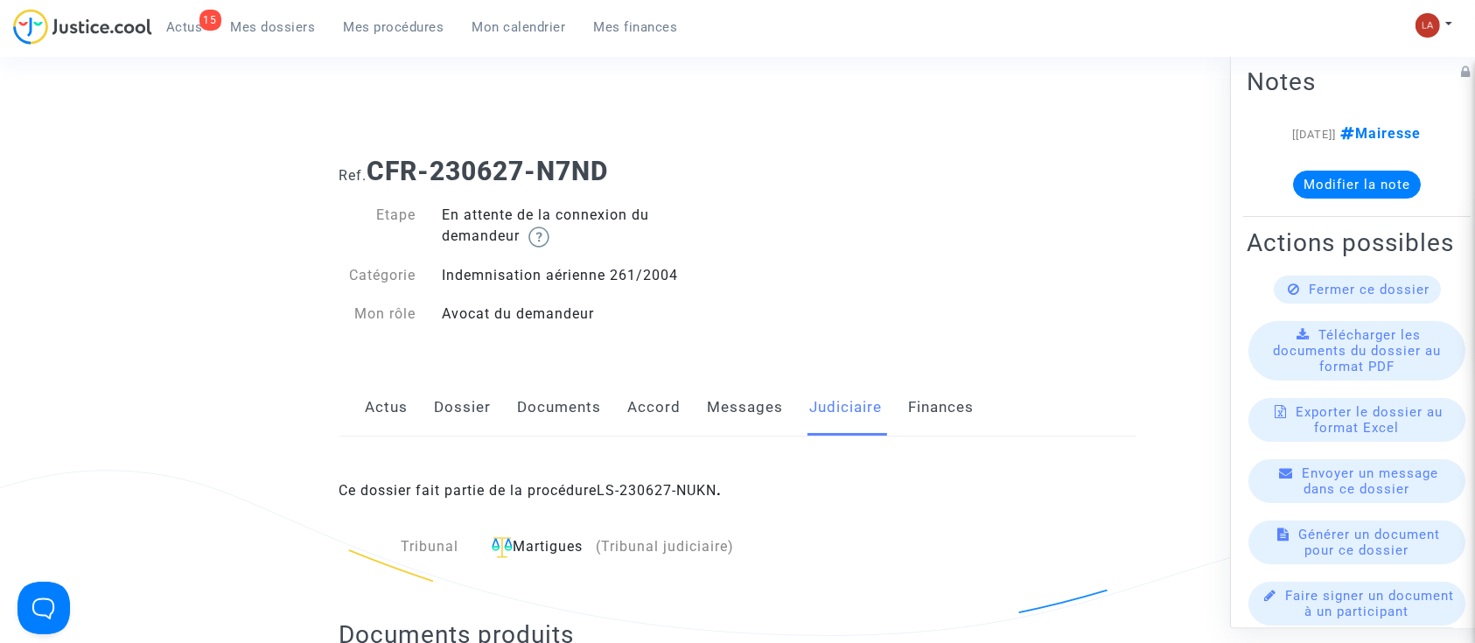
click at [465, 408] on link "Dossier" at bounding box center [463, 408] width 57 height 58
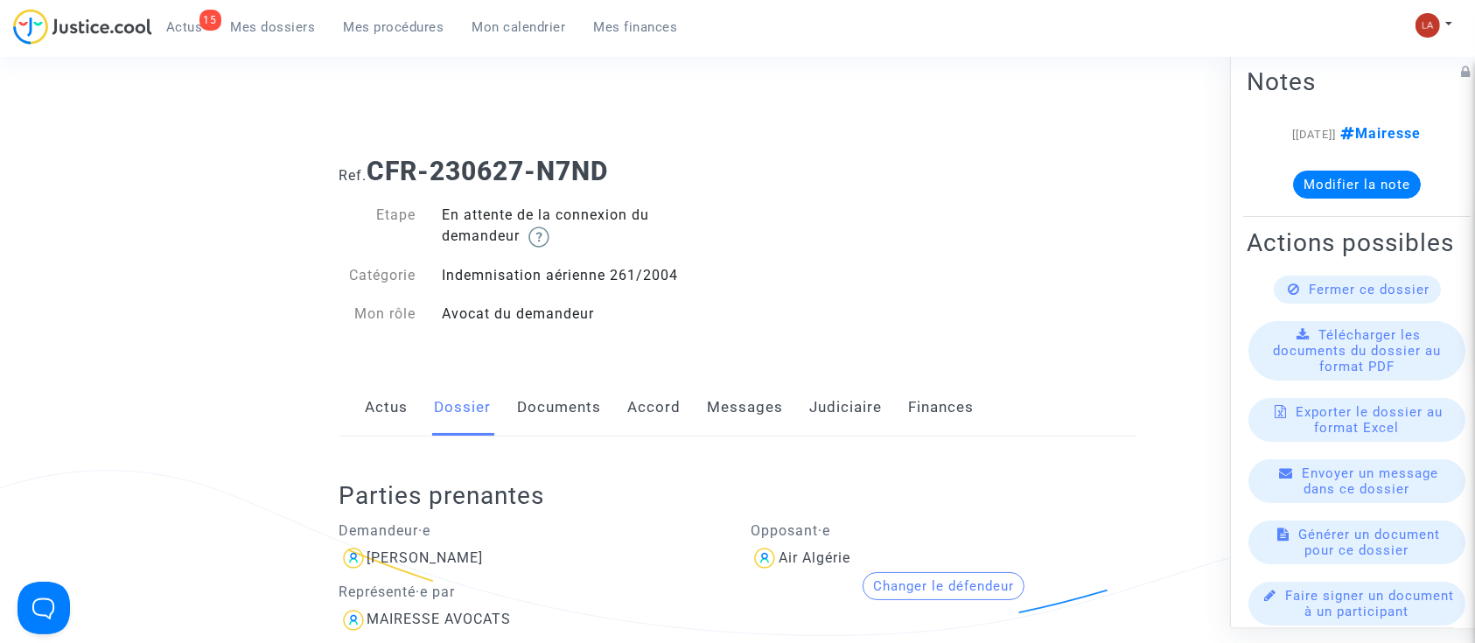
click at [753, 403] on link "Messages" at bounding box center [746, 408] width 76 height 58
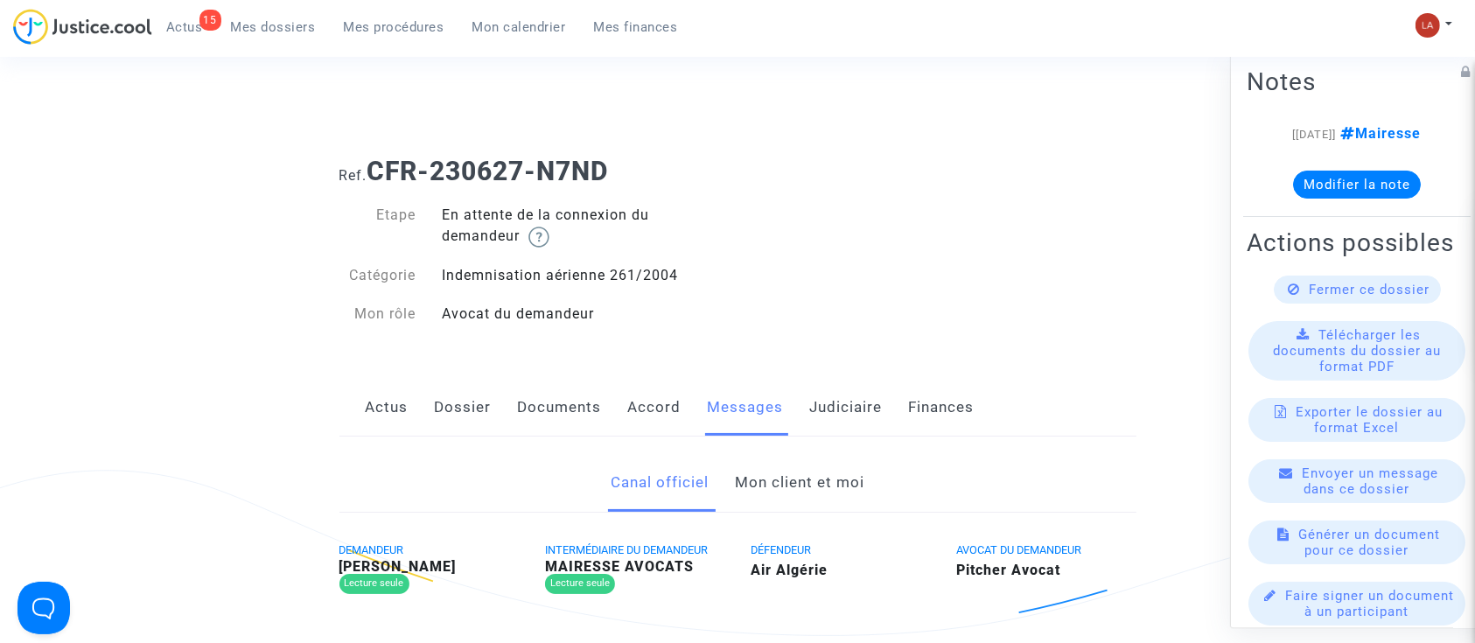
click at [816, 478] on link "Mon client et moi" at bounding box center [800, 483] width 130 height 58
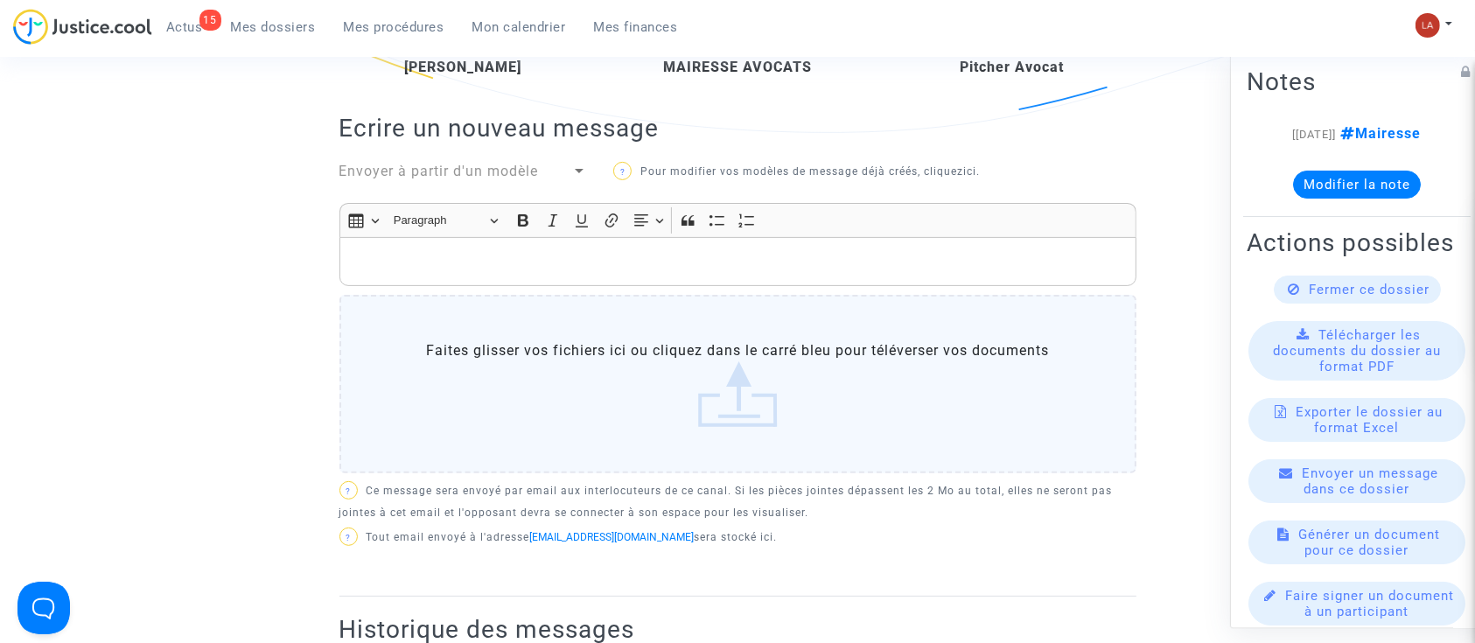
scroll to position [466, 0]
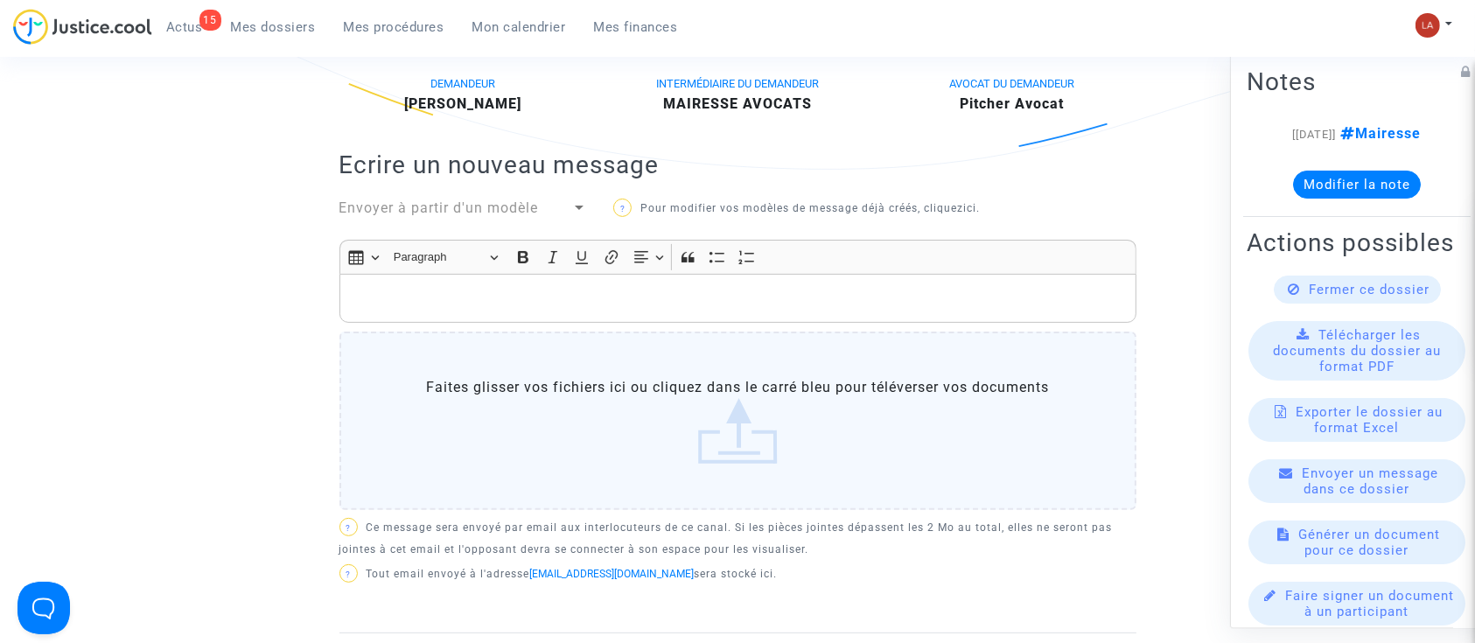
click at [771, 290] on p "Rich Text Editor, main" at bounding box center [737, 299] width 779 height 22
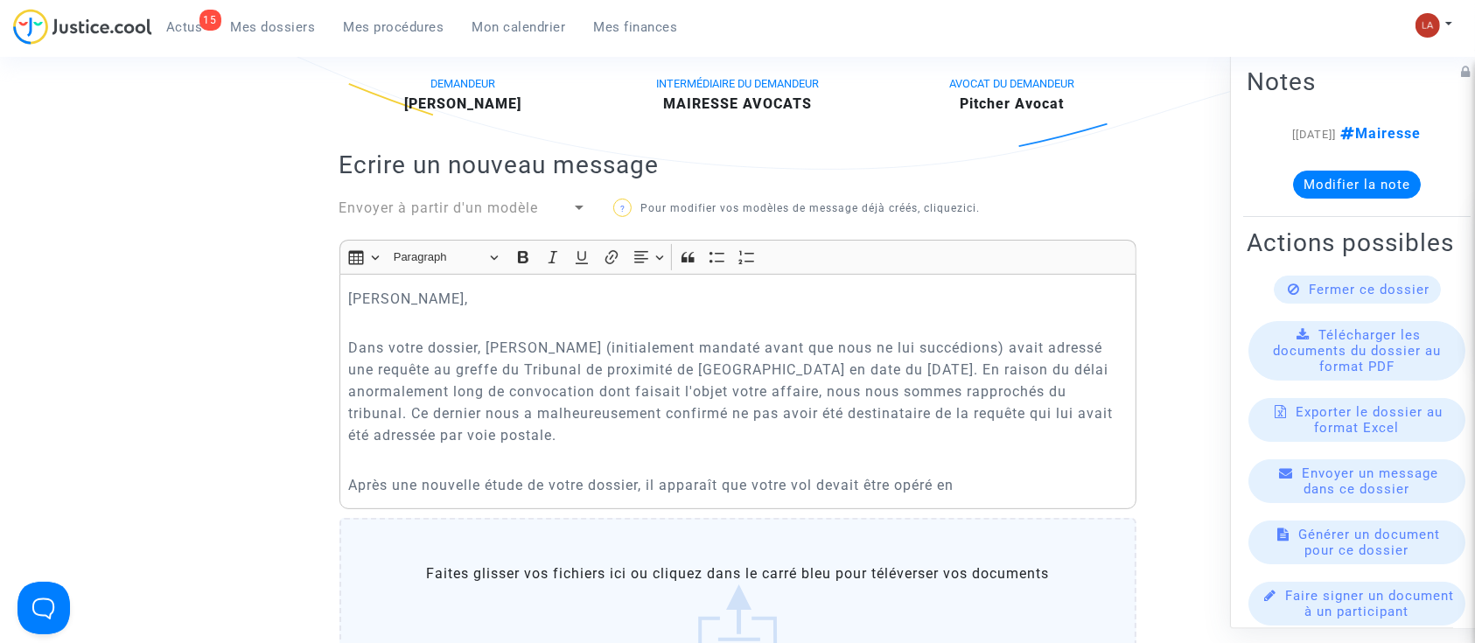
click at [970, 483] on p "Après une nouvelle étude de votre dossier, il apparaît que votre vol devait êtr…" at bounding box center [737, 485] width 779 height 22
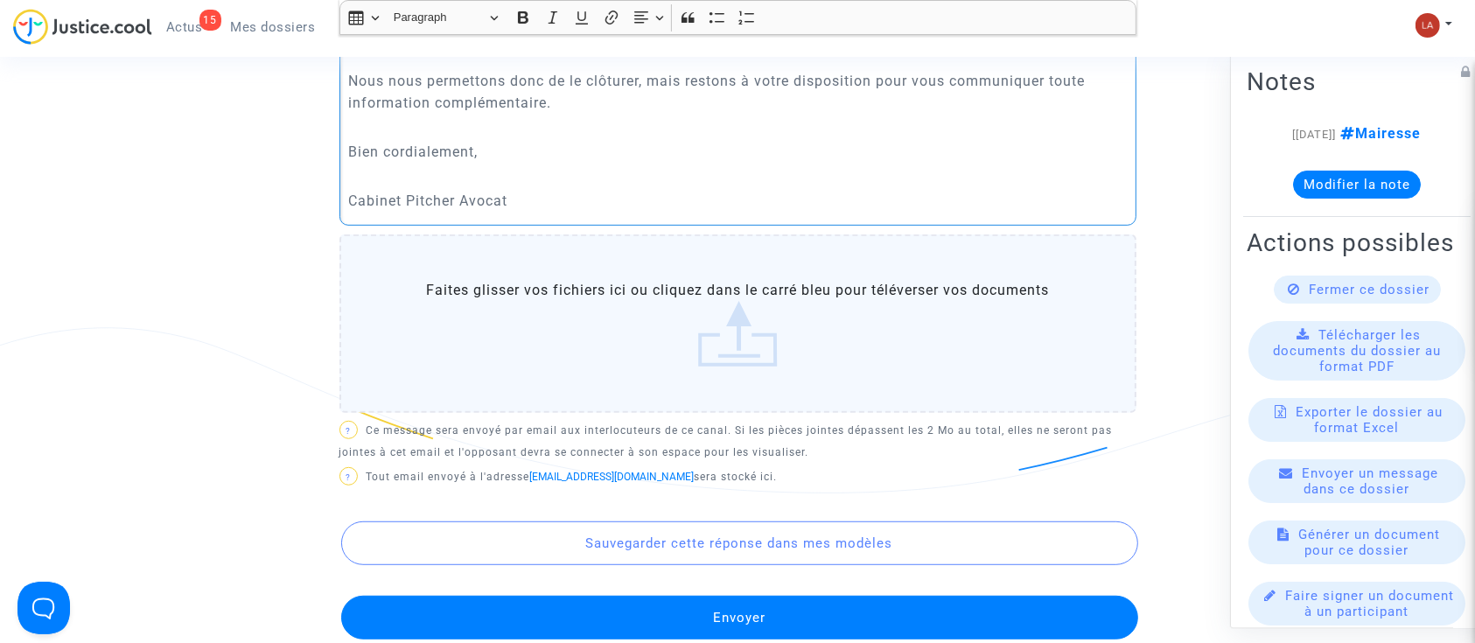
scroll to position [1132, 0]
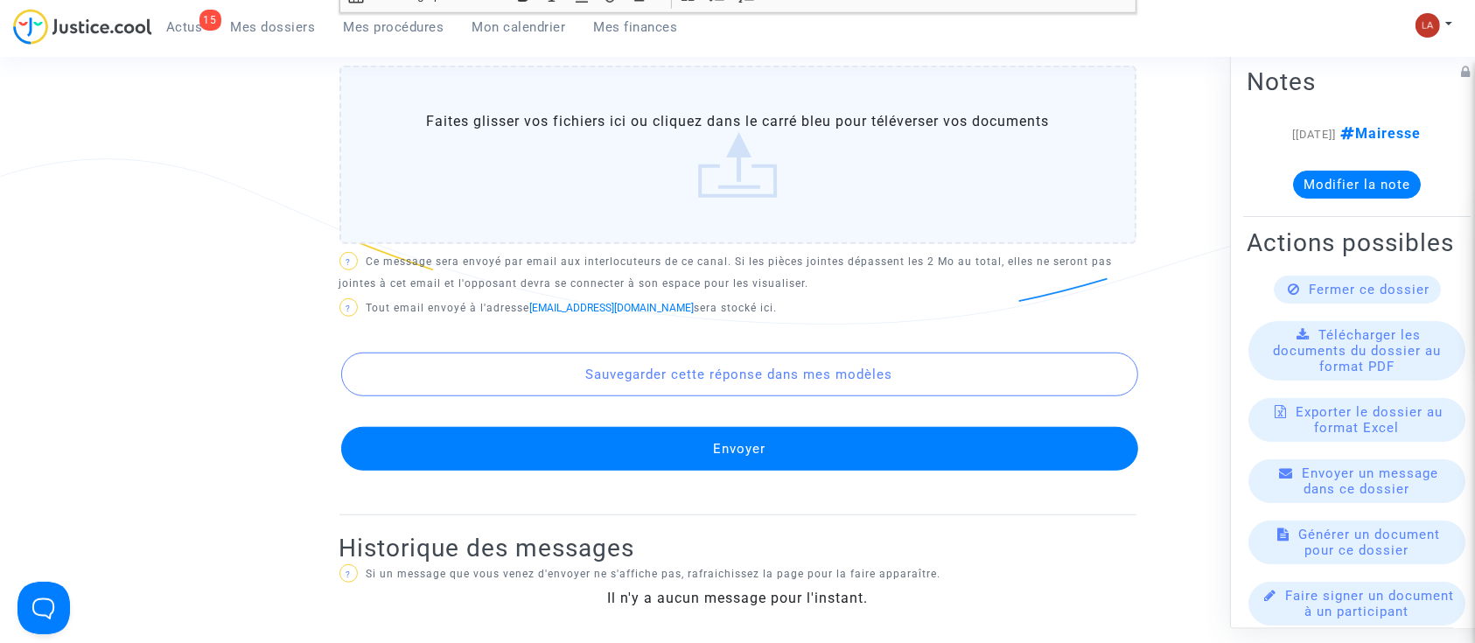
click at [913, 459] on button "Envoyer" at bounding box center [739, 449] width 797 height 44
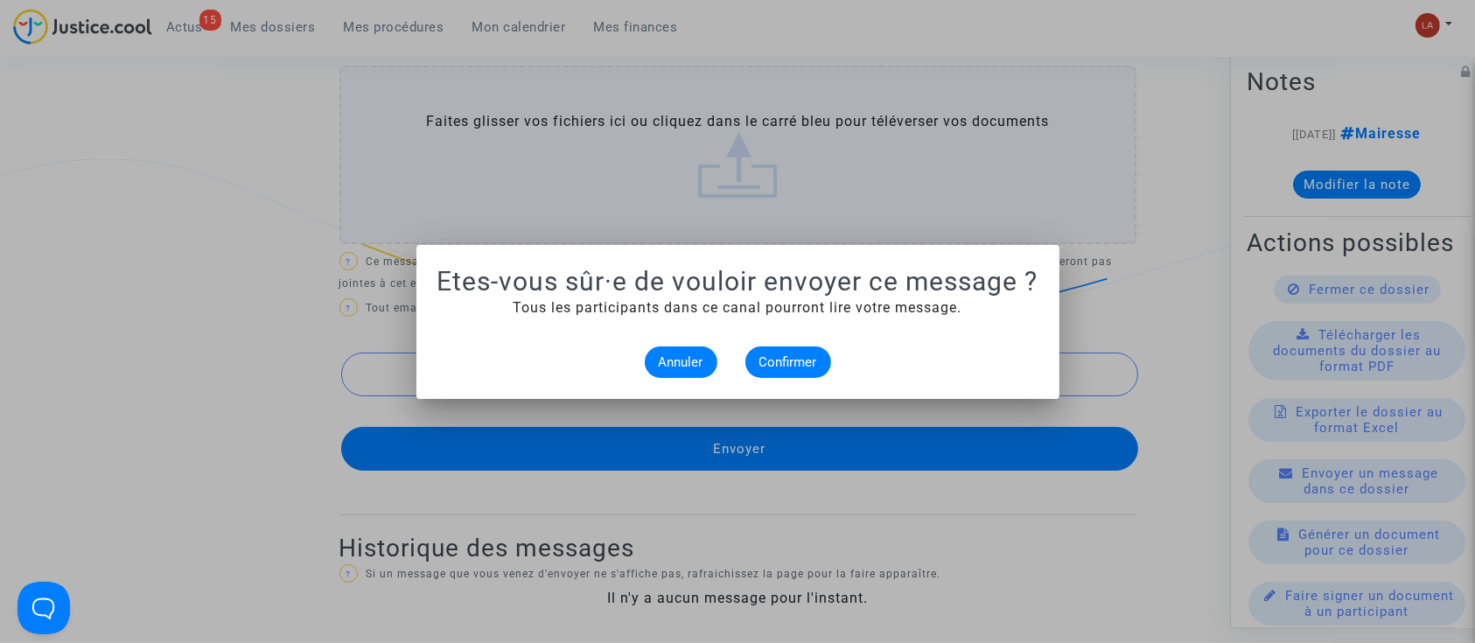
scroll to position [0, 0]
click at [804, 361] on span "Confirmer" at bounding box center [789, 362] width 58 height 16
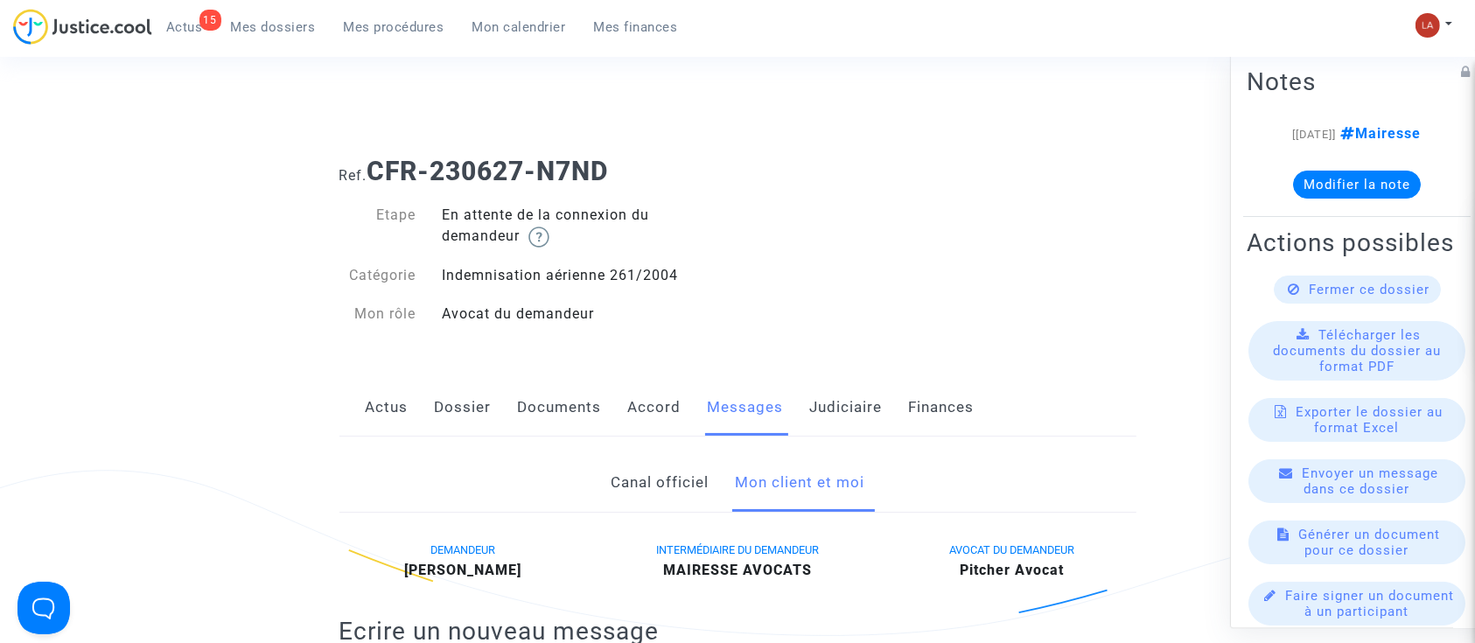
scroll to position [1132, 0]
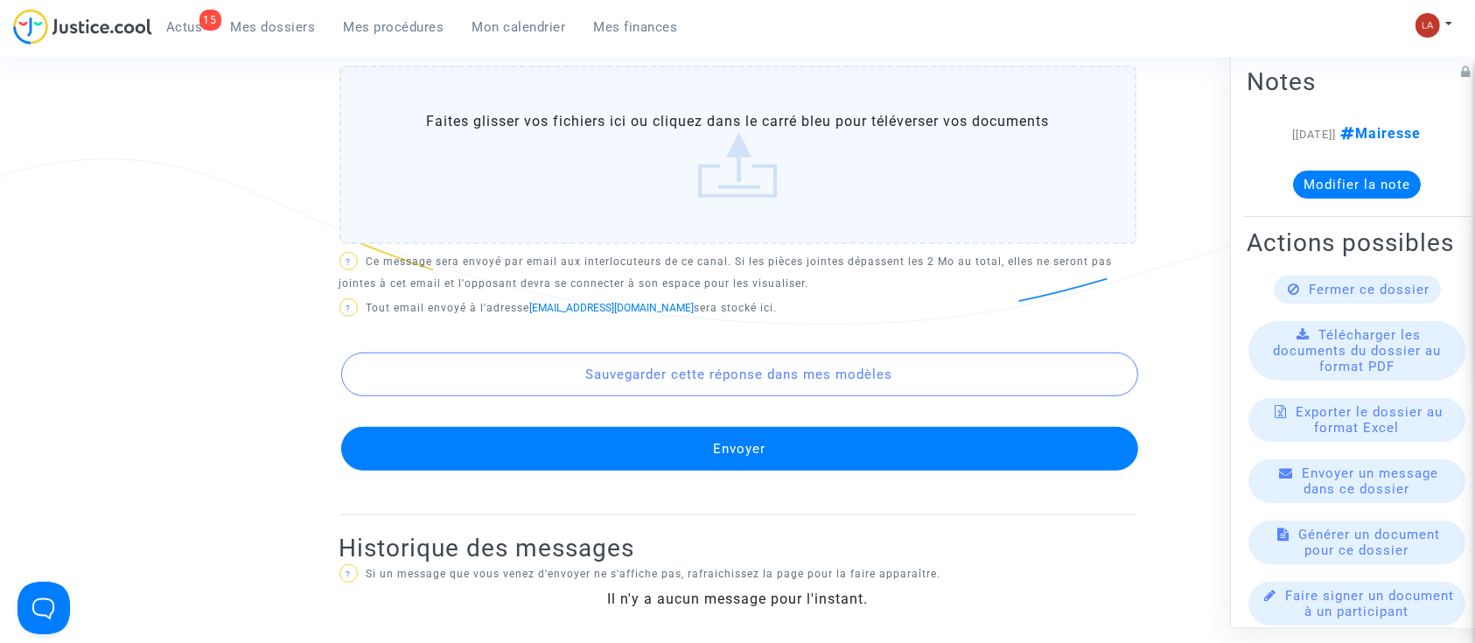
click at [1289, 296] on icon at bounding box center [1295, 289] width 12 height 13
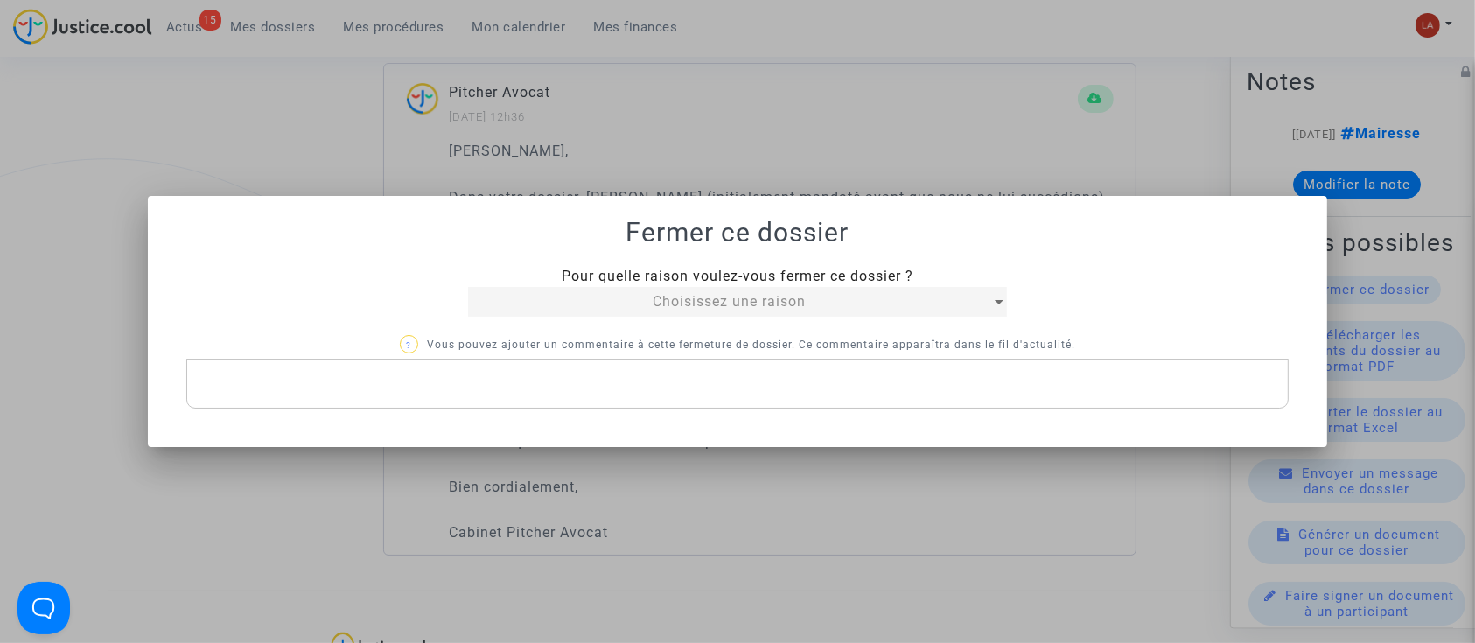
click at [770, 308] on span "Choisissez une raison" at bounding box center [729, 301] width 153 height 17
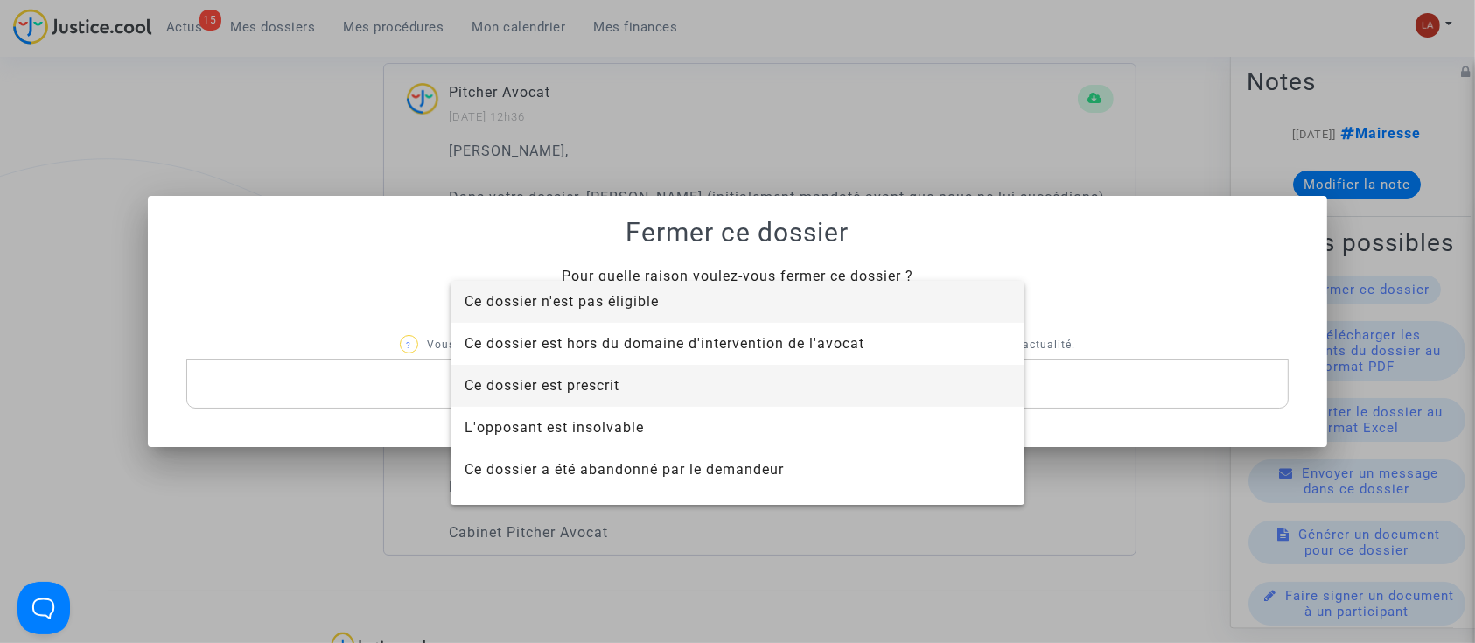
click at [675, 372] on span "Ce dossier est prescrit" at bounding box center [738, 386] width 546 height 42
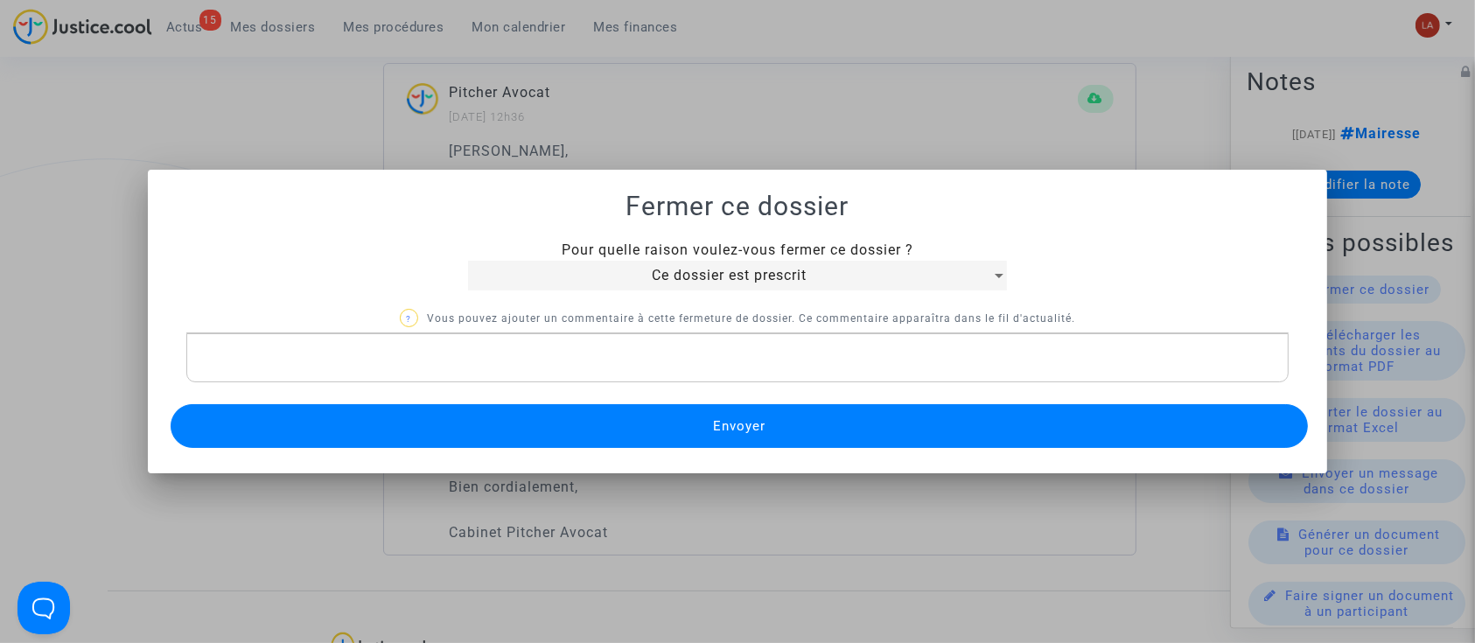
click at [757, 433] on span "Envoyer" at bounding box center [739, 426] width 53 height 16
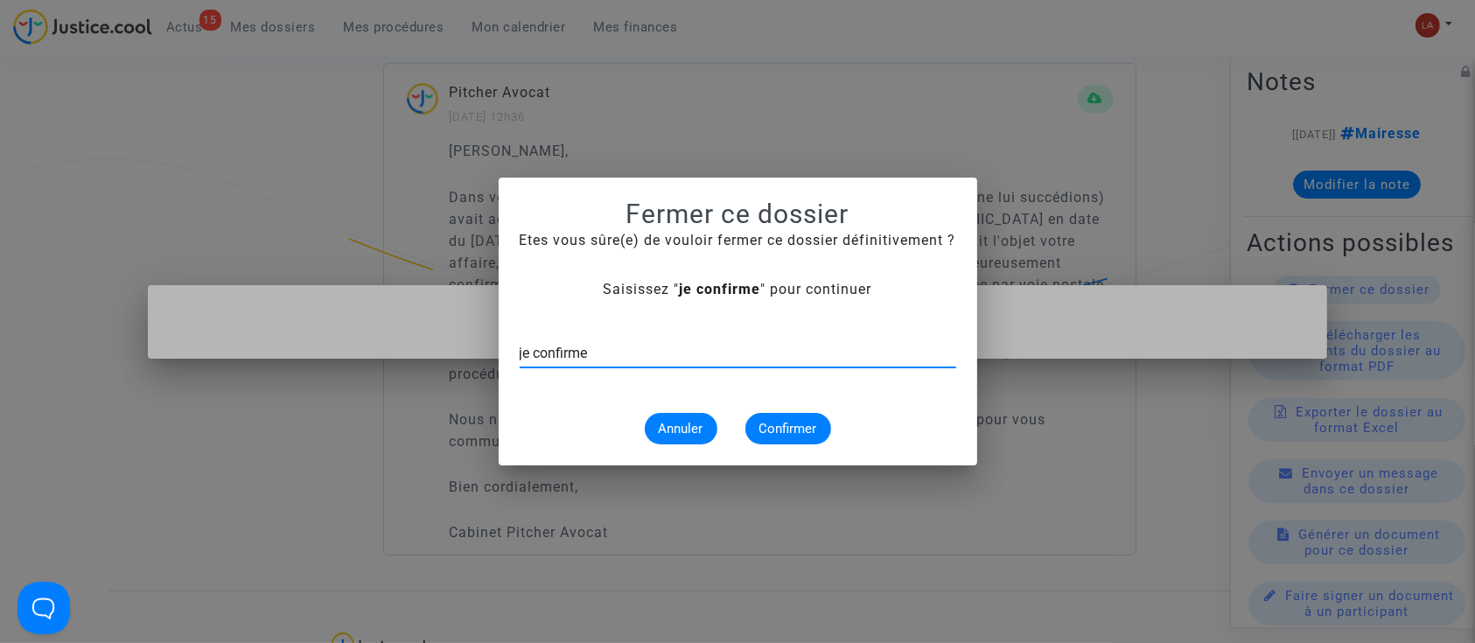
type input "je confirme"
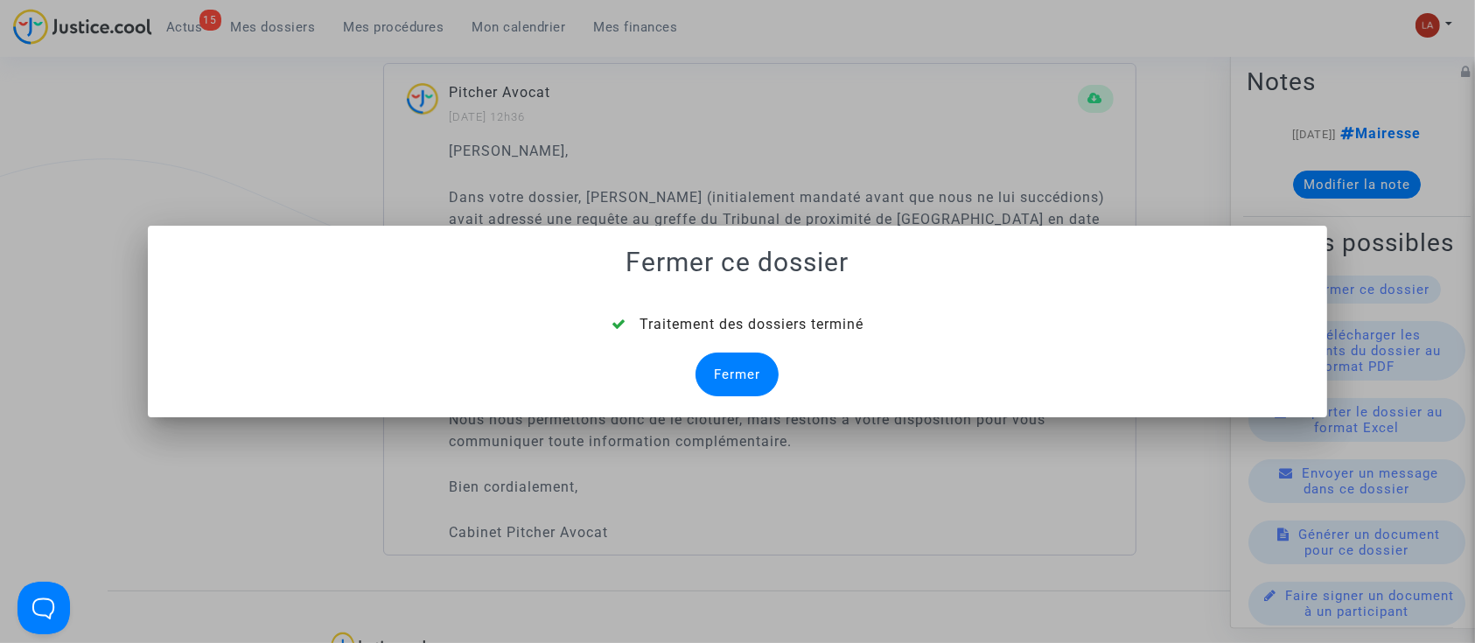
click at [781, 369] on div "Traitement des dossiers terminé Fermer" at bounding box center [738, 355] width 1138 height 82
click at [742, 389] on div "Fermer" at bounding box center [737, 375] width 83 height 44
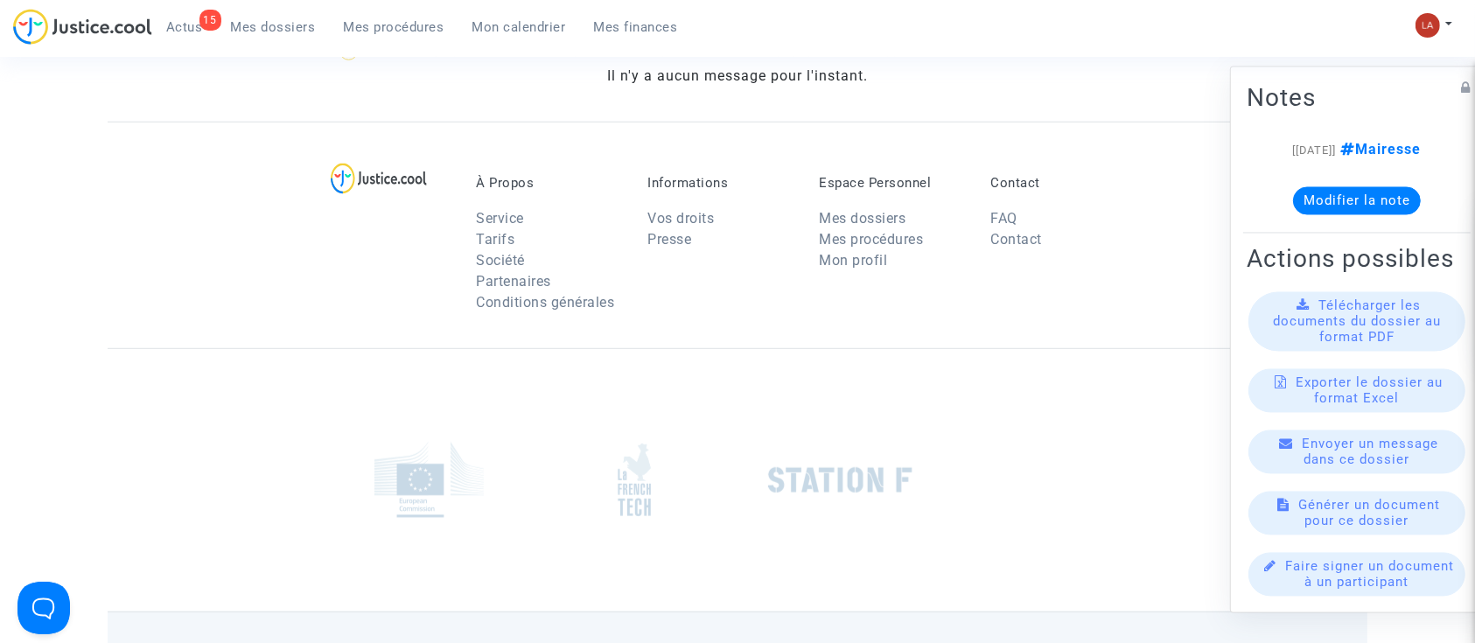
click at [172, 17] on link "15 Actus" at bounding box center [184, 27] width 65 height 26
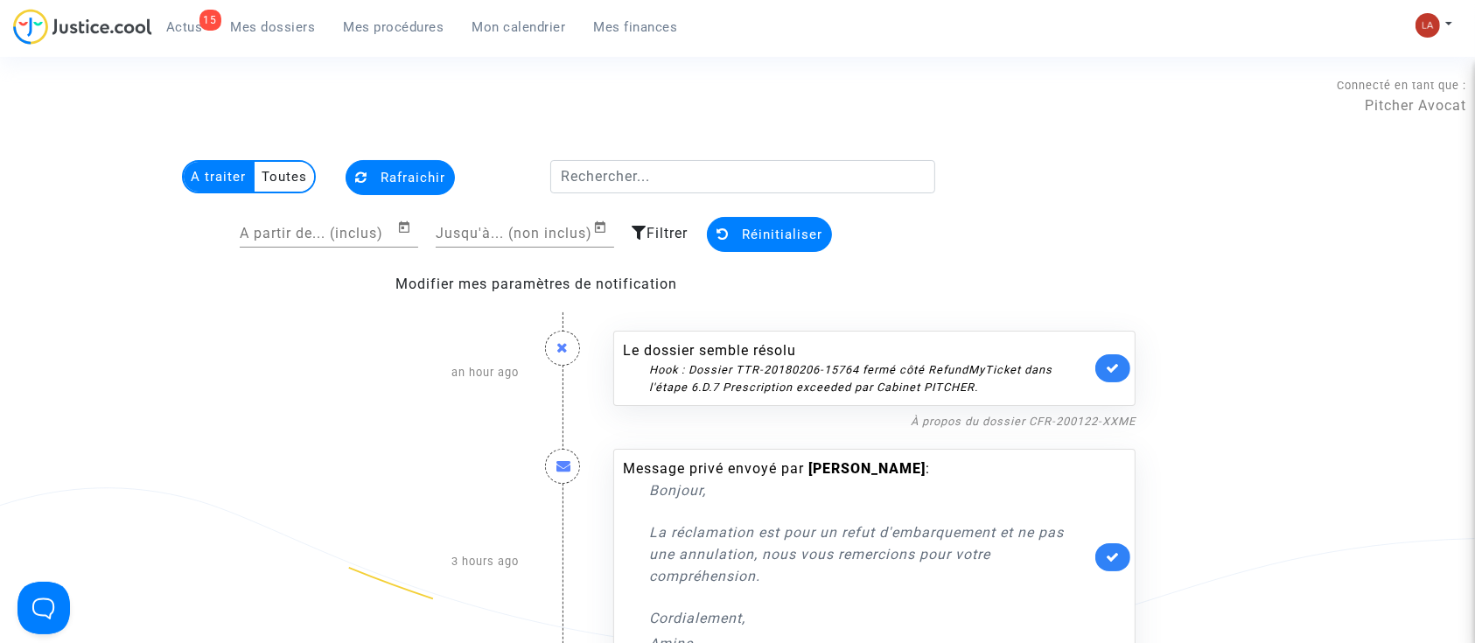
click at [1108, 359] on link at bounding box center [1113, 368] width 35 height 28
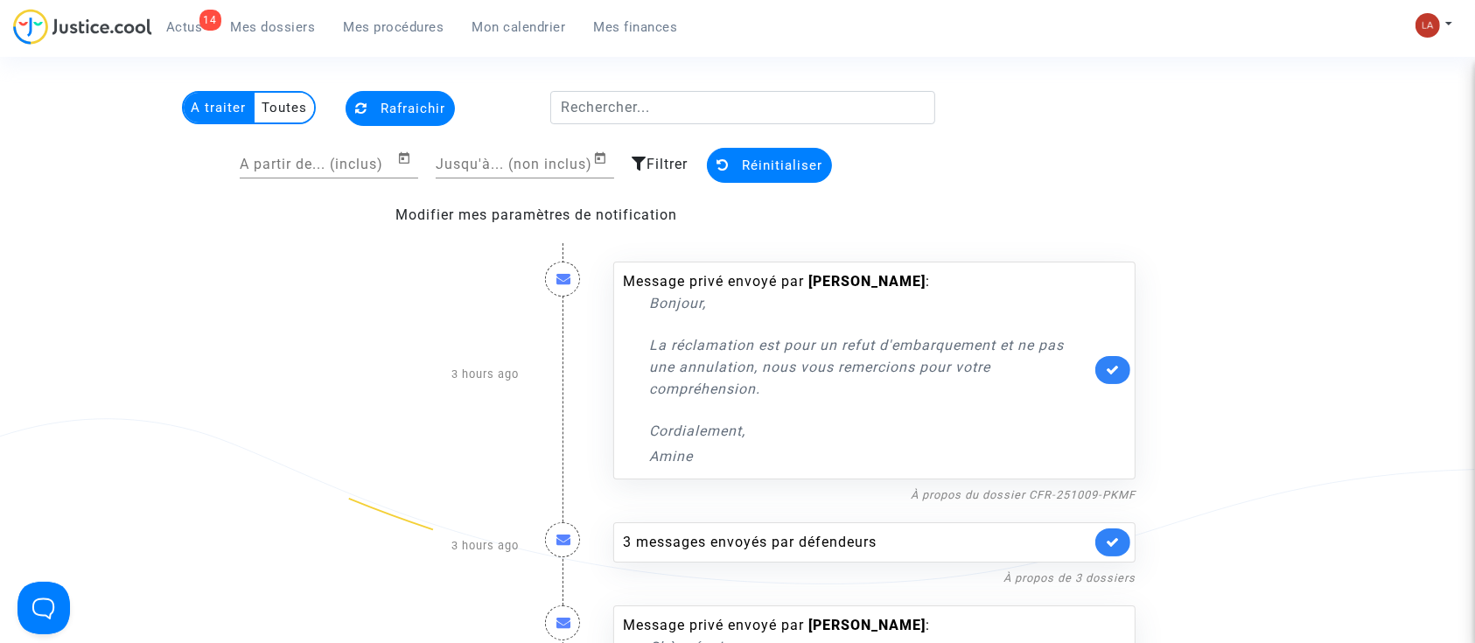
scroll to position [116, 0]
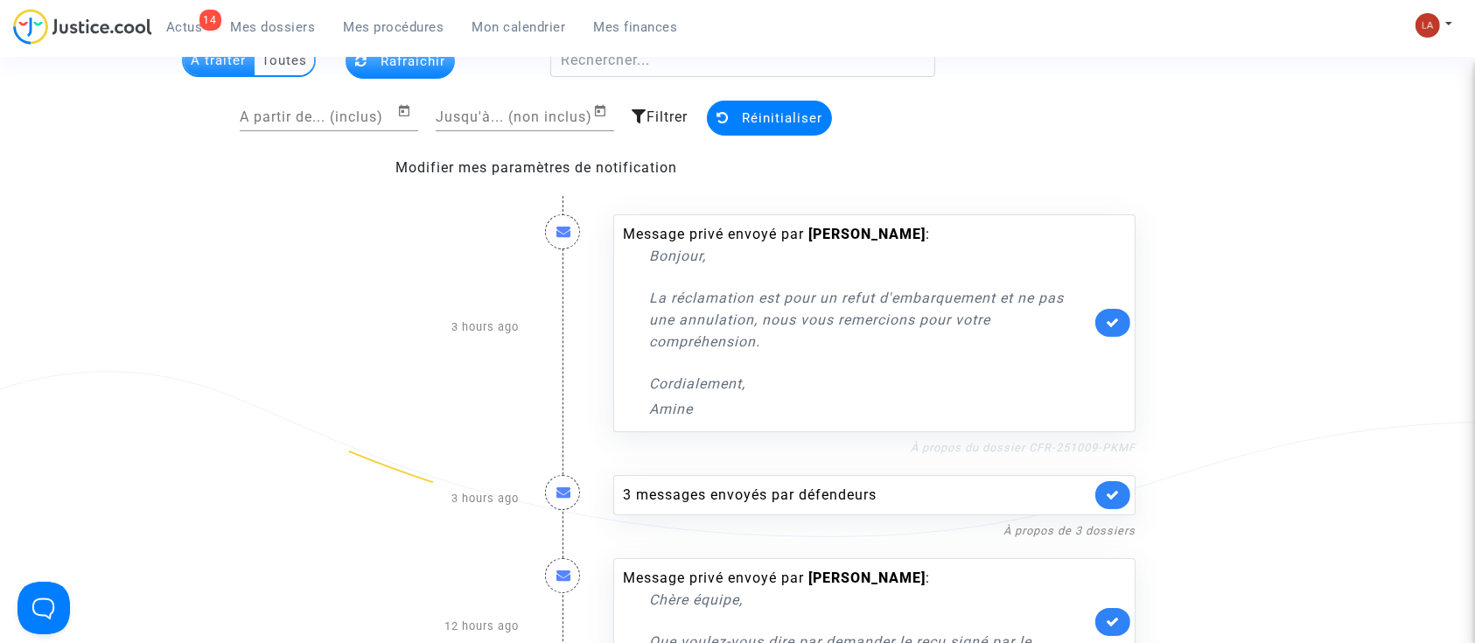
click at [1033, 446] on link "À propos du dossier CFR-251009-PKMF" at bounding box center [1023, 447] width 225 height 13
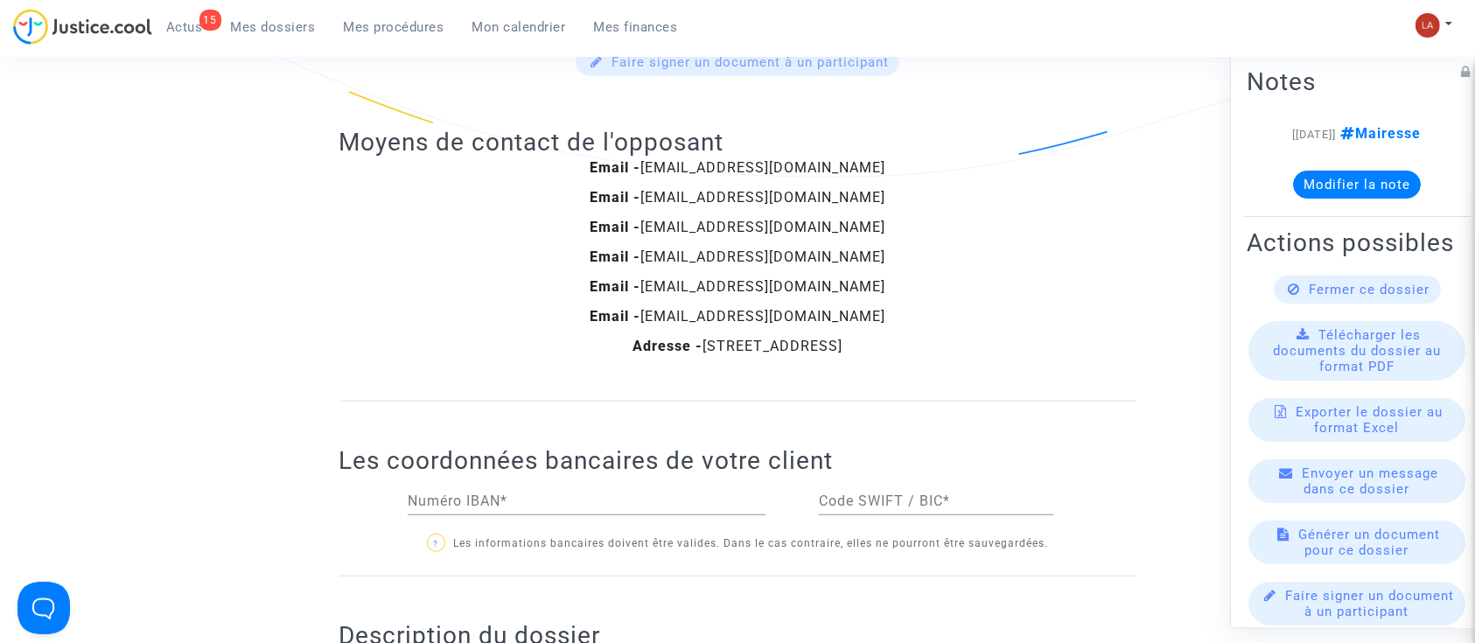
scroll to position [1166, 0]
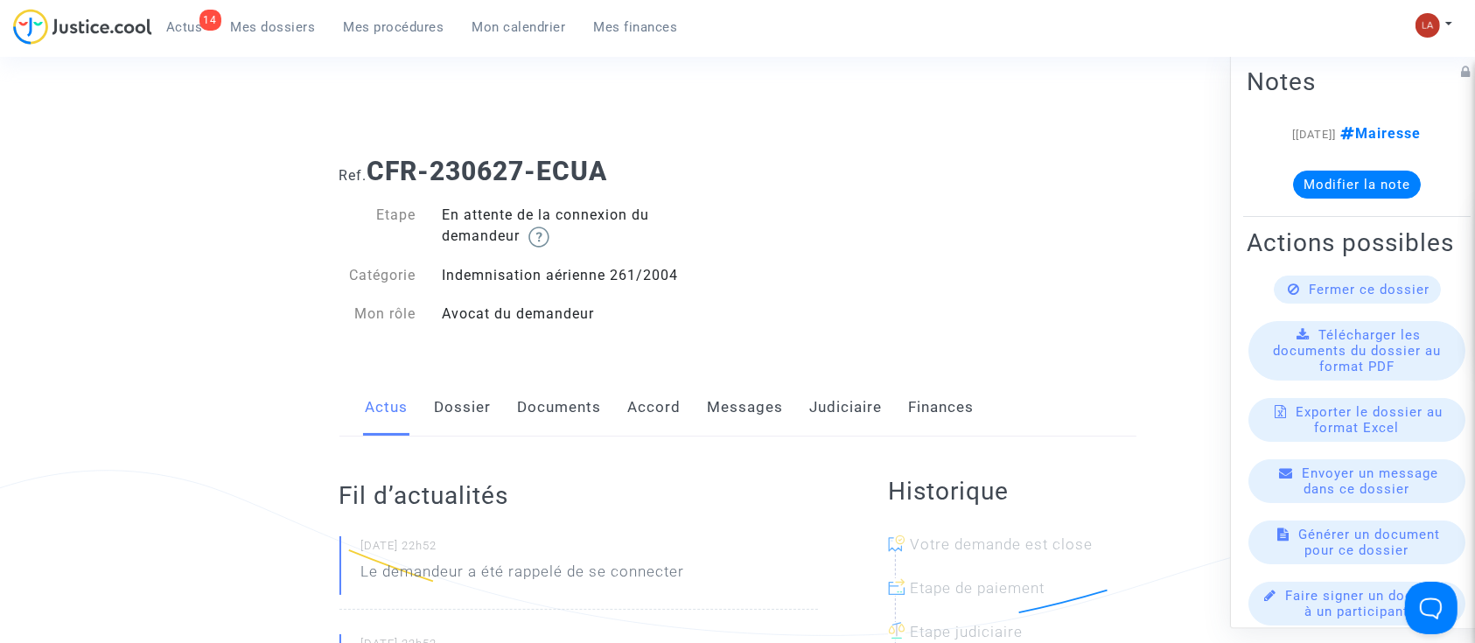
click at [623, 107] on div "Connecté en tant que : Pitcher Avocat" at bounding box center [733, 95] width 1467 height 42
drag, startPoint x: 265, startPoint y: 11, endPoint x: 1042, endPoint y: 242, distance: 810.9
click at [1042, 248] on div "Ref. CFR-230627-ECUA Etape En attente de la connexion du demandeur Catégorie In…" at bounding box center [737, 243] width 823 height 200
click at [767, 403] on link "Messages" at bounding box center [746, 408] width 76 height 58
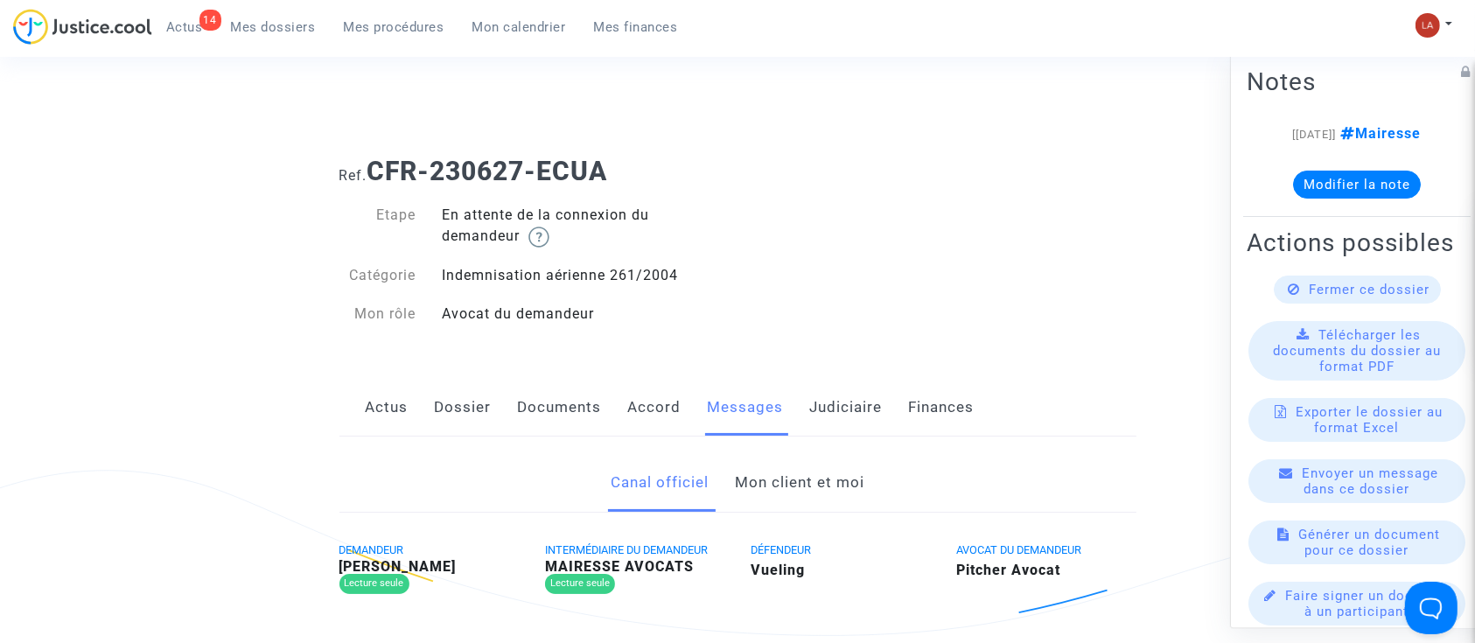
click at [789, 498] on link "Mon client et moi" at bounding box center [800, 483] width 130 height 58
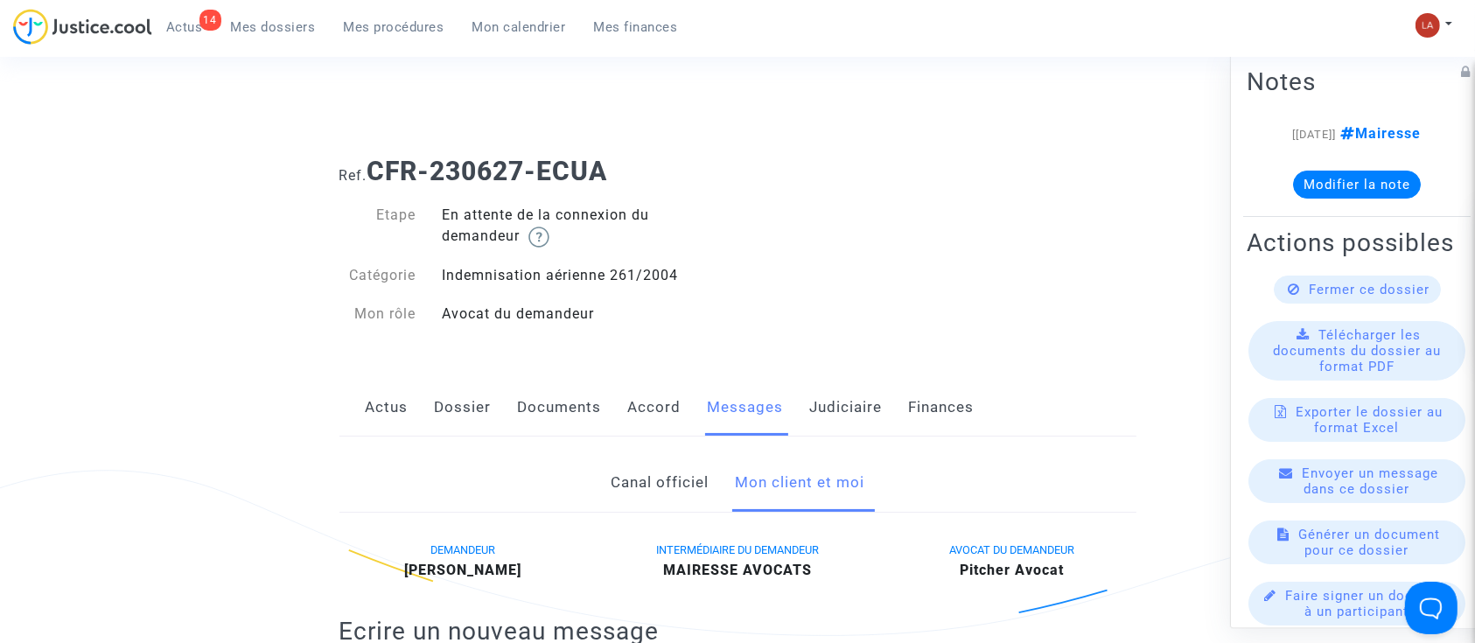
scroll to position [583, 0]
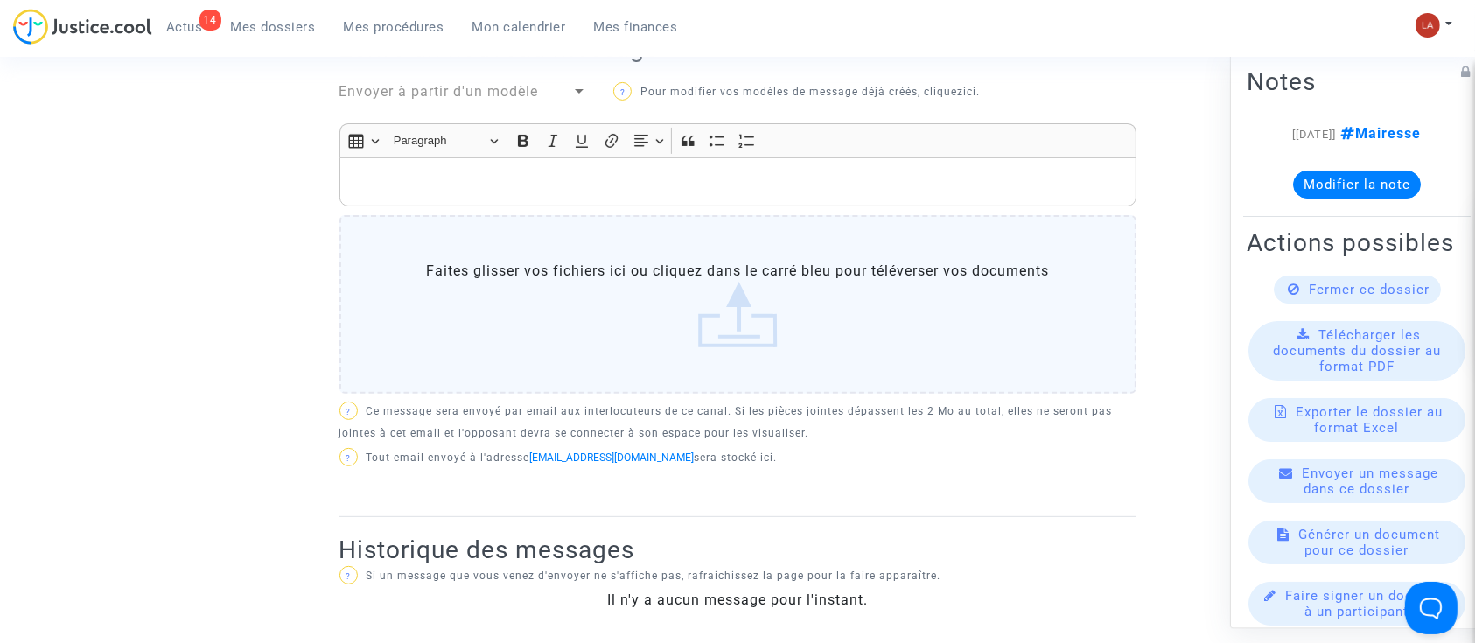
click at [606, 189] on p "Rich Text Editor, main" at bounding box center [737, 183] width 779 height 22
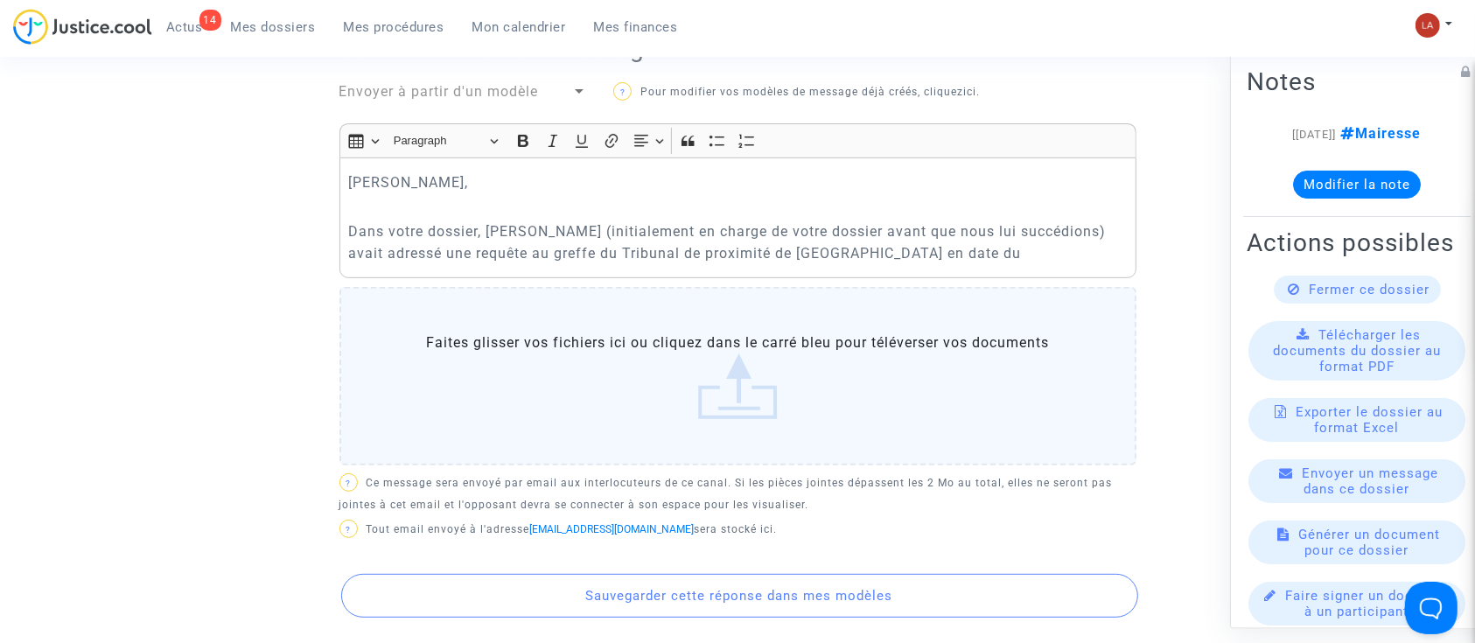
click at [1078, 256] on p "Dans votre dossier, [PERSON_NAME] (initialement en charge de votre dossier avan…" at bounding box center [737, 243] width 779 height 44
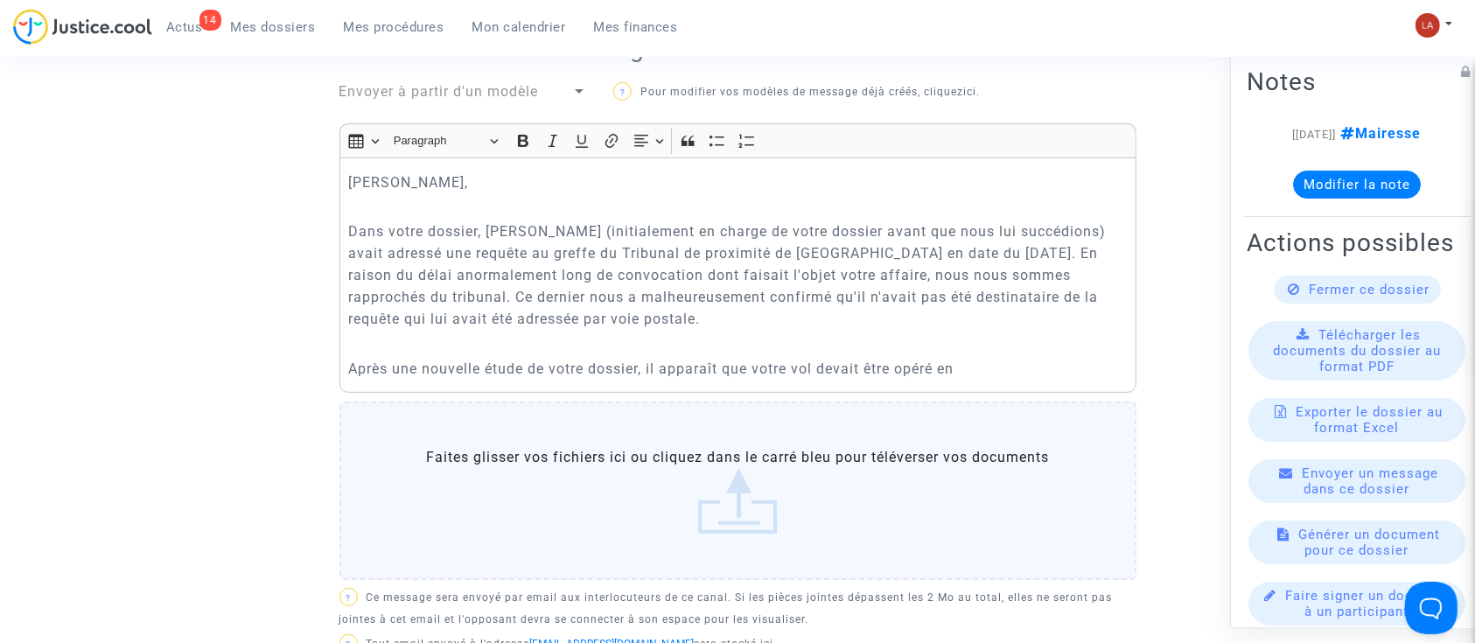
click at [1088, 347] on p "Rich Text Editor, main" at bounding box center [737, 344] width 779 height 22
click at [1068, 351] on p "Rich Text Editor, main" at bounding box center [737, 344] width 779 height 22
click at [1043, 349] on p "Rich Text Editor, main" at bounding box center [737, 344] width 779 height 22
click at [1023, 377] on p "Après une nouvelle étude de votre dossier, il apparaît que votre vol devait êtr…" at bounding box center [737, 369] width 779 height 22
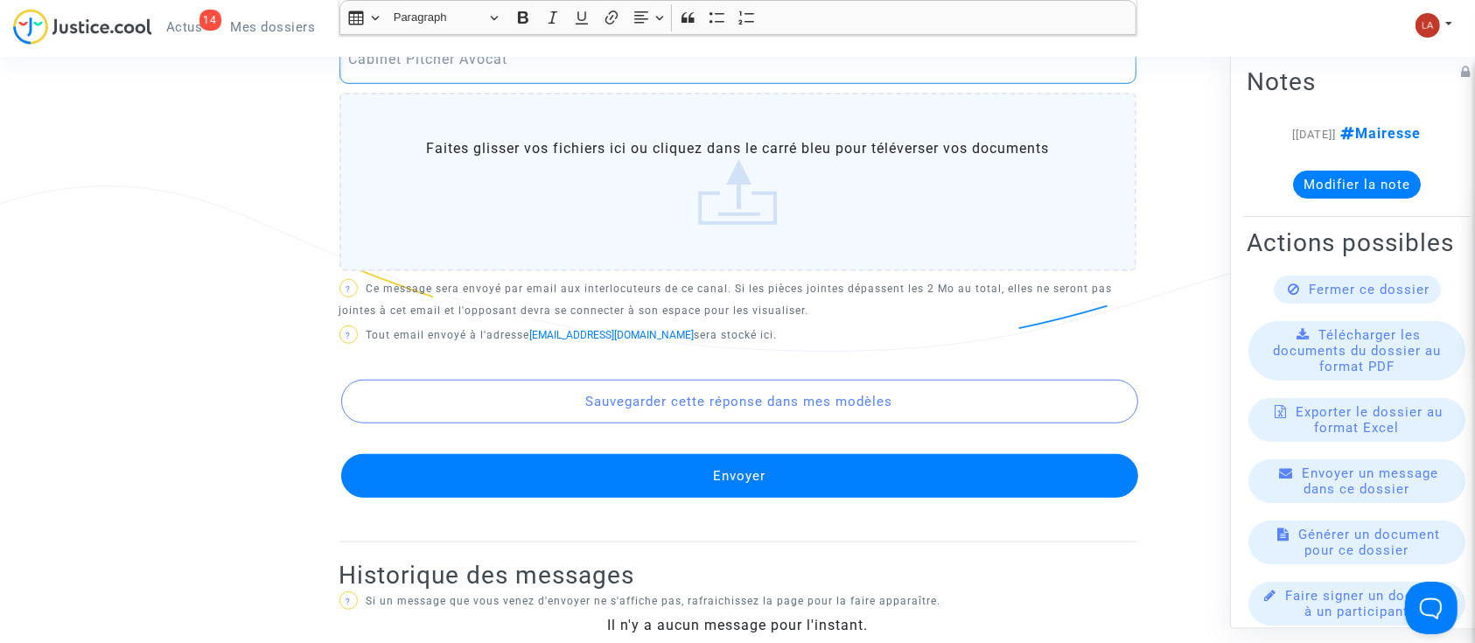
scroll to position [1283, 0]
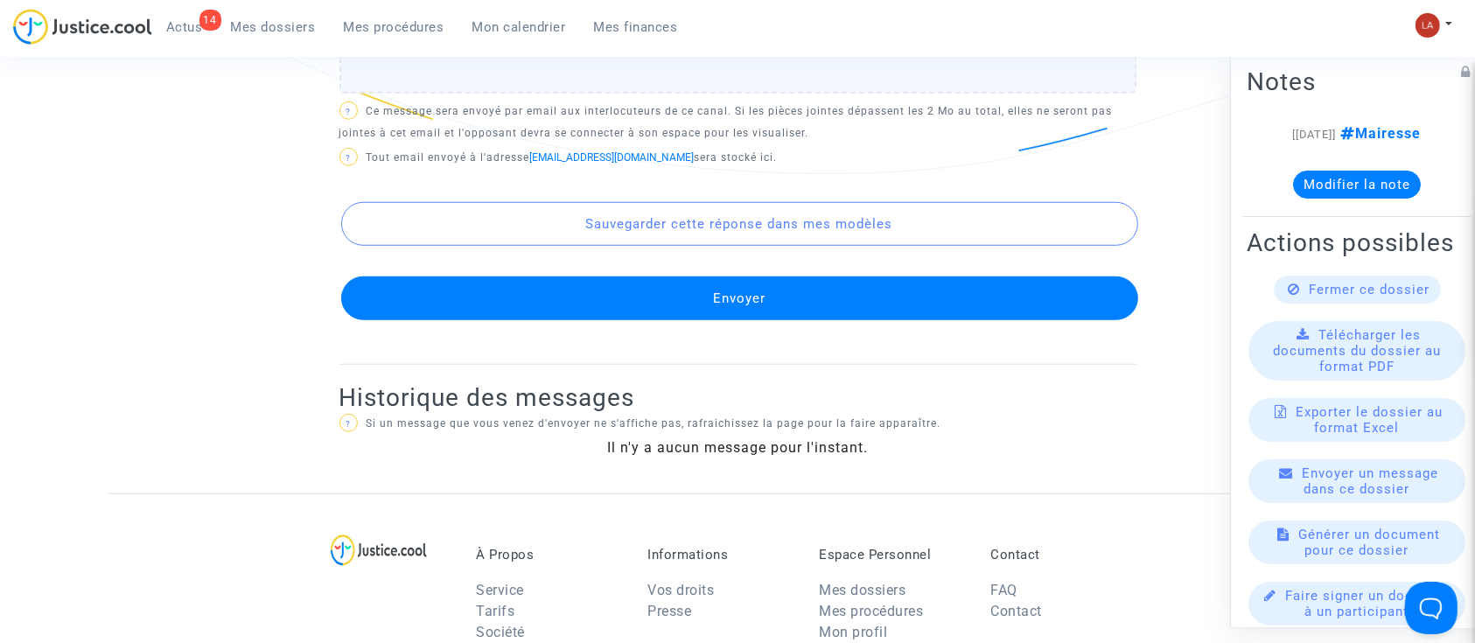
click at [945, 305] on button "Envoyer" at bounding box center [739, 299] width 797 height 44
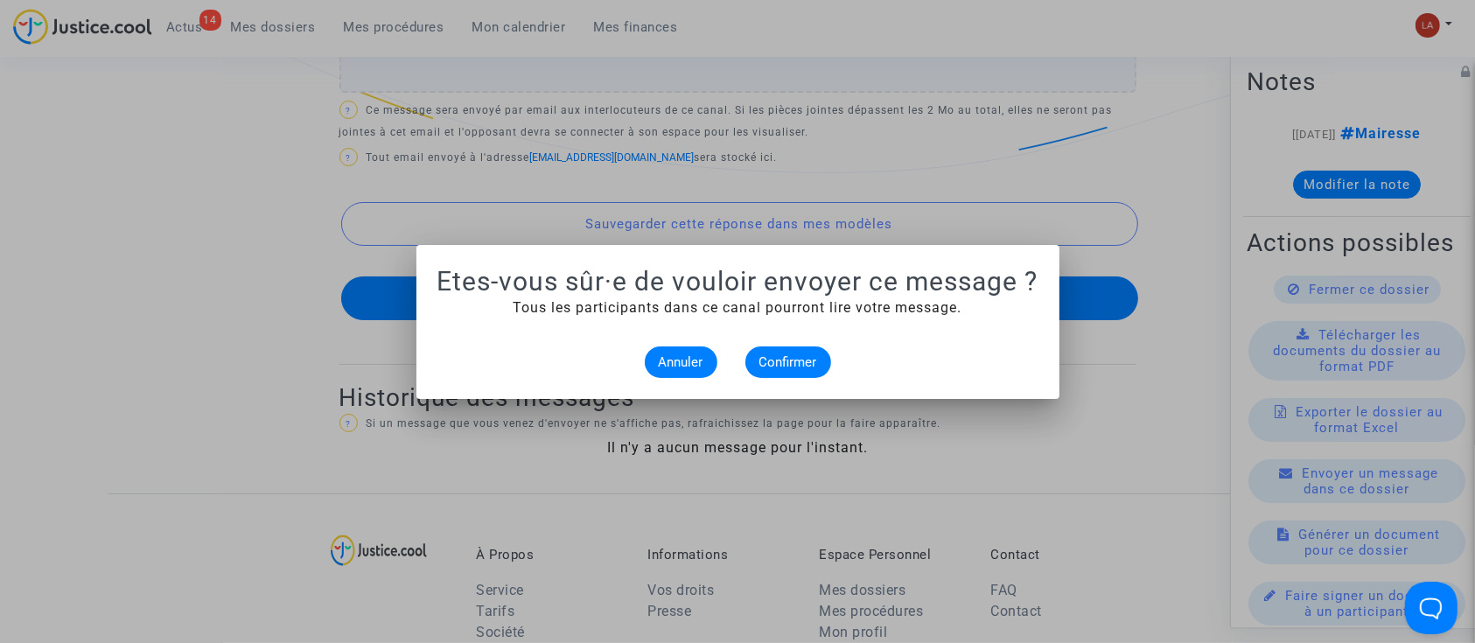
scroll to position [0, 0]
click at [752, 361] on button "Confirmer" at bounding box center [789, 363] width 86 height 32
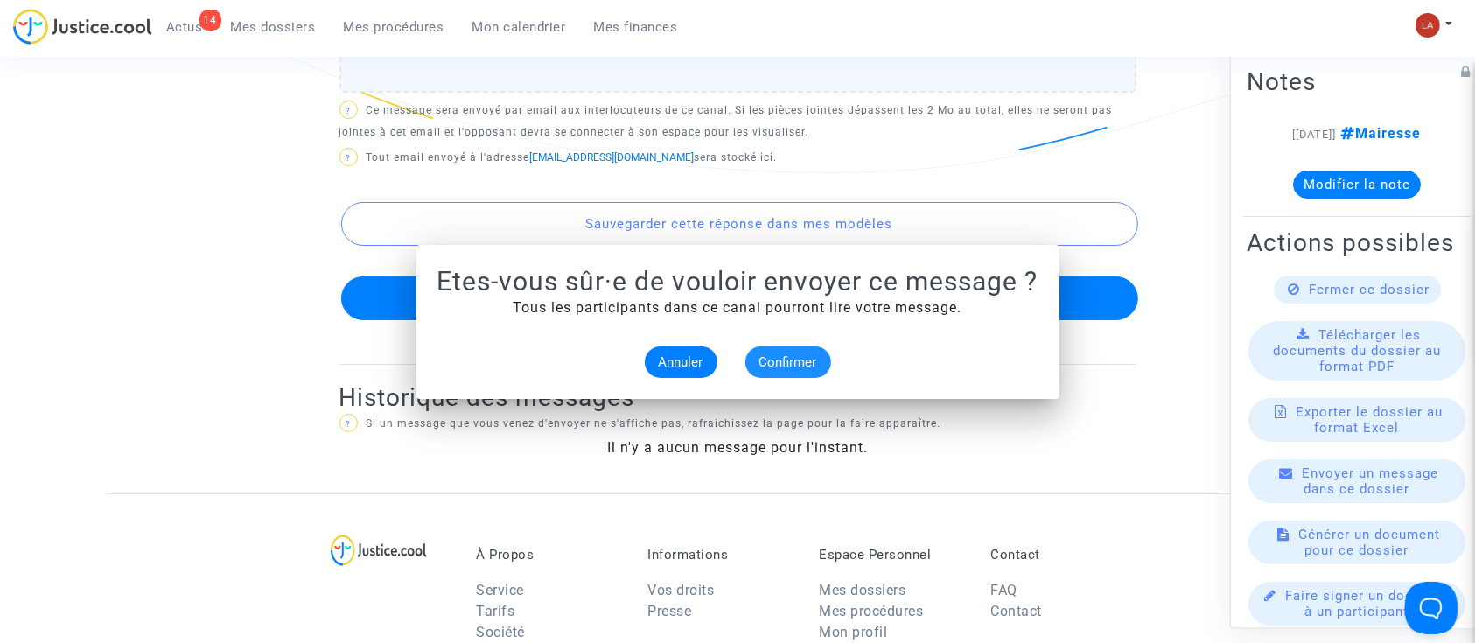
scroll to position [1283, 0]
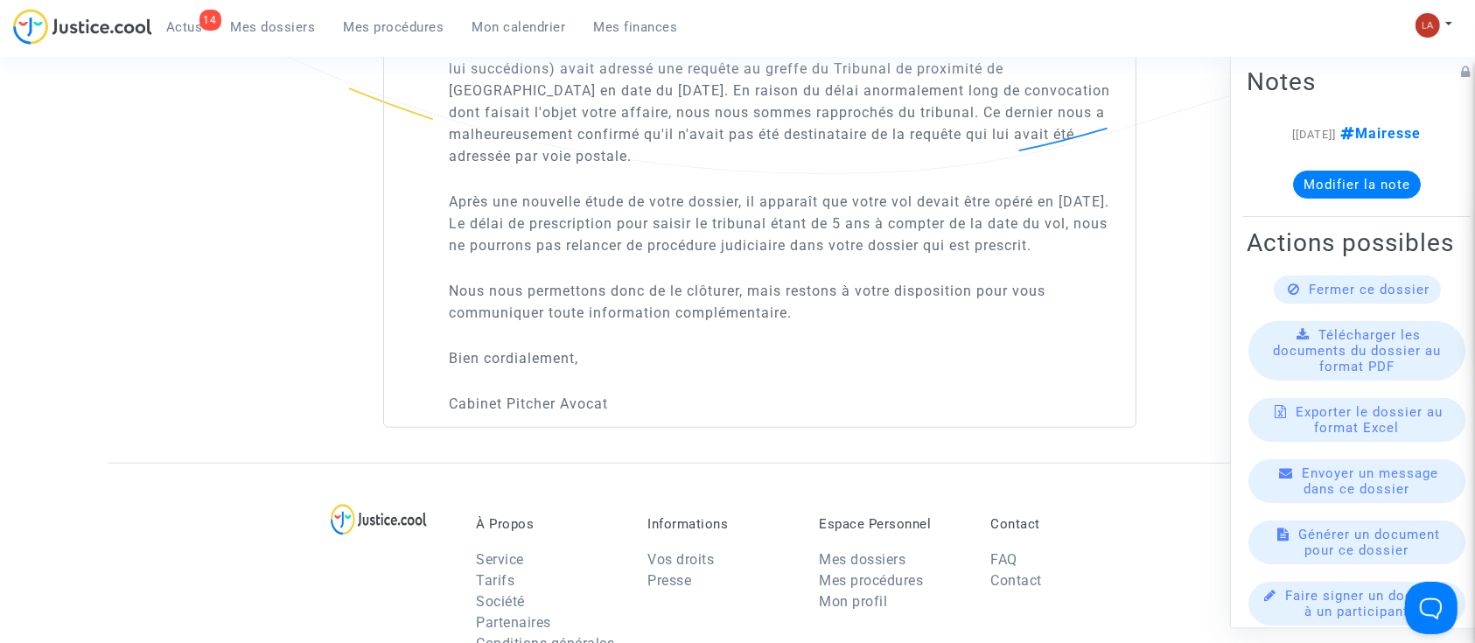
click at [1297, 354] on available-action-list "Fermer ce dossier Télécharger les documents du dossier au format PDF Exporter l…" at bounding box center [1357, 451] width 221 height 350
click at [1295, 304] on div "Fermer ce dossier" at bounding box center [1357, 290] width 167 height 28
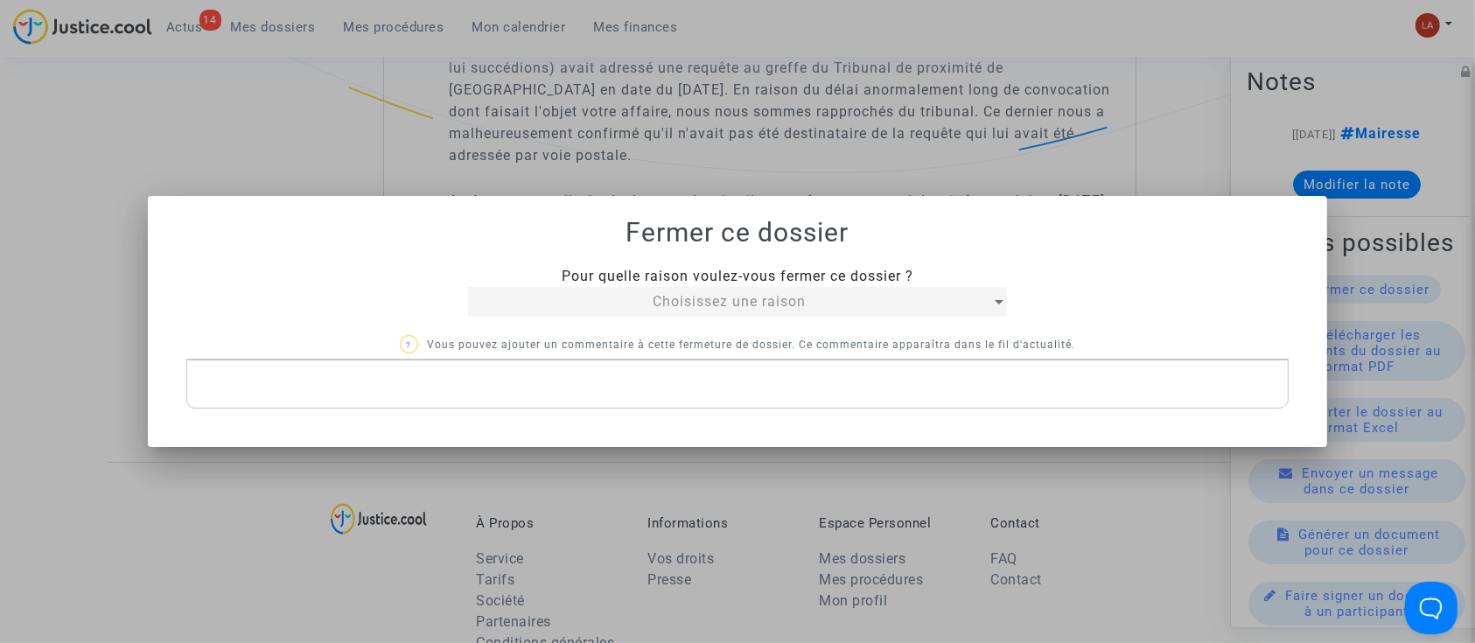
scroll to position [0, 0]
click at [508, 300] on div "Choisissez une raison" at bounding box center [729, 301] width 522 height 21
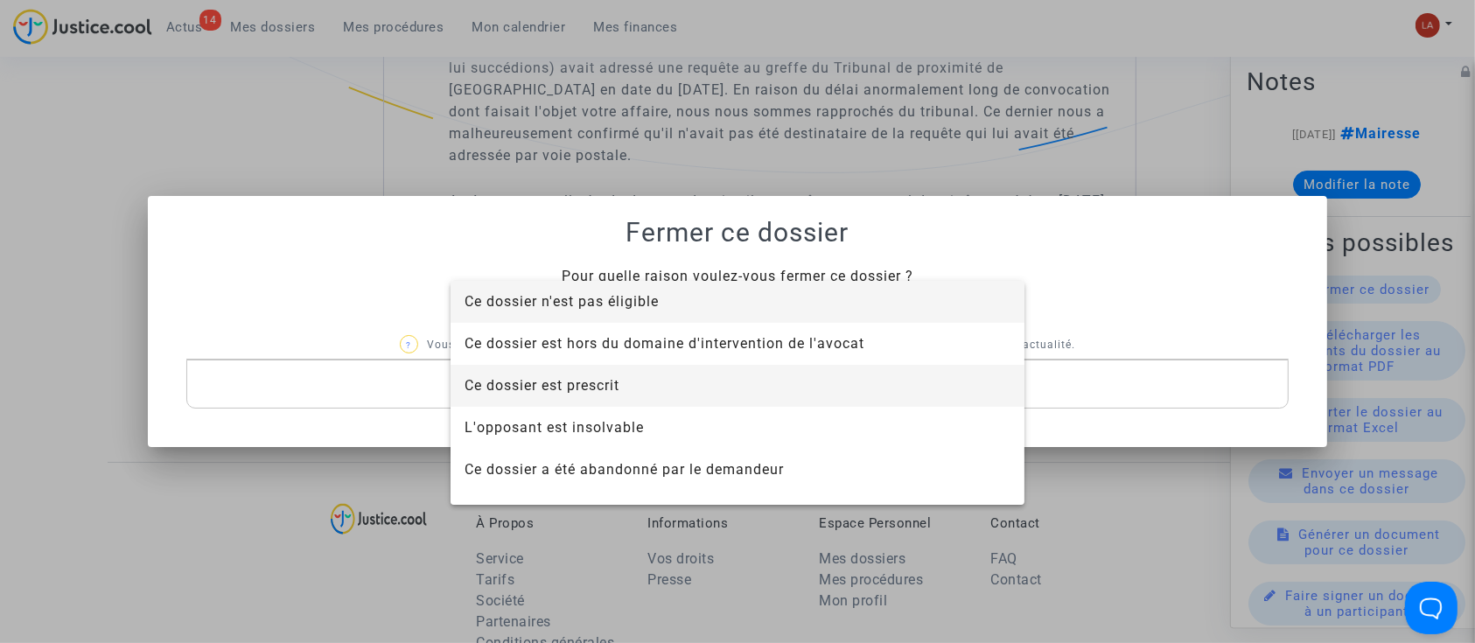
click at [514, 375] on span "Ce dossier est prescrit" at bounding box center [738, 386] width 546 height 42
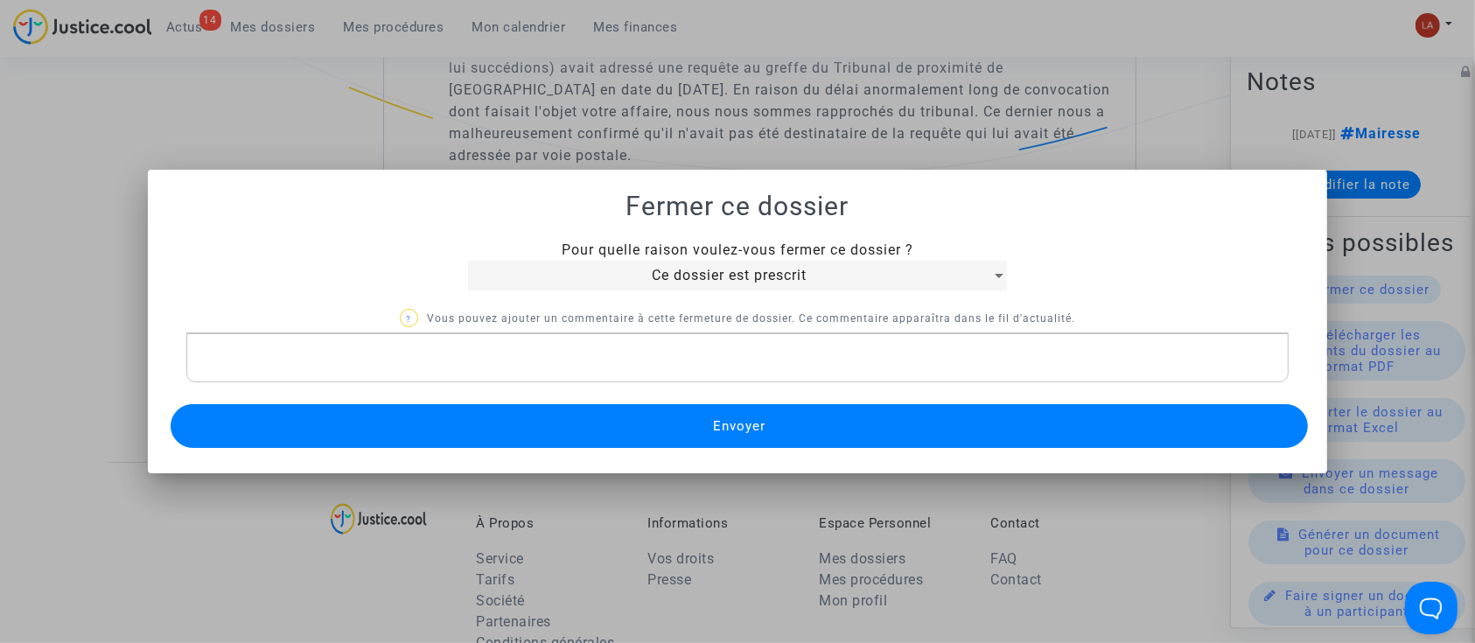
click at [518, 412] on button "Envoyer" at bounding box center [740, 426] width 1138 height 44
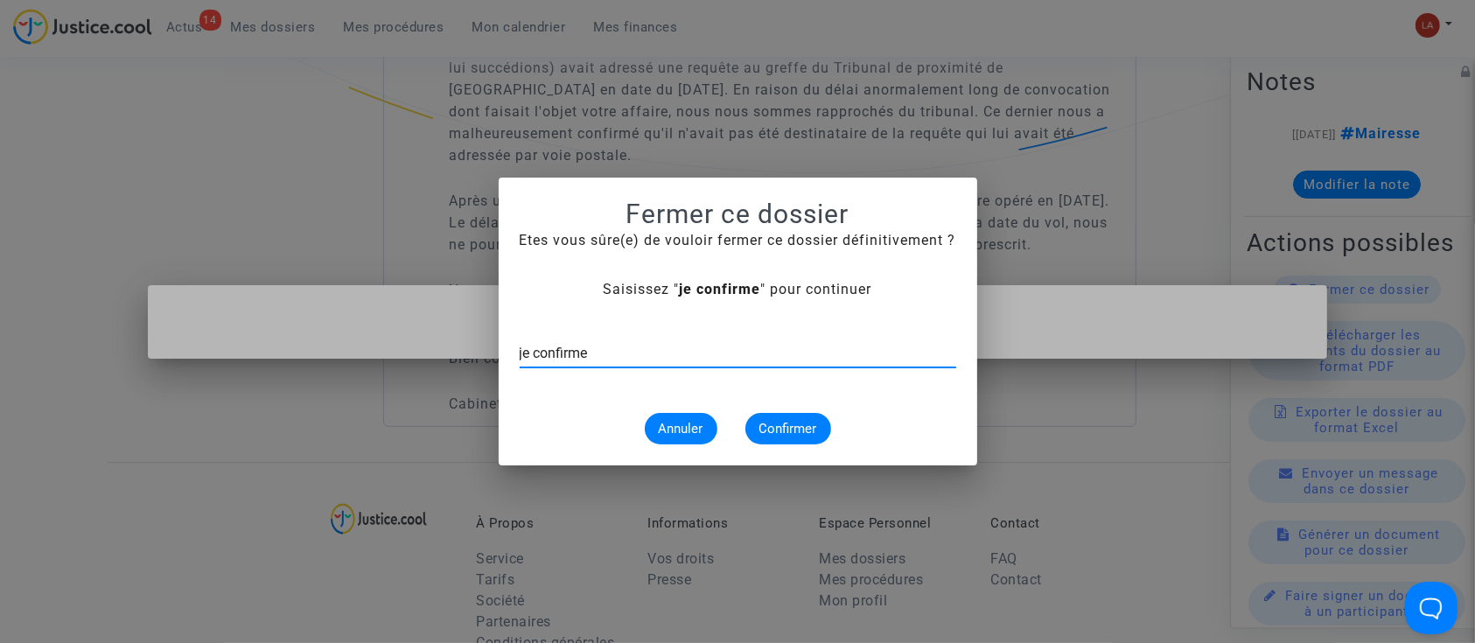
type input "je confirme"
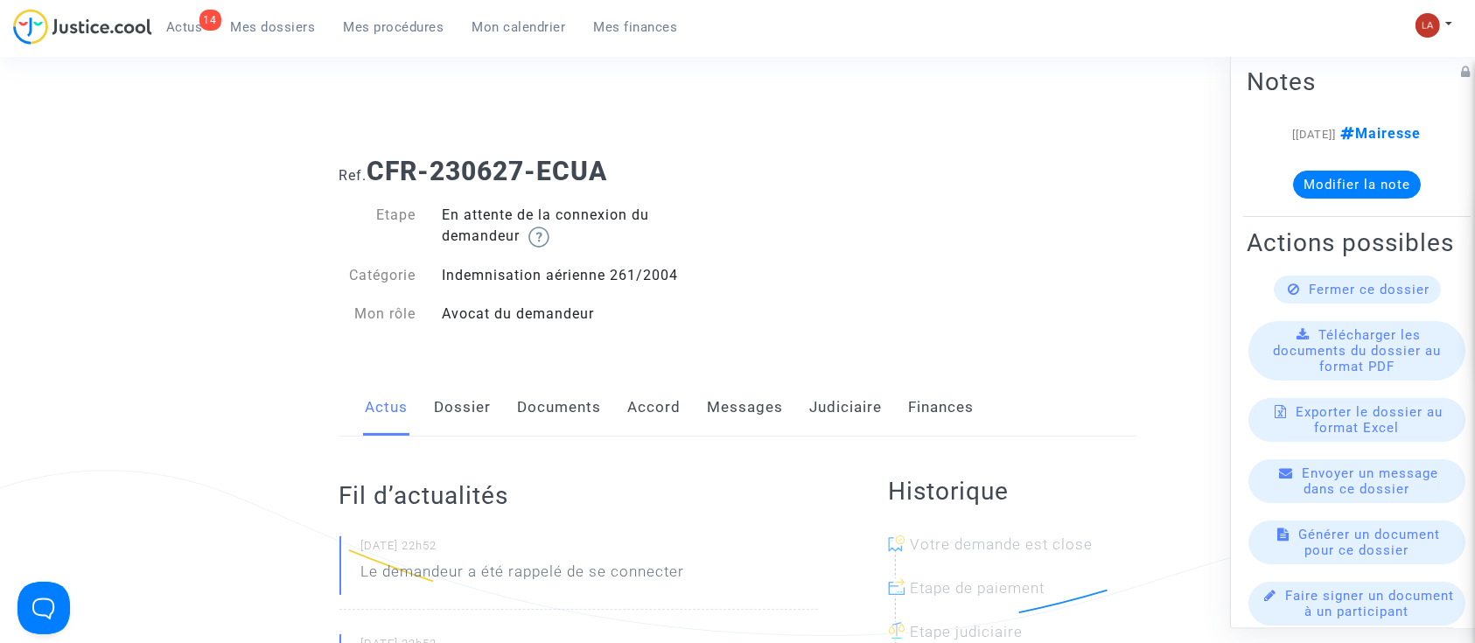
click at [453, 417] on link "Dossier" at bounding box center [463, 408] width 57 height 58
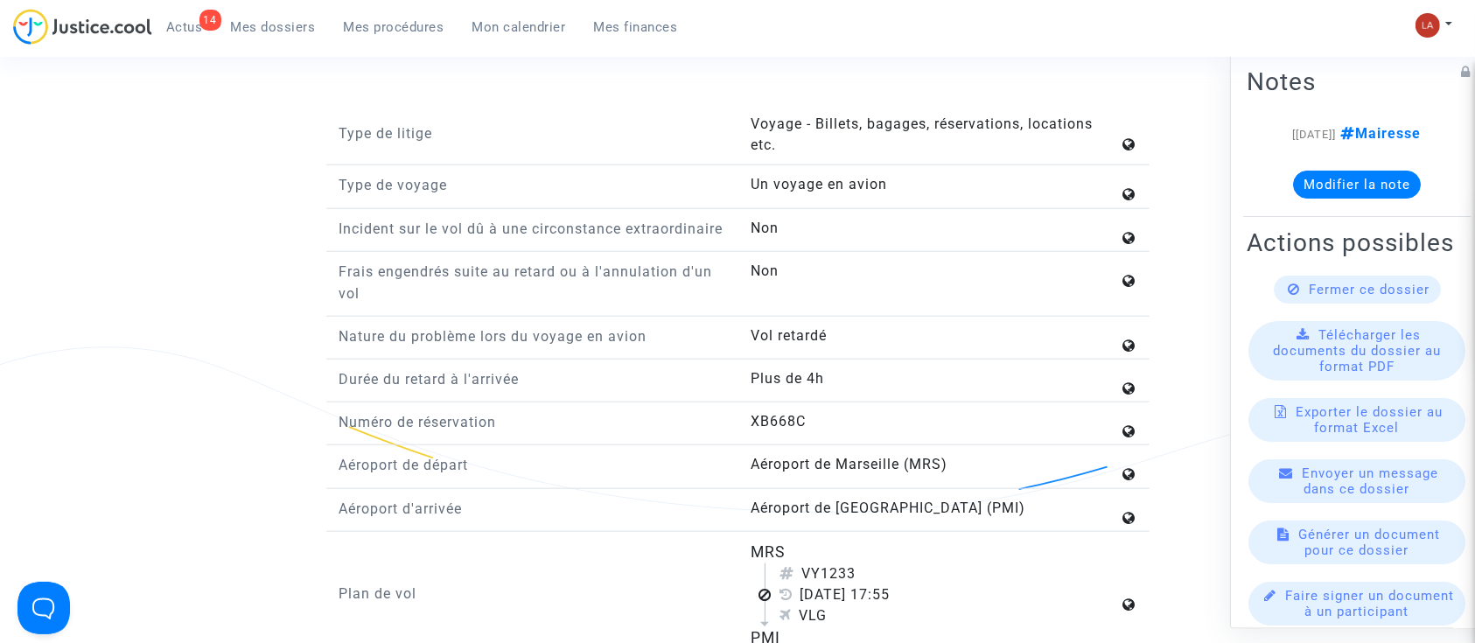
scroll to position [1867, 0]
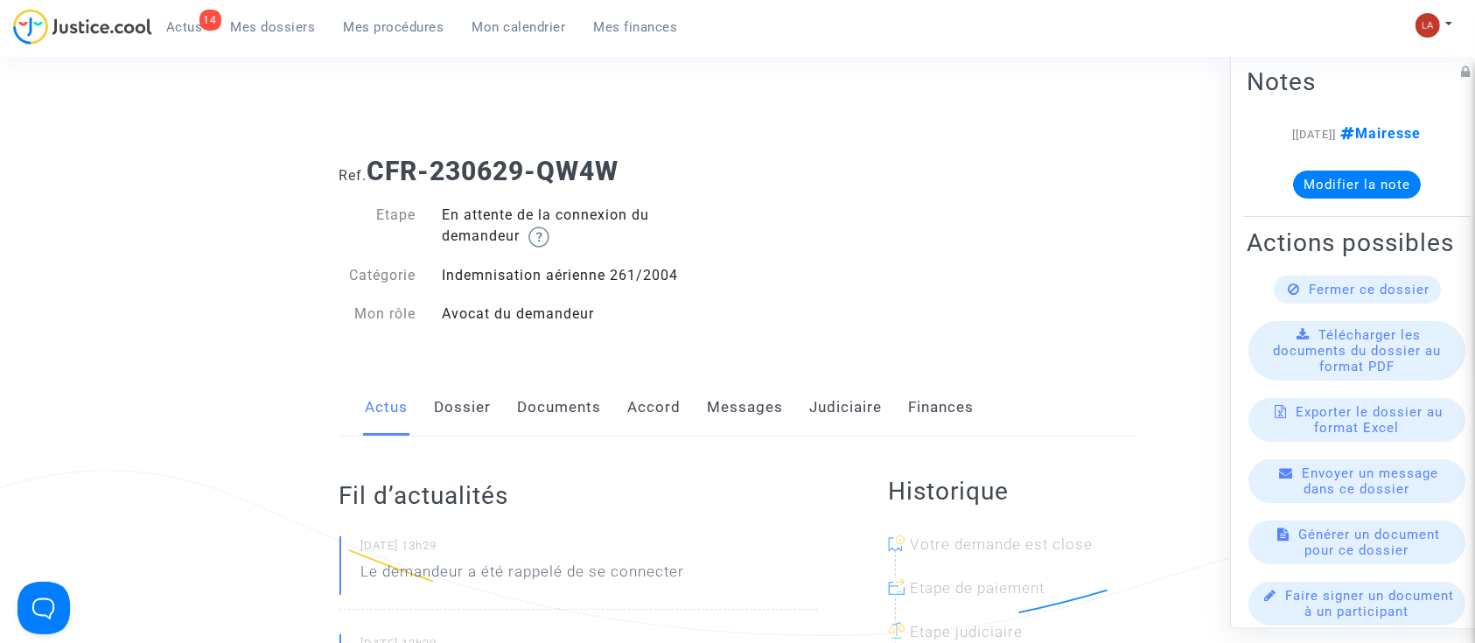
click at [480, 425] on link "Dossier" at bounding box center [463, 408] width 57 height 58
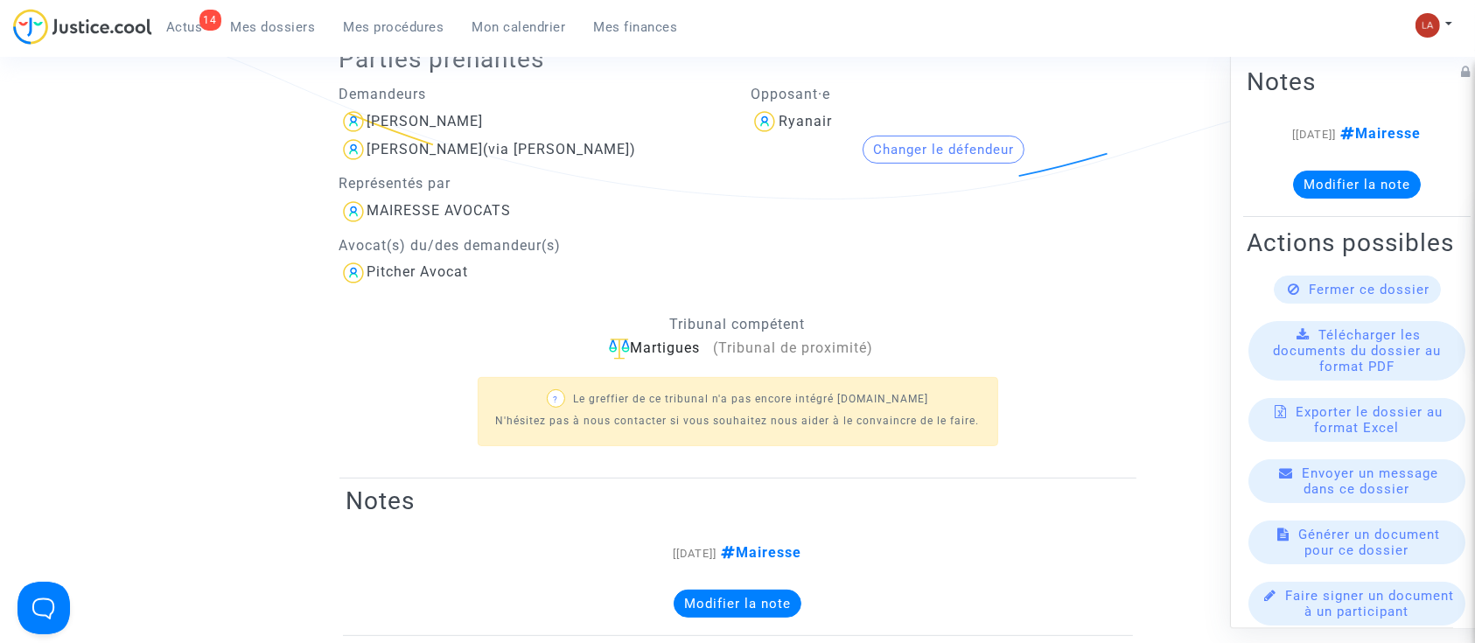
scroll to position [116, 0]
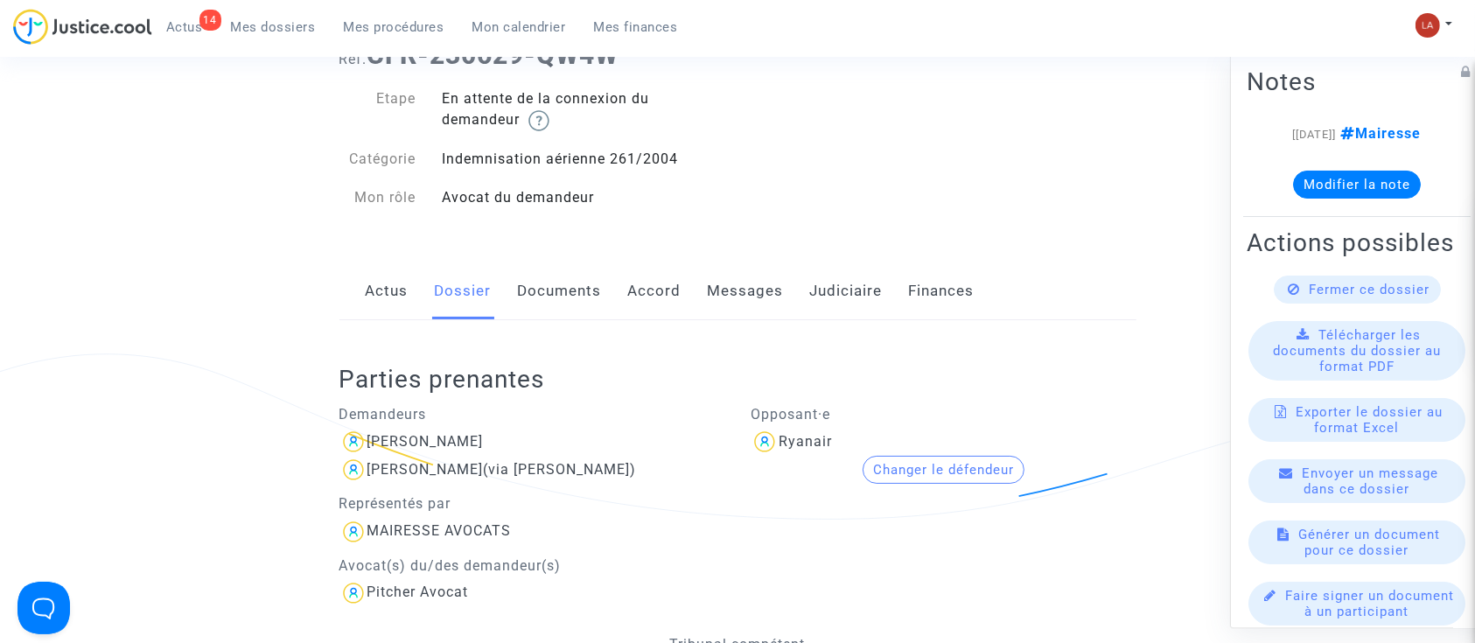
drag, startPoint x: 714, startPoint y: 289, endPoint x: 757, endPoint y: 295, distance: 43.3
click at [714, 289] on link "Messages" at bounding box center [746, 292] width 76 height 58
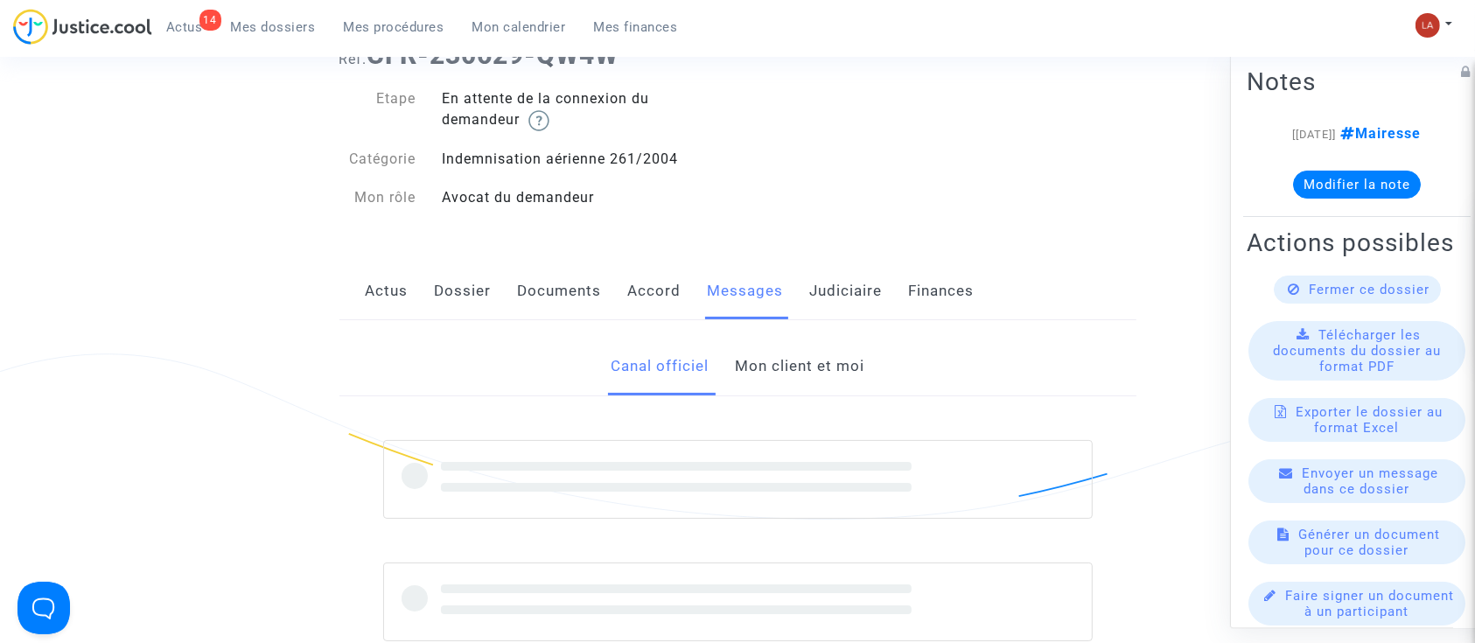
click at [785, 349] on link "Mon client et moi" at bounding box center [800, 367] width 130 height 58
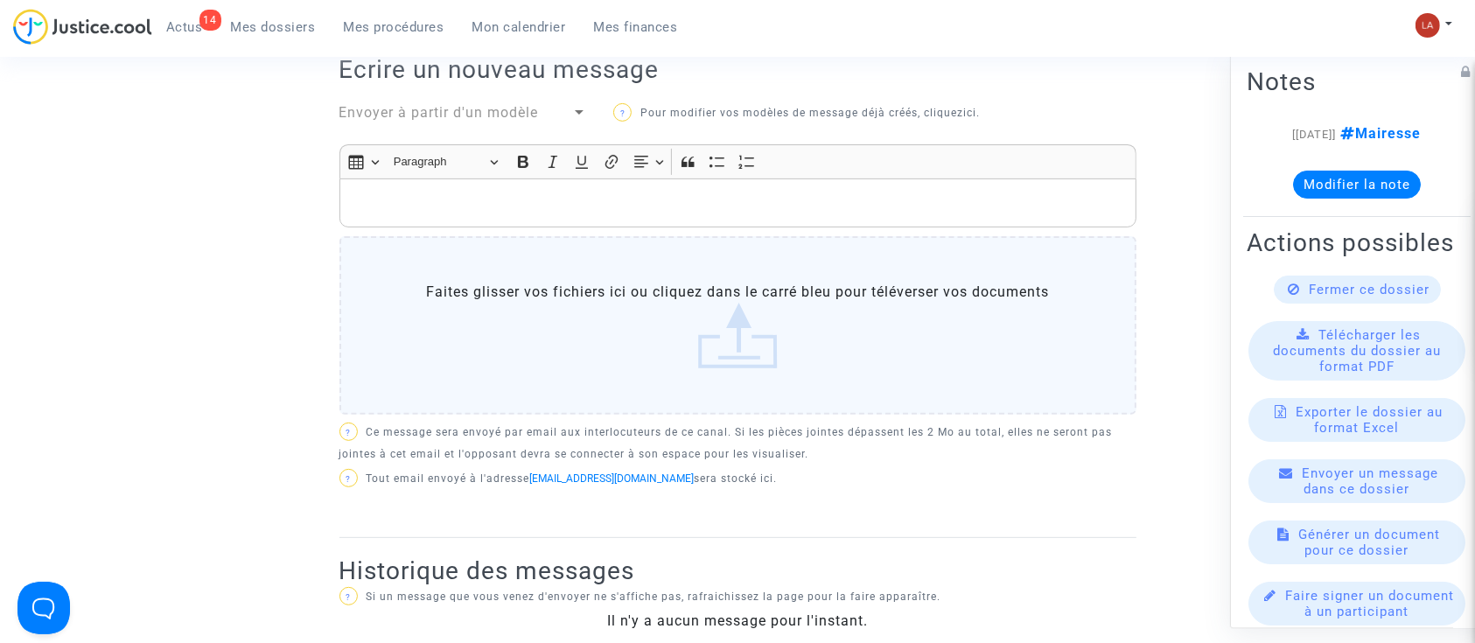
drag, startPoint x: 567, startPoint y: 186, endPoint x: 585, endPoint y: 192, distance: 18.5
click at [567, 186] on div "Rich Text Editor, main" at bounding box center [738, 203] width 797 height 49
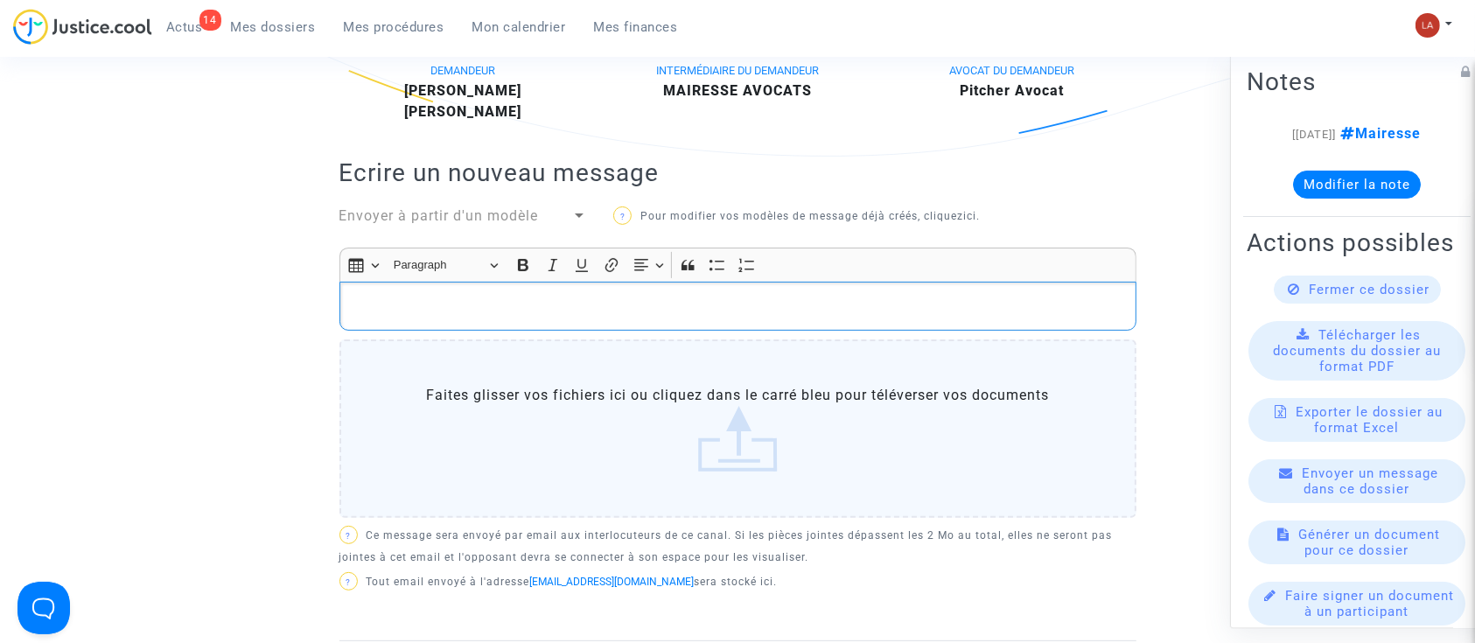
scroll to position [466, 0]
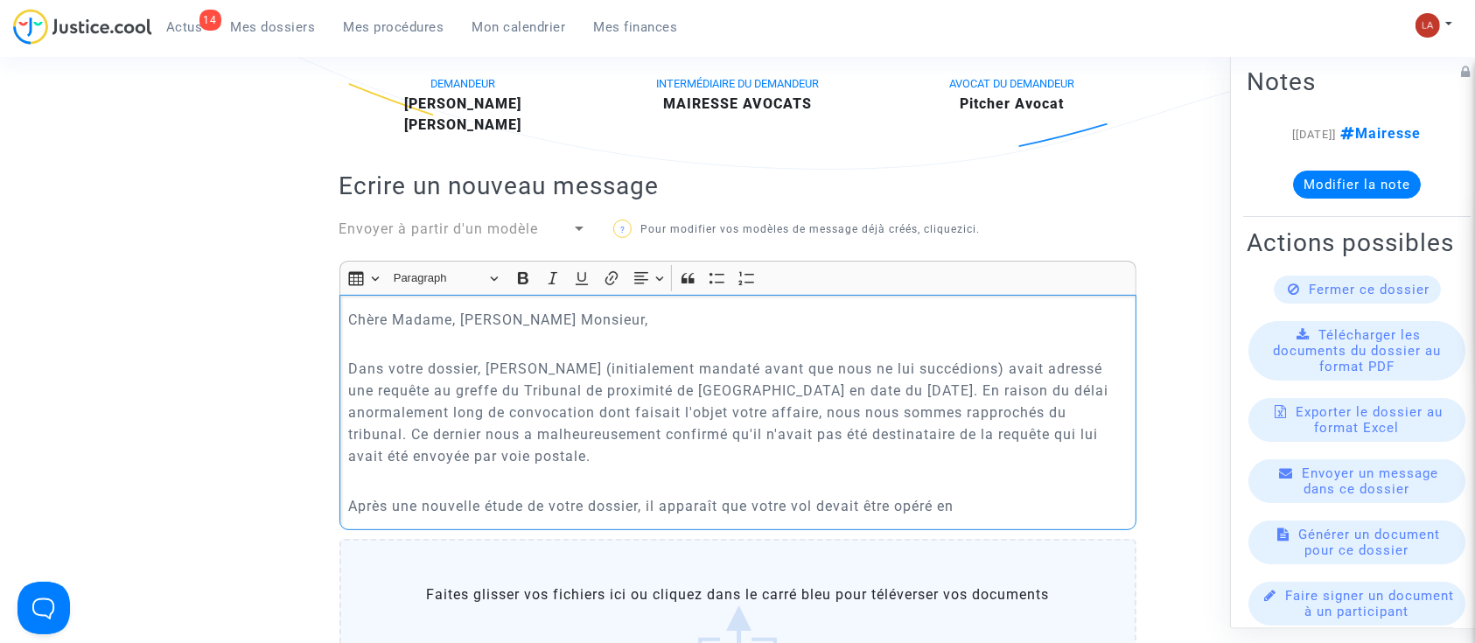
click at [991, 522] on div "Chère Madame, [PERSON_NAME] Monsieur, Dans votre dossier, [PERSON_NAME] (initia…" at bounding box center [738, 412] width 797 height 235
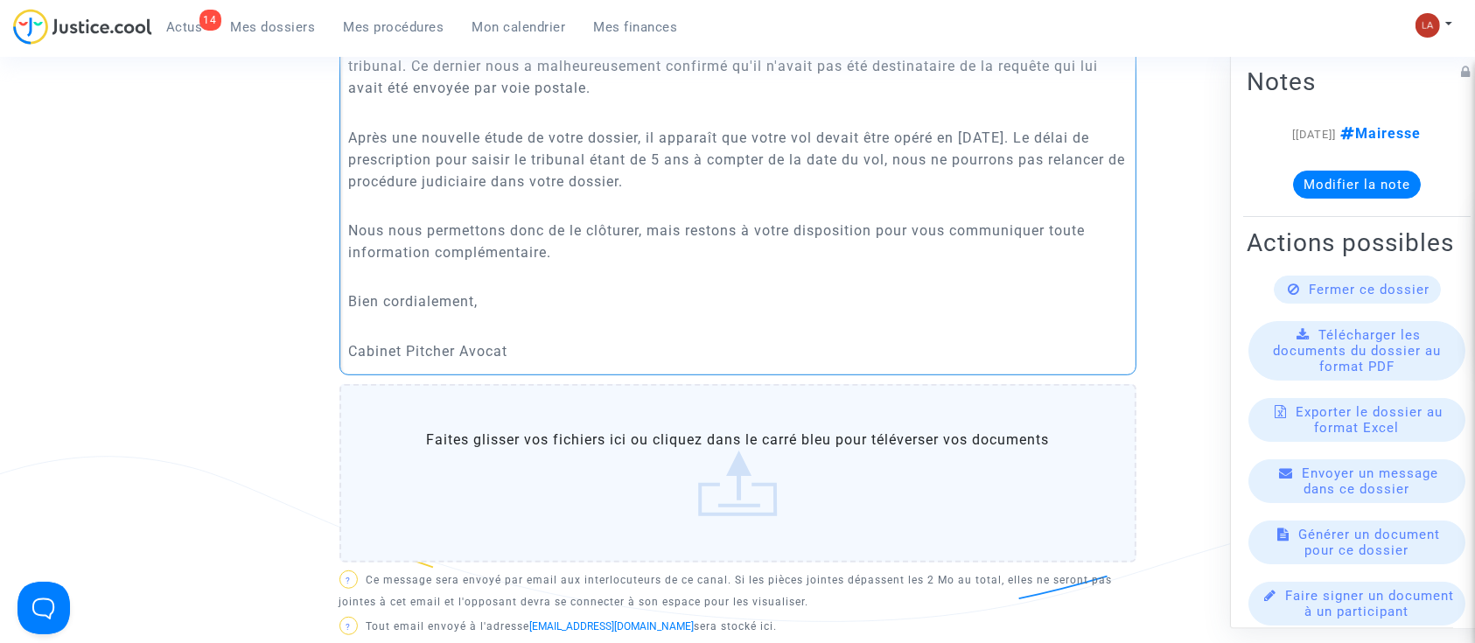
scroll to position [1036, 0]
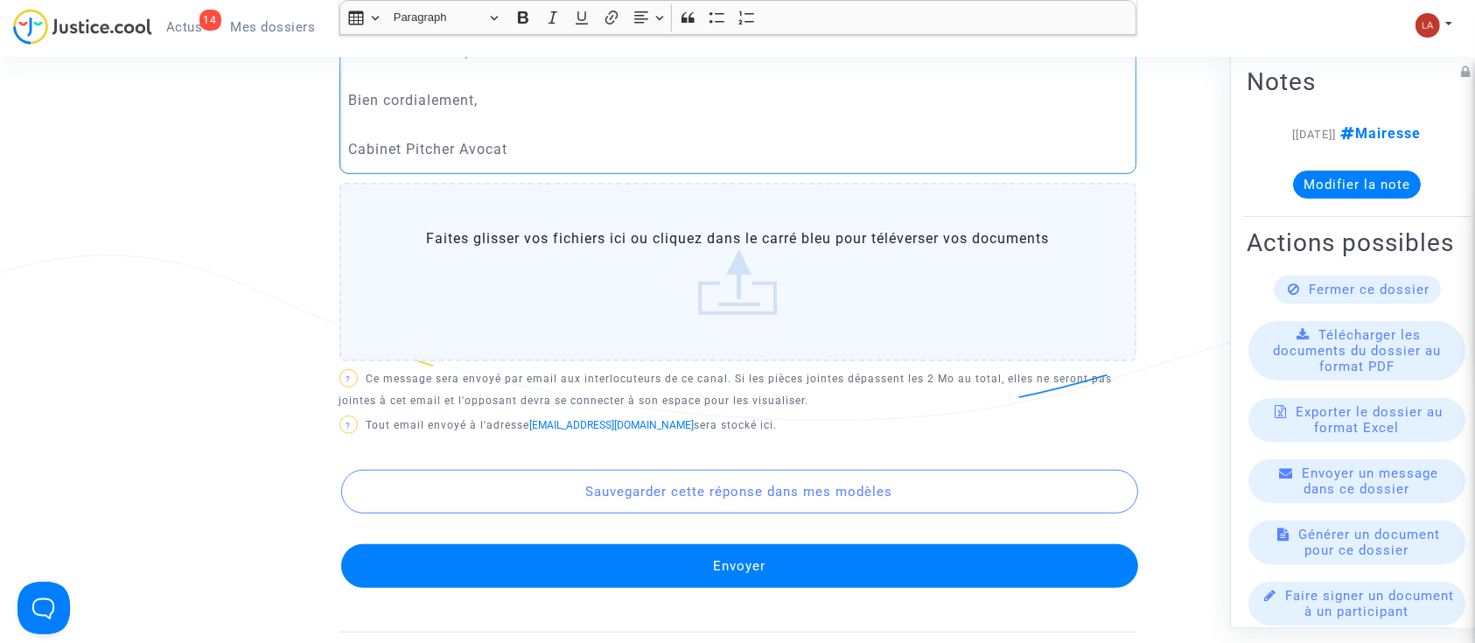
click at [904, 578] on button "Envoyer" at bounding box center [739, 566] width 797 height 44
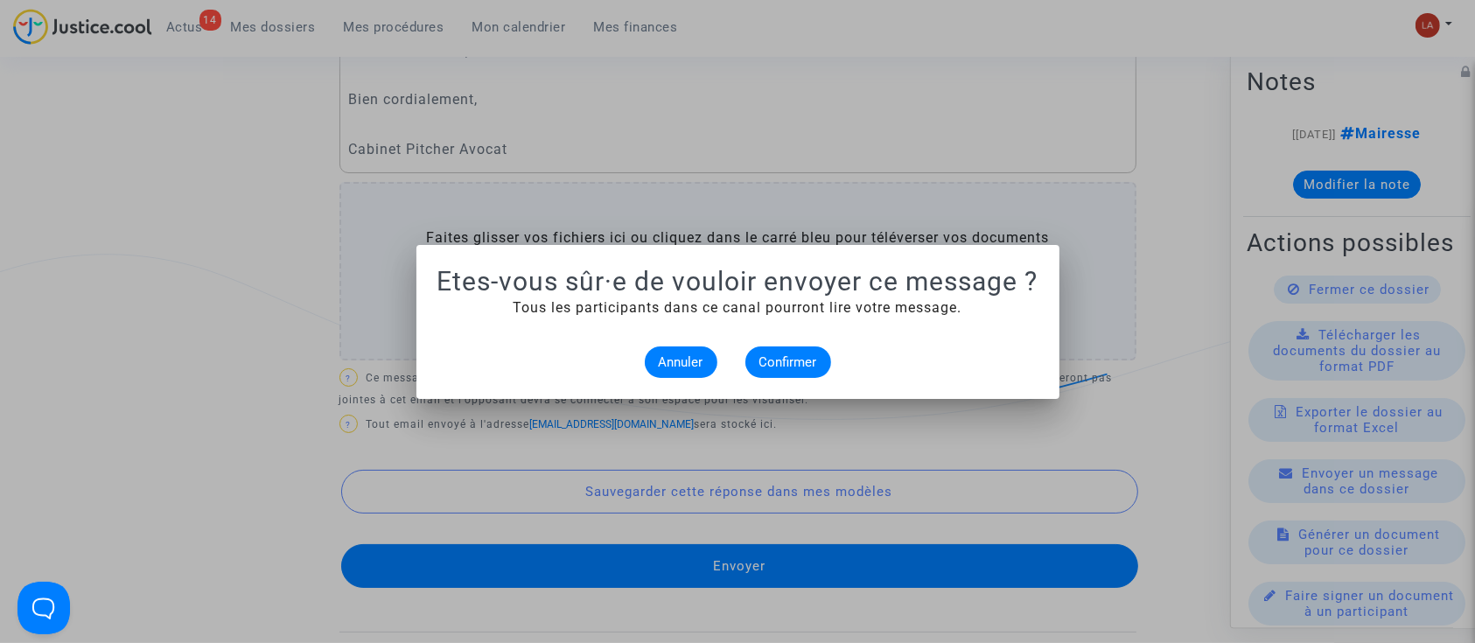
scroll to position [0, 0]
click at [752, 365] on button "Confirmer" at bounding box center [789, 363] width 86 height 32
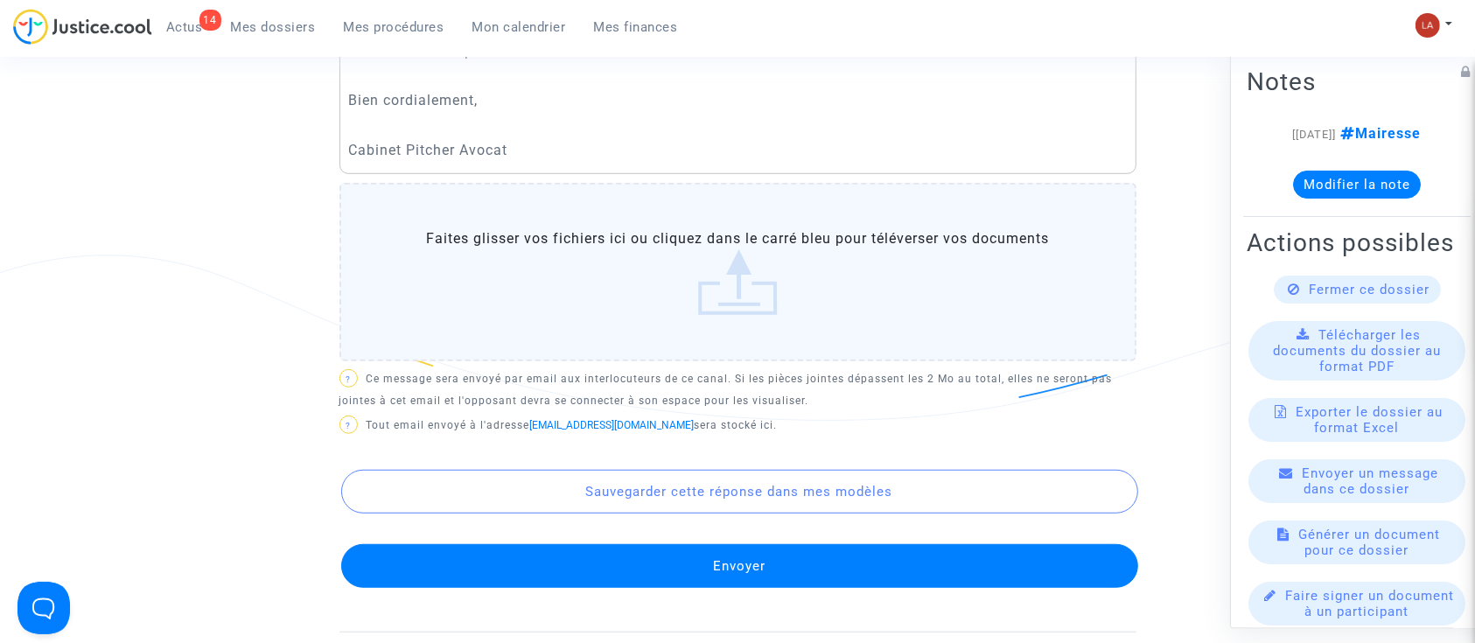
click at [1292, 304] on div "Fermer ce dossier" at bounding box center [1357, 290] width 167 height 28
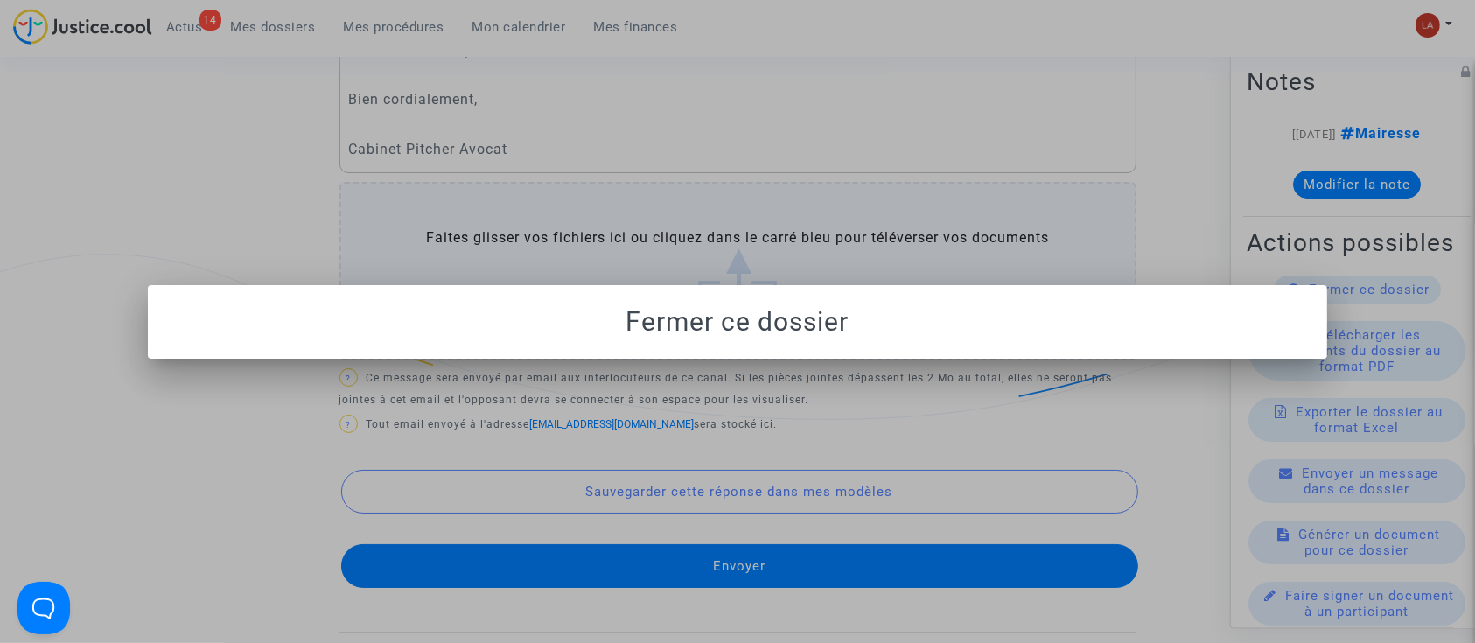
scroll to position [0, 0]
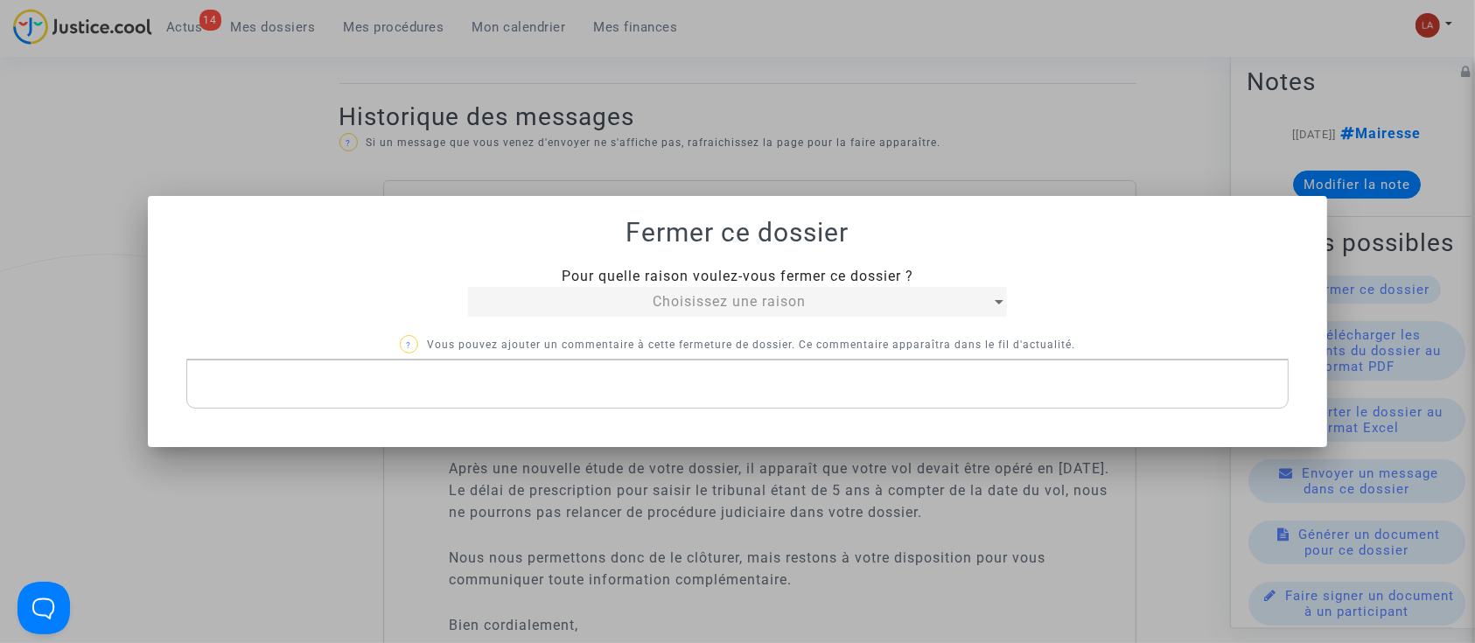
click at [529, 288] on mat-select "Choisissez une raison" at bounding box center [737, 302] width 538 height 30
click at [533, 291] on div "Choisissez une raison" at bounding box center [729, 301] width 522 height 21
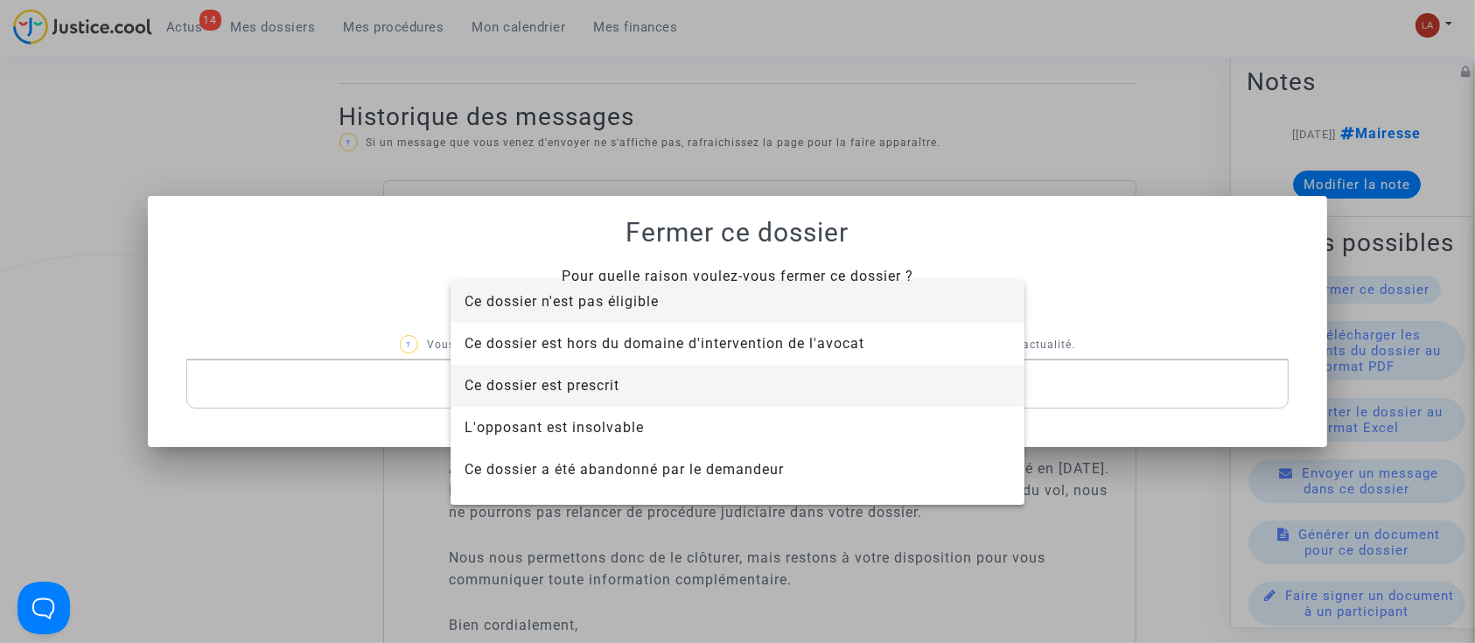
click at [616, 383] on span "Ce dossier est prescrit" at bounding box center [542, 385] width 155 height 17
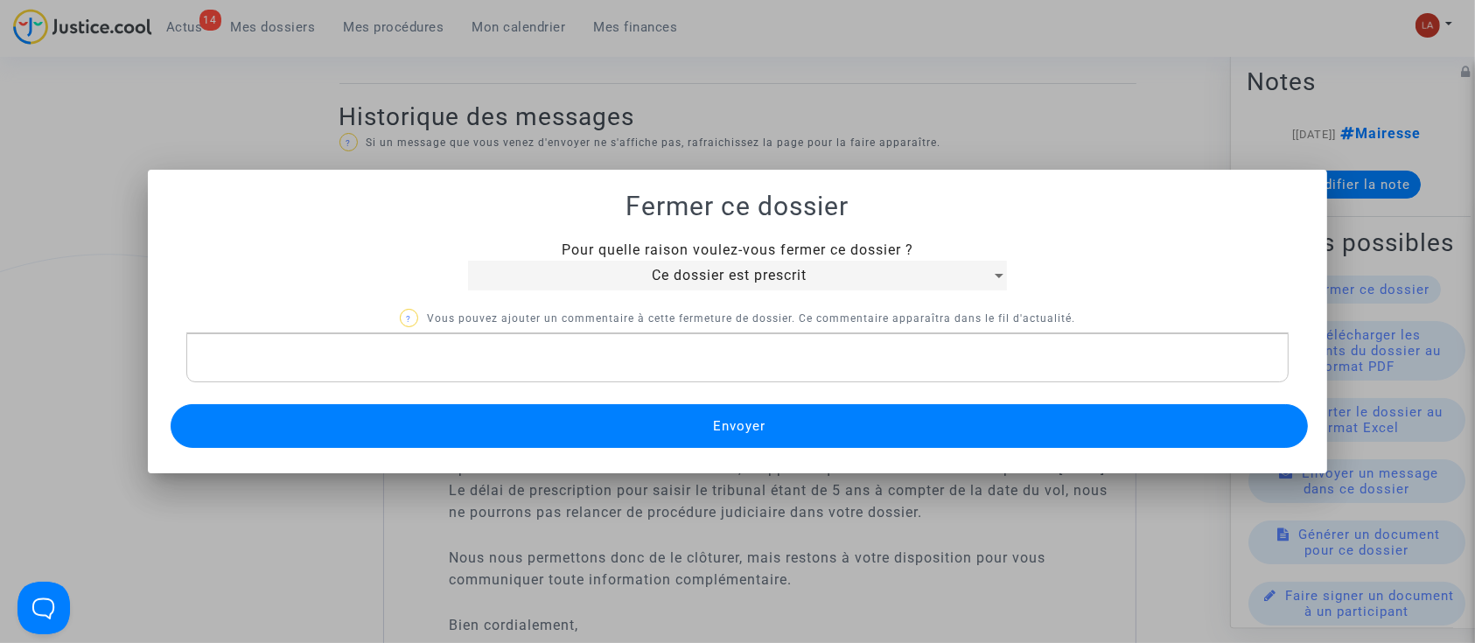
click at [634, 403] on div "Pour quelle raison voulez-vous fermer ce dossier ? Ce dossier est prescrit ? Vo…" at bounding box center [738, 346] width 1138 height 213
click at [656, 413] on button "Envoyer" at bounding box center [740, 426] width 1138 height 44
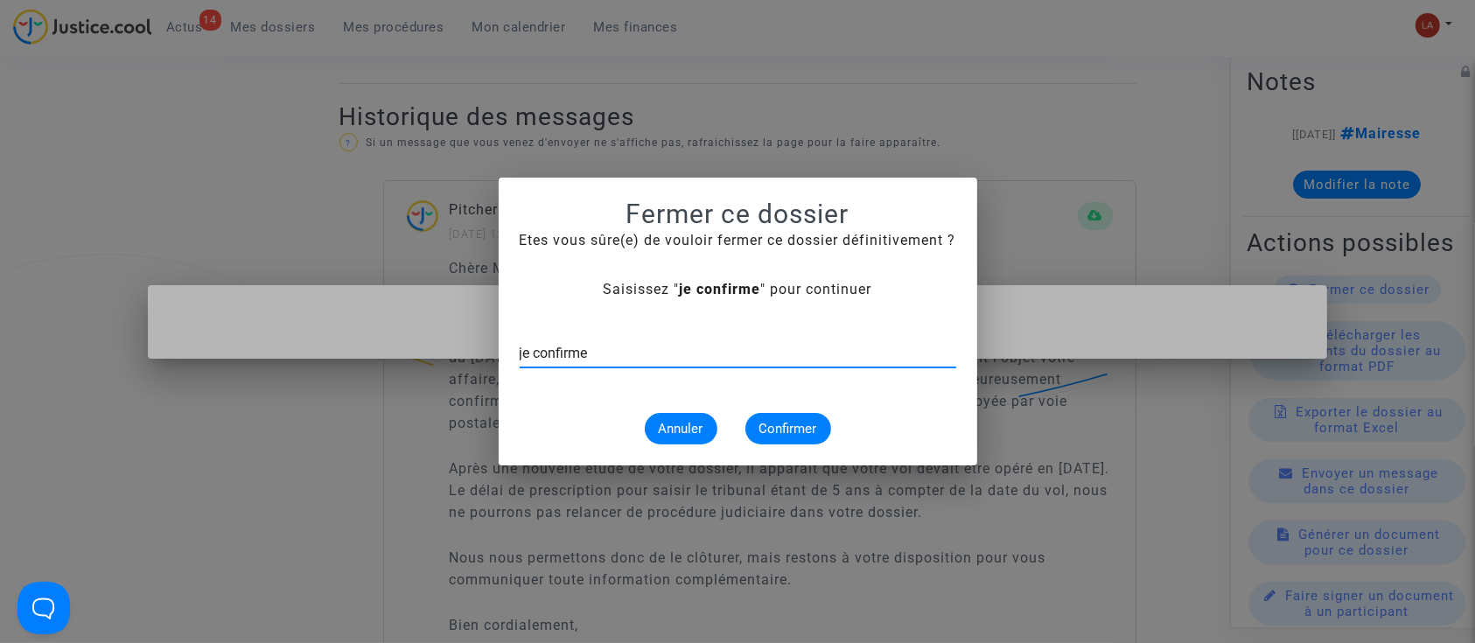
type input "je confirme"
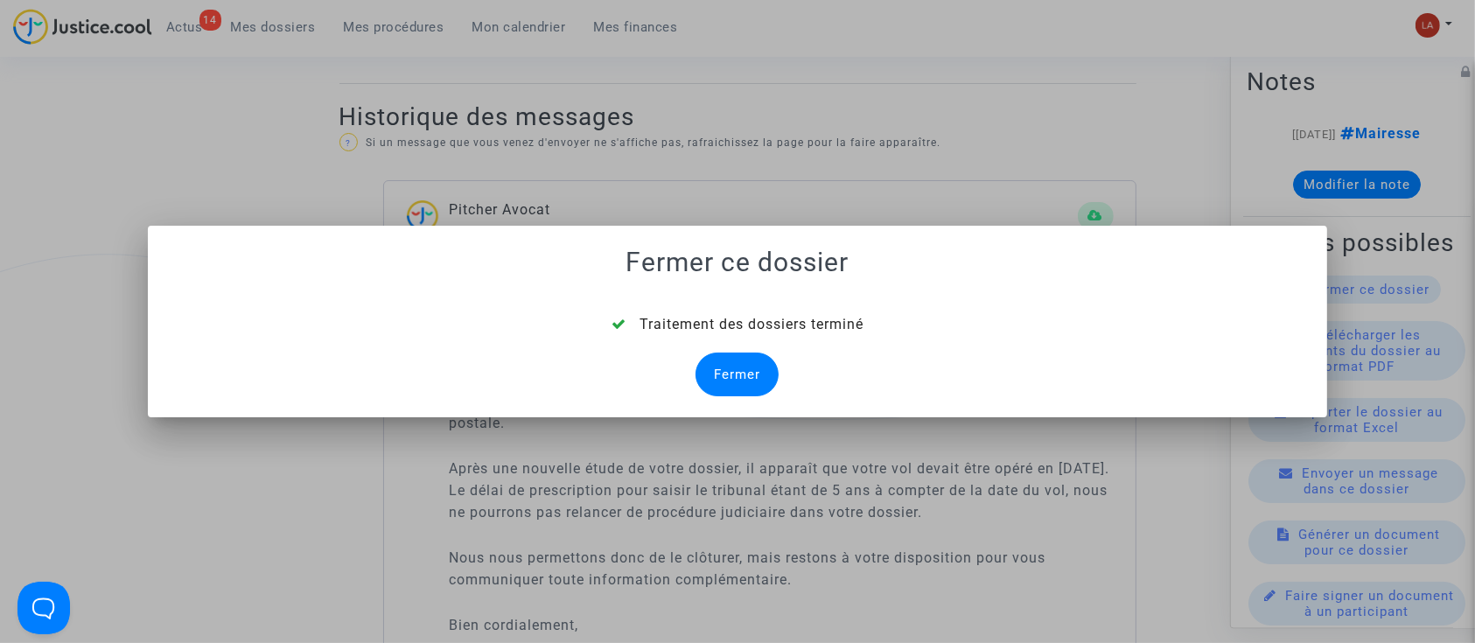
click at [778, 366] on div "Traitement des dossiers terminé Fermer" at bounding box center [738, 355] width 1138 height 82
click at [761, 368] on div "Fermer" at bounding box center [737, 375] width 83 height 44
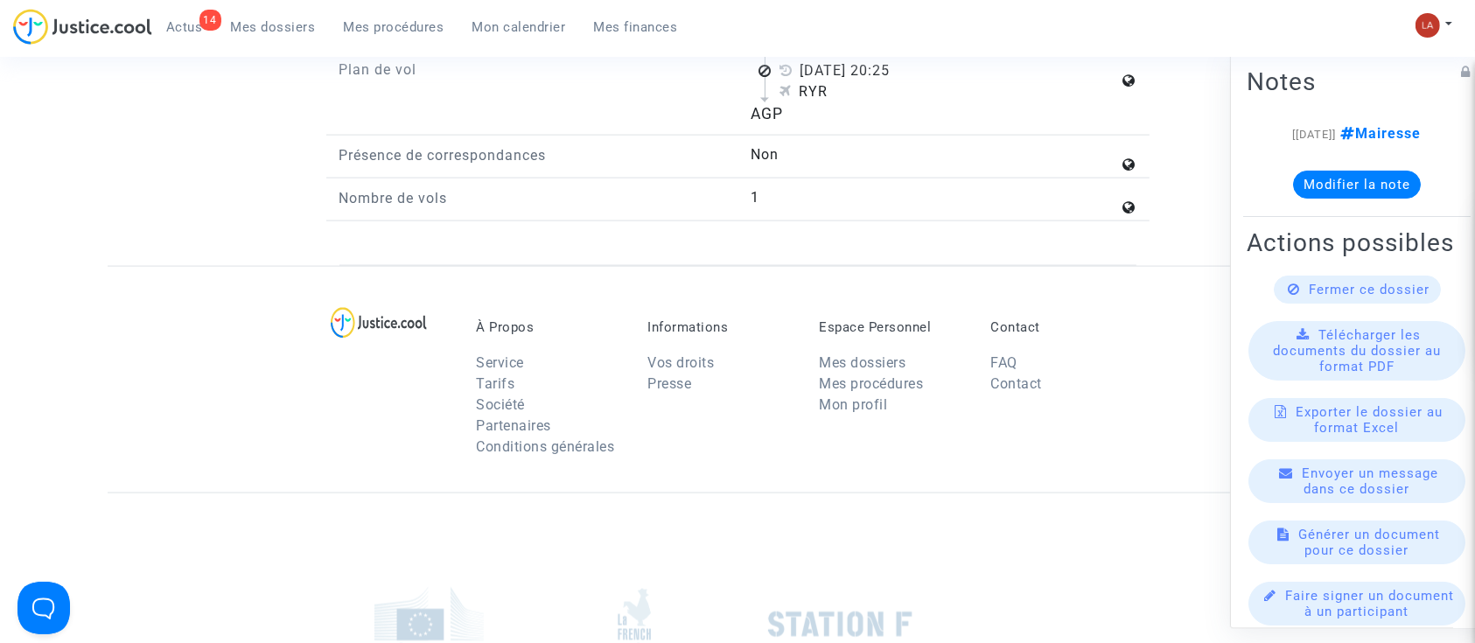
scroll to position [2079, 0]
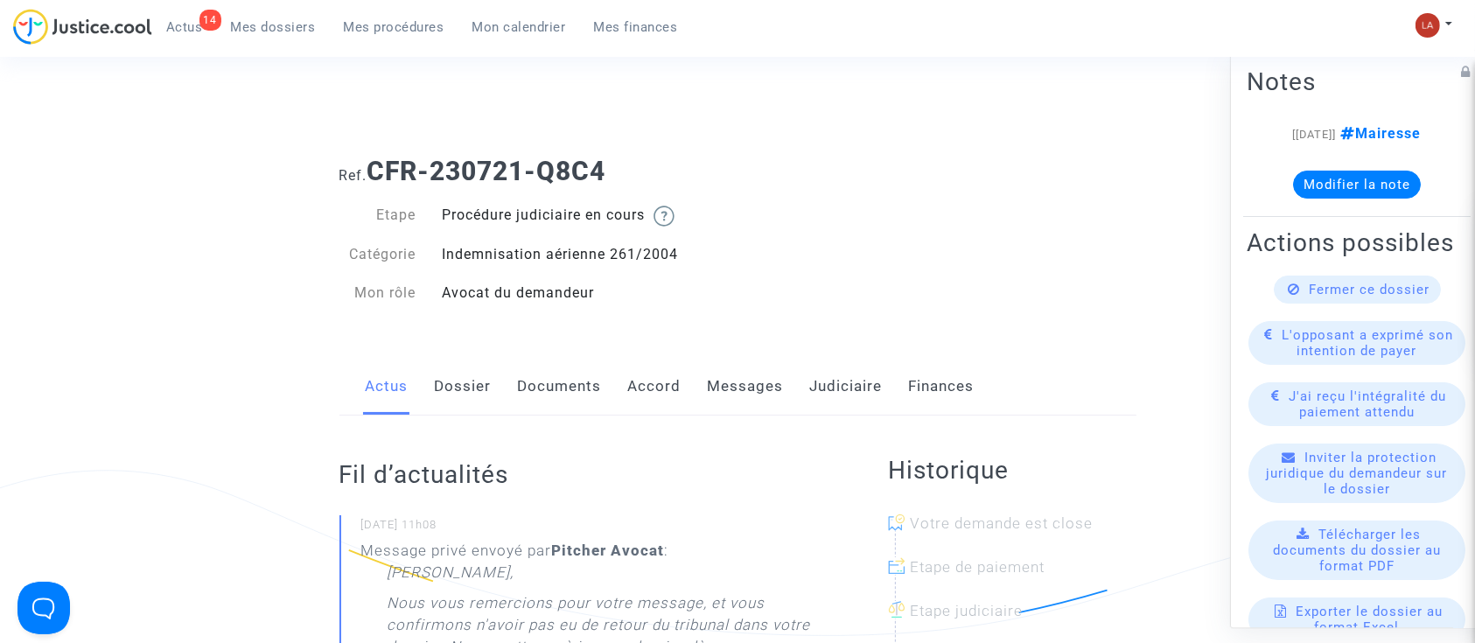
click at [732, 396] on link "Messages" at bounding box center [746, 387] width 76 height 58
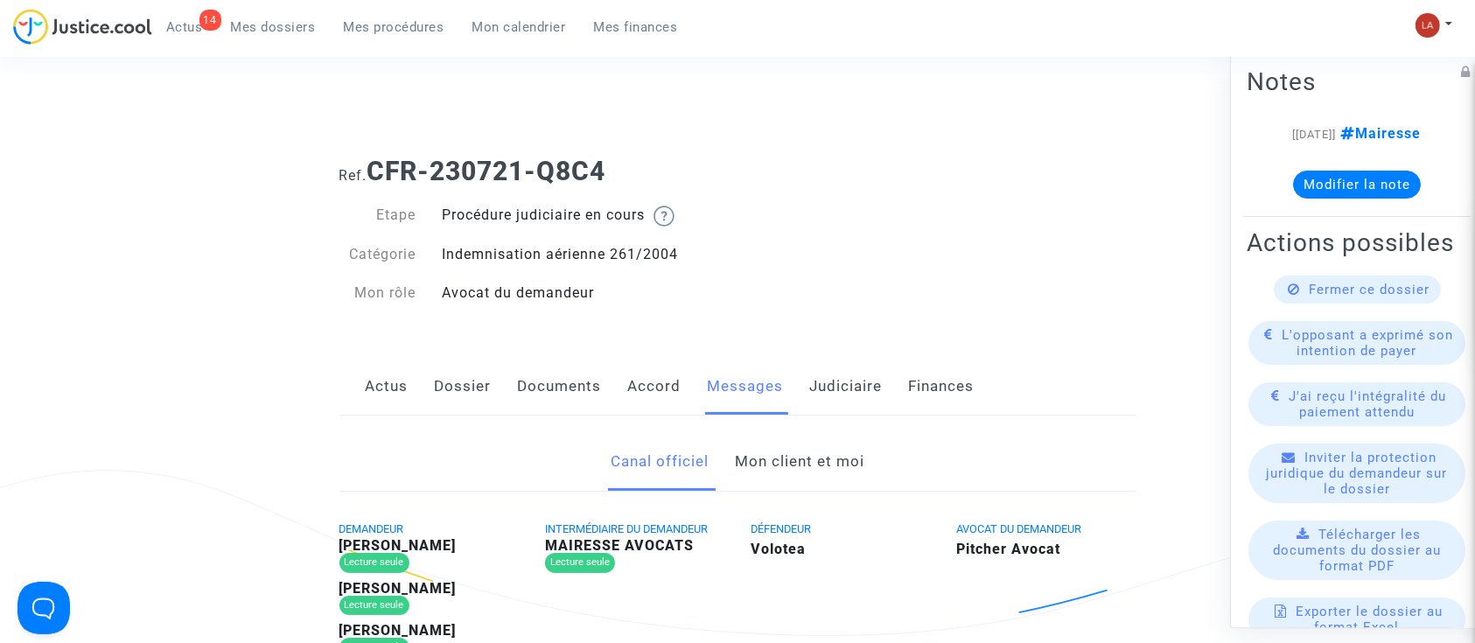
click at [816, 472] on link "Mon client et moi" at bounding box center [800, 462] width 130 height 58
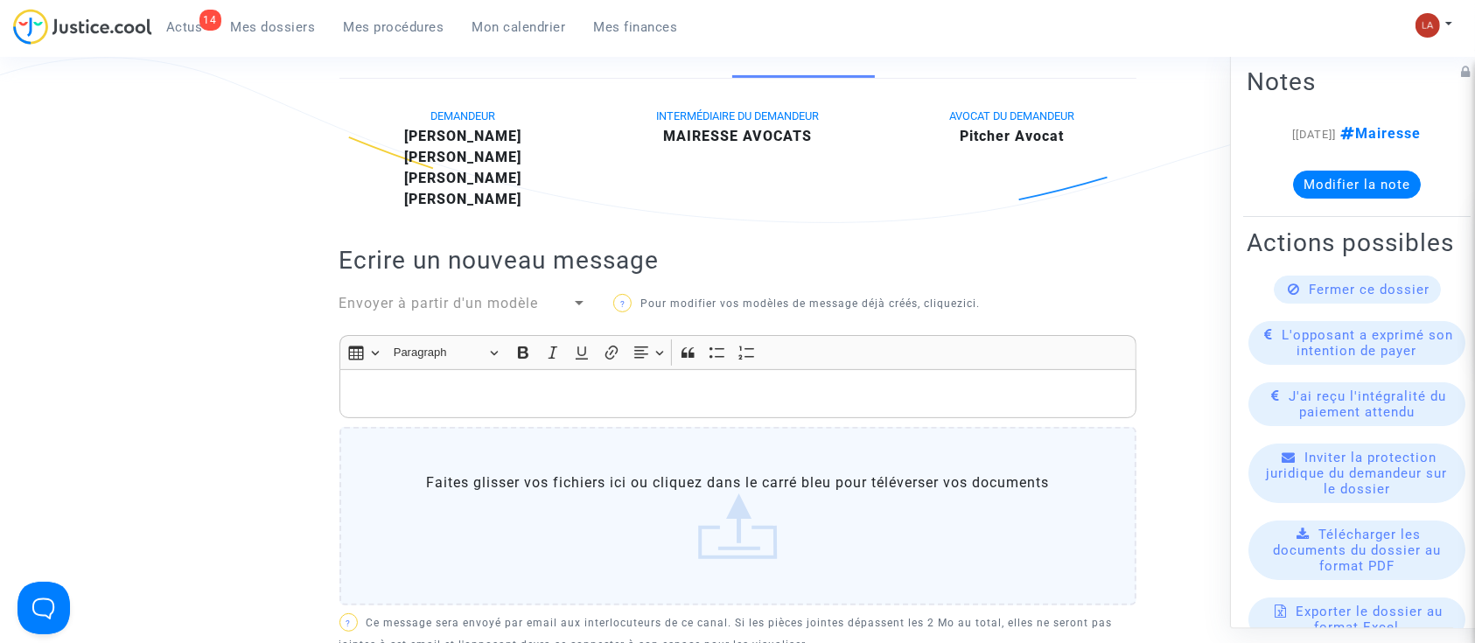
scroll to position [583, 0]
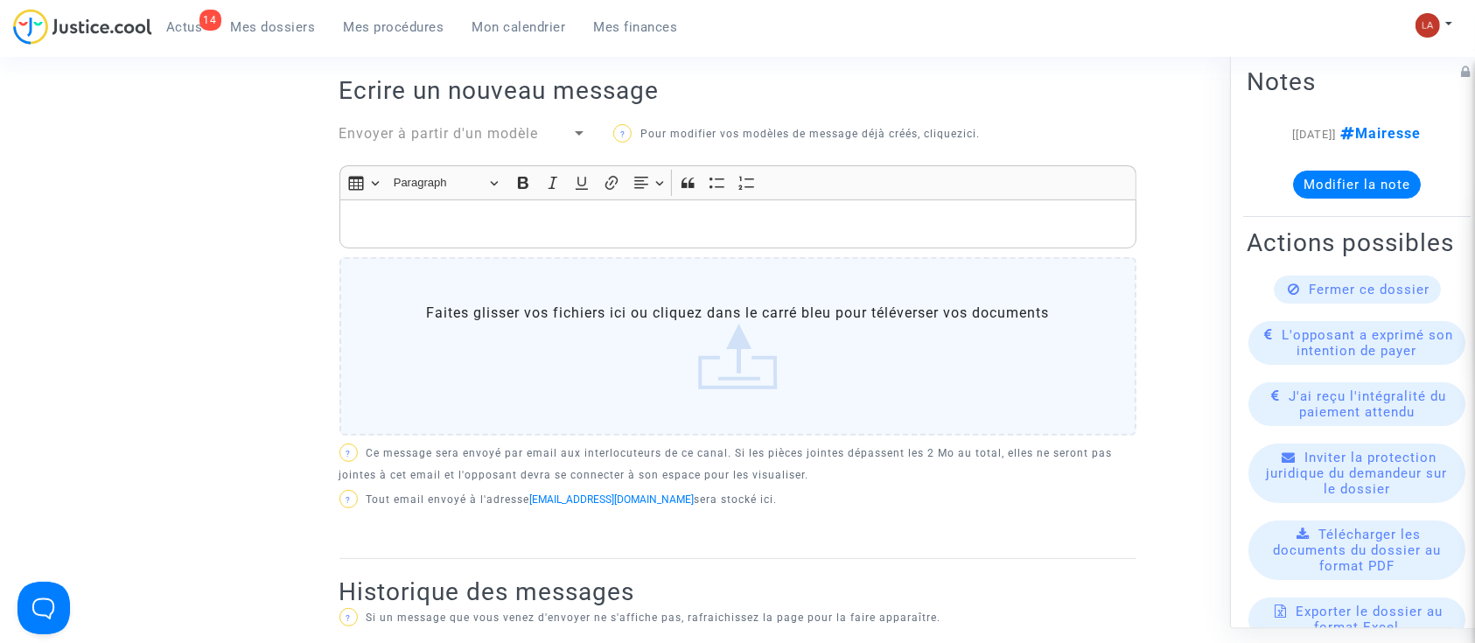
click at [697, 244] on div "Rich Text Editor, main" at bounding box center [738, 224] width 797 height 49
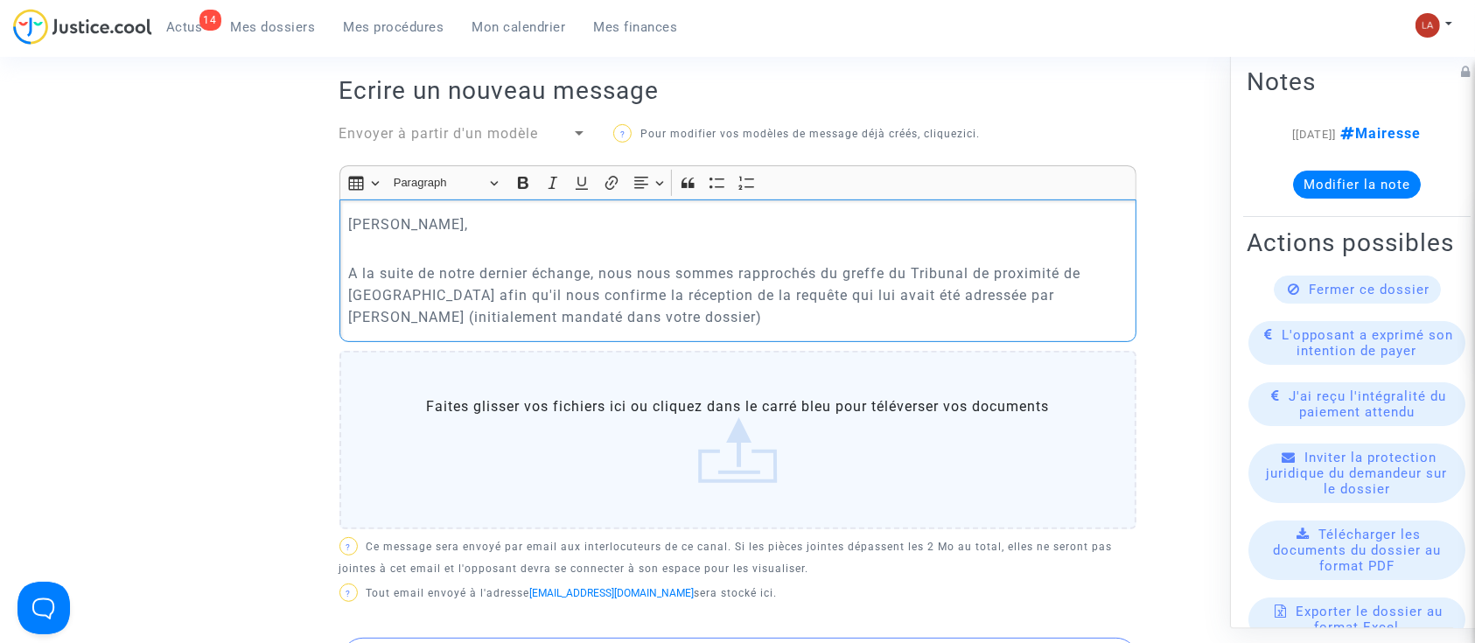
click at [756, 323] on p "A la suite de notre dernier échange, nous nous sommes rapprochés du greffe du T…" at bounding box center [737, 296] width 779 height 66
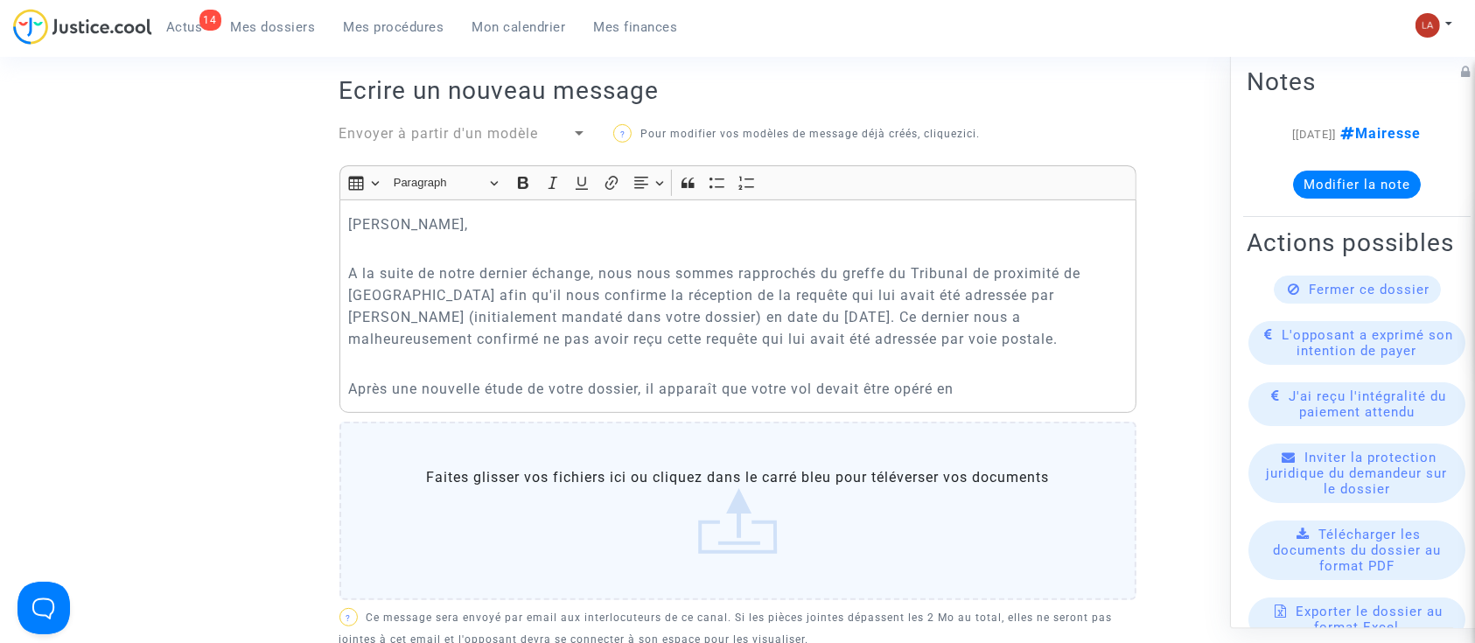
click at [1003, 389] on p "Après une nouvelle étude de votre dossier, il apparaît que votre vol devait êtr…" at bounding box center [737, 389] width 779 height 22
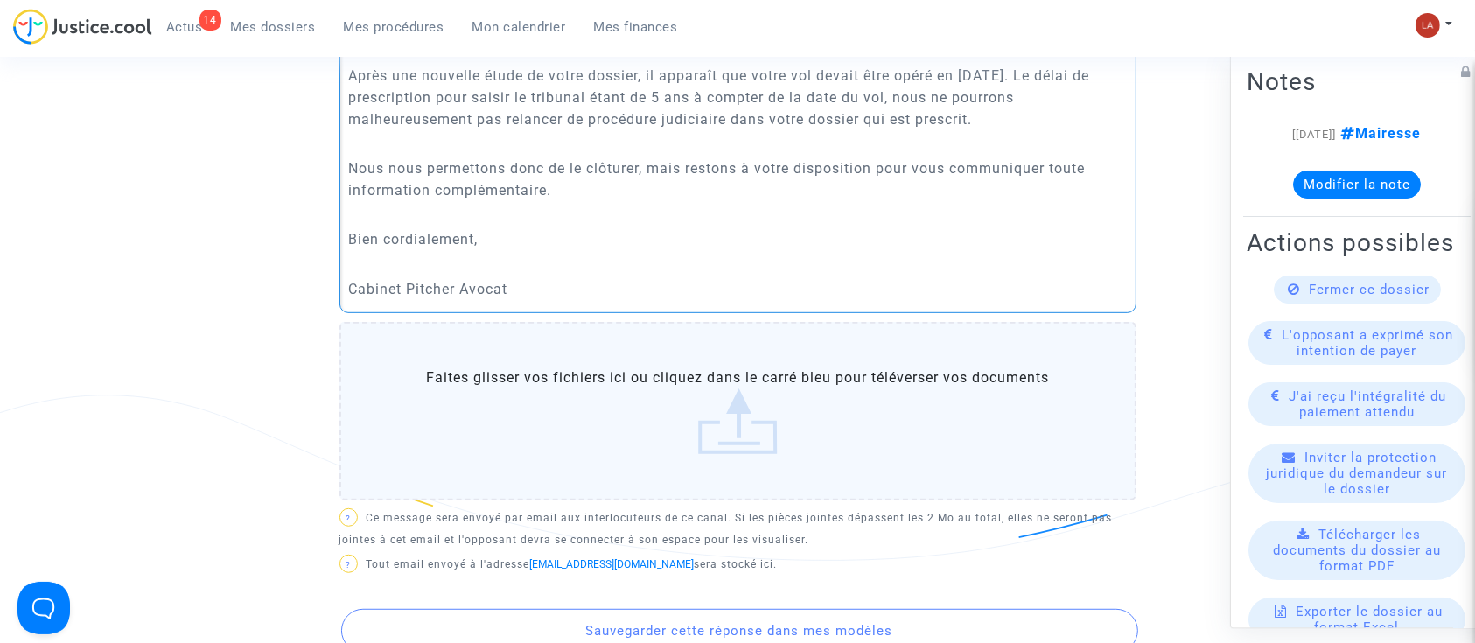
scroll to position [1050, 0]
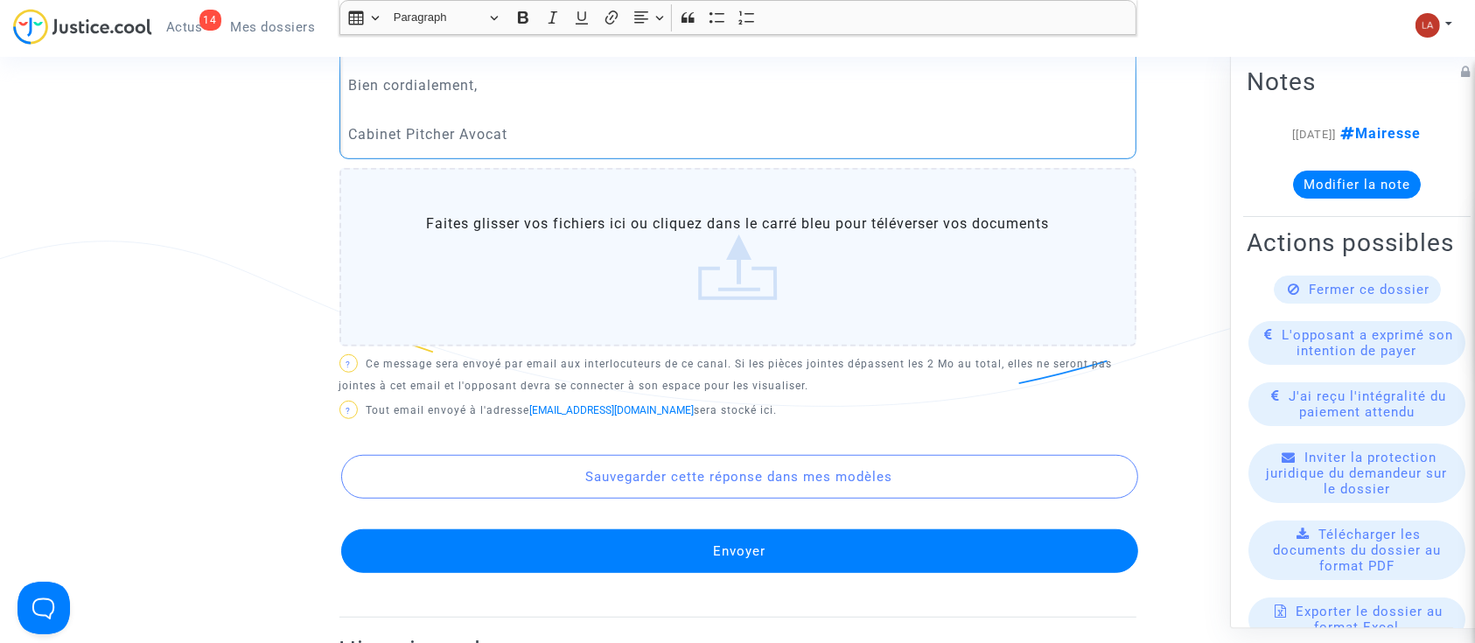
click at [1015, 541] on button "Envoyer" at bounding box center [739, 551] width 797 height 44
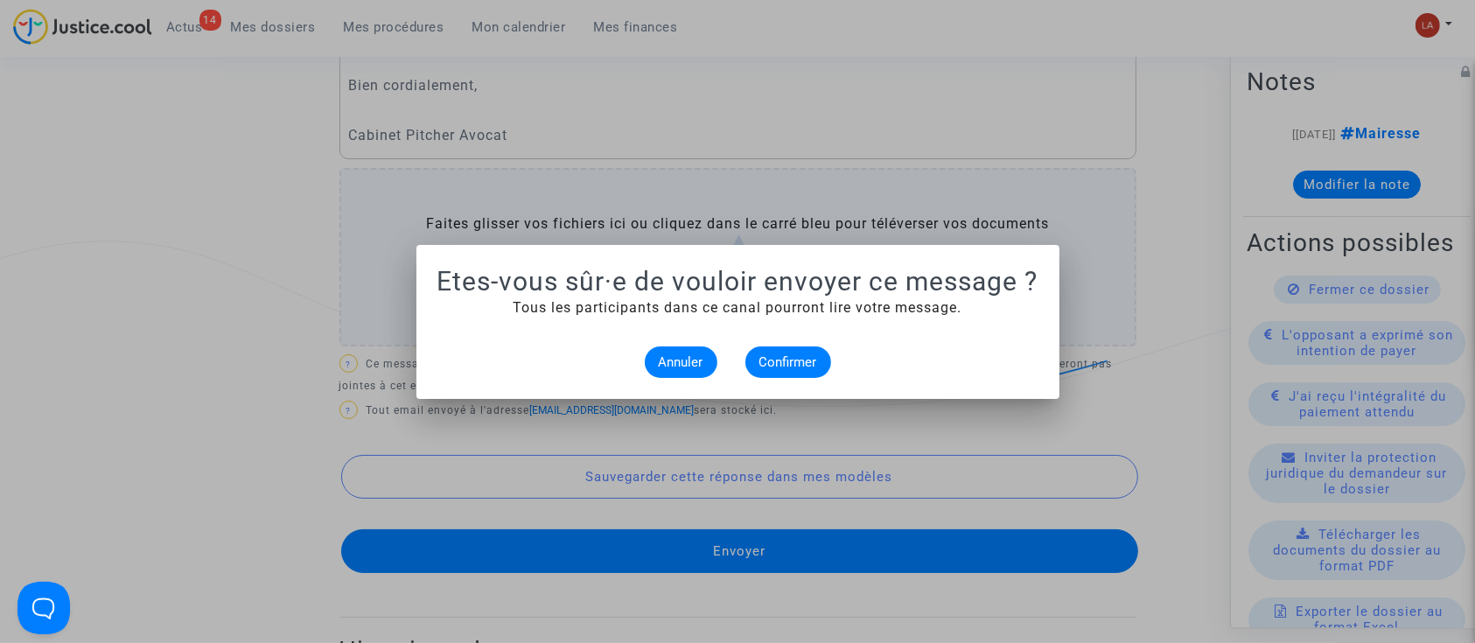
scroll to position [0, 0]
click at [817, 383] on mat-dialog-container "Etes-vous sûr·e de vouloir envoyer ce message ? Tous les participants dans ce c…" at bounding box center [738, 322] width 643 height 154
click at [812, 371] on button "Confirmer" at bounding box center [789, 363] width 86 height 32
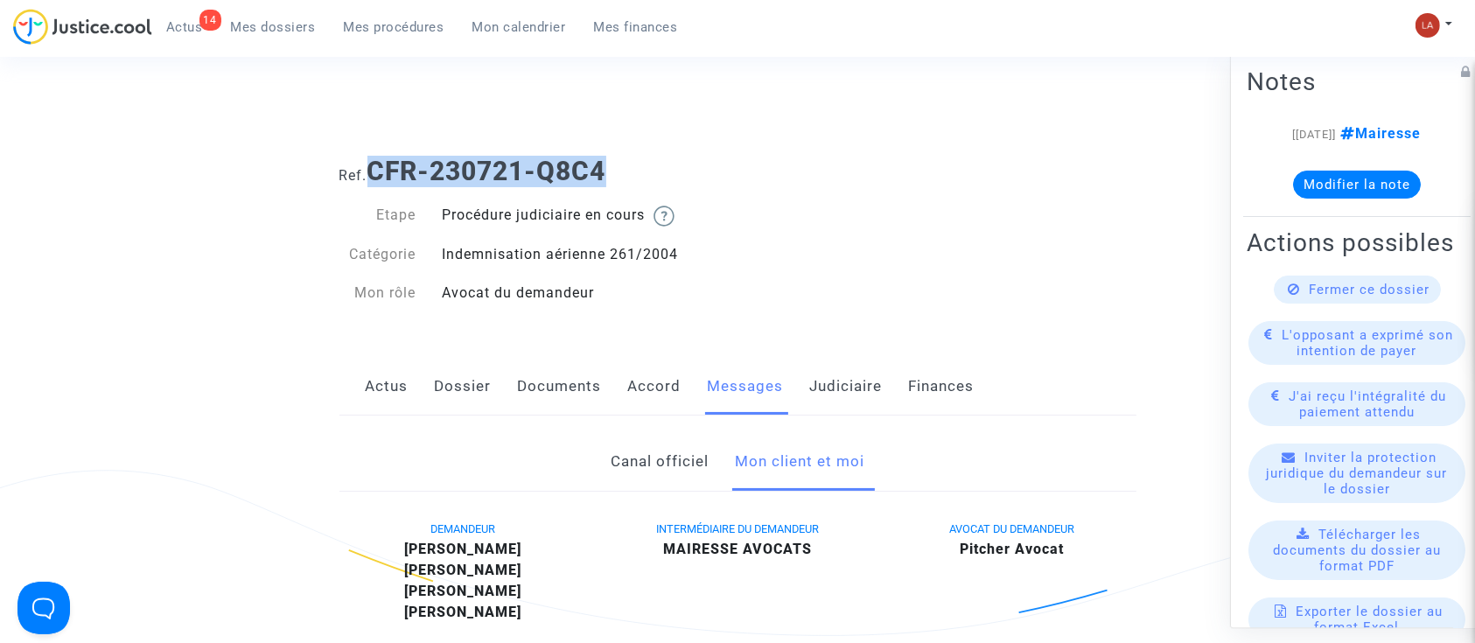
drag, startPoint x: 618, startPoint y: 144, endPoint x: 376, endPoint y: 151, distance: 241.6
click at [376, 151] on div "Ref. CFR-230721-Q8C4" at bounding box center [737, 165] width 823 height 45
copy b "CFR-230721-Q8C4"
click at [1299, 304] on div "Fermer ce dossier" at bounding box center [1357, 290] width 167 height 28
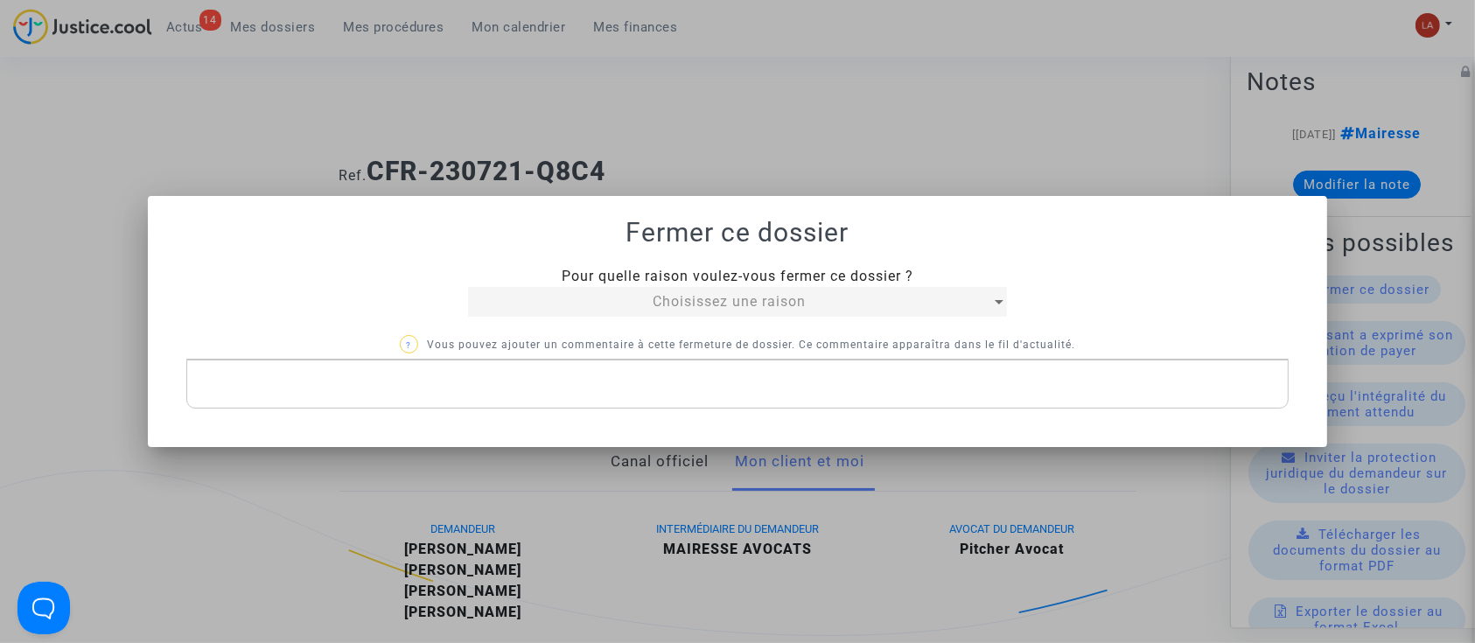
click at [920, 314] on mat-select "Choisissez une raison" at bounding box center [737, 302] width 538 height 30
click at [910, 294] on div "Choisissez une raison" at bounding box center [729, 301] width 522 height 21
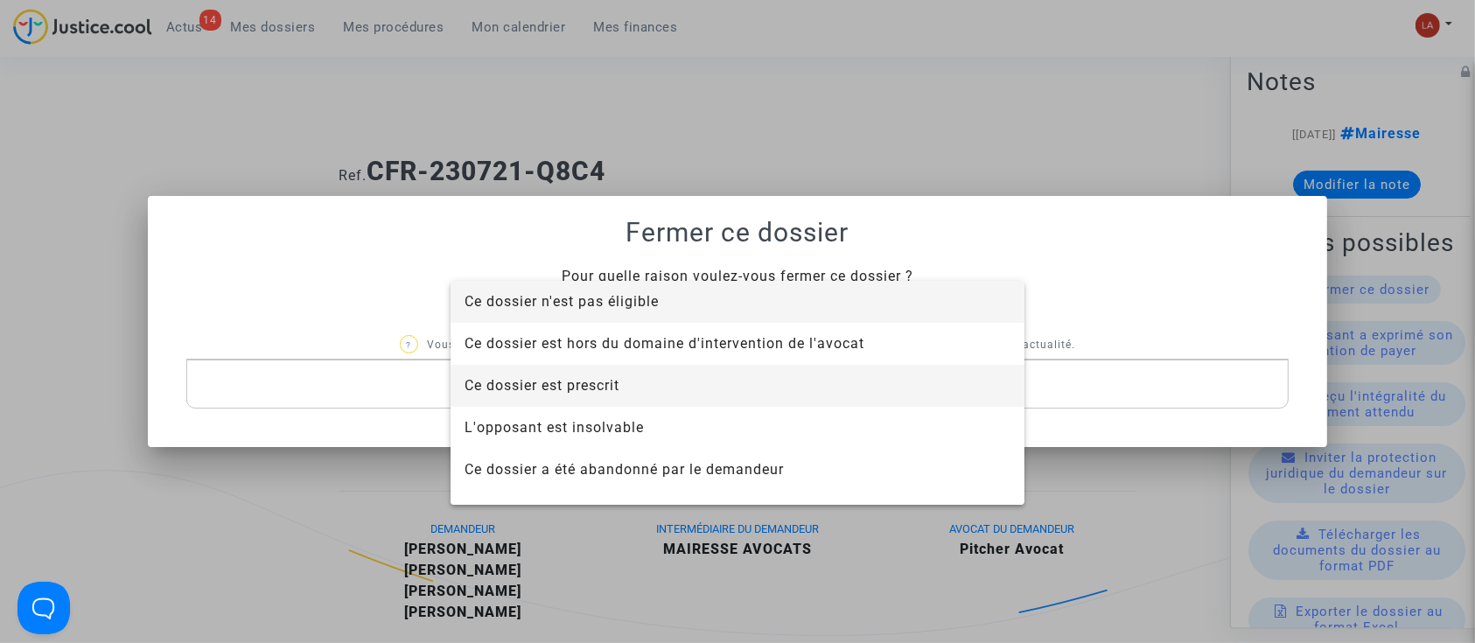
click at [738, 389] on span "Ce dossier est prescrit" at bounding box center [738, 386] width 546 height 42
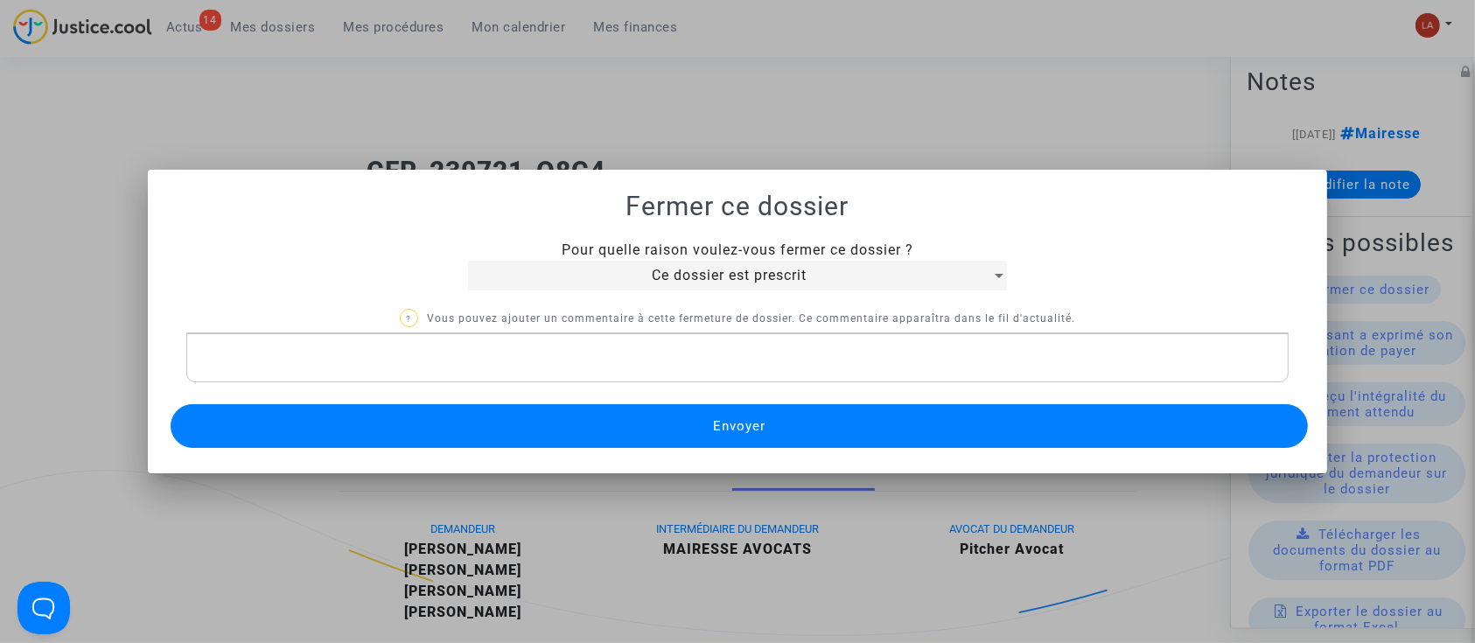
click at [798, 410] on button "Envoyer" at bounding box center [740, 426] width 1138 height 44
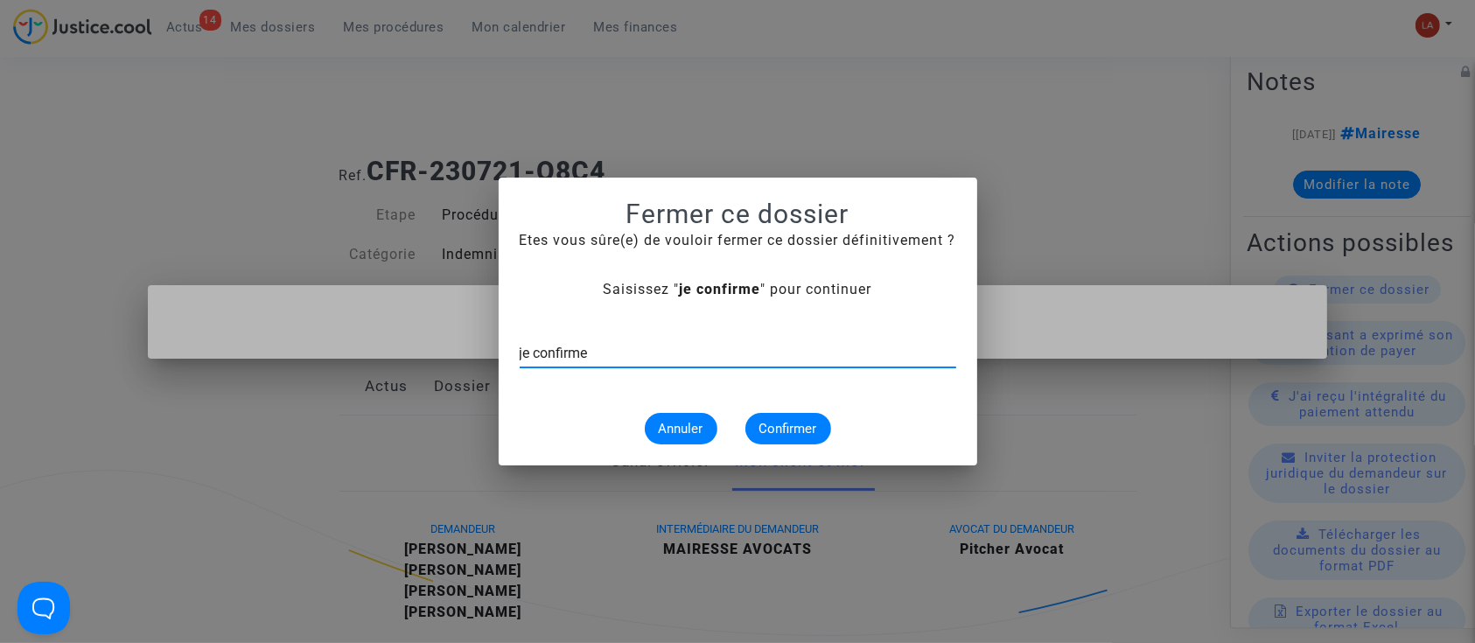
type input "je confirme"
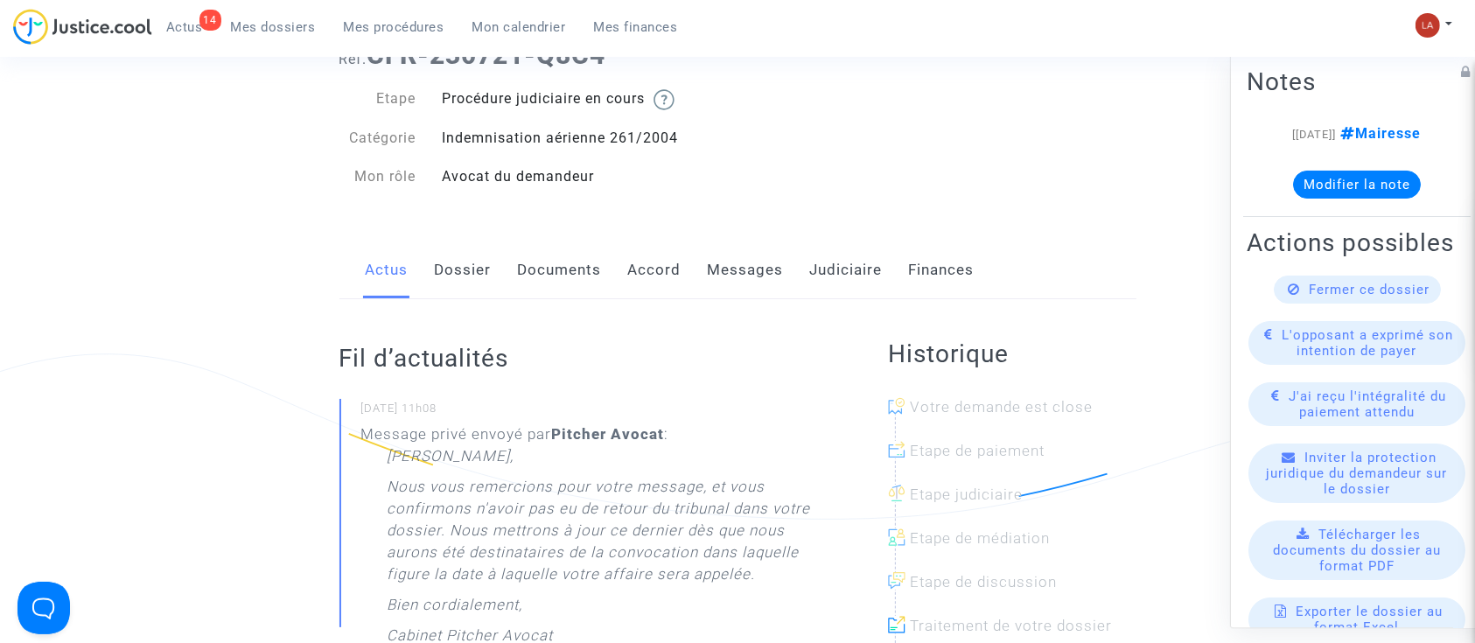
drag, startPoint x: 454, startPoint y: 278, endPoint x: 480, endPoint y: 276, distance: 26.4
click at [454, 278] on link "Dossier" at bounding box center [463, 271] width 57 height 58
